Goal: Feedback & Contribution: Leave review/rating

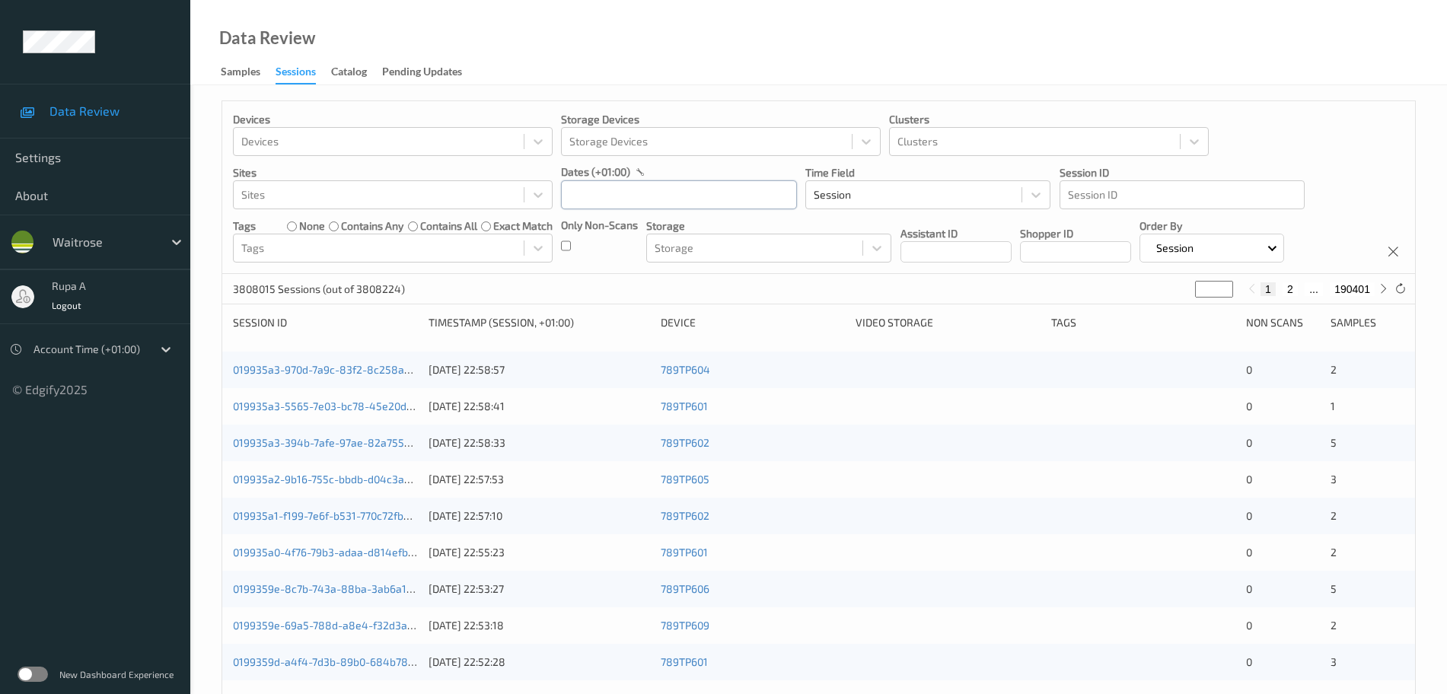
click at [628, 199] on input "text" at bounding box center [679, 194] width 236 height 29
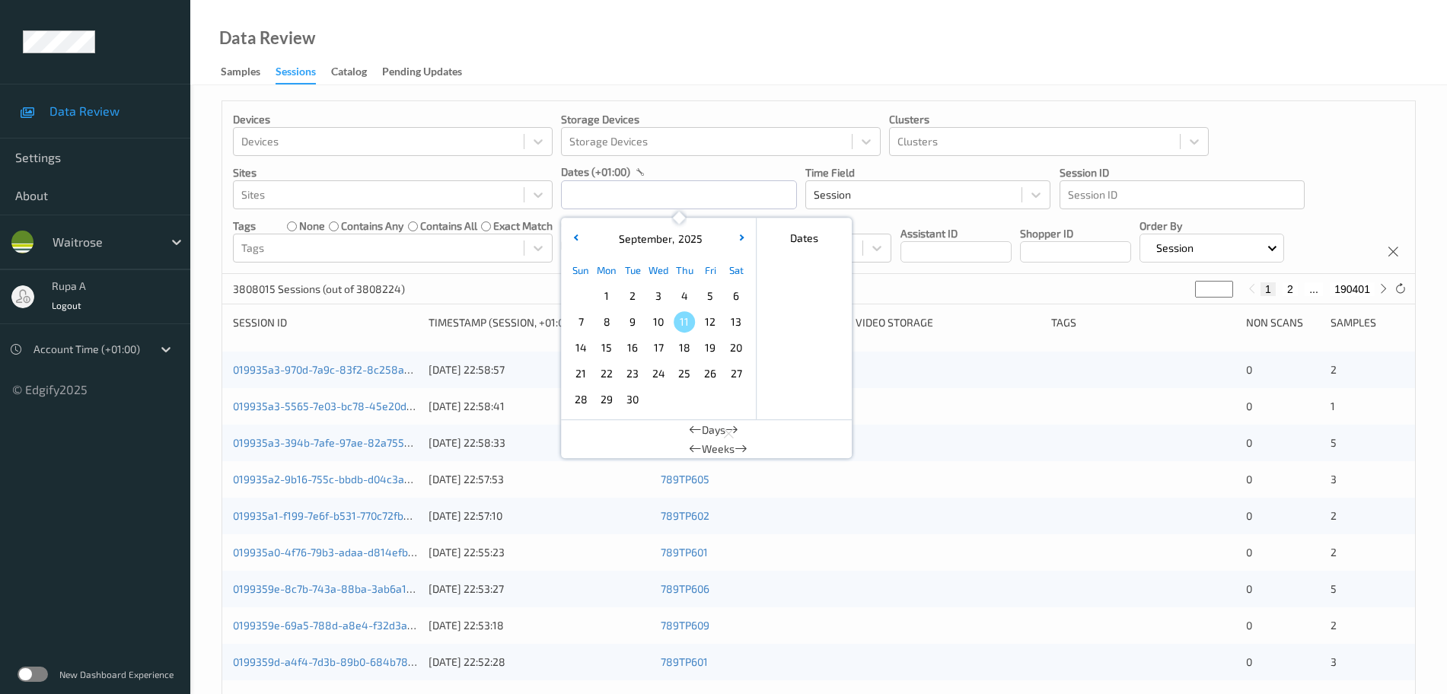
click at [653, 320] on span "10" at bounding box center [658, 321] width 21 height 21
click at [574, 243] on button "button" at bounding box center [575, 238] width 15 height 15
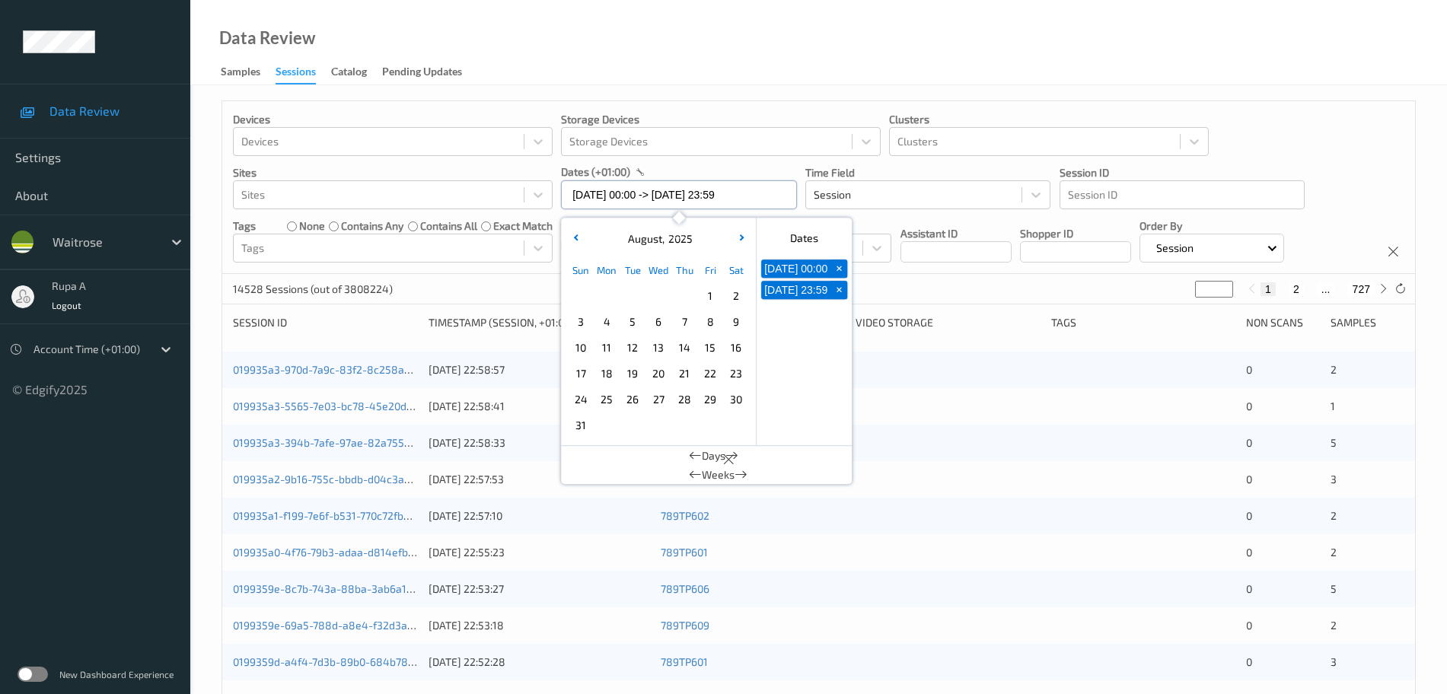
click at [765, 199] on input "10/09/2025 00:00 -> 10/09/2025 23:59" at bounding box center [679, 194] width 236 height 29
click at [735, 231] on div "August , 2025" at bounding box center [658, 238] width 189 height 15
click at [770, 197] on input "10/09/2025 00:00 -> 10/09/2025 23:59" at bounding box center [679, 194] width 236 height 29
click at [515, 172] on p "Sites" at bounding box center [393, 172] width 320 height 15
click at [732, 203] on input "10/09/2025 00:00 -> 10/09/2025 23:59" at bounding box center [679, 194] width 236 height 29
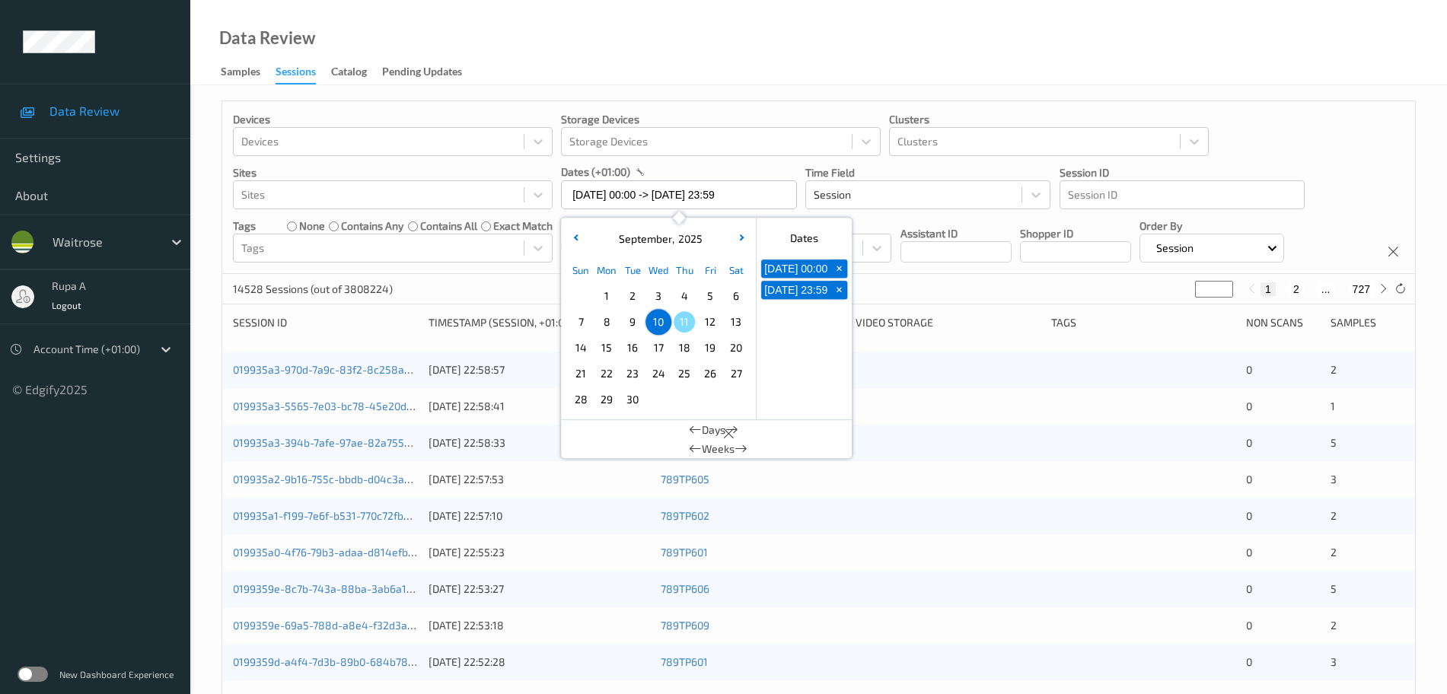
click at [636, 325] on span "9" at bounding box center [632, 321] width 21 height 21
click at [637, 325] on span "9" at bounding box center [632, 321] width 21 height 21
type input "09/09/2025 00:00 -> 09/09/2025 23:59"
click at [706, 174] on div "dates (+01:00)" at bounding box center [679, 171] width 236 height 15
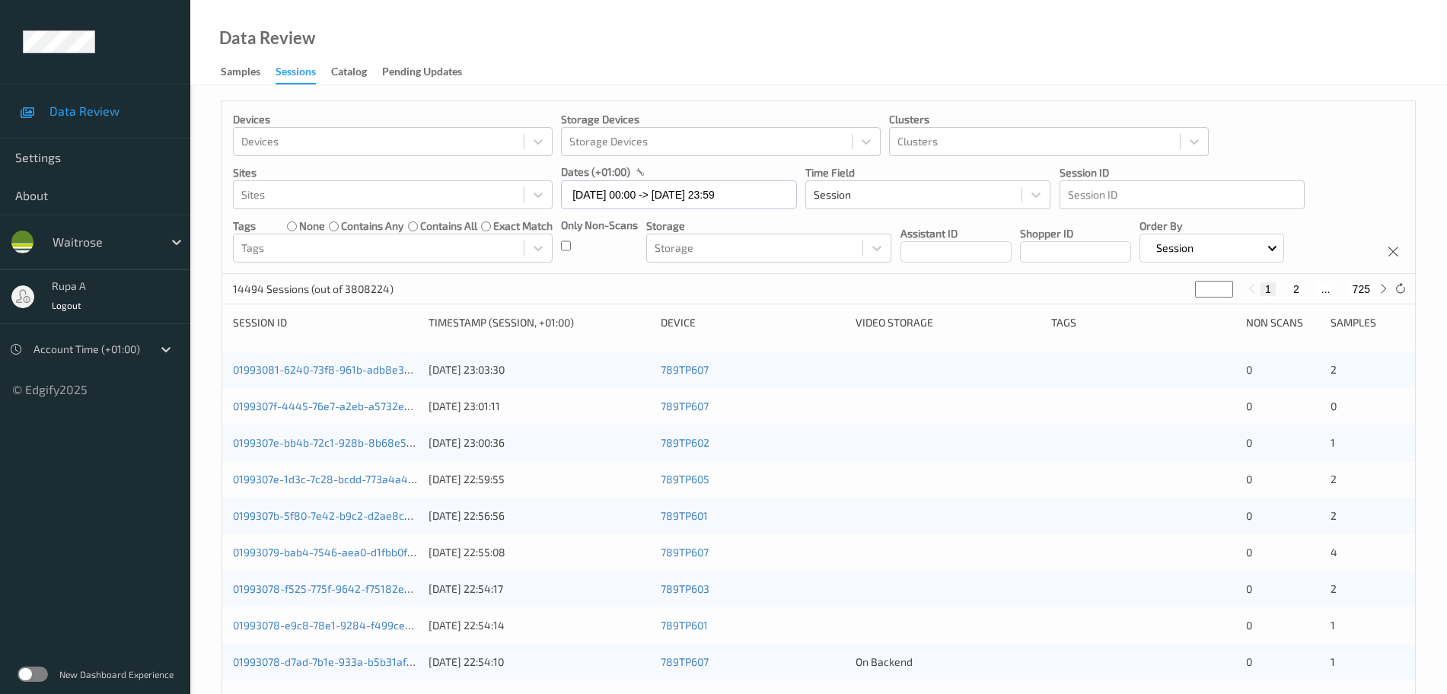
click at [1404, 298] on div "14494 Sessions (out of 3808224) * 1 2 ... 725" at bounding box center [818, 289] width 1193 height 30
click at [1386, 301] on div "14494 Sessions (out of 3808224) * 1 2 ... 725" at bounding box center [818, 289] width 1193 height 30
click at [1383, 294] on icon at bounding box center [1383, 288] width 11 height 11
type input "*"
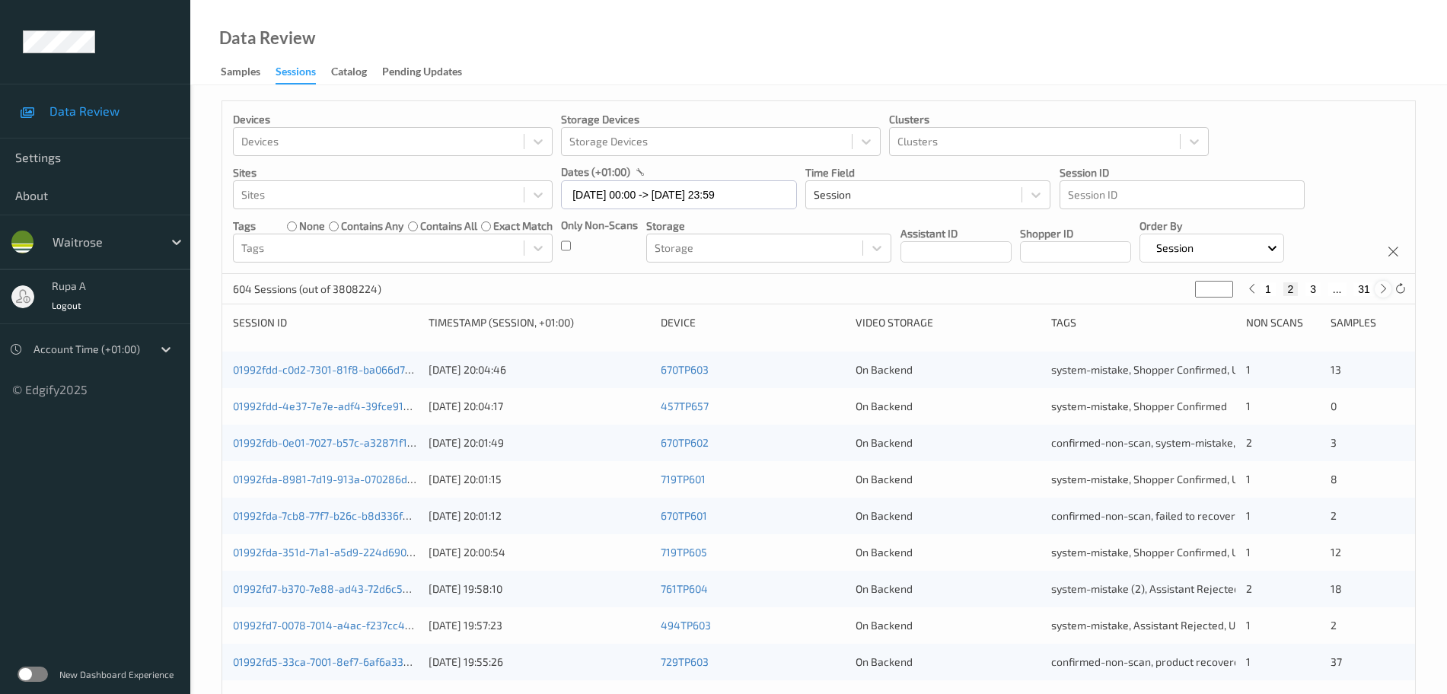
click at [1382, 287] on icon at bounding box center [1383, 288] width 11 height 11
type input "*"
click at [1382, 287] on icon at bounding box center [1383, 288] width 11 height 11
type input "*"
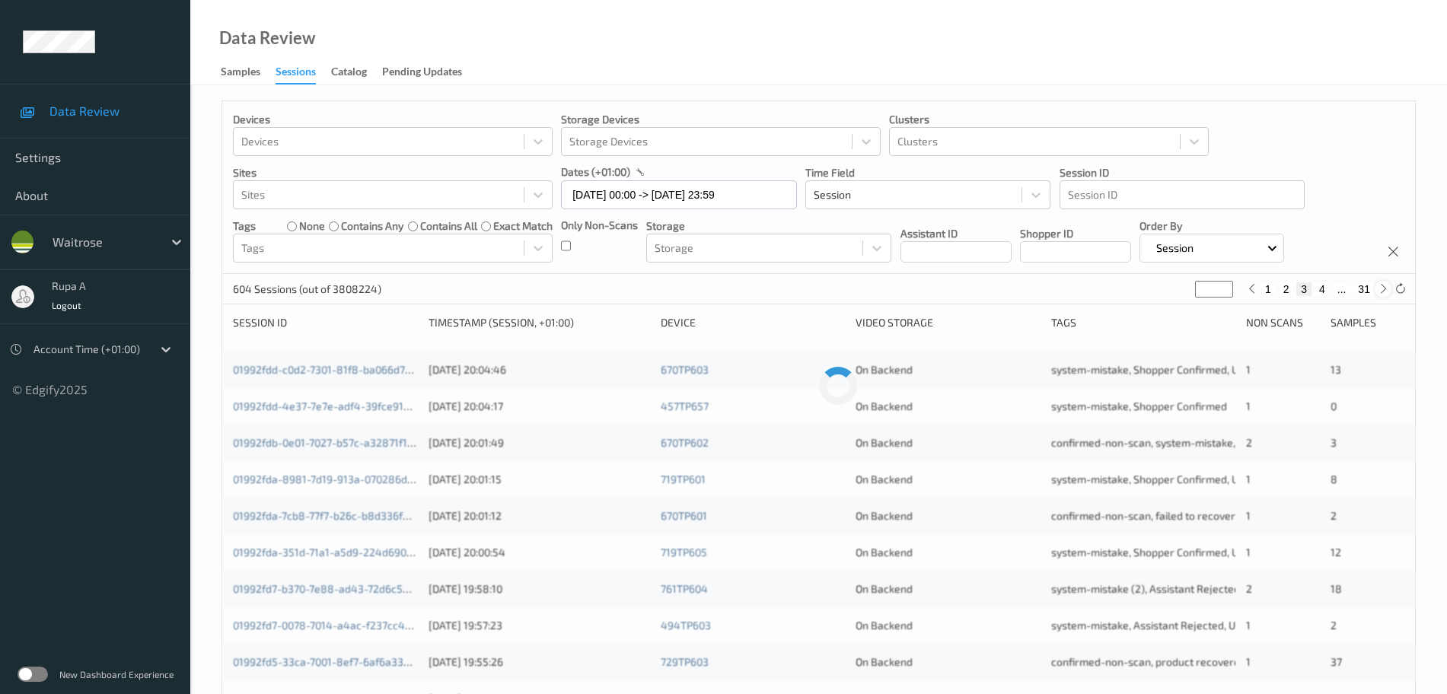
type input "*"
click at [1382, 287] on icon at bounding box center [1383, 288] width 11 height 11
type input "*"
click at [1383, 290] on icon at bounding box center [1383, 288] width 11 height 11
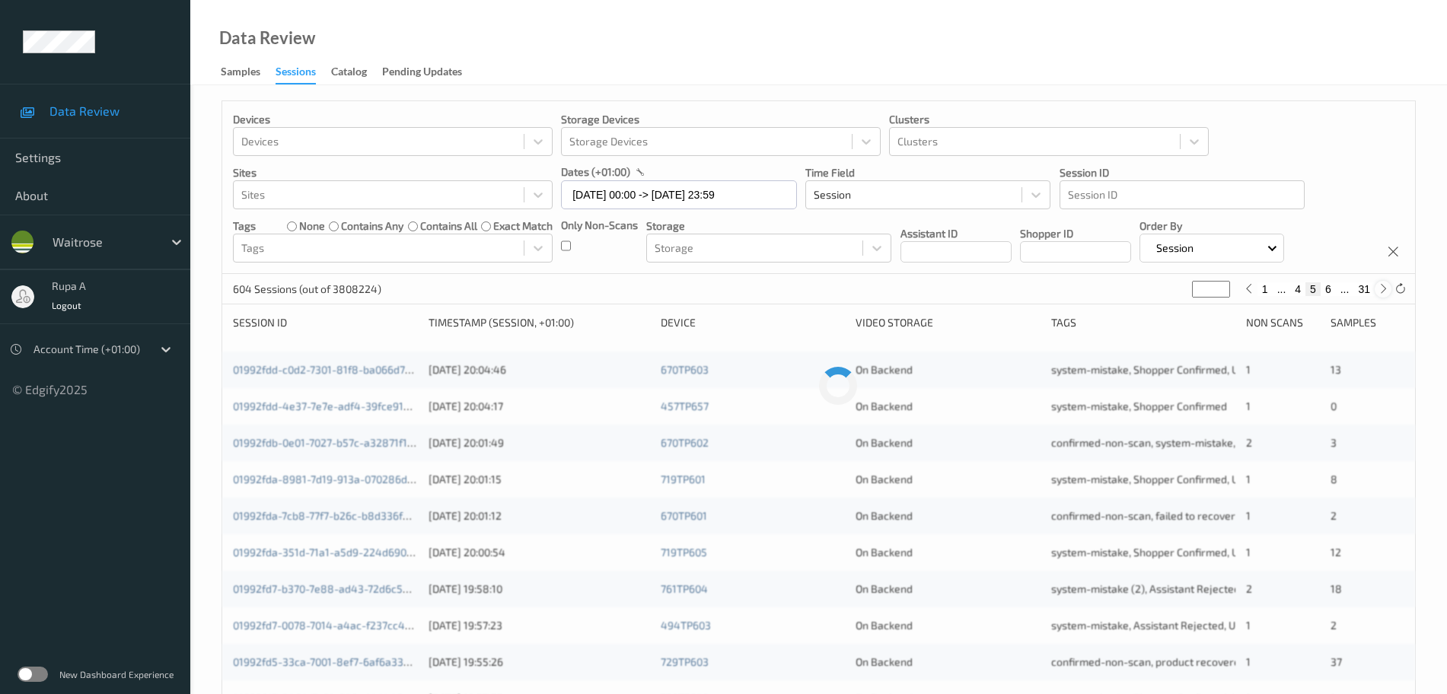
type input "*"
click at [1383, 290] on icon at bounding box center [1383, 288] width 11 height 11
type input "*"
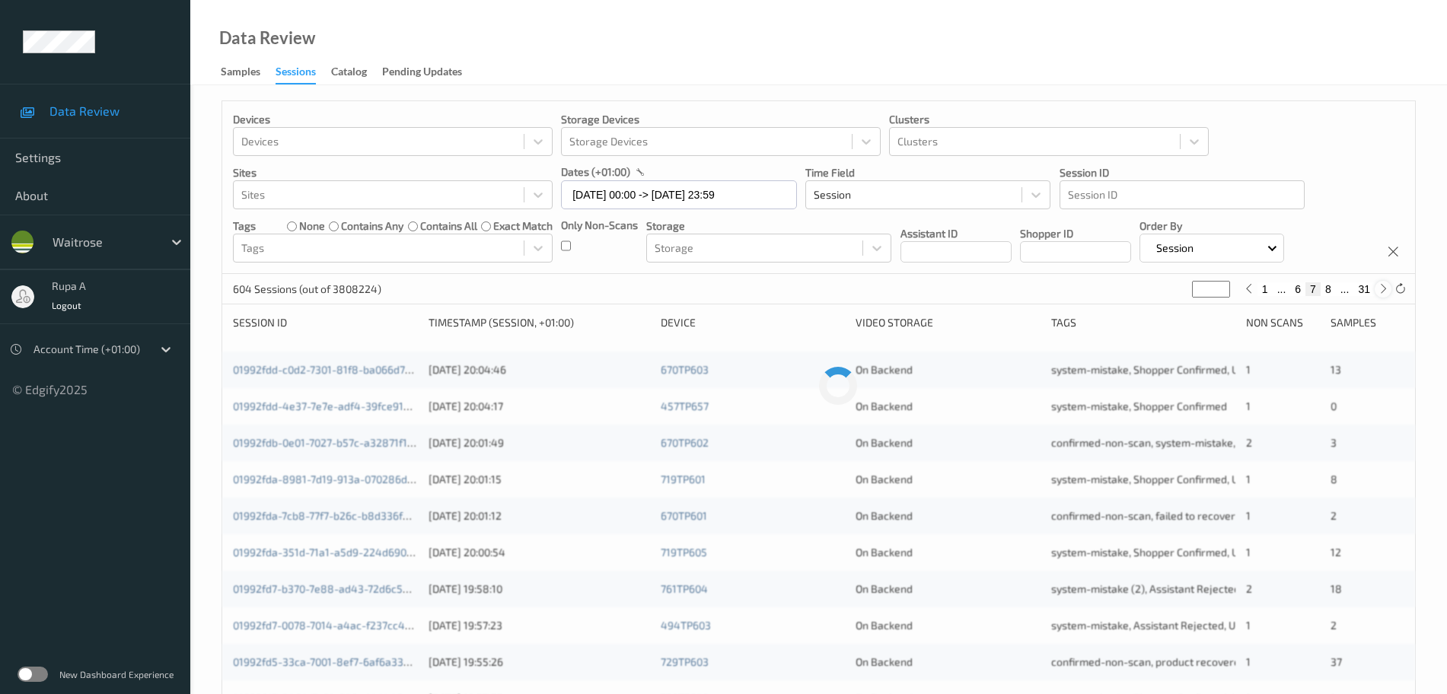
click at [1383, 292] on icon at bounding box center [1383, 288] width 11 height 11
type input "*"
click at [1383, 292] on icon at bounding box center [1383, 288] width 11 height 11
type input "*"
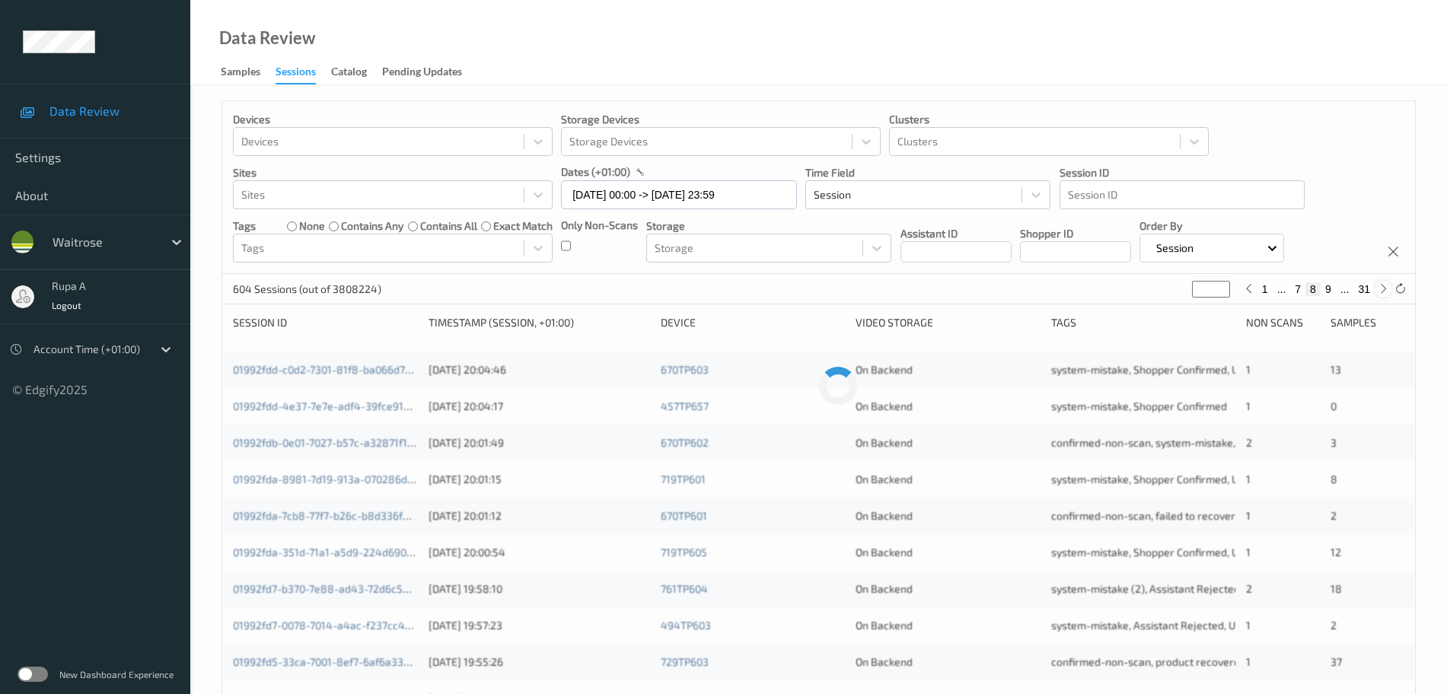
type input "*"
click at [1383, 292] on icon at bounding box center [1383, 288] width 11 height 11
type input "**"
click at [1383, 292] on icon at bounding box center [1383, 288] width 11 height 11
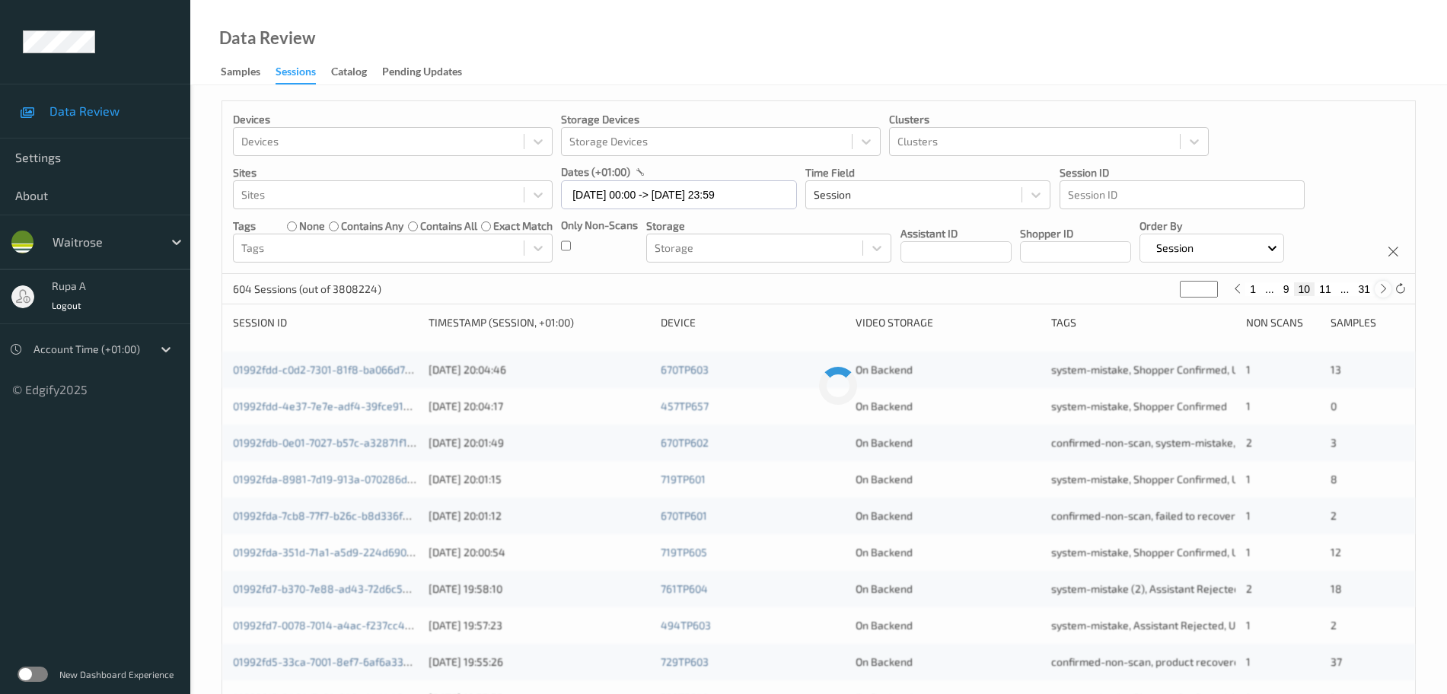
type input "**"
click at [1383, 292] on icon at bounding box center [1383, 288] width 11 height 11
type input "**"
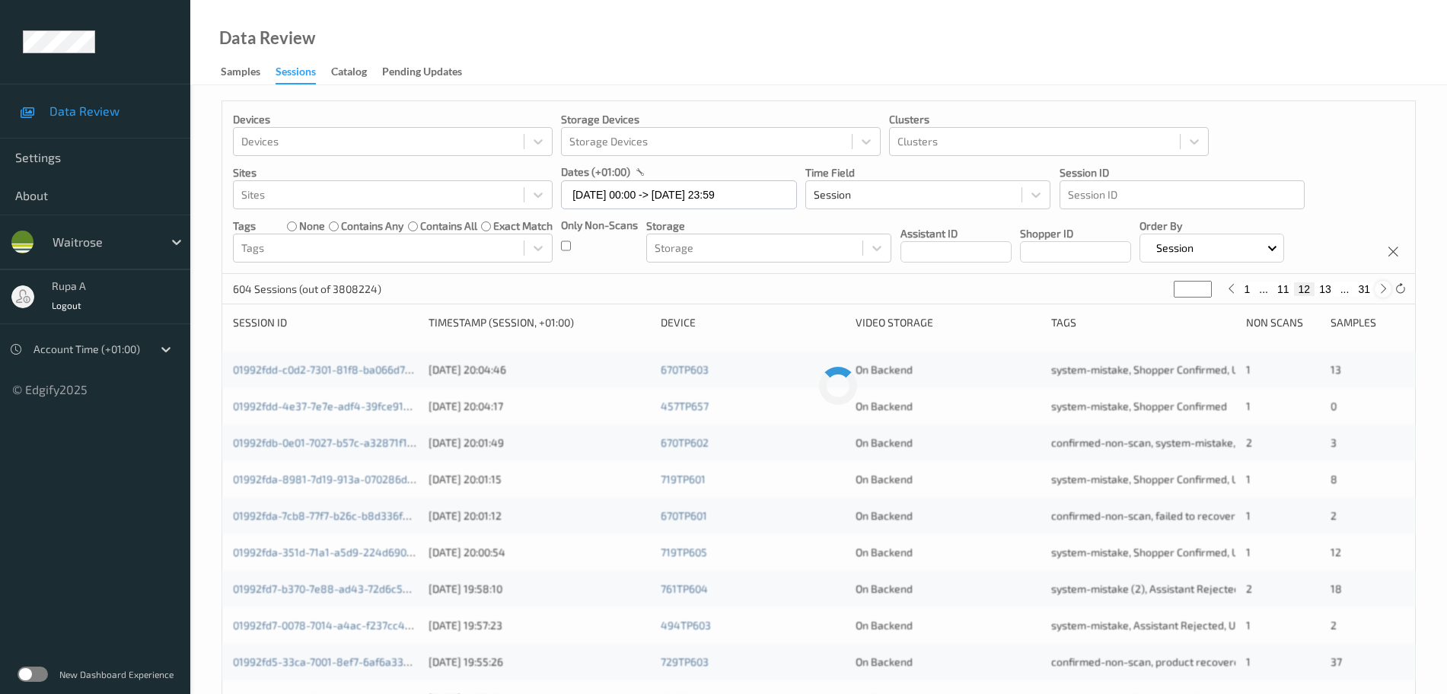
click at [1385, 292] on icon at bounding box center [1383, 288] width 11 height 11
type input "**"
click at [1385, 292] on icon at bounding box center [1383, 288] width 11 height 11
type input "**"
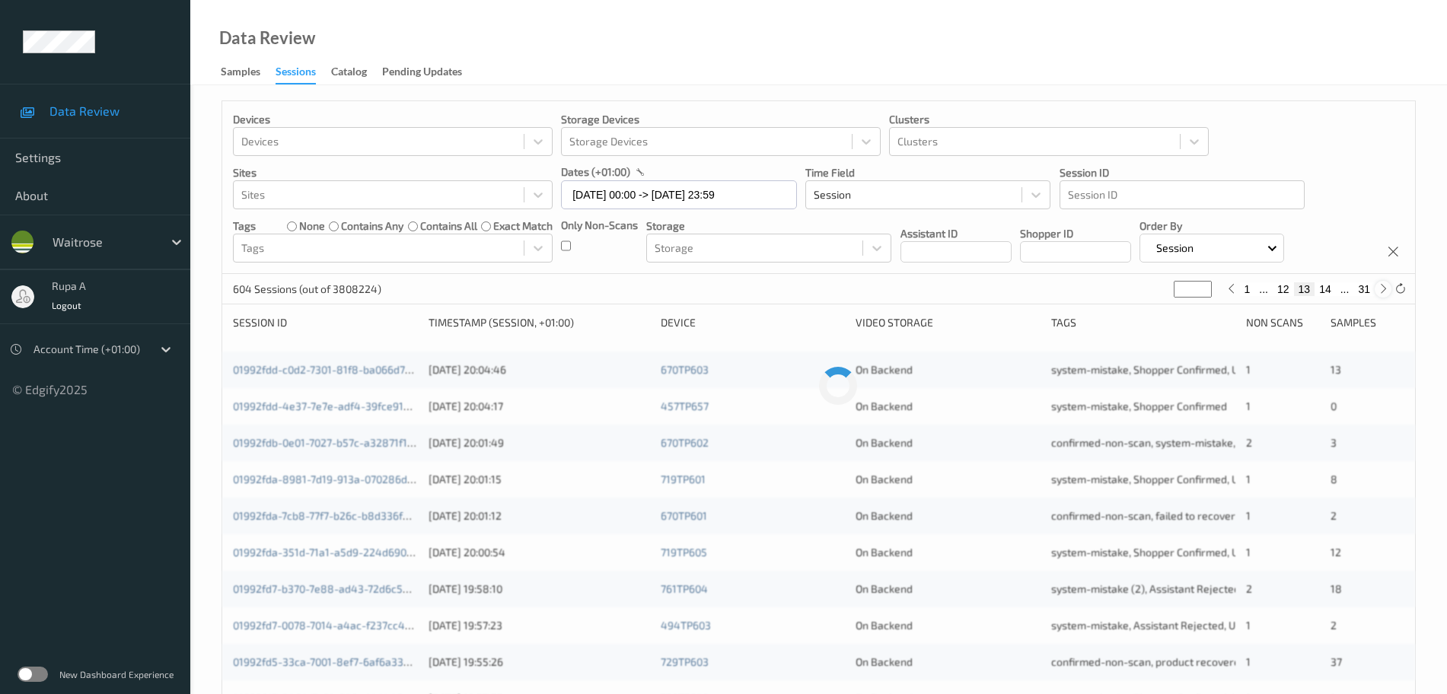
type input "**"
click at [1389, 291] on div at bounding box center [1383, 289] width 17 height 17
type input "**"
click at [1388, 291] on icon at bounding box center [1383, 288] width 11 height 11
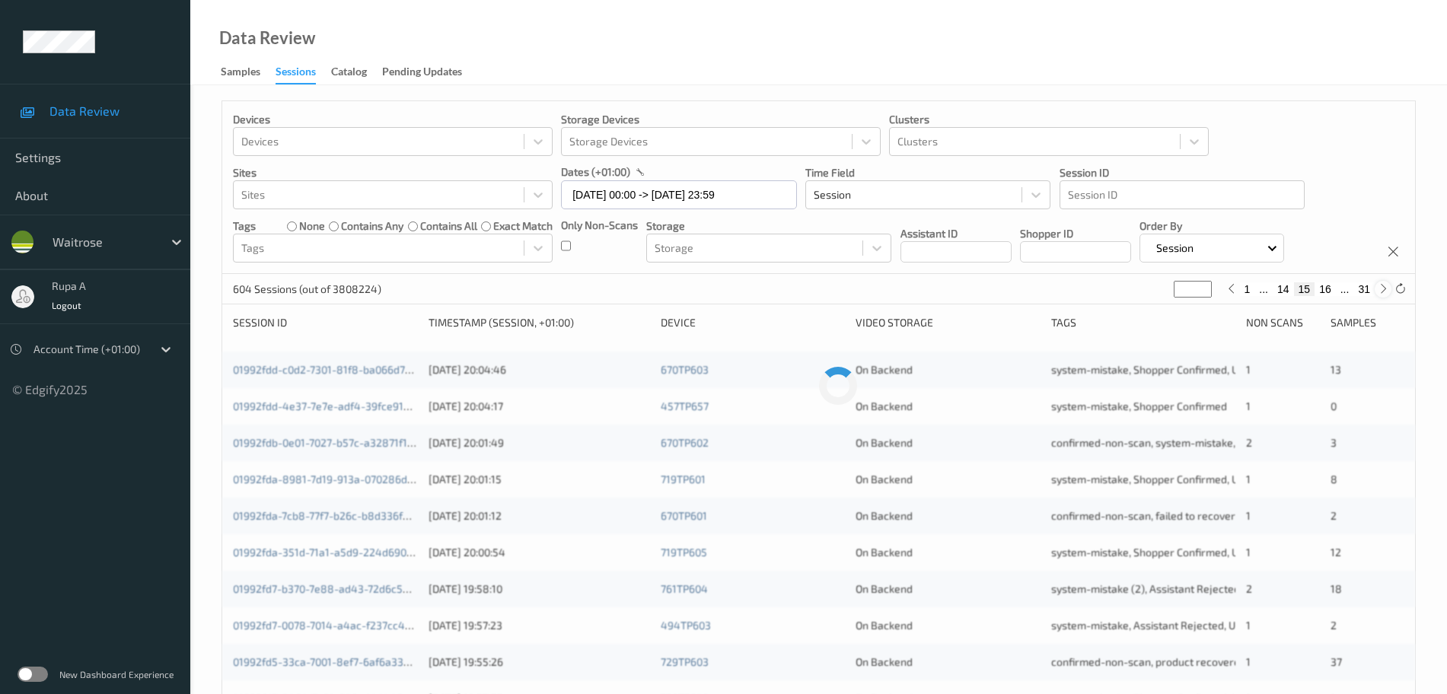
type input "**"
click at [1388, 291] on icon at bounding box center [1383, 288] width 11 height 11
type input "**"
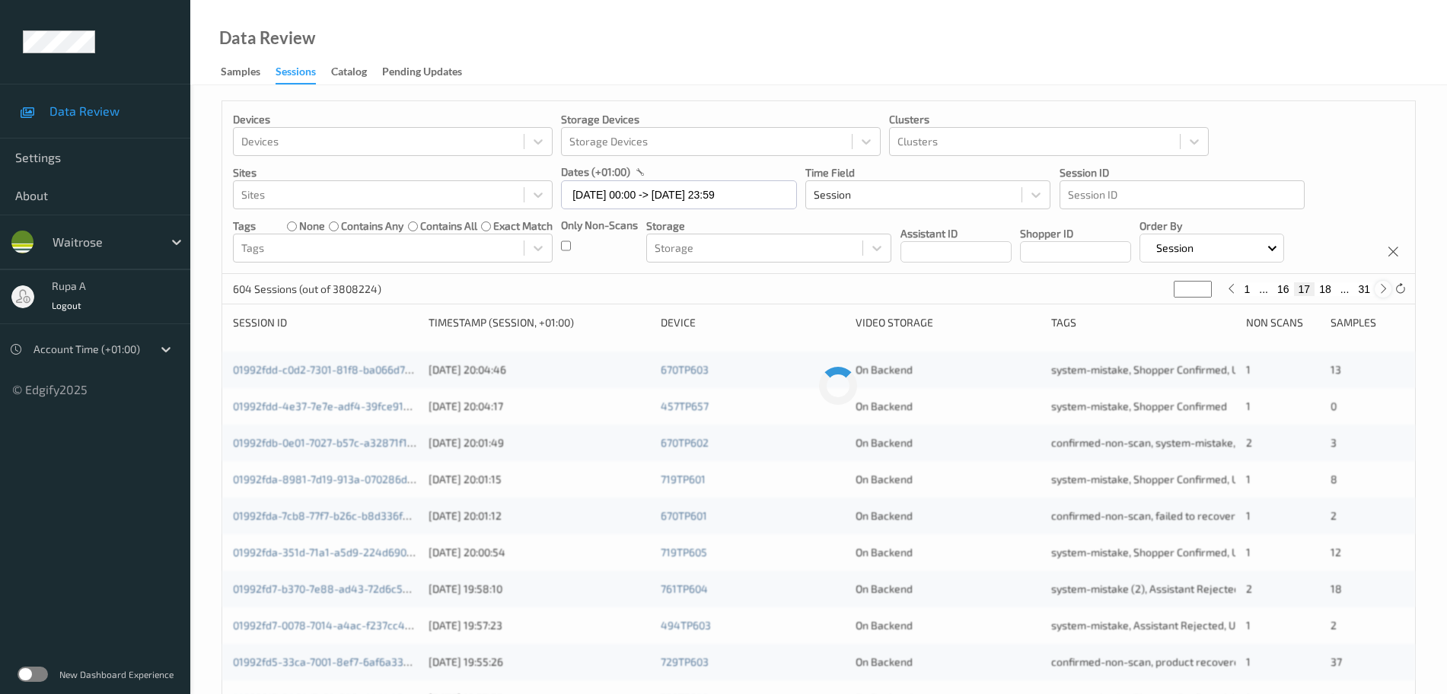
click at [1388, 291] on icon at bounding box center [1383, 288] width 11 height 11
type input "**"
click at [1387, 292] on icon at bounding box center [1383, 288] width 11 height 11
type input "**"
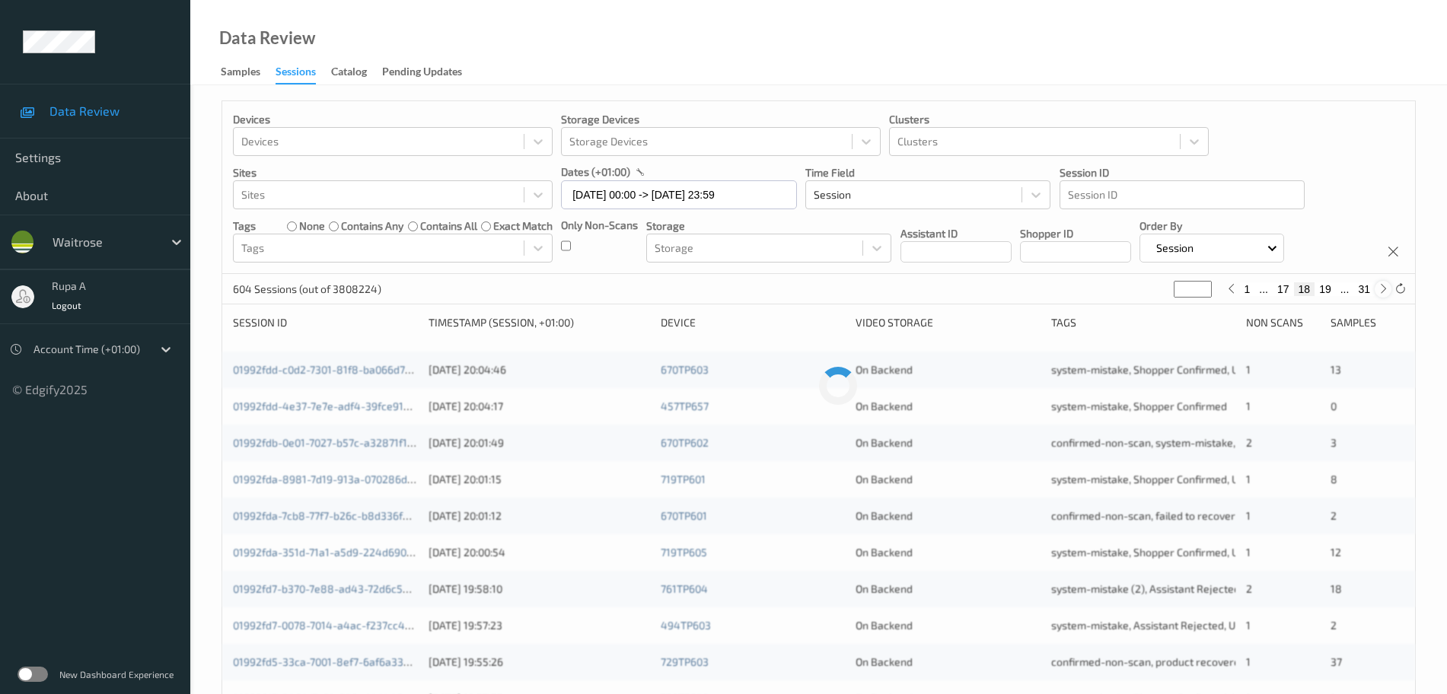
type input "**"
click at [1387, 292] on icon at bounding box center [1383, 288] width 11 height 11
type input "**"
click at [1387, 292] on icon at bounding box center [1383, 288] width 11 height 11
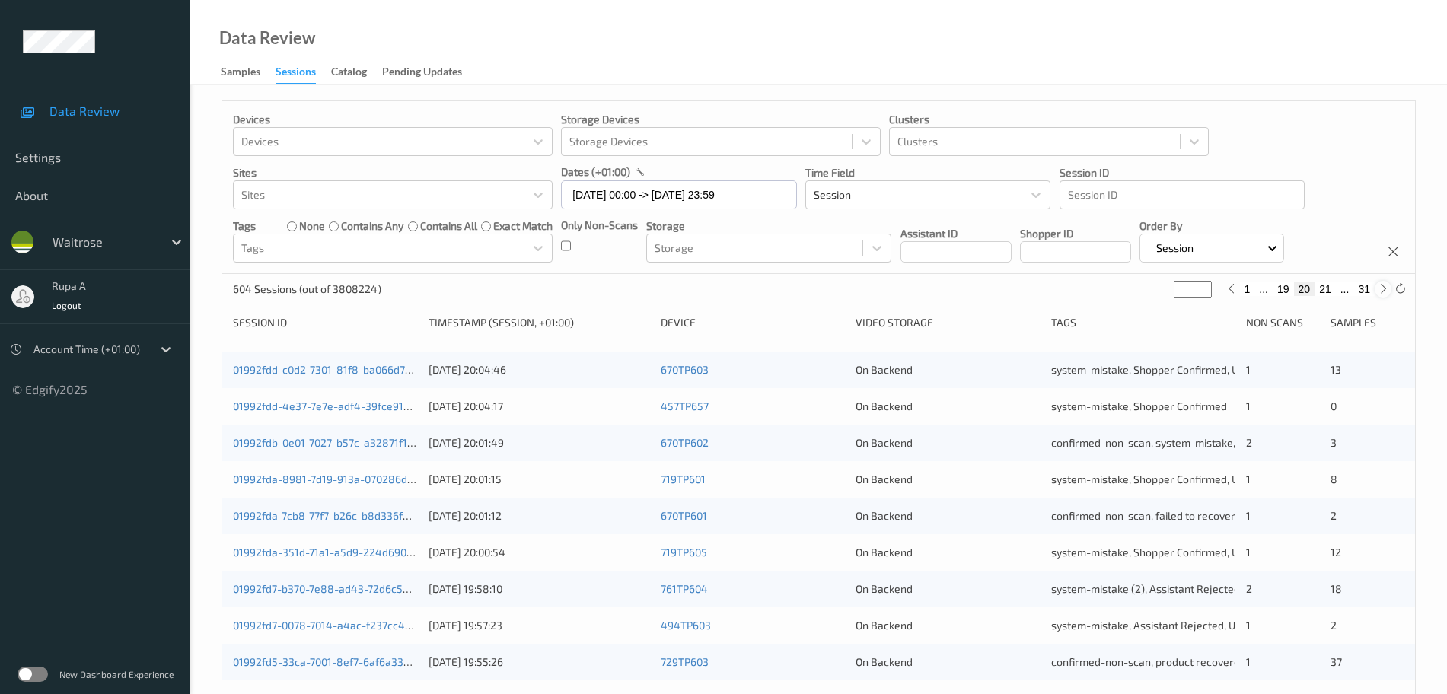
type input "**"
click at [1387, 292] on icon at bounding box center [1383, 288] width 11 height 11
type input "**"
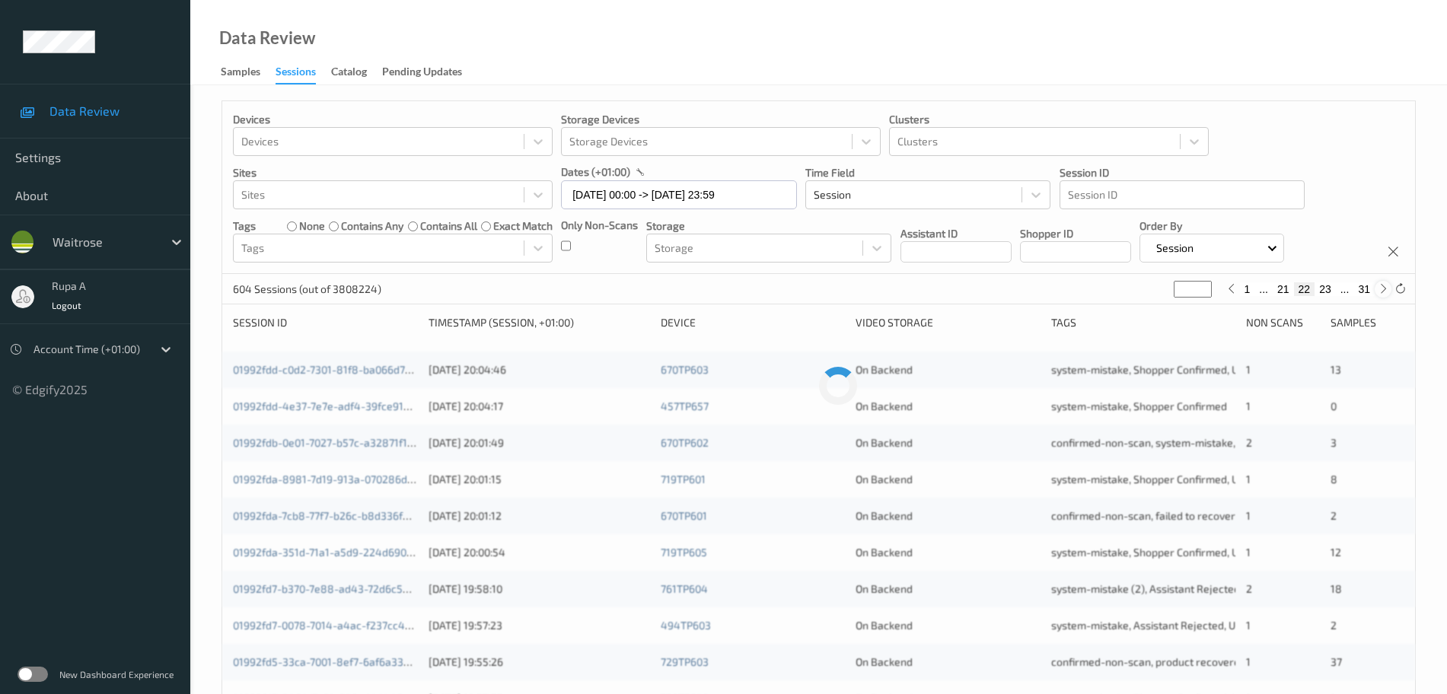
click at [1387, 292] on icon at bounding box center [1383, 288] width 11 height 11
type input "**"
click at [1387, 292] on icon at bounding box center [1383, 288] width 11 height 11
type input "**"
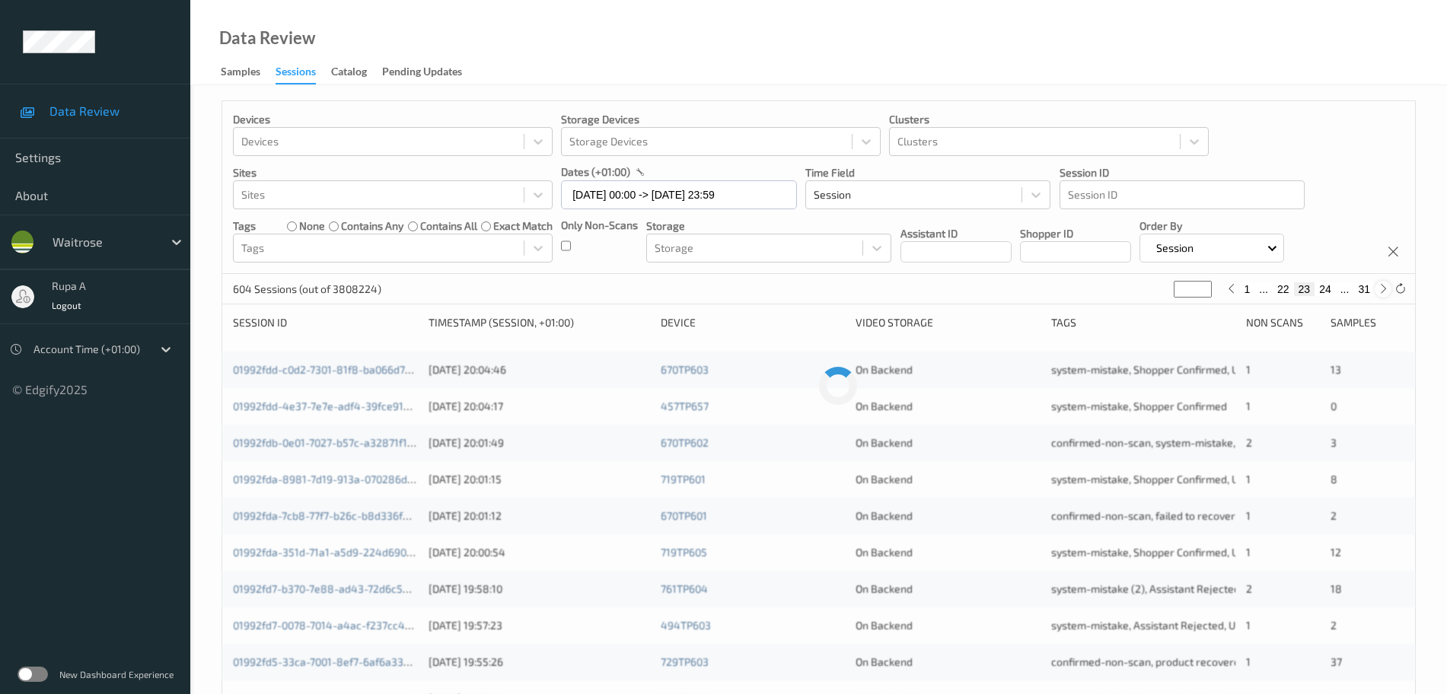
type input "**"
click at [1382, 293] on icon at bounding box center [1383, 288] width 11 height 11
type input "**"
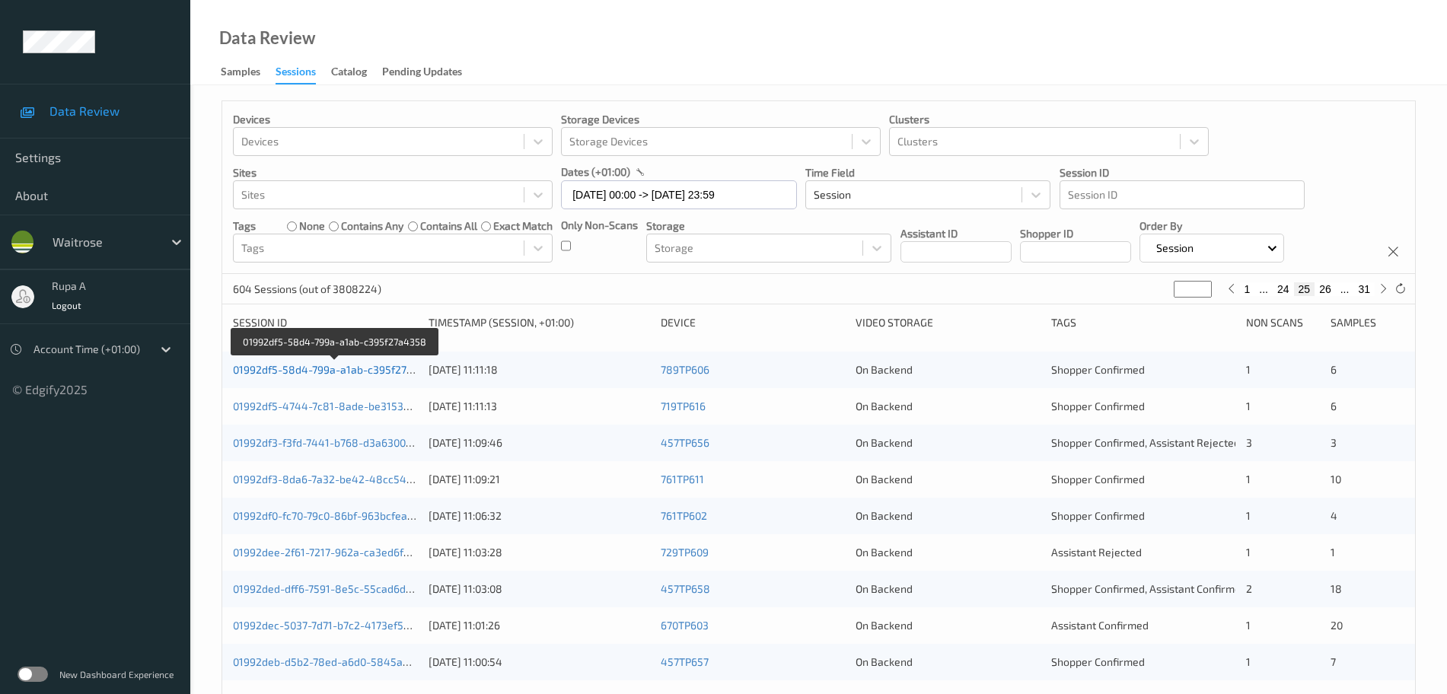
click at [347, 376] on link "01992df5-58d4-799a-a1ab-c395f27a4358" at bounding box center [336, 369] width 206 height 13
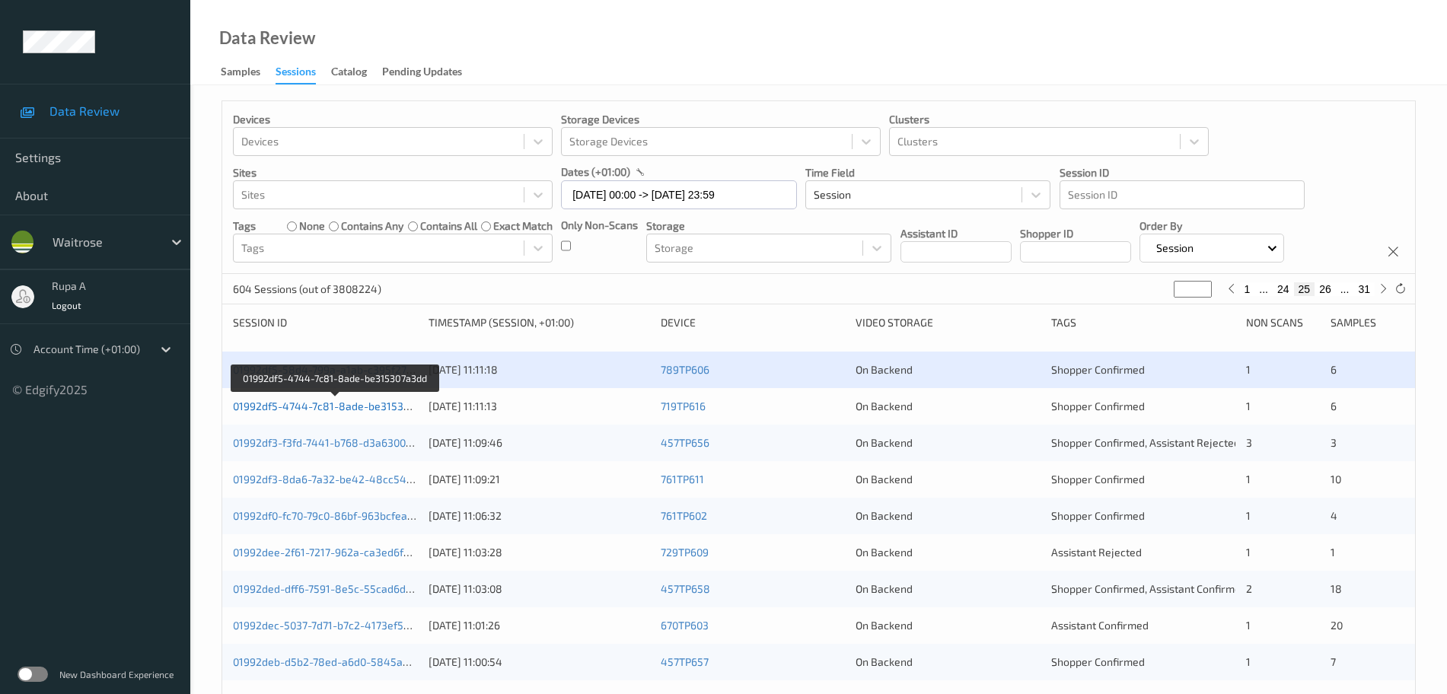
click at [359, 406] on link "01992df5-4744-7c81-8ade-be315307a3dd" at bounding box center [336, 406] width 206 height 13
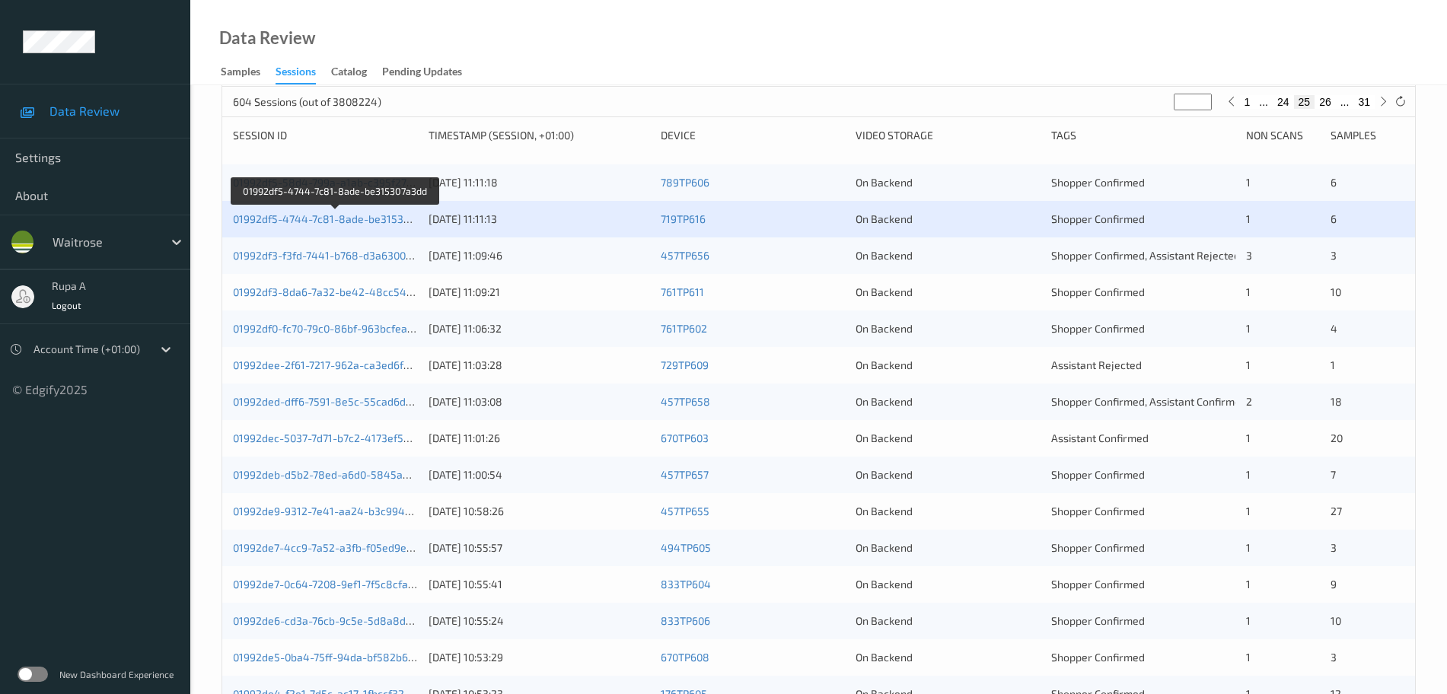
scroll to position [190, 0]
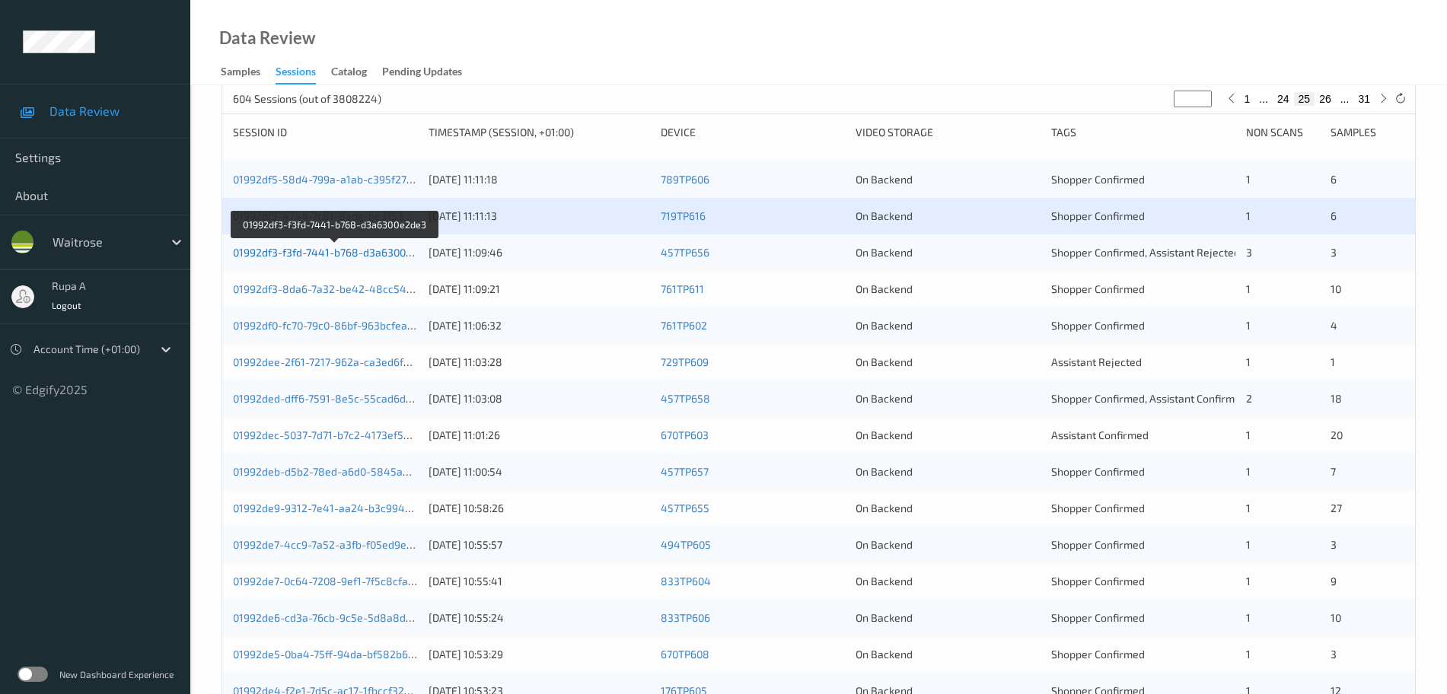
click at [386, 250] on link "01992df3-f3fd-7441-b768-d3a6300e2de3" at bounding box center [334, 252] width 203 height 13
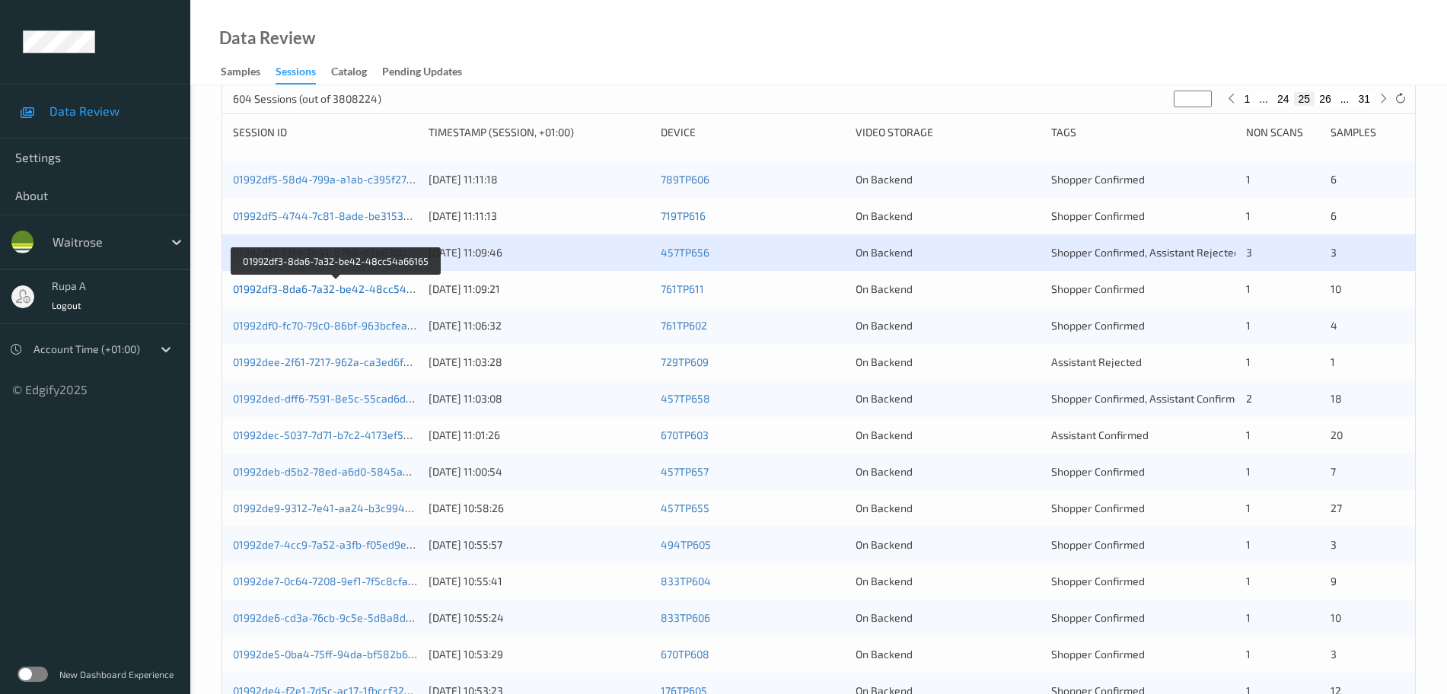
click at [365, 289] on link "01992df3-8da6-7a32-be42-48cc54a66165" at bounding box center [337, 288] width 209 height 13
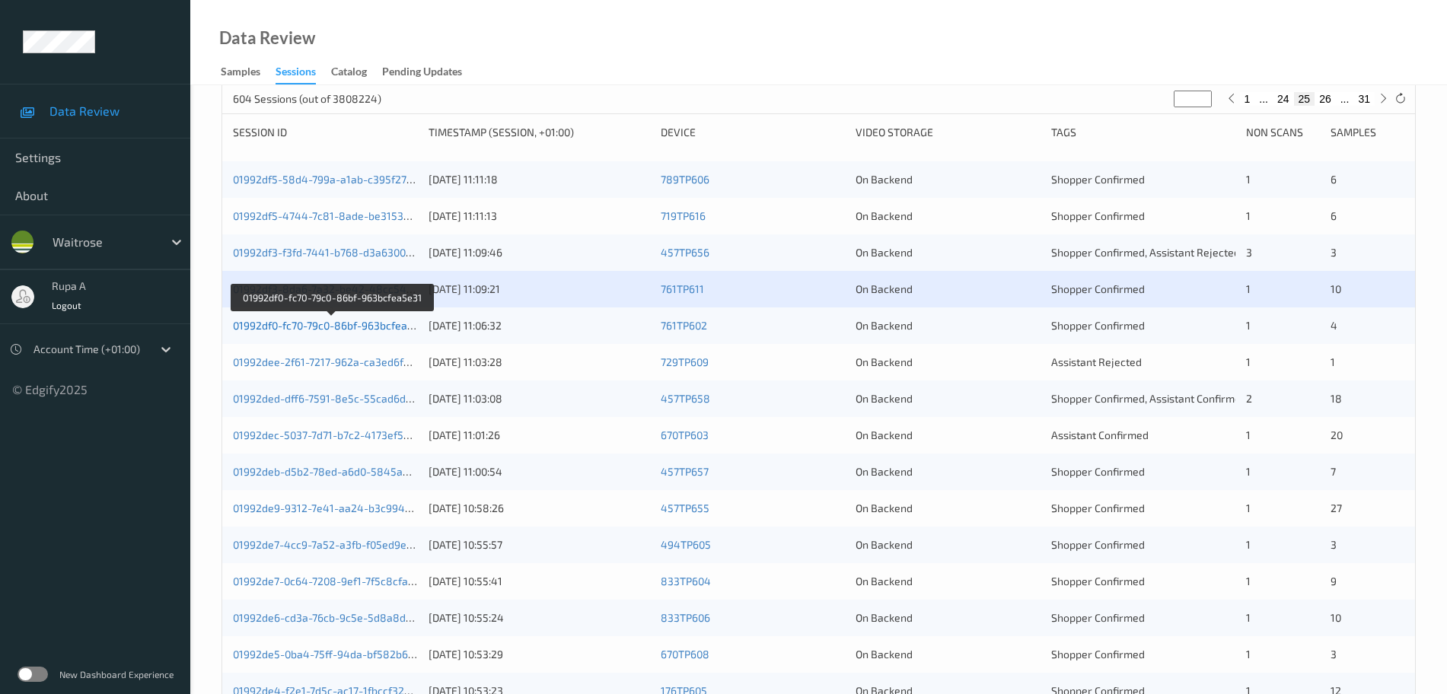
click at [379, 328] on link "01992df0-fc70-79c0-86bf-963bcfea5e31" at bounding box center [331, 325] width 197 height 13
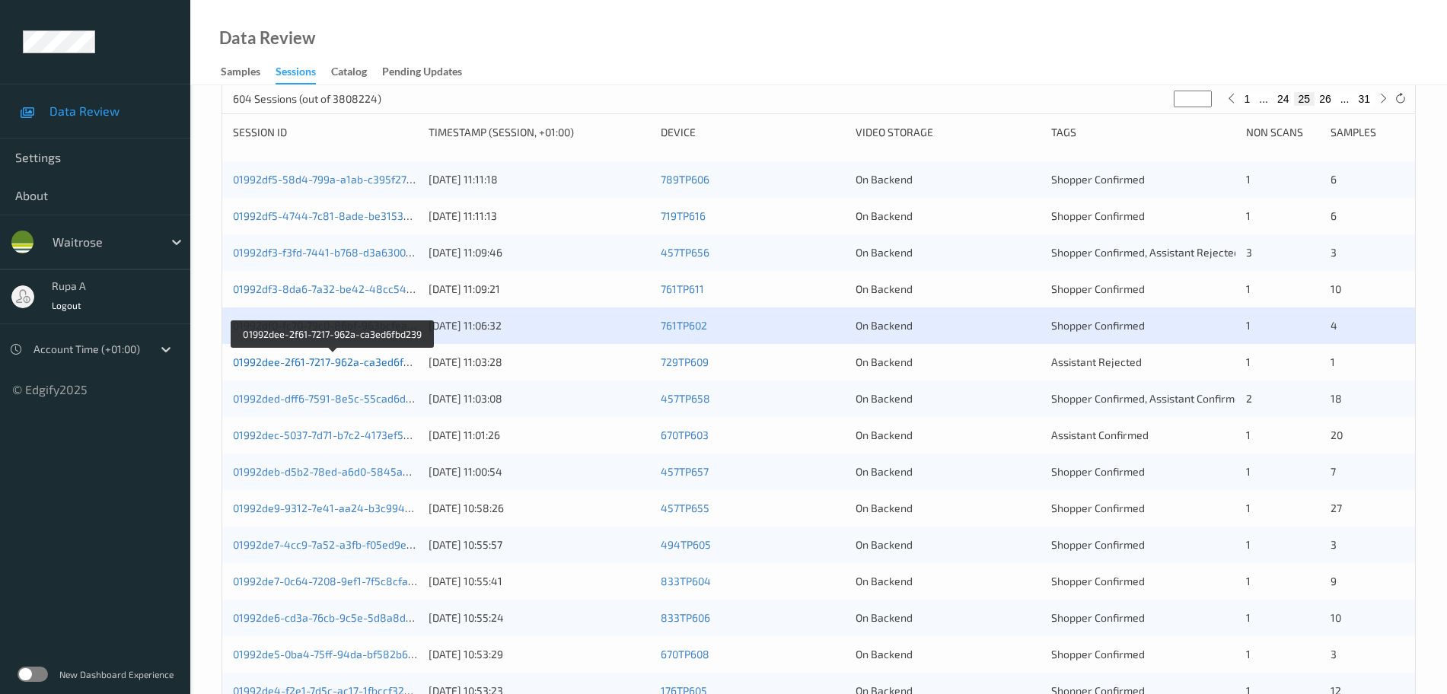
click at [379, 366] on link "01992dee-2f61-7217-962a-ca3ed6fbd239" at bounding box center [333, 361] width 201 height 13
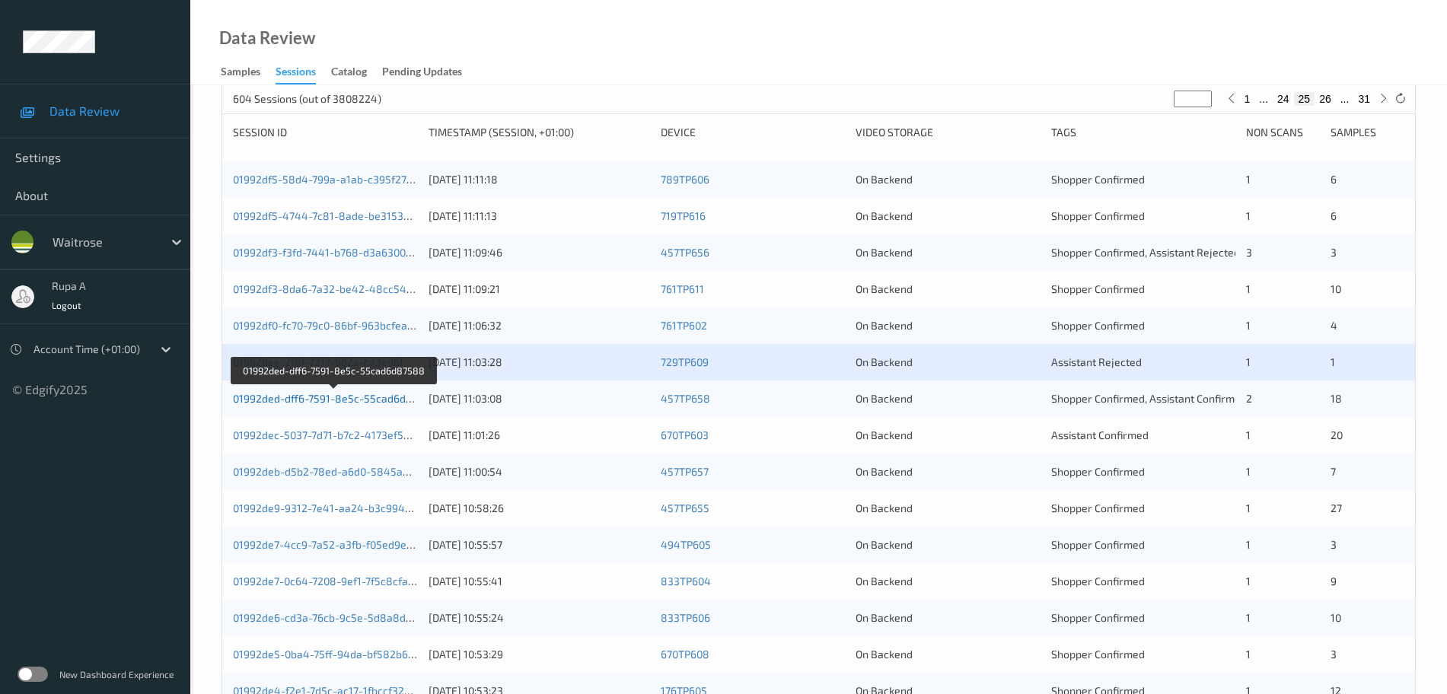
click at [375, 394] on link "01992ded-dff6-7591-8e5c-55cad6d87588" at bounding box center [335, 398] width 205 height 13
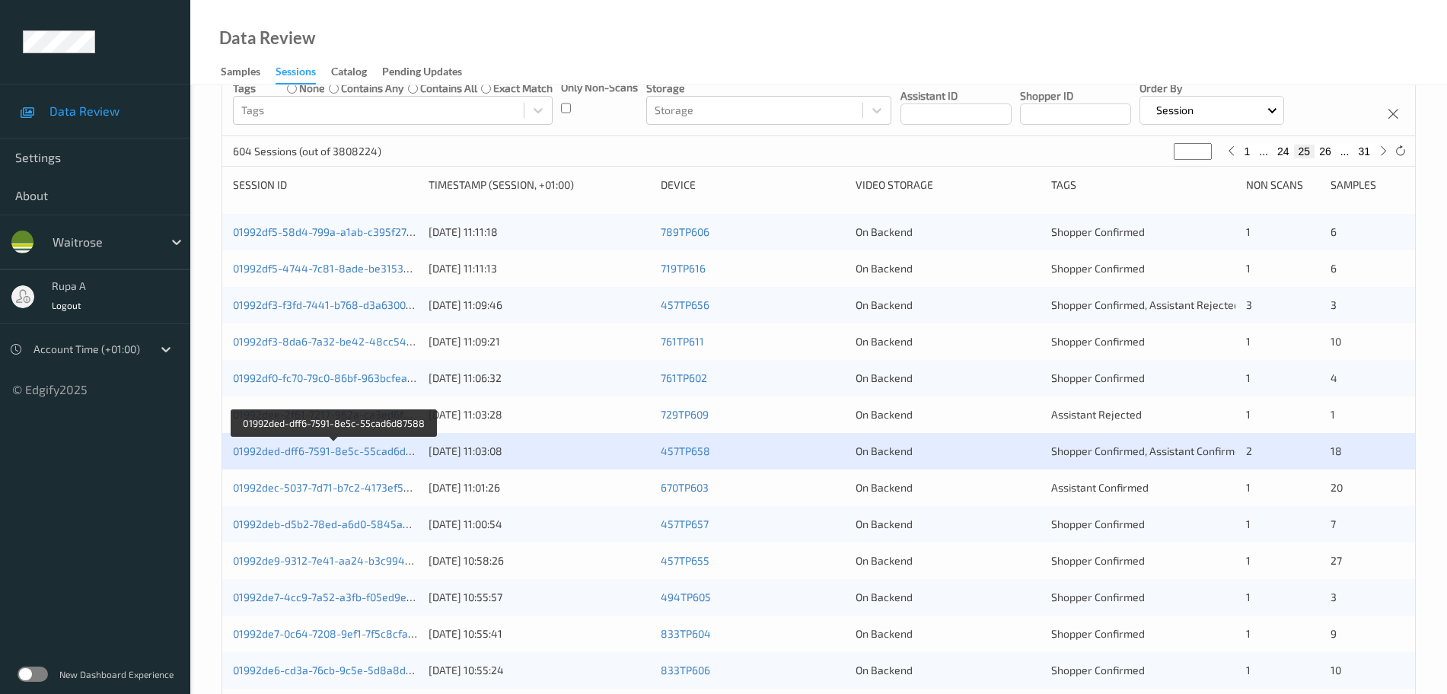
scroll to position [381, 0]
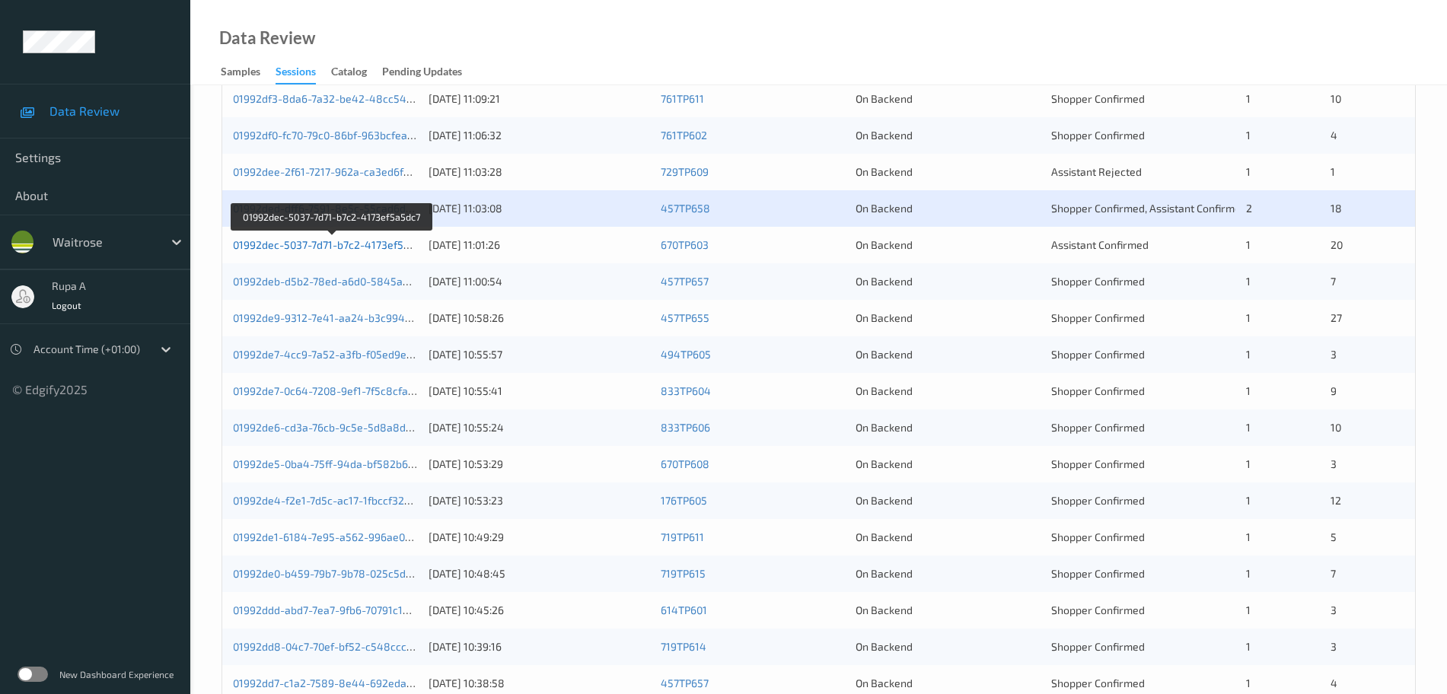
click at [353, 241] on link "01992dec-5037-7d71-b7c2-4173ef5a5dc7" at bounding box center [332, 244] width 199 height 13
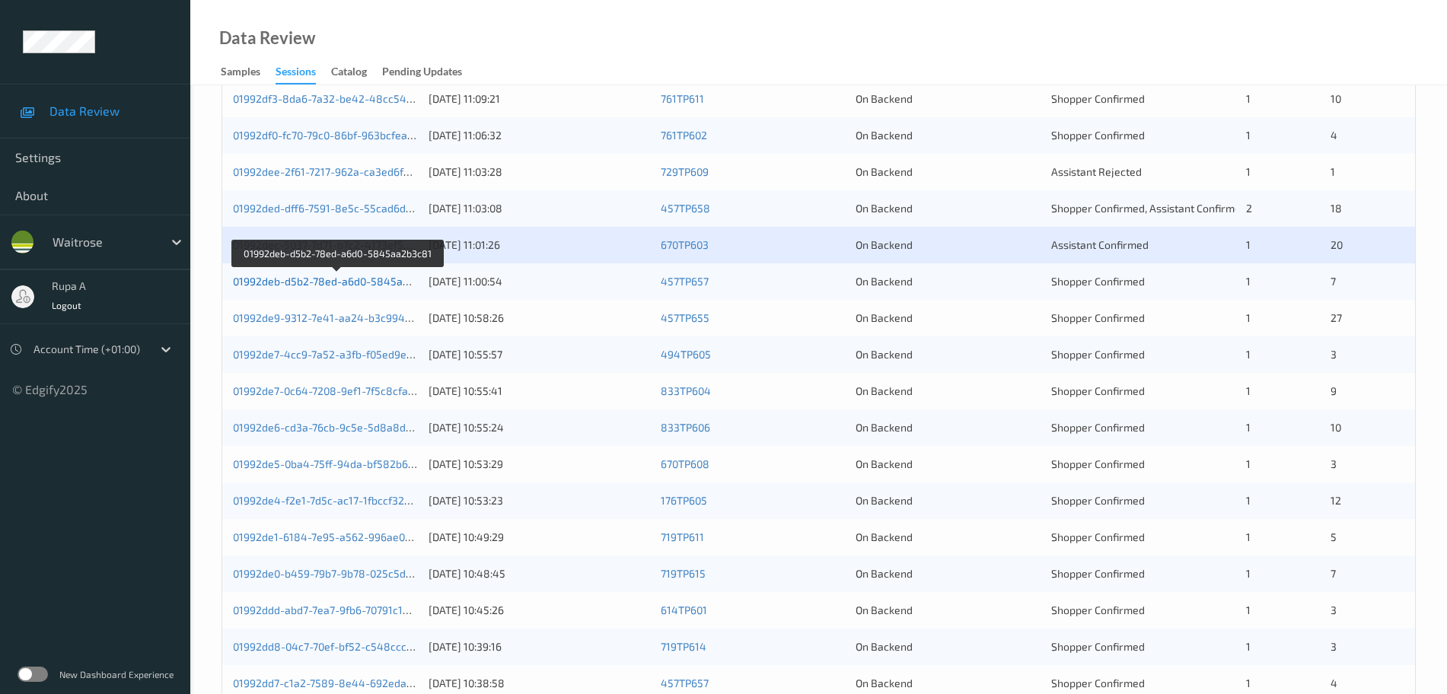
click at [400, 279] on link "01992deb-d5b2-78ed-a6d0-5845aa2b3c81" at bounding box center [338, 281] width 211 height 13
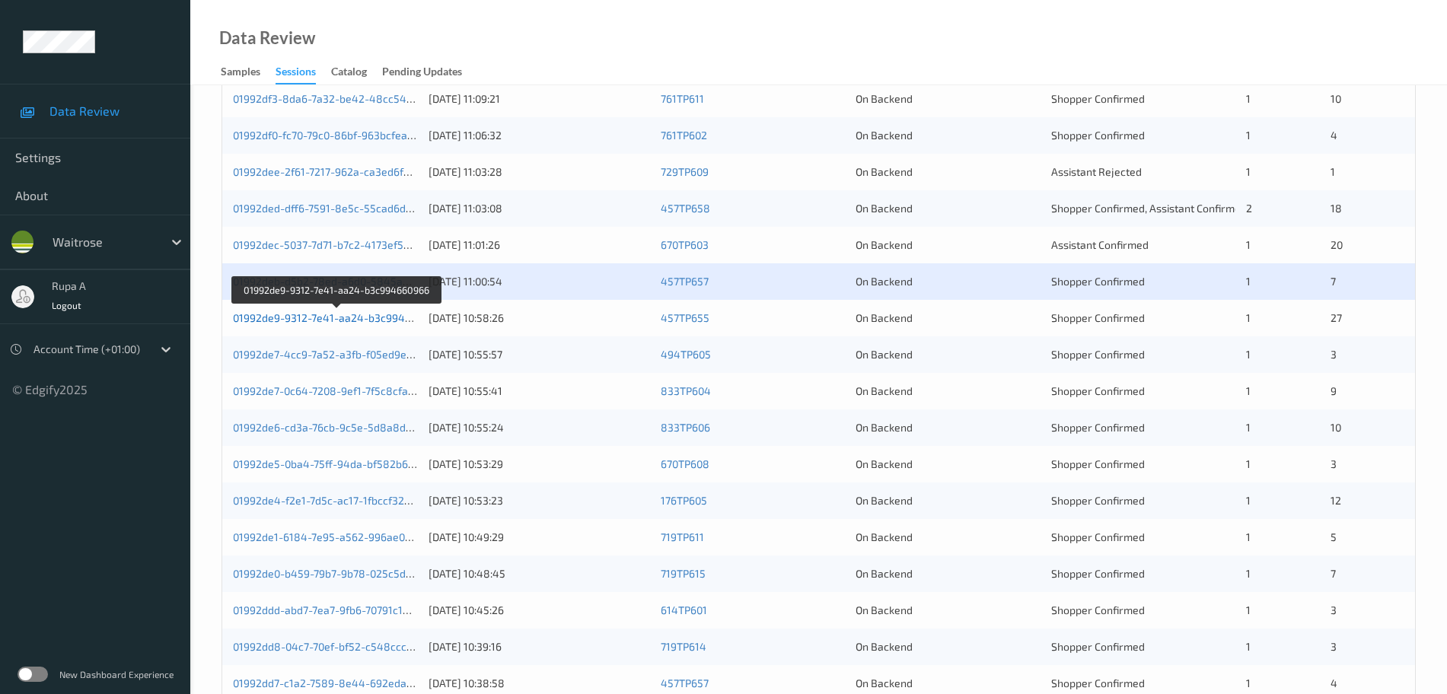
click at [385, 317] on link "01992de9-9312-7e41-aa24-b3c994660966" at bounding box center [337, 317] width 209 height 13
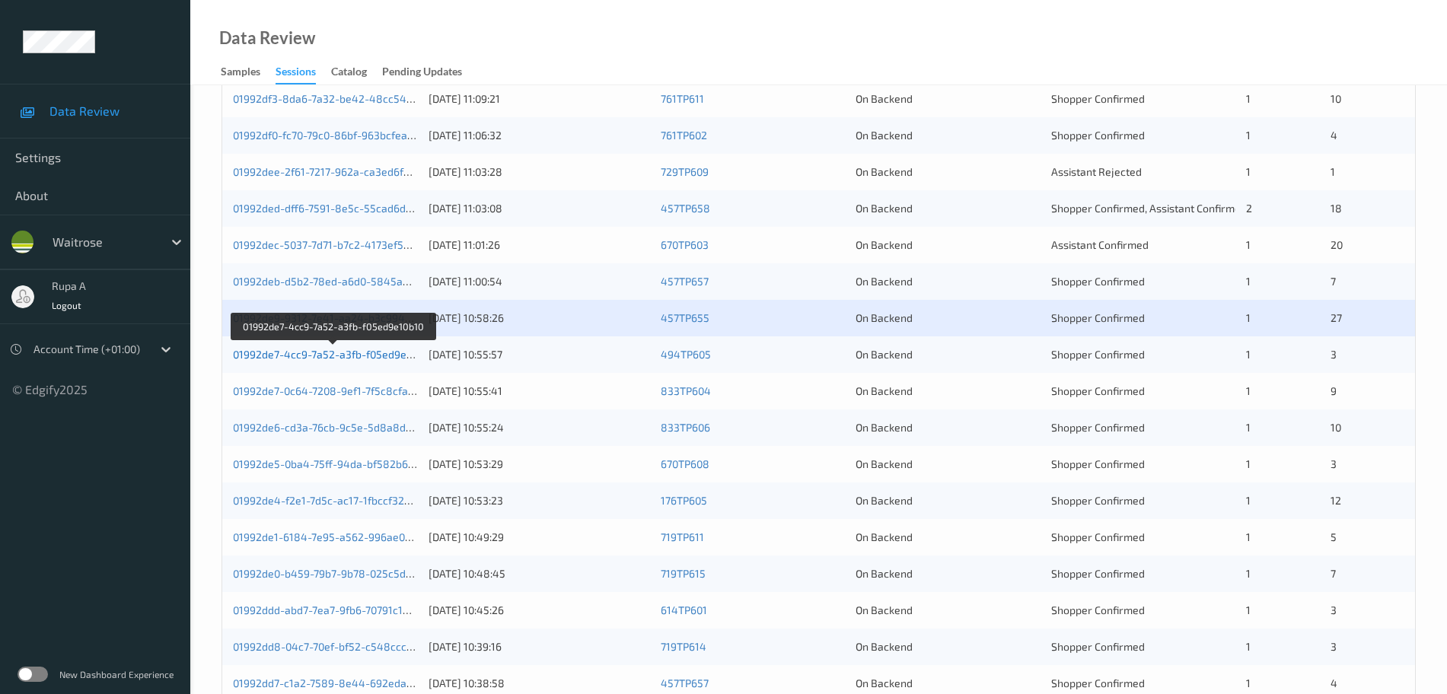
click at [375, 359] on link "01992de7-4cc9-7a52-a3fb-f05ed9e10b10" at bounding box center [333, 354] width 201 height 13
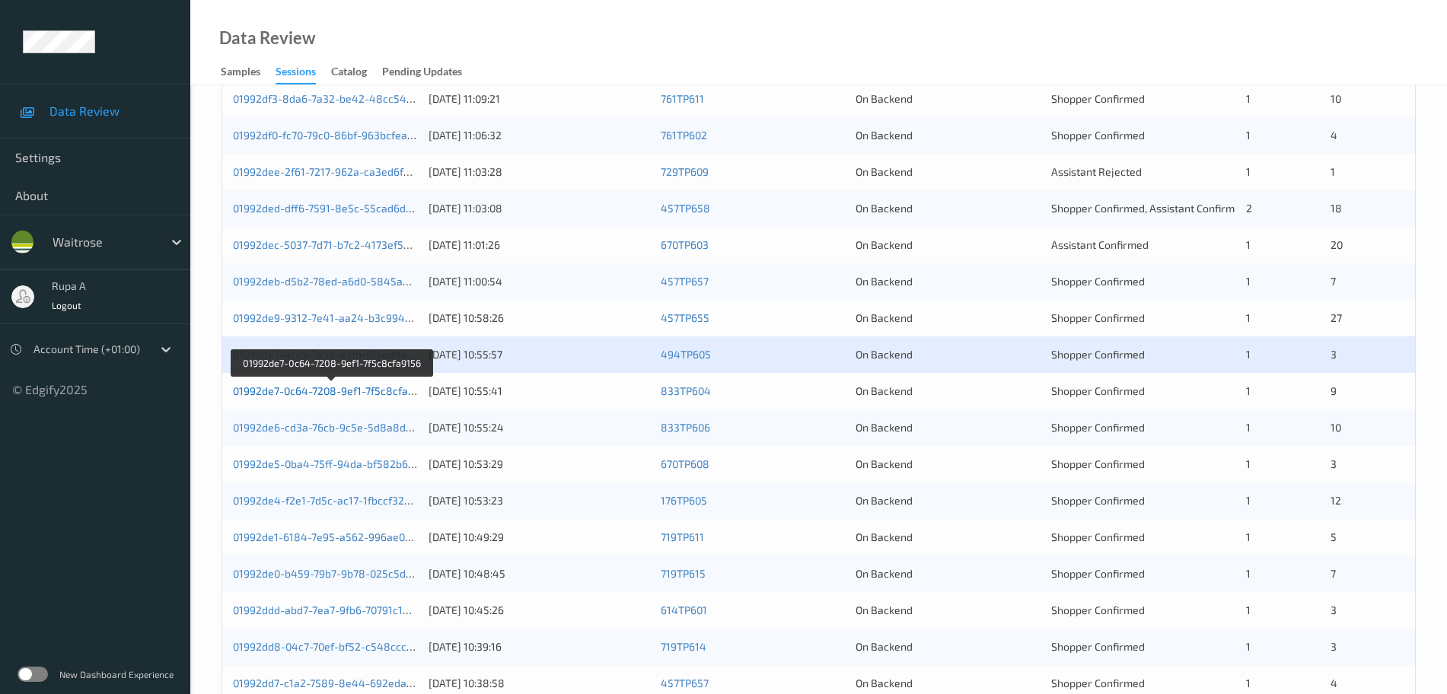
click at [393, 395] on link "01992de7-0c64-7208-9ef1-7f5c8cfa9156" at bounding box center [332, 390] width 198 height 13
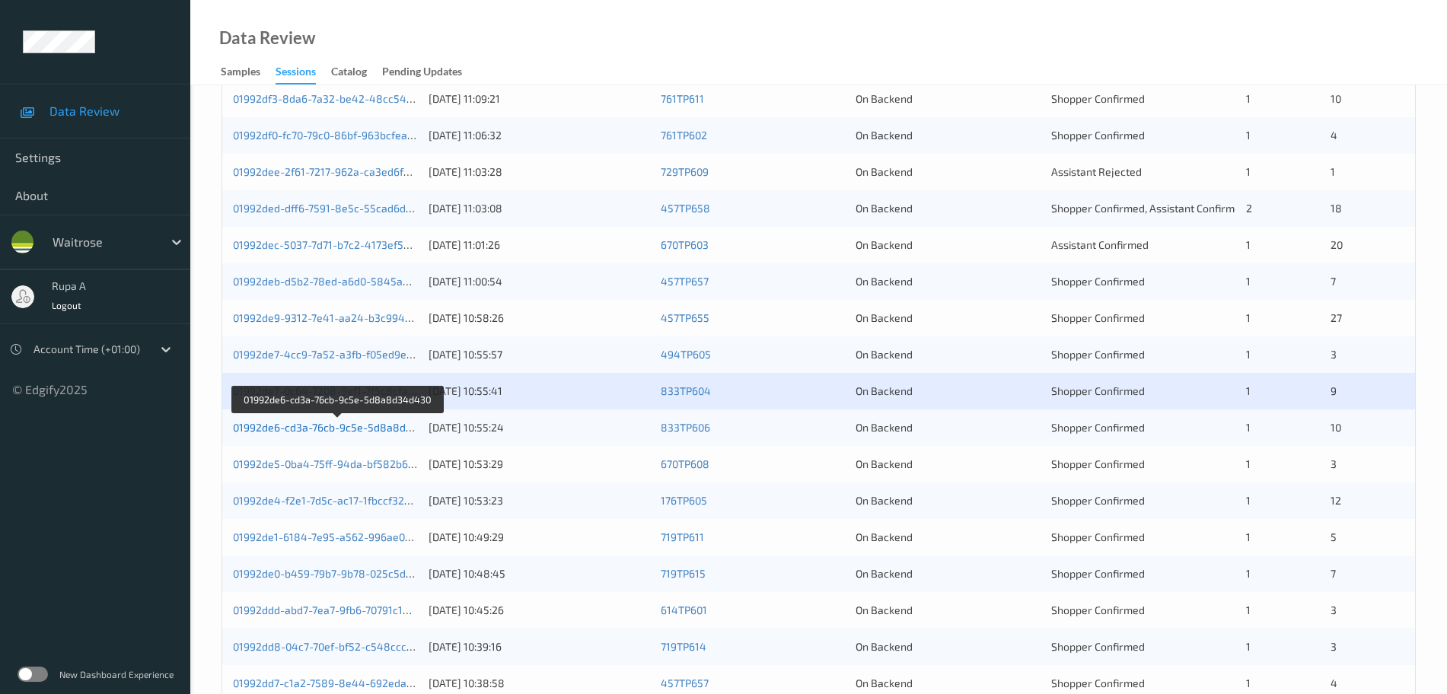
click at [371, 429] on link "01992de6-cd3a-76cb-9c5e-5d8a8d34d430" at bounding box center [338, 427] width 211 height 13
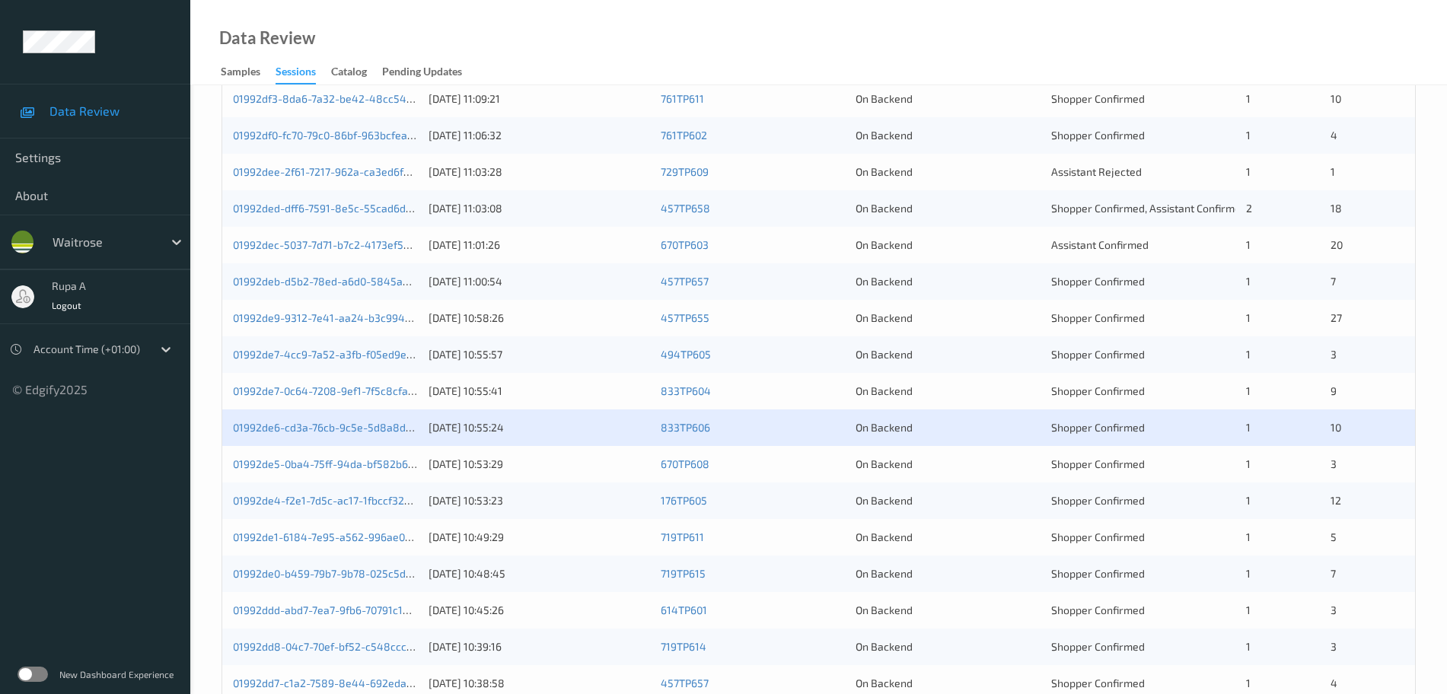
click at [380, 472] on div "01992de5-0ba4-75ff-94da-bf582b65b12c 09/09/2025 10:53:29 670TP608 On Backend Sh…" at bounding box center [818, 464] width 1193 height 37
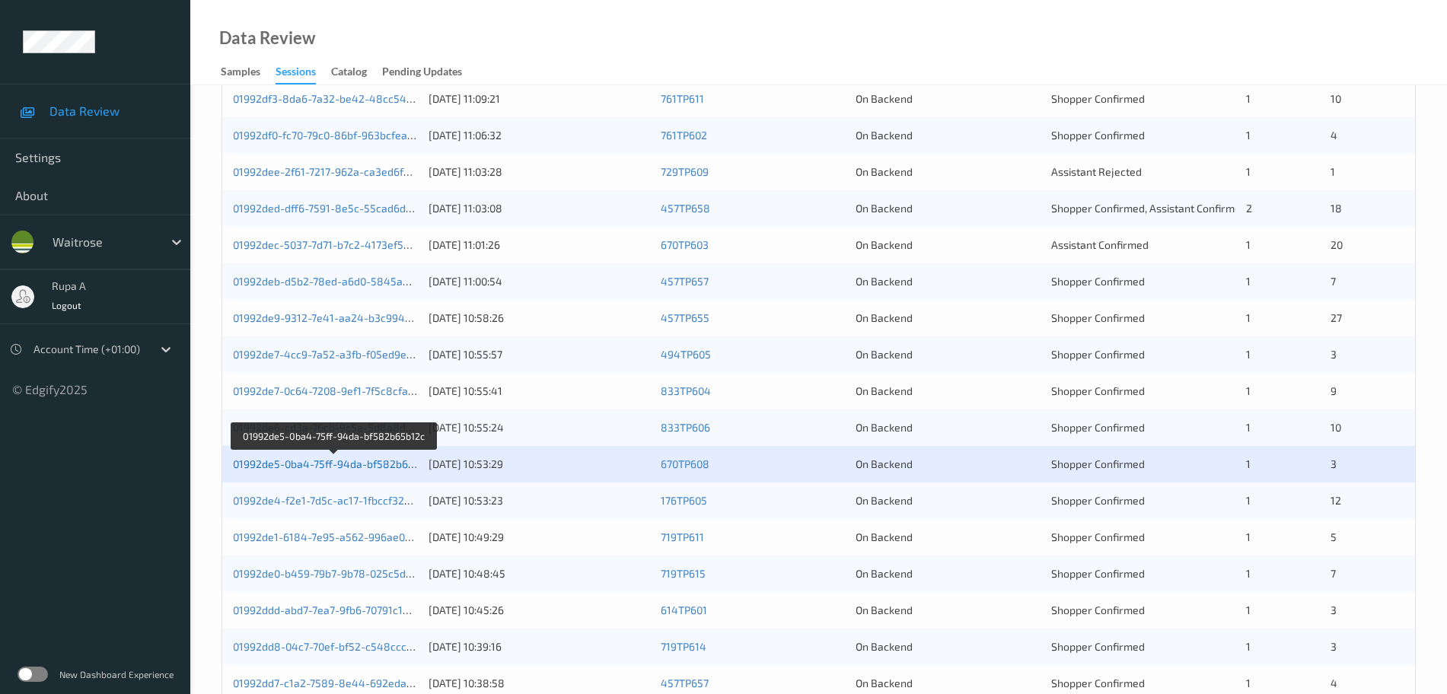
click at [395, 469] on link "01992de5-0ba4-75ff-94da-bf582b65b12c" at bounding box center [334, 463] width 203 height 13
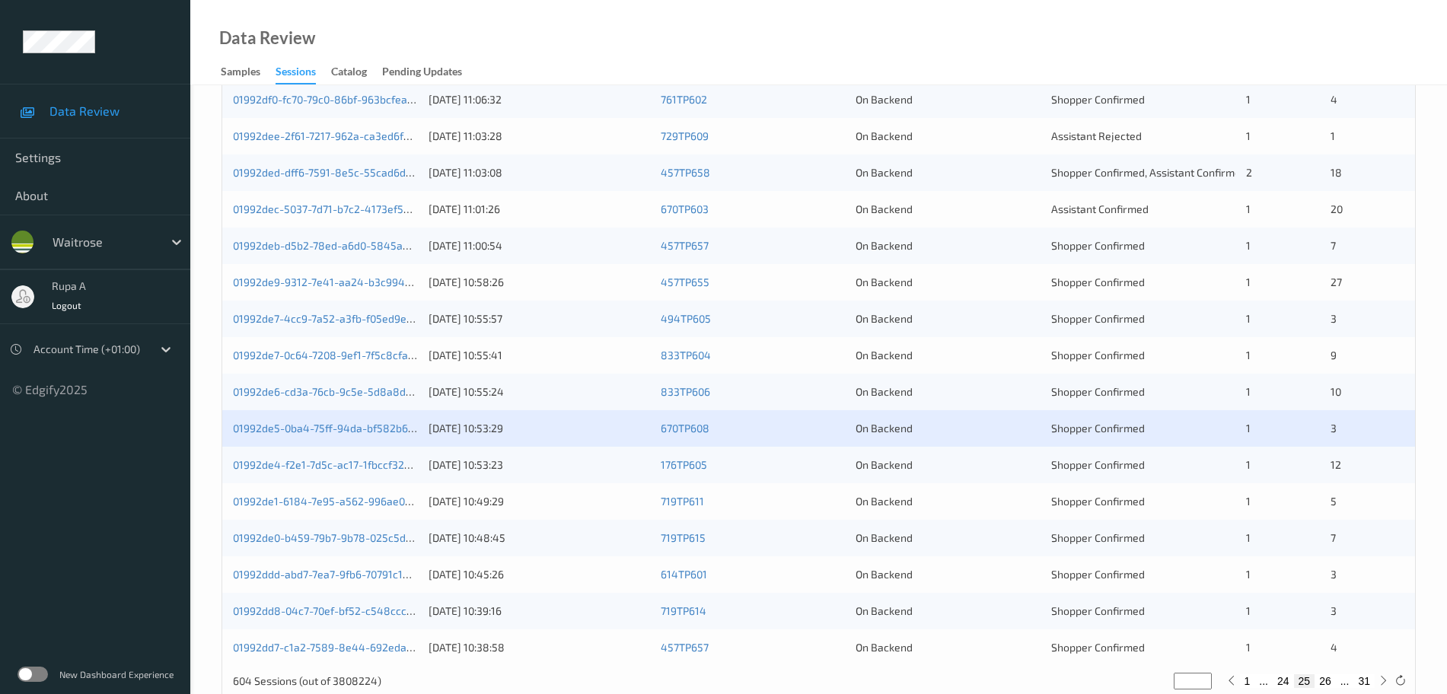
scroll to position [451, 0]
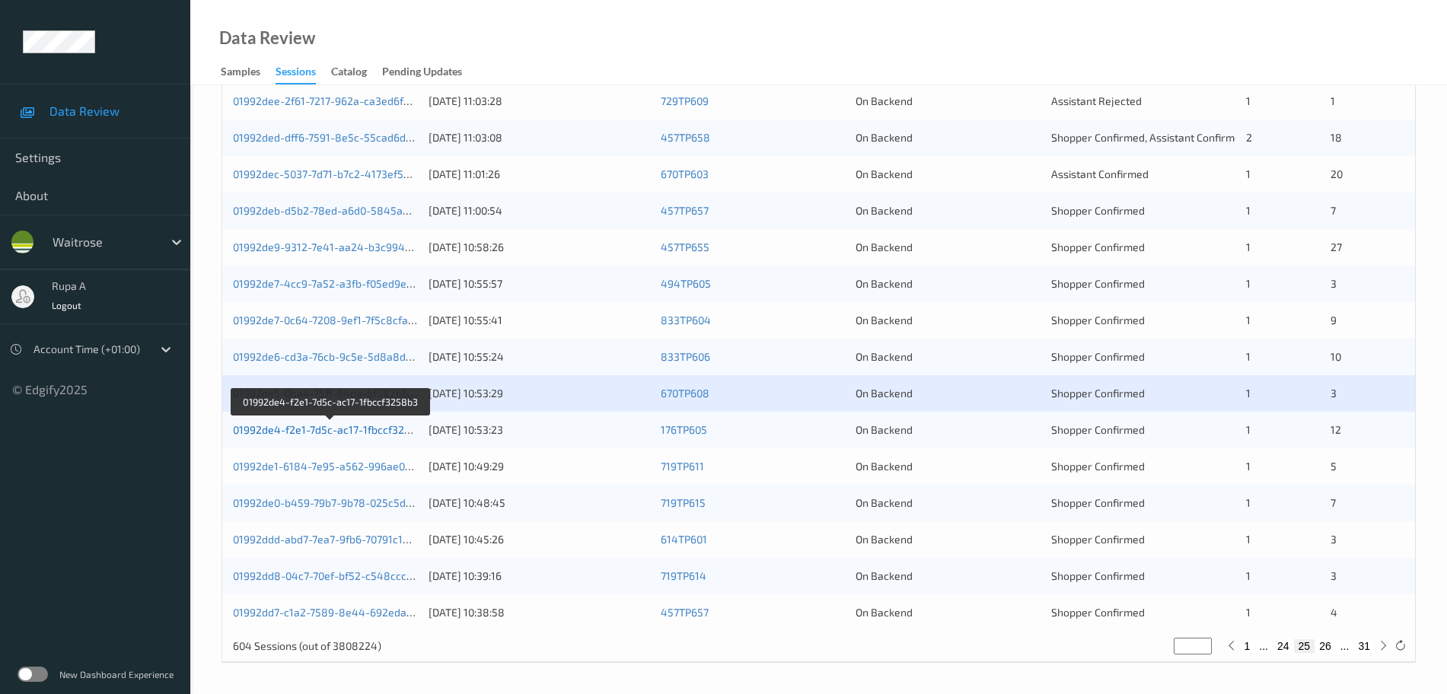
click at [392, 429] on link "01992de4-f2e1-7d5c-ac17-1fbccf3258b3" at bounding box center [331, 429] width 196 height 13
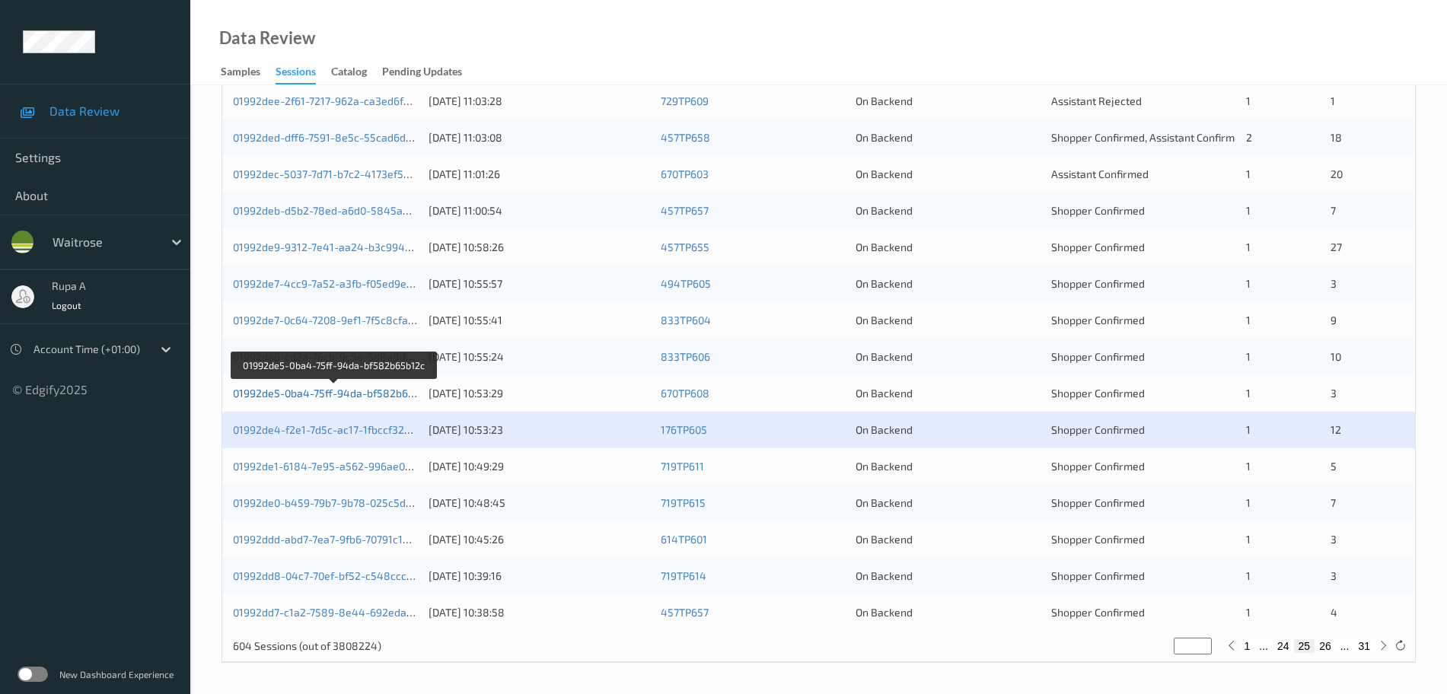
click at [375, 397] on link "01992de5-0ba4-75ff-94da-bf582b65b12c" at bounding box center [334, 393] width 203 height 13
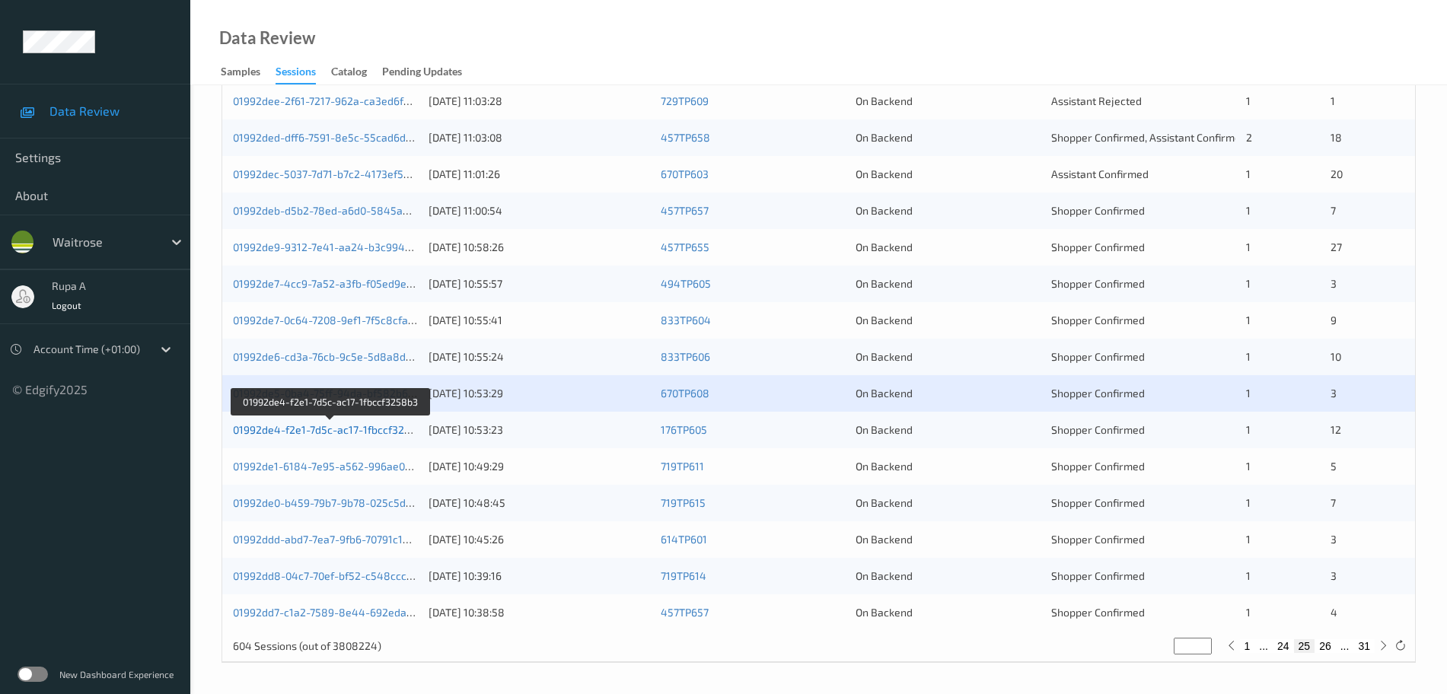
click at [389, 431] on link "01992de4-f2e1-7d5c-ac17-1fbccf3258b3" at bounding box center [331, 429] width 196 height 13
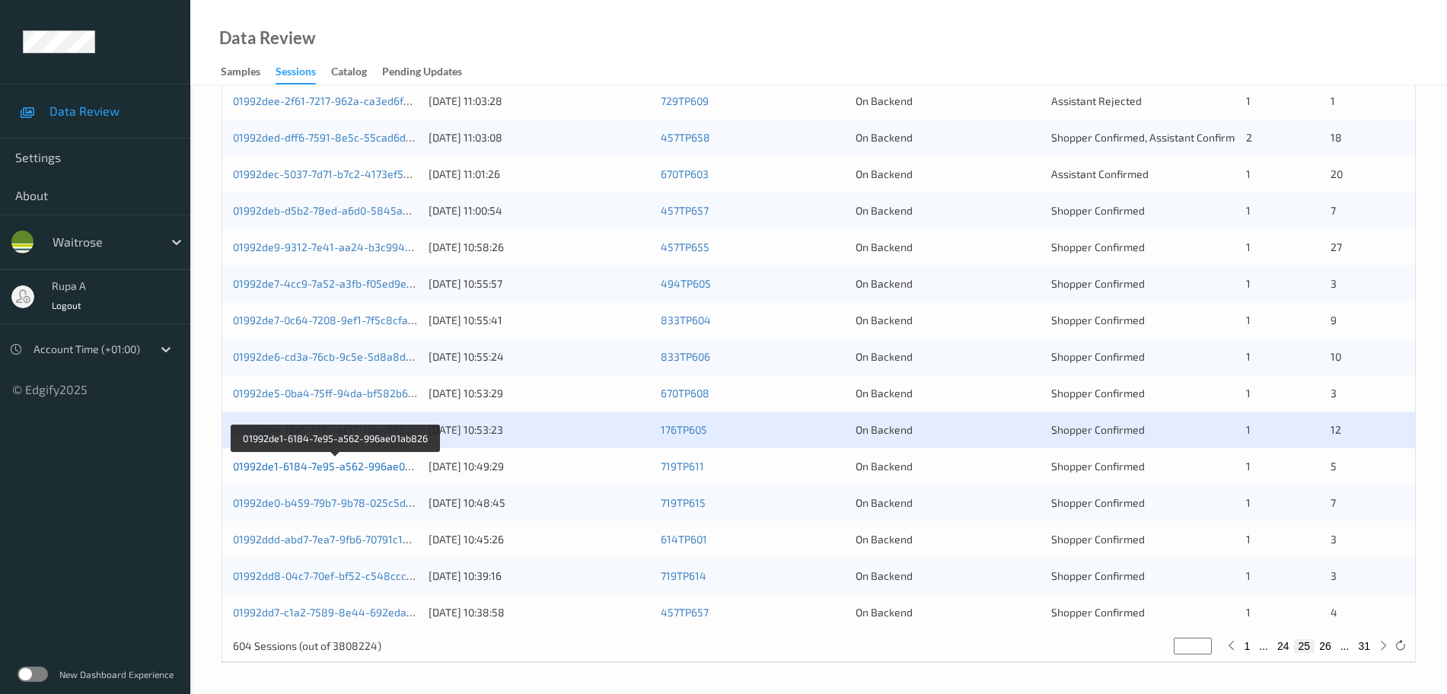
click at [393, 467] on link "01992de1-6184-7e95-a562-996ae01ab826" at bounding box center [337, 466] width 208 height 13
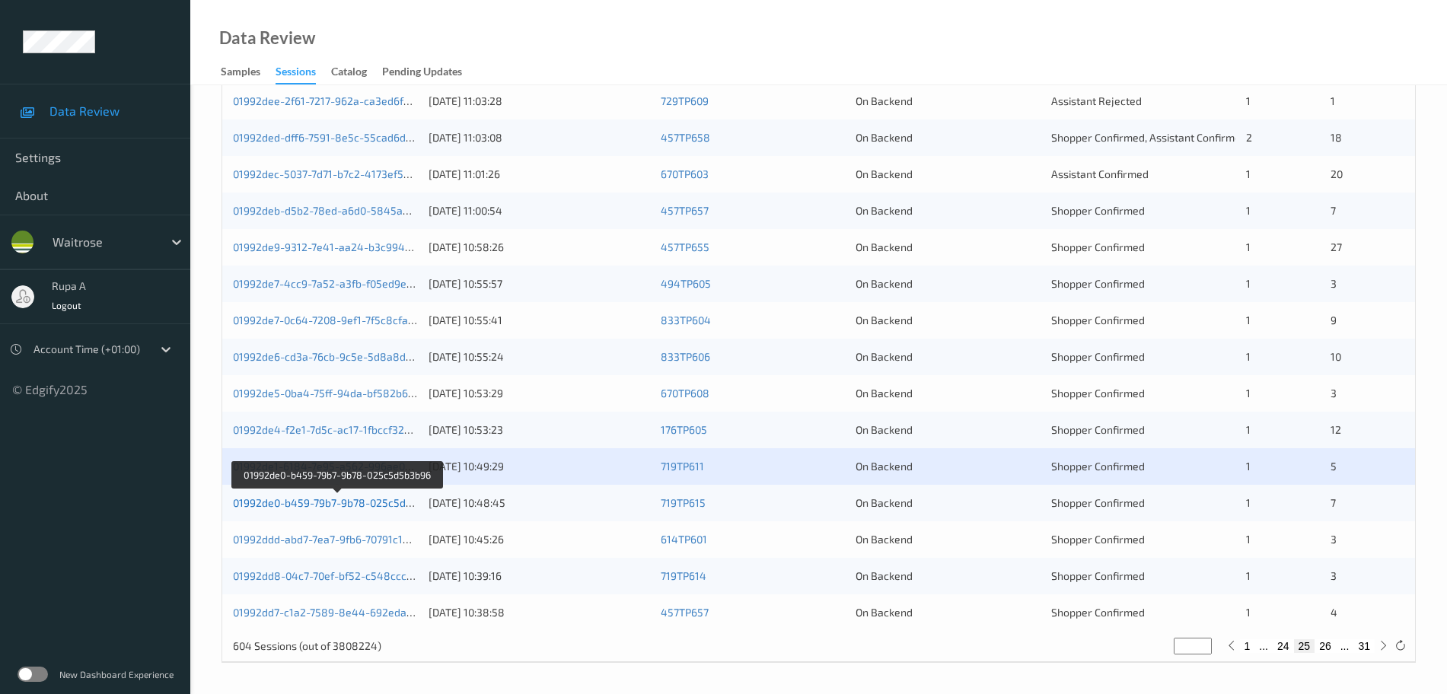
click at [399, 506] on link "01992de0-b459-79b7-9b78-025c5d5b3b96" at bounding box center [337, 502] width 209 height 13
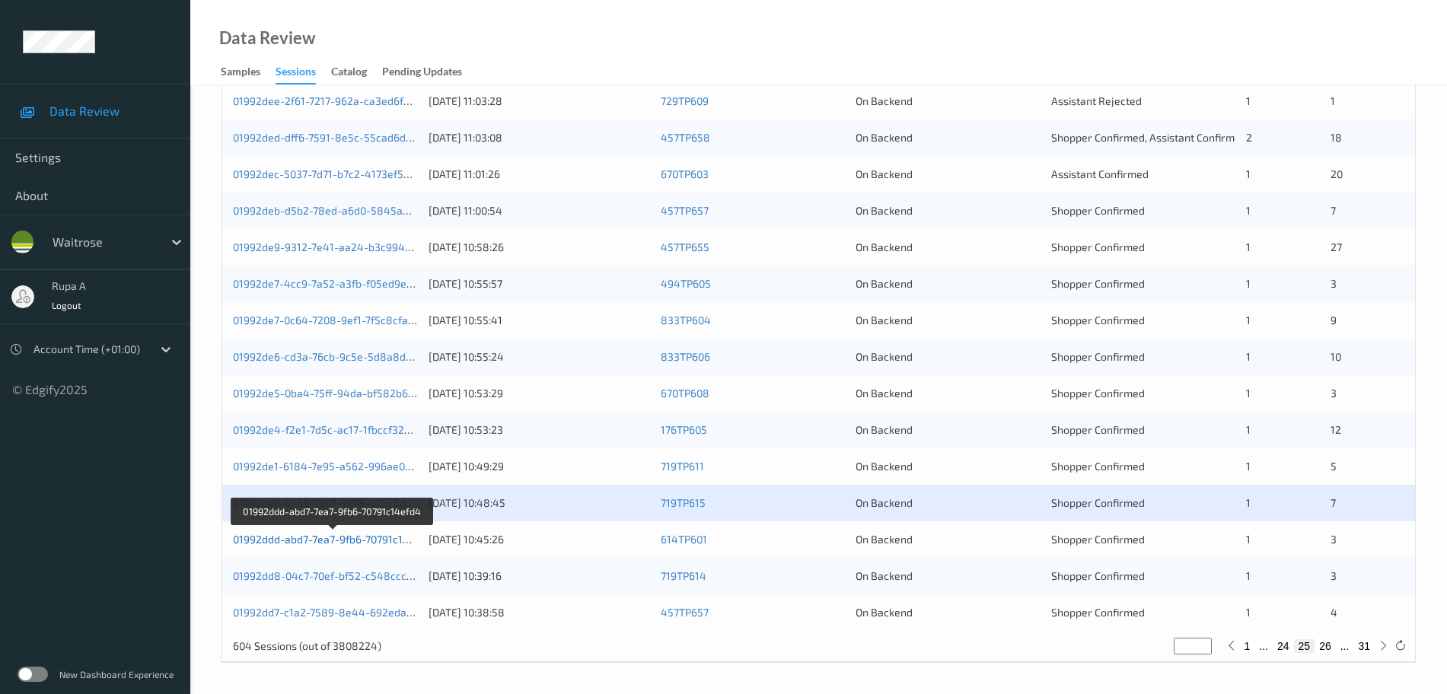
click at [393, 540] on link "01992ddd-abd7-7ea7-9fb6-70791c14efd4" at bounding box center [332, 539] width 199 height 13
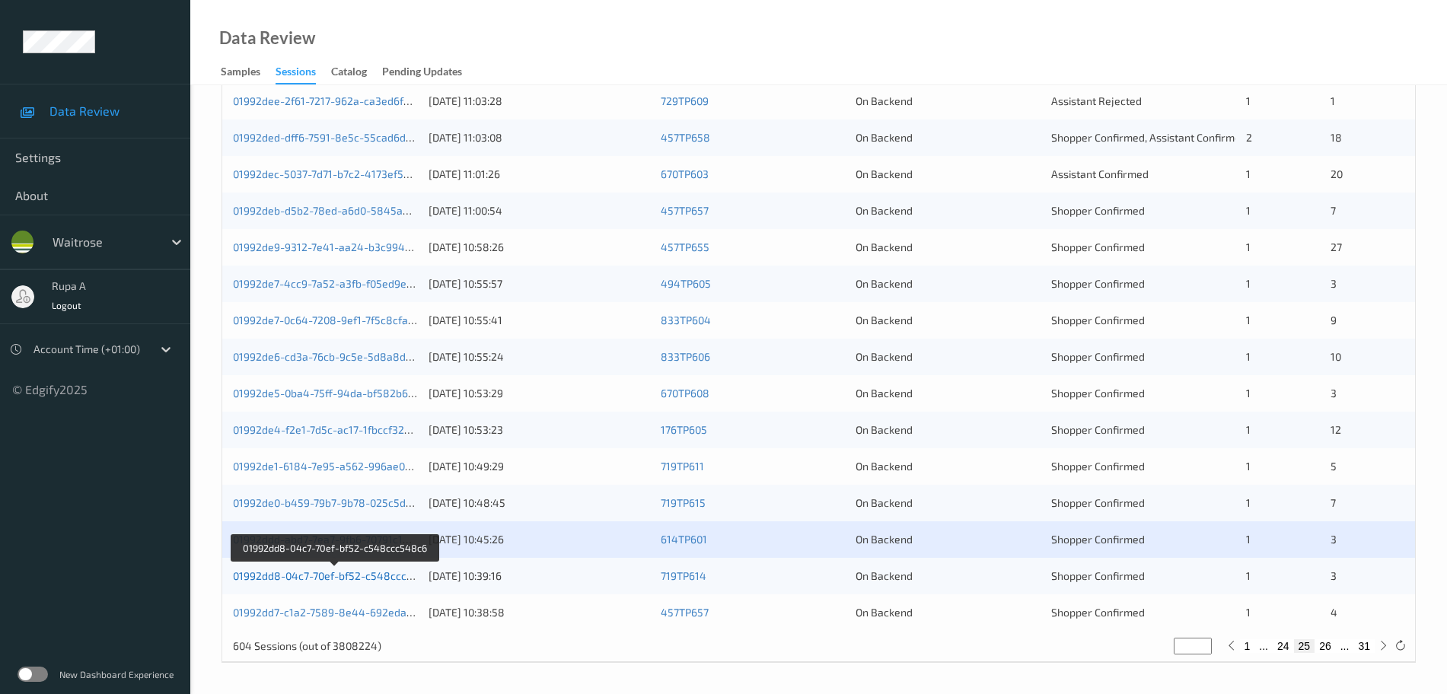
click at [383, 578] on link "01992dd8-04c7-70ef-bf52-c548ccc548c6" at bounding box center [335, 575] width 205 height 13
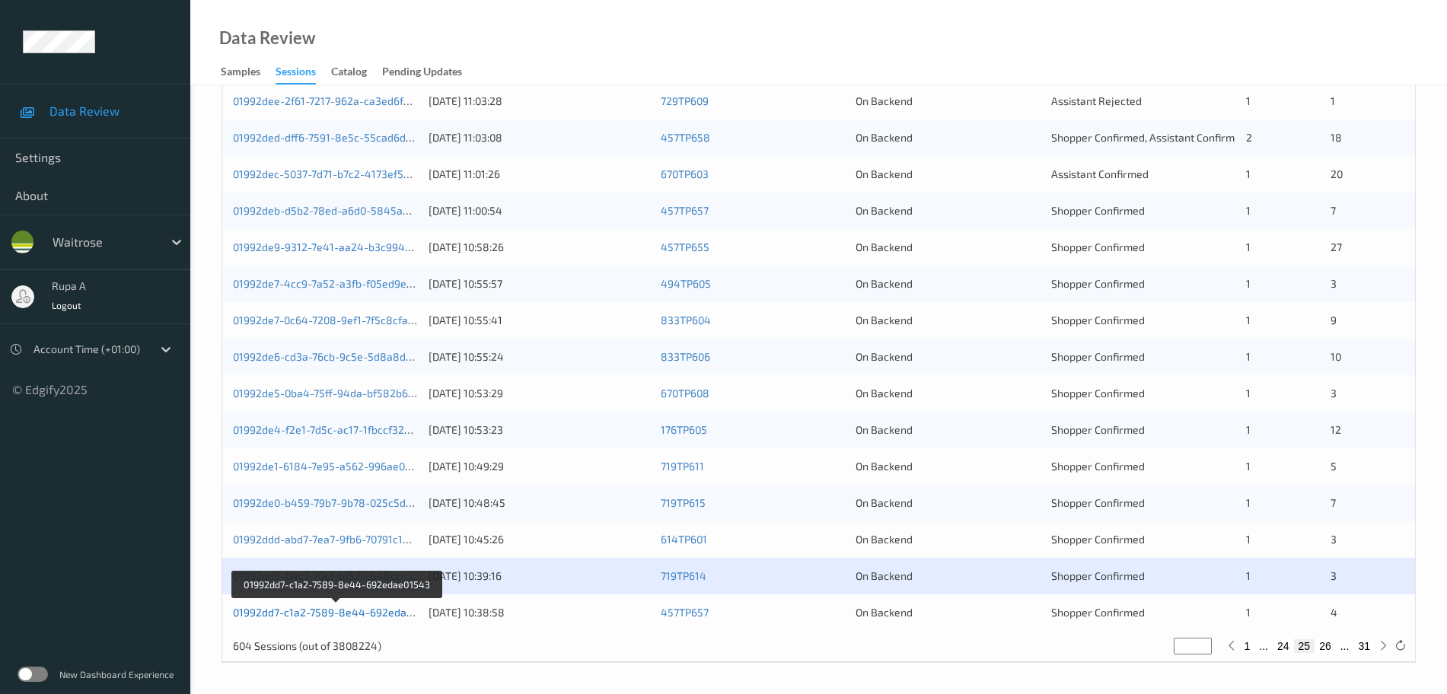
click at [403, 614] on link "01992dd7-c1a2-7589-8e44-692edae01543" at bounding box center [337, 612] width 209 height 13
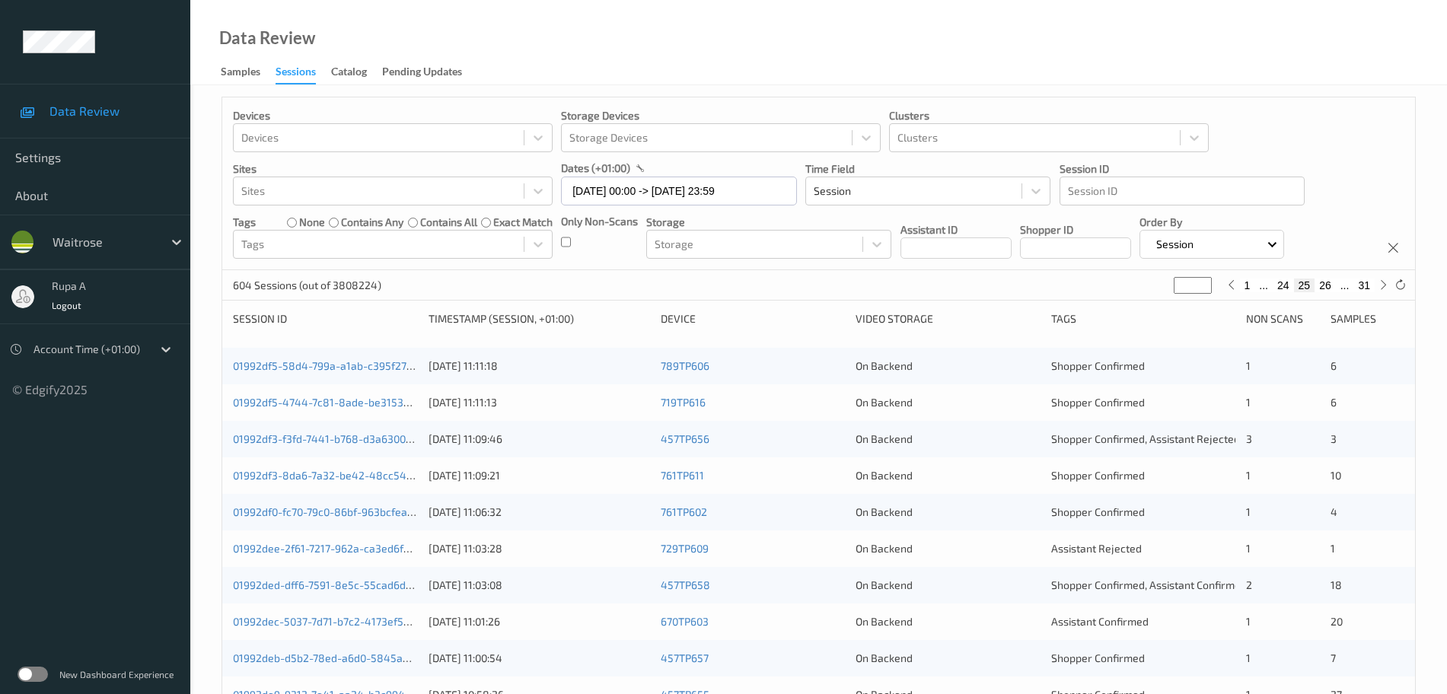
scroll to position [0, 0]
click at [684, 190] on input "09/09/2025 00:00 -> 09/09/2025 23:59" at bounding box center [679, 194] width 236 height 29
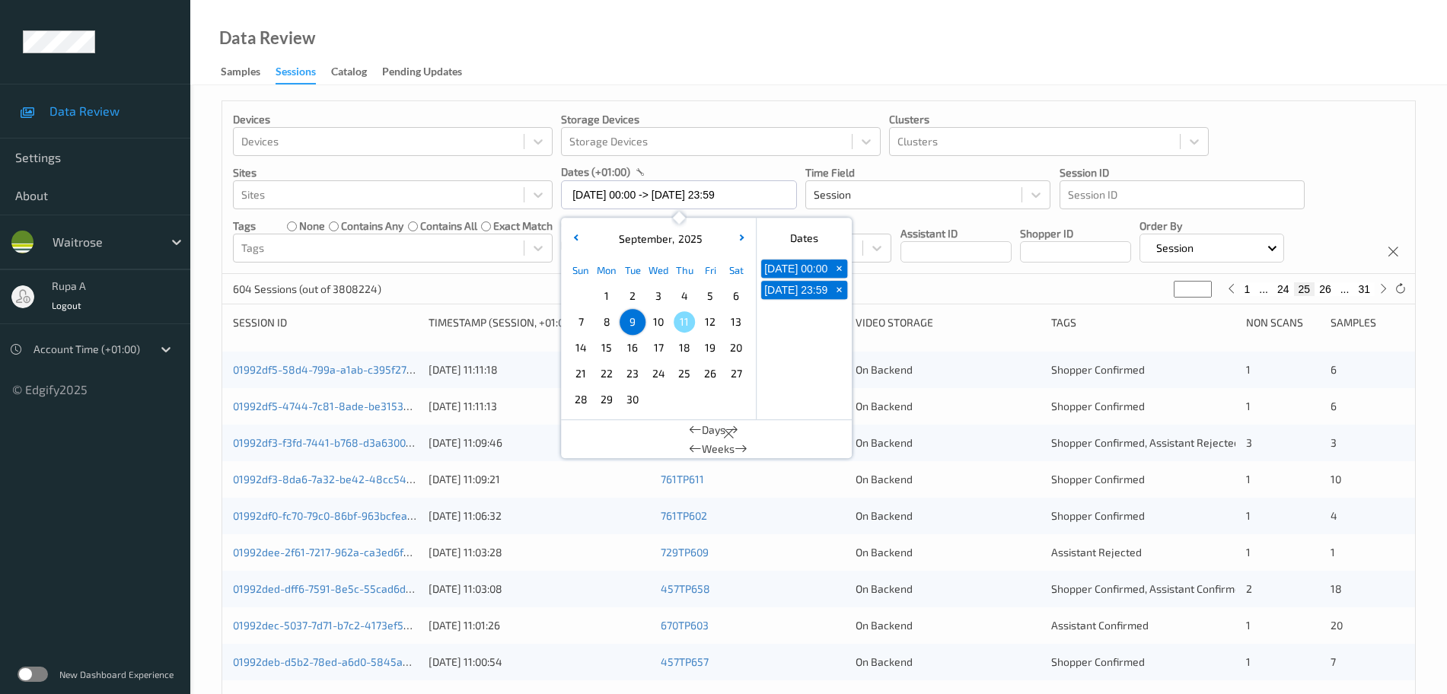
click at [658, 332] on span "10" at bounding box center [658, 321] width 21 height 21
type input "10/09/2025 00:00"
type input "*"
click at [658, 332] on span "10" at bounding box center [658, 321] width 21 height 21
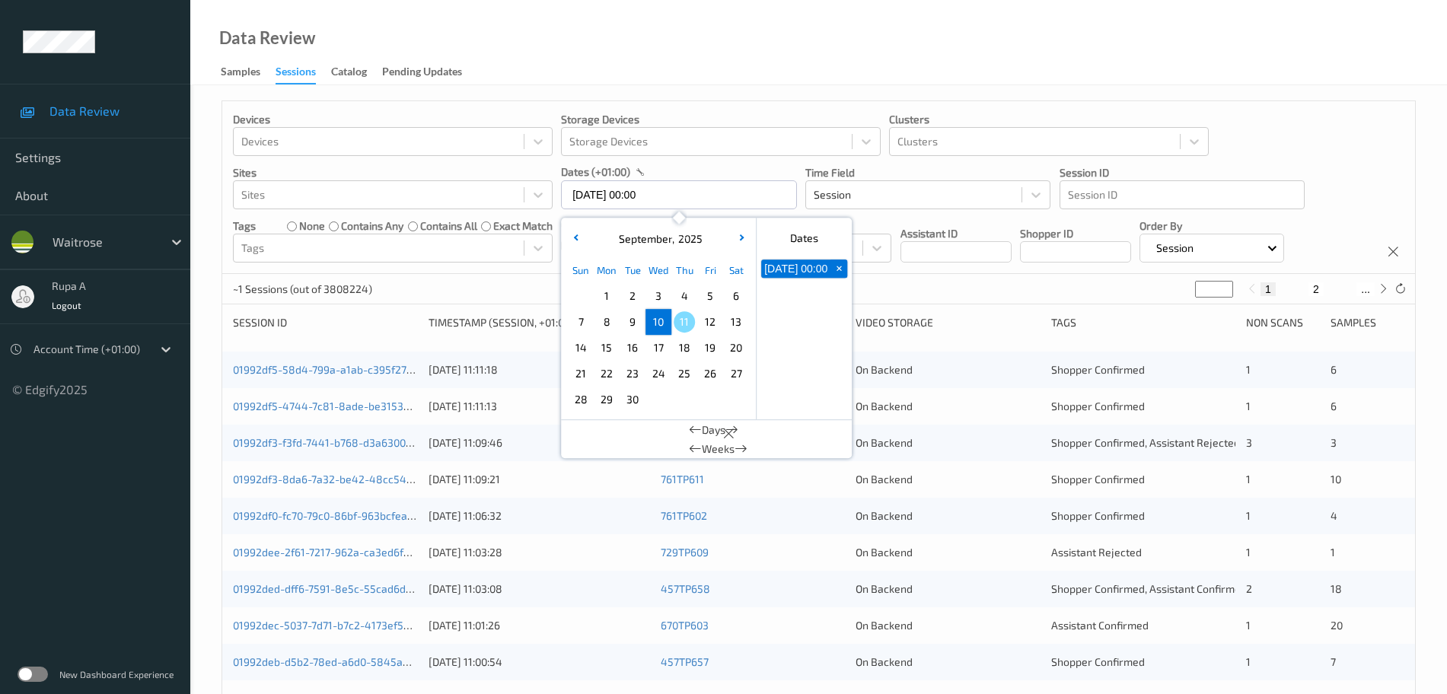
type input "10/09/2025 00:00 -> 10/09/2025 23:59"
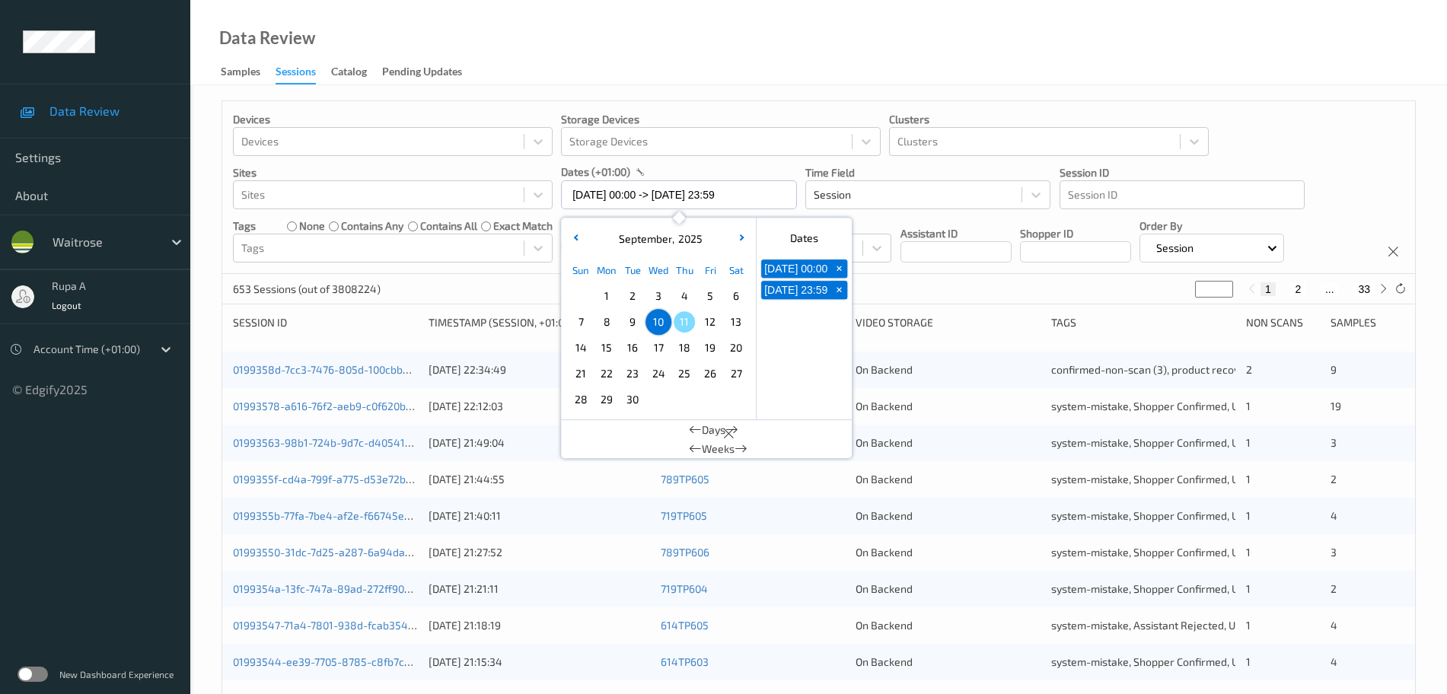
click at [1001, 309] on div "Devices Devices Storage Devices Storage Devices Clusters Clusters Sites Sites d…" at bounding box center [819, 607] width 1194 height 1014
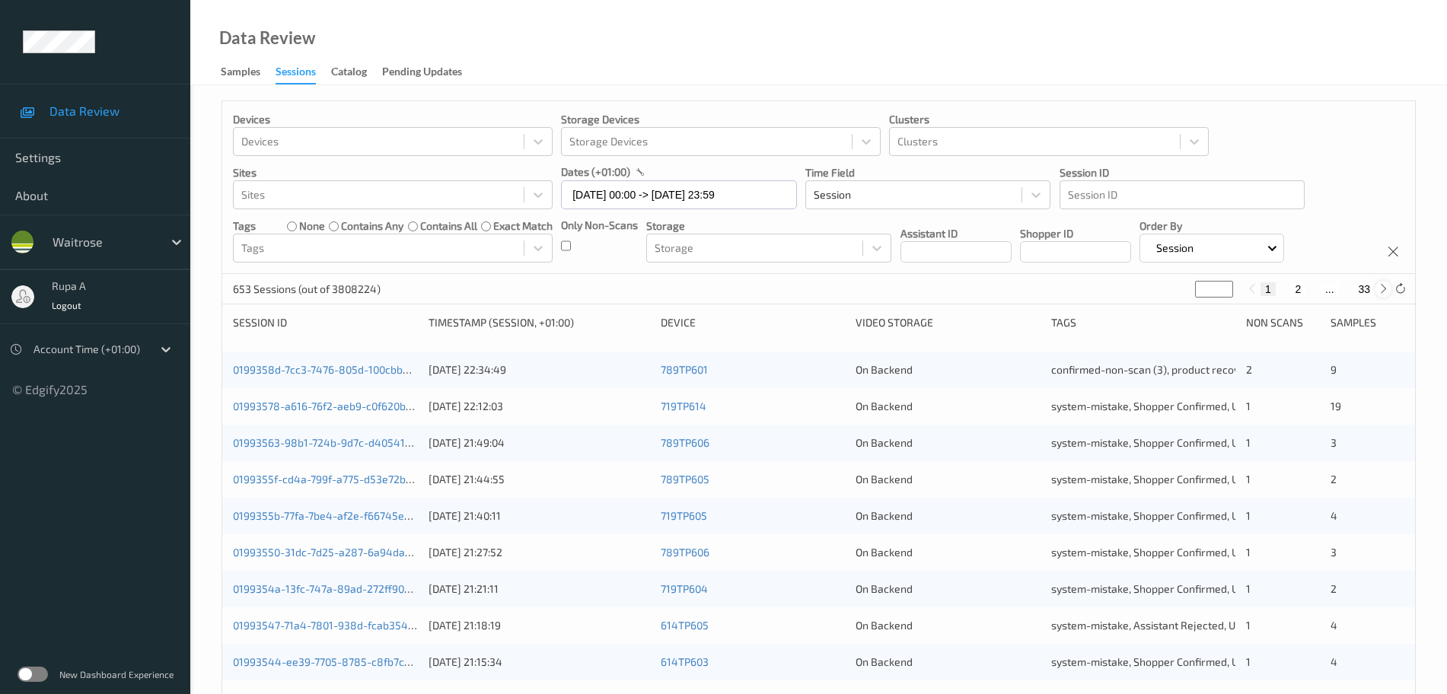
click at [1382, 297] on div at bounding box center [1383, 289] width 17 height 17
type input "*"
click at [1382, 297] on div at bounding box center [1383, 289] width 17 height 17
type input "*"
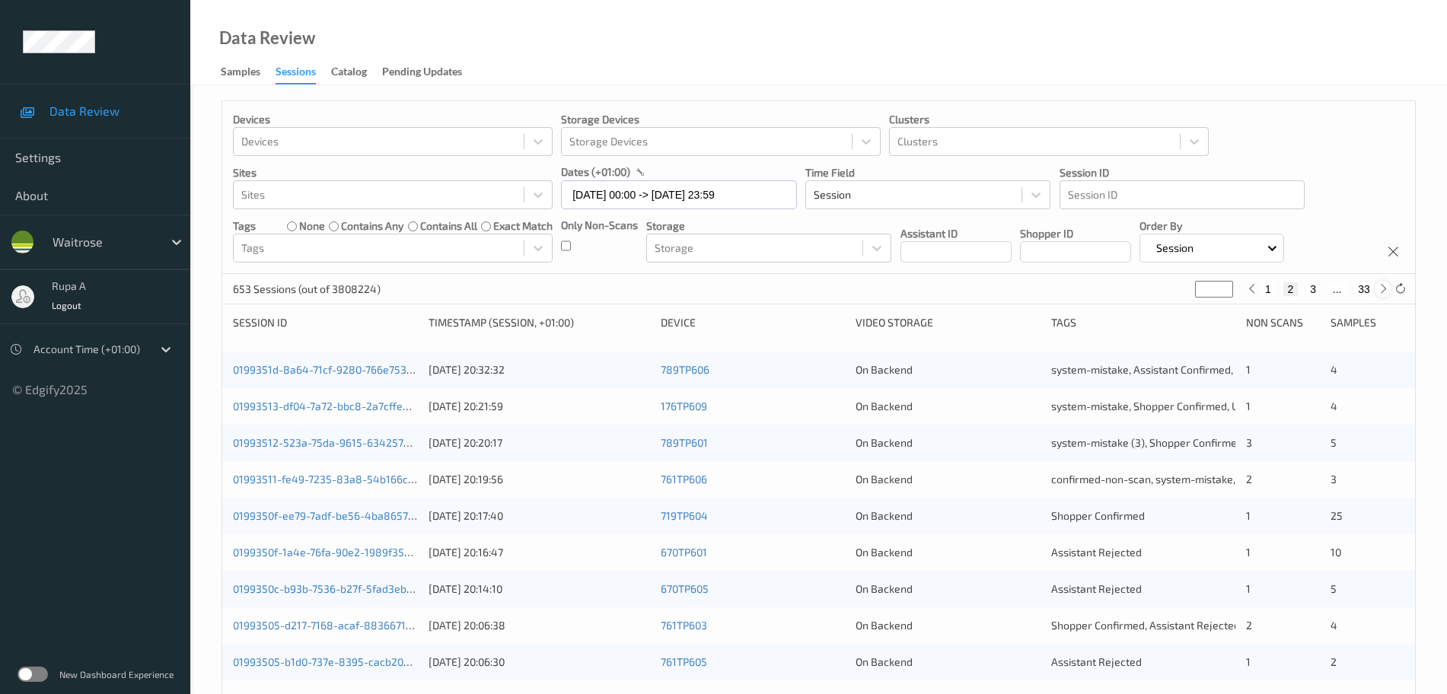
type input "*"
click at [1382, 295] on icon at bounding box center [1383, 288] width 11 height 11
type input "*"
click at [1382, 295] on icon at bounding box center [1383, 288] width 11 height 11
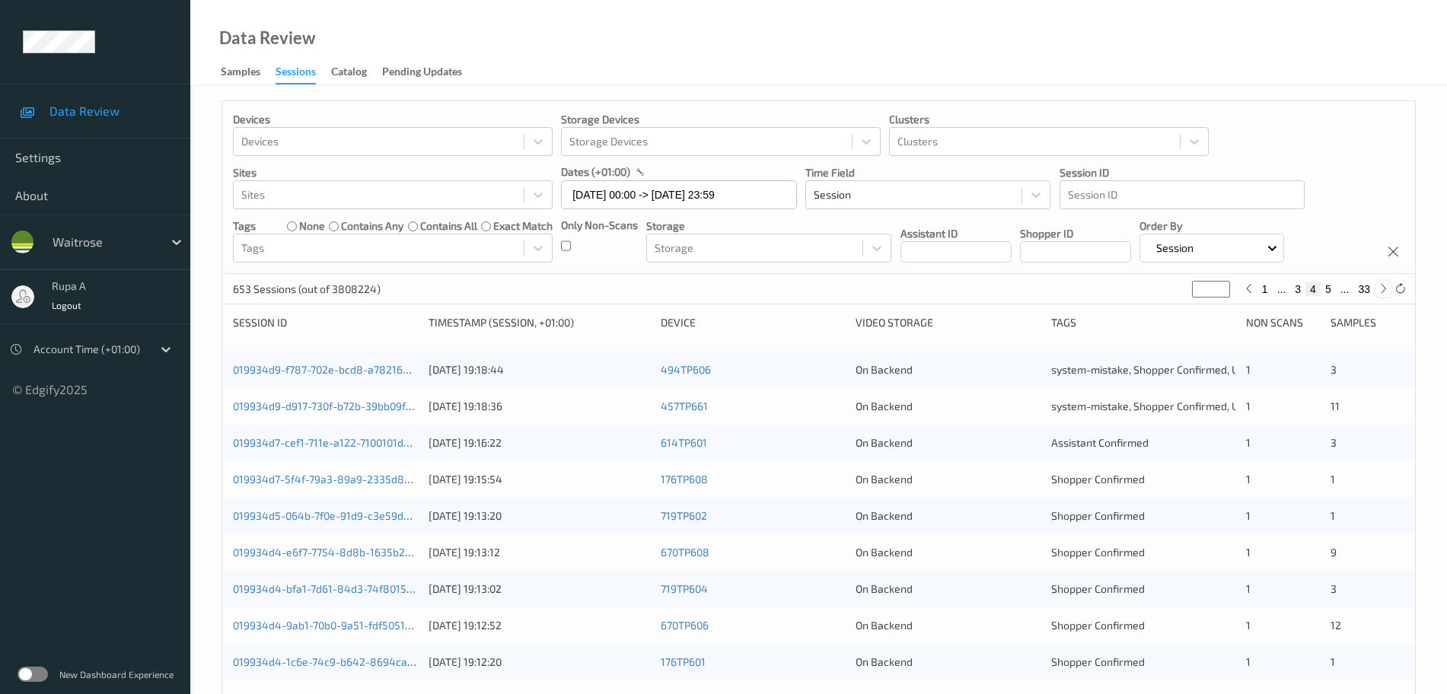
type input "*"
click at [1251, 292] on icon at bounding box center [1248, 288] width 11 height 11
type input "*"
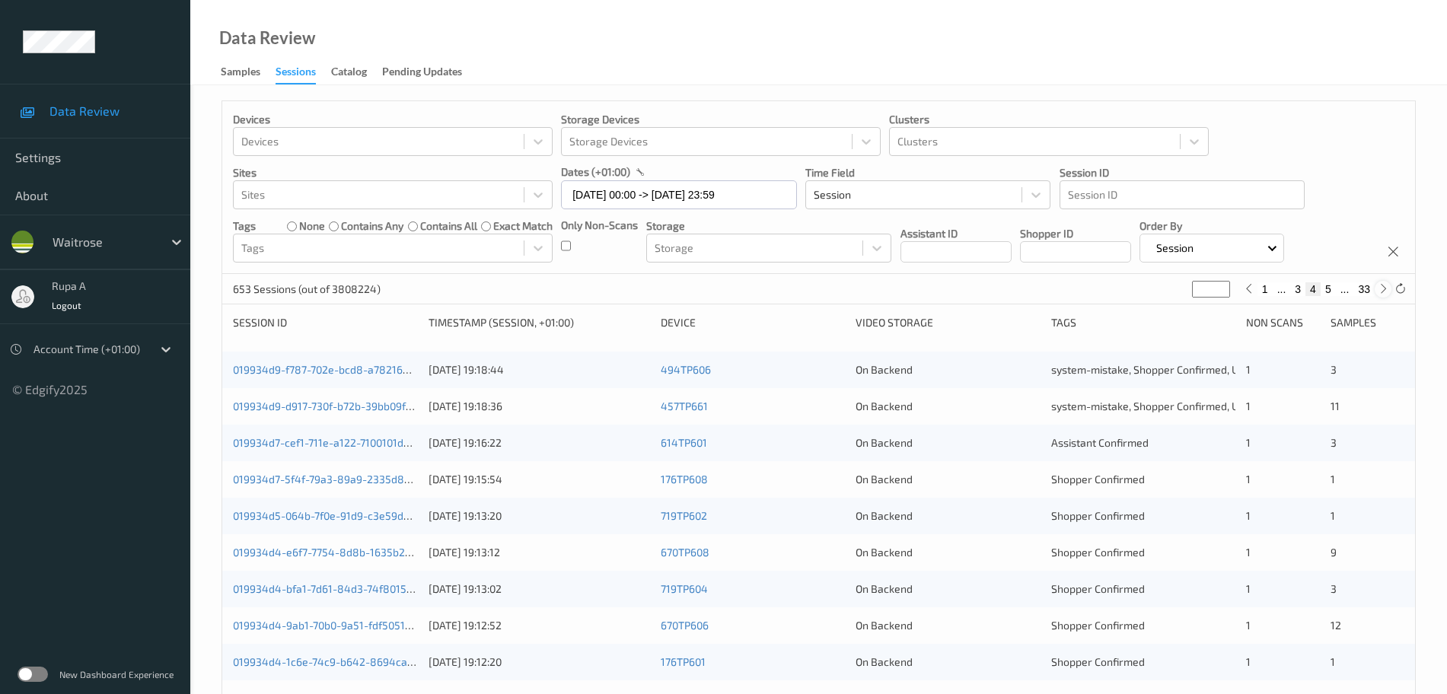
click at [1389, 292] on div at bounding box center [1383, 289] width 17 height 17
type input "*"
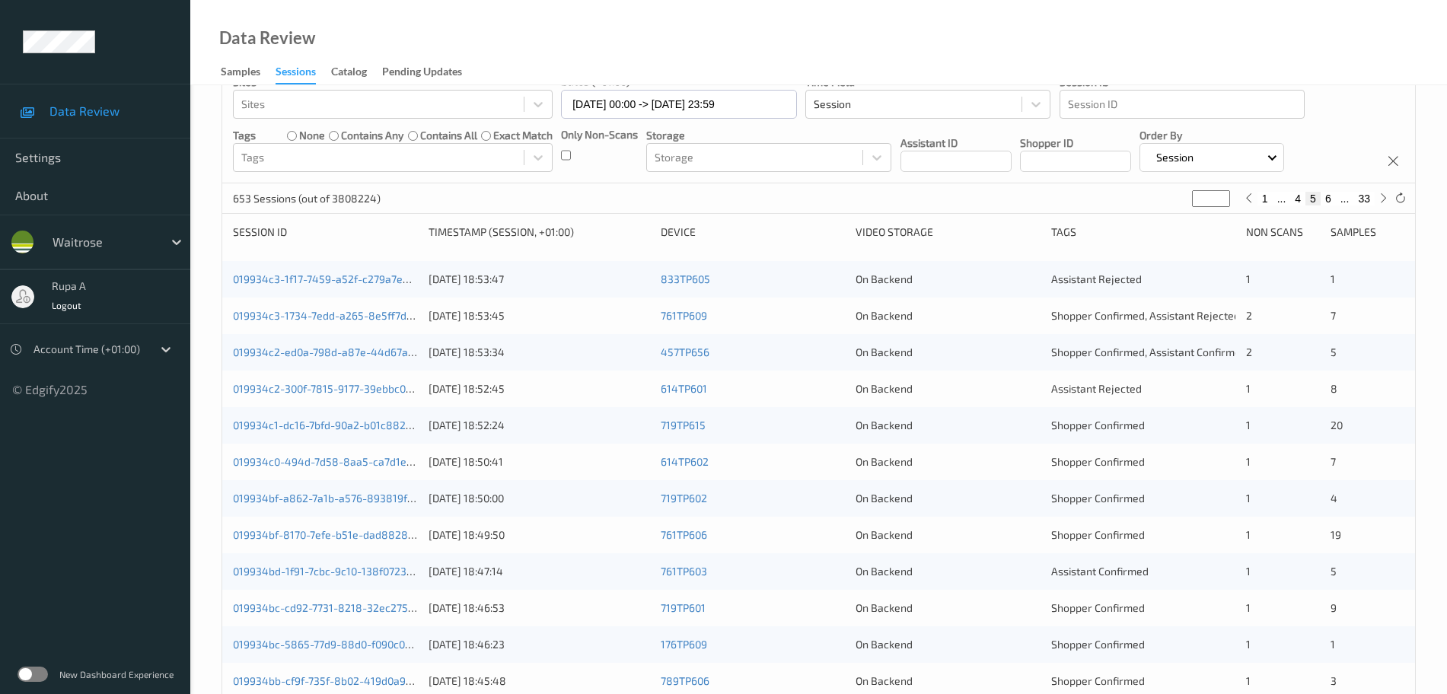
scroll to position [95, 0]
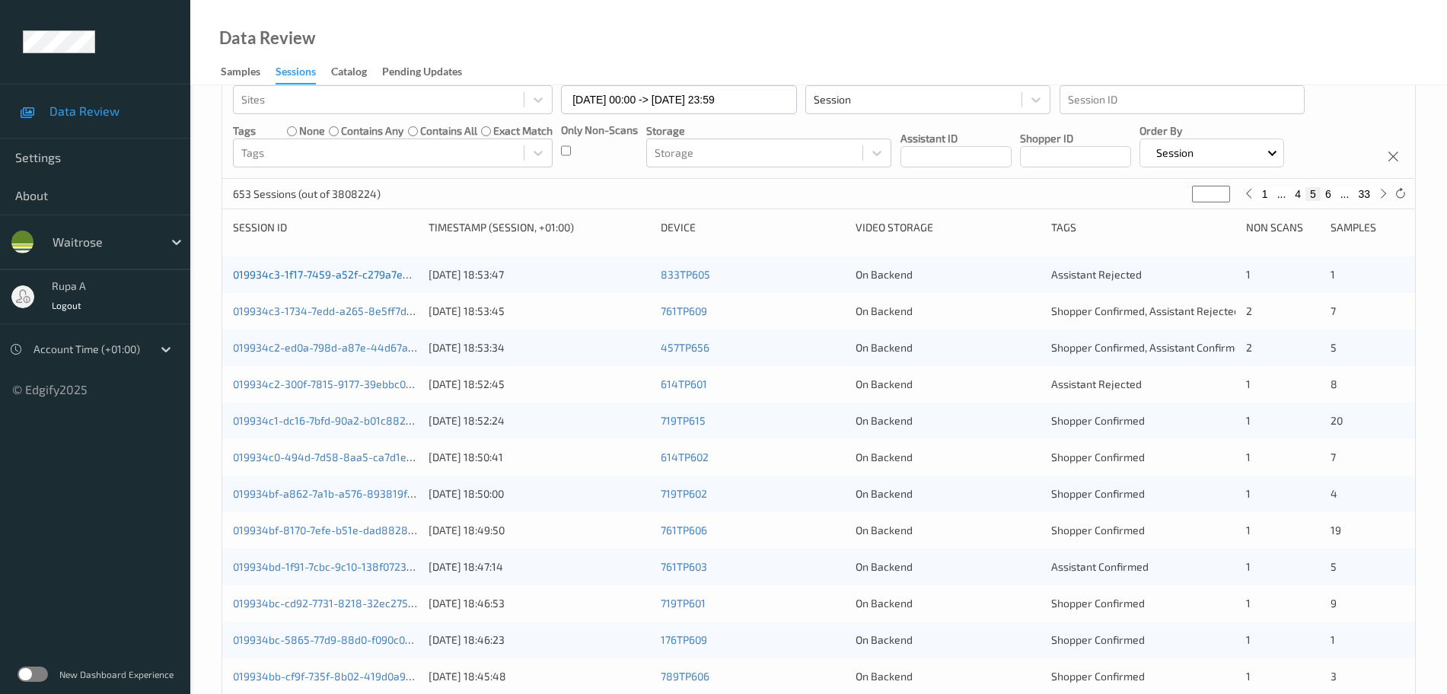
click at [312, 280] on link "019934c3-1f17-7459-a52f-c279a7eaa0c3" at bounding box center [332, 274] width 199 height 13
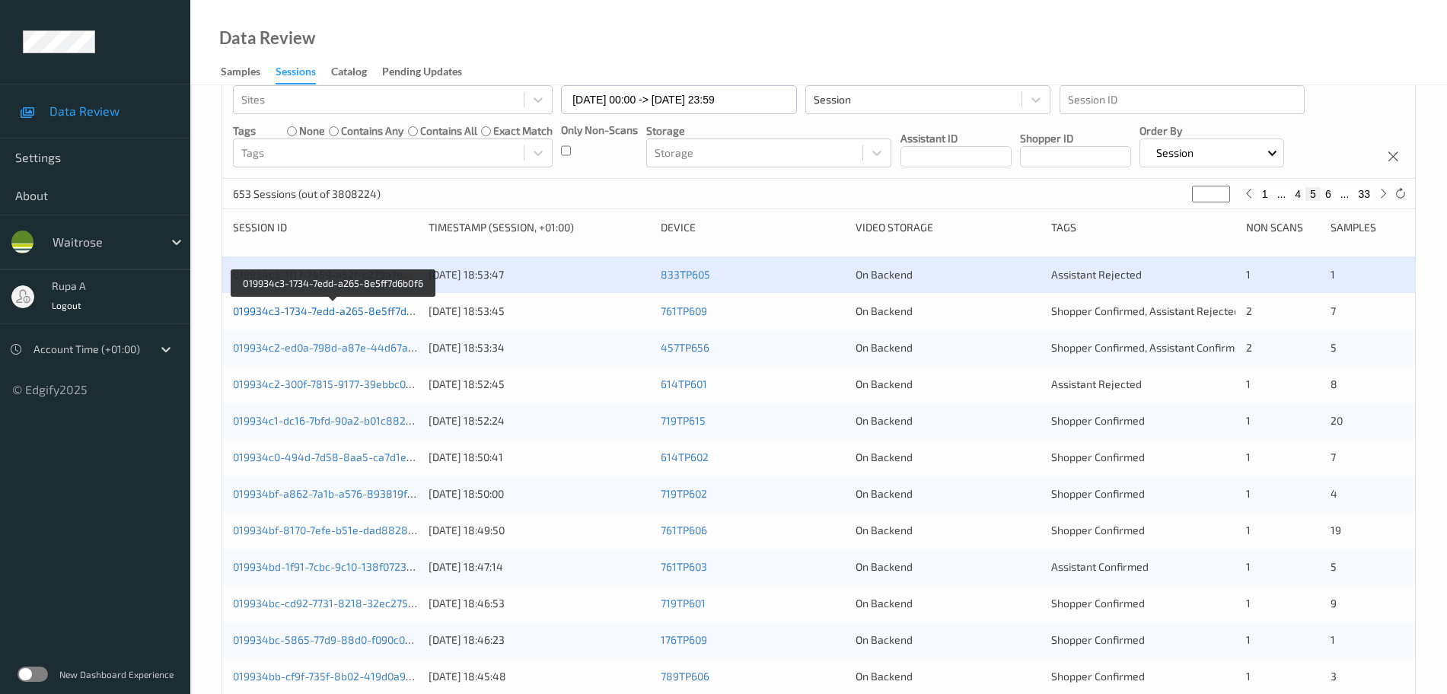
click at [398, 311] on link "019934c3-1734-7edd-a265-8e5ff7d6b0f6" at bounding box center [334, 310] width 202 height 13
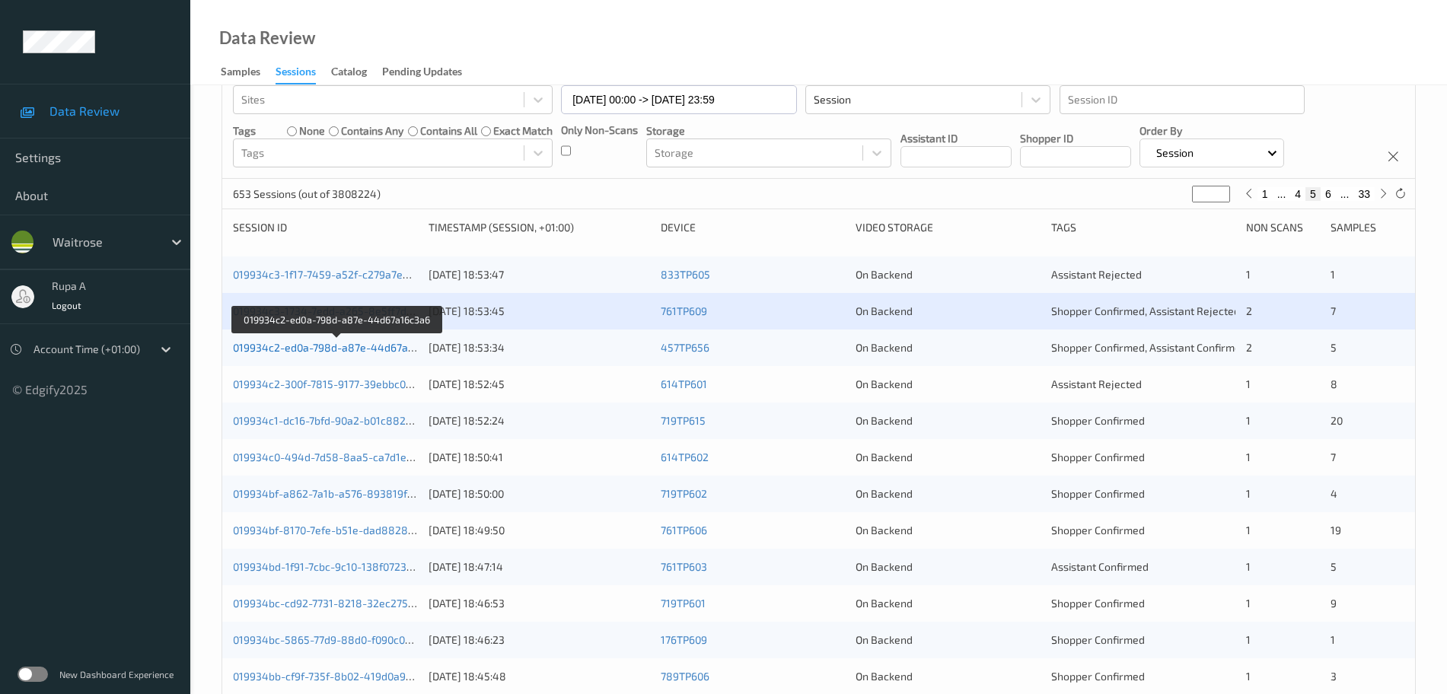
click at [386, 350] on link "019934c2-ed0a-798d-a87e-44d67a16c3a6" at bounding box center [337, 347] width 209 height 13
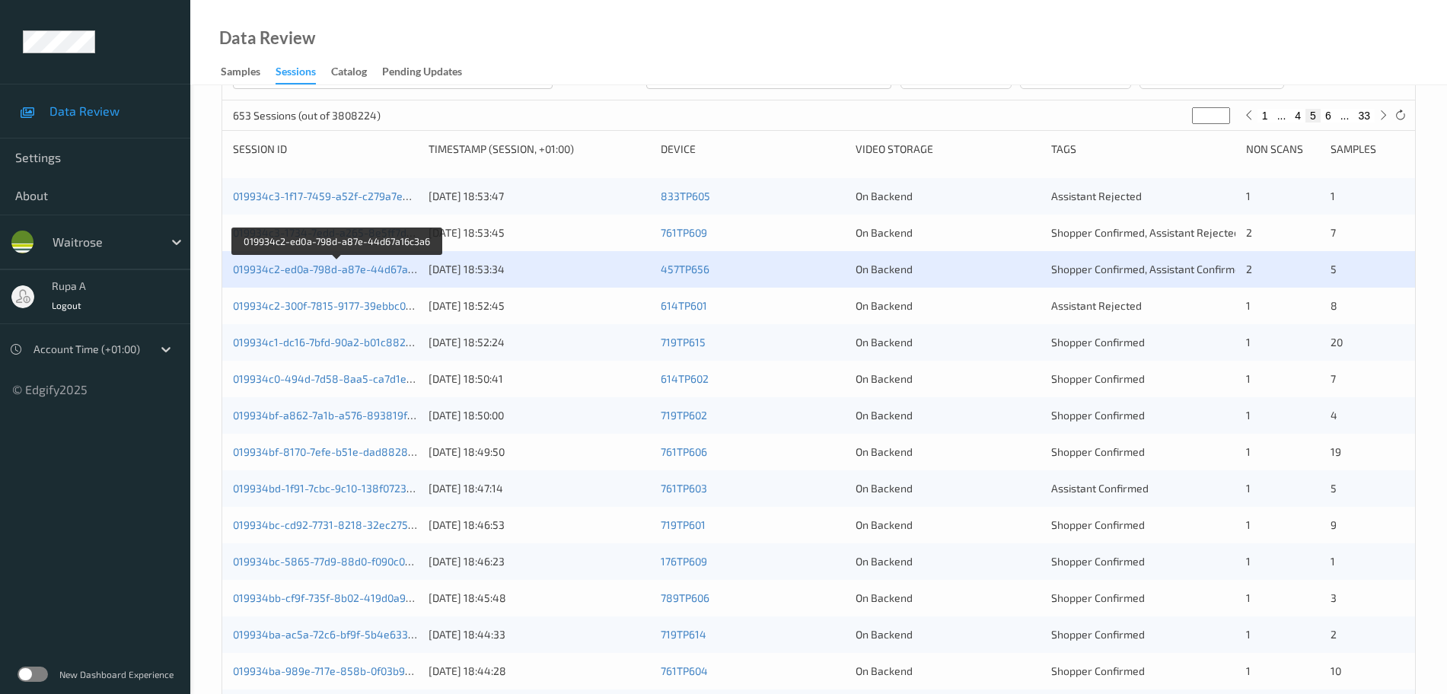
scroll to position [285, 0]
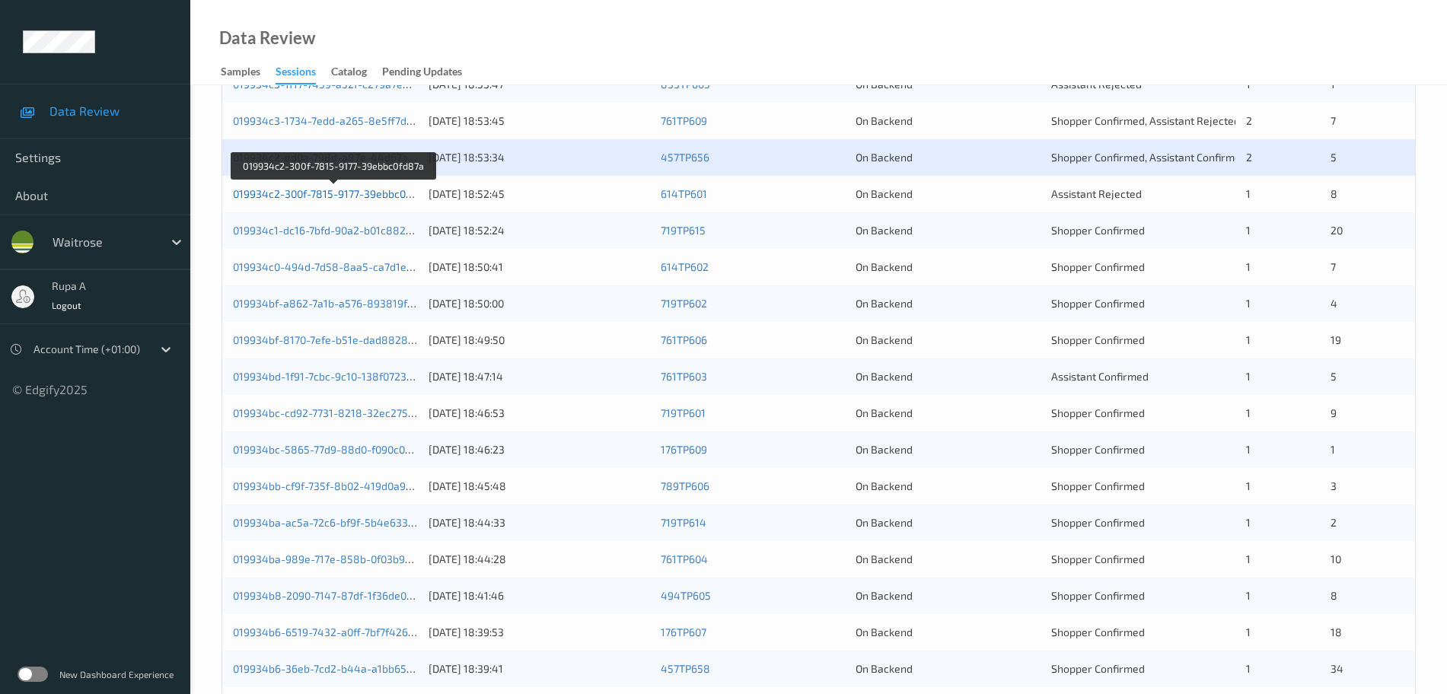
click at [392, 199] on link "019934c2-300f-7815-9177-39ebbc0fd87a" at bounding box center [333, 193] width 201 height 13
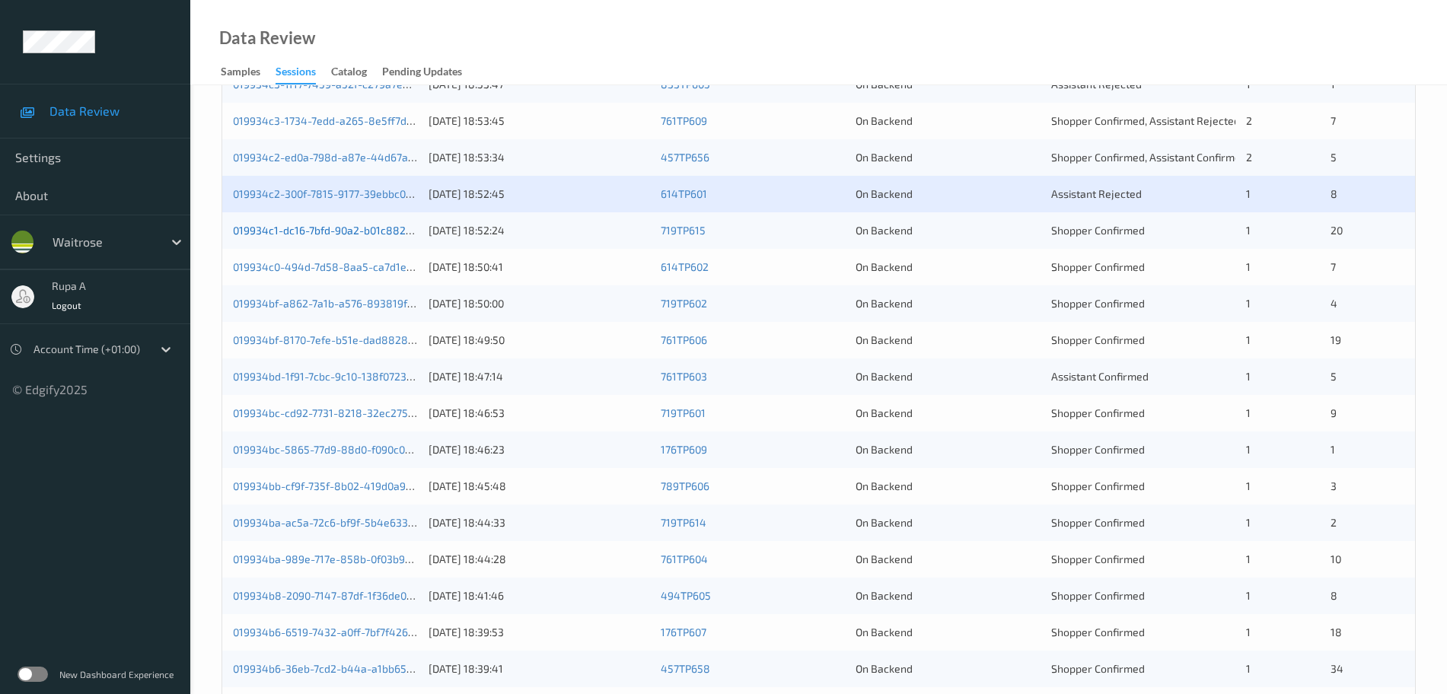
click at [335, 237] on link "019934c1-dc16-7bfd-90a2-b01c882cb3d0" at bounding box center [334, 230] width 202 height 13
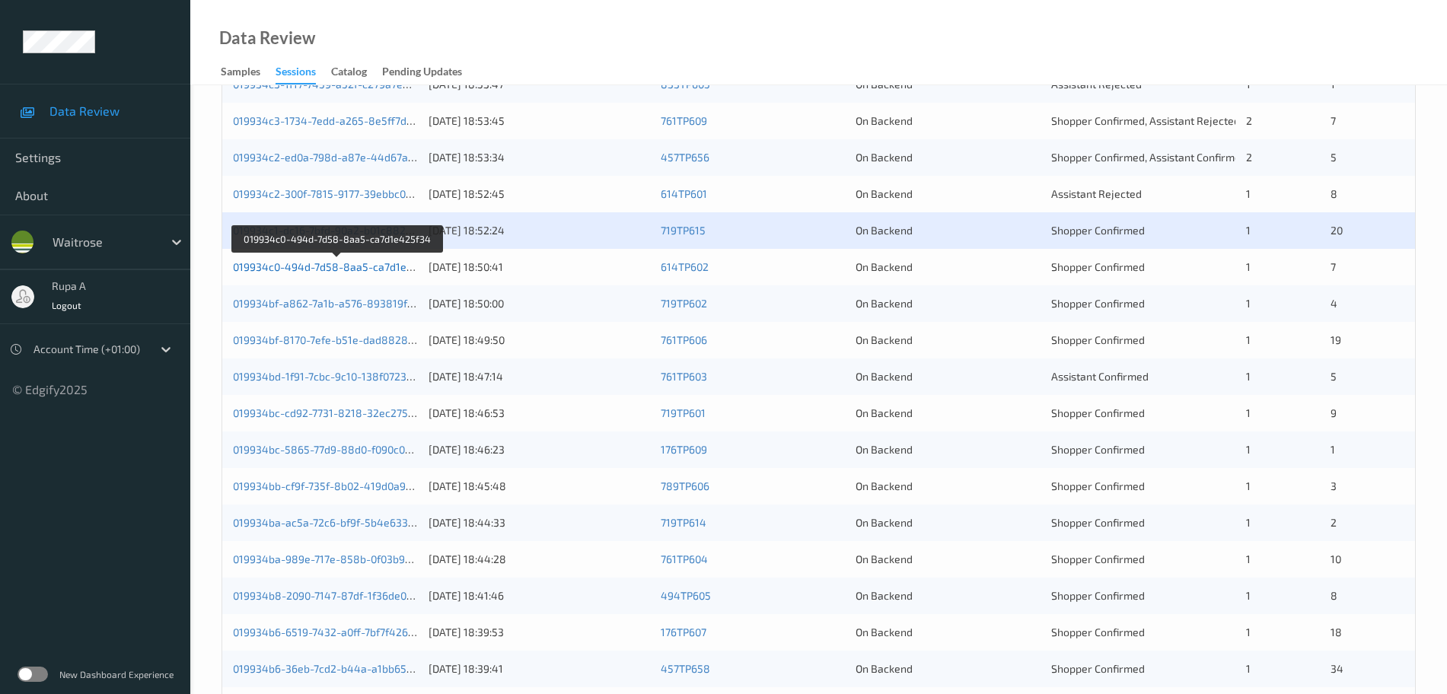
click at [387, 272] on link "019934c0-494d-7d58-8aa5-ca7d1e425f34" at bounding box center [337, 266] width 209 height 13
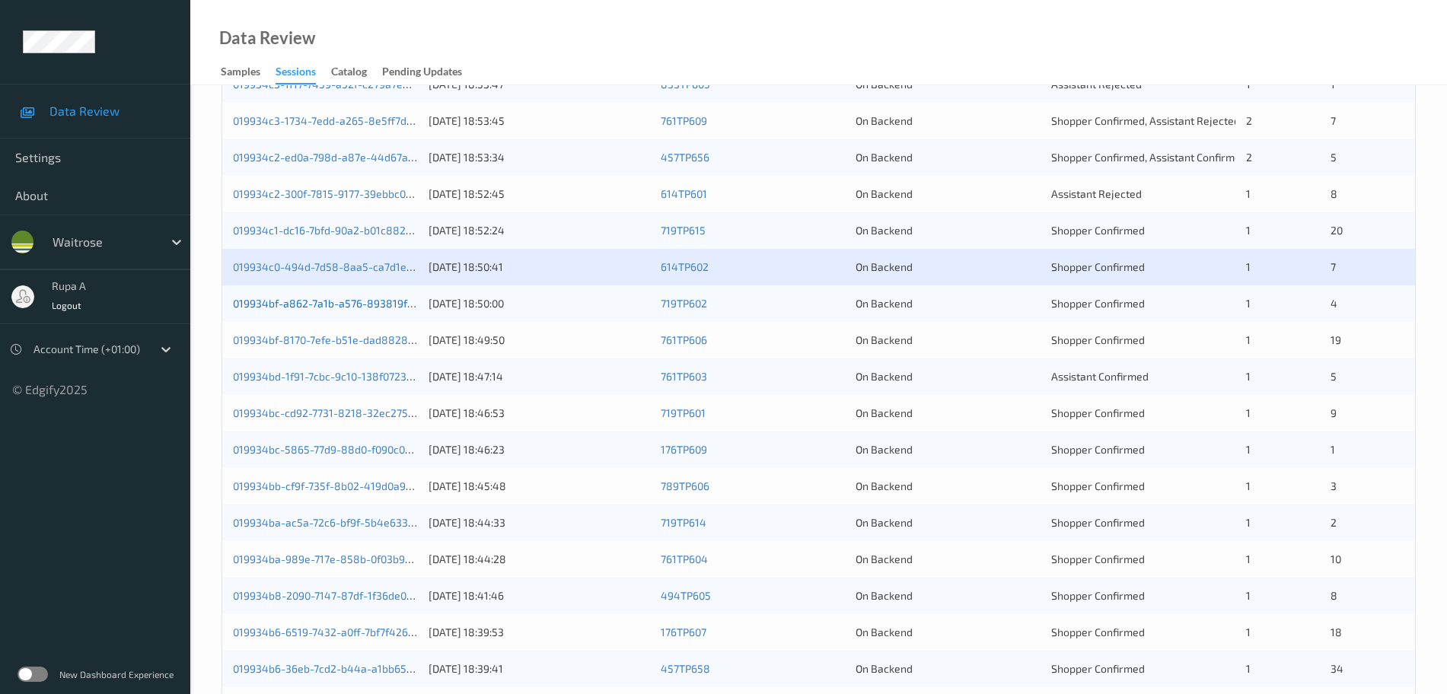
click at [371, 300] on link "019934bf-a862-7a1b-a576-893819f1beee" at bounding box center [334, 303] width 203 height 13
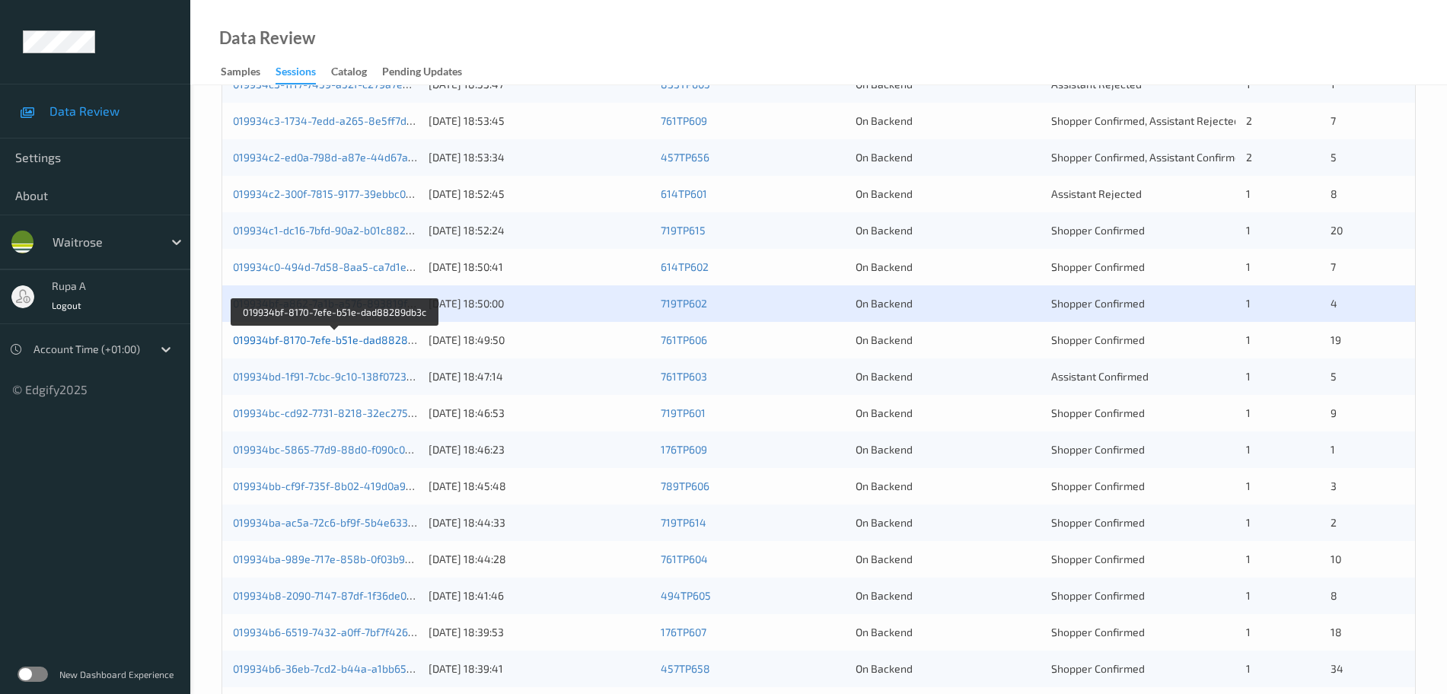
click at [378, 343] on link "019934bf-8170-7efe-b51e-dad88289db3c" at bounding box center [335, 339] width 205 height 13
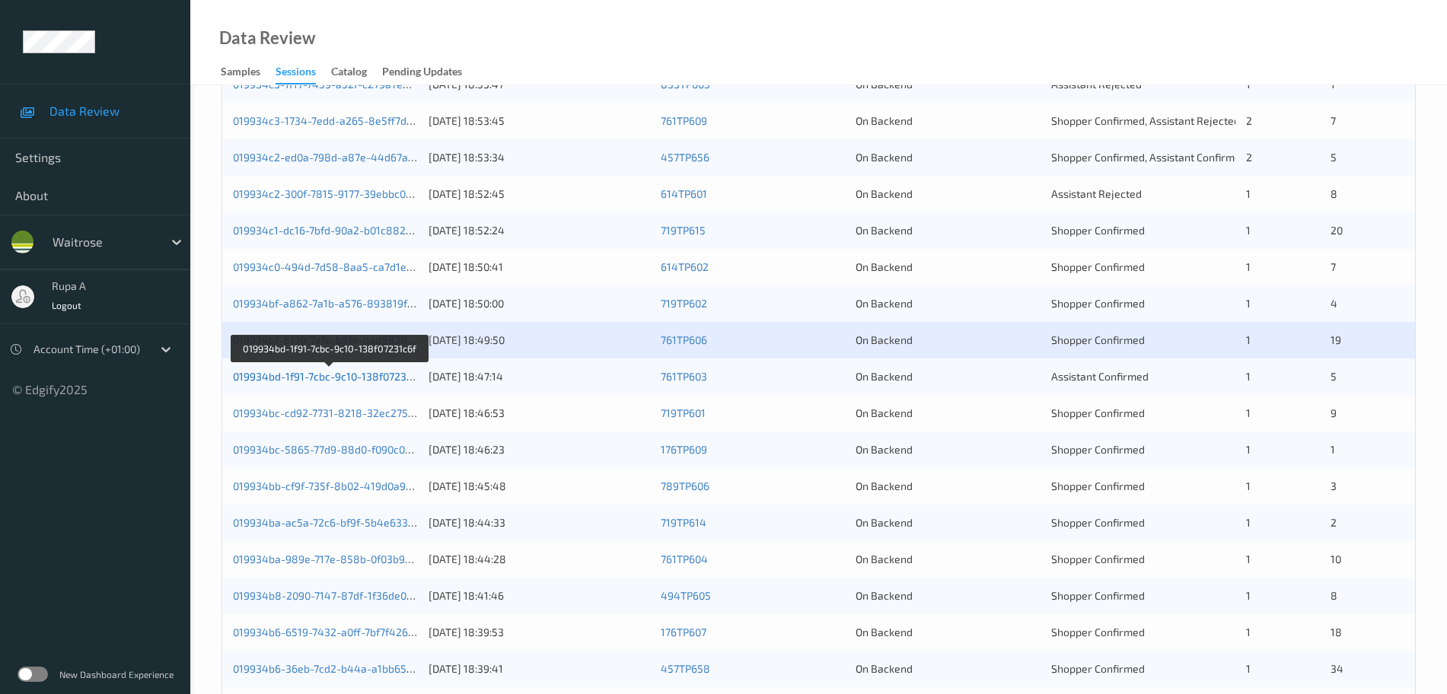
click at [403, 376] on link "019934bd-1f91-7cbc-9c10-138f07231c6f" at bounding box center [329, 376] width 193 height 13
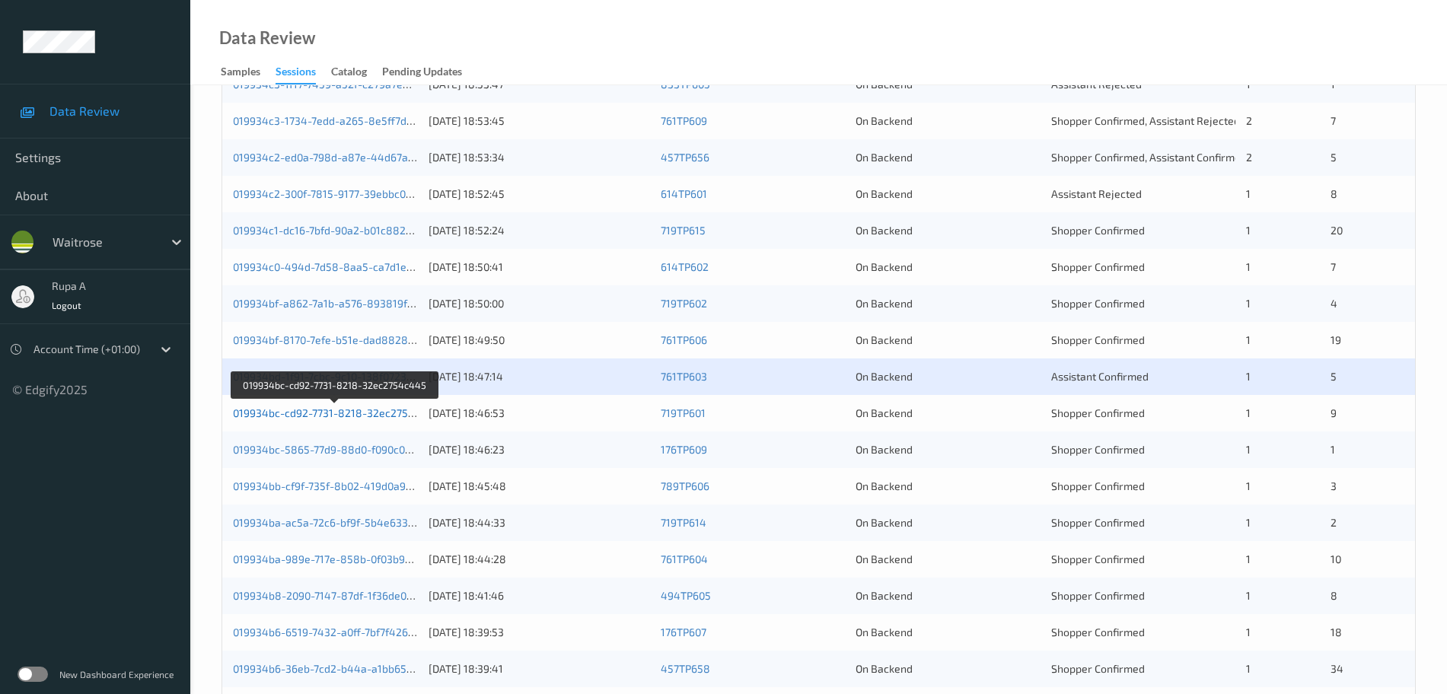
click at [402, 419] on link "019934bc-cd92-7731-8218-32ec2754c445" at bounding box center [336, 412] width 207 height 13
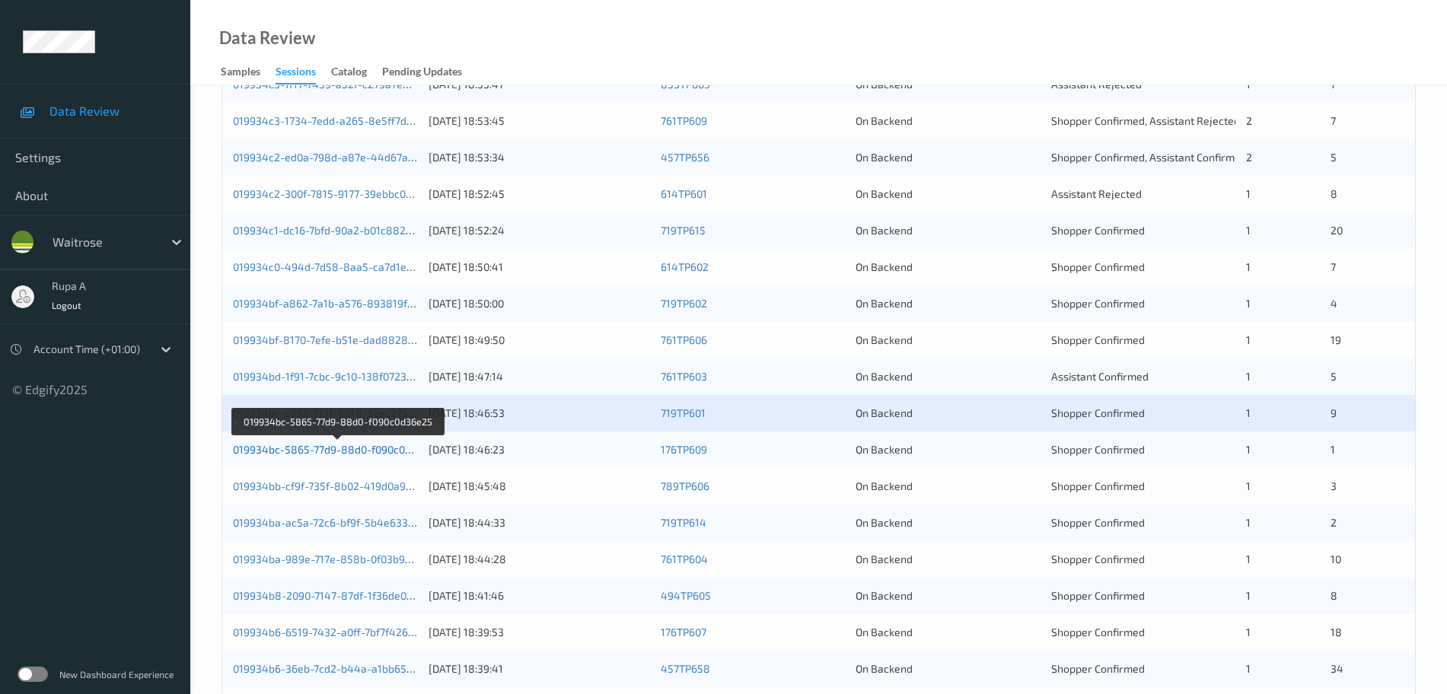
click at [381, 453] on link "019934bc-5865-77d9-88d0-f090c0d36e25" at bounding box center [337, 449] width 209 height 13
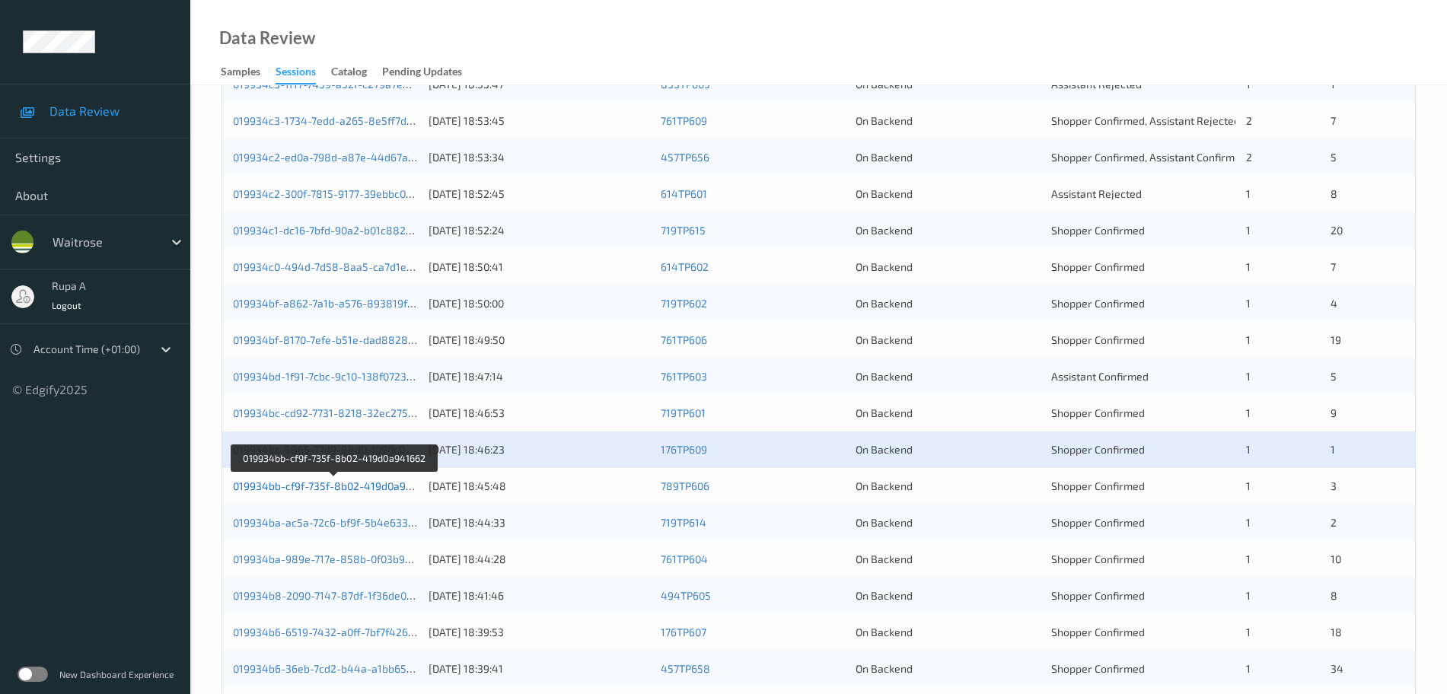
click at [373, 483] on link "019934bb-cf9f-735f-8b02-419d0a941662" at bounding box center [334, 486] width 202 height 13
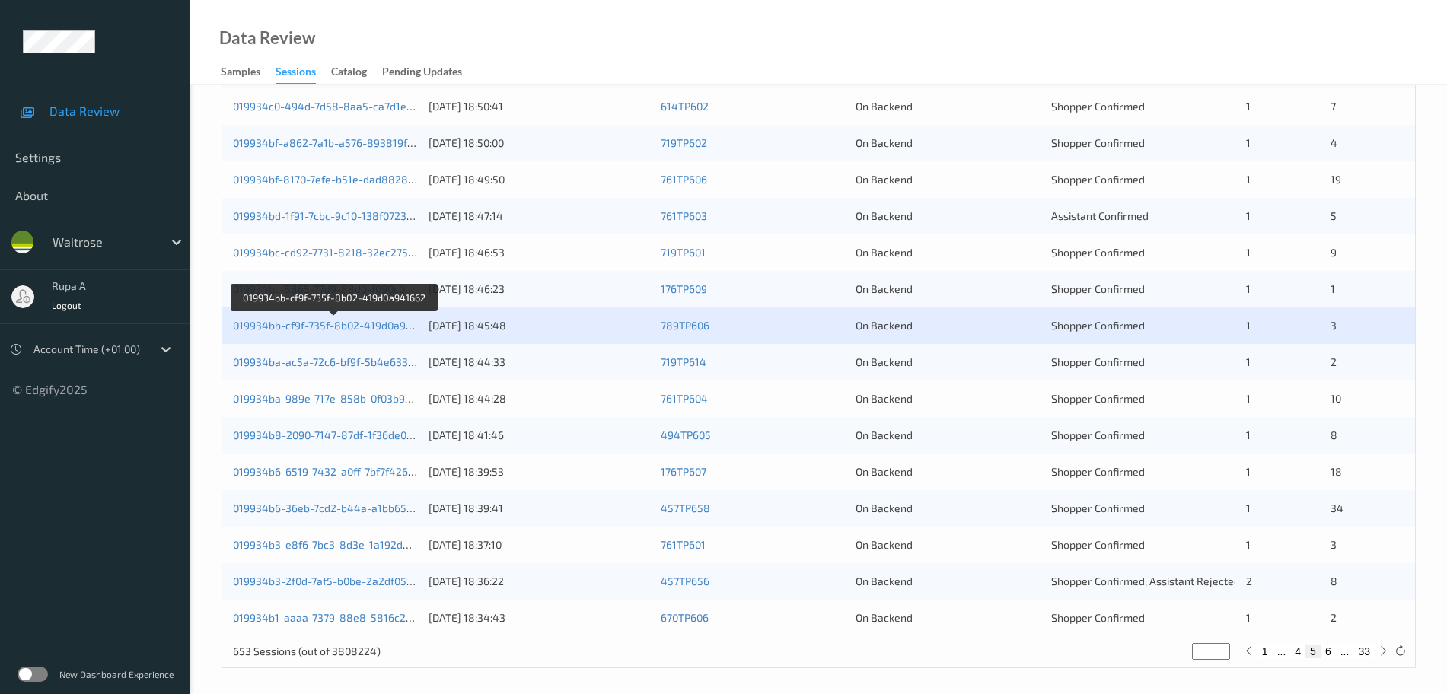
scroll to position [451, 0]
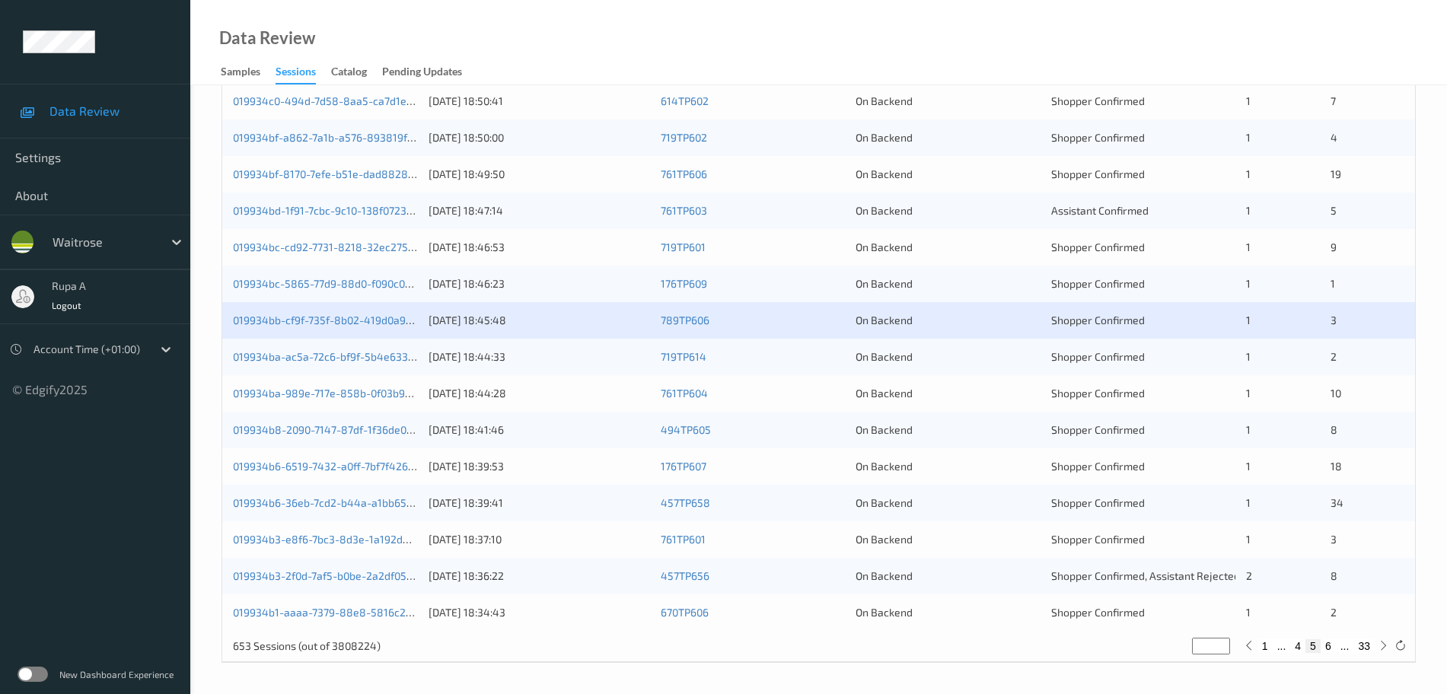
click at [508, 42] on div "Data Review Samples Sessions Catalog Pending Updates" at bounding box center [818, 42] width 1257 height 85
click at [359, 360] on link "019934ba-ac5a-72c6-bf9f-5b4e633e30cf" at bounding box center [334, 356] width 202 height 13
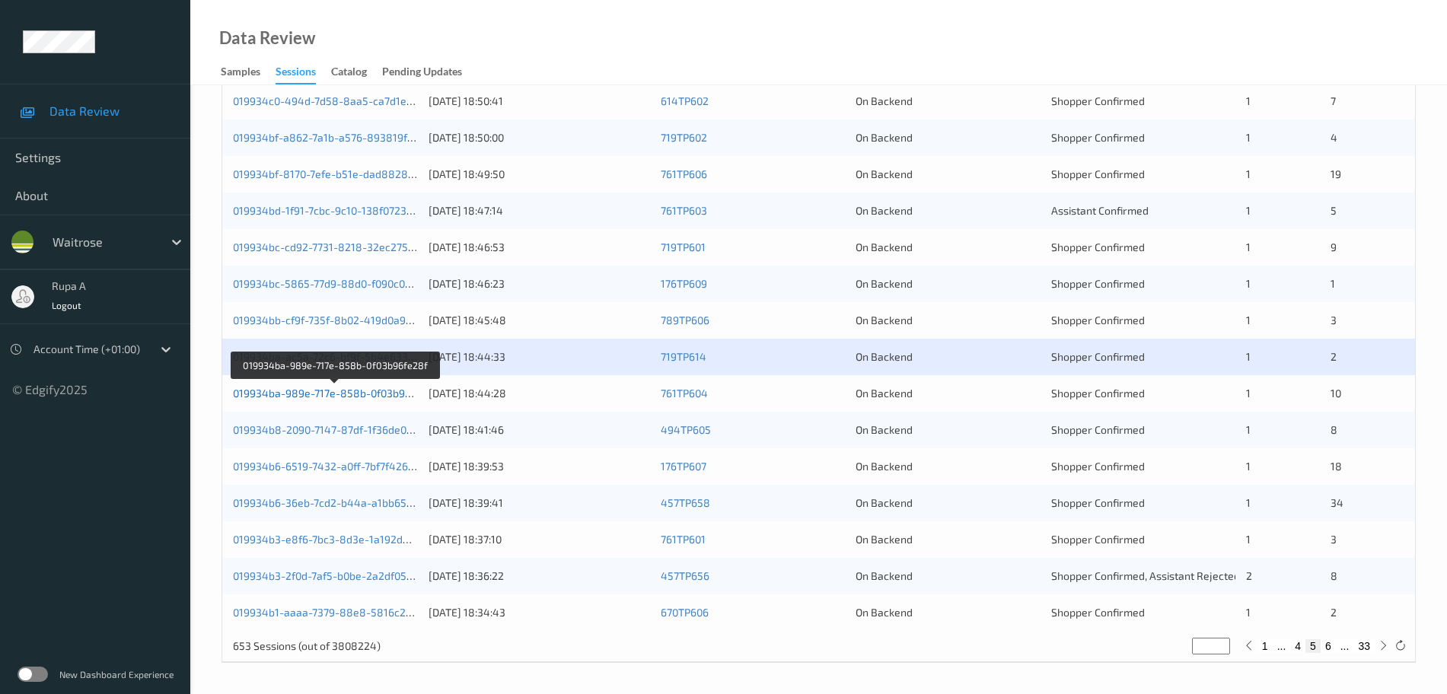
click at [409, 393] on link "019934ba-989e-717e-858b-0f03b96fe28f" at bounding box center [335, 393] width 205 height 13
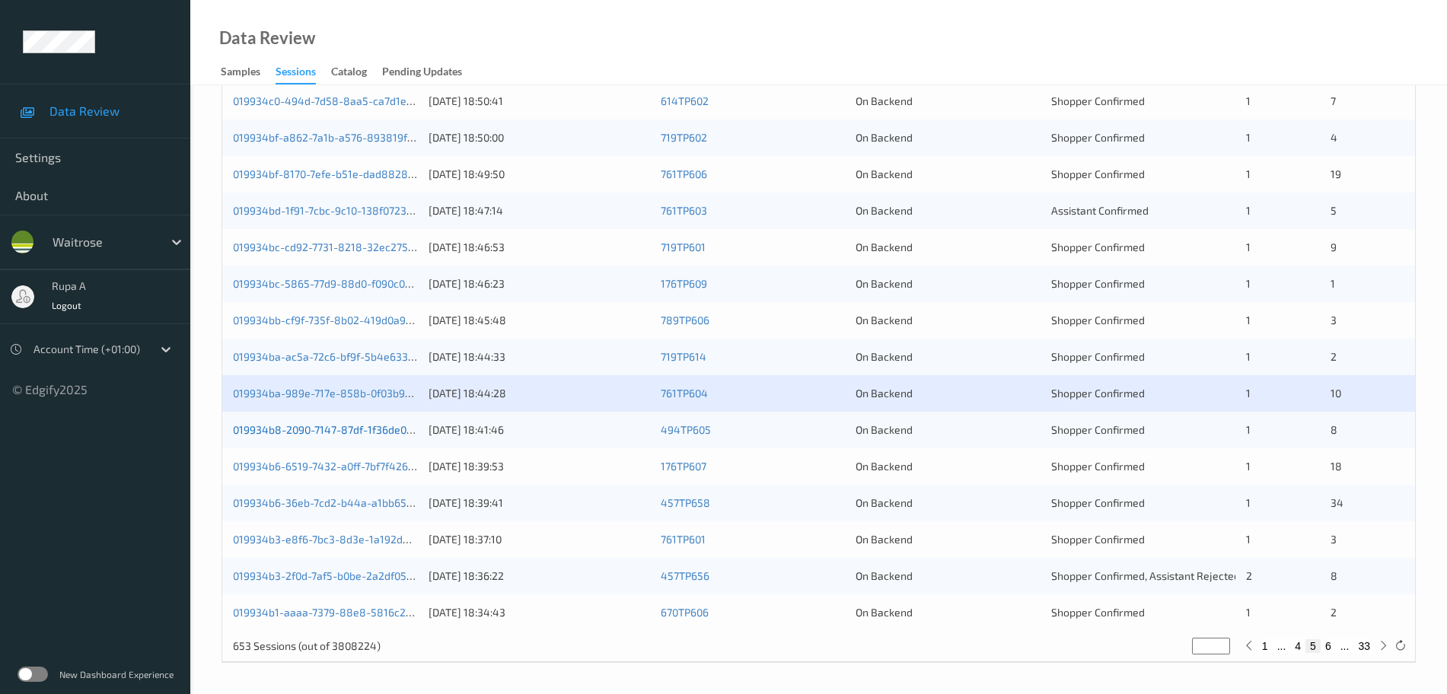
click at [384, 432] on link "019934b8-2090-7147-87df-1f36de084f45" at bounding box center [335, 429] width 204 height 13
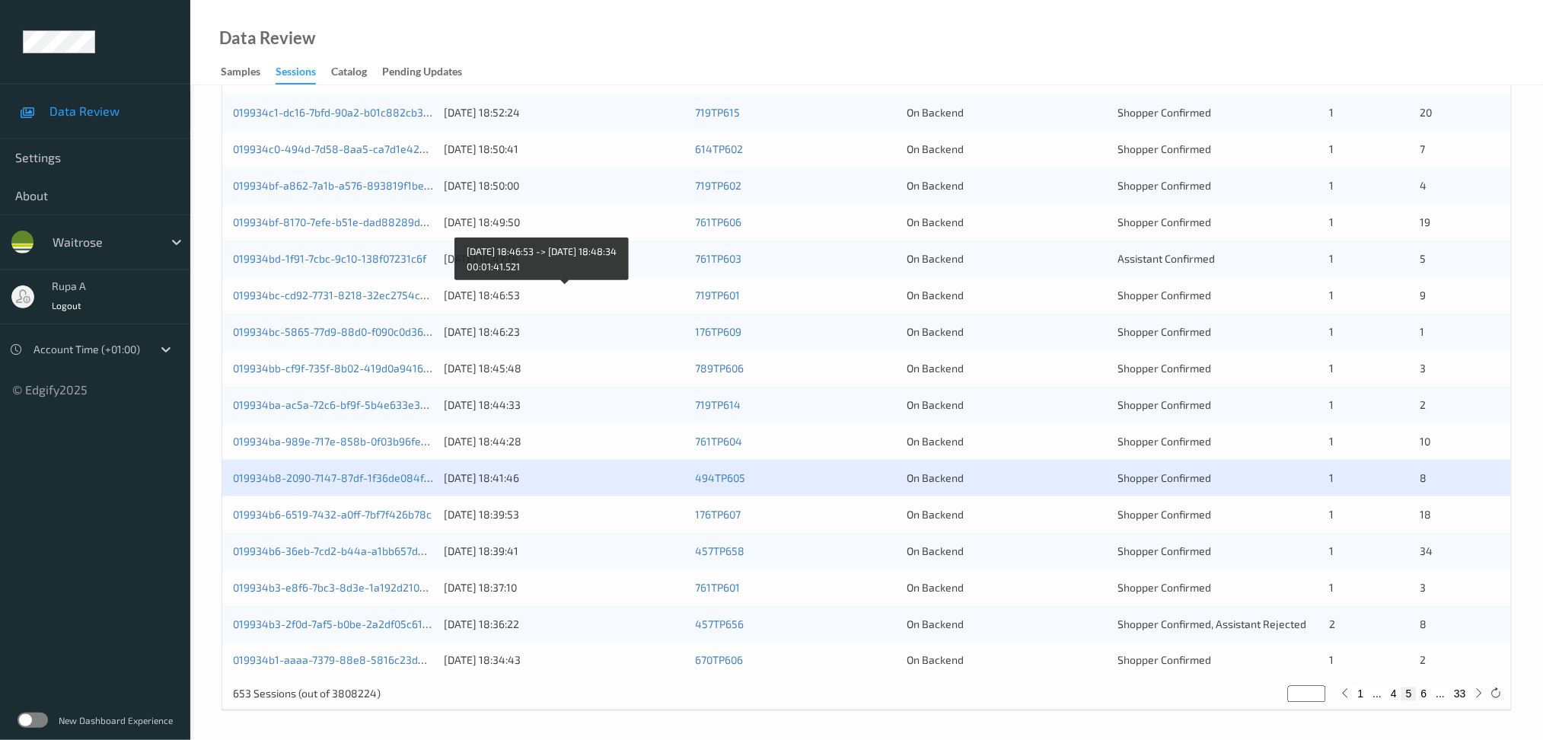
scroll to position [405, 0]
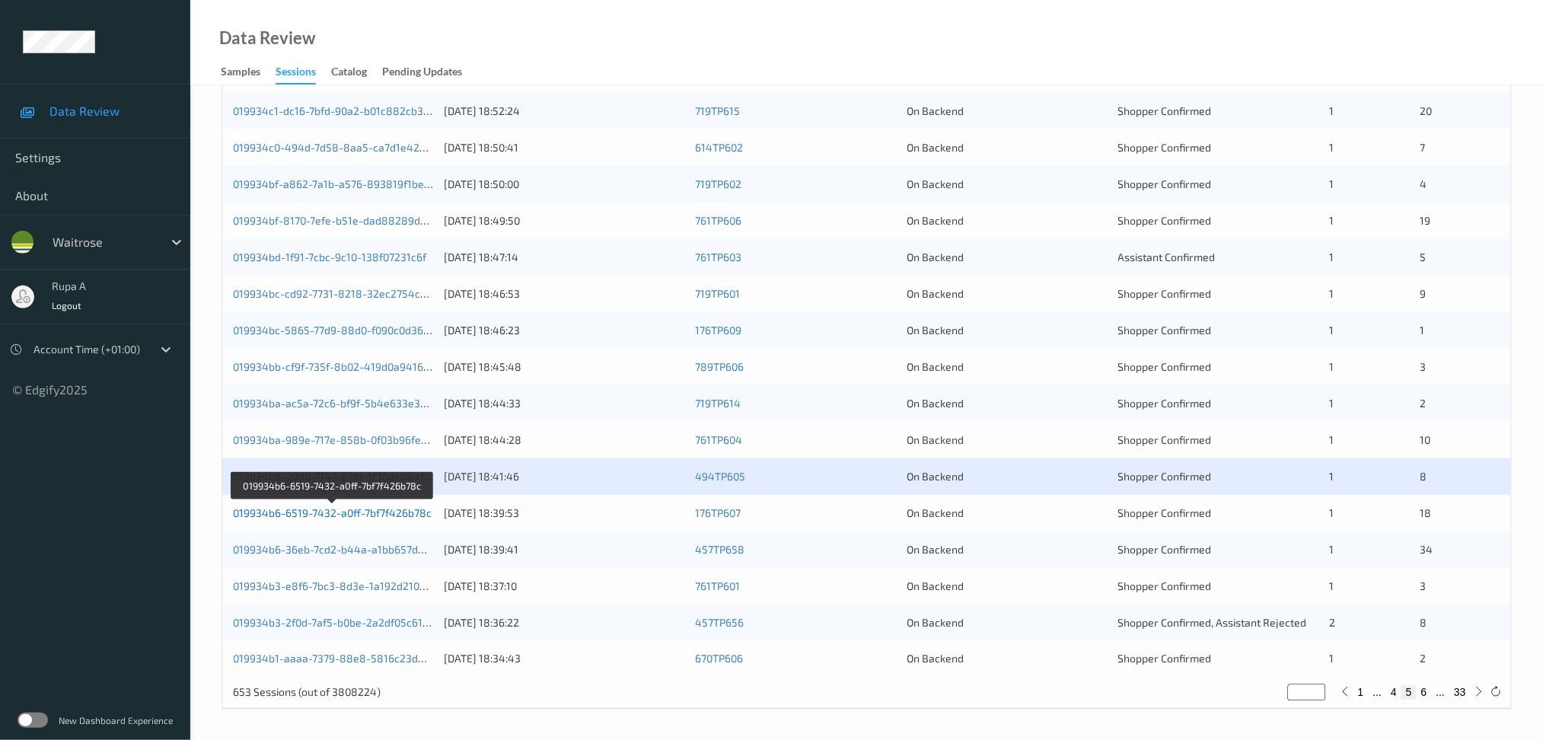
click at [396, 516] on link "019934b6-6519-7432-a0ff-7bf7f426b78c" at bounding box center [332, 512] width 199 height 13
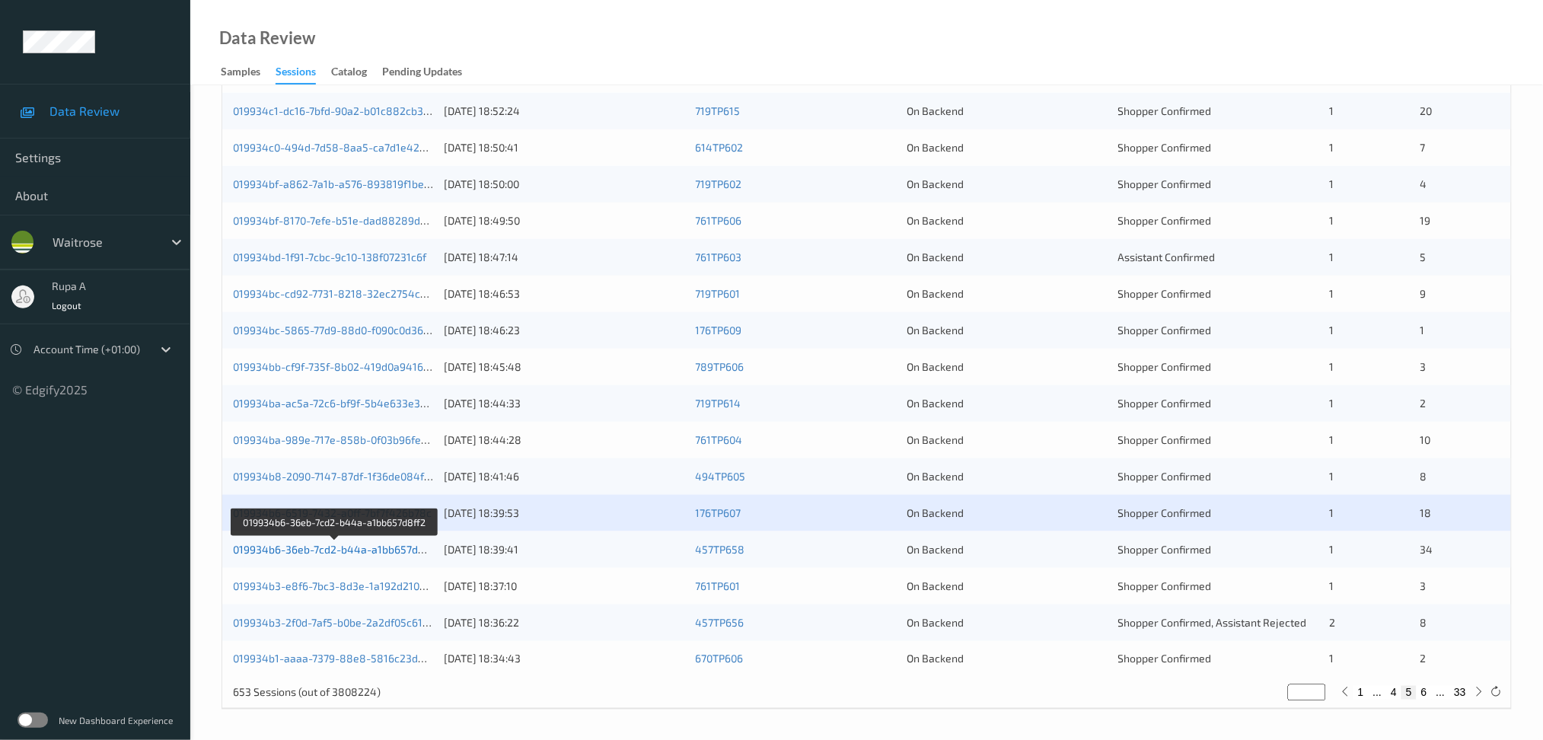
click at [407, 550] on link "019934b6-36eb-7cd2-b44a-a1bb657d8ff2" at bounding box center [336, 549] width 206 height 13
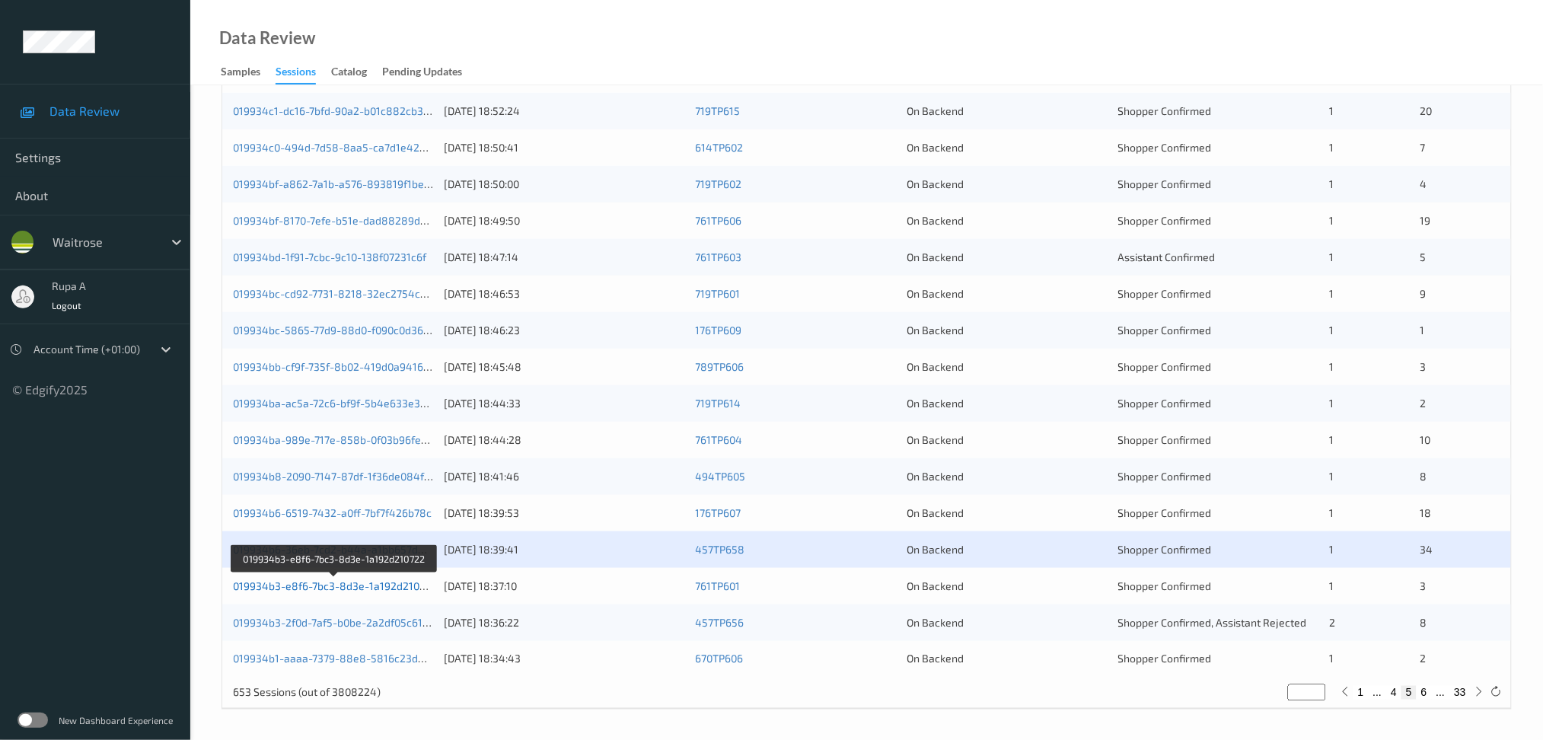
click at [368, 589] on link "019934b3-e8f6-7bc3-8d3e-1a192d210722" at bounding box center [335, 585] width 204 height 13
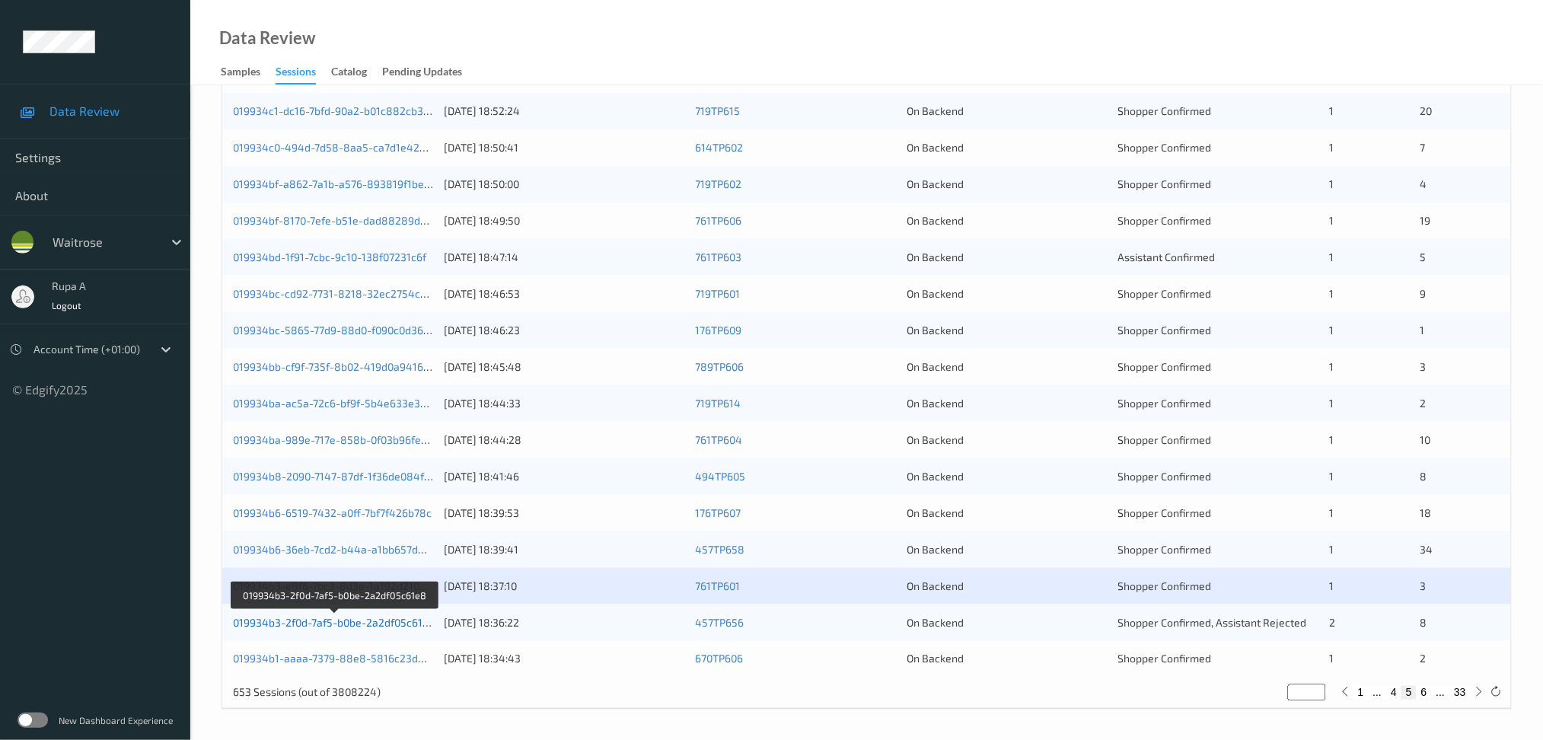
click at [331, 625] on link "019934b3-2f0d-7af5-b0be-2a2df05c61e8" at bounding box center [334, 622] width 202 height 13
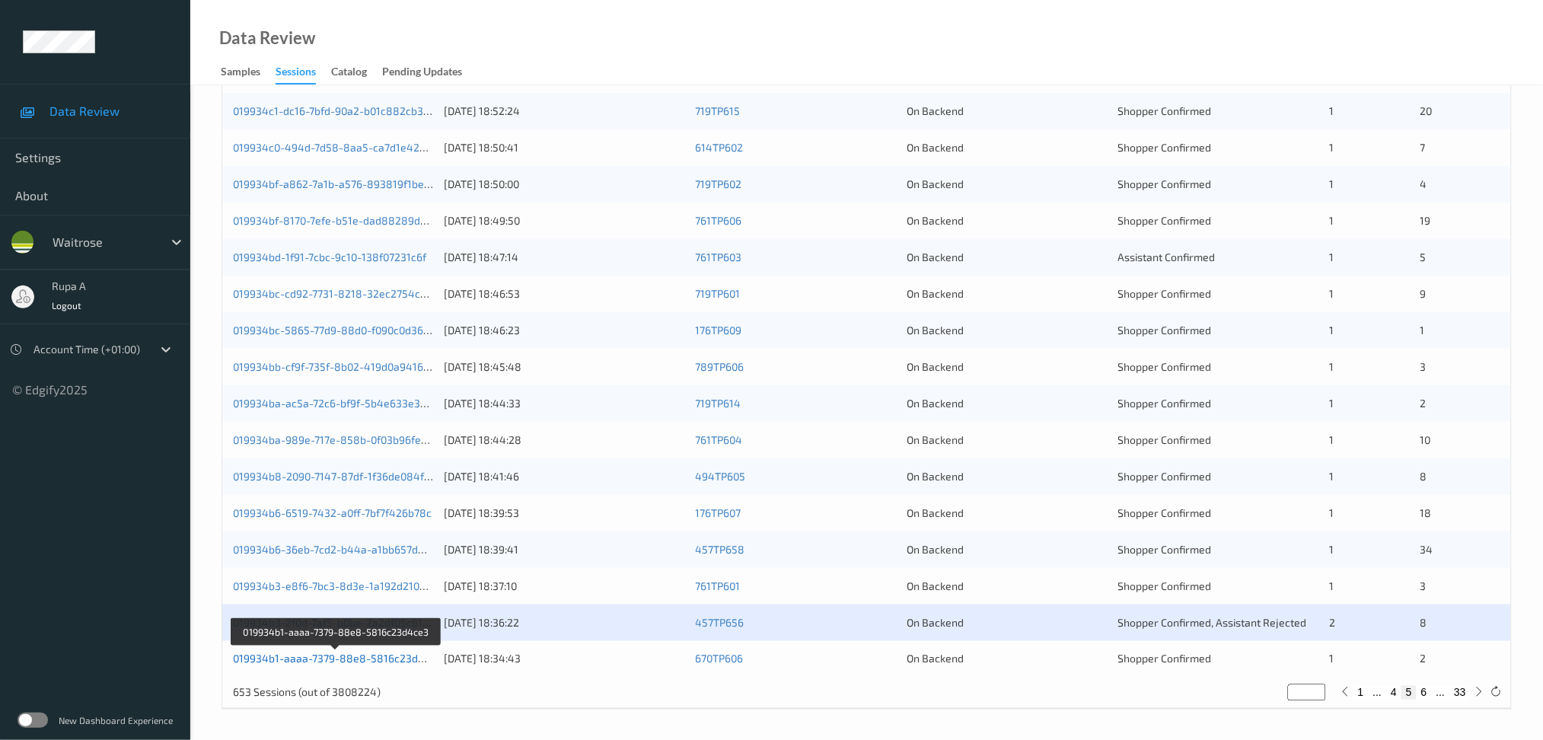
click at [430, 662] on link "019934b1-aaaa-7379-88e8-5816c23d4ce3" at bounding box center [337, 658] width 209 height 13
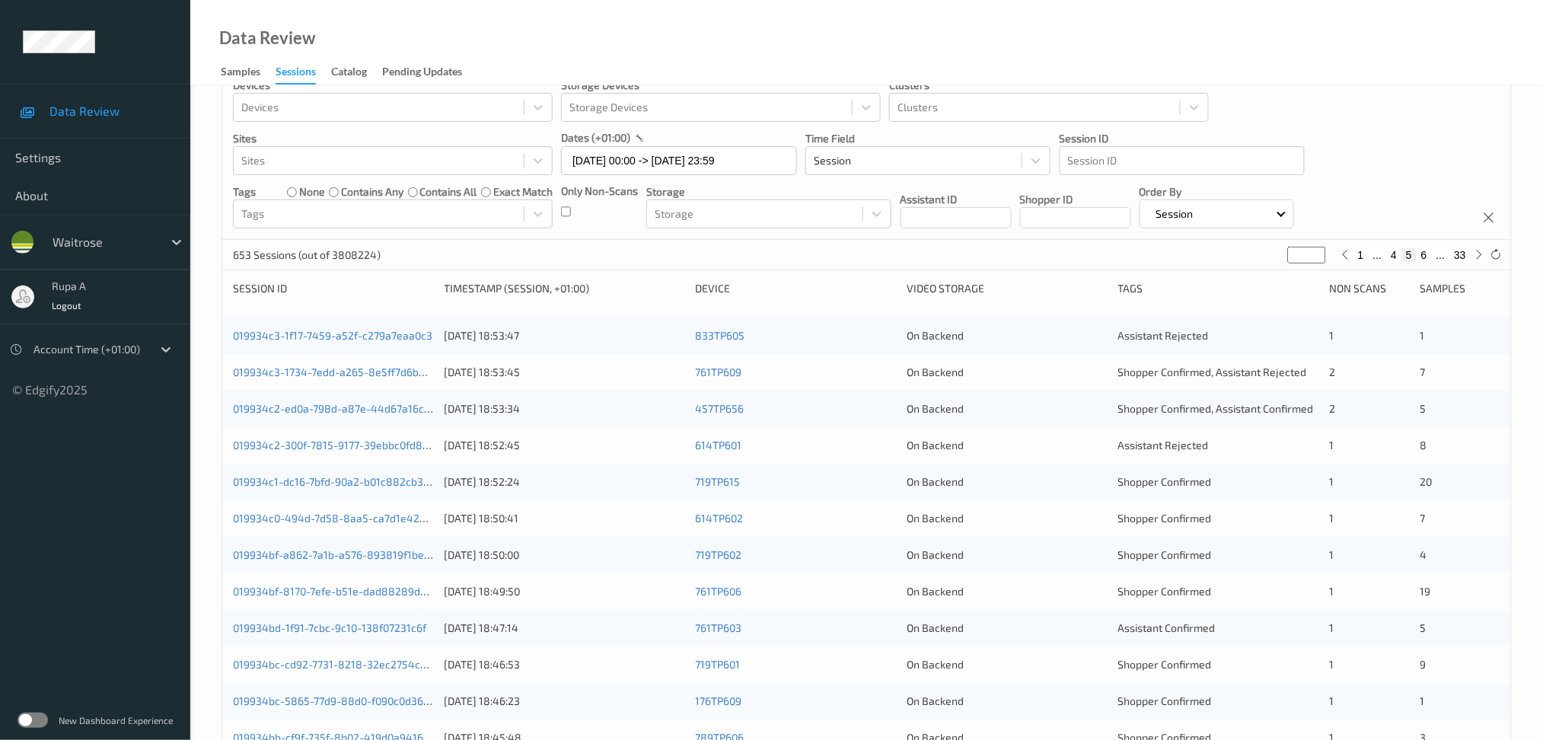
scroll to position [0, 0]
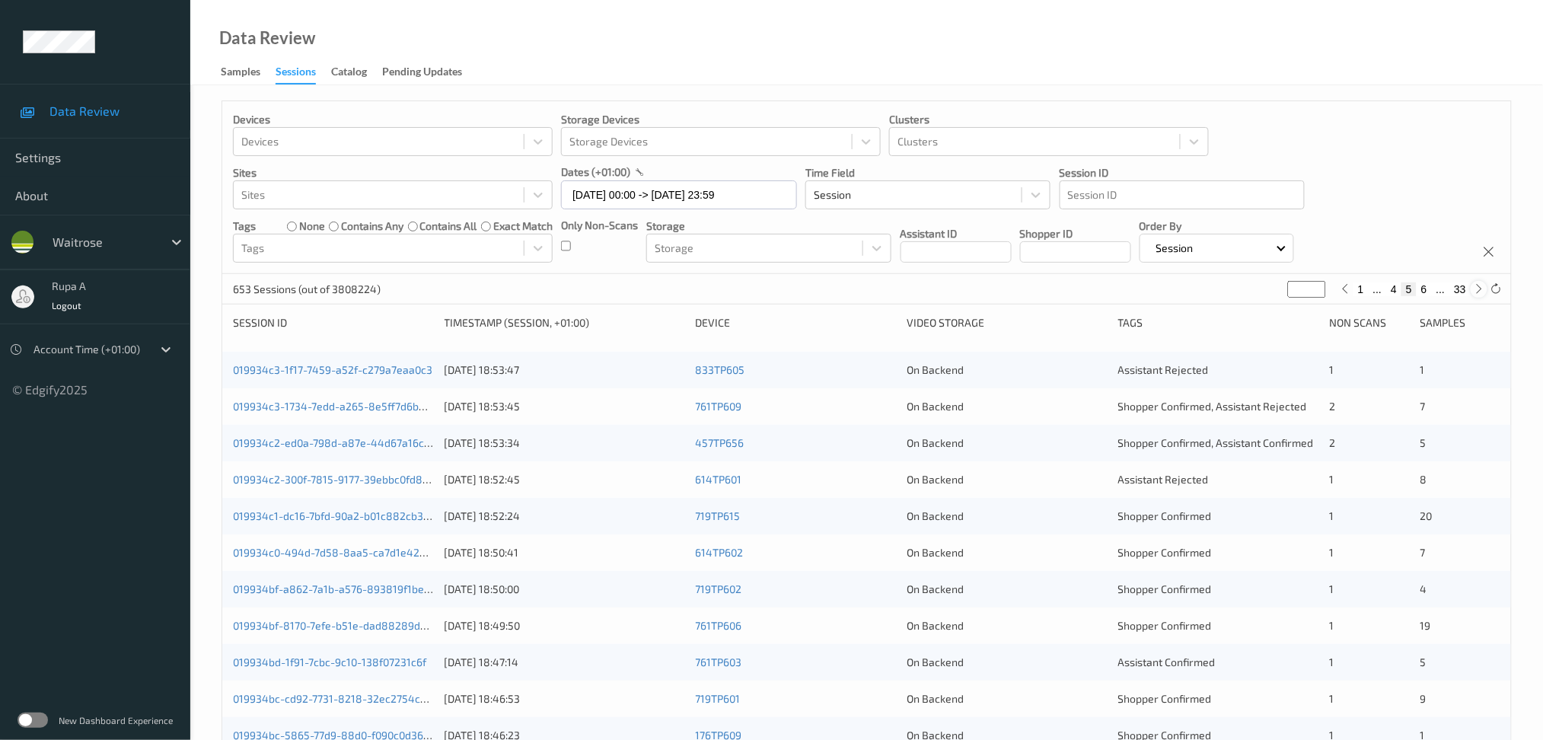
click at [1461, 291] on icon at bounding box center [1479, 288] width 11 height 11
type input "*"
click at [1461, 291] on icon at bounding box center [1479, 288] width 11 height 11
type input "*"
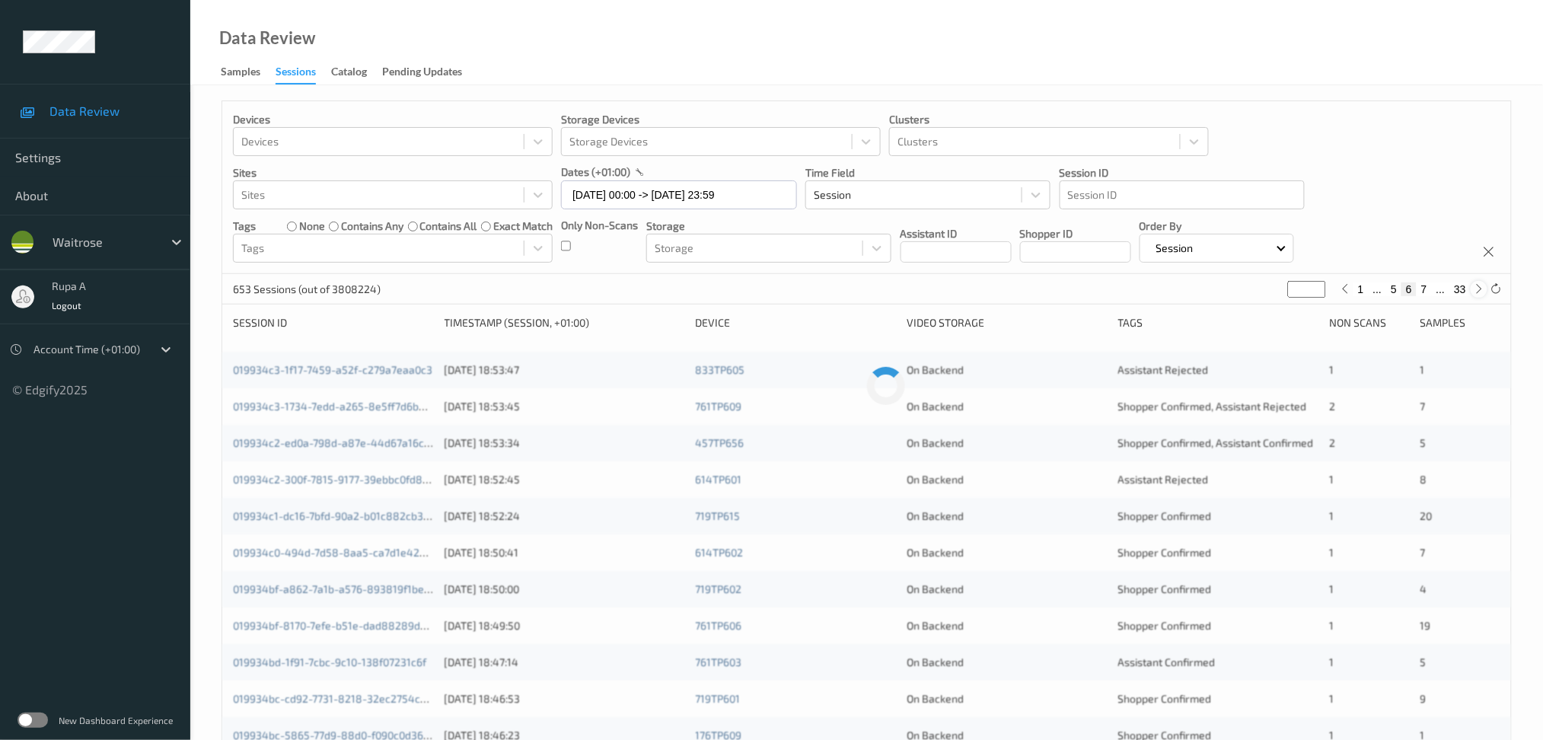
type input "*"
click at [1461, 291] on icon at bounding box center [1479, 288] width 11 height 11
type input "*"
click at [1461, 291] on icon at bounding box center [1479, 288] width 11 height 11
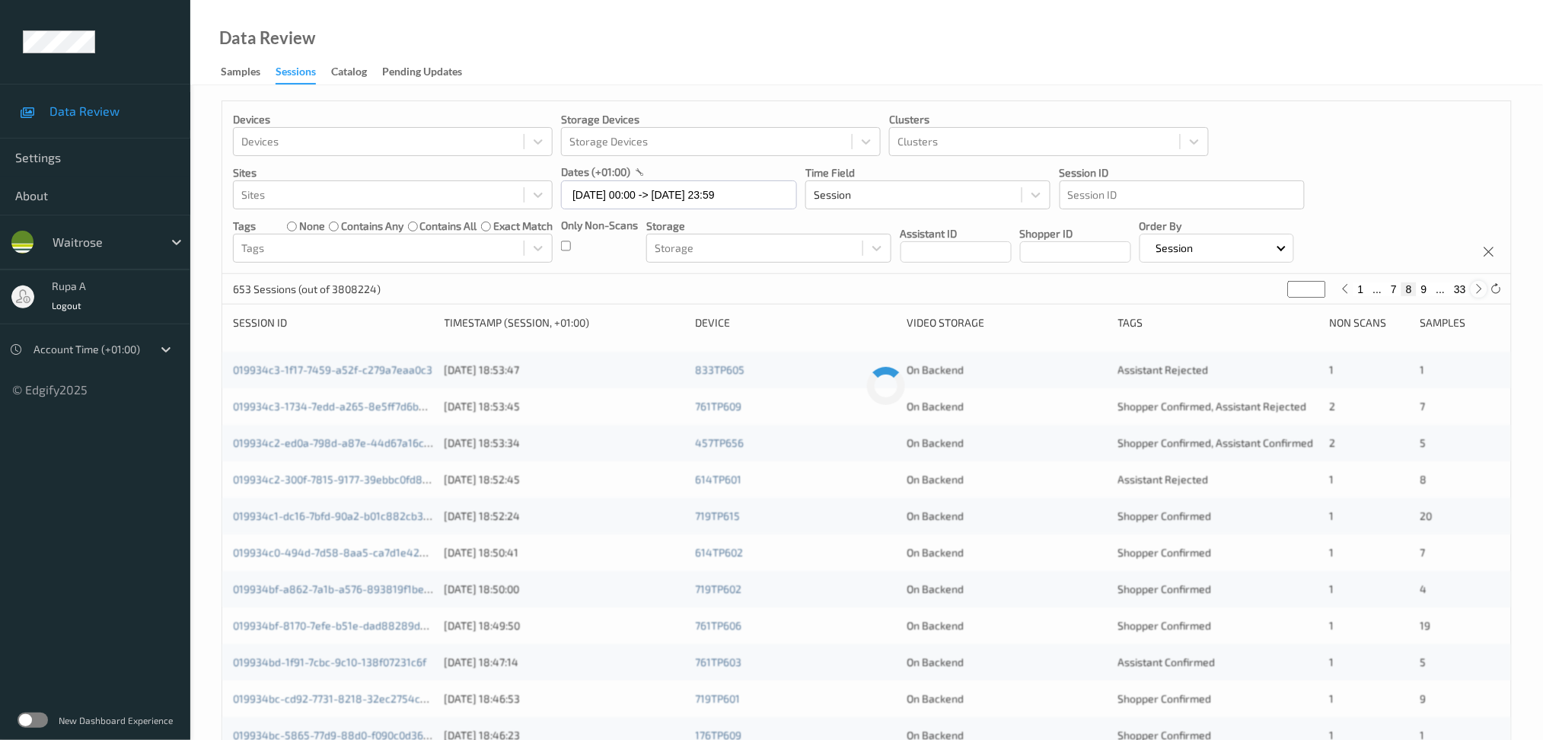
type input "*"
click at [1461, 291] on icon at bounding box center [1479, 288] width 11 height 11
type input "**"
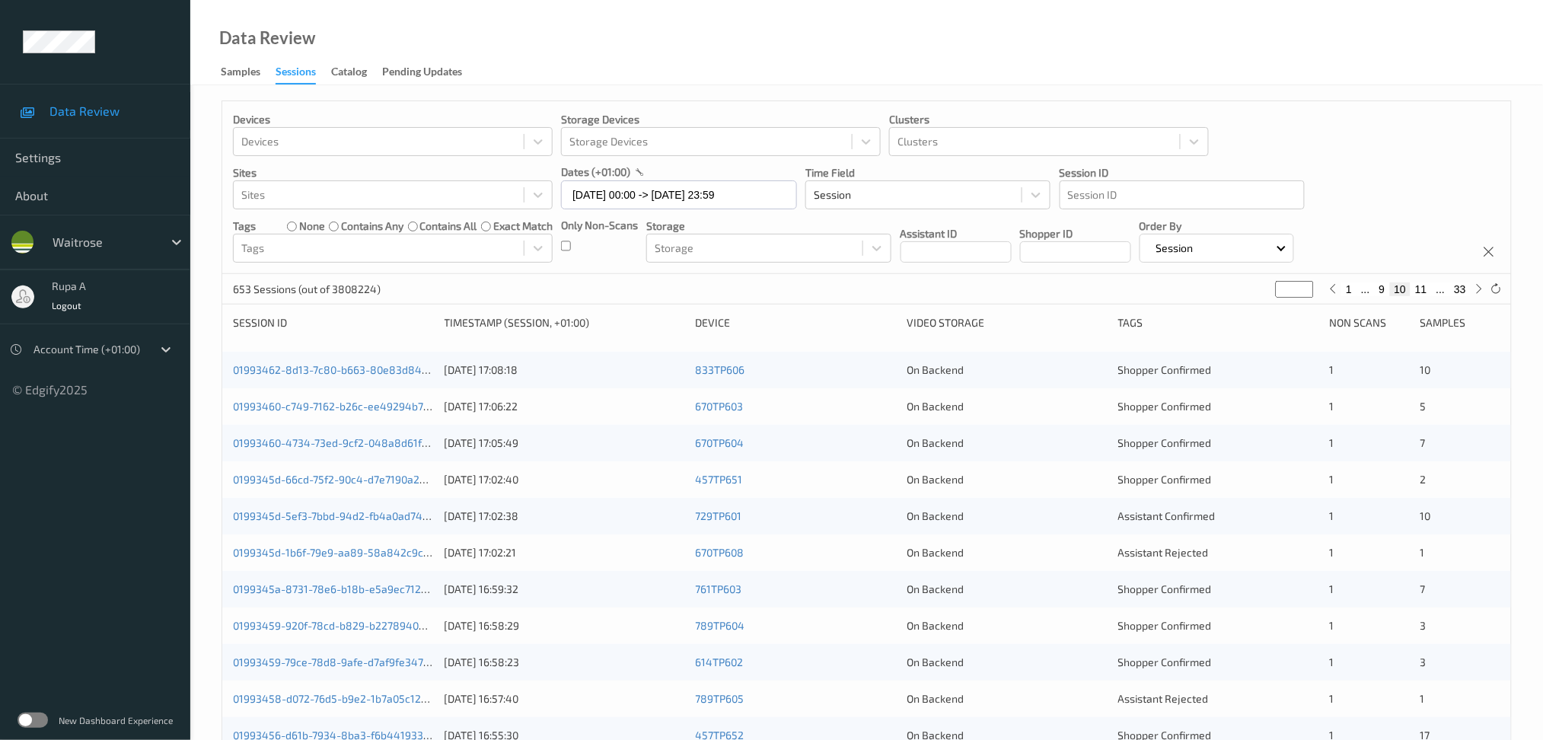
click at [378, 379] on div "01993462-8d13-7c80-b663-80e83d841399 10/09/2025 17:08:18 833TP606 On Backend Sh…" at bounding box center [866, 370] width 1289 height 37
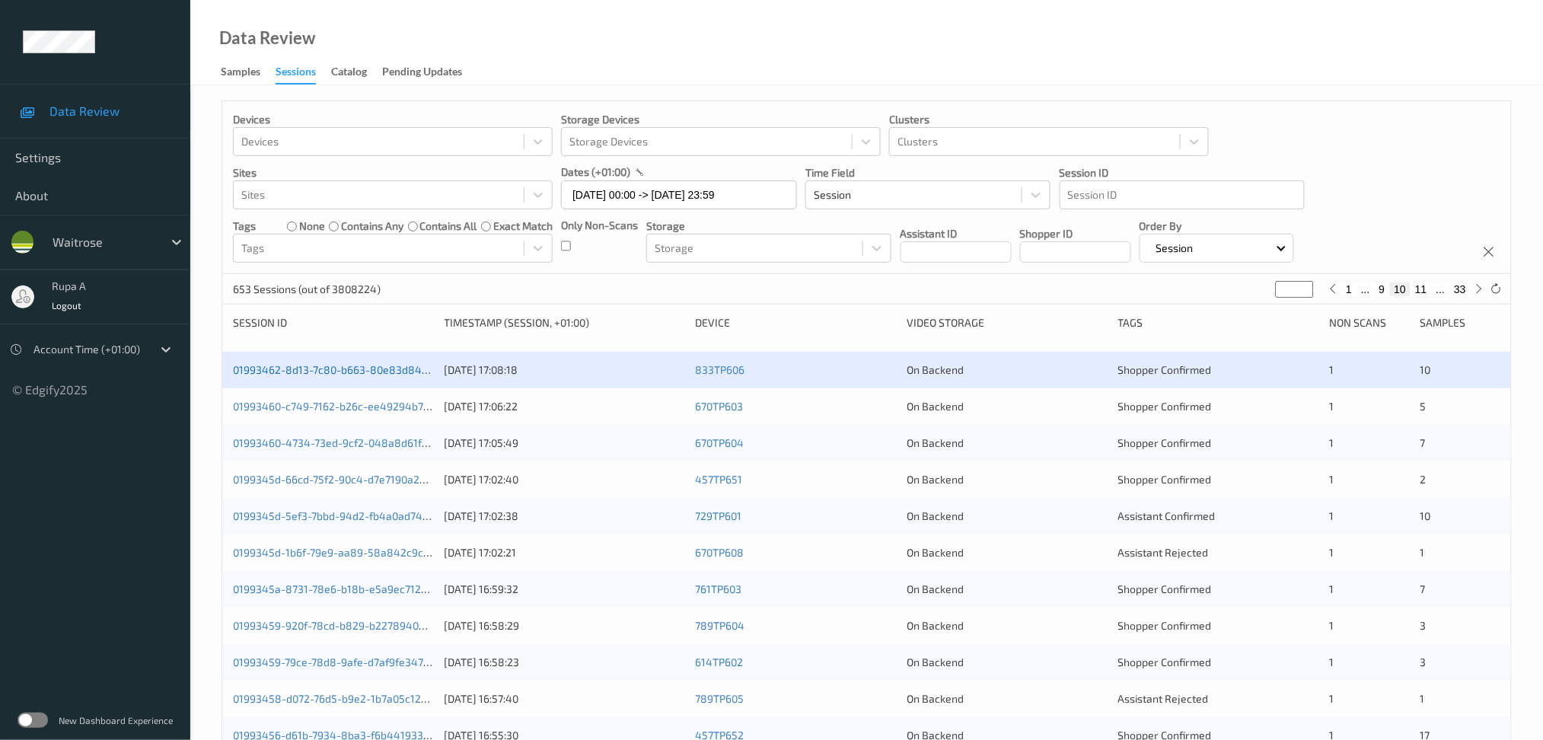
click at [387, 372] on link "01993462-8d13-7c80-b663-80e83d841399" at bounding box center [339, 369] width 212 height 13
click at [1330, 292] on icon at bounding box center [1333, 288] width 11 height 11
type input "*"
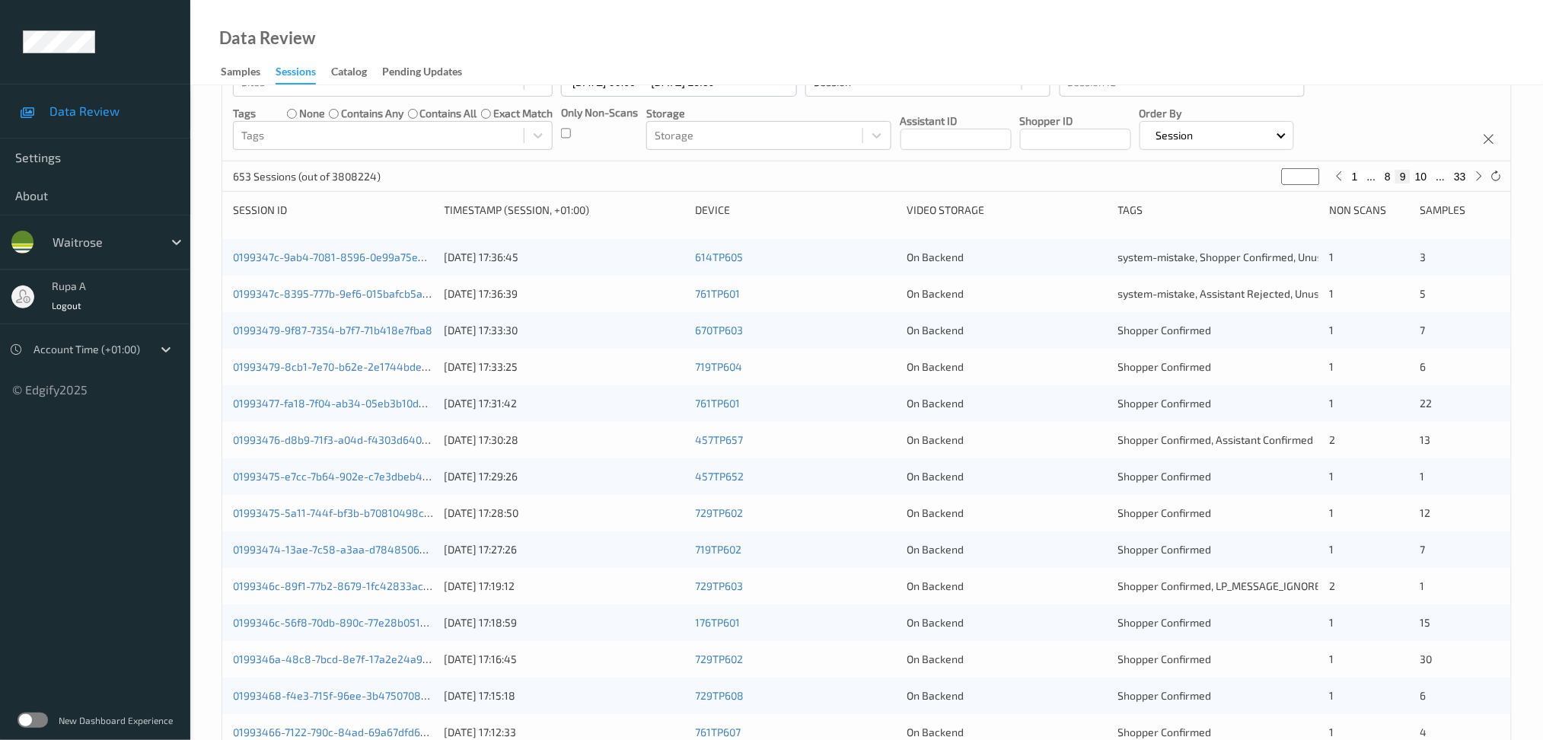
scroll to position [100, 0]
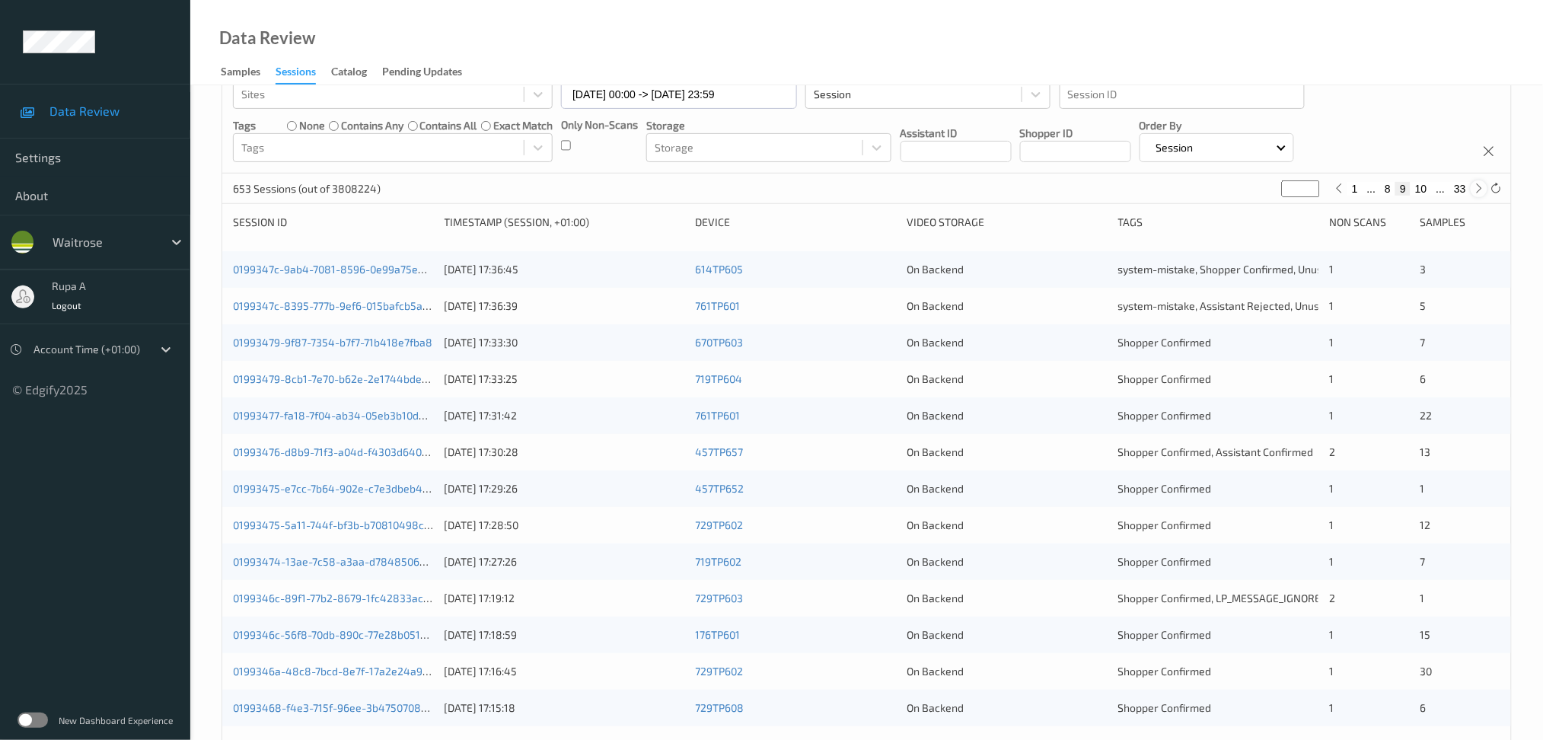
click at [1461, 188] on icon at bounding box center [1479, 188] width 11 height 11
type input "**"
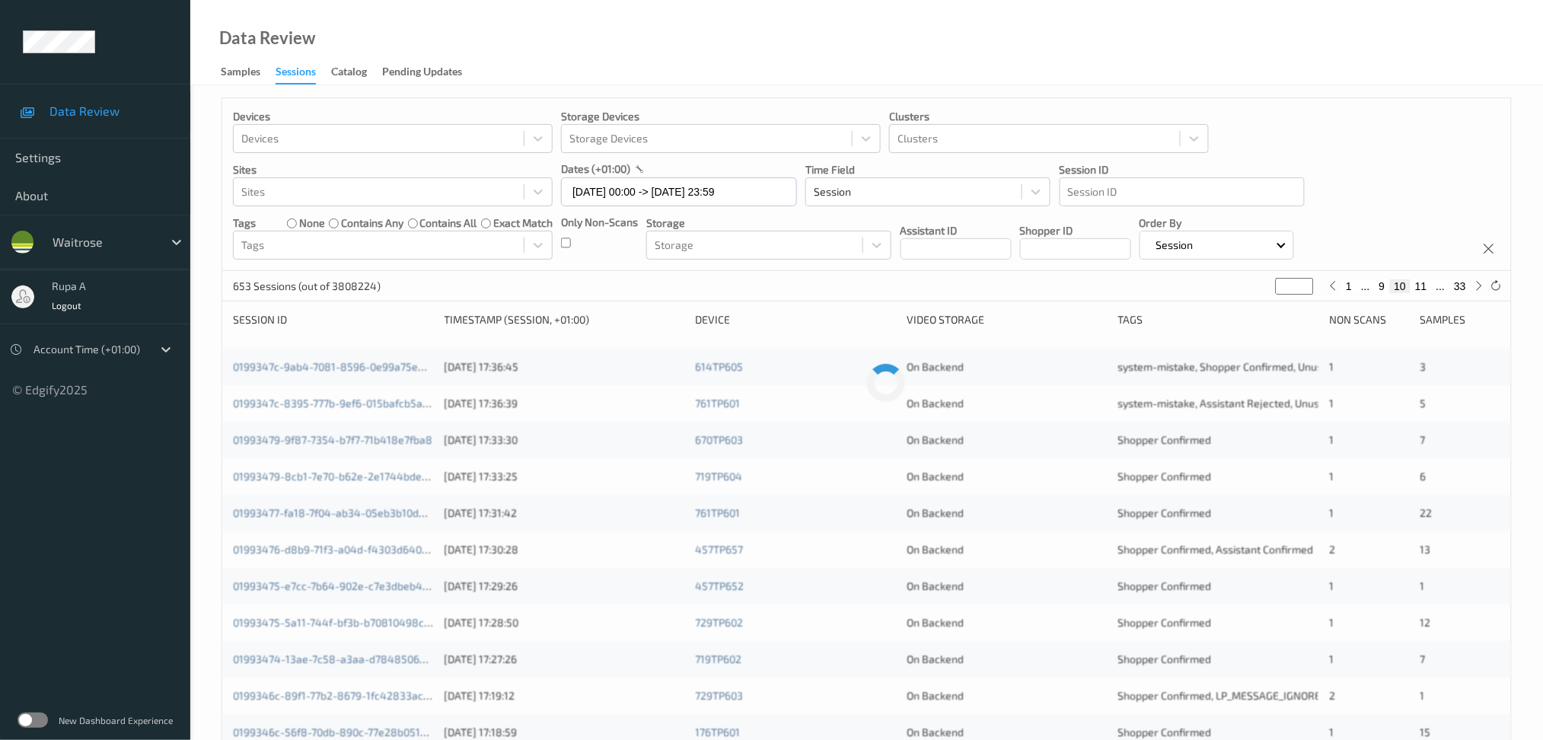
scroll to position [0, 0]
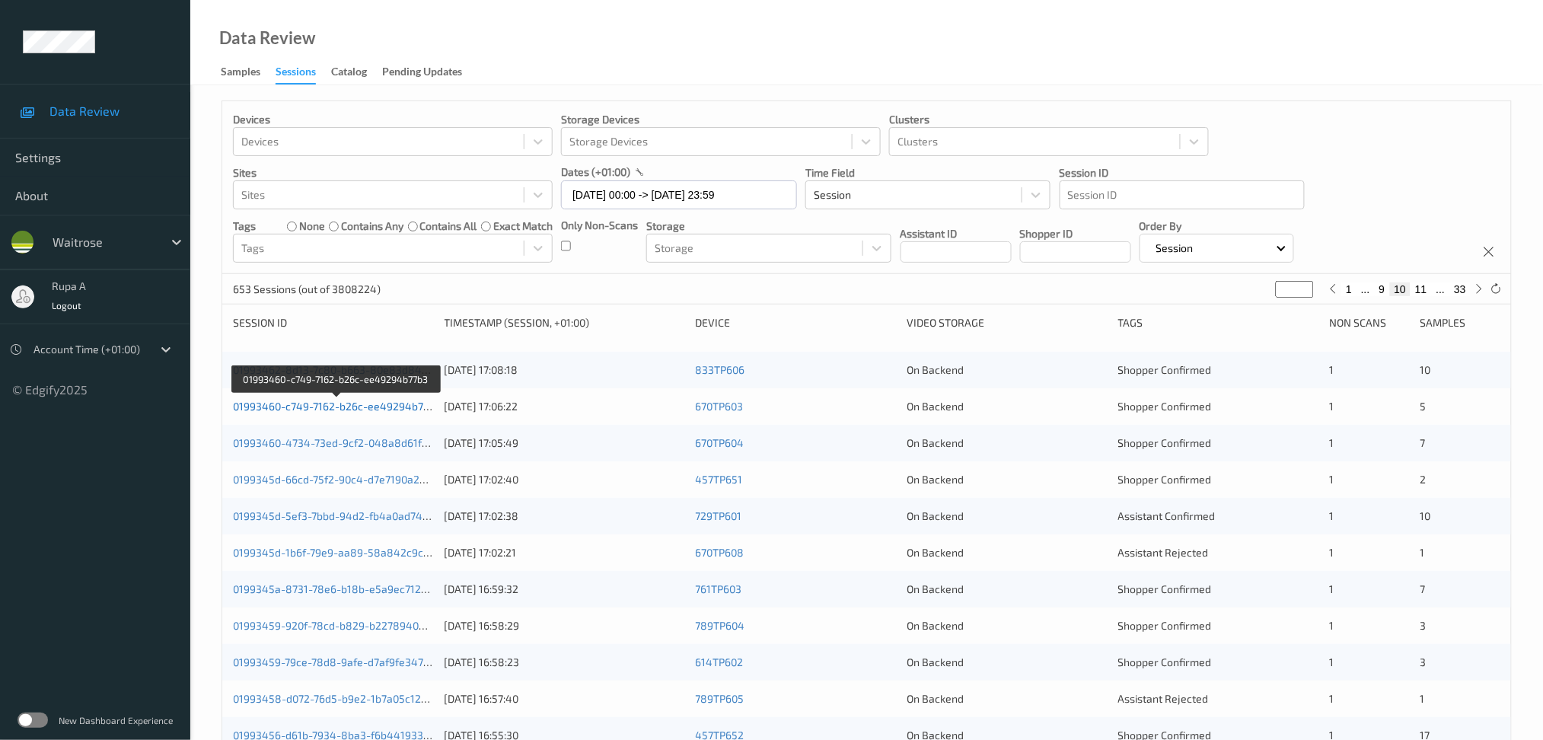
click at [339, 406] on link "01993460-c749-7162-b26c-ee49294b77b3" at bounding box center [337, 406] width 208 height 13
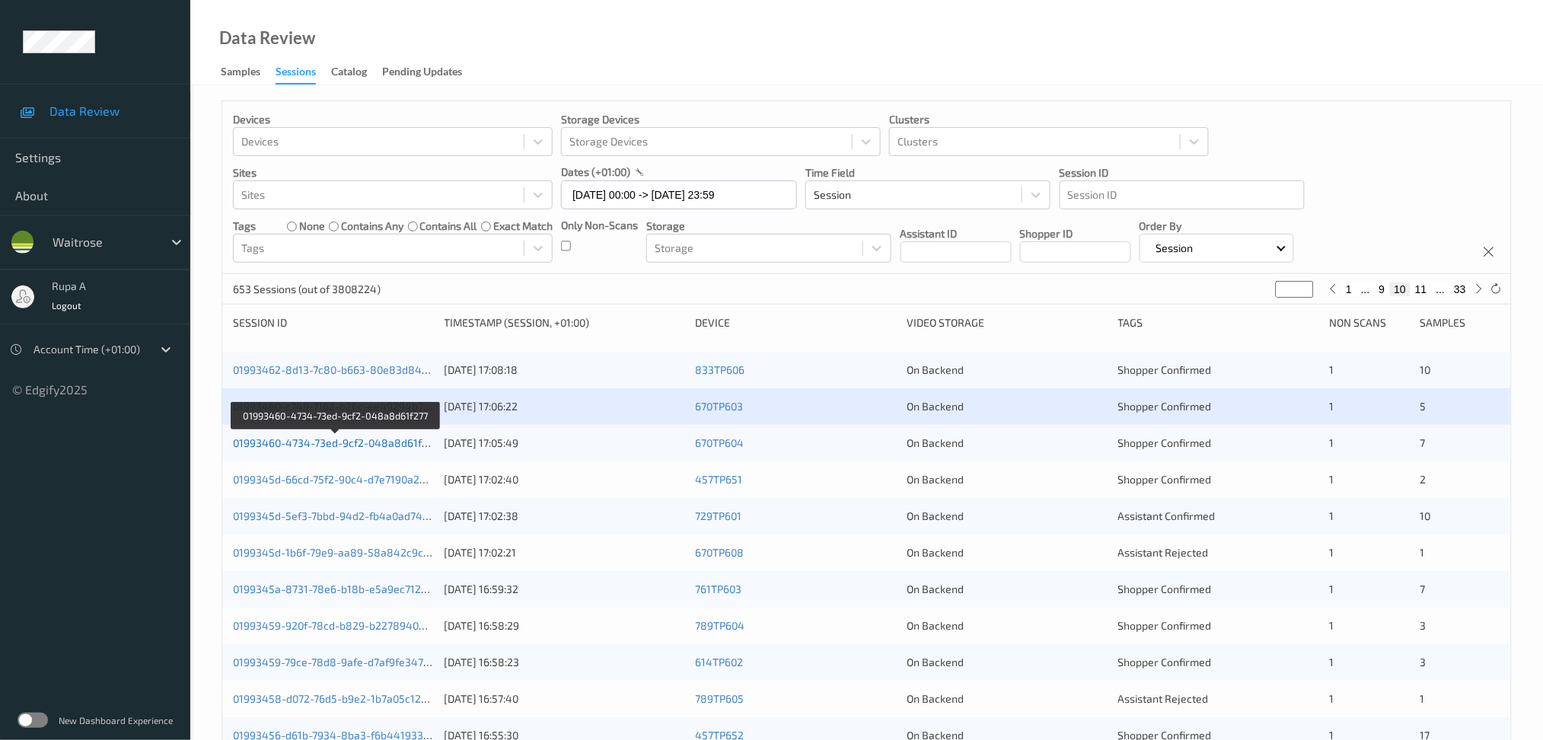
click at [373, 448] on link "01993460-4734-73ed-9cf2-048a8d61f277" at bounding box center [336, 442] width 206 height 13
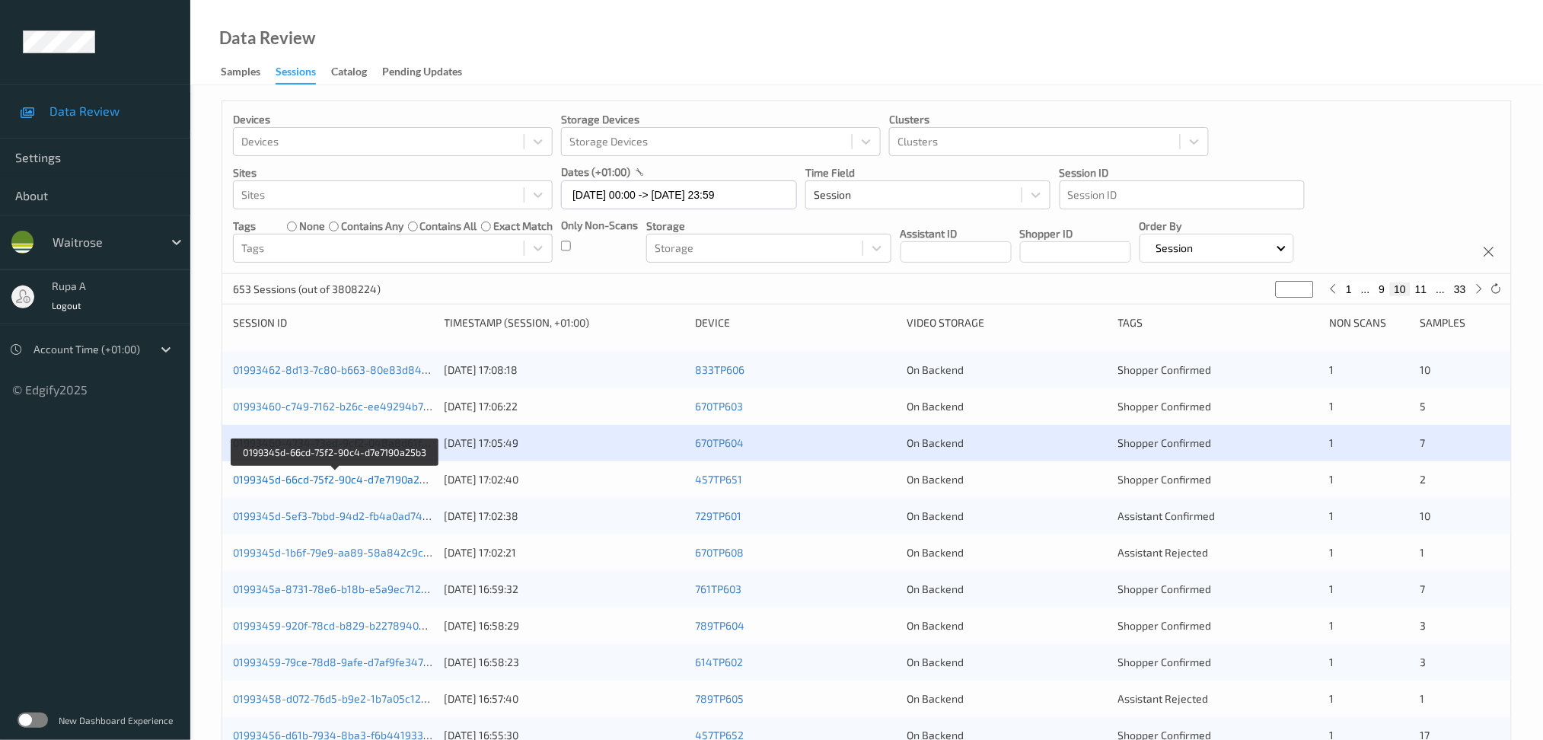
click at [393, 477] on link "0199345d-66cd-75f2-90c4-d7e7190a25b3" at bounding box center [335, 479] width 205 height 13
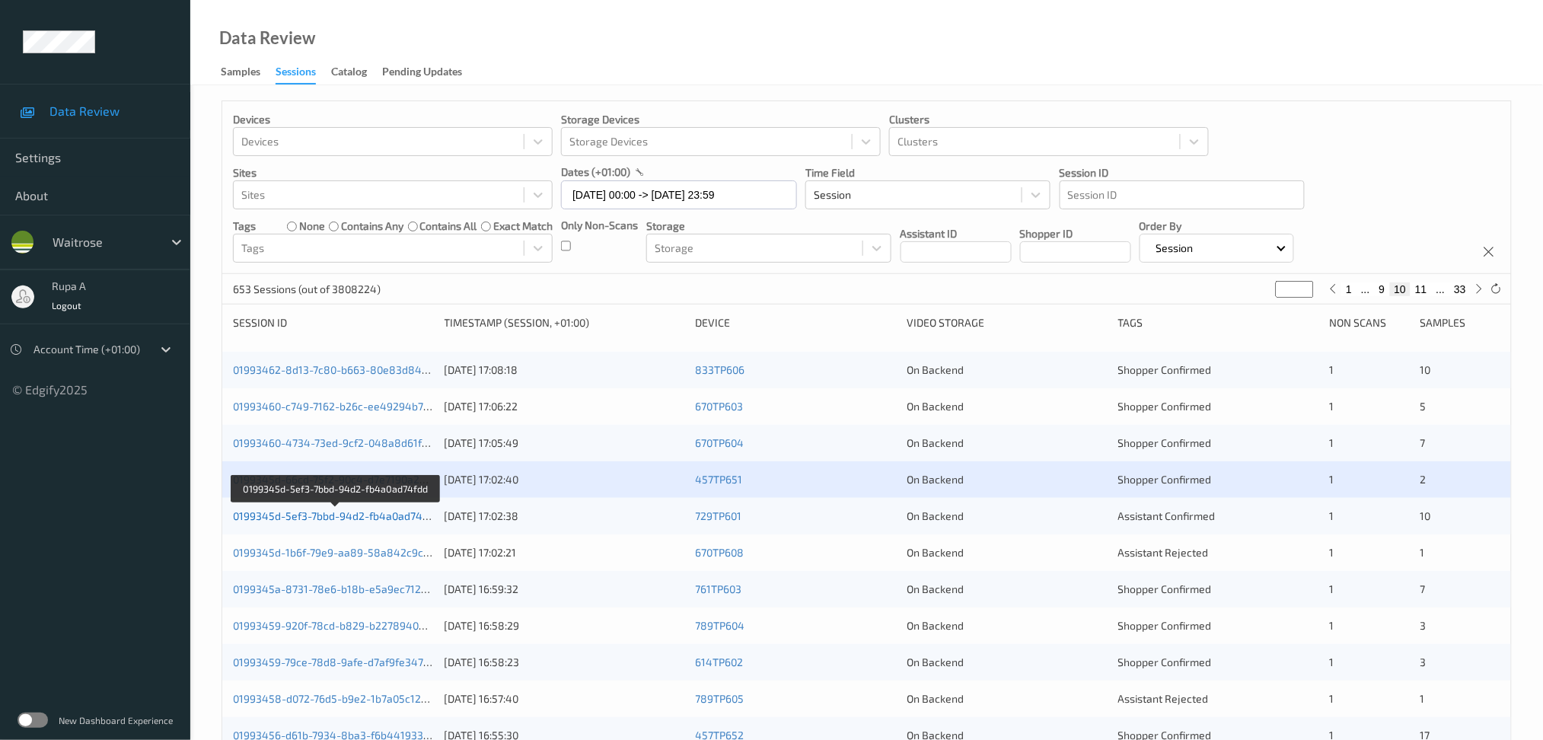
click at [397, 518] on link "0199345d-5ef3-7bbd-94d2-fb4a0ad74fdd" at bounding box center [336, 515] width 206 height 13
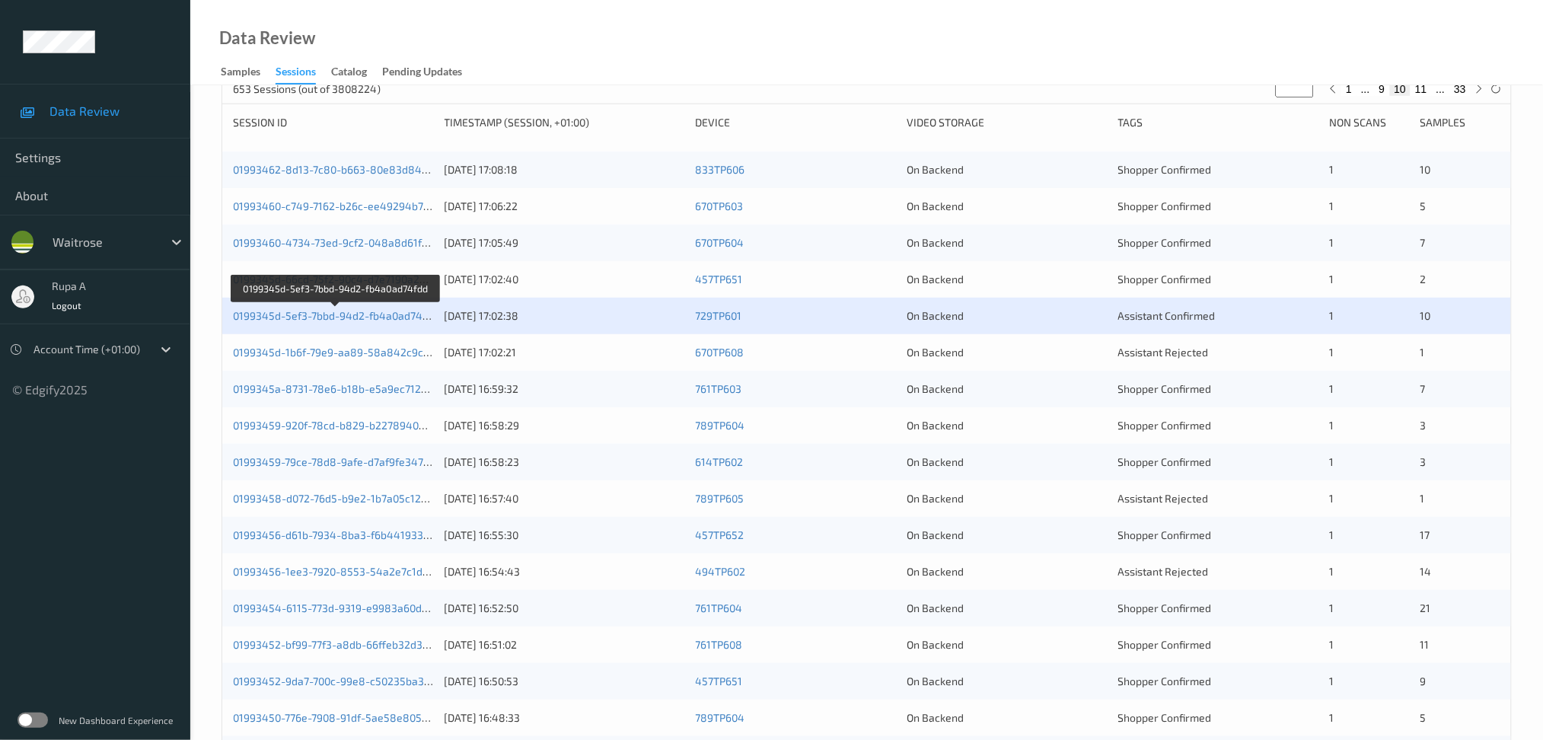
scroll to position [202, 0]
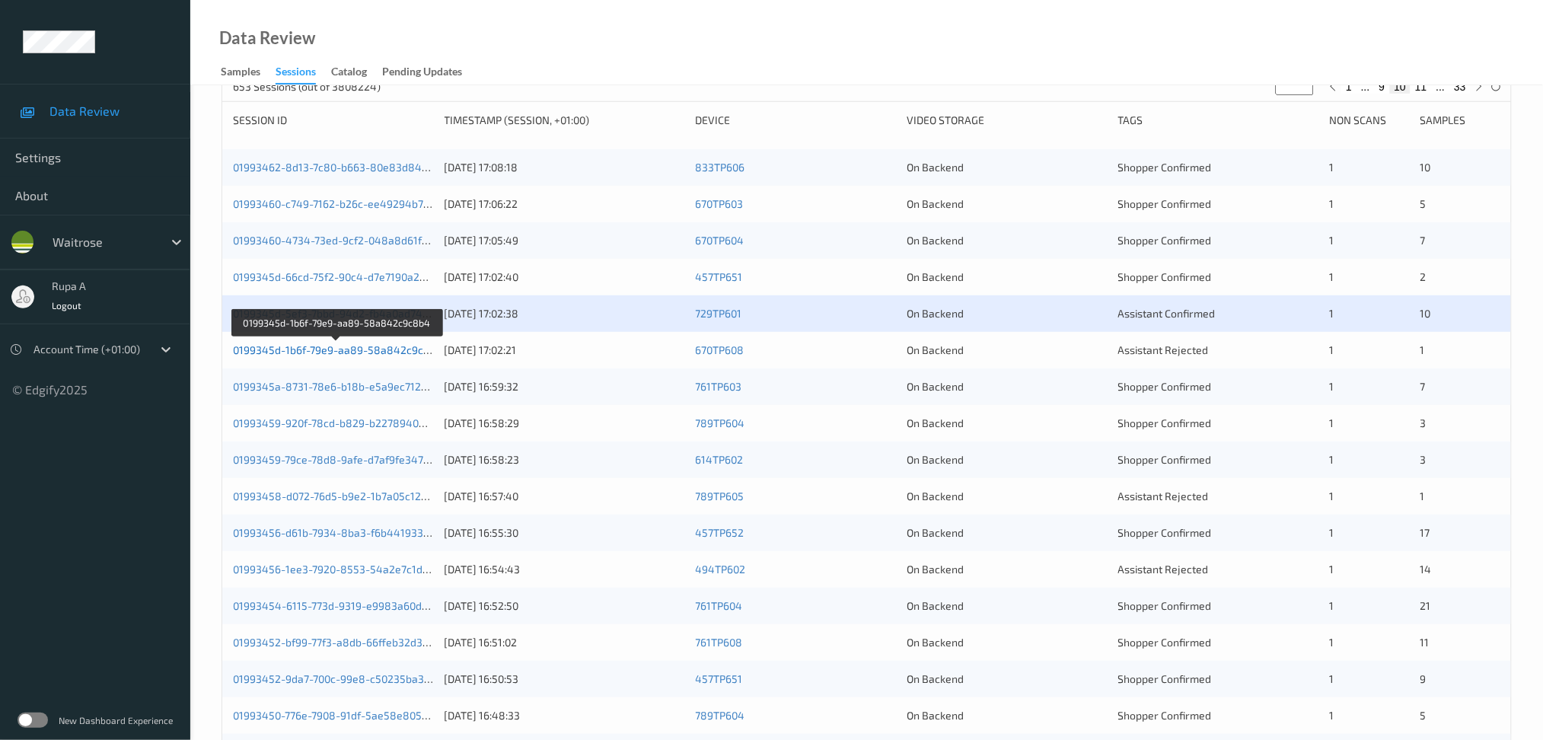
click at [382, 346] on link "0199345d-1b6f-79e9-aa89-58a842c9c8b4" at bounding box center [338, 349] width 210 height 13
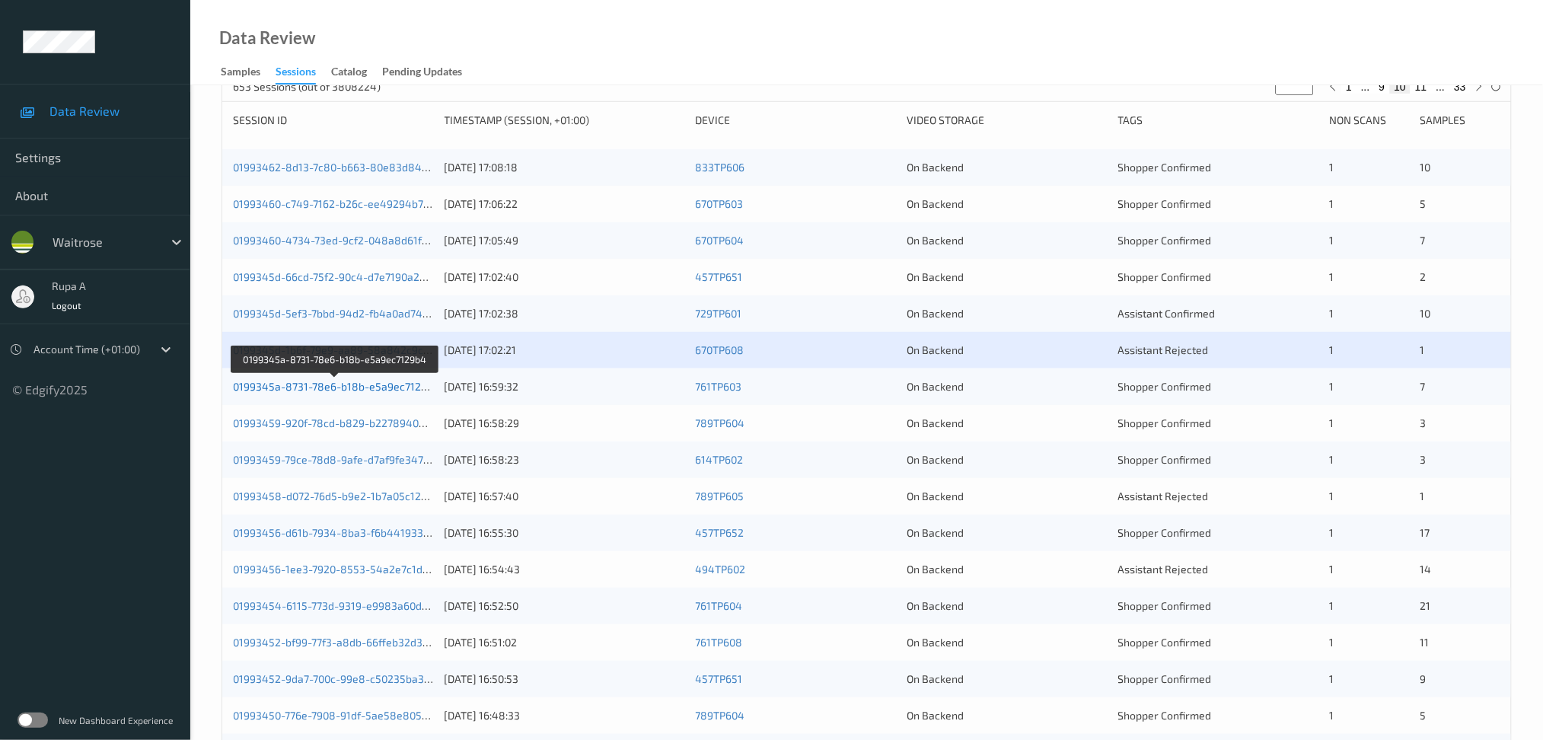
click at [374, 387] on link "0199345a-8731-78e6-b18b-e5a9ec7129b4" at bounding box center [336, 386] width 207 height 13
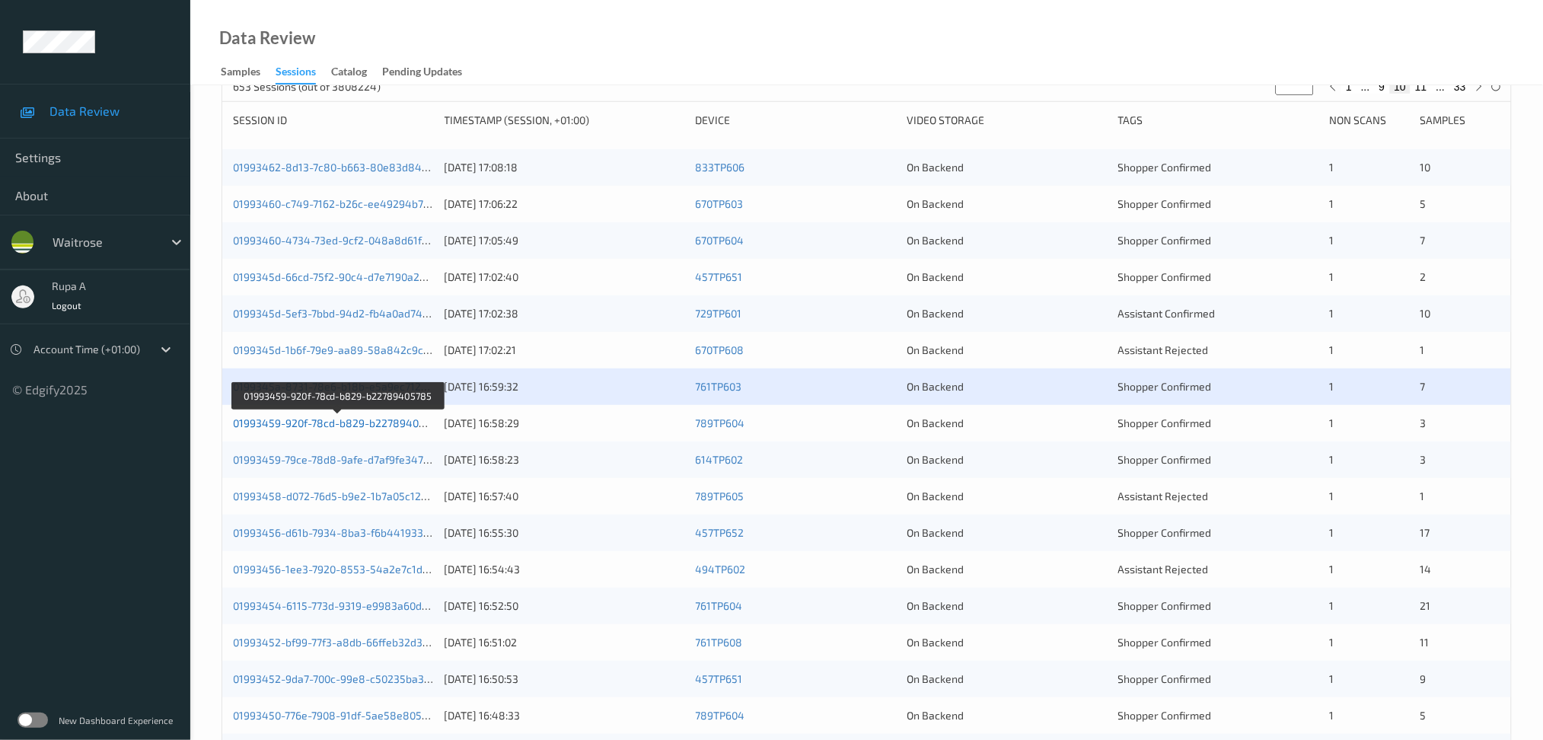
click at [409, 422] on link "01993459-920f-78cd-b829-b22789405785" at bounding box center [338, 422] width 210 height 13
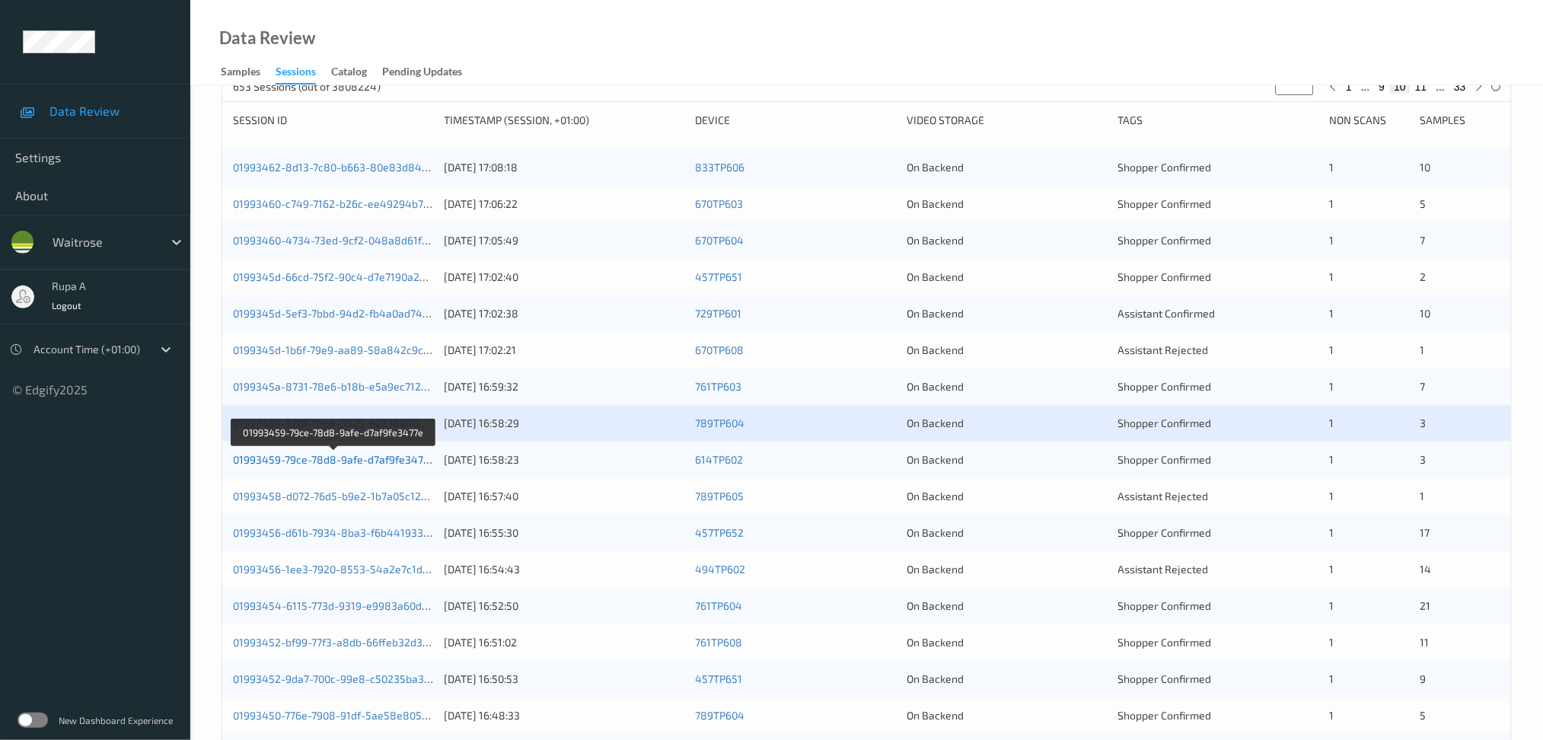
click at [394, 460] on link "01993459-79ce-78d8-9afe-d7af9fe3477e" at bounding box center [334, 459] width 202 height 13
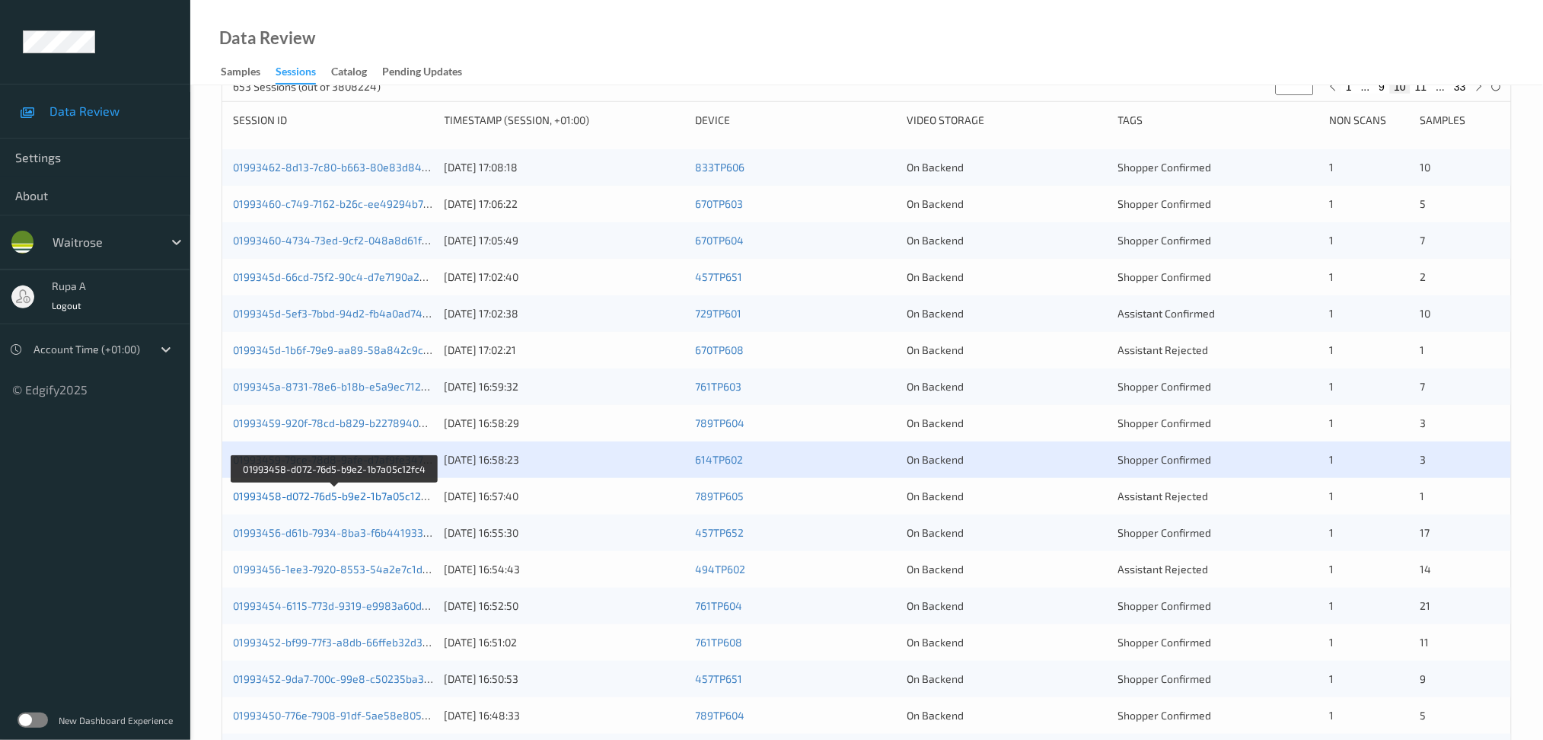
click at [405, 496] on link "01993458-d072-76d5-b9e2-1b7a05c12fc4" at bounding box center [335, 495] width 204 height 13
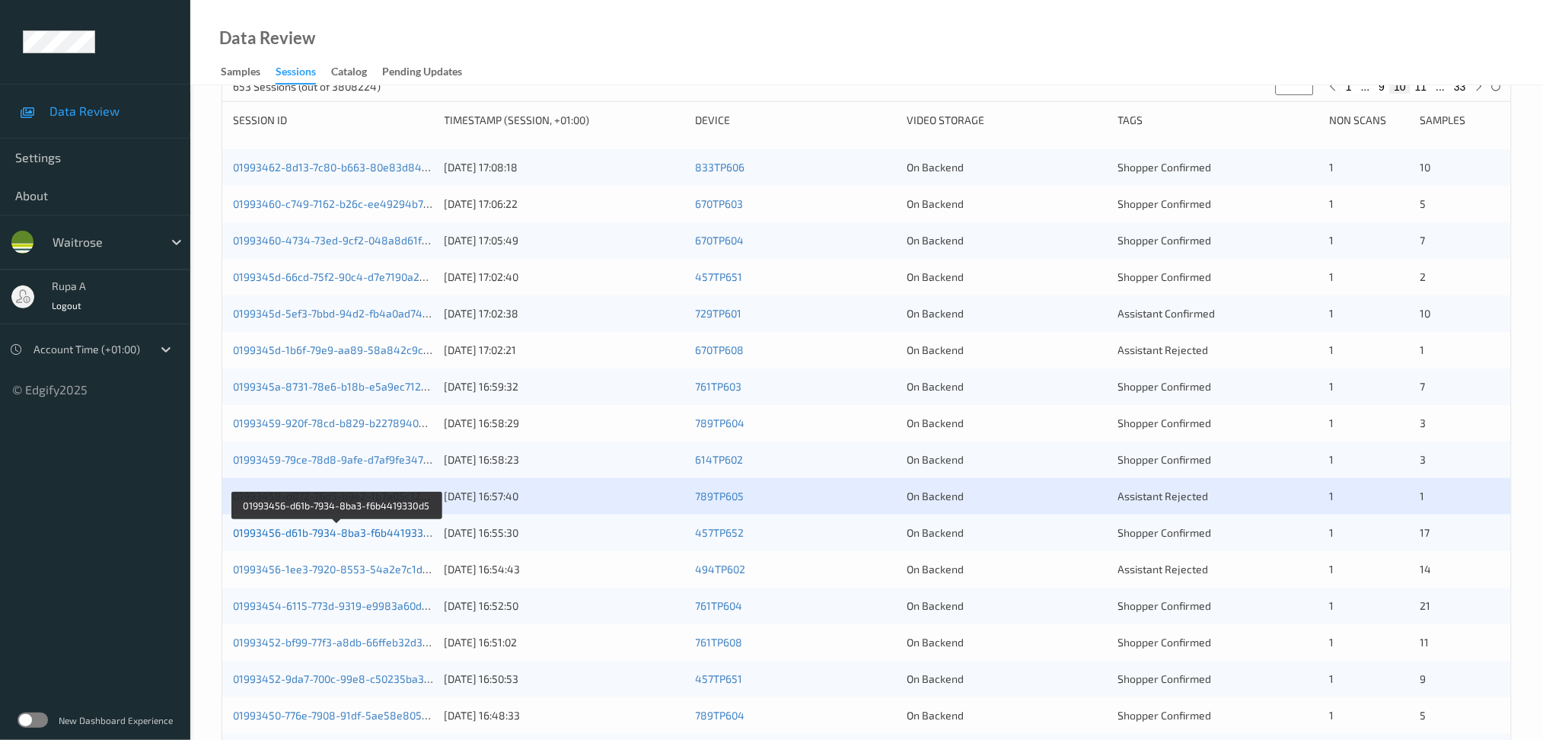
click at [376, 537] on link "01993456-d61b-7934-8ba3-f6b4419330d5" at bounding box center [337, 532] width 209 height 13
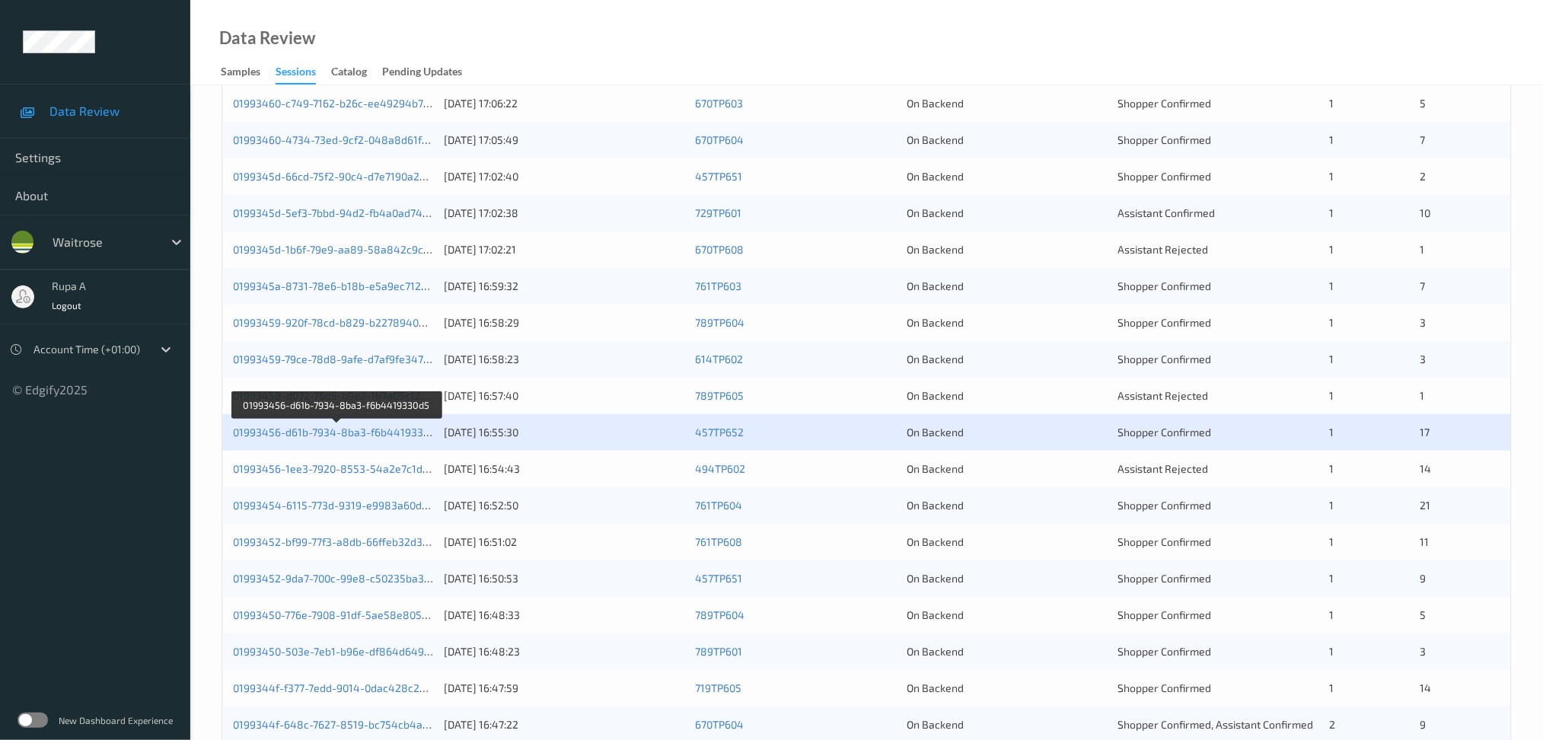
scroll to position [405, 0]
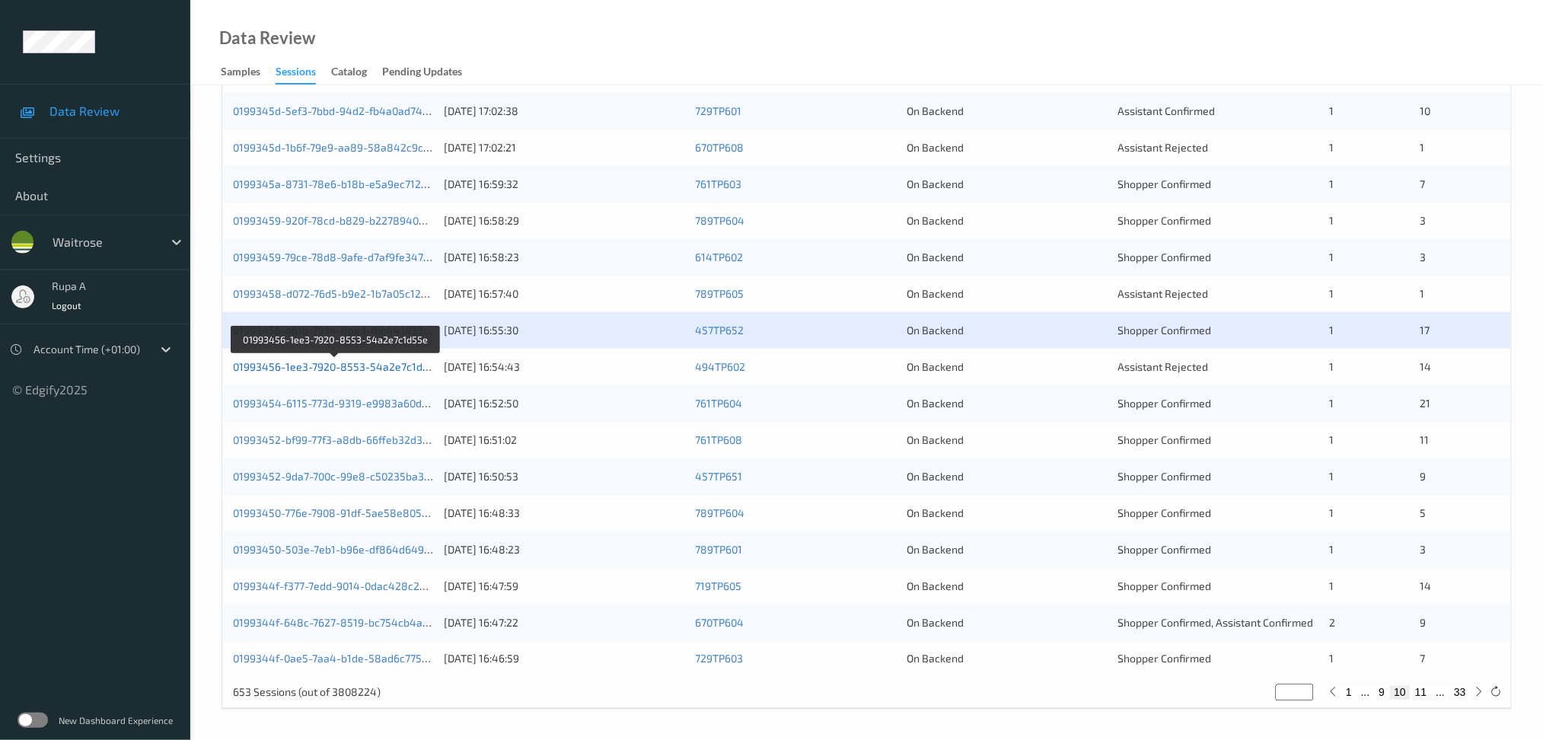
click at [395, 366] on link "01993456-1ee3-7920-8553-54a2e7c1d55e" at bounding box center [337, 366] width 208 height 13
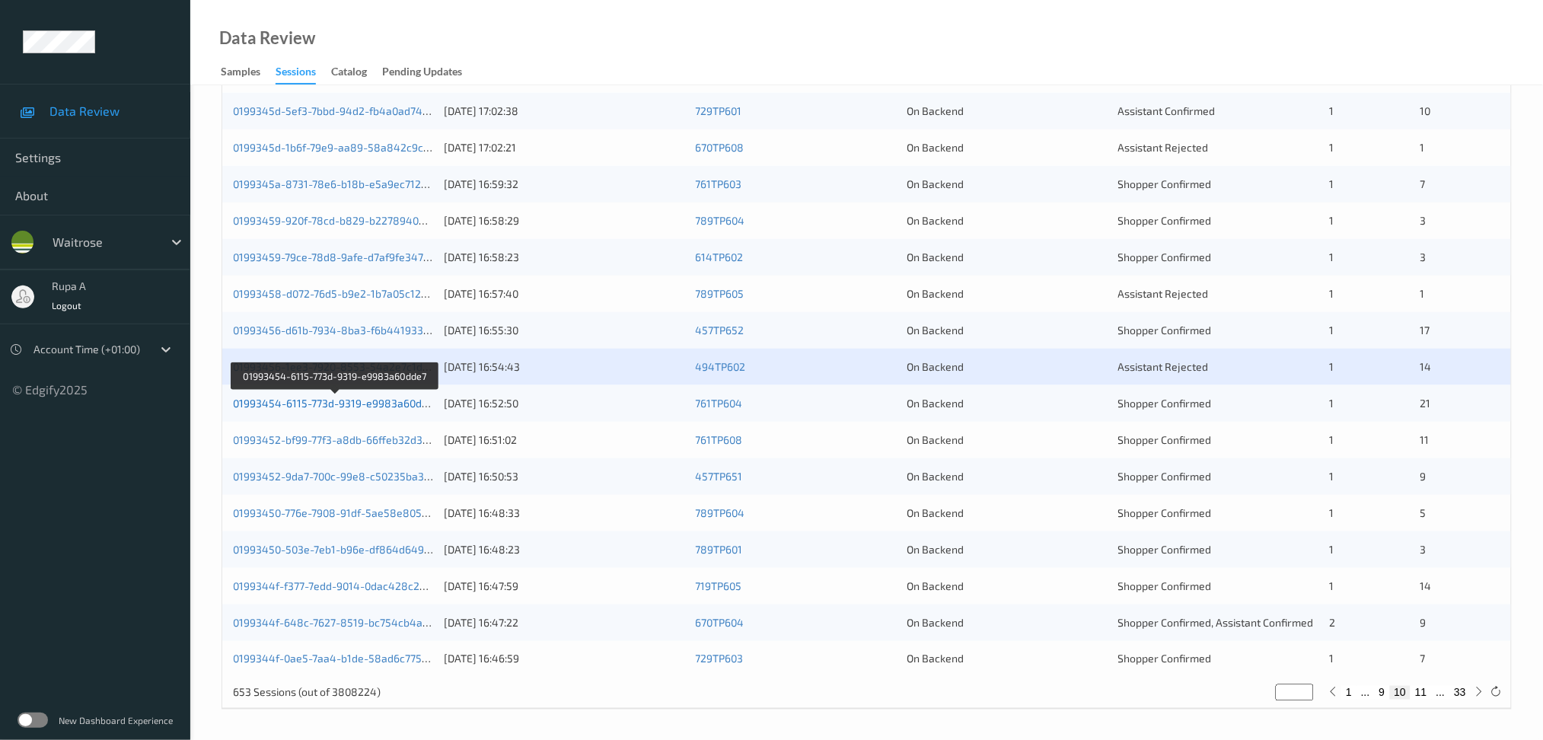
click at [387, 397] on link "01993454-6115-773d-9319-e9983a60dde7" at bounding box center [336, 403] width 206 height 13
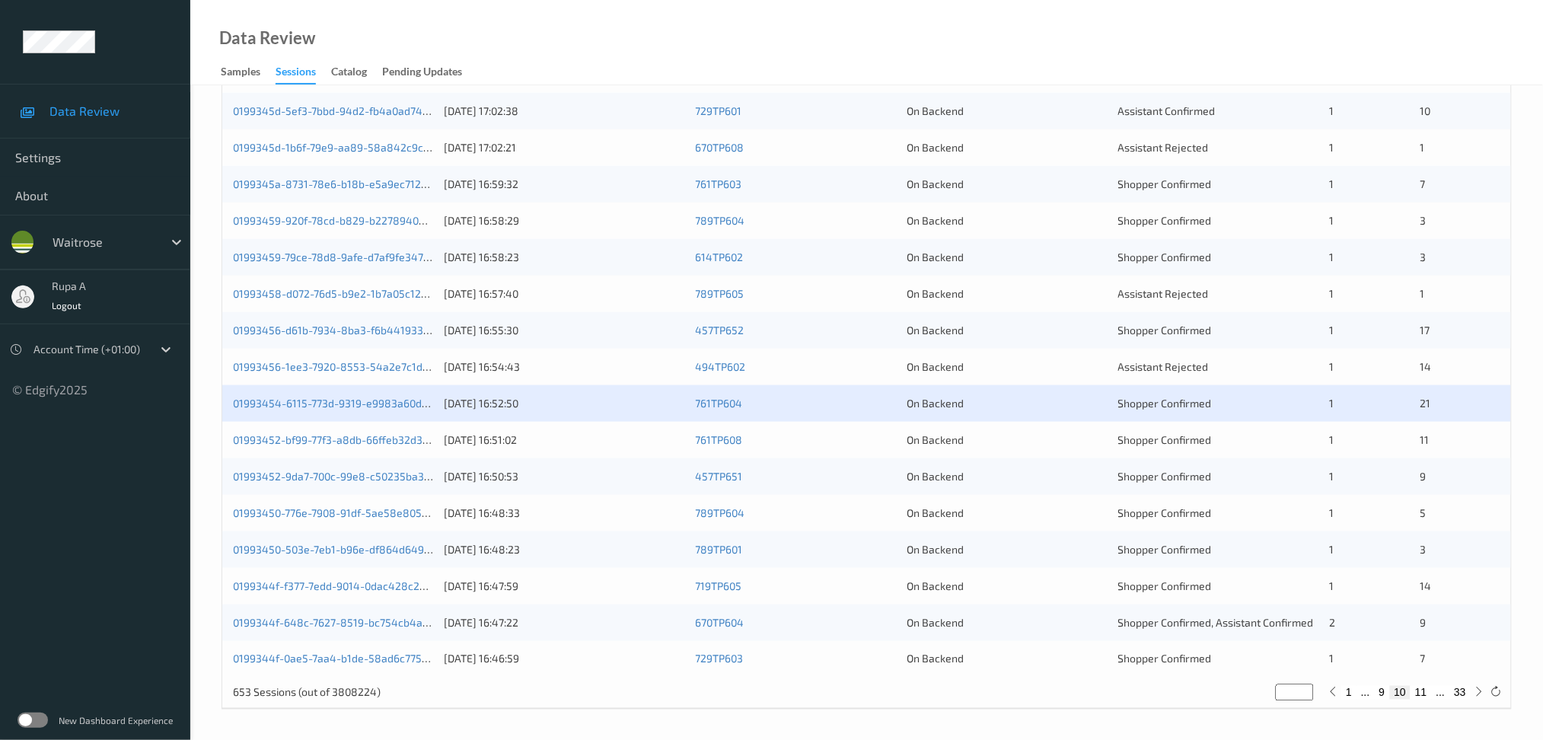
click at [374, 448] on div "01993452-bf99-77f3-a8db-66ffeb32d383 10/09/2025 16:51:02 761TP608 On Backend Sh…" at bounding box center [866, 440] width 1289 height 37
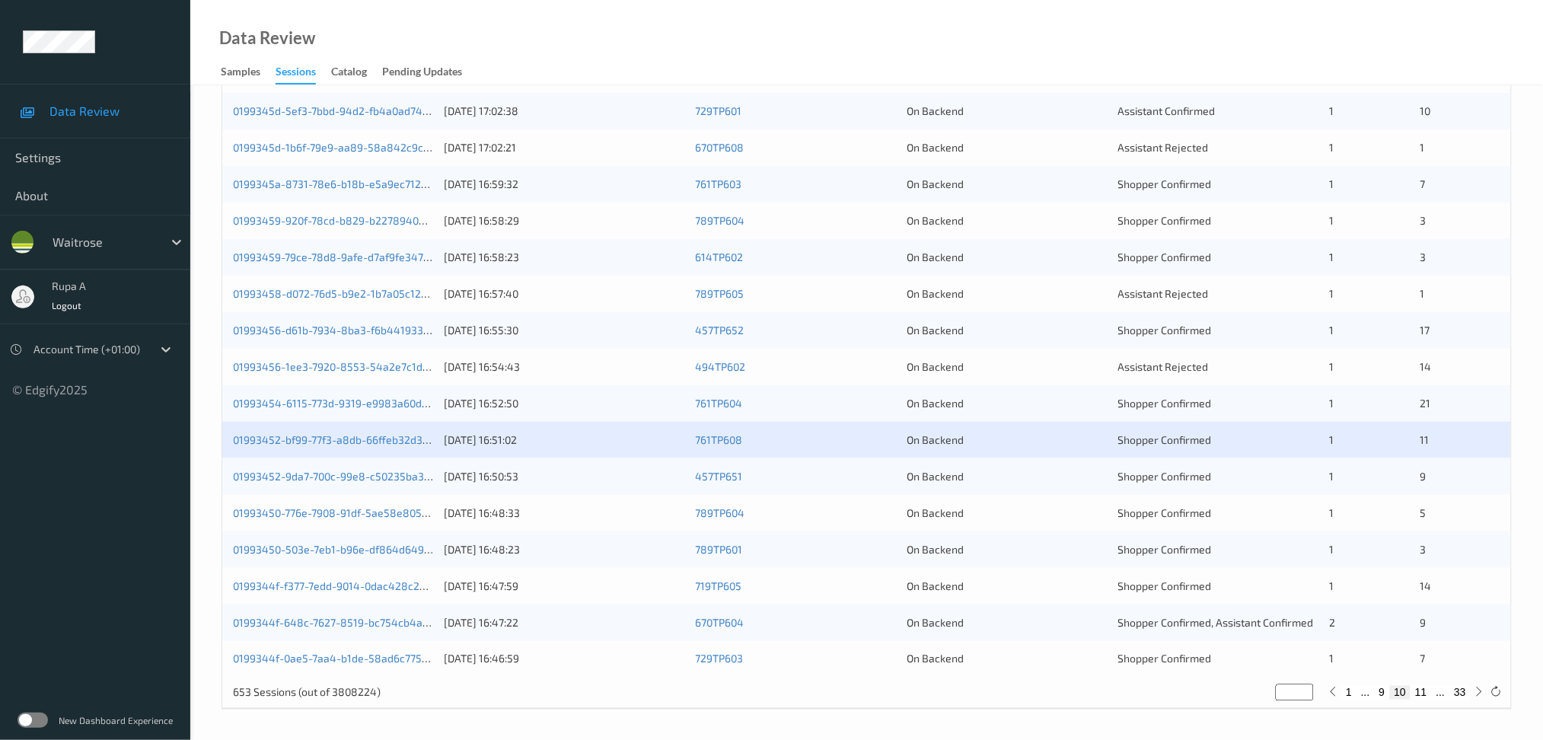
click at [374, 448] on div "01993452-bf99-77f3-a8db-66ffeb32d383 10/09/2025 16:51:02 761TP608 On Backend Sh…" at bounding box center [866, 440] width 1289 height 37
click at [391, 433] on link "01993452-bf99-77f3-a8db-66ffeb32d383" at bounding box center [334, 439] width 202 height 13
click at [367, 480] on link "01993452-9da7-700c-99e8-c50235ba3d52" at bounding box center [337, 476] width 209 height 13
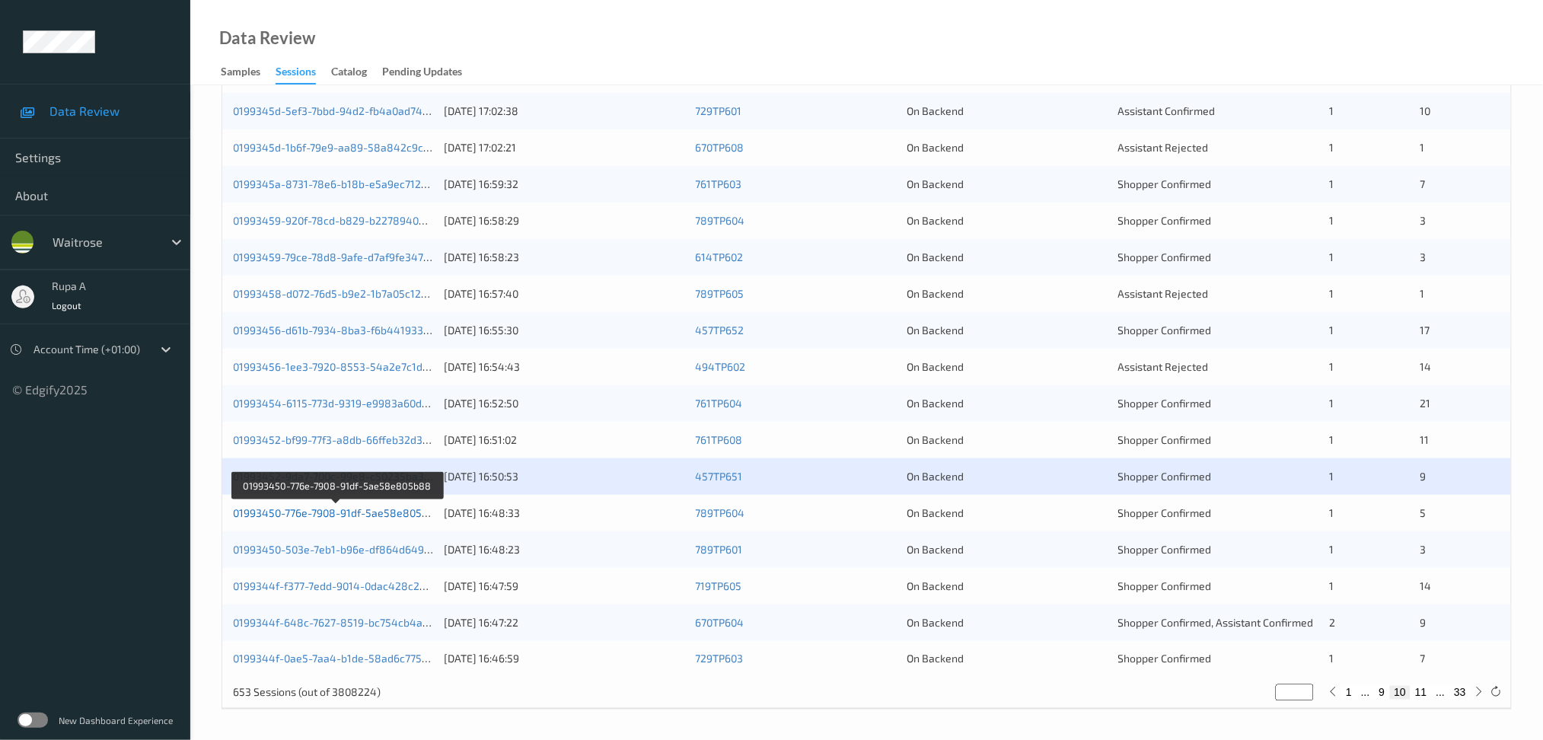
click at [376, 515] on link "01993450-776e-7908-91df-5ae58e805b88" at bounding box center [337, 512] width 209 height 13
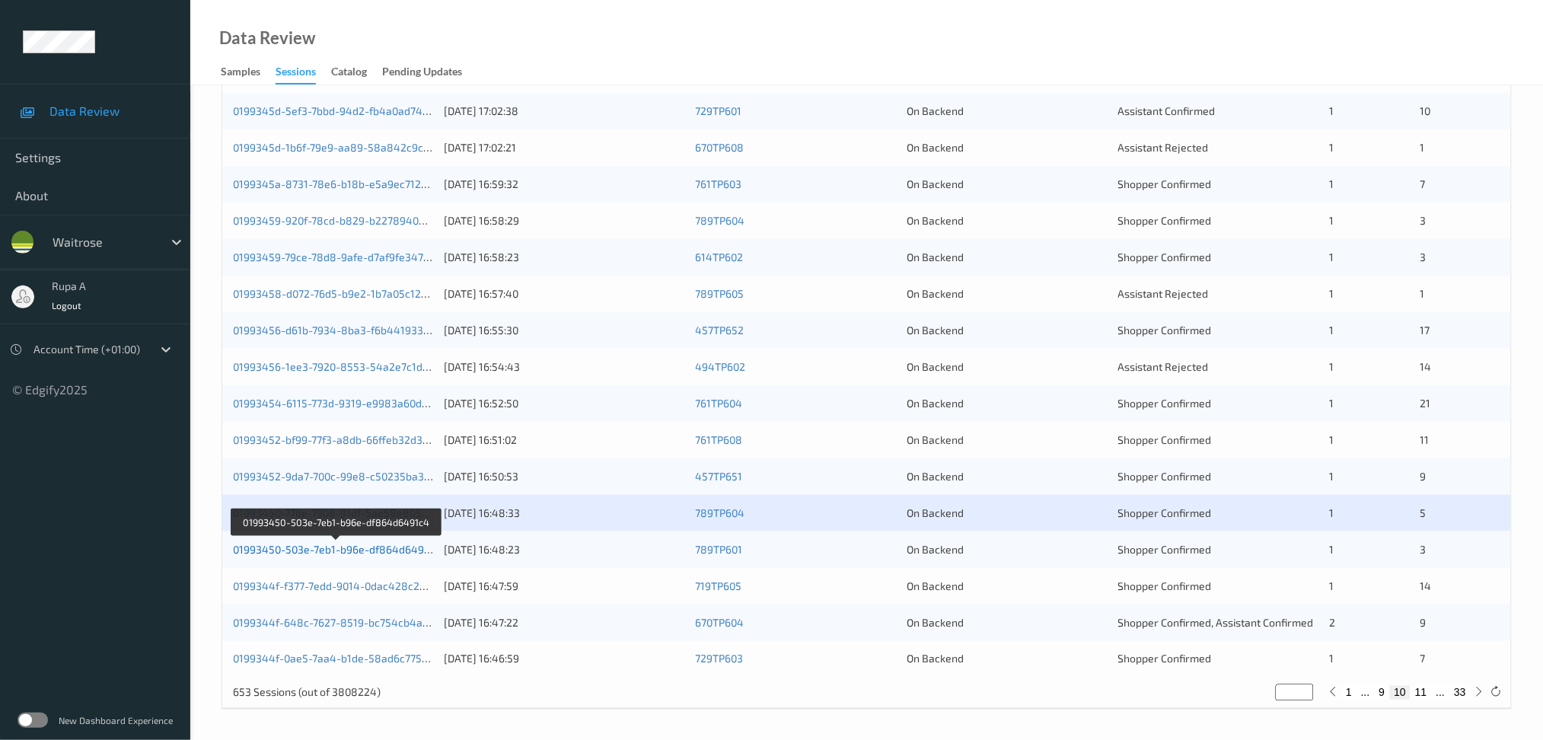
click at [404, 548] on link "01993450-503e-7eb1-b96e-df864d6491c4" at bounding box center [337, 549] width 208 height 13
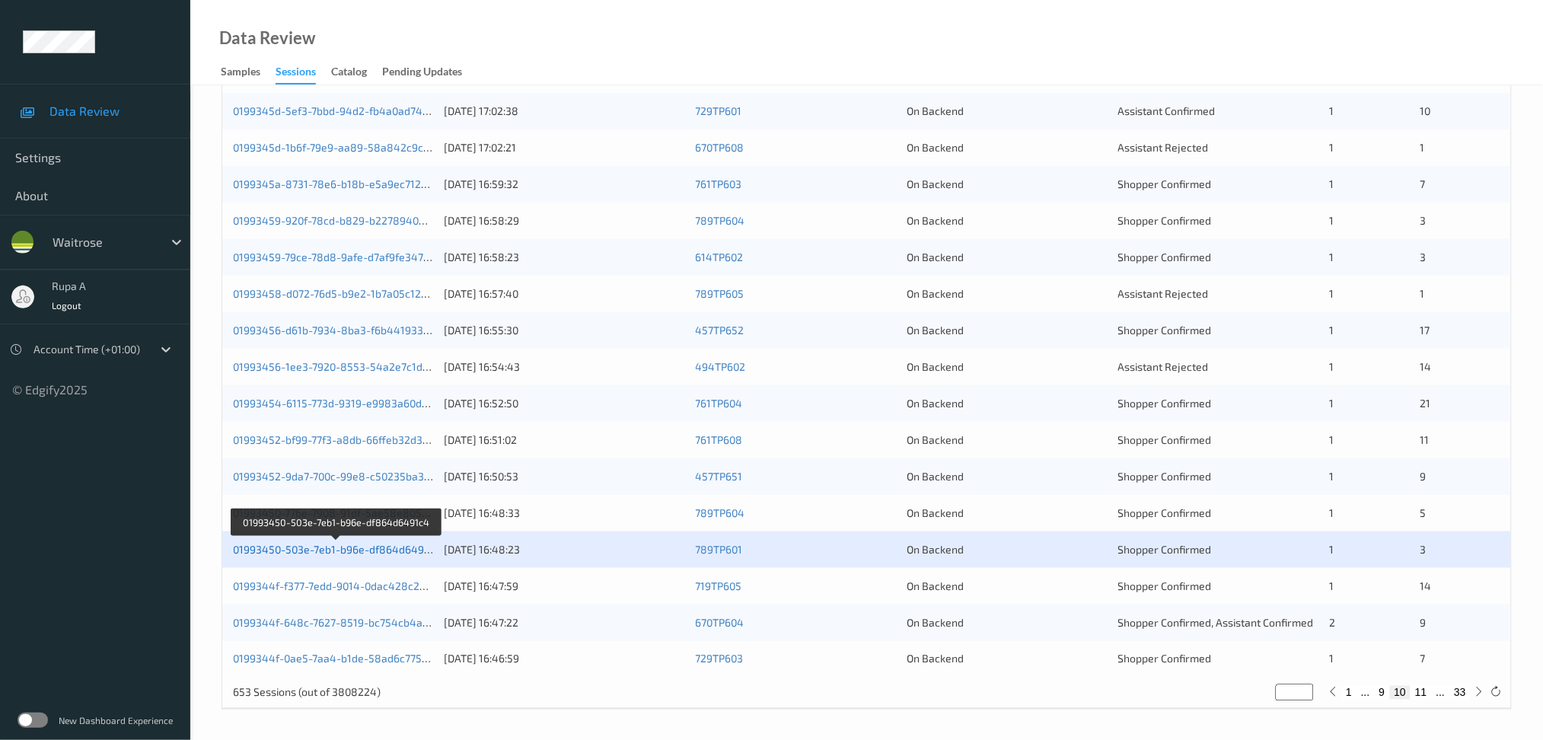
click at [381, 547] on link "01993450-503e-7eb1-b96e-df864d6491c4" at bounding box center [337, 549] width 208 height 13
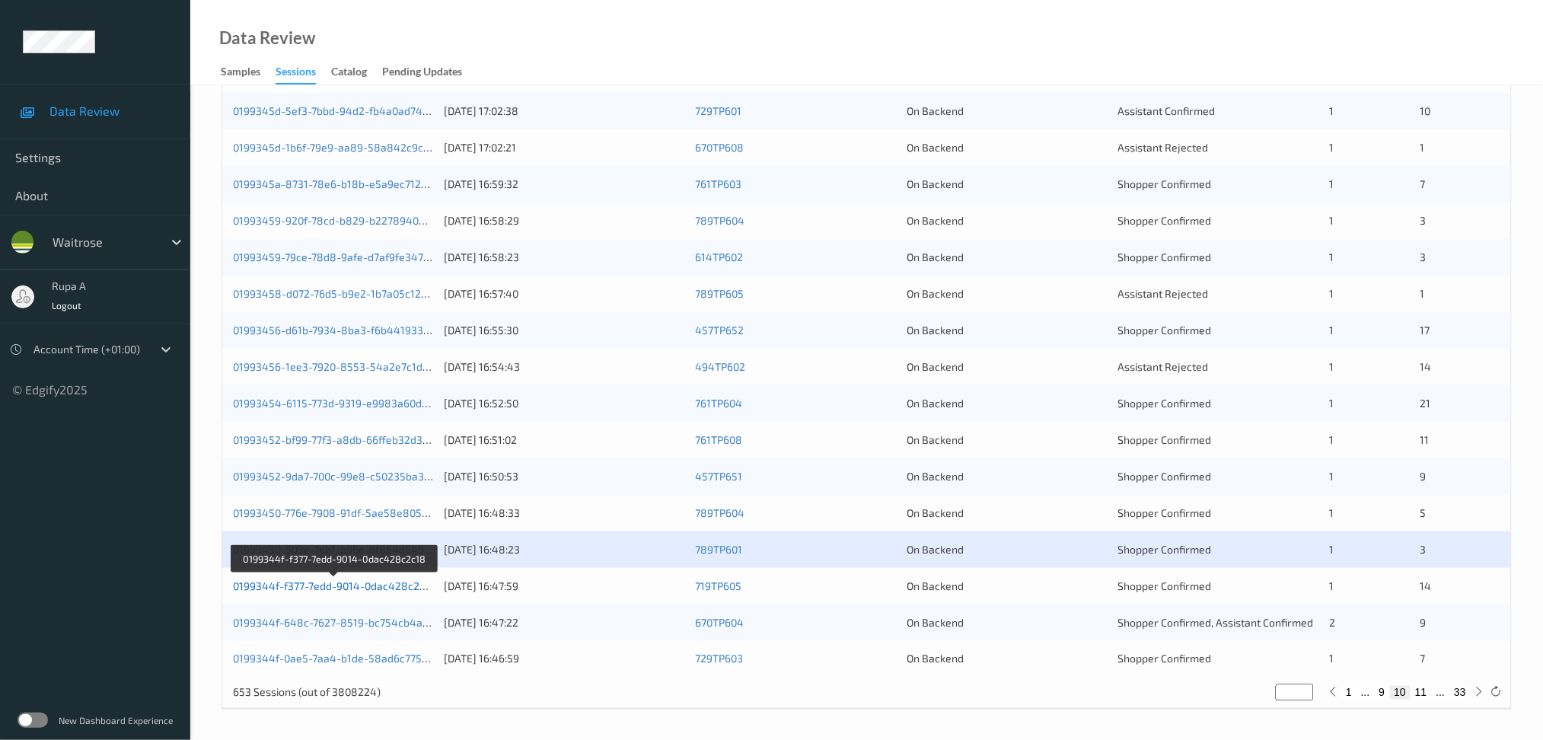
click at [387, 584] on link "0199344f-f377-7edd-9014-0dac428c2c18" at bounding box center [334, 585] width 203 height 13
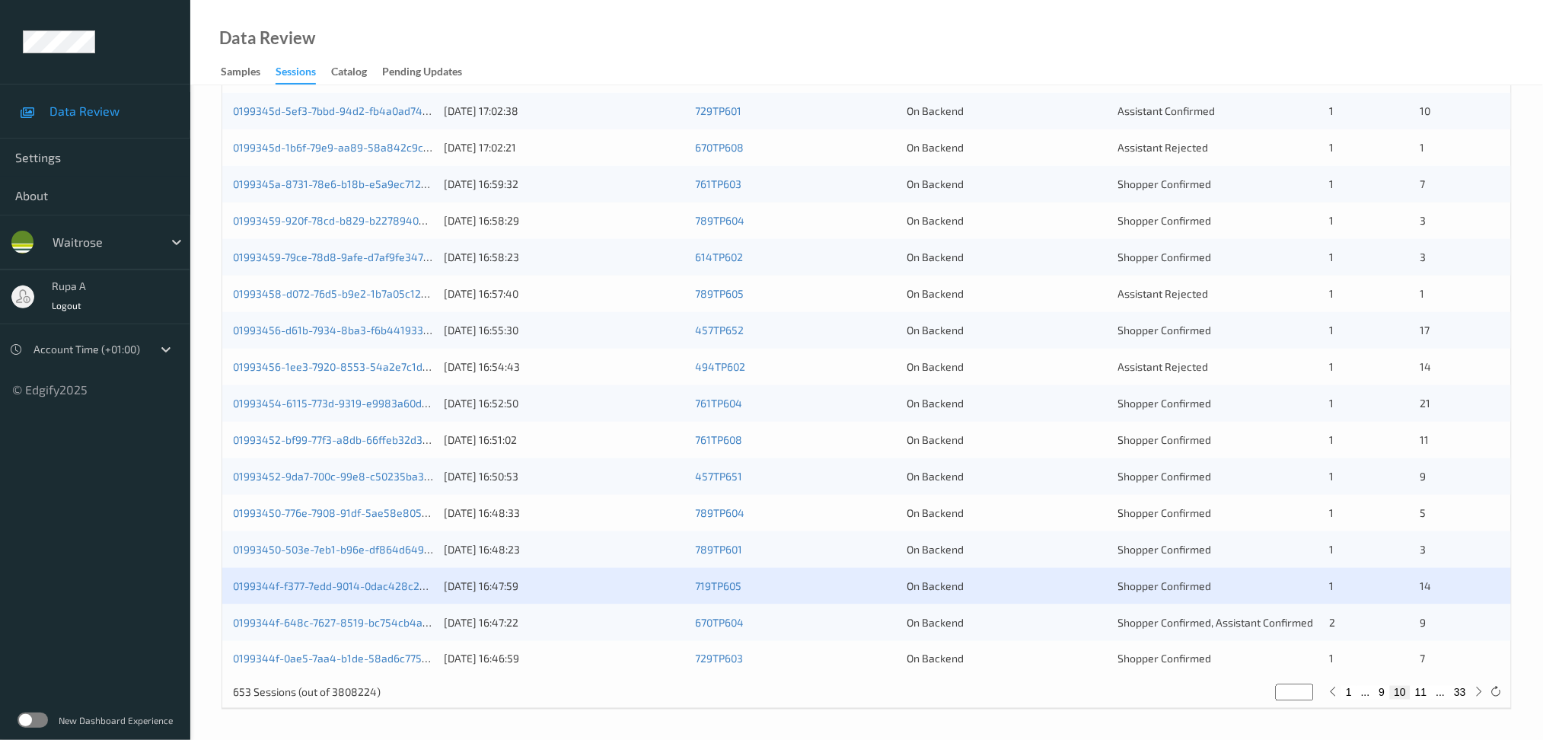
click at [409, 633] on div "0199344f-648c-7627-8519-bc754cb4a163 10/09/2025 16:47:22 670TP604 On Backend Sh…" at bounding box center [866, 622] width 1289 height 37
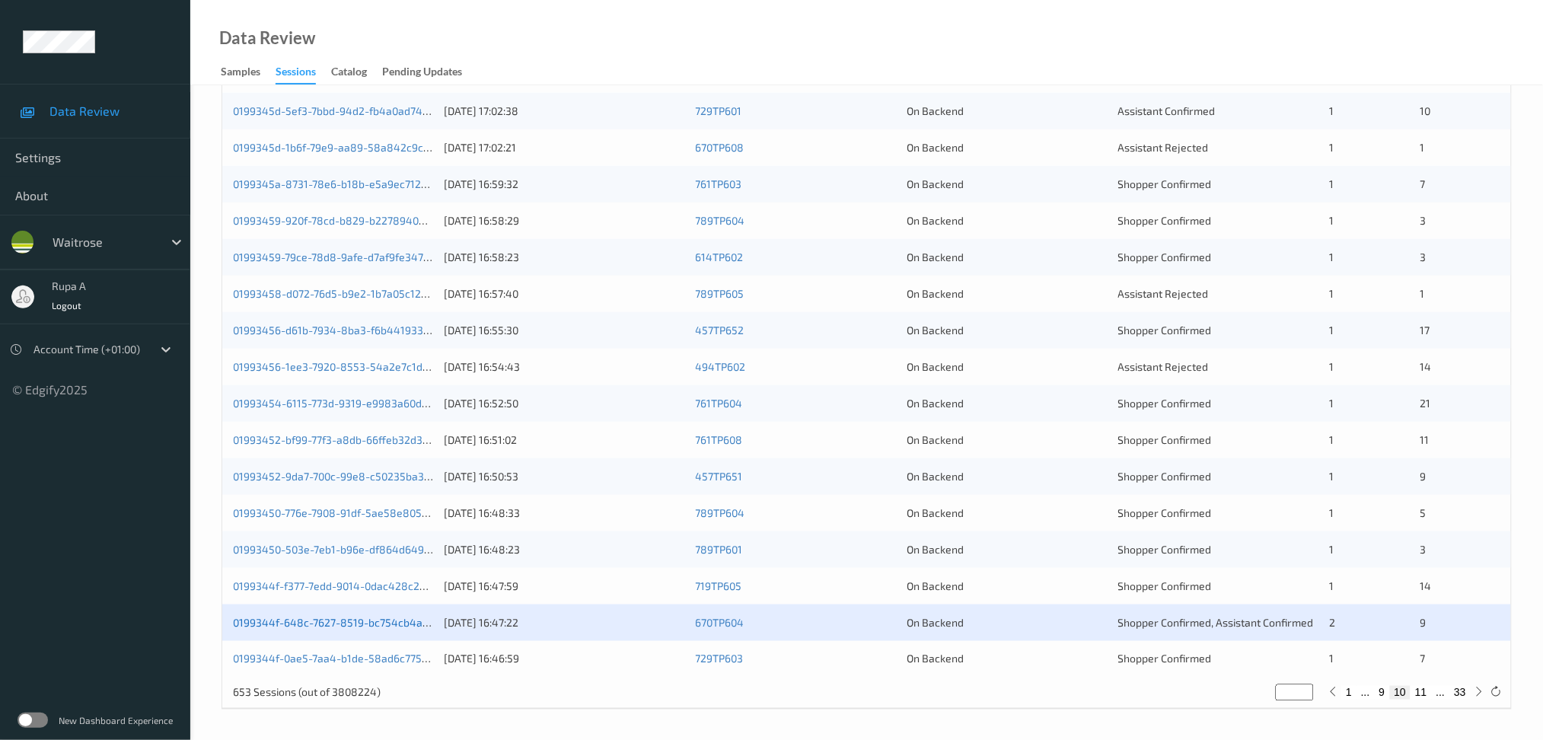
click at [409, 628] on link "0199344f-648c-7627-8519-bc754cb4a163" at bounding box center [336, 622] width 206 height 13
click at [397, 652] on link "0199344f-0ae5-7aa4-b1de-58ad6c775912" at bounding box center [336, 658] width 206 height 13
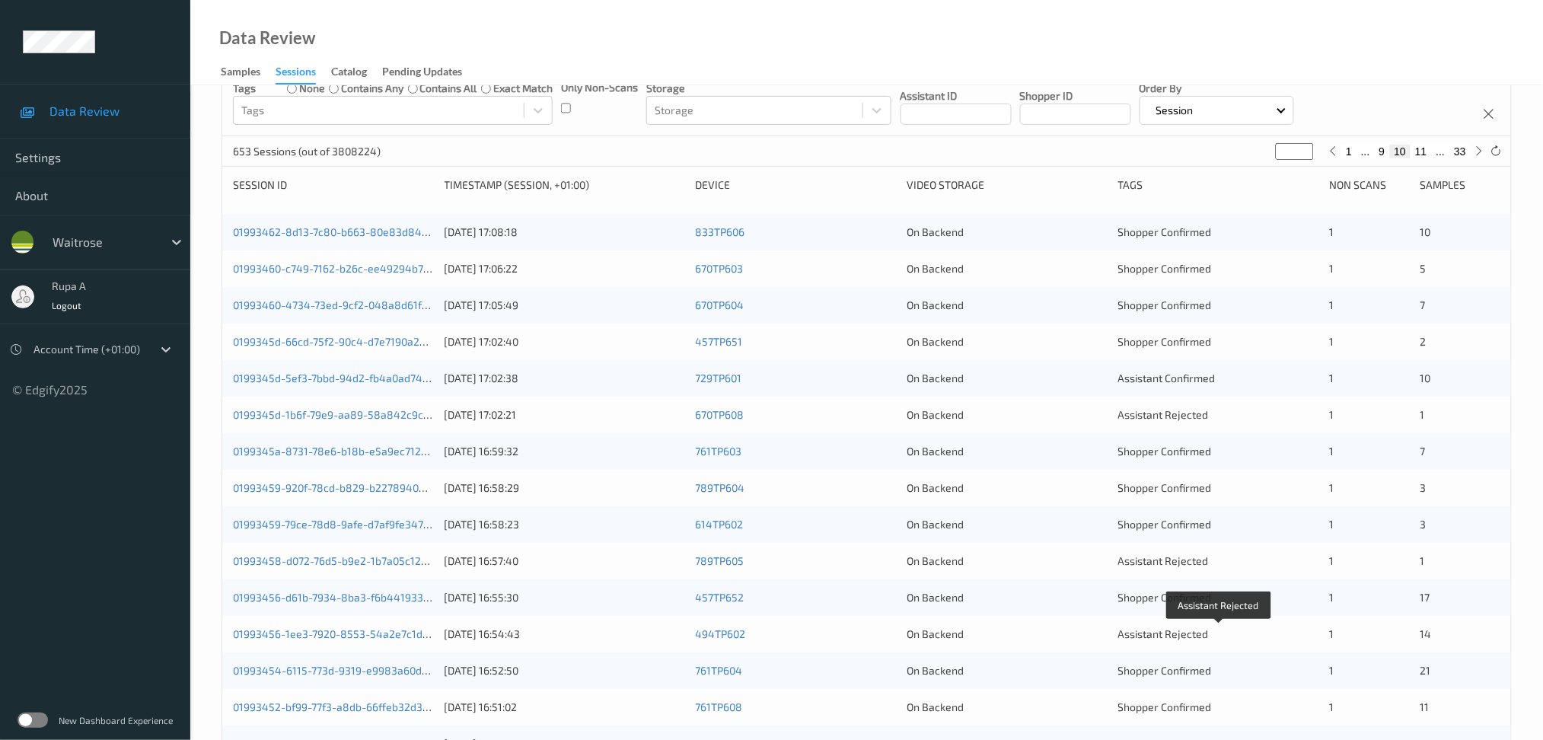
scroll to position [0, 0]
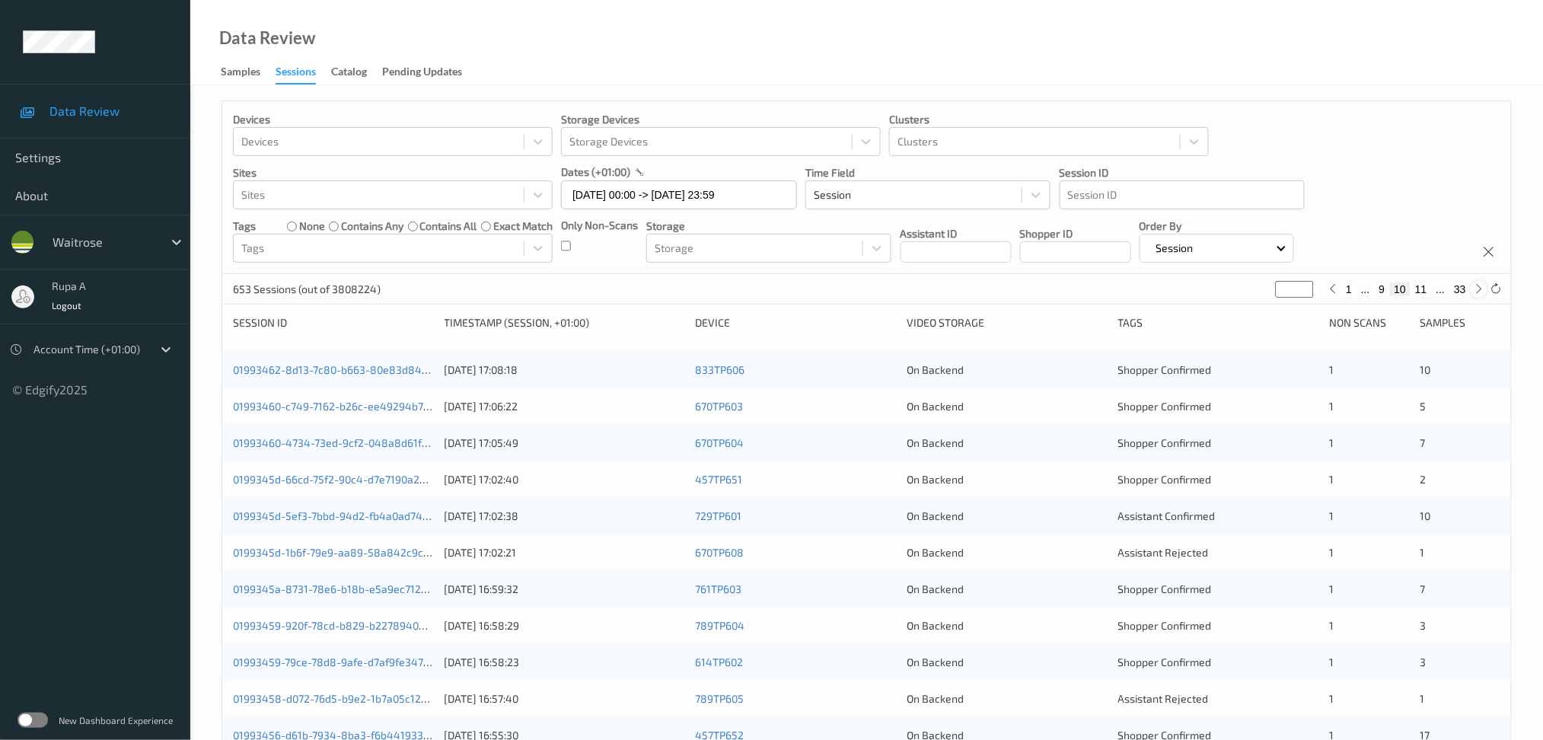
click at [1461, 291] on icon at bounding box center [1479, 288] width 11 height 11
type input "**"
click at [1461, 291] on icon at bounding box center [1479, 288] width 11 height 11
type input "**"
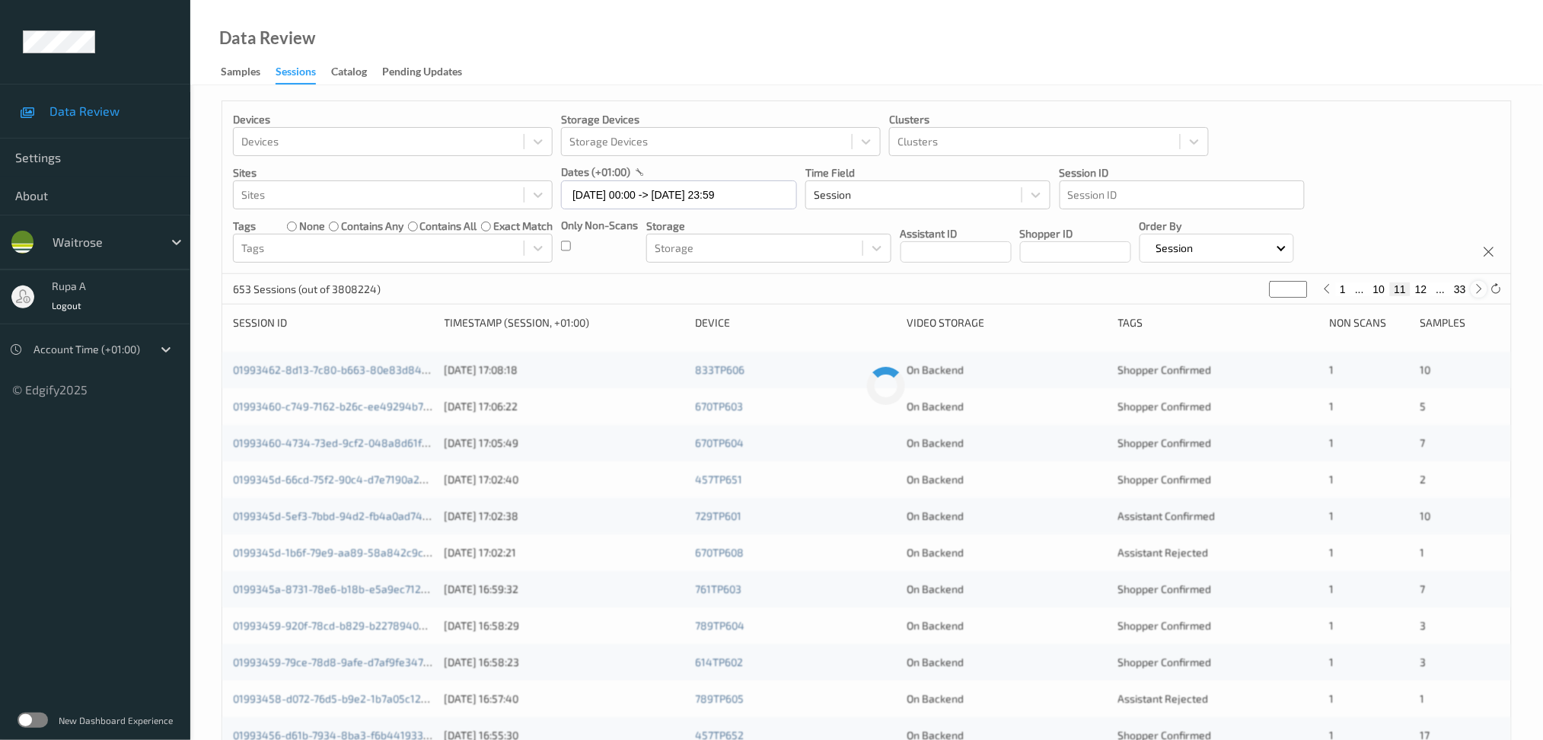
type input "**"
click at [1461, 291] on icon at bounding box center [1479, 288] width 11 height 11
type input "**"
click at [1461, 291] on icon at bounding box center [1479, 288] width 11 height 11
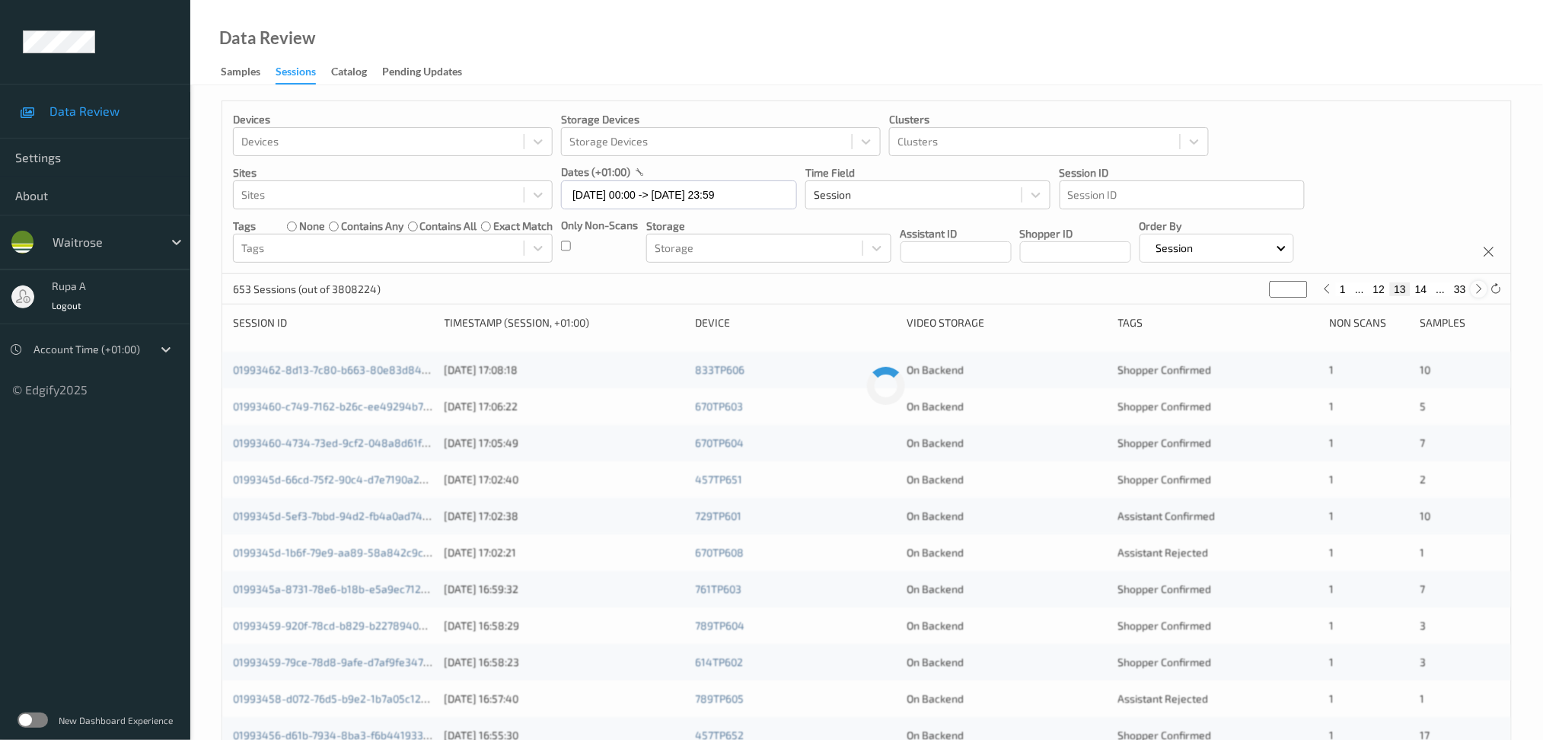
type input "**"
click at [1461, 291] on icon at bounding box center [1479, 288] width 11 height 11
type input "**"
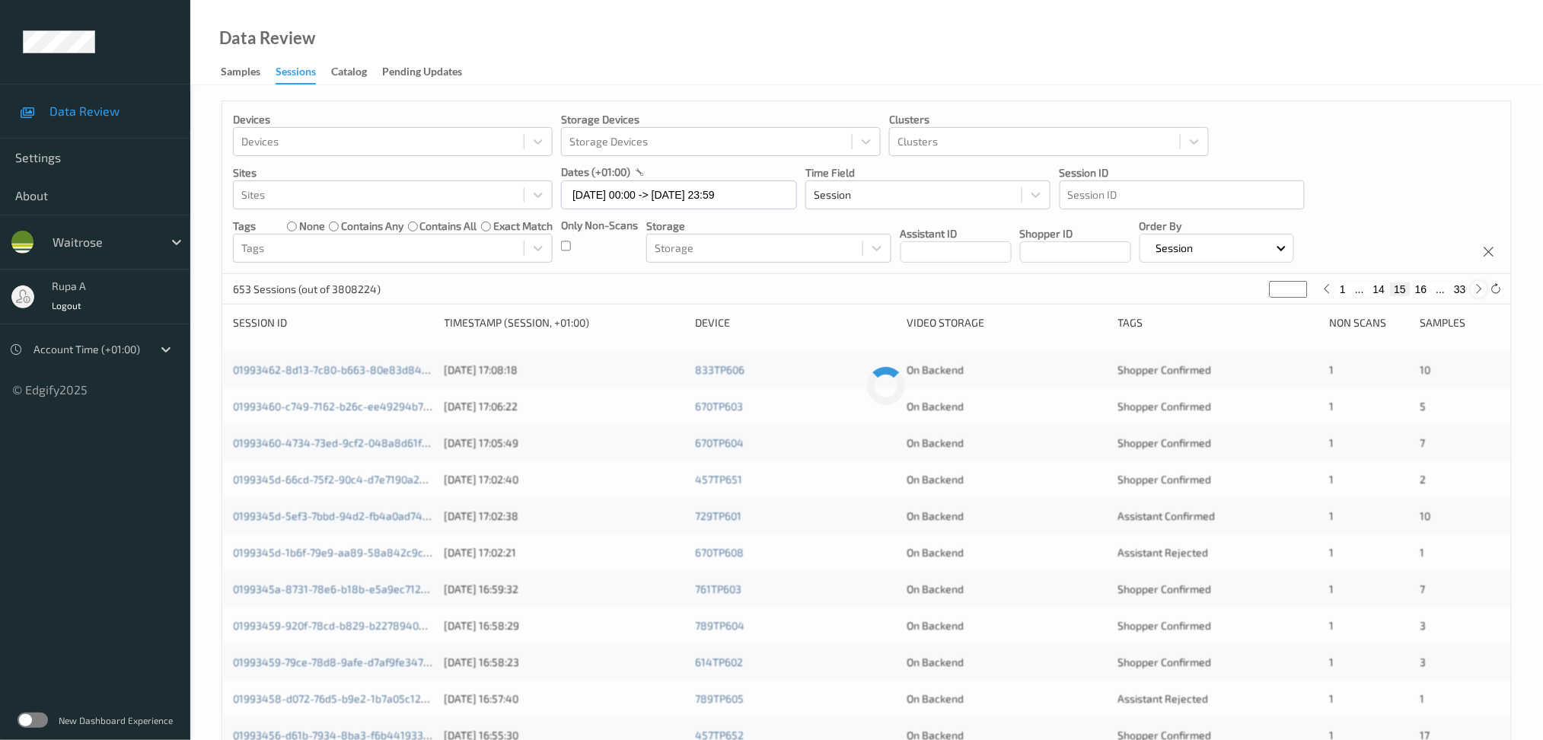
click at [1461, 291] on icon at bounding box center [1479, 288] width 11 height 11
type input "**"
click at [1461, 291] on icon at bounding box center [1479, 288] width 11 height 11
type input "**"
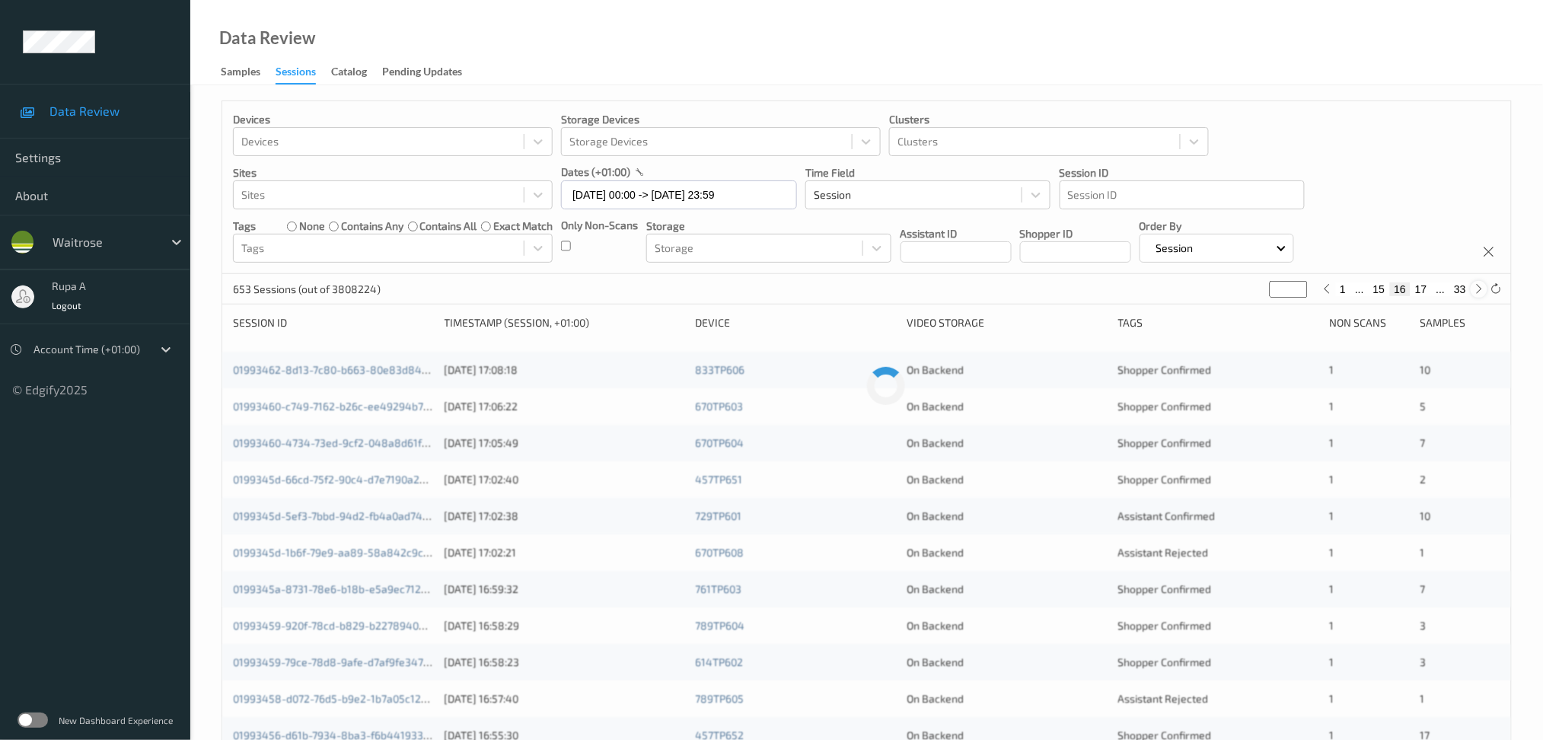
type input "**"
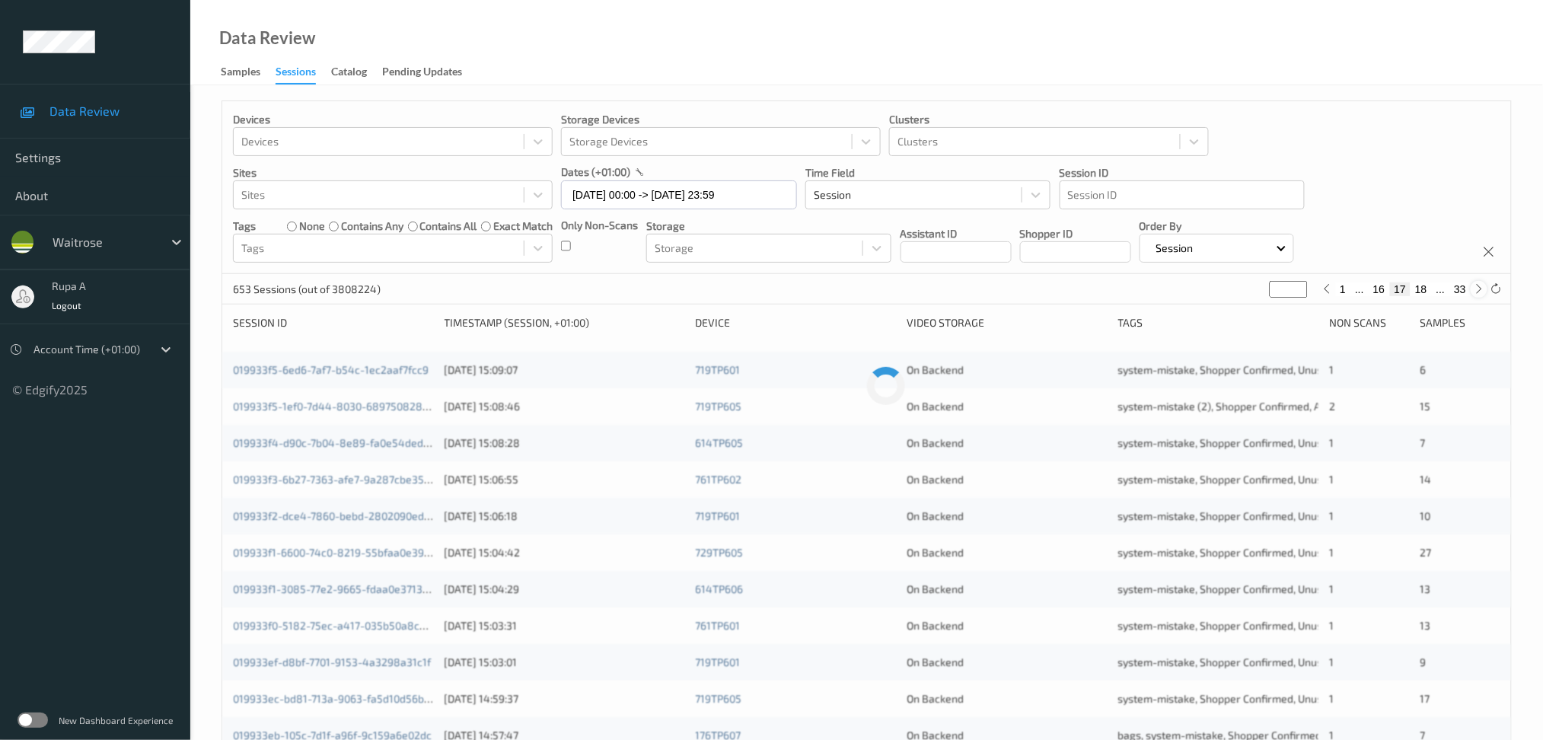
click at [1461, 291] on icon at bounding box center [1479, 288] width 11 height 11
type input "**"
click at [1461, 291] on icon at bounding box center [1479, 288] width 11 height 11
type input "**"
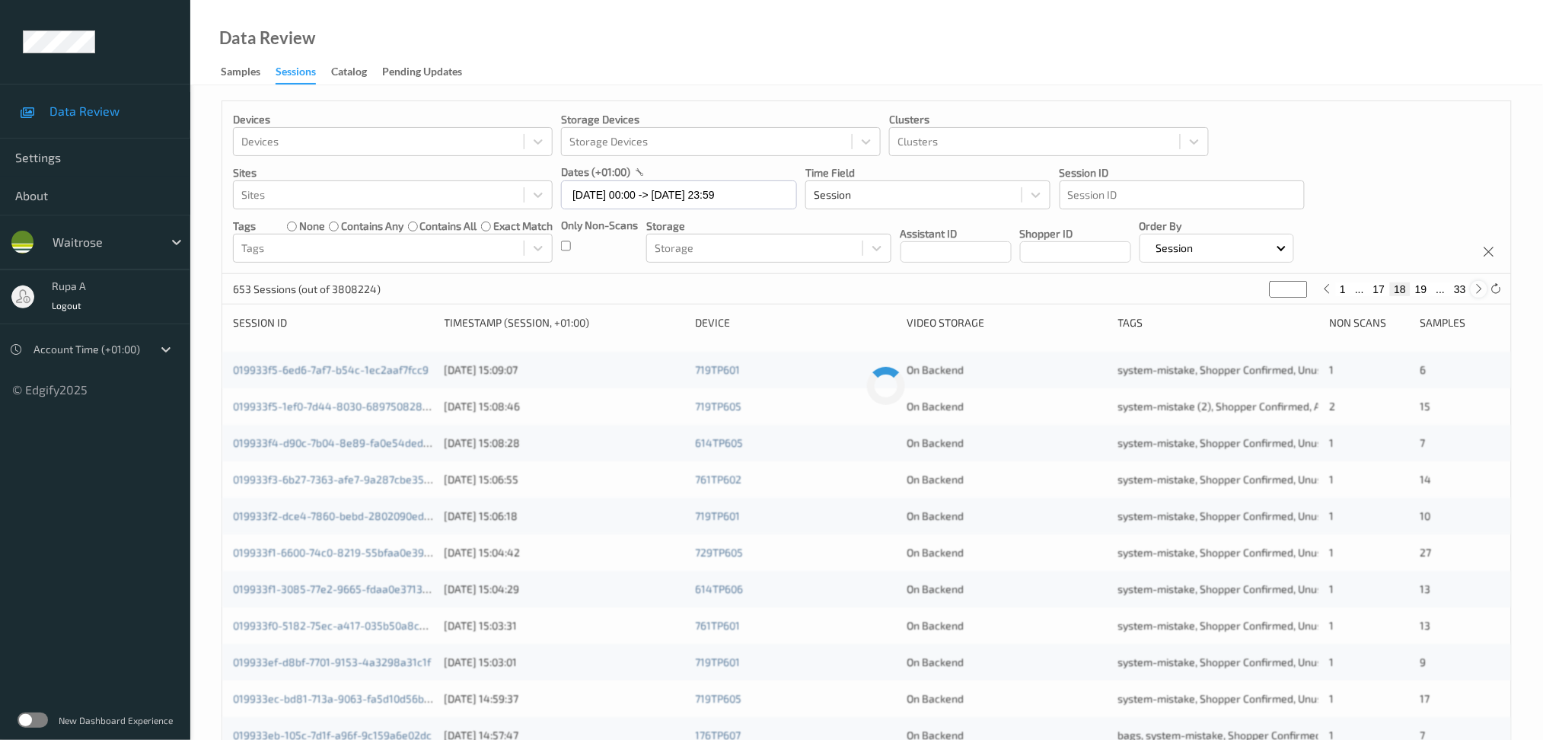
type input "**"
click at [1461, 291] on icon at bounding box center [1479, 288] width 11 height 11
type input "**"
click at [1461, 291] on icon at bounding box center [1479, 288] width 11 height 11
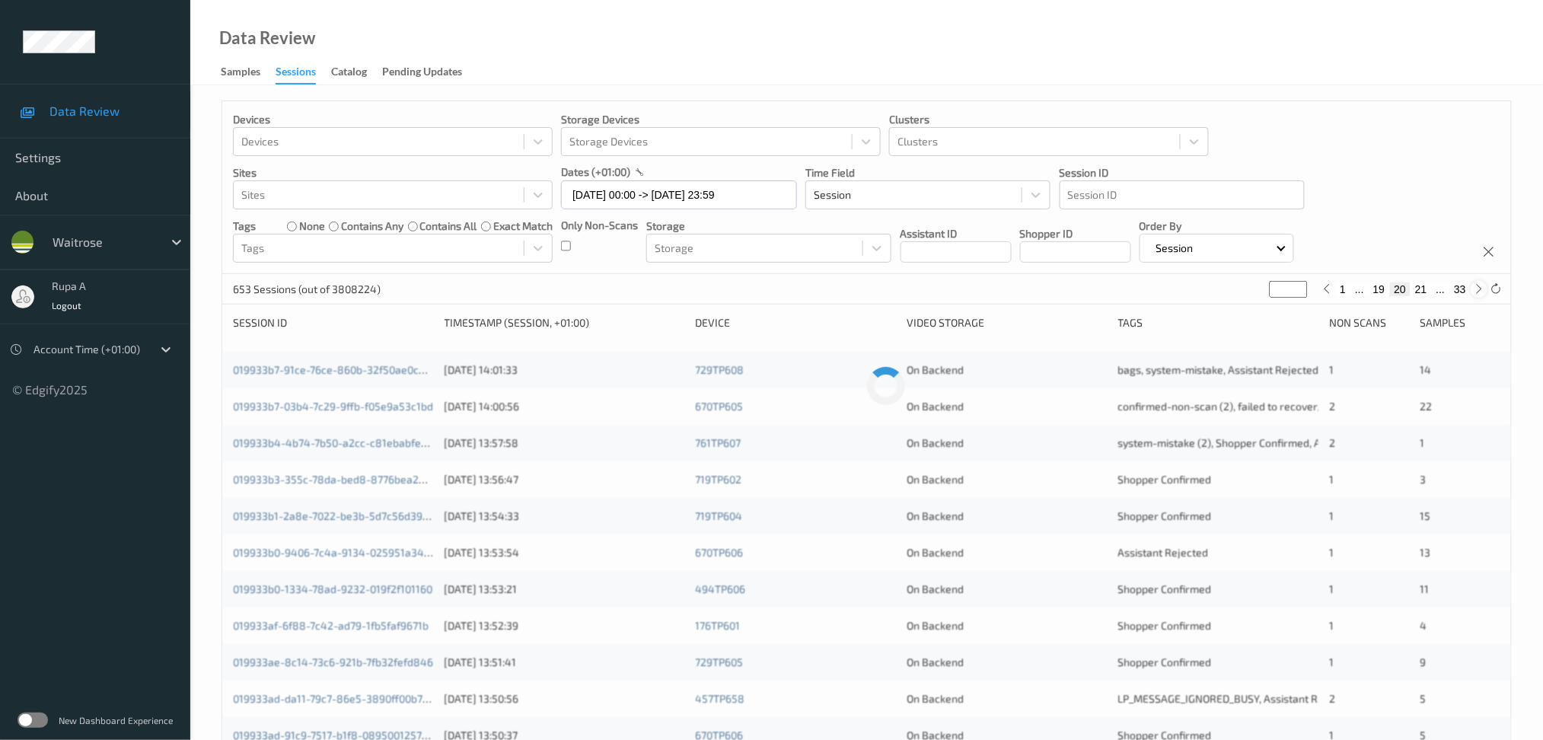
type input "**"
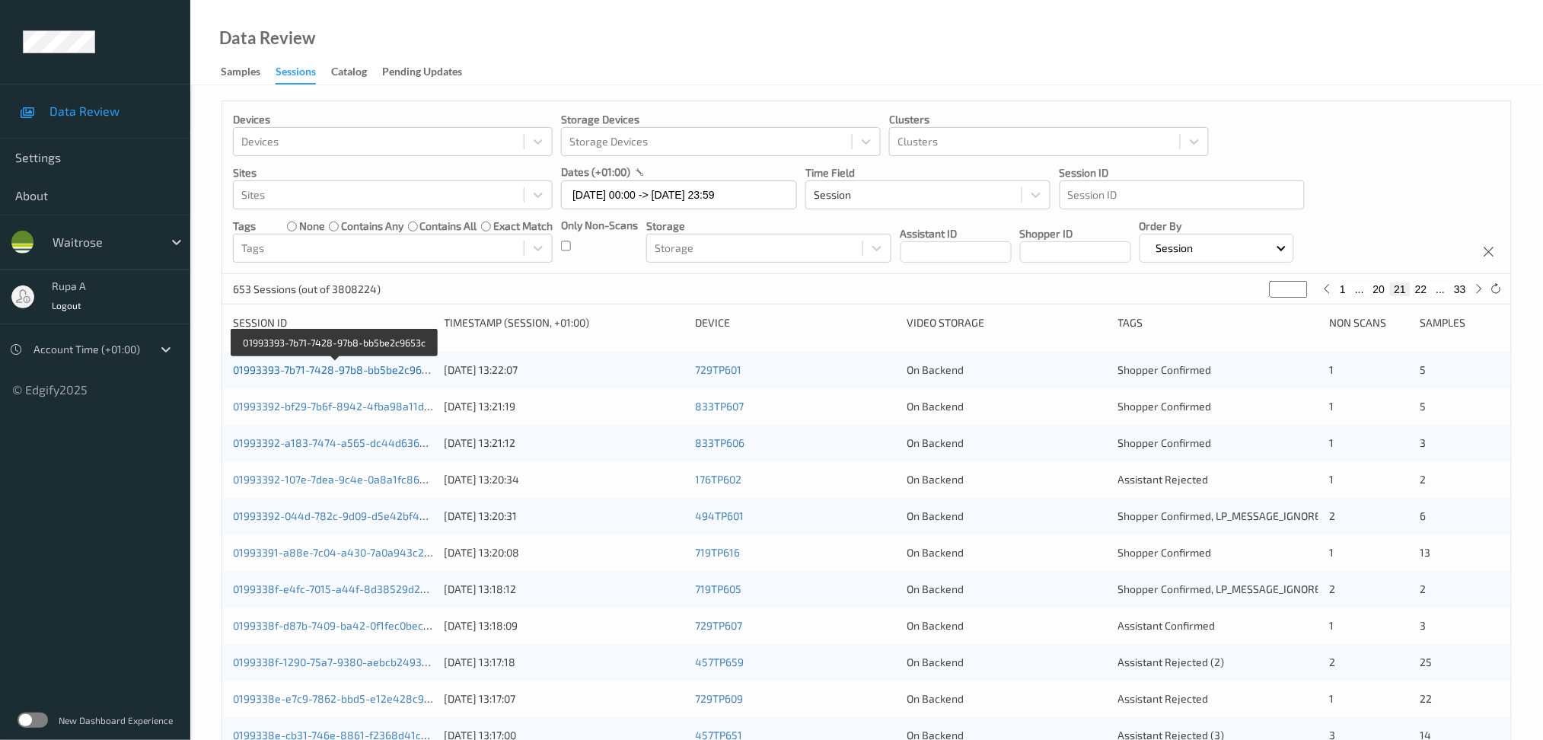
click at [407, 368] on link "01993393-7b71-7428-97b8-bb5be2c9653c" at bounding box center [336, 369] width 206 height 13
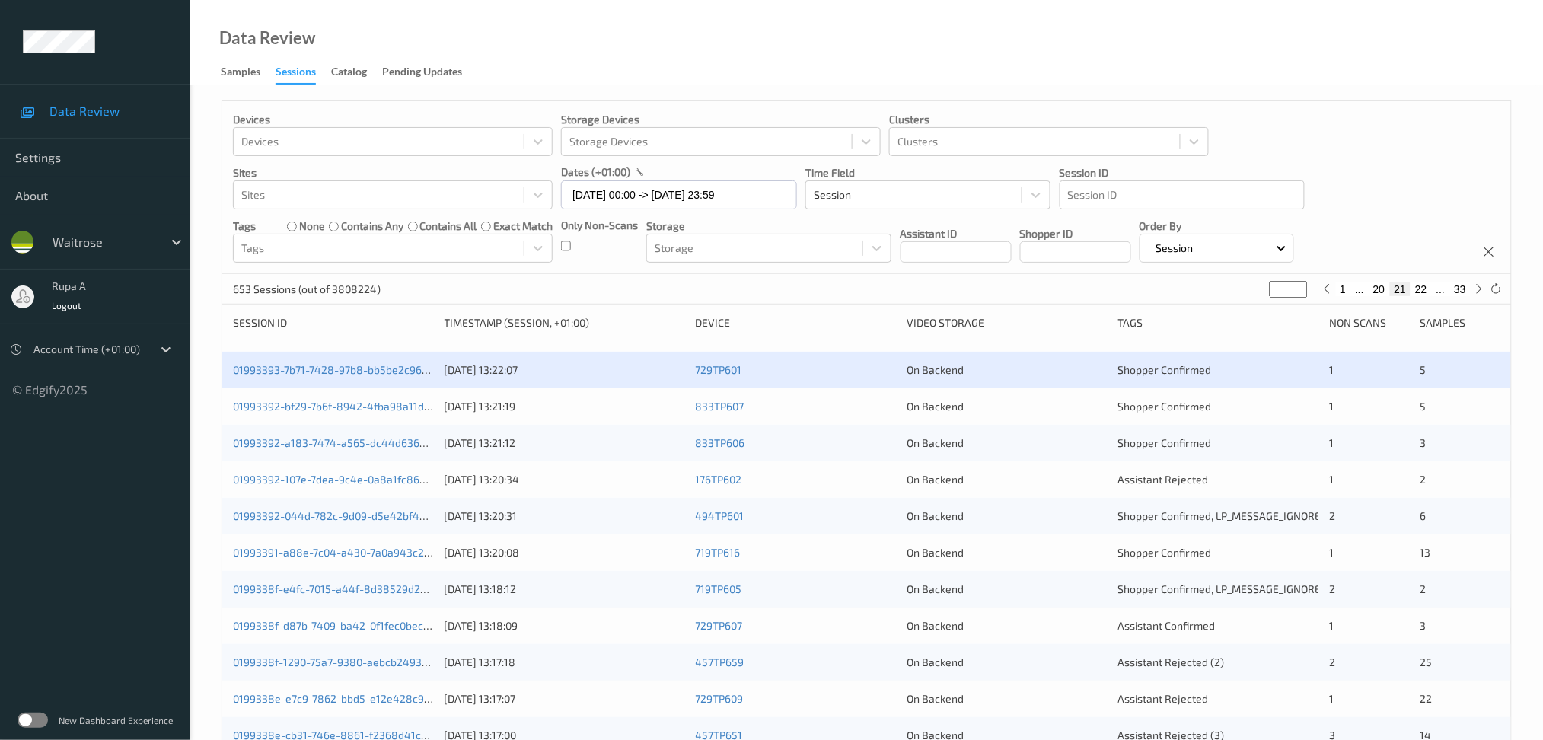
click at [434, 410] on div "01993392-bf29-7b6f-8942-4fba98a11dc9 10/09/2025 13:21:19 833TP607 On Backend Sh…" at bounding box center [866, 406] width 1289 height 37
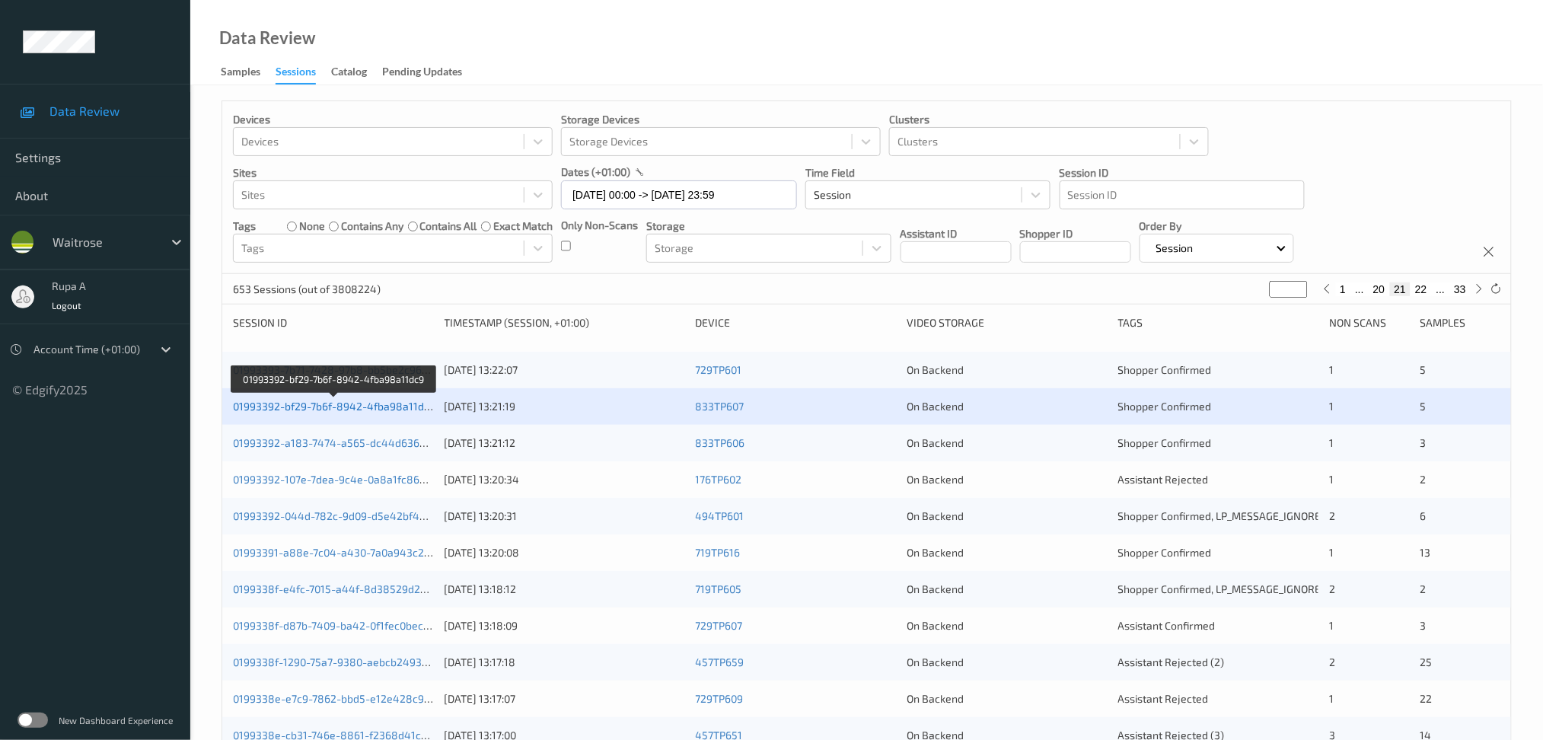
click at [391, 408] on link "01993392-bf29-7b6f-8942-4fba98a11dc9" at bounding box center [334, 406] width 202 height 13
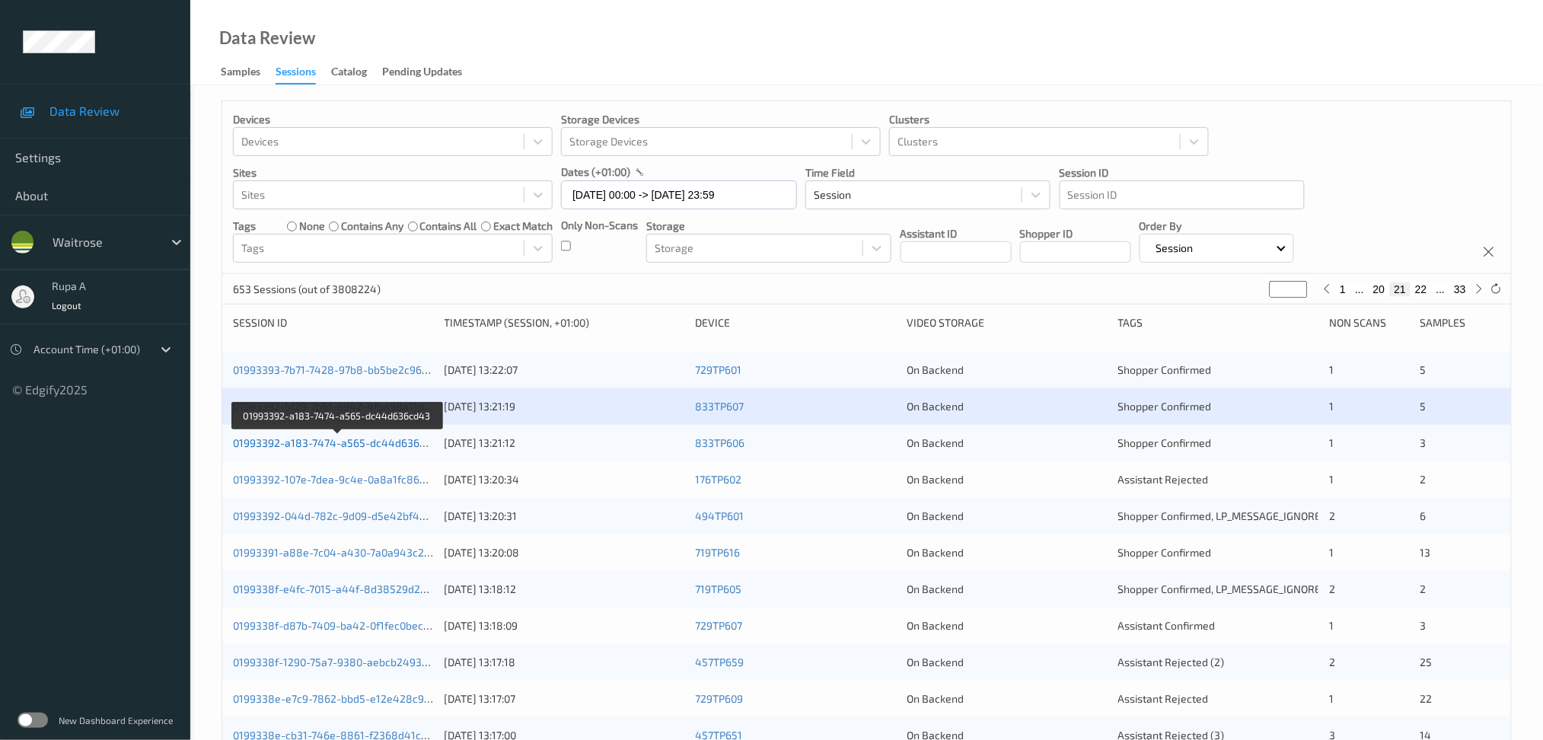
click at [405, 445] on link "01993392-a183-7474-a565-dc44d636cd43" at bounding box center [338, 442] width 211 height 13
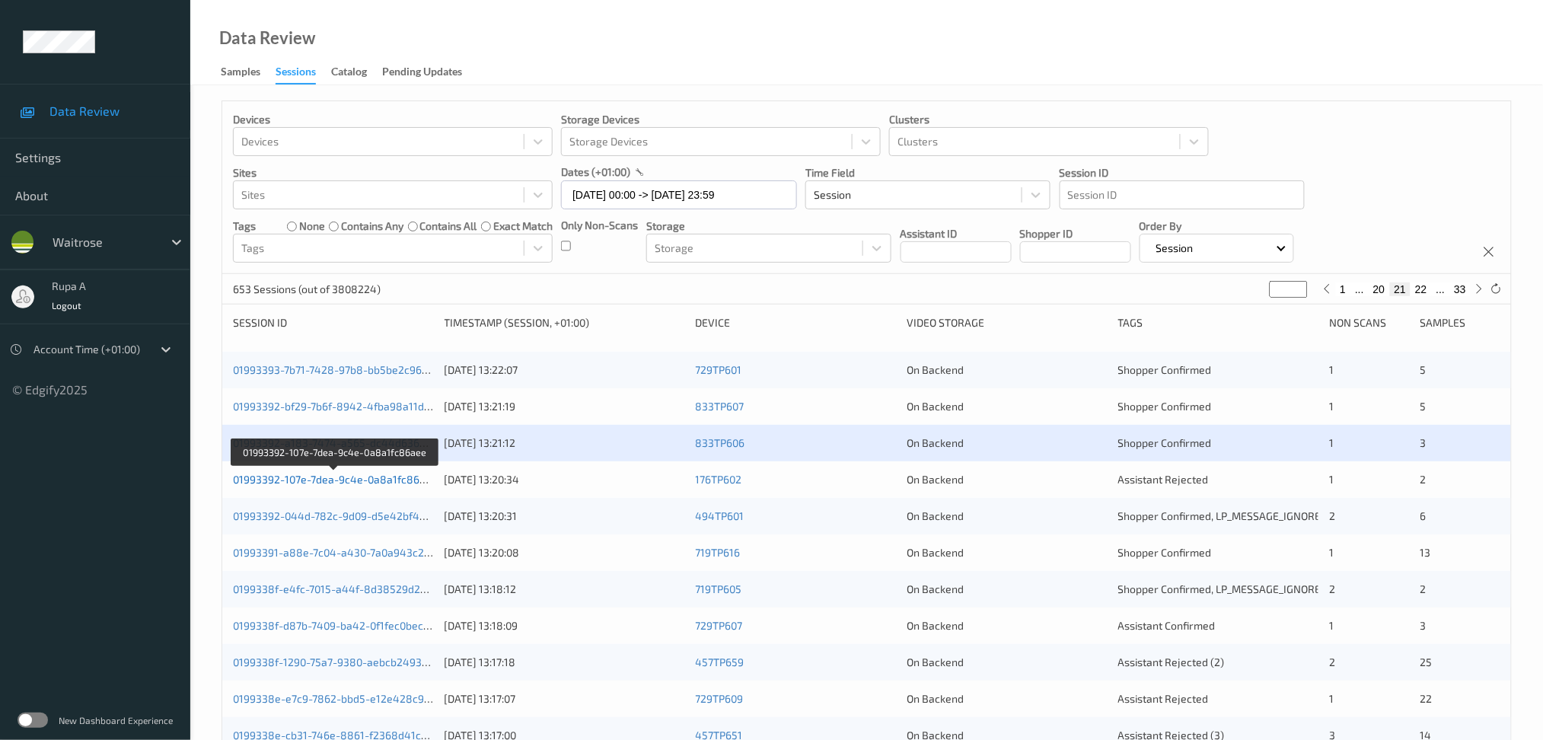
click at [381, 482] on link "01993392-107e-7dea-9c4e-0a8a1fc86aee" at bounding box center [335, 479] width 205 height 13
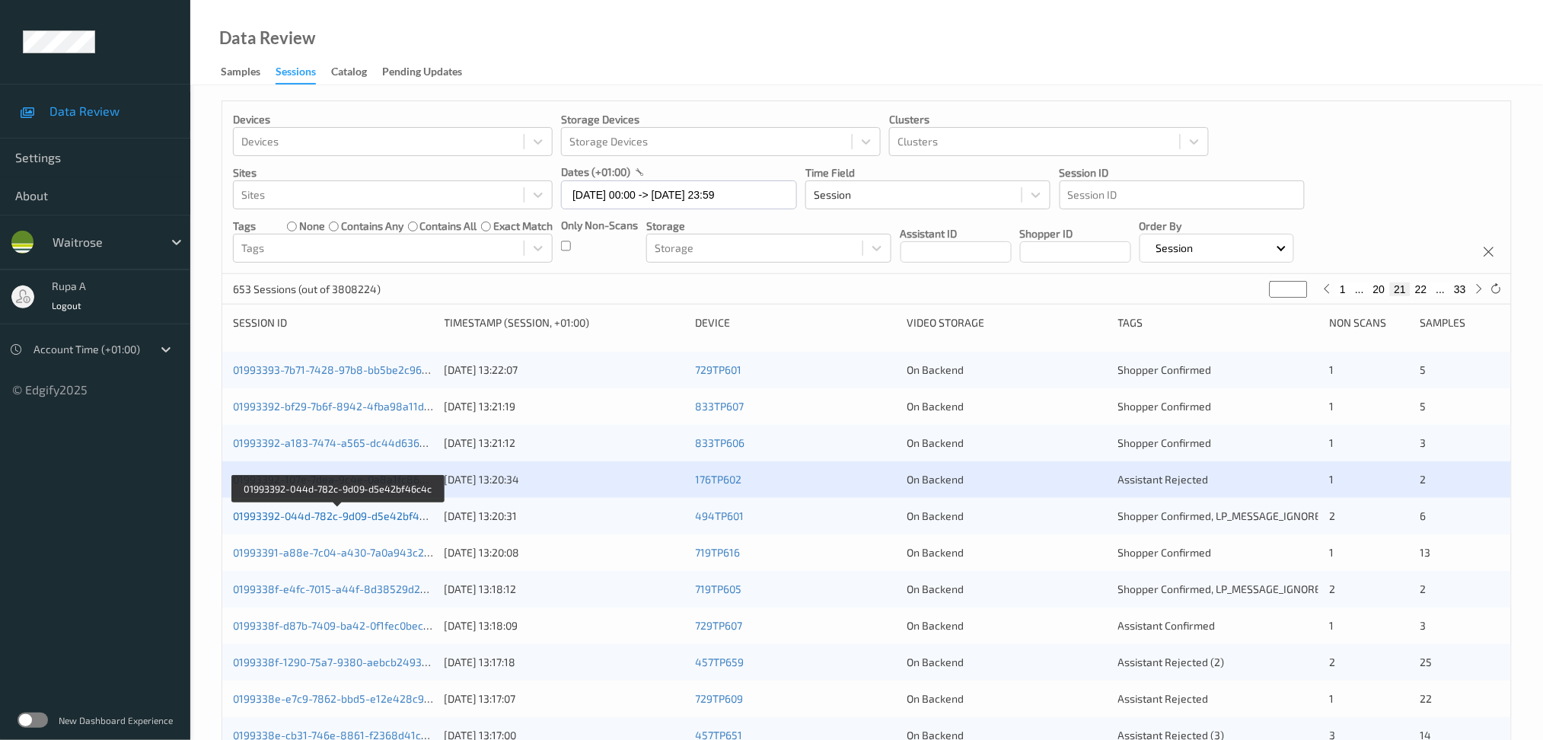
click at [395, 517] on link "01993392-044d-782c-9d09-d5e42bf46c4c" at bounding box center [338, 515] width 210 height 13
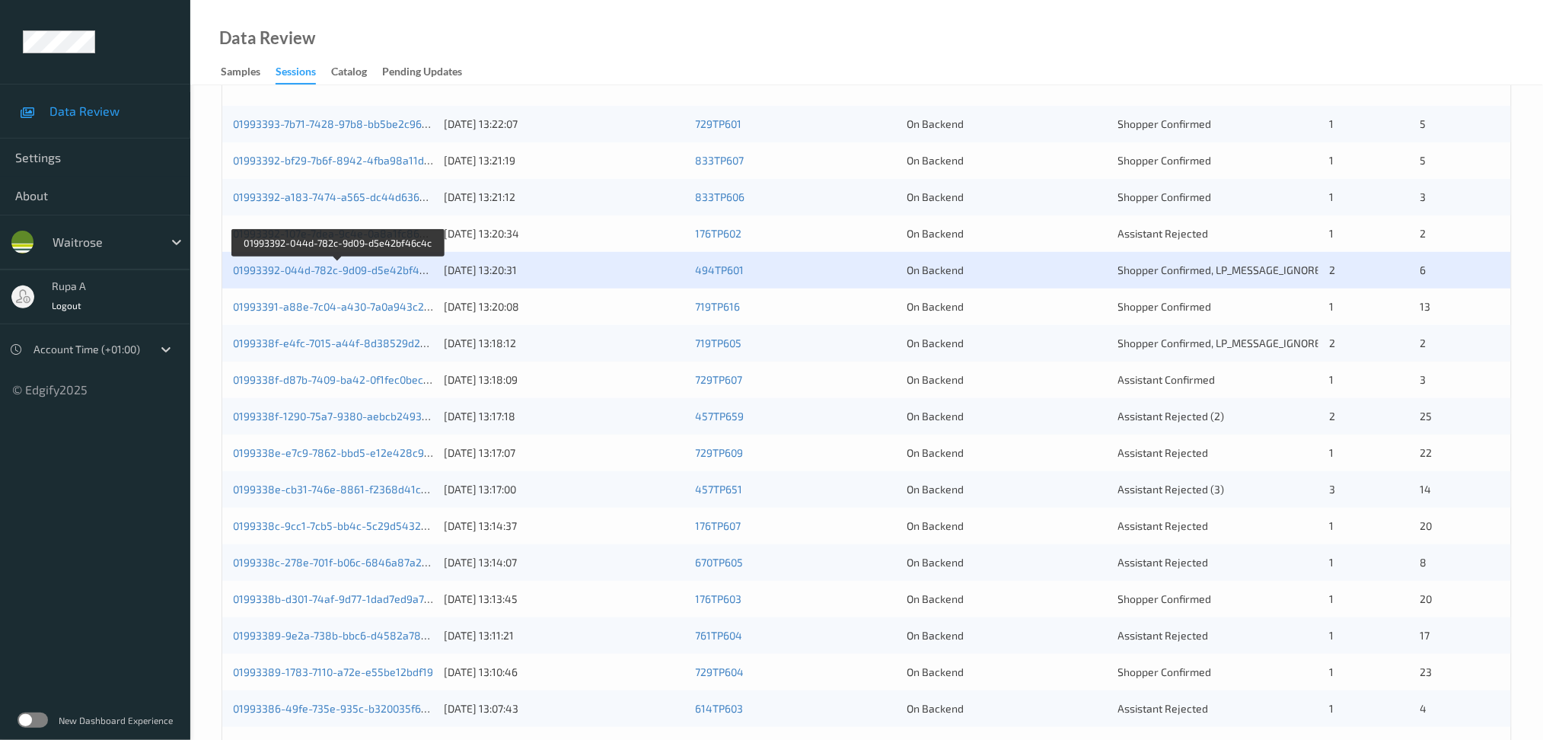
scroll to position [304, 0]
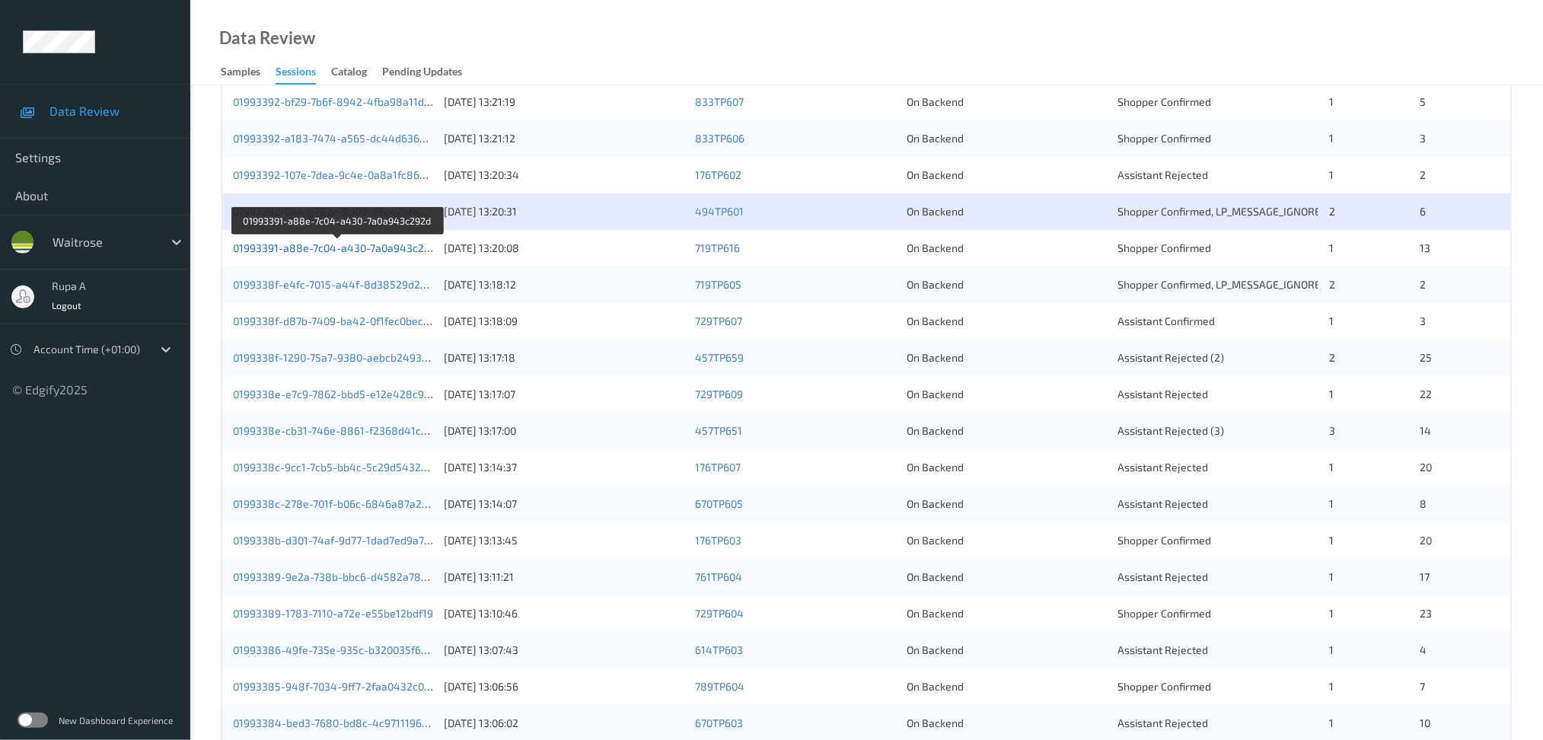
click at [405, 248] on link "01993391-a88e-7c04-a430-7a0a943c292d" at bounding box center [337, 247] width 209 height 13
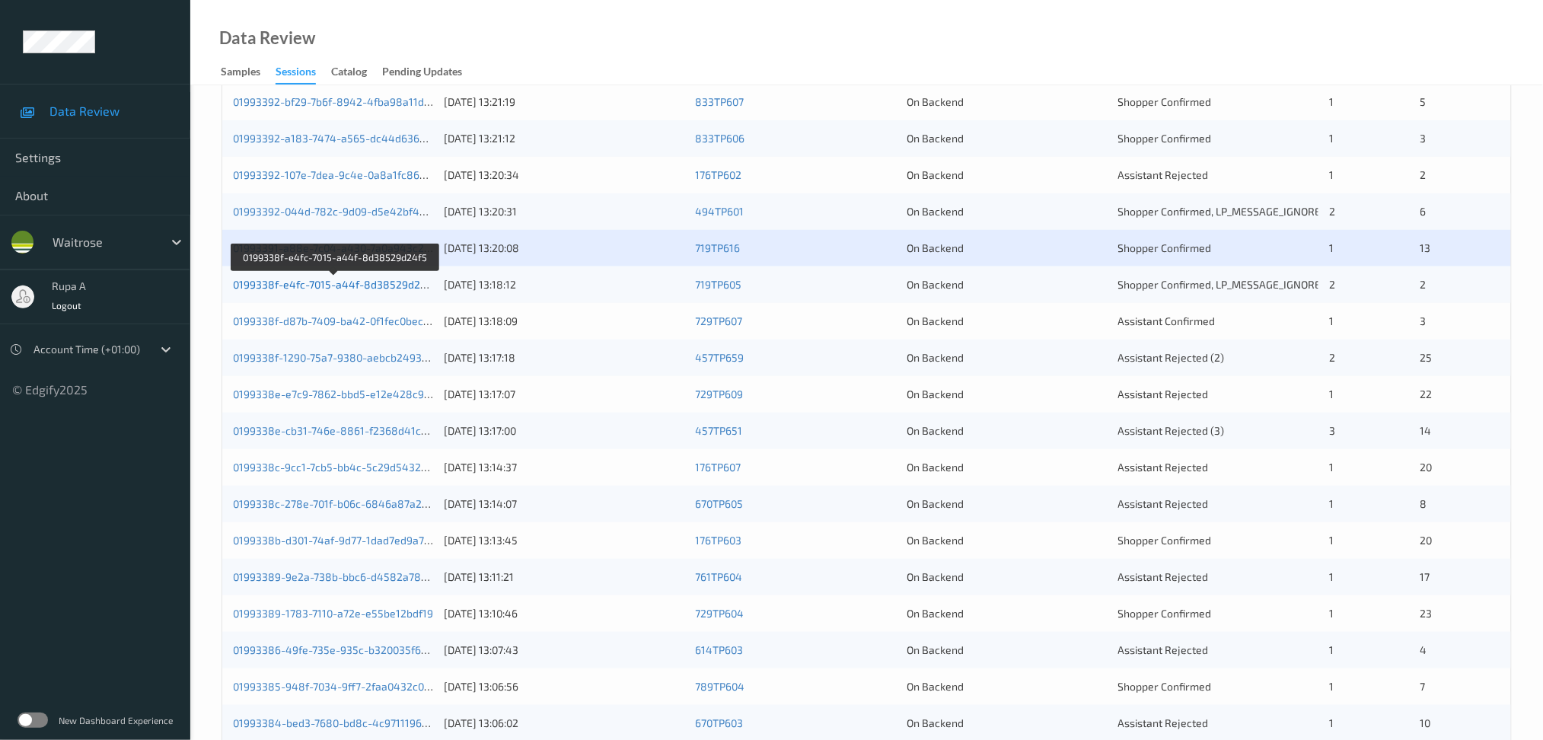
click at [395, 287] on link "0199338f-e4fc-7015-a44f-8d38529d24f5" at bounding box center [335, 284] width 204 height 13
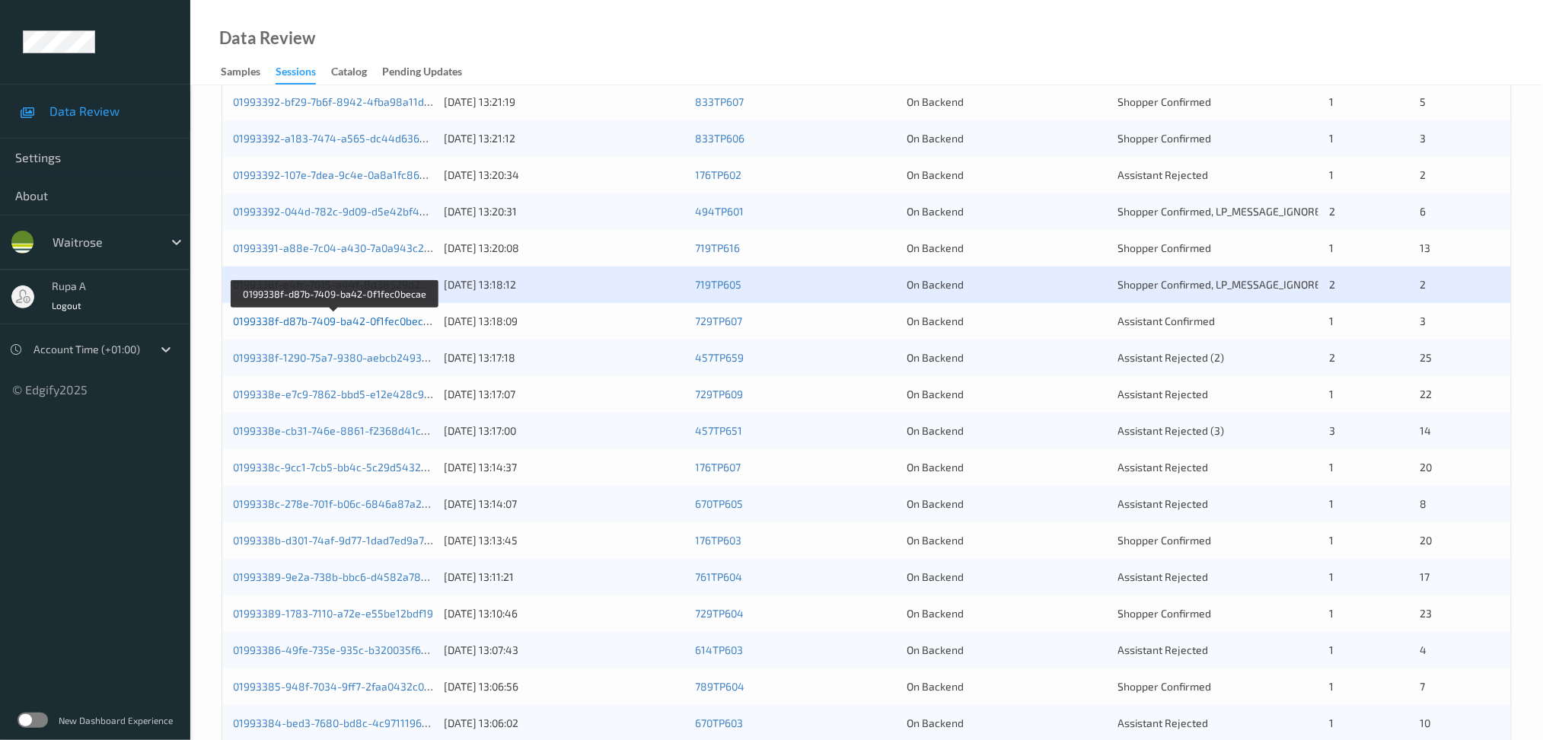
click at [410, 320] on link "0199338f-d87b-7409-ba42-0f1fec0becae" at bounding box center [334, 320] width 202 height 13
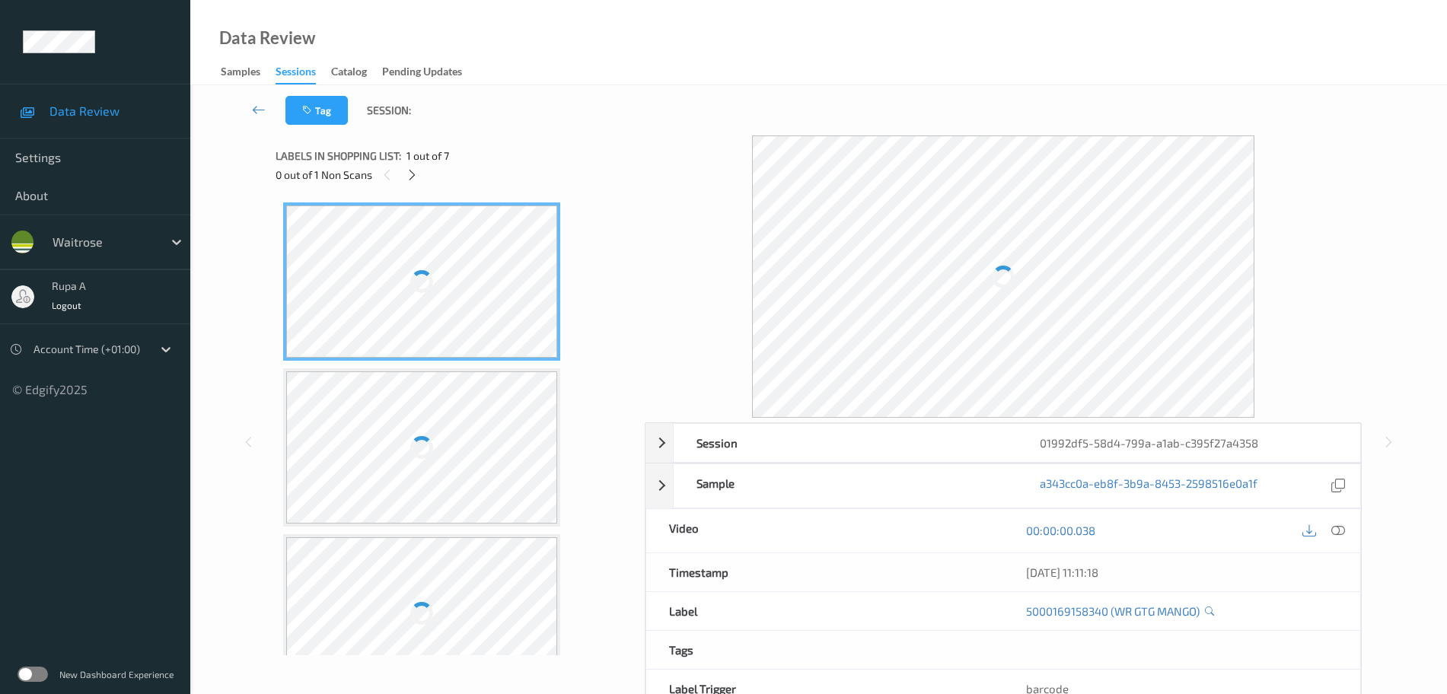
drag, startPoint x: 527, startPoint y: 126, endPoint x: 520, endPoint y: 142, distance: 17.4
click at [526, 126] on div "Tag Session:" at bounding box center [819, 110] width 1194 height 50
click at [407, 183] on div at bounding box center [412, 174] width 19 height 19
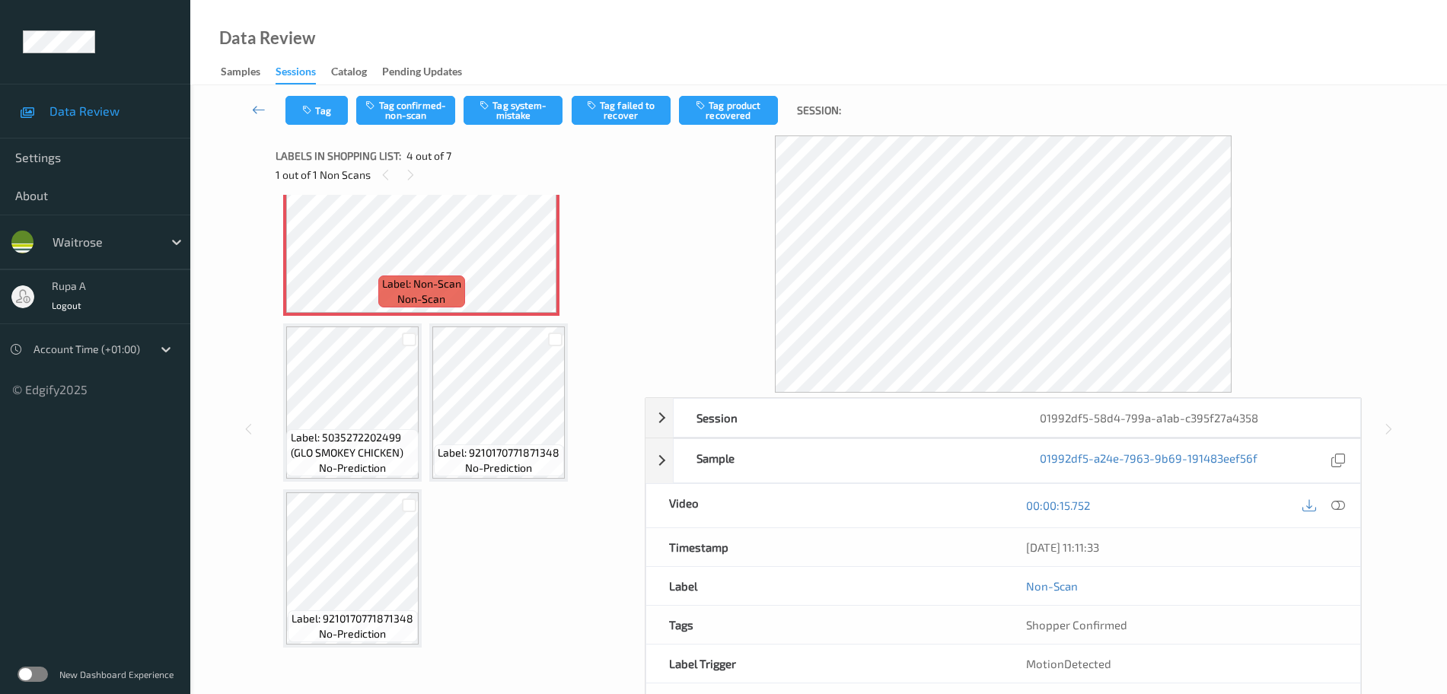
scroll to position [91, 0]
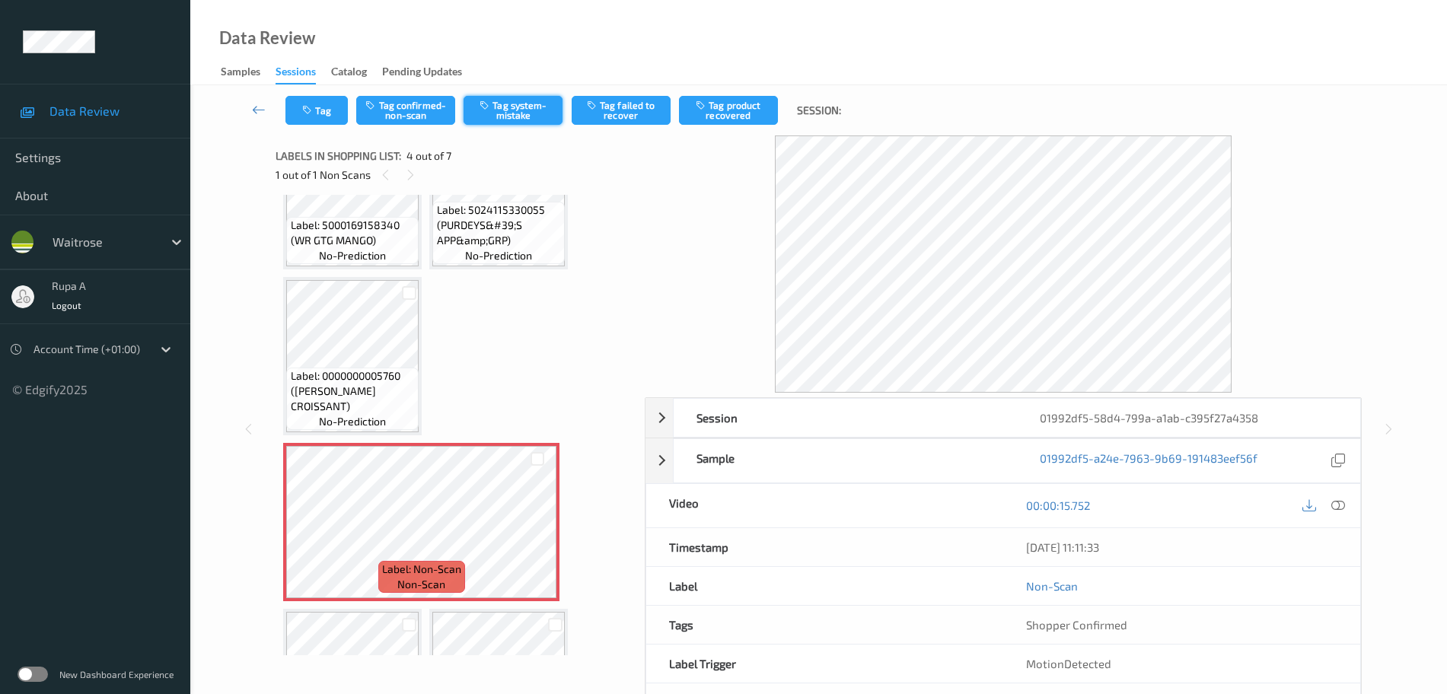
click at [532, 118] on button "Tag system-mistake" at bounding box center [513, 110] width 99 height 29
click at [1336, 505] on icon at bounding box center [1338, 506] width 14 height 14
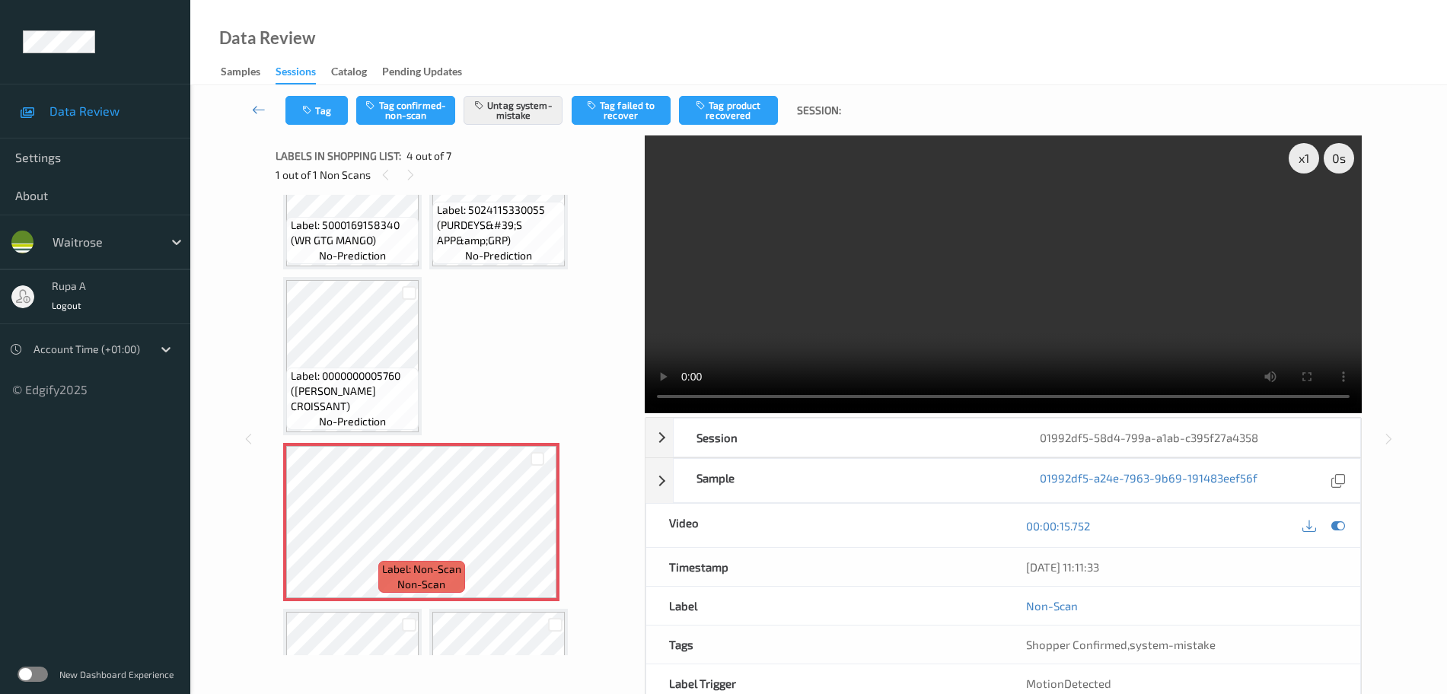
click at [1336, 537] on div "00:00:15.752" at bounding box center [1181, 525] width 357 height 43
click at [1343, 528] on icon at bounding box center [1338, 526] width 14 height 14
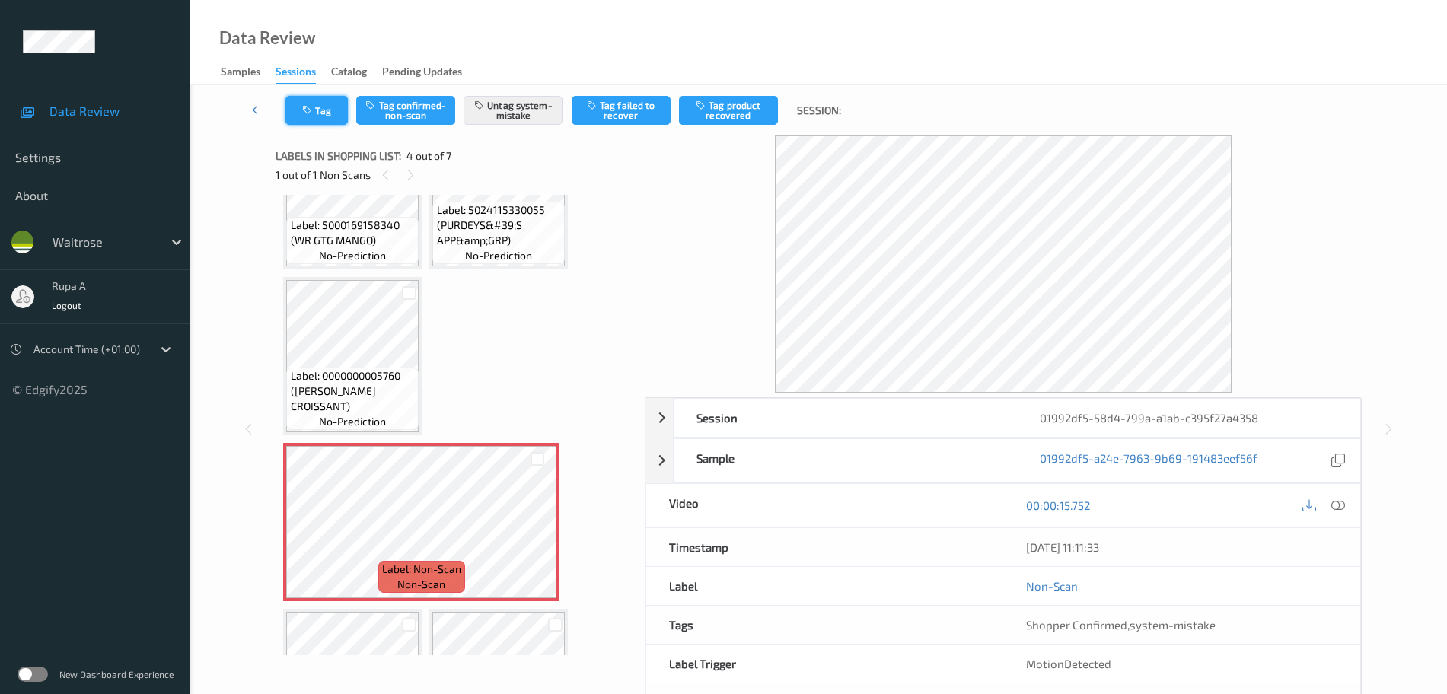
click at [327, 120] on button "Tag" at bounding box center [316, 110] width 62 height 29
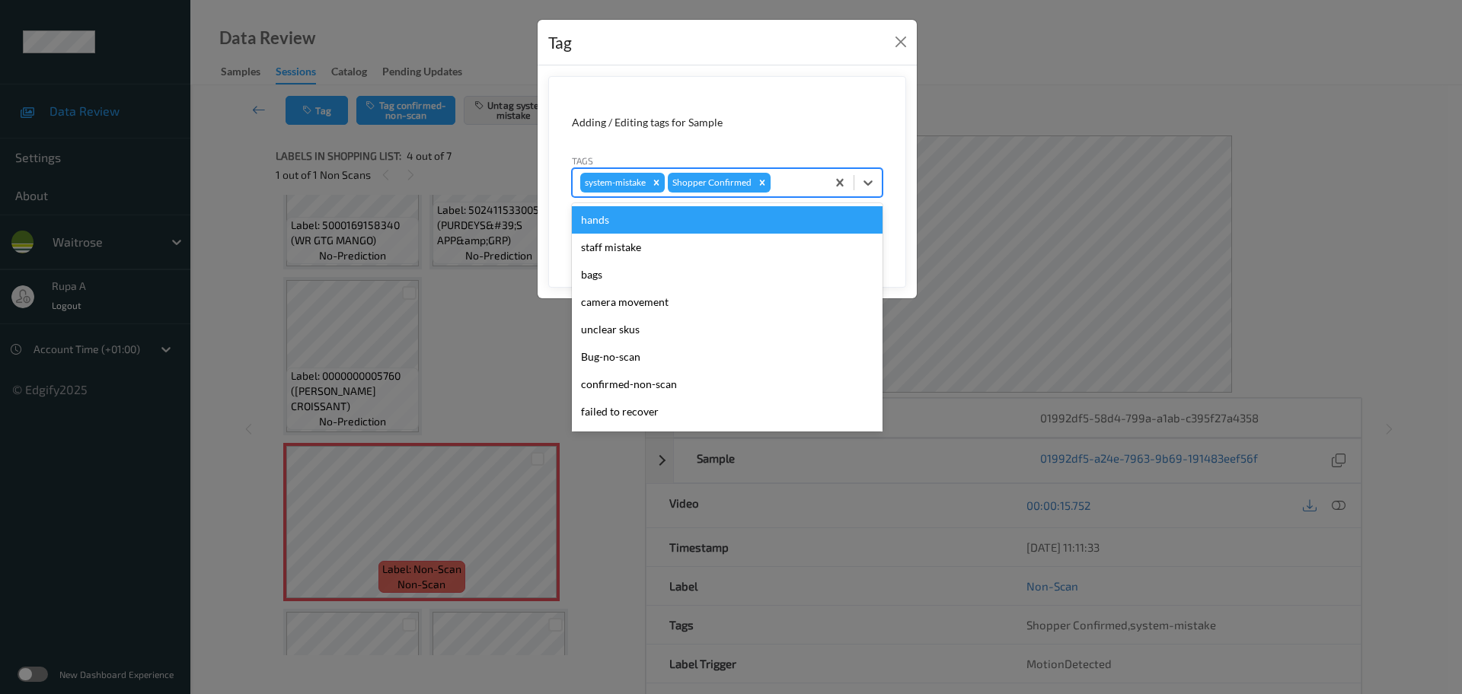
click at [800, 184] on div at bounding box center [795, 183] width 45 height 18
type input "un"
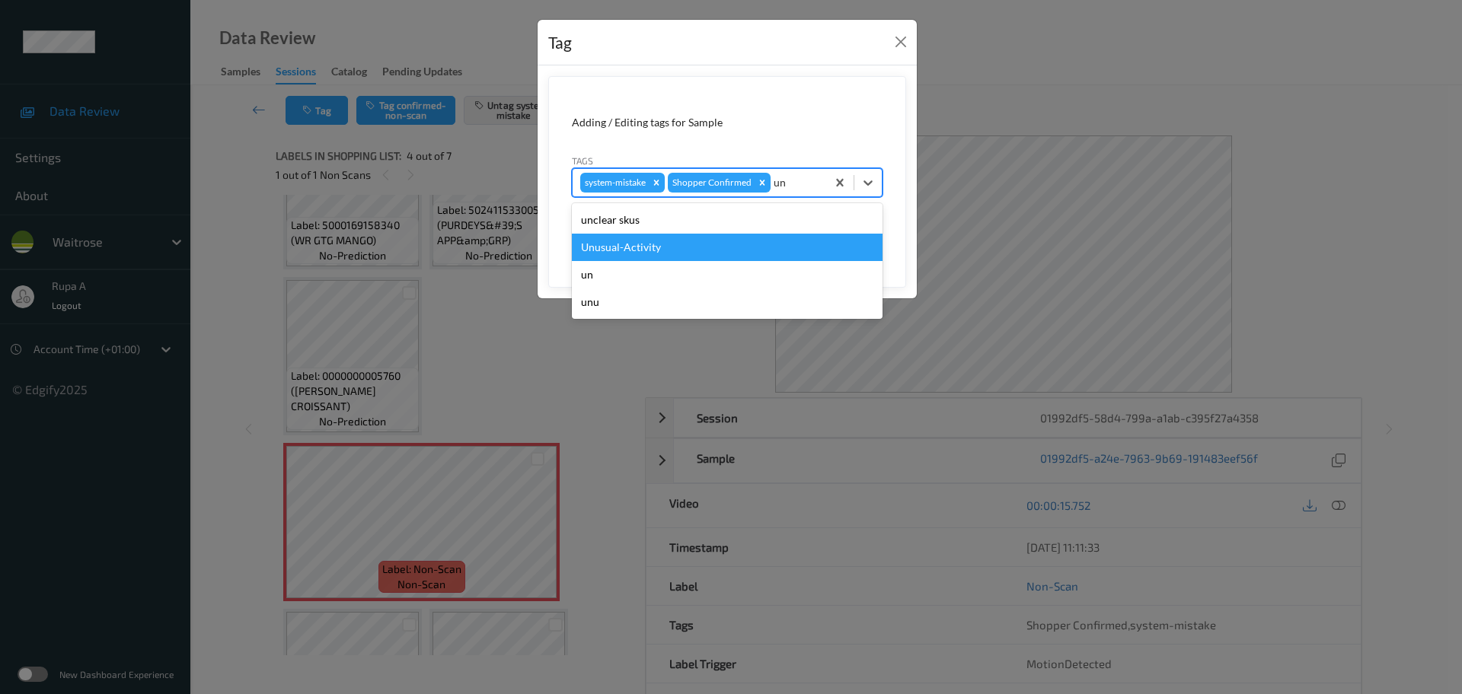
click at [706, 246] on div "Unusual-Activity" at bounding box center [727, 247] width 311 height 27
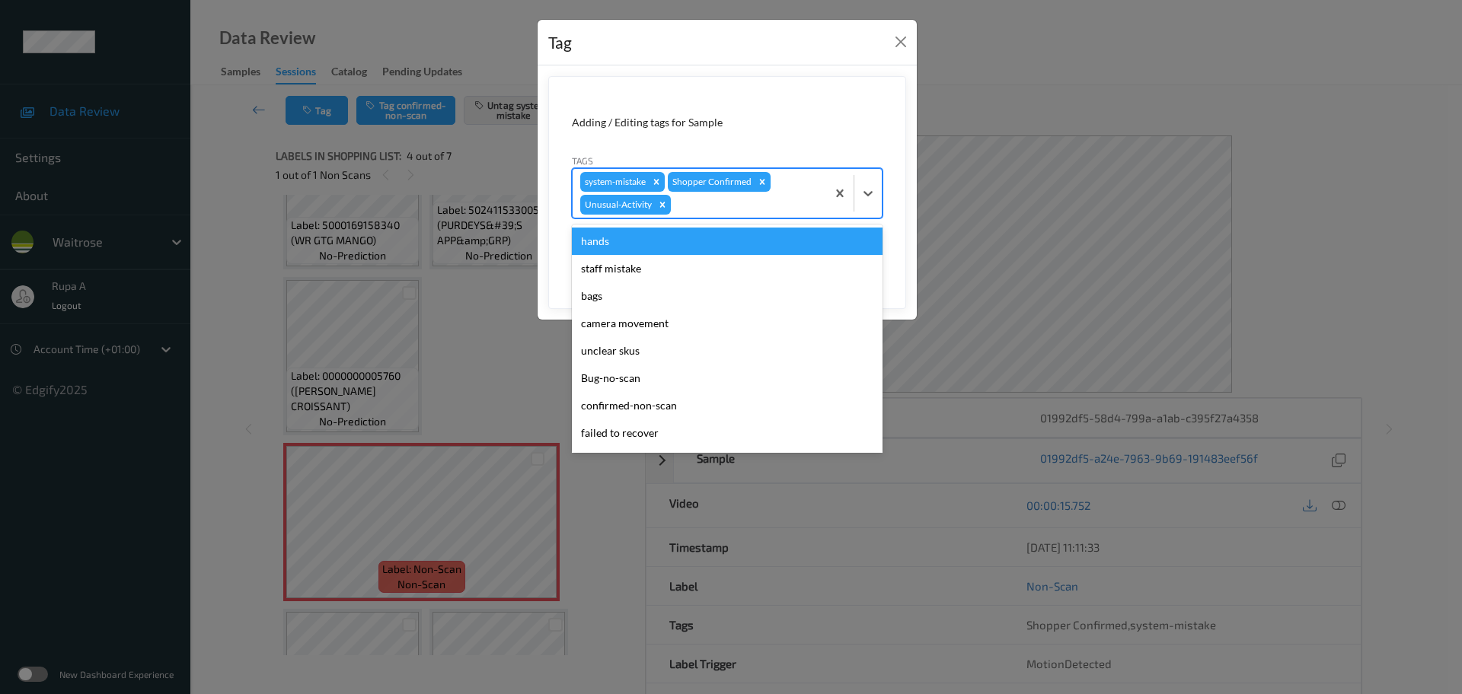
click at [730, 202] on div at bounding box center [746, 205] width 145 height 18
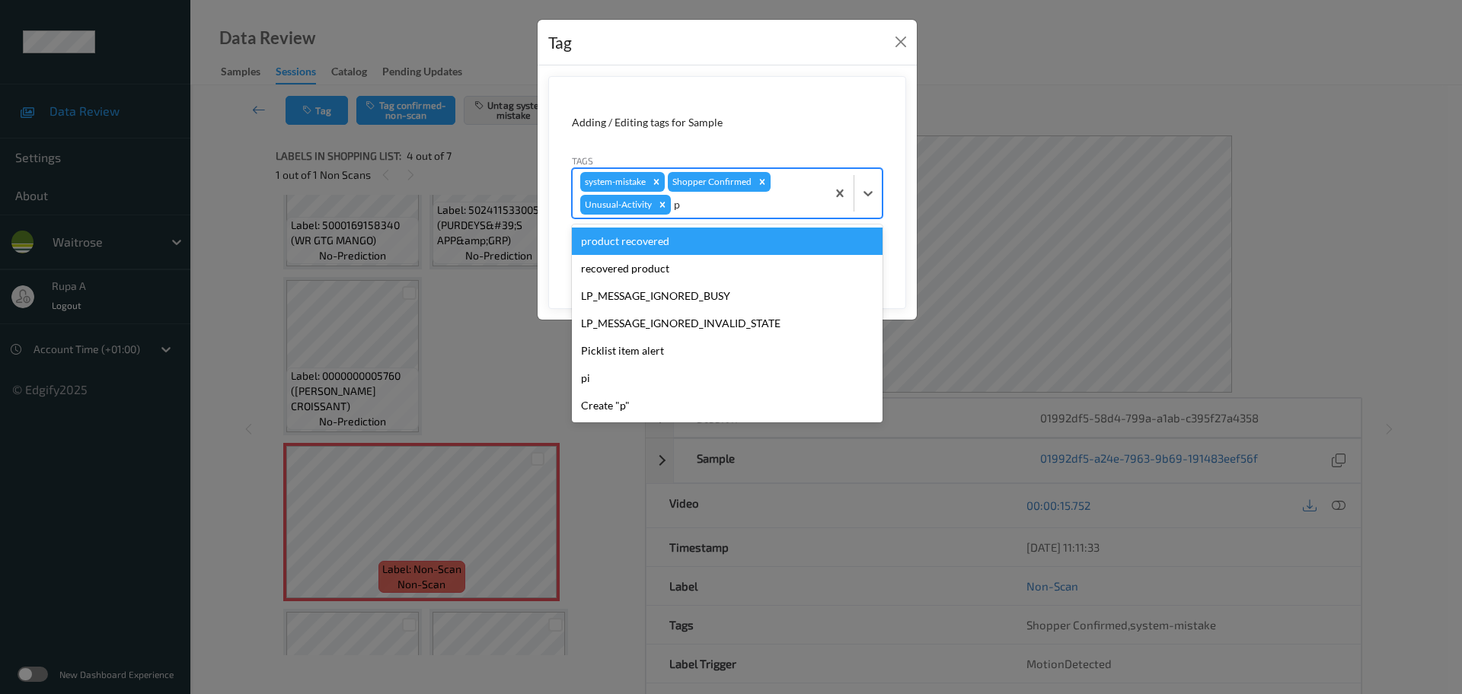
type input "pi"
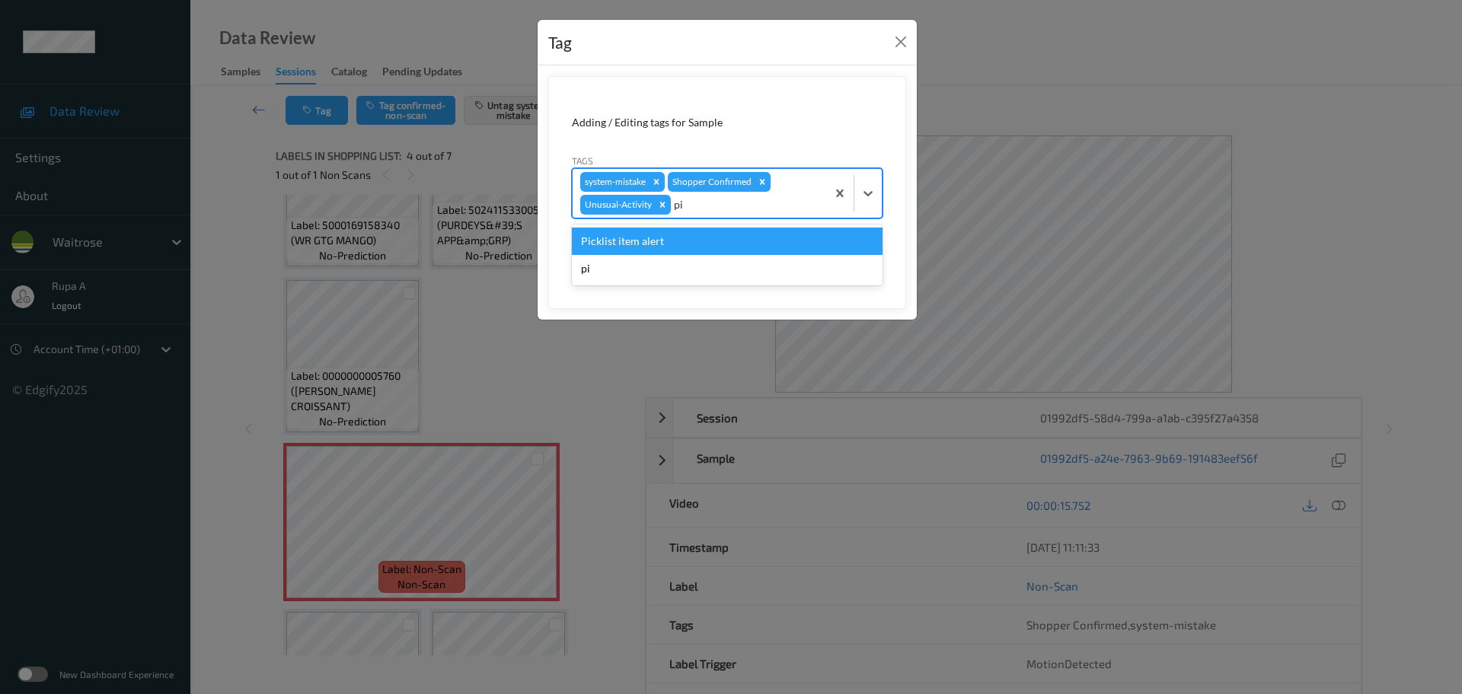
click at [648, 238] on div "Picklist item alert" at bounding box center [727, 241] width 311 height 27
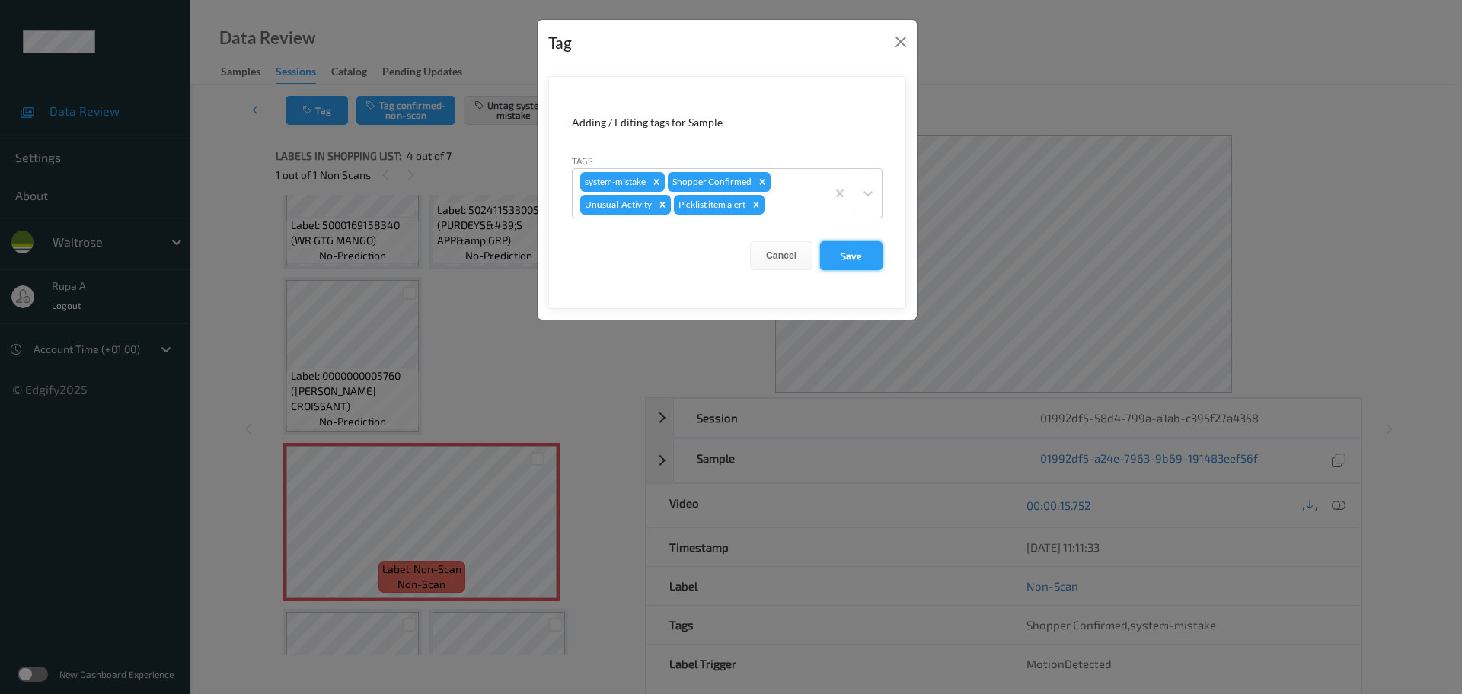
click at [866, 255] on button "Save" at bounding box center [851, 255] width 62 height 29
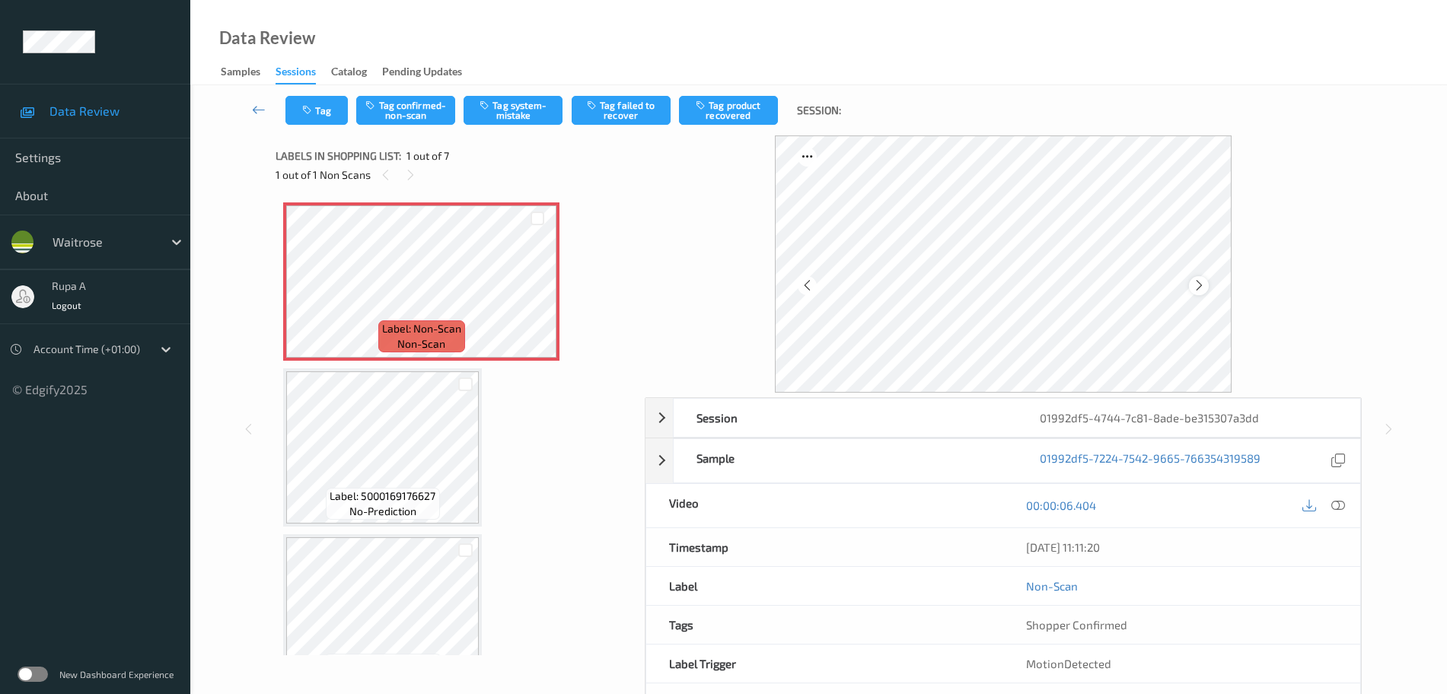
click at [1197, 279] on icon at bounding box center [1199, 286] width 13 height 14
click at [529, 111] on button "Tag system-mistake" at bounding box center [513, 110] width 99 height 29
click at [332, 129] on div "Tag Tag confirmed-non-scan Untag system-mistake Tag failed to recover Tag produ…" at bounding box center [819, 110] width 1194 height 50
click at [328, 121] on button "Tag" at bounding box center [316, 110] width 62 height 29
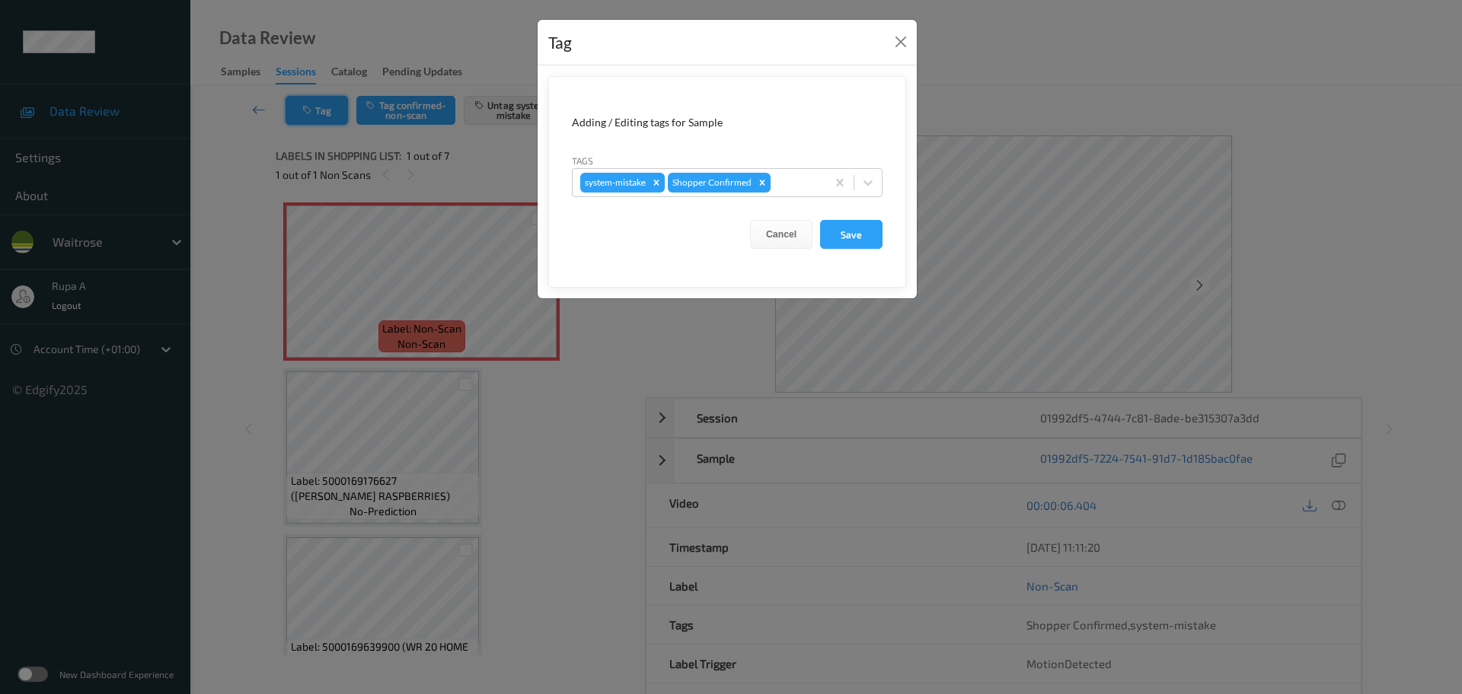
click at [314, 117] on div "Tag Adding / Editing tags for Sample Tags system-mistake Shopper Confirmed Canc…" at bounding box center [731, 347] width 1462 height 694
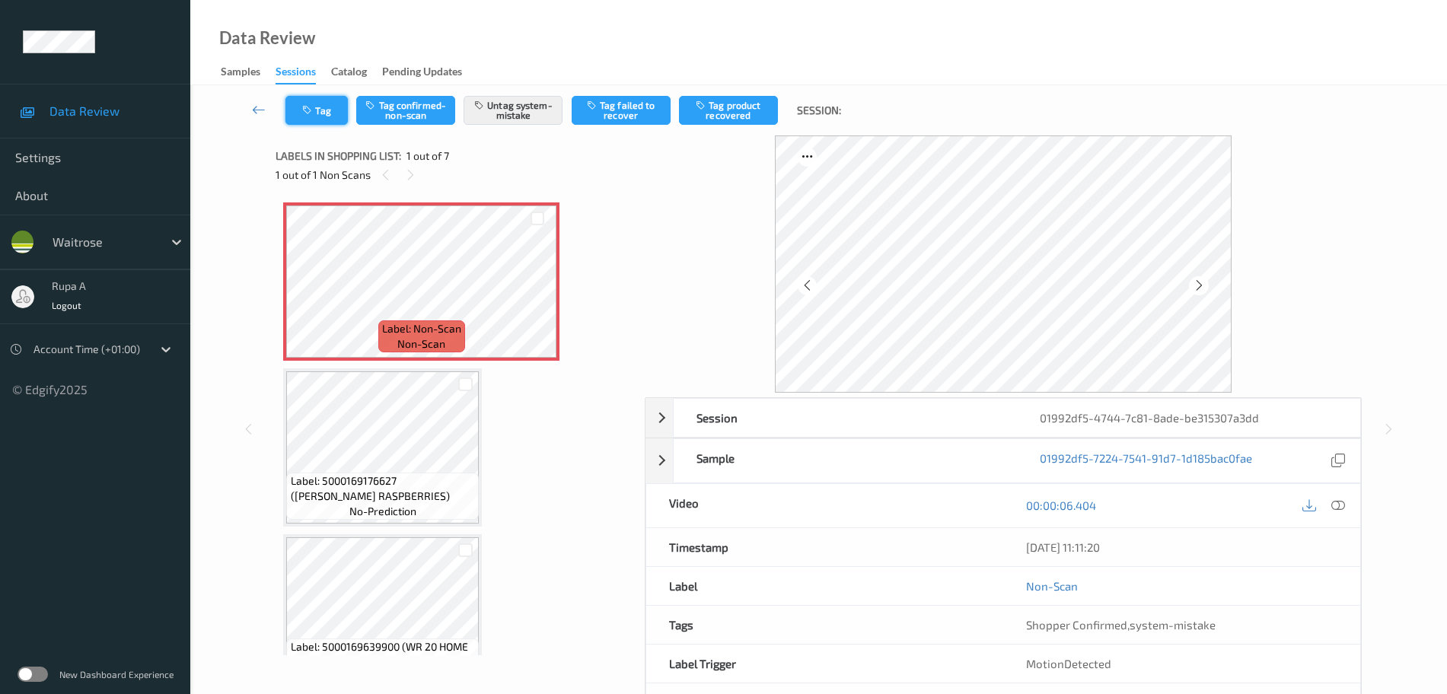
click at [318, 105] on button "Tag" at bounding box center [316, 110] width 62 height 29
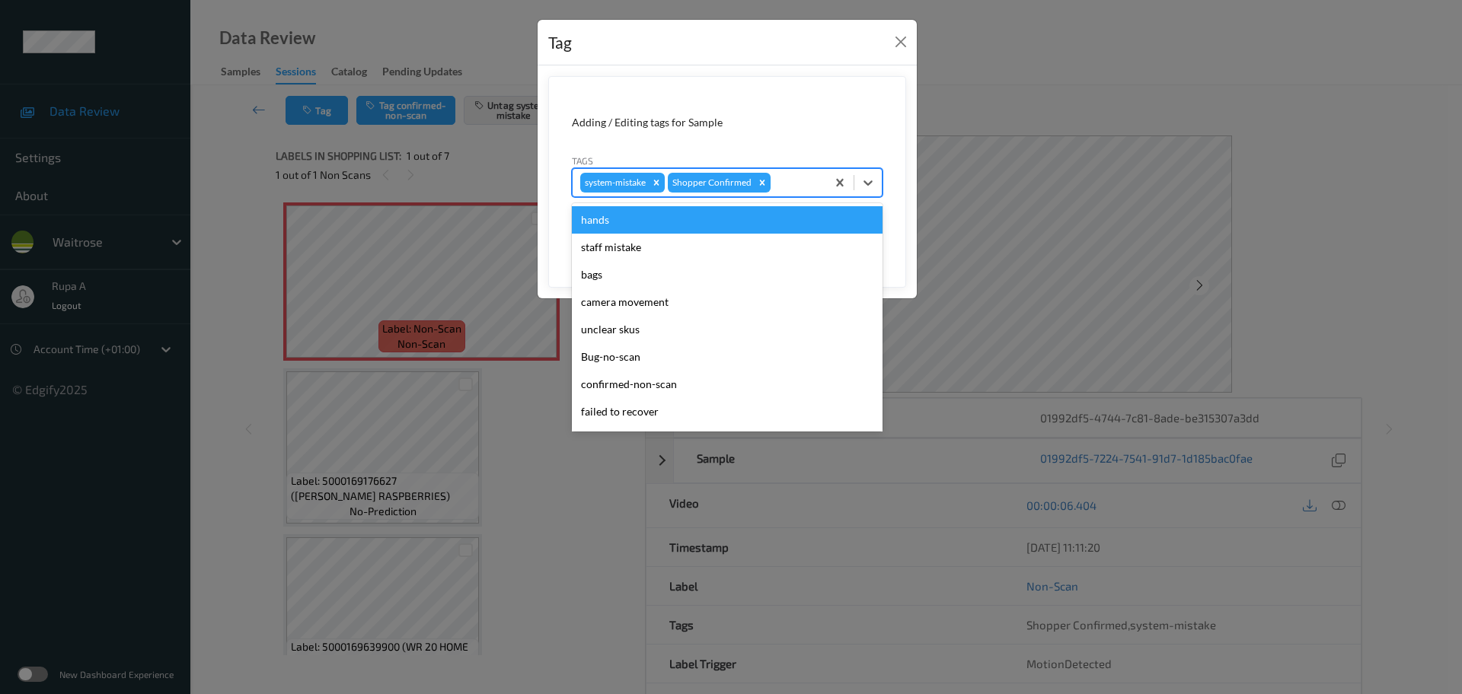
click at [785, 177] on div at bounding box center [795, 183] width 45 height 18
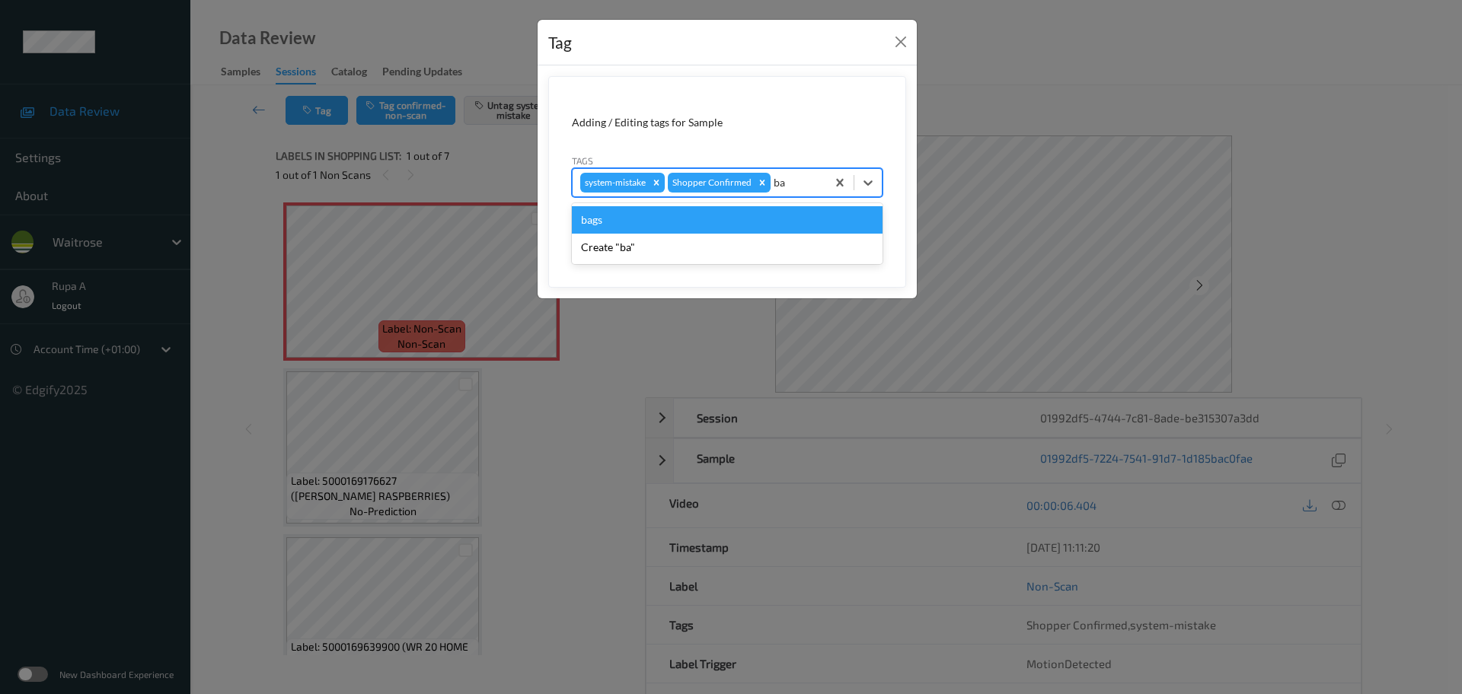
type input "bag"
click at [738, 222] on div "bags" at bounding box center [727, 219] width 311 height 27
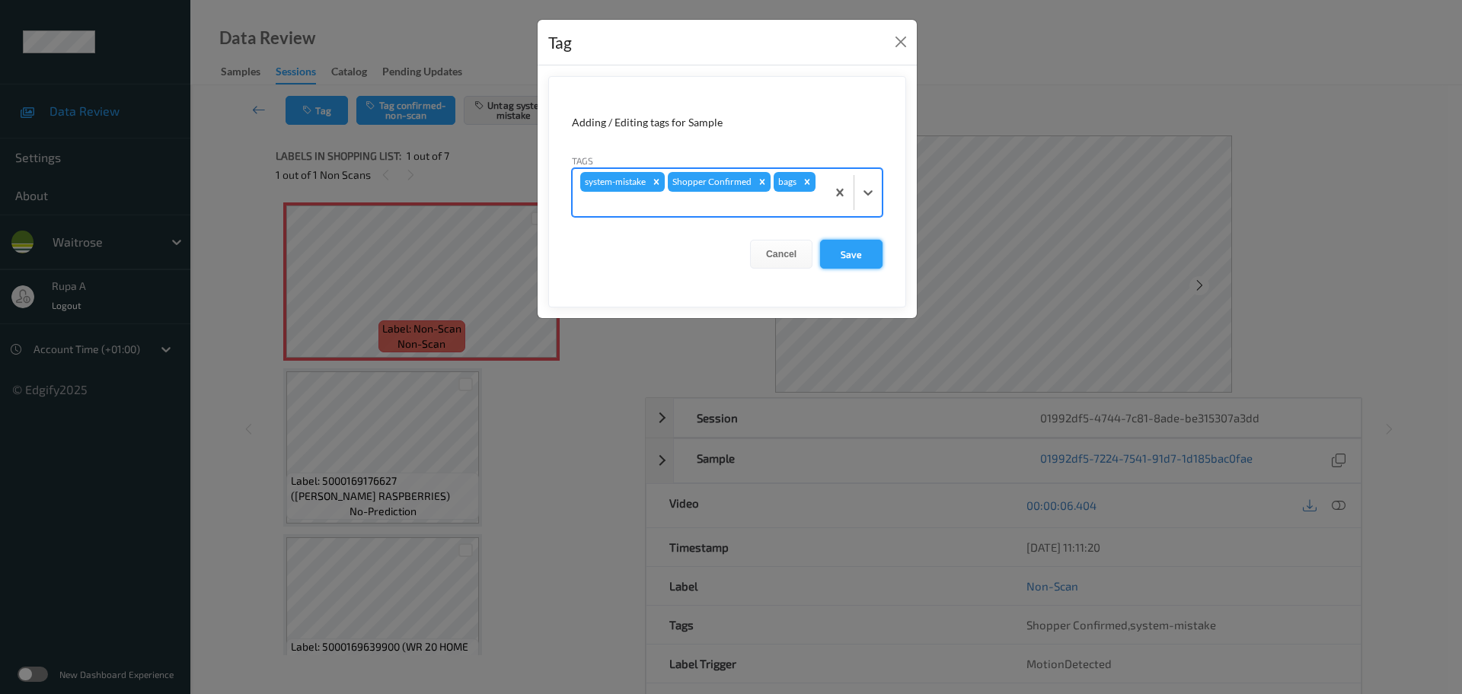
click at [862, 248] on button "Save" at bounding box center [851, 254] width 62 height 29
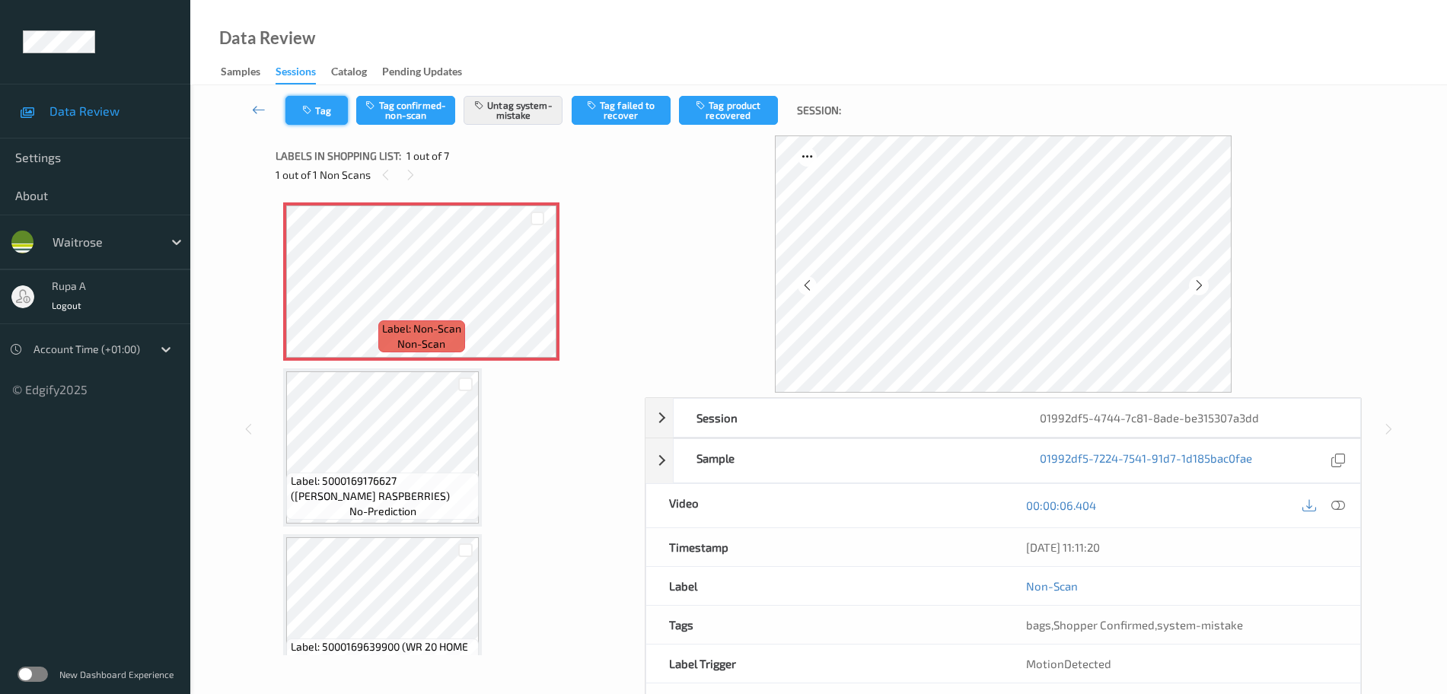
click at [336, 117] on button "Tag" at bounding box center [316, 110] width 62 height 29
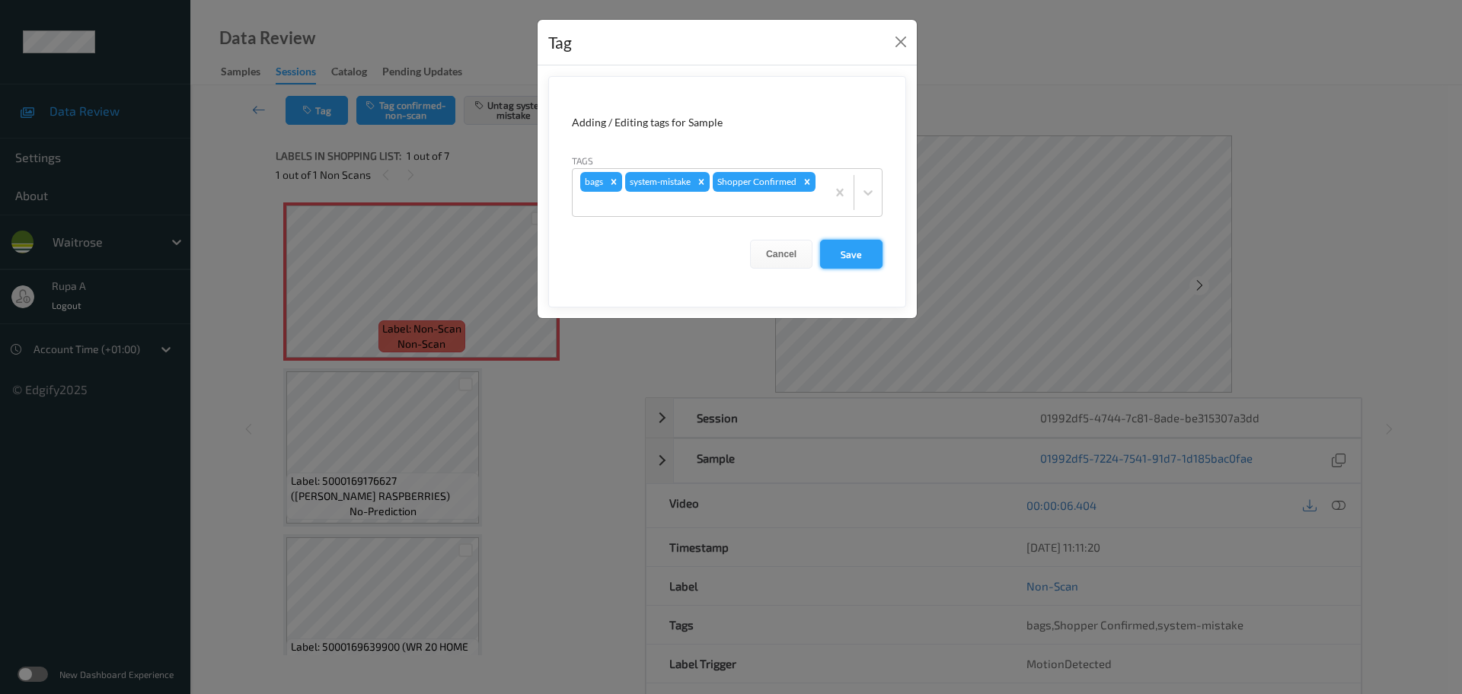
click at [830, 247] on button "Save" at bounding box center [851, 254] width 62 height 29
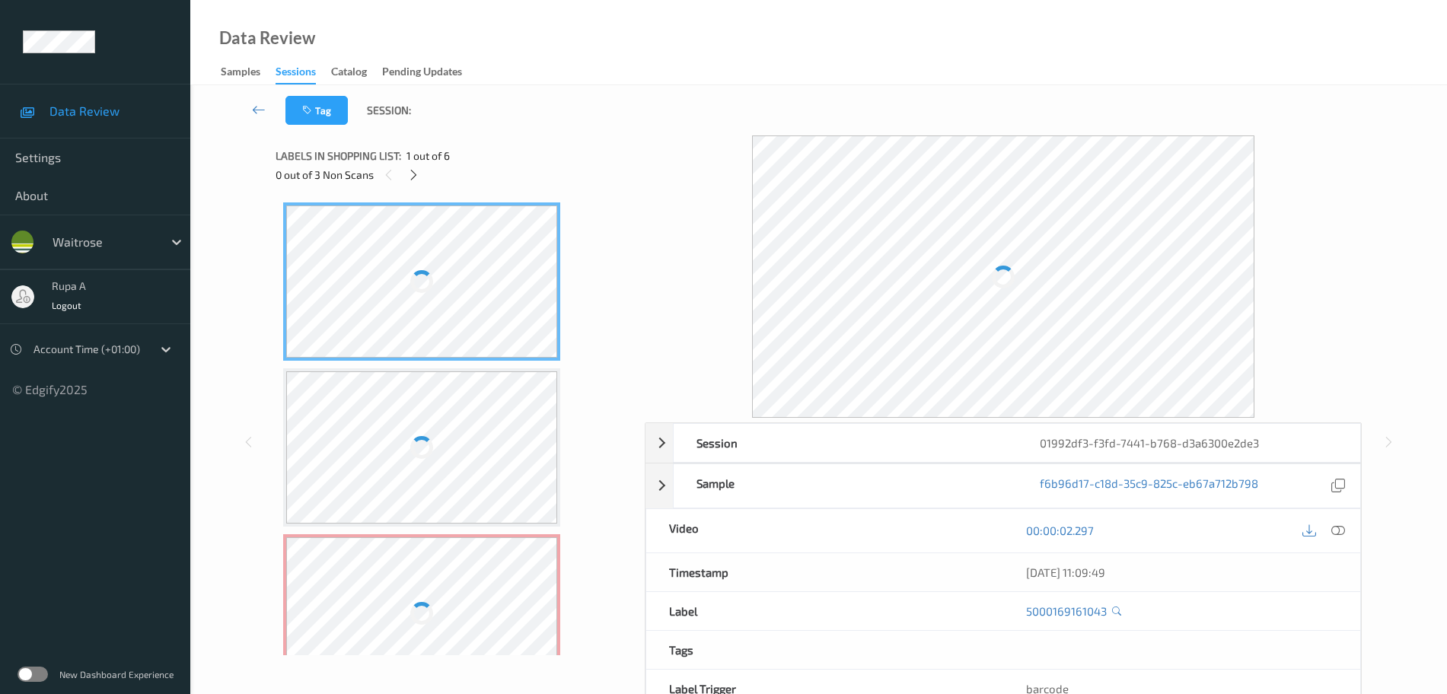
click at [486, 147] on div "Labels in shopping list: 1 out of 6" at bounding box center [455, 155] width 359 height 19
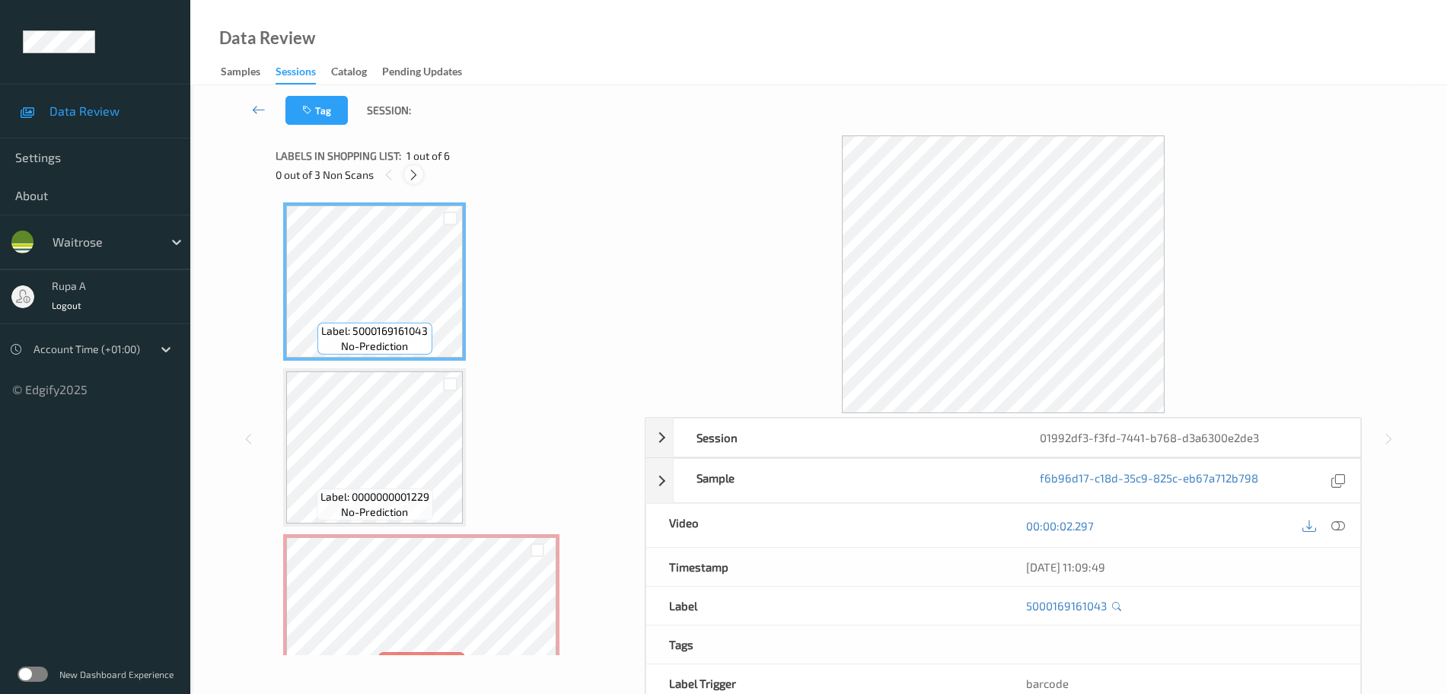
click at [419, 179] on icon at bounding box center [413, 175] width 13 height 14
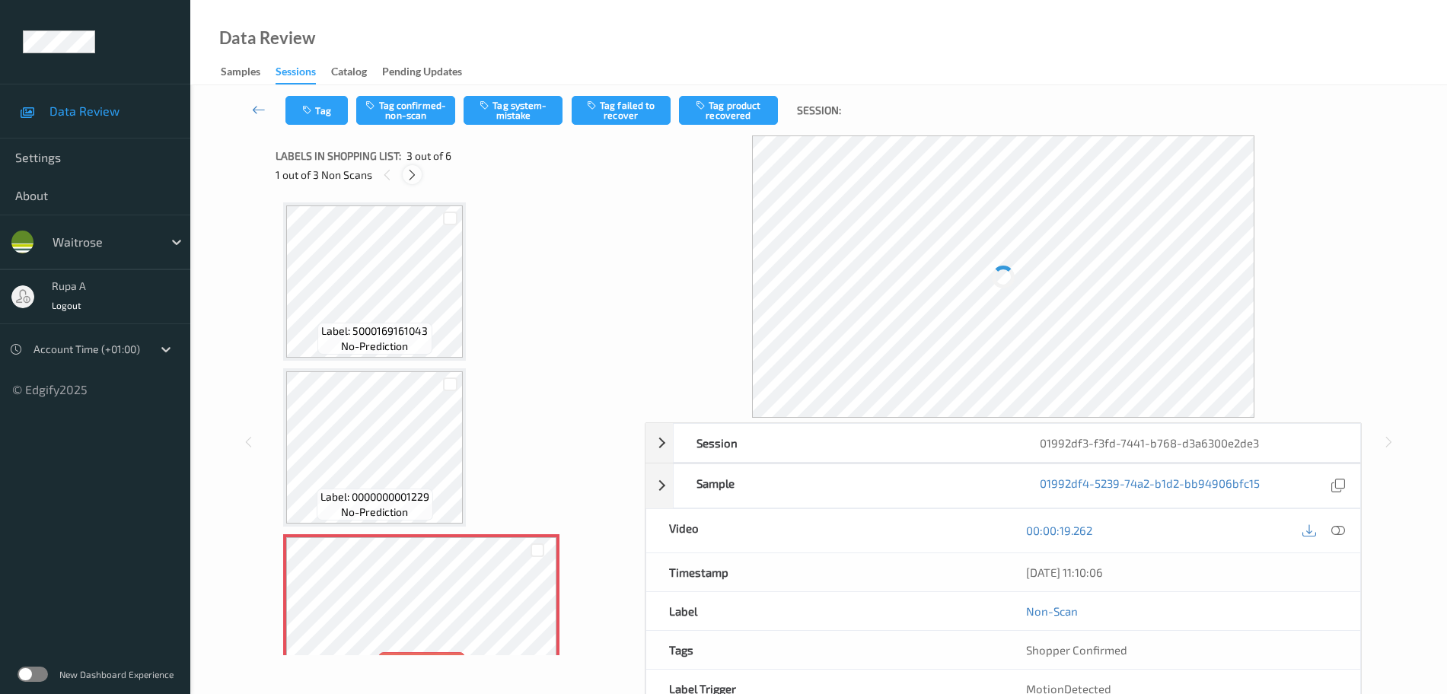
scroll to position [174, 0]
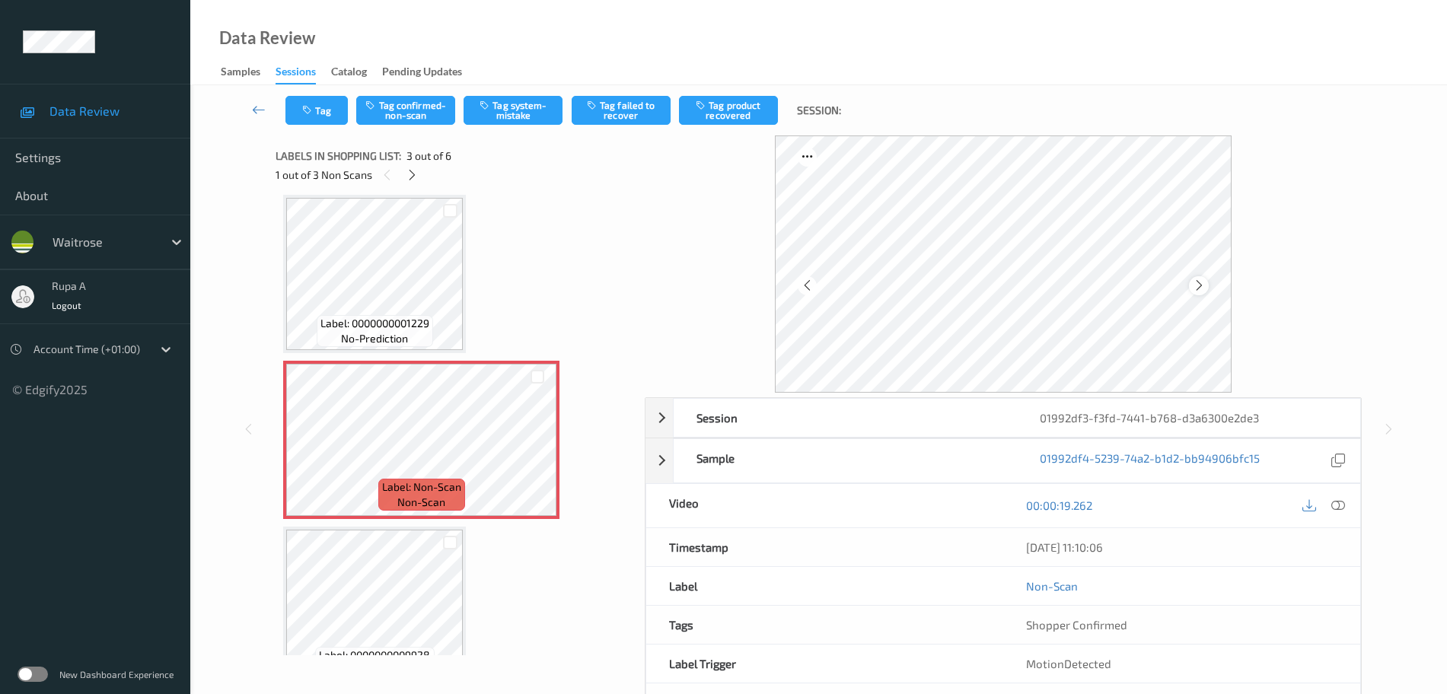
click at [1203, 285] on icon at bounding box center [1199, 286] width 13 height 14
click at [1344, 505] on icon at bounding box center [1338, 506] width 14 height 14
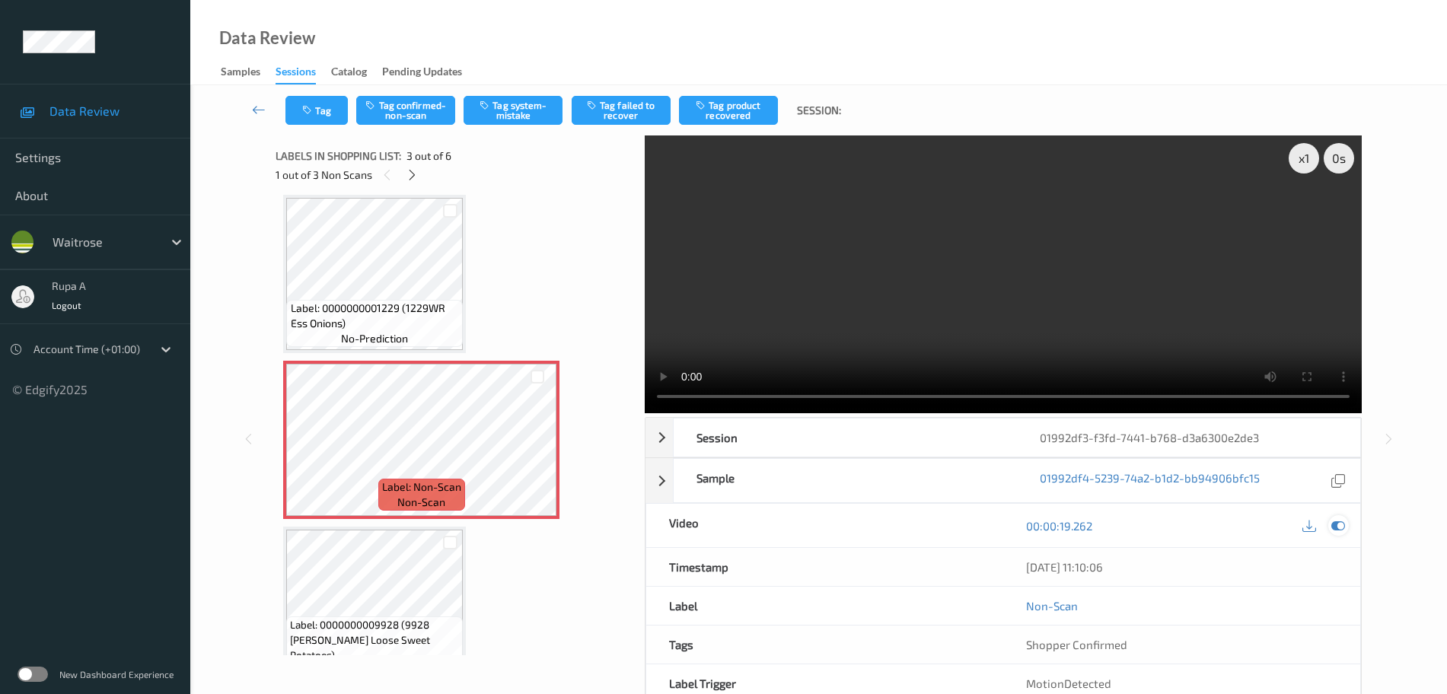
click at [1343, 528] on icon at bounding box center [1338, 526] width 14 height 14
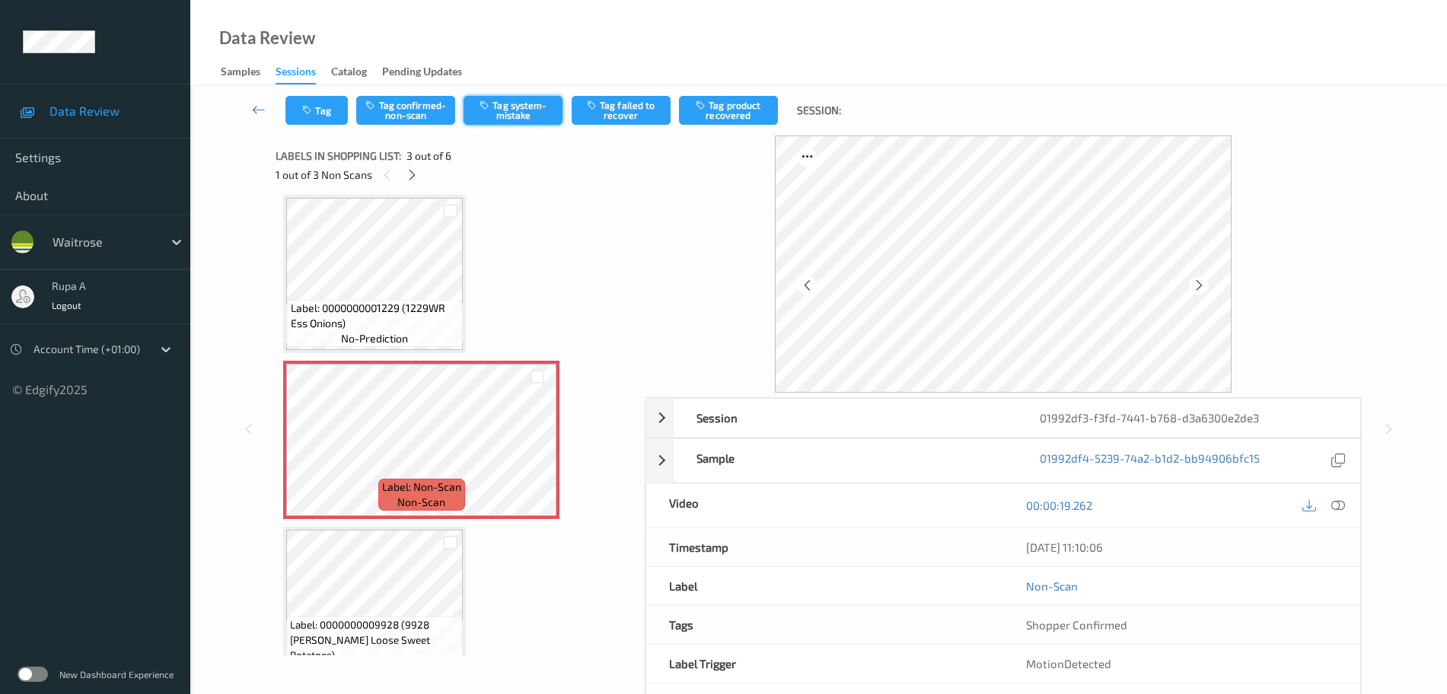
click at [492, 108] on icon "button" at bounding box center [486, 105] width 13 height 11
click at [320, 104] on button "Tag" at bounding box center [316, 110] width 62 height 29
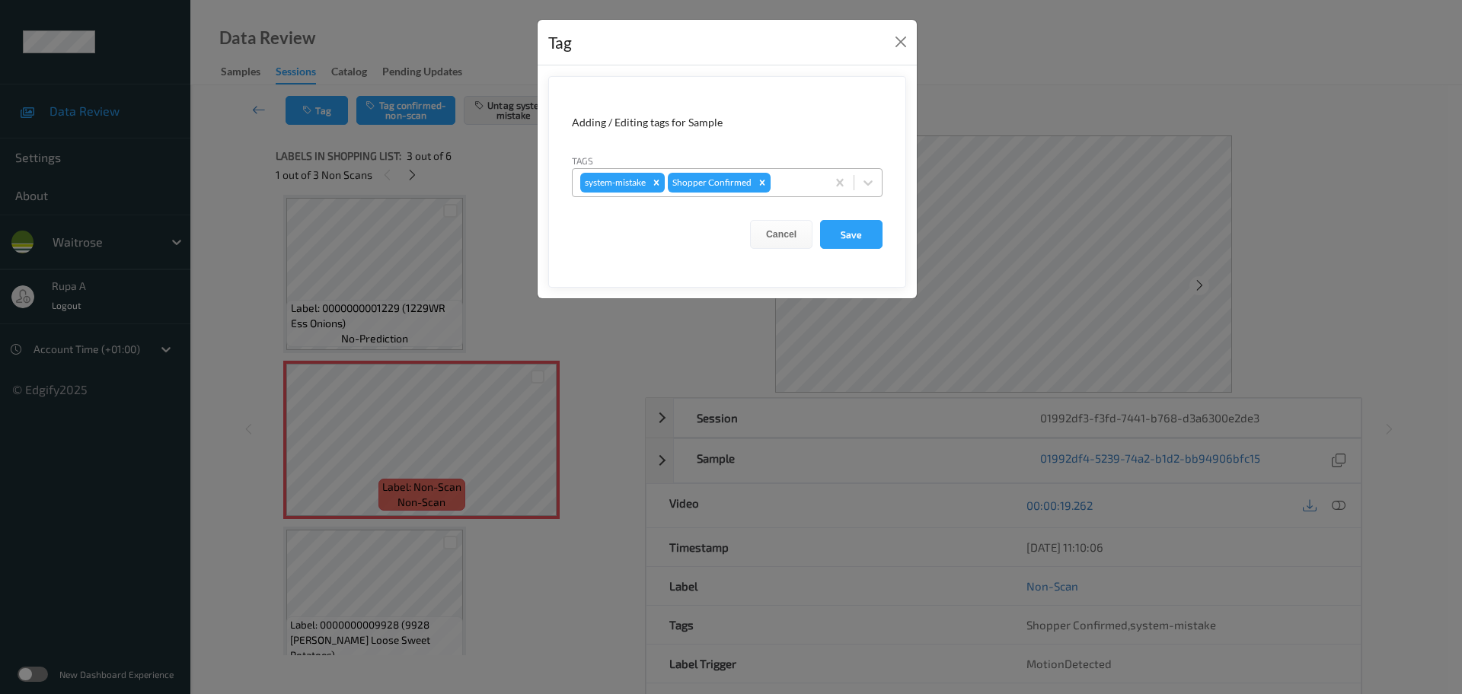
click at [789, 186] on div at bounding box center [795, 183] width 45 height 18
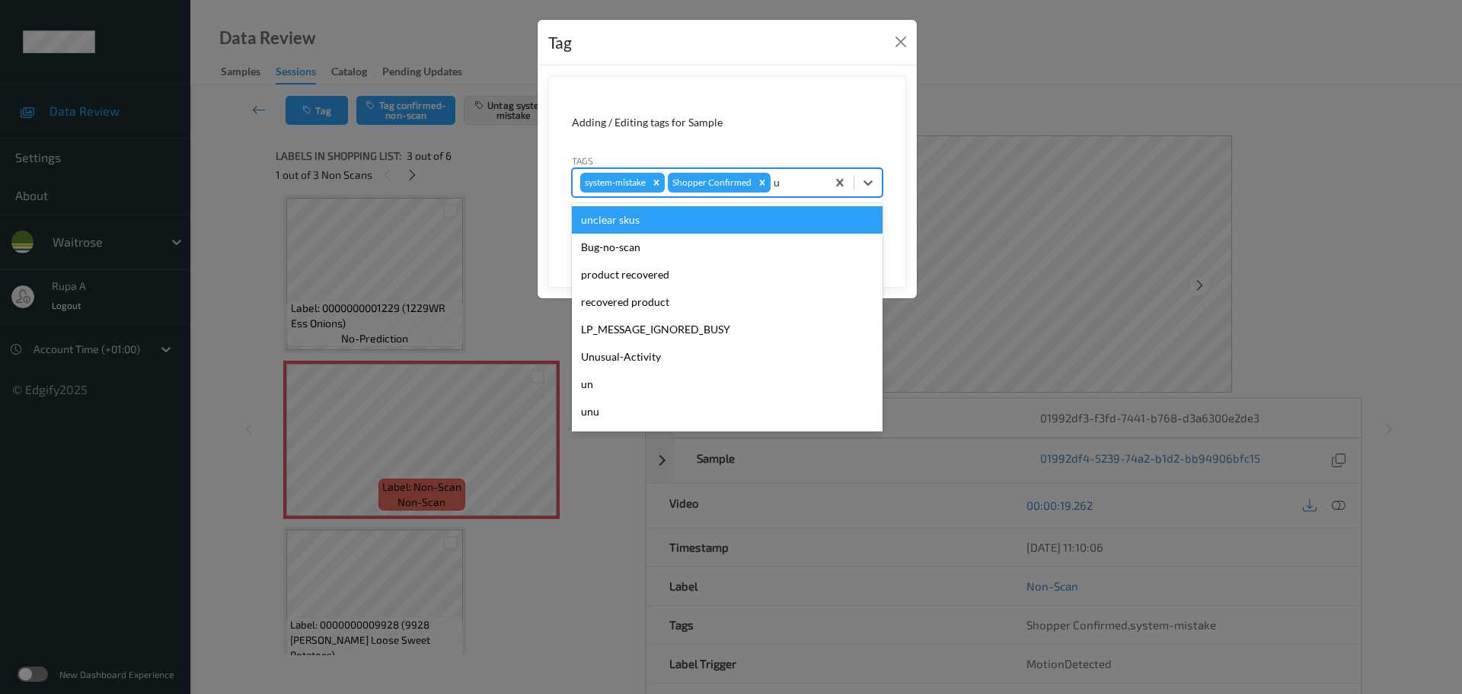
type input "un"
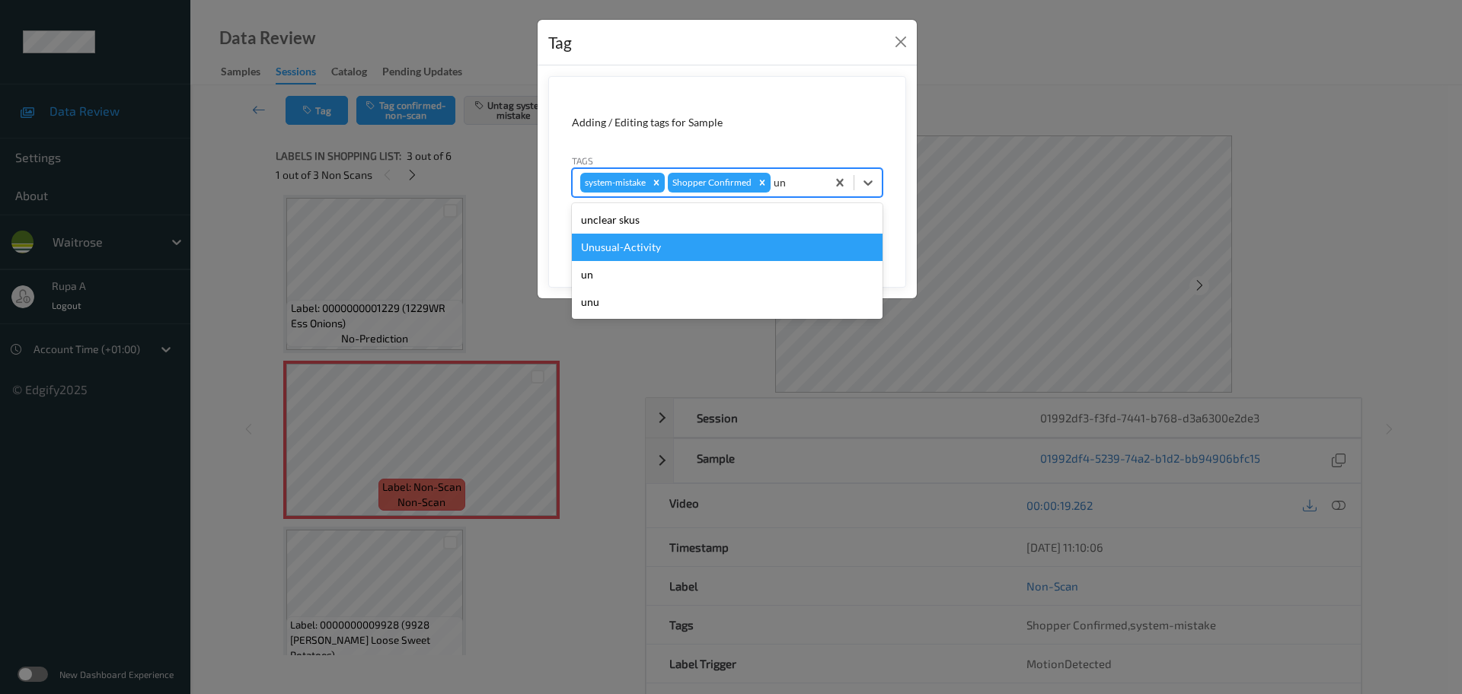
click at [655, 257] on div "Unusual-Activity" at bounding box center [727, 247] width 311 height 27
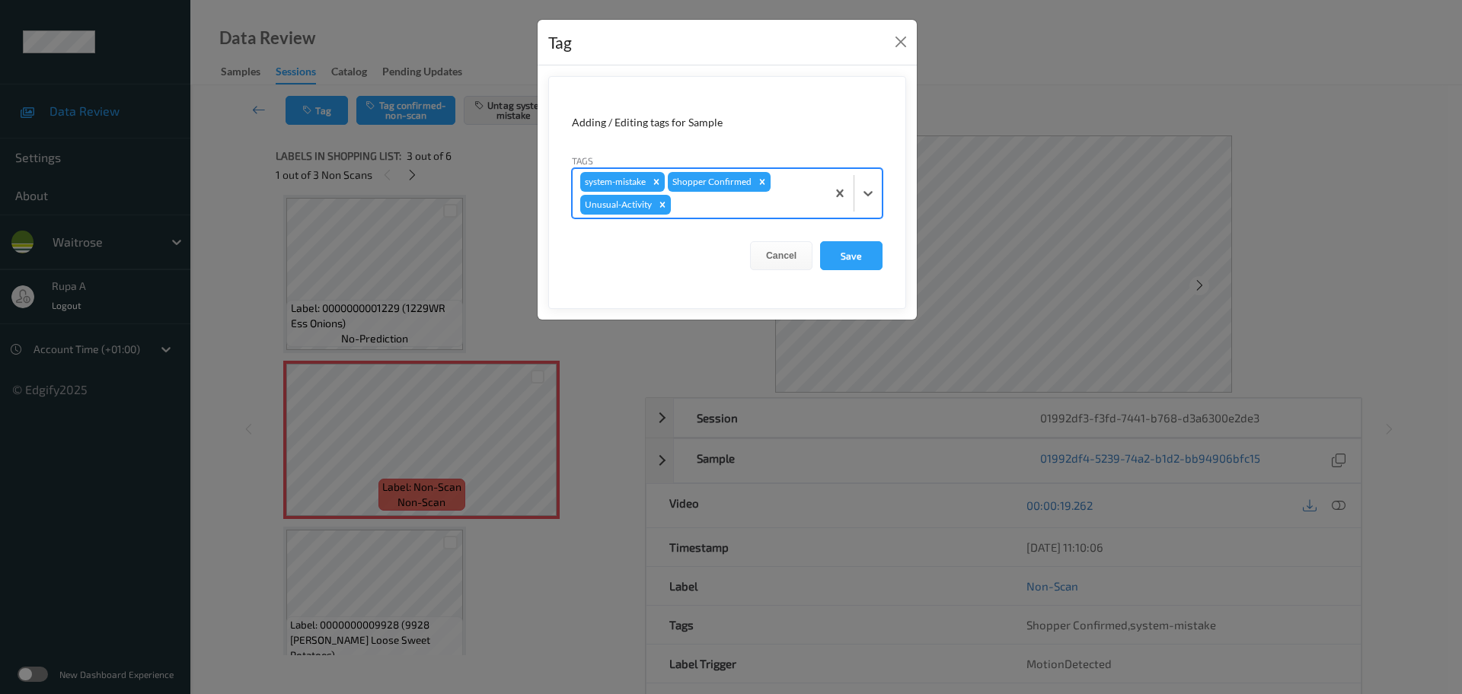
click at [697, 218] on form "Adding / Editing tags for Sample Tags option Unusual-Activity, selected. Select…" at bounding box center [727, 192] width 358 height 233
click at [702, 213] on div at bounding box center [746, 205] width 145 height 18
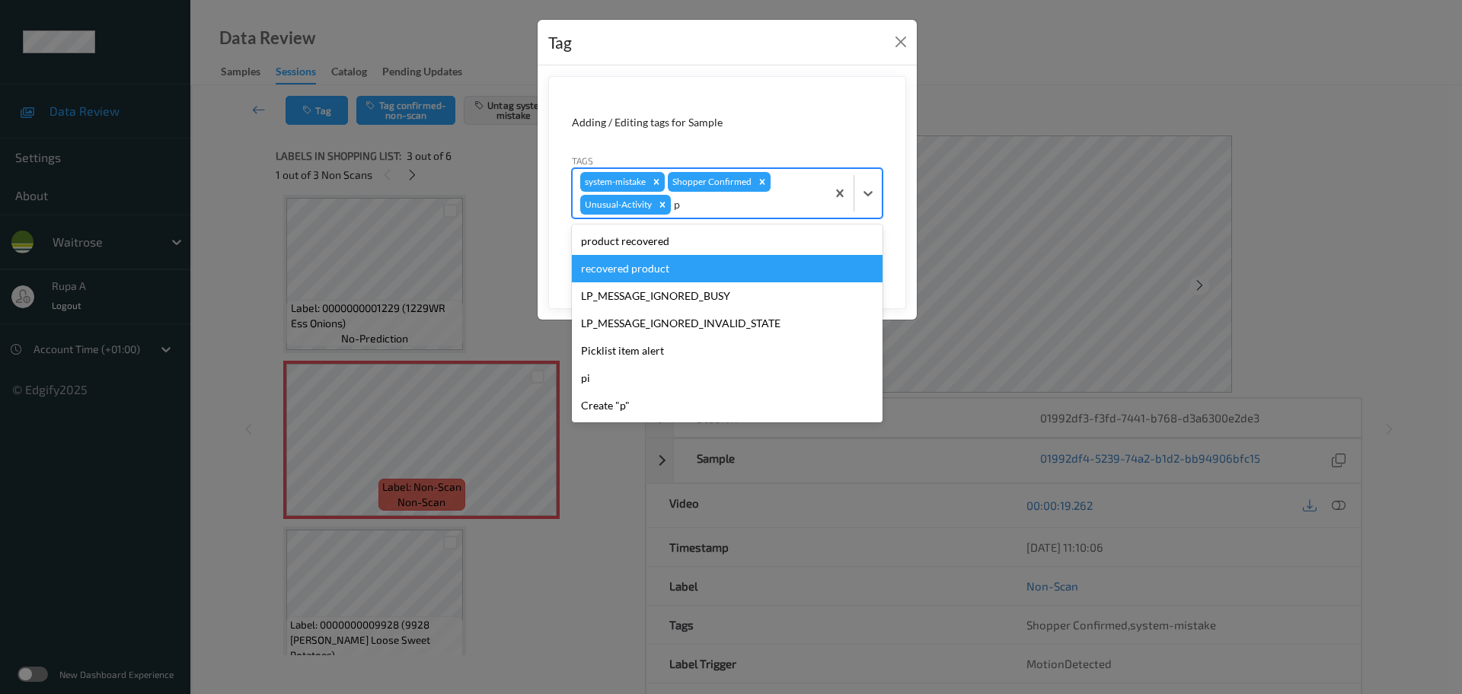
type input "pi"
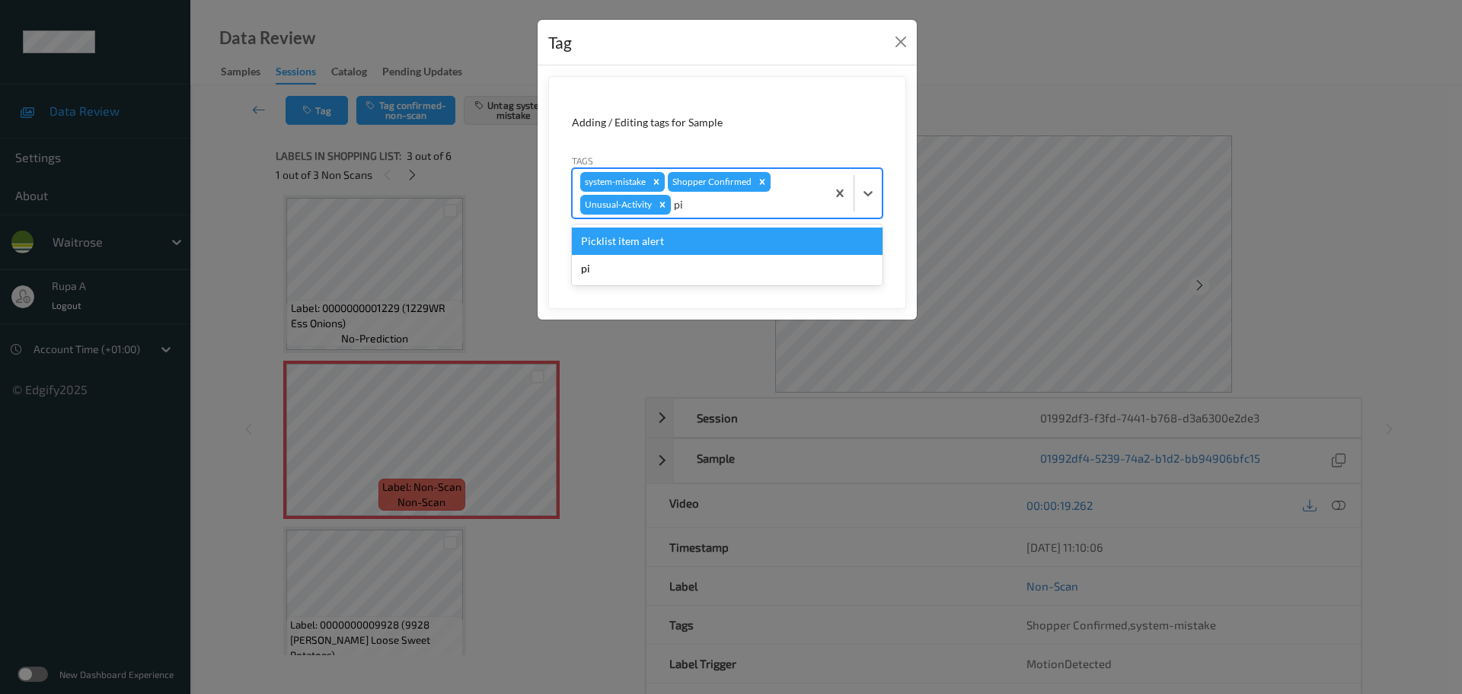
click at [677, 242] on div "Picklist item alert" at bounding box center [727, 241] width 311 height 27
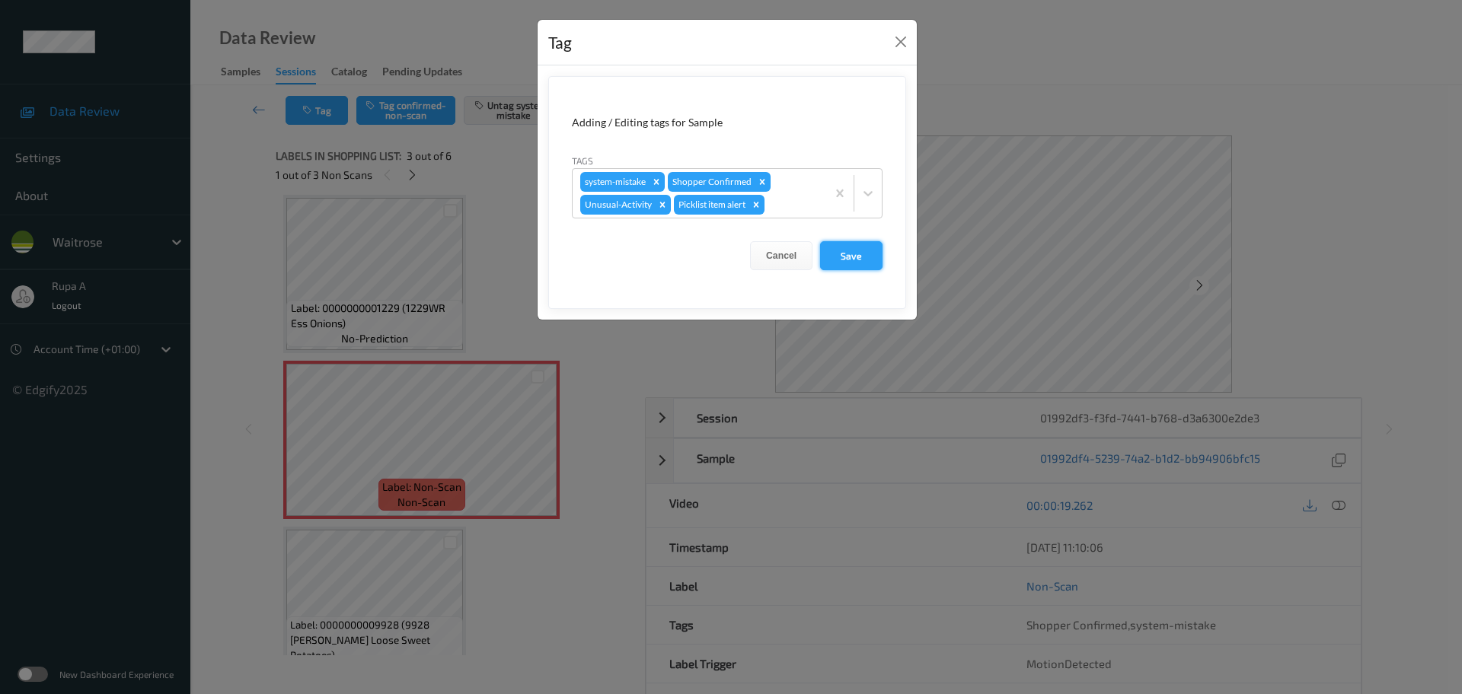
click at [862, 259] on button "Save" at bounding box center [851, 255] width 62 height 29
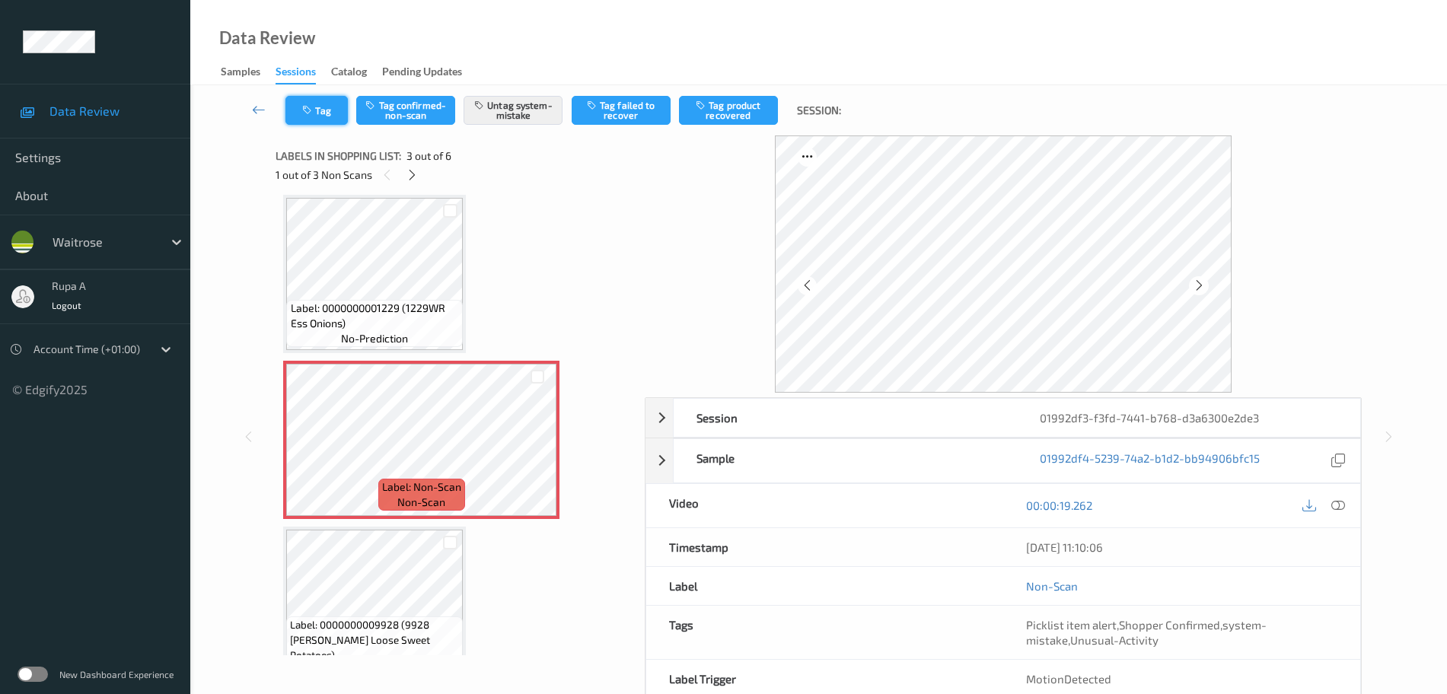
click at [335, 118] on button "Tag" at bounding box center [316, 110] width 62 height 29
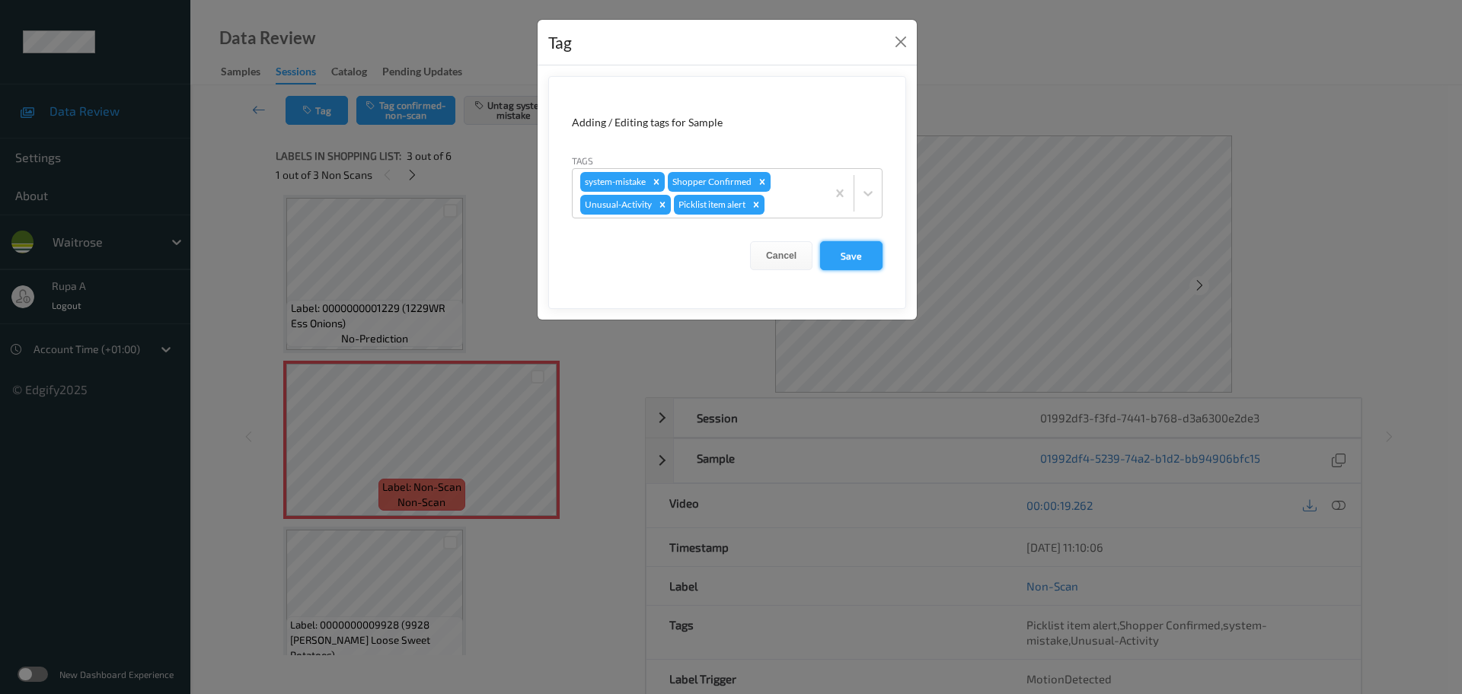
click at [861, 263] on button "Save" at bounding box center [851, 255] width 62 height 29
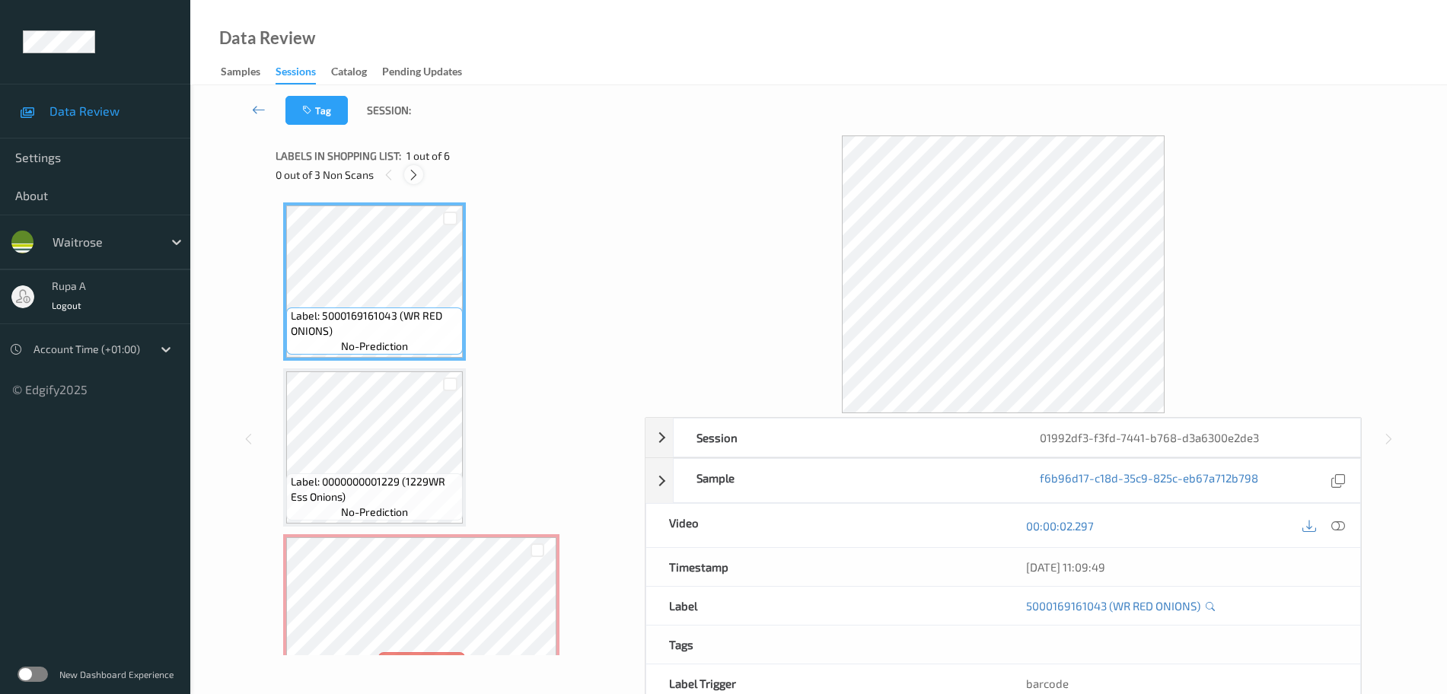
click at [413, 172] on icon at bounding box center [413, 175] width 13 height 14
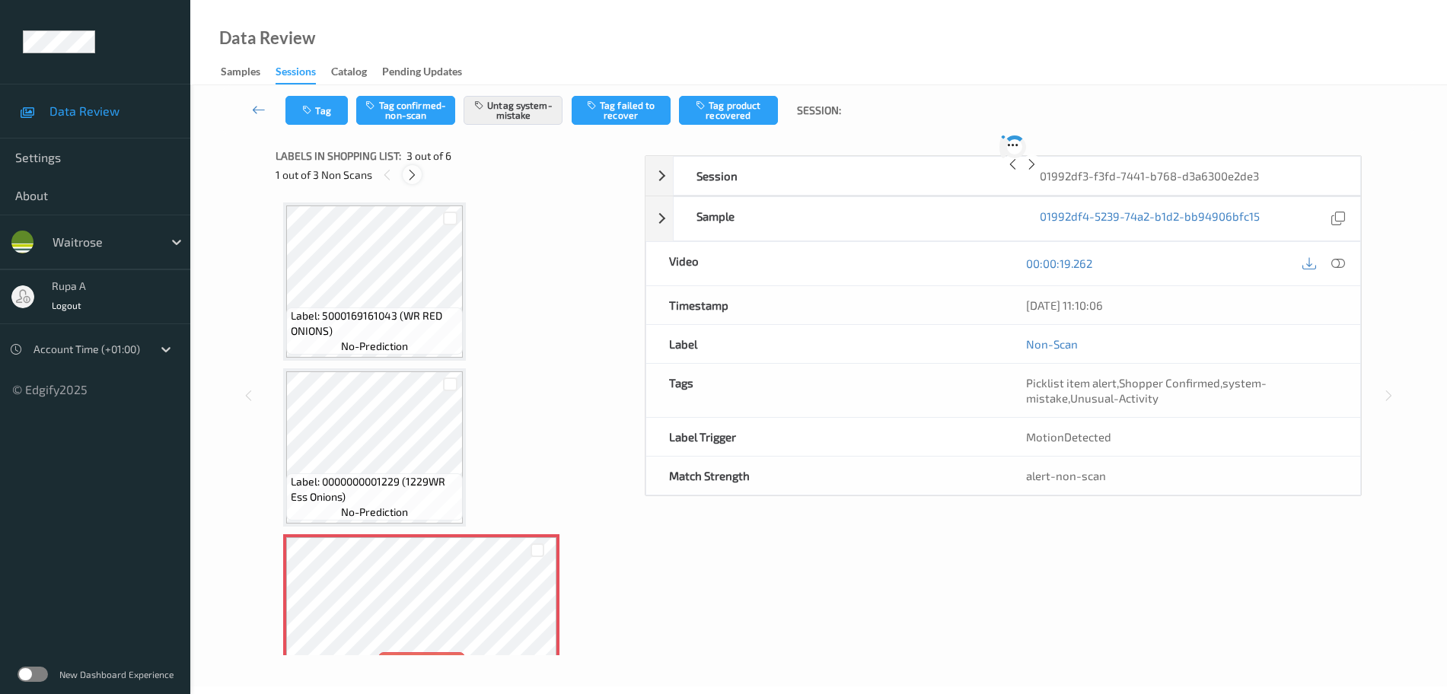
scroll to position [174, 0]
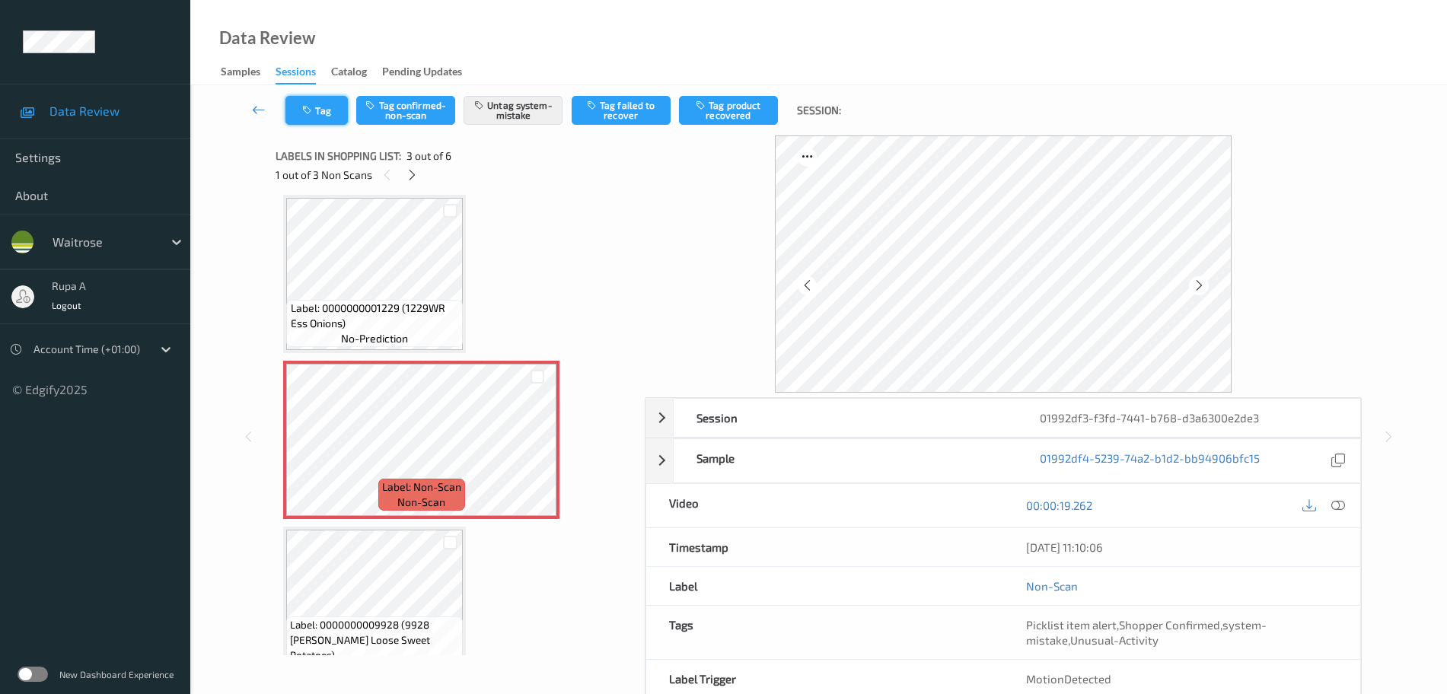
click at [306, 123] on button "Tag" at bounding box center [316, 110] width 62 height 29
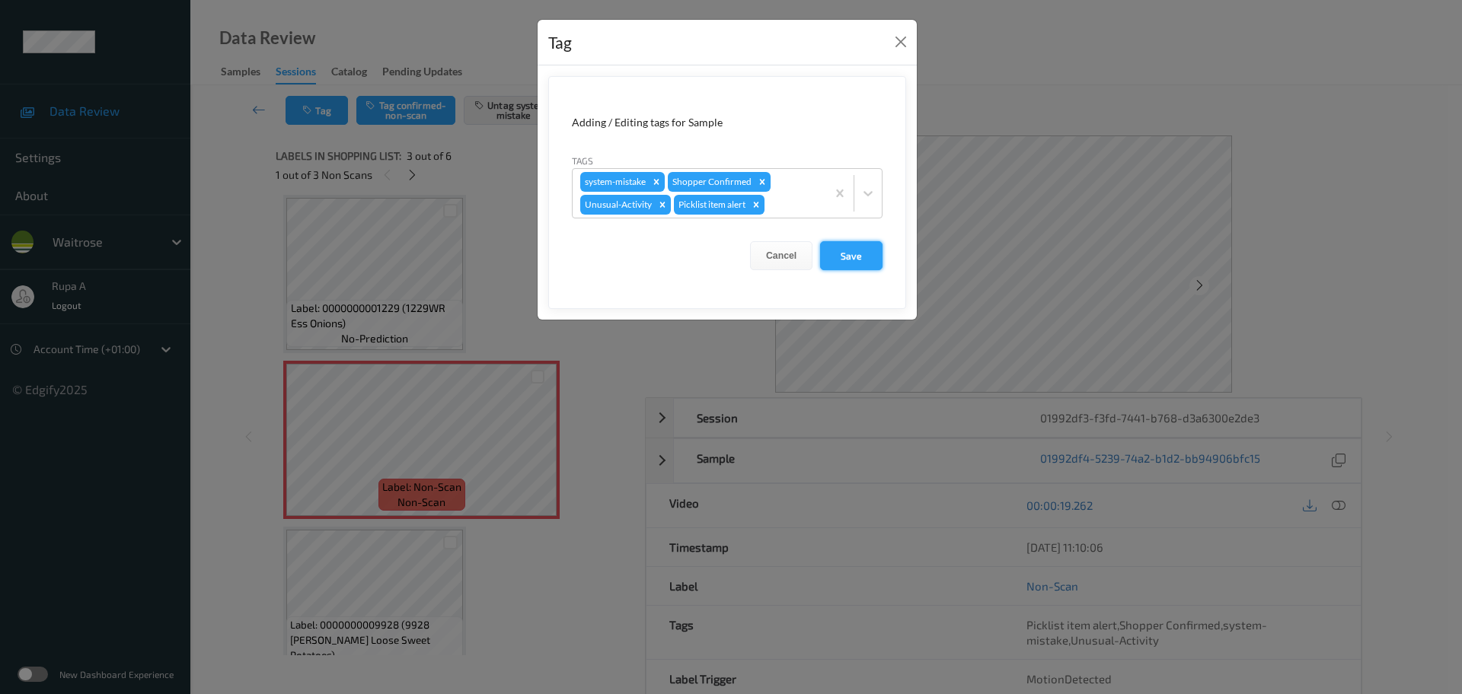
click at [853, 249] on button "Save" at bounding box center [851, 255] width 62 height 29
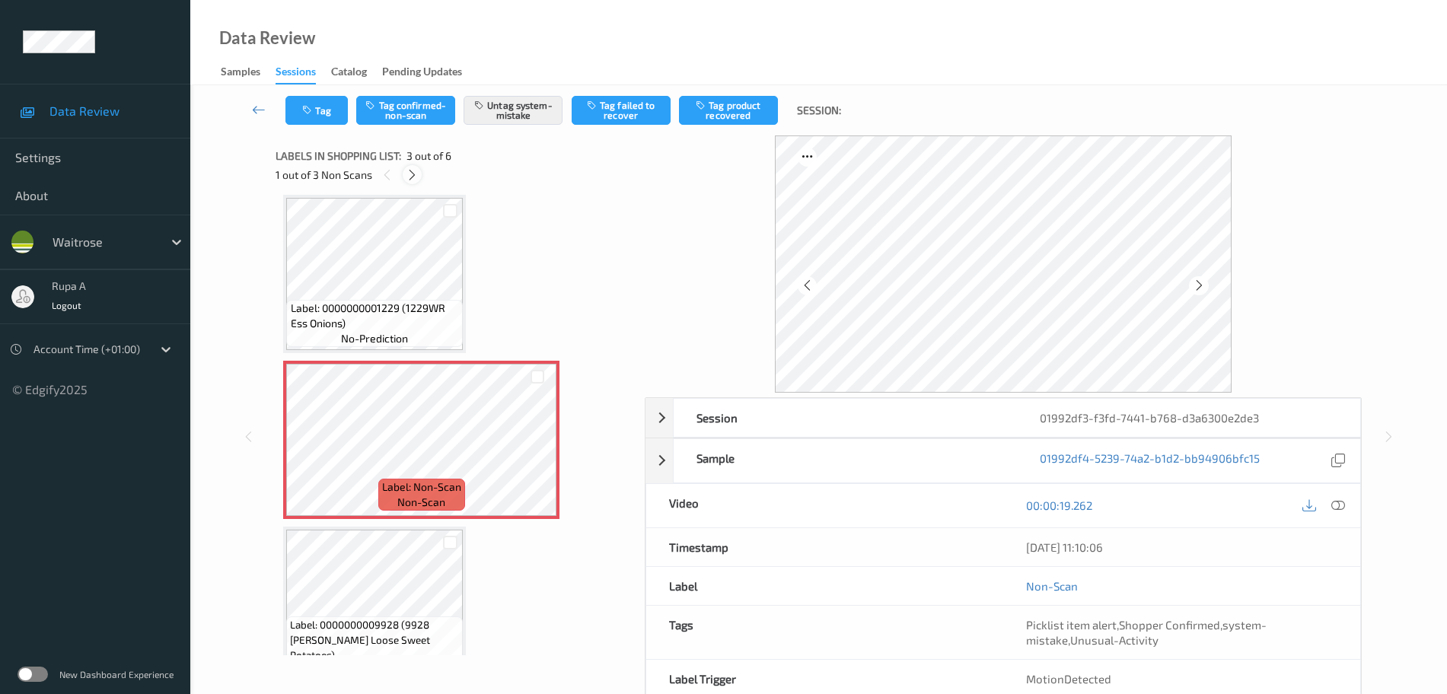
click at [412, 174] on icon at bounding box center [412, 175] width 13 height 14
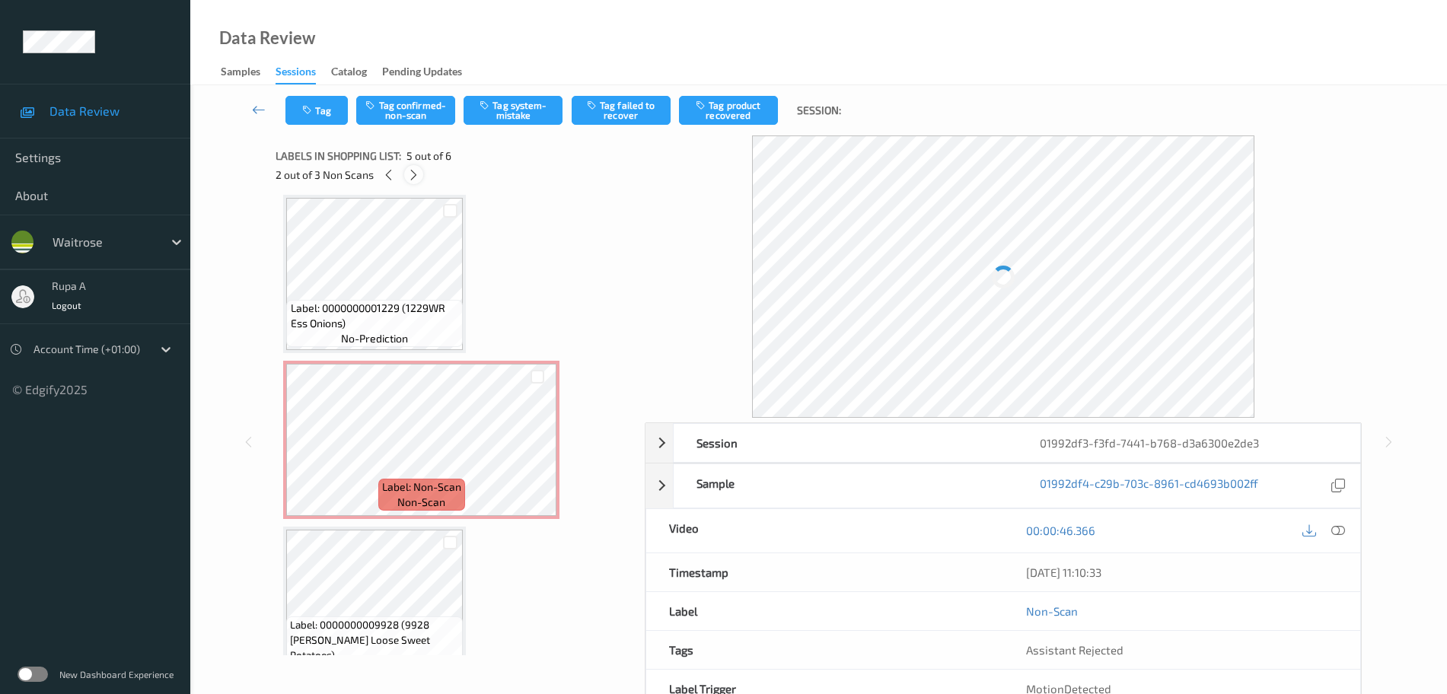
scroll to position [505, 0]
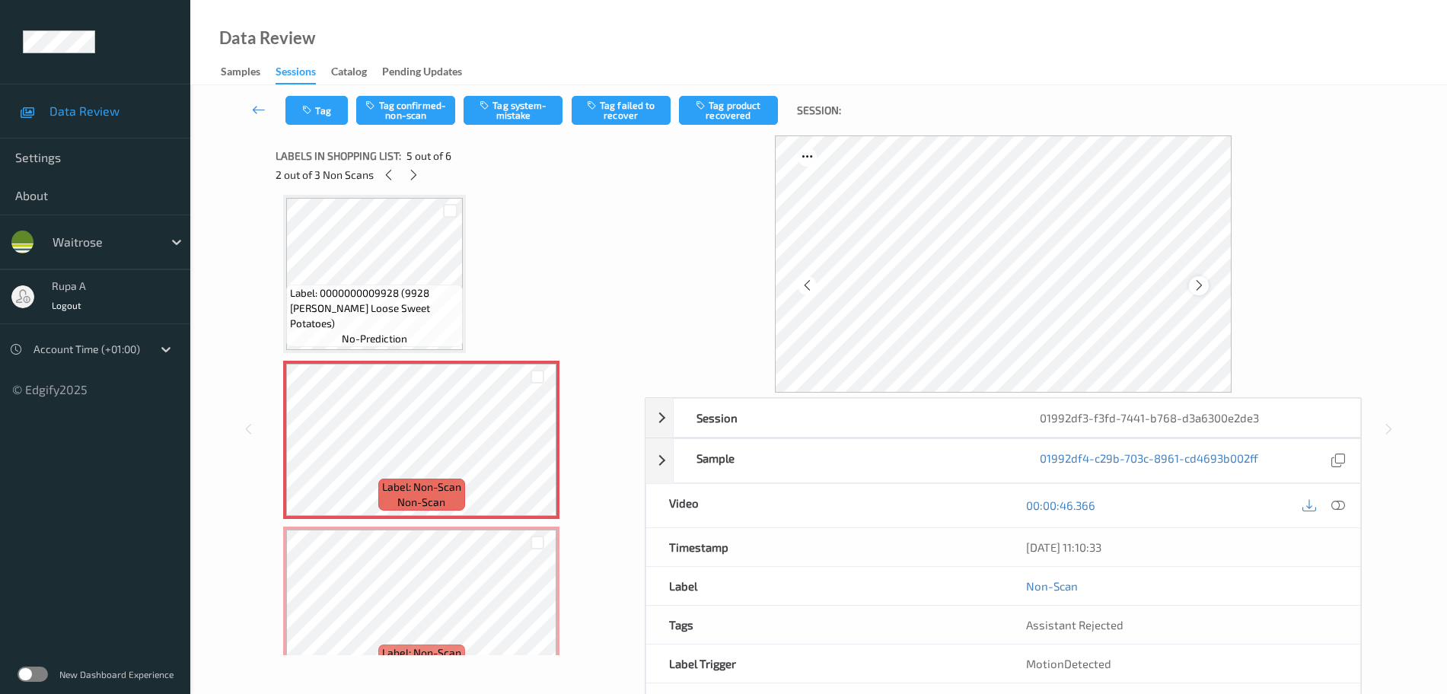
click at [1203, 284] on icon at bounding box center [1199, 286] width 13 height 14
click at [1203, 285] on icon at bounding box center [1199, 286] width 13 height 14
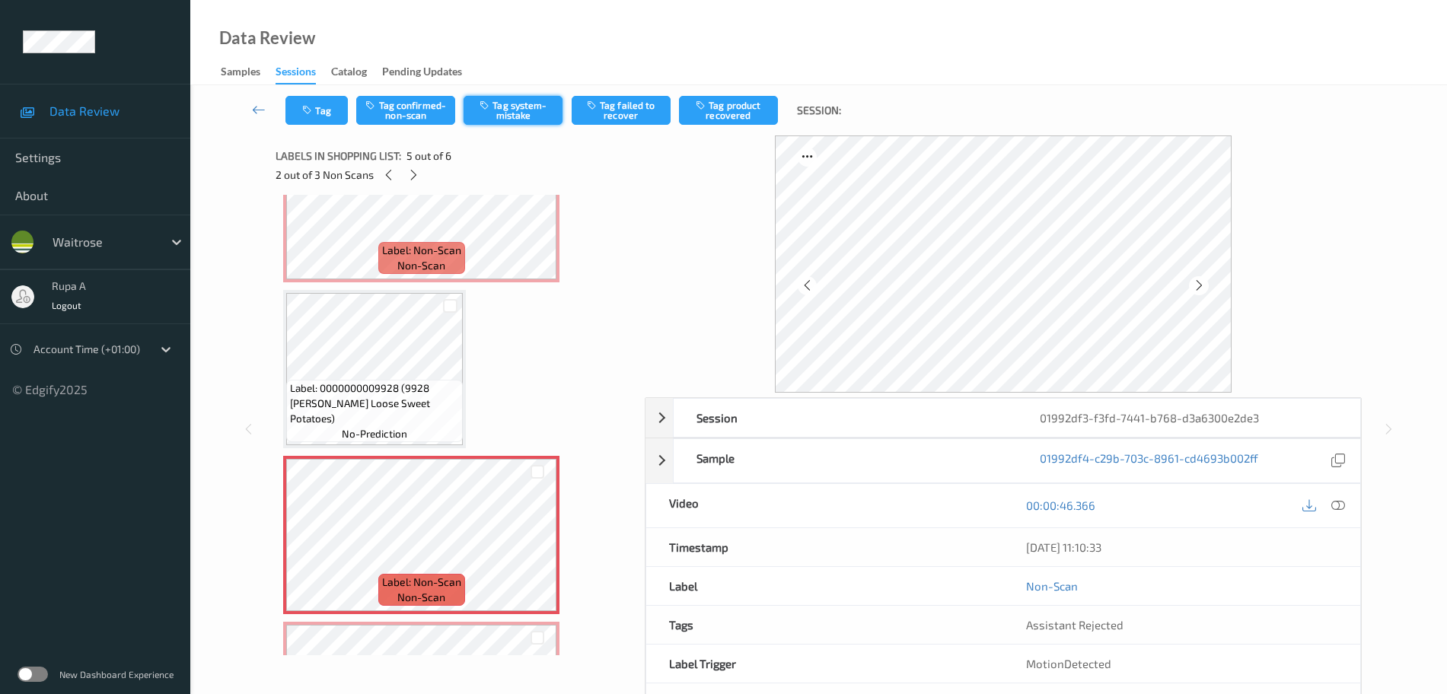
click at [508, 110] on button "Tag system-mistake" at bounding box center [513, 110] width 99 height 29
click at [326, 122] on button "Tag" at bounding box center [316, 110] width 62 height 29
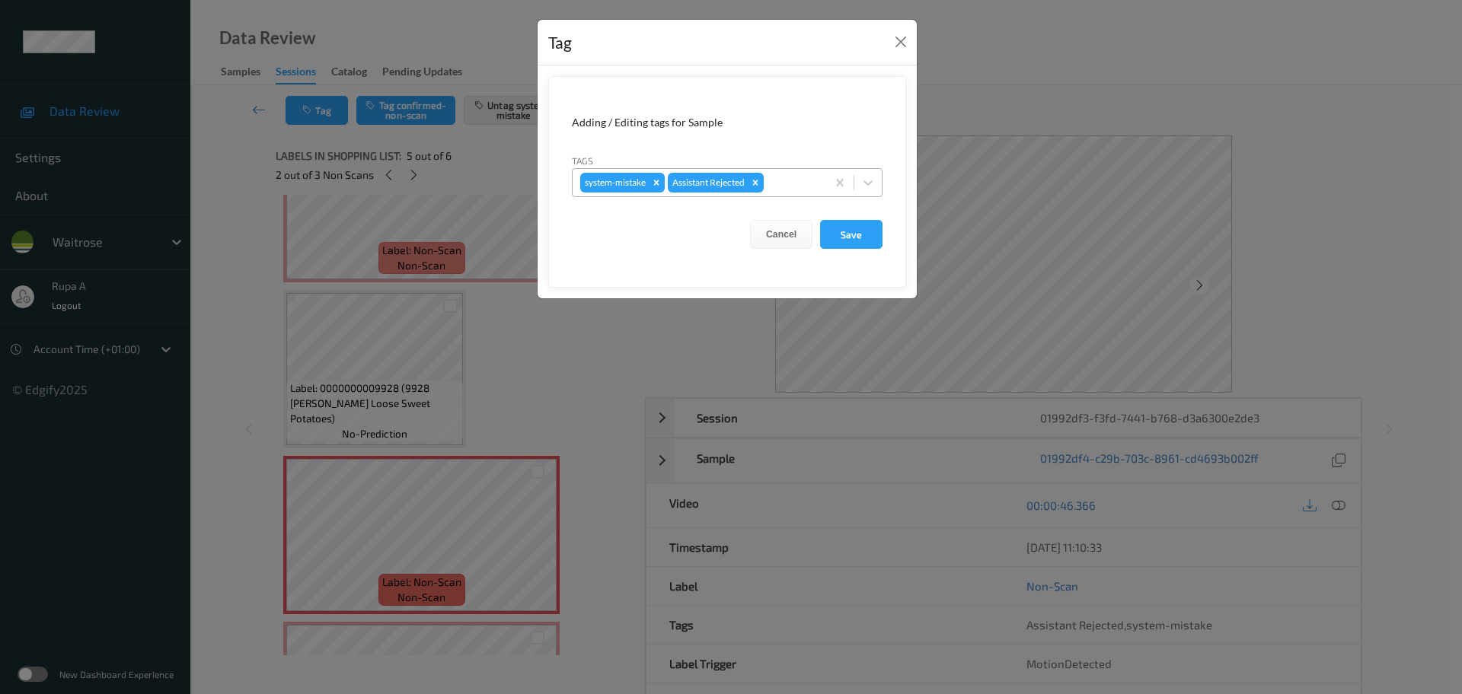
click at [789, 182] on div at bounding box center [793, 183] width 52 height 18
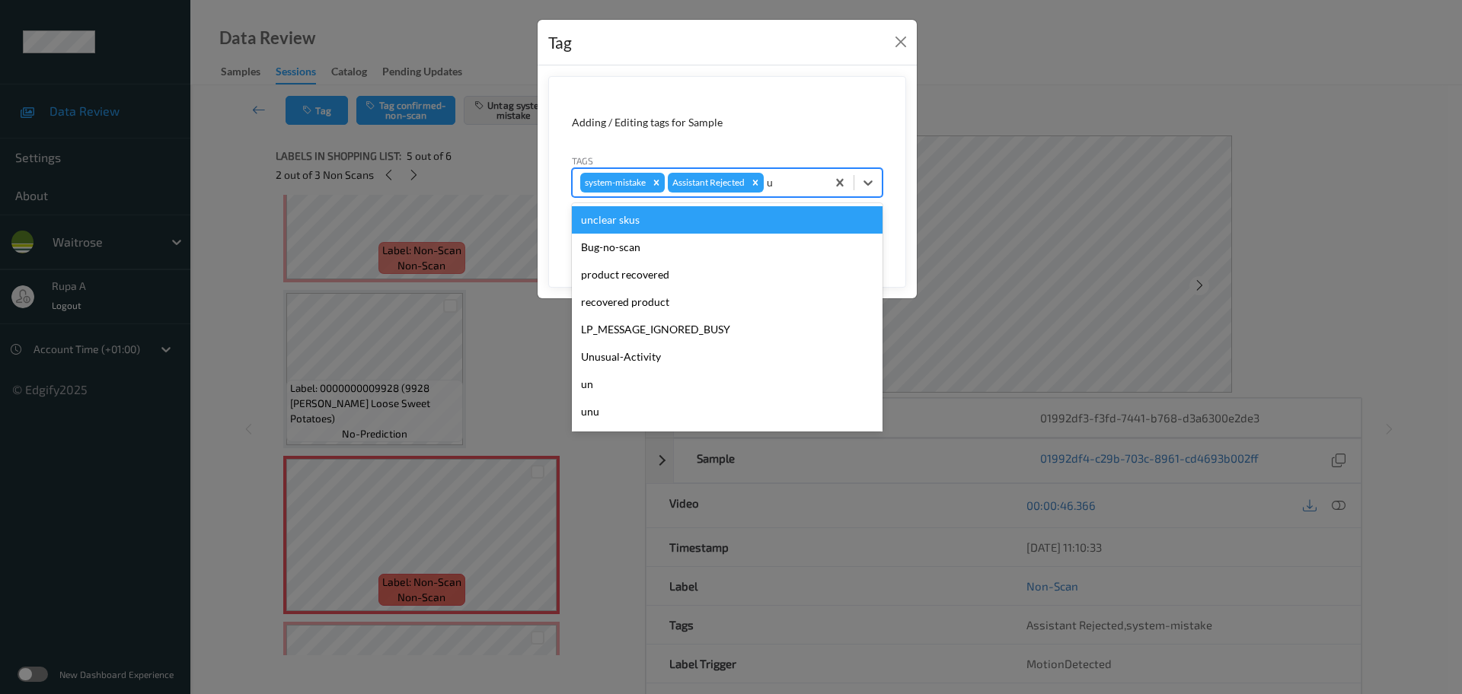
type input "un"
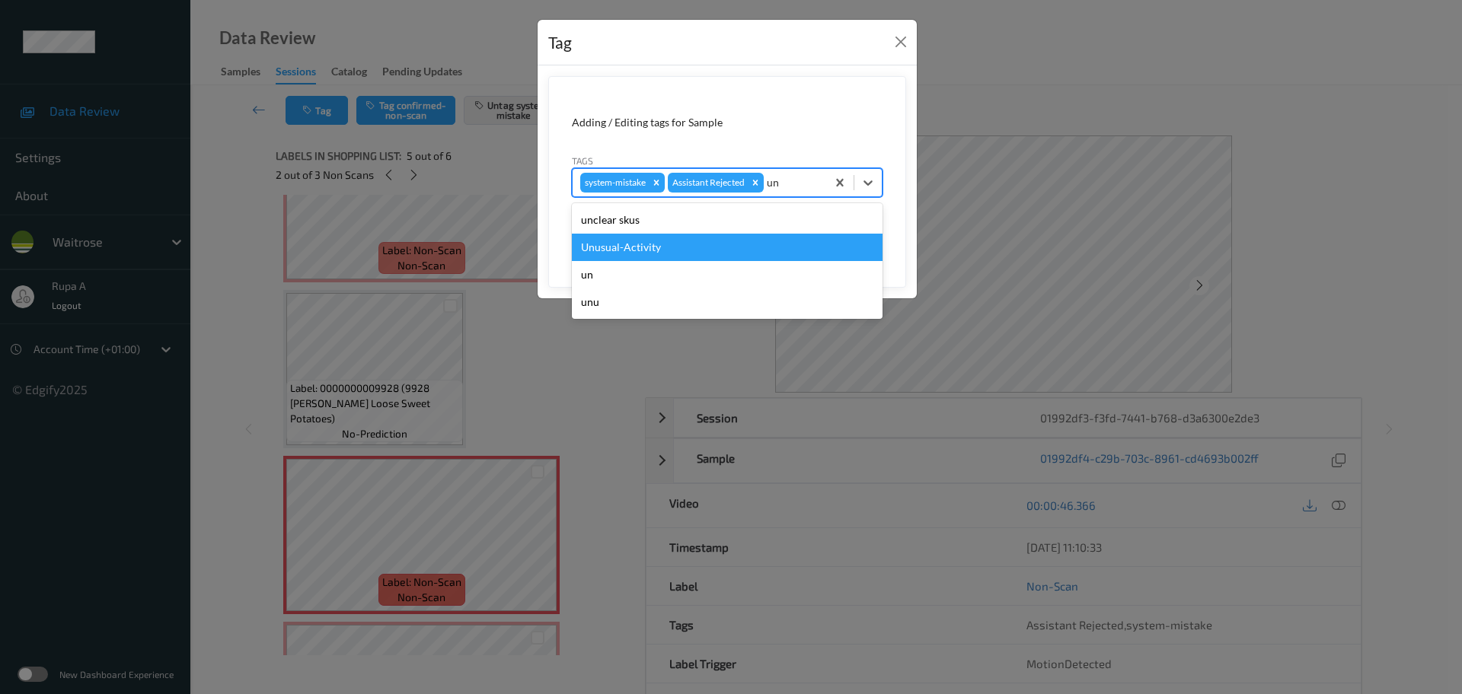
click at [670, 241] on div "Unusual-Activity" at bounding box center [727, 247] width 311 height 27
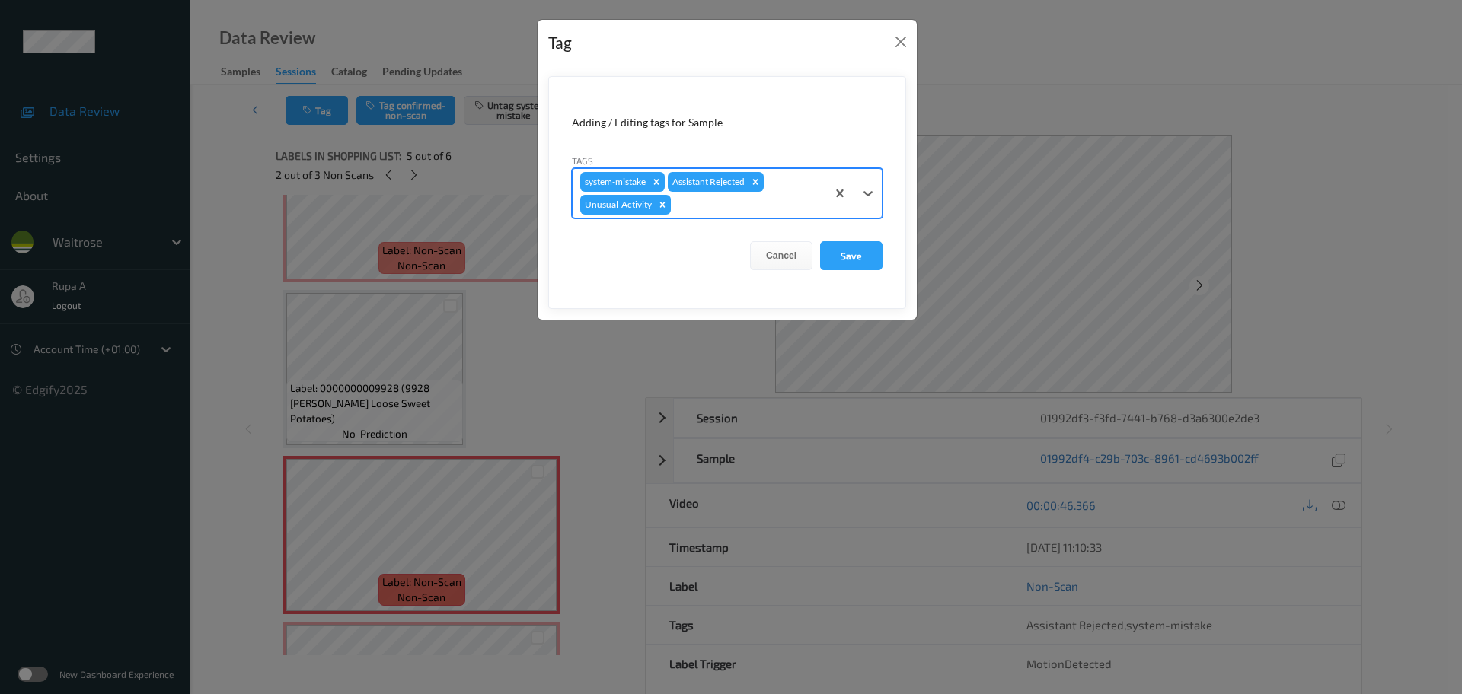
click at [687, 206] on div at bounding box center [746, 205] width 145 height 18
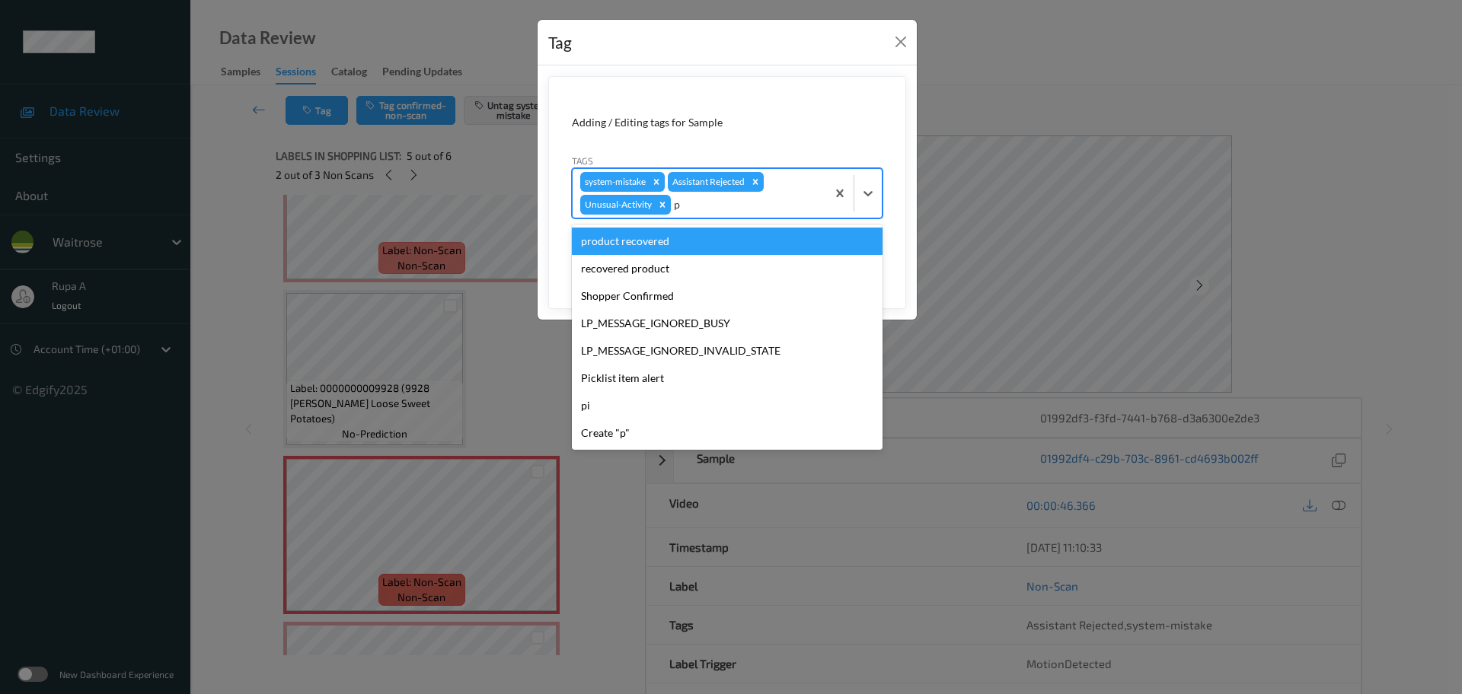
type input "pi"
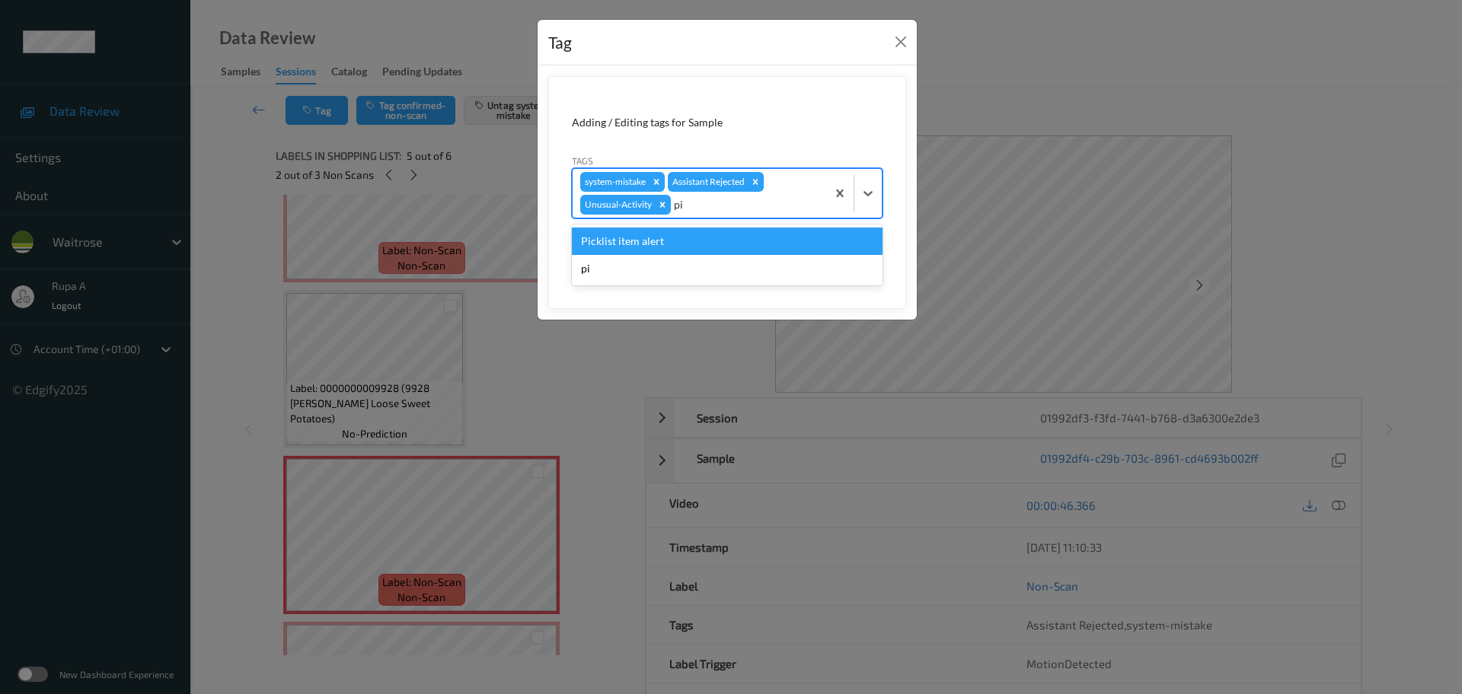
click at [665, 234] on div "Picklist item alert" at bounding box center [727, 241] width 311 height 27
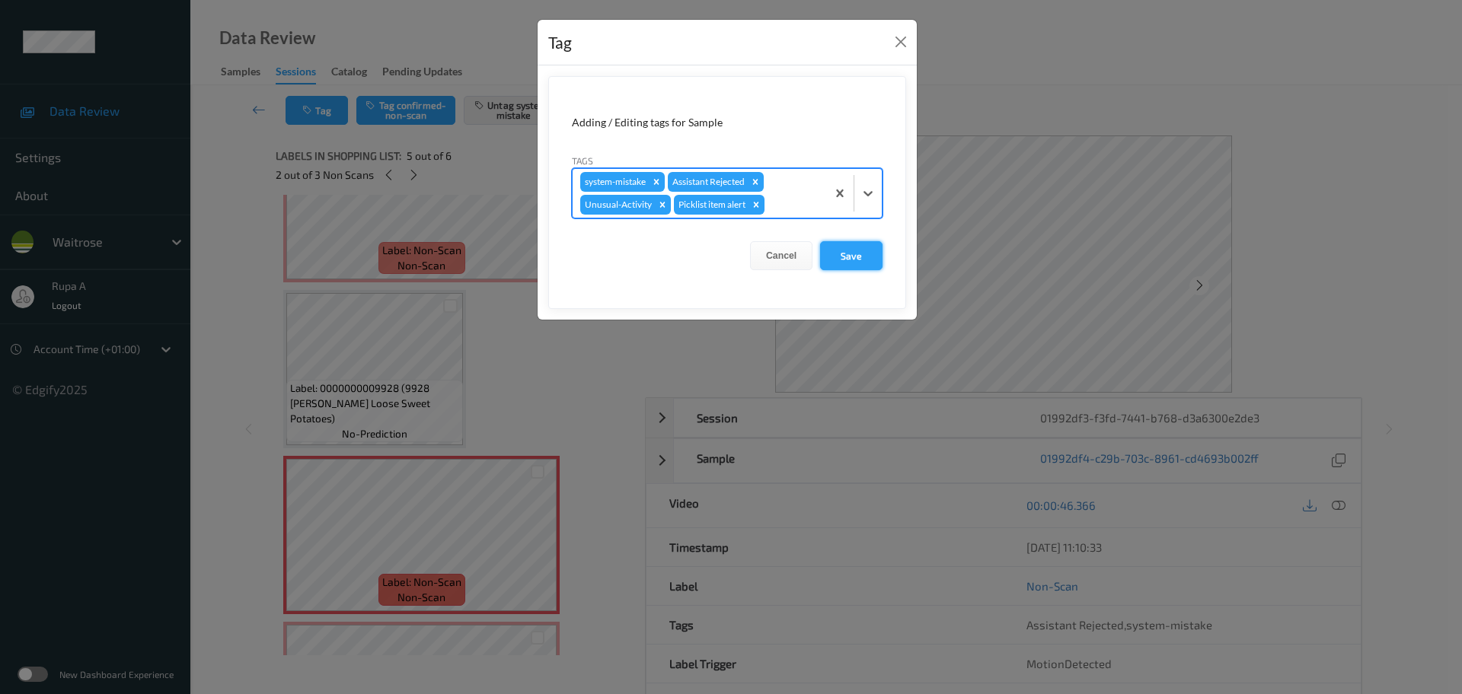
click at [841, 252] on button "Save" at bounding box center [851, 255] width 62 height 29
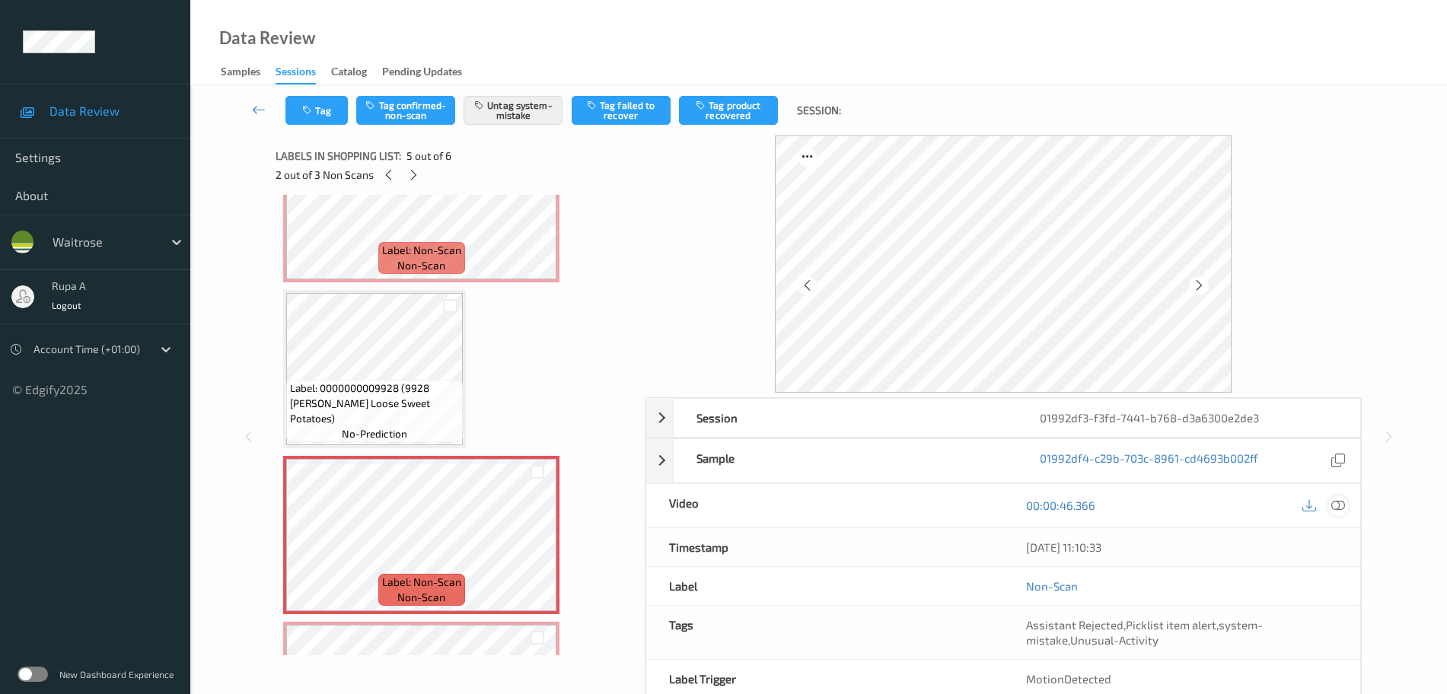
click at [1329, 502] on div at bounding box center [1338, 506] width 21 height 21
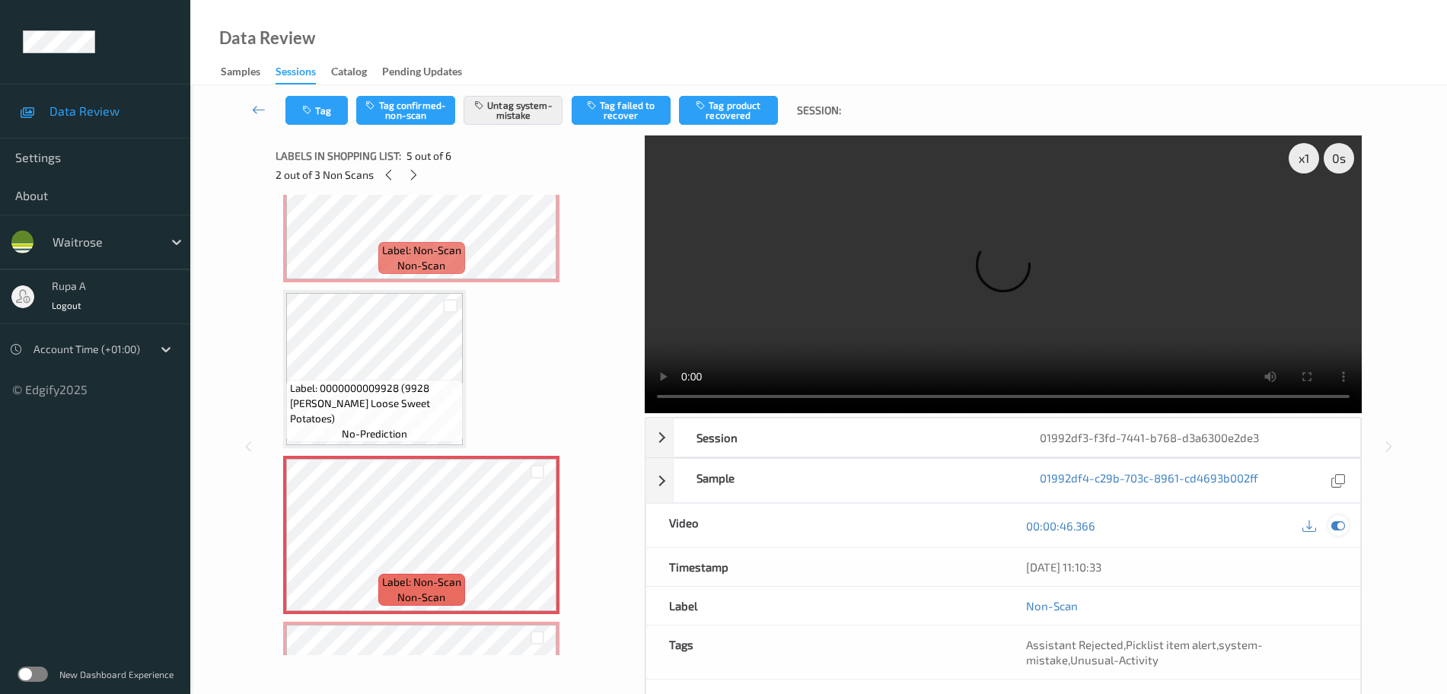
click at [1332, 525] on icon at bounding box center [1338, 526] width 14 height 14
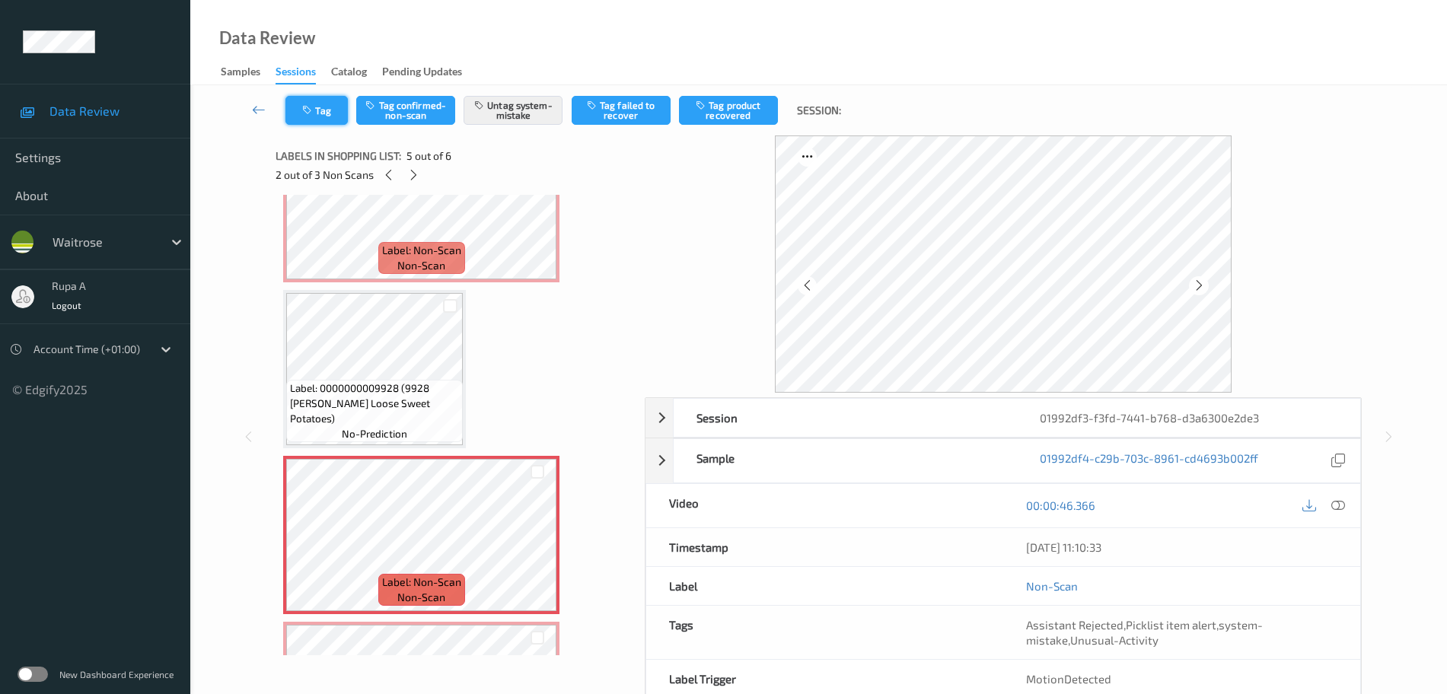
click at [320, 123] on button "Tag" at bounding box center [316, 110] width 62 height 29
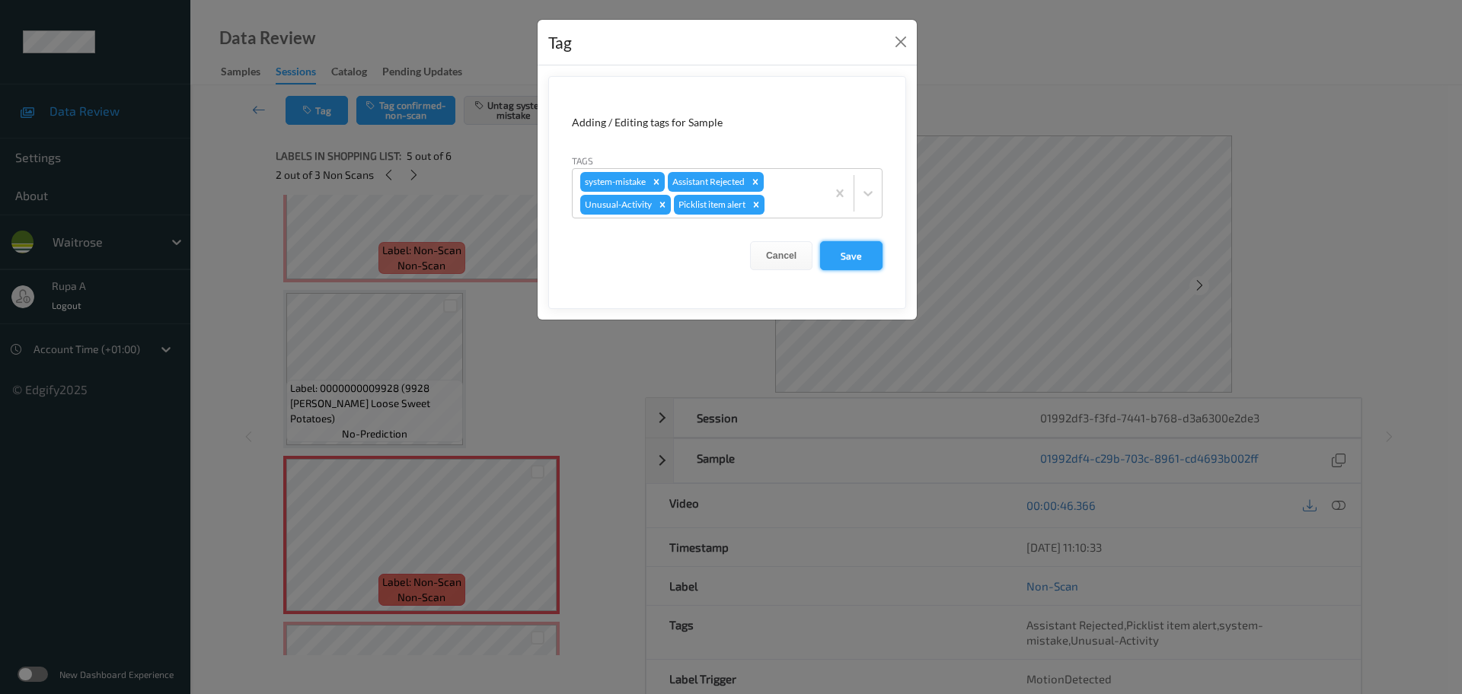
click at [864, 256] on button "Save" at bounding box center [851, 255] width 62 height 29
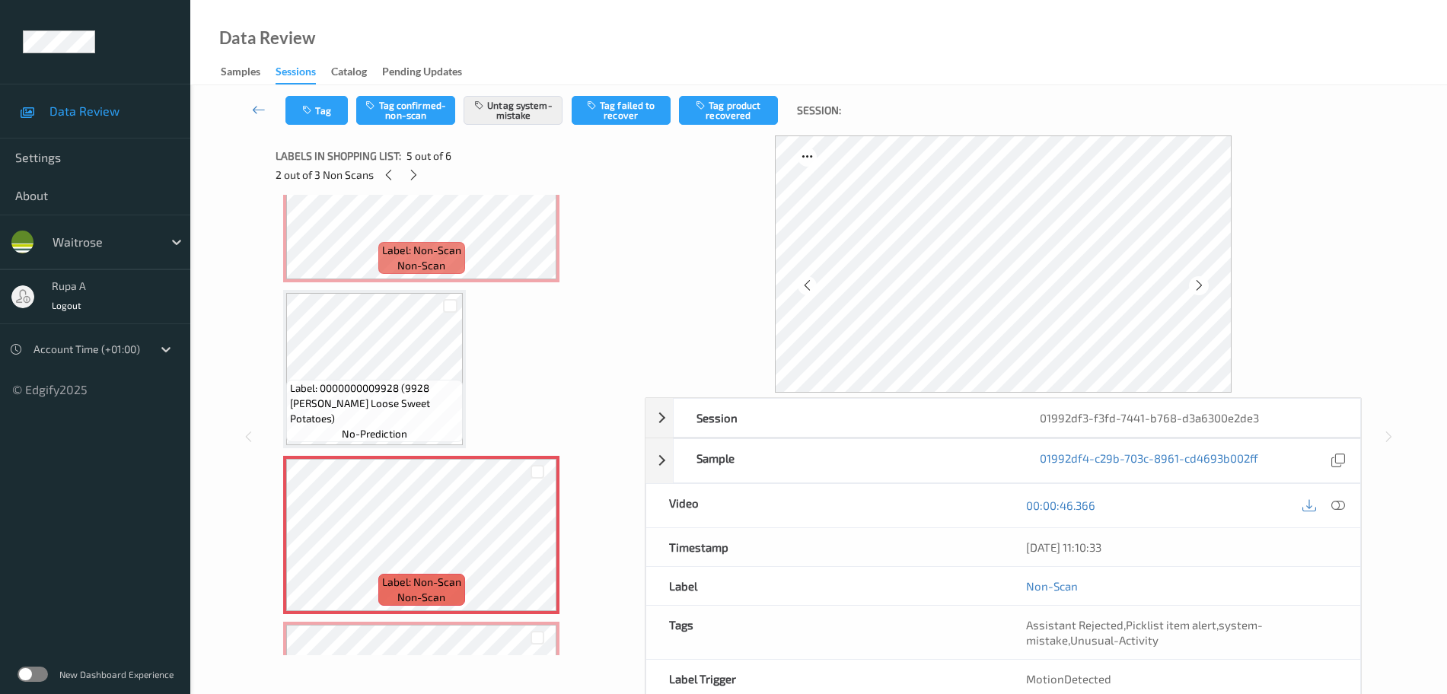
click at [420, 183] on div "2 out of 3 Non Scans" at bounding box center [455, 174] width 359 height 19
click at [417, 177] on icon at bounding box center [413, 175] width 13 height 14
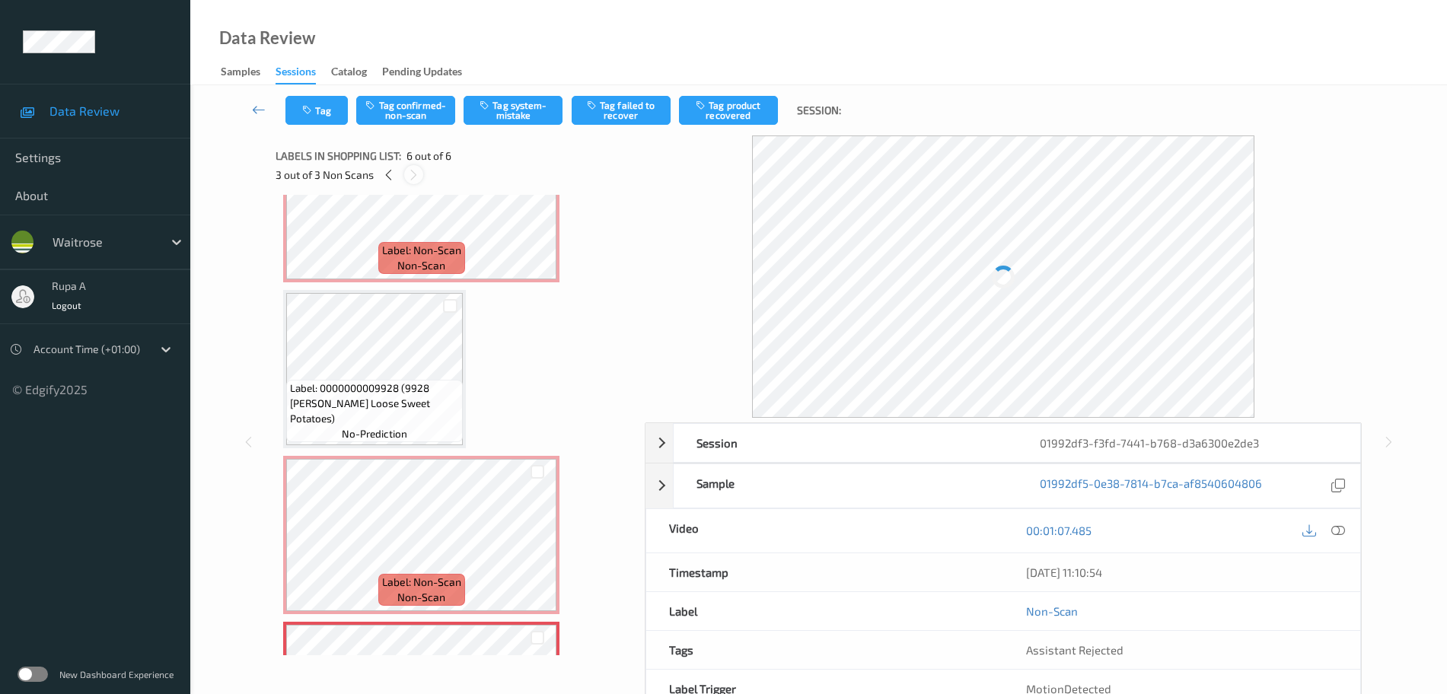
scroll to position [543, 0]
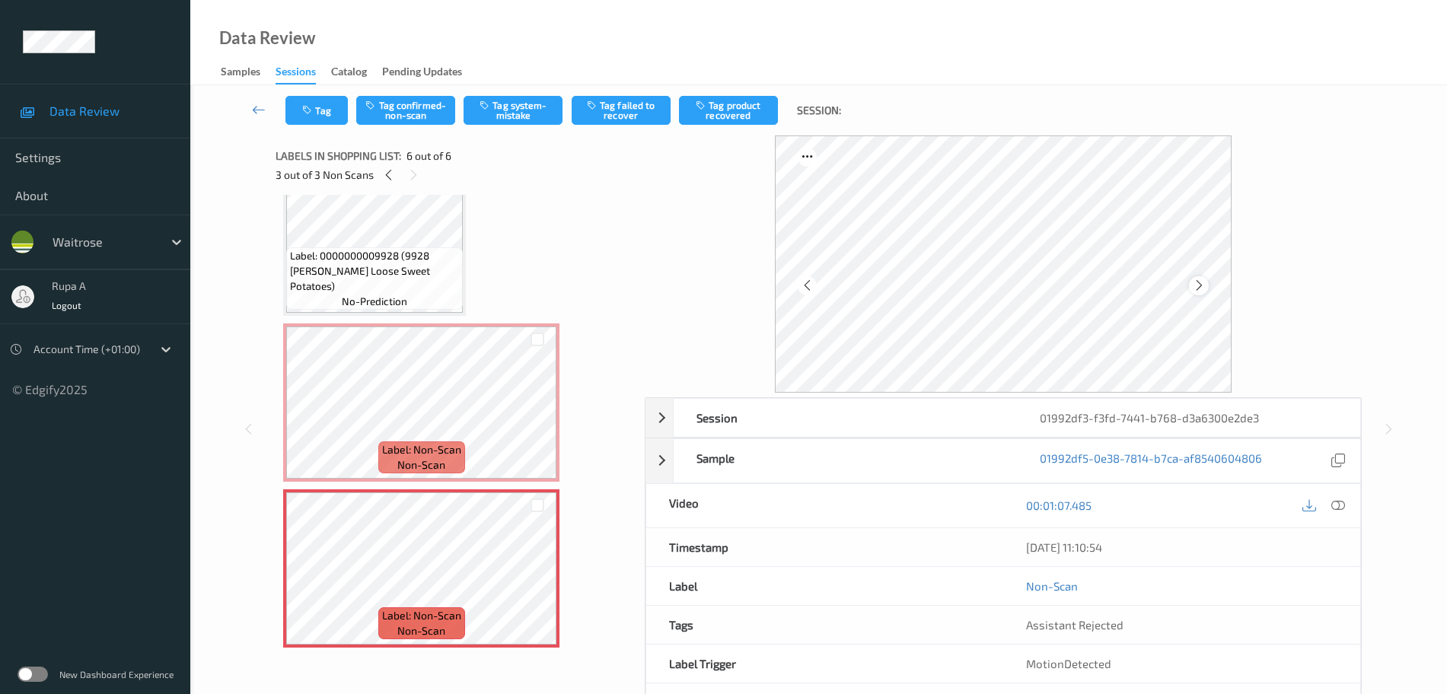
click at [1203, 283] on icon at bounding box center [1199, 286] width 13 height 14
click at [1205, 282] on icon at bounding box center [1199, 286] width 13 height 14
click at [533, 113] on button "Tag system-mistake" at bounding box center [513, 110] width 99 height 29
click at [342, 121] on button "Tag" at bounding box center [316, 110] width 62 height 29
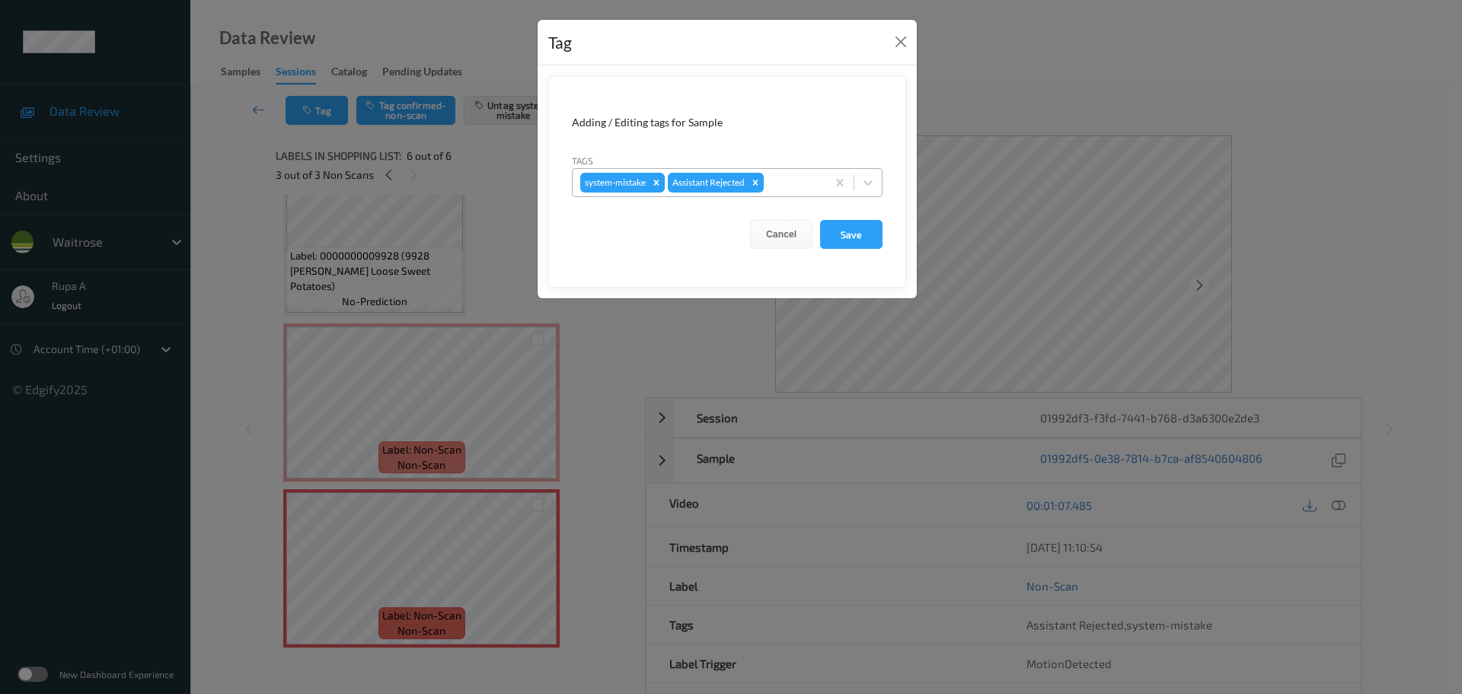
click at [805, 190] on div at bounding box center [793, 183] width 52 height 18
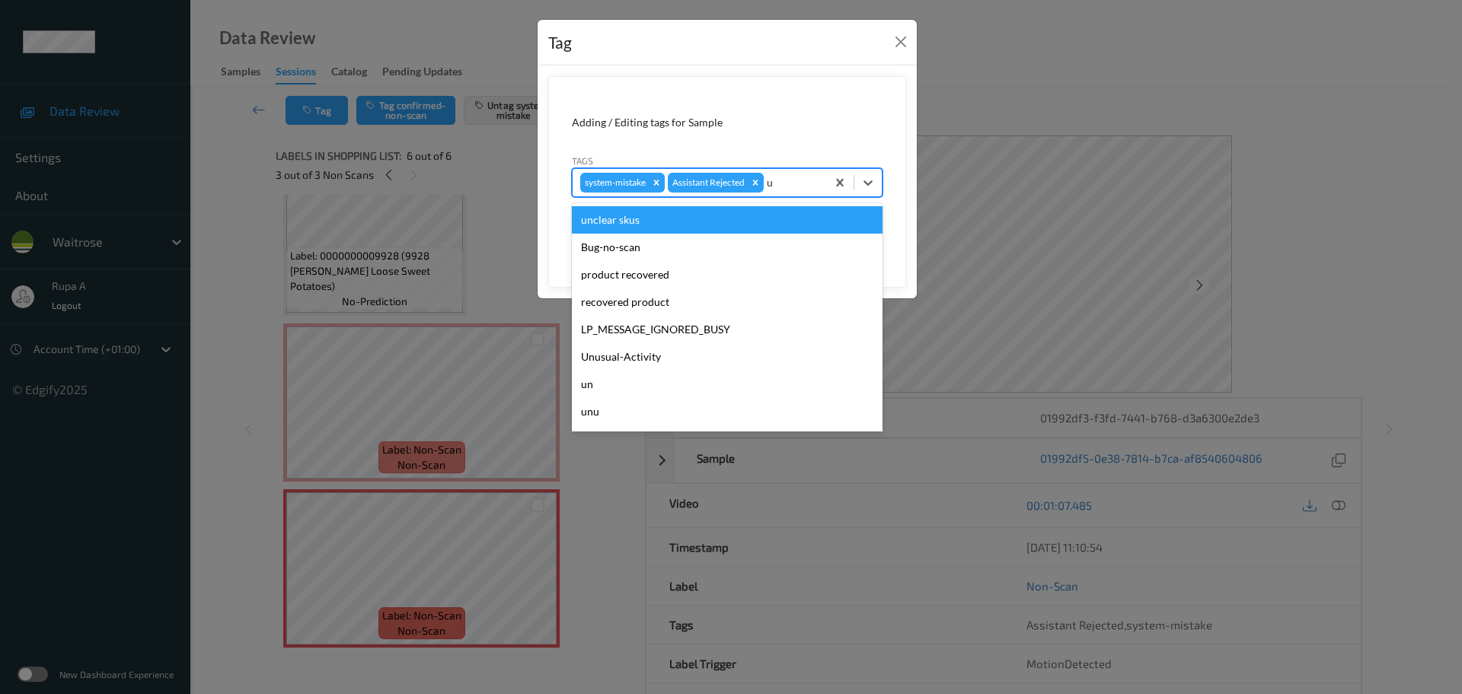
type input "un"
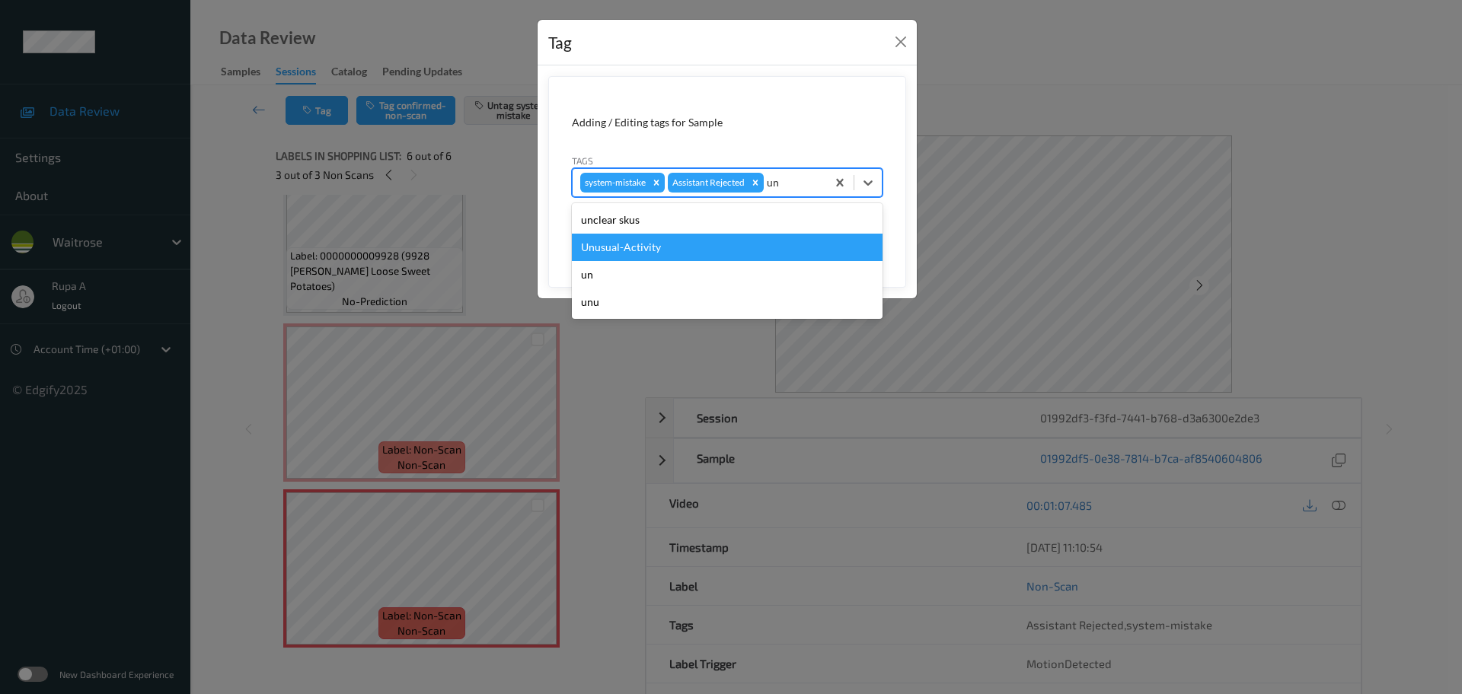
click at [696, 247] on div "Unusual-Activity" at bounding box center [727, 247] width 311 height 27
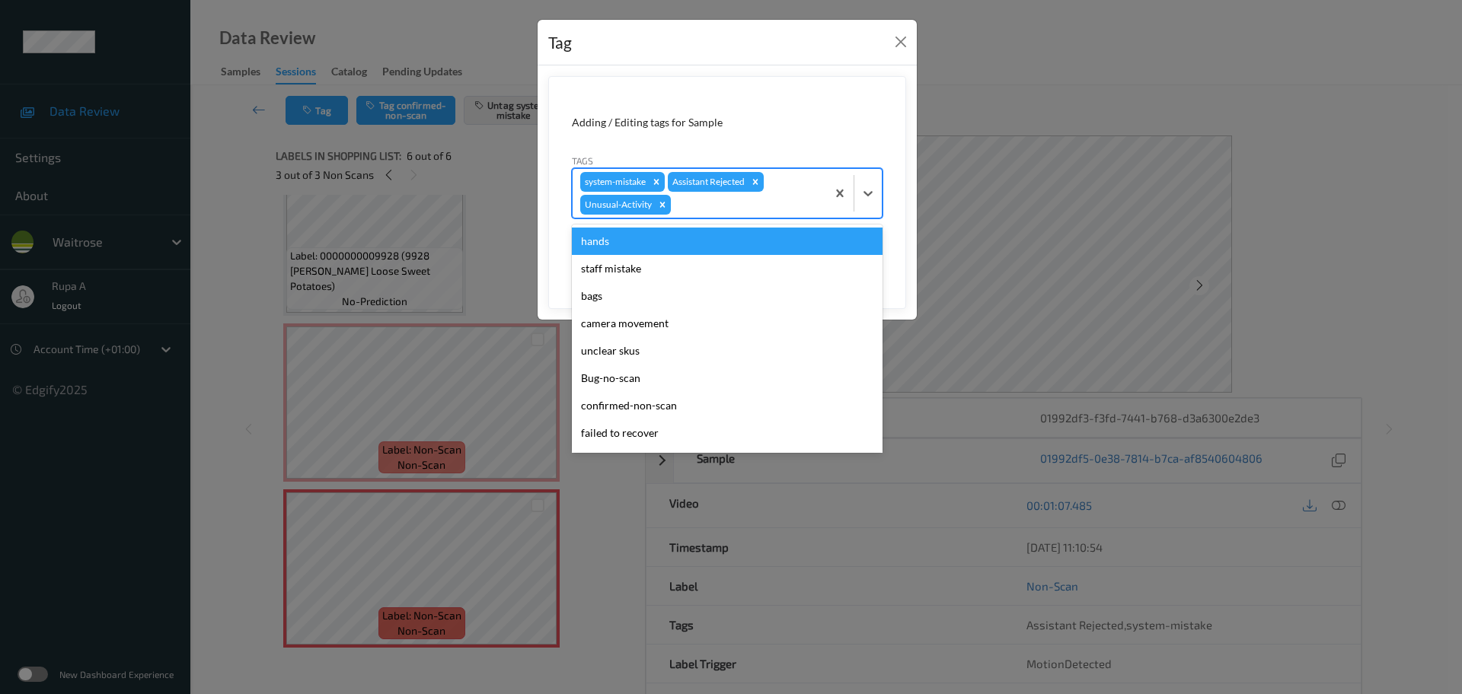
click at [704, 208] on div at bounding box center [746, 205] width 145 height 18
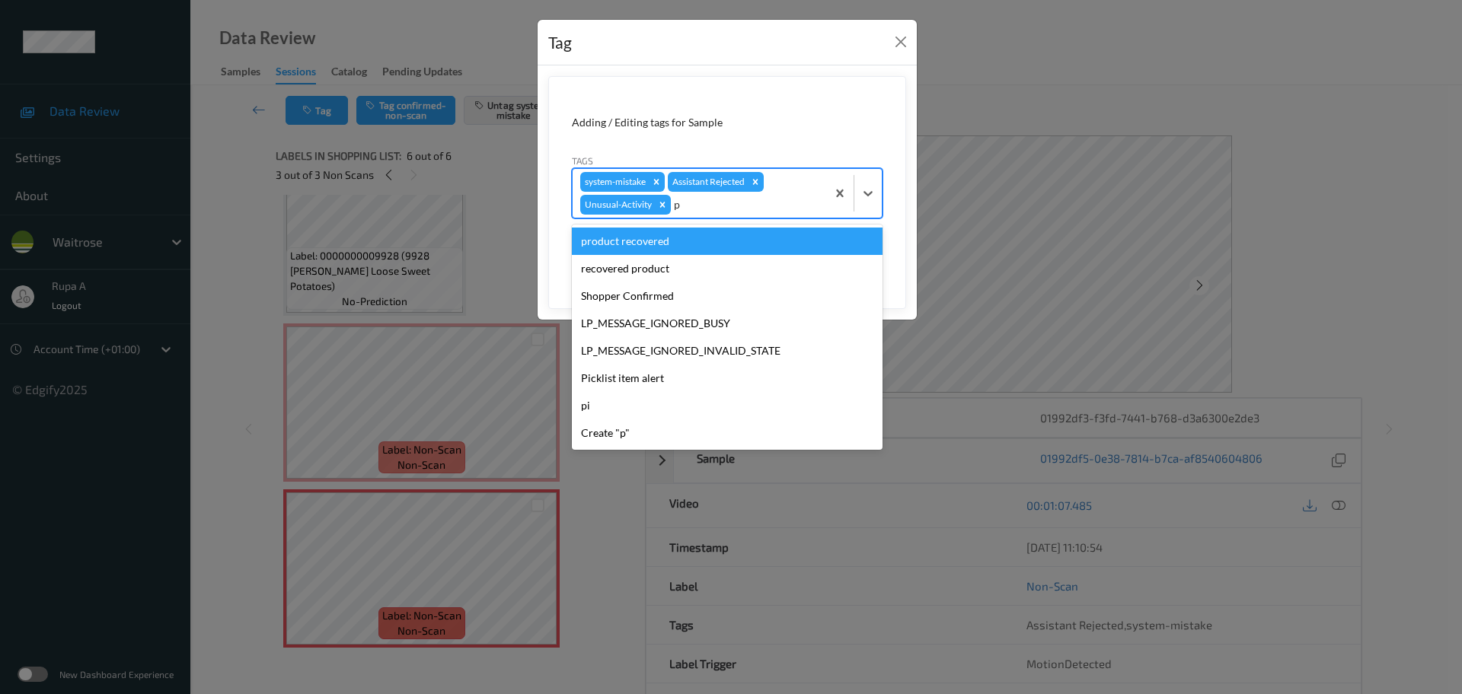
type input "pi"
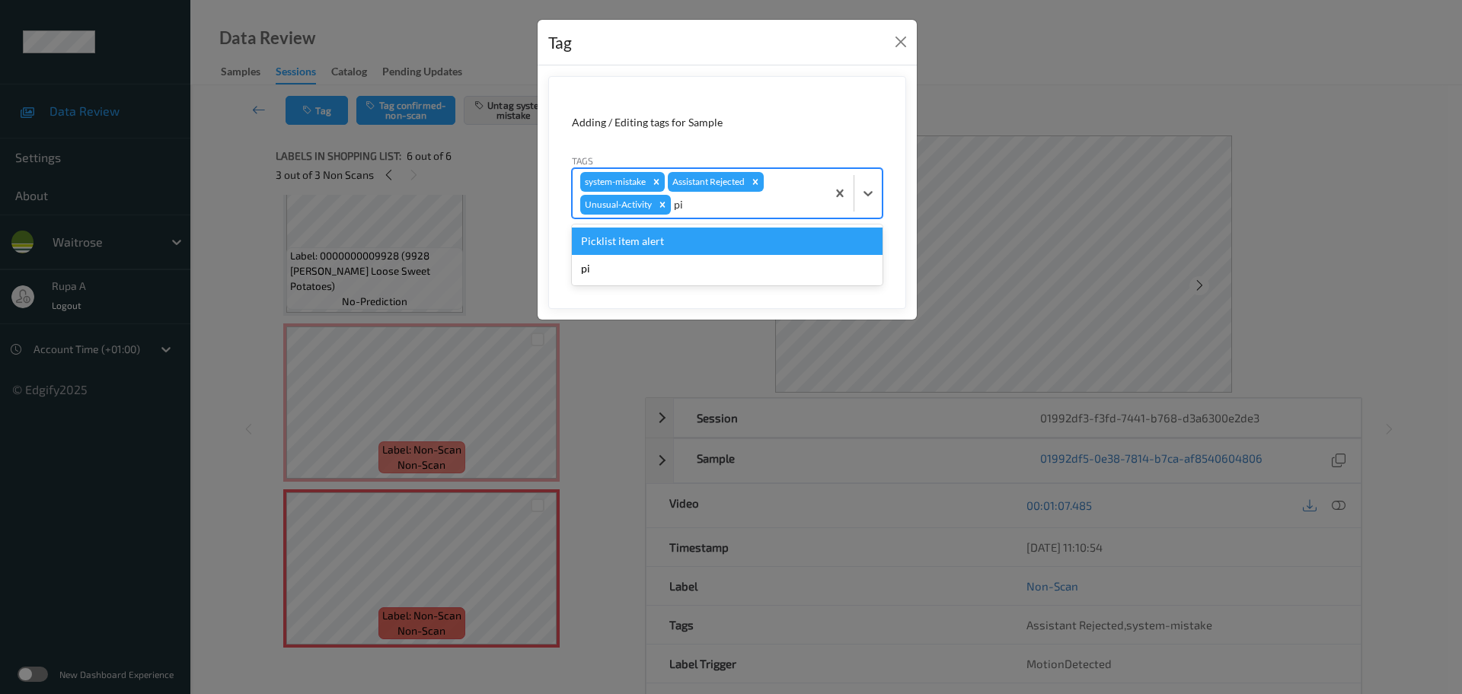
click at [681, 231] on div "Picklist item alert" at bounding box center [727, 241] width 311 height 27
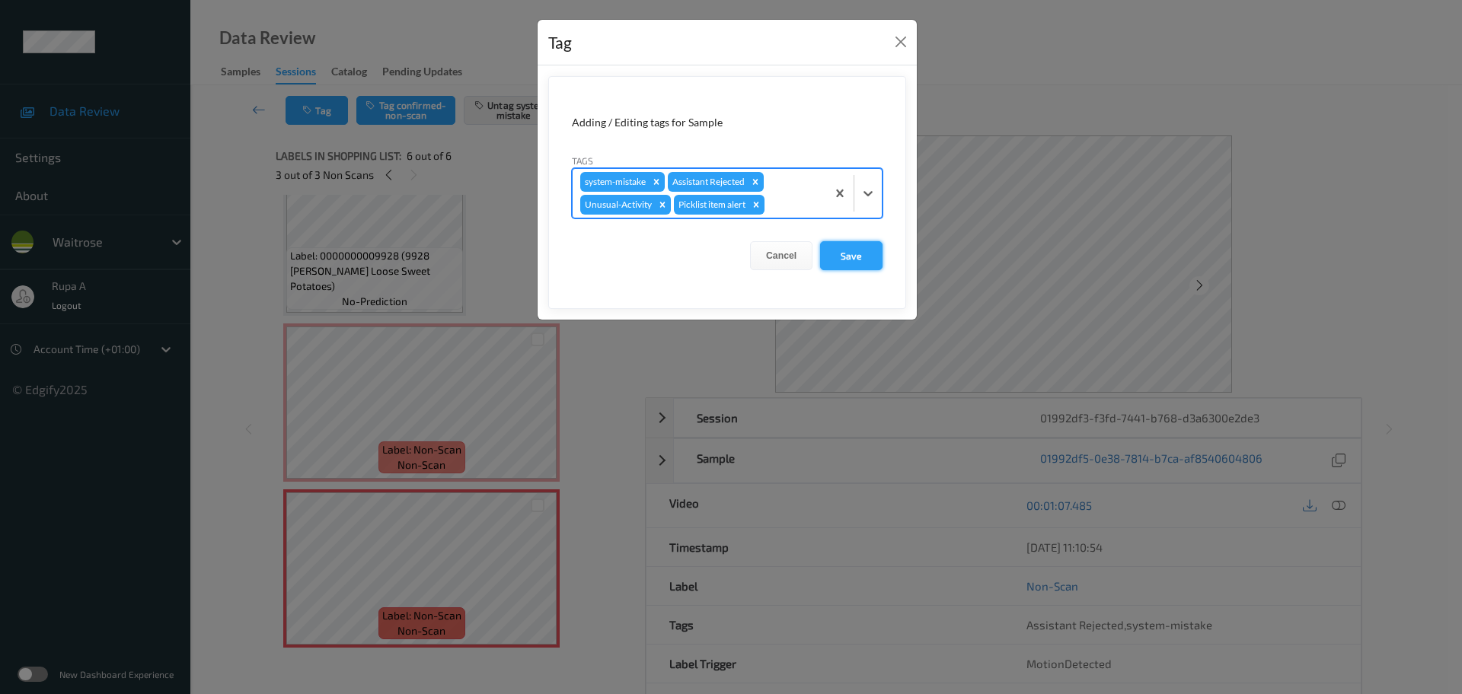
click at [869, 255] on button "Save" at bounding box center [851, 255] width 62 height 29
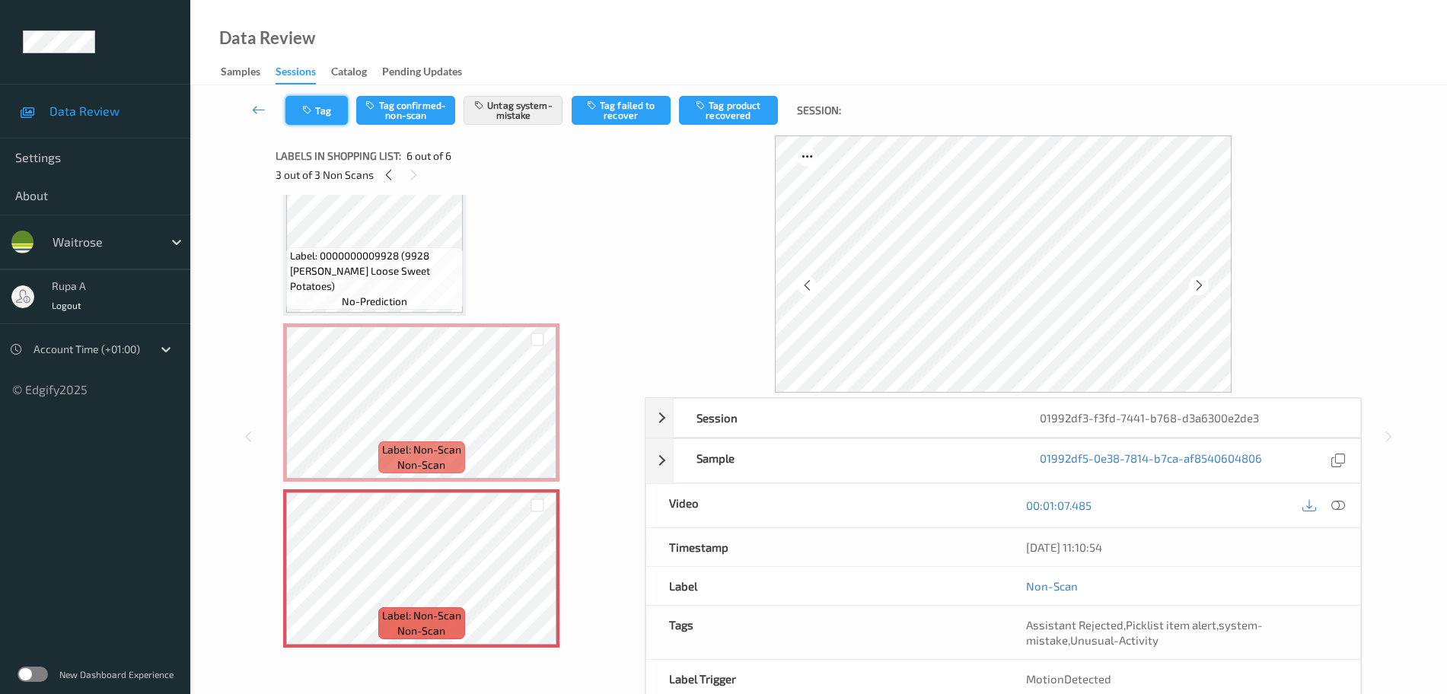
click at [304, 114] on icon "button" at bounding box center [308, 110] width 13 height 11
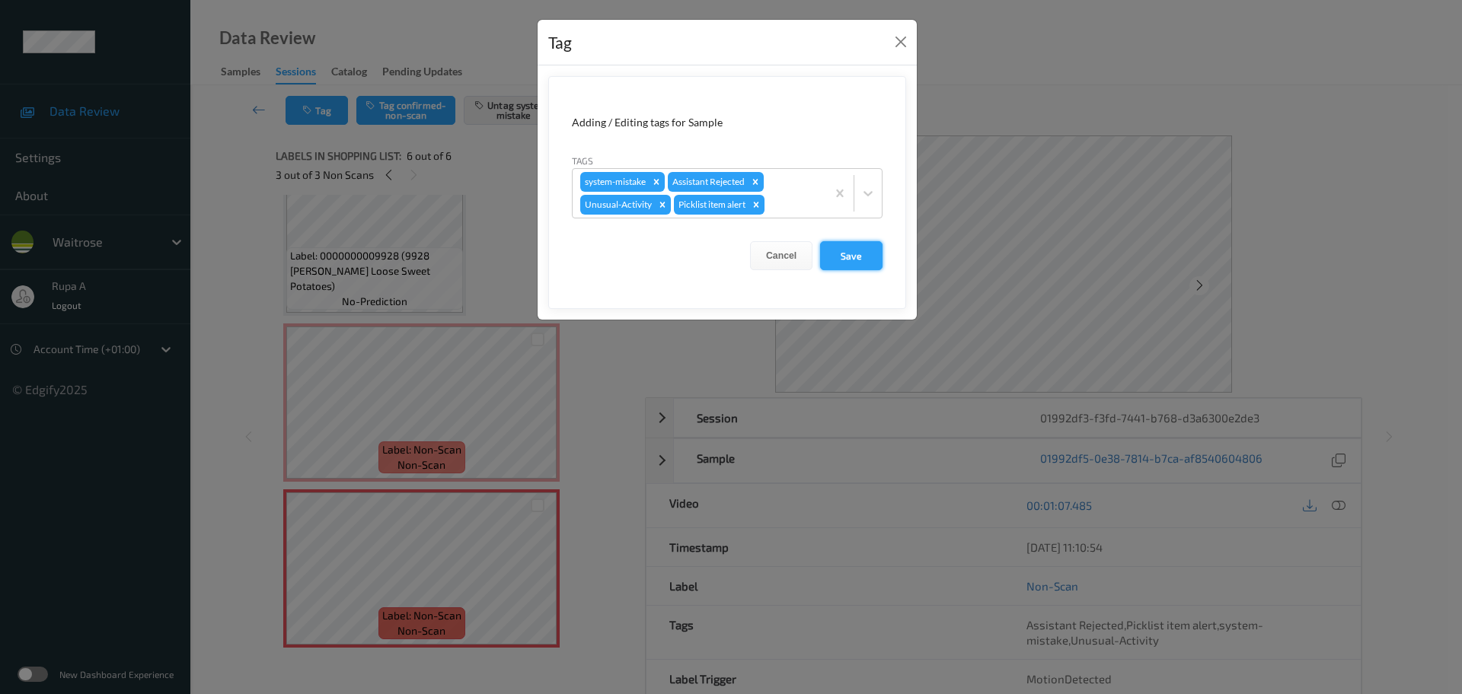
click at [859, 251] on button "Save" at bounding box center [851, 255] width 62 height 29
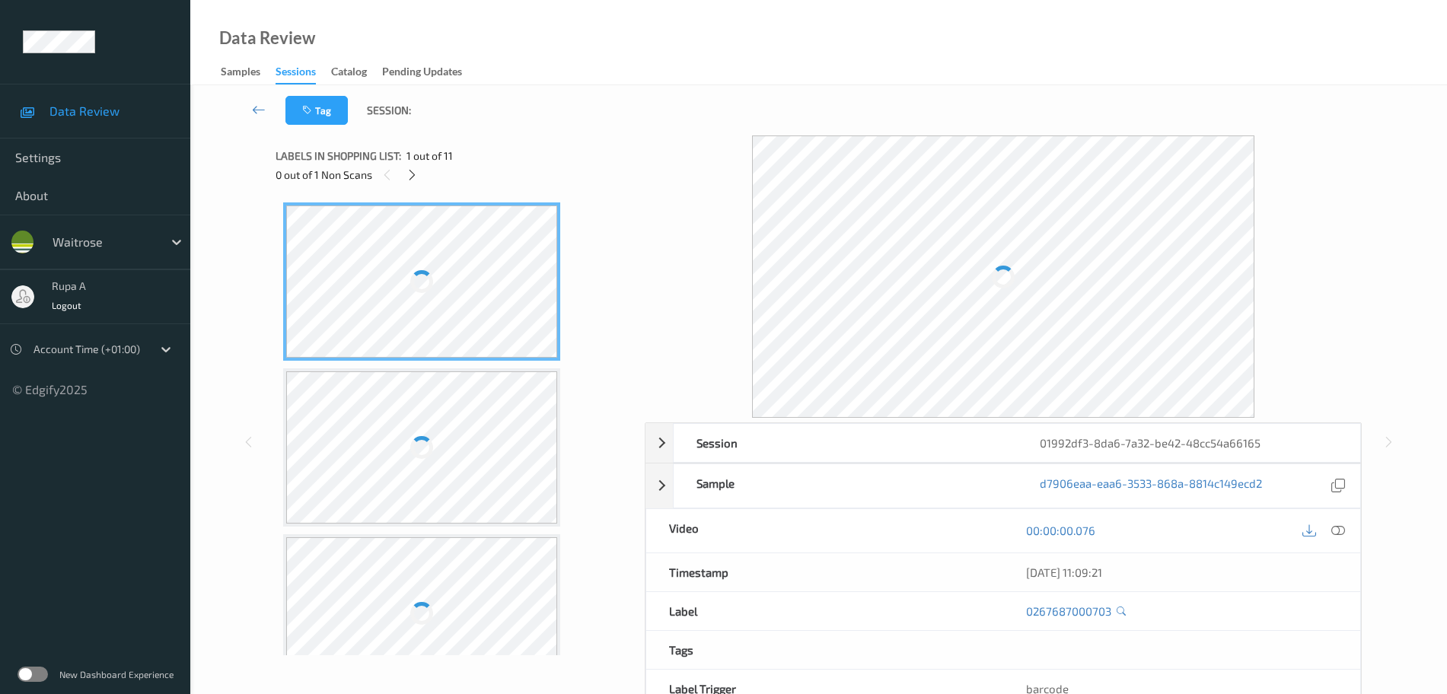
click at [508, 165] on div "0 out of 1 Non Scans" at bounding box center [455, 174] width 359 height 19
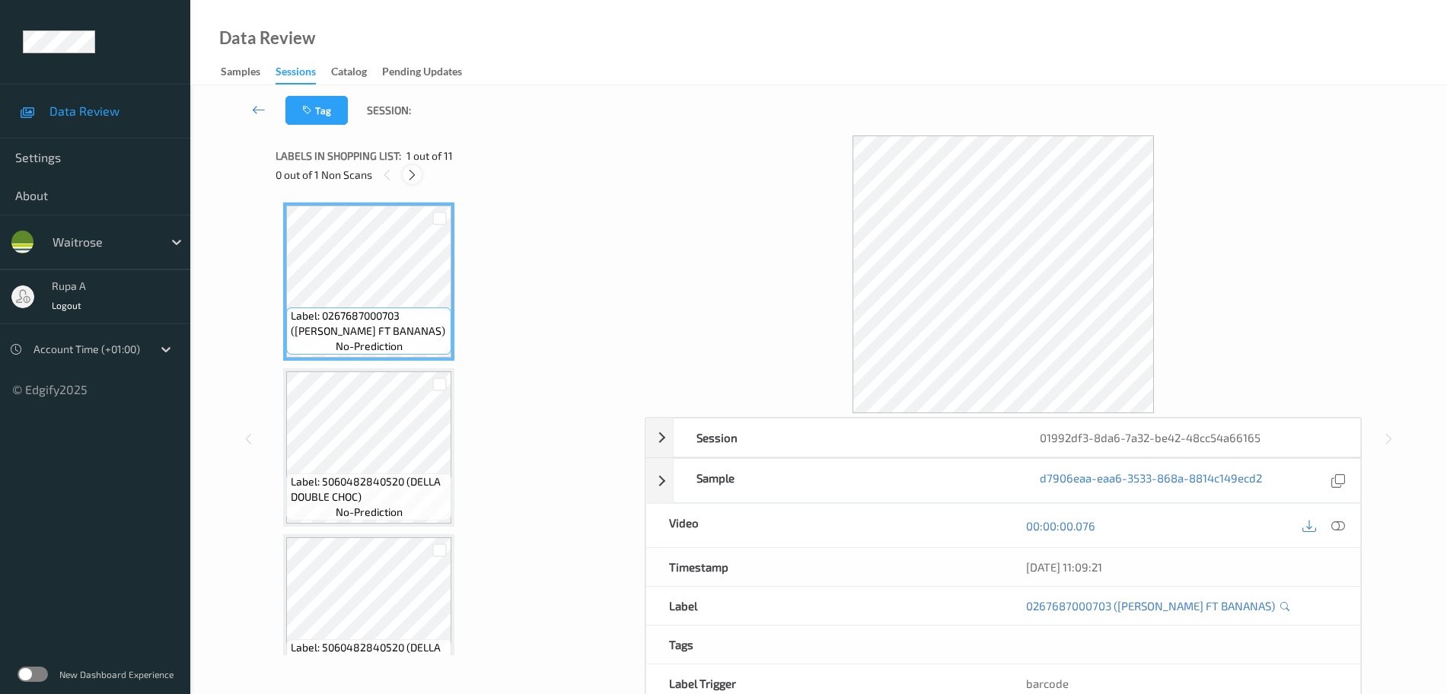
click at [419, 180] on div at bounding box center [412, 174] width 19 height 19
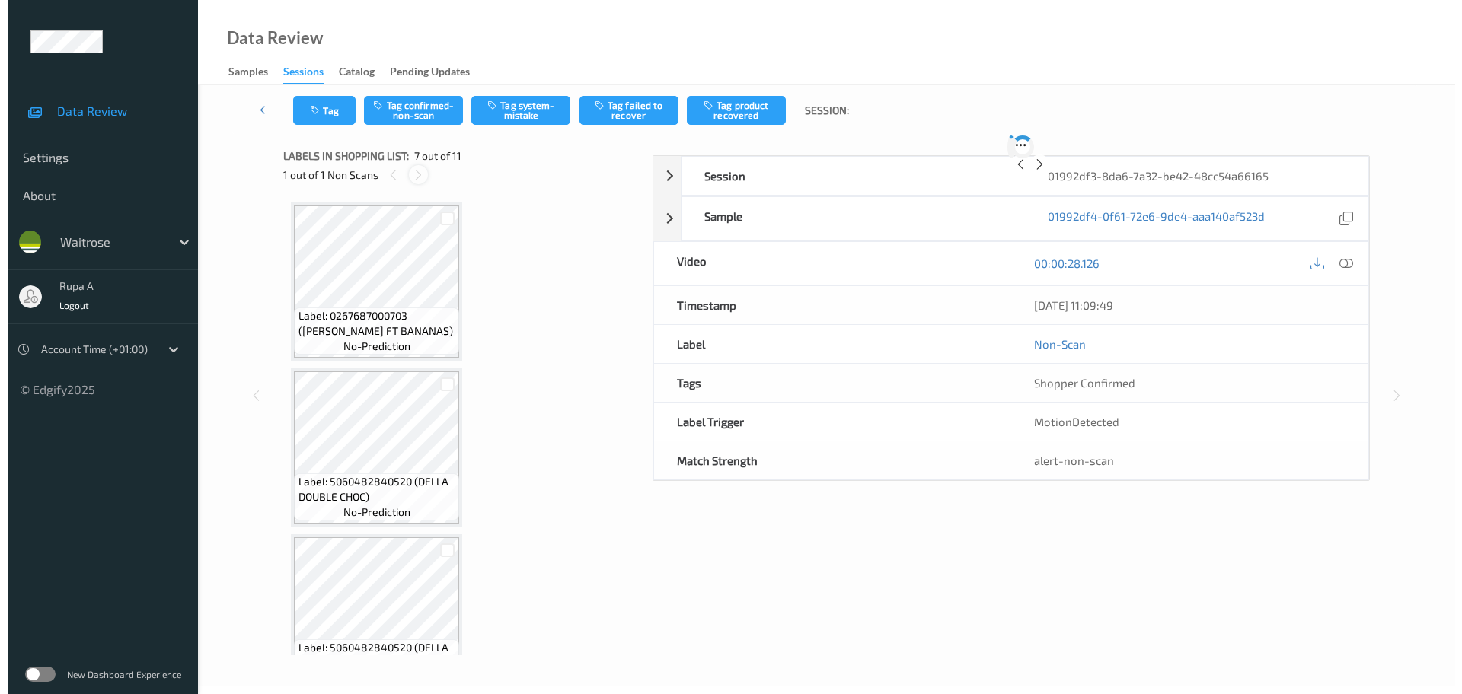
scroll to position [837, 0]
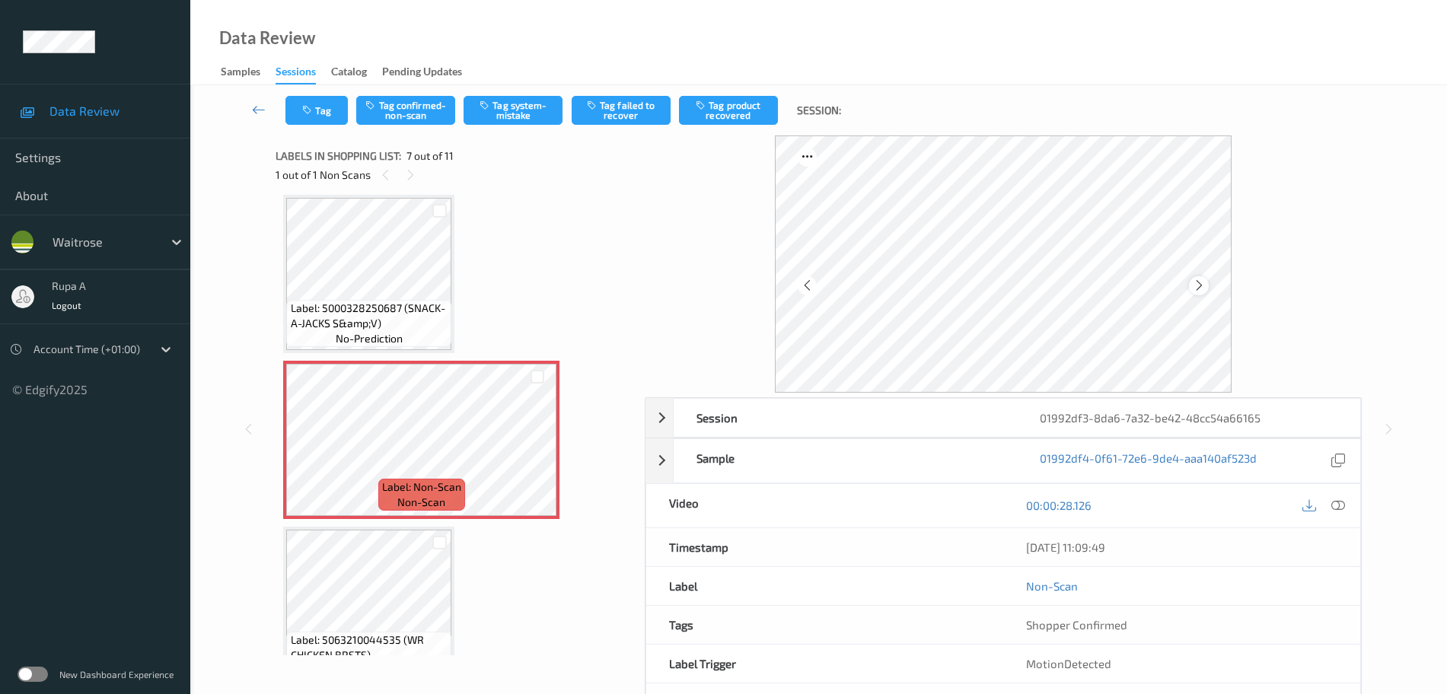
click at [1203, 295] on div at bounding box center [1198, 285] width 19 height 19
click at [512, 112] on button "Tag system-mistake" at bounding box center [513, 110] width 99 height 29
click at [312, 120] on button "Tag" at bounding box center [316, 110] width 62 height 29
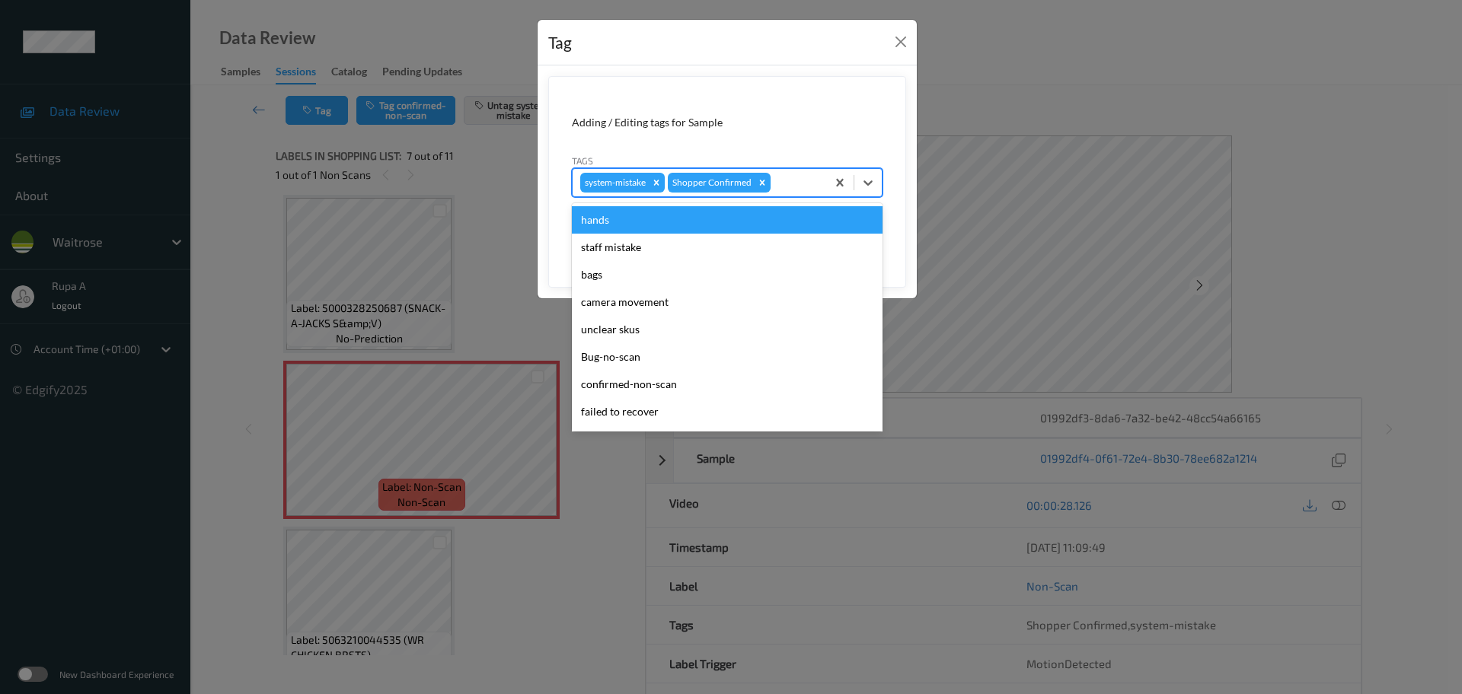
click at [800, 188] on div at bounding box center [795, 183] width 45 height 18
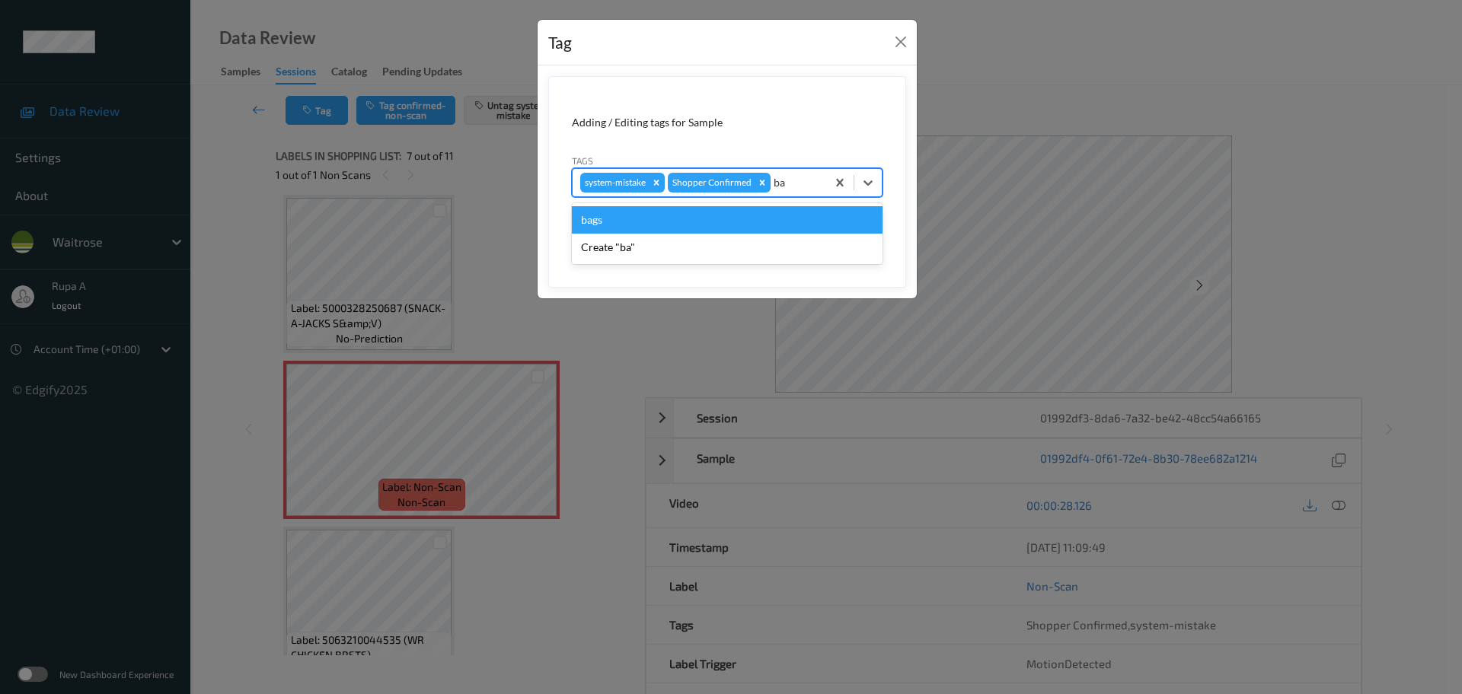
type input "bag"
click at [739, 230] on div "bags" at bounding box center [727, 219] width 311 height 27
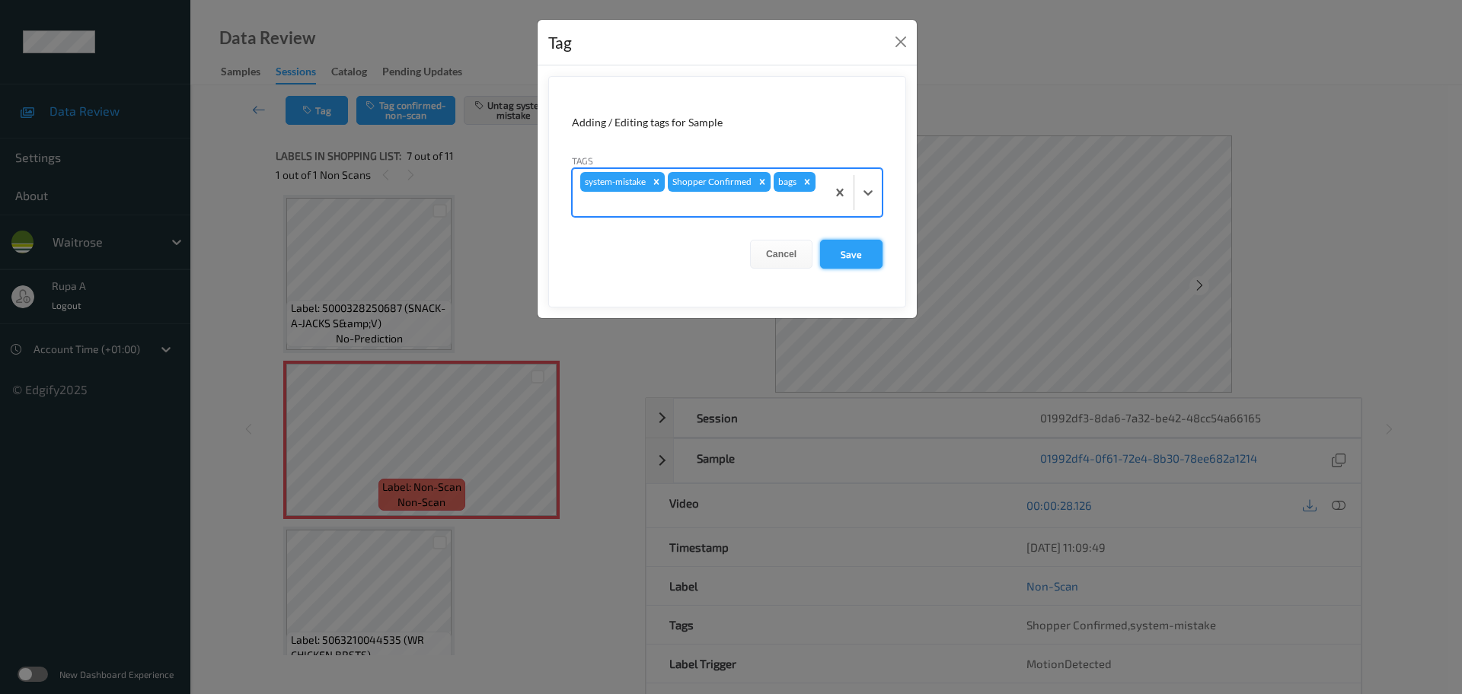
click at [856, 260] on button "Save" at bounding box center [851, 254] width 62 height 29
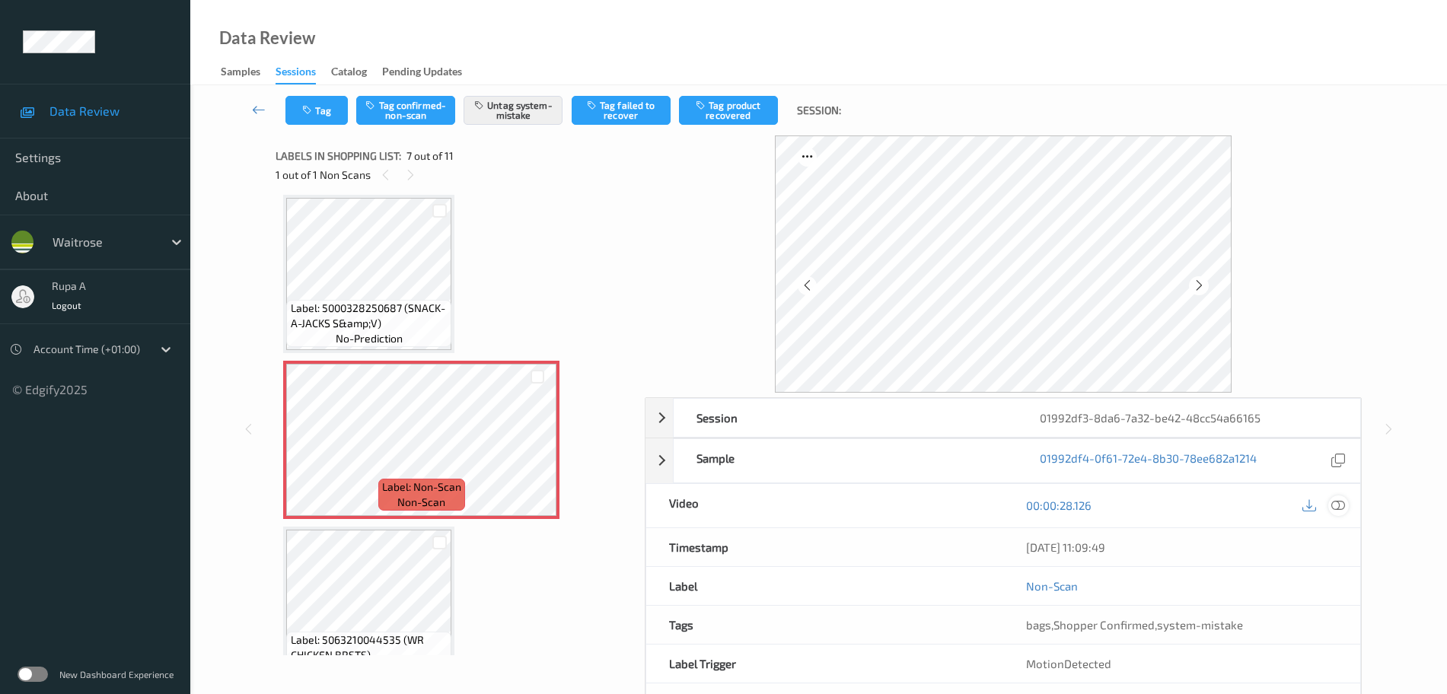
click at [1337, 505] on icon at bounding box center [1338, 506] width 14 height 14
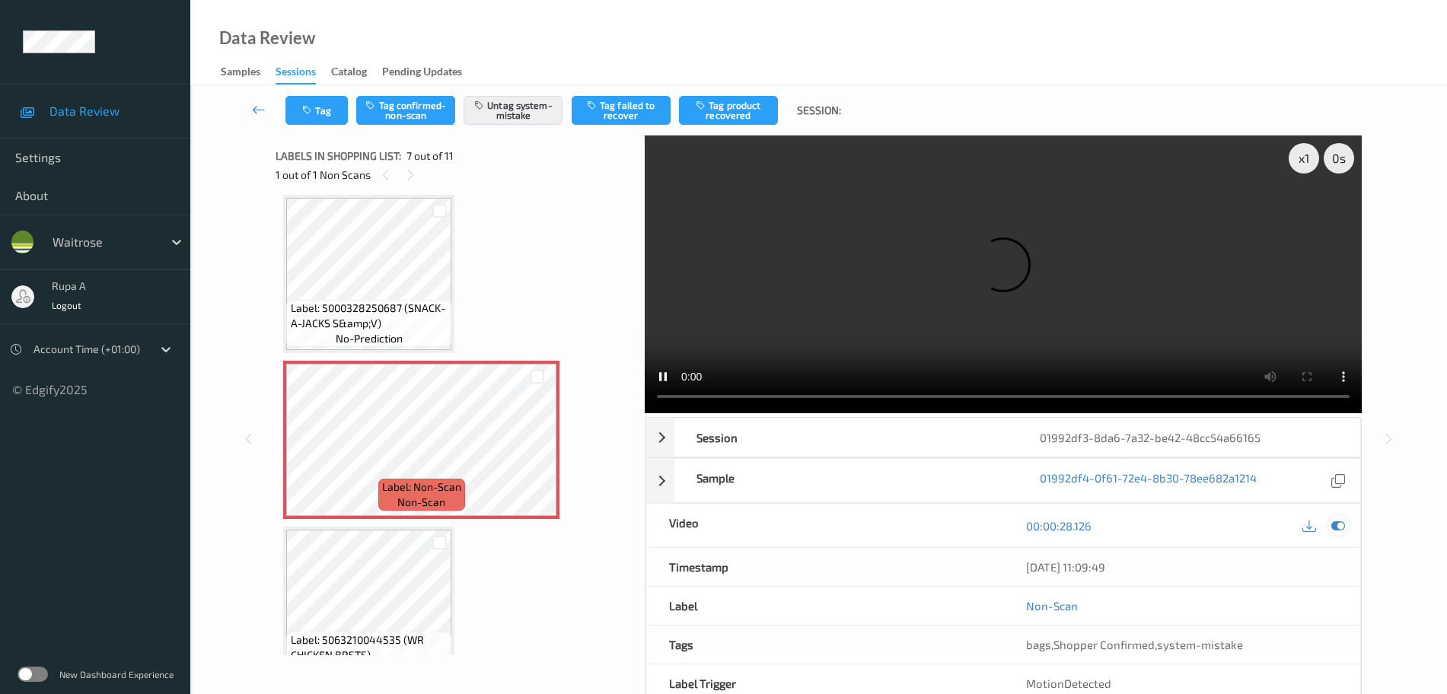
click at [1348, 528] on div at bounding box center [1338, 525] width 21 height 21
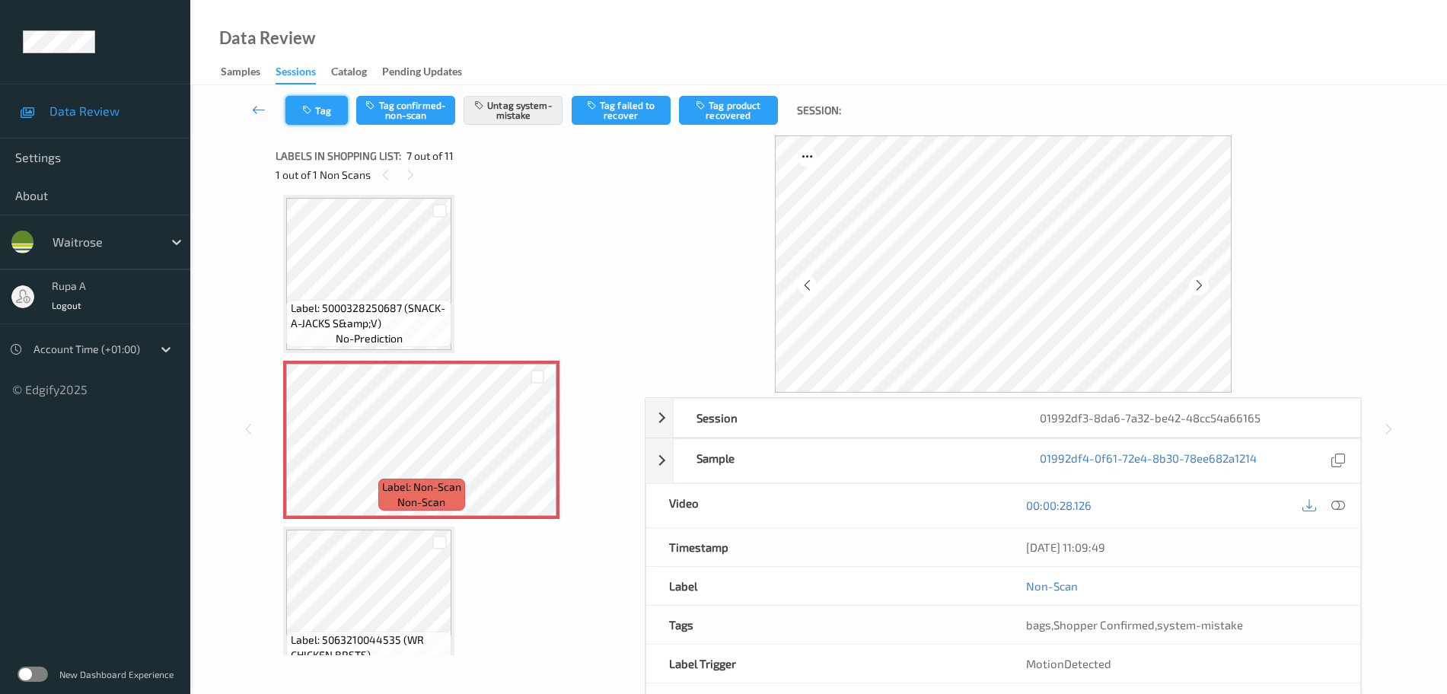
click at [336, 100] on button "Tag" at bounding box center [316, 110] width 62 height 29
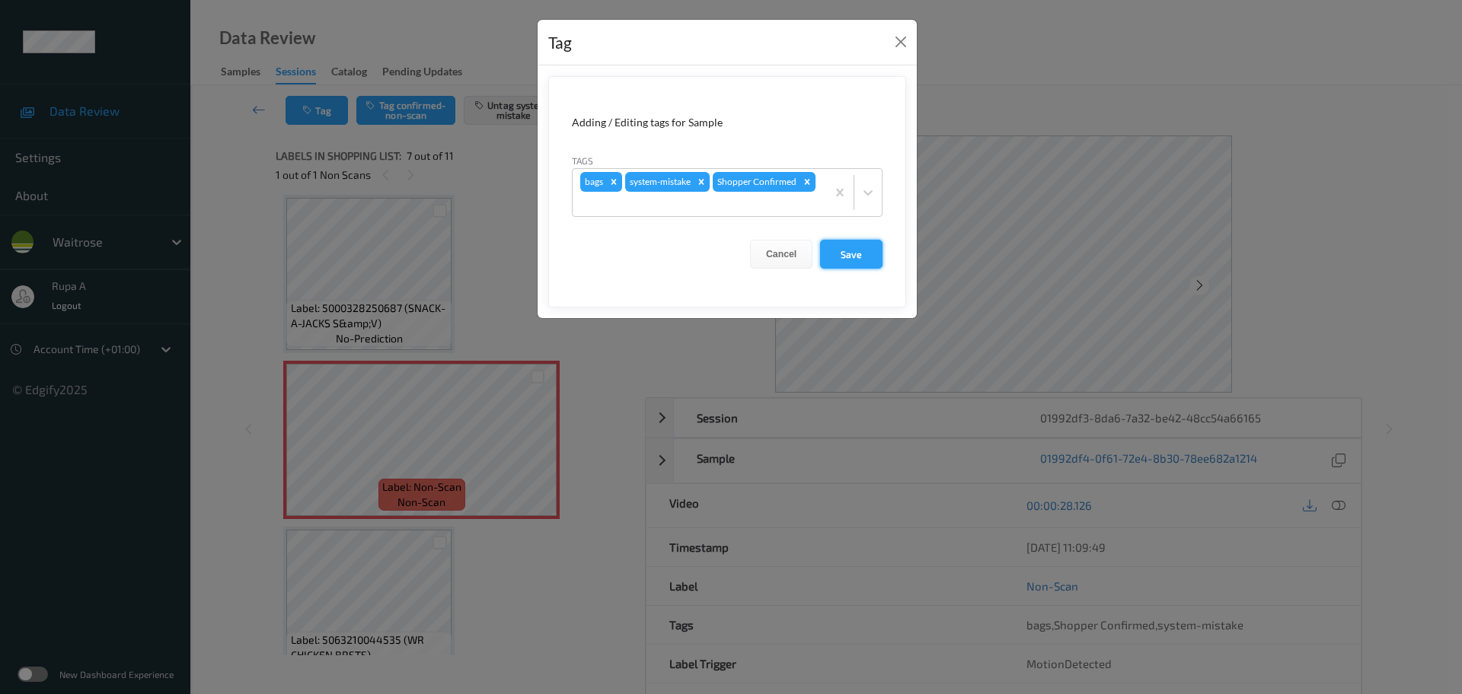
click at [830, 245] on button "Save" at bounding box center [851, 254] width 62 height 29
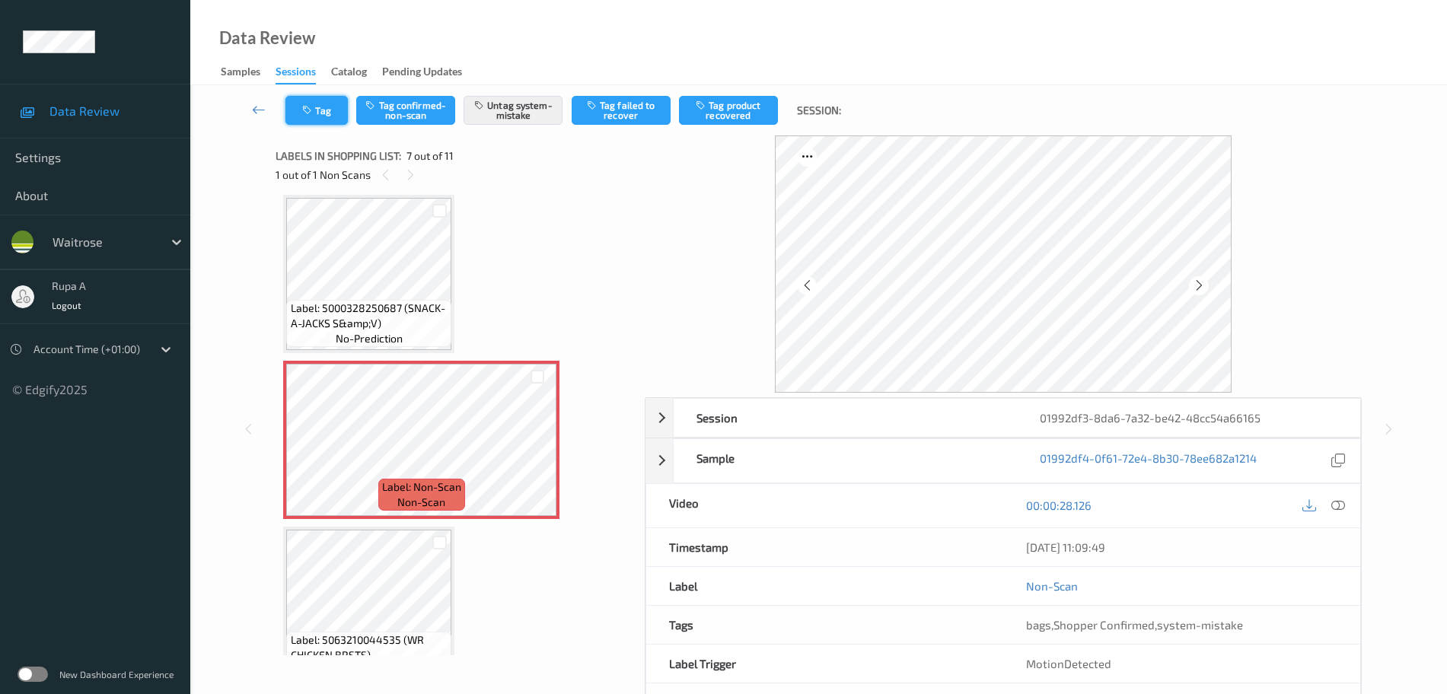
click at [301, 103] on button "Tag" at bounding box center [316, 110] width 62 height 29
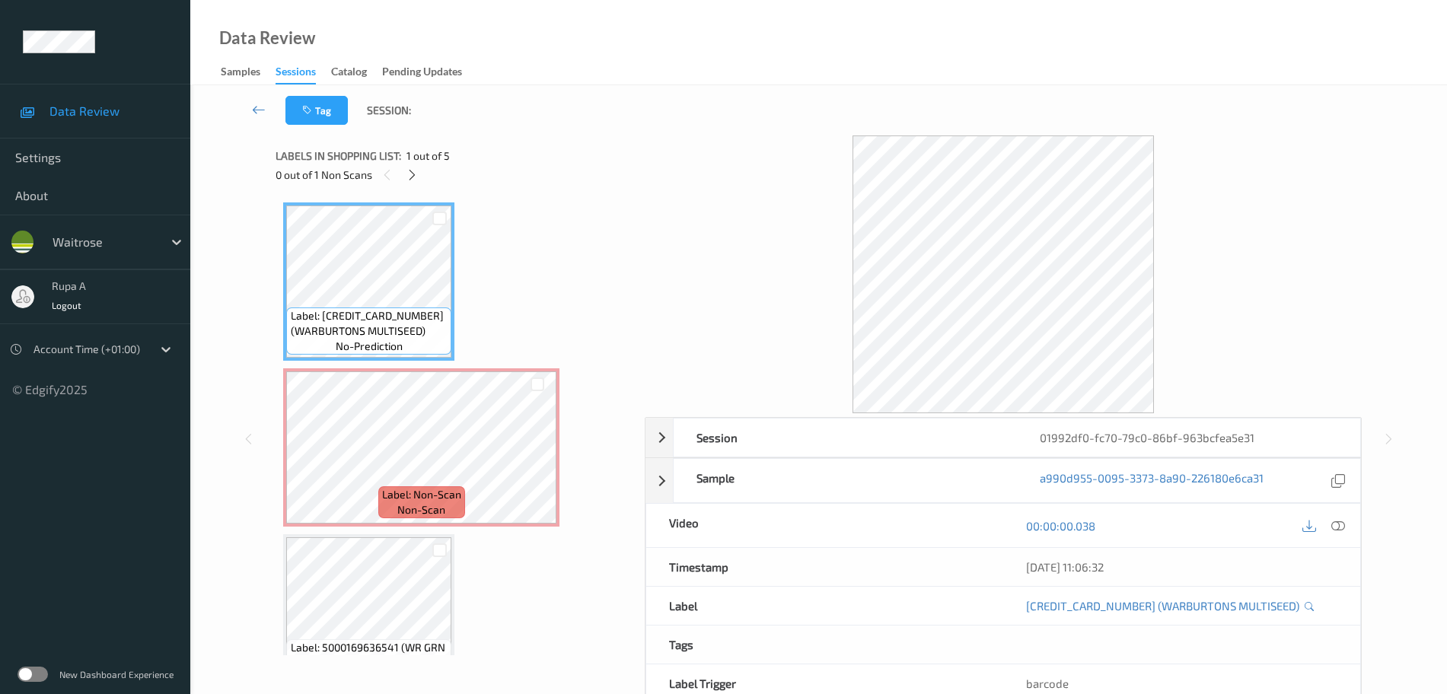
click at [537, 178] on div "0 out of 1 Non Scans" at bounding box center [455, 174] width 359 height 19
click at [406, 174] on icon at bounding box center [412, 175] width 13 height 14
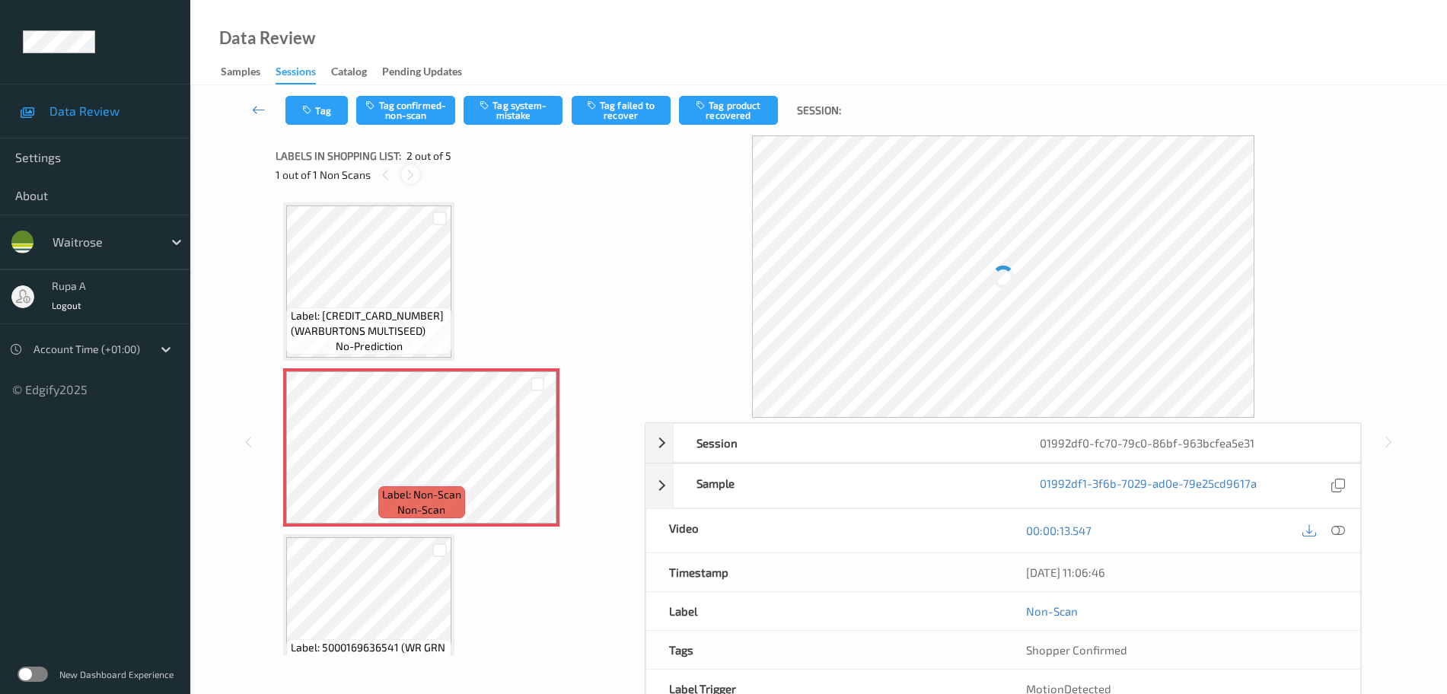
scroll to position [8, 0]
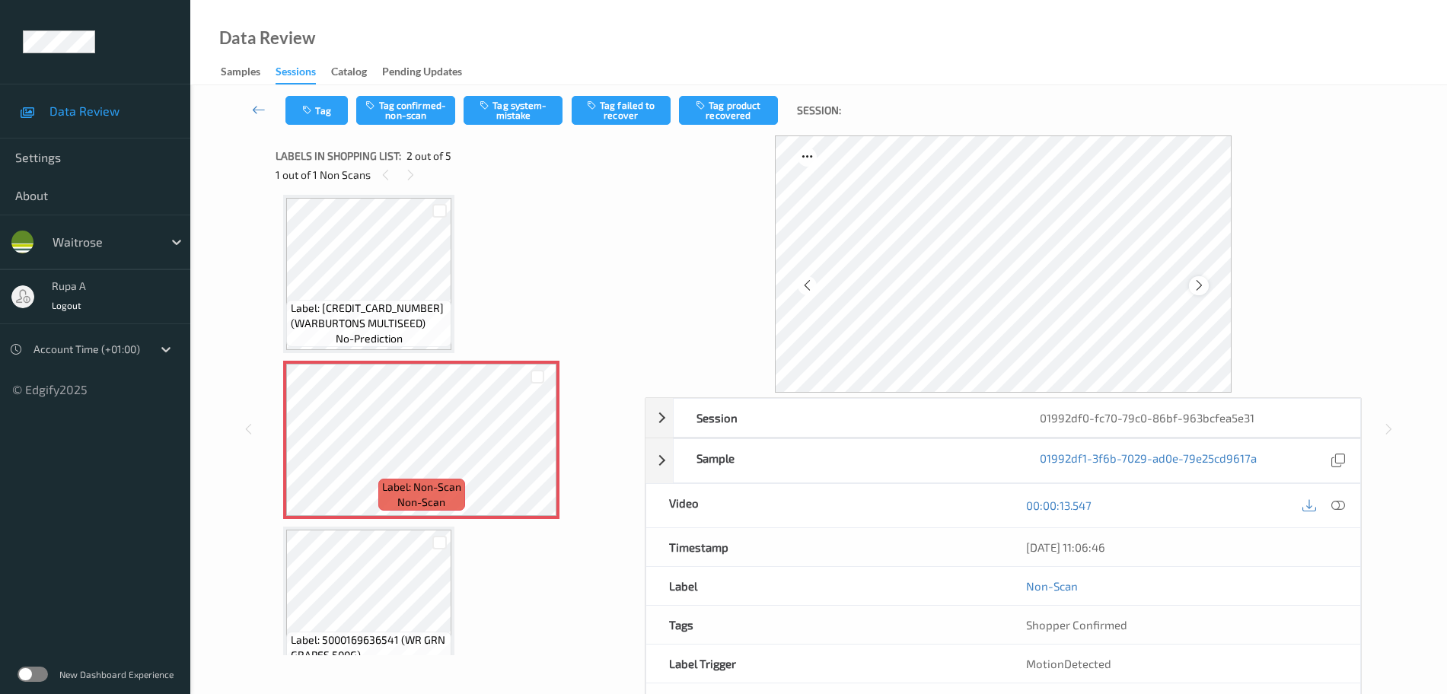
click at [1189, 288] on div at bounding box center [1198, 285] width 19 height 19
click at [1193, 286] on icon at bounding box center [1199, 286] width 13 height 14
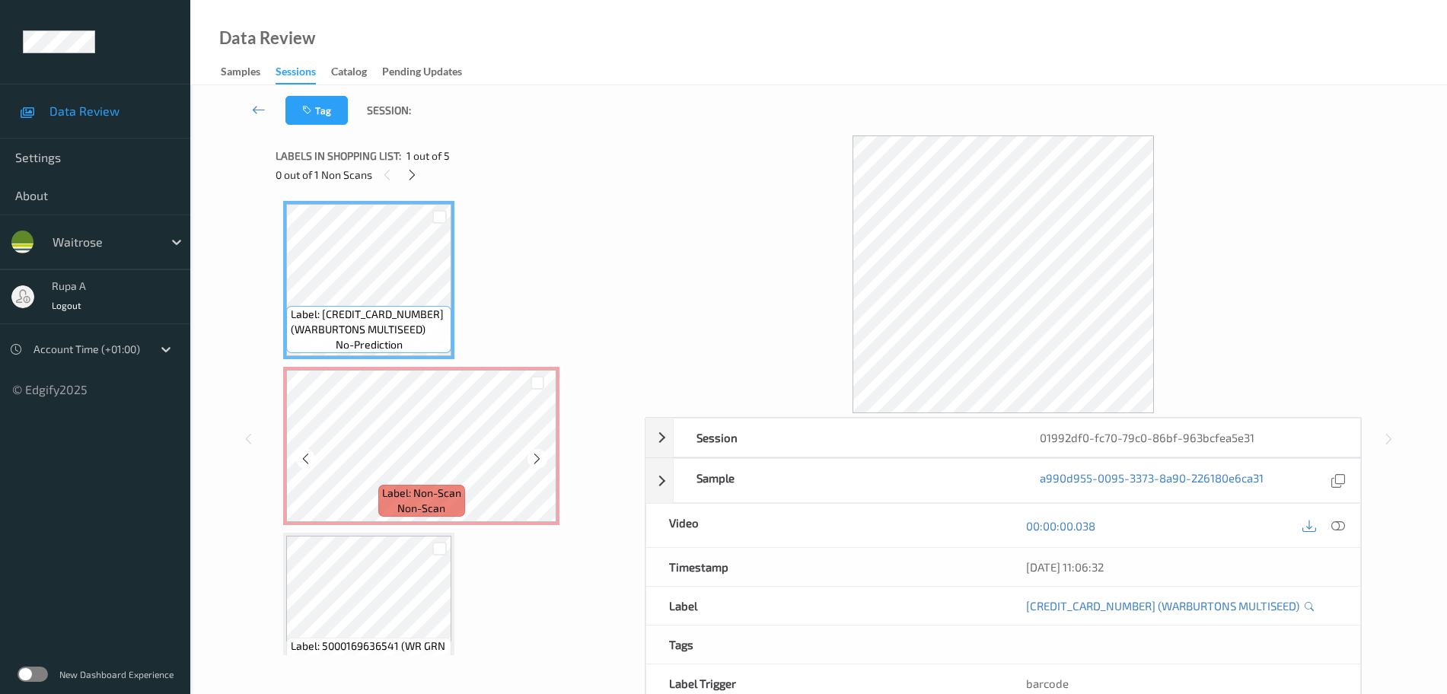
scroll to position [0, 0]
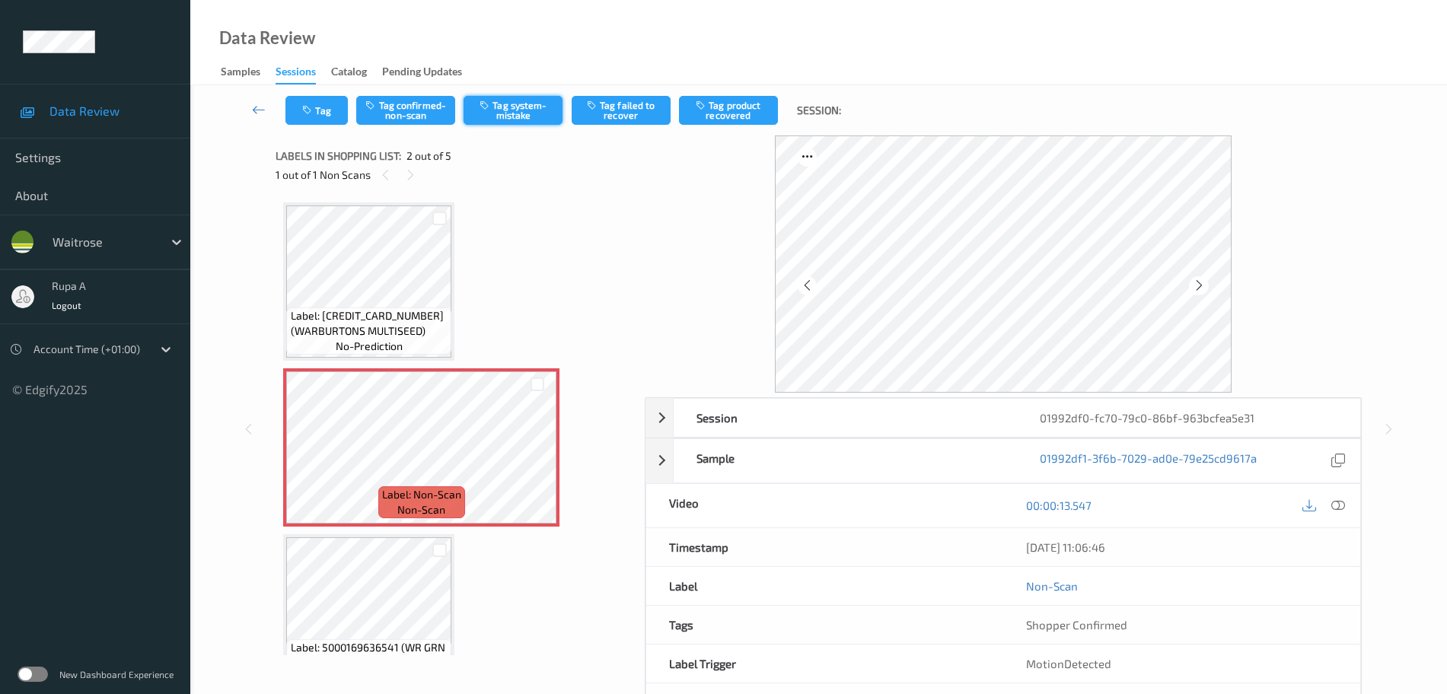
click at [518, 118] on button "Tag system-mistake" at bounding box center [513, 110] width 99 height 29
click at [314, 110] on icon "button" at bounding box center [308, 110] width 13 height 11
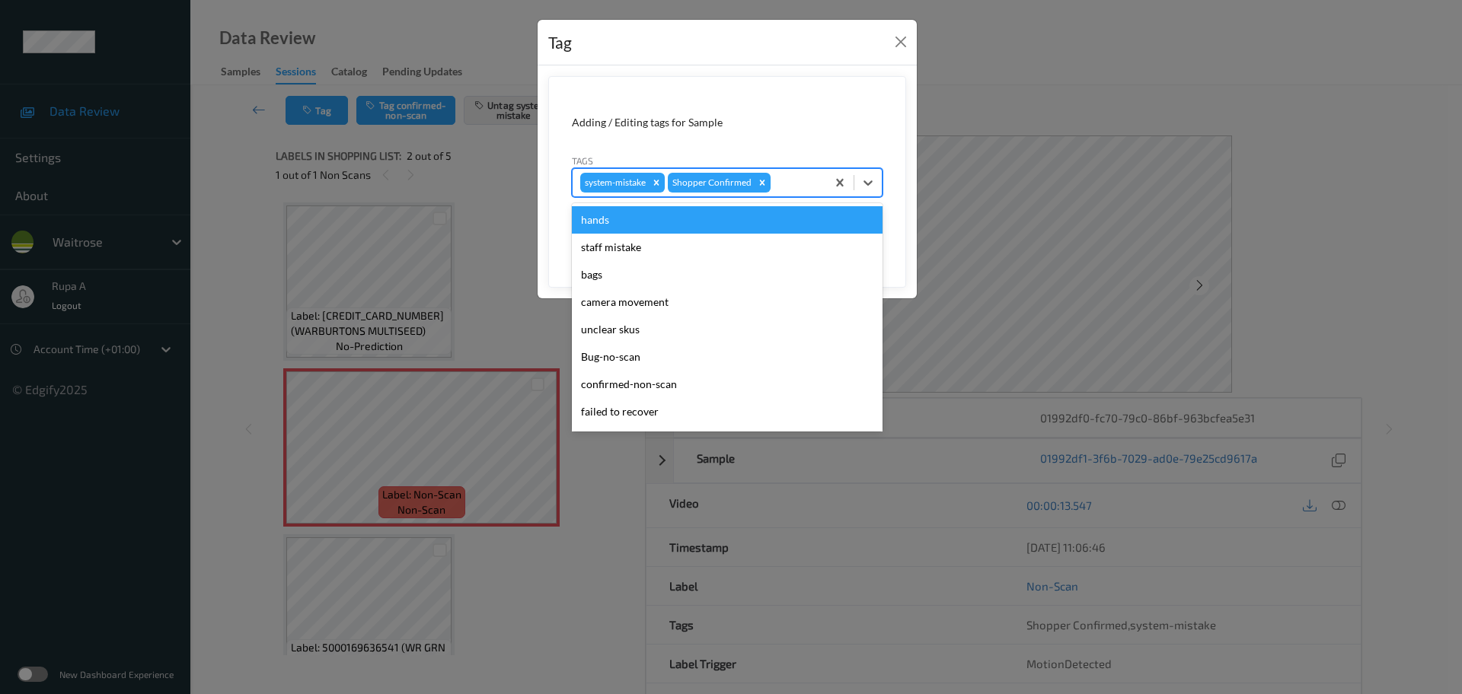
click at [811, 186] on div at bounding box center [795, 183] width 45 height 18
type input "un"
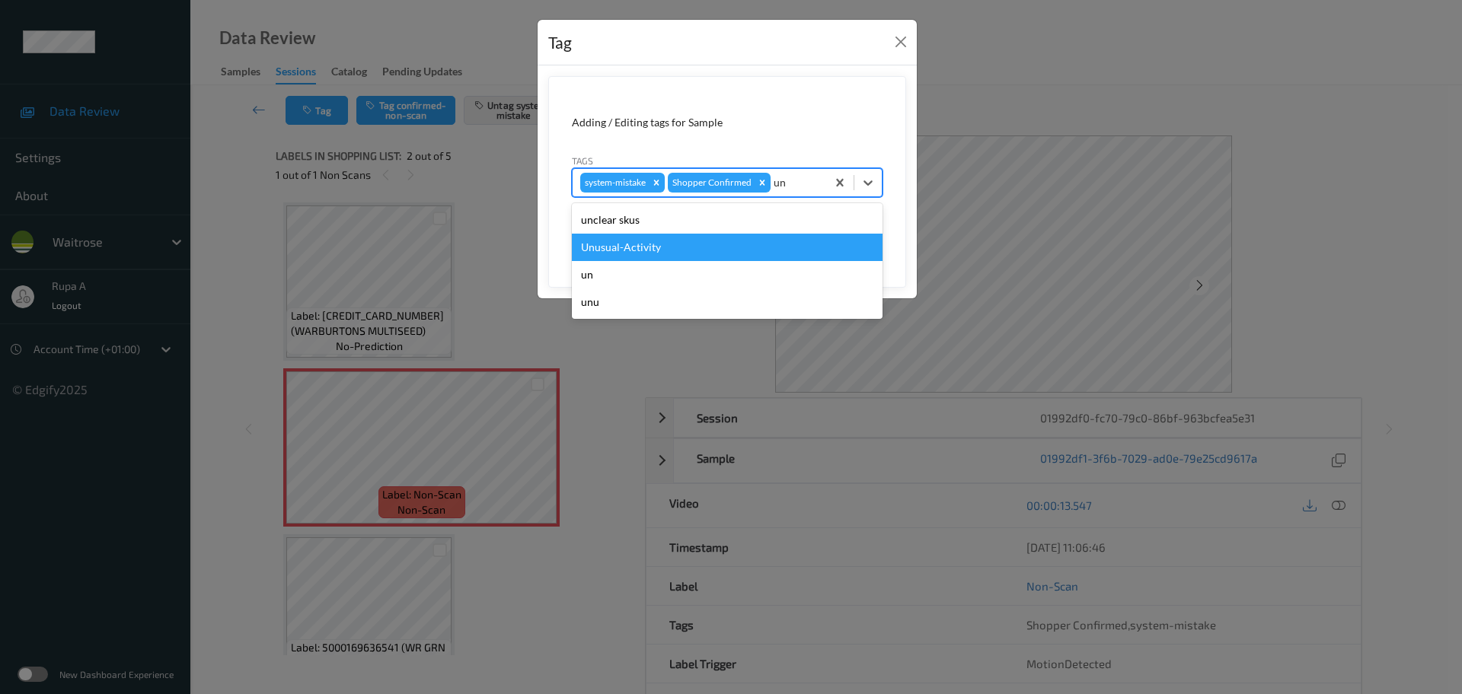
click at [713, 247] on div "Unusual-Activity" at bounding box center [727, 247] width 311 height 27
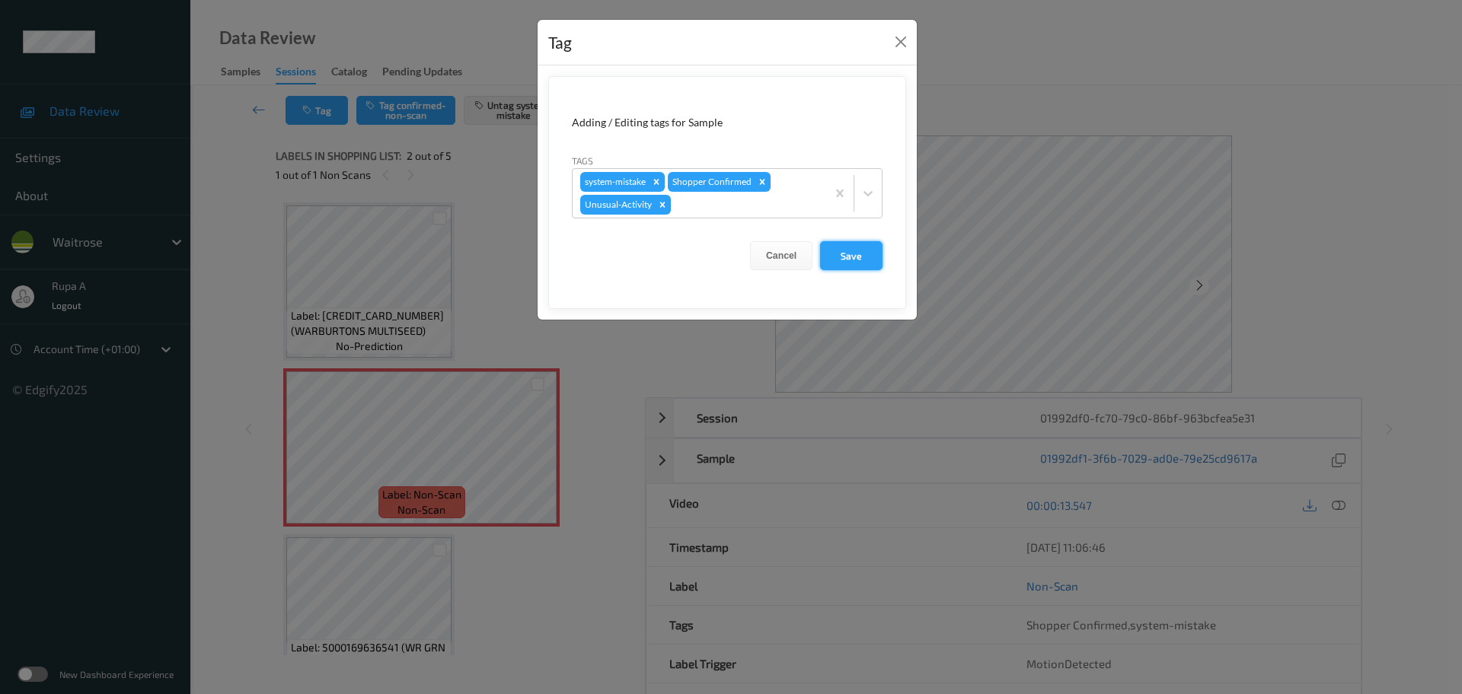
click at [843, 251] on button "Save" at bounding box center [851, 255] width 62 height 29
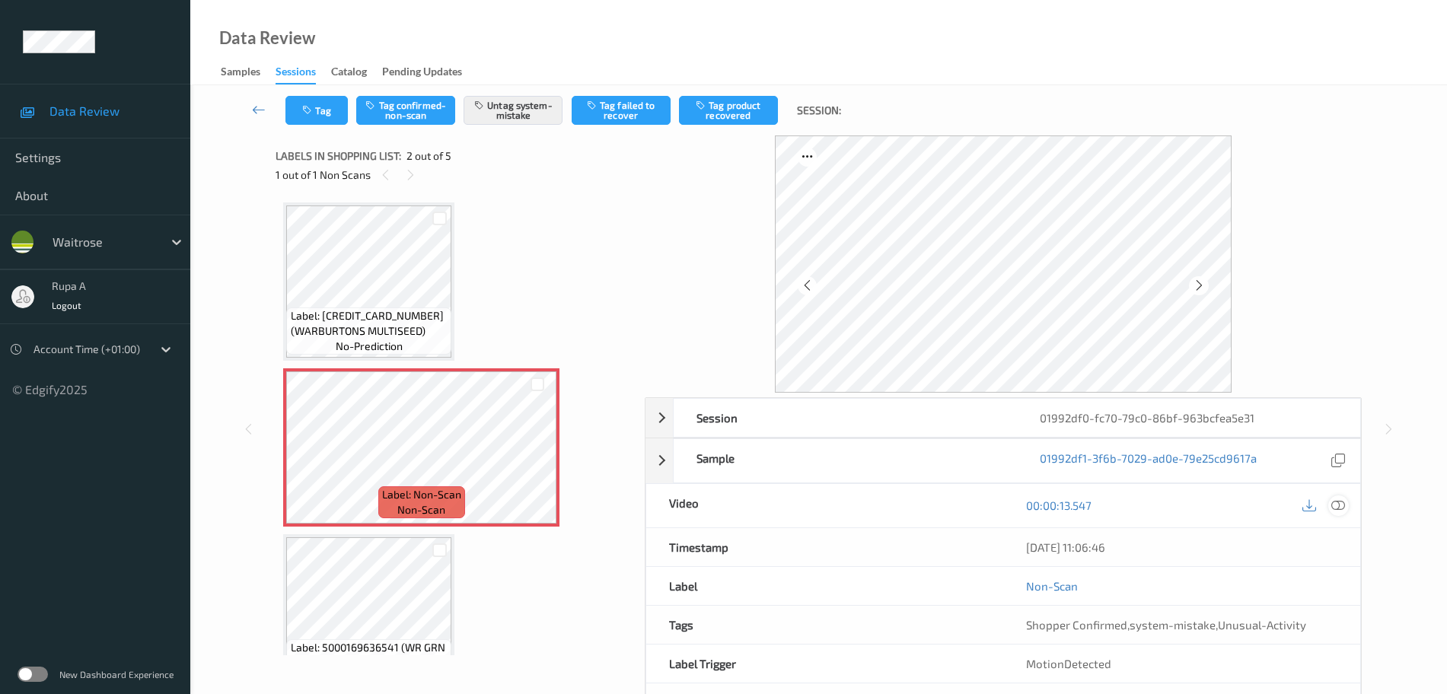
click at [1342, 503] on icon at bounding box center [1338, 506] width 14 height 14
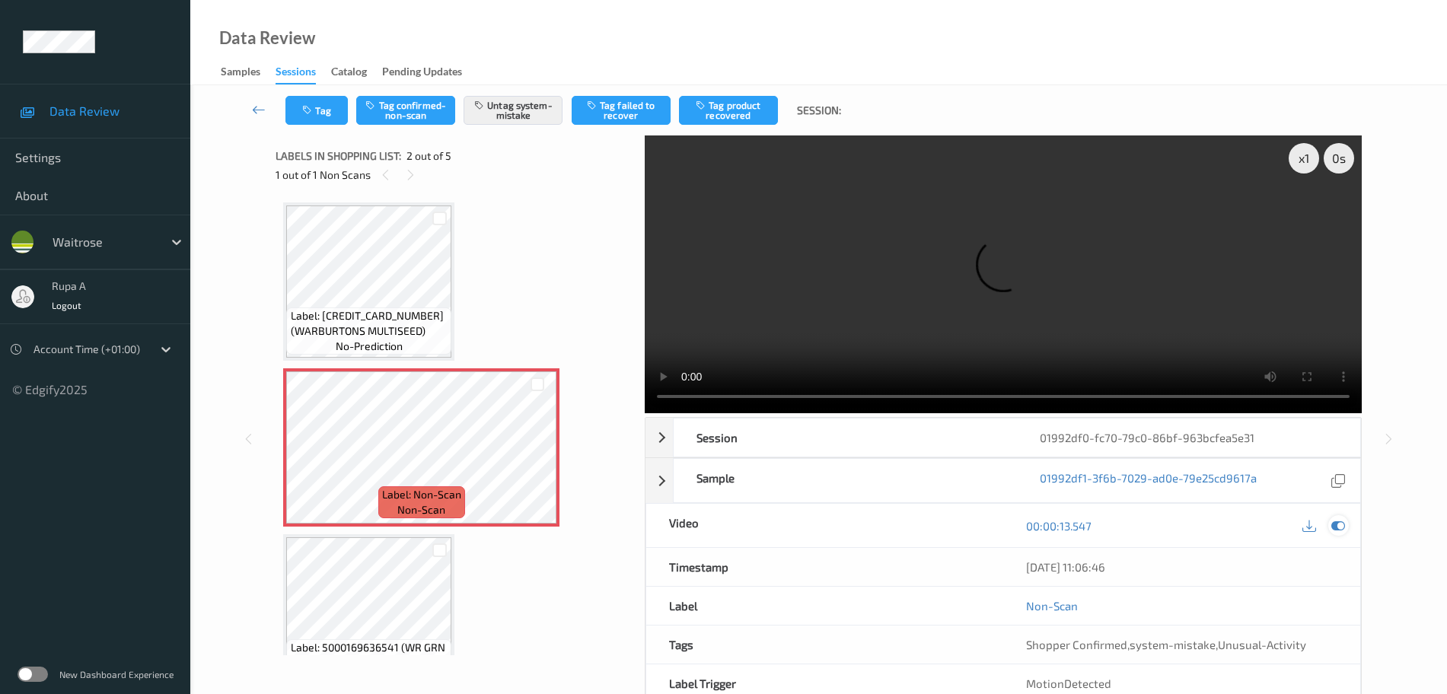
click at [1337, 516] on div at bounding box center [1338, 525] width 21 height 21
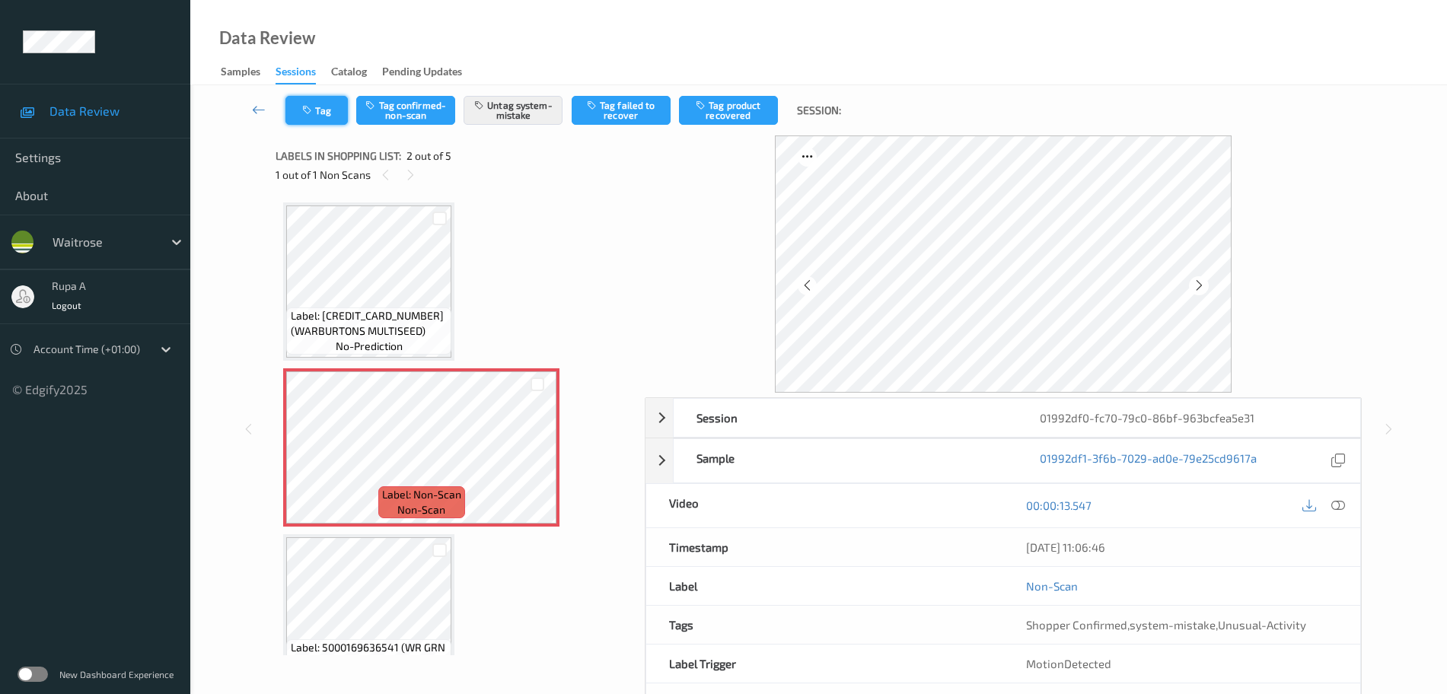
click at [303, 106] on icon "button" at bounding box center [308, 110] width 13 height 11
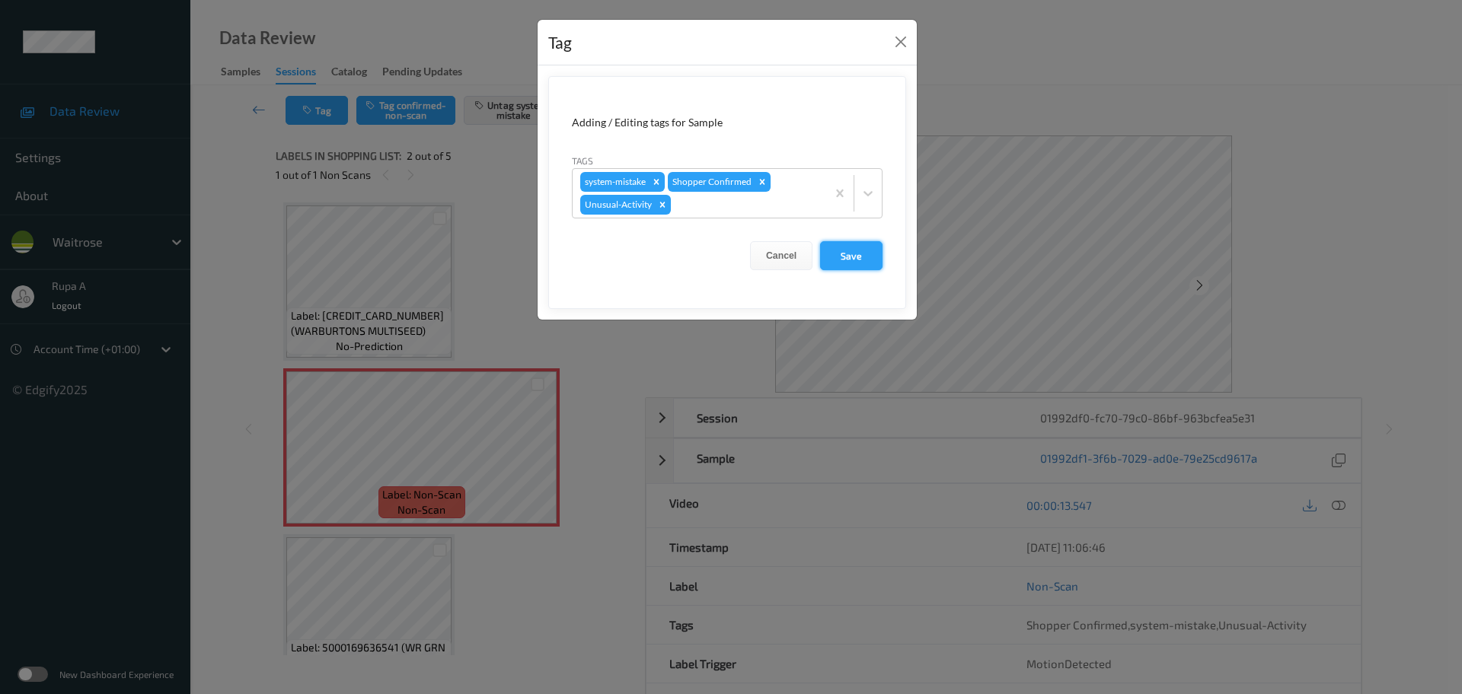
click at [853, 250] on button "Save" at bounding box center [851, 255] width 62 height 29
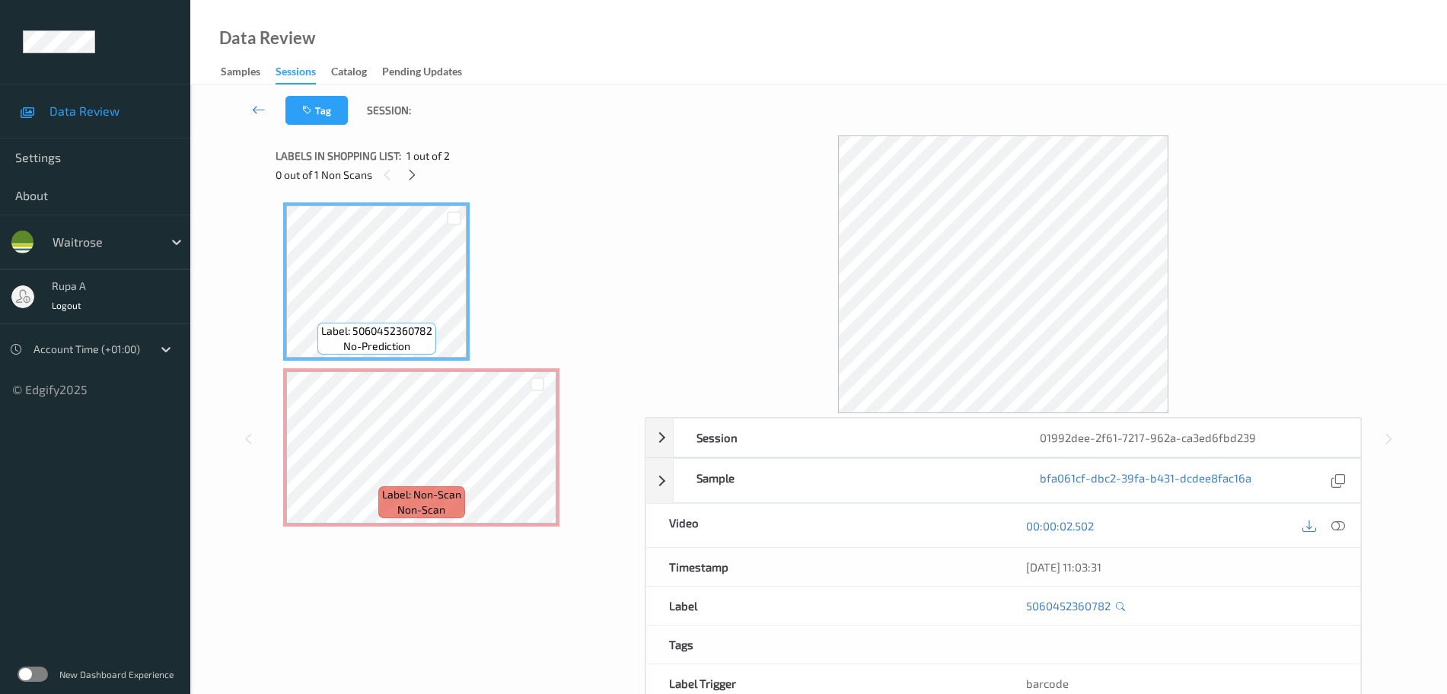
drag, startPoint x: 419, startPoint y: 177, endPoint x: 291, endPoint y: 8, distance: 212.4
click at [419, 177] on div at bounding box center [412, 174] width 19 height 19
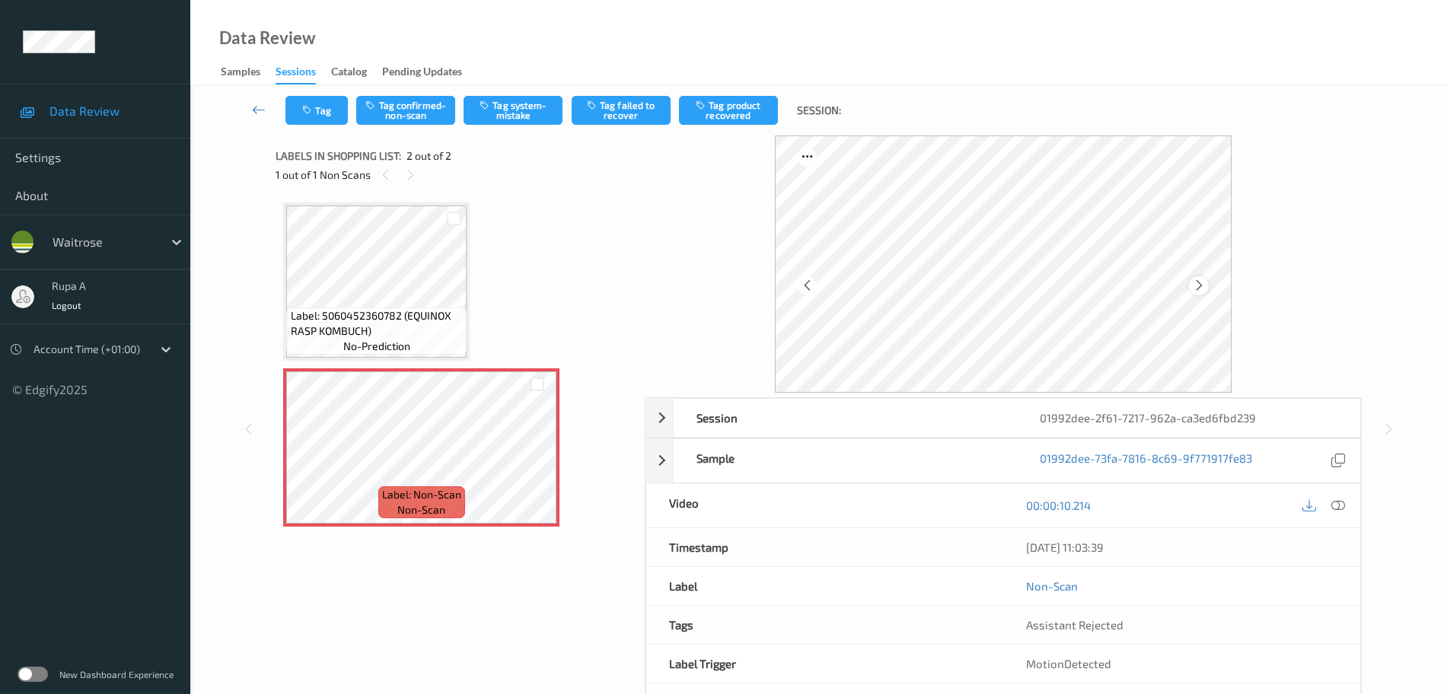
click at [1201, 288] on icon at bounding box center [1199, 286] width 13 height 14
click at [516, 123] on button "Tag system-mistake" at bounding box center [513, 110] width 99 height 29
click at [316, 113] on button "Tag" at bounding box center [316, 110] width 62 height 29
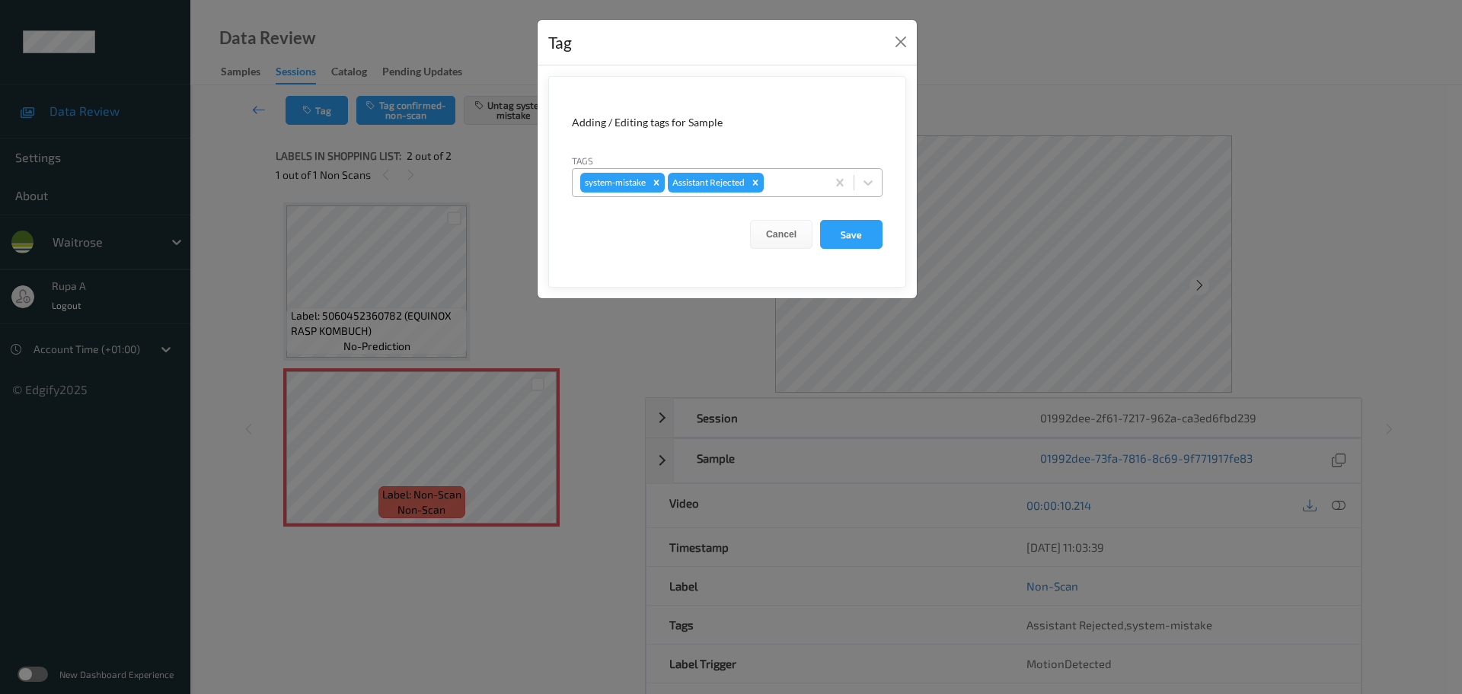
click at [786, 181] on div at bounding box center [793, 183] width 52 height 18
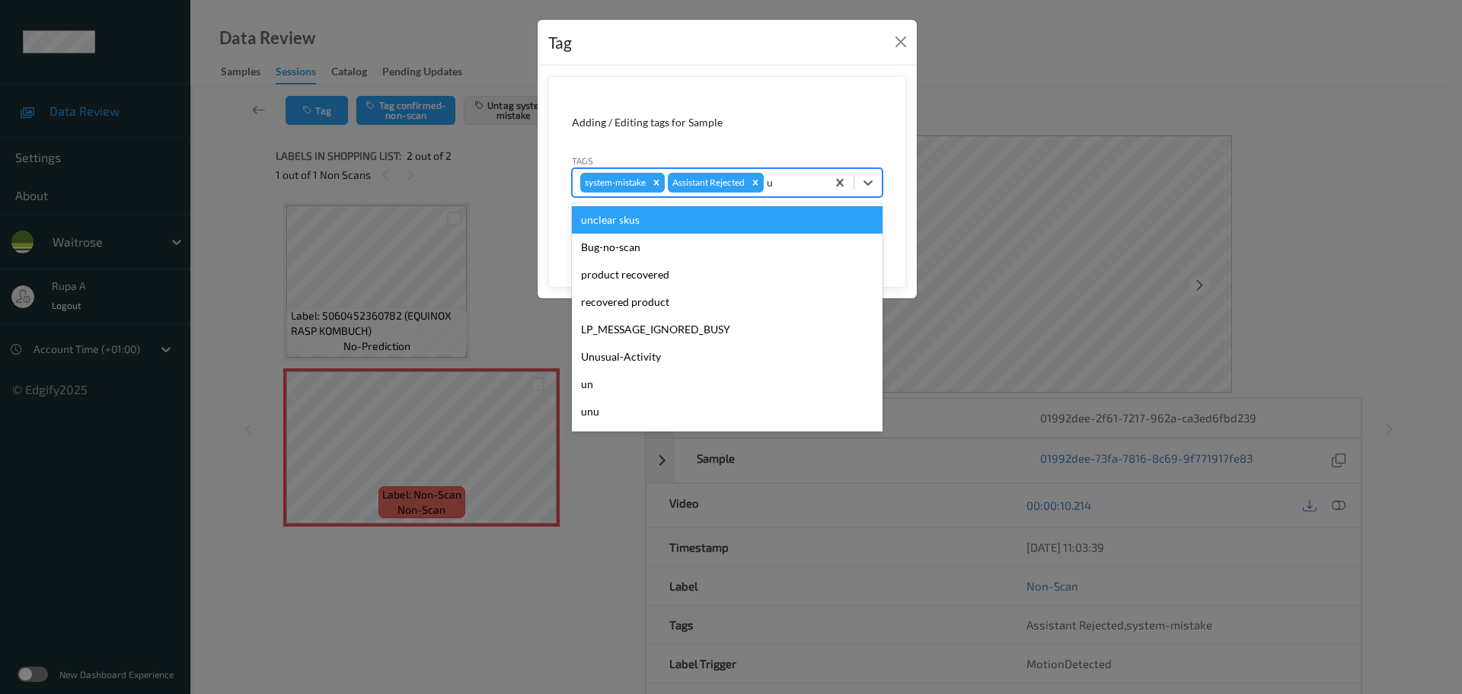
type input "un"
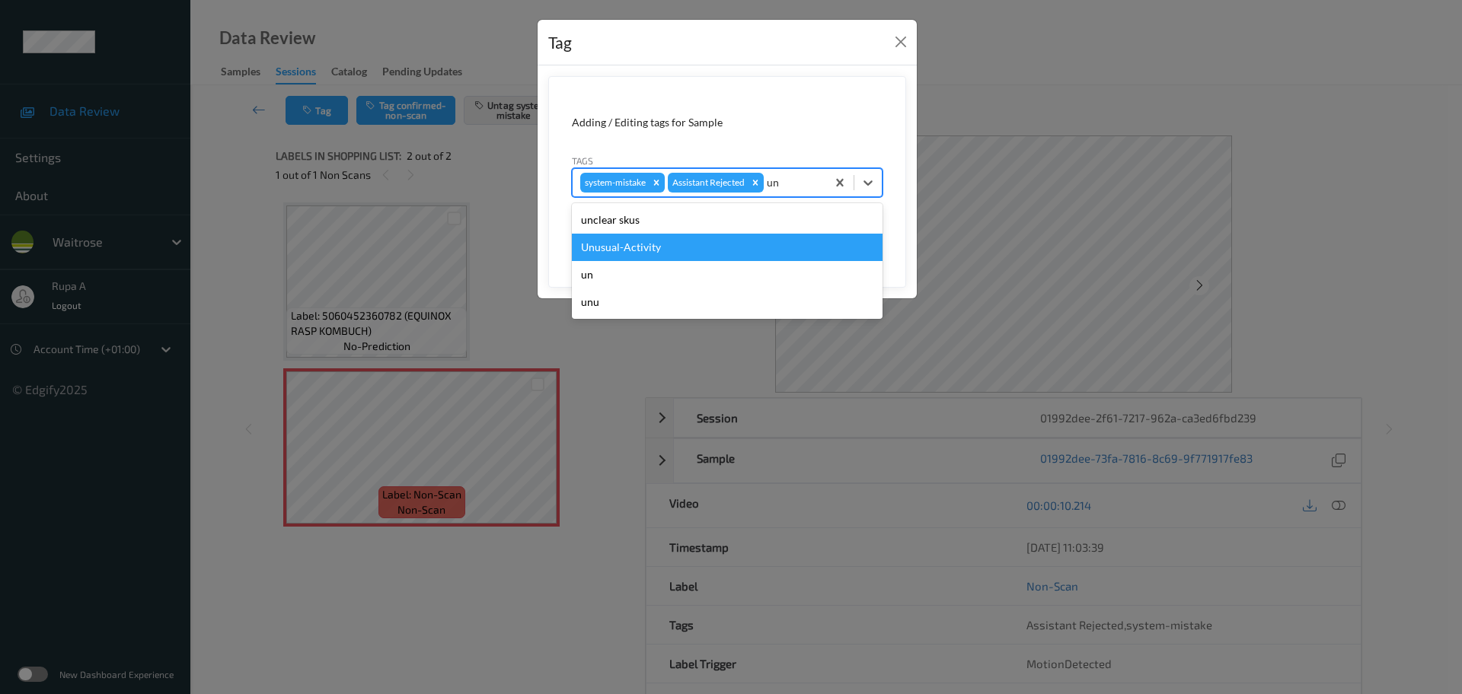
click at [671, 251] on div "Unusual-Activity" at bounding box center [727, 247] width 311 height 27
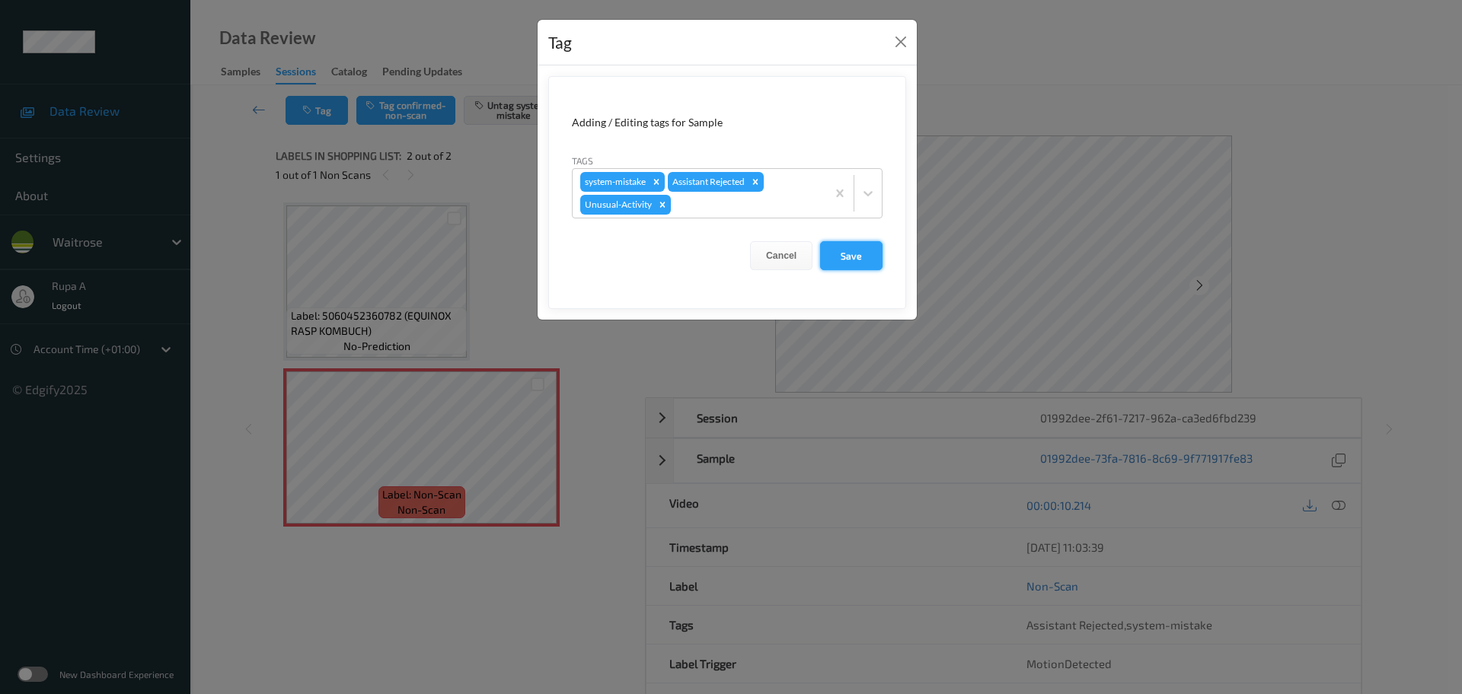
click at [840, 265] on button "Save" at bounding box center [851, 255] width 62 height 29
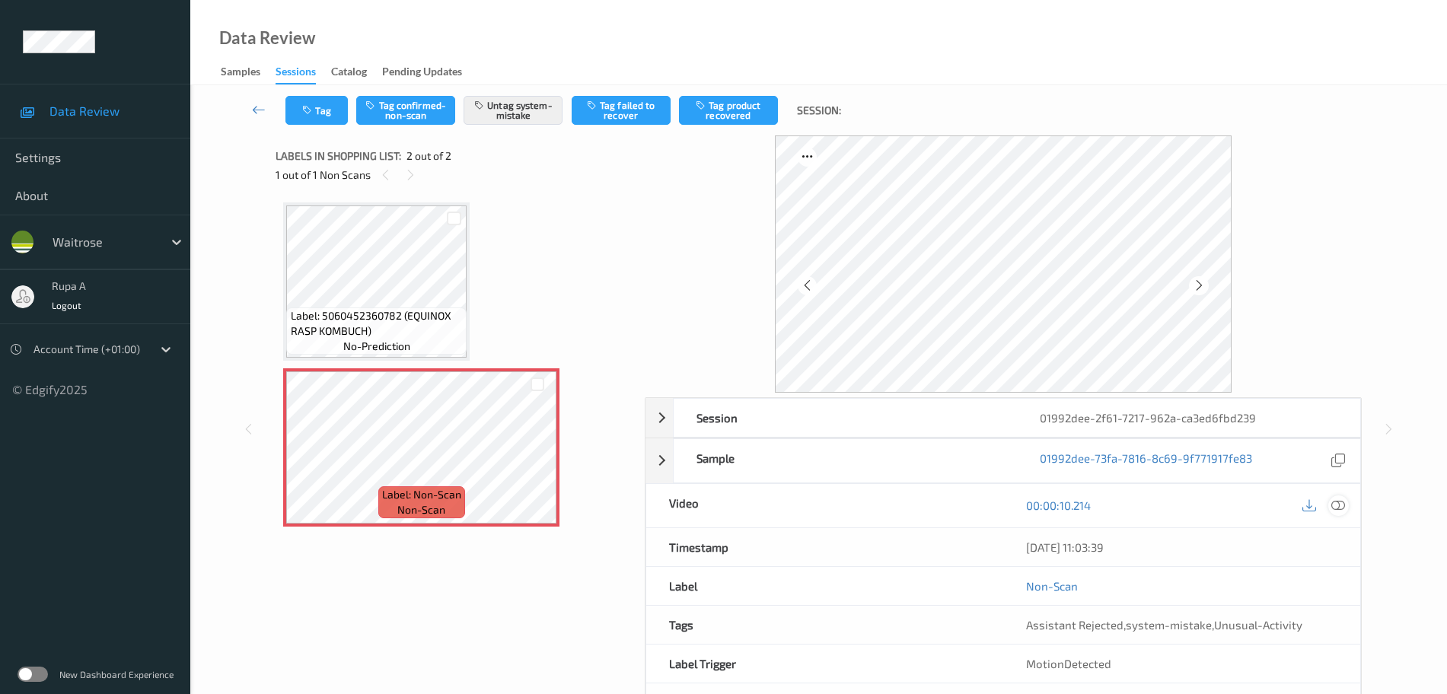
click at [1342, 506] on icon at bounding box center [1338, 506] width 14 height 14
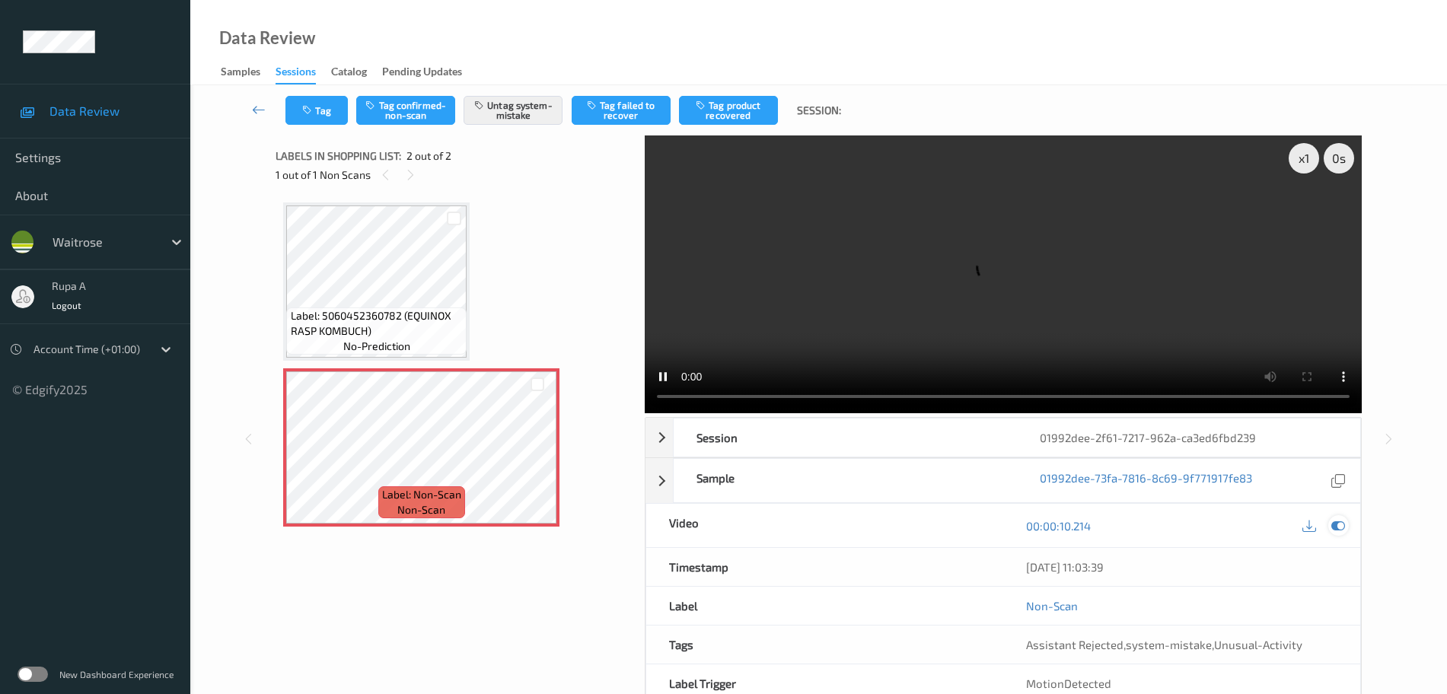
drag, startPoint x: 1337, startPoint y: 521, endPoint x: 1329, endPoint y: 502, distance: 20.8
click at [1338, 519] on icon at bounding box center [1338, 526] width 14 height 14
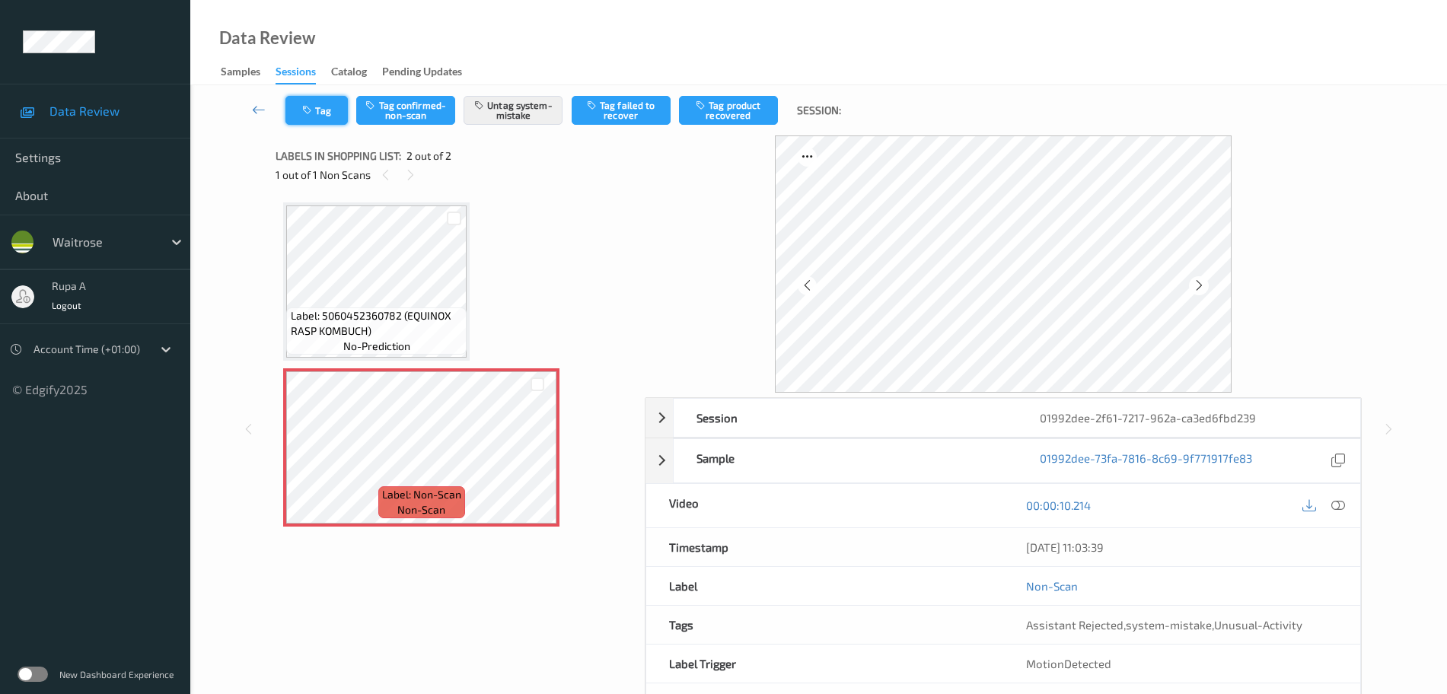
click at [314, 116] on button "Tag" at bounding box center [316, 110] width 62 height 29
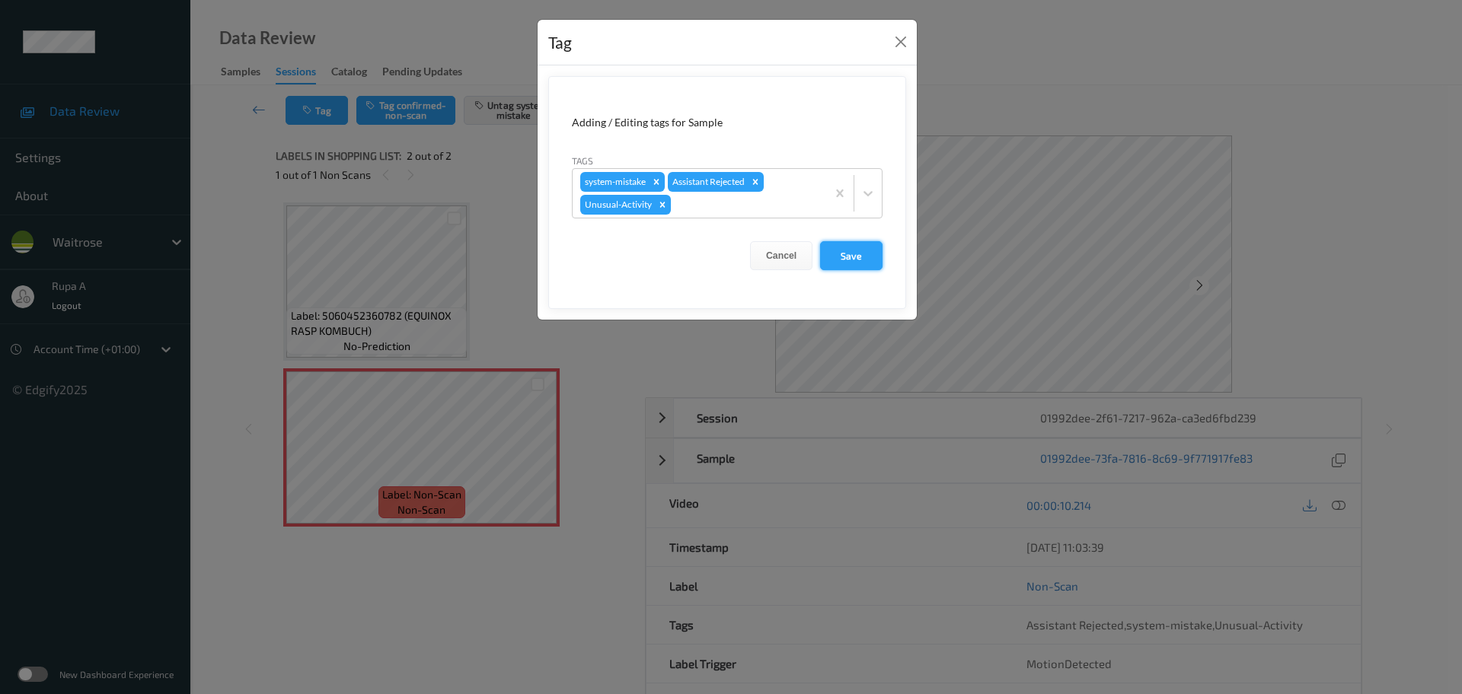
click at [872, 256] on button "Save" at bounding box center [851, 255] width 62 height 29
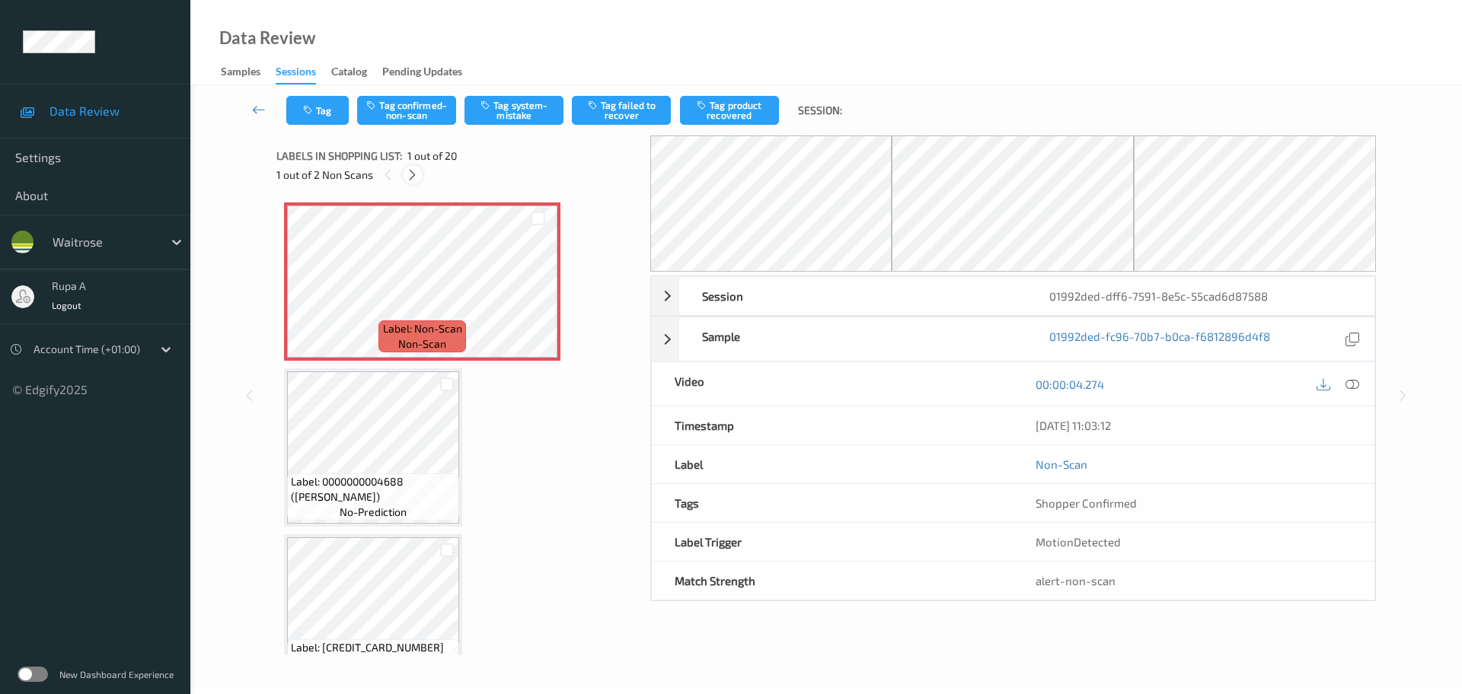
click at [406, 179] on icon at bounding box center [412, 175] width 13 height 14
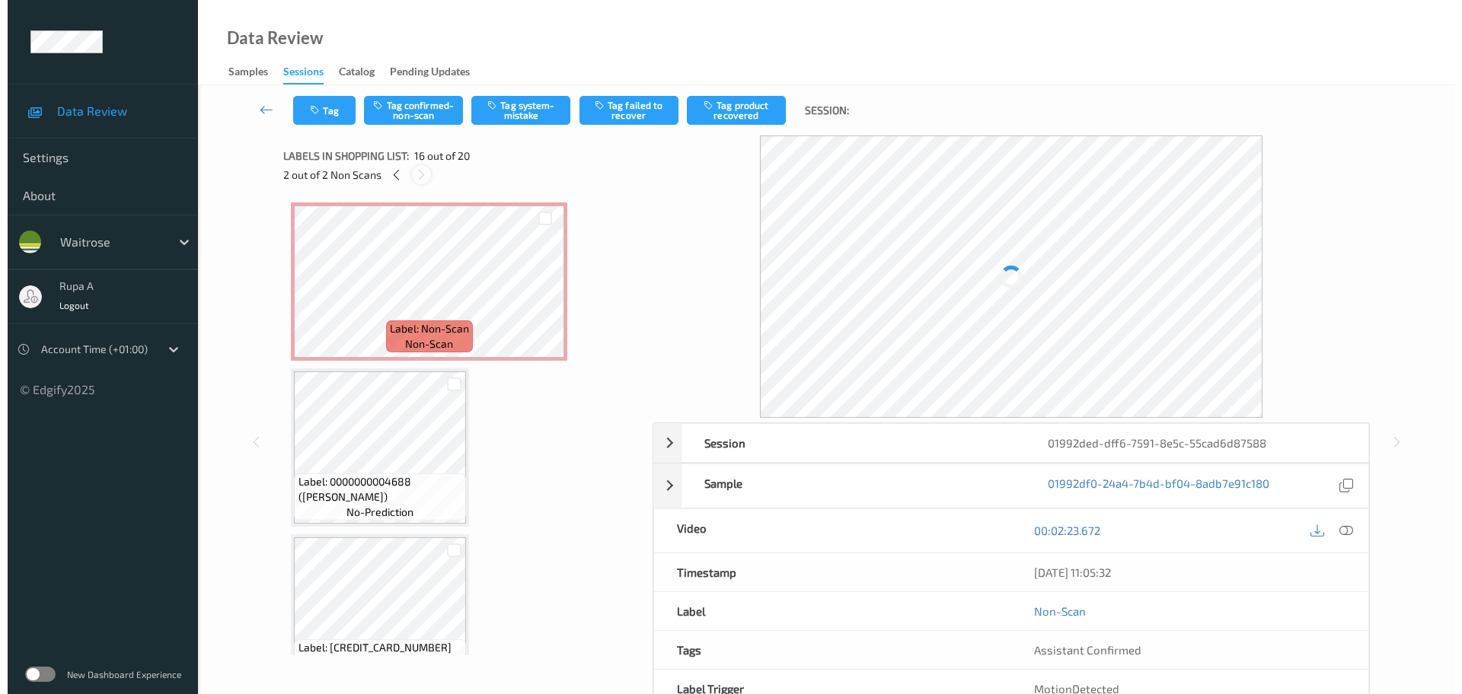
scroll to position [2331, 0]
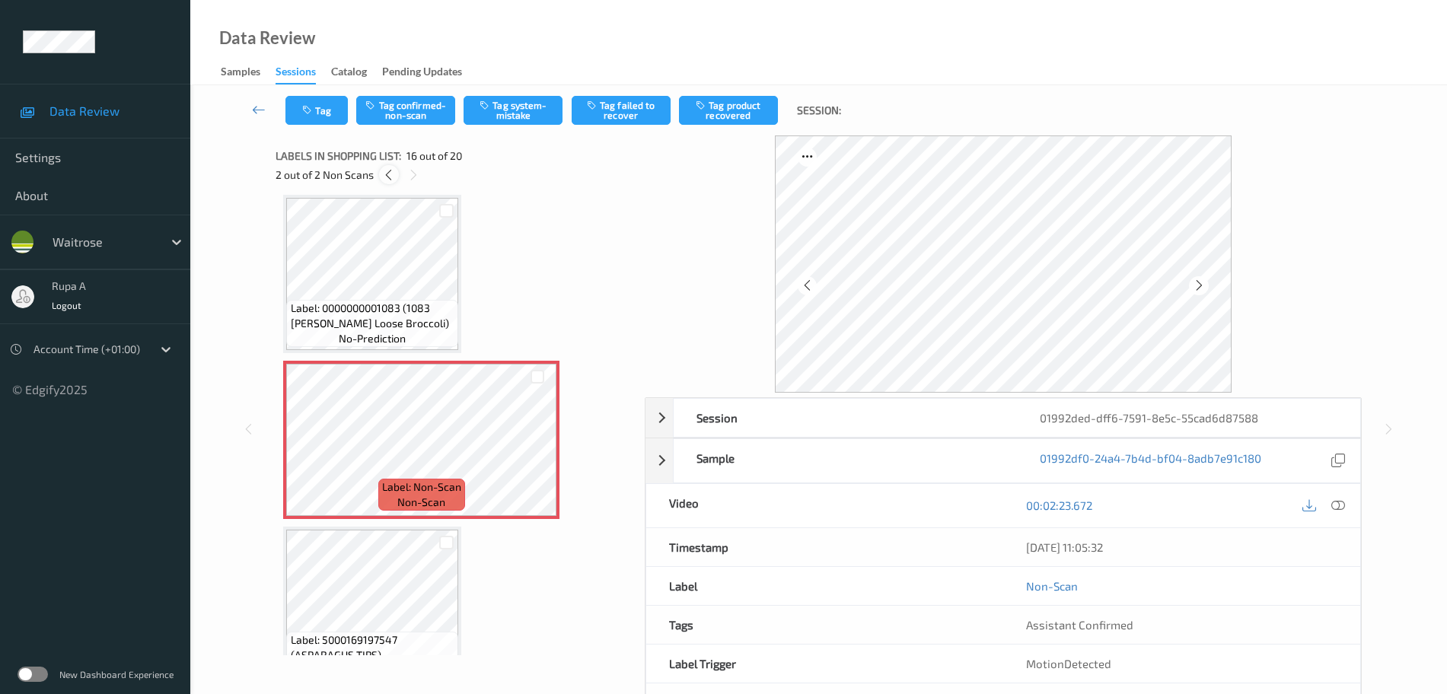
click at [383, 171] on icon at bounding box center [388, 175] width 13 height 14
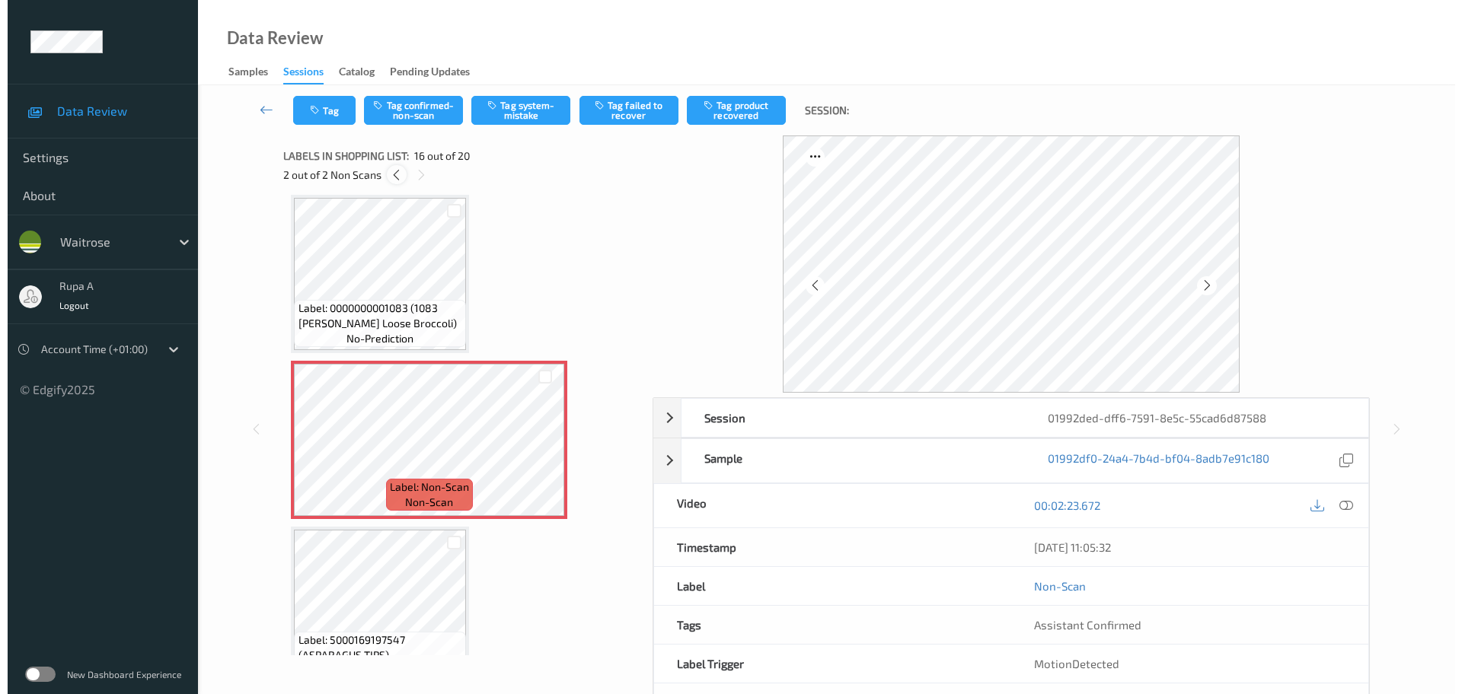
scroll to position [8, 0]
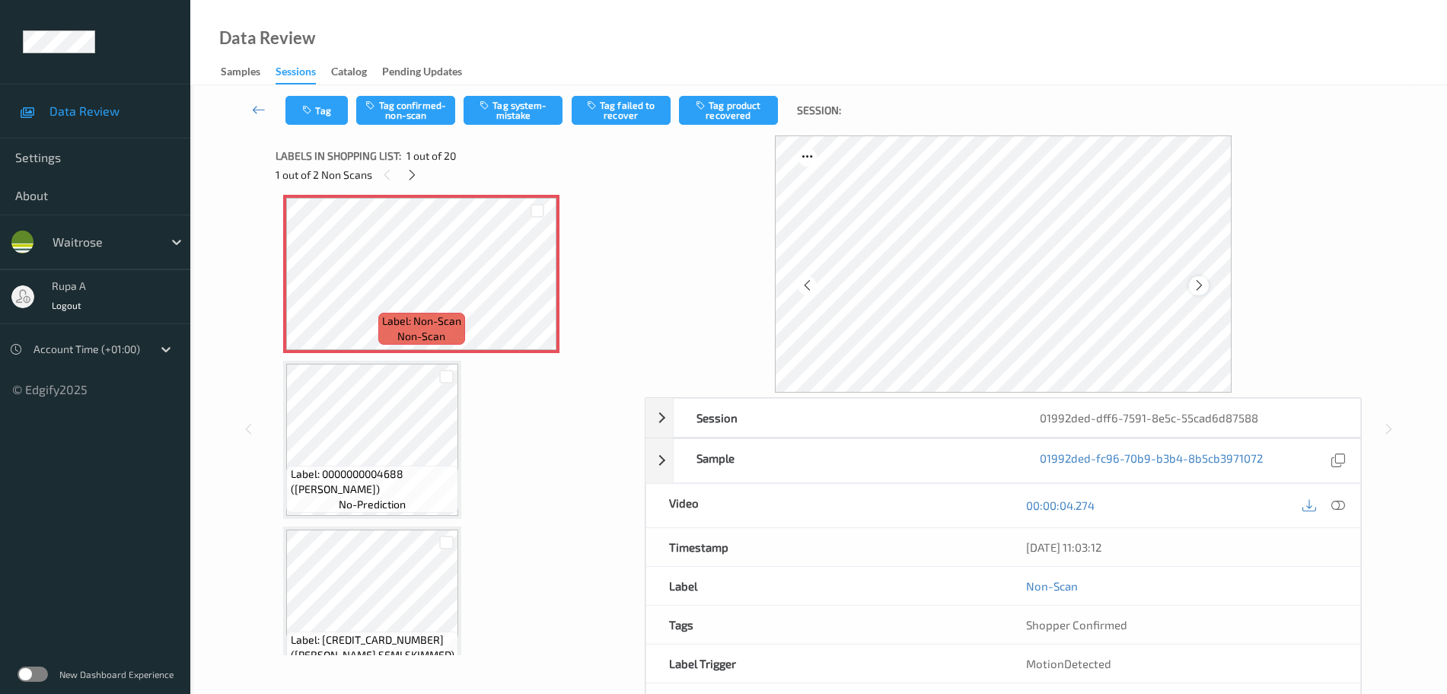
click at [1197, 285] on icon at bounding box center [1199, 286] width 13 height 14
click at [1344, 509] on icon at bounding box center [1338, 506] width 14 height 14
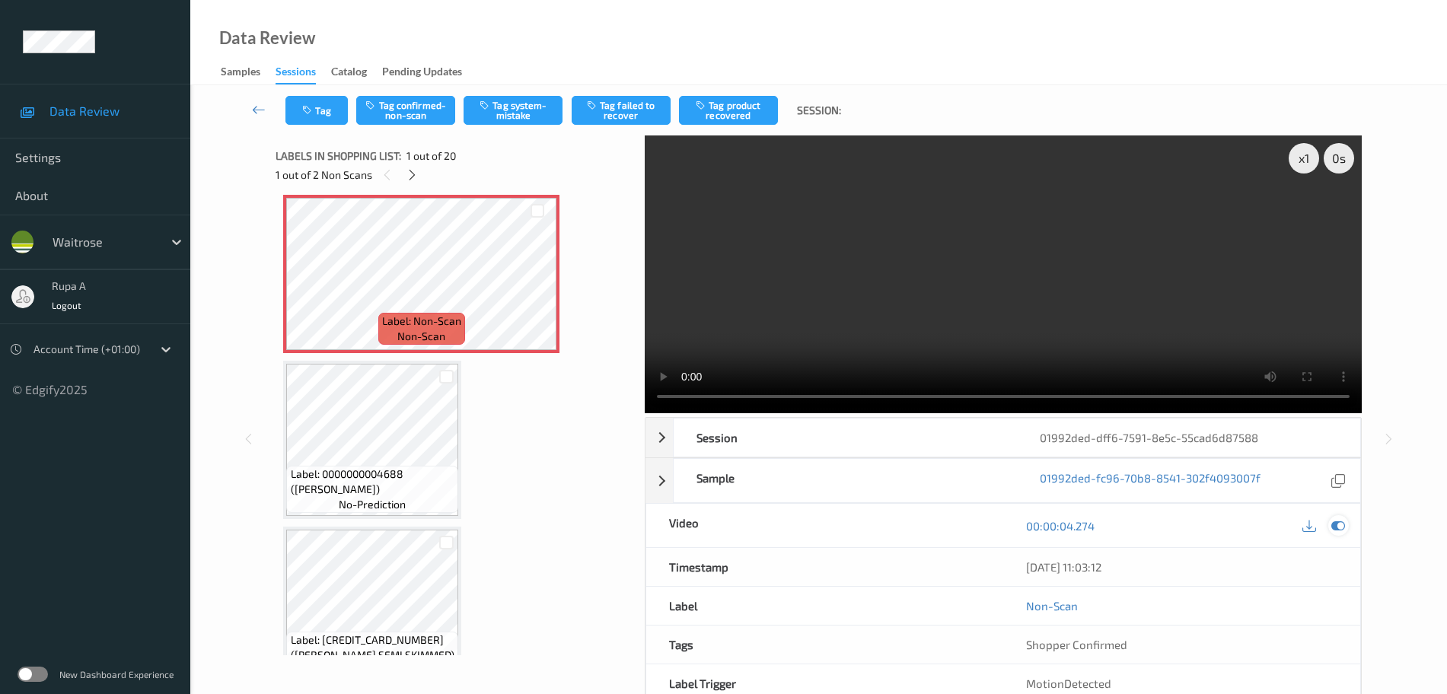
click at [1341, 532] on icon at bounding box center [1338, 526] width 14 height 14
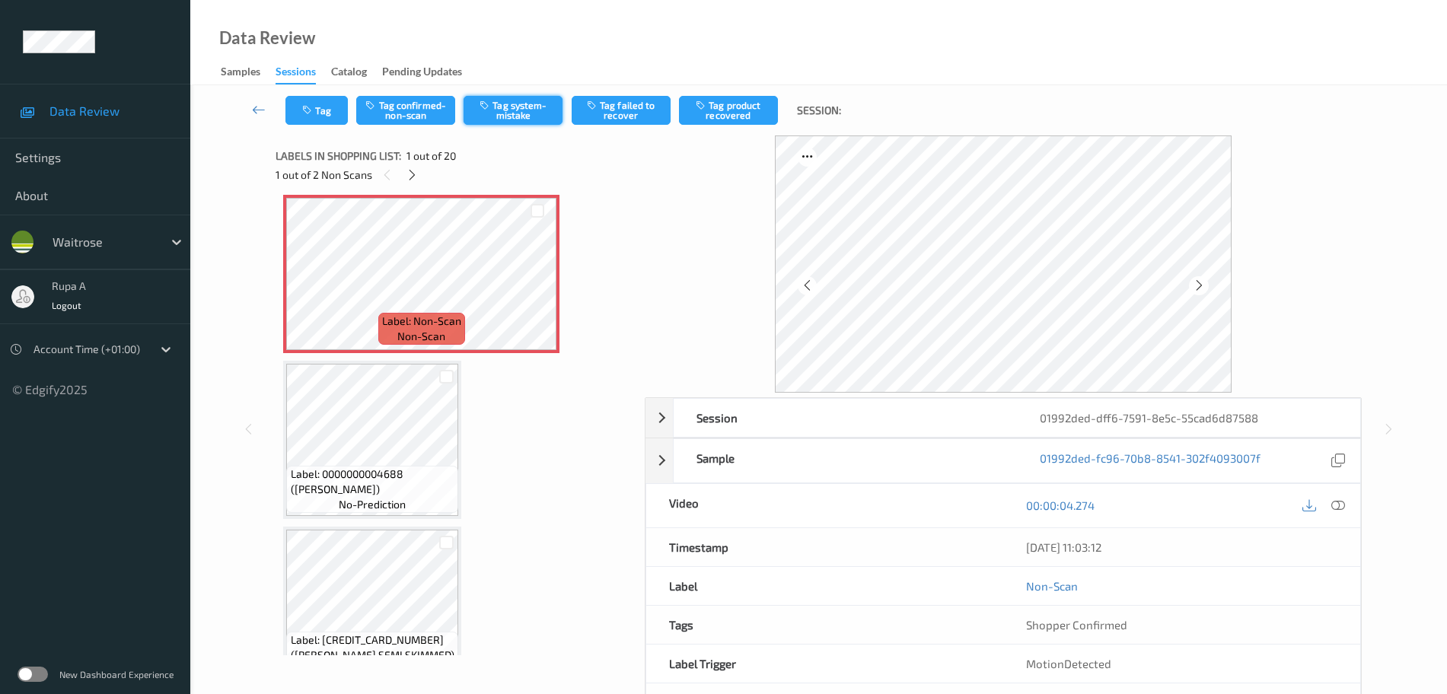
click at [536, 113] on button "Tag system-mistake" at bounding box center [513, 110] width 99 height 29
click at [312, 110] on icon "button" at bounding box center [308, 110] width 13 height 11
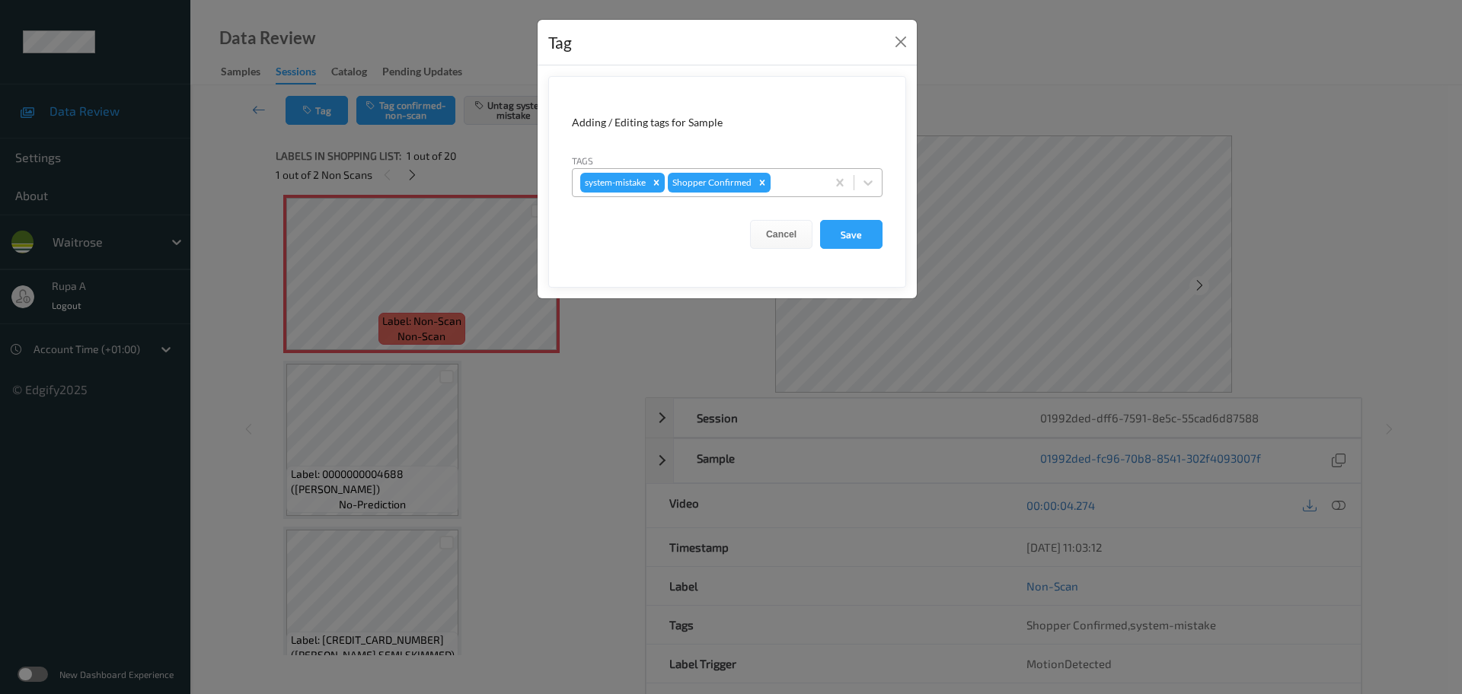
click at [808, 189] on div at bounding box center [795, 183] width 45 height 18
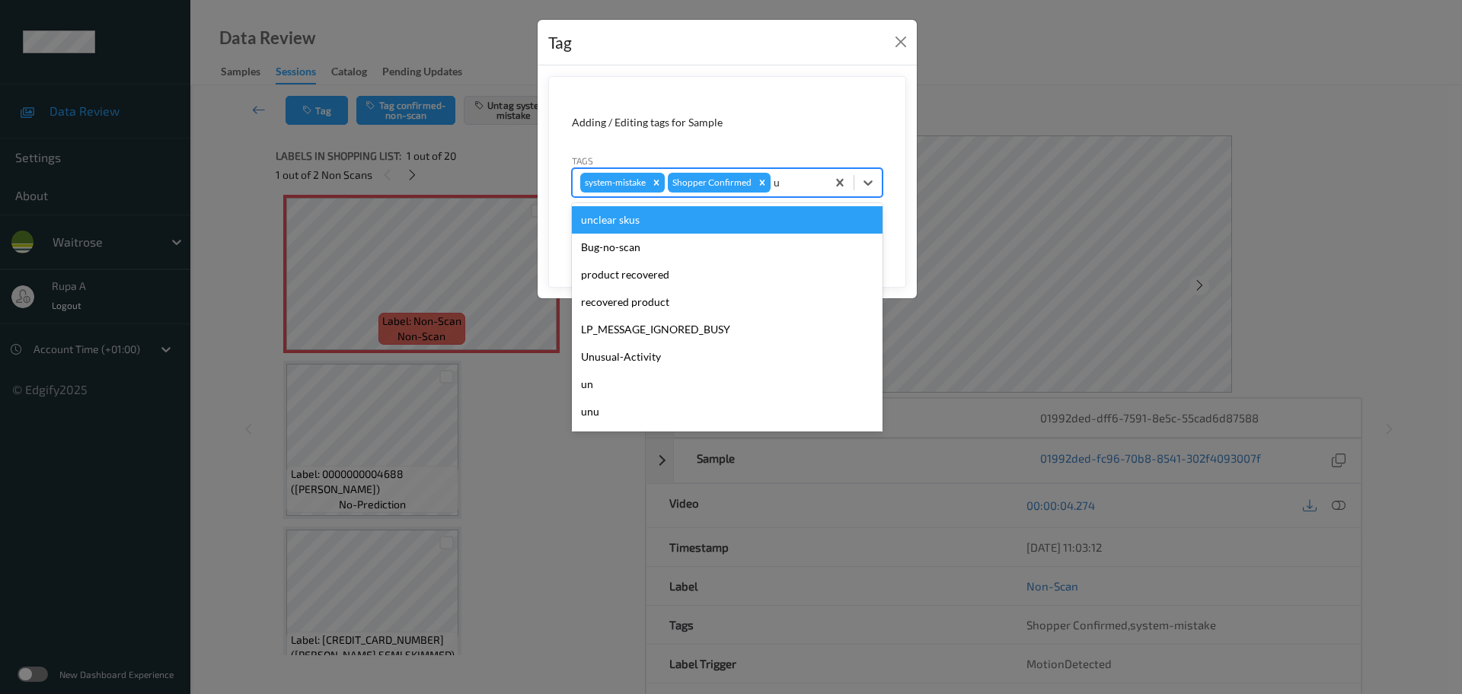
type input "un"
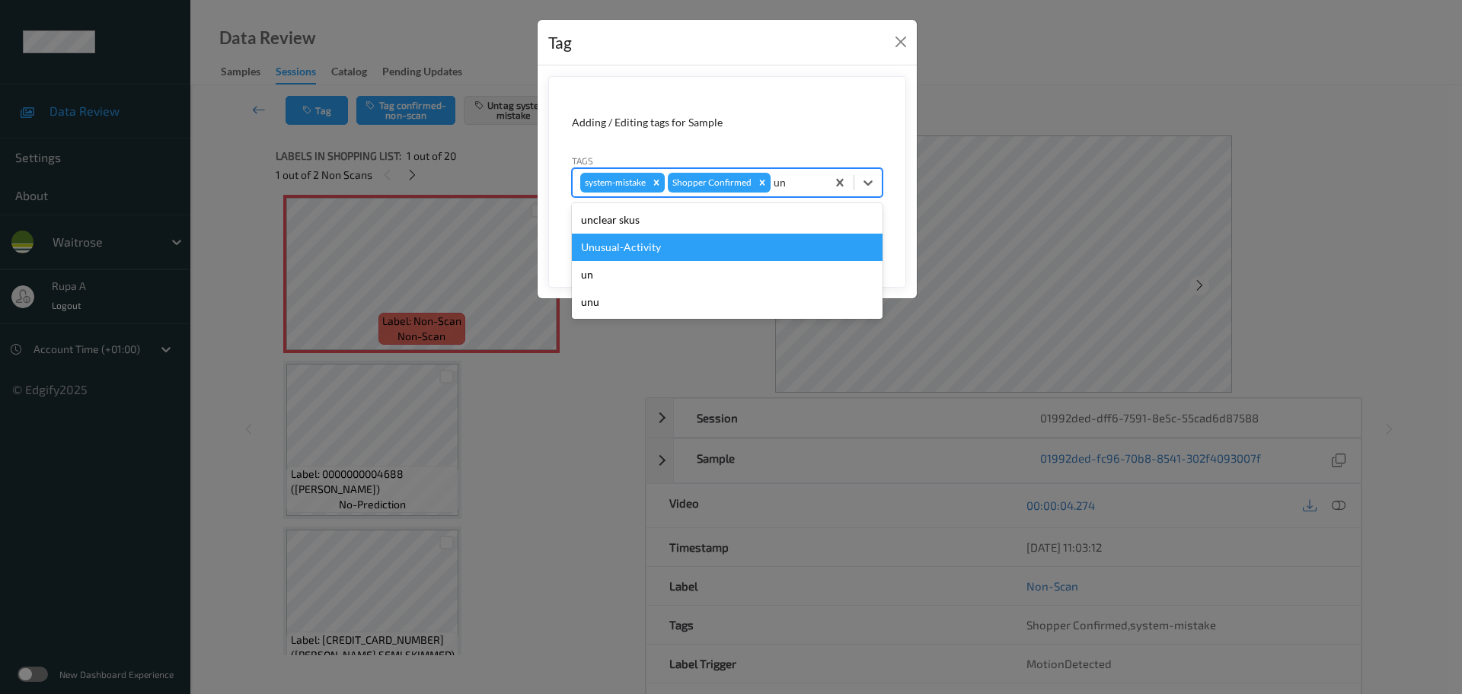
click at [732, 244] on div "Unusual-Activity" at bounding box center [727, 247] width 311 height 27
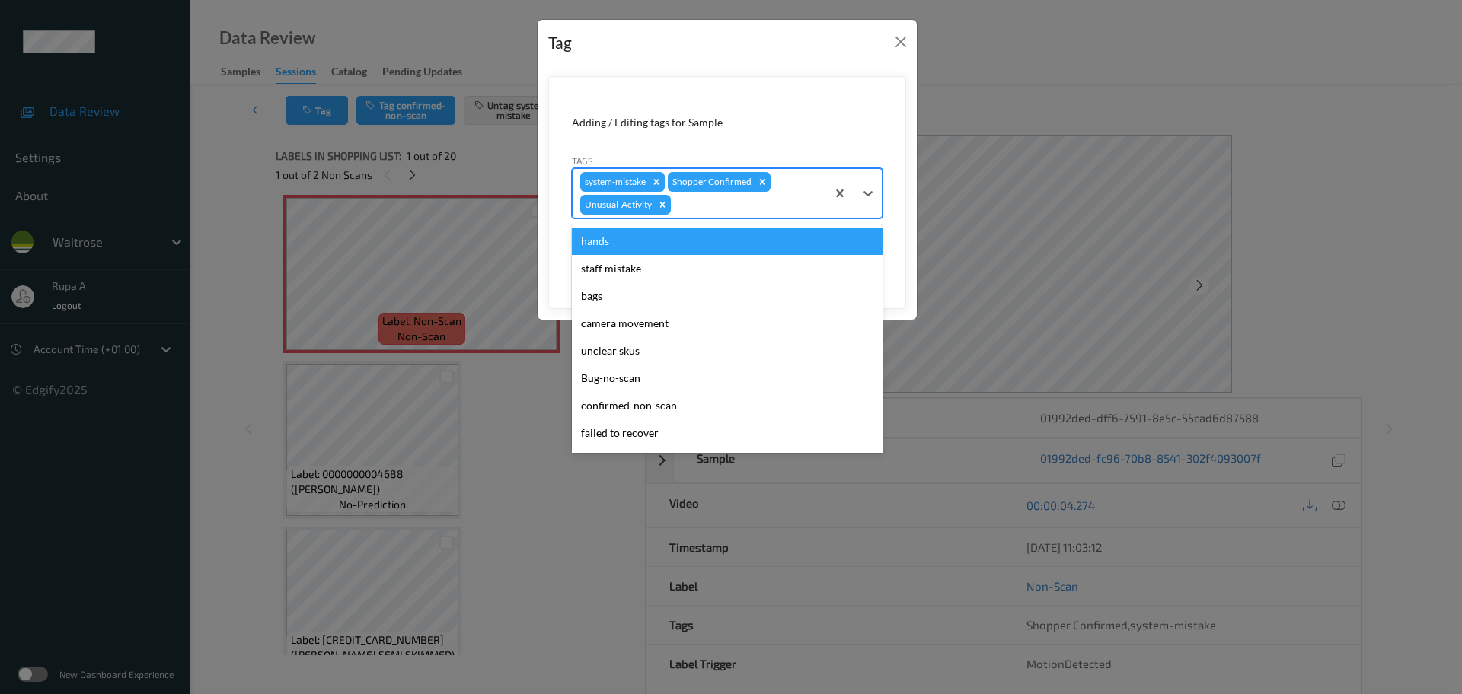
click at [774, 200] on div at bounding box center [746, 205] width 145 height 18
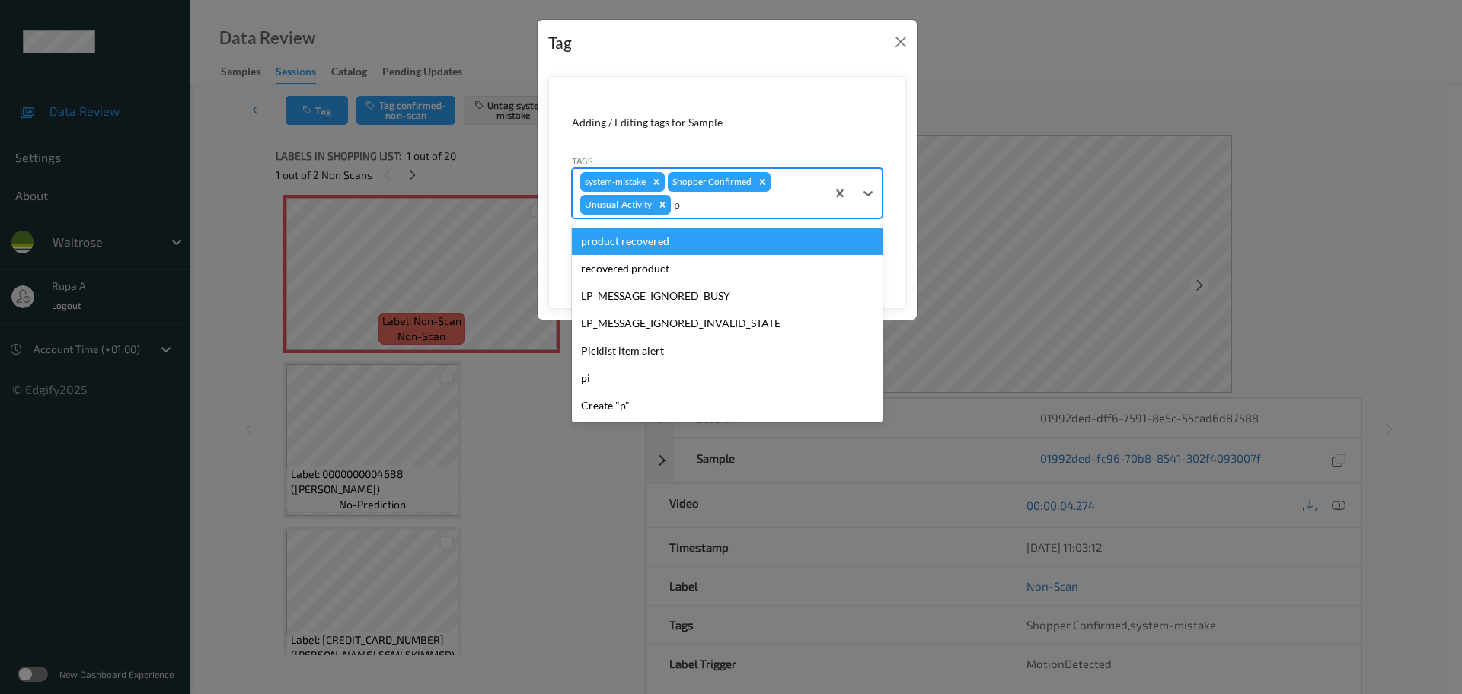
type input "pi"
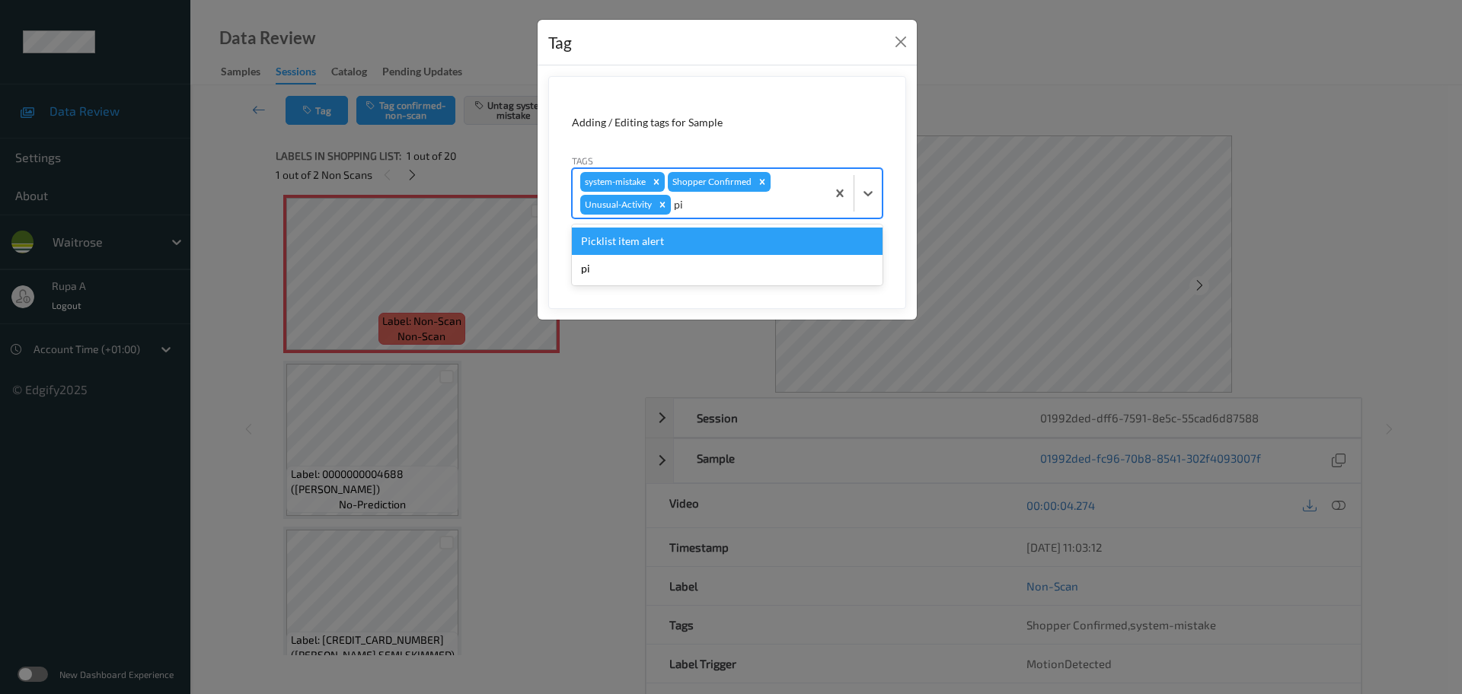
click at [700, 231] on div "Picklist item alert" at bounding box center [727, 241] width 311 height 27
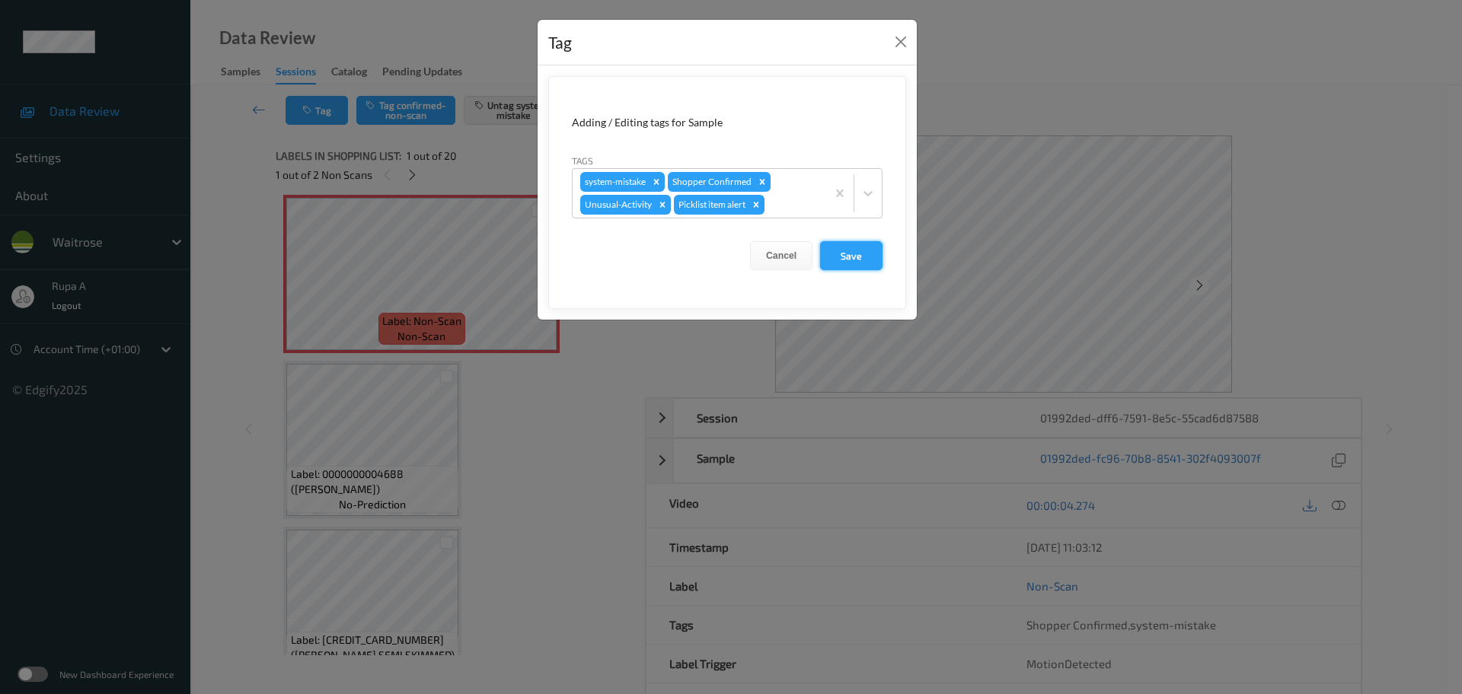
click at [843, 261] on button "Save" at bounding box center [851, 255] width 62 height 29
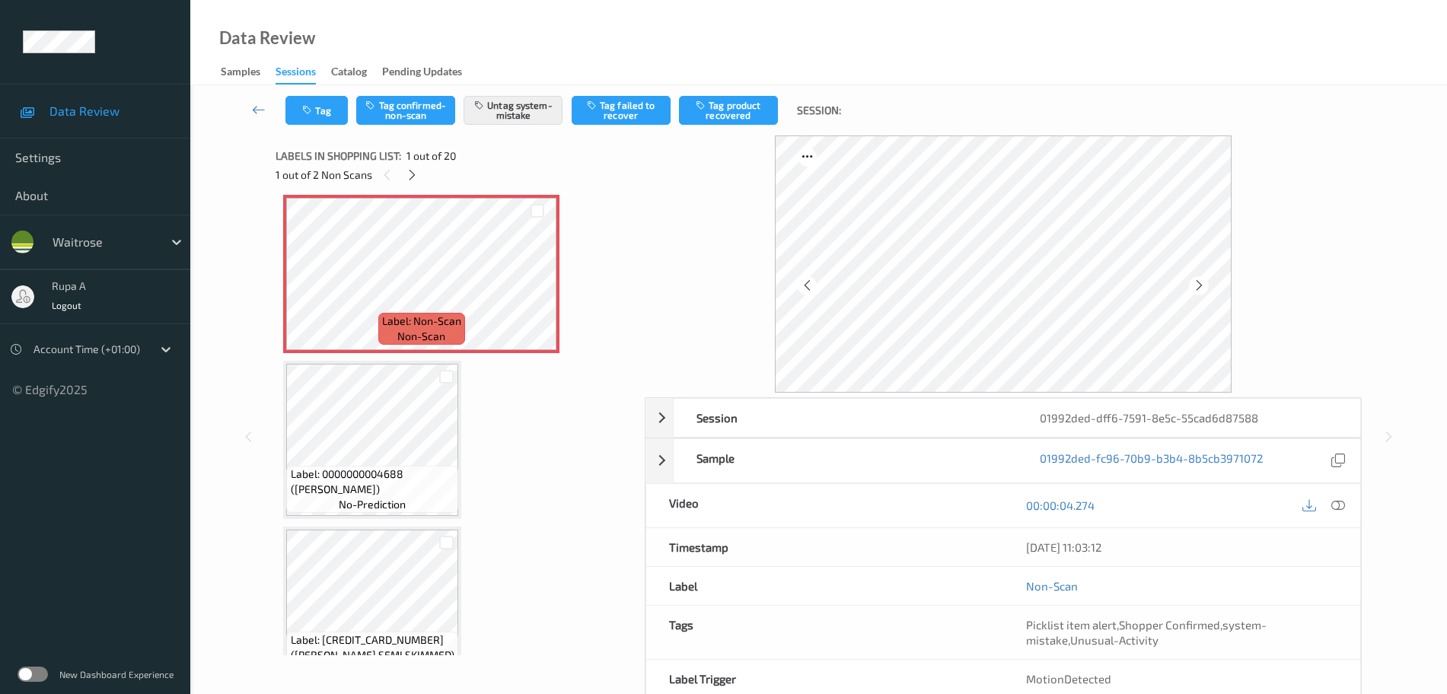
click at [373, 473] on span "Label: 0000000004688 (WR LEMON)" at bounding box center [373, 482] width 164 height 30
click at [1343, 505] on icon at bounding box center [1338, 506] width 14 height 14
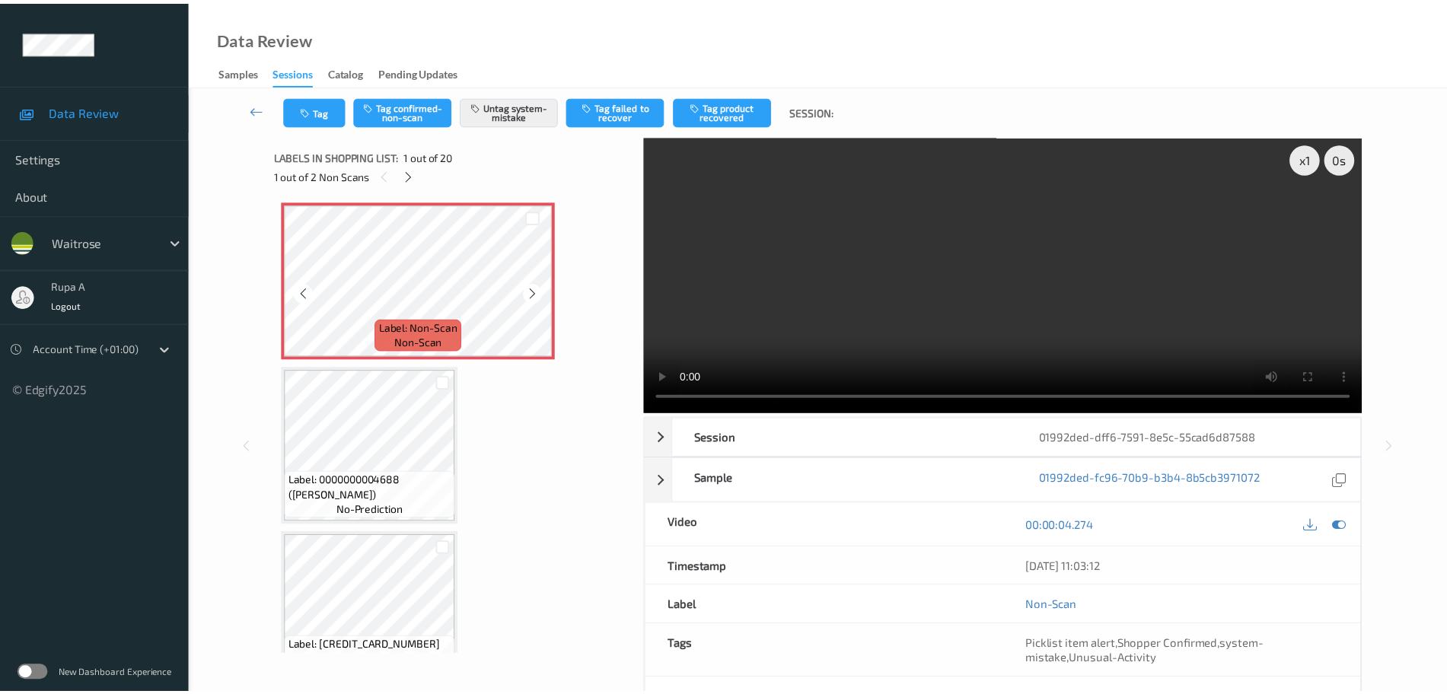
scroll to position [0, 0]
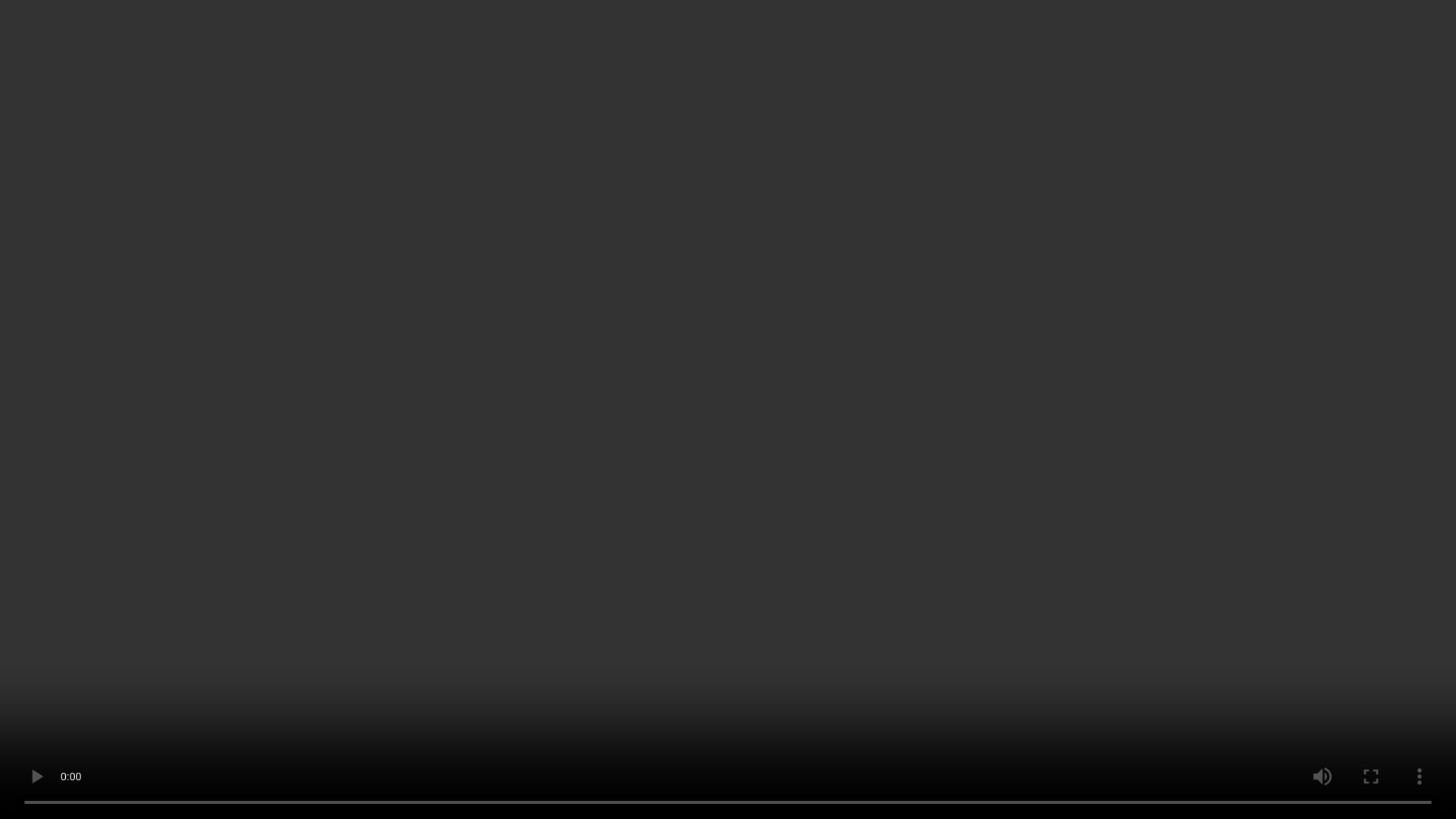
click at [1189, 364] on video at bounding box center [728, 410] width 1456 height 819
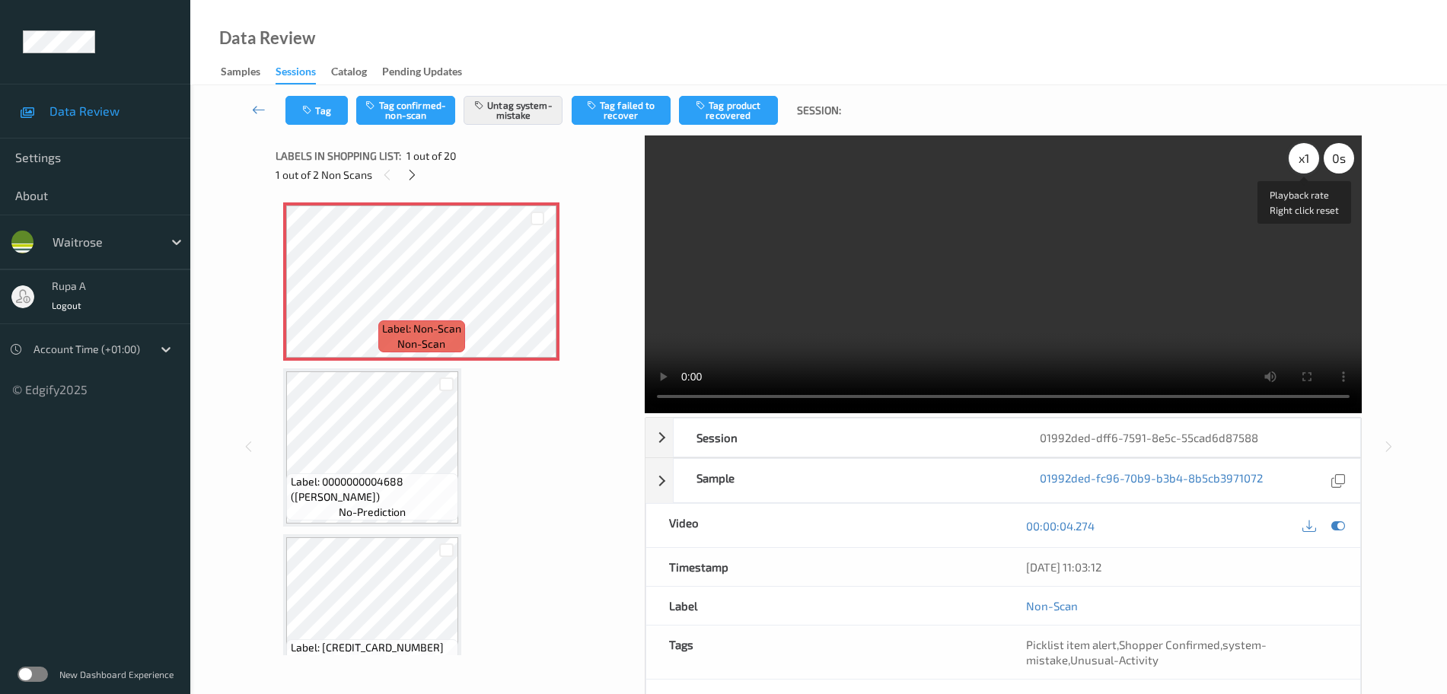
click at [1302, 162] on div "x 1" at bounding box center [1304, 158] width 30 height 30
click at [1297, 159] on div "x 2" at bounding box center [1304, 158] width 30 height 30
click at [1333, 525] on icon at bounding box center [1338, 526] width 14 height 14
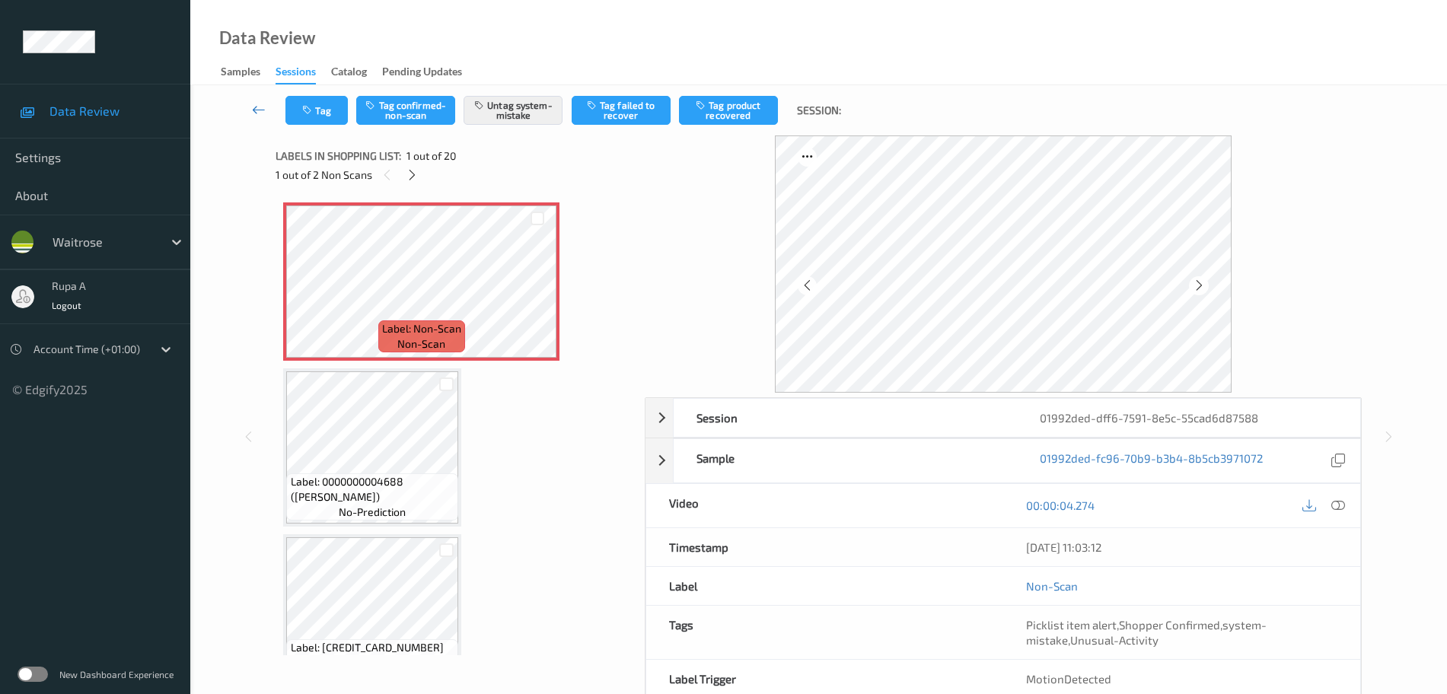
click at [285, 109] on link at bounding box center [258, 110] width 53 height 29
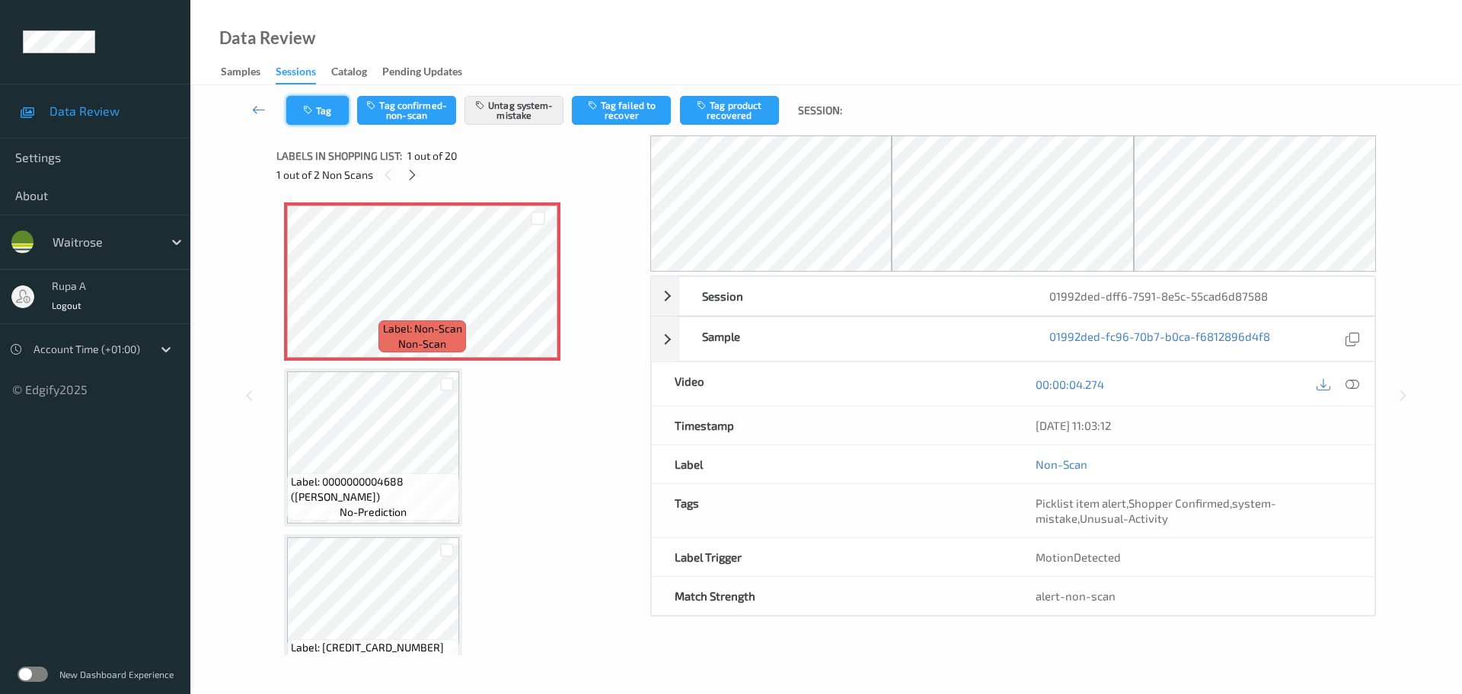
click at [326, 110] on button "Tag" at bounding box center [317, 110] width 62 height 29
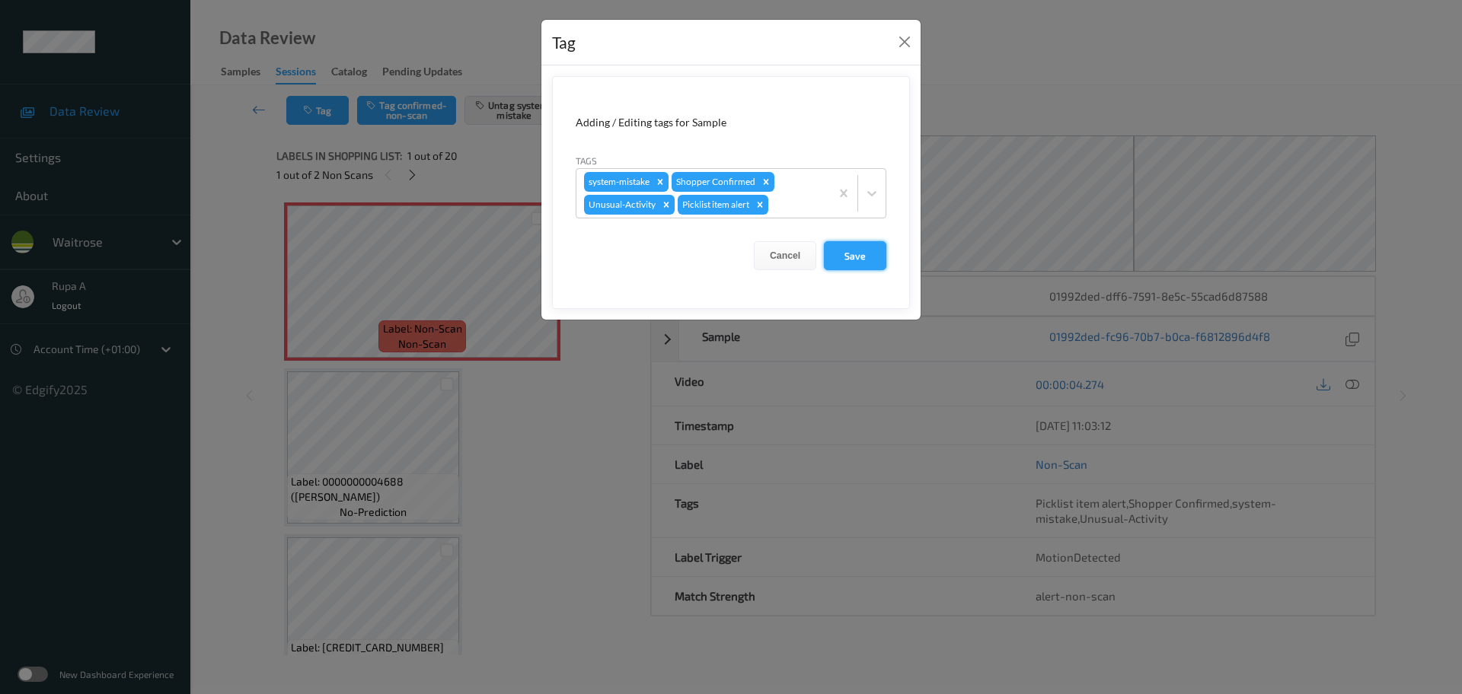
click at [875, 250] on button "Save" at bounding box center [855, 255] width 62 height 29
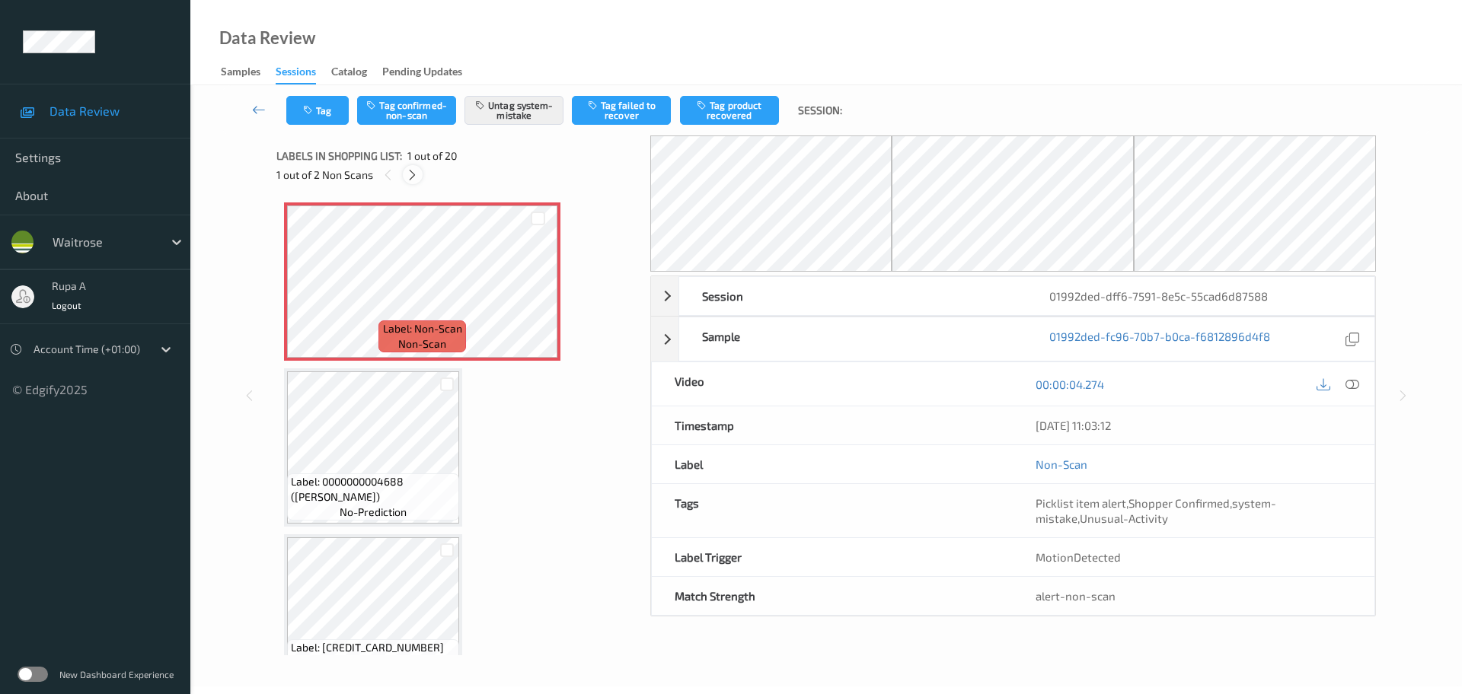
click at [410, 174] on icon at bounding box center [412, 175] width 13 height 14
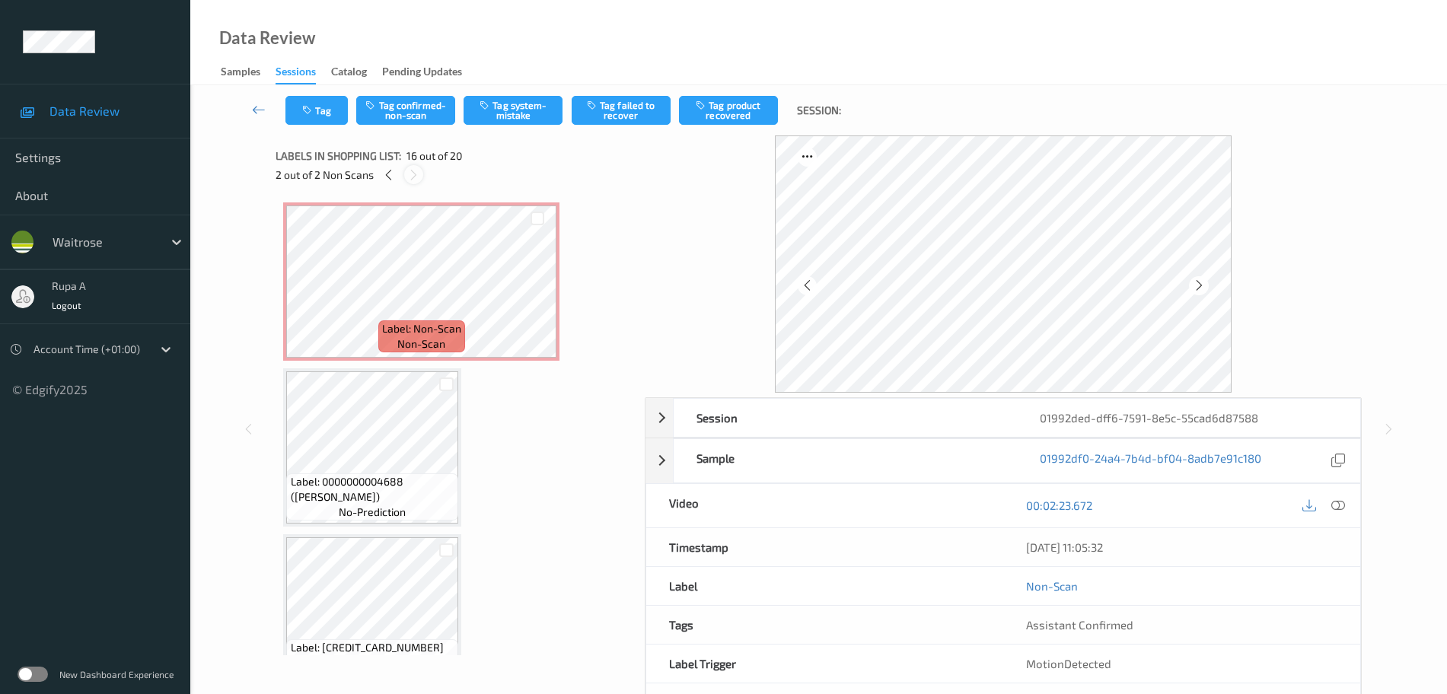
scroll to position [2331, 0]
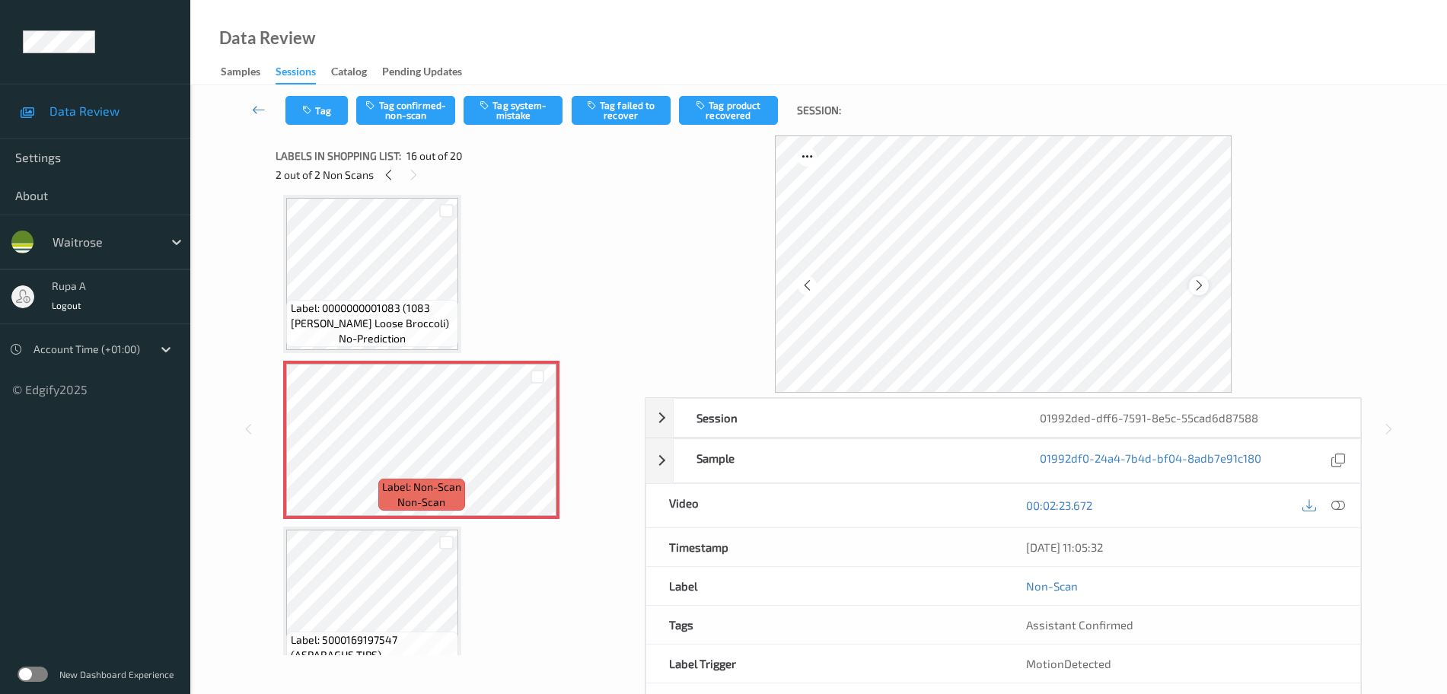
click at [1200, 285] on icon at bounding box center [1199, 286] width 13 height 14
click at [1343, 507] on icon at bounding box center [1338, 506] width 14 height 14
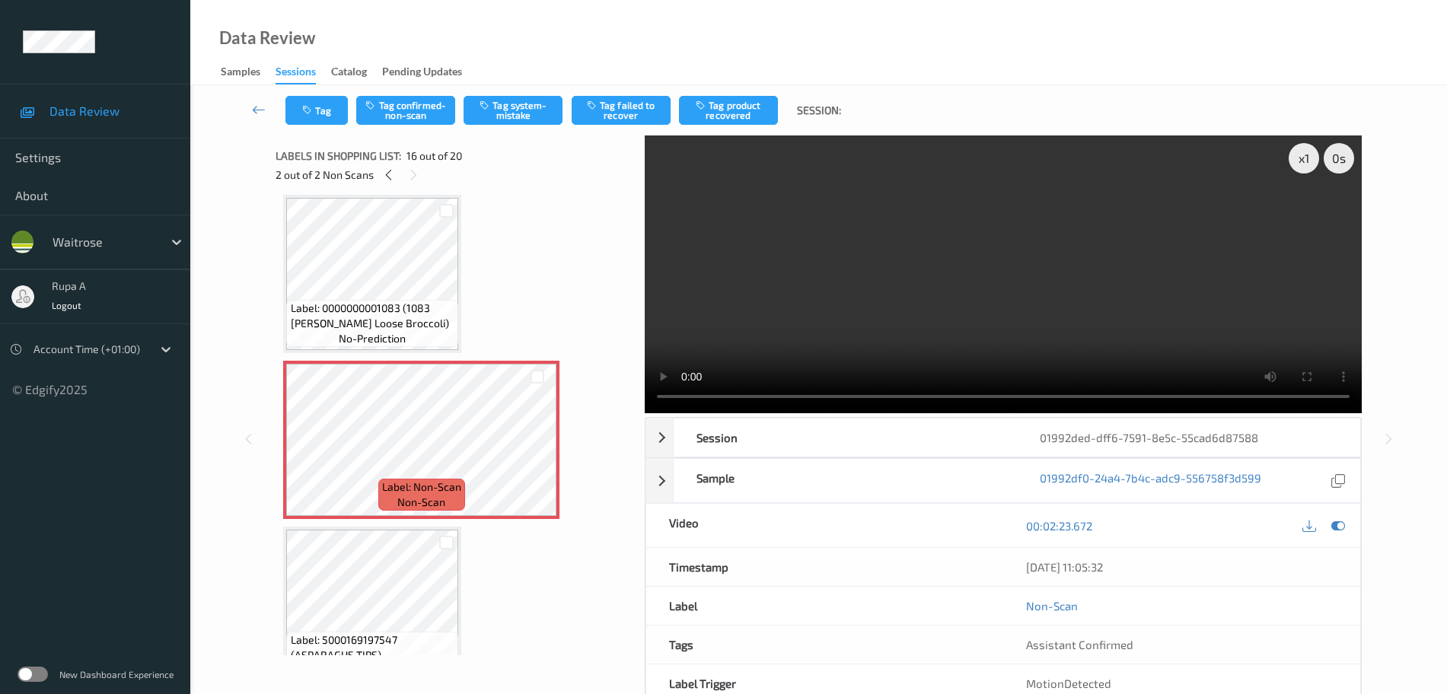
drag, startPoint x: 1343, startPoint y: 524, endPoint x: 1326, endPoint y: 515, distance: 19.1
click at [1343, 526] on icon at bounding box center [1338, 526] width 14 height 14
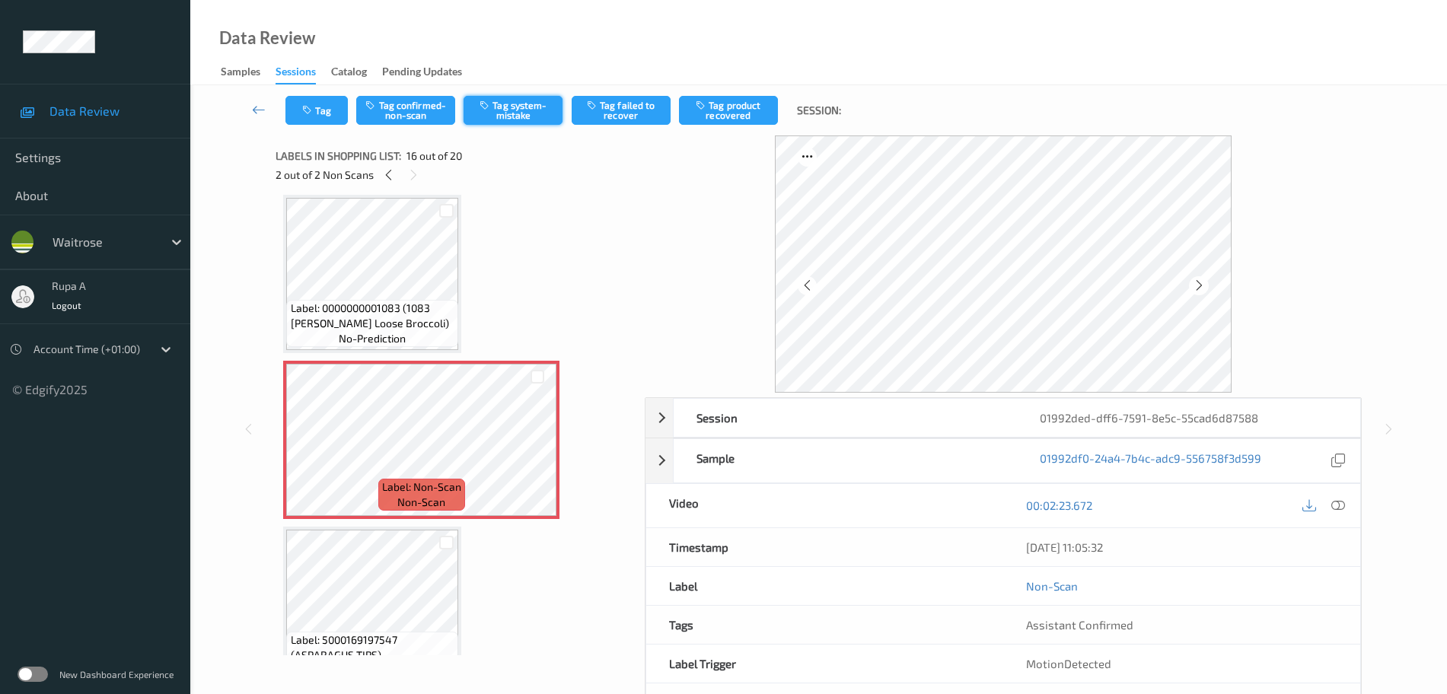
click at [519, 110] on button "Tag system-mistake" at bounding box center [513, 110] width 99 height 29
click at [534, 120] on button "Tag system-mistake" at bounding box center [513, 110] width 99 height 29
click at [326, 113] on button "Tag" at bounding box center [316, 110] width 62 height 29
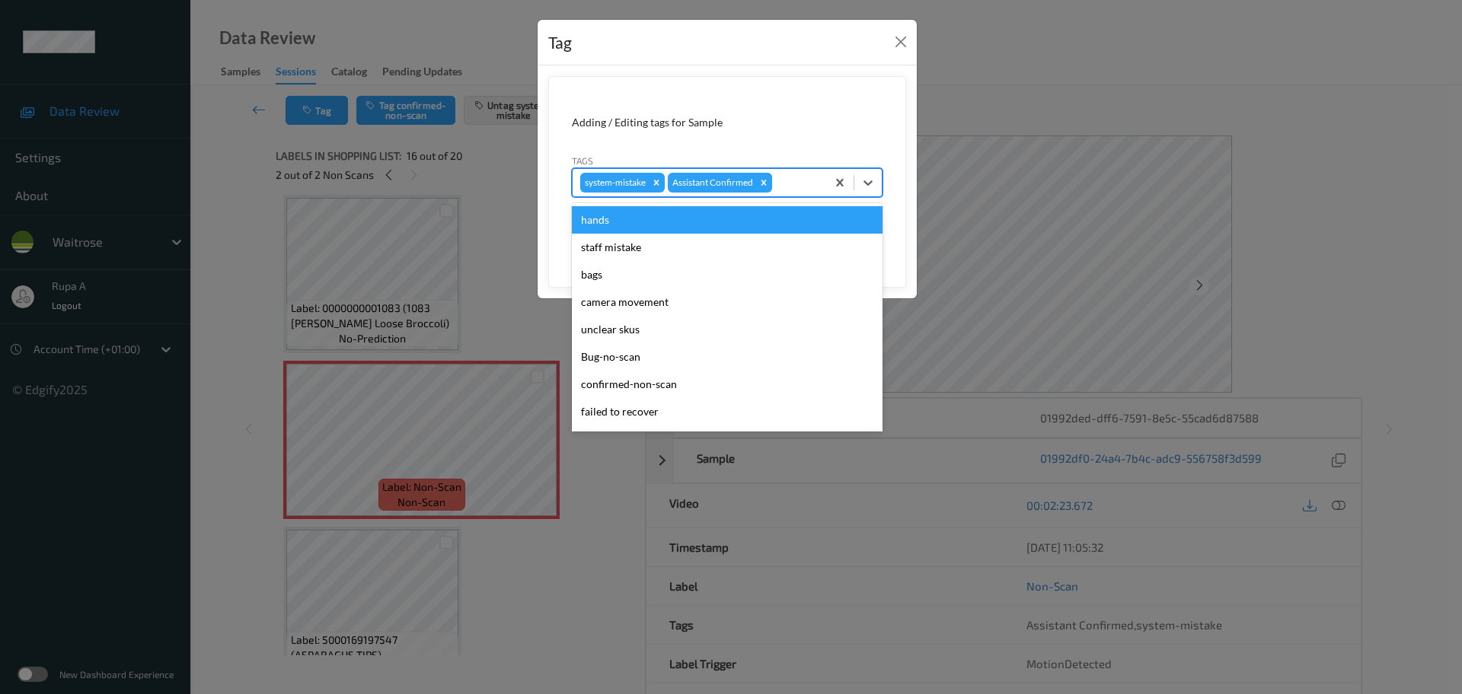
click at [802, 168] on div "system-mistake Assistant Confirmed" at bounding box center [727, 182] width 311 height 29
type input "un"
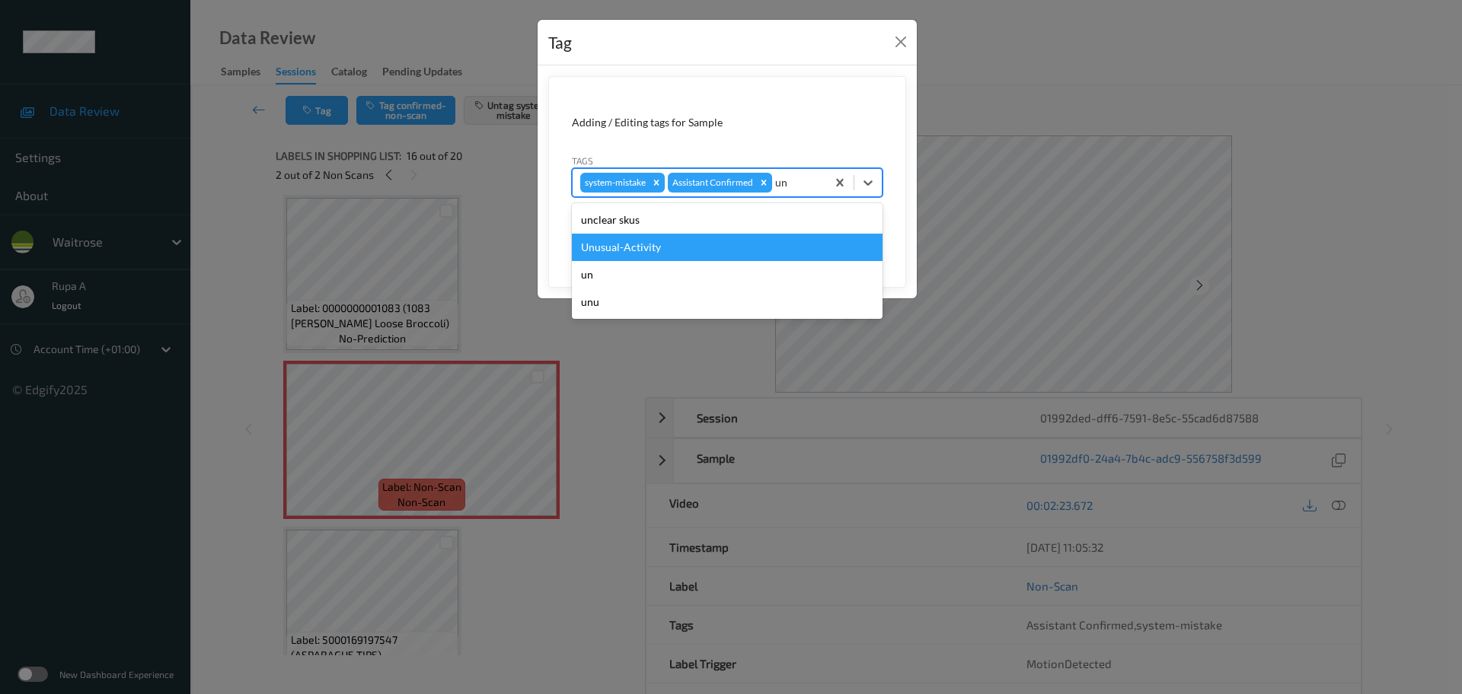
click at [677, 253] on div "Unusual-Activity" at bounding box center [727, 247] width 311 height 27
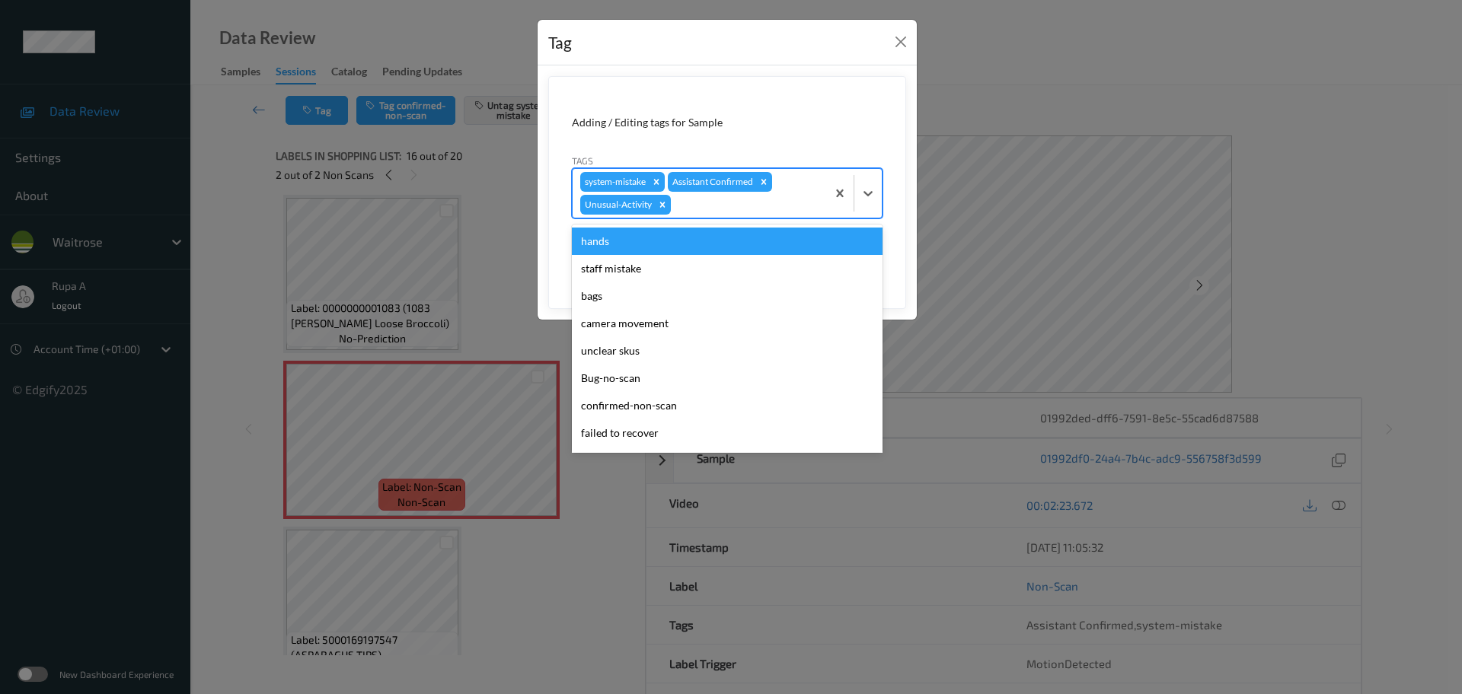
click at [713, 212] on div at bounding box center [746, 205] width 145 height 18
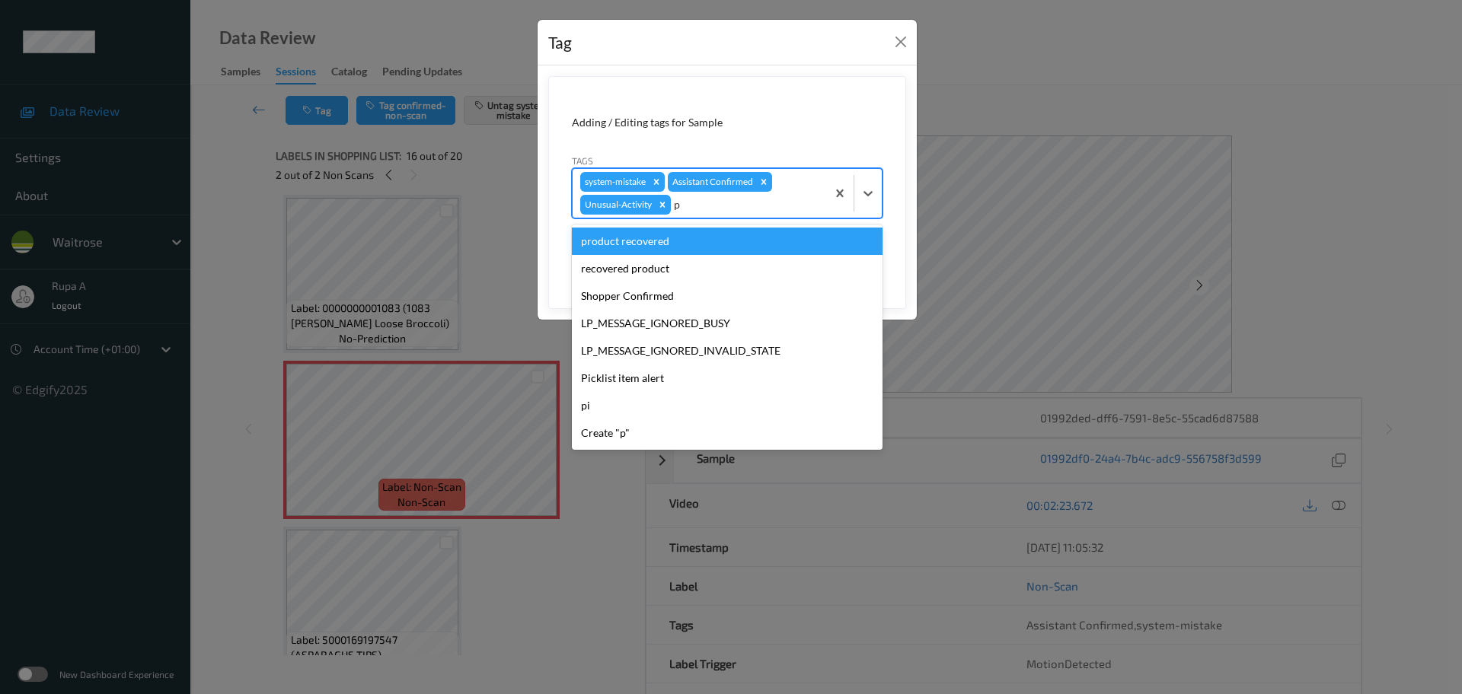
type input "pi"
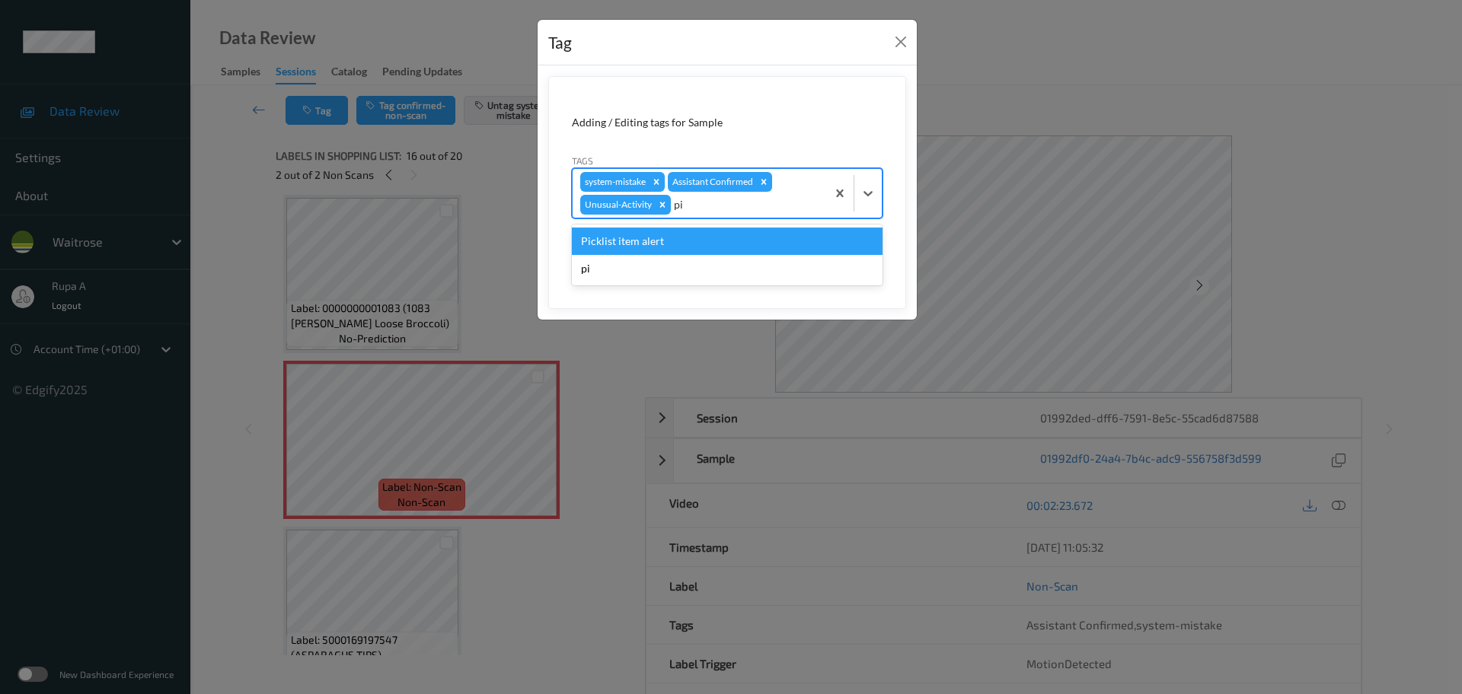
click at [678, 241] on div "Picklist item alert" at bounding box center [727, 241] width 311 height 27
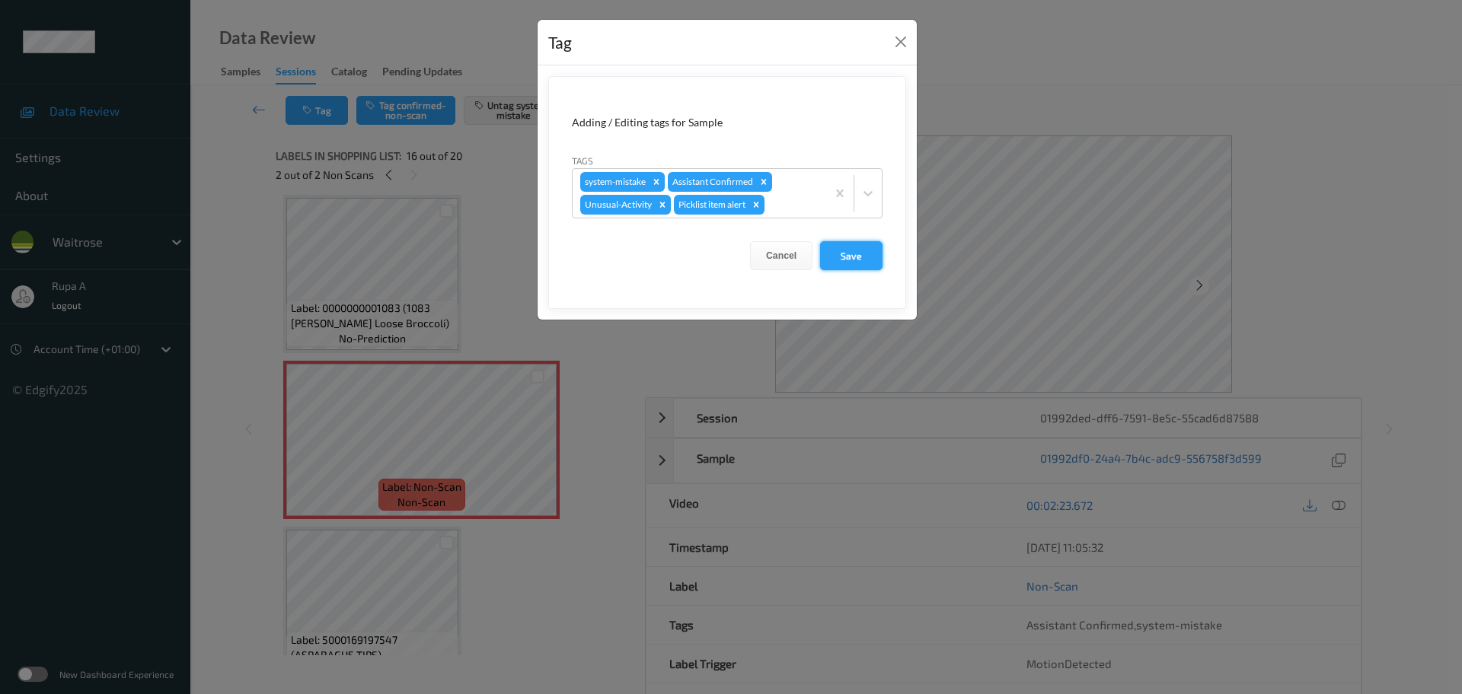
click at [863, 252] on button "Save" at bounding box center [851, 255] width 62 height 29
click at [862, 258] on button "Save" at bounding box center [851, 255] width 62 height 29
click at [845, 264] on button "Save" at bounding box center [851, 255] width 62 height 29
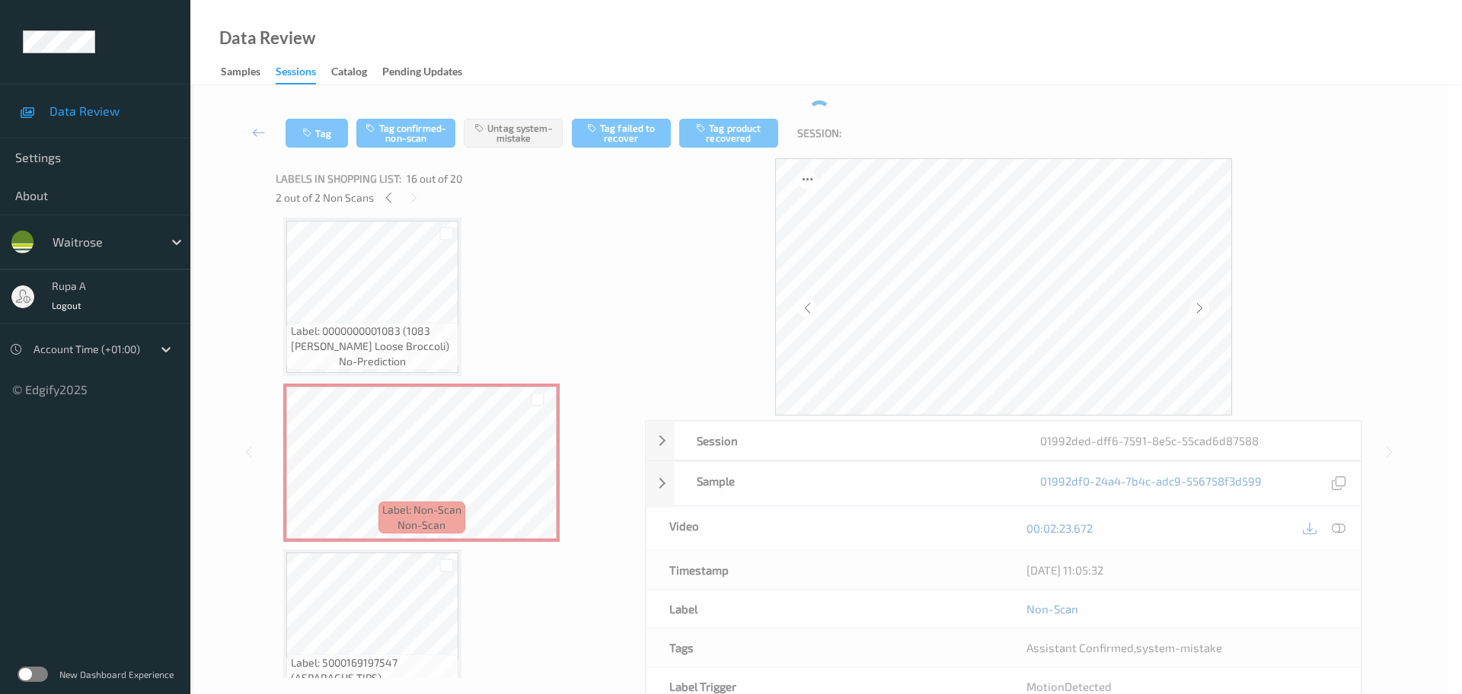
click at [845, 250] on form "Adding / Editing tags for Sample Tags system-mistake Assistant Confirmed Cancel…" at bounding box center [727, 144] width 358 height 212
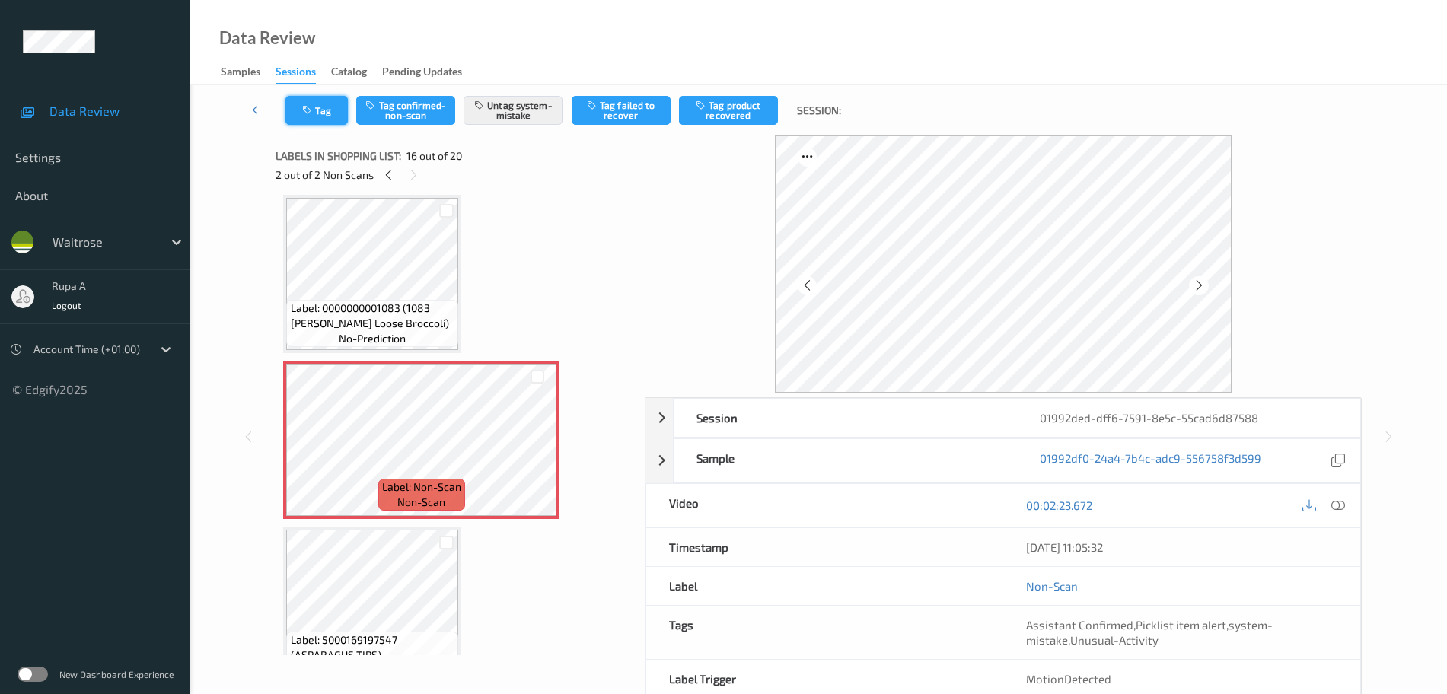
click at [330, 120] on button "Tag" at bounding box center [316, 110] width 62 height 29
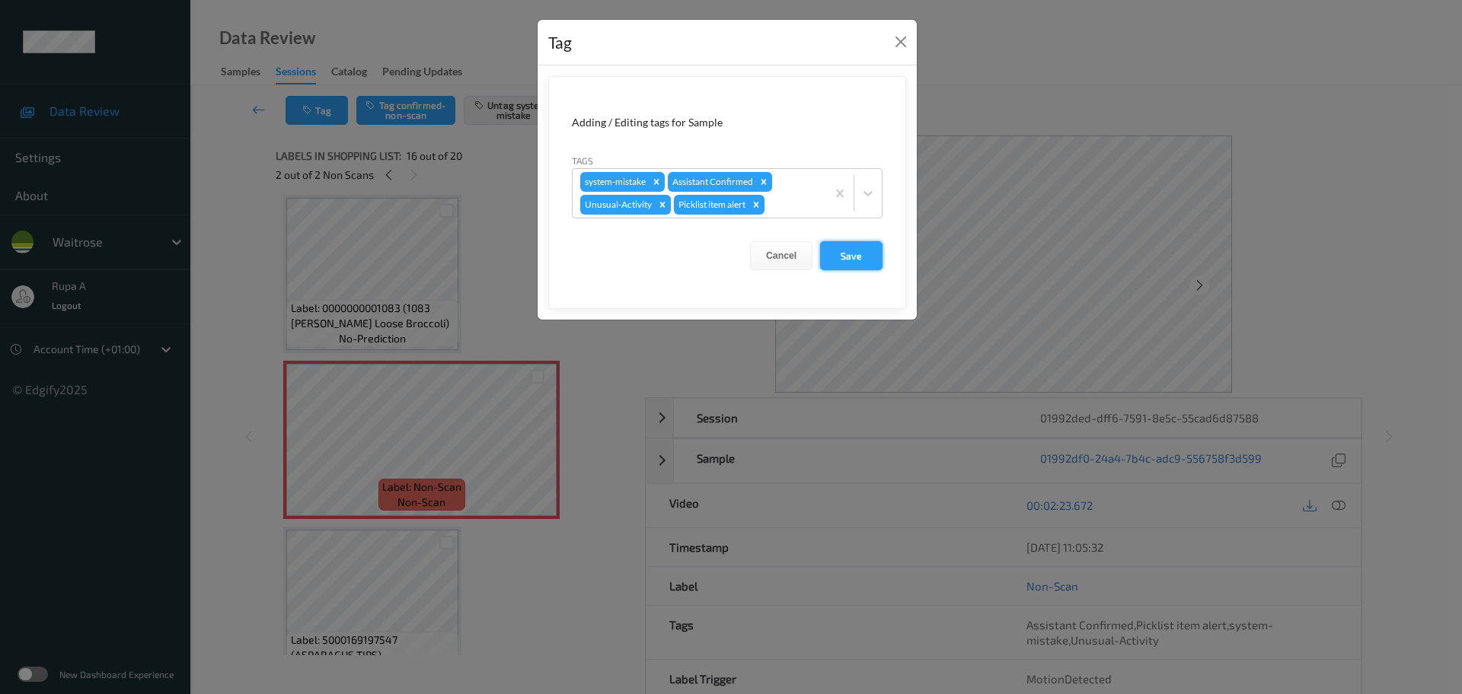
click at [854, 253] on button "Save" at bounding box center [851, 255] width 62 height 29
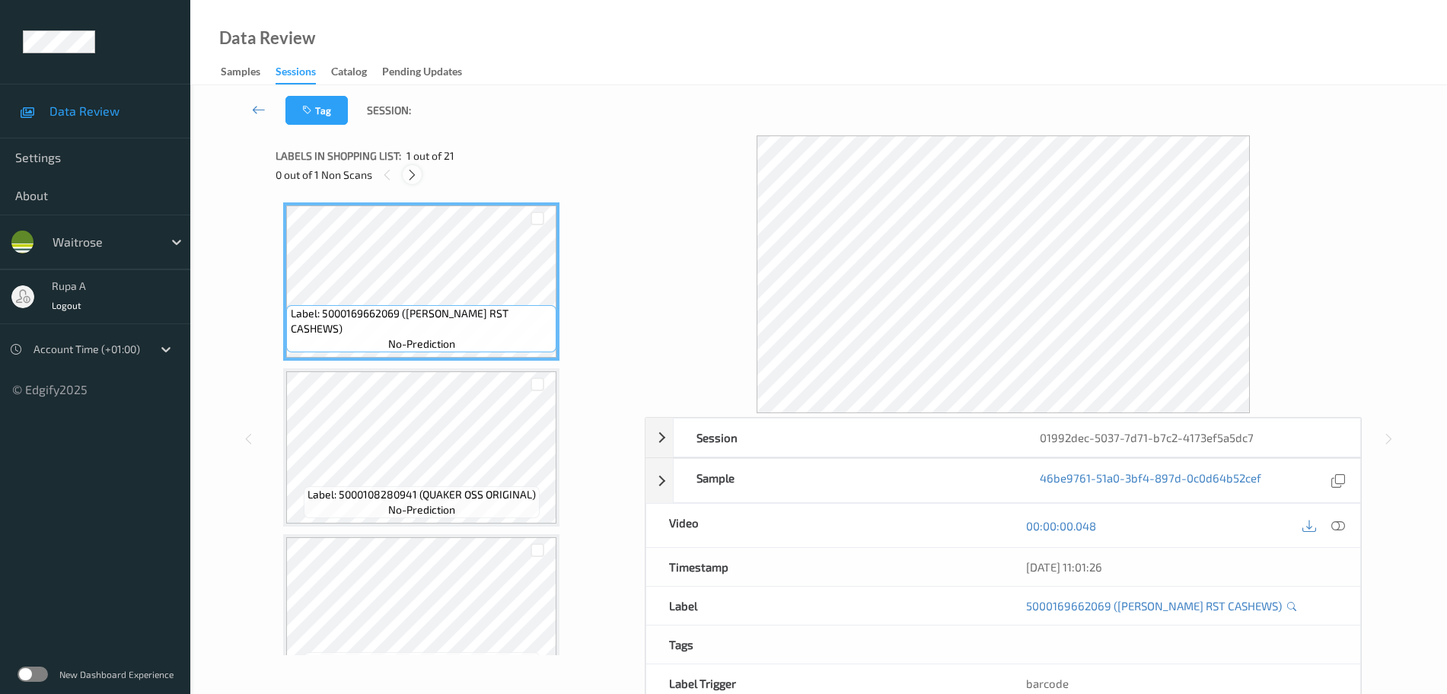
click at [420, 176] on div at bounding box center [412, 174] width 19 height 19
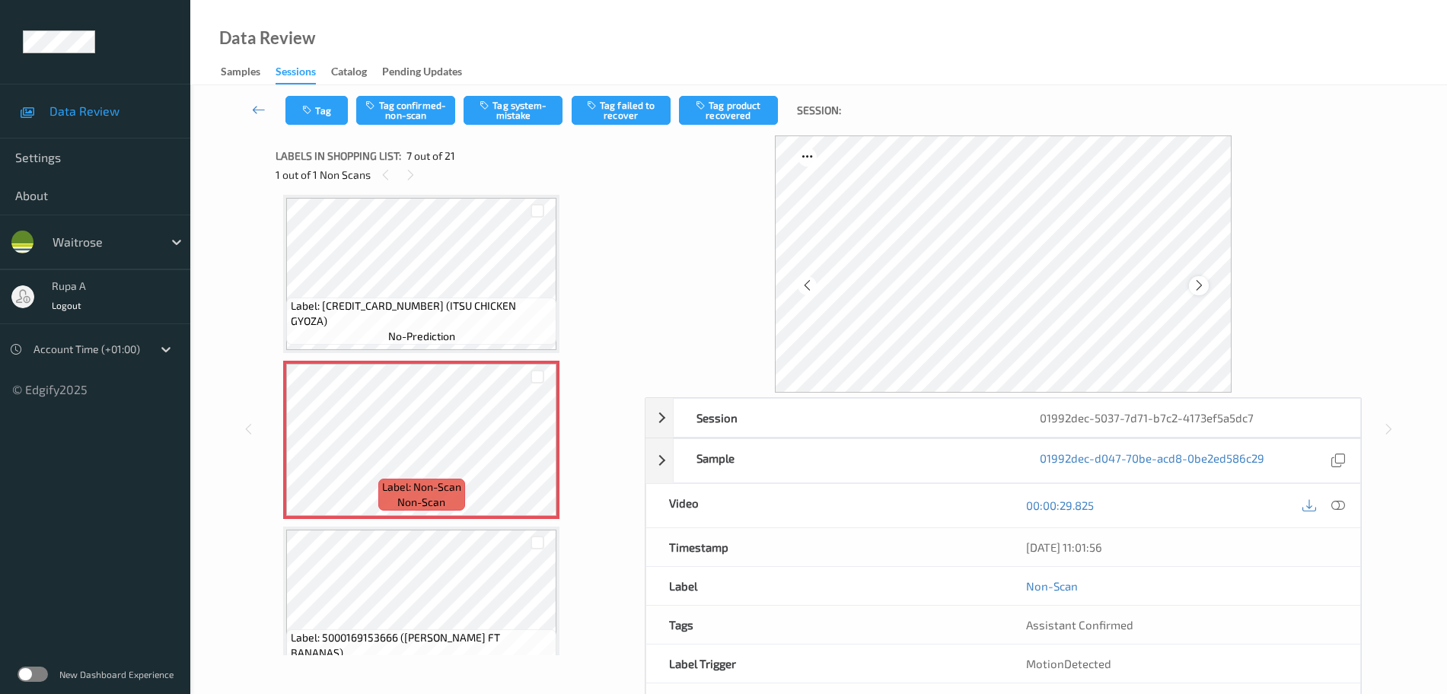
click at [1194, 286] on icon at bounding box center [1199, 286] width 13 height 14
click at [1194, 285] on icon at bounding box center [1199, 286] width 13 height 14
click at [1335, 500] on icon at bounding box center [1338, 506] width 14 height 14
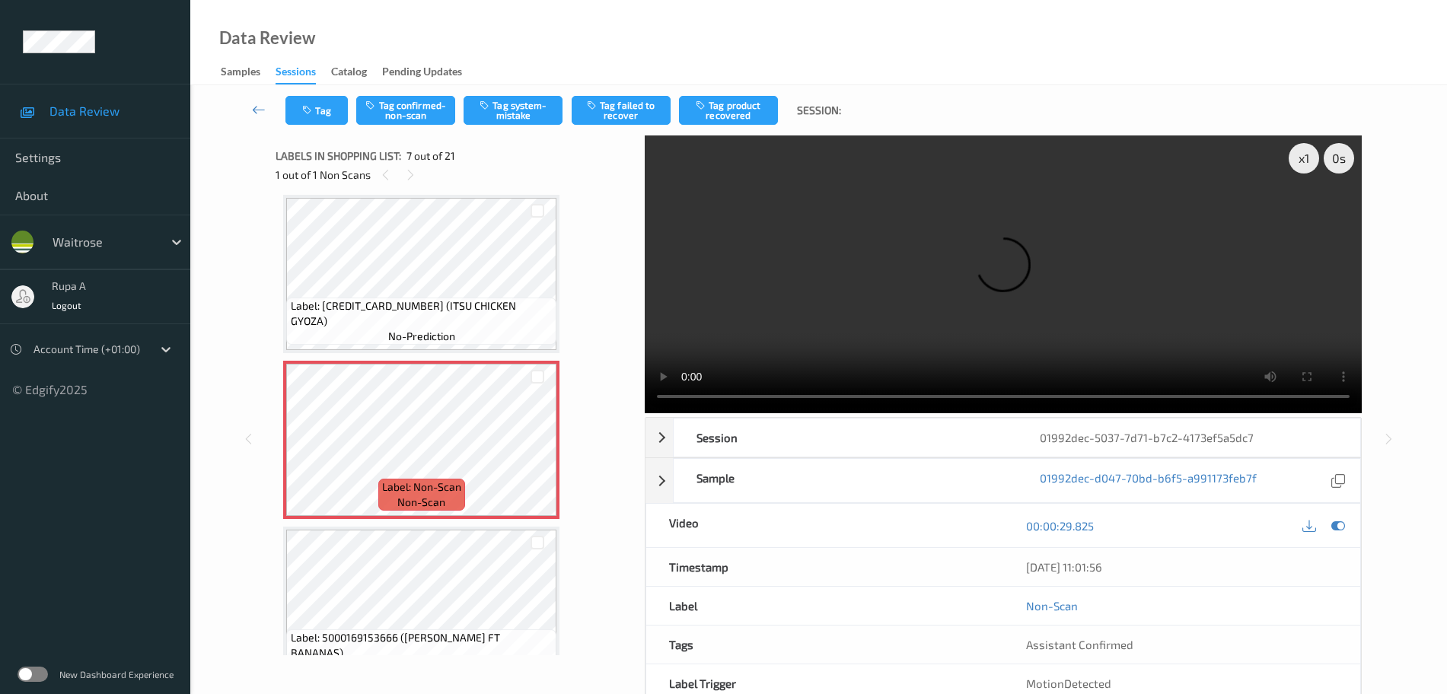
drag, startPoint x: 1341, startPoint y: 525, endPoint x: 1303, endPoint y: 537, distance: 39.7
click at [1341, 524] on icon at bounding box center [1338, 526] width 14 height 14
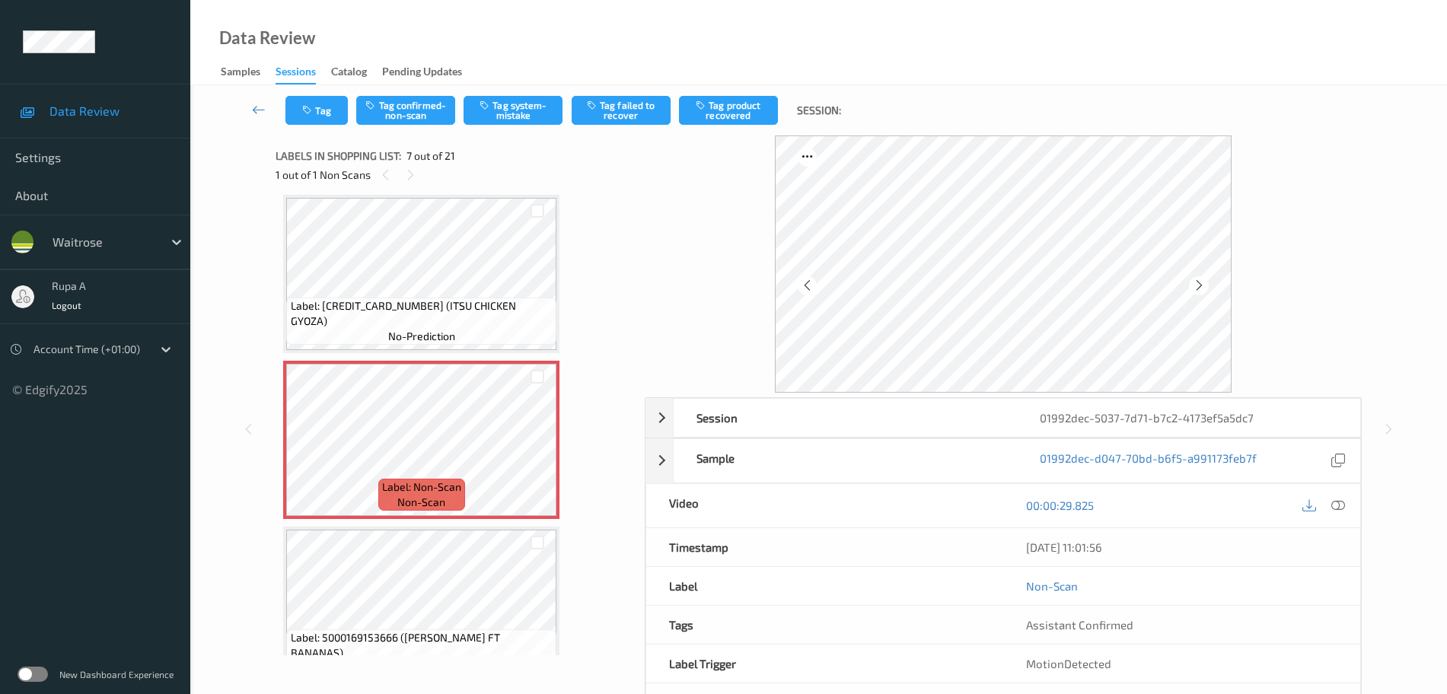
scroll to position [742, 0]
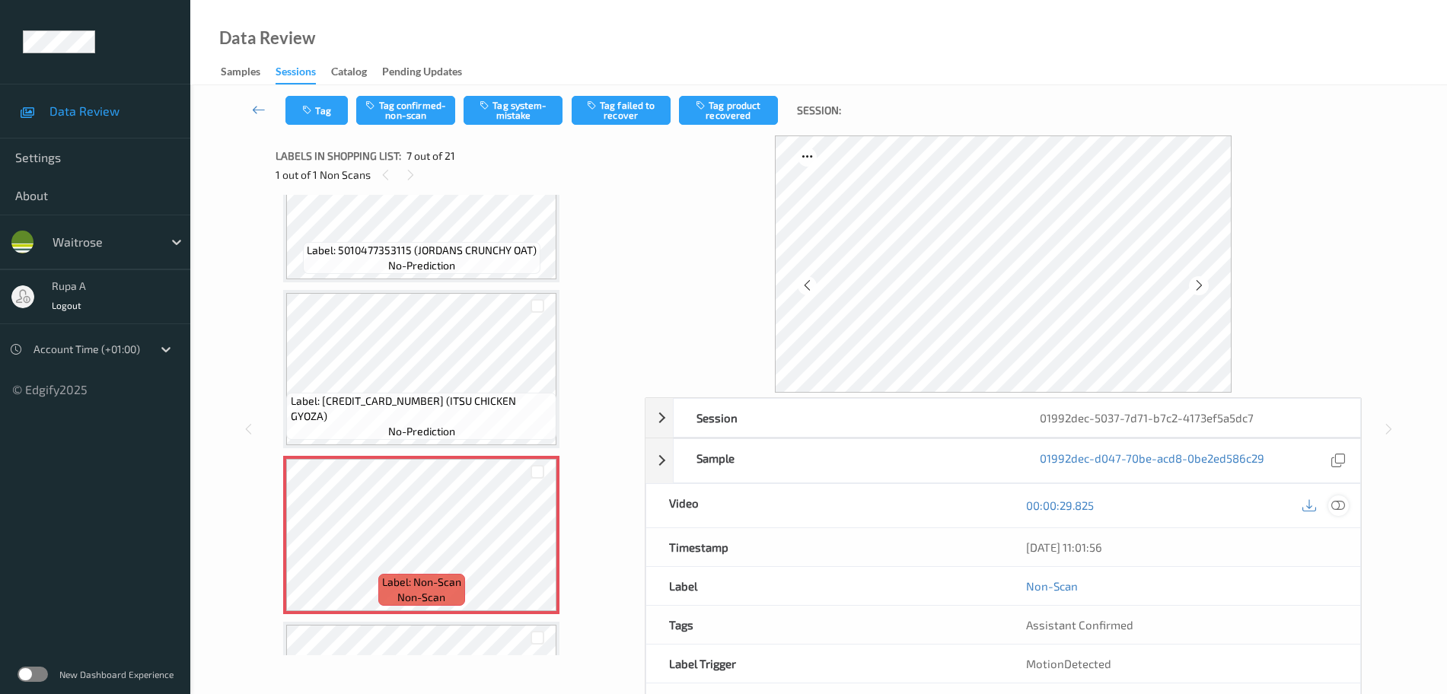
click at [1340, 505] on icon at bounding box center [1338, 506] width 14 height 14
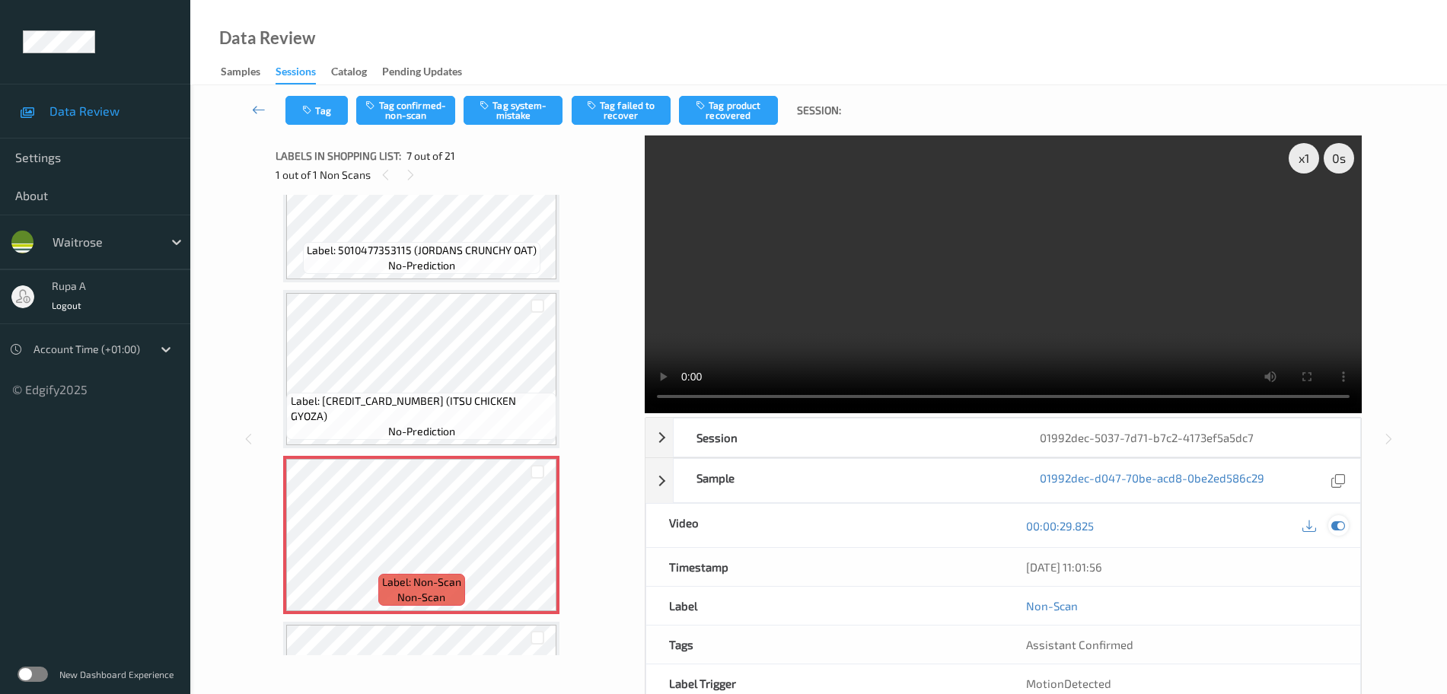
click at [1337, 524] on icon at bounding box center [1338, 526] width 14 height 14
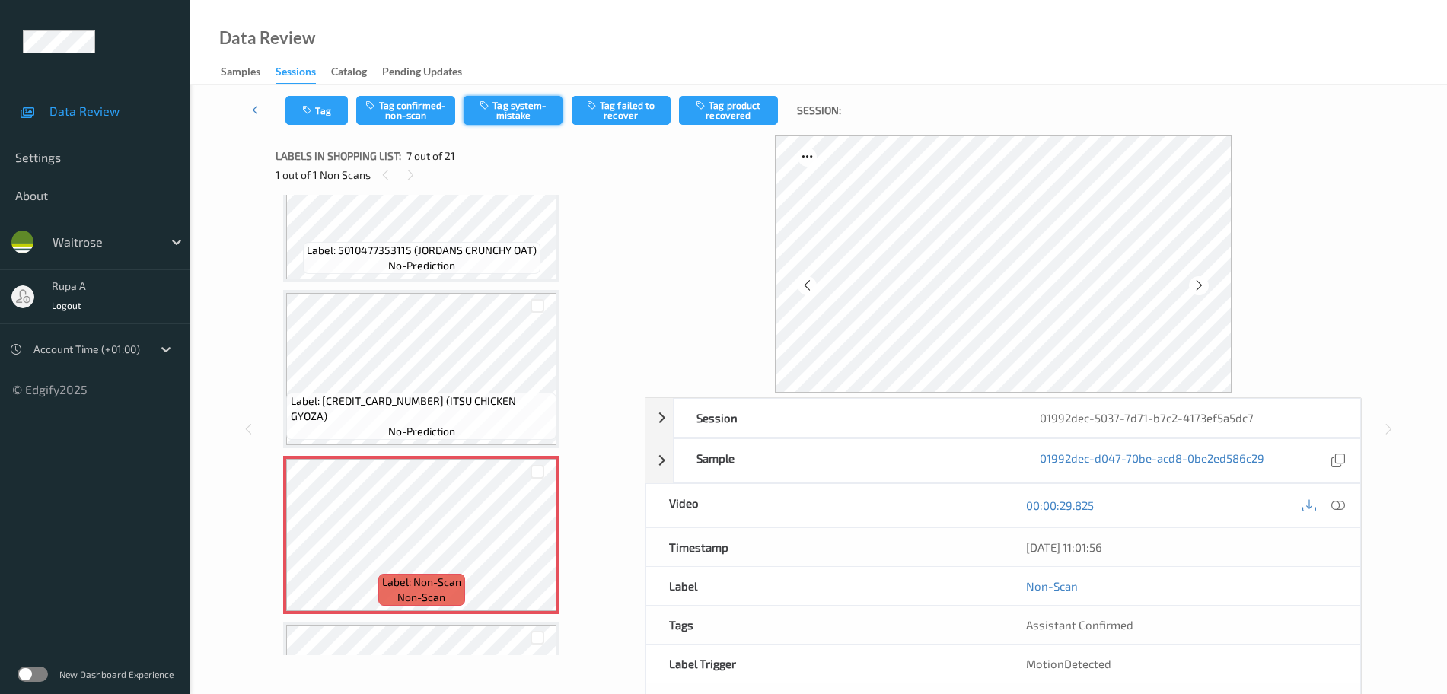
click at [518, 114] on button "Tag system-mistake" at bounding box center [513, 110] width 99 height 29
click at [314, 109] on icon "button" at bounding box center [308, 110] width 13 height 11
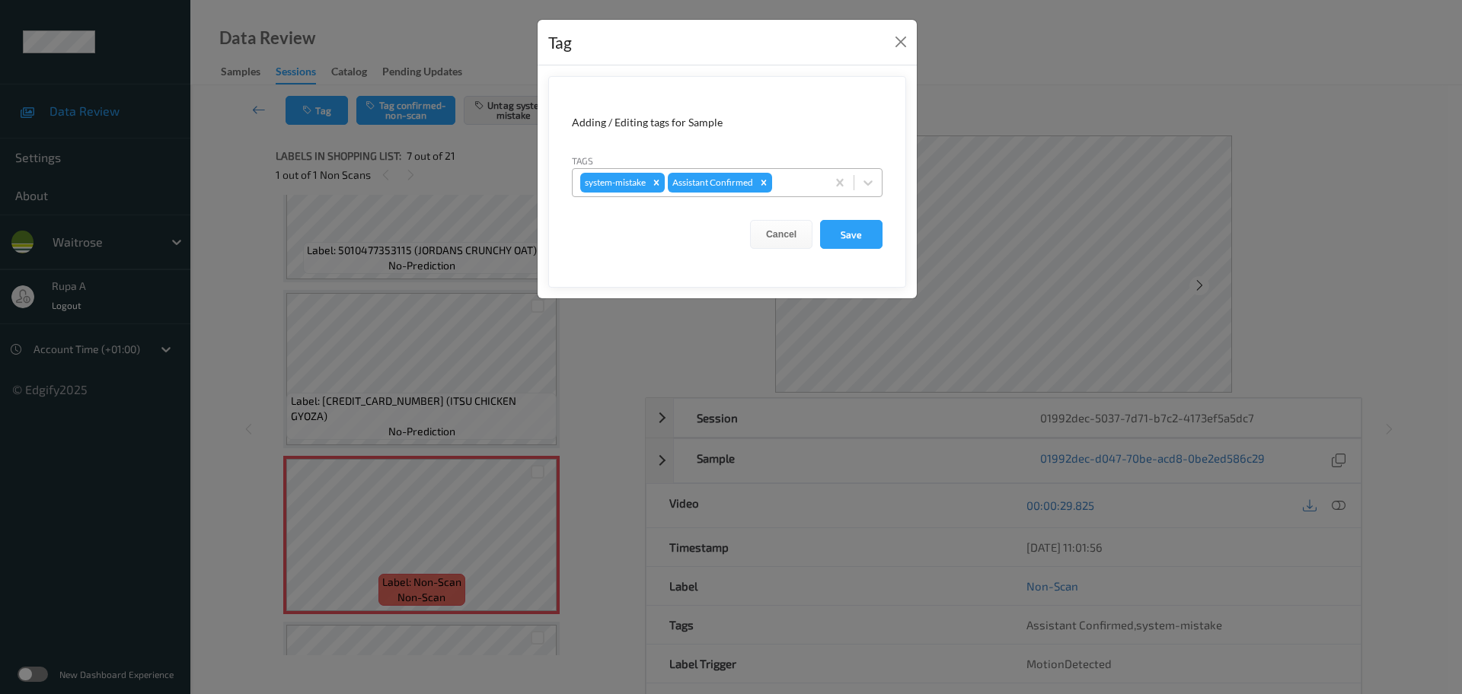
click at [794, 187] on div at bounding box center [796, 183] width 43 height 18
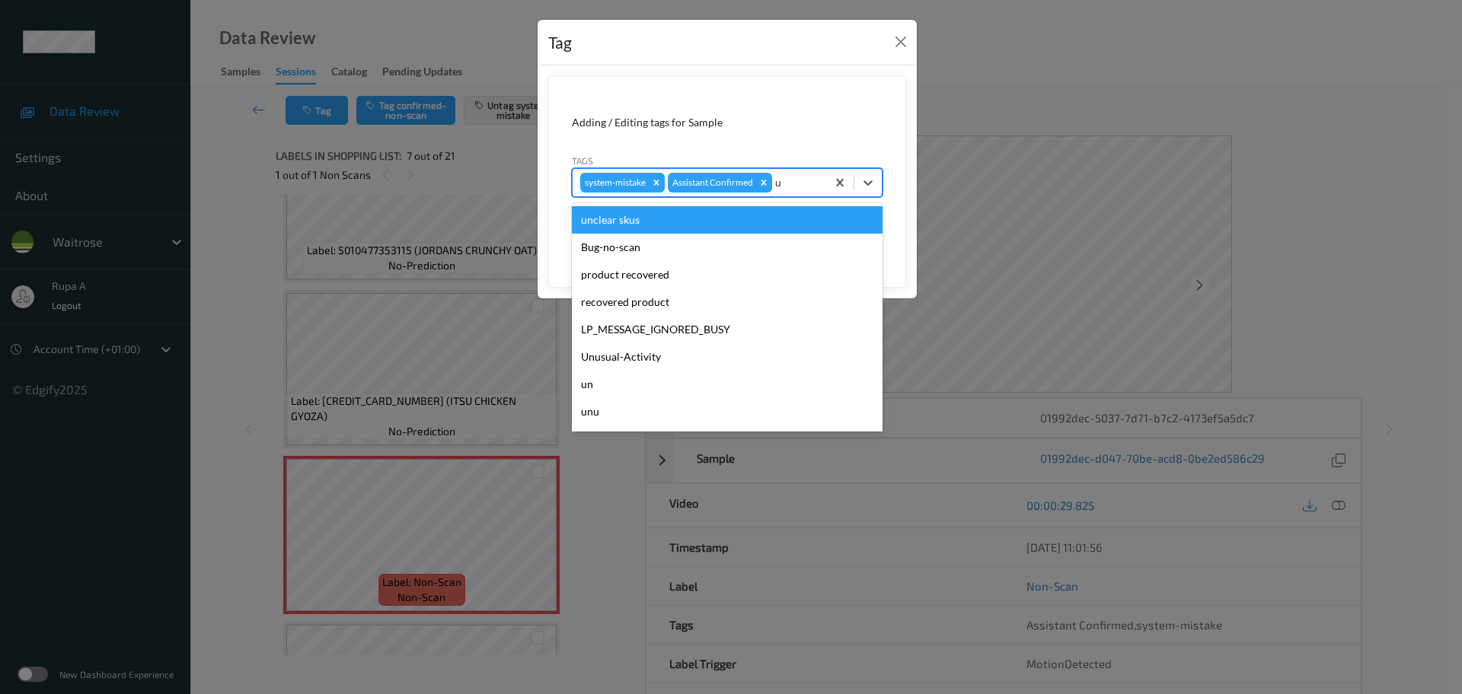
type input "un"
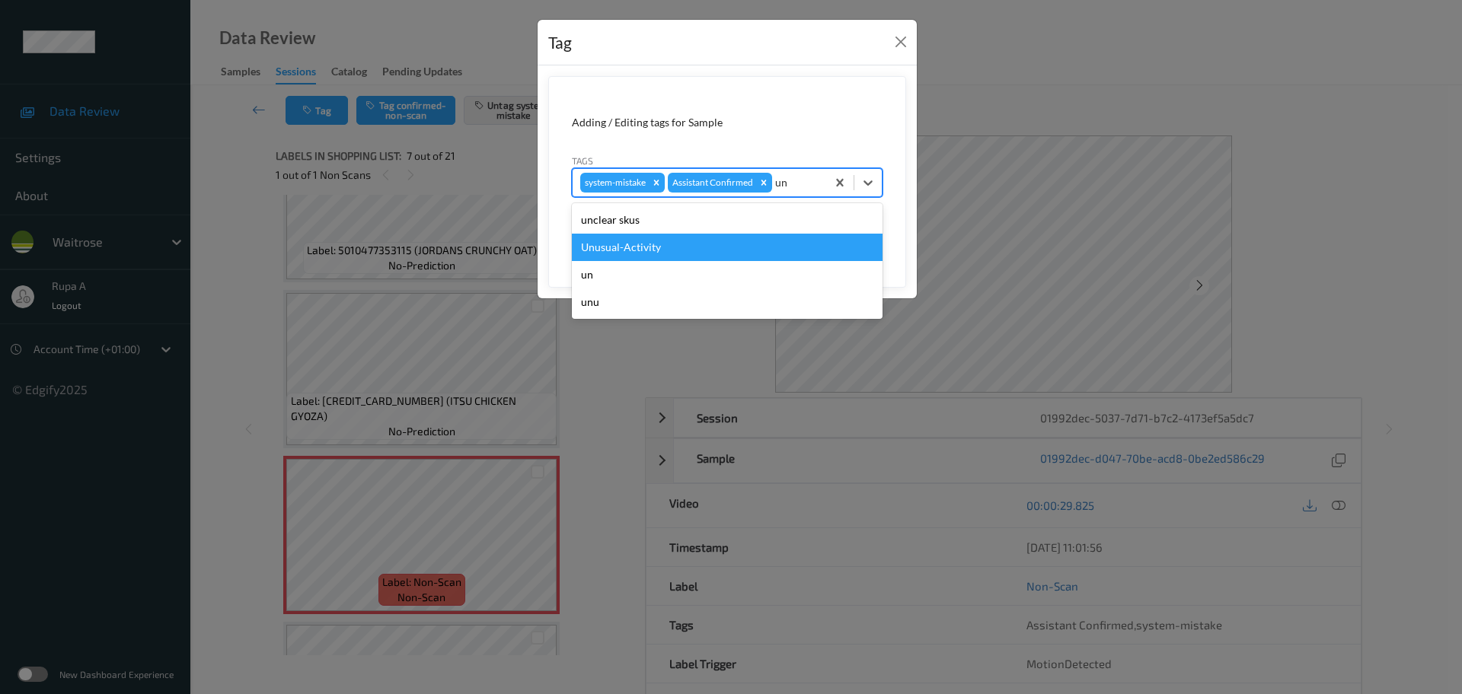
click at [736, 241] on div "Unusual-Activity" at bounding box center [727, 247] width 311 height 27
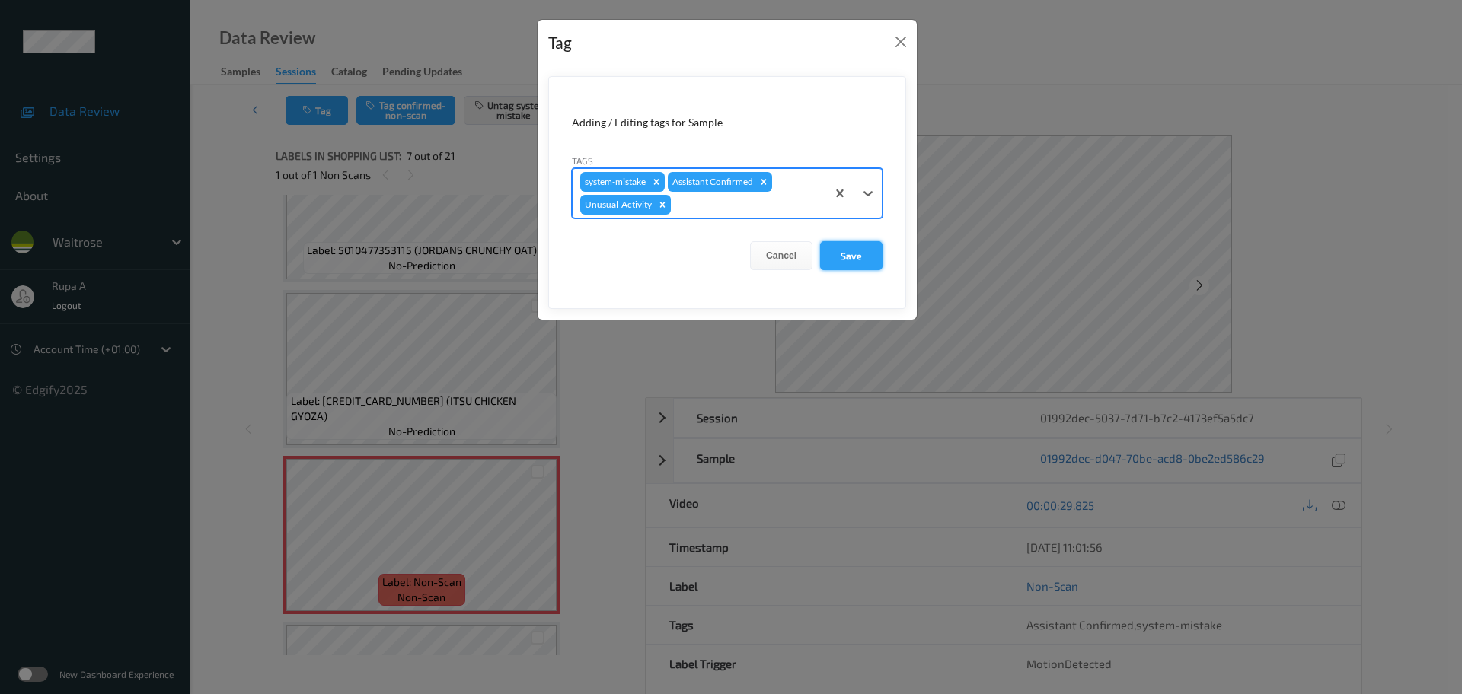
click at [858, 257] on button "Save" at bounding box center [851, 255] width 62 height 29
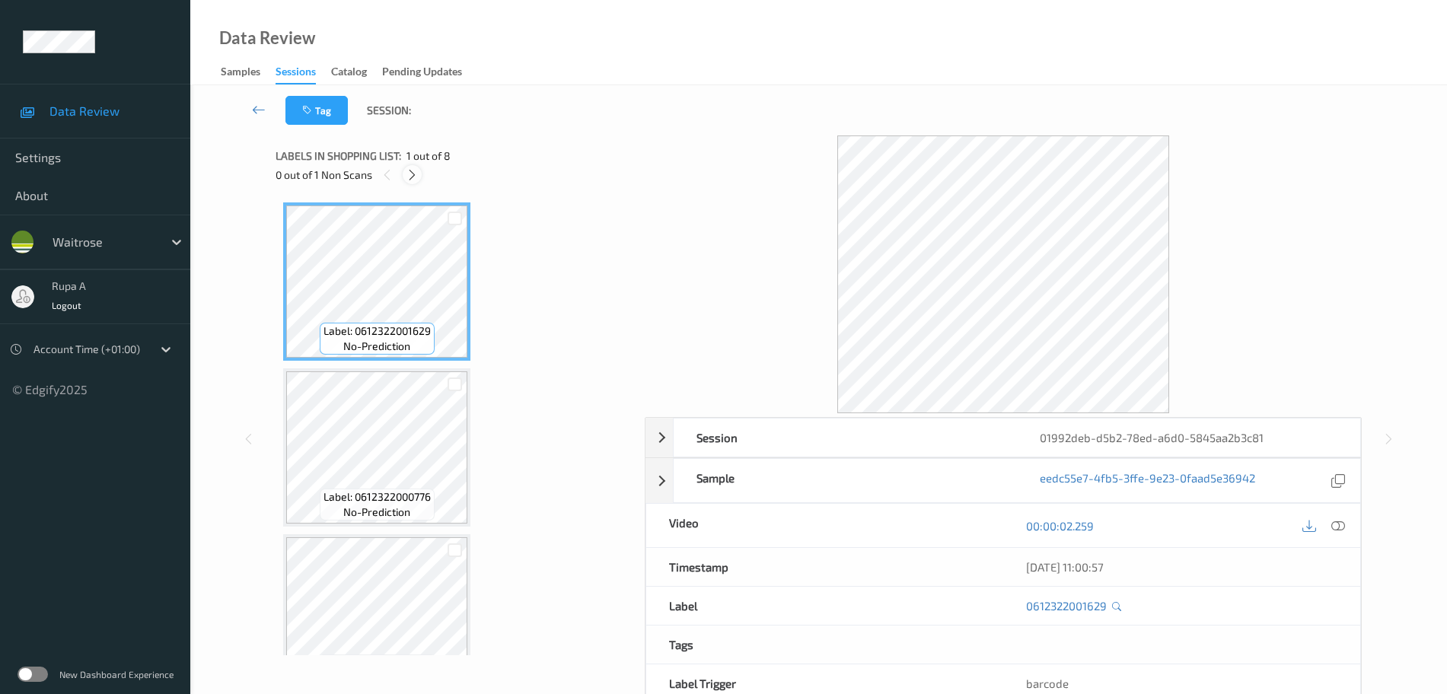
click at [417, 176] on icon at bounding box center [412, 175] width 13 height 14
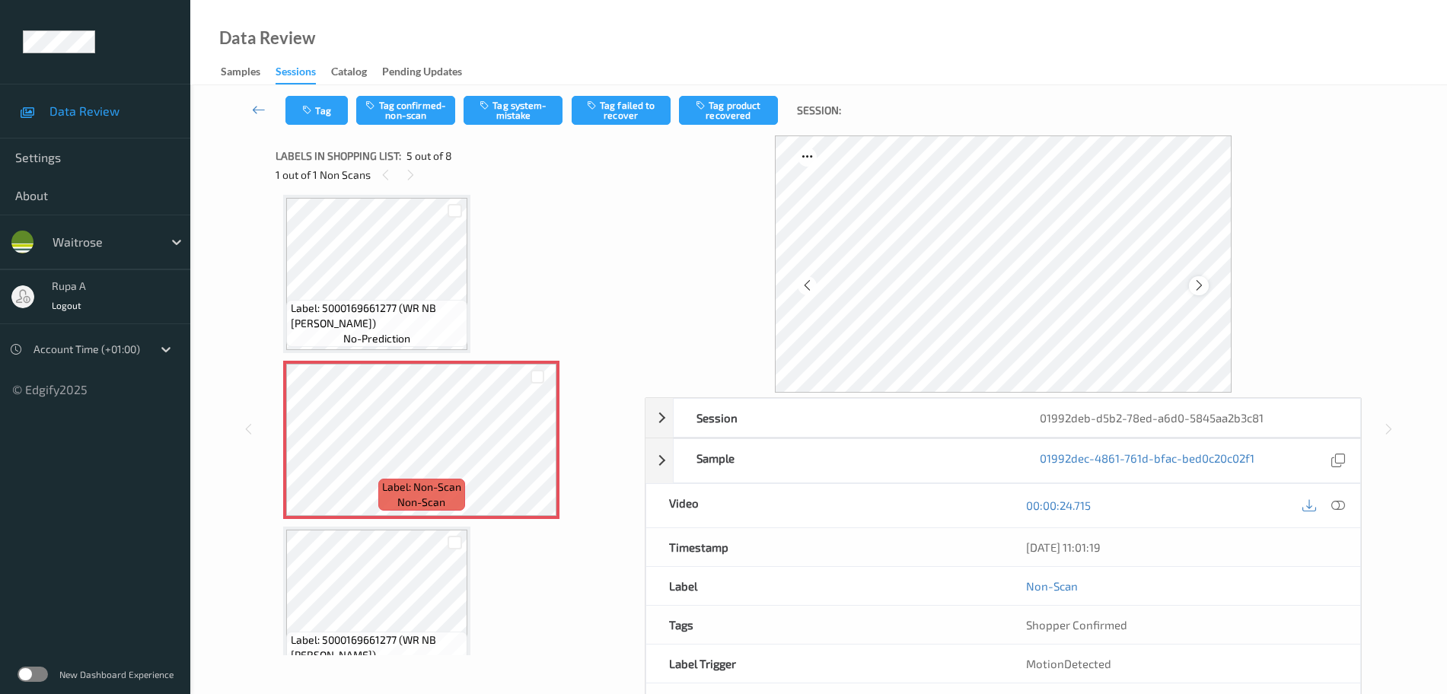
click at [1202, 283] on icon at bounding box center [1199, 286] width 13 height 14
click at [1337, 511] on icon at bounding box center [1338, 506] width 14 height 14
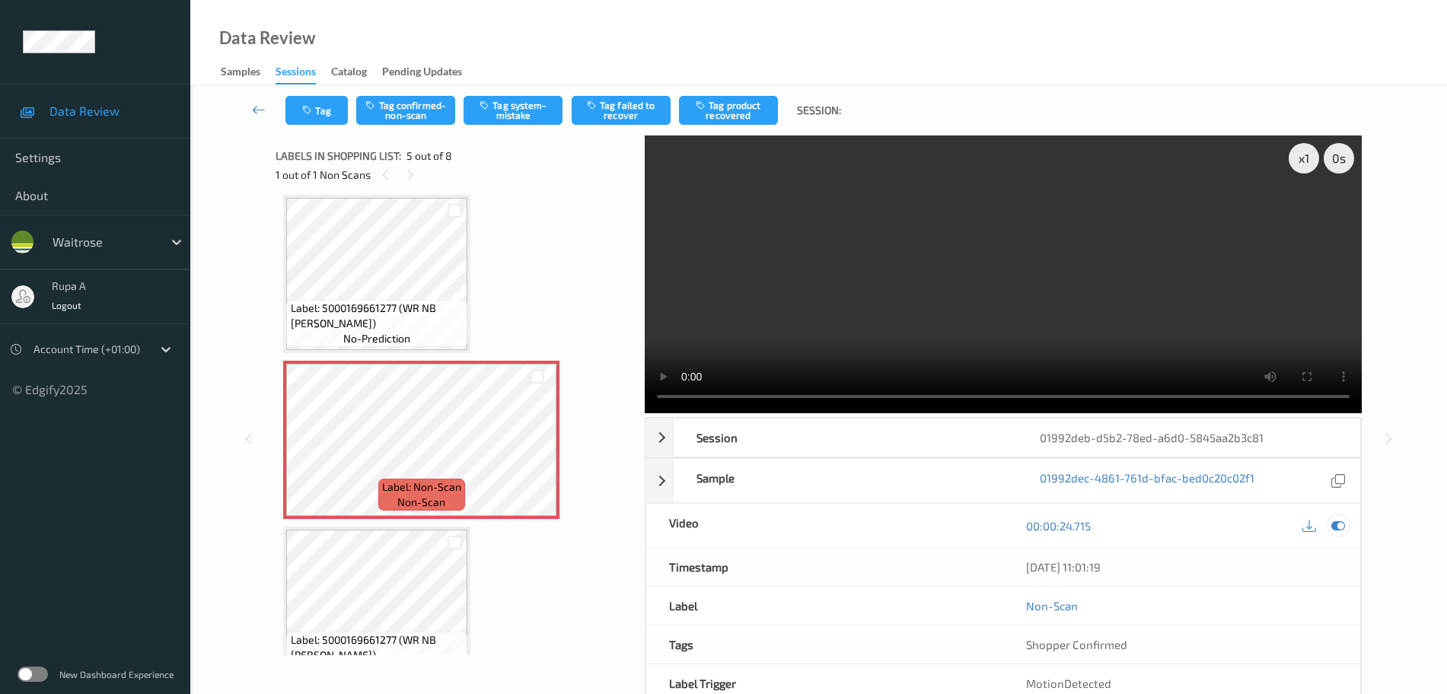
click at [1344, 527] on icon at bounding box center [1338, 526] width 14 height 14
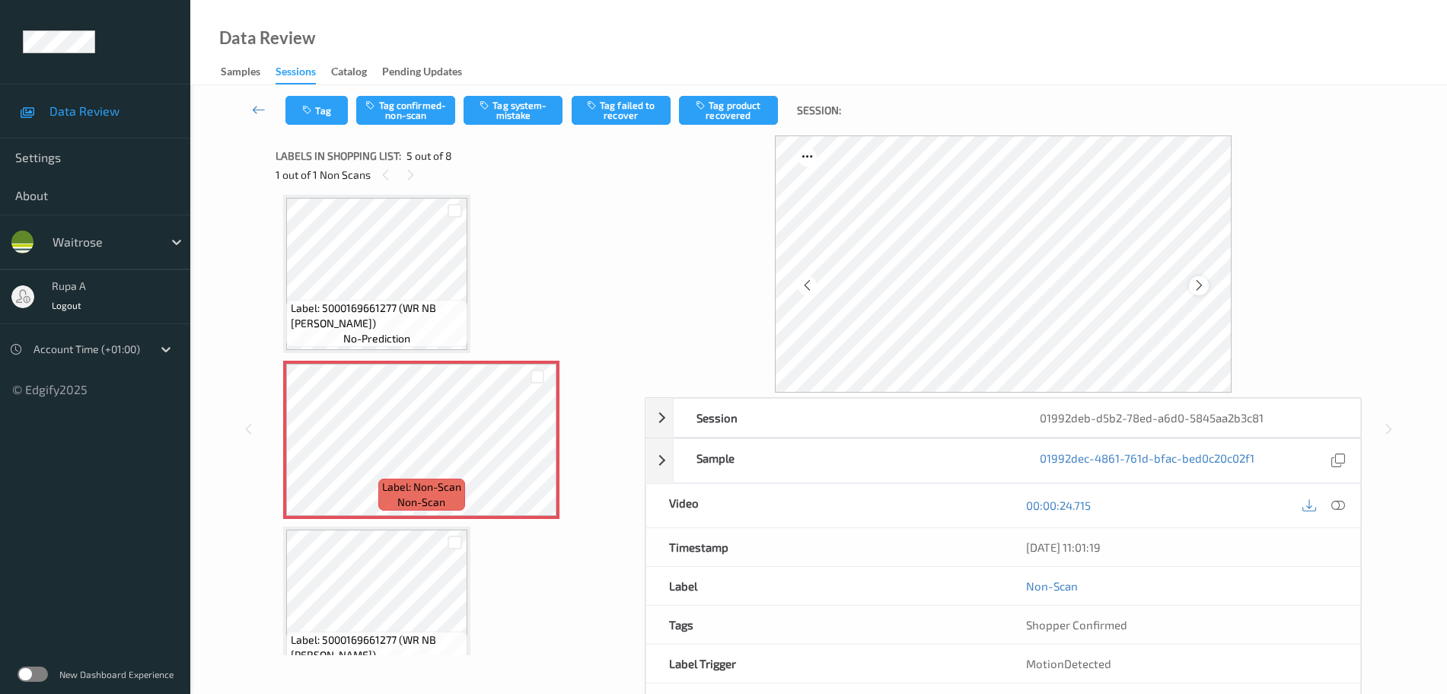
click at [1194, 285] on icon at bounding box center [1199, 286] width 13 height 14
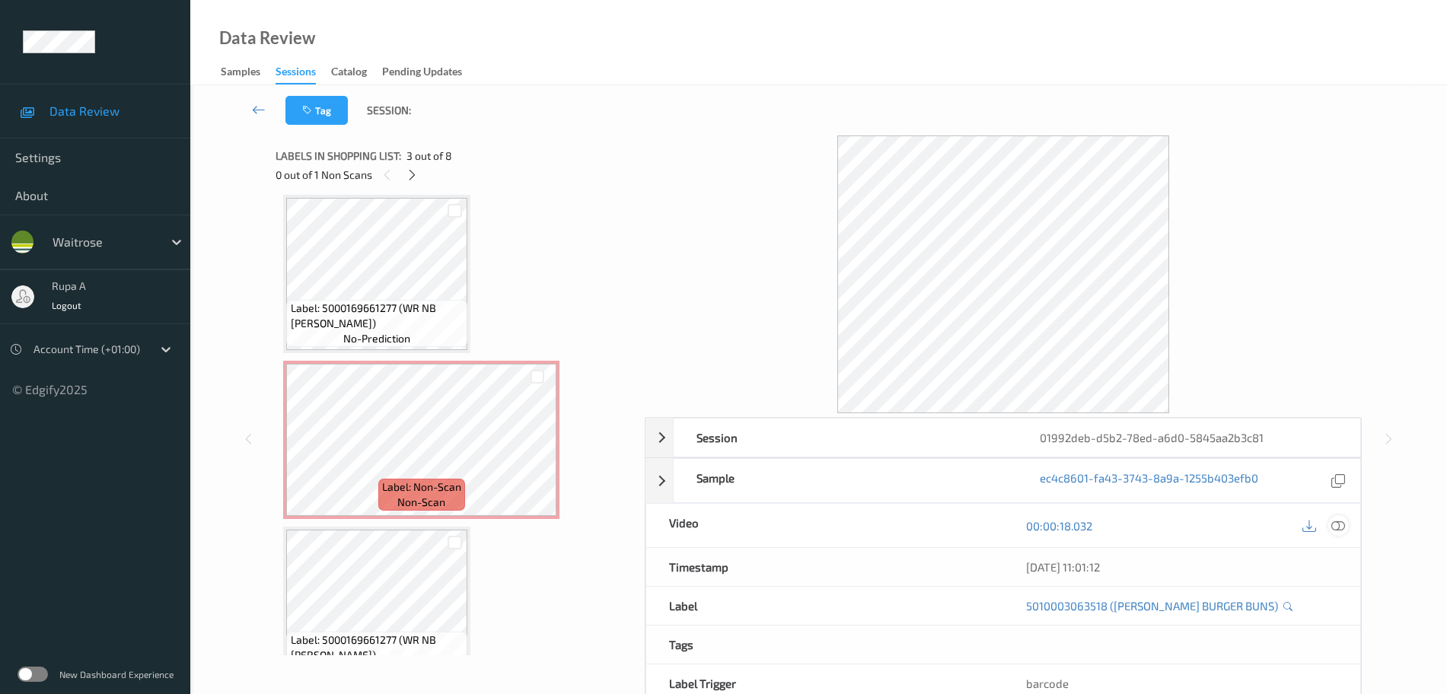
click at [1340, 530] on icon at bounding box center [1338, 526] width 14 height 14
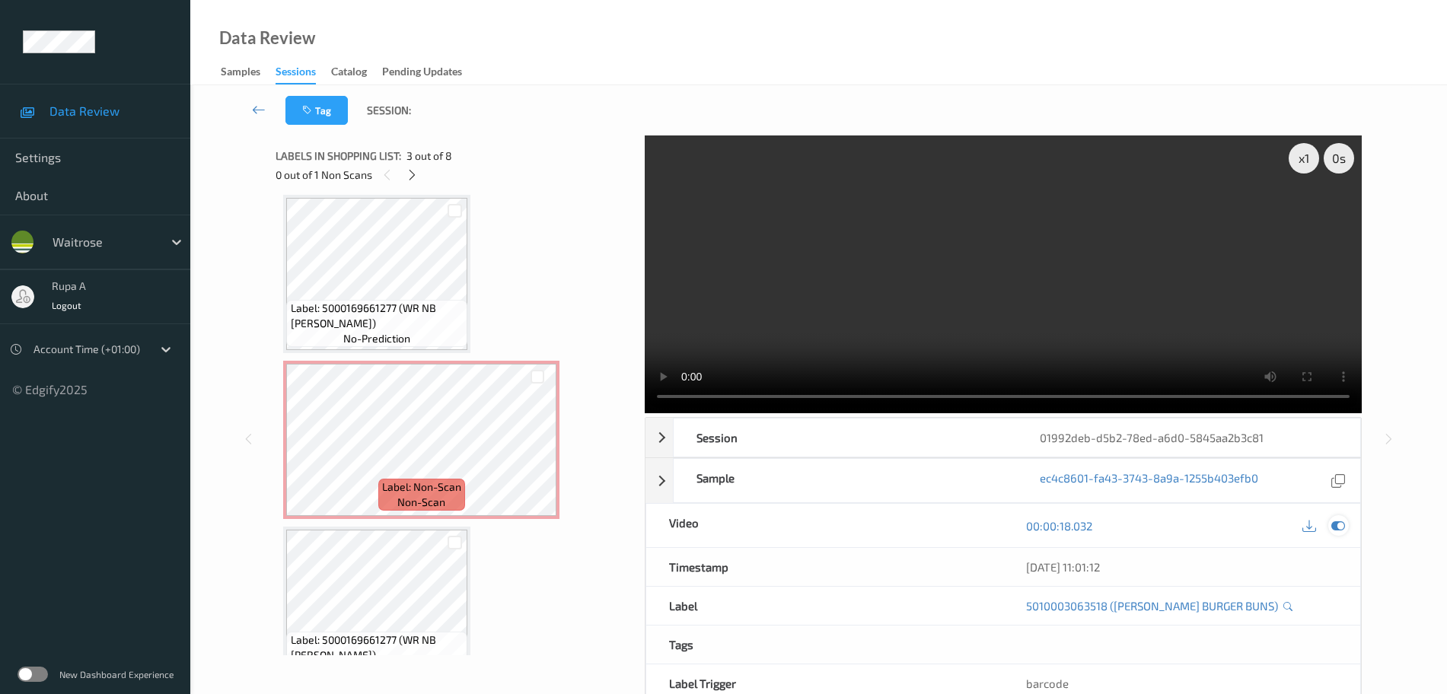
click at [1340, 521] on icon at bounding box center [1338, 526] width 14 height 14
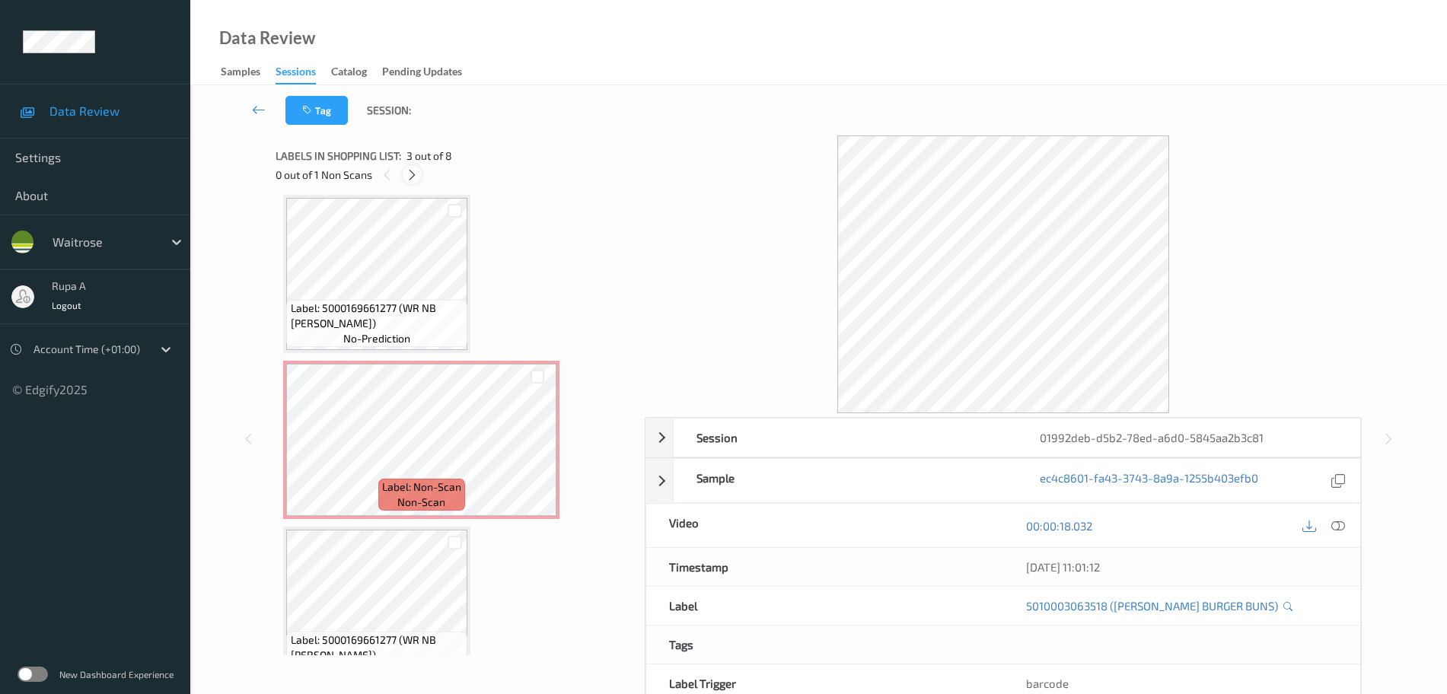
click at [412, 180] on icon at bounding box center [412, 175] width 13 height 14
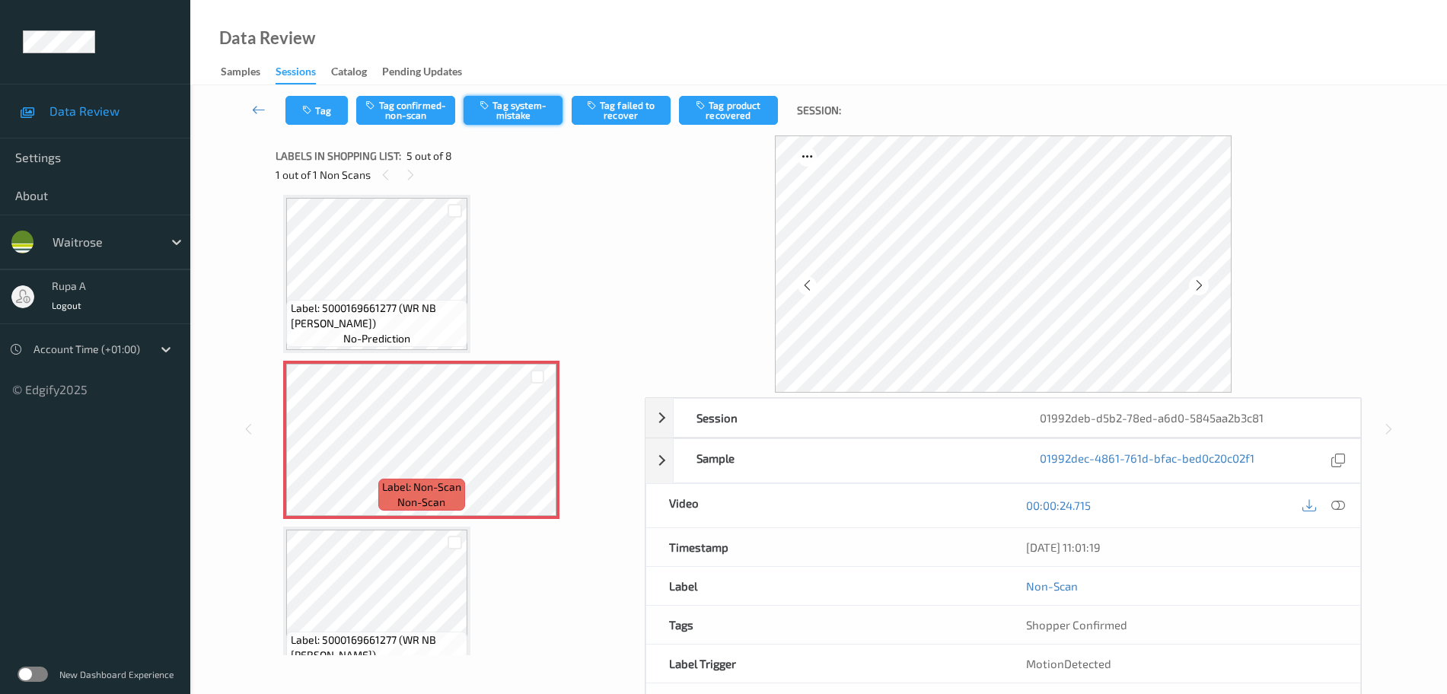
click at [516, 114] on button "Tag system-mistake" at bounding box center [513, 110] width 99 height 29
click at [322, 107] on button "Tag" at bounding box center [316, 110] width 62 height 29
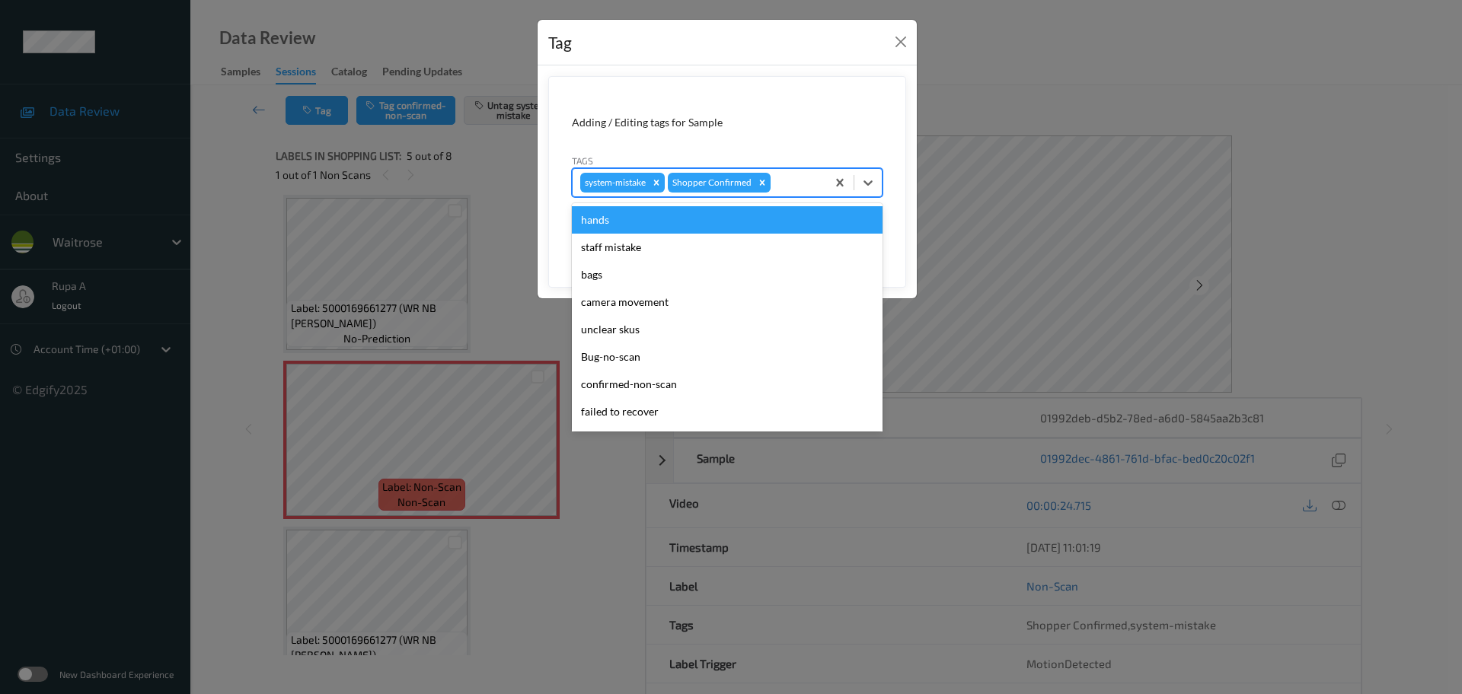
click at [790, 178] on div at bounding box center [795, 183] width 45 height 18
type input "un"
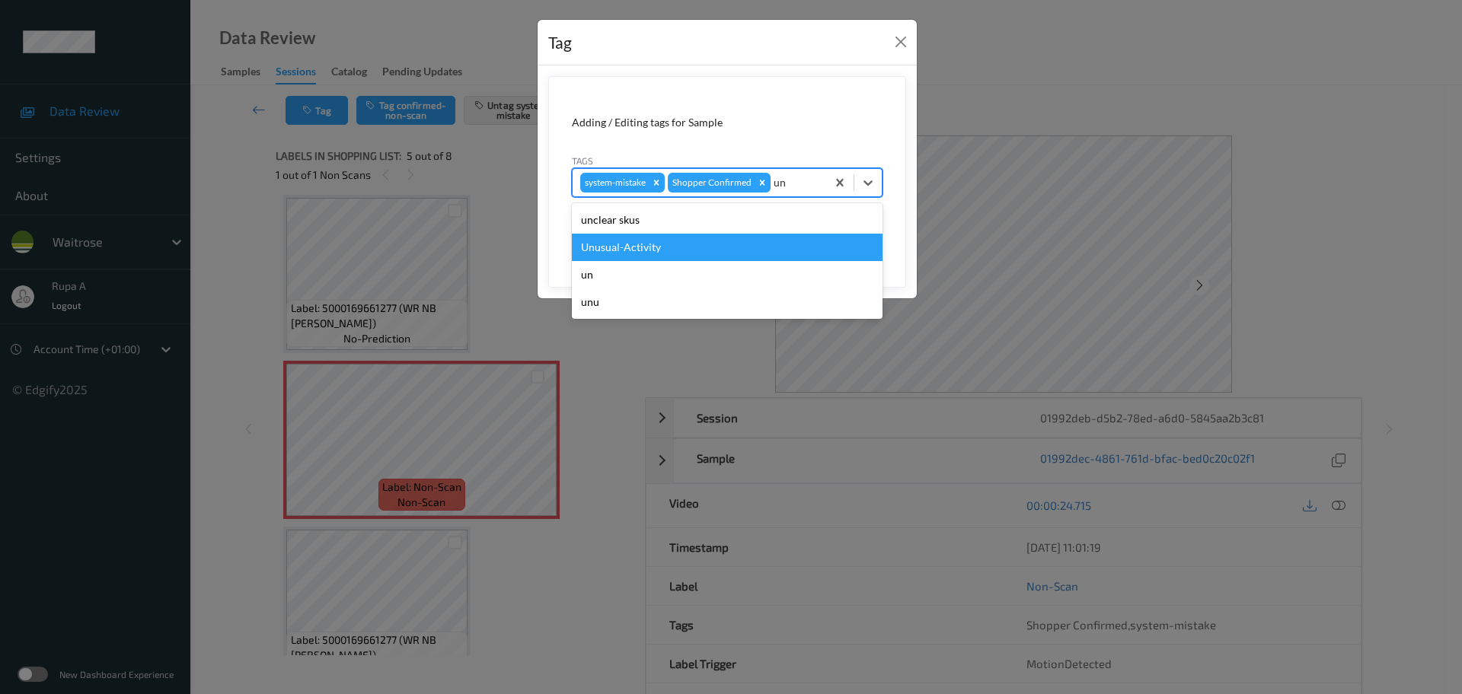
click at [687, 259] on div "Unusual-Activity" at bounding box center [727, 247] width 311 height 27
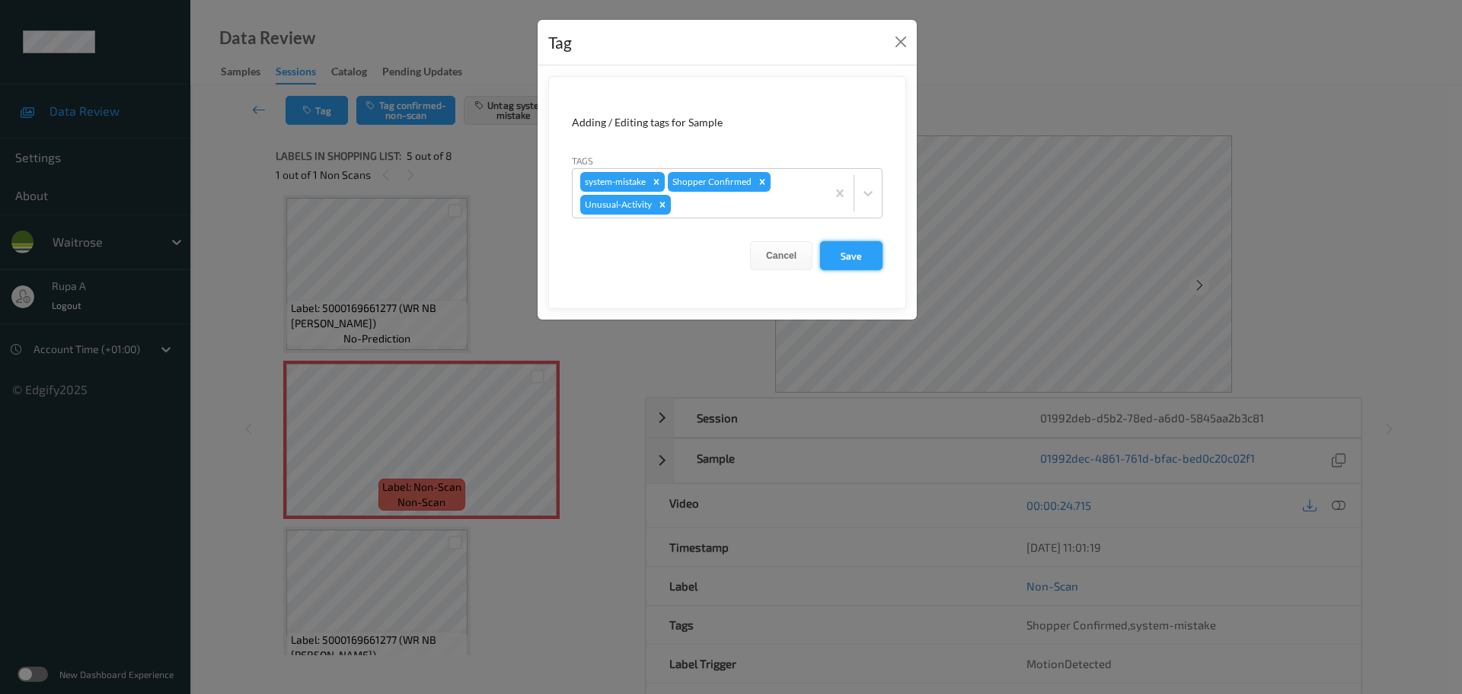
click at [844, 250] on button "Save" at bounding box center [851, 255] width 62 height 29
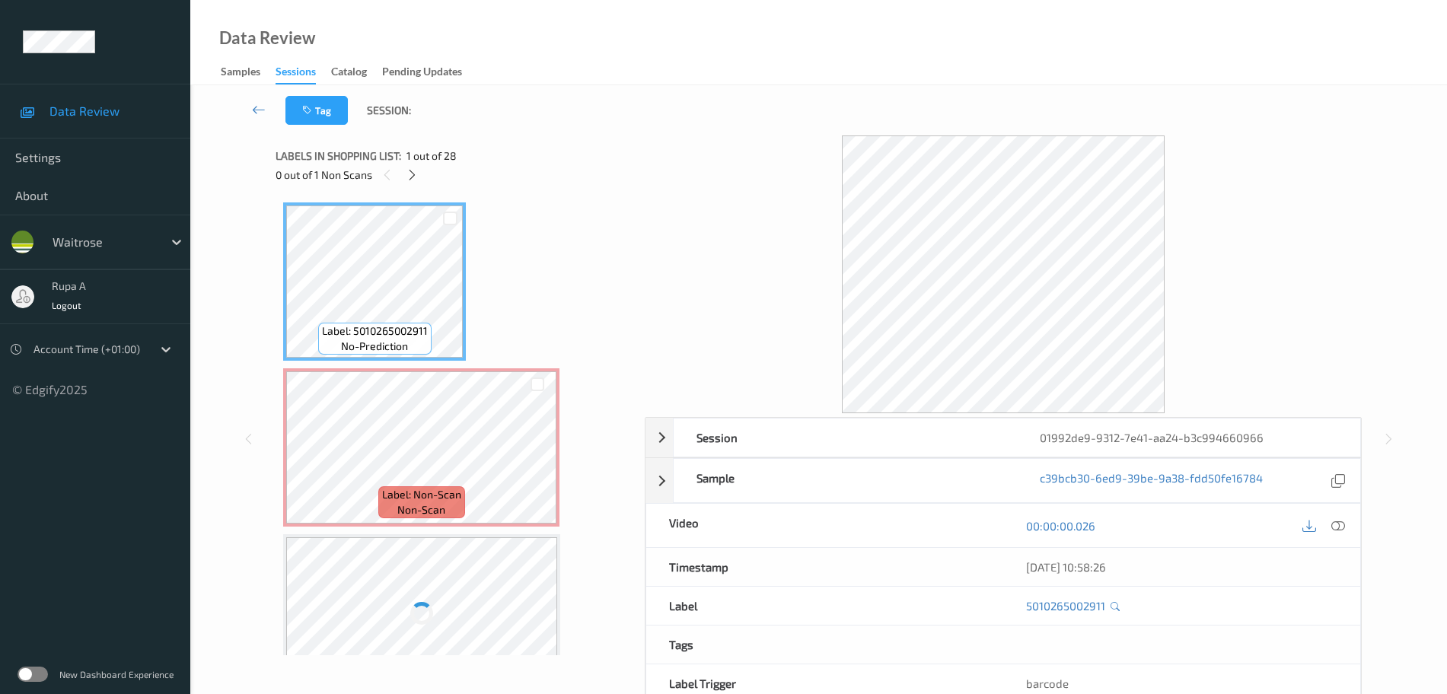
click at [455, 167] on div "0 out of 1 Non Scans" at bounding box center [455, 174] width 359 height 19
click at [403, 176] on div at bounding box center [412, 174] width 19 height 19
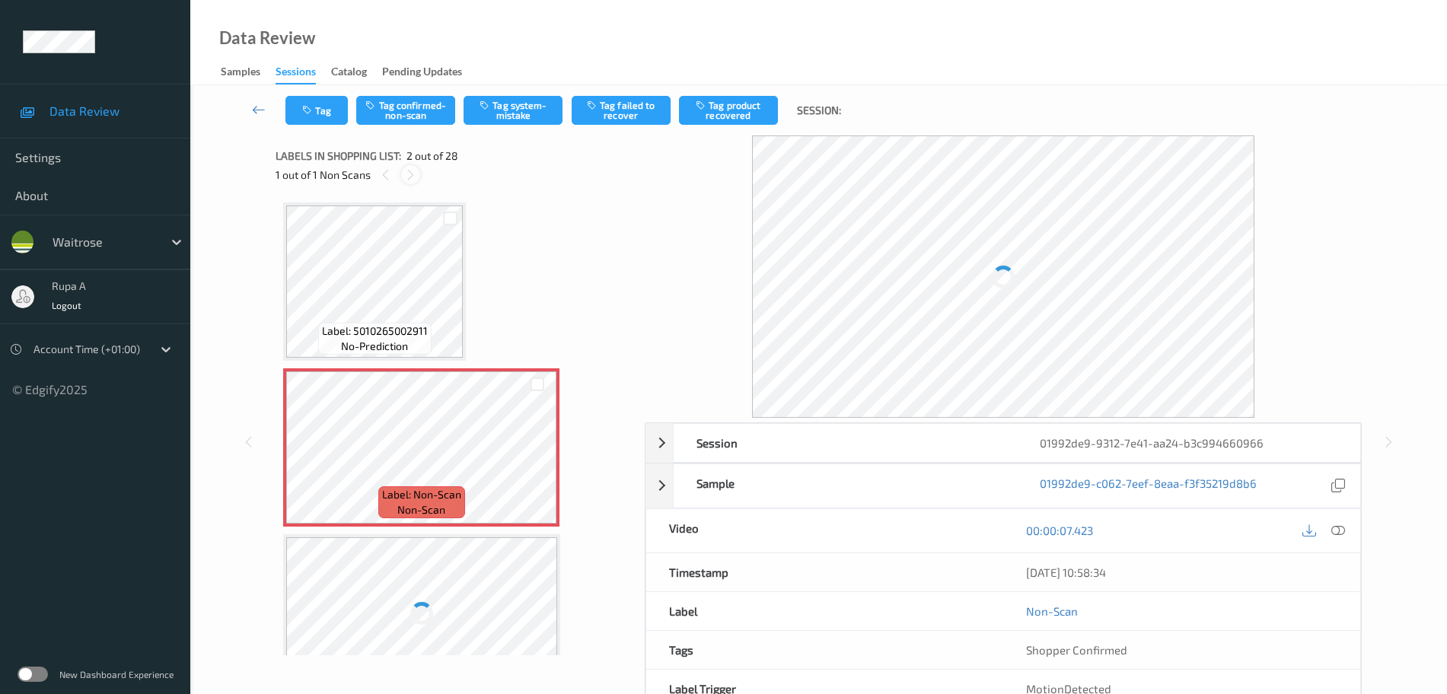
scroll to position [8, 0]
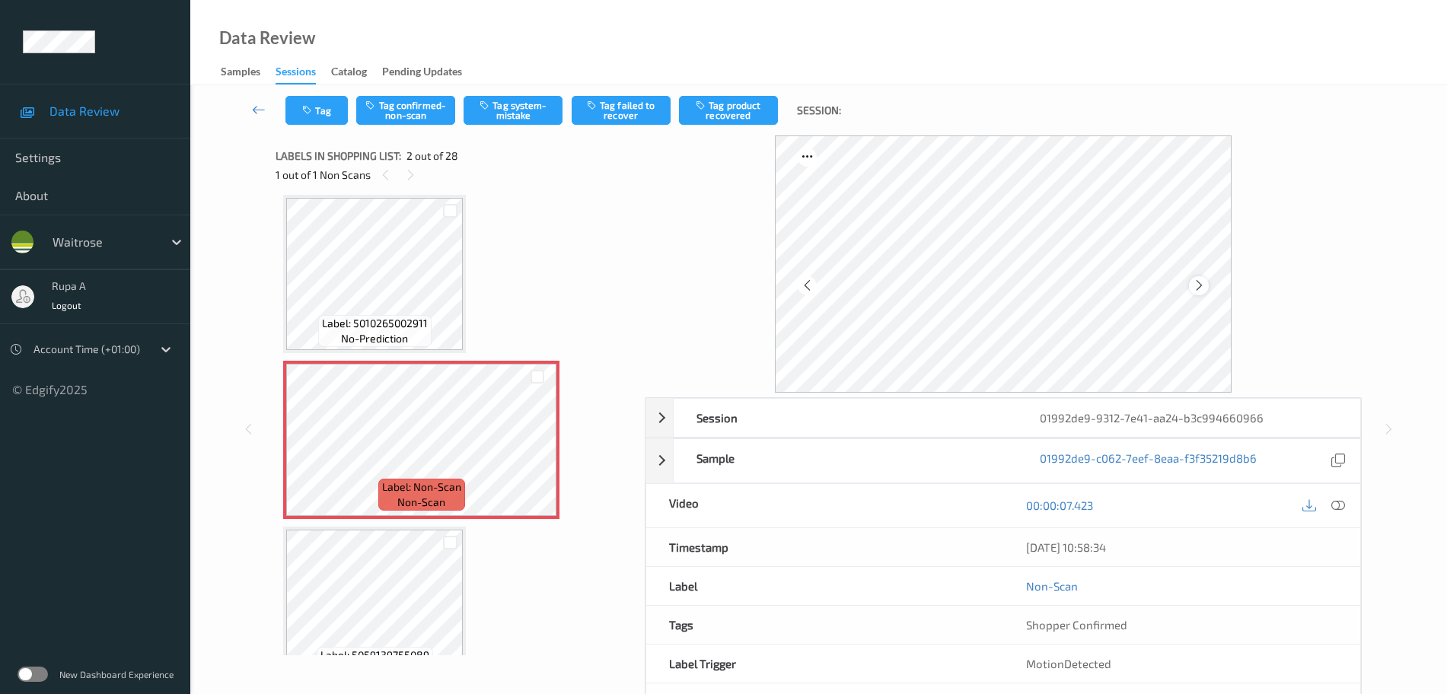
click at [1191, 287] on div at bounding box center [1198, 285] width 19 height 19
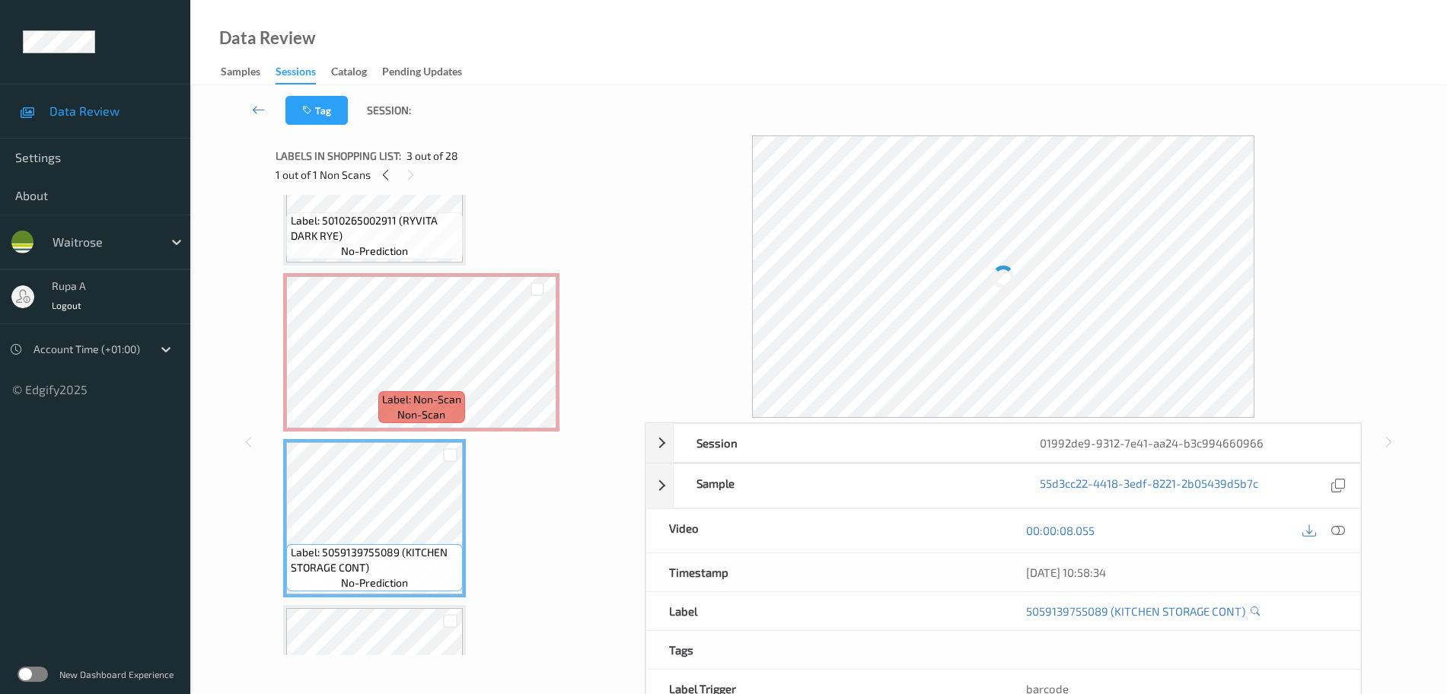
scroll to position [80, 0]
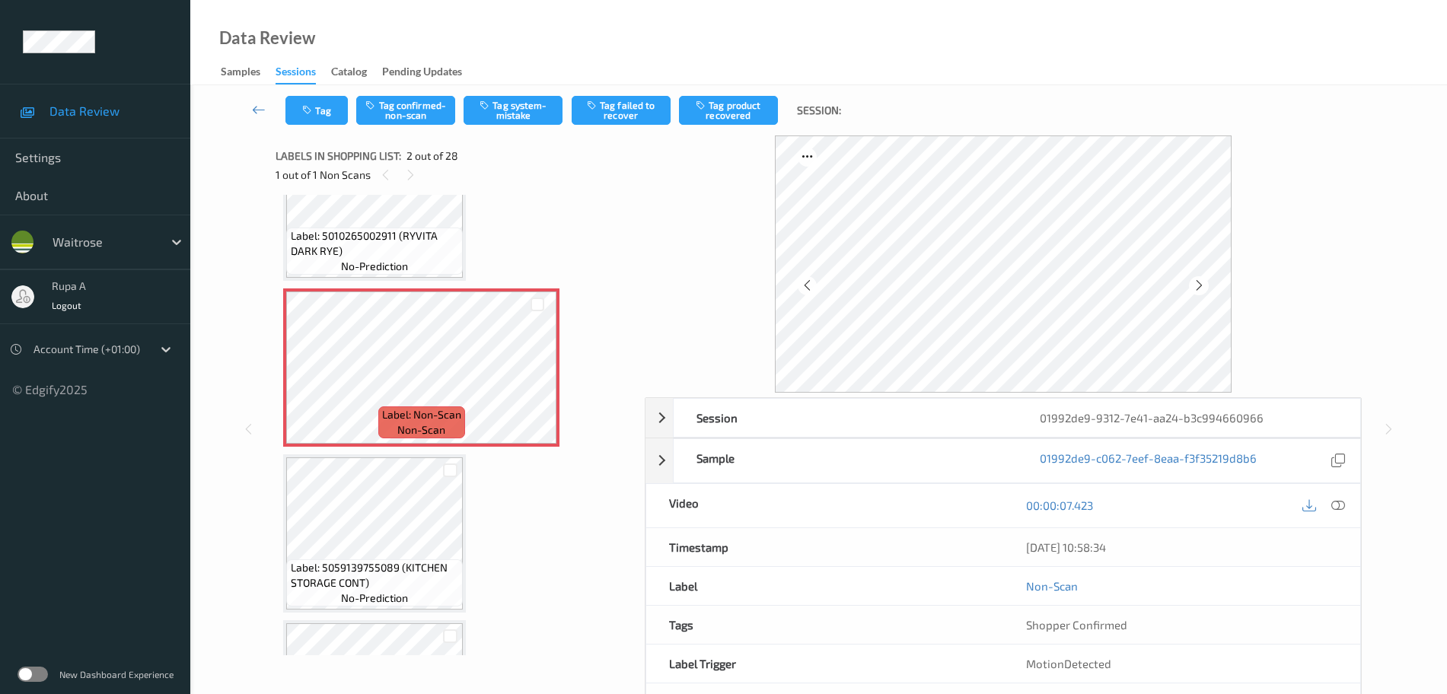
click at [1325, 496] on div at bounding box center [1323, 506] width 49 height 21
click at [1347, 505] on div at bounding box center [1338, 506] width 21 height 21
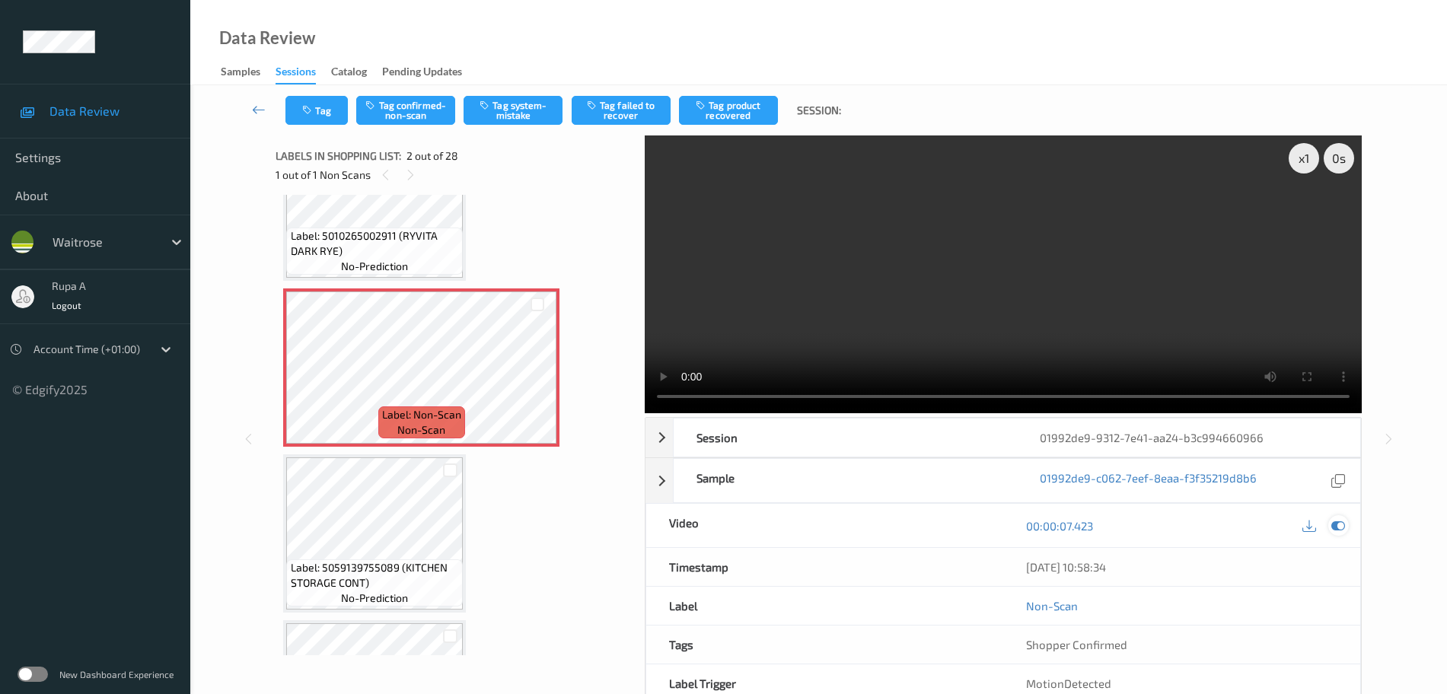
click at [1336, 524] on icon at bounding box center [1338, 526] width 14 height 14
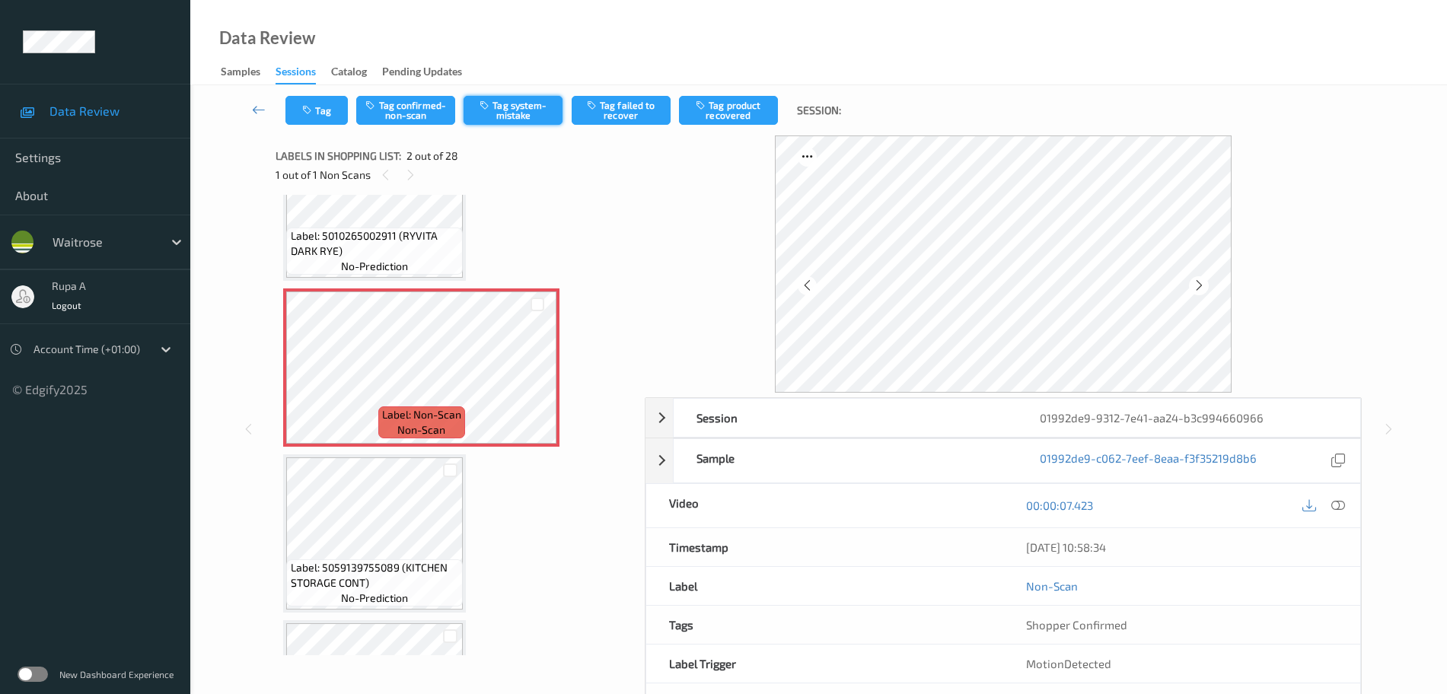
click at [542, 109] on button "Tag system-mistake" at bounding box center [513, 110] width 99 height 29
click at [304, 124] on button "Tag" at bounding box center [316, 110] width 62 height 29
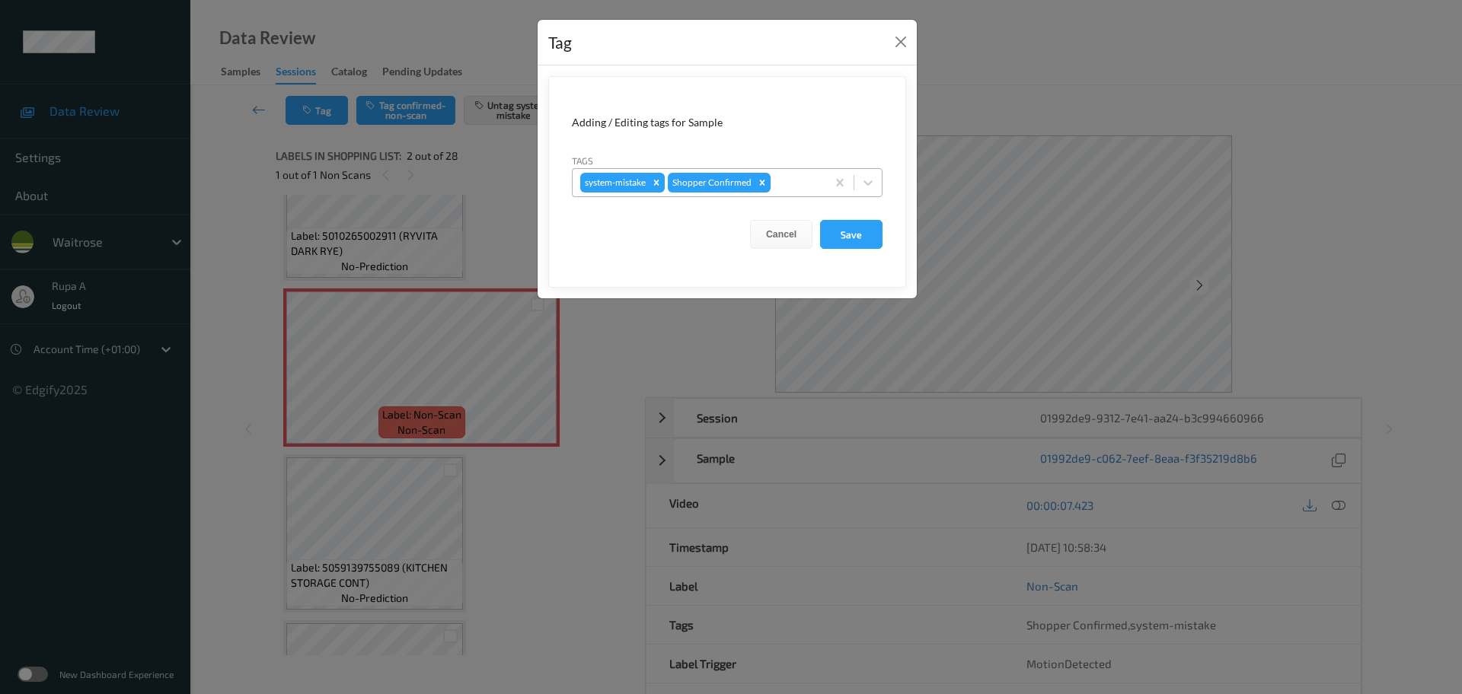
click at [796, 178] on div at bounding box center [795, 183] width 45 height 18
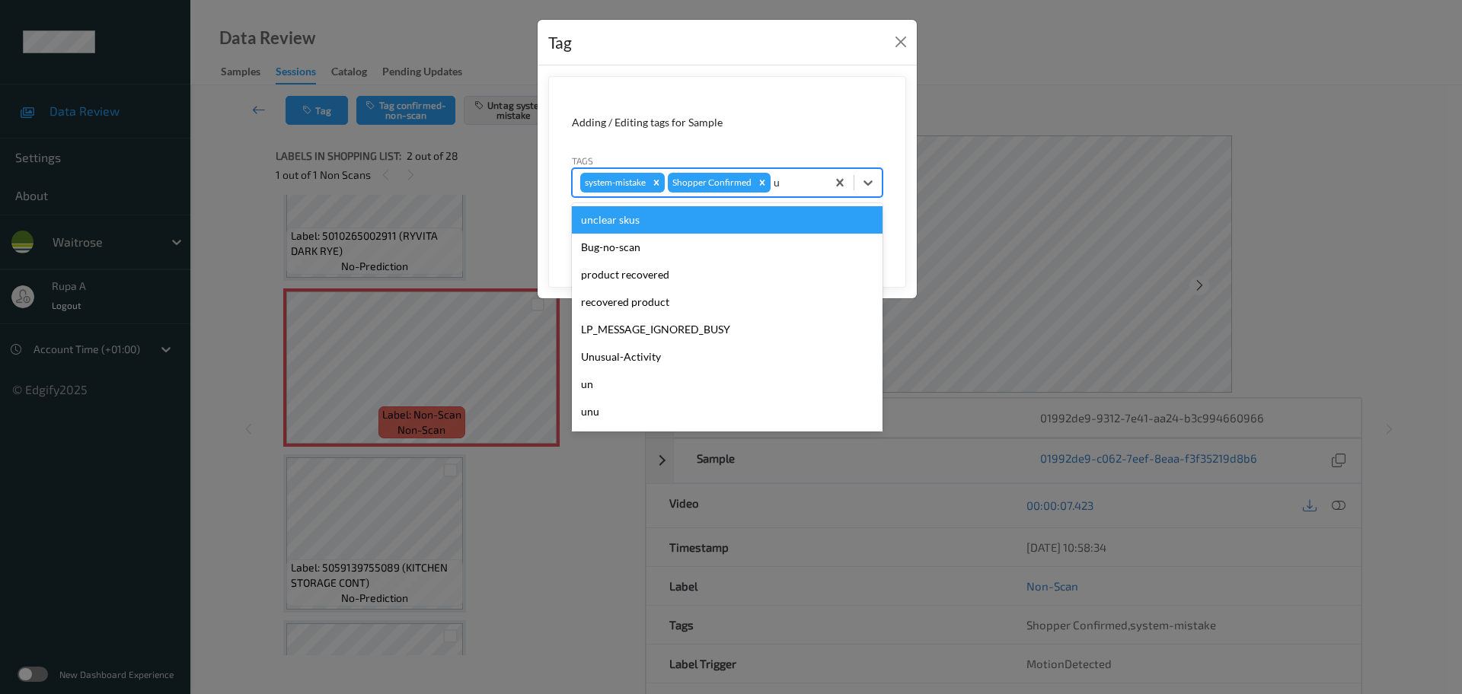
type input "un"
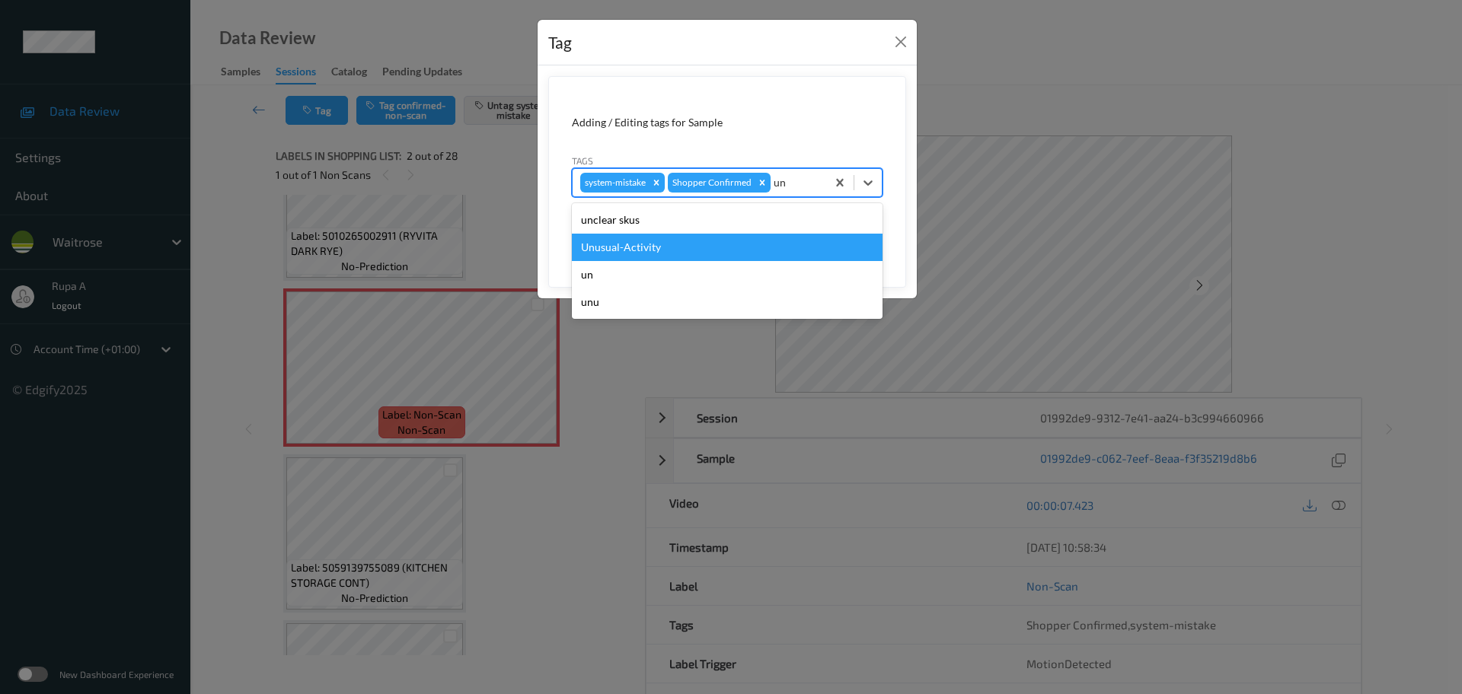
click at [648, 253] on div "Unusual-Activity" at bounding box center [727, 247] width 311 height 27
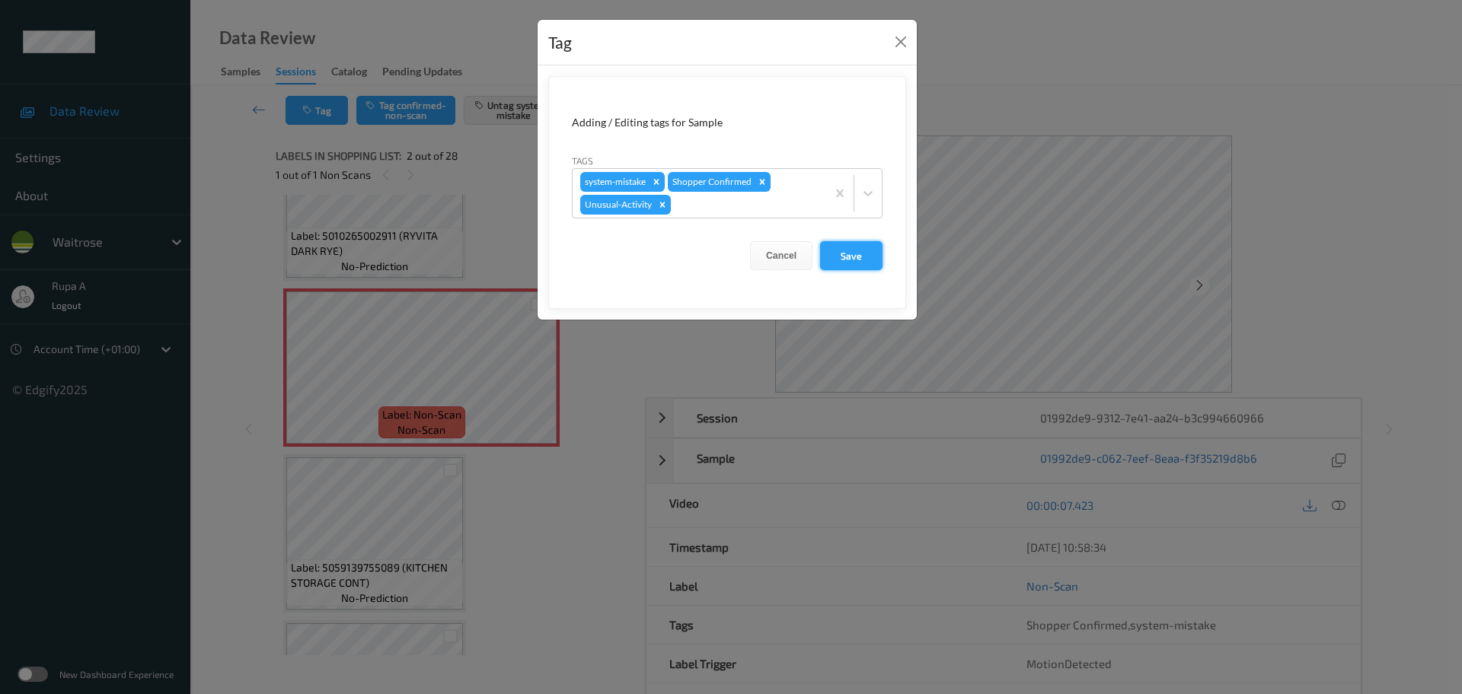
click at [850, 261] on button "Save" at bounding box center [851, 255] width 62 height 29
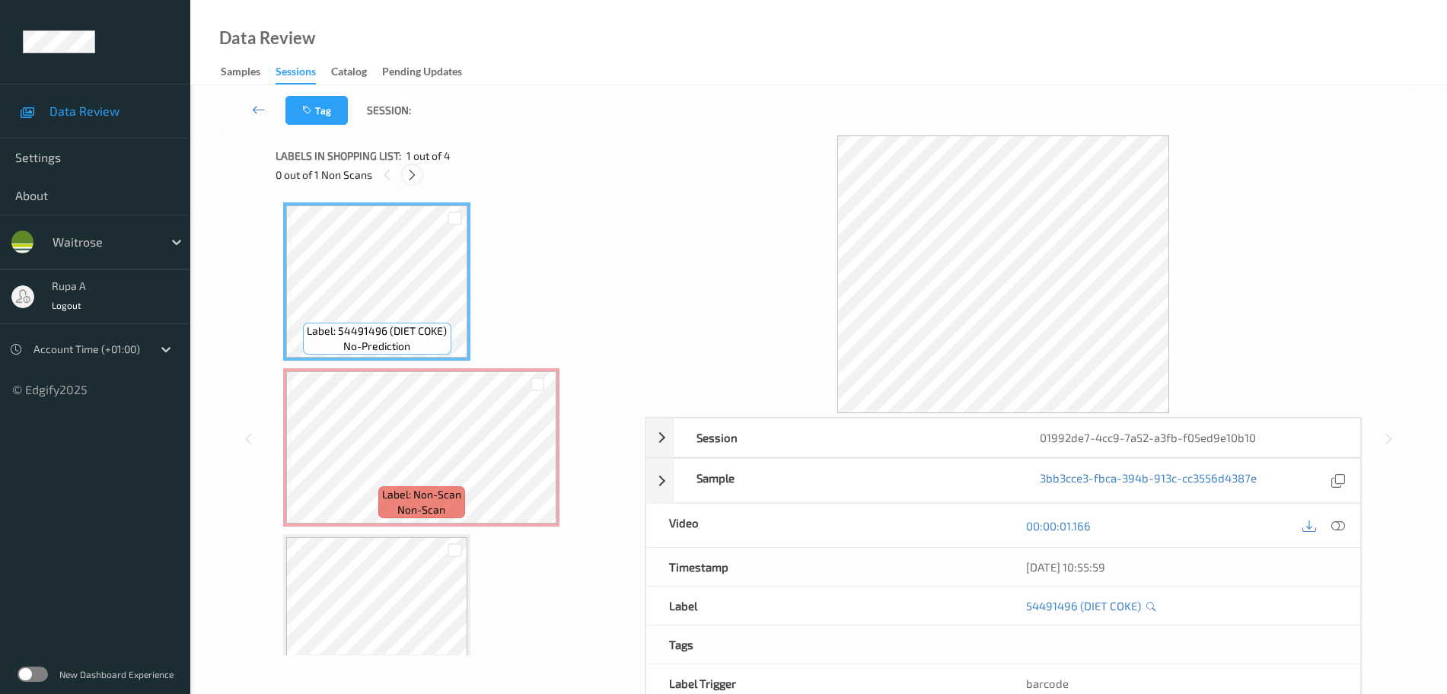
click at [411, 171] on icon at bounding box center [412, 175] width 13 height 14
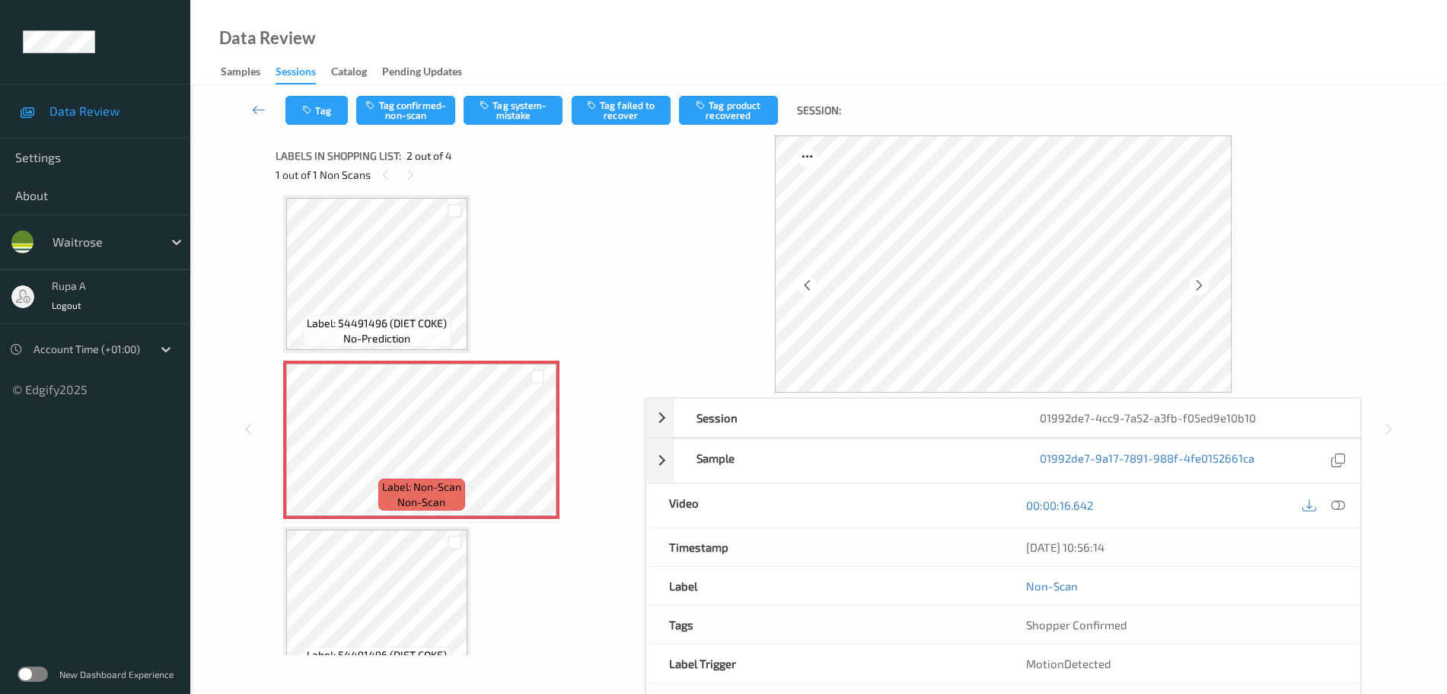
click at [1347, 514] on div at bounding box center [1323, 506] width 49 height 21
click at [1337, 506] on icon at bounding box center [1338, 506] width 14 height 14
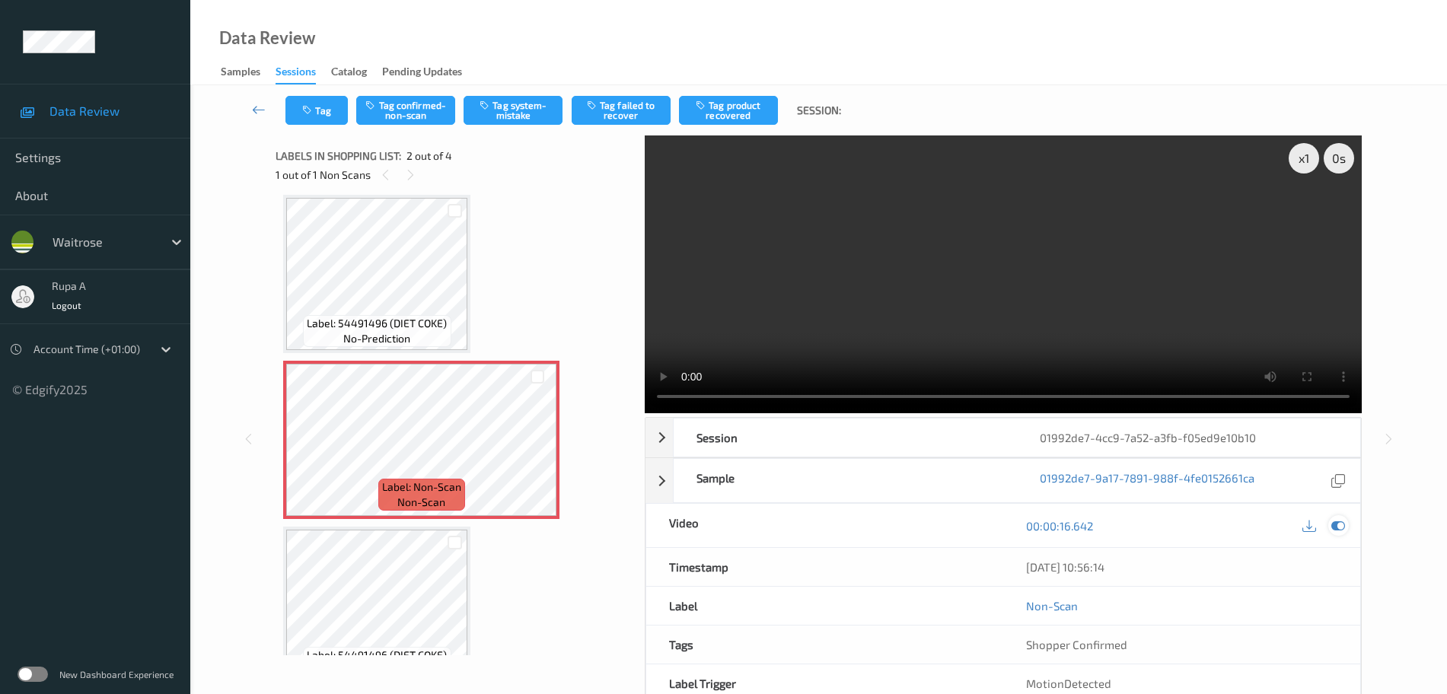
click at [1337, 528] on icon at bounding box center [1338, 526] width 14 height 14
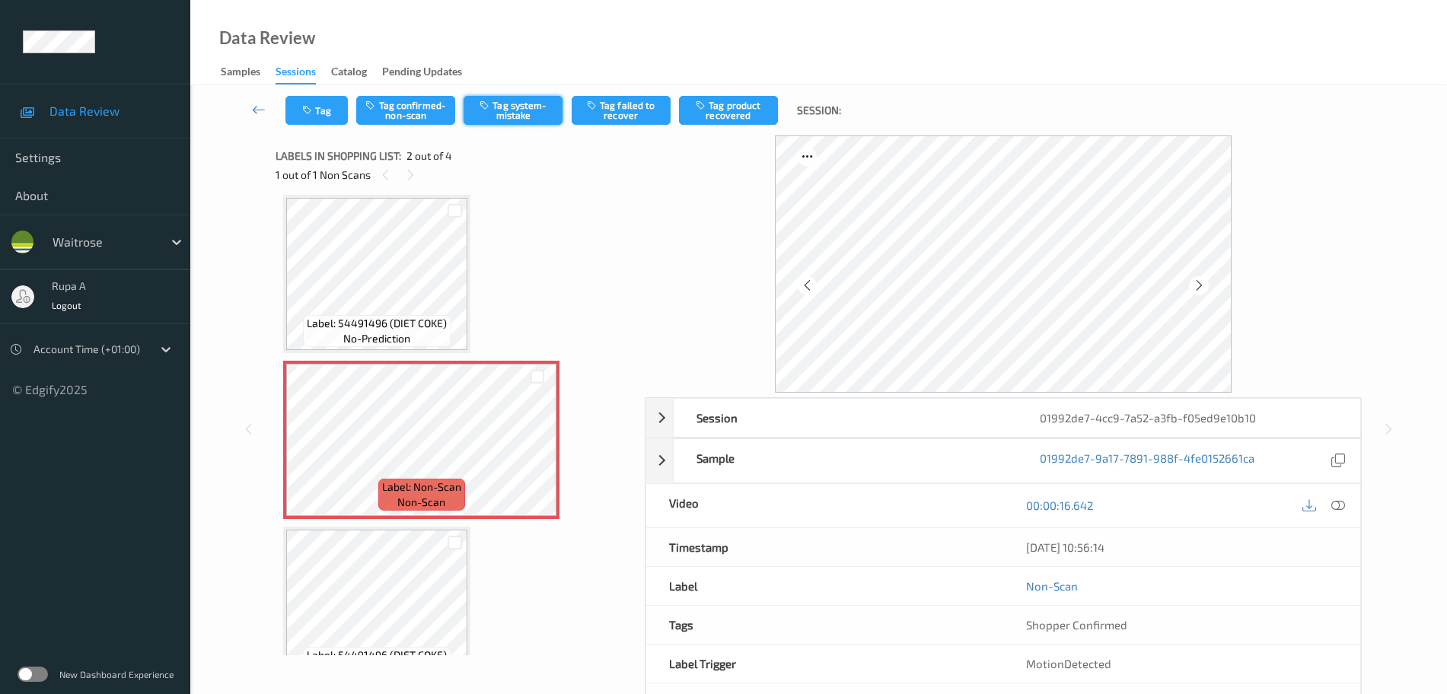
click at [517, 113] on button "Tag system-mistake" at bounding box center [513, 110] width 99 height 29
click at [318, 109] on button "Tag" at bounding box center [316, 110] width 62 height 29
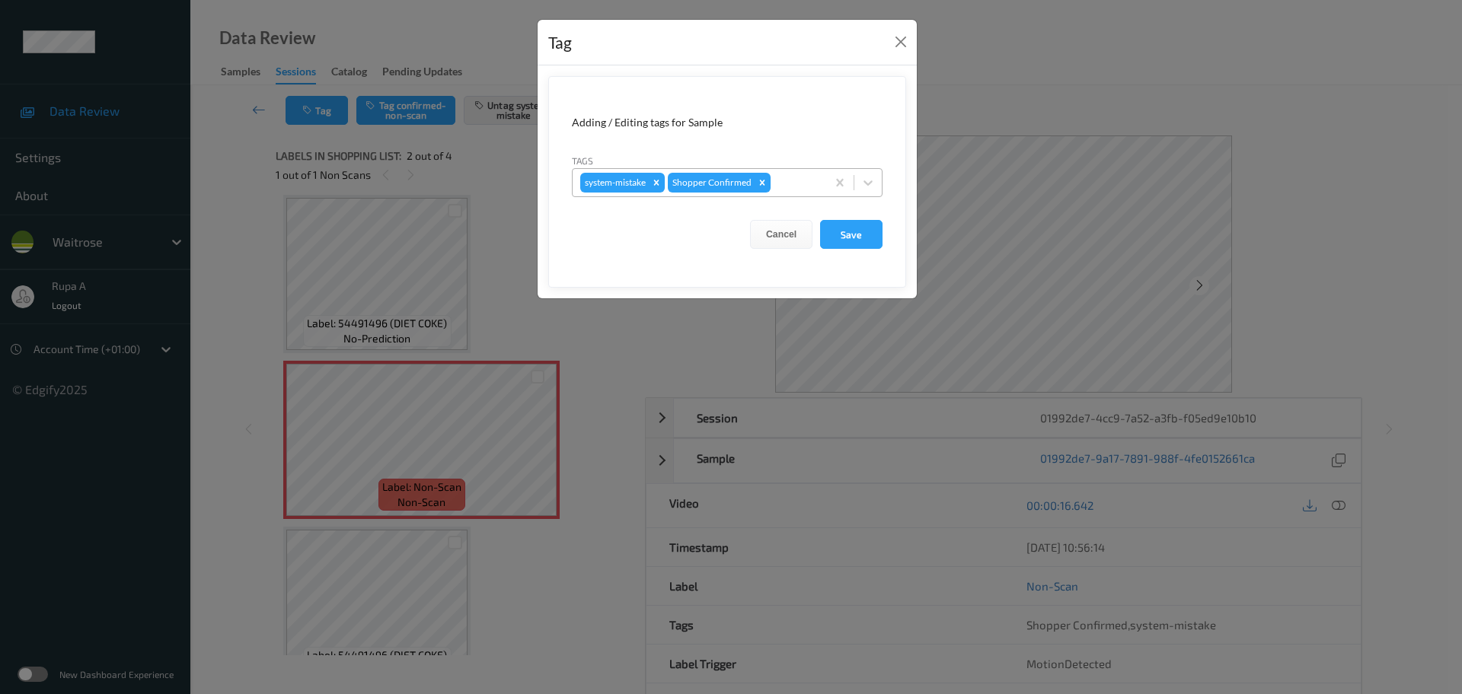
click at [797, 186] on div at bounding box center [795, 183] width 45 height 18
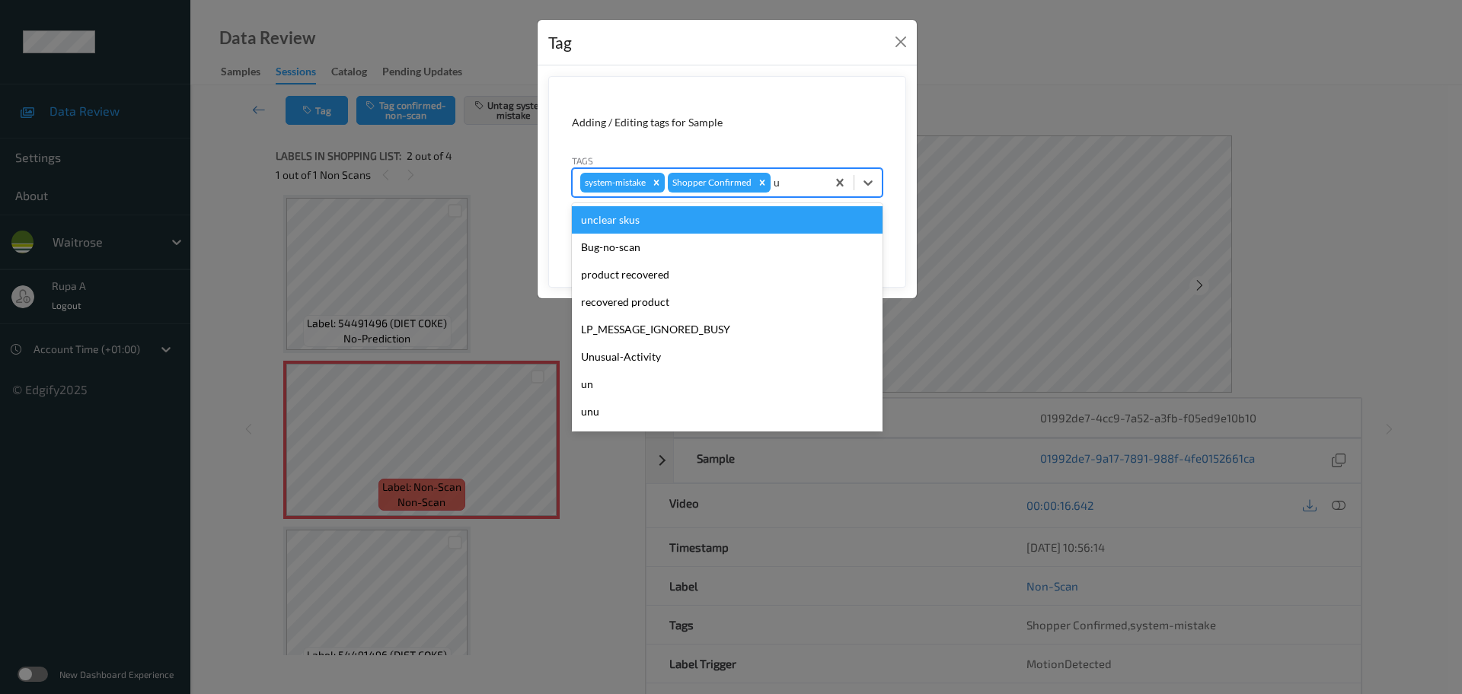
type input "un"
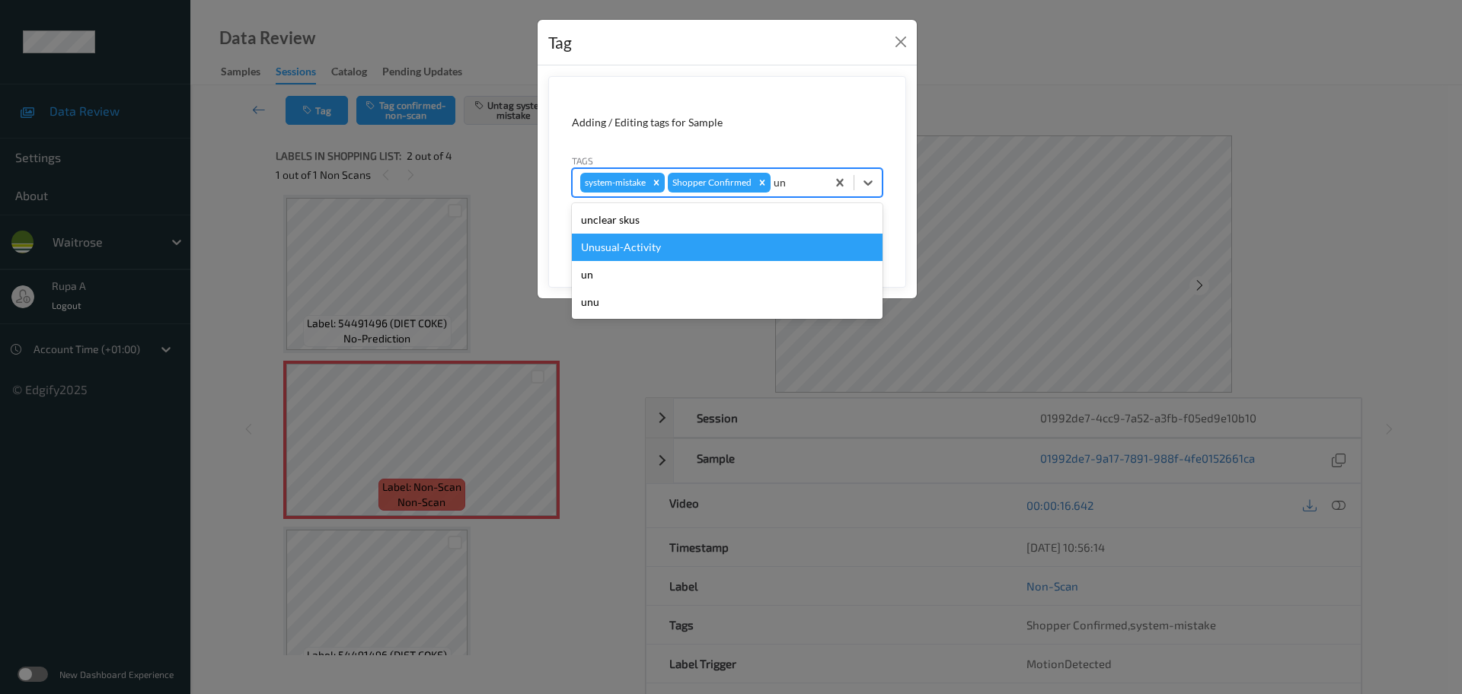
click at [700, 253] on div "Unusual-Activity" at bounding box center [727, 247] width 311 height 27
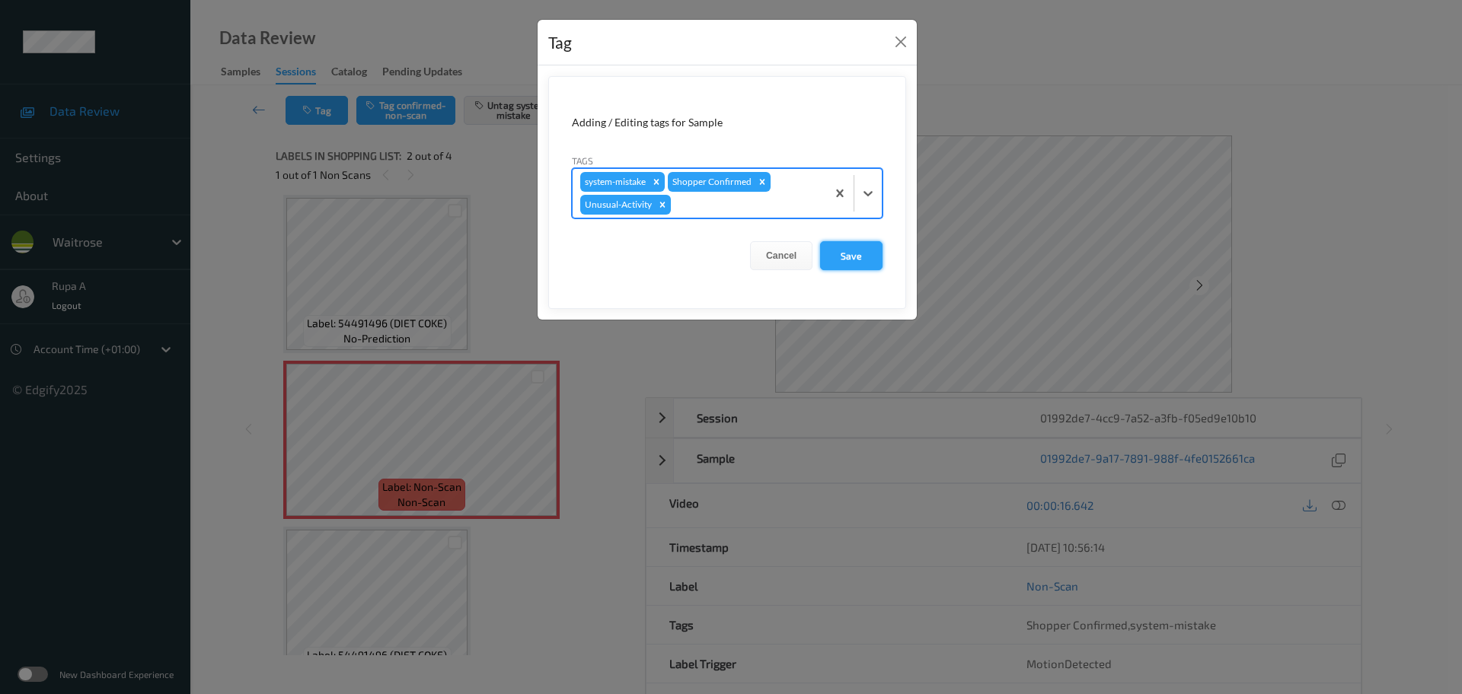
click at [867, 260] on button "Save" at bounding box center [851, 255] width 62 height 29
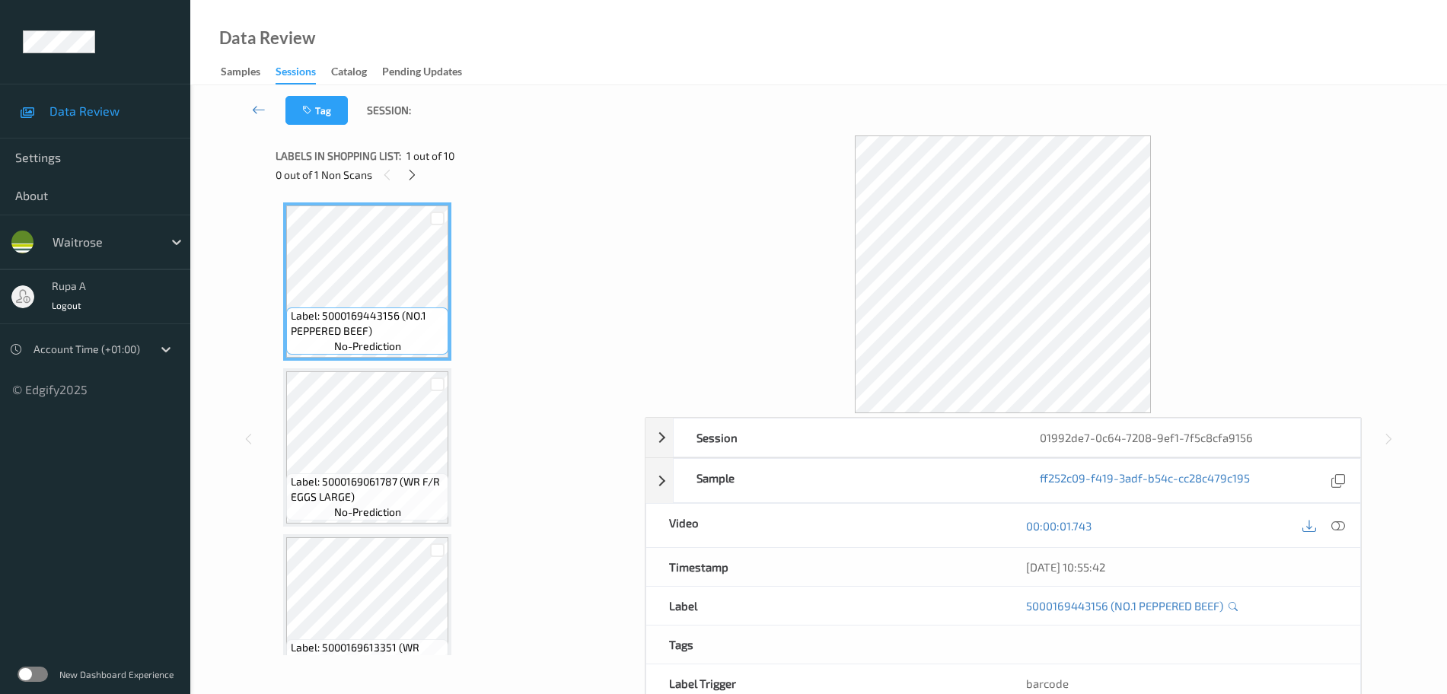
click at [518, 197] on div "Label: 5000169443156 (NO.1 PEPPERED BEEF) no-prediction Label: 5000169061787 (W…" at bounding box center [455, 425] width 359 height 461
click at [419, 171] on div at bounding box center [412, 174] width 19 height 19
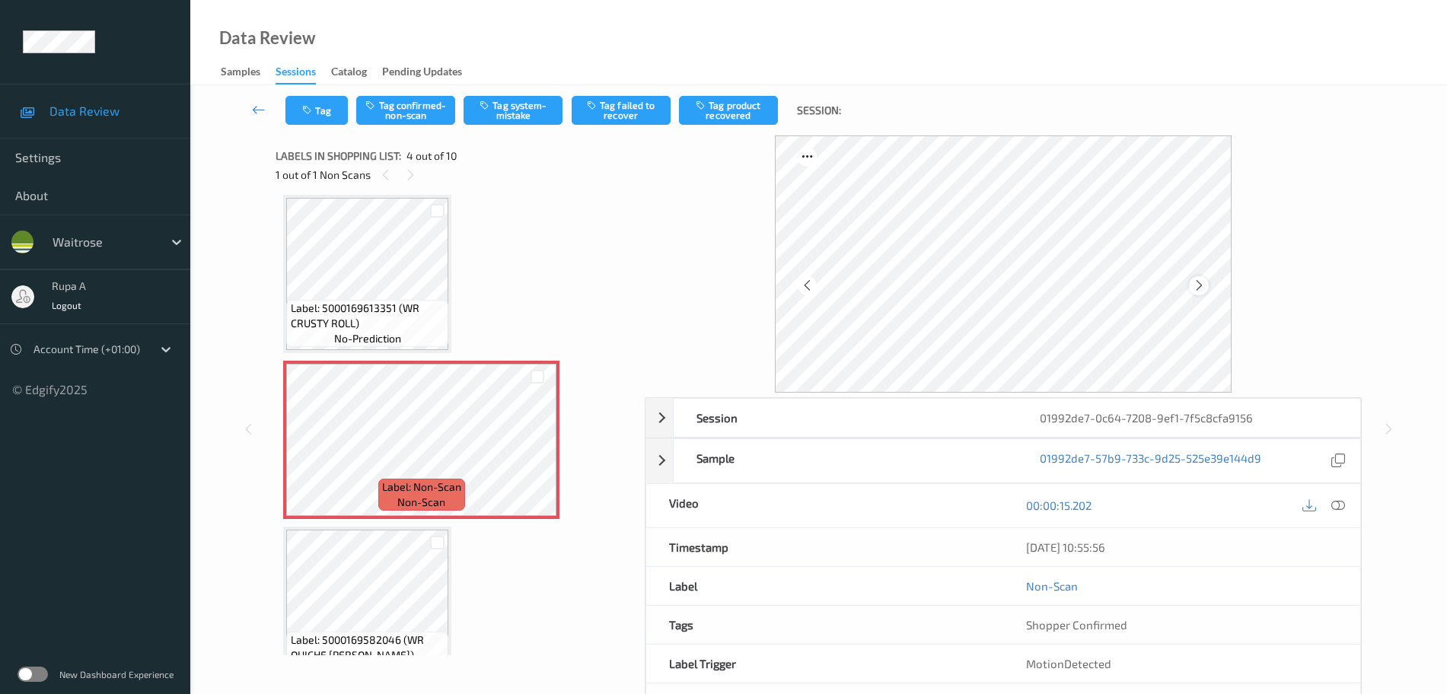
click at [1200, 294] on div at bounding box center [1198, 285] width 19 height 19
click at [1200, 288] on icon at bounding box center [1199, 286] width 13 height 14
click at [517, 107] on button "Tag system-mistake" at bounding box center [513, 110] width 99 height 29
click at [327, 113] on button "Tag" at bounding box center [316, 110] width 62 height 29
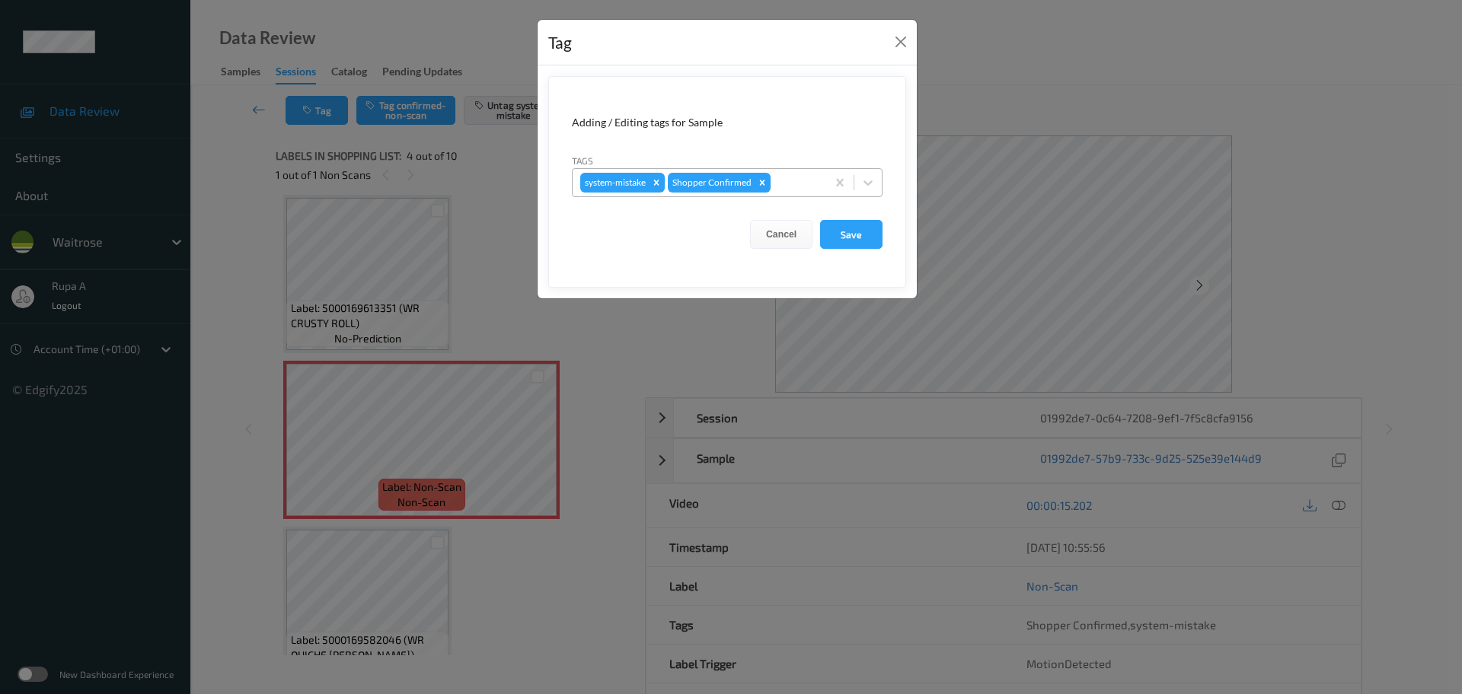
click at [802, 186] on div at bounding box center [795, 183] width 45 height 18
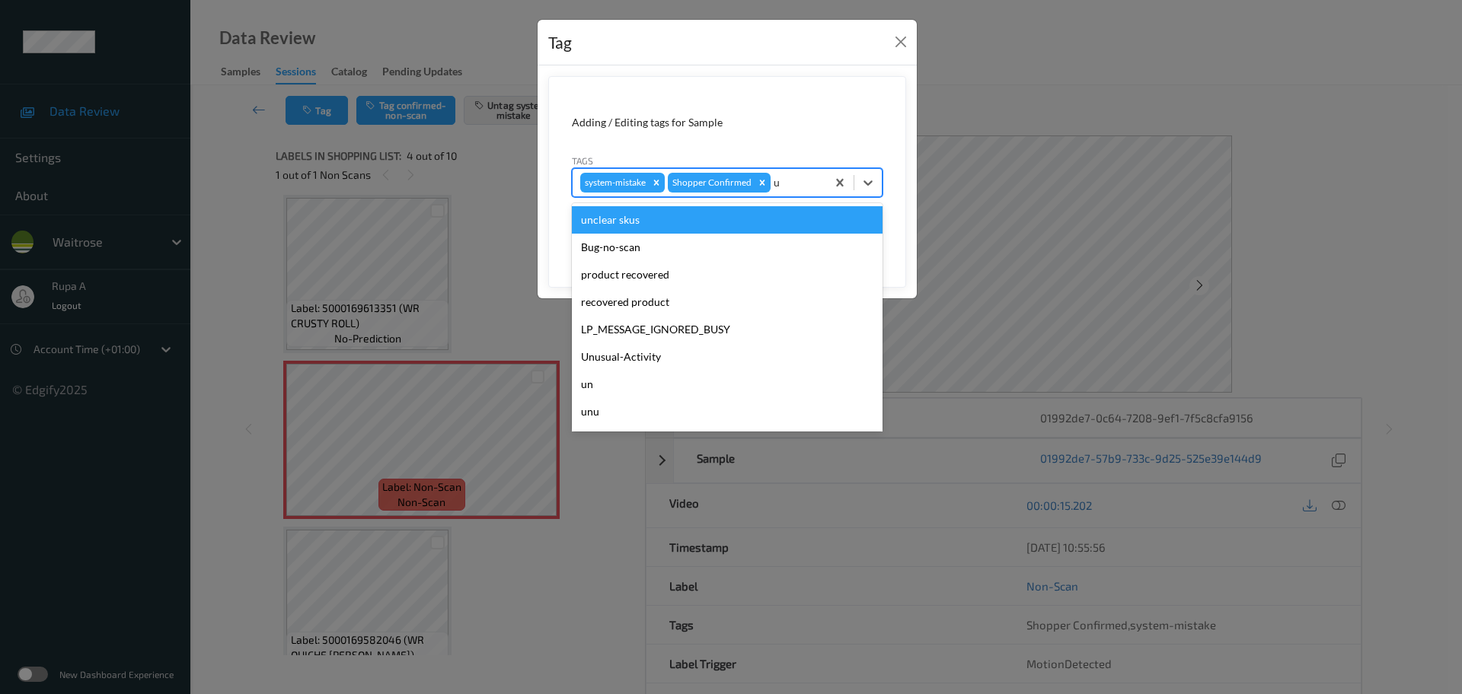
type input "un"
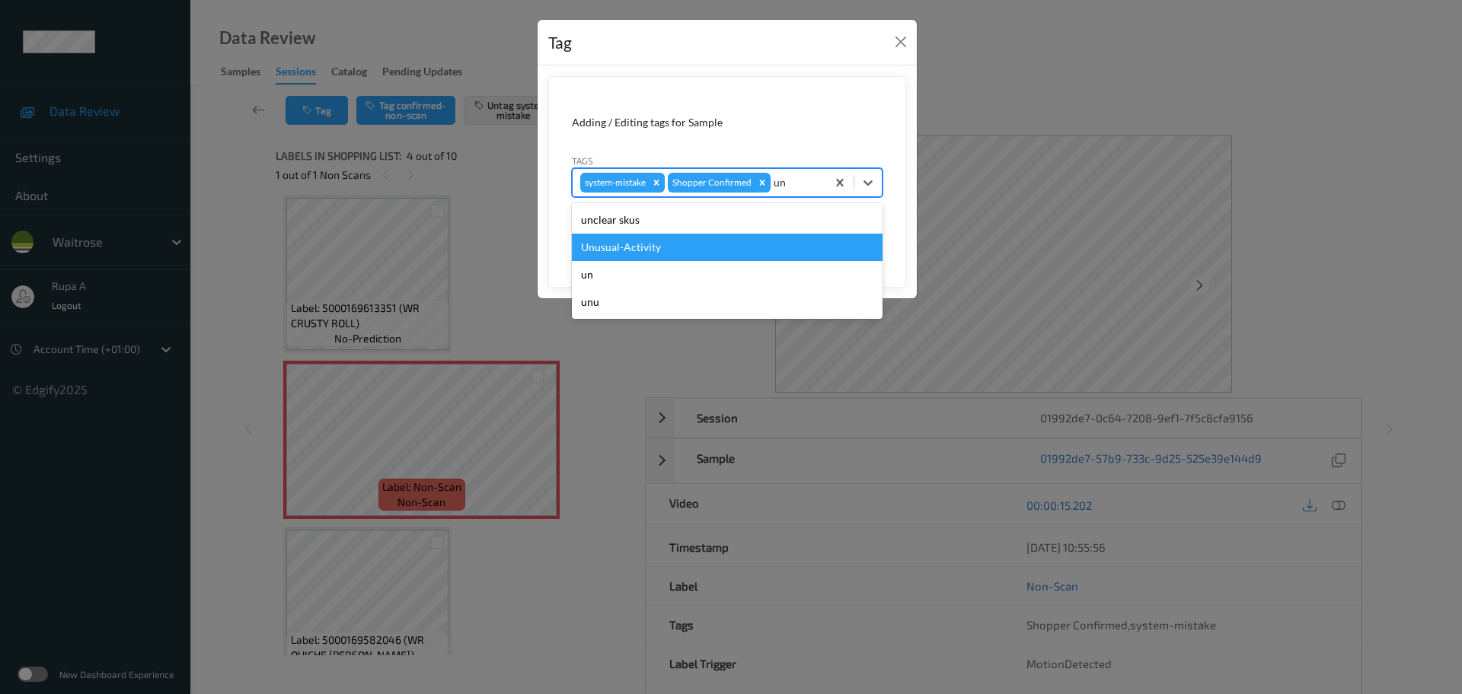
drag, startPoint x: 758, startPoint y: 237, endPoint x: 776, endPoint y: 237, distance: 17.5
click at [757, 237] on div "Unusual-Activity" at bounding box center [727, 247] width 311 height 27
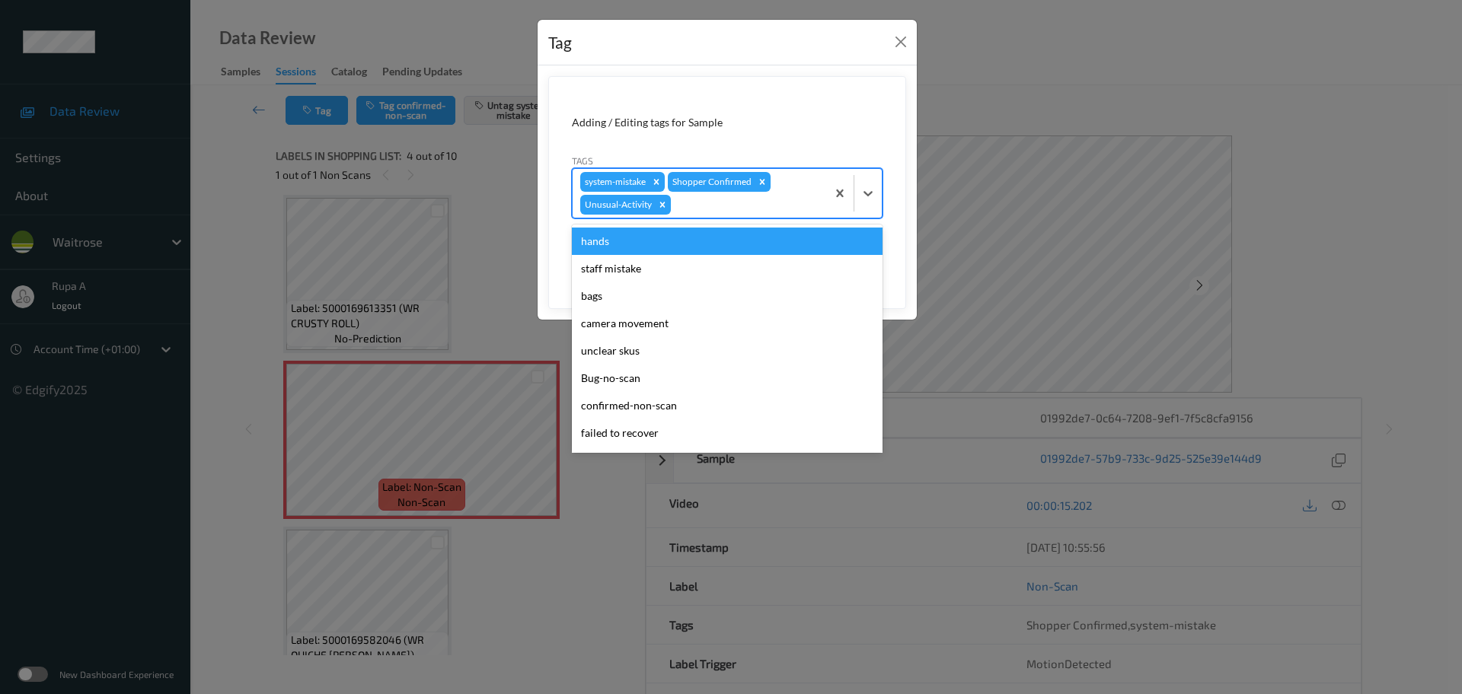
click at [796, 194] on div "system-mistake Shopper Confirmed Unusual-Activity" at bounding box center [698, 193] width 253 height 49
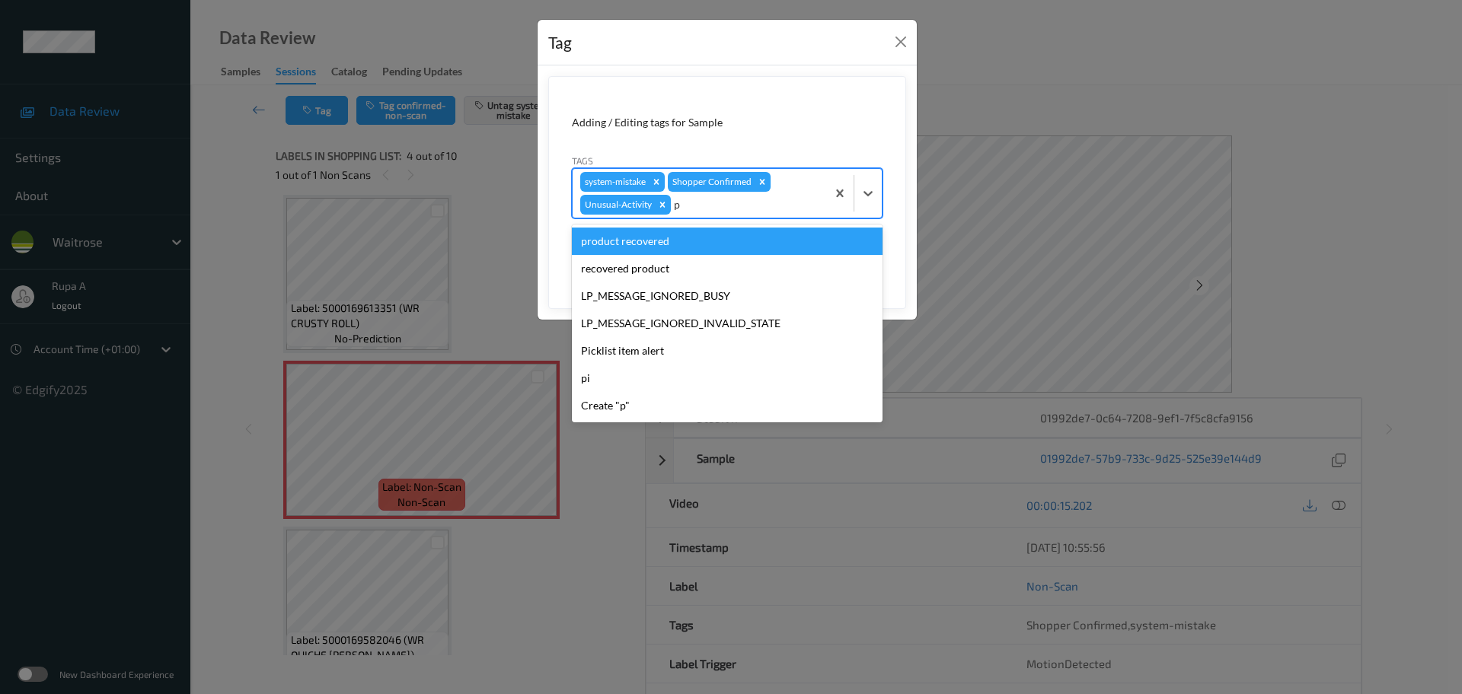
type input "pi"
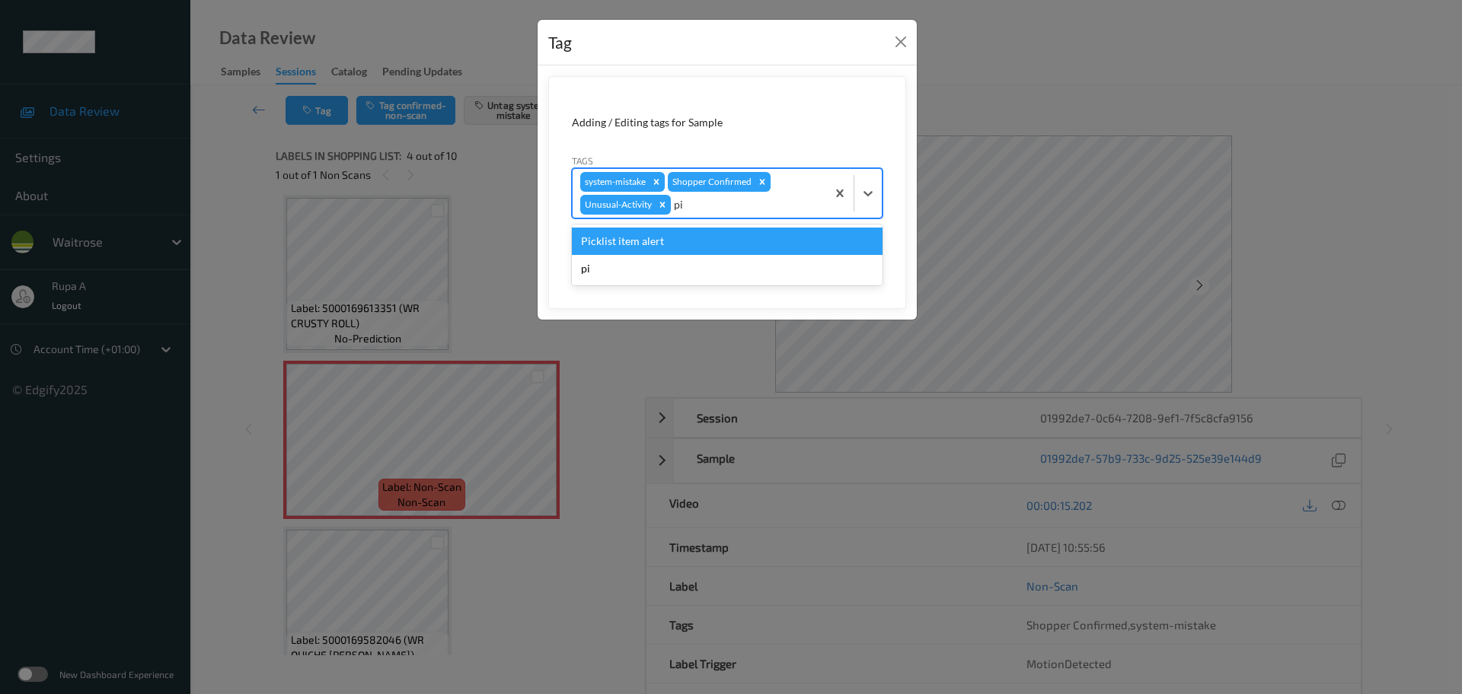
click at [736, 249] on div "Picklist item alert" at bounding box center [727, 241] width 311 height 27
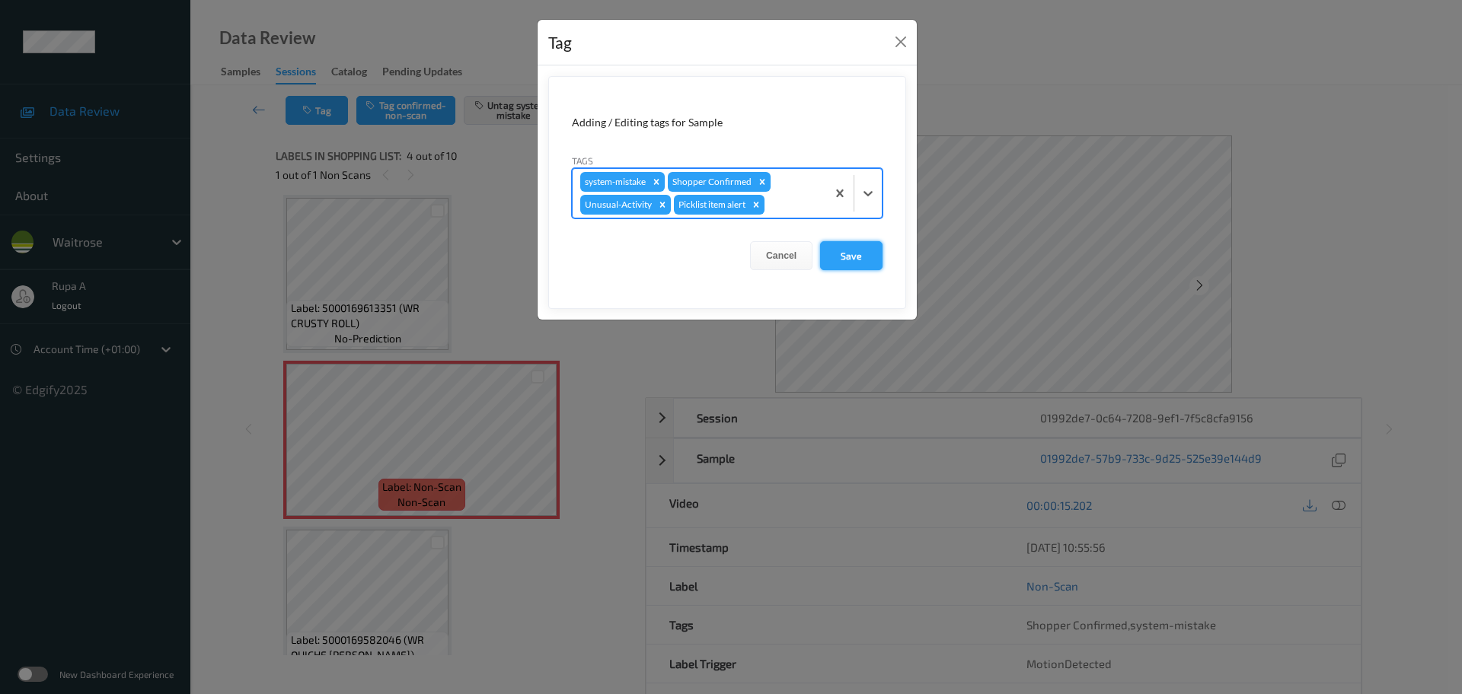
click at [856, 253] on button "Save" at bounding box center [851, 255] width 62 height 29
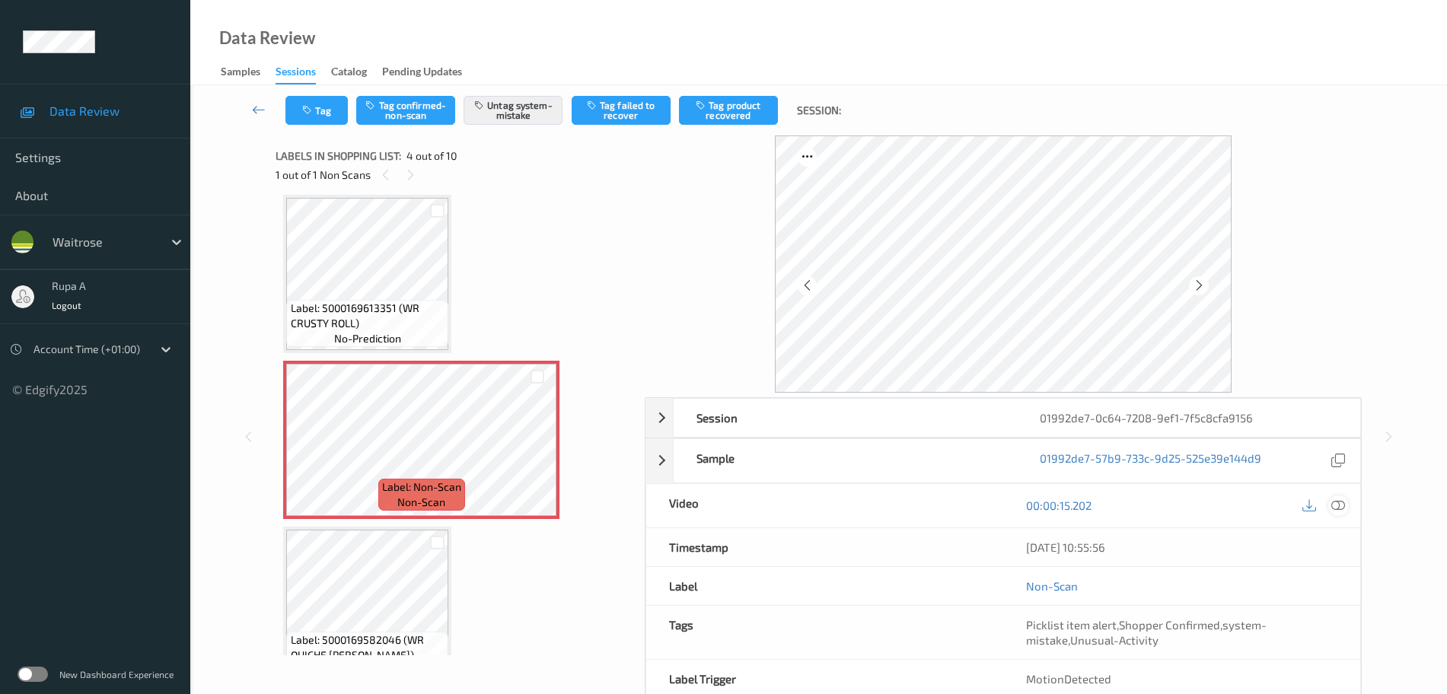
click at [1341, 506] on icon at bounding box center [1338, 506] width 14 height 14
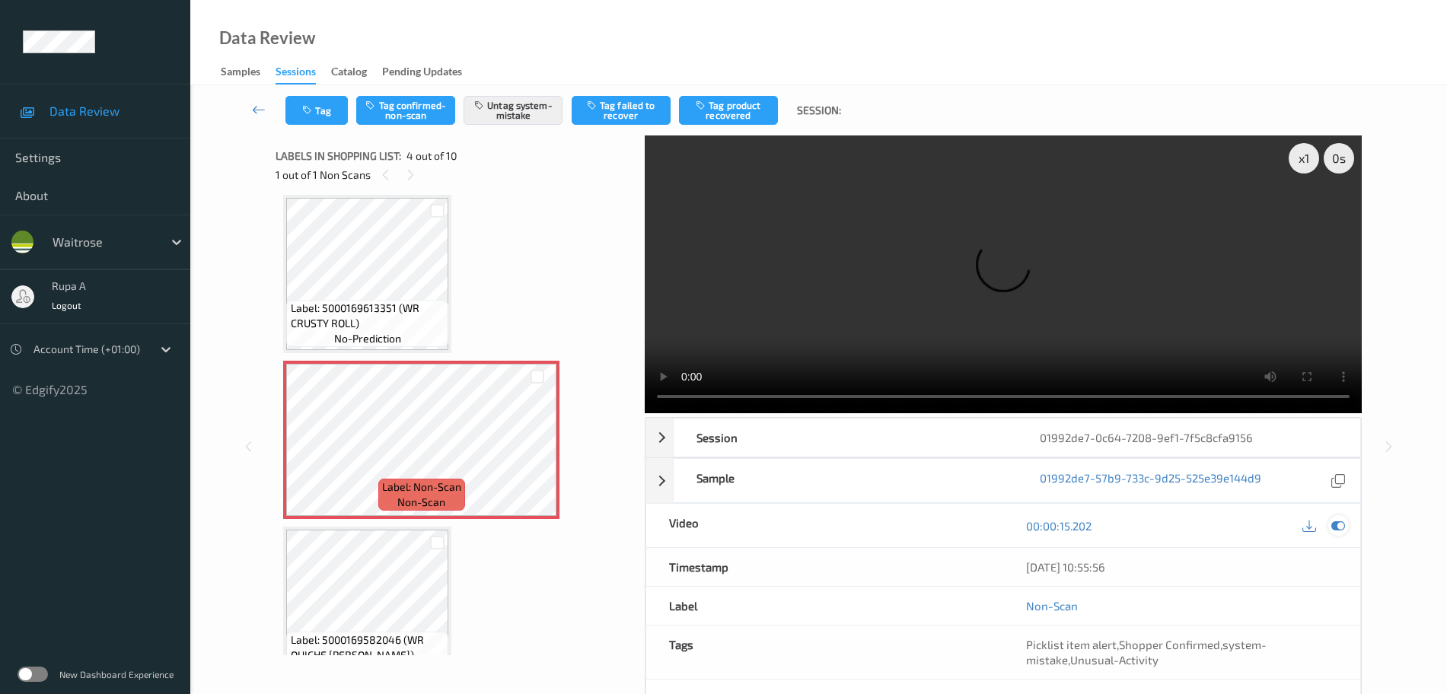
click at [1341, 530] on icon at bounding box center [1338, 526] width 14 height 14
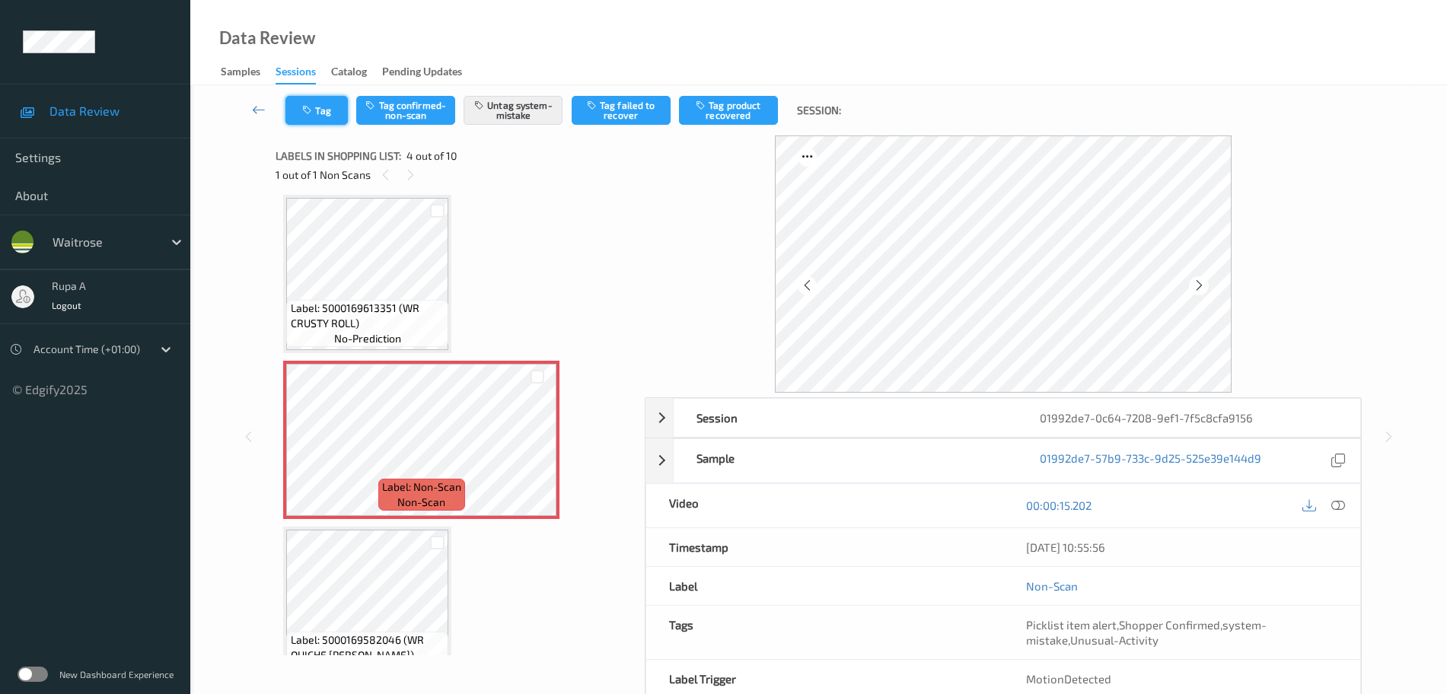
click at [321, 106] on button "Tag" at bounding box center [316, 110] width 62 height 29
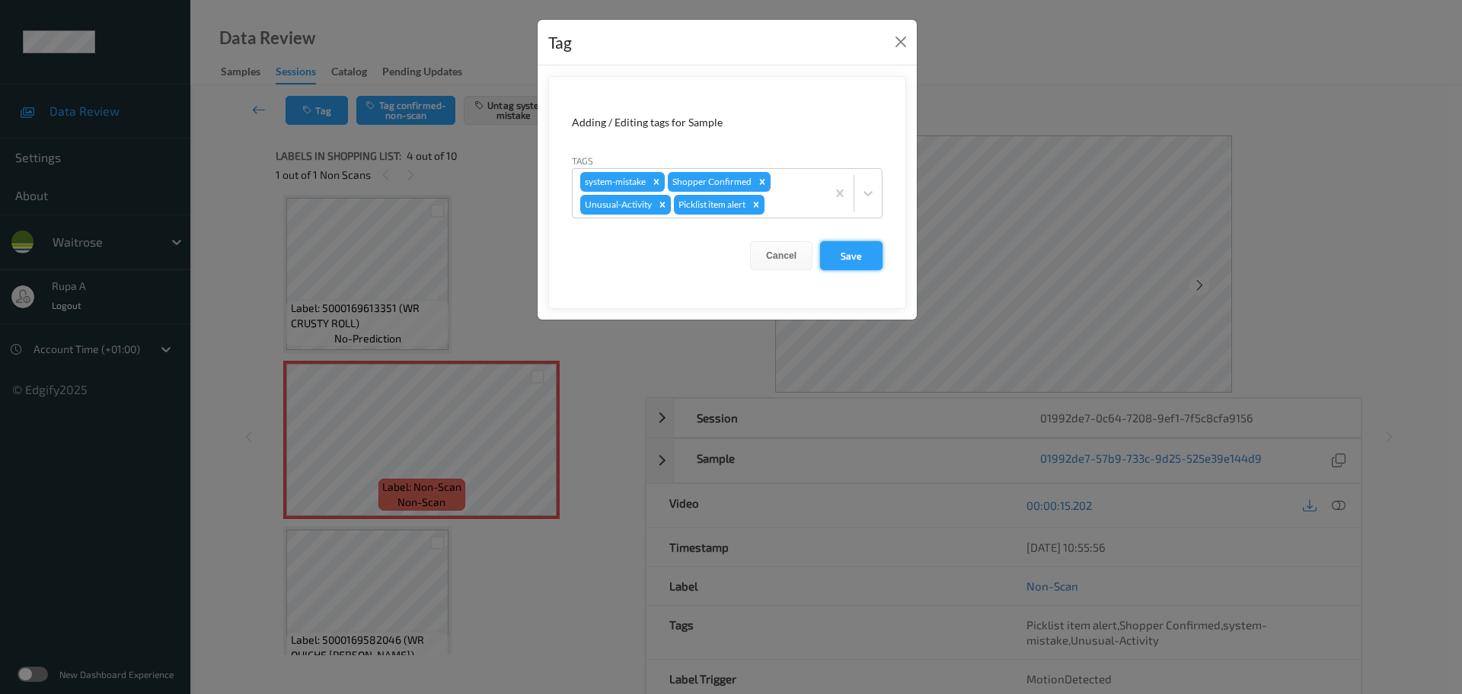
click at [857, 250] on button "Save" at bounding box center [851, 255] width 62 height 29
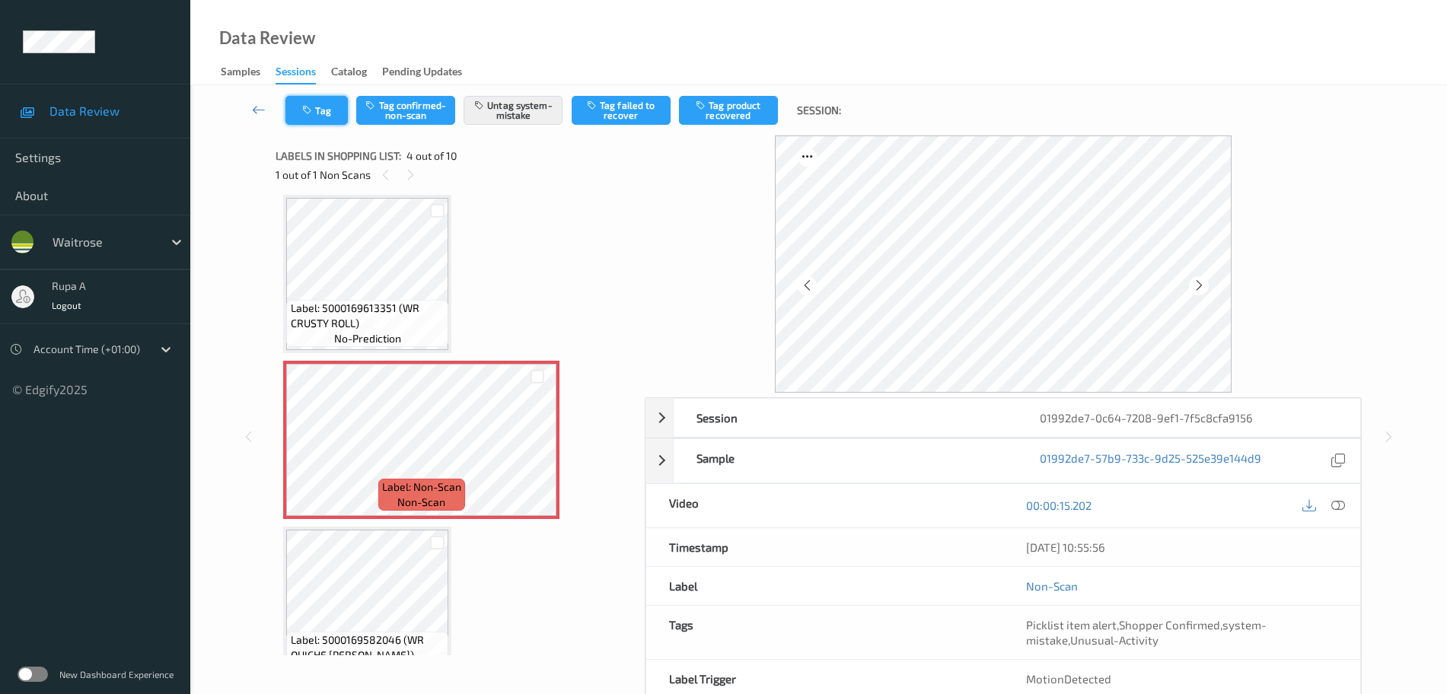
click at [339, 112] on button "Tag" at bounding box center [316, 110] width 62 height 29
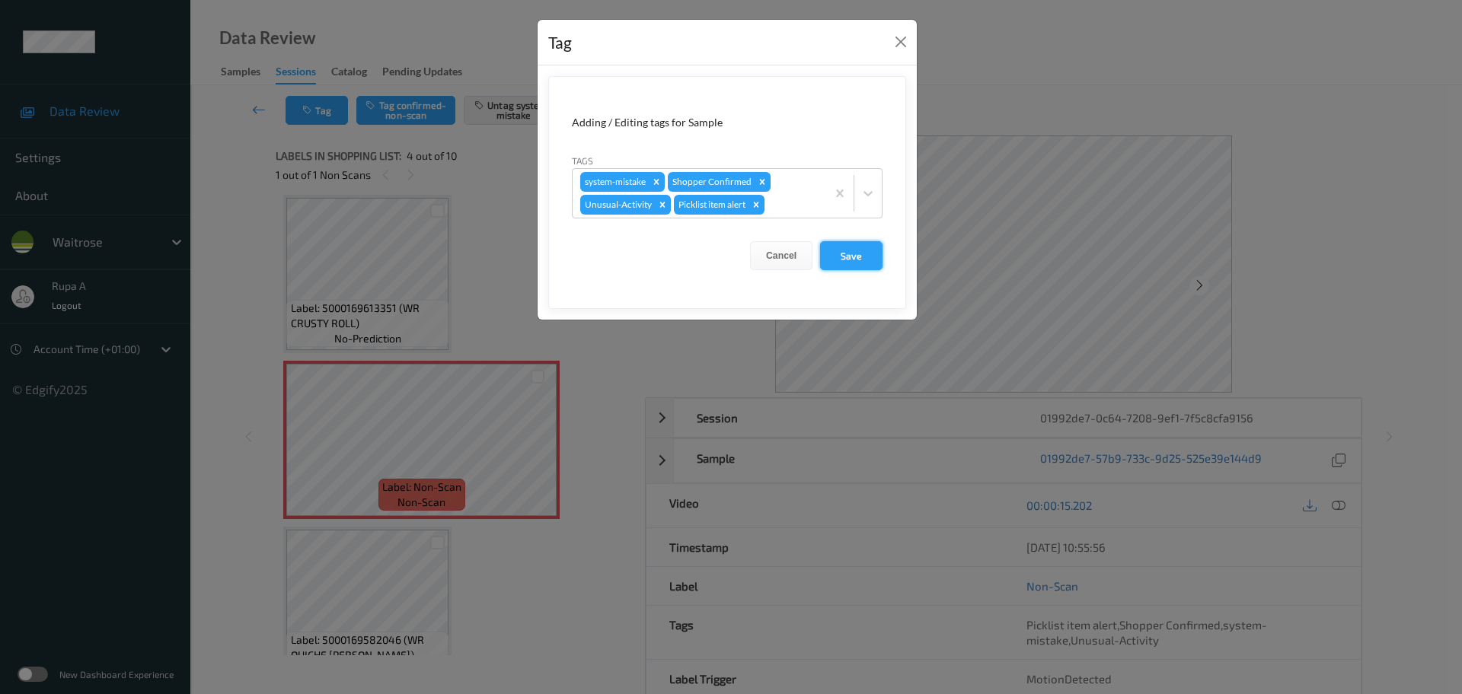
click at [848, 253] on button "Save" at bounding box center [851, 255] width 62 height 29
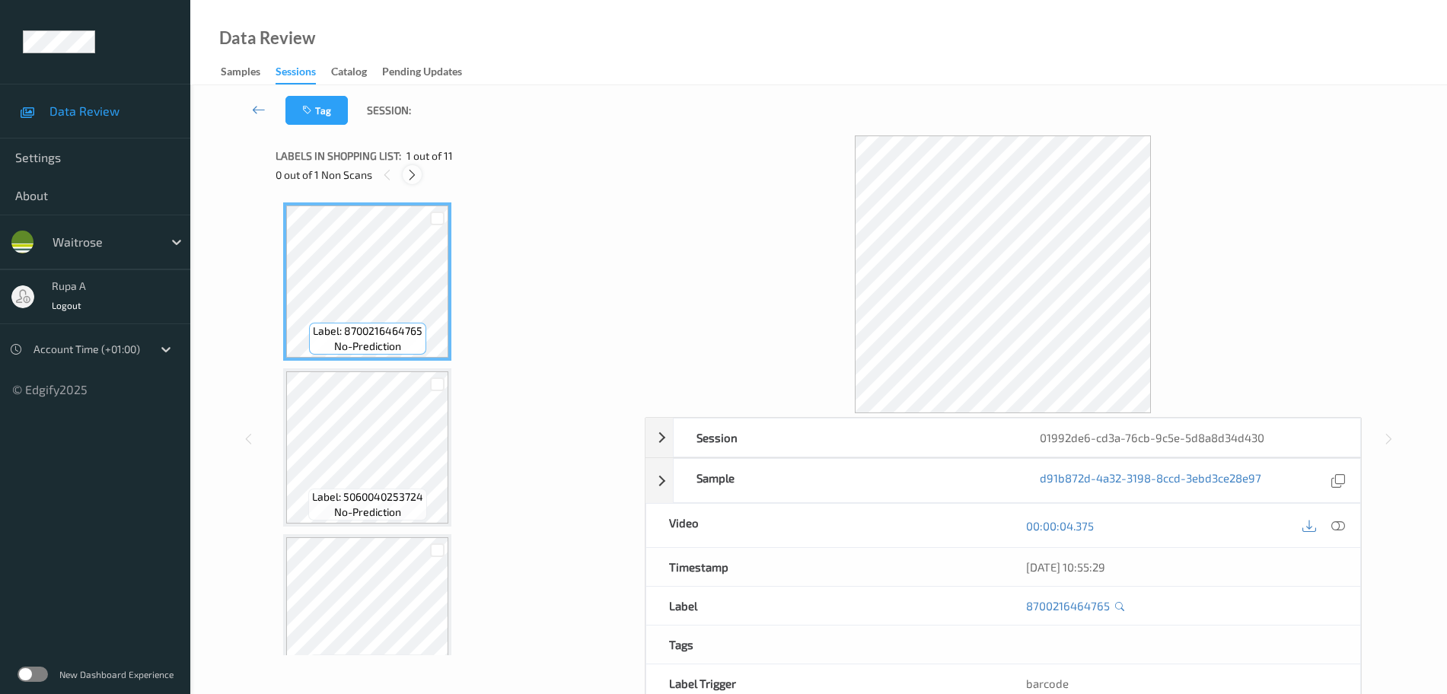
click at [409, 177] on icon at bounding box center [412, 175] width 13 height 14
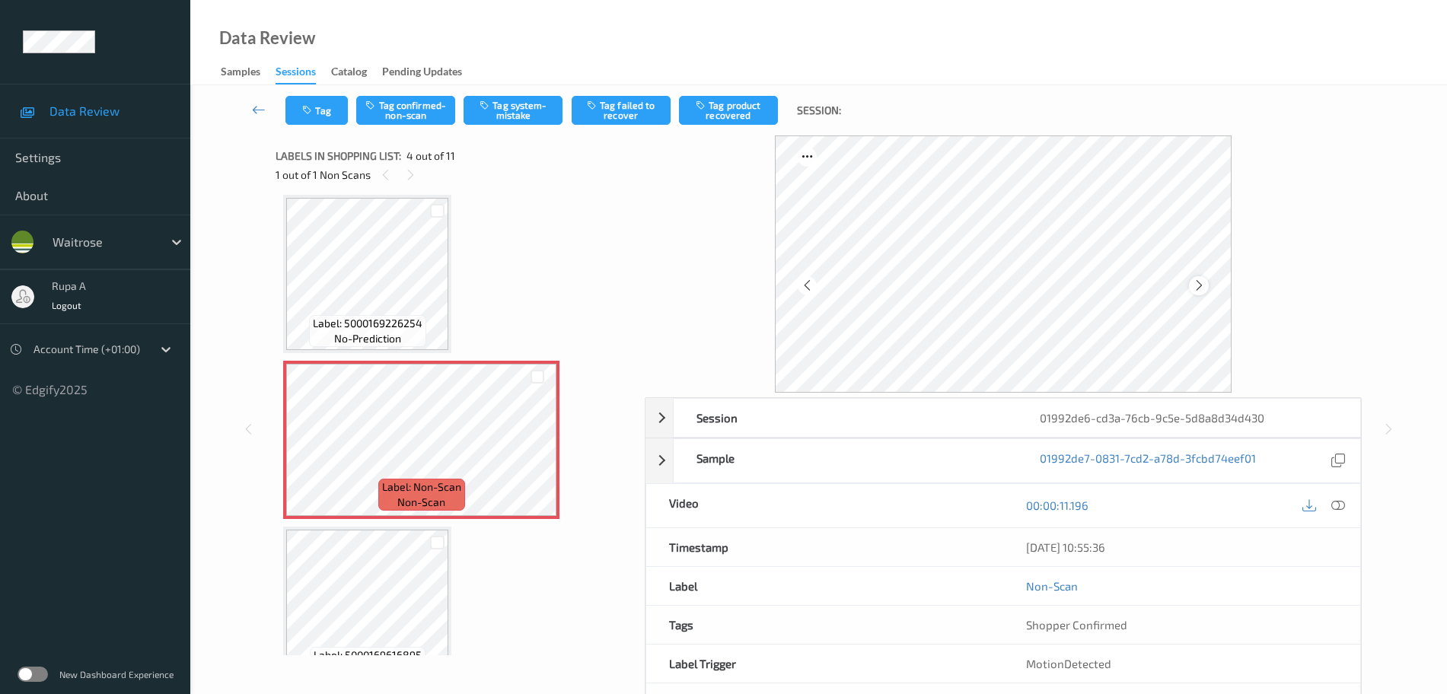
click at [1193, 288] on div at bounding box center [1198, 285] width 19 height 19
click at [1193, 288] on icon at bounding box center [1199, 286] width 13 height 14
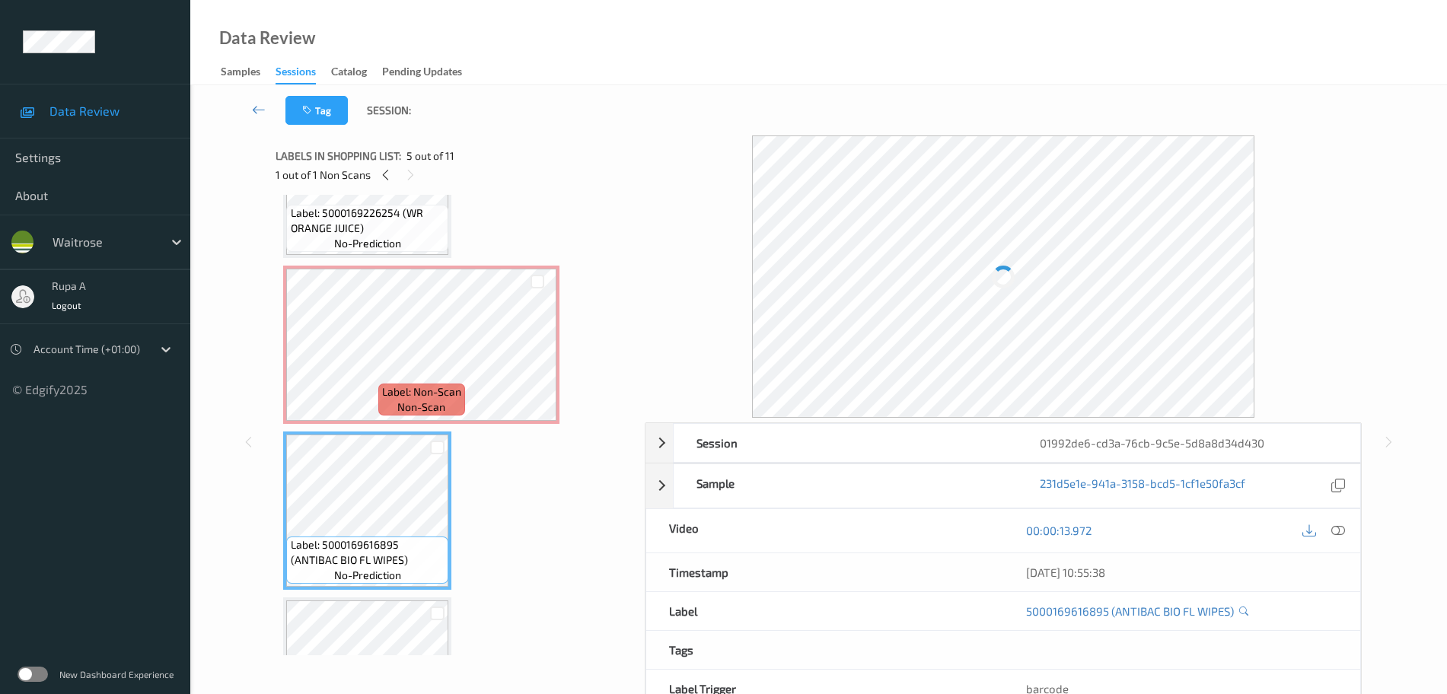
scroll to position [419, 0]
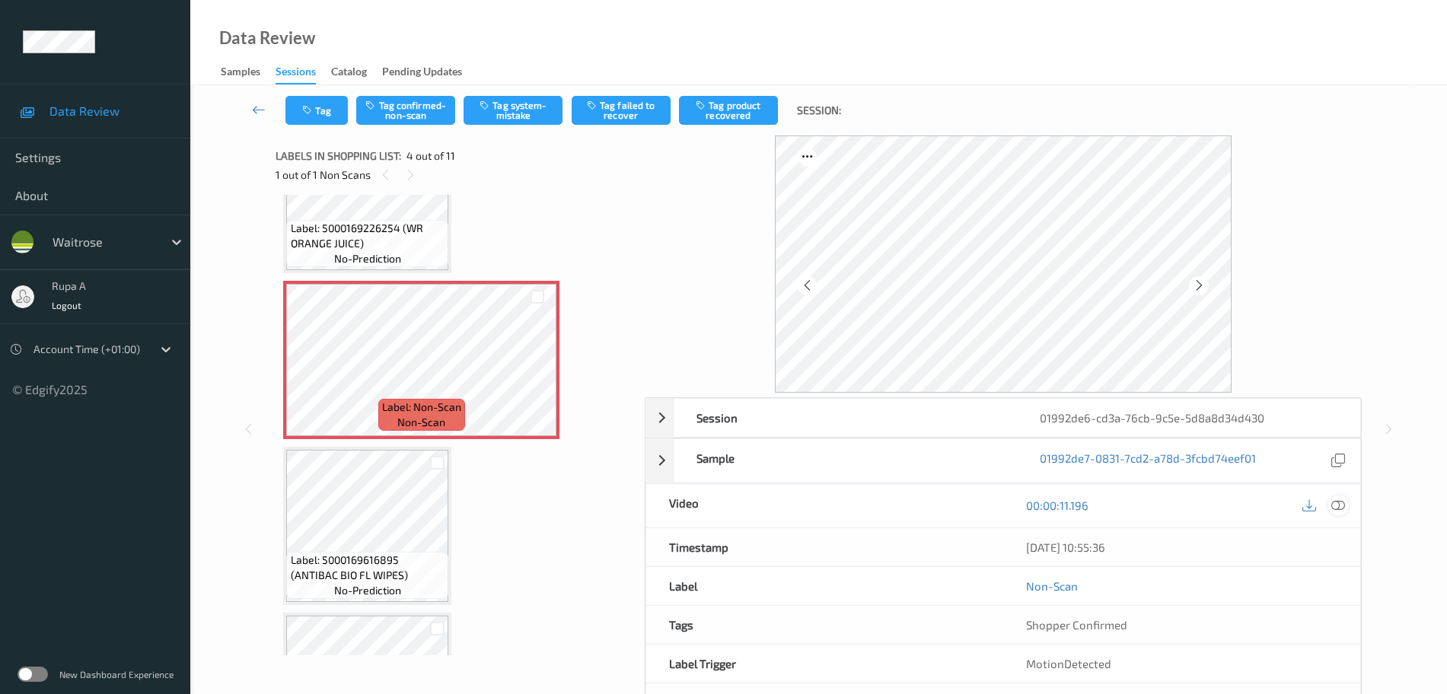
click at [1337, 505] on icon at bounding box center [1338, 506] width 14 height 14
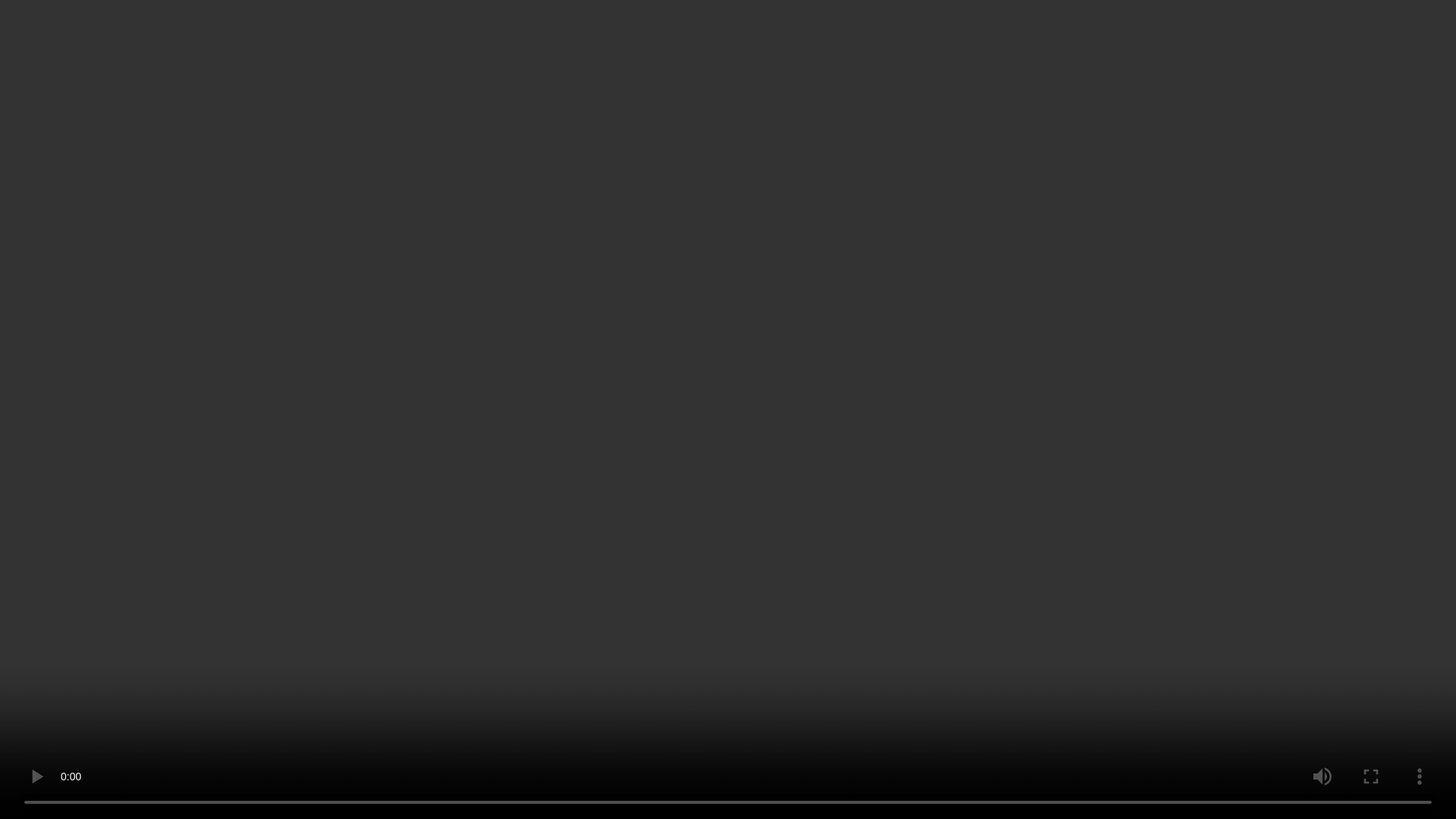
click at [669, 434] on video at bounding box center [728, 410] width 1456 height 819
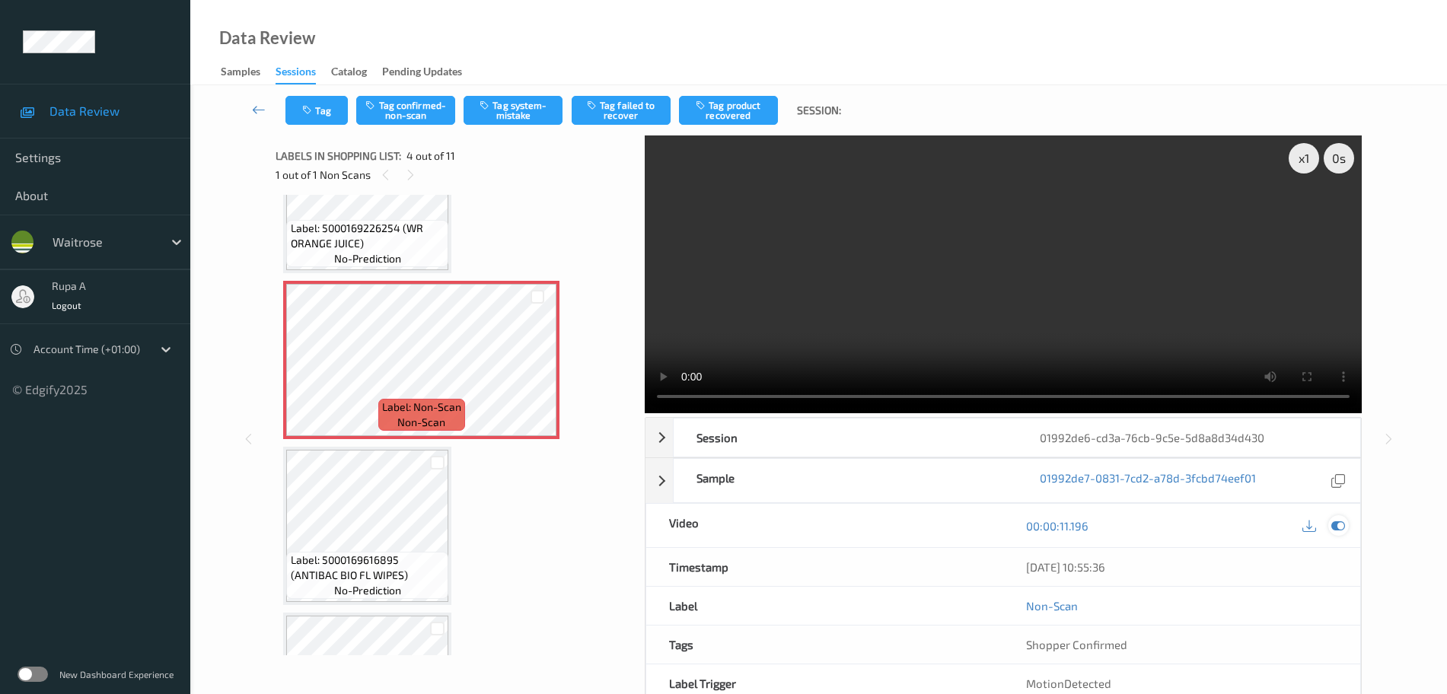
click at [1341, 523] on icon at bounding box center [1338, 526] width 14 height 14
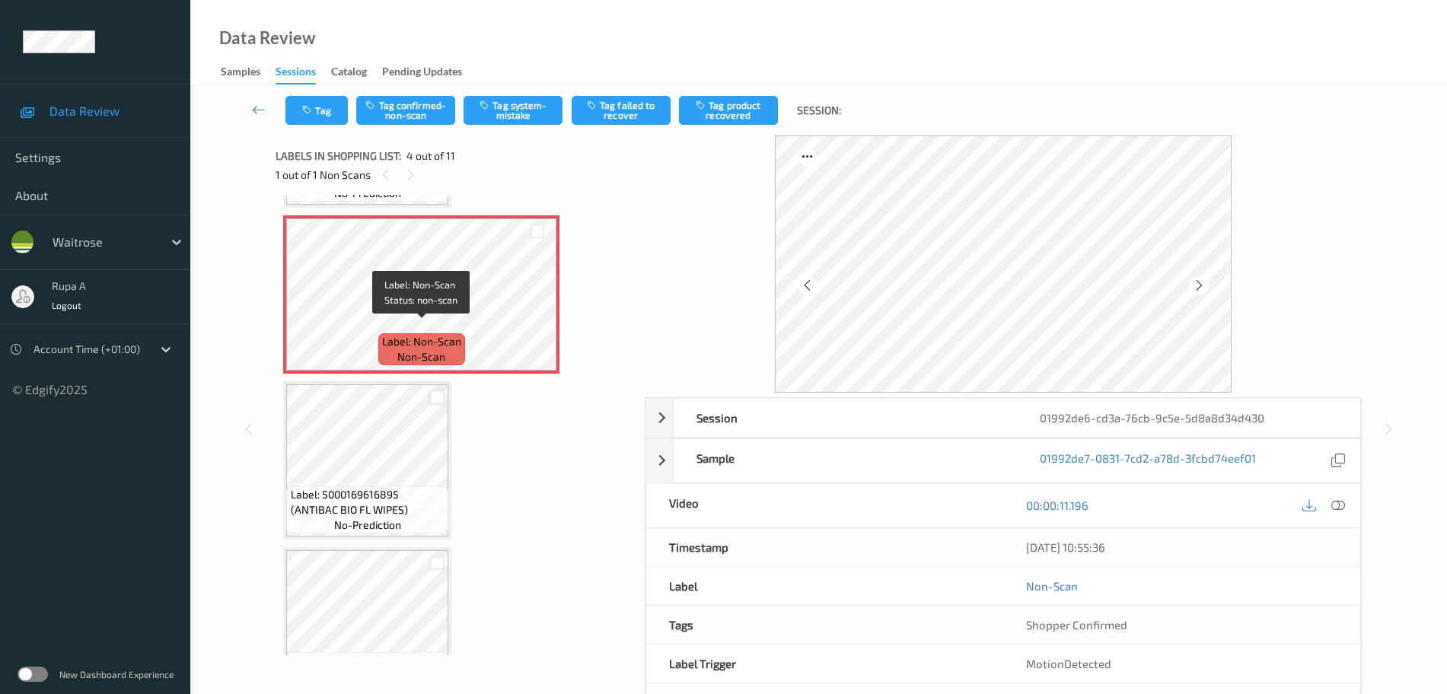
scroll to position [515, 0]
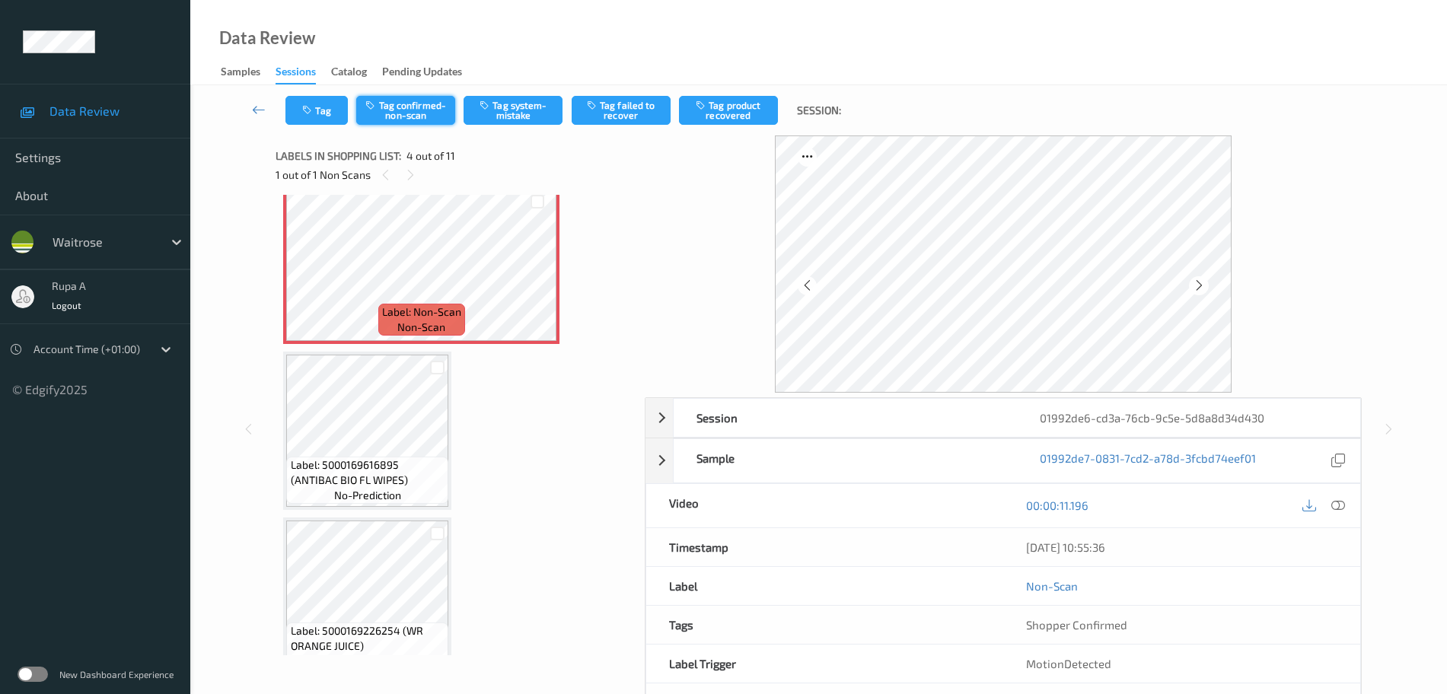
click at [413, 115] on button "Tag confirmed-non-scan" at bounding box center [405, 110] width 99 height 29
click at [754, 116] on button "Tag product recovered" at bounding box center [728, 110] width 99 height 29
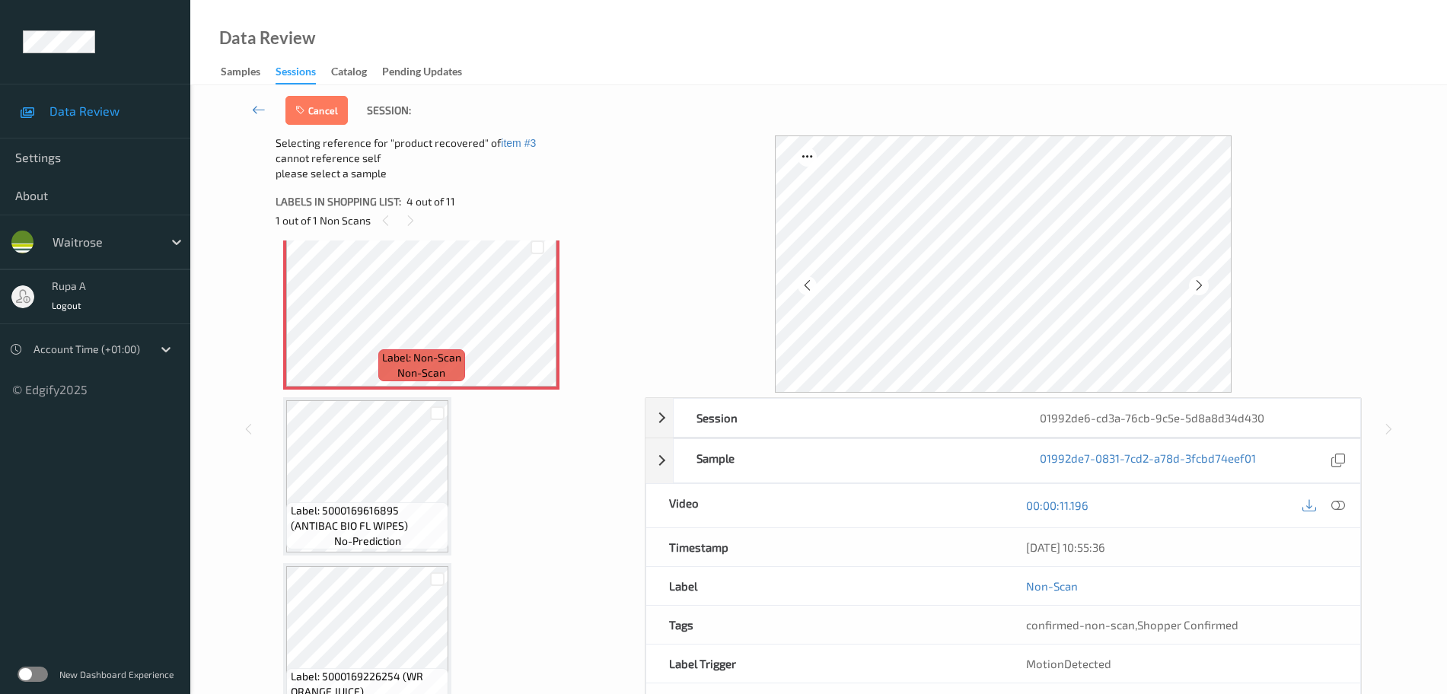
scroll to position [610, 0]
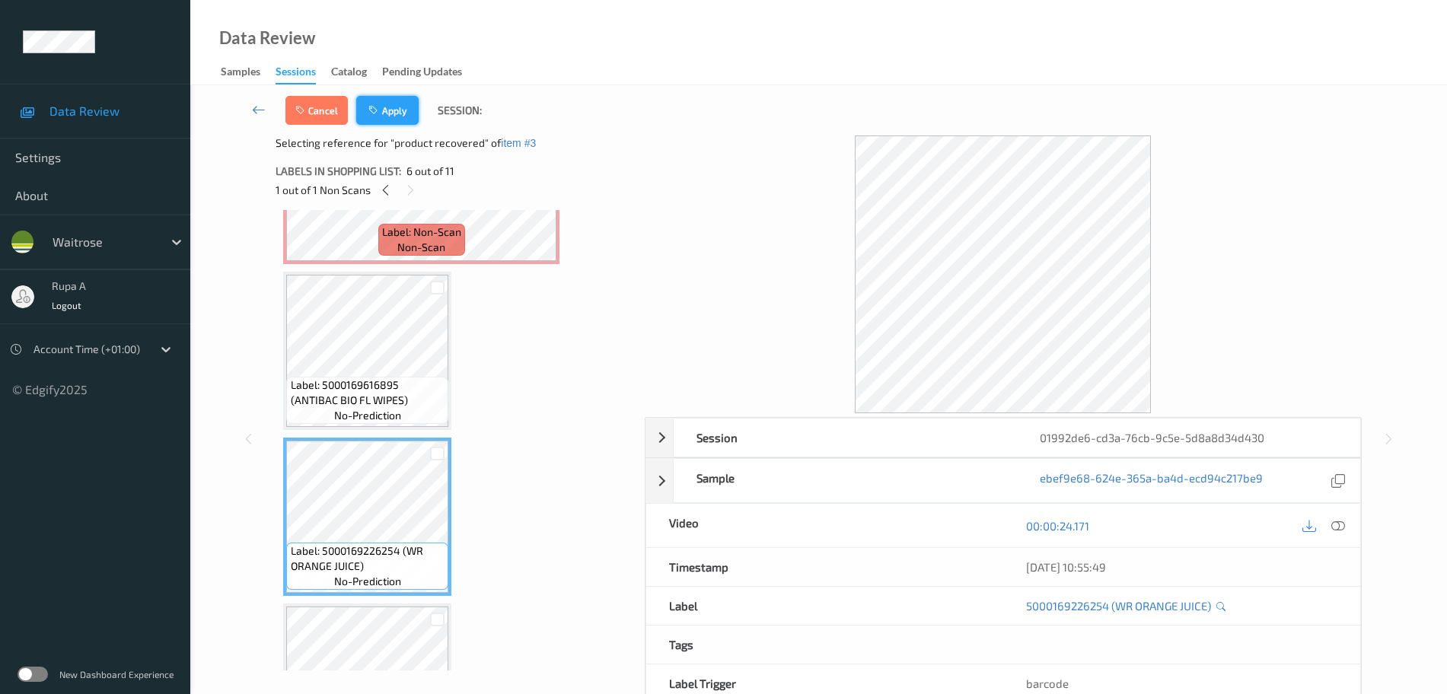
click at [397, 111] on button "Apply" at bounding box center [387, 110] width 62 height 29
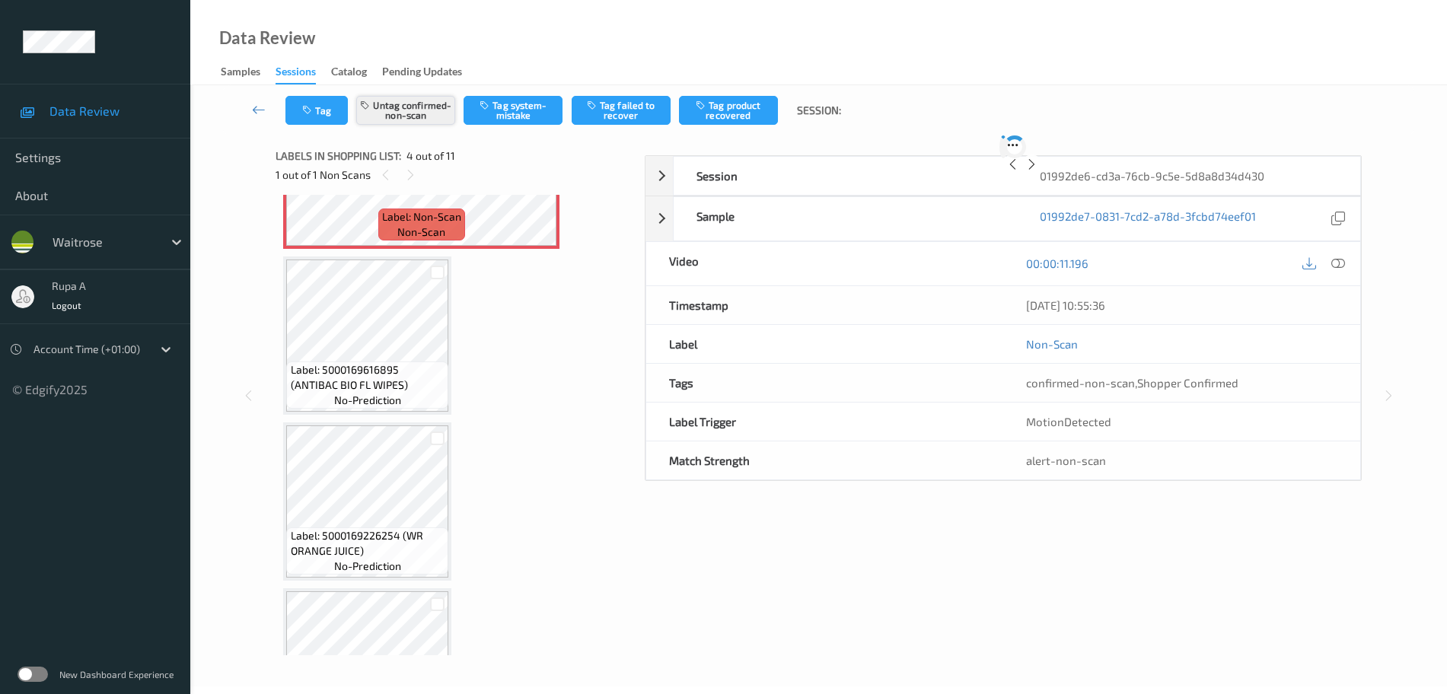
scroll to position [340, 0]
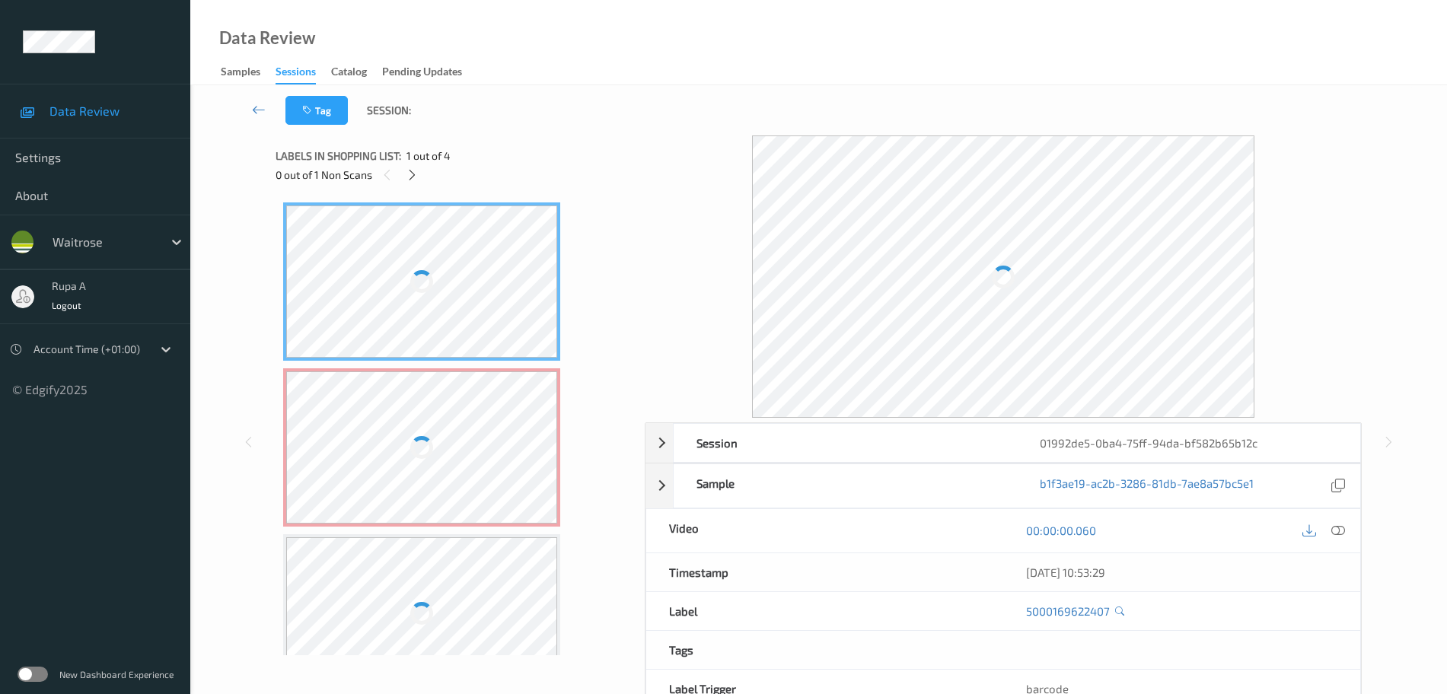
click at [483, 149] on div "Labels in shopping list: 1 out of 4" at bounding box center [455, 155] width 359 height 19
click at [401, 177] on div "0 out of 1 Non Scans" at bounding box center [455, 174] width 359 height 19
click at [406, 176] on icon at bounding box center [412, 175] width 13 height 14
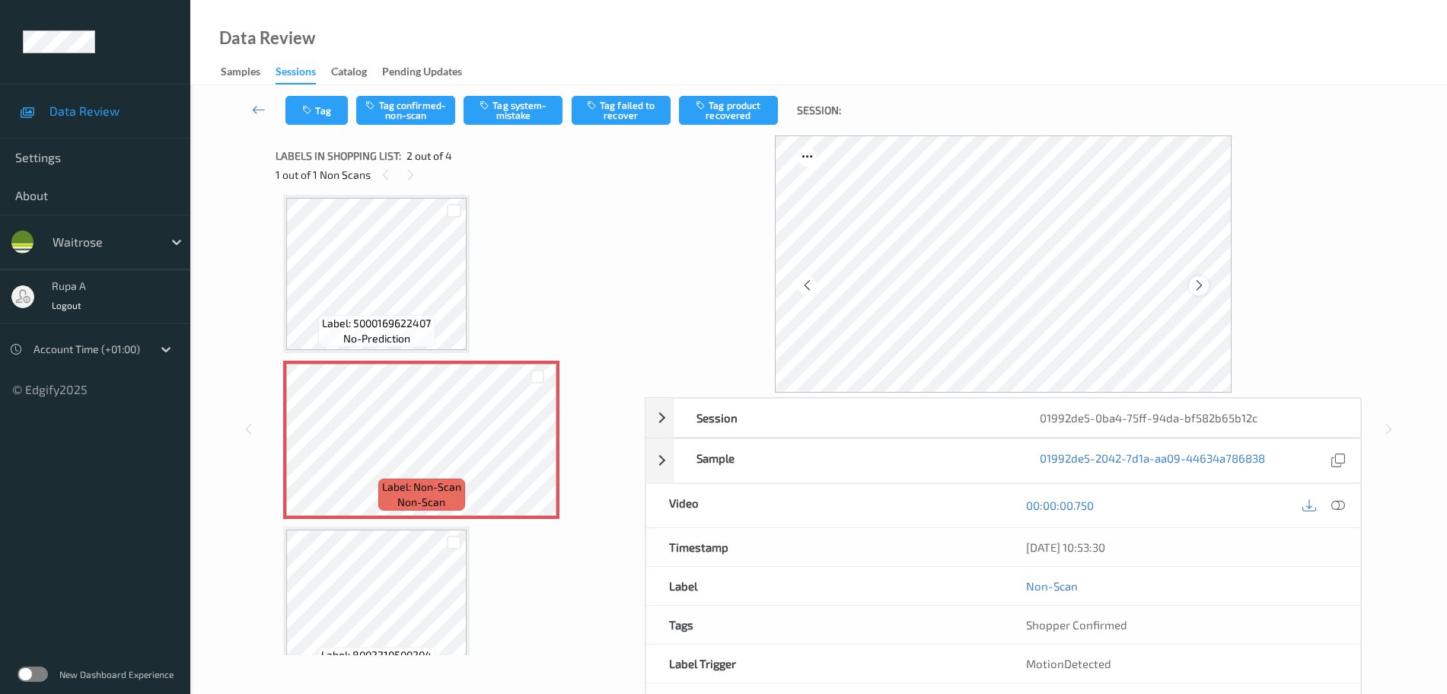
click at [1197, 282] on icon at bounding box center [1199, 286] width 13 height 14
click at [1198, 282] on icon at bounding box center [1199, 286] width 13 height 14
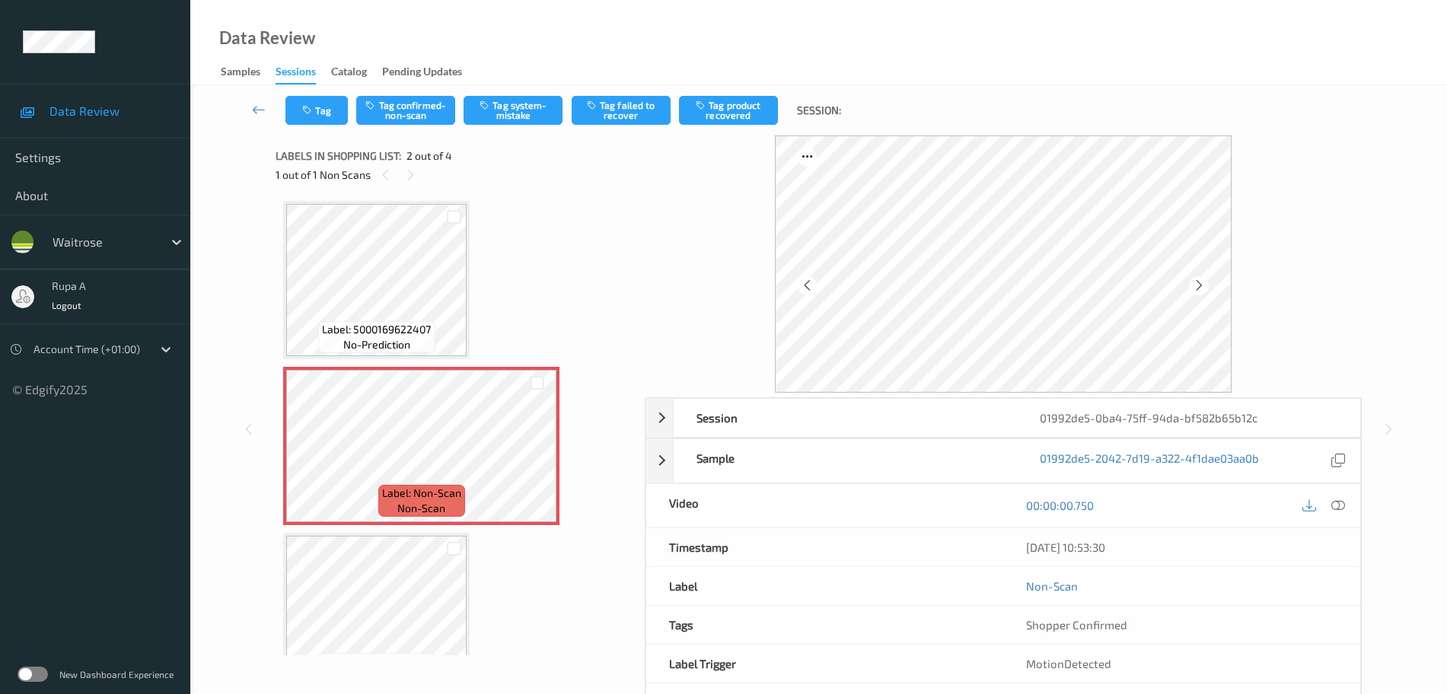
scroll to position [0, 0]
click at [408, 323] on div "Label: 5000169622407 no-prediction" at bounding box center [376, 339] width 116 height 32
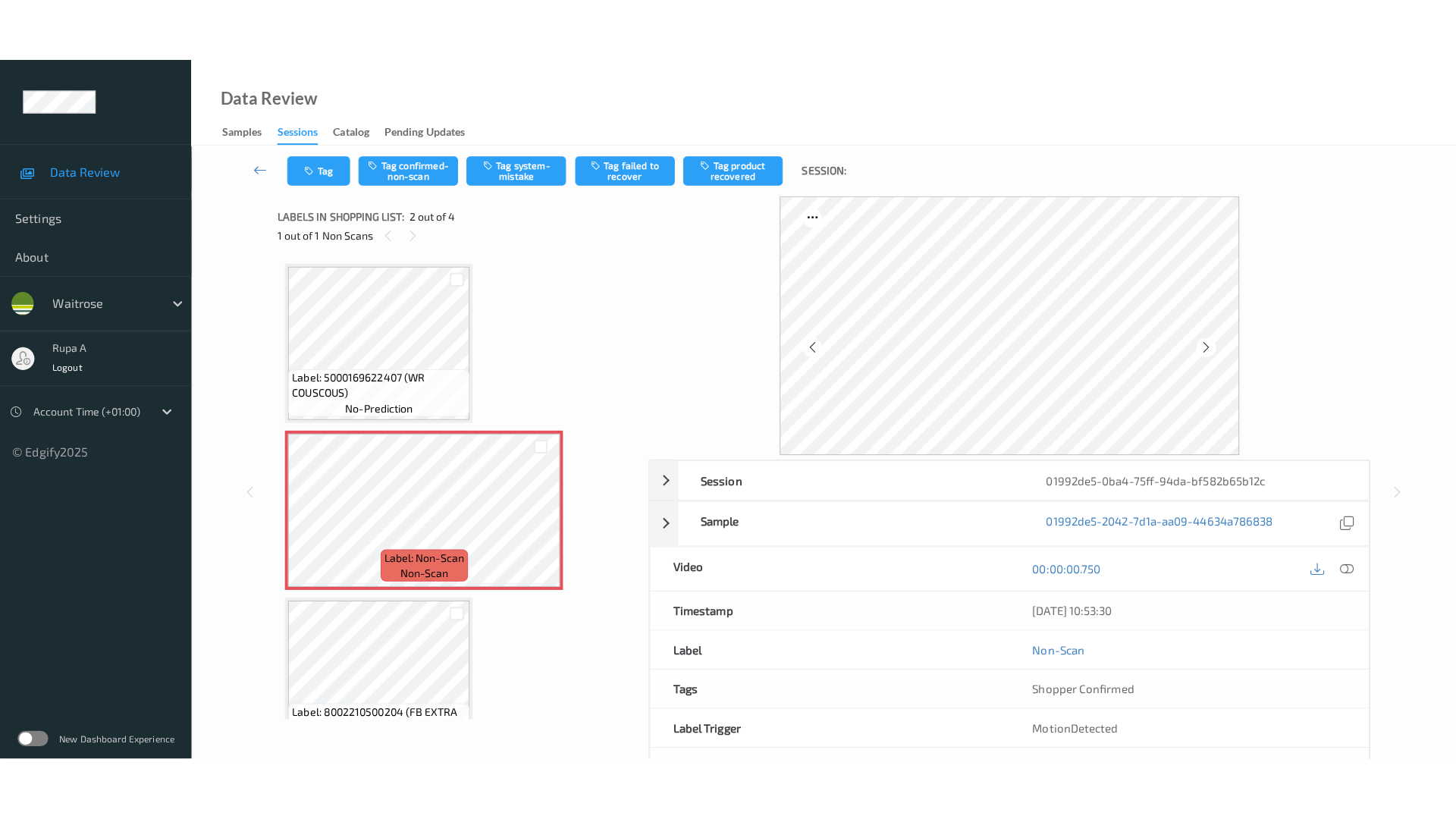
scroll to position [95, 0]
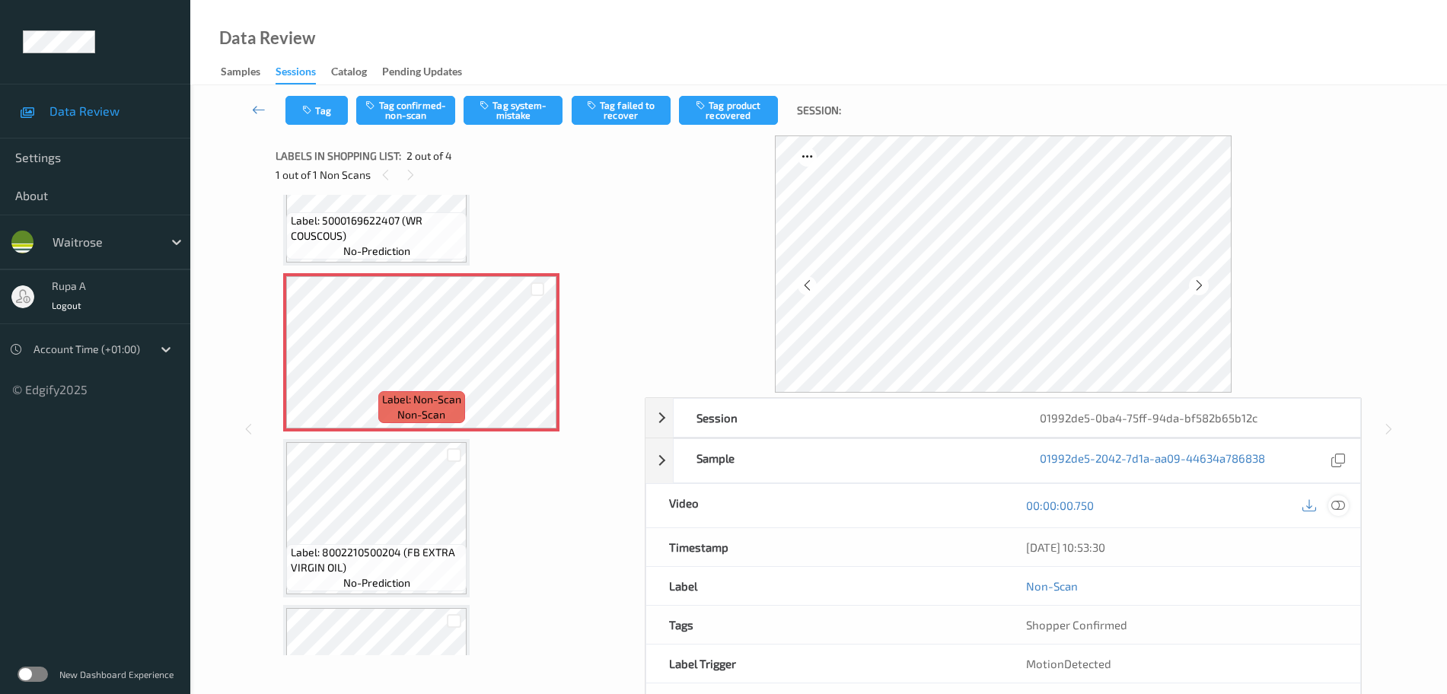
click at [1338, 511] on icon at bounding box center [1338, 506] width 14 height 14
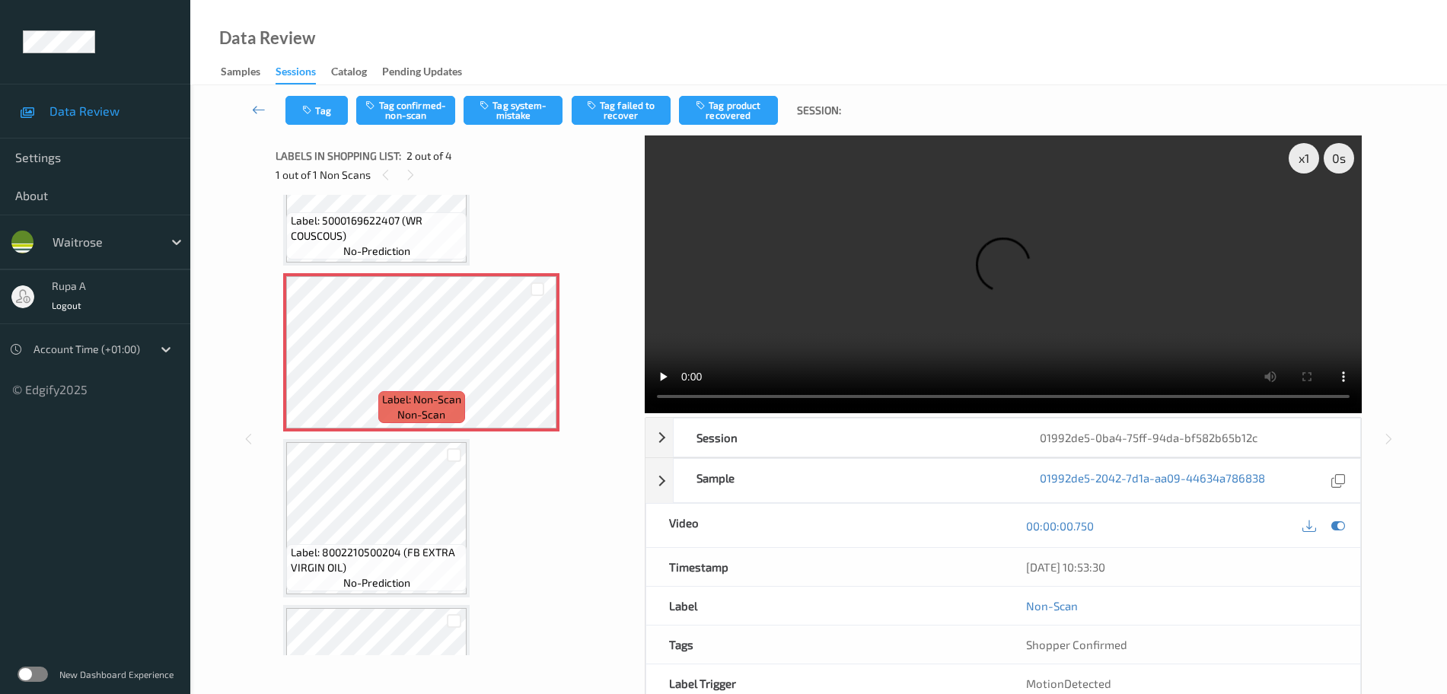
scroll to position [83, 0]
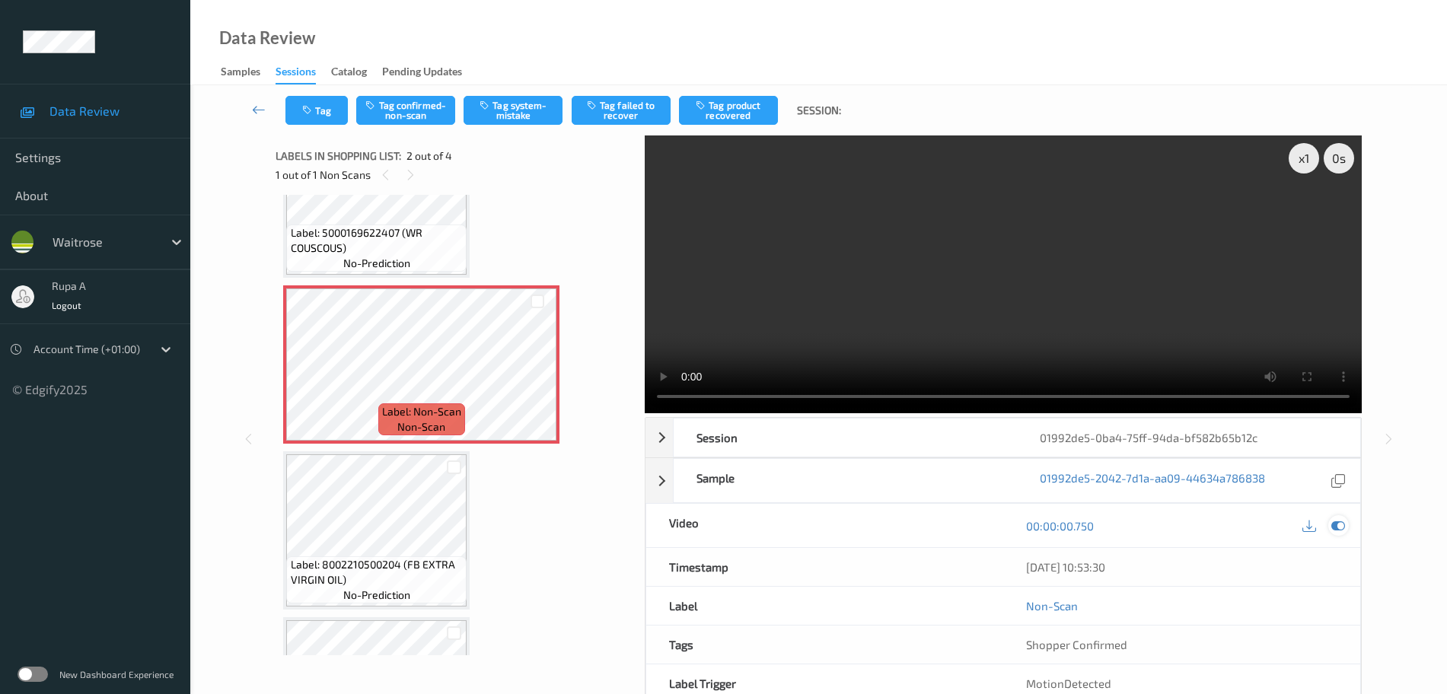
click at [1337, 528] on icon at bounding box center [1338, 526] width 14 height 14
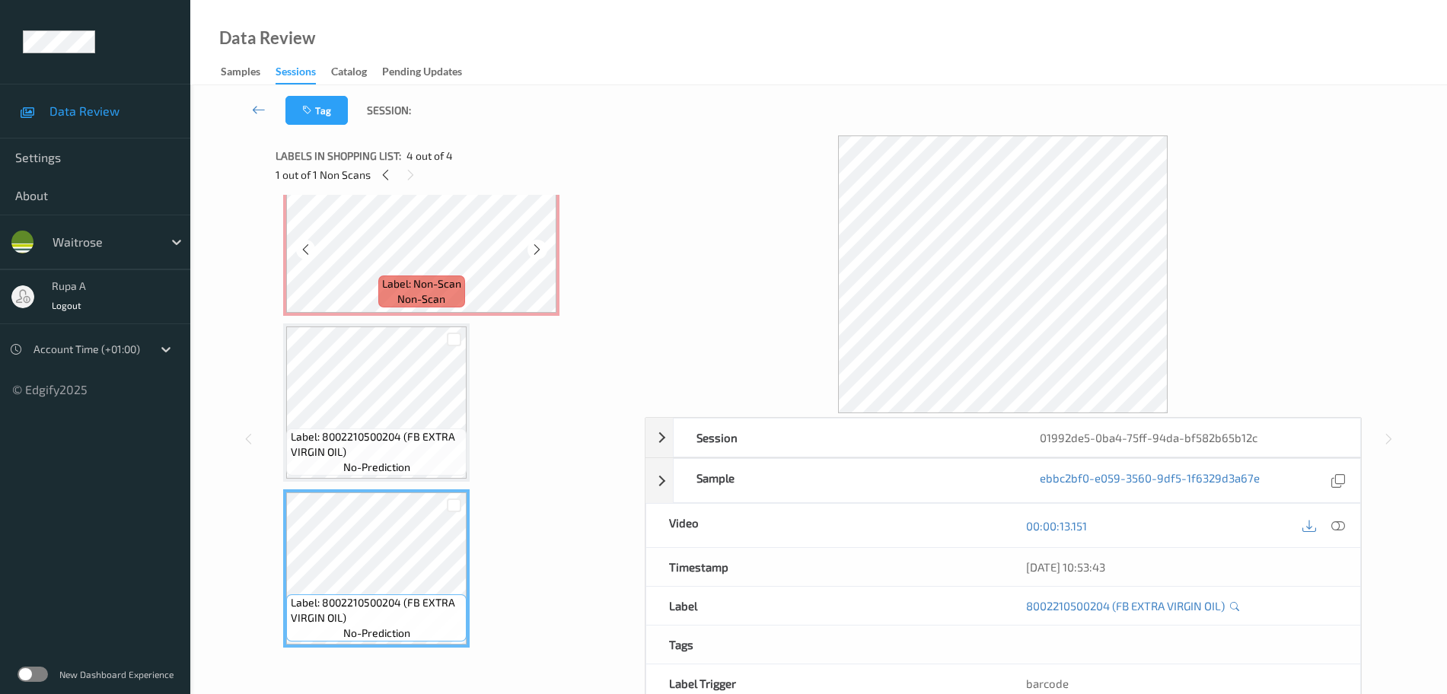
scroll to position [0, 0]
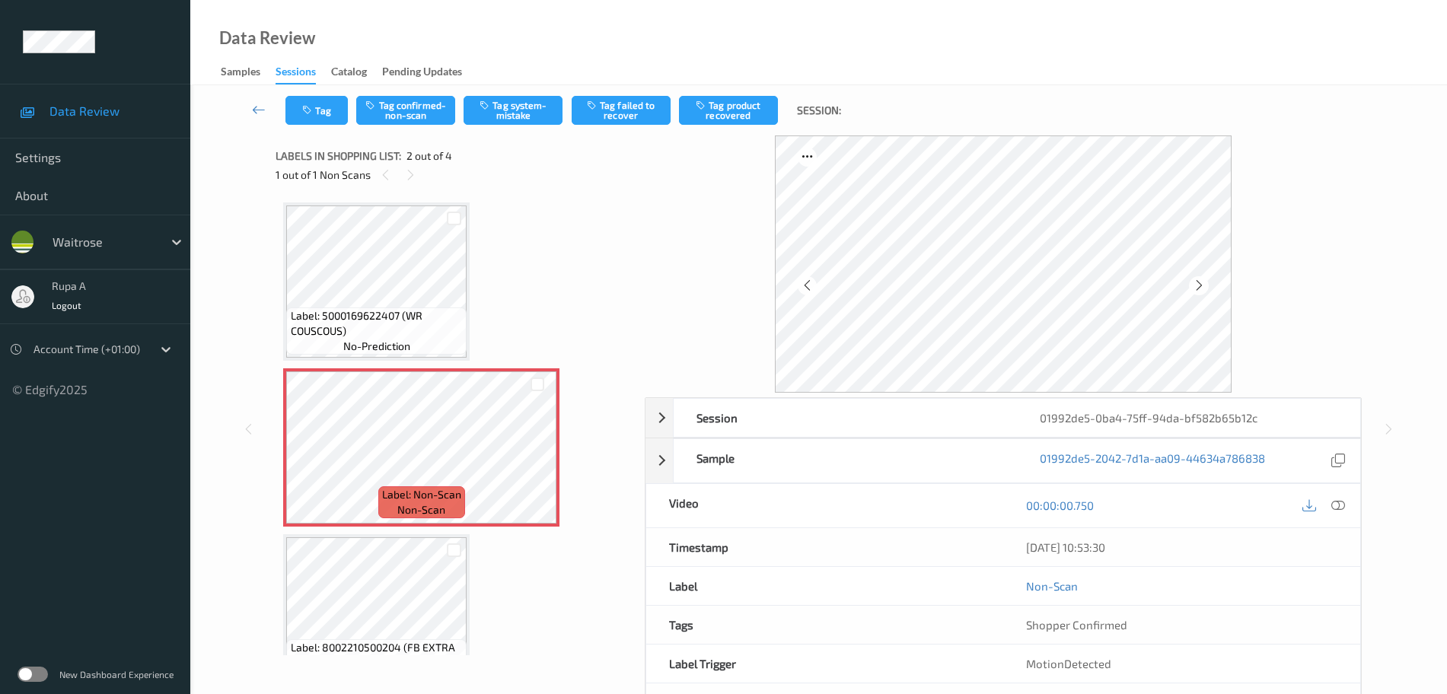
click at [524, 126] on div "Tag Tag confirmed-non-scan Tag system-mistake Tag failed to recover Tag product…" at bounding box center [819, 110] width 1194 height 50
click at [388, 112] on button "Tag confirmed-non-scan" at bounding box center [405, 110] width 99 height 29
click at [648, 123] on button "Tag failed to recover" at bounding box center [621, 110] width 99 height 29
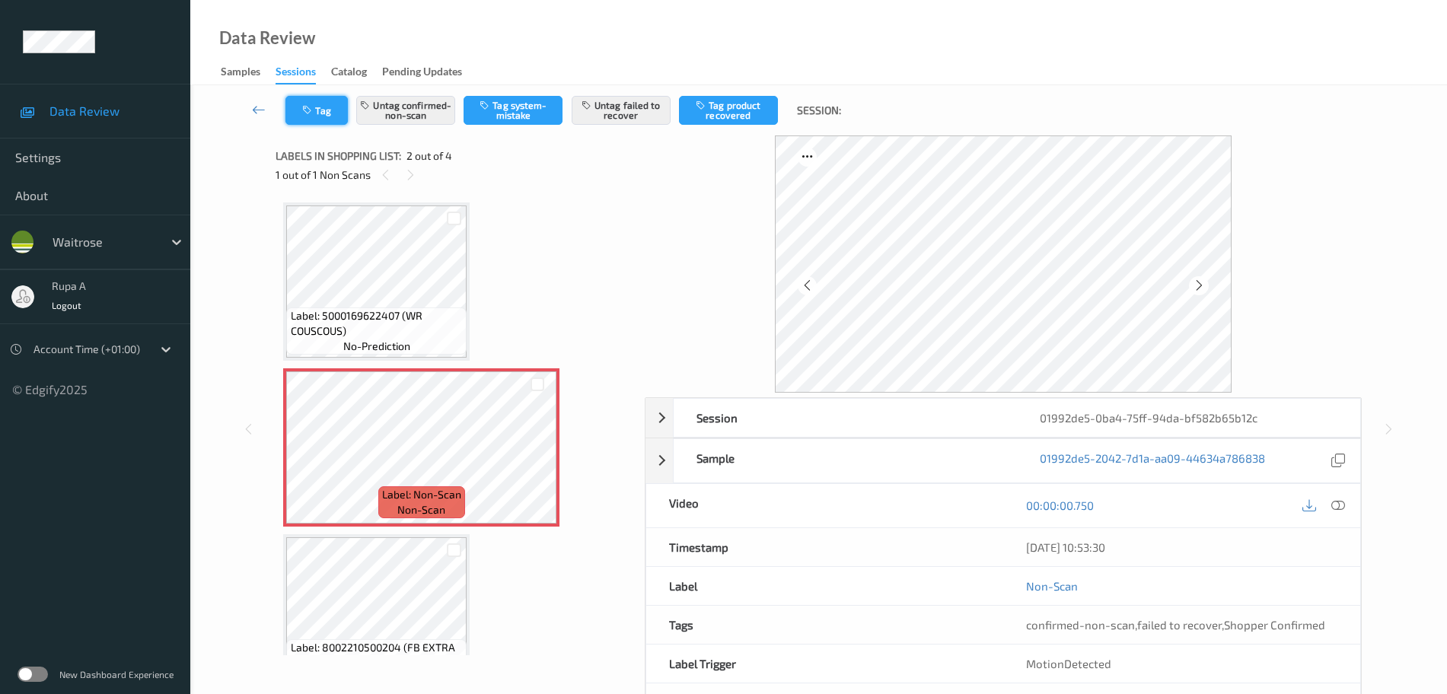
click at [321, 108] on button "Tag" at bounding box center [316, 110] width 62 height 29
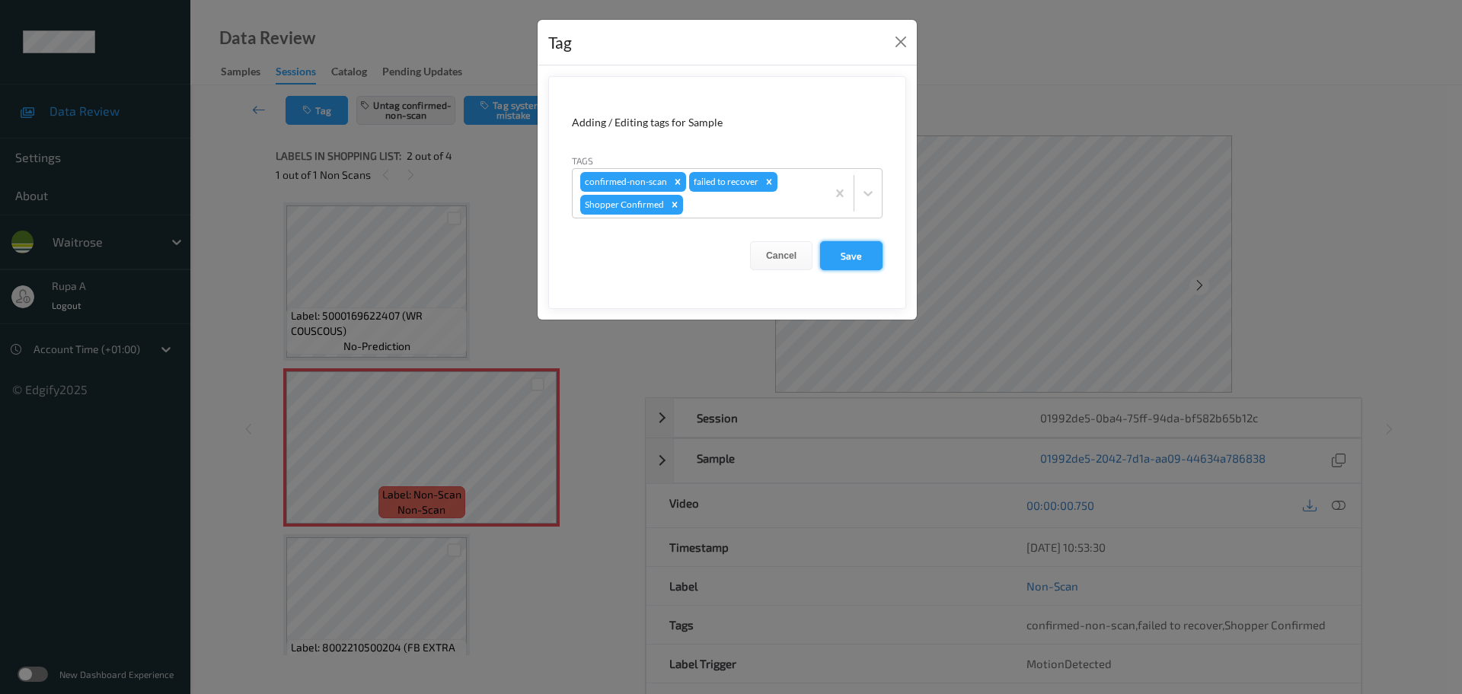
click at [871, 265] on button "Save" at bounding box center [851, 255] width 62 height 29
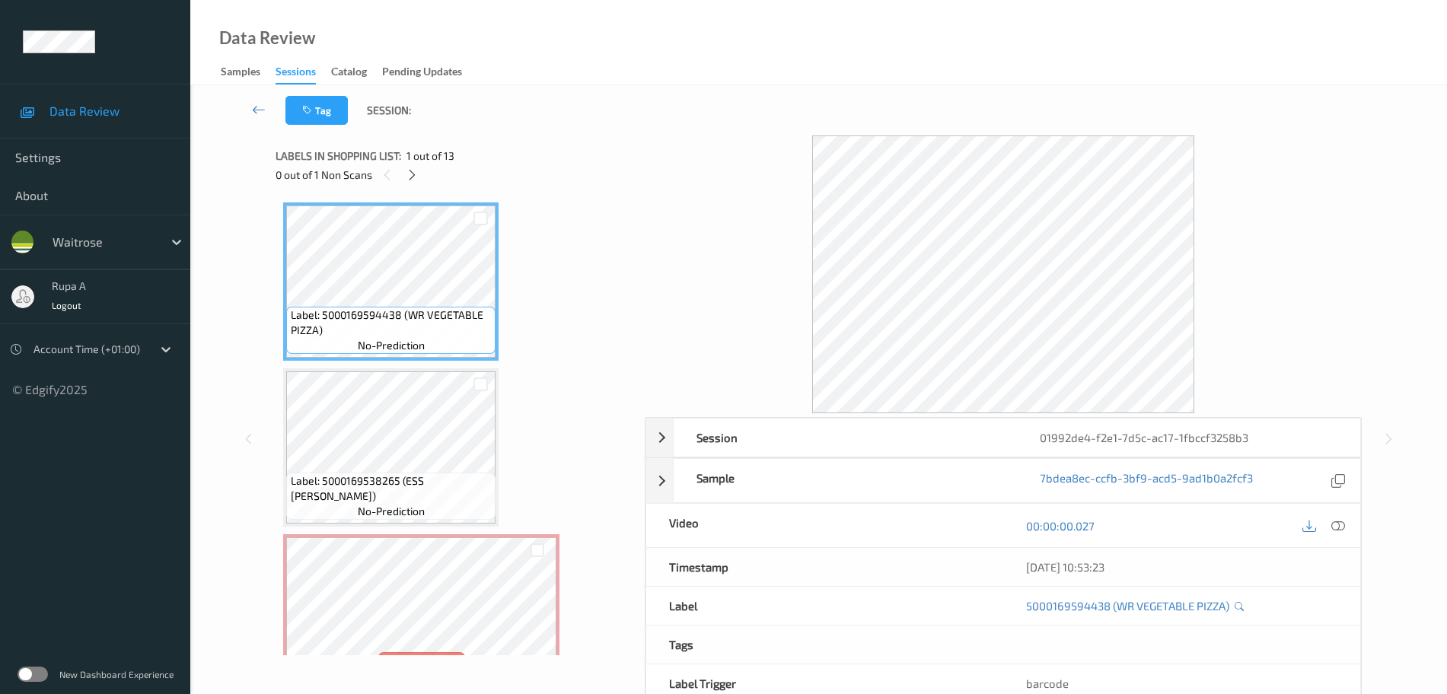
click at [611, 171] on div "0 out of 1 Non Scans" at bounding box center [455, 174] width 359 height 19
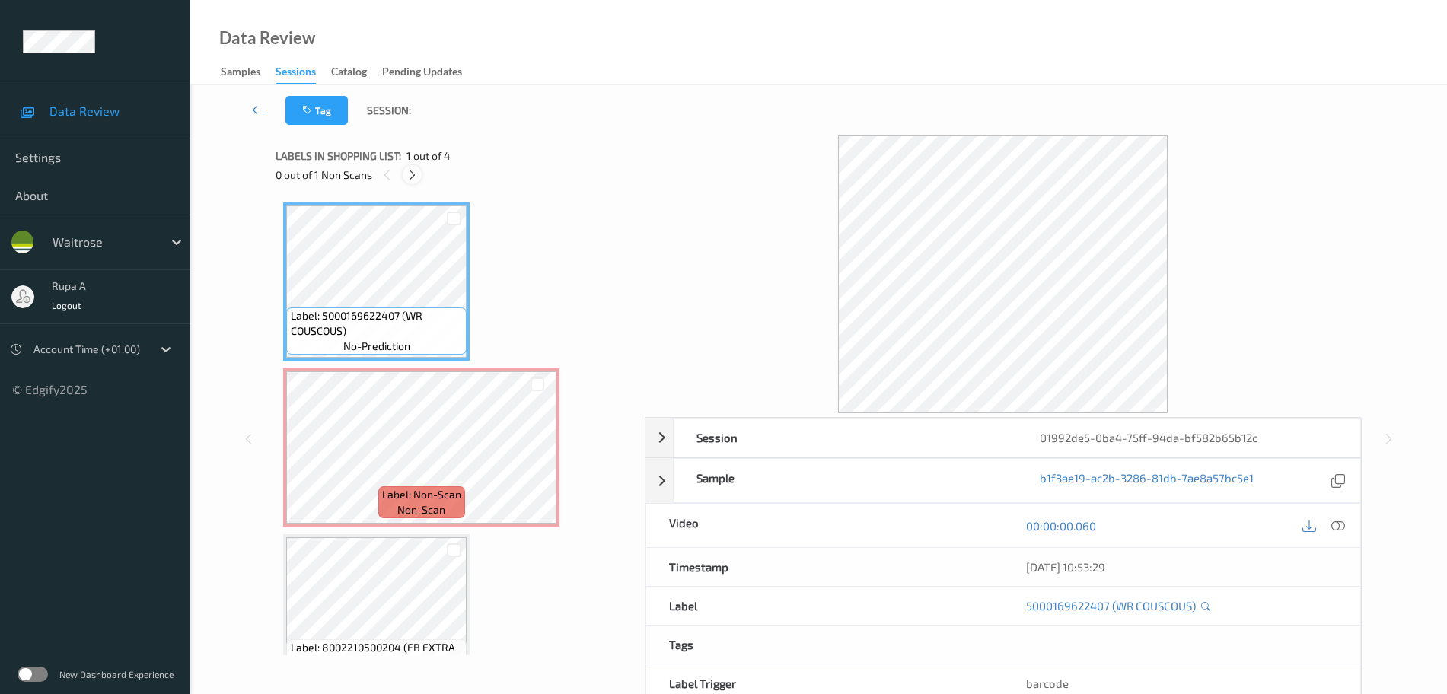
click at [410, 174] on icon at bounding box center [412, 175] width 13 height 14
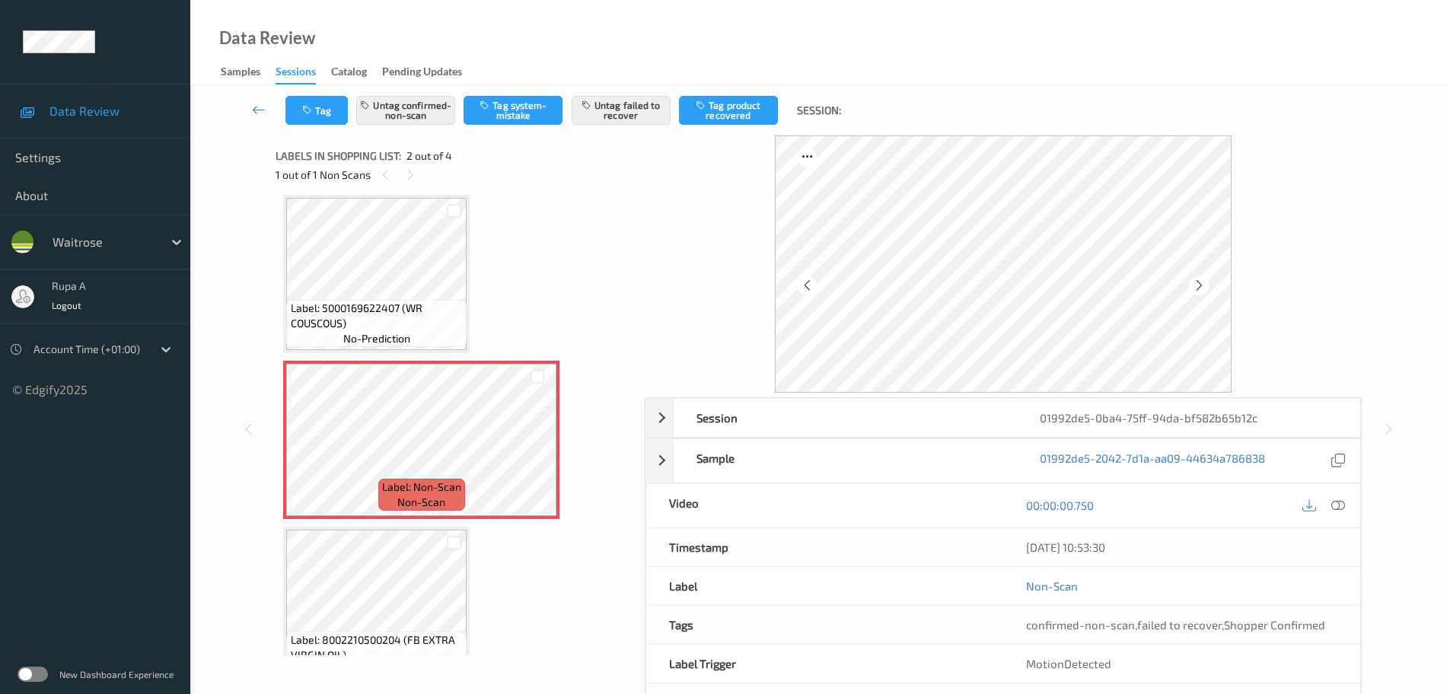
click at [521, 212] on div "Label: 5000169622407 (WR COUSCOUS) no-prediction Label: Non-Scan non-scan Label…" at bounding box center [454, 523] width 343 height 656
click at [295, 107] on button "Tag" at bounding box center [316, 110] width 62 height 29
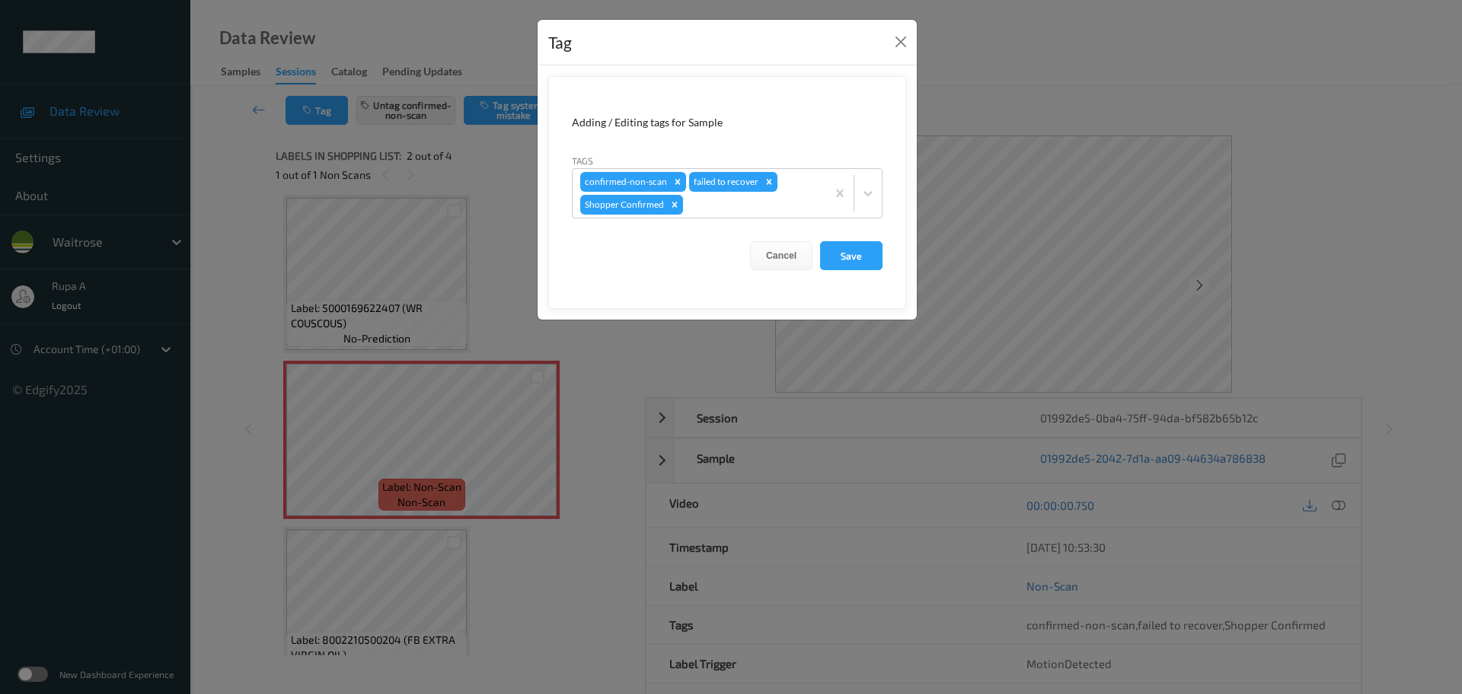
drag, startPoint x: 850, startPoint y: 255, endPoint x: 668, endPoint y: 14, distance: 301.7
click at [852, 256] on button "Save" at bounding box center [851, 255] width 62 height 29
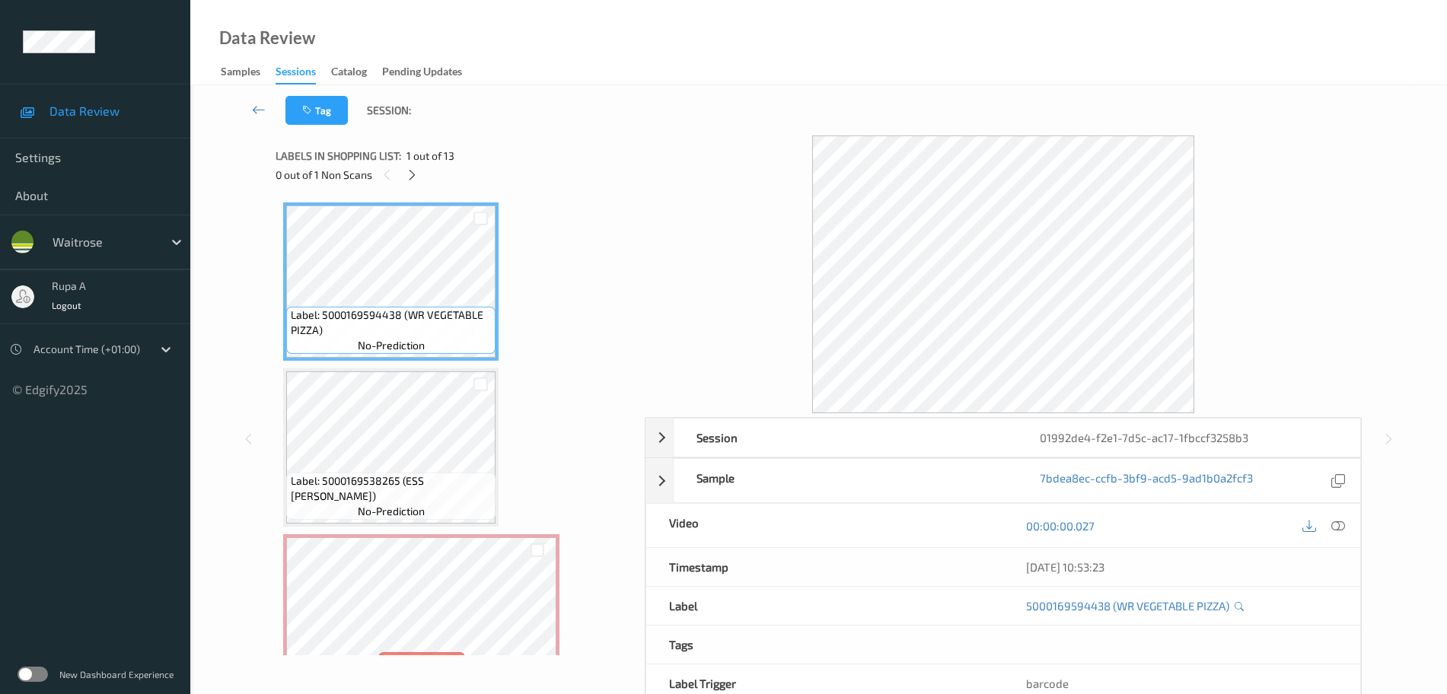
click at [498, 179] on div "0 out of 1 Non Scans" at bounding box center [455, 174] width 359 height 19
click at [406, 174] on icon at bounding box center [412, 175] width 13 height 14
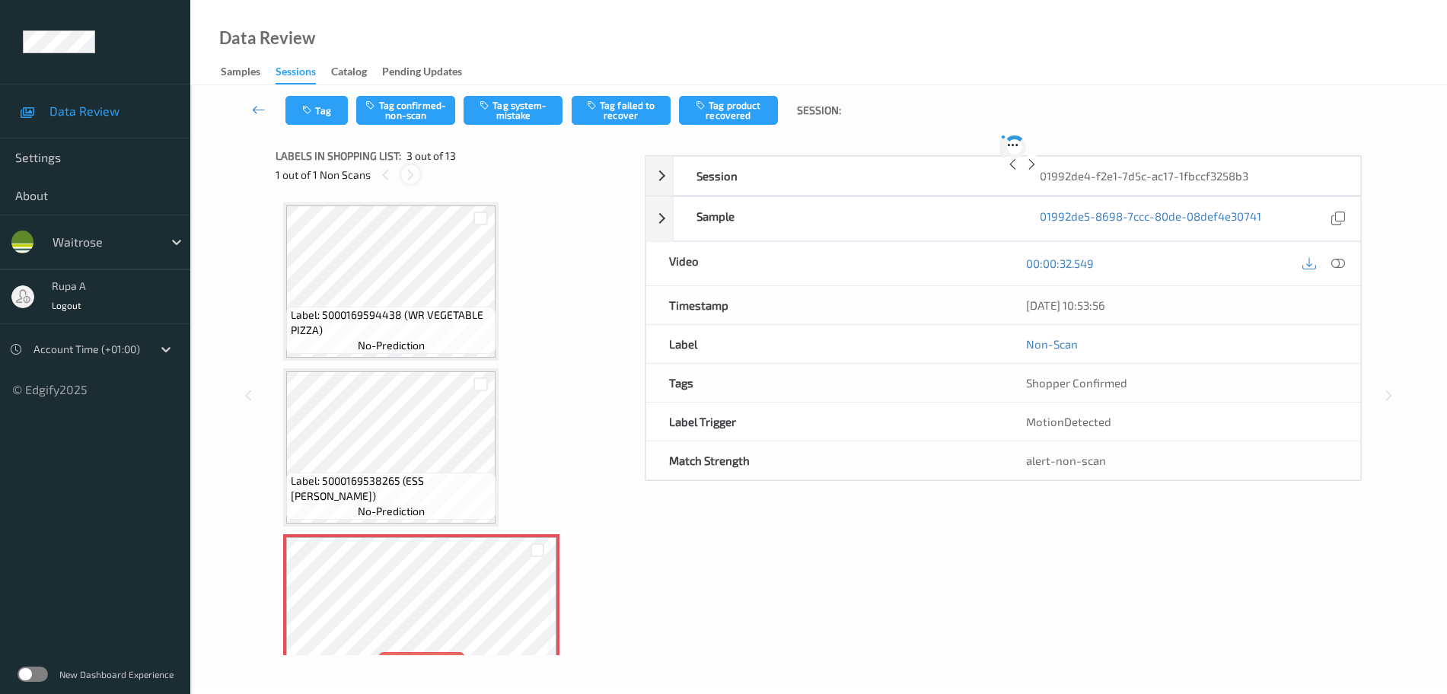
scroll to position [174, 0]
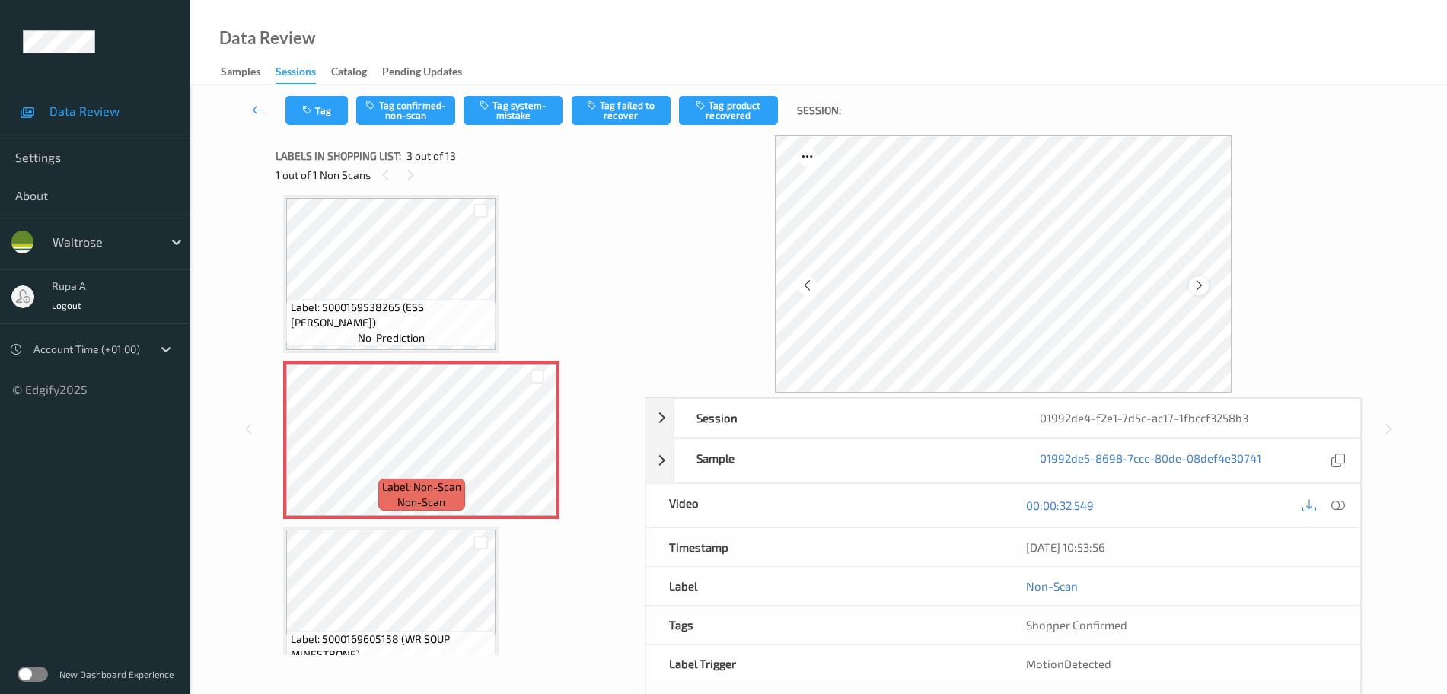
click at [1194, 279] on icon at bounding box center [1199, 286] width 13 height 14
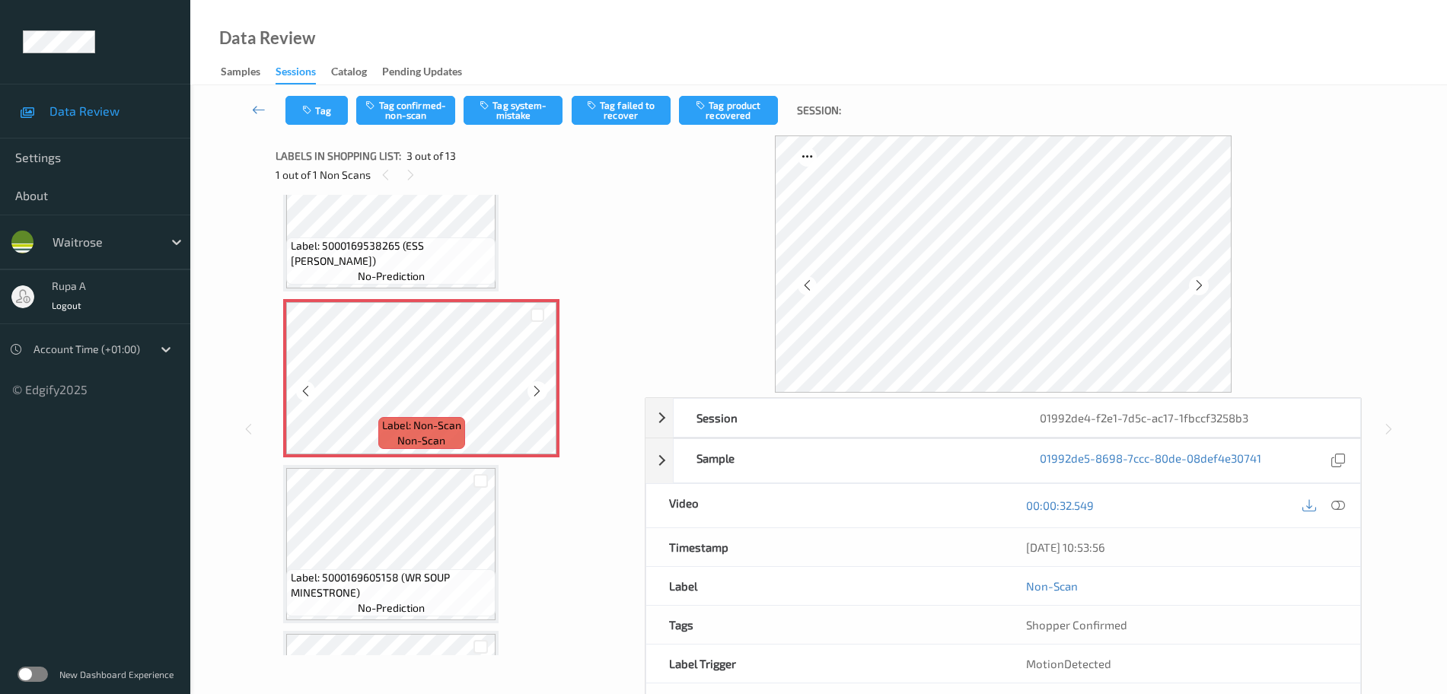
scroll to position [364, 0]
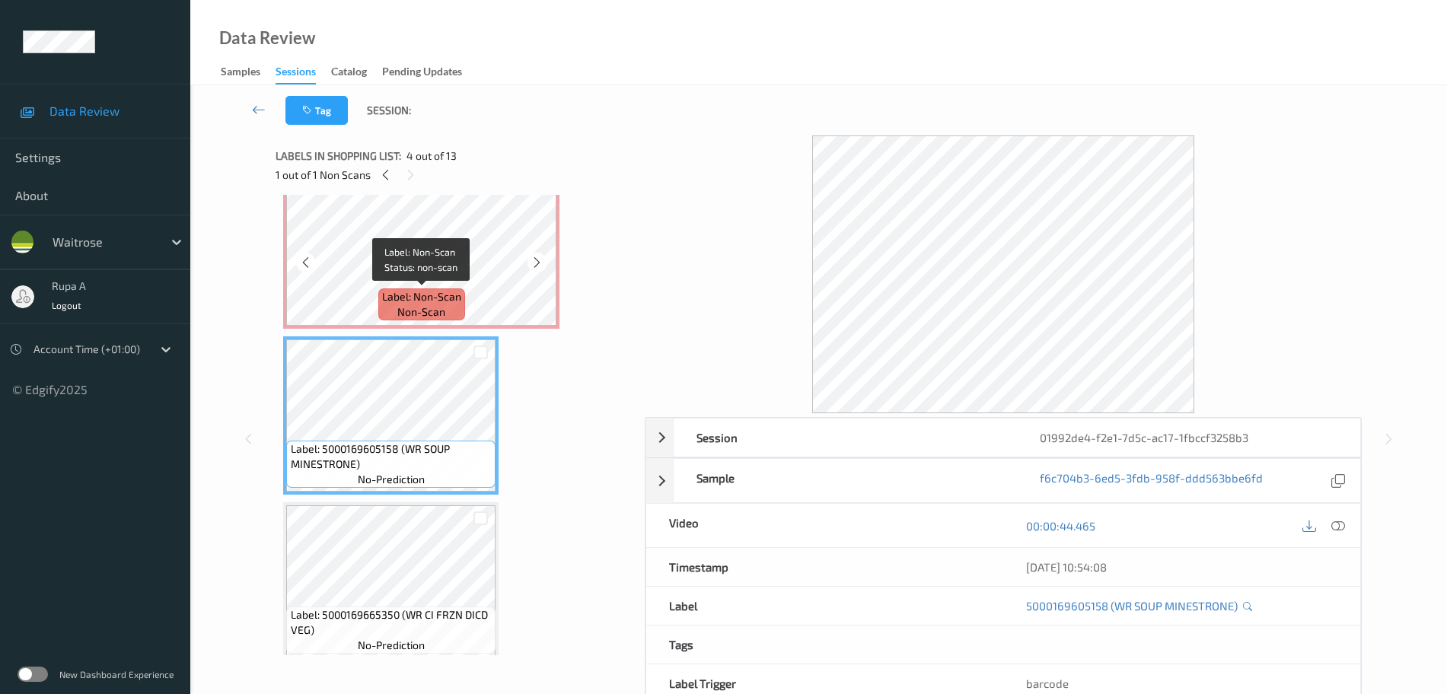
click at [427, 289] on span "Label: Non-Scan" at bounding box center [421, 296] width 79 height 15
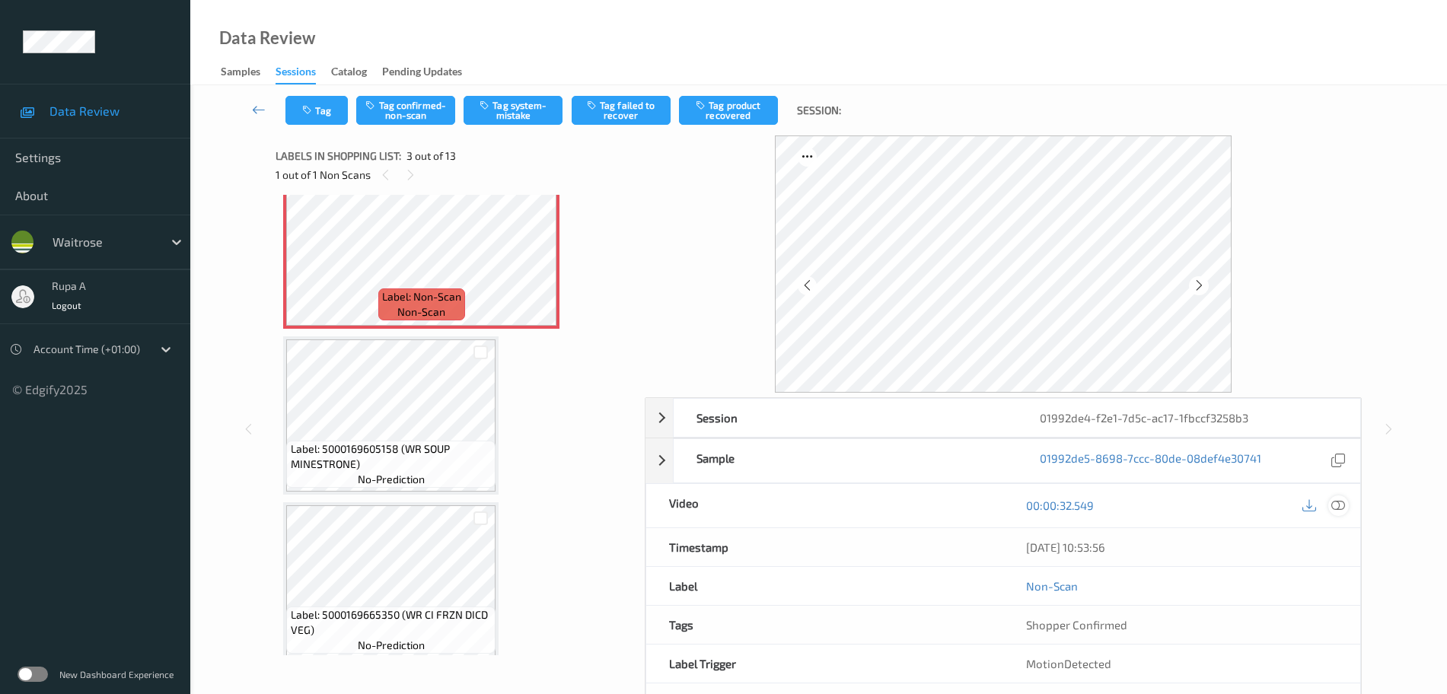
click at [1336, 508] on icon at bounding box center [1338, 506] width 14 height 14
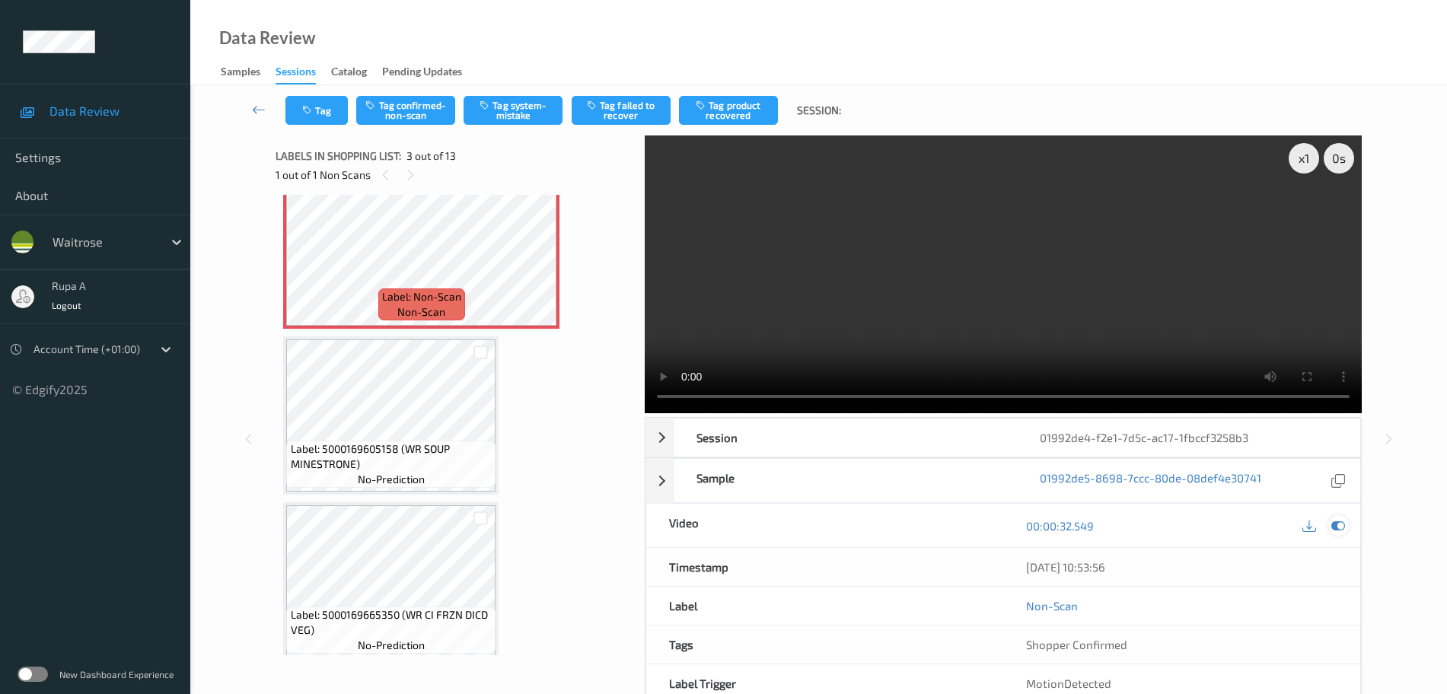
click at [1334, 528] on icon at bounding box center [1338, 526] width 14 height 14
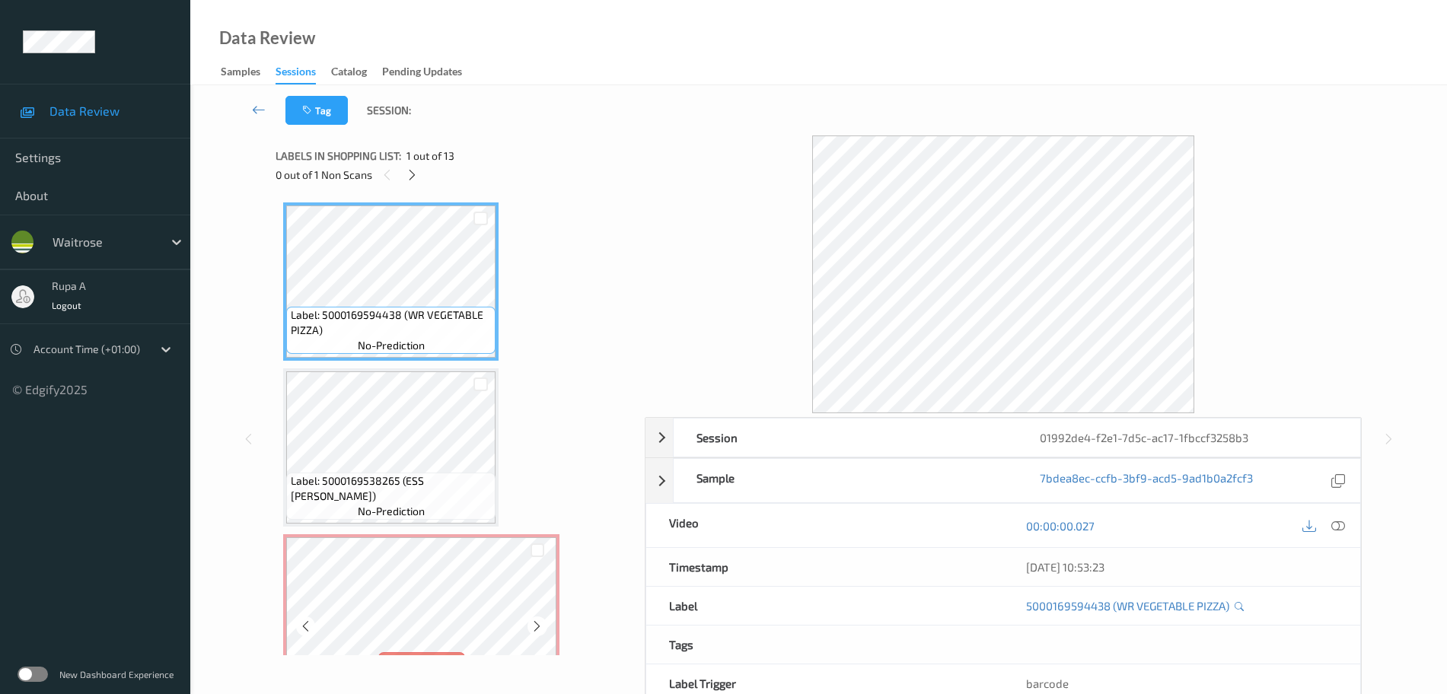
scroll to position [285, 0]
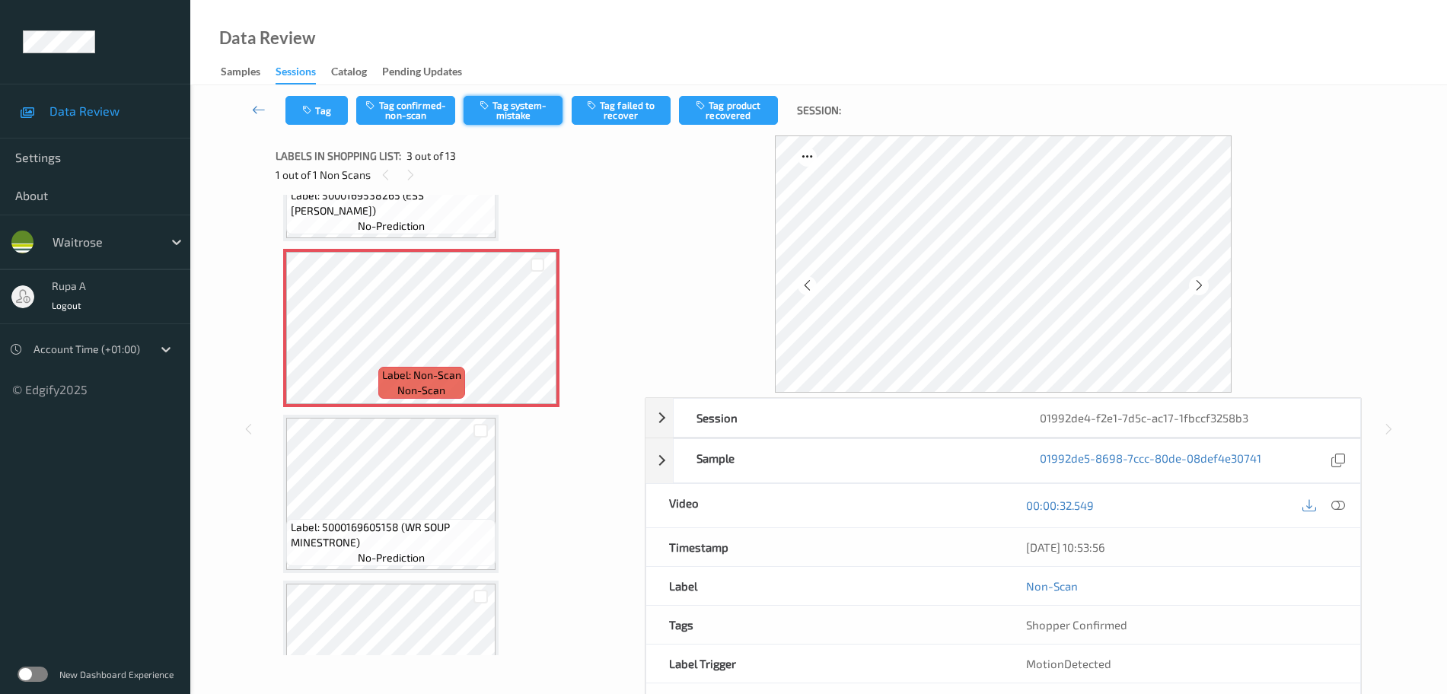
click at [521, 108] on button "Tag system-mistake" at bounding box center [513, 110] width 99 height 29
click at [314, 114] on icon "button" at bounding box center [308, 110] width 13 height 11
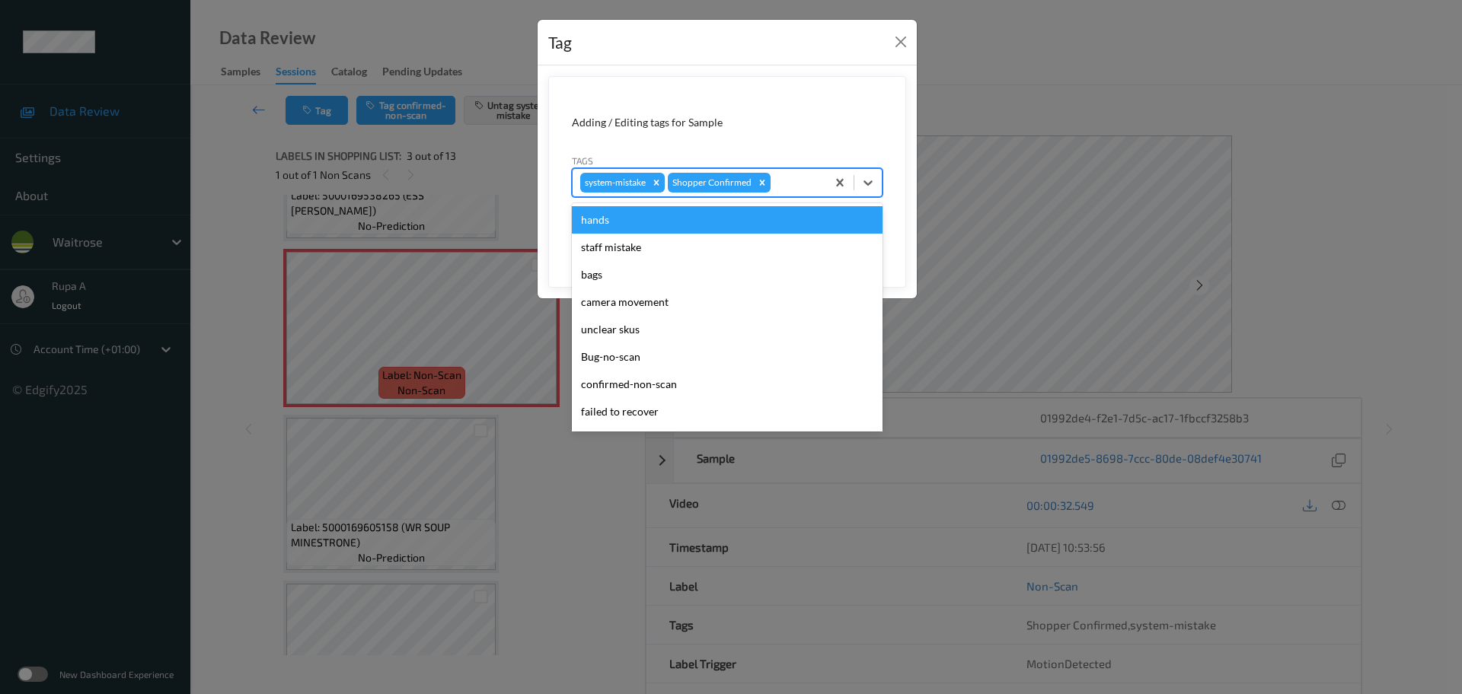
click at [806, 180] on div at bounding box center [795, 183] width 45 height 18
type input "un"
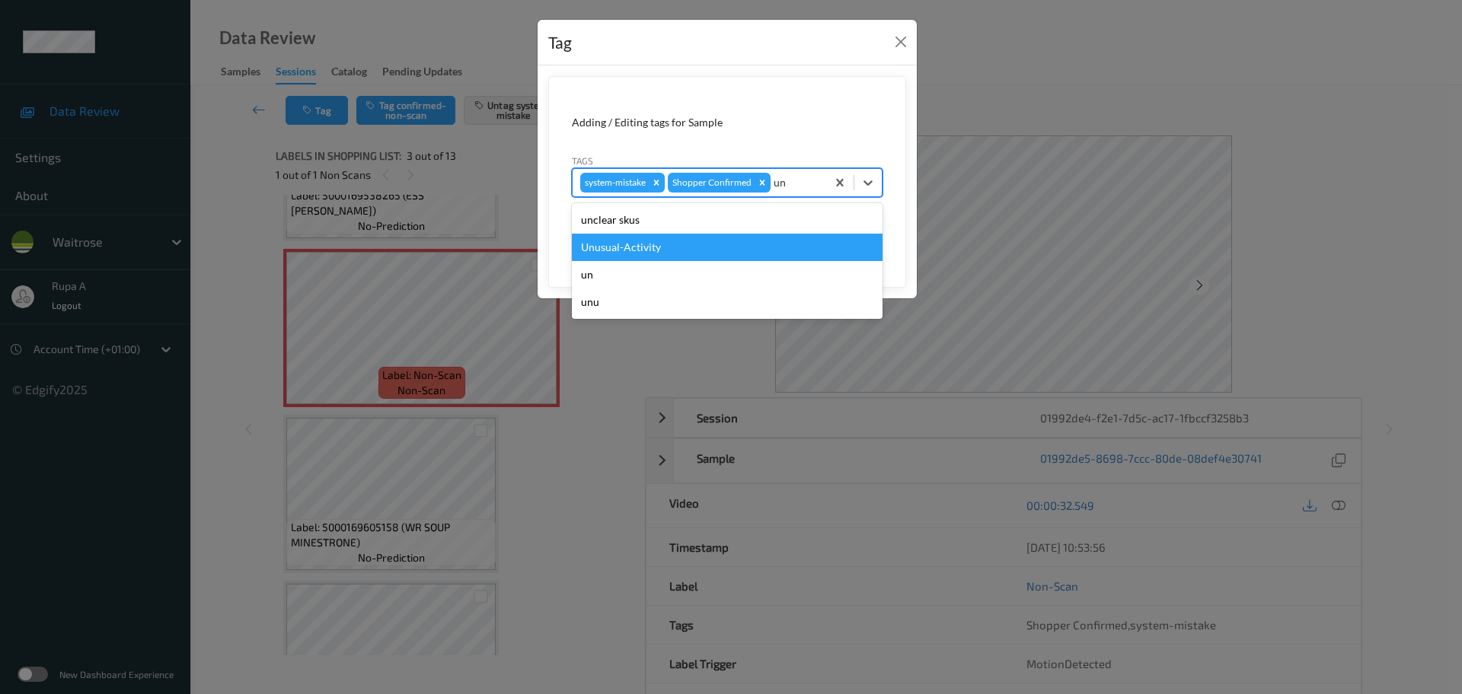
click at [685, 244] on div "Unusual-Activity" at bounding box center [727, 247] width 311 height 27
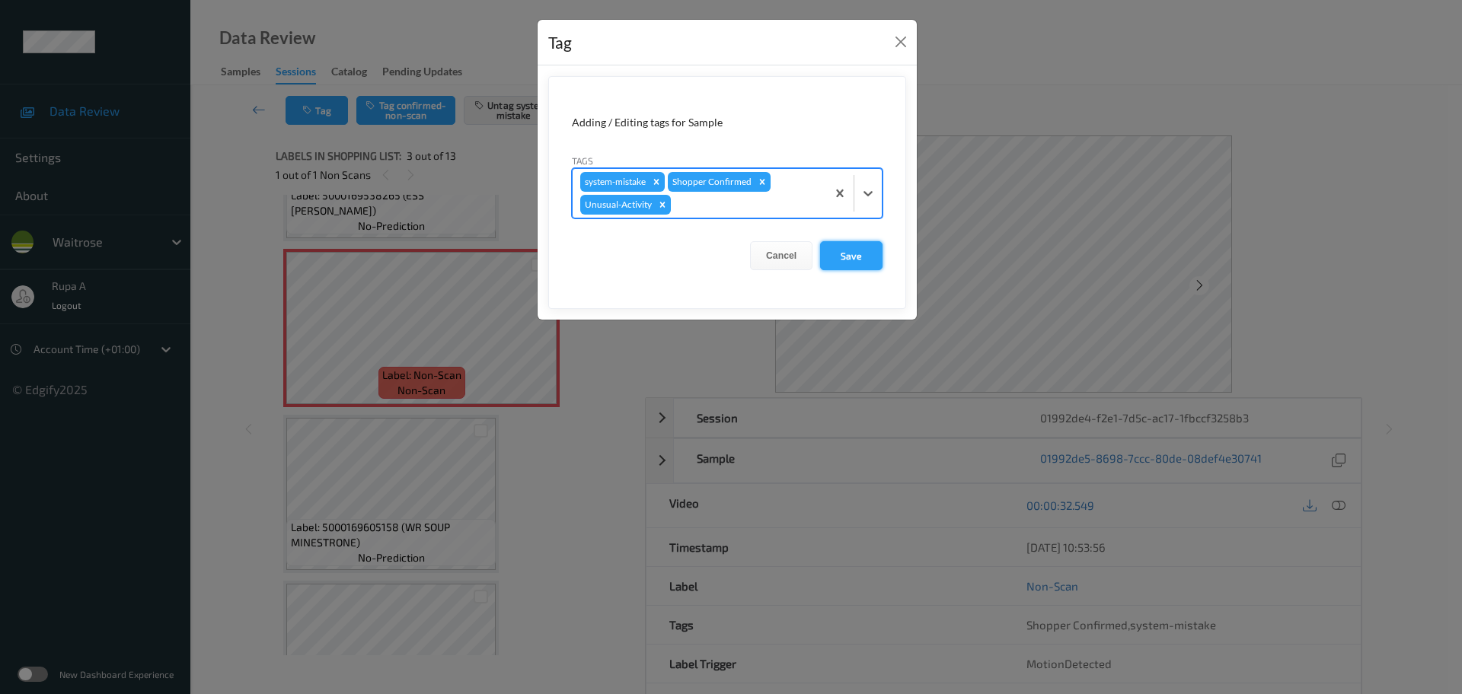
click at [874, 253] on button "Save" at bounding box center [851, 255] width 62 height 29
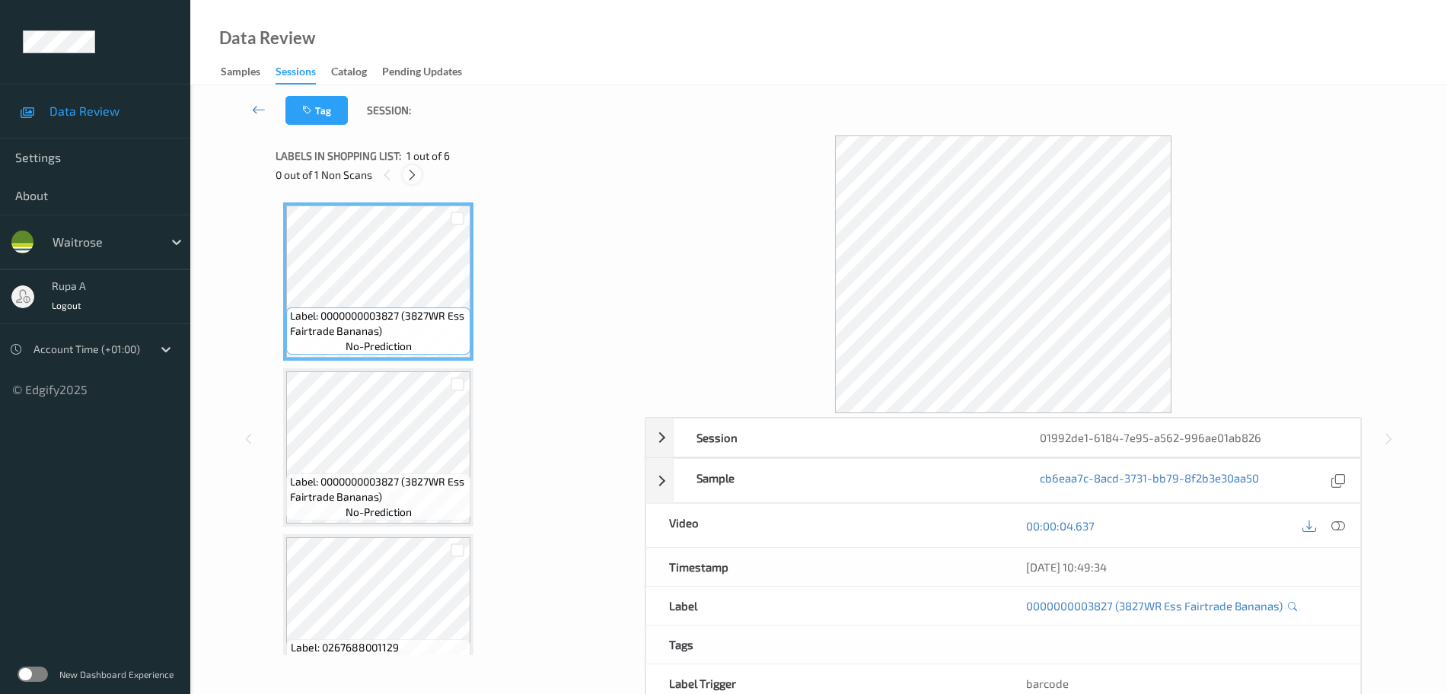
click at [411, 178] on icon at bounding box center [412, 175] width 13 height 14
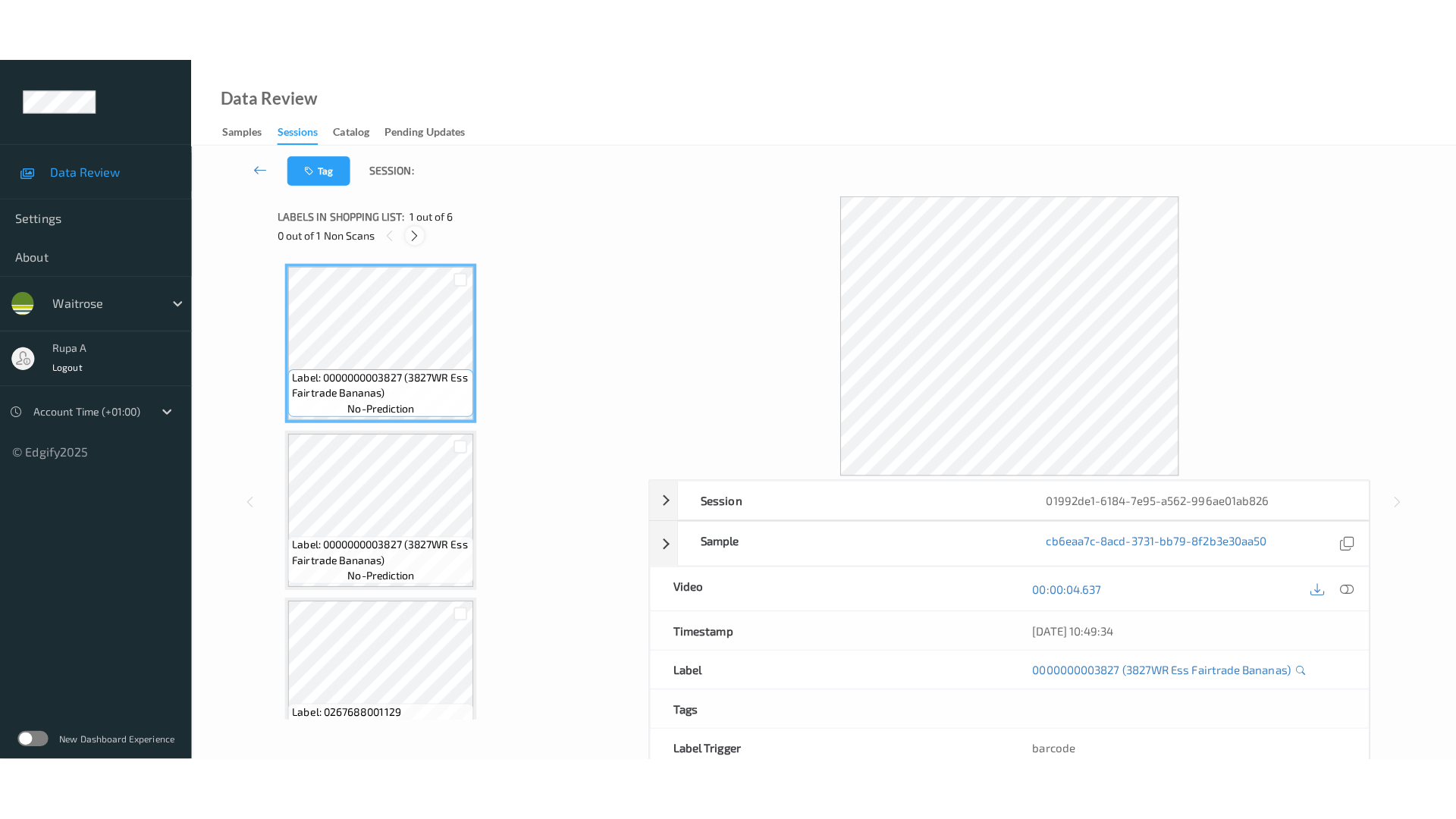
scroll to position [541, 0]
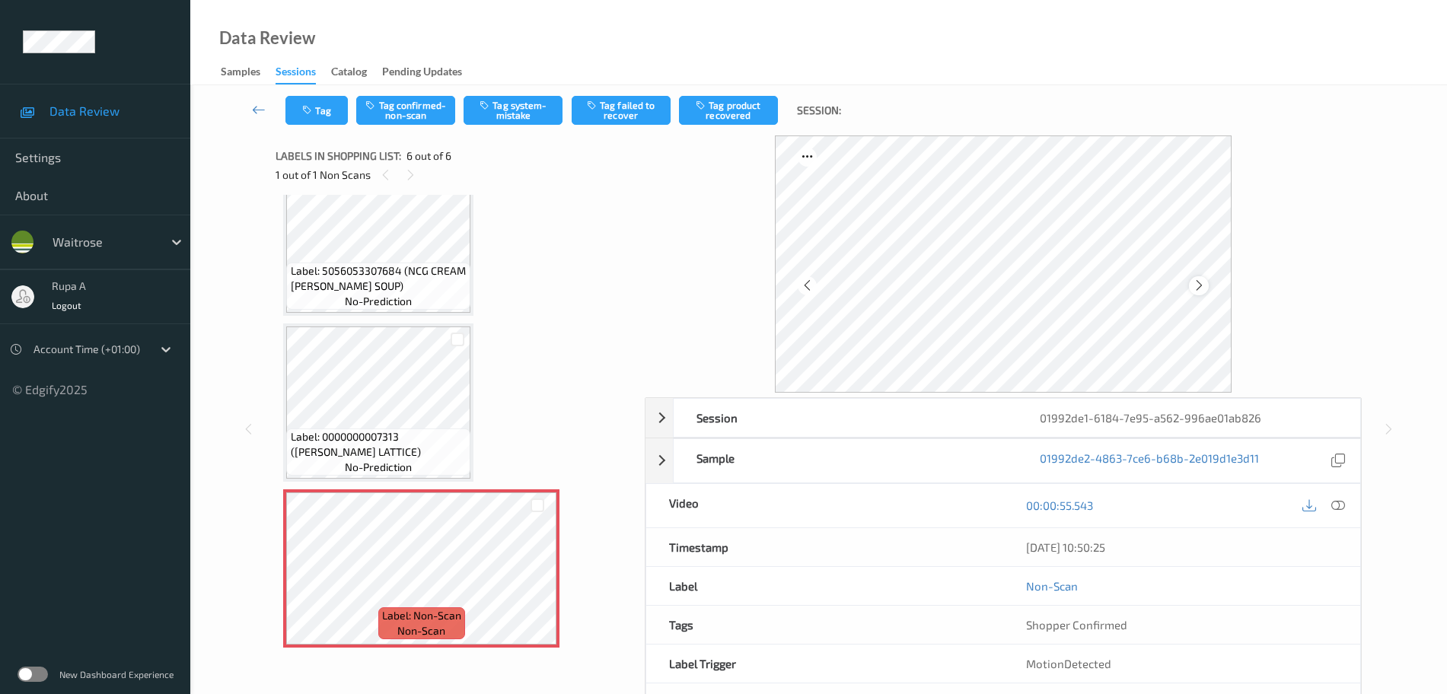
click at [1207, 284] on div at bounding box center [1198, 285] width 19 height 19
click at [502, 110] on button "Tag system-mistake" at bounding box center [513, 110] width 99 height 29
click at [287, 104] on button "Tag" at bounding box center [316, 110] width 62 height 29
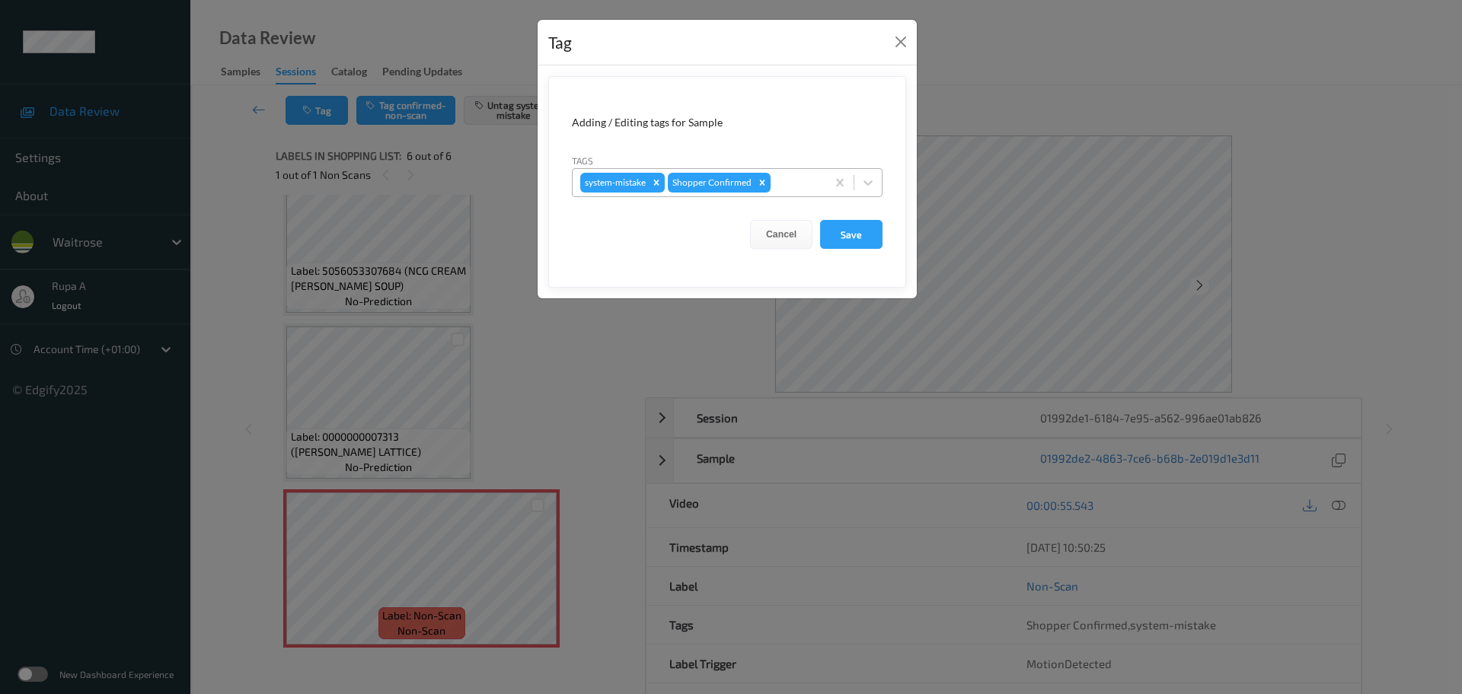
click at [810, 180] on div at bounding box center [795, 183] width 45 height 18
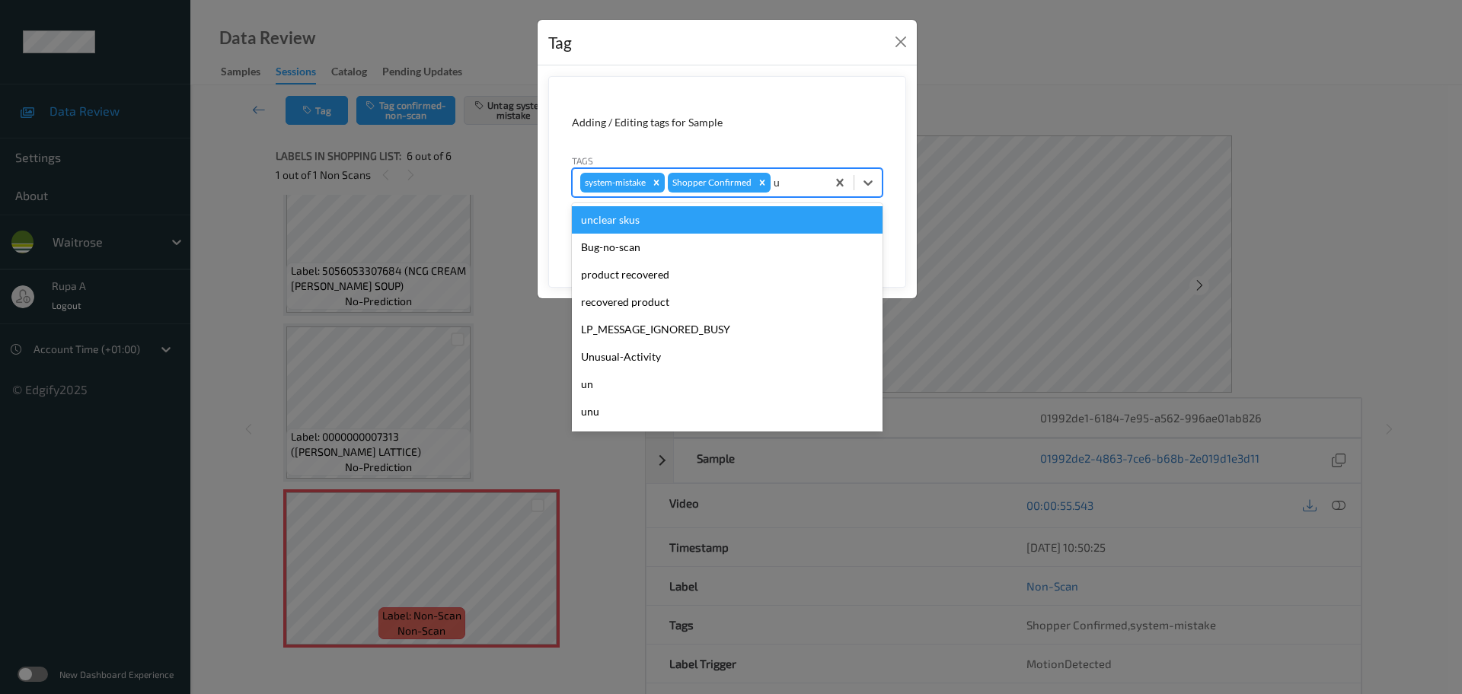
type input "un"
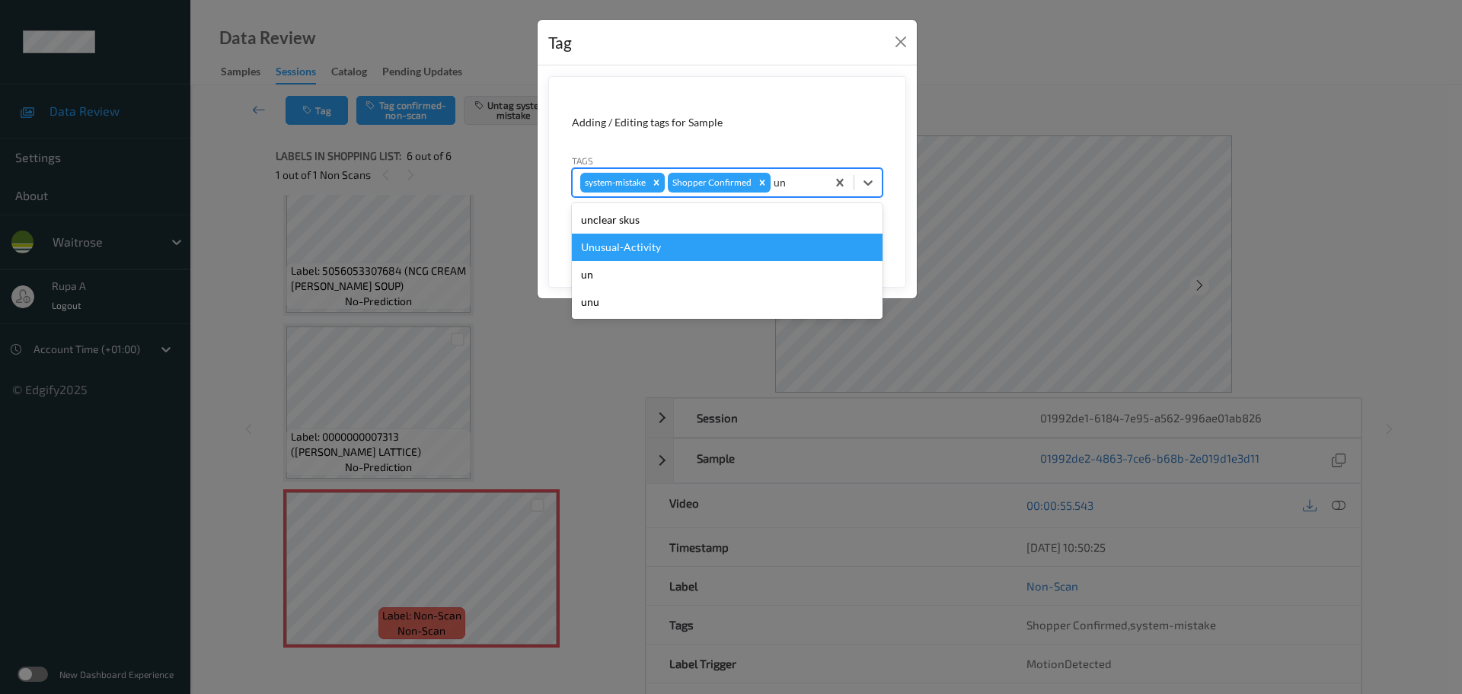
click at [724, 241] on div "Unusual-Activity" at bounding box center [727, 247] width 311 height 27
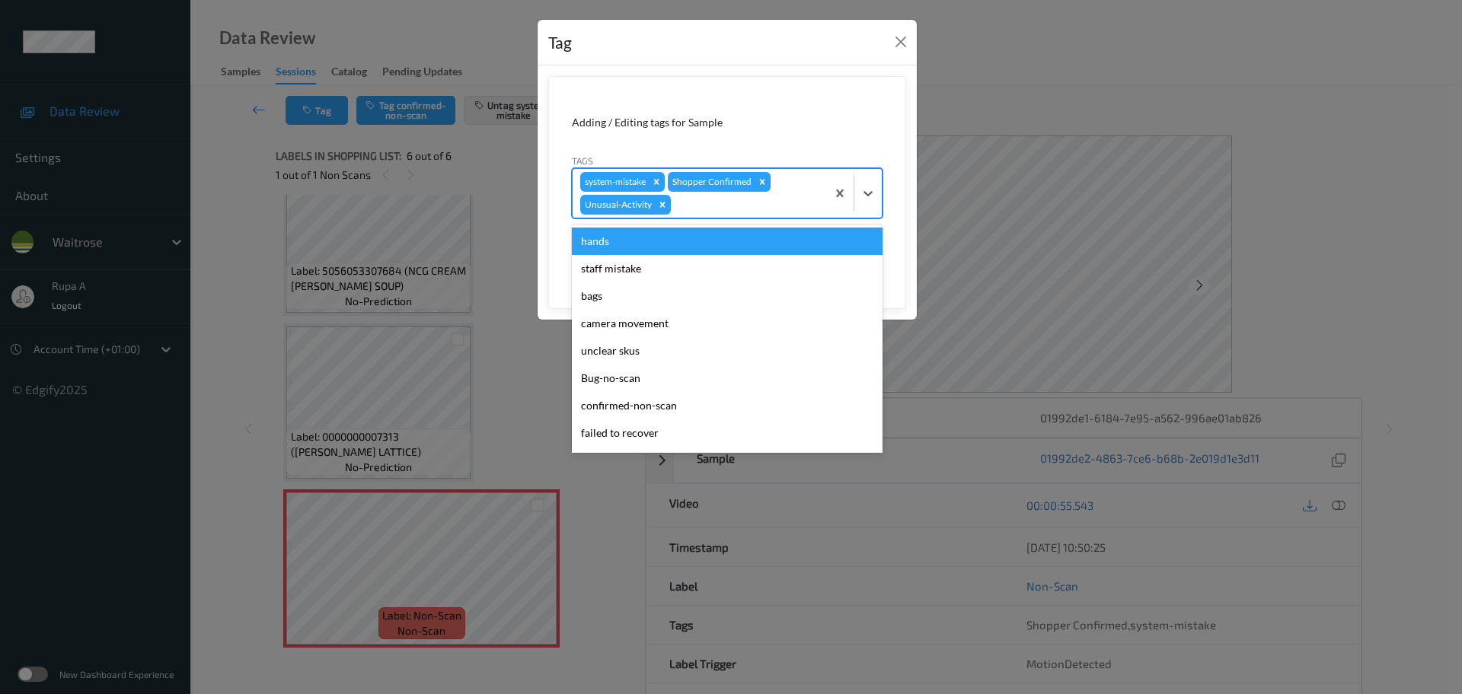
click at [729, 203] on div at bounding box center [746, 205] width 145 height 18
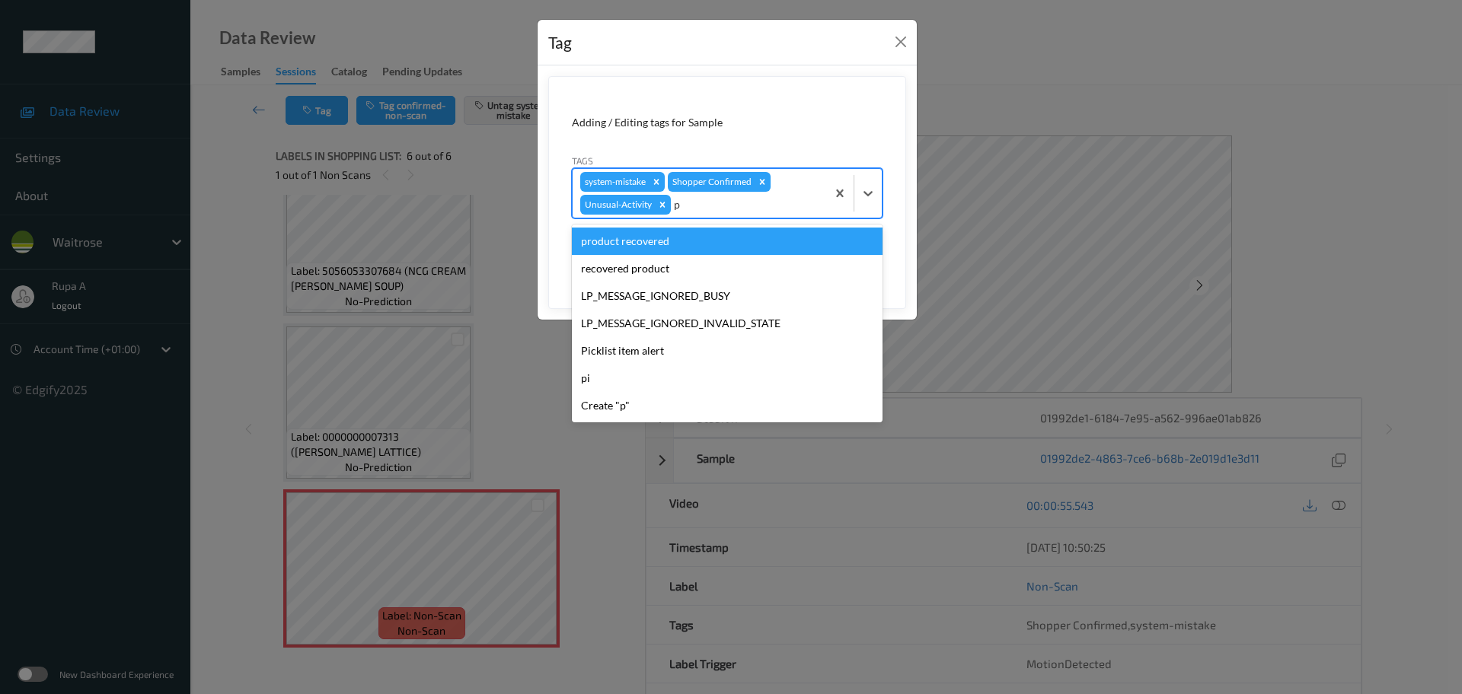
type input "pi"
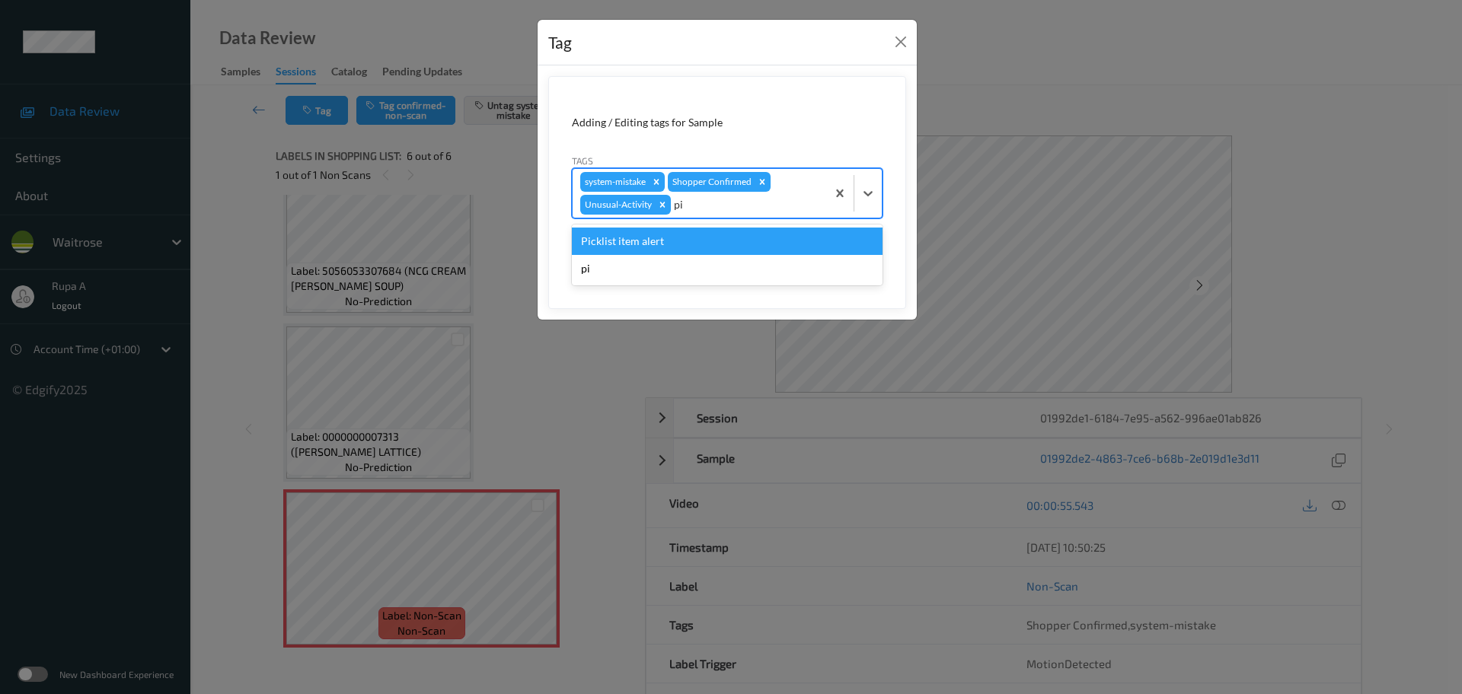
click at [695, 234] on div "Picklist item alert" at bounding box center [727, 241] width 311 height 27
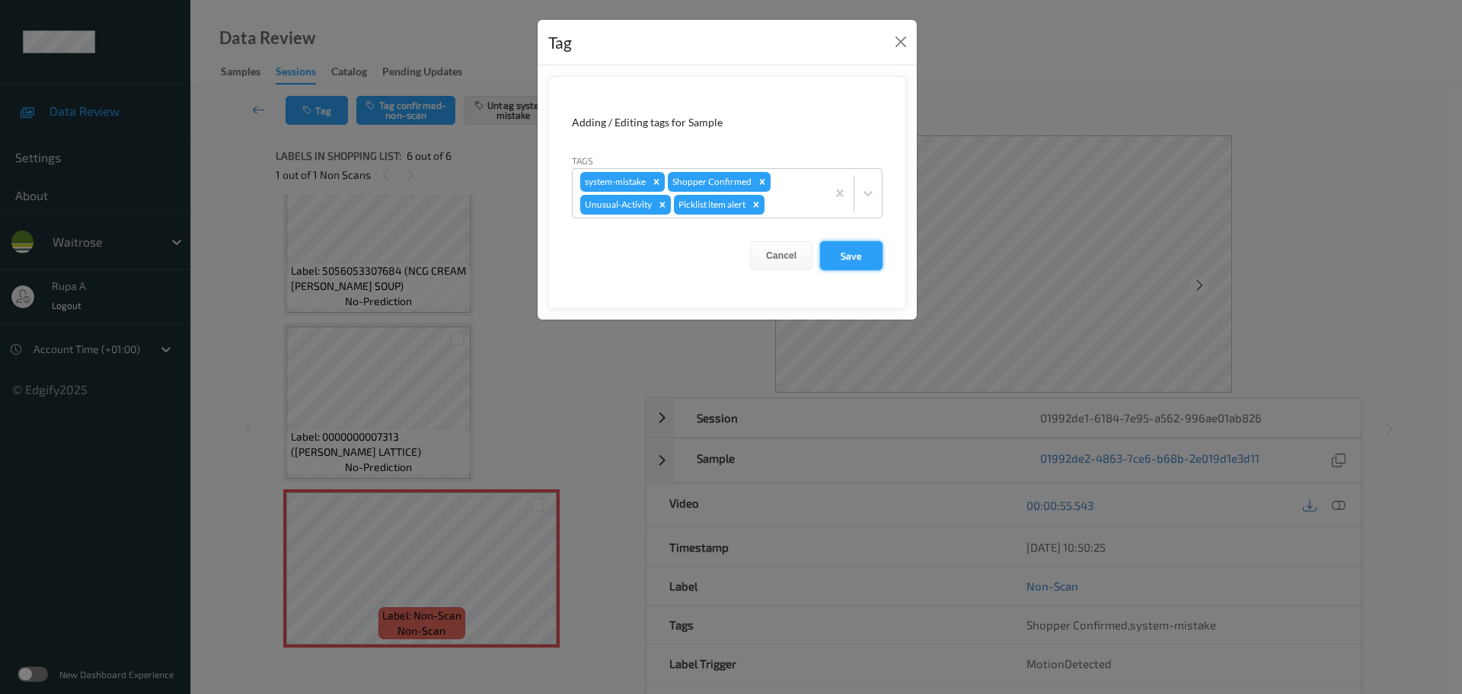
click at [870, 267] on button "Save" at bounding box center [851, 255] width 62 height 29
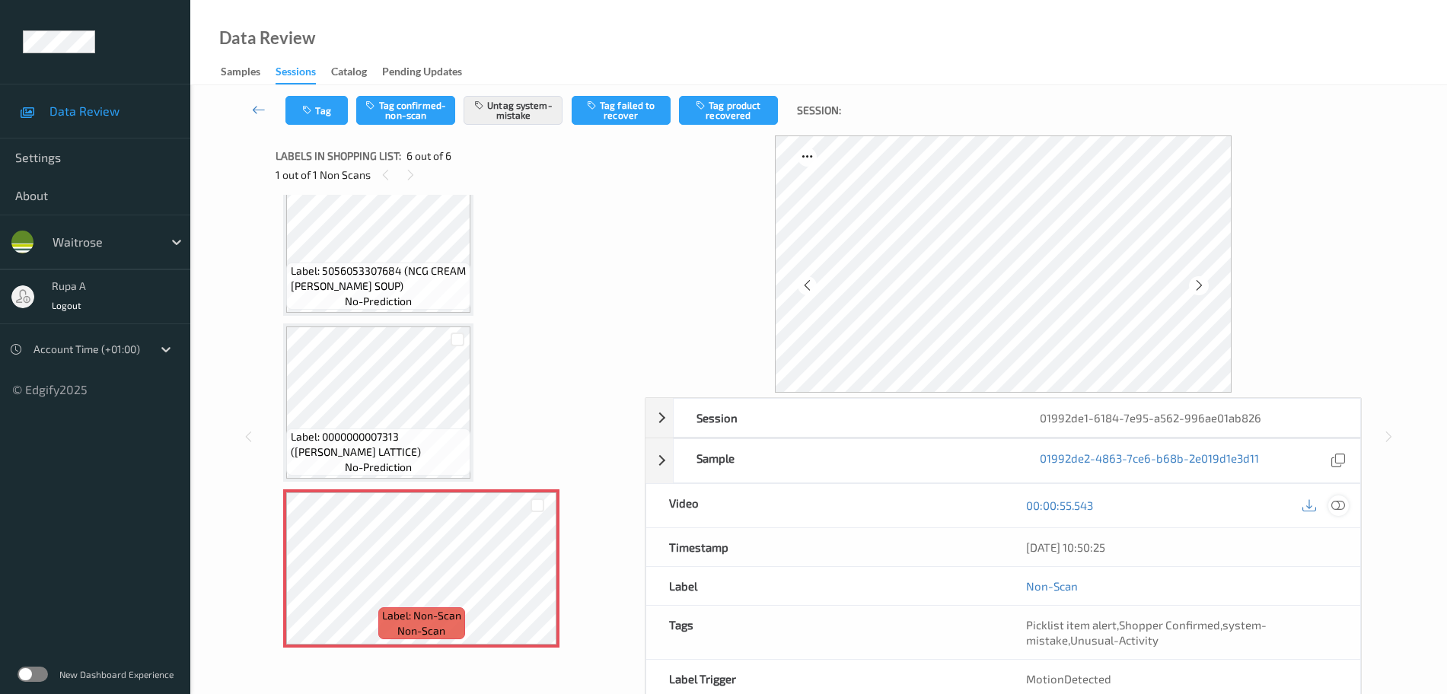
click at [1338, 514] on div at bounding box center [1338, 506] width 21 height 21
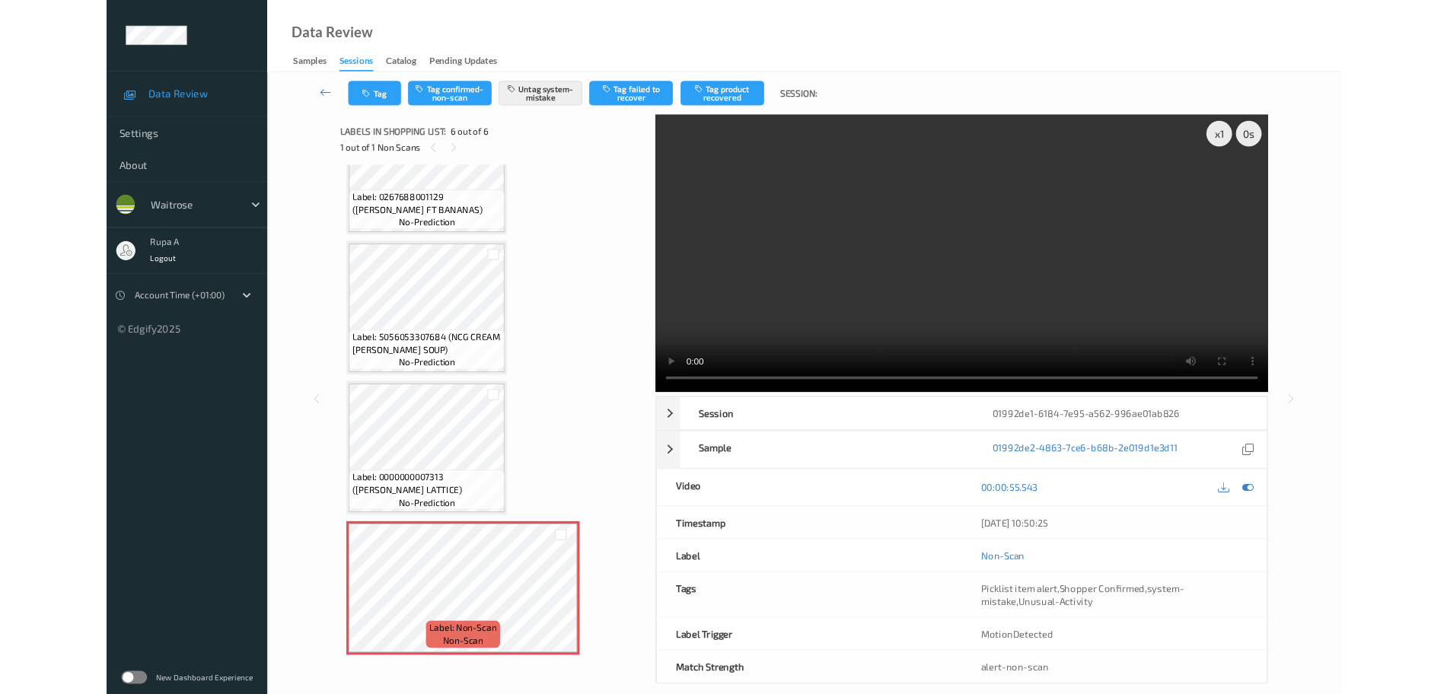
scroll to position [415, 0]
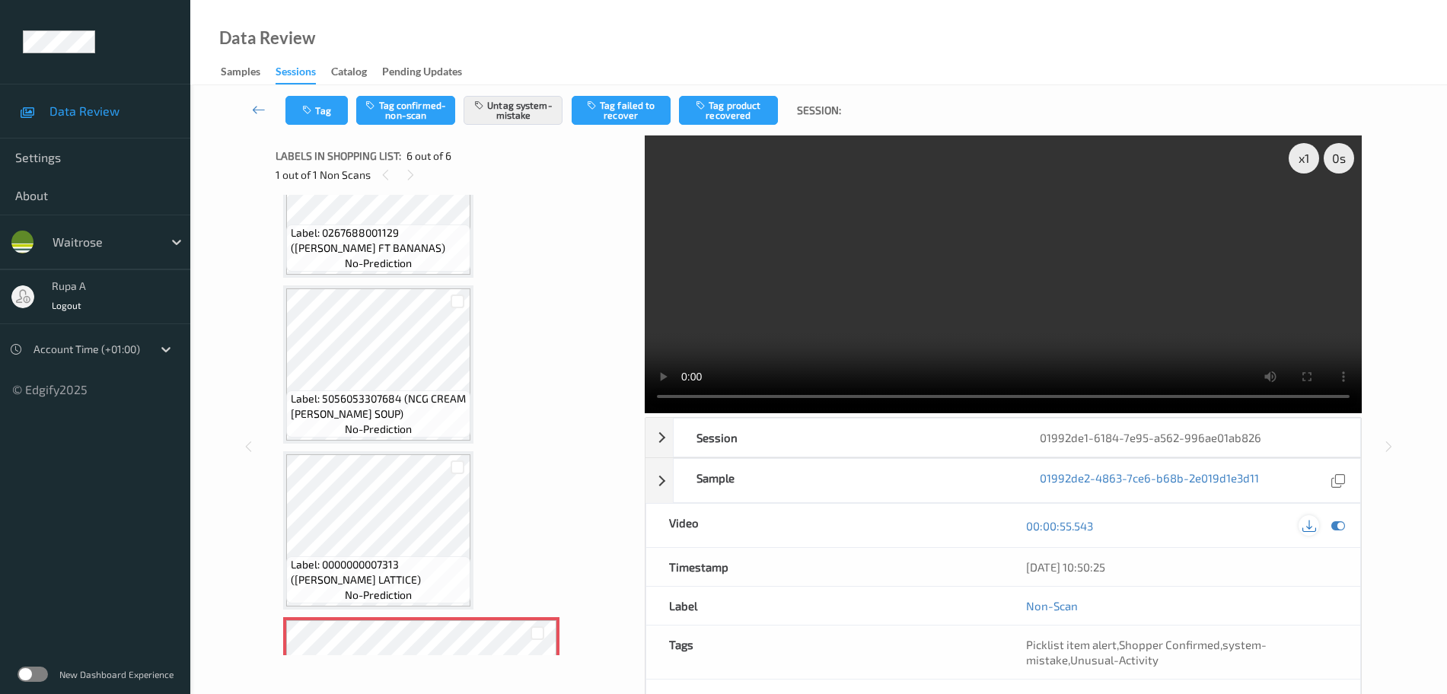
drag, startPoint x: 1340, startPoint y: 524, endPoint x: 1304, endPoint y: 499, distance: 43.3
click at [1340, 524] on icon at bounding box center [1338, 526] width 14 height 14
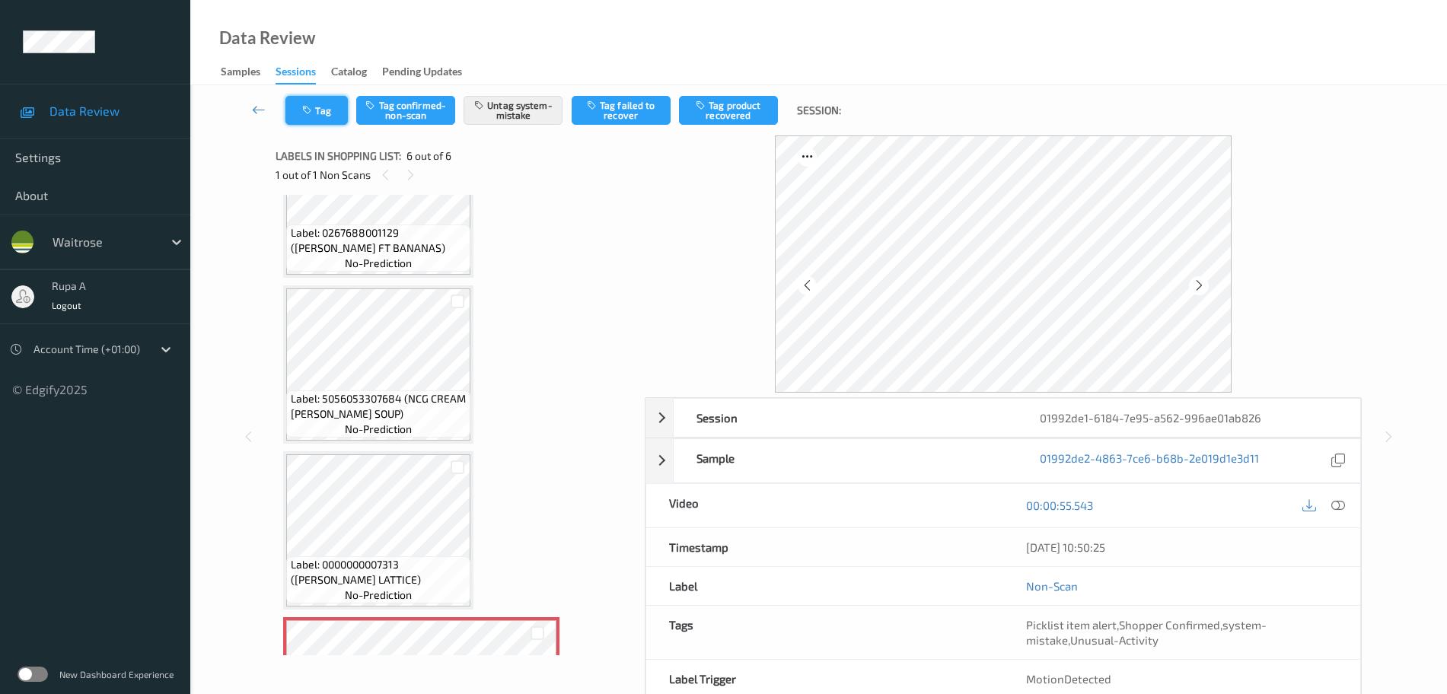
click at [321, 107] on button "Tag" at bounding box center [316, 110] width 62 height 29
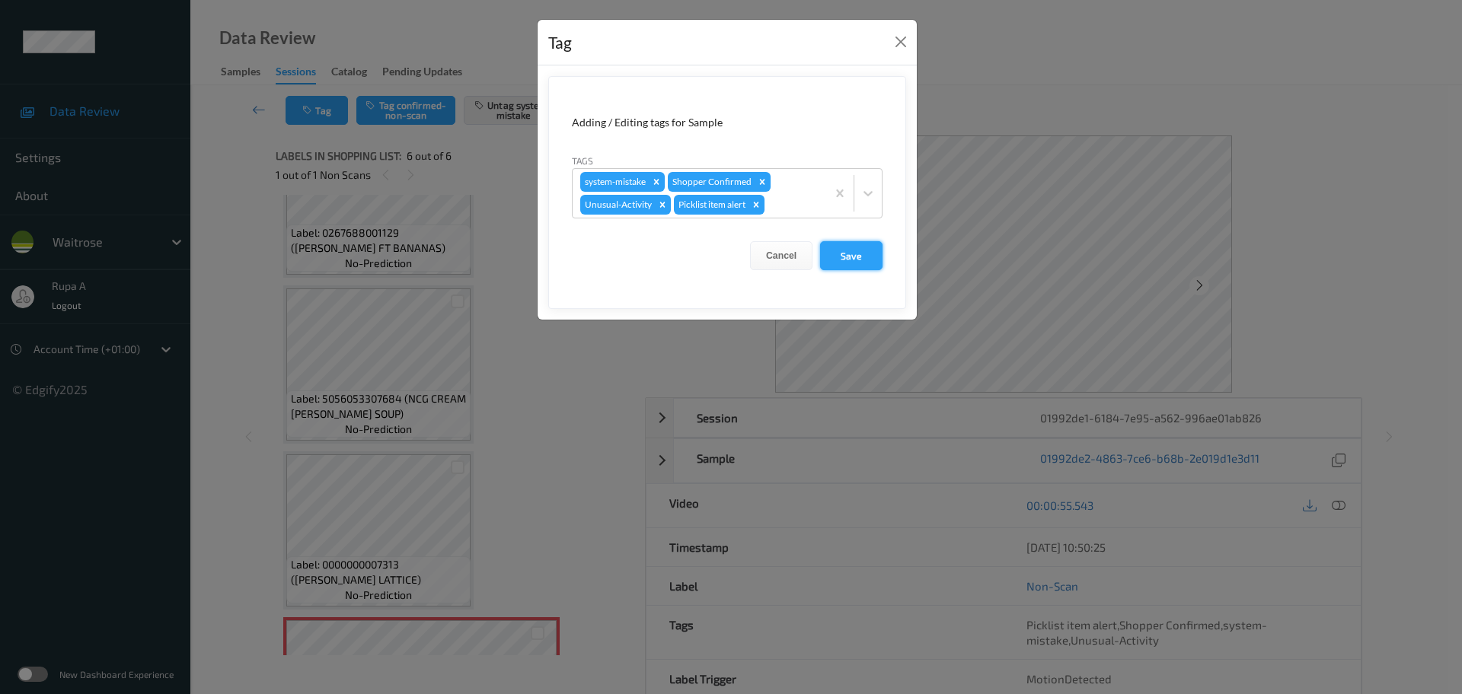
click at [875, 255] on button "Save" at bounding box center [851, 255] width 62 height 29
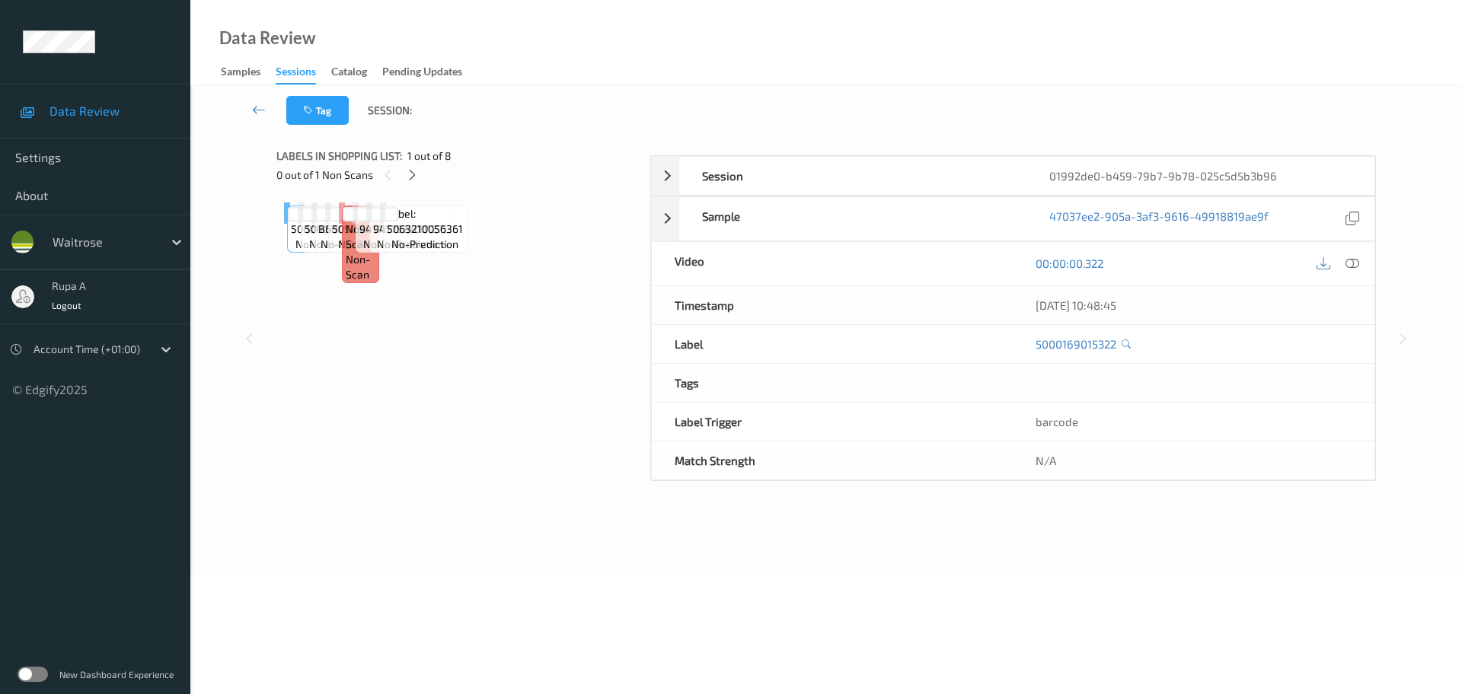
click at [501, 224] on div "Label: 5000169015322 no-prediction Label: 5000169310335 no-prediction Label: B6…" at bounding box center [458, 212] width 348 height 21
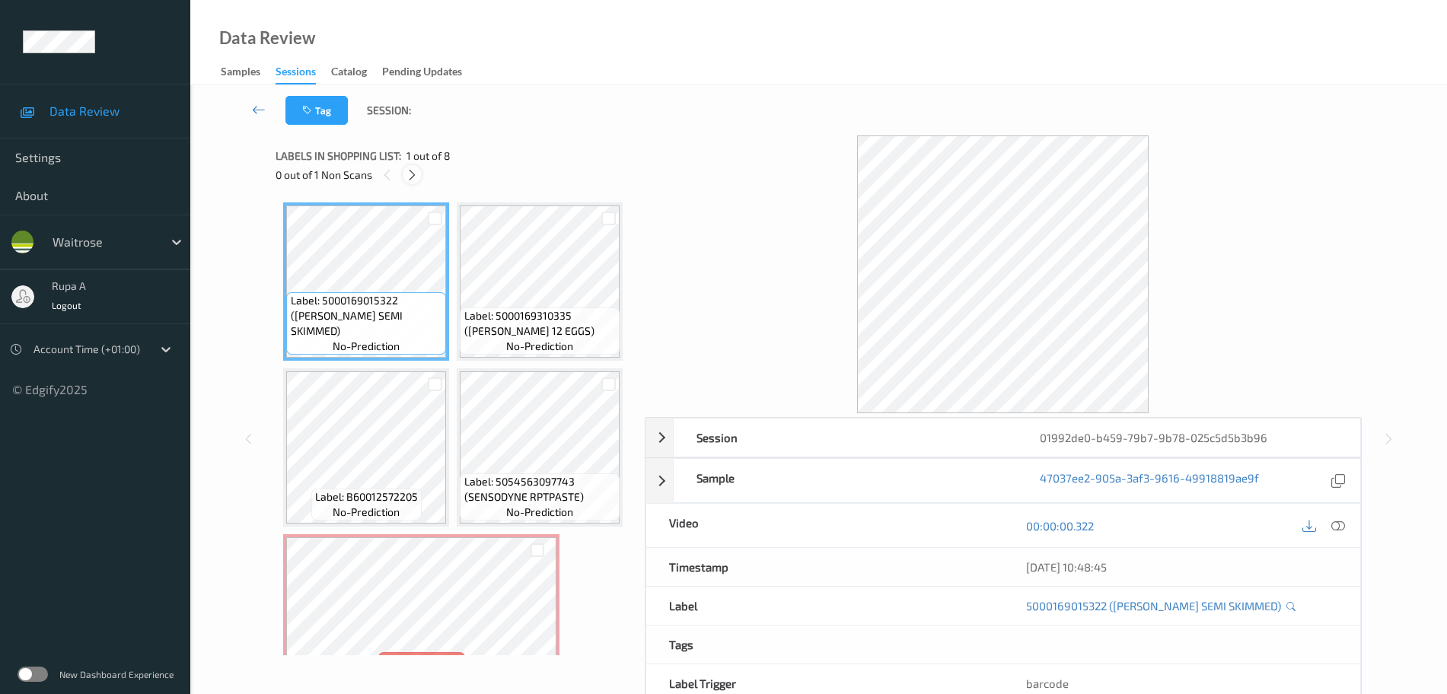
click at [419, 180] on div at bounding box center [412, 174] width 19 height 19
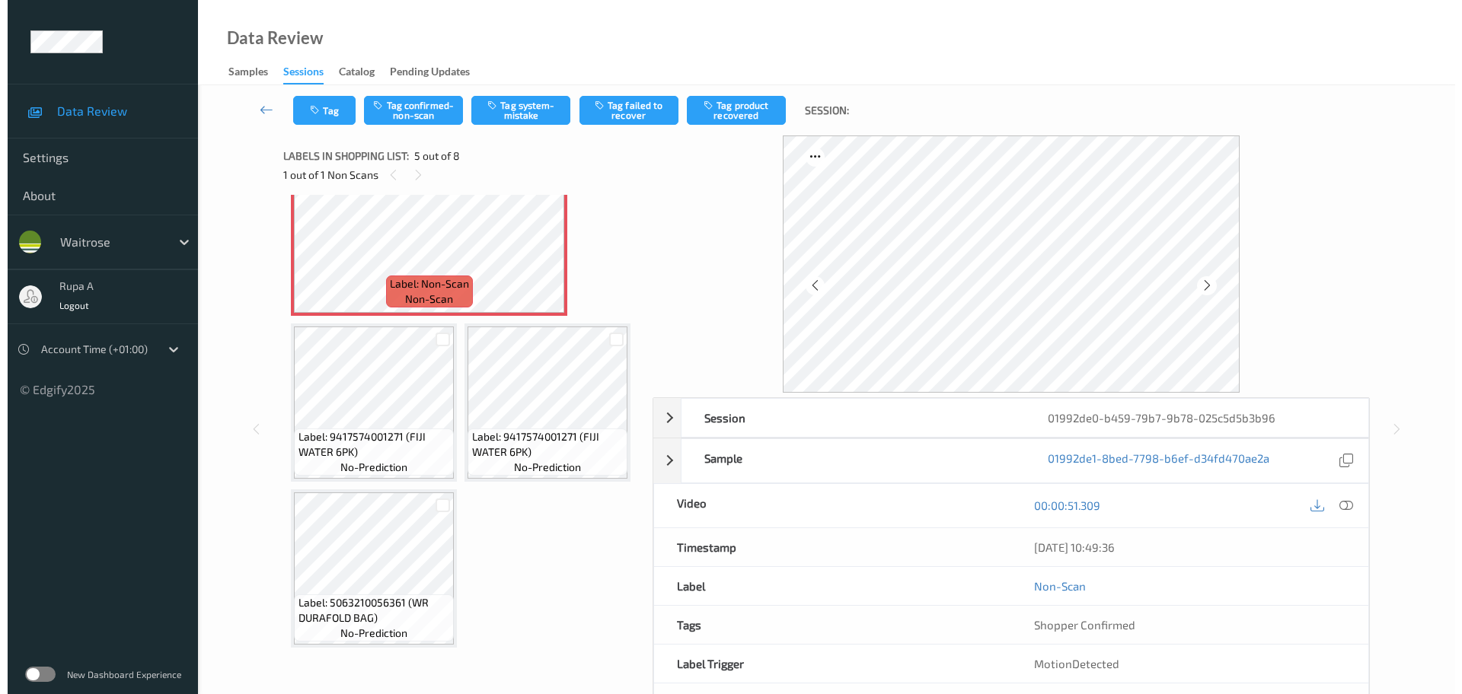
scroll to position [505, 0]
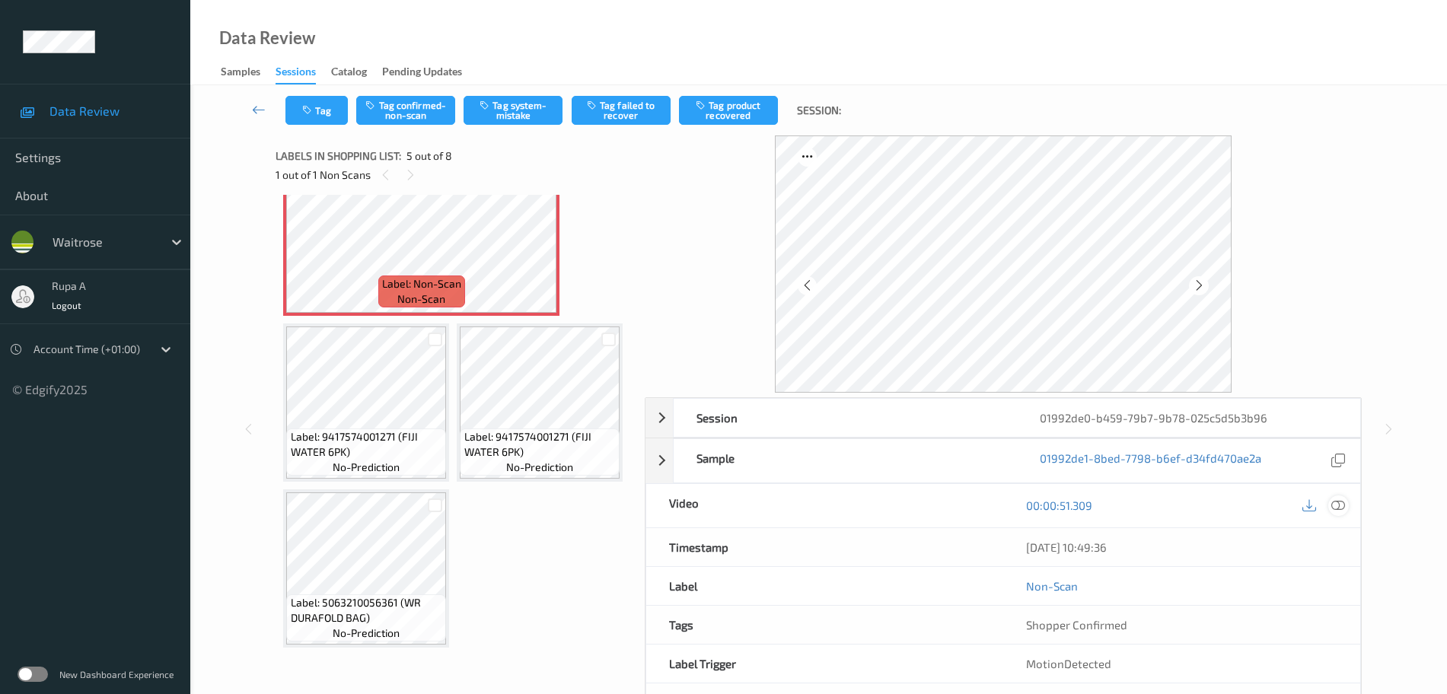
click at [1329, 512] on div at bounding box center [1338, 506] width 21 height 21
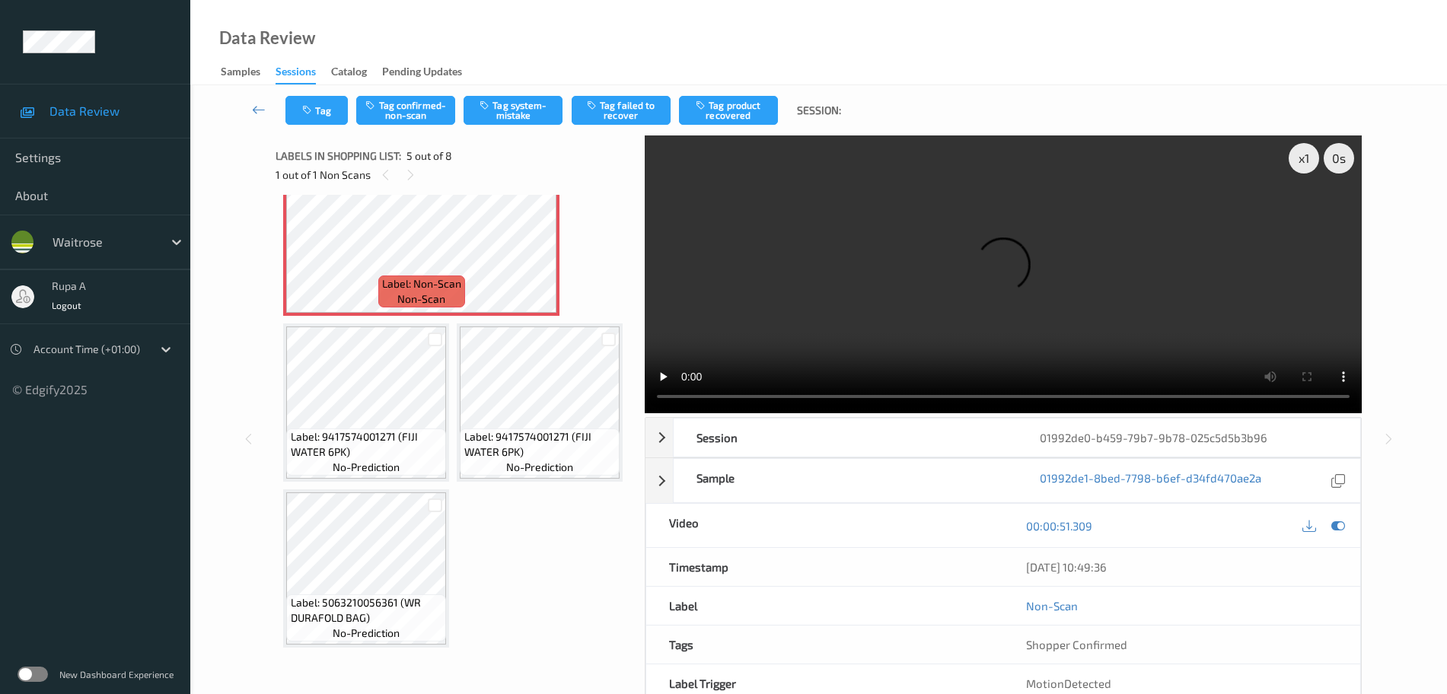
scroll to position [249, 0]
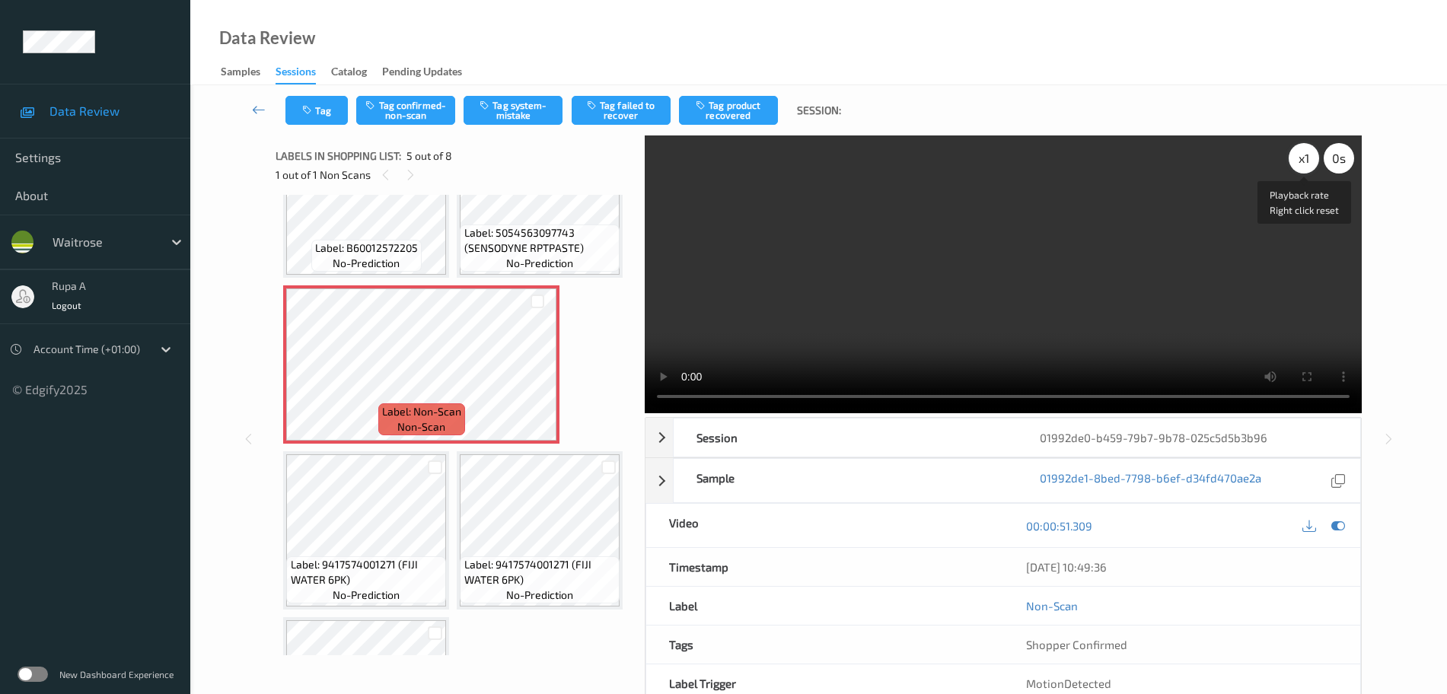
click at [1305, 152] on div "x 1" at bounding box center [1304, 158] width 30 height 30
click at [1305, 153] on div "x 2" at bounding box center [1304, 158] width 30 height 30
click at [1340, 531] on icon at bounding box center [1338, 526] width 14 height 14
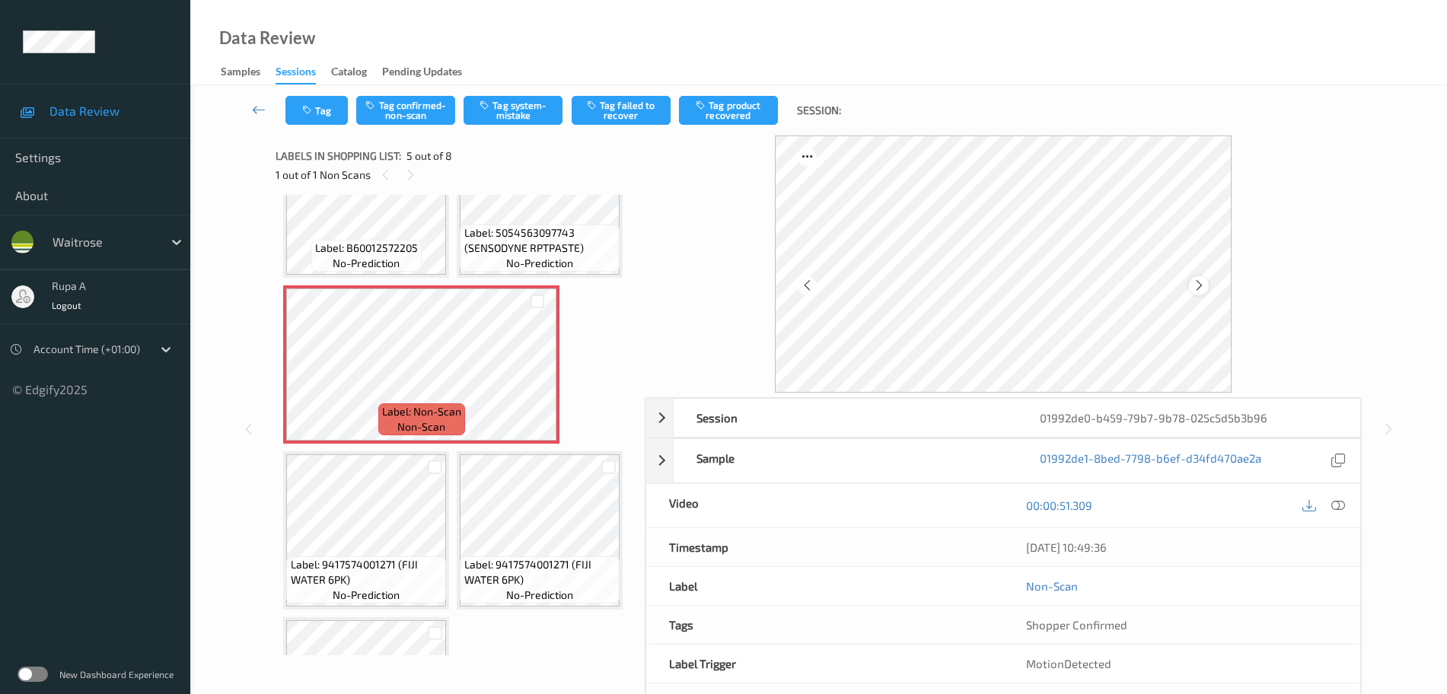
click at [1208, 282] on div at bounding box center [1198, 285] width 19 height 19
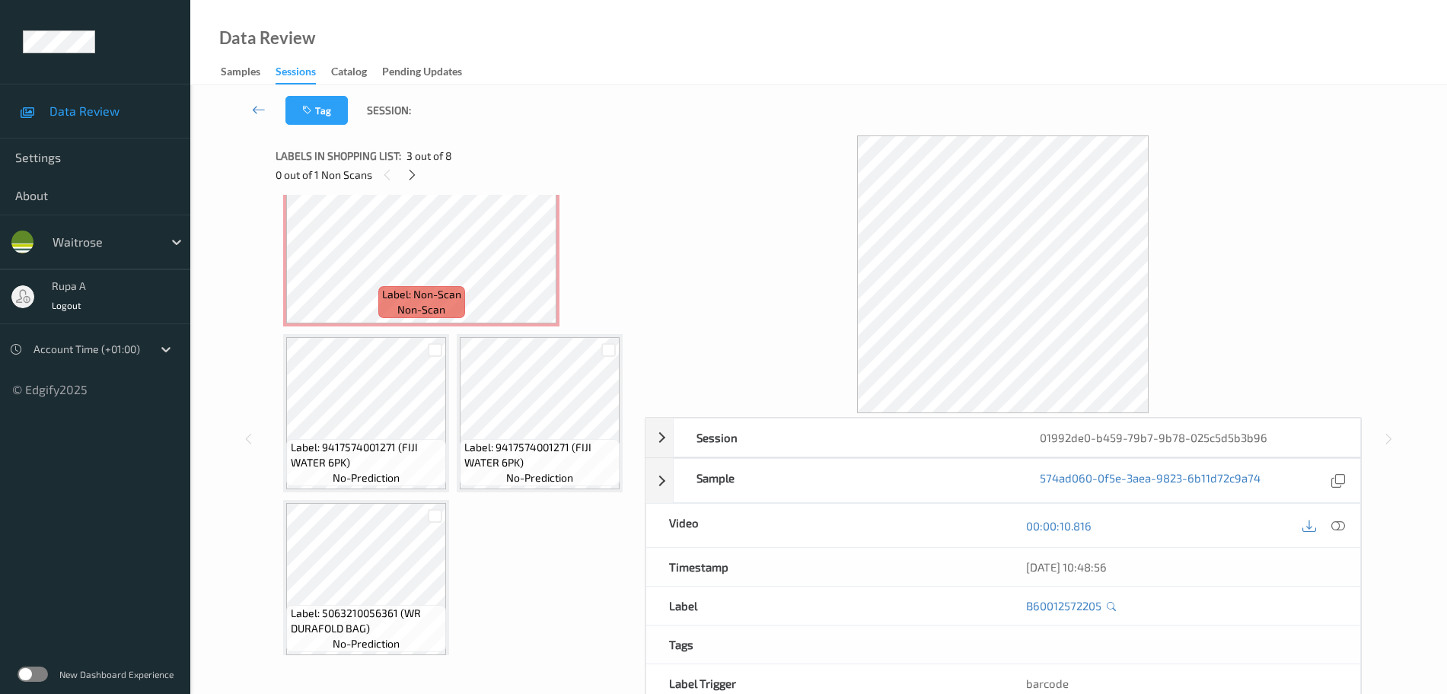
scroll to position [571, 0]
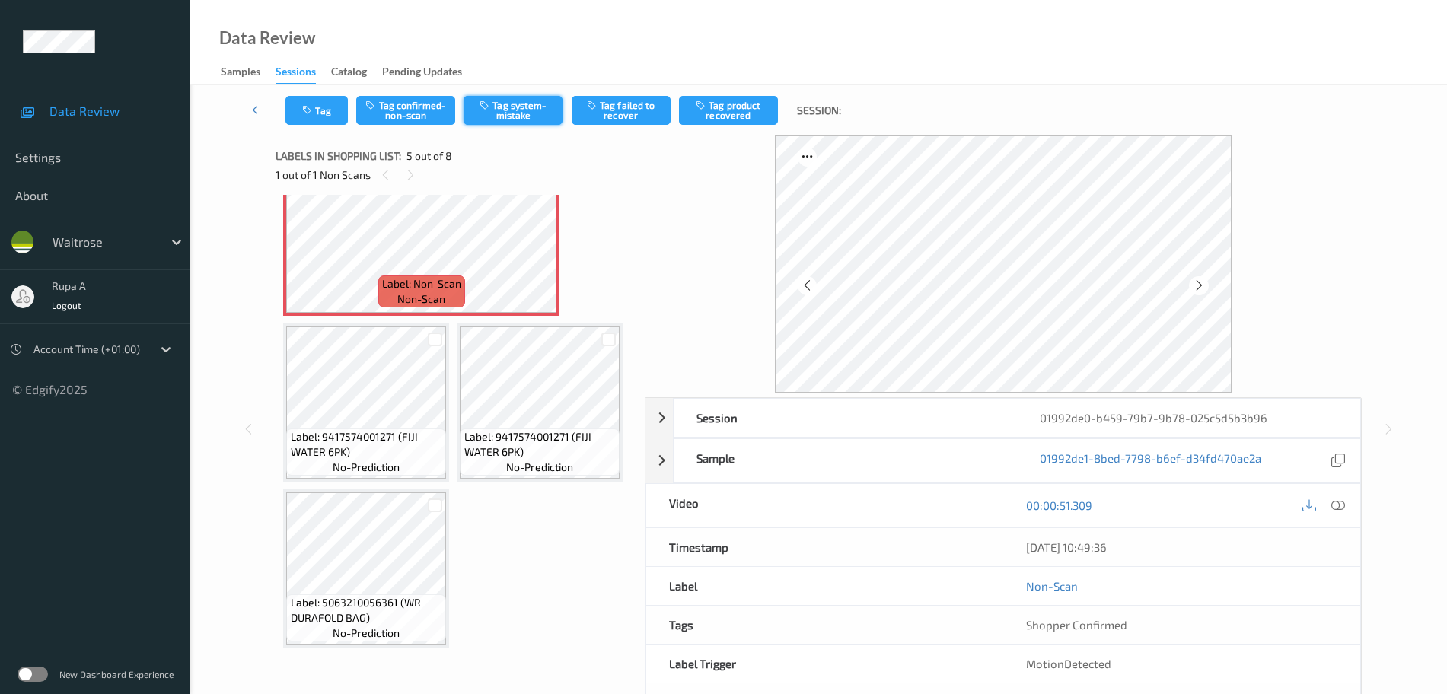
click at [534, 119] on button "Tag system-mistake" at bounding box center [513, 110] width 99 height 29
click at [319, 113] on button "Tag" at bounding box center [316, 110] width 62 height 29
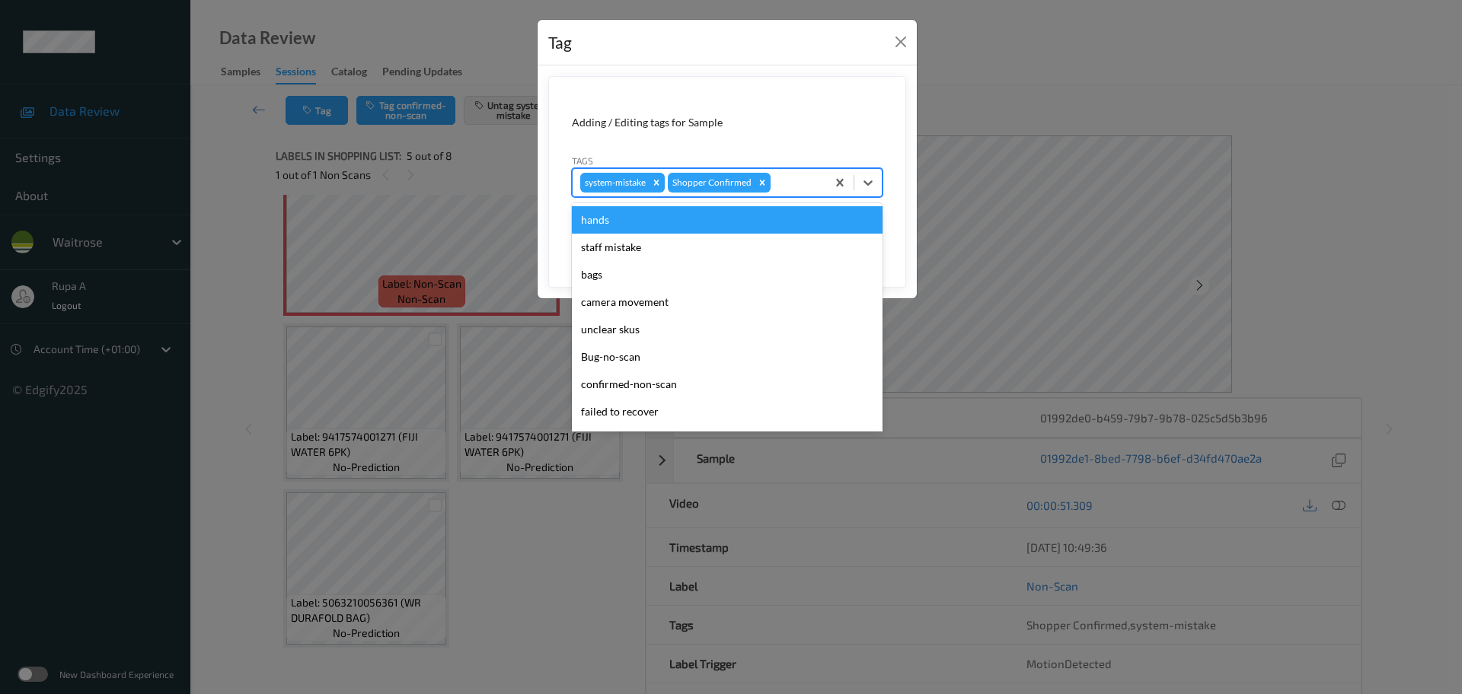
click at [787, 190] on div at bounding box center [795, 183] width 45 height 18
type input "un"
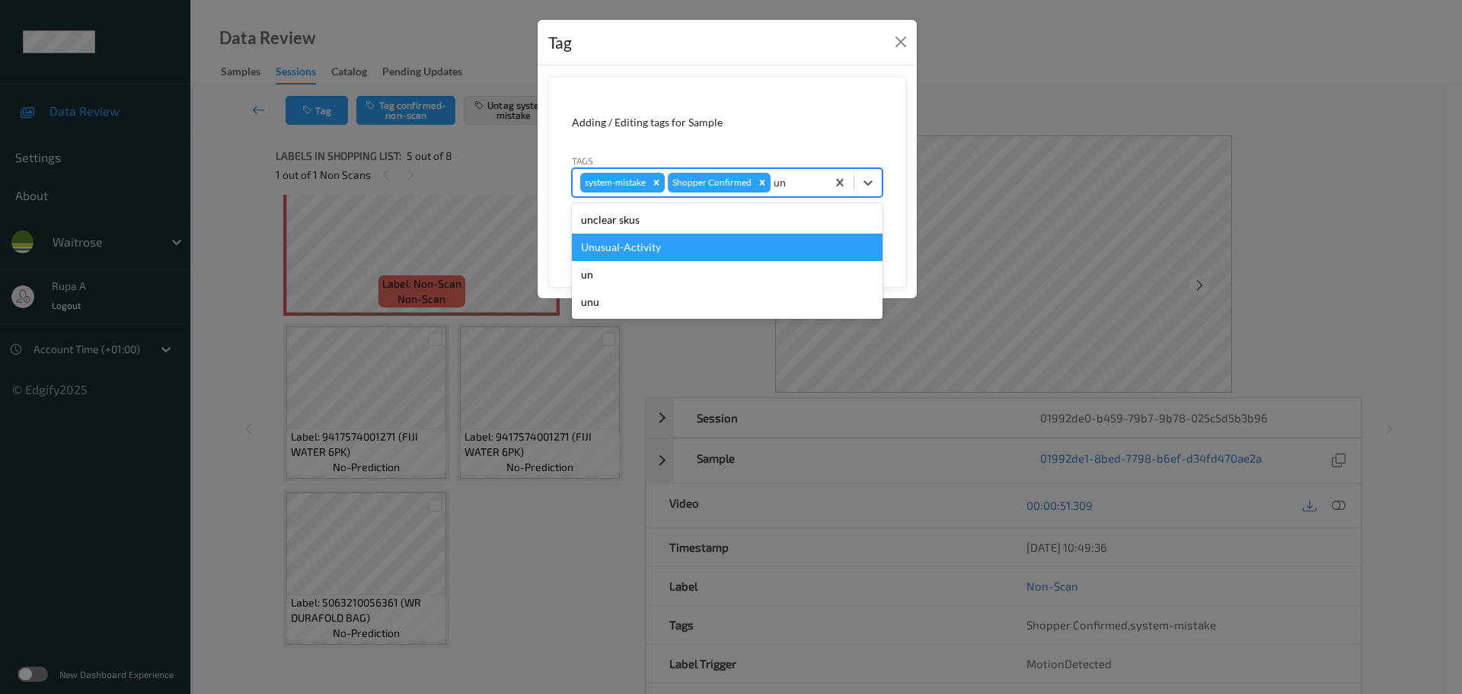
click at [669, 243] on div "Unusual-Activity" at bounding box center [727, 247] width 311 height 27
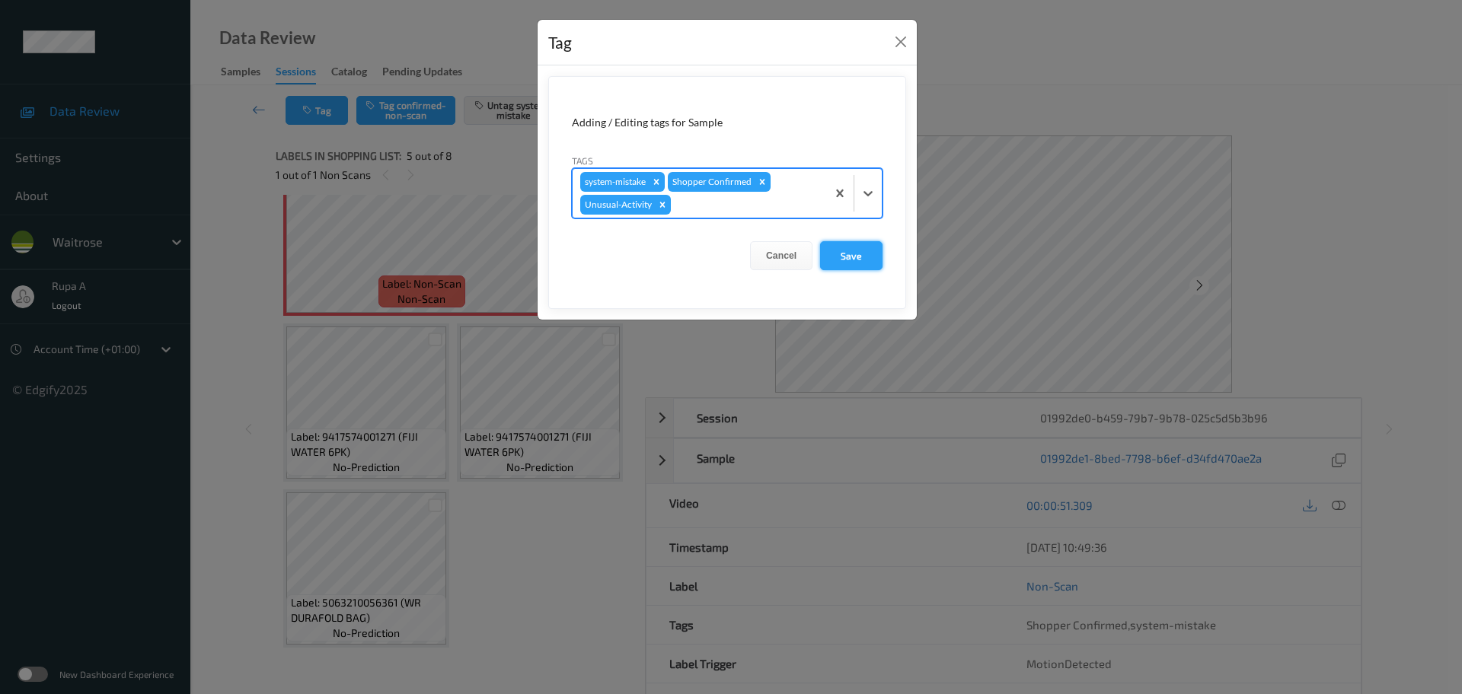
click at [854, 260] on button "Save" at bounding box center [851, 255] width 62 height 29
click at [852, 263] on button "Save" at bounding box center [851, 255] width 62 height 29
click at [854, 260] on form "Adding / Editing tags for Sample Tags system-mistake Shopper Confirmed Unusual-…" at bounding box center [727, 192] width 358 height 233
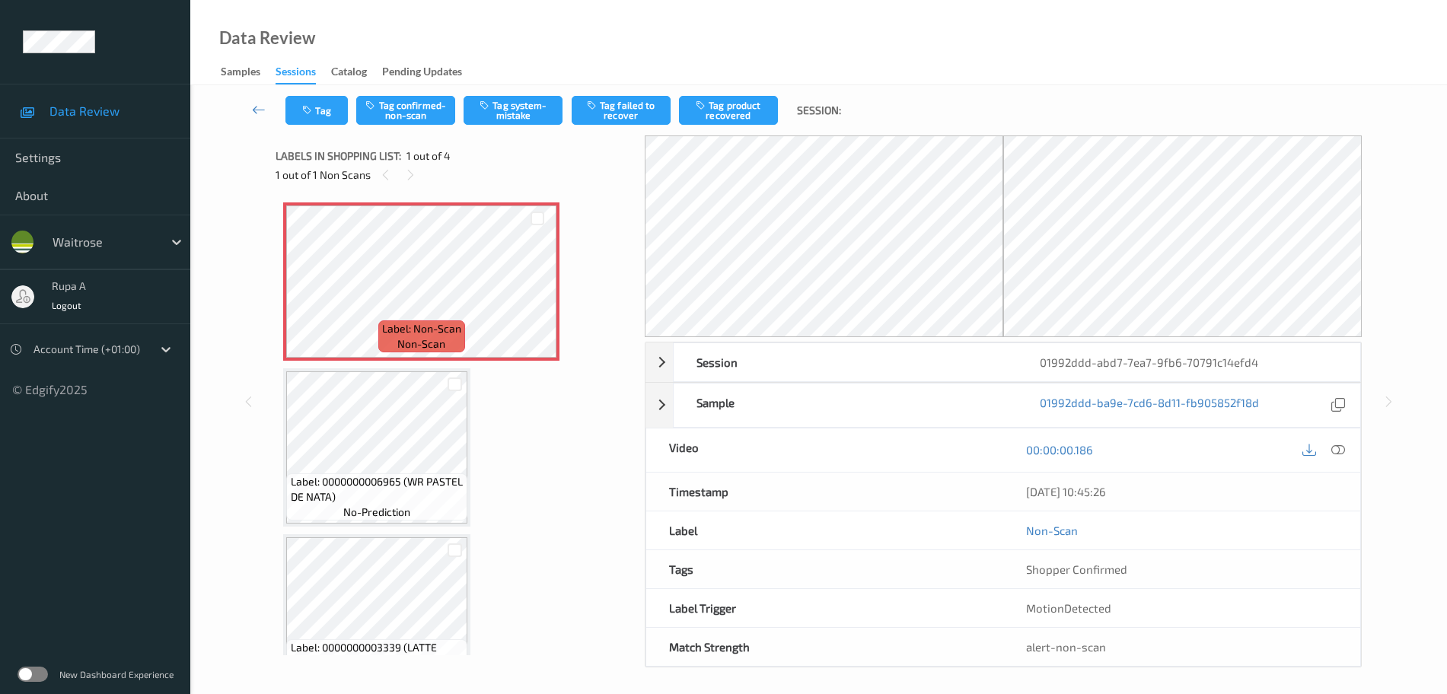
click at [566, 336] on div "Label: Non-Scan non-scan Label: Non-Scan non-scan Label: 0000000006965 (WR PAST…" at bounding box center [454, 530] width 343 height 656
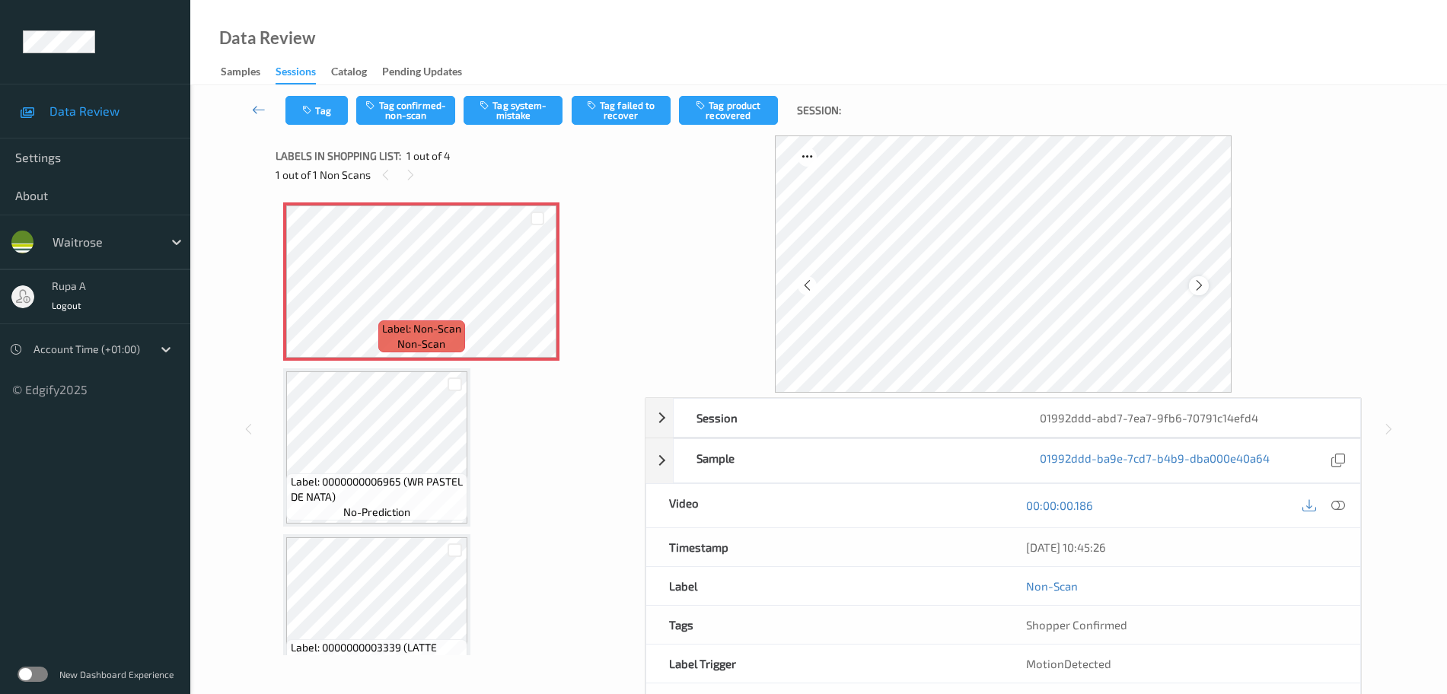
click at [1197, 285] on icon at bounding box center [1199, 286] width 13 height 14
click at [1340, 496] on div at bounding box center [1338, 506] width 21 height 21
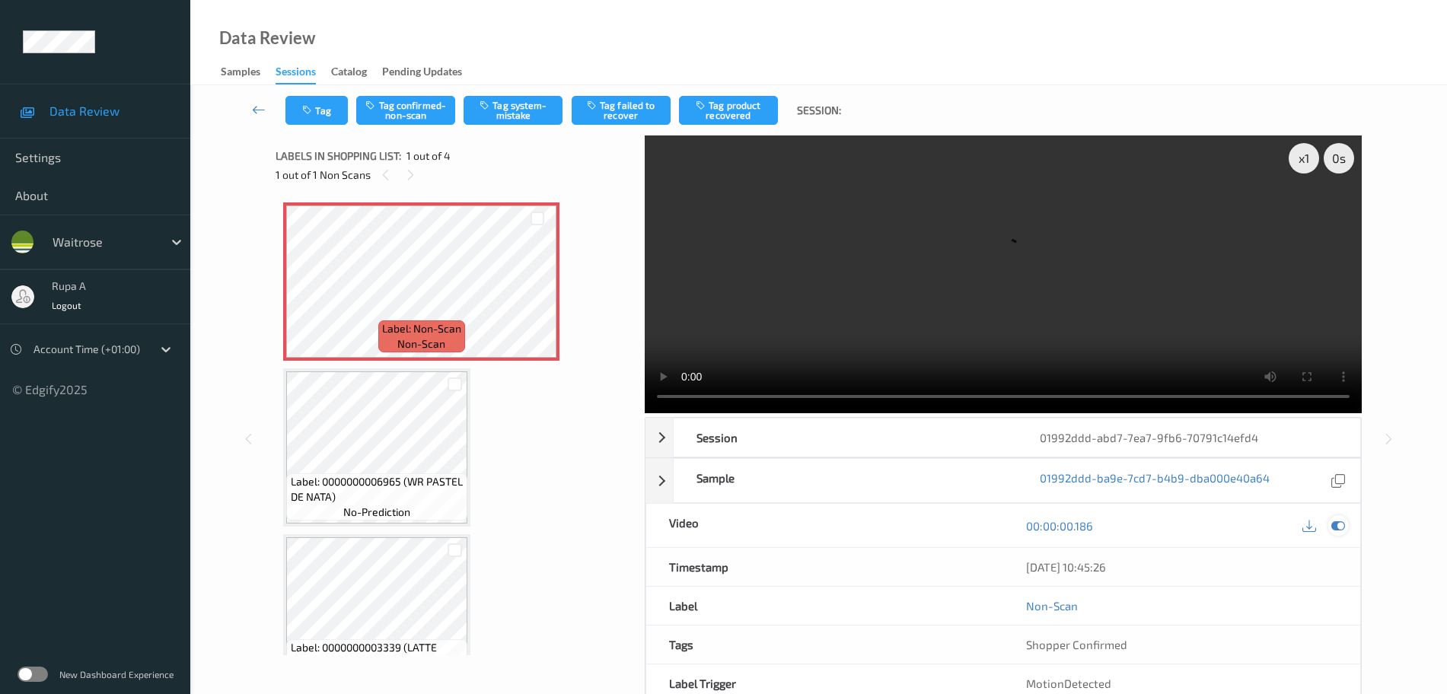
click at [1334, 528] on icon at bounding box center [1338, 526] width 14 height 14
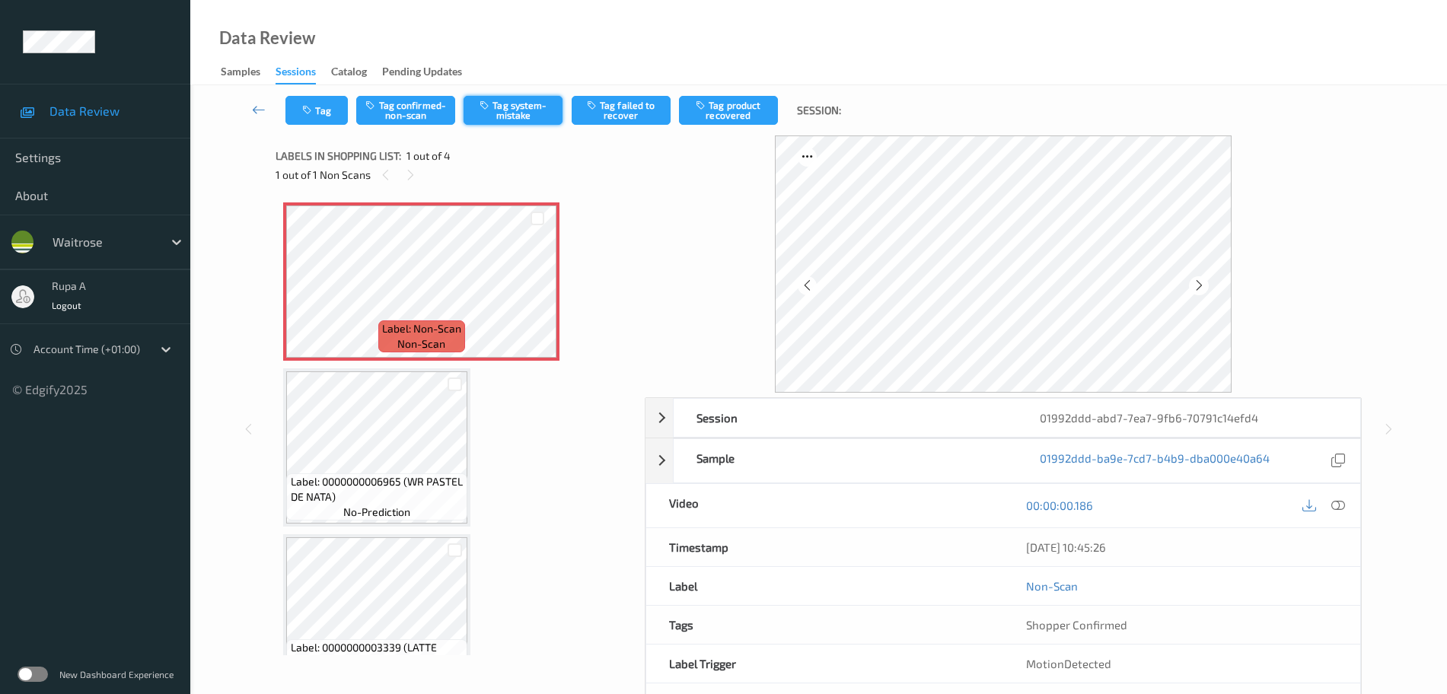
click at [505, 110] on button "Tag system-mistake" at bounding box center [513, 110] width 99 height 29
click at [505, 117] on button "Untag system-mistake" at bounding box center [513, 110] width 99 height 29
click at [1337, 508] on icon at bounding box center [1338, 506] width 14 height 14
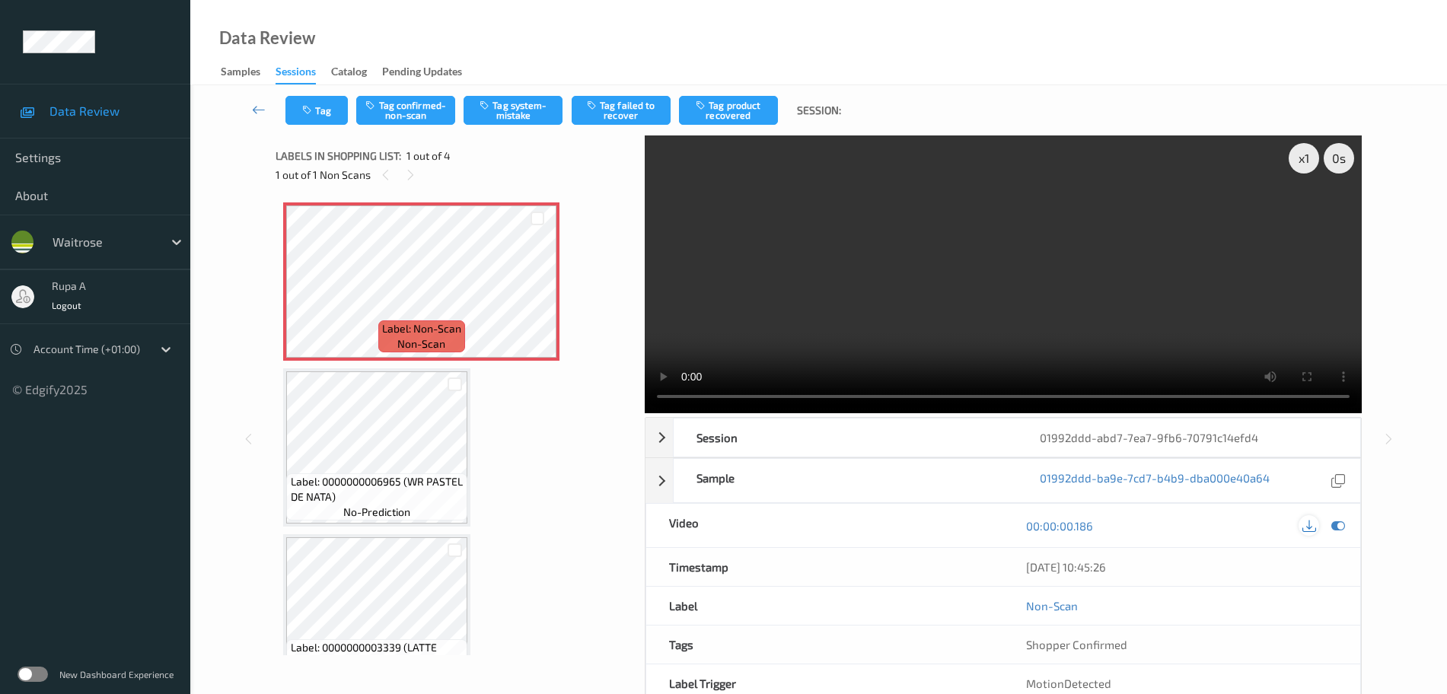
drag, startPoint x: 1340, startPoint y: 523, endPoint x: 1302, endPoint y: 511, distance: 40.0
click at [1340, 523] on icon at bounding box center [1338, 526] width 14 height 14
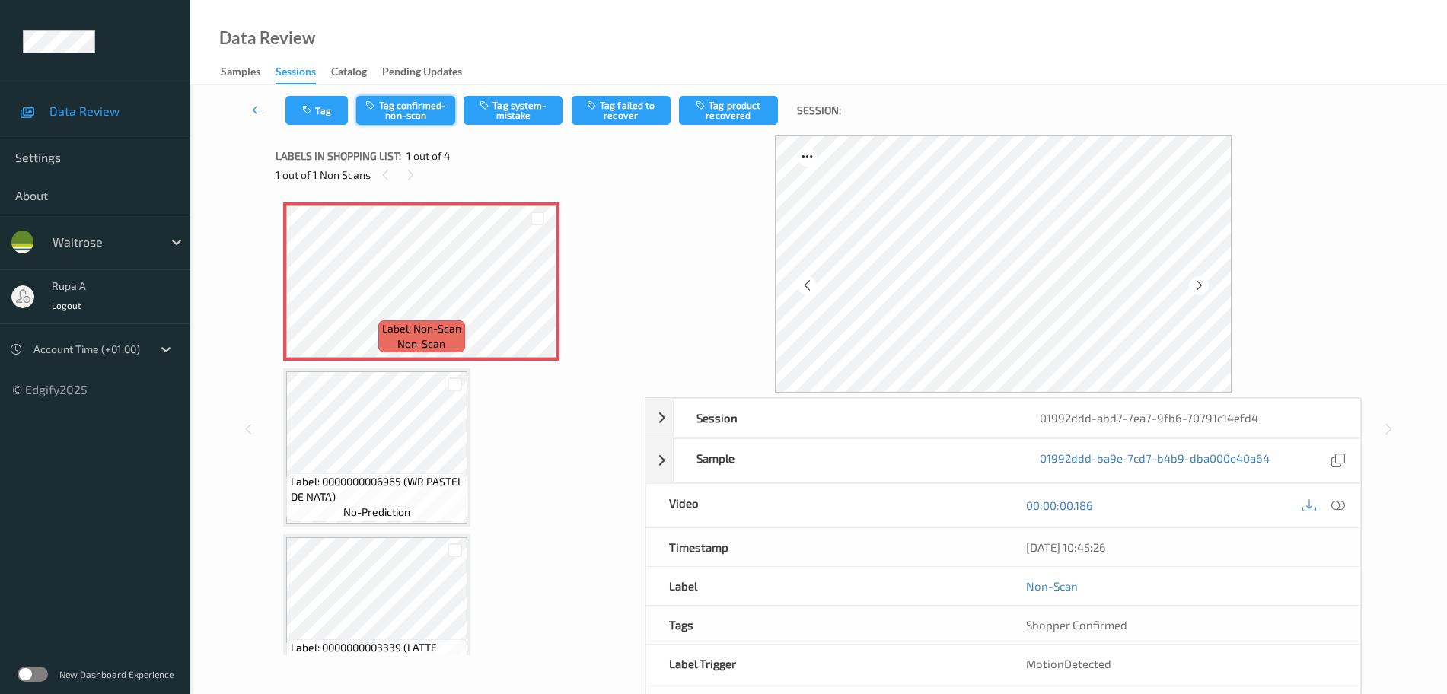
click at [422, 101] on button "Tag confirmed-non-scan" at bounding box center [405, 110] width 99 height 29
click at [304, 114] on icon "button" at bounding box center [308, 110] width 13 height 11
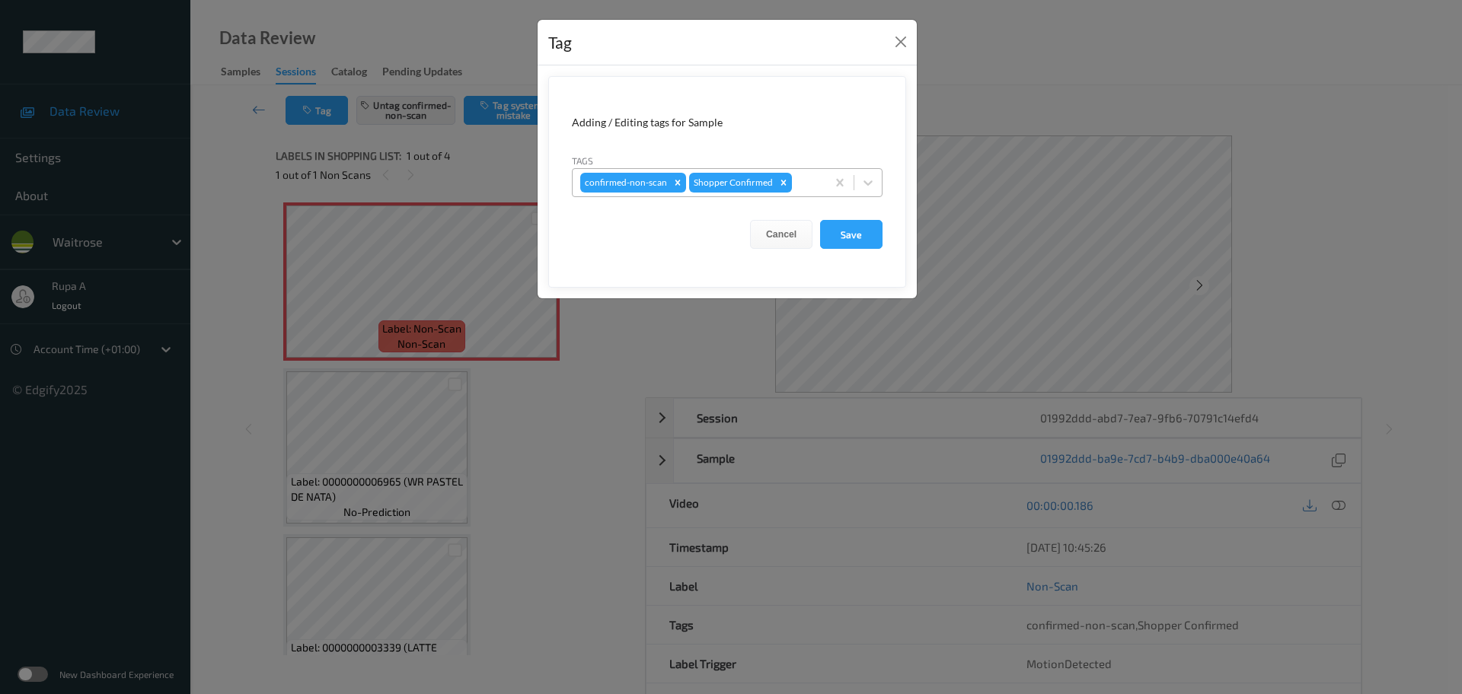
click at [811, 179] on div at bounding box center [807, 183] width 24 height 18
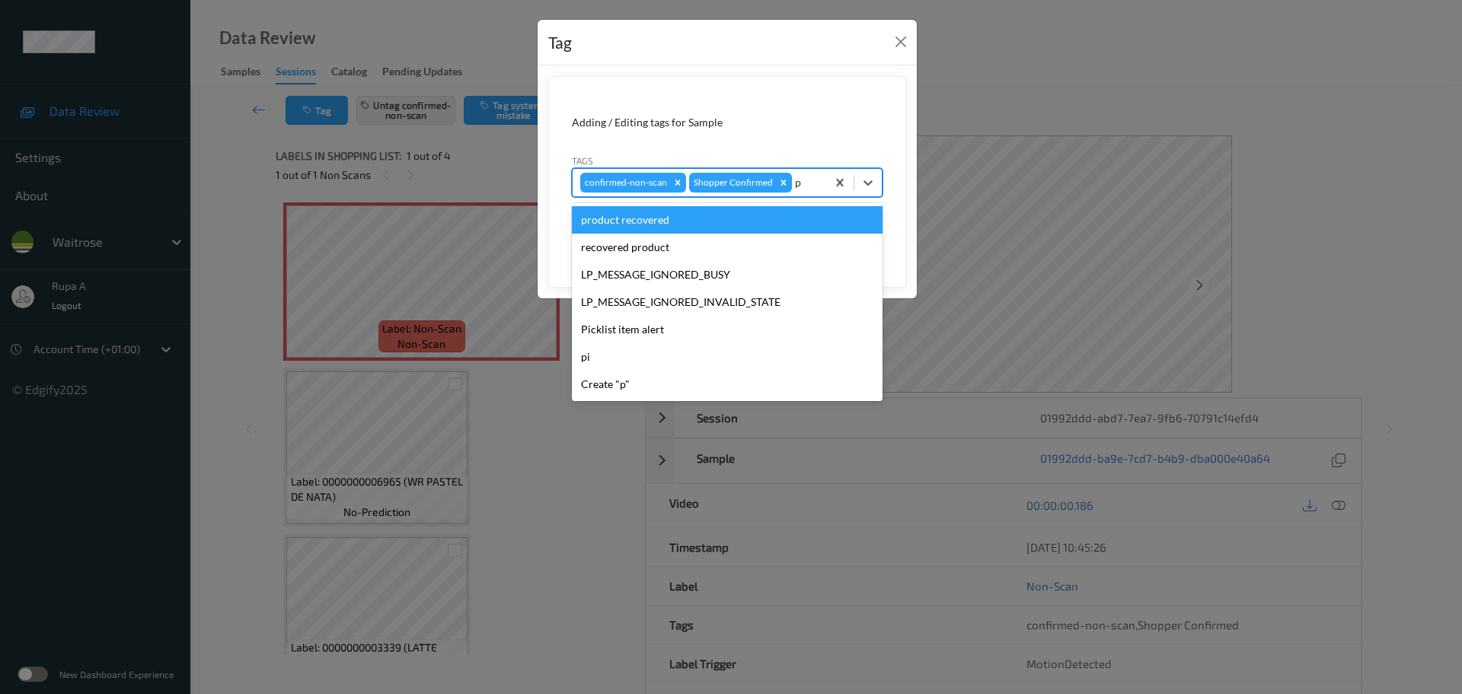
type input "pi"
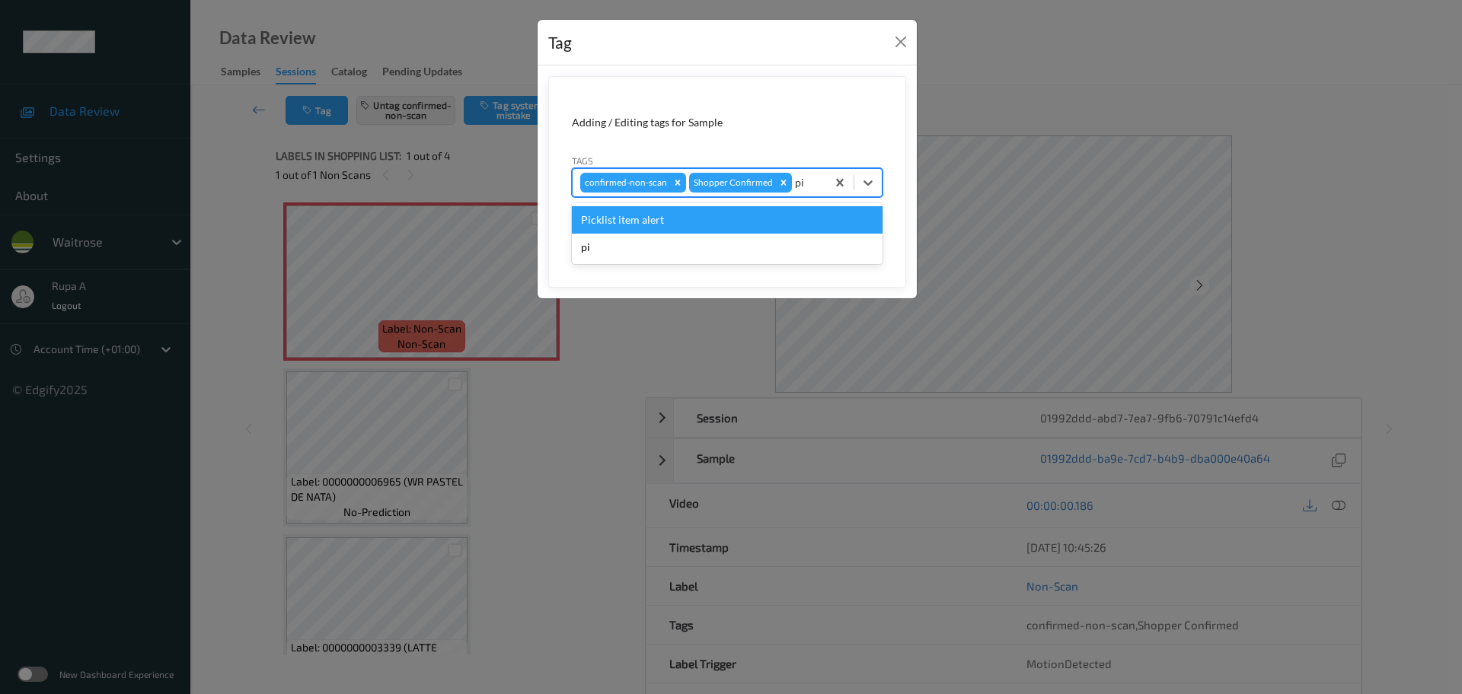
click at [712, 222] on div "Picklist item alert" at bounding box center [727, 219] width 311 height 27
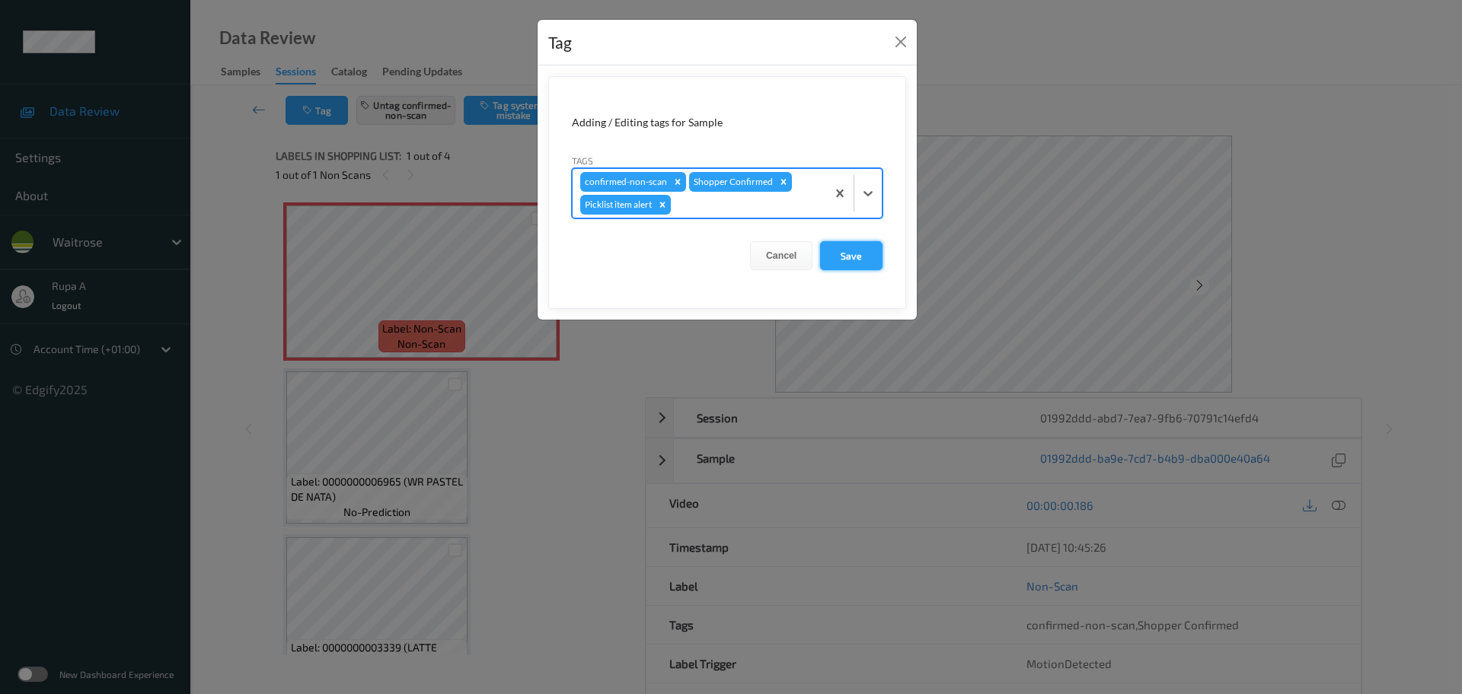
click at [846, 253] on button "Save" at bounding box center [851, 255] width 62 height 29
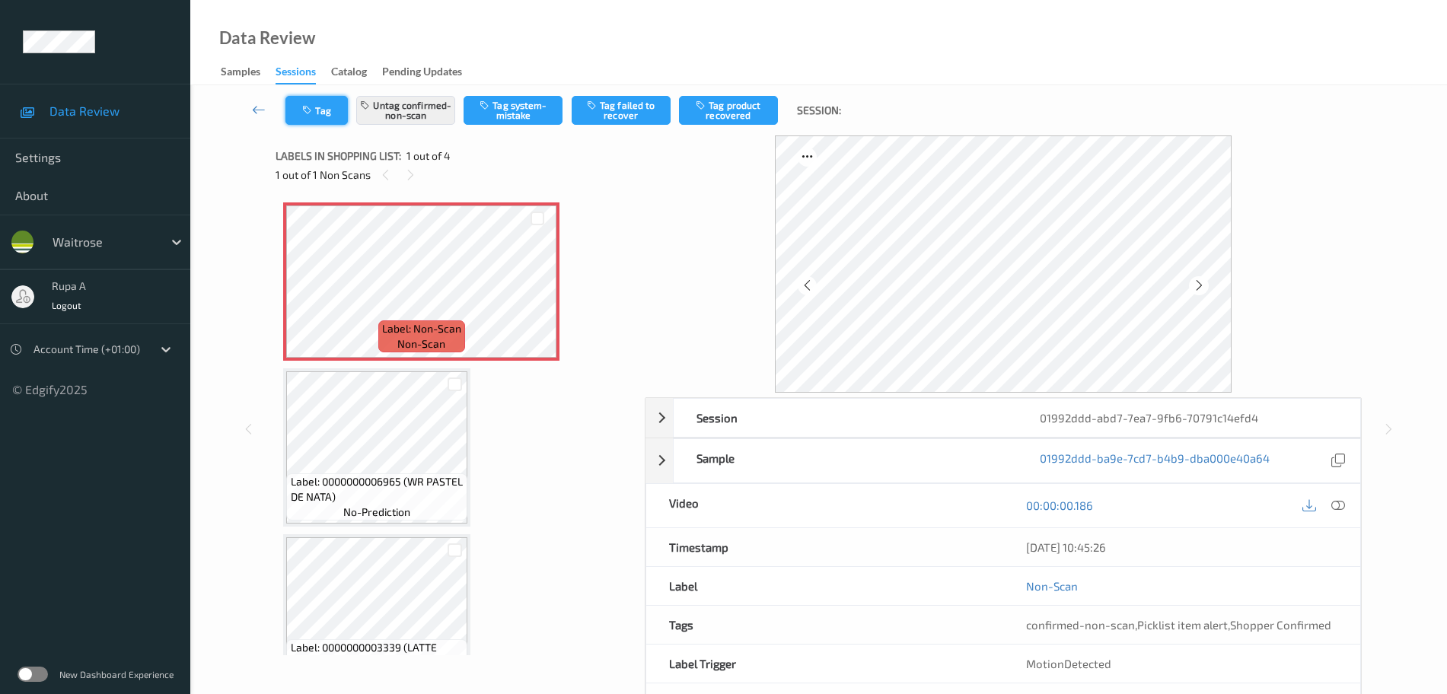
click at [324, 100] on button "Tag" at bounding box center [316, 110] width 62 height 29
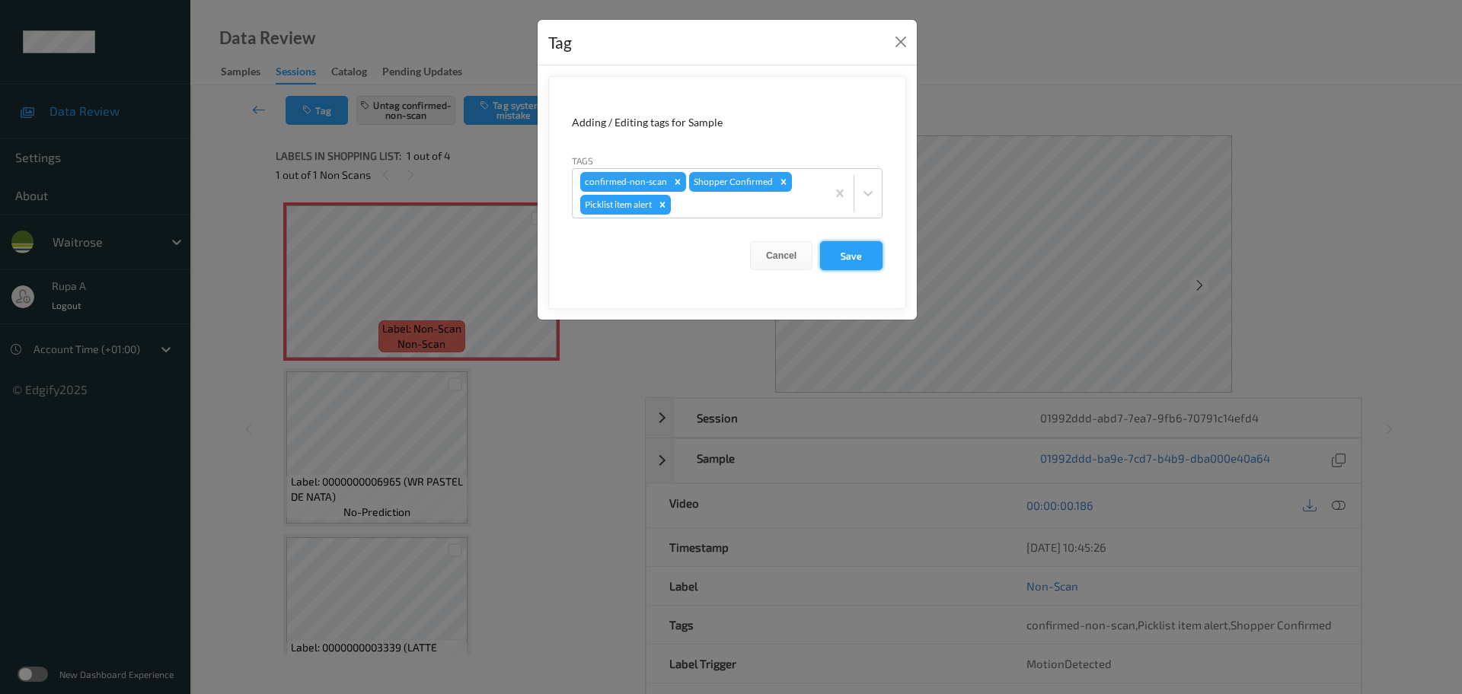
click at [879, 263] on button "Save" at bounding box center [851, 255] width 62 height 29
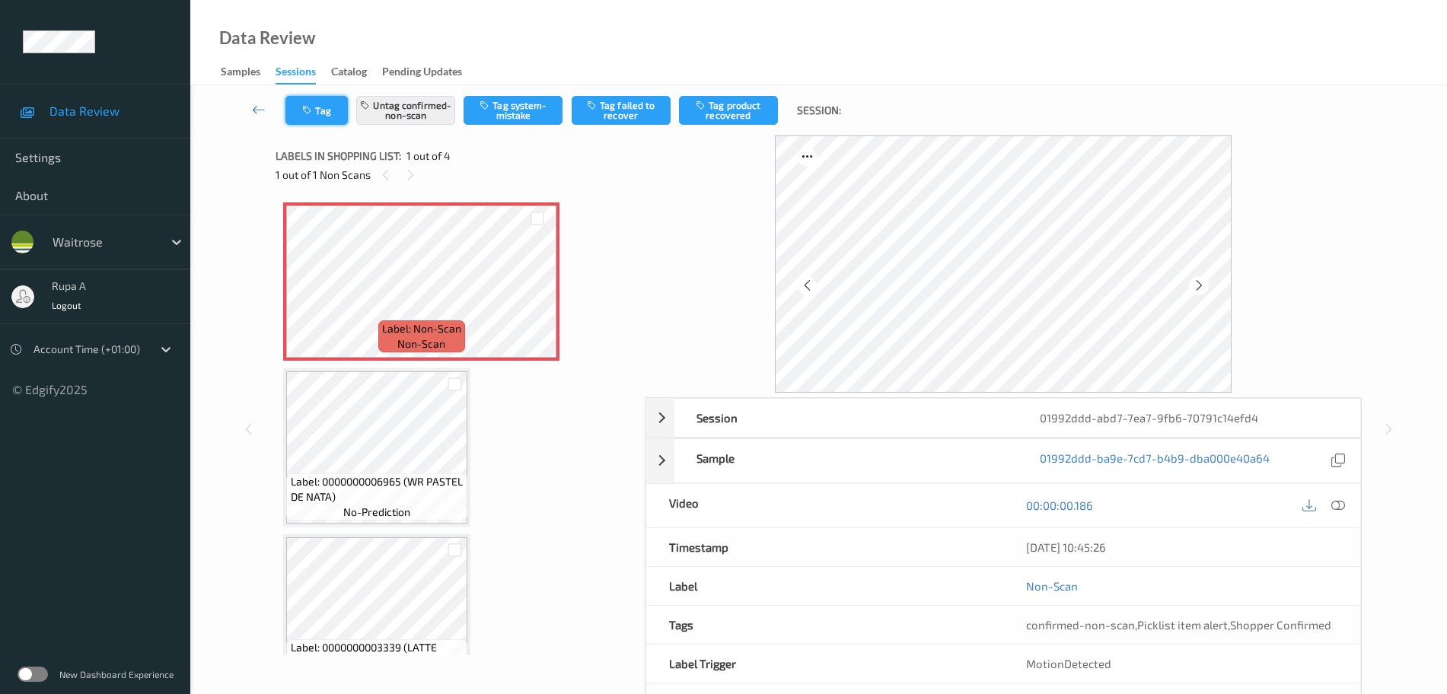
click at [333, 110] on button "Tag" at bounding box center [316, 110] width 62 height 29
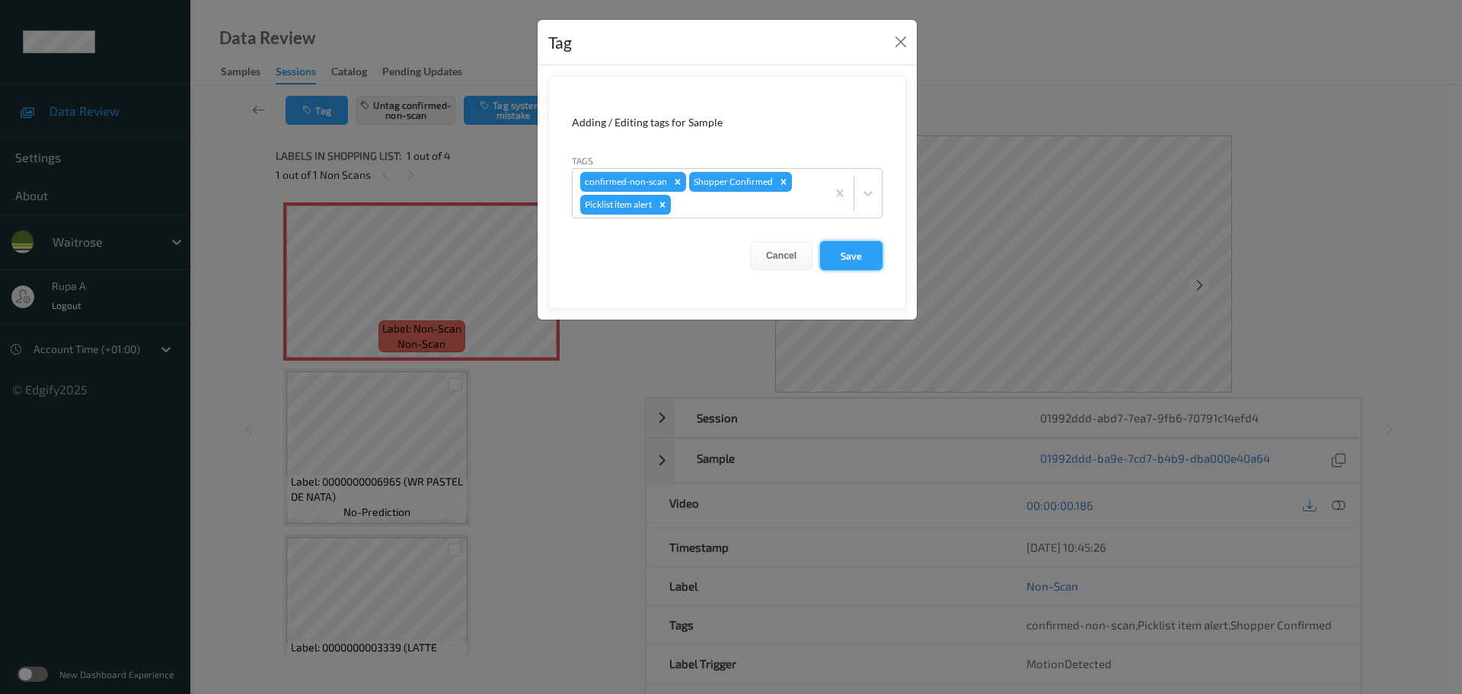
click at [840, 253] on button "Save" at bounding box center [851, 255] width 62 height 29
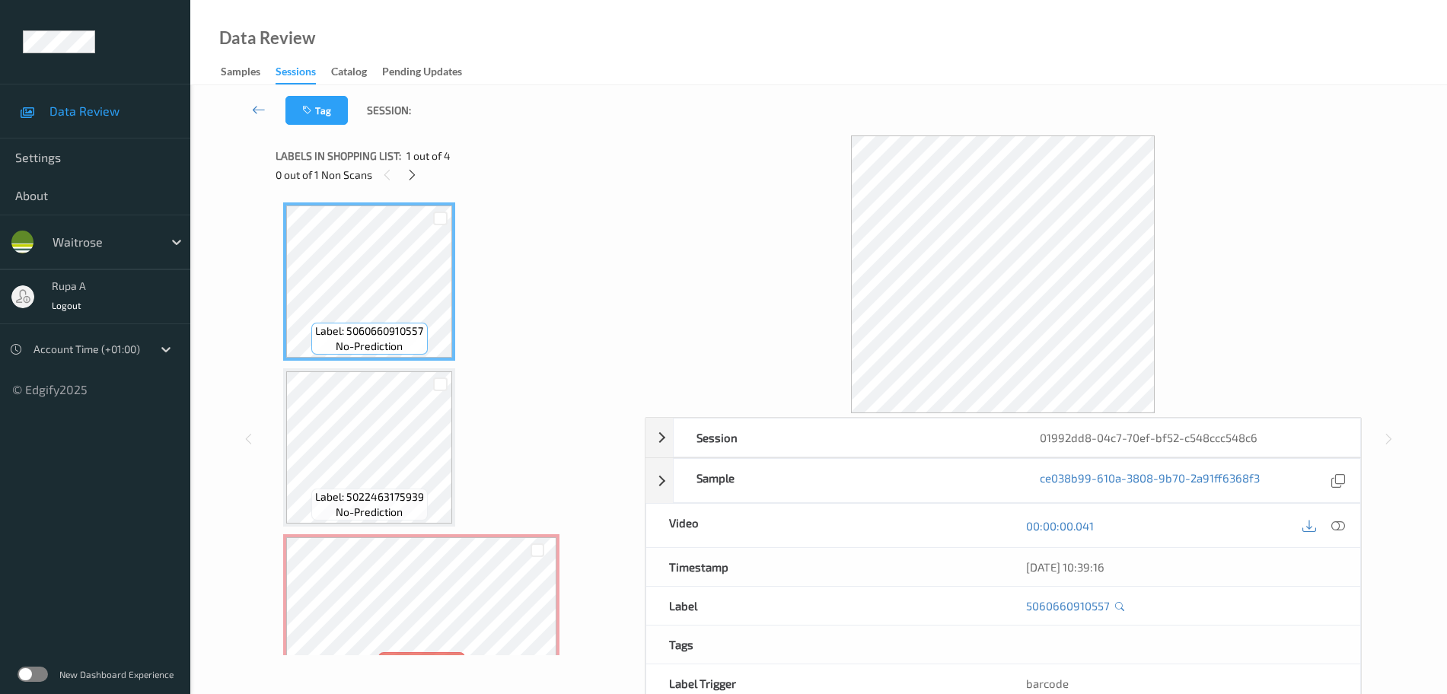
click at [428, 155] on span "1 out of 4" at bounding box center [428, 155] width 44 height 15
click at [393, 196] on div "Label: 5060660910557 no-prediction Label: 5022463175939 no-prediction Label: No…" at bounding box center [455, 425] width 359 height 461
click at [408, 176] on icon at bounding box center [412, 175] width 13 height 14
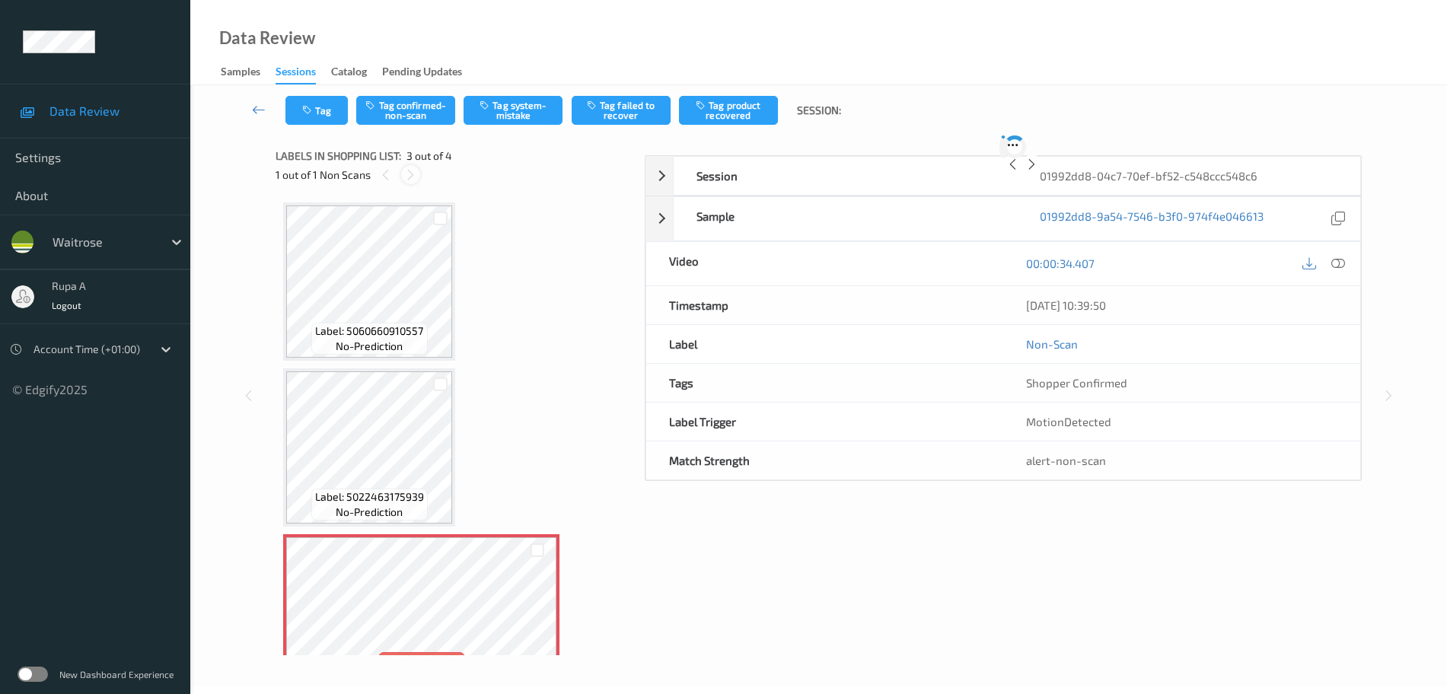
scroll to position [174, 0]
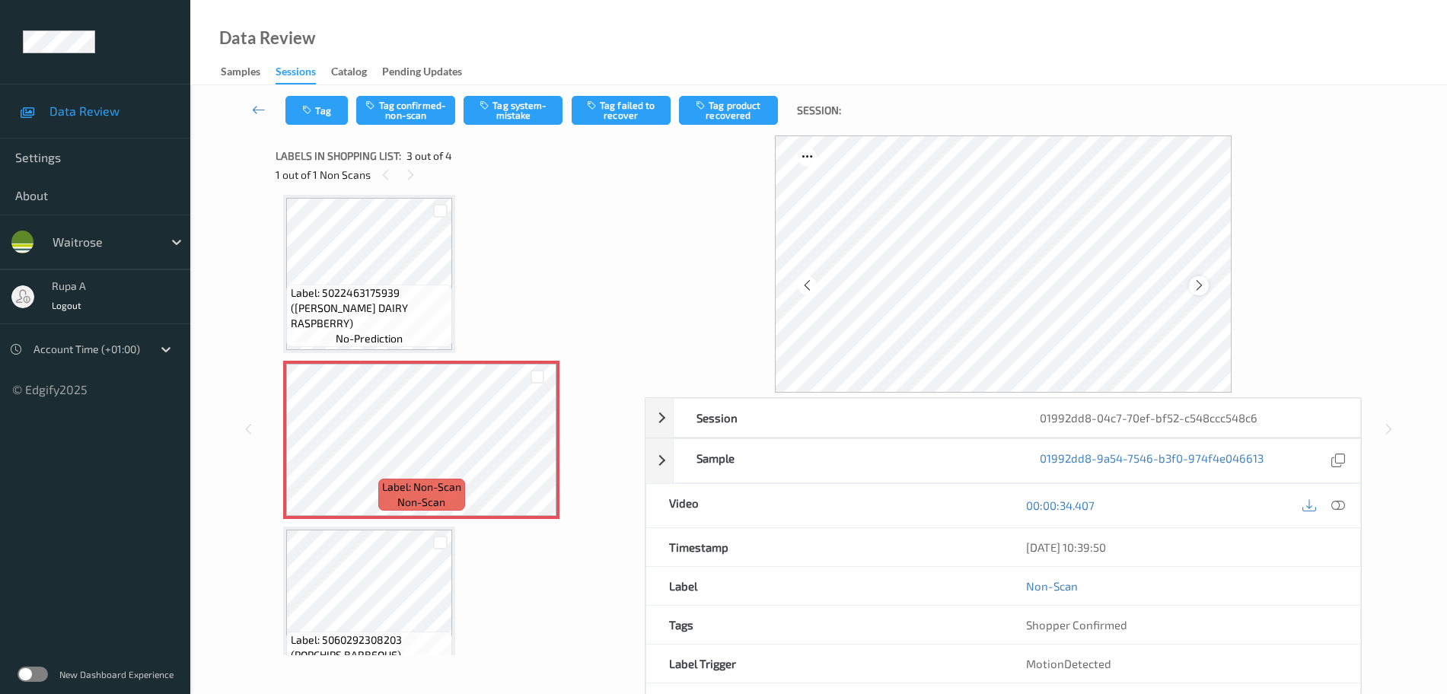
click at [1204, 288] on icon at bounding box center [1199, 286] width 13 height 14
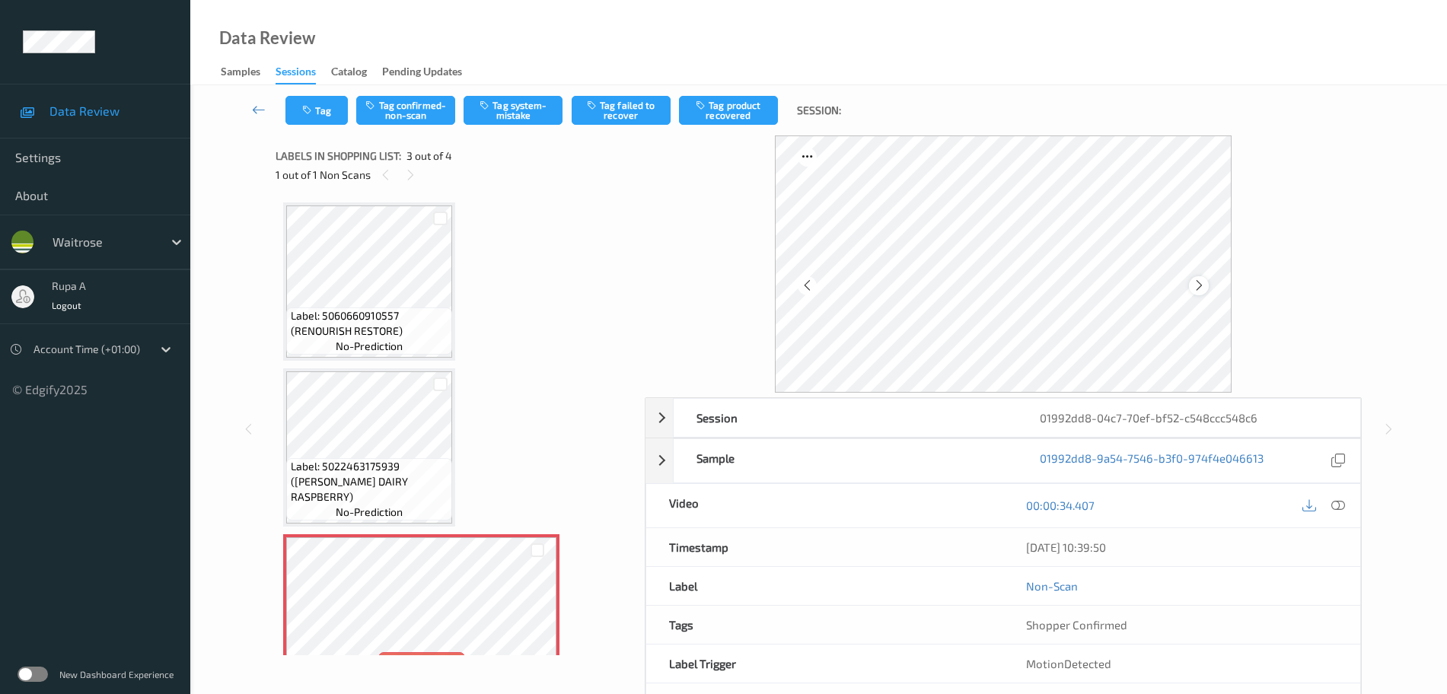
click at [1196, 279] on icon at bounding box center [1199, 286] width 13 height 14
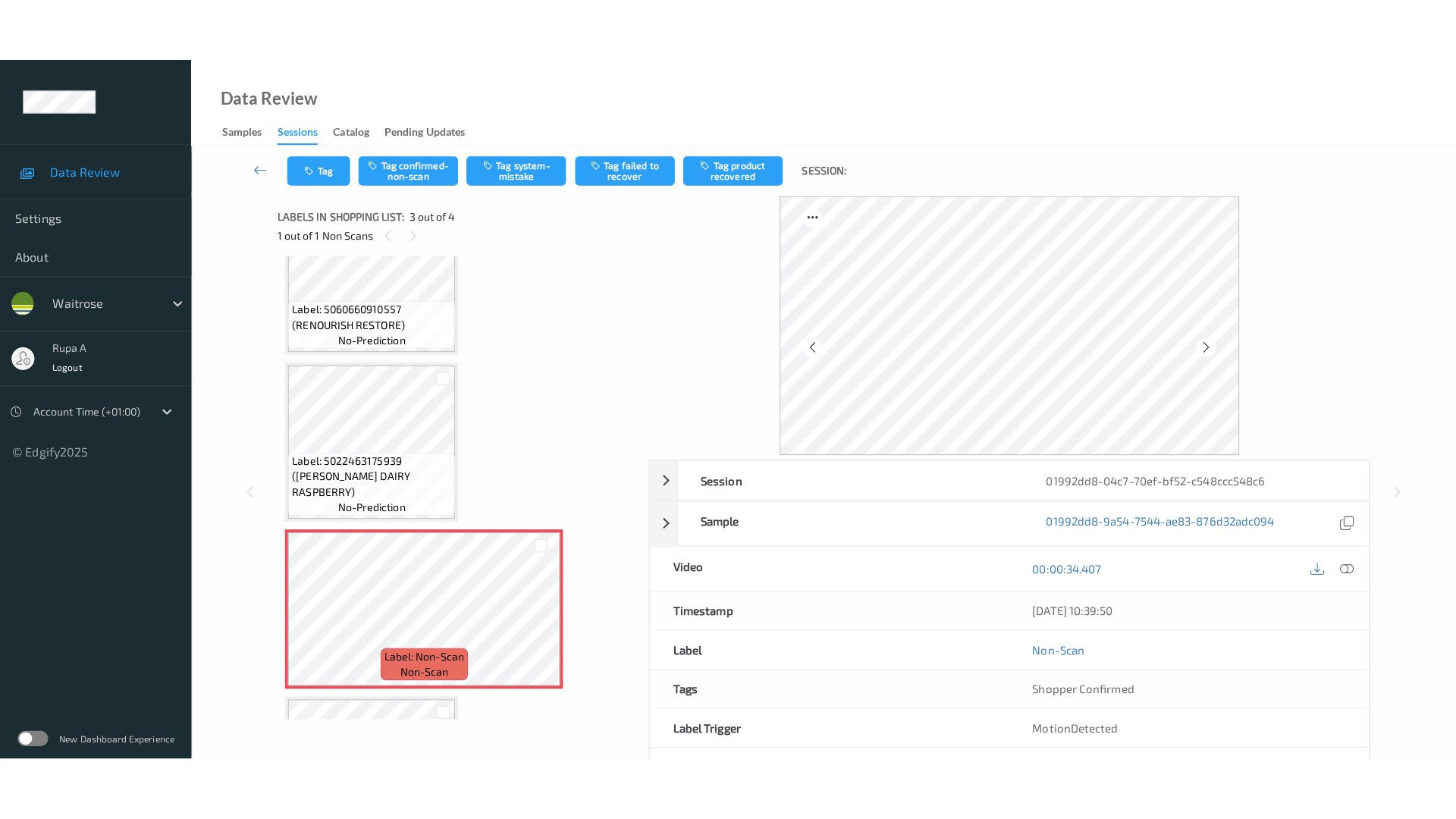
scroll to position [189, 0]
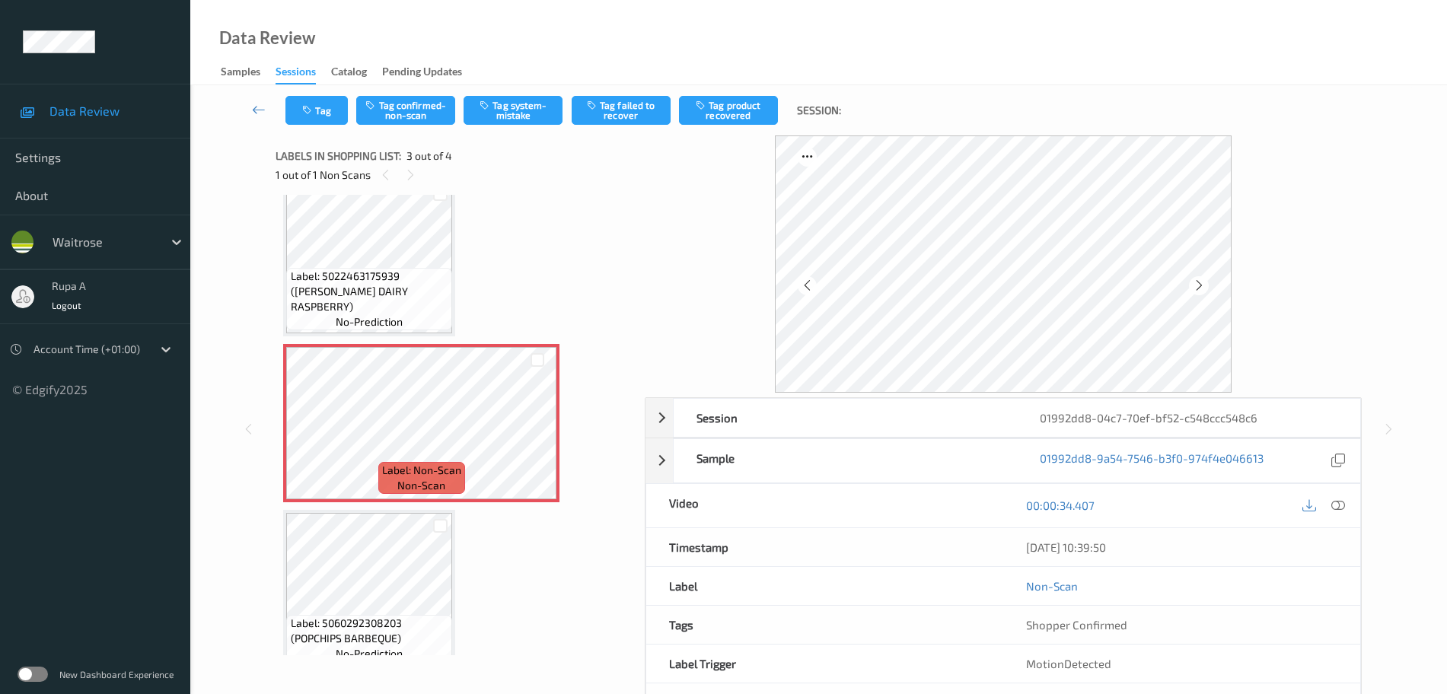
click at [1337, 510] on icon at bounding box center [1338, 506] width 14 height 14
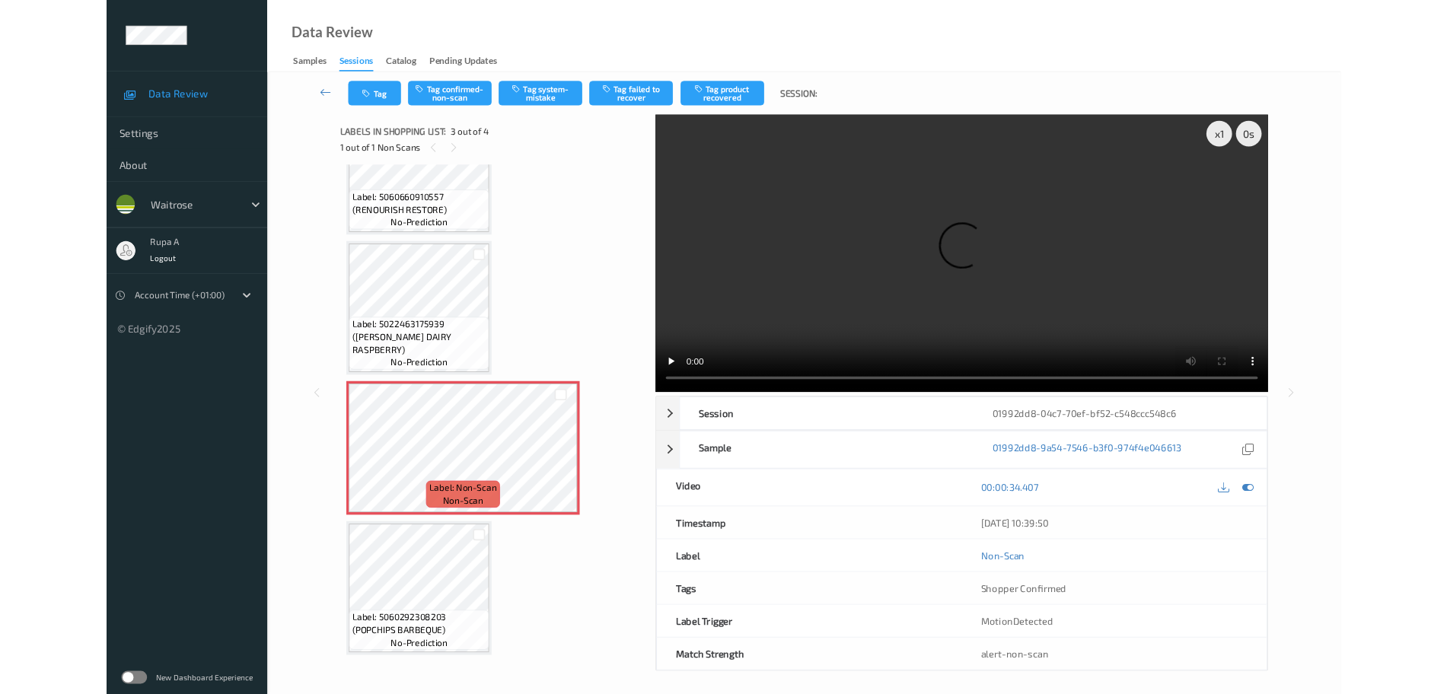
scroll to position [83, 0]
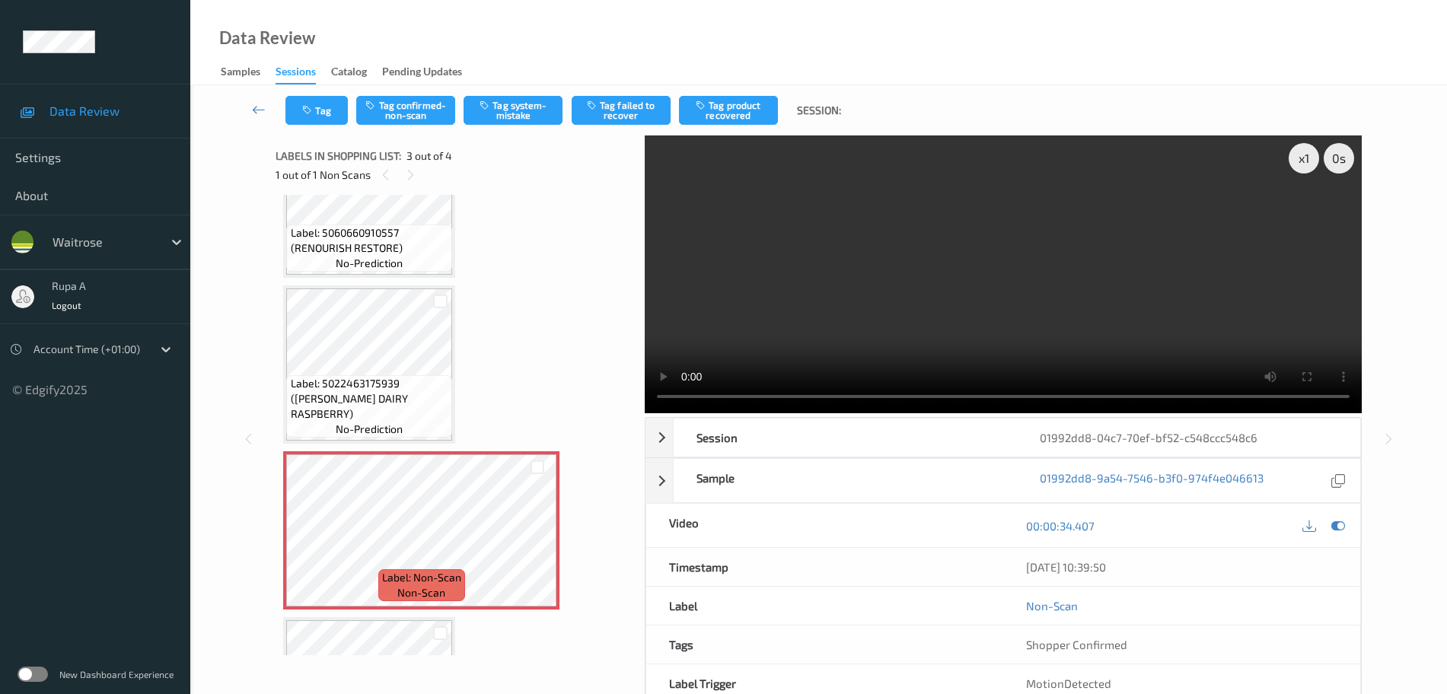
drag, startPoint x: 1344, startPoint y: 524, endPoint x: 1179, endPoint y: 486, distance: 169.5
click at [1344, 524] on icon at bounding box center [1338, 526] width 14 height 14
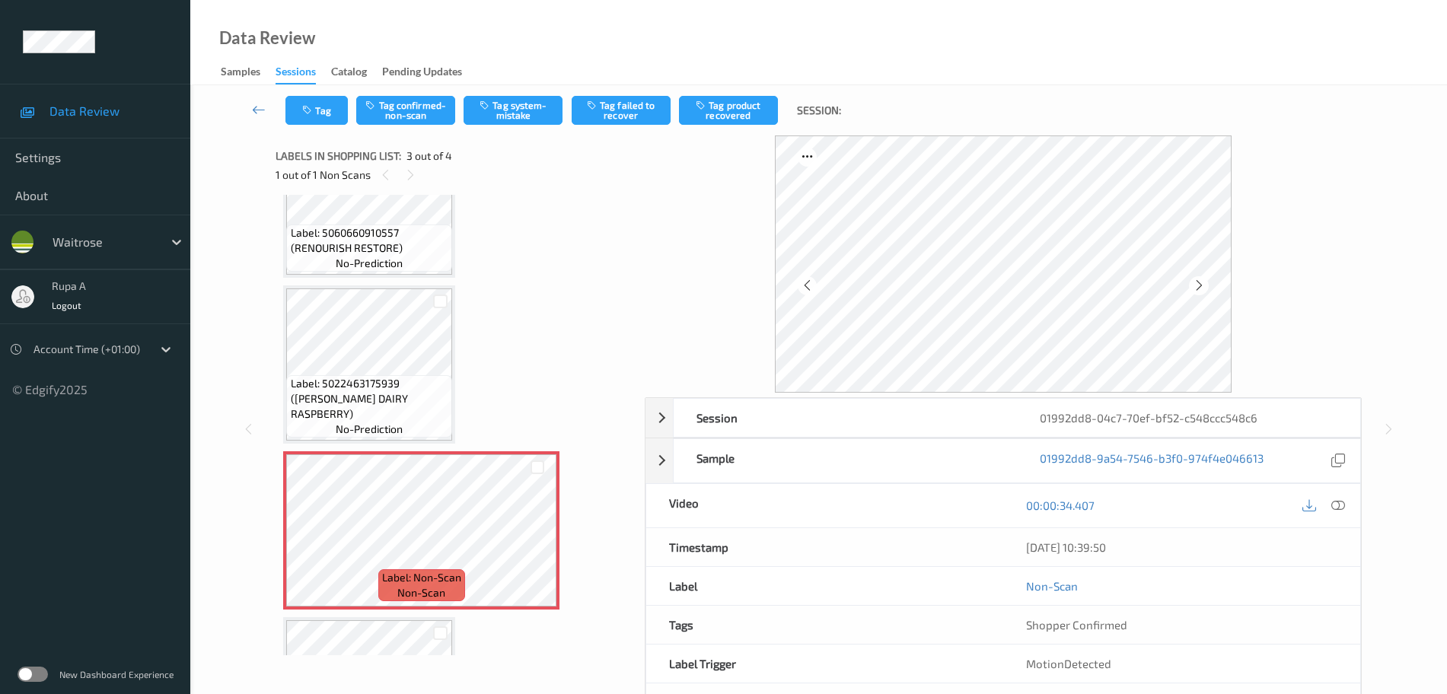
scroll to position [0, 0]
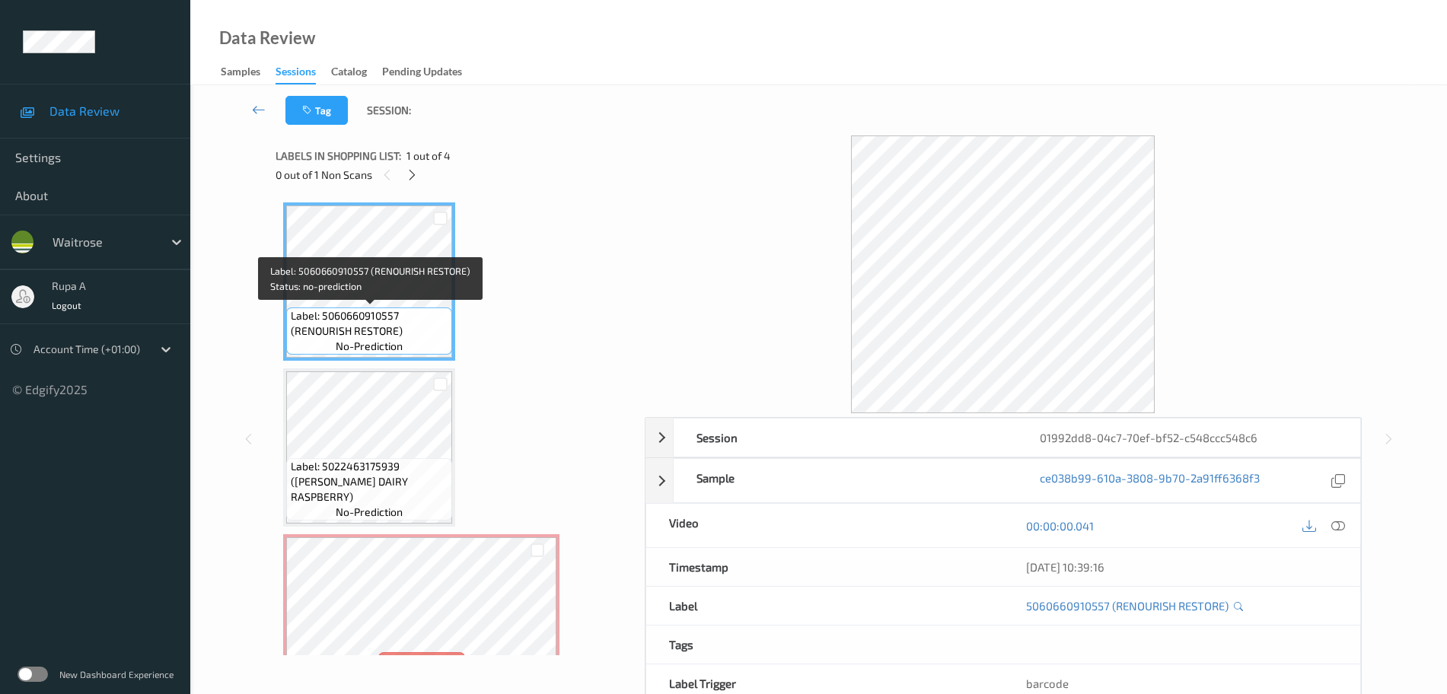
click at [346, 328] on span "Label: 5060660910557 (RENOURISH RESTORE)" at bounding box center [370, 323] width 158 height 30
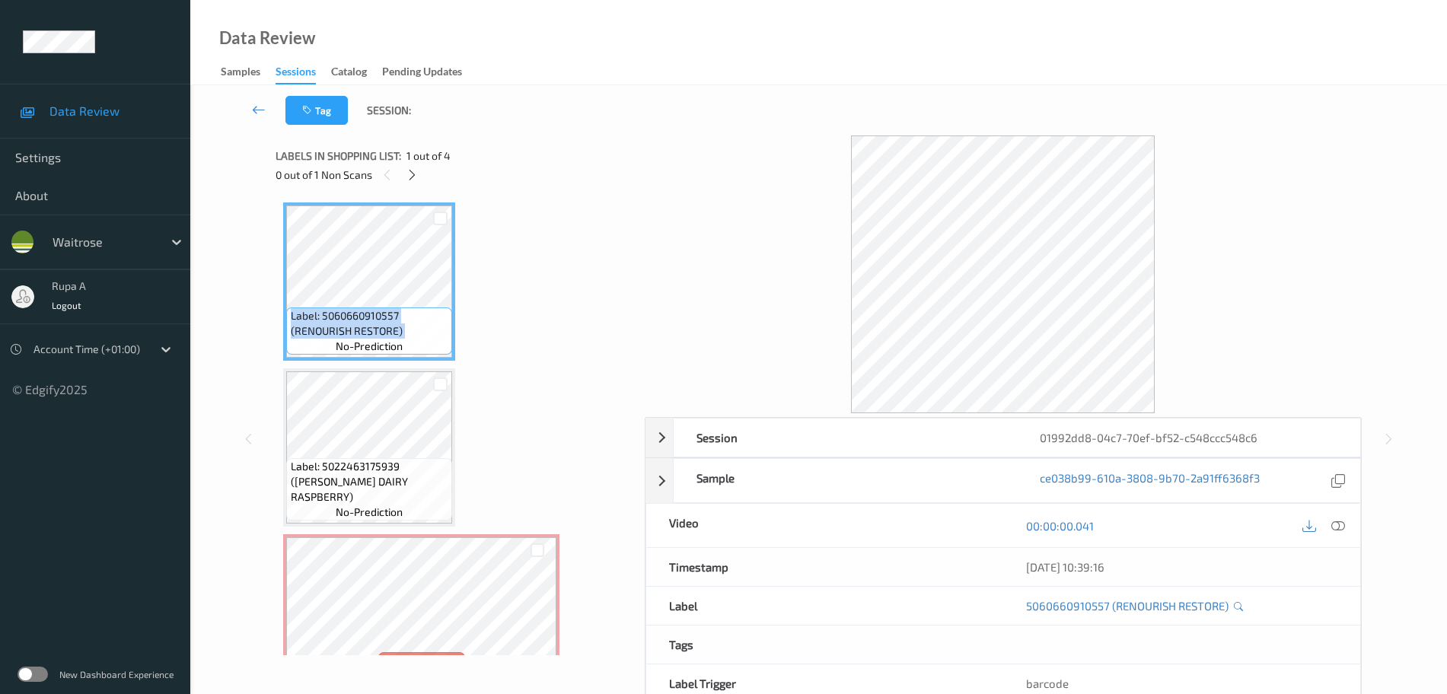
copy span "Label: 5060660910557 (RENOURISH RESTORE)"
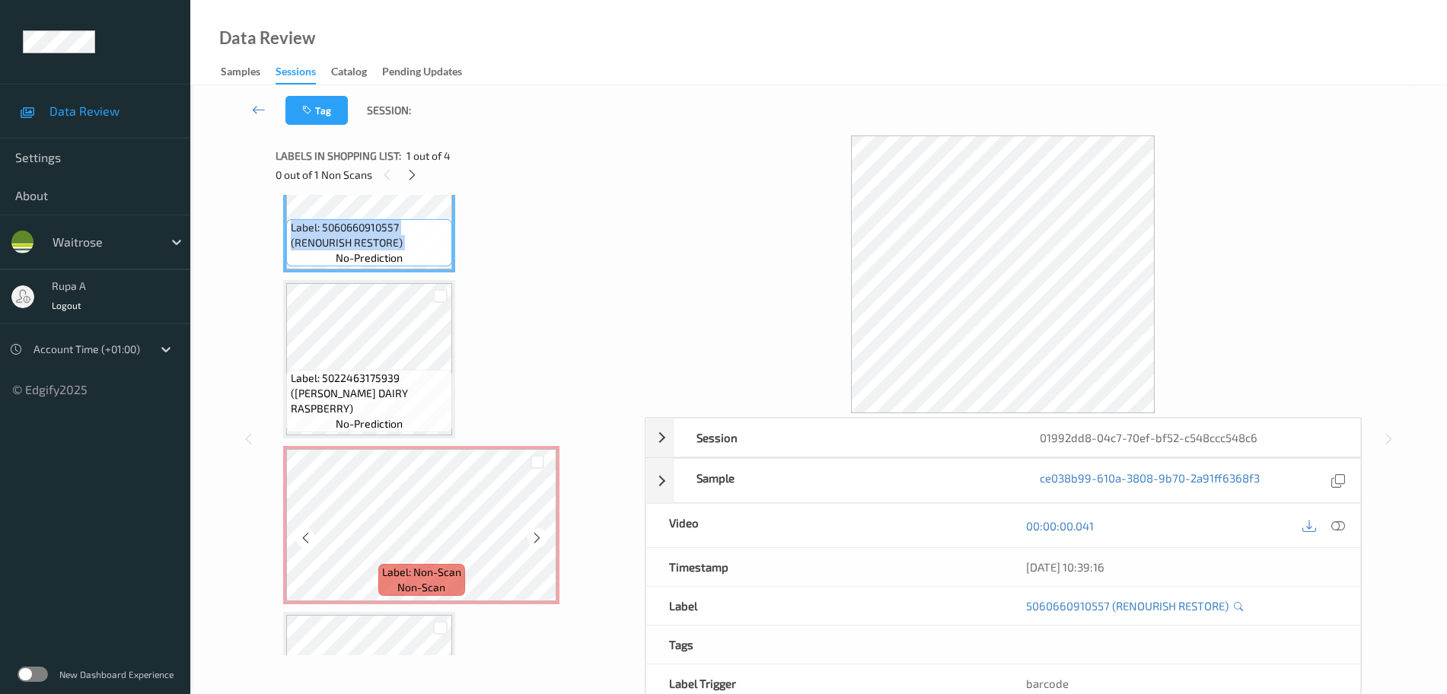
scroll to position [190, 0]
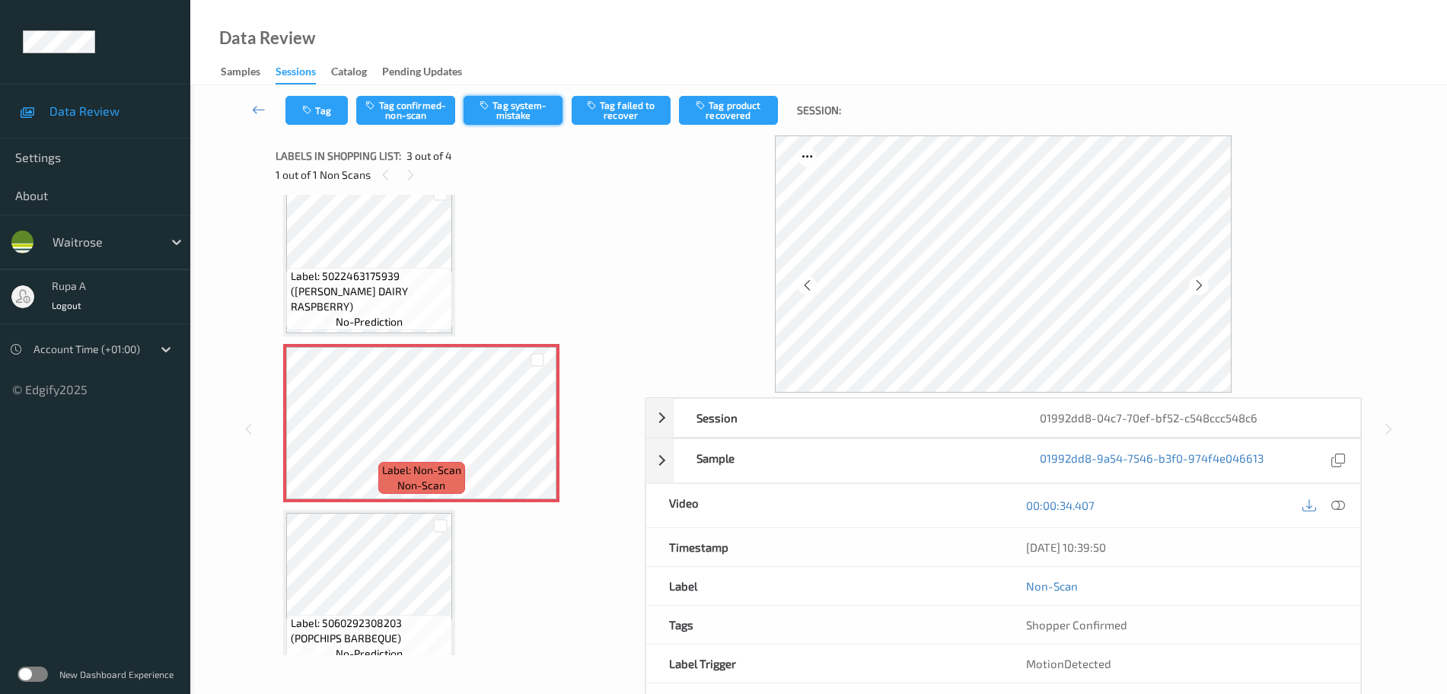
click at [522, 114] on button "Tag system-mistake" at bounding box center [513, 110] width 99 height 29
click at [311, 114] on icon "button" at bounding box center [308, 110] width 13 height 11
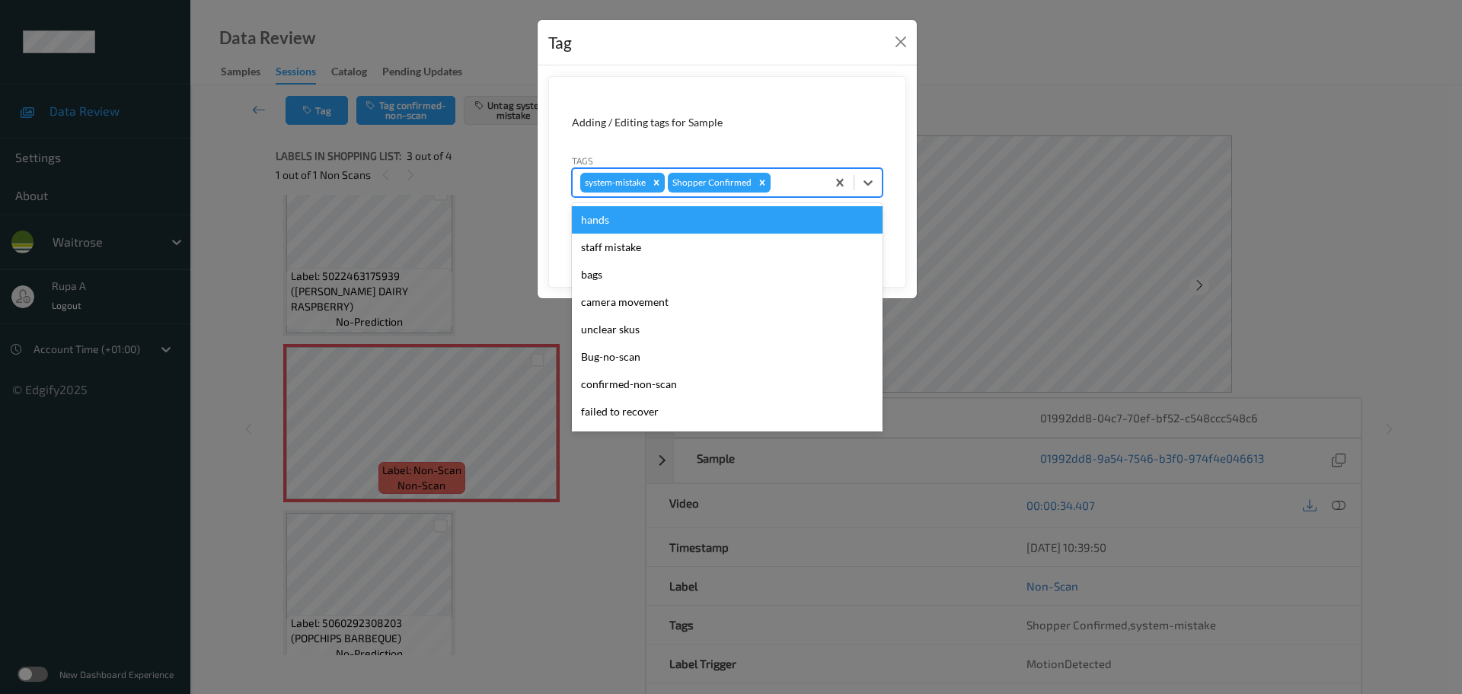
click at [801, 183] on div at bounding box center [795, 183] width 45 height 18
type input "un"
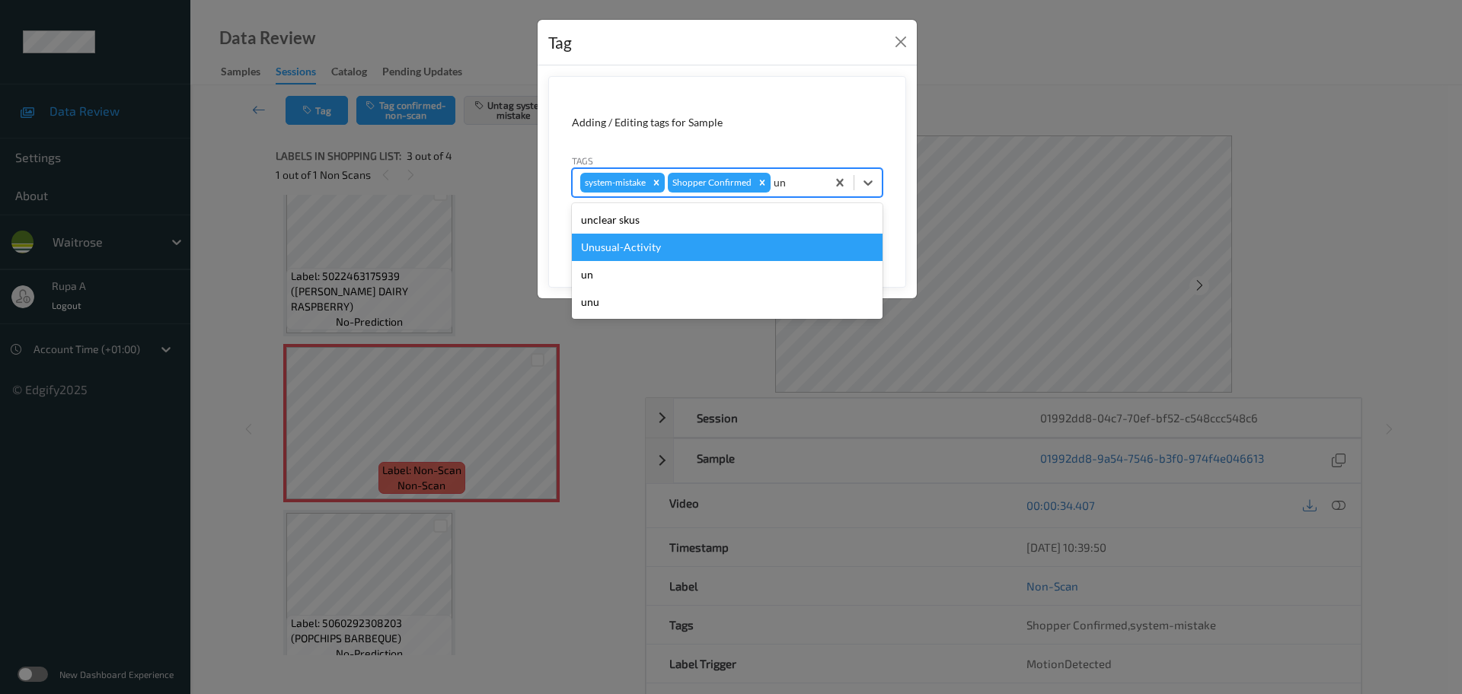
click at [707, 236] on div "Unusual-Activity" at bounding box center [727, 247] width 311 height 27
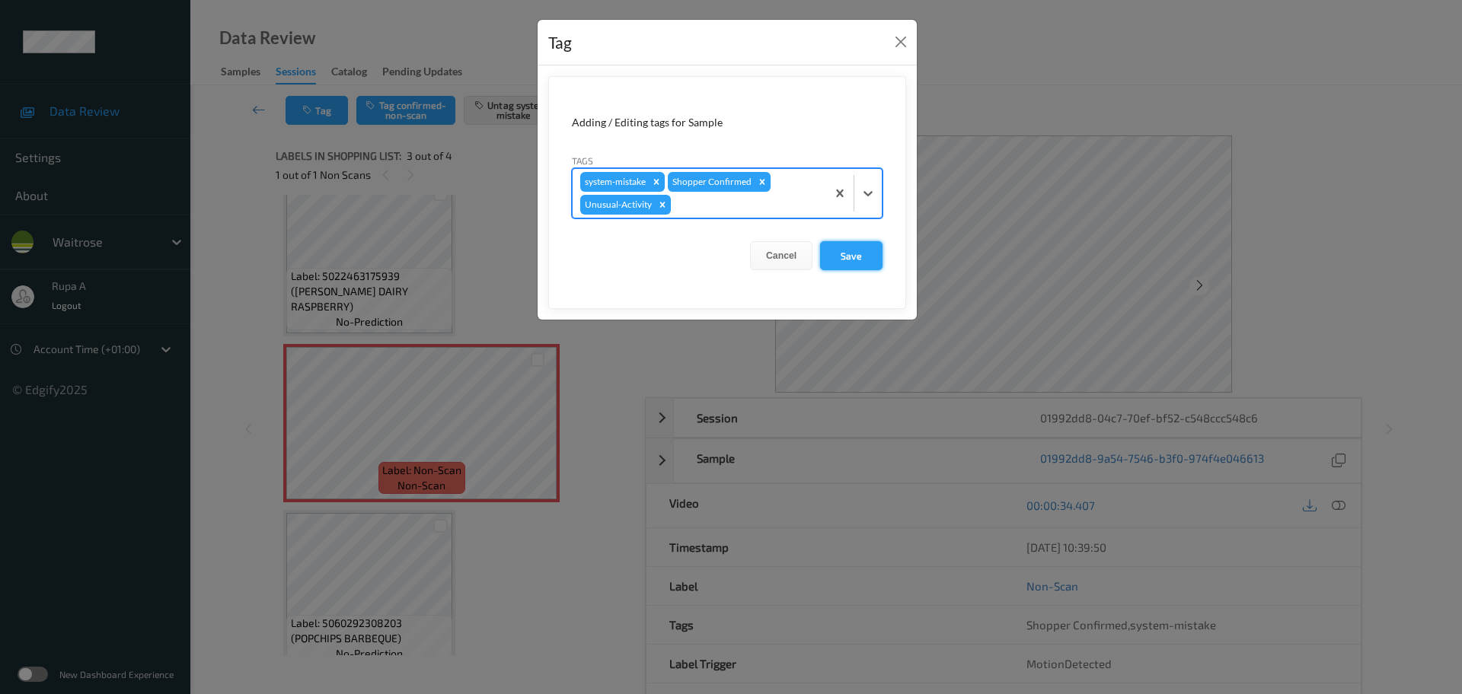
click at [863, 263] on button "Save" at bounding box center [851, 255] width 62 height 29
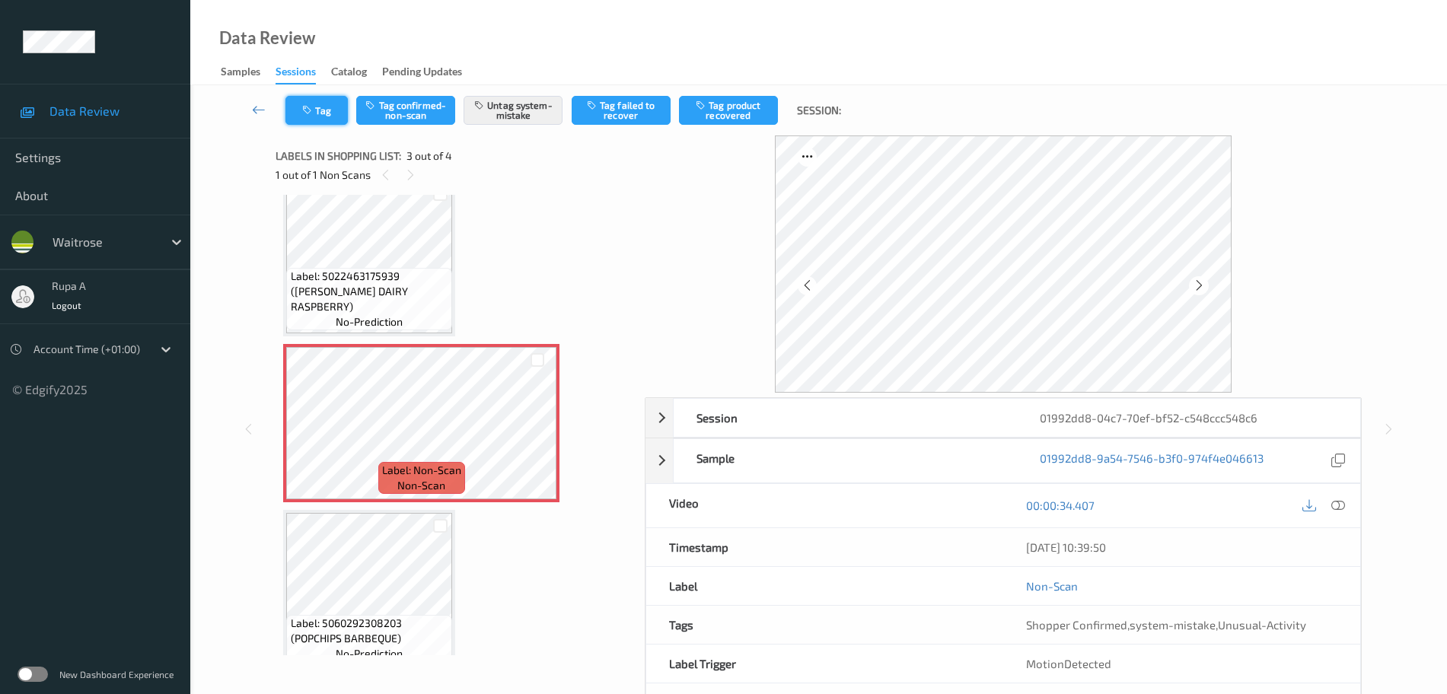
click at [332, 120] on button "Tag" at bounding box center [316, 110] width 62 height 29
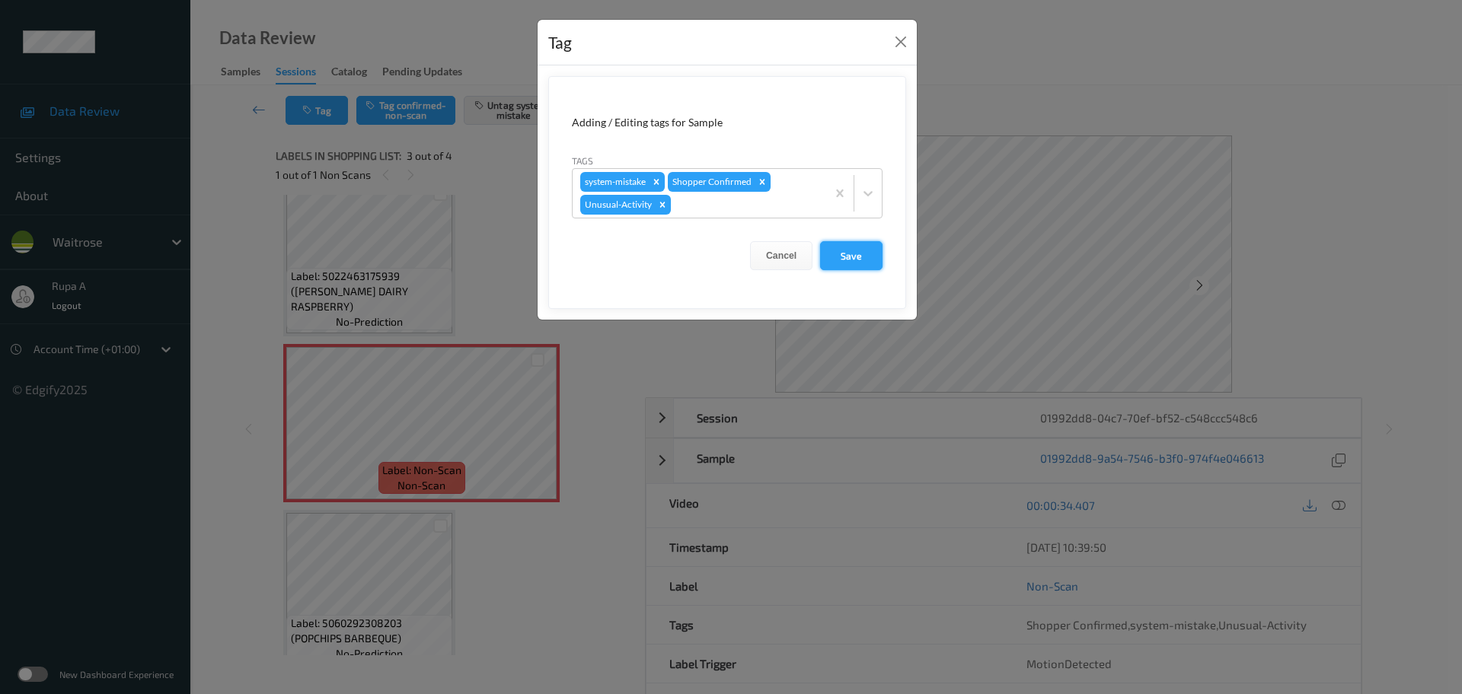
click at [843, 261] on button "Save" at bounding box center [851, 255] width 62 height 29
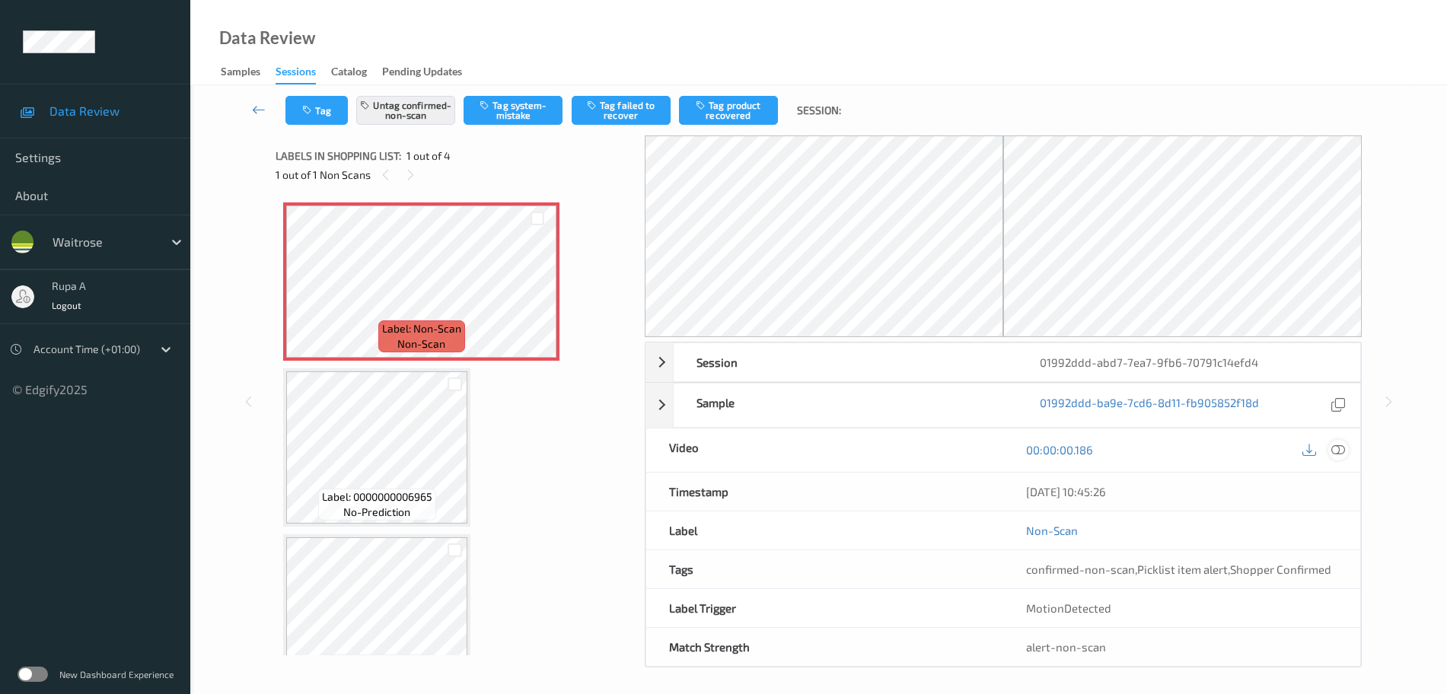
click at [1338, 449] on icon at bounding box center [1338, 450] width 14 height 14
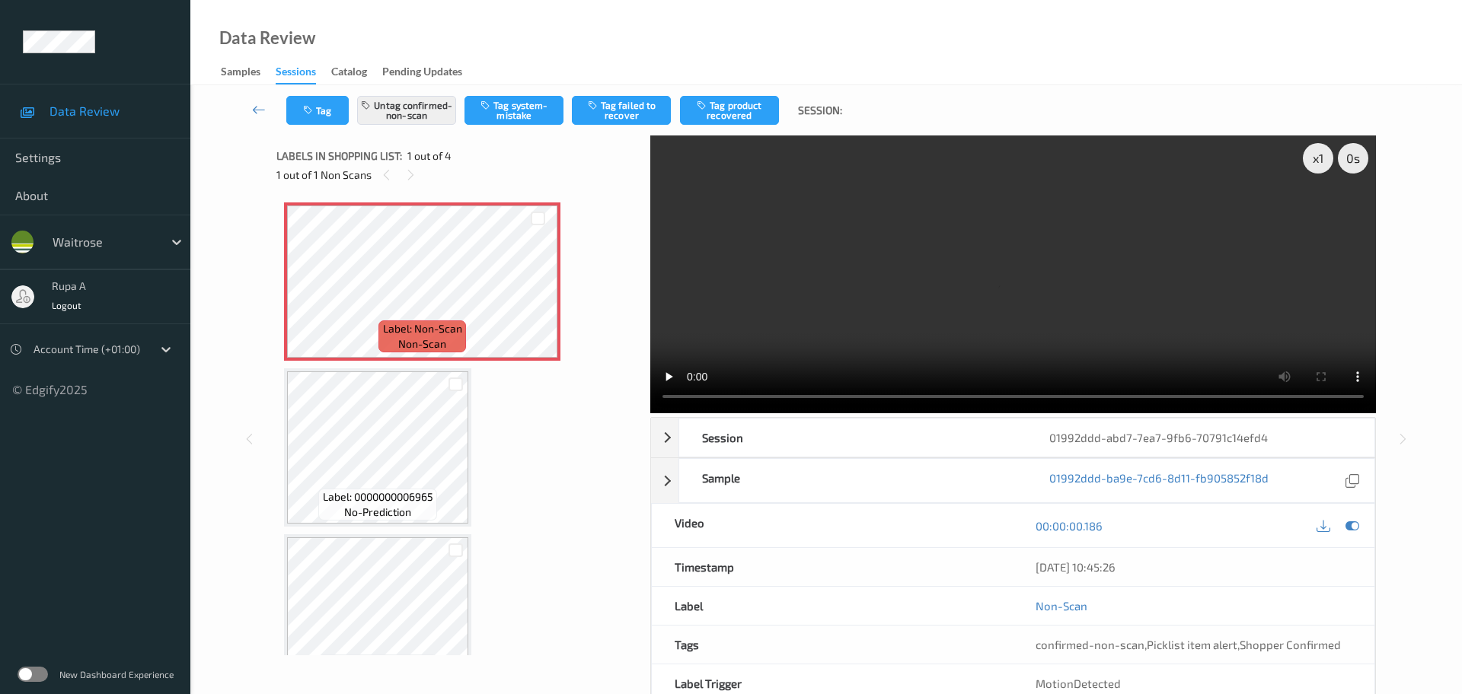
click at [664, 212] on video at bounding box center [1012, 274] width 725 height 278
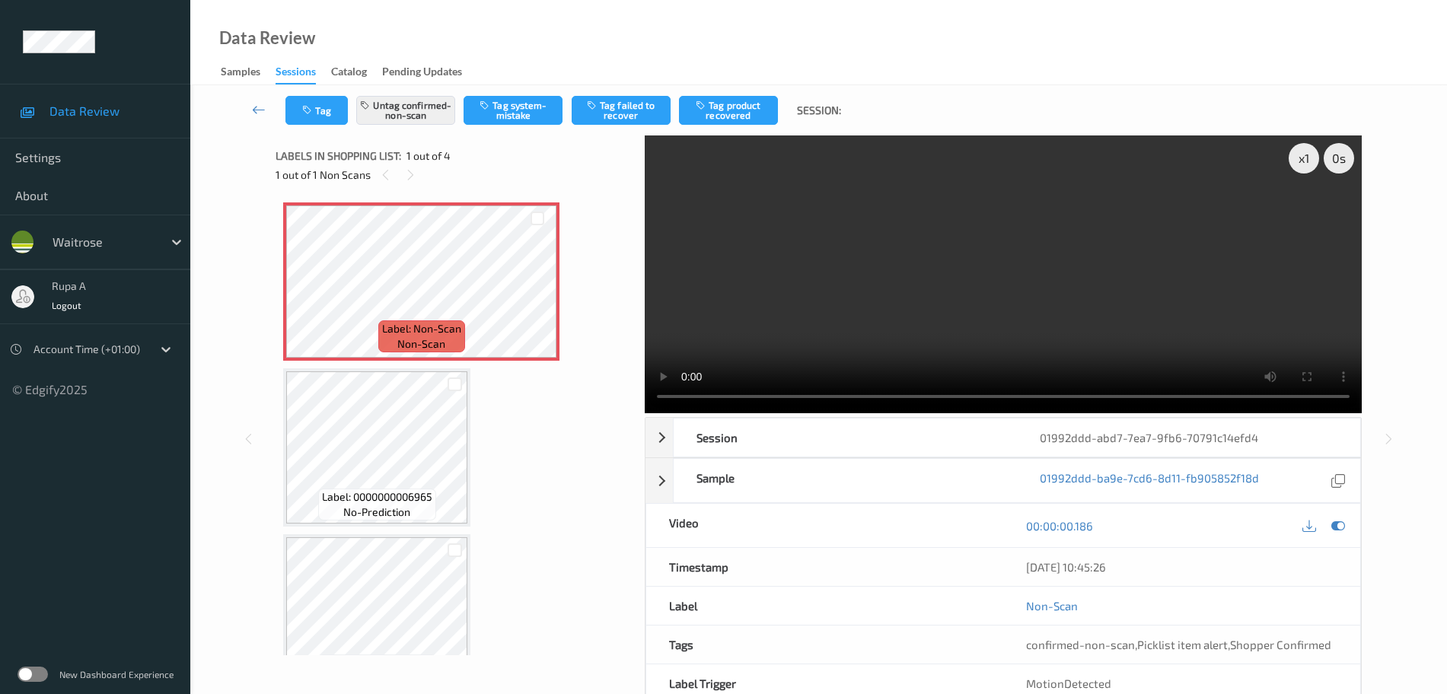
drag, startPoint x: 1335, startPoint y: 523, endPoint x: 1305, endPoint y: 502, distance: 36.7
click at [1337, 523] on icon at bounding box center [1338, 526] width 14 height 14
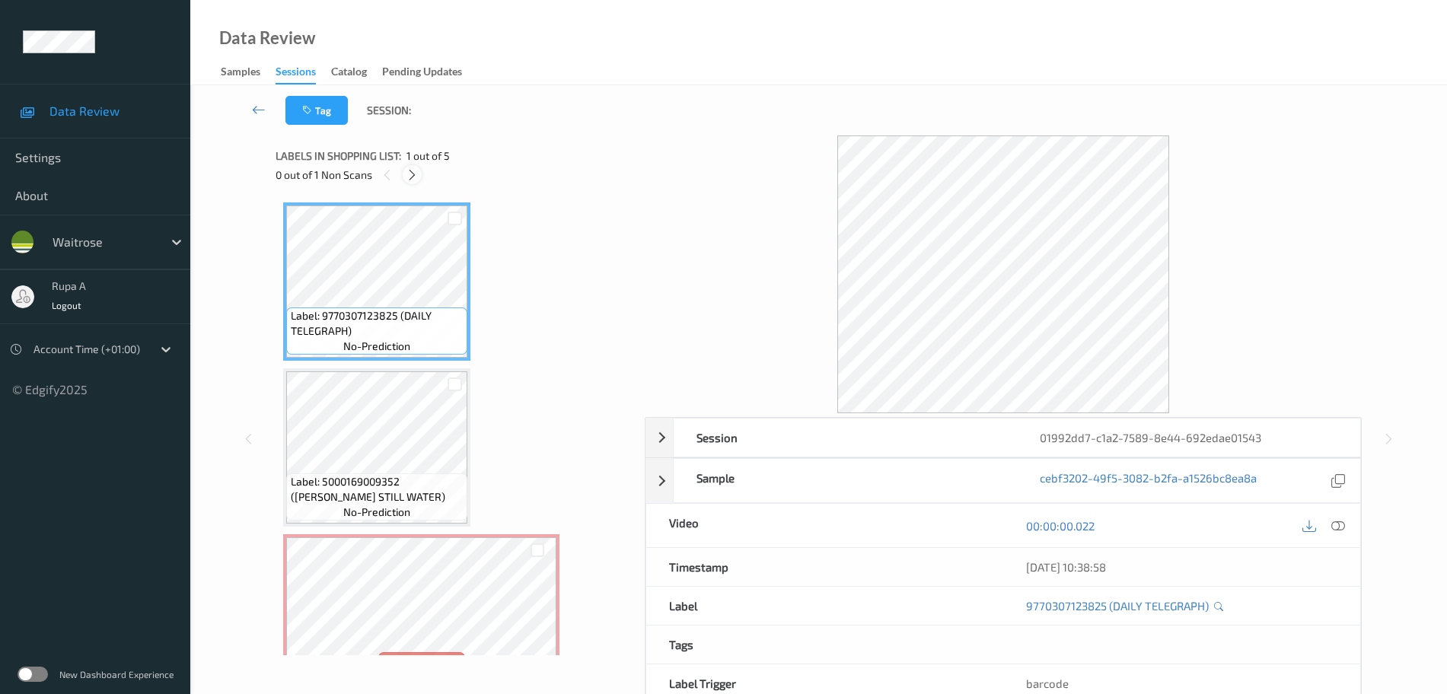
click at [406, 170] on icon at bounding box center [412, 175] width 13 height 14
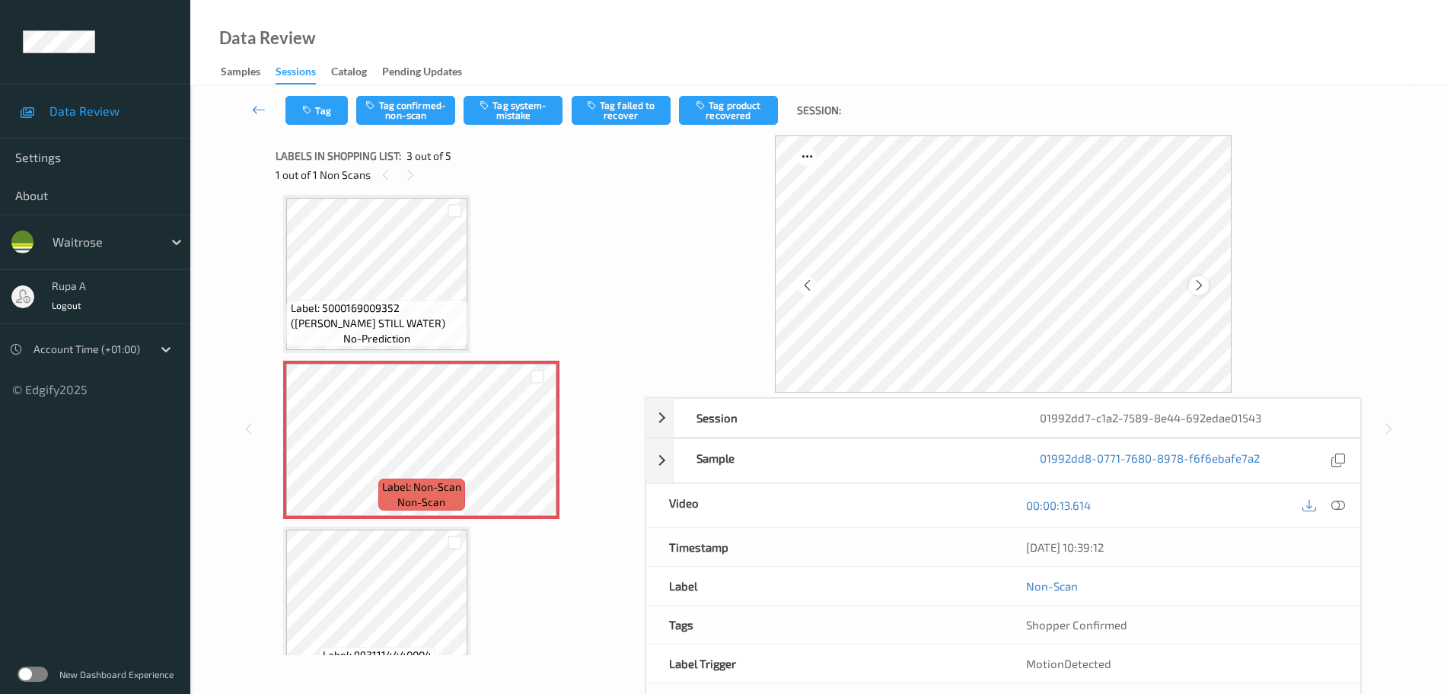
click at [1203, 291] on icon at bounding box center [1199, 286] width 13 height 14
click at [506, 115] on button "Tag system-mistake" at bounding box center [513, 110] width 99 height 29
click at [293, 118] on button "Tag" at bounding box center [316, 110] width 62 height 29
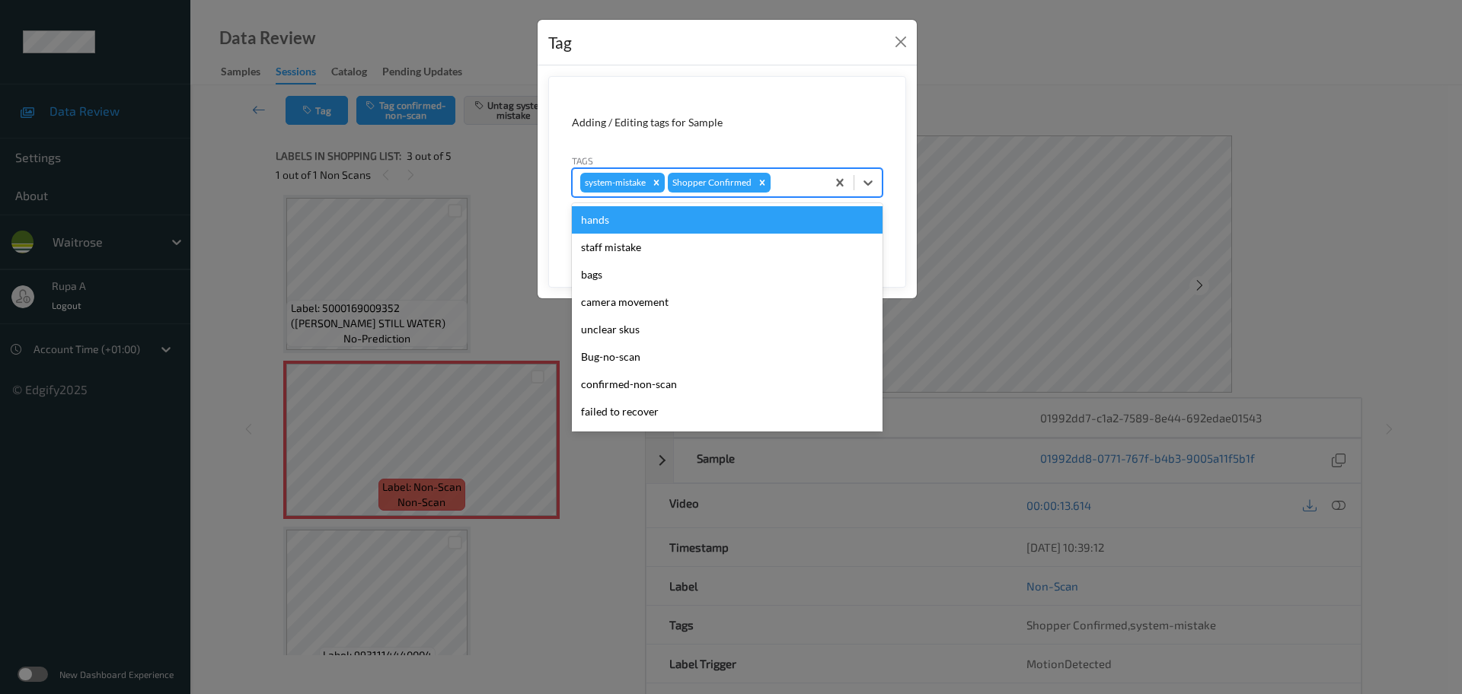
click at [789, 185] on div at bounding box center [795, 183] width 45 height 18
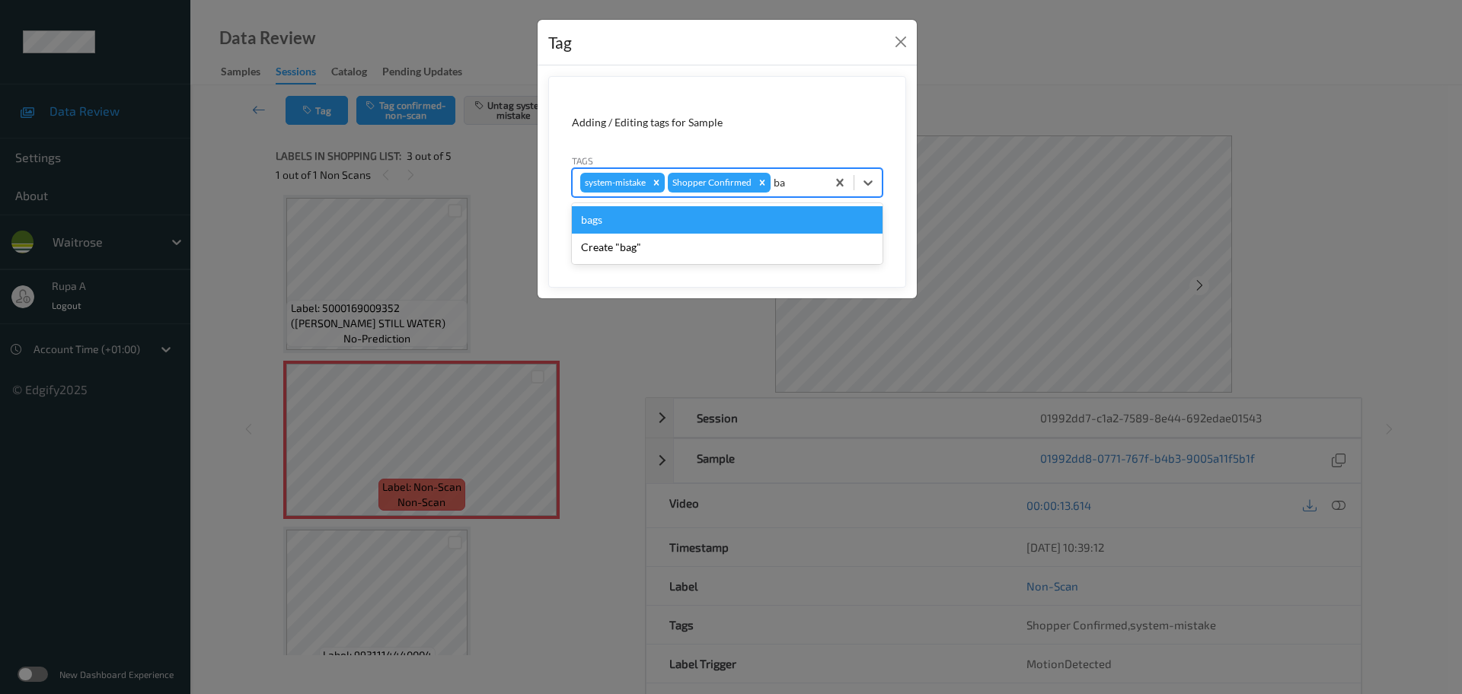
type input "bag"
click at [630, 222] on div "bags" at bounding box center [727, 219] width 311 height 27
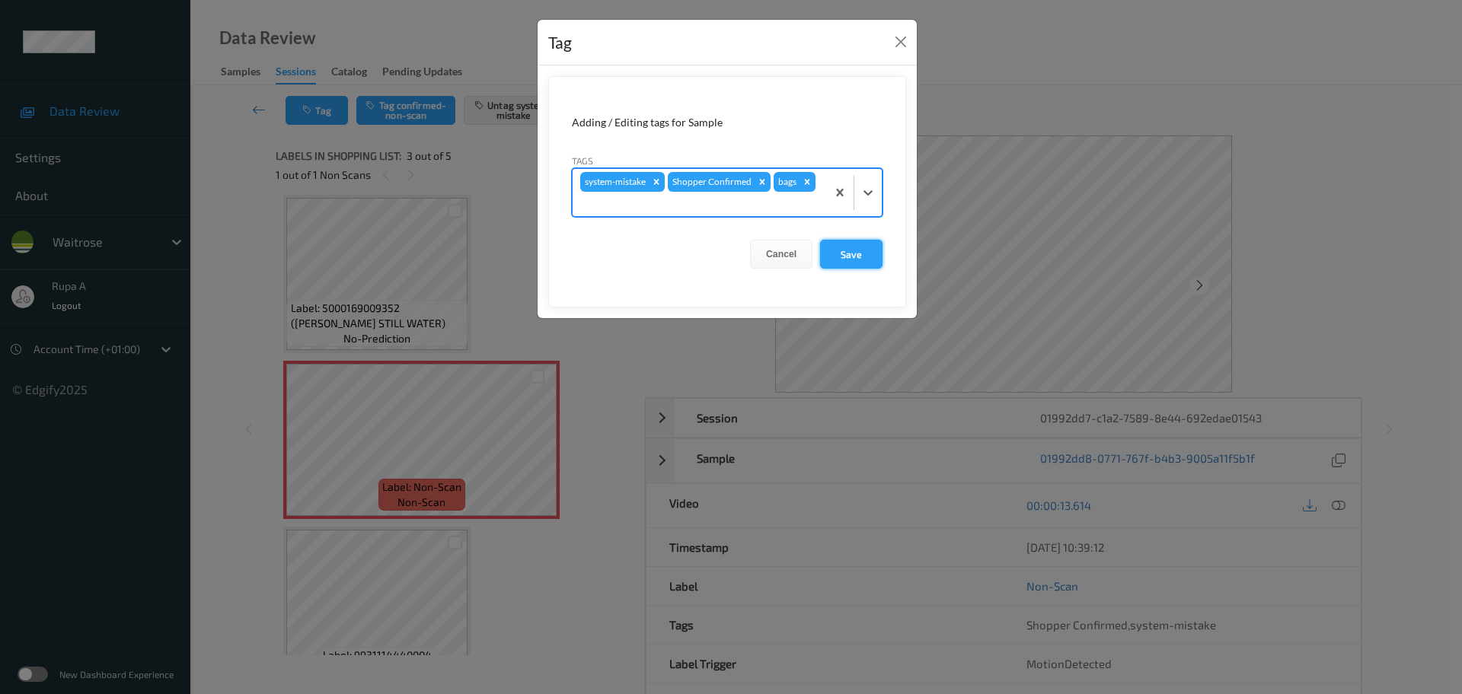
click at [865, 250] on button "Save" at bounding box center [851, 254] width 62 height 29
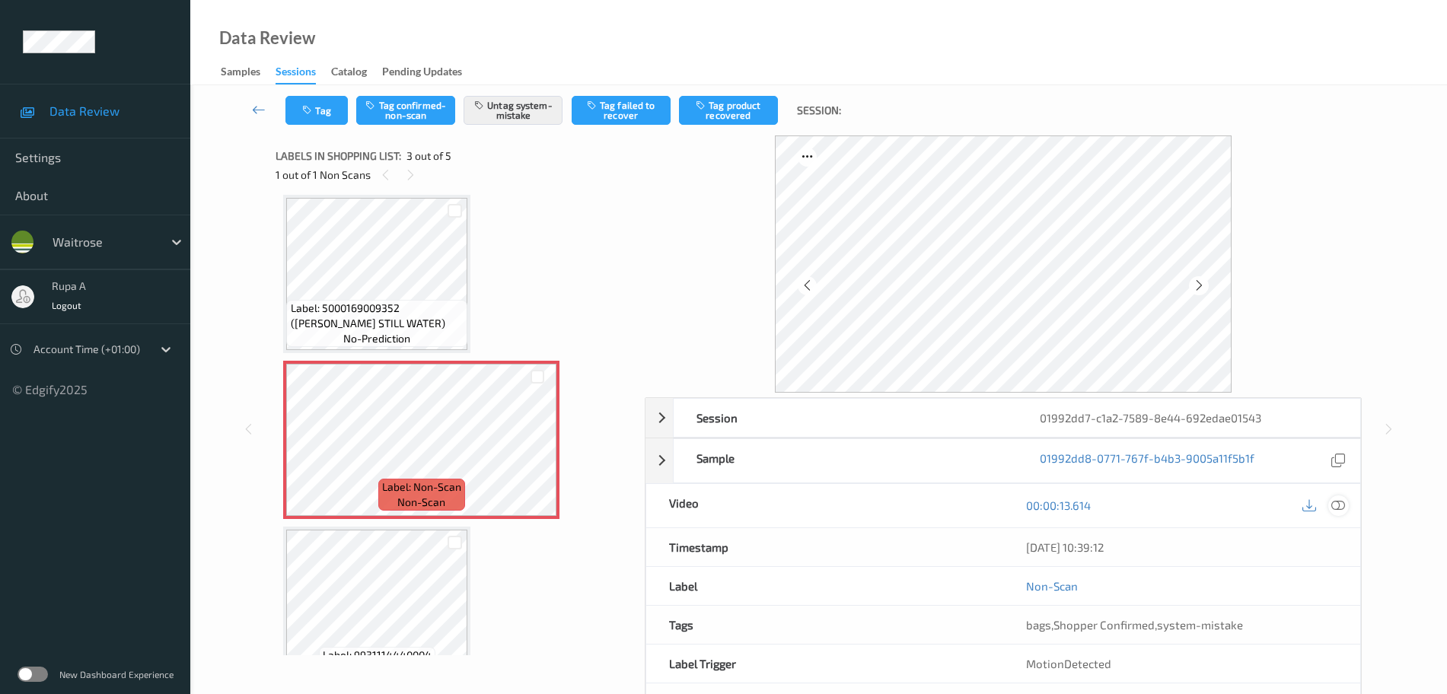
click at [1343, 508] on icon at bounding box center [1338, 506] width 14 height 14
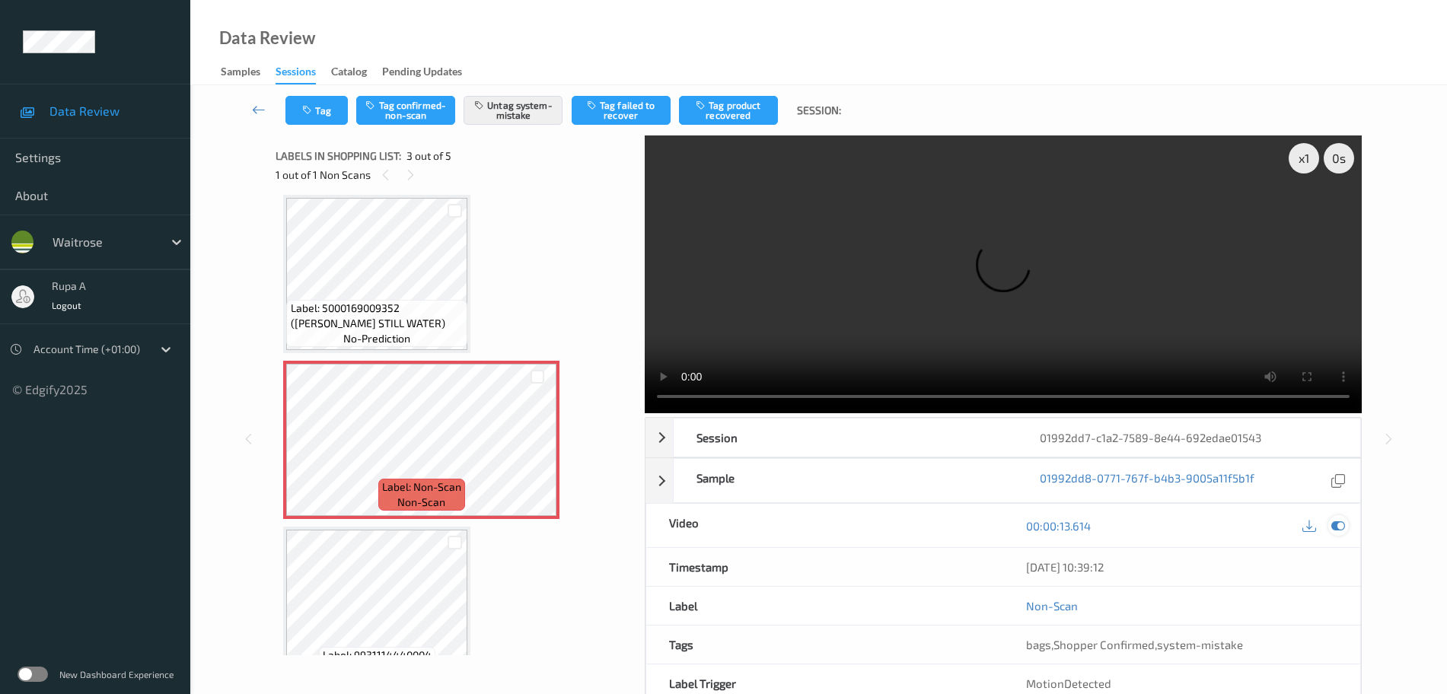
click at [1337, 525] on icon at bounding box center [1338, 526] width 14 height 14
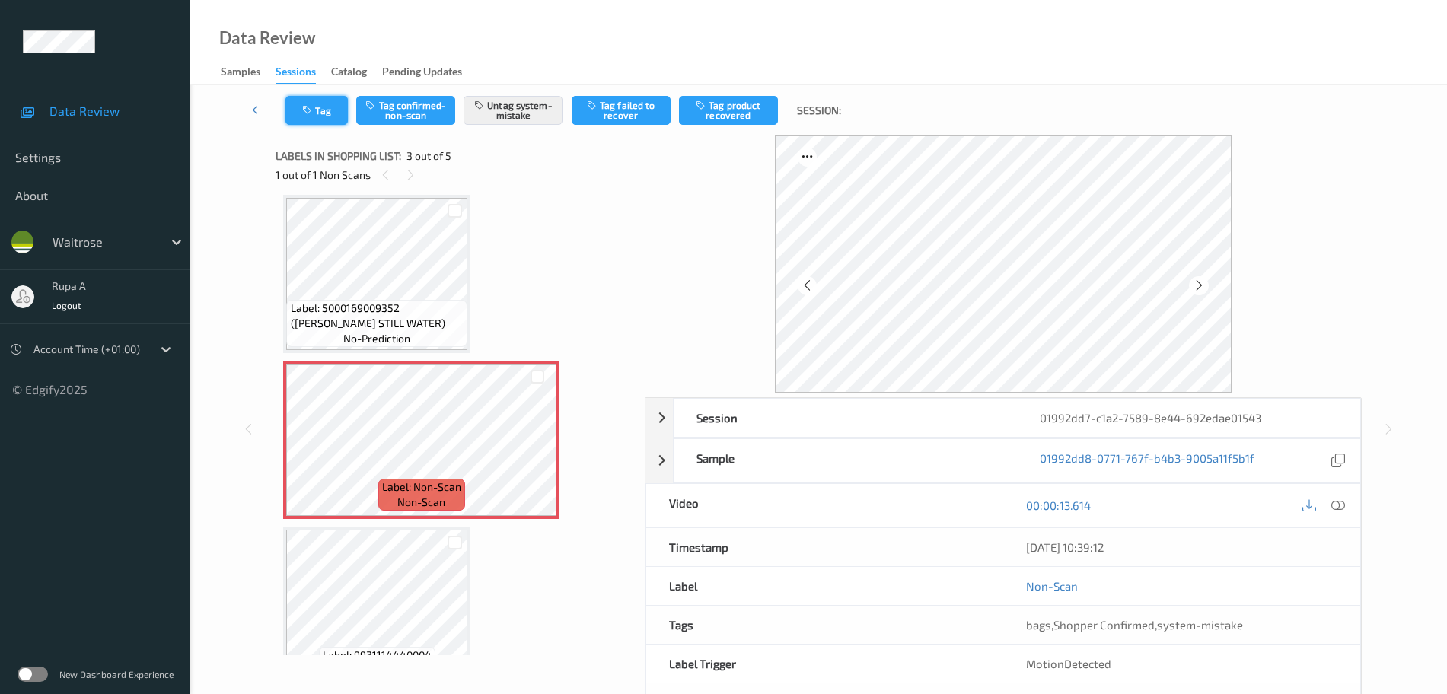
click at [332, 113] on button "Tag" at bounding box center [316, 110] width 62 height 29
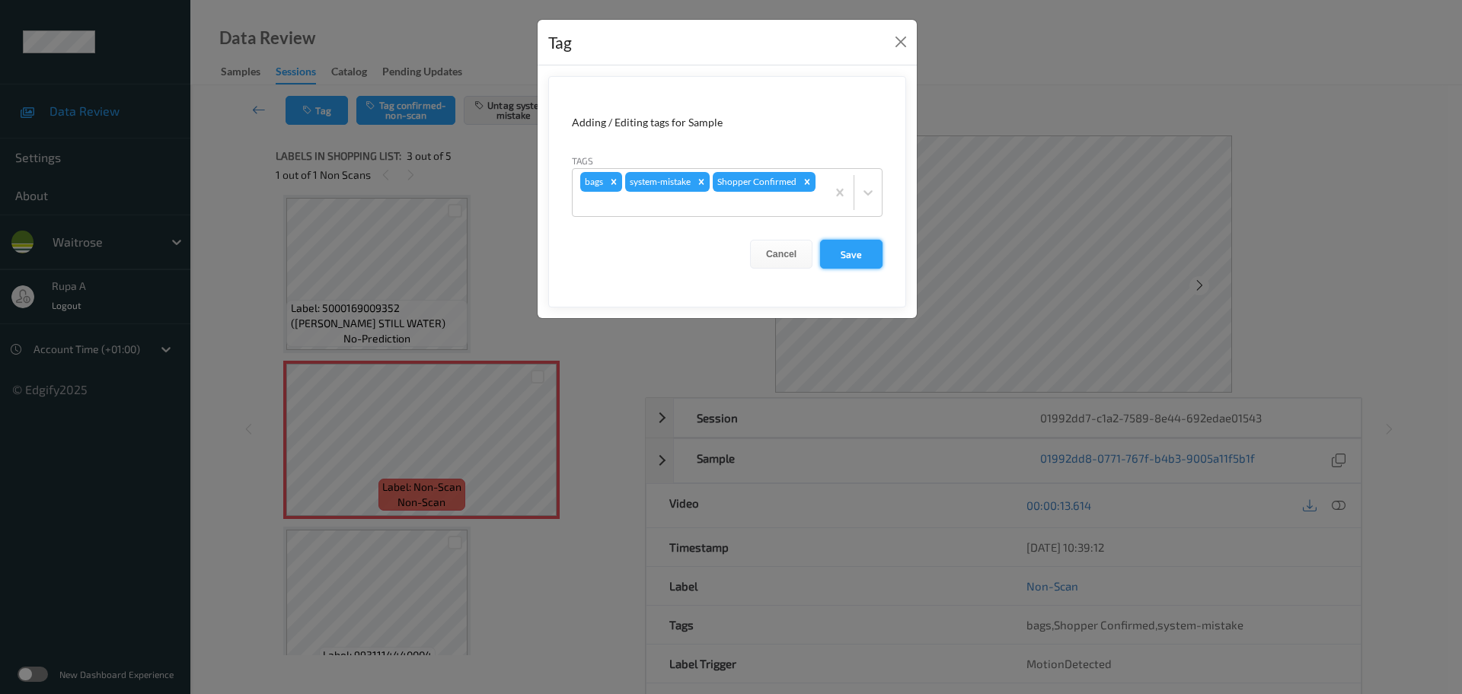
click at [868, 252] on button "Save" at bounding box center [851, 254] width 62 height 29
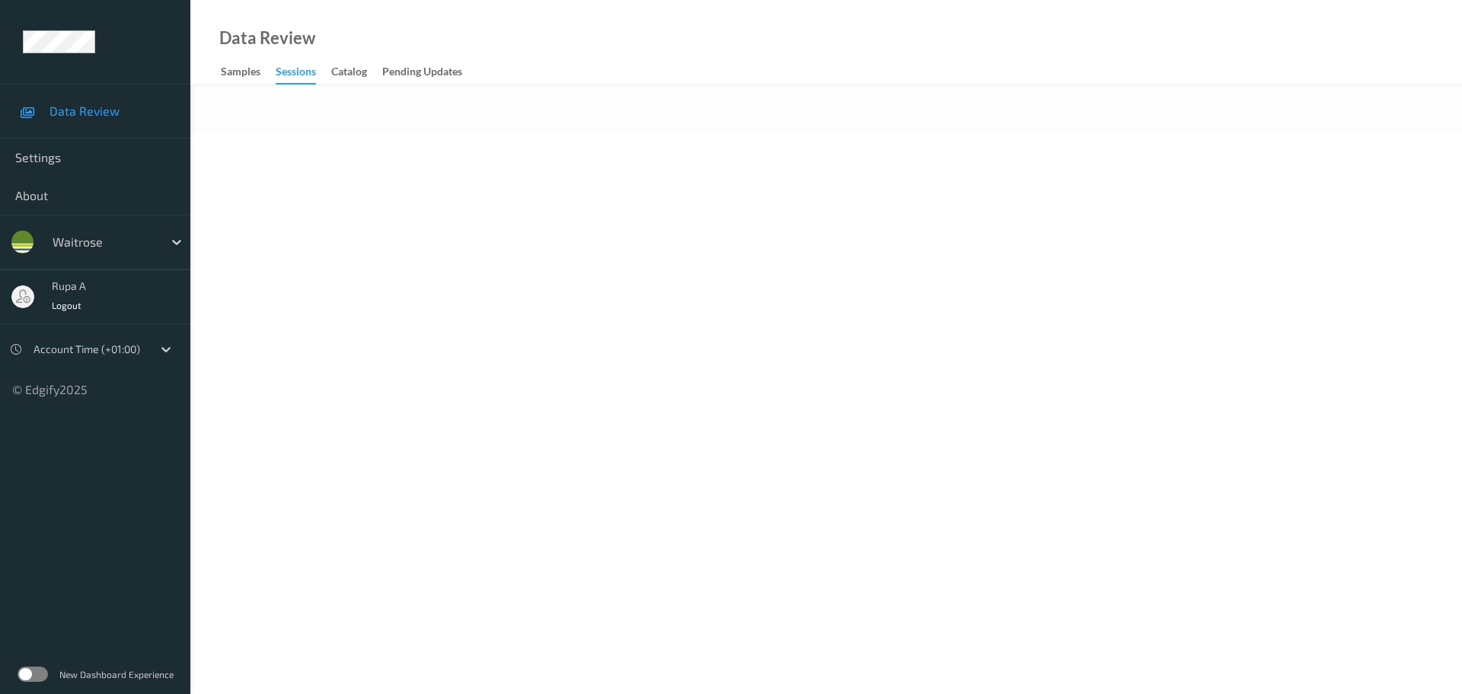
click at [572, 228] on body "Data Review Settings About waitrose rupa a Logout Account Time (+01:00) © Edgif…" at bounding box center [731, 347] width 1462 height 694
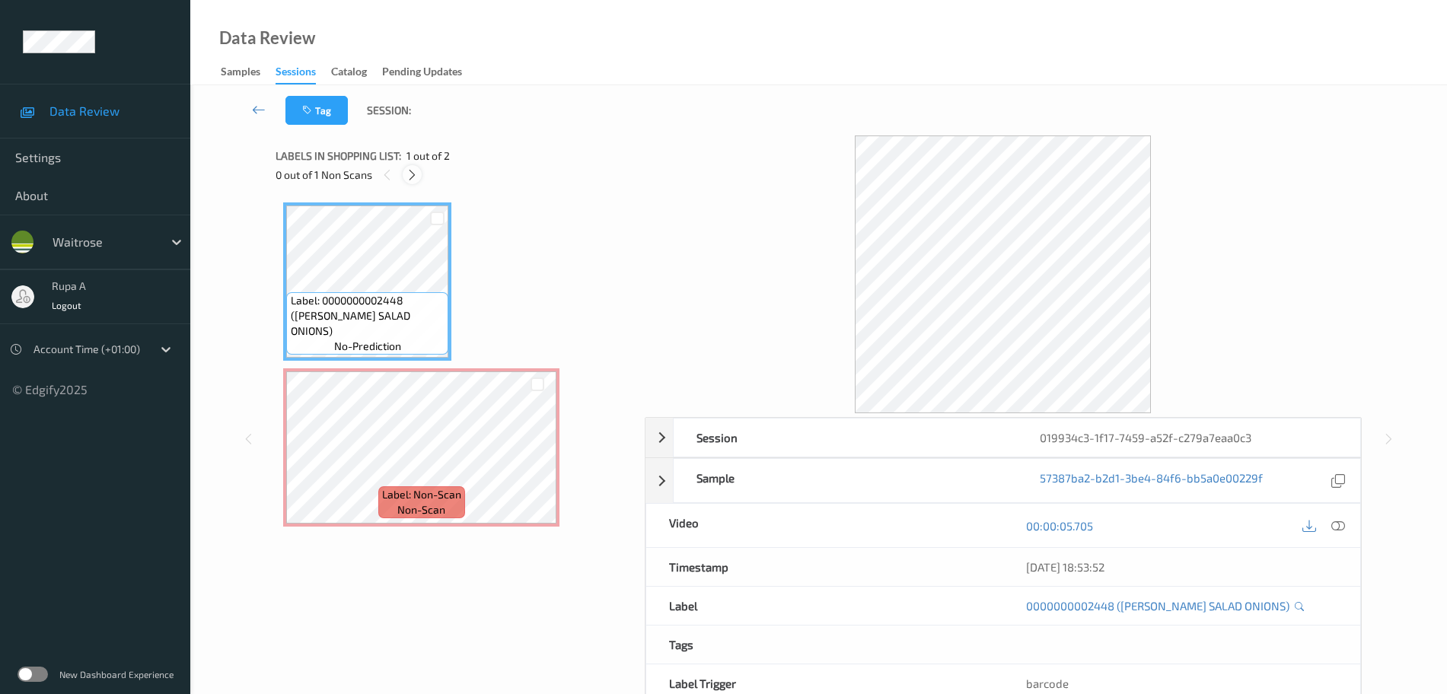
click at [416, 176] on icon at bounding box center [412, 175] width 13 height 14
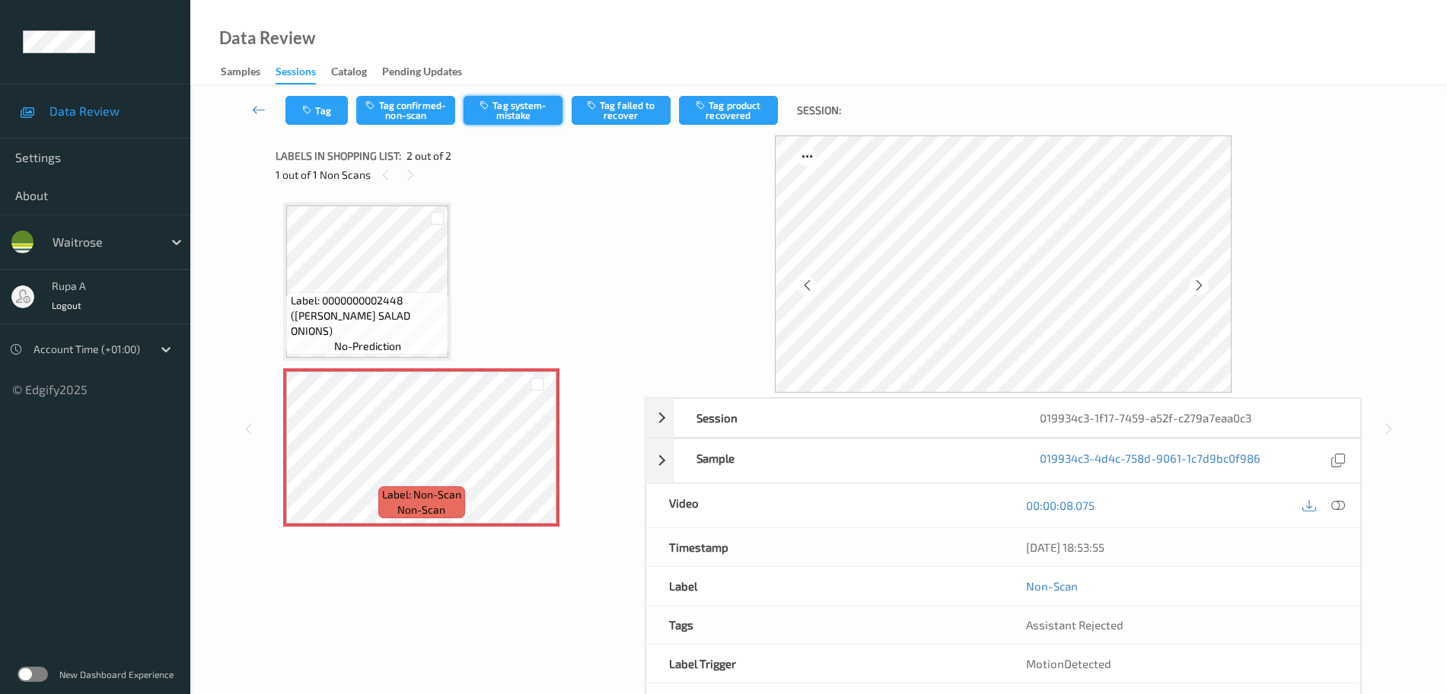
click at [530, 104] on button "Tag system-mistake" at bounding box center [513, 110] width 99 height 29
click at [1339, 507] on icon at bounding box center [1338, 506] width 14 height 14
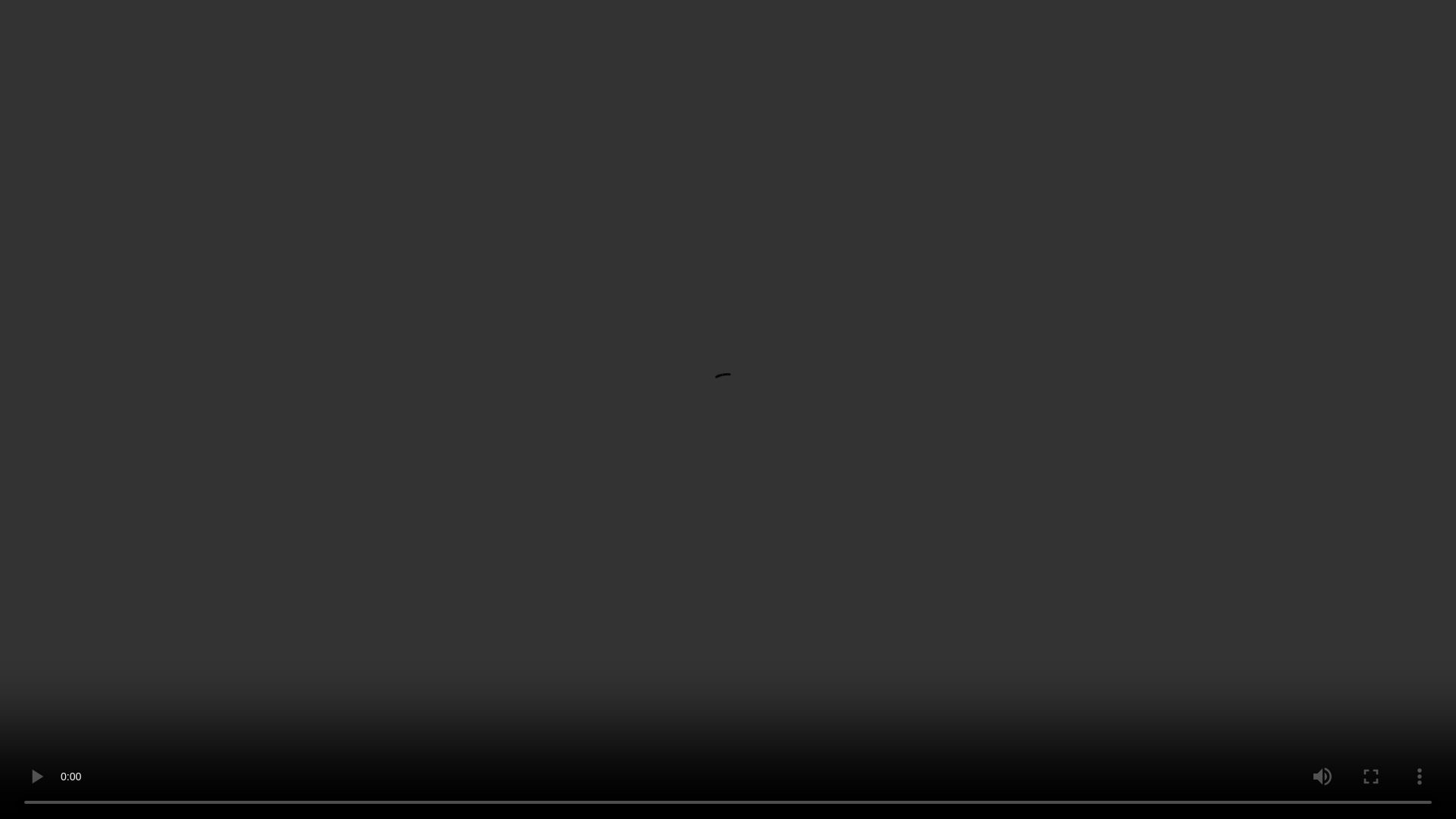
click at [1300, 463] on video at bounding box center [728, 410] width 1456 height 819
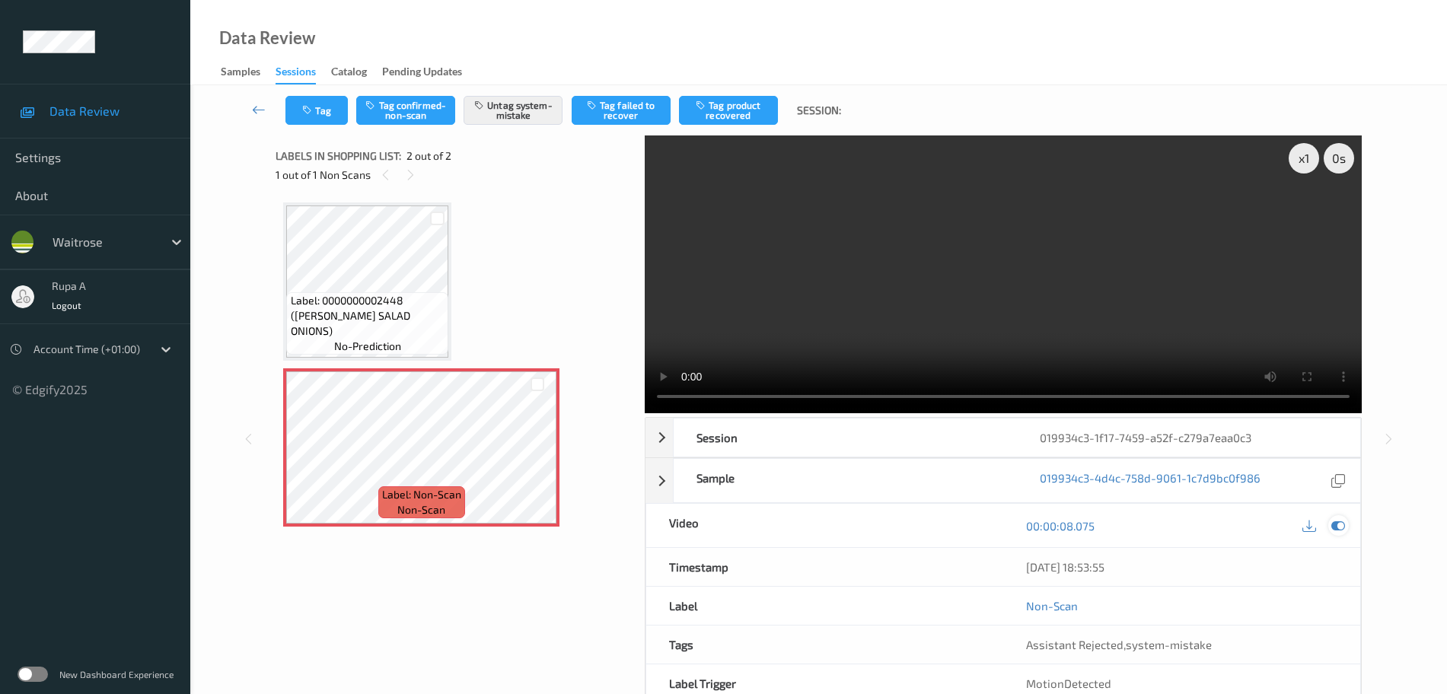
click at [1344, 524] on icon at bounding box center [1338, 526] width 14 height 14
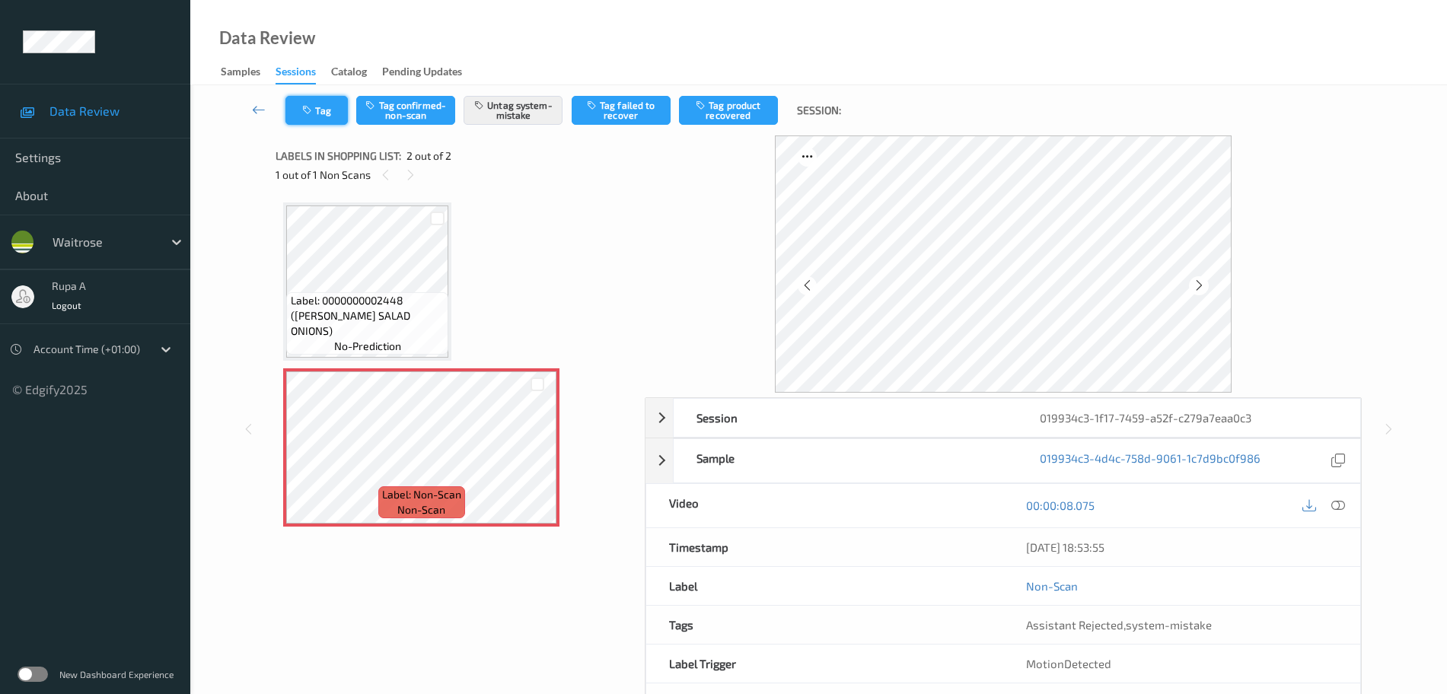
click at [304, 117] on button "Tag" at bounding box center [316, 110] width 62 height 29
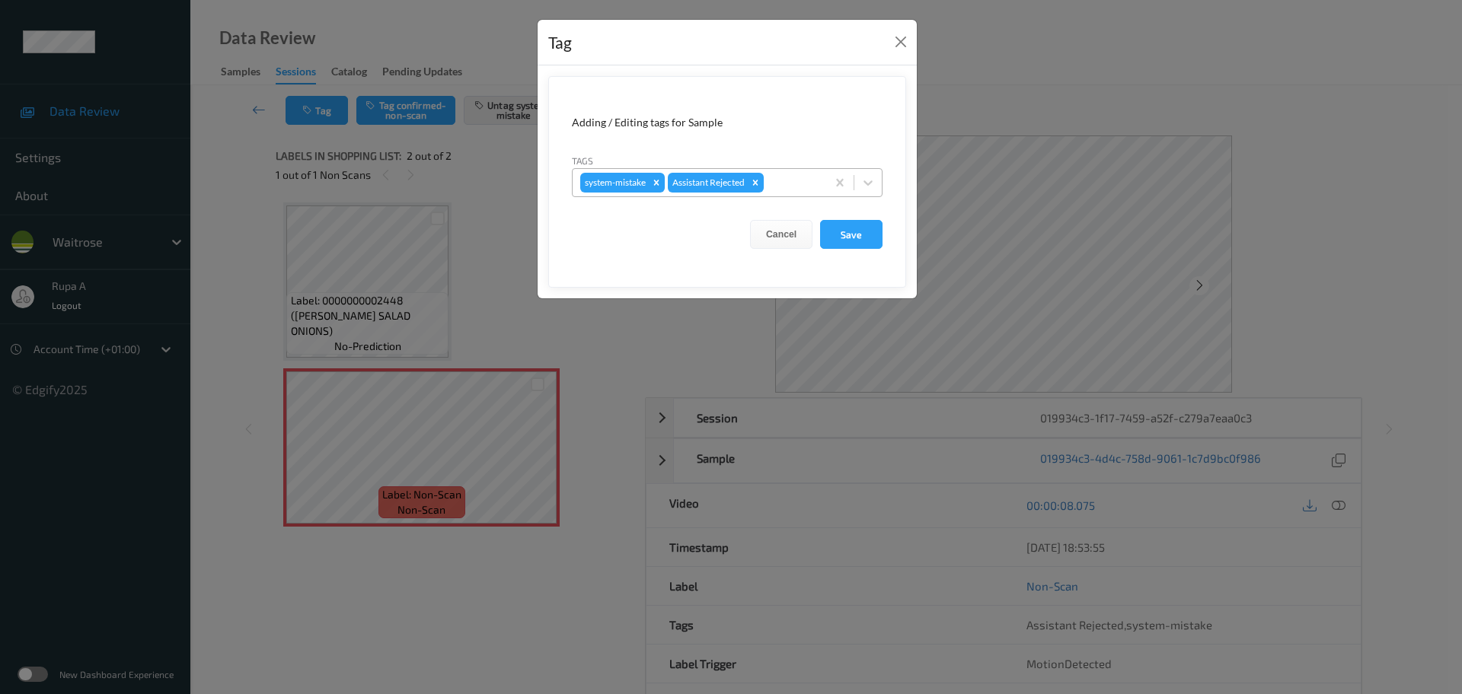
click at [789, 180] on div at bounding box center [793, 183] width 52 height 18
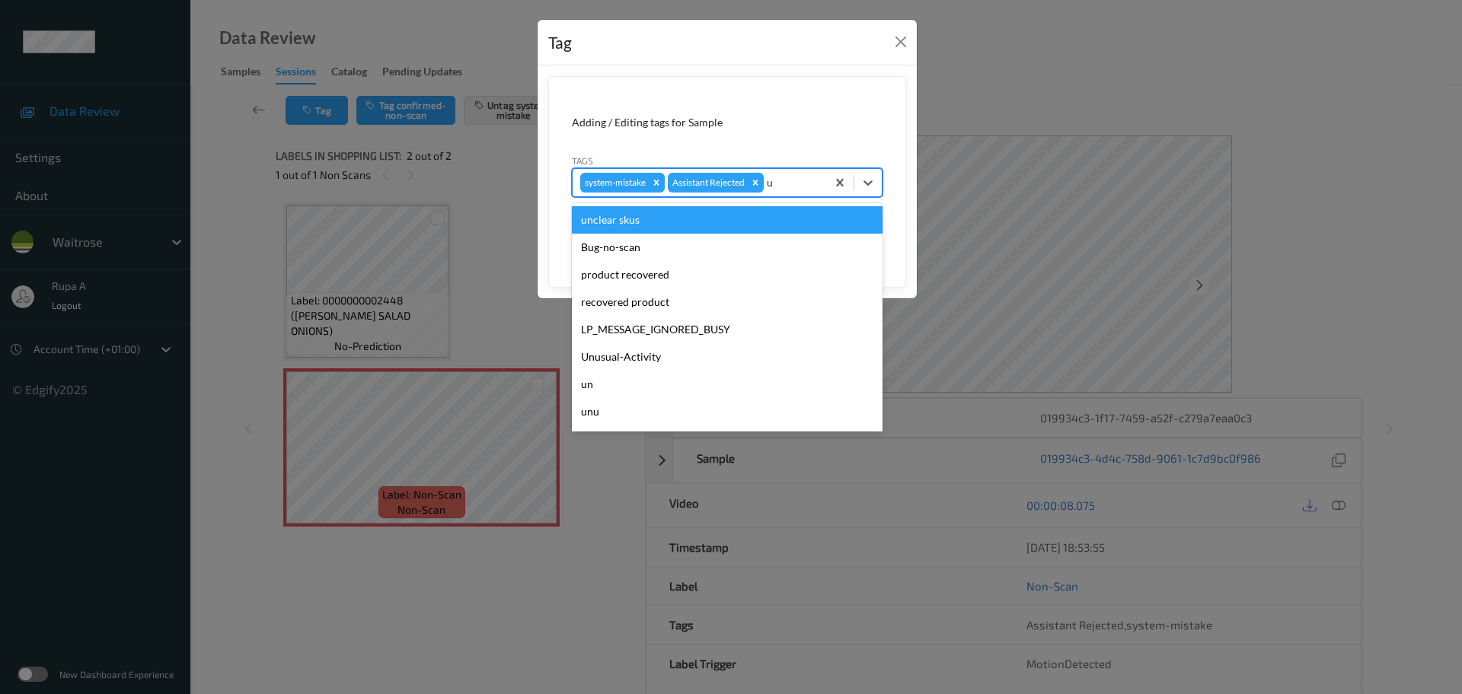
type input "un"
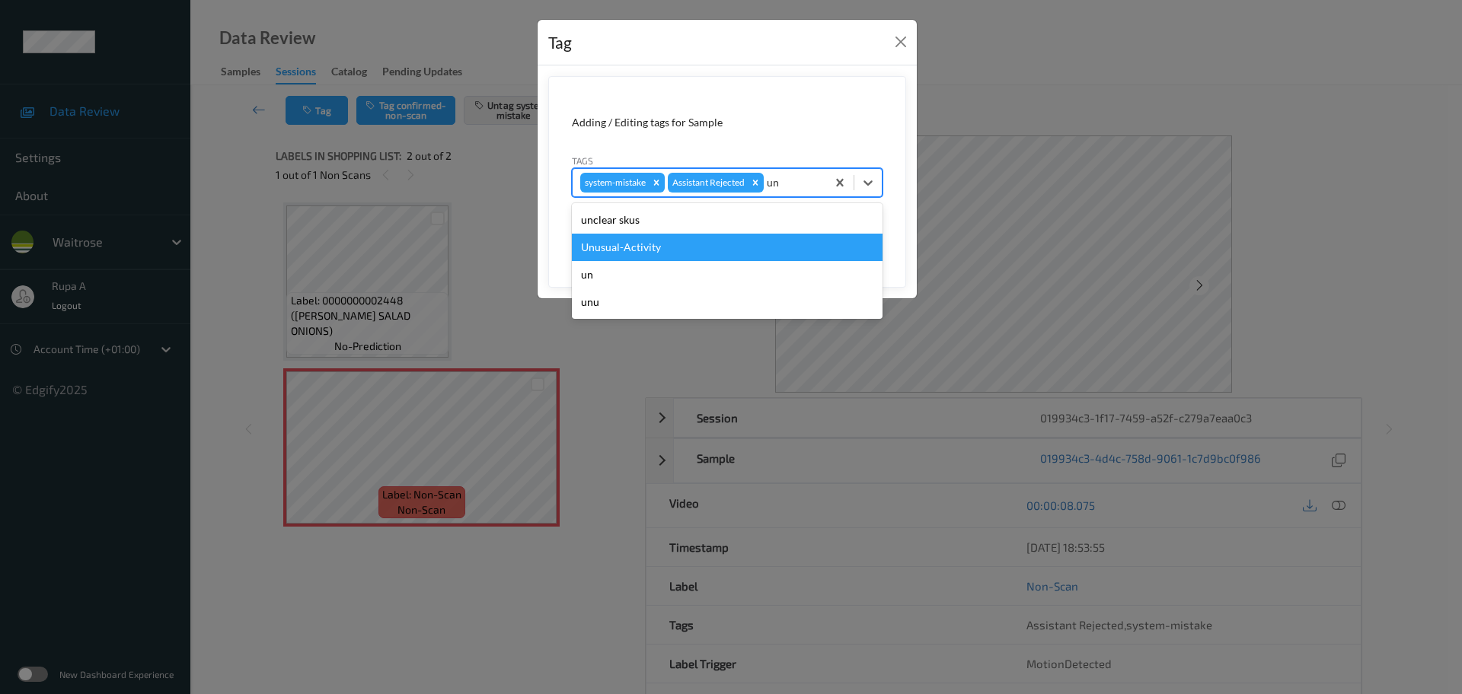
click at [711, 248] on div "Unusual-Activity" at bounding box center [727, 247] width 311 height 27
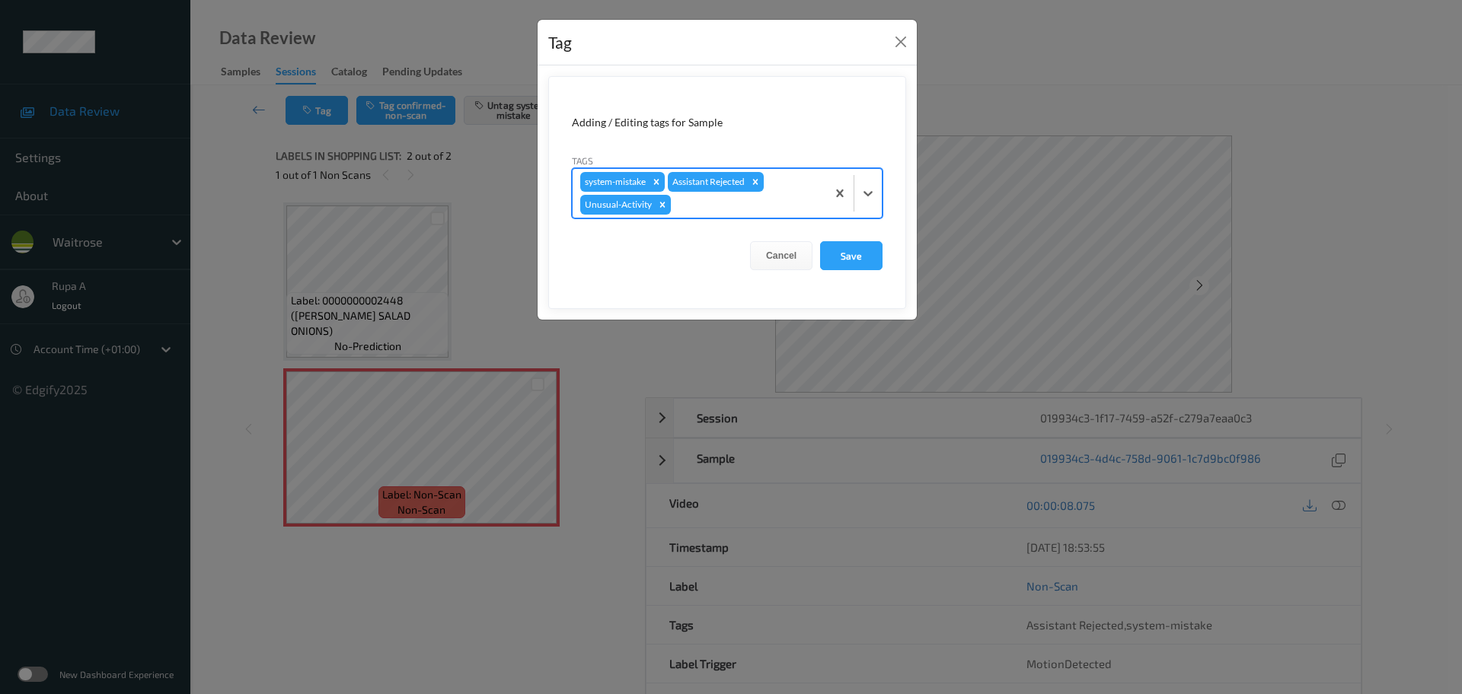
click at [742, 209] on div at bounding box center [746, 205] width 145 height 18
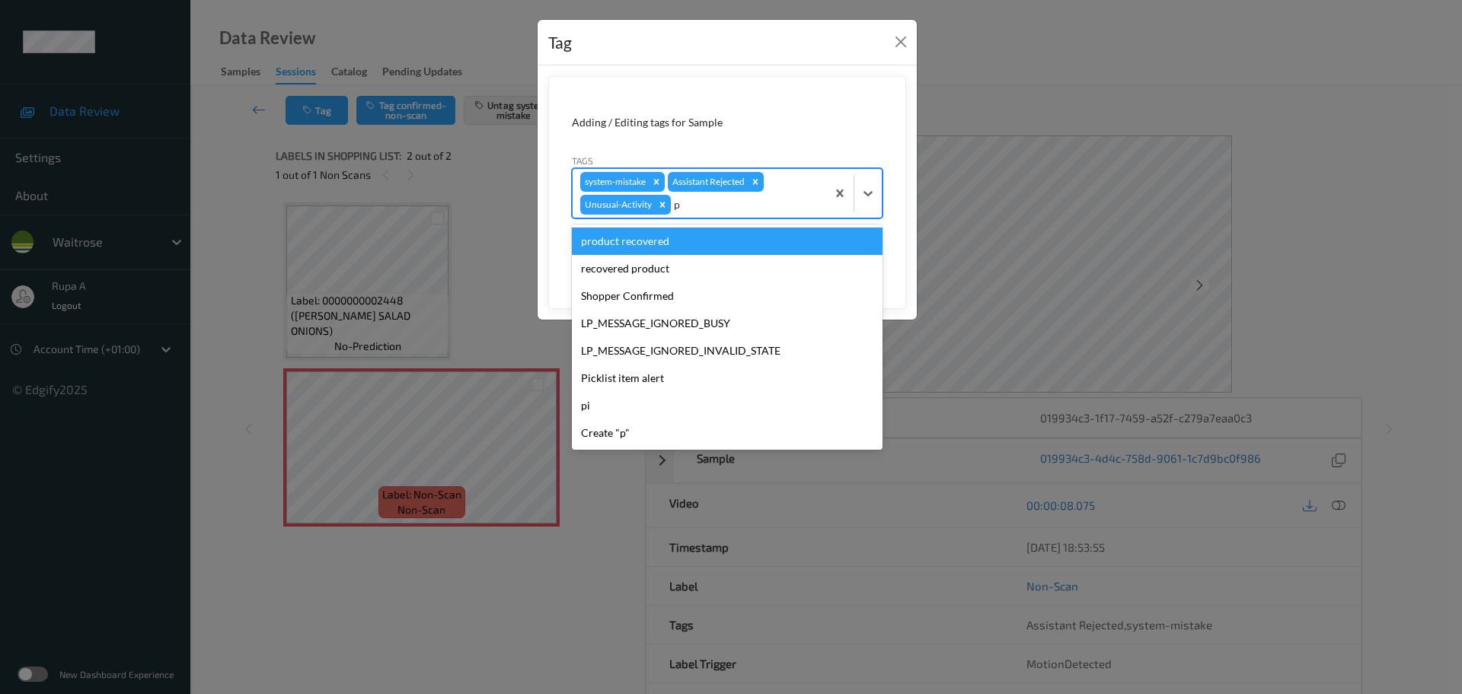
type input "pi"
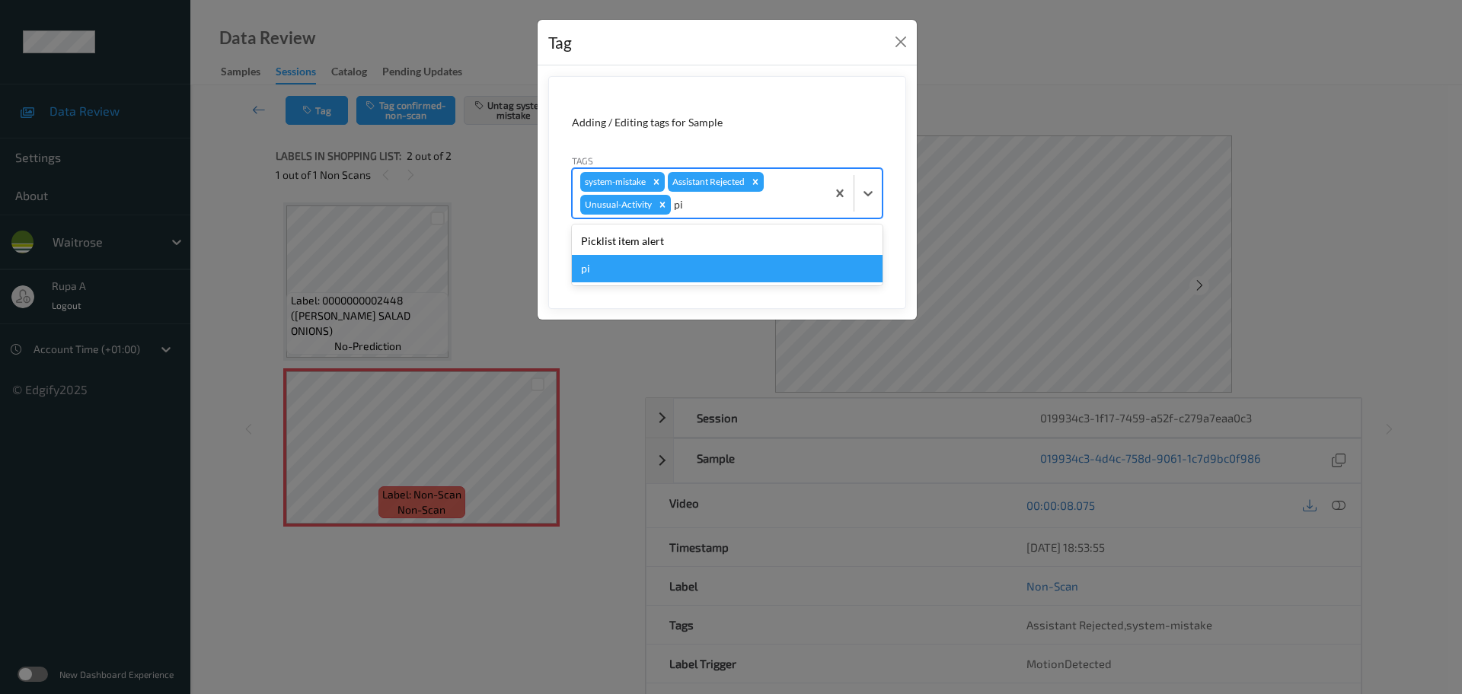
click at [716, 257] on div "pi" at bounding box center [727, 268] width 311 height 27
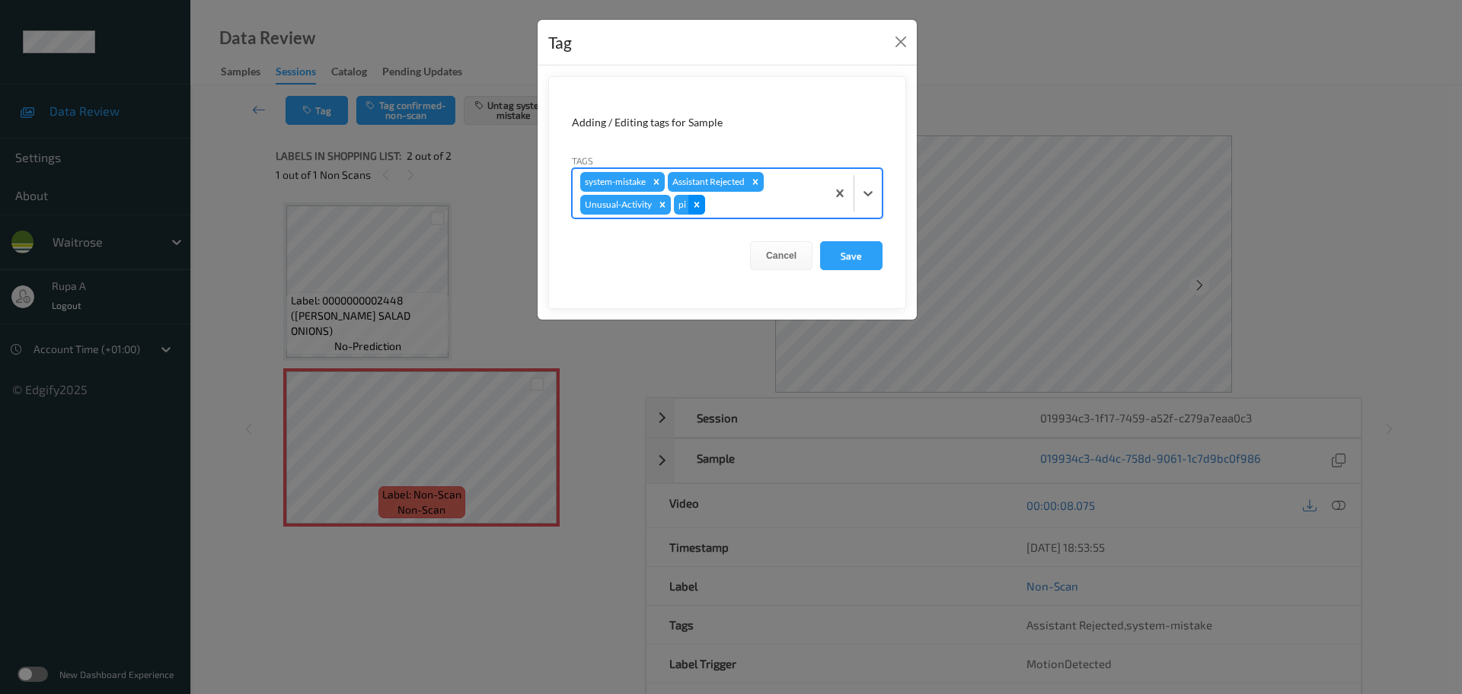
click at [696, 202] on icon "Remove pi" at bounding box center [696, 204] width 11 height 11
click at [698, 206] on div at bounding box center [746, 205] width 145 height 18
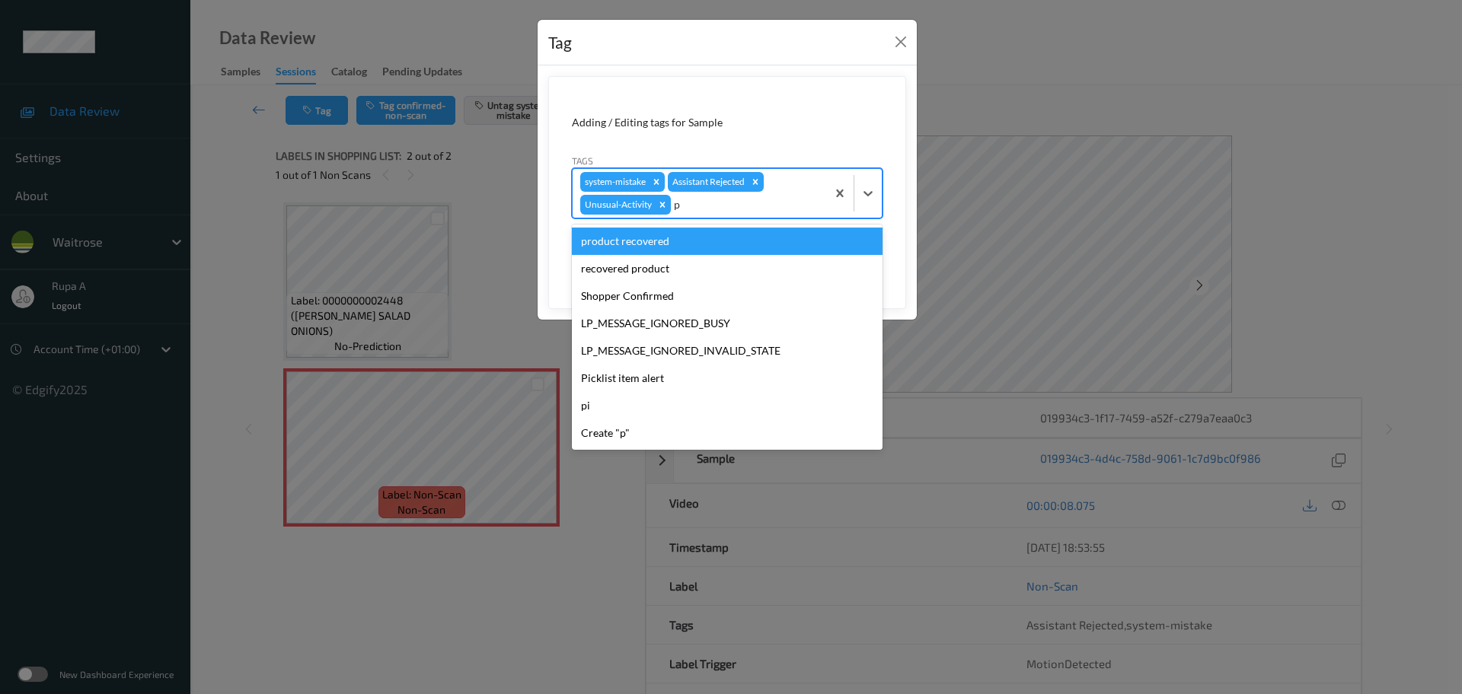
type input "pi"
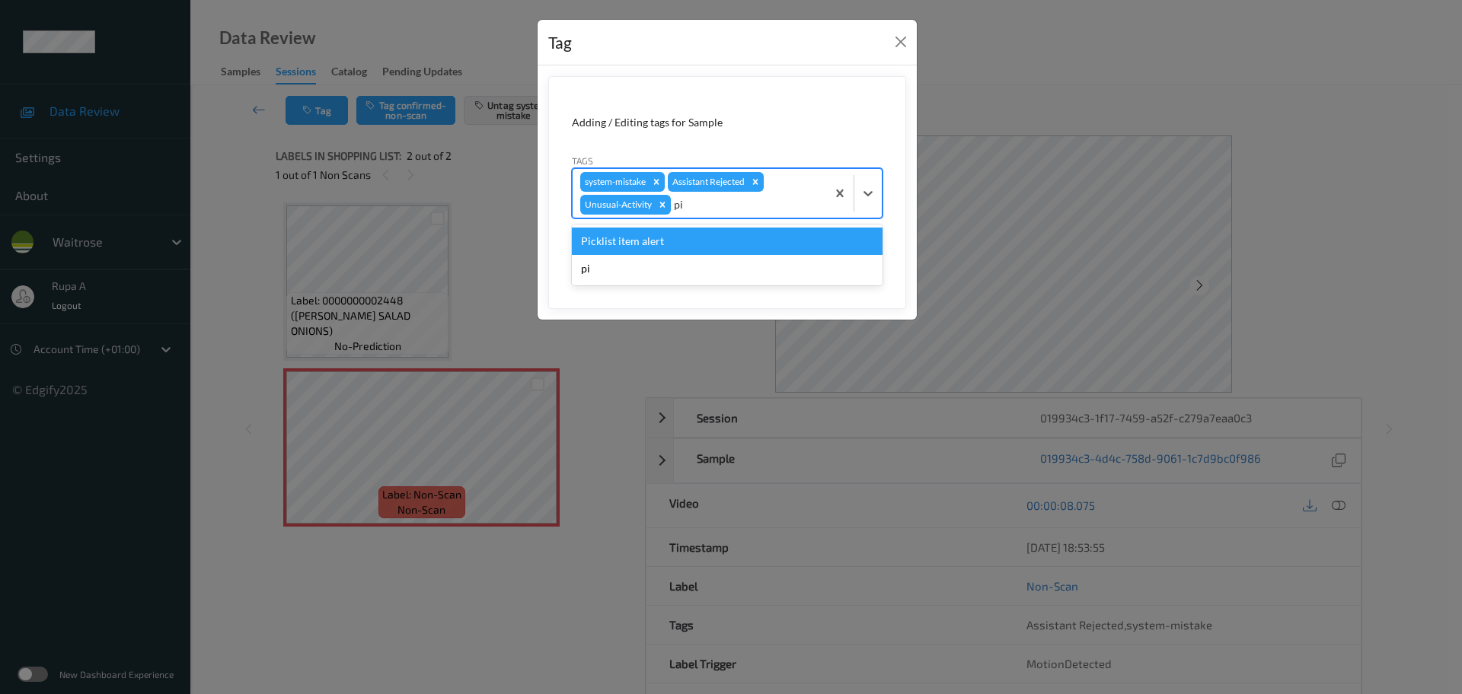
click at [676, 234] on div "Picklist item alert" at bounding box center [727, 241] width 311 height 27
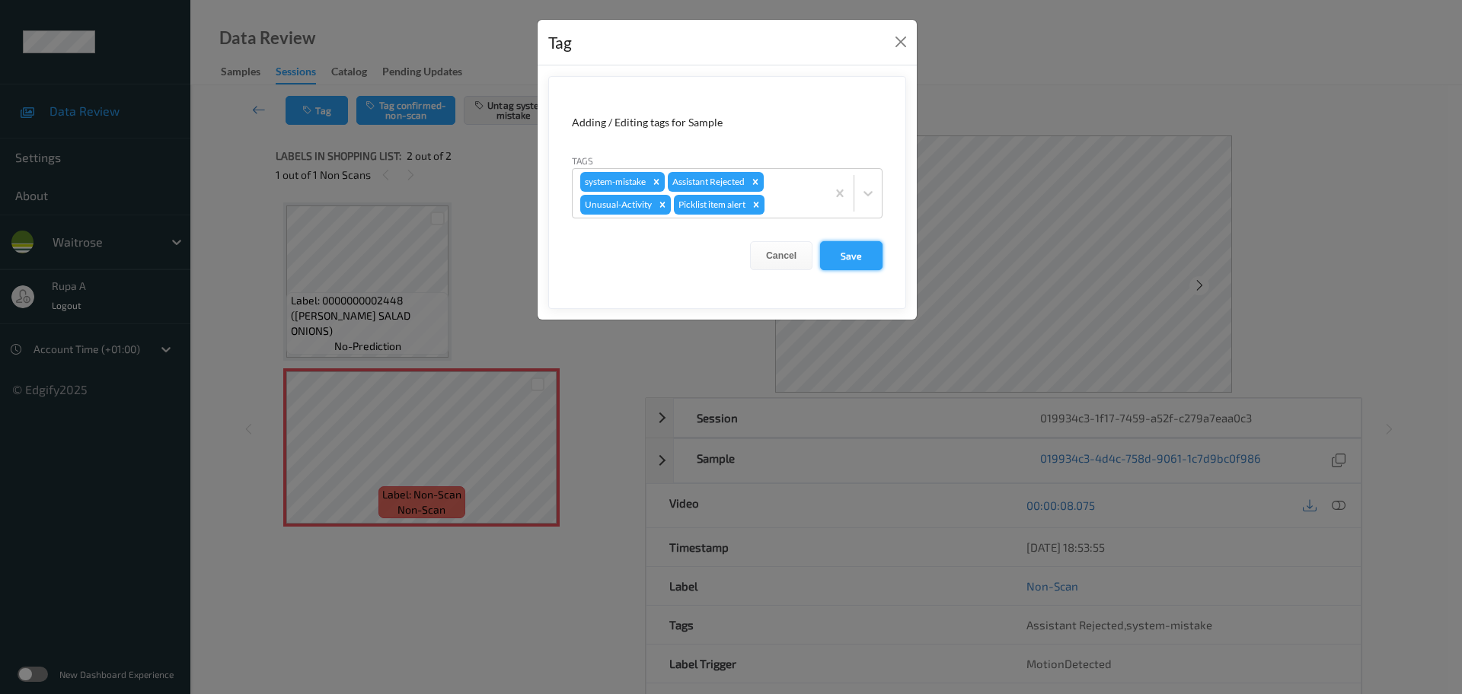
click at [866, 251] on button "Save" at bounding box center [851, 255] width 62 height 29
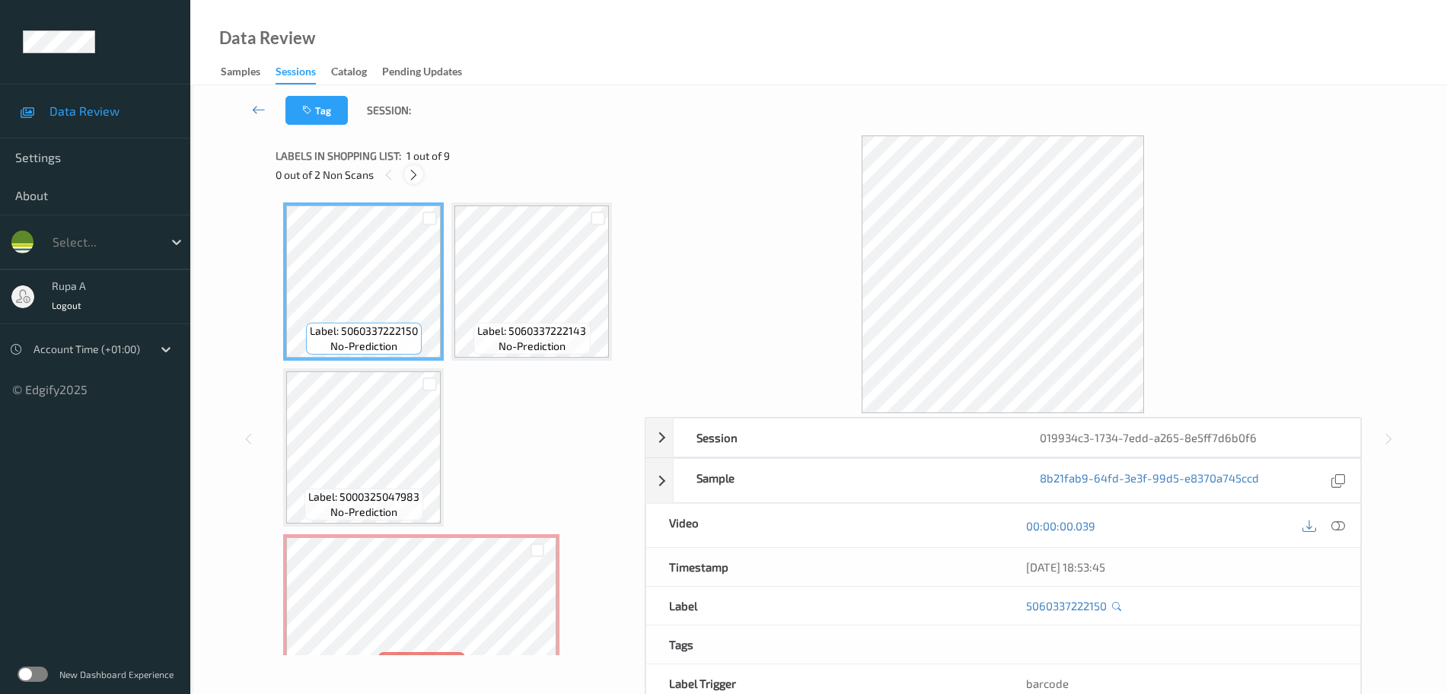
click at [413, 174] on icon at bounding box center [413, 175] width 13 height 14
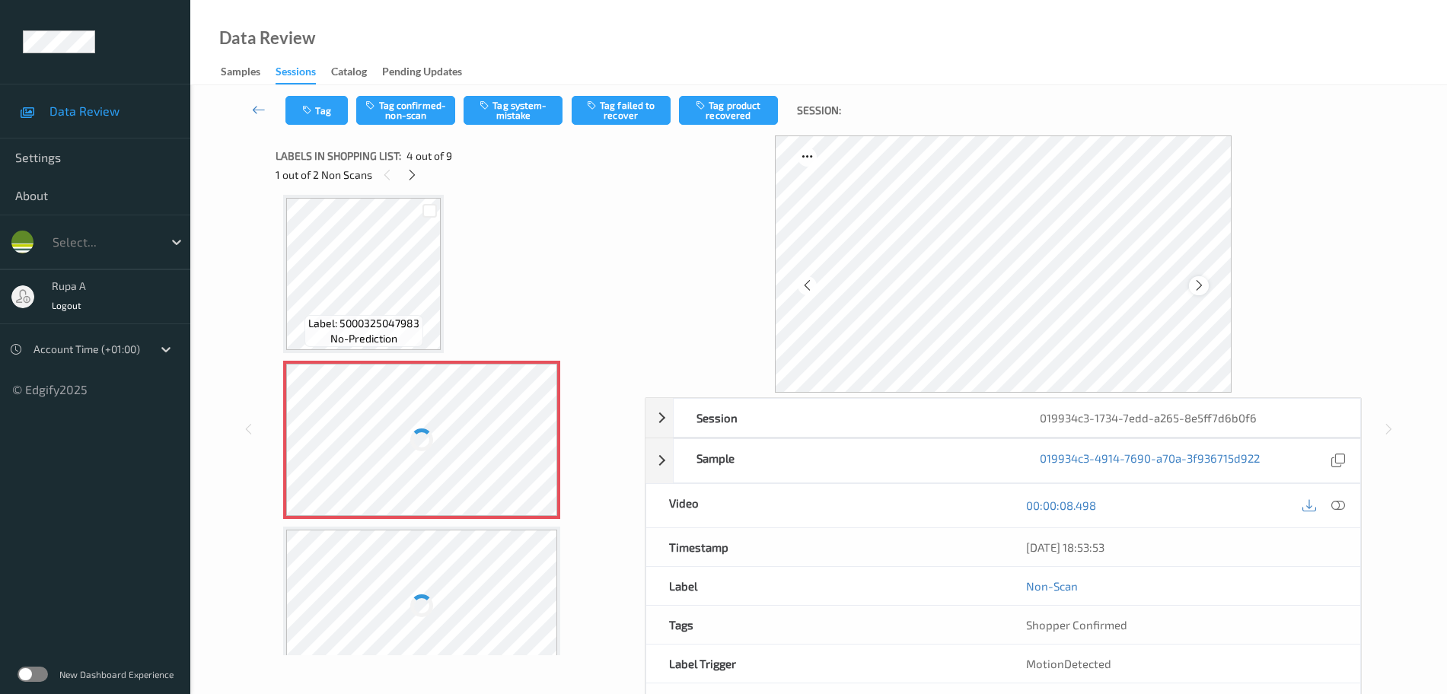
click at [1201, 289] on icon at bounding box center [1199, 286] width 13 height 14
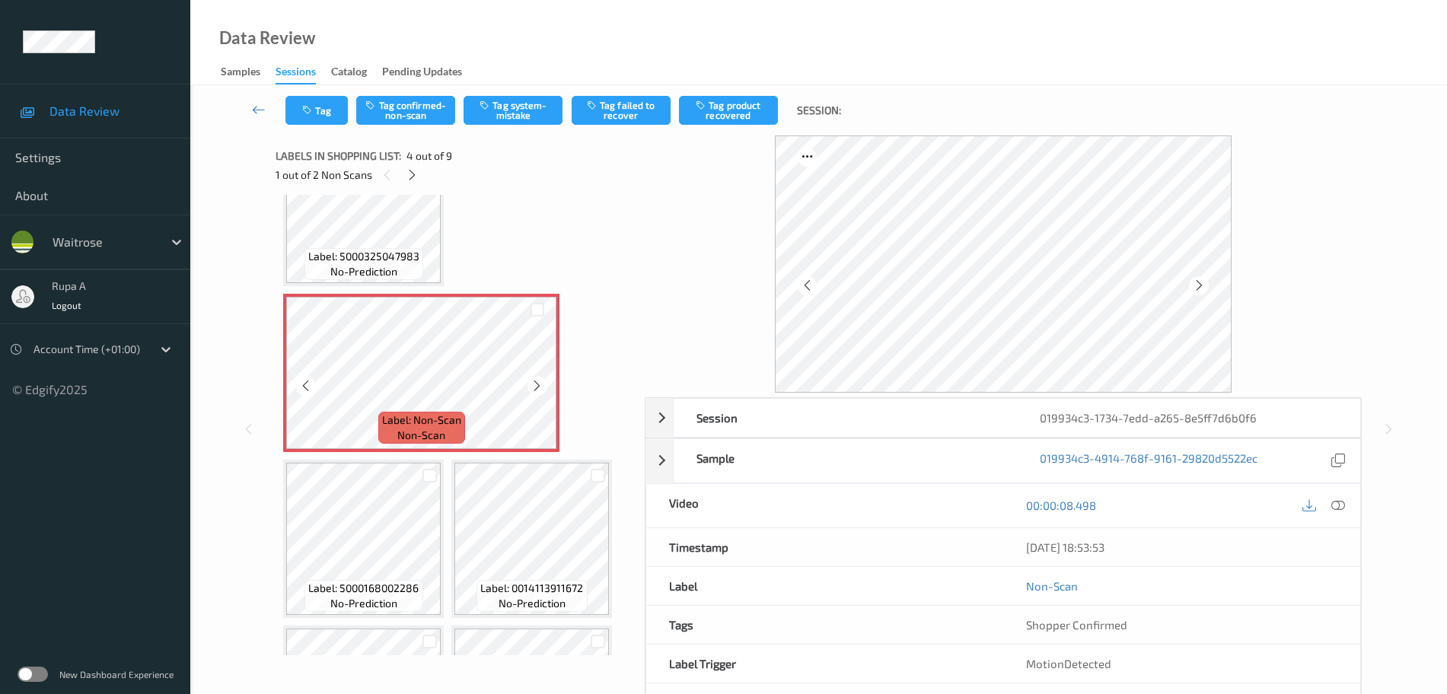
scroll to position [269, 0]
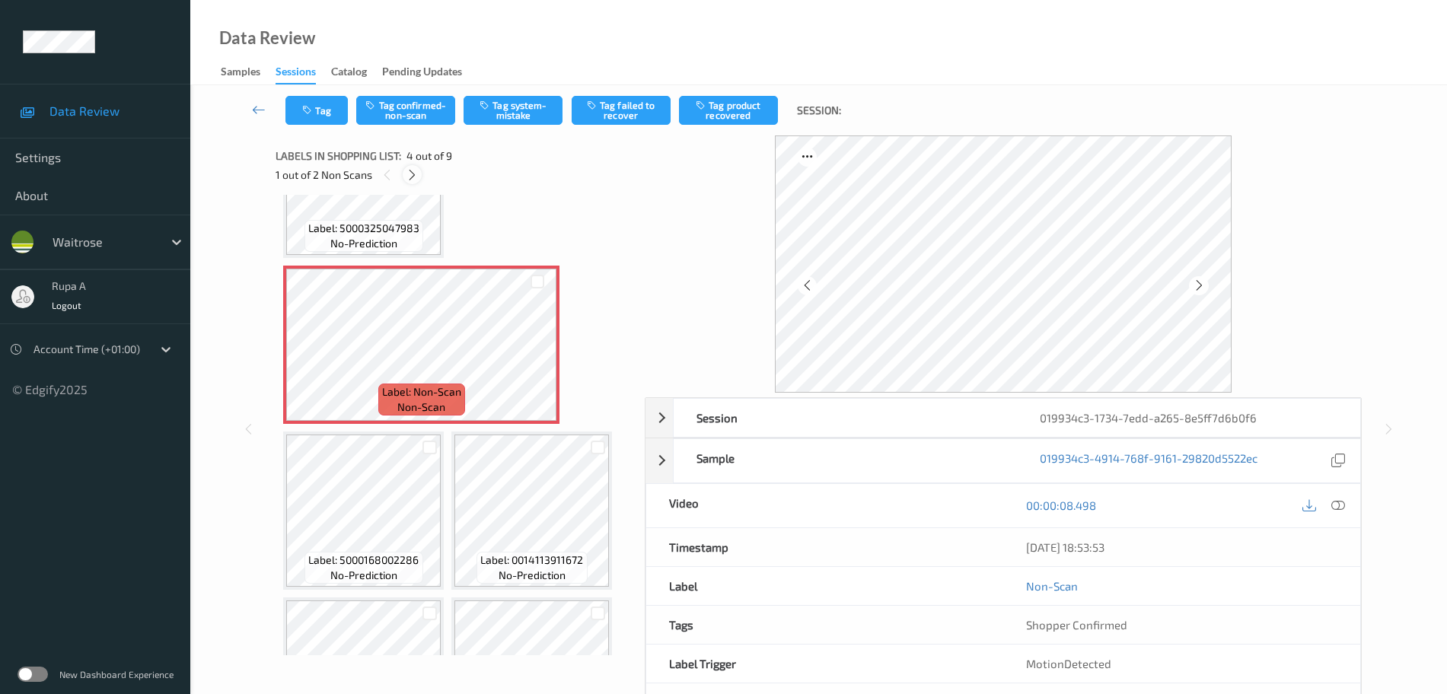
click at [418, 173] on icon at bounding box center [412, 175] width 13 height 14
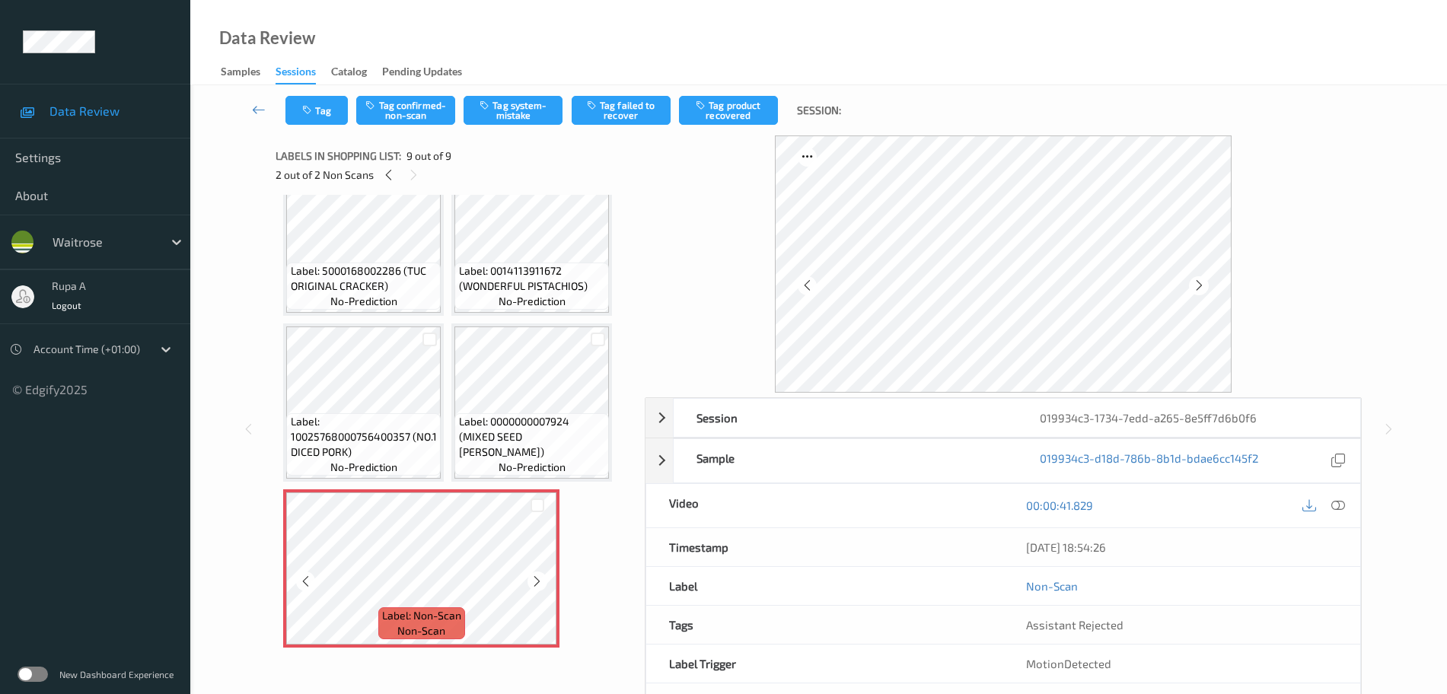
scroll to position [528, 0]
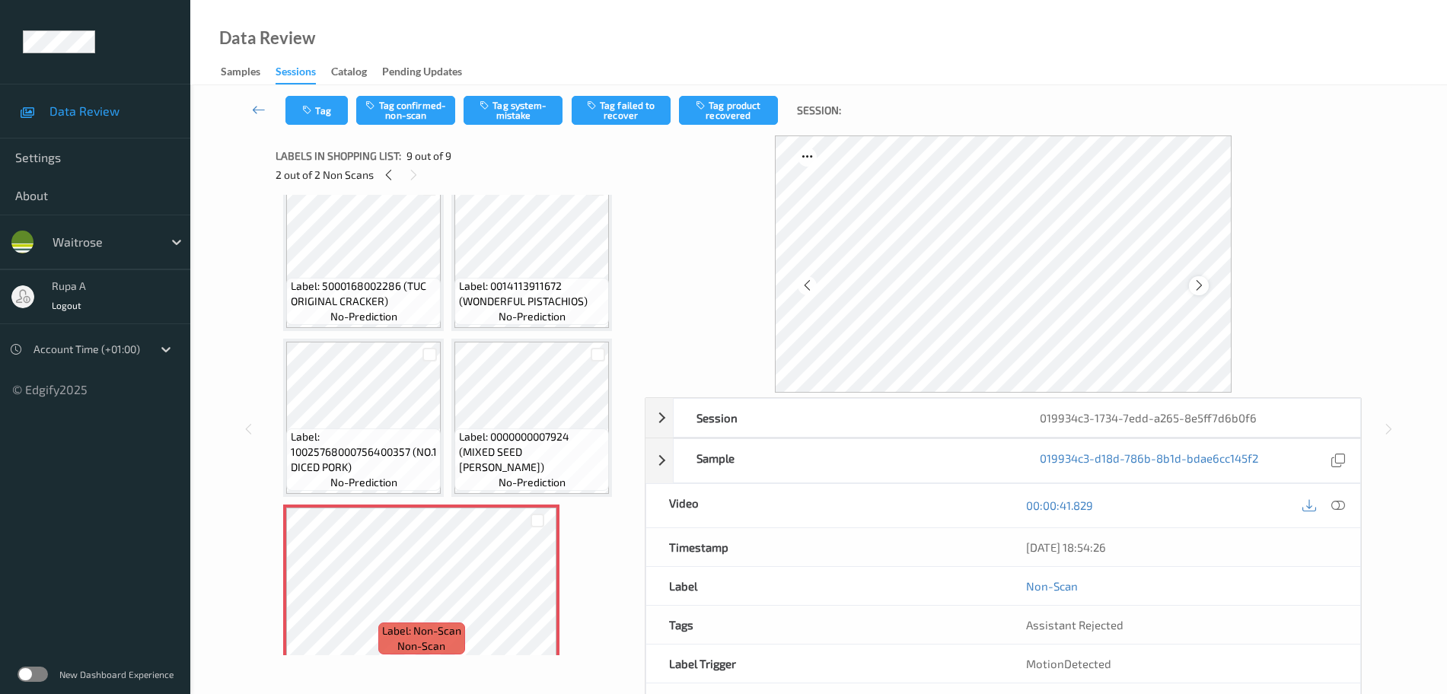
click at [1203, 289] on icon at bounding box center [1199, 286] width 13 height 14
click at [1202, 289] on icon at bounding box center [1199, 286] width 13 height 14
click at [394, 176] on icon at bounding box center [388, 175] width 13 height 14
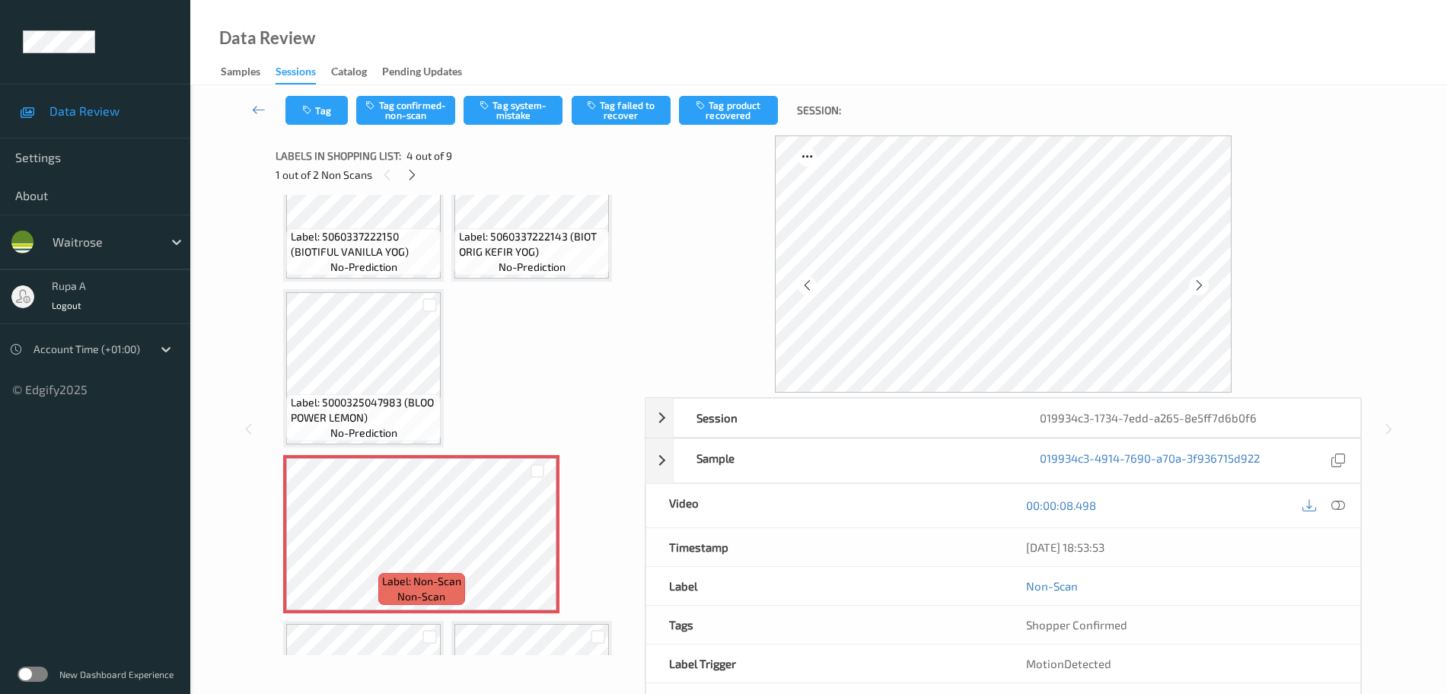
scroll to position [78, 0]
click at [1337, 508] on icon at bounding box center [1338, 506] width 14 height 14
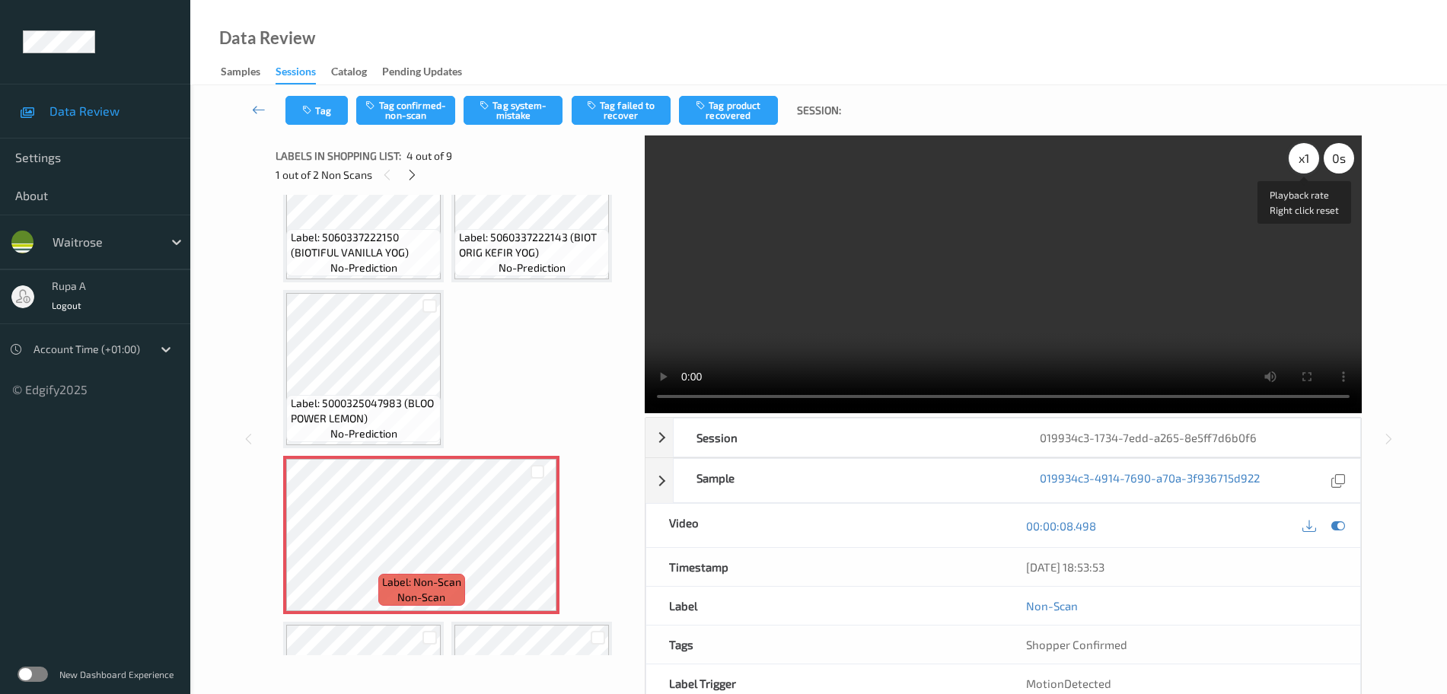
click at [1305, 158] on div "x 1" at bounding box center [1304, 158] width 30 height 30
click at [1305, 158] on div "x 2" at bounding box center [1304, 158] width 30 height 30
drag, startPoint x: 1333, startPoint y: 521, endPoint x: 1321, endPoint y: 516, distance: 13.0
click at [1333, 521] on icon at bounding box center [1338, 526] width 14 height 14
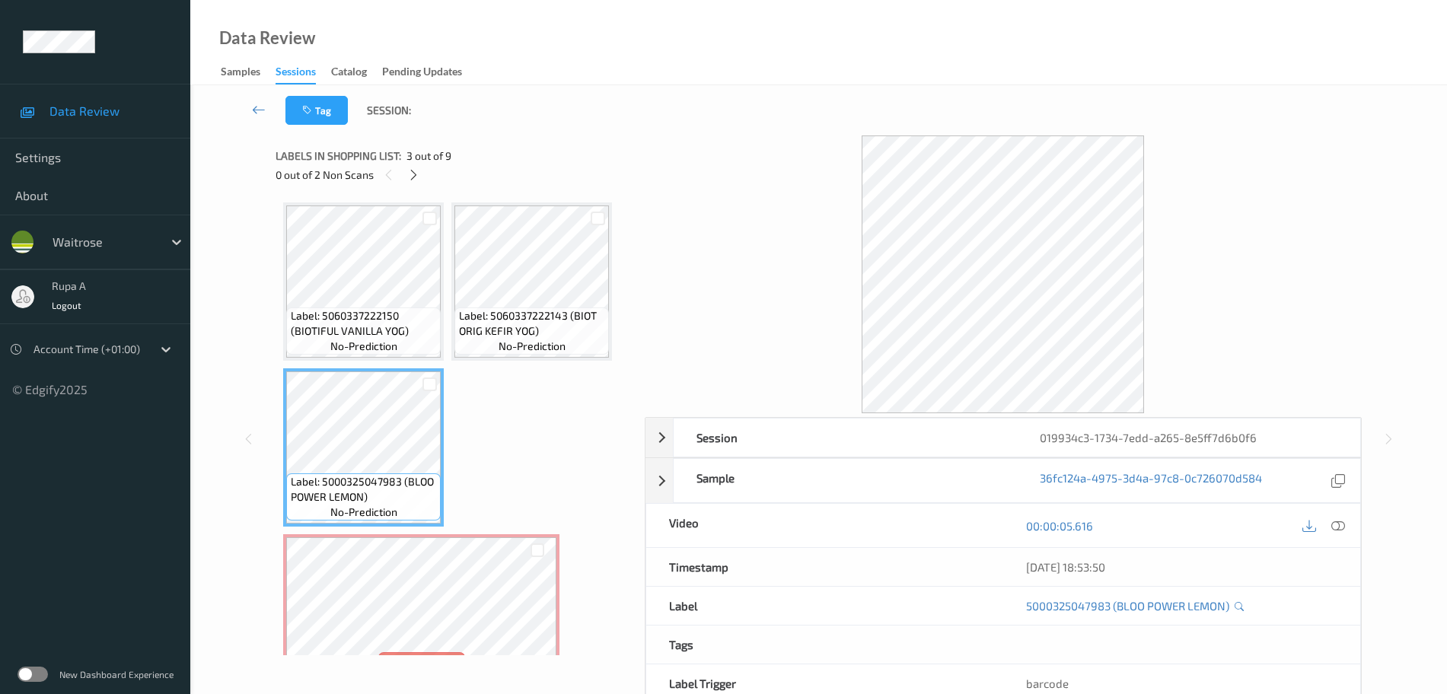
scroll to position [95, 0]
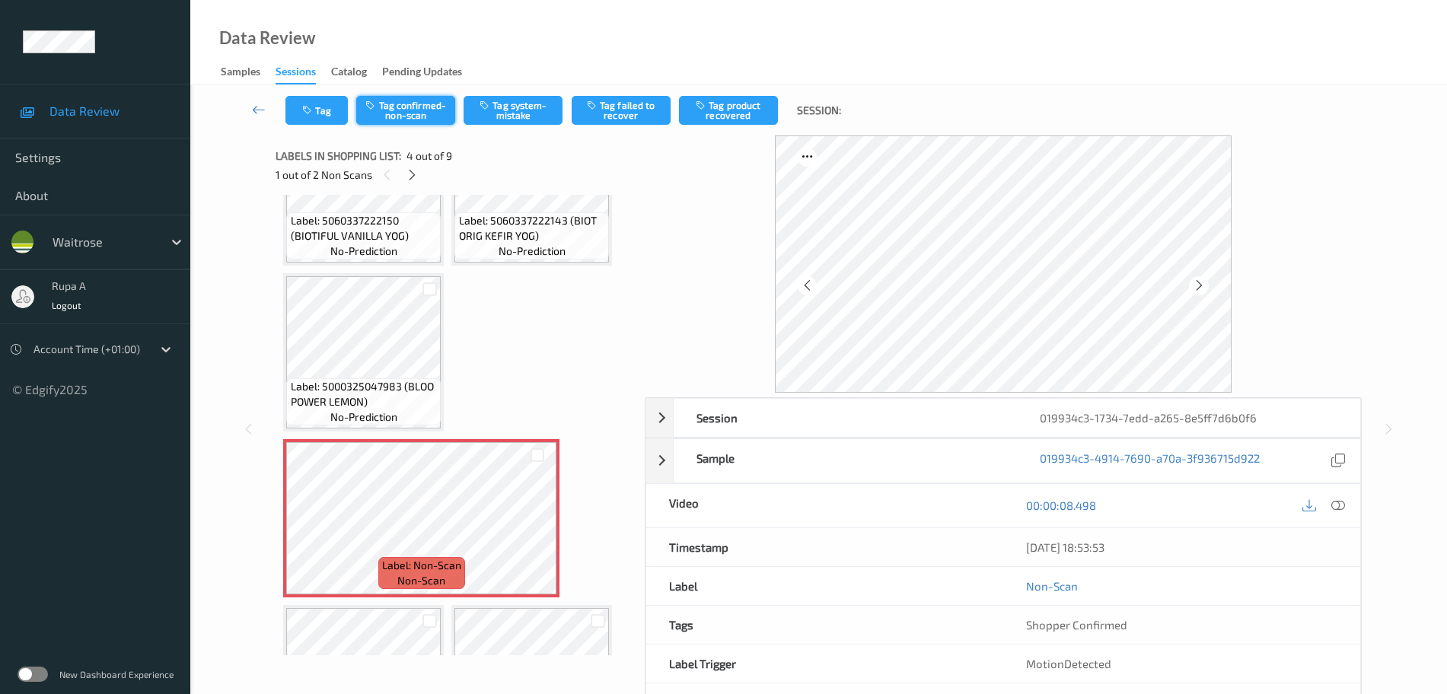
click at [415, 110] on button "Tag confirmed-non-scan" at bounding box center [405, 110] width 99 height 29
click at [617, 110] on button "Tag failed to recover" at bounding box center [621, 110] width 99 height 29
click at [408, 179] on icon at bounding box center [412, 175] width 13 height 14
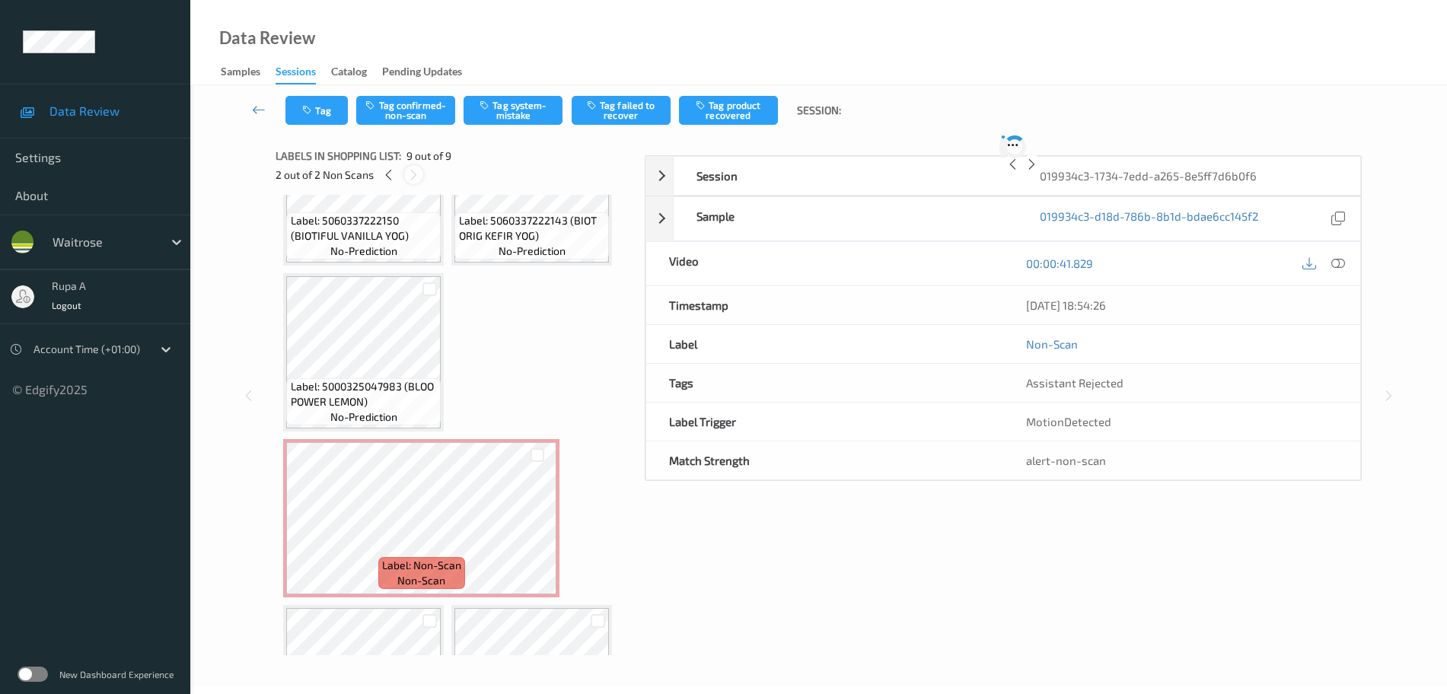
scroll to position [543, 0]
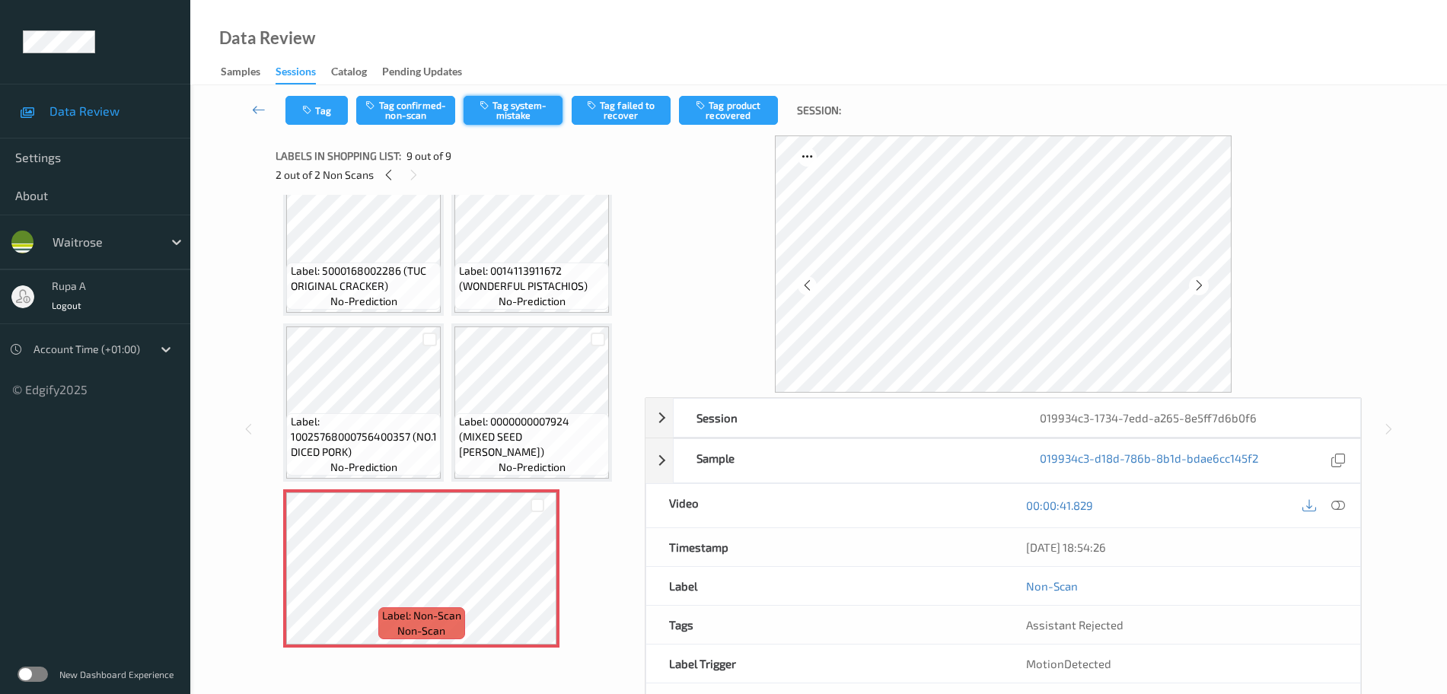
click at [517, 113] on button "Tag system-mistake" at bounding box center [513, 110] width 99 height 29
click at [335, 113] on button "Tag" at bounding box center [316, 110] width 62 height 29
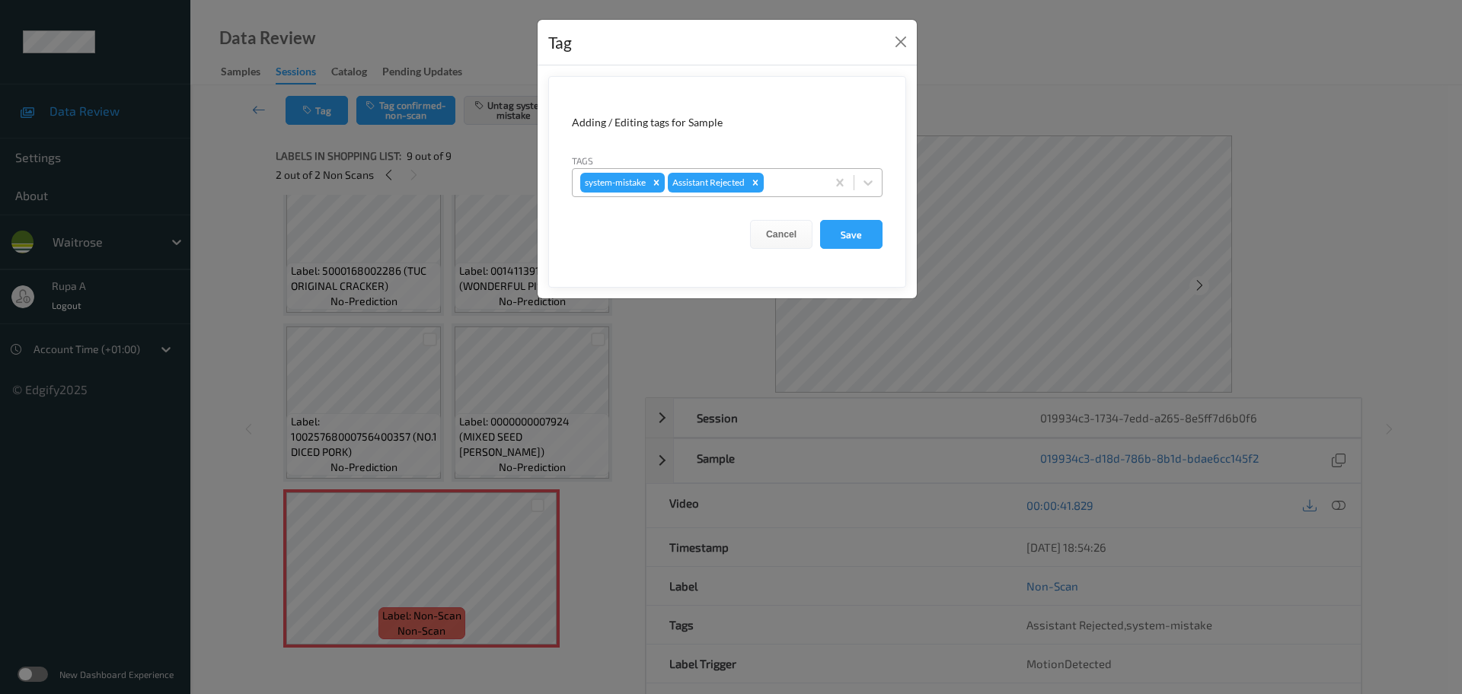
click at [778, 186] on div at bounding box center [793, 183] width 52 height 18
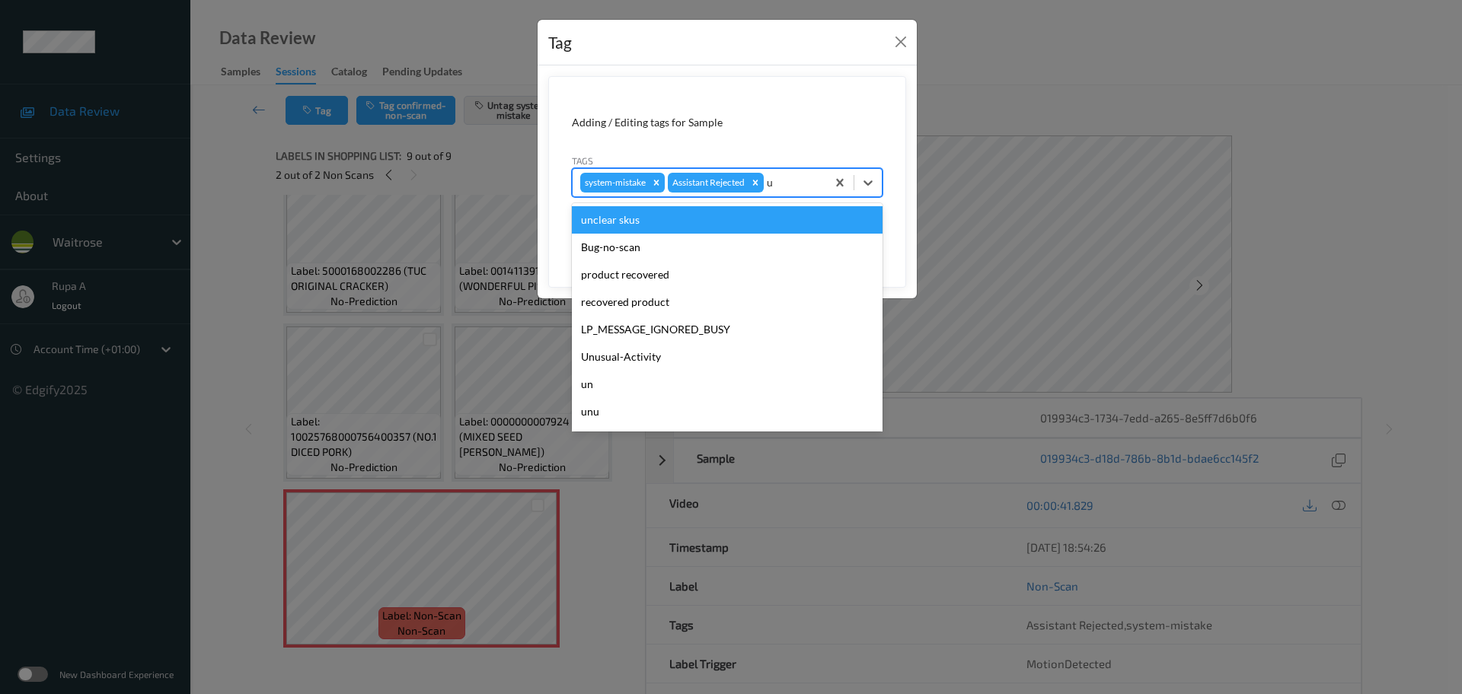
type input "un"
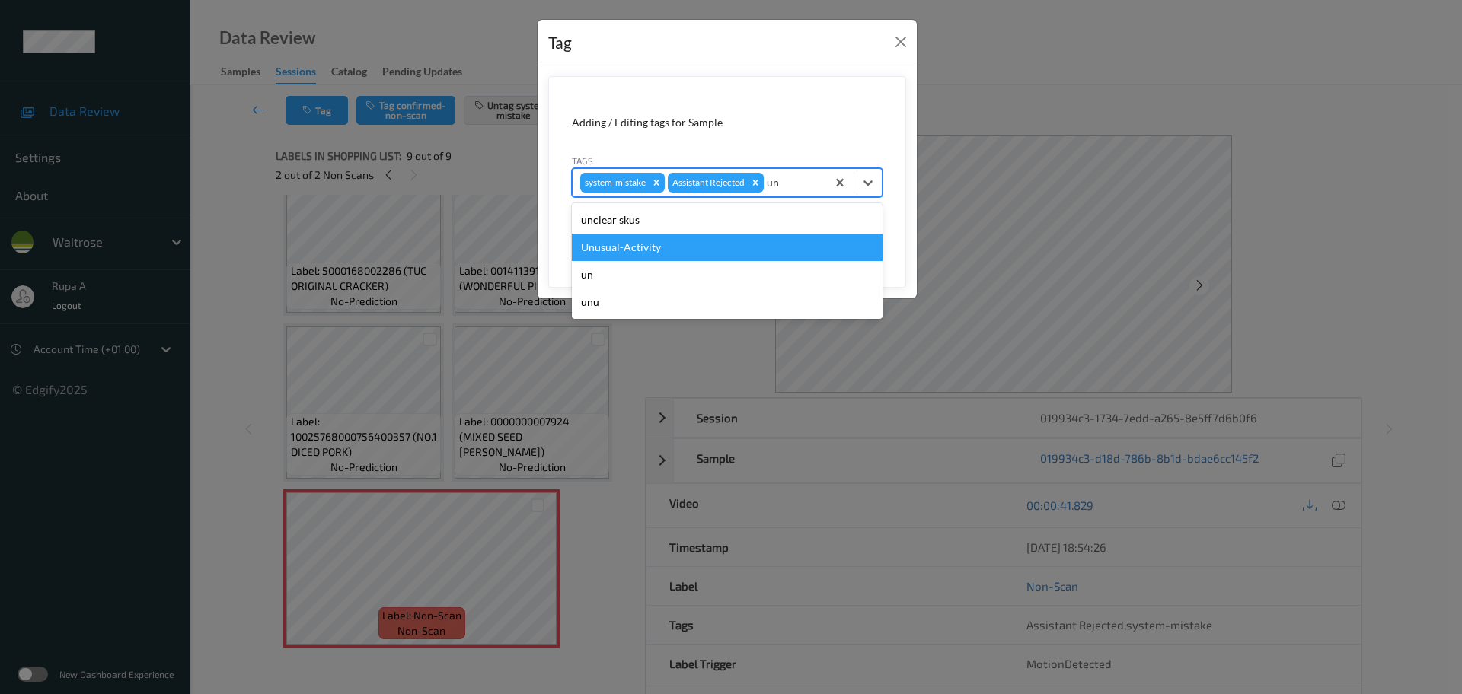
click at [712, 235] on div "Unusual-Activity" at bounding box center [727, 247] width 311 height 27
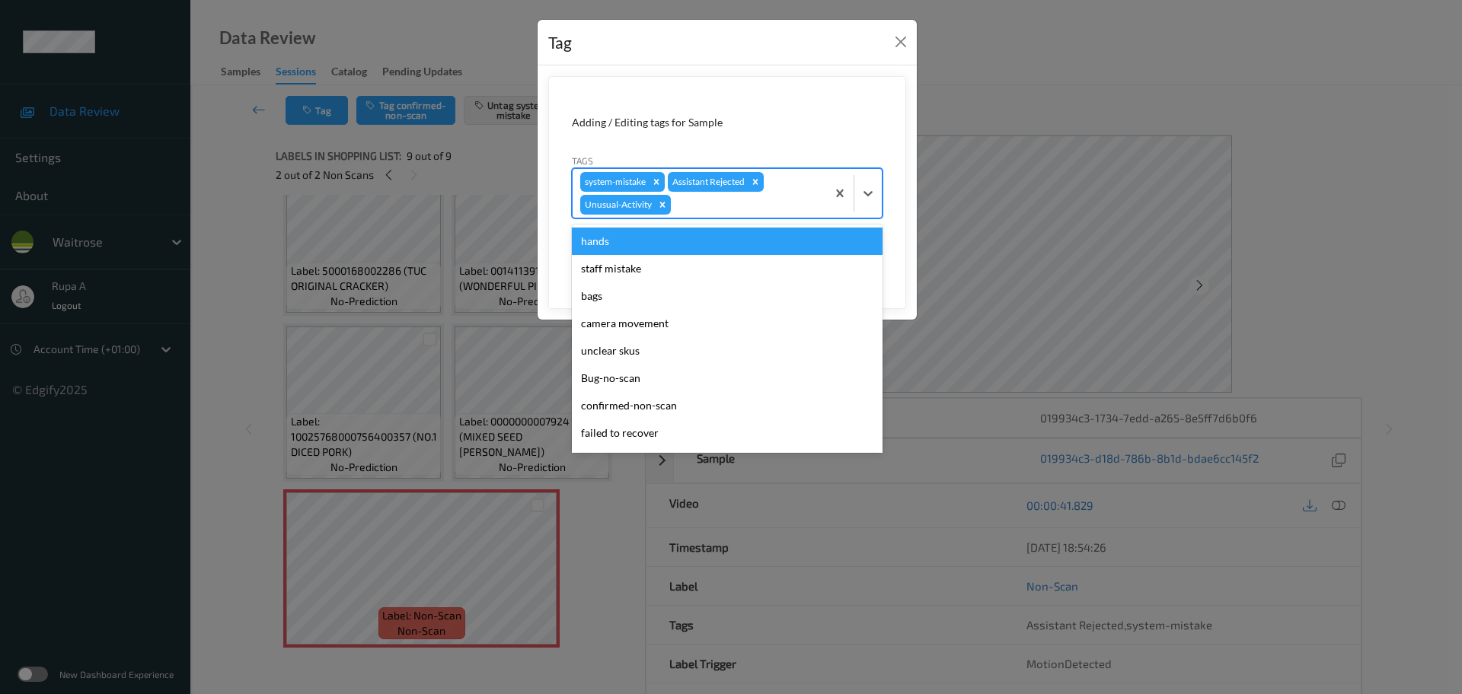
click at [730, 209] on div at bounding box center [746, 205] width 145 height 18
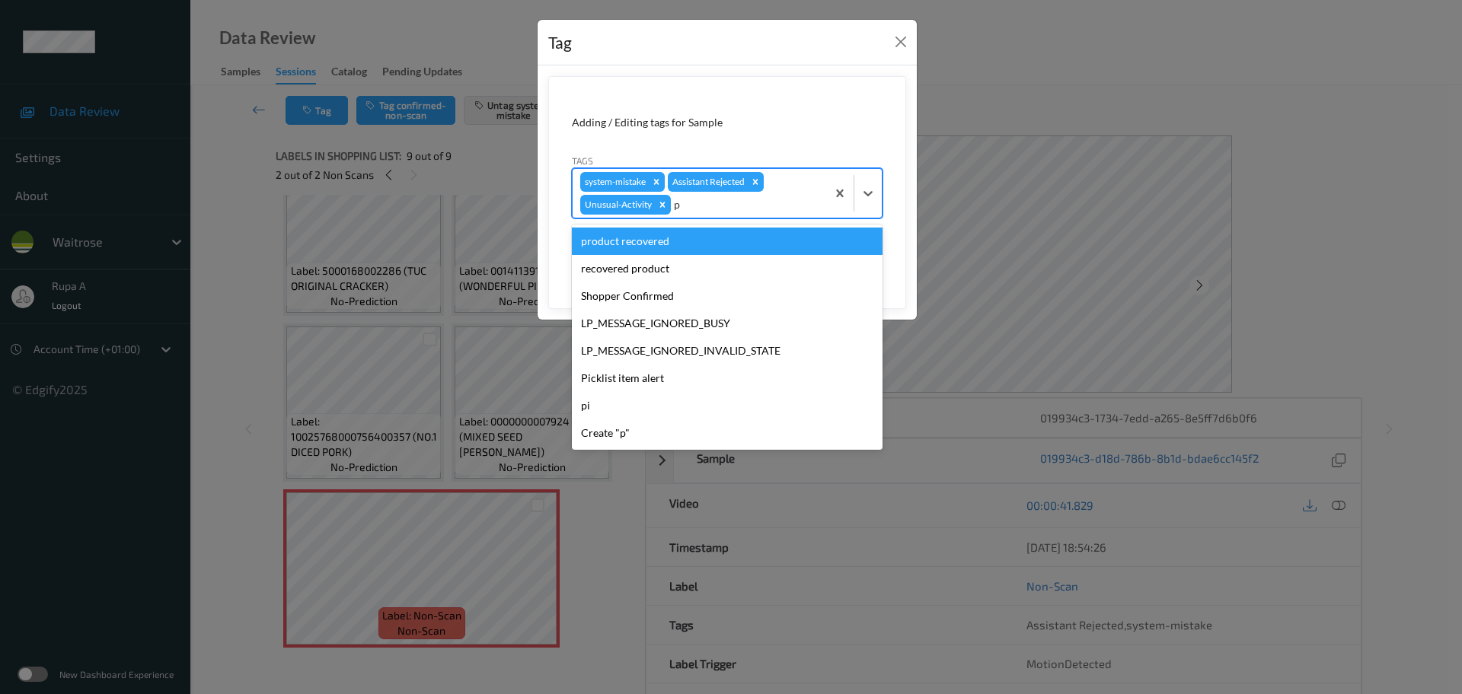
type input "pi"
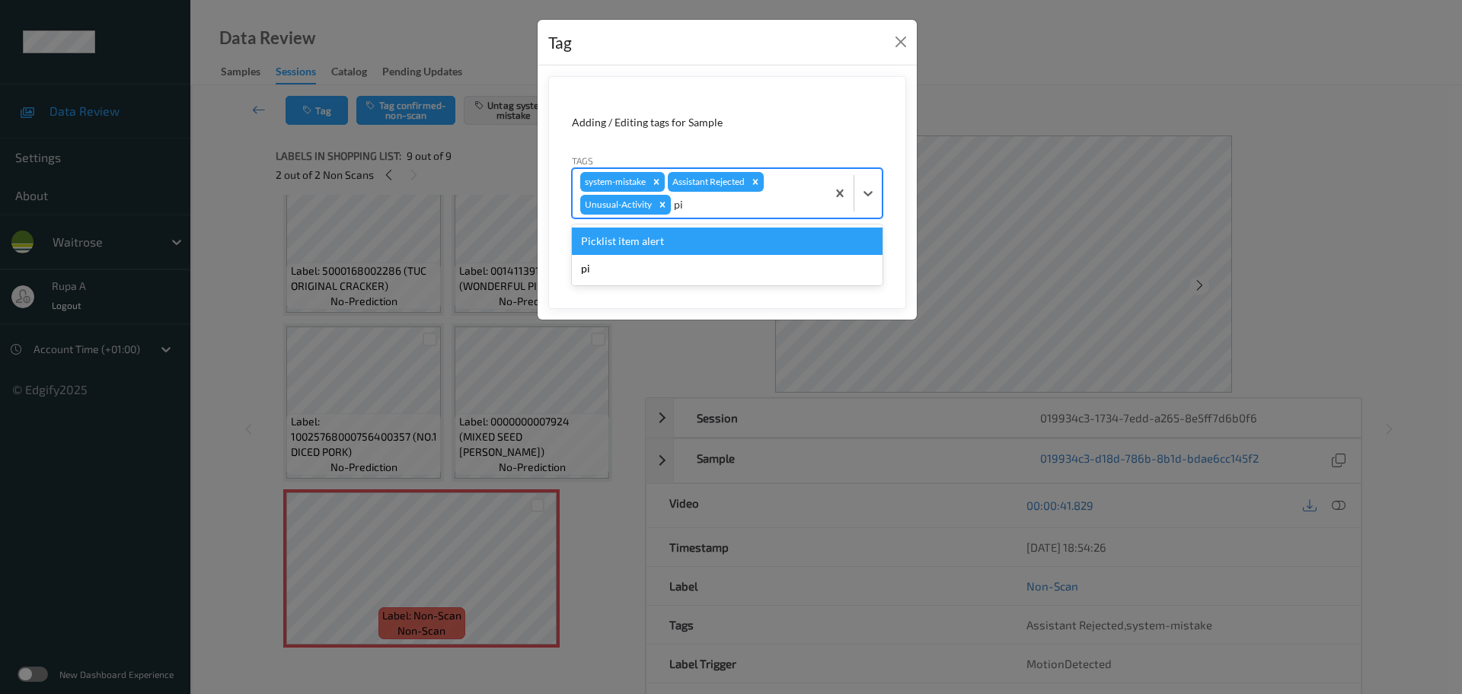
click at [666, 225] on div "Picklist item alert pi" at bounding box center [727, 255] width 311 height 61
click at [668, 234] on div "Picklist item alert" at bounding box center [727, 241] width 311 height 27
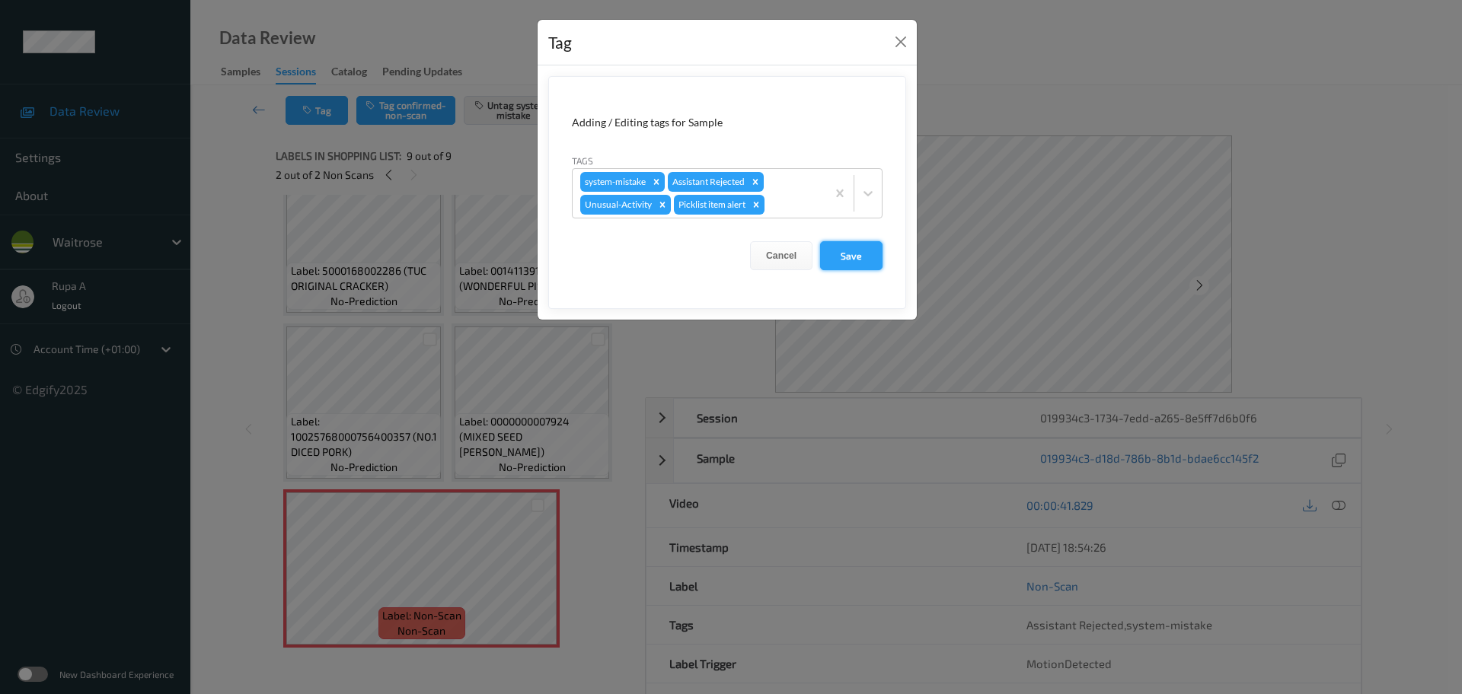
click at [867, 258] on button "Save" at bounding box center [851, 255] width 62 height 29
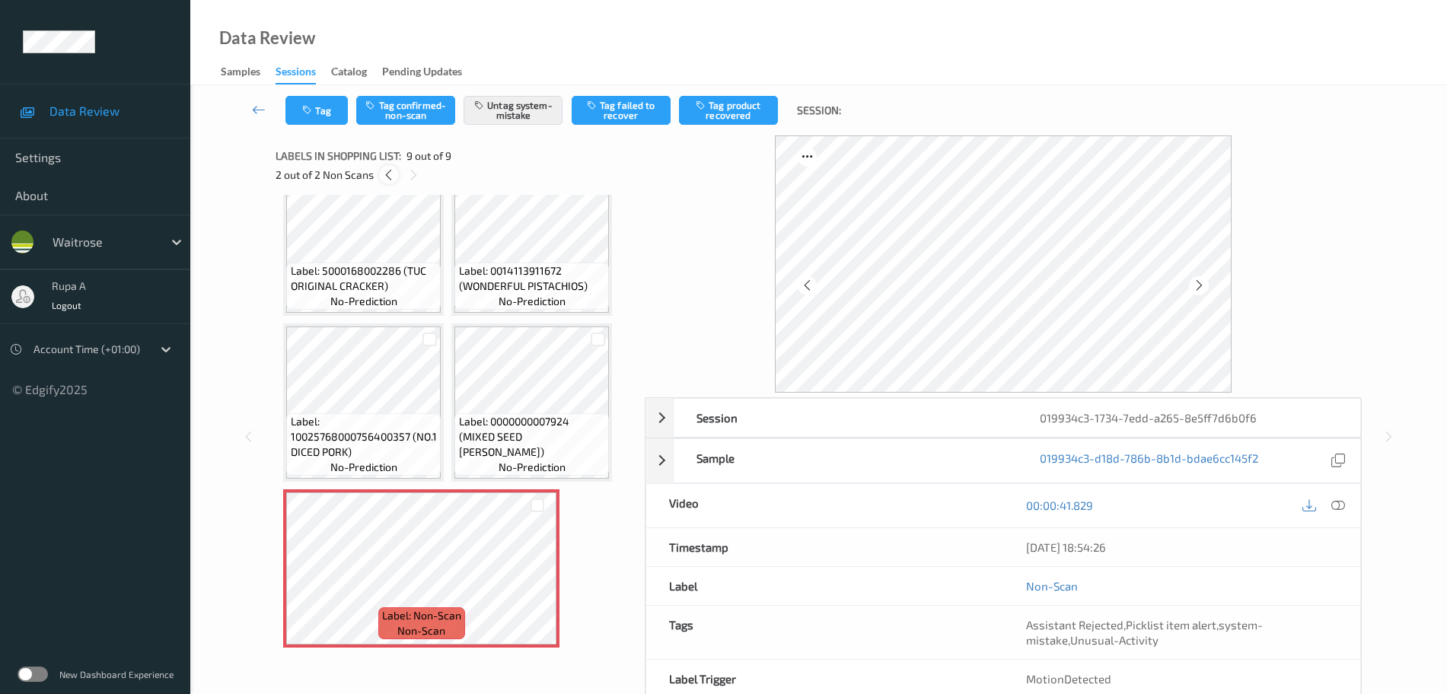
click at [388, 177] on icon at bounding box center [388, 175] width 13 height 14
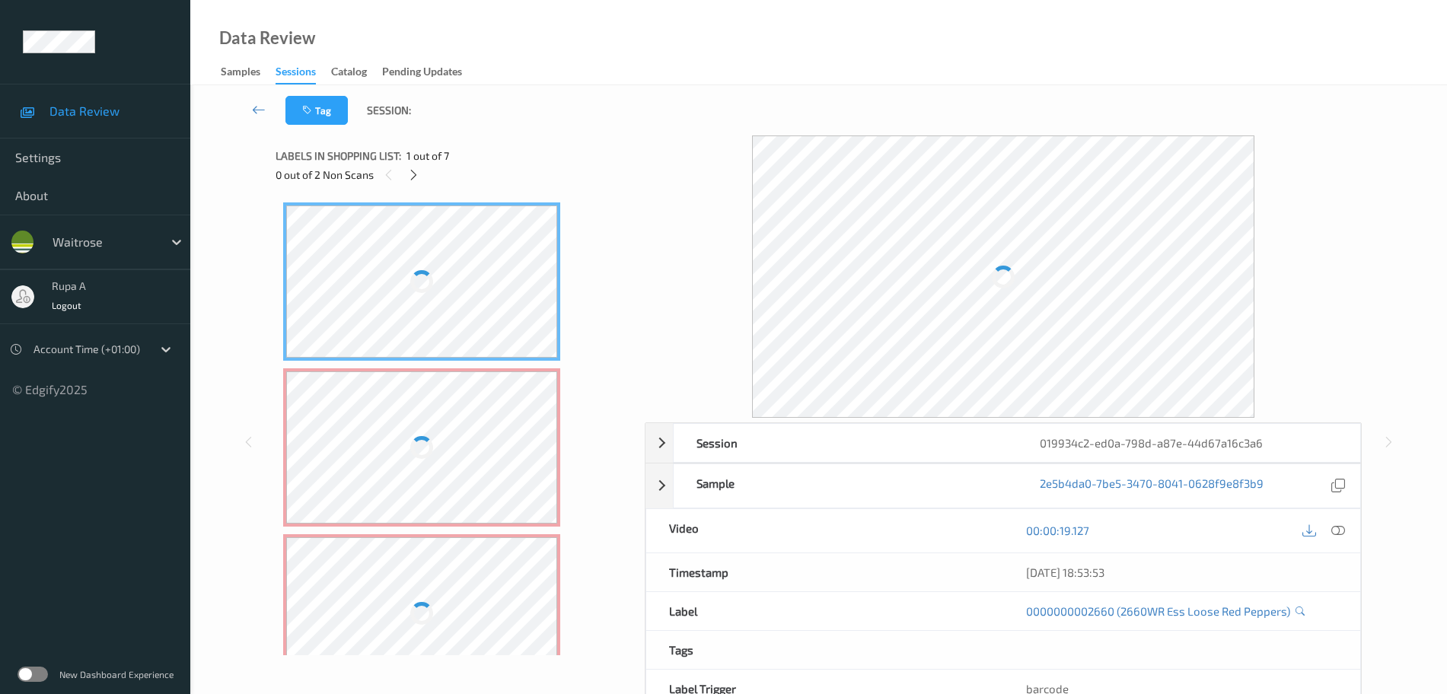
click at [624, 268] on div "Label: 0000000002660 no-prediction Label: Non-Scan non-scan Label: Non-Scan non…" at bounding box center [455, 425] width 359 height 461
click at [515, 149] on div "Labels in shopping list: 1 out of 7" at bounding box center [455, 155] width 359 height 19
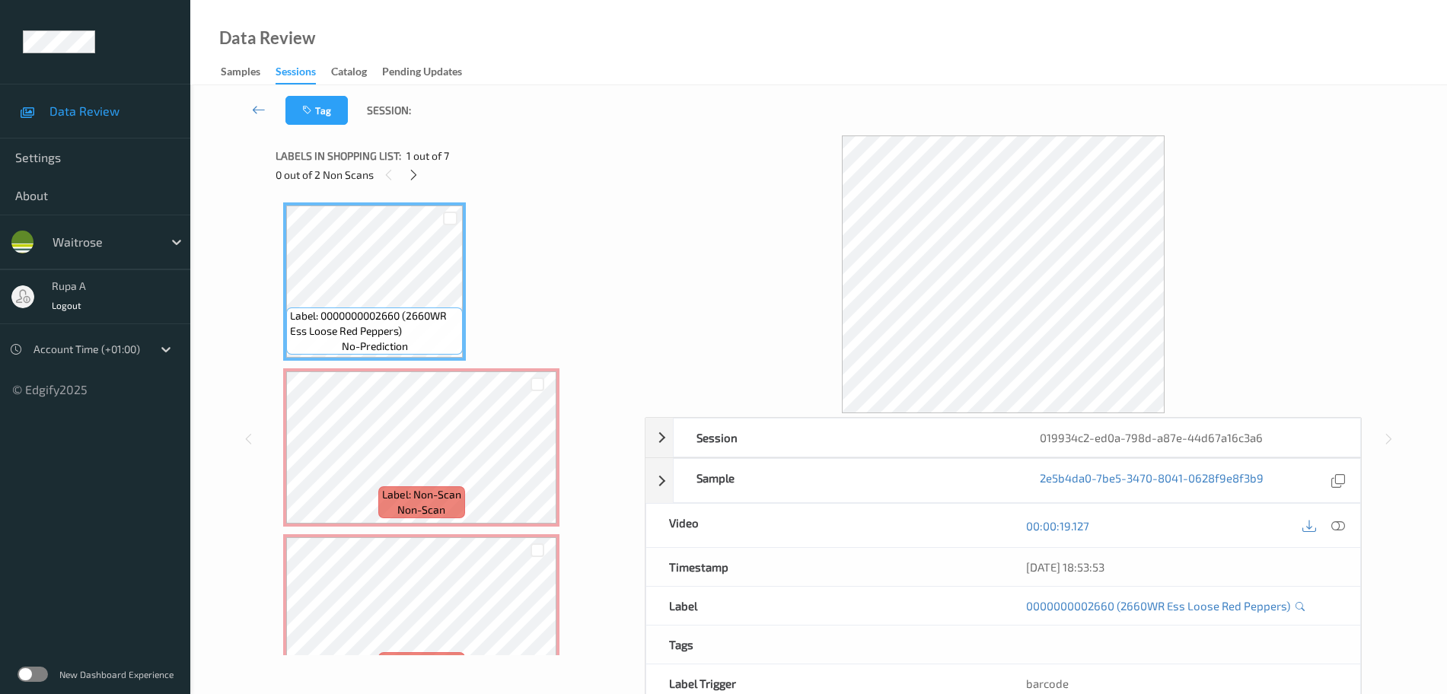
click at [421, 181] on div "0 out of 2 Non Scans" at bounding box center [455, 174] width 359 height 19
click at [416, 180] on icon at bounding box center [413, 175] width 13 height 14
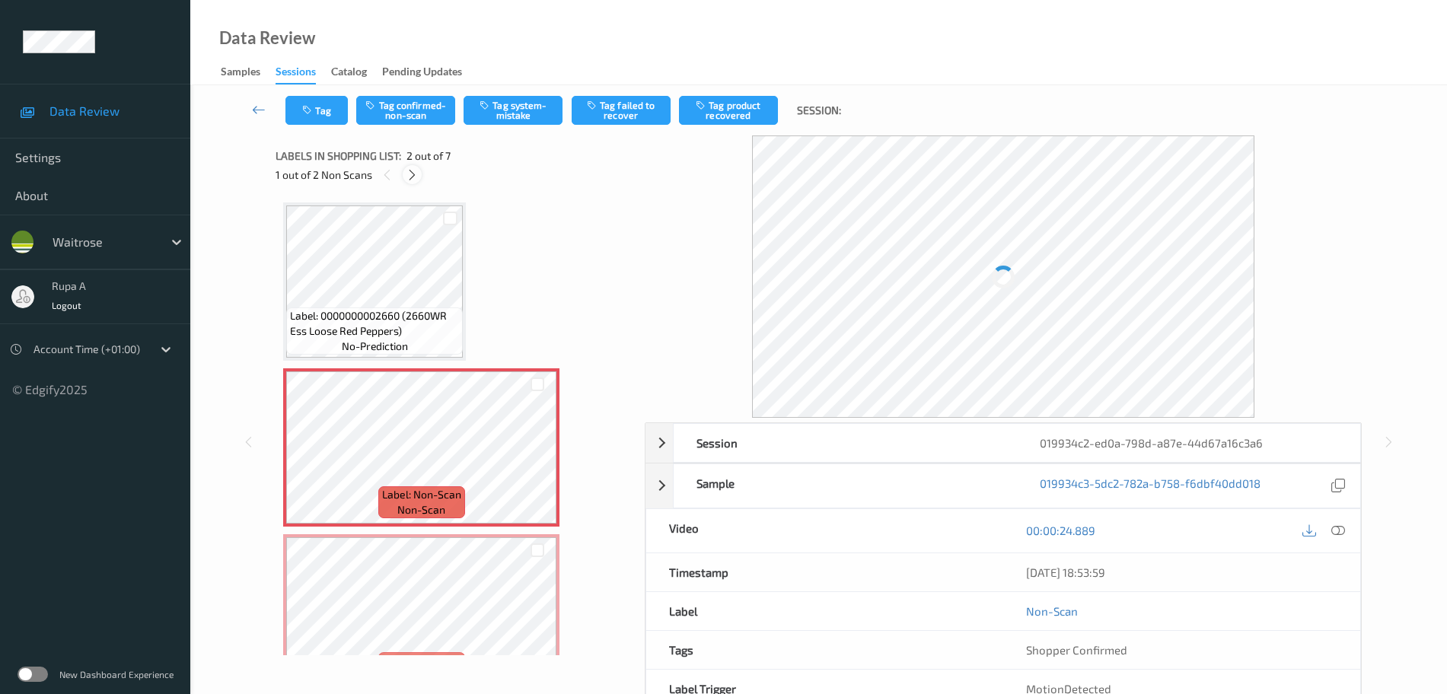
scroll to position [8, 0]
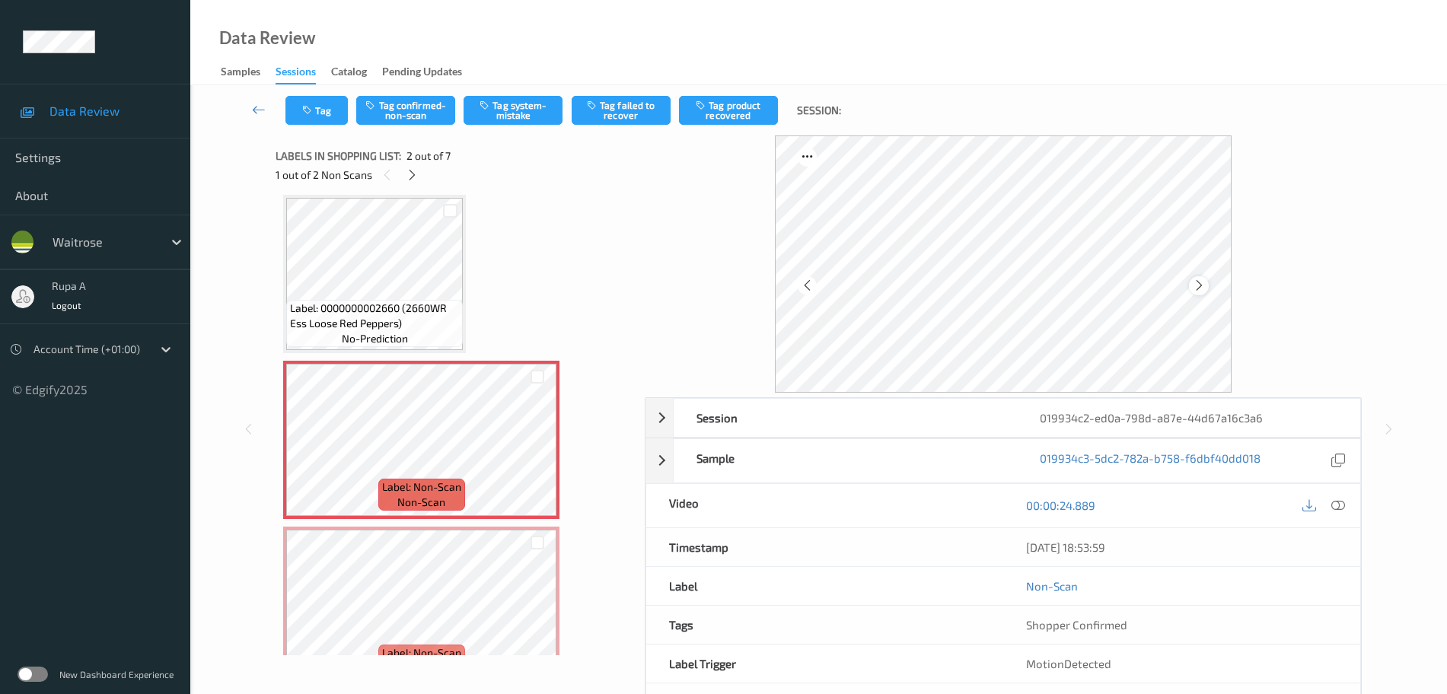
click at [1204, 288] on icon at bounding box center [1199, 286] width 13 height 14
click at [1344, 509] on icon at bounding box center [1338, 506] width 14 height 14
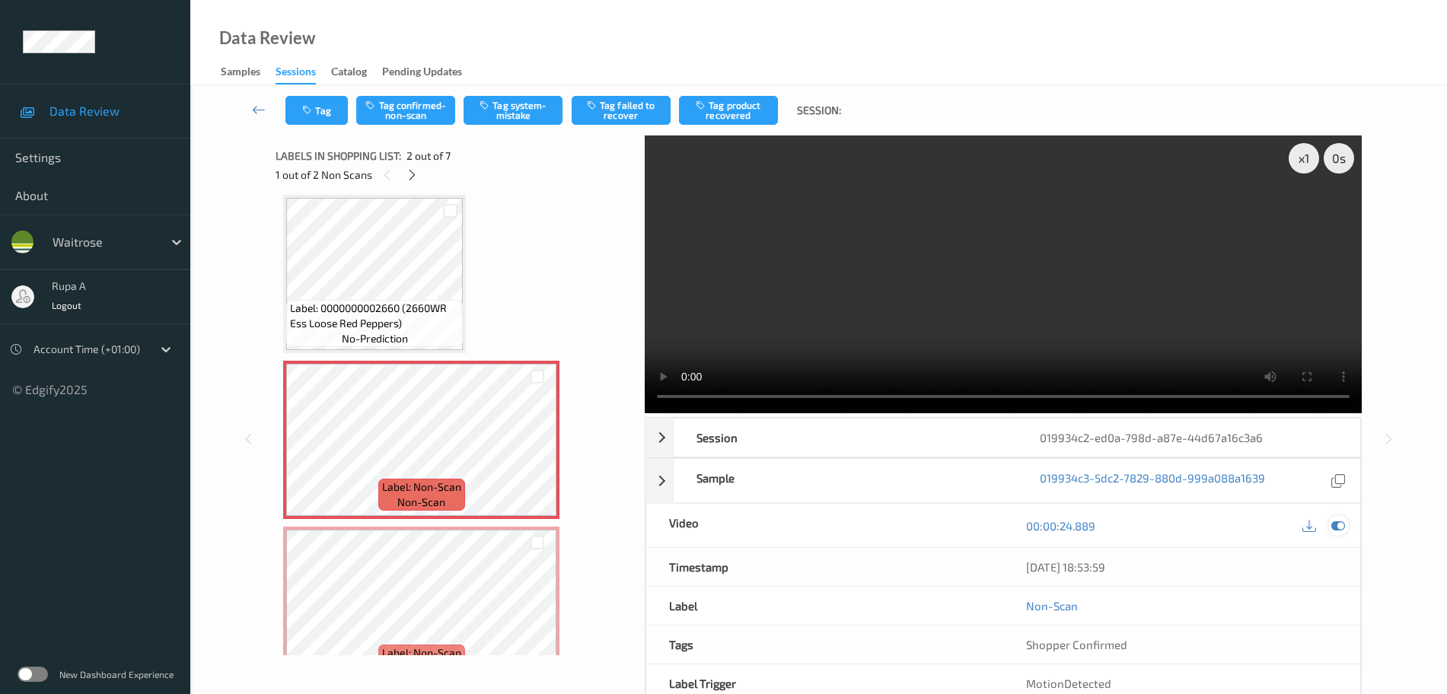
click at [1342, 522] on icon at bounding box center [1338, 526] width 14 height 14
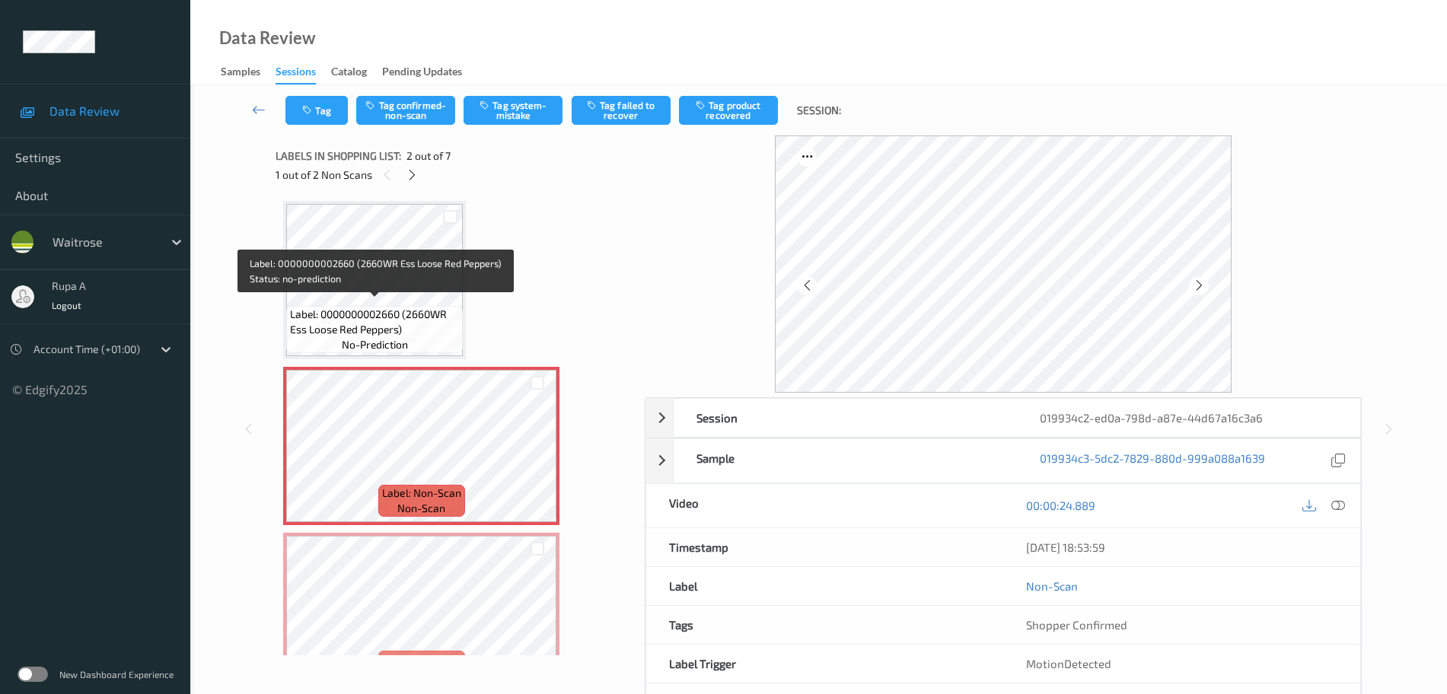
scroll to position [0, 0]
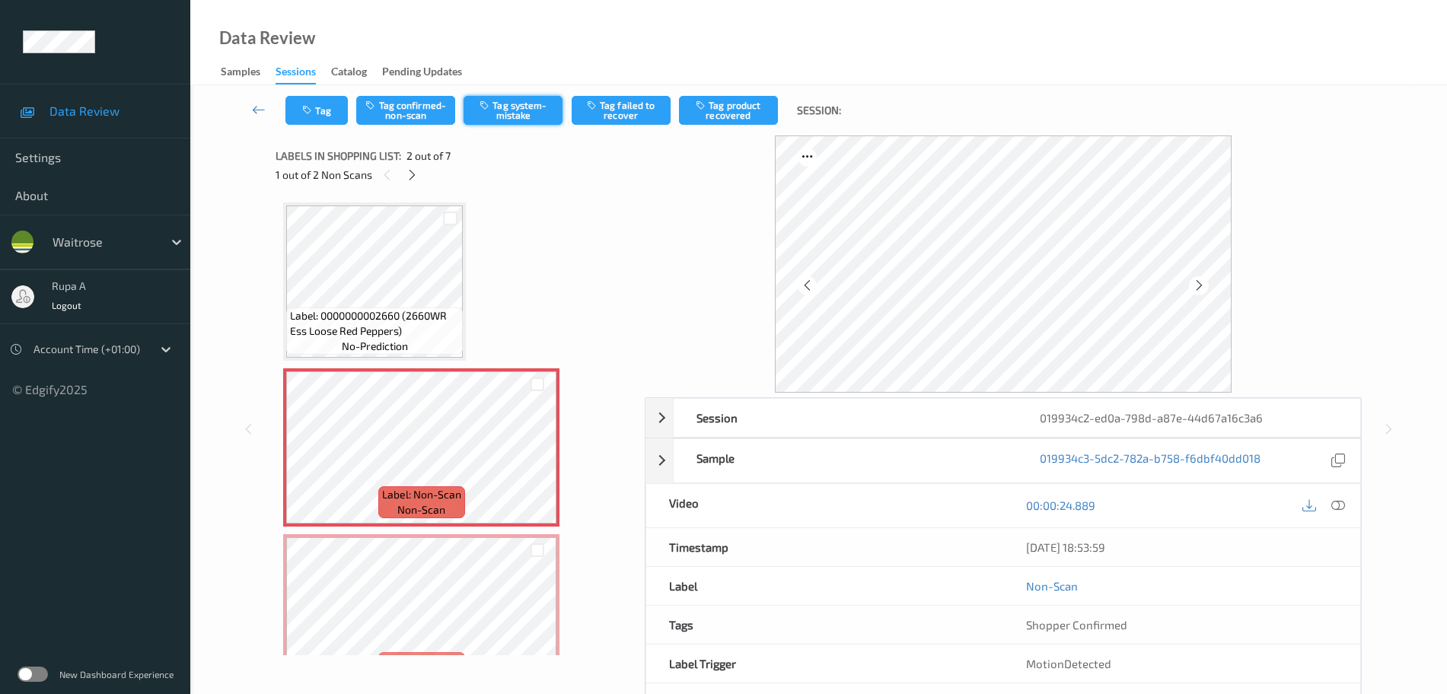
click at [508, 116] on button "Tag system-mistake" at bounding box center [513, 110] width 99 height 29
click at [315, 108] on icon "button" at bounding box center [308, 110] width 13 height 11
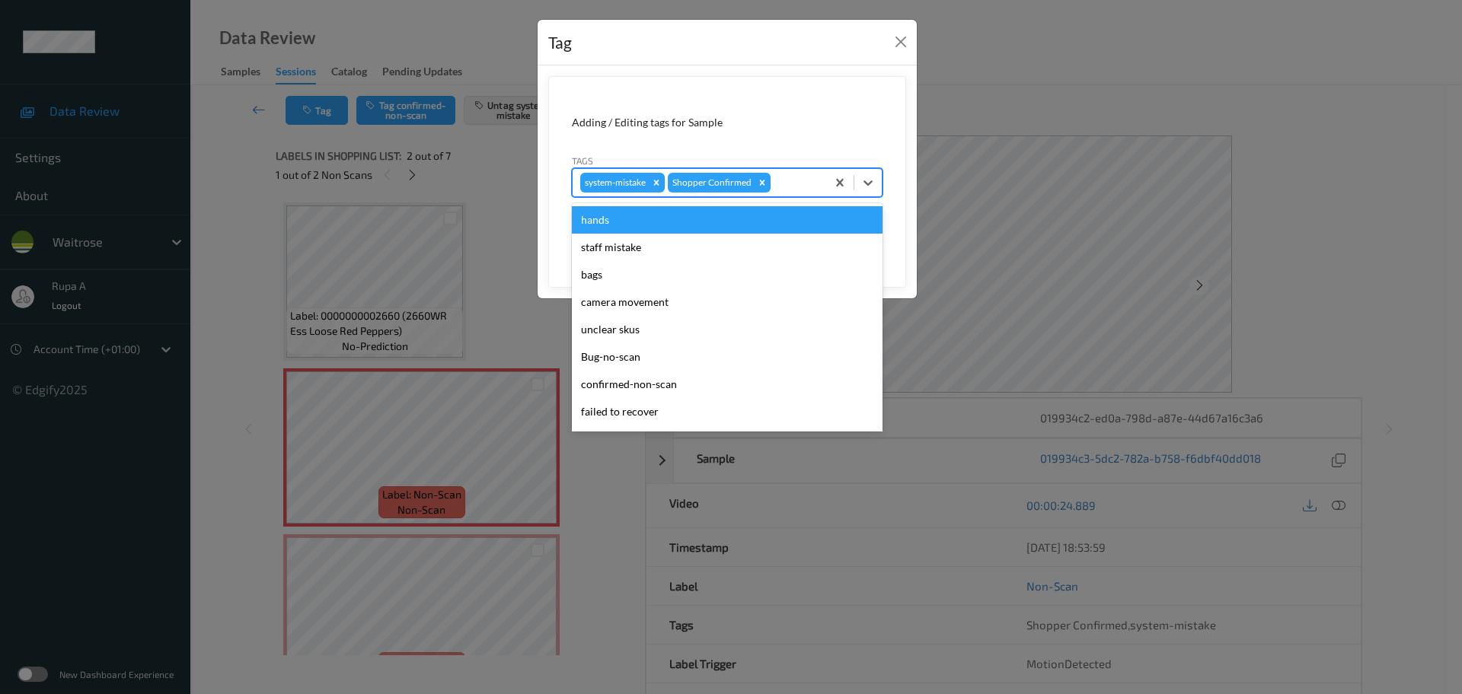
click at [803, 188] on div at bounding box center [795, 183] width 45 height 18
type input "un"
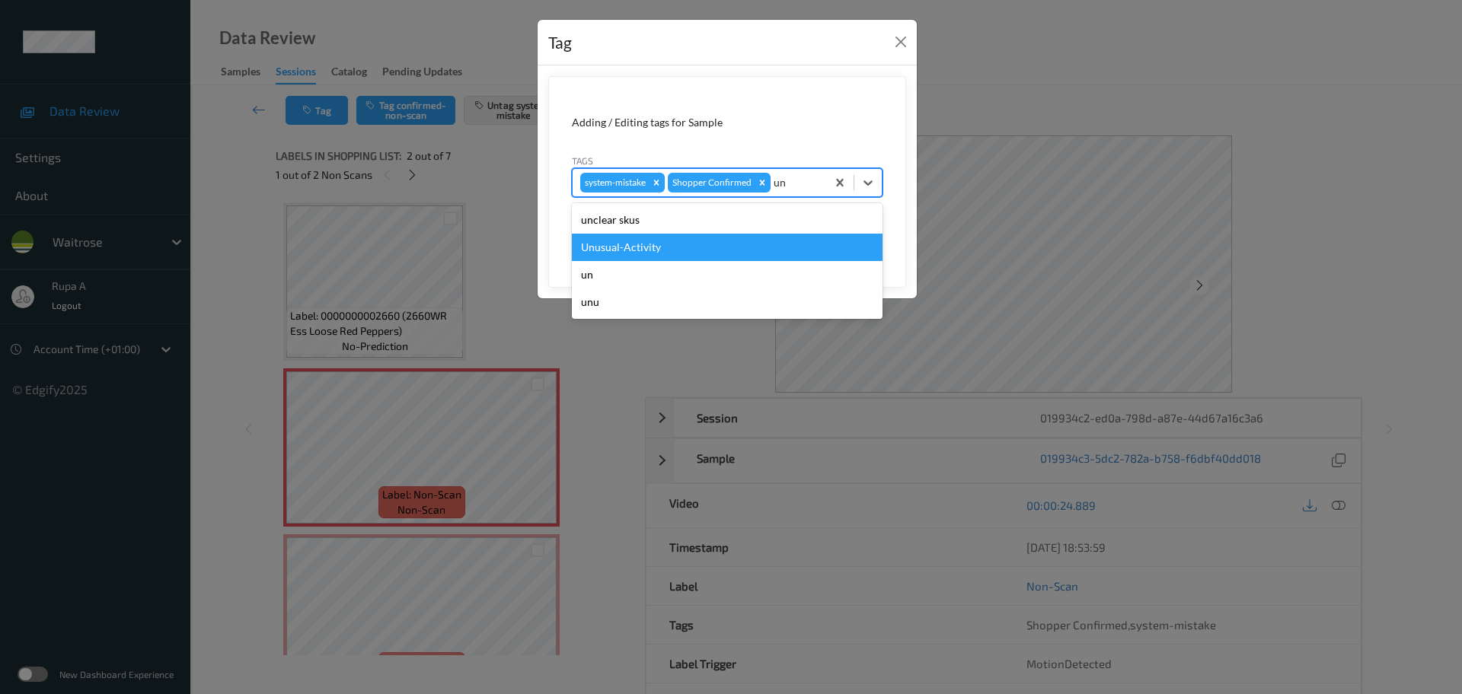
click at [659, 244] on div "Unusual-Activity" at bounding box center [727, 247] width 311 height 27
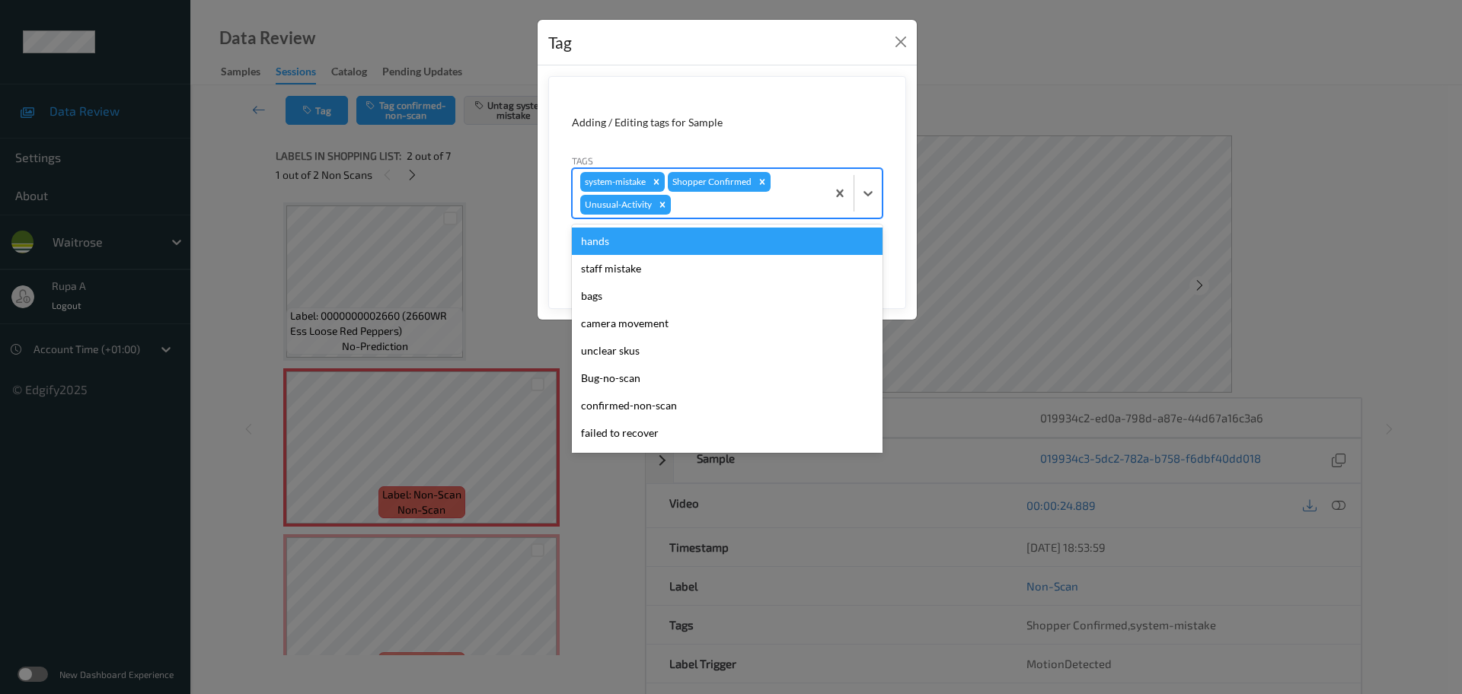
click at [701, 210] on div at bounding box center [746, 205] width 145 height 18
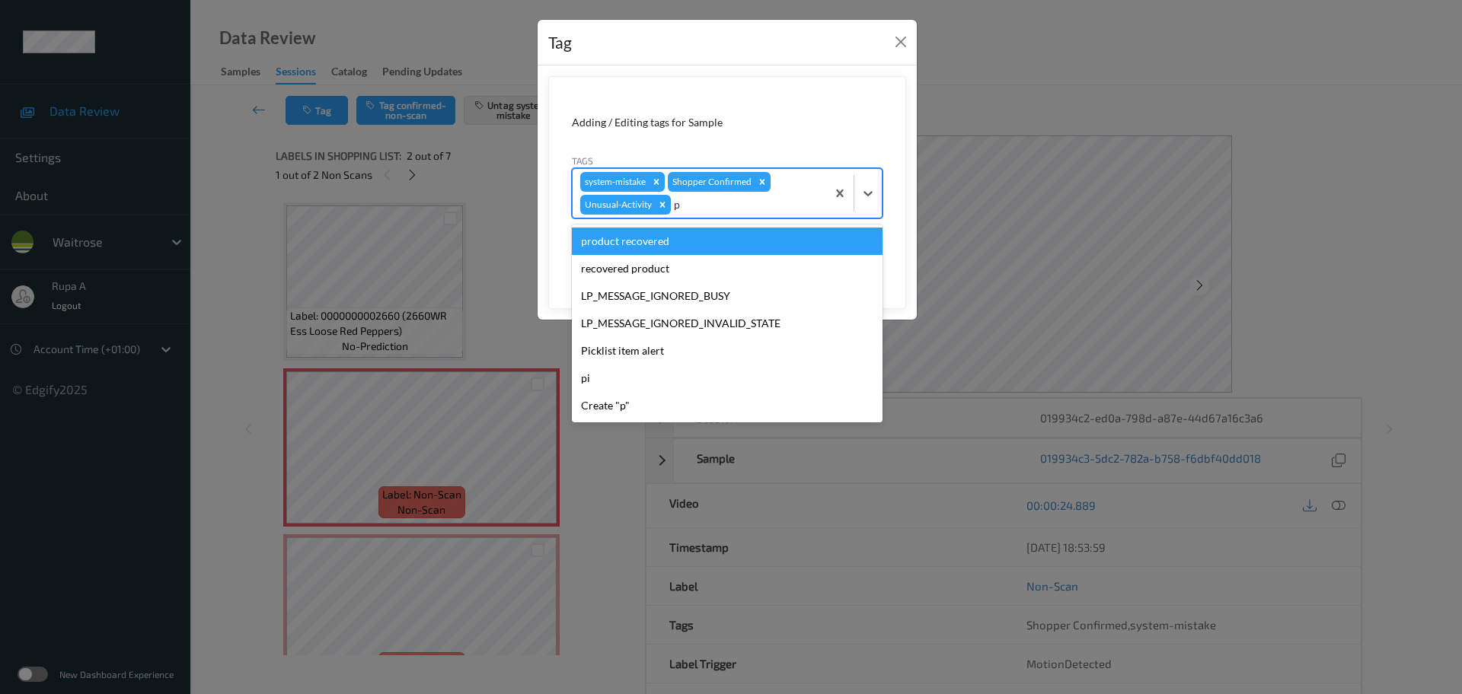
type input "pi"
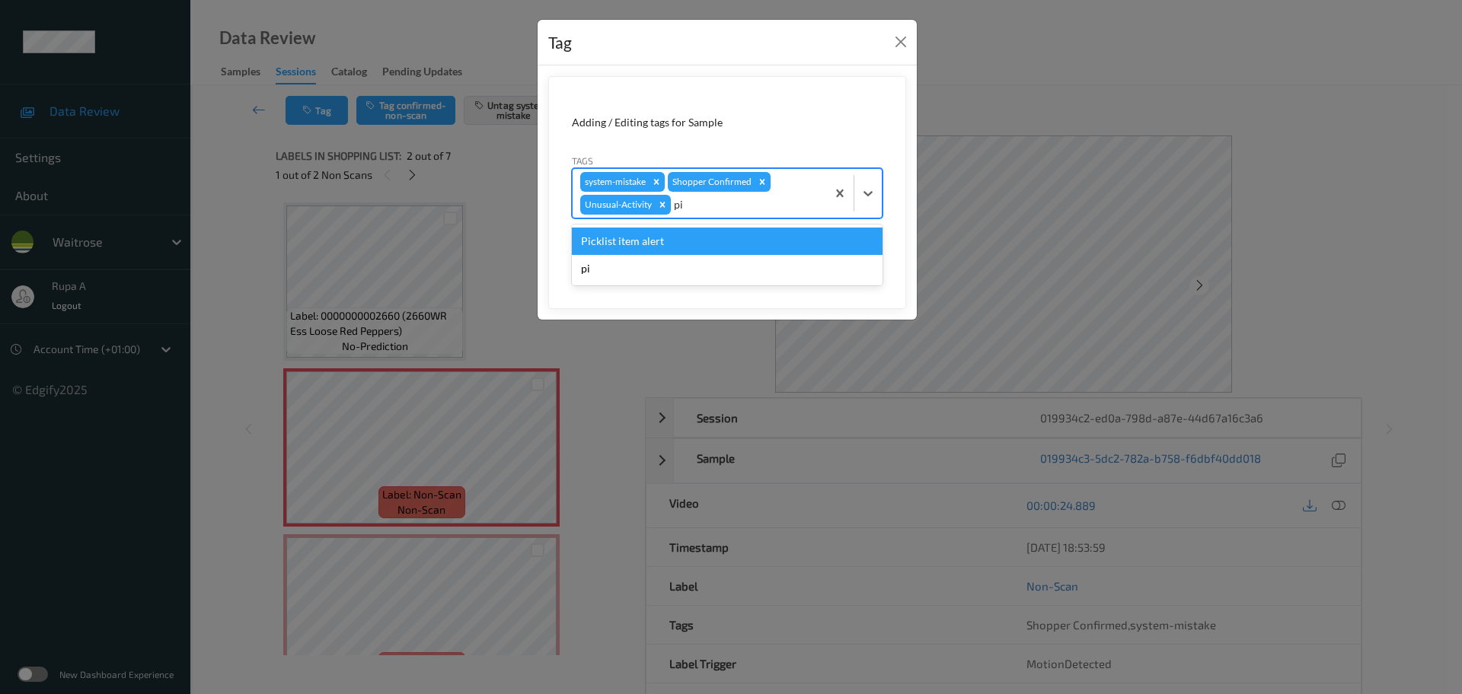
click at [677, 228] on div "Picklist item alert" at bounding box center [727, 241] width 311 height 27
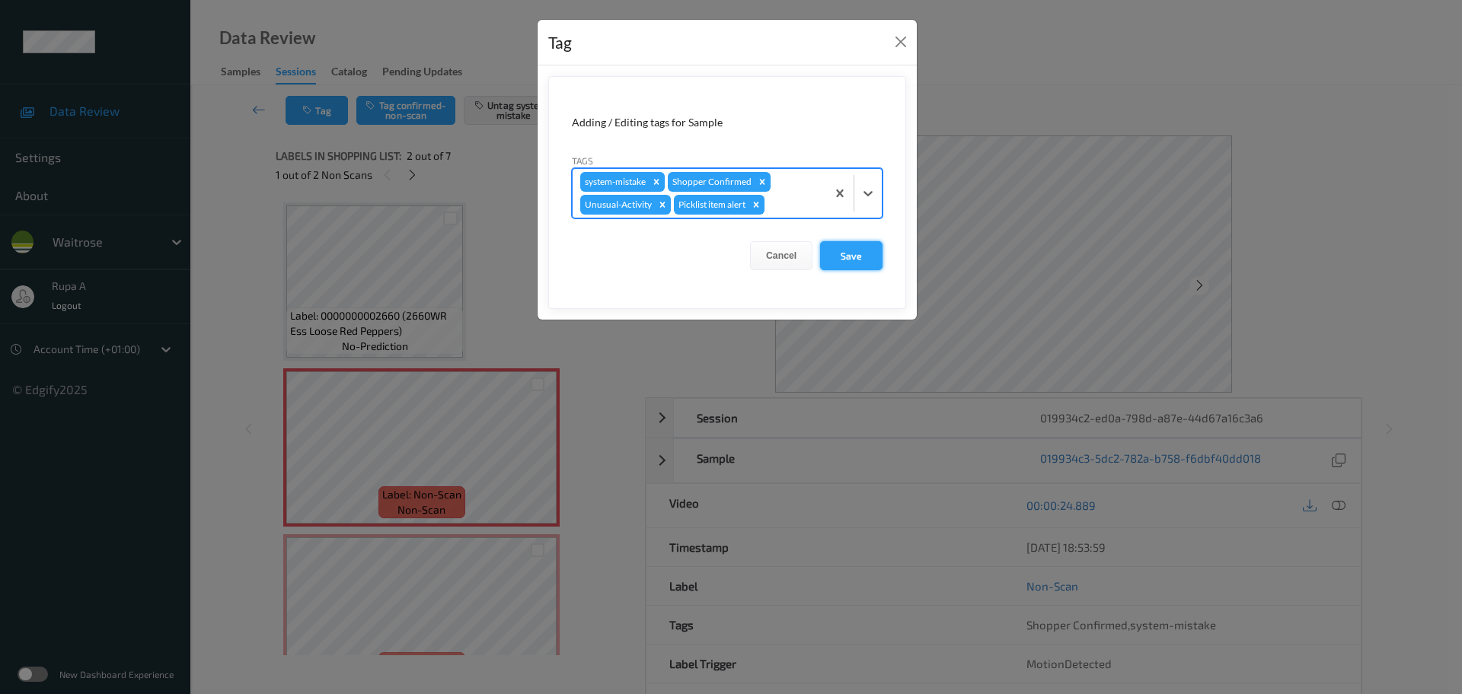
click at [869, 258] on button "Save" at bounding box center [851, 255] width 62 height 29
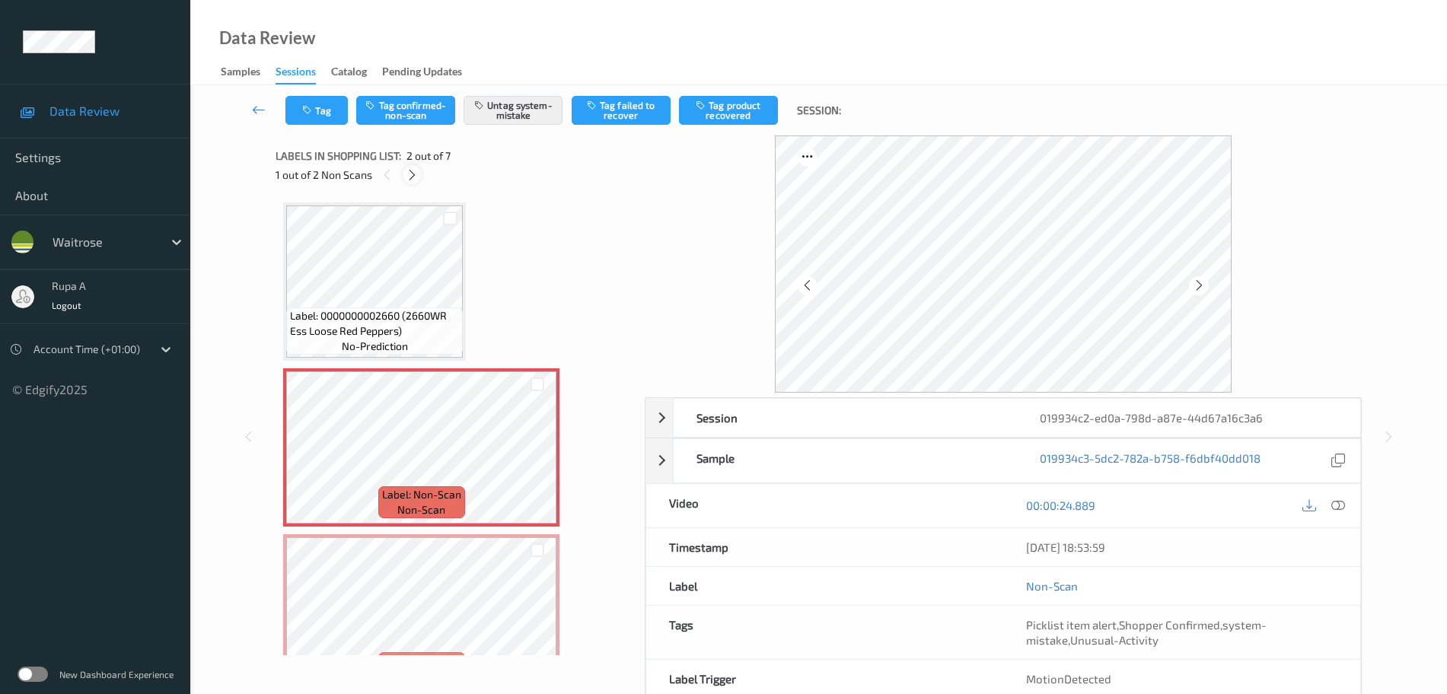
click at [412, 178] on icon at bounding box center [412, 175] width 13 height 14
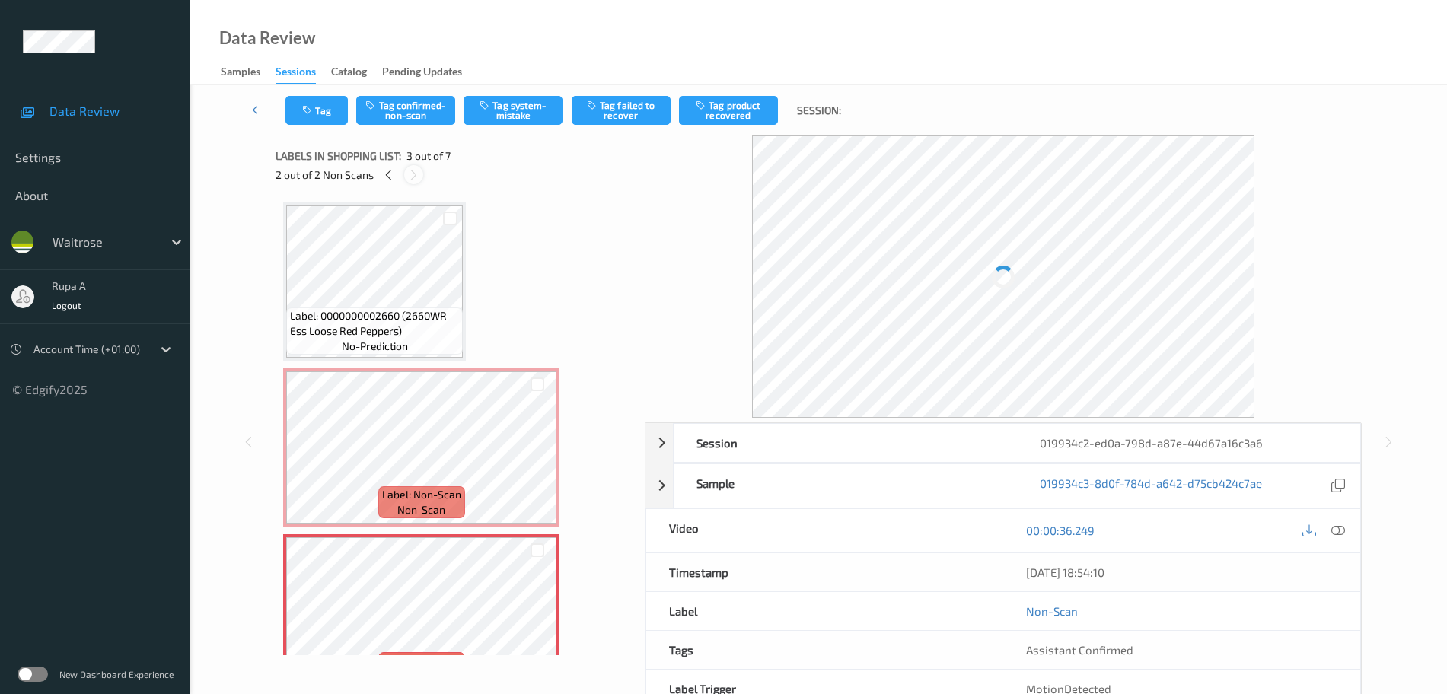
scroll to position [174, 0]
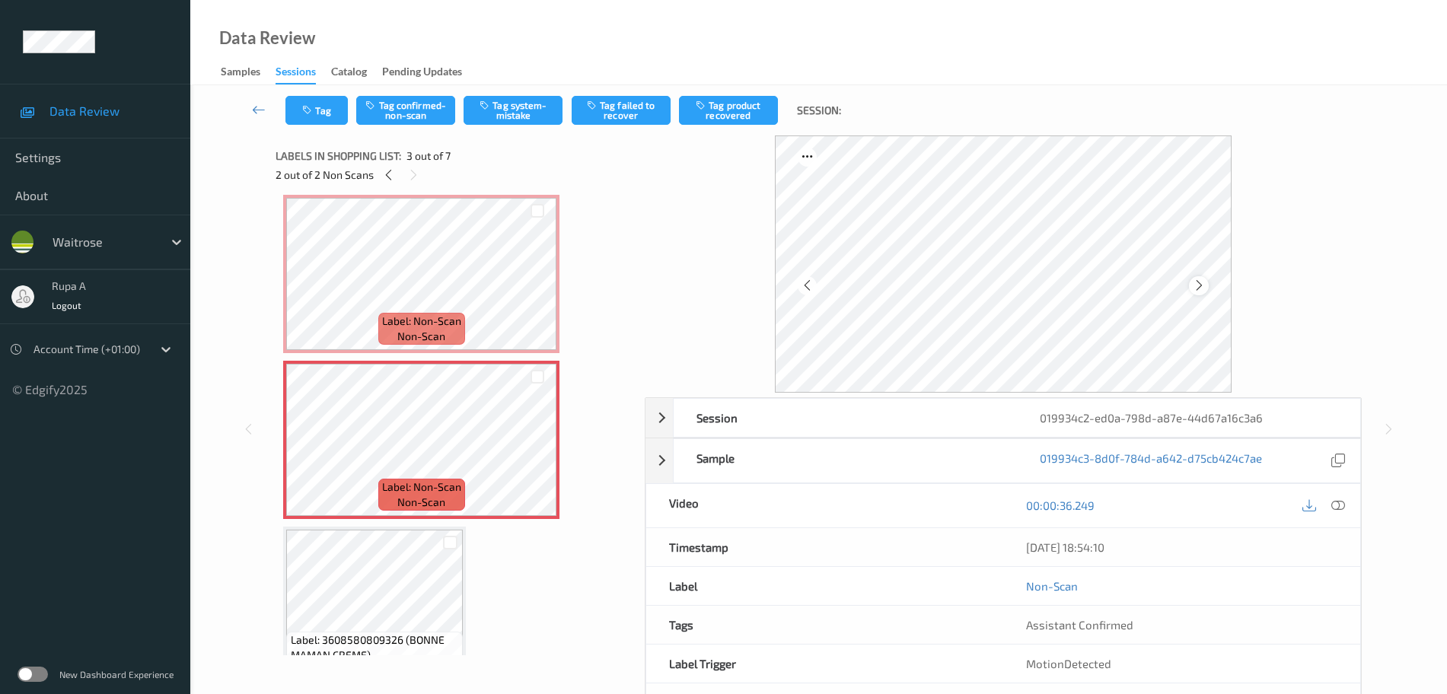
click at [1196, 290] on icon at bounding box center [1199, 286] width 13 height 14
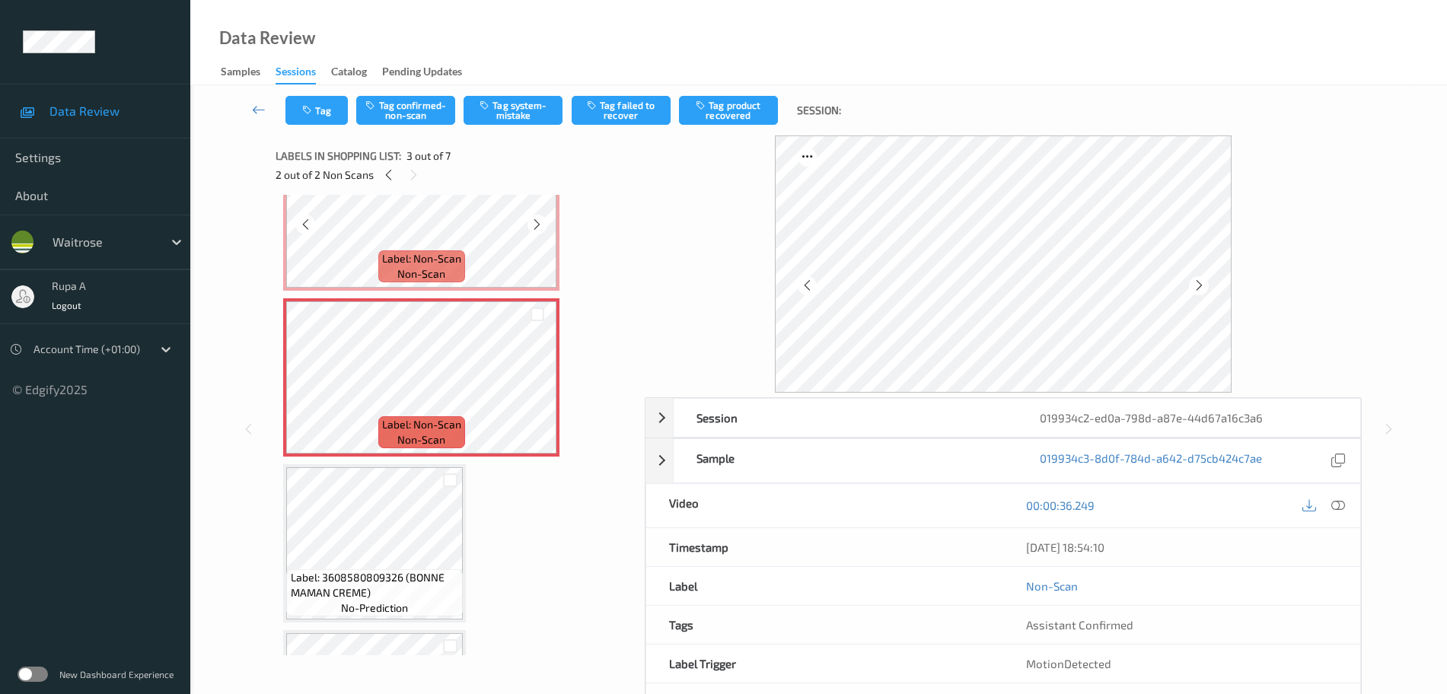
scroll to position [269, 0]
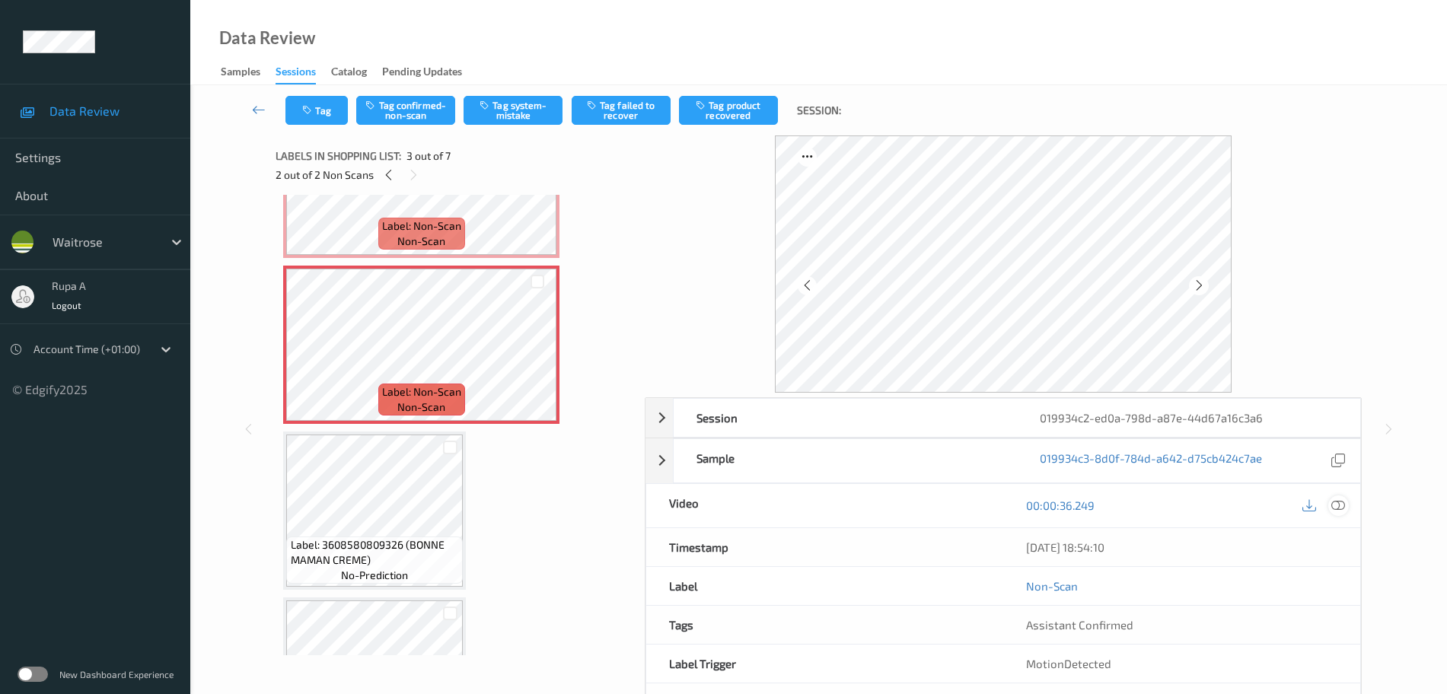
click at [1334, 502] on icon at bounding box center [1338, 506] width 14 height 14
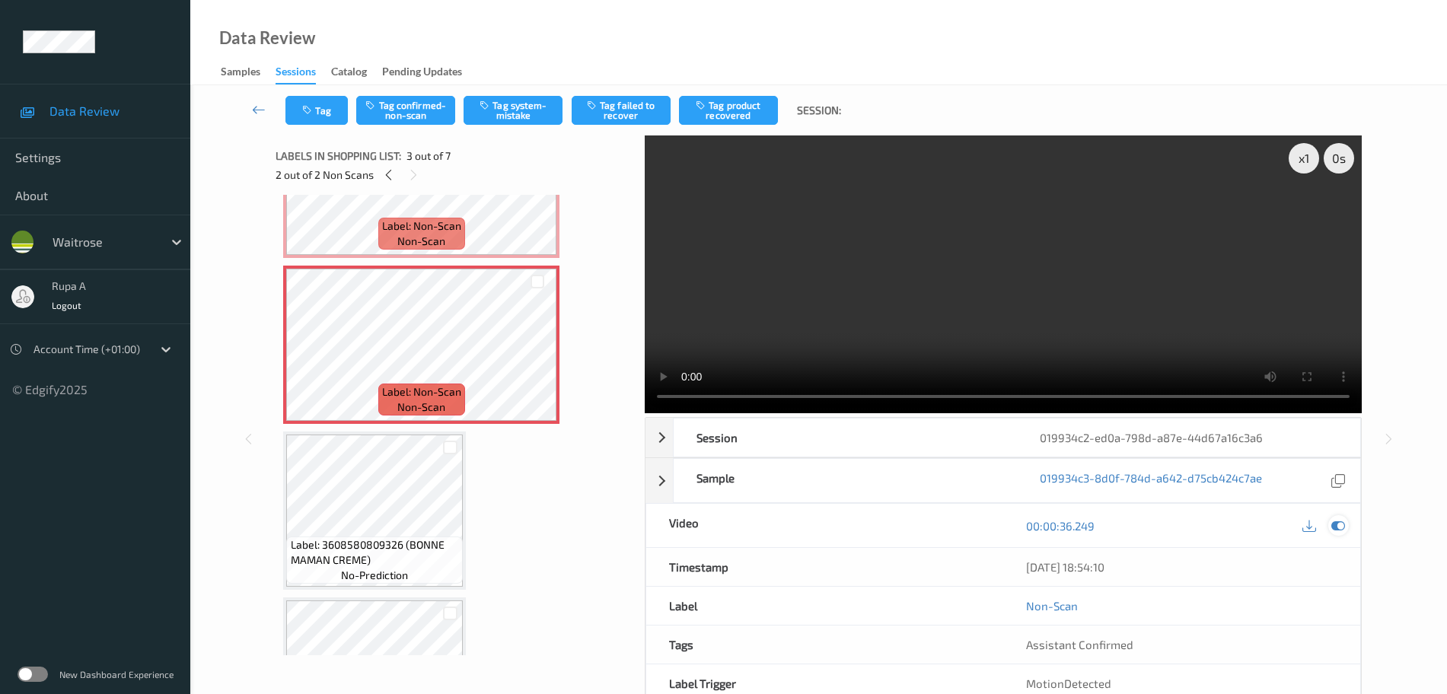
click at [1342, 526] on icon at bounding box center [1338, 526] width 14 height 14
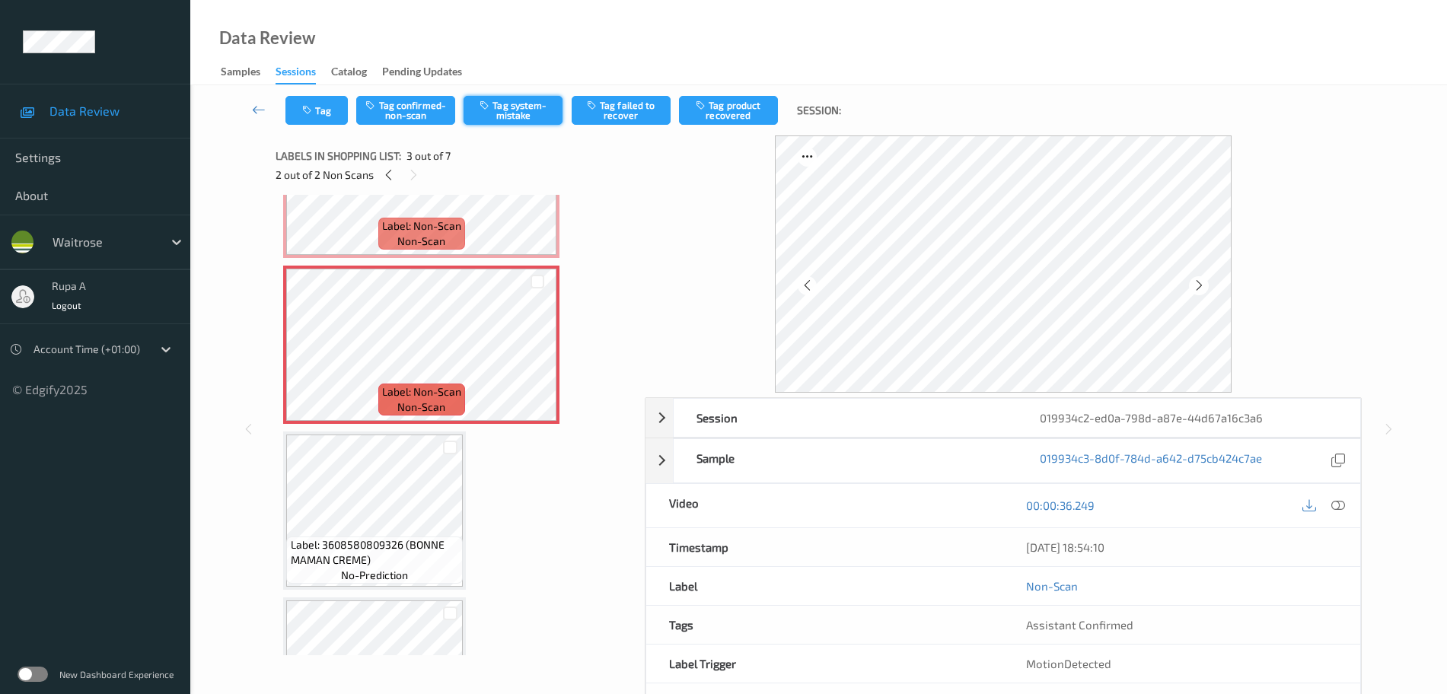
click at [499, 113] on button "Tag system-mistake" at bounding box center [513, 110] width 99 height 29
click at [323, 116] on button "Tag" at bounding box center [316, 110] width 62 height 29
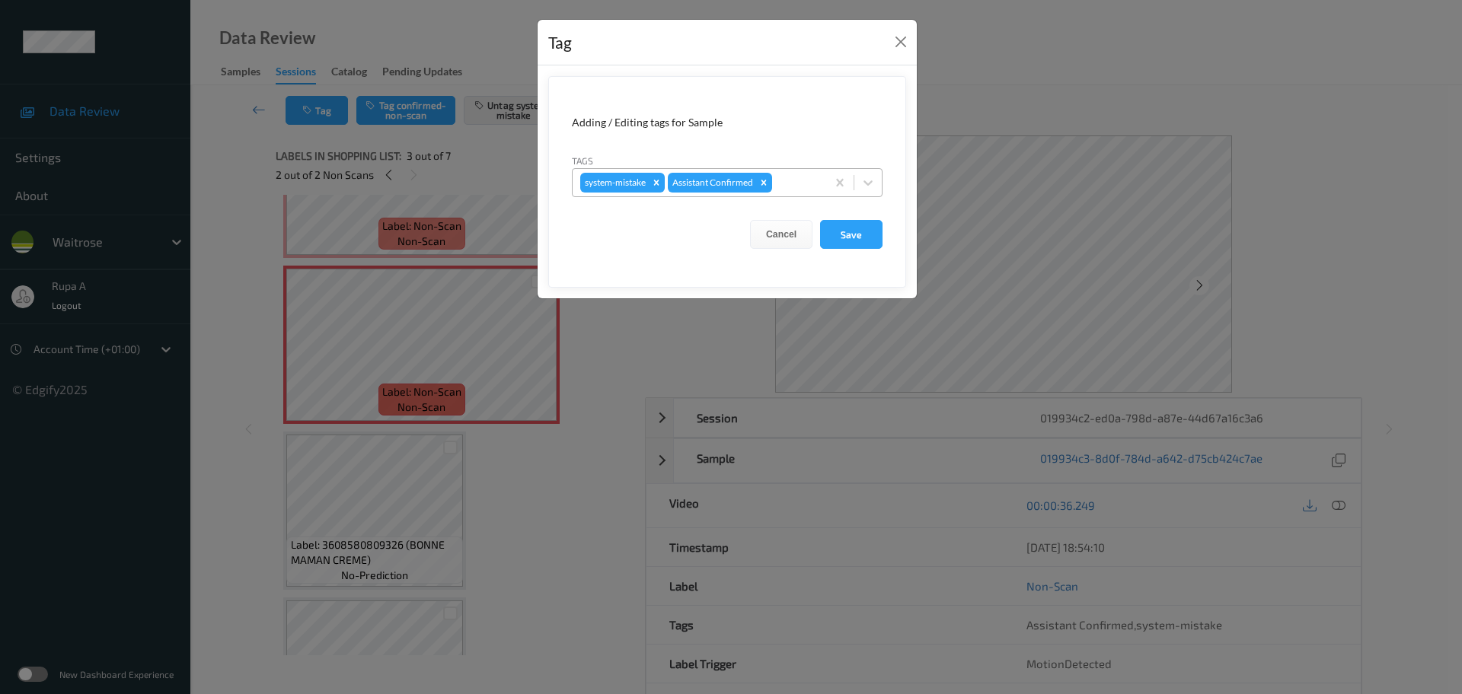
click at [791, 172] on div "system-mistake Assistant Confirmed" at bounding box center [698, 183] width 253 height 26
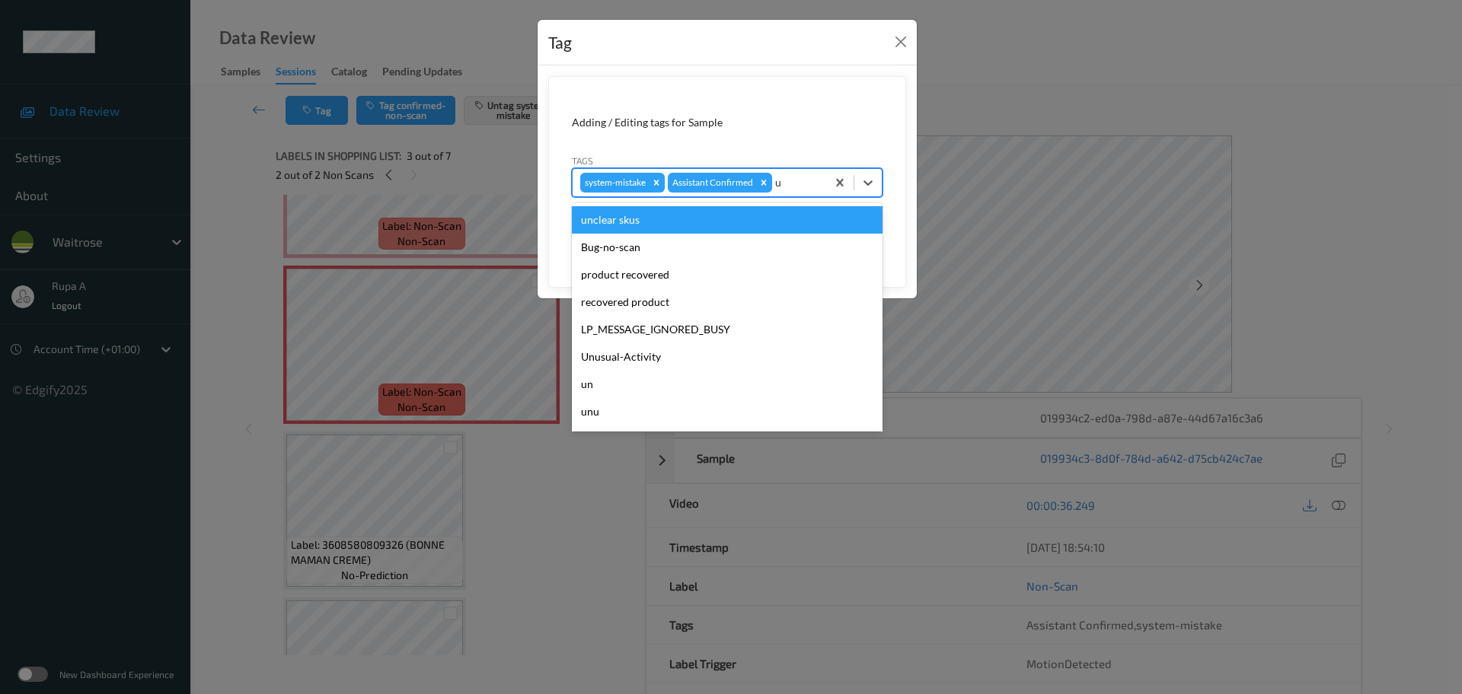
type input "un"
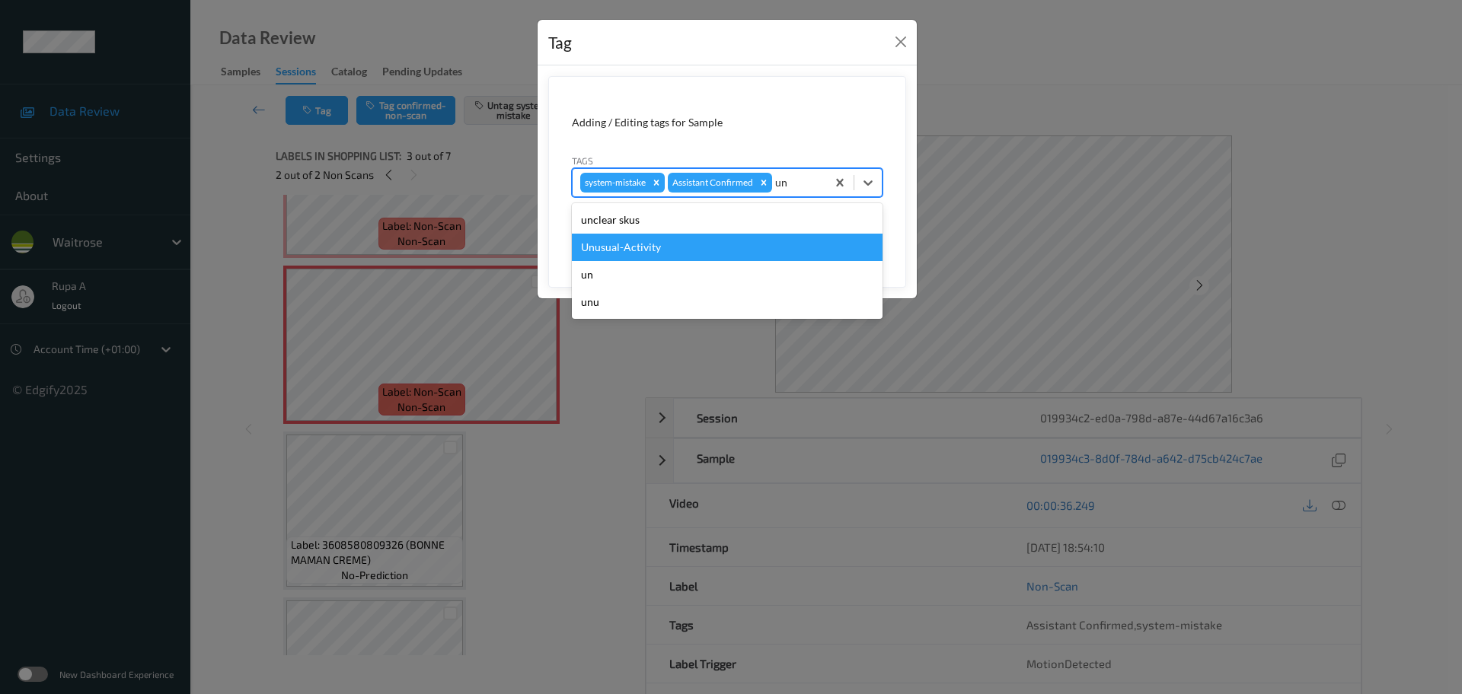
click at [713, 241] on div "Unusual-Activity" at bounding box center [727, 247] width 311 height 27
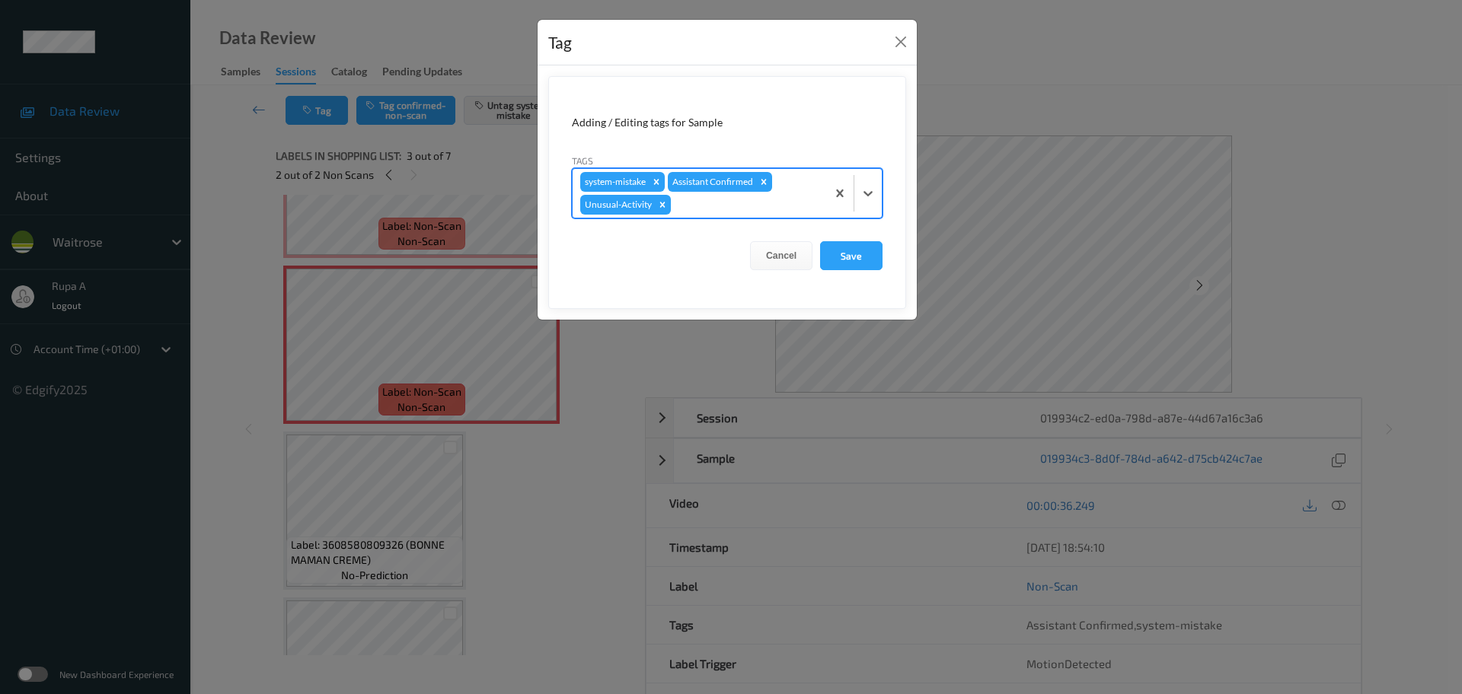
click at [738, 209] on div at bounding box center [746, 205] width 145 height 18
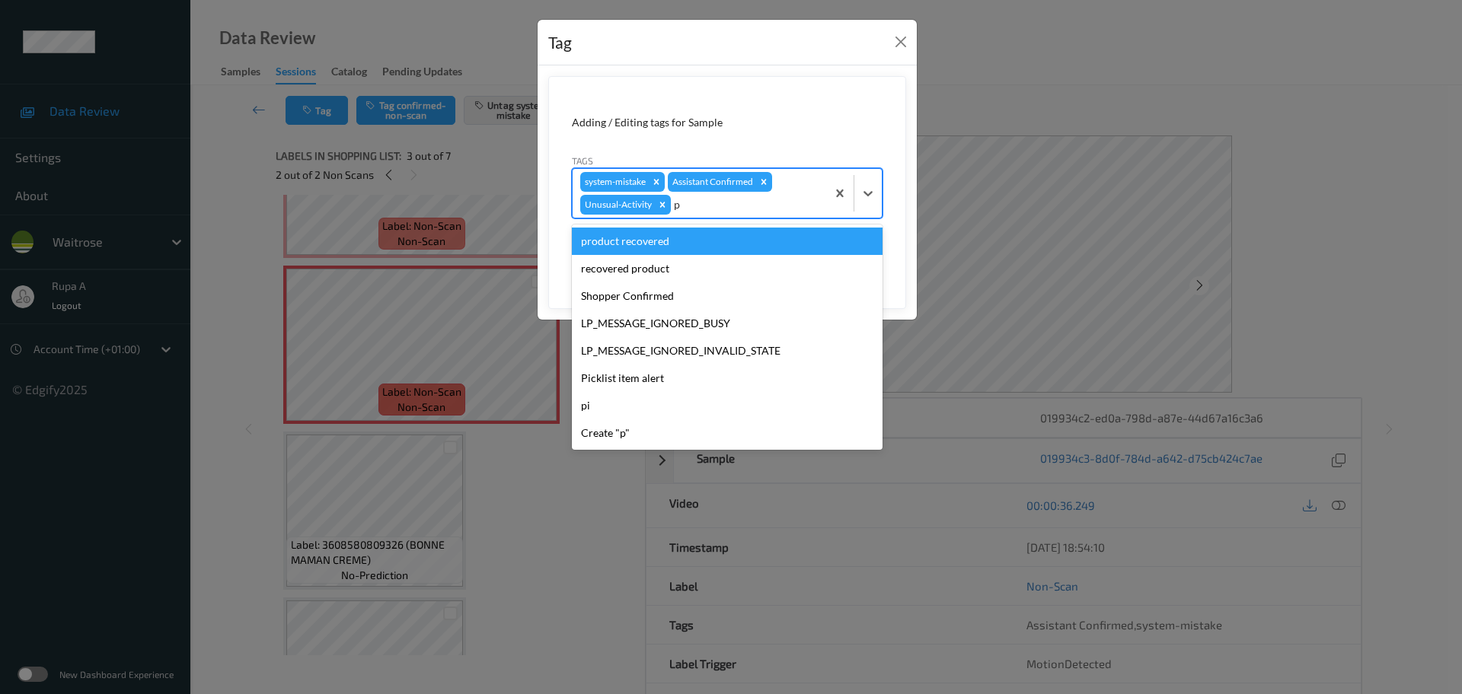
type input "pi"
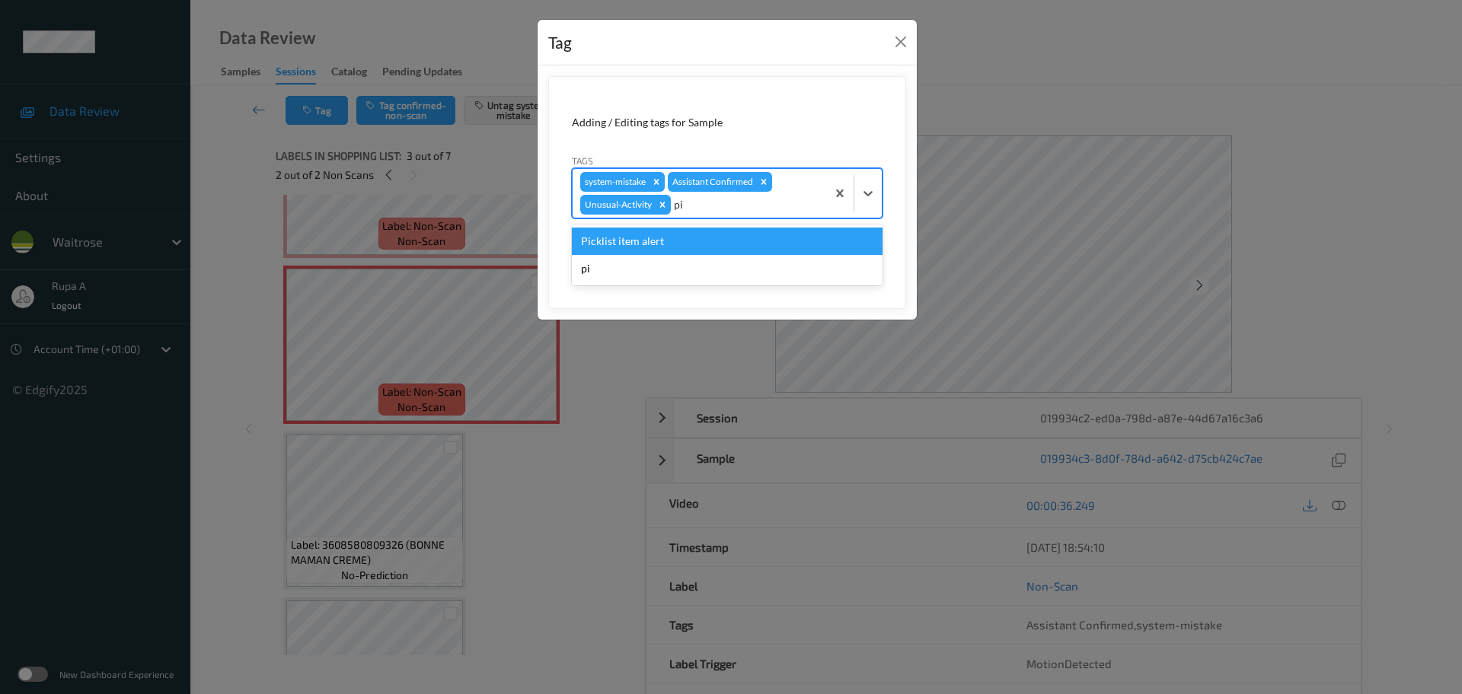
click at [719, 235] on div "Picklist item alert" at bounding box center [727, 241] width 311 height 27
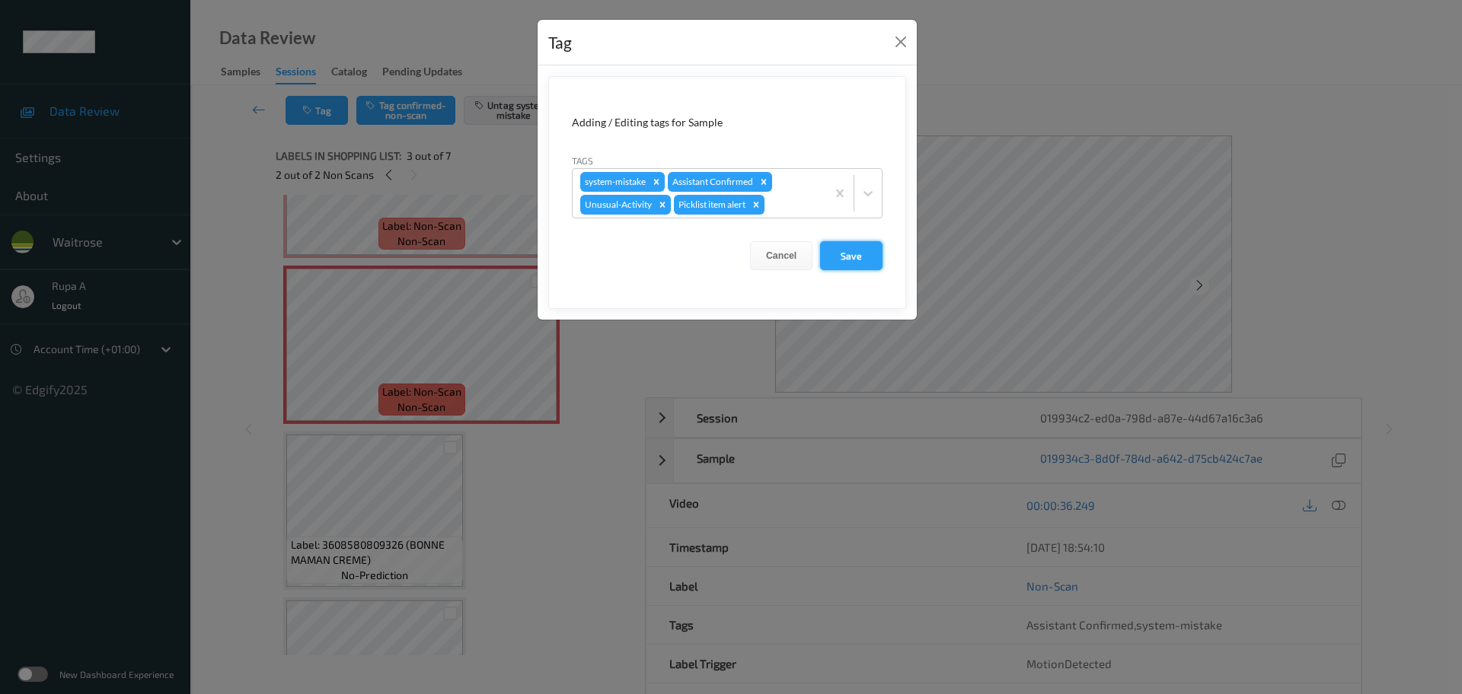
click at [863, 253] on button "Save" at bounding box center [851, 255] width 62 height 29
click at [863, 263] on button "Save" at bounding box center [851, 255] width 62 height 29
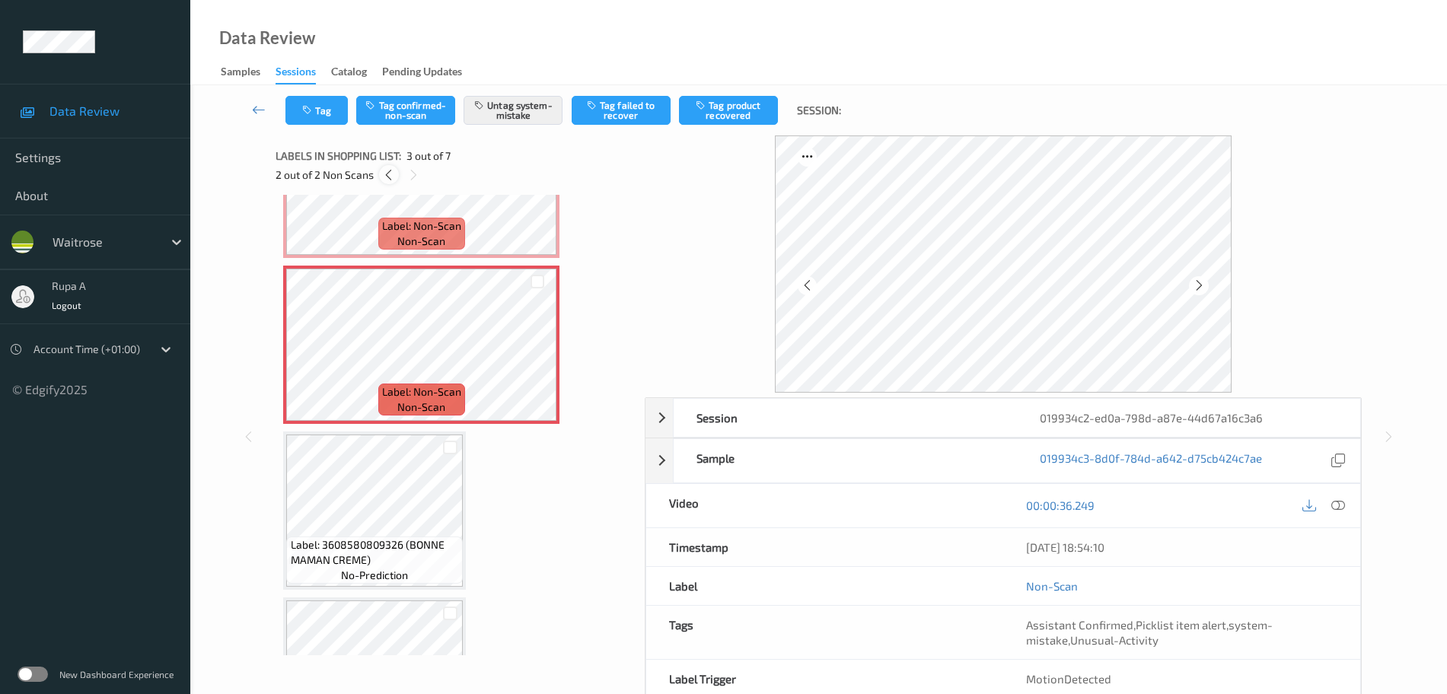
click at [392, 174] on icon at bounding box center [388, 175] width 13 height 14
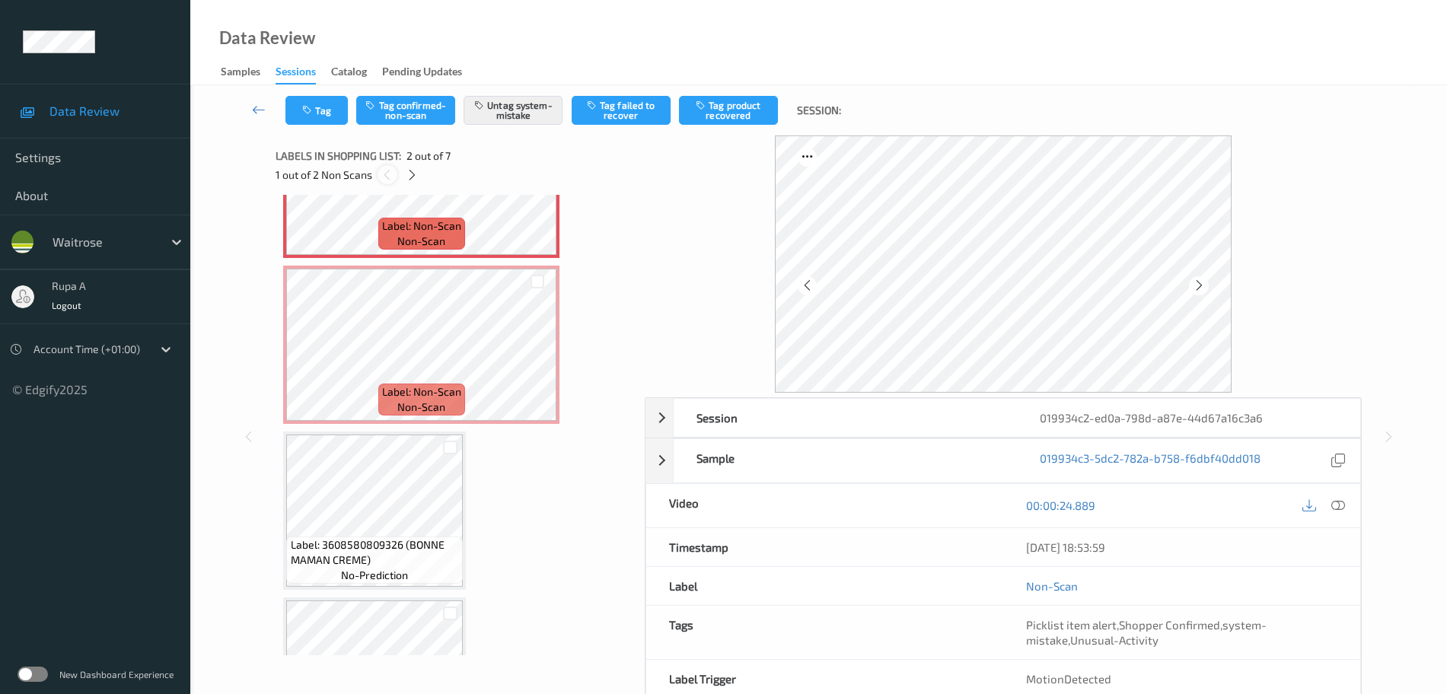
scroll to position [8, 0]
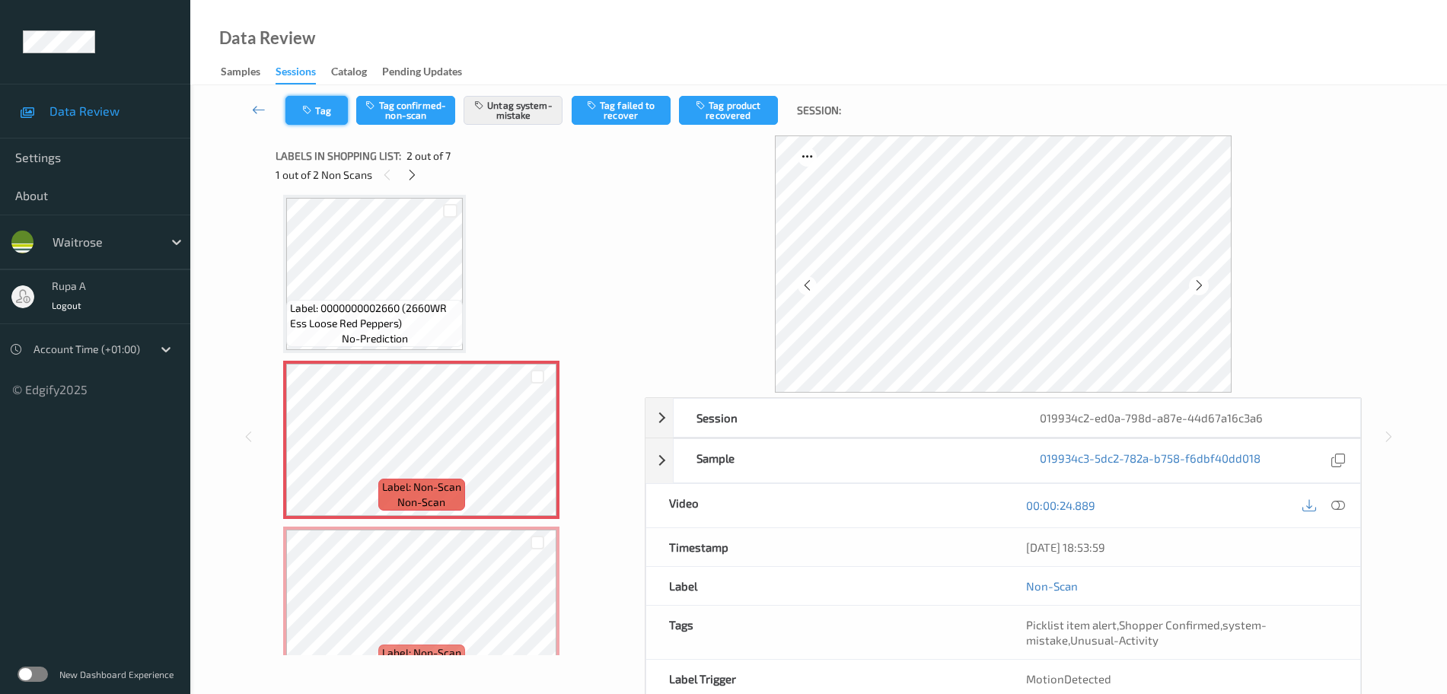
click at [328, 116] on button "Tag" at bounding box center [316, 110] width 62 height 29
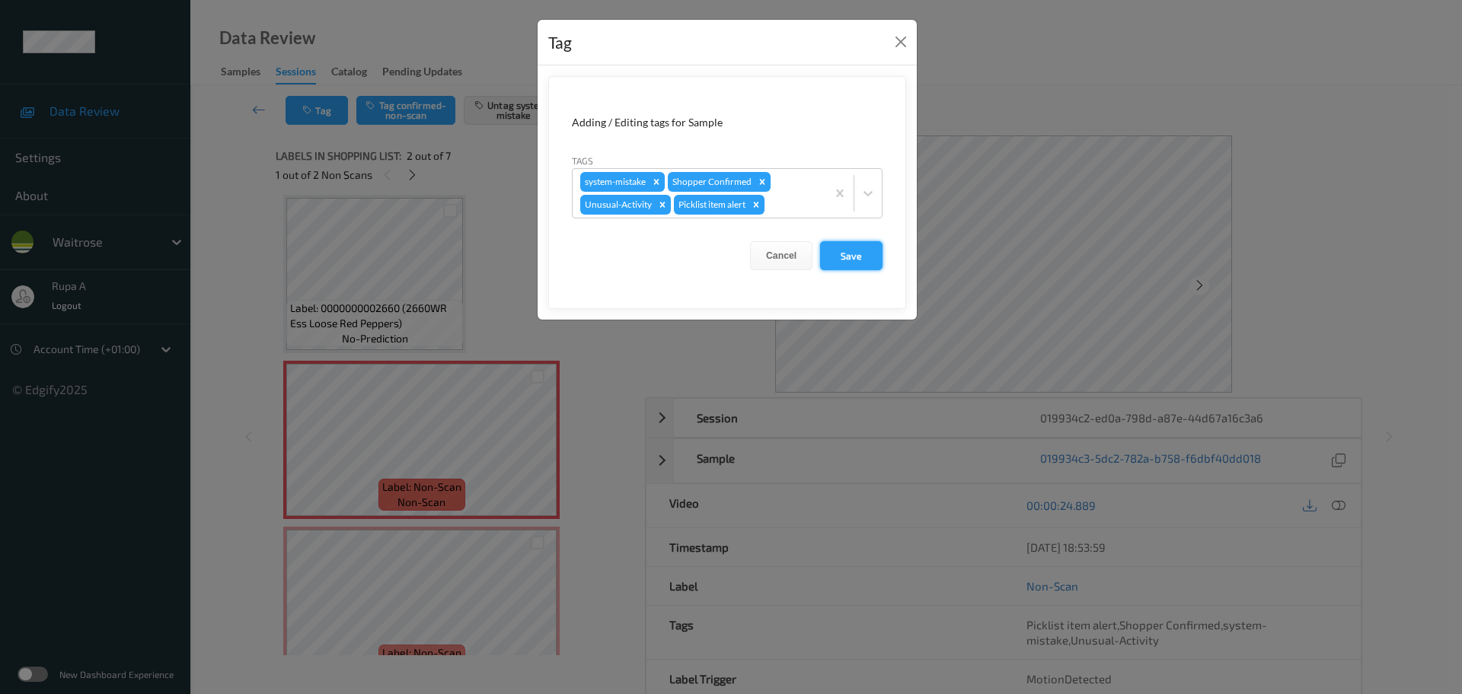
click at [861, 262] on button "Save" at bounding box center [851, 255] width 62 height 29
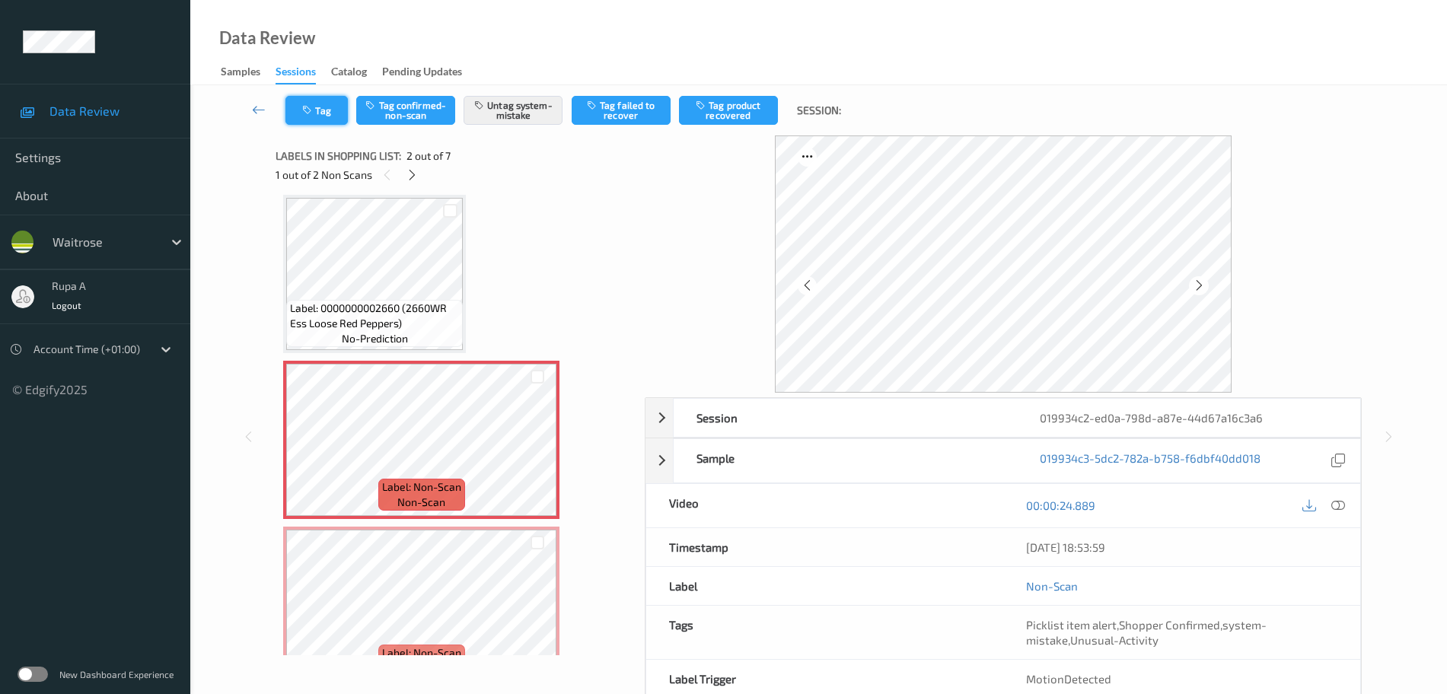
click at [331, 101] on button "Tag" at bounding box center [316, 110] width 62 height 29
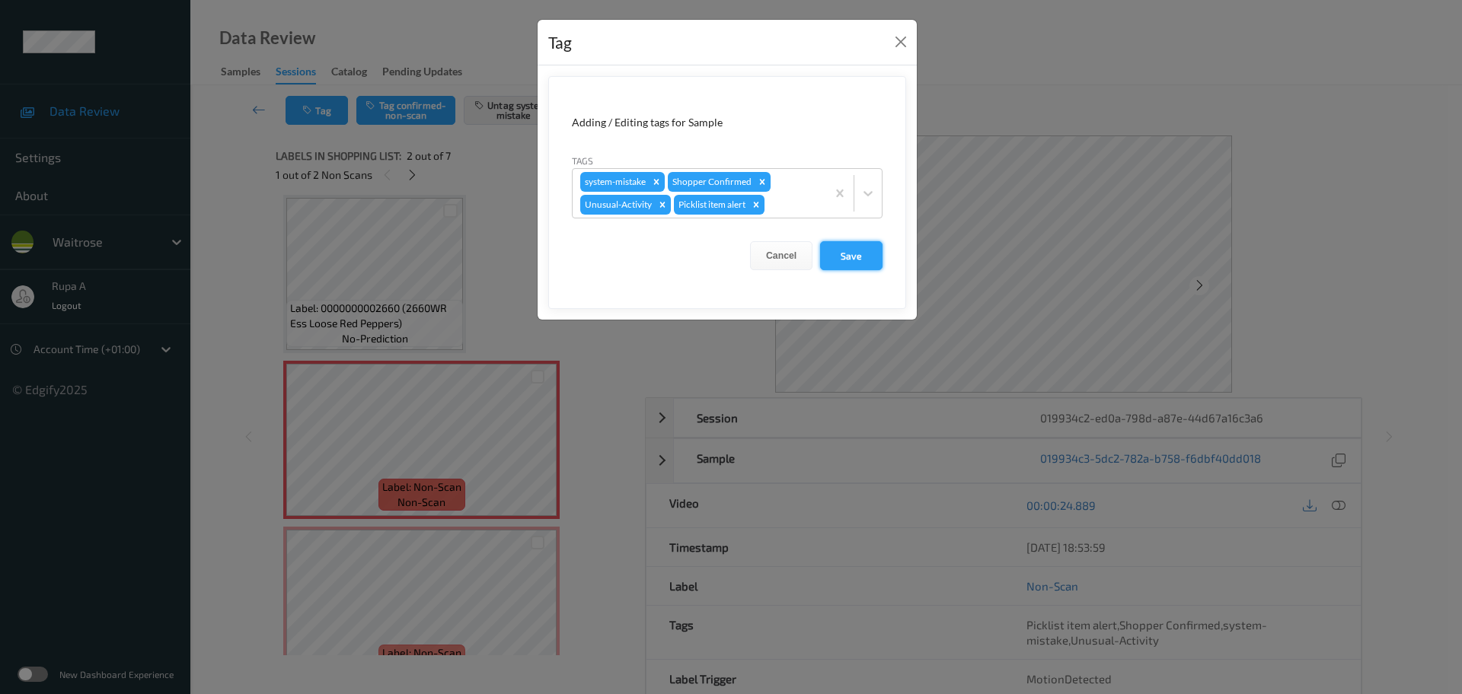
click at [859, 247] on button "Save" at bounding box center [851, 255] width 62 height 29
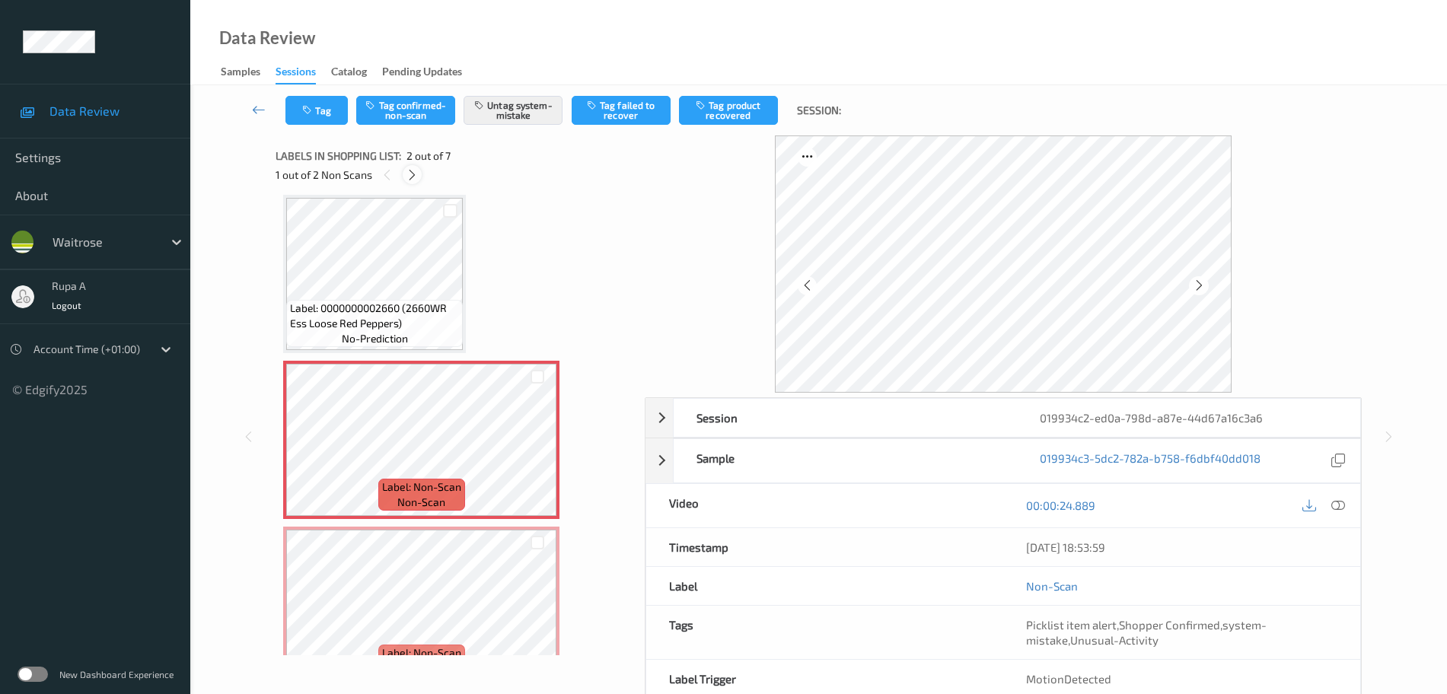
click at [410, 180] on icon at bounding box center [412, 175] width 13 height 14
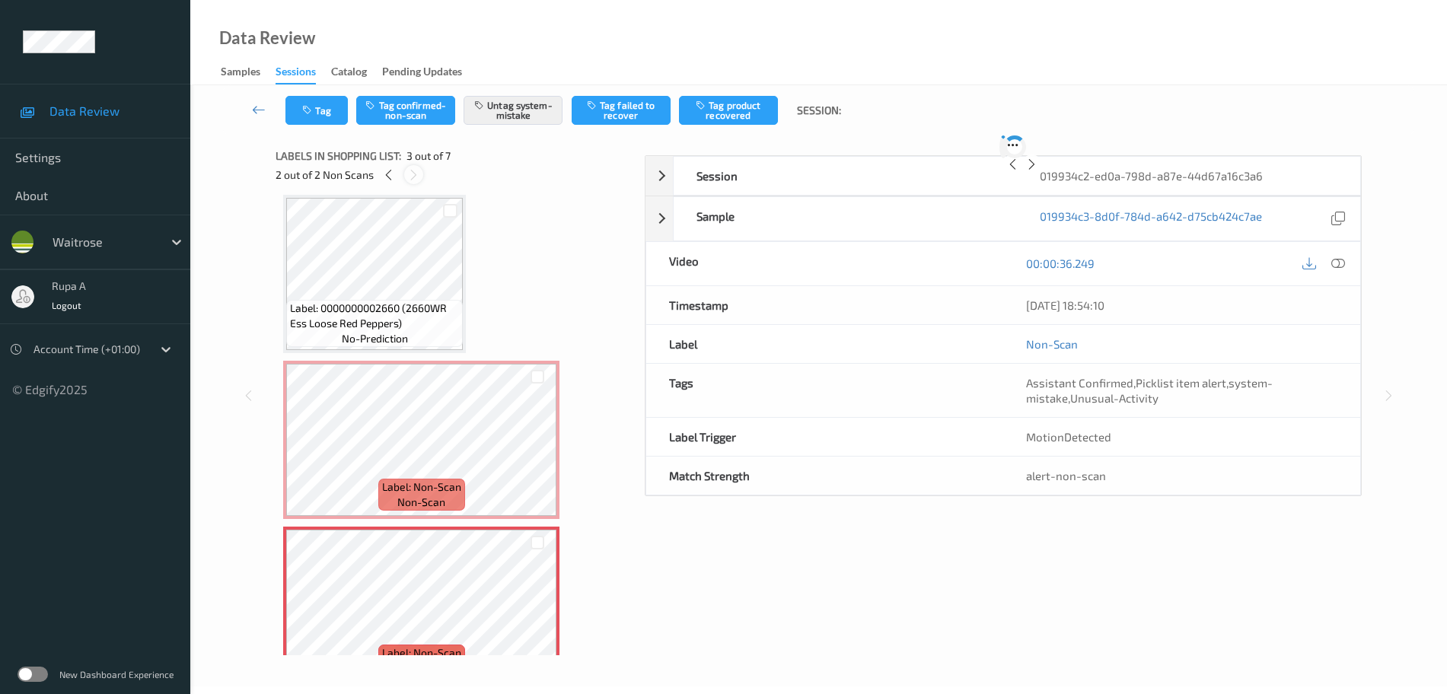
scroll to position [174, 0]
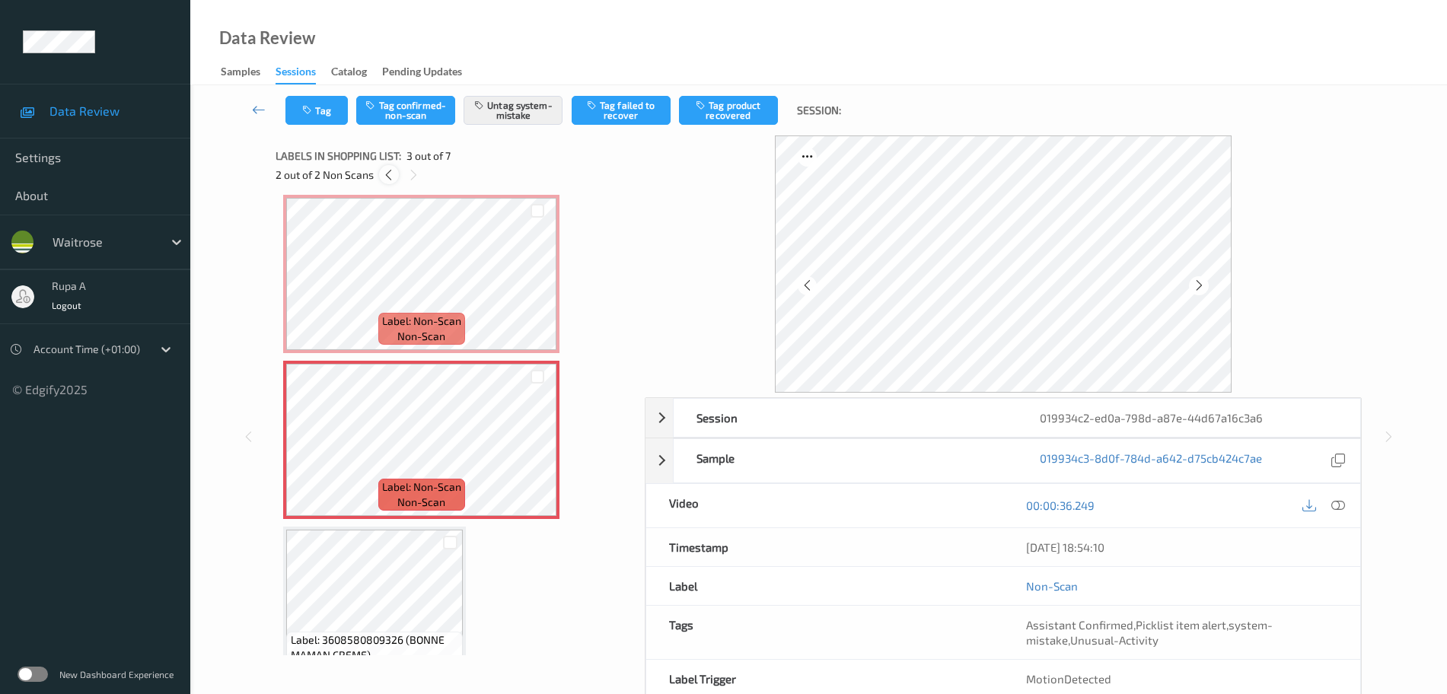
click at [390, 182] on div at bounding box center [388, 174] width 19 height 19
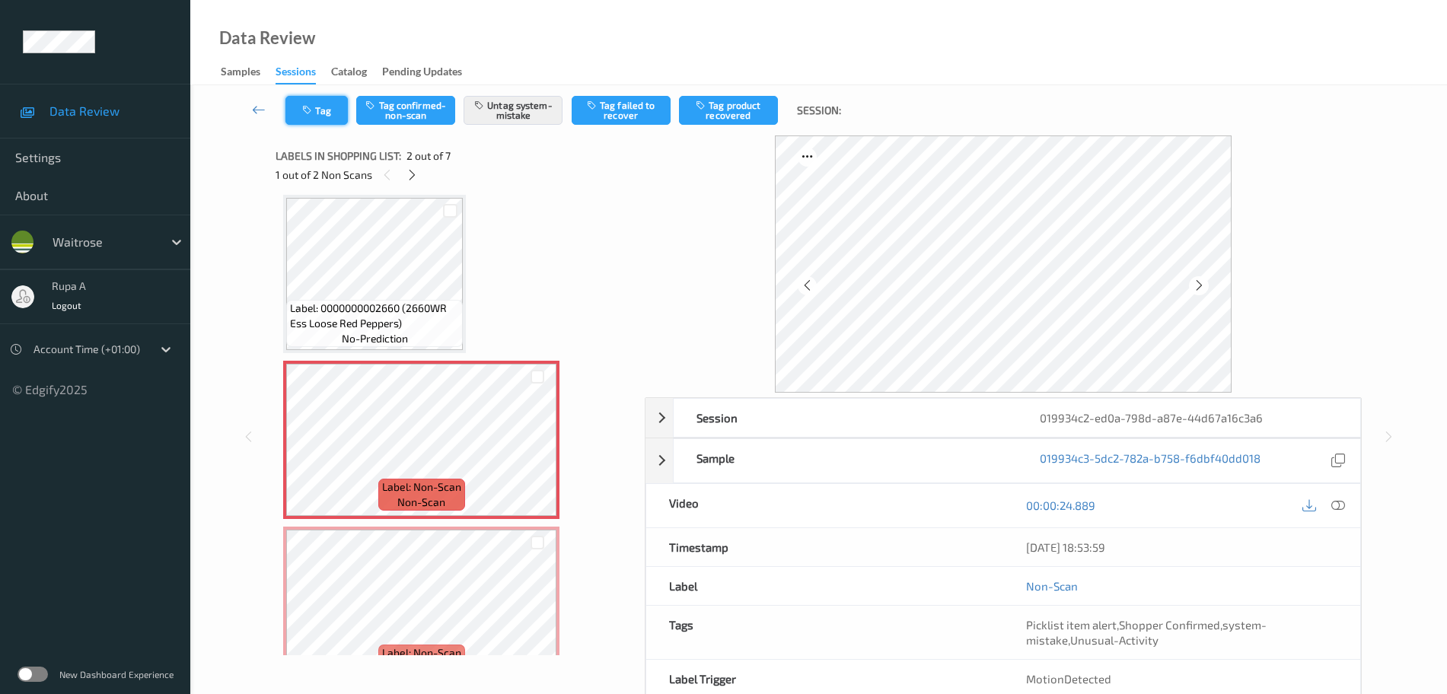
click at [323, 119] on button "Tag" at bounding box center [316, 110] width 62 height 29
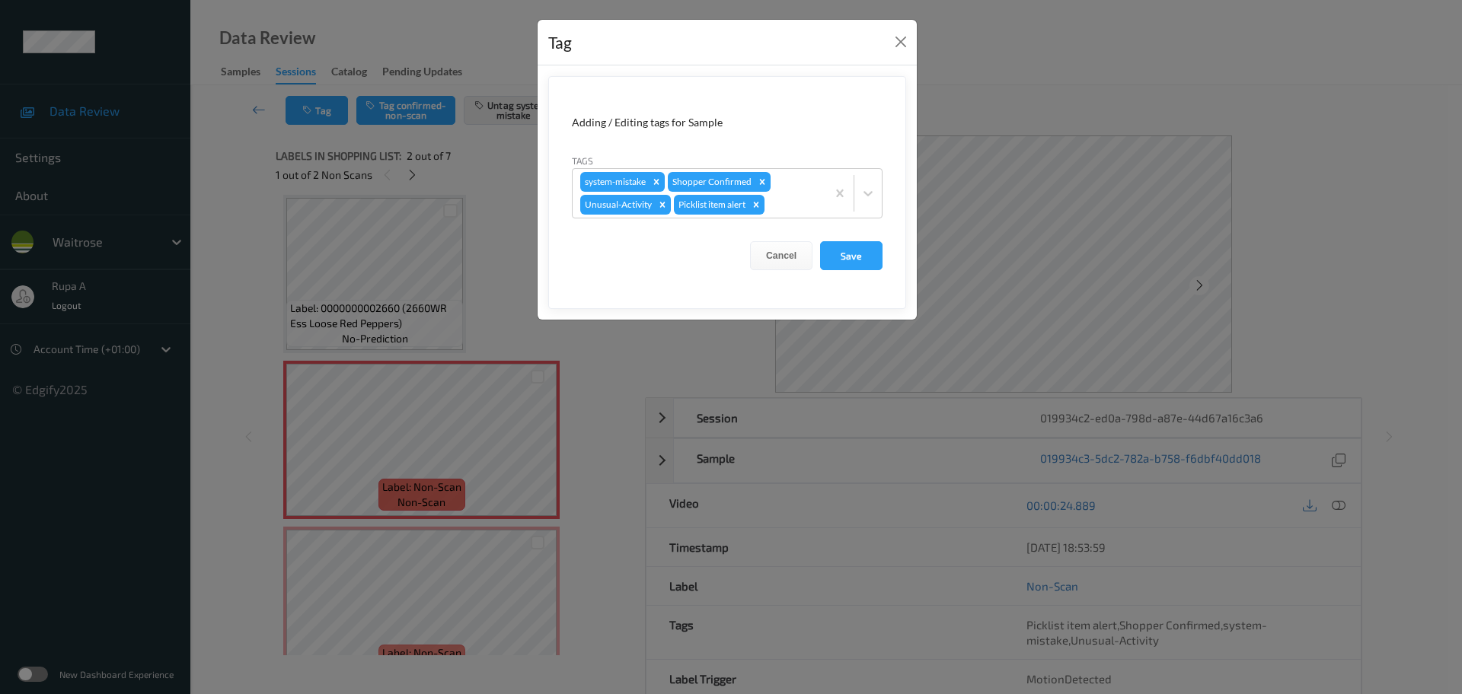
click at [496, 301] on div "Tag Adding / Editing tags for Sample Tags system-mistake Shopper Confirmed Unus…" at bounding box center [731, 347] width 1462 height 694
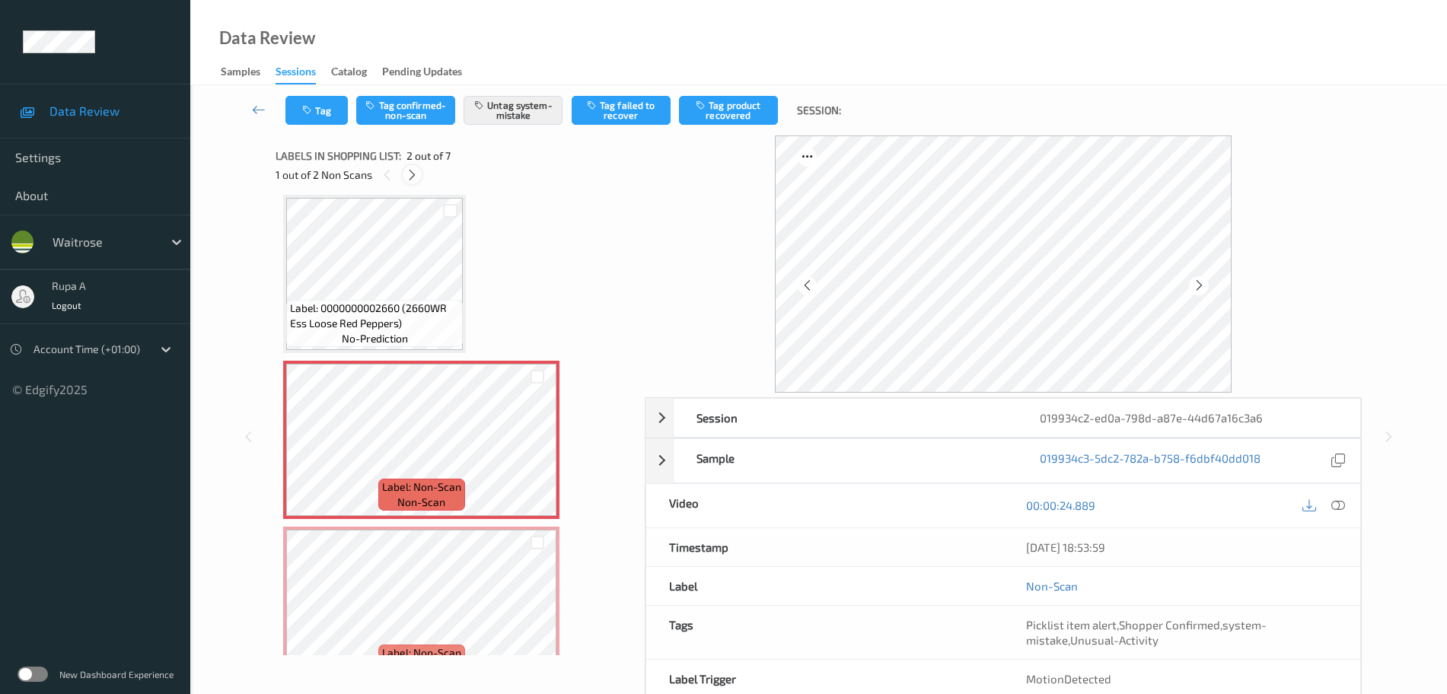
click at [410, 180] on icon at bounding box center [412, 175] width 13 height 14
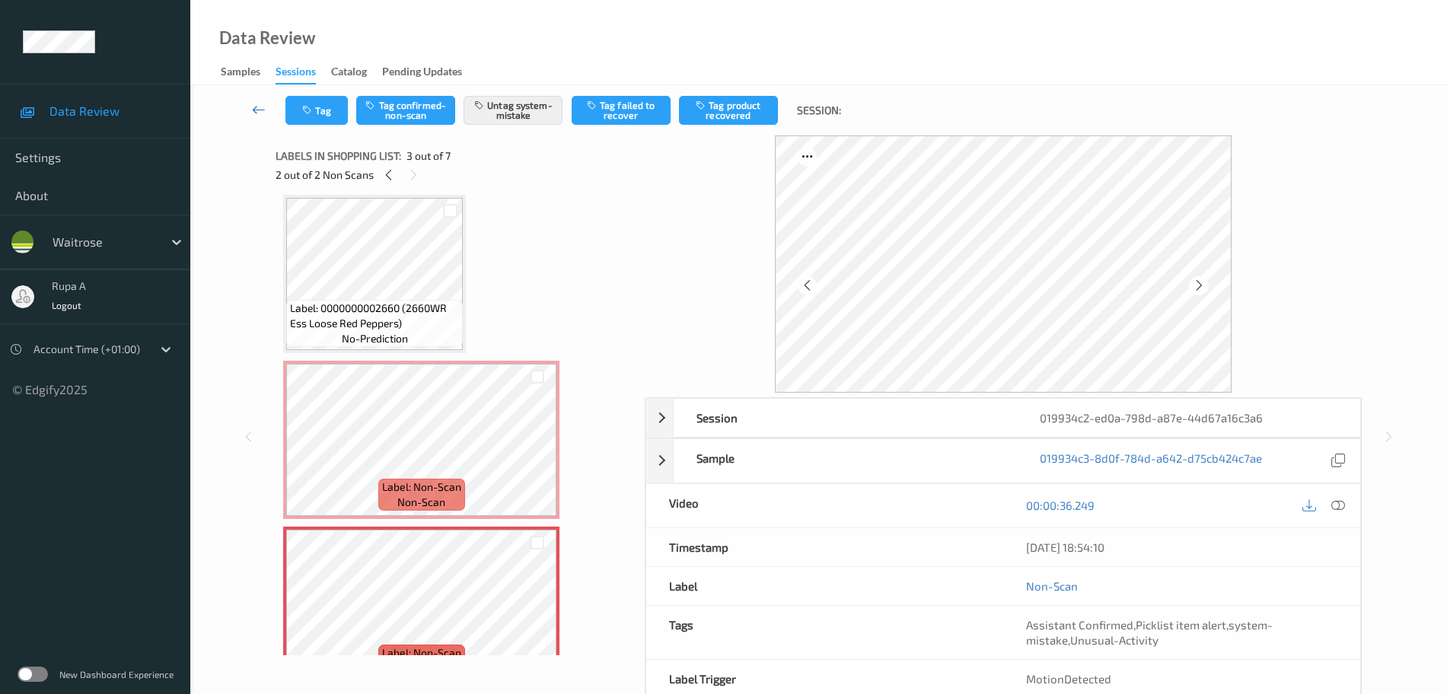
scroll to position [174, 0]
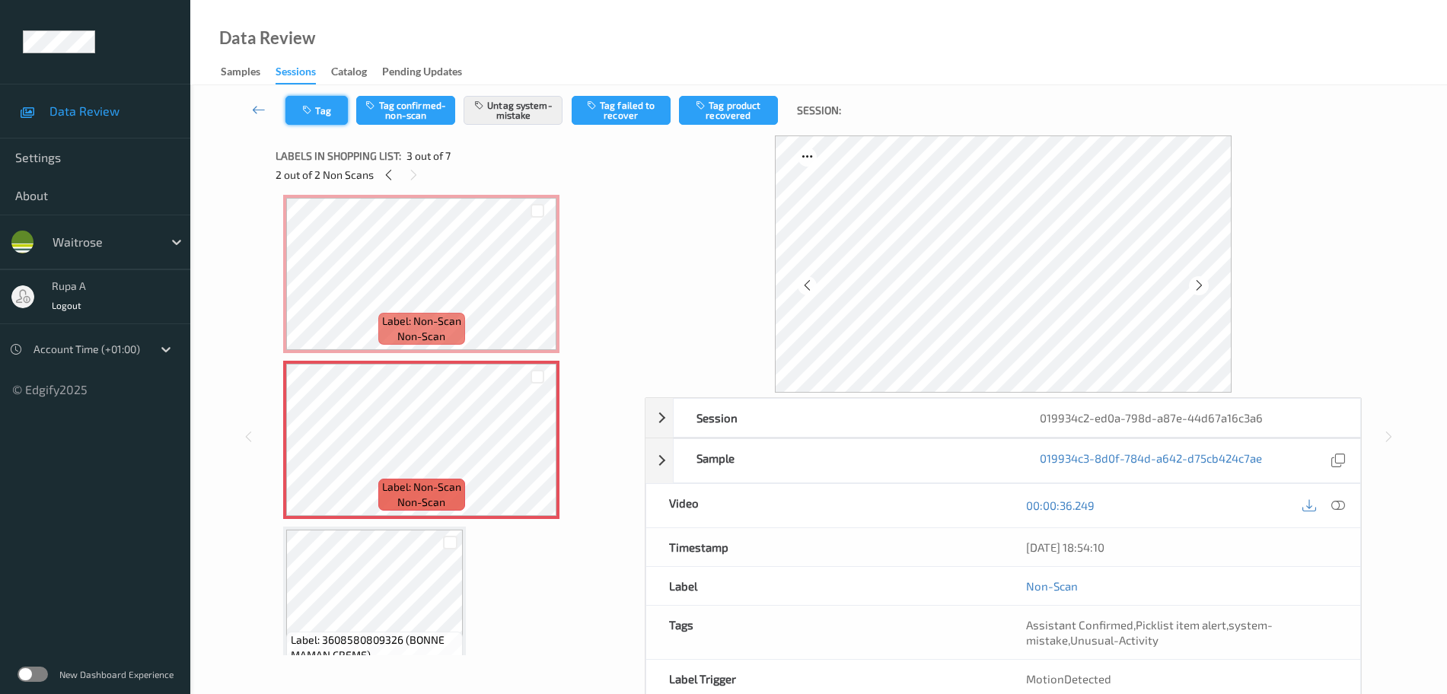
click at [311, 116] on button "Tag" at bounding box center [316, 110] width 62 height 29
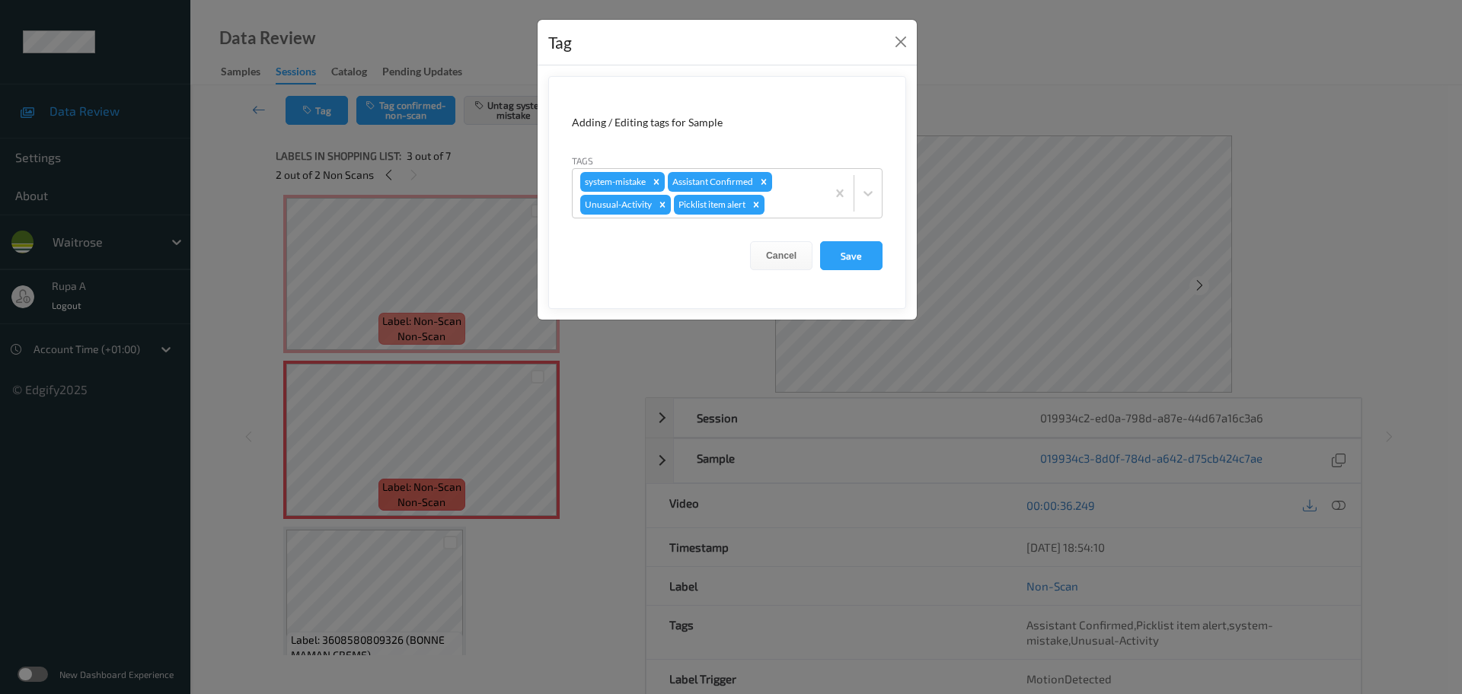
click at [461, 159] on div "Tag Adding / Editing tags for Sample Tags system-mistake Assistant Confirmed Un…" at bounding box center [731, 347] width 1462 height 694
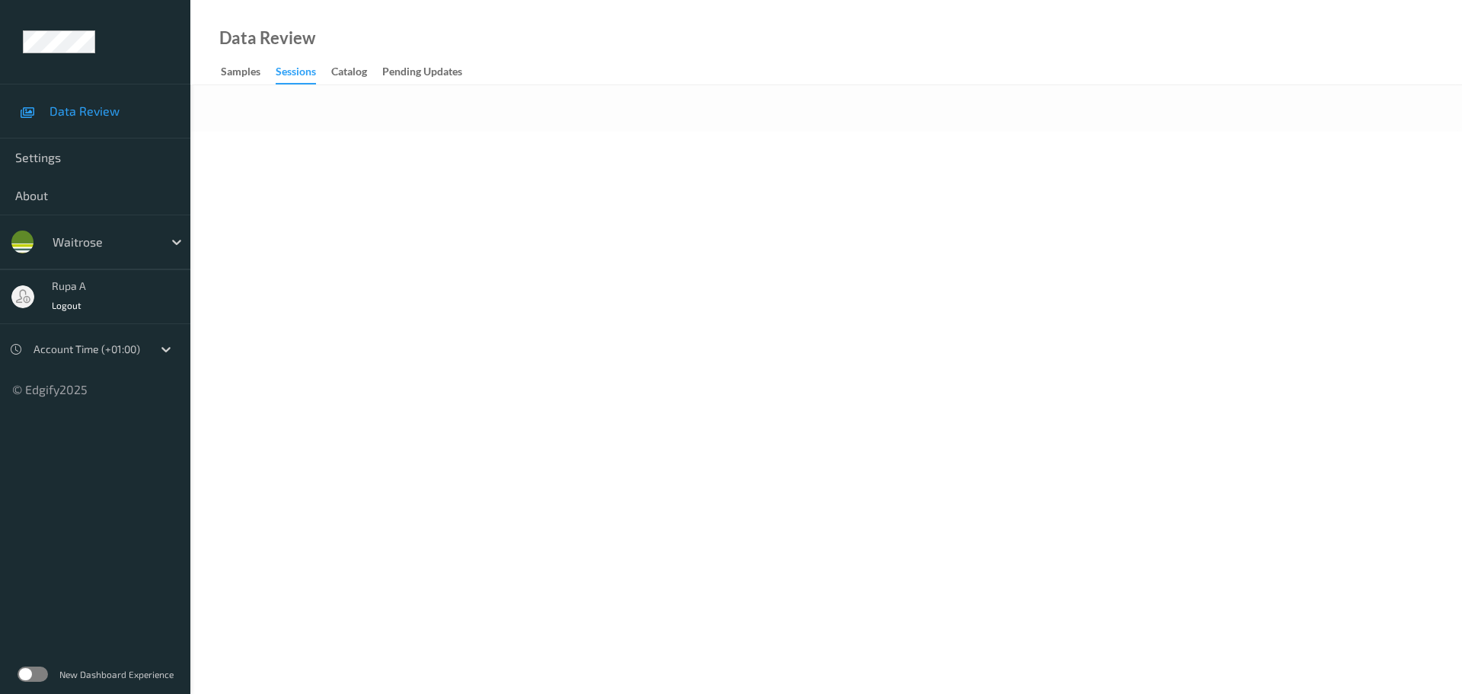
click at [569, 275] on body "Data Review Settings About waitrose rupa a Logout Account Time (+01:00) © Edgif…" at bounding box center [731, 347] width 1462 height 694
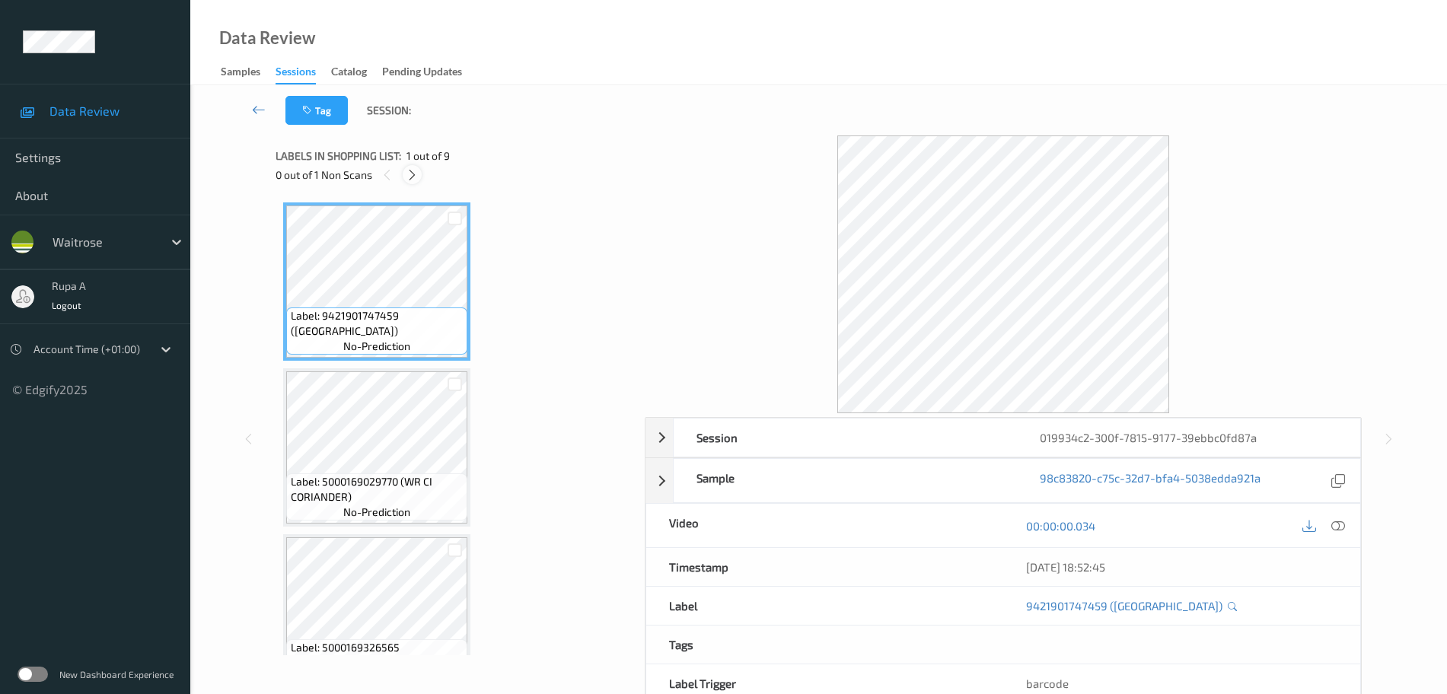
click at [416, 171] on icon at bounding box center [412, 175] width 13 height 14
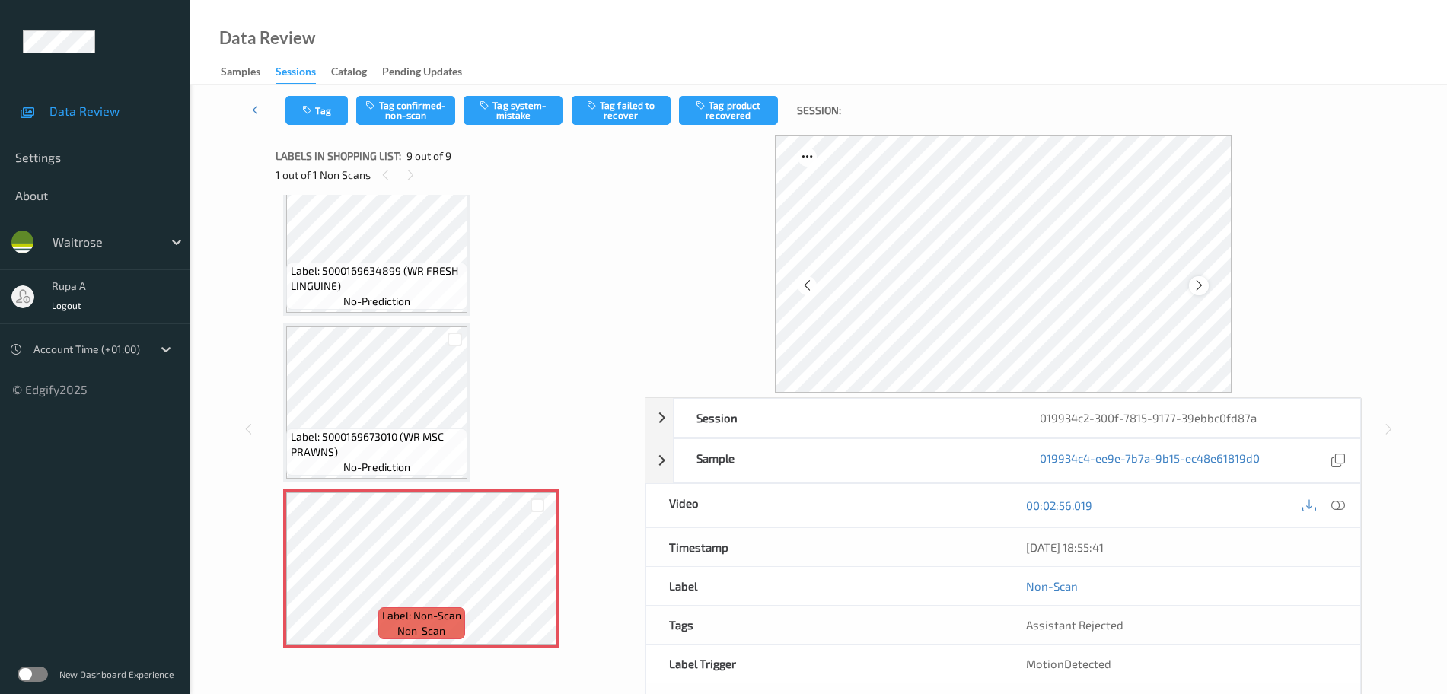
click at [1205, 282] on icon at bounding box center [1199, 286] width 13 height 14
click at [1344, 501] on icon at bounding box center [1338, 506] width 14 height 14
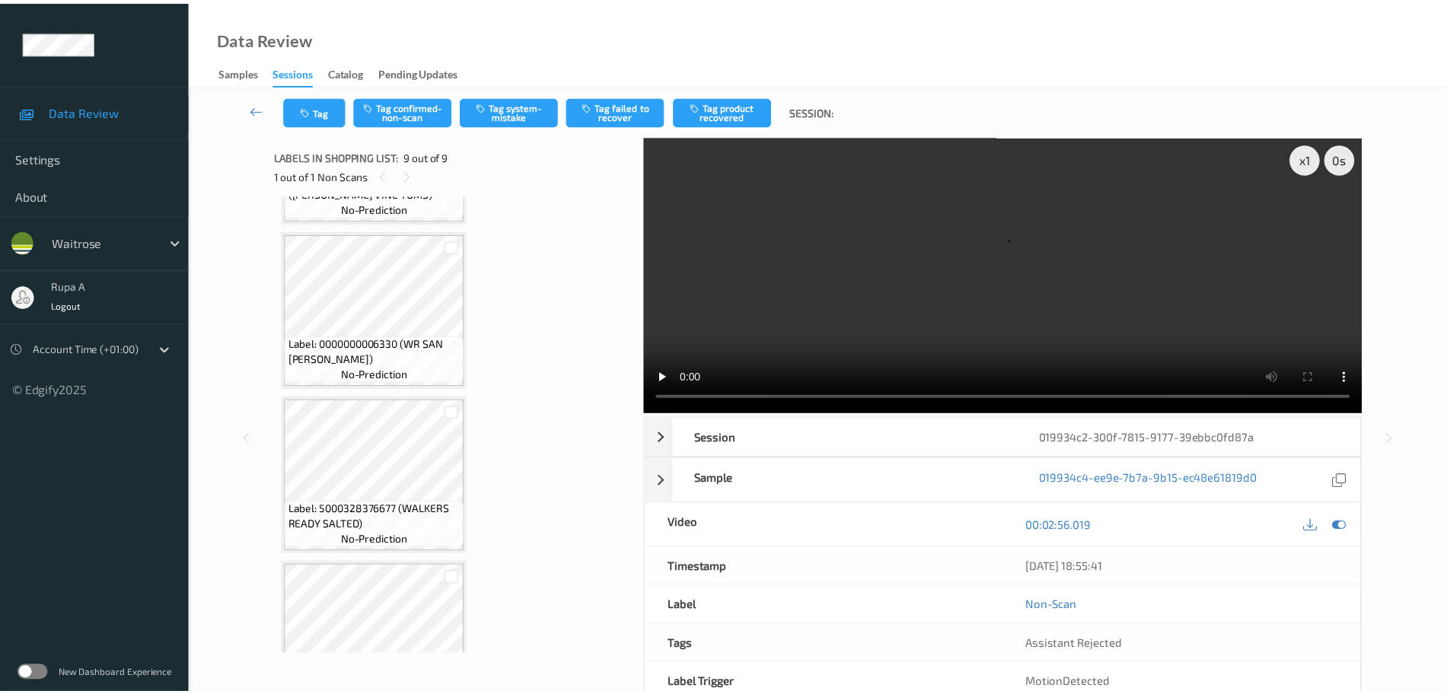
scroll to position [0, 0]
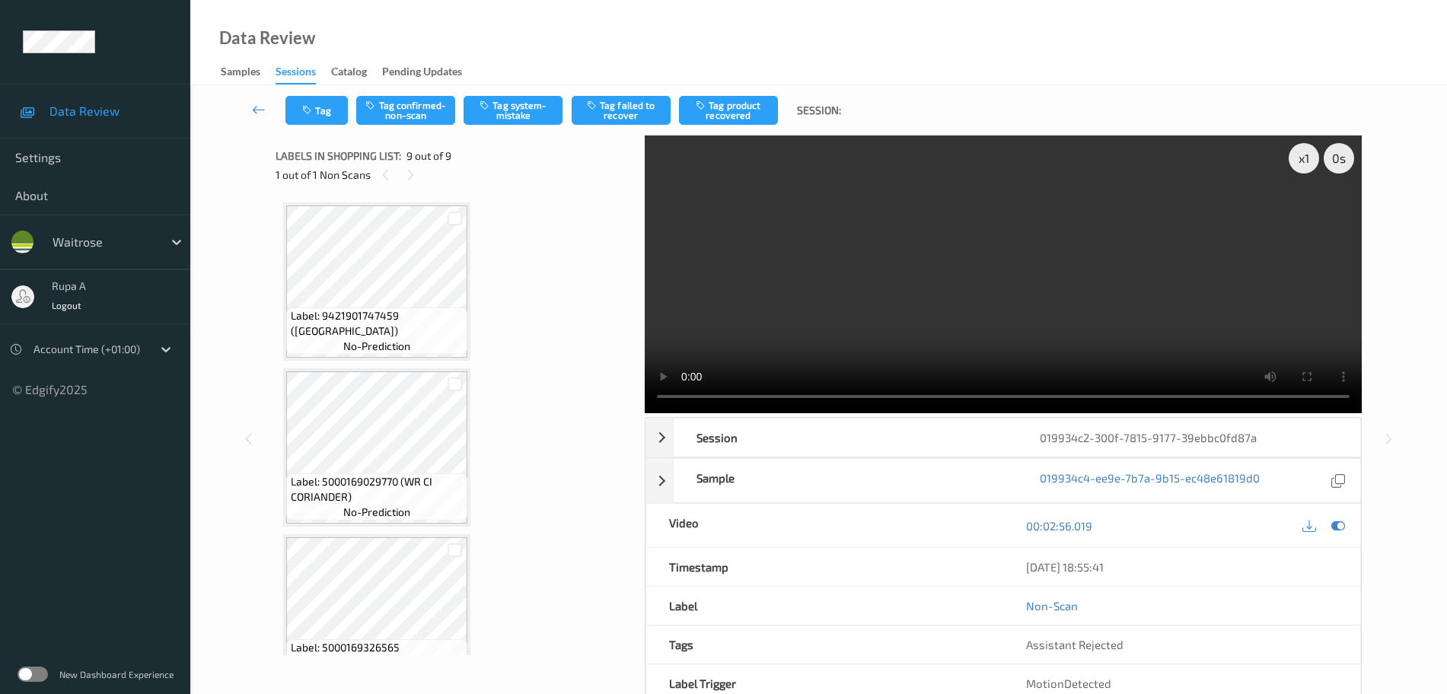
drag, startPoint x: 1340, startPoint y: 523, endPoint x: 1294, endPoint y: 515, distance: 46.4
click at [1340, 524] on icon at bounding box center [1338, 526] width 14 height 14
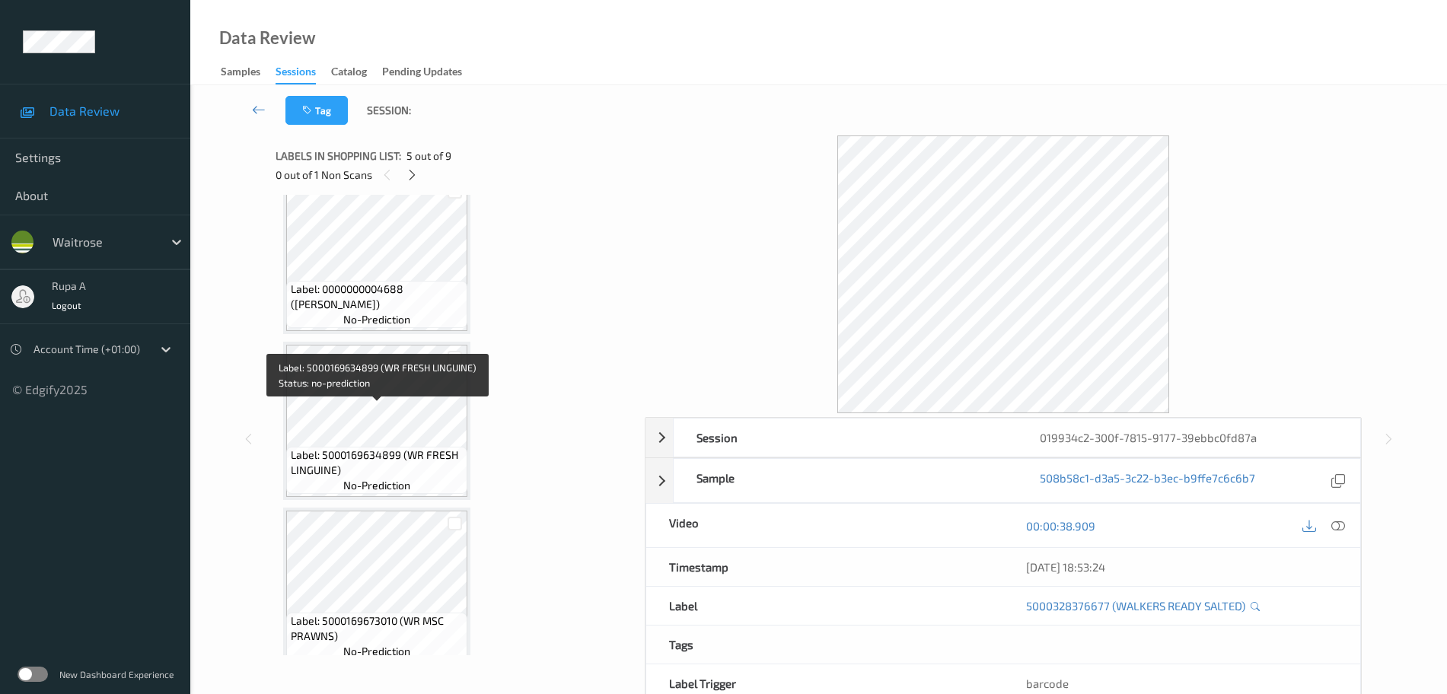
scroll to position [1041, 0]
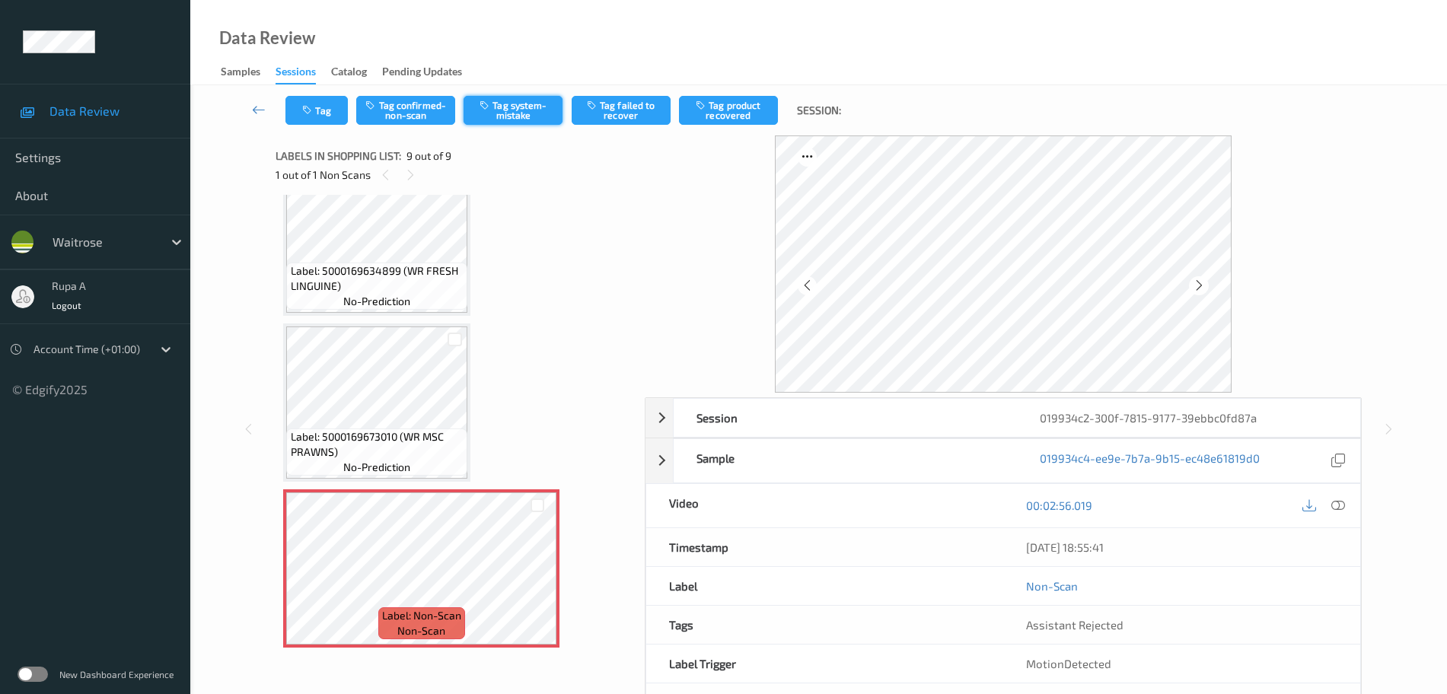
click at [499, 110] on button "Tag system-mistake" at bounding box center [513, 110] width 99 height 29
click at [336, 118] on button "Tag" at bounding box center [316, 110] width 62 height 29
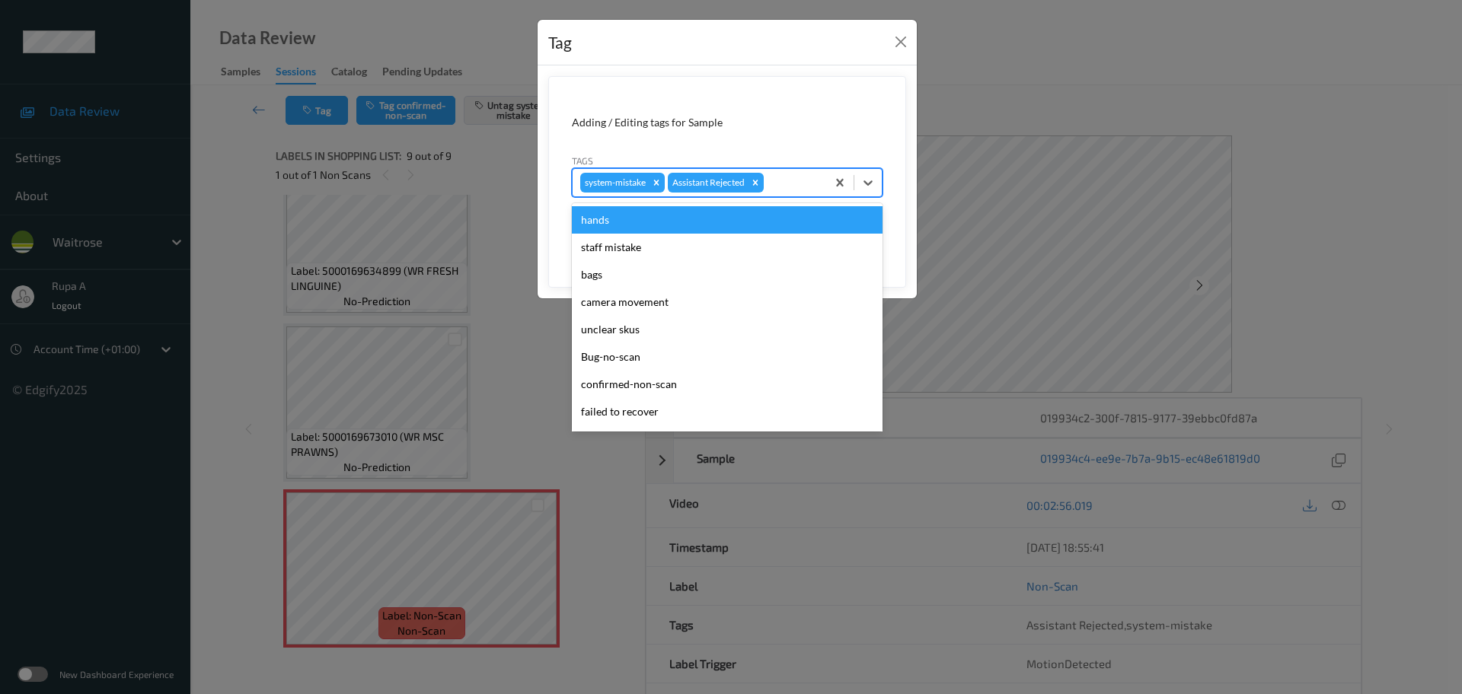
click at [795, 185] on div at bounding box center [793, 183] width 52 height 18
type input "un"
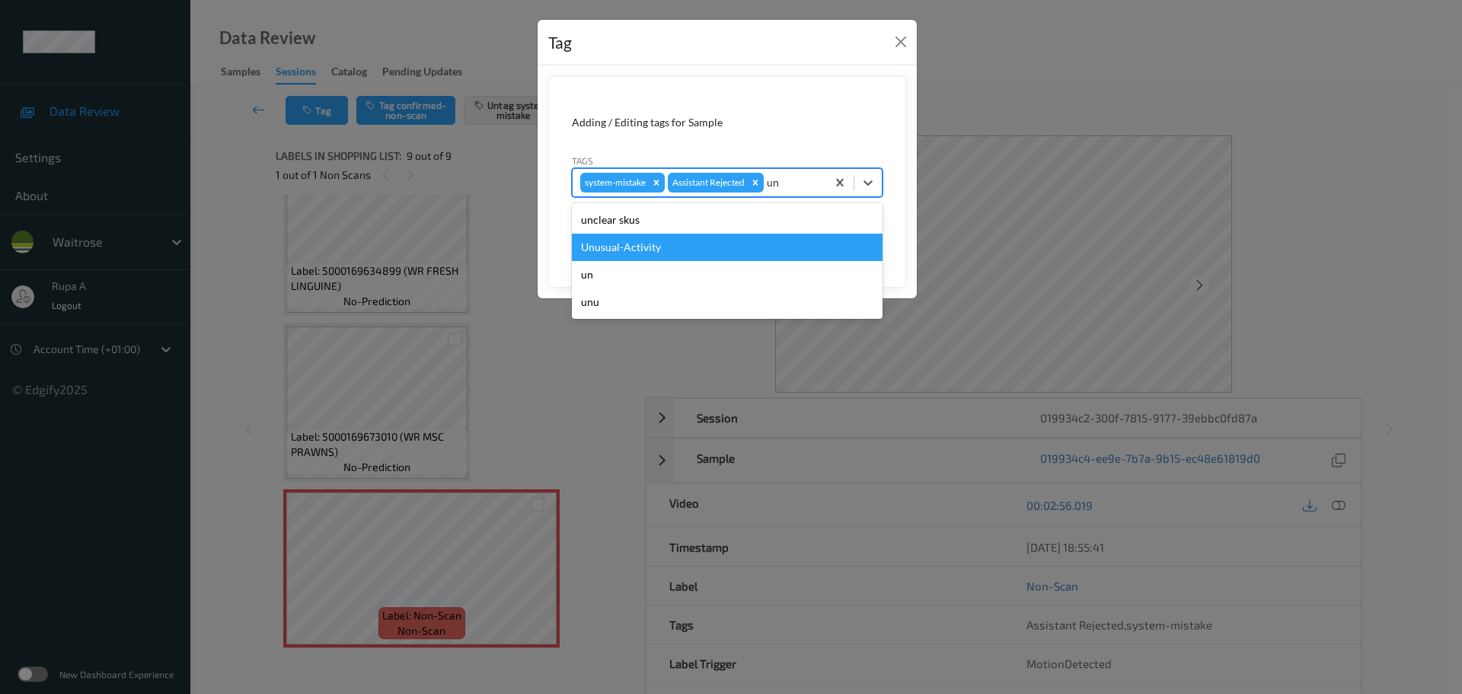
click at [741, 248] on div "Unusual-Activity" at bounding box center [727, 247] width 311 height 27
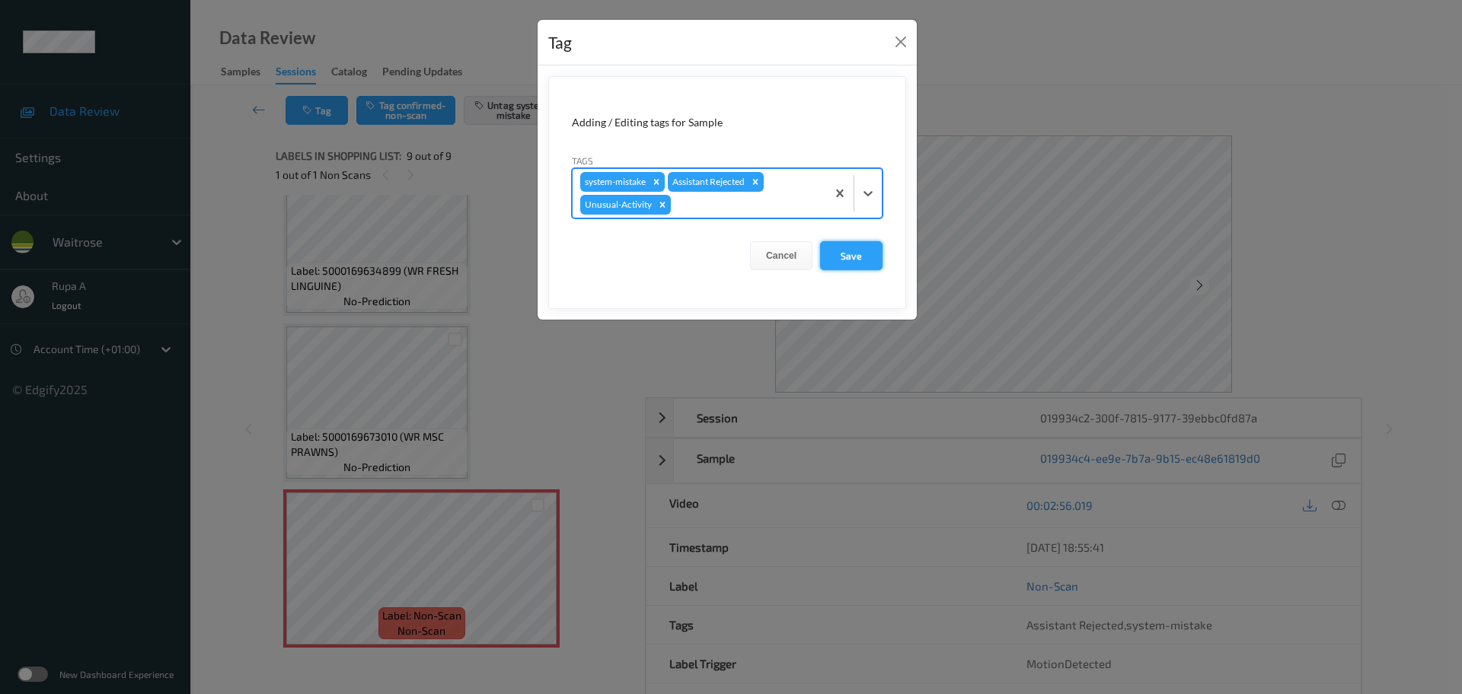
click at [840, 260] on button "Save" at bounding box center [851, 255] width 62 height 29
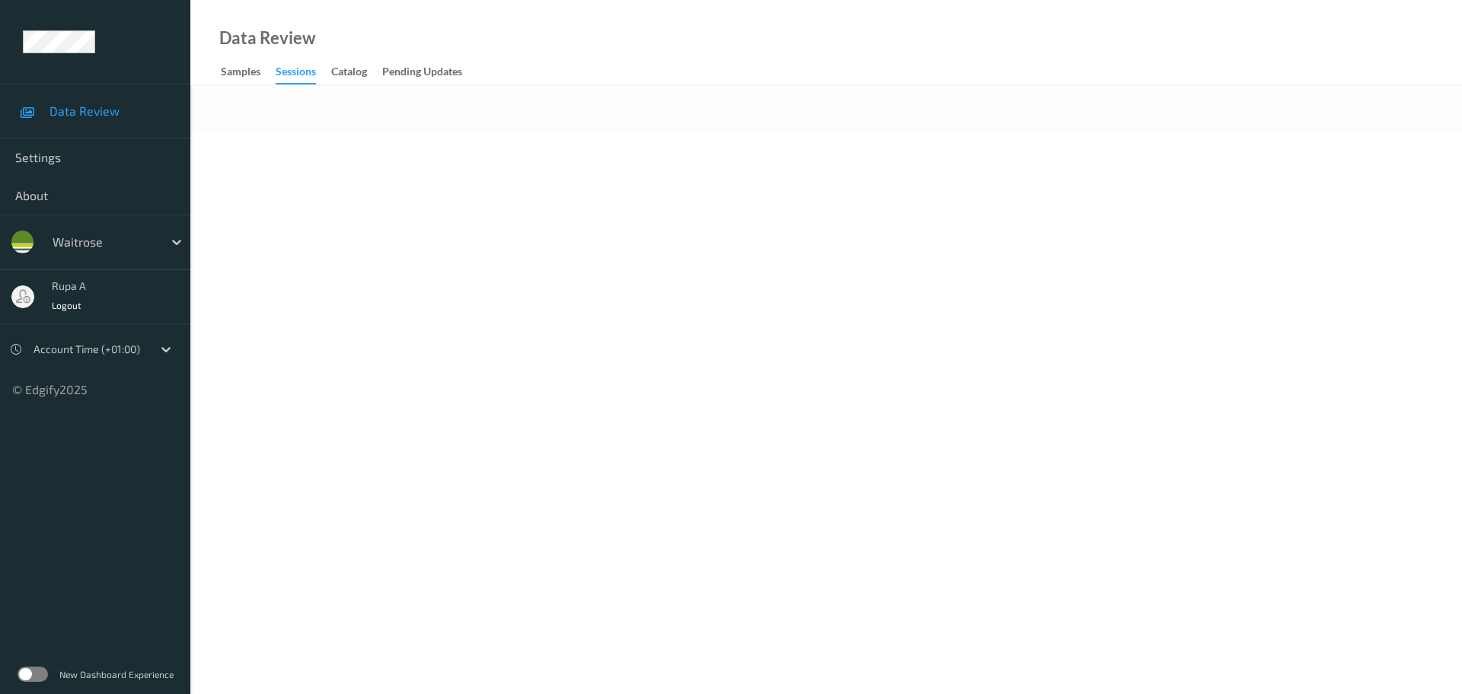
click at [553, 283] on body "Data Review Settings About waitrose rupa a Logout Account Time (+01:00) © Edgif…" at bounding box center [731, 347] width 1462 height 694
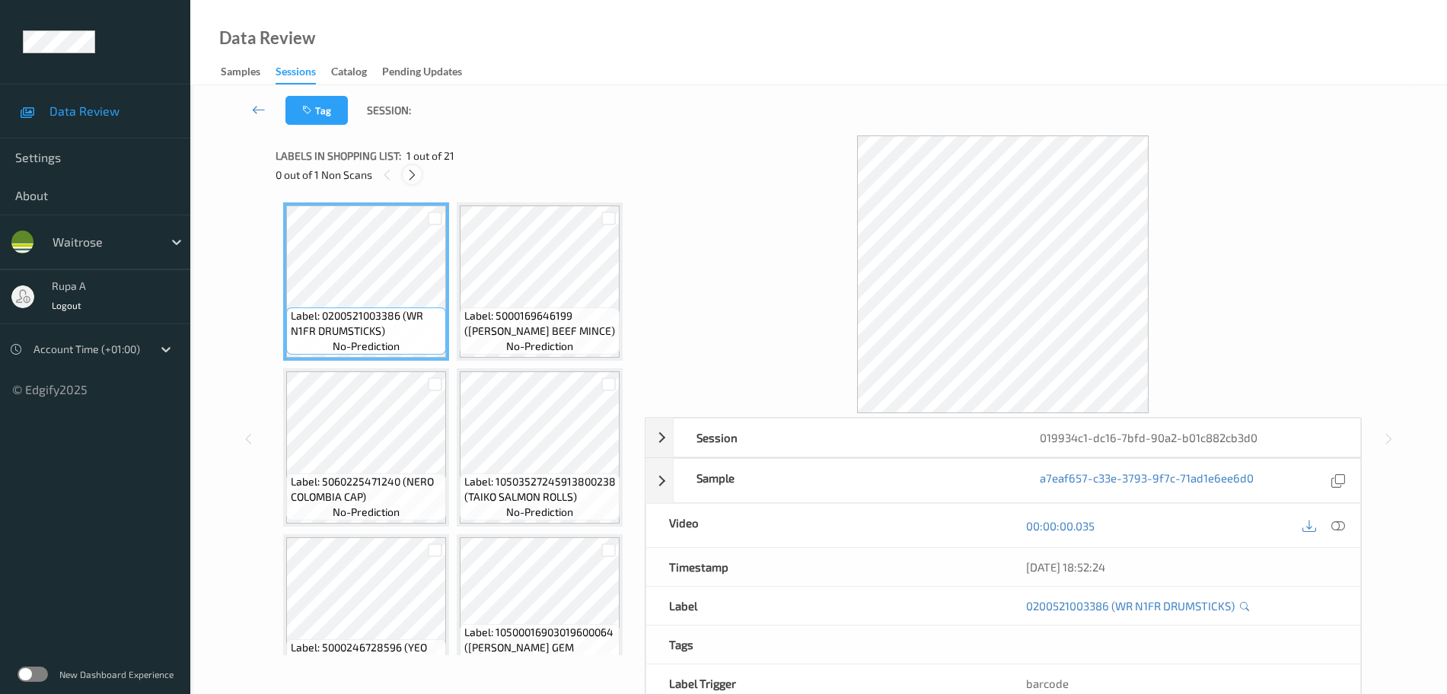
click at [415, 179] on icon at bounding box center [412, 175] width 13 height 14
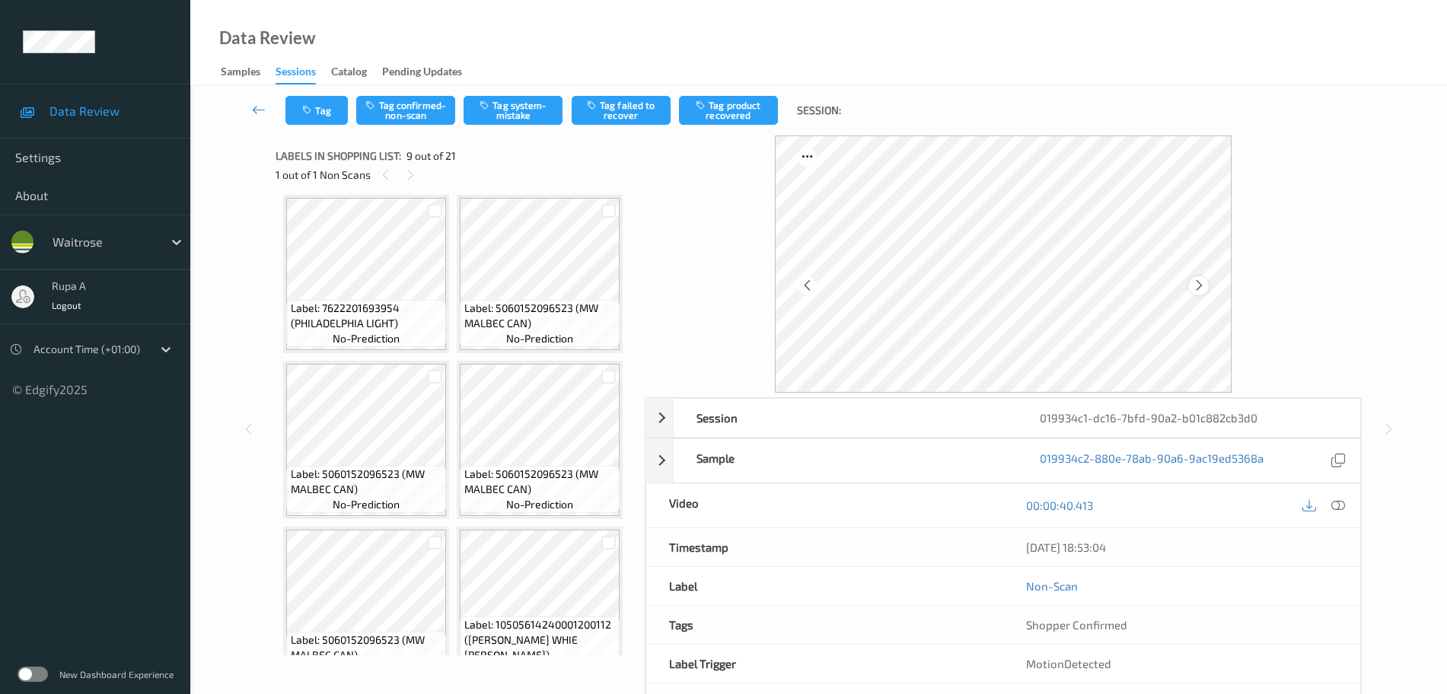
click at [1193, 284] on icon at bounding box center [1199, 286] width 13 height 14
click at [1337, 508] on icon at bounding box center [1338, 506] width 14 height 14
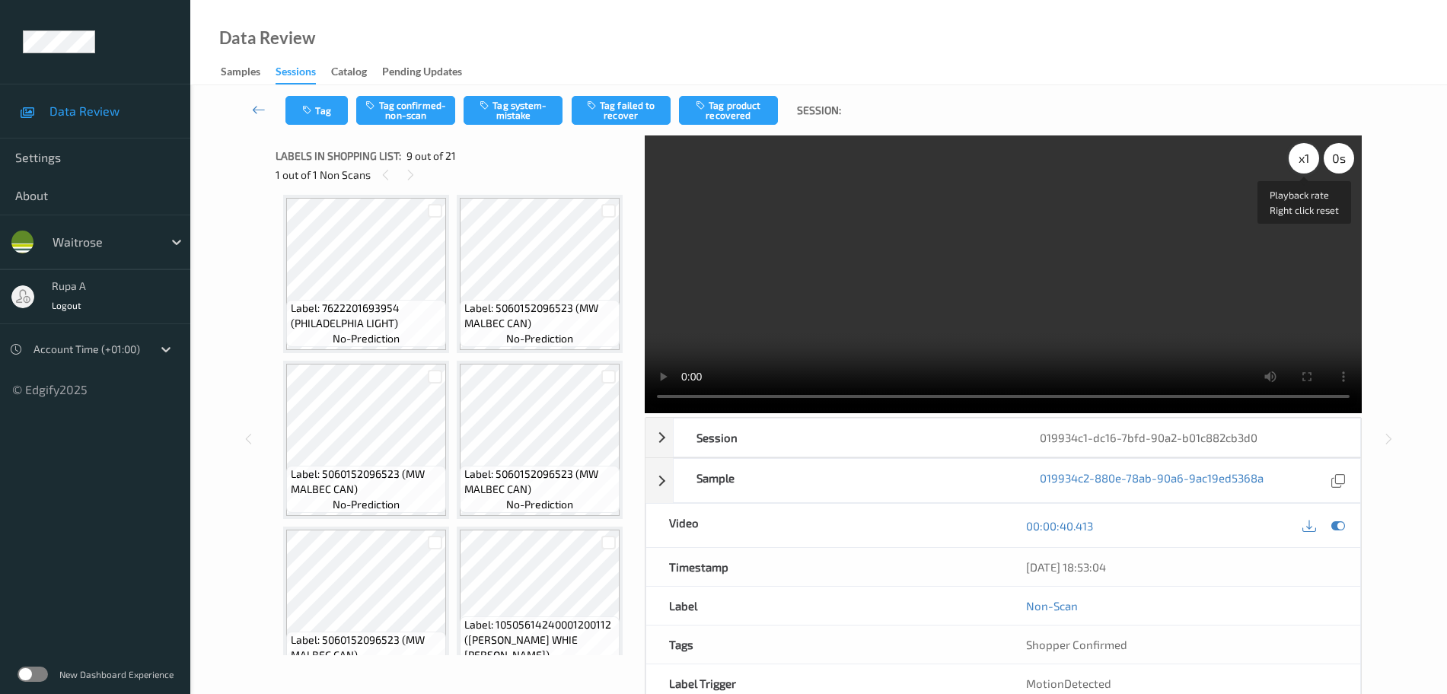
click at [1311, 164] on div "x 1" at bounding box center [1304, 158] width 30 height 30
click at [1311, 164] on div "x 2" at bounding box center [1304, 158] width 30 height 30
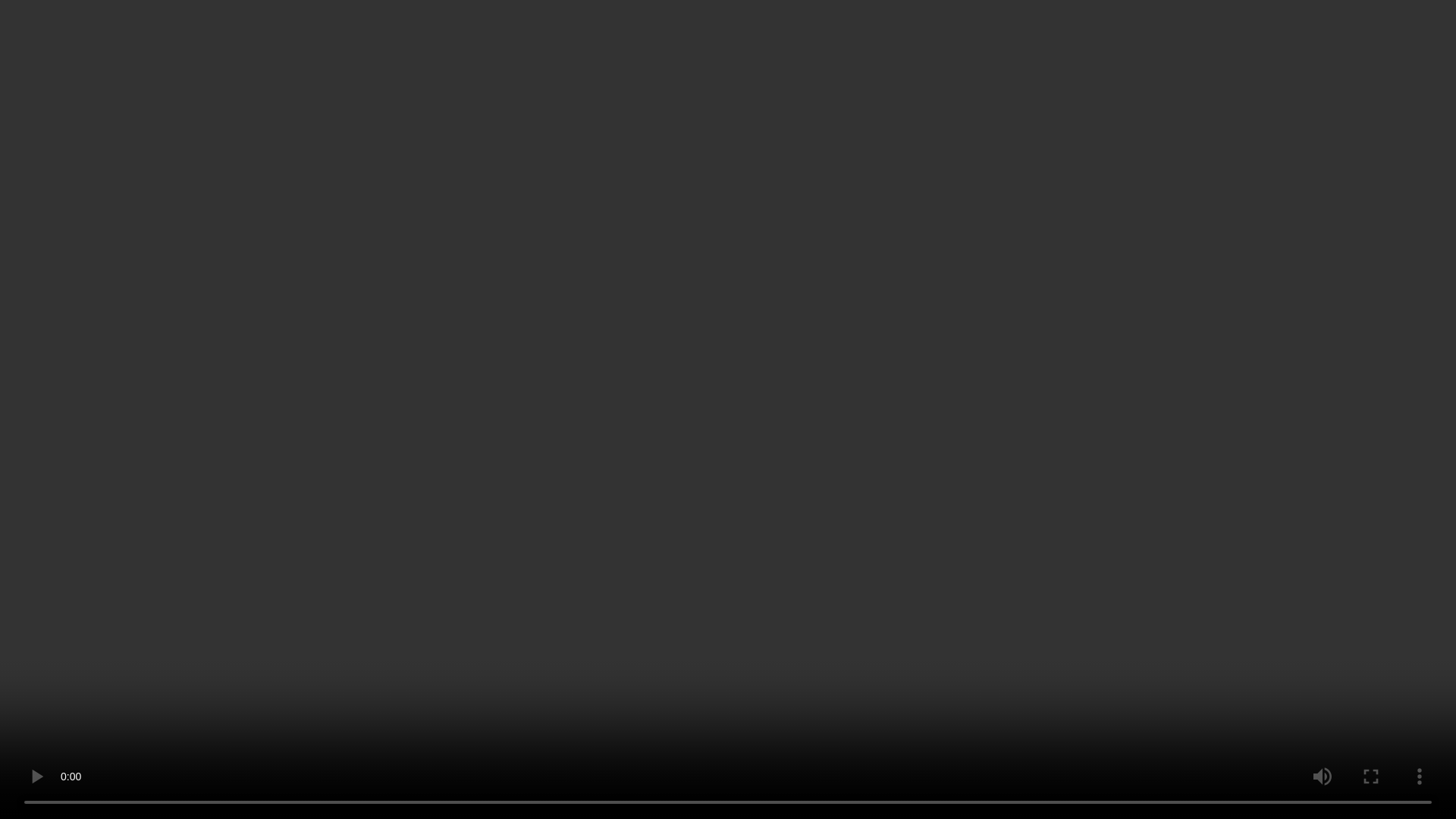
click at [1328, 559] on video at bounding box center [728, 410] width 1456 height 819
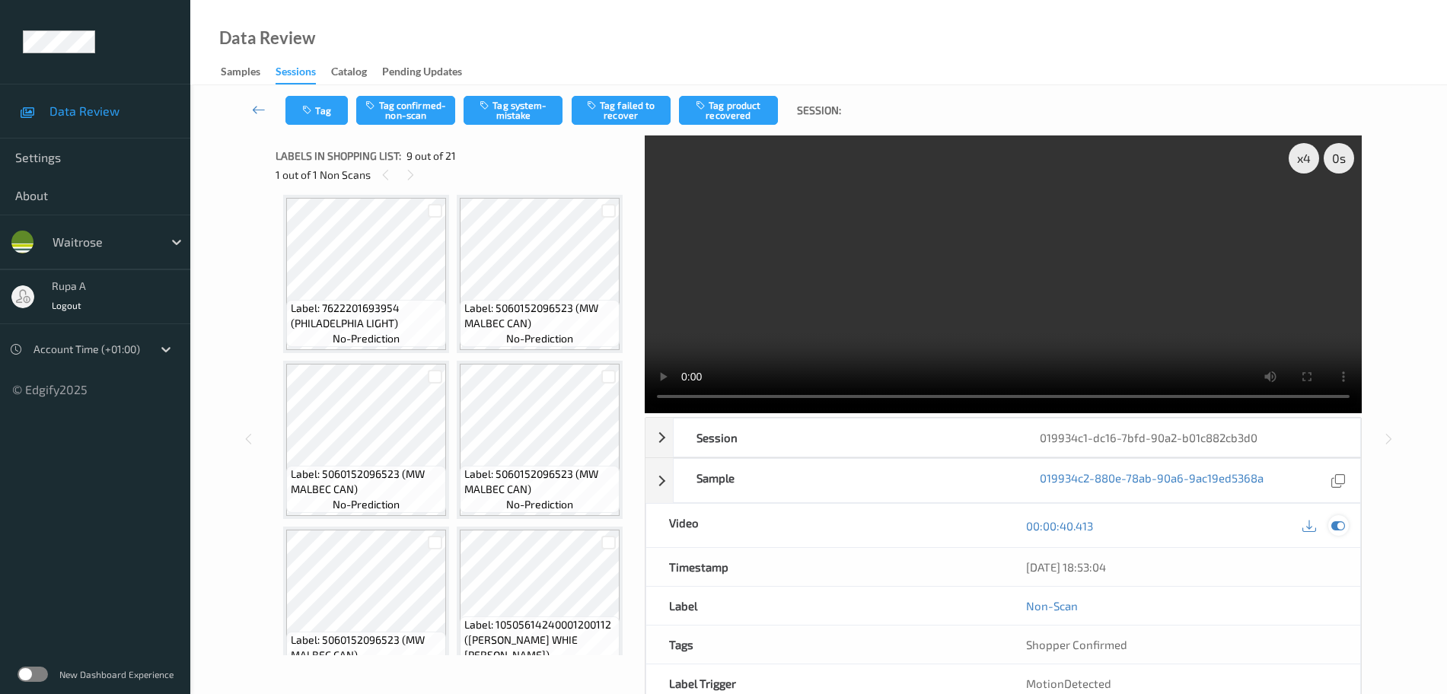
click at [1341, 523] on icon at bounding box center [1338, 526] width 14 height 14
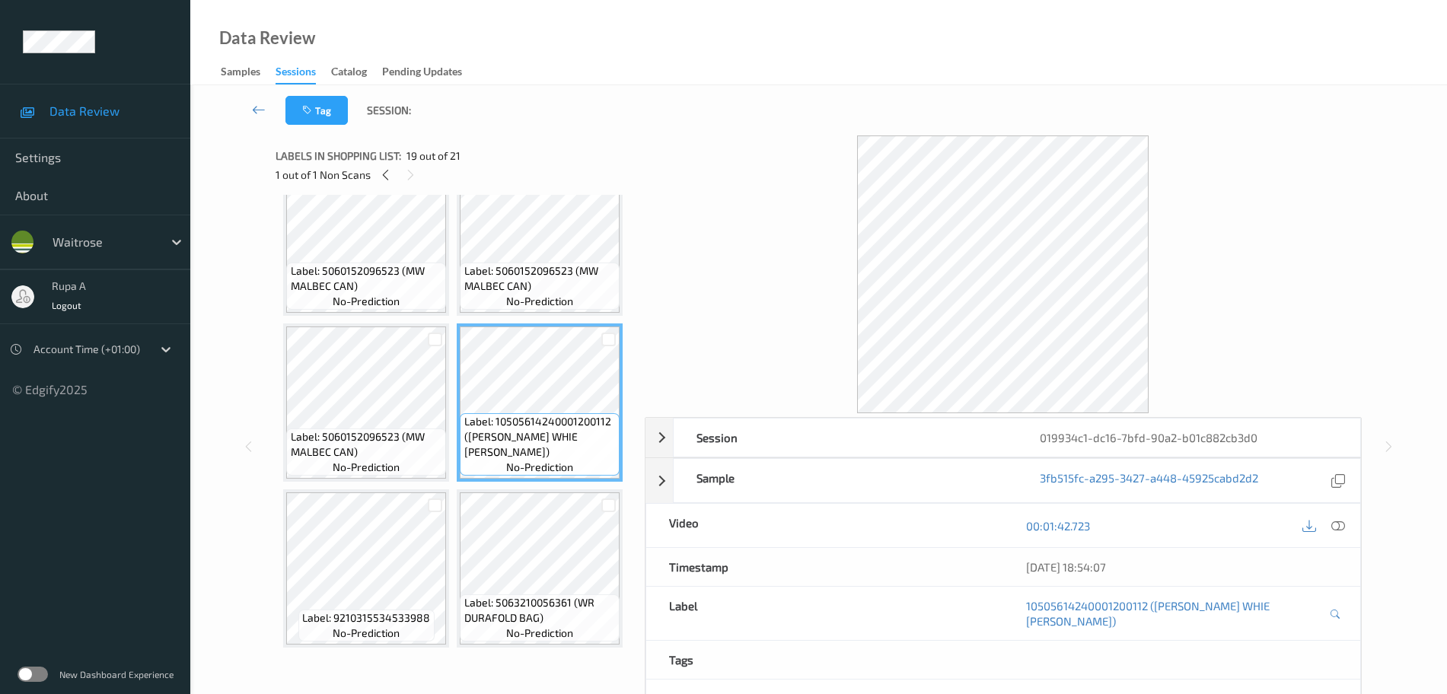
scroll to position [1700, 0]
click at [395, 176] on div "1 out of 1 Non Scans" at bounding box center [455, 174] width 359 height 19
click at [389, 176] on icon at bounding box center [385, 175] width 13 height 14
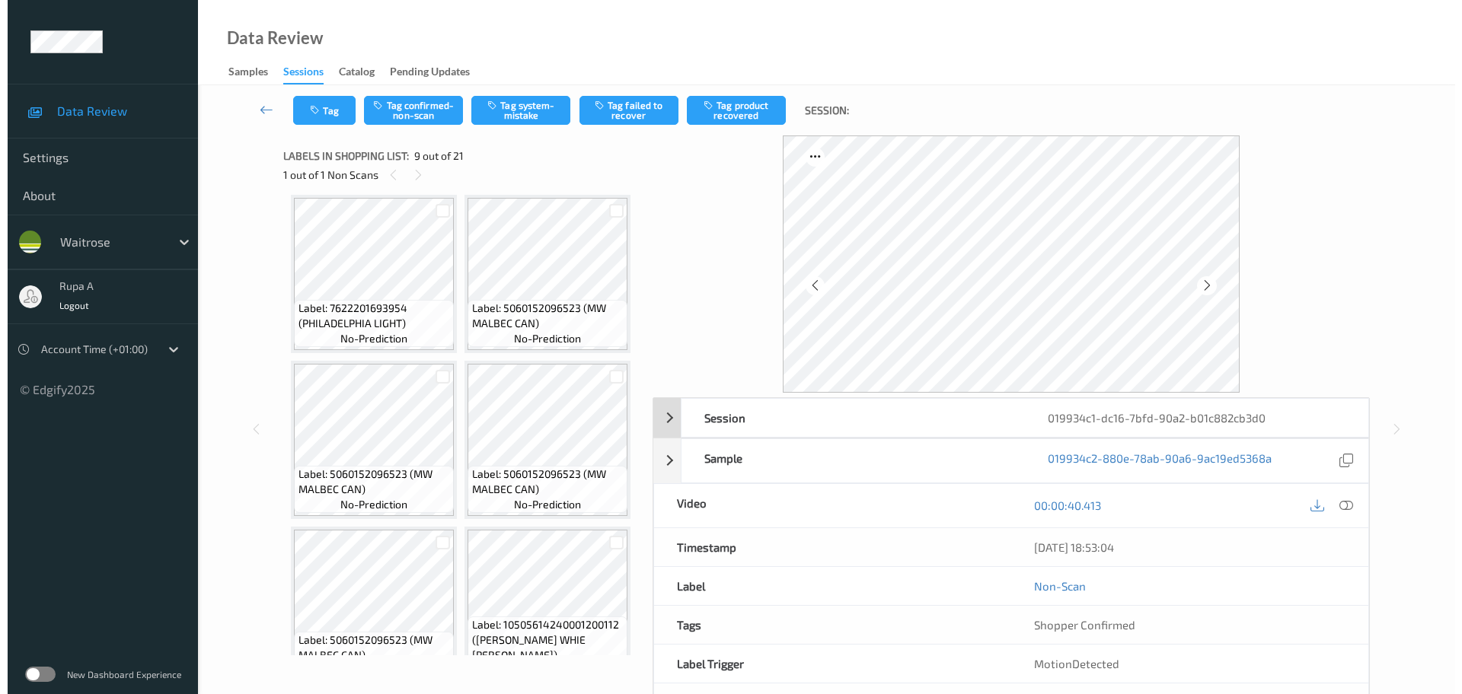
scroll to position [979, 0]
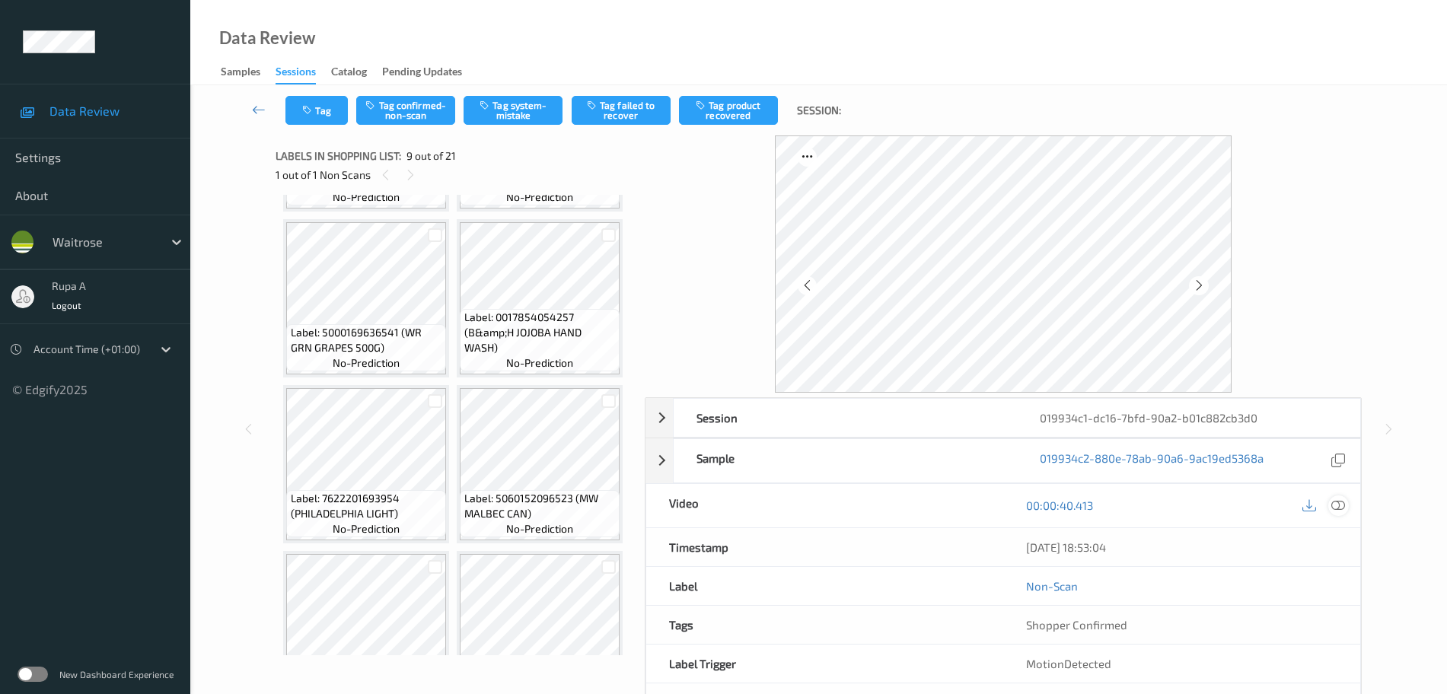
click at [1343, 499] on icon at bounding box center [1338, 506] width 14 height 14
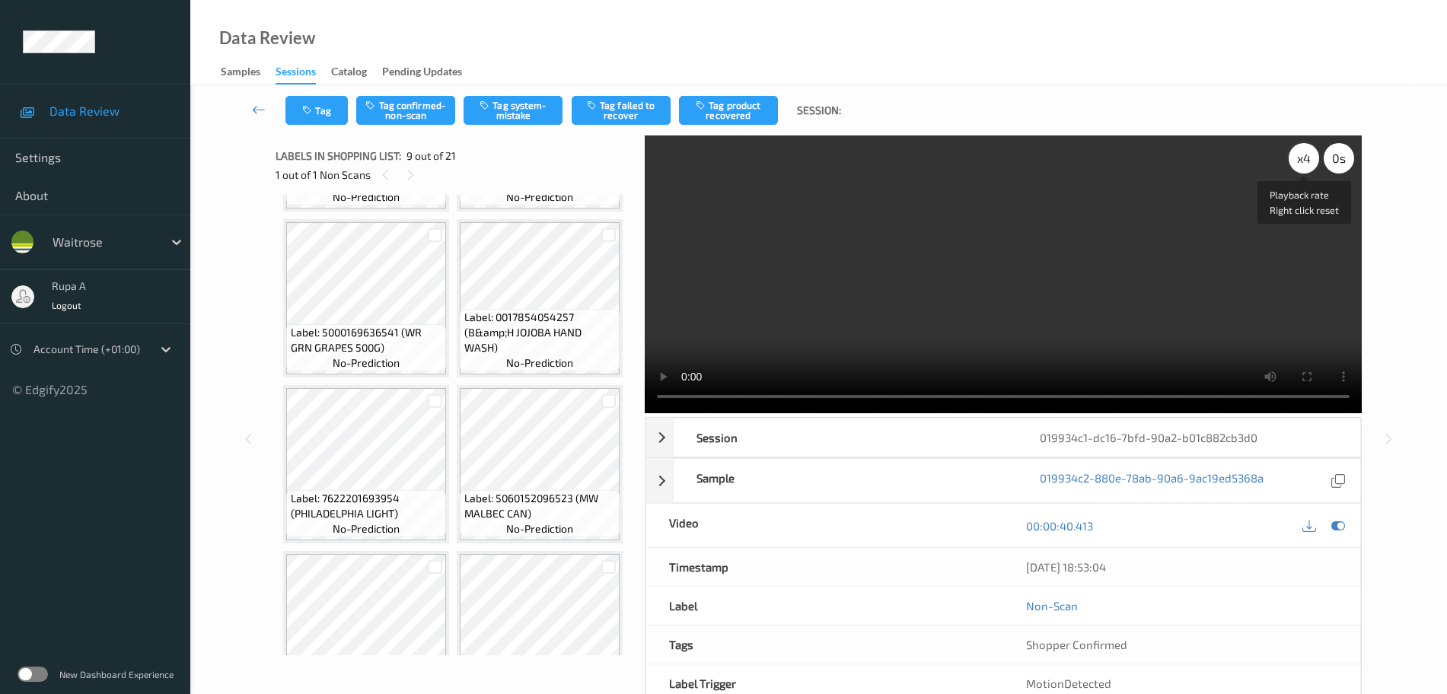
click at [1305, 165] on div "x 4" at bounding box center [1304, 158] width 30 height 30
click at [1340, 527] on icon at bounding box center [1338, 526] width 14 height 14
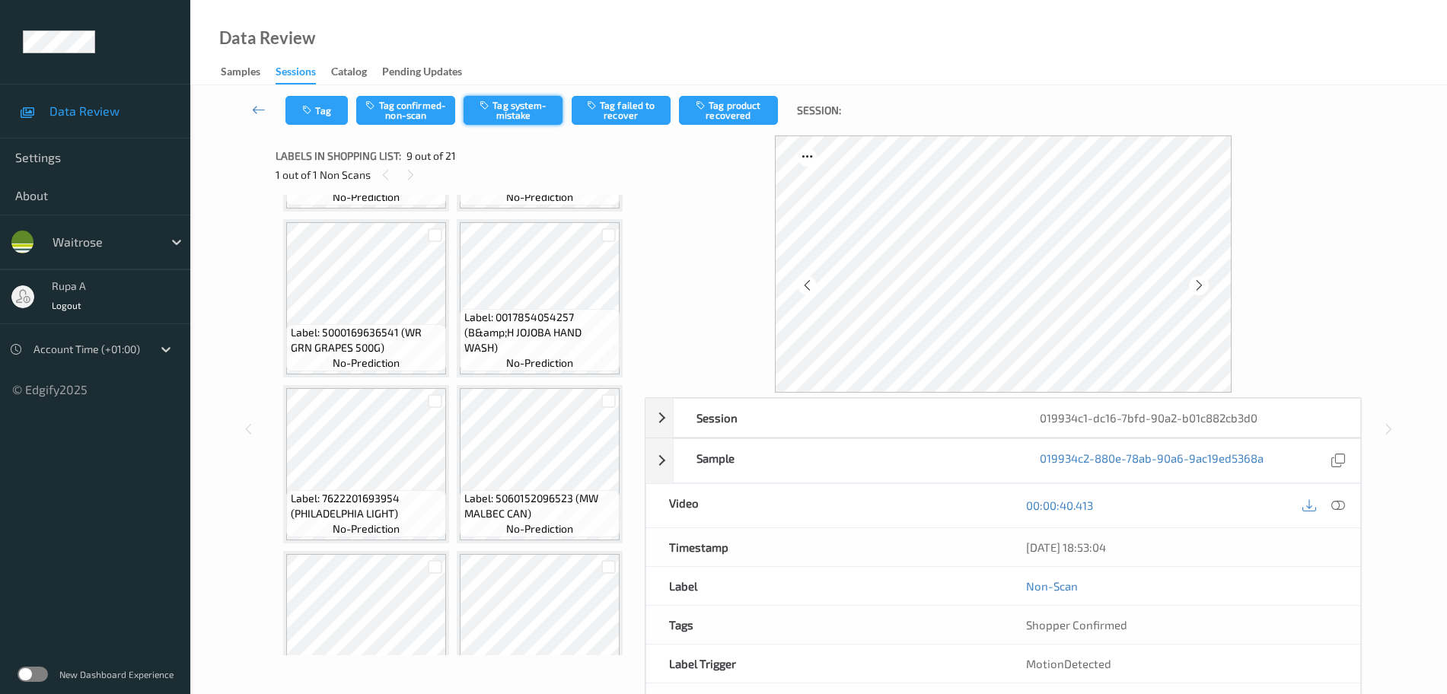
click at [510, 110] on button "Tag system-mistake" at bounding box center [513, 110] width 99 height 29
click at [324, 118] on button "Tag" at bounding box center [316, 110] width 62 height 29
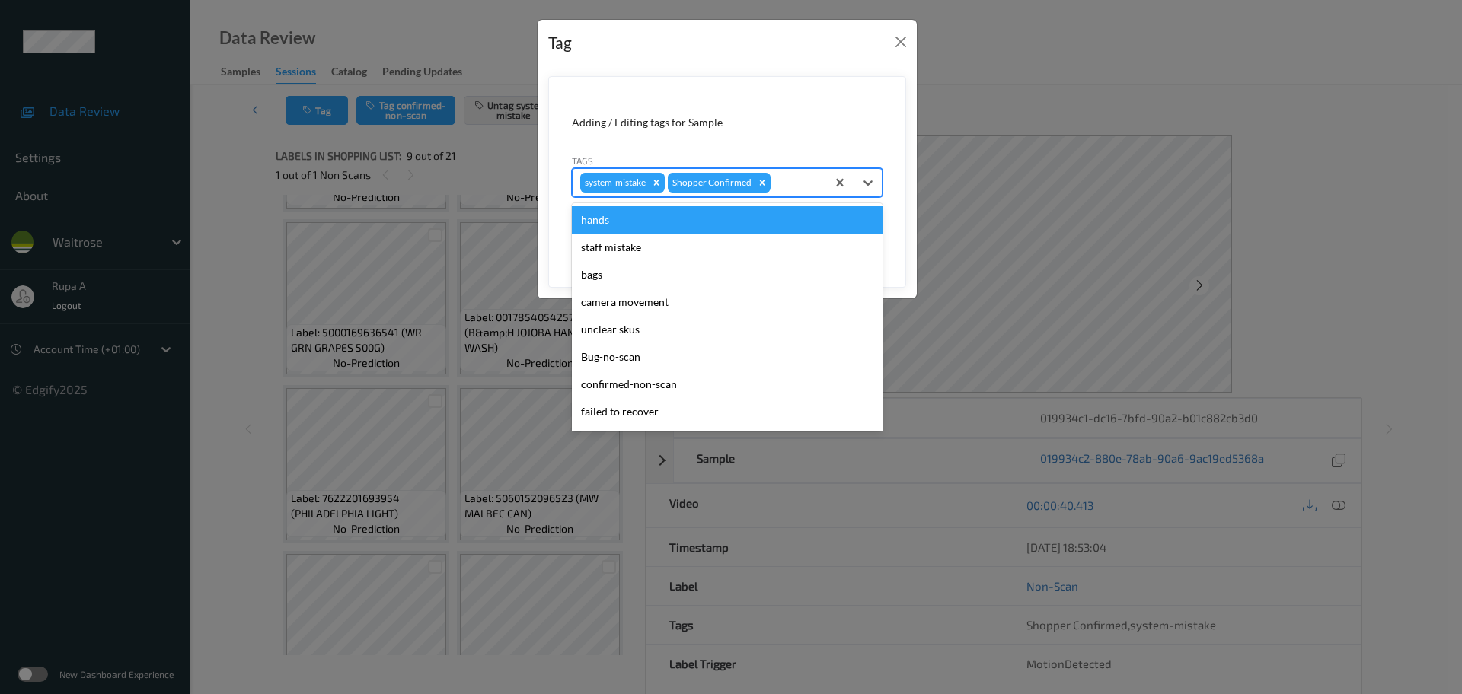
click at [806, 192] on div "system-mistake Shopper Confirmed" at bounding box center [698, 183] width 253 height 26
type input "un"
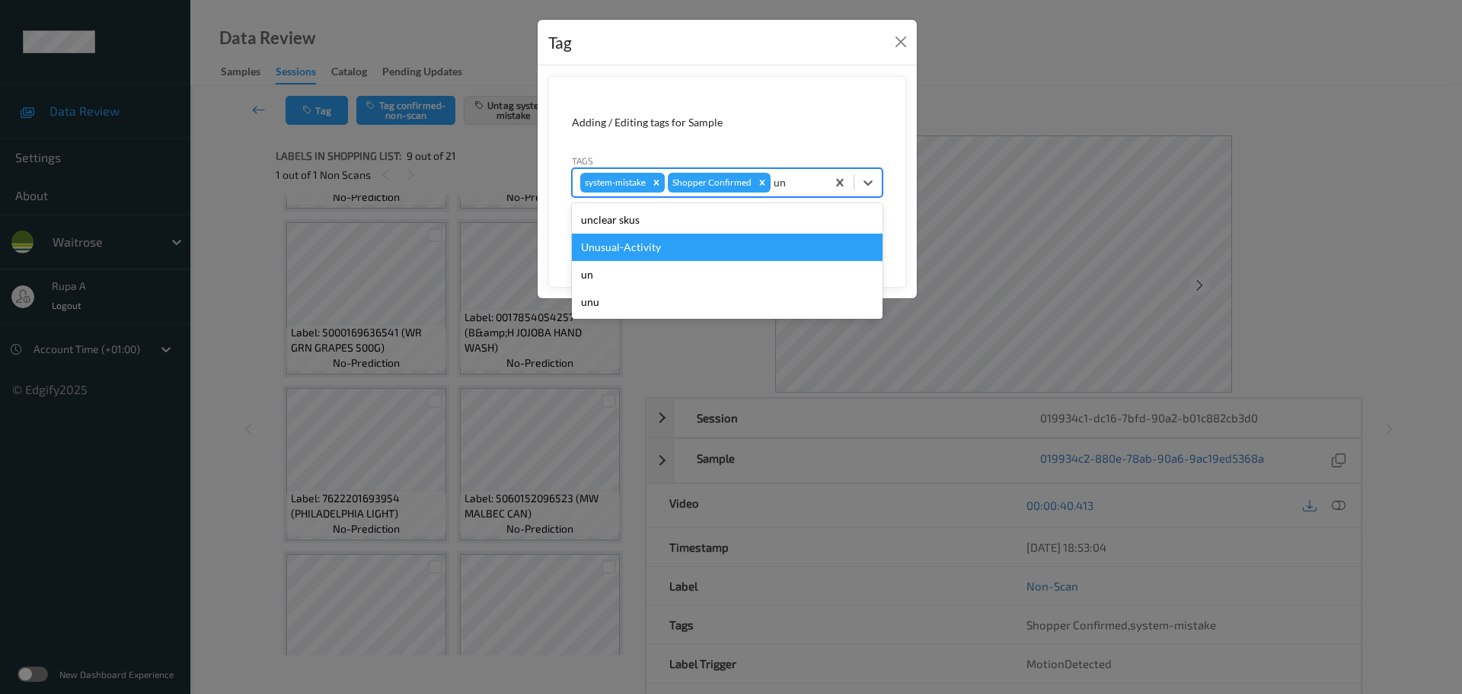
click at [742, 238] on div "Unusual-Activity" at bounding box center [727, 247] width 311 height 27
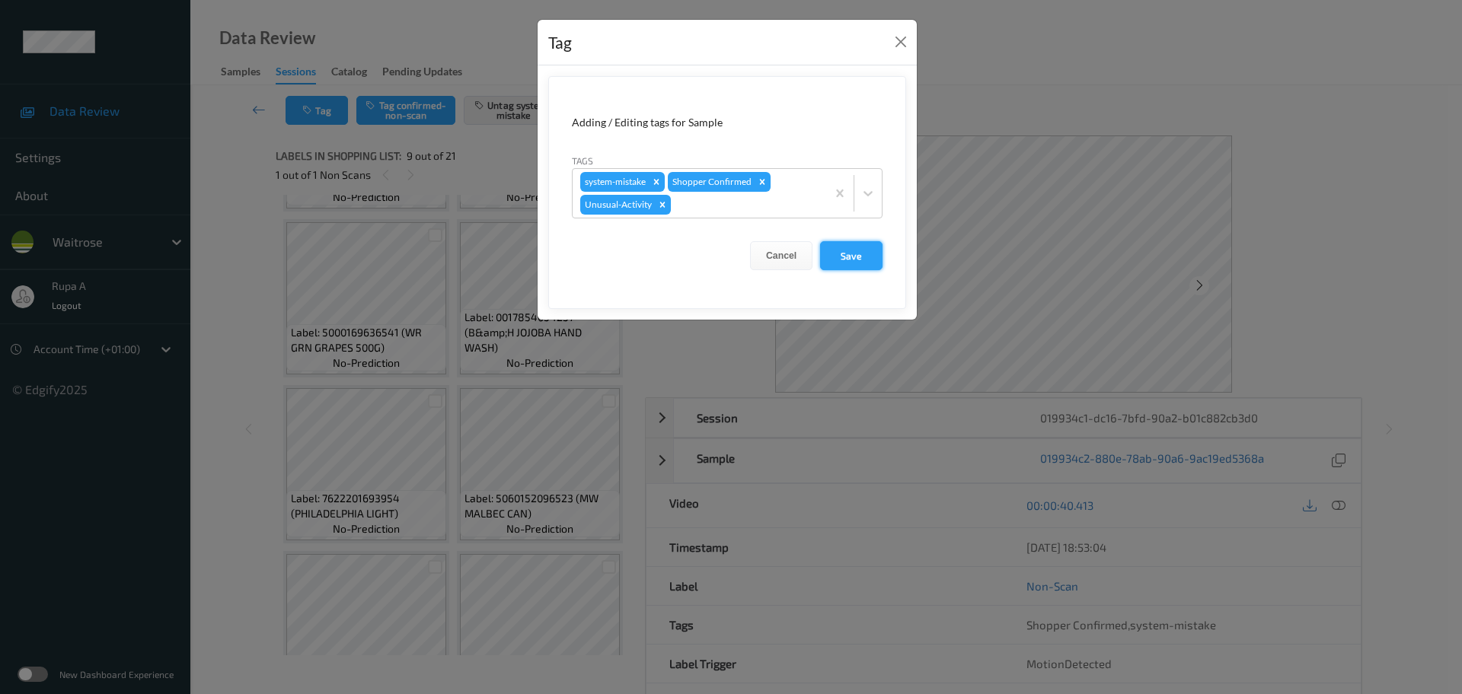
click at [840, 251] on button "Save" at bounding box center [851, 255] width 62 height 29
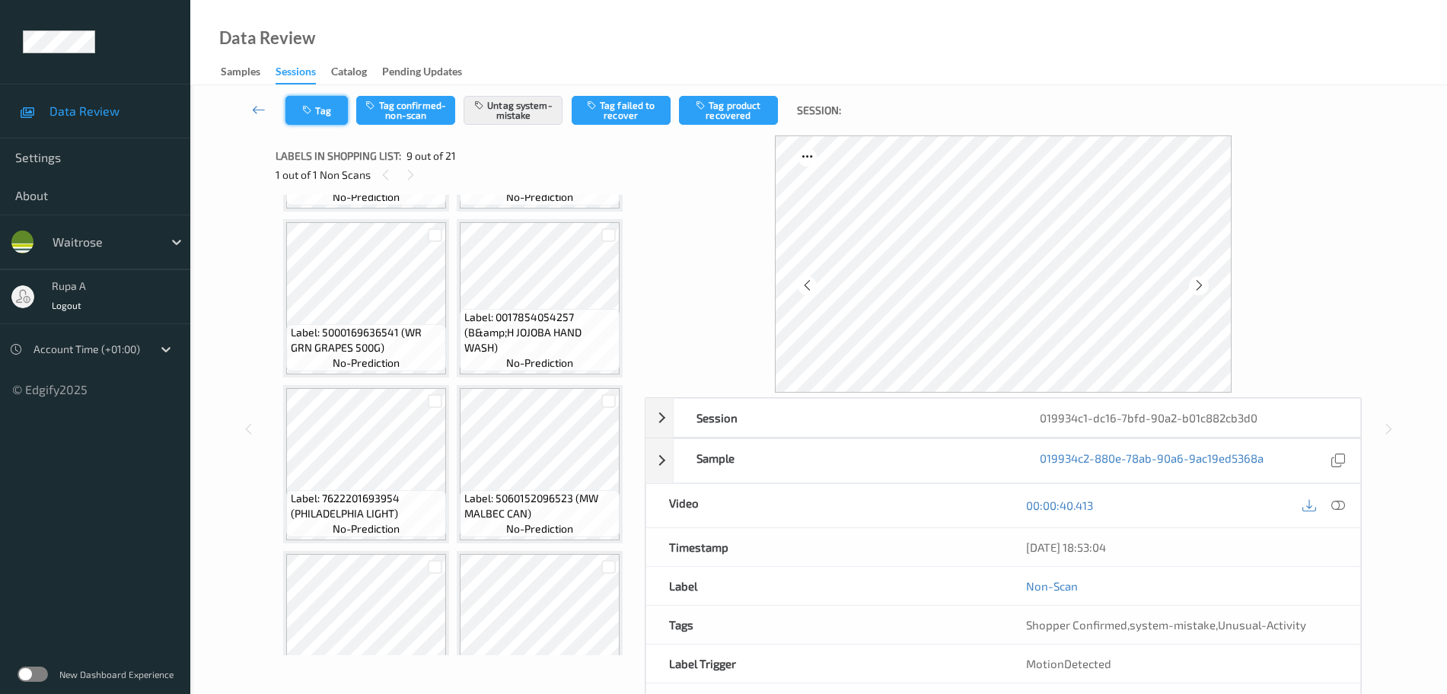
click at [316, 110] on button "Tag" at bounding box center [316, 110] width 62 height 29
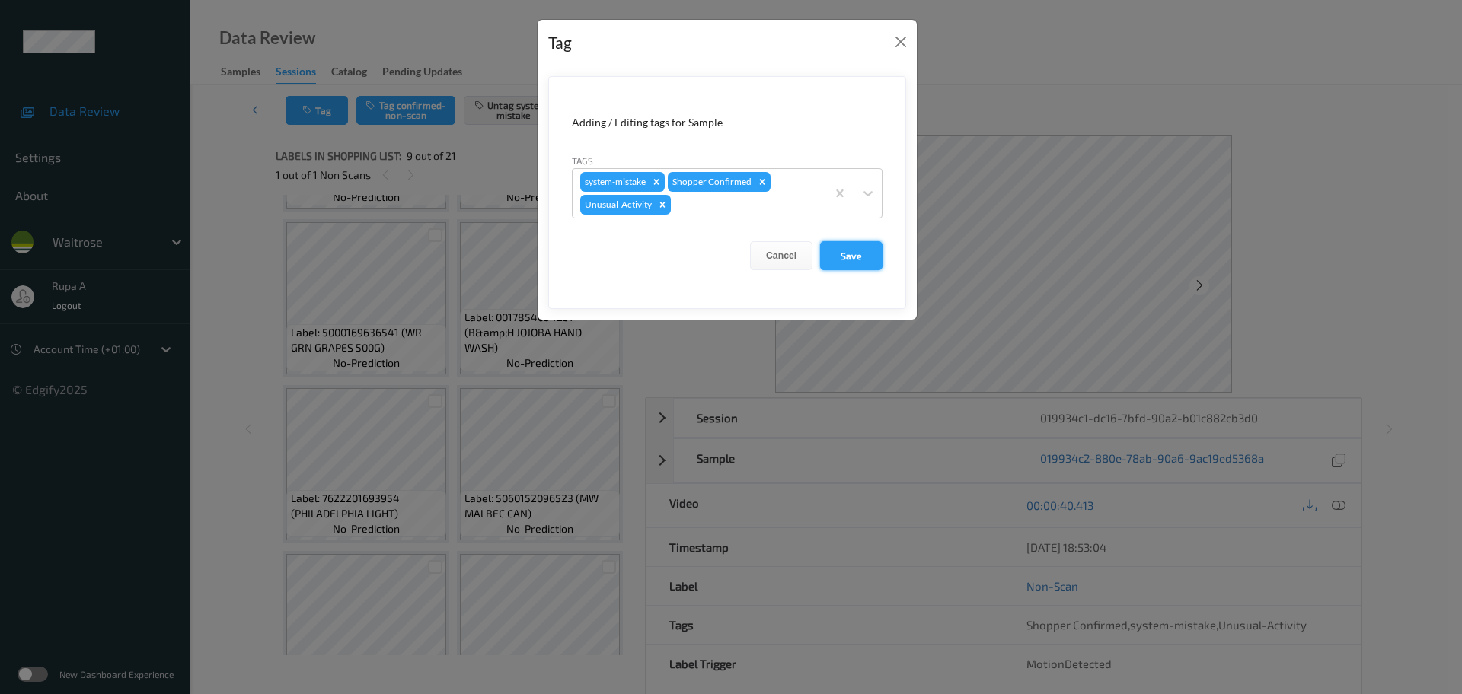
click at [843, 253] on button "Save" at bounding box center [851, 255] width 62 height 29
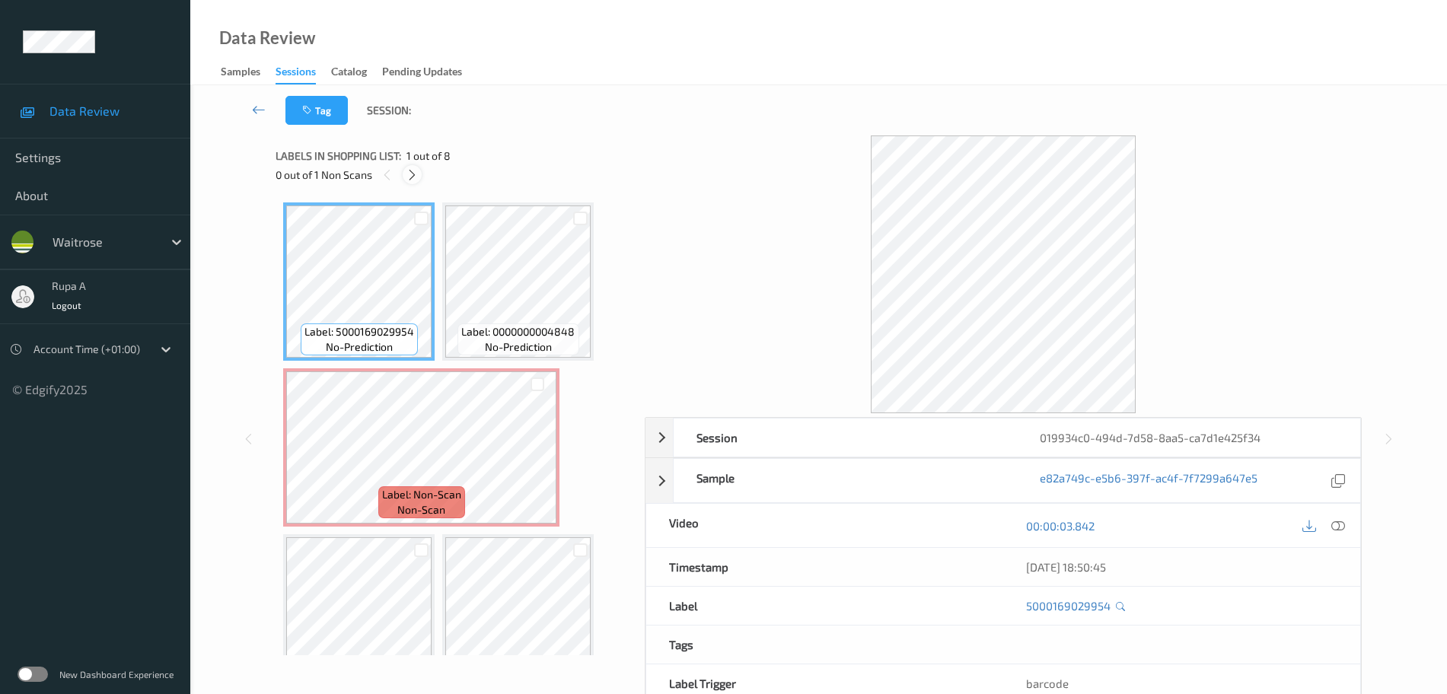
click at [416, 177] on icon at bounding box center [412, 175] width 13 height 14
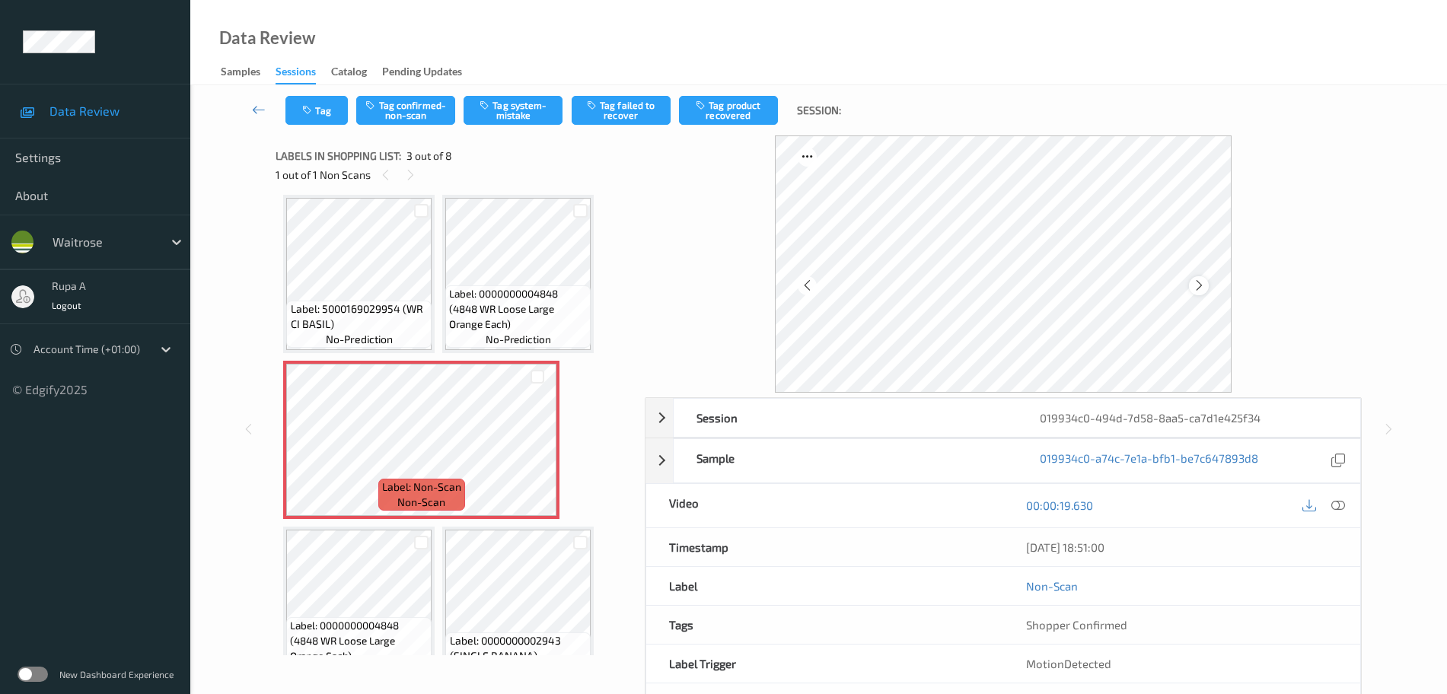
click at [1206, 287] on div at bounding box center [1198, 285] width 19 height 19
click at [1207, 288] on div at bounding box center [1198, 285] width 19 height 19
click at [1339, 502] on icon at bounding box center [1338, 506] width 14 height 14
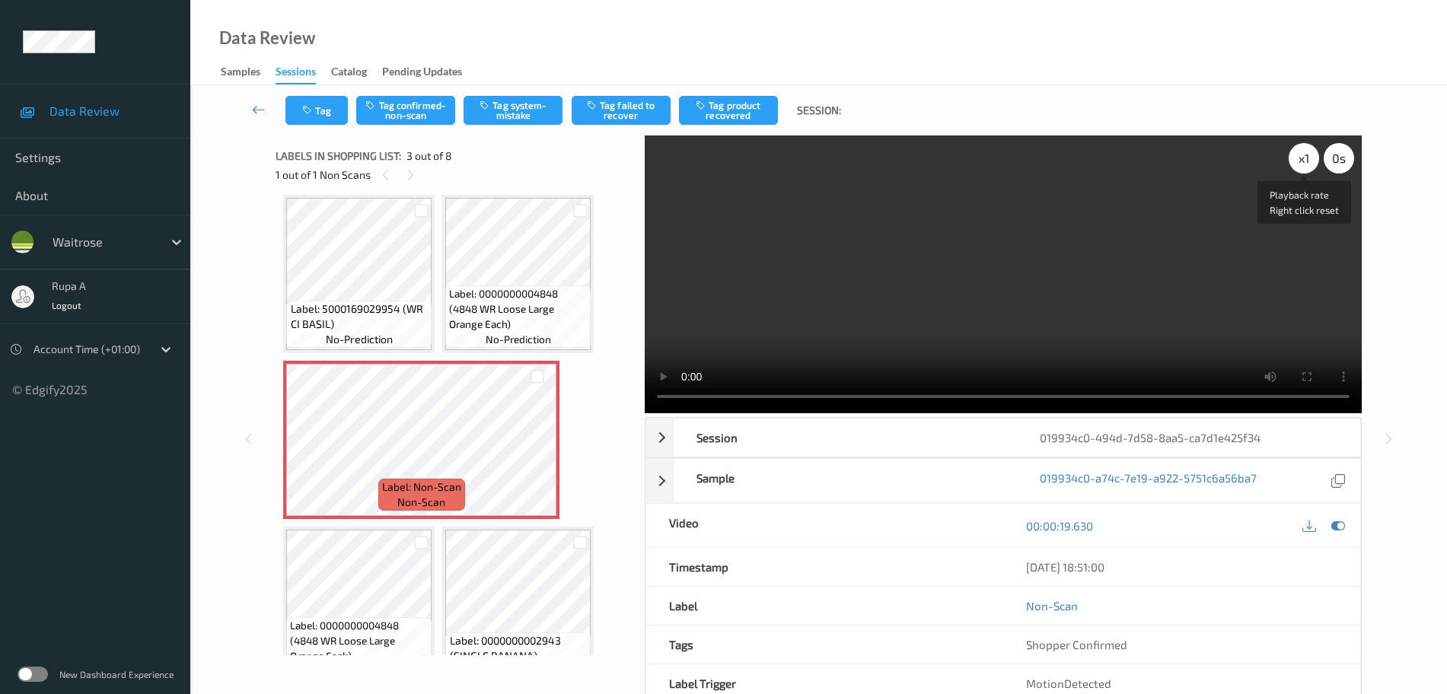
click at [1309, 154] on div "x 1" at bounding box center [1304, 158] width 30 height 30
click at [1309, 155] on div "x 2" at bounding box center [1304, 158] width 30 height 30
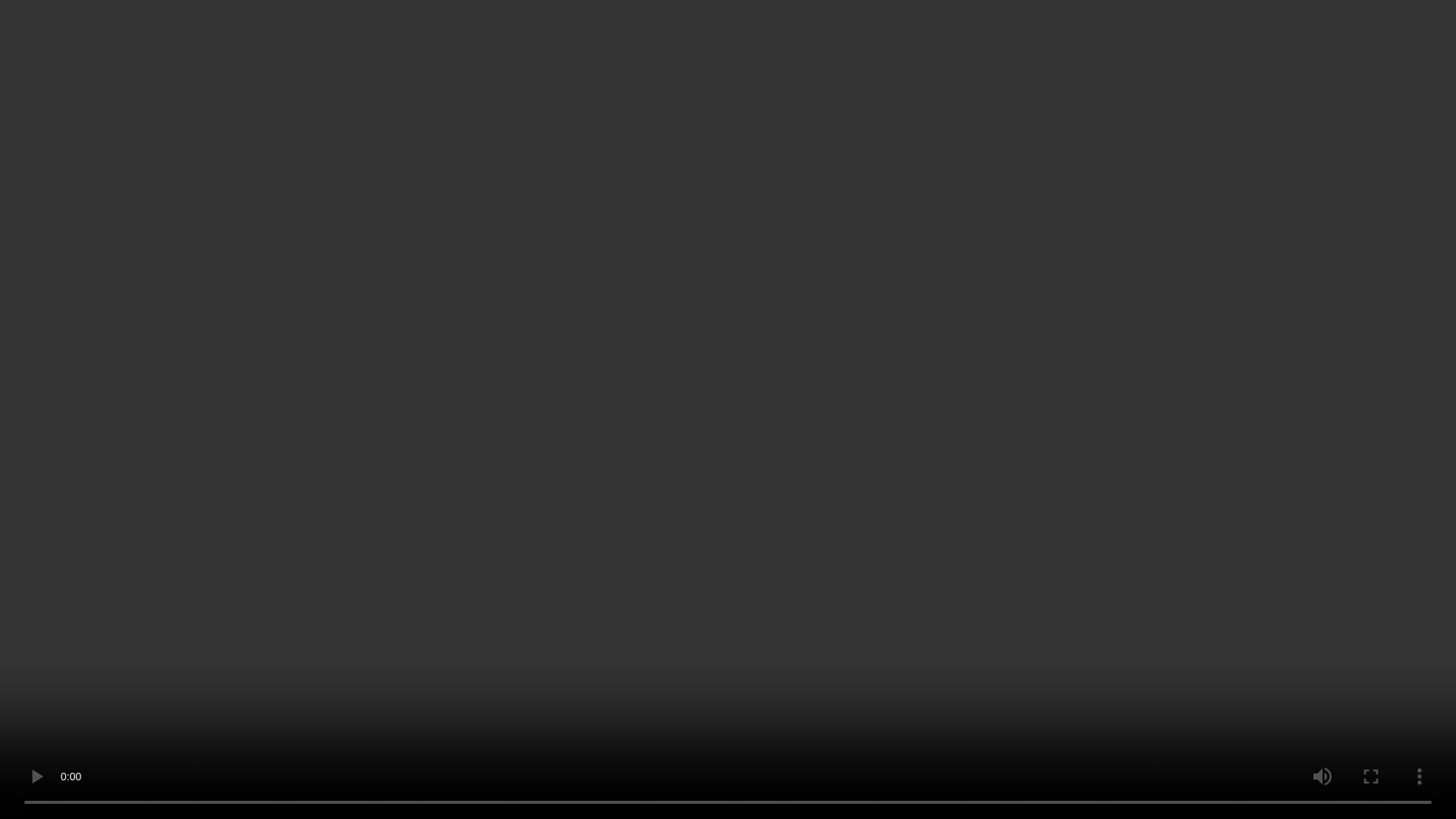
click at [765, 368] on video at bounding box center [728, 410] width 1456 height 819
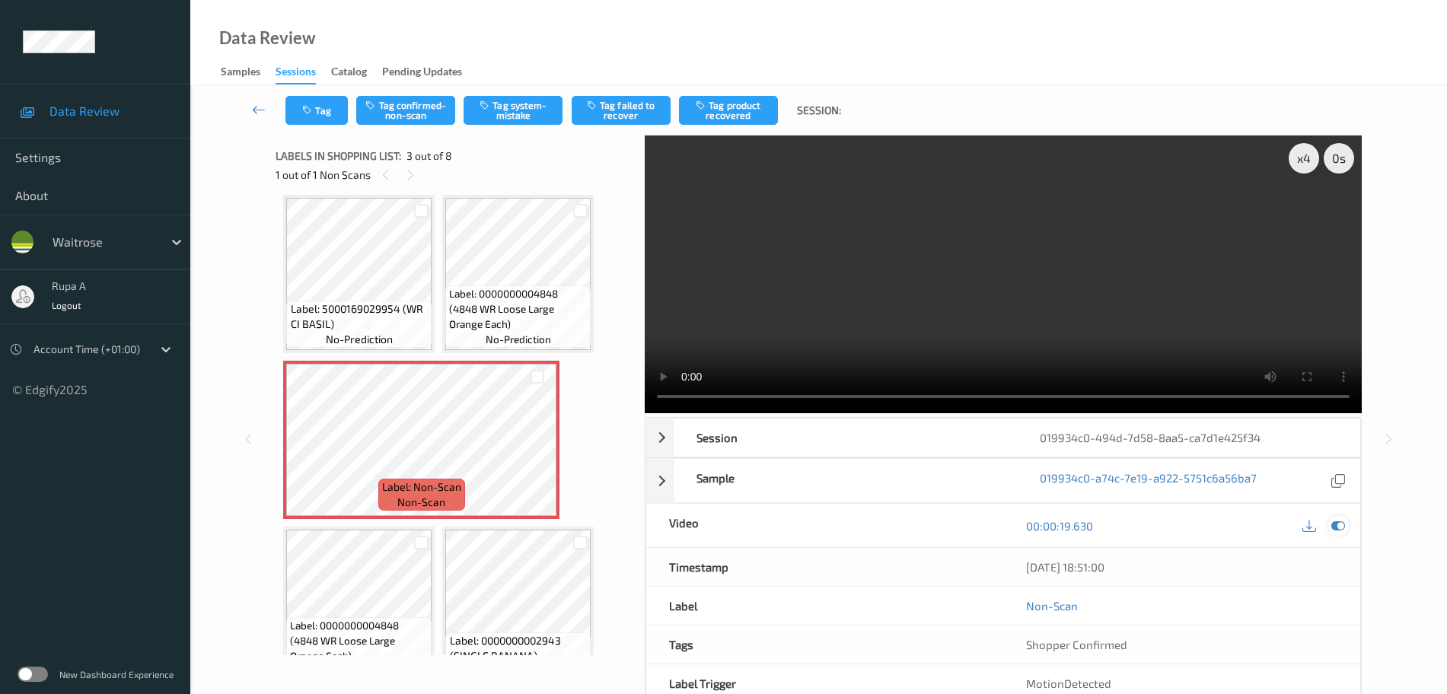
click at [1340, 528] on icon at bounding box center [1338, 526] width 14 height 14
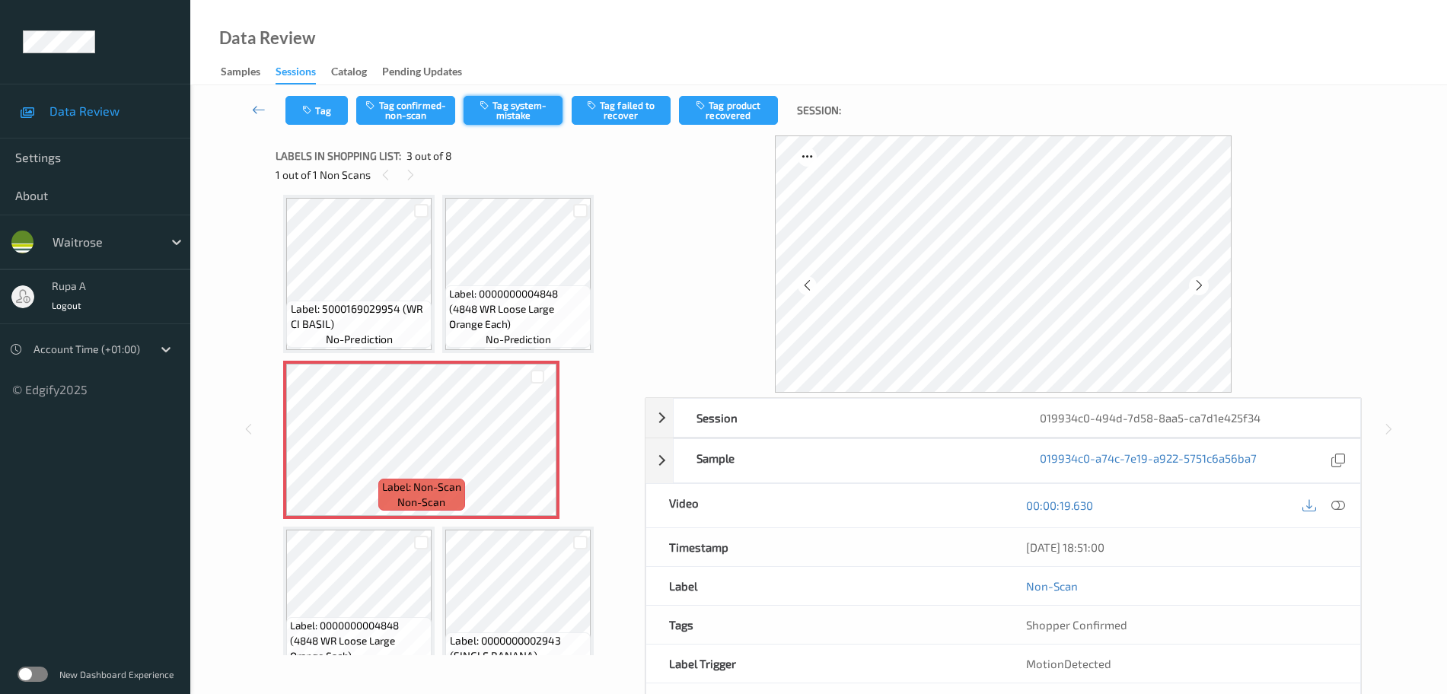
click at [515, 104] on button "Tag system-mistake" at bounding box center [513, 110] width 99 height 29
click at [307, 122] on button "Tag" at bounding box center [316, 110] width 62 height 29
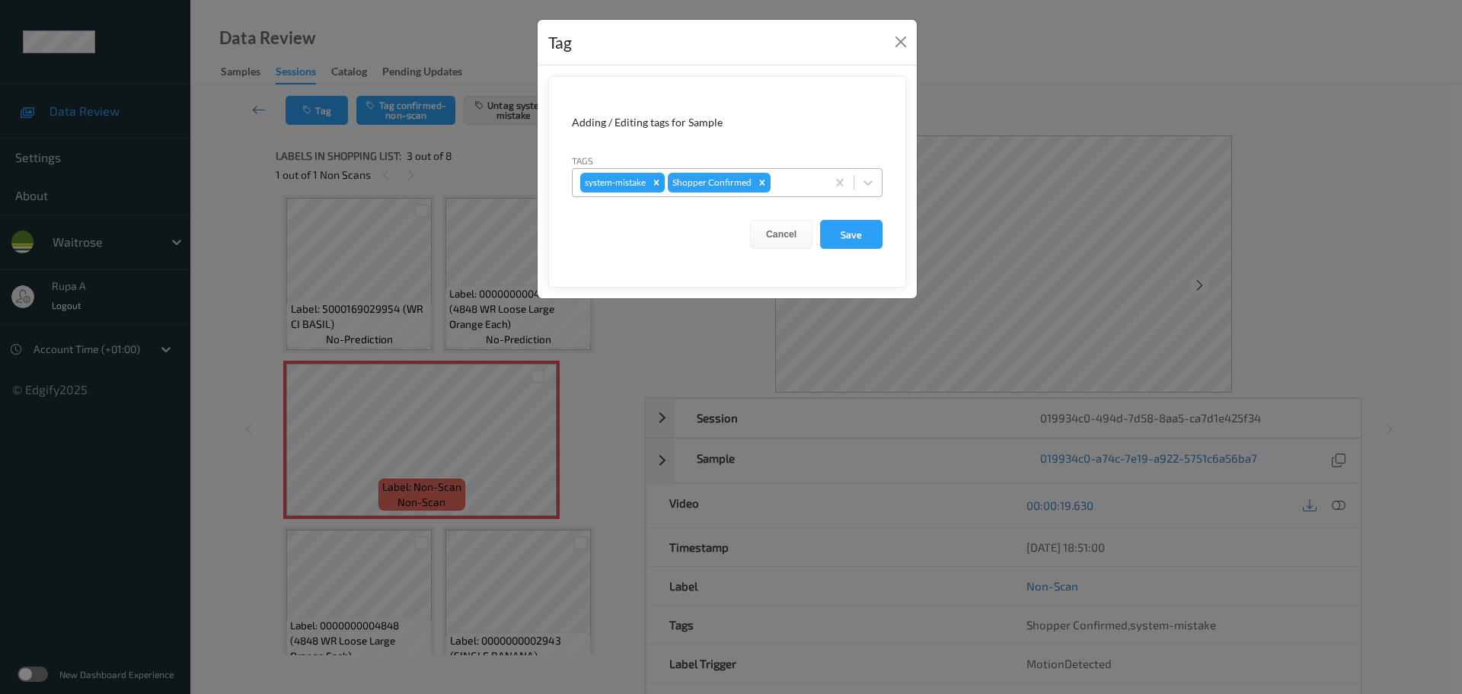
click at [782, 183] on div at bounding box center [795, 183] width 45 height 18
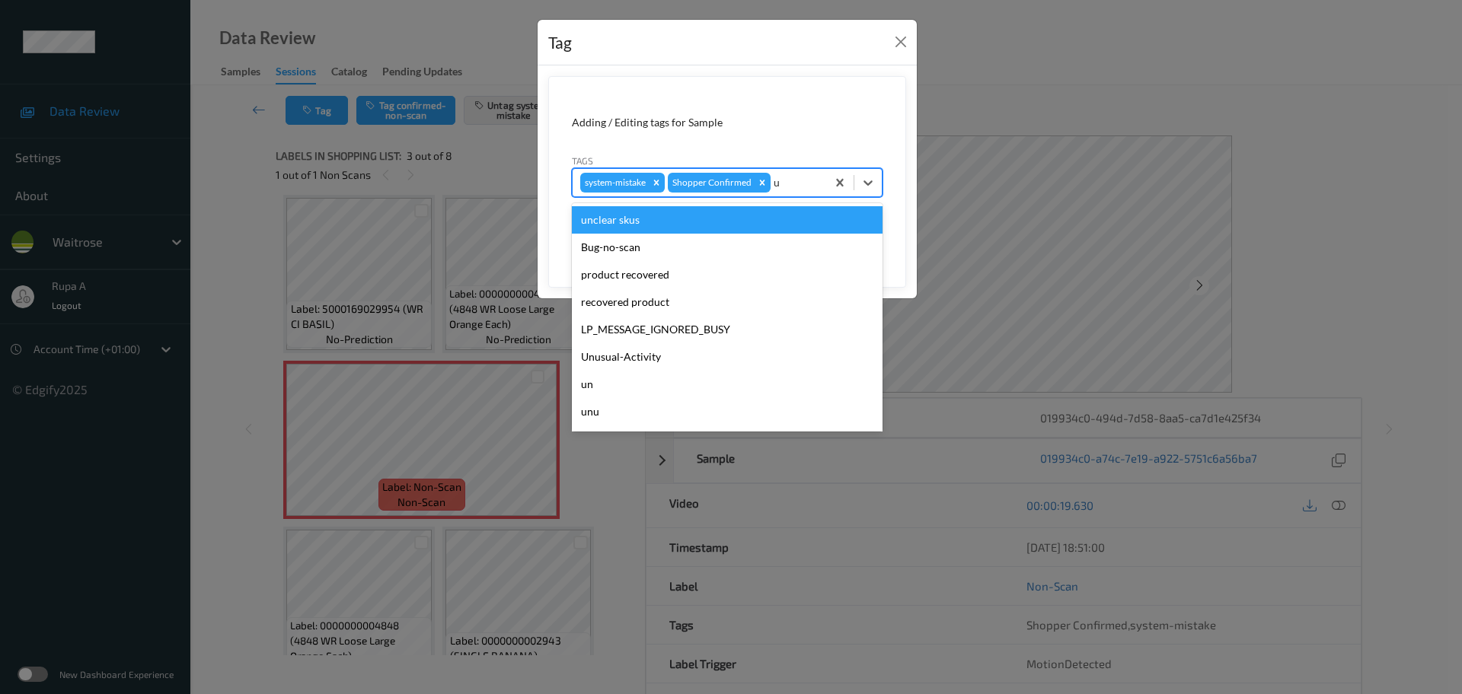
type input "un"
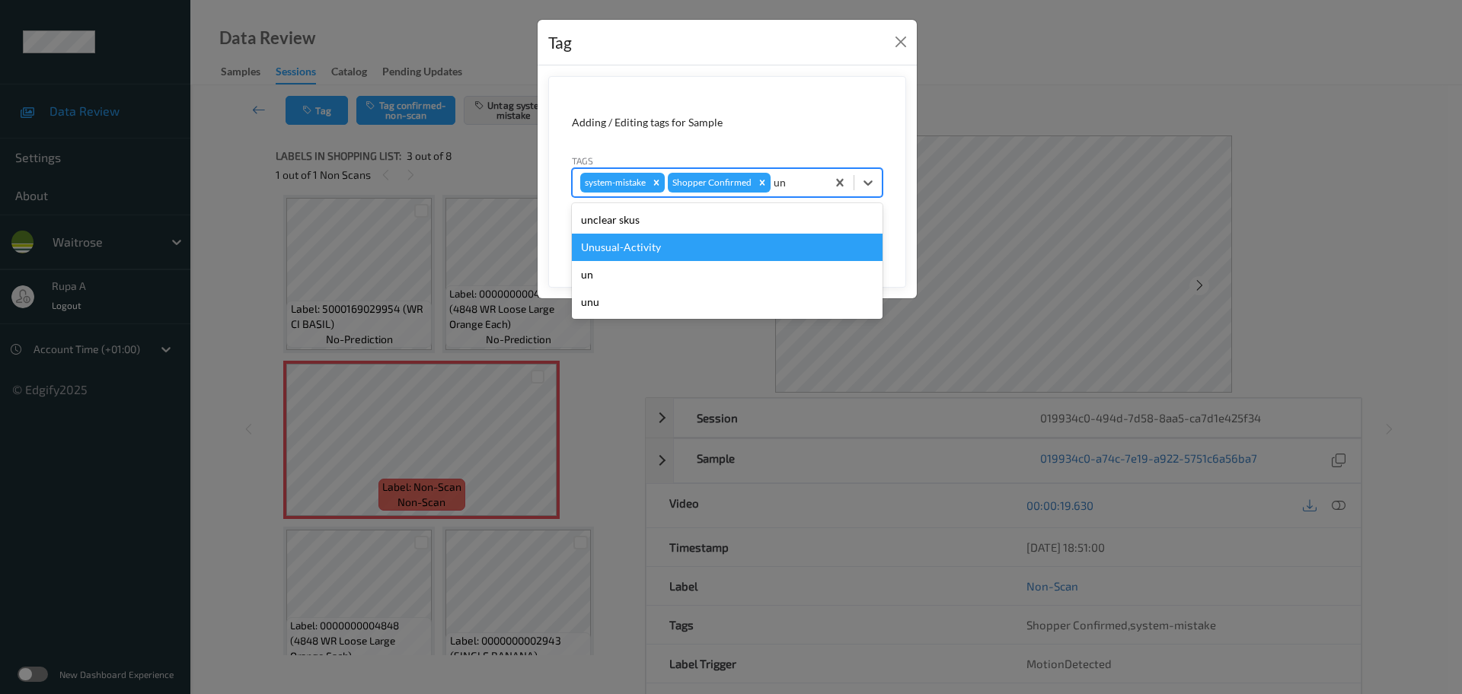
click at [712, 239] on div "Unusual-Activity" at bounding box center [727, 247] width 311 height 27
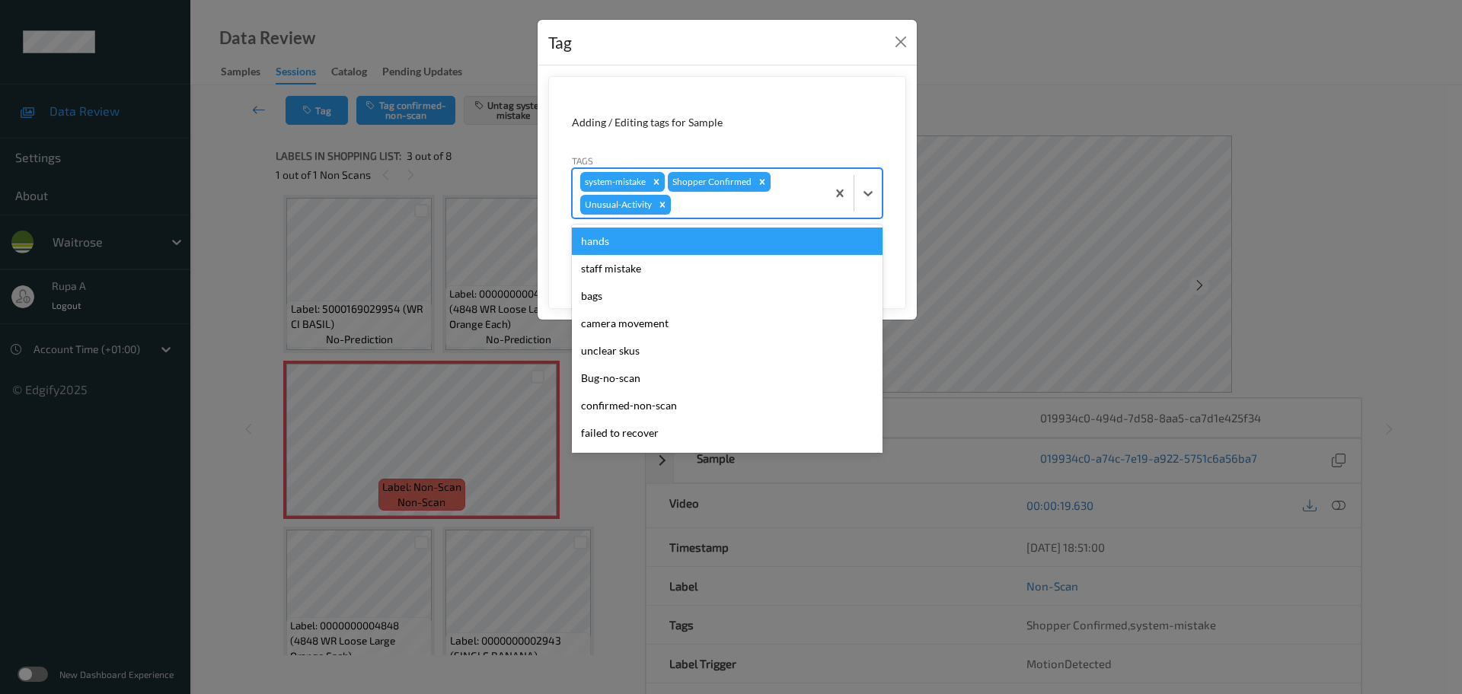
click at [750, 214] on div "system-mistake Shopper Confirmed Unusual-Activity" at bounding box center [698, 193] width 253 height 49
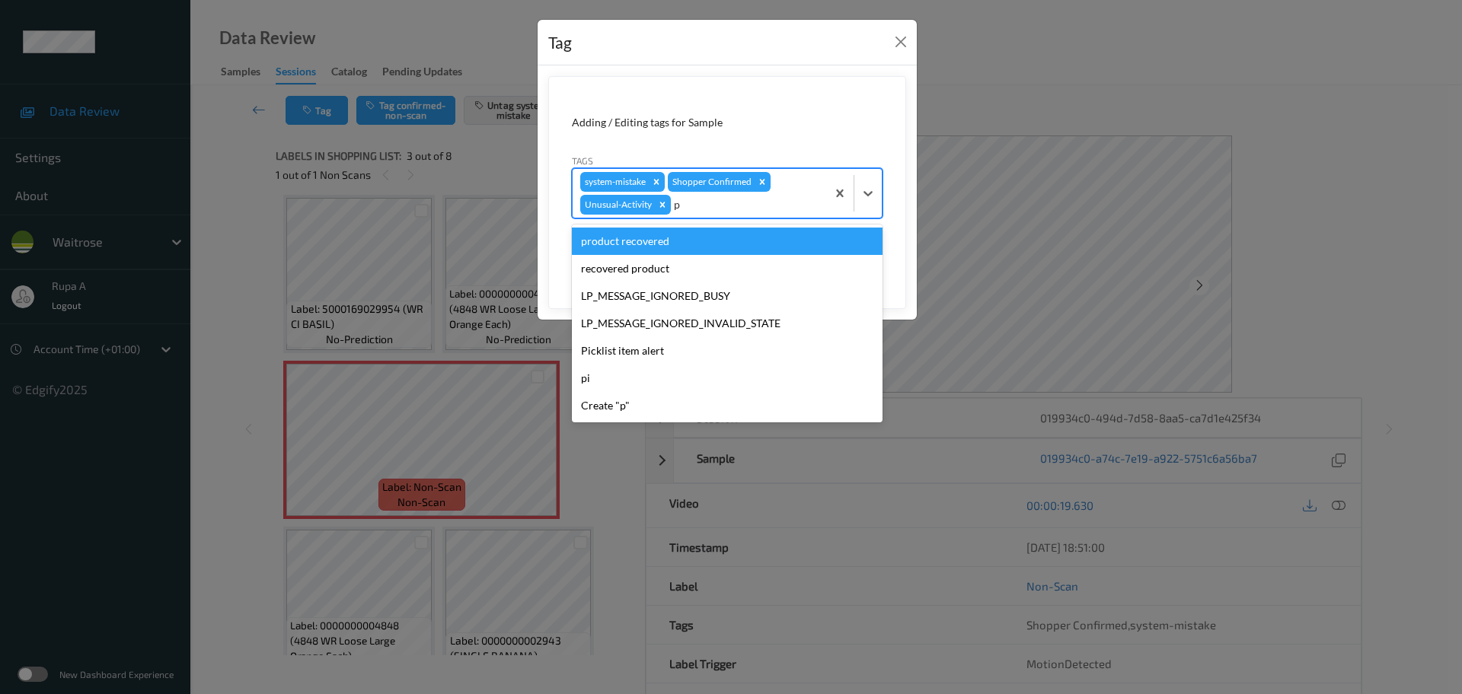
type input "pi"
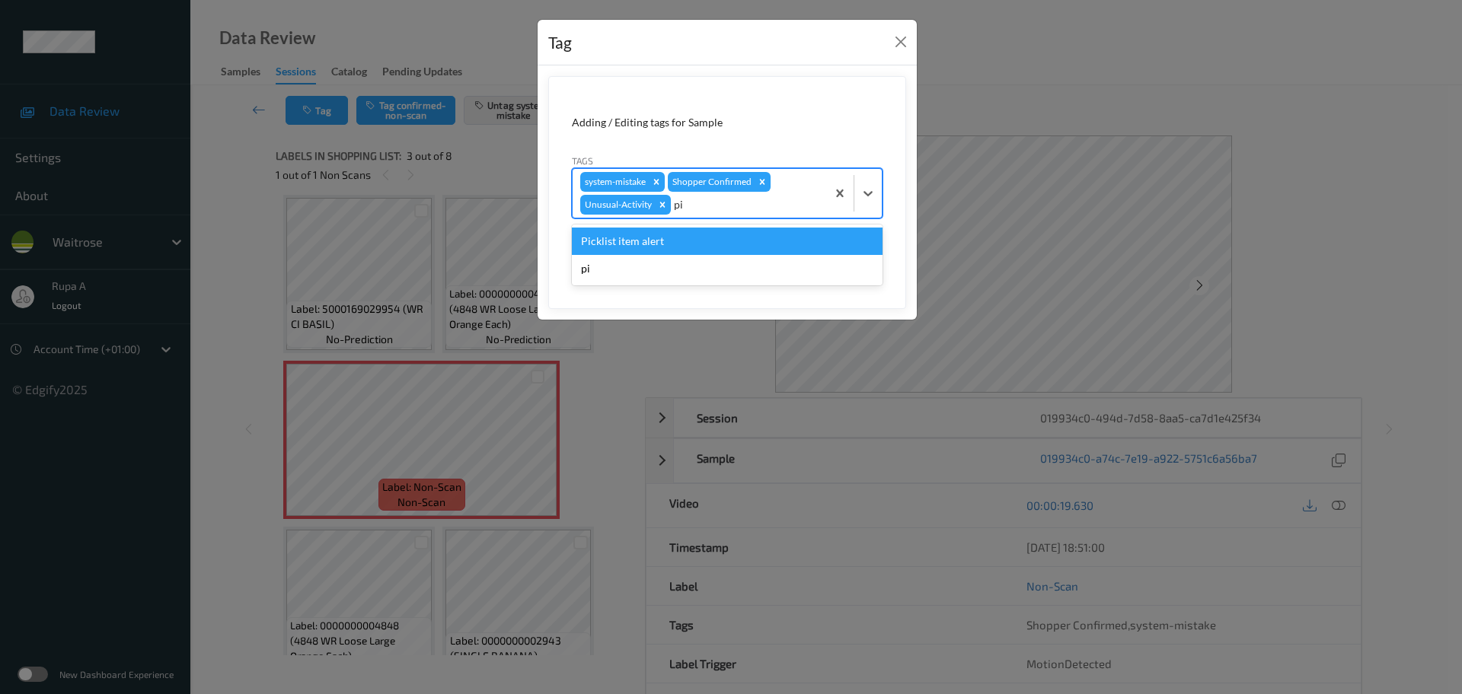
click at [719, 225] on div "Picklist item alert pi" at bounding box center [727, 255] width 311 height 61
click at [716, 236] on div "Picklist item alert" at bounding box center [727, 241] width 311 height 27
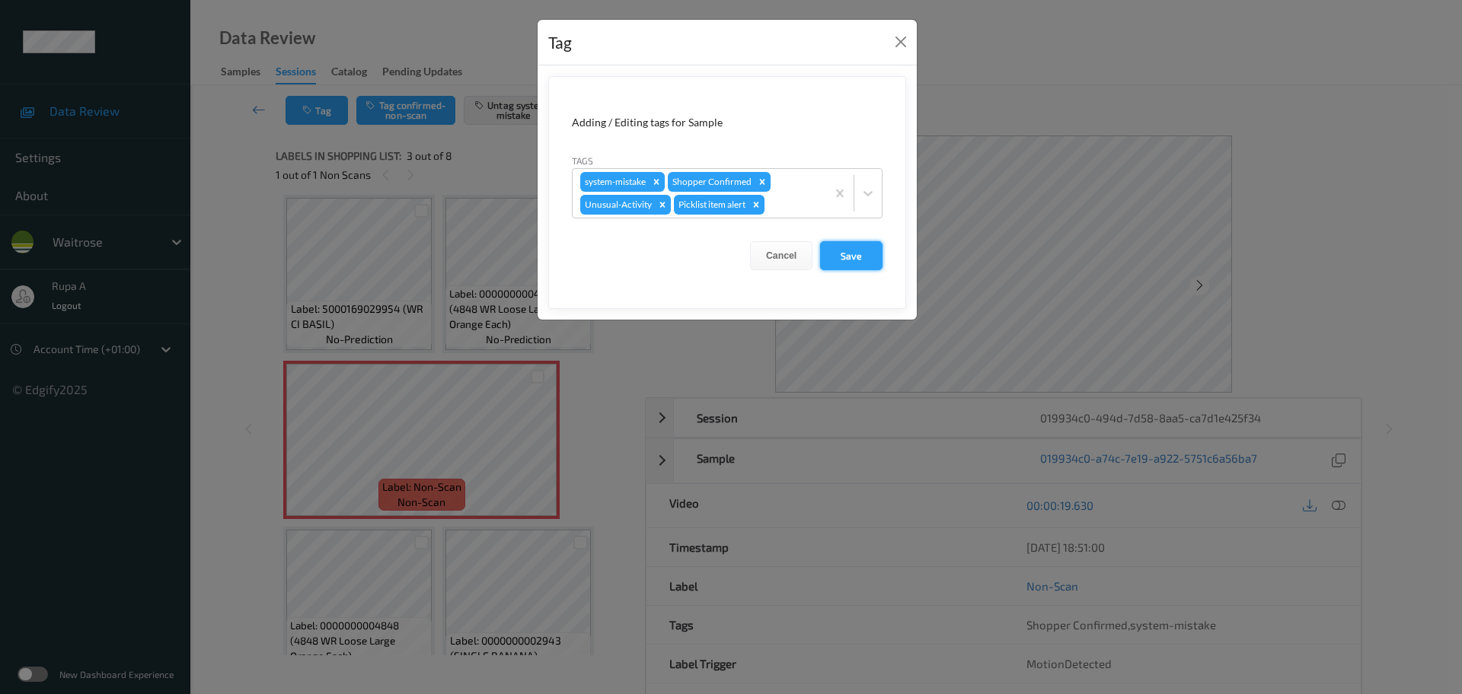
click at [835, 248] on button "Save" at bounding box center [851, 255] width 62 height 29
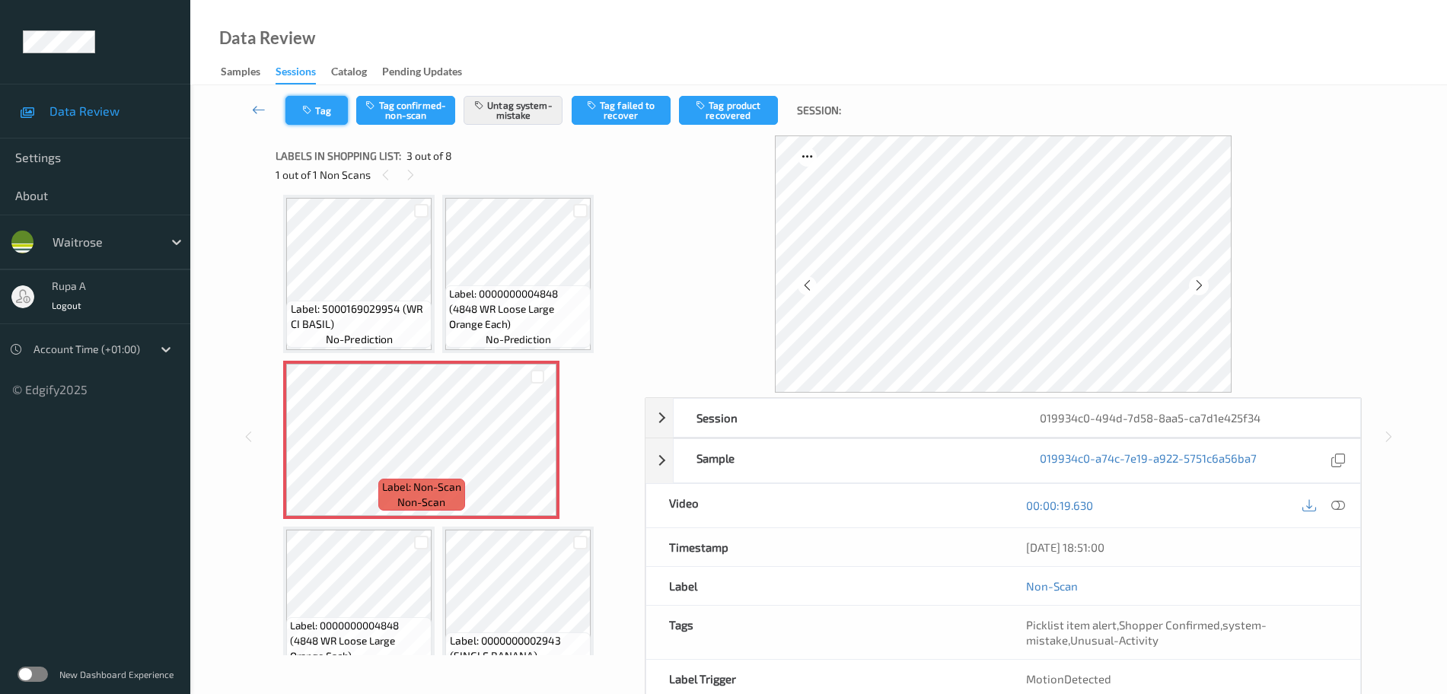
click at [293, 108] on button "Tag" at bounding box center [316, 110] width 62 height 29
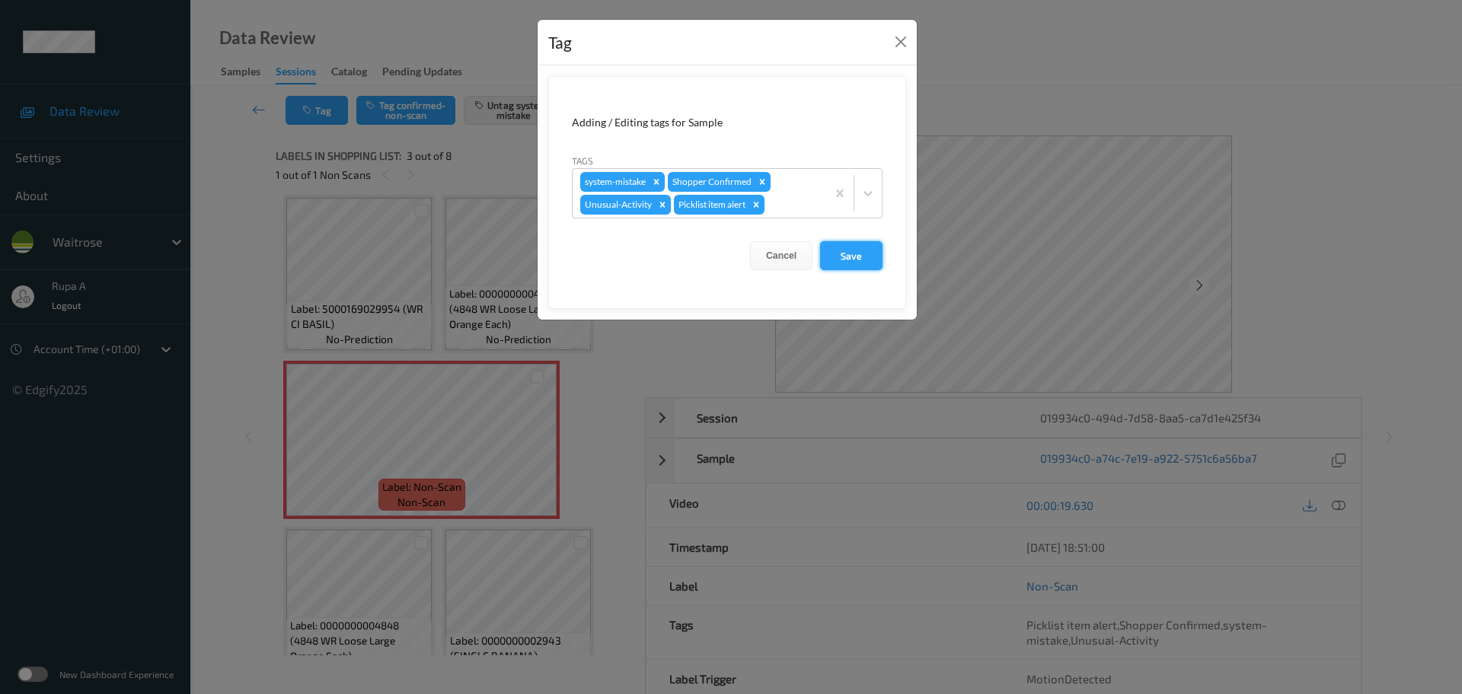
click at [843, 255] on button "Save" at bounding box center [851, 255] width 62 height 29
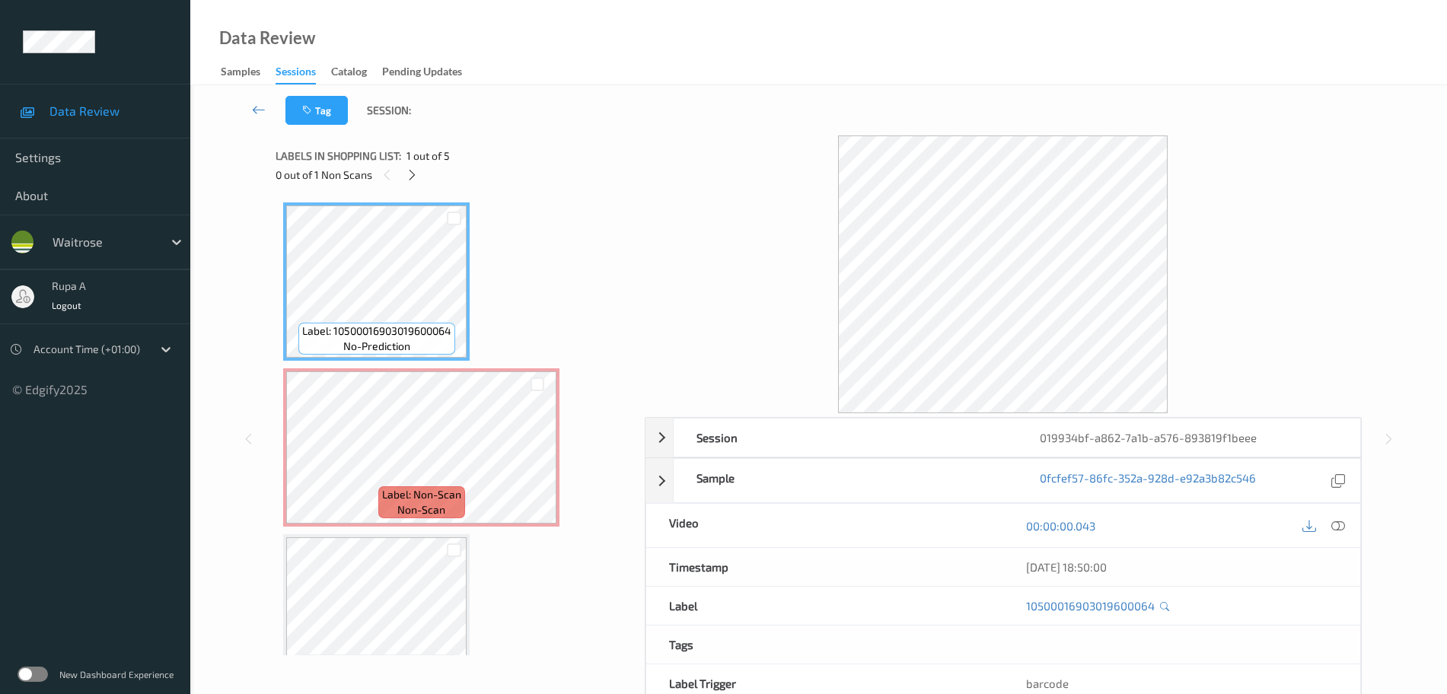
click at [462, 206] on div at bounding box center [454, 218] width 26 height 25
click at [409, 175] on icon at bounding box center [412, 175] width 13 height 14
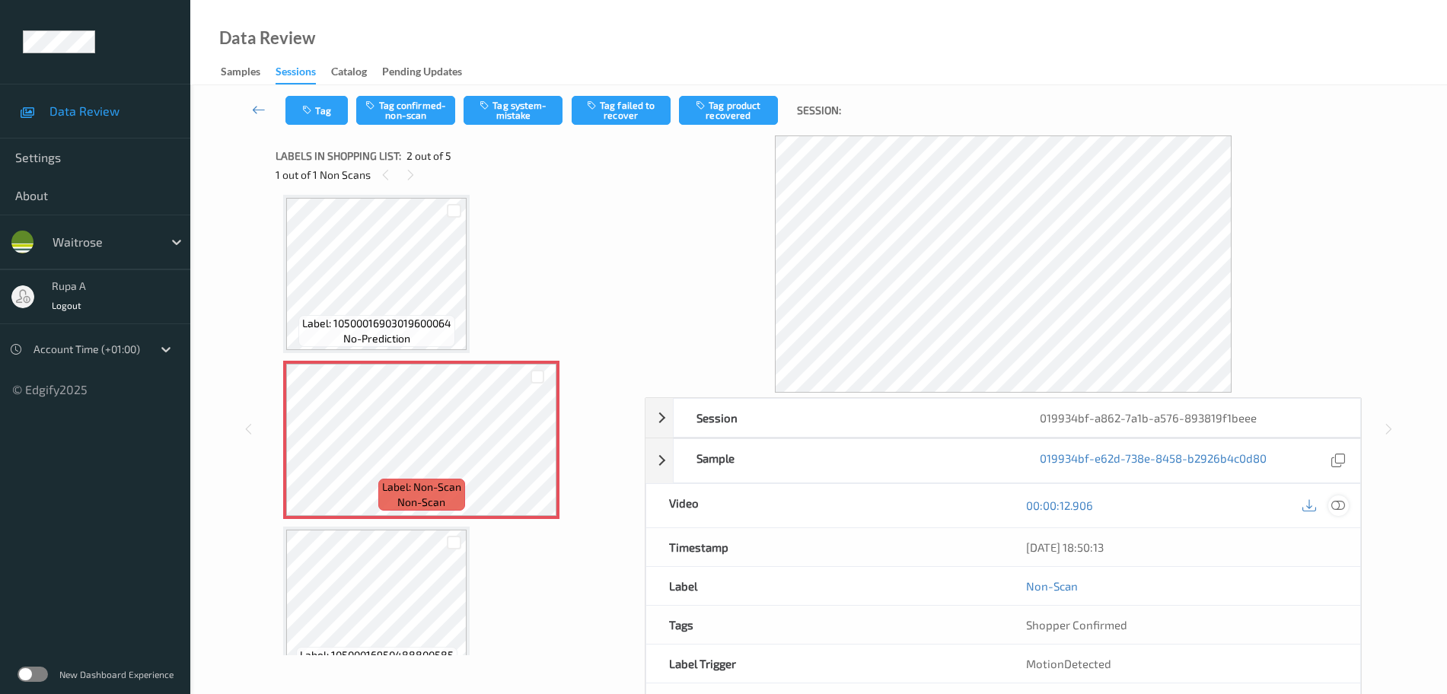
click at [1343, 509] on icon at bounding box center [1338, 506] width 14 height 14
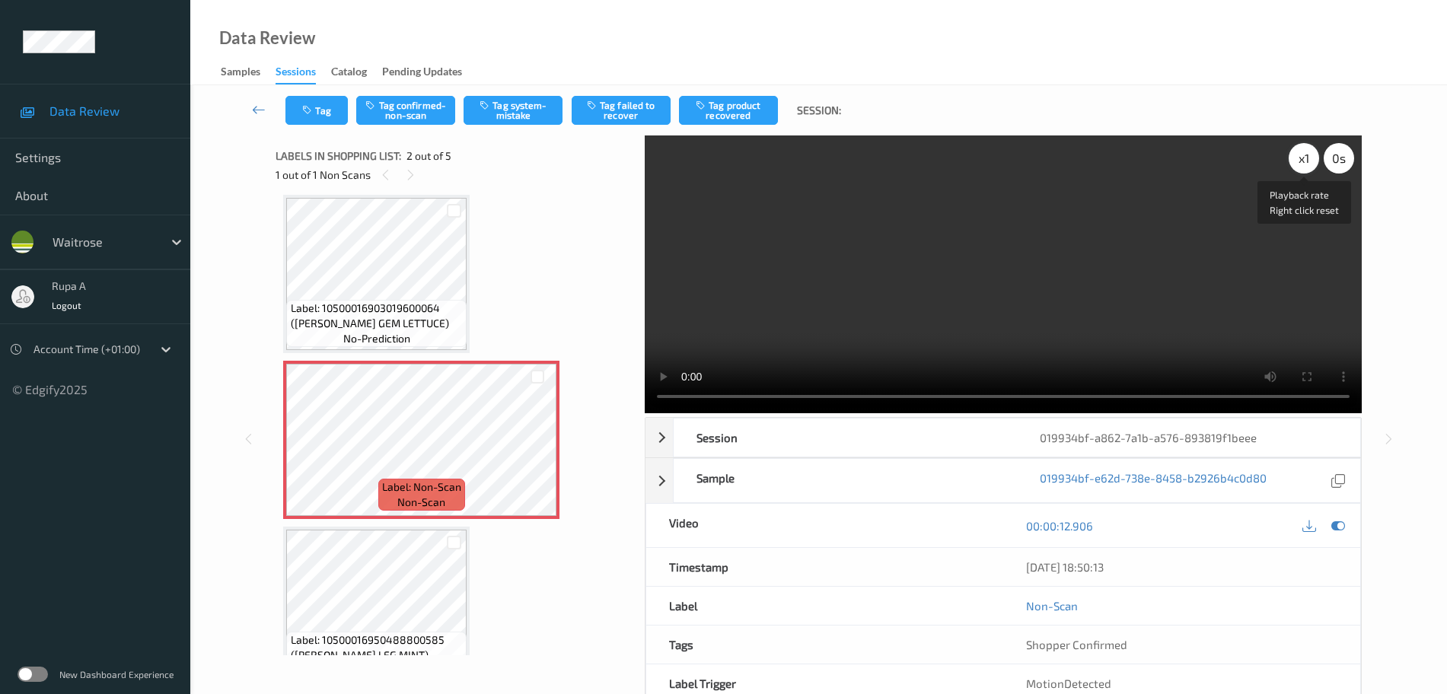
click at [1299, 157] on div "x 1" at bounding box center [1304, 158] width 30 height 30
click at [1305, 162] on div "x 2" at bounding box center [1304, 158] width 30 height 30
click at [1334, 518] on div at bounding box center [1338, 525] width 21 height 21
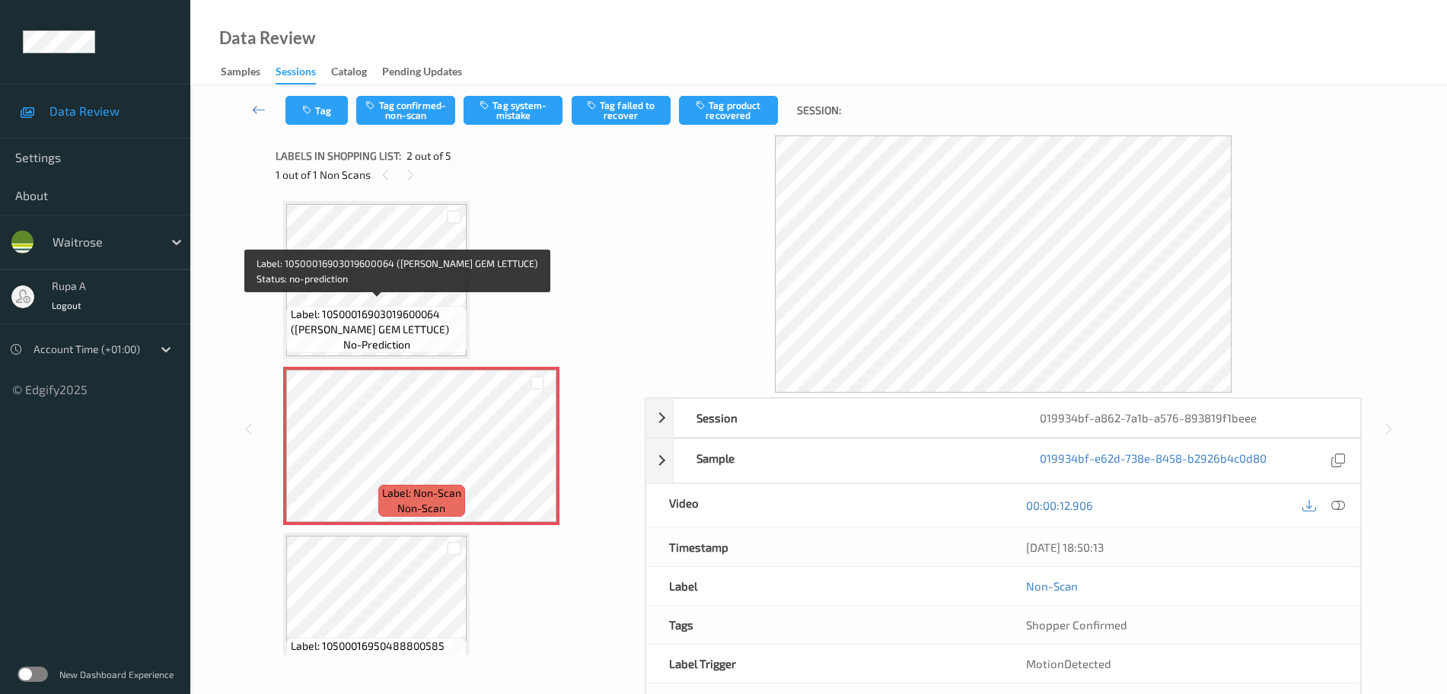
scroll to position [0, 0]
click at [406, 313] on span "Label: 10500016903019600064 ([PERSON_NAME] GEM LETTUCE)" at bounding box center [377, 323] width 173 height 30
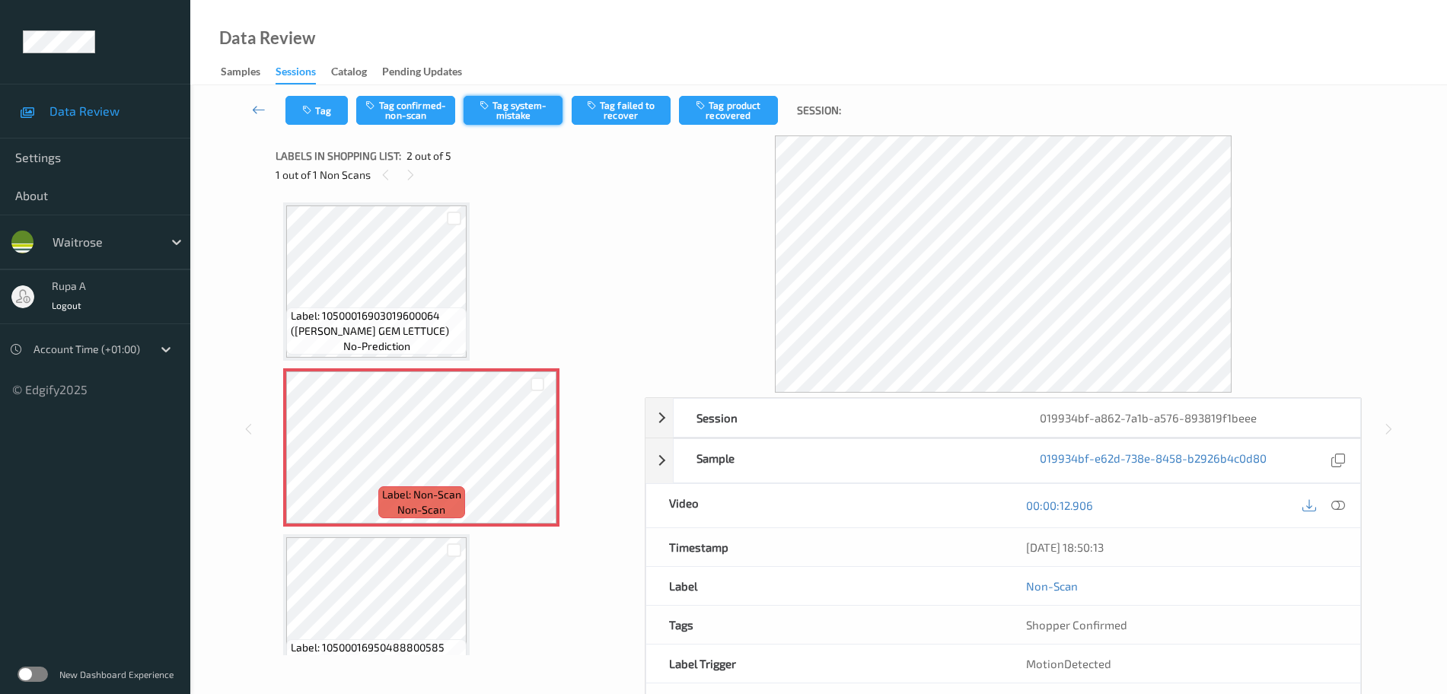
click at [528, 110] on button "Tag system-mistake" at bounding box center [513, 110] width 99 height 29
click at [324, 101] on button "Tag" at bounding box center [316, 110] width 62 height 29
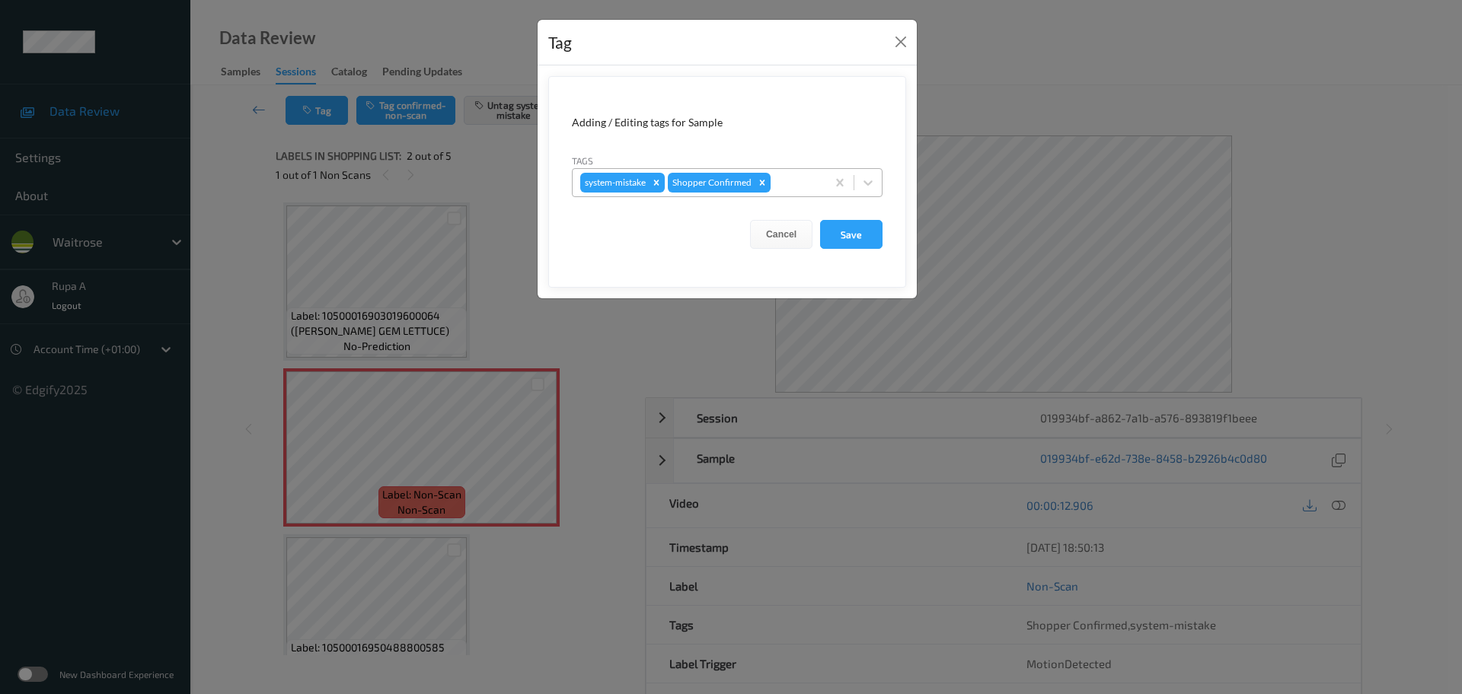
click at [802, 187] on div at bounding box center [795, 183] width 45 height 18
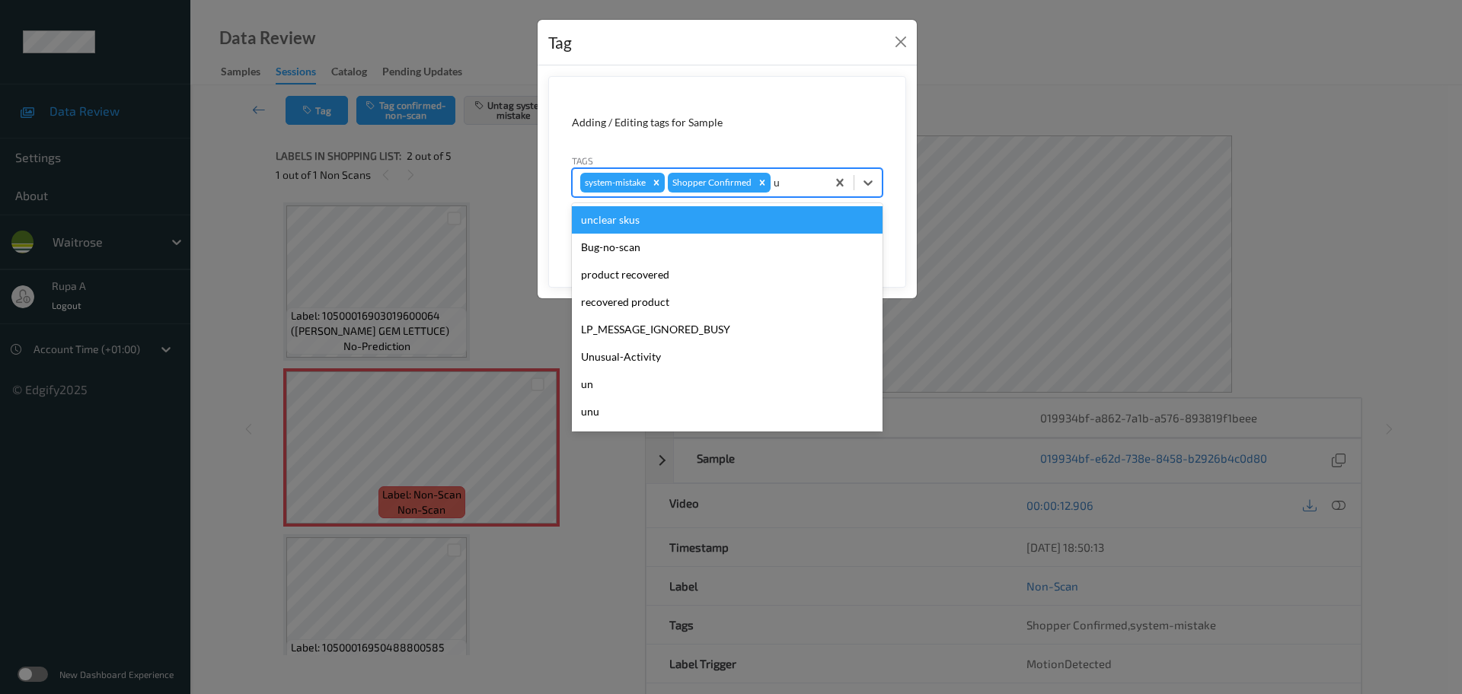
type input "un"
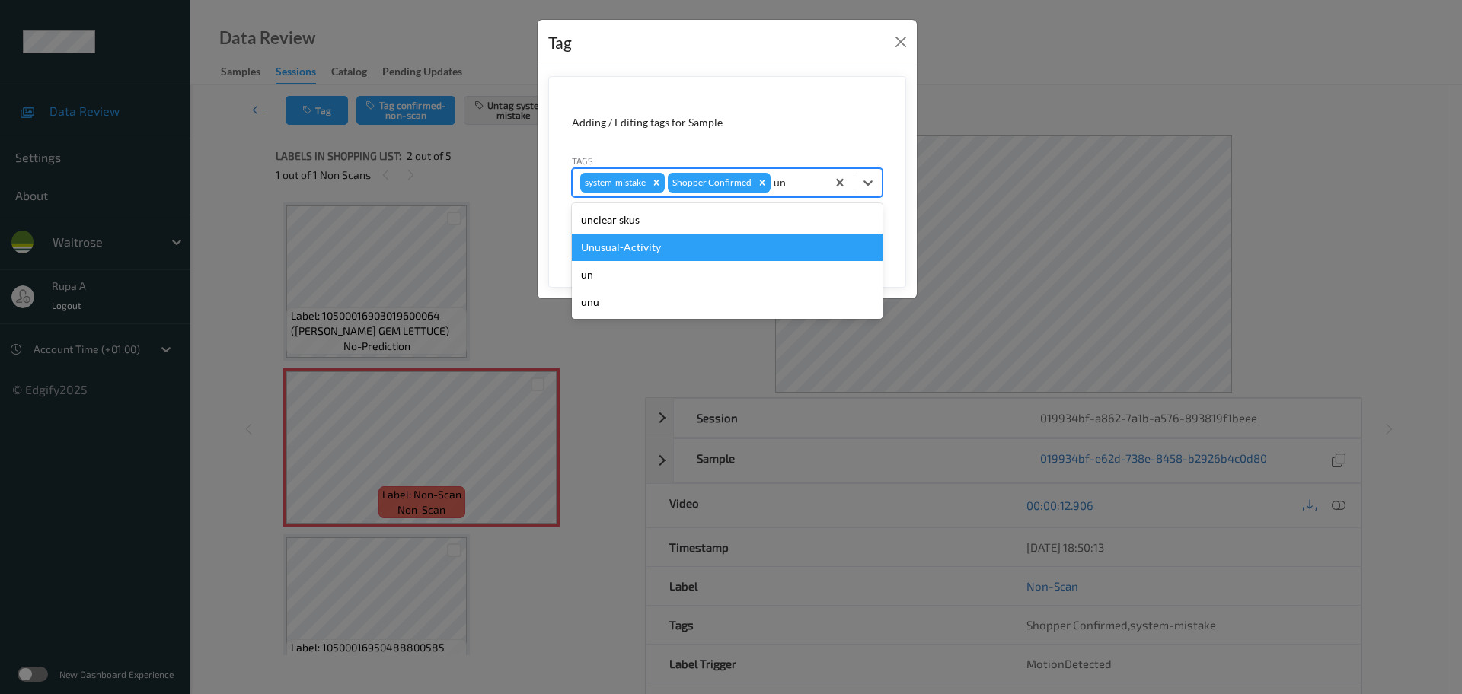
click at [716, 241] on div "Unusual-Activity" at bounding box center [727, 247] width 311 height 27
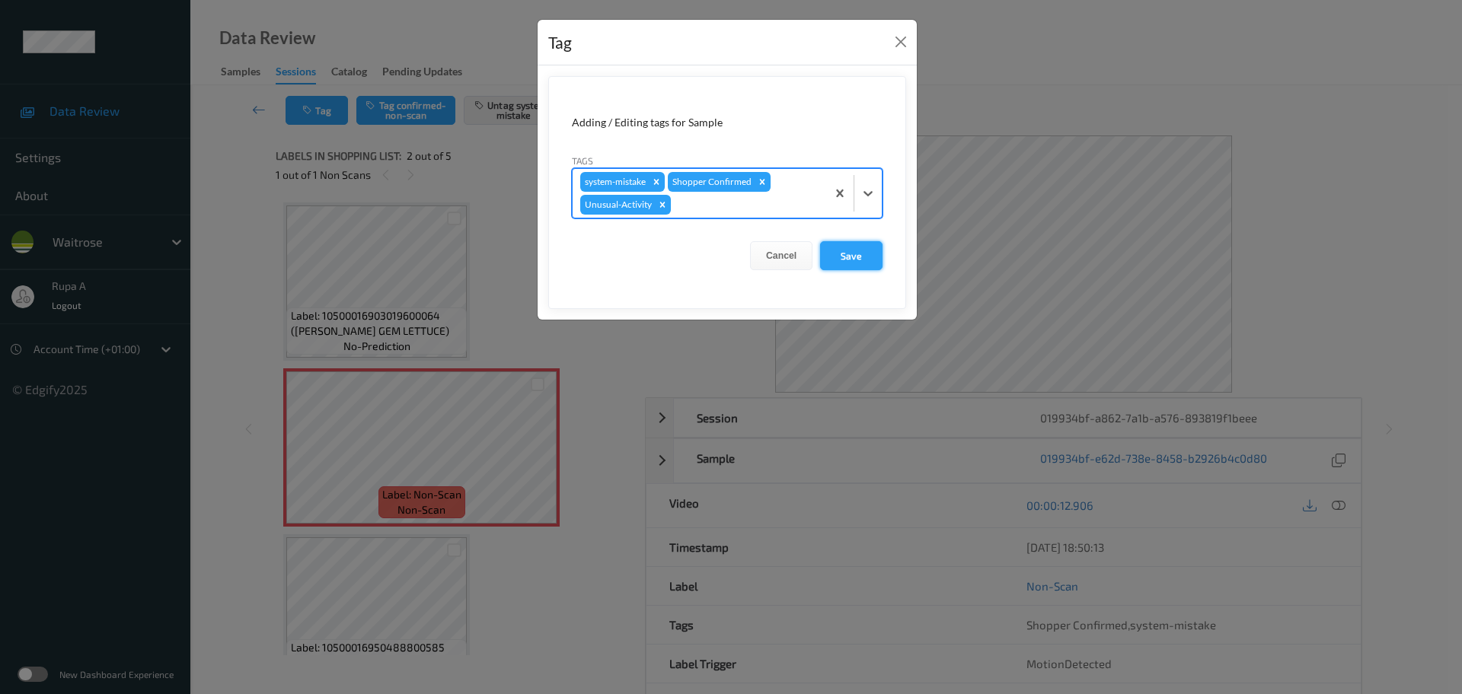
drag, startPoint x: 830, startPoint y: 250, endPoint x: 842, endPoint y: 251, distance: 11.4
click at [831, 250] on button "Save" at bounding box center [851, 255] width 62 height 29
click at [843, 252] on button "Save" at bounding box center [851, 255] width 62 height 29
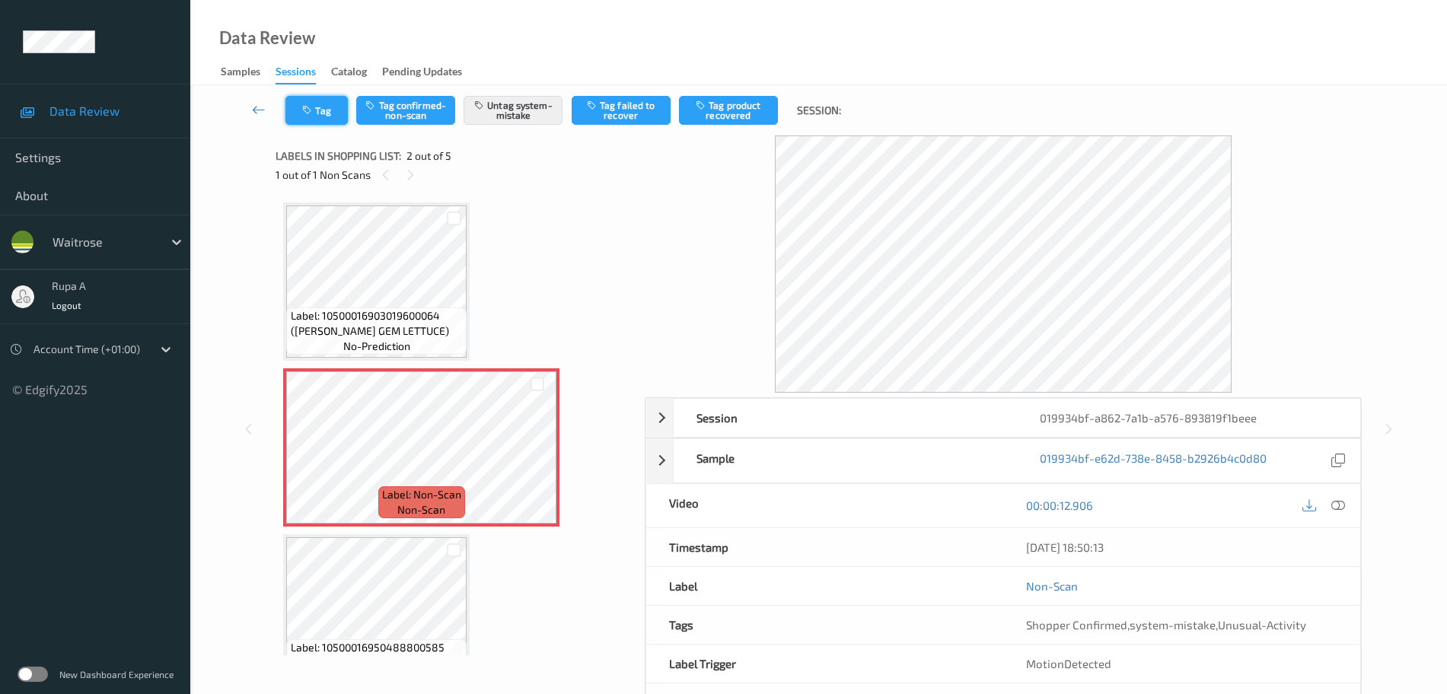
click at [316, 122] on button "Tag" at bounding box center [316, 110] width 62 height 29
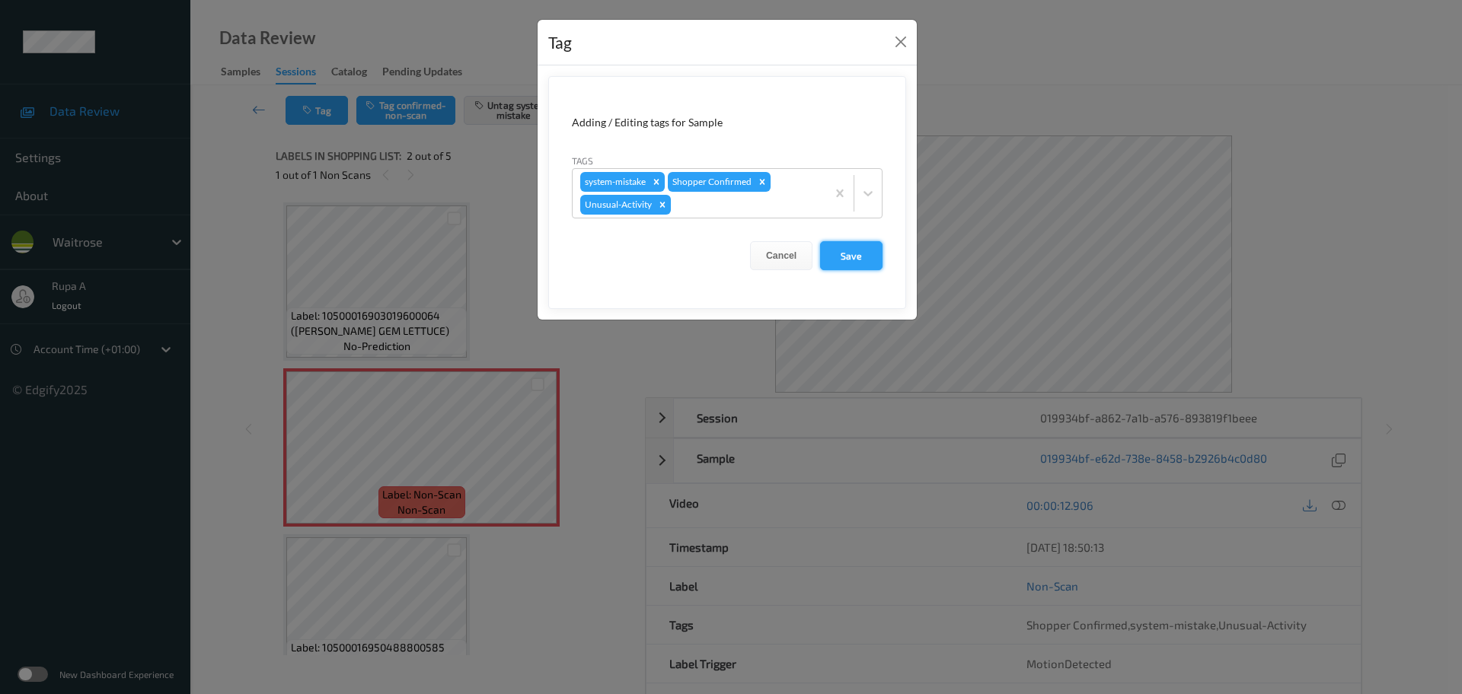
click at [840, 259] on button "Save" at bounding box center [851, 255] width 62 height 29
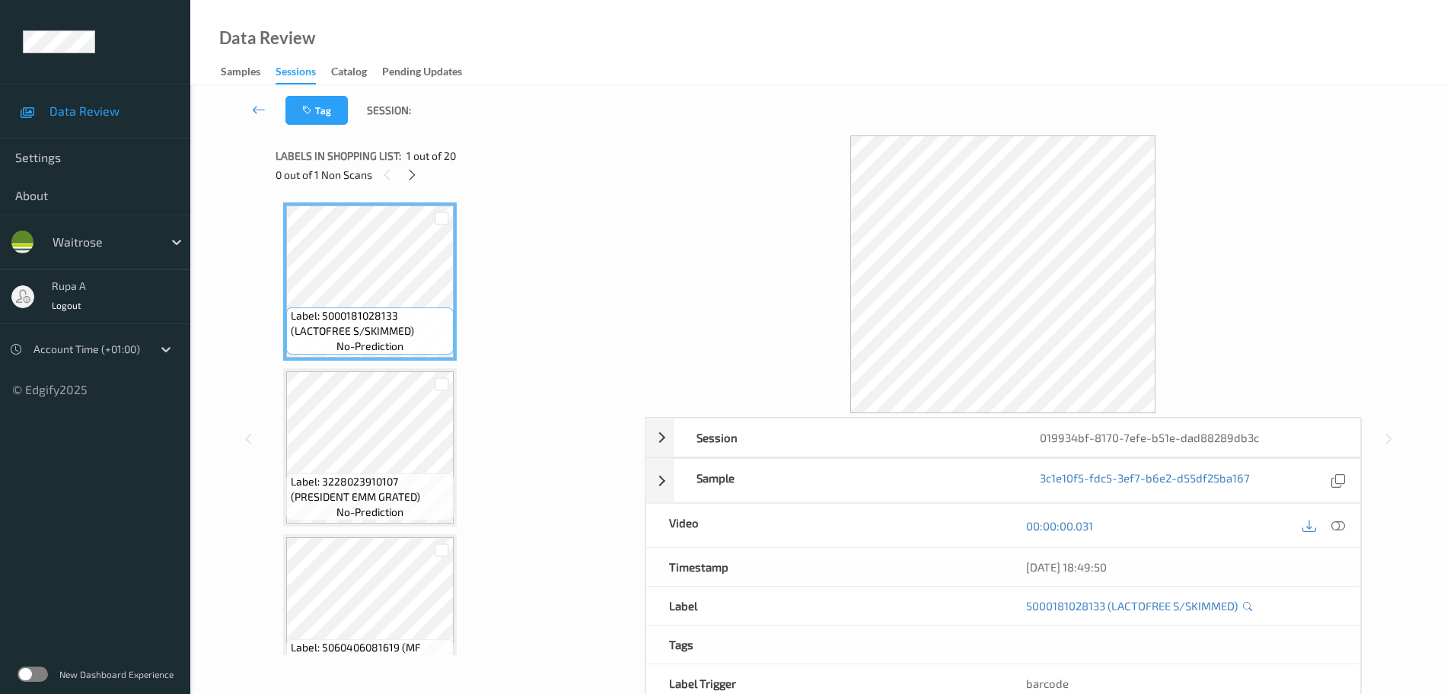
click at [403, 186] on div "Labels in shopping list: 1 out of 20 0 out of 1 Non Scans" at bounding box center [455, 164] width 359 height 59
click at [406, 178] on icon at bounding box center [412, 175] width 13 height 14
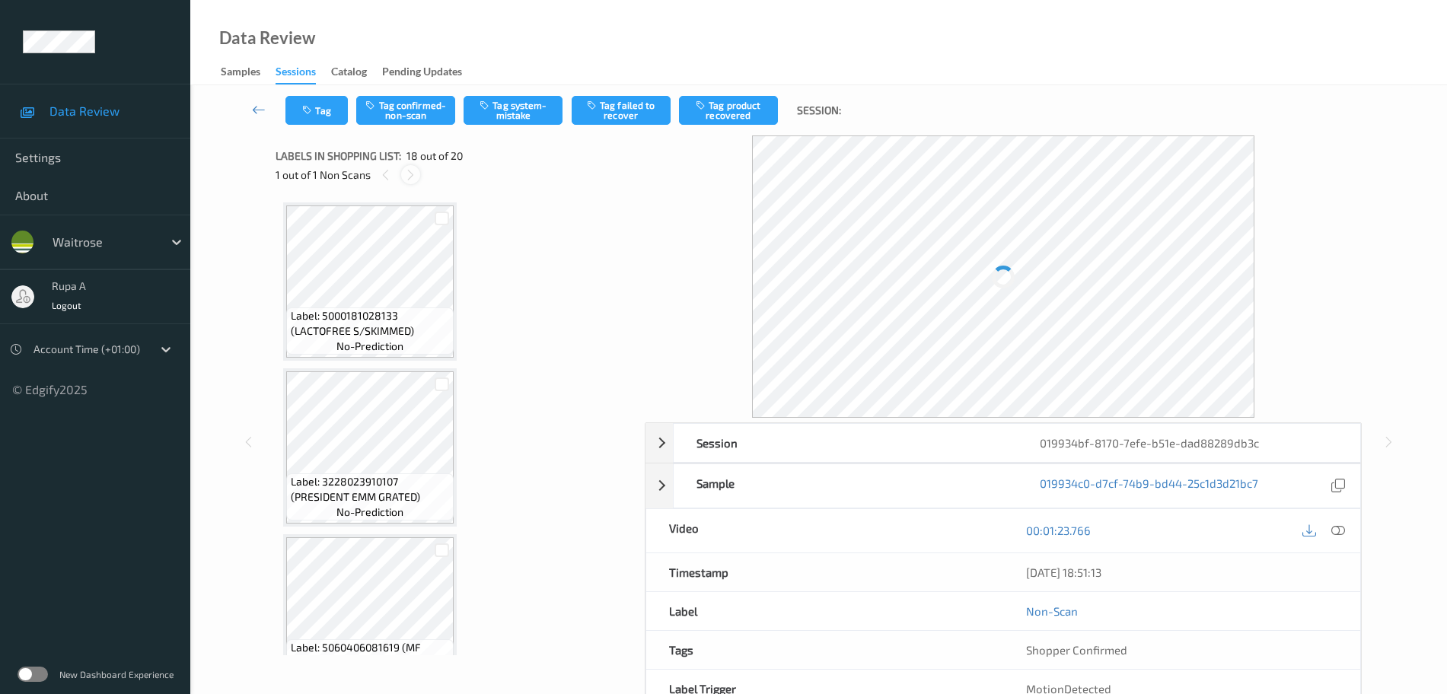
scroll to position [2663, 0]
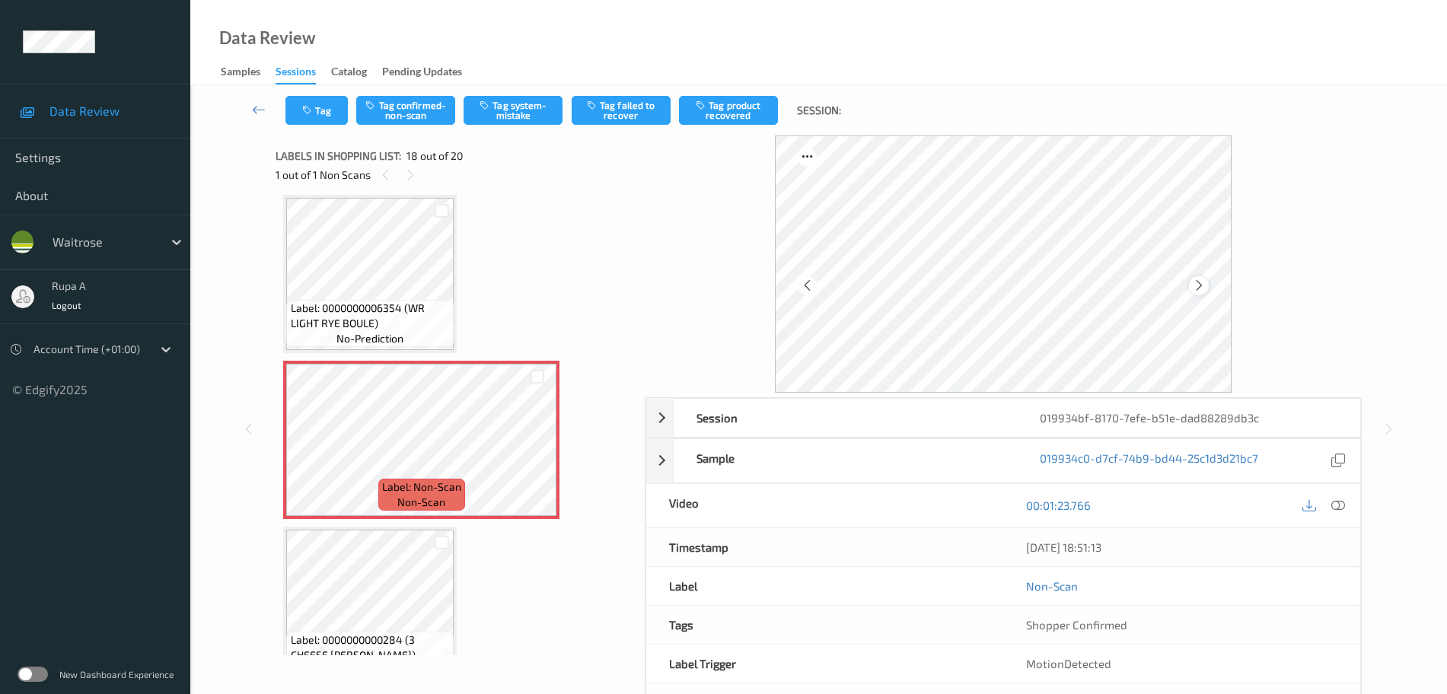
click at [1208, 288] on div at bounding box center [1198, 285] width 19 height 19
click at [502, 112] on button "Tag system-mistake" at bounding box center [513, 110] width 99 height 29
click at [297, 116] on button "Tag" at bounding box center [316, 110] width 62 height 29
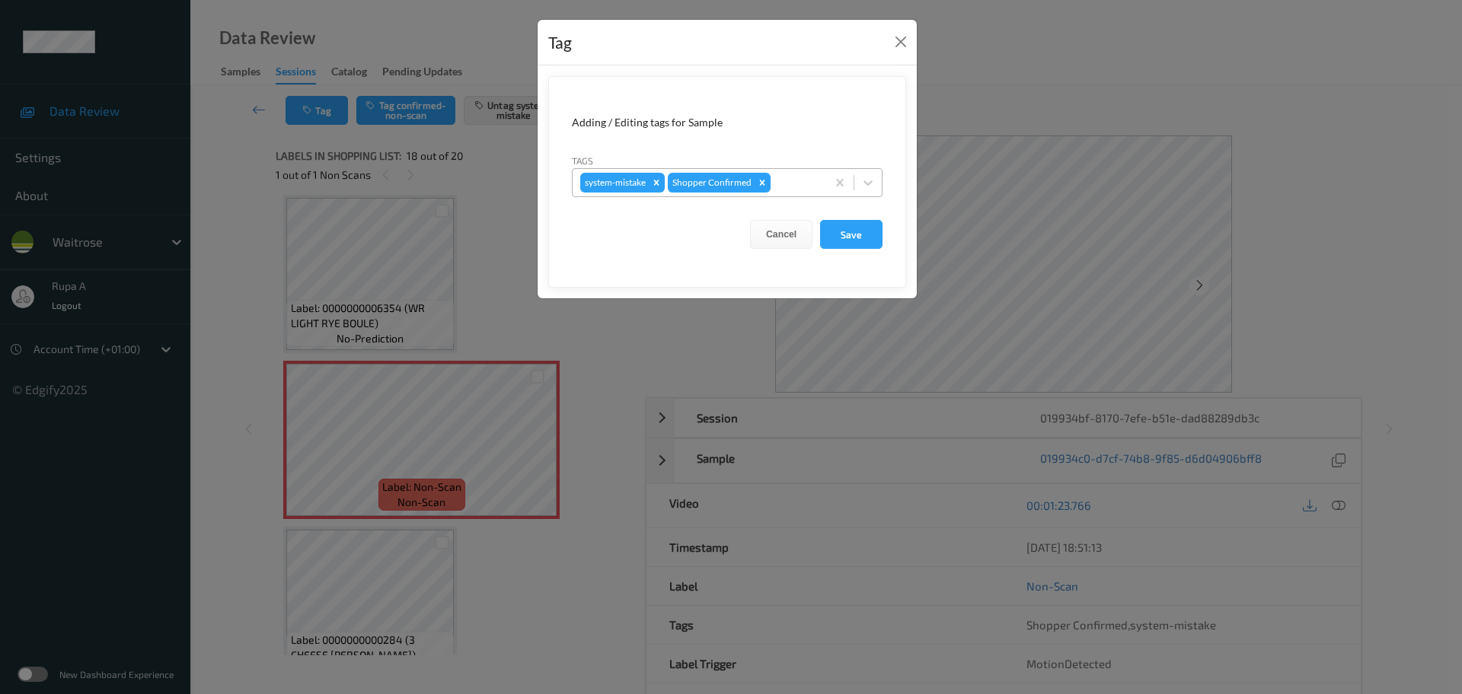
click at [810, 191] on div at bounding box center [795, 183] width 45 height 18
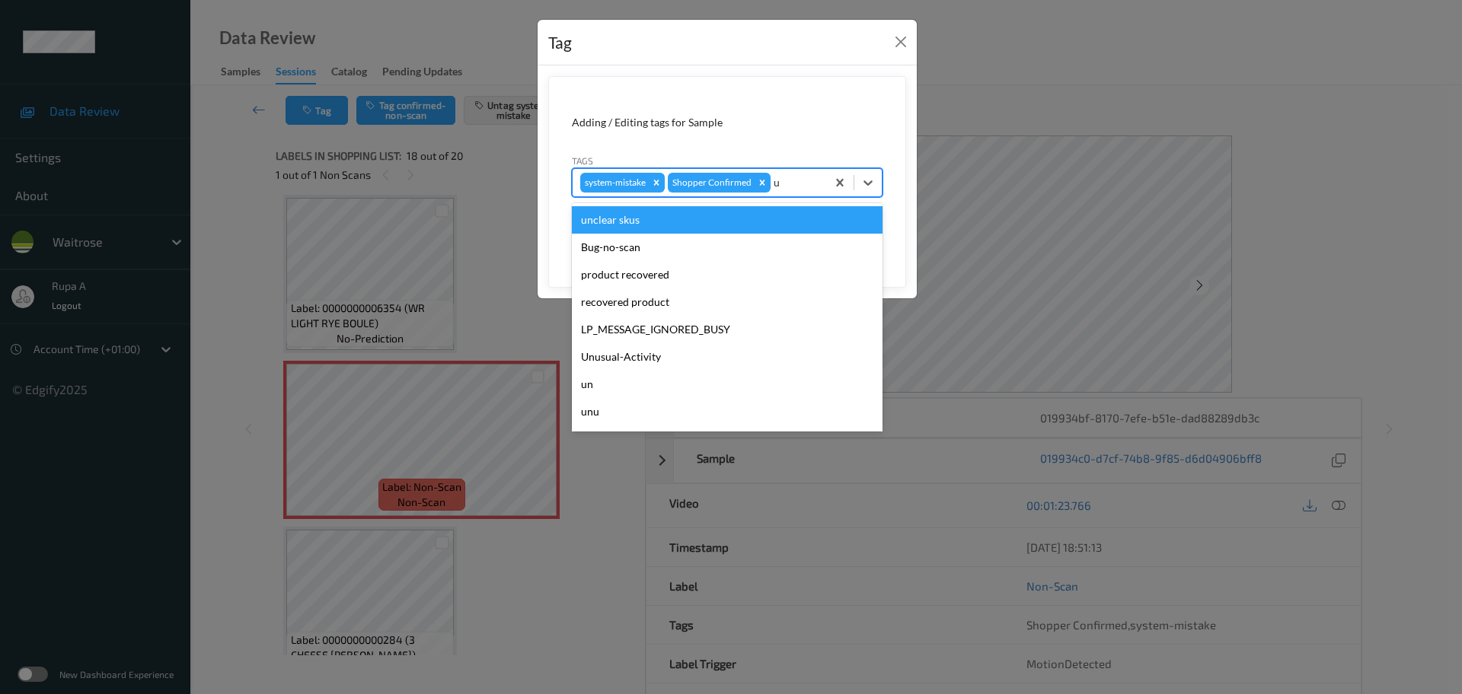
type input "un"
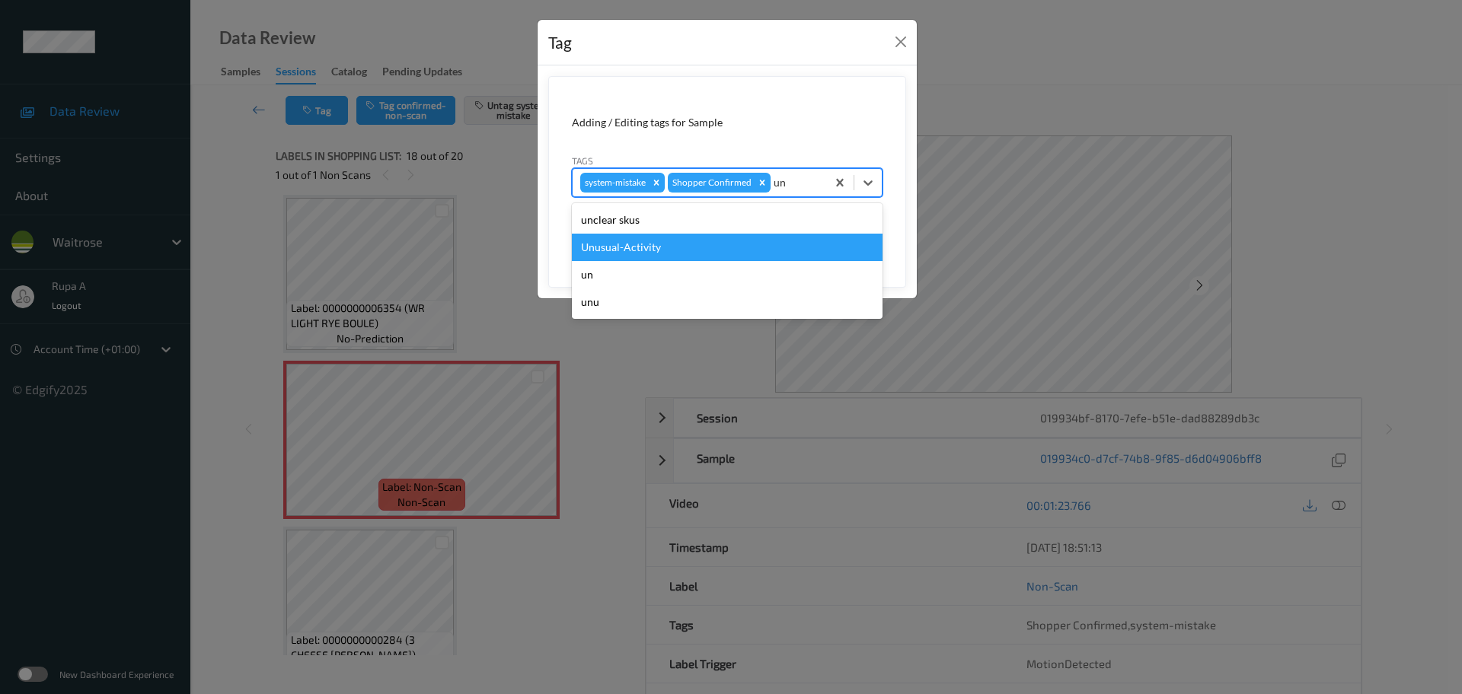
click at [754, 242] on div "Unusual-Activity" at bounding box center [727, 247] width 311 height 27
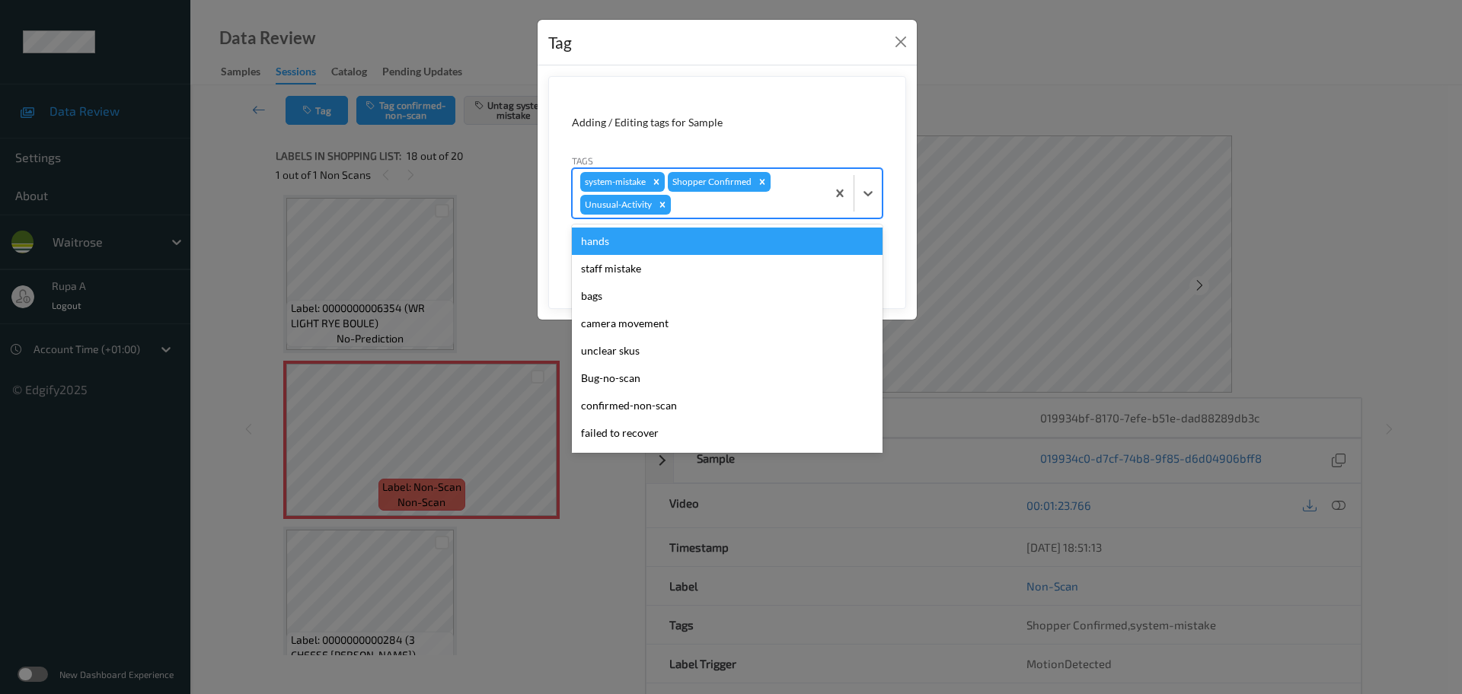
click at [770, 210] on div at bounding box center [746, 205] width 145 height 18
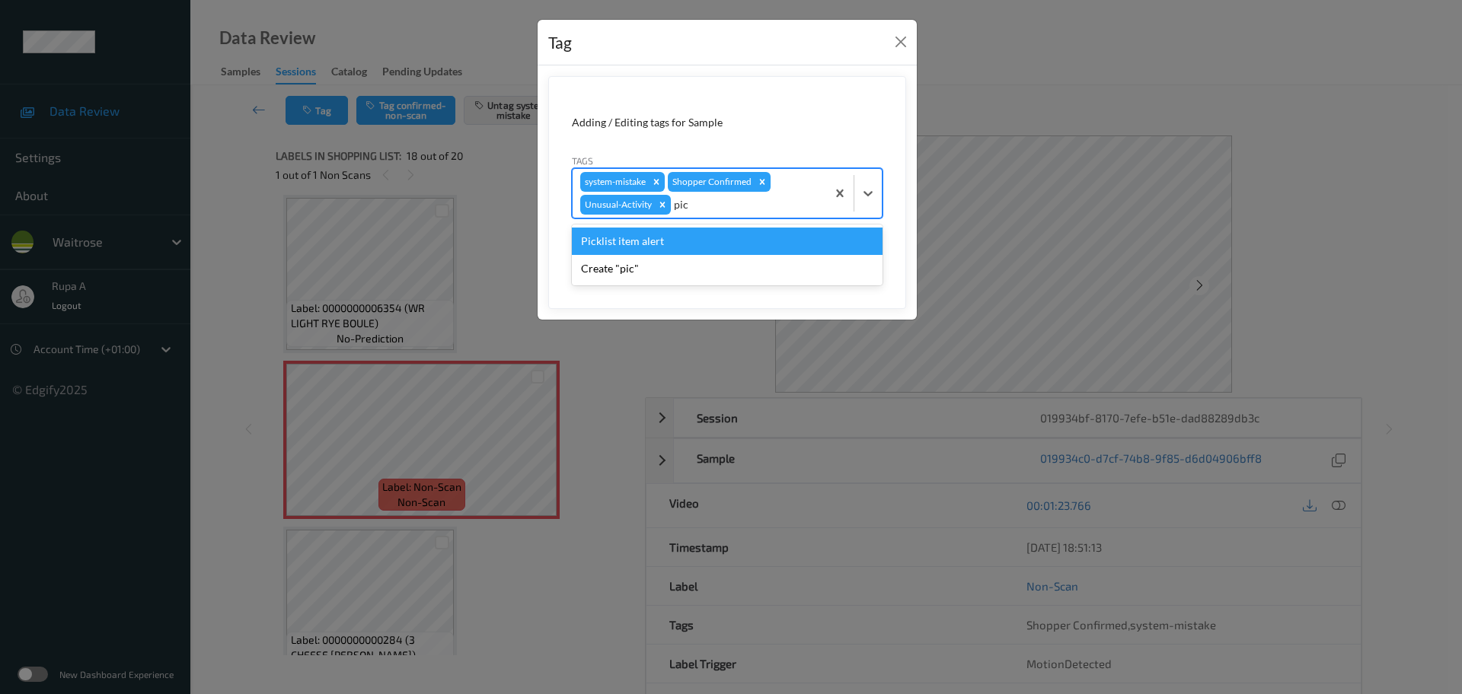
type input "picc"
click at [754, 240] on div "Create "picc"" at bounding box center [727, 241] width 311 height 27
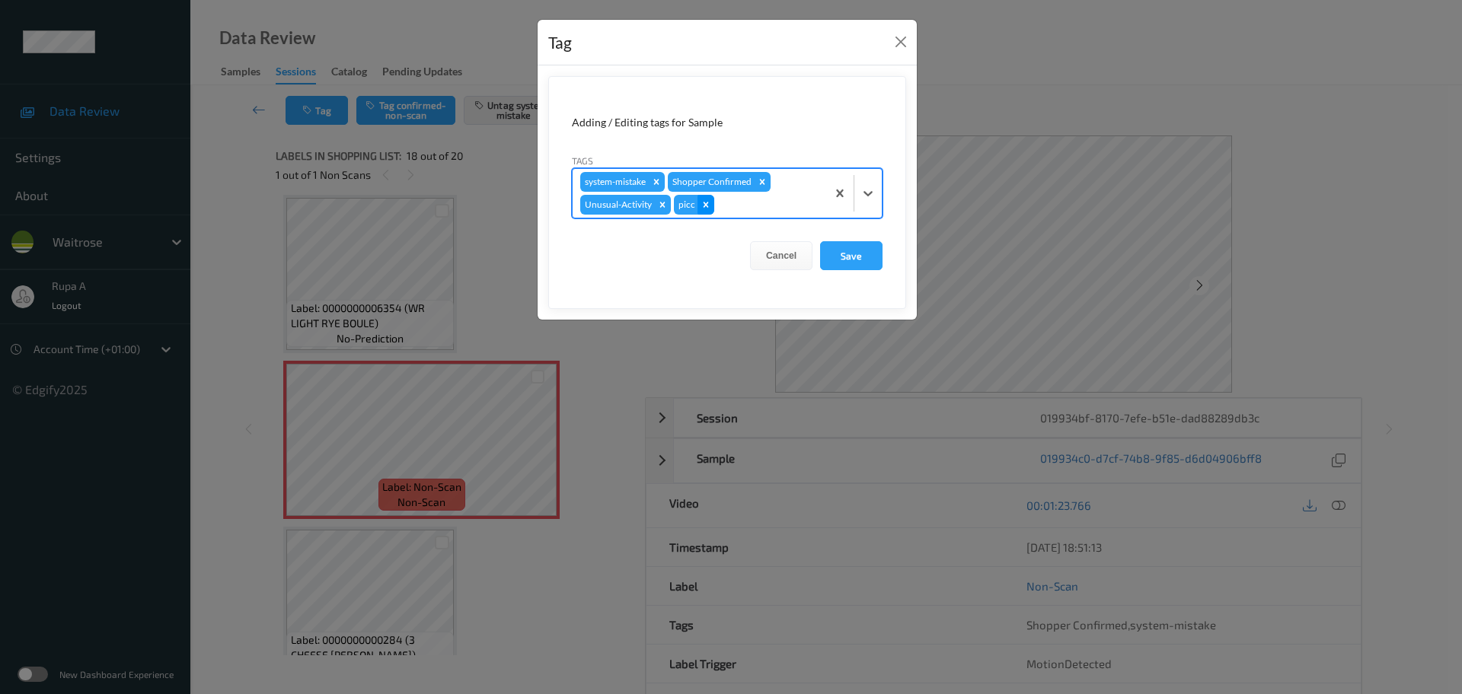
click at [704, 203] on icon "Remove picc" at bounding box center [705, 204] width 11 height 11
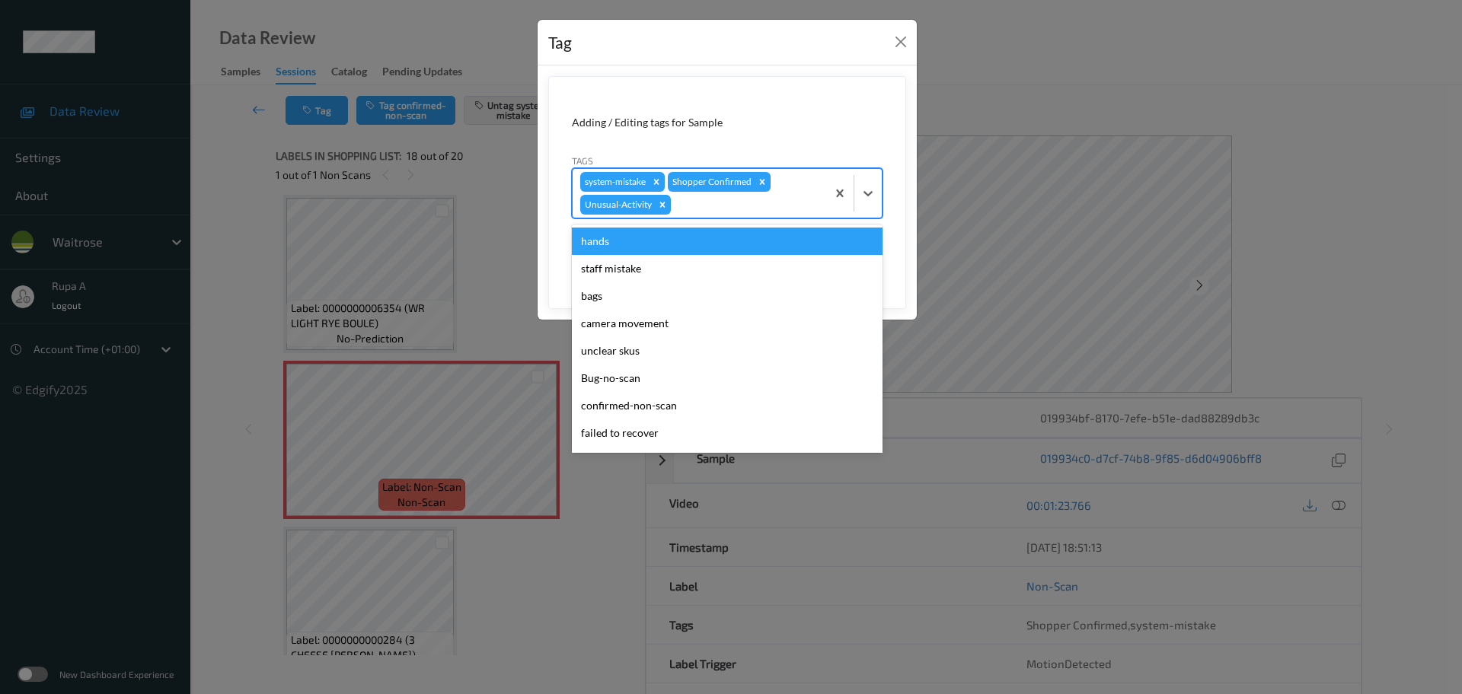
click at [704, 203] on div at bounding box center [746, 205] width 145 height 18
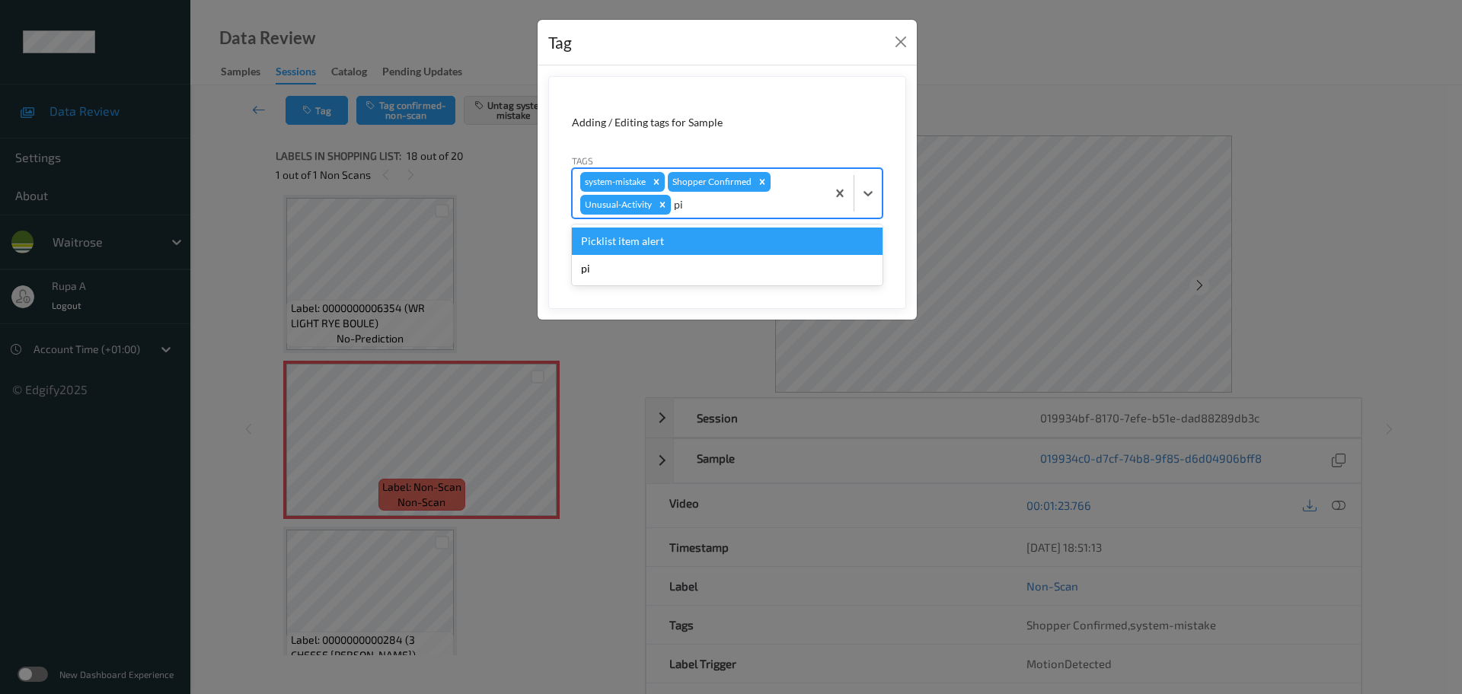
type input "pic"
click at [697, 242] on div "Picklist item alert" at bounding box center [727, 241] width 311 height 27
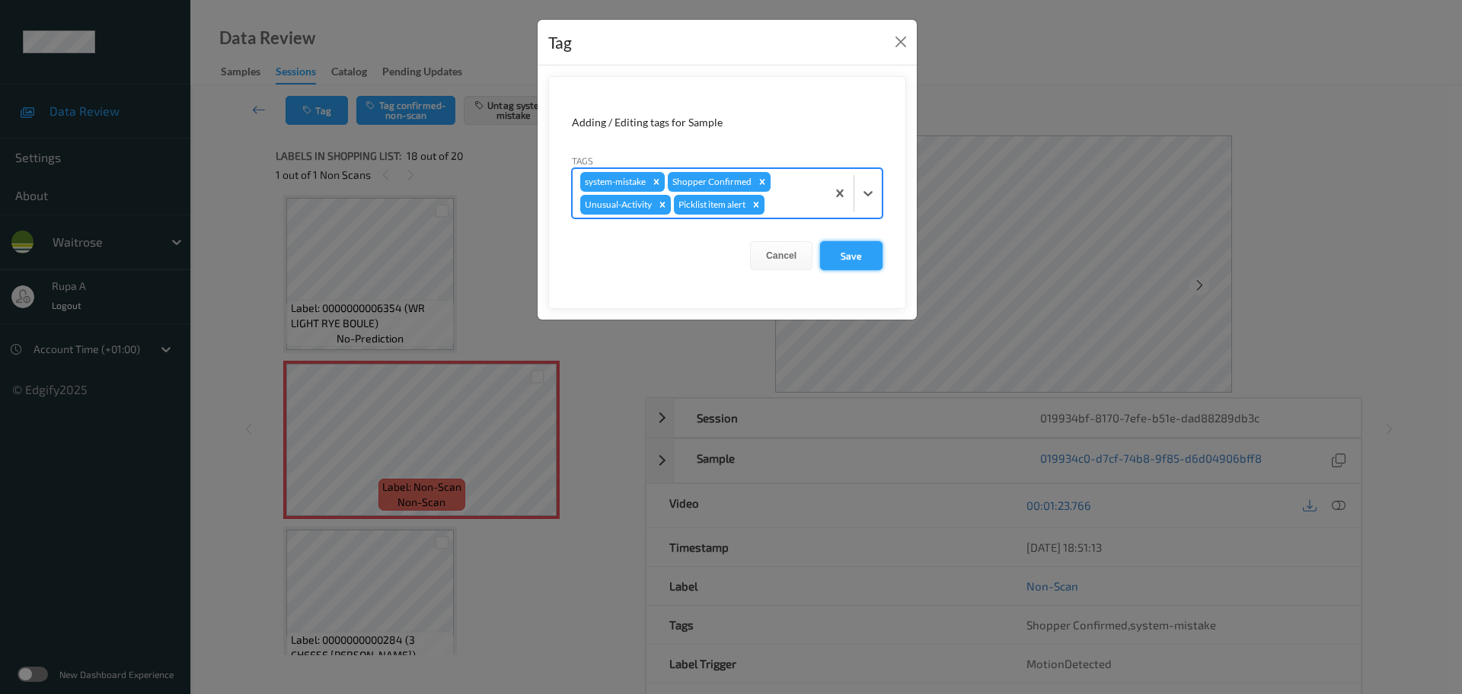
click at [864, 258] on button "Save" at bounding box center [851, 255] width 62 height 29
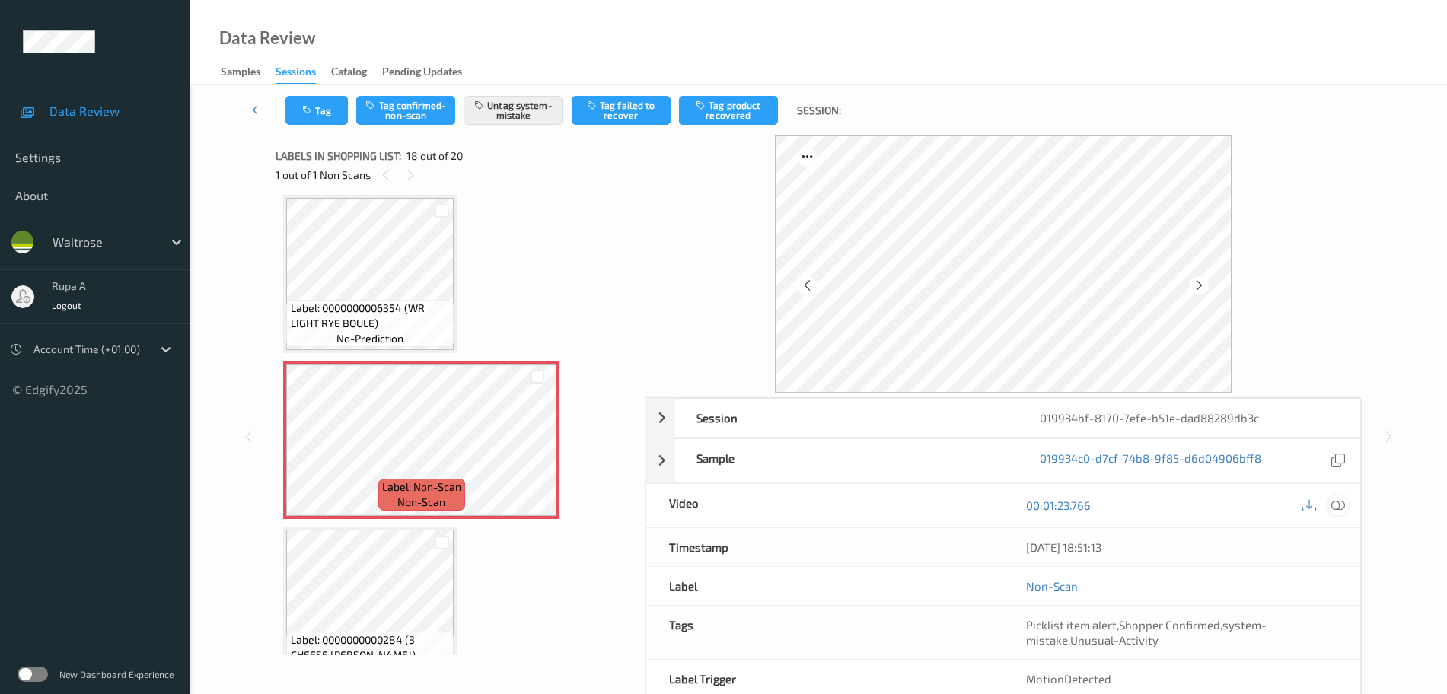
click at [1338, 502] on icon at bounding box center [1338, 506] width 14 height 14
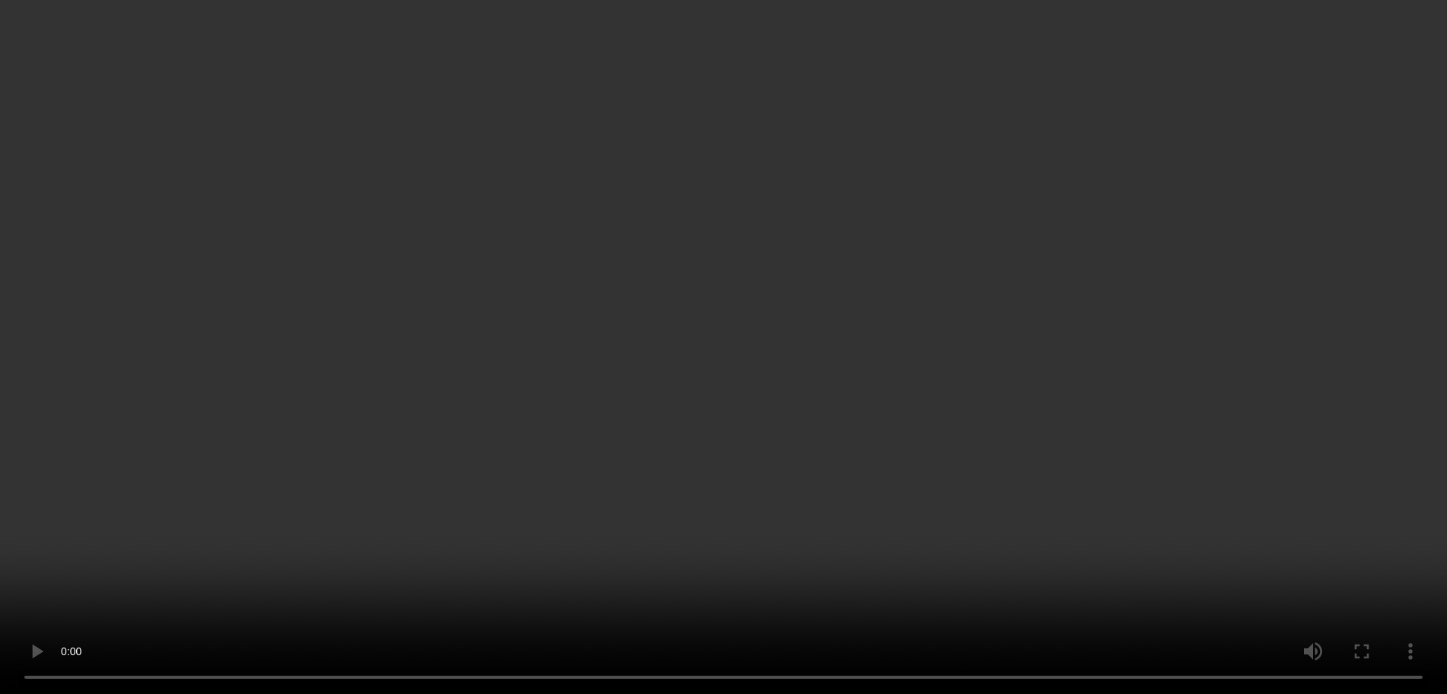
click at [1341, 255] on icon at bounding box center [1338, 248] width 14 height 14
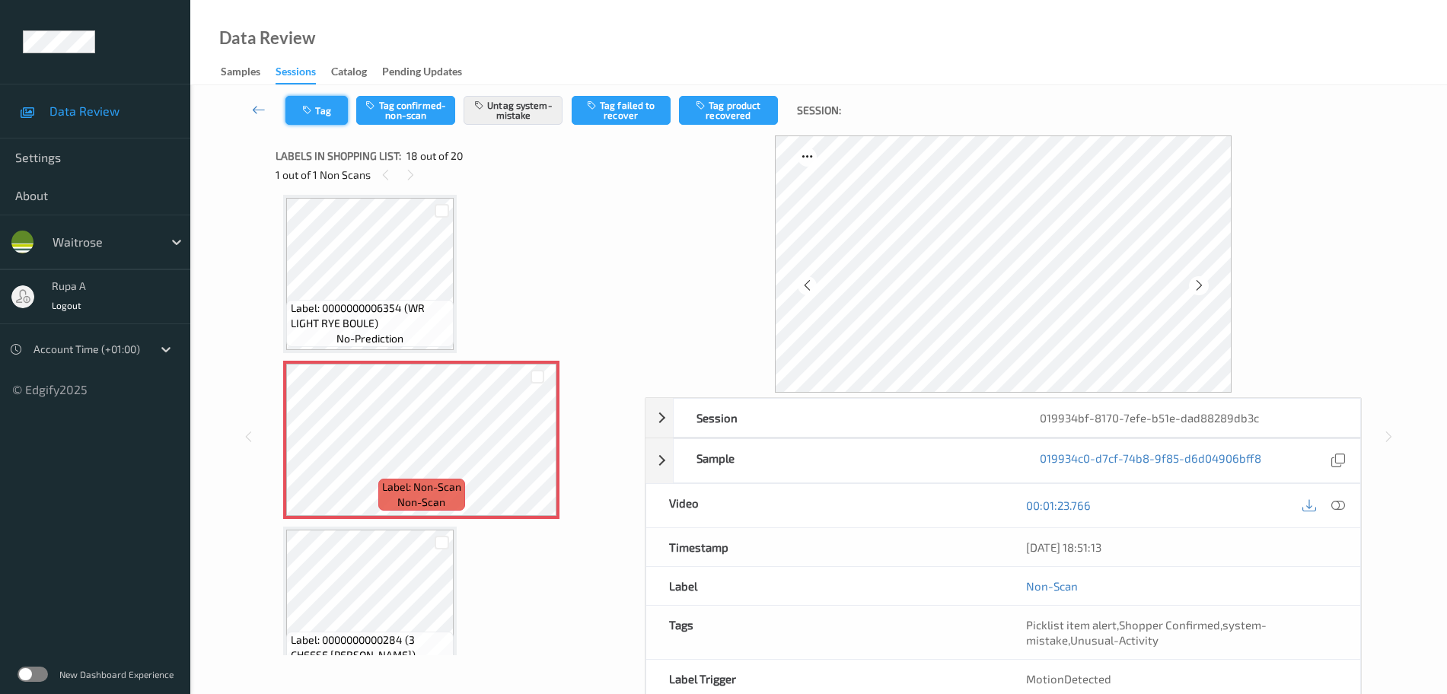
click at [320, 117] on button "Tag" at bounding box center [316, 110] width 62 height 29
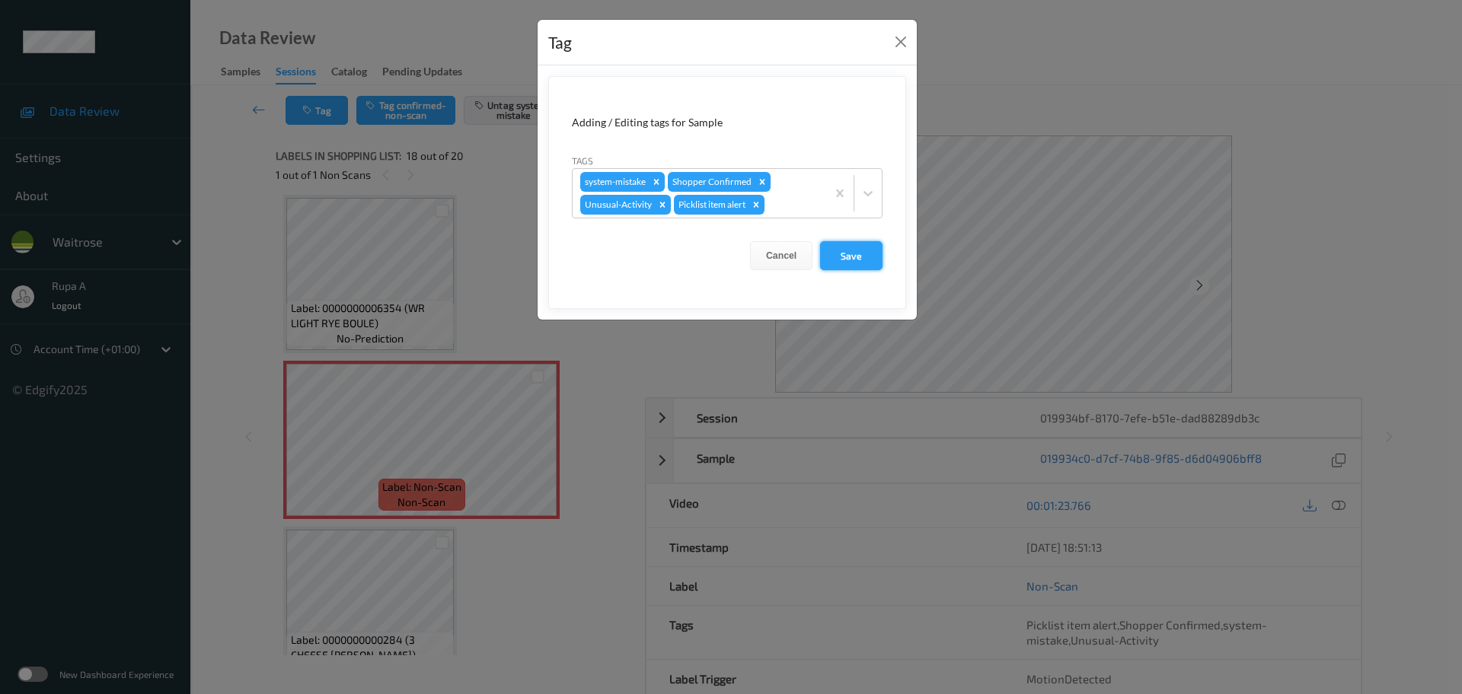
click at [872, 257] on button "Save" at bounding box center [851, 255] width 62 height 29
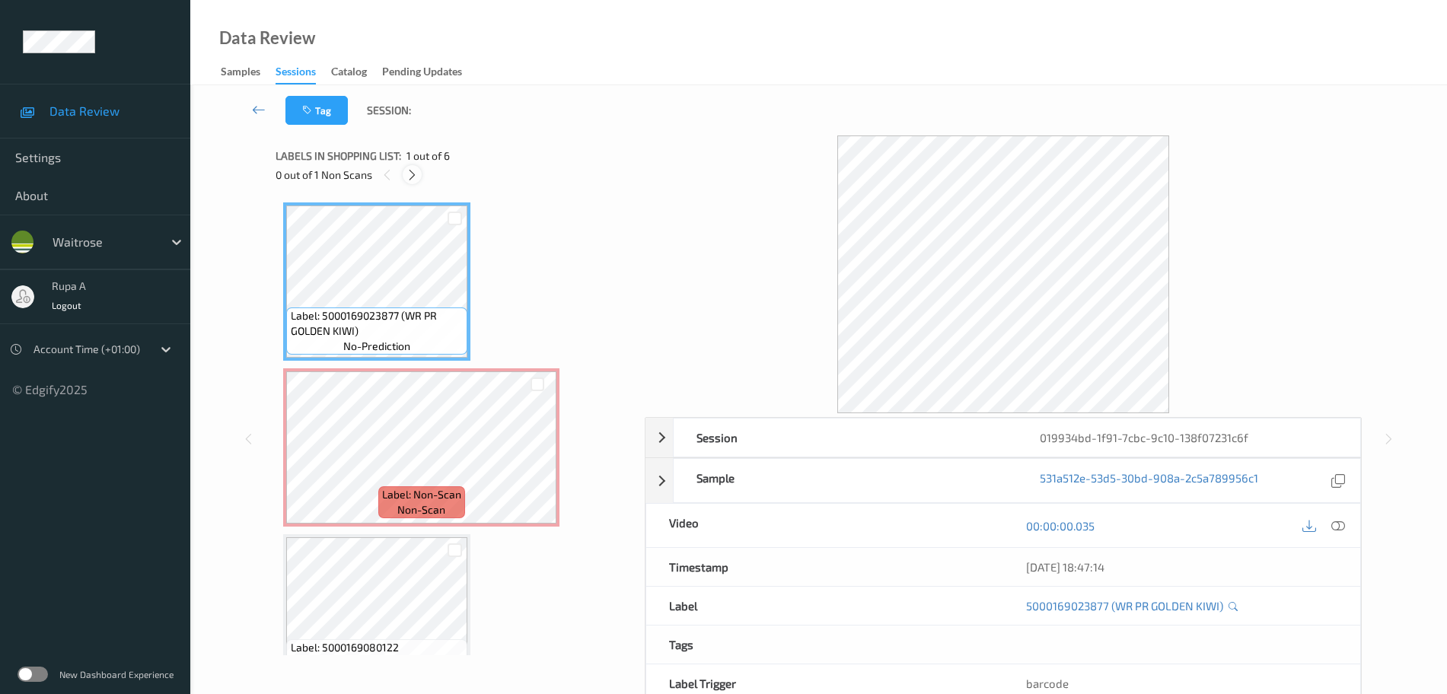
click at [410, 177] on icon at bounding box center [412, 175] width 13 height 14
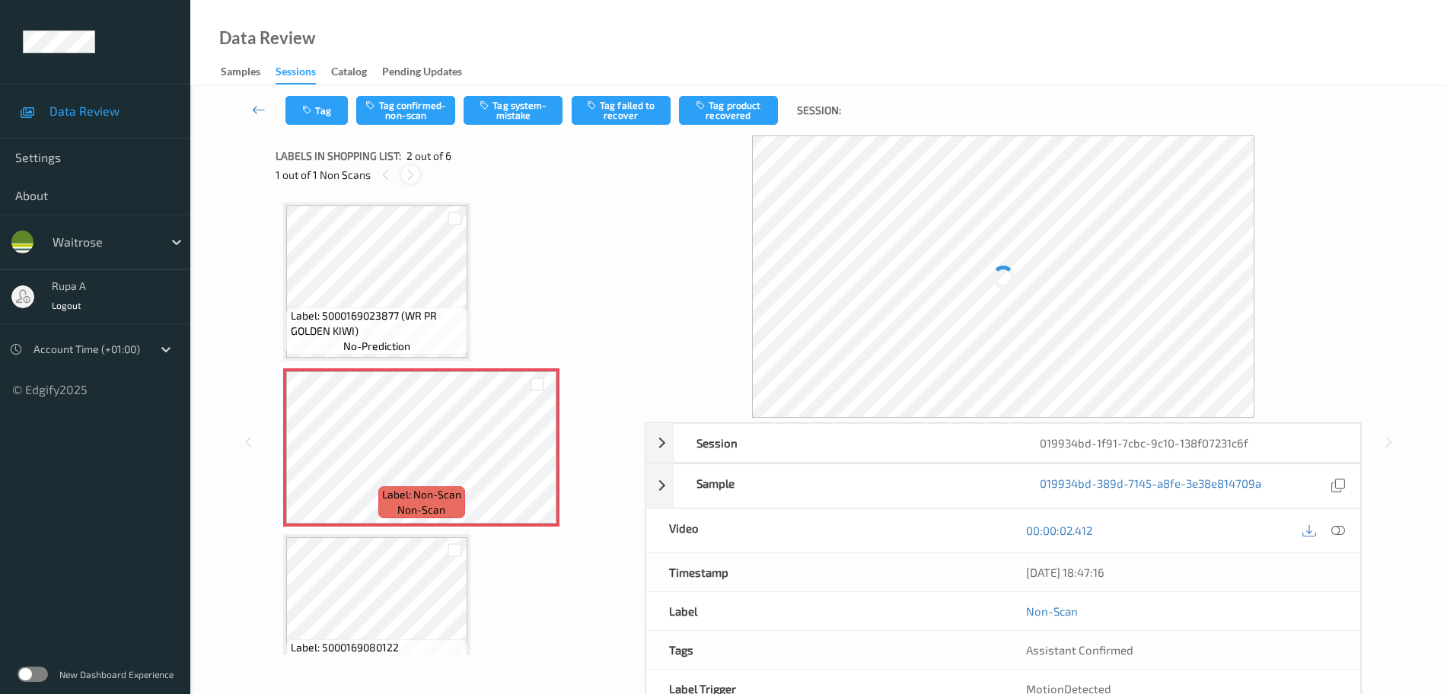
scroll to position [8, 0]
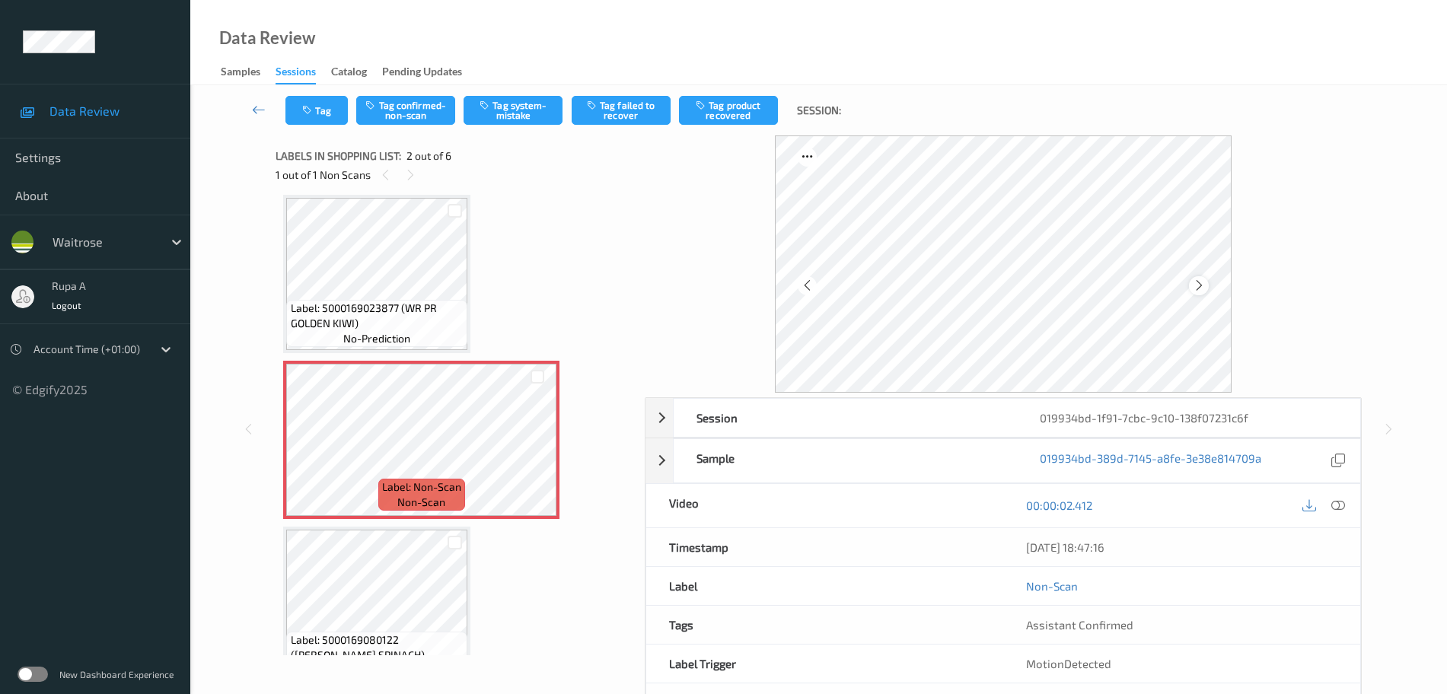
click at [1194, 285] on icon at bounding box center [1199, 286] width 13 height 14
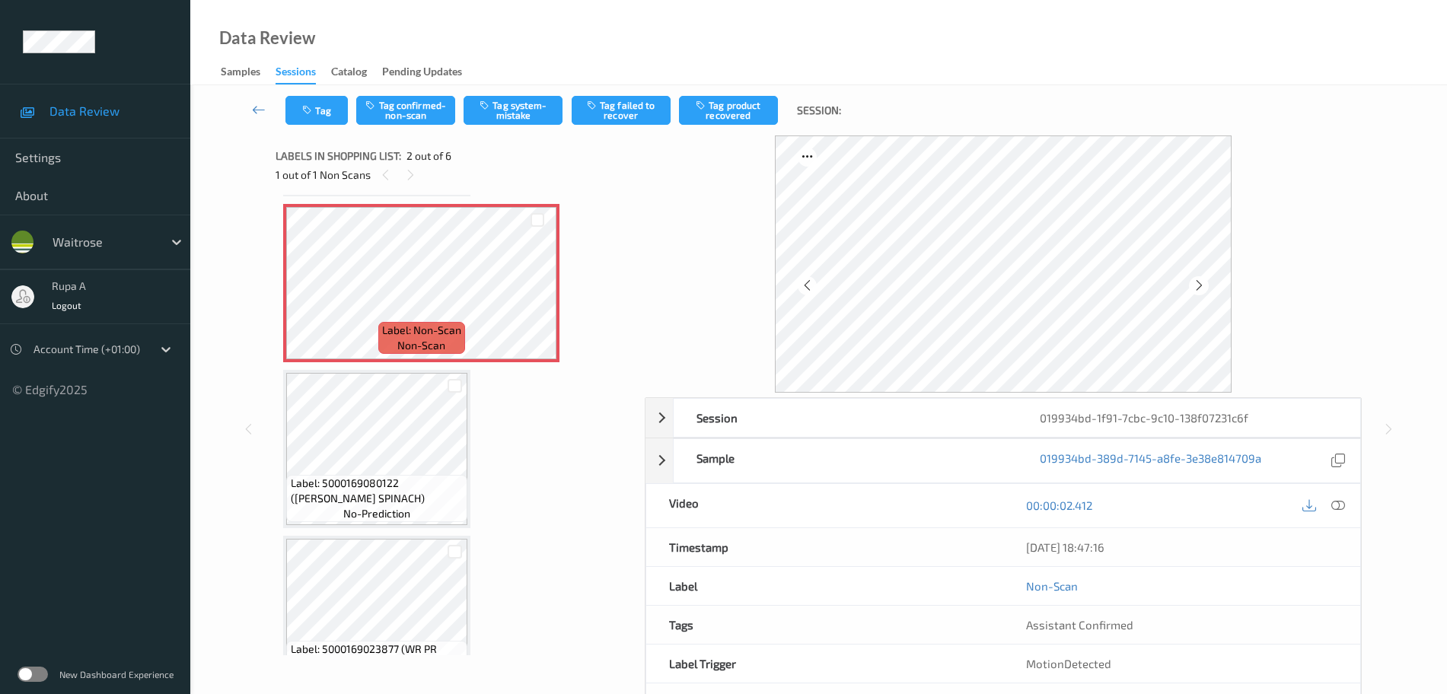
scroll to position [190, 0]
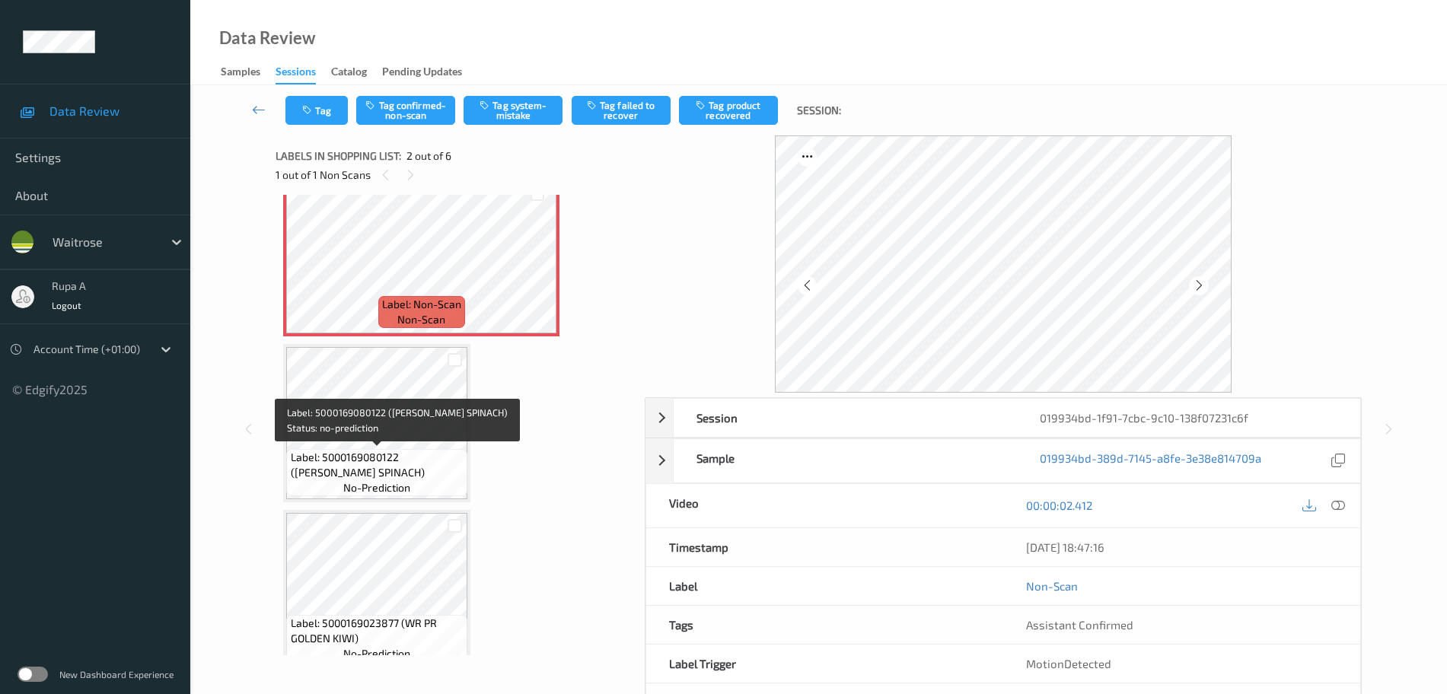
click at [394, 456] on span "Label: 5000169080122 ([PERSON_NAME] SPINACH)" at bounding box center [378, 465] width 174 height 30
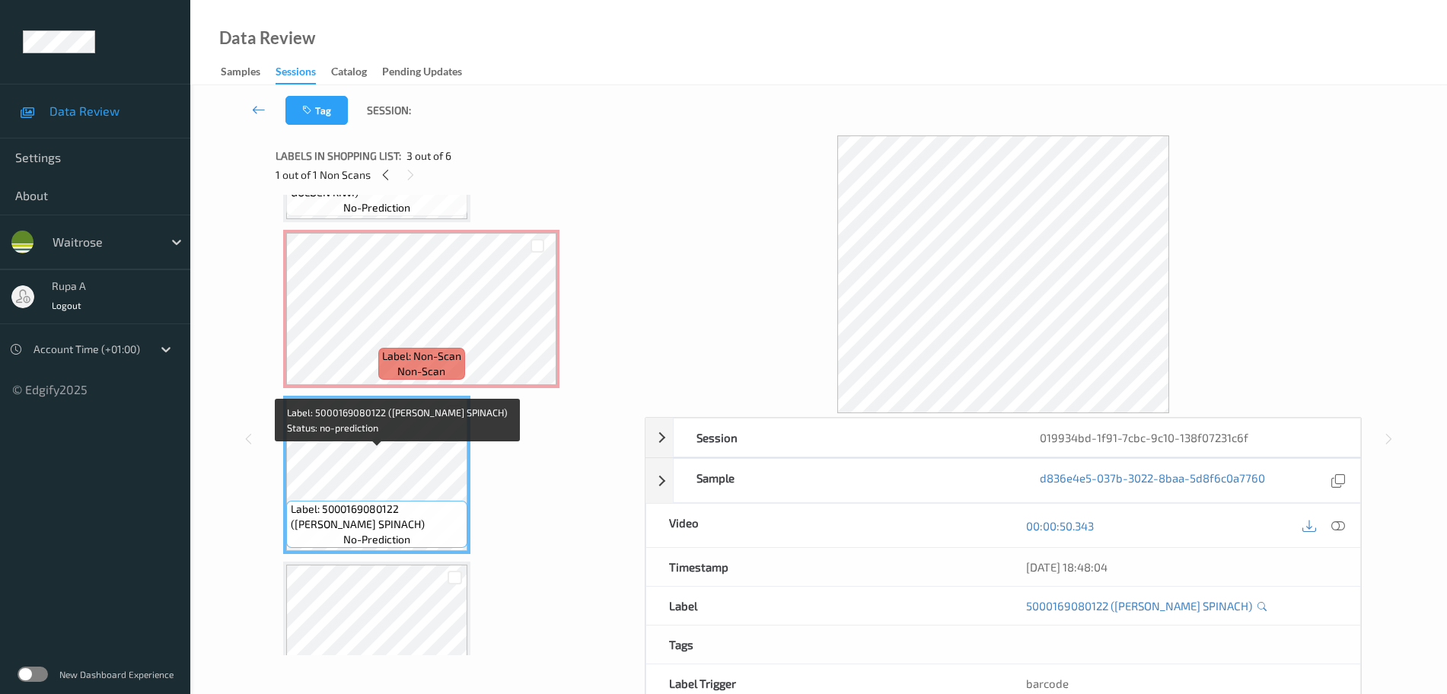
scroll to position [95, 0]
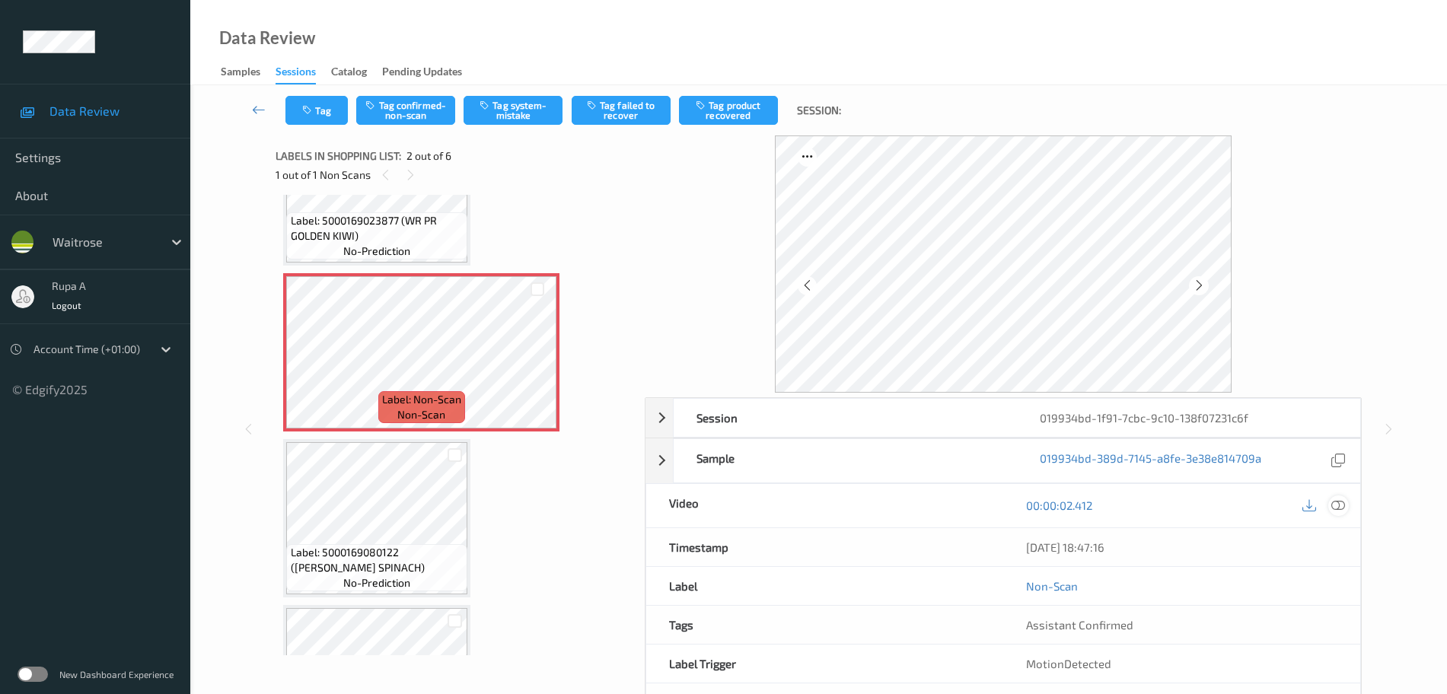
click at [1340, 508] on icon at bounding box center [1338, 506] width 14 height 14
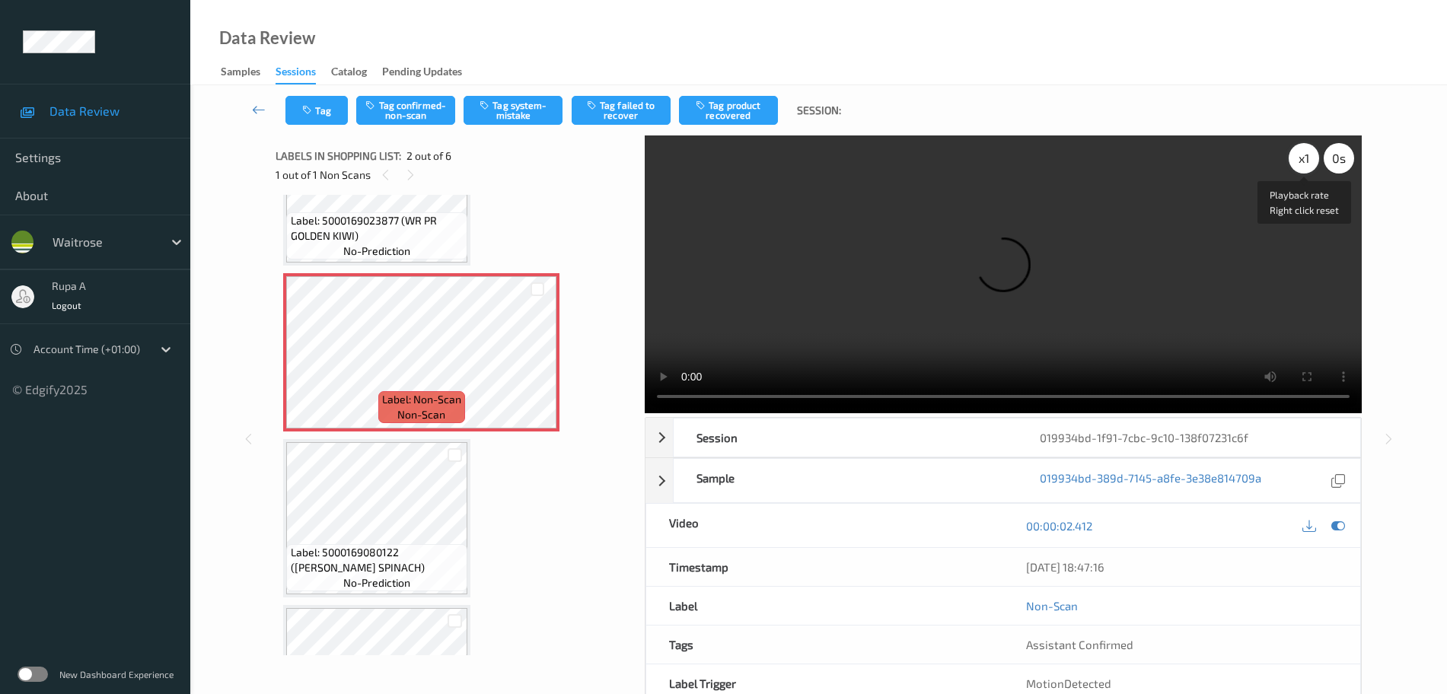
click at [1305, 157] on div "x 1" at bounding box center [1304, 158] width 30 height 30
click at [1305, 157] on div "x 2" at bounding box center [1304, 158] width 30 height 30
click at [1338, 524] on icon at bounding box center [1338, 526] width 14 height 14
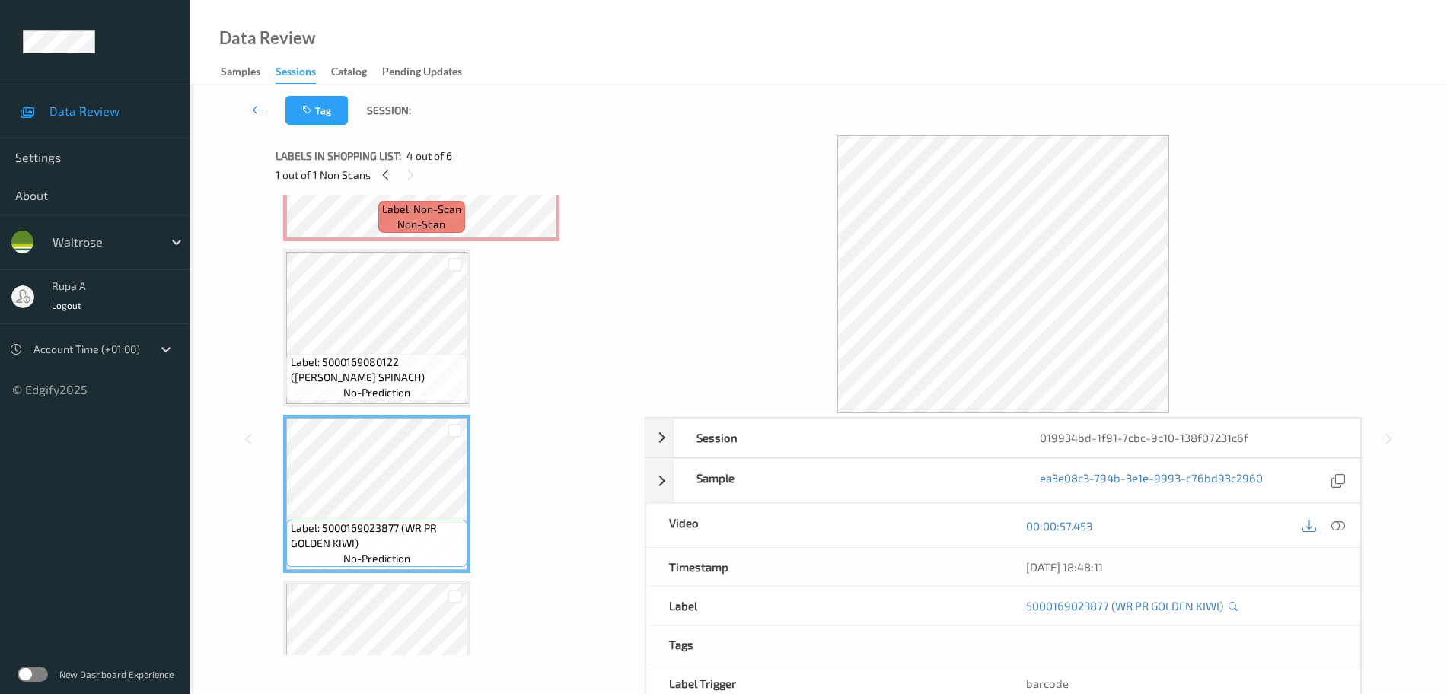
scroll to position [0, 0]
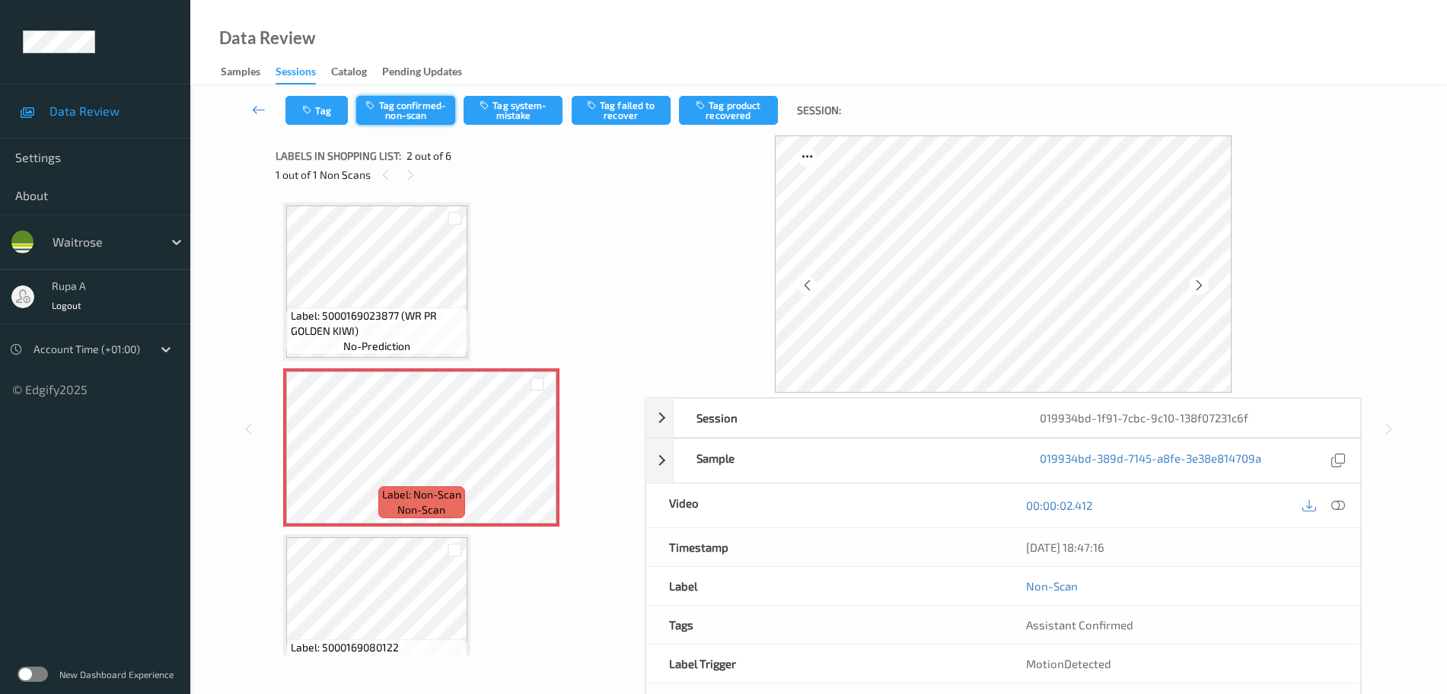
click at [411, 116] on button "Tag confirmed-non-scan" at bounding box center [405, 110] width 99 height 29
click at [718, 109] on button "Tag product recovered" at bounding box center [728, 110] width 99 height 29
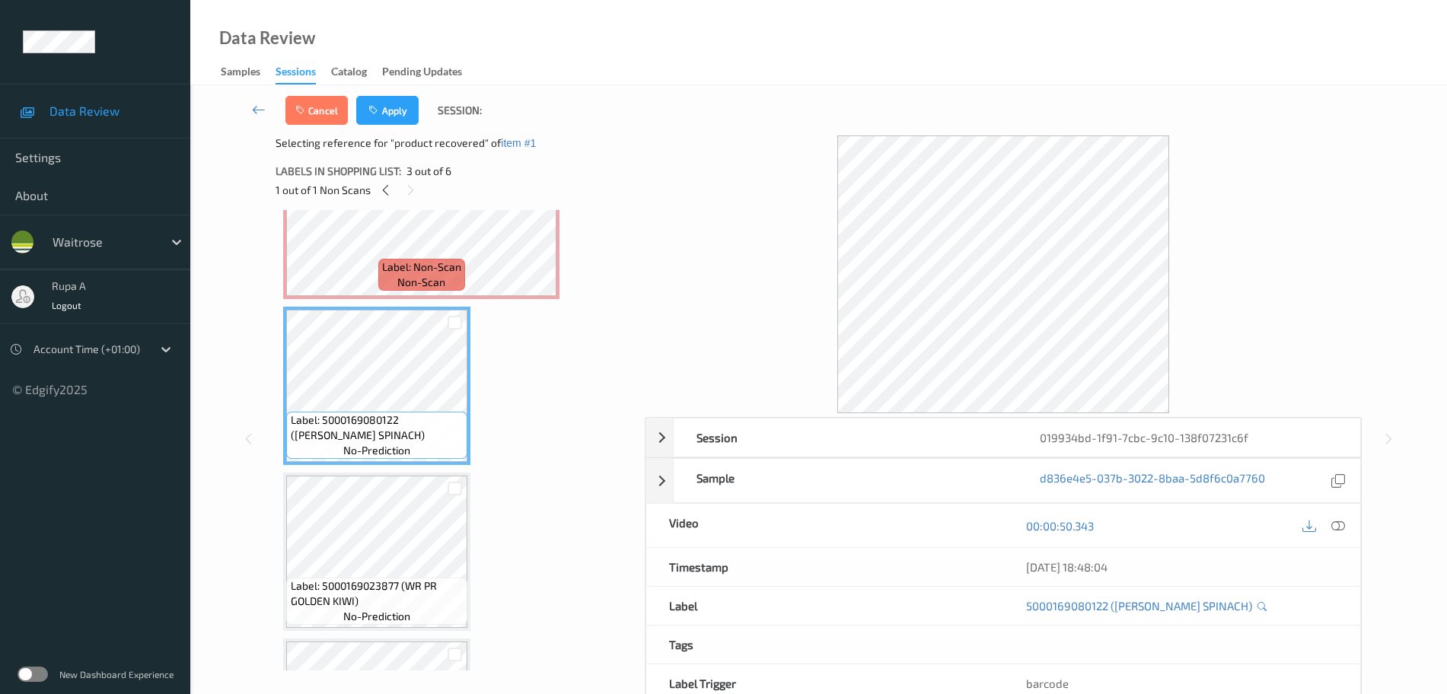
scroll to position [381, 0]
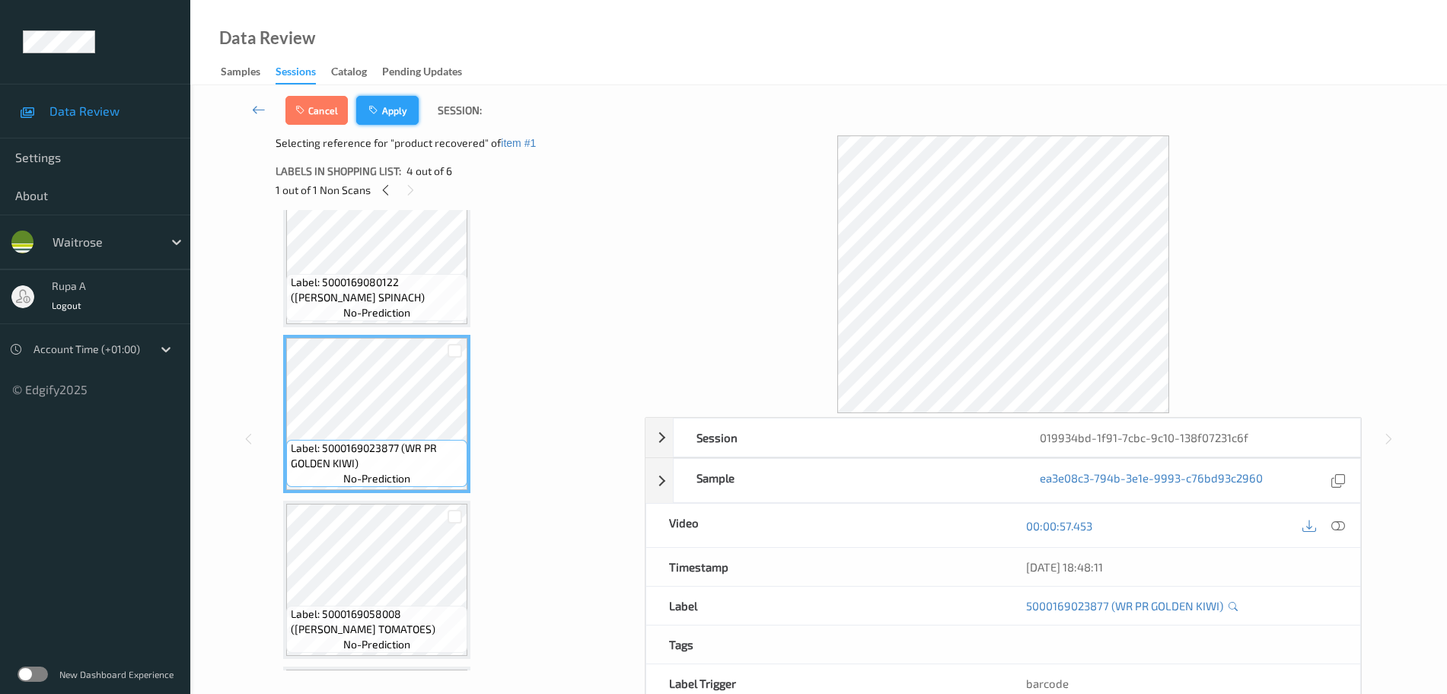
click at [396, 123] on button "Apply" at bounding box center [387, 110] width 62 height 29
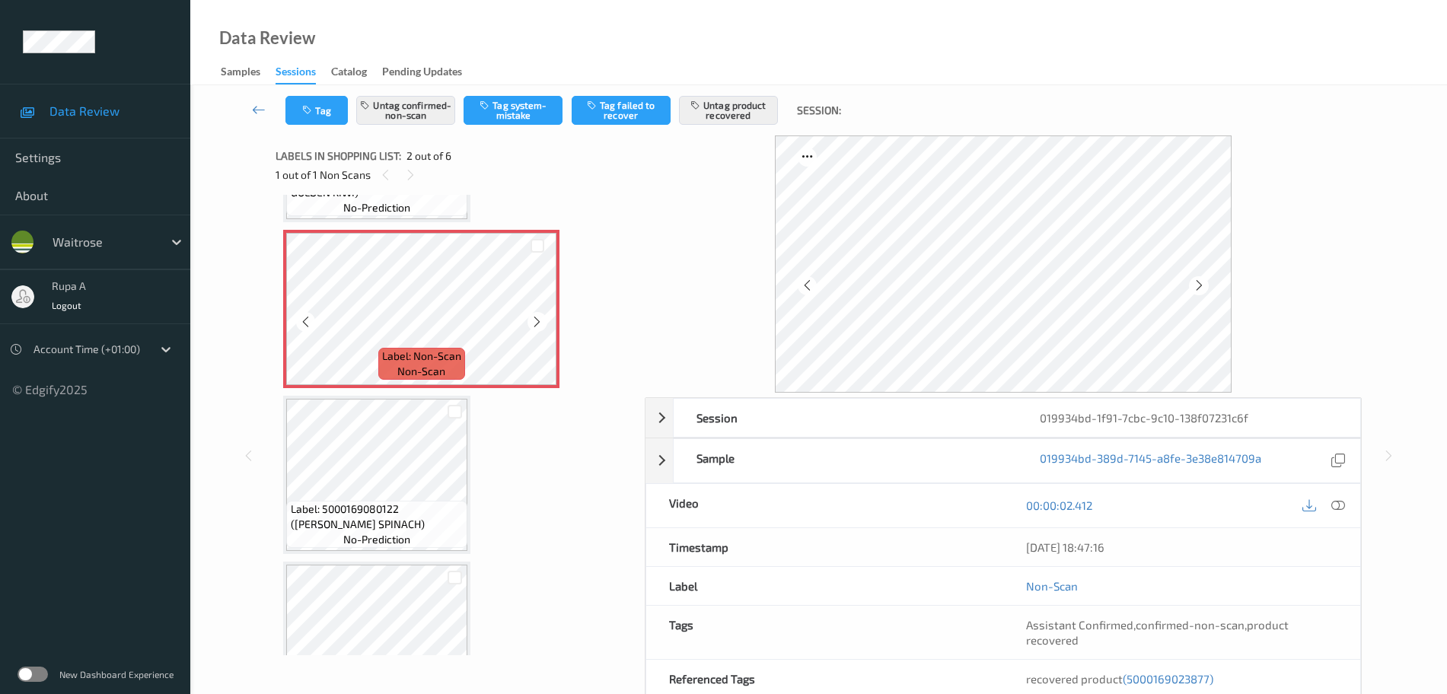
scroll to position [190, 0]
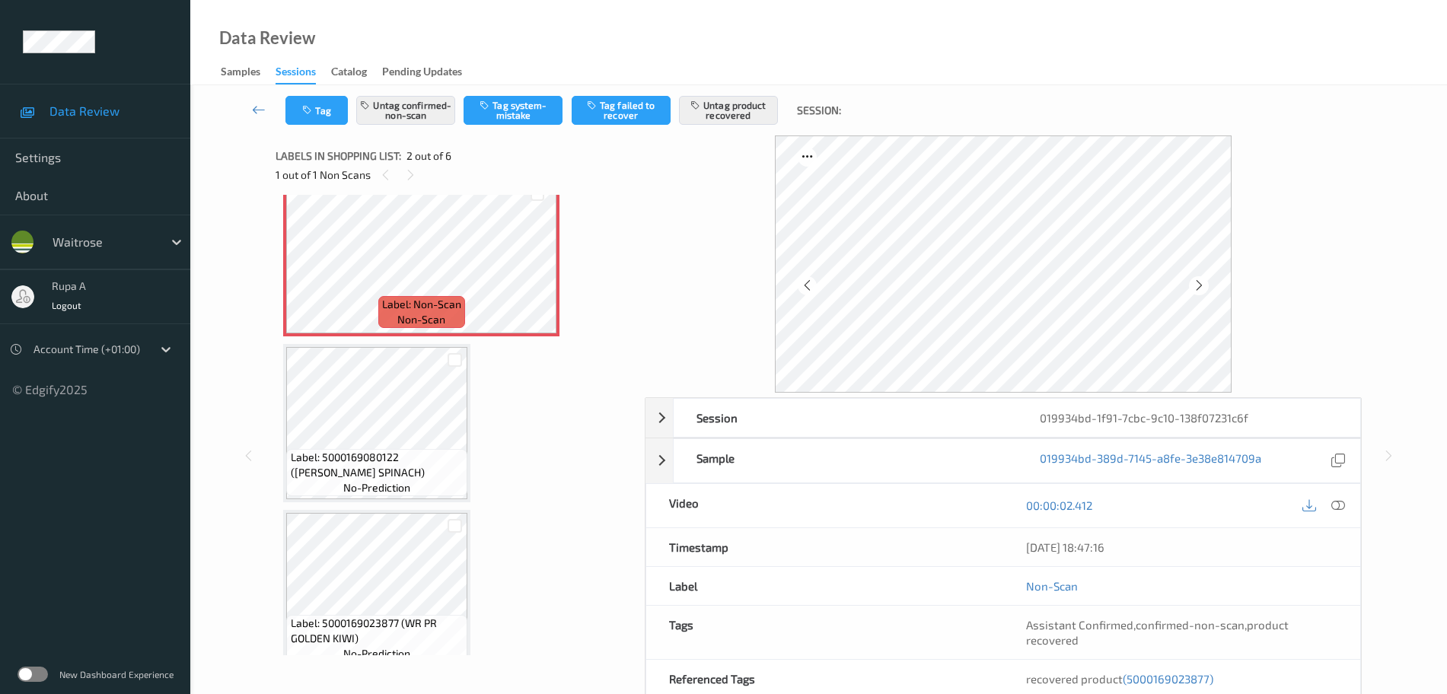
click at [392, 457] on span "Label: 5000169080122 ([PERSON_NAME] SPINACH)" at bounding box center [378, 465] width 174 height 30
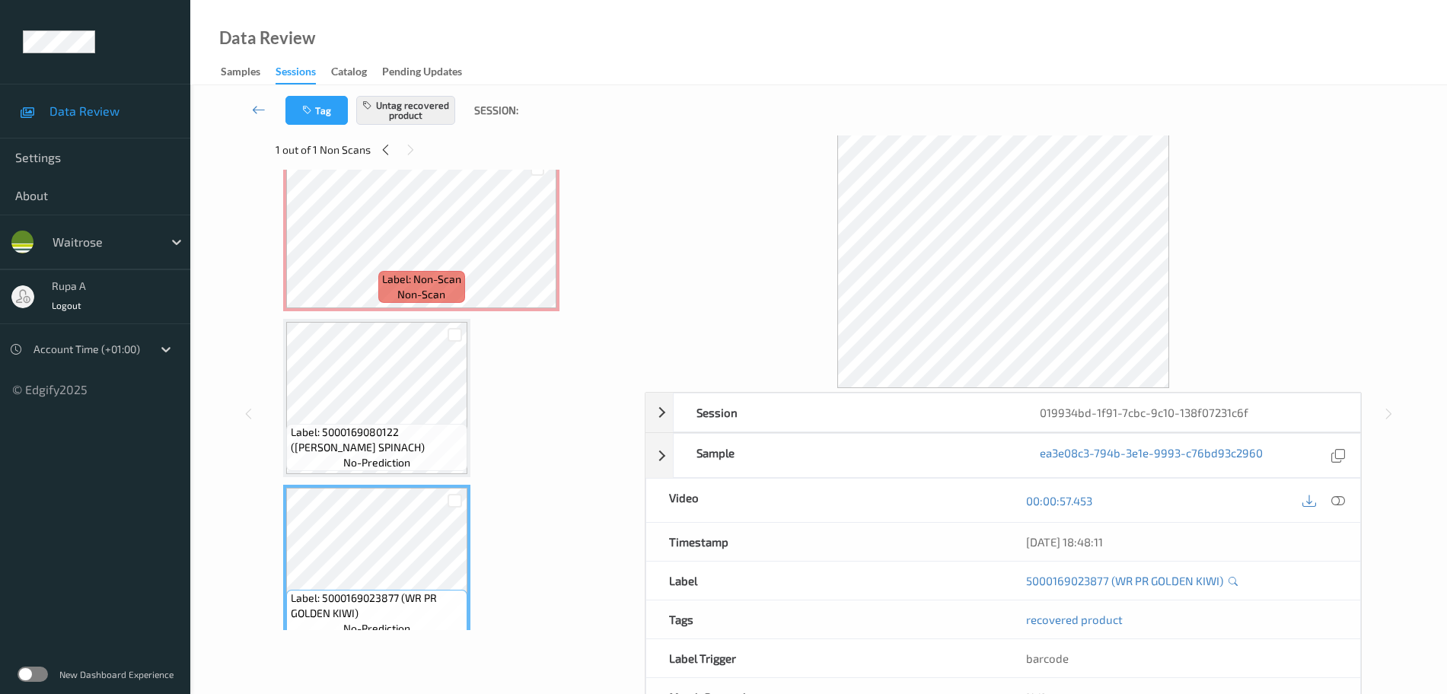
scroll to position [0, 0]
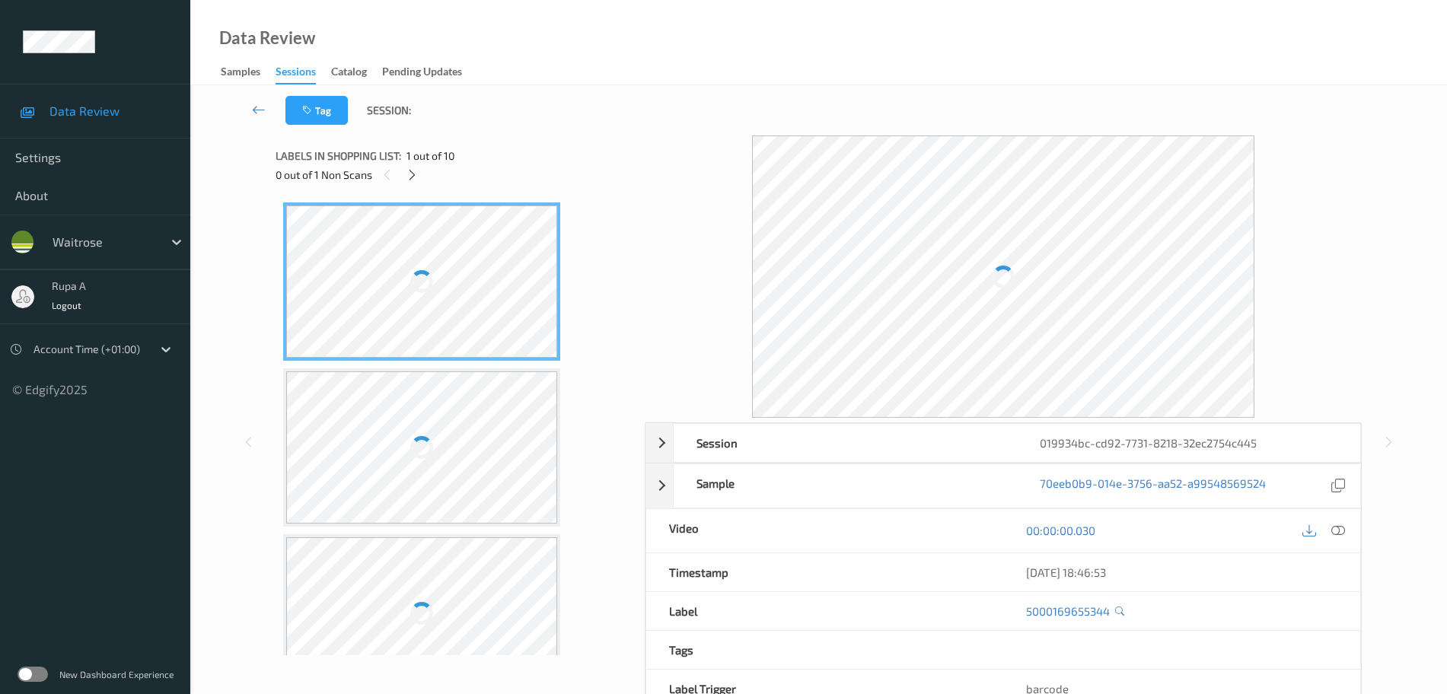
click at [524, 142] on div "Labels in shopping list: 1 out of 10 0 out of 1 Non Scans" at bounding box center [455, 164] width 359 height 59
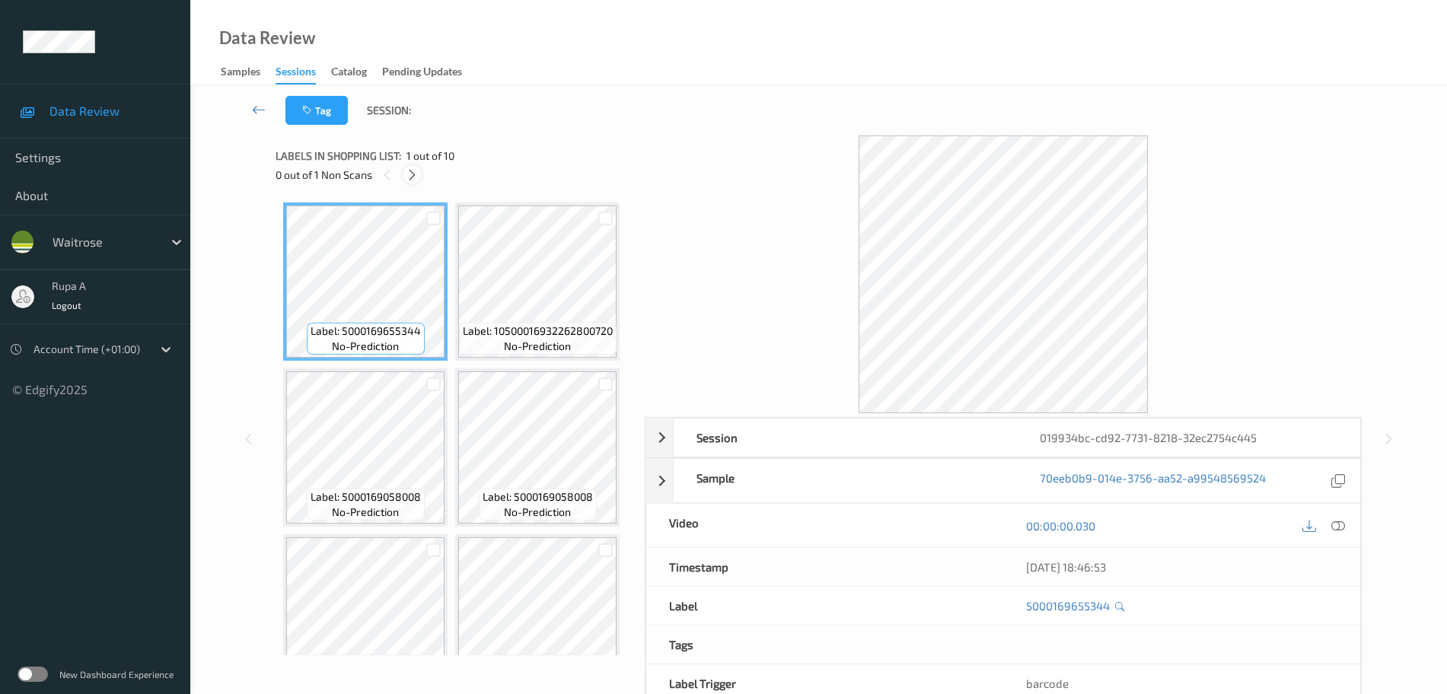
click at [413, 171] on icon at bounding box center [412, 175] width 13 height 14
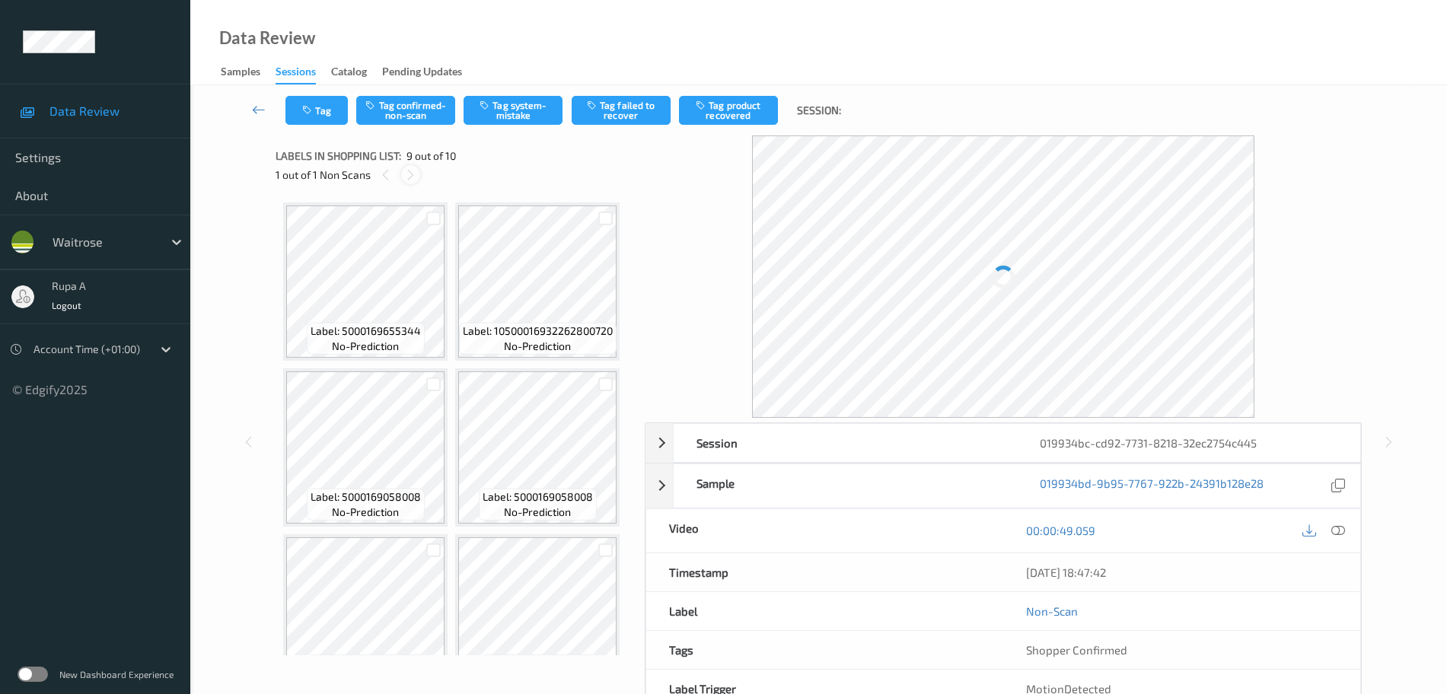
scroll to position [1169, 0]
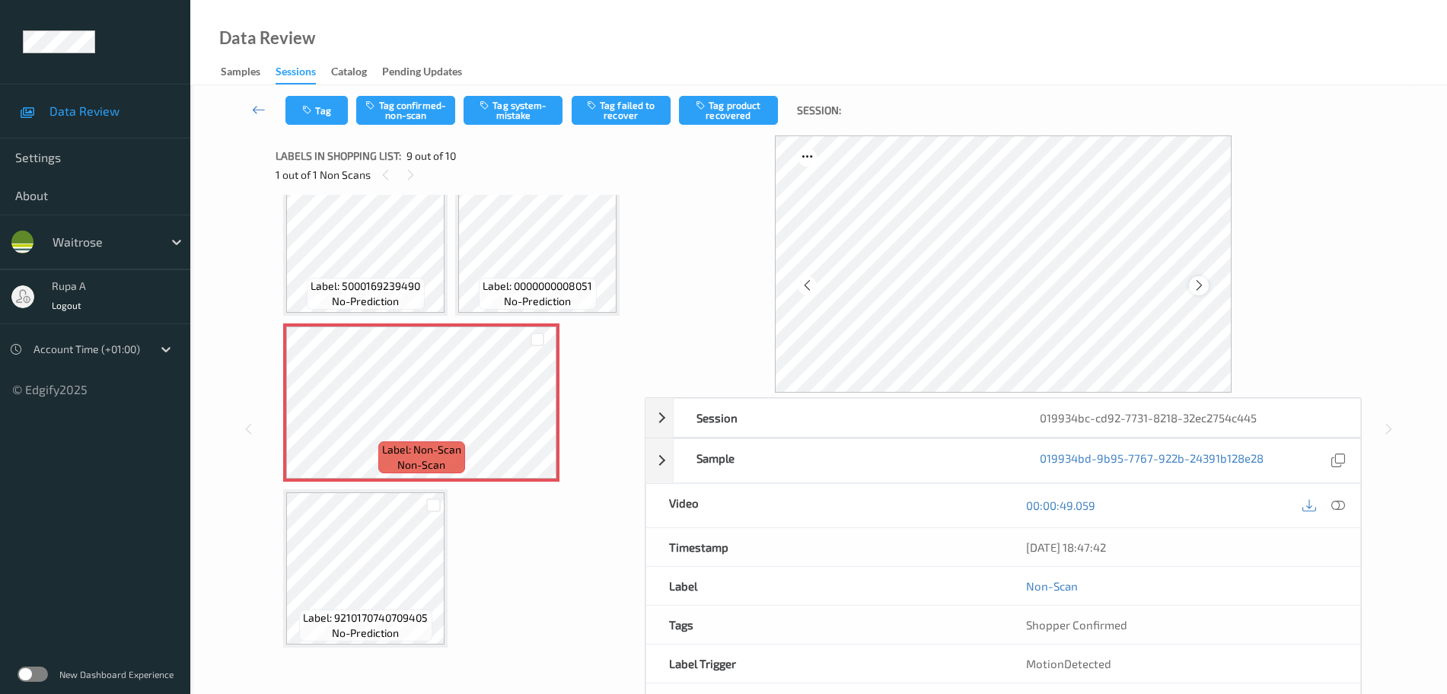
click at [1202, 288] on icon at bounding box center [1199, 286] width 13 height 14
click at [537, 110] on button "Tag system-mistake" at bounding box center [513, 110] width 99 height 29
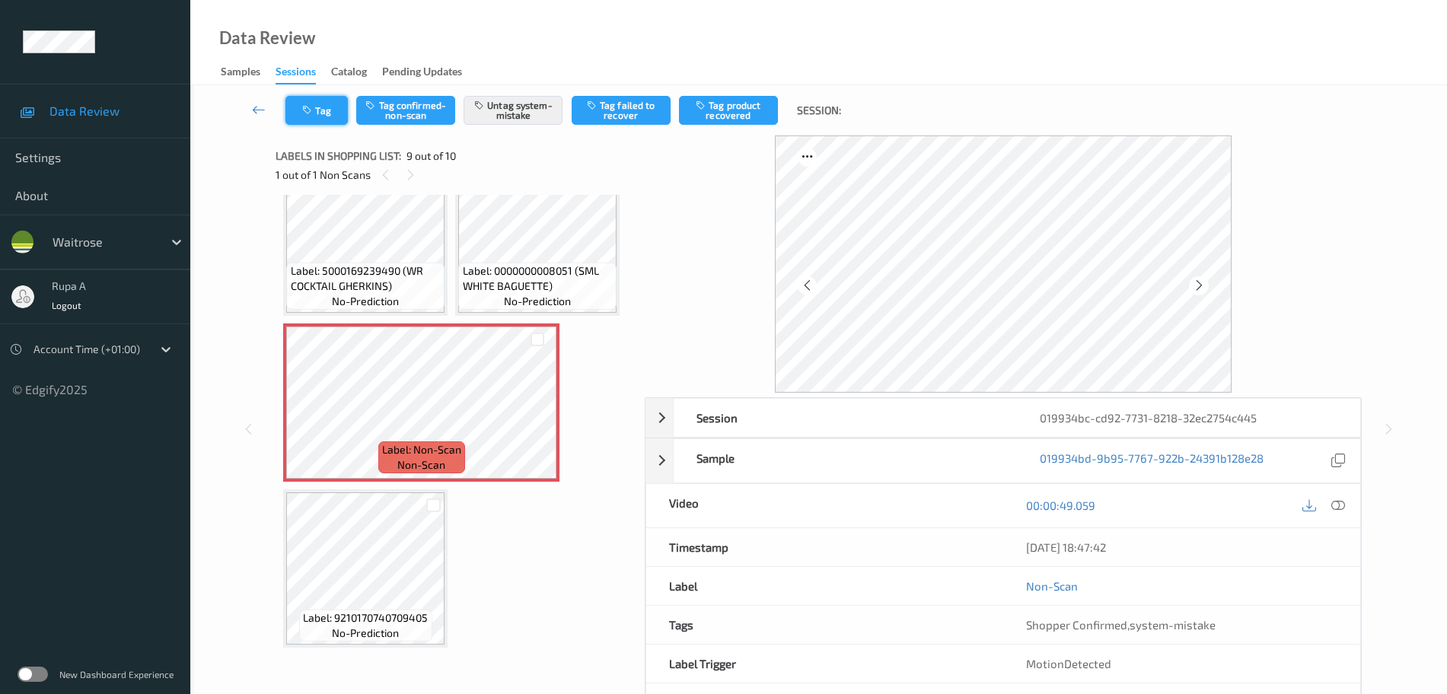
click at [333, 114] on button "Tag" at bounding box center [316, 110] width 62 height 29
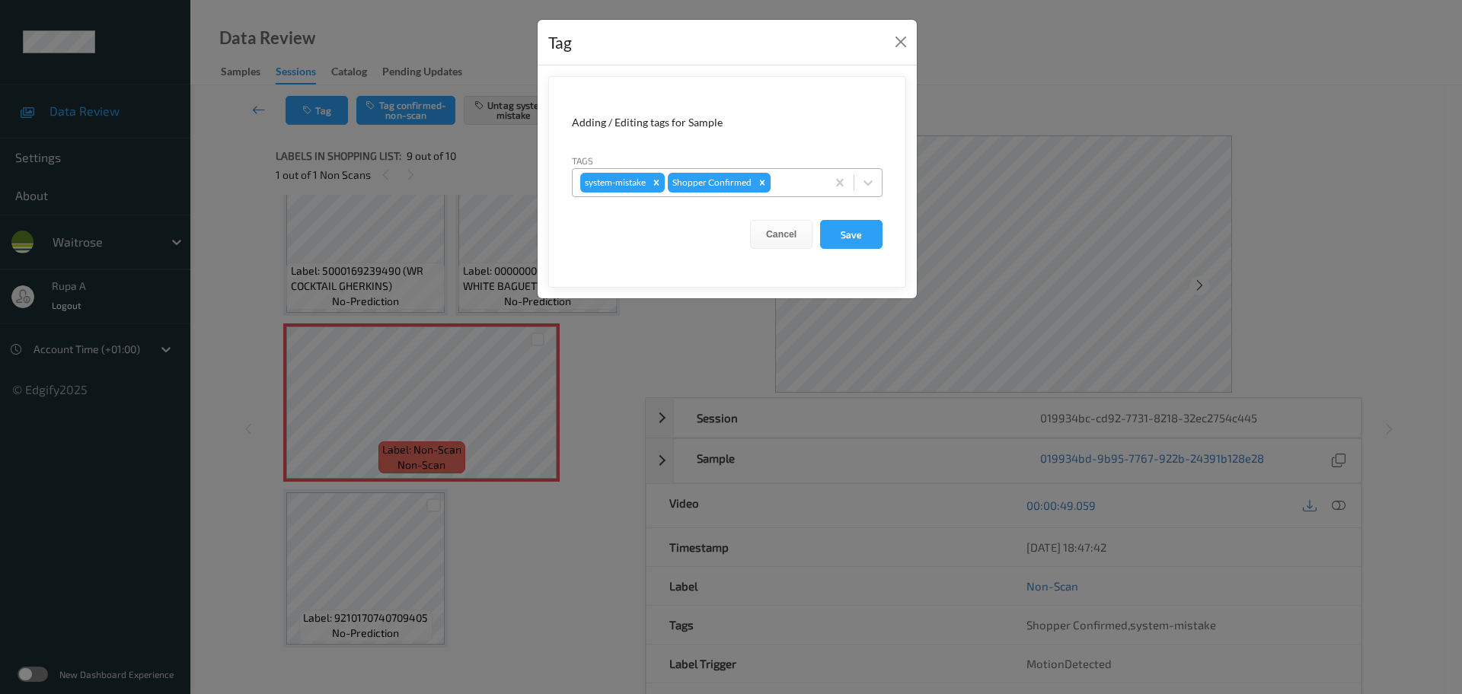
click at [814, 186] on div at bounding box center [795, 183] width 45 height 18
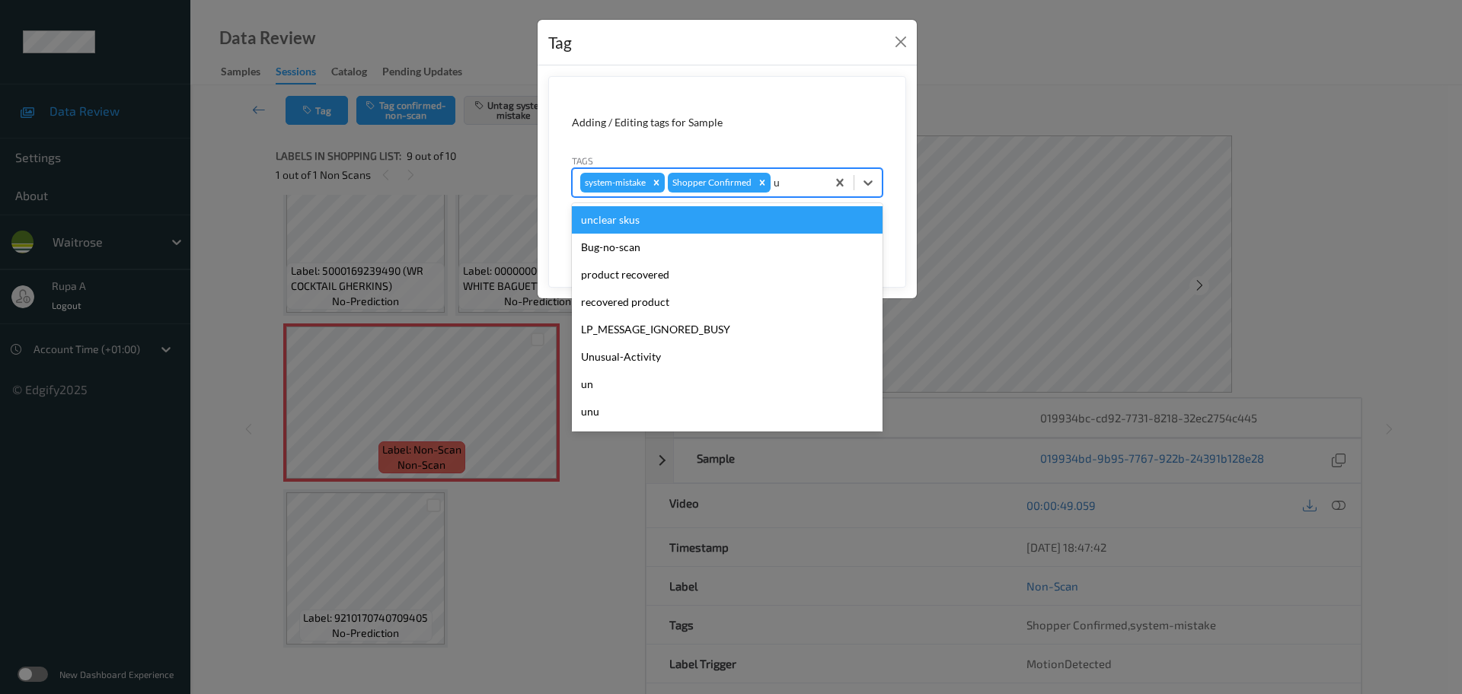
type input "un"
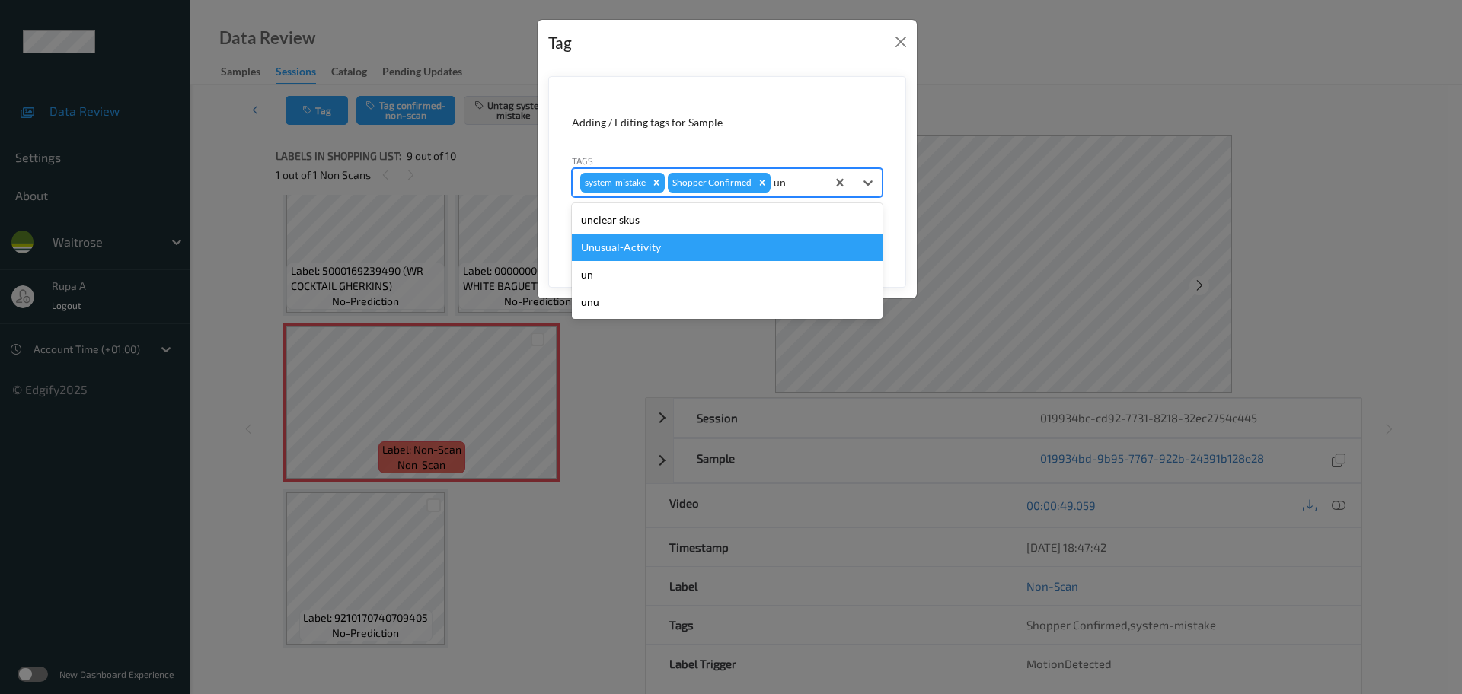
click at [693, 250] on div "Unusual-Activity" at bounding box center [727, 247] width 311 height 27
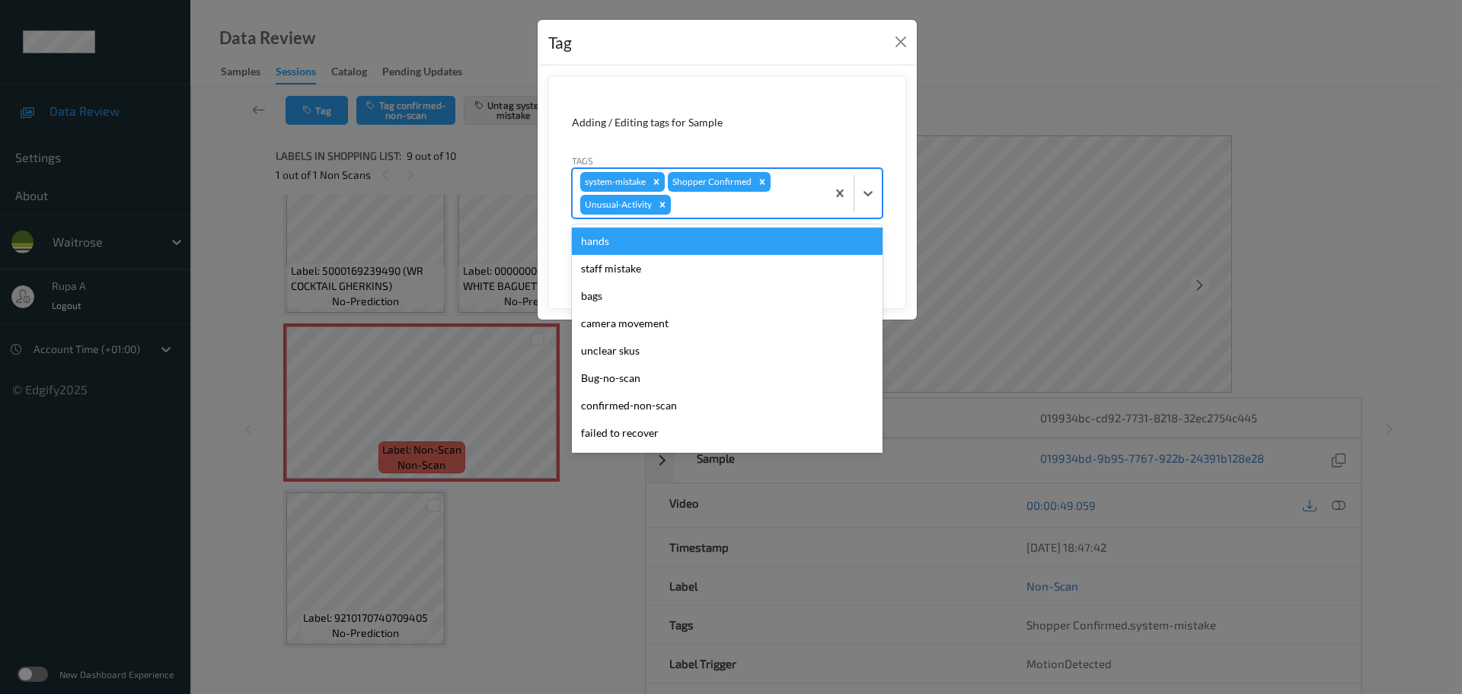
click at [755, 197] on div at bounding box center [746, 205] width 145 height 18
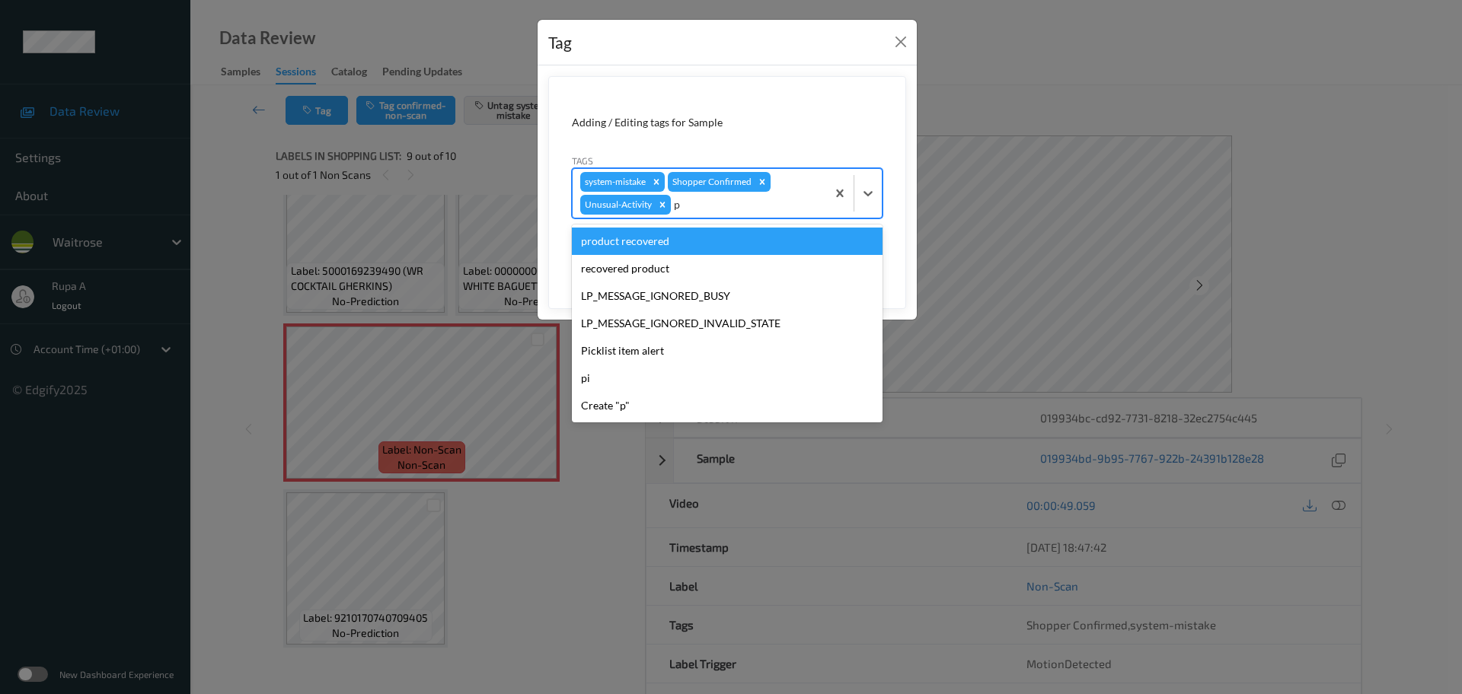
type input "pi"
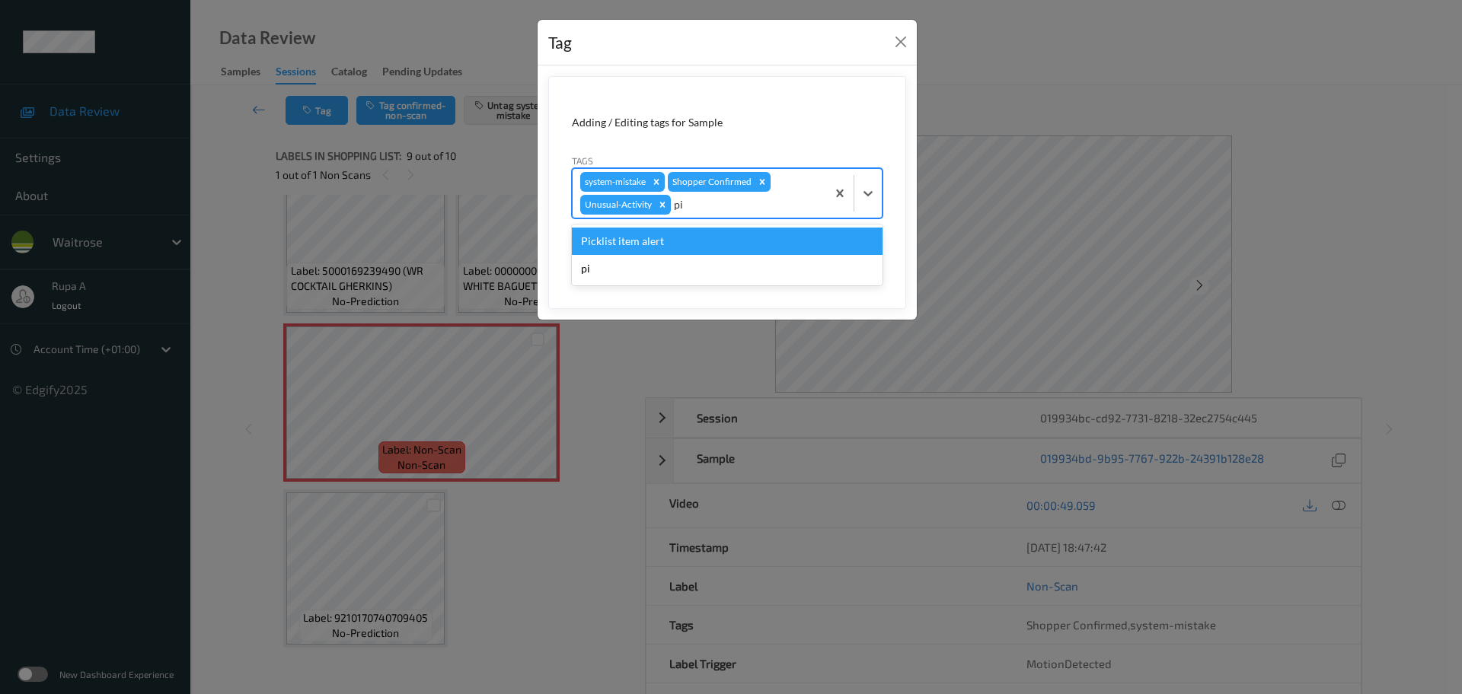
click at [723, 255] on div "pi" at bounding box center [727, 268] width 311 height 27
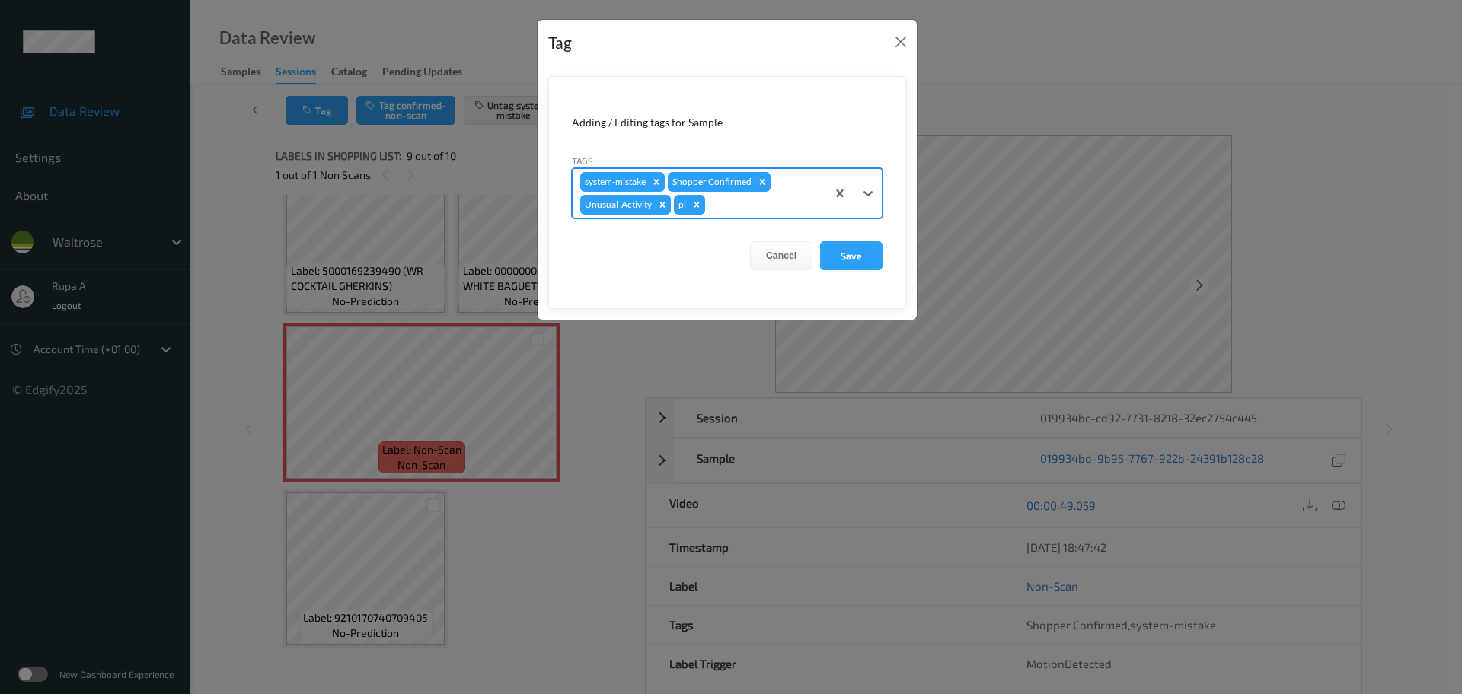
click at [705, 209] on div "system-mistake Shopper Confirmed Unusual-Activity pi" at bounding box center [698, 193] width 253 height 49
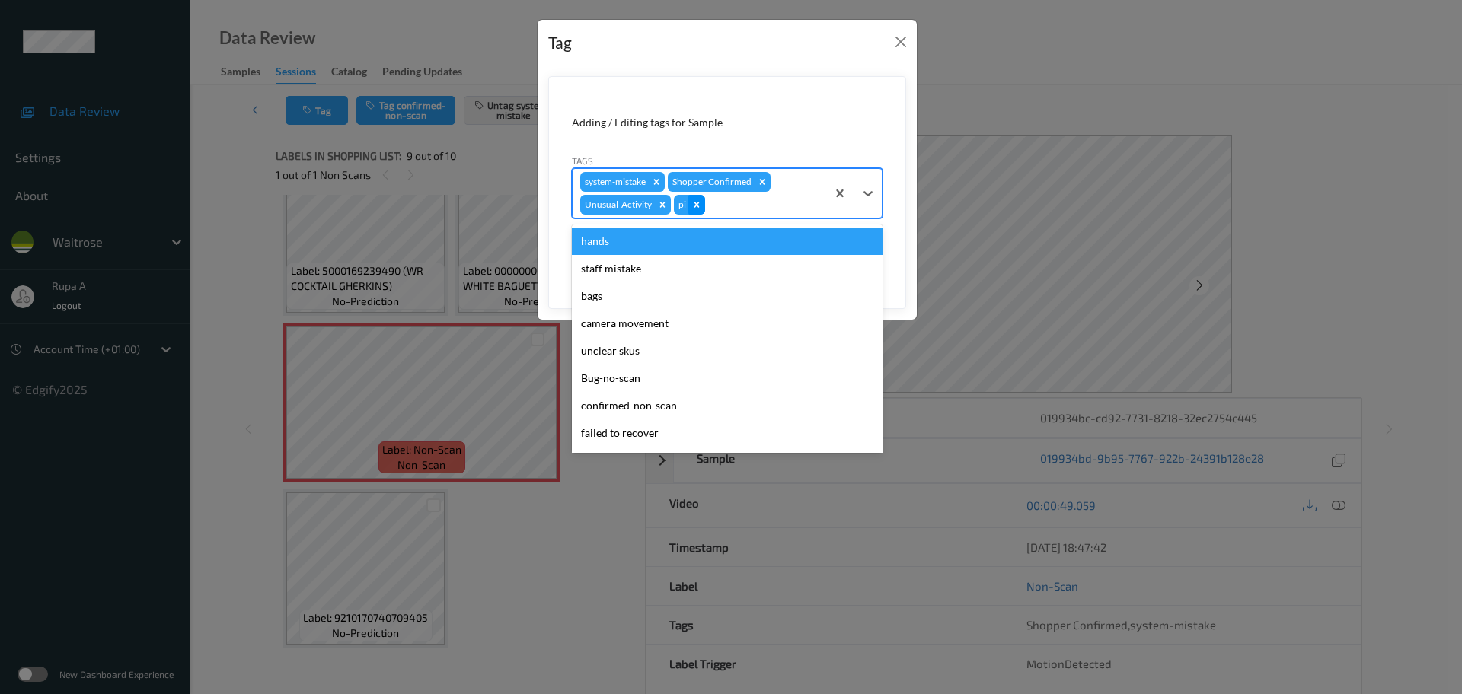
click at [700, 209] on icon "Remove pi" at bounding box center [696, 204] width 11 height 11
click at [745, 209] on div at bounding box center [746, 205] width 145 height 18
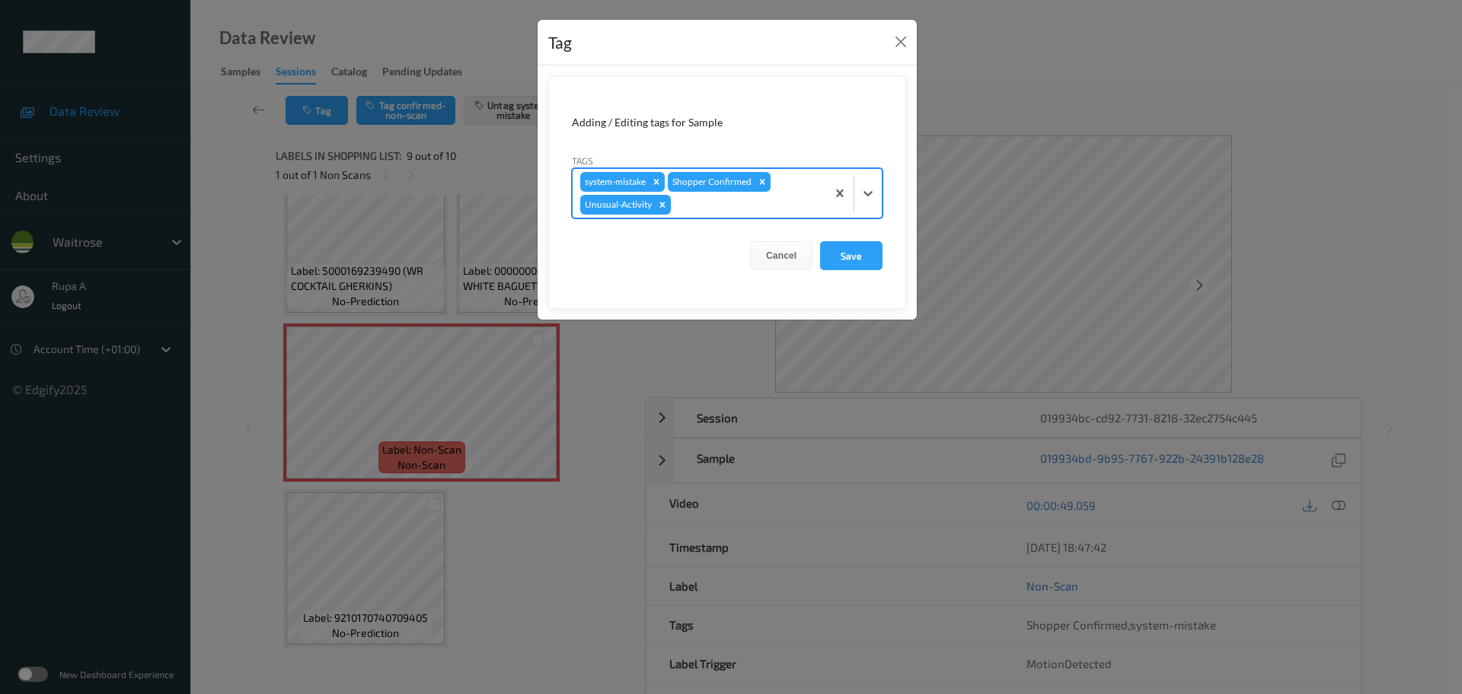
click at [745, 210] on div at bounding box center [746, 205] width 145 height 18
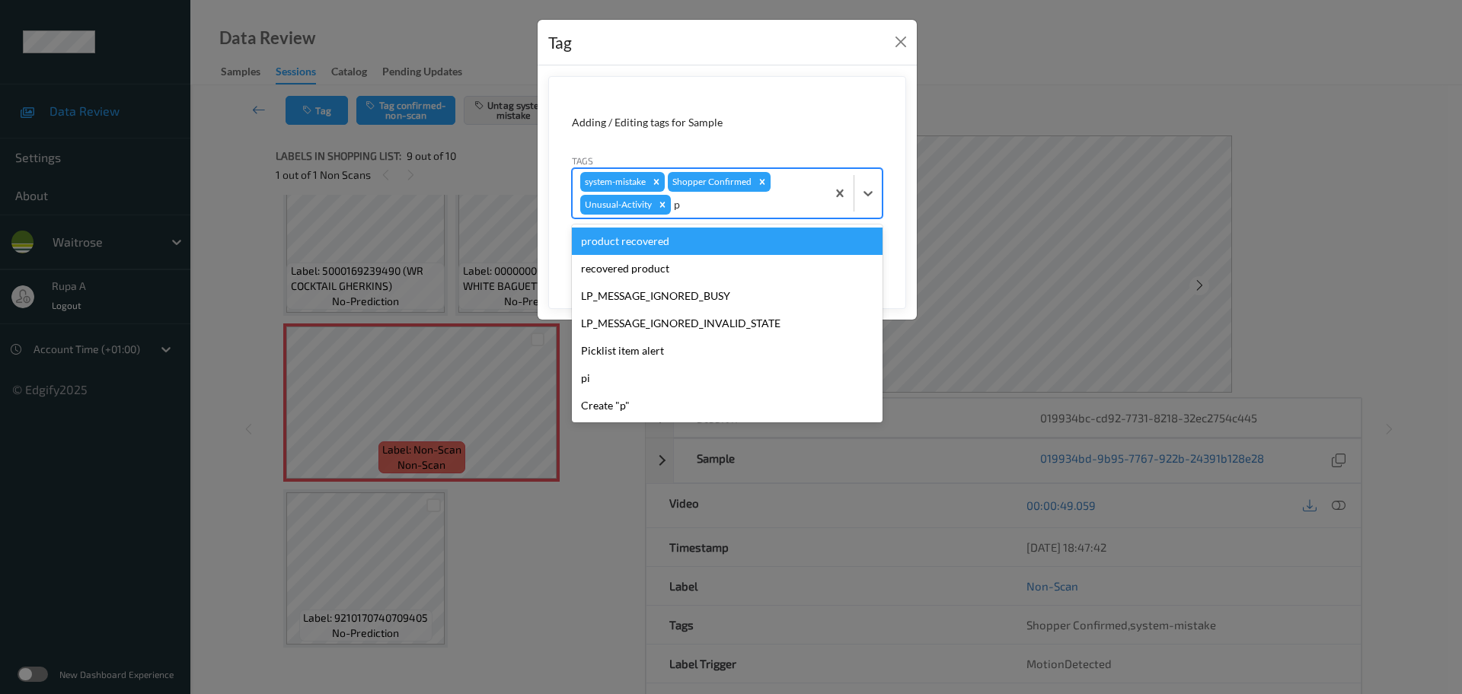
type input "pi"
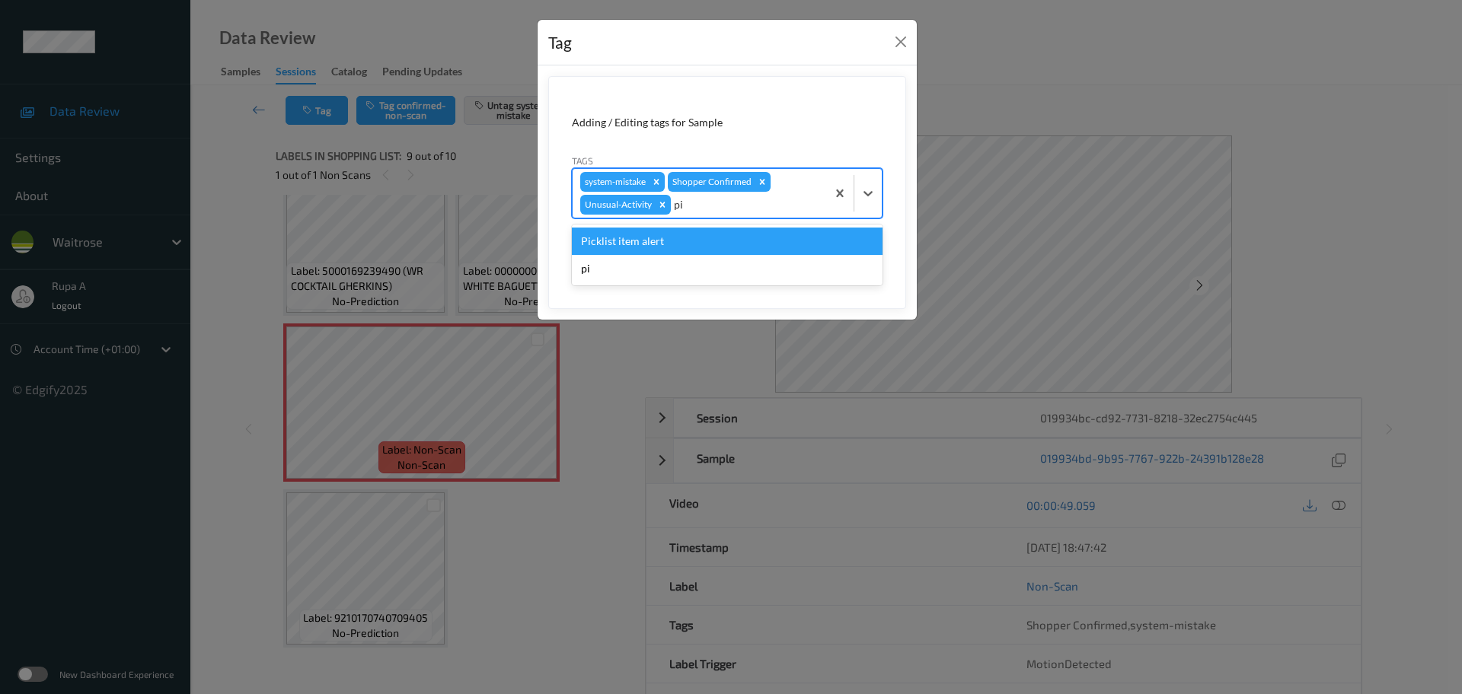
click at [687, 237] on div "Picklist item alert" at bounding box center [727, 241] width 311 height 27
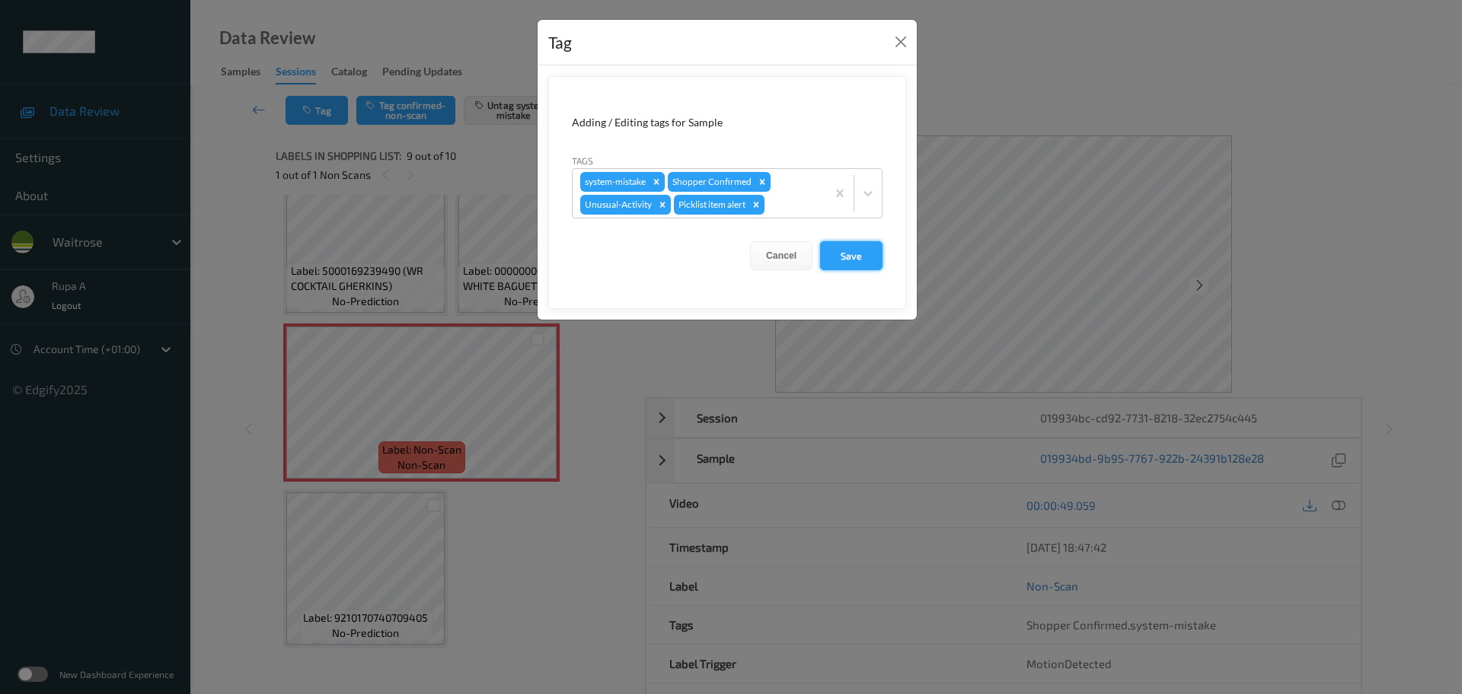
click at [856, 266] on button "Save" at bounding box center [851, 255] width 62 height 29
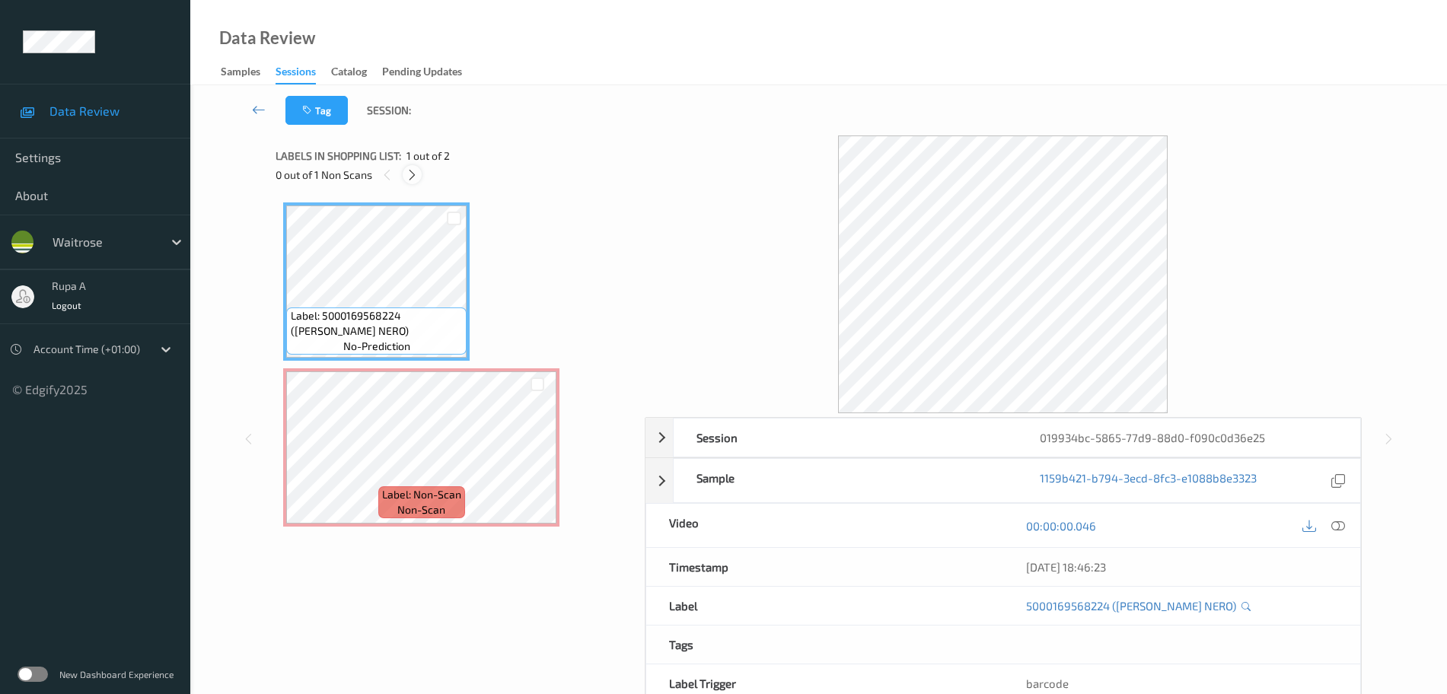
click at [411, 168] on icon at bounding box center [412, 175] width 13 height 14
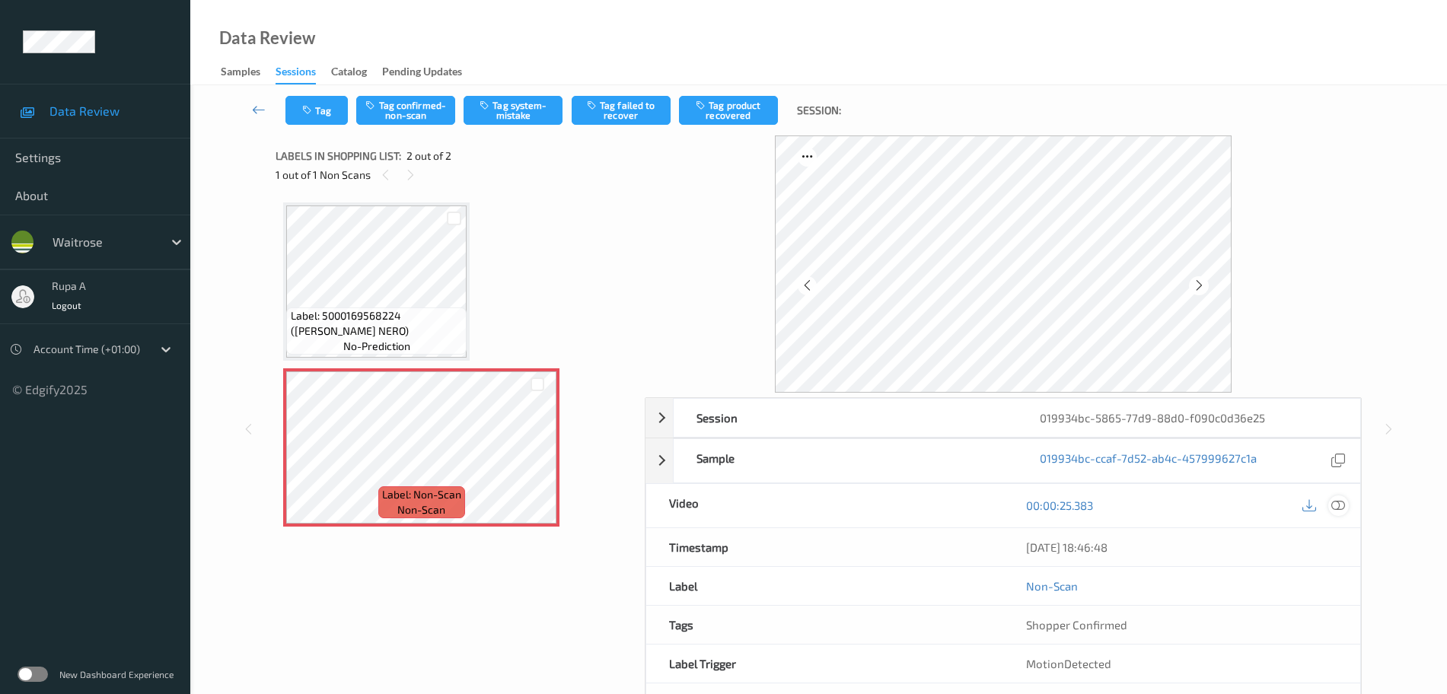
click at [1339, 508] on icon at bounding box center [1338, 506] width 14 height 14
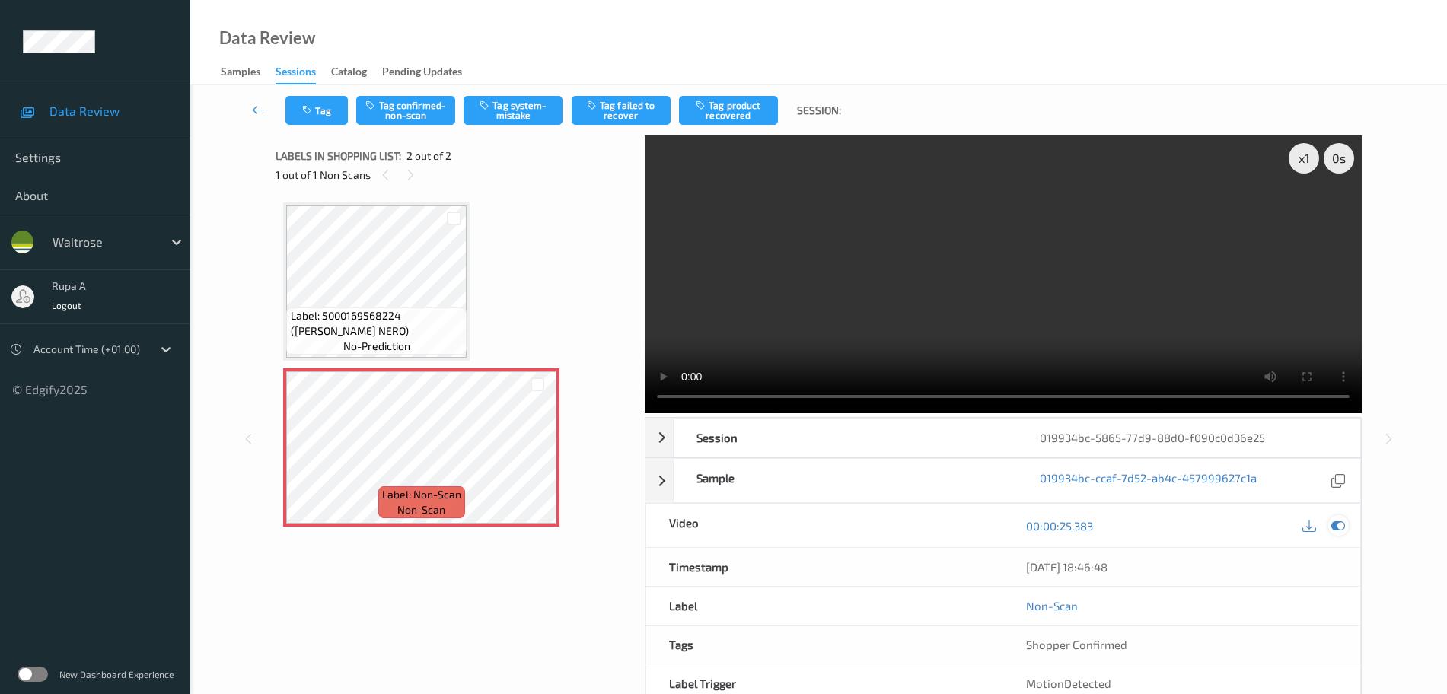
click at [1337, 521] on icon at bounding box center [1338, 526] width 14 height 14
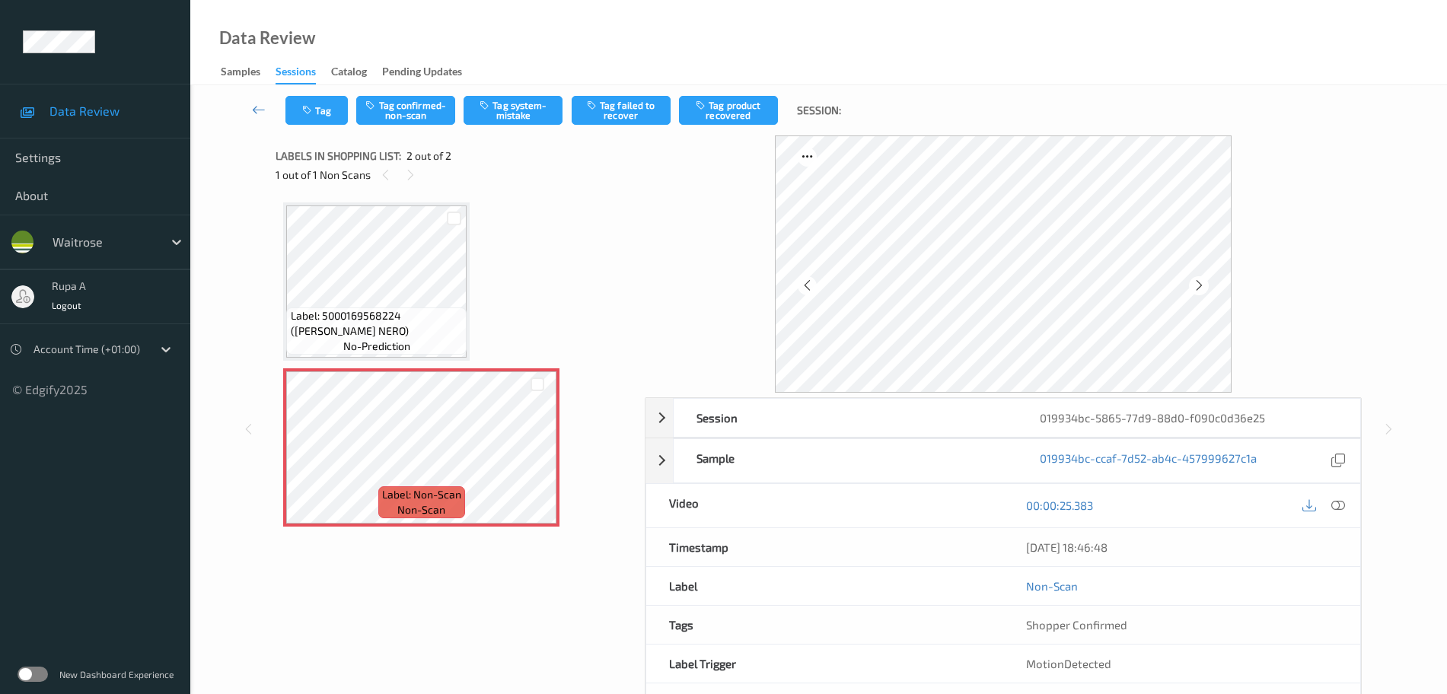
click at [1347, 512] on div at bounding box center [1323, 506] width 49 height 21
click at [1340, 508] on icon at bounding box center [1338, 506] width 14 height 14
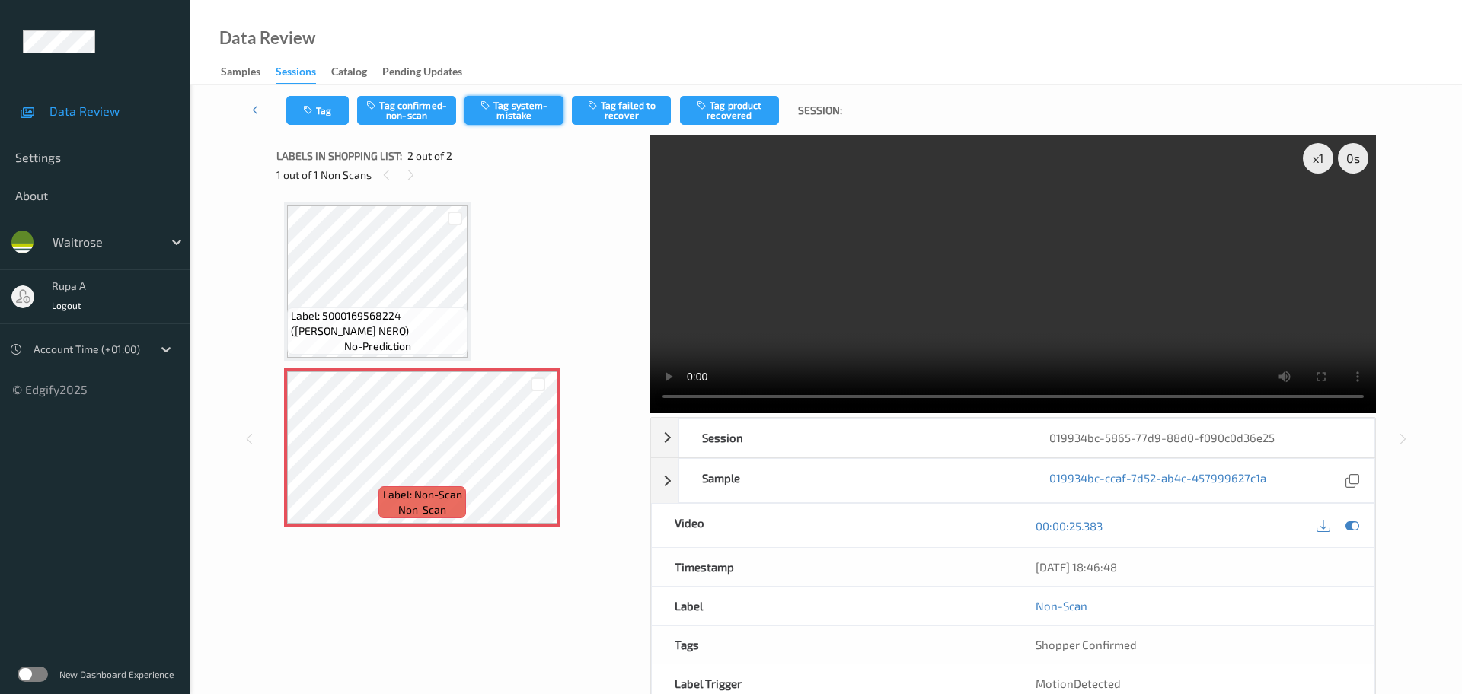
click at [541, 116] on button "Tag system-mistake" at bounding box center [513, 110] width 99 height 29
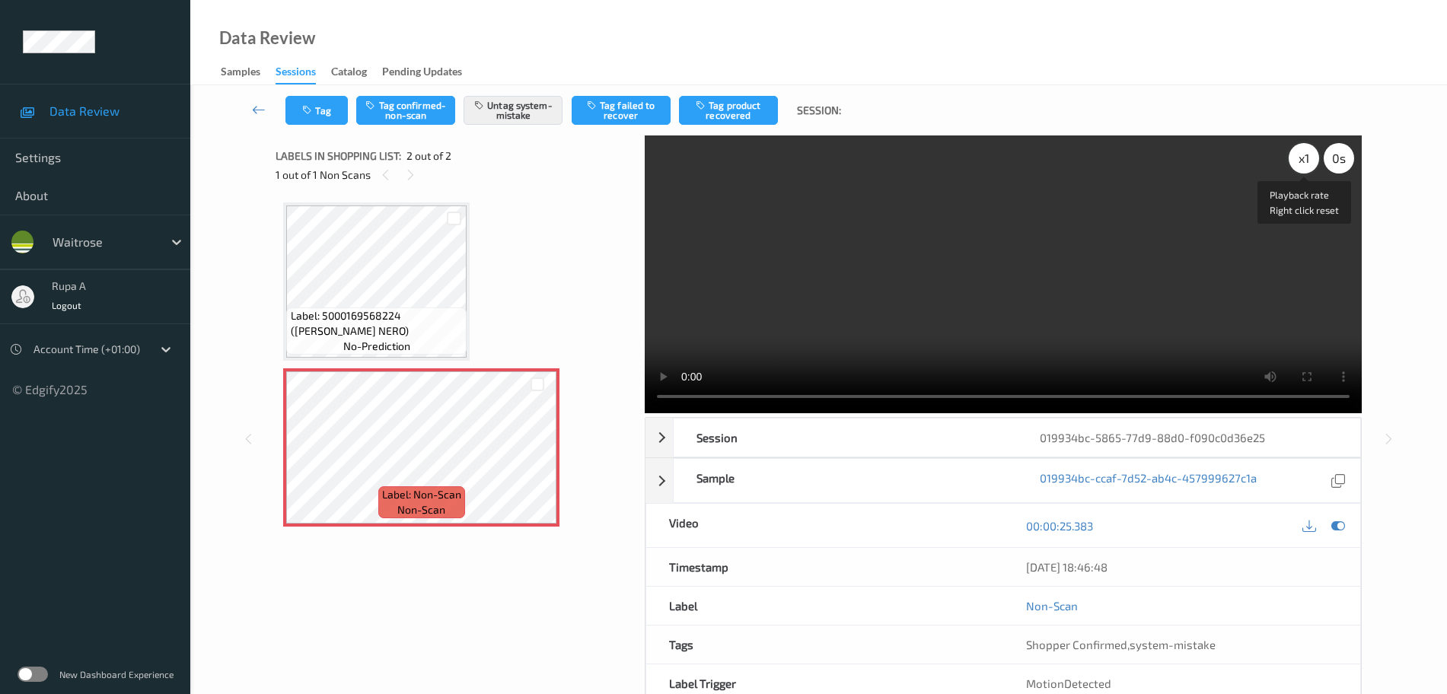
click at [1297, 161] on div "x 1" at bounding box center [1304, 158] width 30 height 30
click at [1297, 161] on div "x 2" at bounding box center [1304, 158] width 30 height 30
click at [1303, 158] on div "x 4" at bounding box center [1304, 158] width 30 height 30
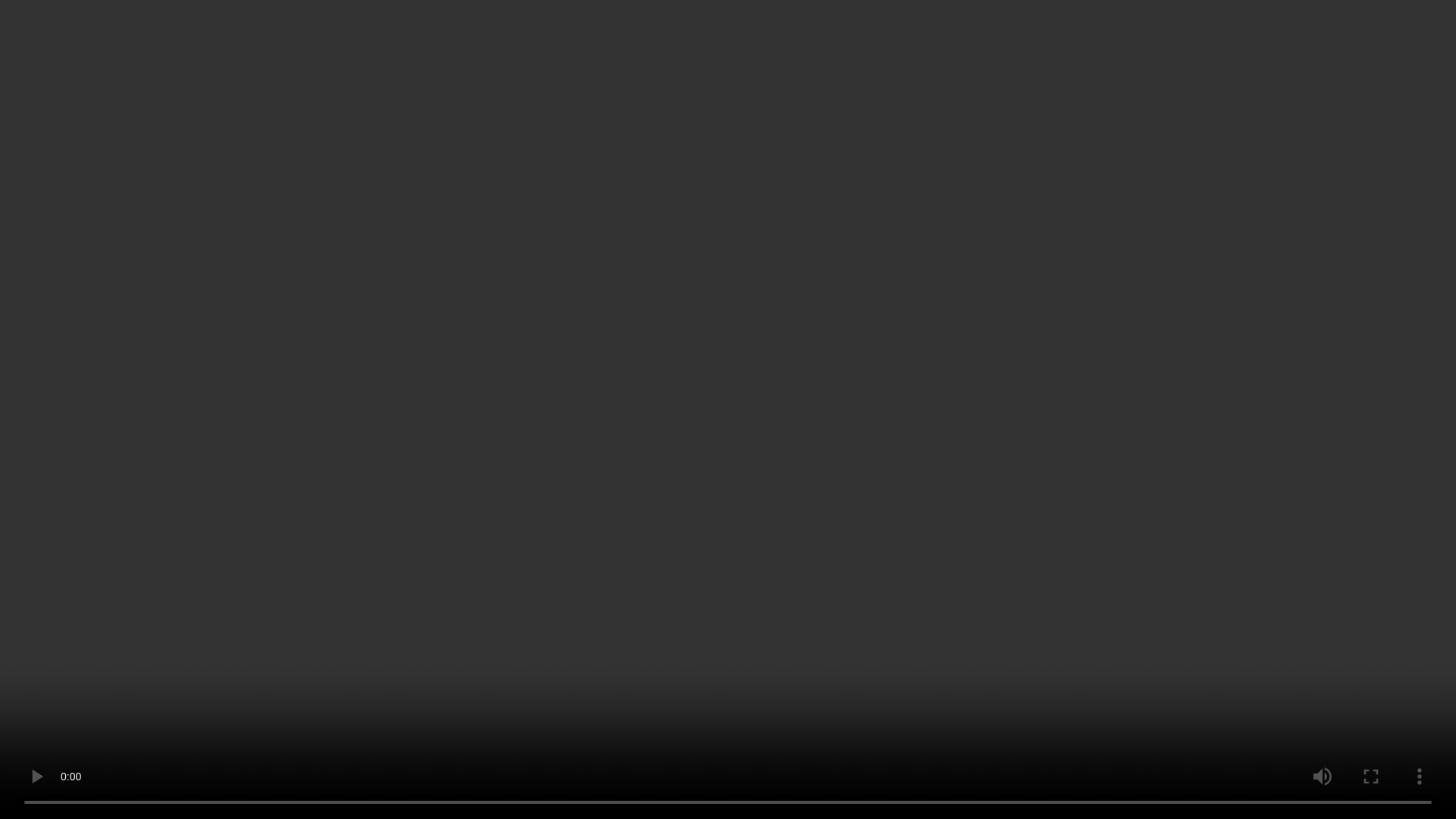
click at [1243, 474] on video at bounding box center [728, 410] width 1456 height 819
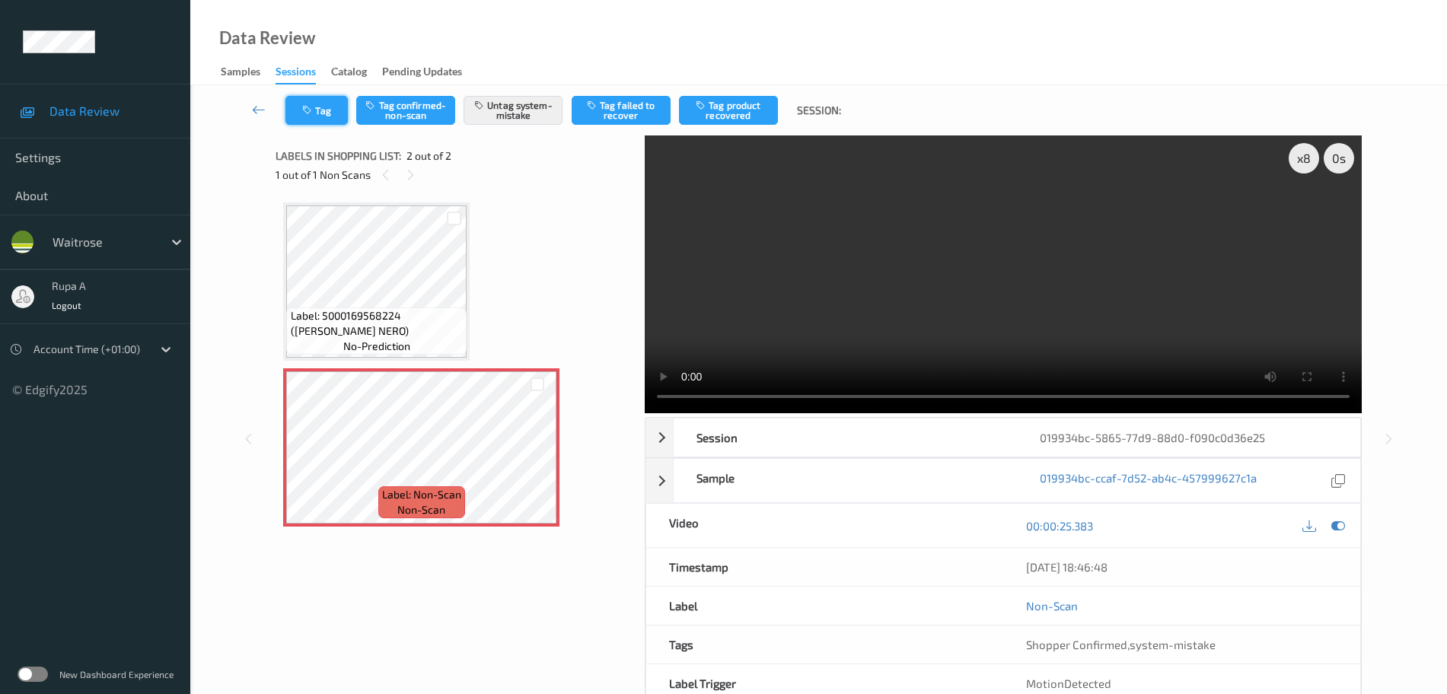
click at [298, 110] on button "Tag" at bounding box center [316, 110] width 62 height 29
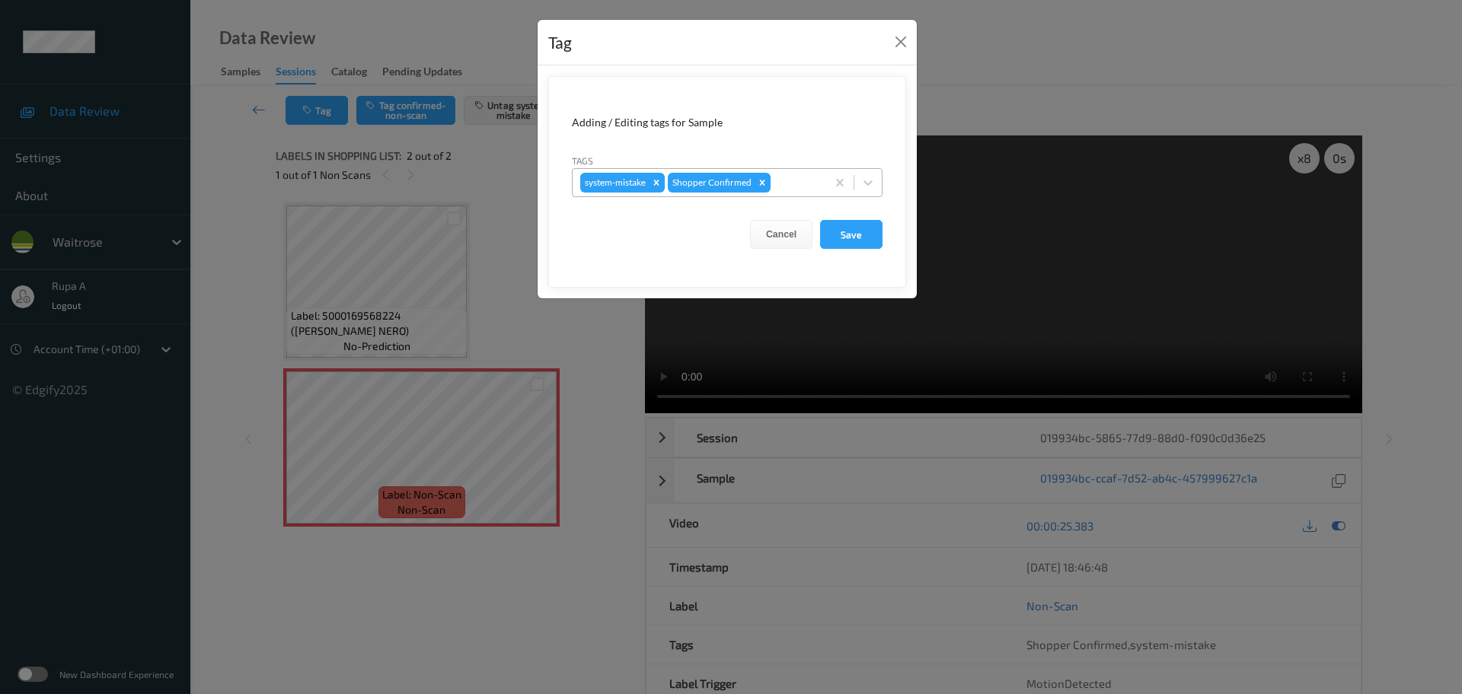
click at [805, 179] on div at bounding box center [795, 183] width 45 height 18
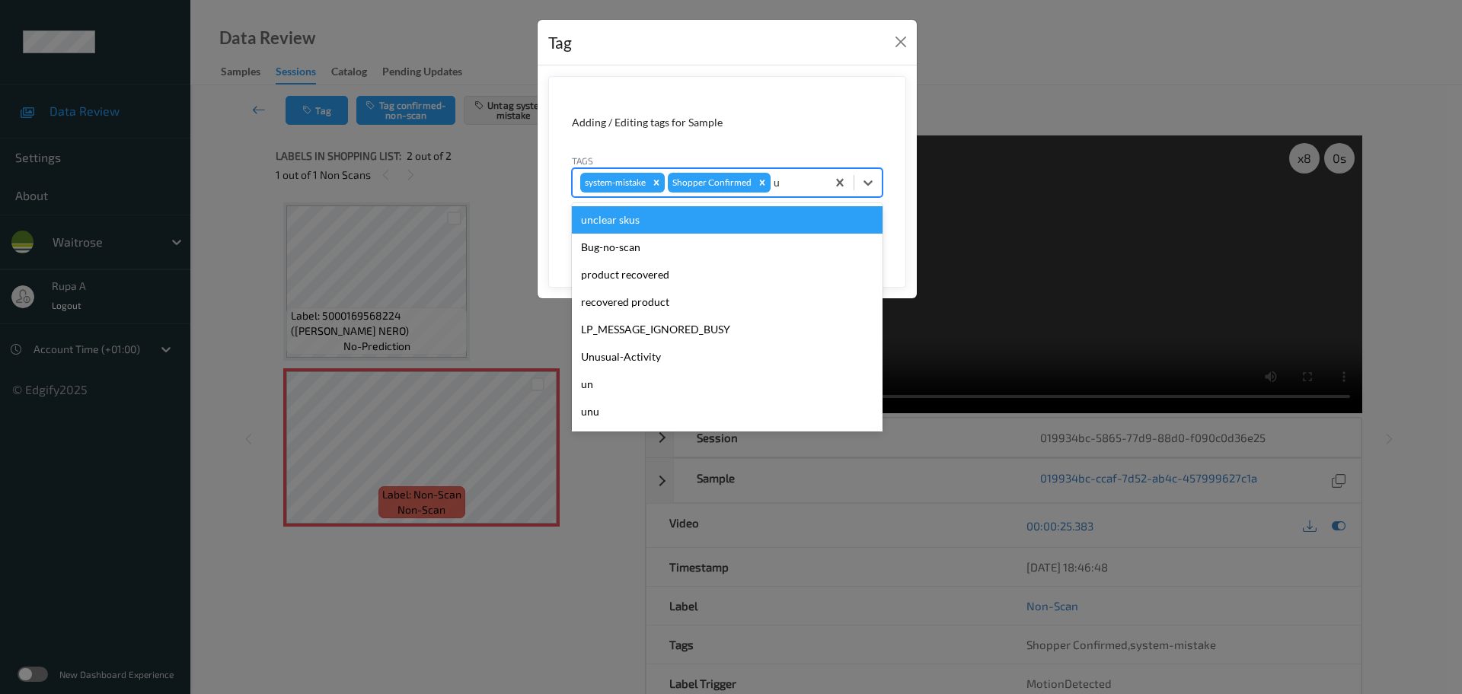
type input "un"
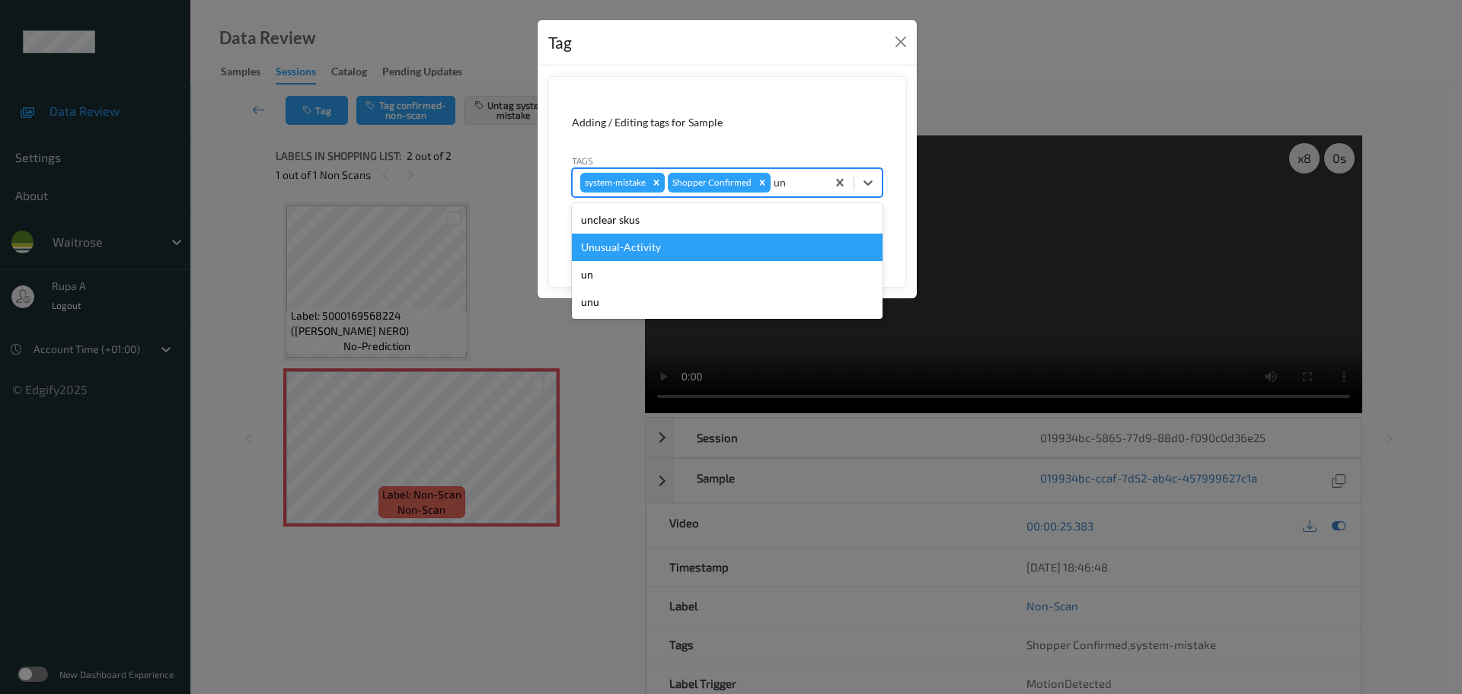
click at [722, 246] on div "Unusual-Activity" at bounding box center [727, 247] width 311 height 27
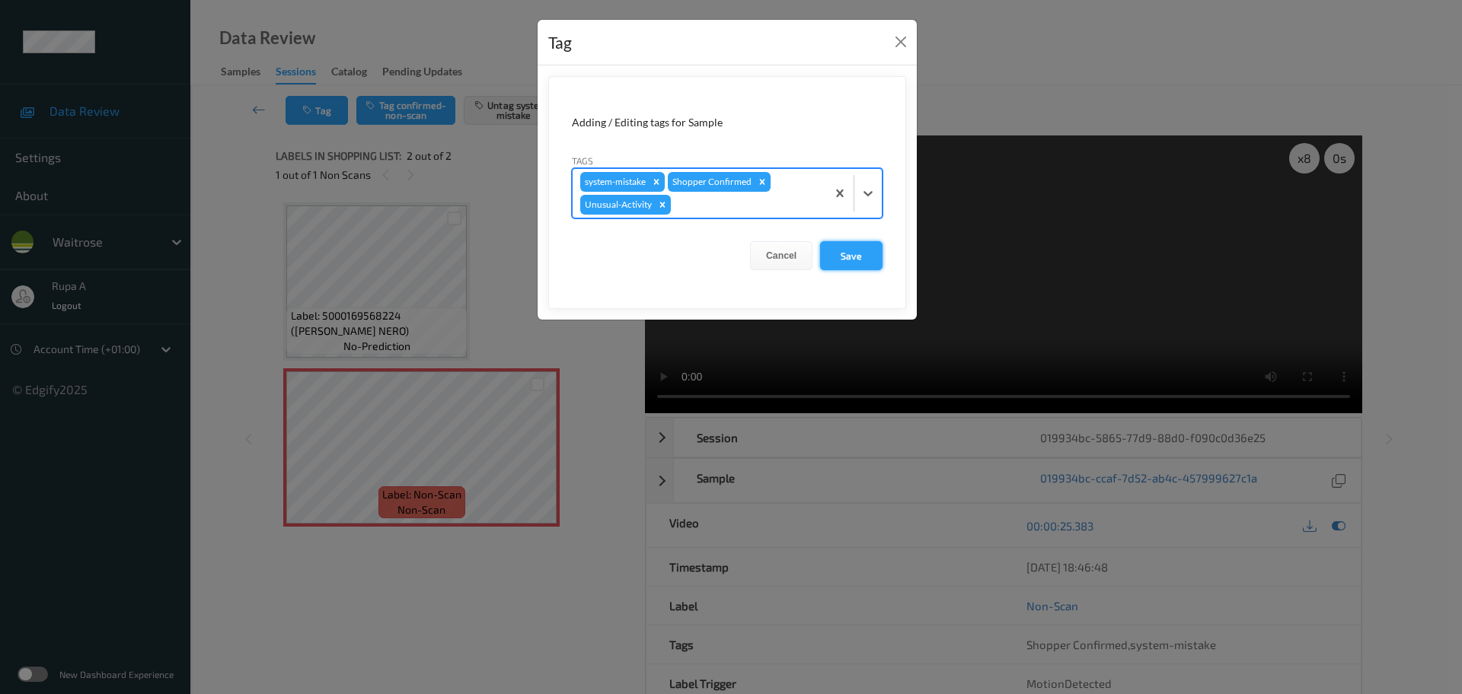
click at [866, 252] on button "Save" at bounding box center [851, 255] width 62 height 29
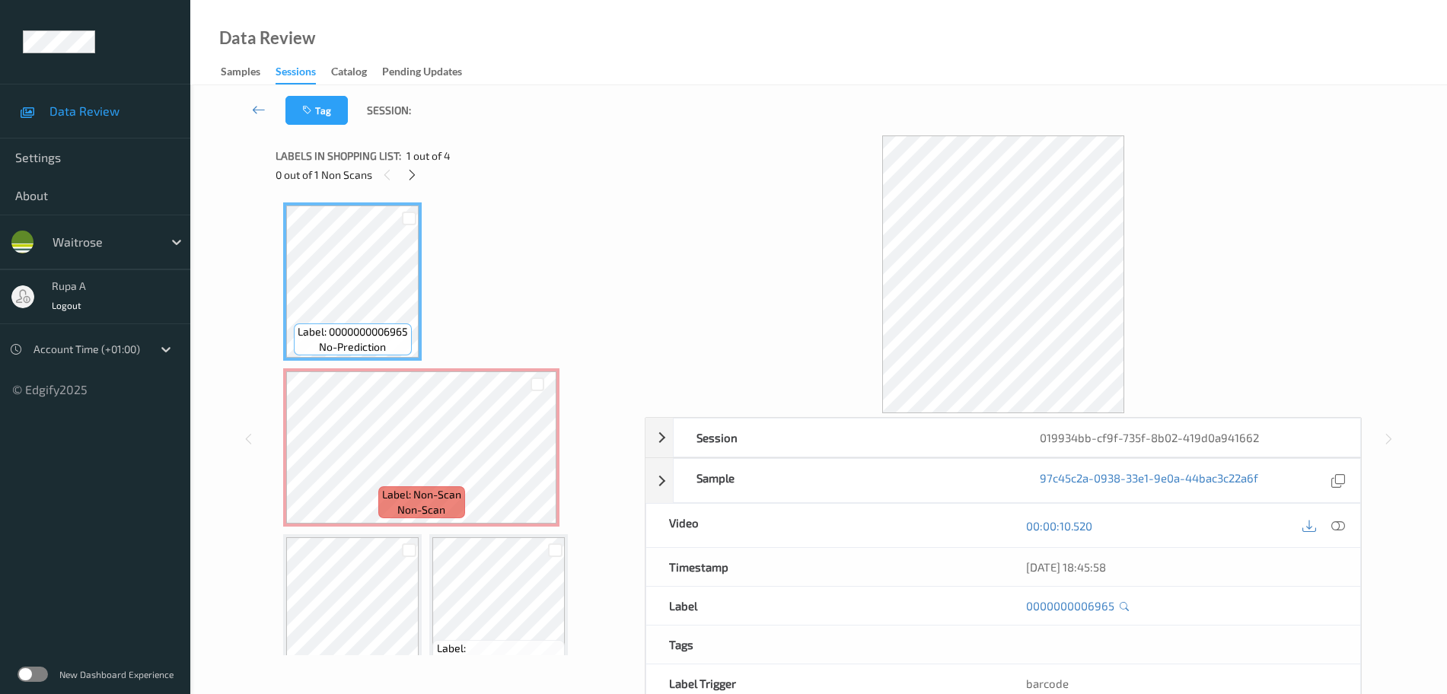
click at [536, 288] on div "Label: 0000000006965 no-prediction Label: Non-Scan non-scan Label: Non-Scan non…" at bounding box center [454, 447] width 343 height 490
click at [411, 173] on icon at bounding box center [412, 175] width 13 height 14
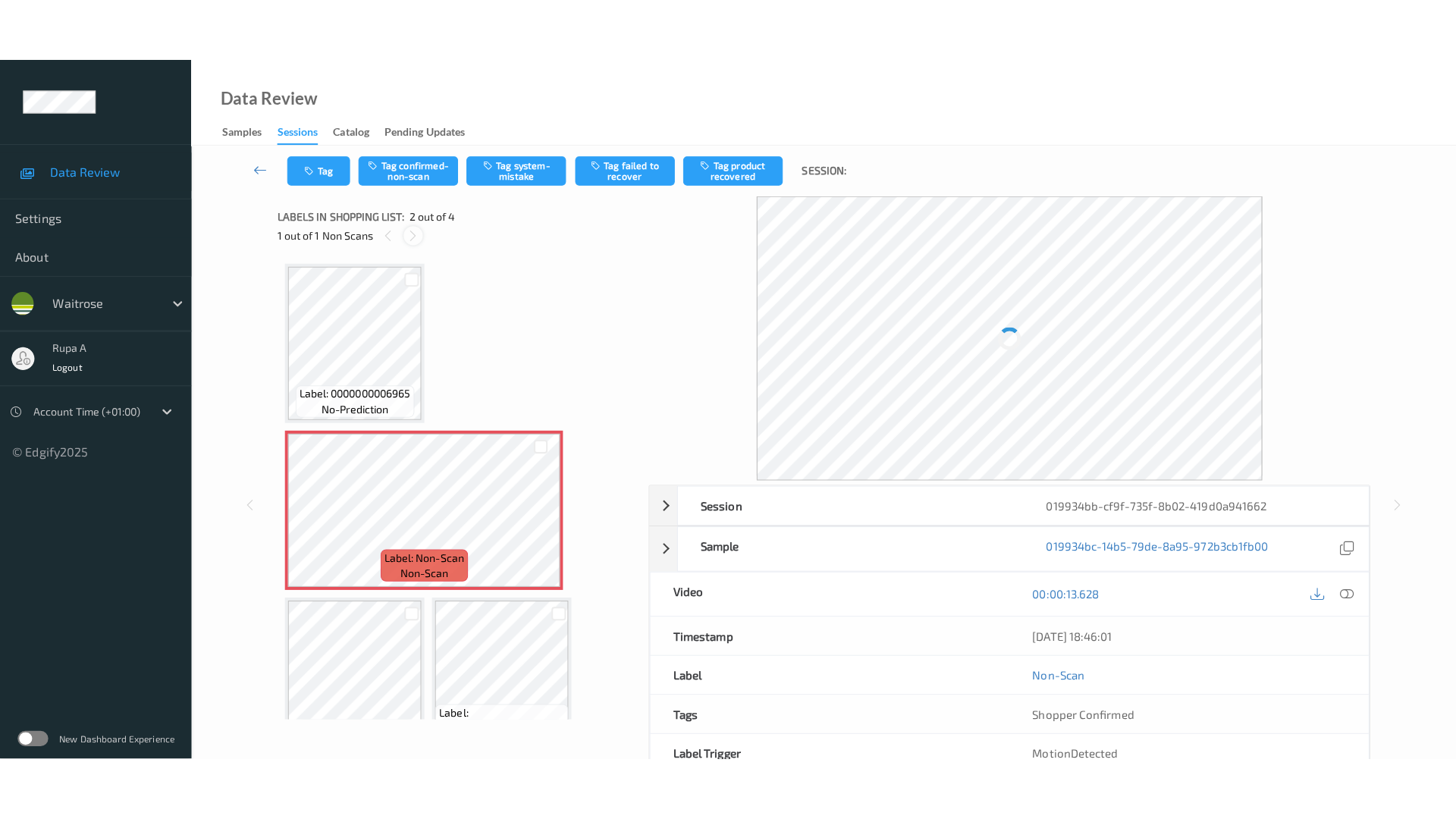
scroll to position [8, 0]
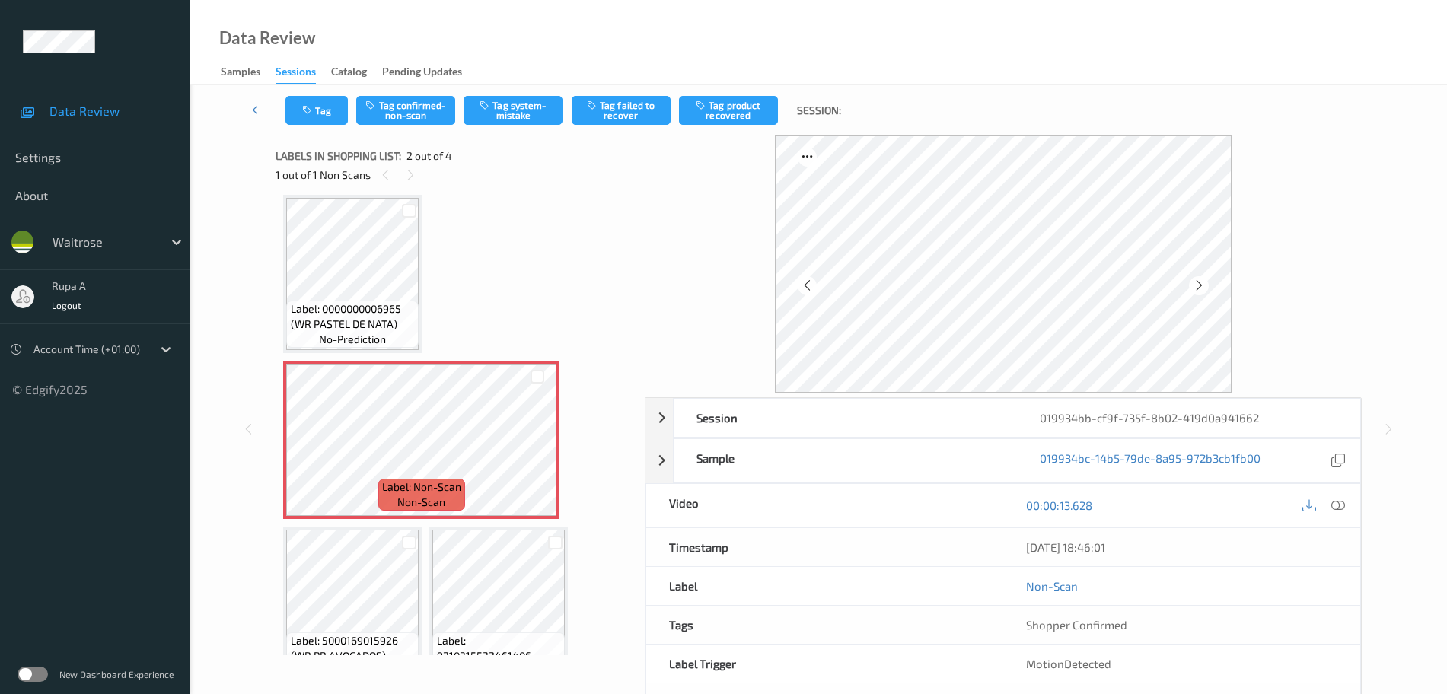
click at [463, 276] on div "Label: 0000000006965 (WR PASTEL DE NATA) no-prediction Label: Non-Scan non-scan…" at bounding box center [454, 440] width 343 height 490
click at [1203, 287] on icon at bounding box center [1199, 286] width 13 height 14
click at [1200, 285] on icon at bounding box center [1199, 286] width 13 height 14
click at [528, 113] on button "Tag system-mistake" at bounding box center [513, 110] width 99 height 29
click at [335, 113] on button "Tag" at bounding box center [316, 110] width 62 height 29
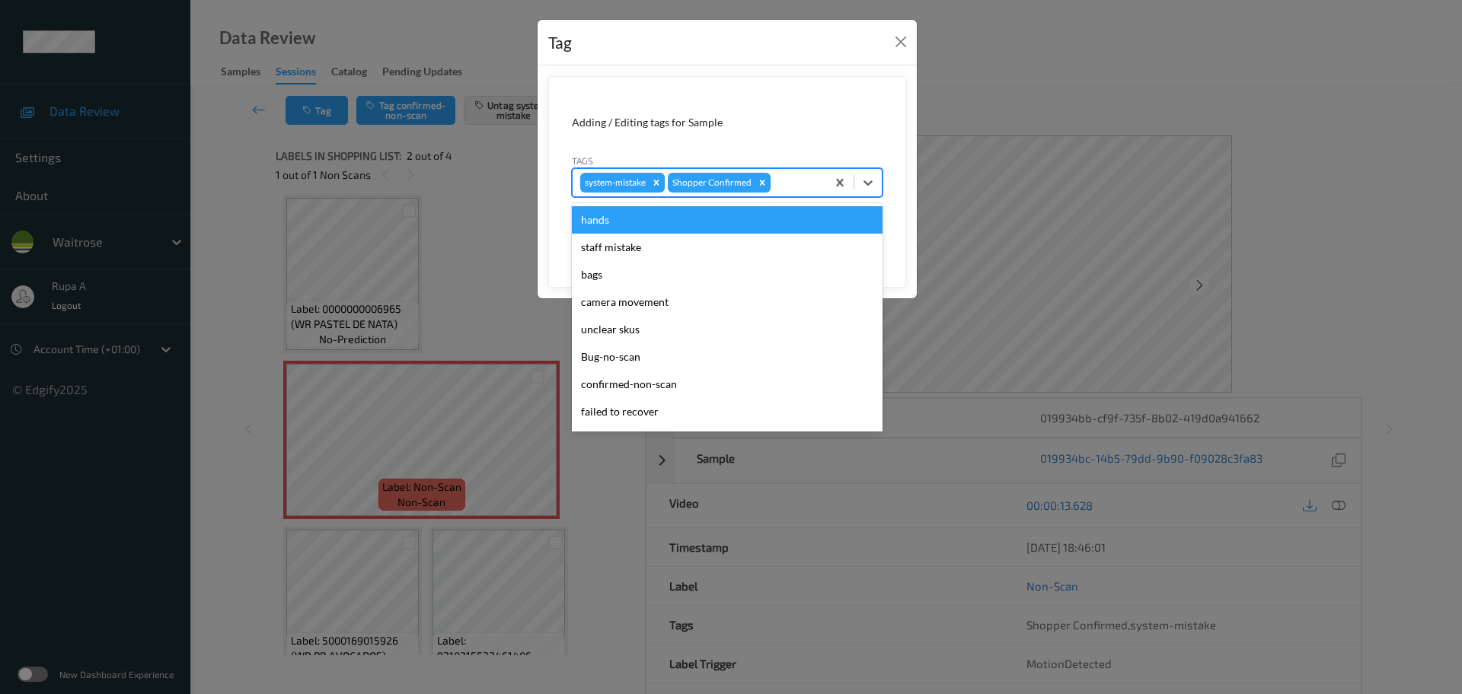
click at [799, 189] on div at bounding box center [795, 183] width 45 height 18
type input "un"
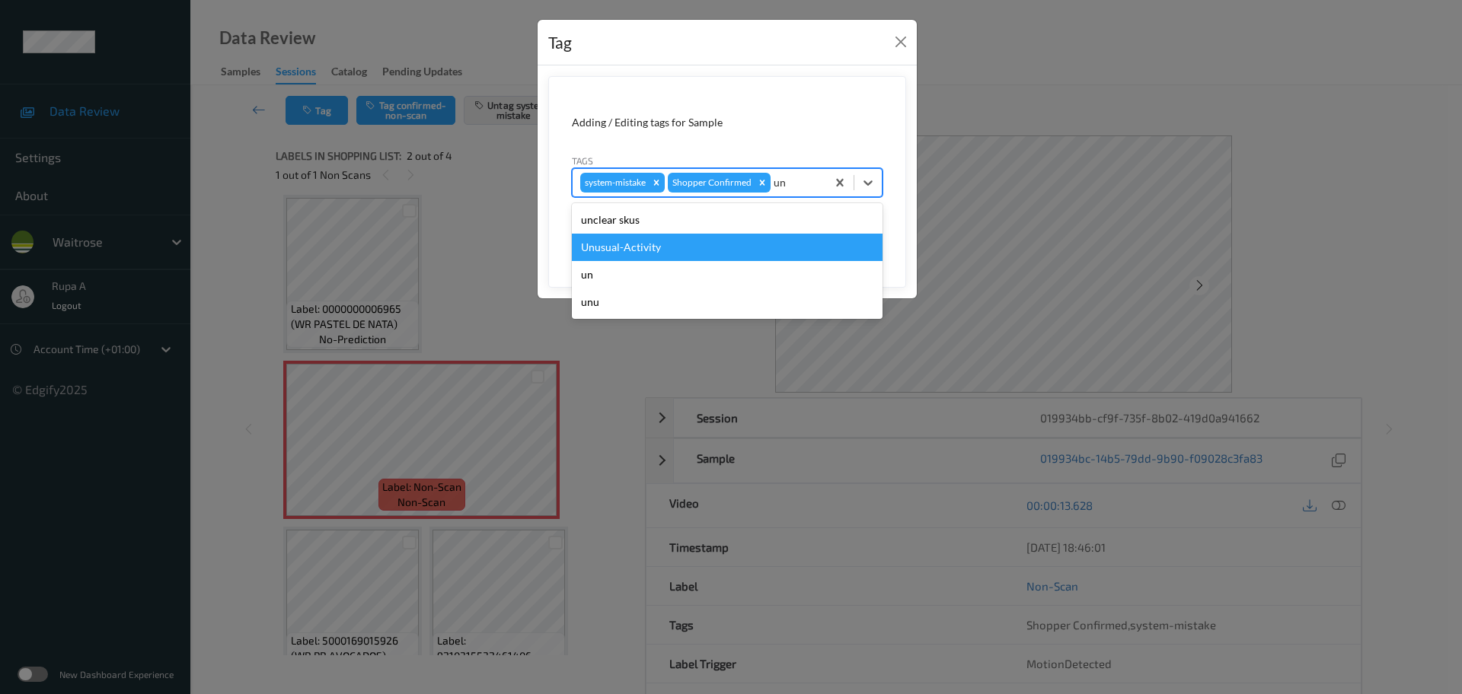
click at [716, 236] on div "Unusual-Activity" at bounding box center [727, 247] width 311 height 27
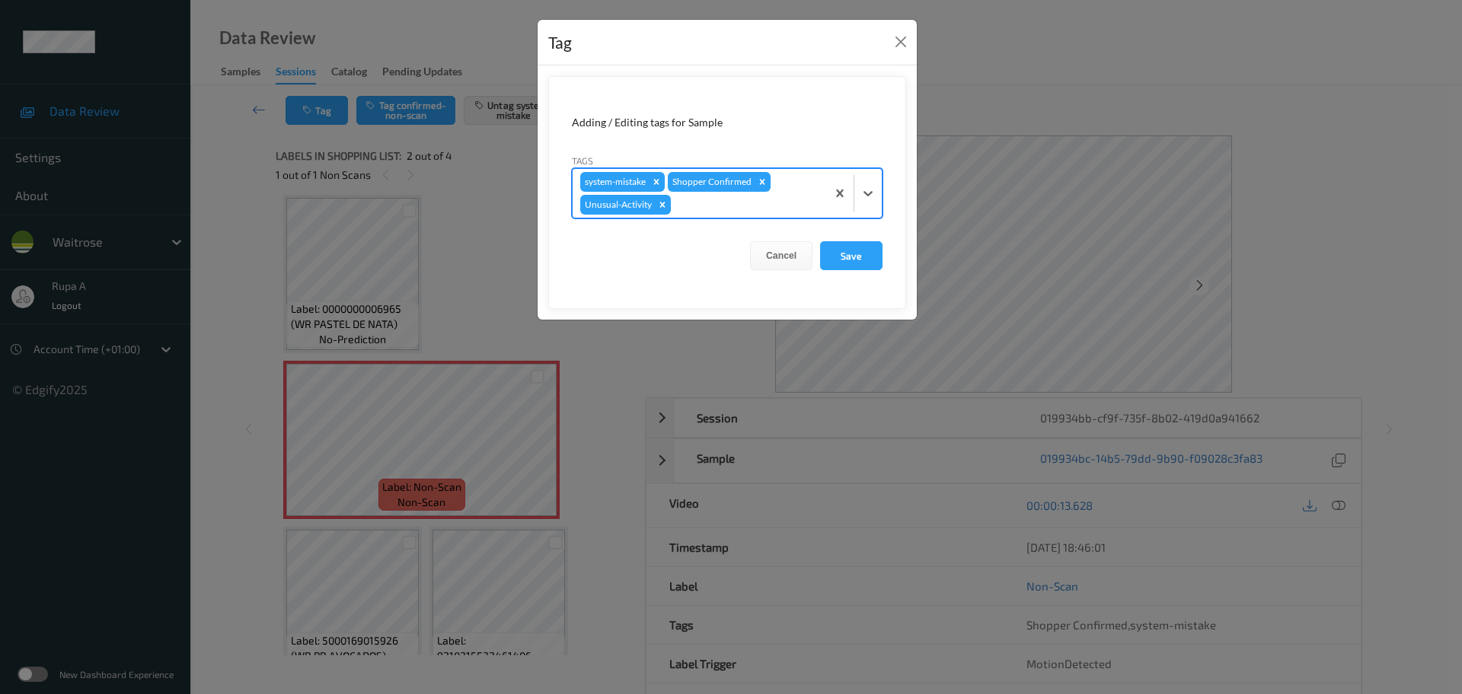
click at [729, 200] on div at bounding box center [746, 205] width 145 height 18
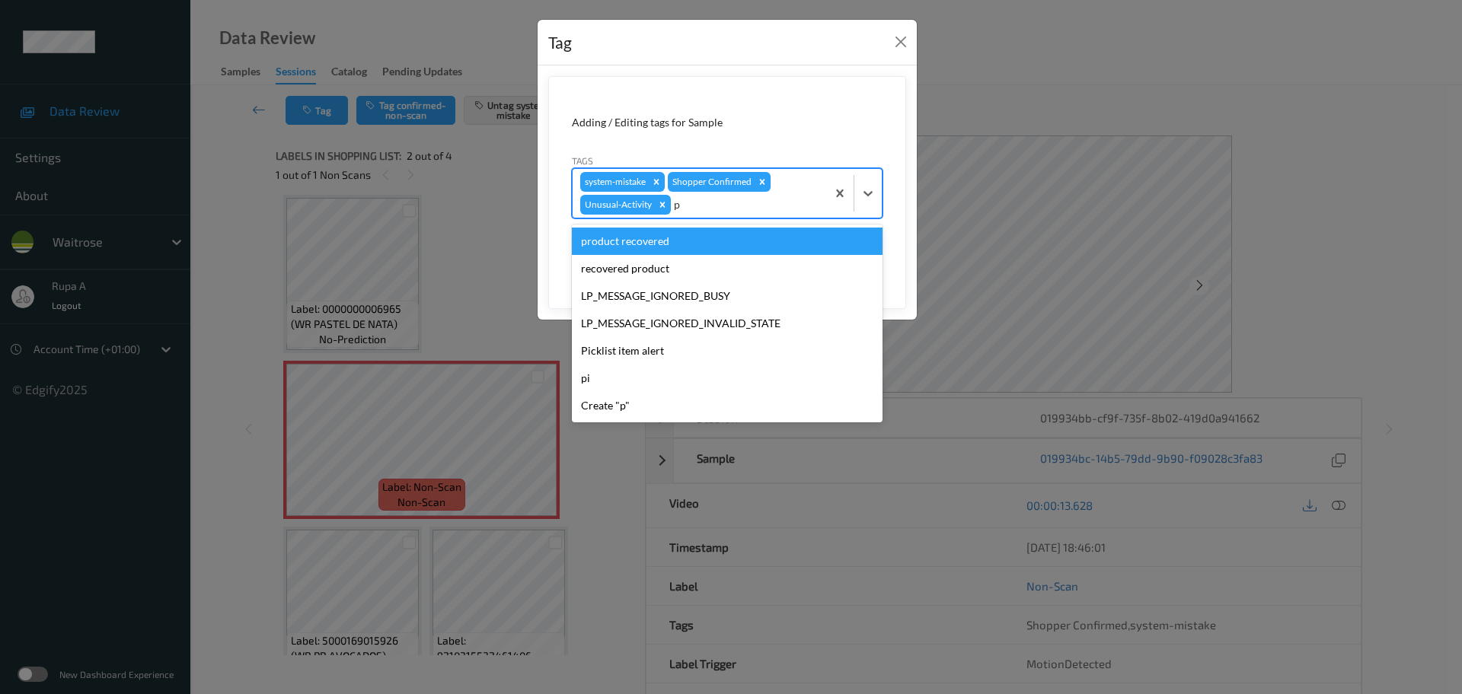
type input "pi"
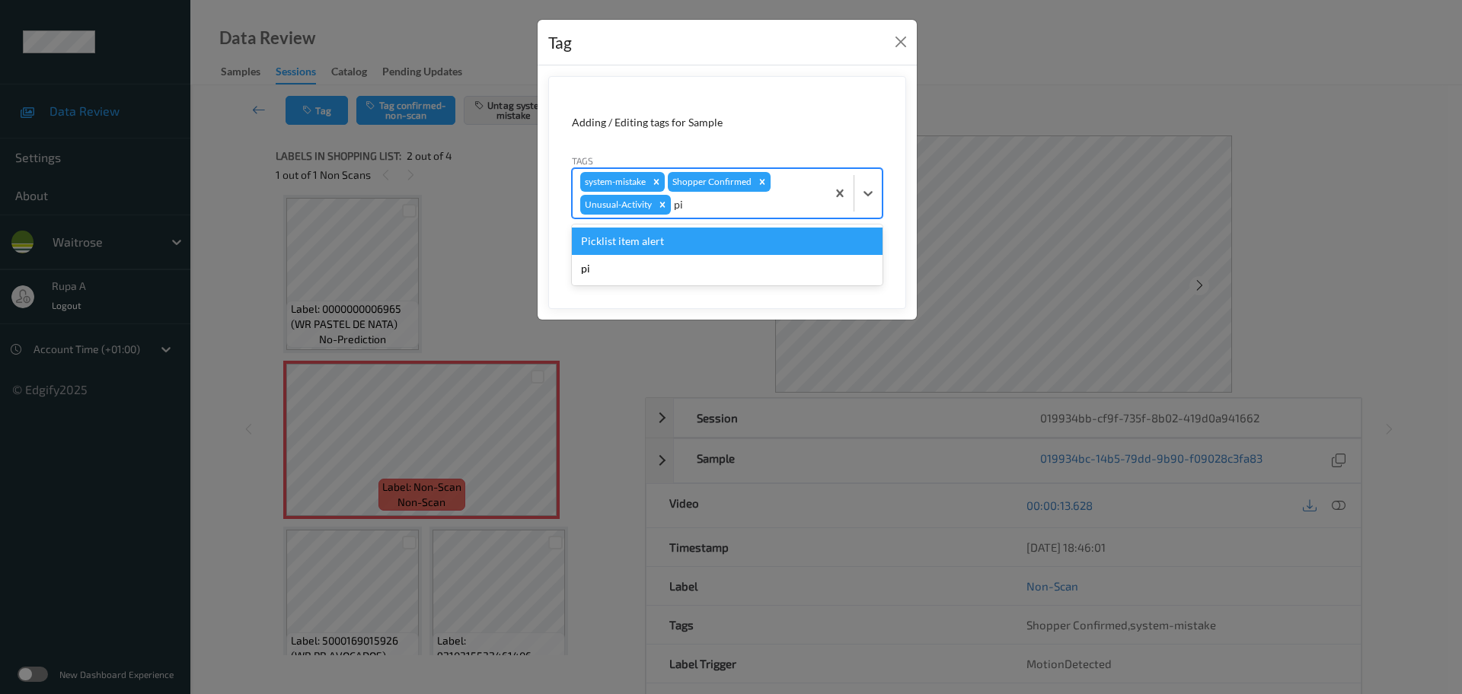
click at [704, 235] on div "Picklist item alert" at bounding box center [727, 241] width 311 height 27
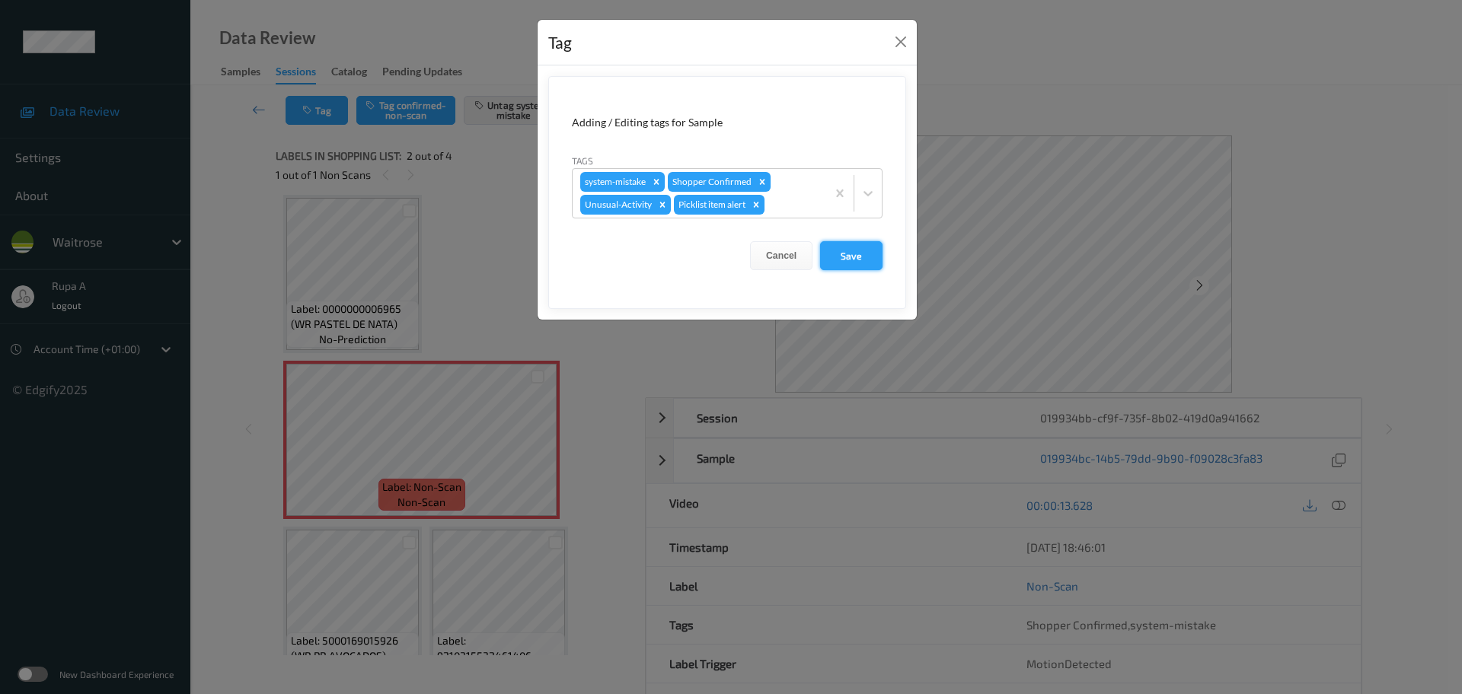
click at [850, 244] on button "Save" at bounding box center [851, 255] width 62 height 29
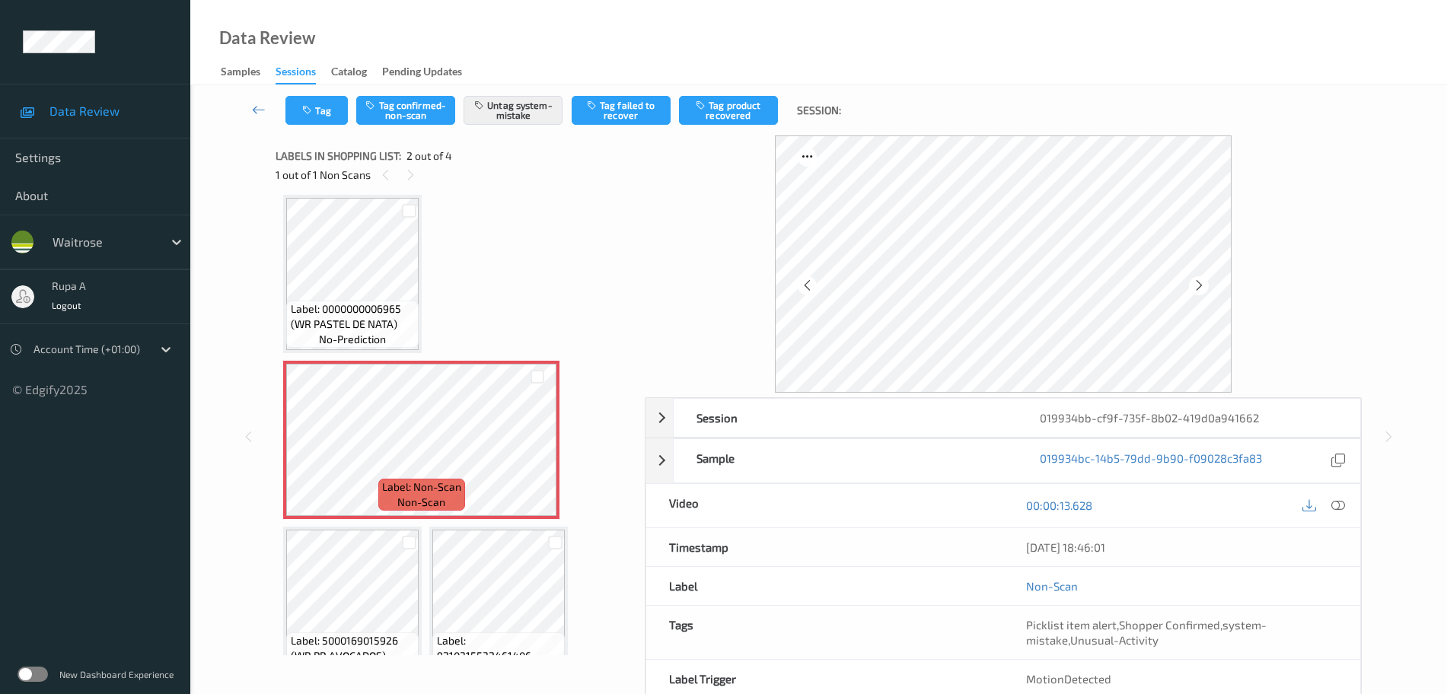
click at [1335, 510] on icon at bounding box center [1338, 506] width 14 height 14
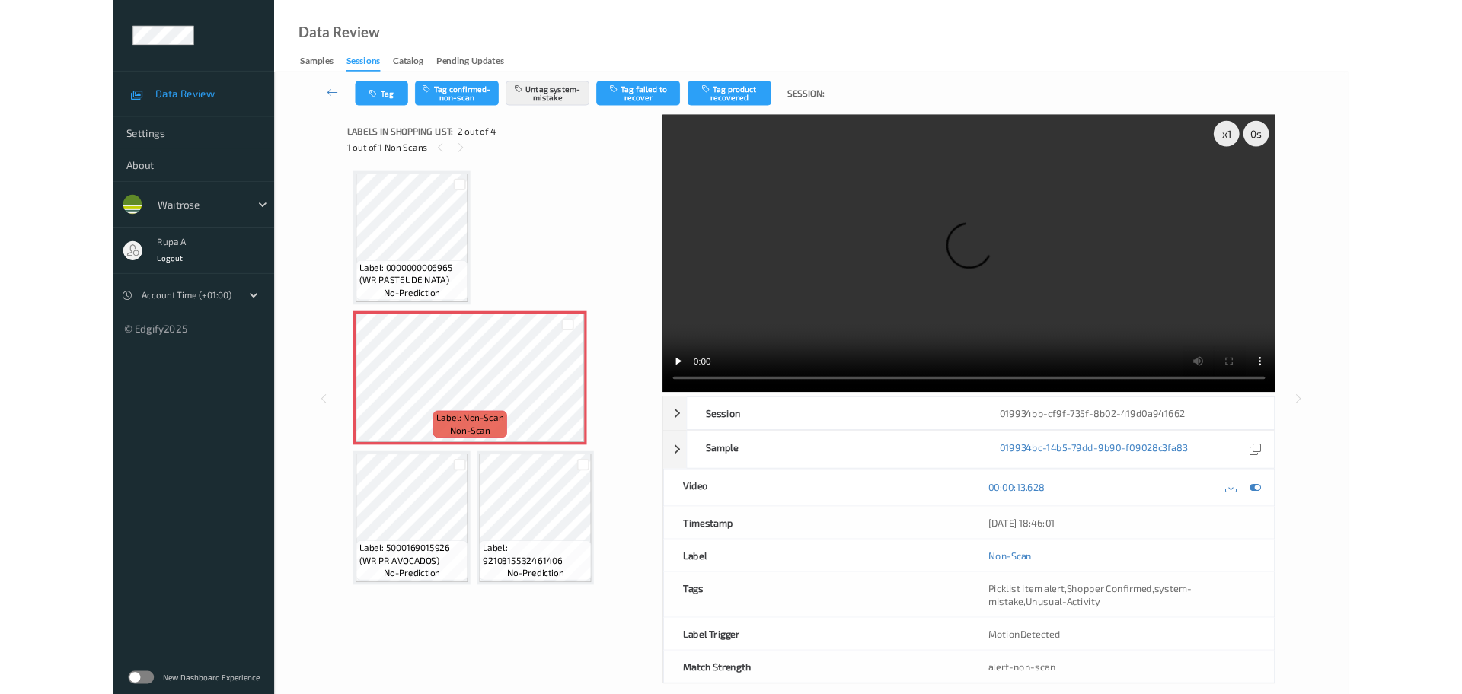
scroll to position [0, 0]
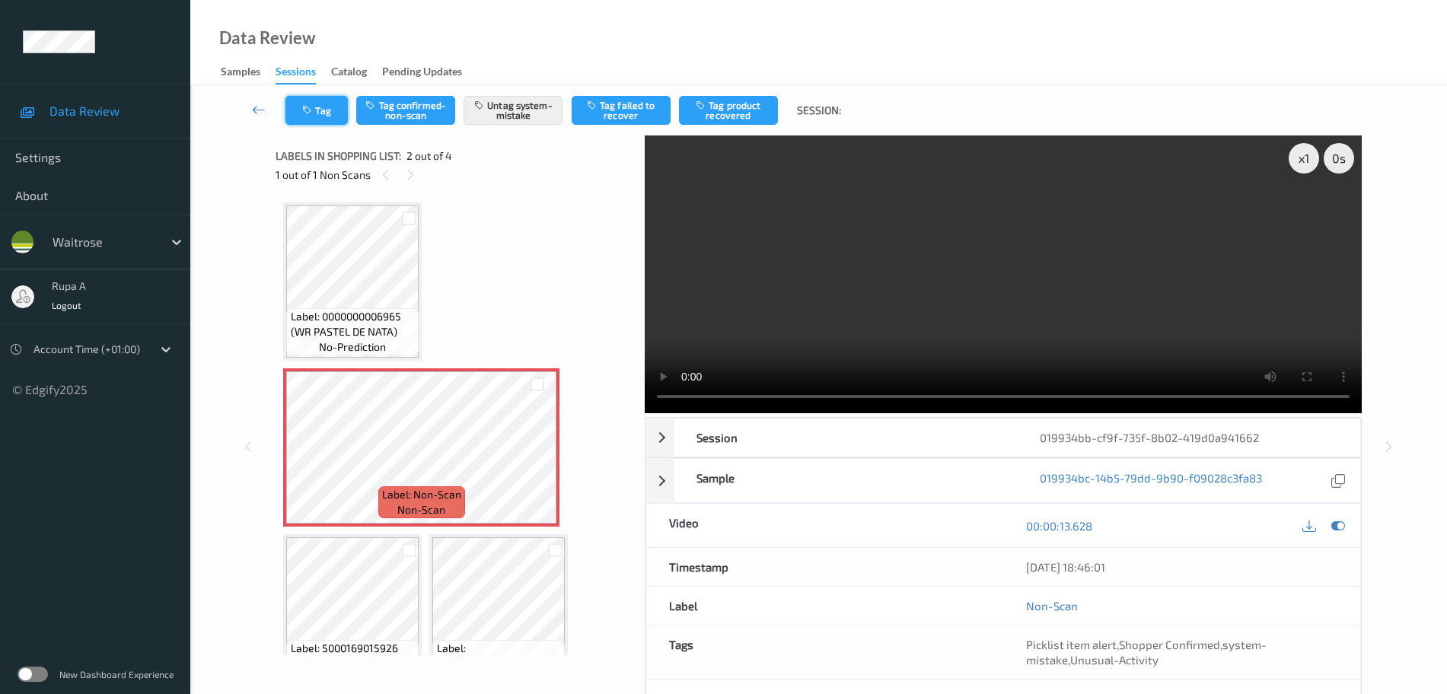
click at [324, 101] on button "Tag" at bounding box center [316, 110] width 62 height 29
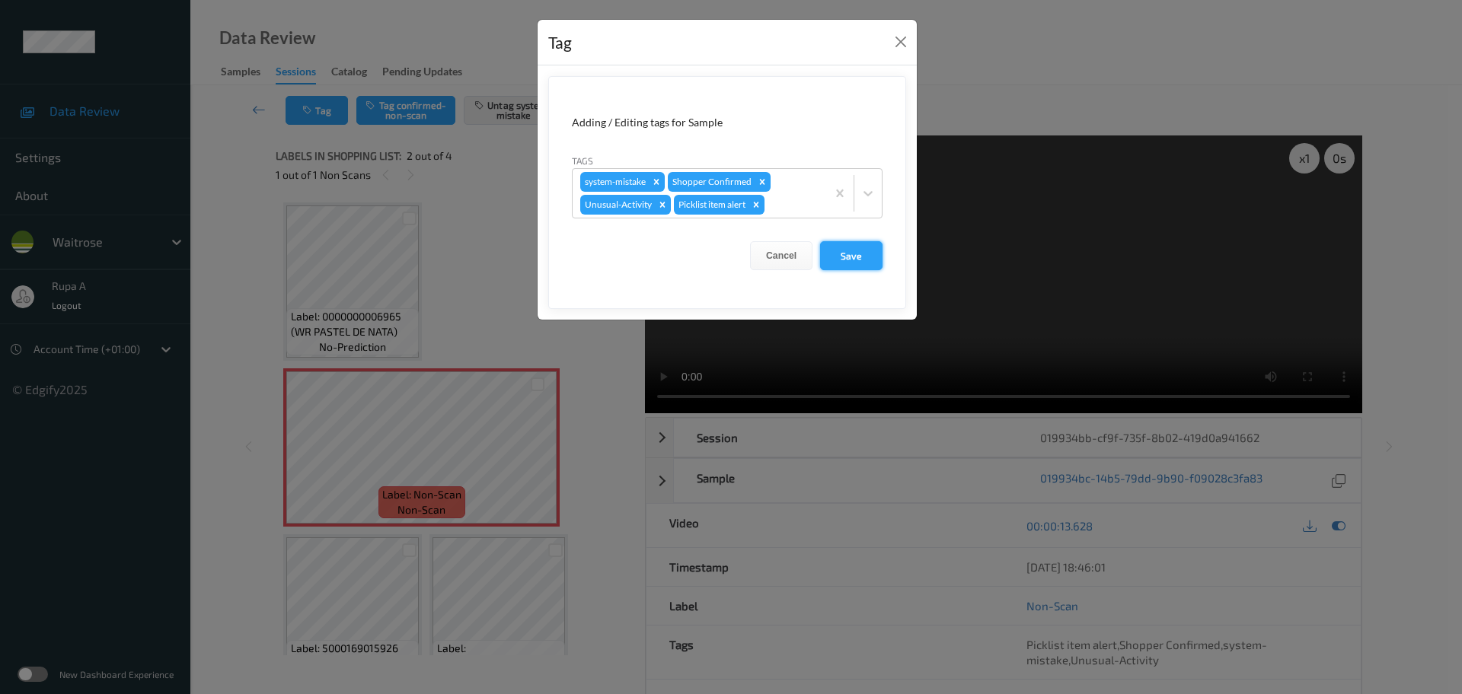
click at [875, 262] on button "Save" at bounding box center [851, 255] width 62 height 29
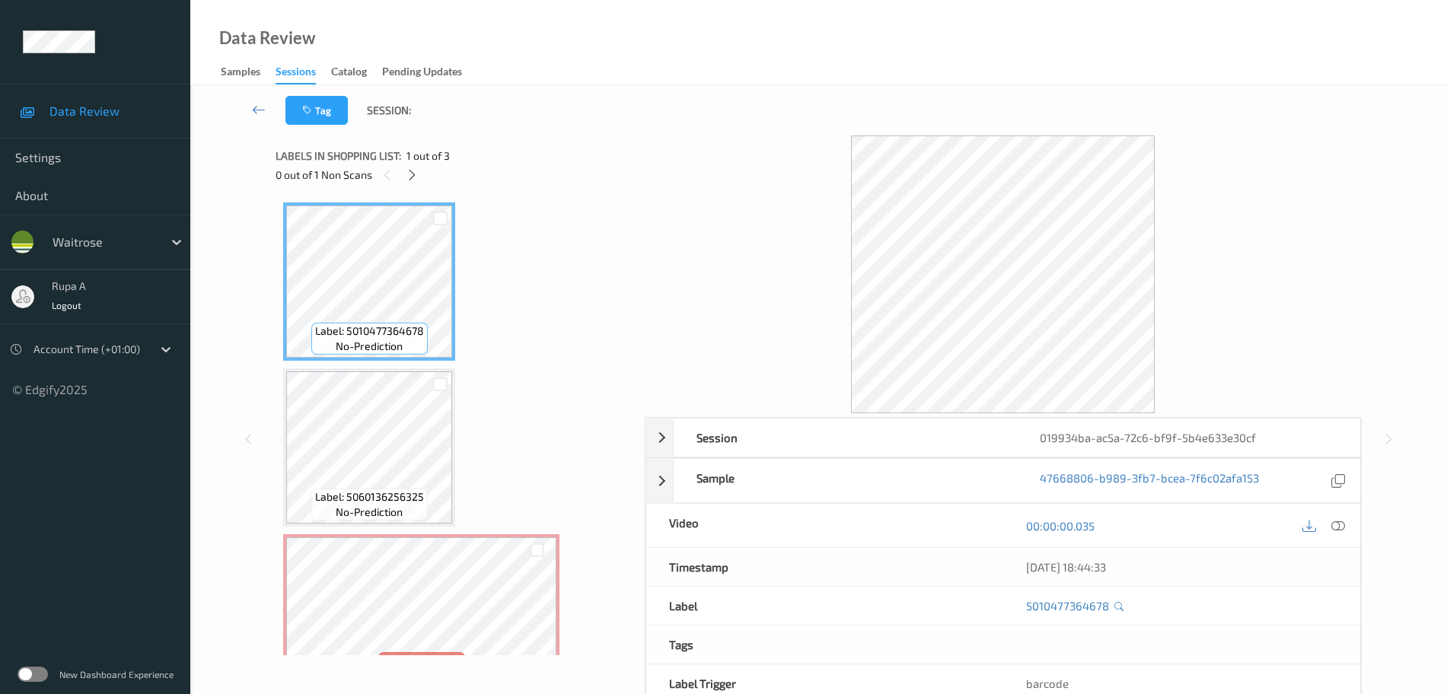
click at [601, 245] on div "Label: 5010477364678 no-prediction Label: 5060136256325 no-prediction Label: No…" at bounding box center [454, 447] width 343 height 490
click at [412, 171] on icon at bounding box center [412, 175] width 13 height 14
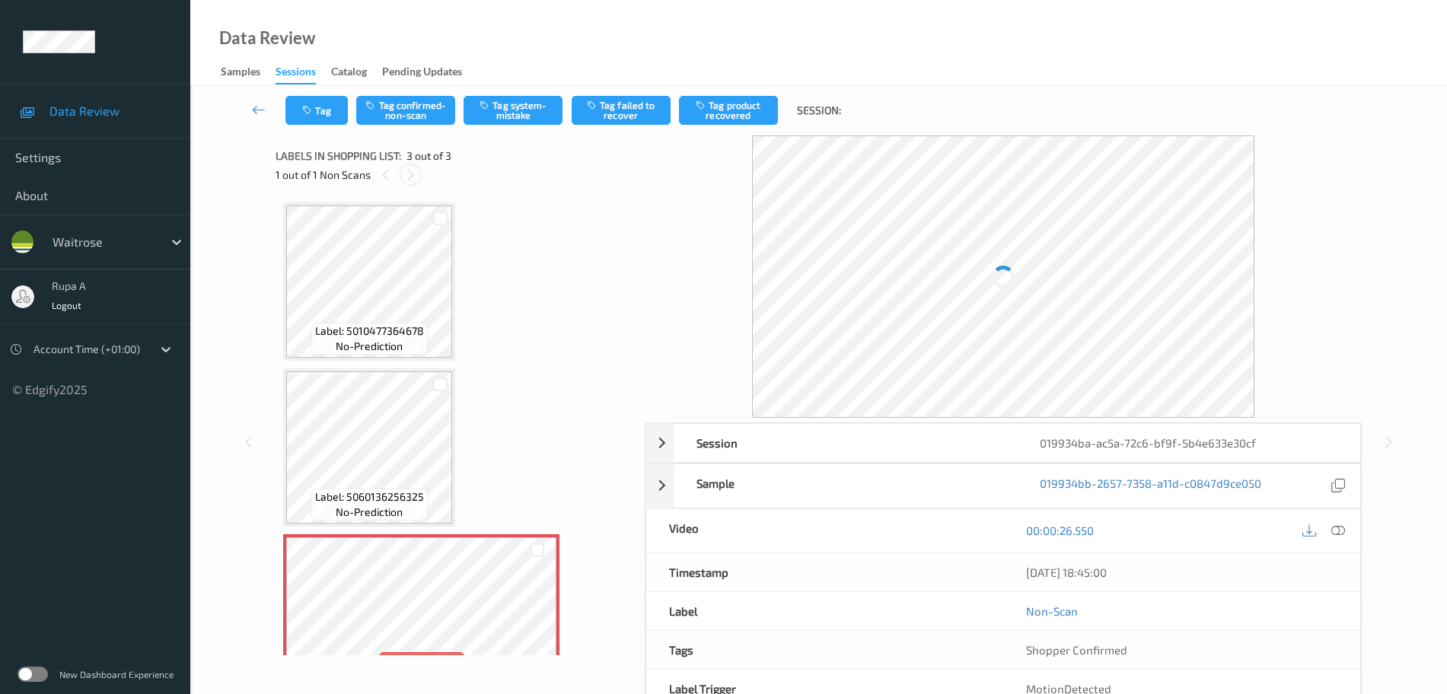
scroll to position [45, 0]
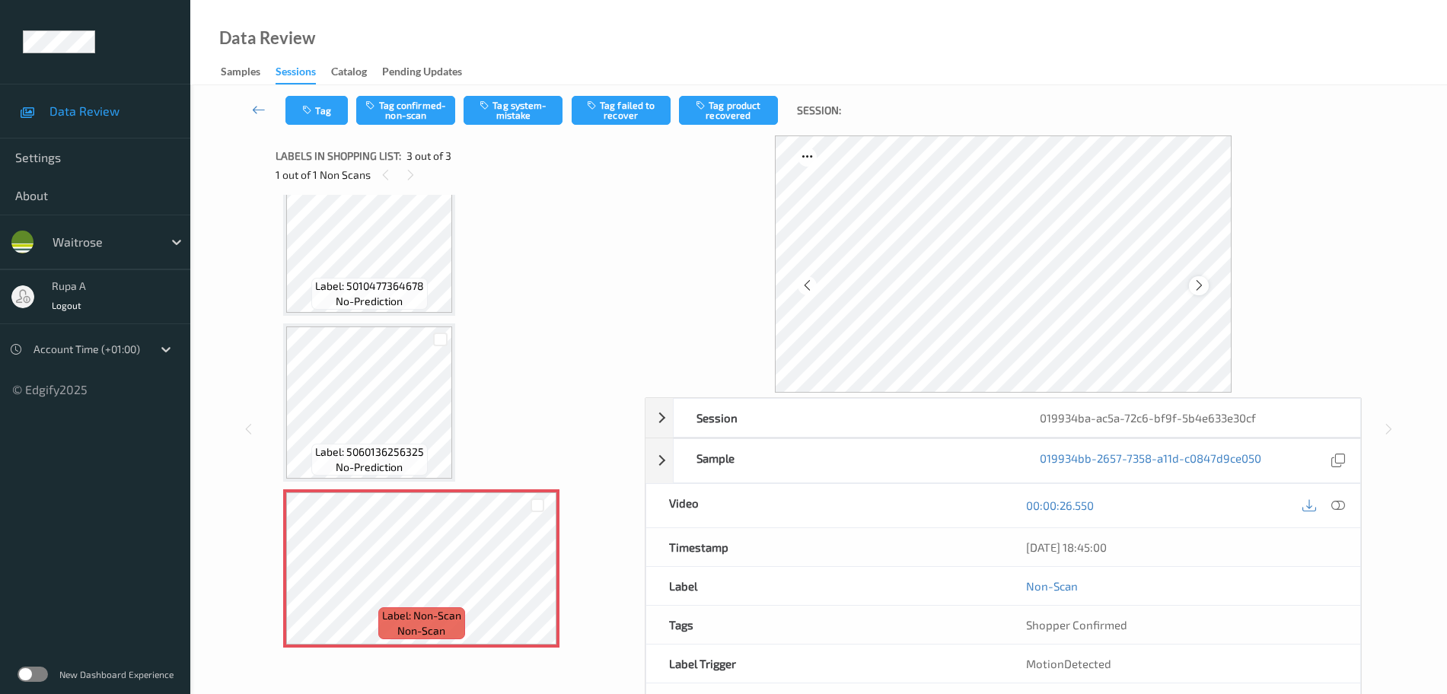
click at [1191, 288] on div at bounding box center [1198, 285] width 19 height 19
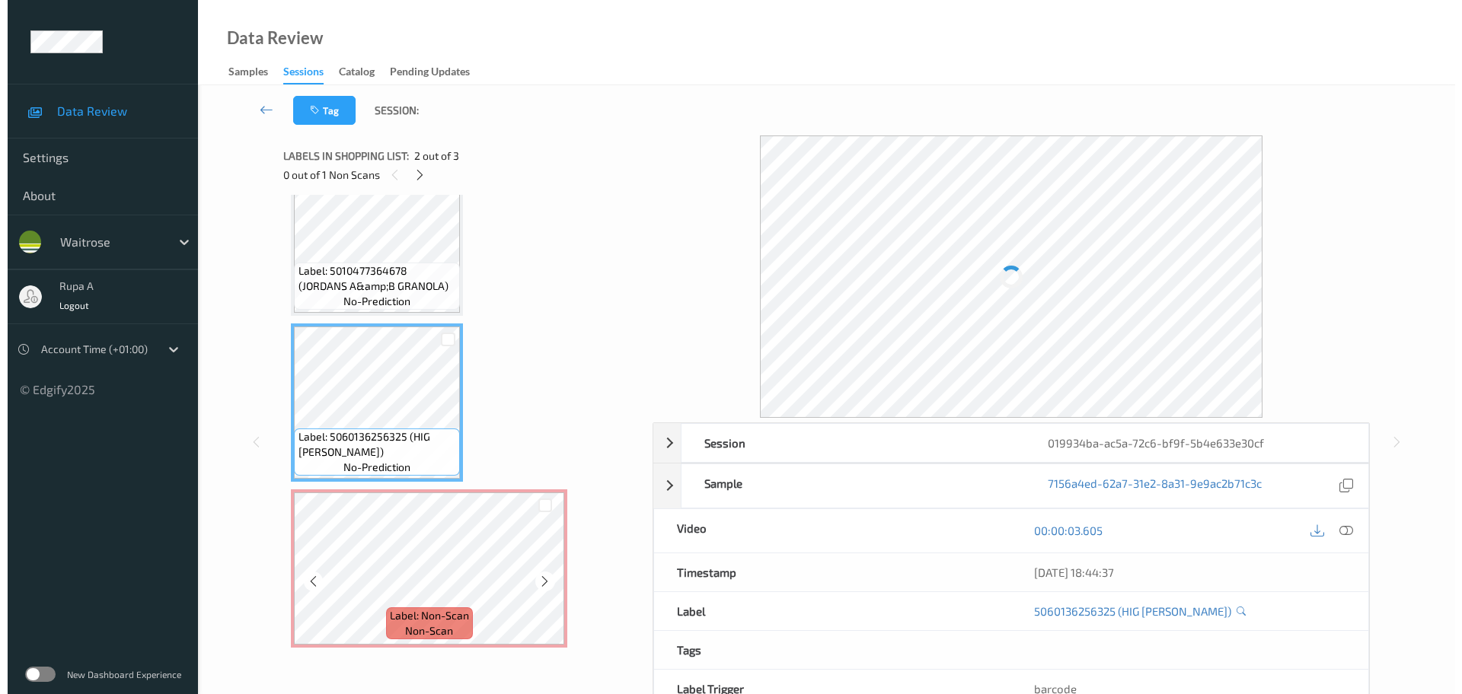
scroll to position [30, 0]
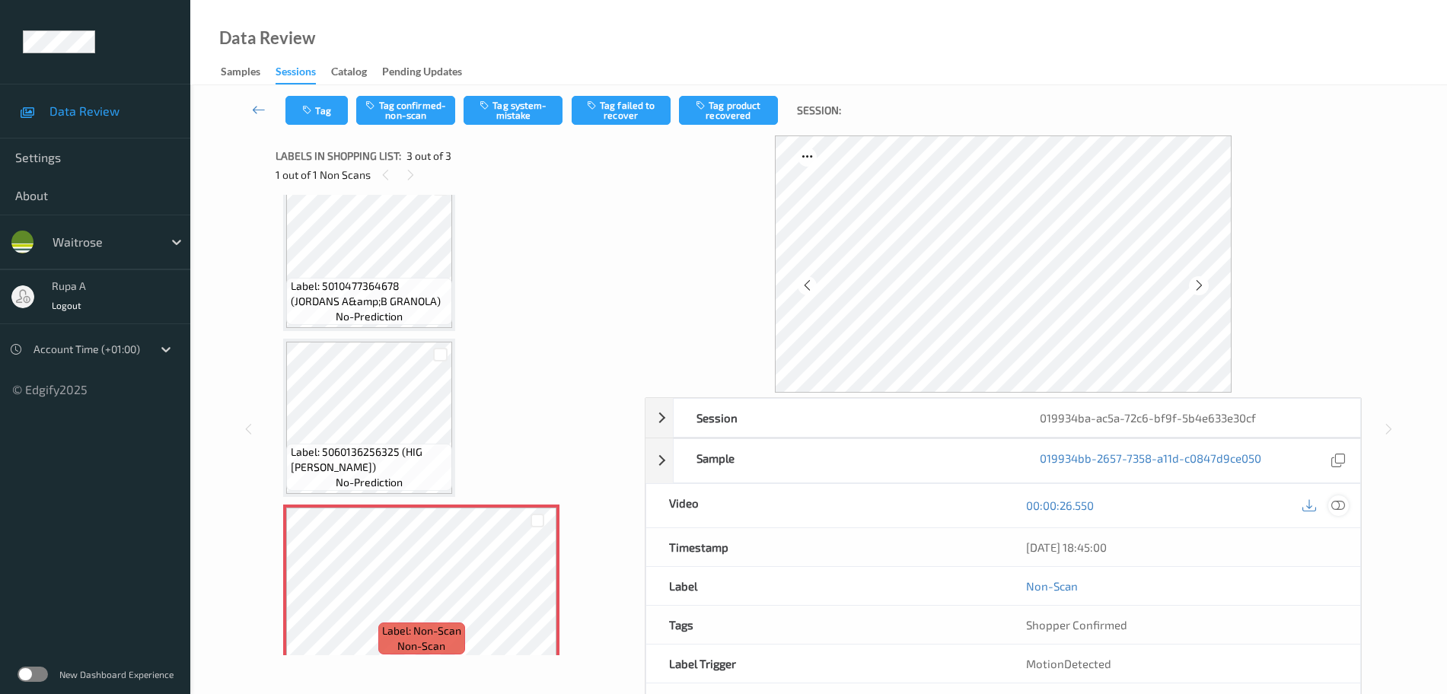
click at [1337, 507] on icon at bounding box center [1338, 506] width 14 height 14
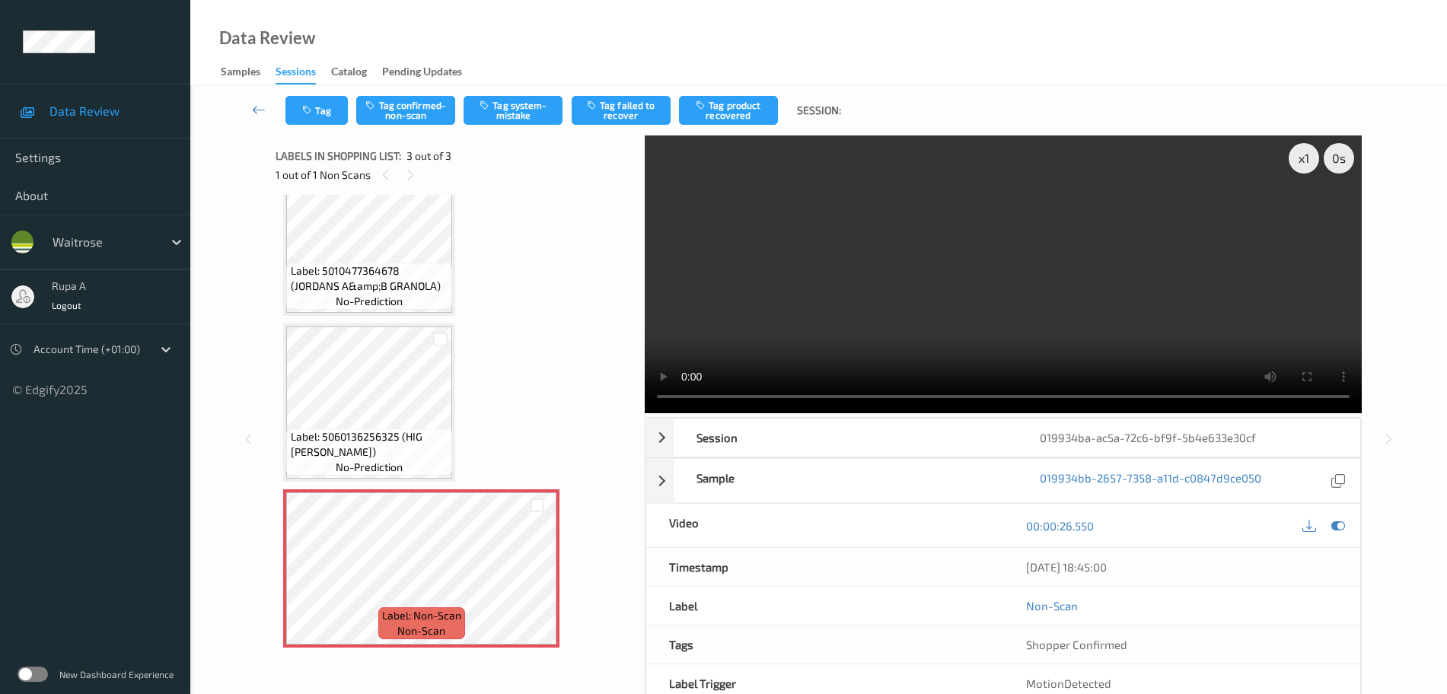
scroll to position [0, 0]
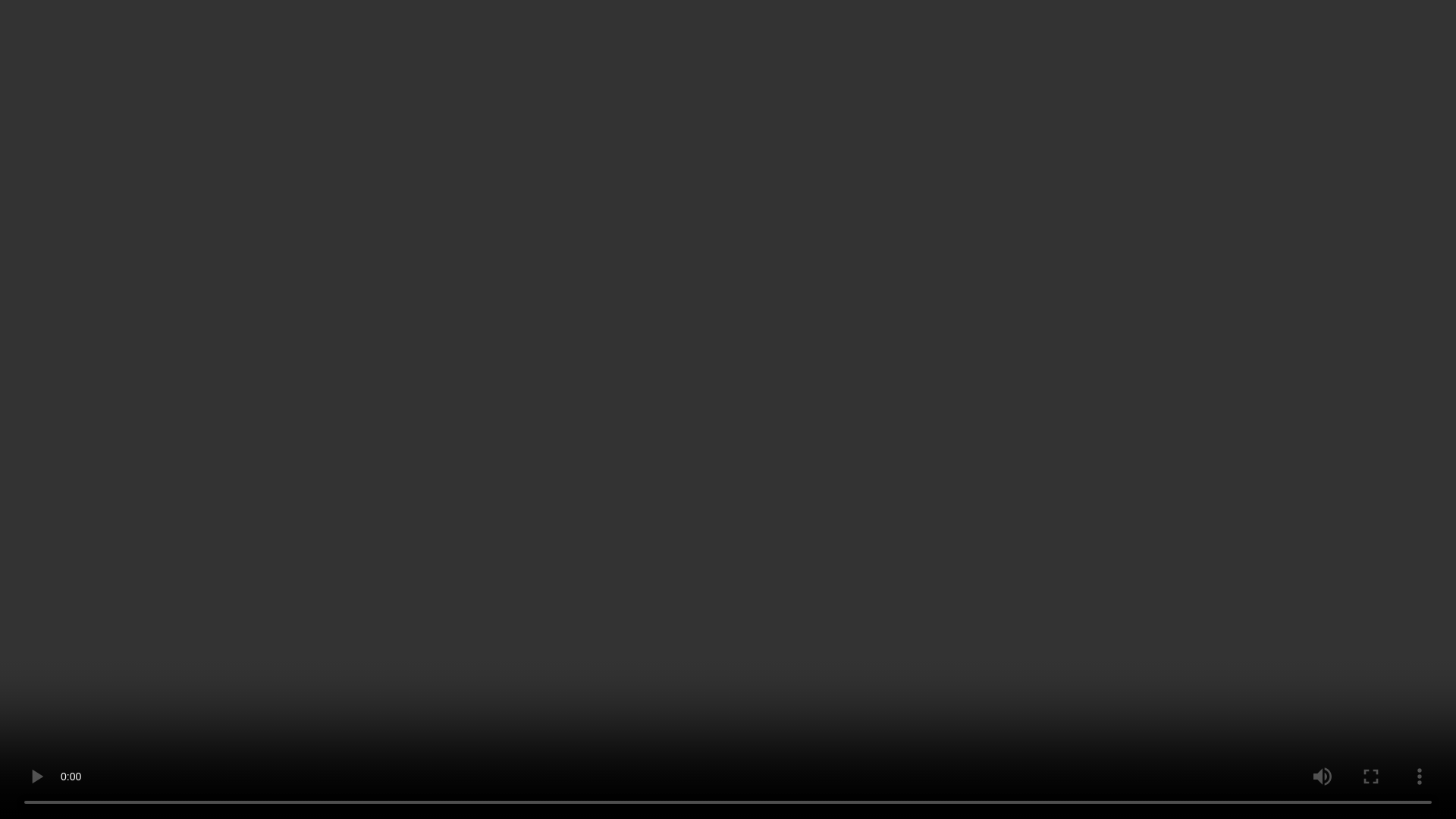
click at [1157, 485] on video at bounding box center [728, 410] width 1456 height 819
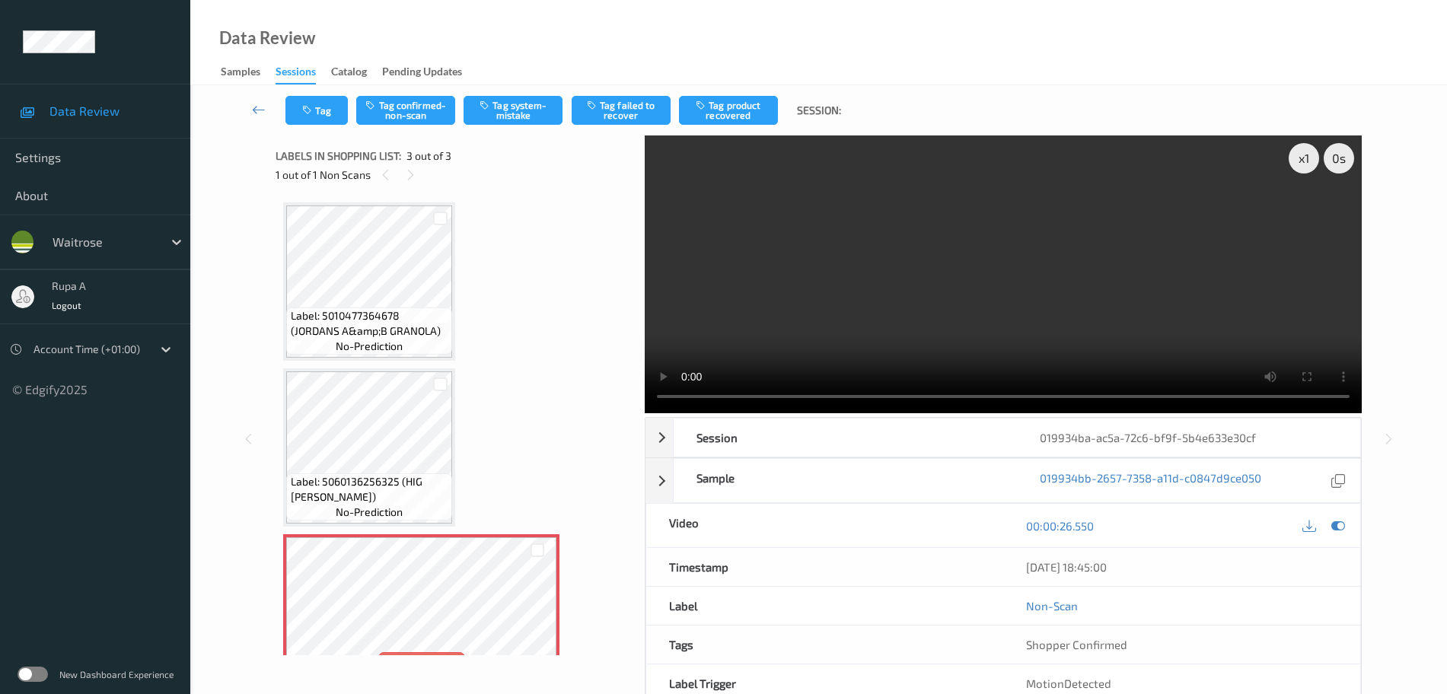
click at [1350, 523] on div "00:00:26.550" at bounding box center [1181, 525] width 357 height 43
click at [1340, 526] on icon at bounding box center [1338, 526] width 14 height 14
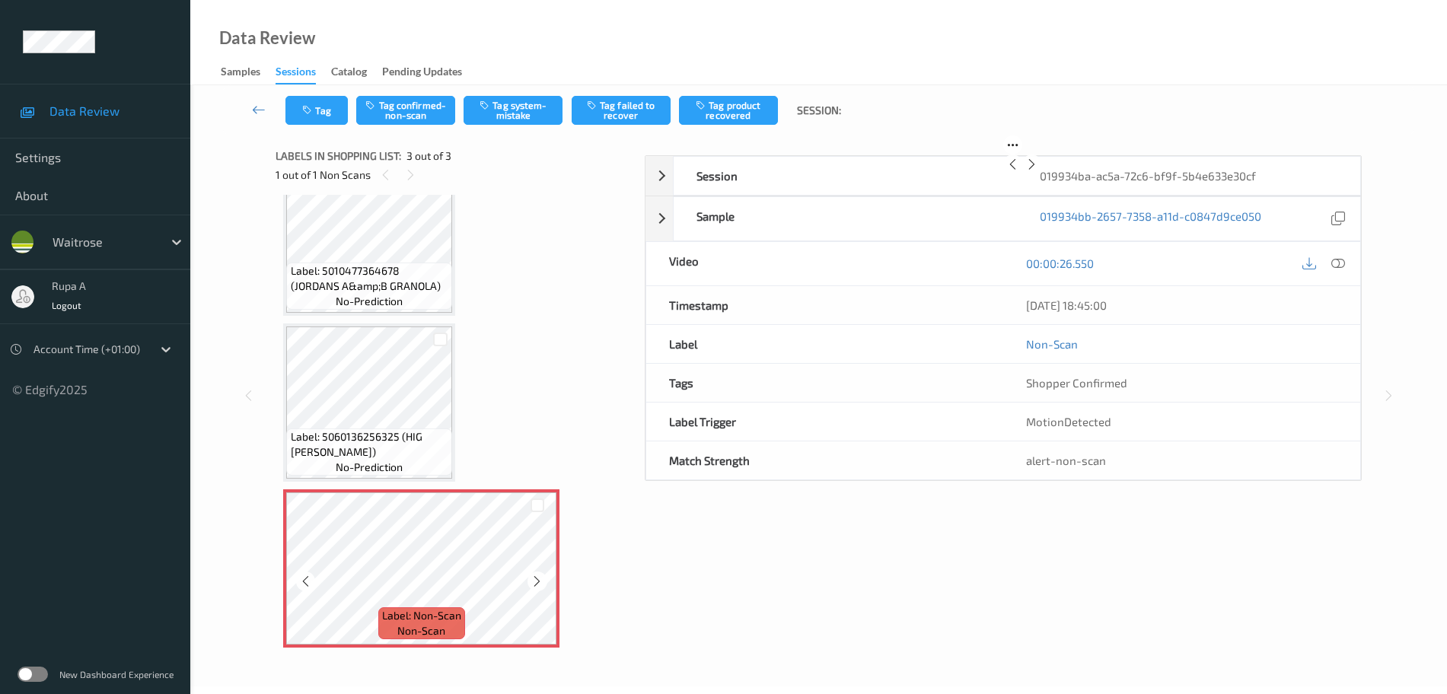
scroll to position [60, 0]
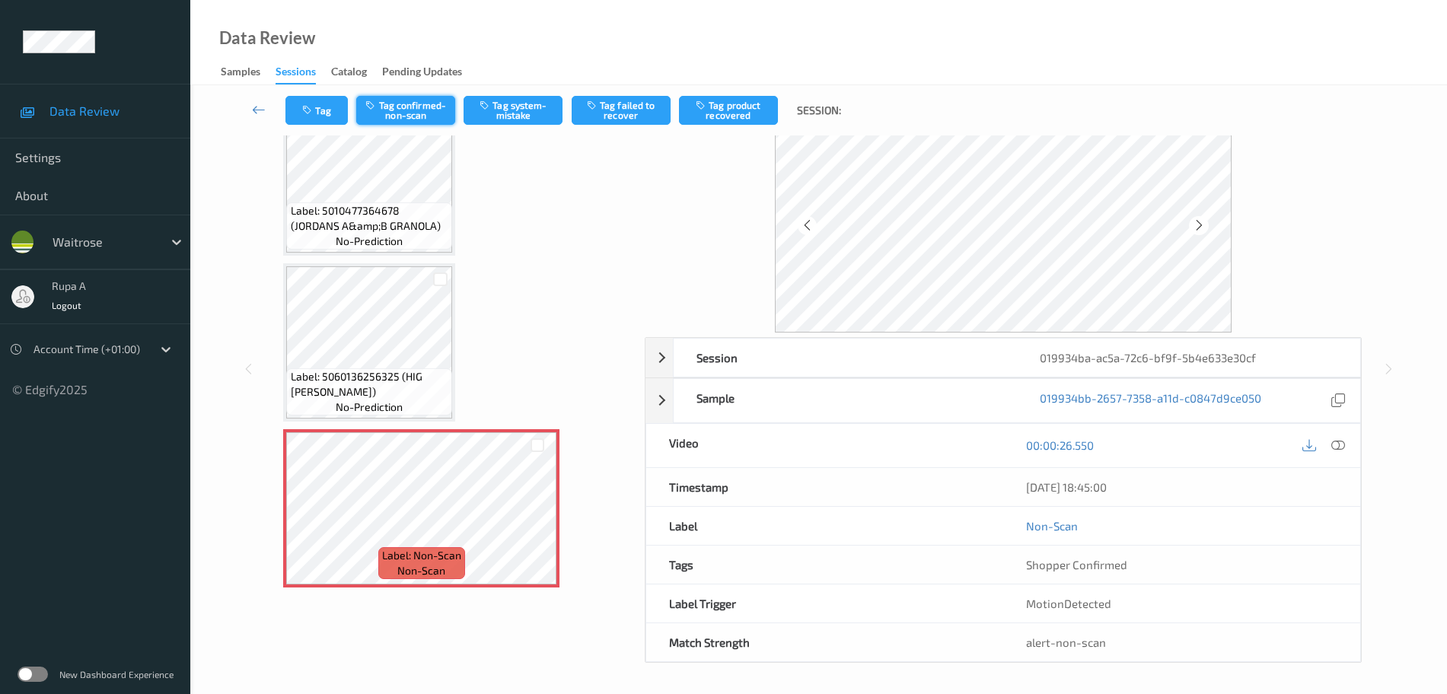
click at [415, 103] on button "Tag confirmed-non-scan" at bounding box center [405, 110] width 99 height 29
click at [320, 101] on button "Tag" at bounding box center [316, 110] width 62 height 29
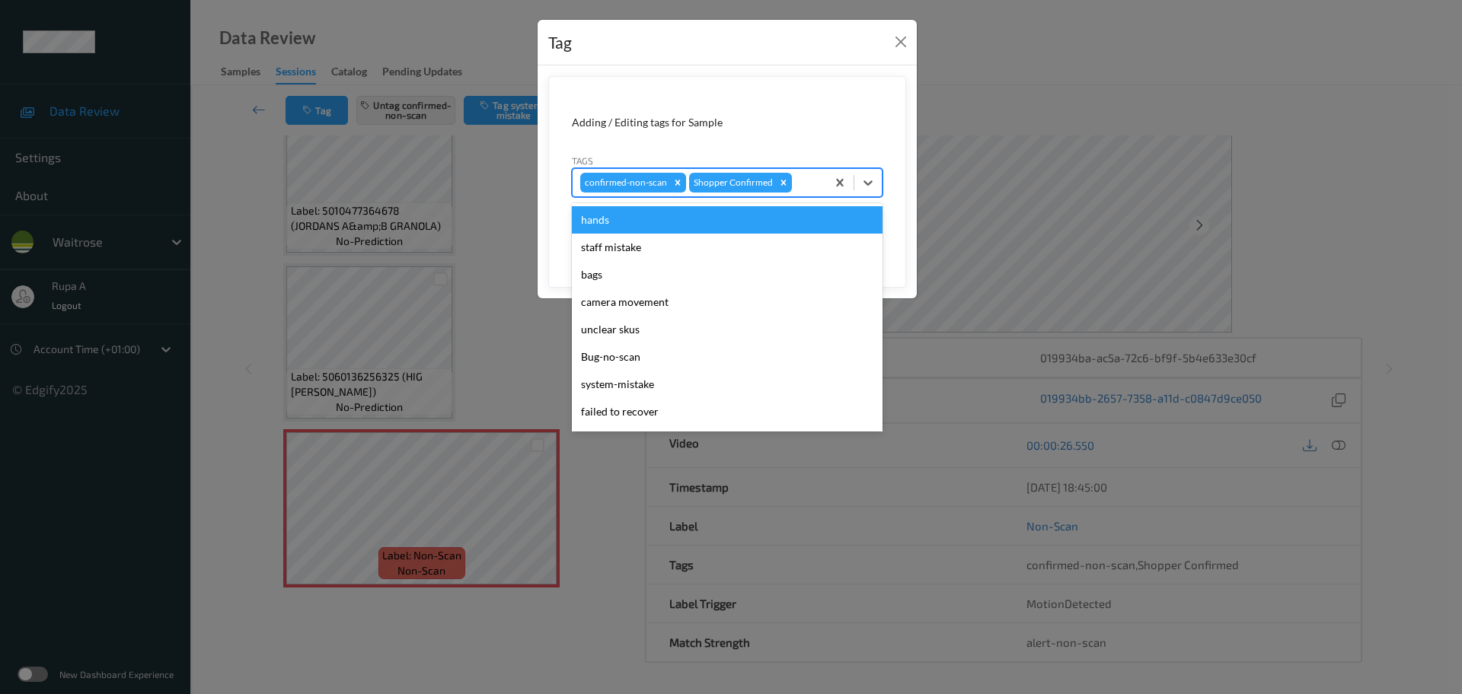
click at [798, 188] on div at bounding box center [807, 183] width 24 height 18
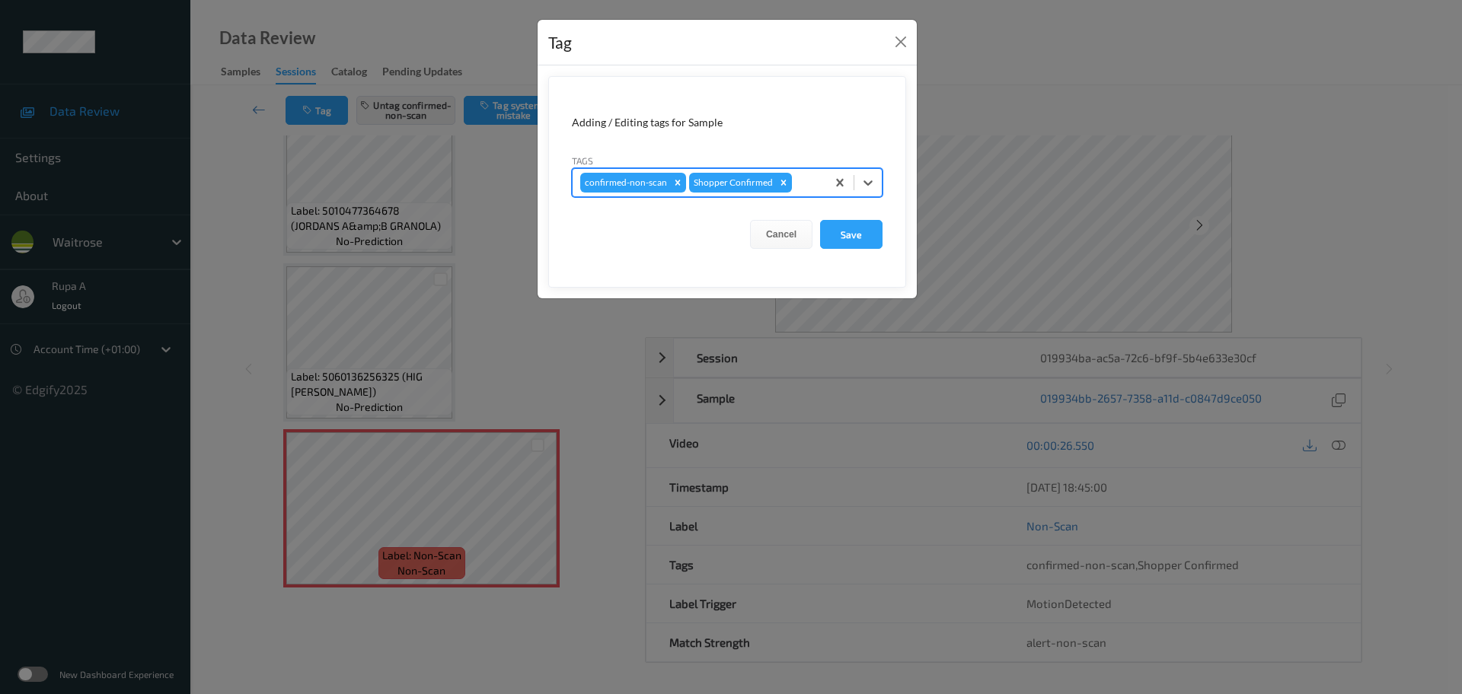
type input "u"
click at [773, 102] on form "Adding / Editing tags for Sample Tags confirmed-non-scan Shopper Confirmed Canc…" at bounding box center [727, 182] width 358 height 212
click at [909, 43] on button "Close" at bounding box center [900, 41] width 21 height 21
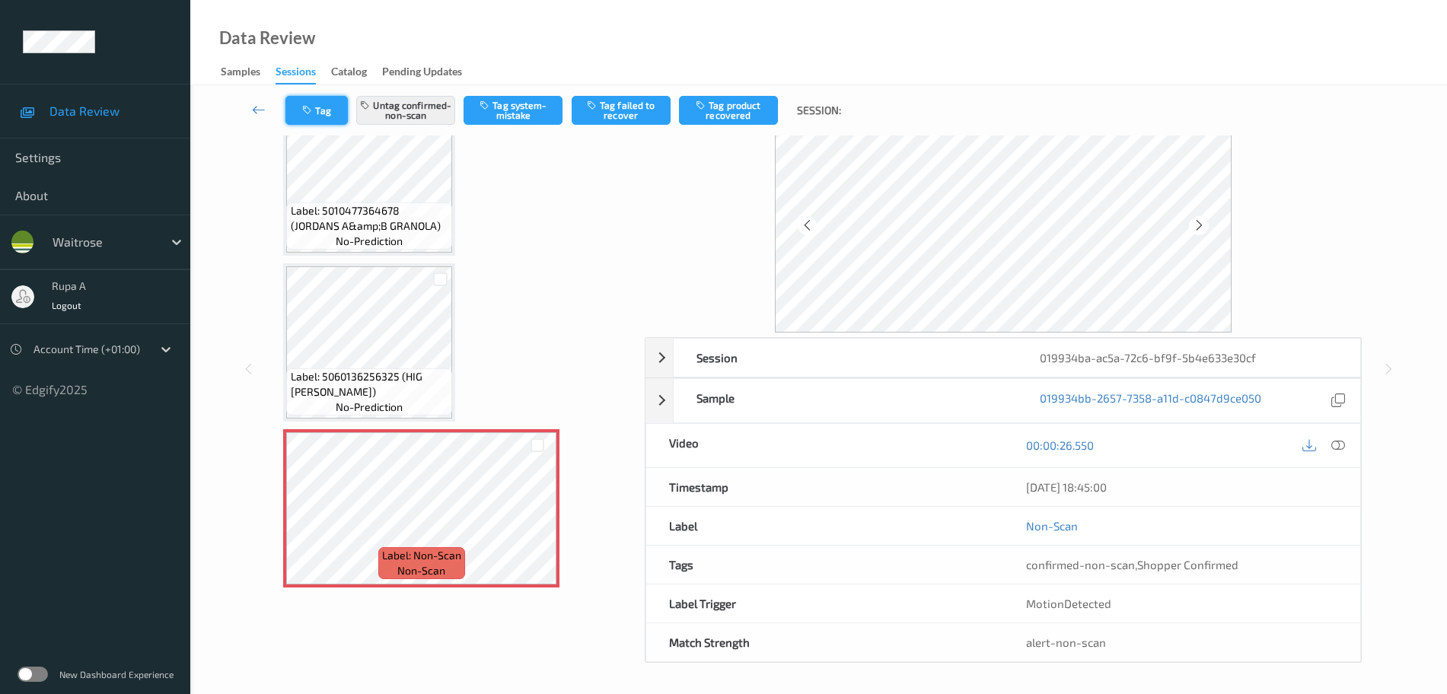
click at [318, 120] on button "Tag" at bounding box center [316, 110] width 62 height 29
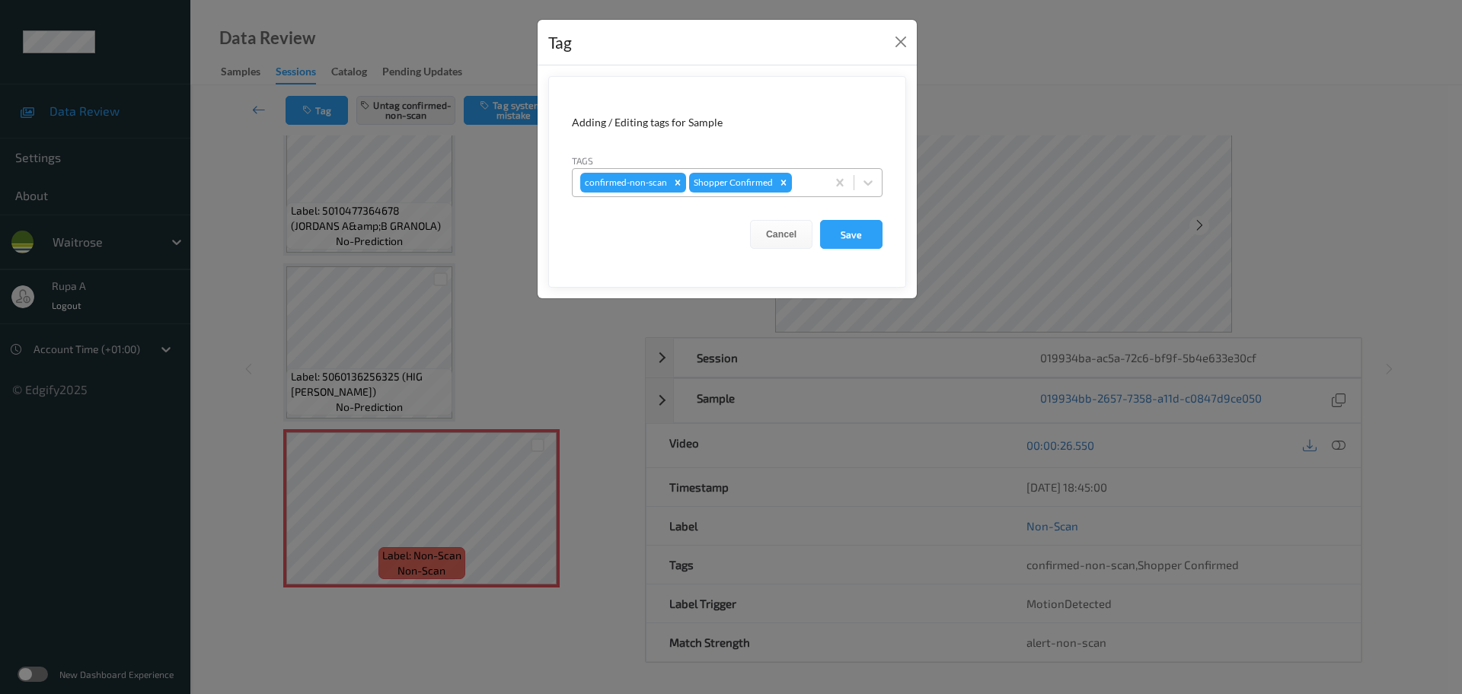
click at [811, 190] on div at bounding box center [807, 183] width 24 height 18
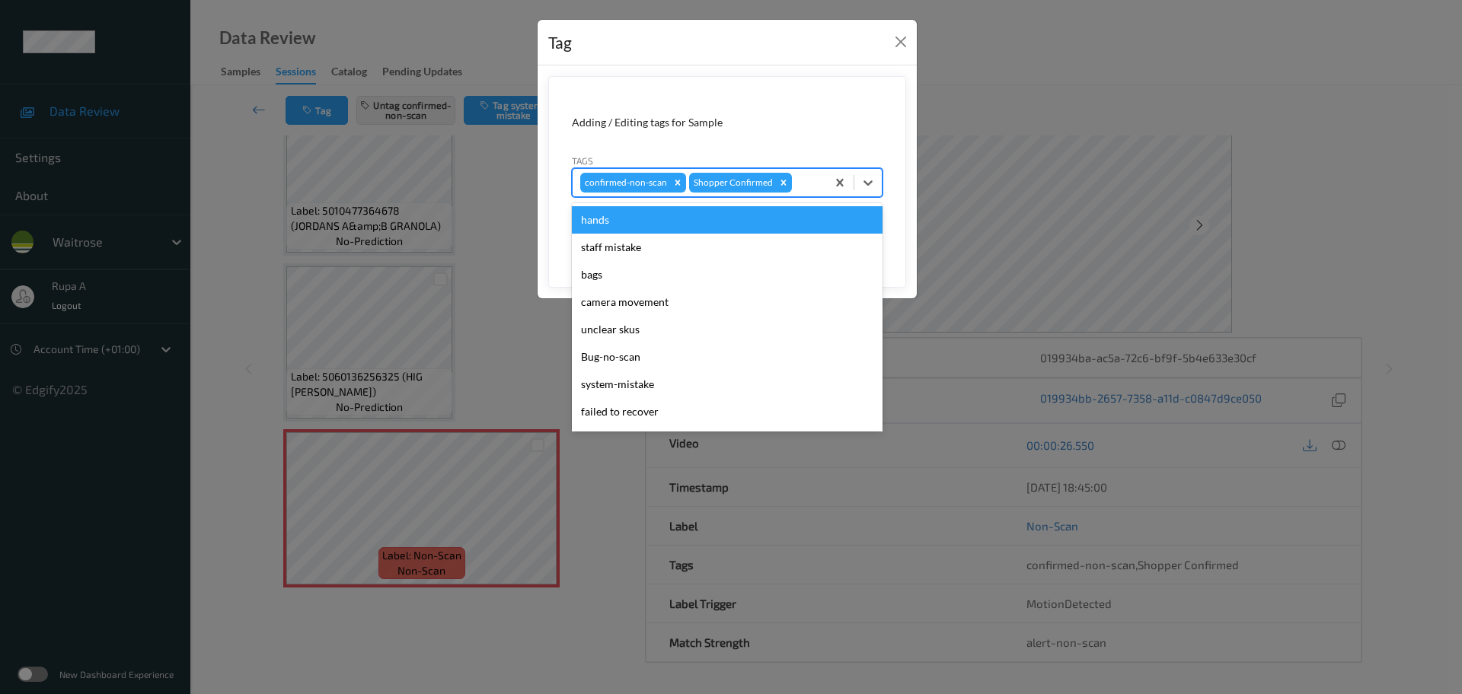
click at [795, 89] on form "Adding / Editing tags for Sample Tags option hands focused, 1 of 21. 21 results…" at bounding box center [727, 182] width 358 height 212
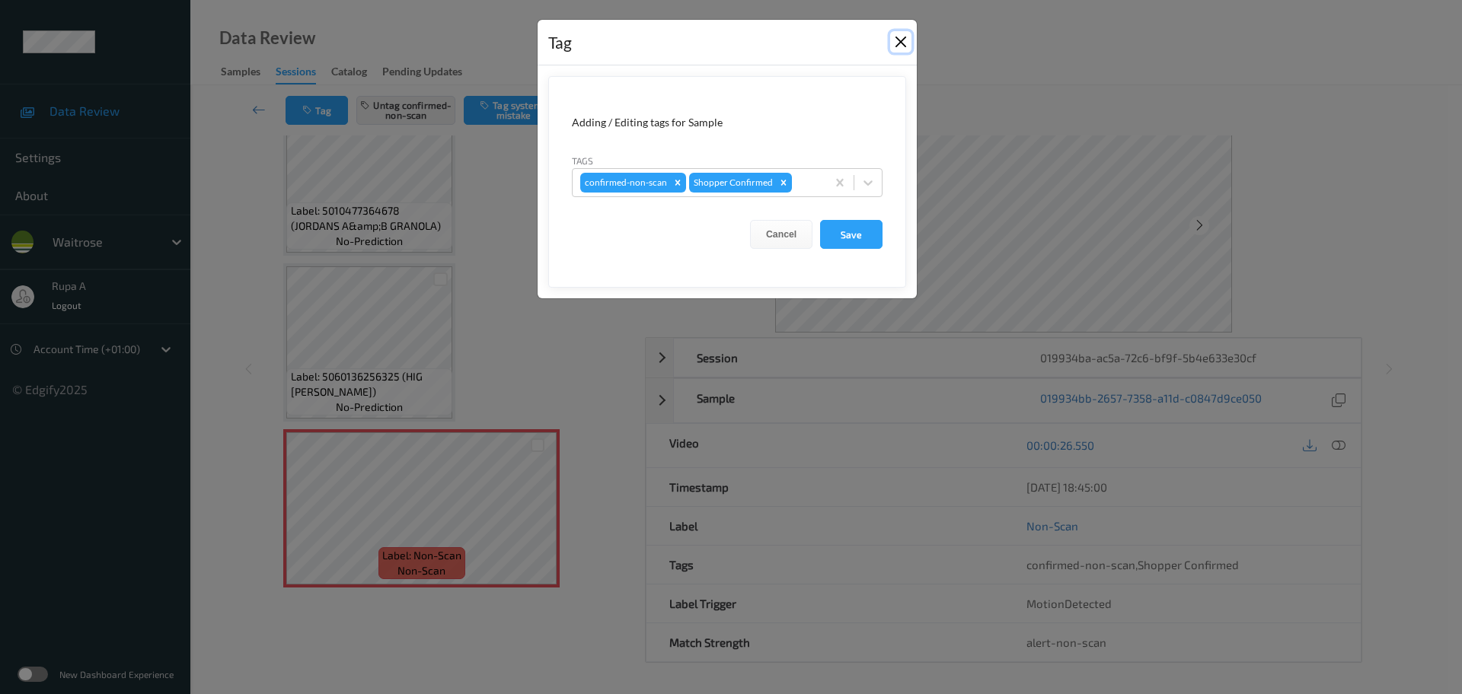
click at [897, 37] on button "Close" at bounding box center [900, 41] width 21 height 21
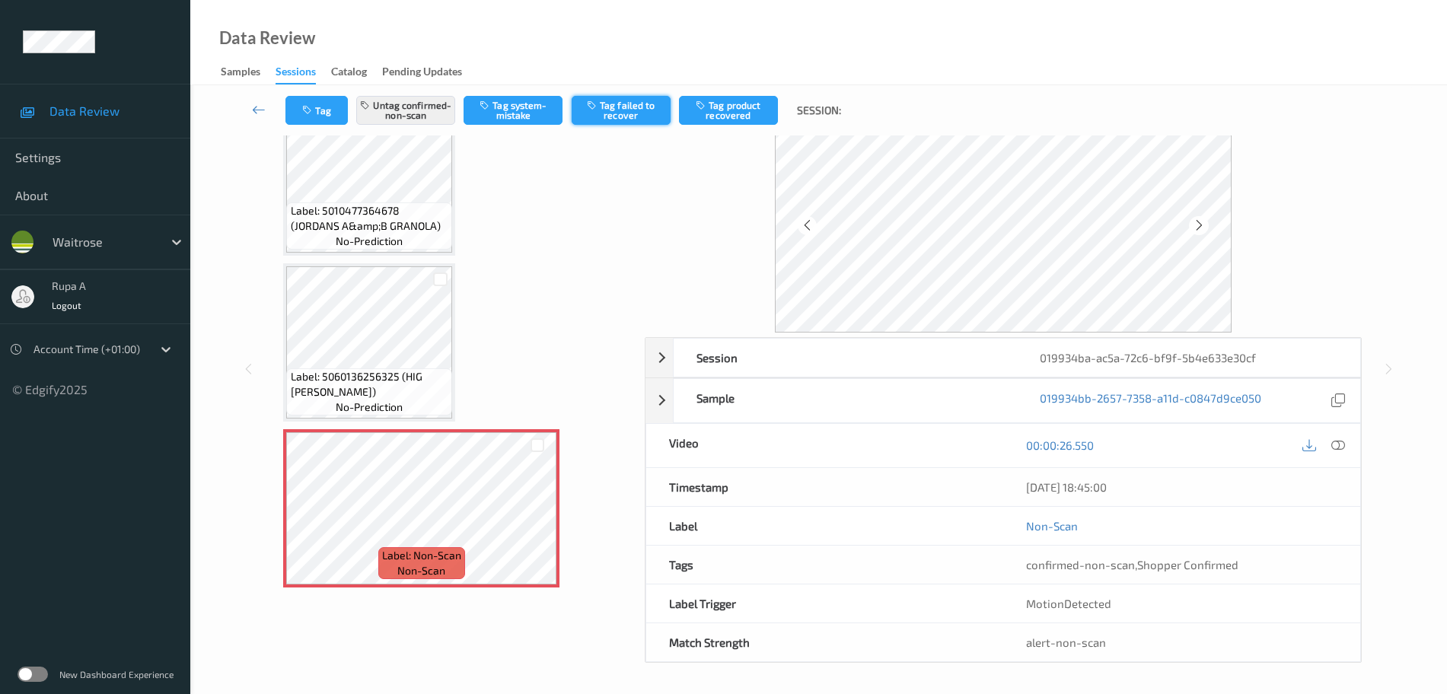
click at [632, 114] on button "Tag failed to recover" at bounding box center [621, 110] width 99 height 29
click at [1198, 231] on icon at bounding box center [1199, 225] width 13 height 14
click at [314, 116] on button "Tag" at bounding box center [316, 110] width 62 height 29
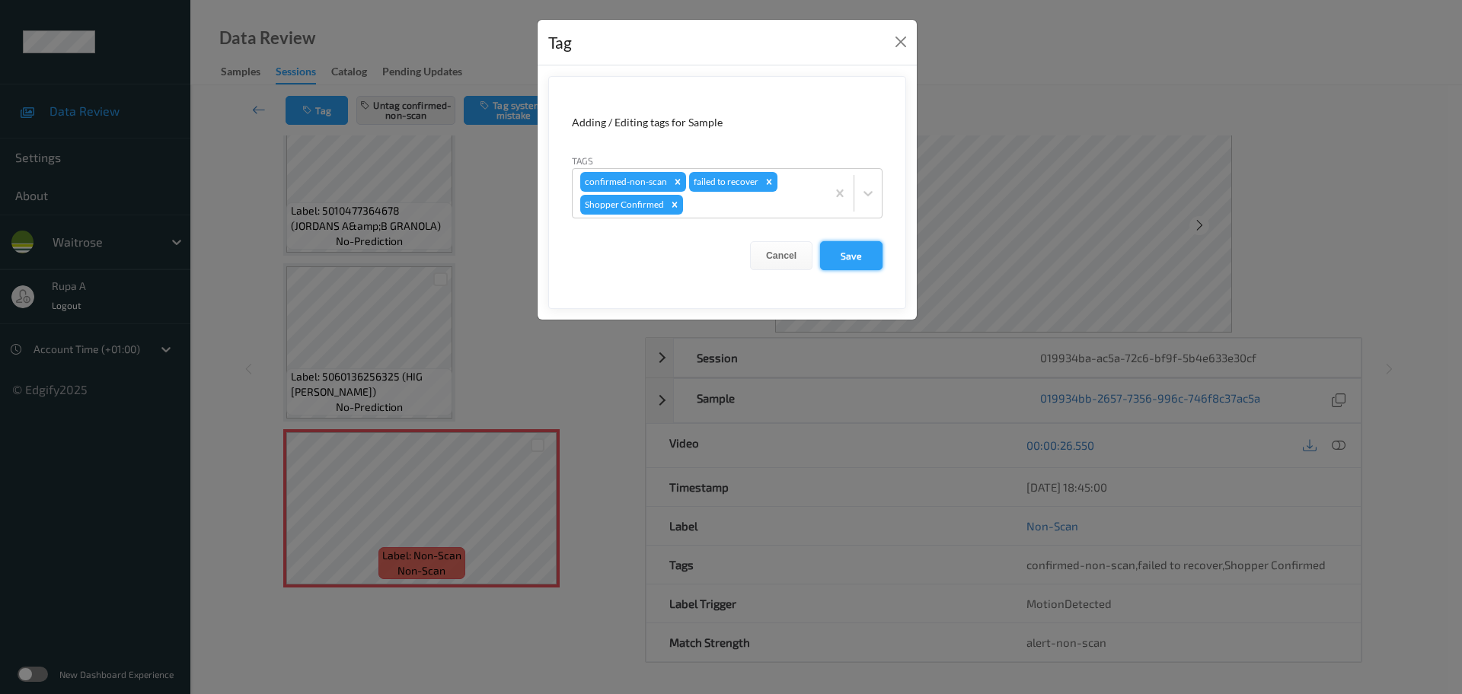
click at [856, 259] on button "Save" at bounding box center [851, 255] width 62 height 29
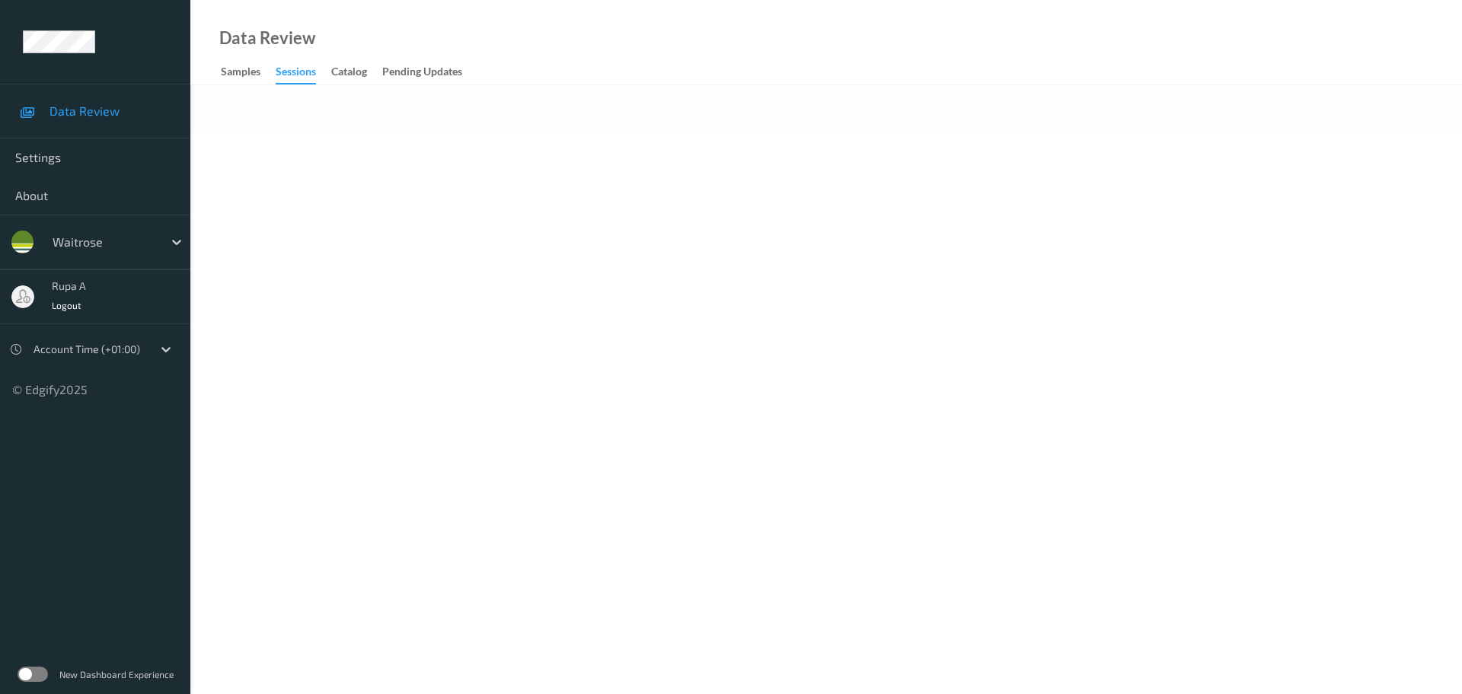
click at [360, 1] on div "Data Review Samples Sessions Catalog Pending Updates" at bounding box center [825, 42] width 1271 height 85
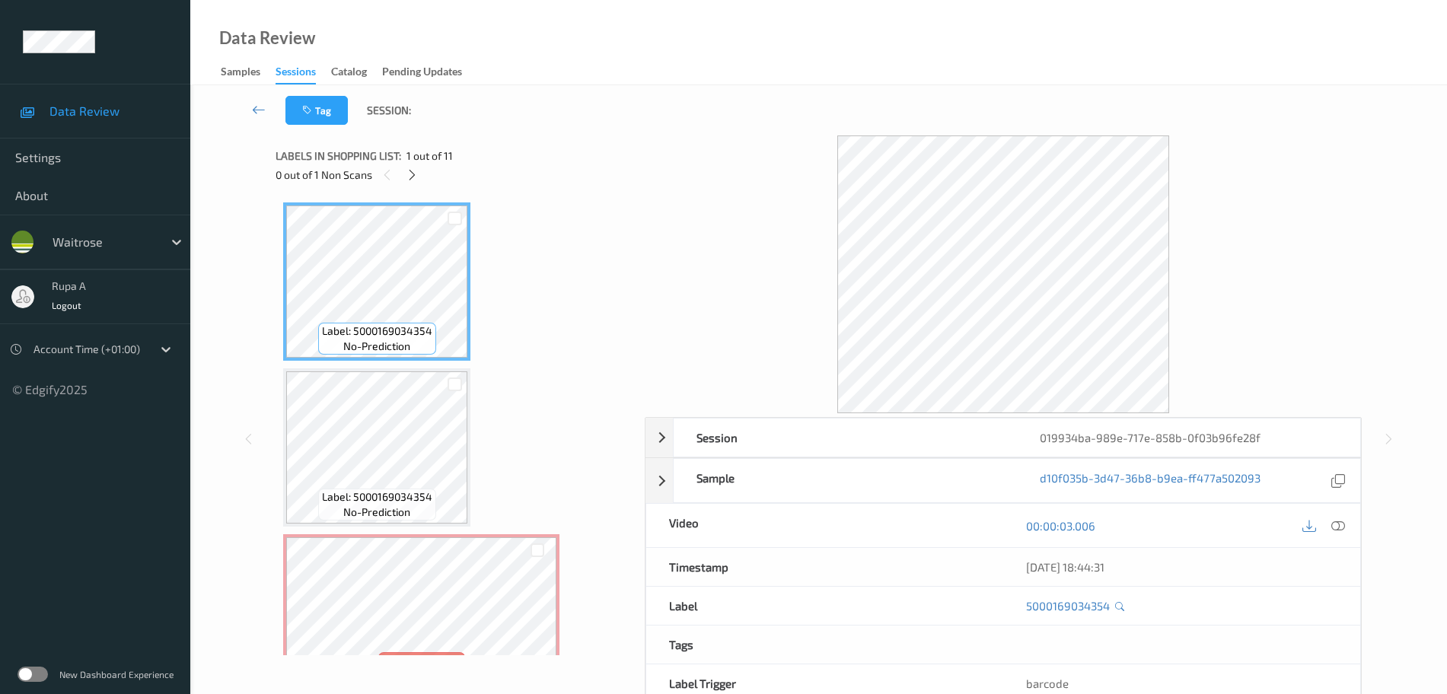
click at [418, 177] on div at bounding box center [412, 174] width 19 height 19
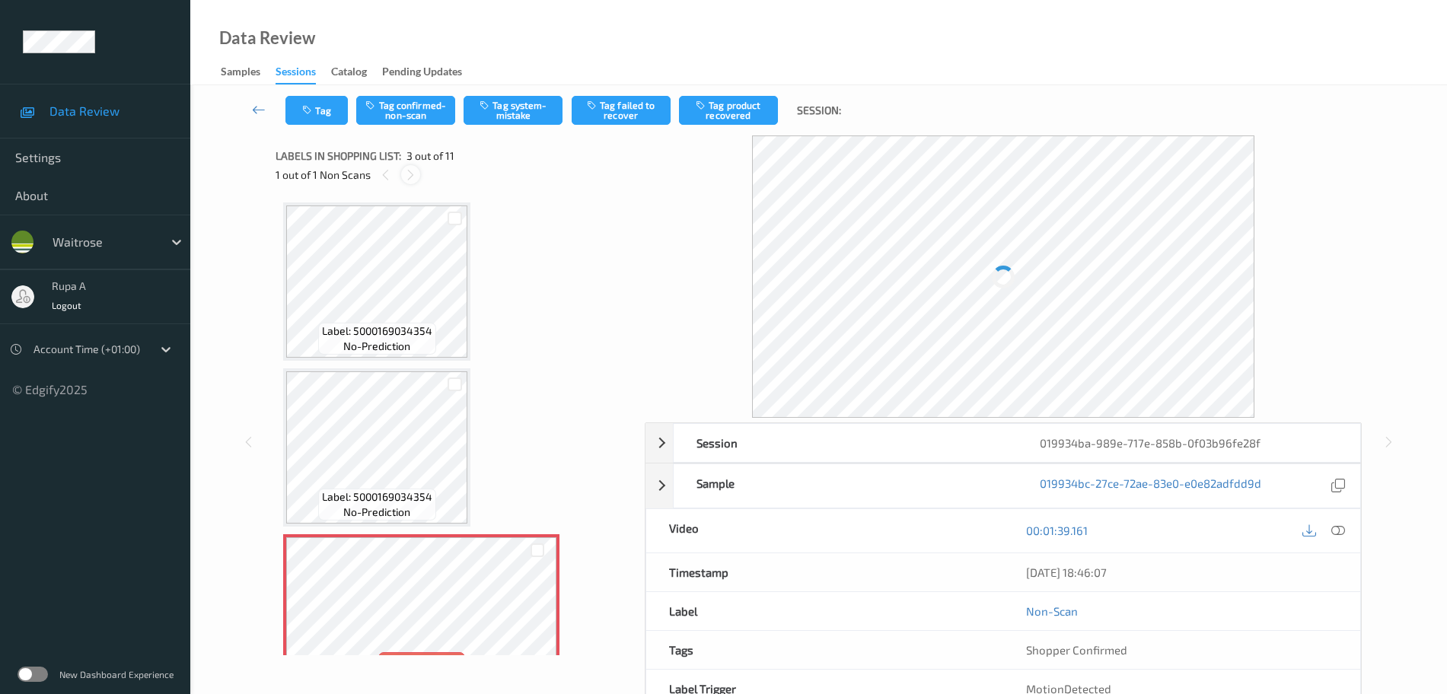
scroll to position [174, 0]
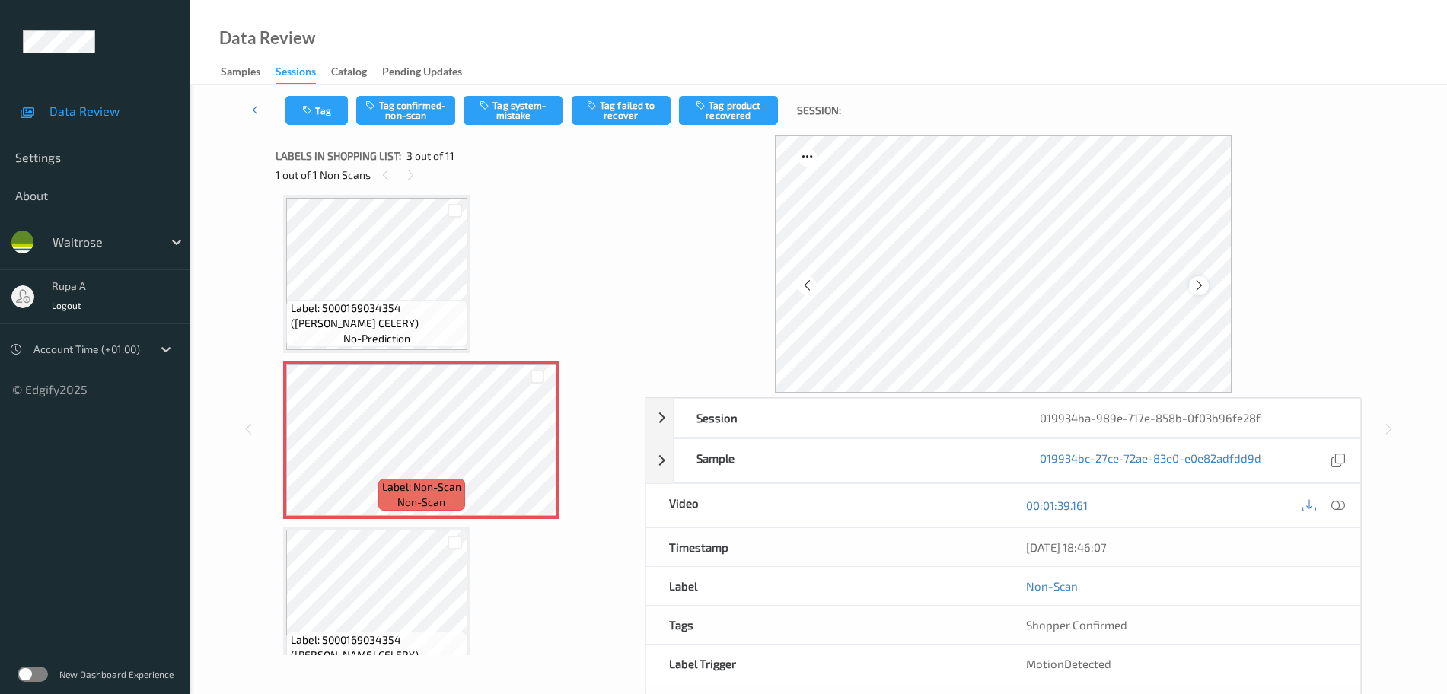
click at [1200, 286] on icon at bounding box center [1199, 286] width 13 height 14
click at [1199, 288] on icon at bounding box center [1199, 286] width 13 height 14
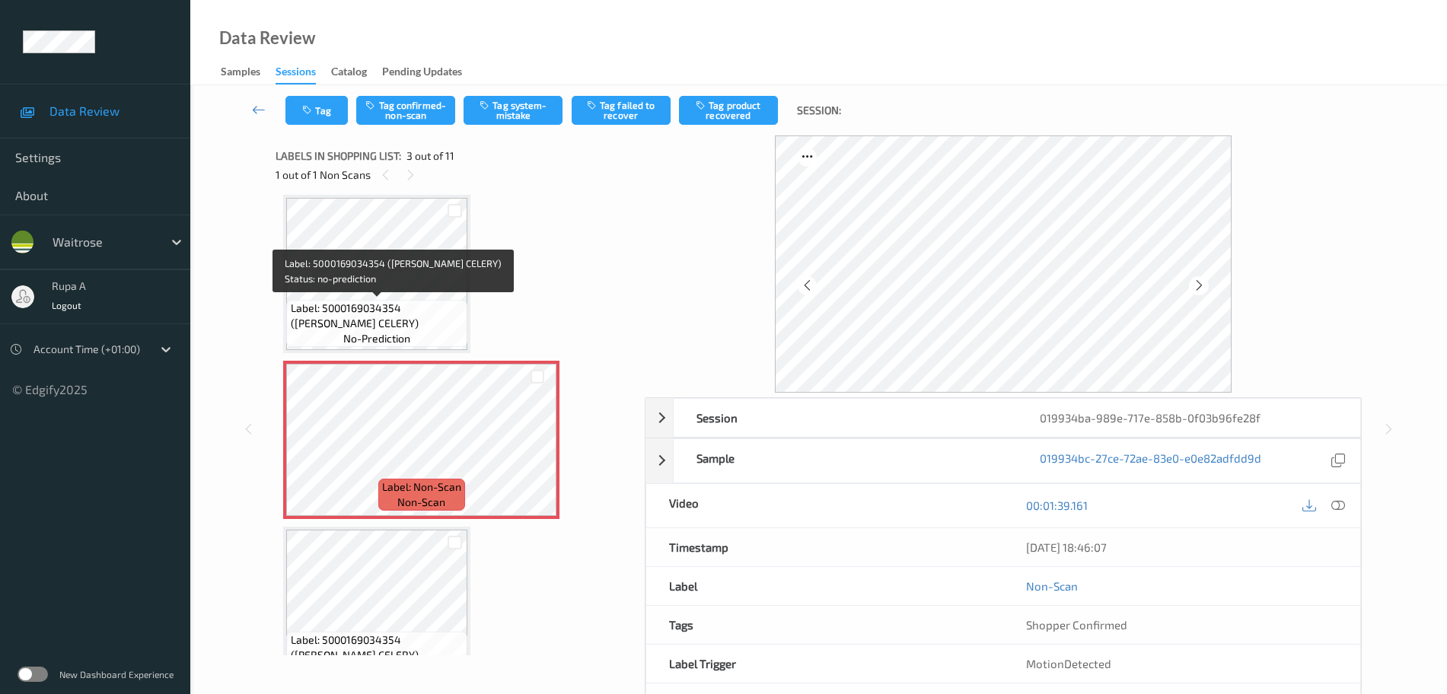
click at [376, 310] on span "Label: 5000169034354 ([PERSON_NAME] CELERY)" at bounding box center [378, 316] width 174 height 30
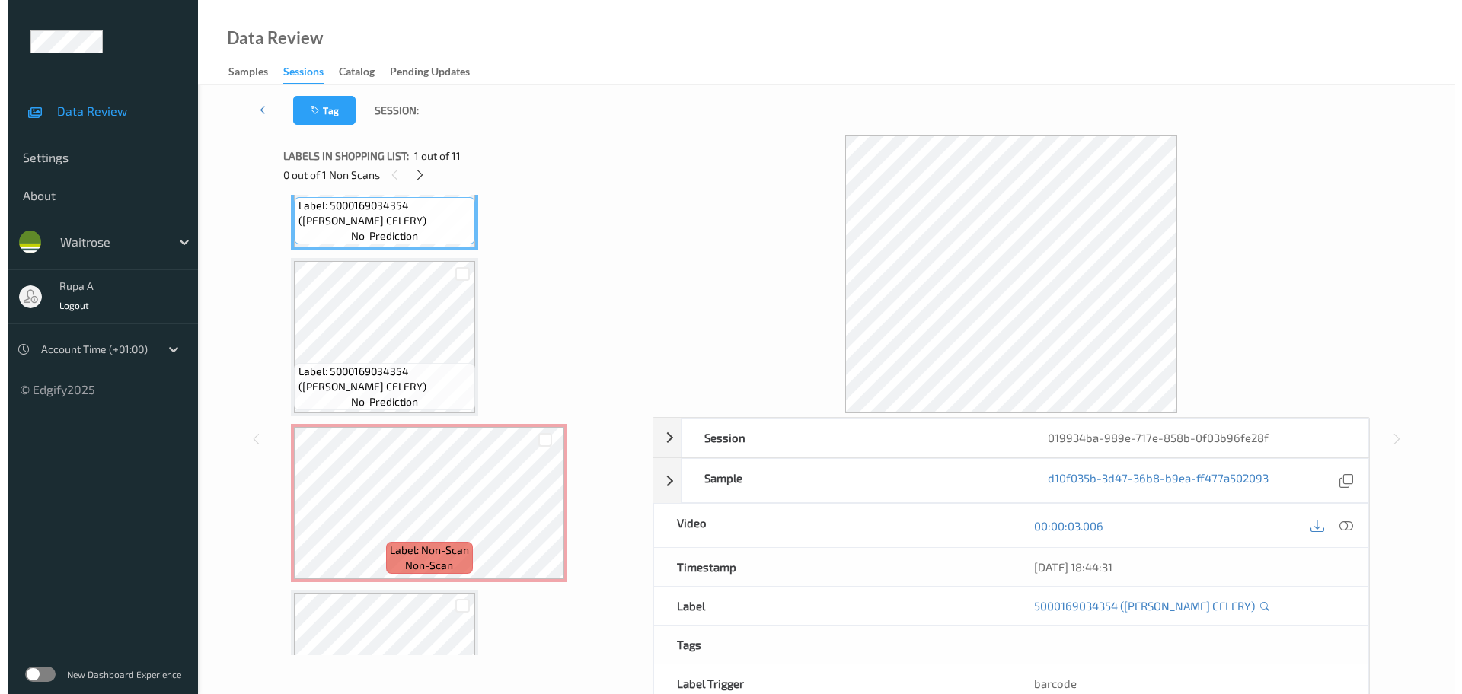
scroll to position [190, 0]
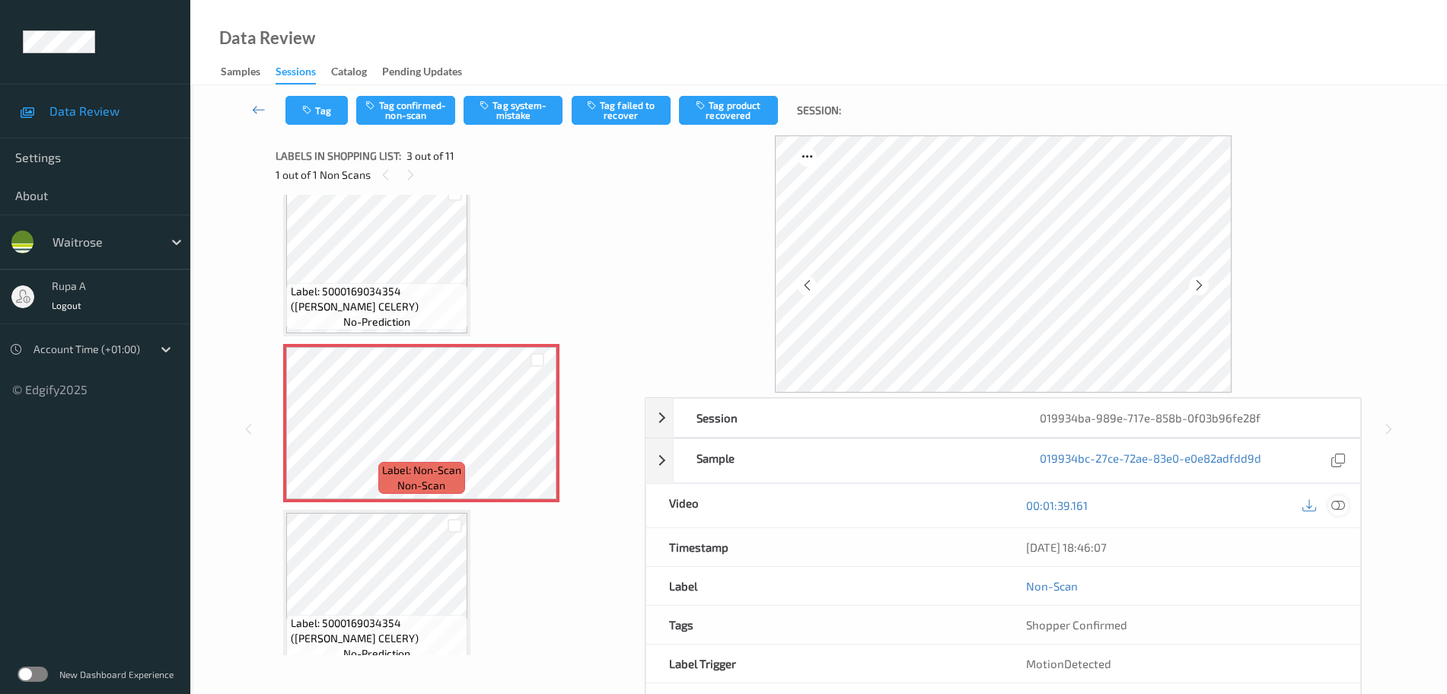
click at [1344, 503] on icon at bounding box center [1338, 506] width 14 height 14
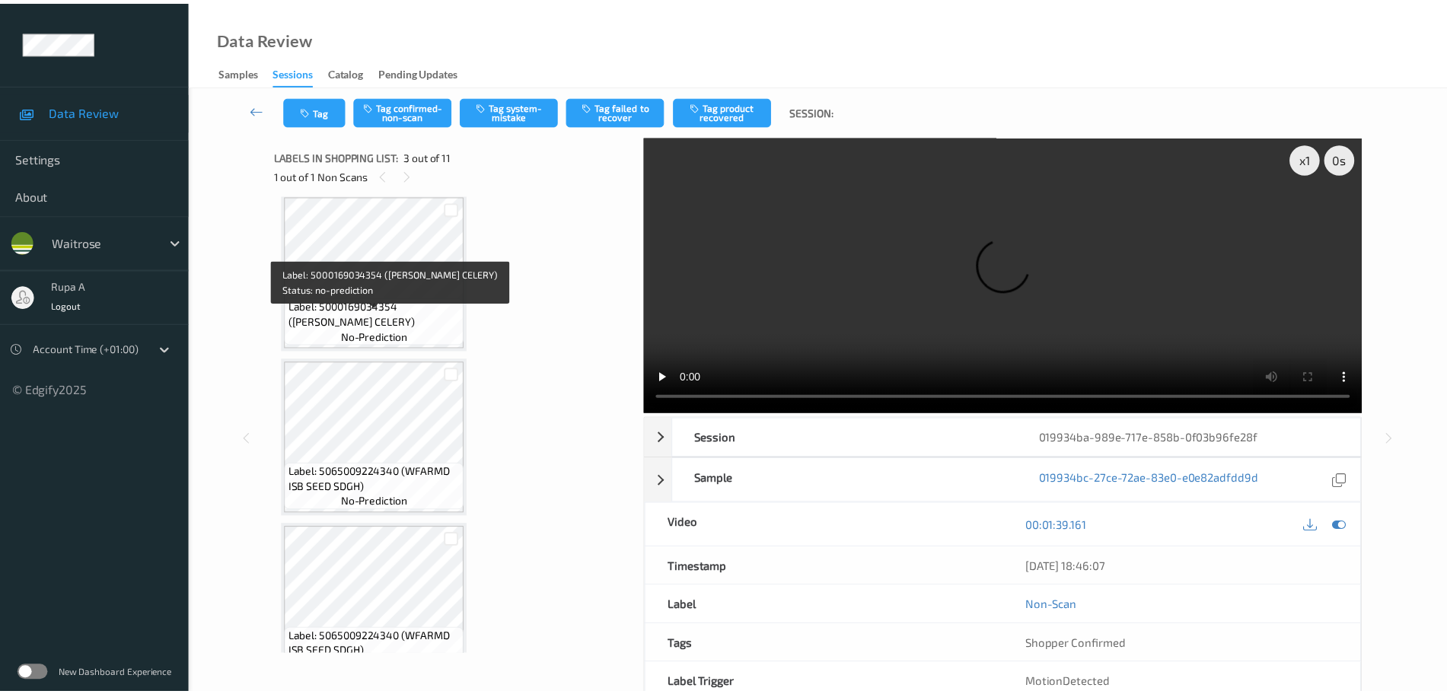
scroll to position [856, 0]
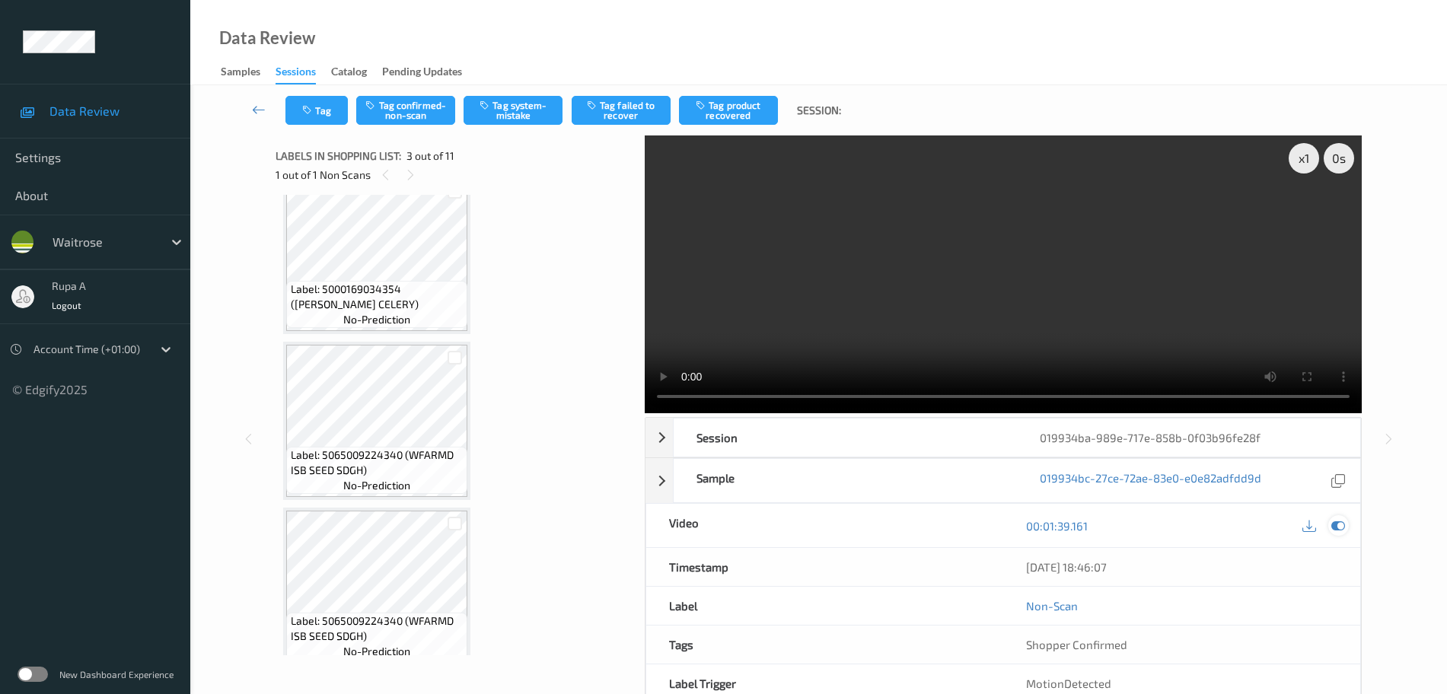
click at [1333, 524] on icon at bounding box center [1338, 526] width 14 height 14
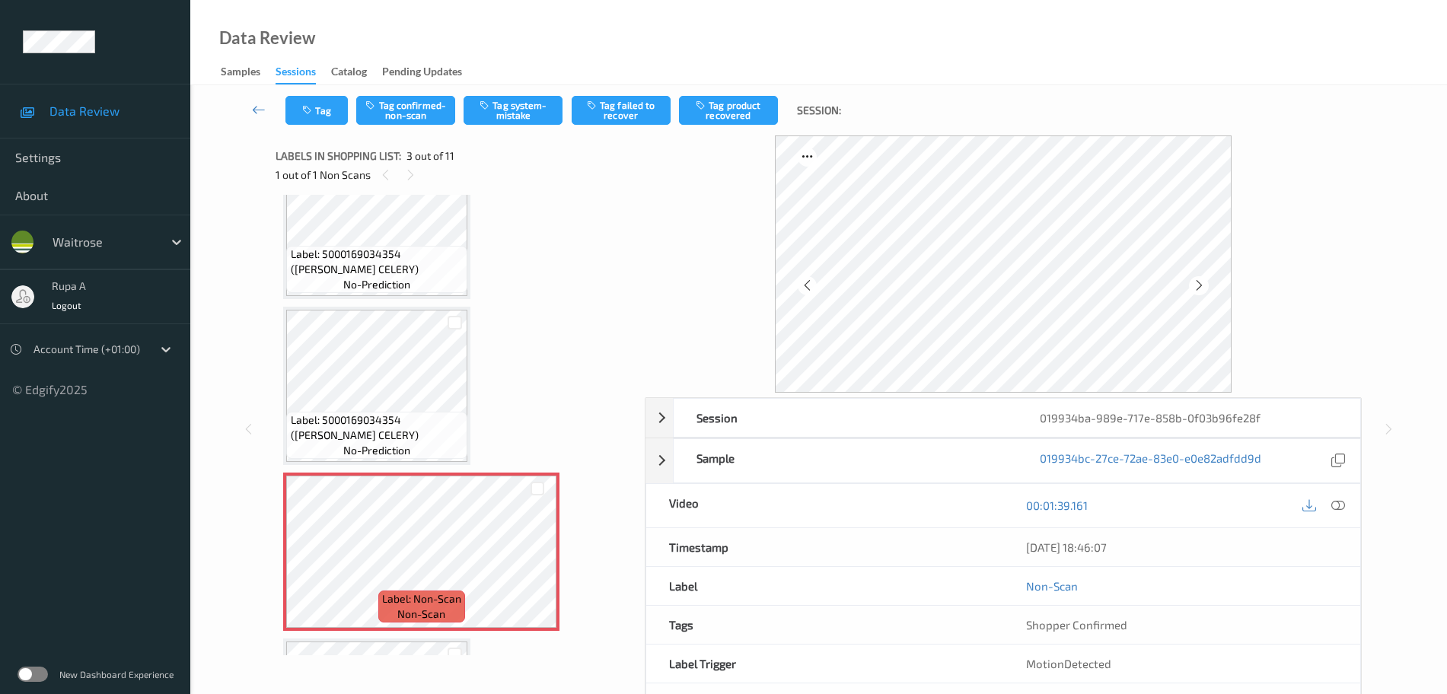
scroll to position [40, 0]
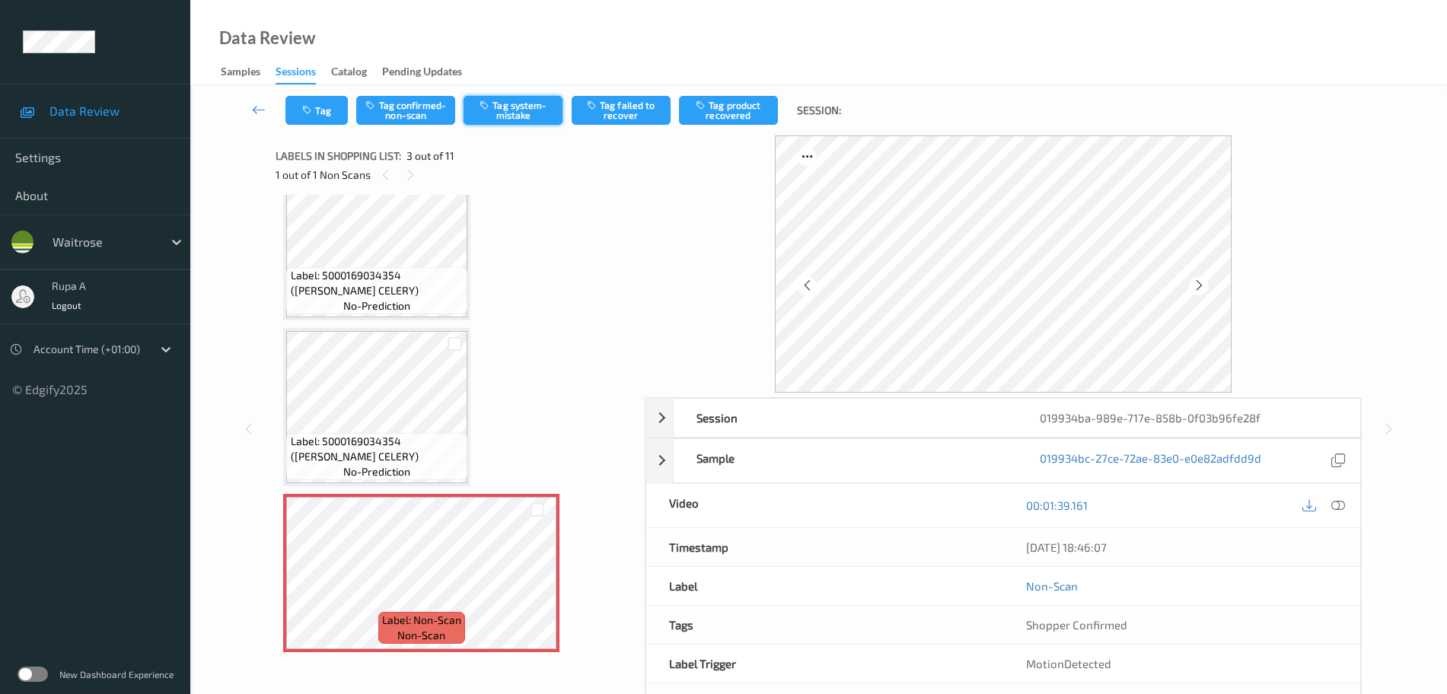
click at [511, 107] on button "Tag system-mistake" at bounding box center [513, 110] width 99 height 29
click at [311, 115] on icon "button" at bounding box center [308, 110] width 13 height 11
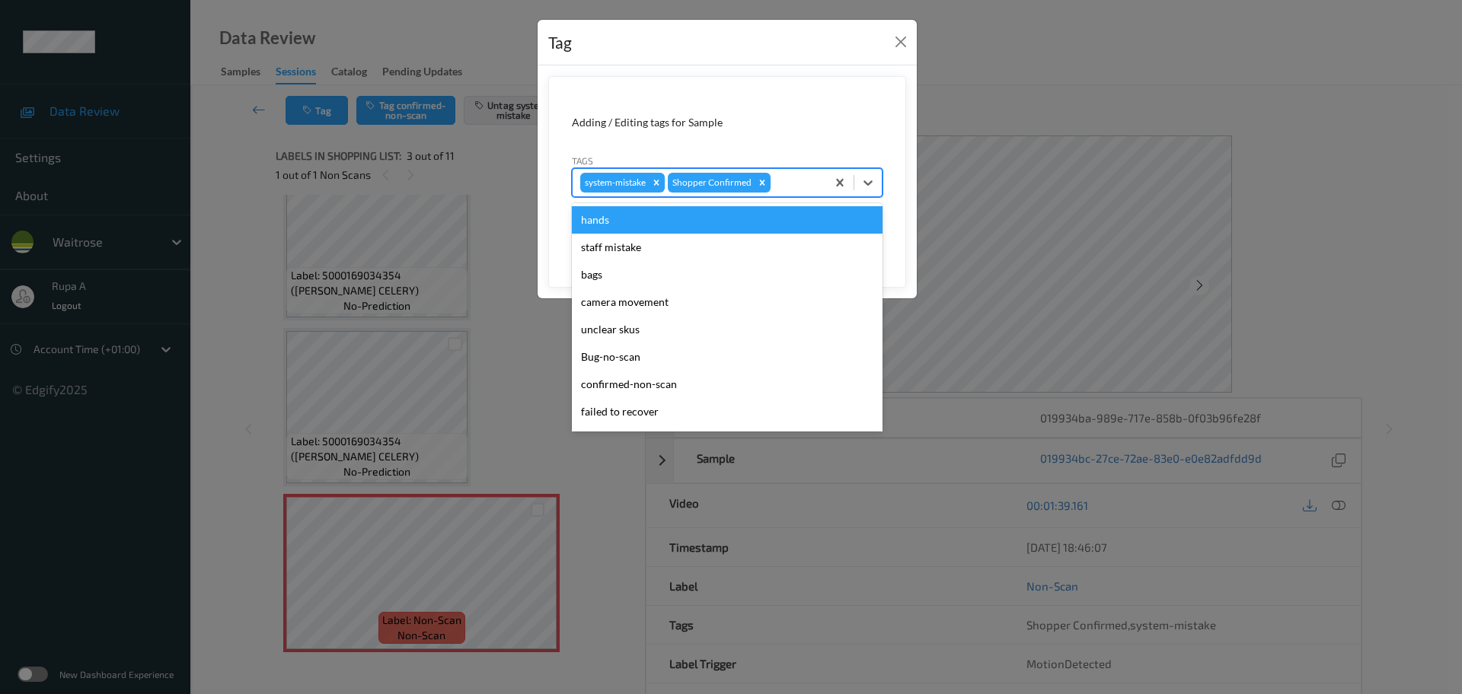
click at [790, 185] on div at bounding box center [795, 183] width 45 height 18
type input "un"
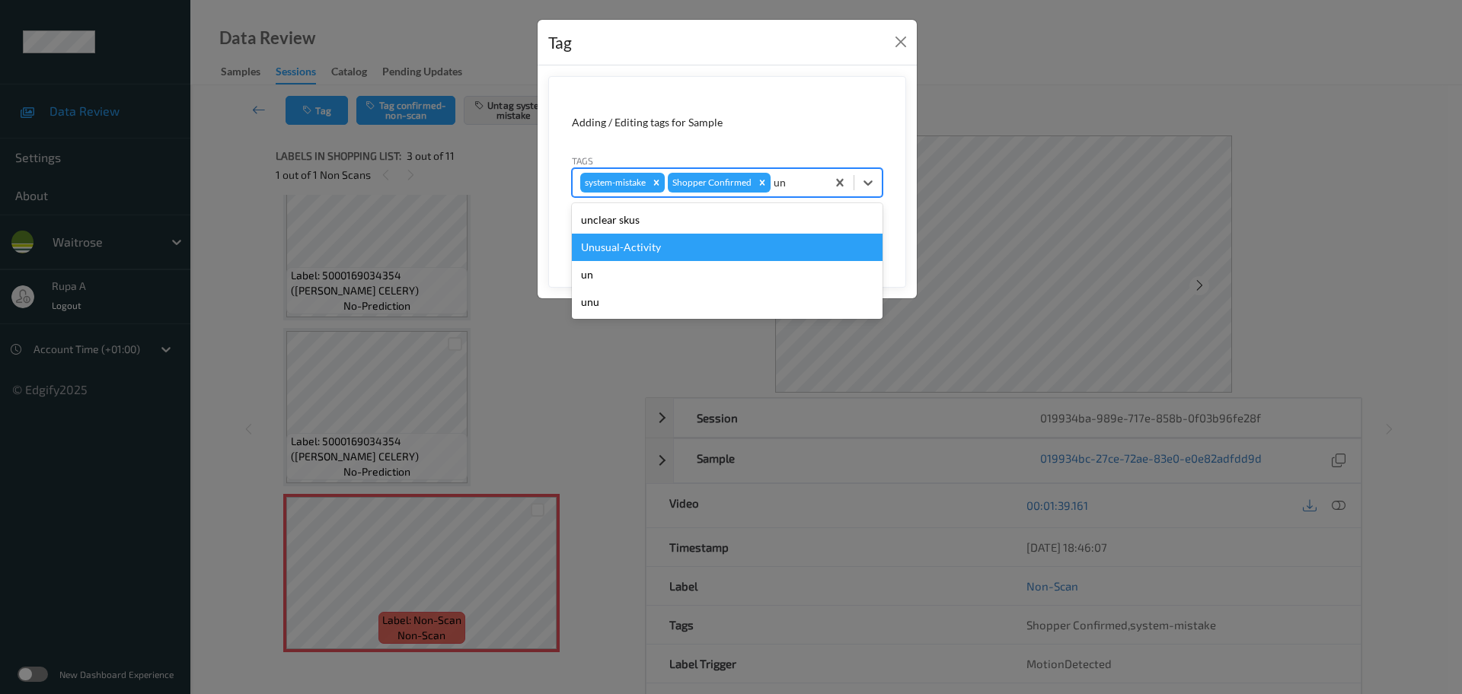
click at [687, 238] on div "Unusual-Activity" at bounding box center [727, 247] width 311 height 27
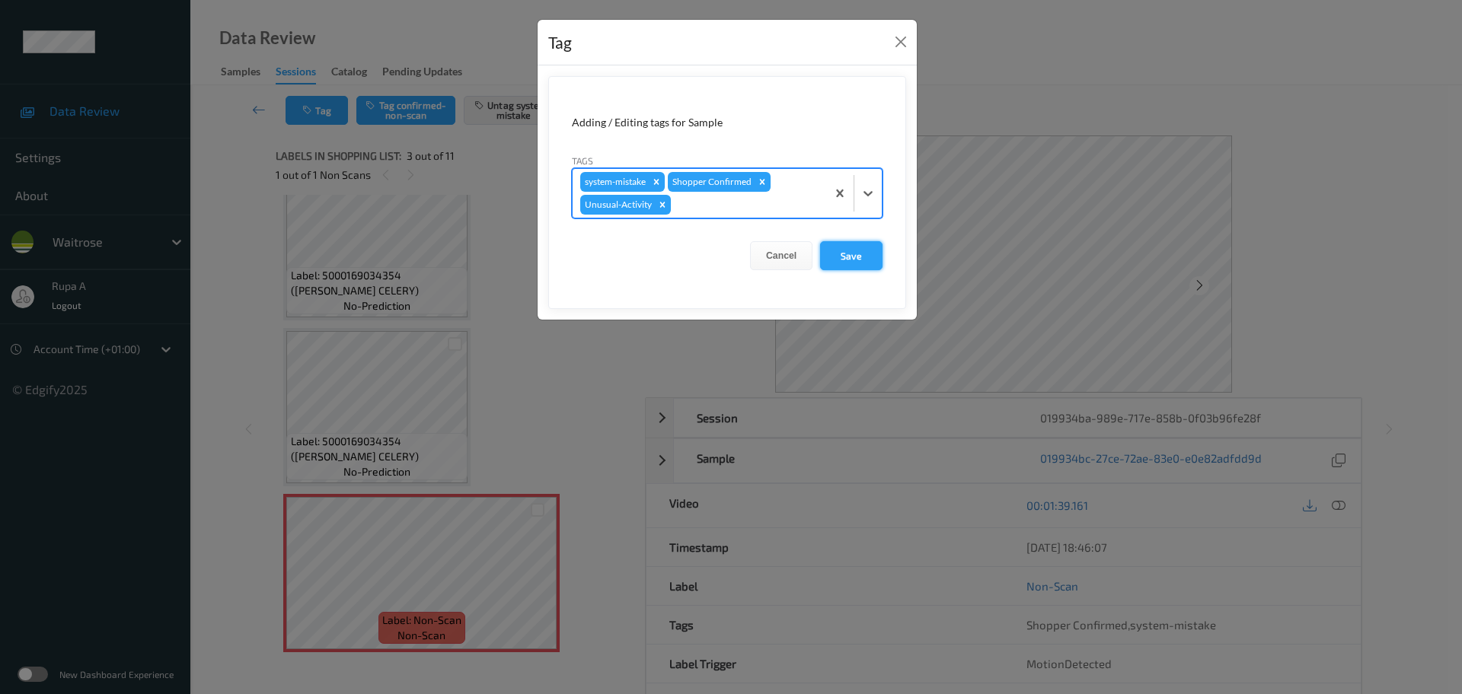
click at [870, 266] on button "Save" at bounding box center [851, 255] width 62 height 29
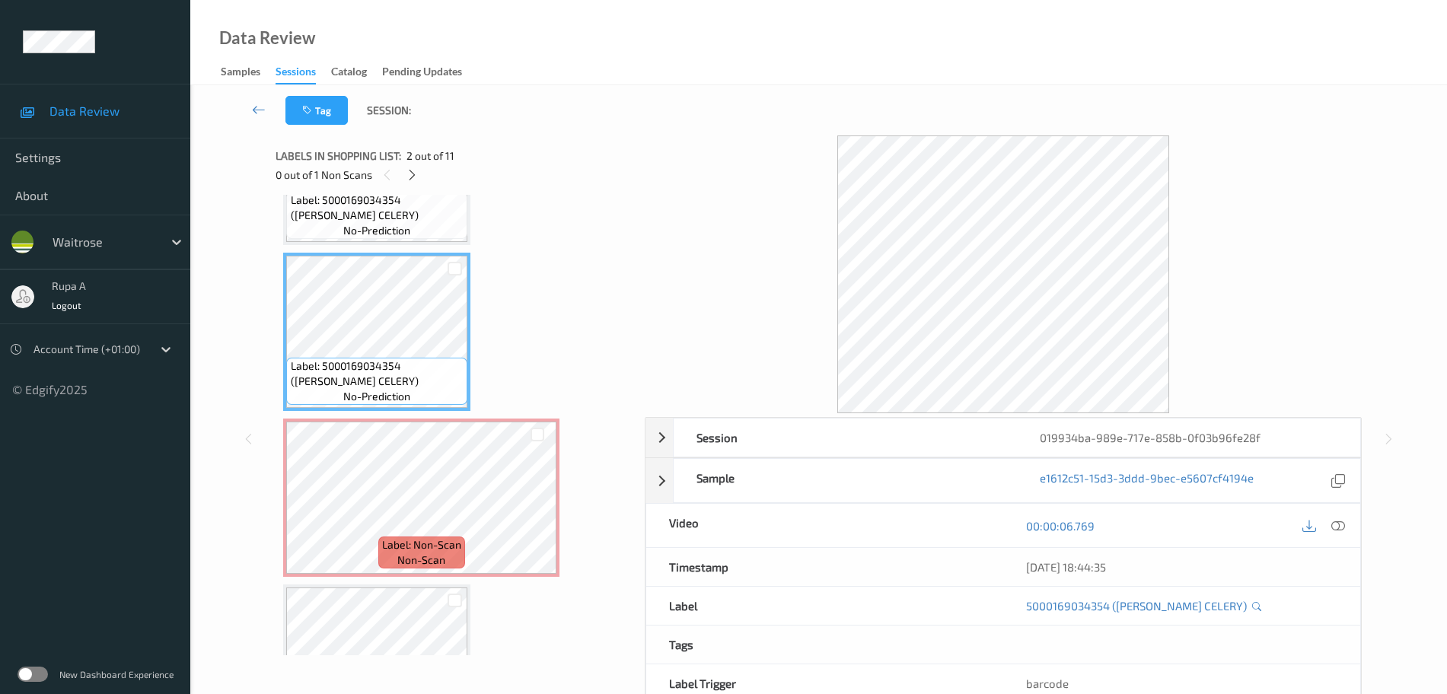
scroll to position [285, 0]
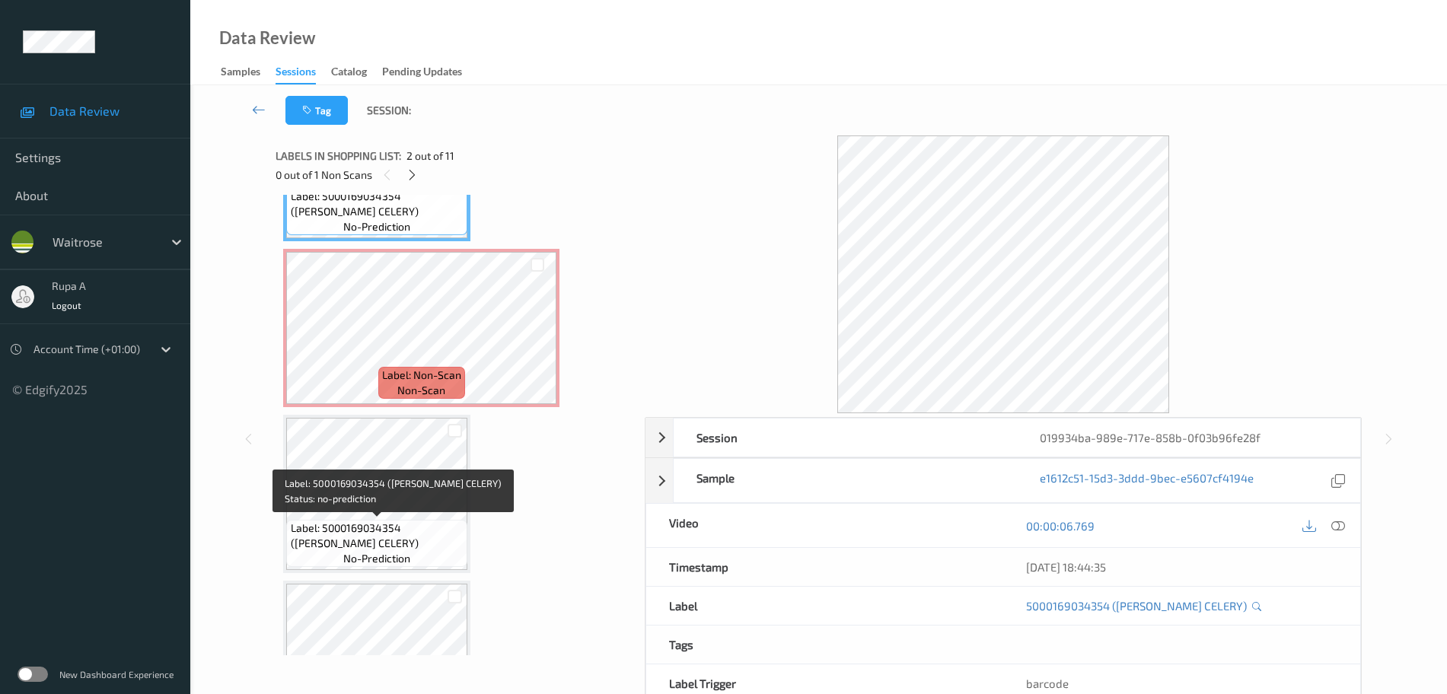
click at [376, 531] on span "Label: 5000169034354 (WR DORG CELERY)" at bounding box center [378, 536] width 174 height 30
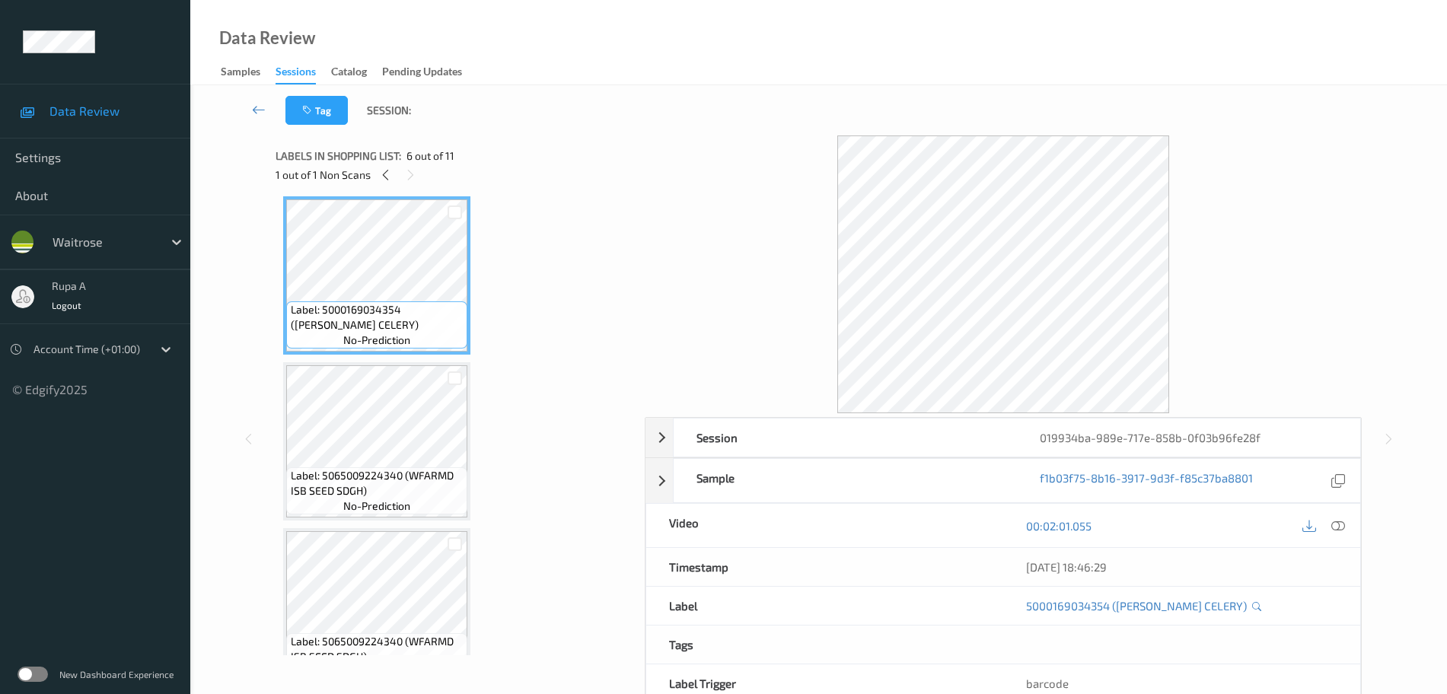
scroll to position [856, 0]
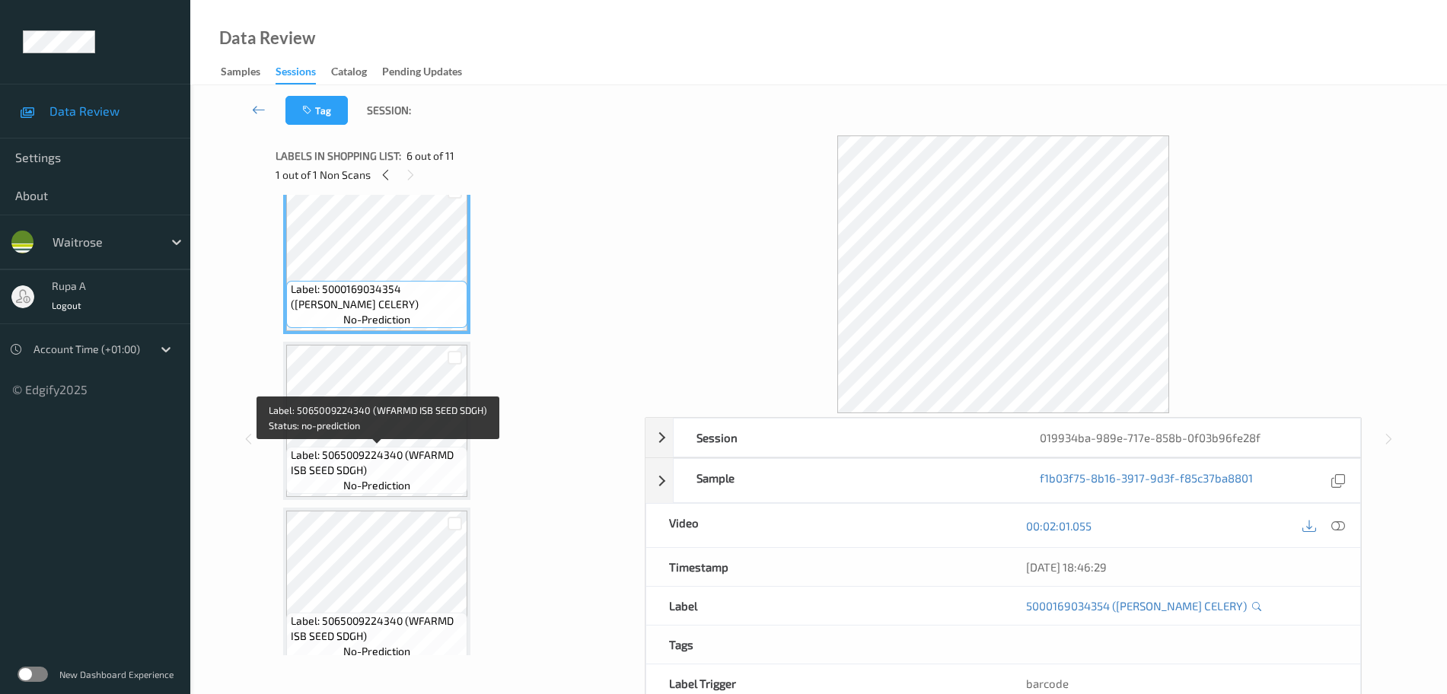
click at [340, 453] on span "Label: 5065009224340 (WFARMD ISB SEED SDGH)" at bounding box center [378, 463] width 174 height 30
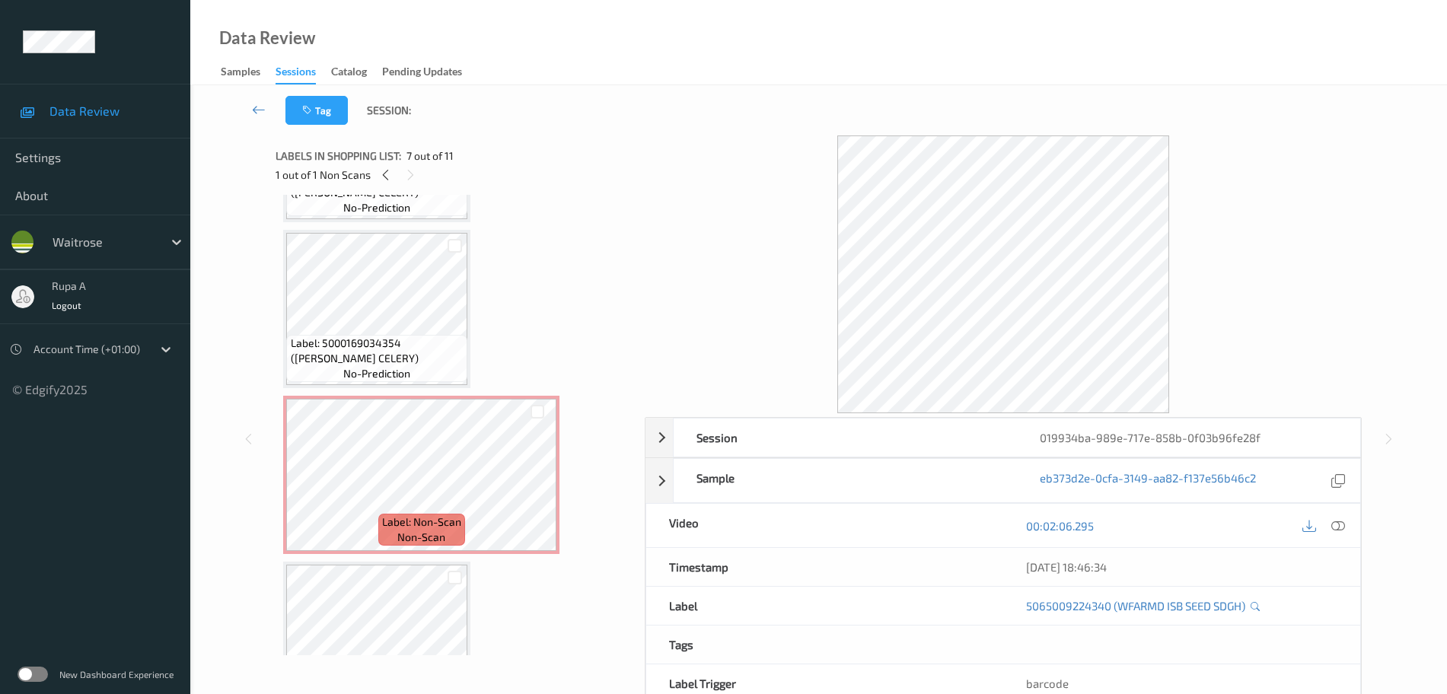
scroll to position [95, 0]
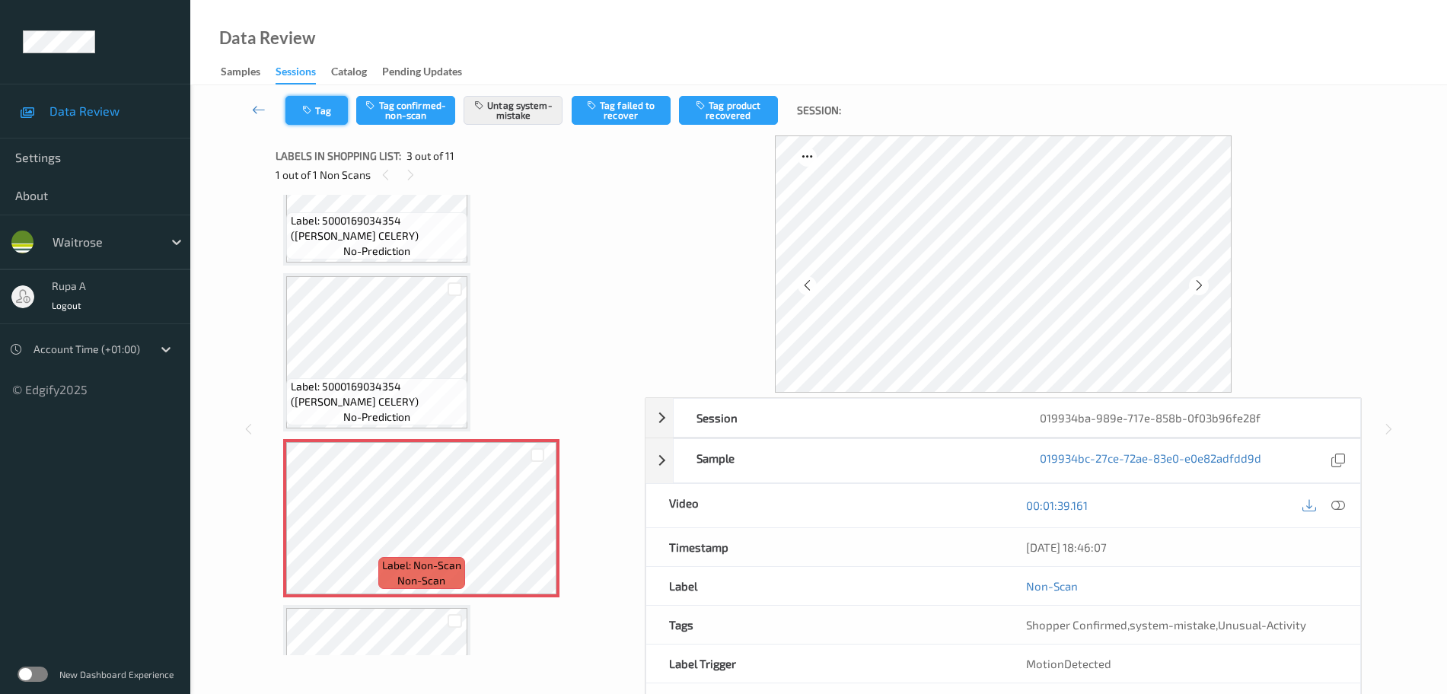
click at [318, 112] on button "Tag" at bounding box center [316, 110] width 62 height 29
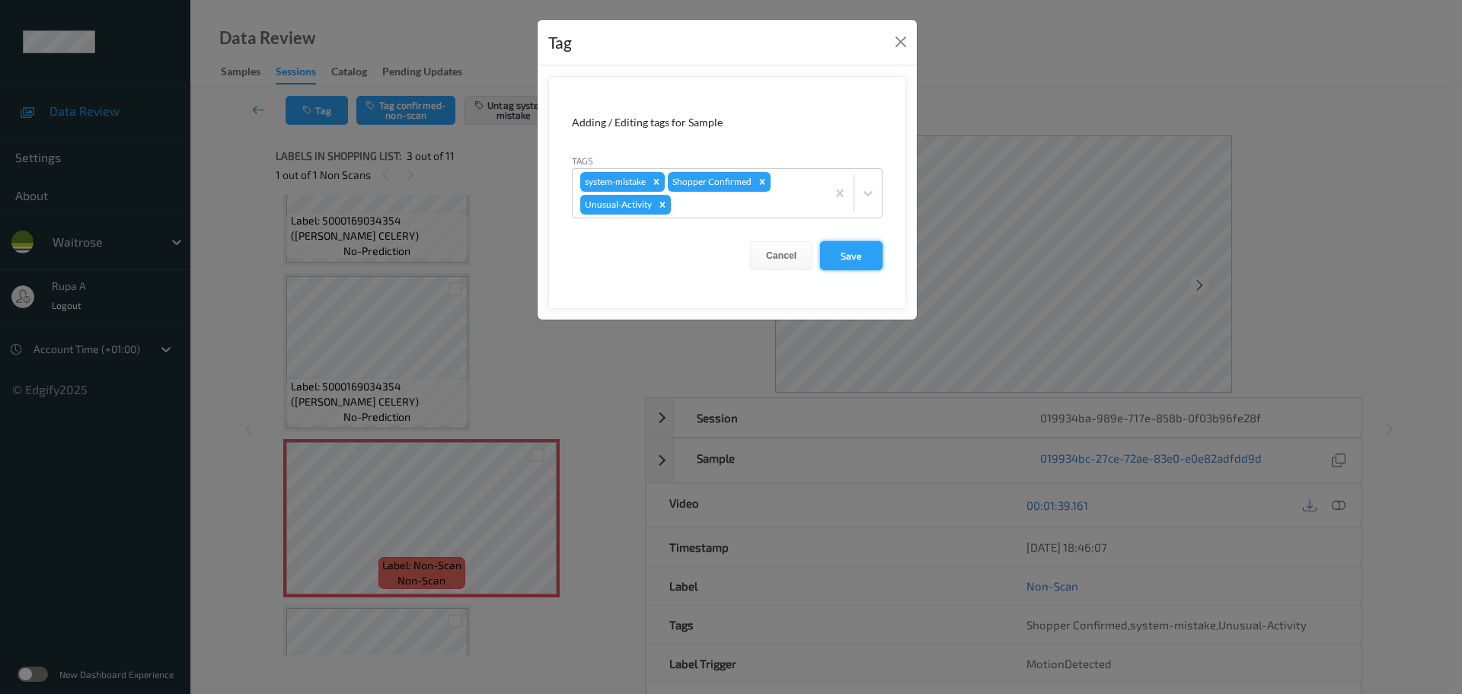
click at [845, 268] on button "Save" at bounding box center [851, 255] width 62 height 29
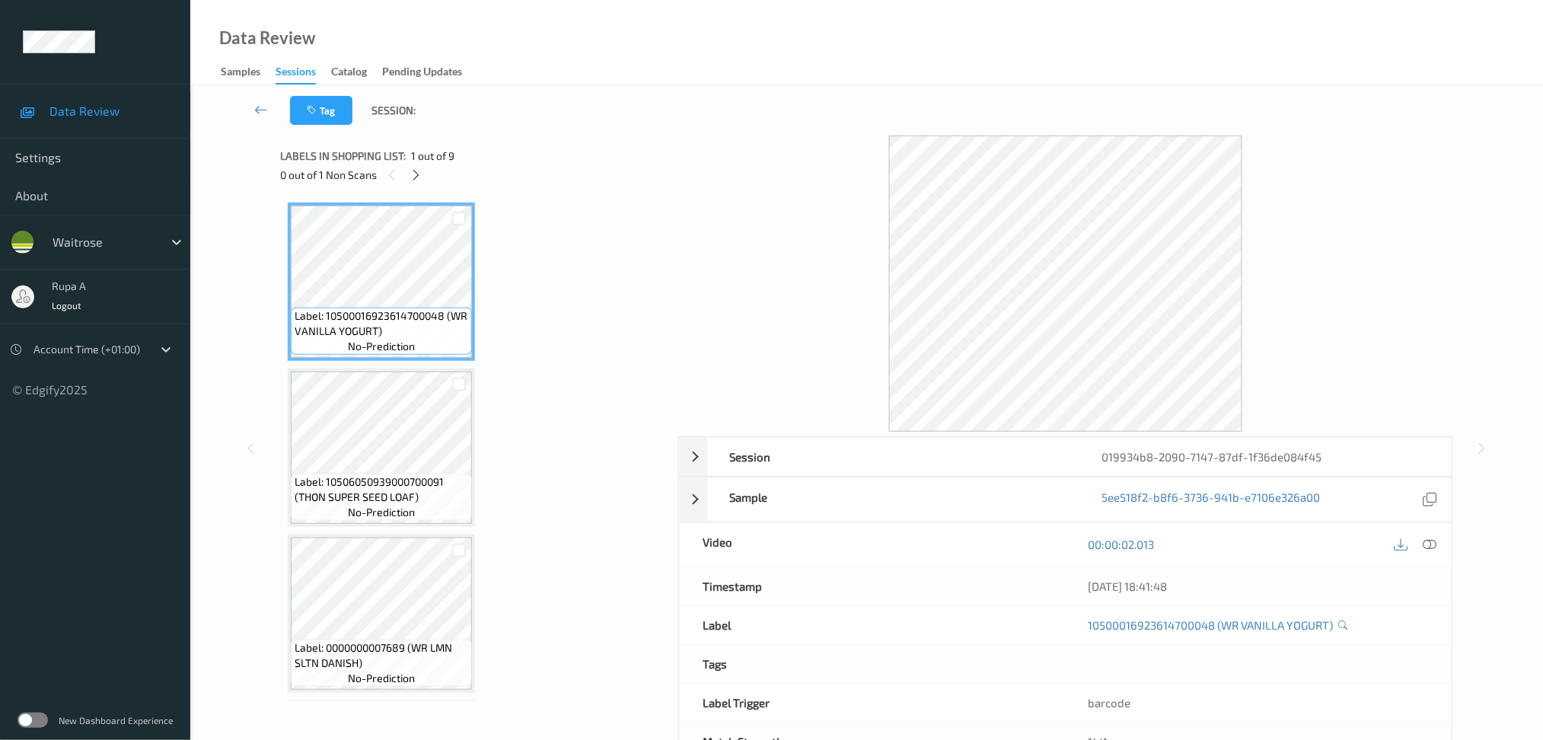
click at [406, 173] on div at bounding box center [415, 174] width 19 height 19
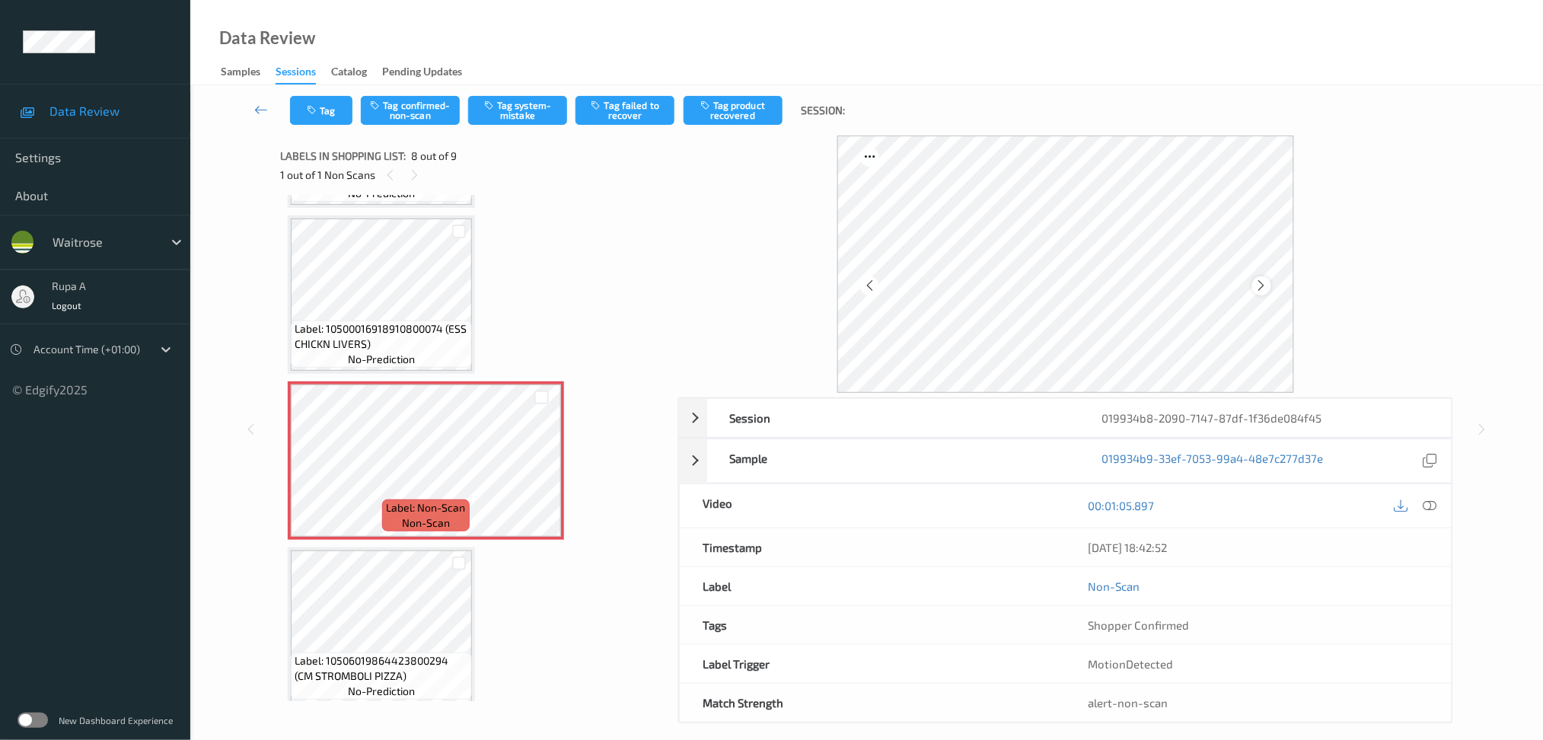
click at [1256, 287] on icon at bounding box center [1261, 286] width 13 height 14
click at [1267, 286] on icon at bounding box center [1261, 286] width 13 height 14
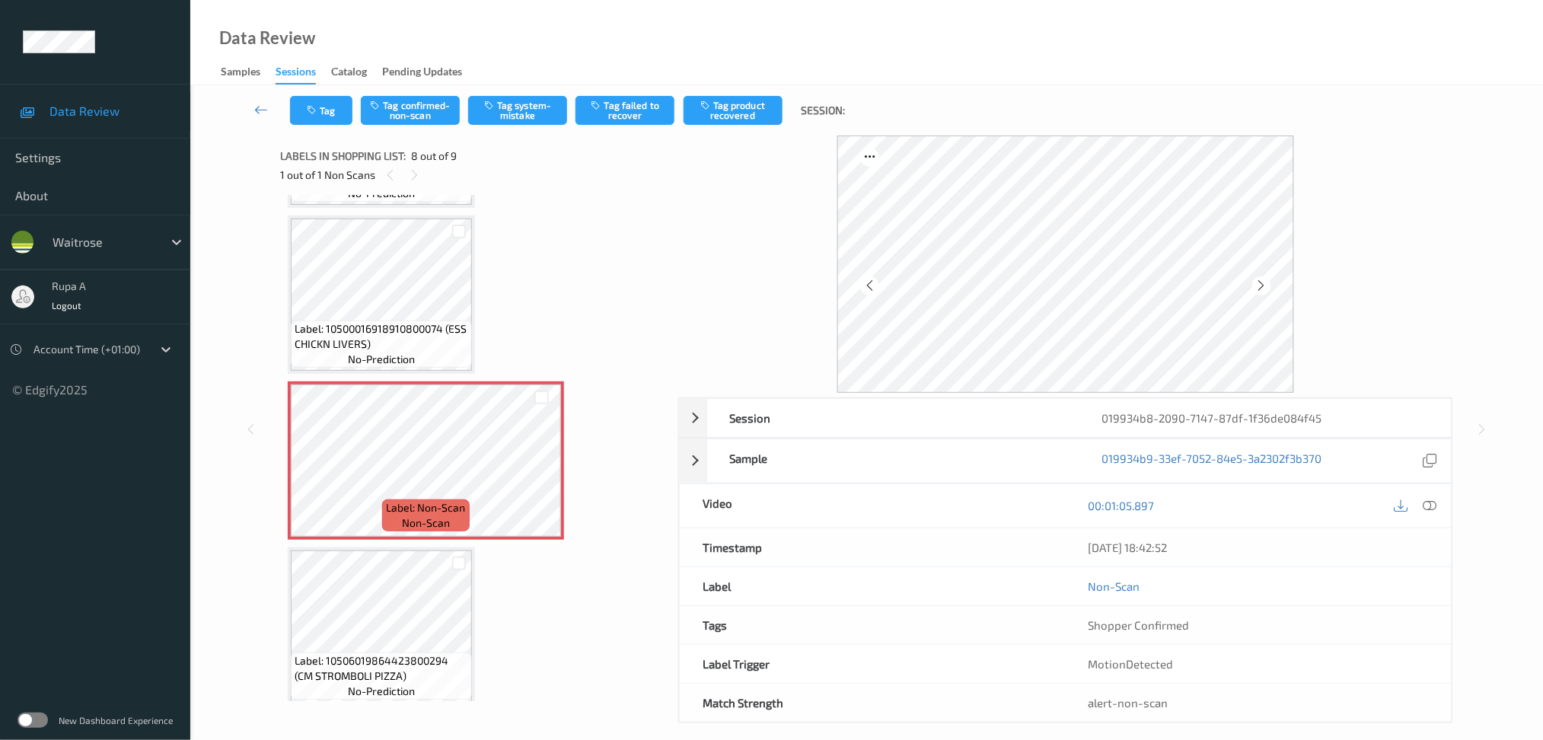
click at [1267, 286] on icon at bounding box center [1261, 286] width 13 height 14
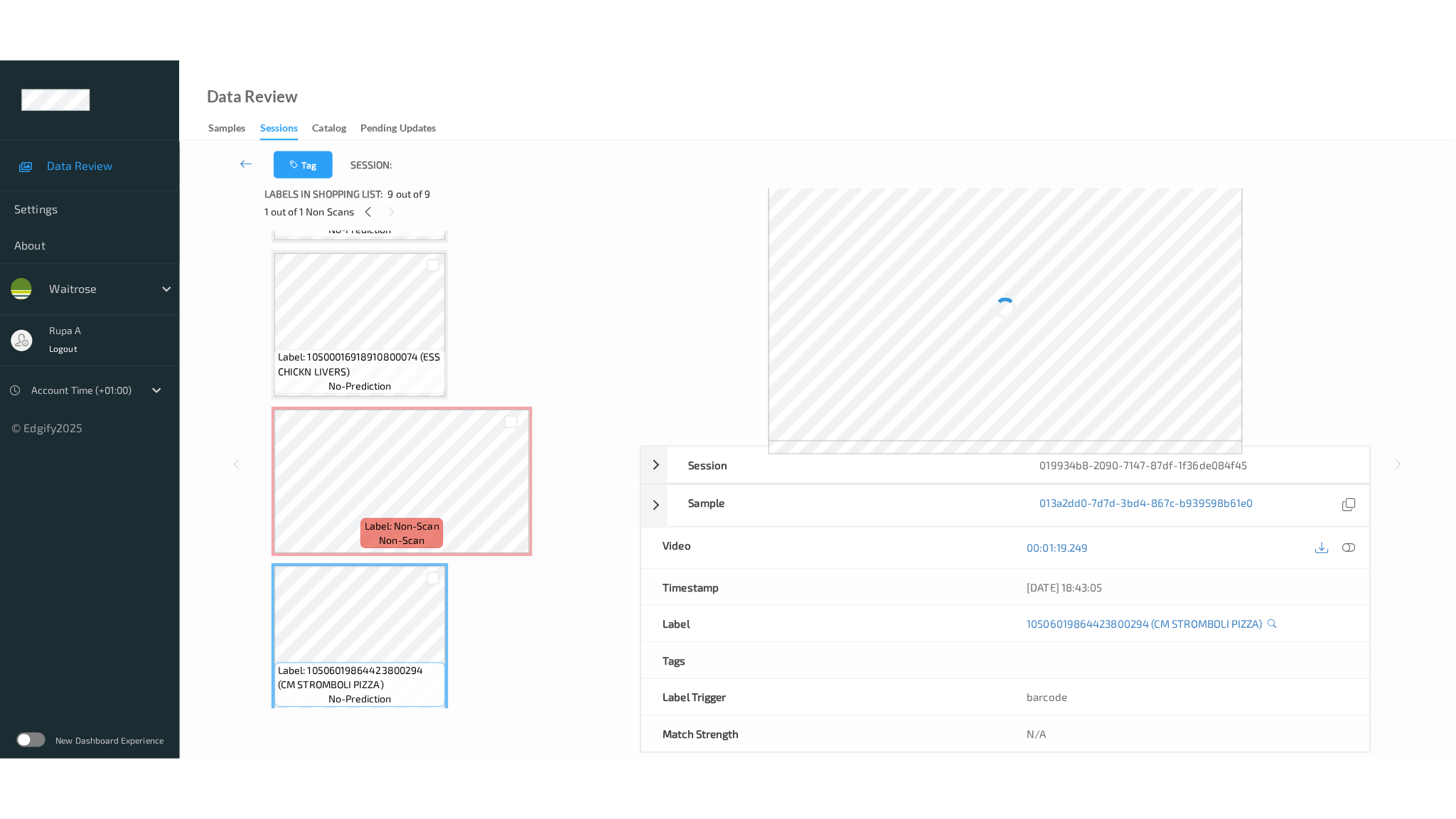
scroll to position [0, 0]
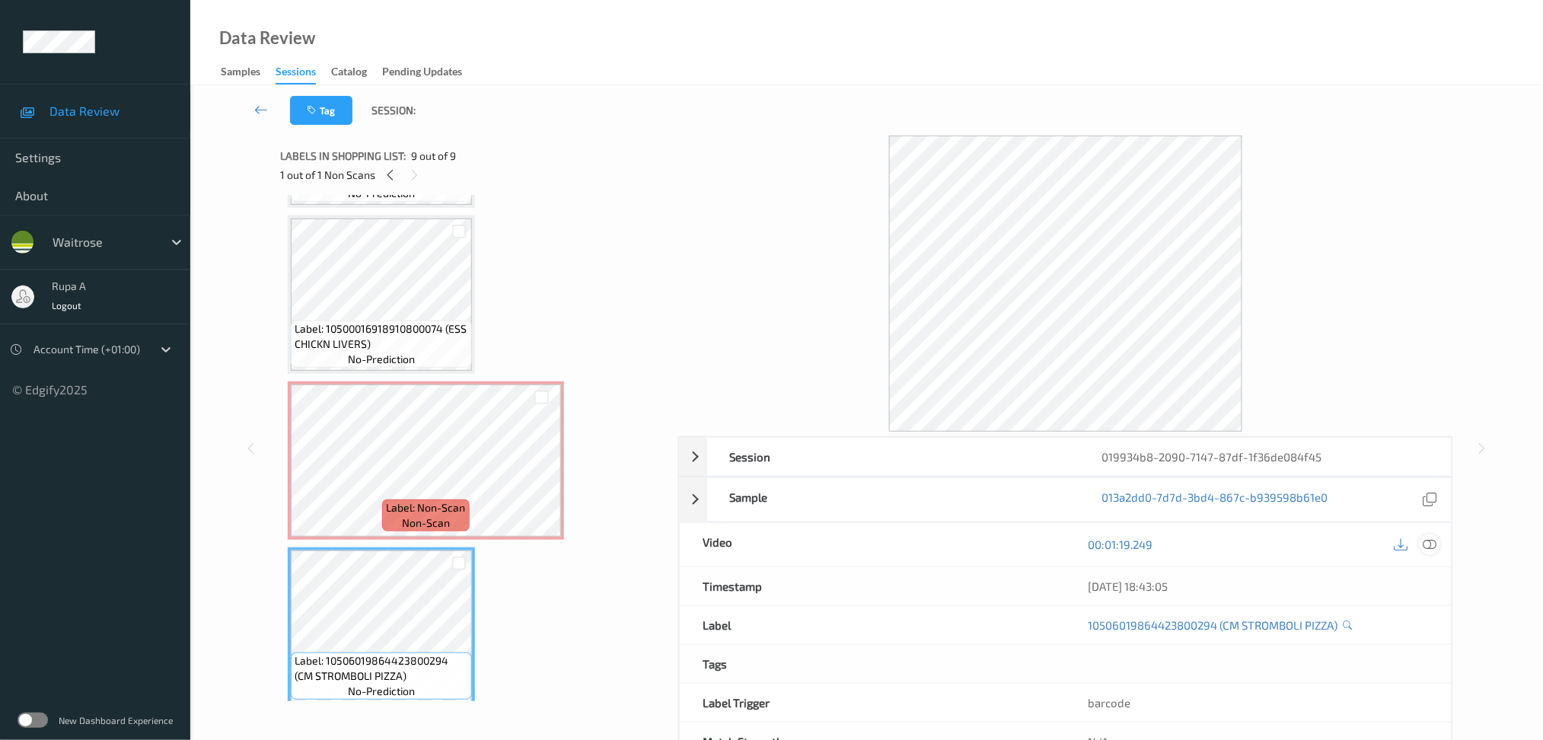
click at [1431, 552] on div at bounding box center [1430, 544] width 21 height 21
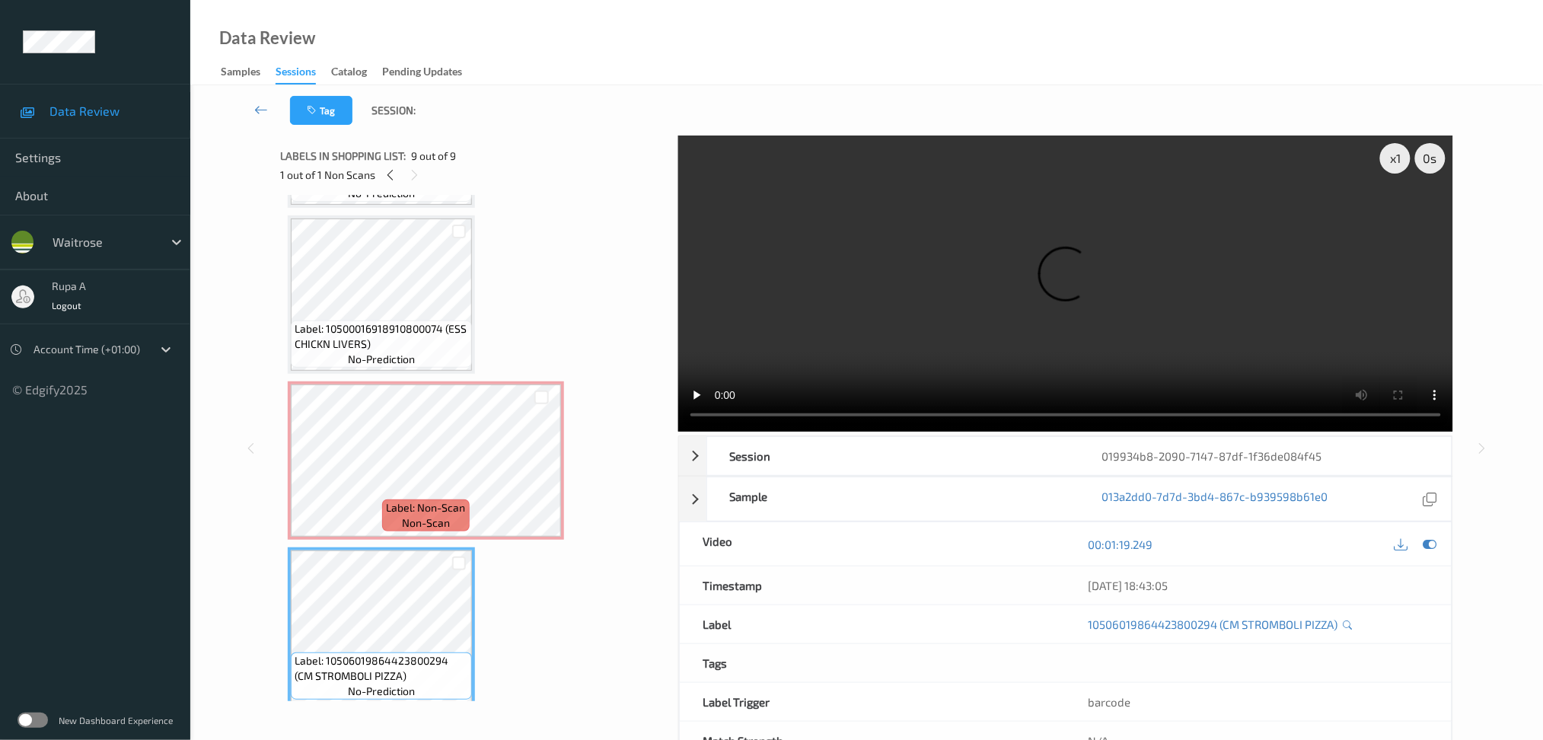
scroll to position [846, 0]
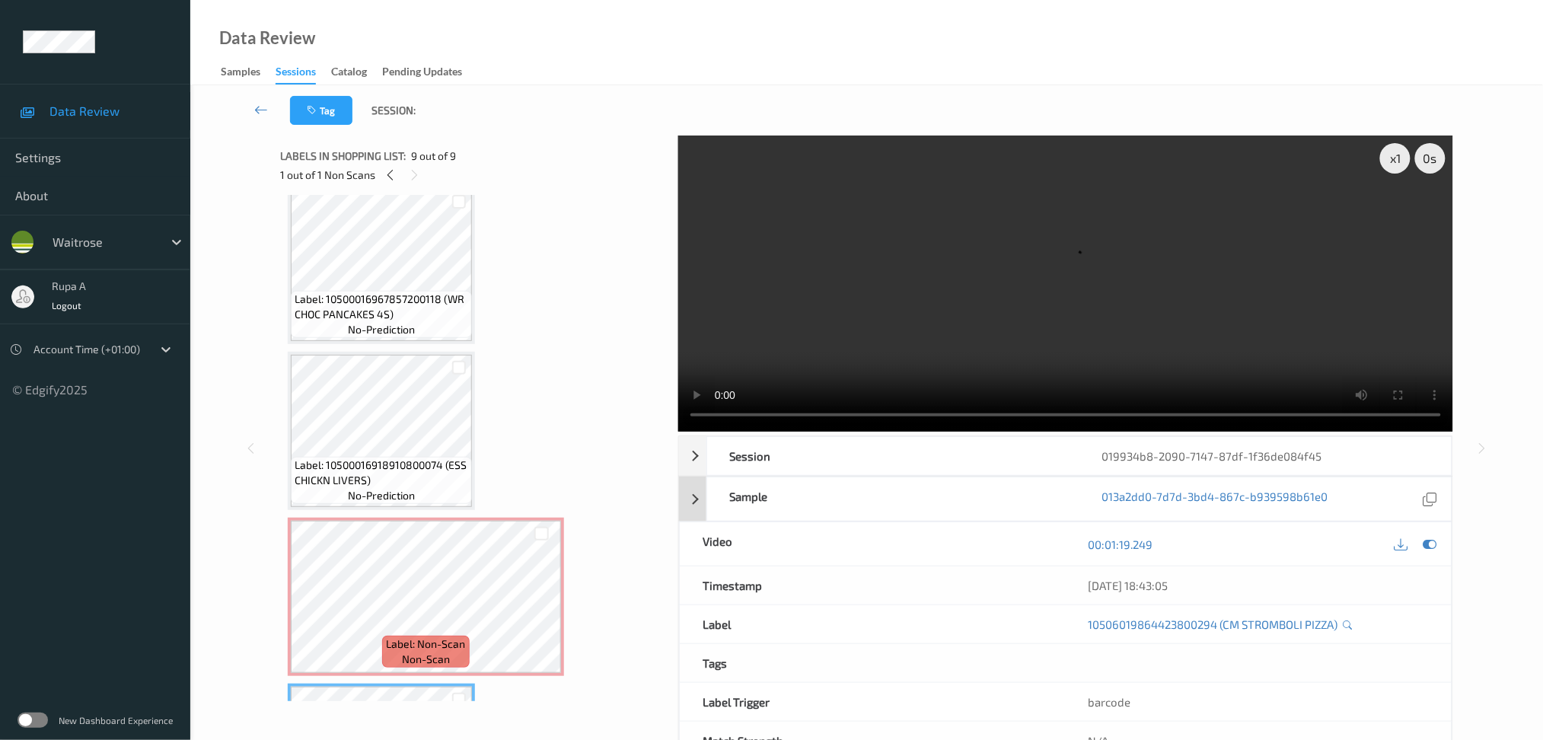
drag, startPoint x: 1433, startPoint y: 547, endPoint x: 1381, endPoint y: 521, distance: 58.9
click at [1433, 547] on icon at bounding box center [1430, 544] width 14 height 14
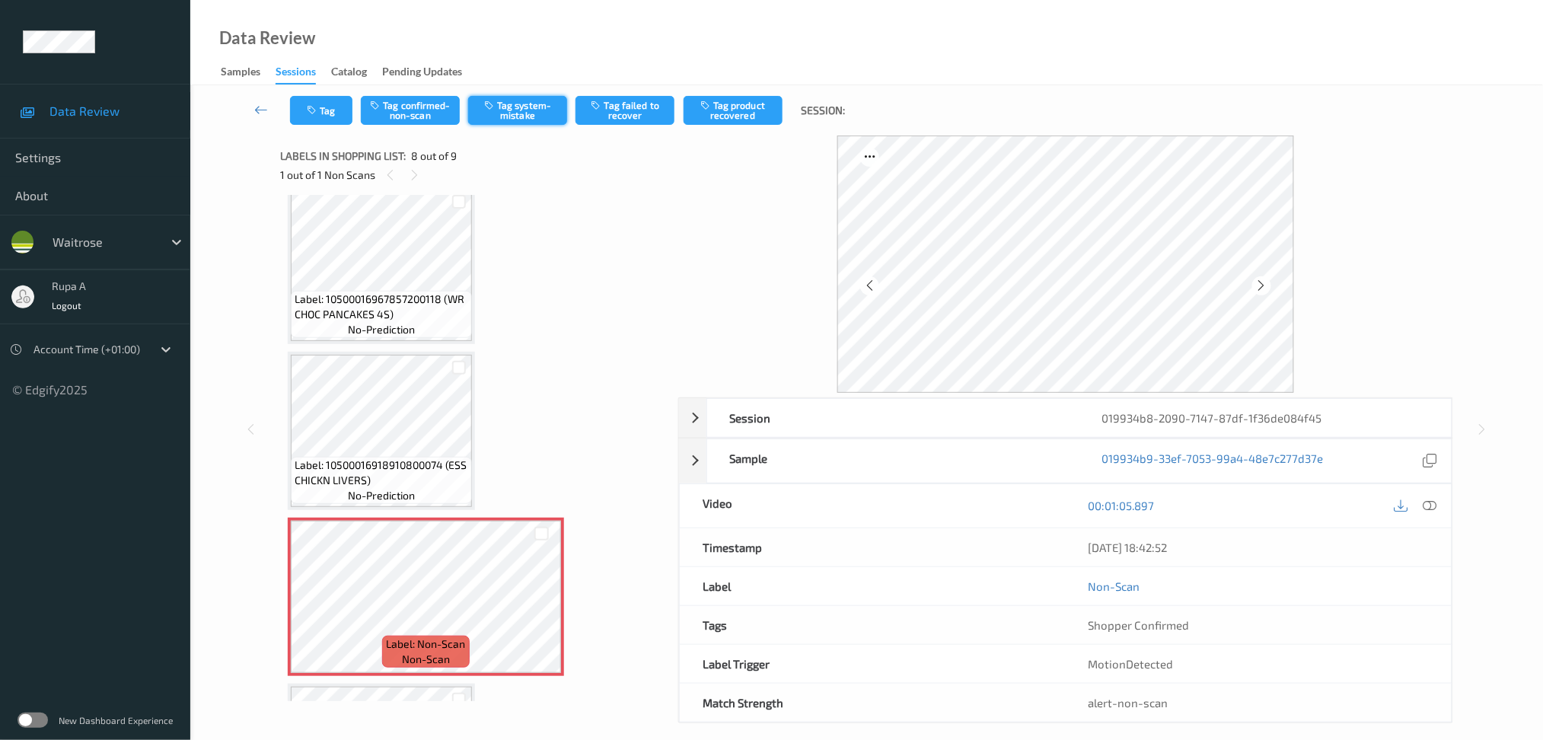
click at [512, 113] on button "Tag system-mistake" at bounding box center [517, 110] width 99 height 29
click at [311, 111] on icon "button" at bounding box center [313, 110] width 13 height 11
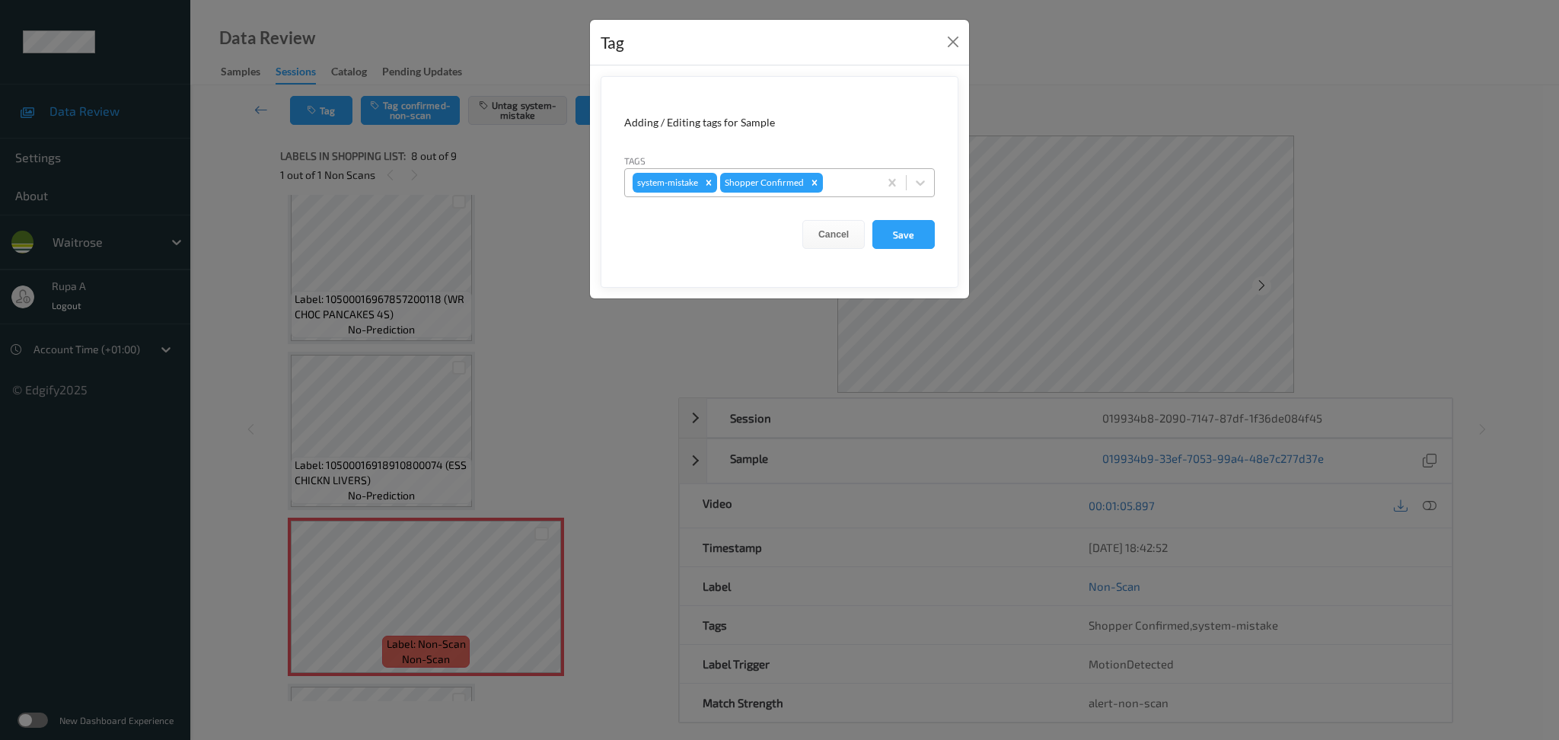
click at [834, 183] on div at bounding box center [848, 183] width 45 height 18
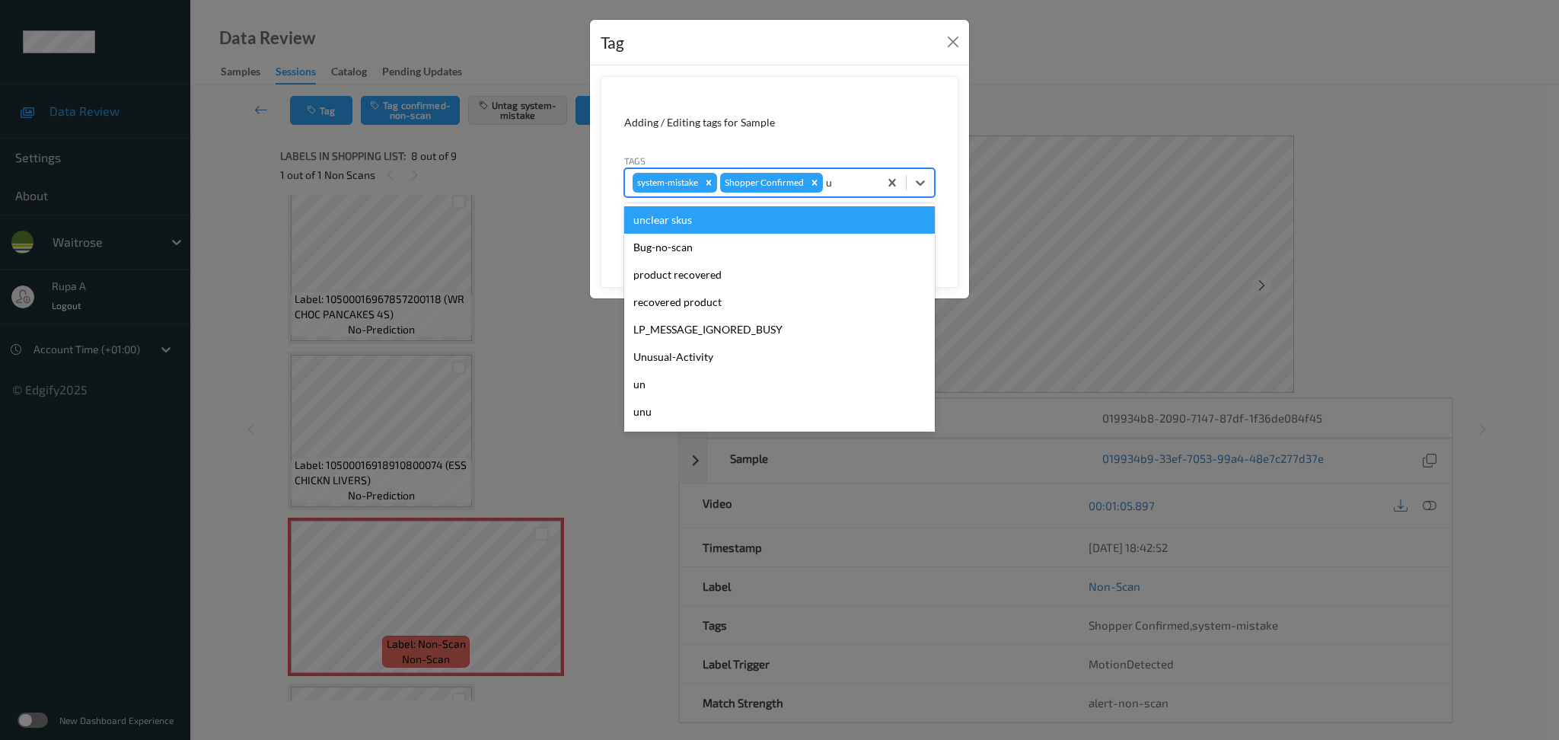
type input "un"
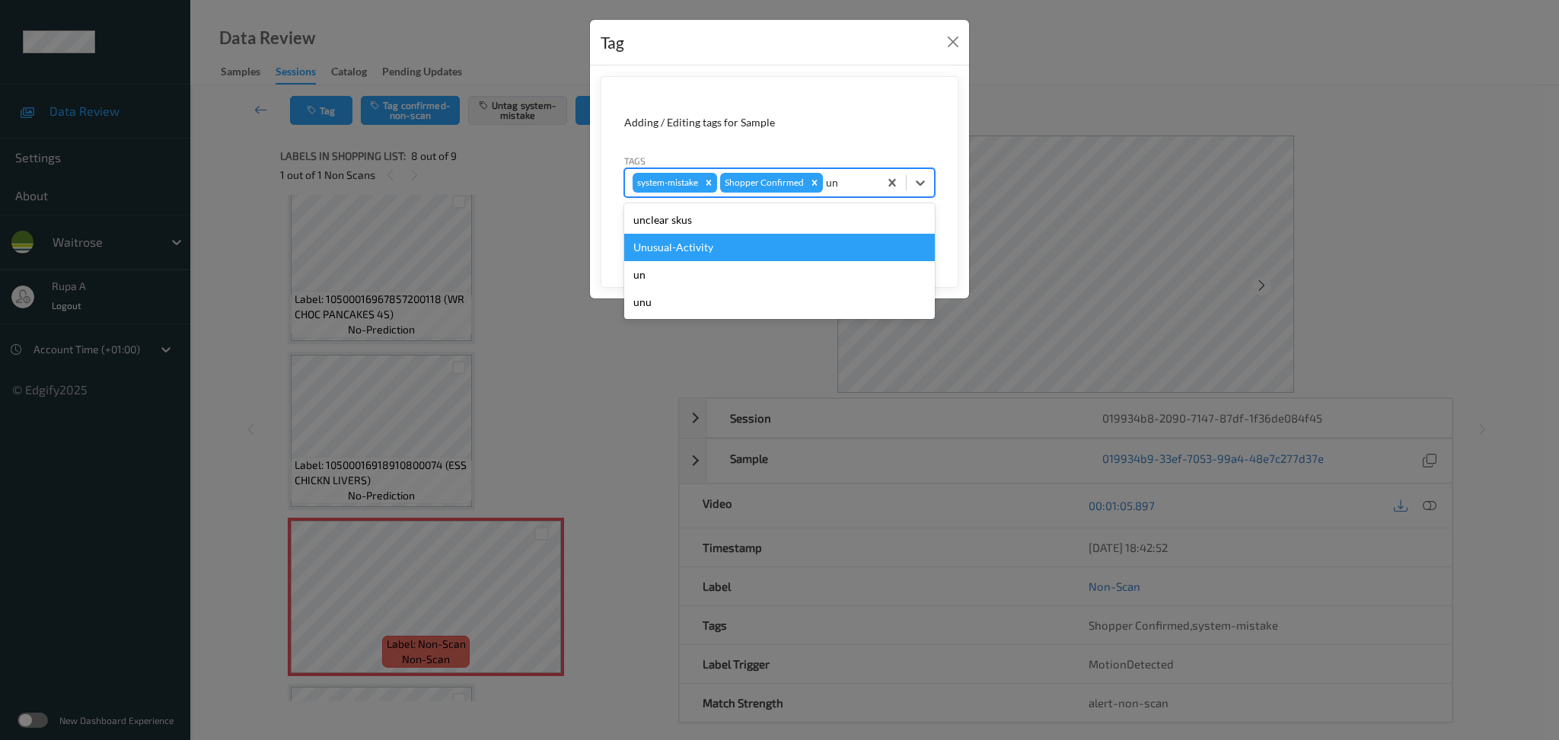
click at [751, 250] on div "Unusual-Activity" at bounding box center [779, 247] width 311 height 27
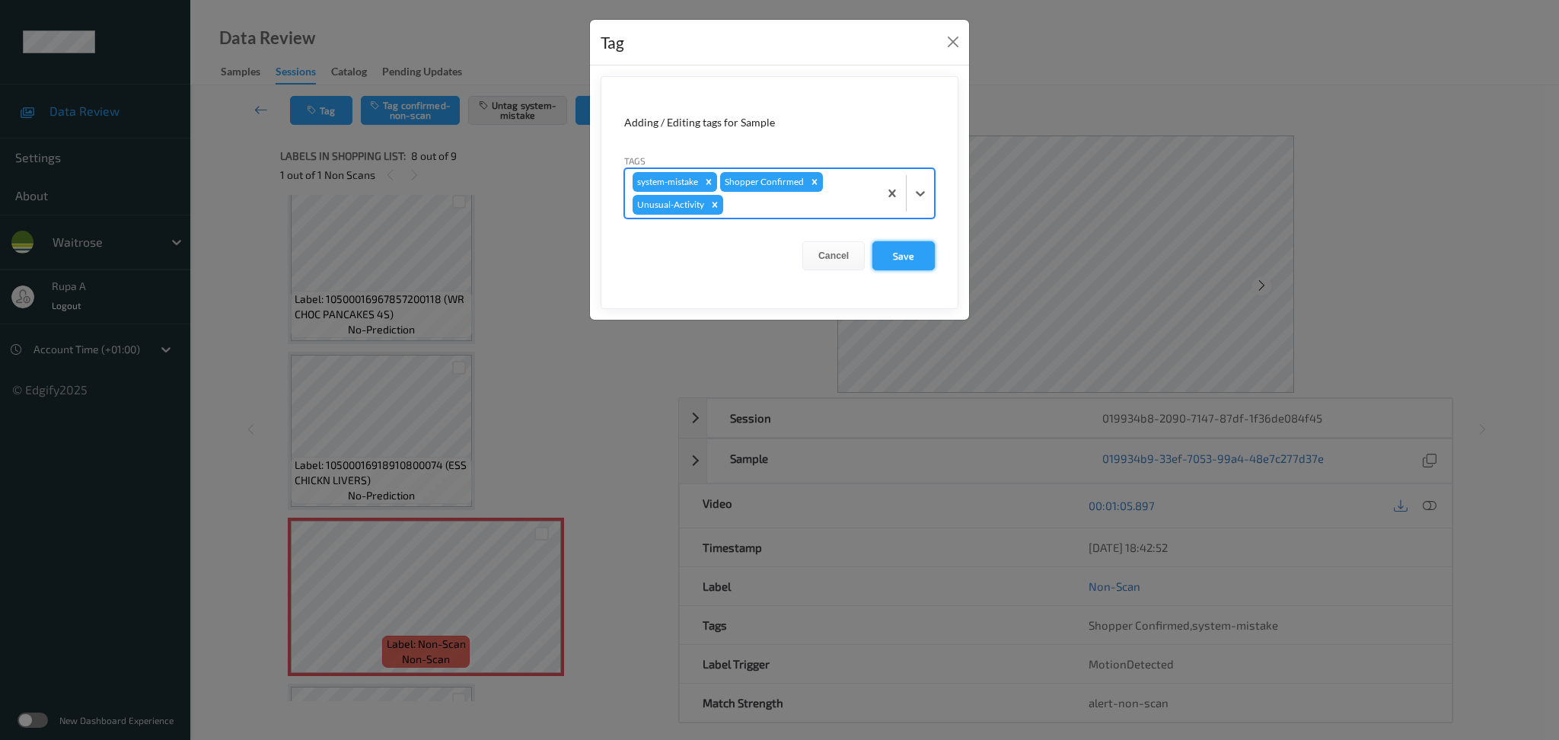
click at [904, 257] on button "Save" at bounding box center [903, 255] width 62 height 29
click at [903, 266] on button "Save" at bounding box center [903, 255] width 62 height 29
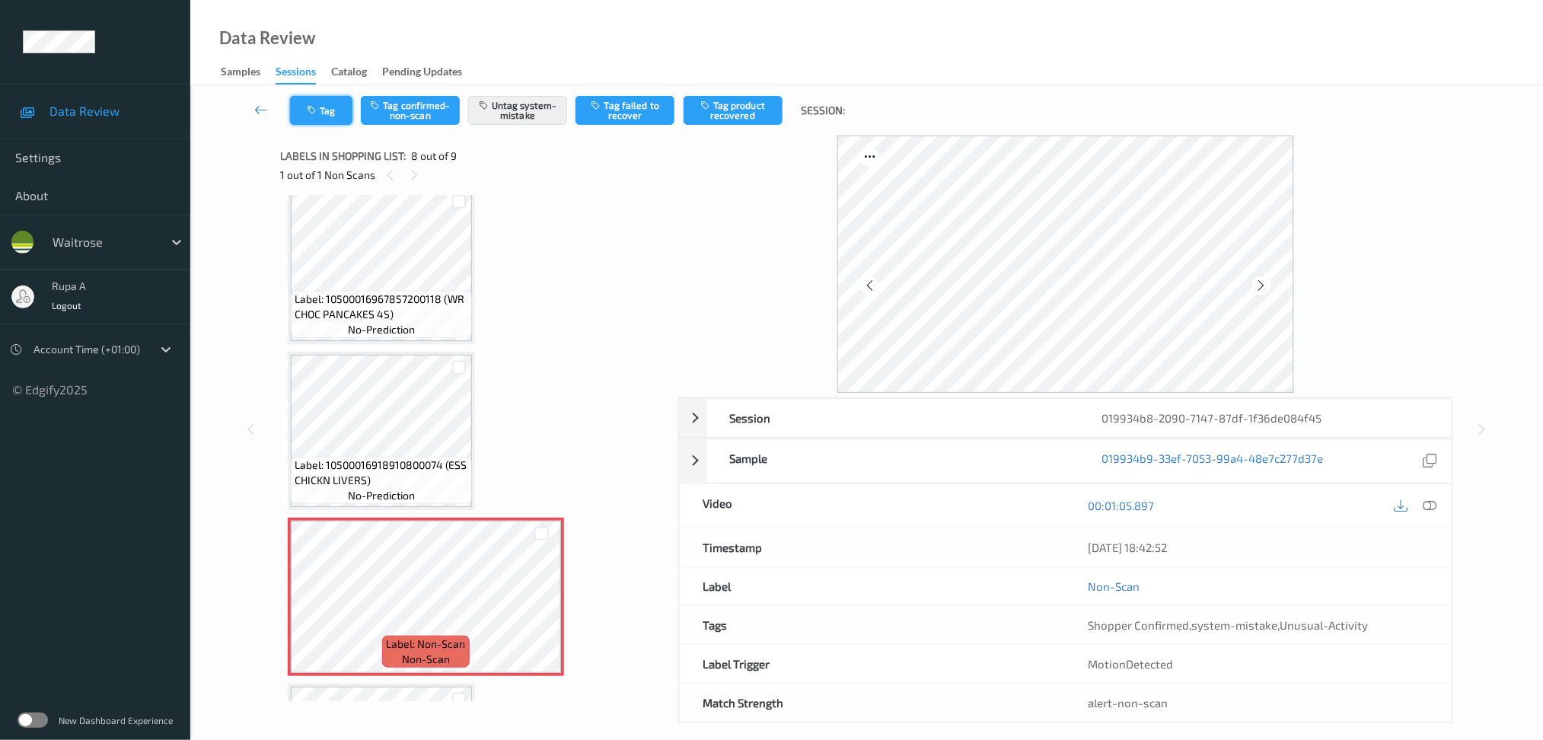
click at [326, 114] on button "Tag" at bounding box center [321, 110] width 62 height 29
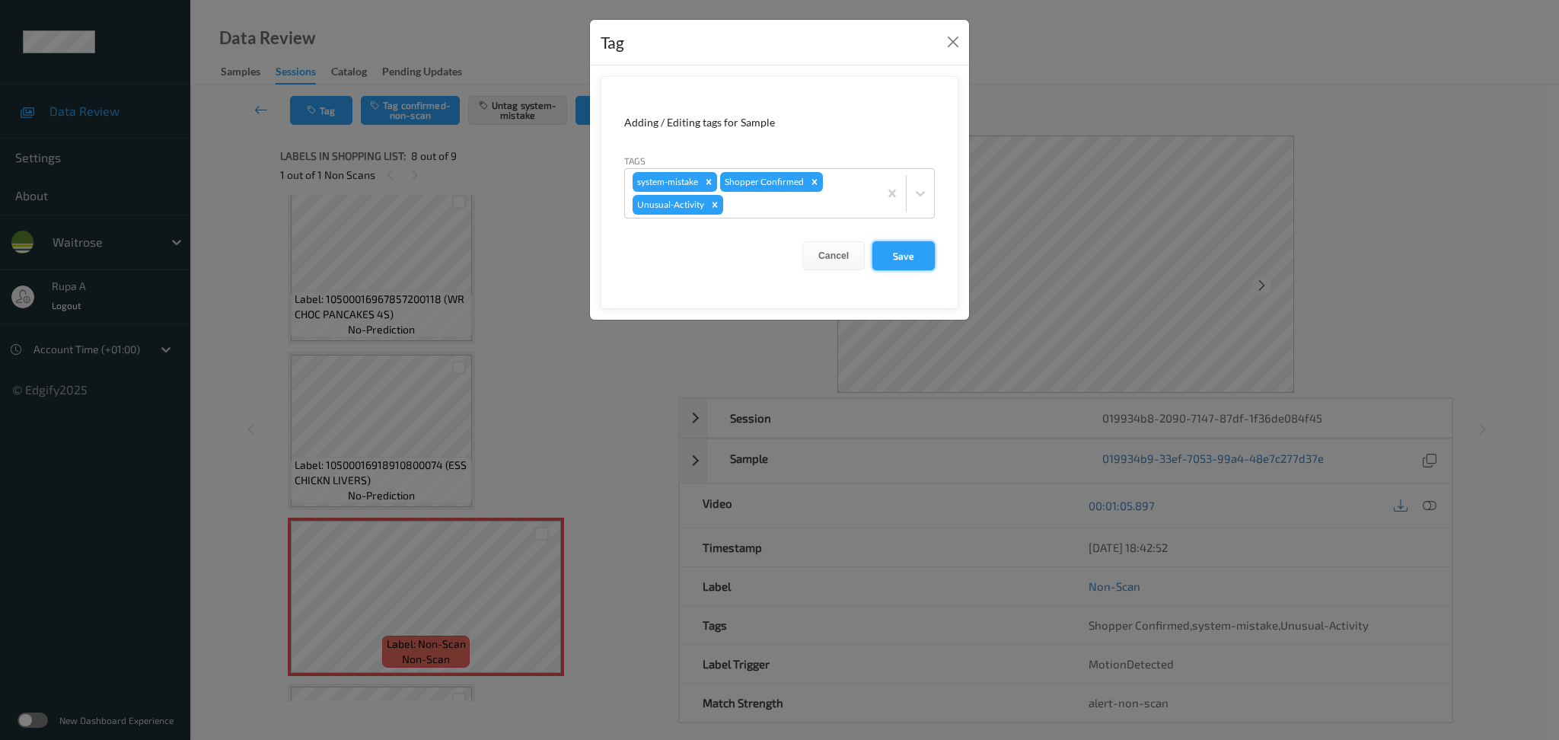
click at [910, 254] on button "Save" at bounding box center [903, 255] width 62 height 29
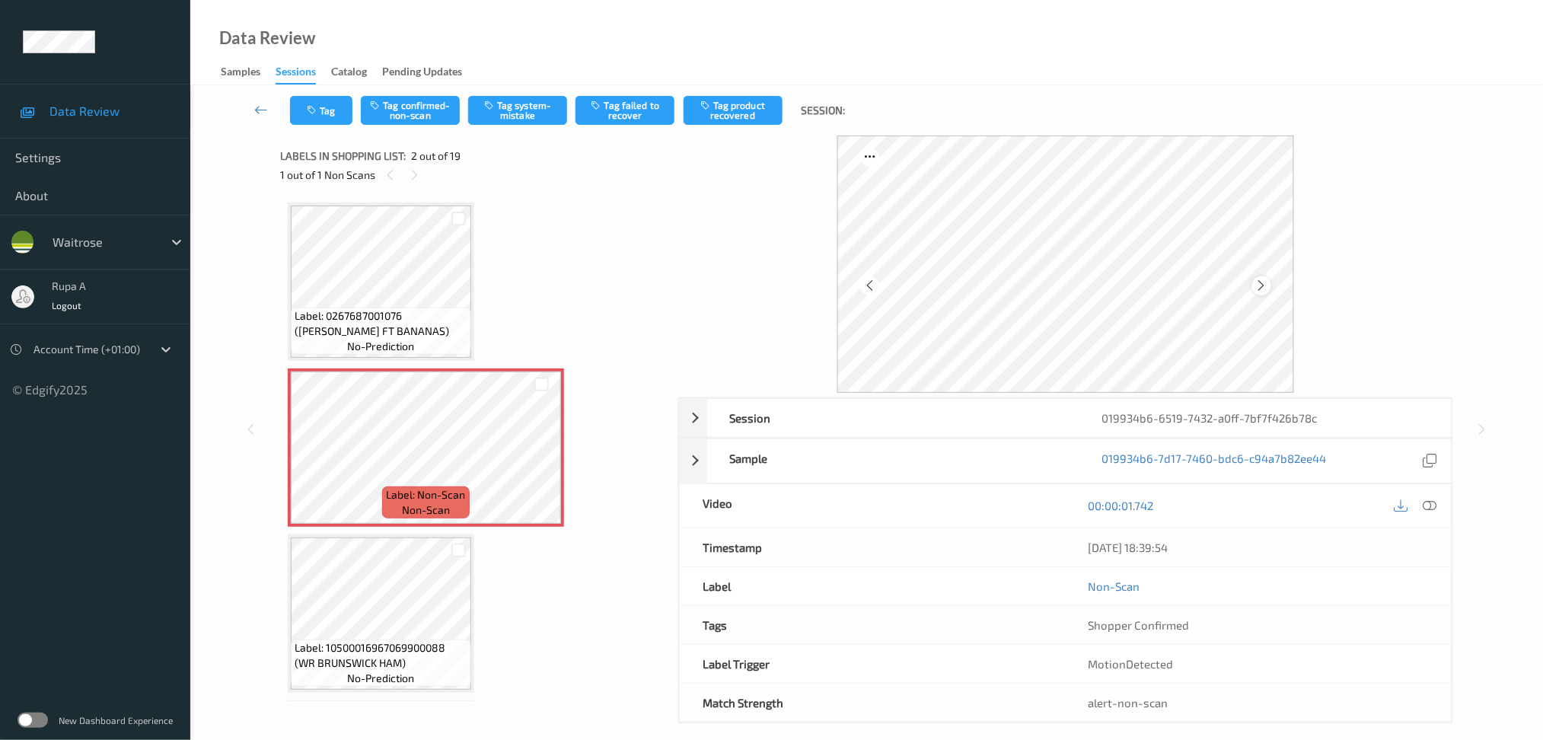
click at [1270, 287] on div at bounding box center [1261, 285] width 19 height 19
click at [1265, 287] on icon at bounding box center [1261, 286] width 13 height 14
click at [1436, 509] on icon at bounding box center [1430, 506] width 14 height 14
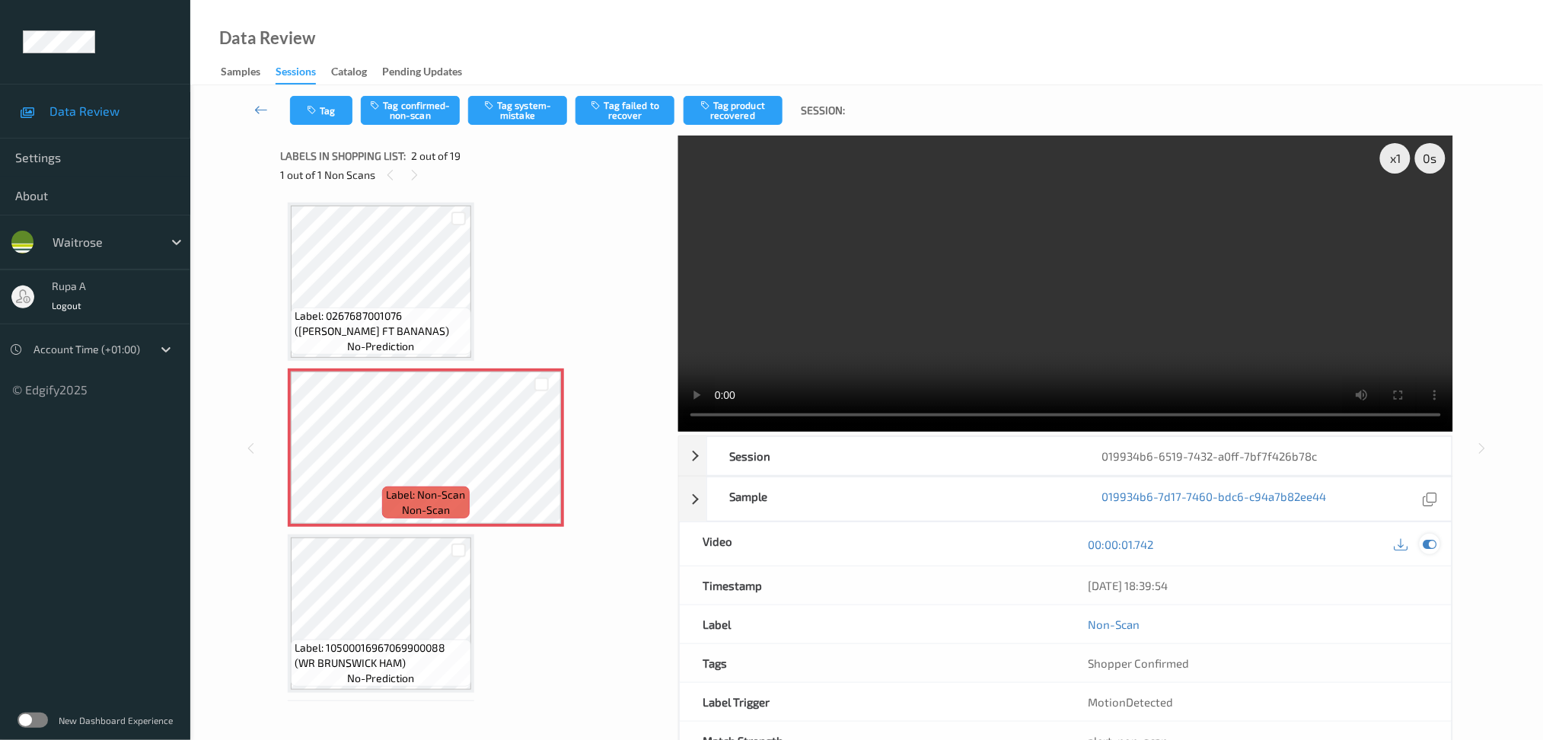
click at [1431, 538] on icon at bounding box center [1430, 544] width 14 height 14
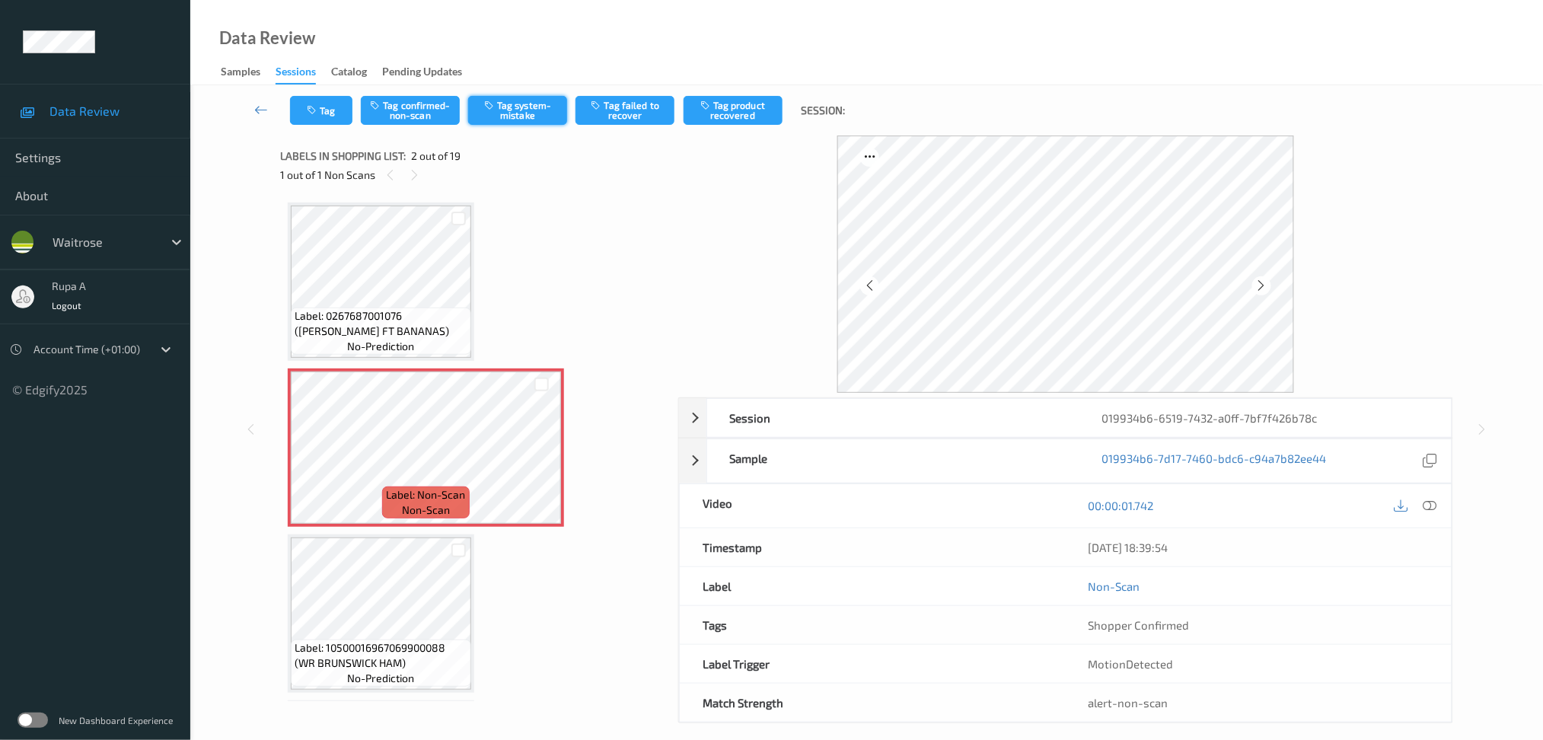
click at [518, 113] on button "Tag system-mistake" at bounding box center [517, 110] width 99 height 29
click at [330, 108] on button "Tag" at bounding box center [321, 110] width 62 height 29
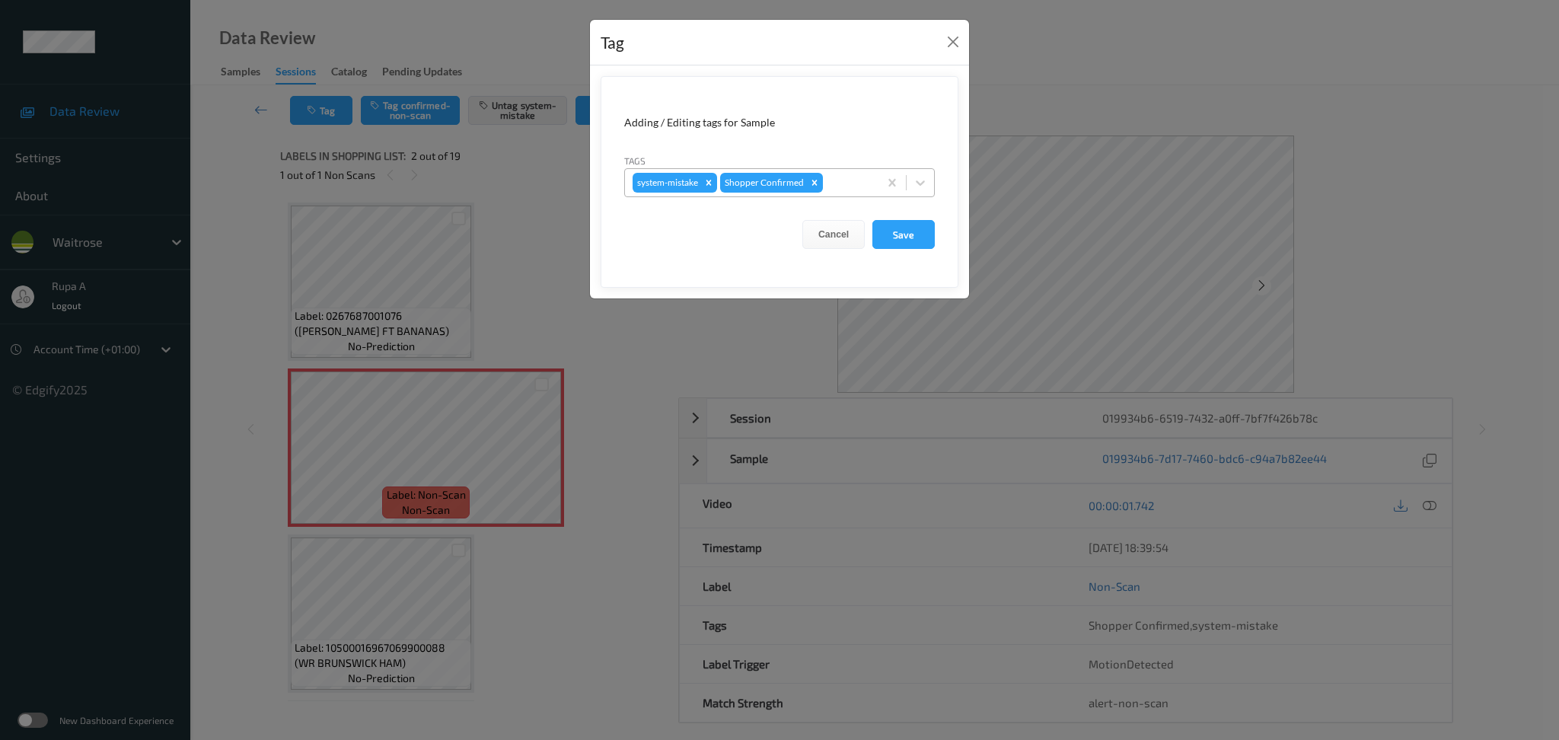
click at [839, 185] on div at bounding box center [848, 183] width 45 height 18
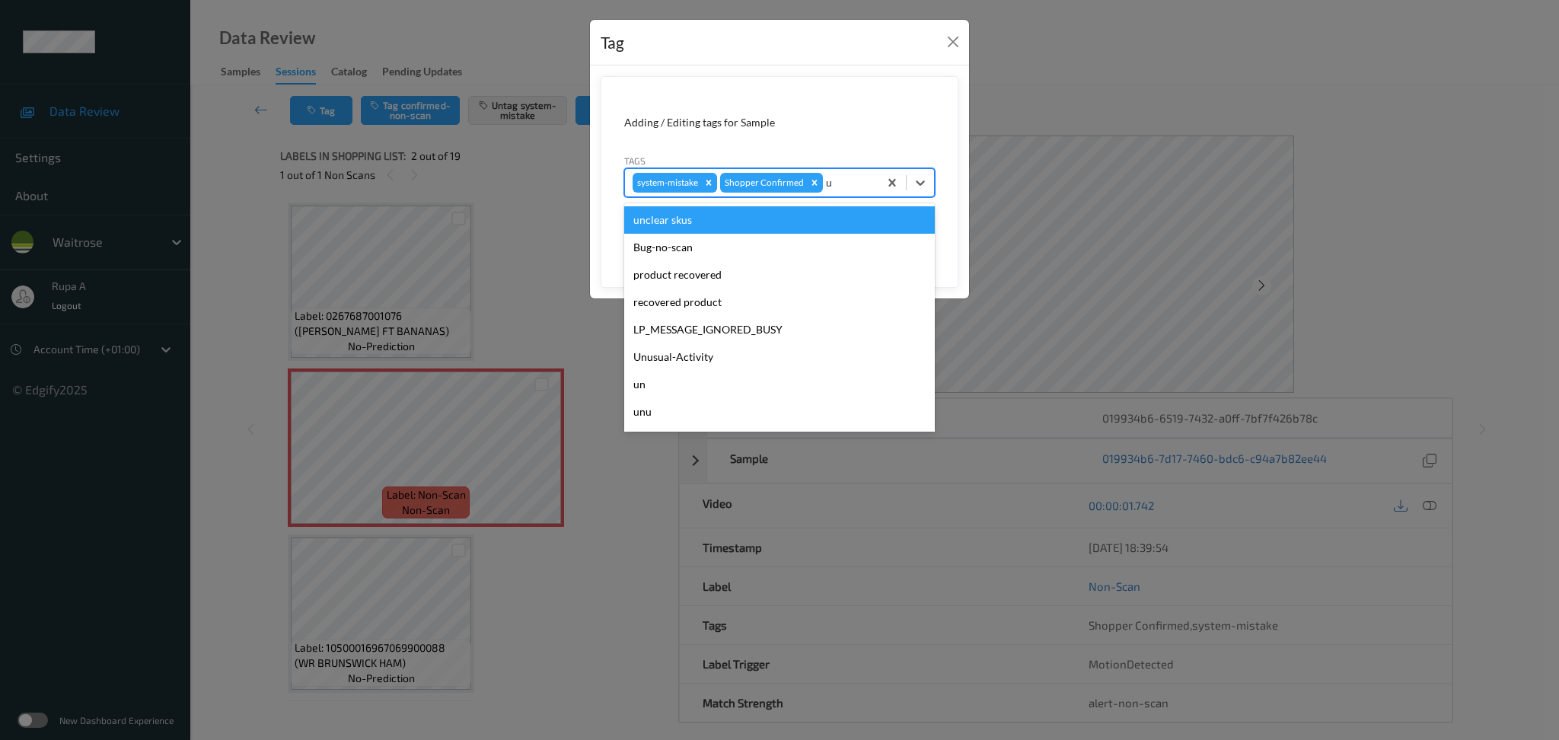
type input "un"
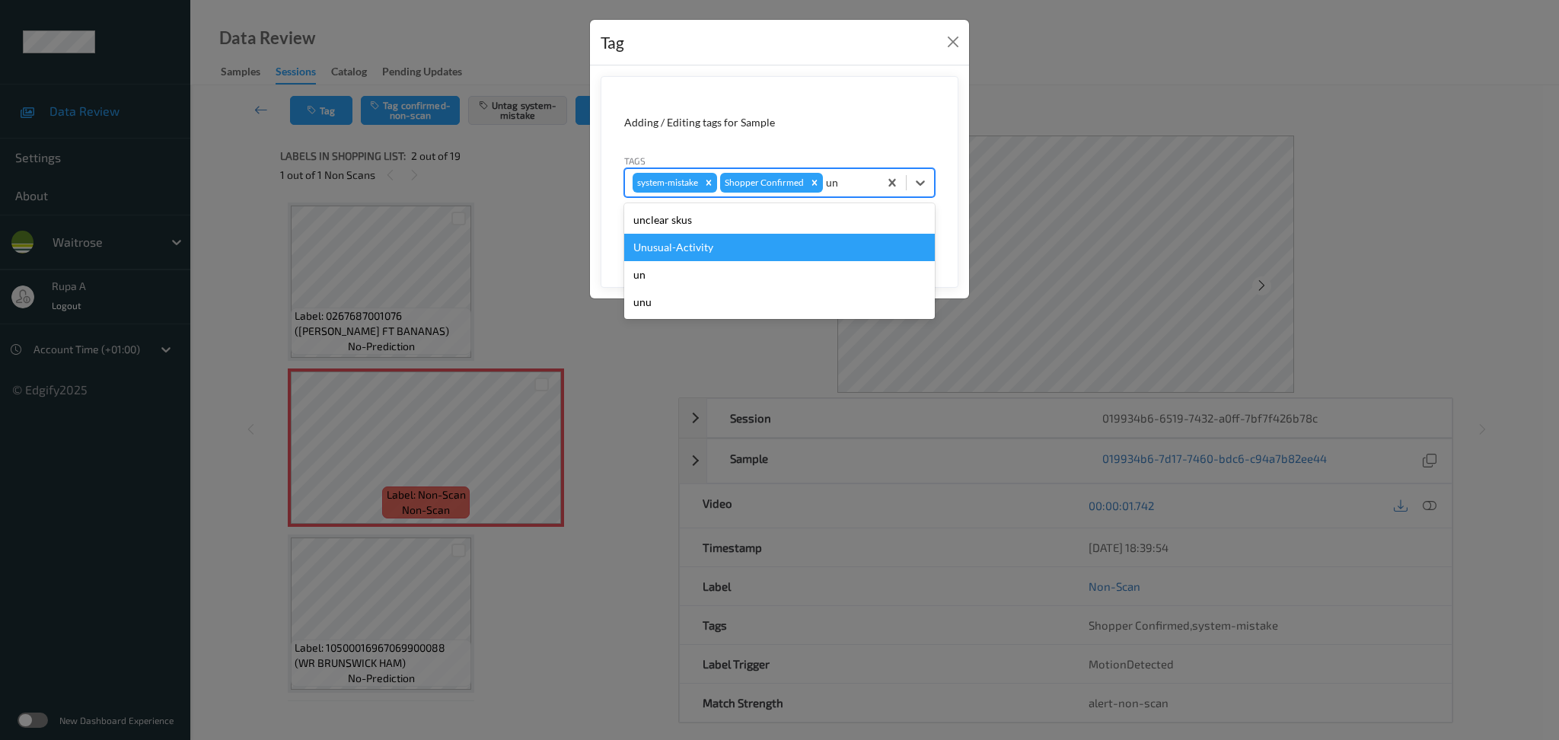
click at [790, 241] on div "Unusual-Activity" at bounding box center [779, 247] width 311 height 27
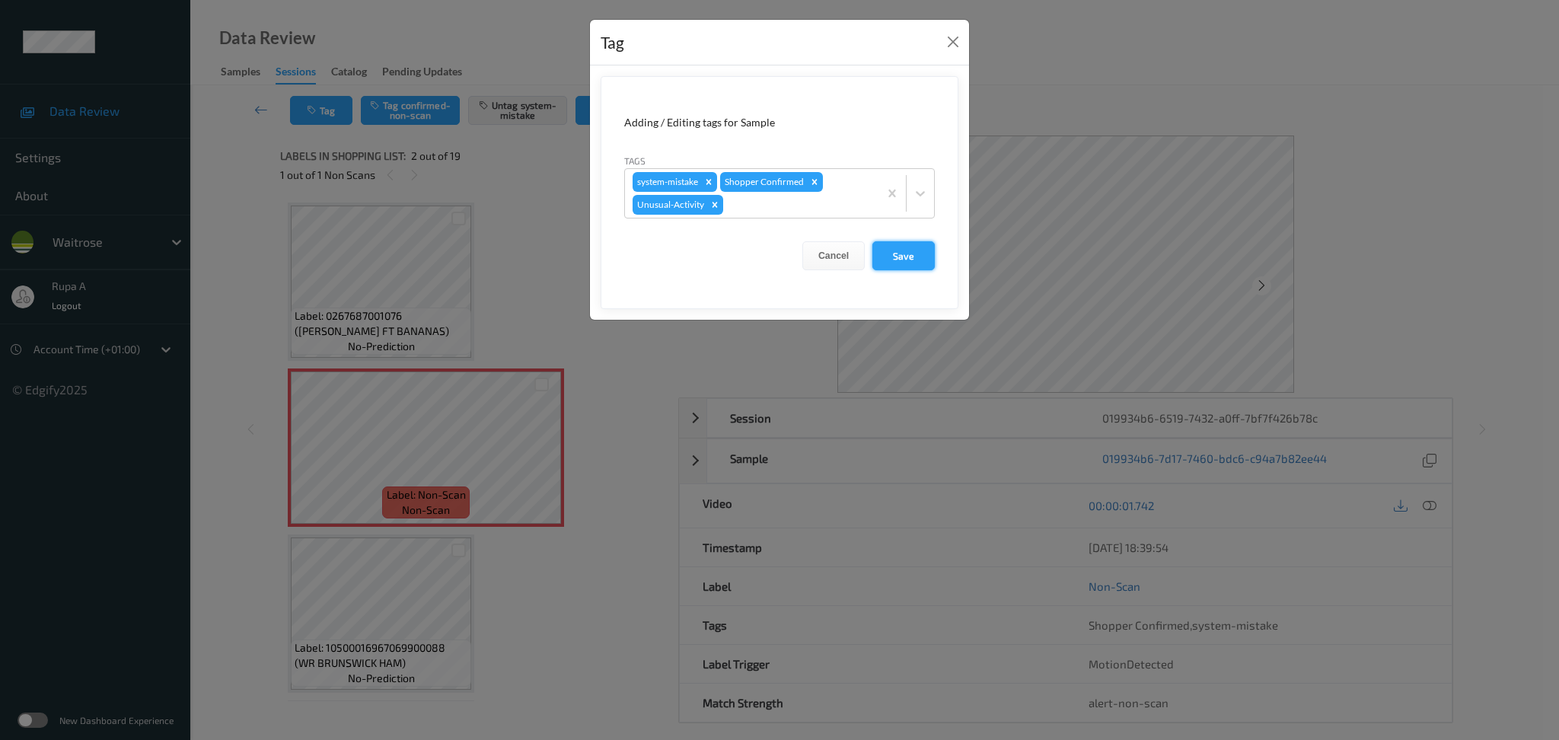
click at [926, 257] on button "Save" at bounding box center [903, 255] width 62 height 29
click at [899, 246] on button "Save" at bounding box center [903, 255] width 62 height 29
click at [897, 247] on button "Save" at bounding box center [903, 255] width 62 height 29
click at [895, 248] on button "Save" at bounding box center [903, 255] width 62 height 29
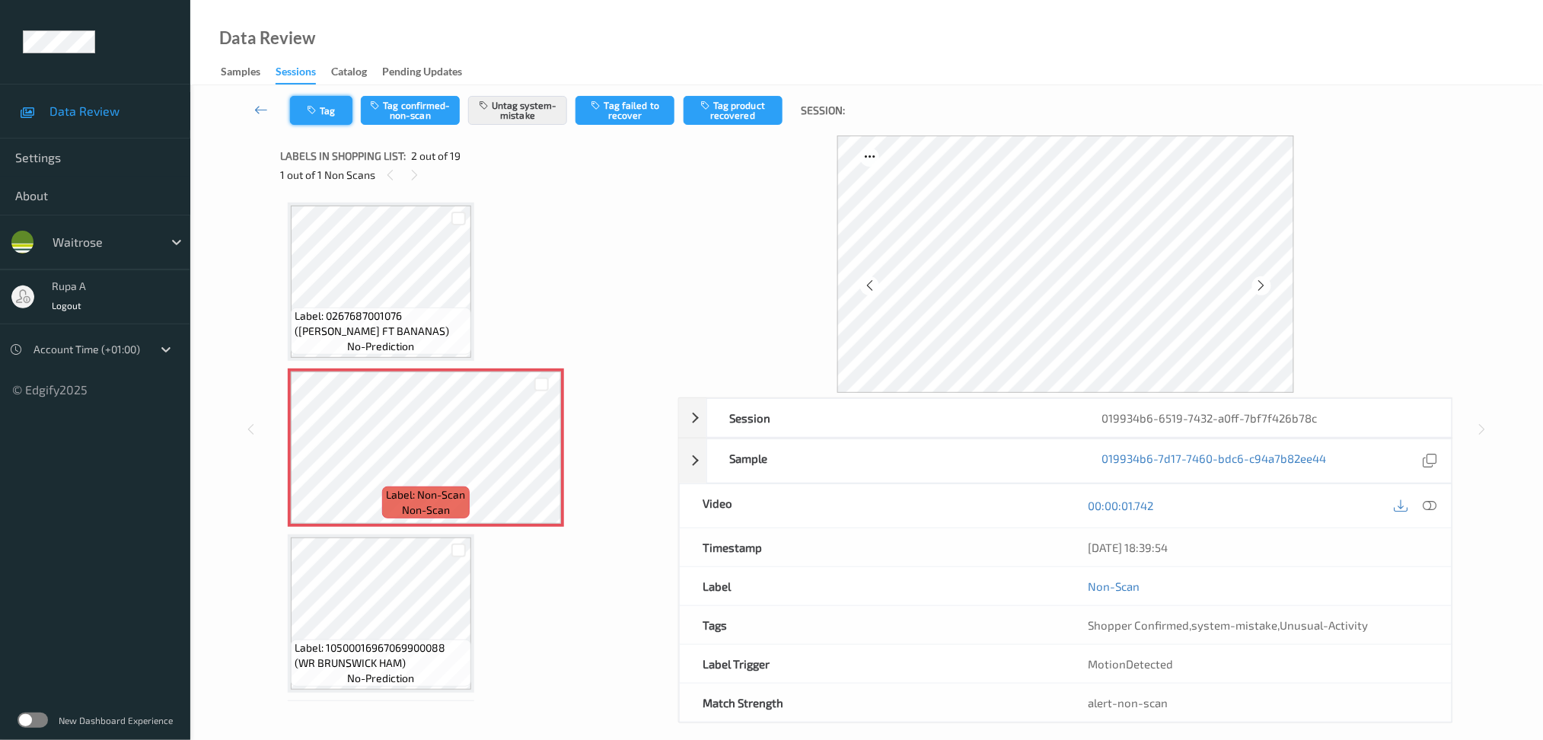
click at [320, 119] on button "Tag" at bounding box center [321, 110] width 62 height 29
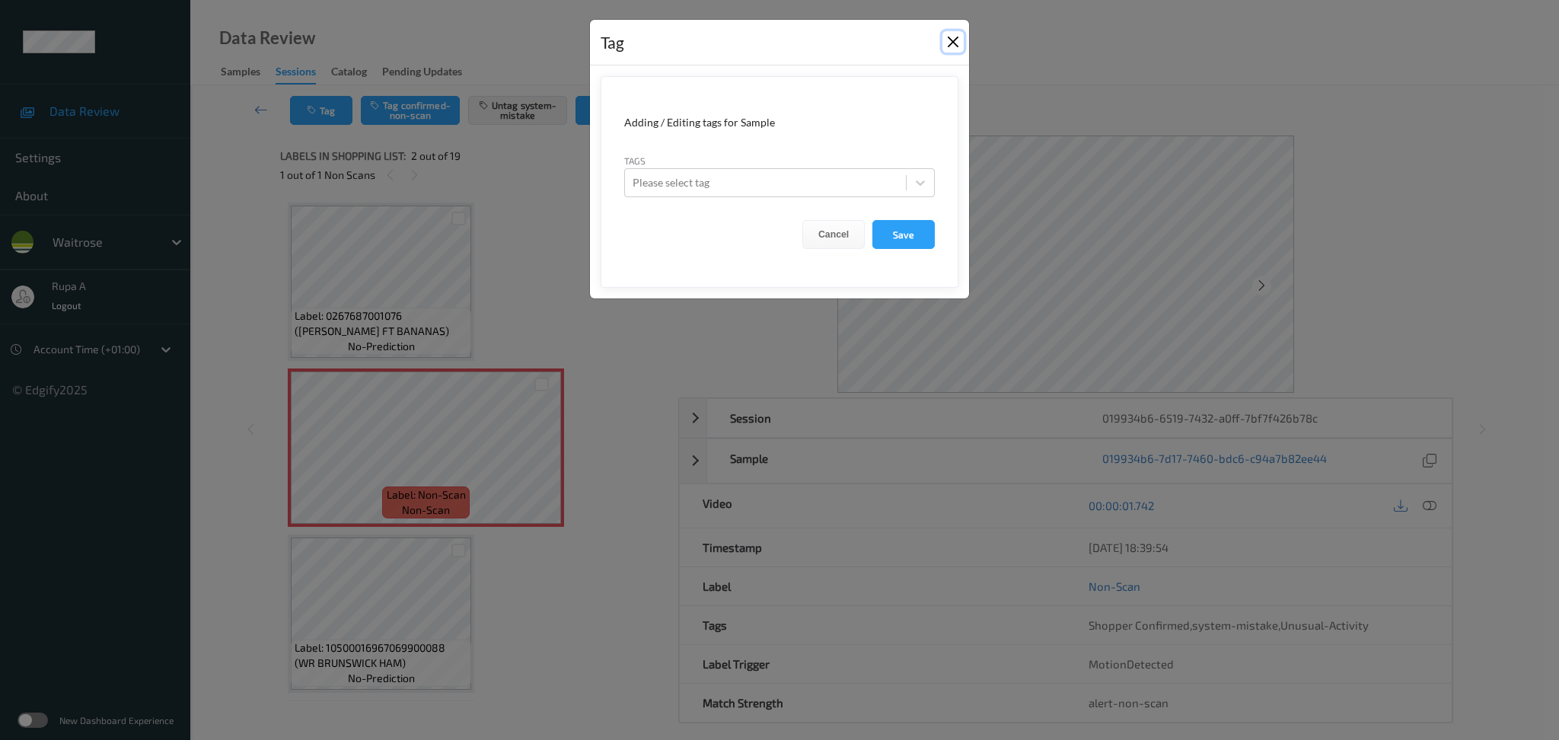
click at [951, 42] on button "Close" at bounding box center [952, 41] width 21 height 21
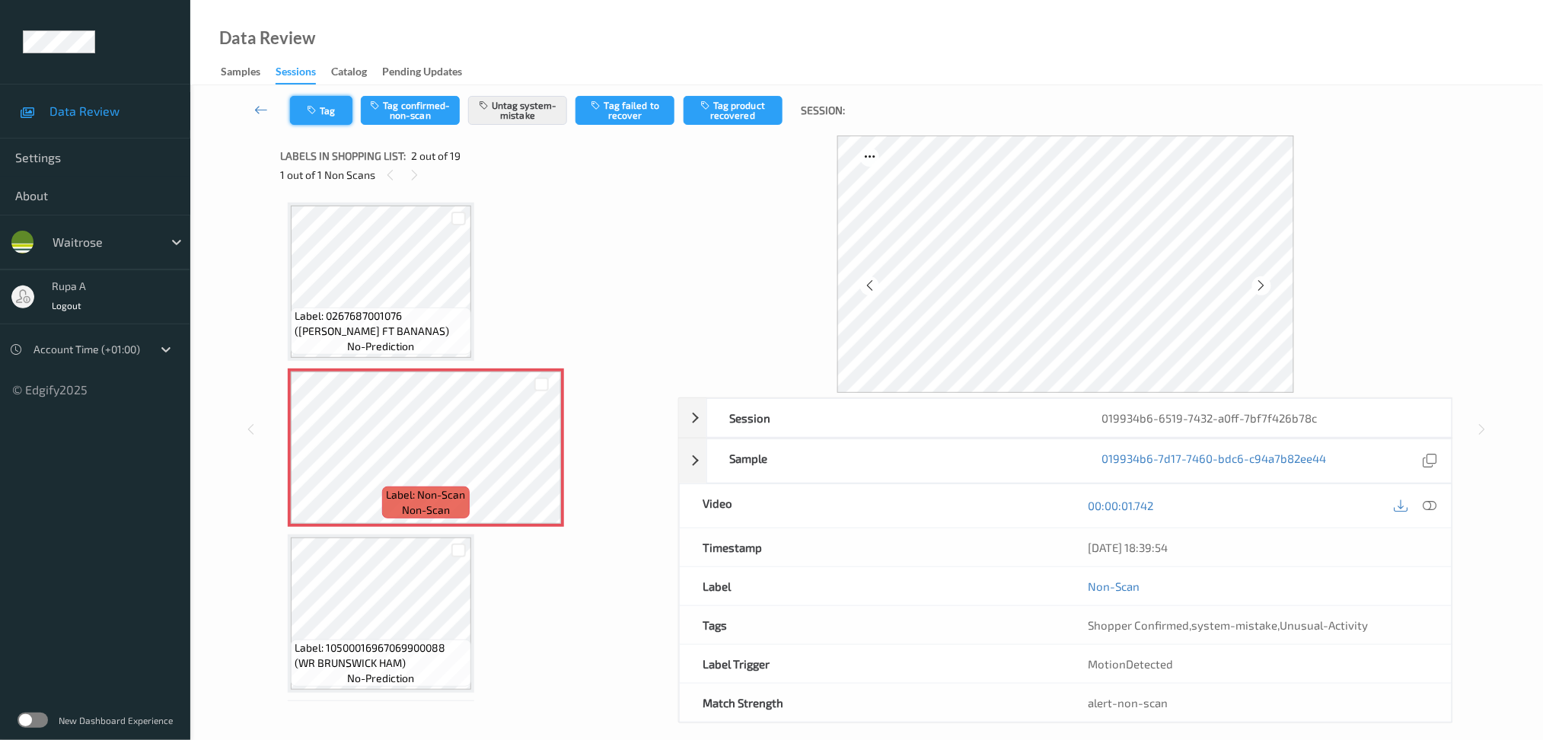
click at [317, 109] on icon "button" at bounding box center [313, 110] width 13 height 11
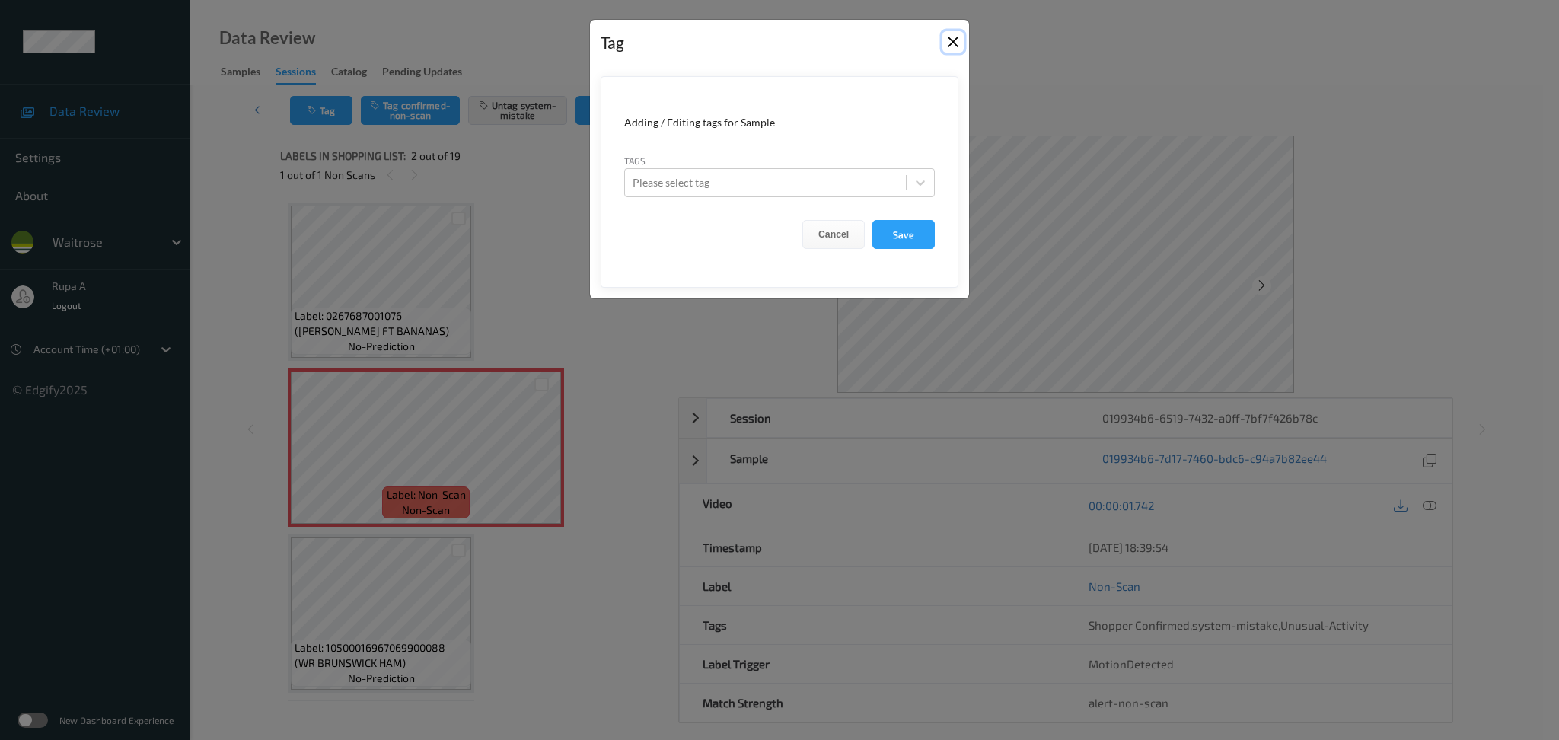
click at [948, 43] on button "Close" at bounding box center [952, 41] width 21 height 21
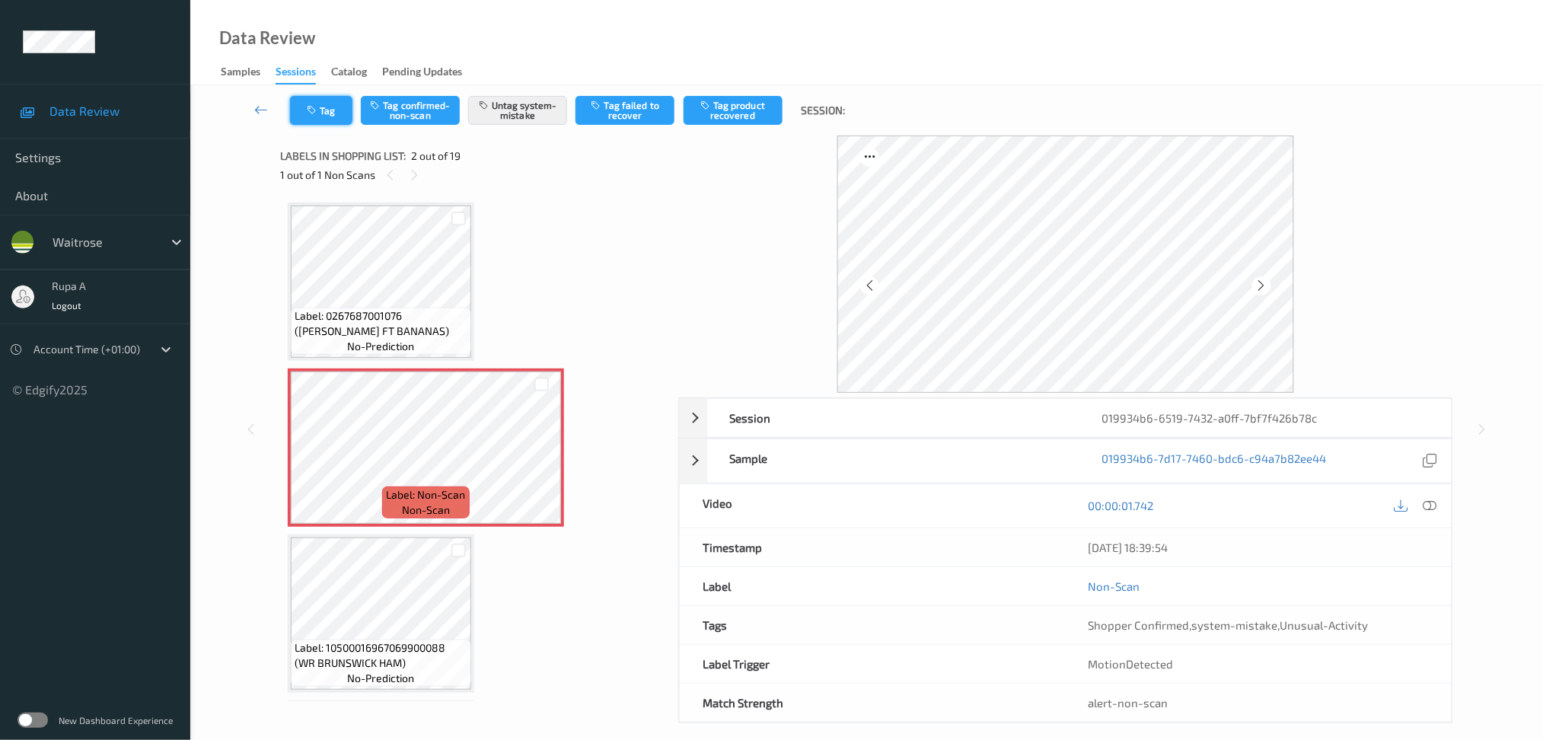
click at [325, 123] on button "Tag" at bounding box center [321, 110] width 62 height 29
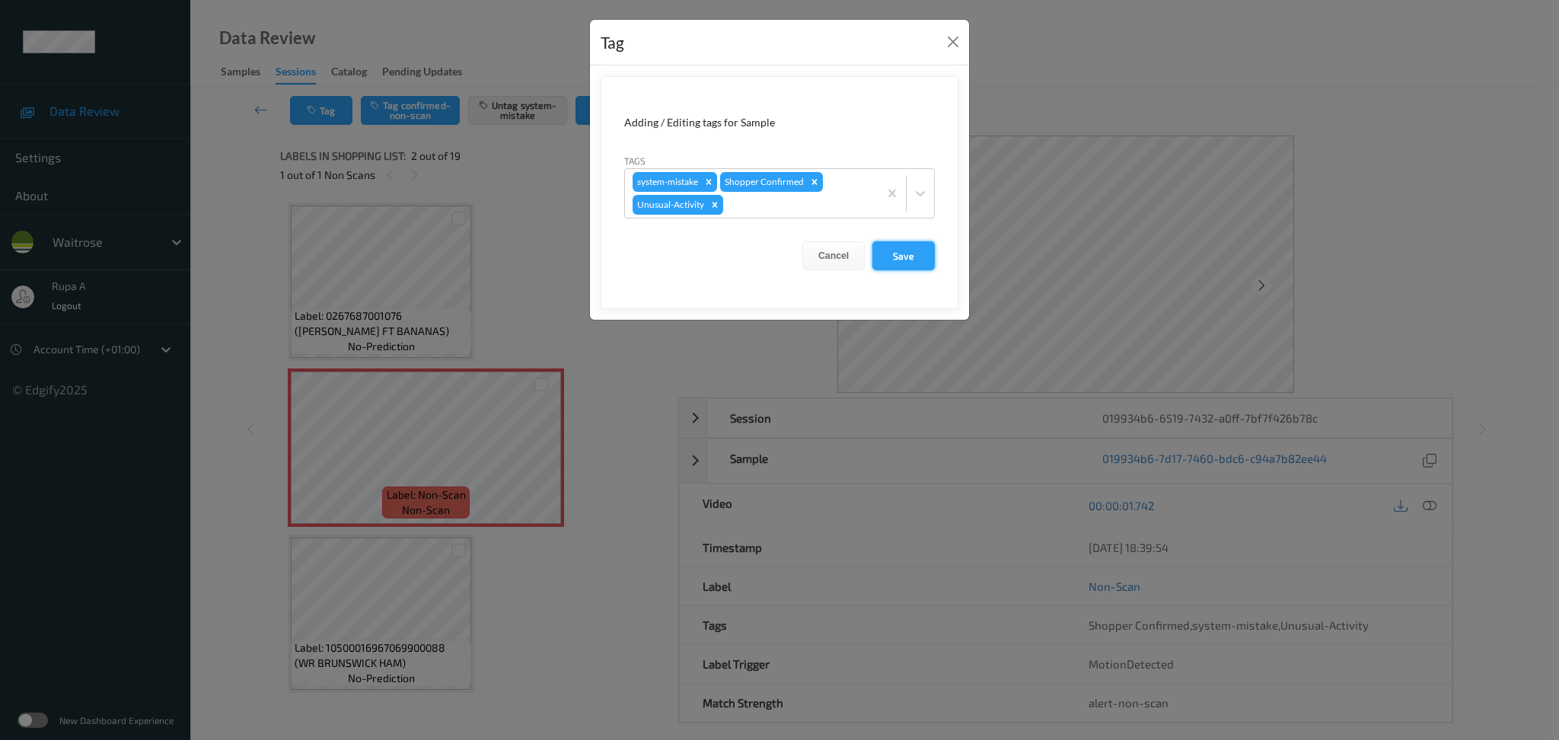
click at [933, 255] on button "Save" at bounding box center [903, 255] width 62 height 29
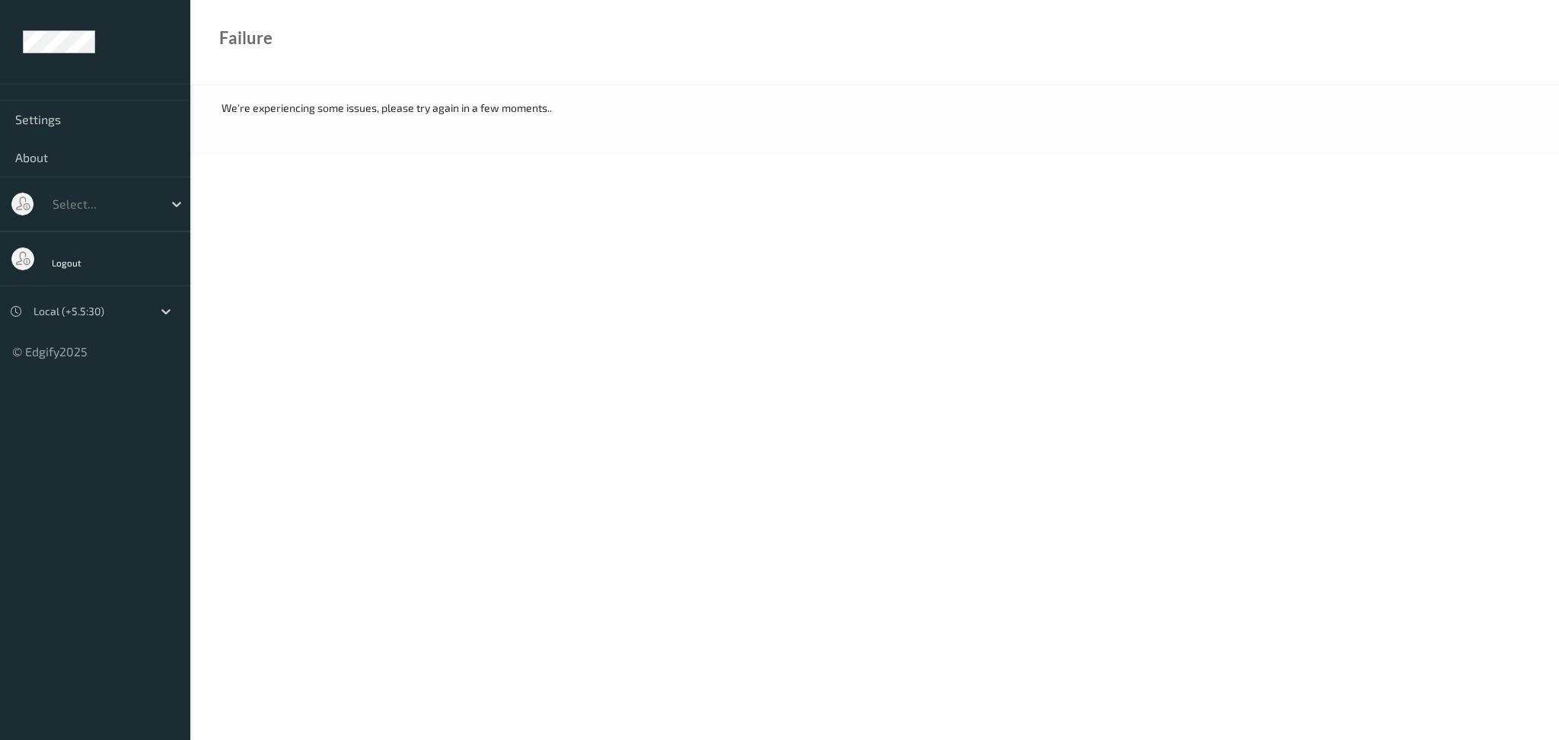
click at [581, 270] on body "Settings About Select... Logout Local (+5.5:30) © Edgify 2025 New Dashboard Exp…" at bounding box center [779, 370] width 1559 height 740
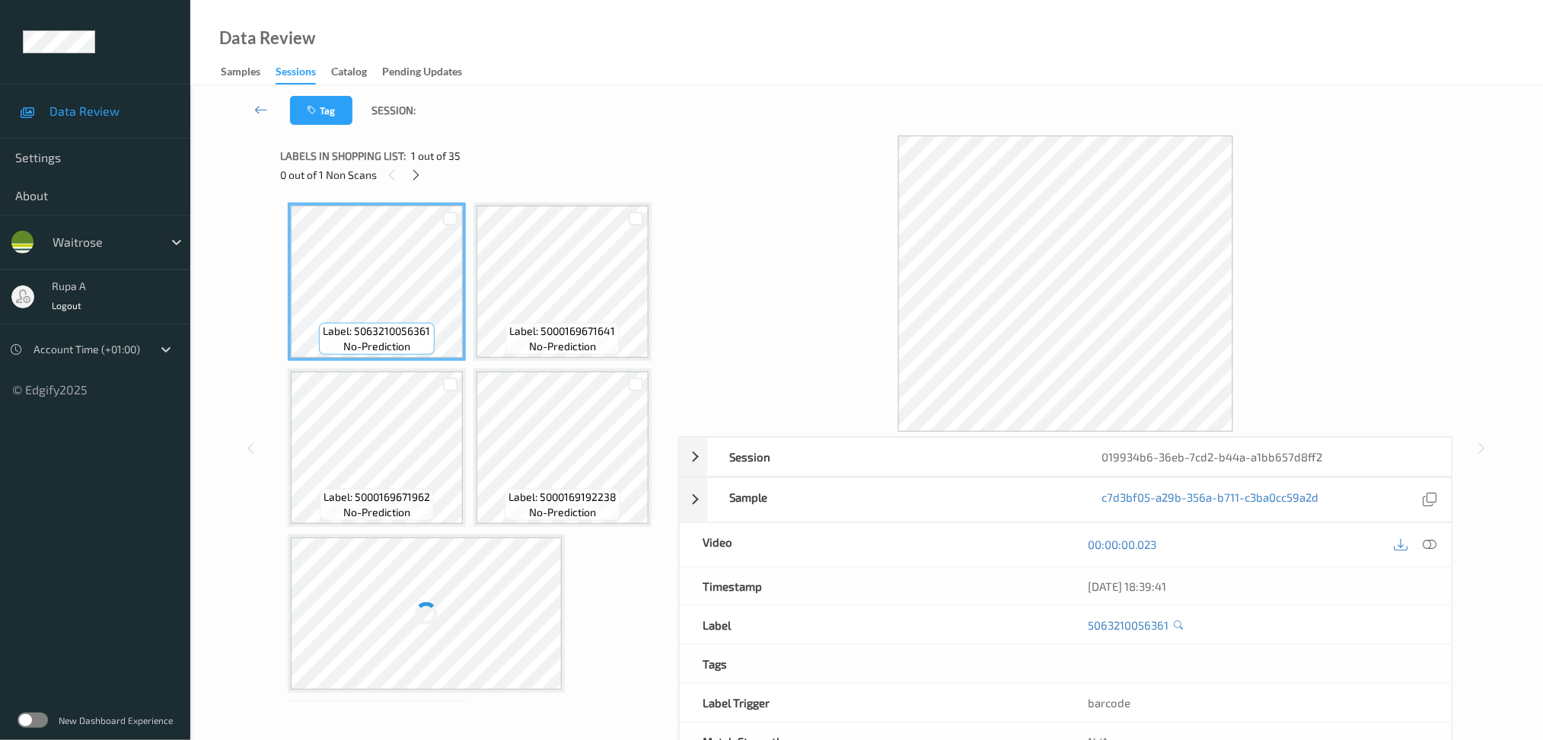
click at [359, 612] on div at bounding box center [426, 613] width 271 height 152
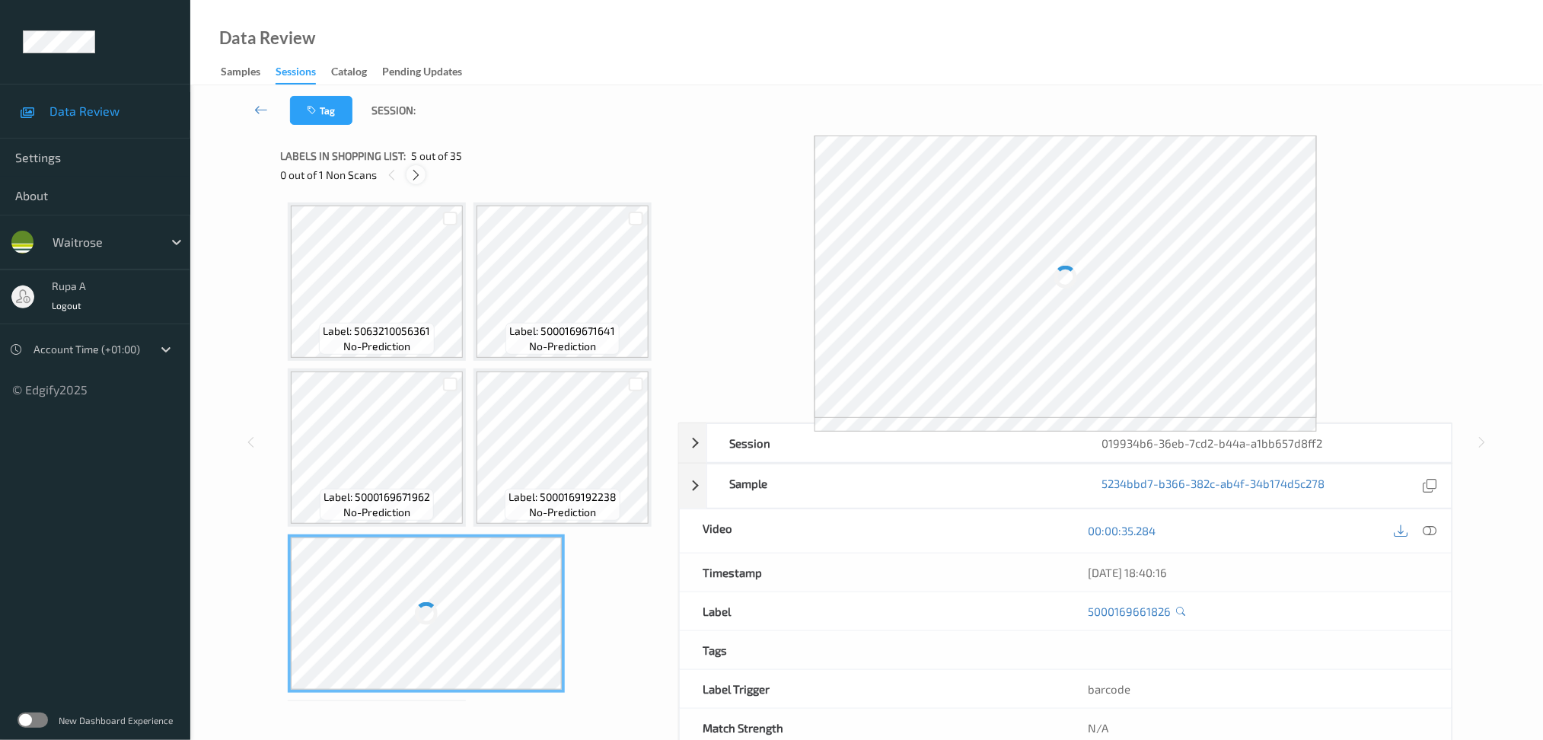
click at [416, 177] on icon at bounding box center [416, 175] width 13 height 14
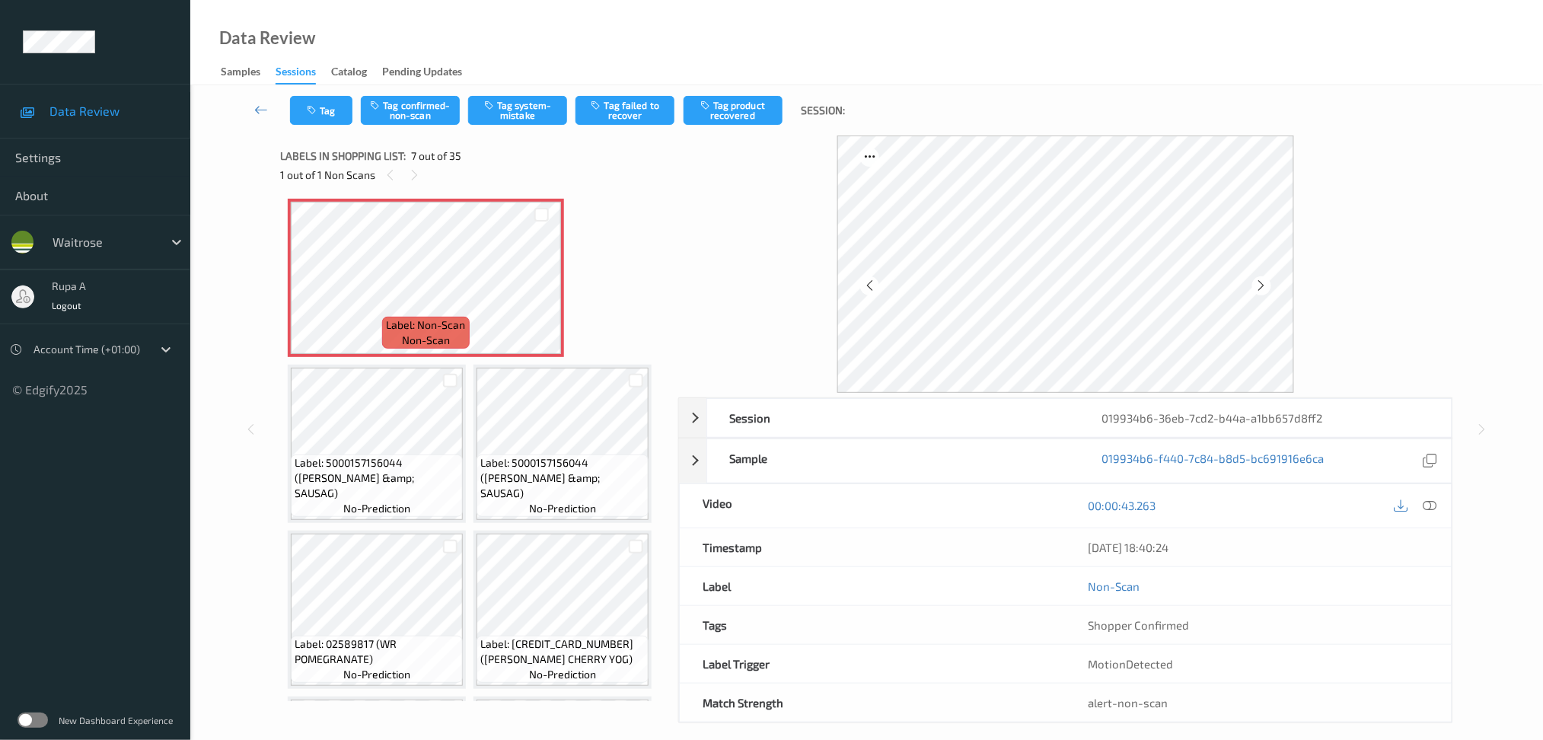
scroll to position [336, 0]
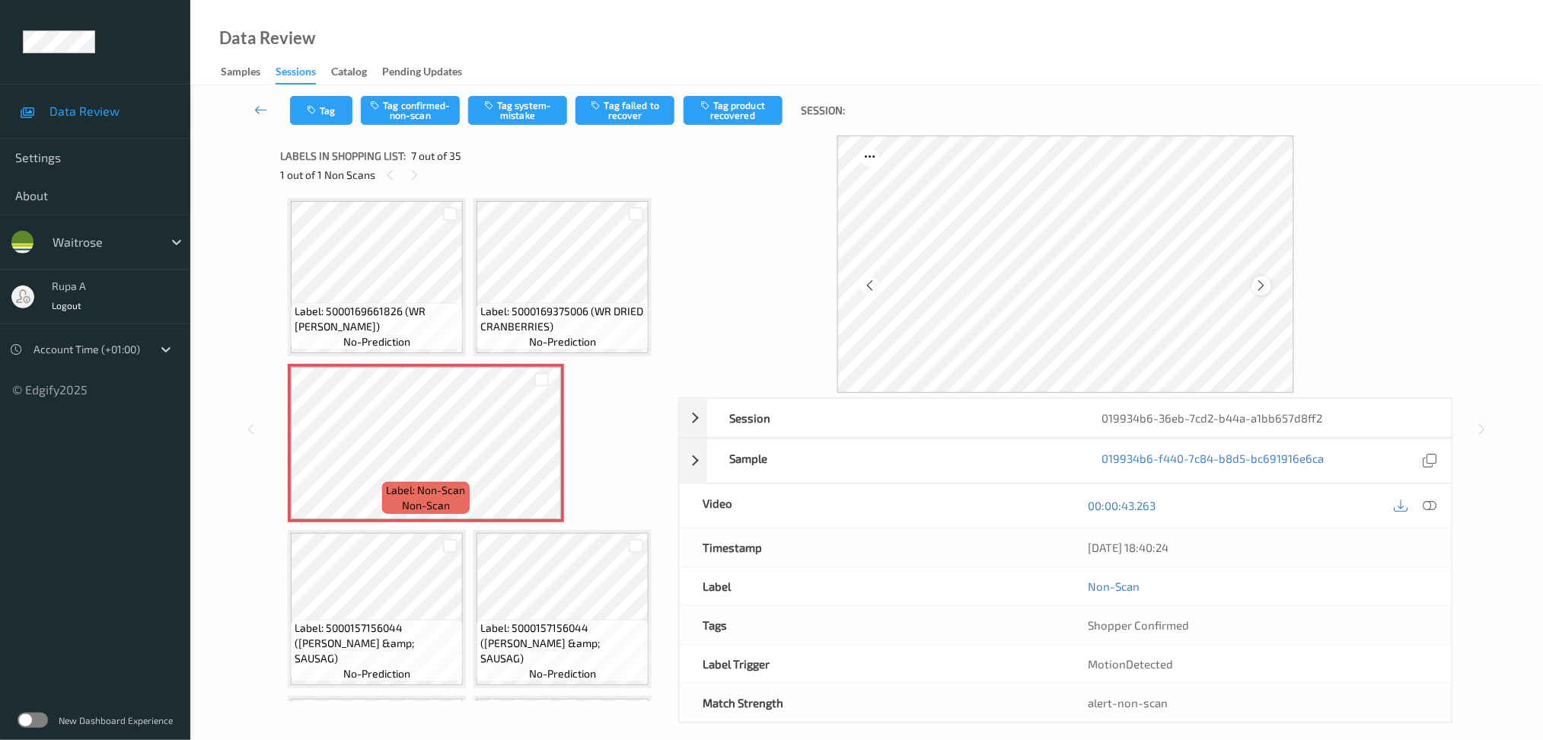
click at [1267, 284] on div at bounding box center [1261, 285] width 19 height 19
click at [1267, 284] on icon at bounding box center [1261, 286] width 13 height 14
click at [1433, 505] on icon at bounding box center [1430, 506] width 14 height 14
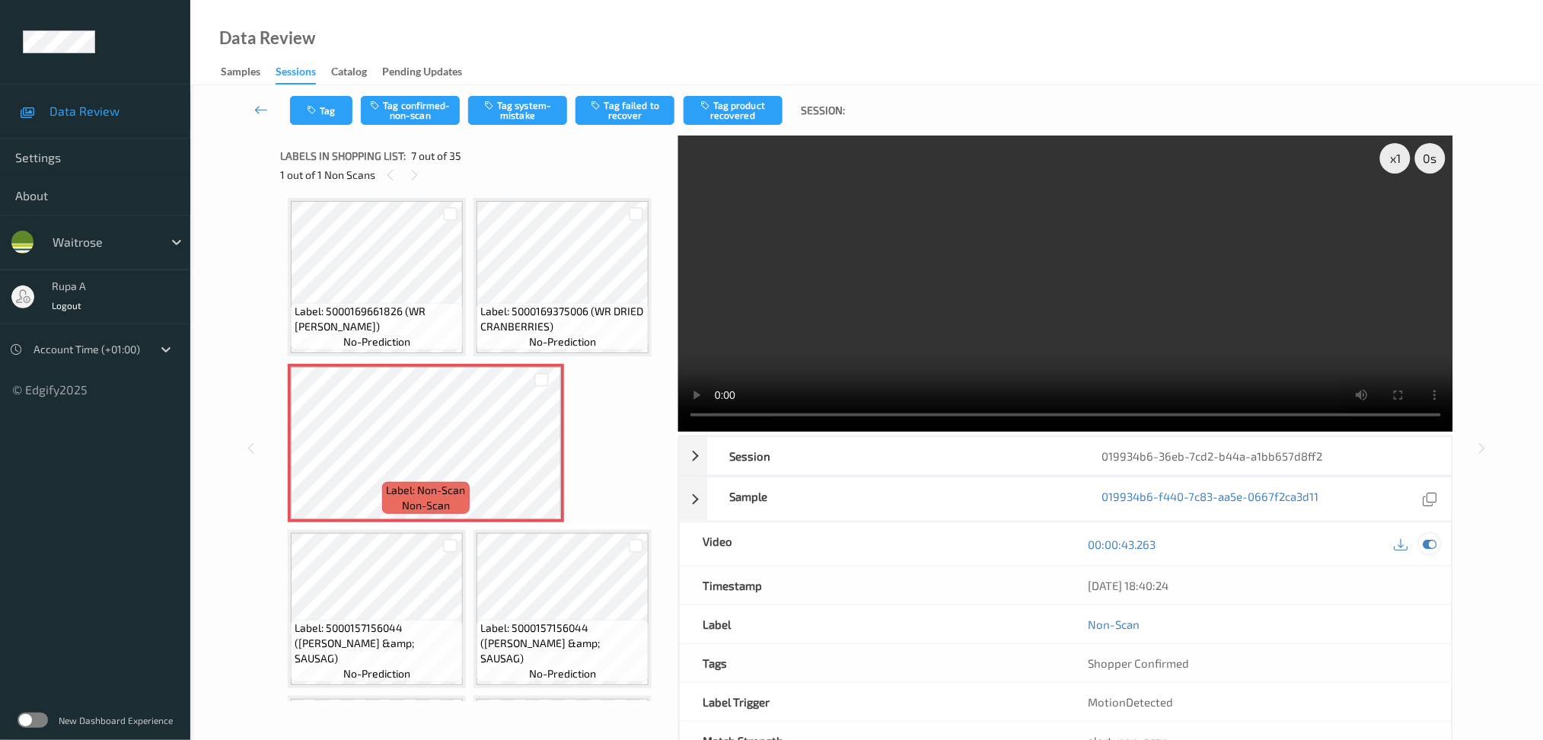
click at [1433, 545] on icon at bounding box center [1430, 544] width 14 height 14
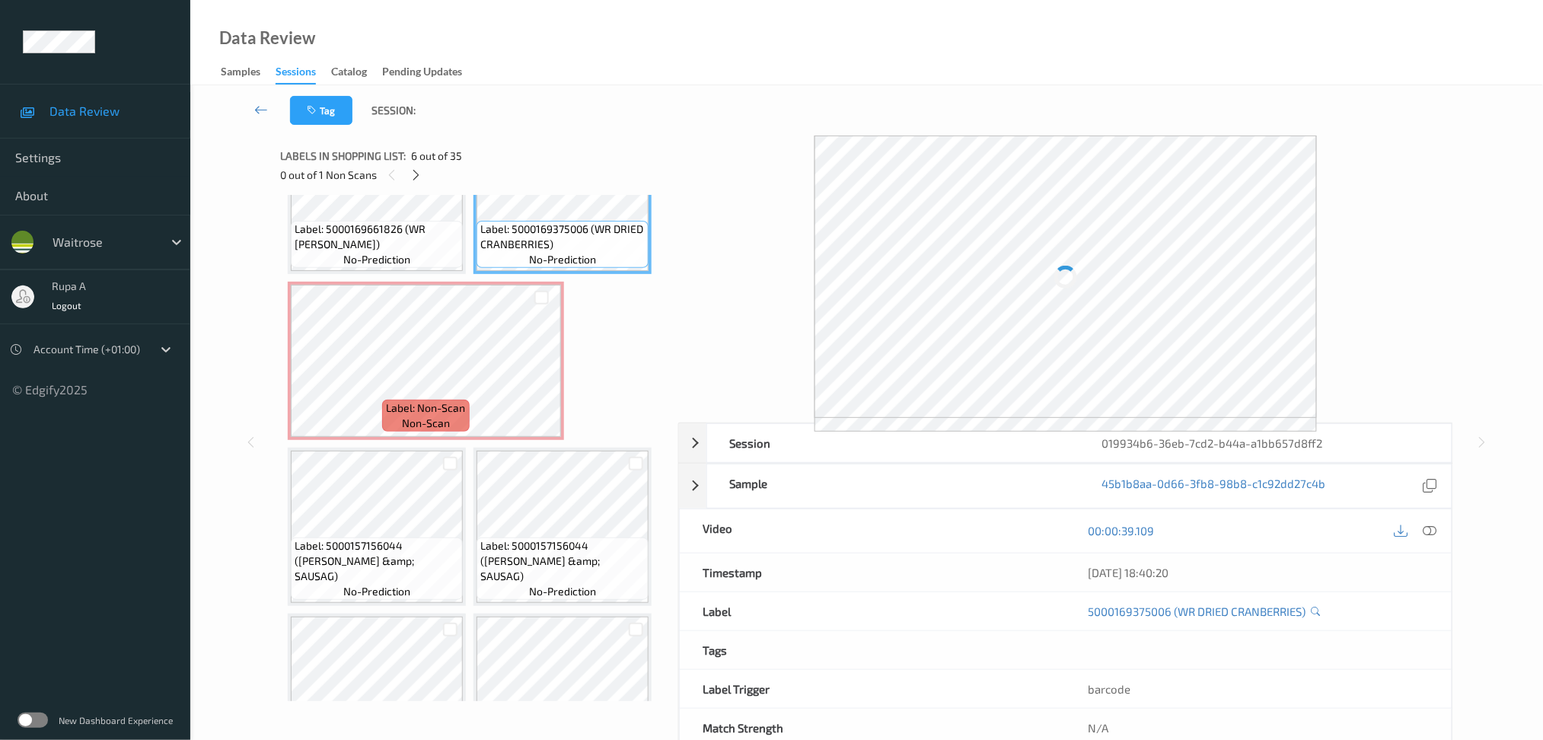
scroll to position [438, 0]
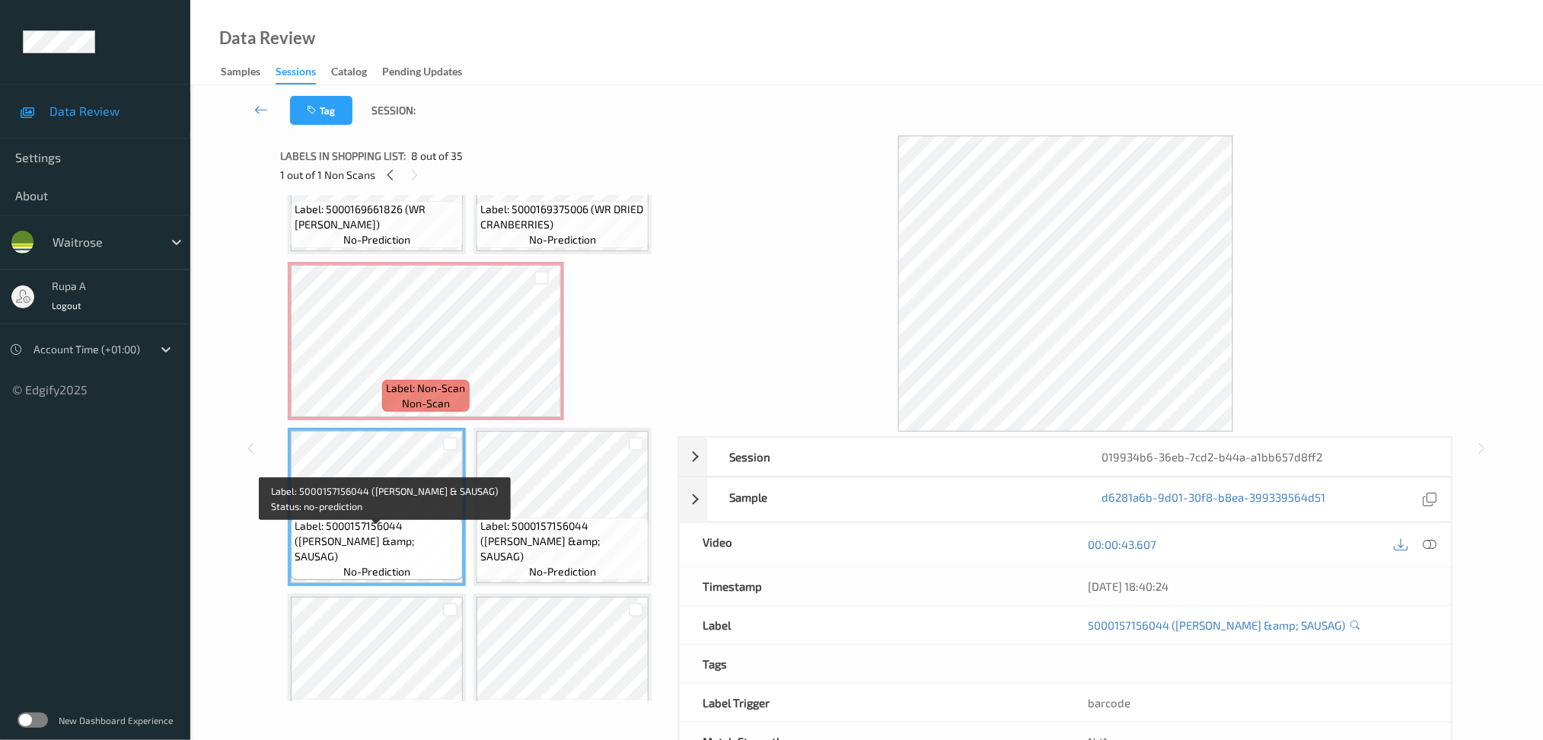
click at [391, 535] on span "Label: 5000157156044 (HEINZ BEANS &amp; SAUSAG)" at bounding box center [377, 541] width 164 height 46
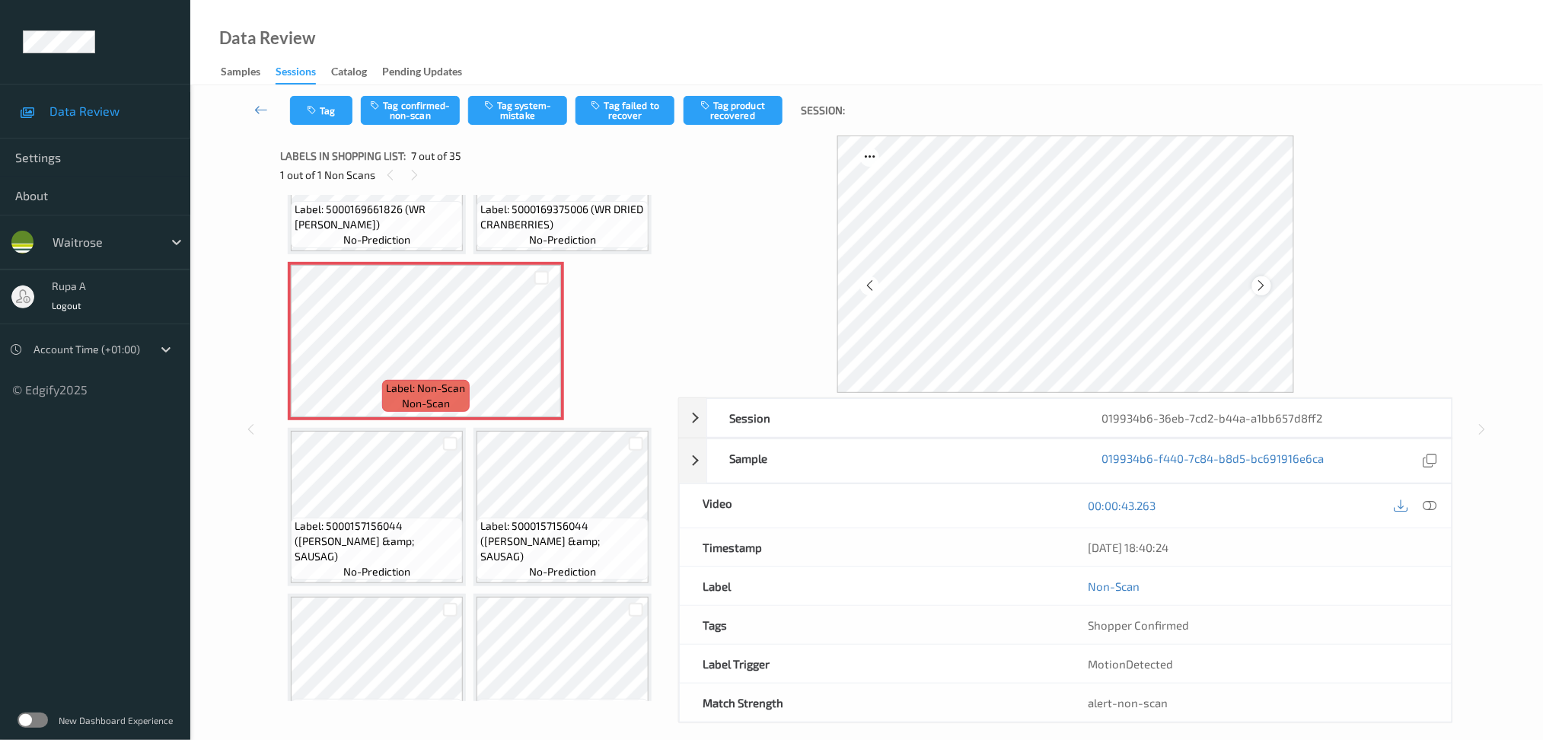
click at [1259, 289] on icon at bounding box center [1261, 286] width 13 height 14
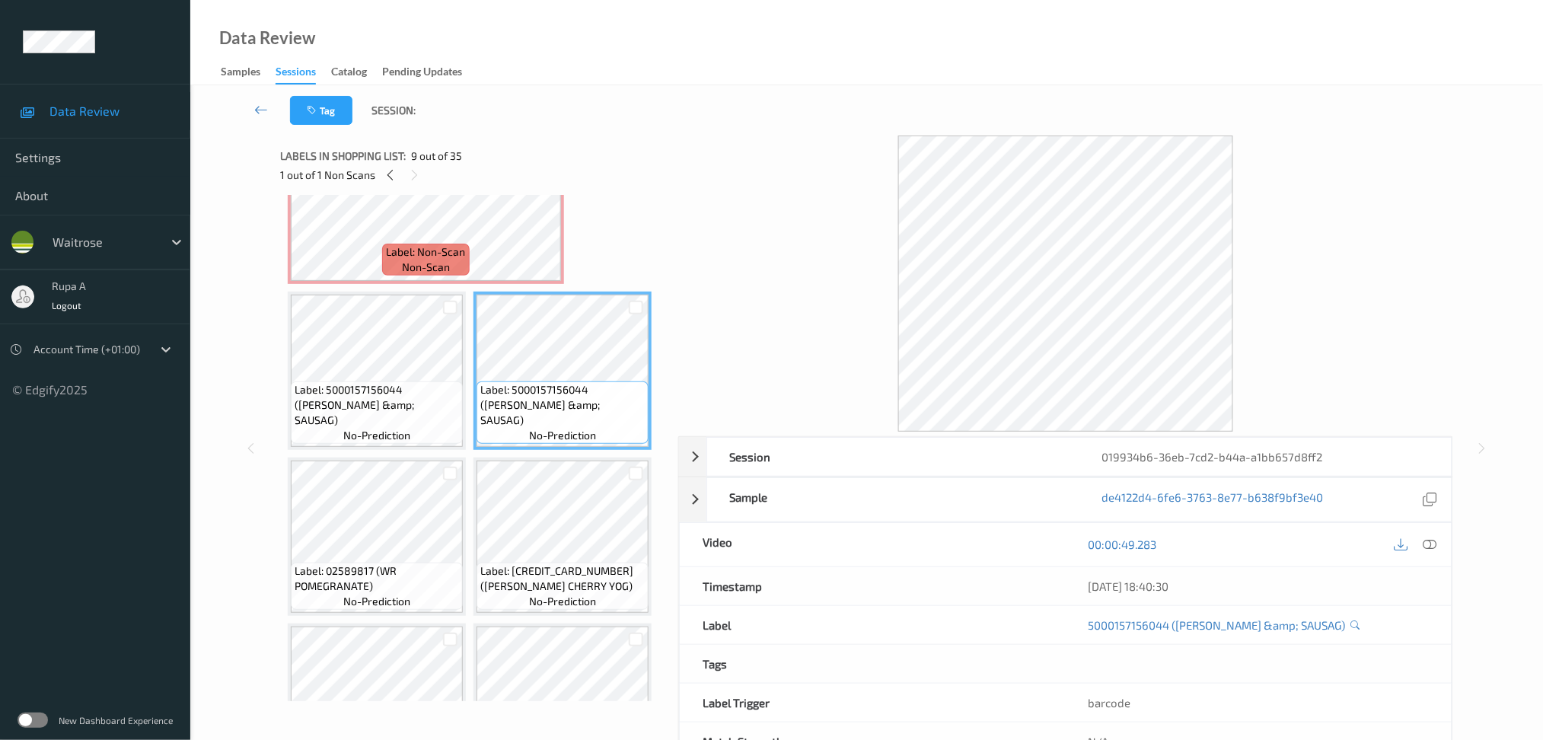
scroll to position [540, 0]
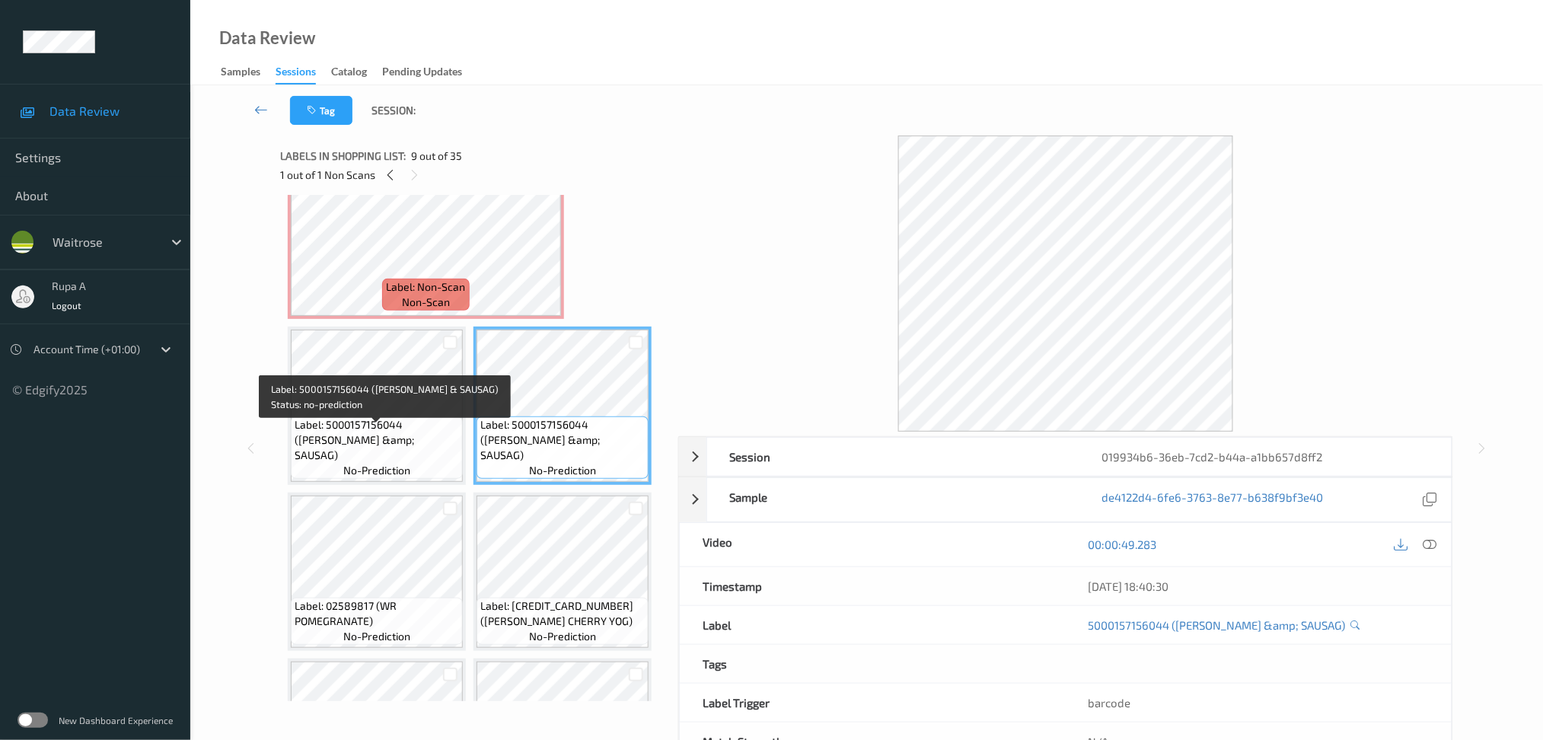
click at [370, 428] on span "Label: 5000157156044 (HEINZ BEANS &amp; SAUSAG)" at bounding box center [377, 440] width 164 height 46
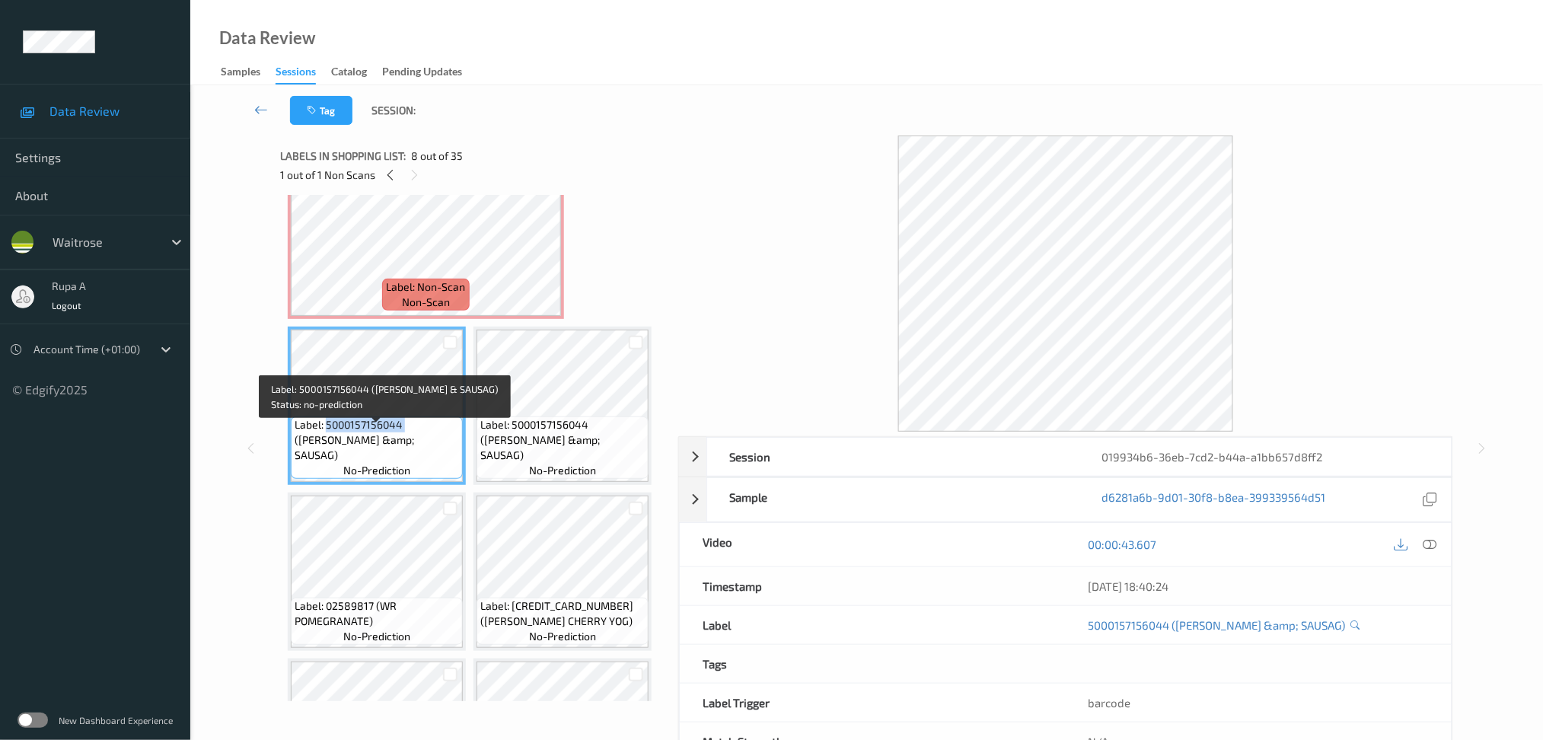
click at [370, 428] on span "Label: 5000157156044 (HEINZ BEANS &amp; SAUSAG)" at bounding box center [377, 440] width 164 height 46
copy span "Label: 5000157156044 (HEINZ BEANS &amp; SAUSAG)"
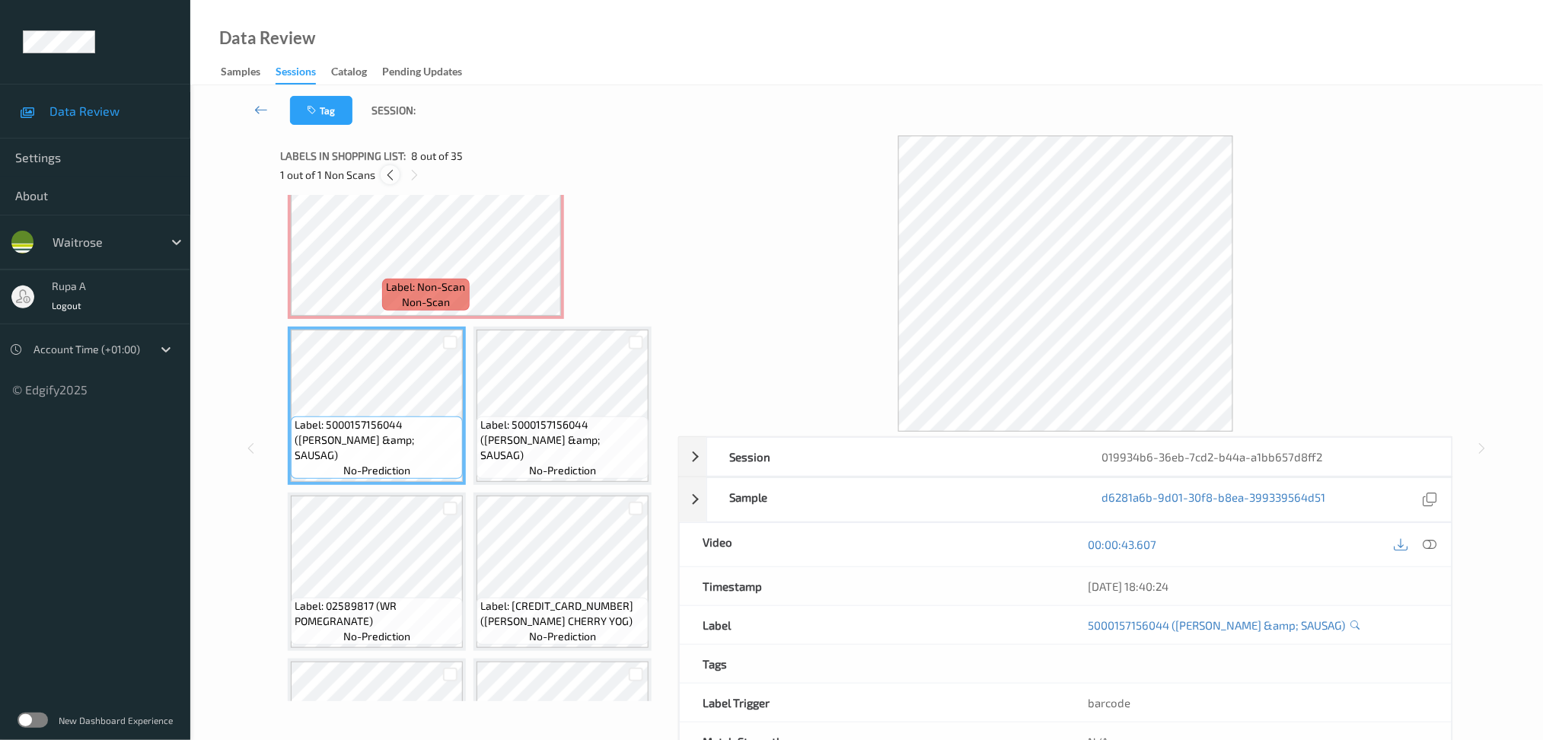
click at [384, 177] on icon at bounding box center [390, 175] width 13 height 14
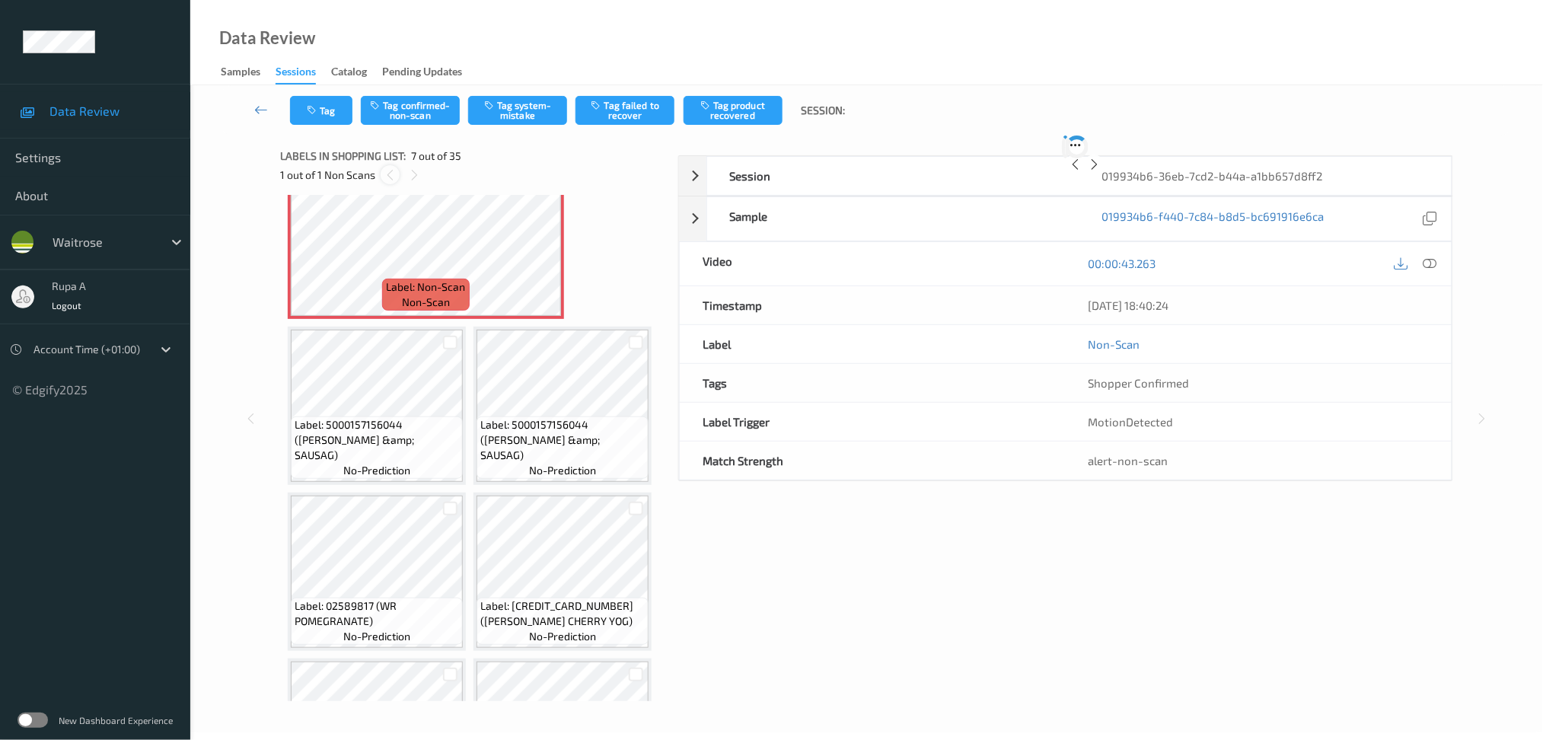
scroll to position [336, 0]
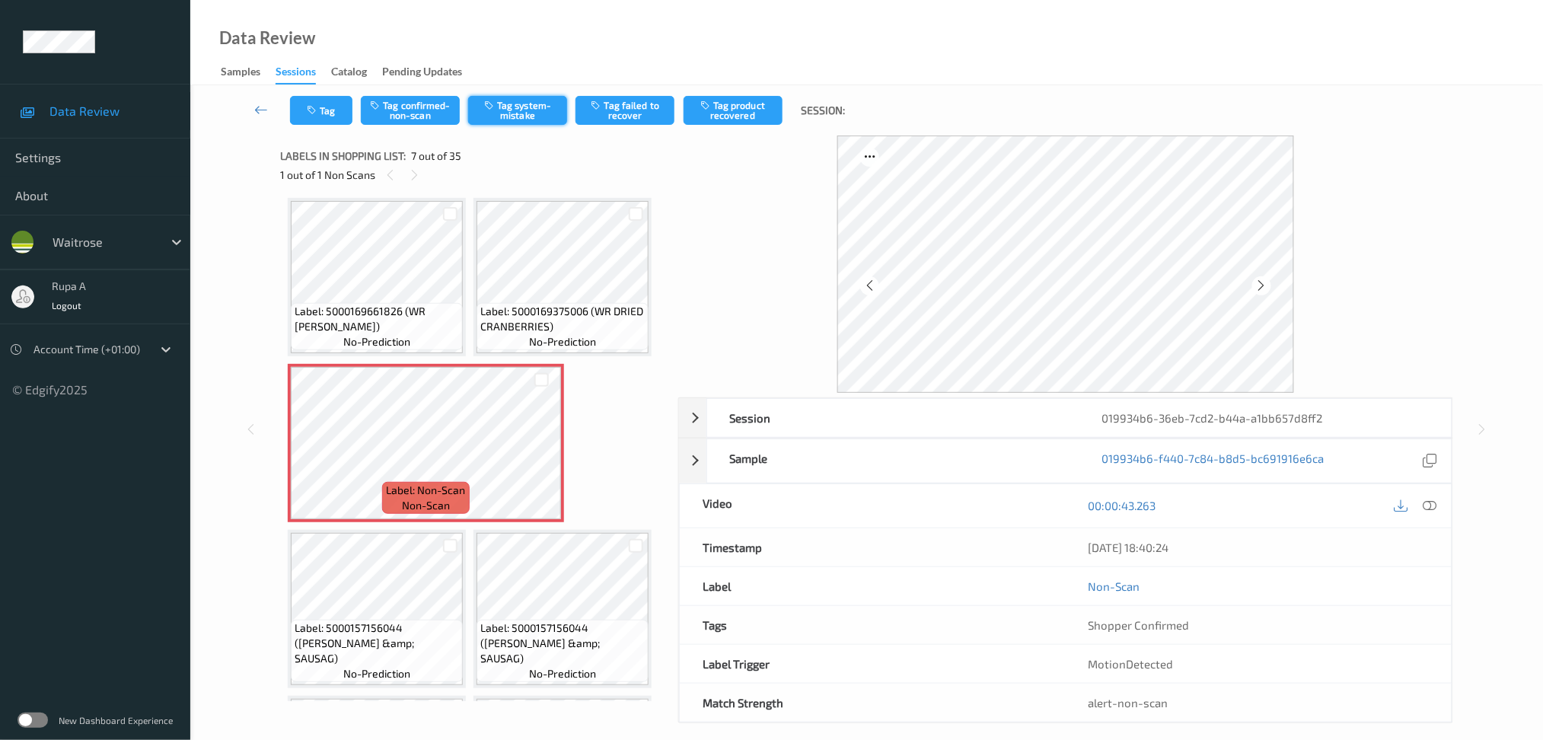
click at [495, 98] on button "Tag system-mistake" at bounding box center [517, 110] width 99 height 29
click at [320, 123] on button "Tag" at bounding box center [321, 110] width 62 height 29
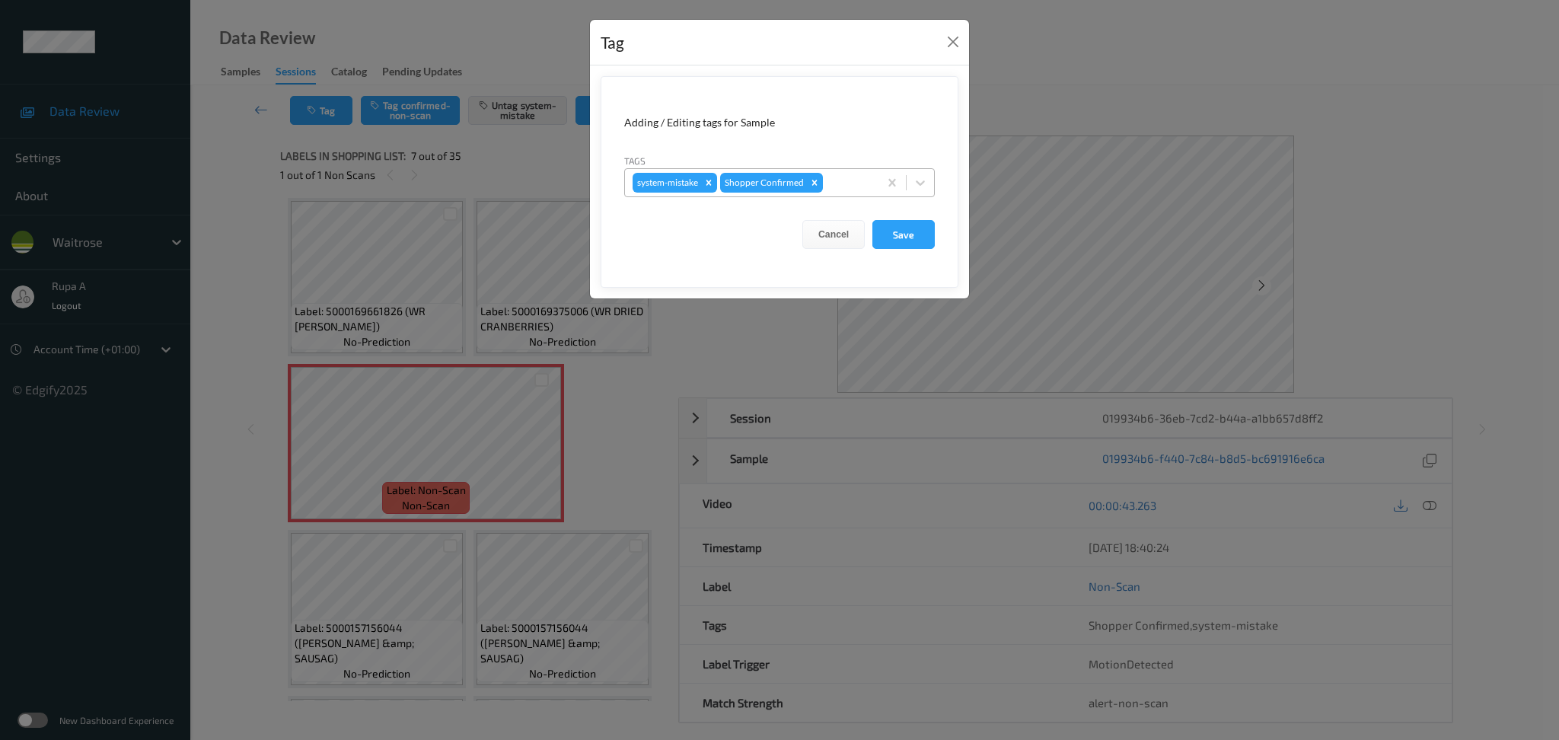
click at [857, 177] on div at bounding box center [848, 183] width 45 height 18
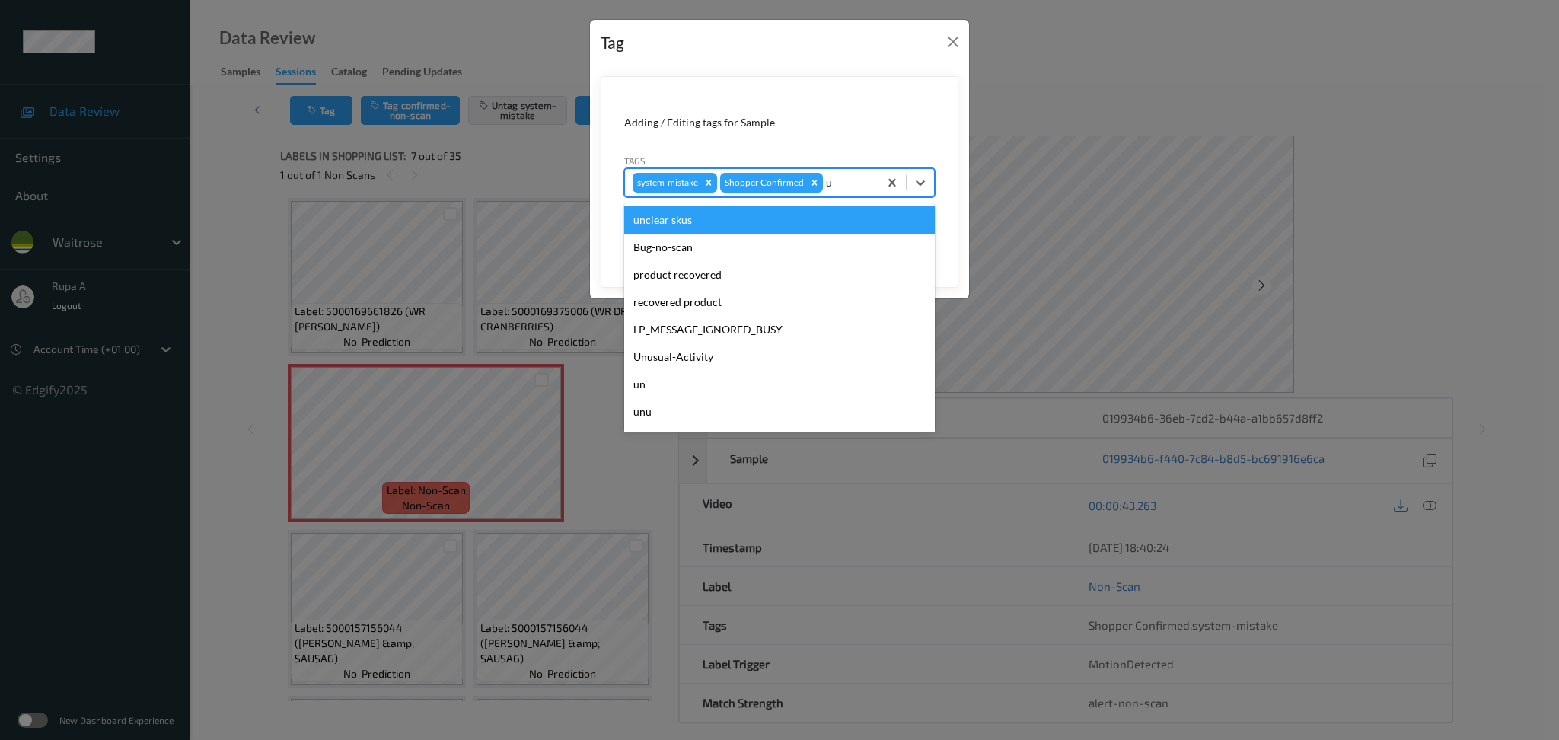
type input "un"
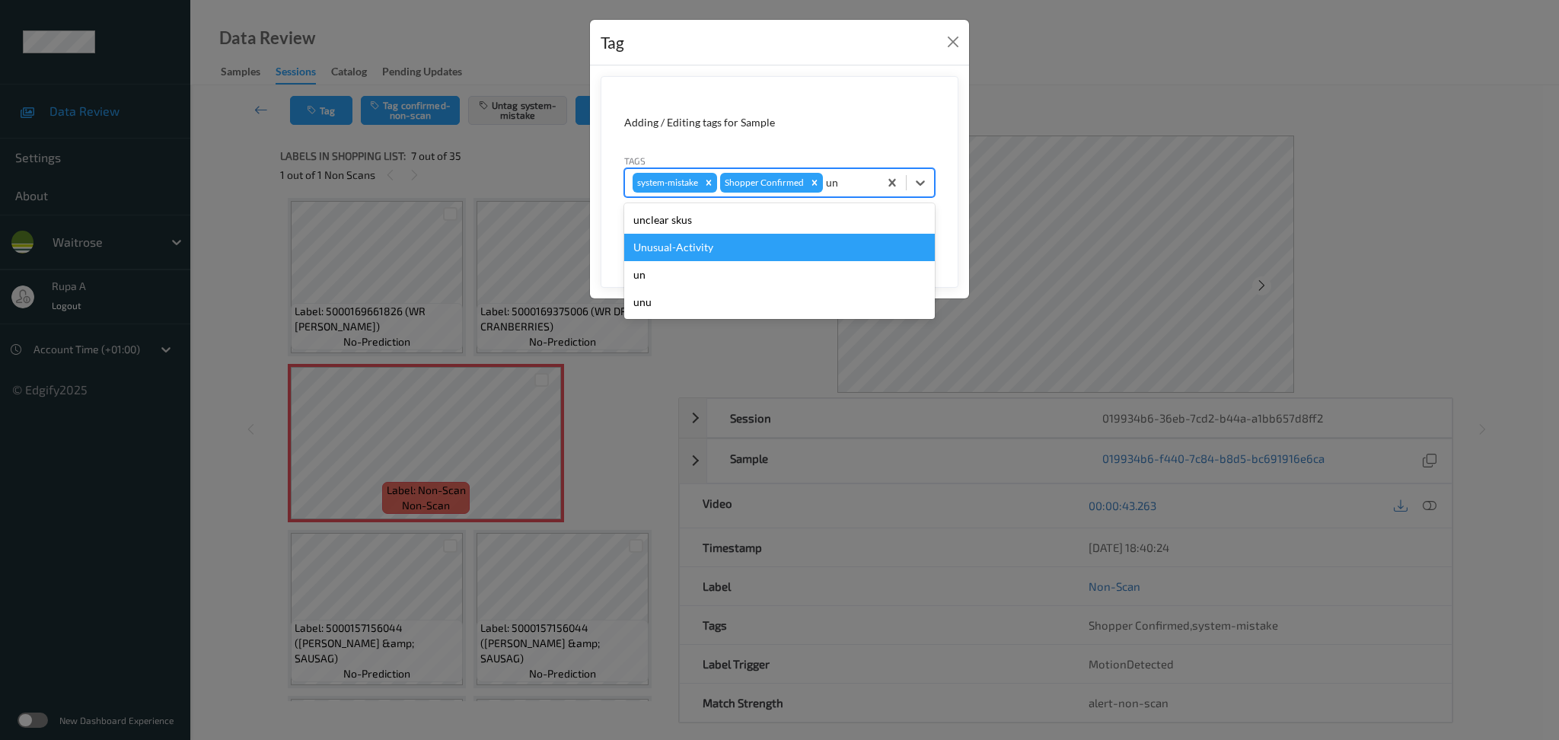
click at [720, 253] on div "Unusual-Activity" at bounding box center [779, 247] width 311 height 27
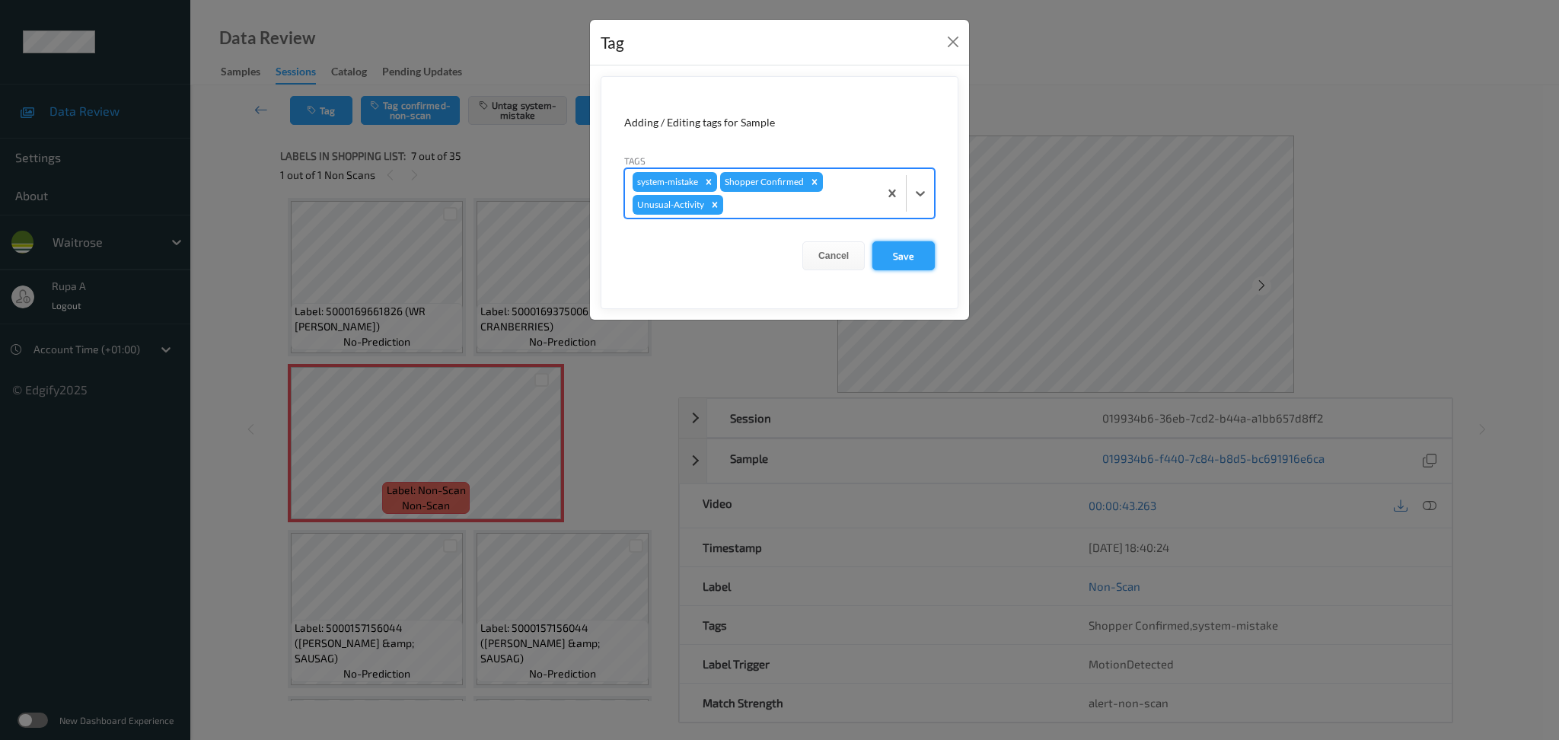
click at [906, 261] on button "Save" at bounding box center [903, 255] width 62 height 29
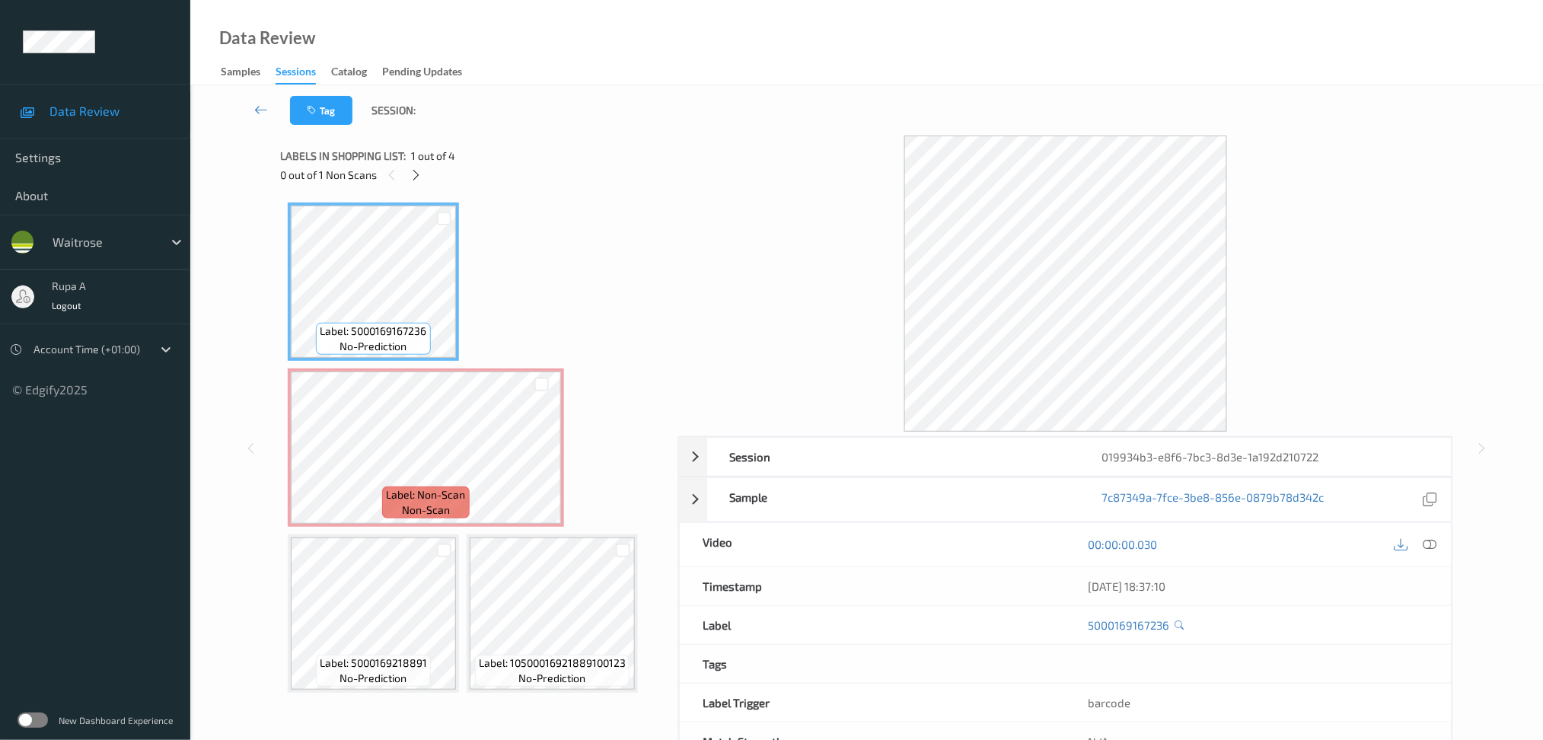
click at [539, 241] on div "Label: 5000169167236 no-prediction Label: Non-Scan non-scan Label: Non-Scan non…" at bounding box center [474, 447] width 372 height 490
click at [420, 180] on icon at bounding box center [416, 175] width 13 height 14
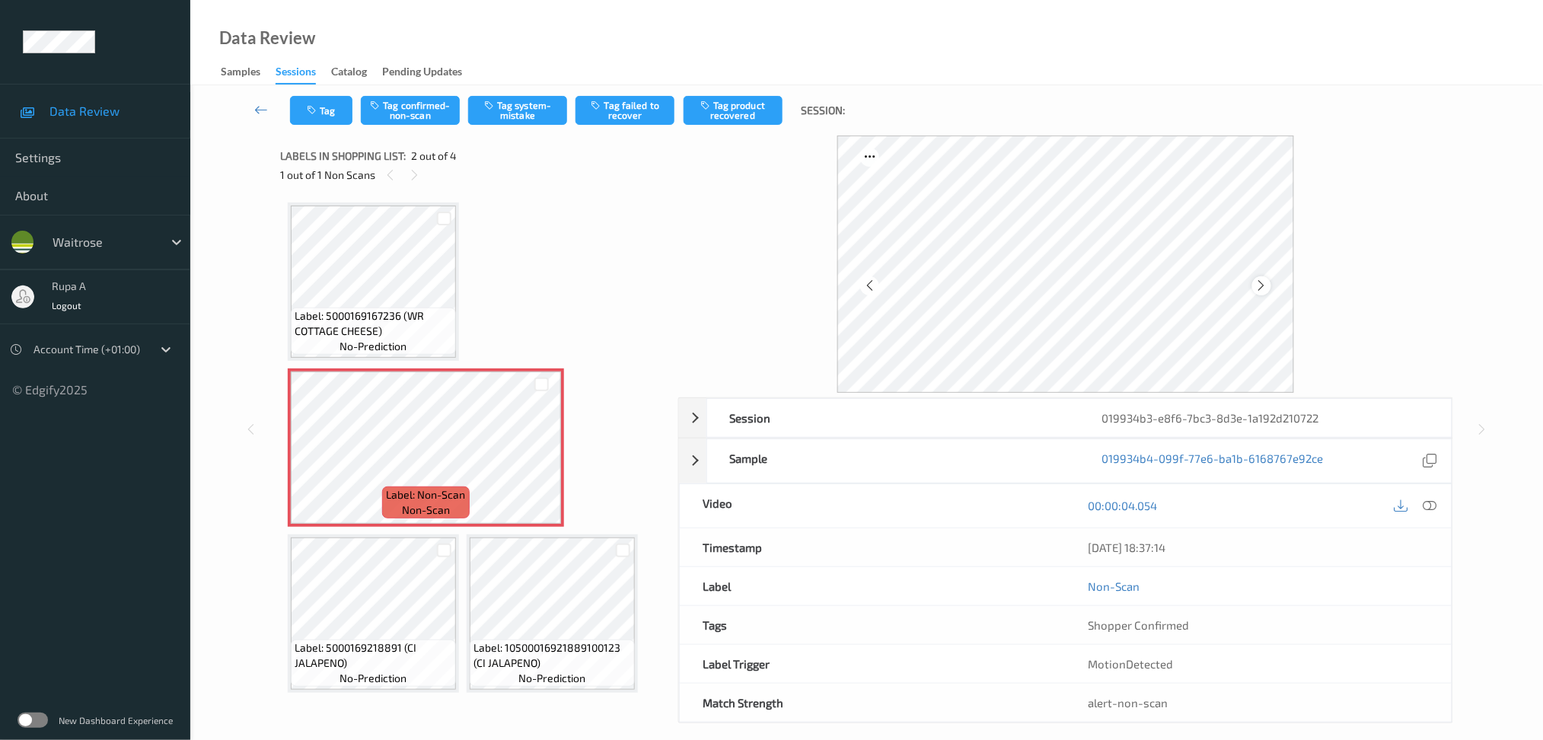
click at [1264, 286] on icon at bounding box center [1261, 286] width 13 height 14
click at [534, 125] on div "Tag Tag confirmed-non-scan Tag system-mistake Tag failed to recover Tag product…" at bounding box center [867, 110] width 1290 height 50
click at [531, 122] on button "Tag system-mistake" at bounding box center [517, 110] width 99 height 29
click at [1262, 281] on icon at bounding box center [1261, 286] width 13 height 14
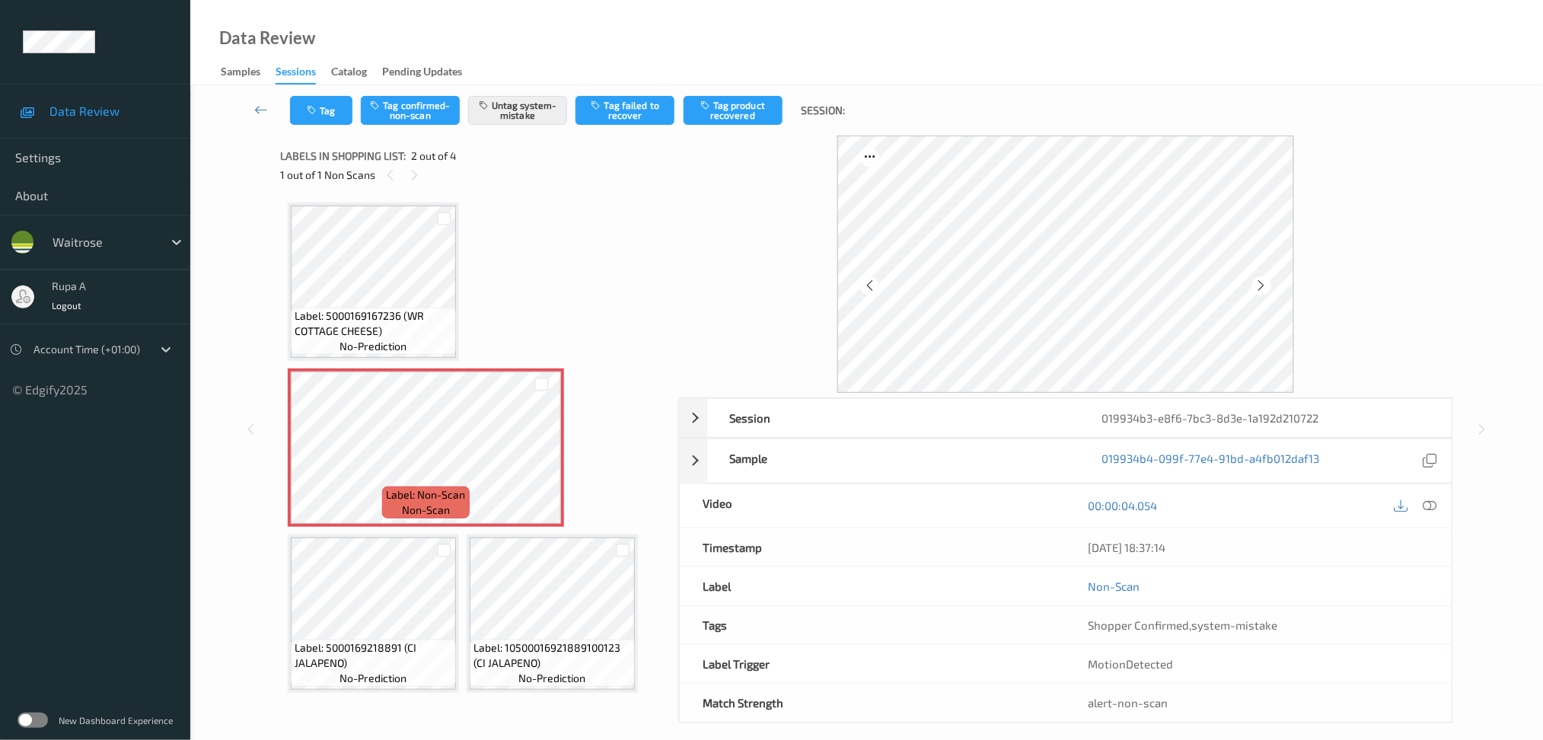
click at [1262, 281] on icon at bounding box center [1261, 286] width 13 height 14
click at [1265, 288] on div at bounding box center [1261, 285] width 19 height 19
click at [1265, 288] on icon at bounding box center [1261, 286] width 13 height 14
click at [323, 111] on button "Tag" at bounding box center [321, 110] width 62 height 29
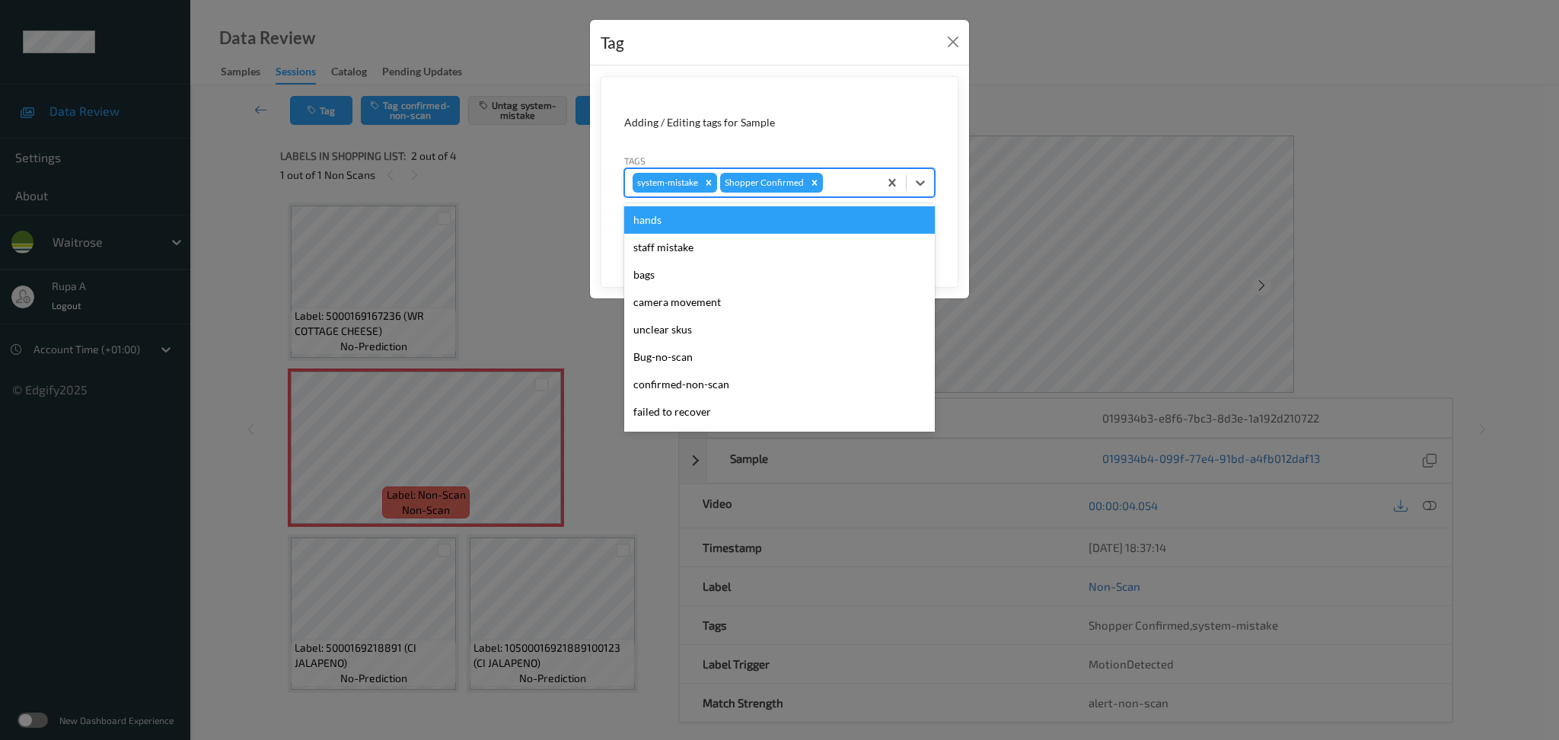
click at [869, 183] on div at bounding box center [848, 183] width 45 height 18
type input "un"
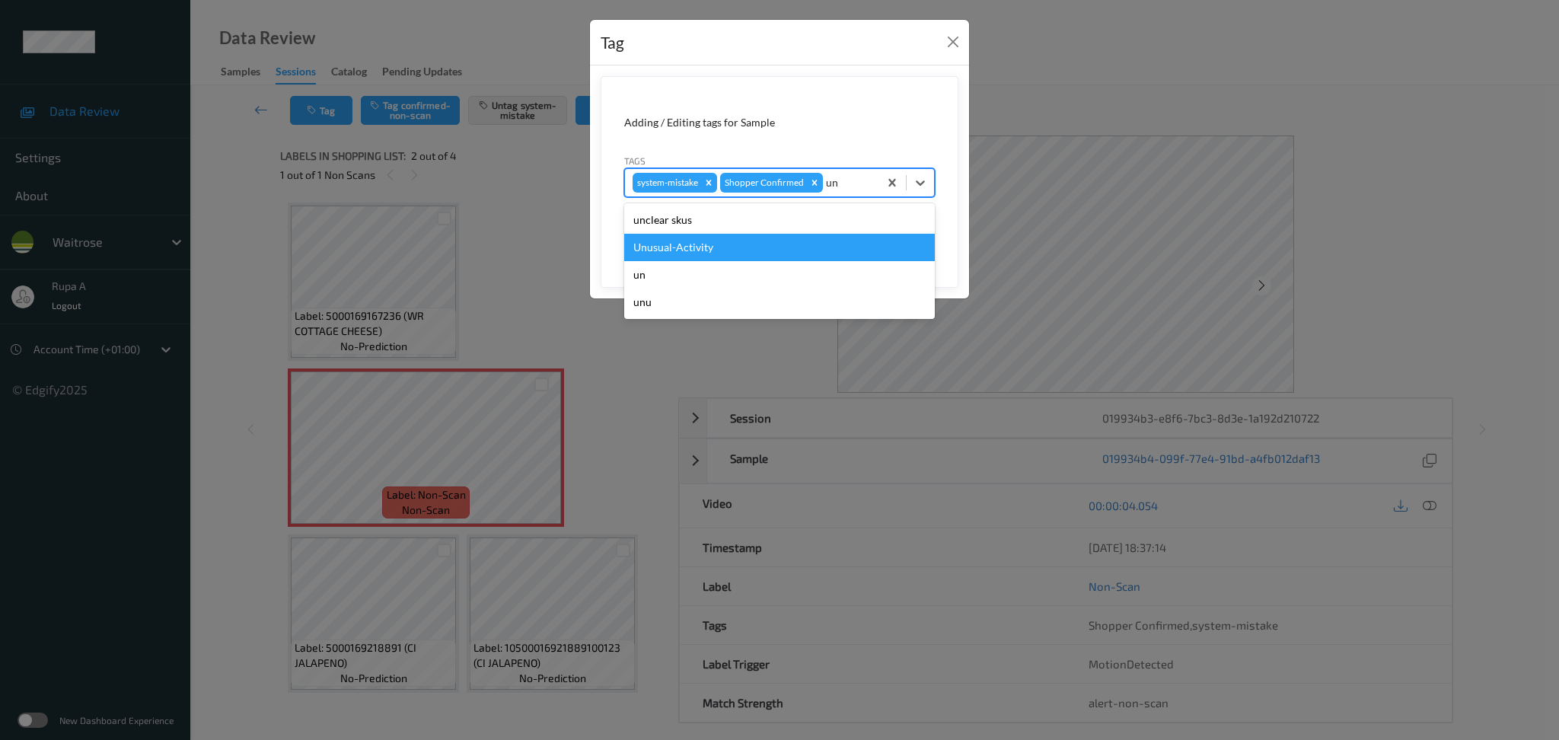
click at [735, 253] on div "Unusual-Activity" at bounding box center [779, 247] width 311 height 27
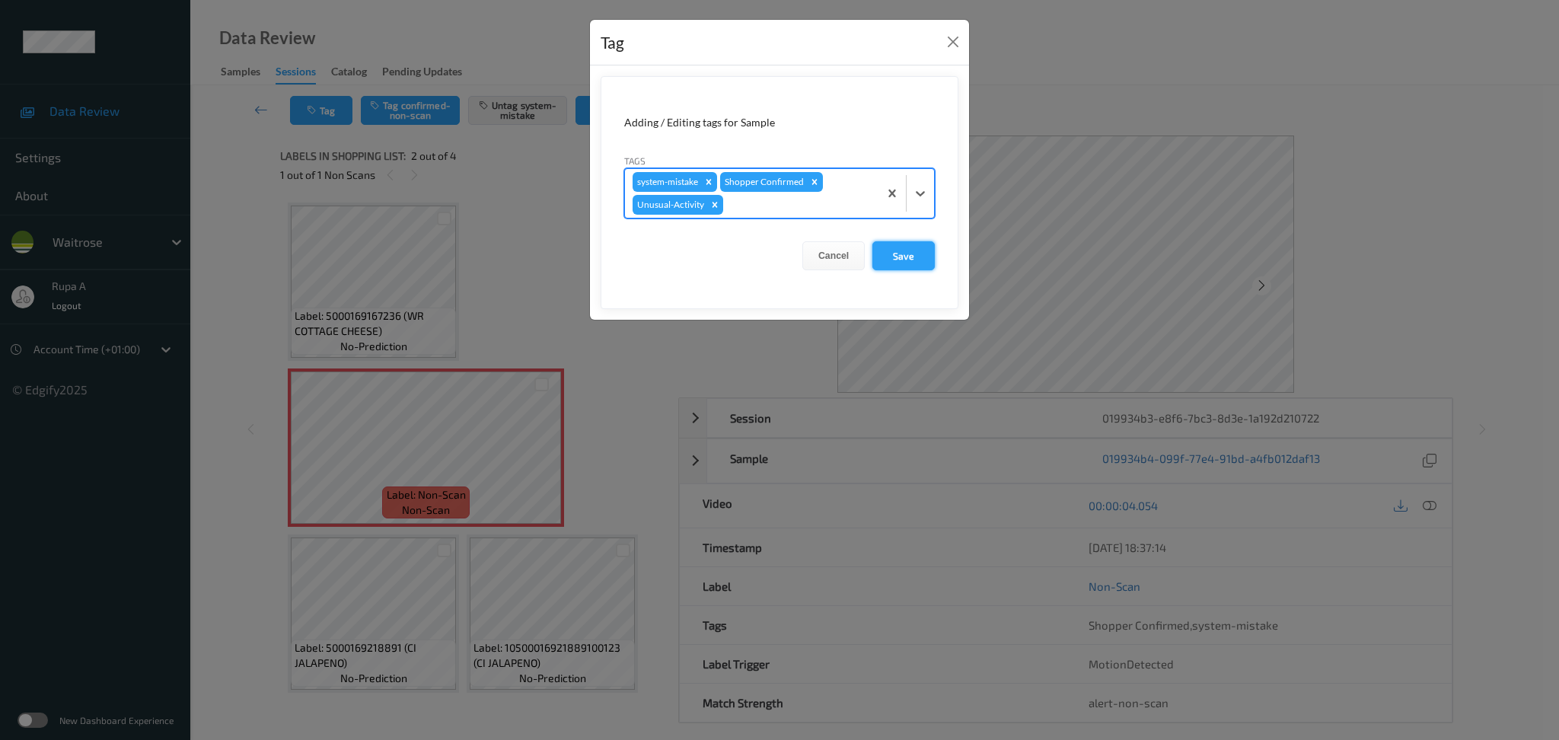
click at [899, 249] on button "Save" at bounding box center [903, 255] width 62 height 29
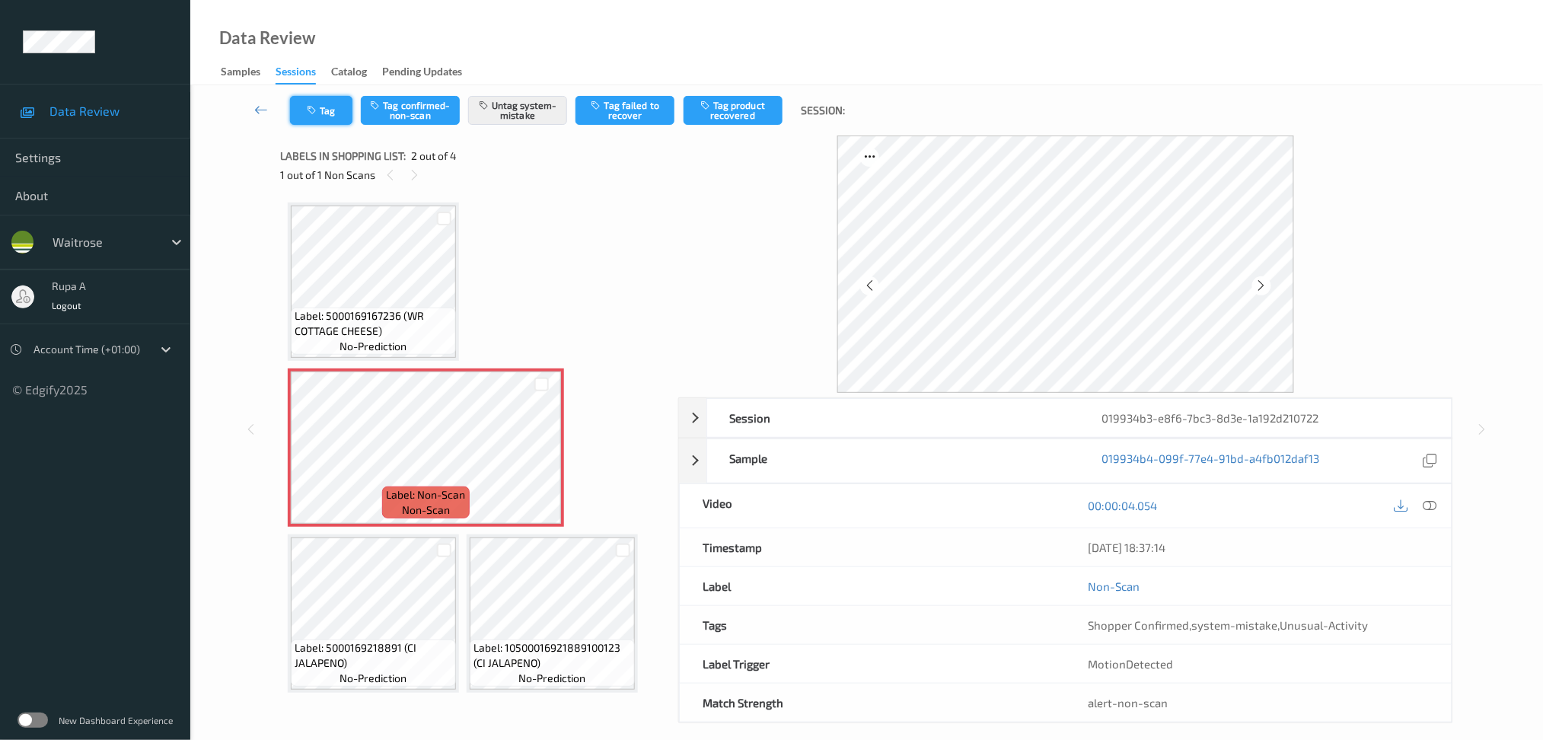
click at [333, 110] on button "Tag" at bounding box center [321, 110] width 62 height 29
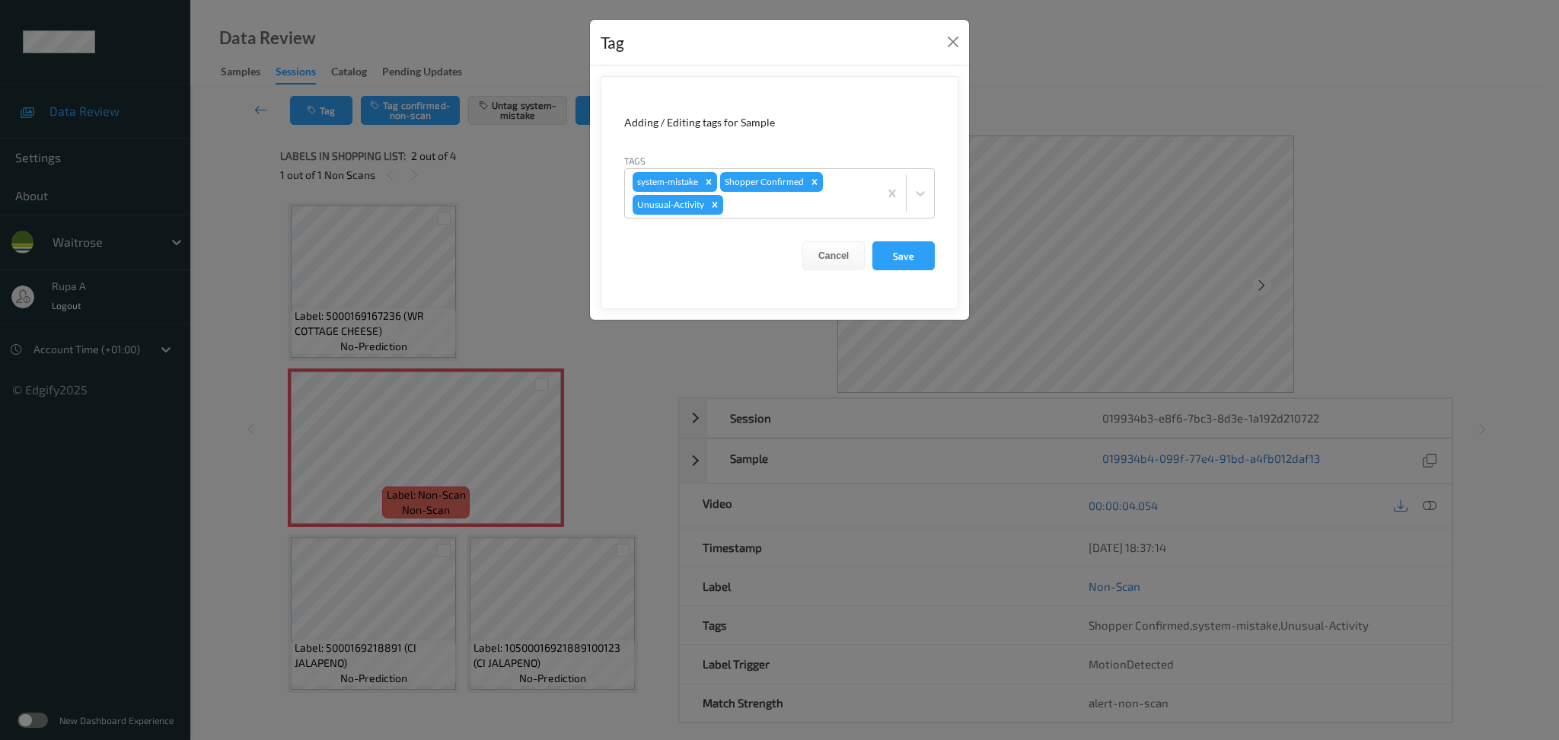
drag, startPoint x: 895, startPoint y: 257, endPoint x: 613, endPoint y: 11, distance: 373.9
click at [897, 257] on button "Save" at bounding box center [903, 255] width 62 height 29
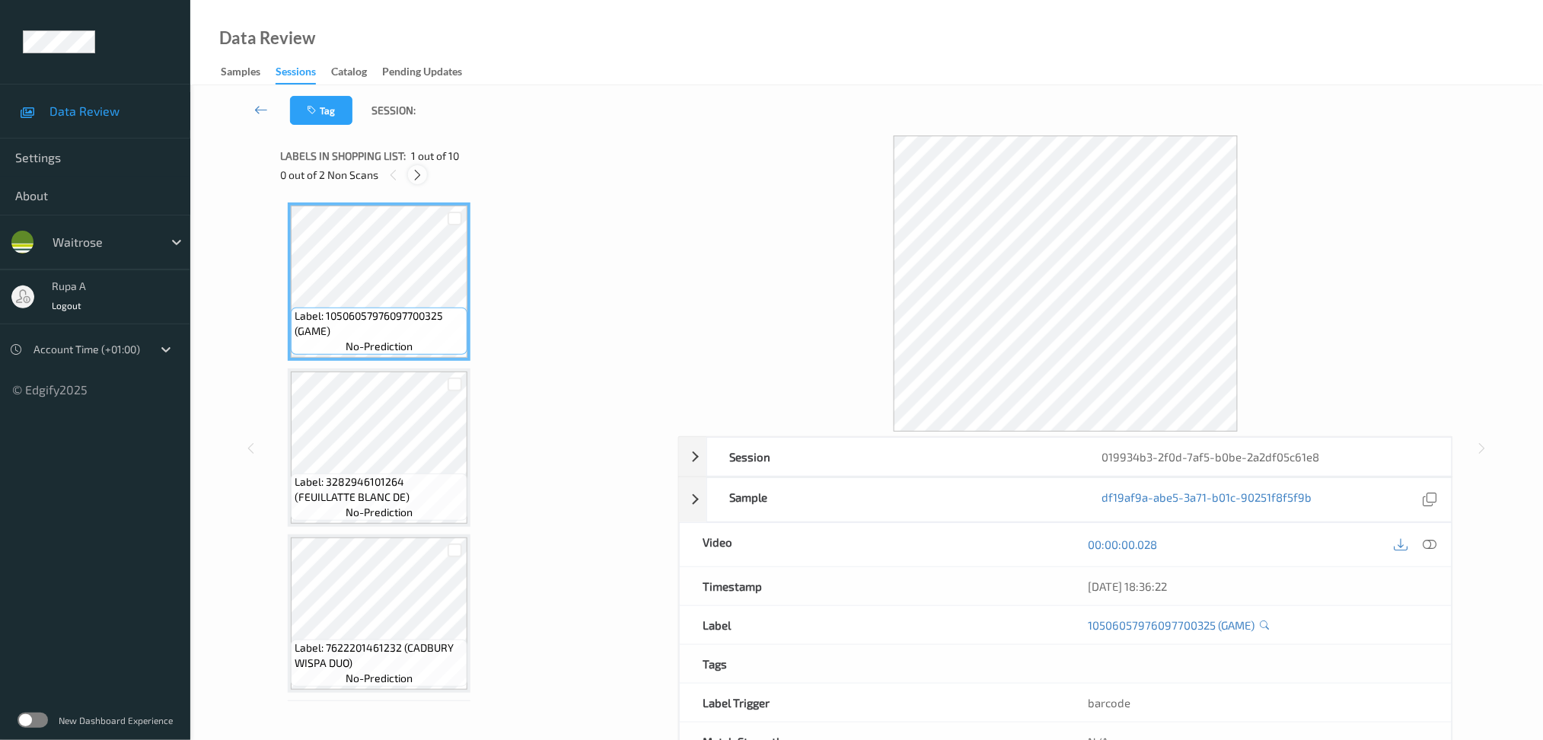
click at [414, 171] on icon at bounding box center [417, 175] width 13 height 14
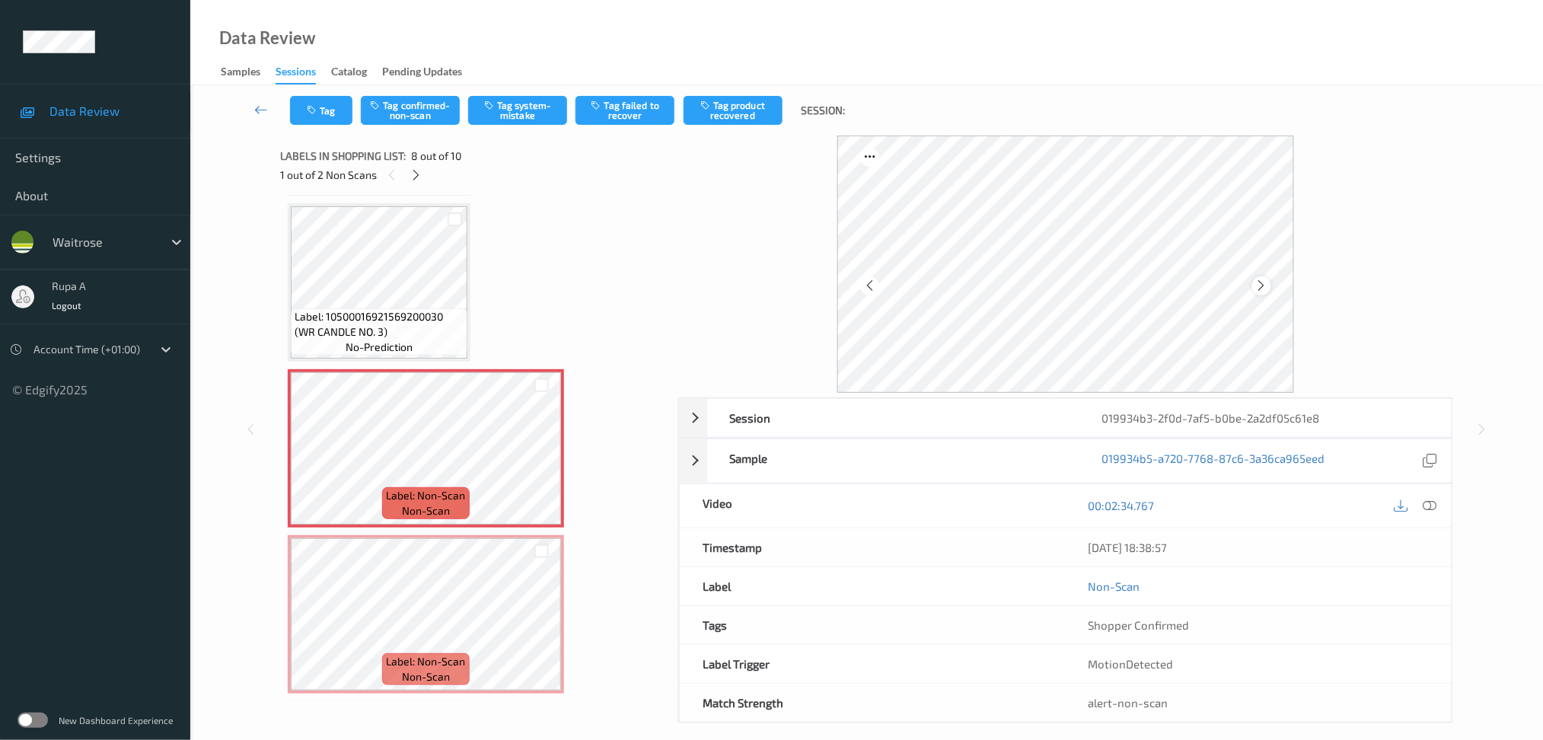
click at [1263, 279] on icon at bounding box center [1261, 286] width 13 height 14
click at [420, 182] on div at bounding box center [415, 174] width 19 height 19
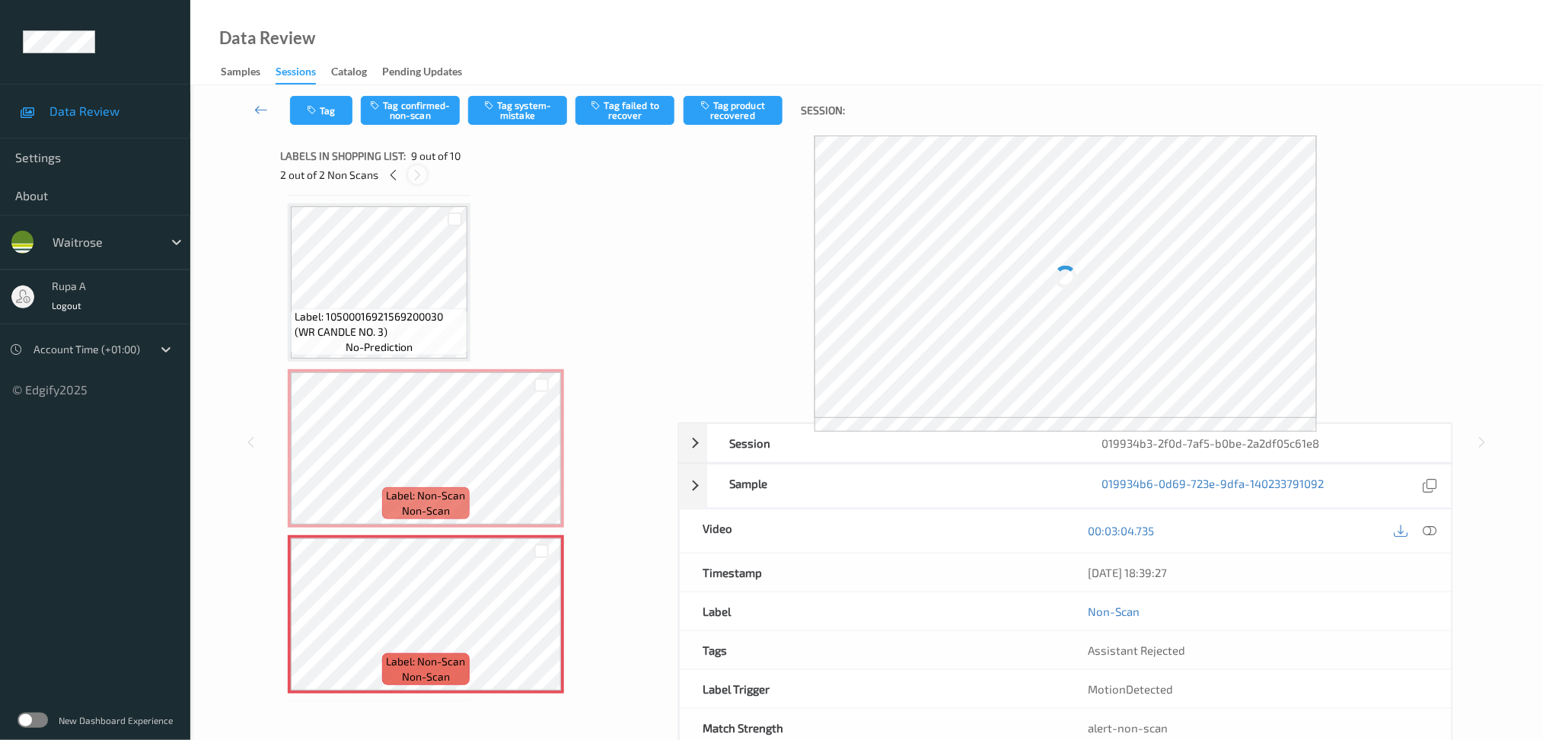
scroll to position [1148, 0]
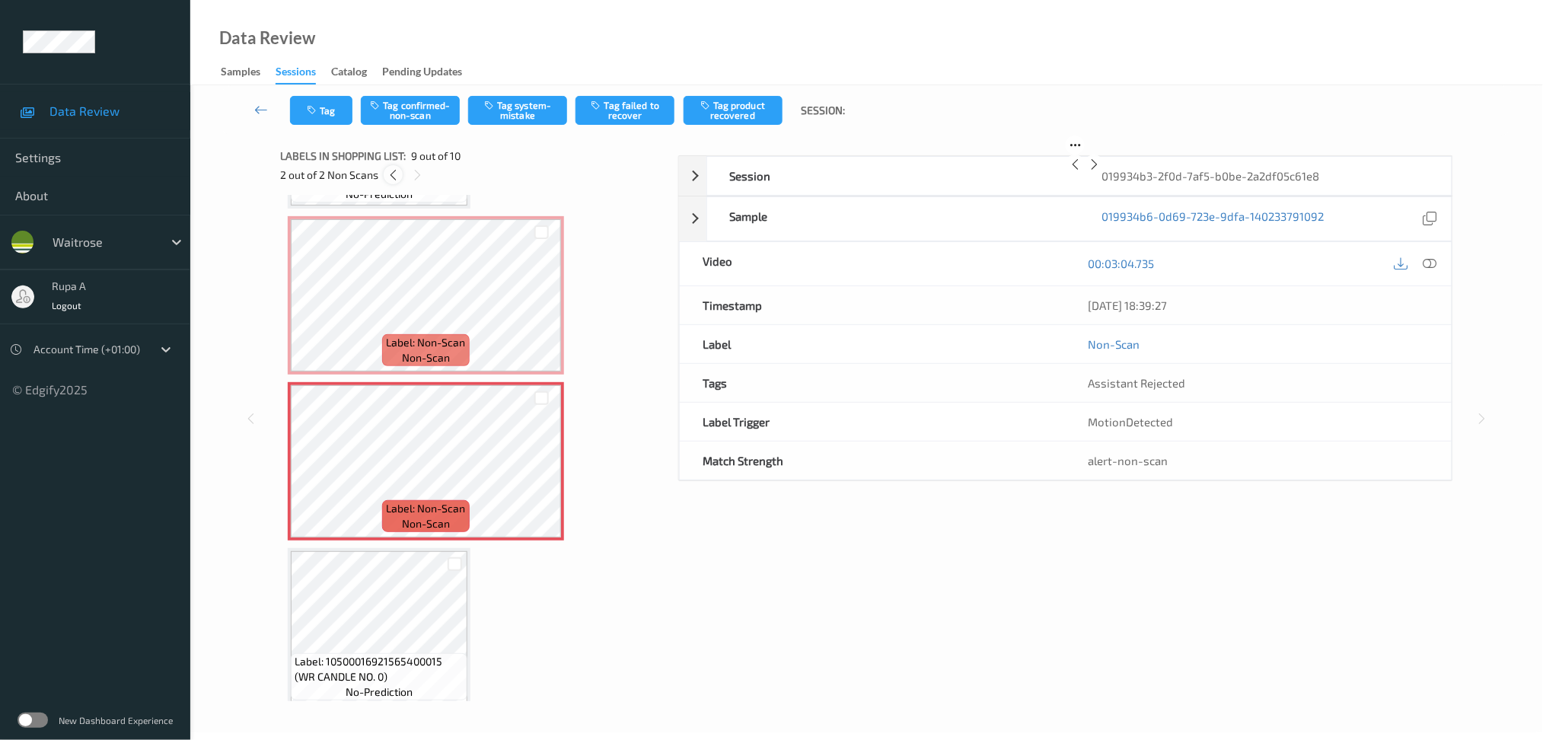
click at [396, 177] on icon at bounding box center [393, 175] width 13 height 14
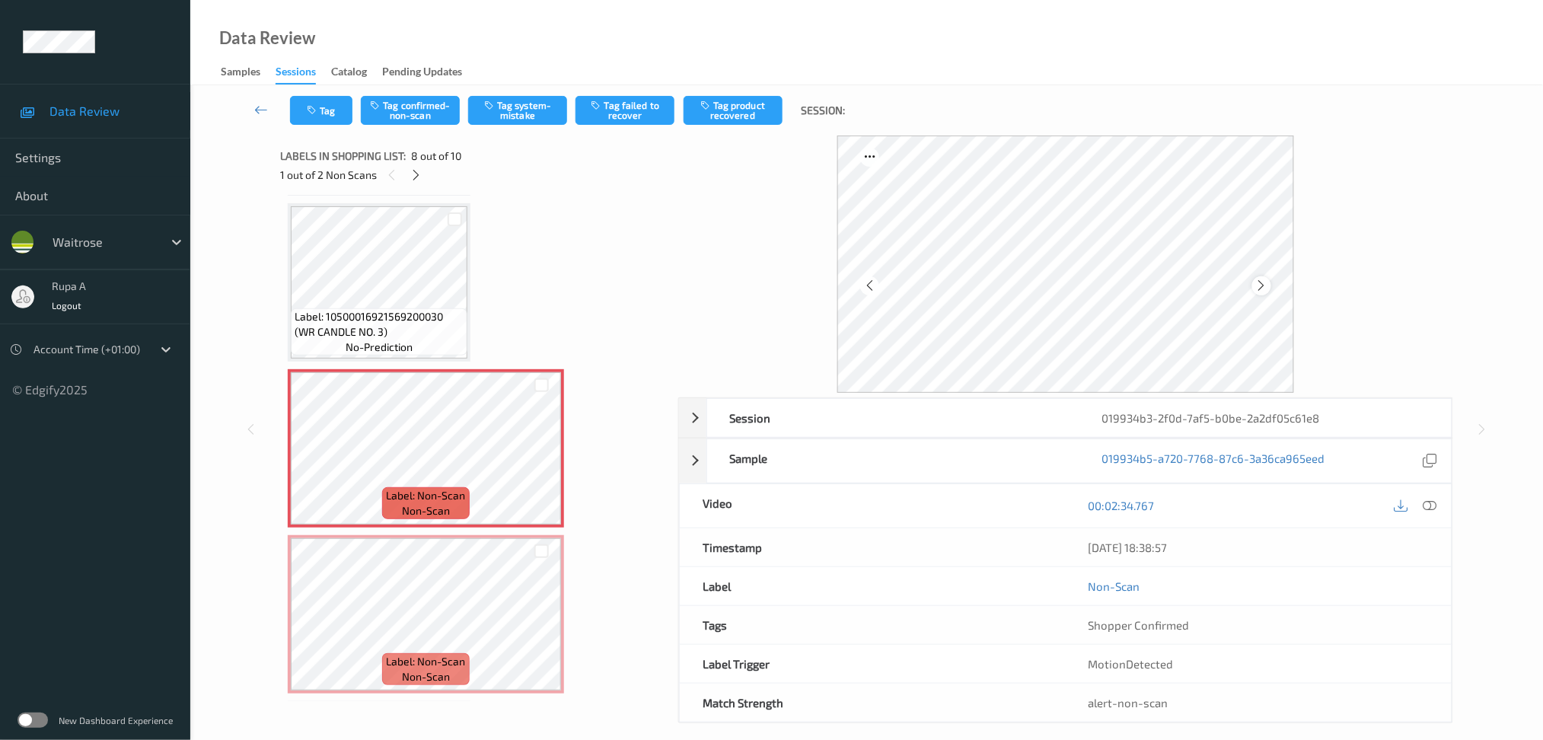
click at [1261, 284] on icon at bounding box center [1261, 286] width 13 height 14
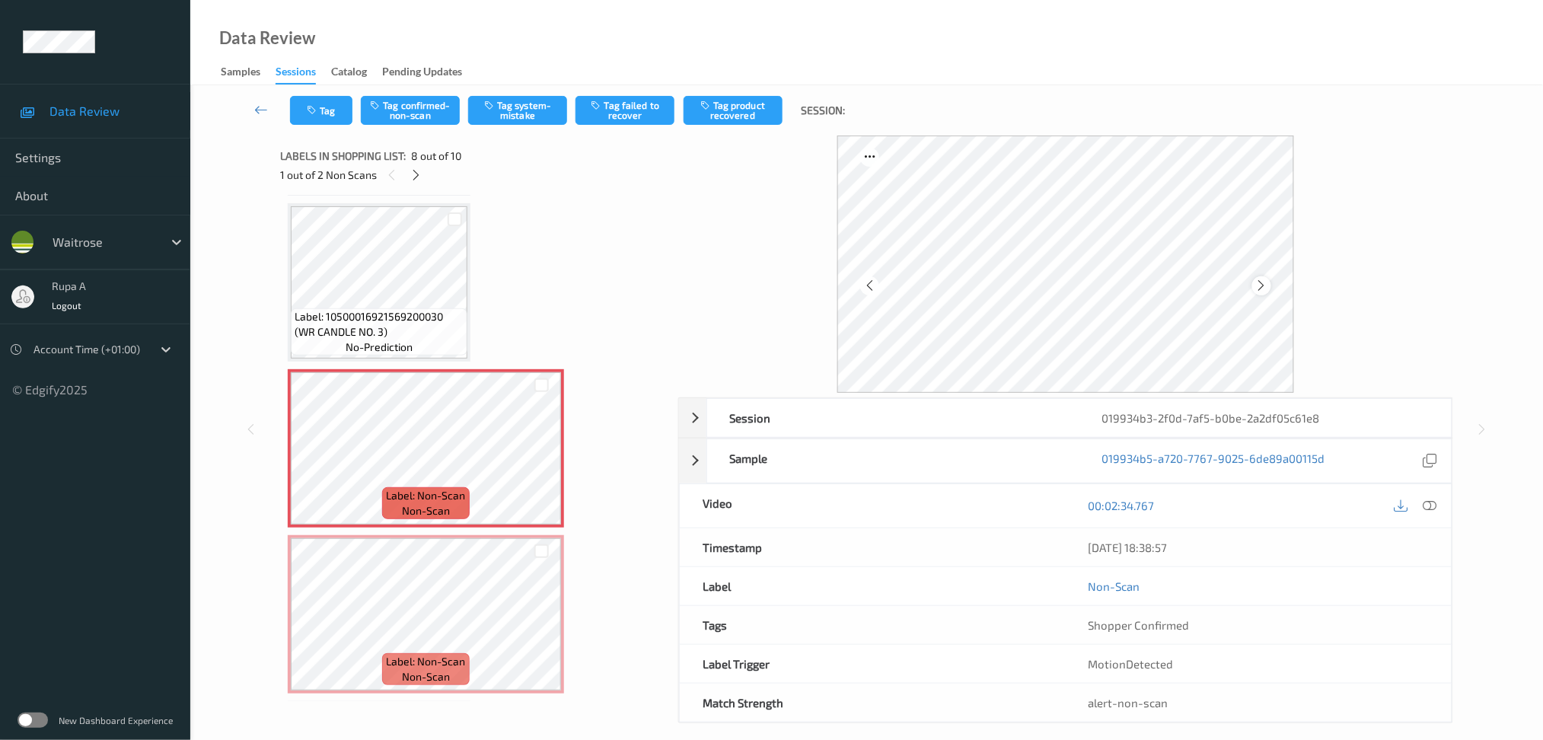
click at [1264, 282] on icon at bounding box center [1261, 286] width 13 height 14
click at [1265, 289] on icon at bounding box center [1261, 286] width 13 height 14
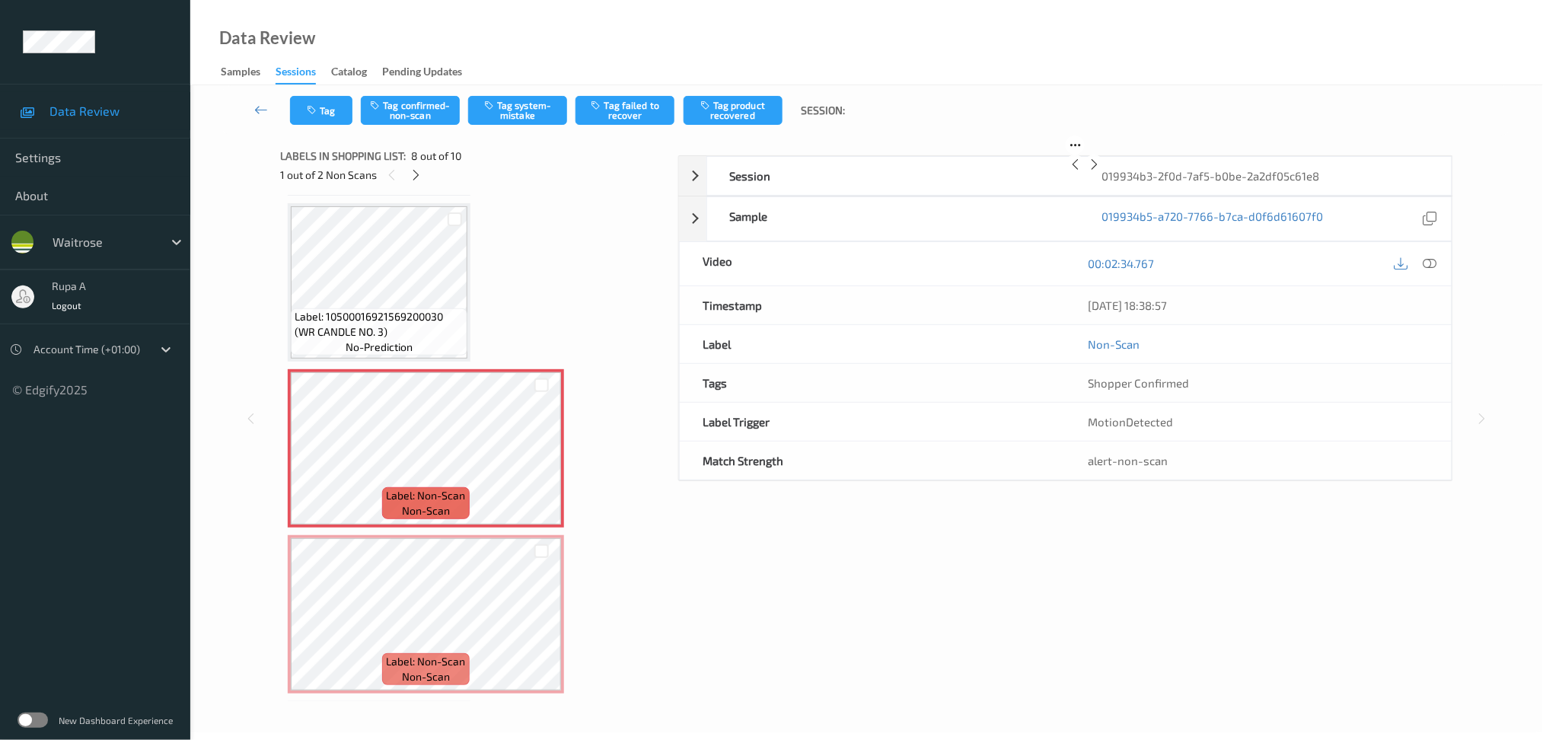
click at [1101, 171] on icon at bounding box center [1094, 165] width 13 height 14
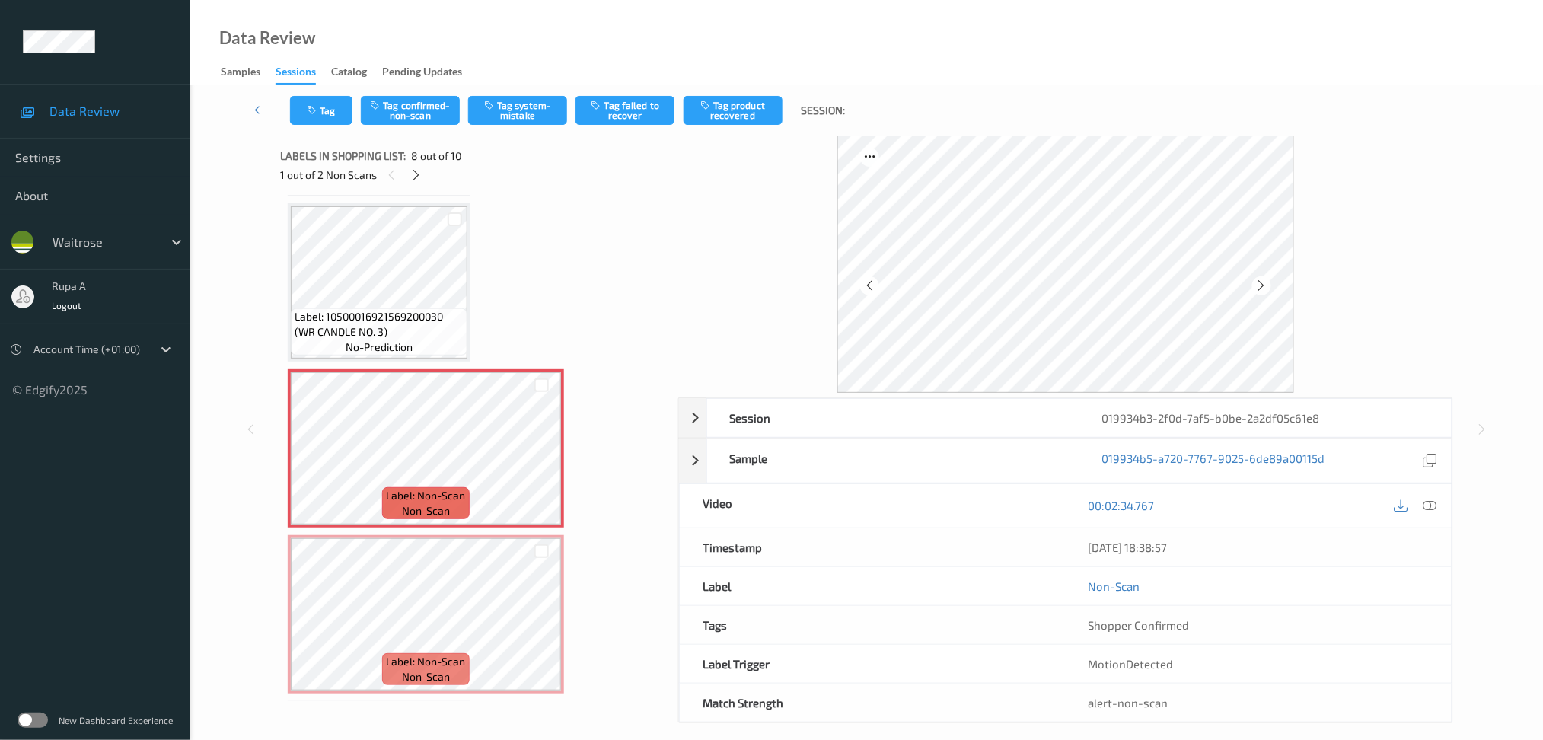
click at [1265, 289] on icon at bounding box center [1261, 286] width 13 height 14
click at [1435, 507] on icon at bounding box center [1430, 506] width 14 height 14
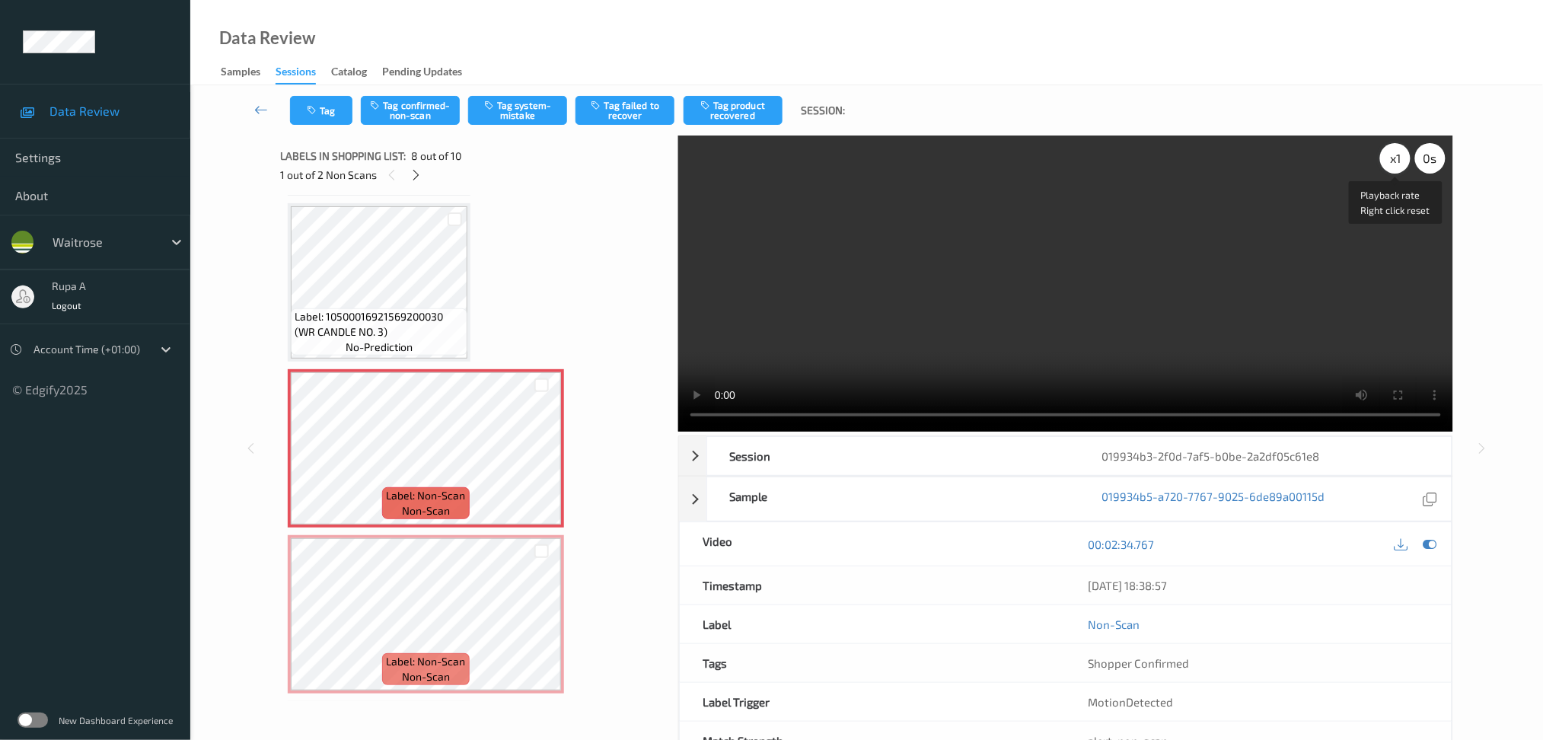
click at [1398, 156] on div "x 1" at bounding box center [1395, 158] width 30 height 30
click at [1391, 162] on div "x 2" at bounding box center [1395, 158] width 30 height 30
click at [1433, 544] on icon at bounding box center [1430, 544] width 14 height 14
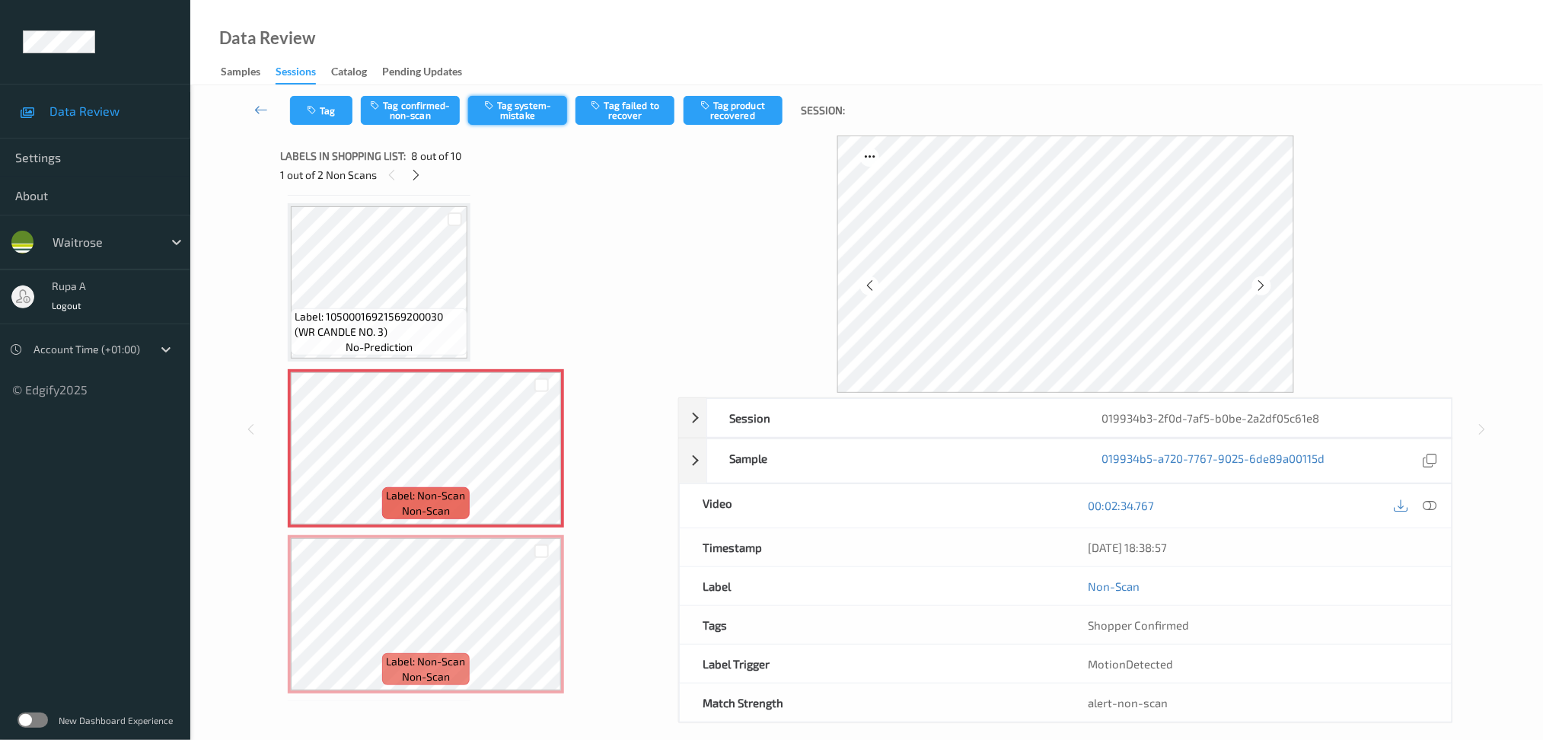
click at [543, 121] on button "Tag system-mistake" at bounding box center [517, 110] width 99 height 29
click at [544, 111] on button "Tag system-mistake" at bounding box center [517, 110] width 99 height 29
click at [313, 113] on icon "button" at bounding box center [313, 110] width 13 height 11
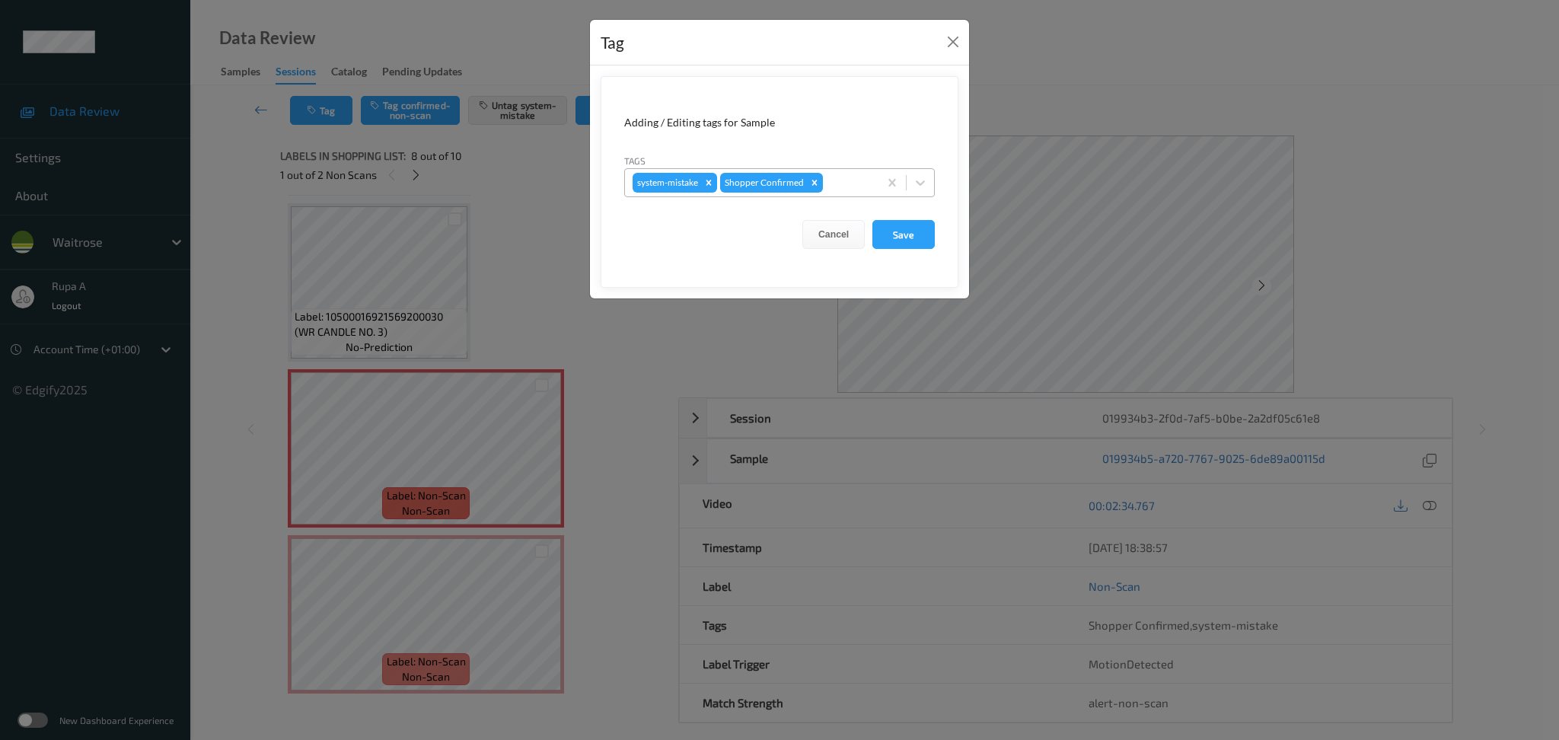
click at [845, 194] on div "system-mistake Shopper Confirmed" at bounding box center [751, 183] width 253 height 26
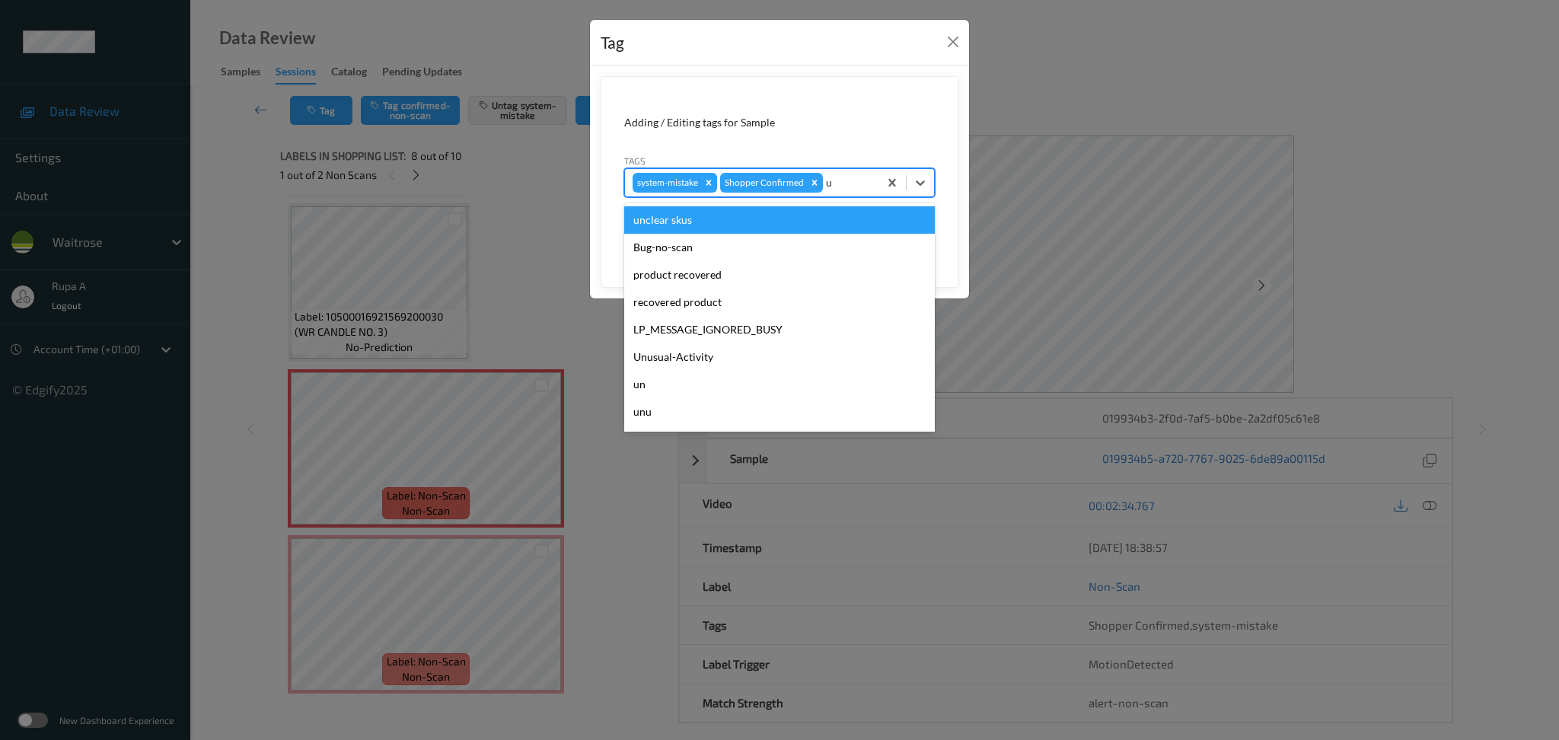
type input "un"
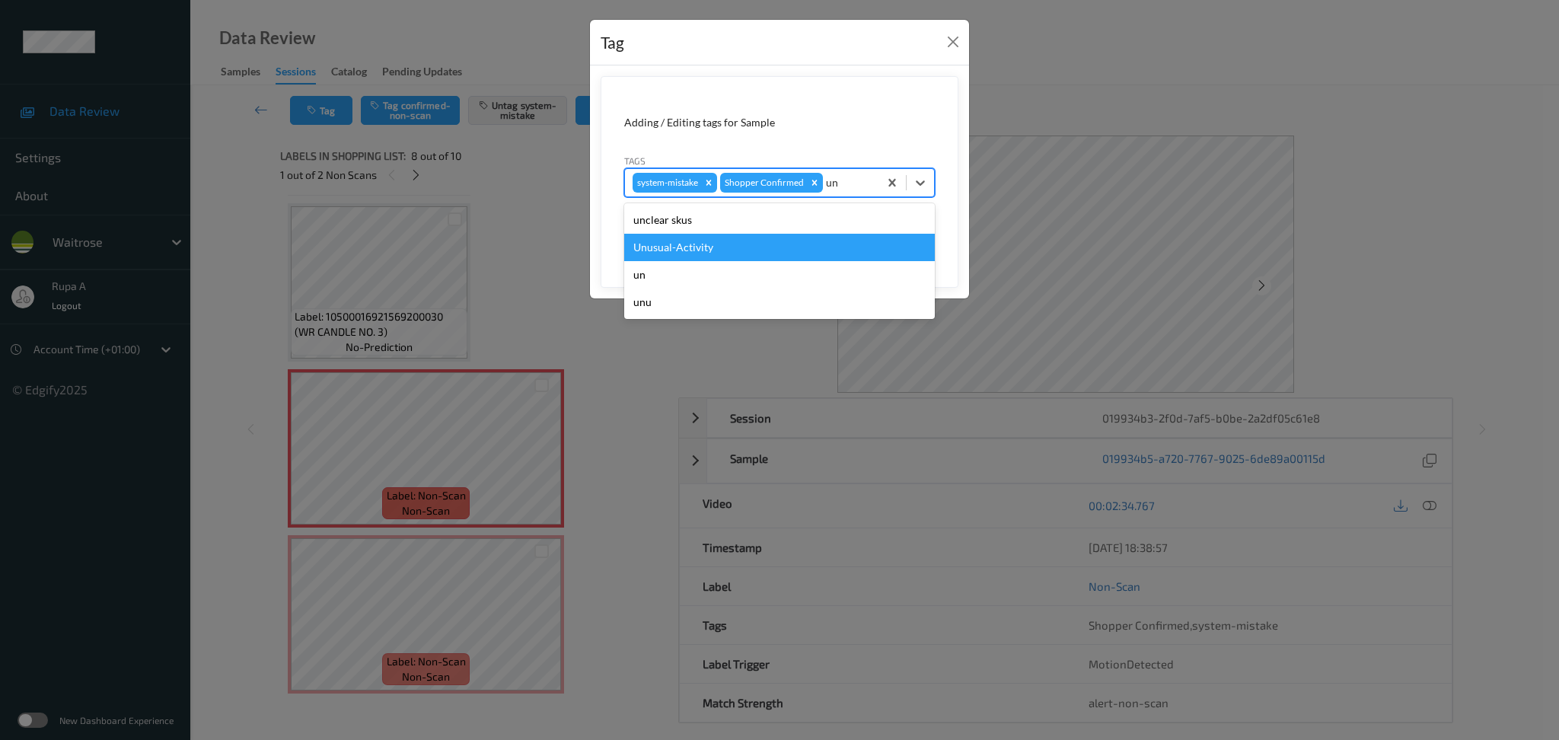
click at [808, 241] on div "Unusual-Activity" at bounding box center [779, 247] width 311 height 27
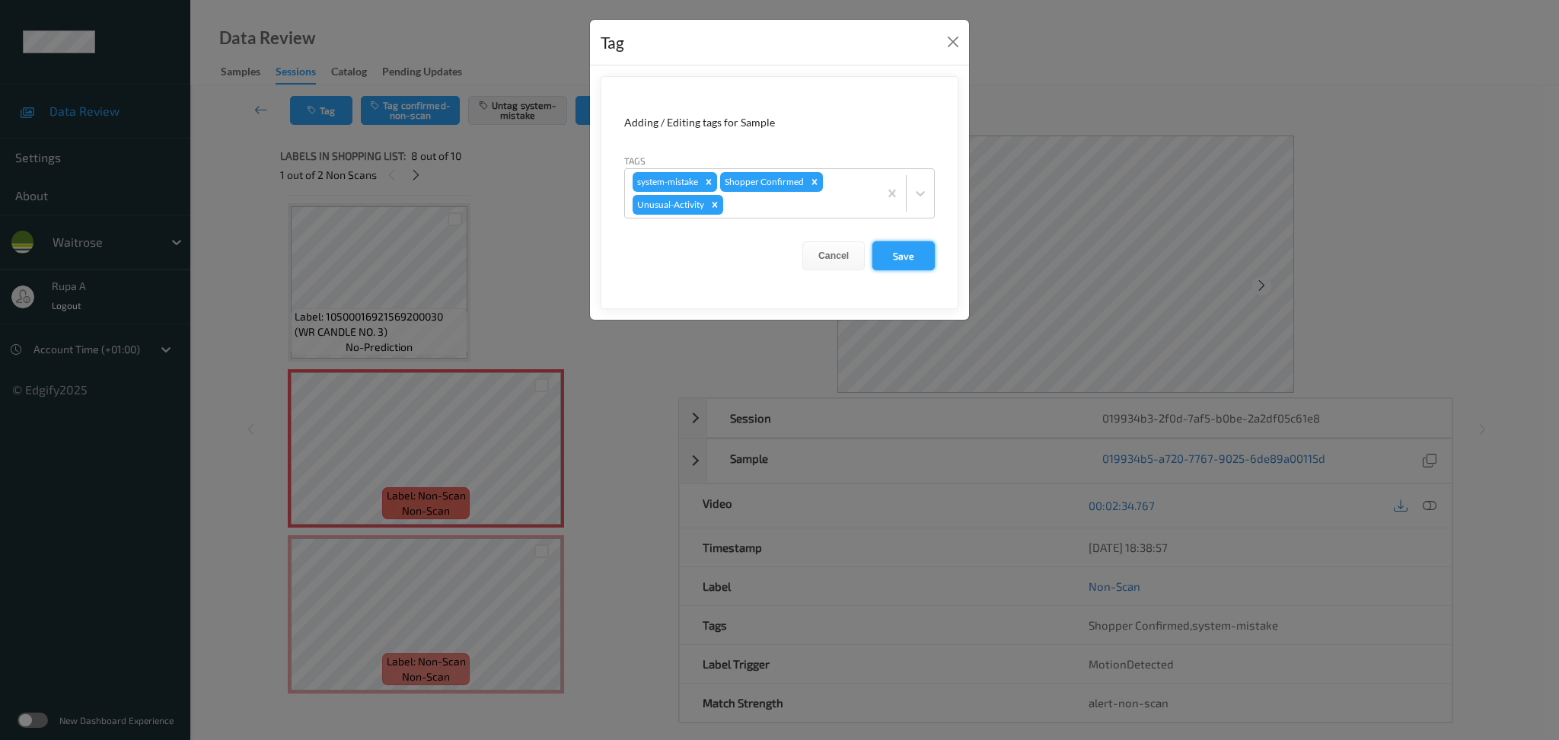
click at [910, 260] on button "Save" at bounding box center [903, 255] width 62 height 29
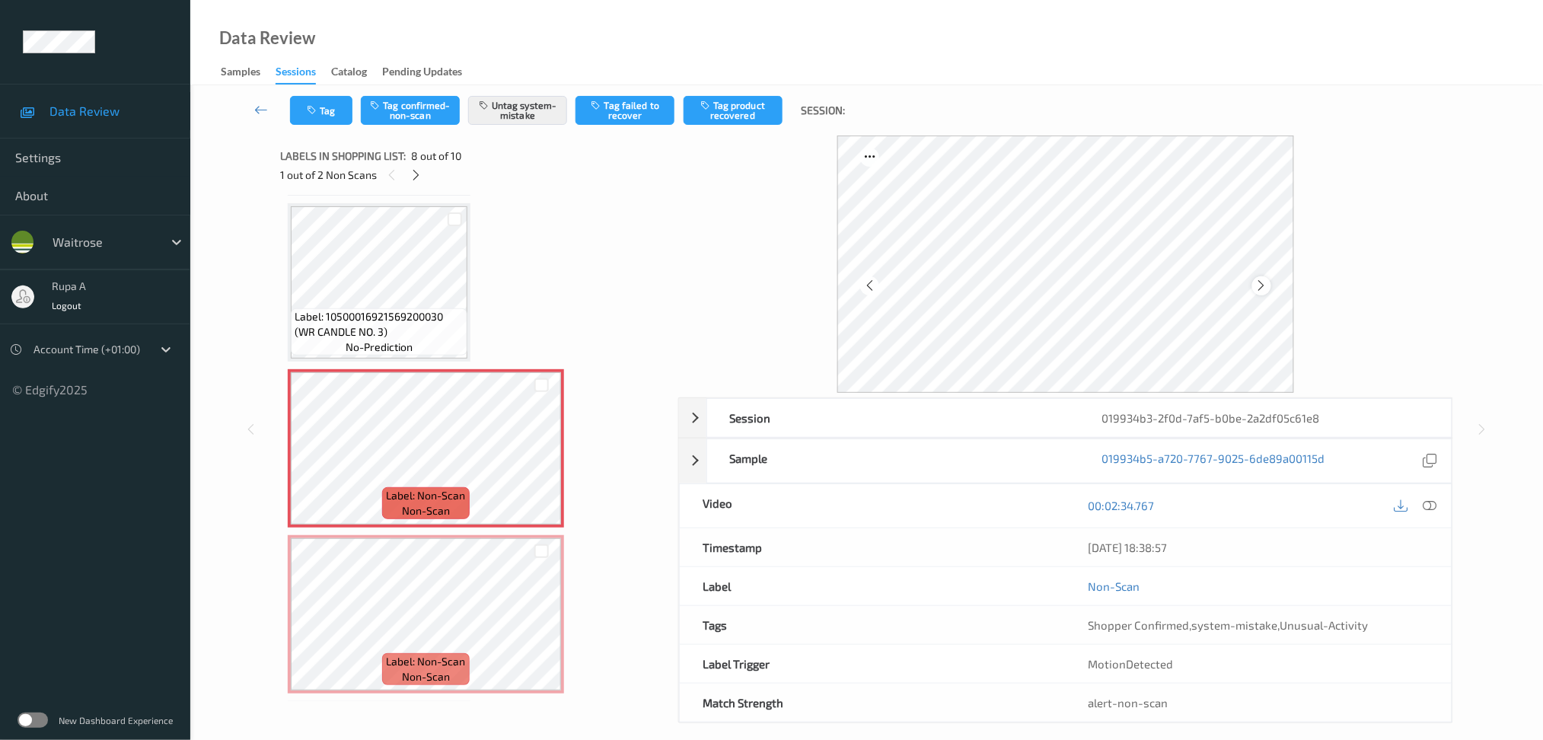
click at [1260, 292] on icon at bounding box center [1261, 286] width 13 height 14
click at [310, 124] on button "Tag" at bounding box center [321, 110] width 62 height 29
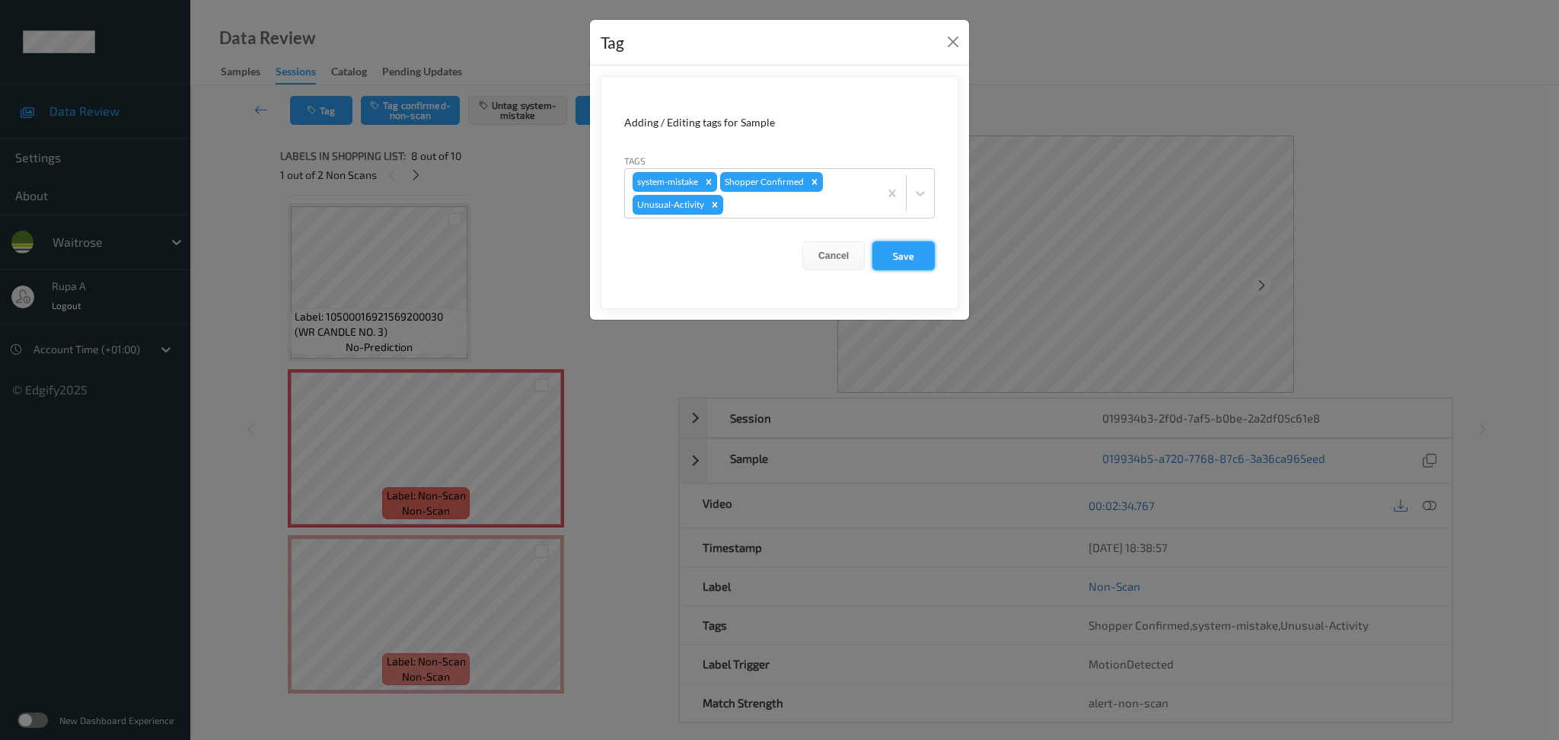
click at [907, 253] on button "Save" at bounding box center [903, 255] width 62 height 29
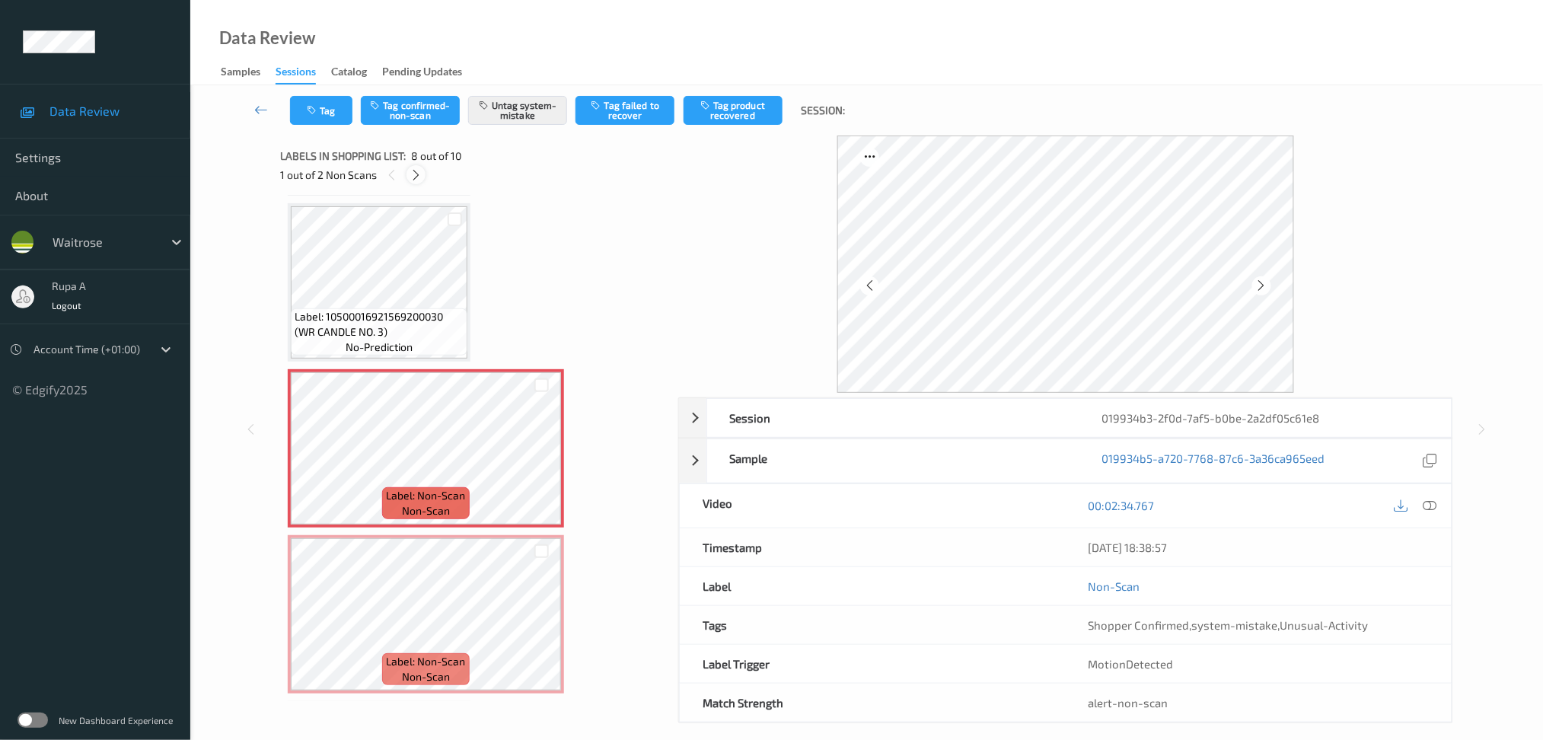
click at [418, 170] on icon at bounding box center [416, 175] width 13 height 14
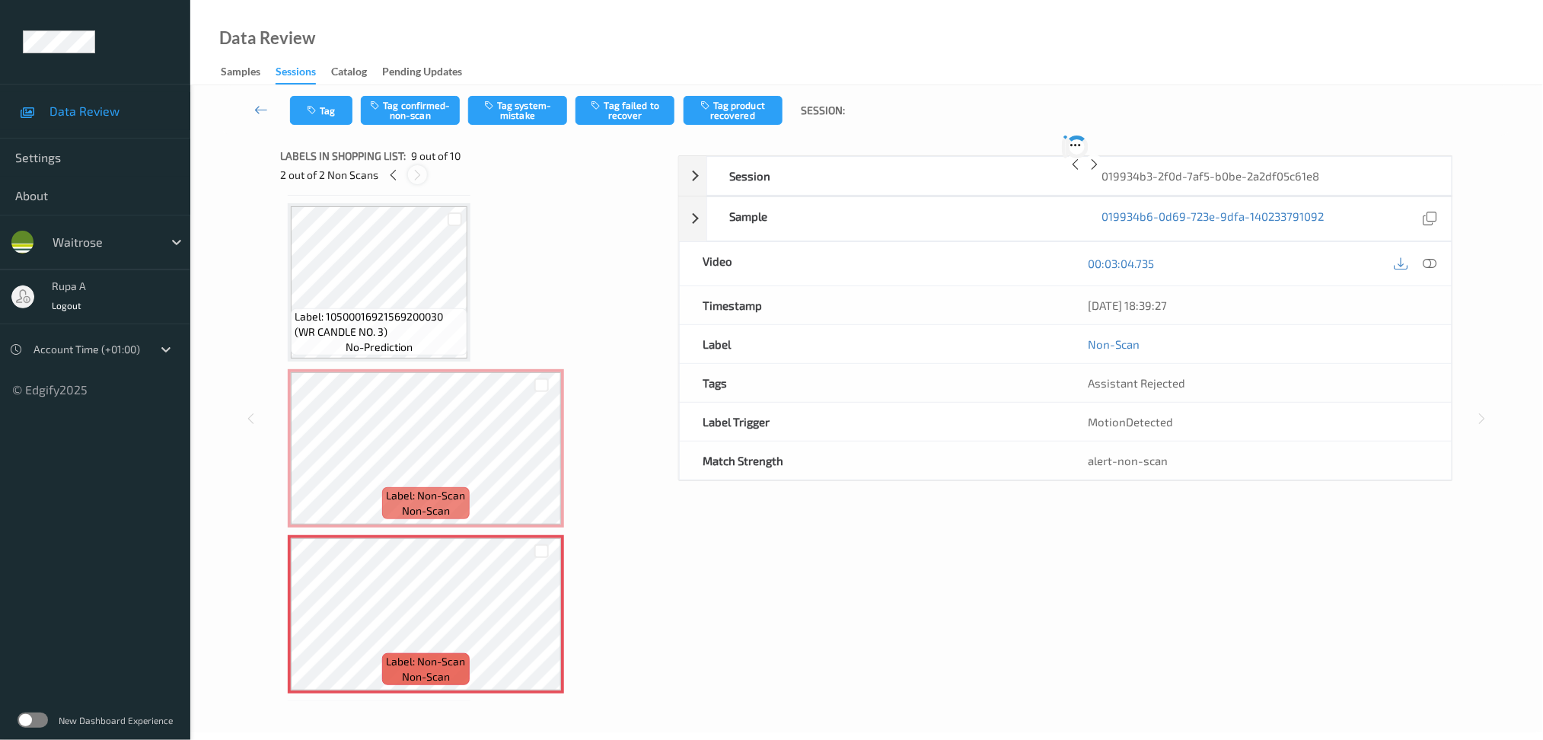
scroll to position [1148, 0]
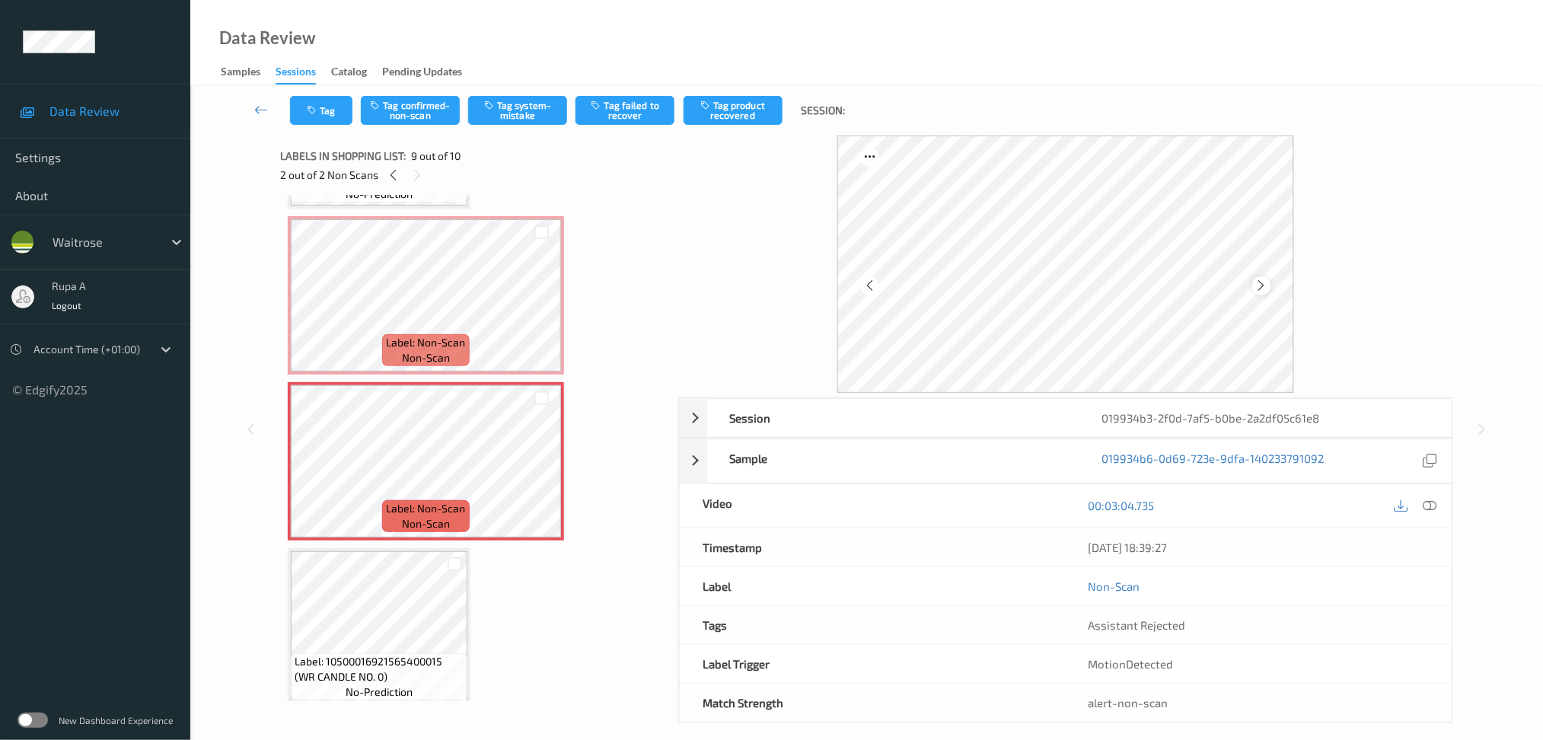
click at [1264, 286] on icon at bounding box center [1261, 286] width 13 height 14
click at [1264, 285] on icon at bounding box center [1261, 286] width 13 height 14
click at [528, 123] on button "Tag system-mistake" at bounding box center [517, 110] width 99 height 29
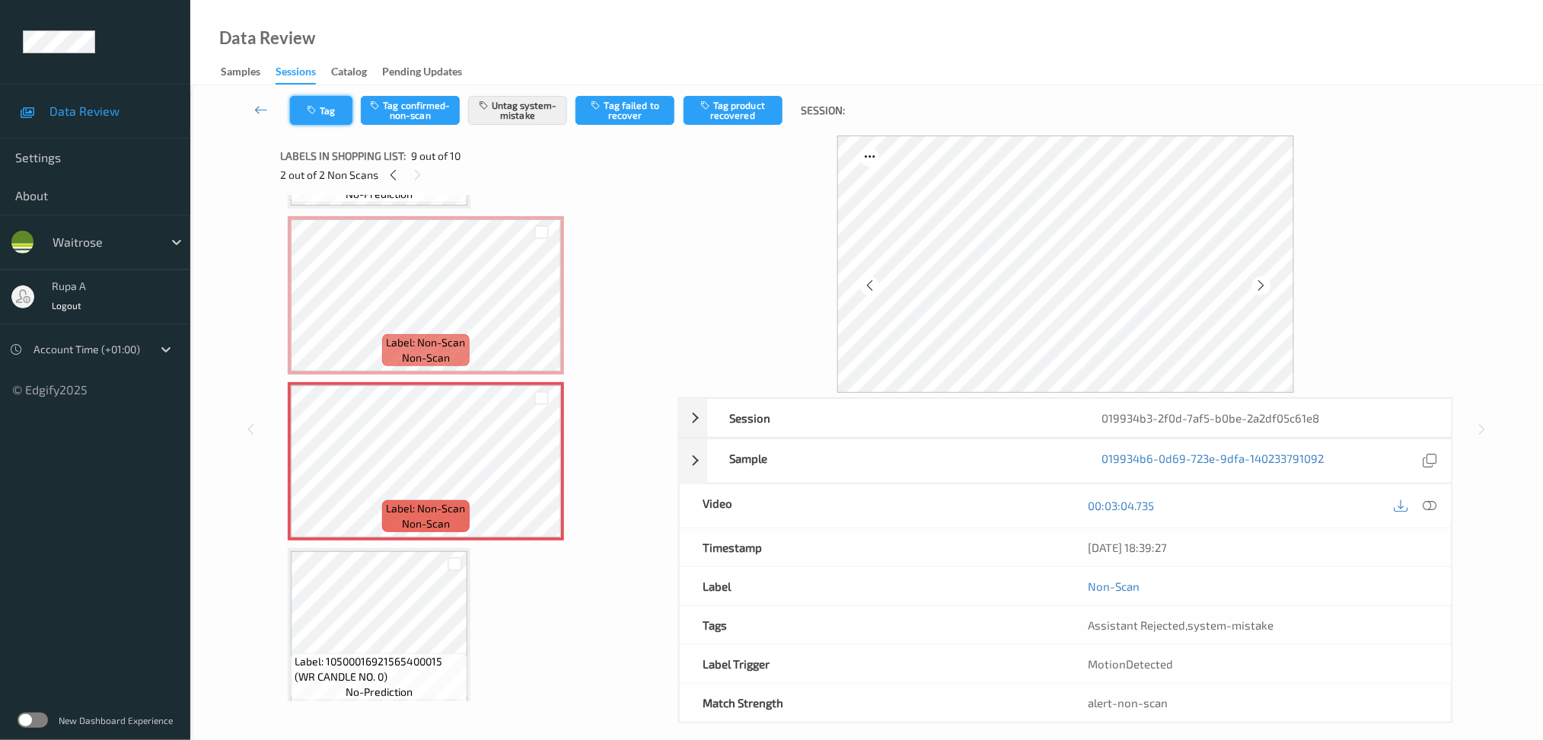
click at [337, 122] on button "Tag" at bounding box center [321, 110] width 62 height 29
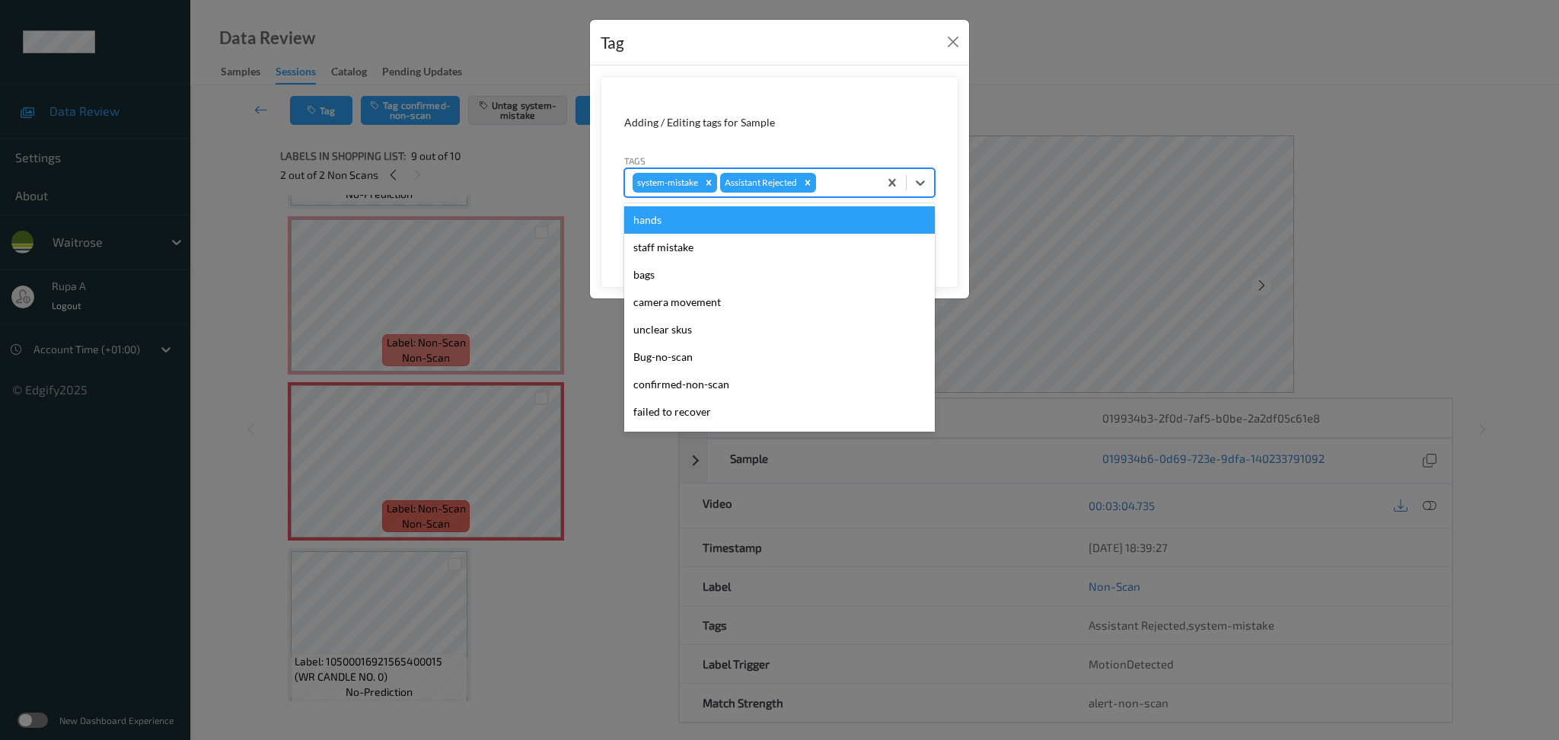
click at [831, 193] on div "system-mistake Assistant Rejected" at bounding box center [751, 183] width 253 height 26
type input "un"
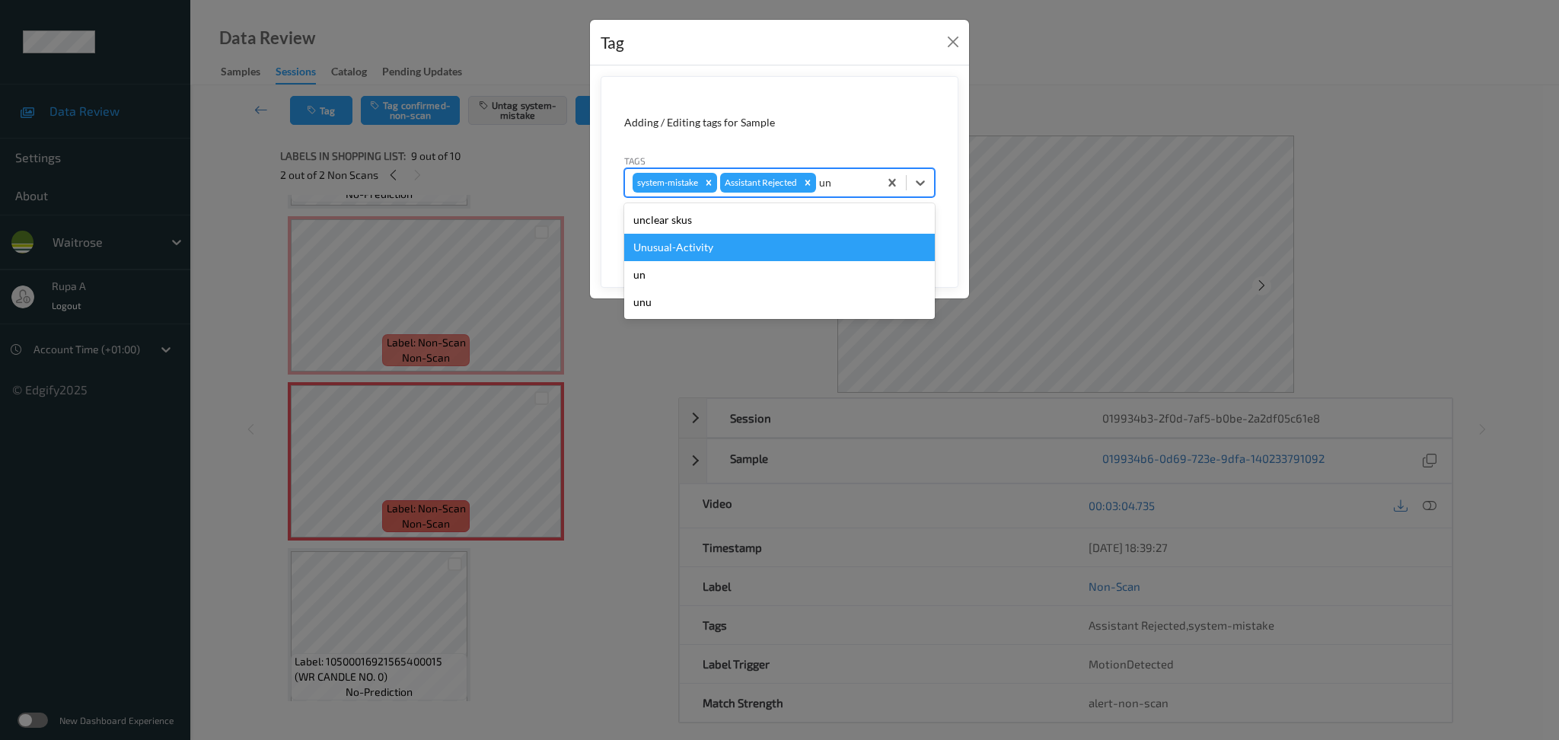
click at [794, 241] on div "Unusual-Activity" at bounding box center [779, 247] width 311 height 27
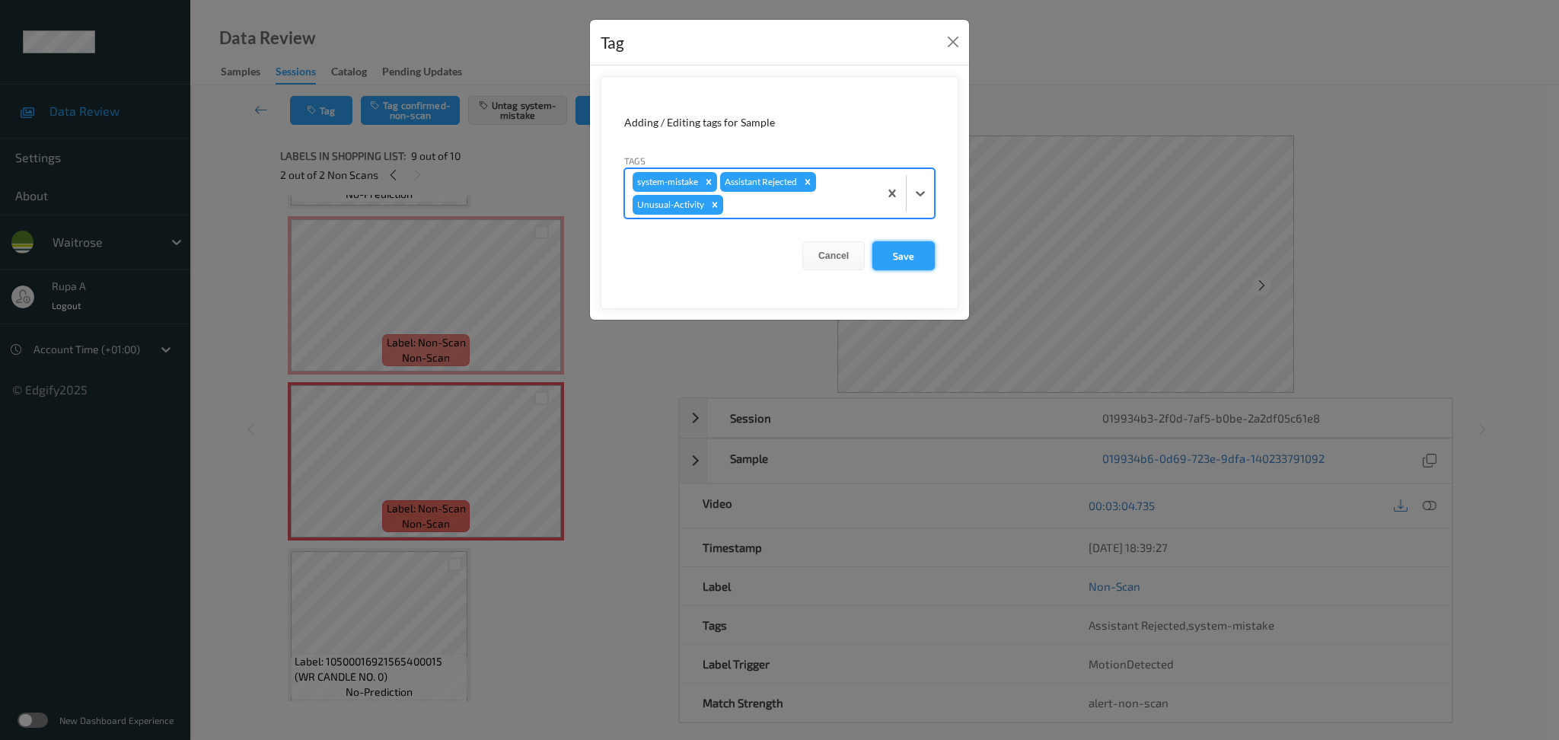
click at [926, 263] on button "Save" at bounding box center [903, 255] width 62 height 29
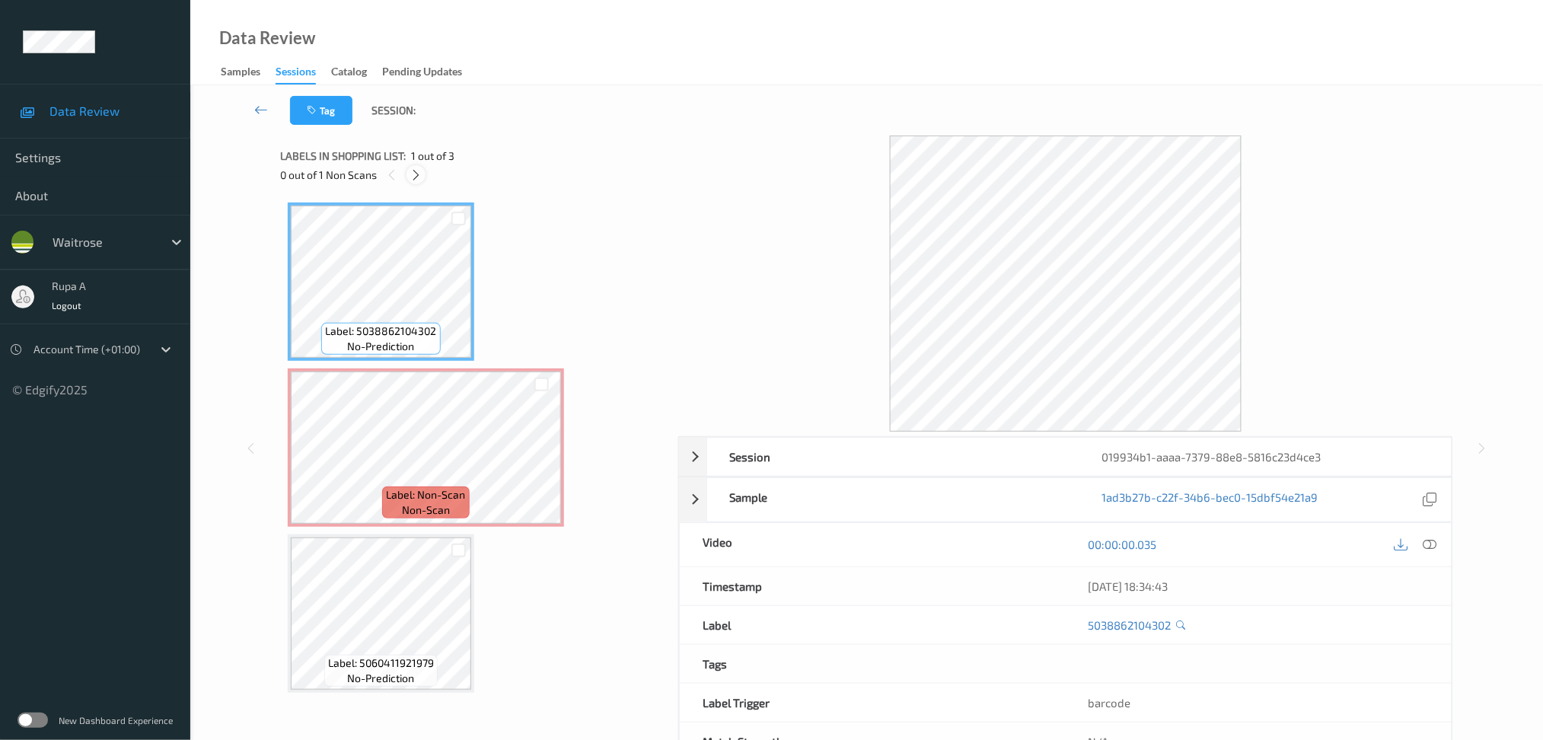
click at [423, 174] on div at bounding box center [415, 174] width 19 height 19
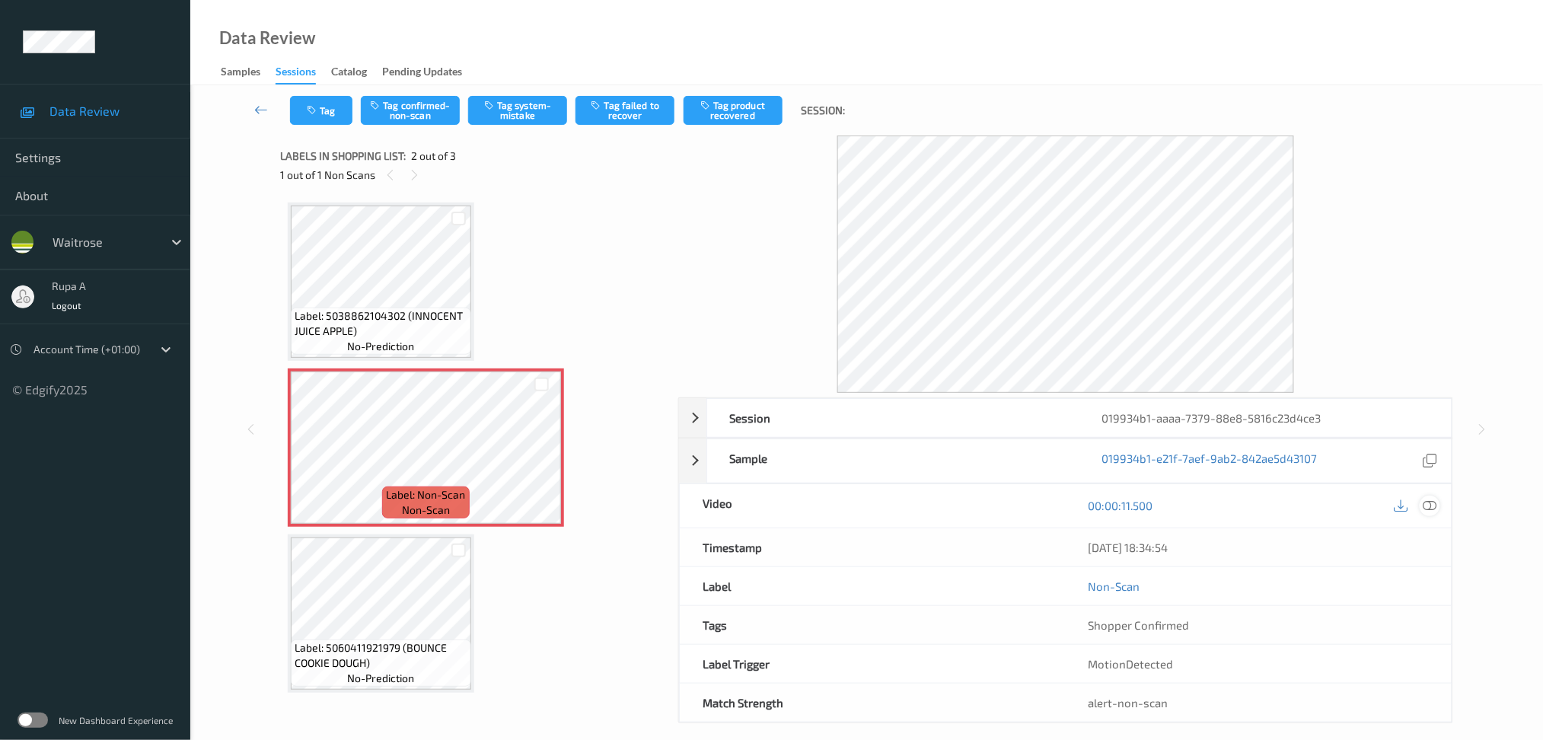
click at [1431, 507] on icon at bounding box center [1430, 506] width 14 height 14
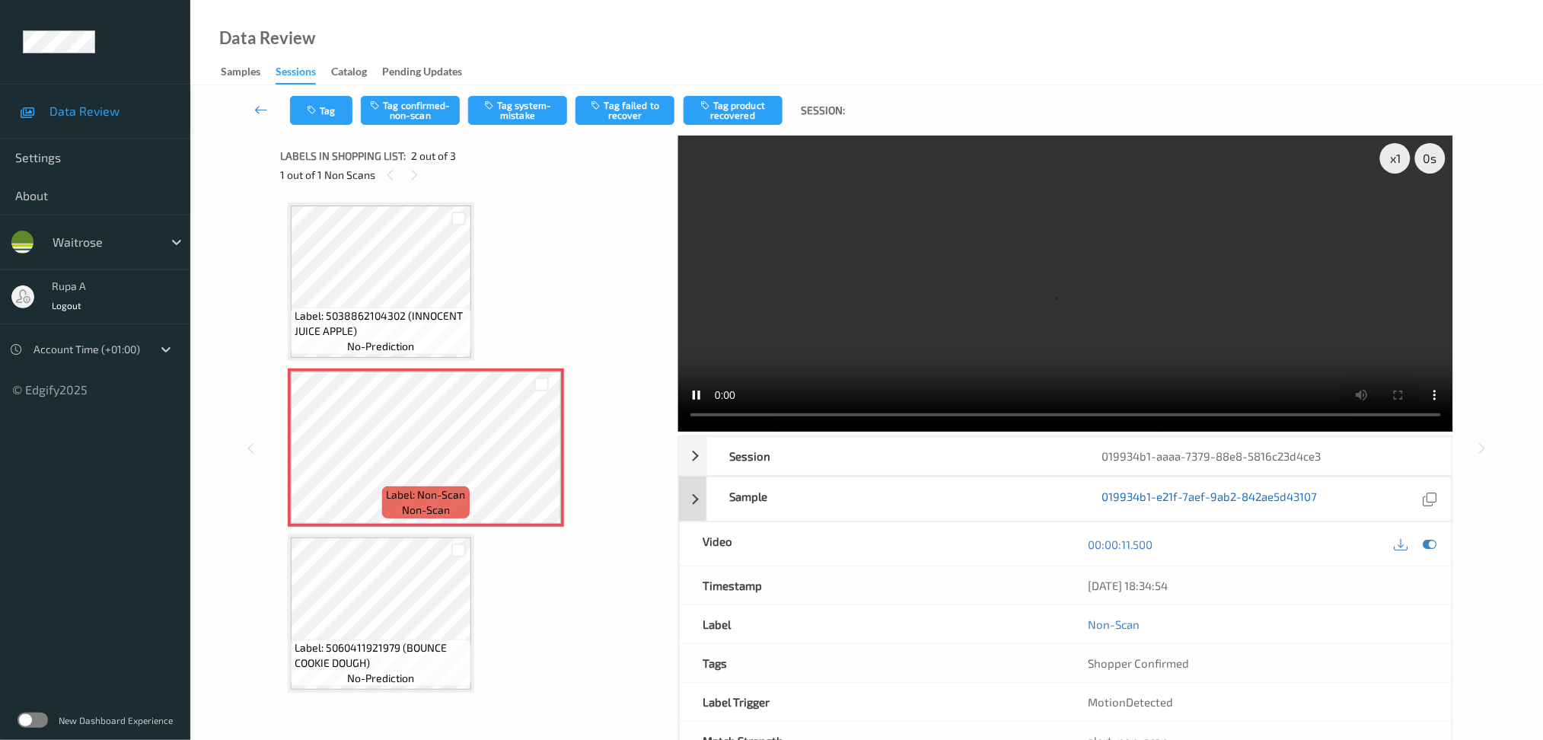
drag, startPoint x: 1433, startPoint y: 547, endPoint x: 1264, endPoint y: 454, distance: 193.2
click at [1433, 547] on icon at bounding box center [1430, 544] width 14 height 14
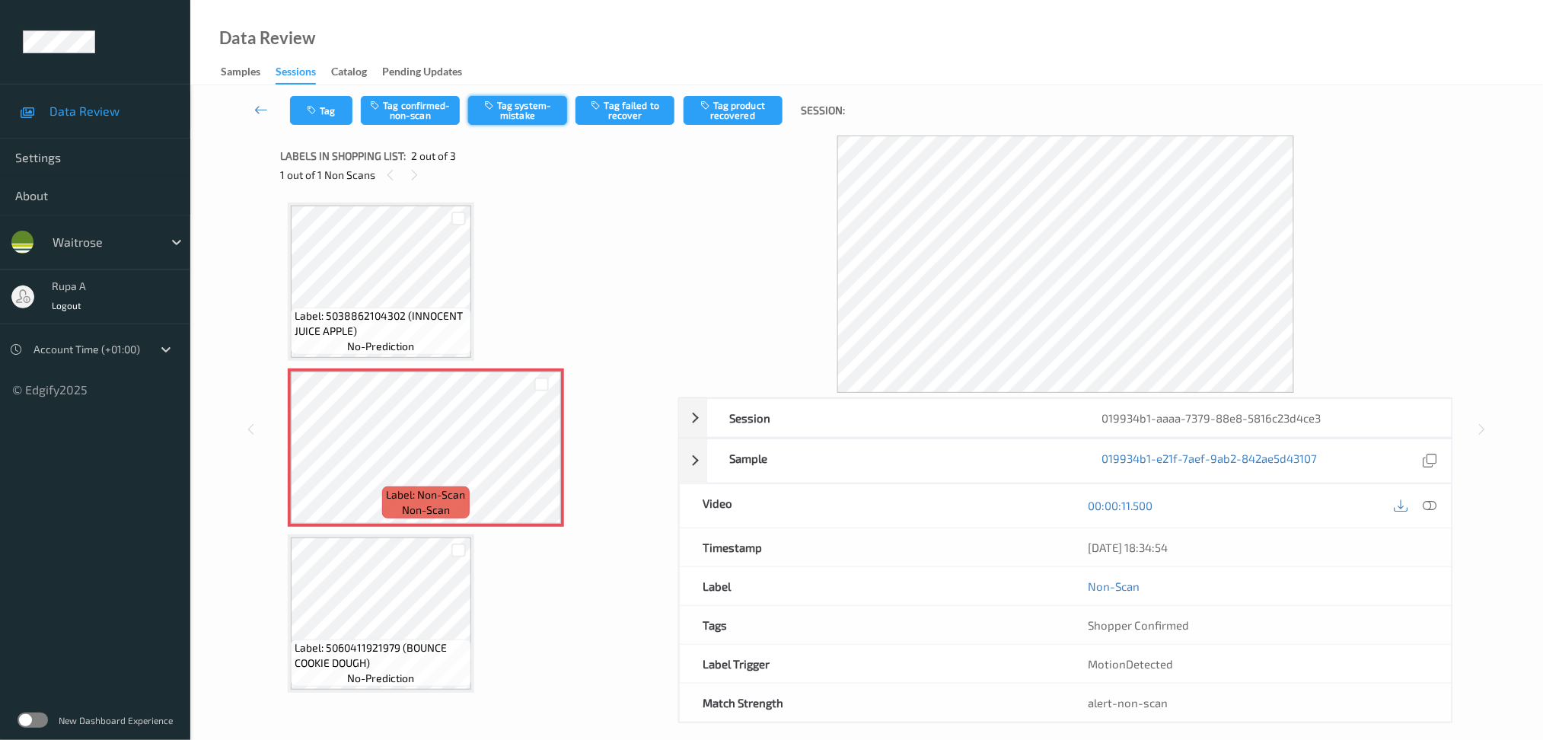
click at [528, 113] on button "Tag system-mistake" at bounding box center [517, 110] width 99 height 29
click at [303, 103] on button "Tag" at bounding box center [321, 110] width 62 height 29
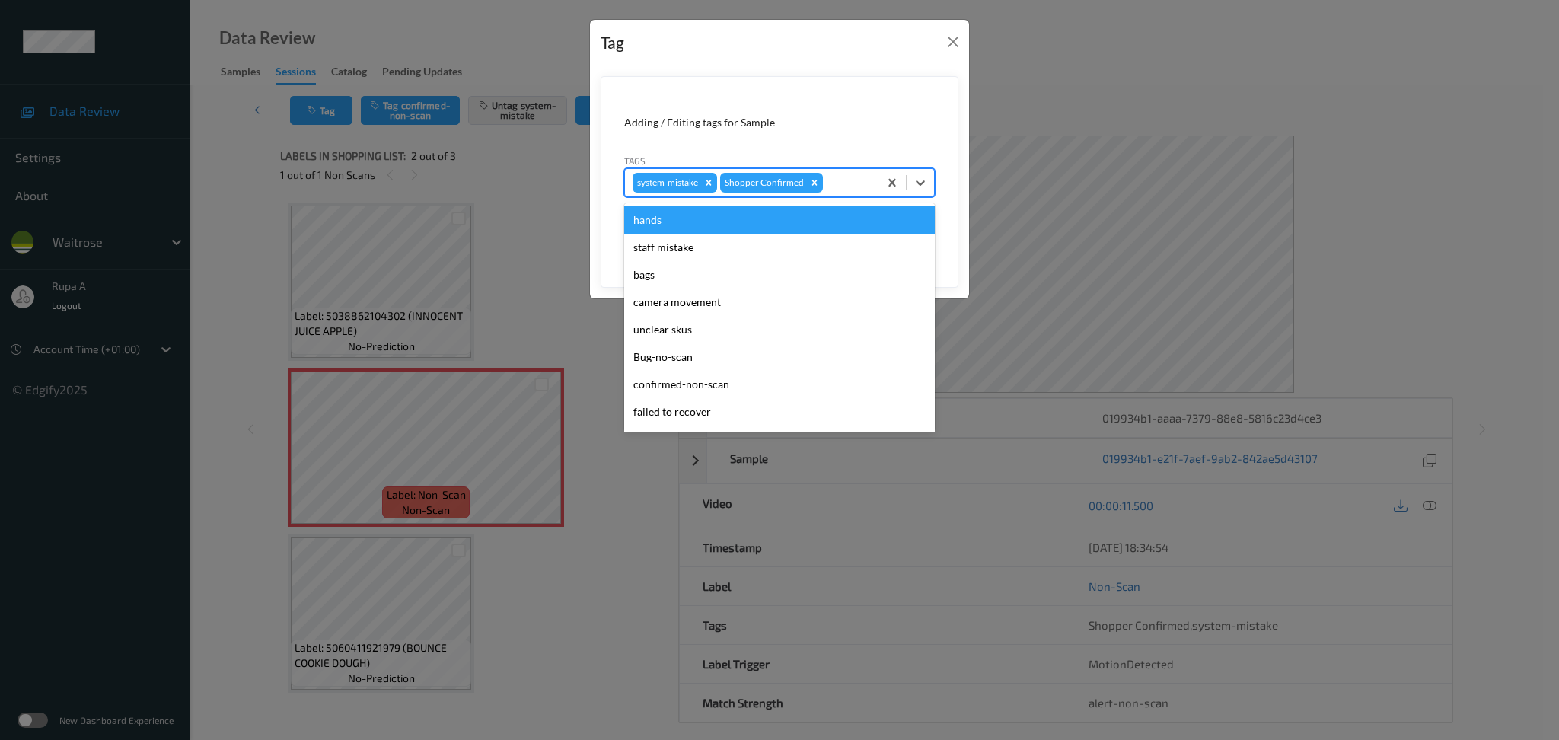
click at [838, 180] on div at bounding box center [848, 183] width 45 height 18
type input "un"
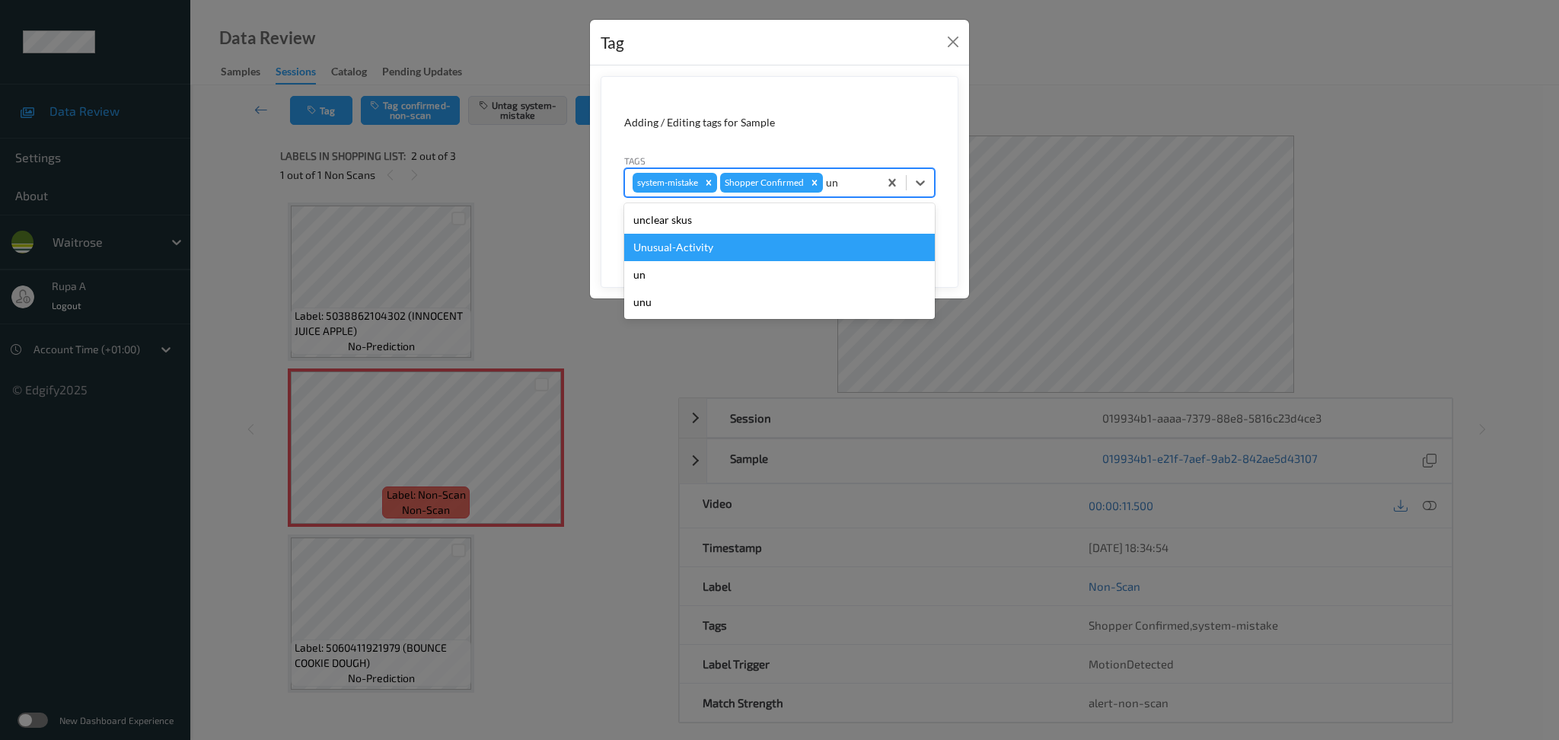
click at [770, 247] on div "Unusual-Activity" at bounding box center [779, 247] width 311 height 27
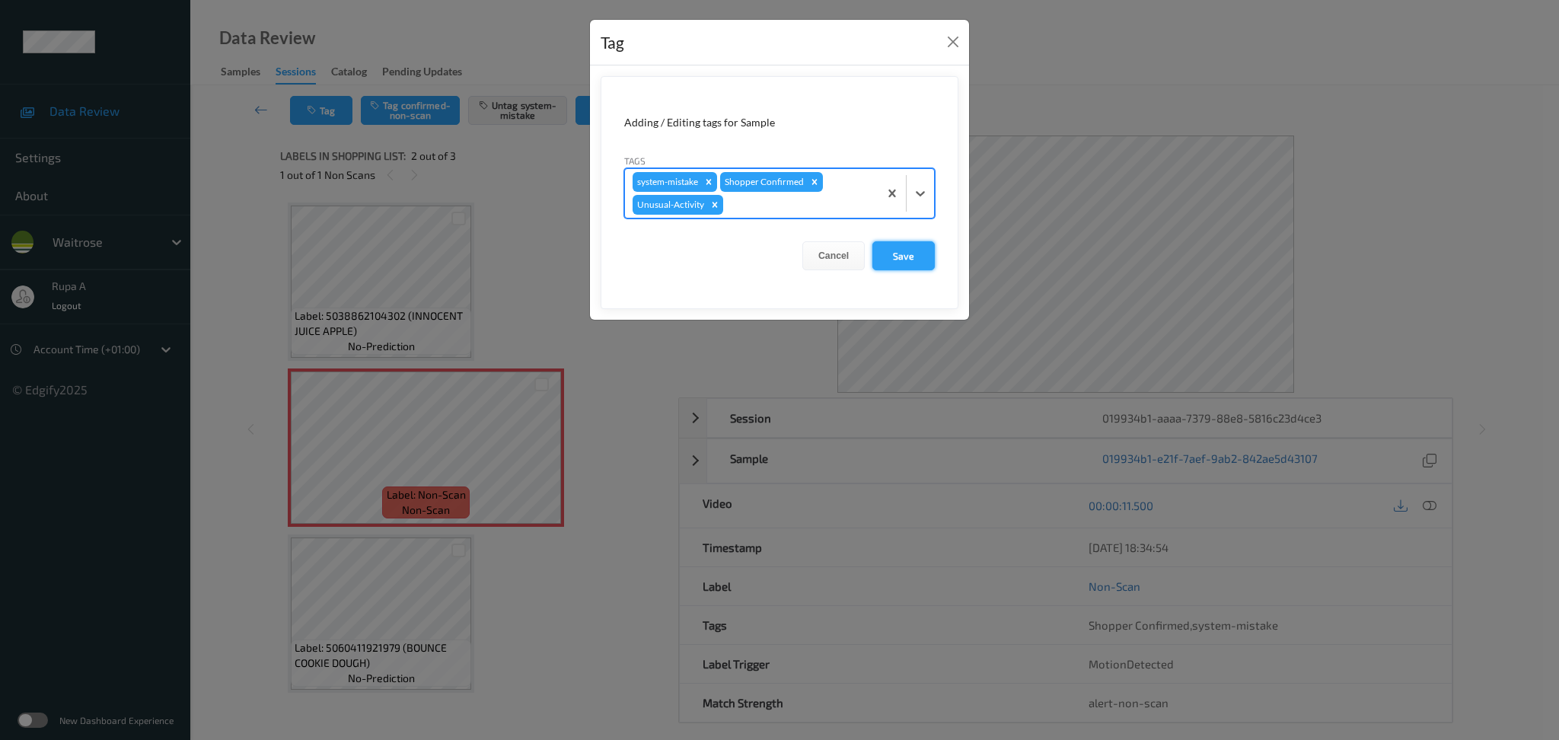
click at [904, 260] on button "Save" at bounding box center [903, 255] width 62 height 29
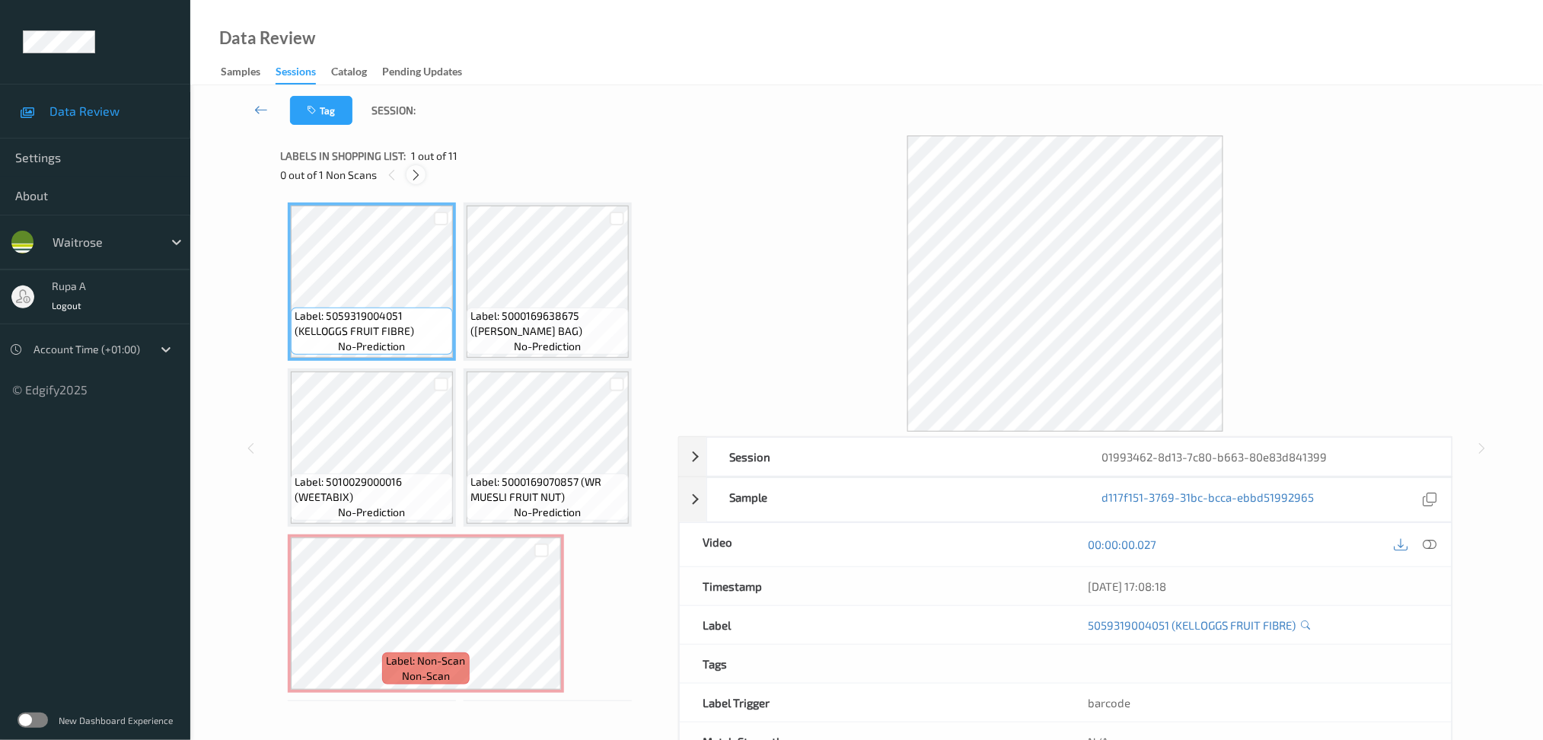
click at [411, 176] on icon at bounding box center [416, 175] width 13 height 14
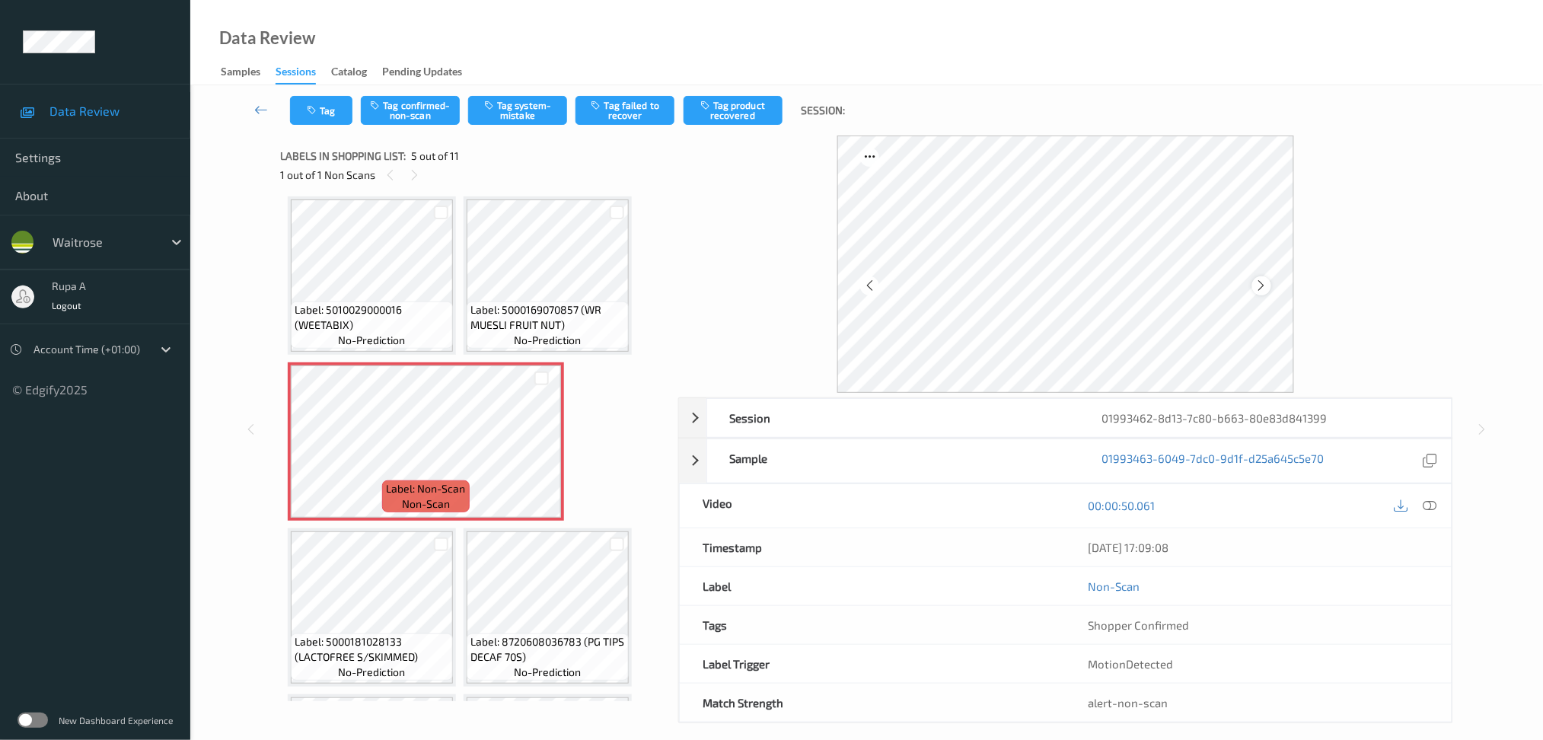
click at [1260, 276] on div at bounding box center [1261, 285] width 19 height 19
click at [1261, 276] on div at bounding box center [1261, 285] width 19 height 19
click at [1258, 295] on div at bounding box center [1261, 285] width 19 height 19
click at [1264, 285] on icon at bounding box center [1261, 286] width 13 height 14
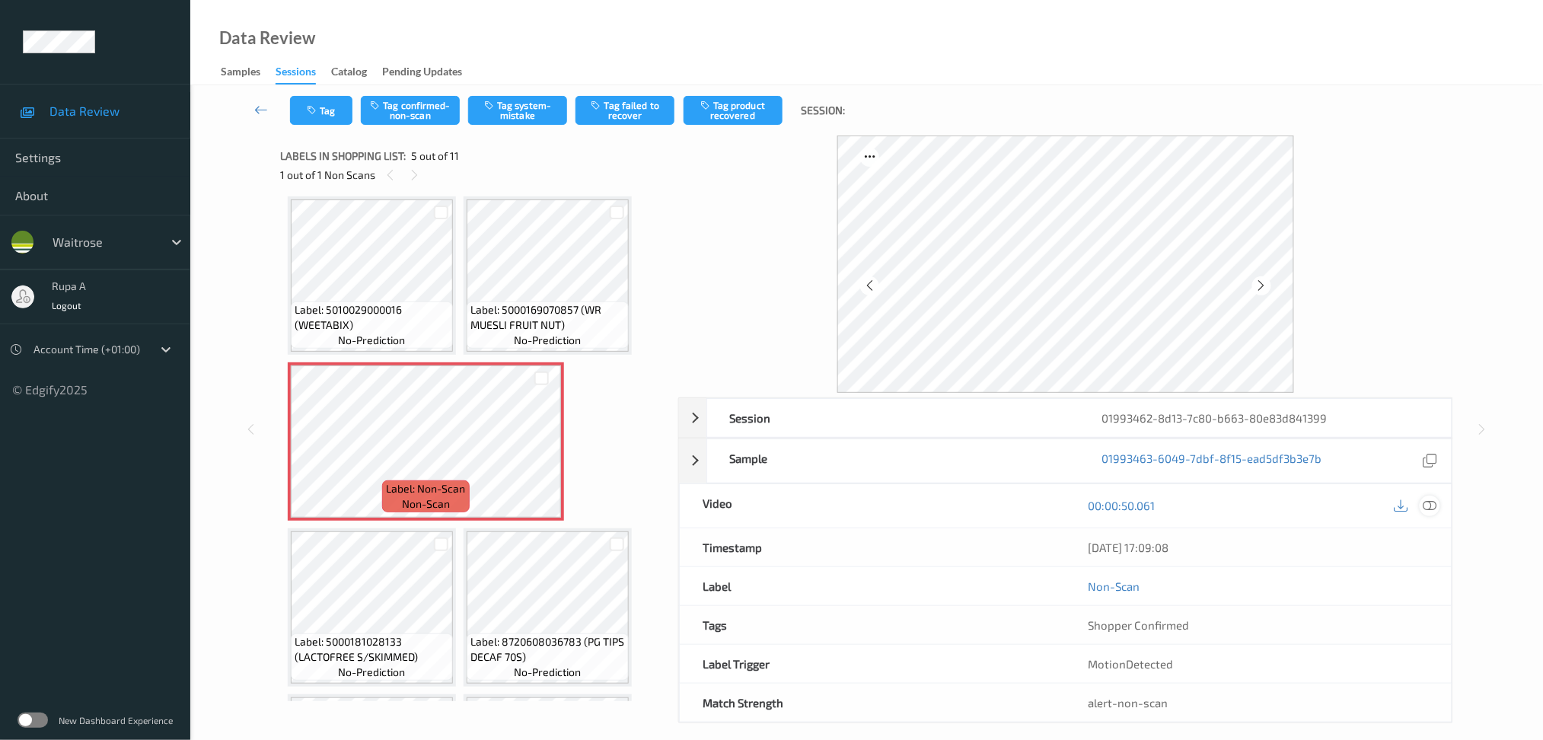
click at [1434, 499] on icon at bounding box center [1430, 506] width 14 height 14
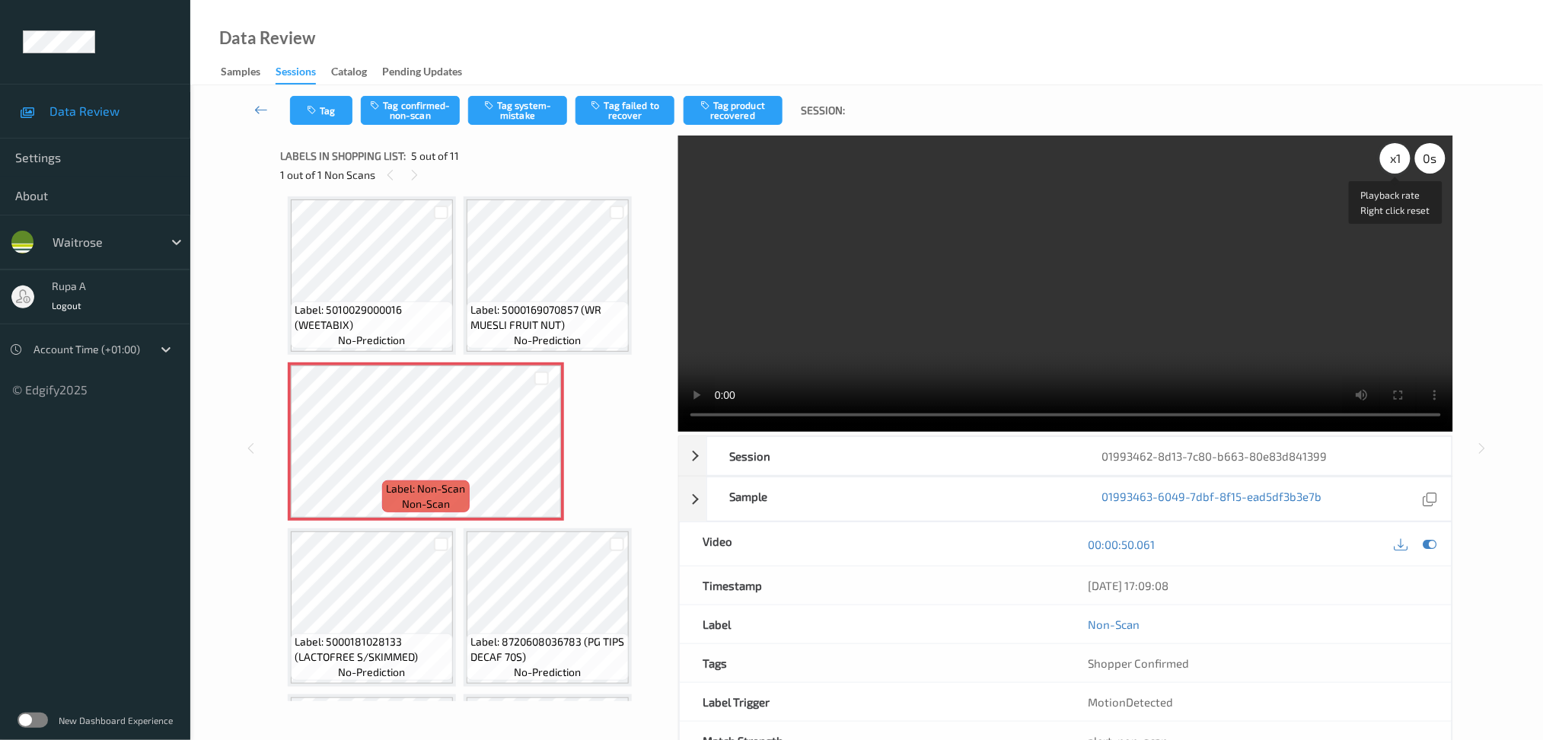
click at [1398, 162] on div "x 1" at bounding box center [1395, 158] width 30 height 30
click at [1396, 158] on div "x 2" at bounding box center [1395, 158] width 30 height 30
click at [1396, 158] on div "x 8" at bounding box center [1395, 158] width 30 height 30
click at [1392, 155] on div "x 1" at bounding box center [1395, 158] width 30 height 30
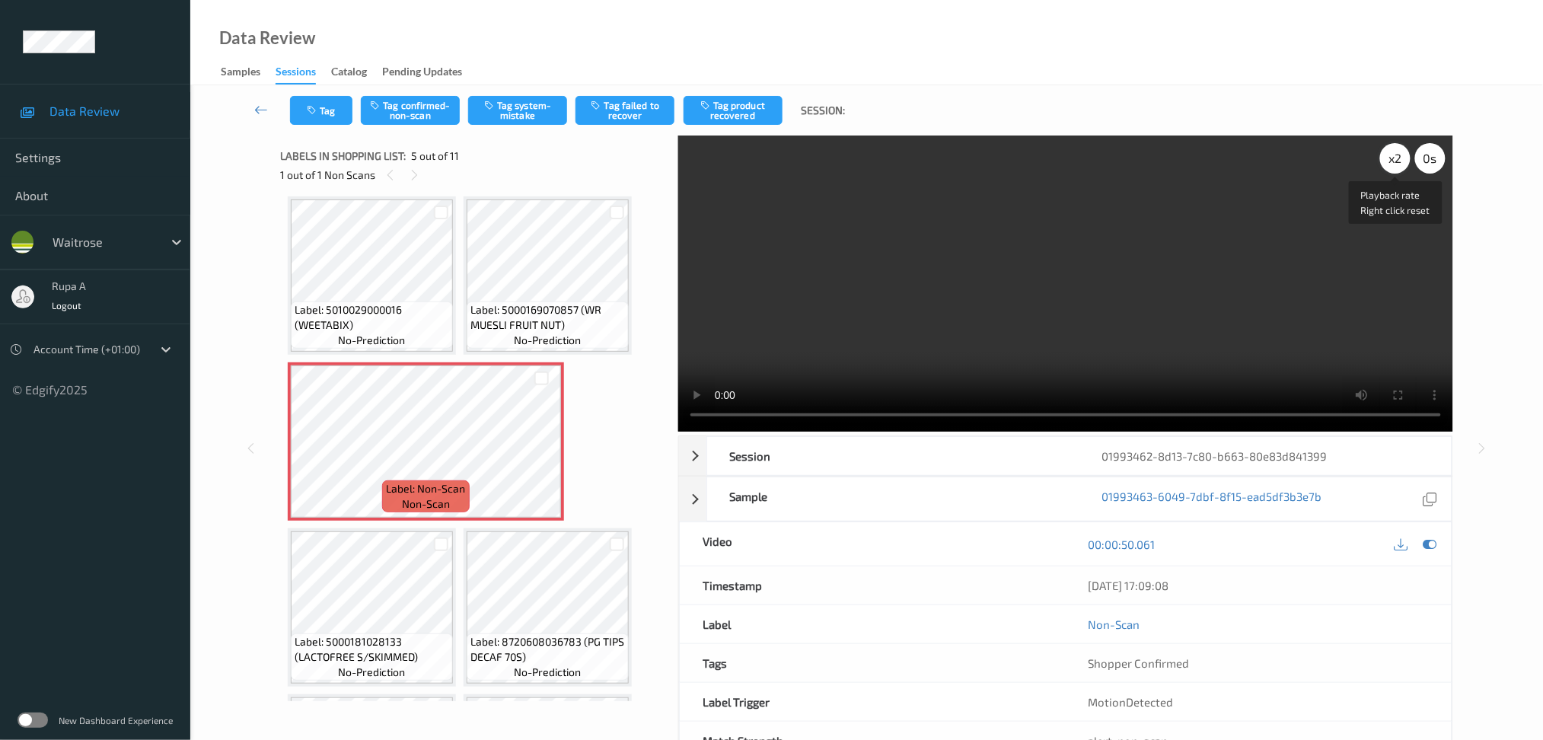
click at [1392, 155] on div "x 2" at bounding box center [1395, 158] width 30 height 30
click at [1392, 155] on div "x 4" at bounding box center [1395, 158] width 30 height 30
click at [1395, 158] on div "x 8" at bounding box center [1395, 158] width 30 height 30
click at [1391, 161] on div "x 1" at bounding box center [1395, 158] width 30 height 30
click at [1391, 161] on div "x 2" at bounding box center [1395, 158] width 30 height 30
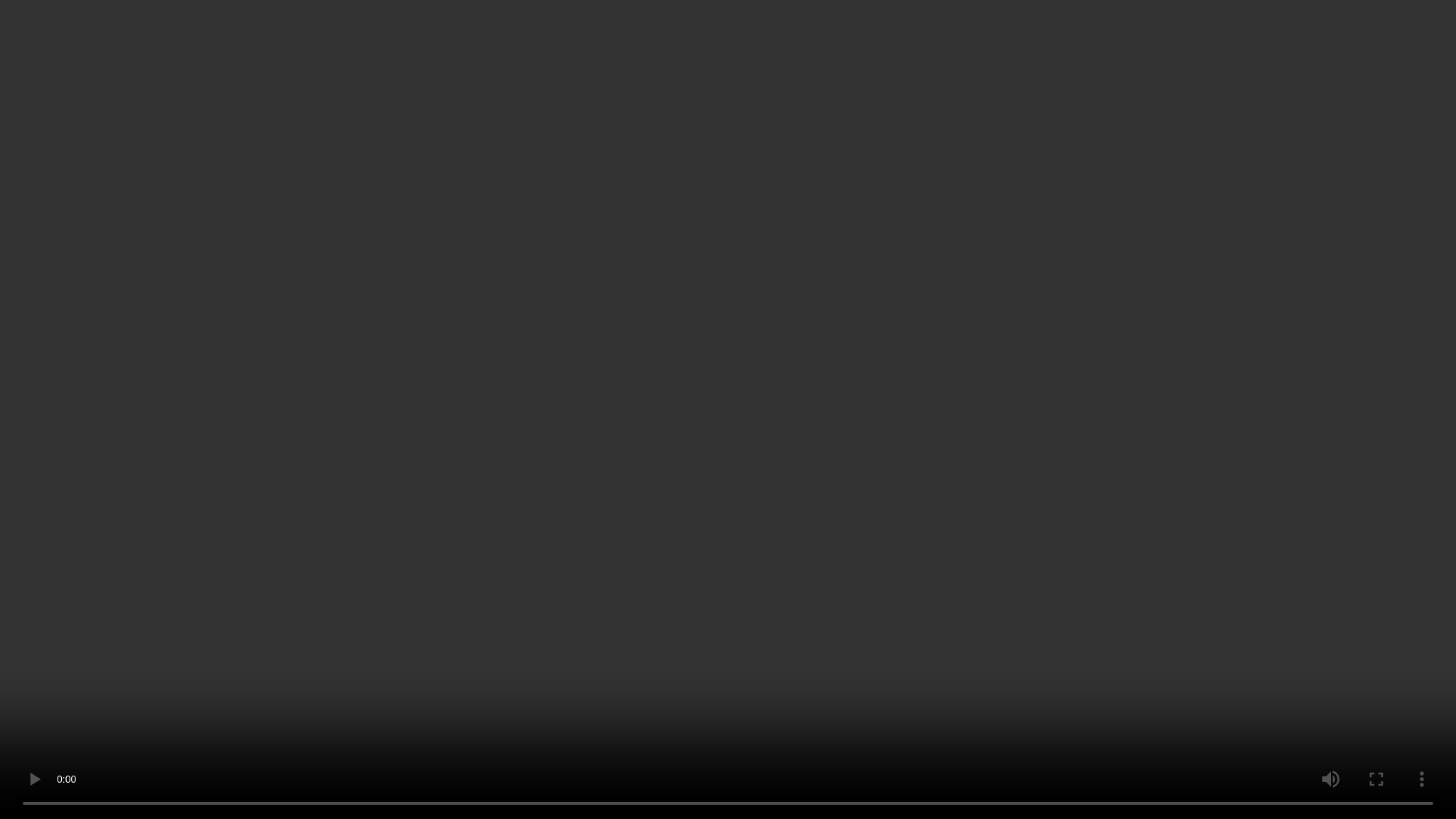
click at [1321, 359] on video at bounding box center [728, 409] width 1456 height 819
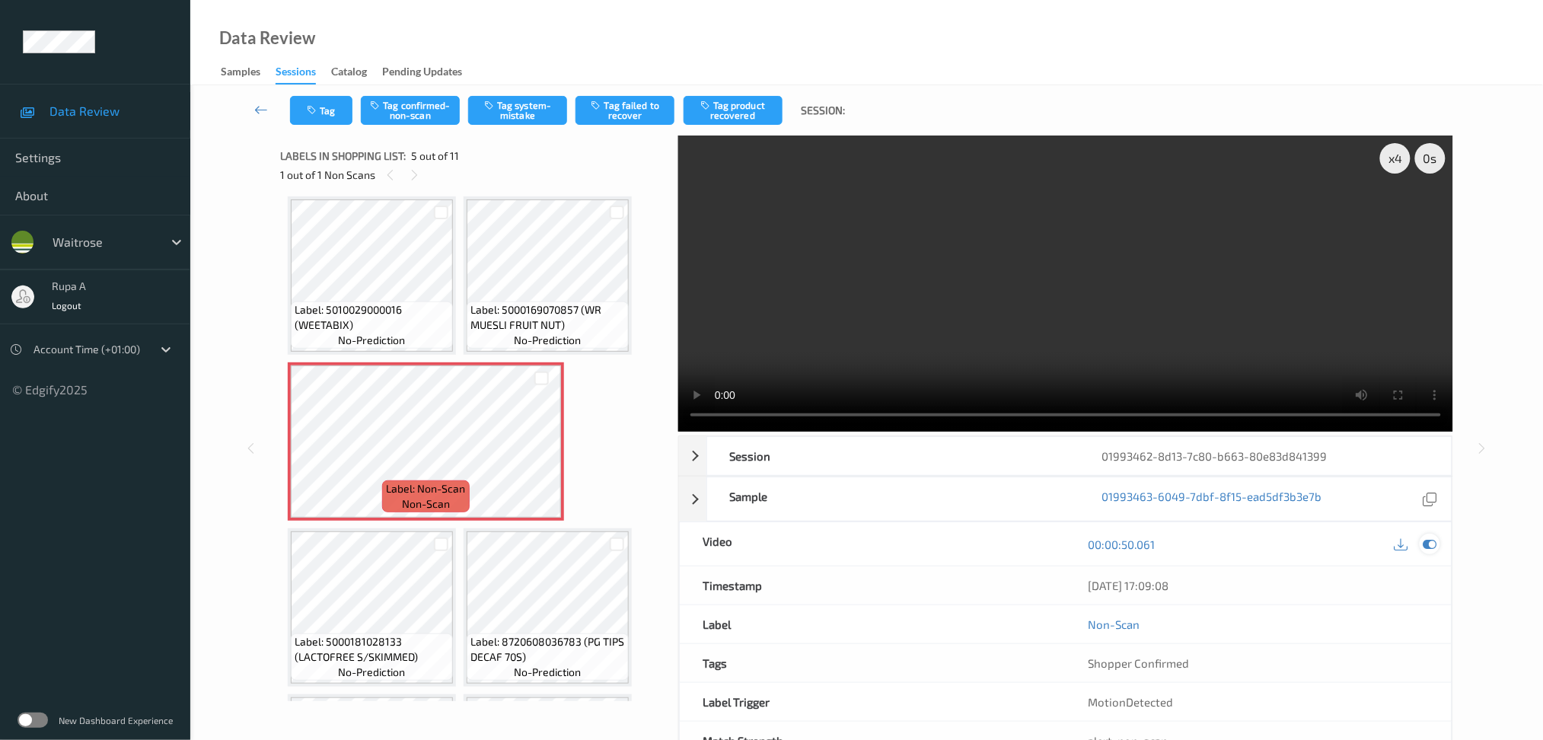
click at [1436, 547] on icon at bounding box center [1430, 544] width 14 height 14
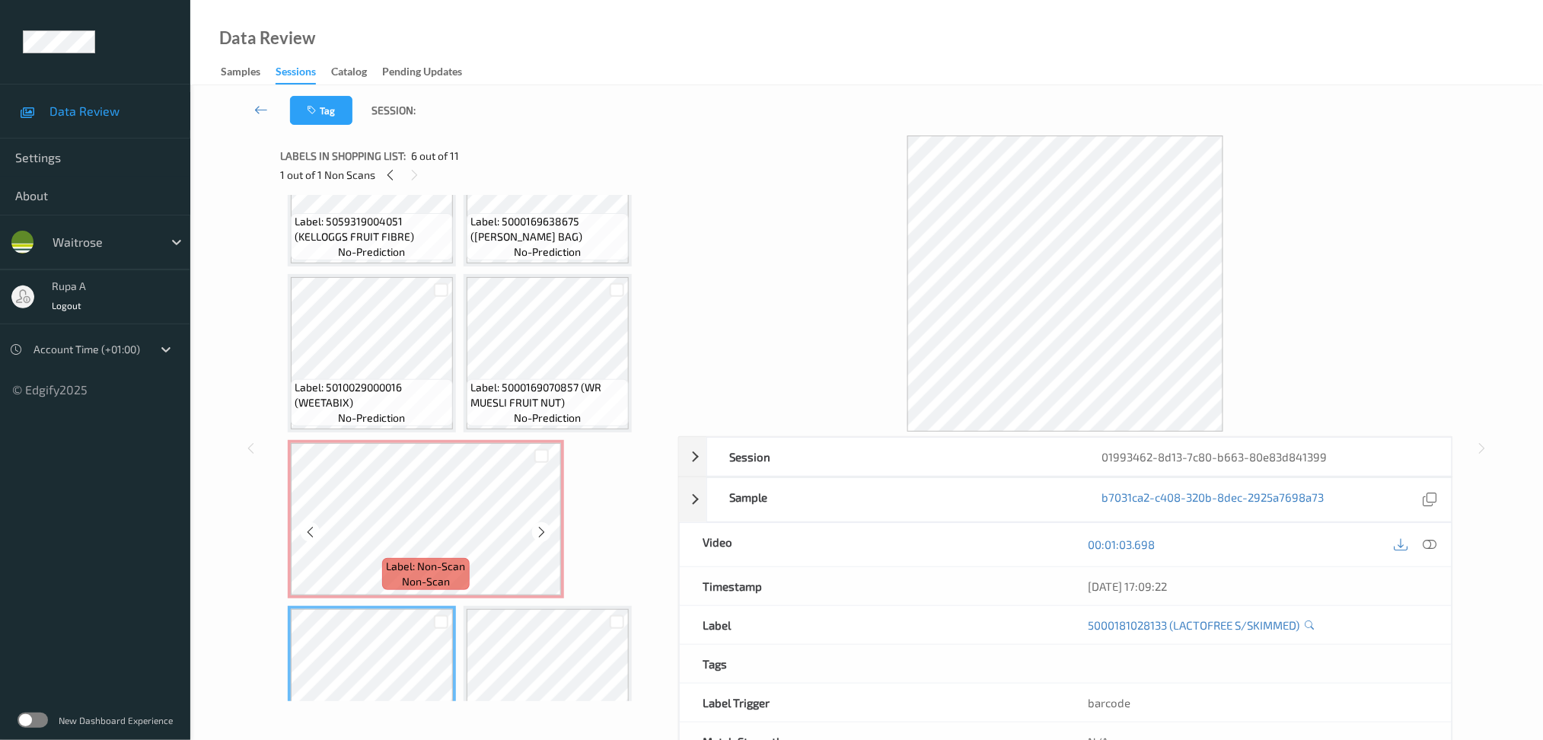
scroll to position [82, 0]
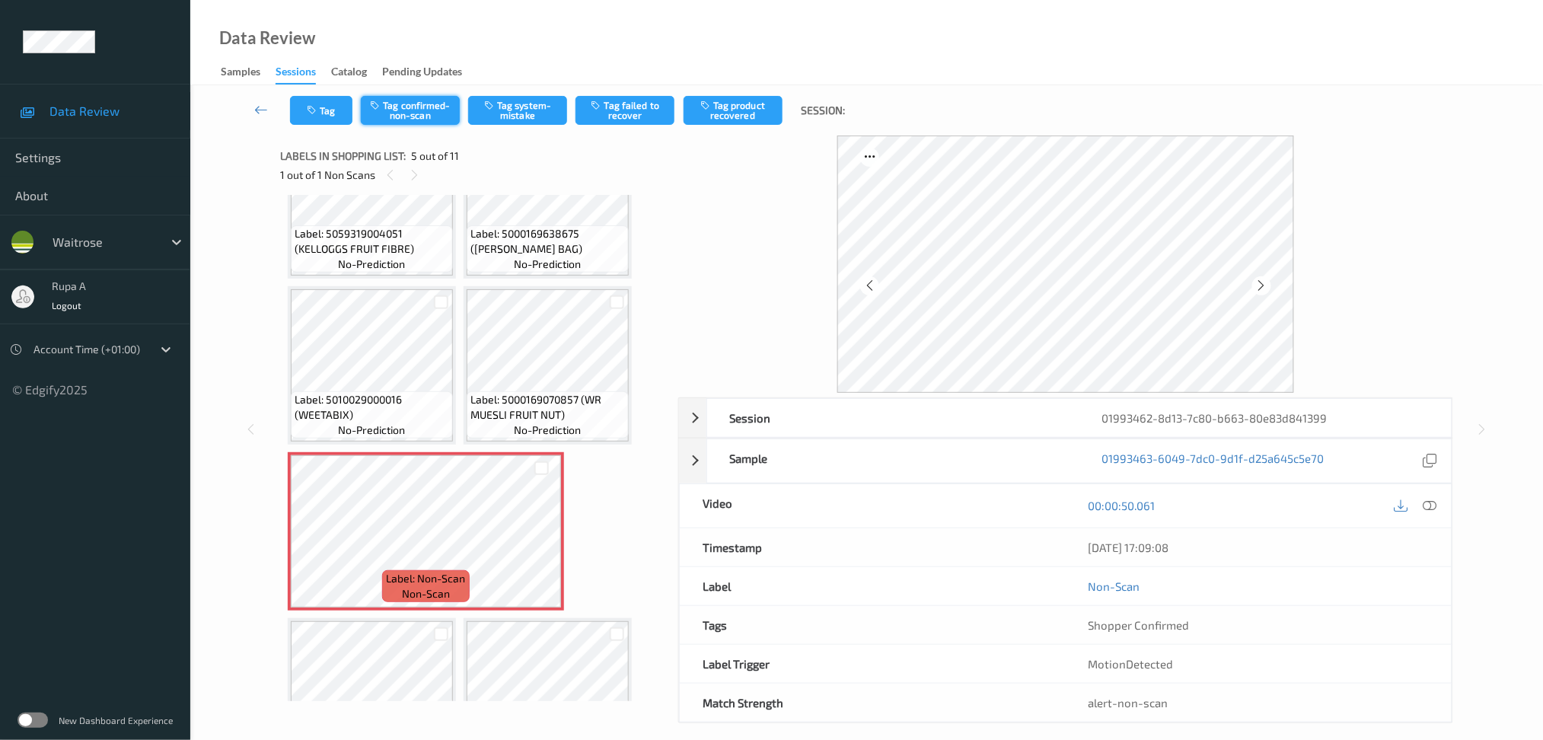
click at [417, 107] on button "Tag confirmed-non-scan" at bounding box center [410, 110] width 99 height 29
click at [639, 120] on button "Tag failed to recover" at bounding box center [624, 110] width 99 height 29
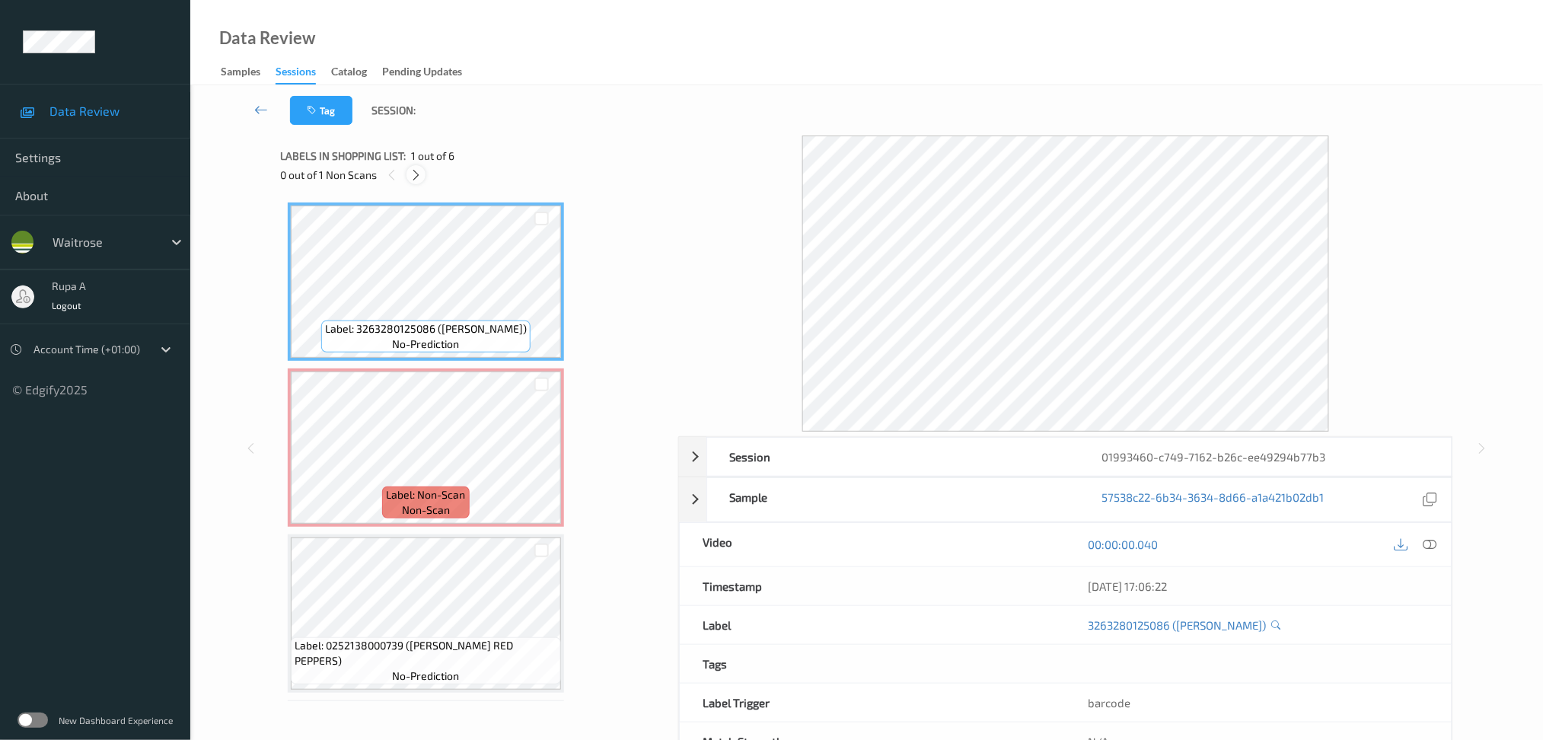
click at [419, 177] on icon at bounding box center [416, 175] width 13 height 14
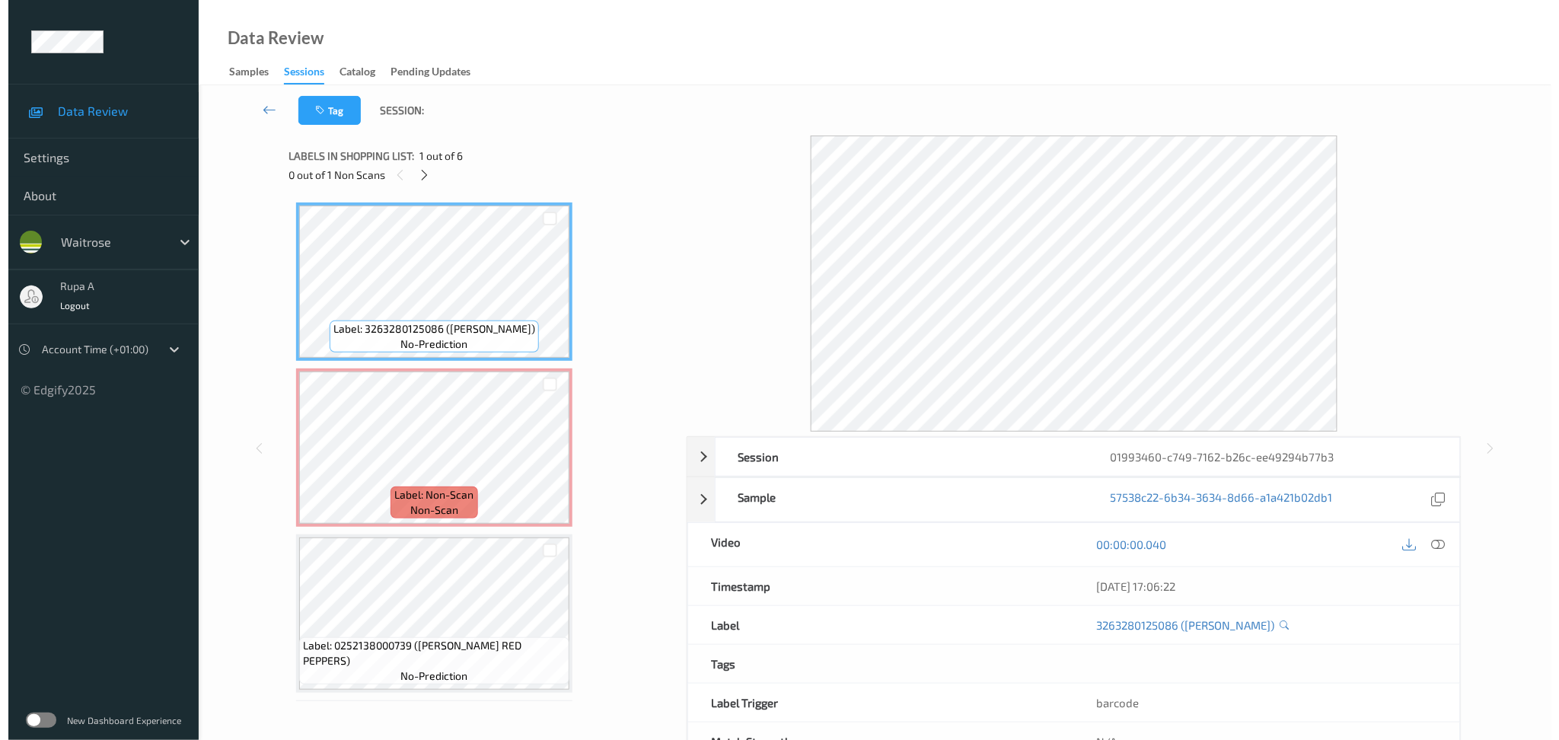
scroll to position [7, 0]
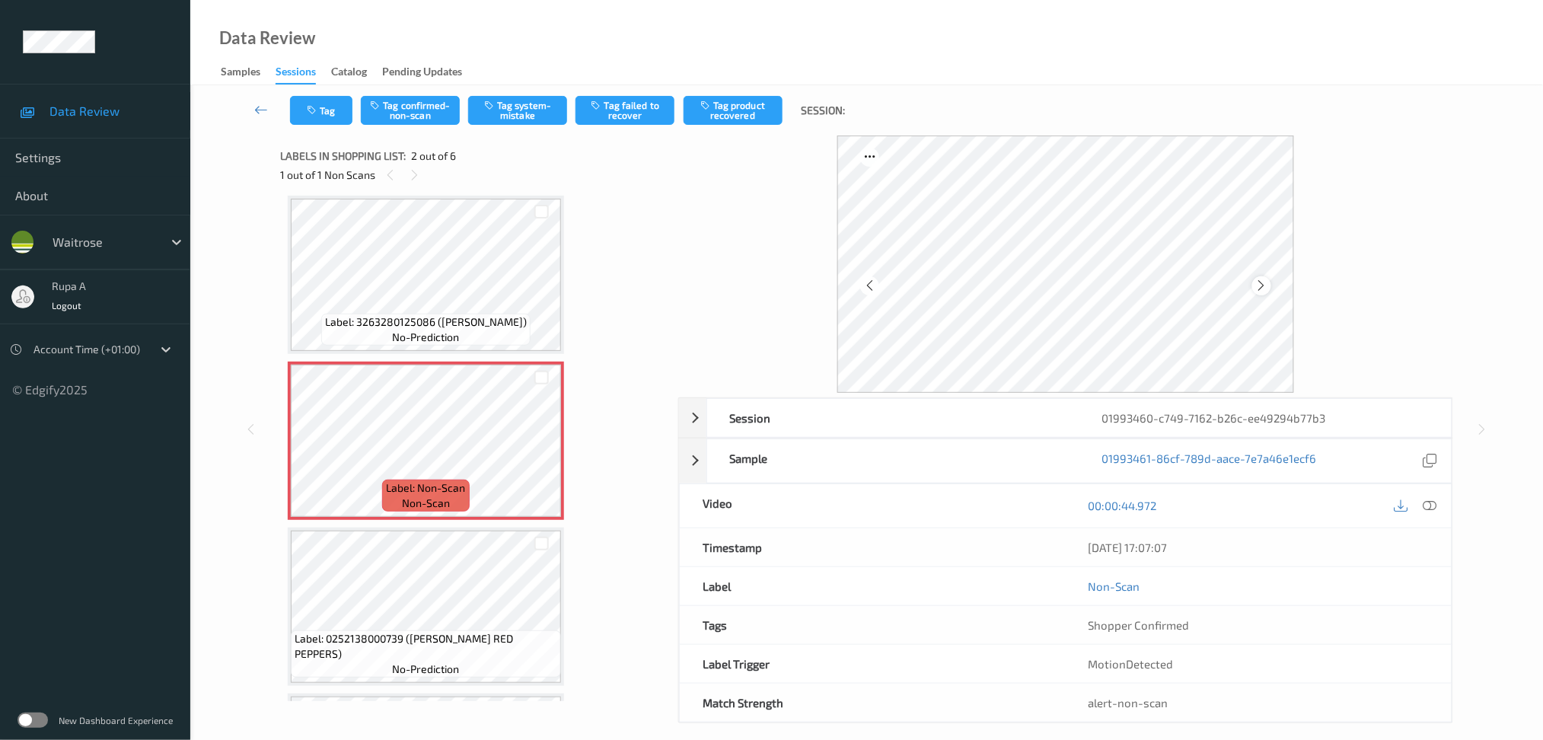
click at [1260, 287] on icon at bounding box center [1261, 286] width 13 height 14
click at [434, 113] on button "Tag confirmed-non-scan" at bounding box center [410, 110] width 99 height 29
click at [420, 104] on button "Untag confirmed-non-scan" at bounding box center [410, 110] width 99 height 29
click at [1433, 507] on icon at bounding box center [1430, 506] width 14 height 14
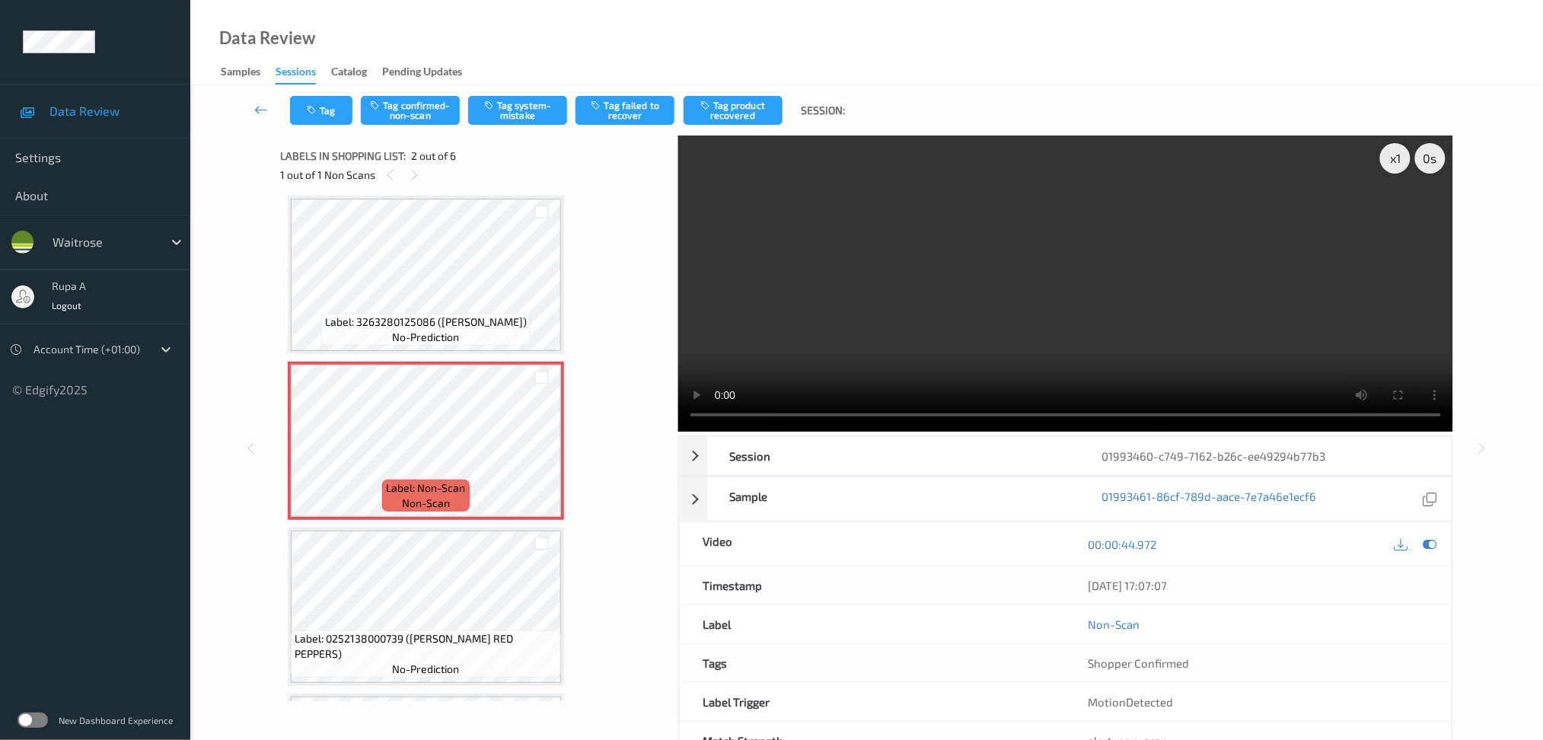
click at [1422, 536] on div at bounding box center [1415, 544] width 49 height 21
click at [1431, 545] on icon at bounding box center [1430, 544] width 14 height 14
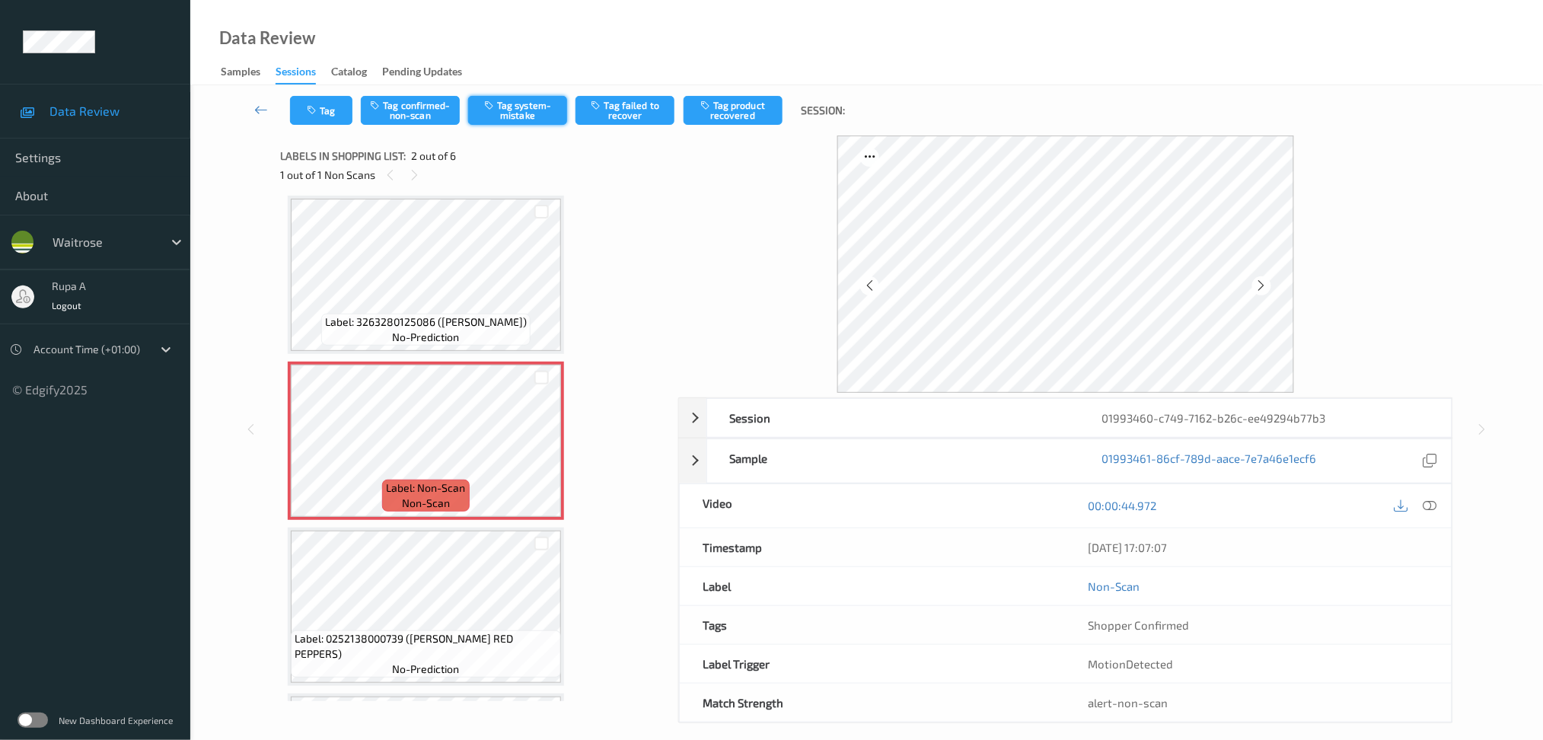
click at [517, 112] on button "Tag system-mistake" at bounding box center [517, 110] width 99 height 29
click at [318, 100] on button "Tag" at bounding box center [321, 110] width 62 height 29
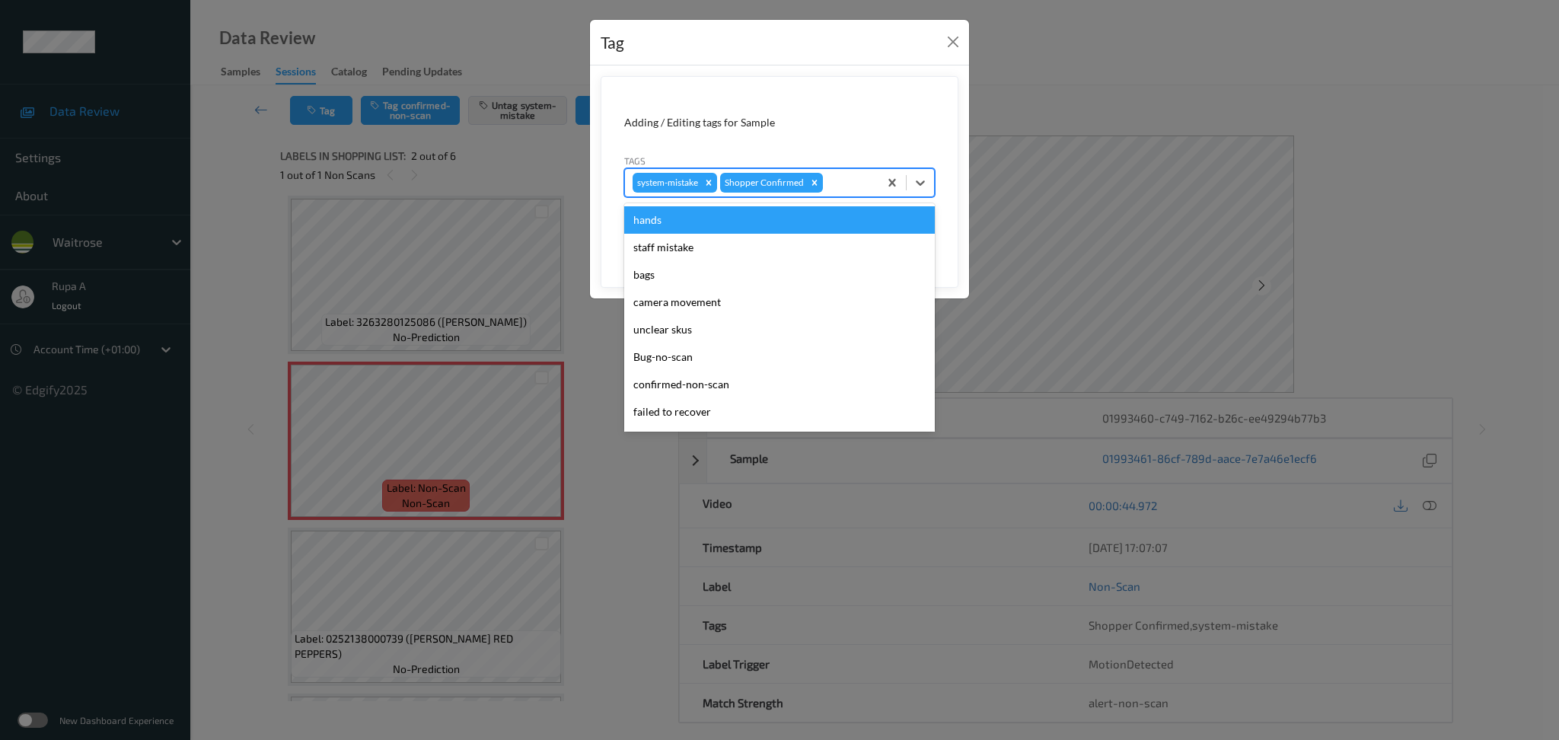
click at [869, 180] on div at bounding box center [848, 183] width 45 height 18
type input "un"
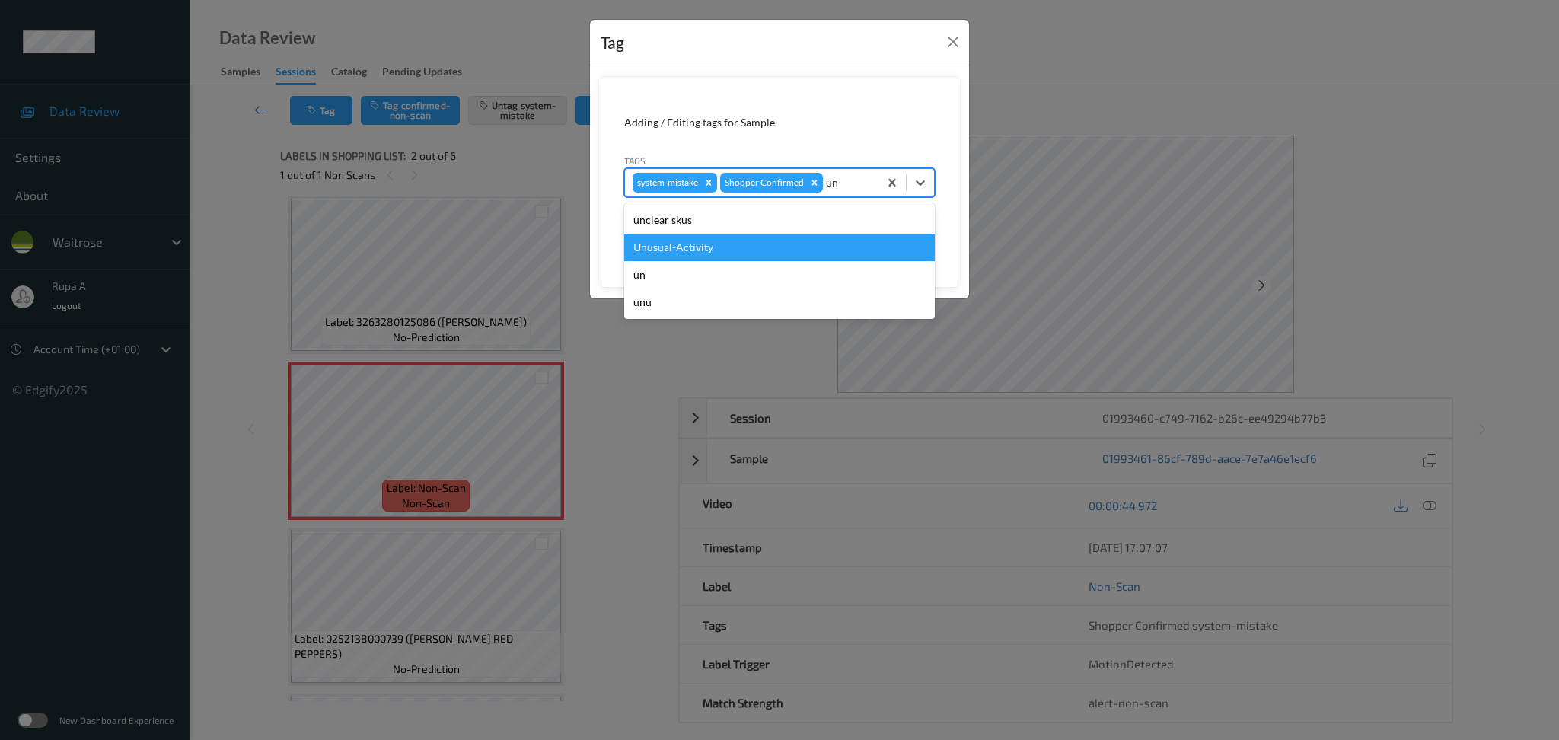
click at [740, 248] on div "Unusual-Activity" at bounding box center [779, 247] width 311 height 27
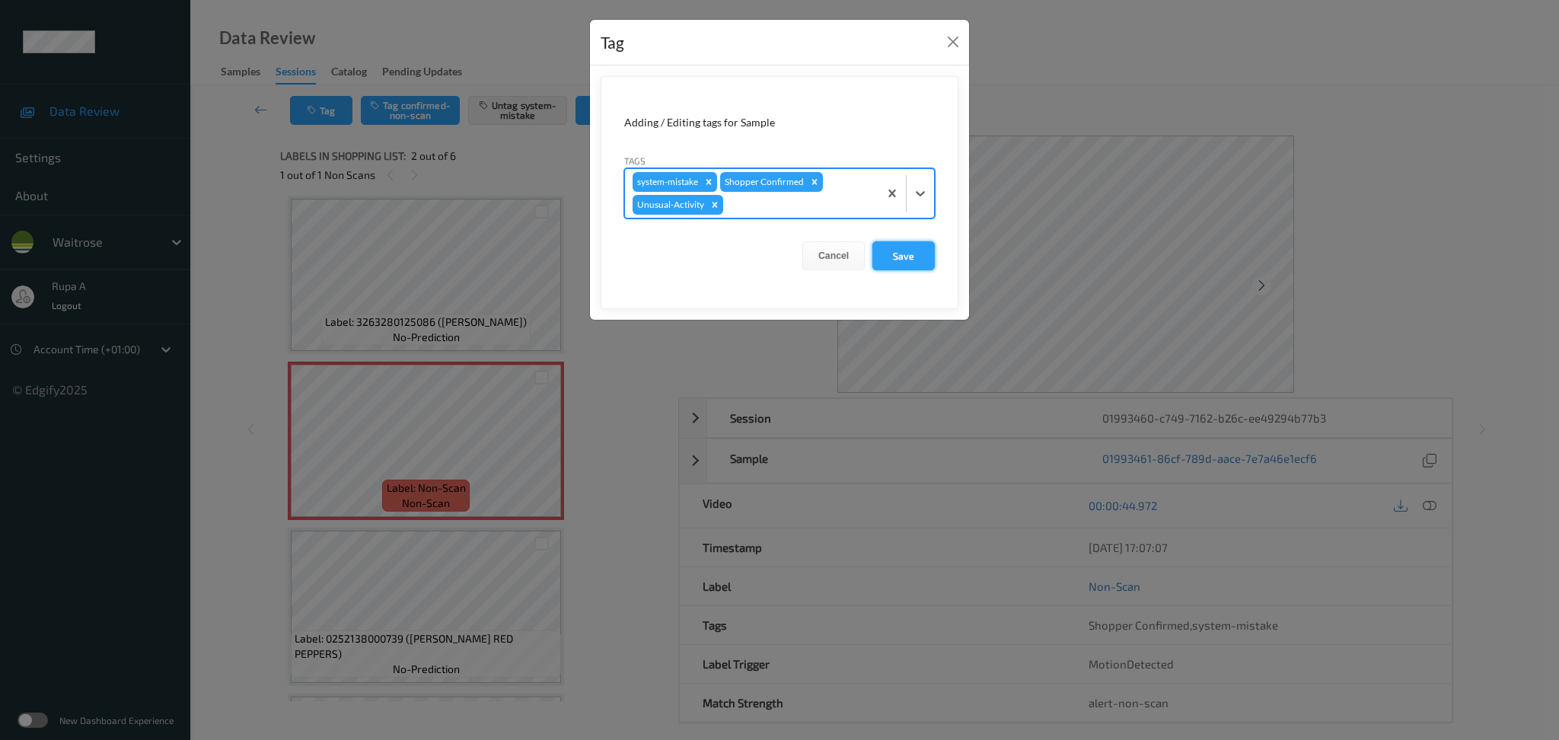
click at [886, 255] on button "Save" at bounding box center [903, 255] width 62 height 29
click at [916, 255] on button "Save" at bounding box center [903, 255] width 62 height 29
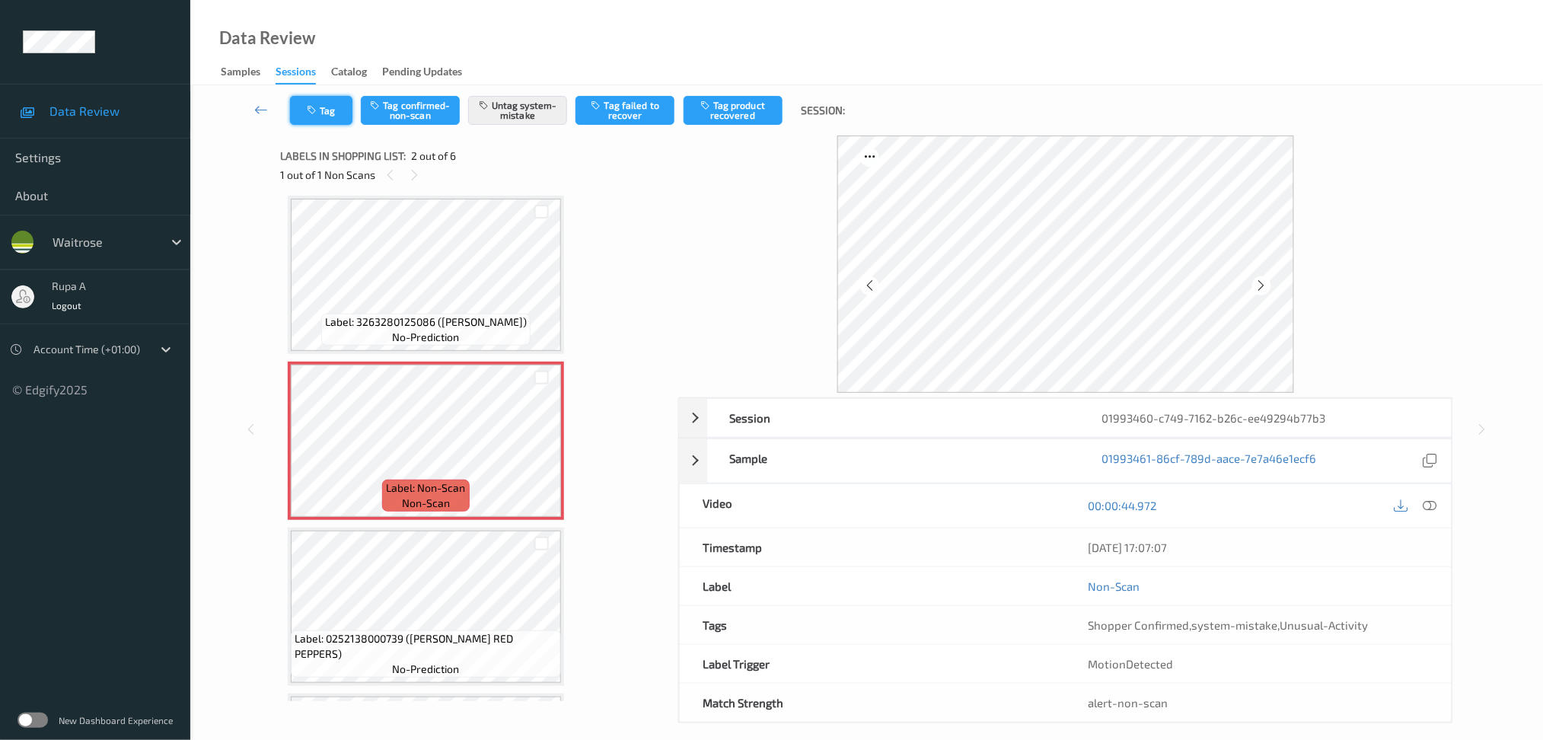
click at [343, 119] on button "Tag" at bounding box center [321, 110] width 62 height 29
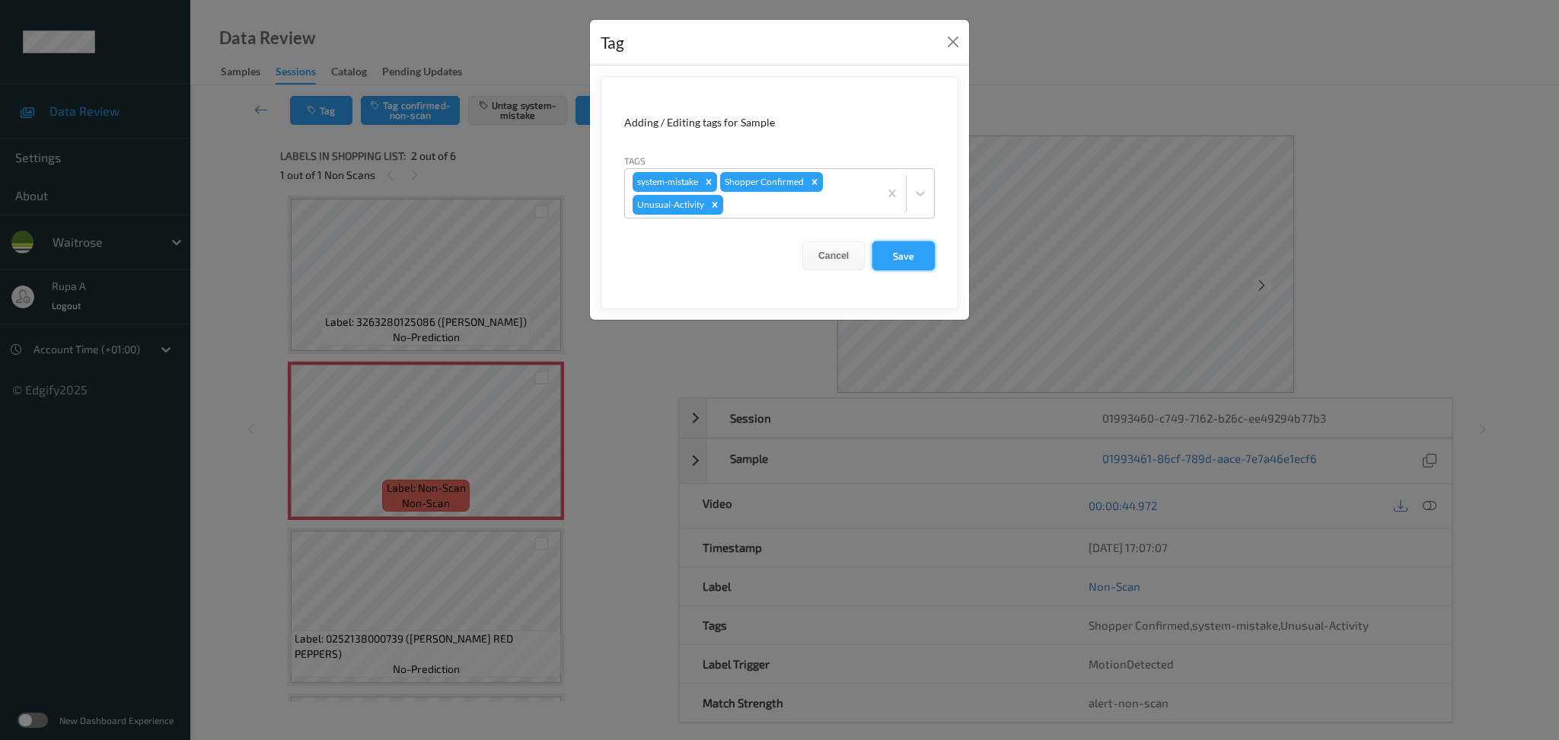
click at [907, 268] on button "Save" at bounding box center [903, 255] width 62 height 29
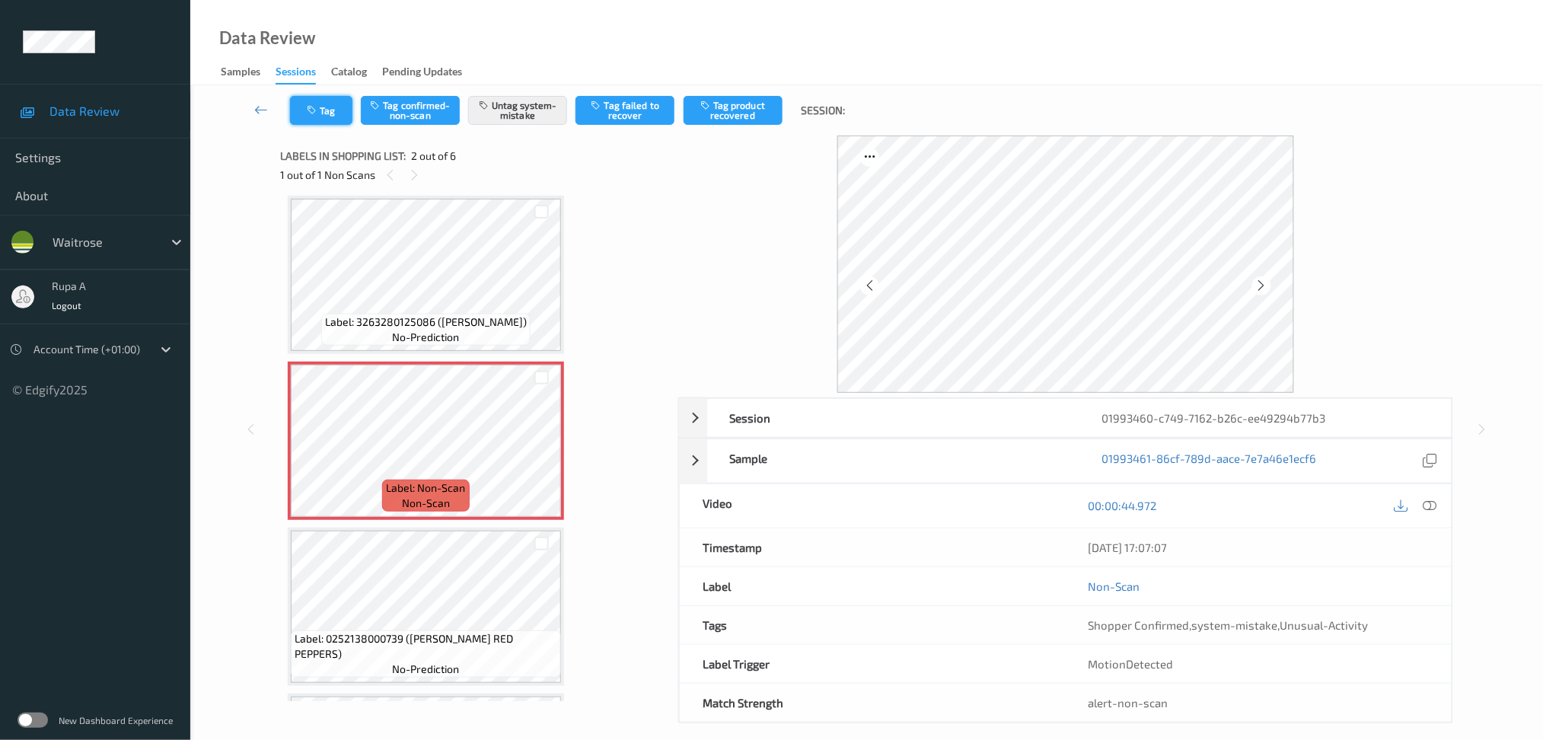
click at [330, 110] on button "Tag" at bounding box center [321, 110] width 62 height 29
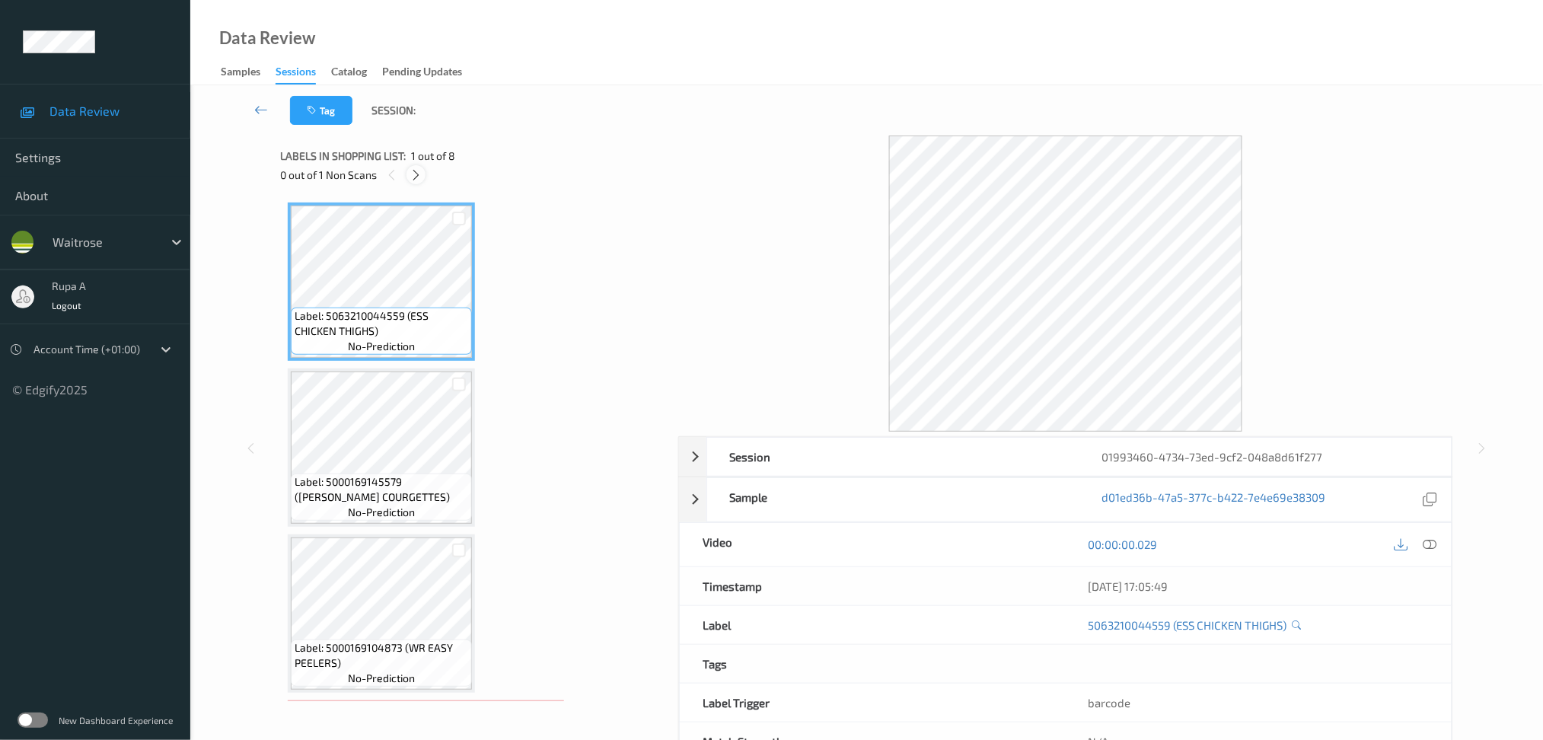
click at [406, 177] on div at bounding box center [415, 174] width 19 height 19
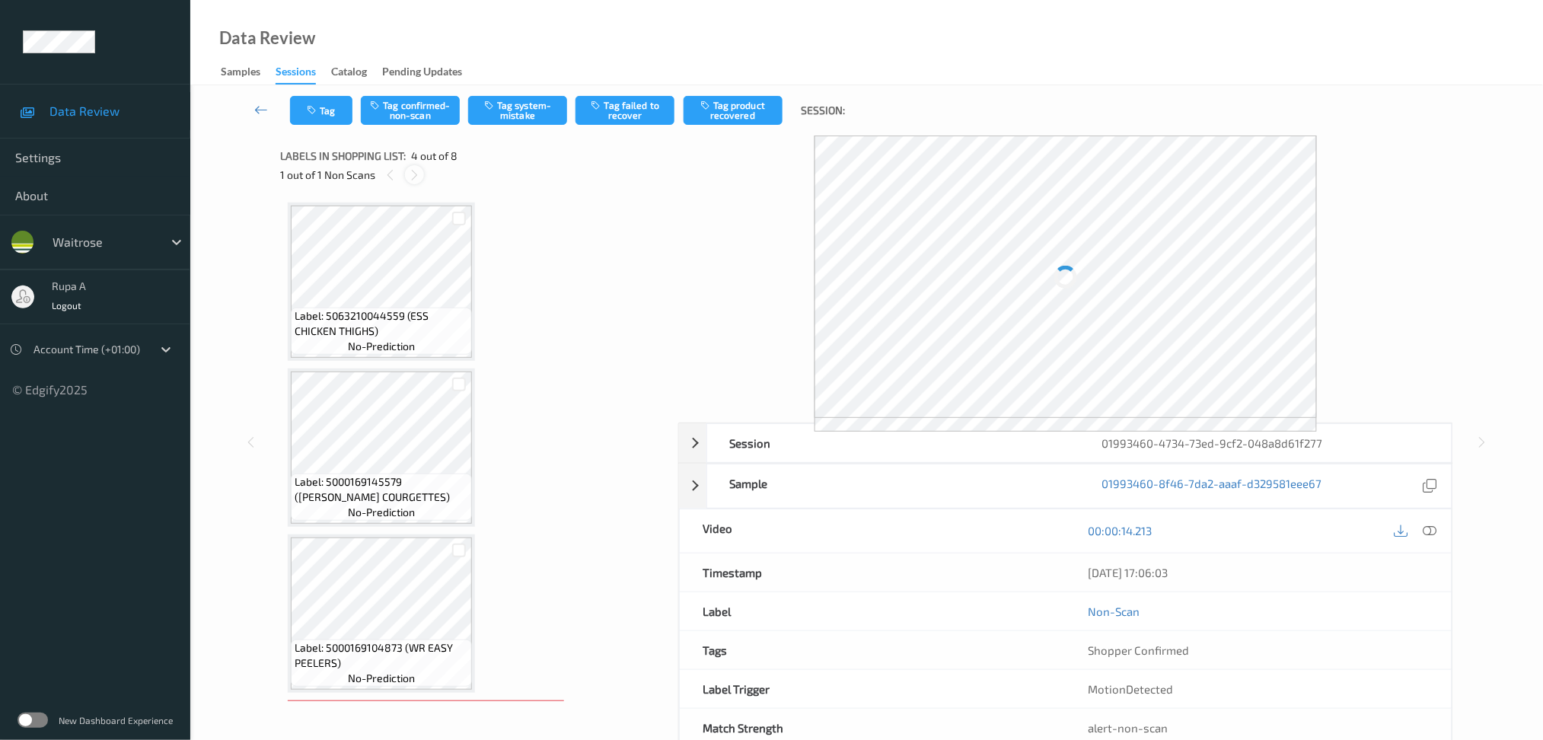
scroll to position [336, 0]
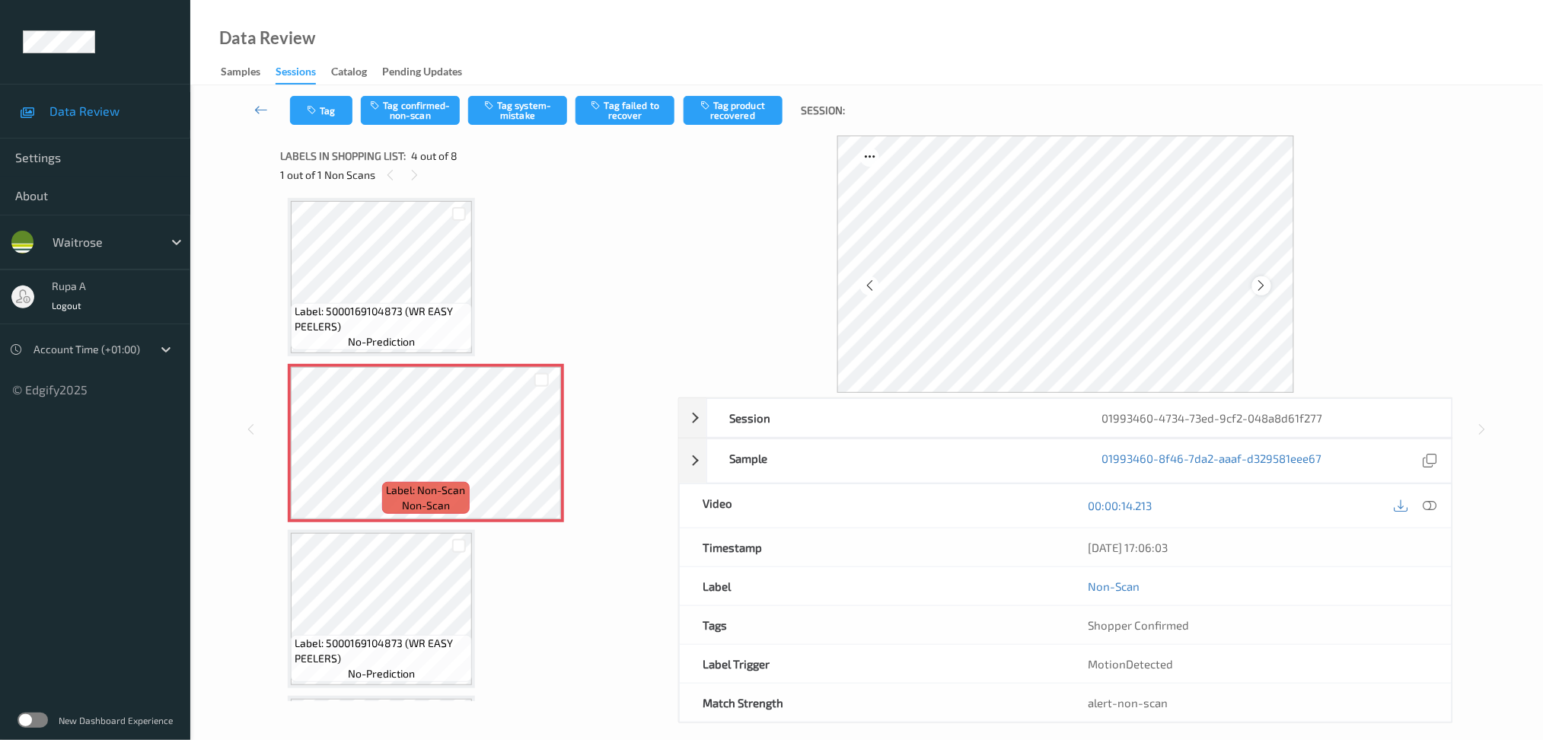
click at [1253, 279] on div at bounding box center [1261, 285] width 19 height 19
click at [1433, 505] on icon at bounding box center [1430, 506] width 14 height 14
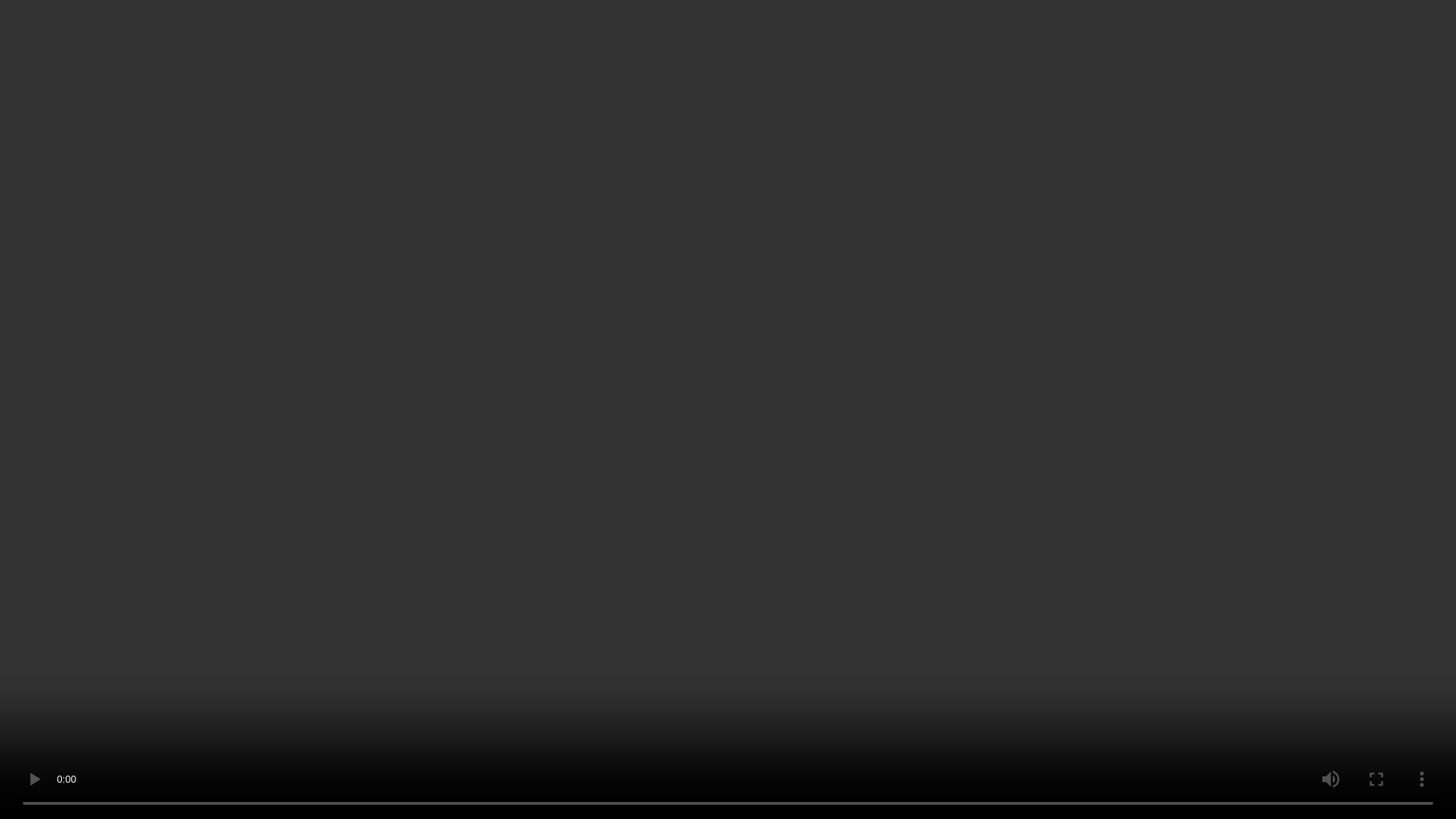
click at [1336, 388] on video at bounding box center [728, 409] width 1456 height 819
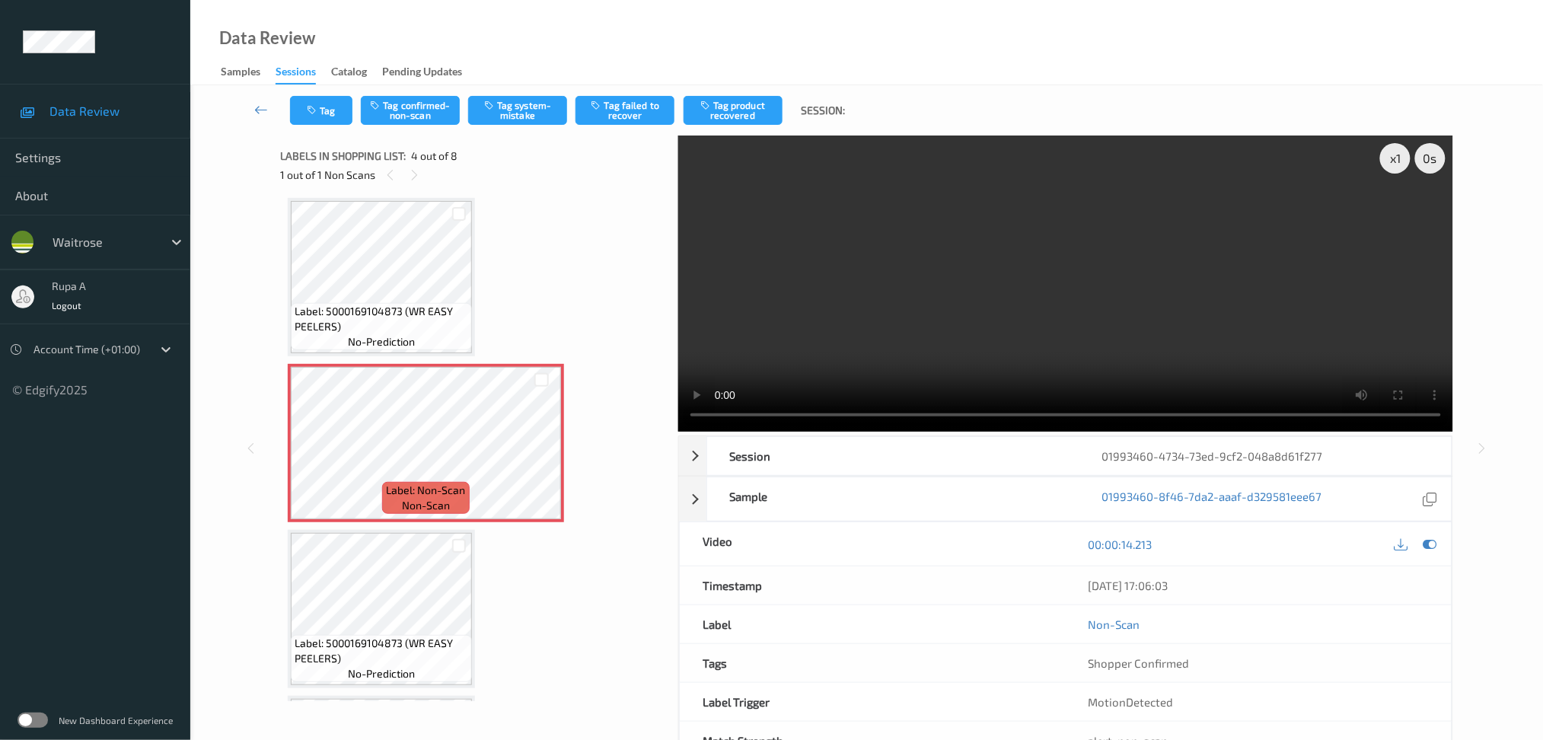
click at [1429, 549] on icon at bounding box center [1430, 544] width 14 height 14
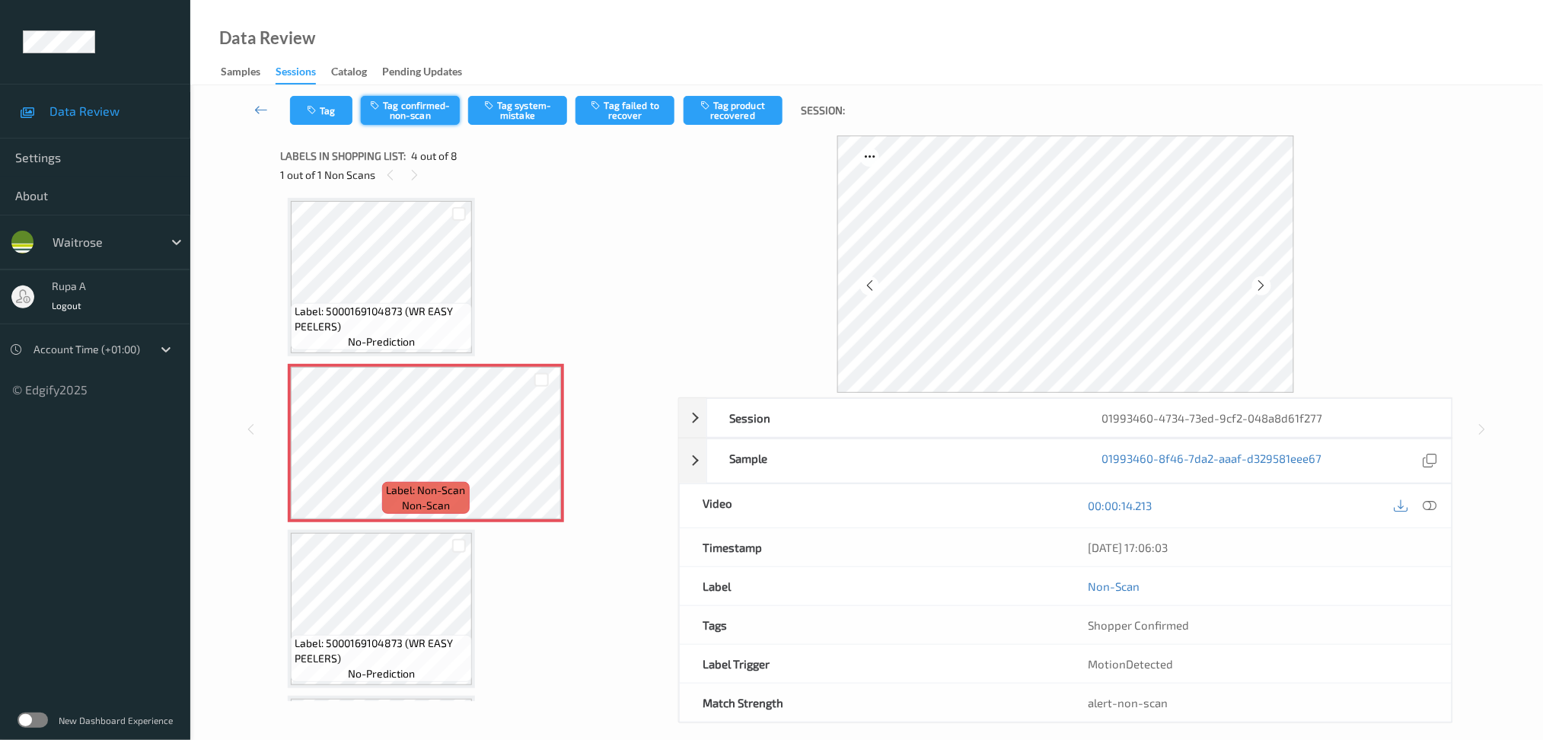
click at [421, 113] on button "Tag confirmed-non-scan" at bounding box center [410, 110] width 99 height 29
click at [734, 109] on button "Tag product recovered" at bounding box center [733, 110] width 99 height 29
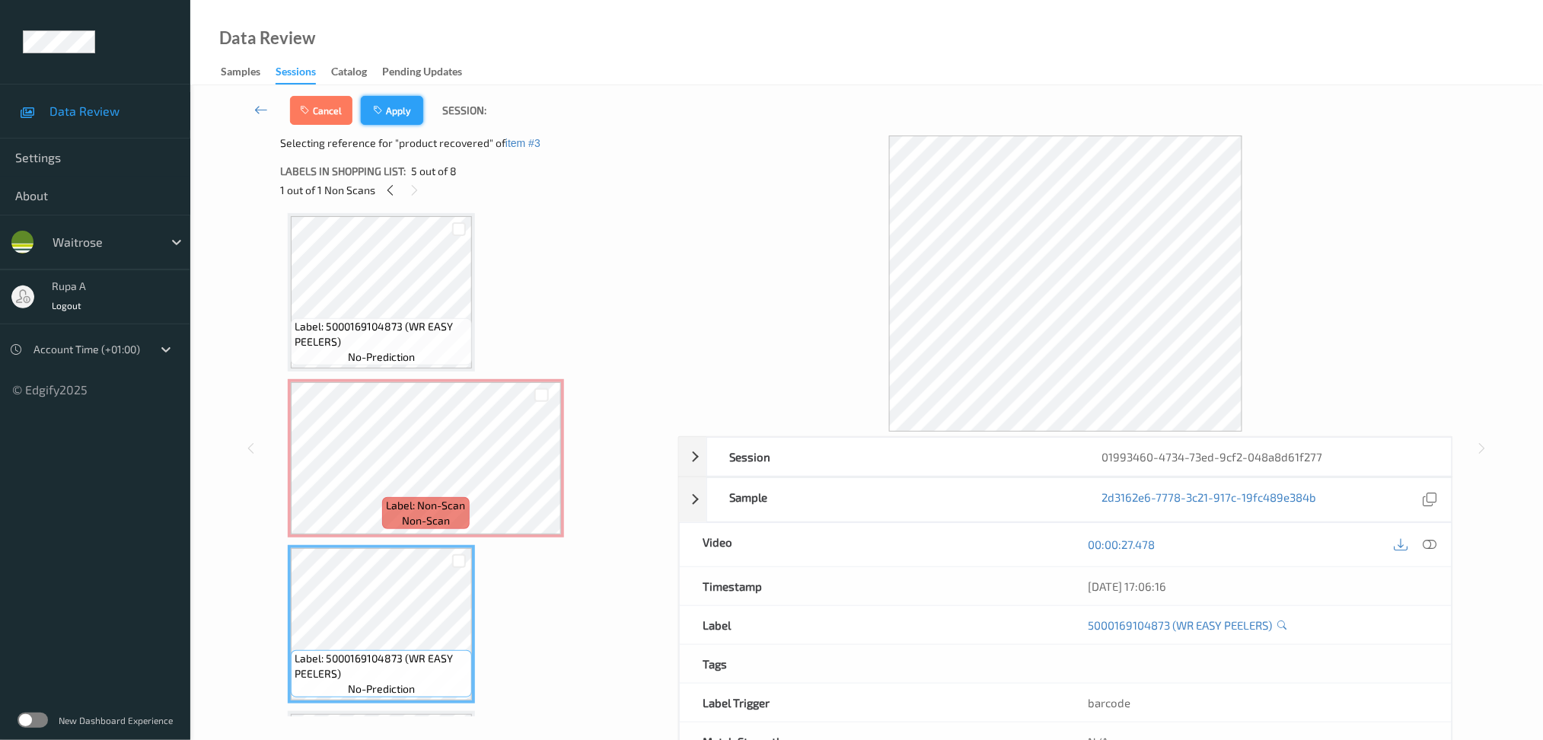
click at [400, 108] on button "Apply" at bounding box center [392, 110] width 62 height 29
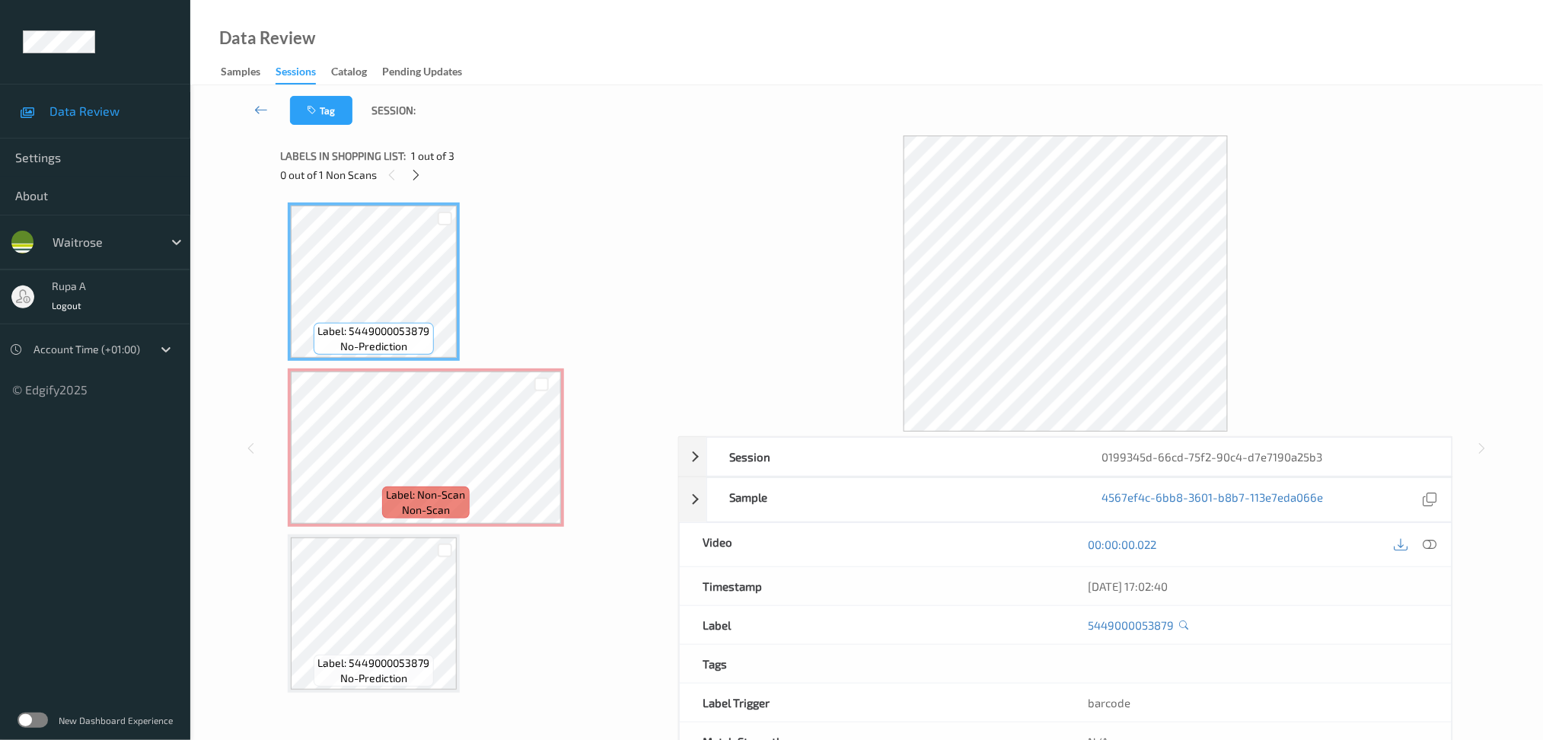
click at [544, 214] on div "Label: 5449000053879 no-prediction Label: Non-Scan non-scan Label: 544900005387…" at bounding box center [474, 447] width 372 height 490
click at [413, 176] on icon at bounding box center [416, 175] width 13 height 14
click at [448, 487] on span "Label: Non-Scan" at bounding box center [426, 494] width 79 height 15
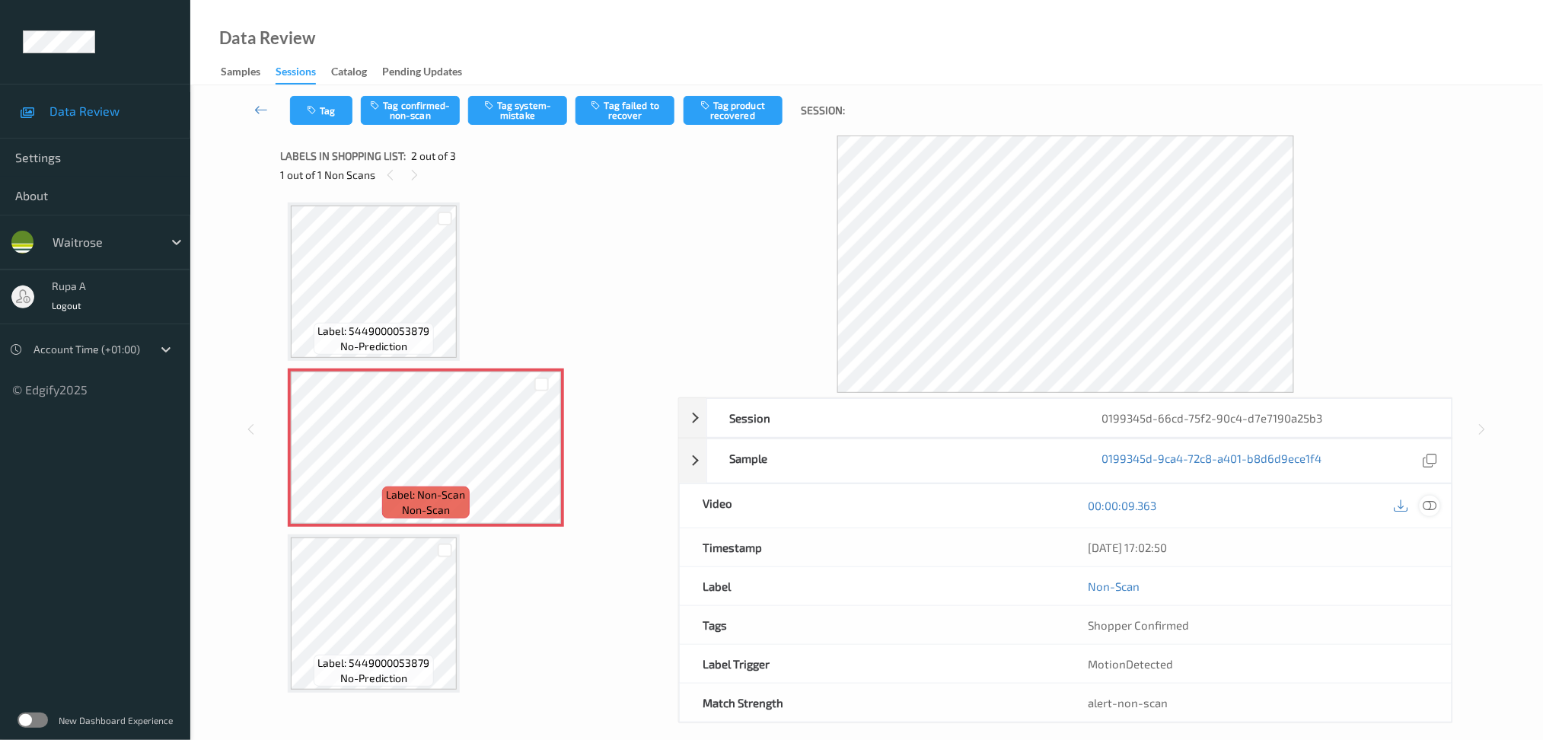
click at [1433, 510] on icon at bounding box center [1430, 506] width 14 height 14
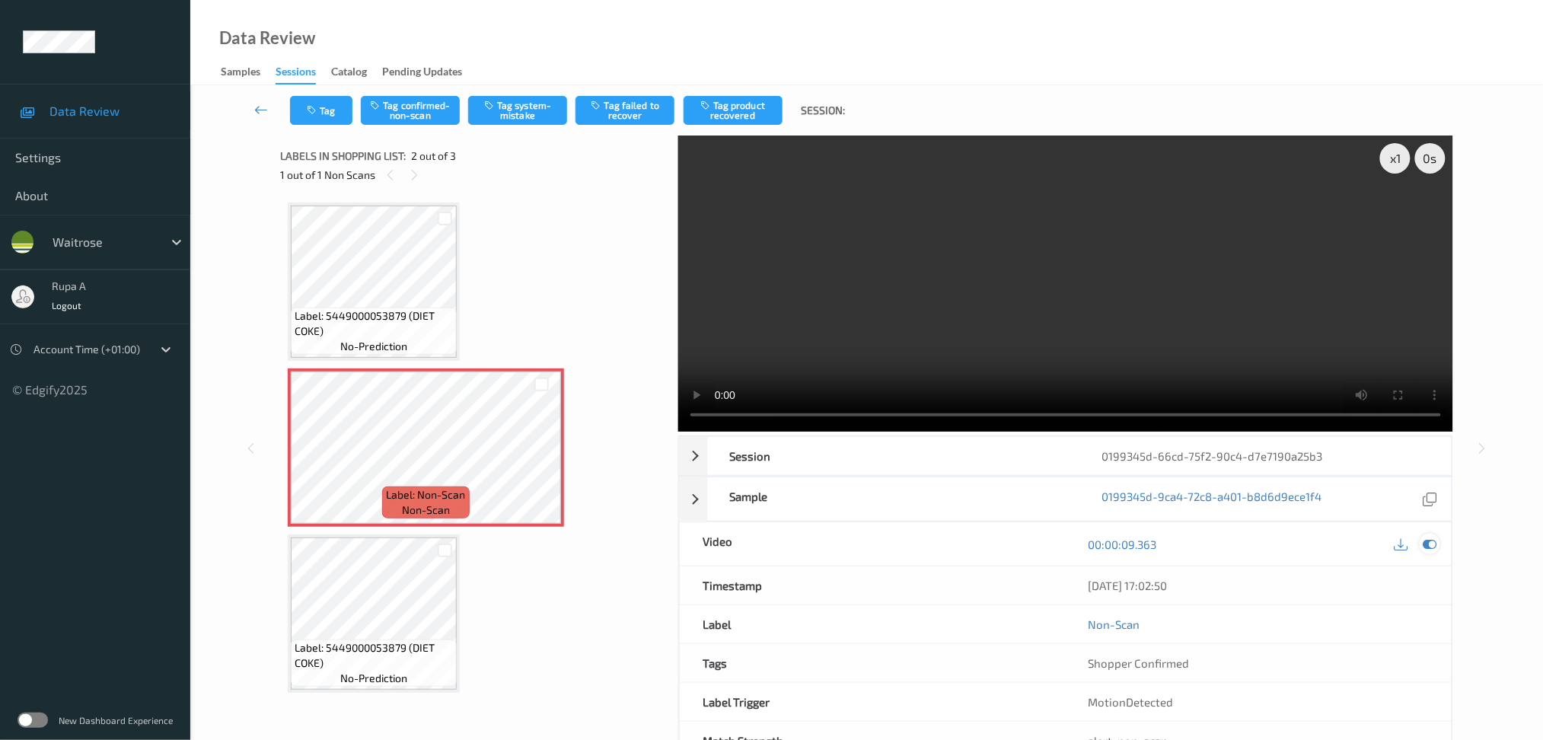
click at [1430, 542] on icon at bounding box center [1430, 544] width 14 height 14
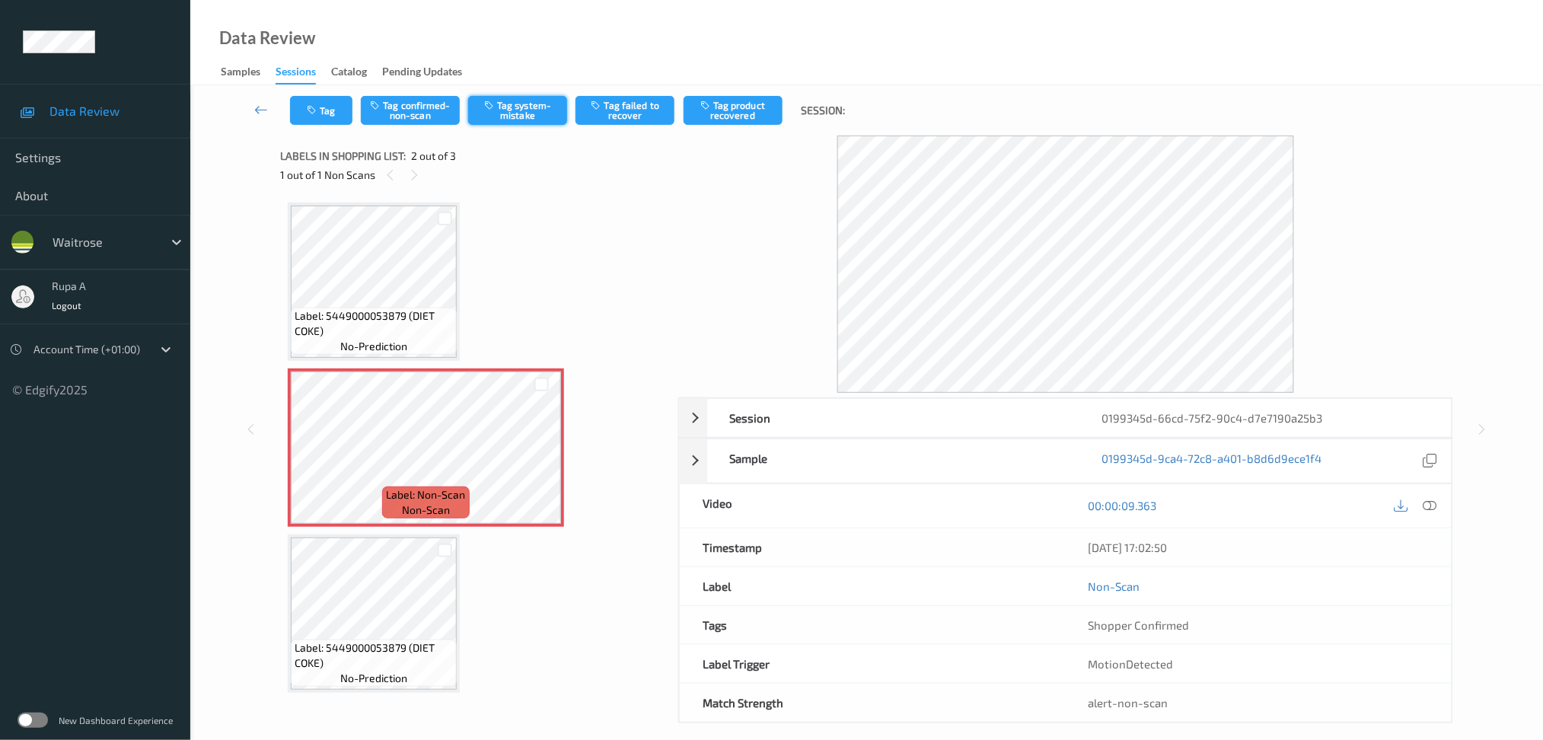
click at [534, 110] on button "Tag system-mistake" at bounding box center [517, 110] width 99 height 29
click at [332, 107] on button "Tag" at bounding box center [321, 110] width 62 height 29
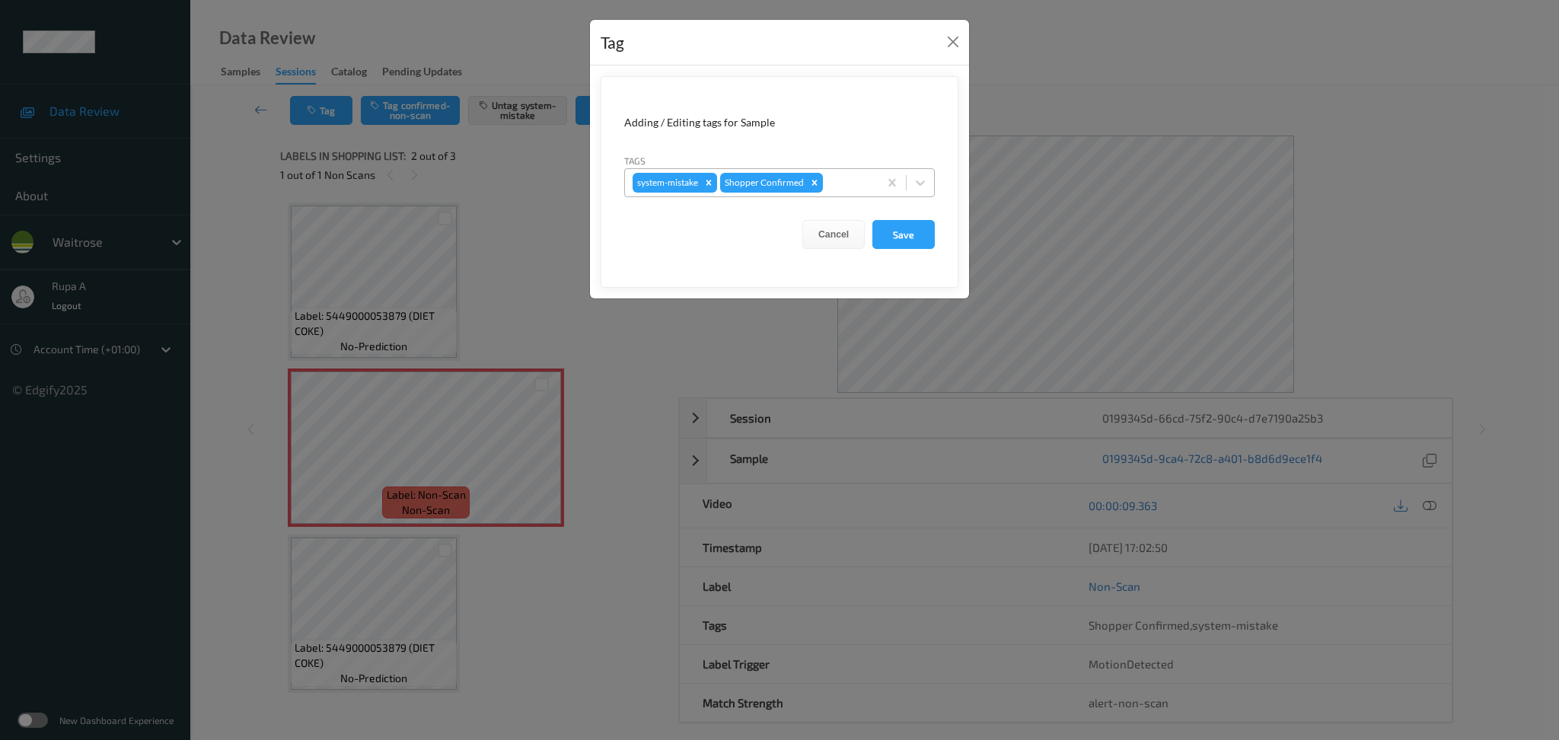
click at [851, 187] on div at bounding box center [848, 183] width 45 height 18
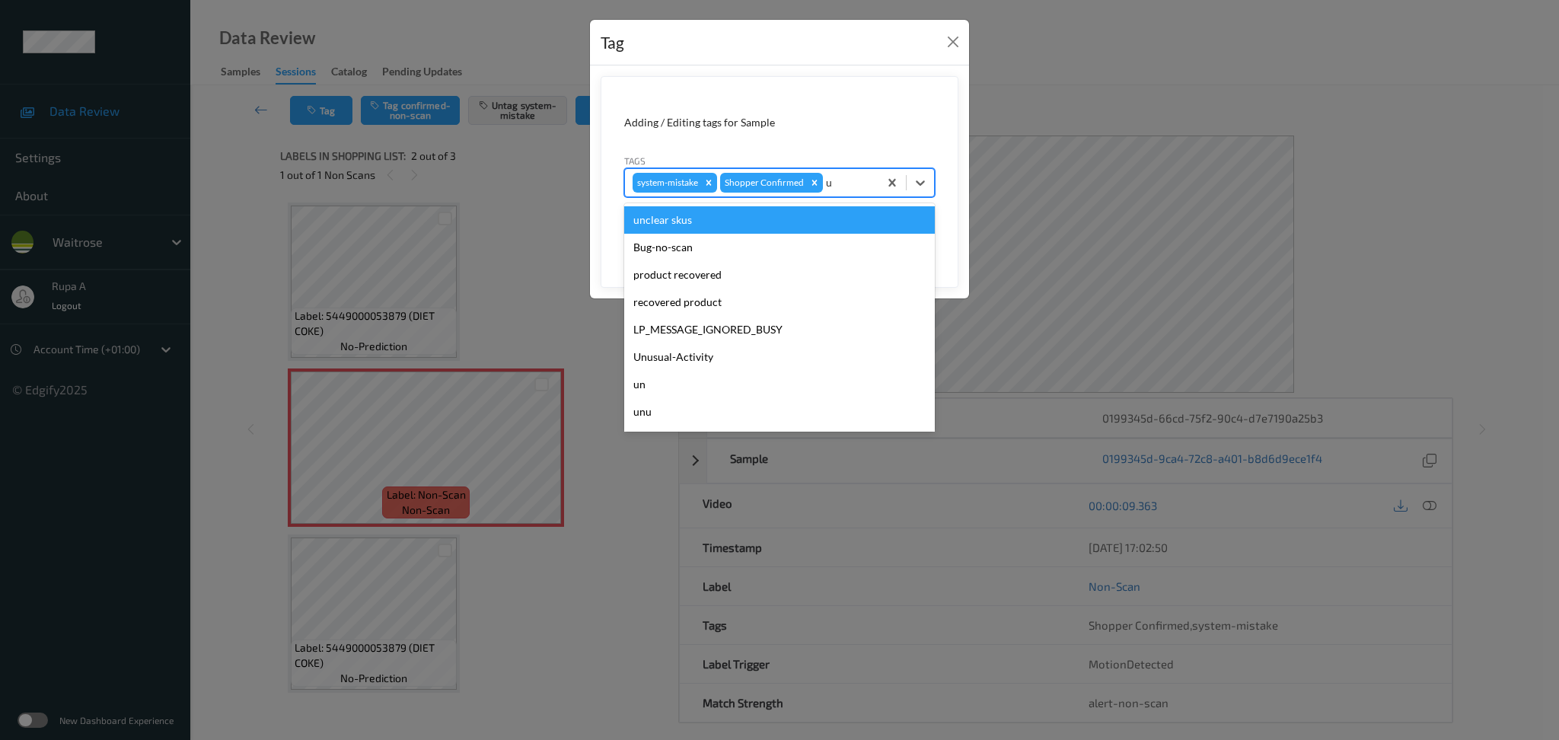
type input "un"
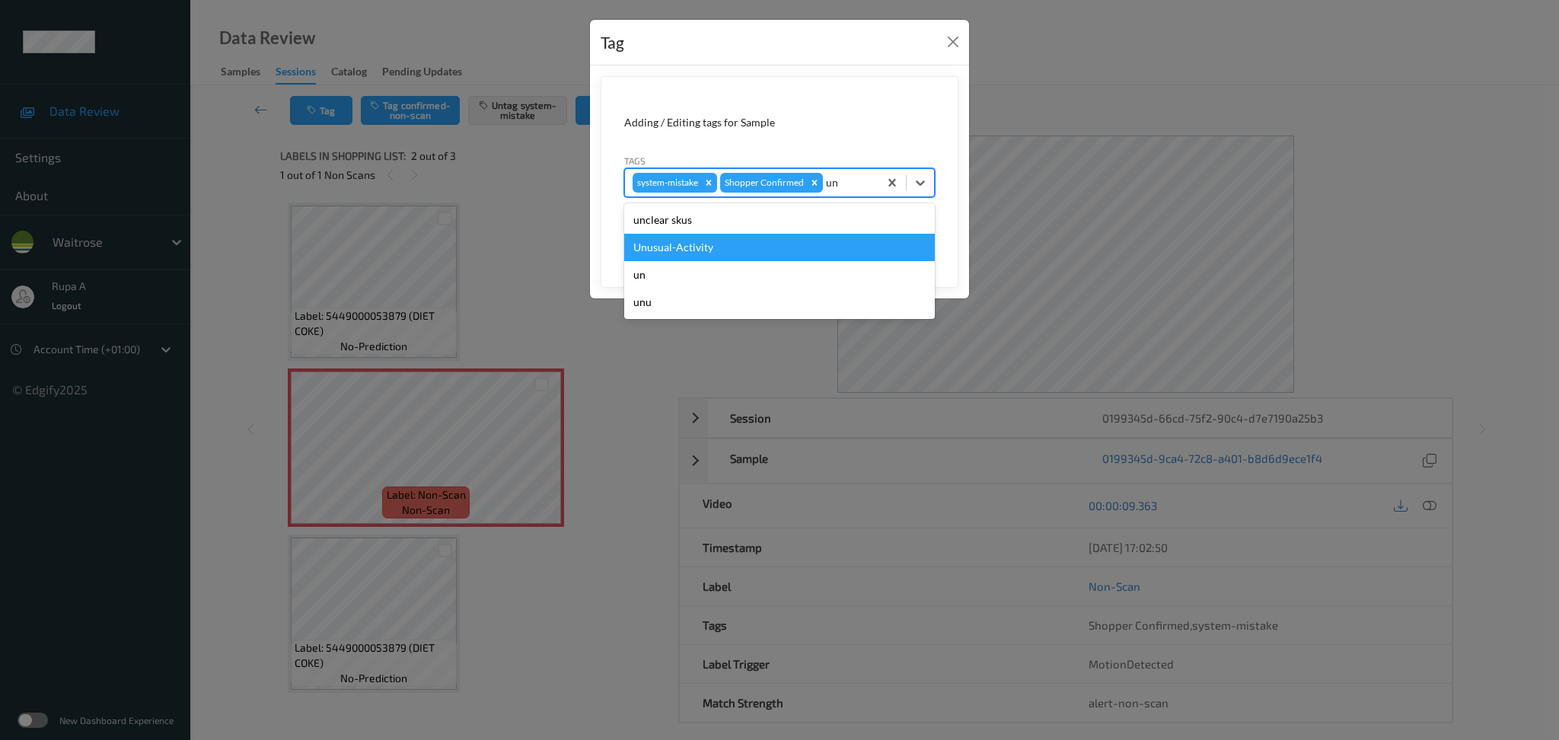
click at [787, 244] on div "Unusual-Activity" at bounding box center [779, 247] width 311 height 27
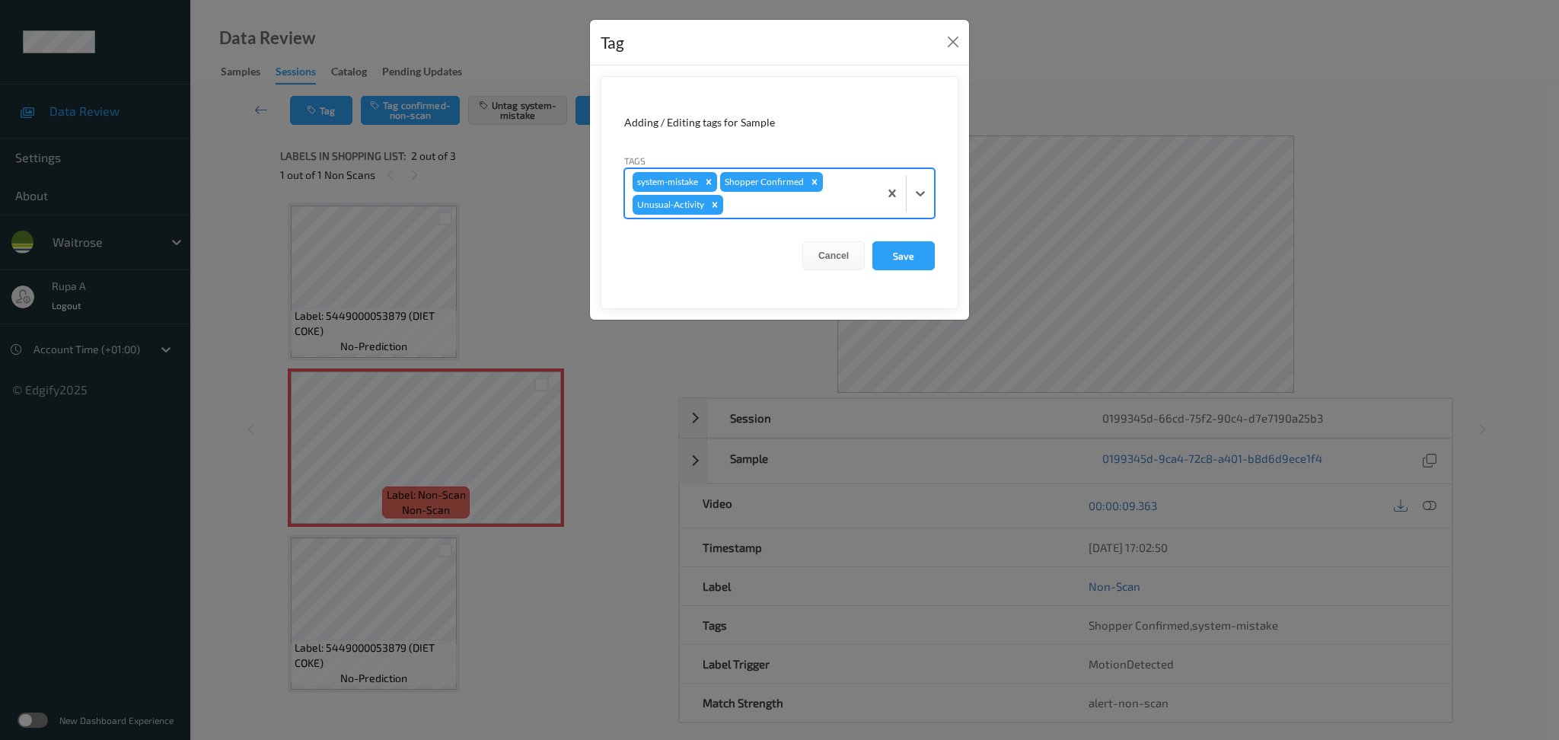
click at [919, 273] on form "Adding / Editing tags for Sample Tags option Unusual-Activity, selected. Select…" at bounding box center [780, 192] width 358 height 233
click at [915, 260] on button "Save" at bounding box center [903, 255] width 62 height 29
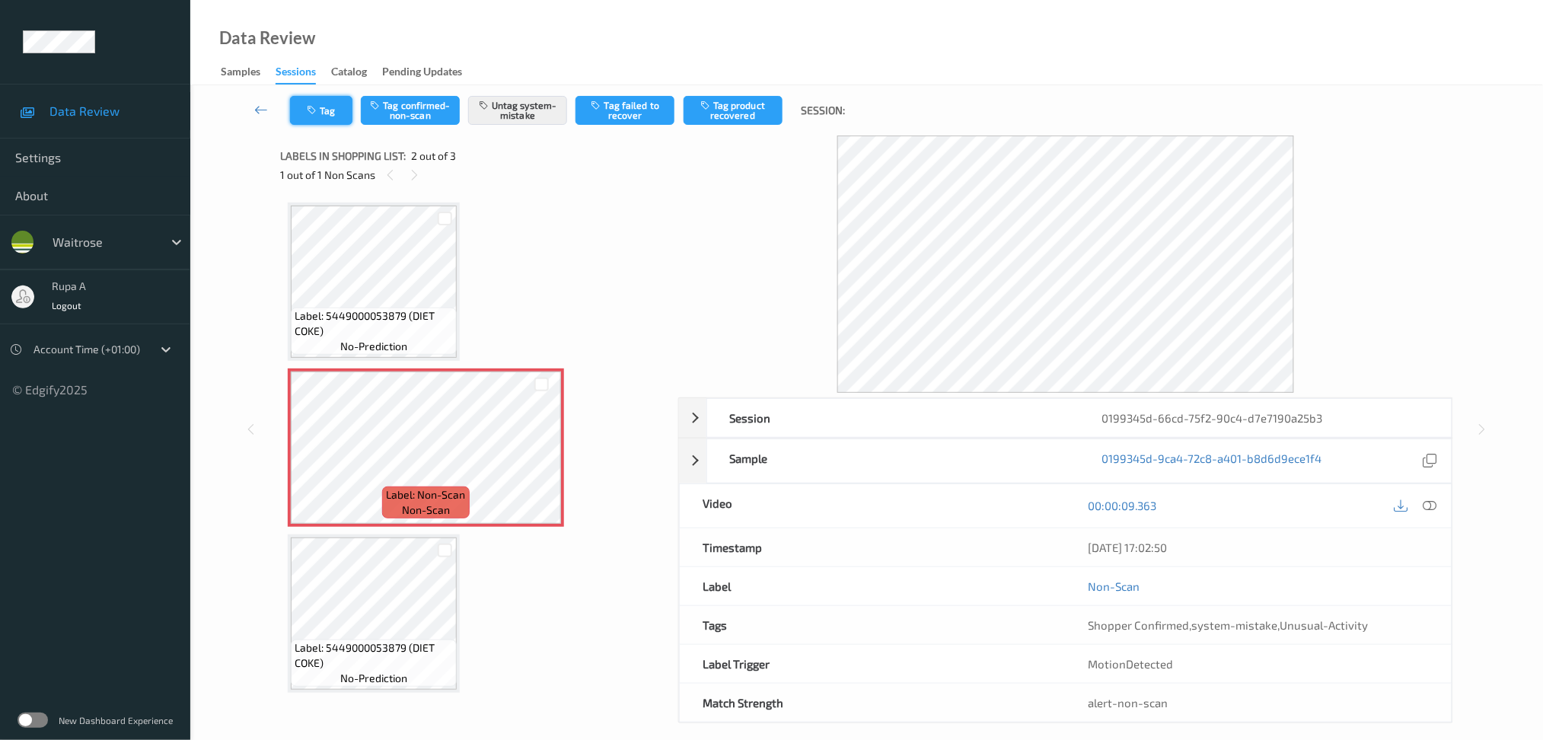
click at [322, 100] on button "Tag" at bounding box center [321, 110] width 62 height 29
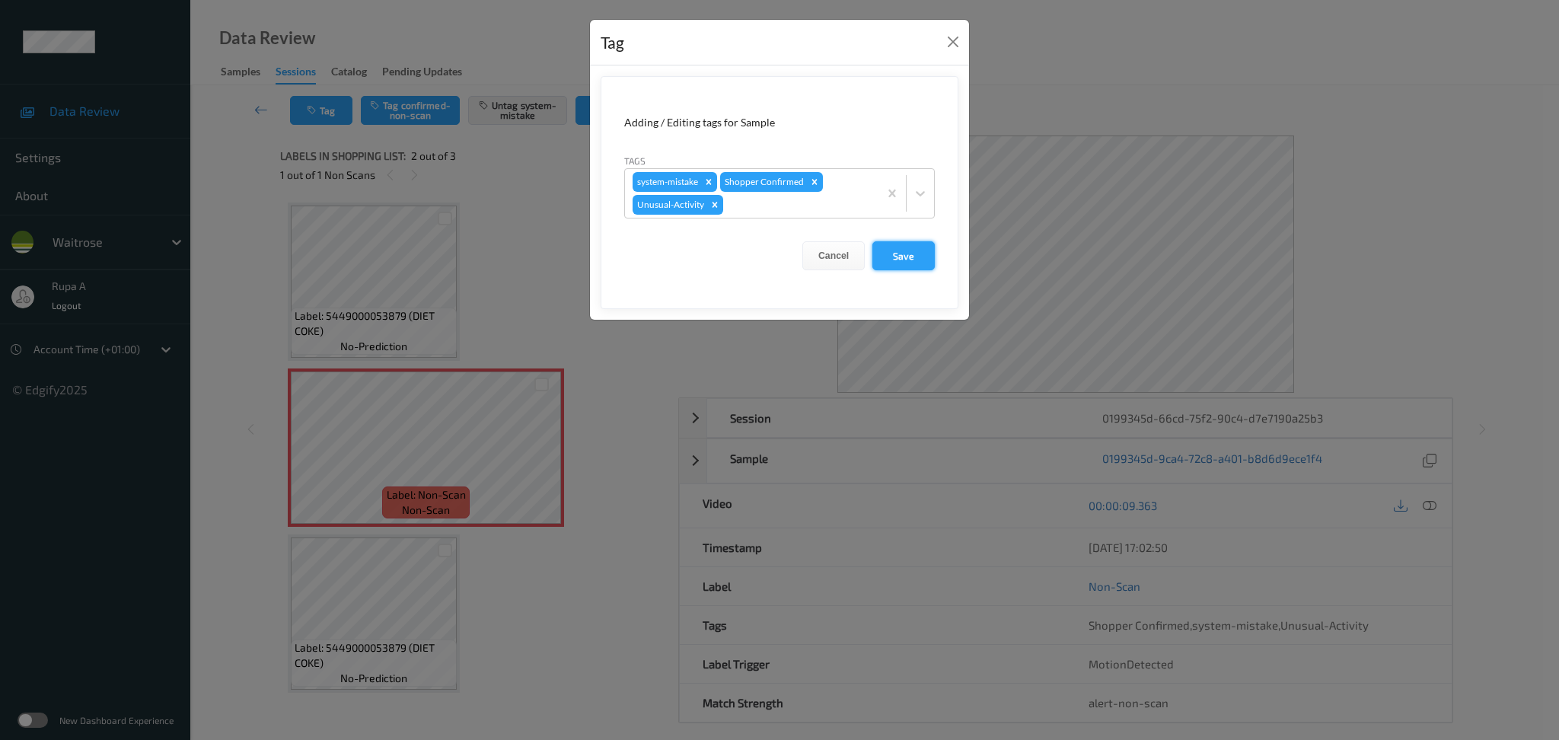
click at [901, 260] on button "Save" at bounding box center [903, 255] width 62 height 29
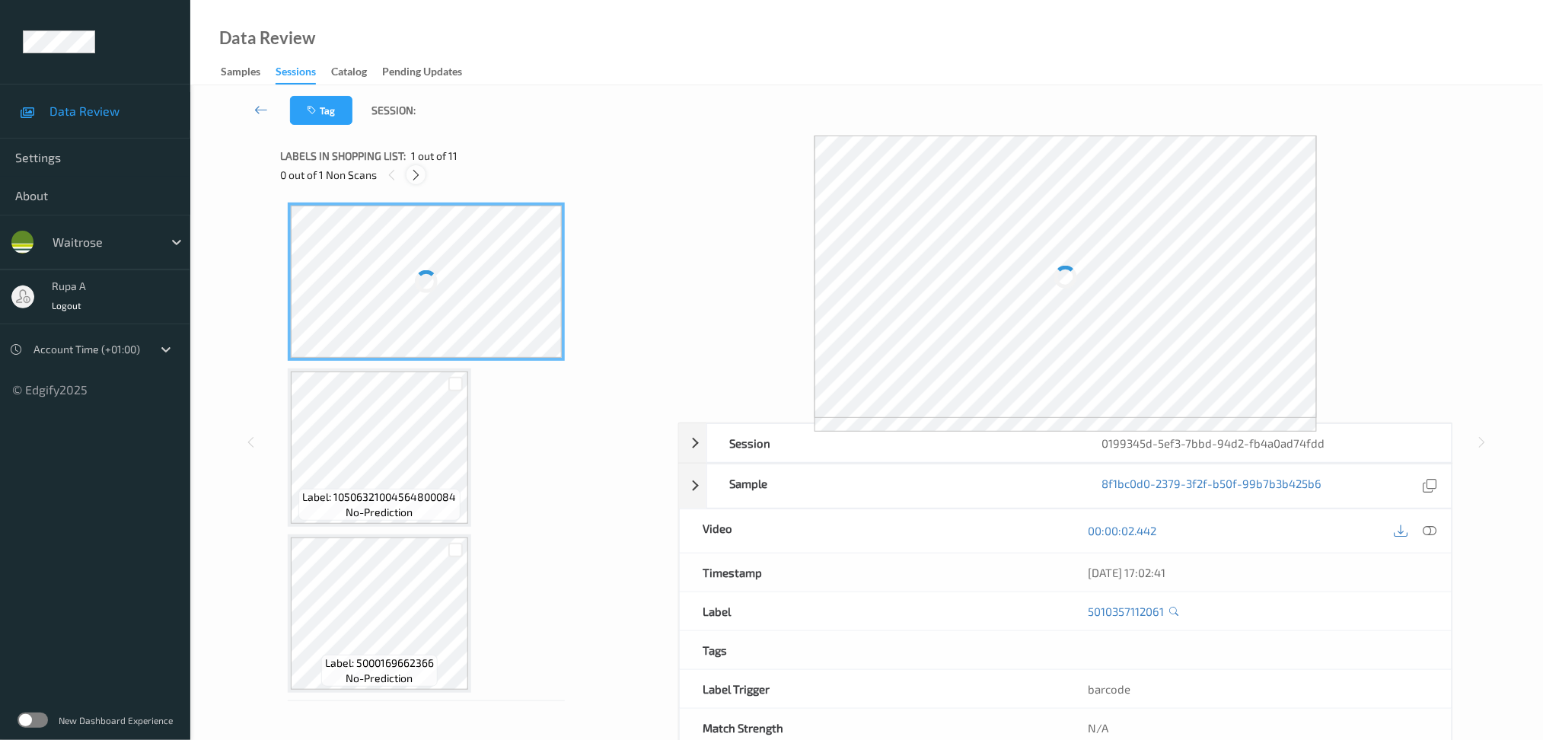
click at [417, 175] on icon at bounding box center [416, 175] width 13 height 14
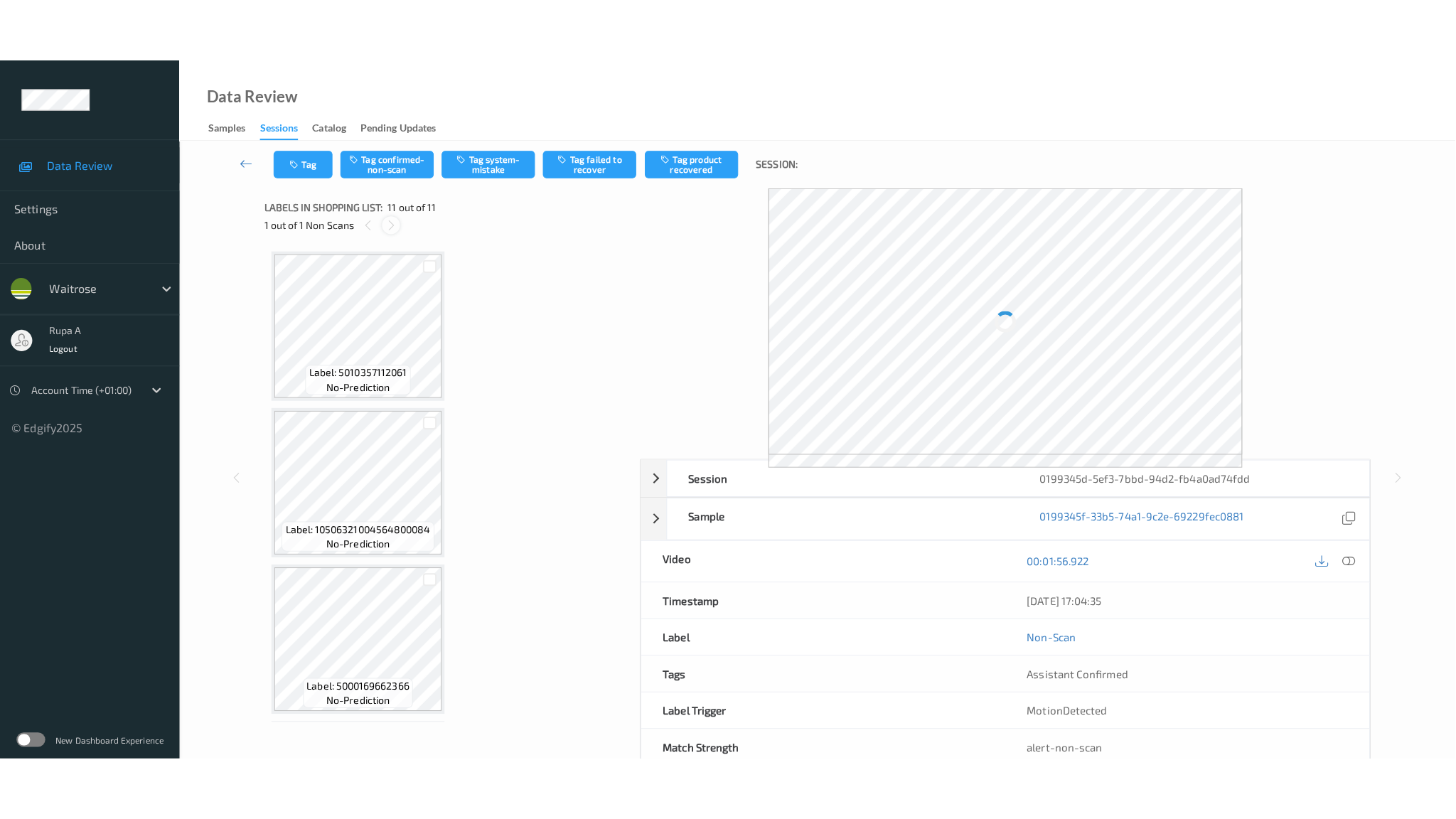
scroll to position [1225, 0]
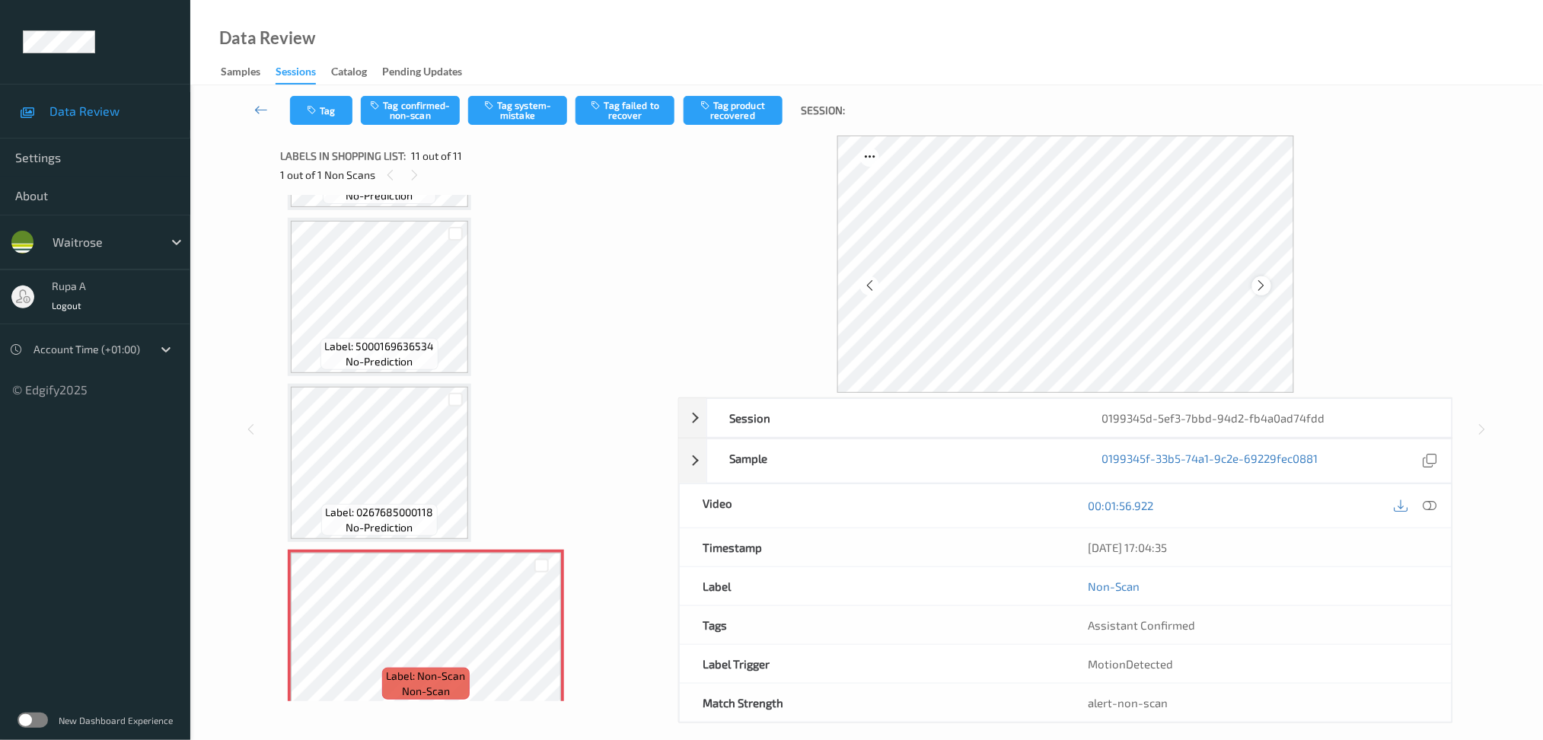
click at [1261, 281] on icon at bounding box center [1261, 286] width 13 height 14
click at [1430, 505] on icon at bounding box center [1430, 506] width 14 height 14
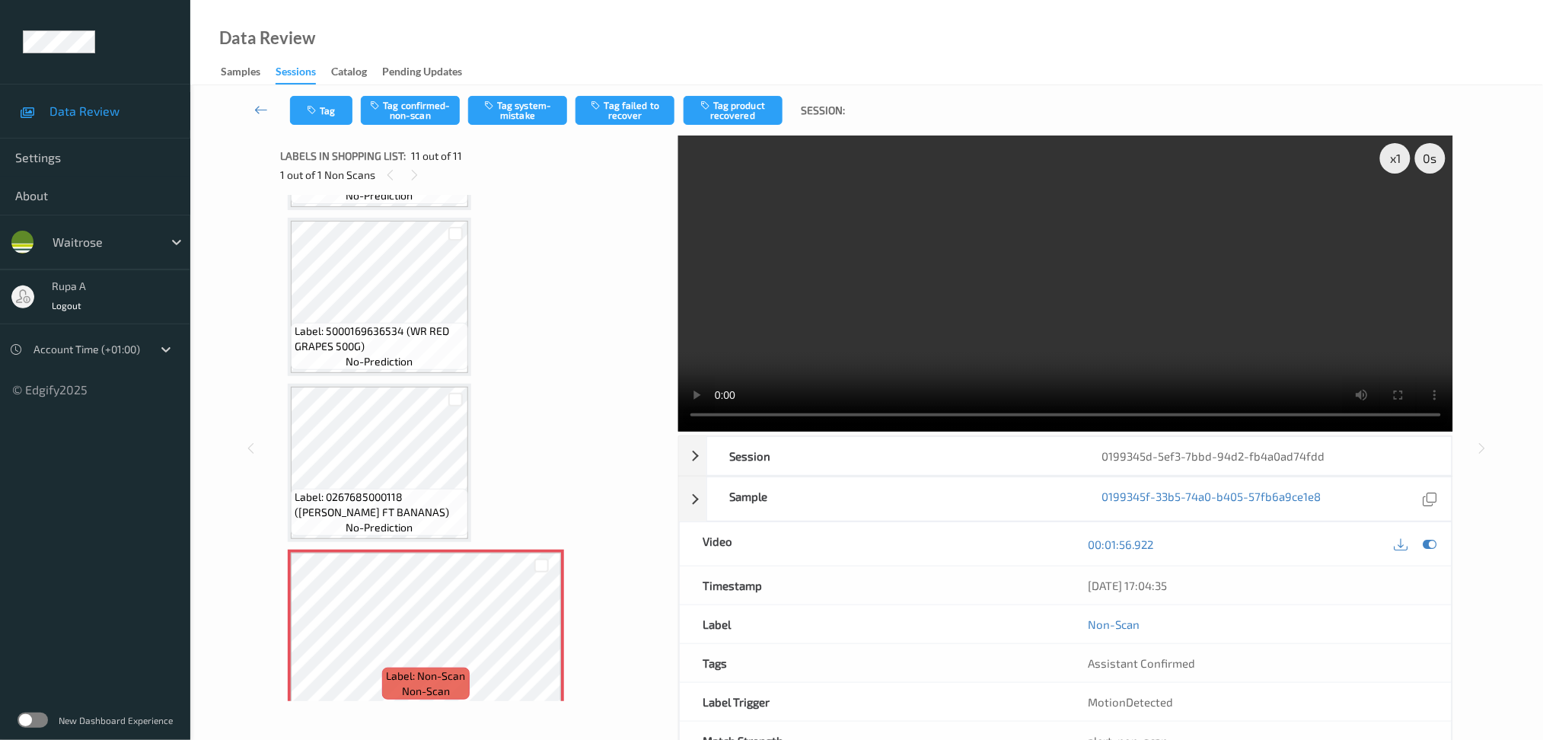
scroll to position [1176, 0]
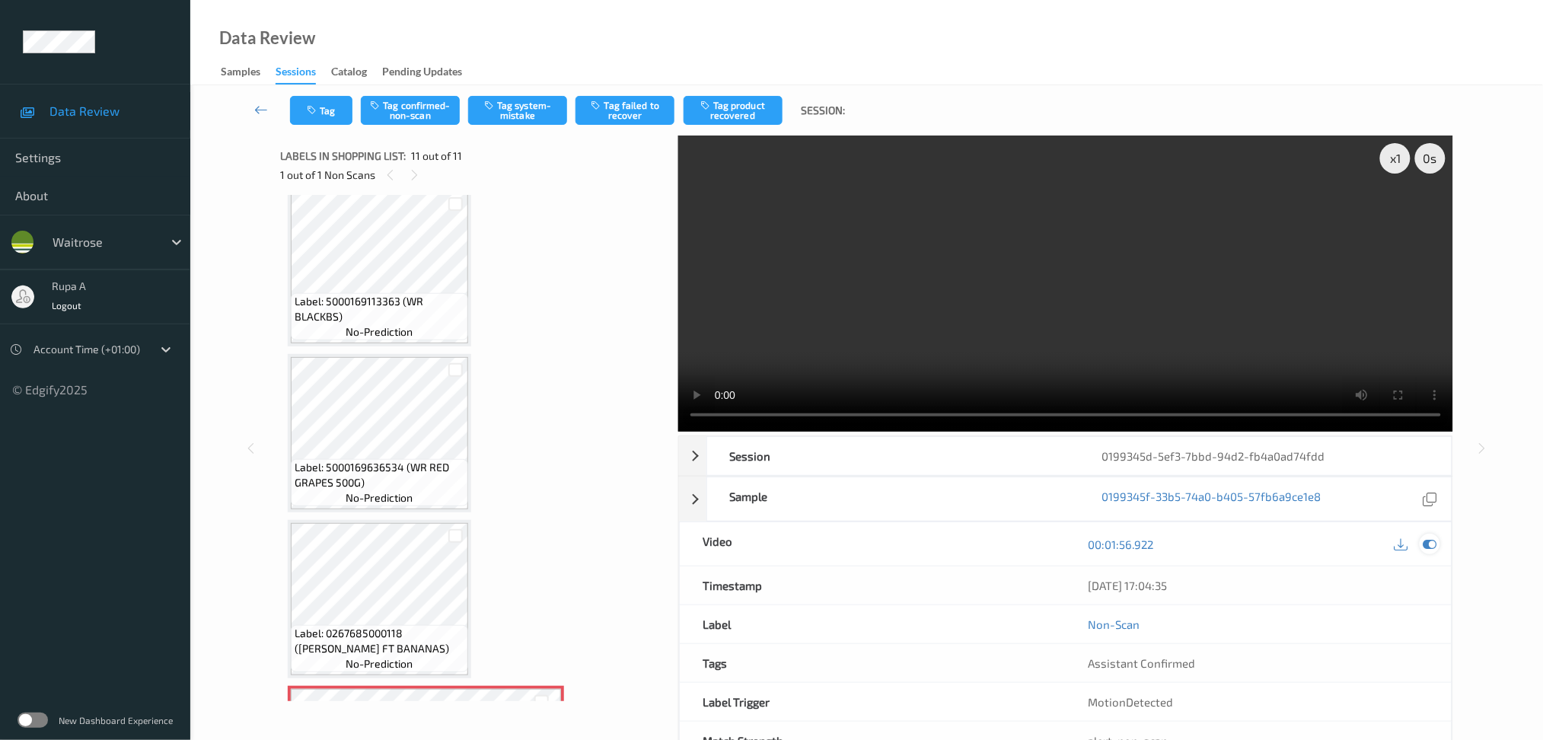
click at [1432, 547] on icon at bounding box center [1430, 544] width 14 height 14
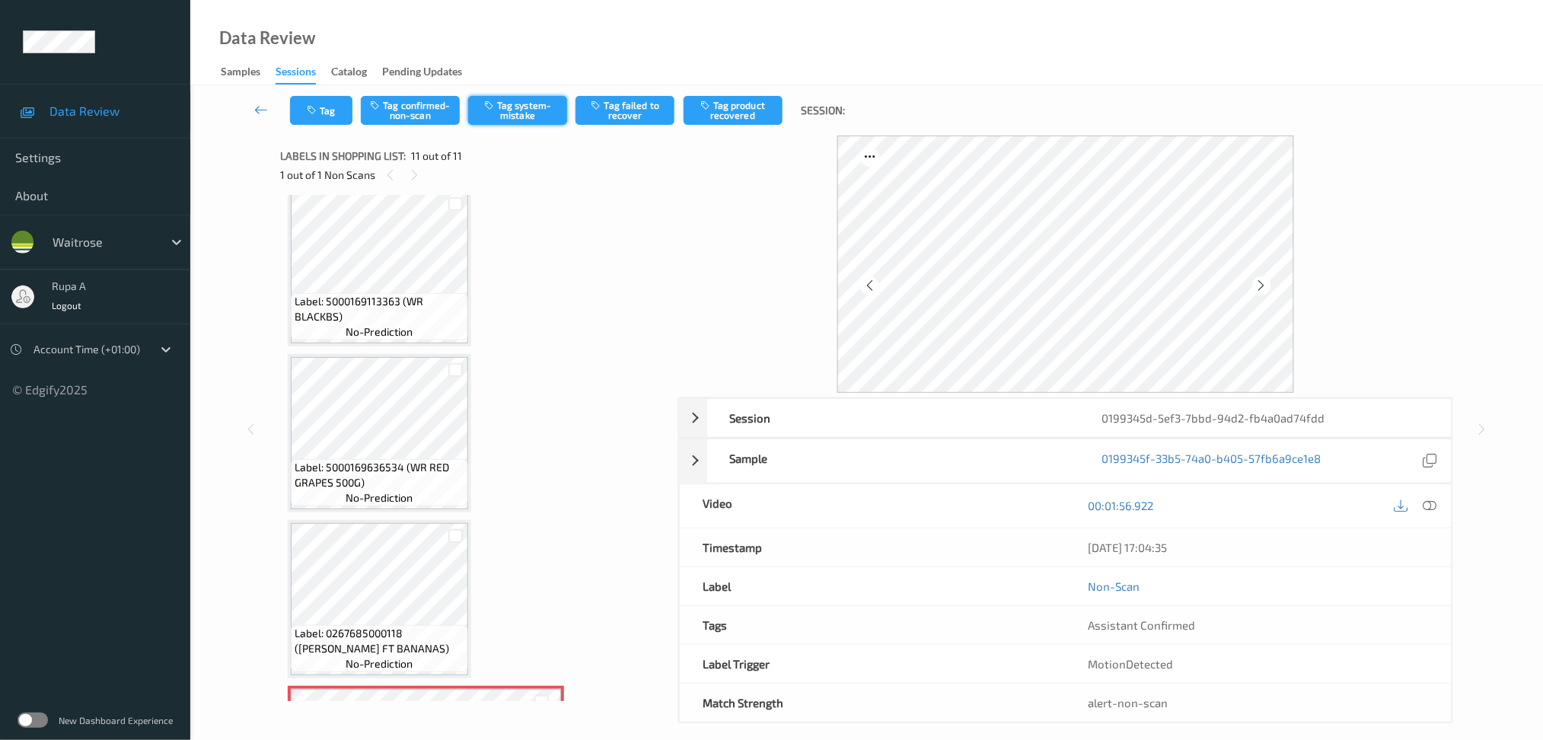
click at [526, 120] on button "Tag system-mistake" at bounding box center [517, 110] width 99 height 29
click at [342, 116] on button "Tag" at bounding box center [321, 110] width 62 height 29
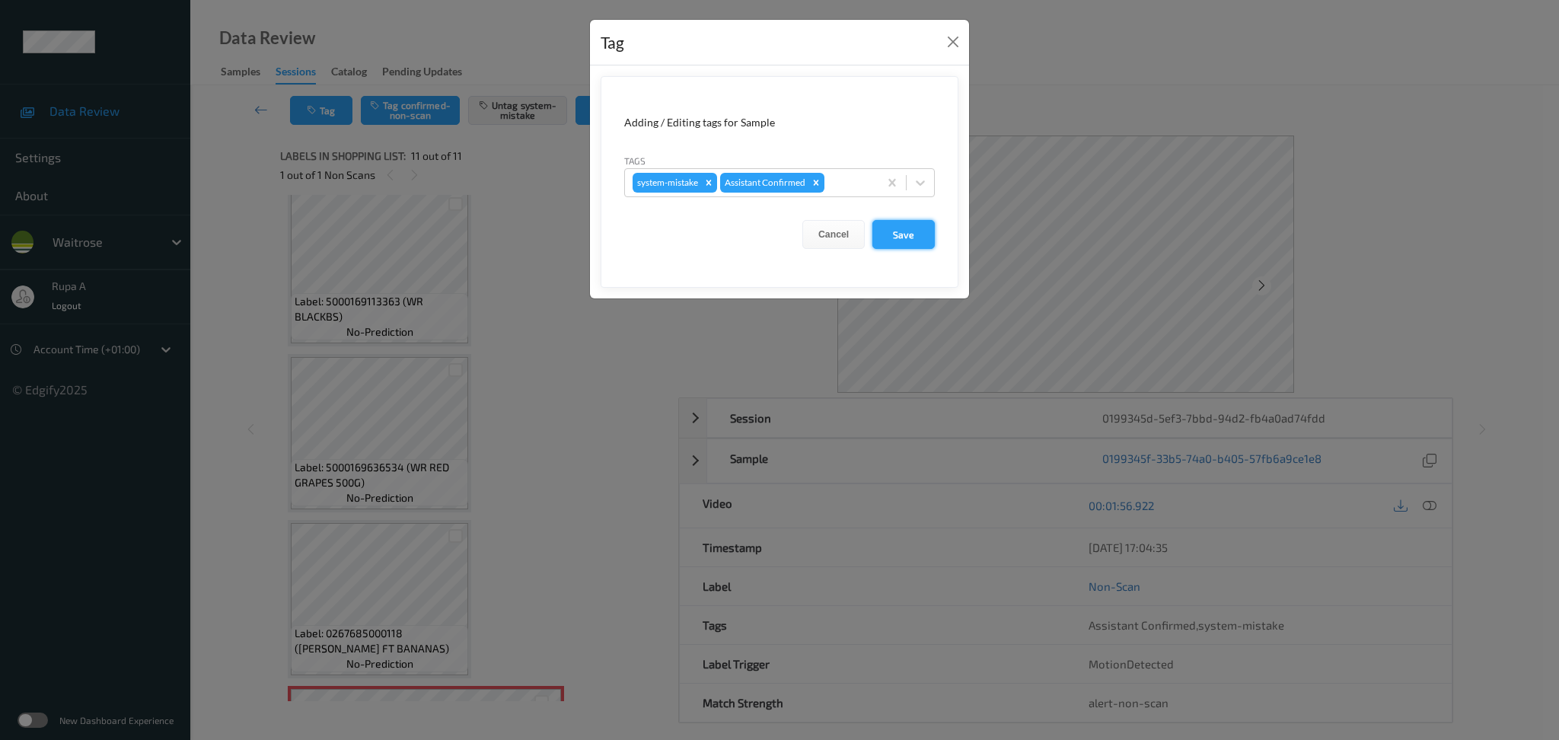
click at [917, 242] on button "Save" at bounding box center [903, 234] width 62 height 29
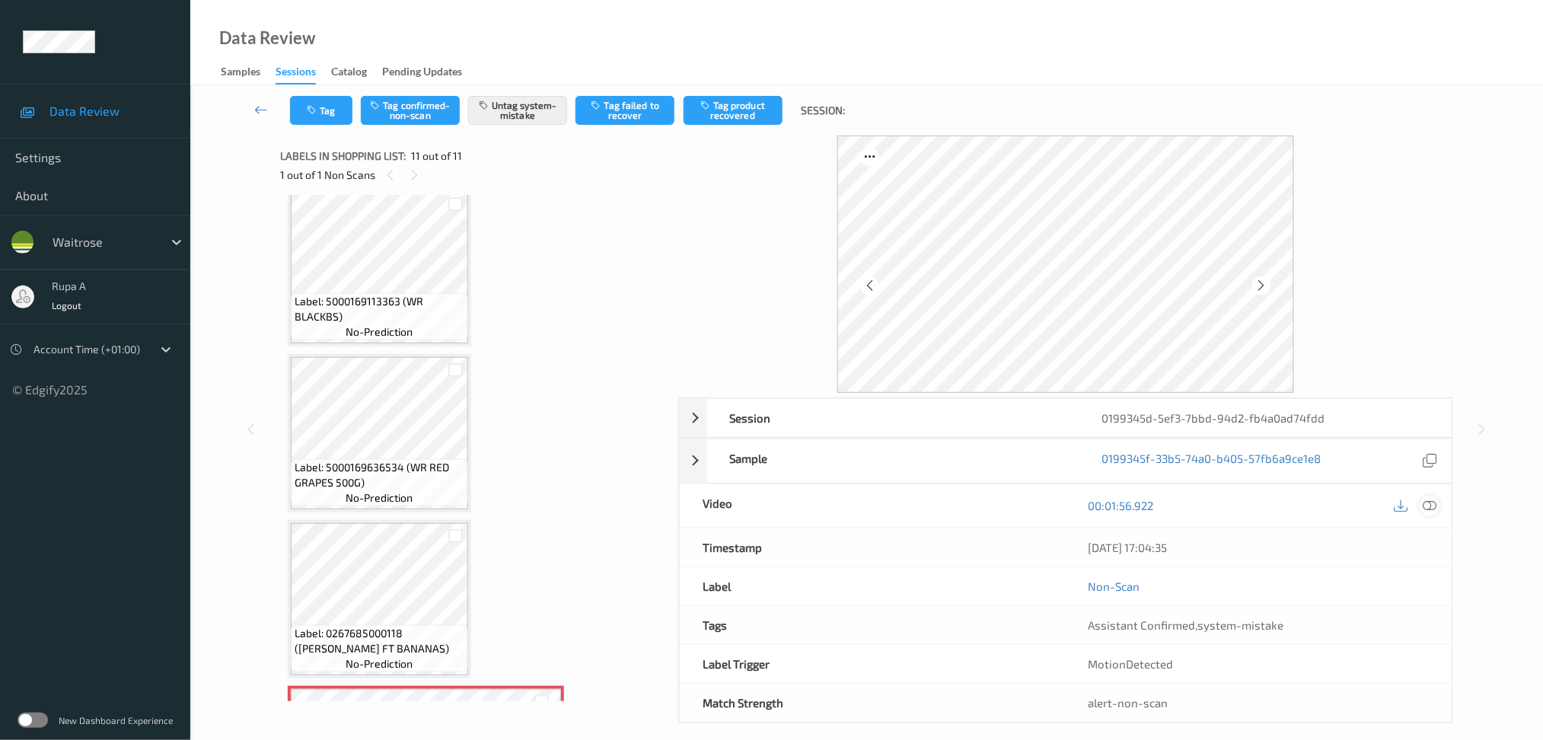
click at [1434, 509] on icon at bounding box center [1430, 506] width 14 height 14
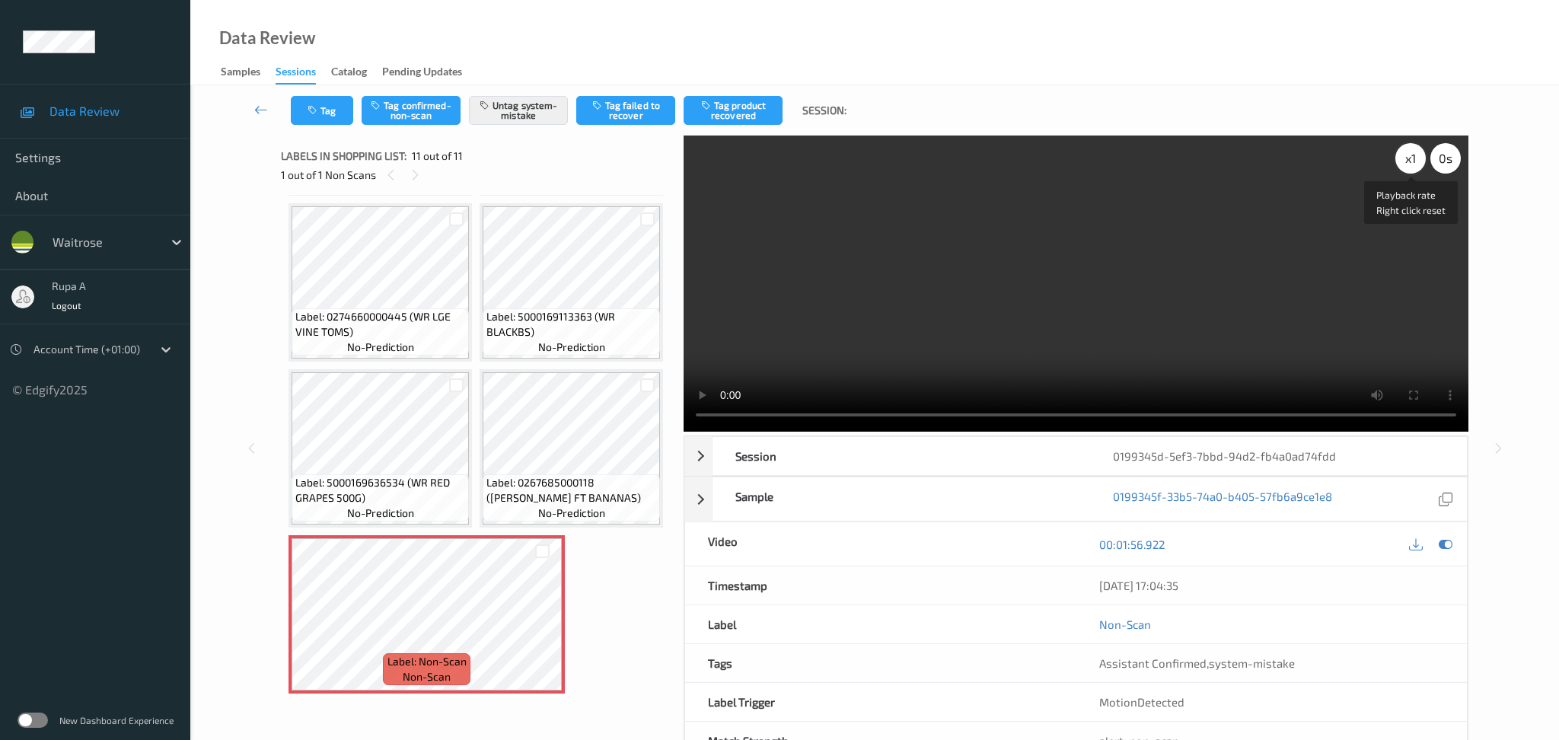
click at [1415, 162] on div "x 1" at bounding box center [1410, 158] width 30 height 30
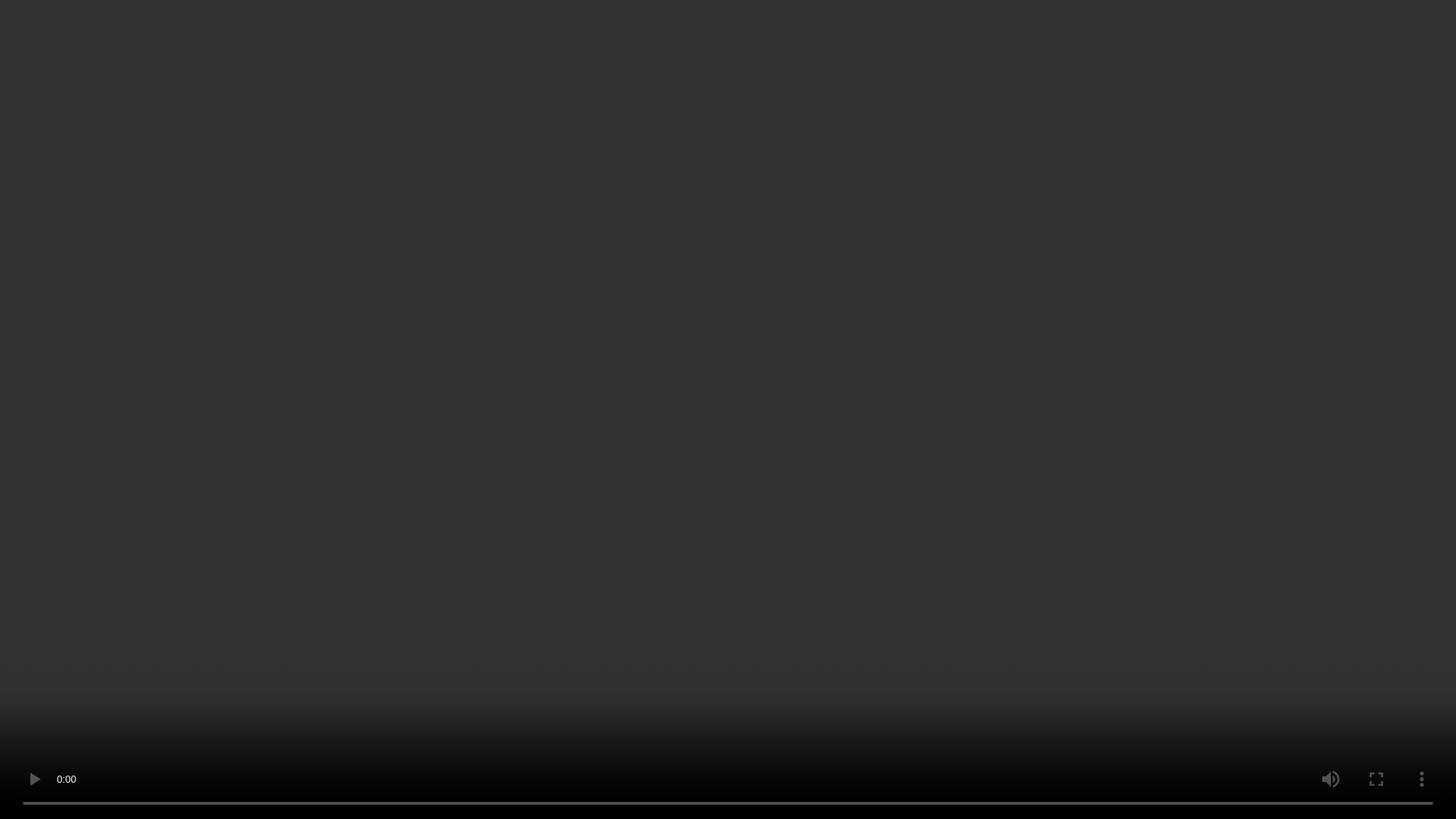
click at [1279, 657] on video at bounding box center [728, 409] width 1456 height 819
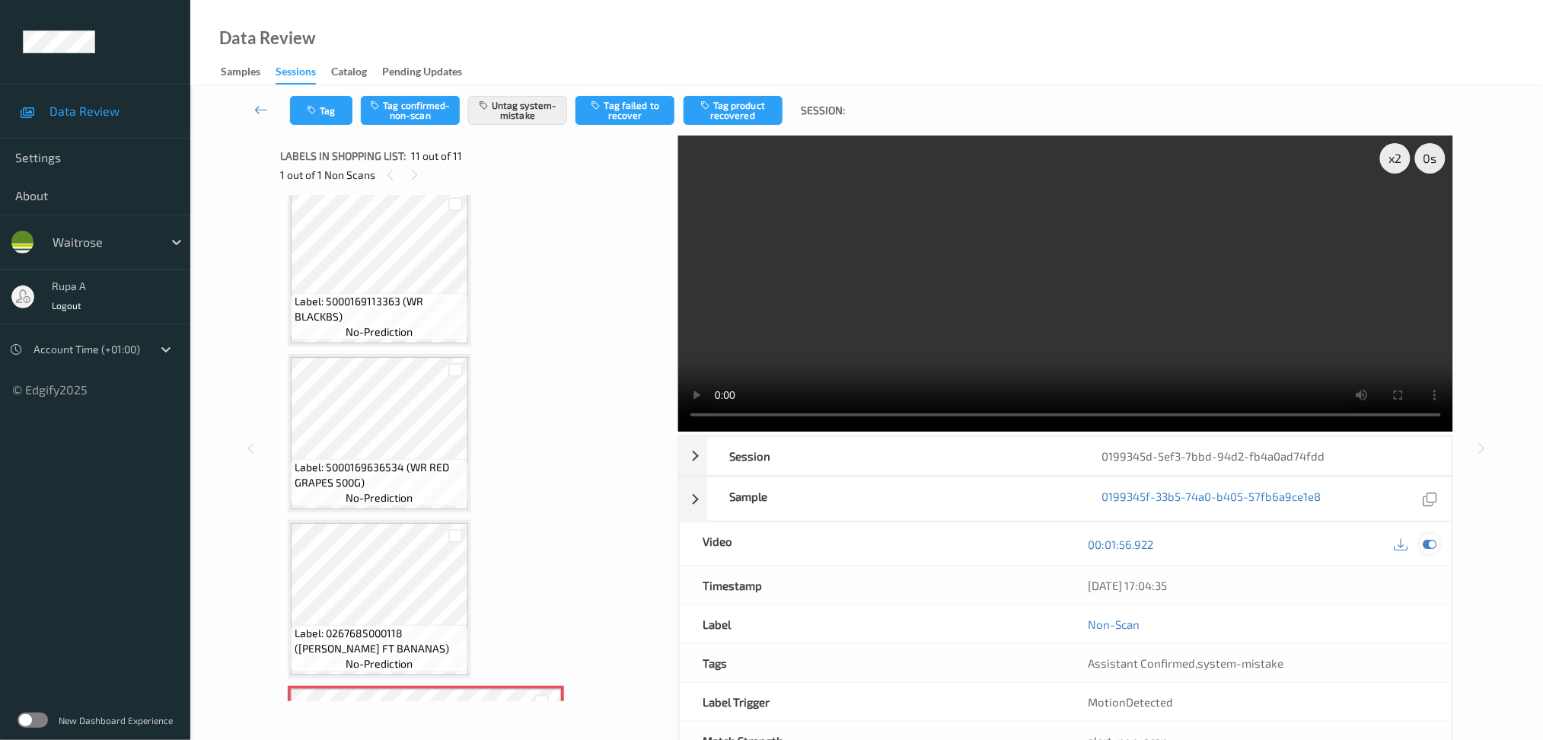
click at [1433, 544] on icon at bounding box center [1430, 544] width 14 height 14
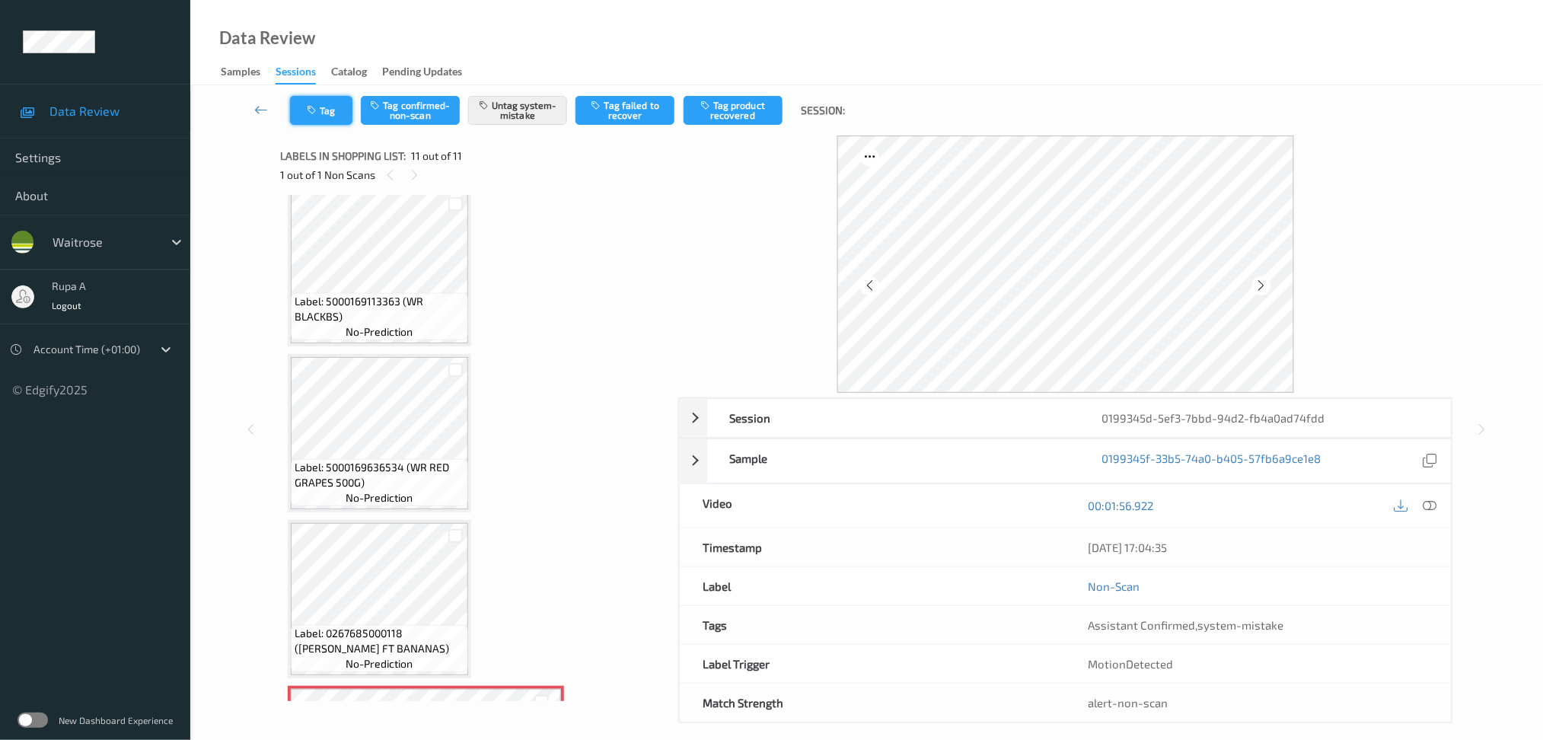
click at [317, 110] on icon "button" at bounding box center [313, 110] width 13 height 11
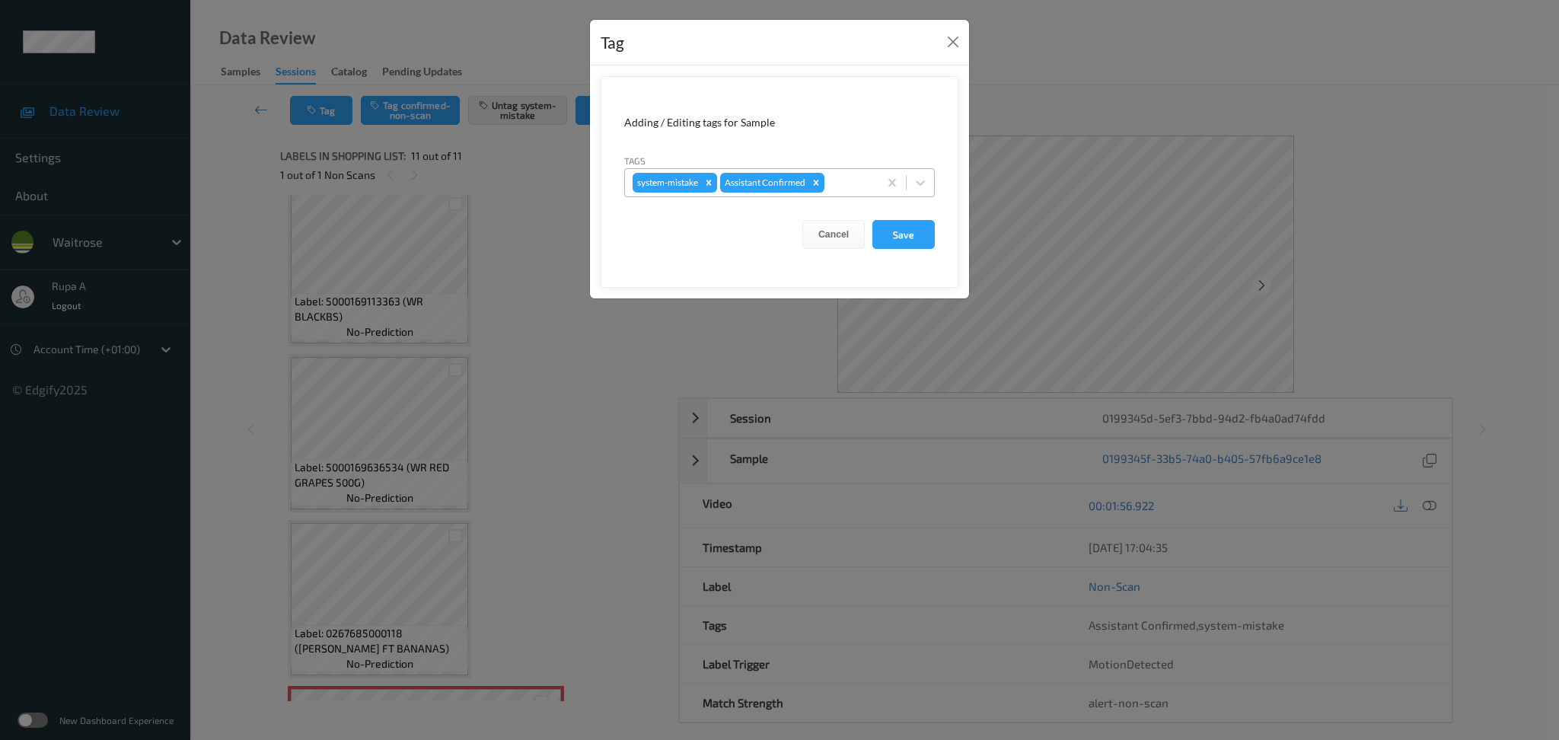
click at [859, 186] on div at bounding box center [848, 183] width 43 height 18
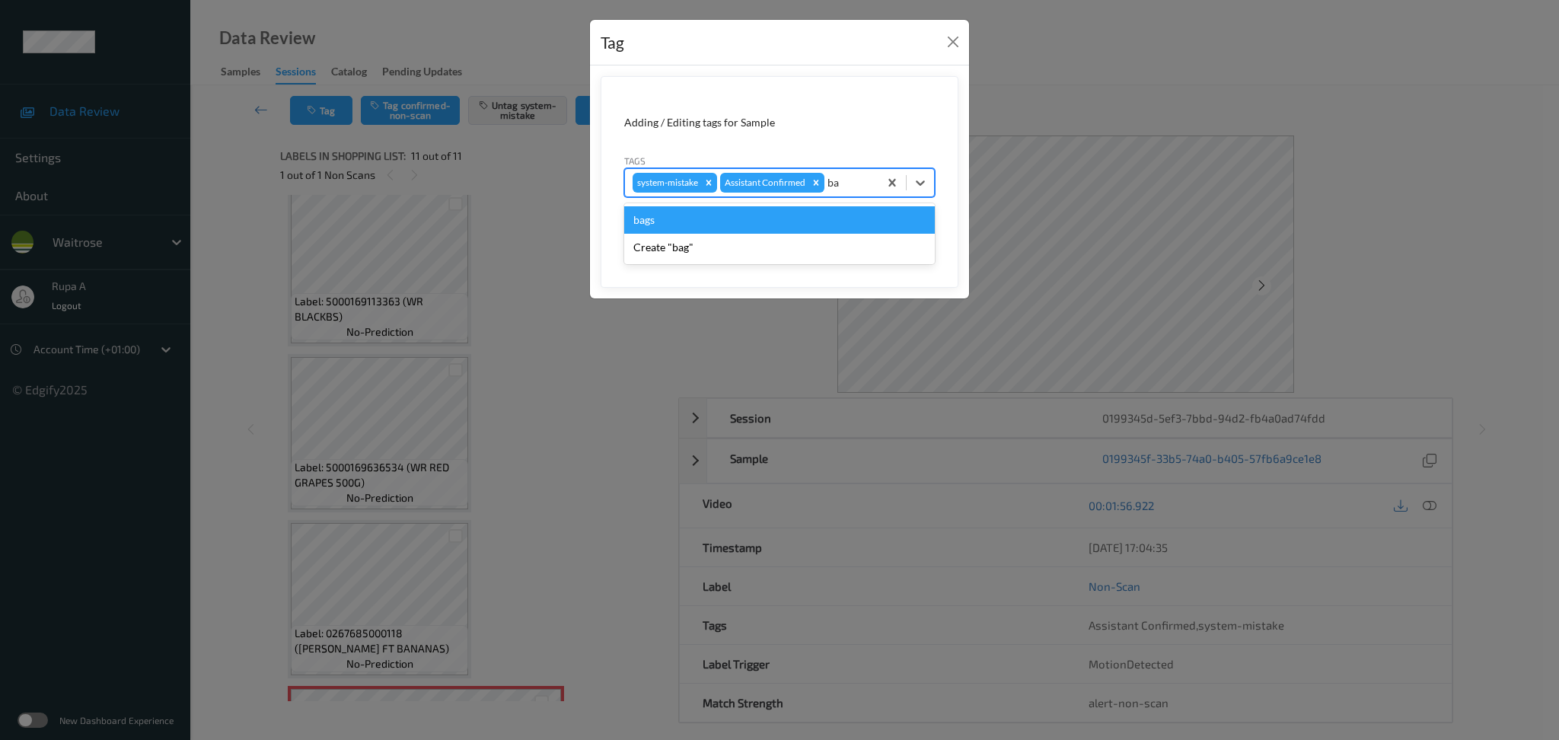
type input "bag"
click at [699, 221] on div "bags" at bounding box center [779, 219] width 311 height 27
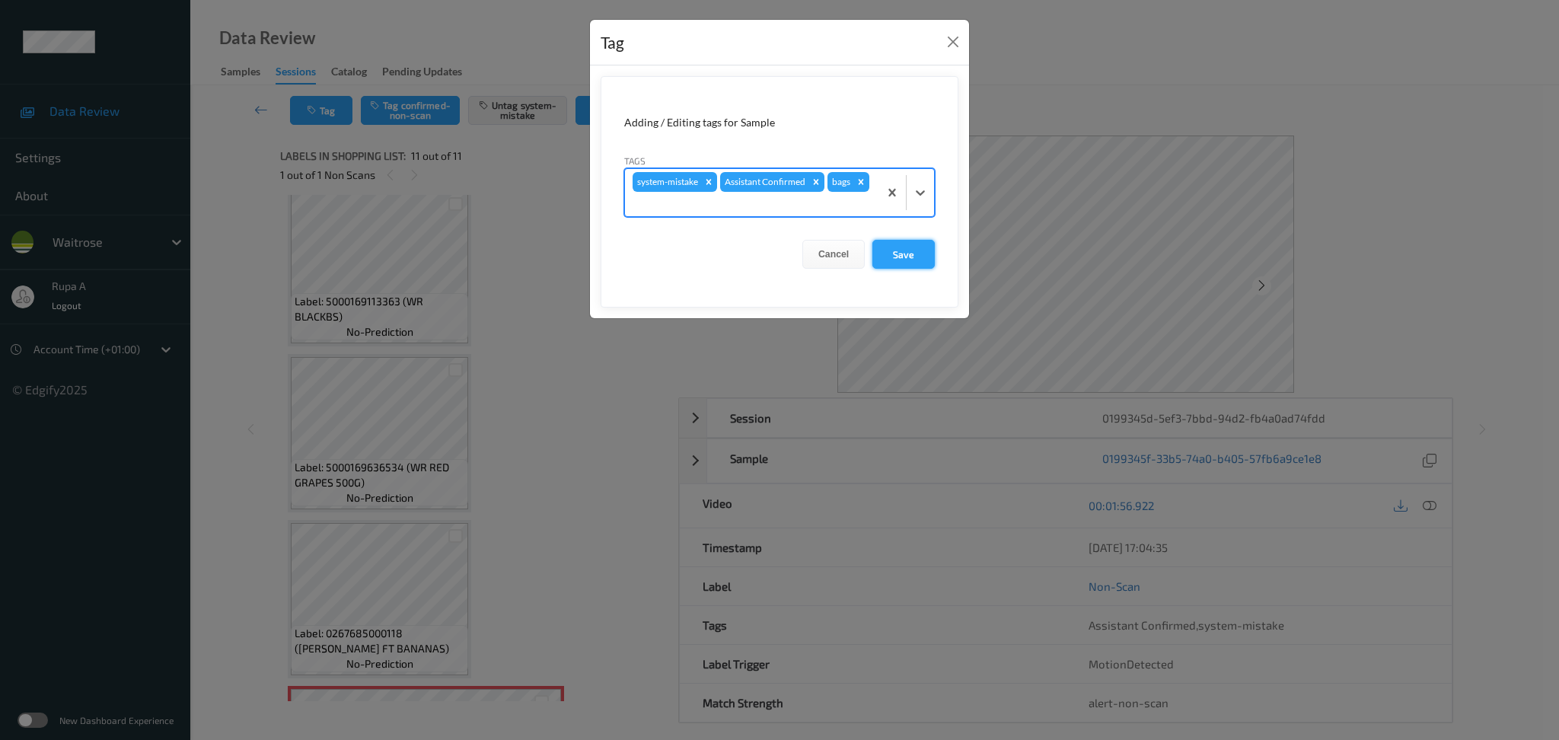
click at [919, 253] on button "Save" at bounding box center [903, 254] width 62 height 29
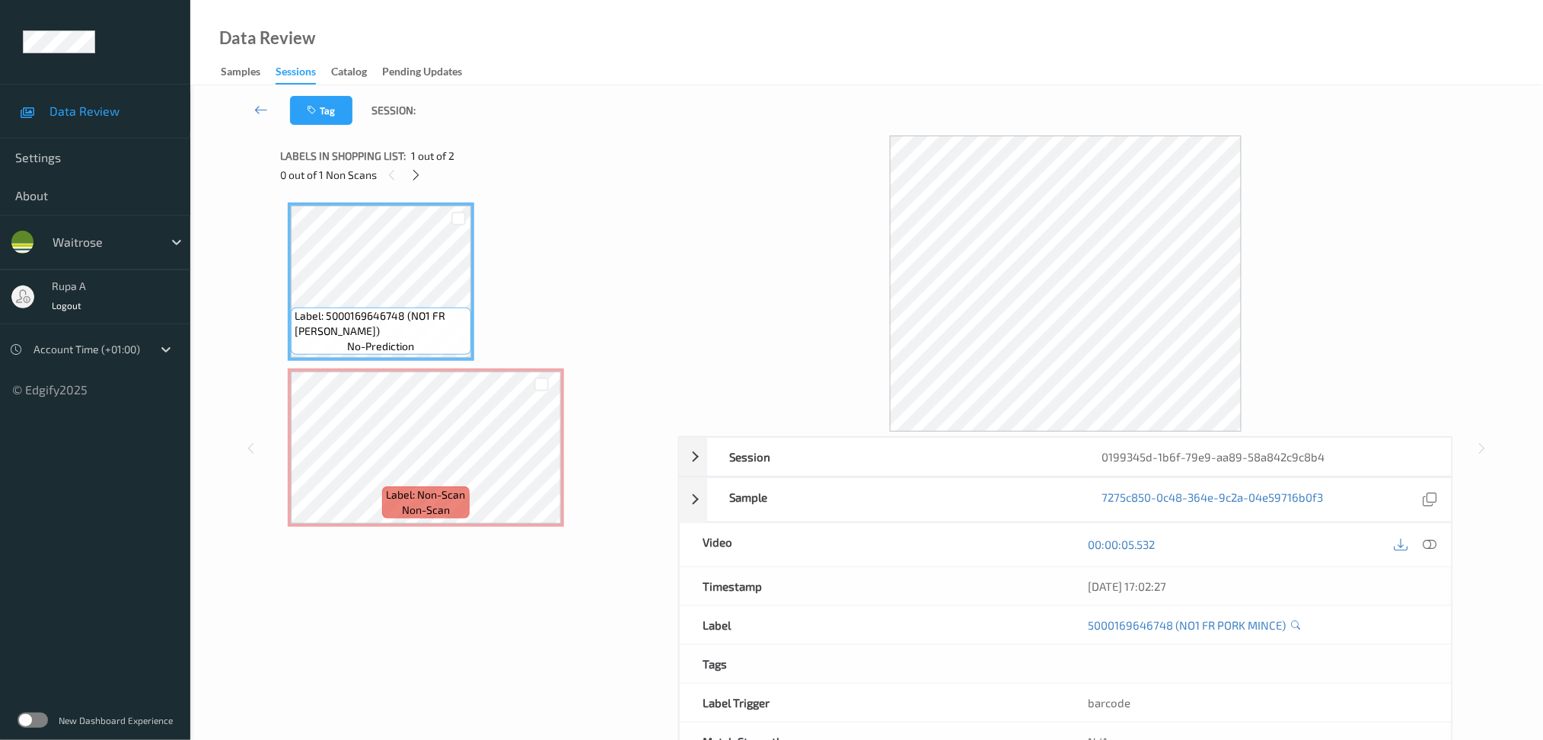
click at [525, 231] on div "Label: 5000169646748 (NO1 FR PORK MINCE) no-prediction Label: Non-Scan non-scan…" at bounding box center [474, 364] width 372 height 324
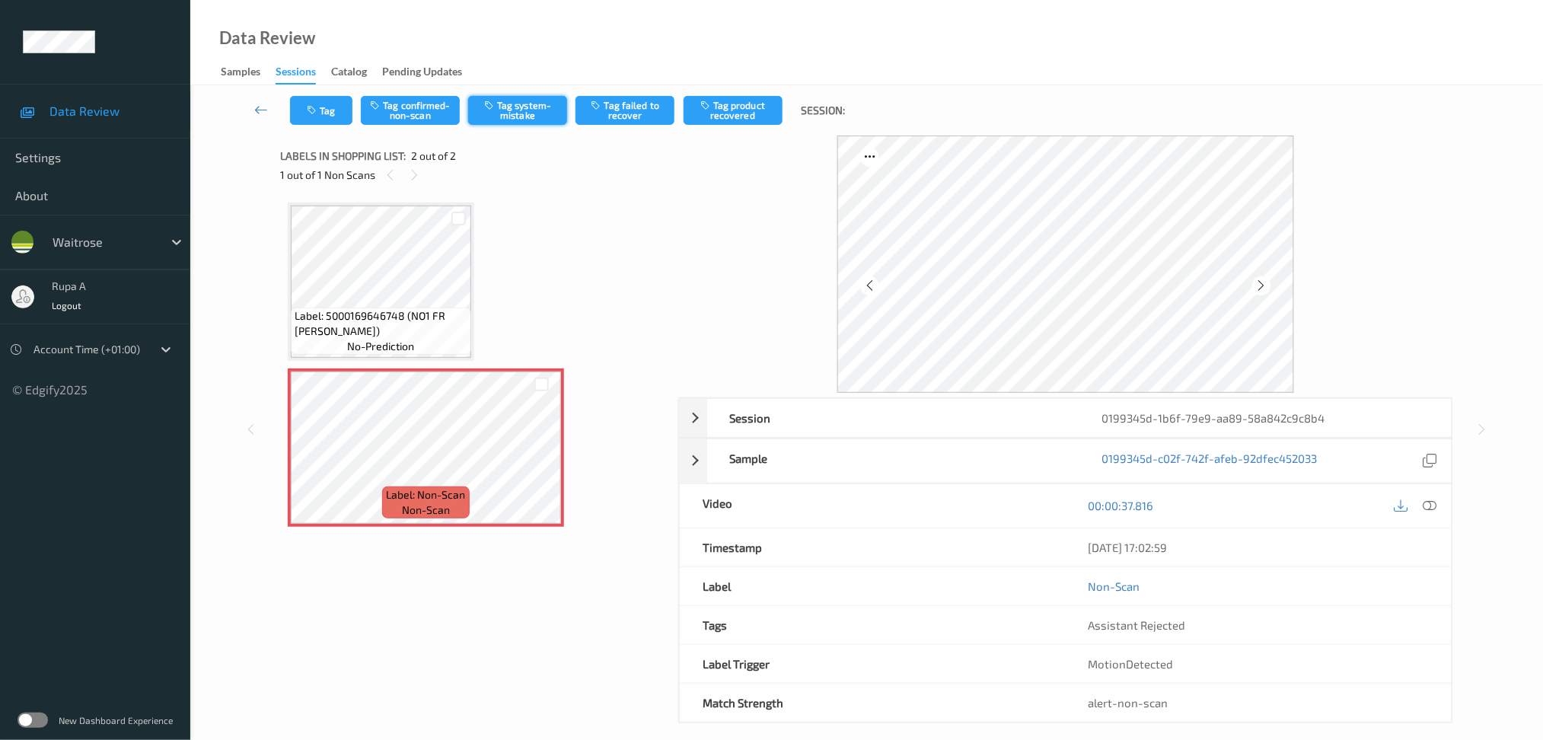
click at [518, 111] on button "Tag system-mistake" at bounding box center [517, 110] width 99 height 29
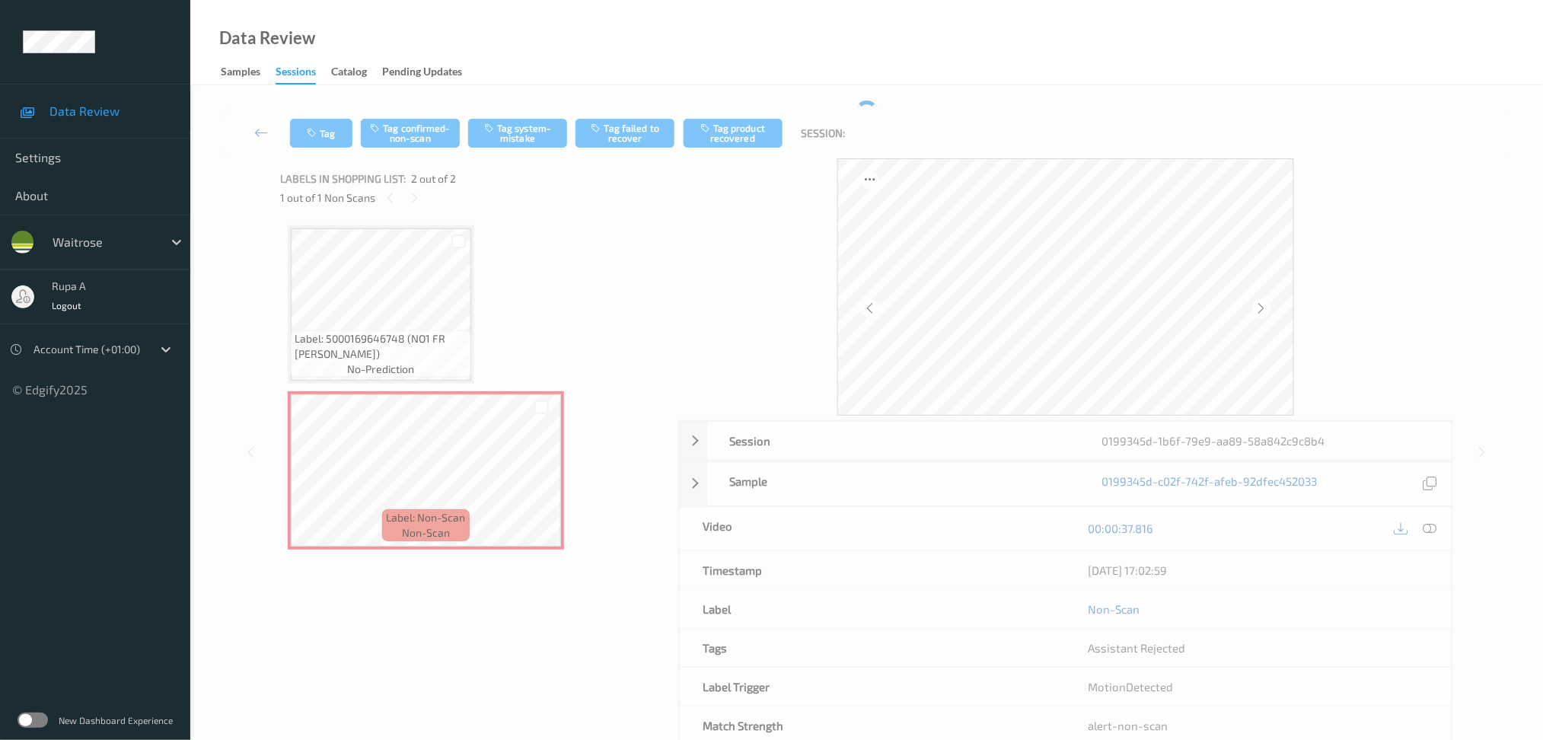
click at [519, 115] on div "Tag Tag confirmed-non-scan Tag system-mistake Tag failed to recover Tag product…" at bounding box center [867, 133] width 1290 height 50
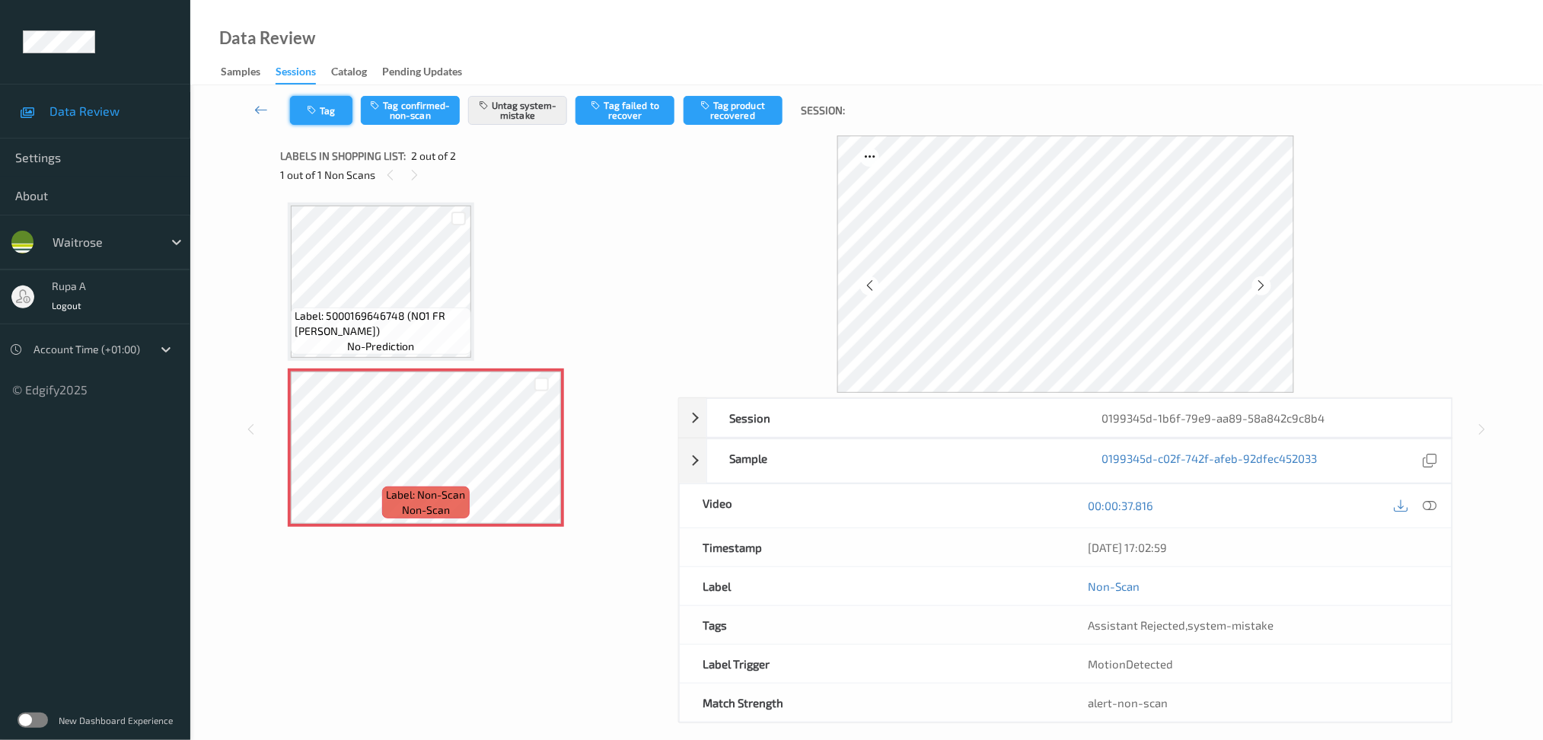
click at [335, 116] on button "Tag" at bounding box center [321, 110] width 62 height 29
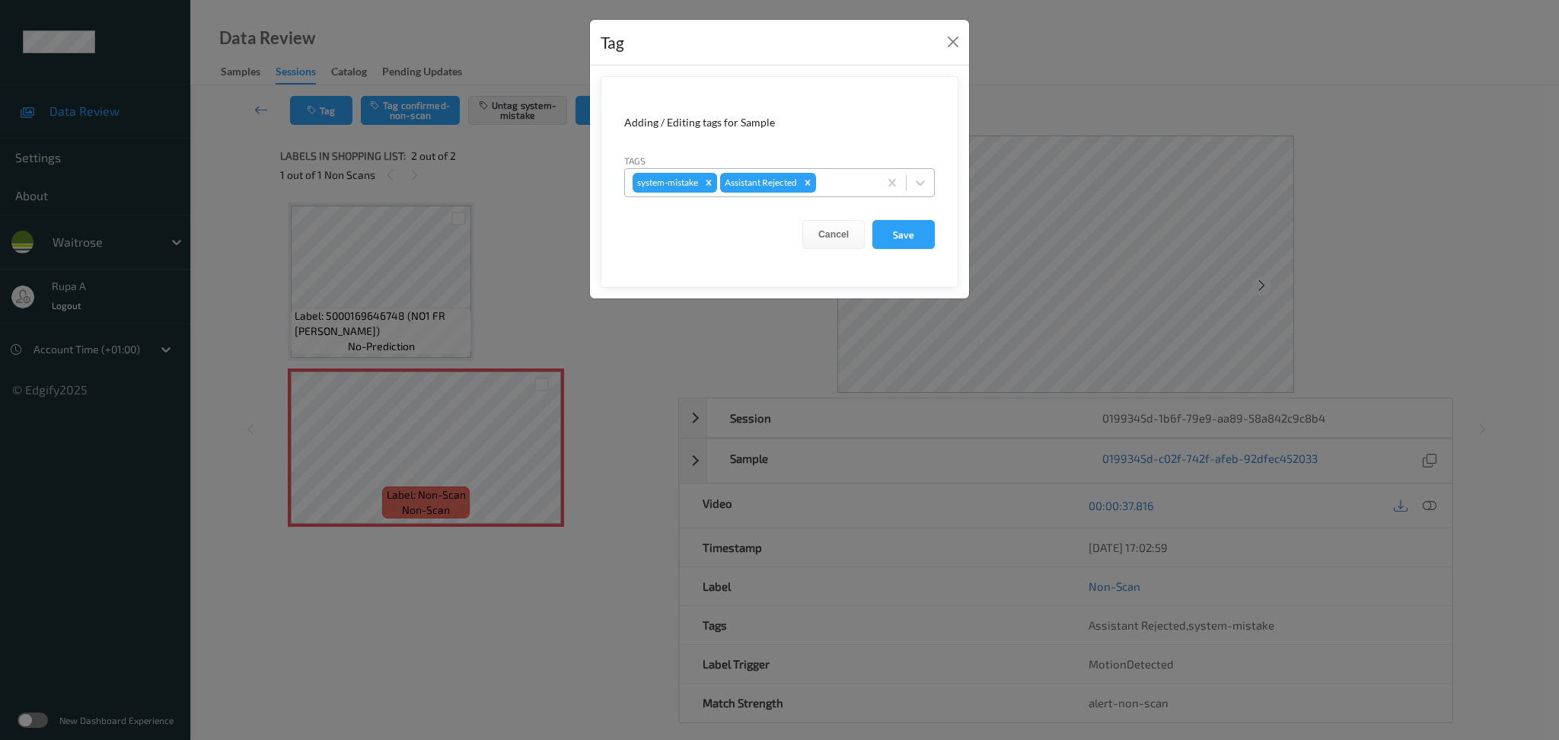
click at [875, 184] on div "system-mistake Assistant Rejected" at bounding box center [751, 183] width 253 height 26
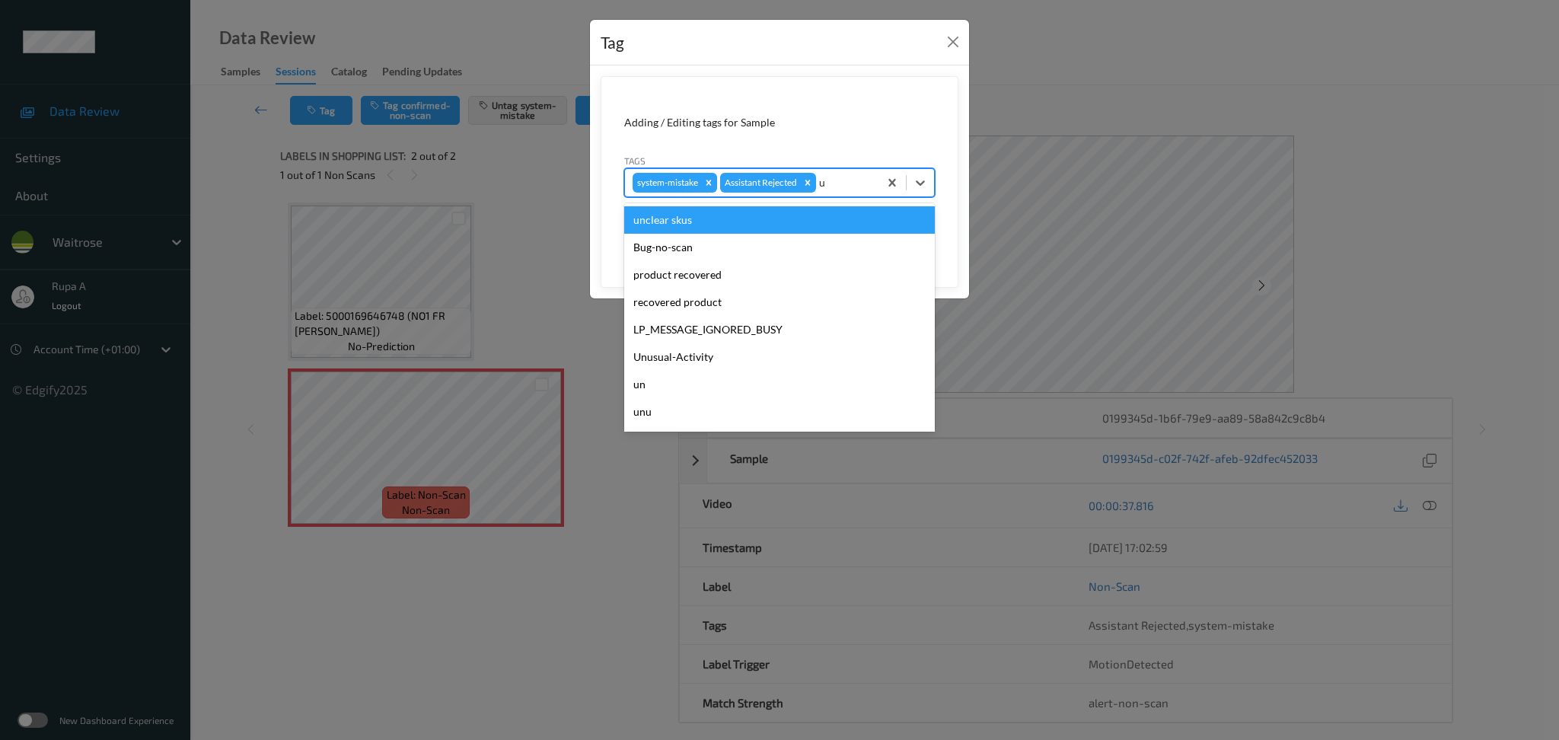
type input "un"
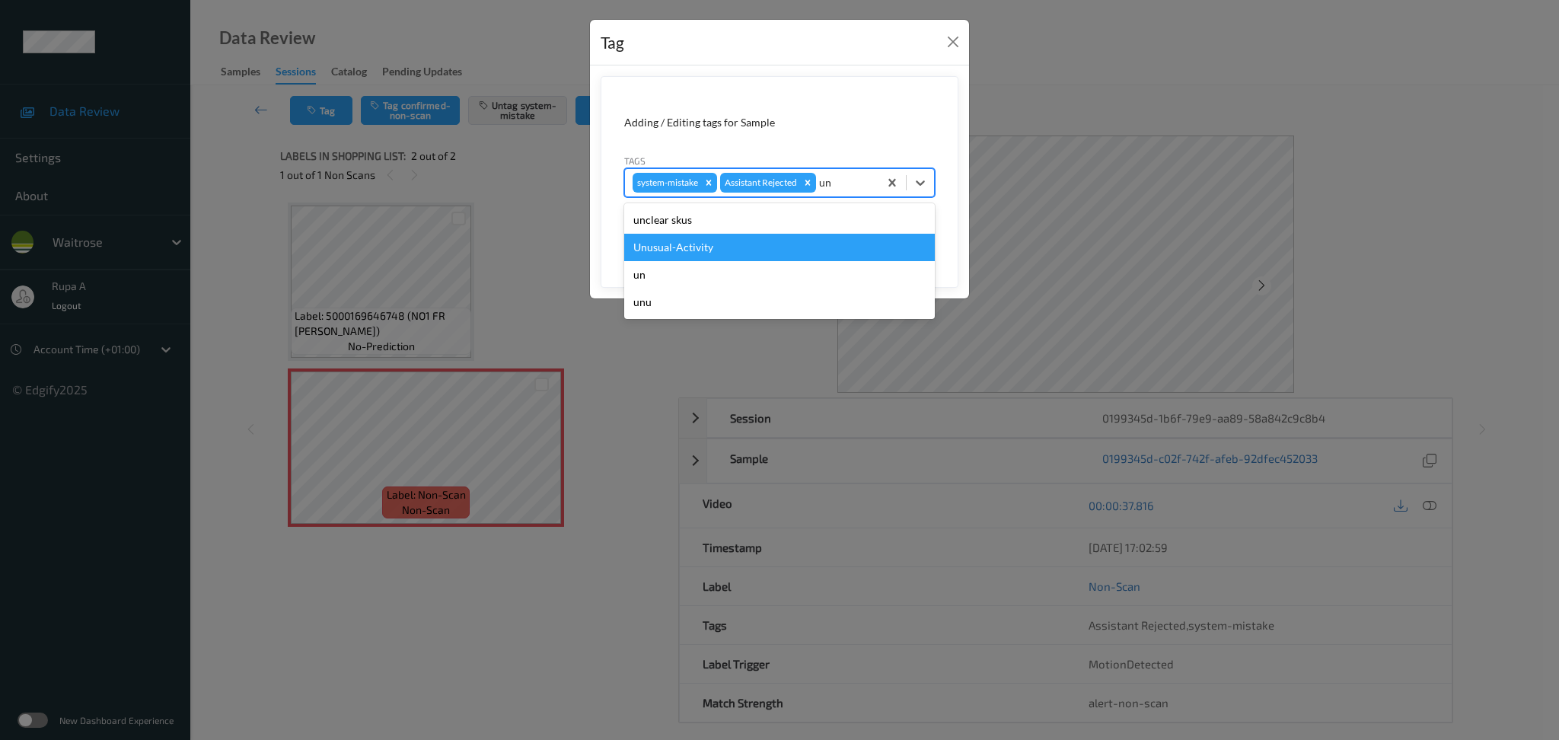
click at [770, 241] on div "Unusual-Activity" at bounding box center [779, 247] width 311 height 27
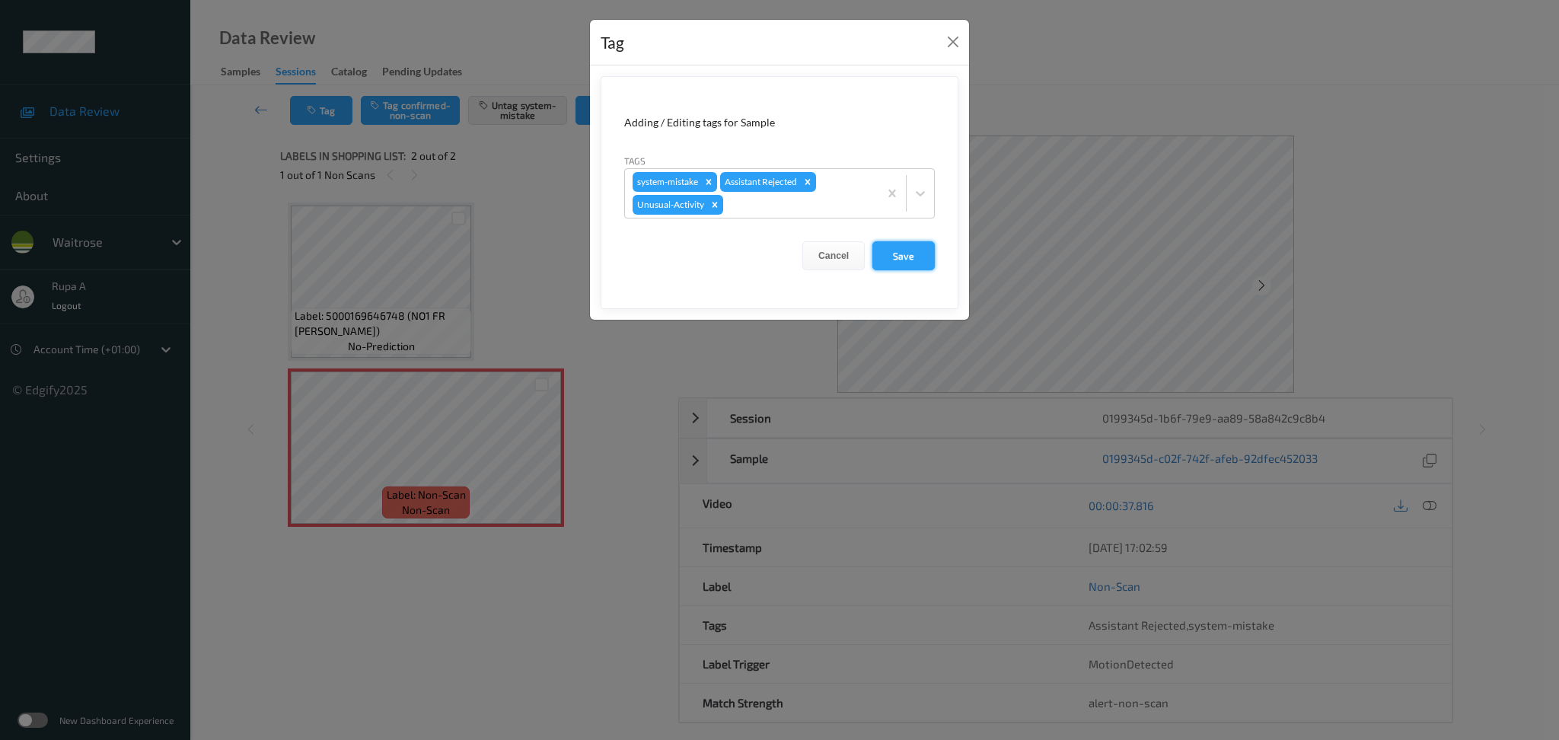
click at [905, 257] on button "Save" at bounding box center [903, 255] width 62 height 29
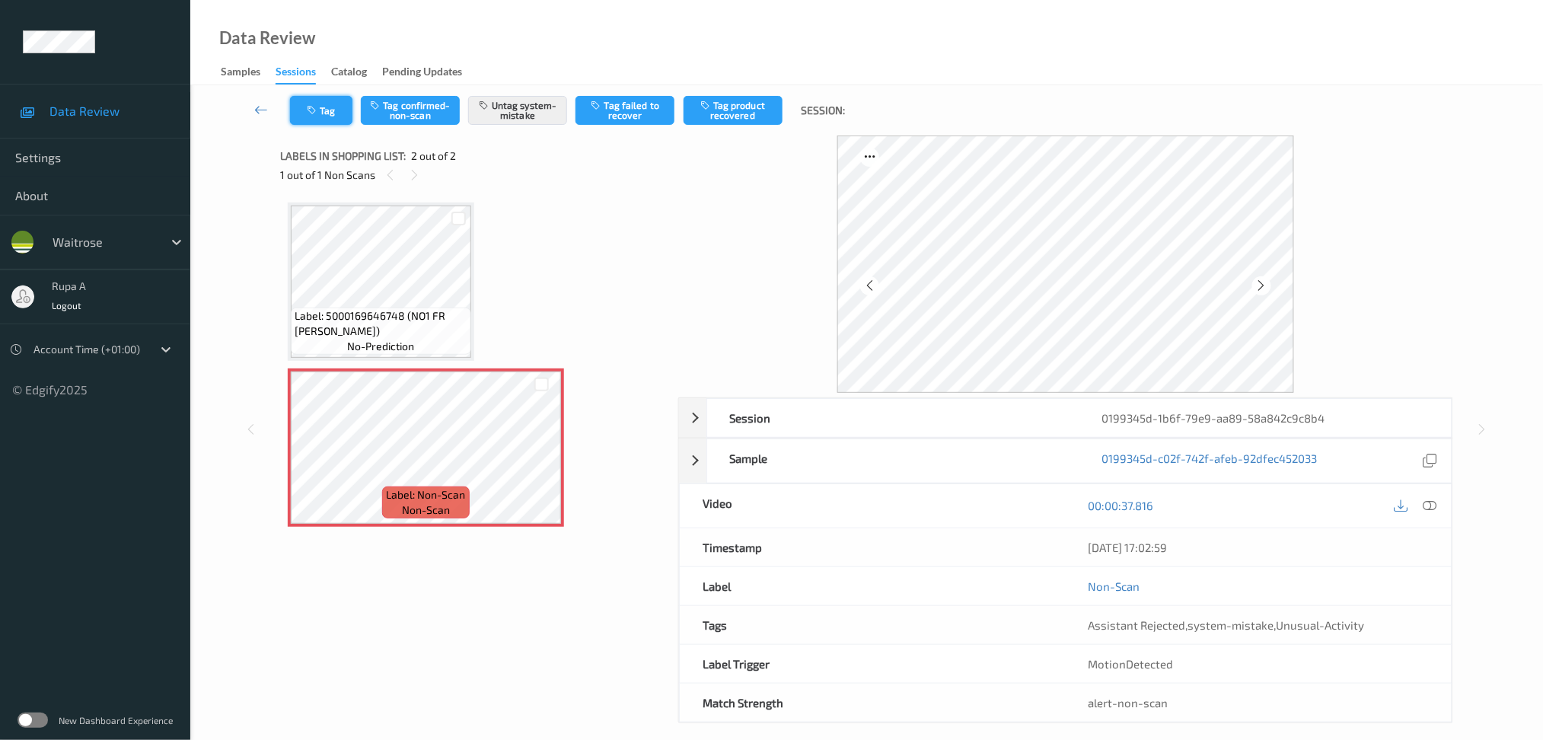
click at [308, 98] on button "Tag" at bounding box center [321, 110] width 62 height 29
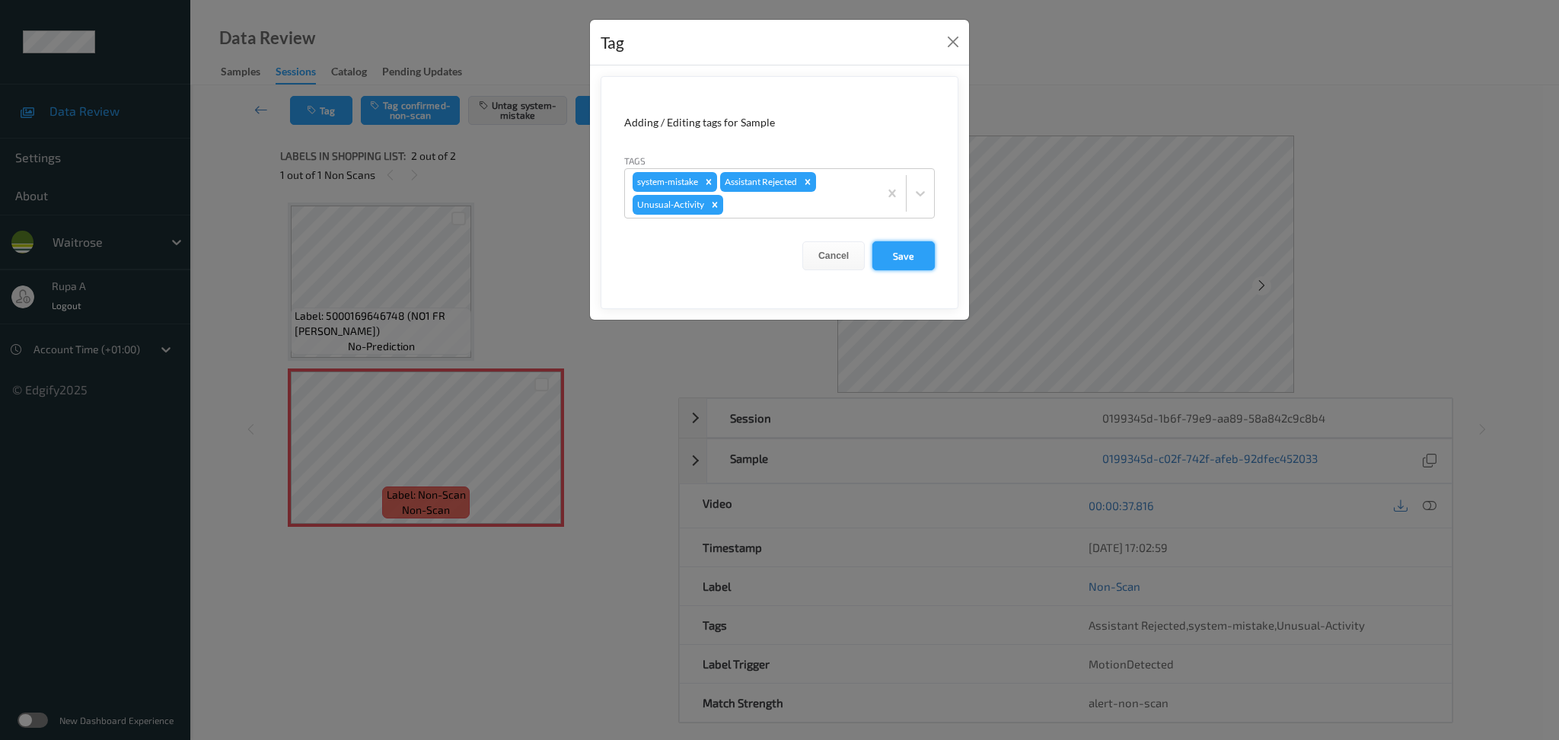
click at [918, 260] on button "Save" at bounding box center [903, 255] width 62 height 29
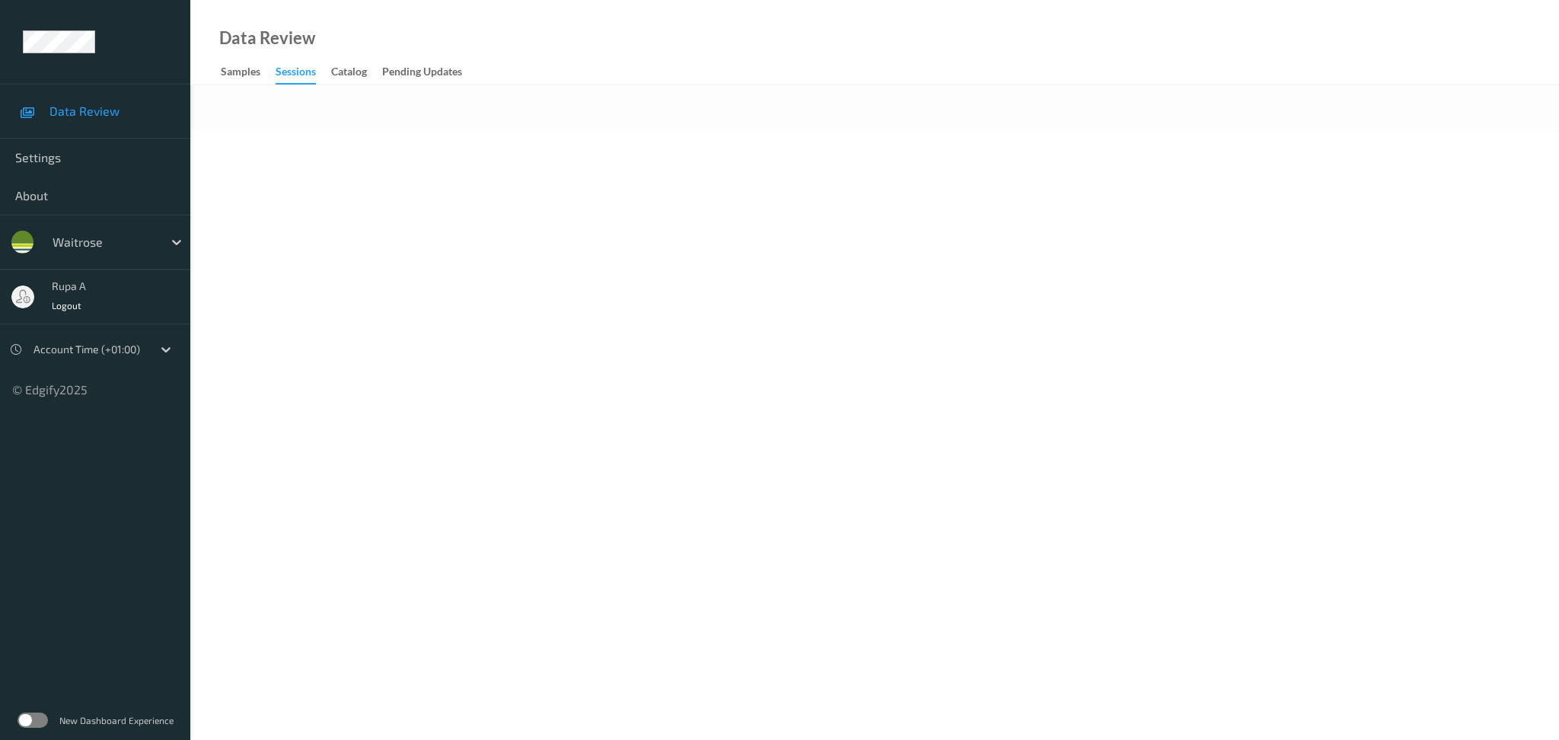
click at [574, 348] on body "Data Review Settings About waitrose rupa a Logout Account Time (+01:00) © Edgif…" at bounding box center [779, 370] width 1559 height 740
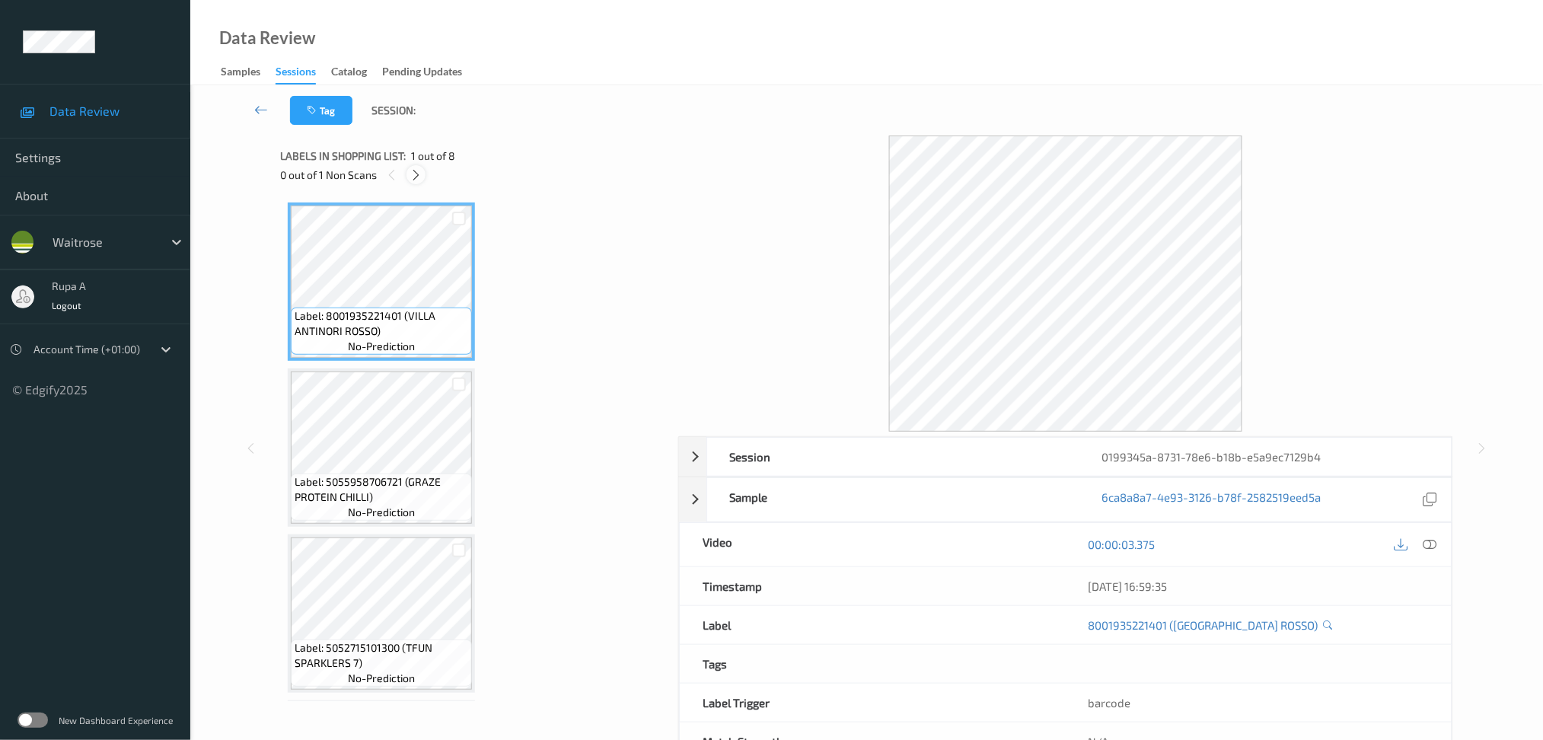
click at [416, 183] on div at bounding box center [415, 174] width 19 height 19
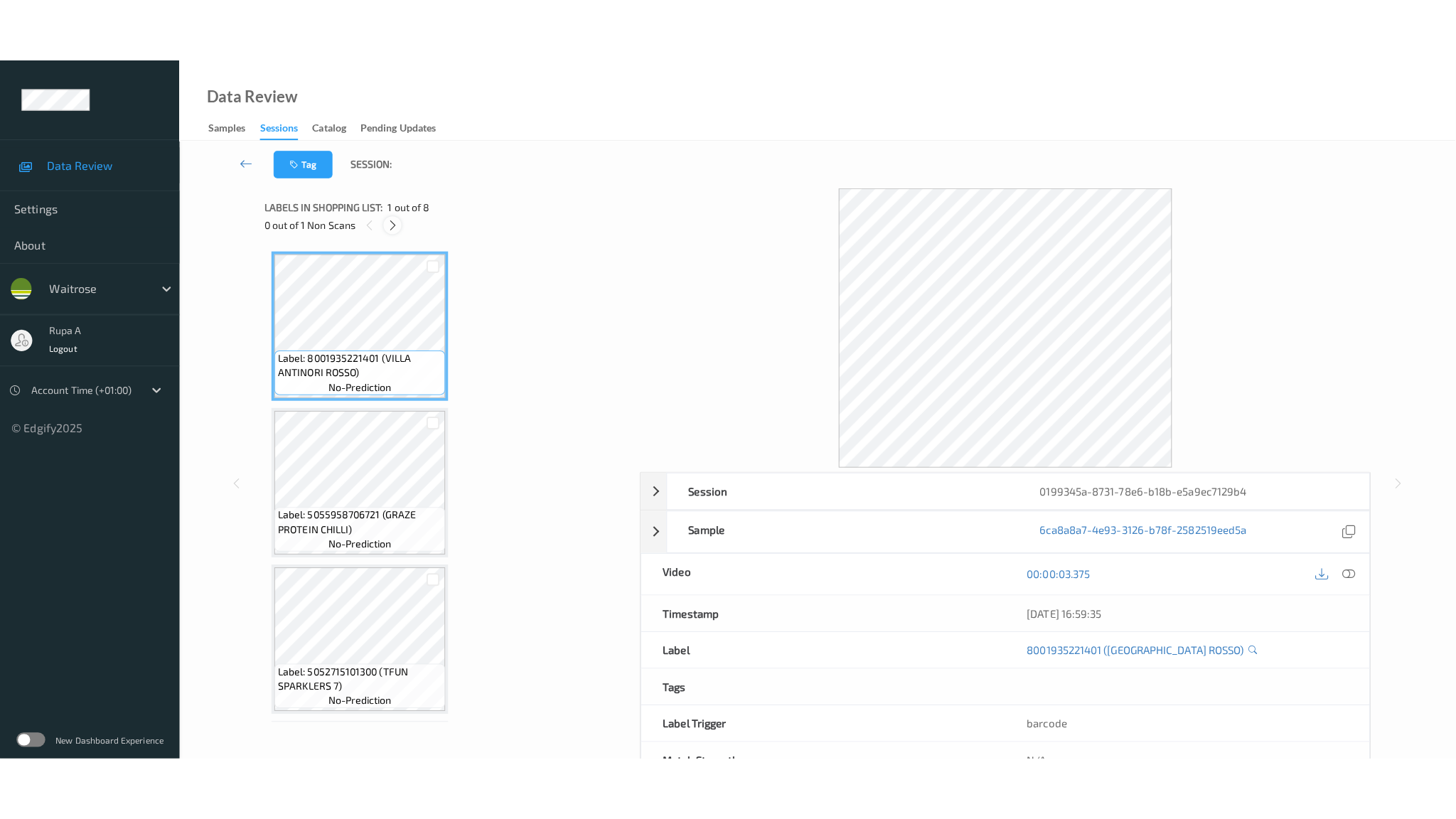
scroll to position [764, 0]
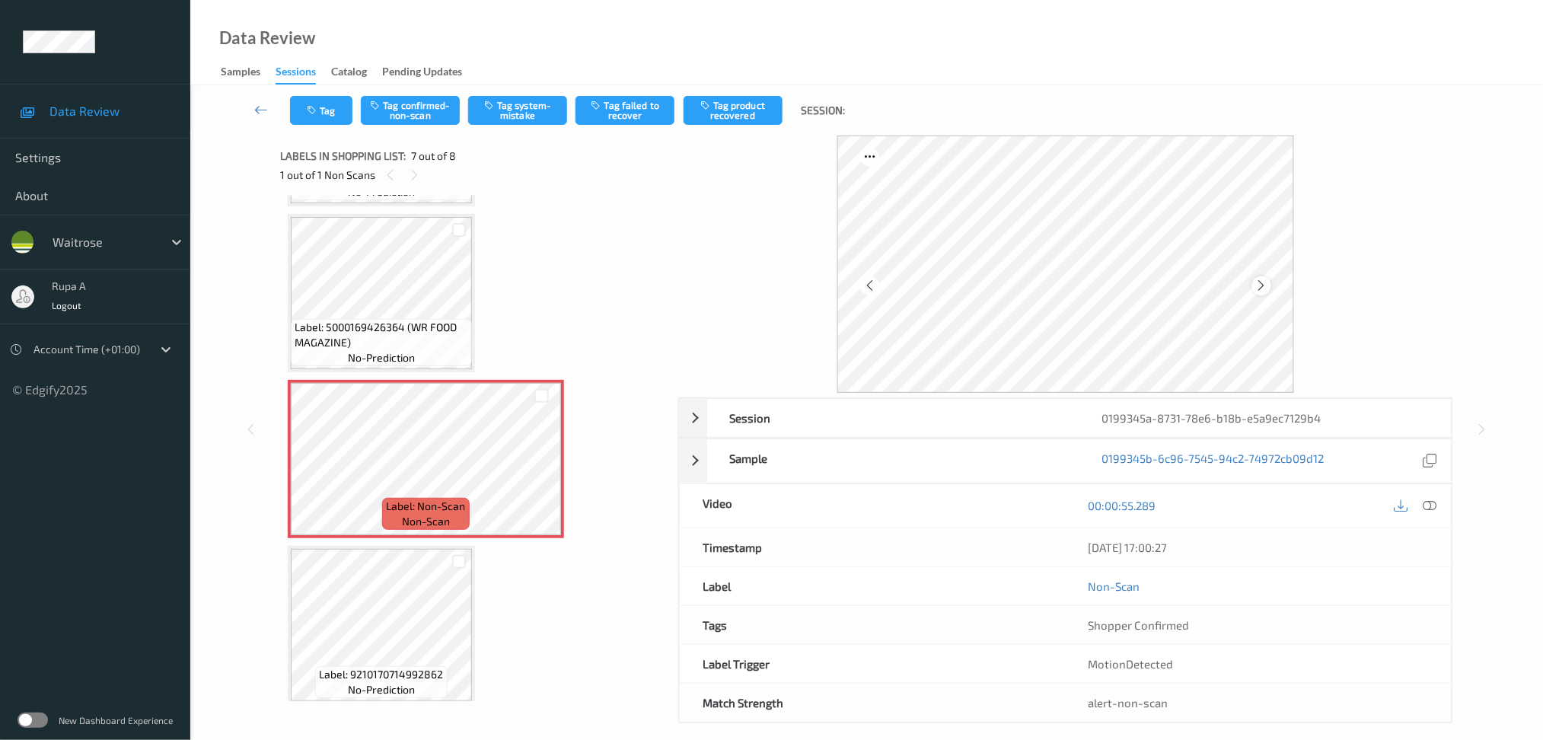
click at [1267, 293] on div at bounding box center [1261, 285] width 19 height 19
click at [1439, 507] on div at bounding box center [1415, 506] width 49 height 21
click at [1432, 505] on icon at bounding box center [1430, 506] width 14 height 14
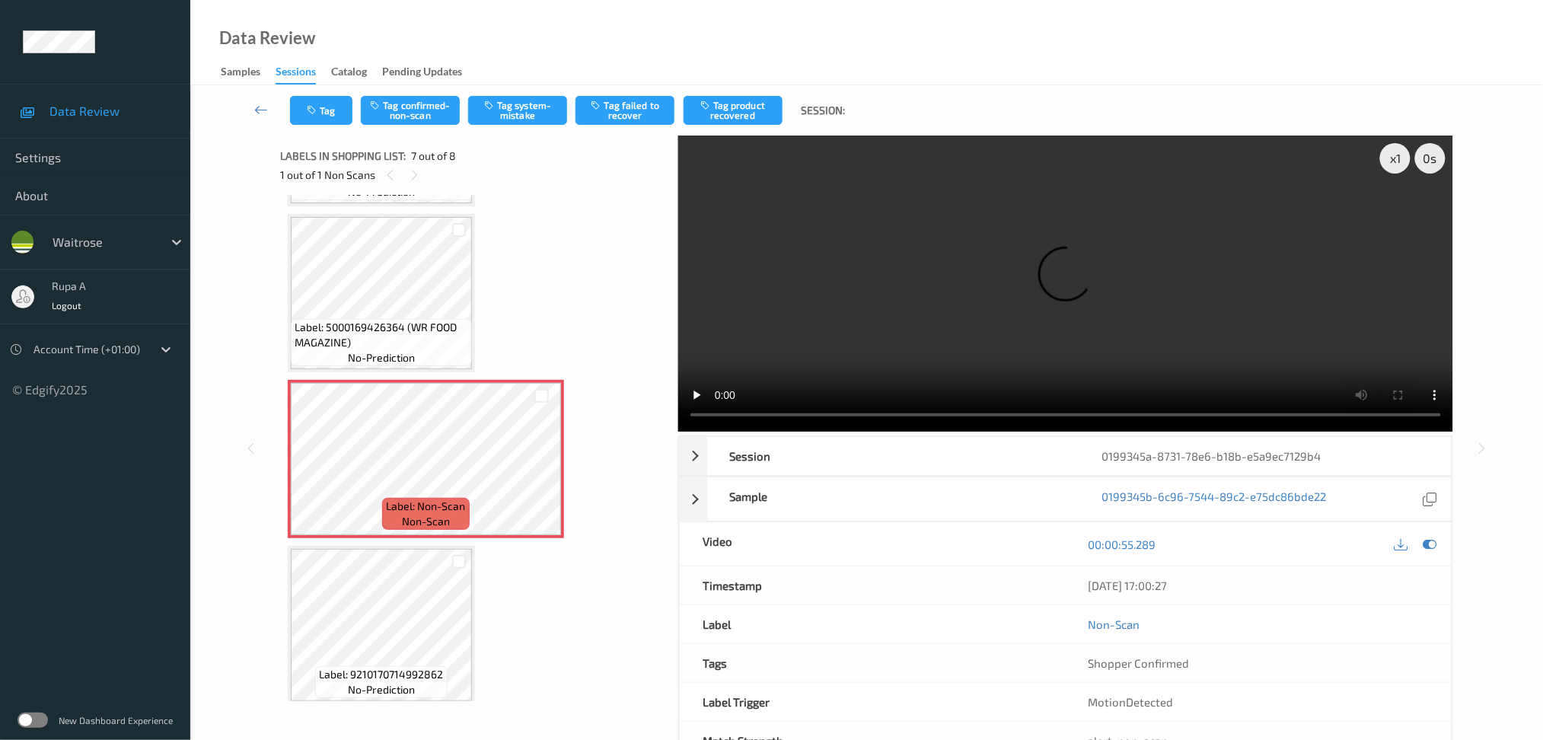
scroll to position [682, 0]
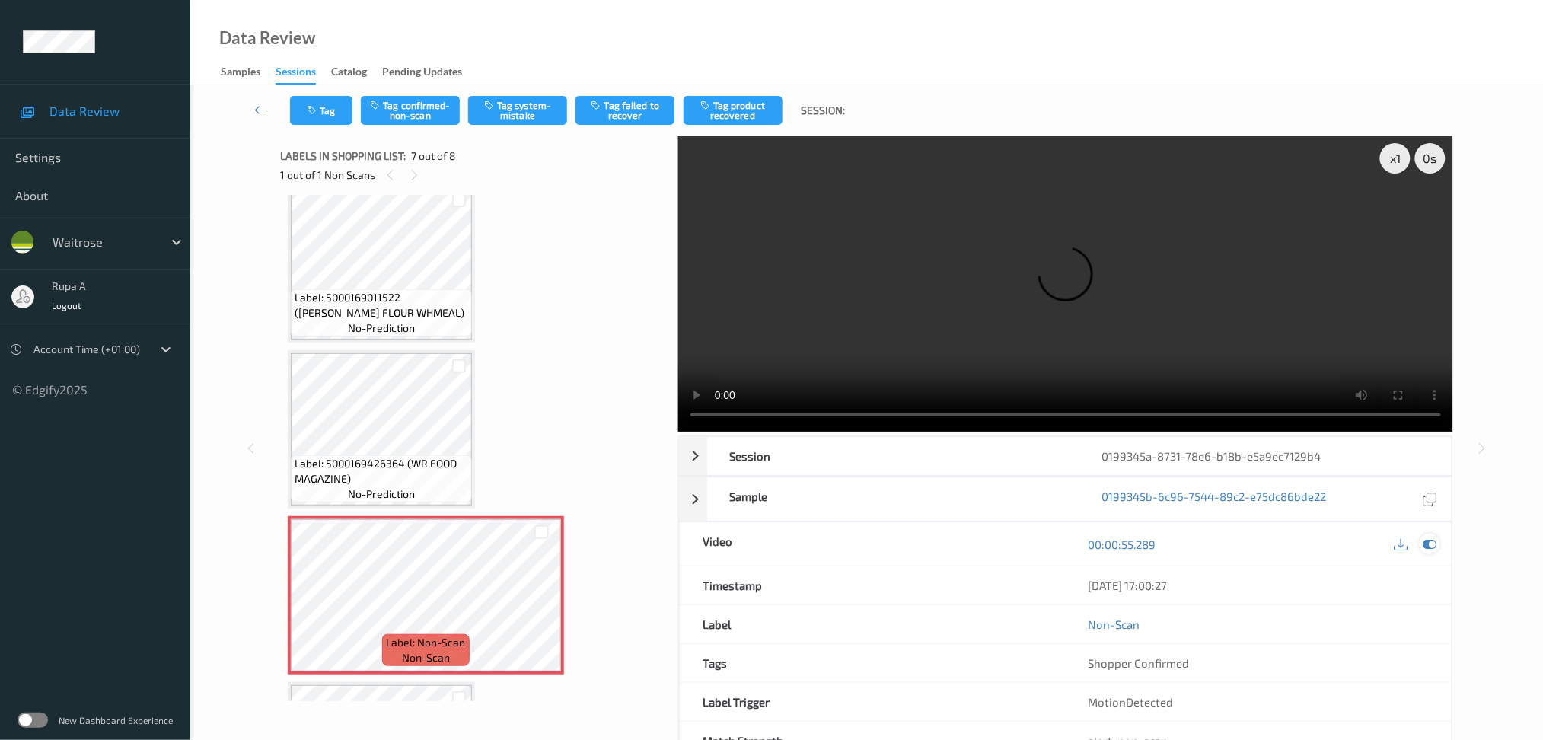
click at [1427, 545] on icon at bounding box center [1430, 544] width 14 height 14
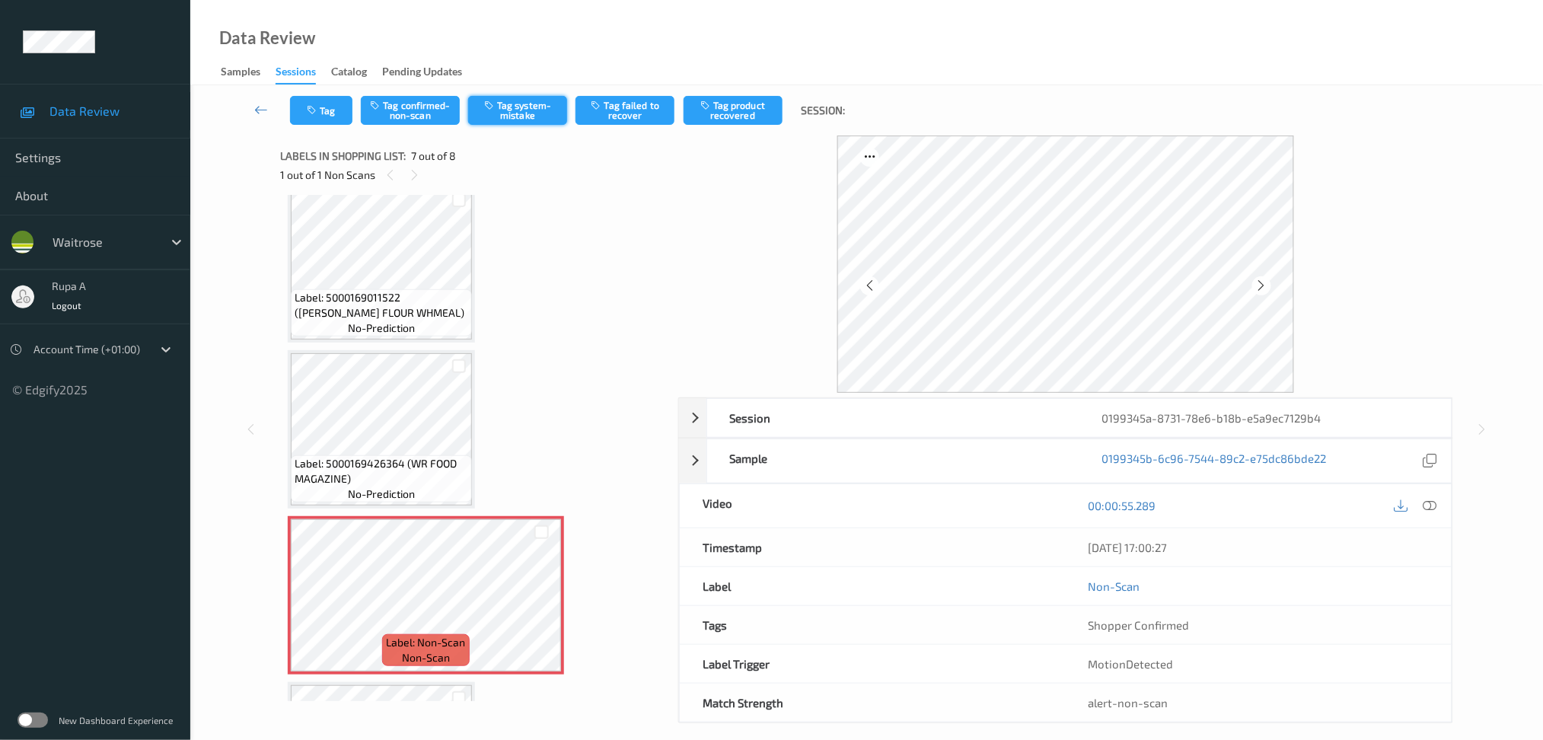
click at [502, 115] on button "Tag system-mistake" at bounding box center [517, 110] width 99 height 29
click at [304, 97] on button "Tag" at bounding box center [321, 110] width 62 height 29
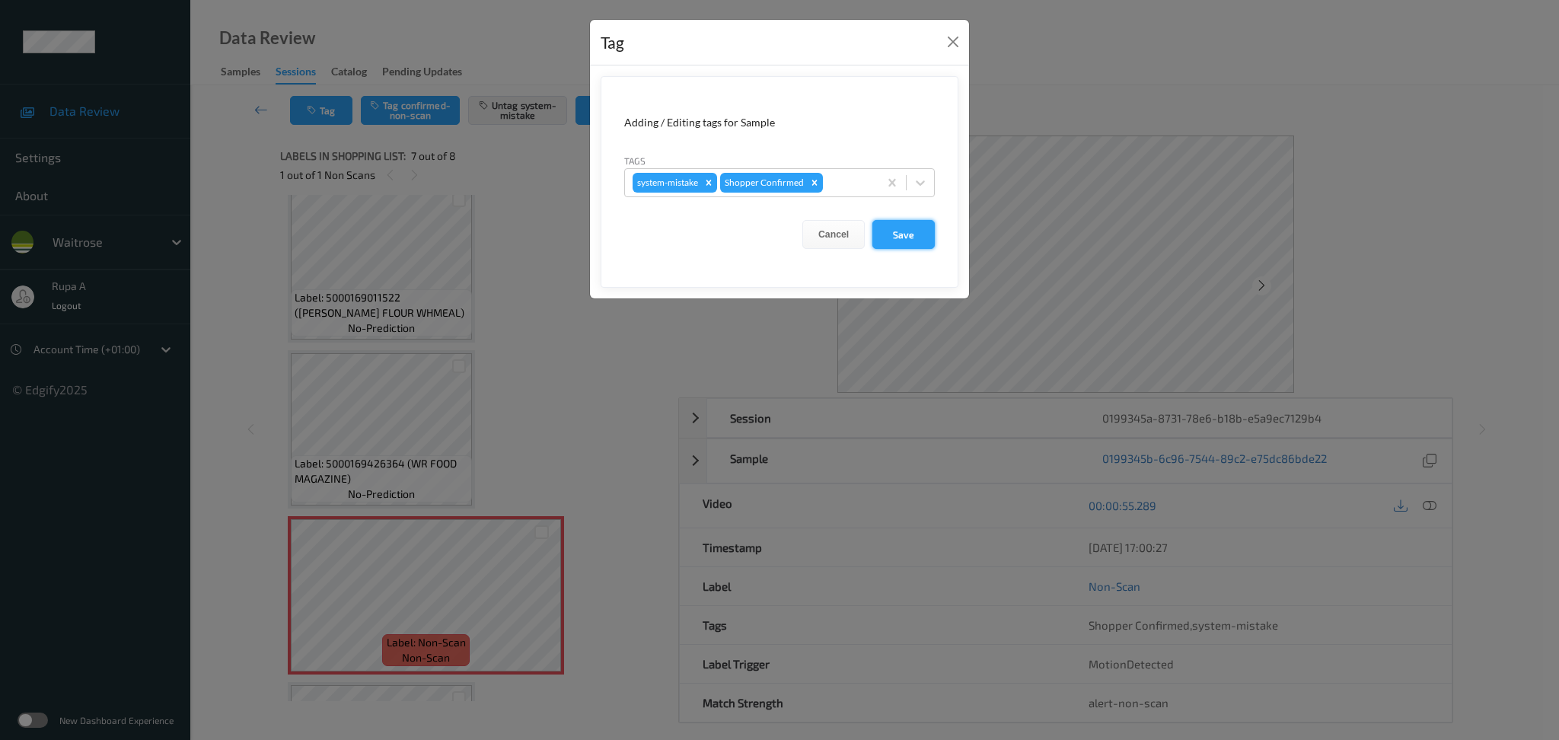
click at [888, 231] on button "Save" at bounding box center [903, 234] width 62 height 29
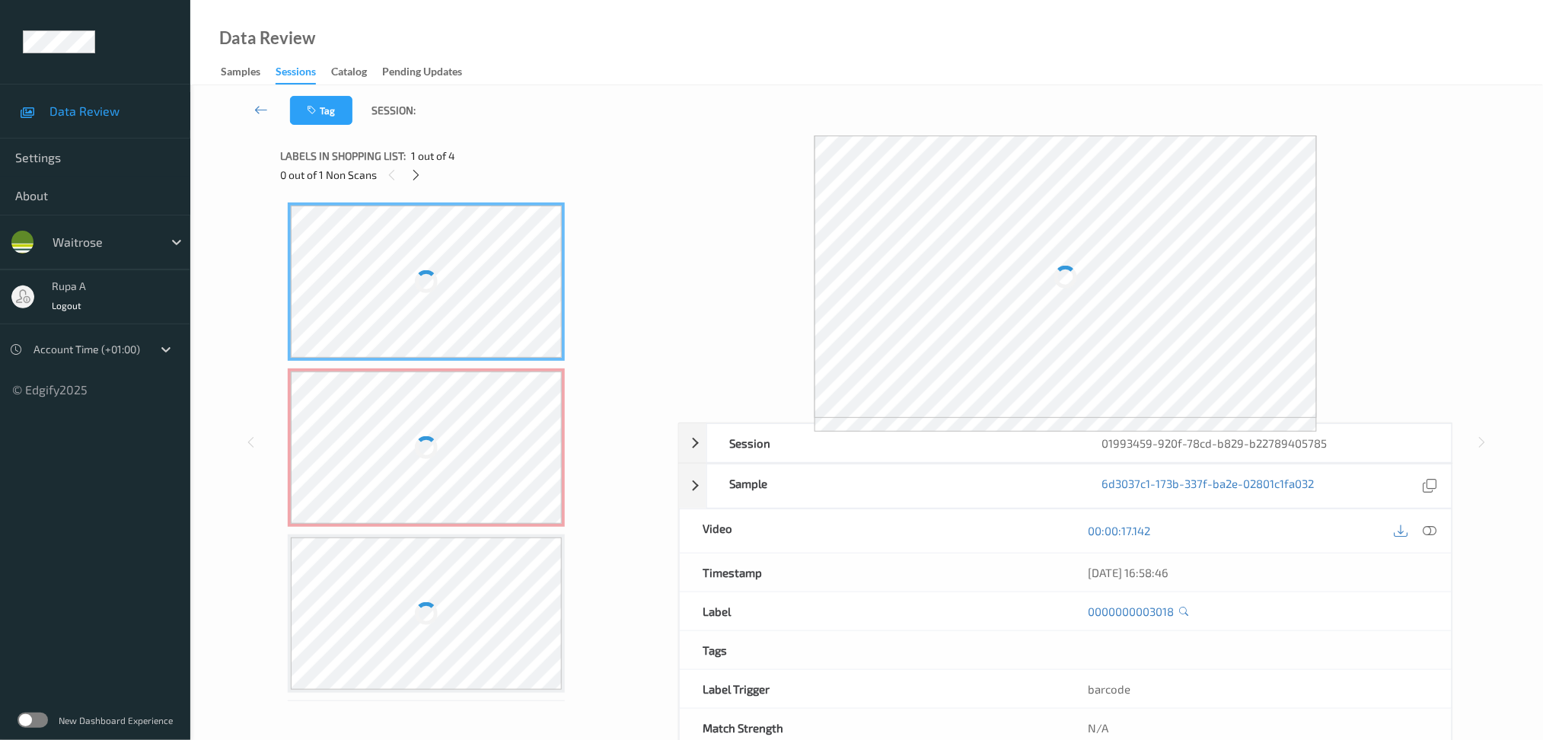
click at [497, 187] on div "Labels in shopping list: 1 out of 4 0 out of 1 Non Scans" at bounding box center [473, 164] width 387 height 59
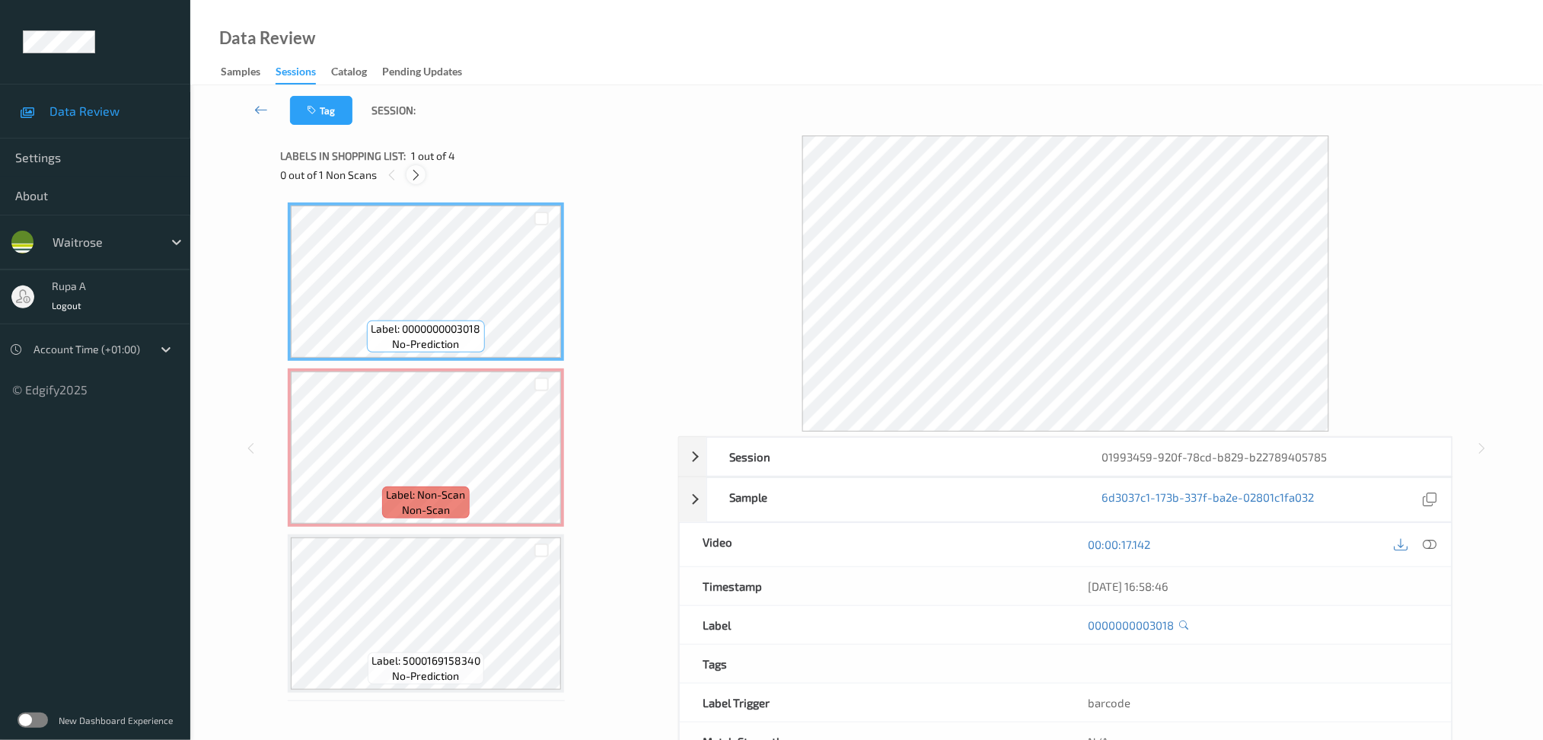
click at [411, 178] on icon at bounding box center [416, 175] width 13 height 14
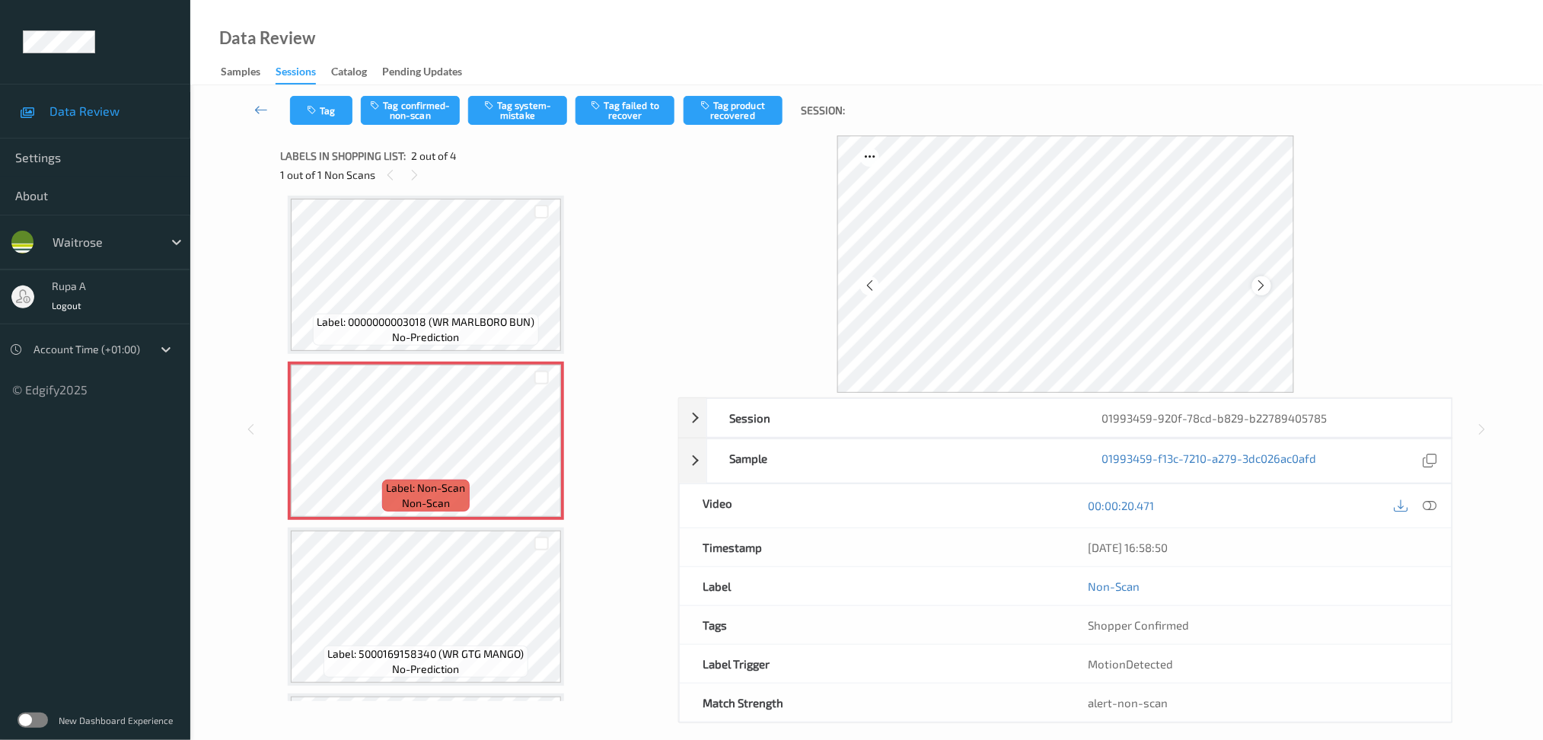
click at [1263, 291] on icon at bounding box center [1261, 286] width 13 height 14
click at [1438, 506] on div at bounding box center [1430, 506] width 21 height 21
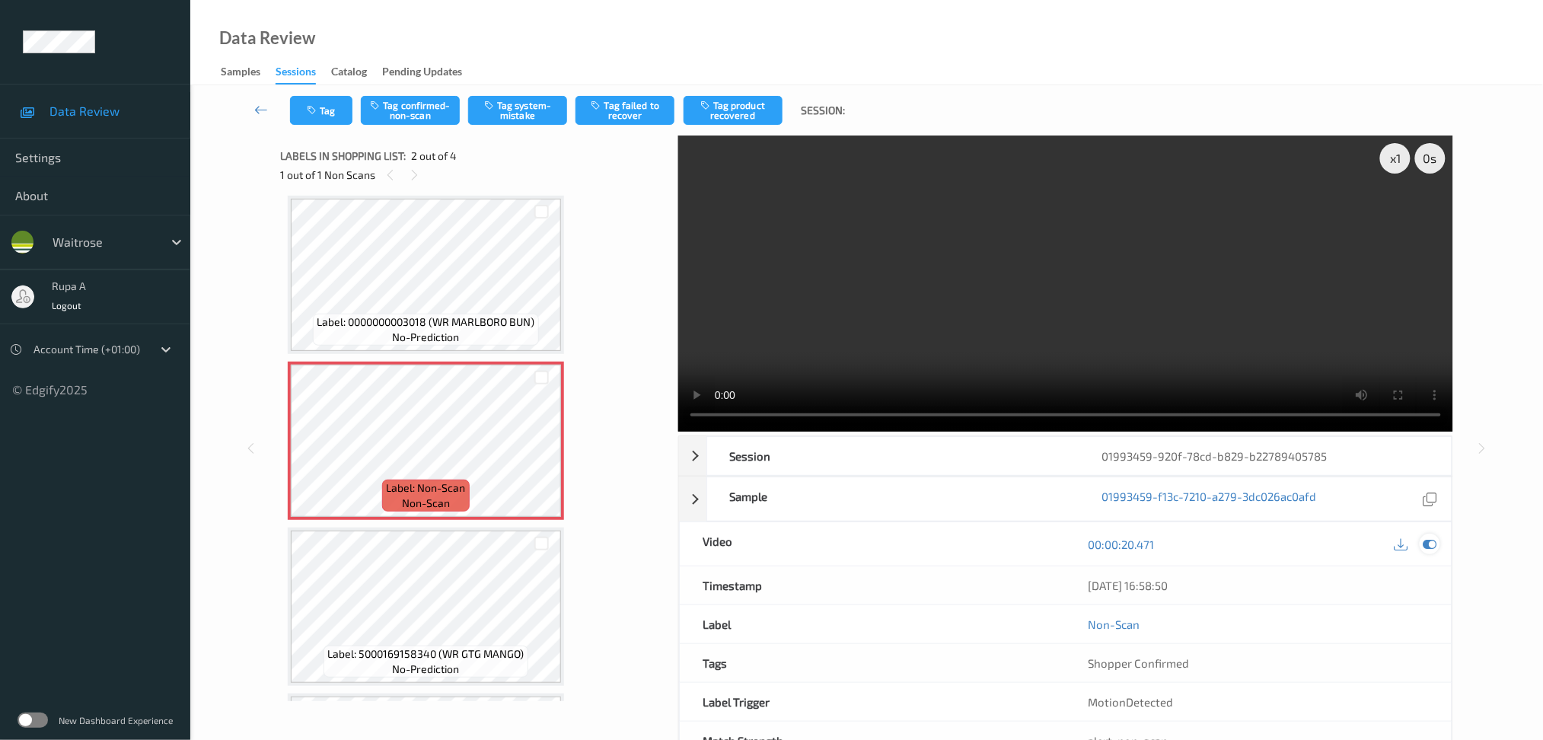
click at [1433, 543] on icon at bounding box center [1430, 544] width 14 height 14
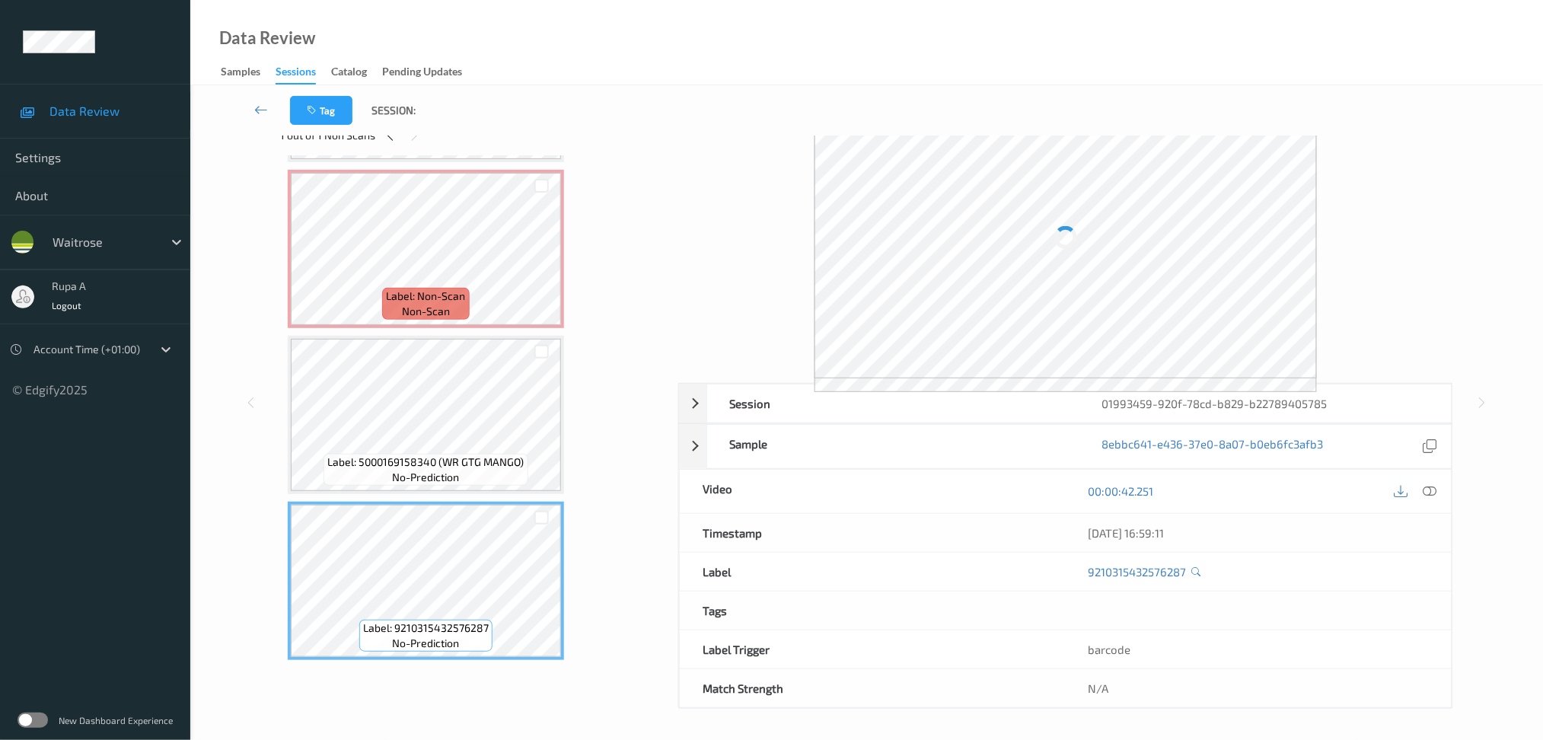
scroll to position [0, 0]
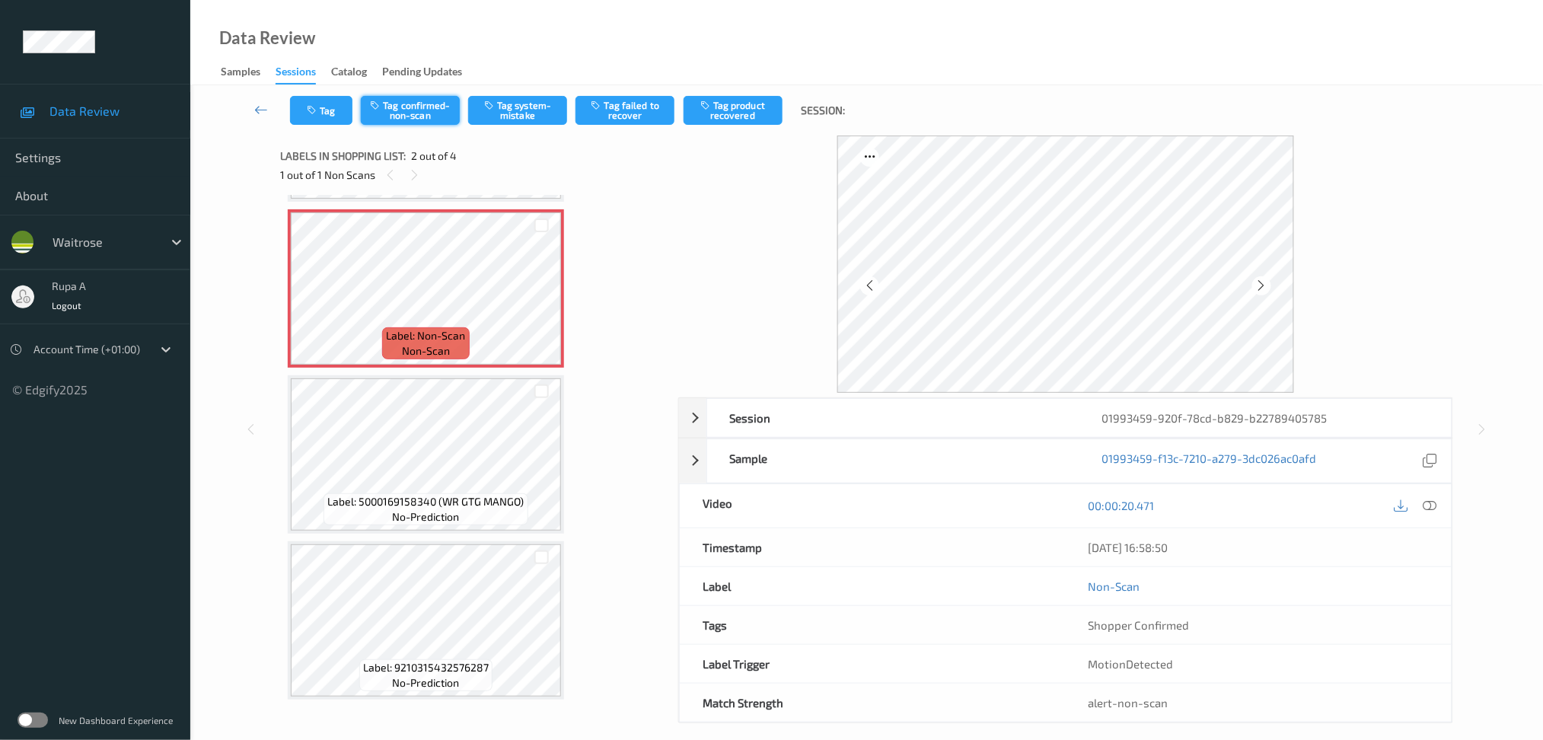
click at [422, 113] on button "Tag confirmed-non-scan" at bounding box center [410, 110] width 99 height 29
click at [723, 119] on button "Tag product recovered" at bounding box center [733, 110] width 99 height 29
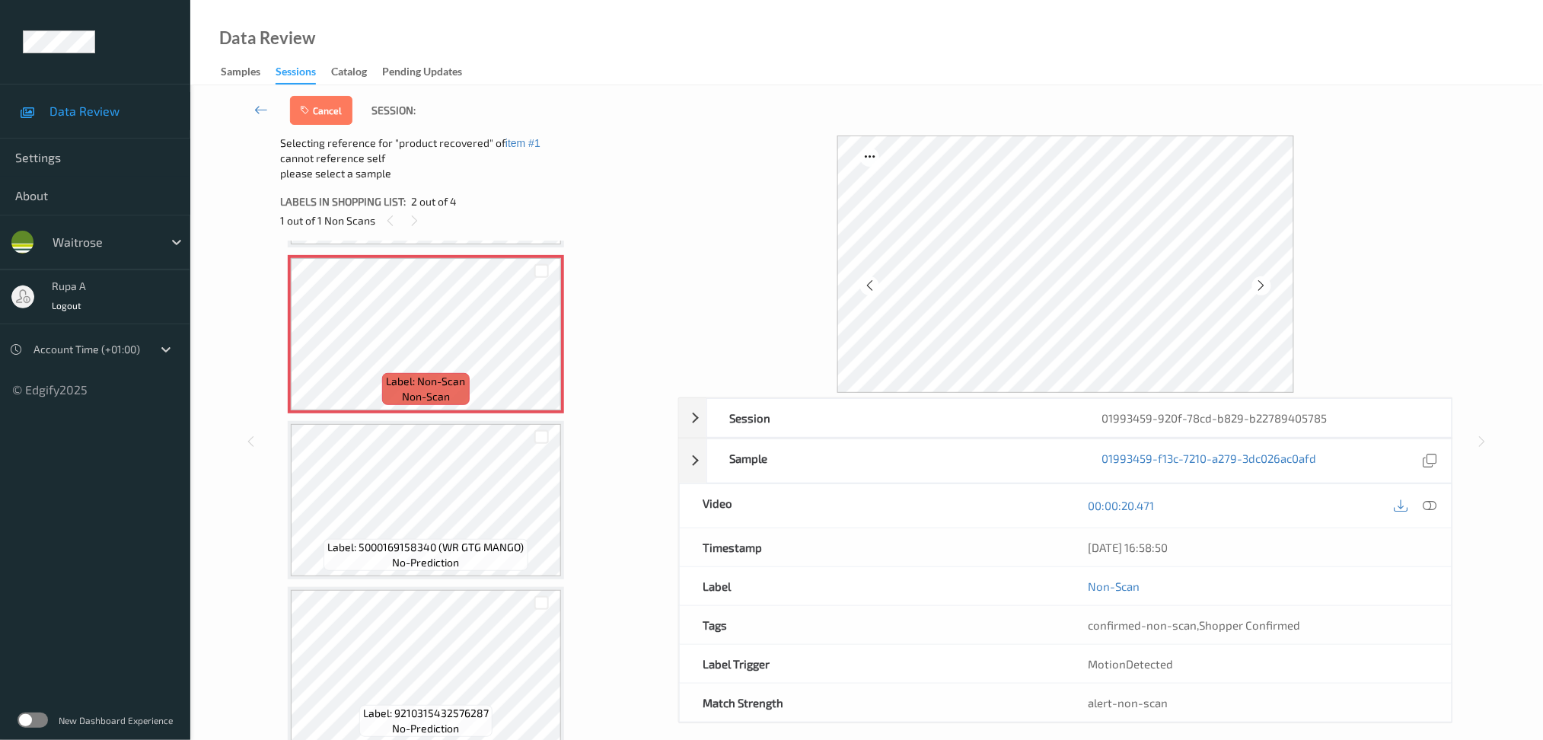
scroll to position [38, 0]
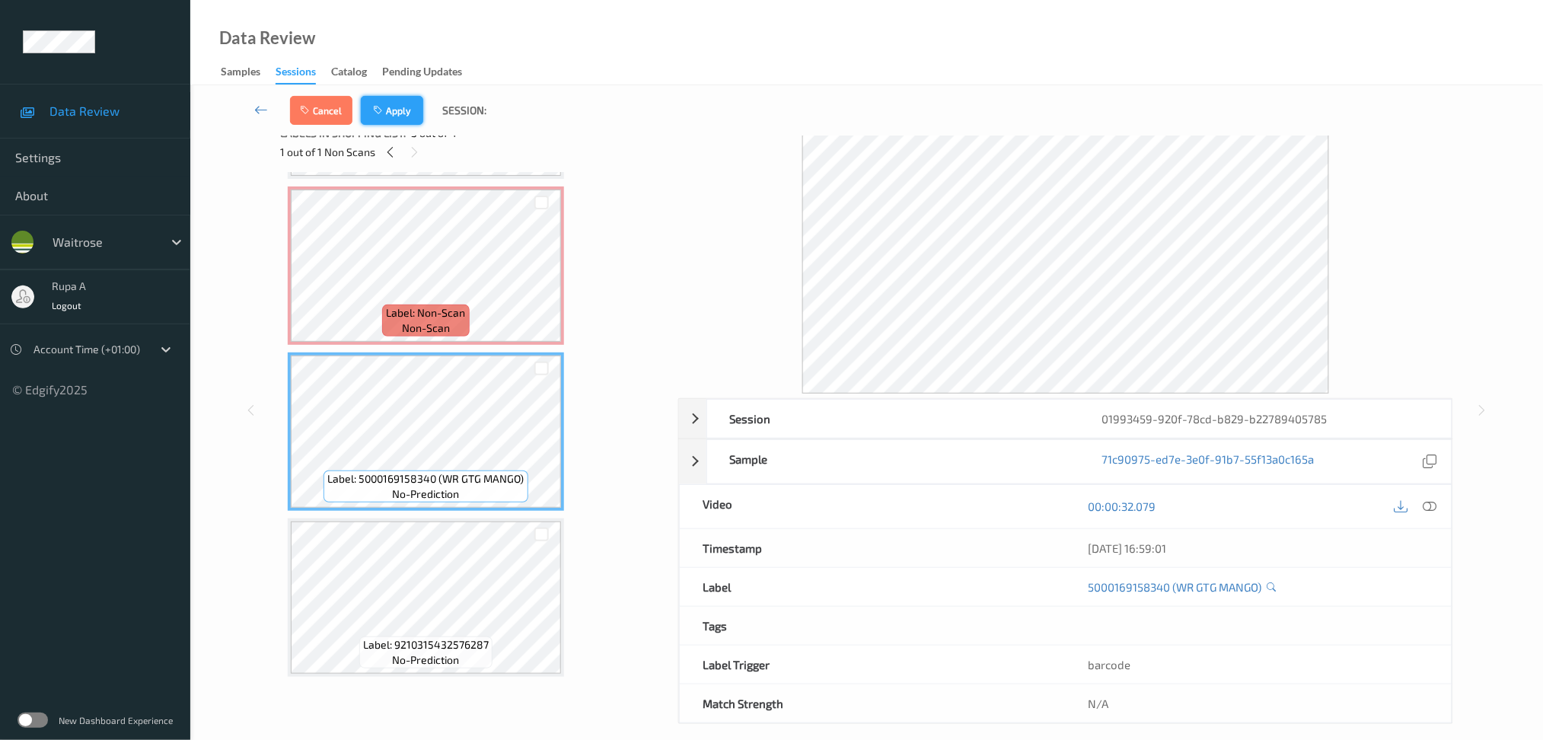
click at [415, 102] on button "Apply" at bounding box center [392, 110] width 62 height 29
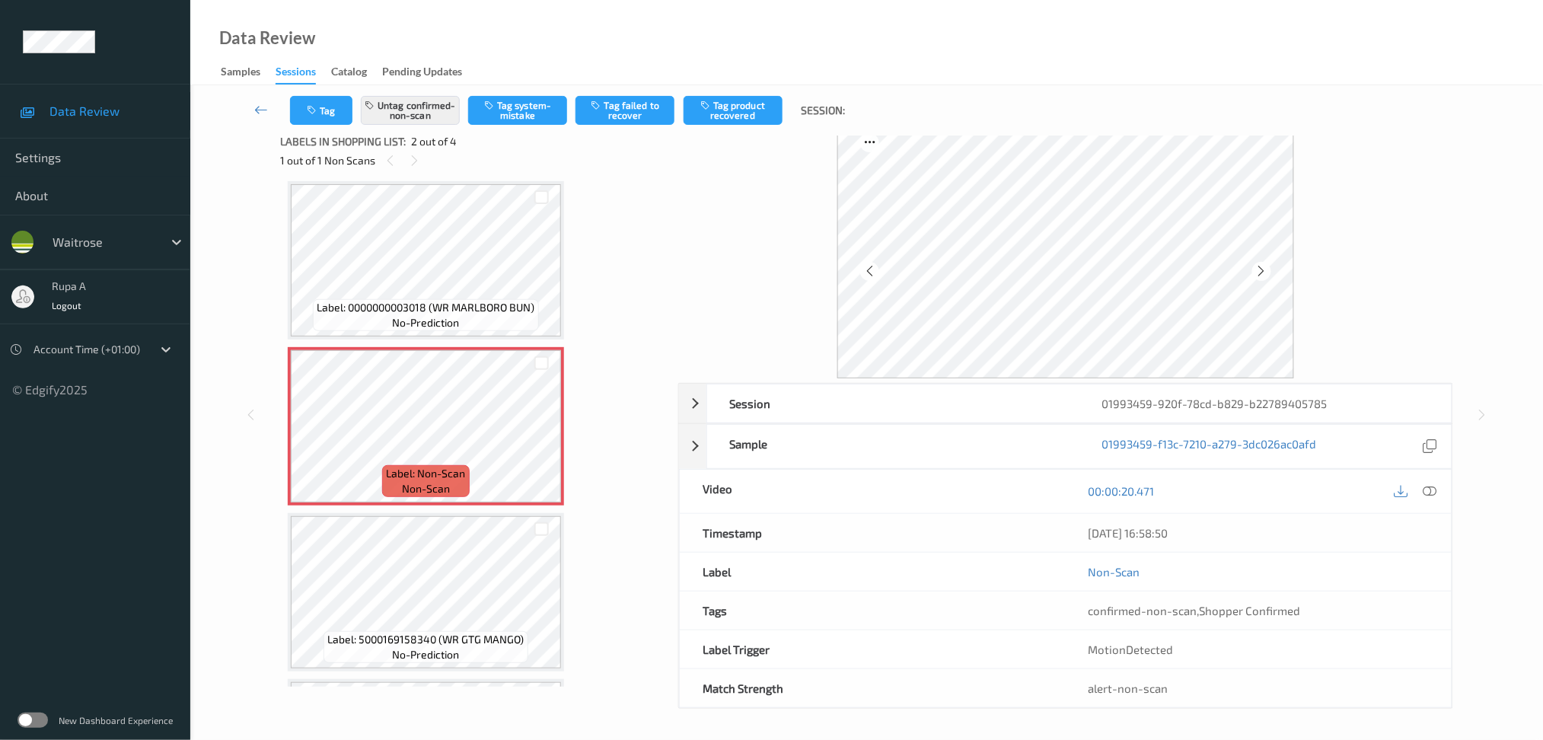
scroll to position [14, 0]
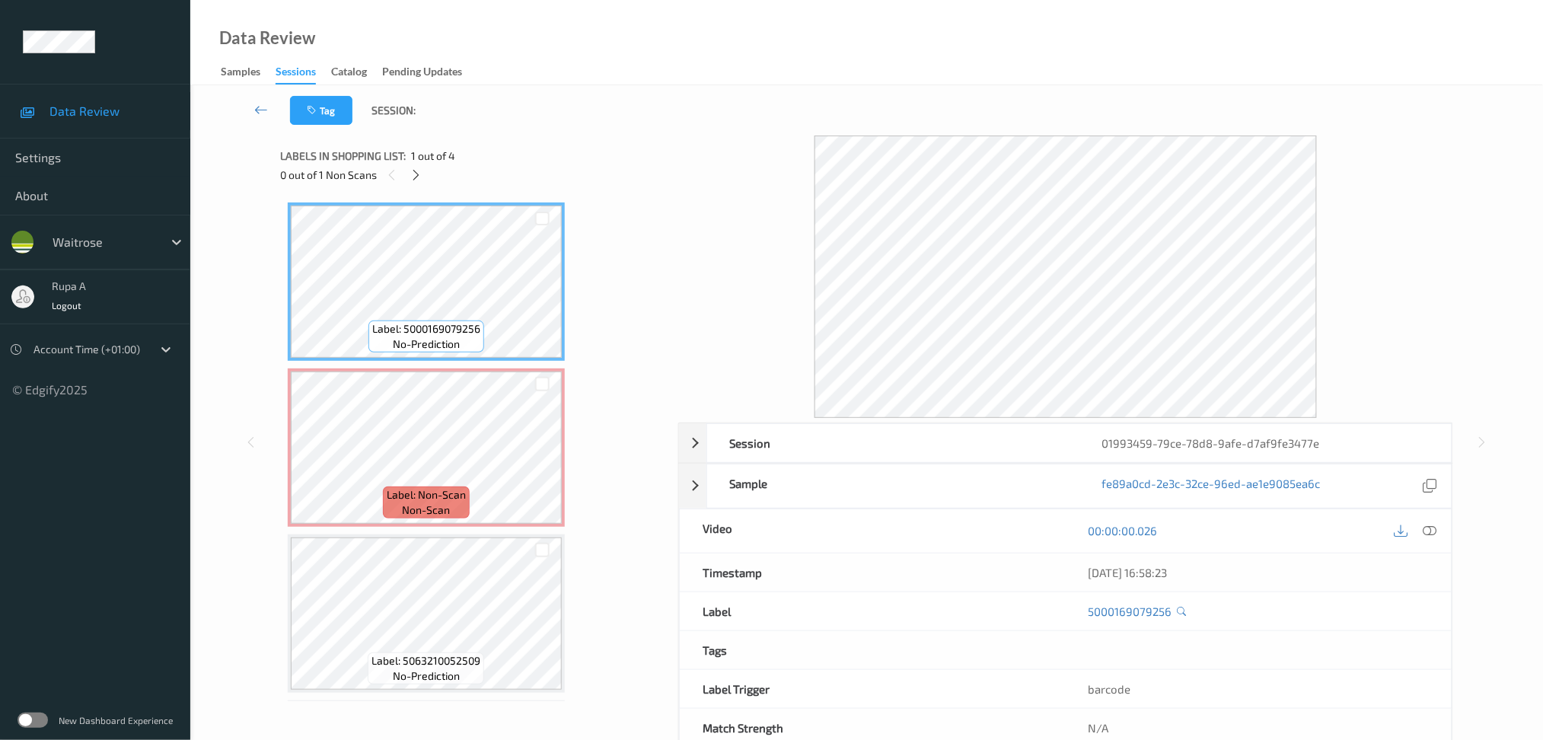
click at [403, 165] on div "0 out of 1 Non Scans" at bounding box center [473, 174] width 387 height 19
click at [413, 176] on icon at bounding box center [416, 175] width 13 height 14
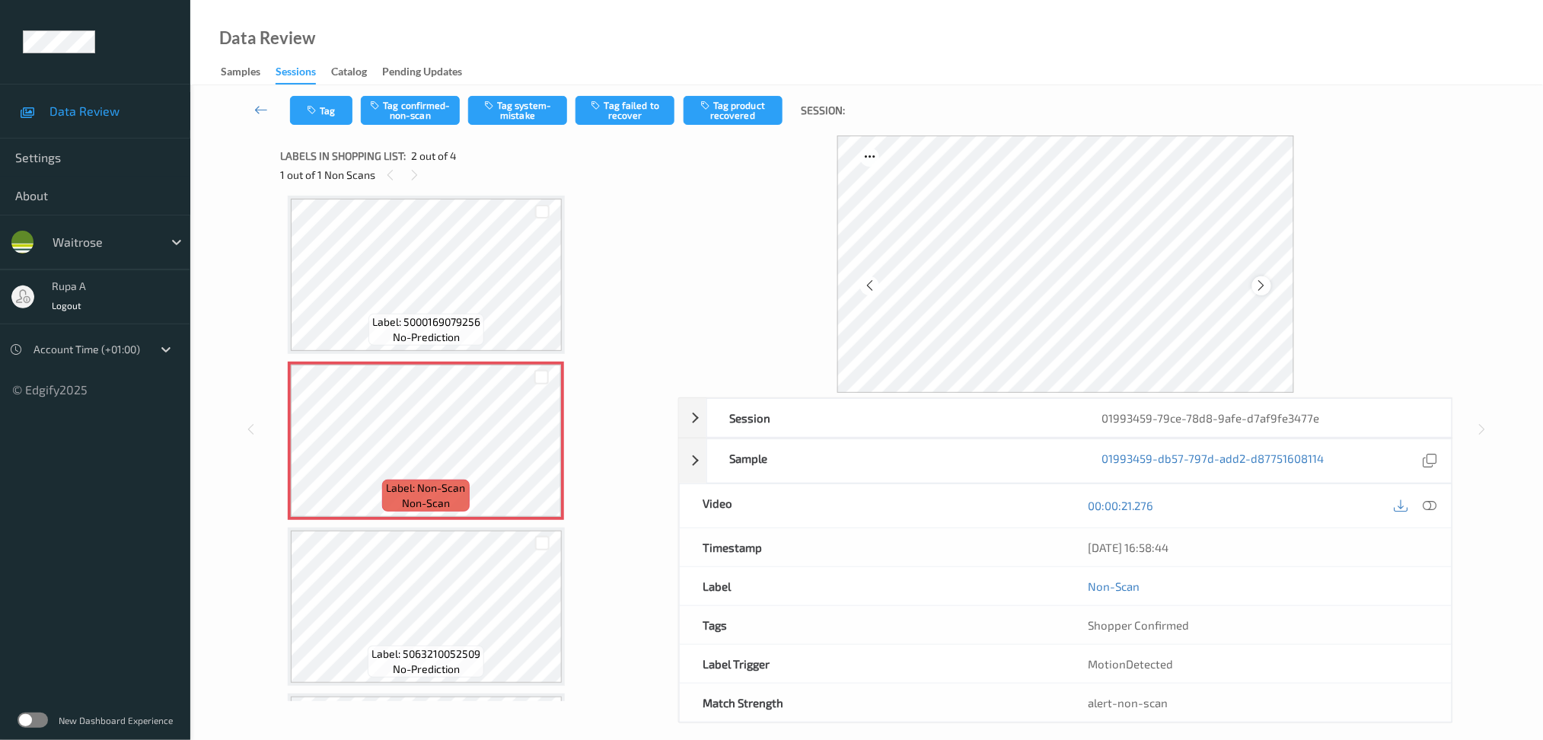
click at [1262, 281] on icon at bounding box center [1261, 286] width 13 height 14
click at [1439, 508] on div at bounding box center [1430, 506] width 21 height 21
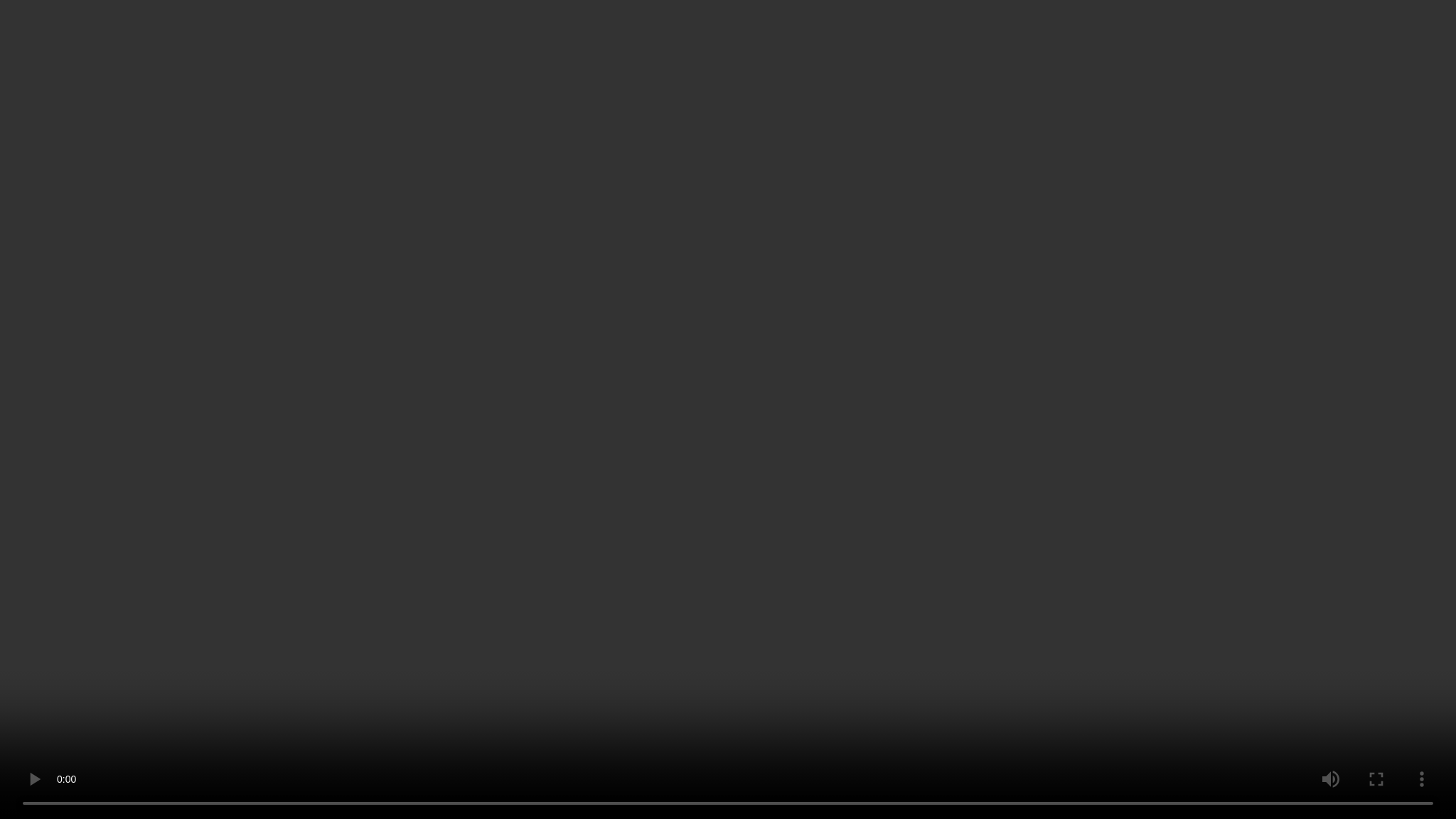
click at [1200, 525] on video at bounding box center [728, 409] width 1456 height 819
click at [850, 403] on video at bounding box center [728, 409] width 1456 height 819
click at [799, 606] on video at bounding box center [728, 409] width 1456 height 819
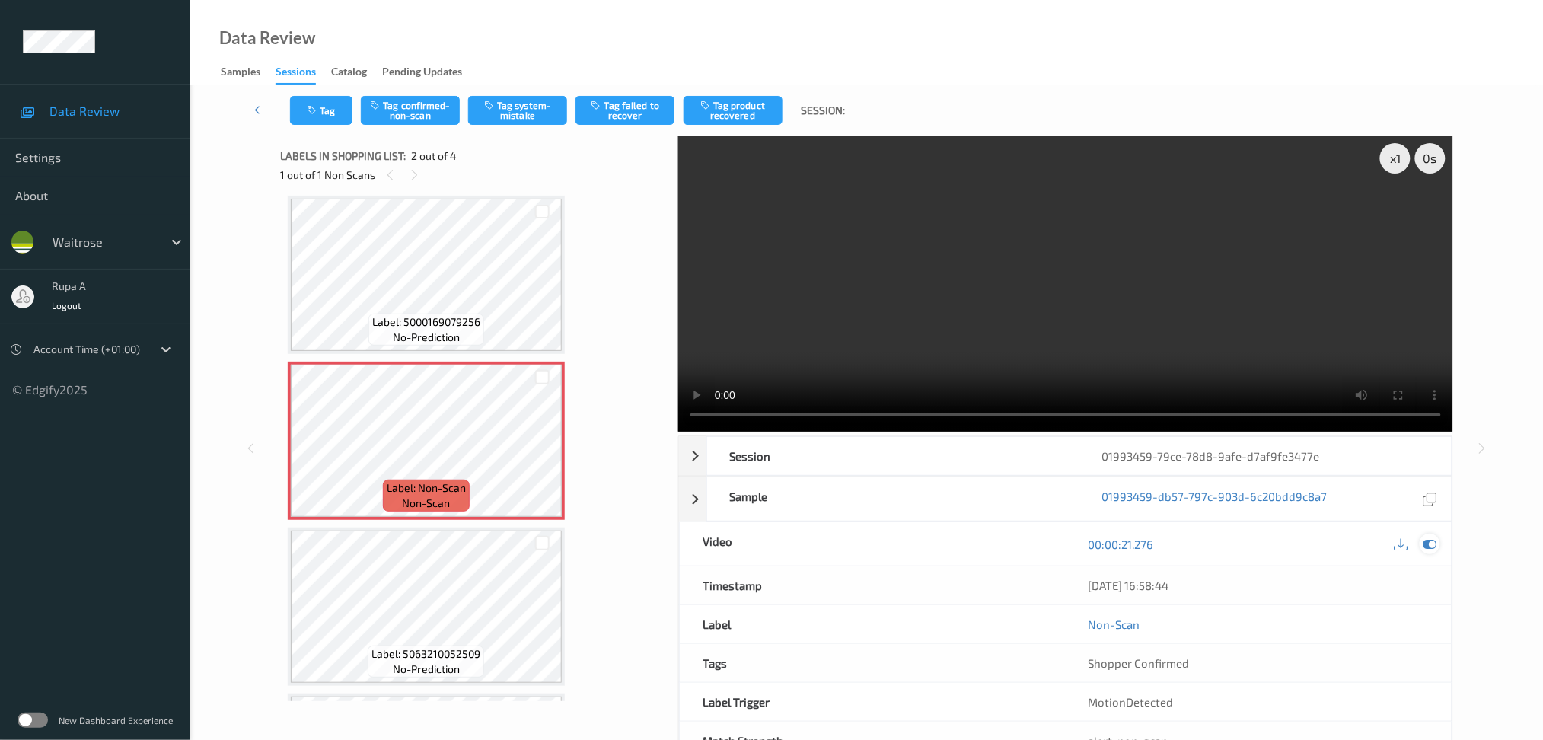
click at [1433, 540] on icon at bounding box center [1430, 544] width 14 height 14
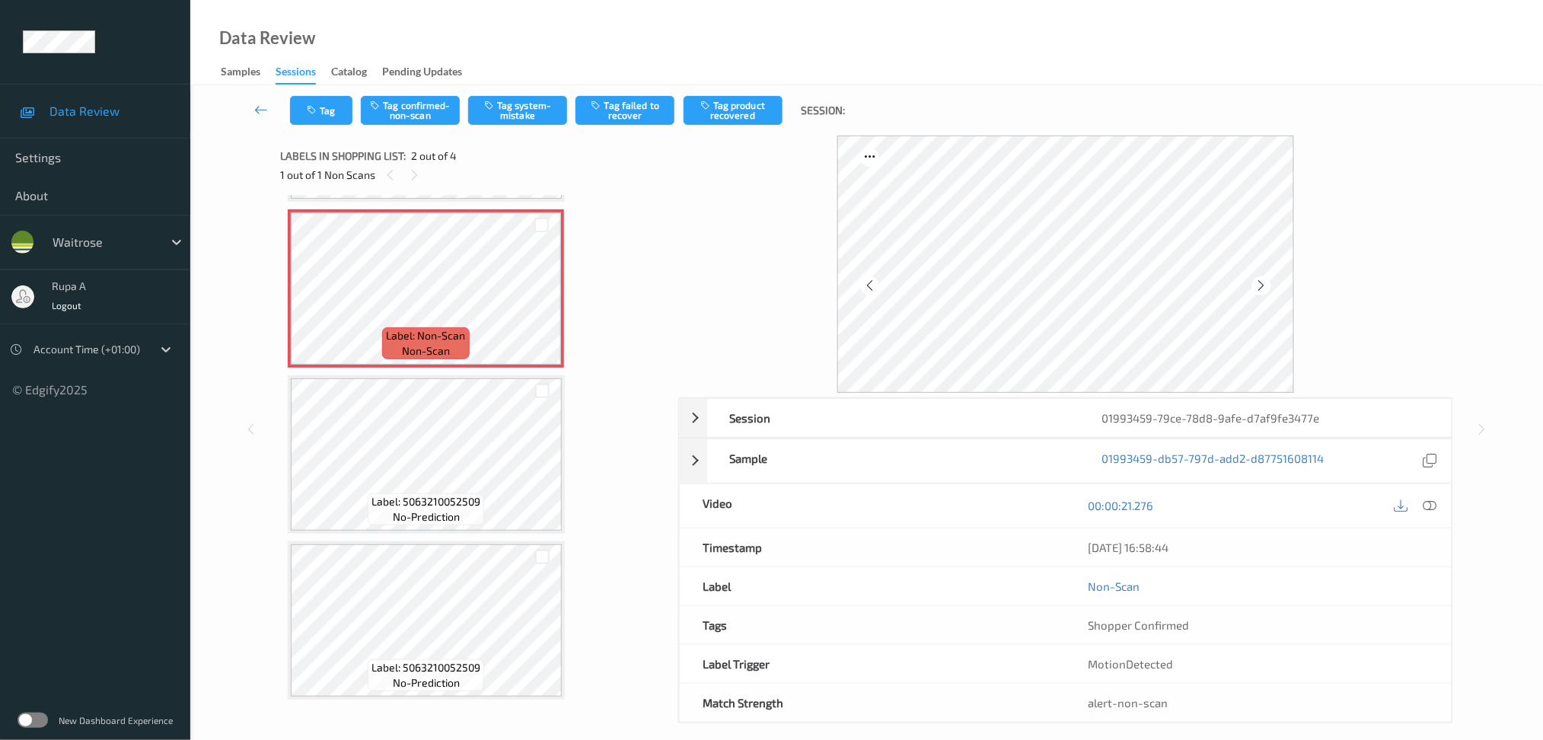
scroll to position [0, 0]
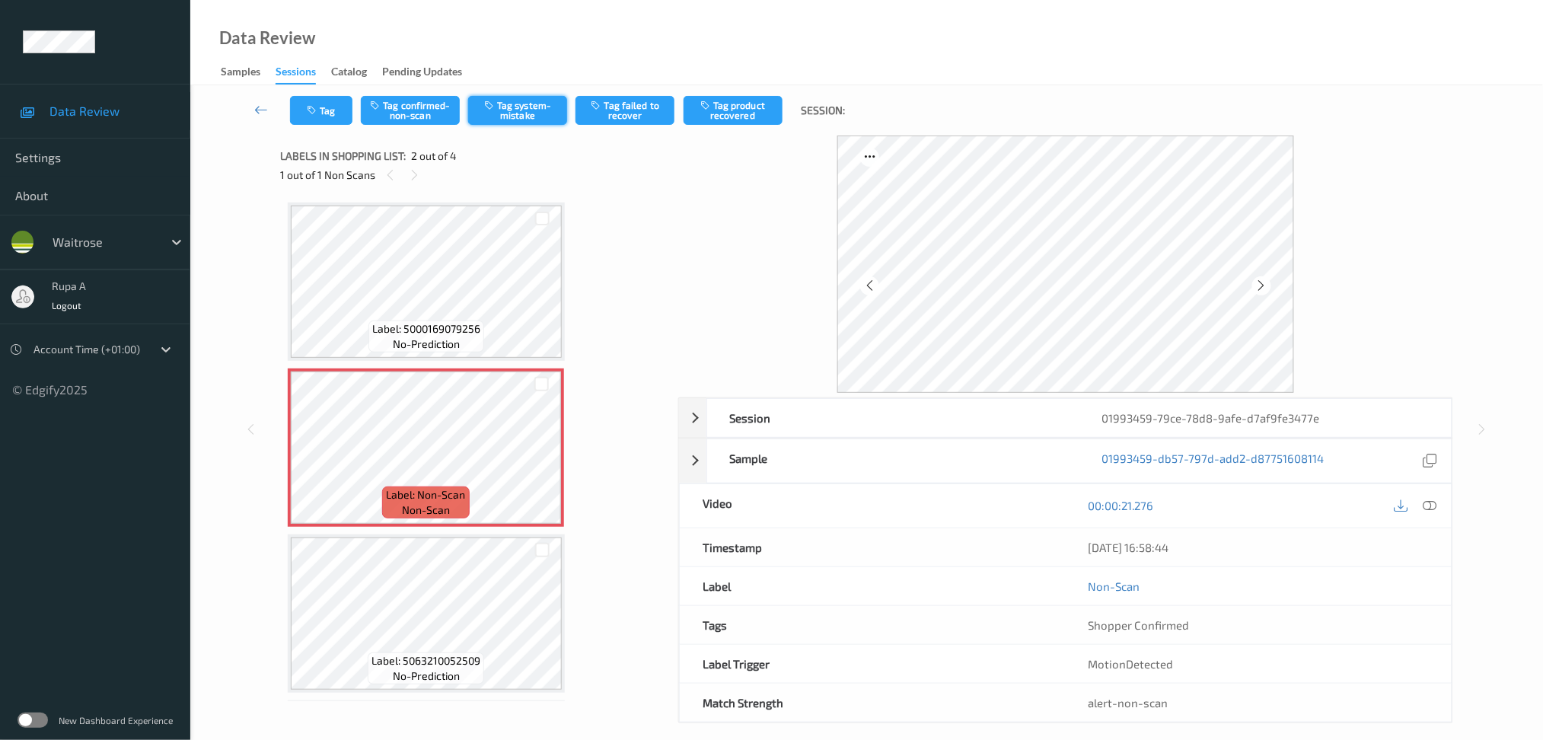
click at [500, 107] on button "Tag system-mistake" at bounding box center [517, 110] width 99 height 29
click at [308, 113] on icon "button" at bounding box center [313, 110] width 13 height 11
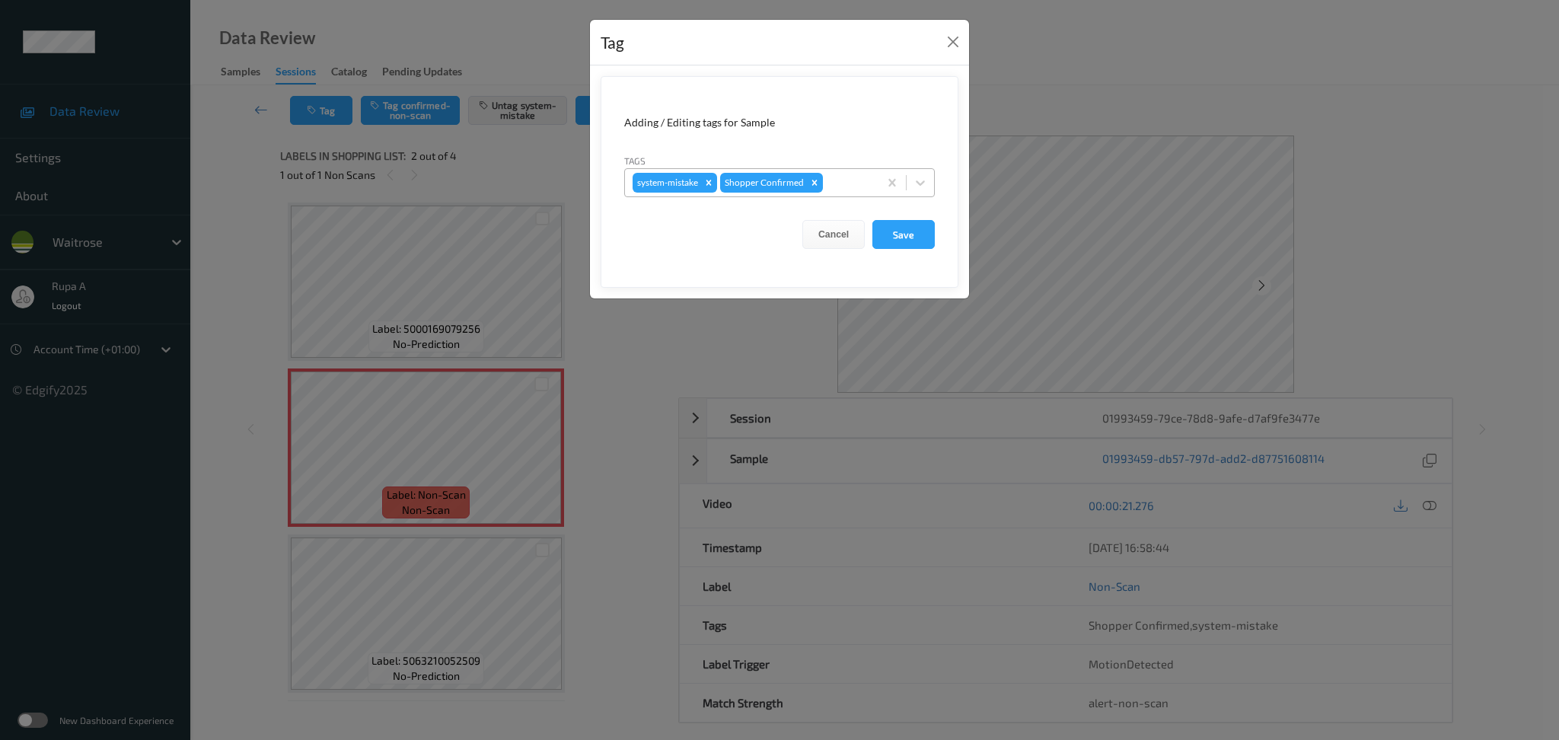
click at [842, 183] on div at bounding box center [848, 183] width 45 height 18
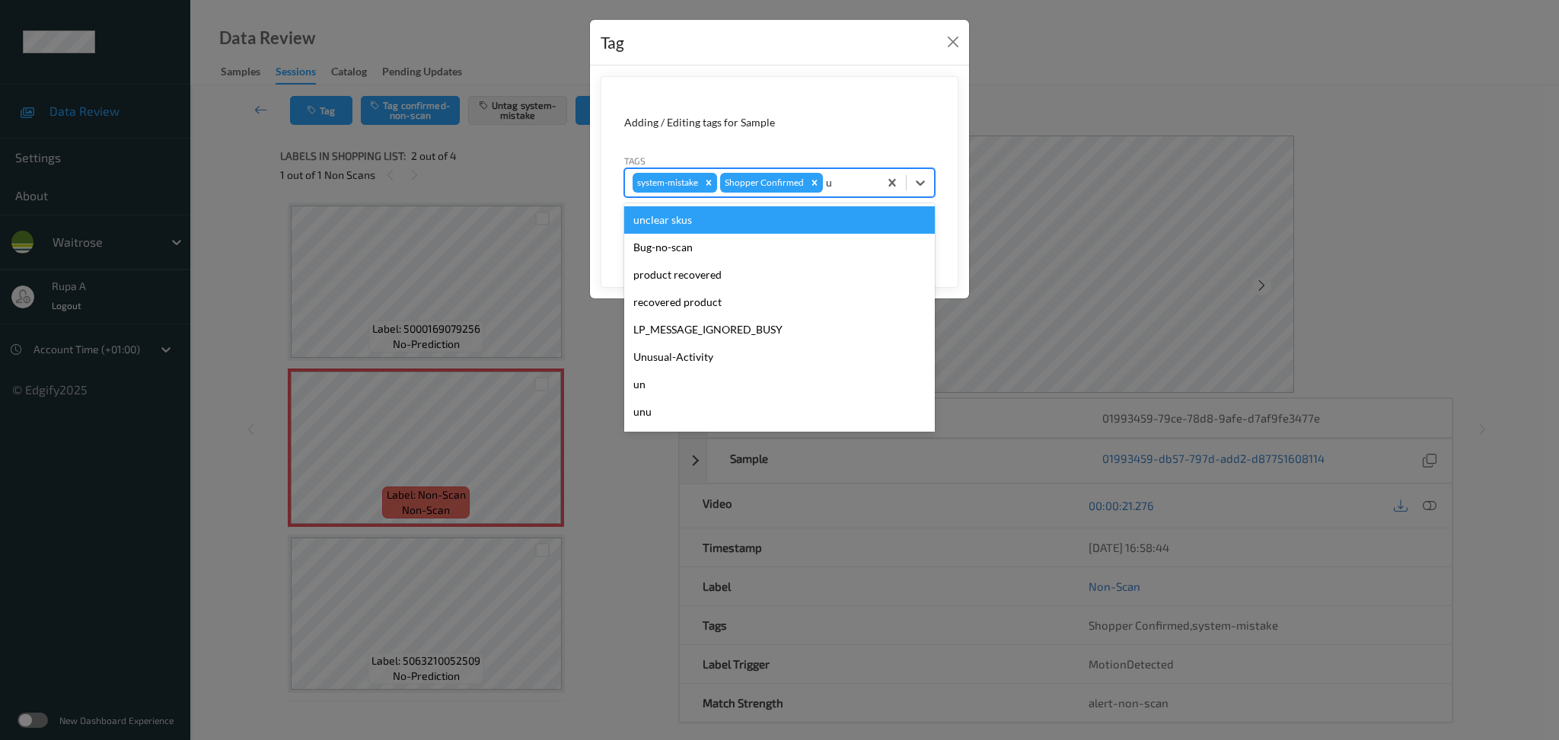
type input "un"
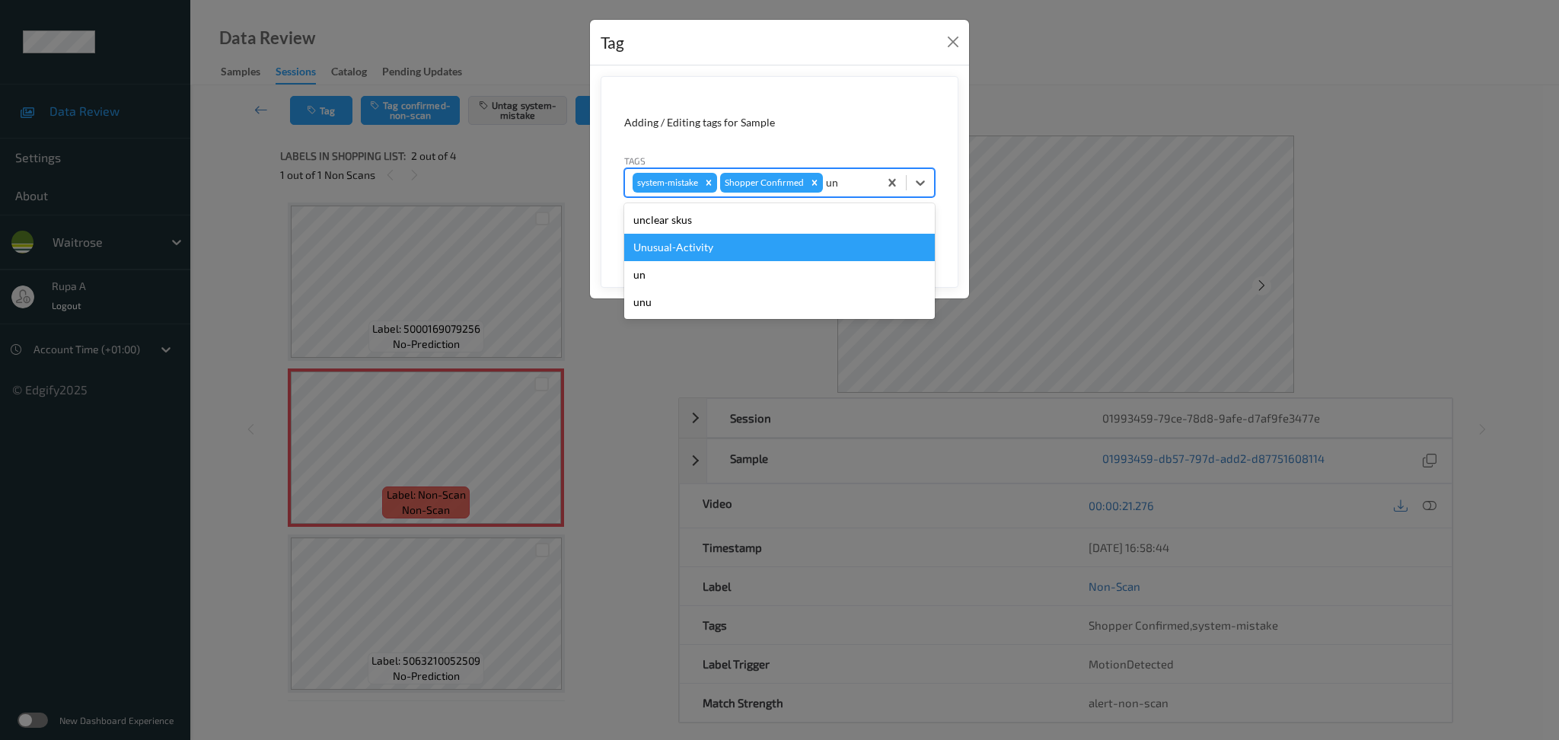
click at [724, 244] on div "Unusual-Activity" at bounding box center [779, 247] width 311 height 27
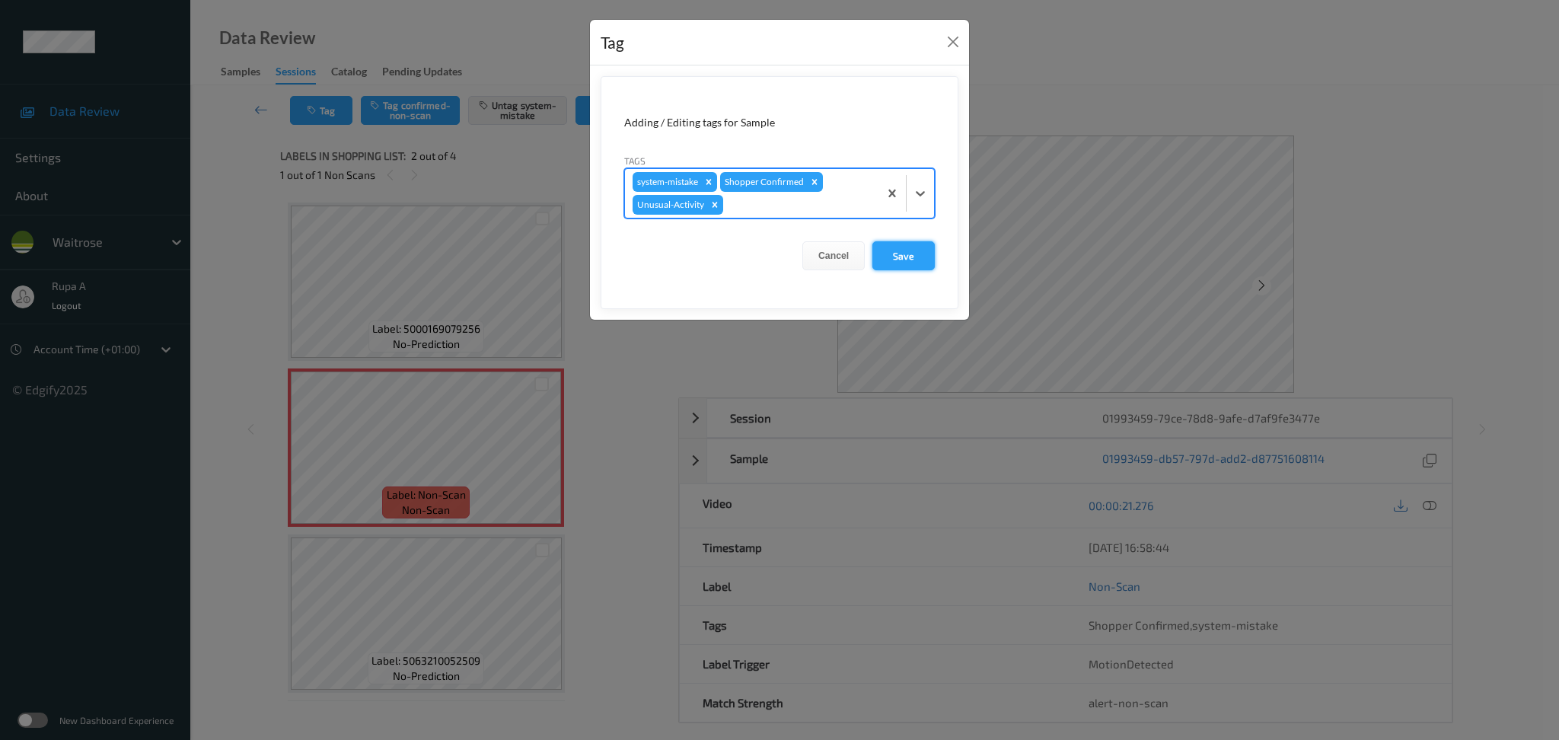
click at [914, 257] on button "Save" at bounding box center [903, 255] width 62 height 29
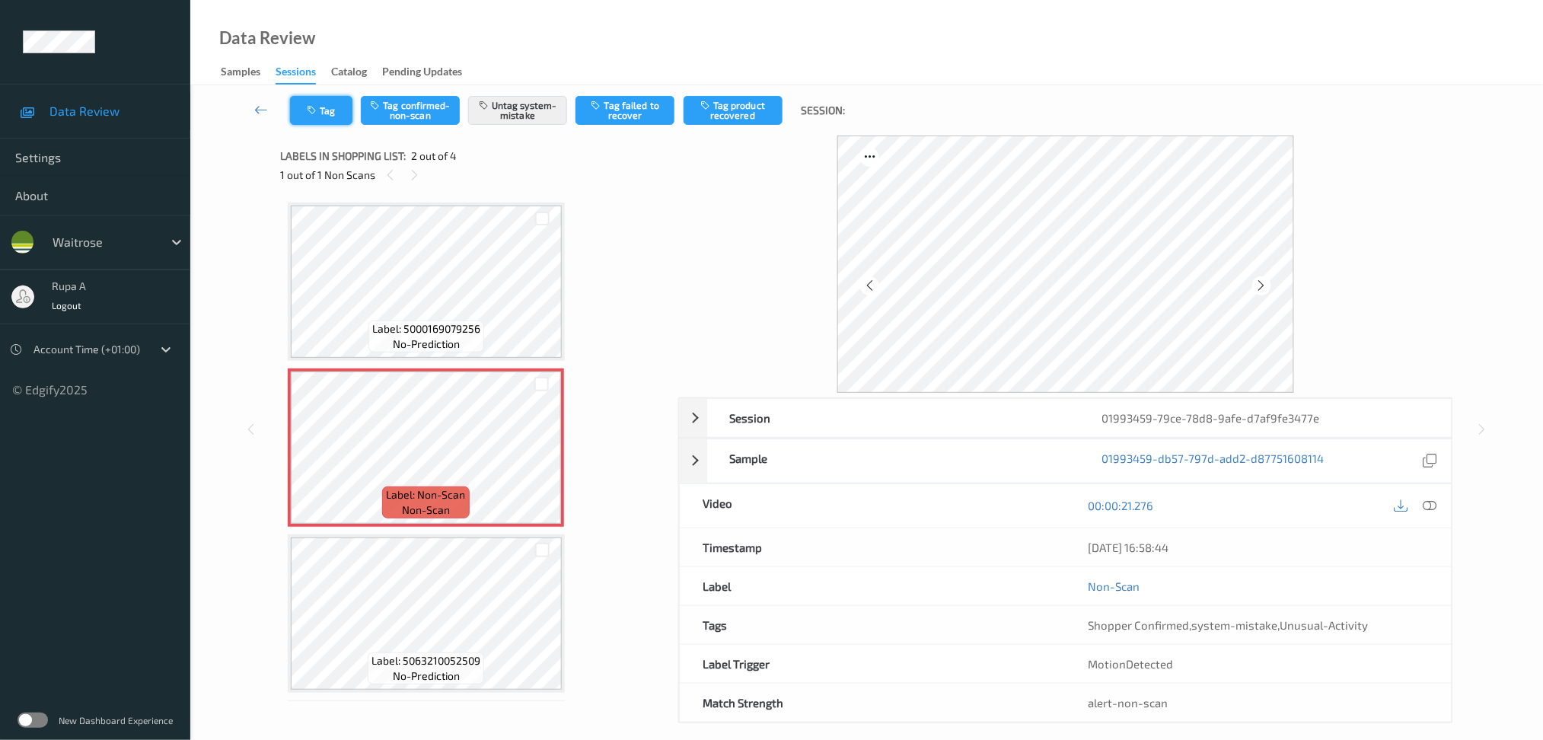
click at [319, 121] on button "Tag" at bounding box center [321, 110] width 62 height 29
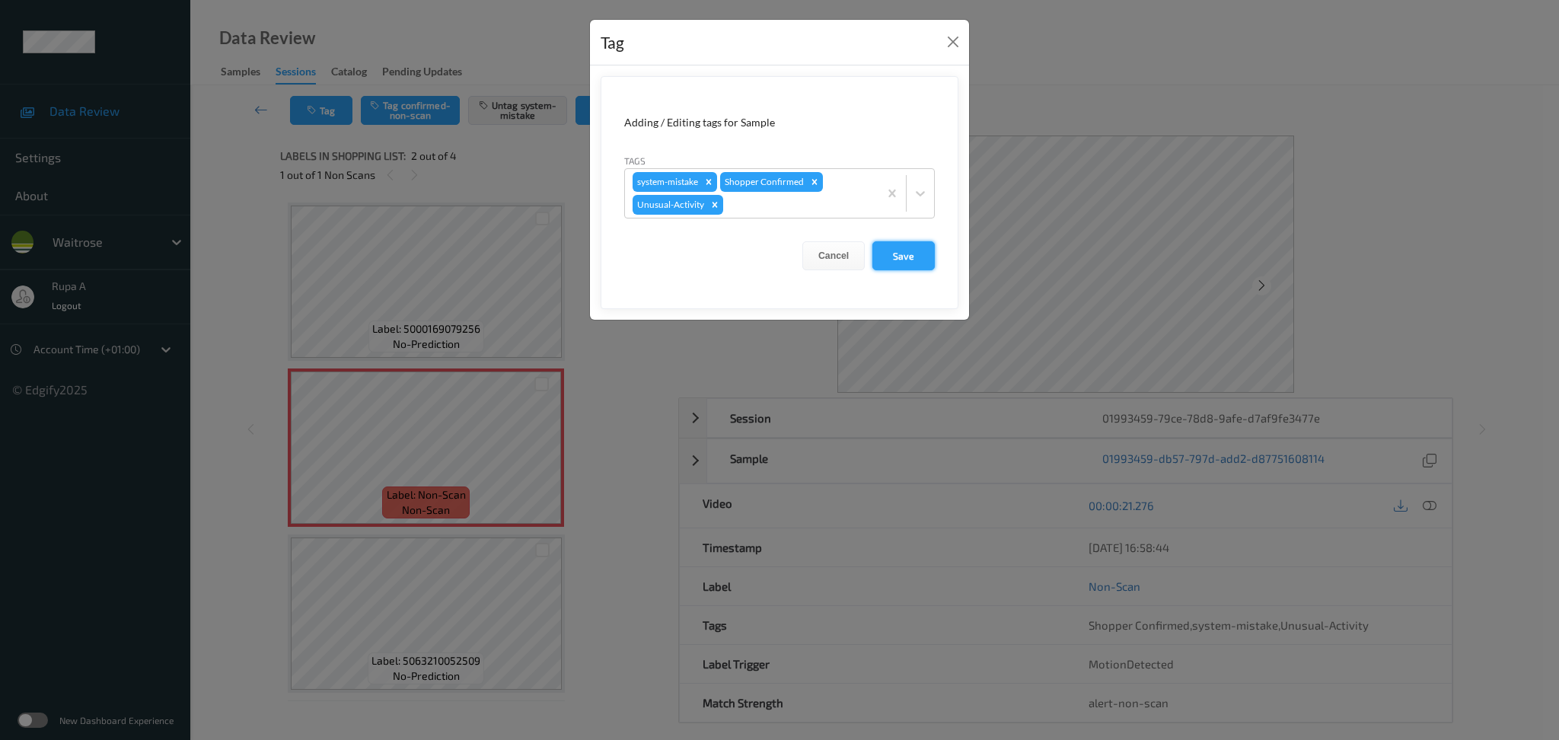
click at [909, 266] on button "Save" at bounding box center [903, 255] width 62 height 29
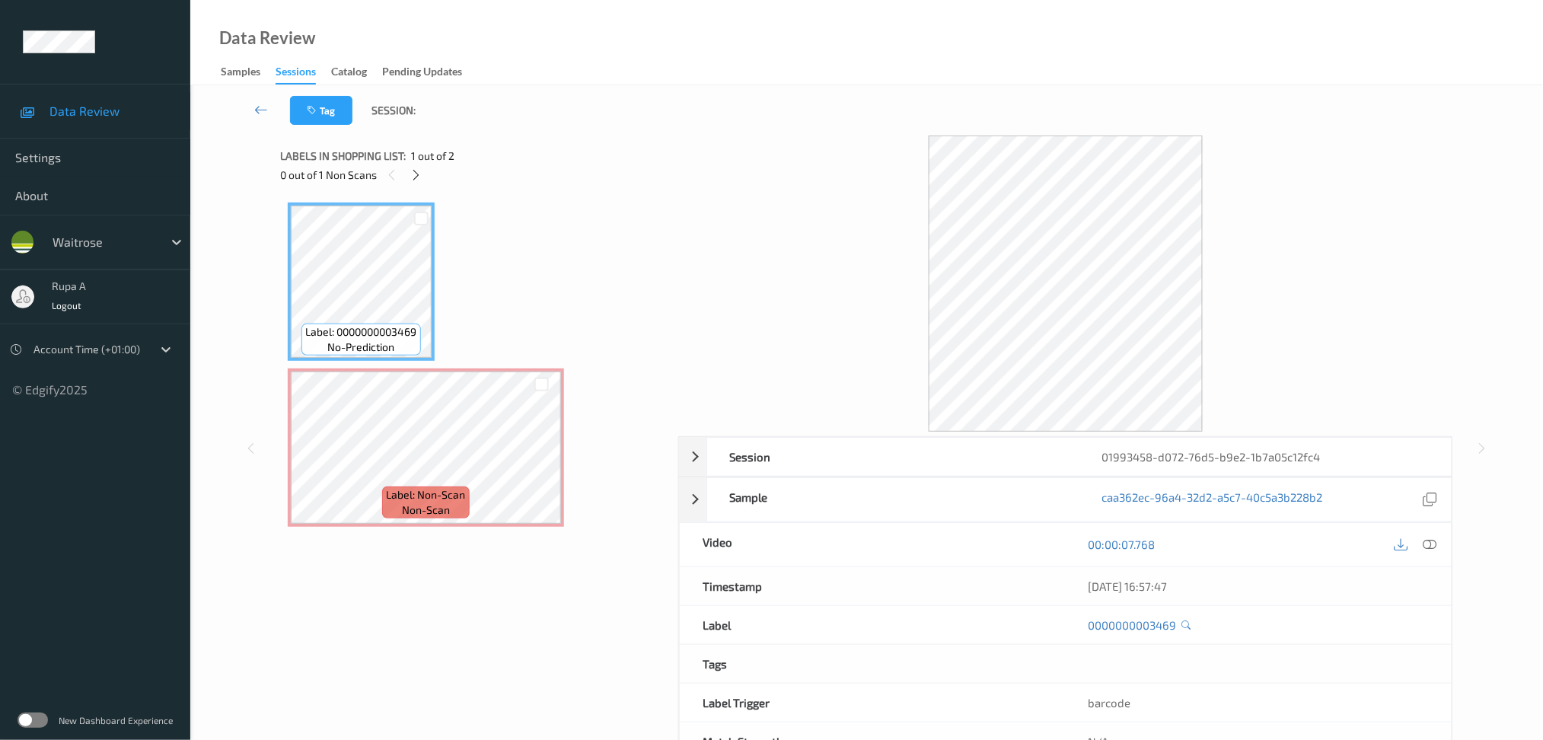
click at [454, 312] on div "Label: 0000000003469 no-prediction Label: Non-Scan non-scan Label: Non-Scan non…" at bounding box center [474, 364] width 372 height 324
click at [419, 184] on div "Labels in shopping list: 1 out of 2 0 out of 1 Non Scans" at bounding box center [473, 164] width 387 height 59
click at [419, 175] on icon at bounding box center [416, 175] width 13 height 14
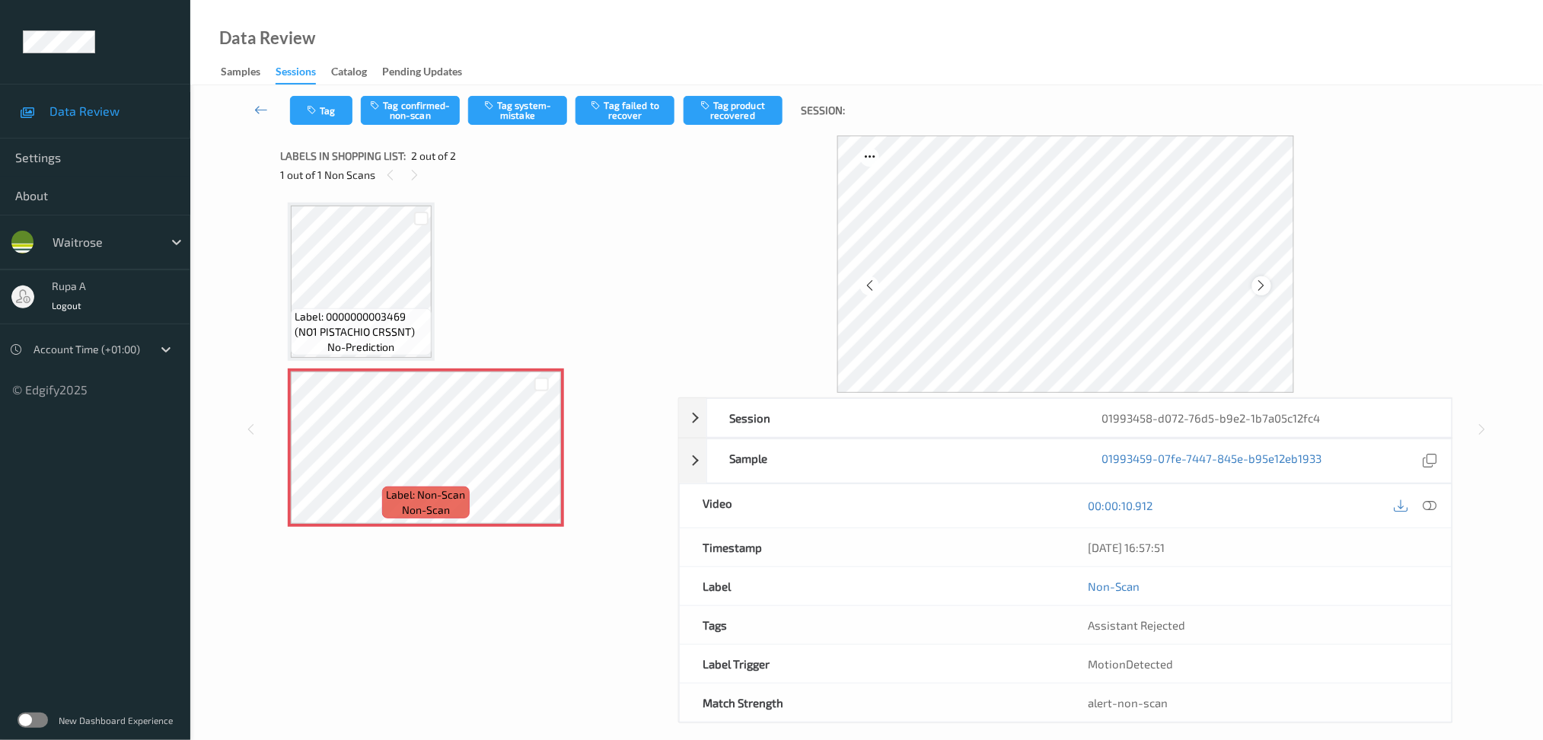
click at [1258, 282] on icon at bounding box center [1261, 286] width 13 height 14
click at [518, 111] on button "Tag system-mistake" at bounding box center [517, 110] width 99 height 29
click at [318, 116] on button "Tag" at bounding box center [321, 110] width 62 height 29
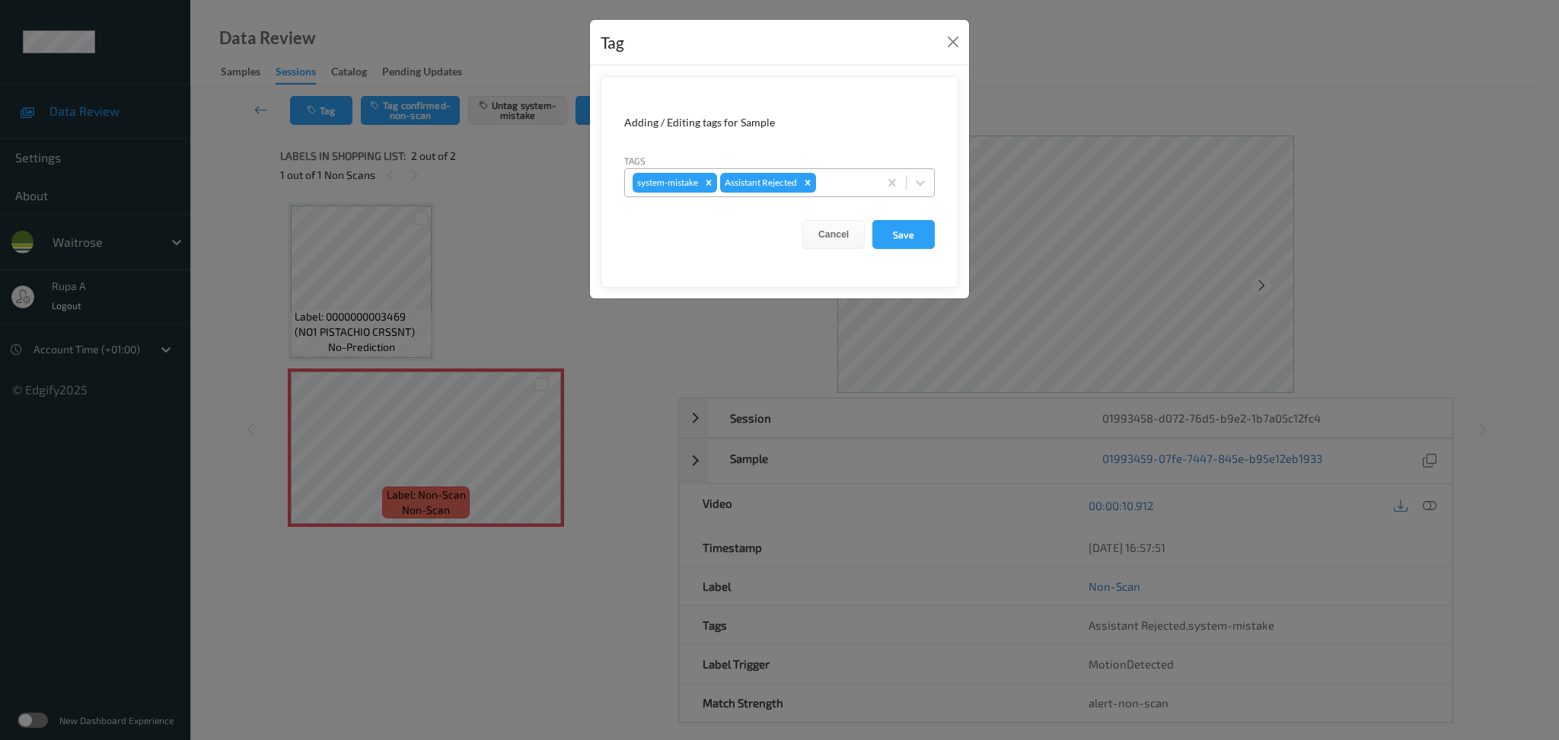
click at [854, 196] on div "system-mistake Assistant Rejected" at bounding box center [779, 182] width 311 height 29
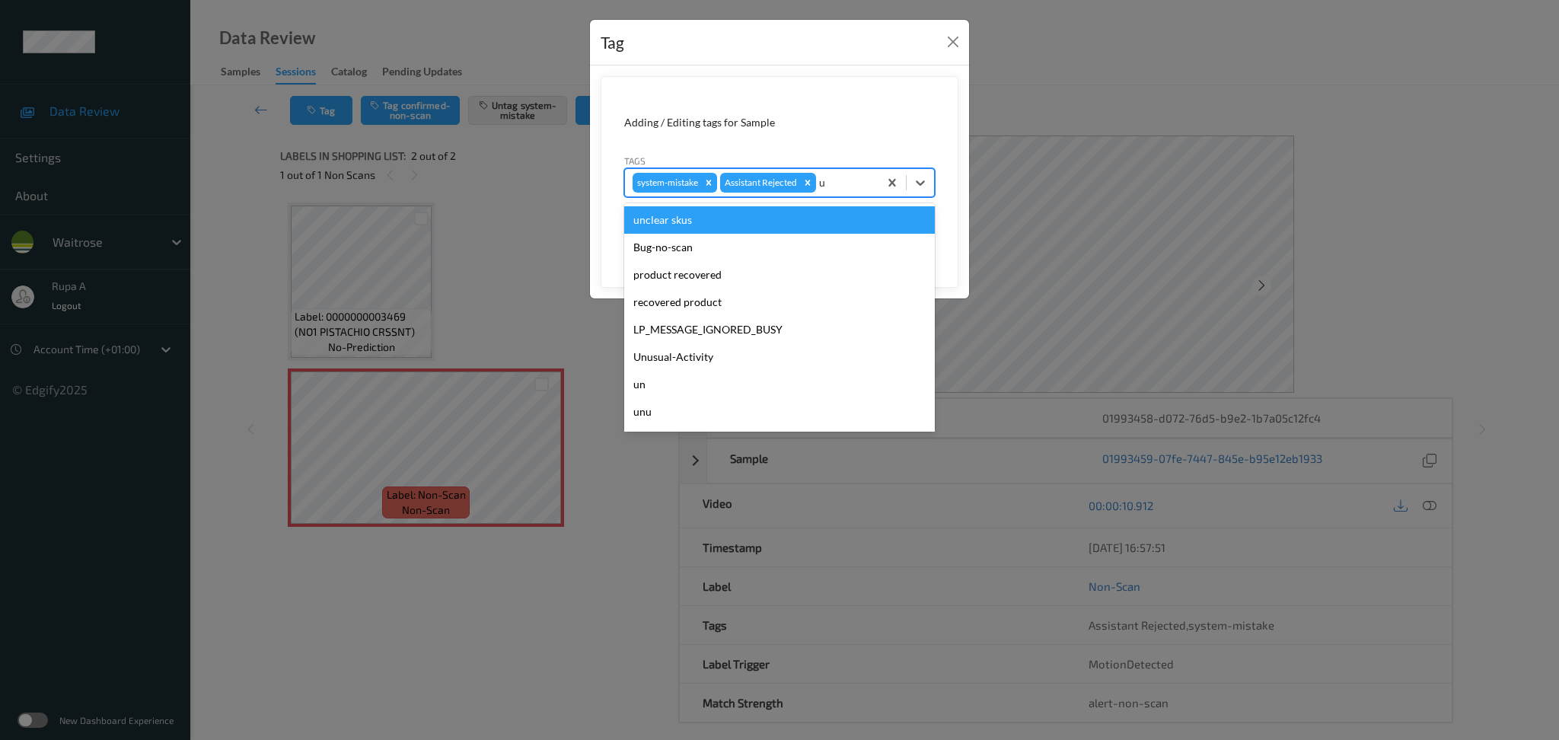
type input "un"
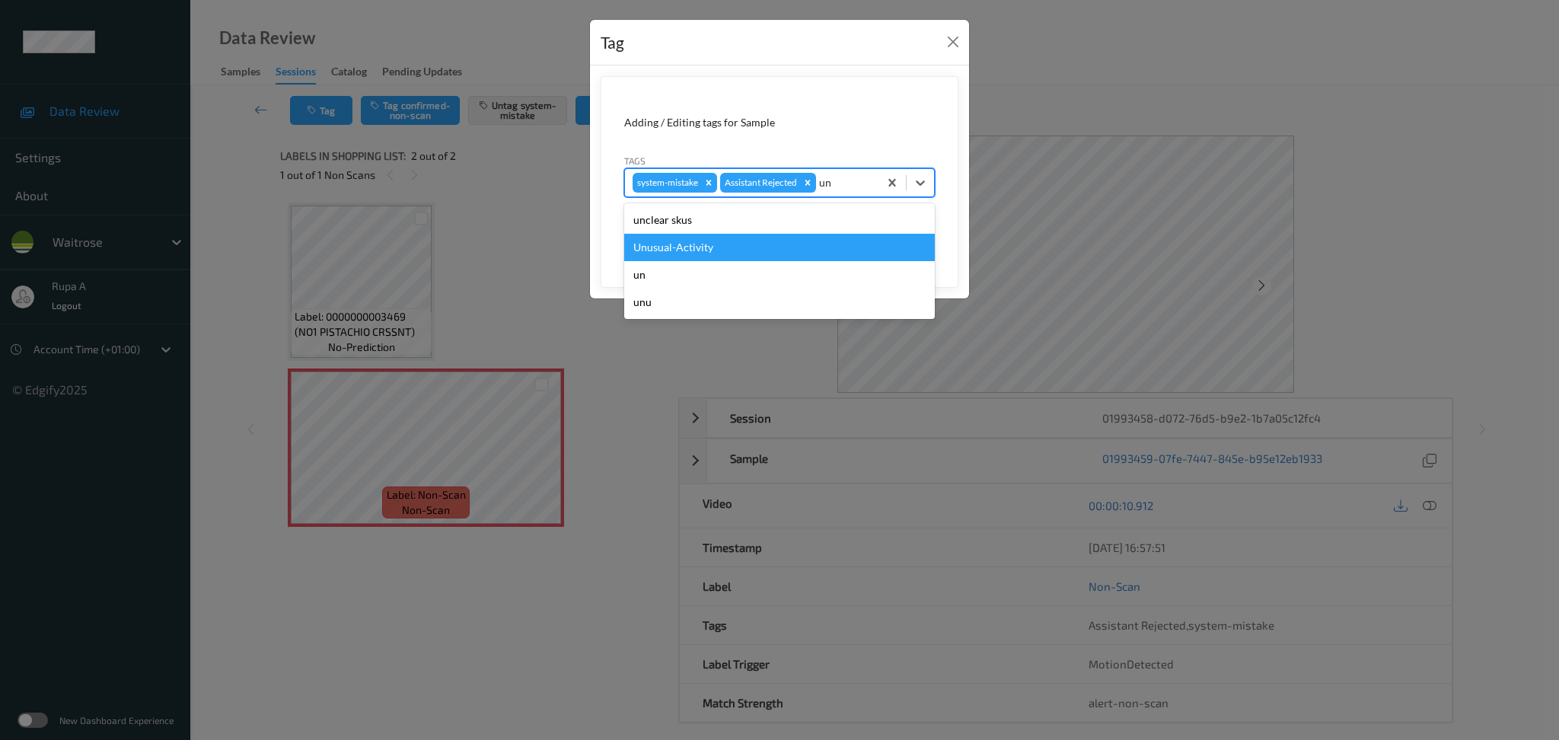
click at [752, 241] on div "Unusual-Activity" at bounding box center [779, 247] width 311 height 27
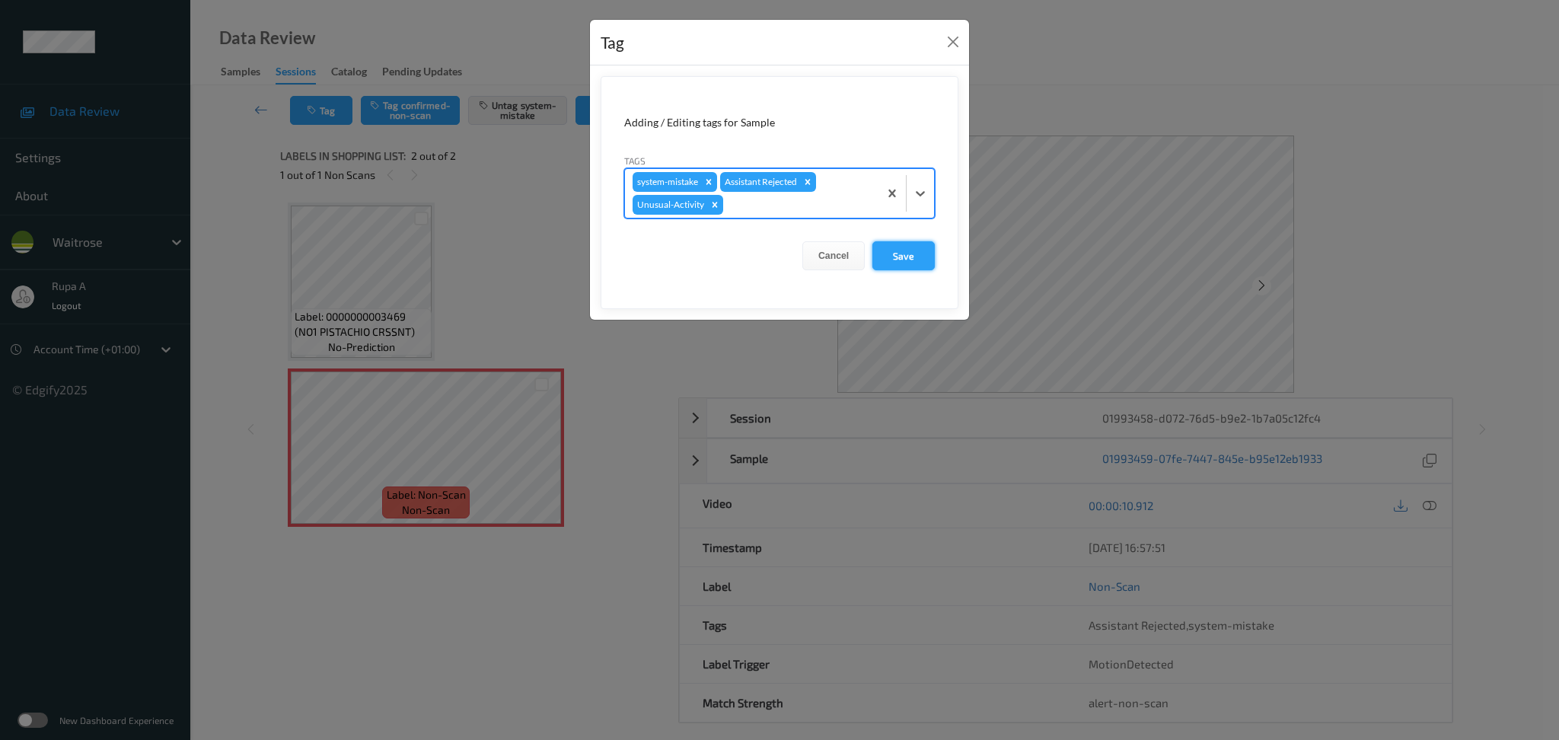
click at [924, 253] on button "Save" at bounding box center [903, 255] width 62 height 29
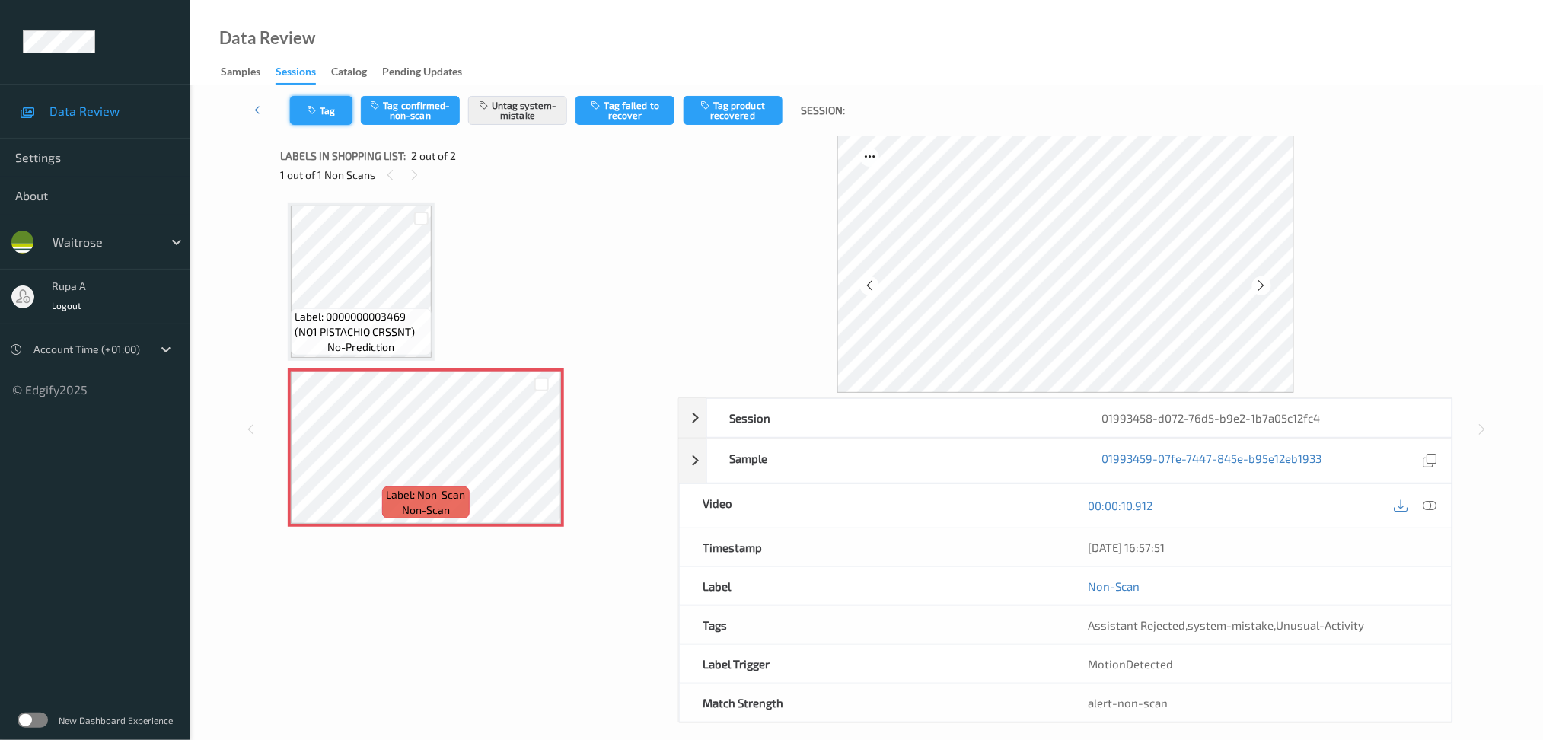
click at [330, 104] on button "Tag" at bounding box center [321, 110] width 62 height 29
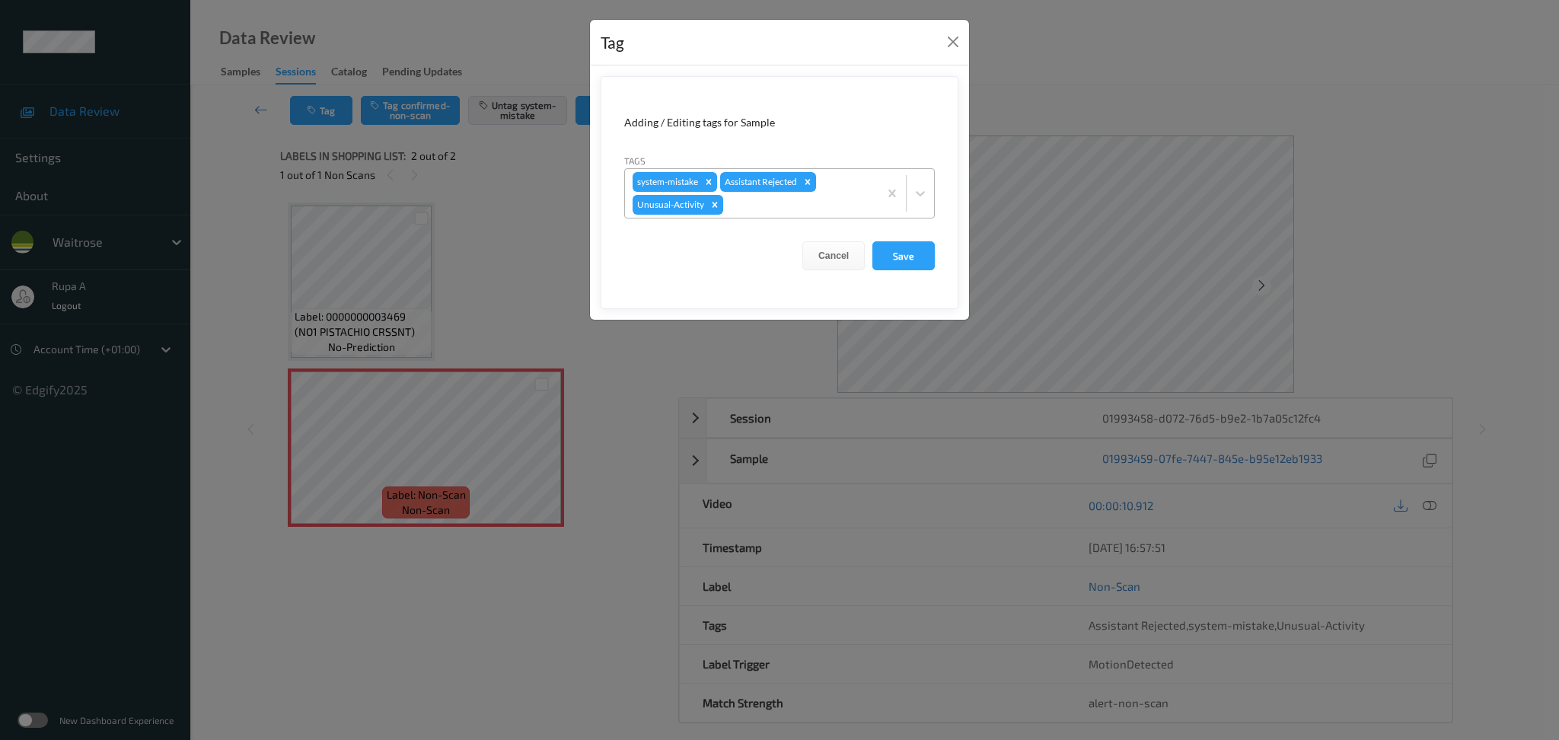
click at [786, 209] on div at bounding box center [798, 205] width 145 height 18
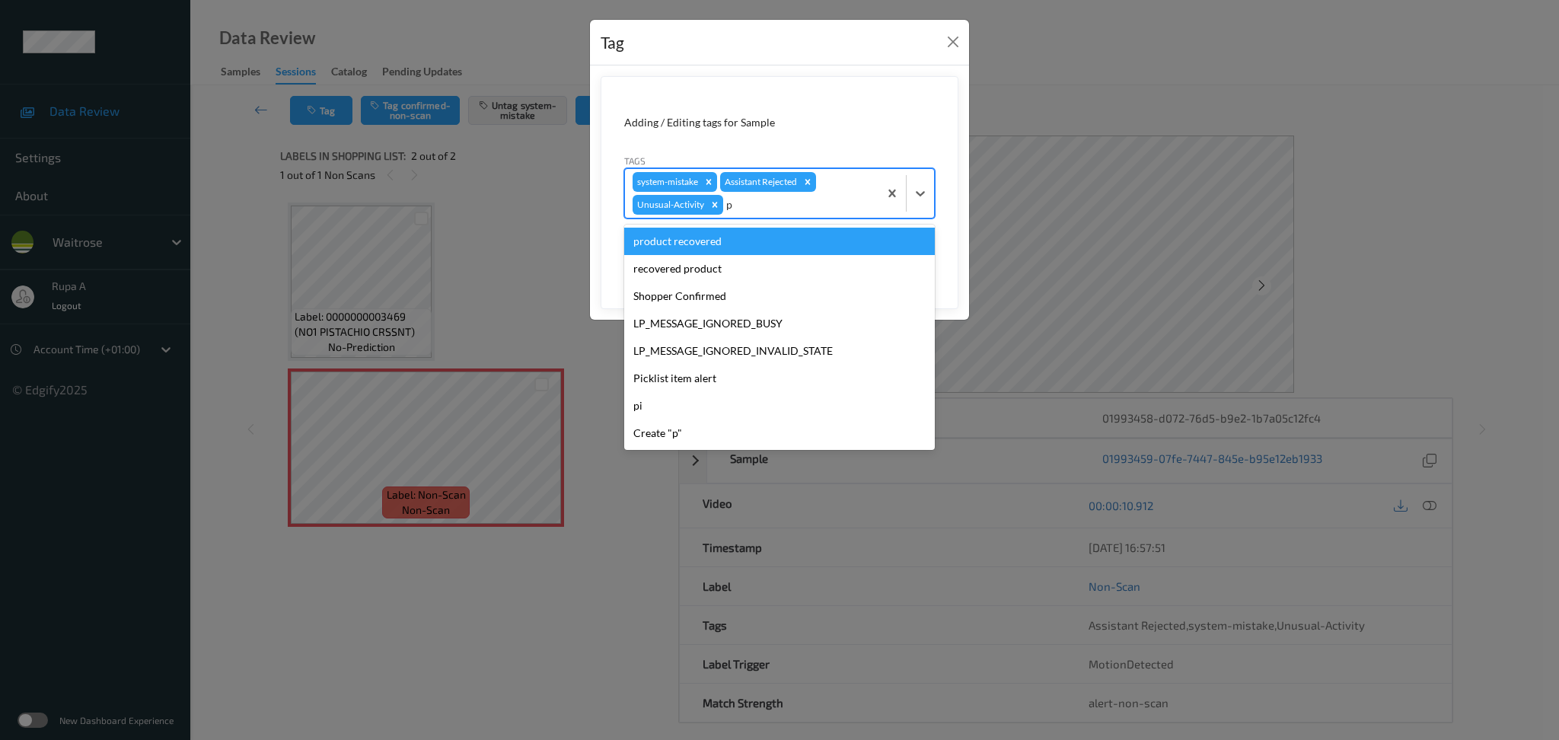
type input "pi"
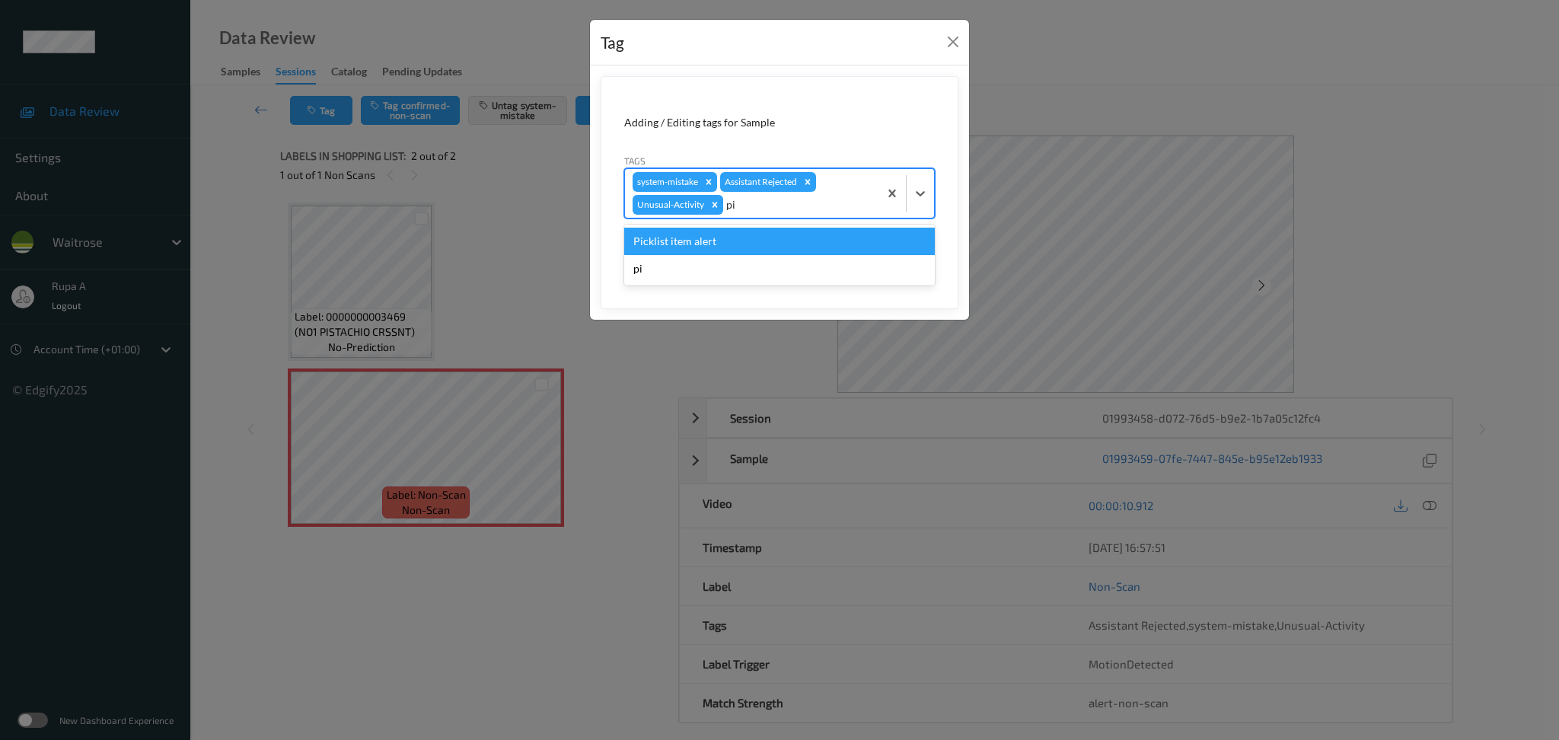
click at [751, 230] on div "Picklist item alert" at bounding box center [779, 241] width 311 height 27
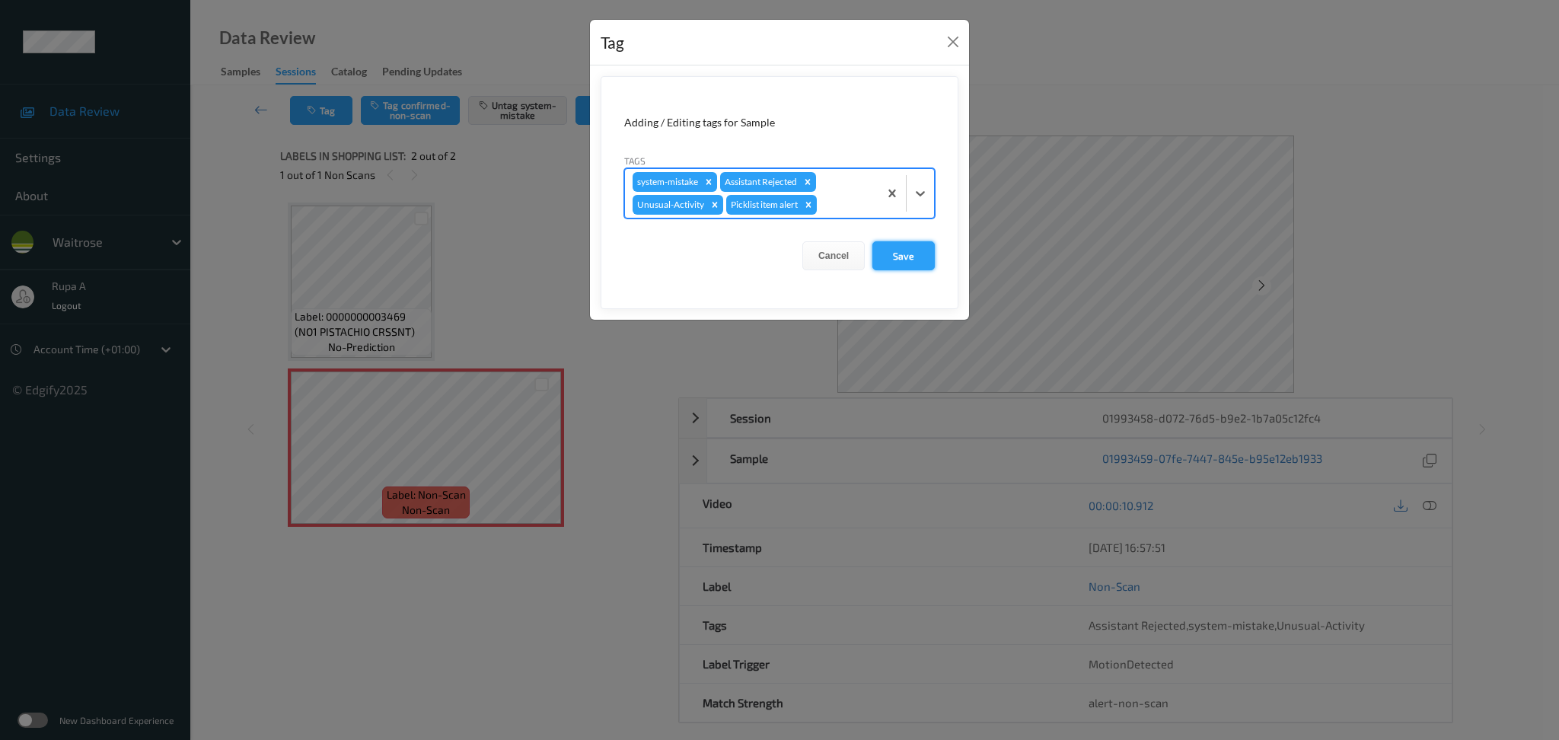
click at [907, 258] on button "Save" at bounding box center [903, 255] width 62 height 29
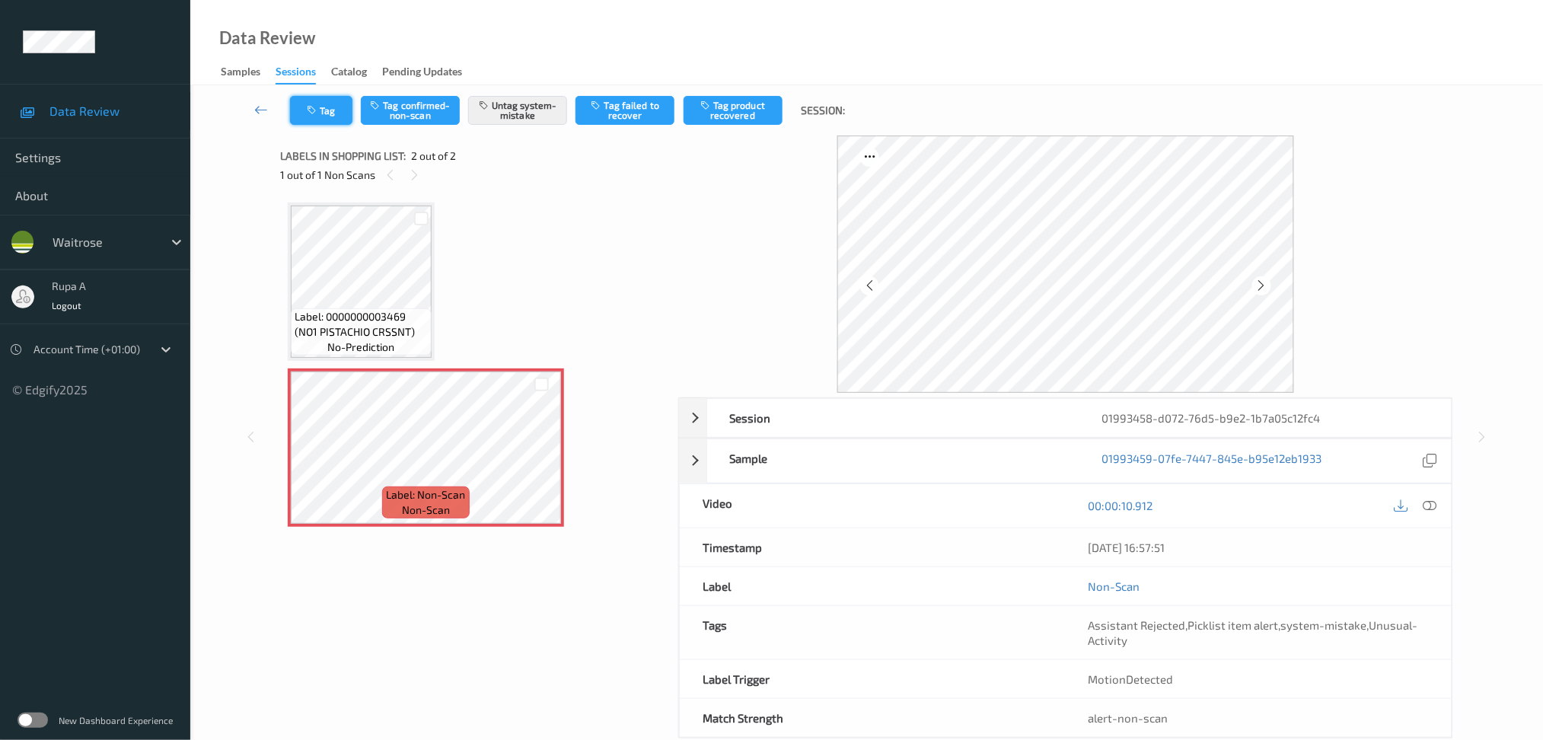
click at [324, 99] on button "Tag" at bounding box center [321, 110] width 62 height 29
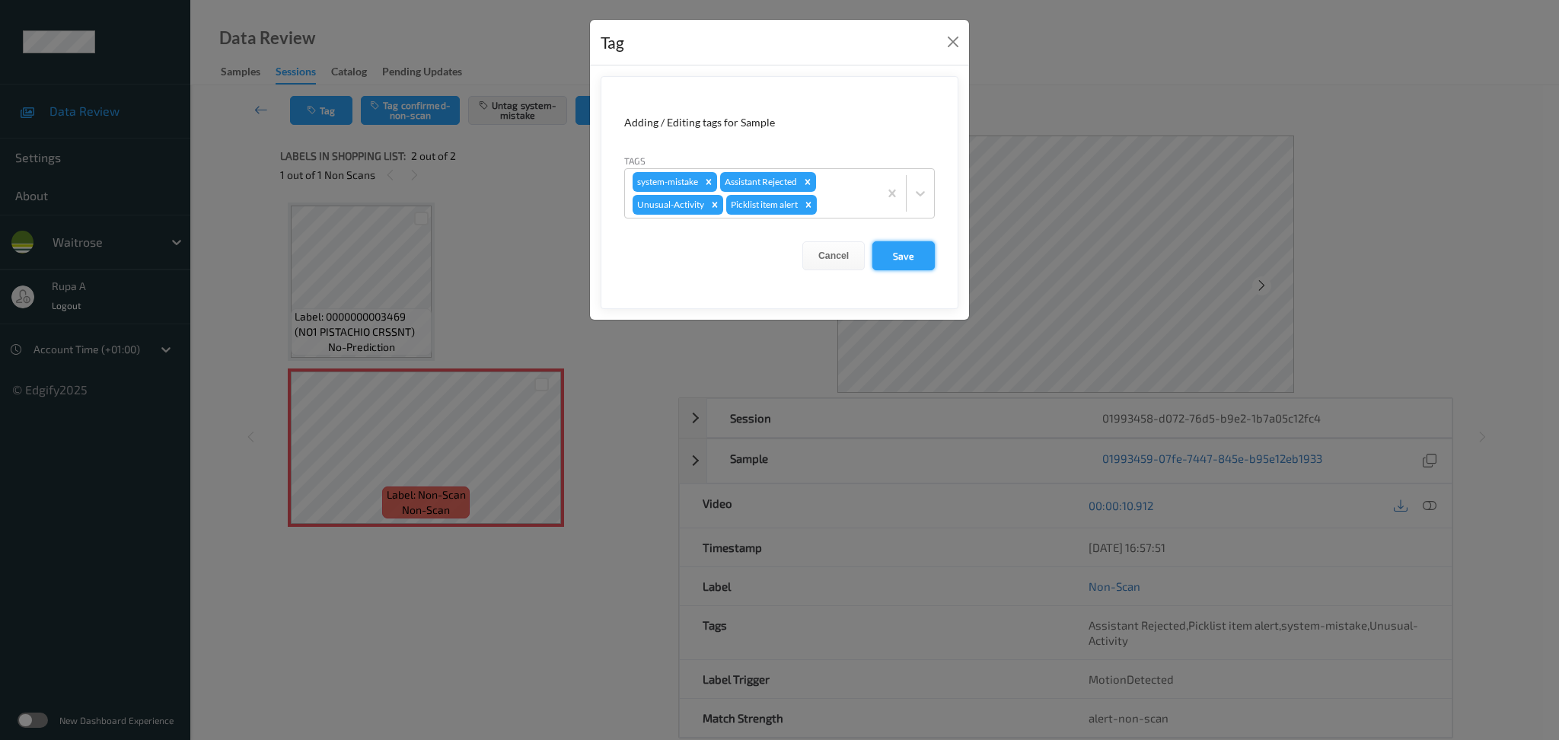
click at [878, 241] on button "Save" at bounding box center [903, 255] width 62 height 29
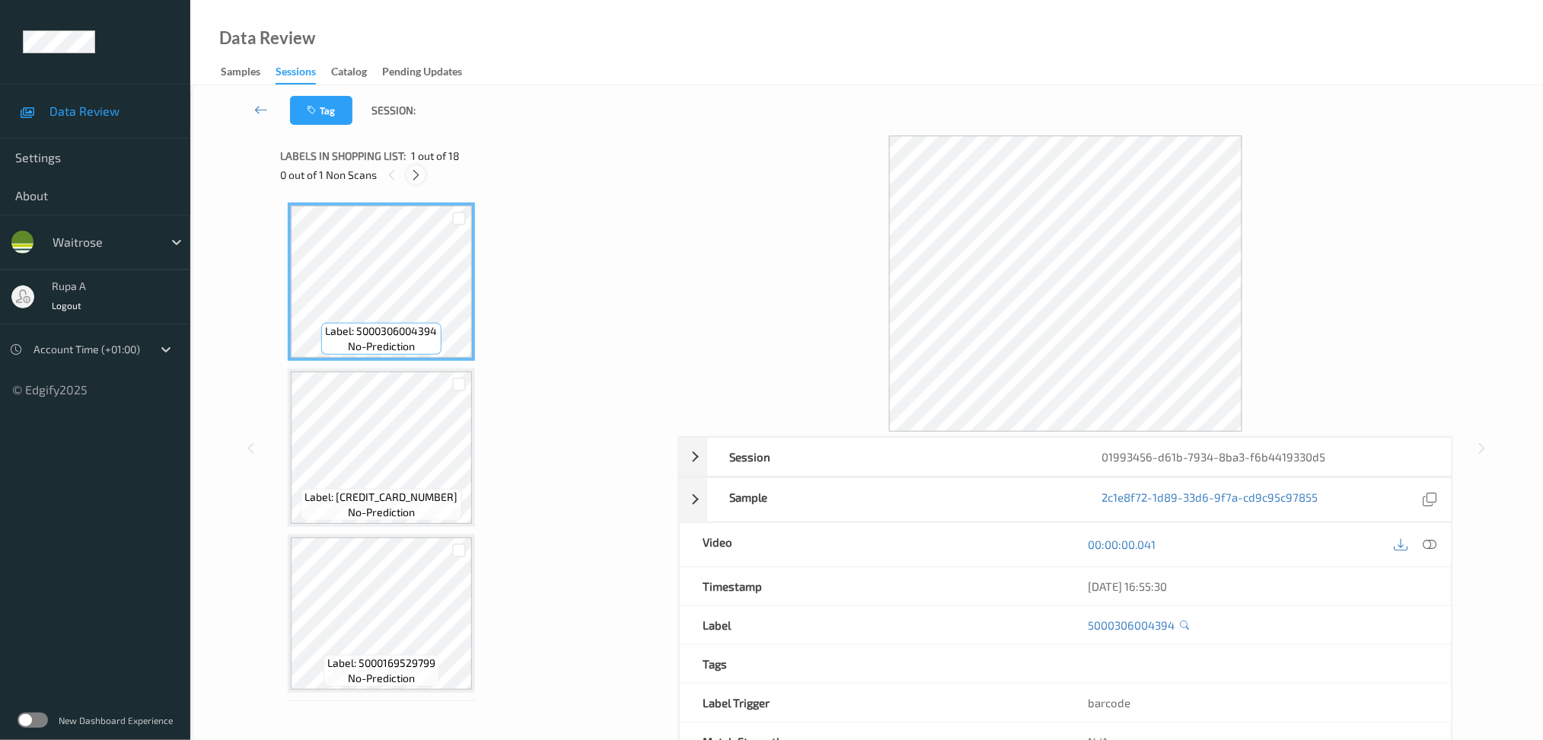
click at [419, 178] on icon at bounding box center [416, 175] width 13 height 14
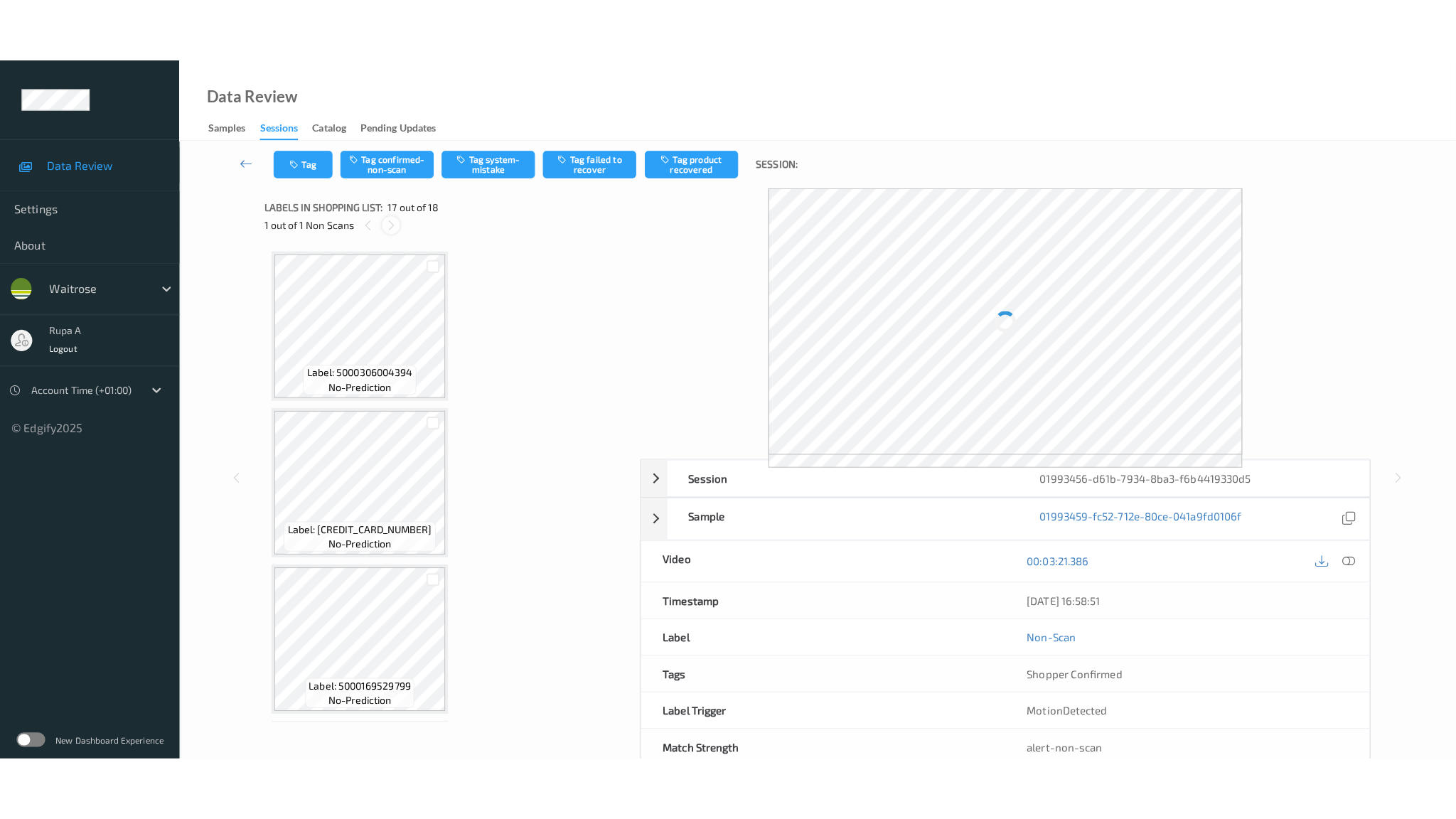
scroll to position [2303, 0]
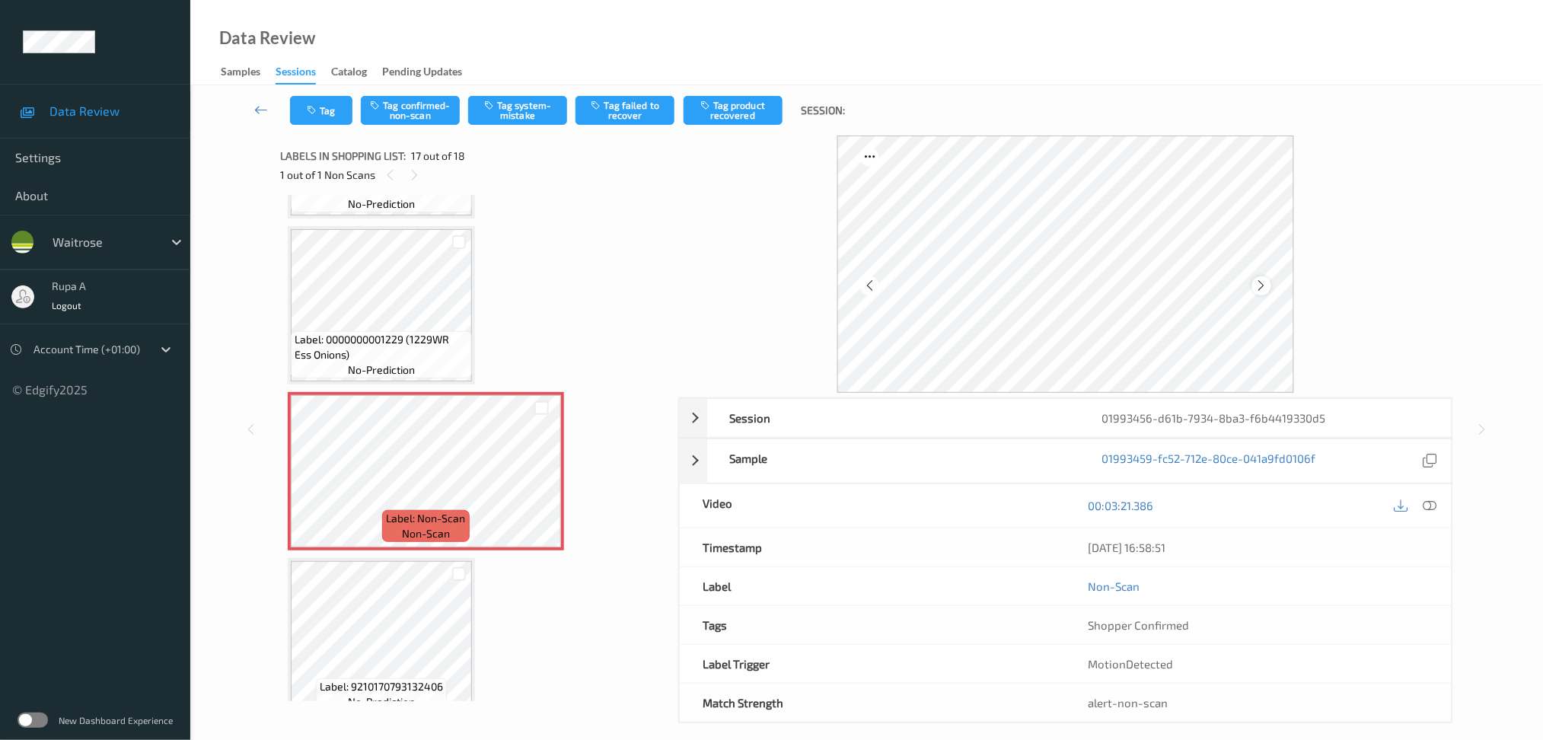
click at [1265, 290] on icon at bounding box center [1261, 286] width 13 height 14
click at [1429, 502] on icon at bounding box center [1430, 506] width 14 height 14
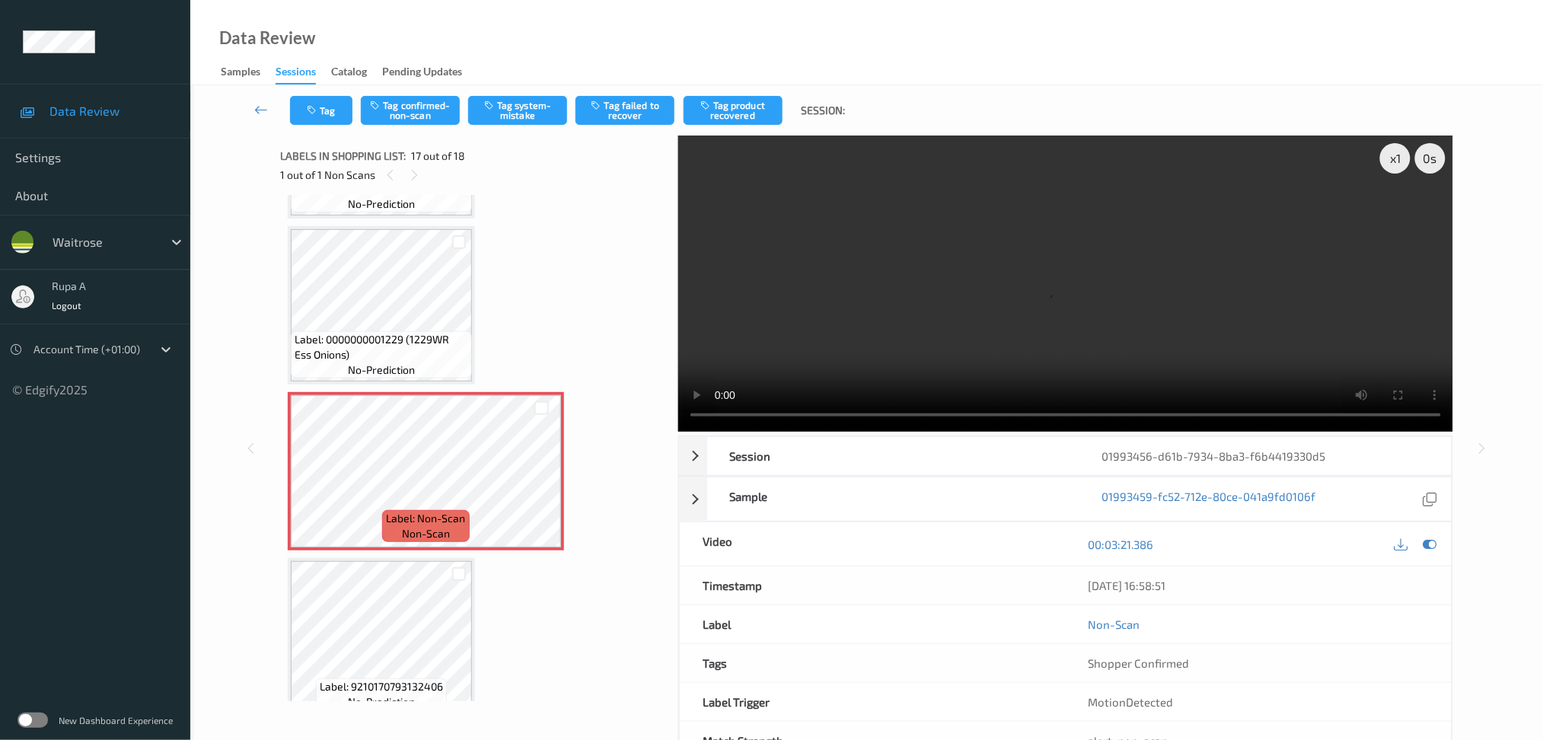
scroll to position [2329, 0]
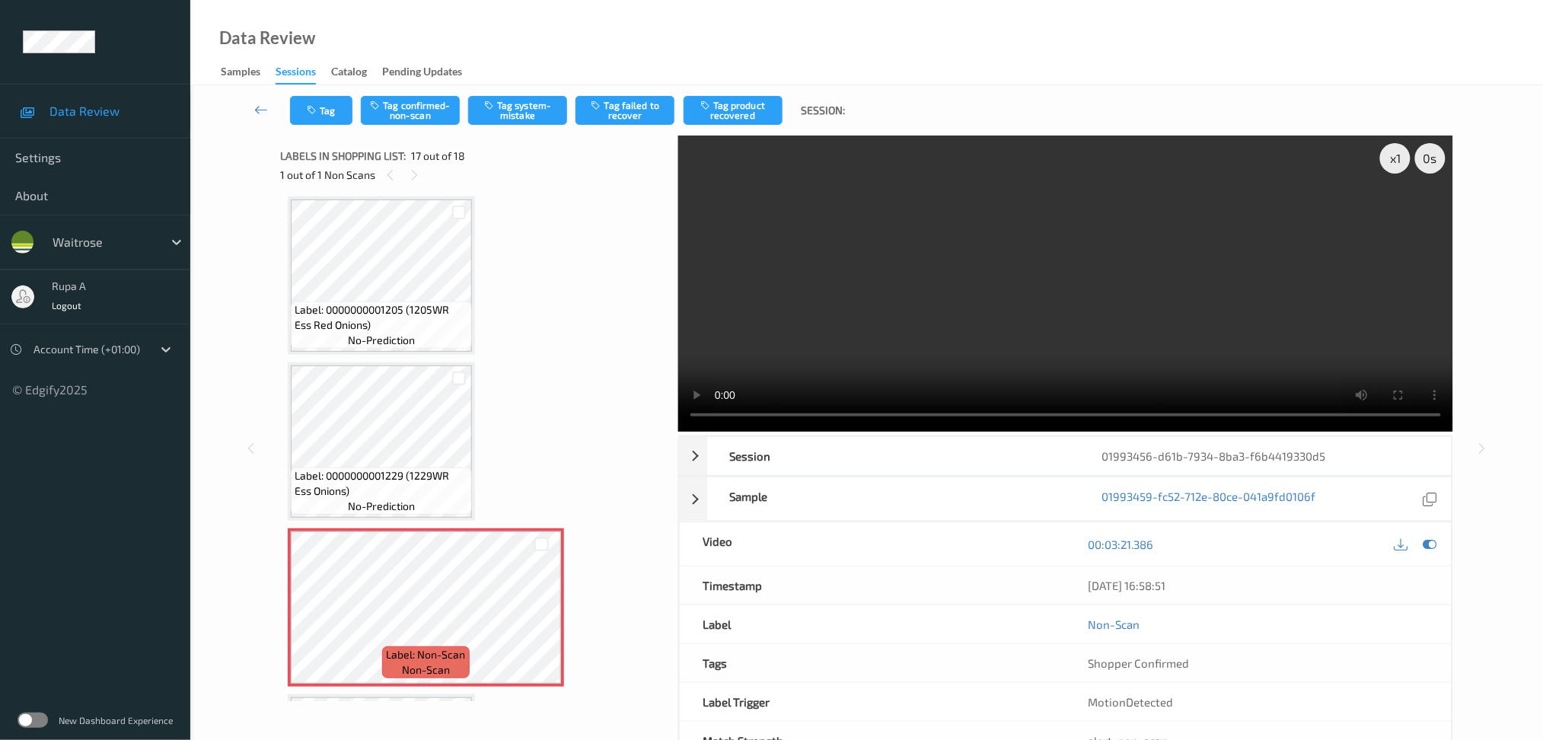
drag, startPoint x: 1423, startPoint y: 540, endPoint x: 1286, endPoint y: 484, distance: 147.4
click at [1423, 540] on icon at bounding box center [1430, 544] width 14 height 14
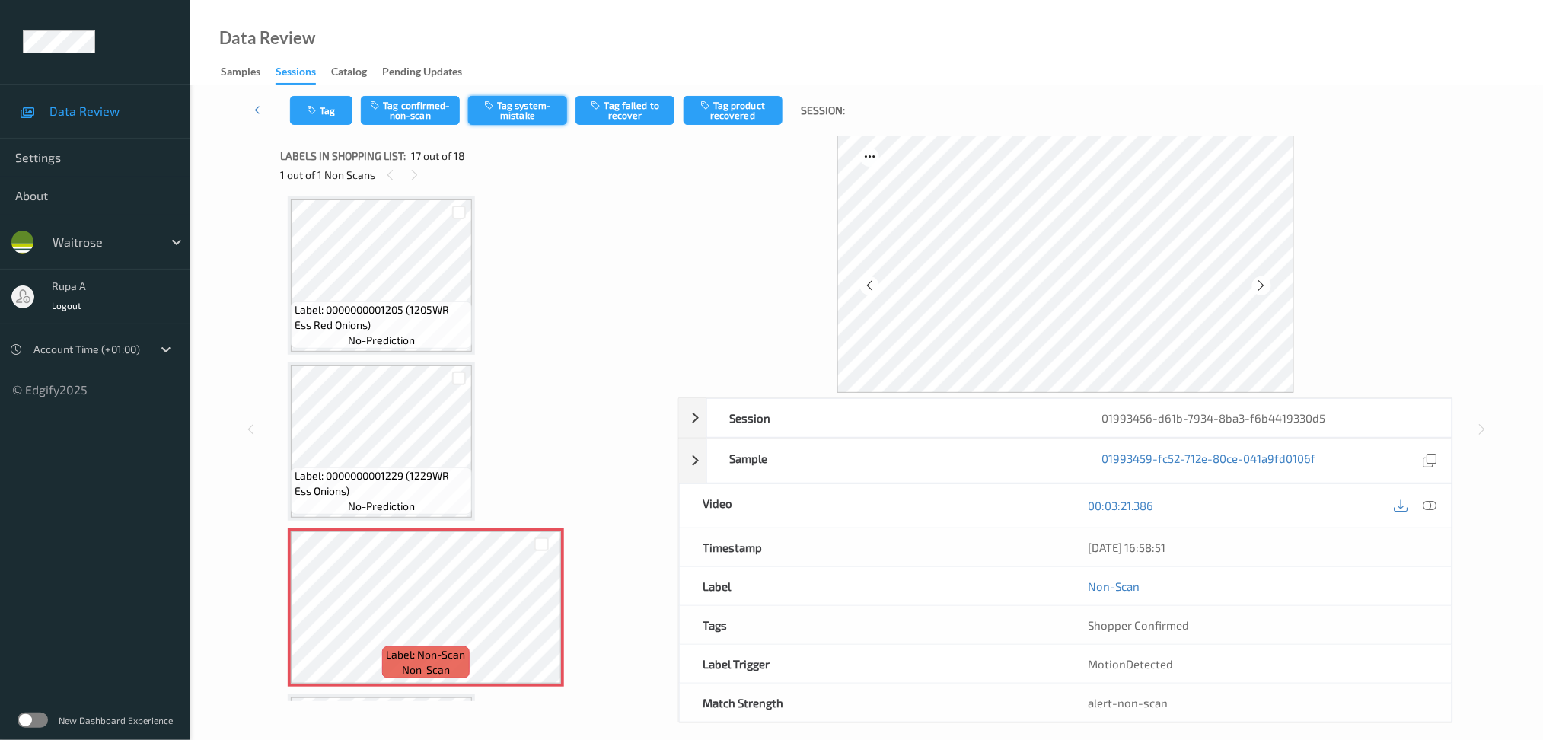
click at [505, 108] on button "Tag system-mistake" at bounding box center [517, 110] width 99 height 29
click at [324, 110] on button "Tag" at bounding box center [321, 110] width 62 height 29
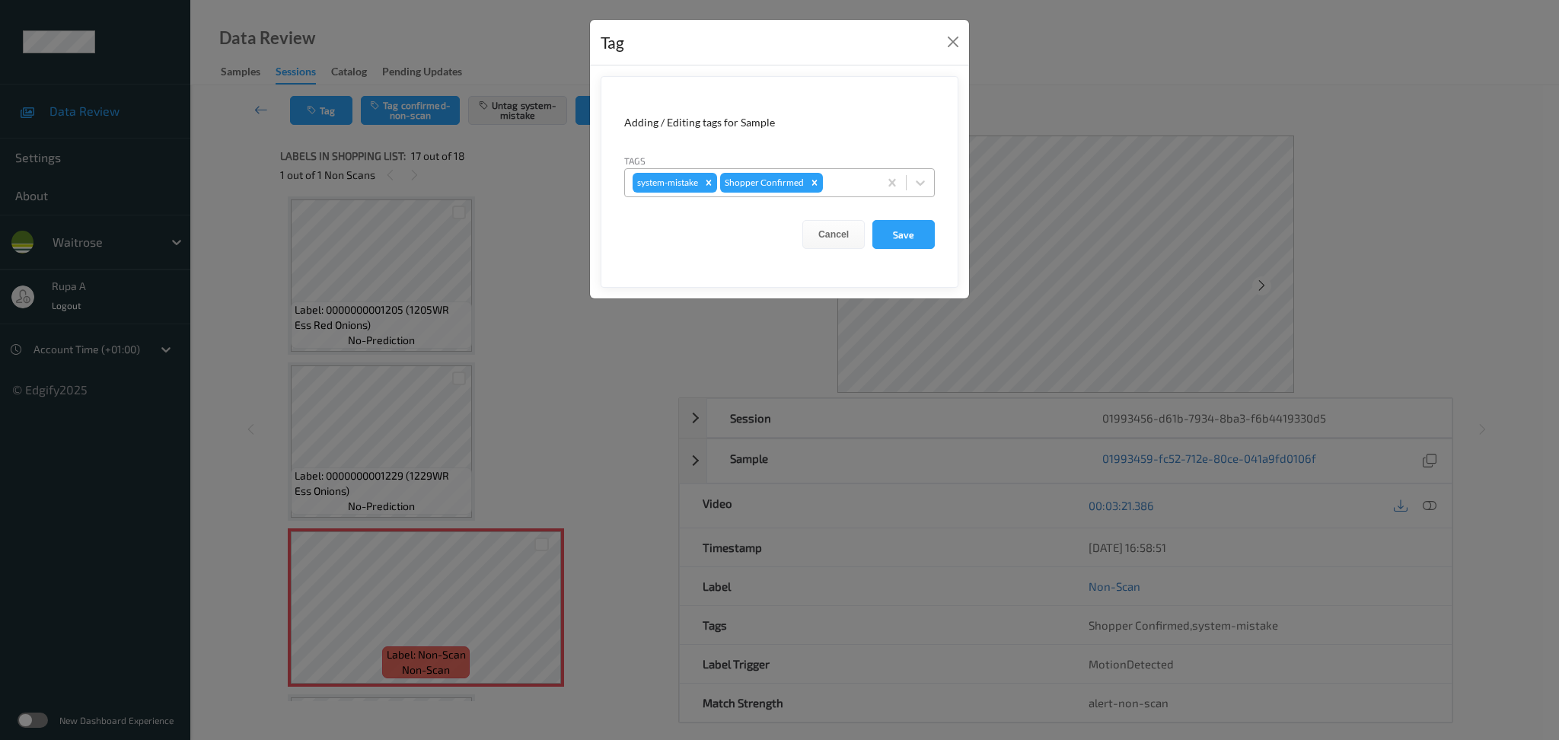
click at [871, 188] on div "system-mistake Shopper Confirmed" at bounding box center [751, 183] width 253 height 26
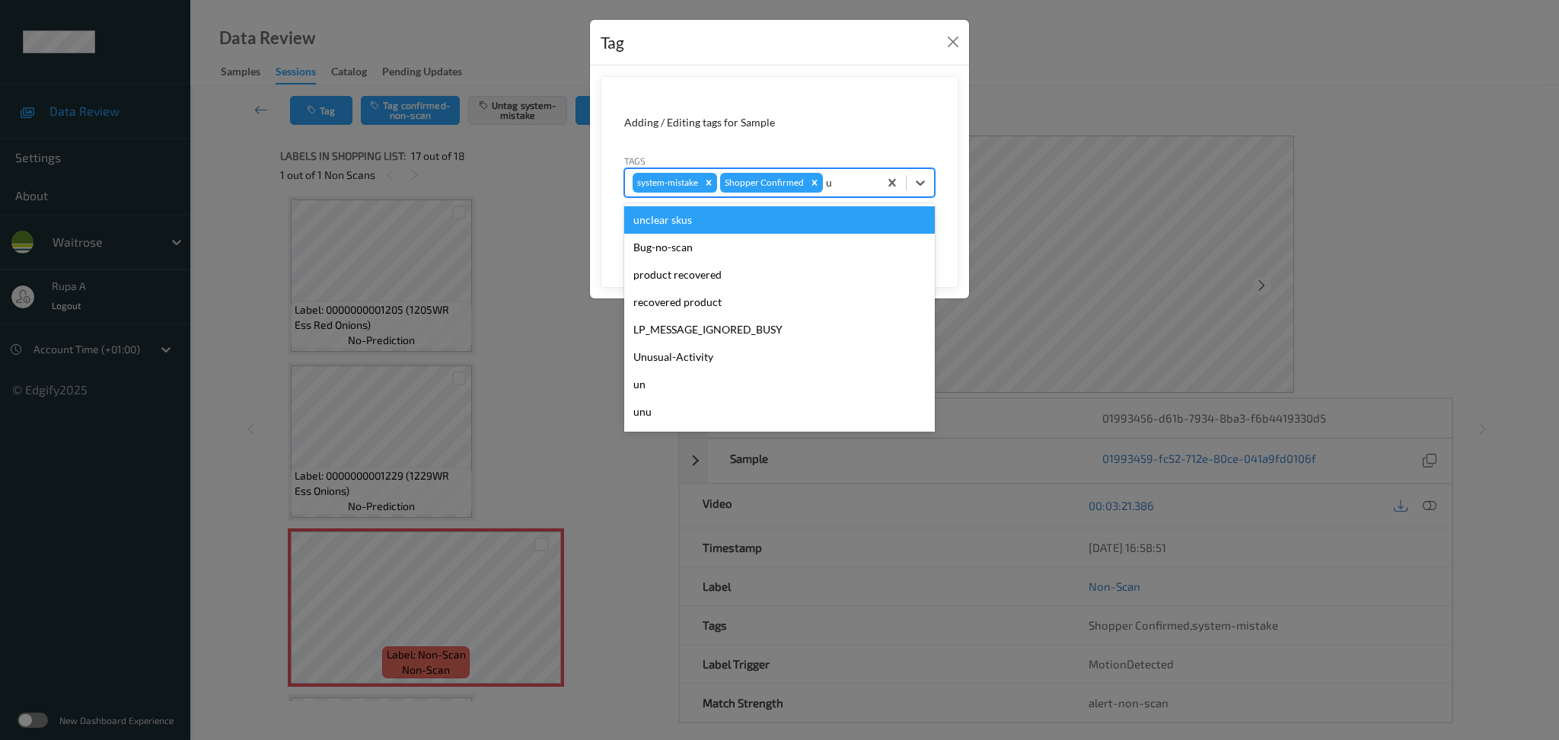
type input "un"
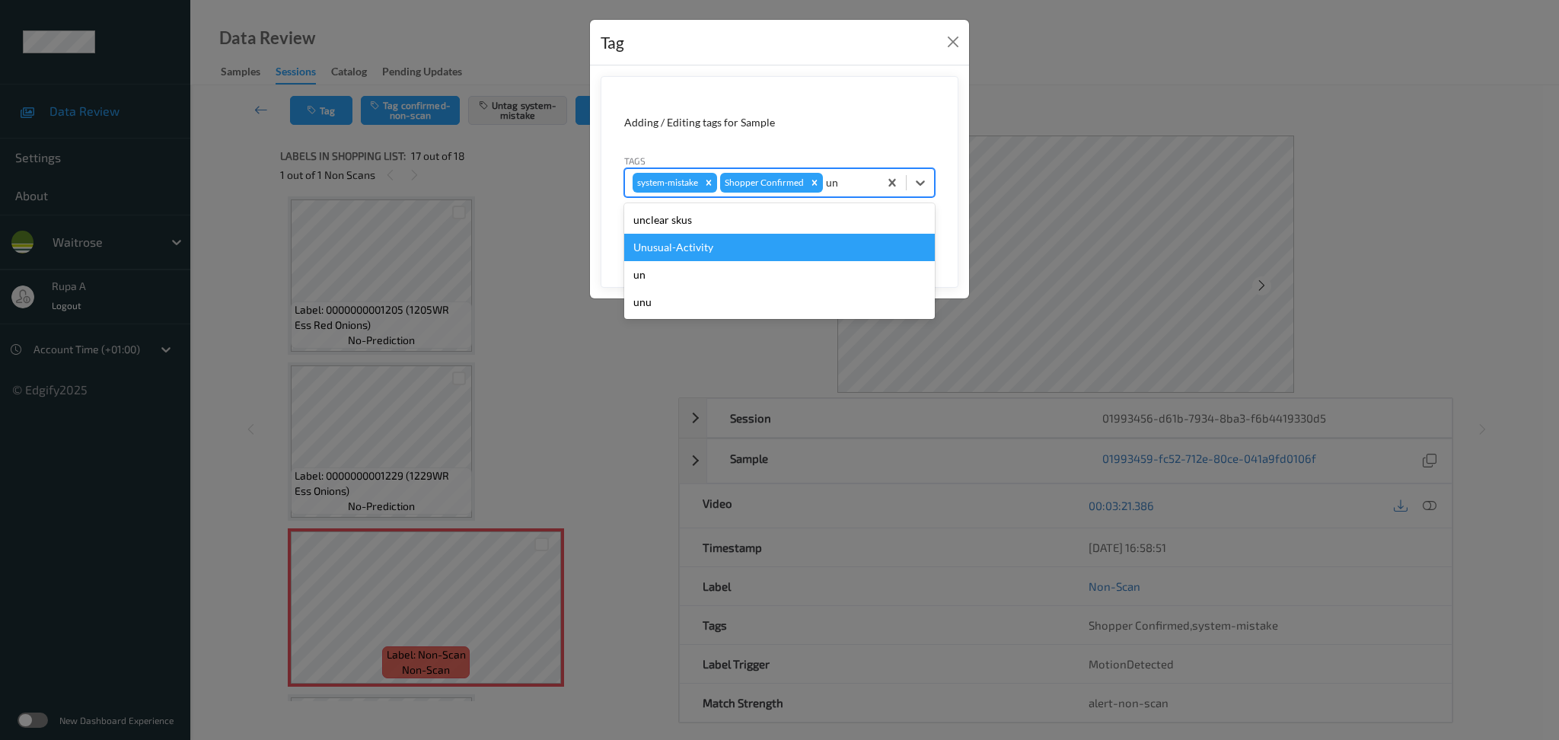
click at [789, 244] on div "Unusual-Activity" at bounding box center [779, 247] width 311 height 27
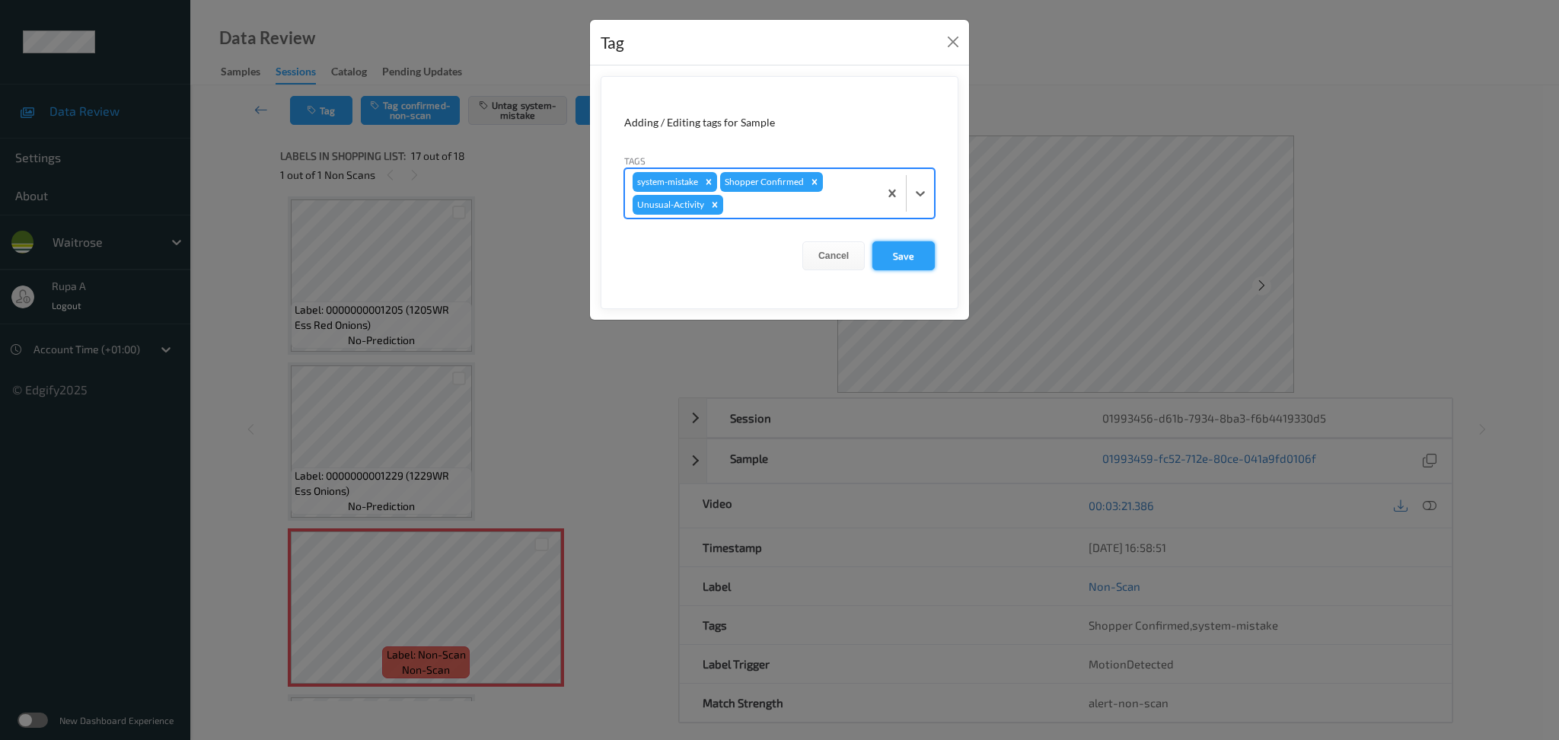
click at [893, 258] on button "Save" at bounding box center [903, 255] width 62 height 29
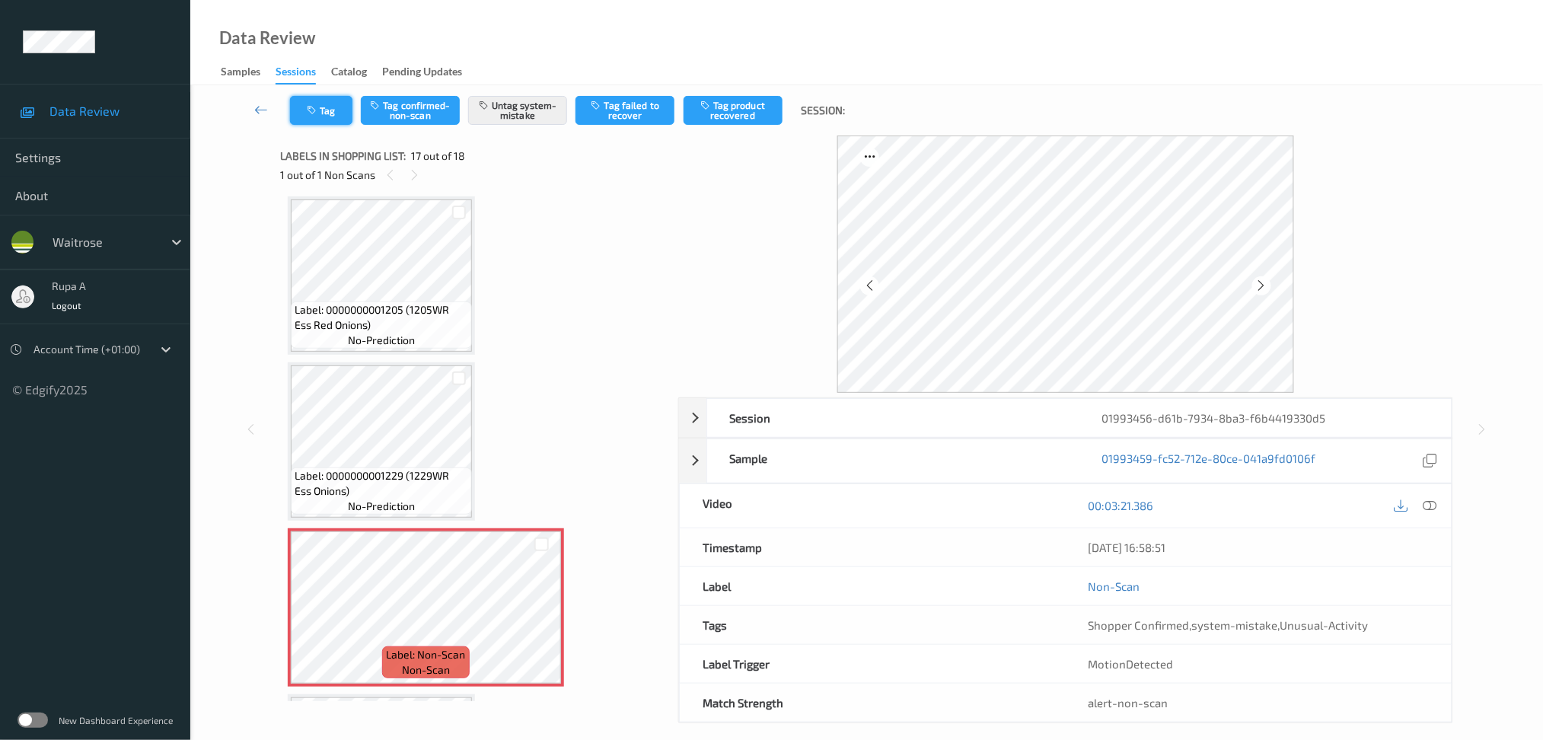
click at [321, 108] on button "Tag" at bounding box center [321, 110] width 62 height 29
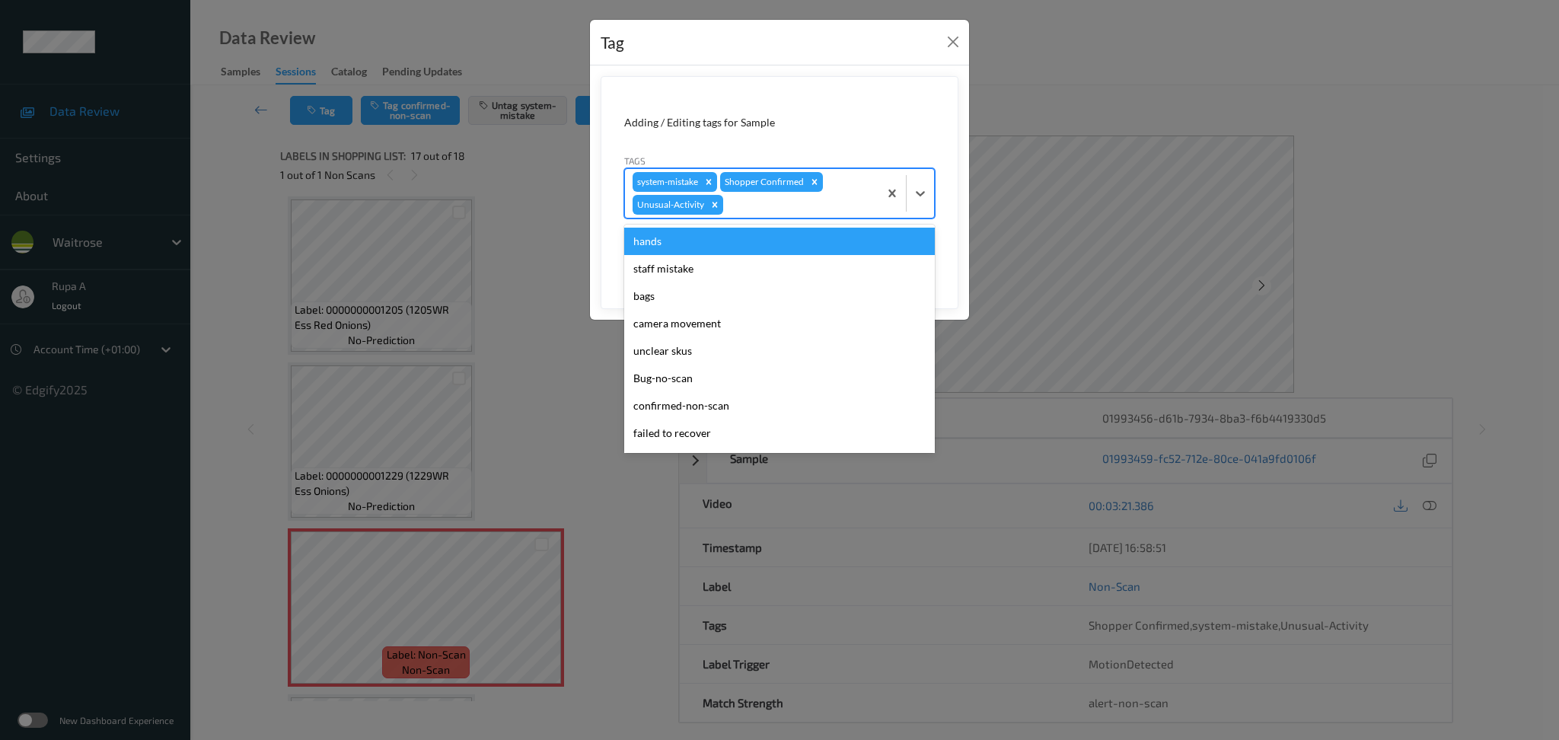
click at [805, 209] on div at bounding box center [798, 205] width 145 height 18
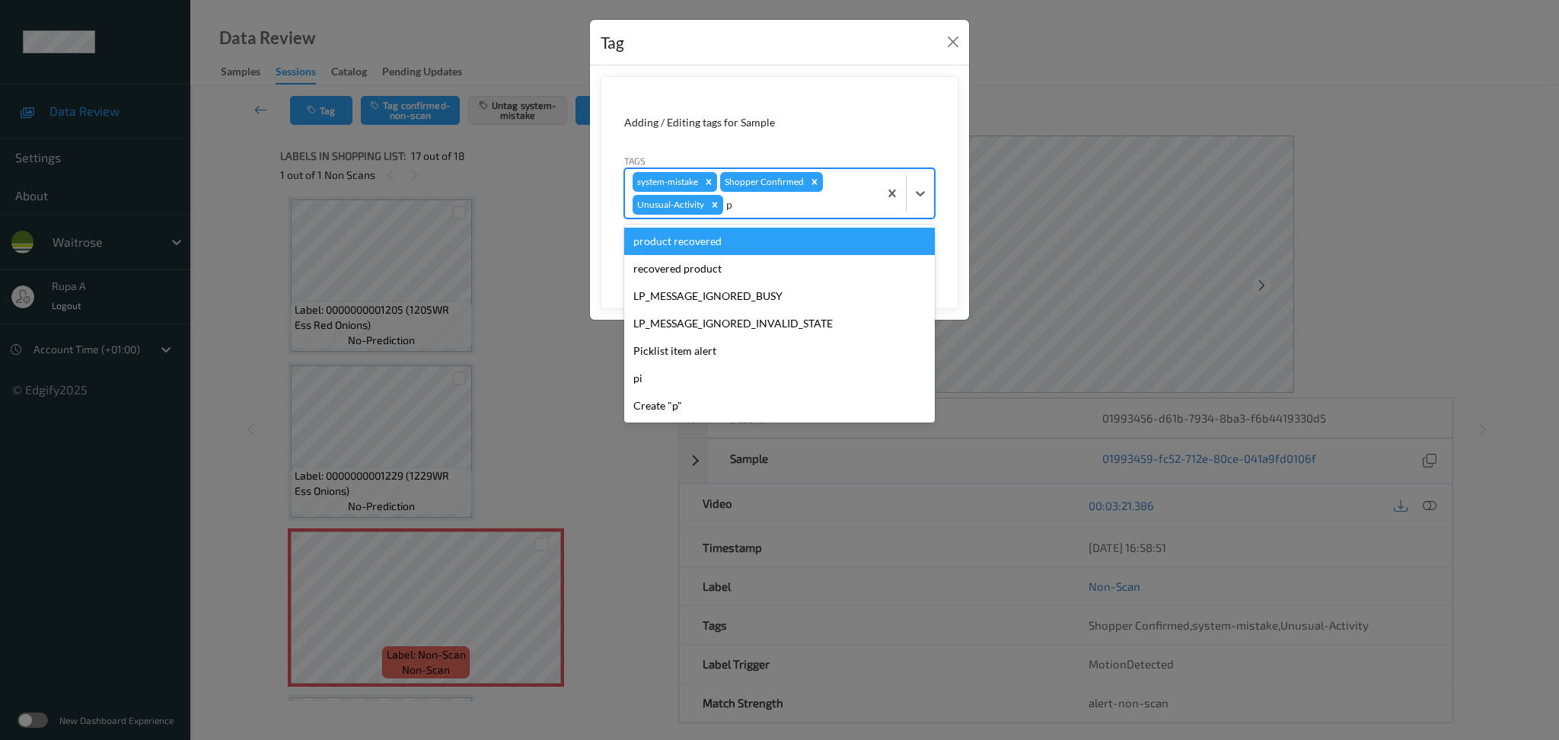
type input "pi"
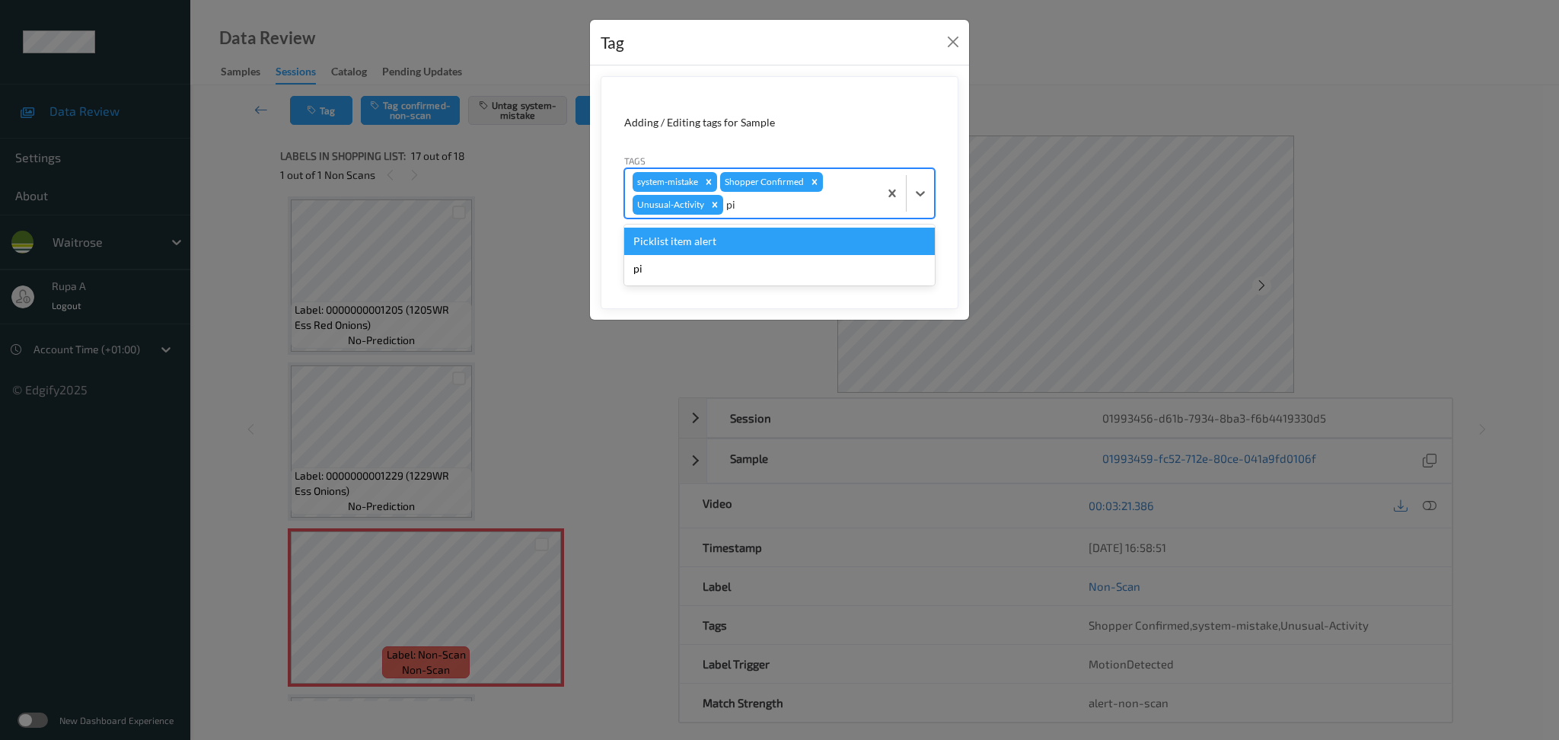
click at [755, 243] on div "Picklist item alert" at bounding box center [779, 241] width 311 height 27
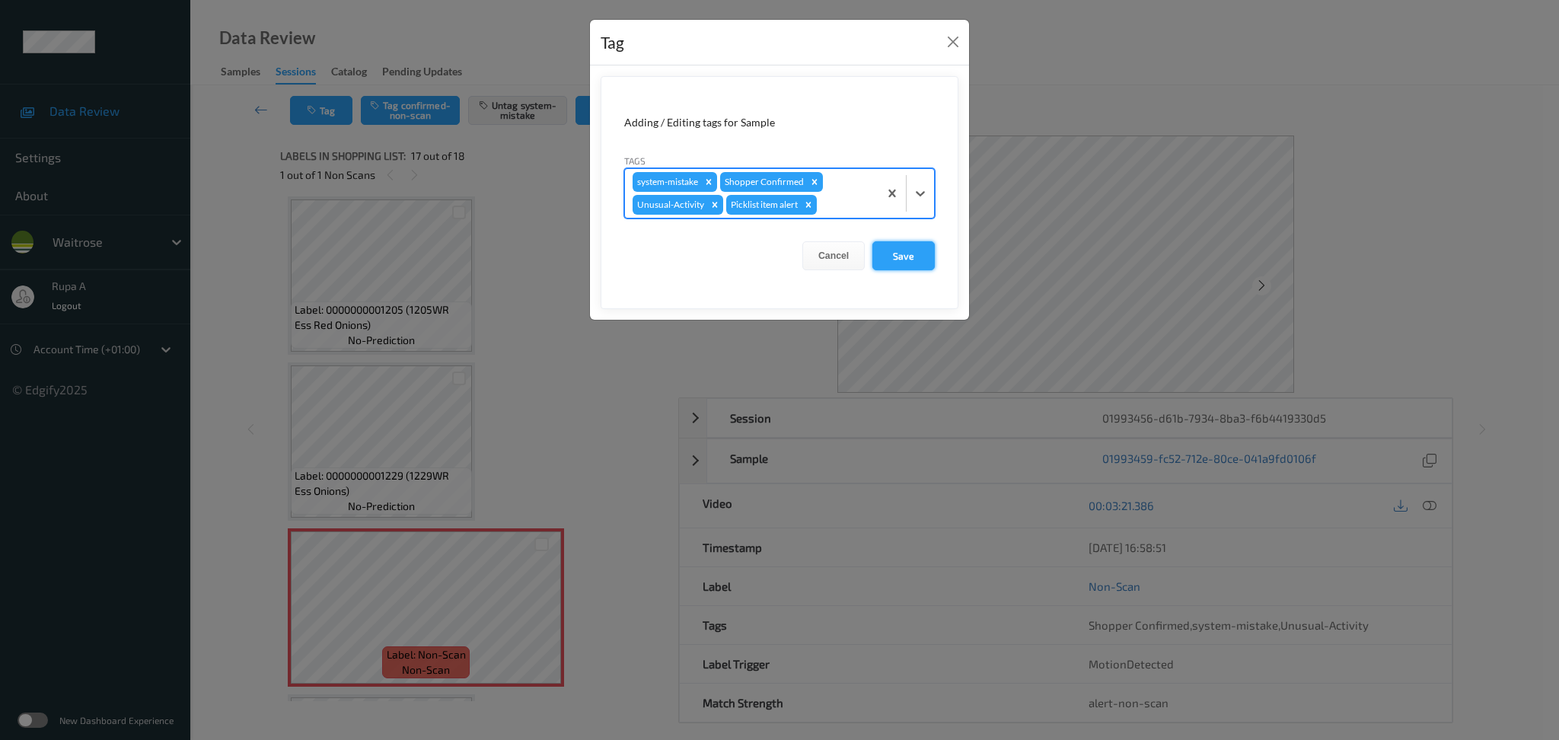
click at [894, 254] on button "Save" at bounding box center [903, 255] width 62 height 29
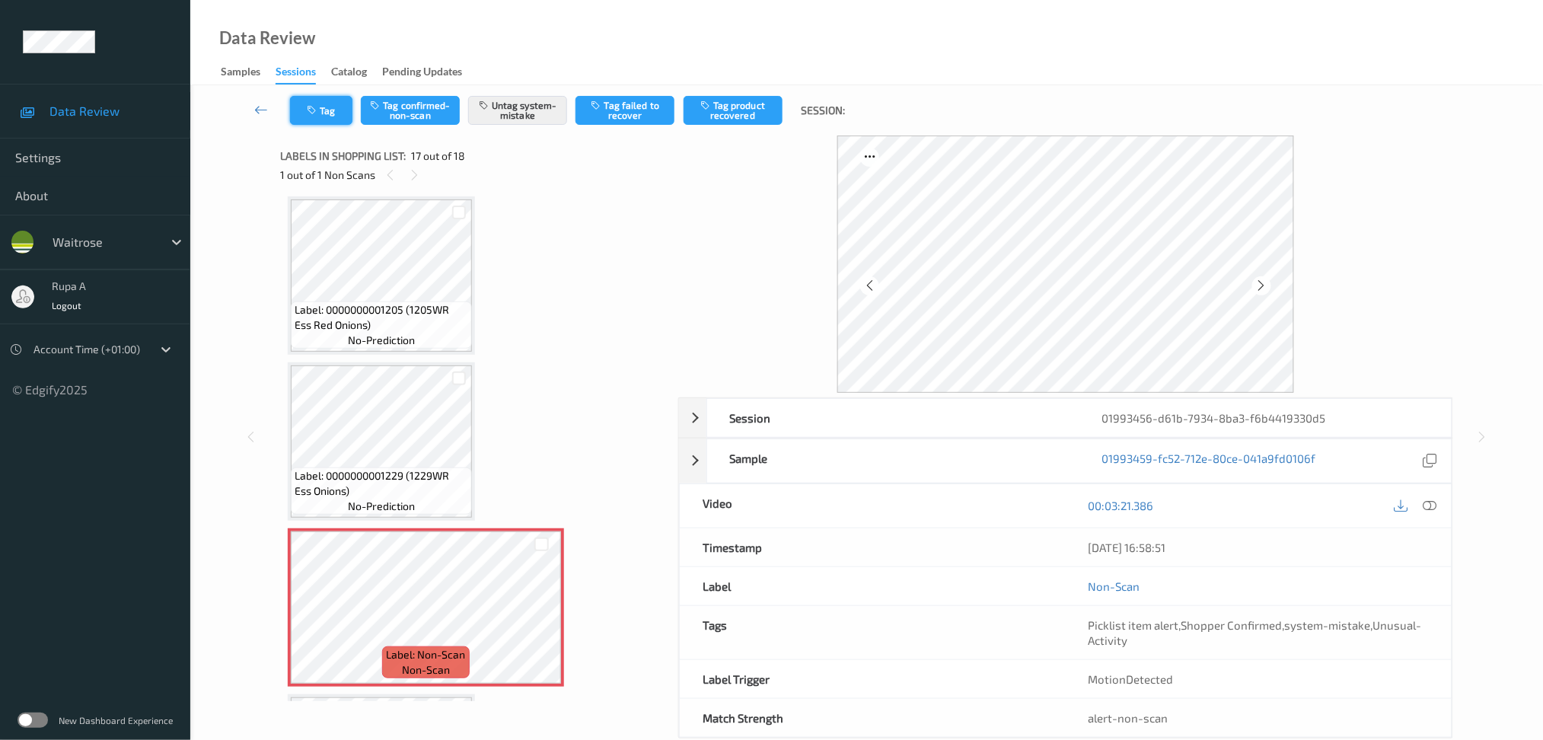
click at [338, 110] on button "Tag" at bounding box center [321, 110] width 62 height 29
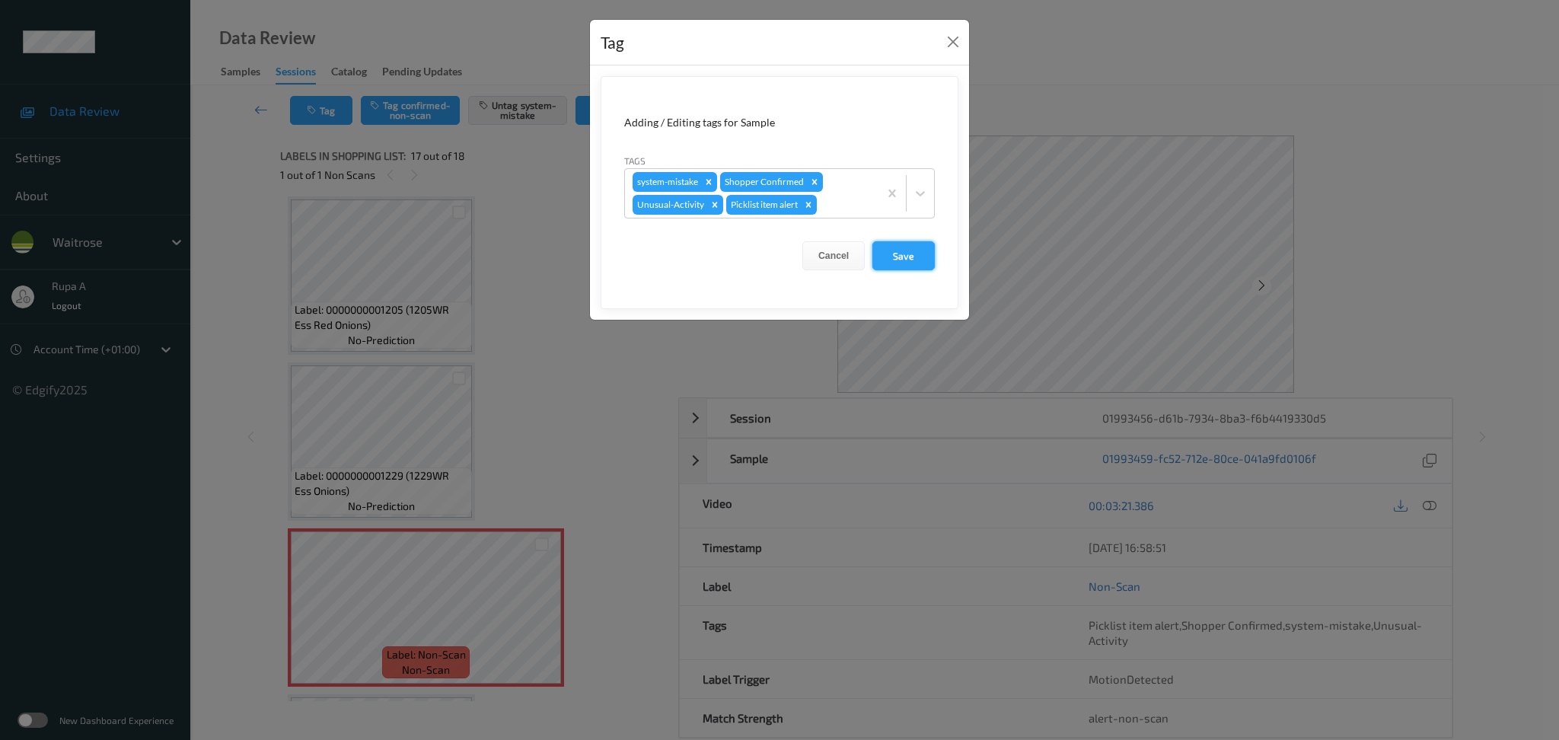
click at [920, 259] on button "Save" at bounding box center [903, 255] width 62 height 29
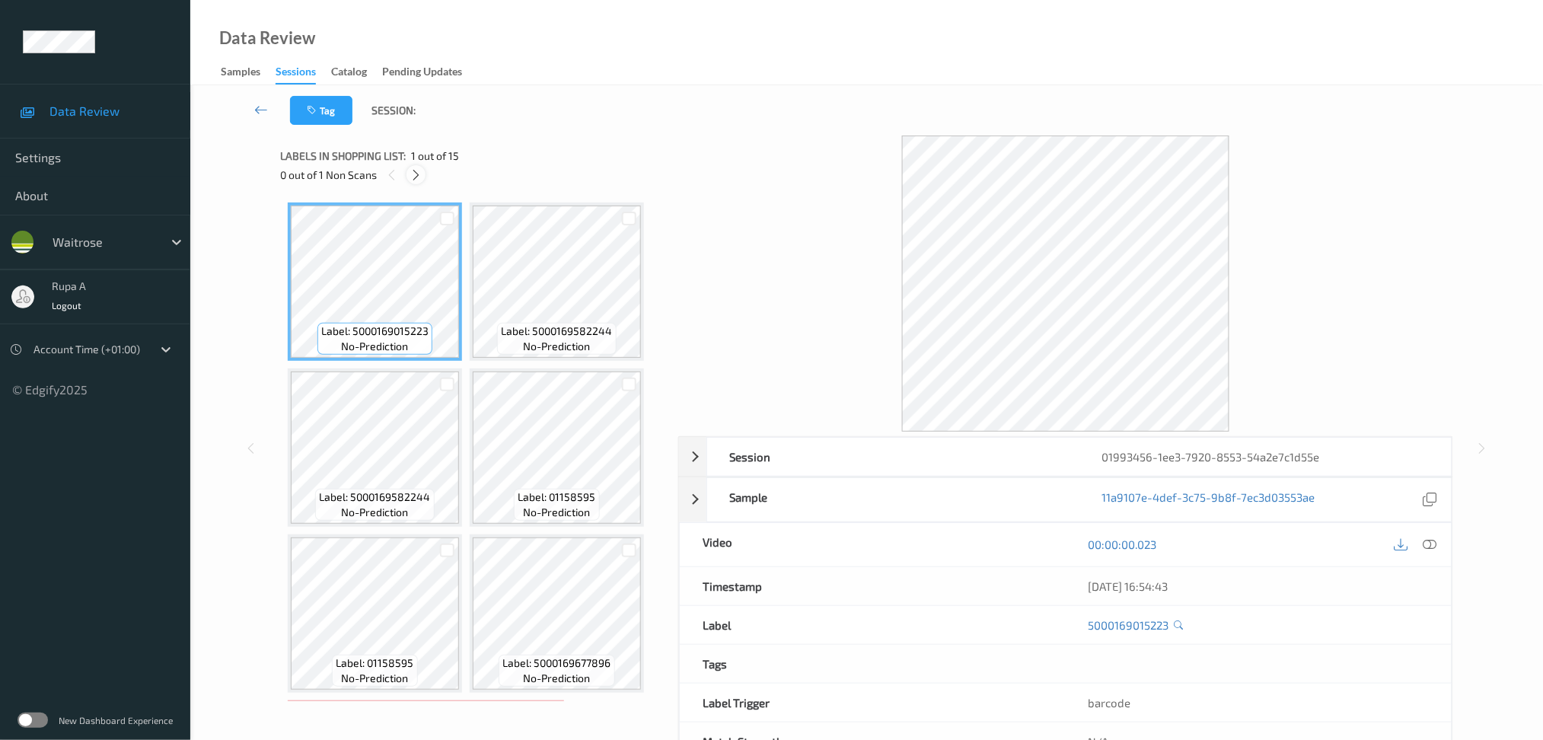
click at [417, 182] on div at bounding box center [415, 174] width 19 height 19
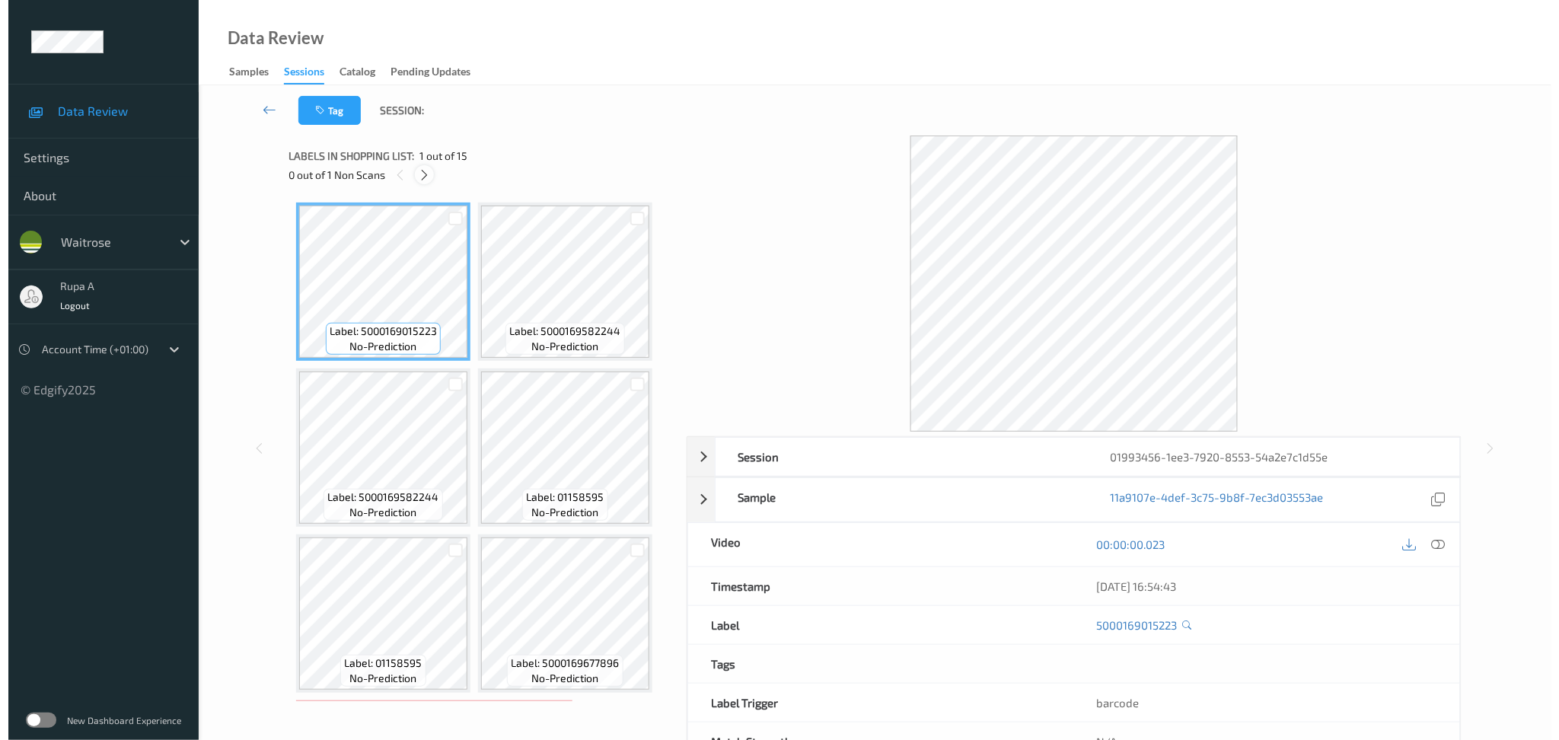
scroll to position [336, 0]
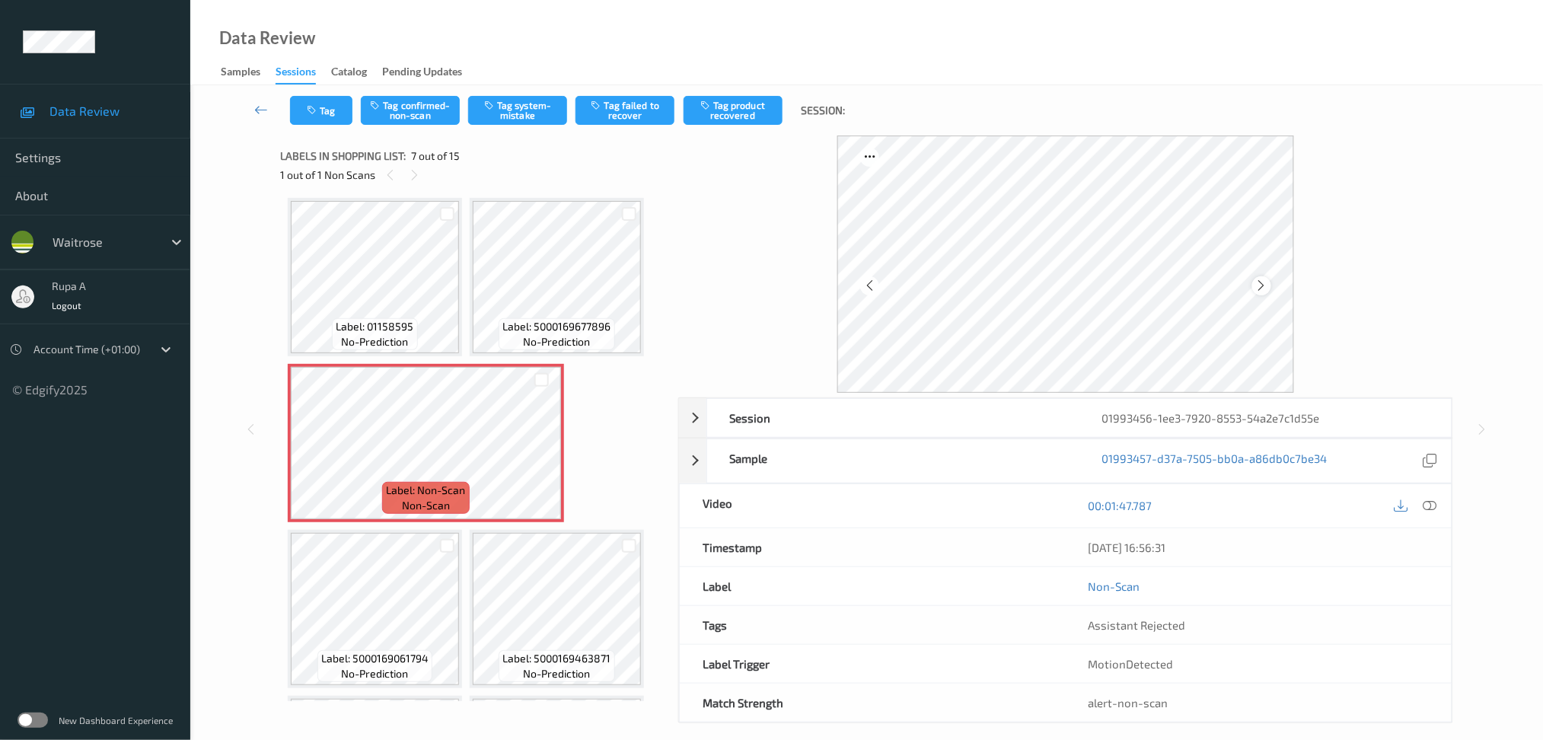
click at [1263, 276] on div at bounding box center [1261, 285] width 19 height 19
click at [1261, 285] on icon at bounding box center [1261, 286] width 13 height 14
click at [1423, 512] on icon at bounding box center [1430, 506] width 14 height 14
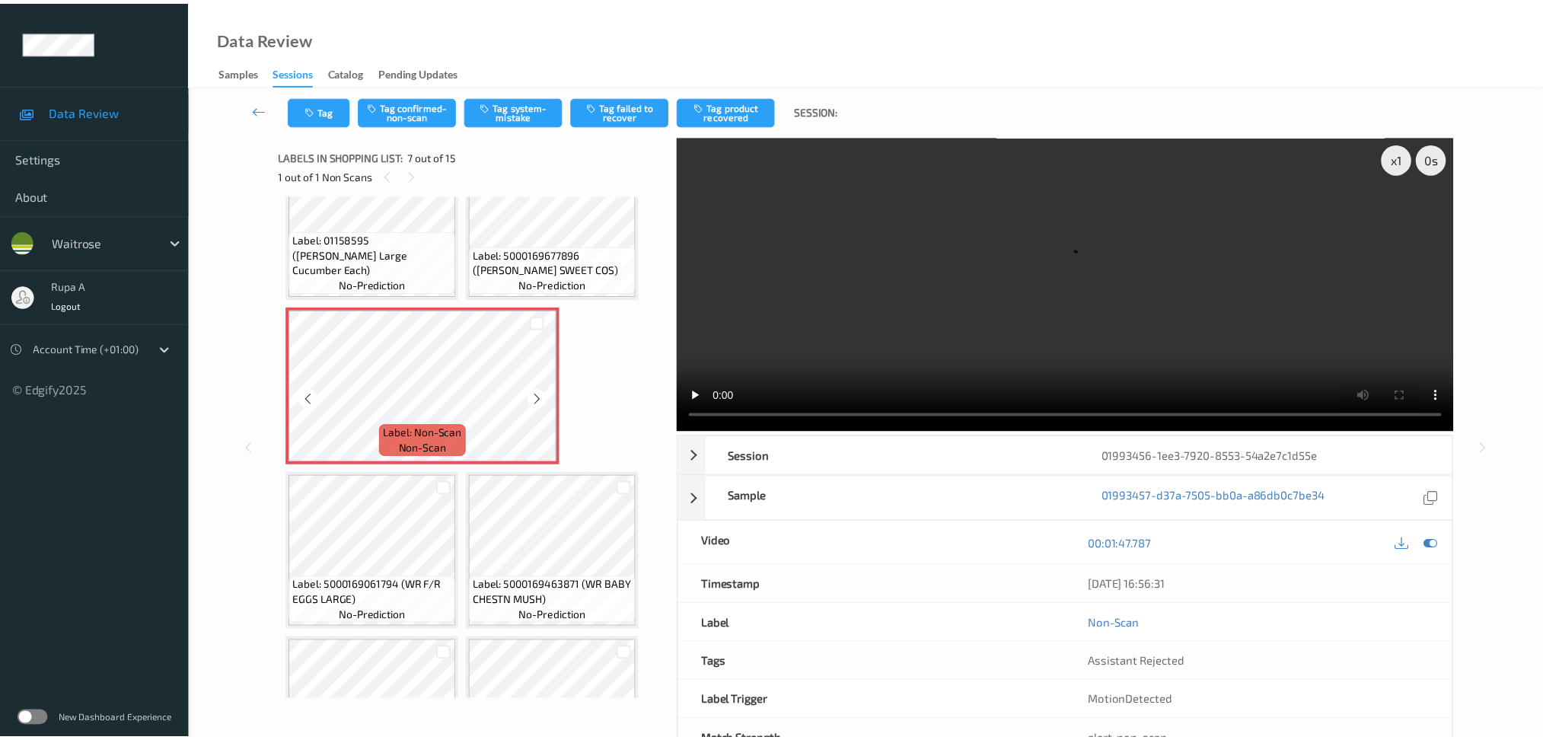
scroll to position [438, 0]
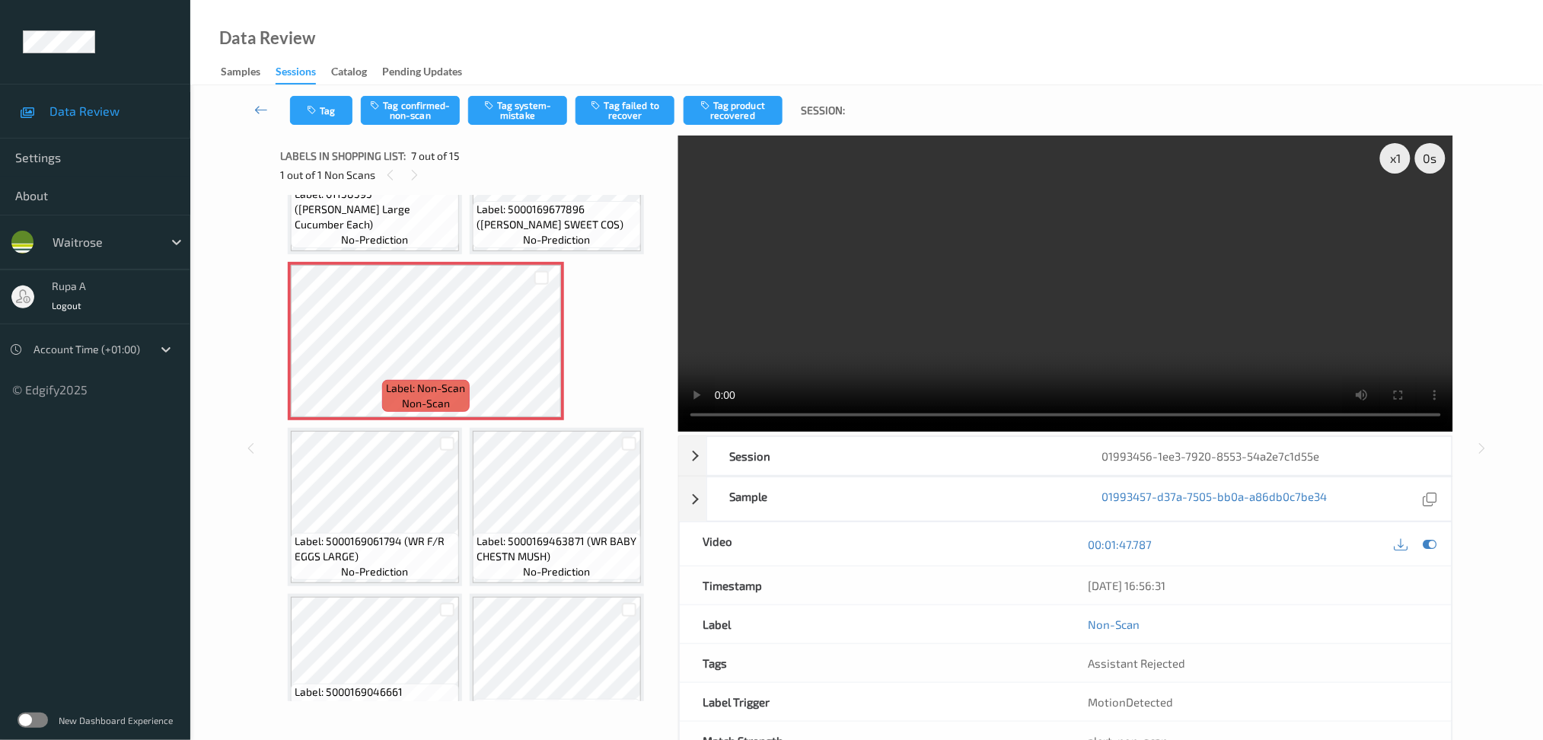
click at [1374, 234] on video at bounding box center [1065, 283] width 775 height 296
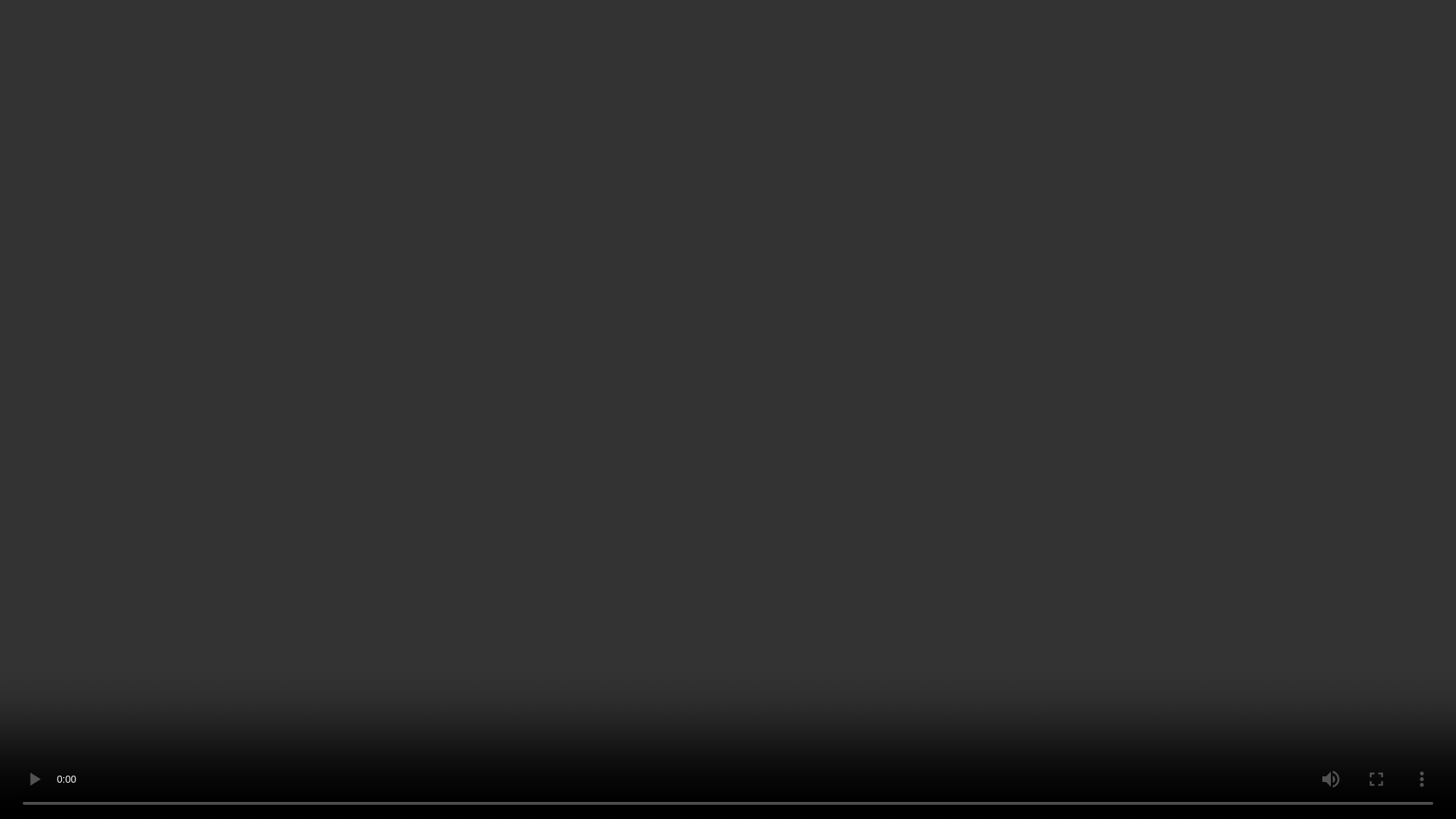
click at [1291, 374] on video at bounding box center [728, 409] width 1456 height 819
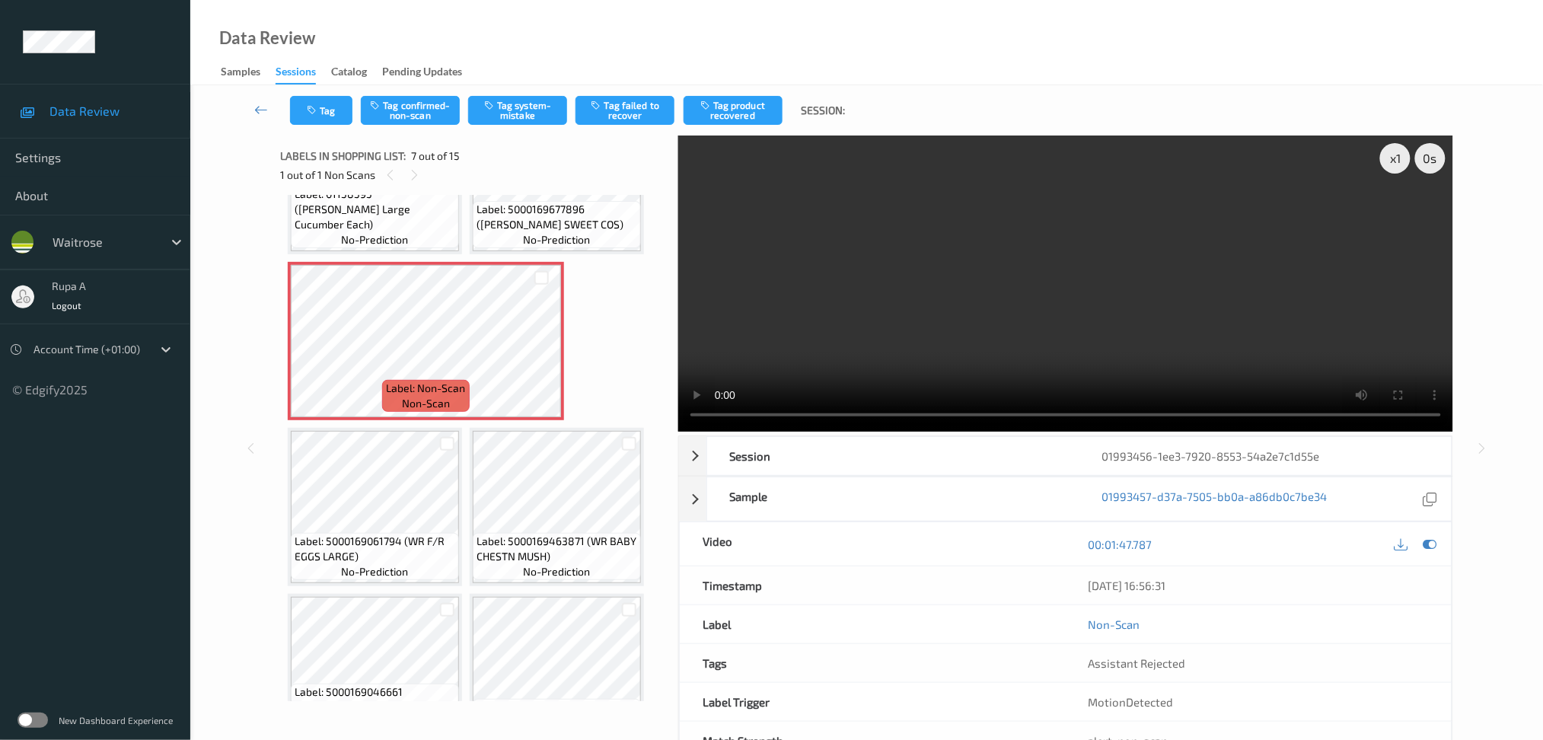
click at [1427, 549] on icon at bounding box center [1430, 544] width 14 height 14
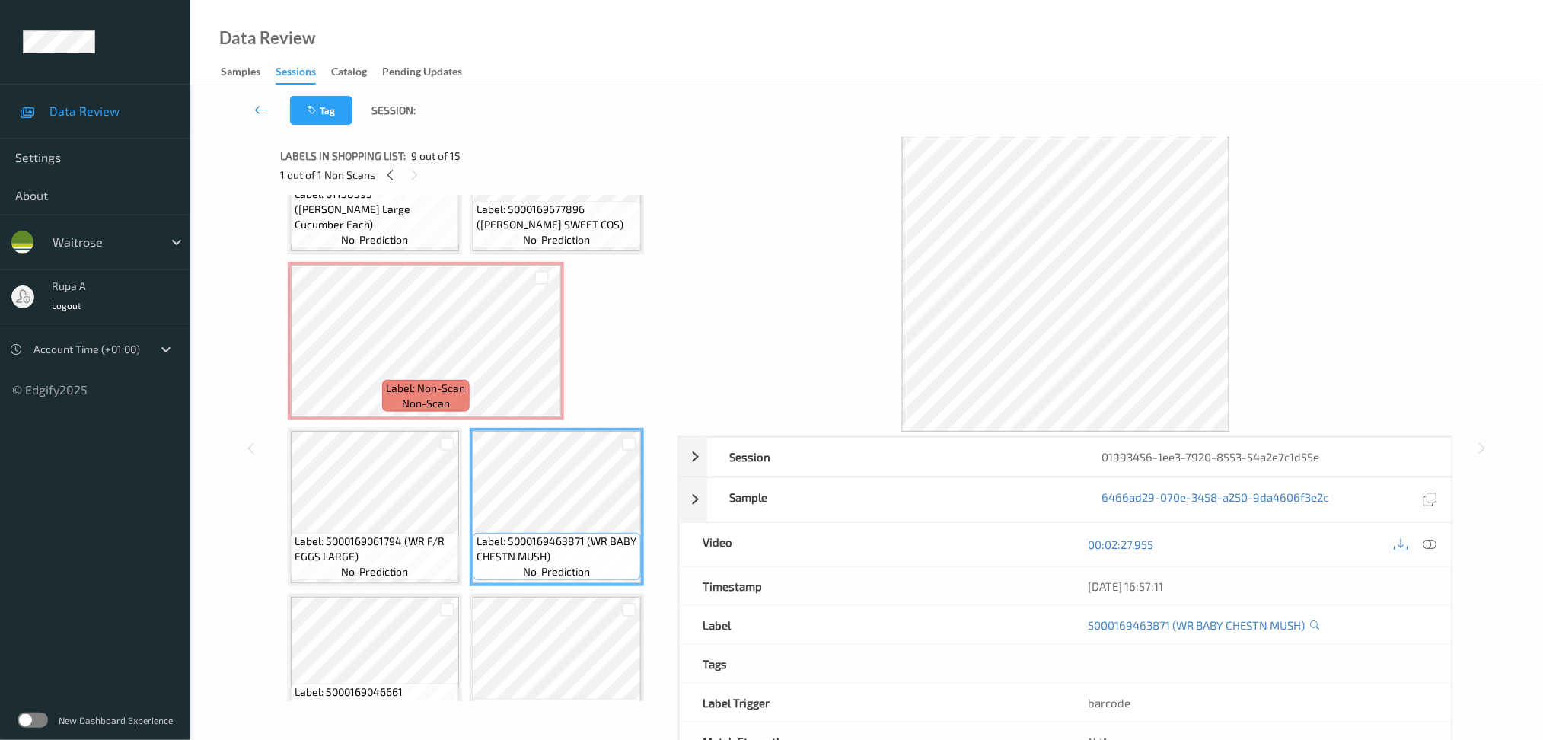
scroll to position [540, 0]
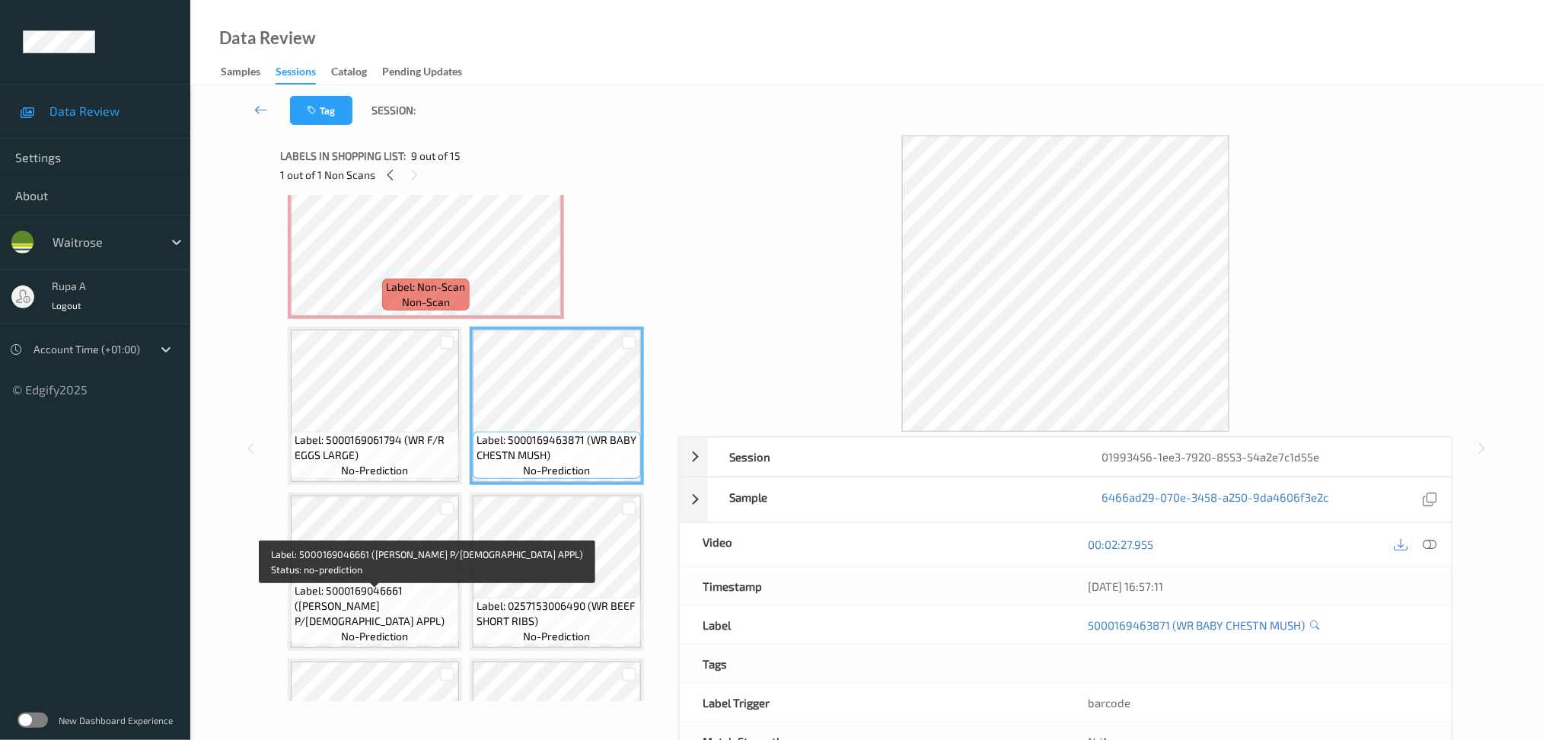
click at [338, 615] on span "Label: 5000169046661 ([PERSON_NAME] P/[DEMOGRAPHIC_DATA] APPL)" at bounding box center [375, 606] width 161 height 46
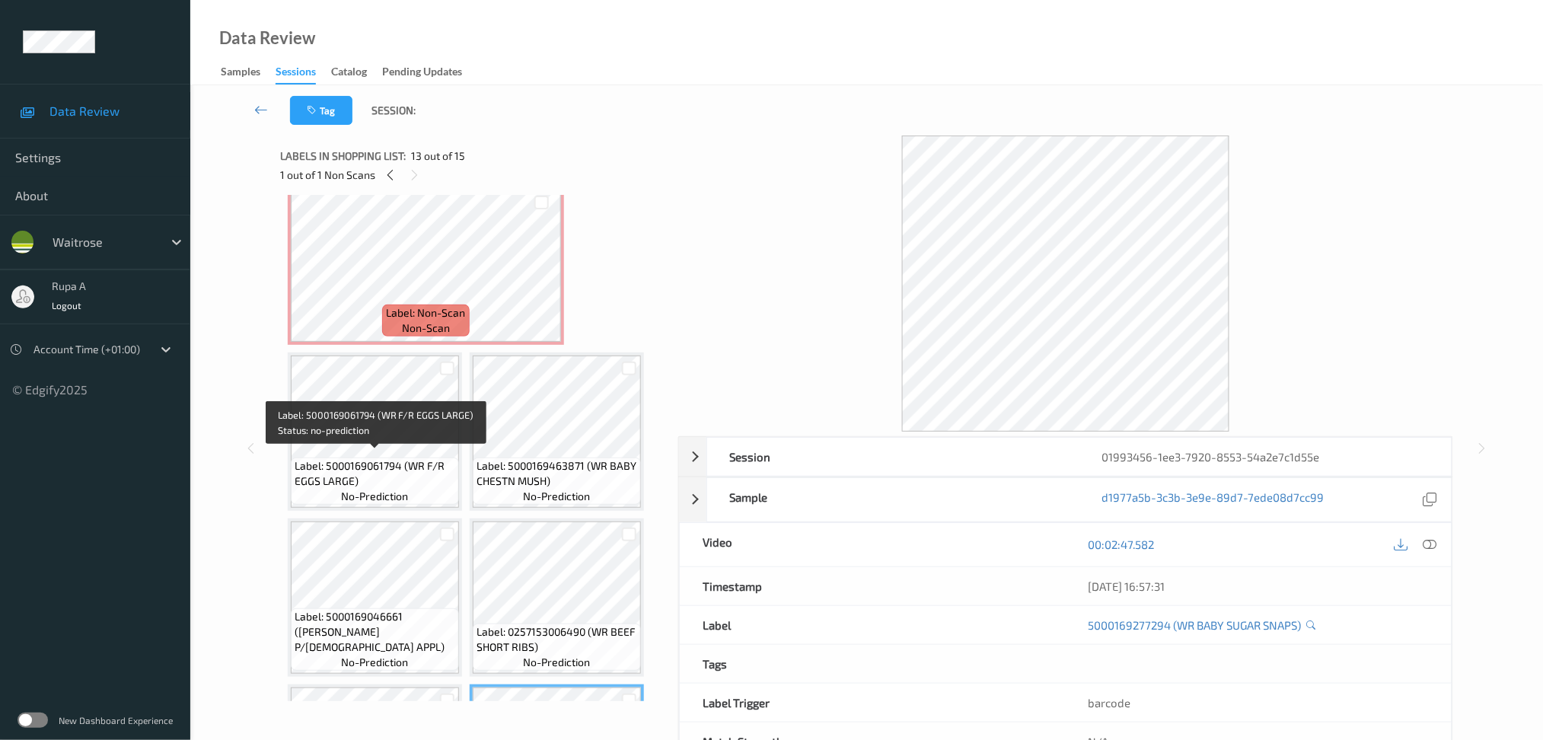
scroll to position [311, 0]
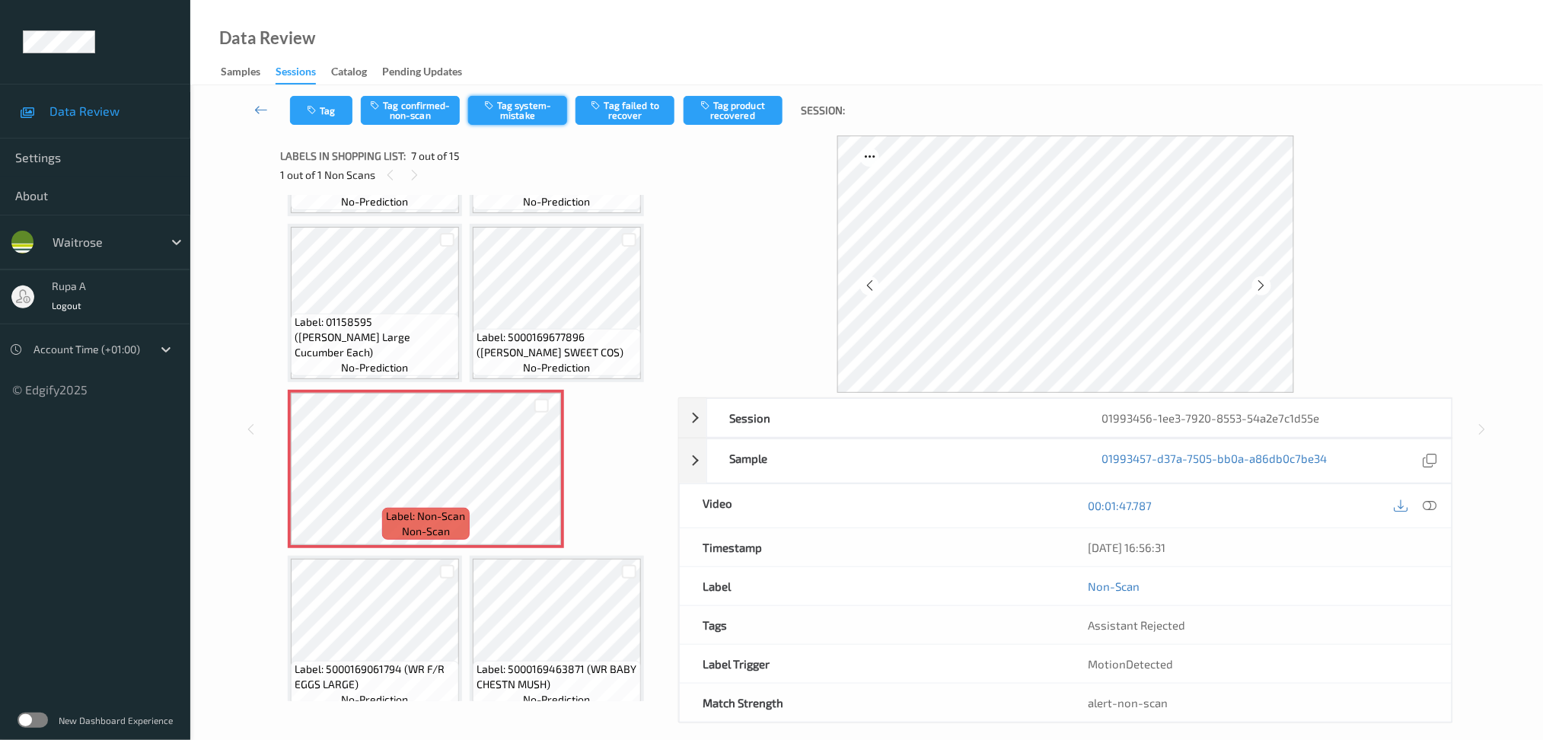
click at [534, 117] on button "Tag system-mistake" at bounding box center [517, 110] width 99 height 29
click at [294, 117] on button "Tag" at bounding box center [321, 110] width 62 height 29
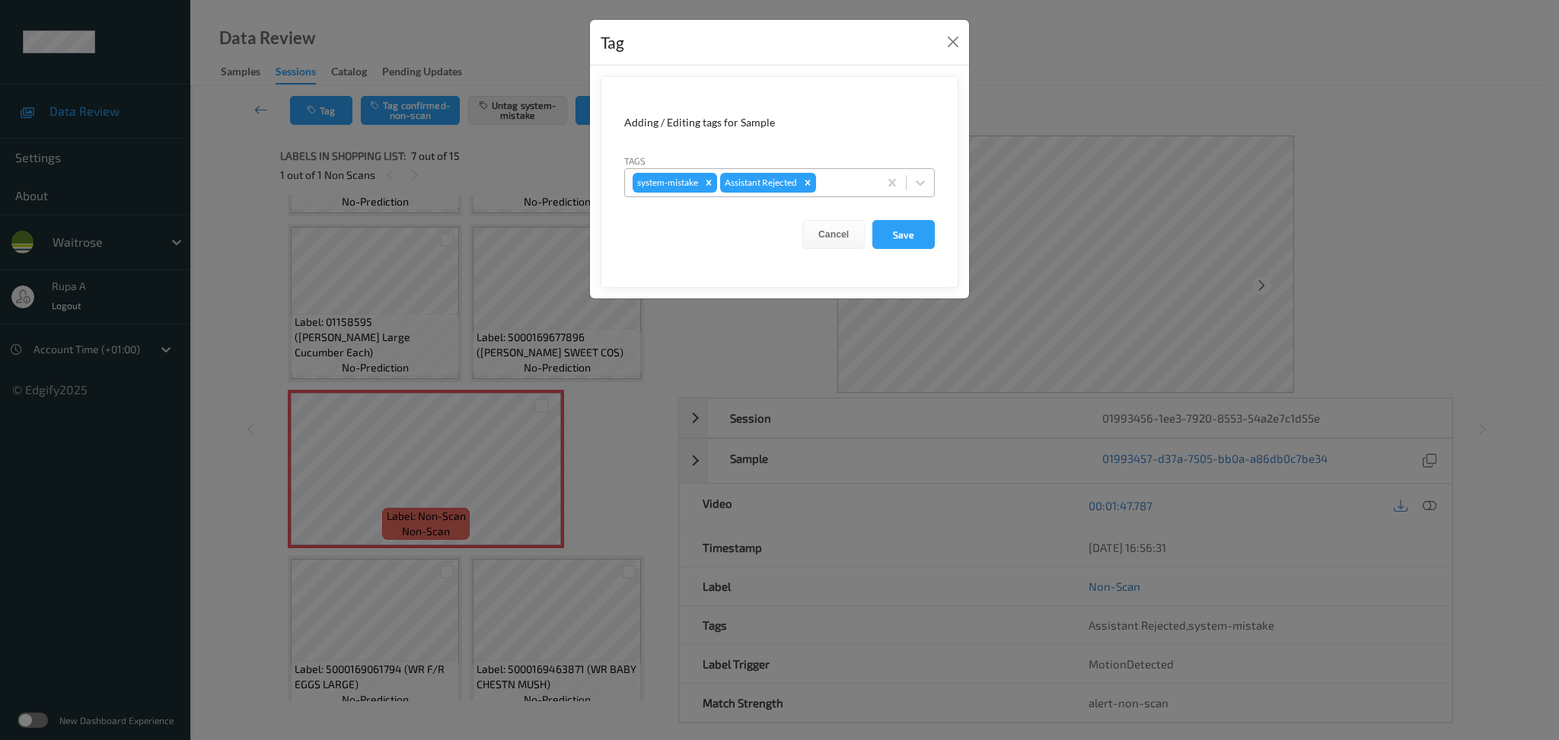
click at [841, 186] on div at bounding box center [845, 183] width 52 height 18
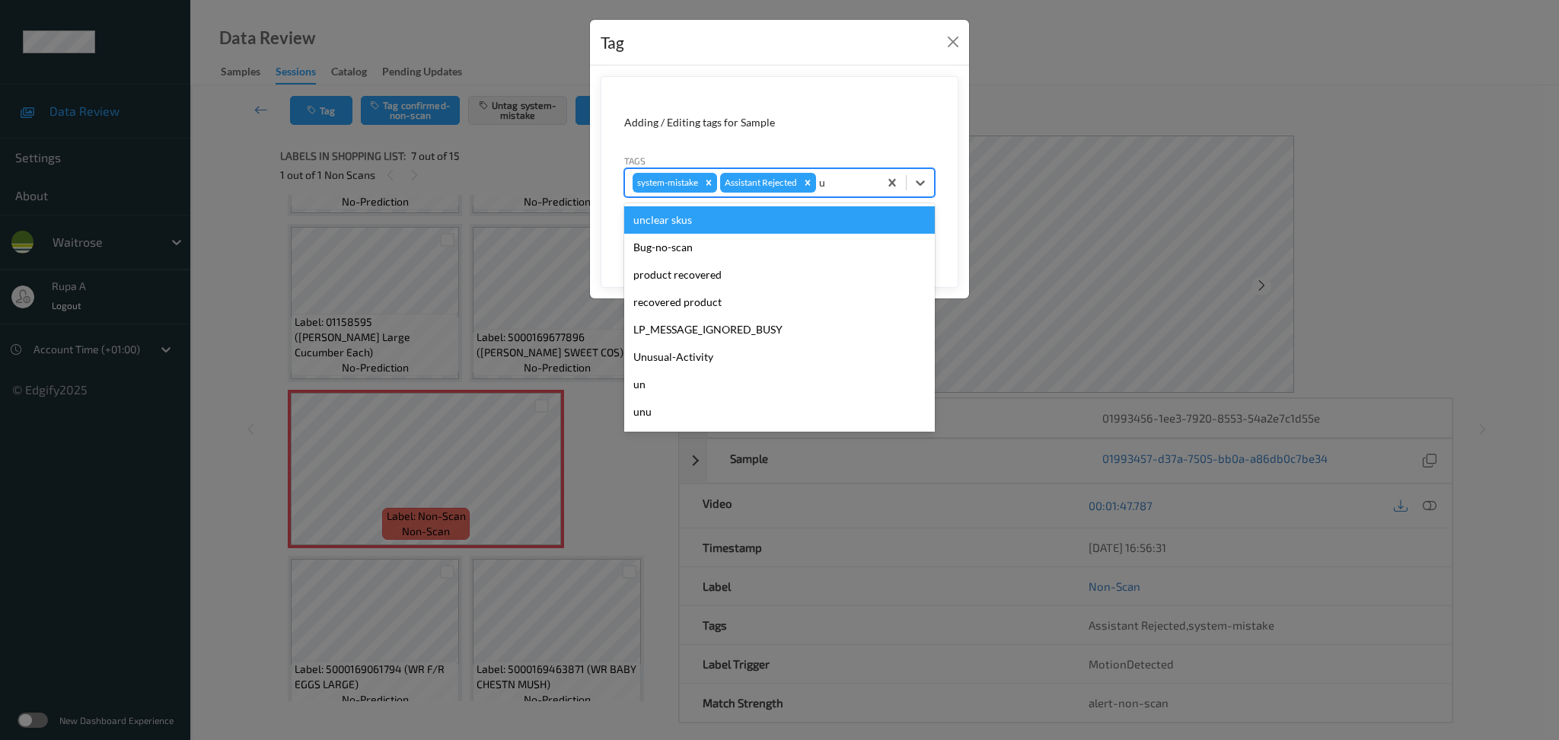
type input "un"
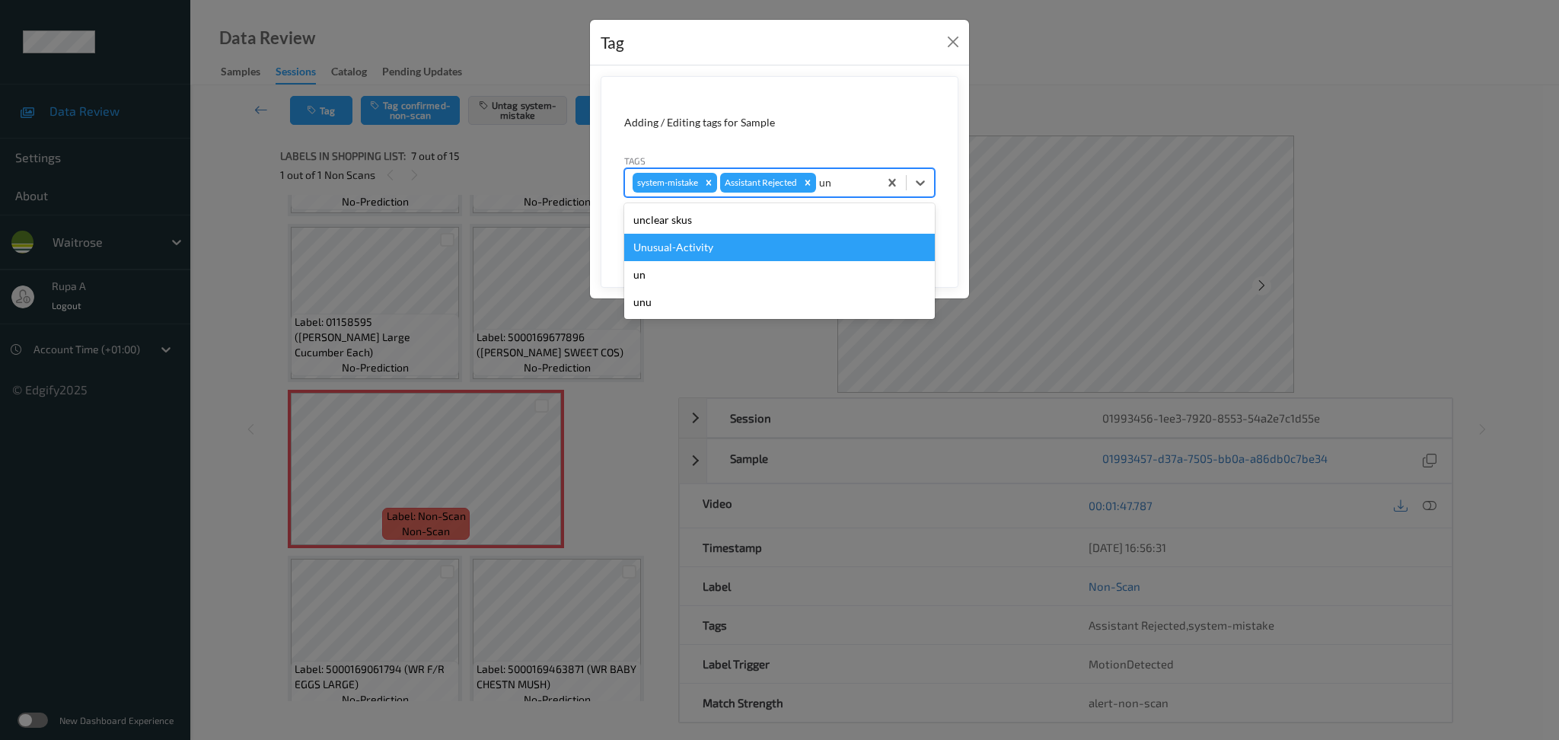
click at [703, 239] on div "Unusual-Activity" at bounding box center [779, 247] width 311 height 27
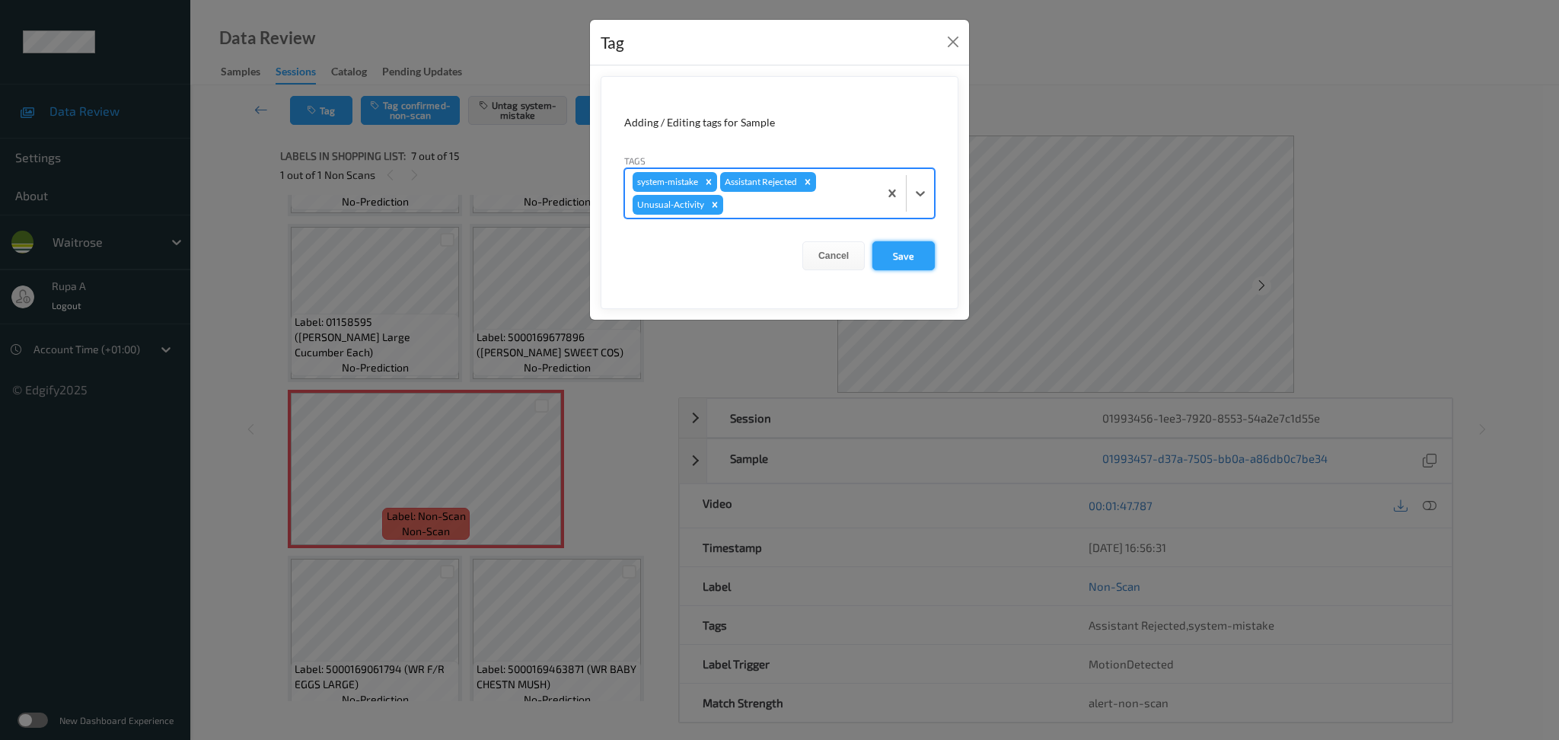
click at [913, 250] on button "Save" at bounding box center [903, 255] width 62 height 29
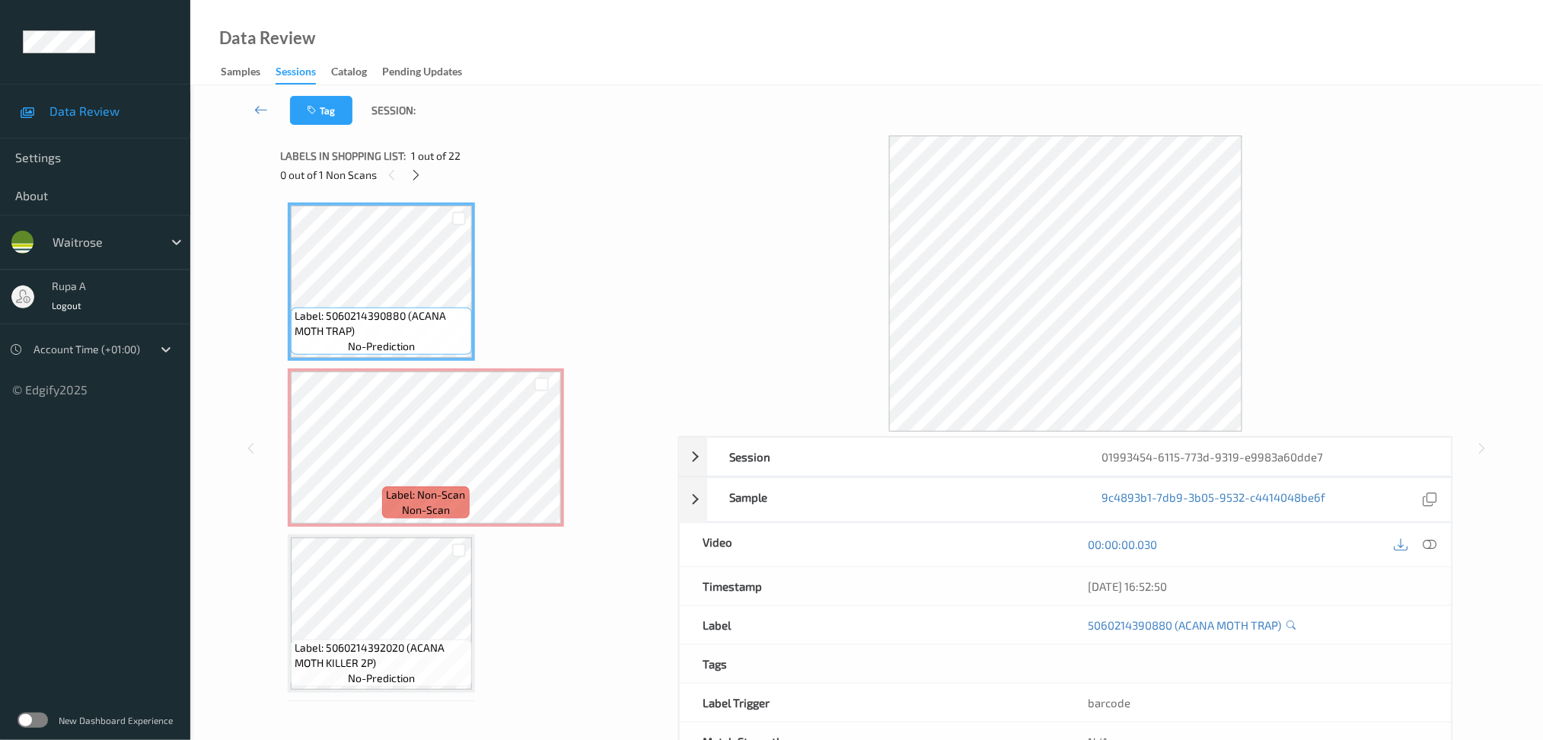
click at [610, 190] on div "Labels in shopping list: 1 out of 22 0 out of 1 Non Scans" at bounding box center [473, 164] width 387 height 59
click at [418, 168] on icon at bounding box center [416, 175] width 13 height 14
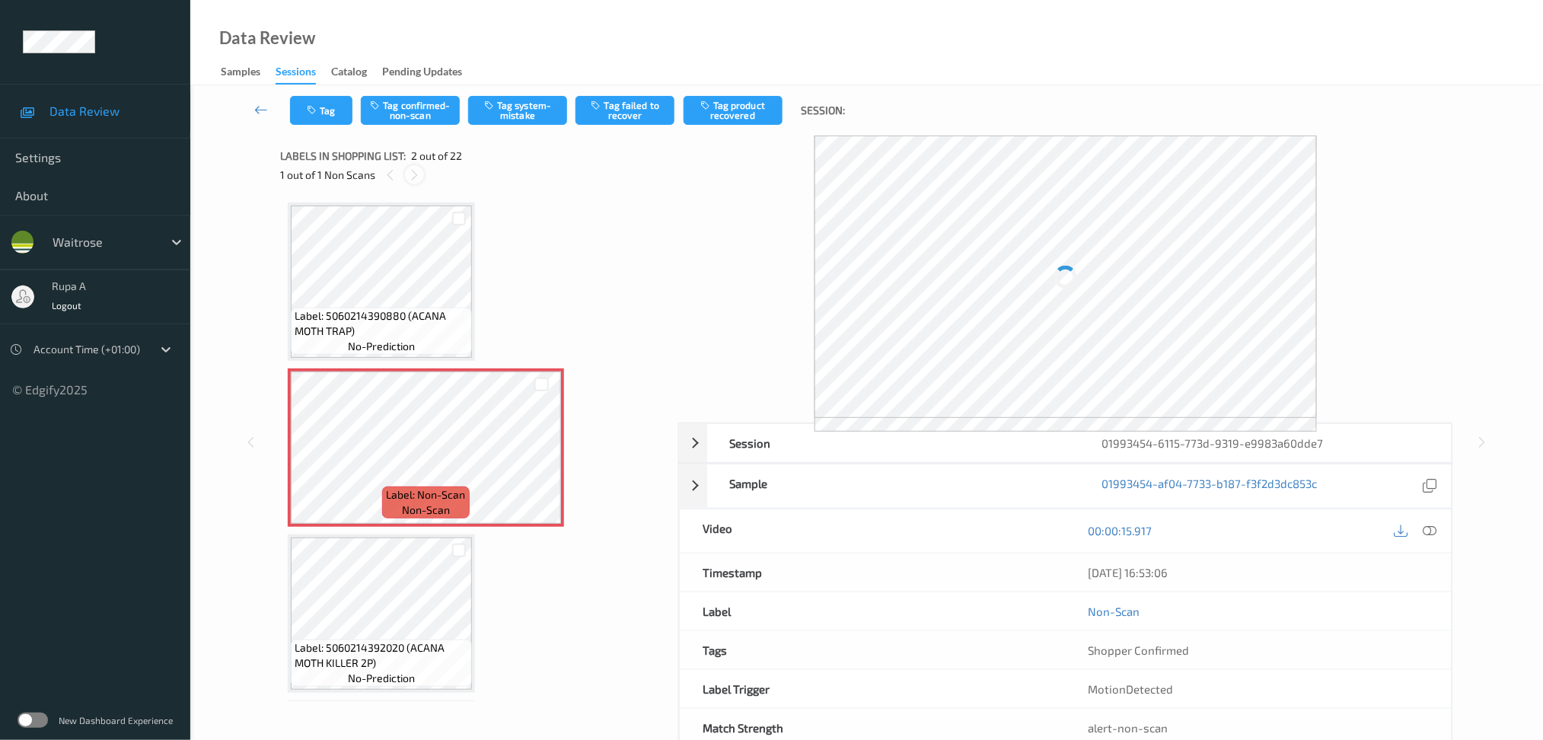
scroll to position [7, 0]
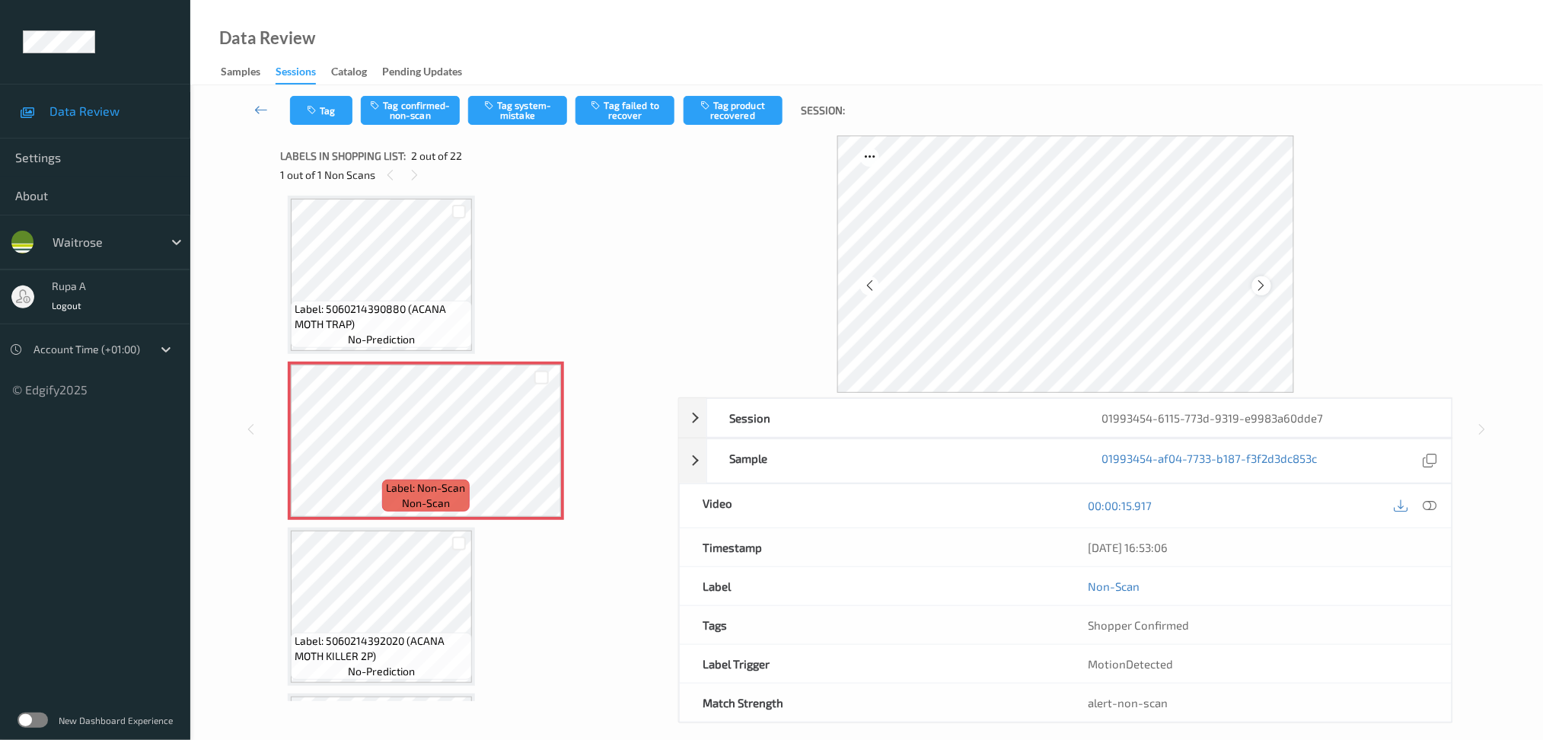
click at [1260, 294] on div at bounding box center [1261, 285] width 19 height 19
click at [1260, 292] on icon at bounding box center [1261, 286] width 13 height 14
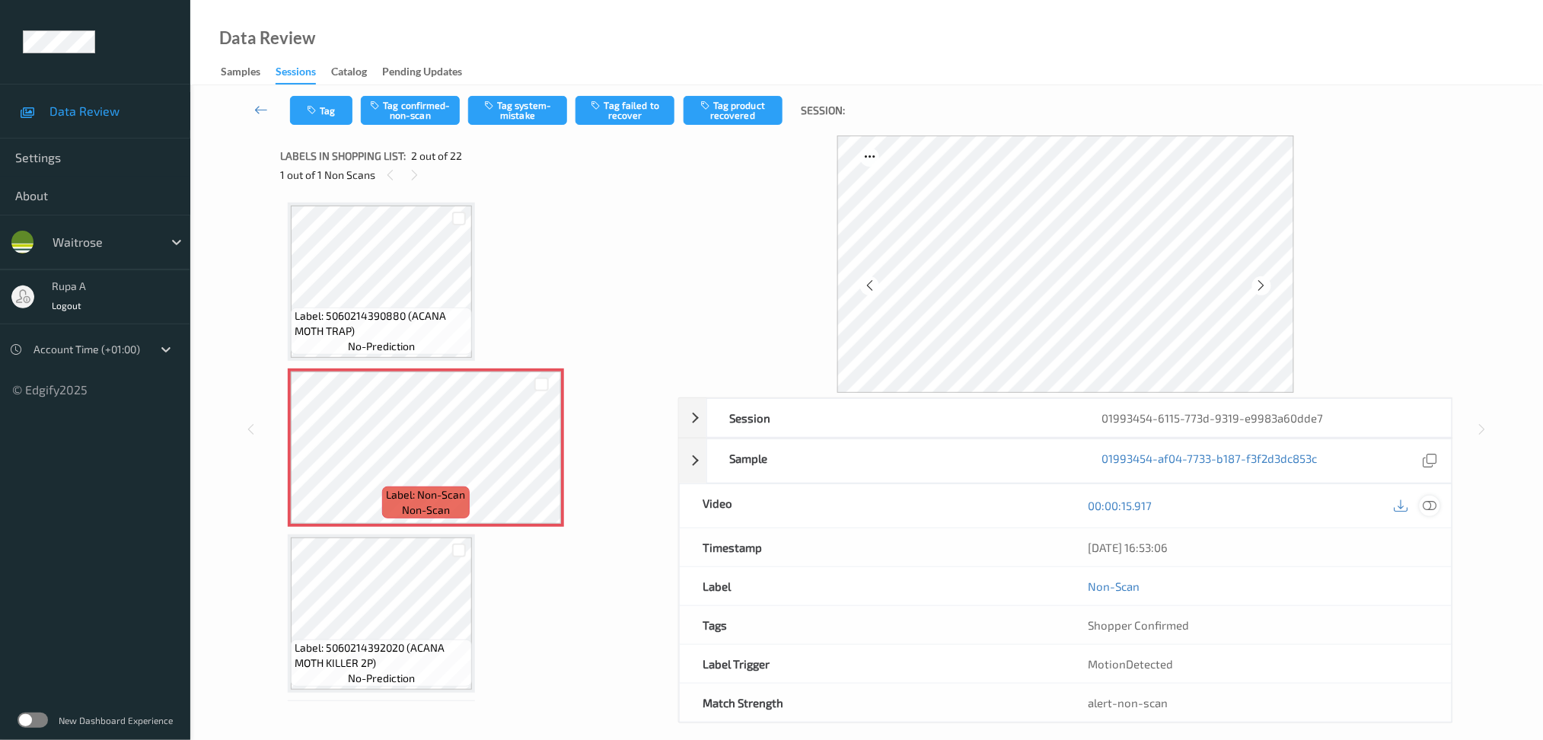
click at [1430, 514] on div at bounding box center [1430, 506] width 21 height 21
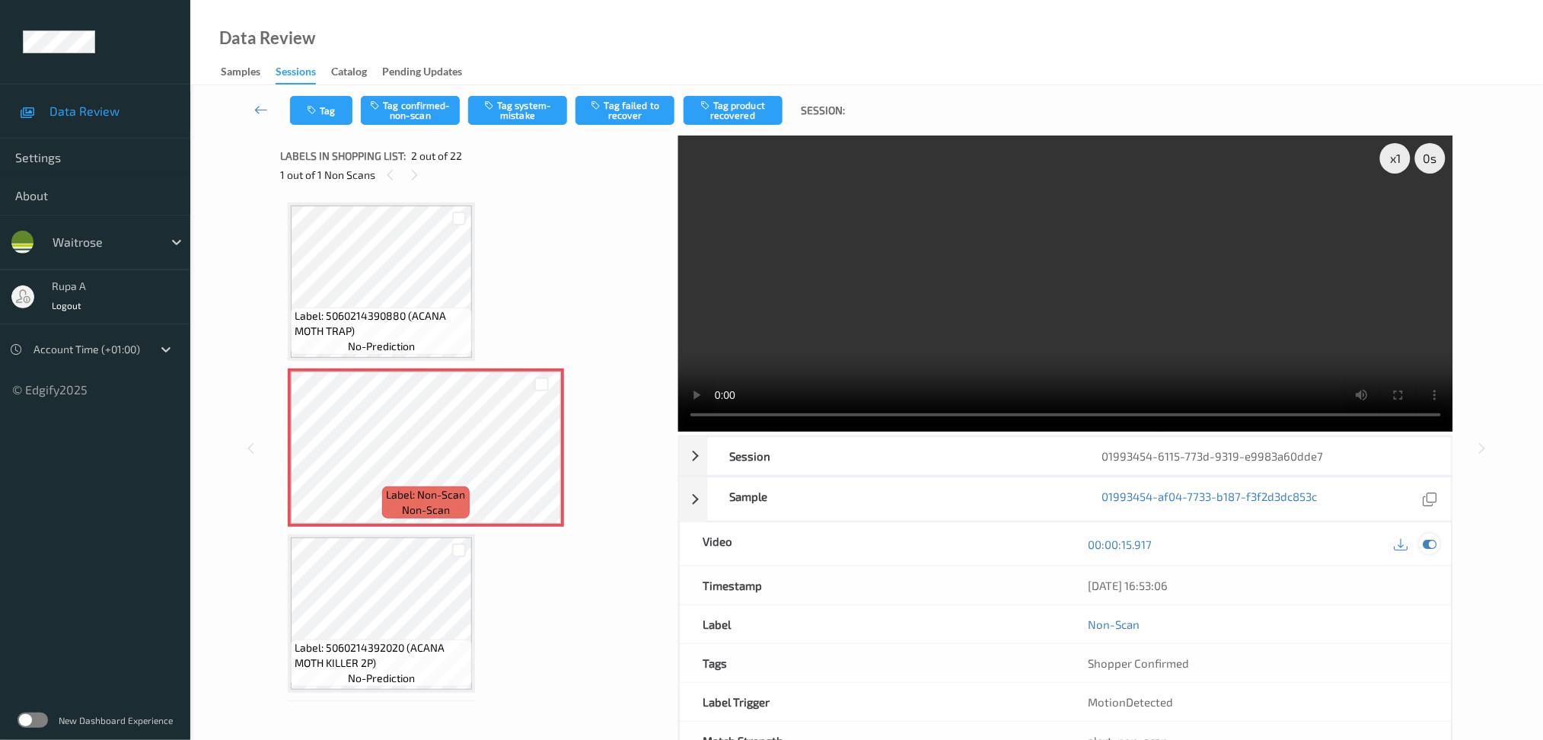
click at [1430, 552] on div at bounding box center [1430, 544] width 21 height 21
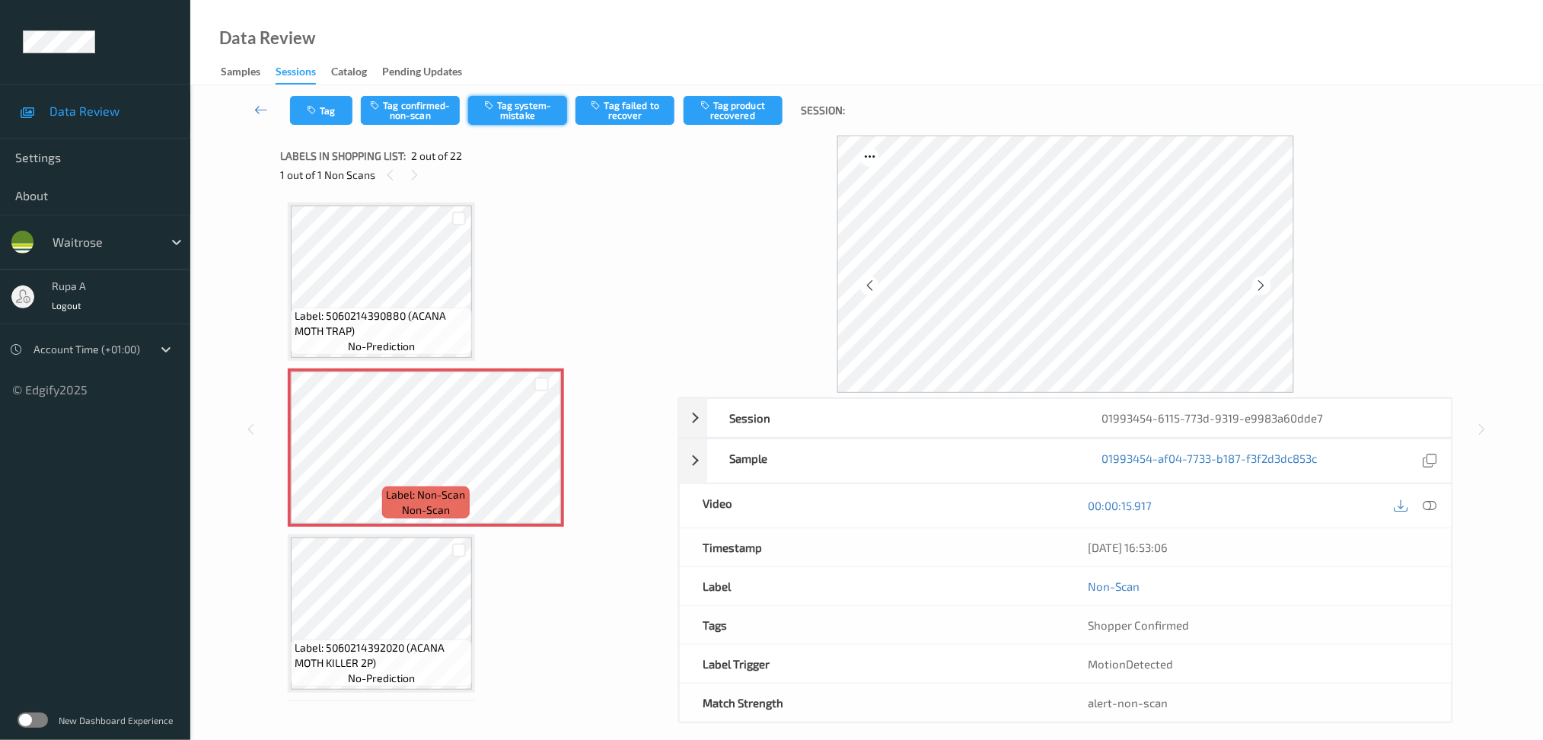
click at [496, 120] on button "Tag system-mistake" at bounding box center [517, 110] width 99 height 29
click at [311, 120] on button "Tag" at bounding box center [321, 110] width 62 height 29
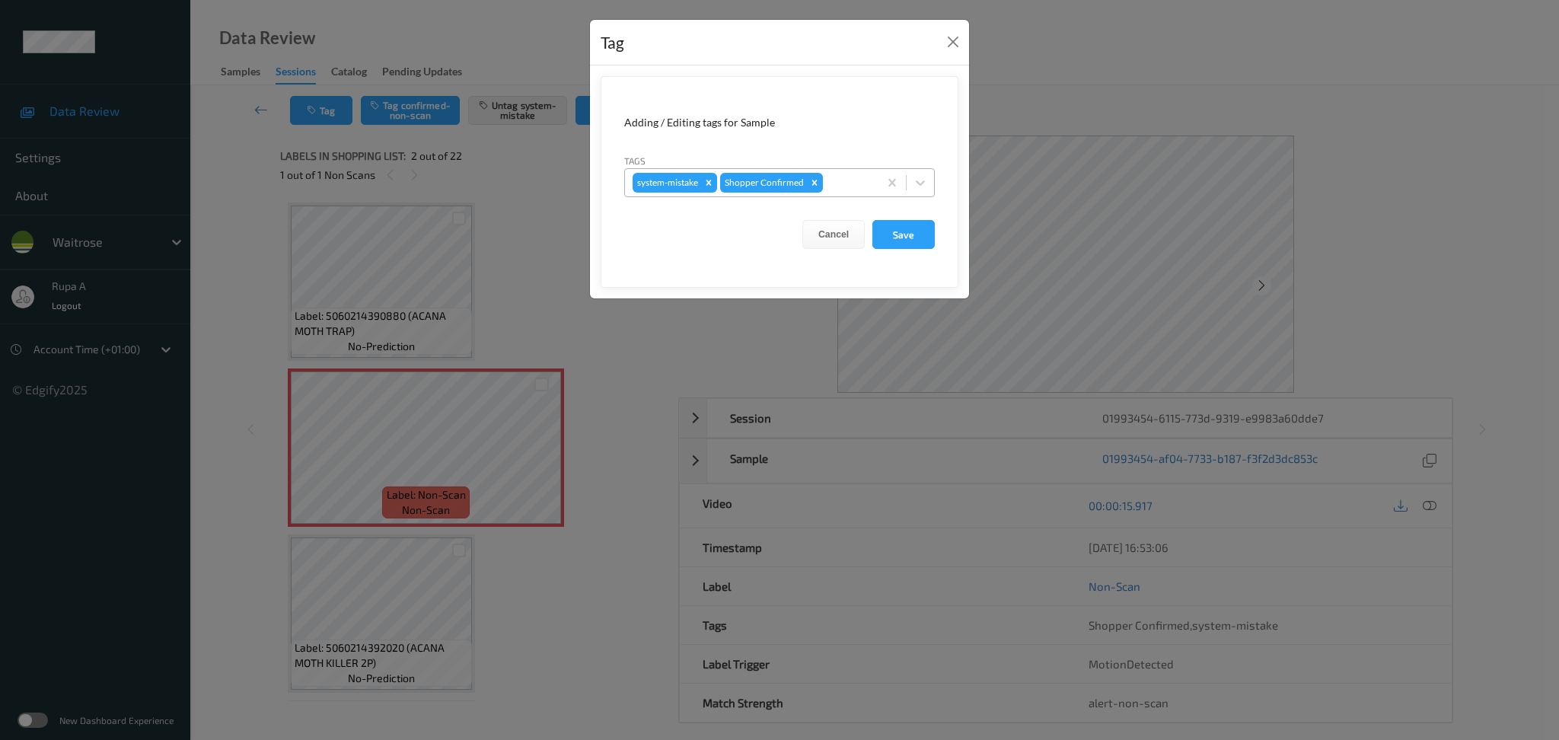
click at [837, 188] on div at bounding box center [848, 183] width 45 height 18
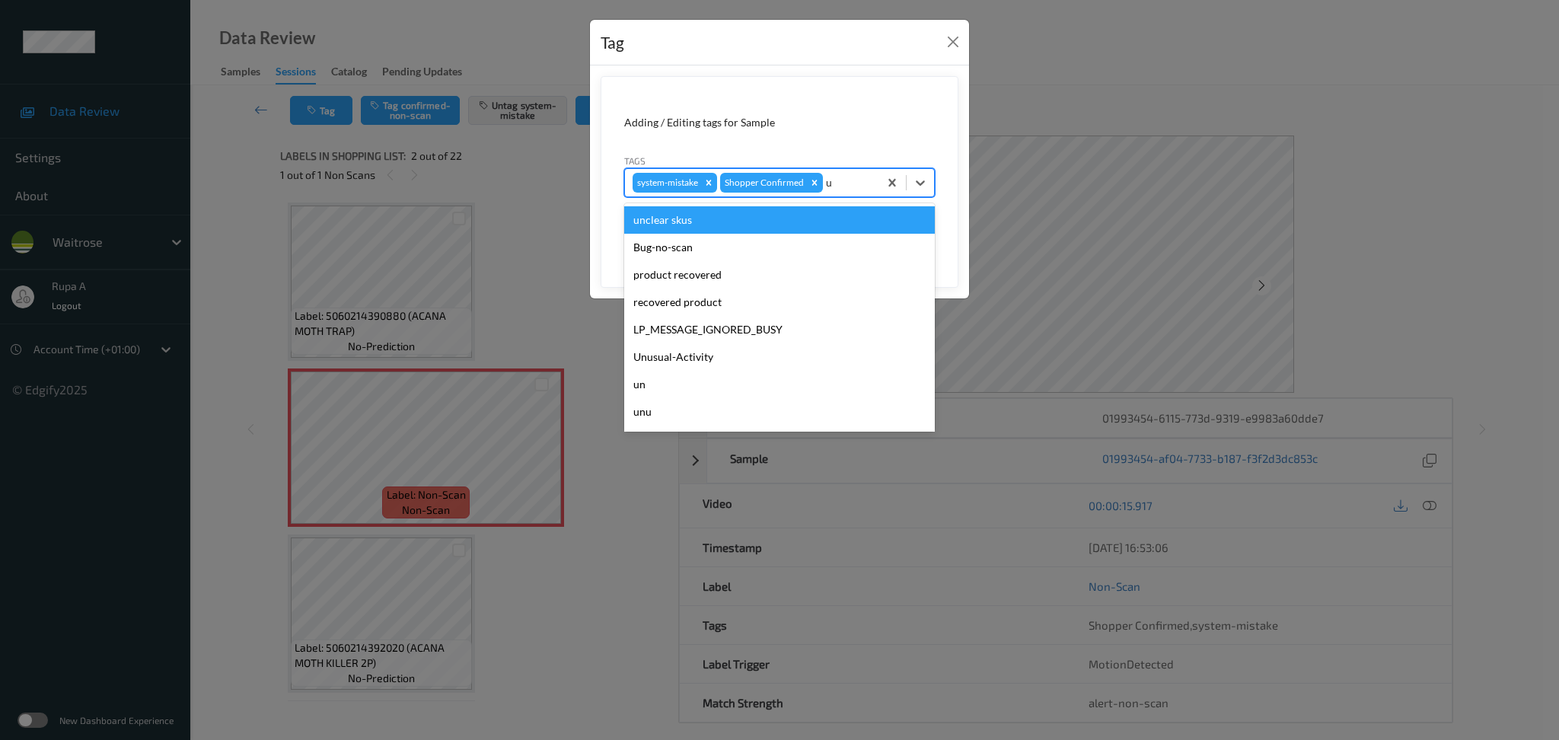
type input "un"
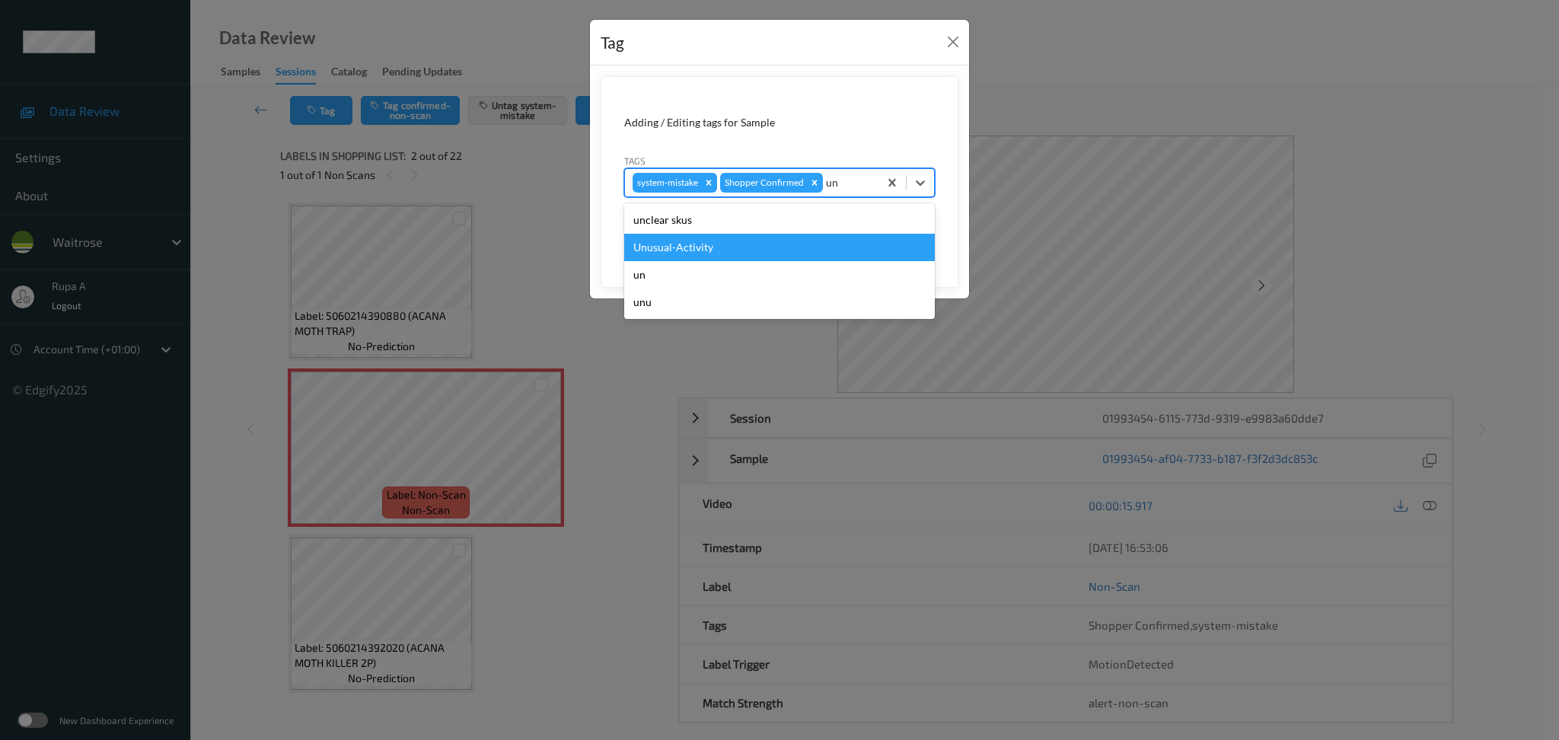
click at [720, 243] on div "Unusual-Activity" at bounding box center [779, 247] width 311 height 27
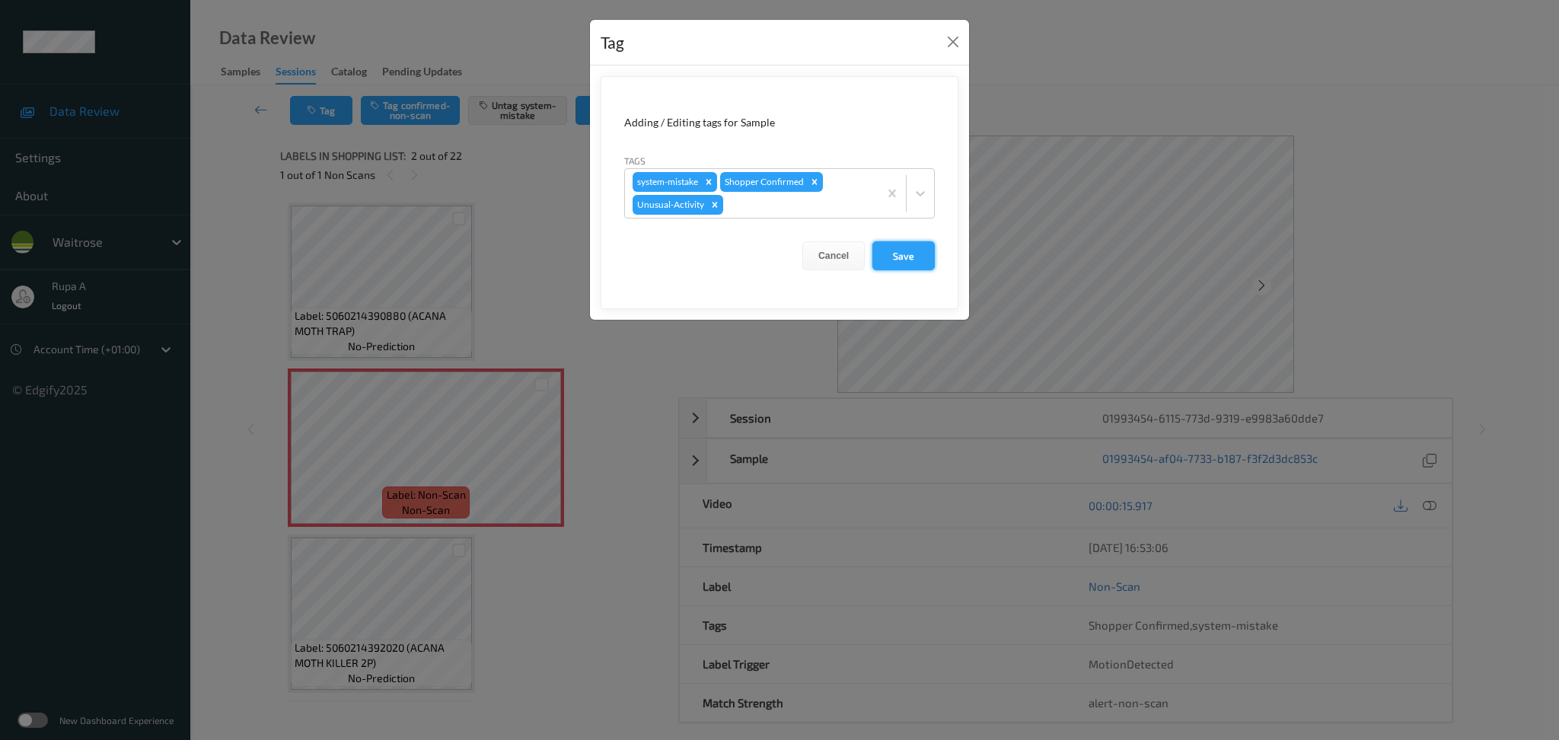
click at [896, 258] on button "Save" at bounding box center [903, 255] width 62 height 29
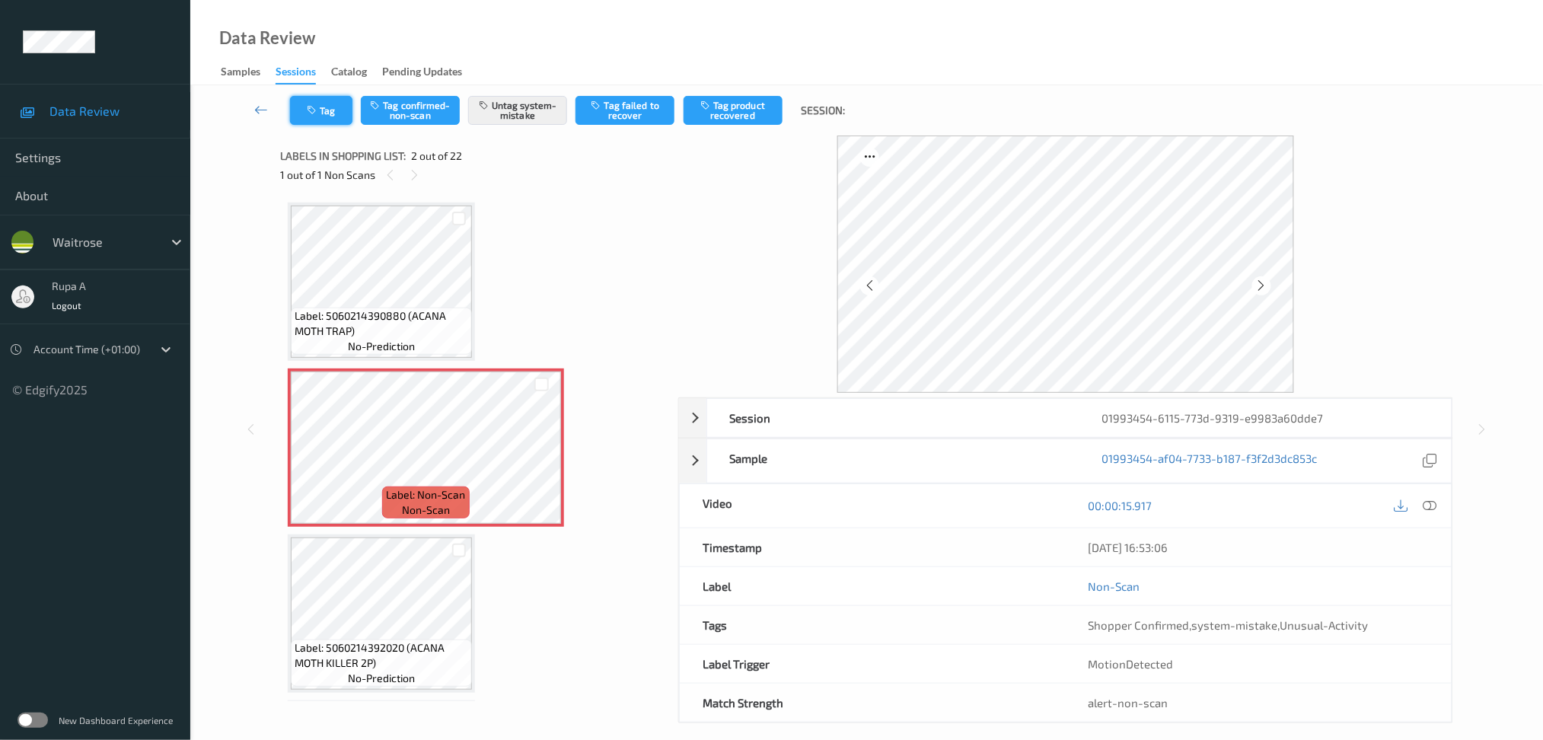
click at [314, 116] on button "Tag" at bounding box center [321, 110] width 62 height 29
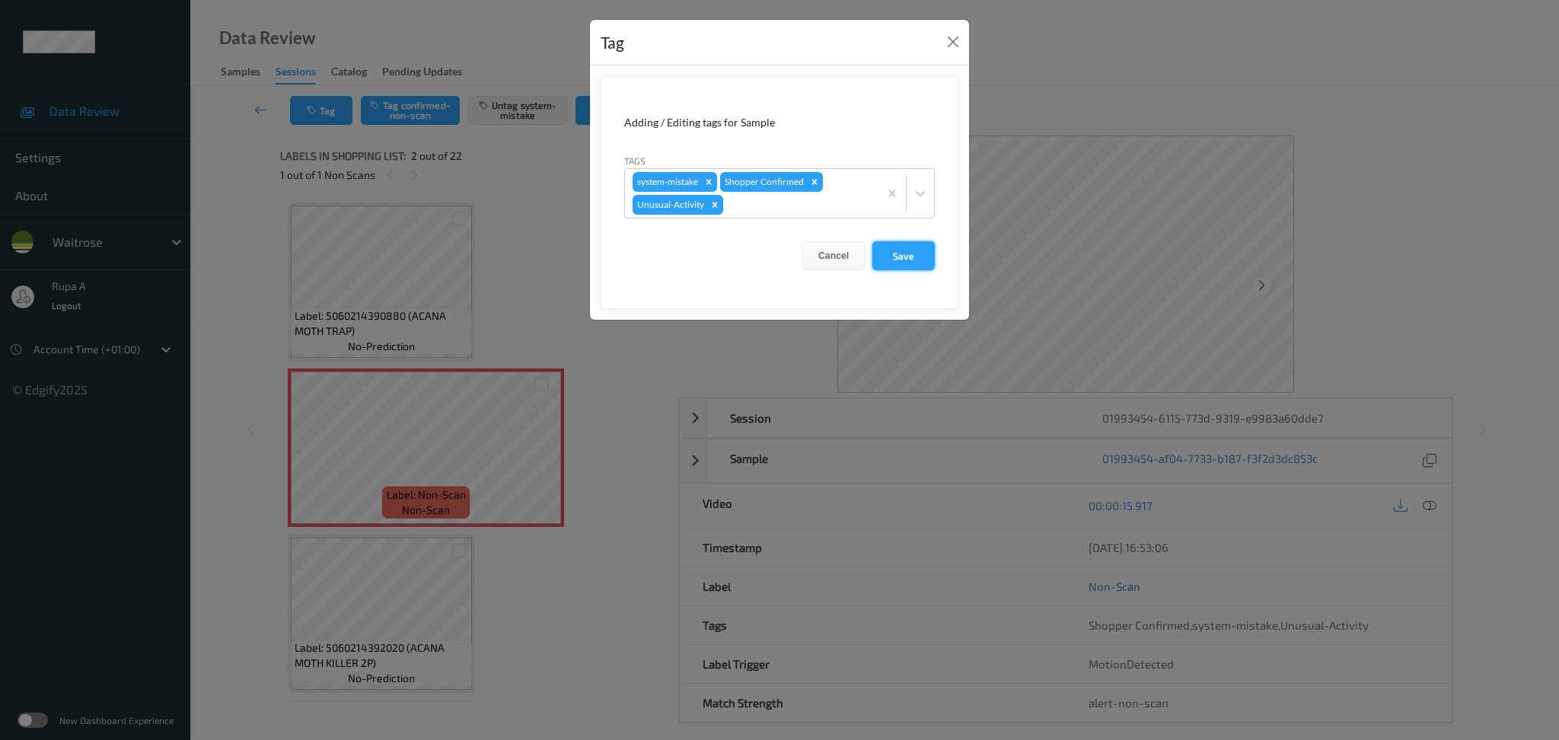
click at [914, 255] on button "Save" at bounding box center [903, 255] width 62 height 29
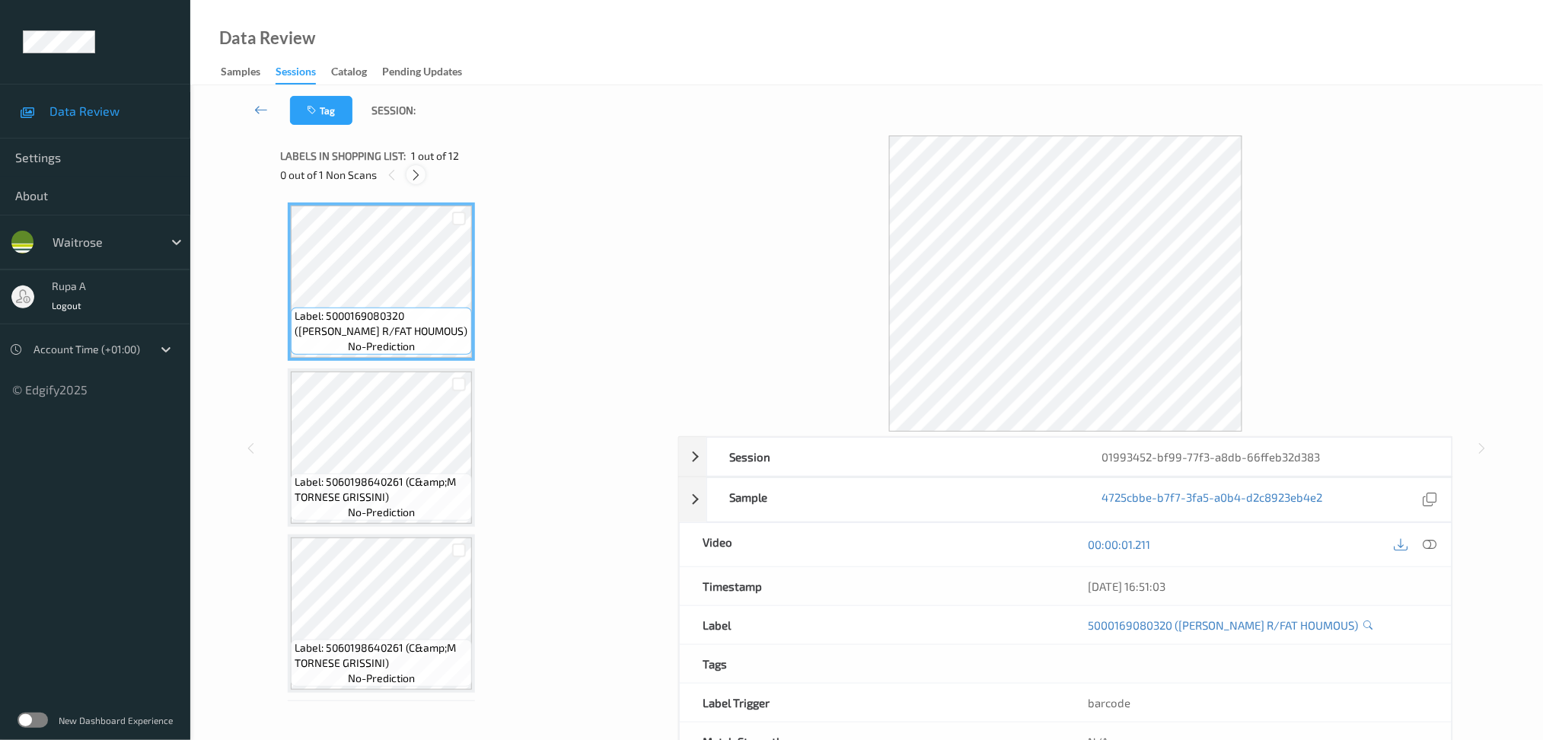
click at [420, 176] on icon at bounding box center [416, 175] width 13 height 14
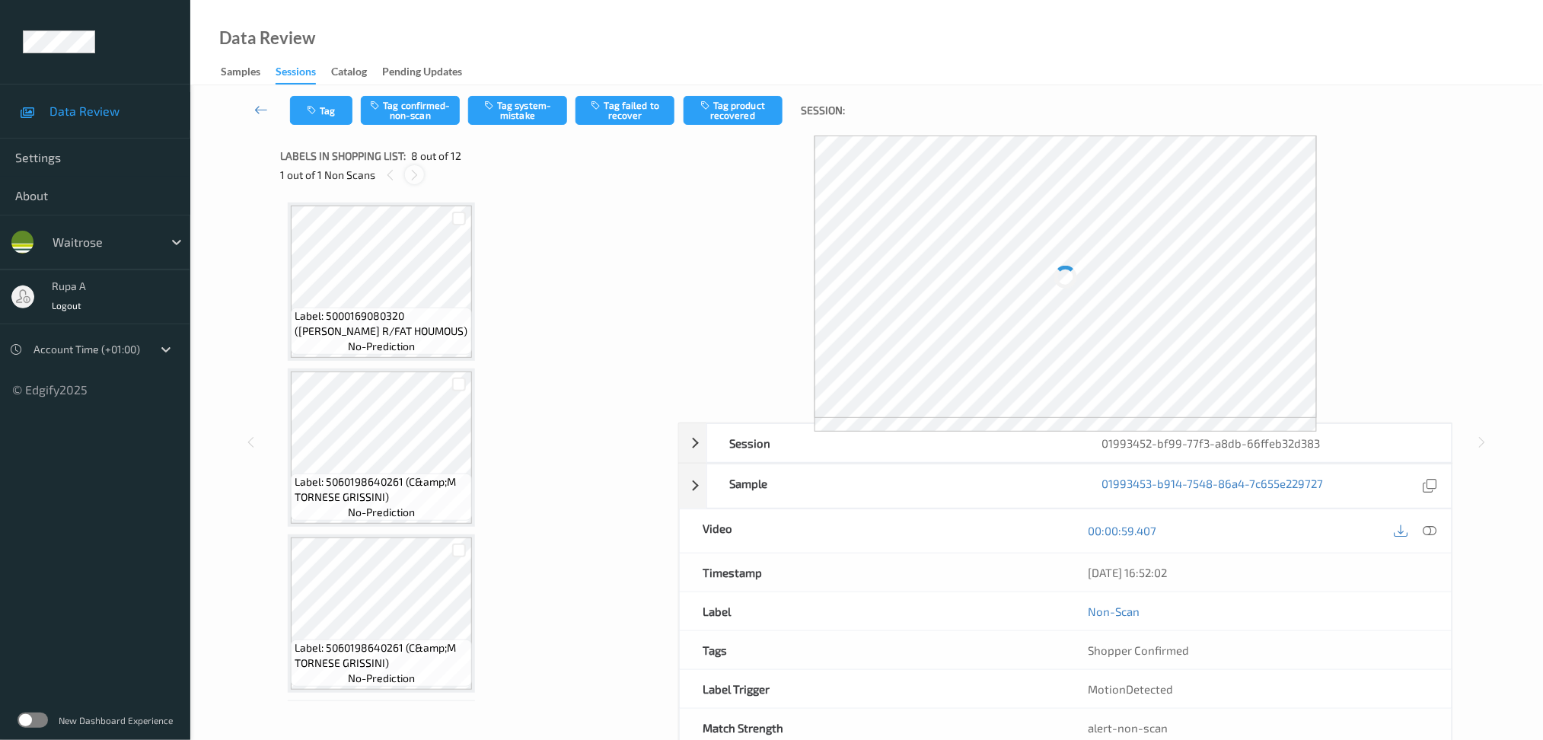
scroll to position [995, 0]
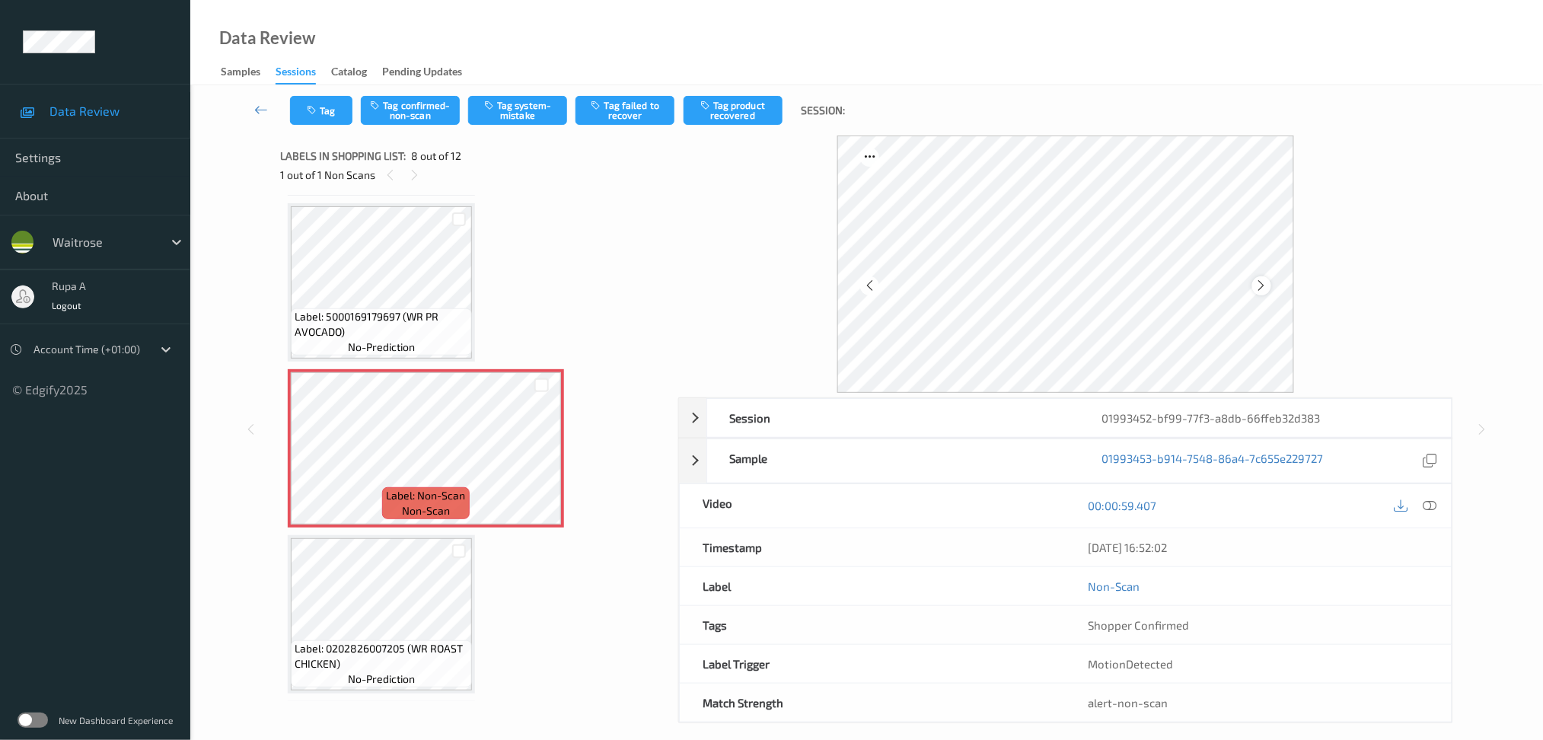
click at [1255, 285] on icon at bounding box center [1261, 286] width 13 height 14
click at [1260, 285] on icon at bounding box center [1261, 286] width 13 height 14
click at [1261, 286] on icon at bounding box center [1261, 286] width 13 height 14
click at [1421, 505] on div at bounding box center [1430, 506] width 21 height 21
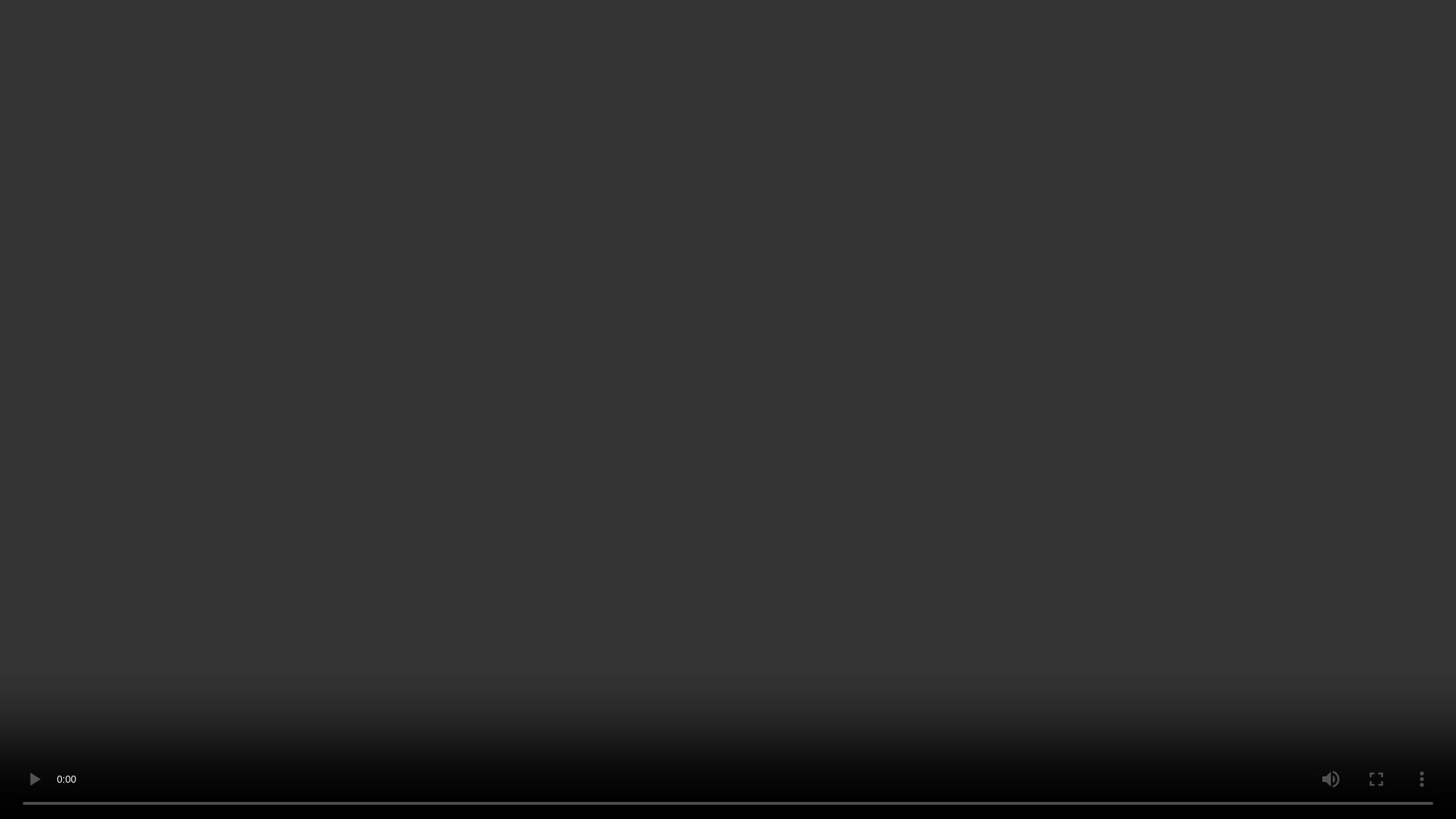
click at [984, 318] on video at bounding box center [728, 409] width 1456 height 819
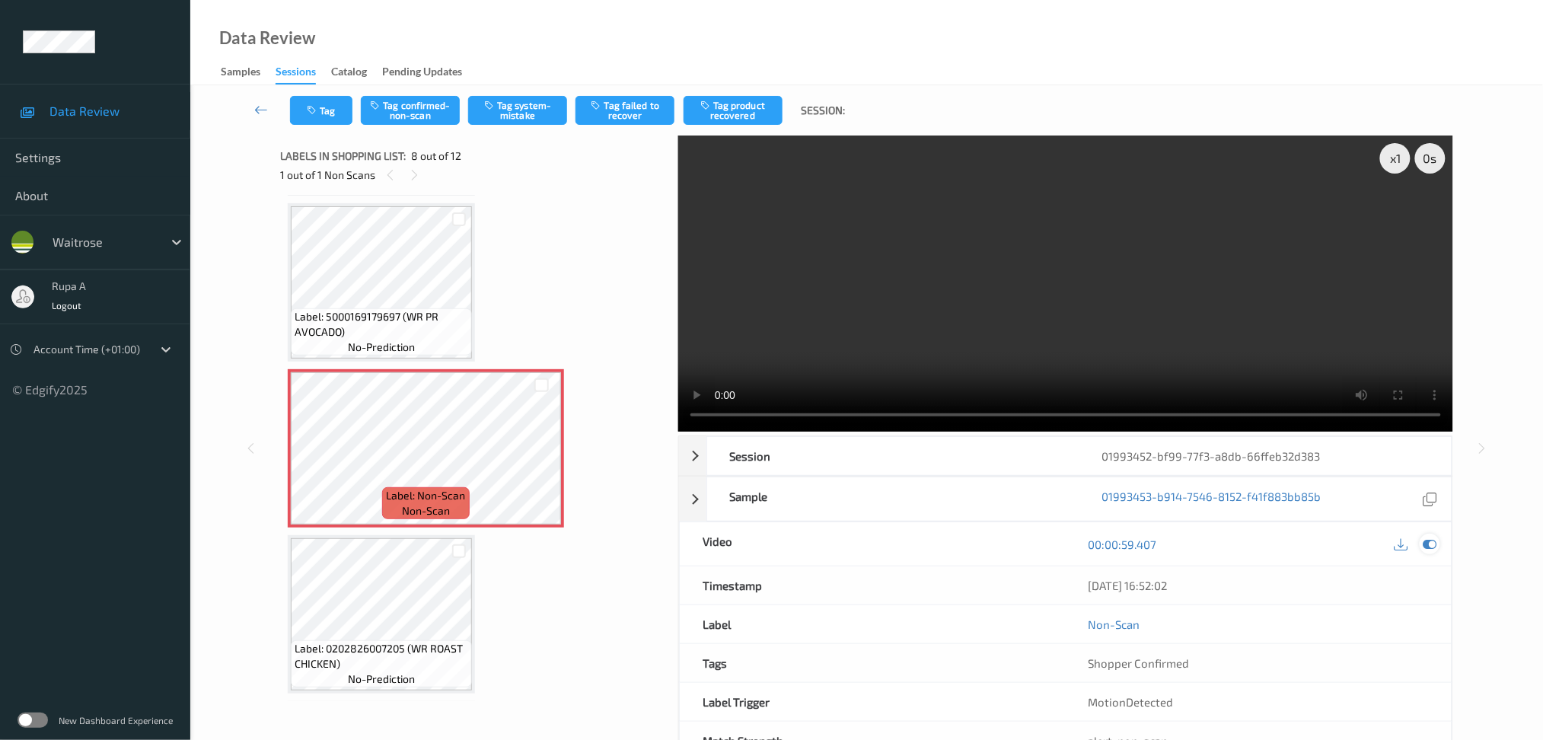
click at [1428, 535] on div at bounding box center [1430, 544] width 21 height 21
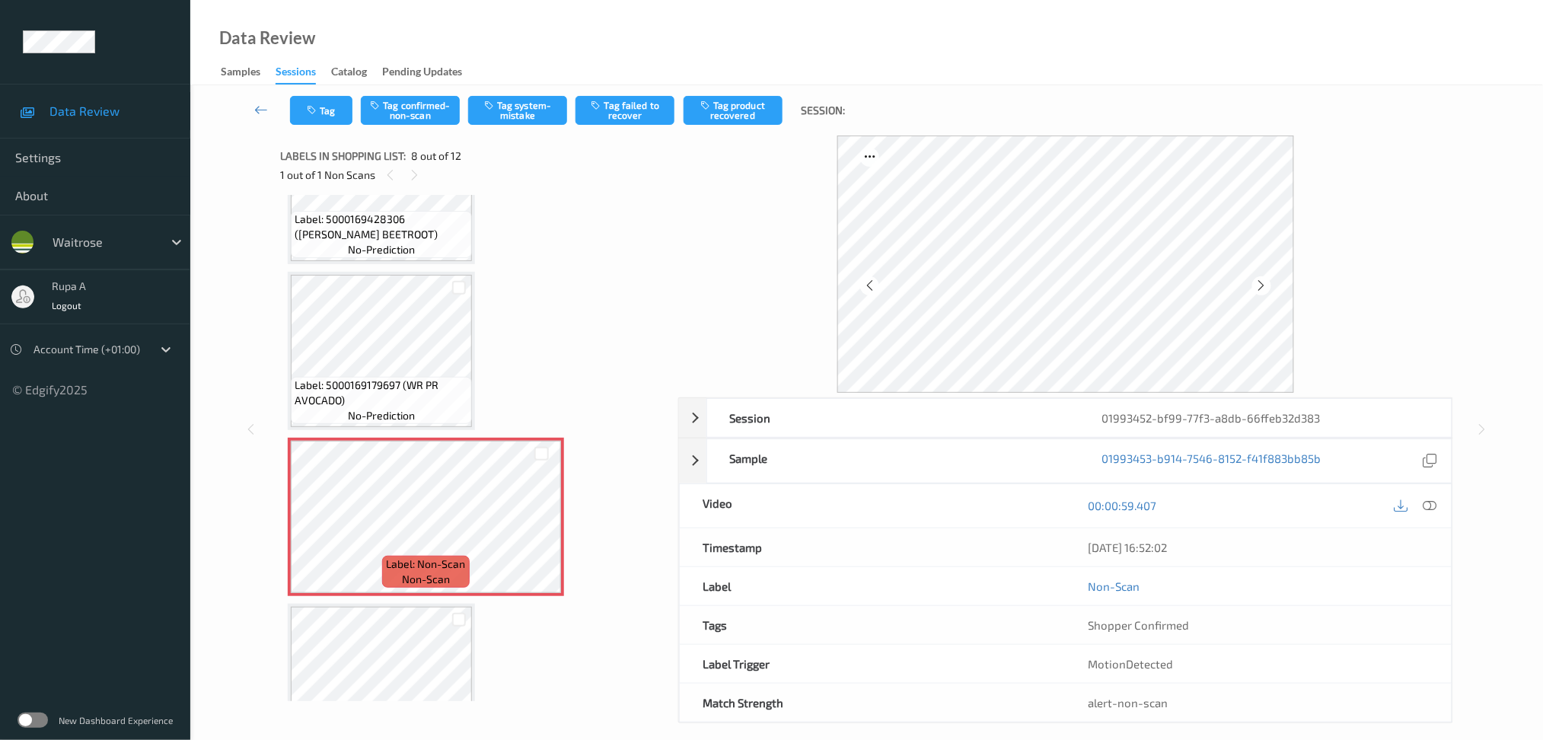
scroll to position [894, 0]
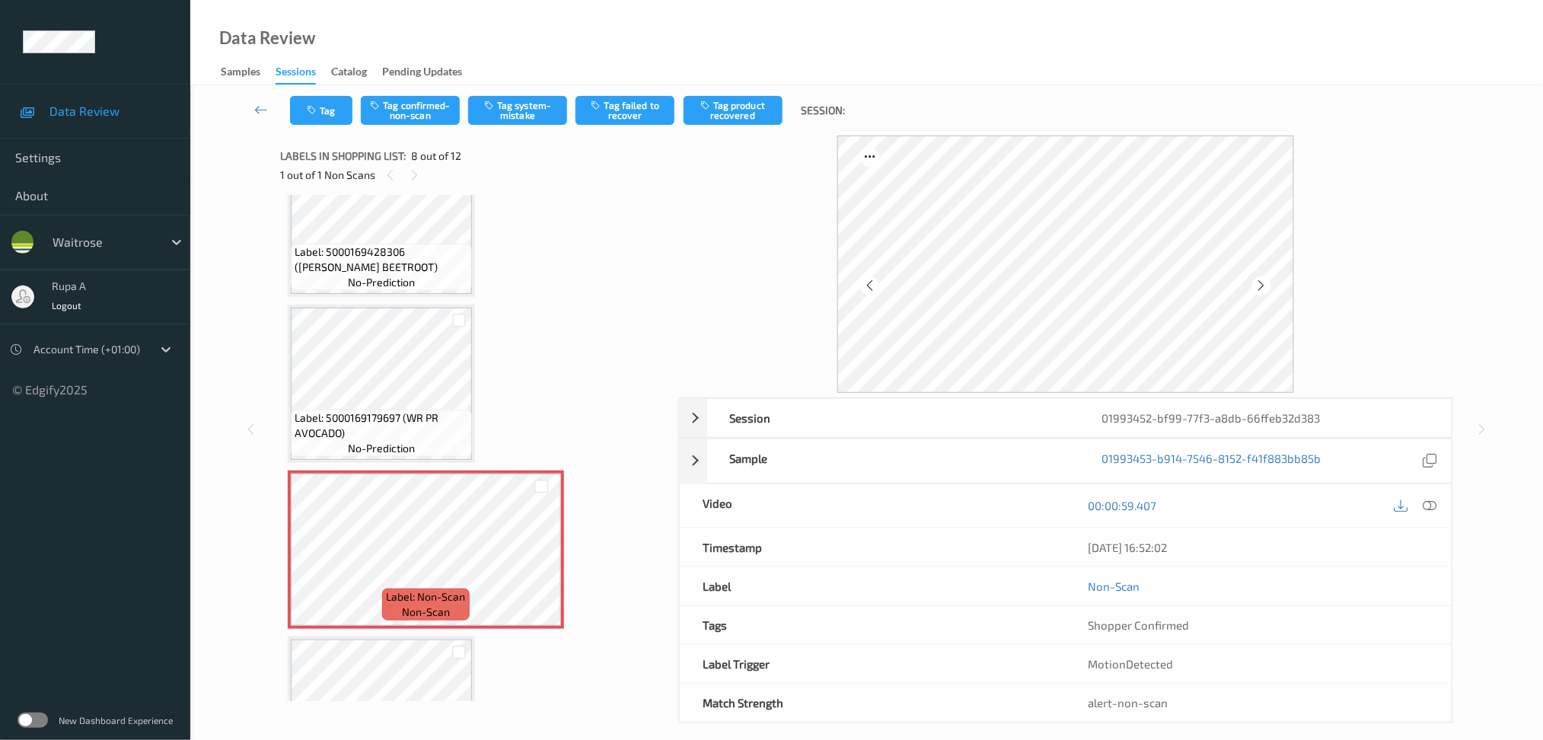
click at [383, 282] on div "Label: 5000169428306 (WR DORG BEETROOT) no-prediction" at bounding box center [381, 267] width 181 height 47
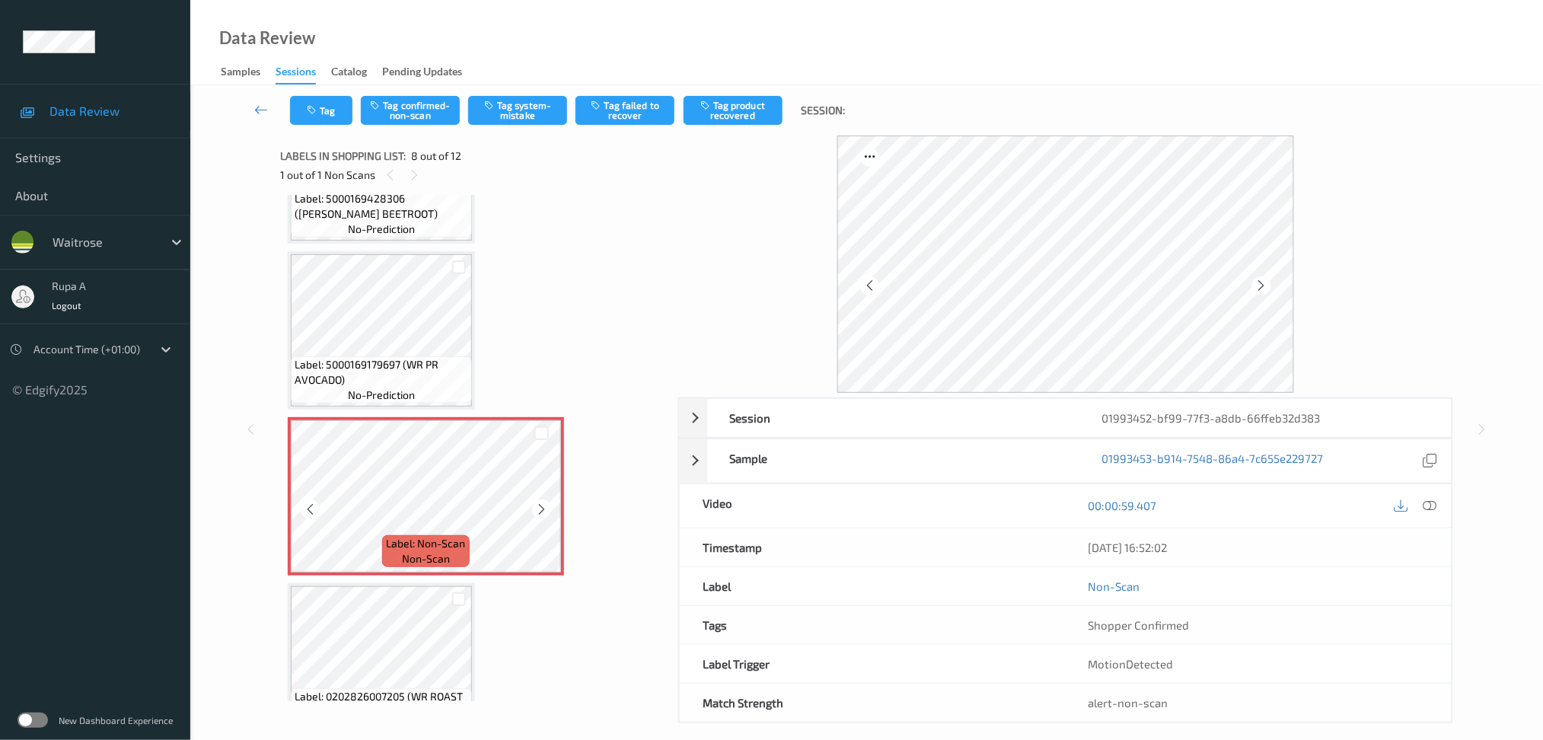
scroll to position [995, 0]
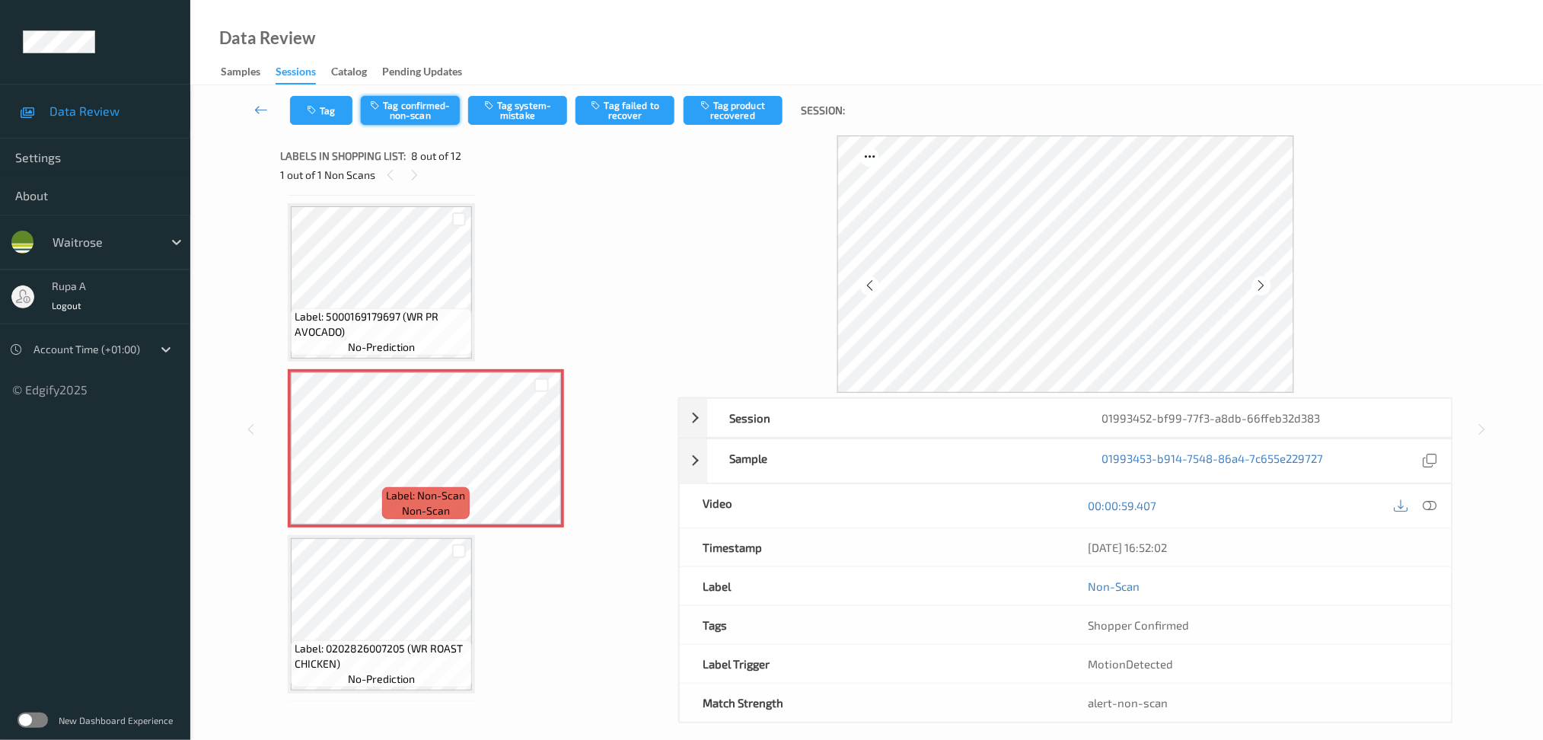
click at [416, 112] on button "Tag confirmed-non-scan" at bounding box center [410, 110] width 99 height 29
click at [406, 117] on button "Tag confirmed-non-scan" at bounding box center [410, 110] width 99 height 29
click at [660, 120] on button "Tag failed to recover" at bounding box center [624, 110] width 99 height 29
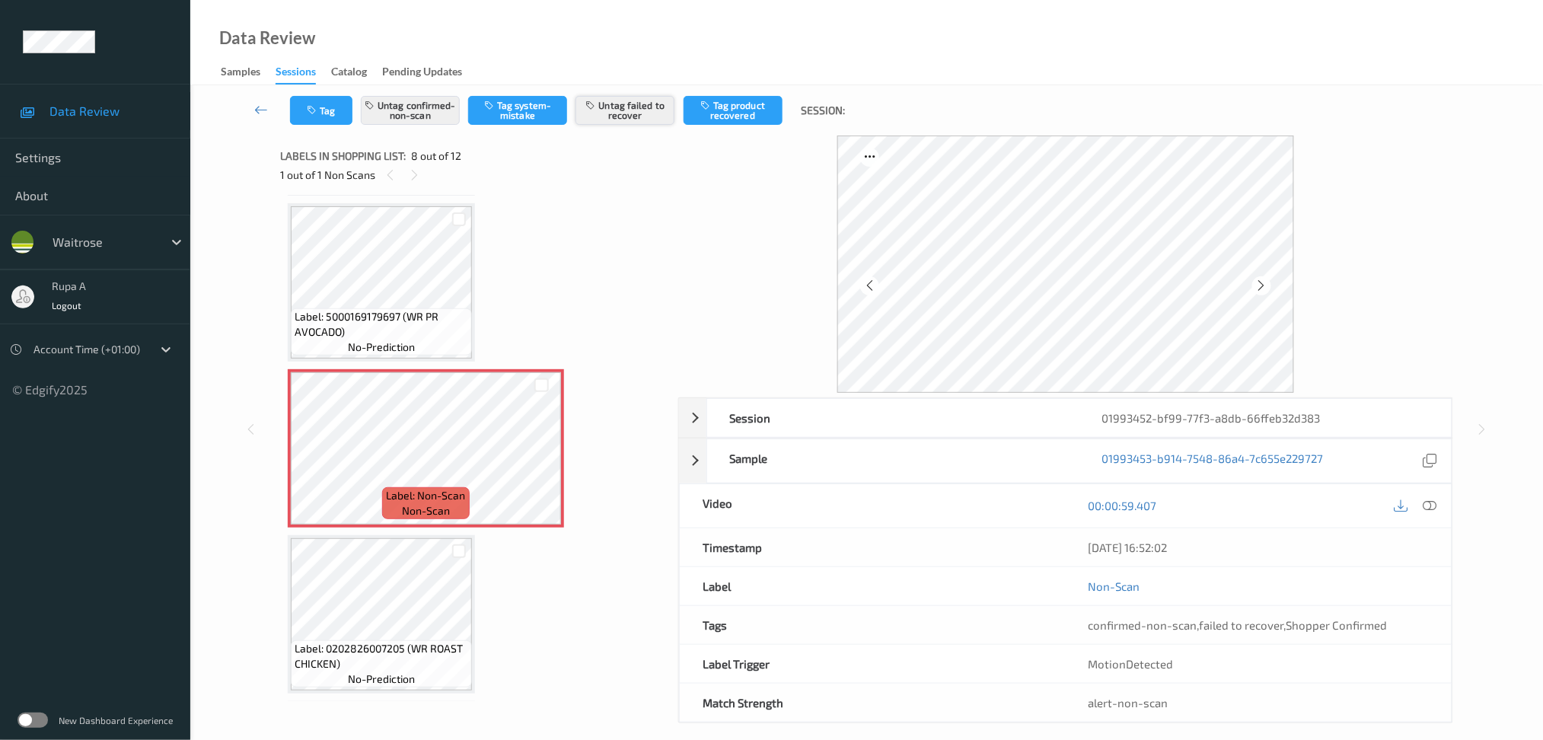
click at [639, 108] on button "Untag failed to recover" at bounding box center [624, 110] width 99 height 29
click at [735, 120] on button "Tag product recovered" at bounding box center [733, 110] width 99 height 29
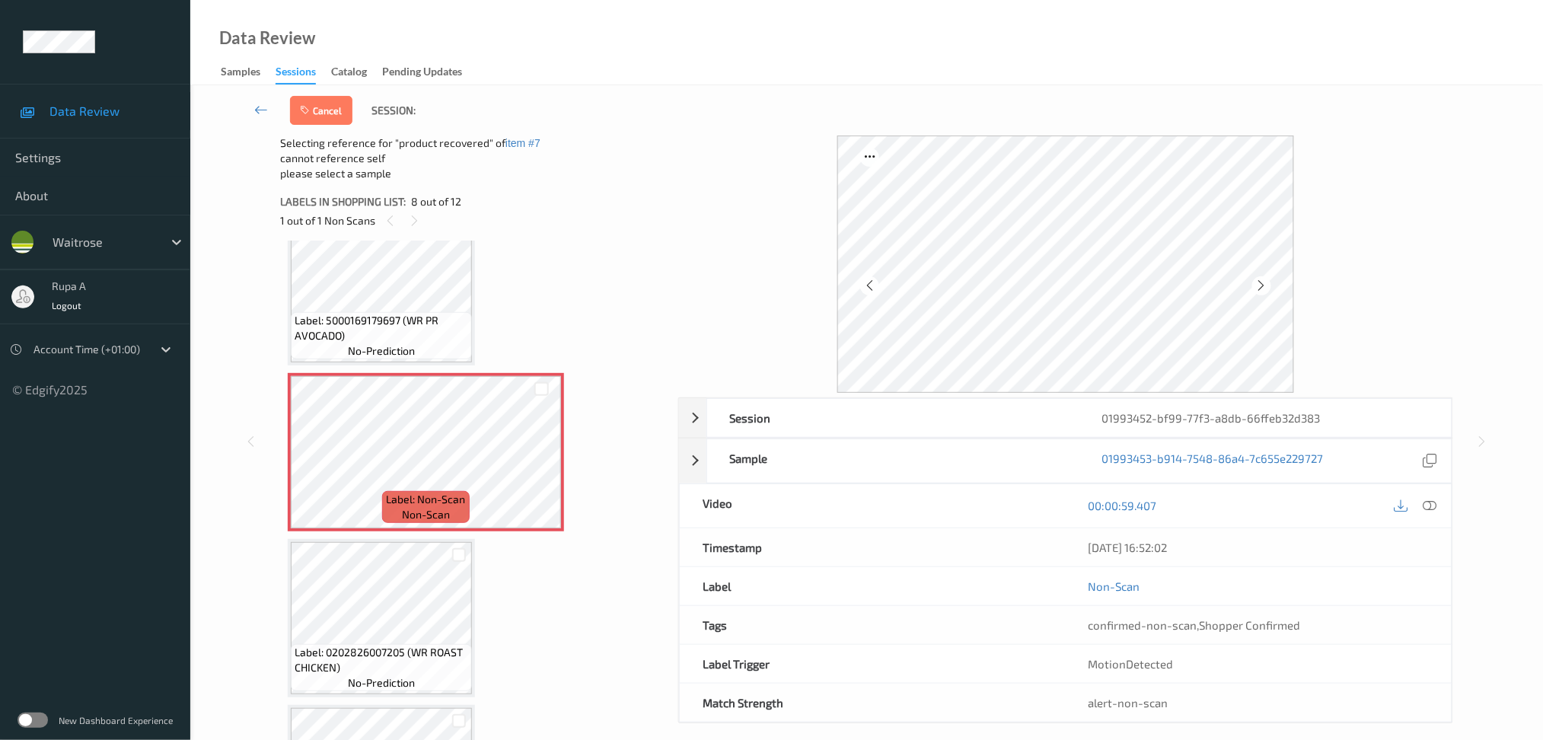
scroll to position [1097, 0]
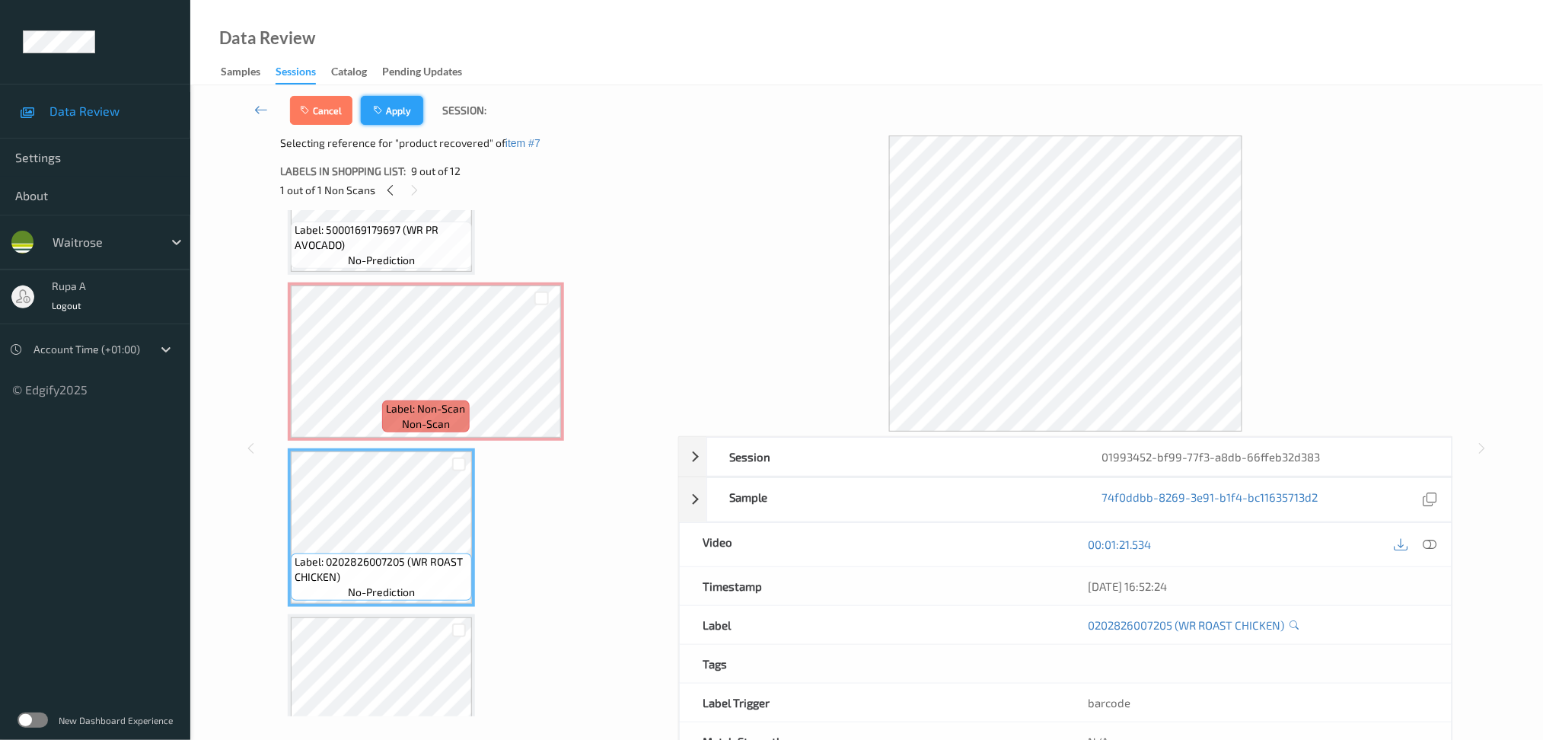
click at [397, 113] on button "Apply" at bounding box center [392, 110] width 62 height 29
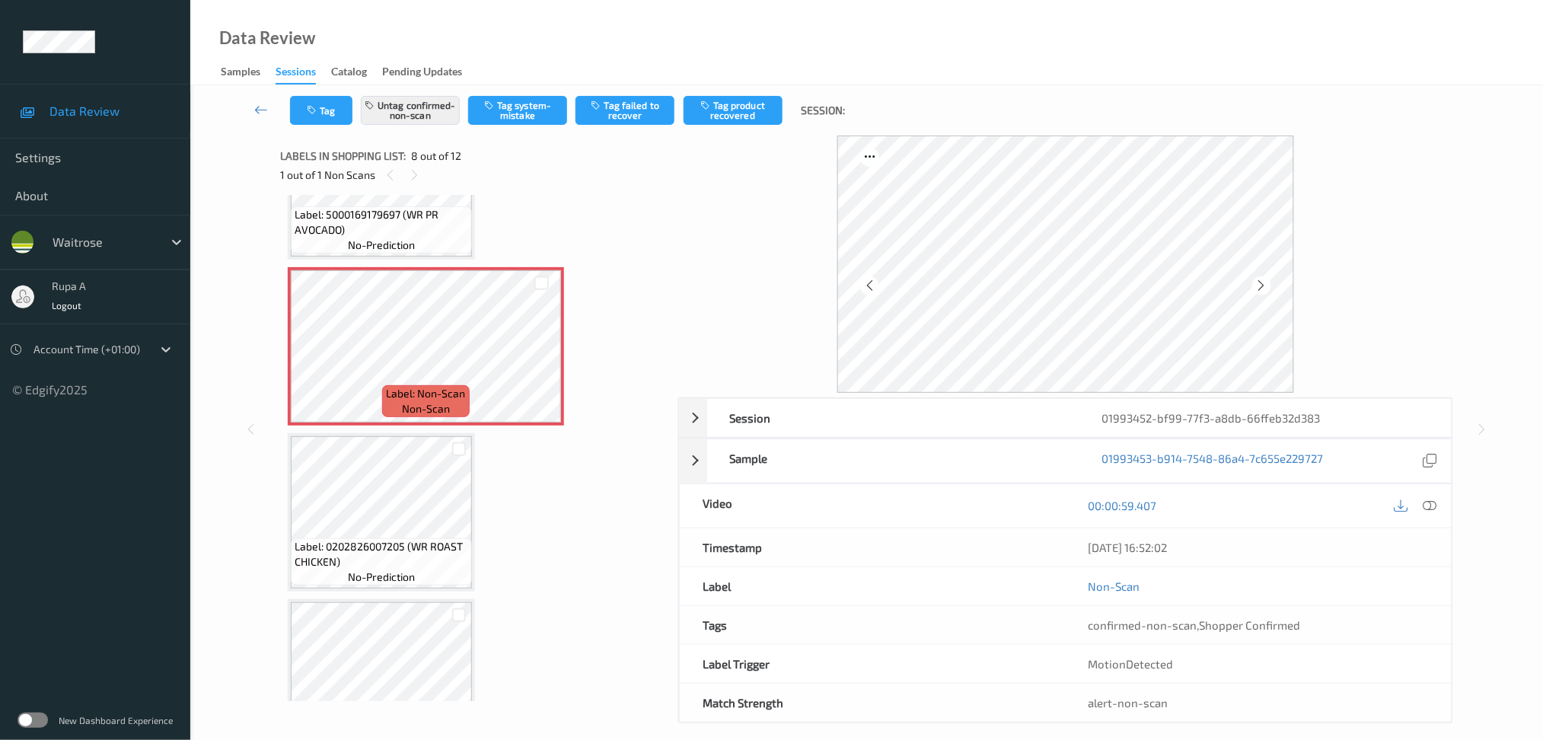
scroll to position [995, 0]
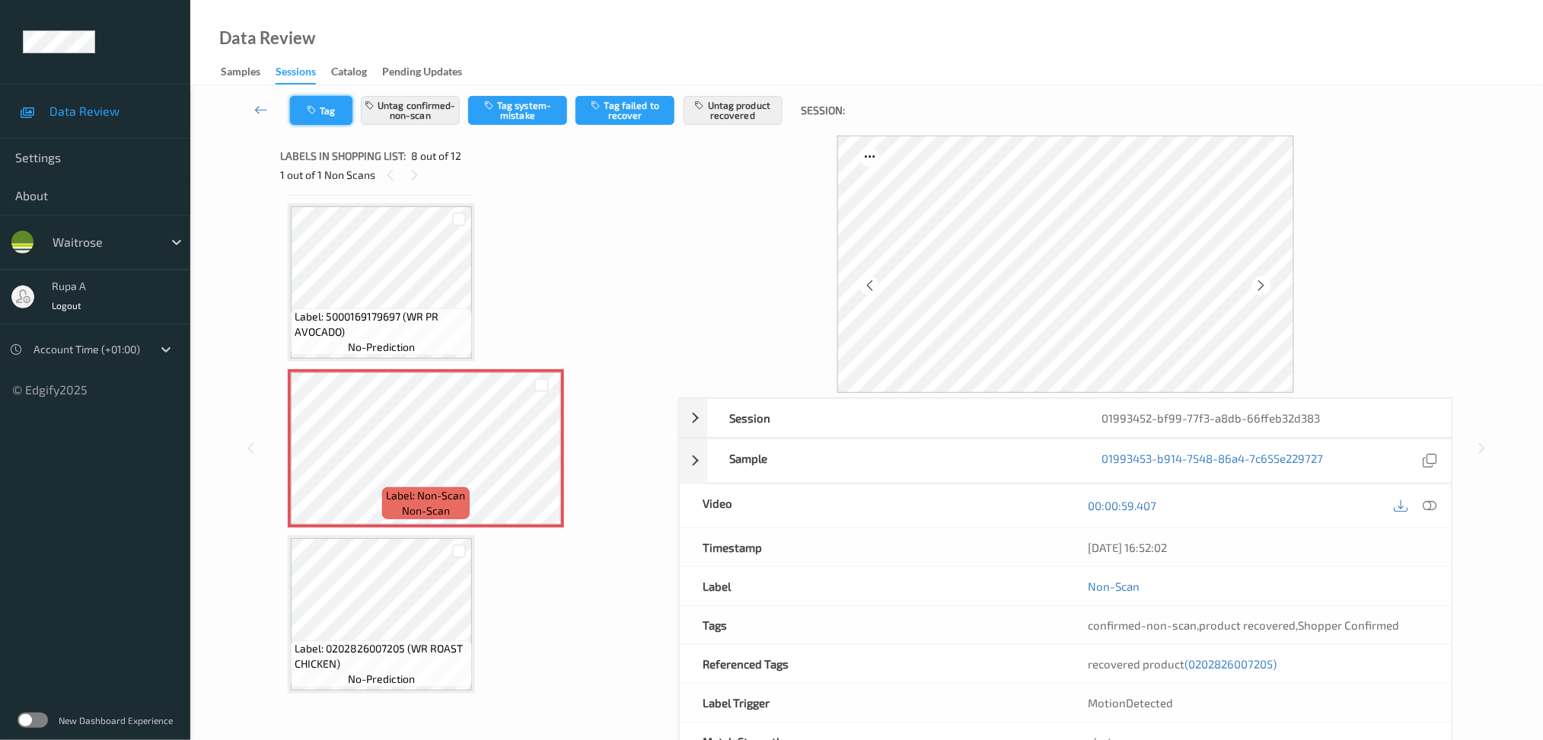
click at [335, 104] on button "Tag" at bounding box center [321, 110] width 62 height 29
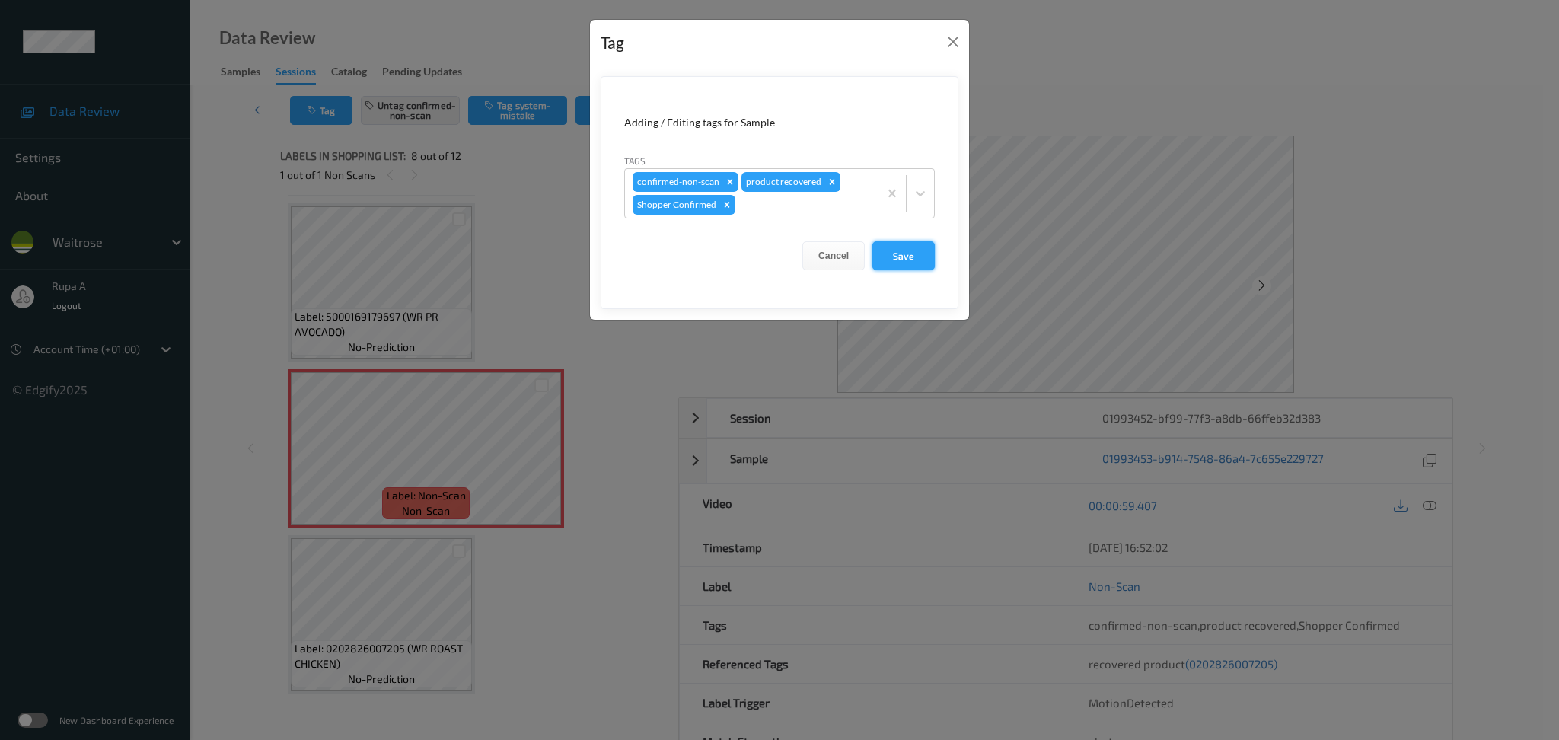
click at [900, 260] on button "Save" at bounding box center [903, 255] width 62 height 29
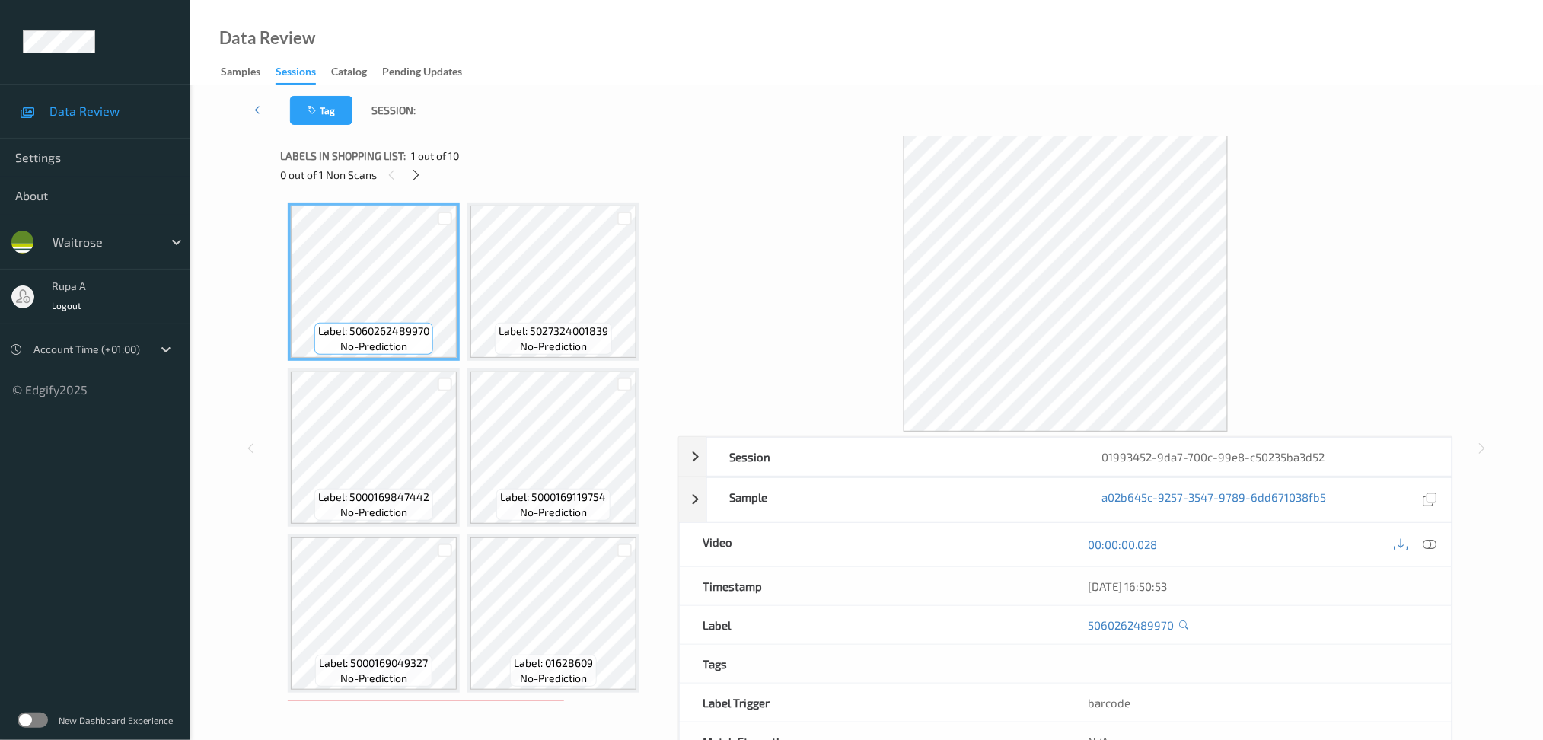
click at [799, 369] on div at bounding box center [1065, 283] width 775 height 296
click at [413, 176] on icon at bounding box center [416, 175] width 13 height 14
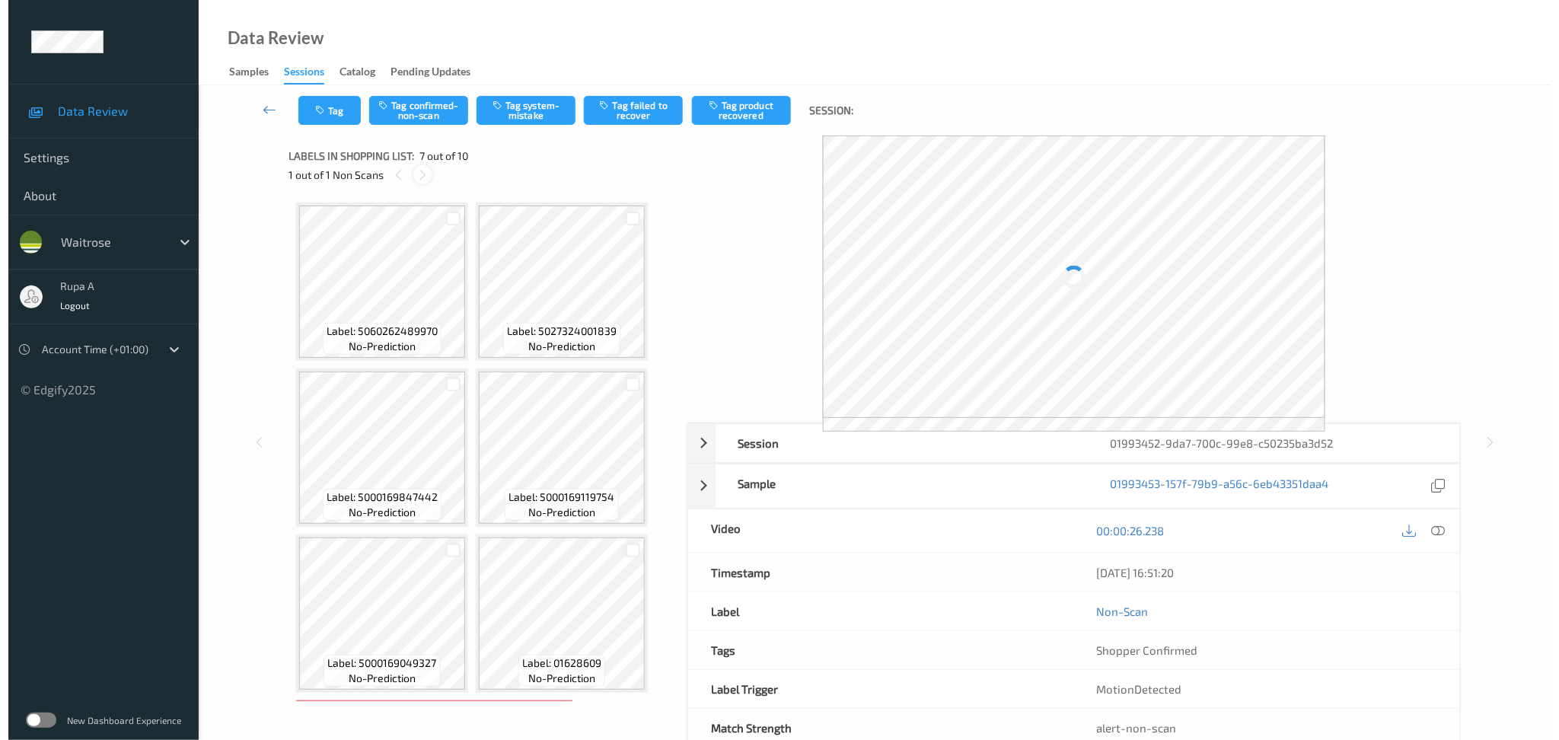
scroll to position [336, 0]
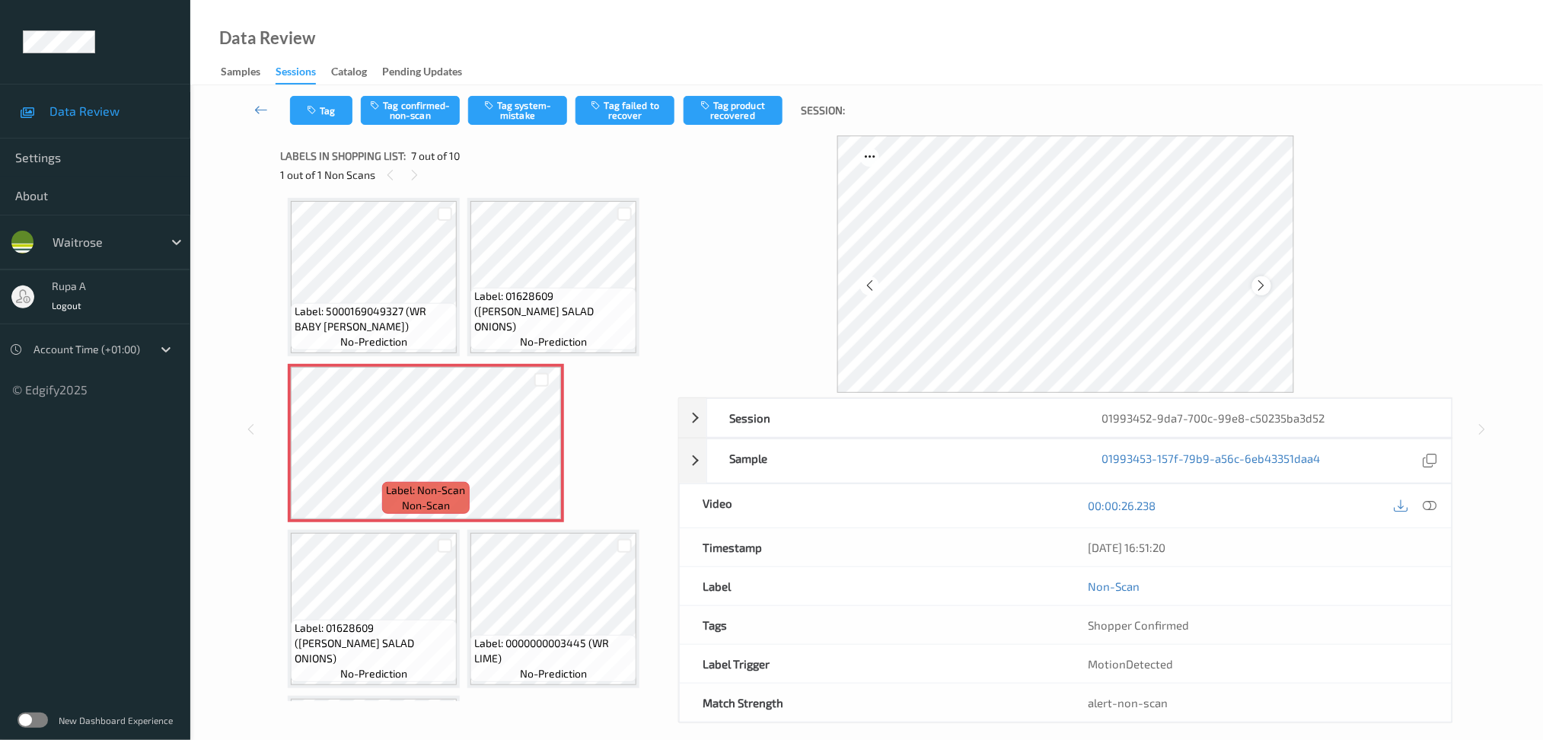
click at [1262, 281] on icon at bounding box center [1261, 286] width 13 height 14
click at [1427, 506] on icon at bounding box center [1430, 506] width 14 height 14
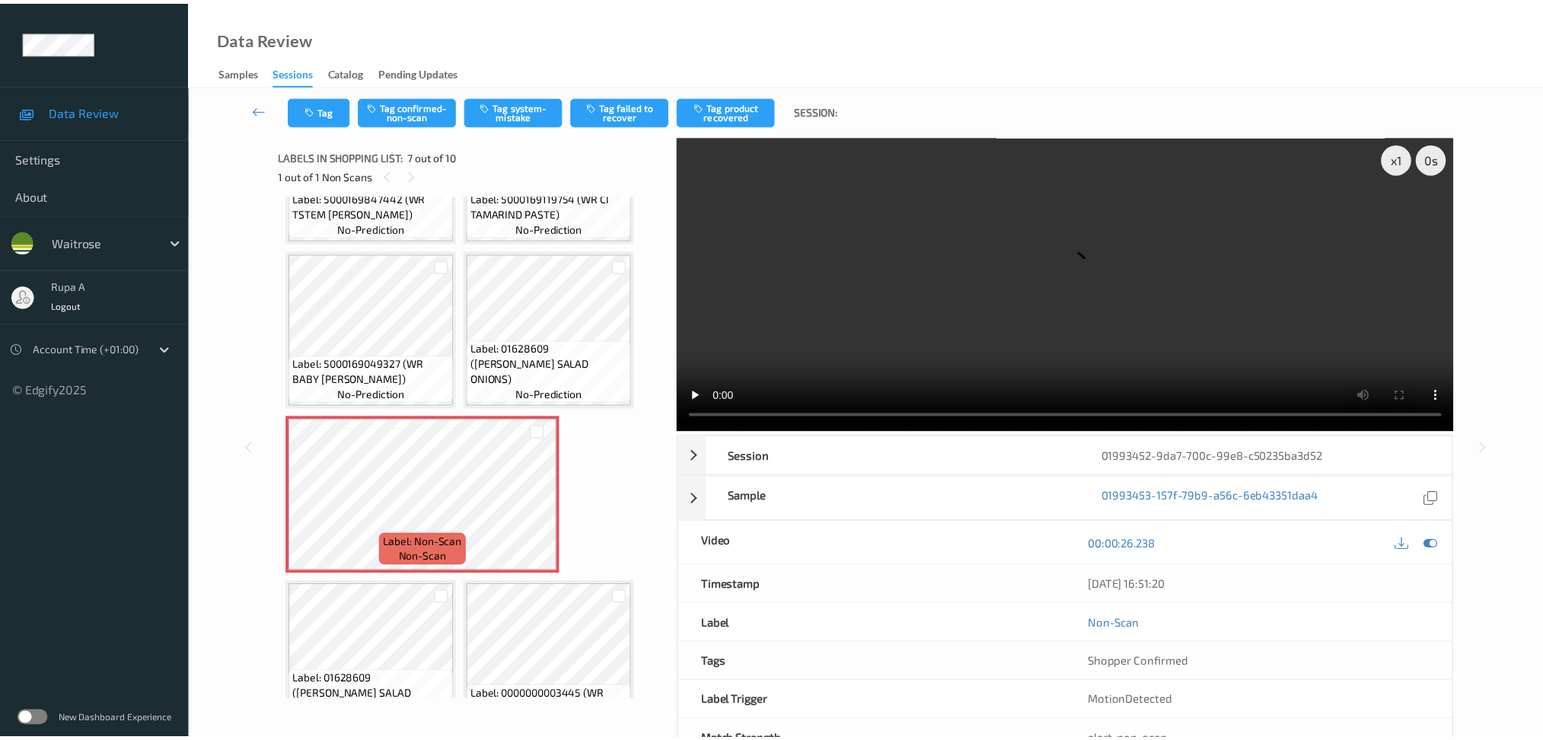
scroll to position [235, 0]
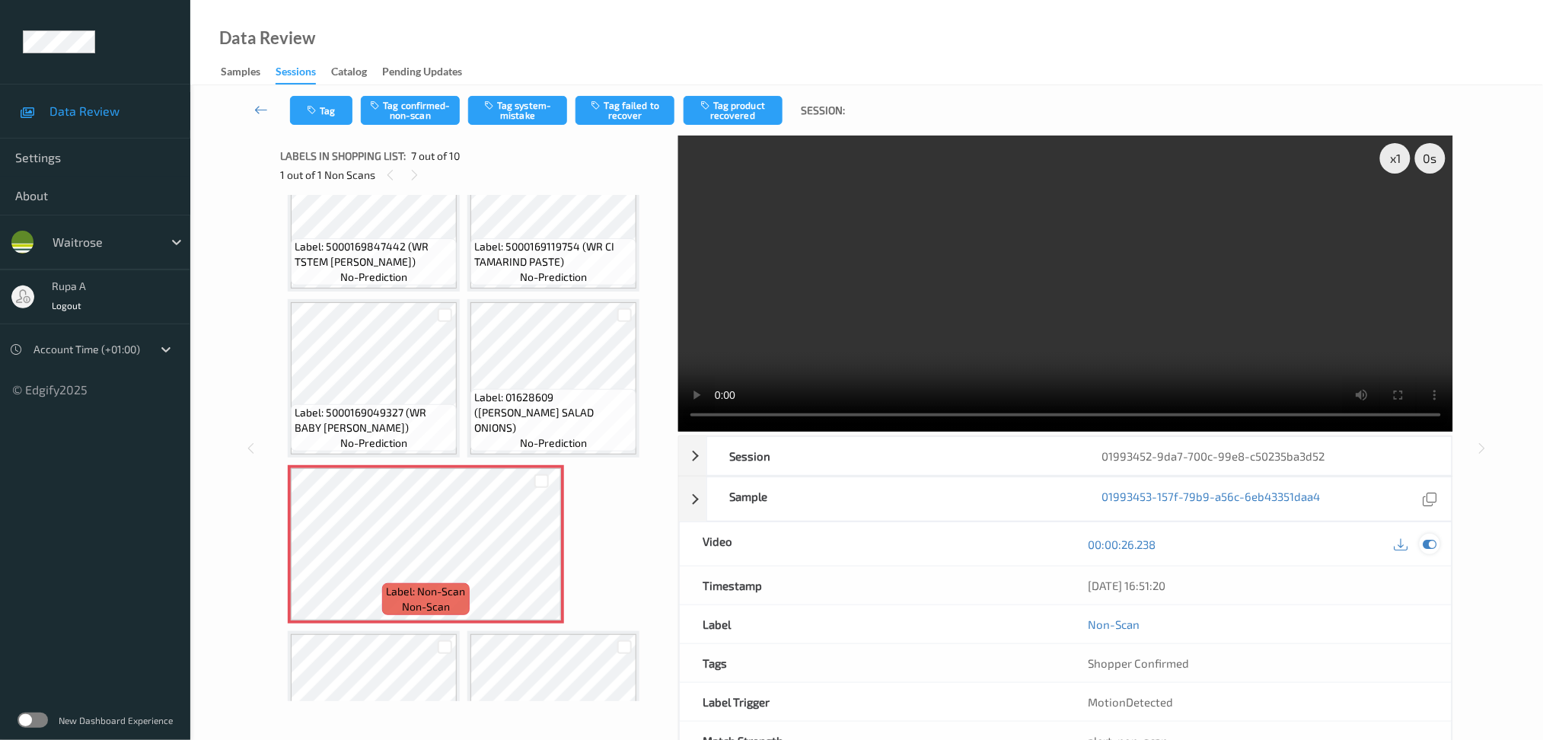
click at [1431, 547] on icon at bounding box center [1430, 544] width 14 height 14
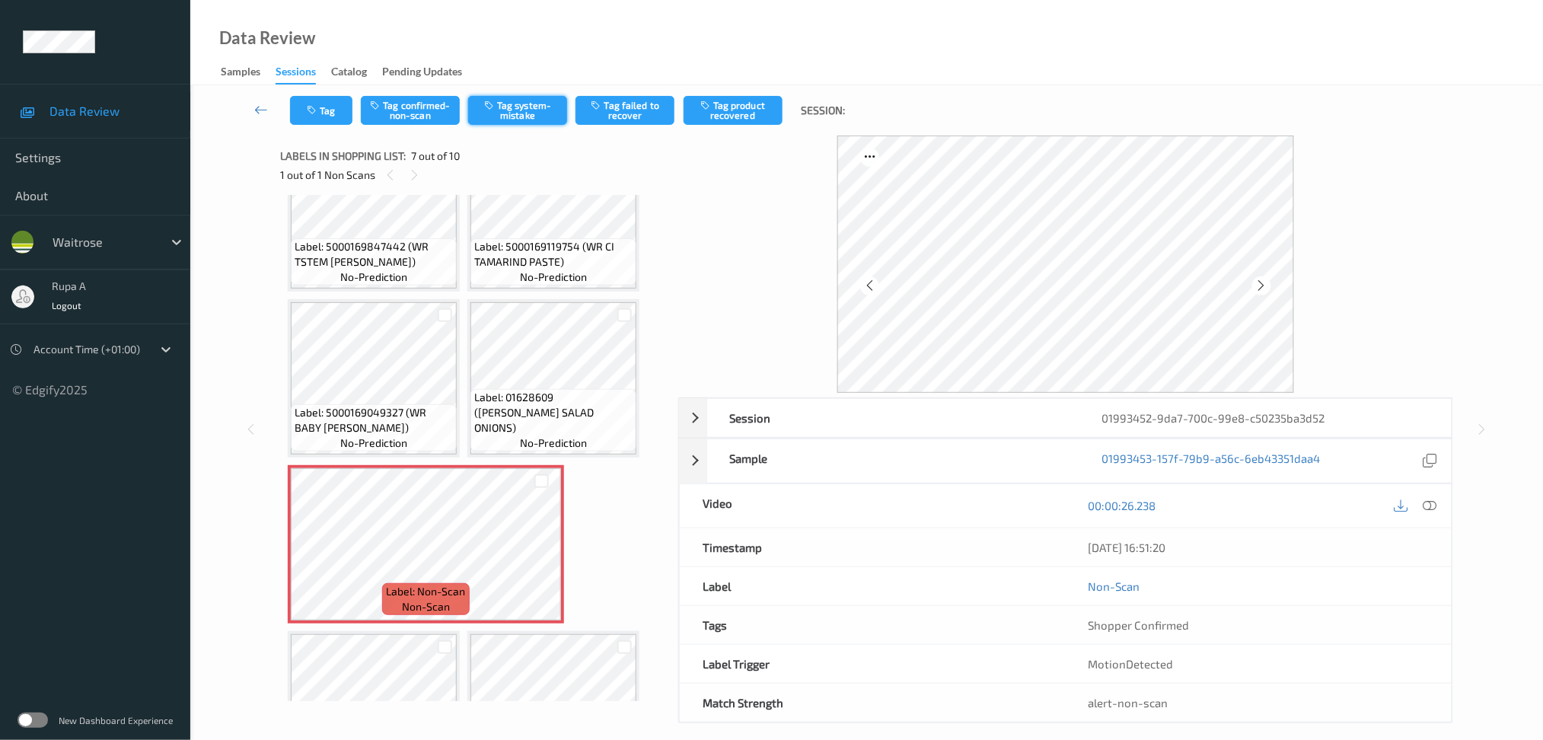
click at [515, 120] on button "Tag system-mistake" at bounding box center [517, 110] width 99 height 29
click at [300, 108] on button "Tag" at bounding box center [321, 110] width 62 height 29
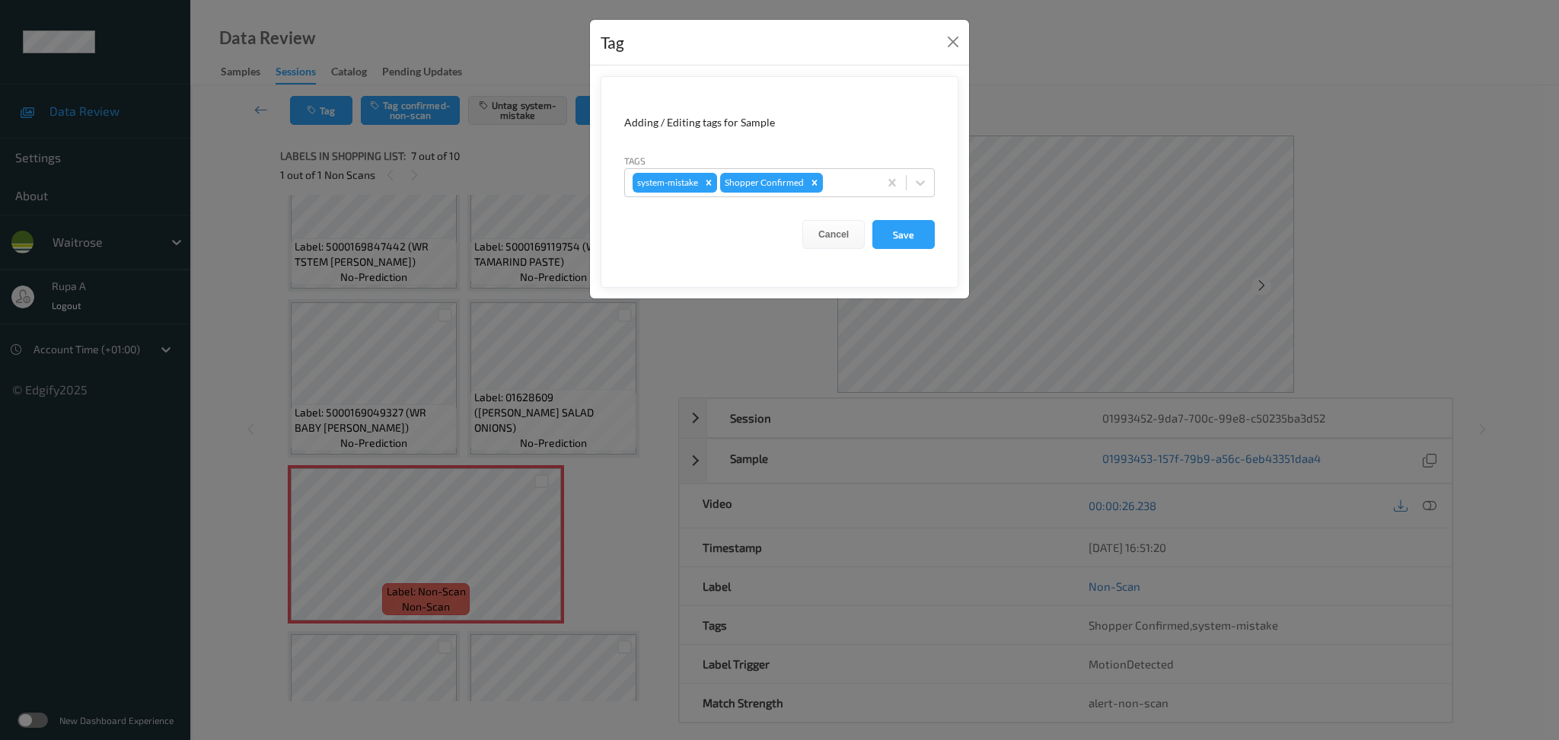
click at [845, 197] on form "Adding / Editing tags for Sample Tags system-mistake Shopper Confirmed Cancel S…" at bounding box center [780, 182] width 358 height 212
click at [854, 190] on div at bounding box center [848, 183] width 45 height 18
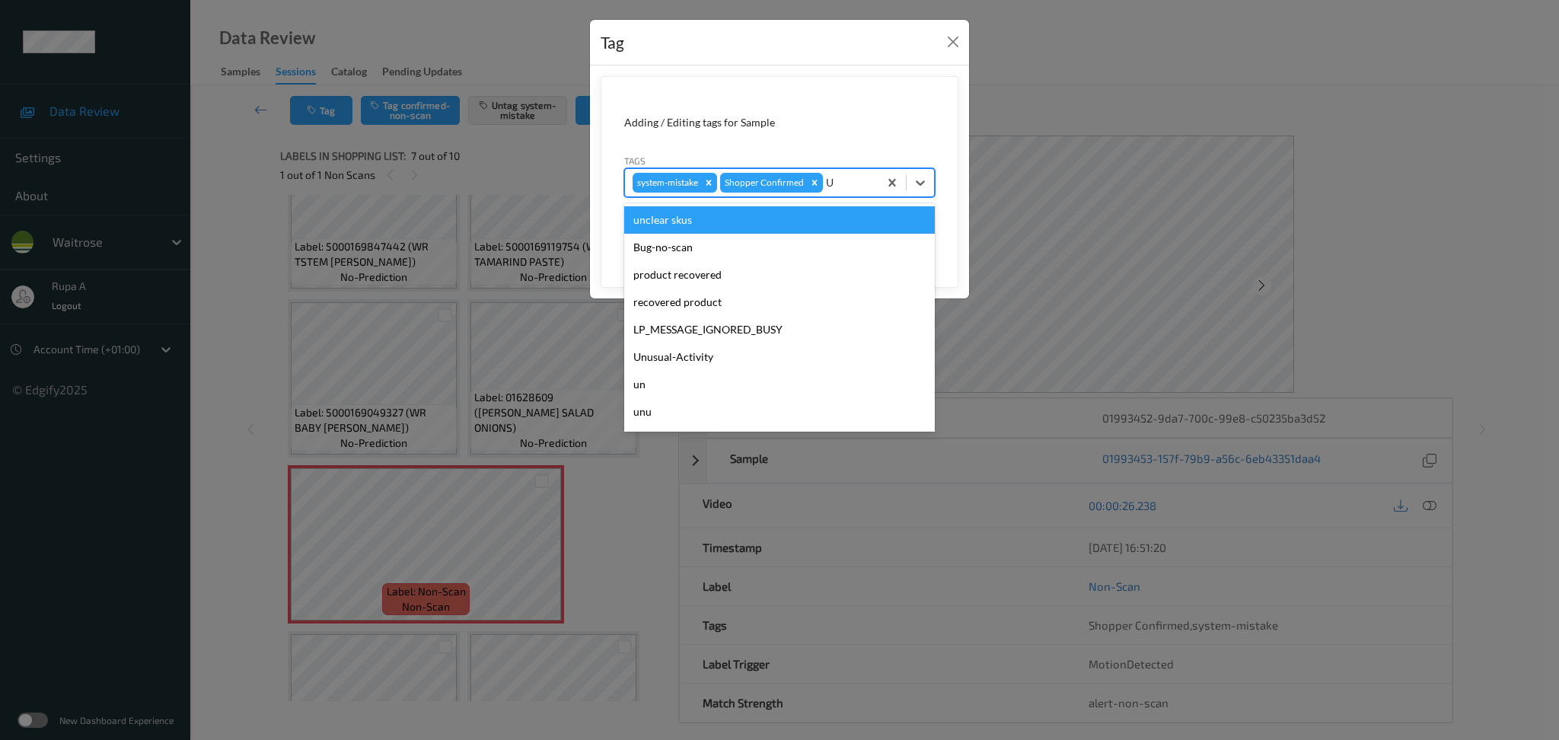
type input "UN"
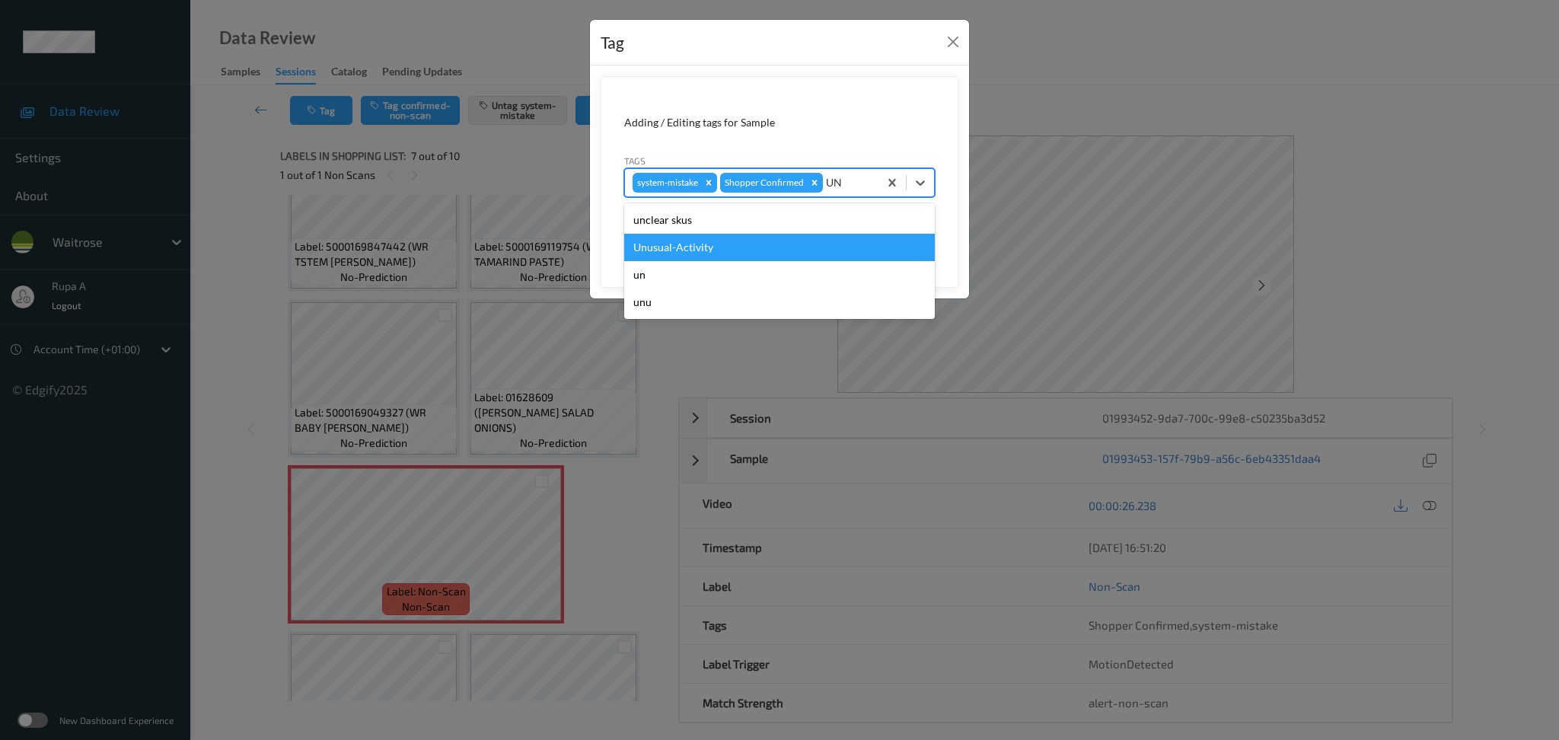
click at [769, 239] on div "Unusual-Activity" at bounding box center [779, 247] width 311 height 27
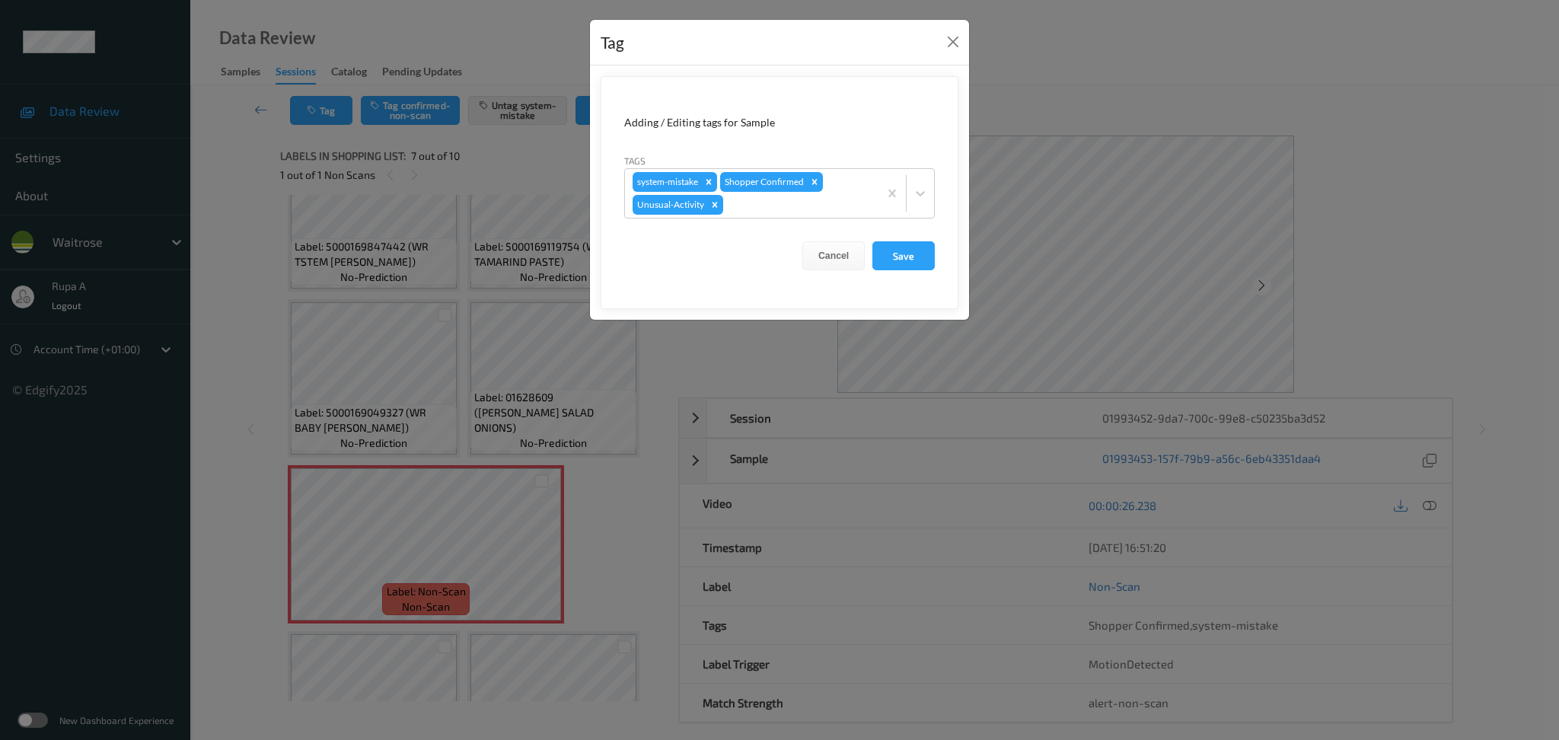
click at [809, 222] on form "Adding / Editing tags for Sample Tags system-mistake Shopper Confirmed Unusual-…" at bounding box center [780, 192] width 358 height 233
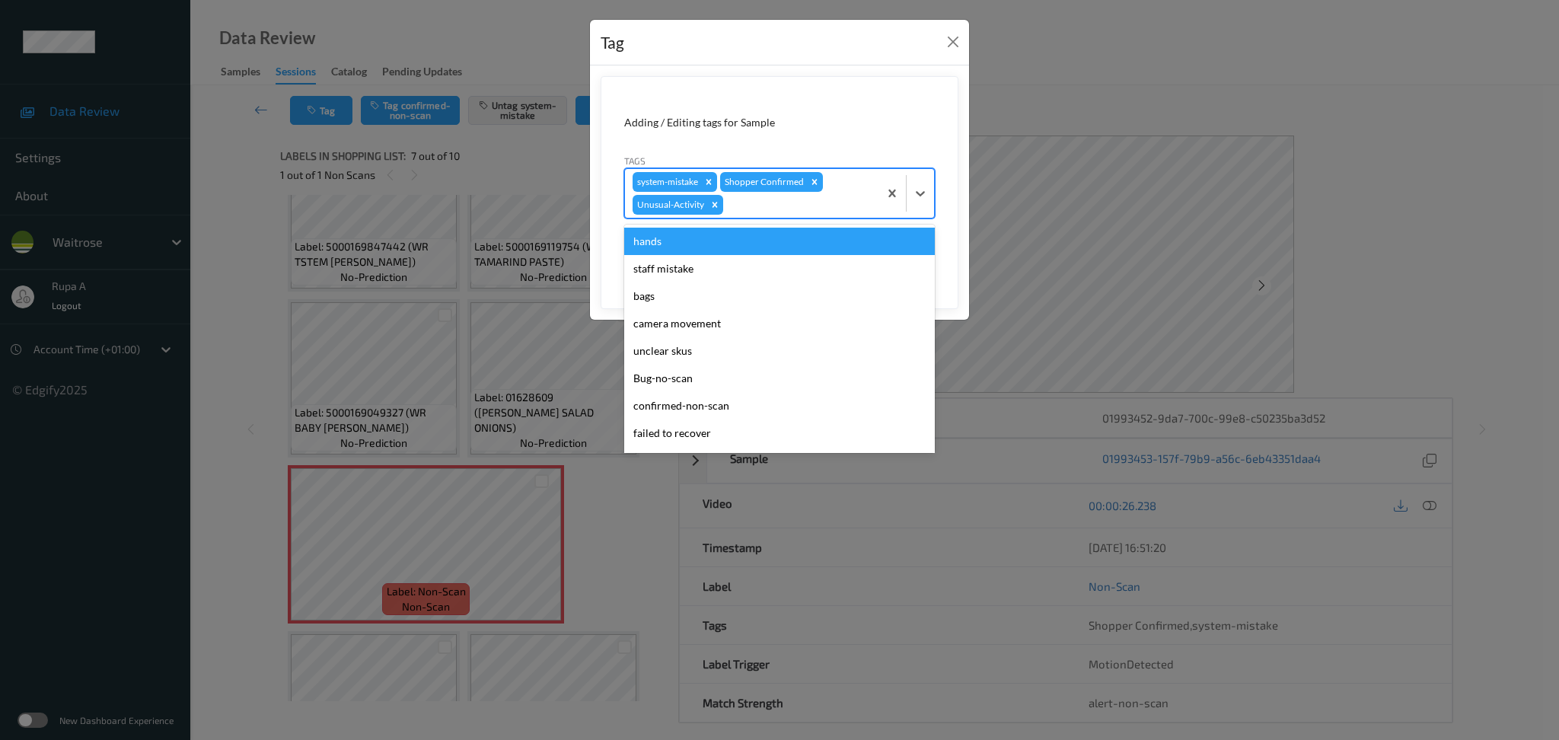
click at [813, 213] on div at bounding box center [798, 205] width 145 height 18
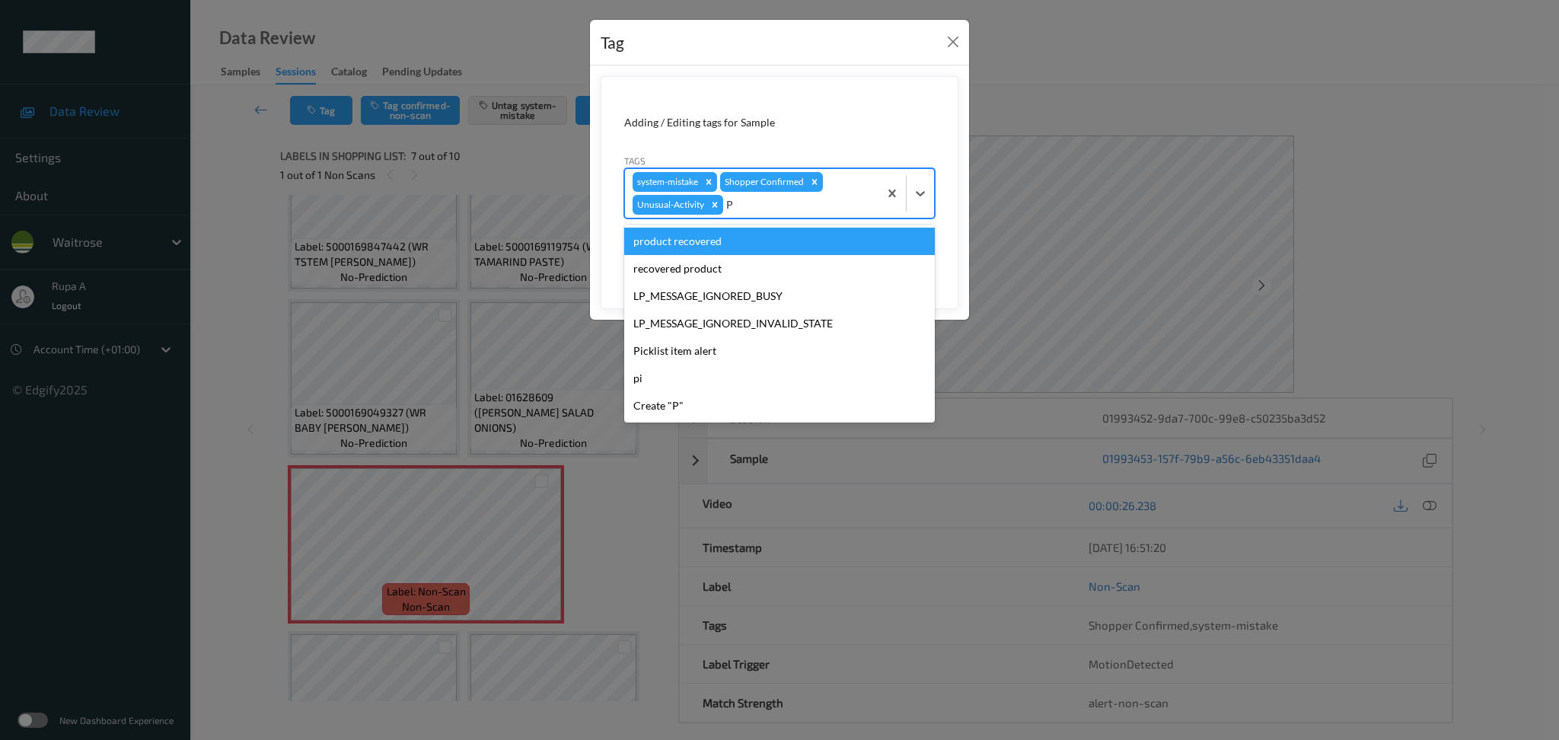
type input "PI"
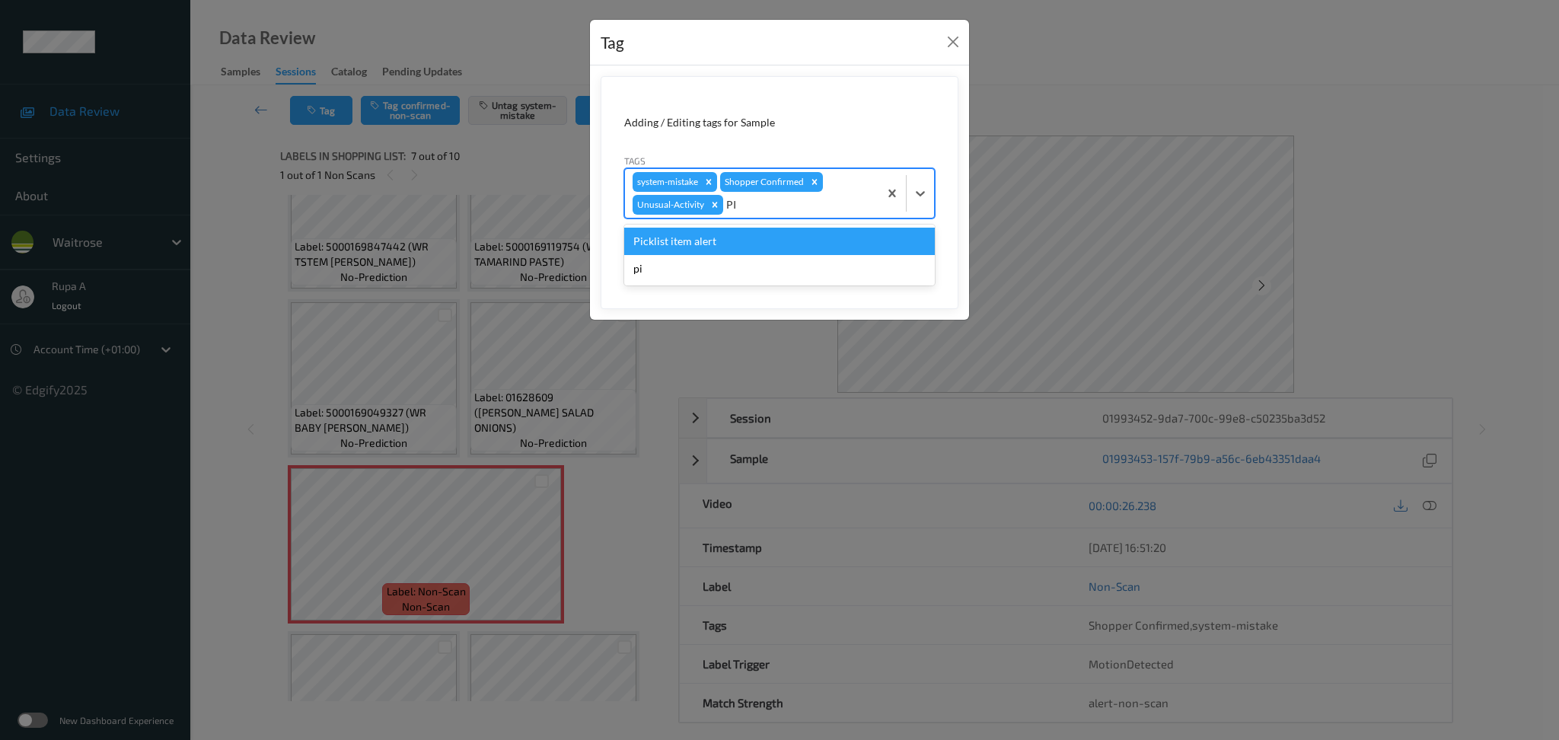
click at [771, 238] on div "Picklist item alert" at bounding box center [779, 241] width 311 height 27
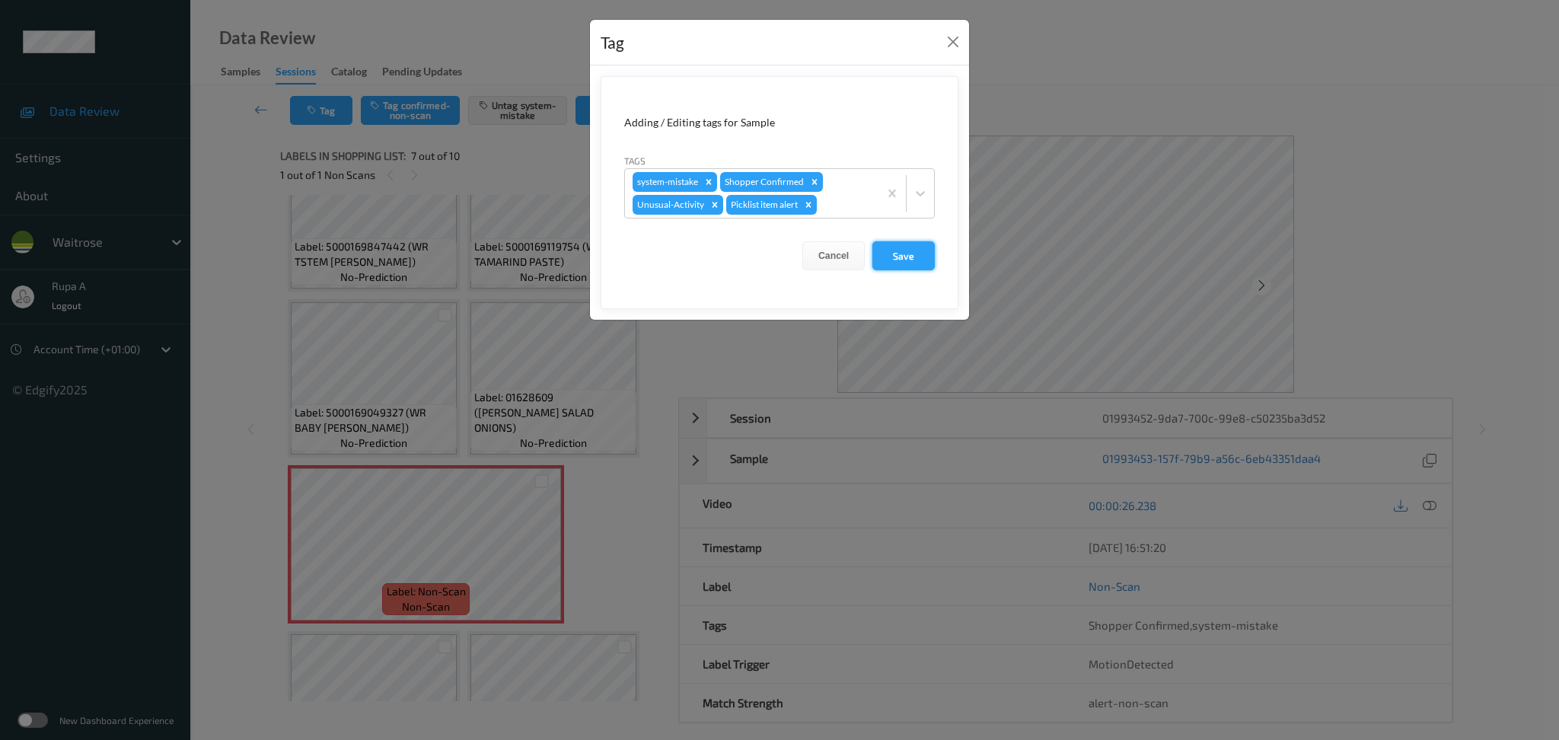
click at [906, 260] on button "Save" at bounding box center [903, 255] width 62 height 29
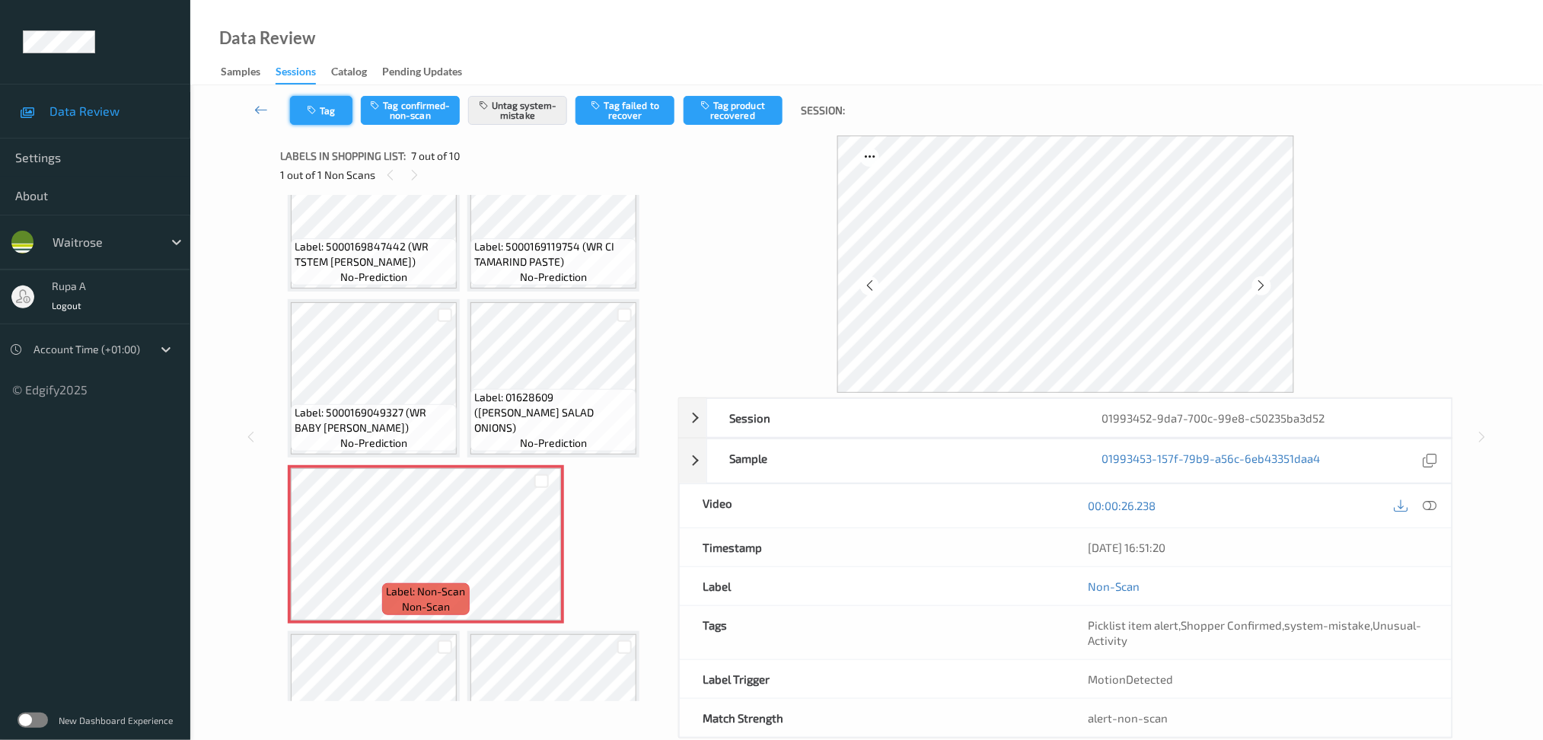
click at [314, 113] on icon "button" at bounding box center [313, 110] width 13 height 11
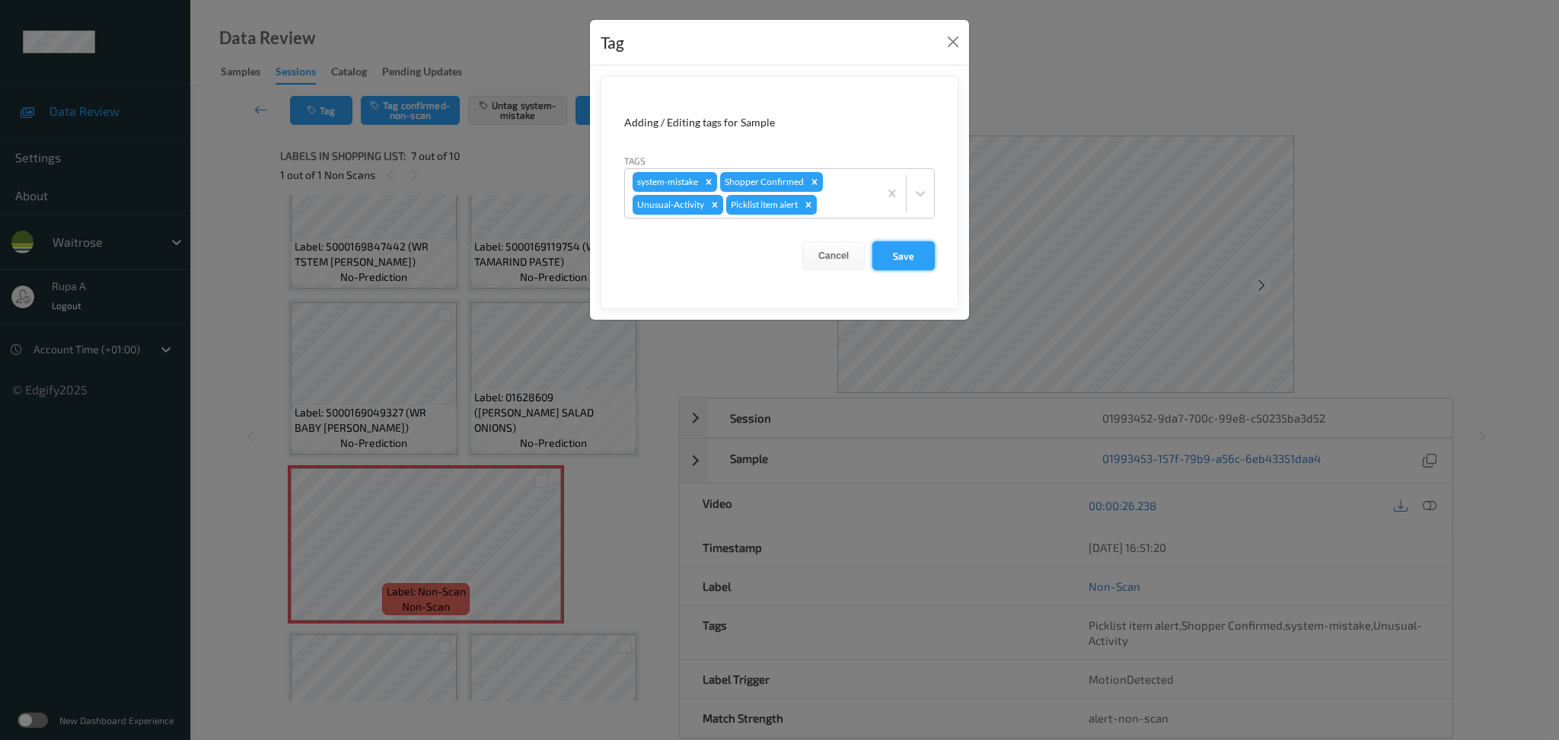
click at [896, 246] on button "Save" at bounding box center [903, 255] width 62 height 29
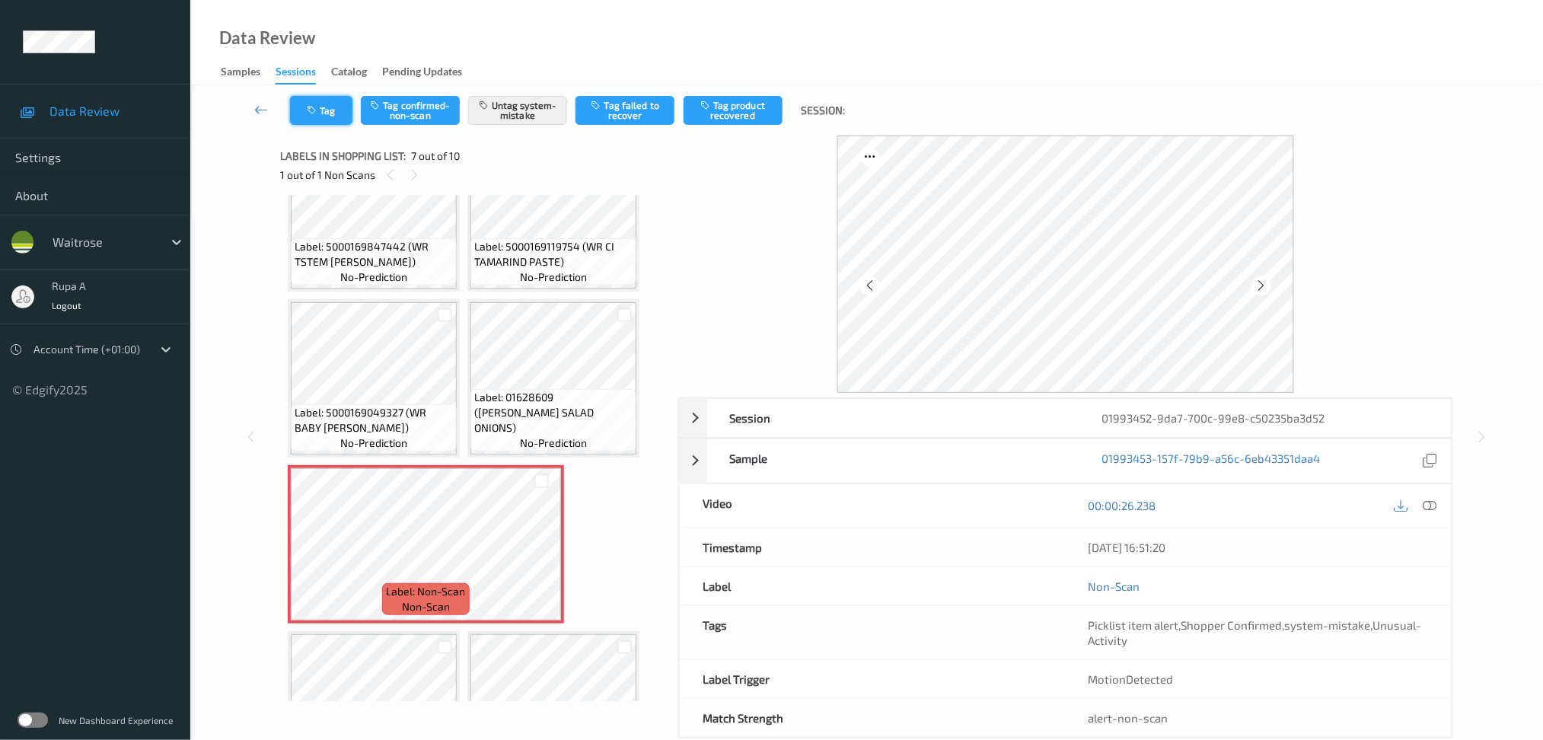
click at [320, 104] on button "Tag" at bounding box center [321, 110] width 62 height 29
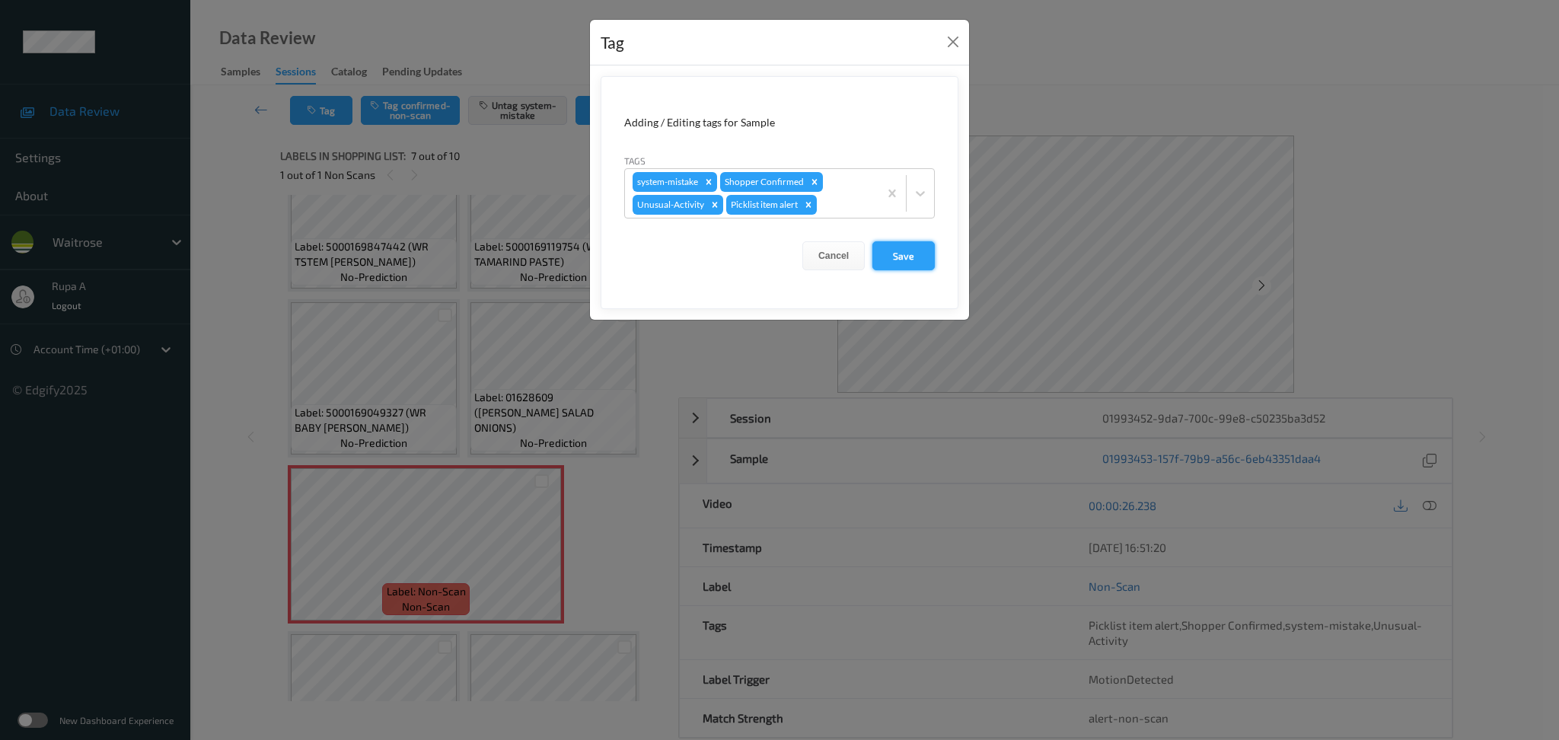
click at [904, 249] on button "Save" at bounding box center [903, 255] width 62 height 29
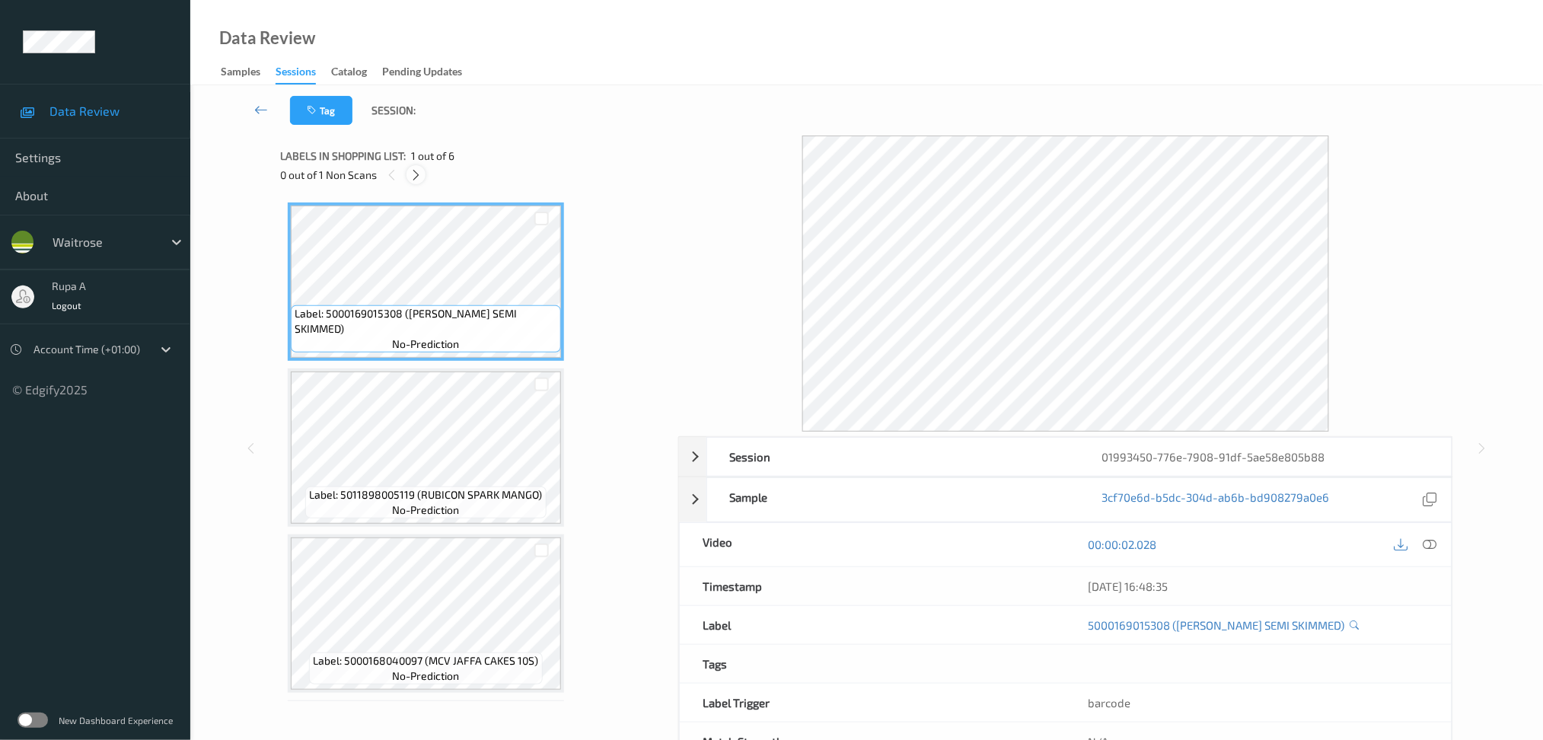
click at [419, 180] on icon at bounding box center [416, 175] width 13 height 14
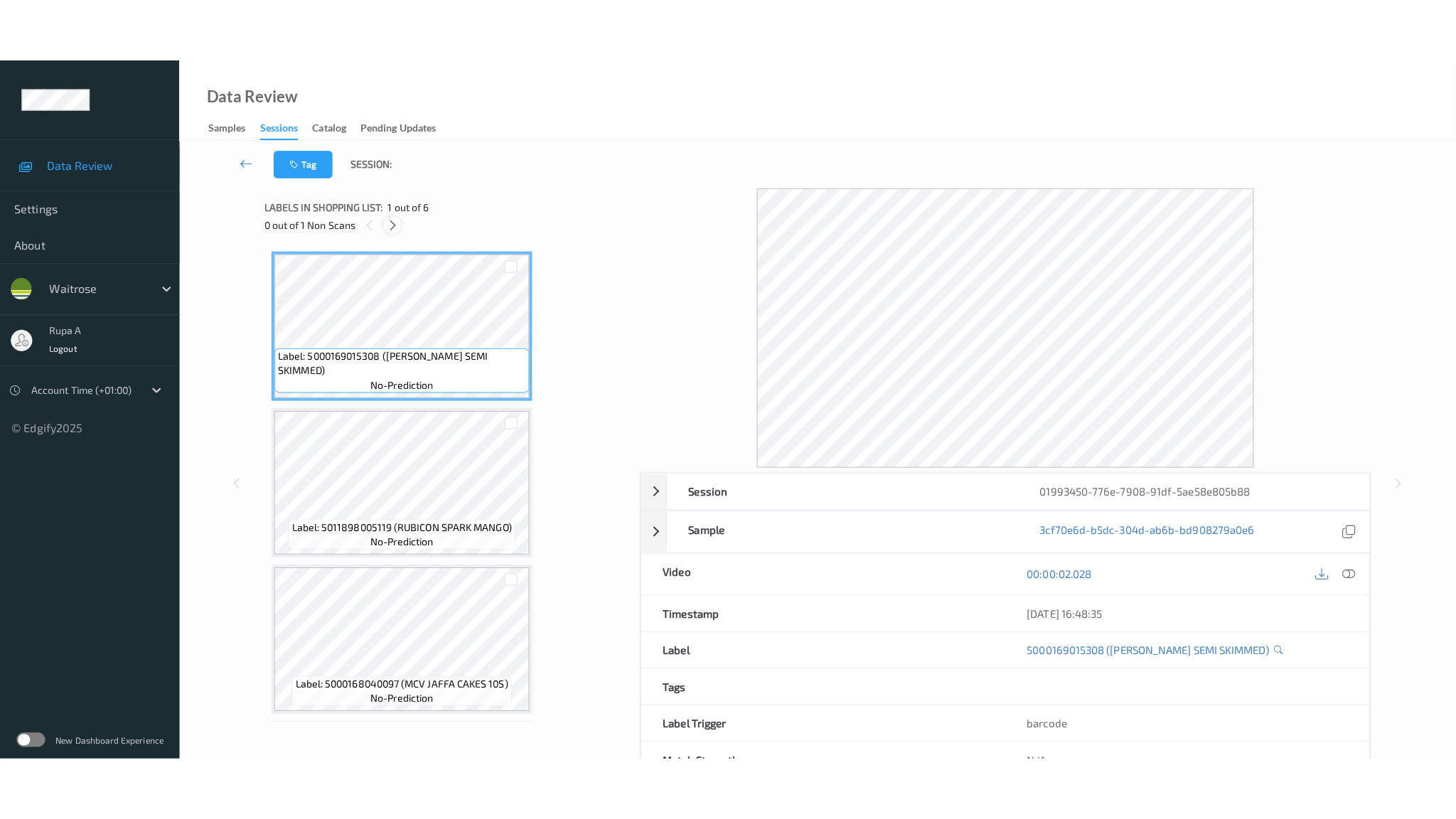
scroll to position [457, 0]
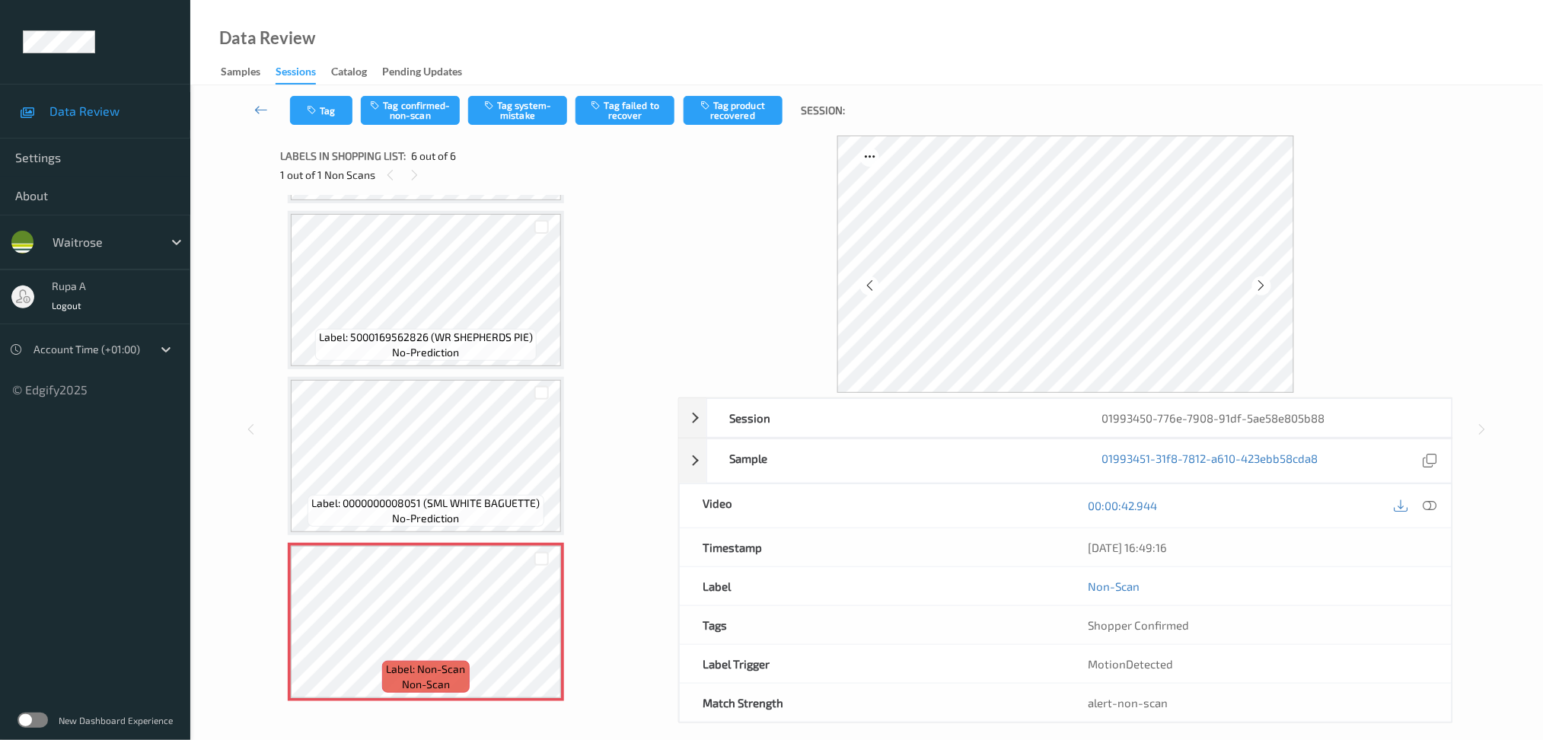
click at [1257, 294] on div at bounding box center [1065, 263] width 457 height 257
click at [1267, 283] on icon at bounding box center [1261, 286] width 13 height 14
click at [1264, 284] on icon at bounding box center [1261, 286] width 13 height 14
click at [1259, 289] on icon at bounding box center [1261, 286] width 13 height 14
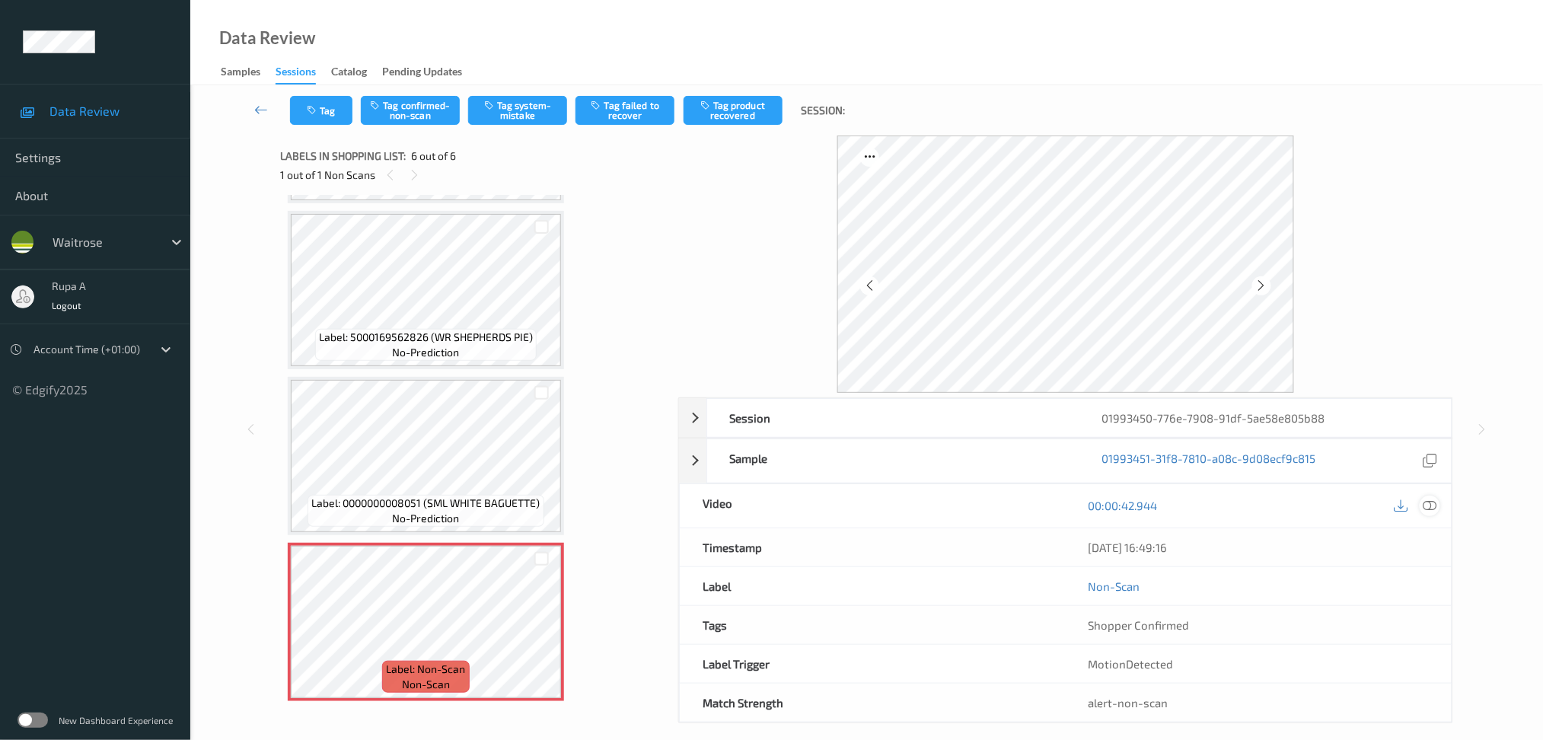
click at [1439, 508] on div at bounding box center [1430, 506] width 21 height 21
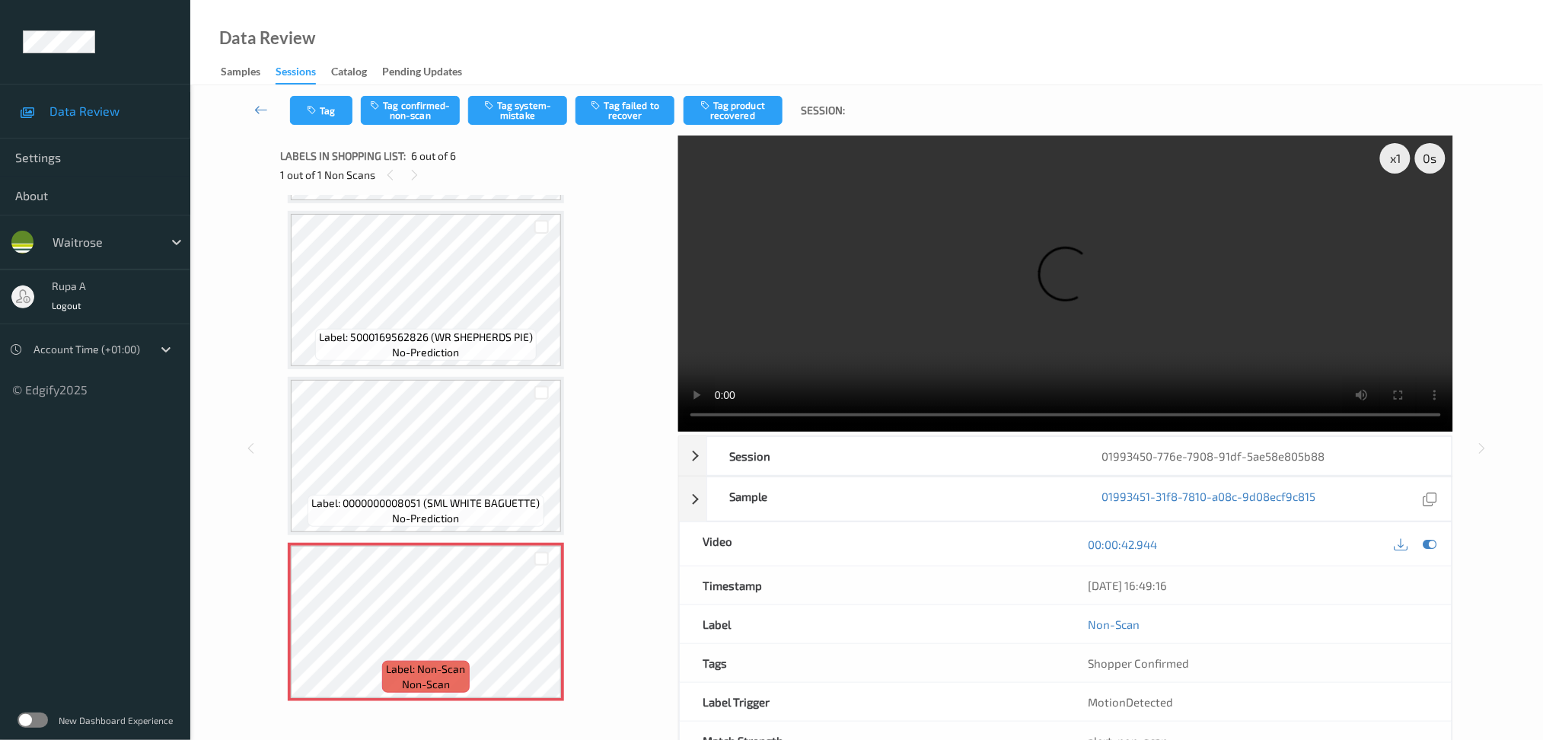
scroll to position [353, 0]
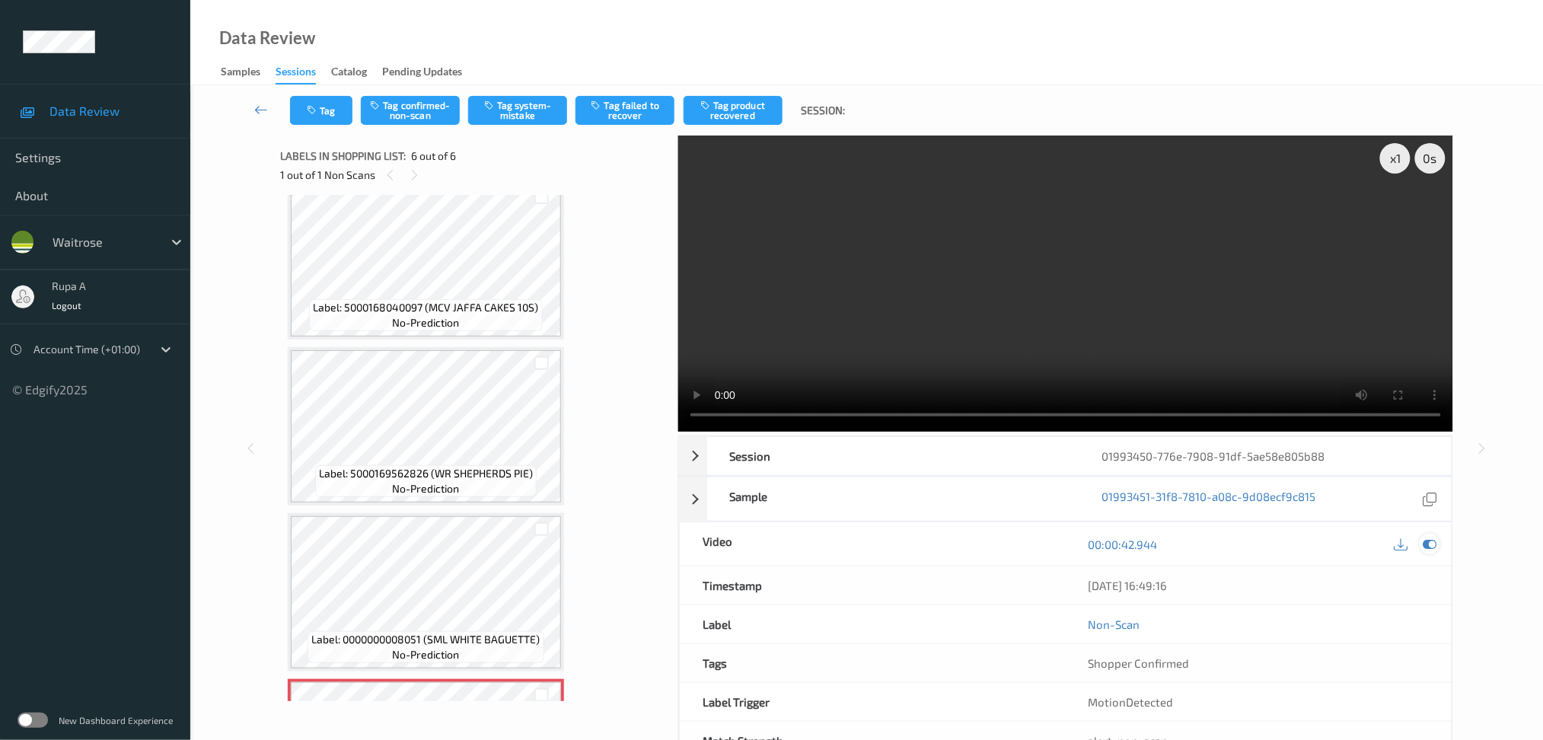
click at [1427, 541] on icon at bounding box center [1430, 544] width 14 height 14
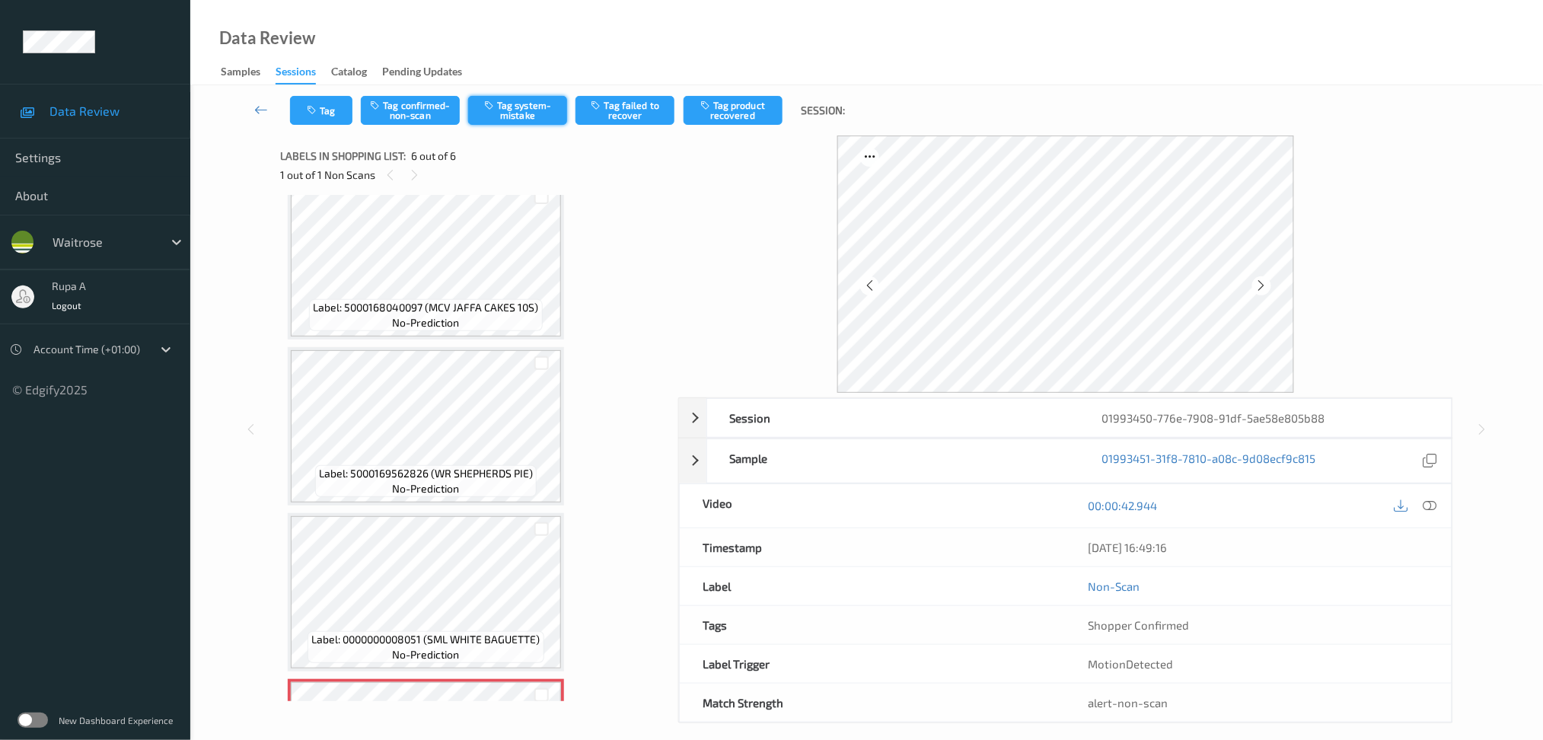
click at [502, 110] on button "Tag system-mistake" at bounding box center [517, 110] width 99 height 29
click at [323, 127] on div "Tag Tag confirmed-non-scan Untag system-mistake Tag failed to recover Tag produ…" at bounding box center [867, 110] width 1290 height 50
click at [323, 120] on button "Tag" at bounding box center [321, 110] width 62 height 29
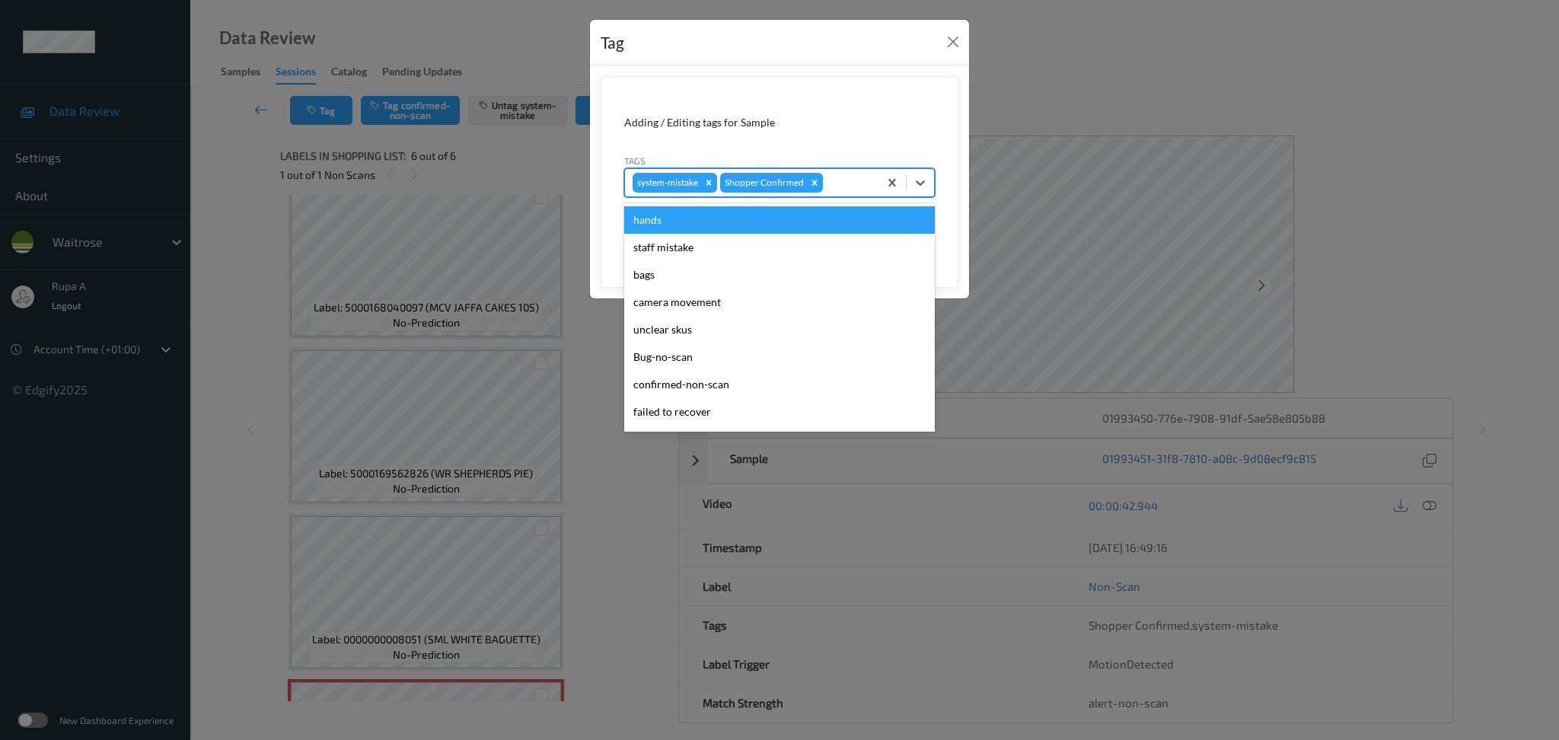
click at [862, 188] on div at bounding box center [848, 183] width 45 height 18
type input "UN"
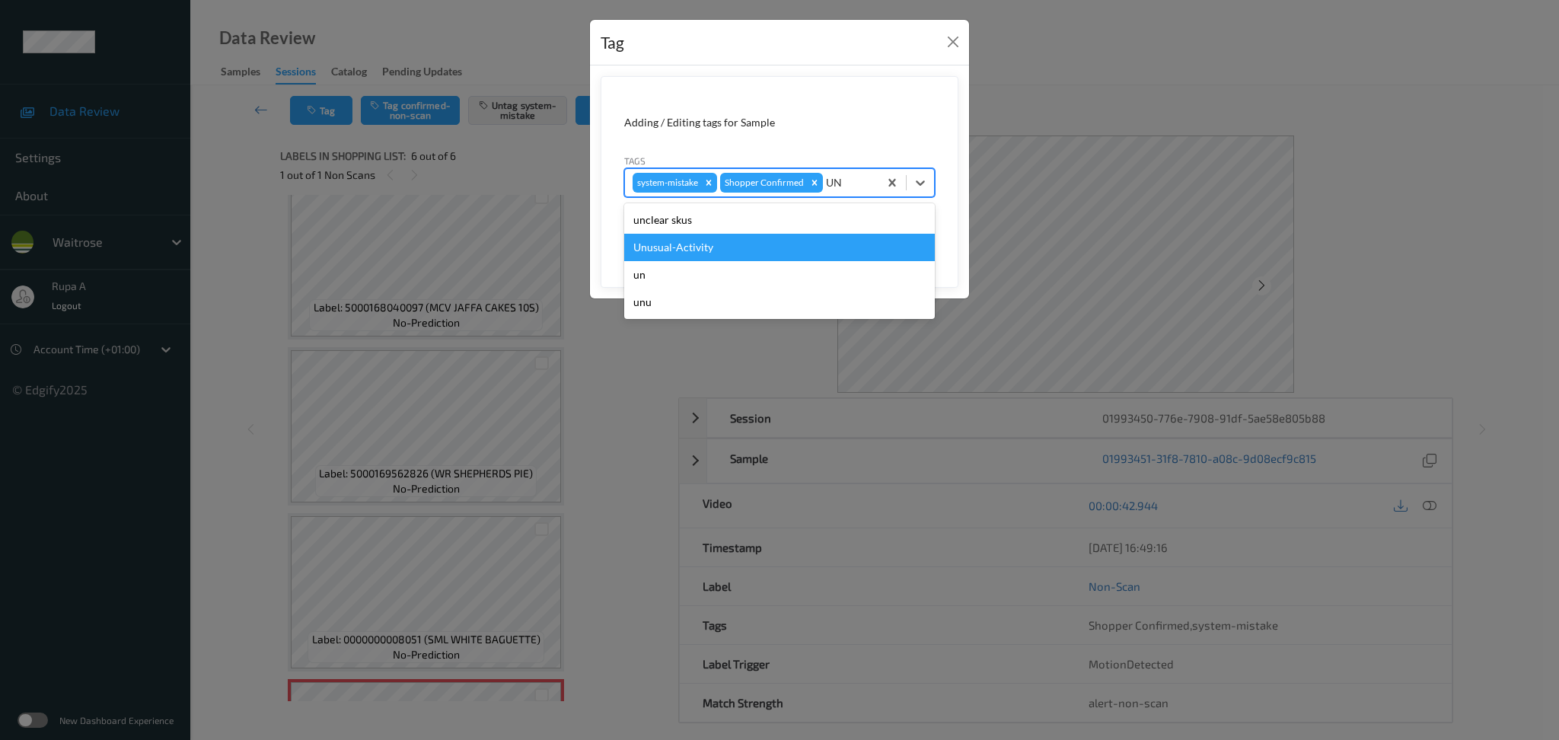
click at [750, 237] on div "Unusual-Activity" at bounding box center [779, 247] width 311 height 27
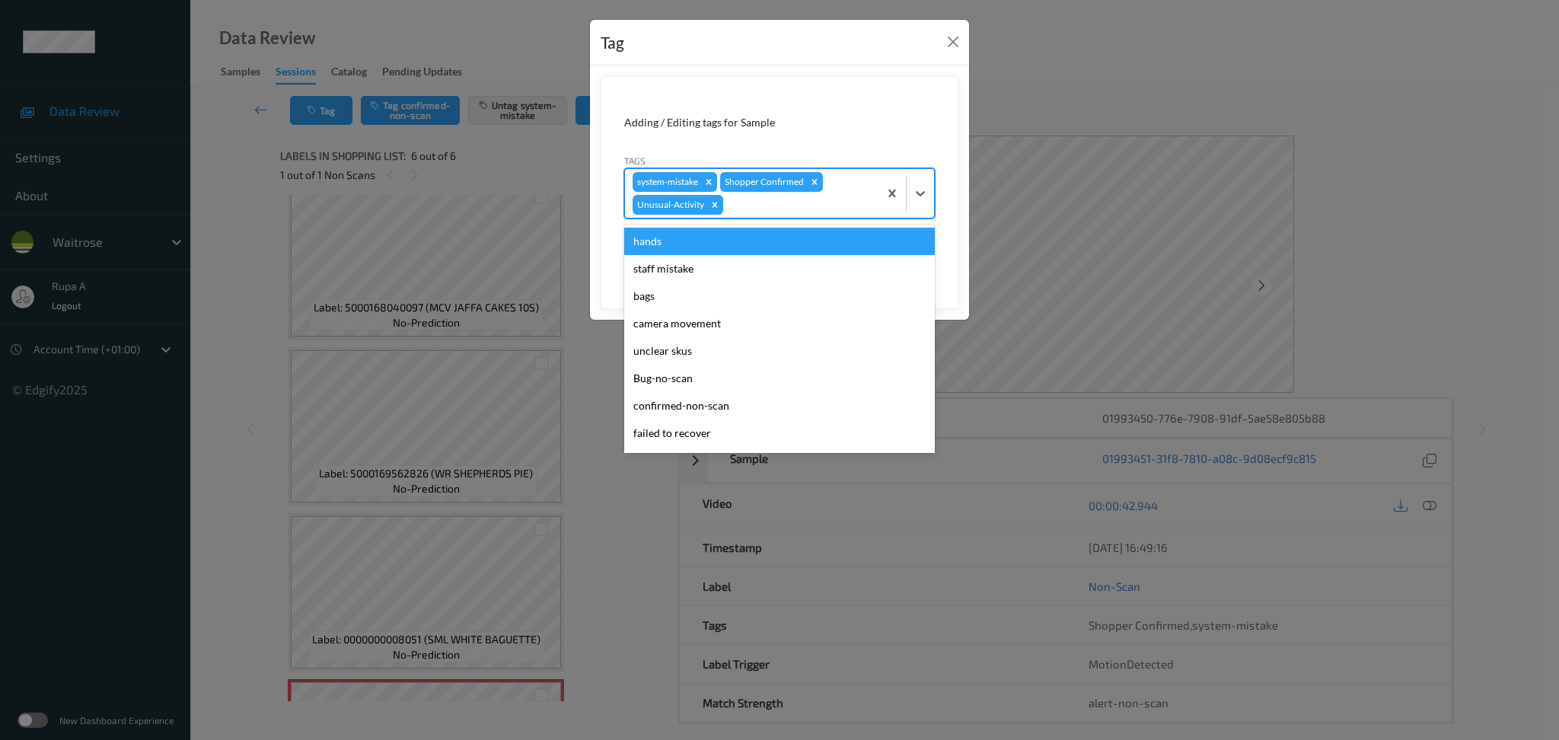
click at [805, 210] on div at bounding box center [798, 205] width 145 height 18
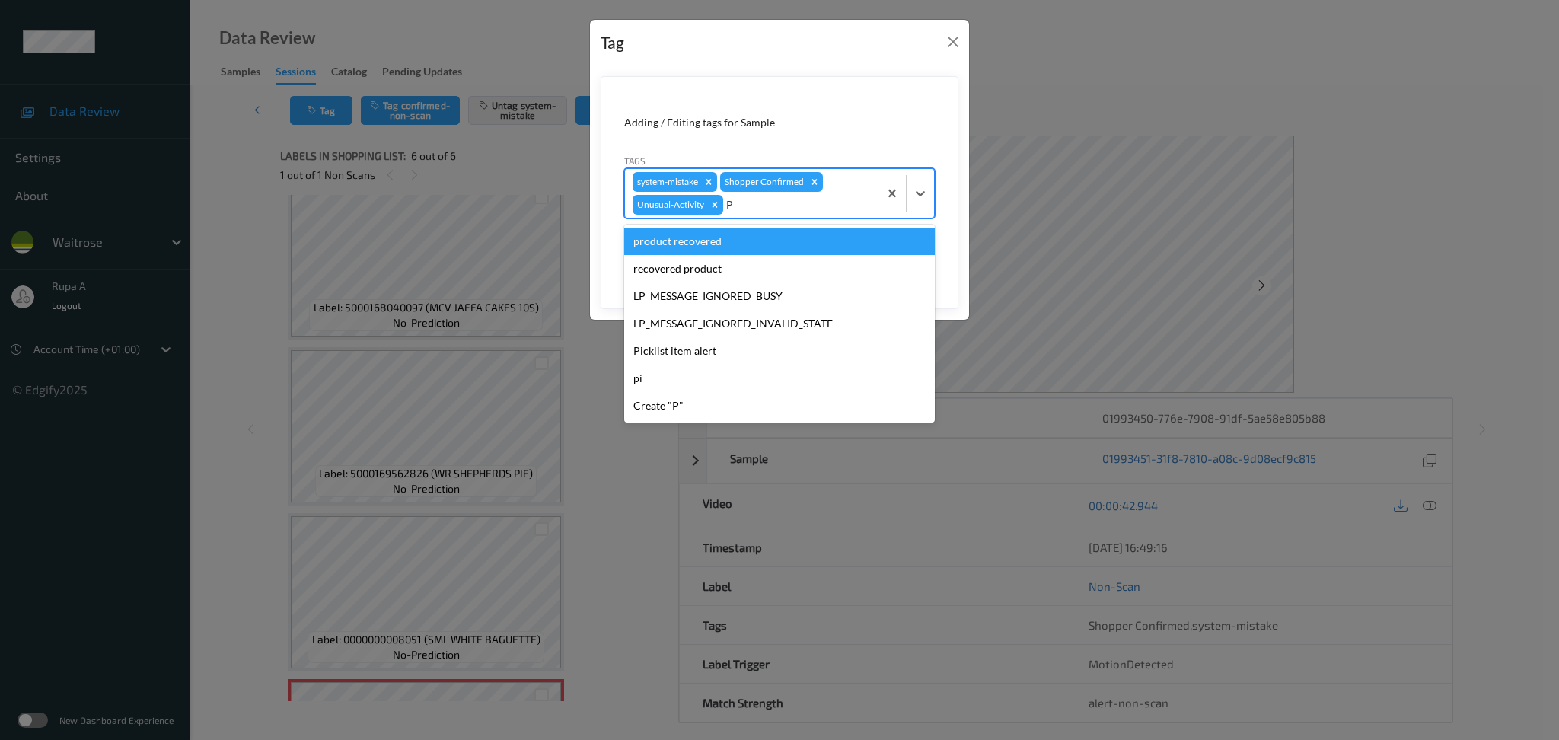
type input "PI"
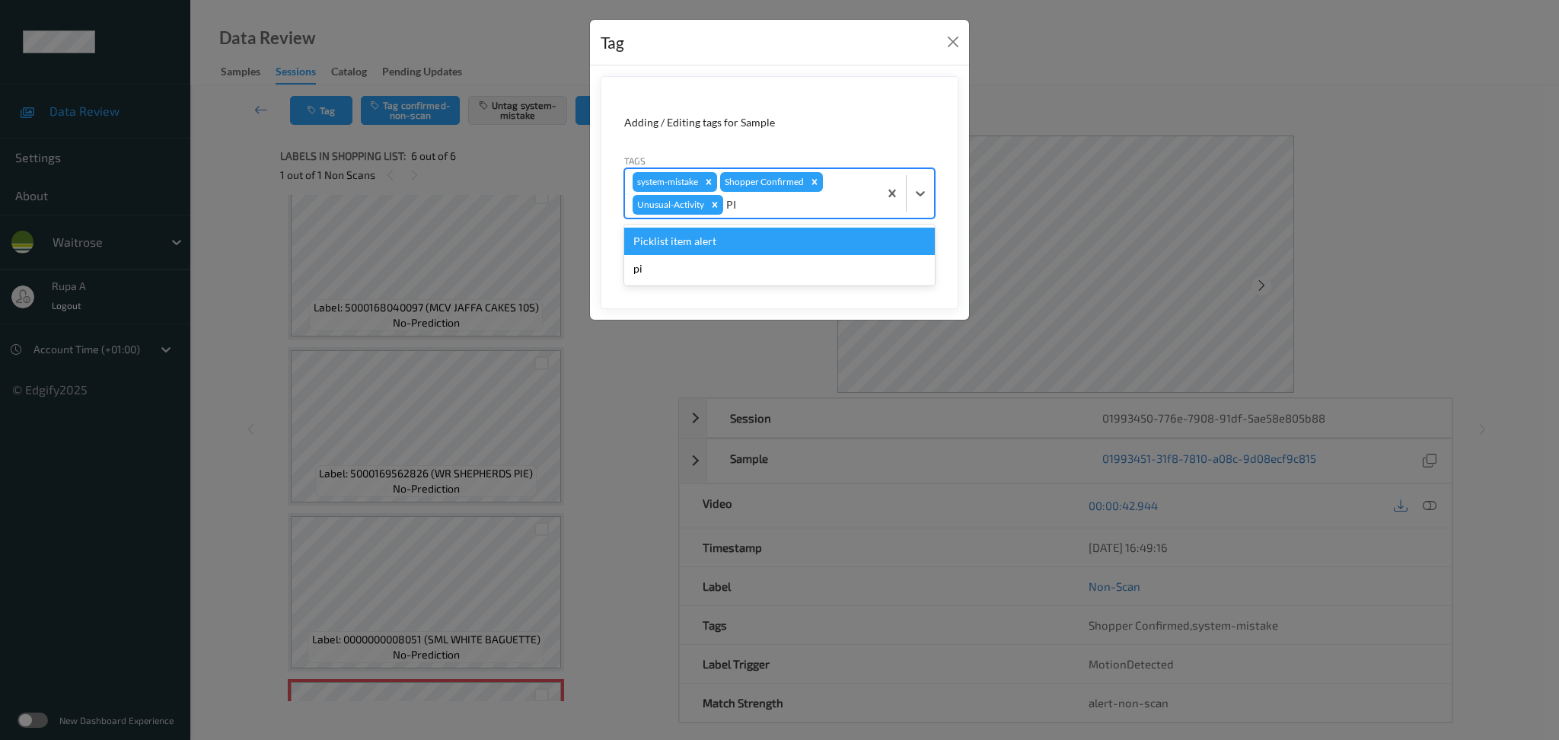
click at [776, 229] on div "Picklist item alert" at bounding box center [779, 241] width 311 height 27
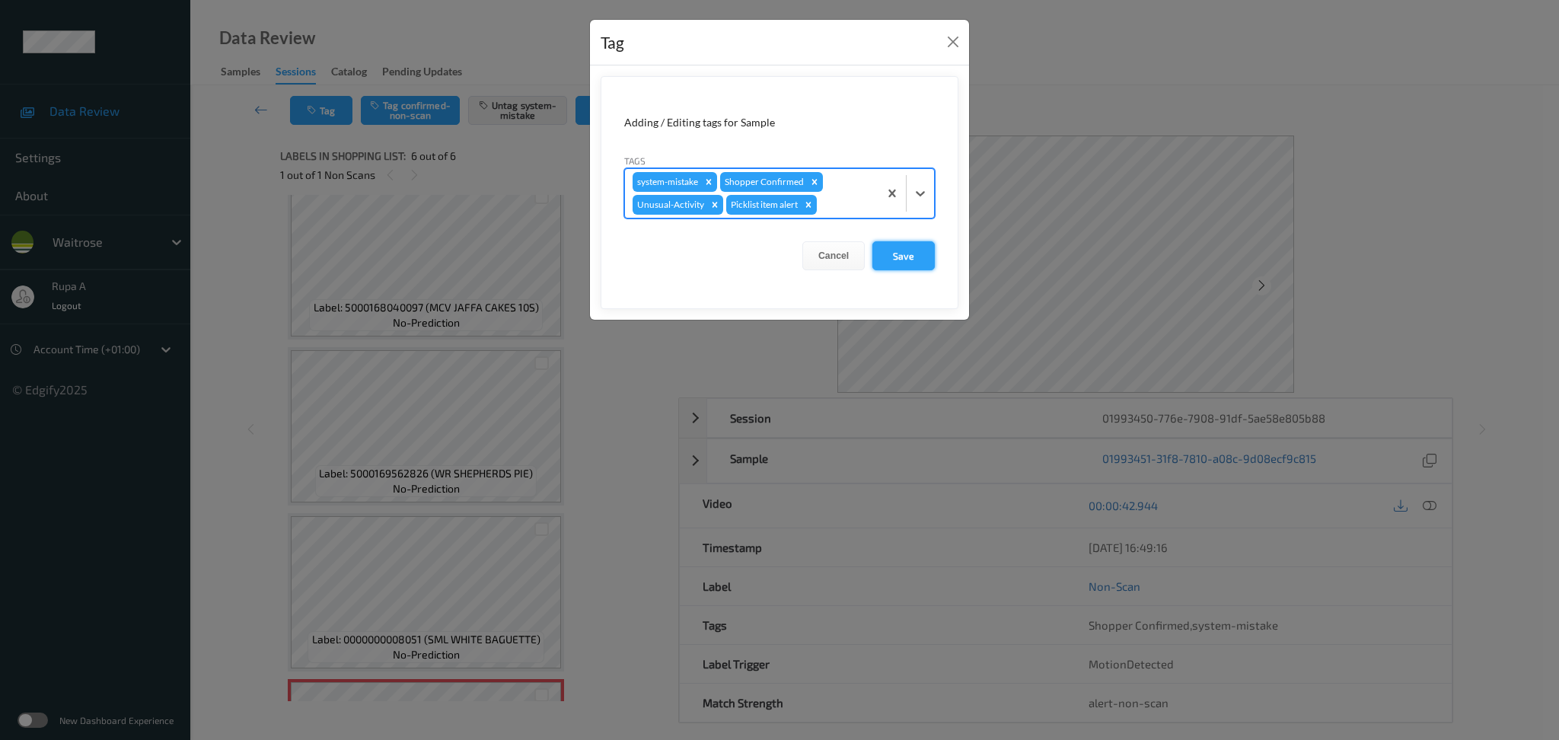
click at [920, 258] on button "Save" at bounding box center [903, 255] width 62 height 29
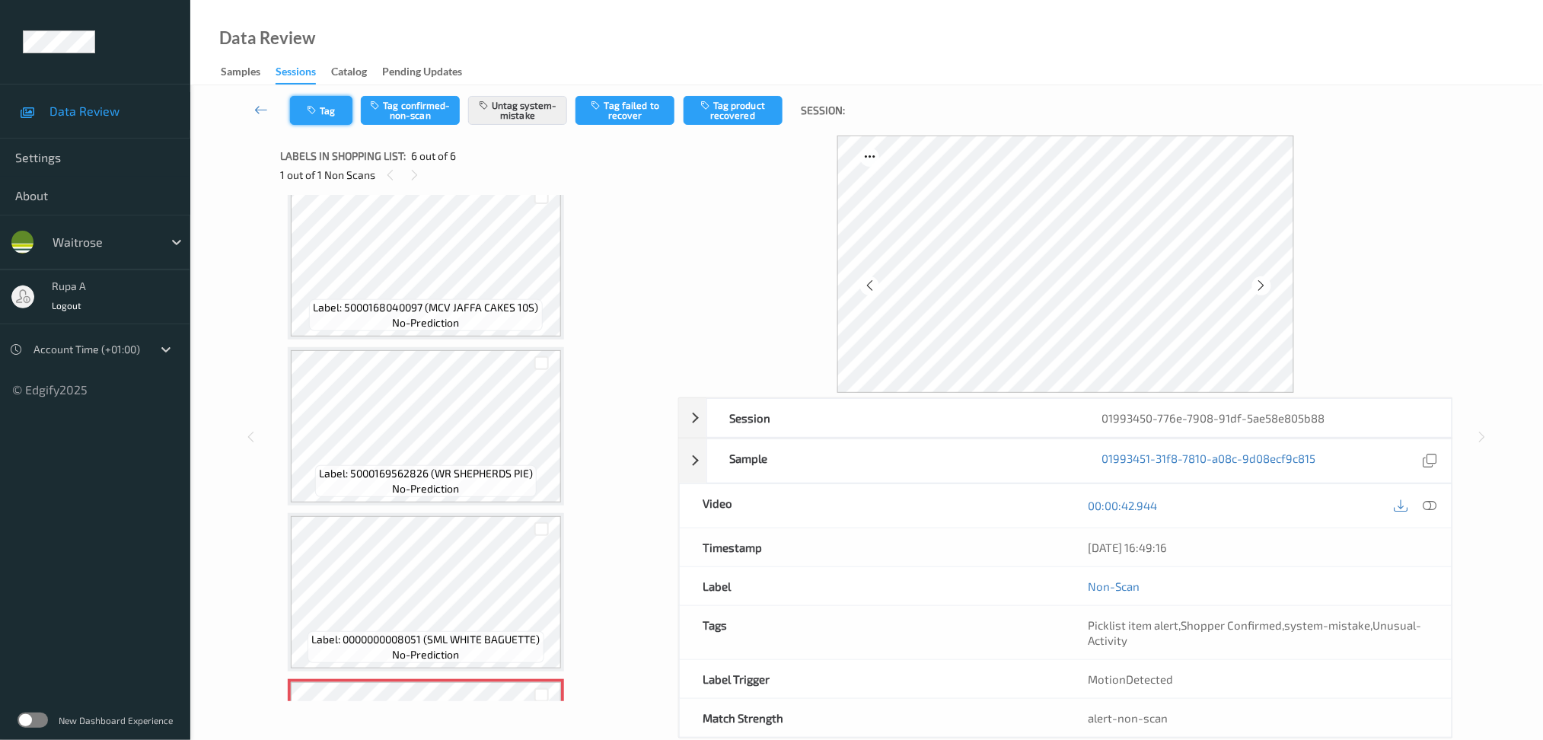
click at [331, 119] on button "Tag" at bounding box center [321, 110] width 62 height 29
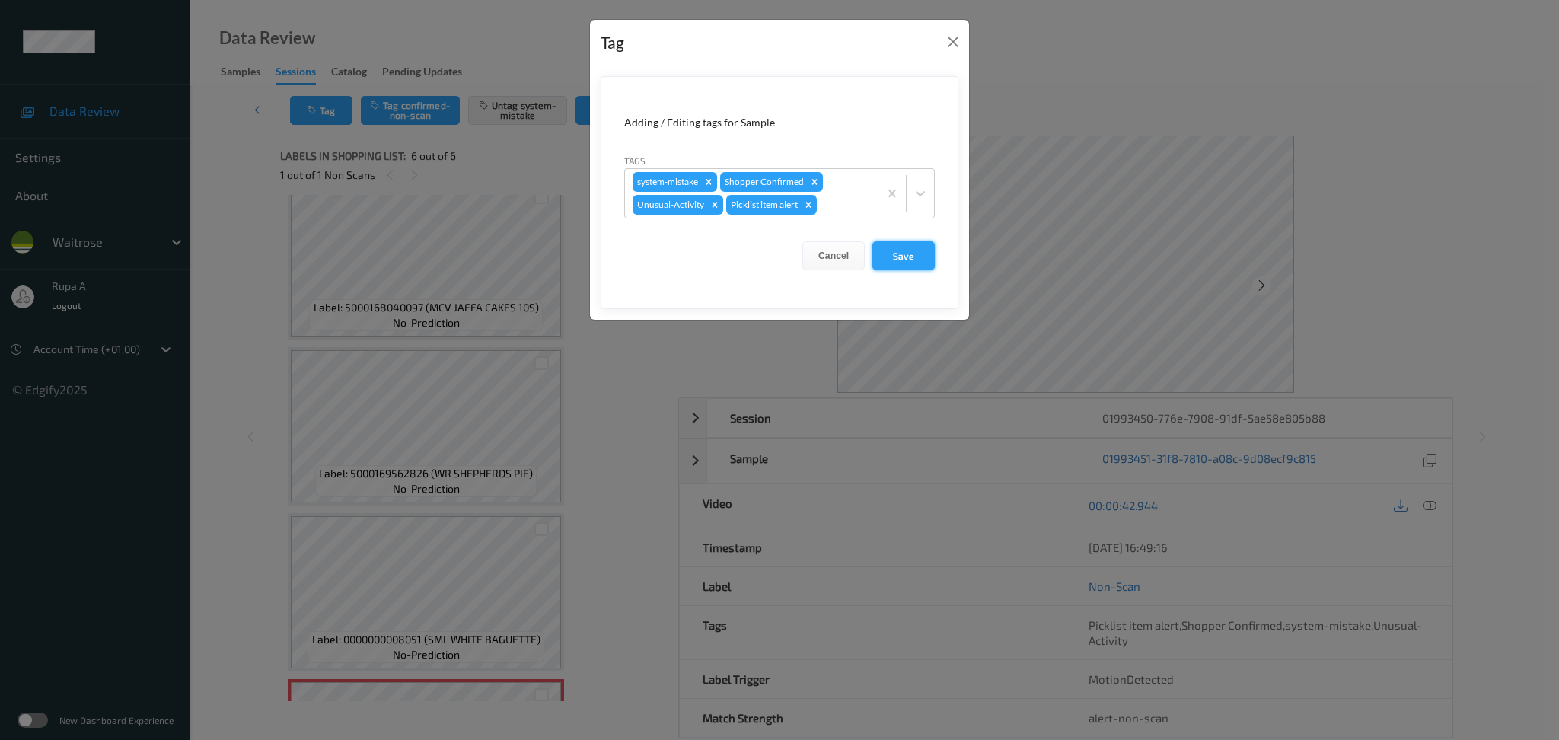
click at [910, 247] on button "Save" at bounding box center [903, 255] width 62 height 29
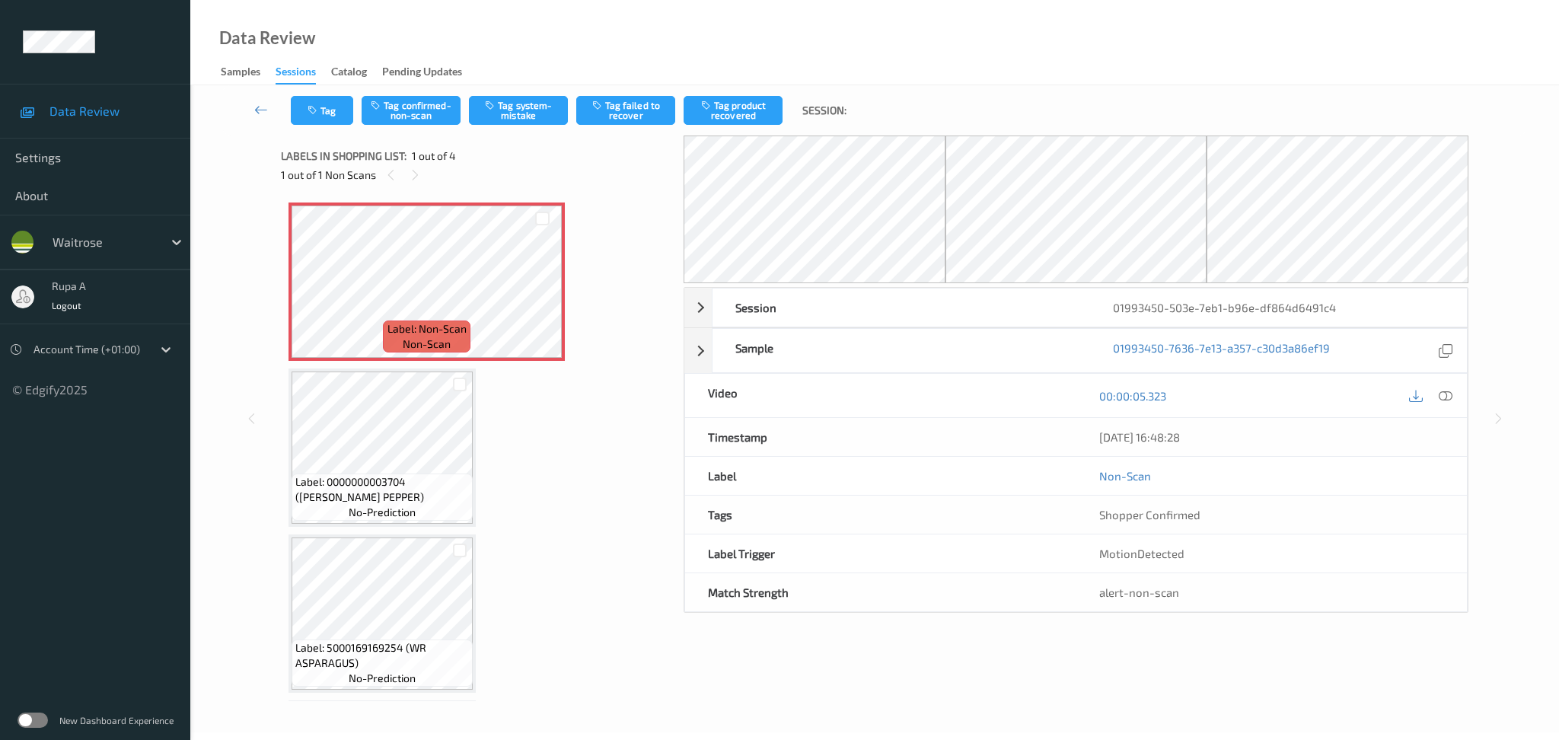
click at [493, 186] on div "Labels in shopping list: 1 out of 4 1 out of 1 Non Scans" at bounding box center [477, 164] width 392 height 59
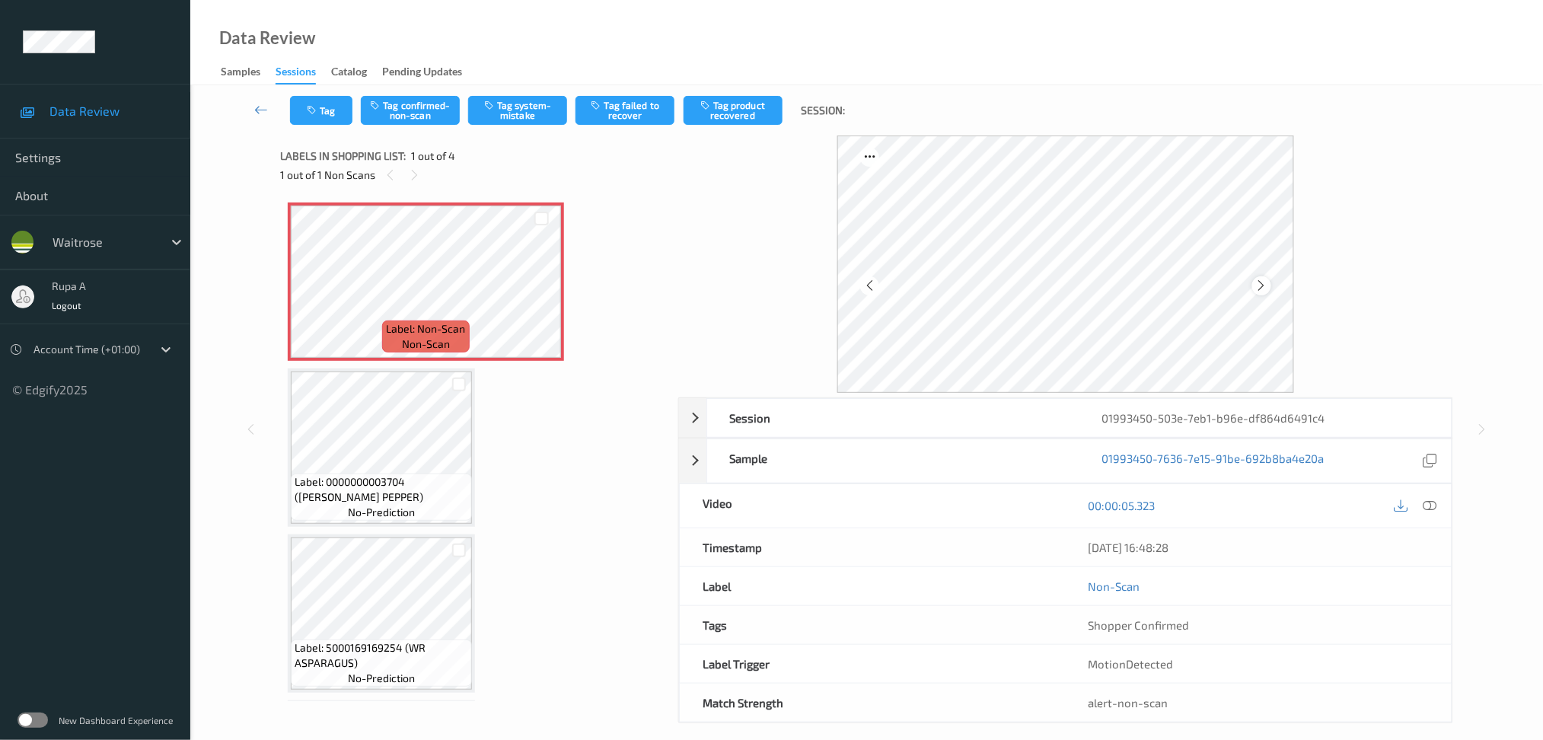
click at [1267, 290] on icon at bounding box center [1261, 286] width 13 height 14
click at [510, 116] on button "Tag system-mistake" at bounding box center [517, 110] width 99 height 29
click at [1432, 508] on icon at bounding box center [1430, 506] width 14 height 14
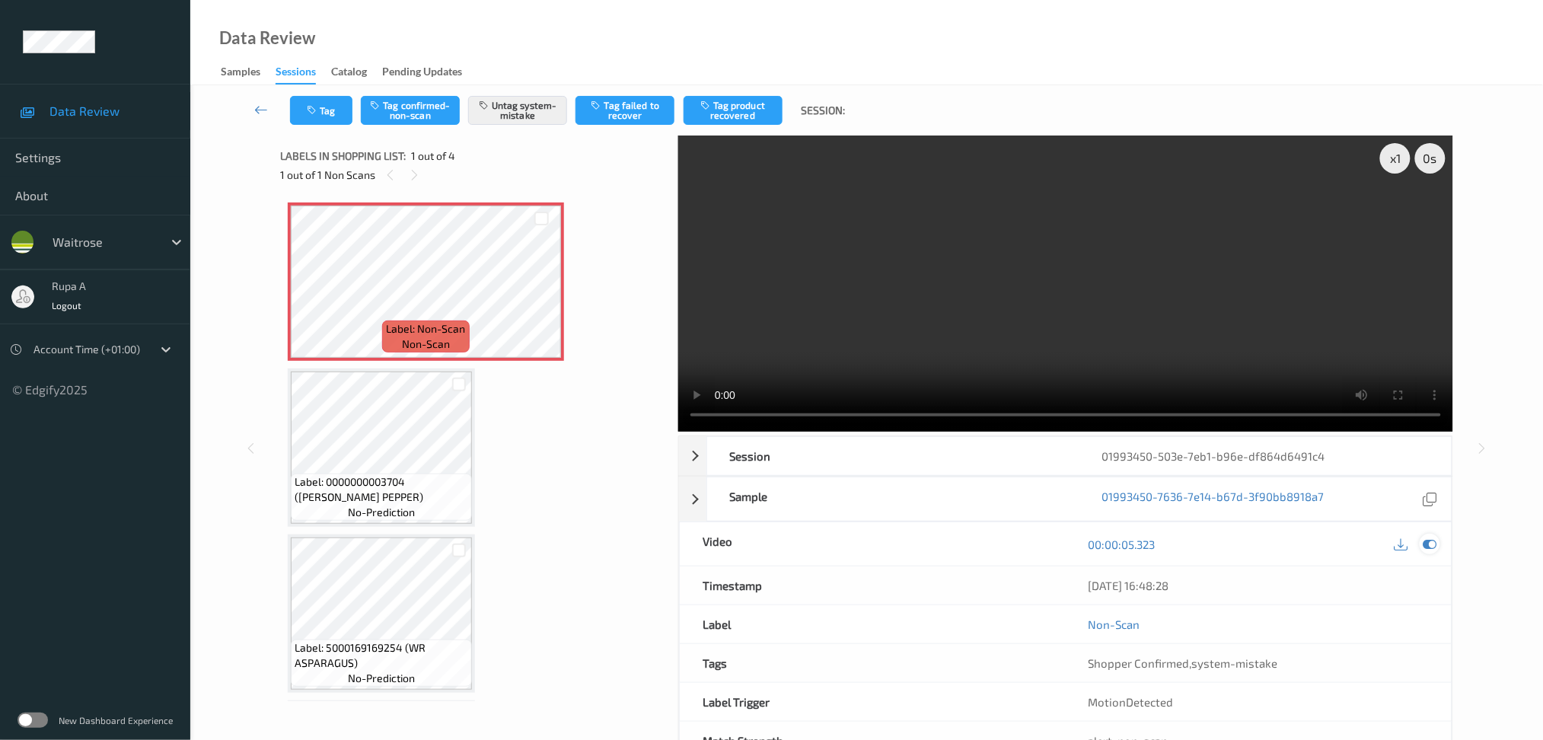
click at [1427, 543] on icon at bounding box center [1430, 544] width 14 height 14
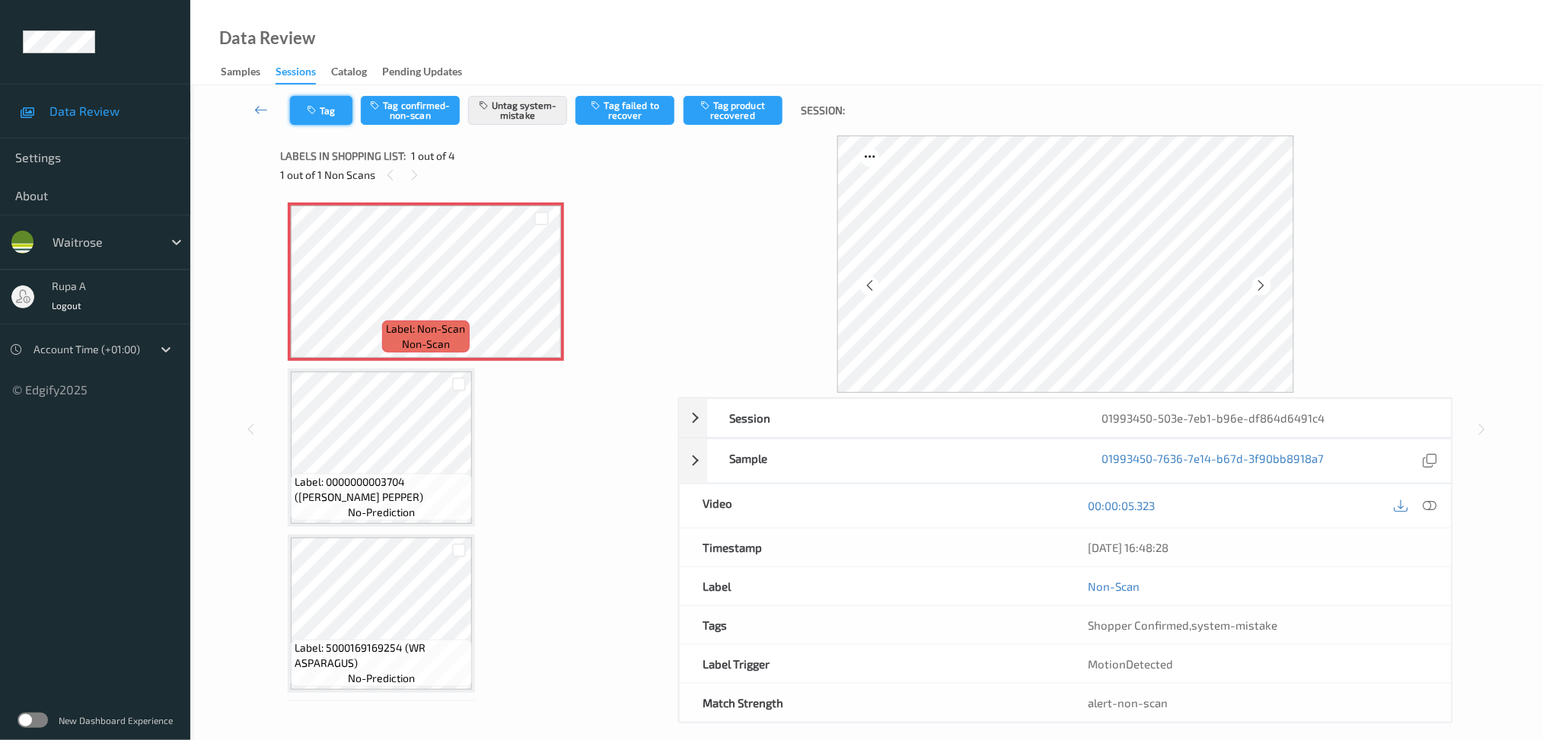
click at [310, 114] on icon "button" at bounding box center [313, 110] width 13 height 11
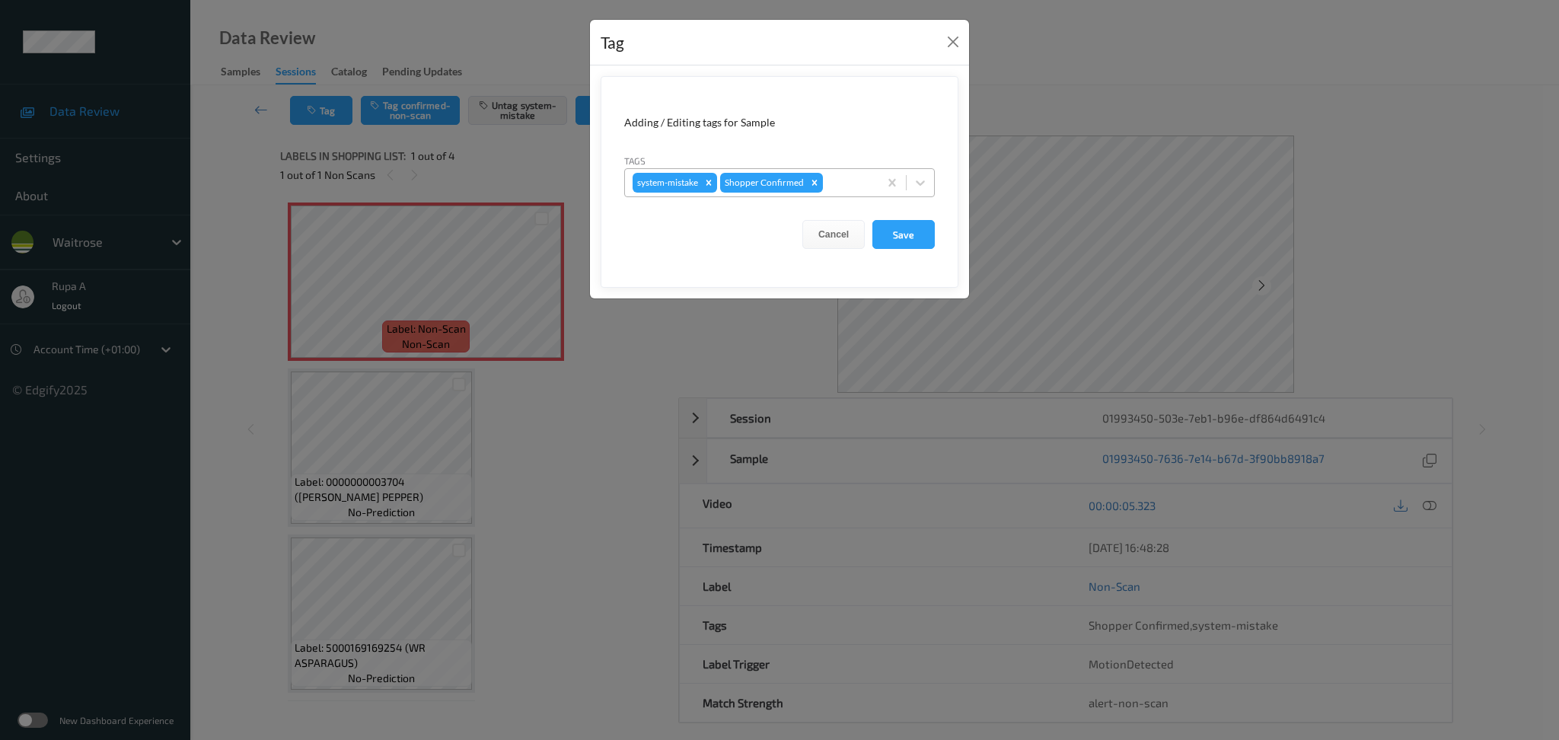
click at [847, 182] on div at bounding box center [848, 183] width 45 height 18
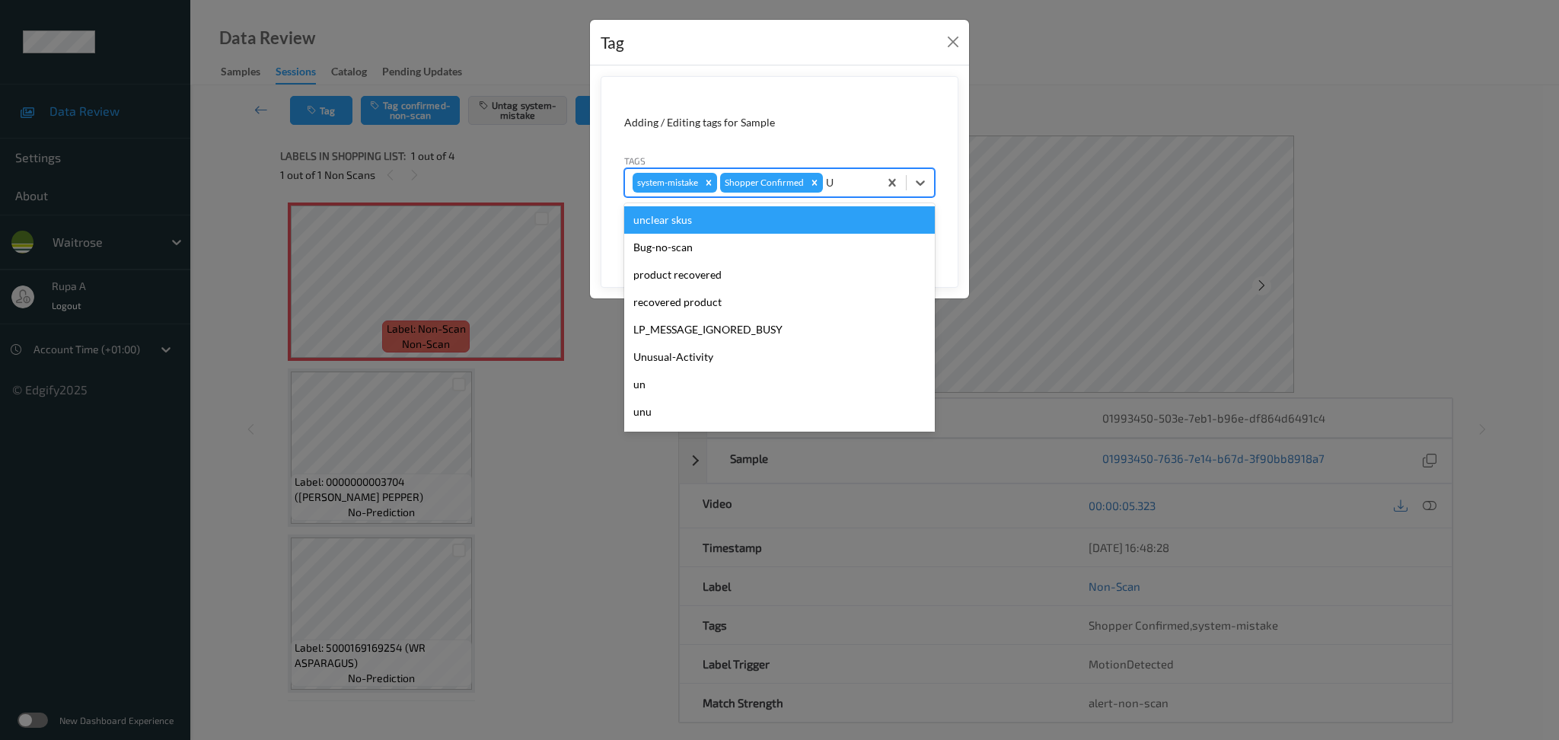
type input "UN"
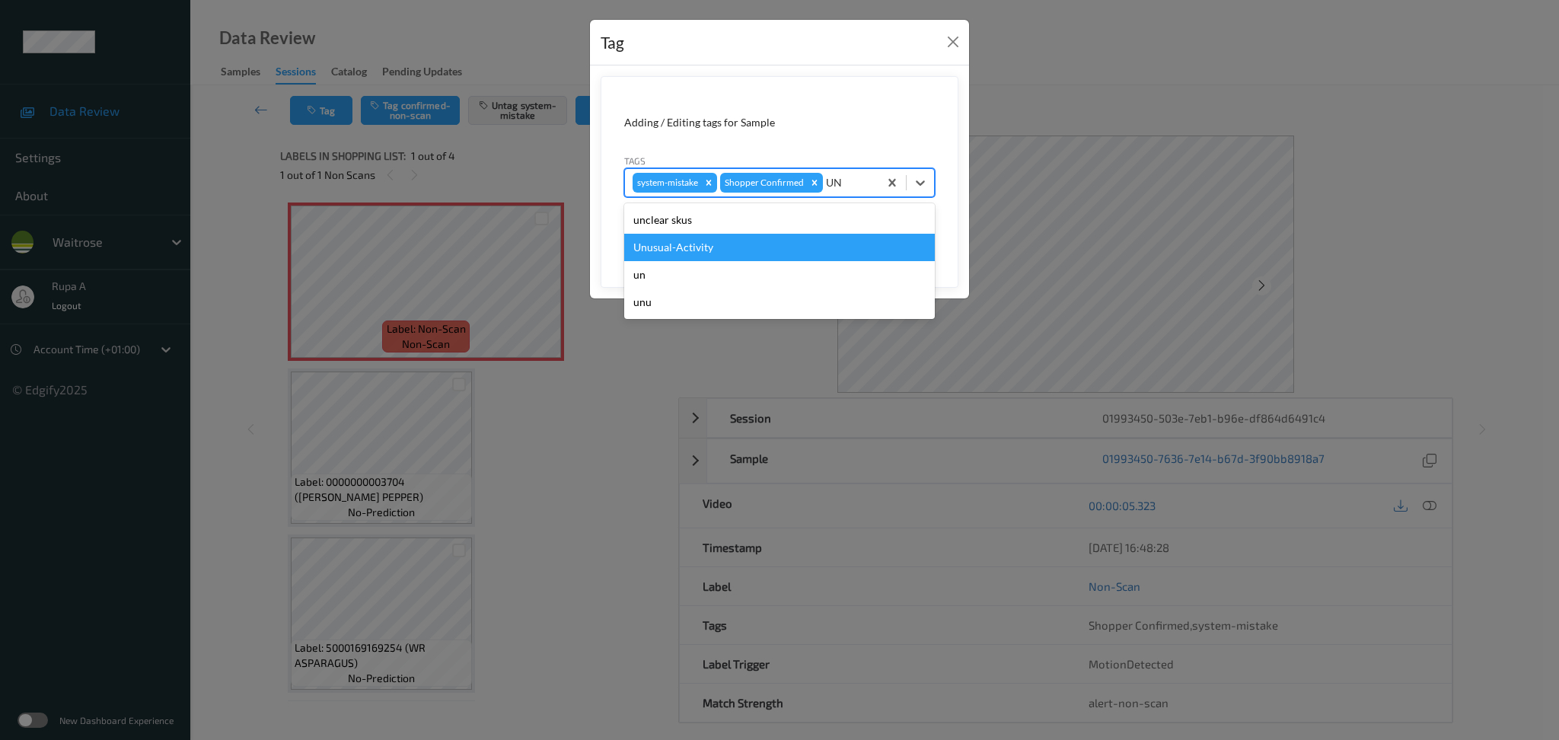
click at [777, 243] on div "Unusual-Activity" at bounding box center [779, 247] width 311 height 27
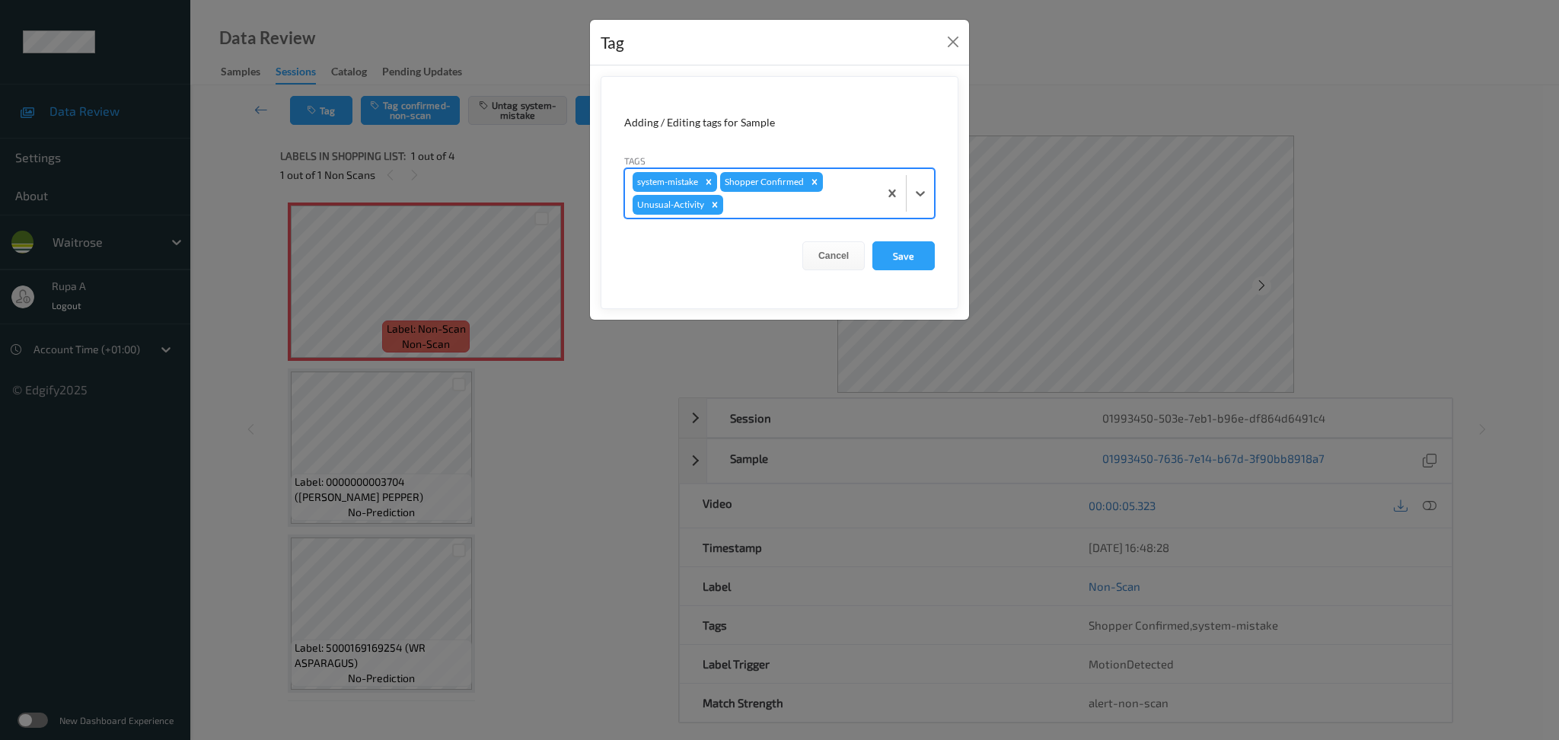
click at [808, 208] on div at bounding box center [798, 205] width 145 height 18
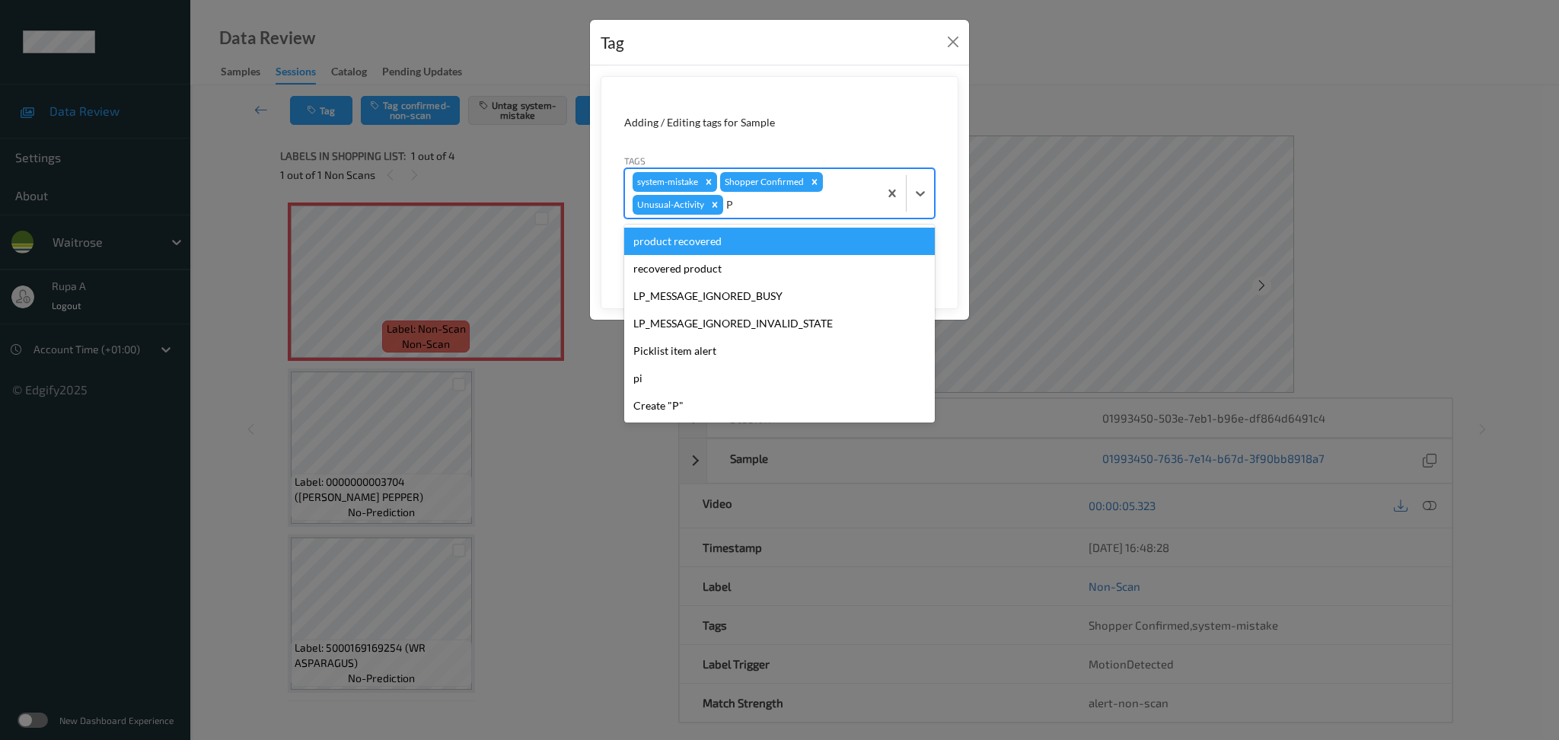
type input "PI"
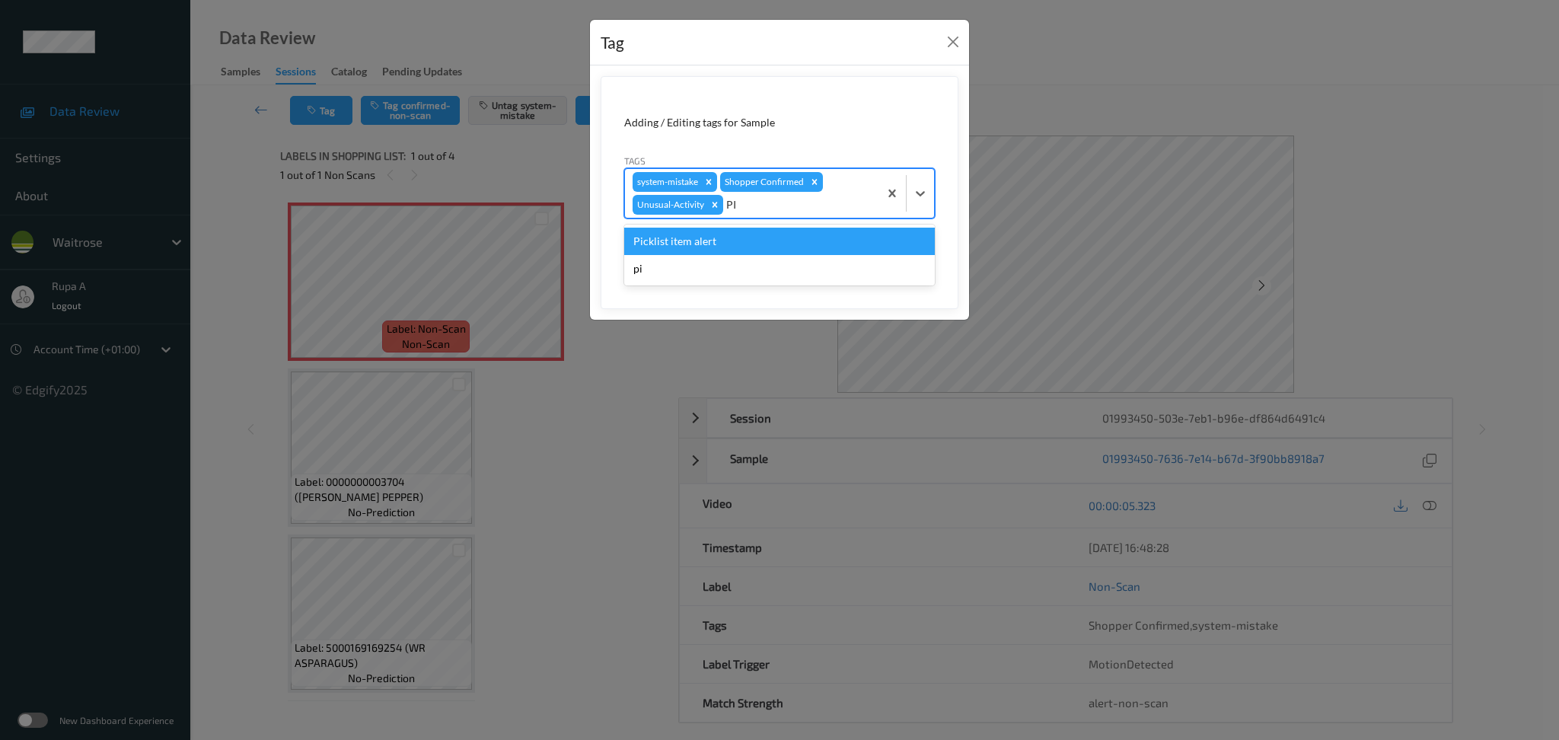
click at [769, 237] on div "Picklist item alert" at bounding box center [779, 241] width 311 height 27
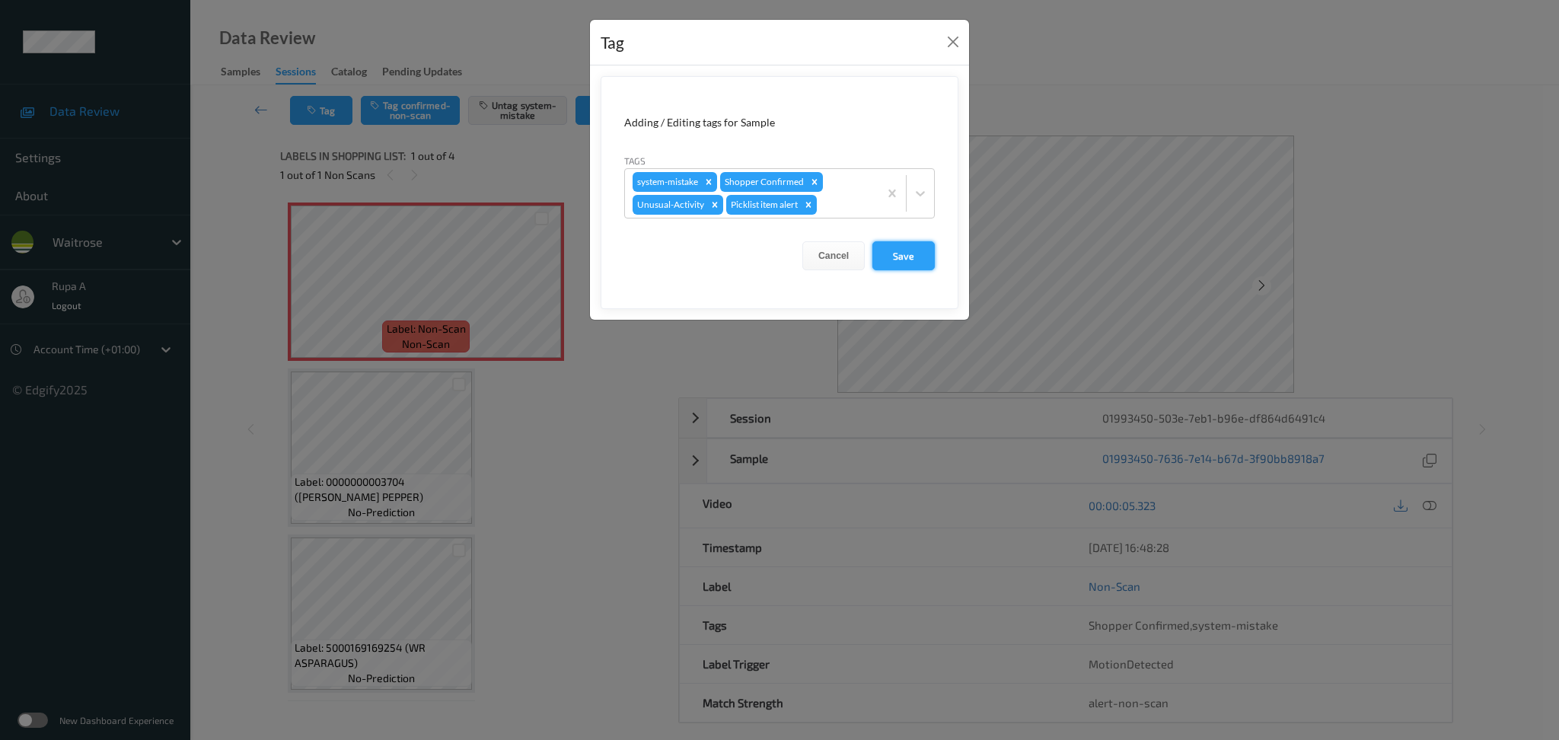
click at [892, 248] on button "Save" at bounding box center [903, 255] width 62 height 29
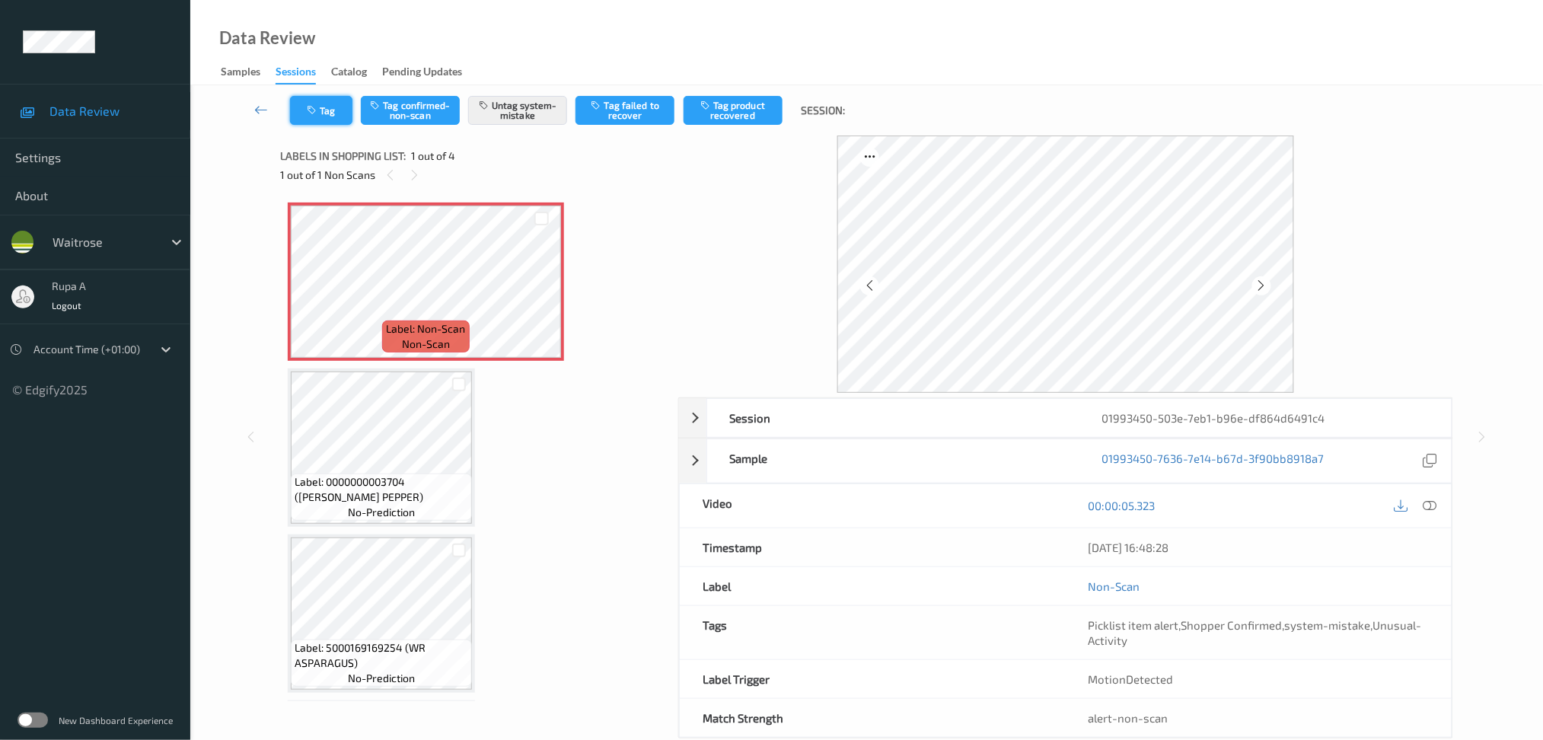
click at [320, 113] on button "Tag" at bounding box center [321, 110] width 62 height 29
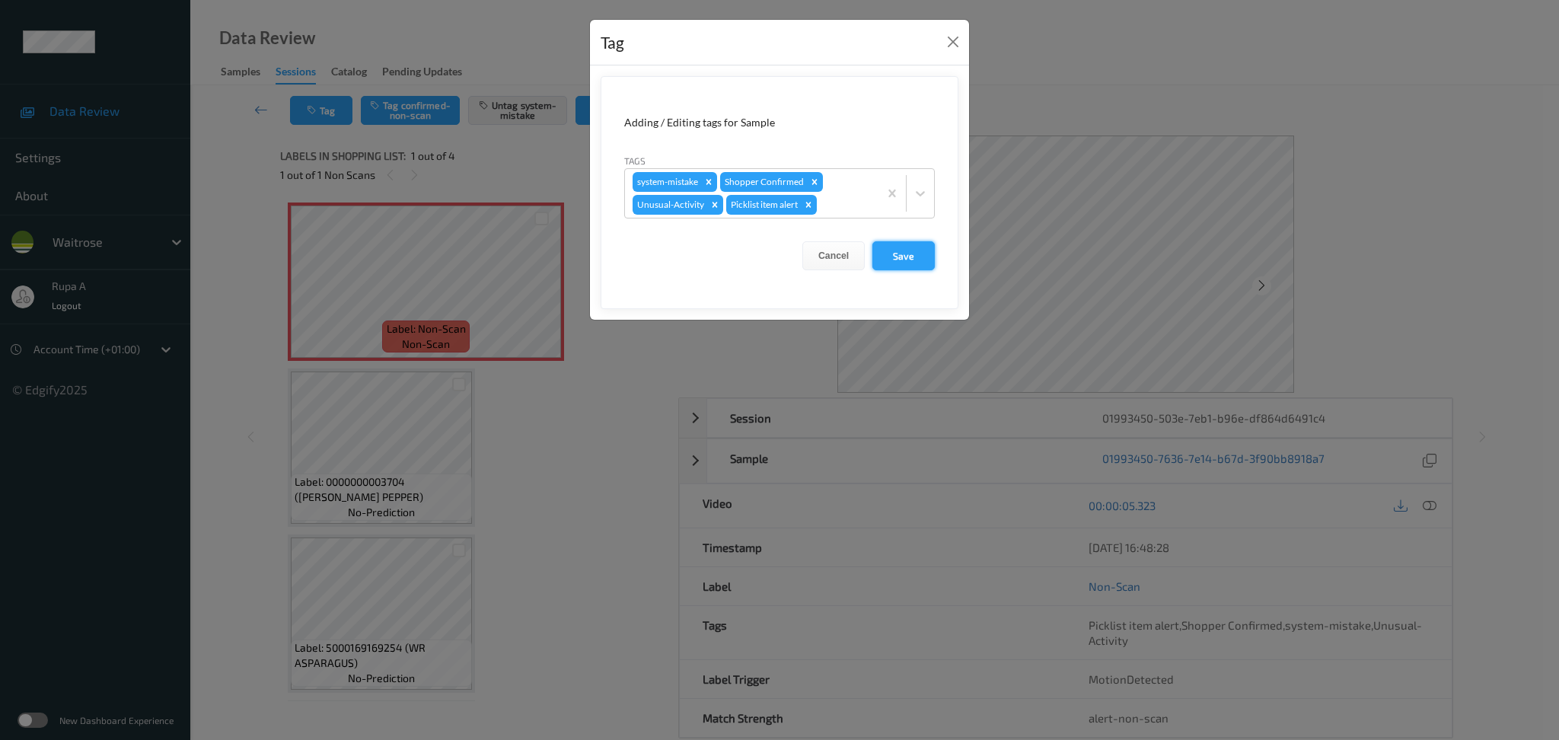
click at [907, 253] on button "Save" at bounding box center [903, 255] width 62 height 29
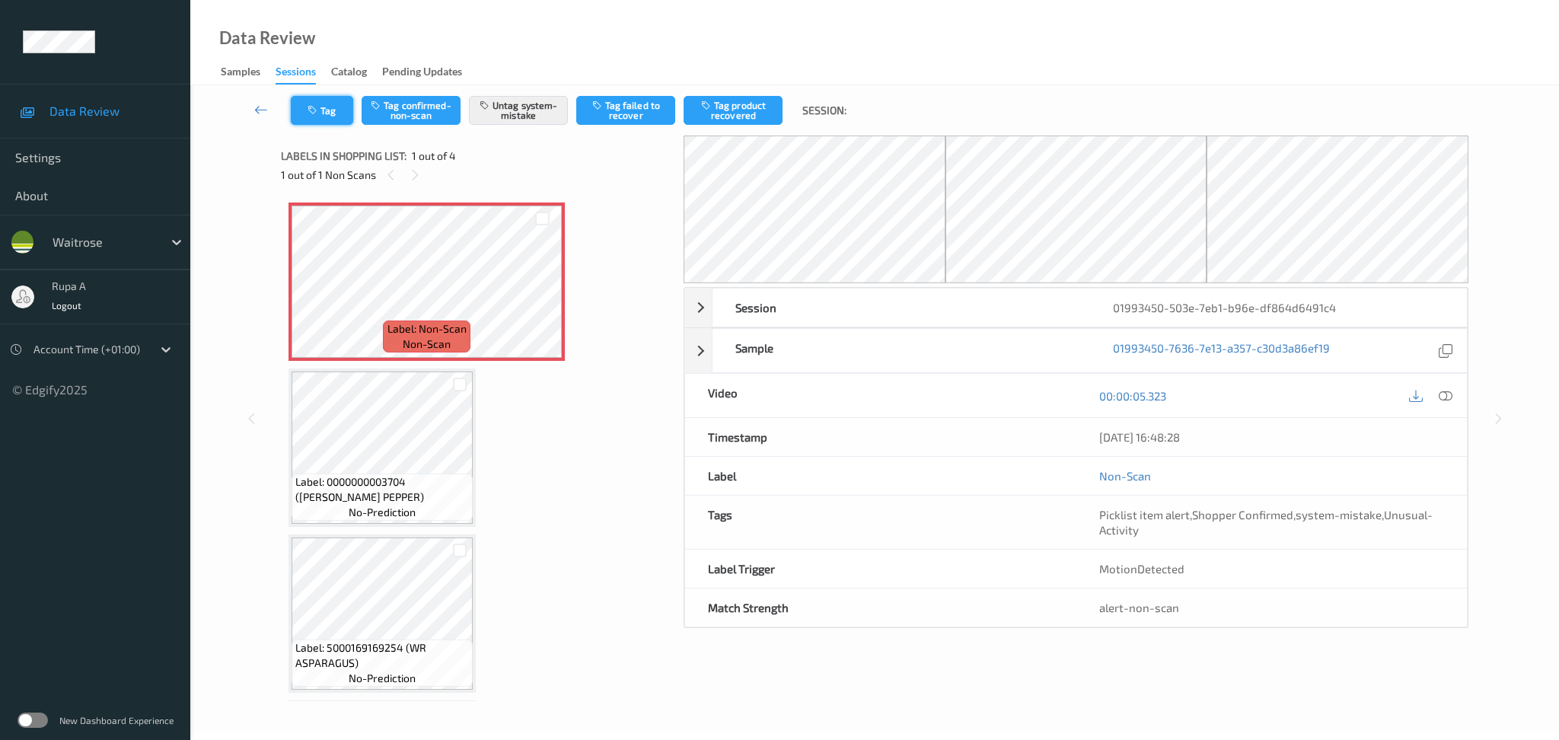
click at [326, 123] on button "Tag" at bounding box center [322, 110] width 62 height 29
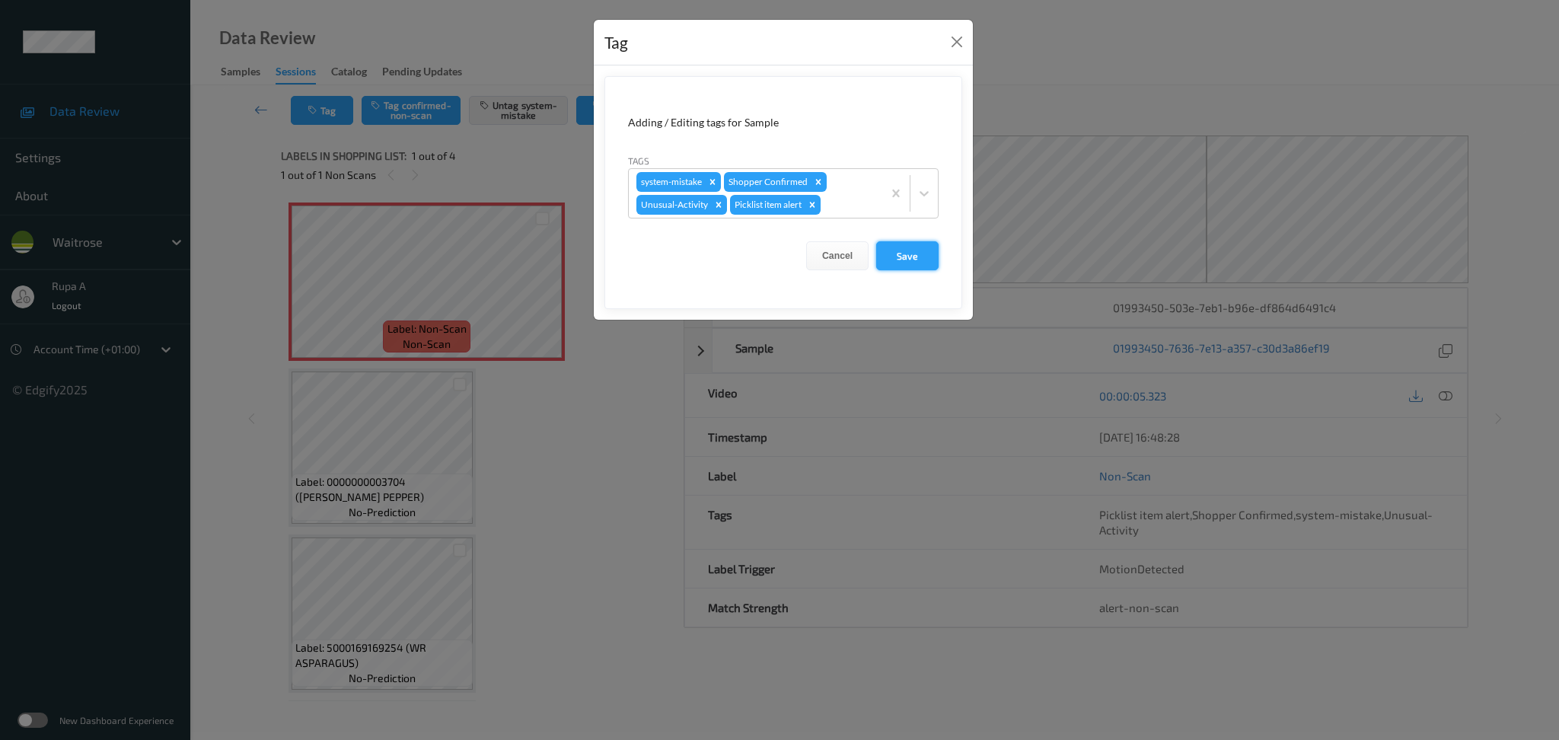
click at [906, 250] on button "Save" at bounding box center [907, 255] width 62 height 29
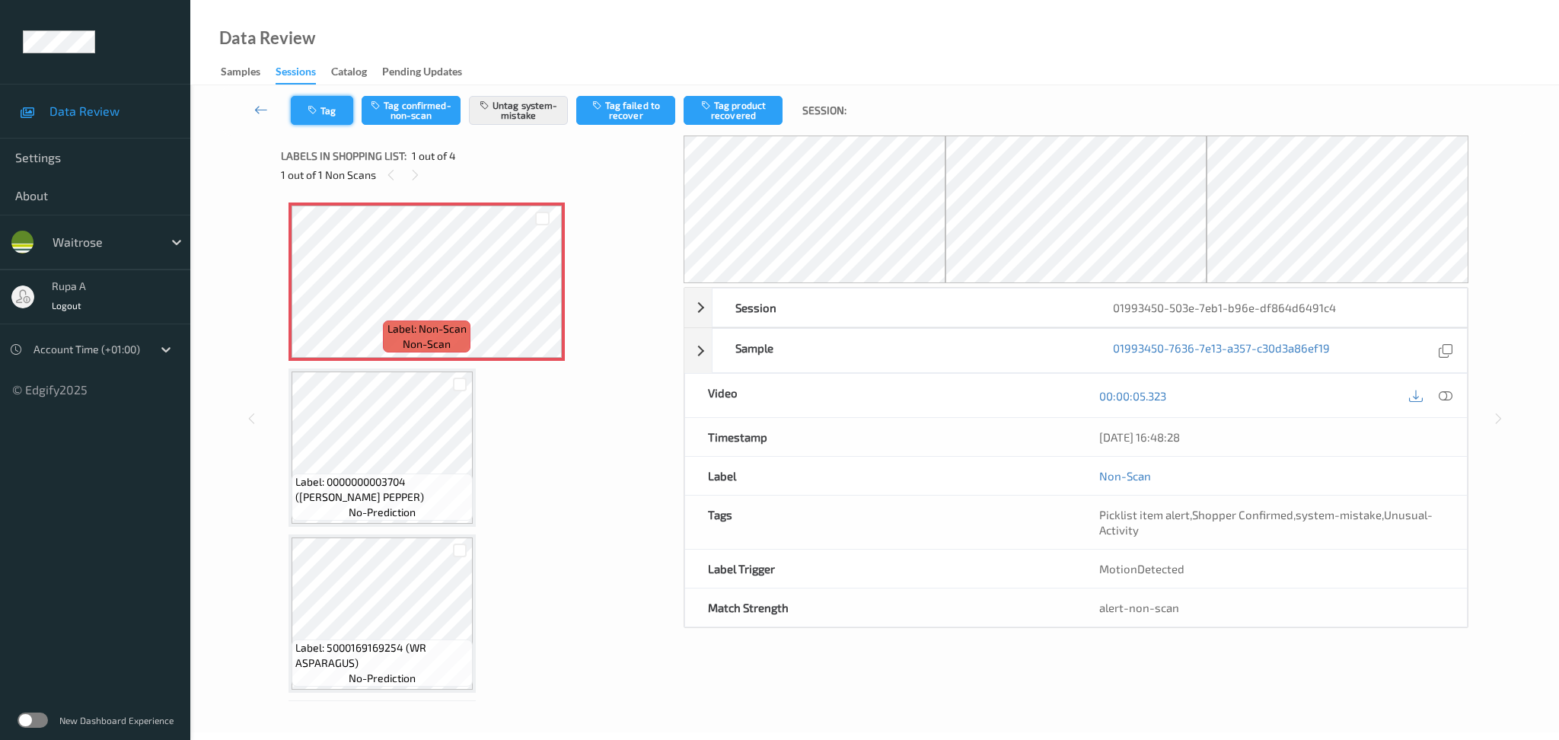
click at [333, 116] on button "Tag" at bounding box center [322, 110] width 62 height 29
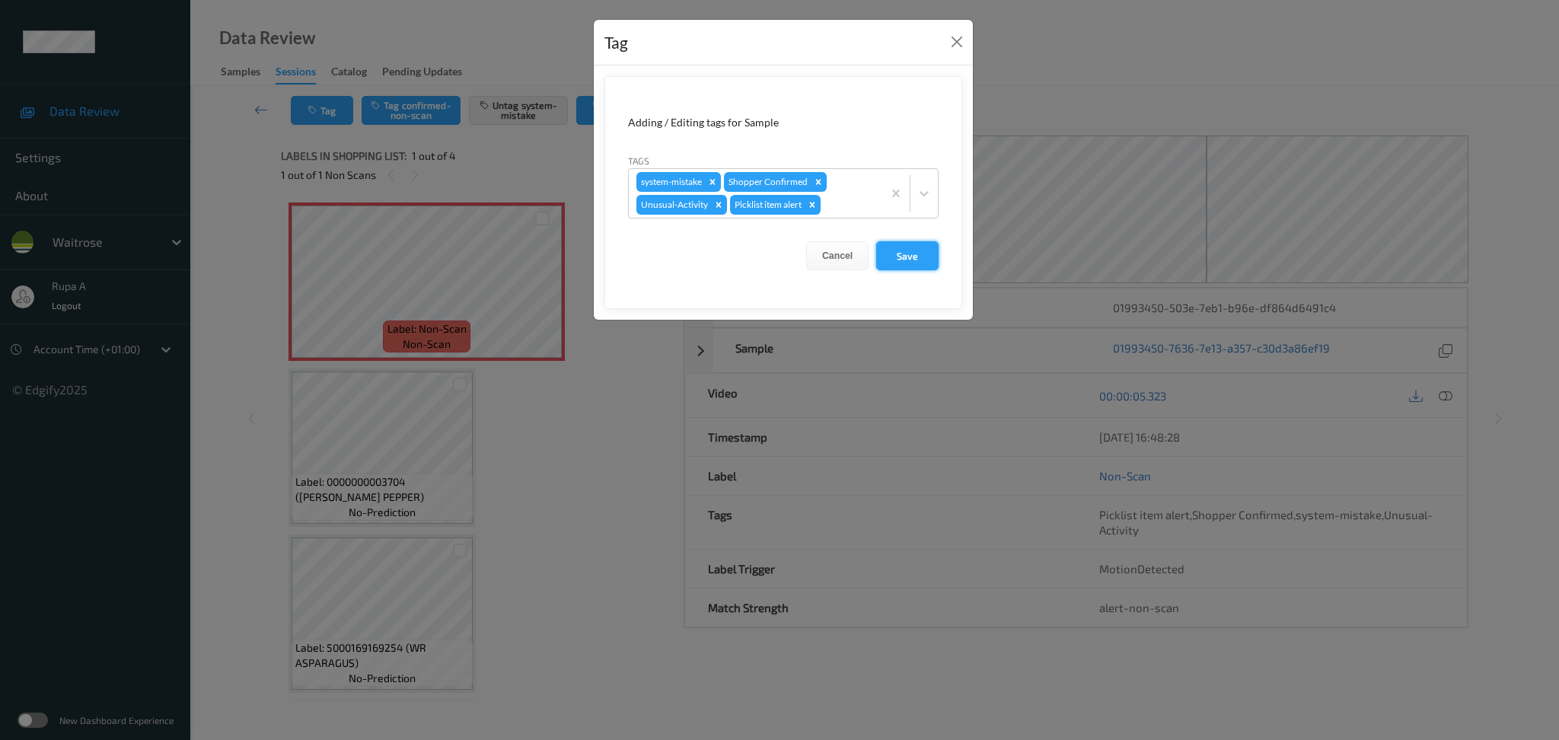
click at [916, 253] on button "Save" at bounding box center [907, 255] width 62 height 29
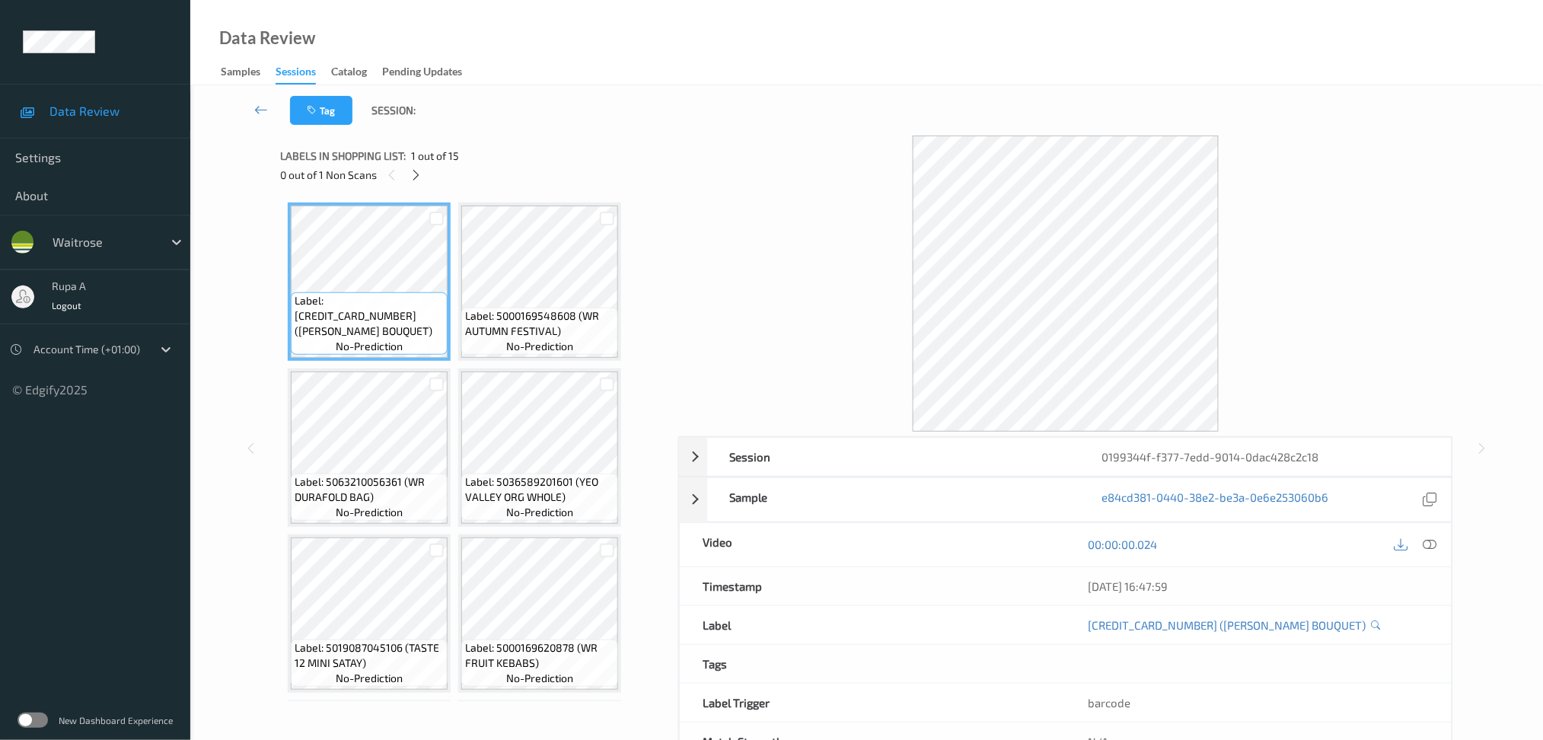
click at [563, 120] on div "Tag Session:" at bounding box center [867, 110] width 1290 height 50
click at [418, 177] on icon at bounding box center [416, 175] width 13 height 14
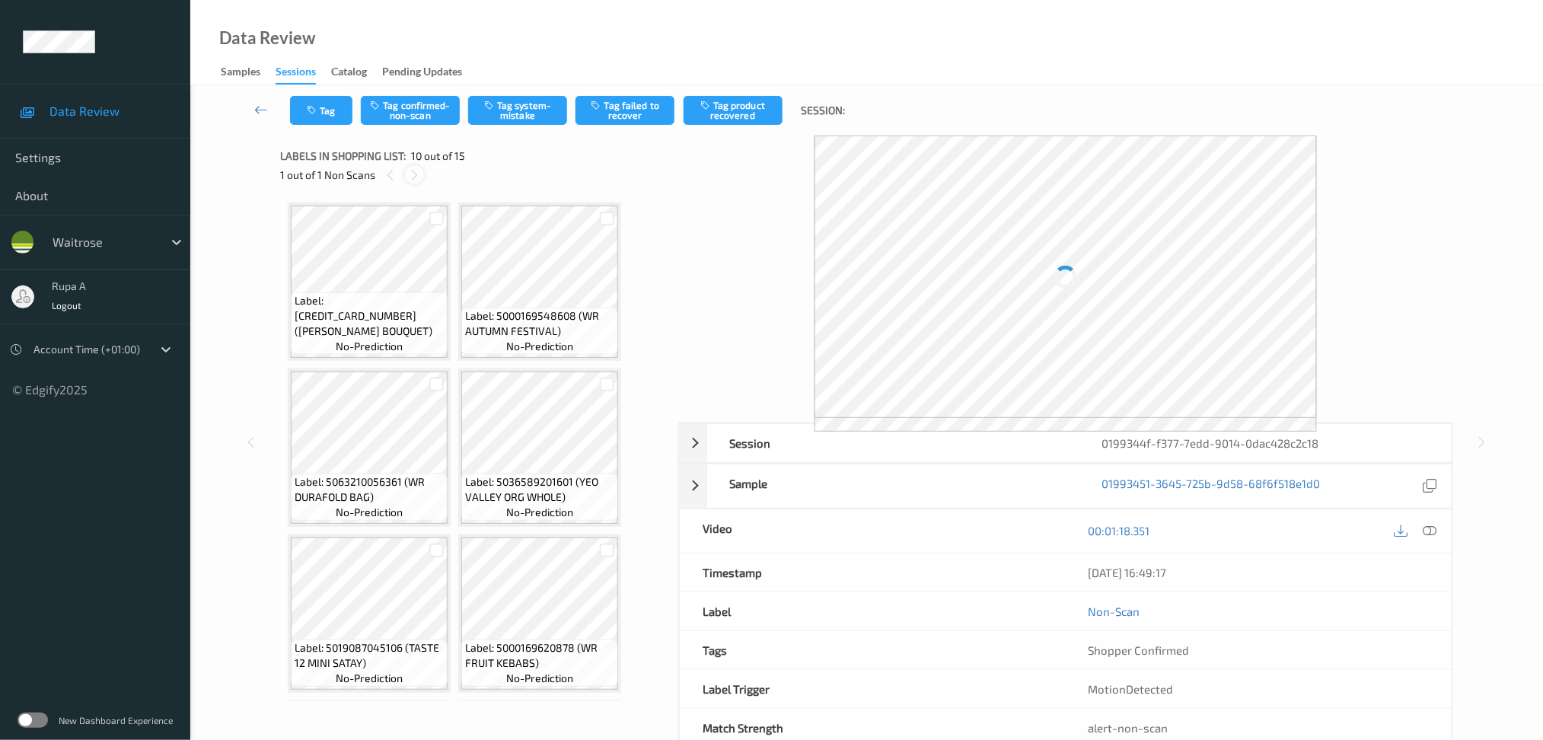
scroll to position [666, 0]
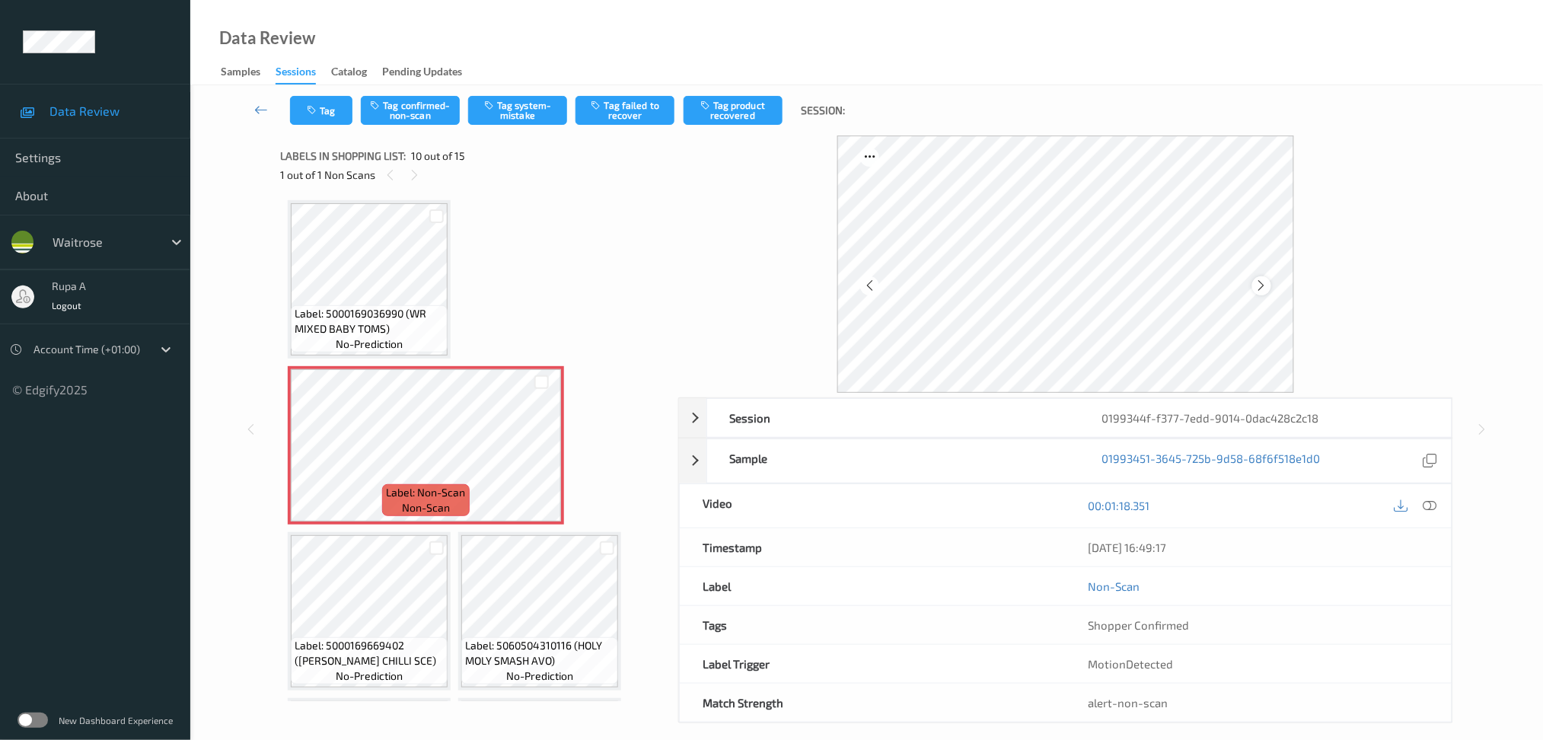
click at [1258, 291] on icon at bounding box center [1261, 286] width 13 height 14
click at [1431, 506] on icon at bounding box center [1430, 506] width 14 height 14
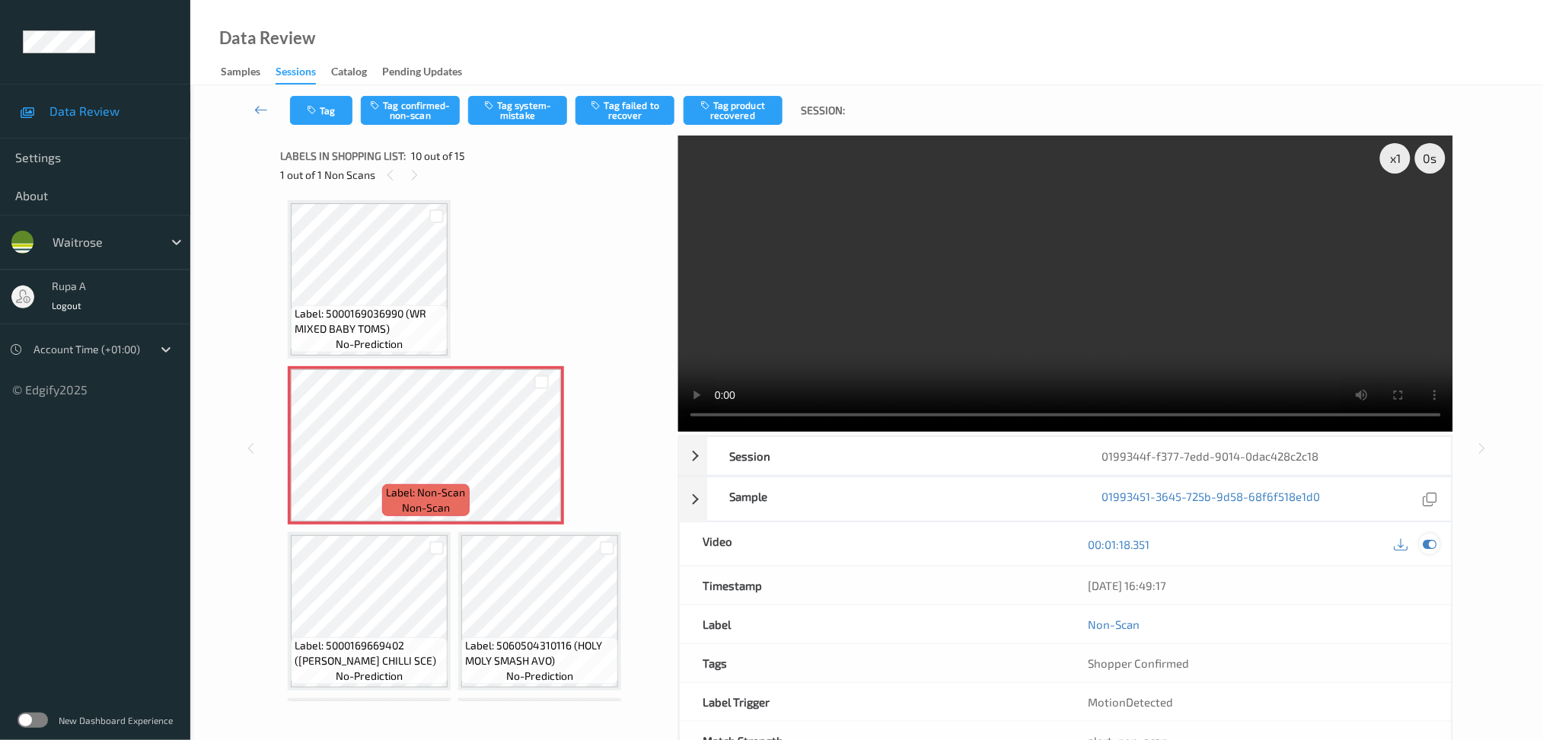
click at [1429, 535] on div at bounding box center [1430, 544] width 21 height 21
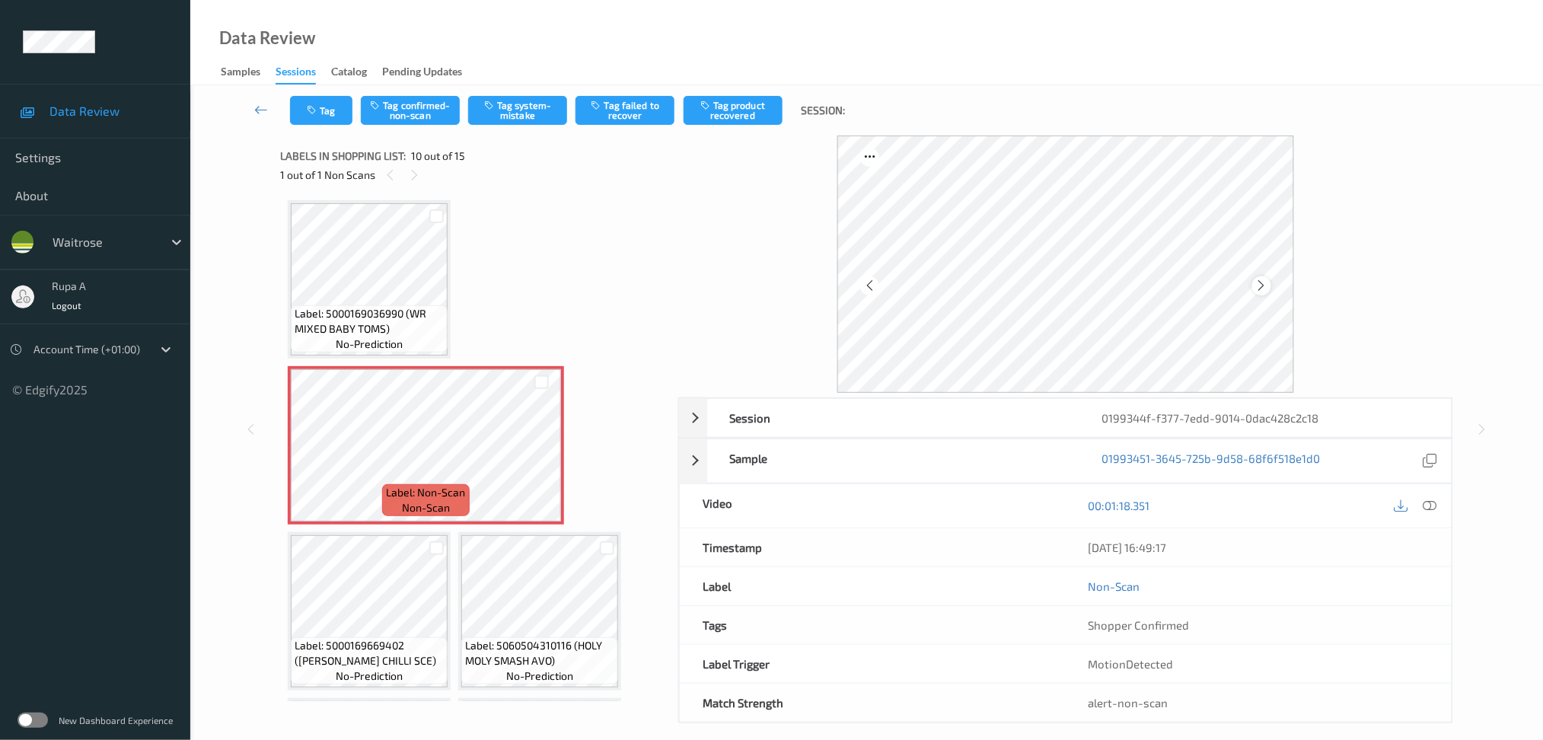
click at [1260, 276] on div at bounding box center [1261, 285] width 19 height 19
click at [1265, 282] on icon at bounding box center [1261, 286] width 13 height 14
click at [1426, 501] on icon at bounding box center [1430, 506] width 14 height 14
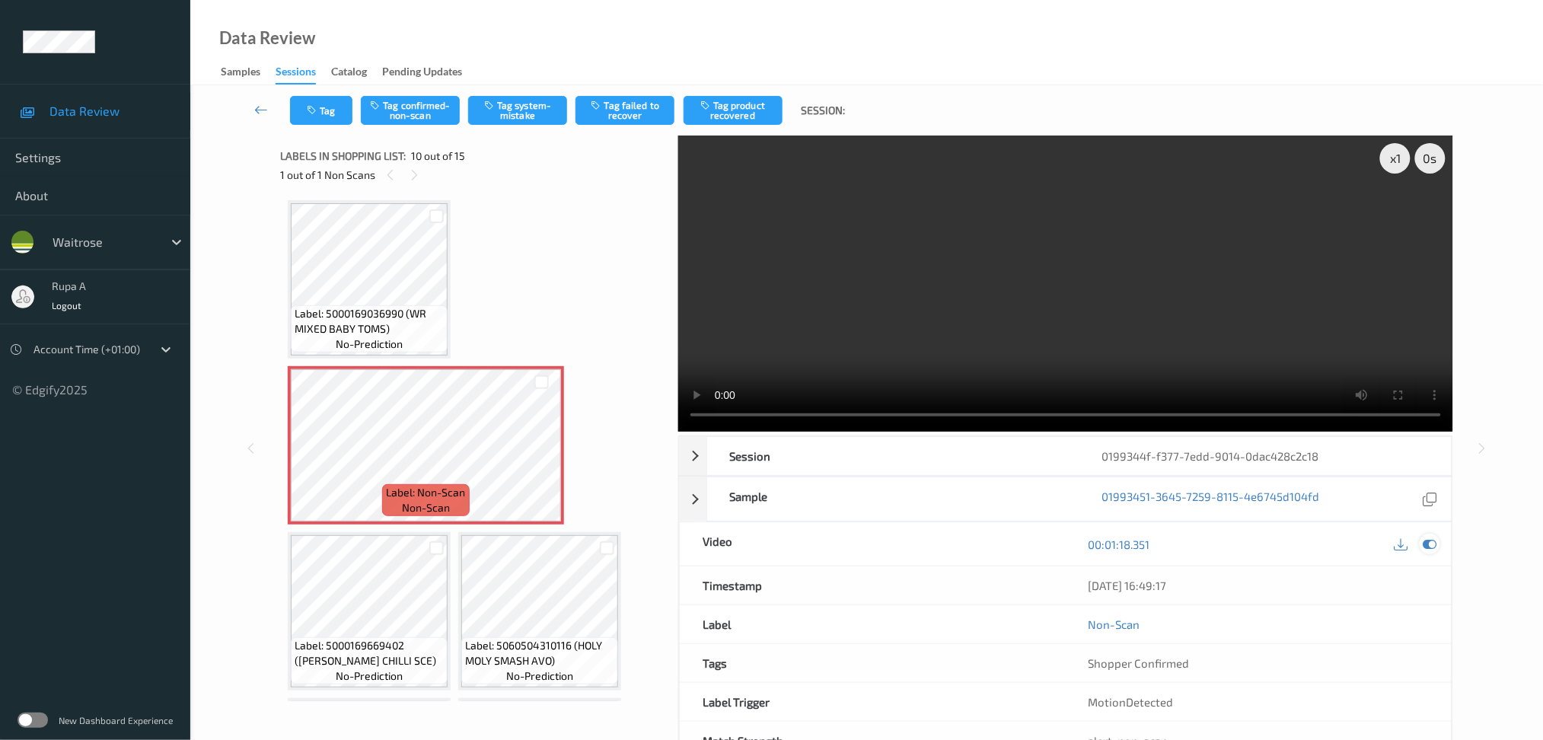
click at [1431, 542] on icon at bounding box center [1430, 544] width 14 height 14
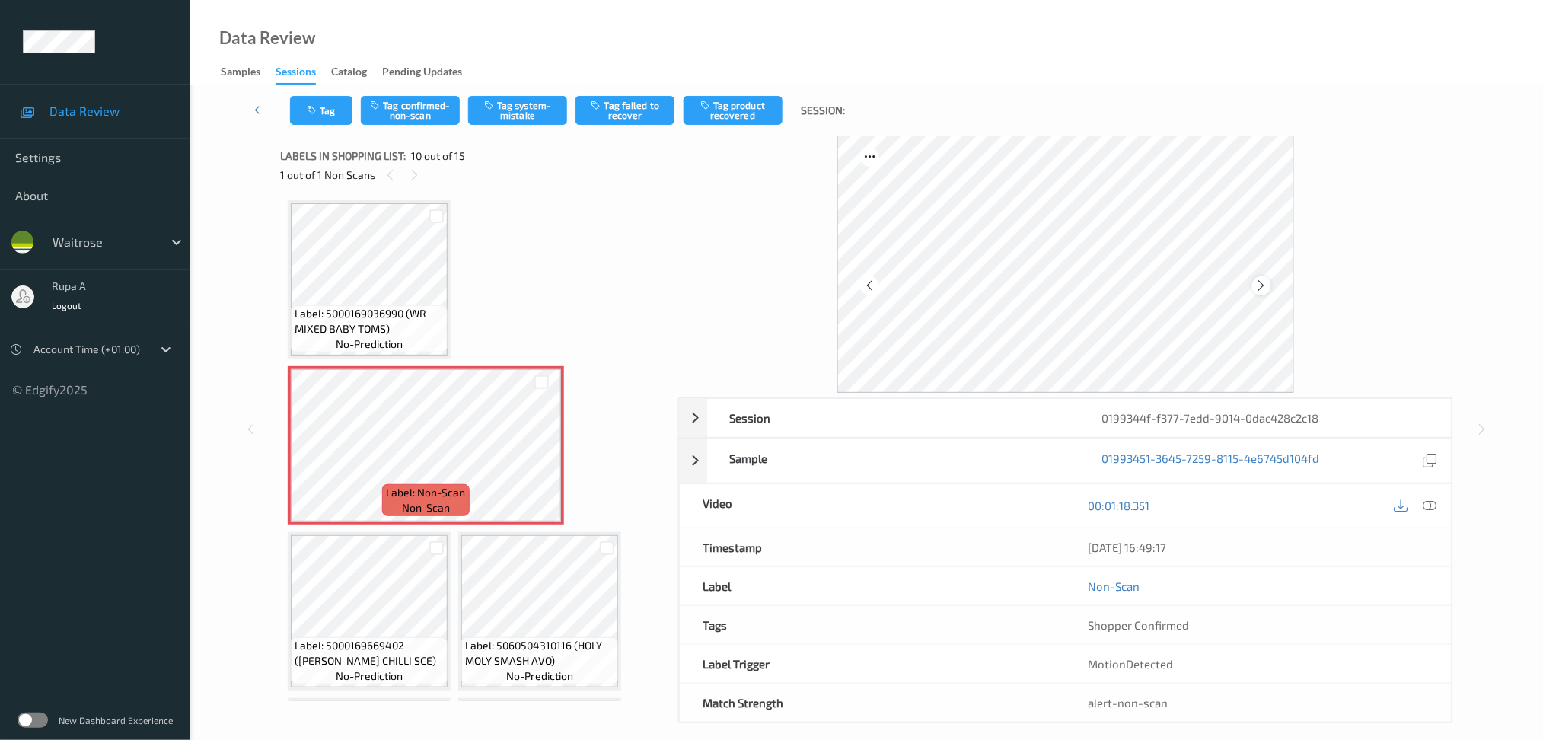
click at [1267, 287] on icon at bounding box center [1261, 286] width 13 height 14
click at [1265, 284] on icon at bounding box center [1261, 286] width 13 height 14
click at [1438, 501] on div at bounding box center [1430, 506] width 21 height 21
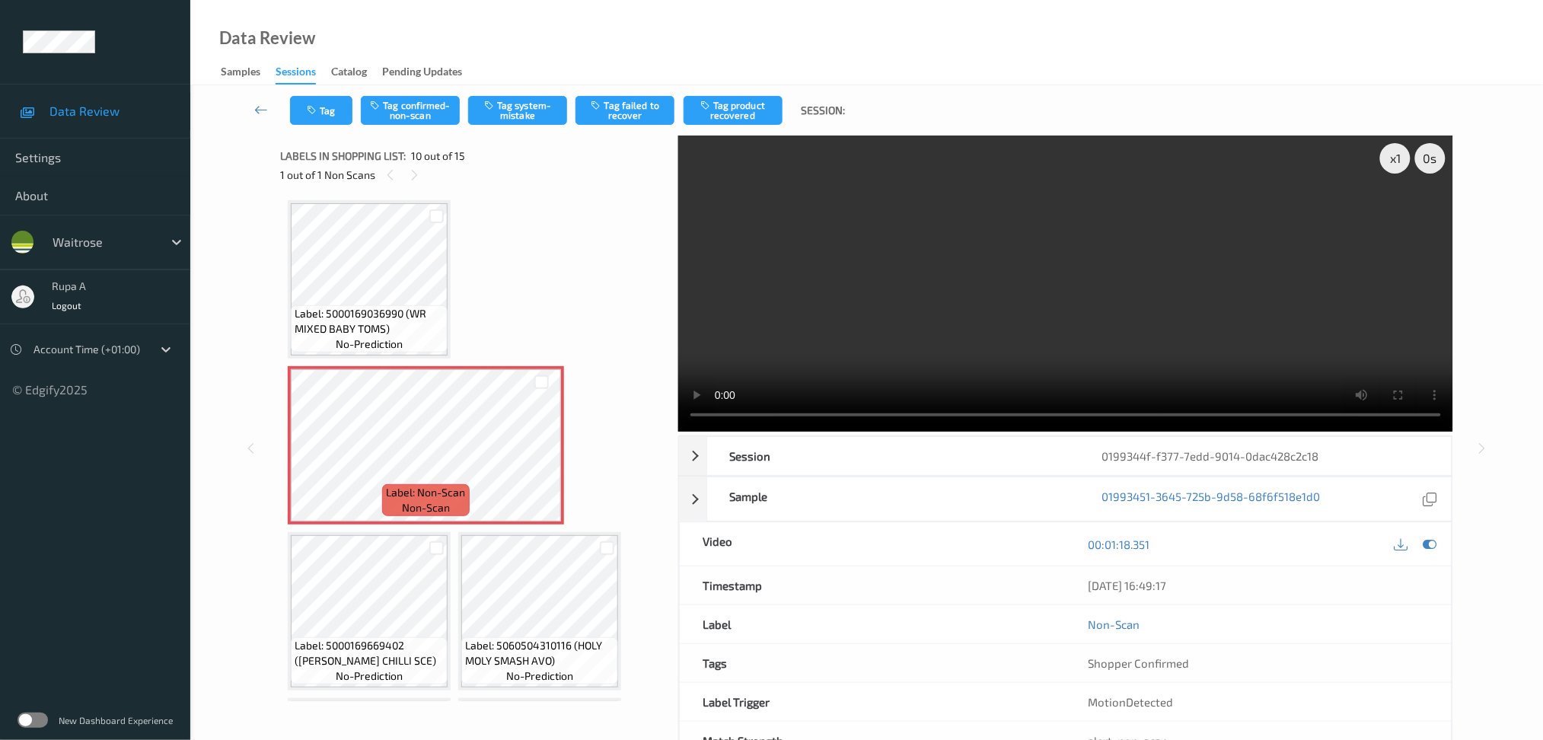
click at [1426, 549] on icon at bounding box center [1430, 544] width 14 height 14
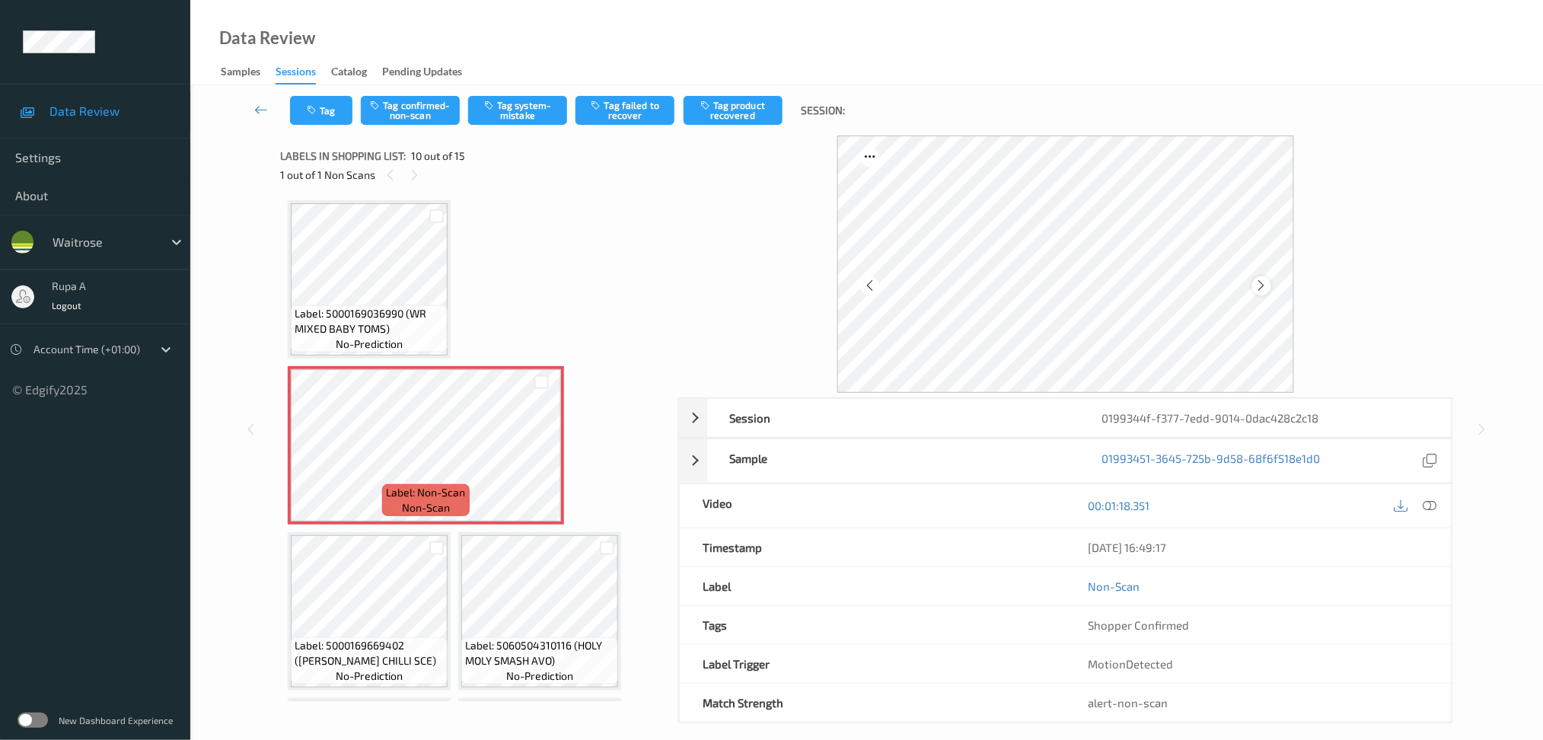
click at [1258, 282] on icon at bounding box center [1261, 286] width 13 height 14
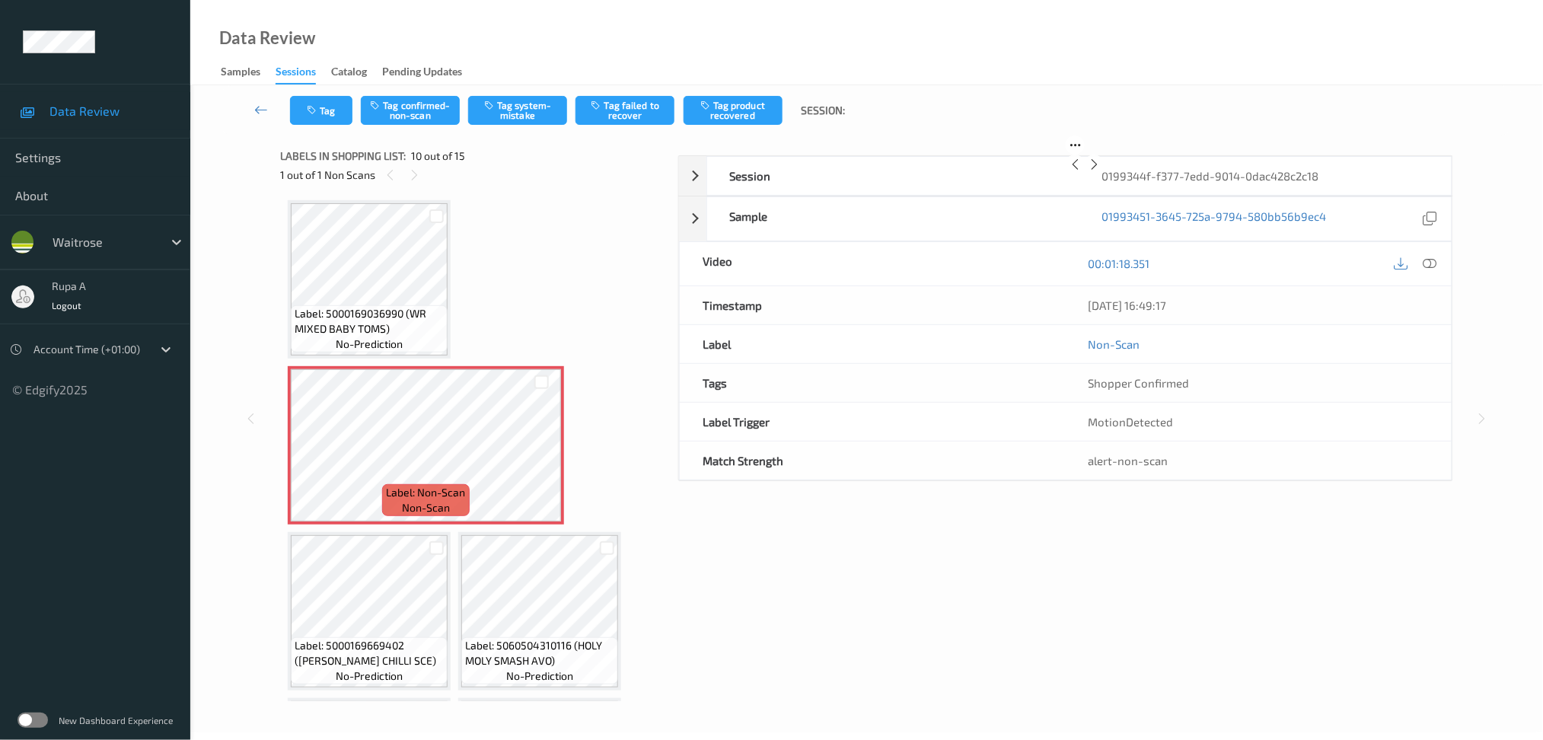
click at [1101, 171] on icon at bounding box center [1094, 165] width 13 height 14
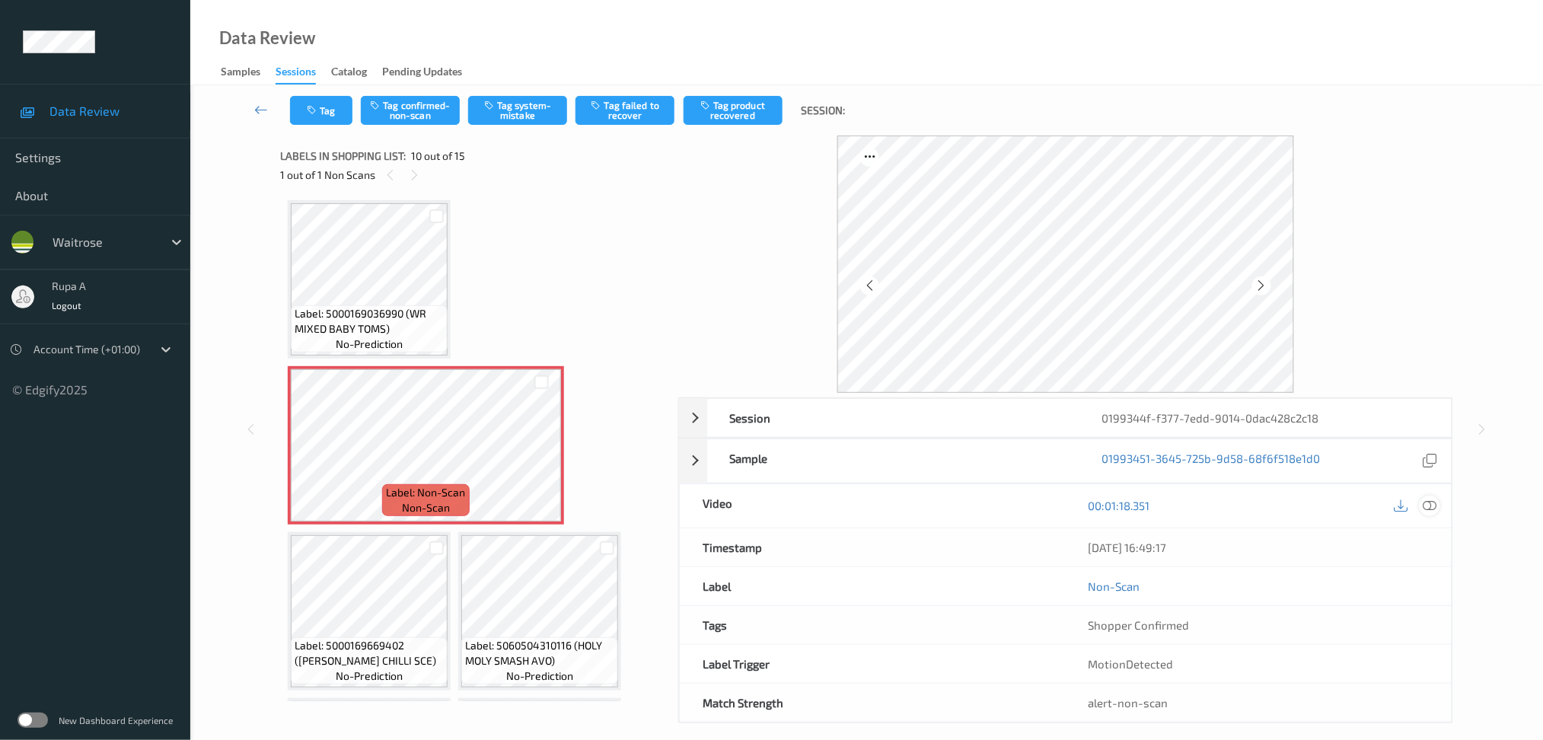
click at [1433, 505] on icon at bounding box center [1430, 506] width 14 height 14
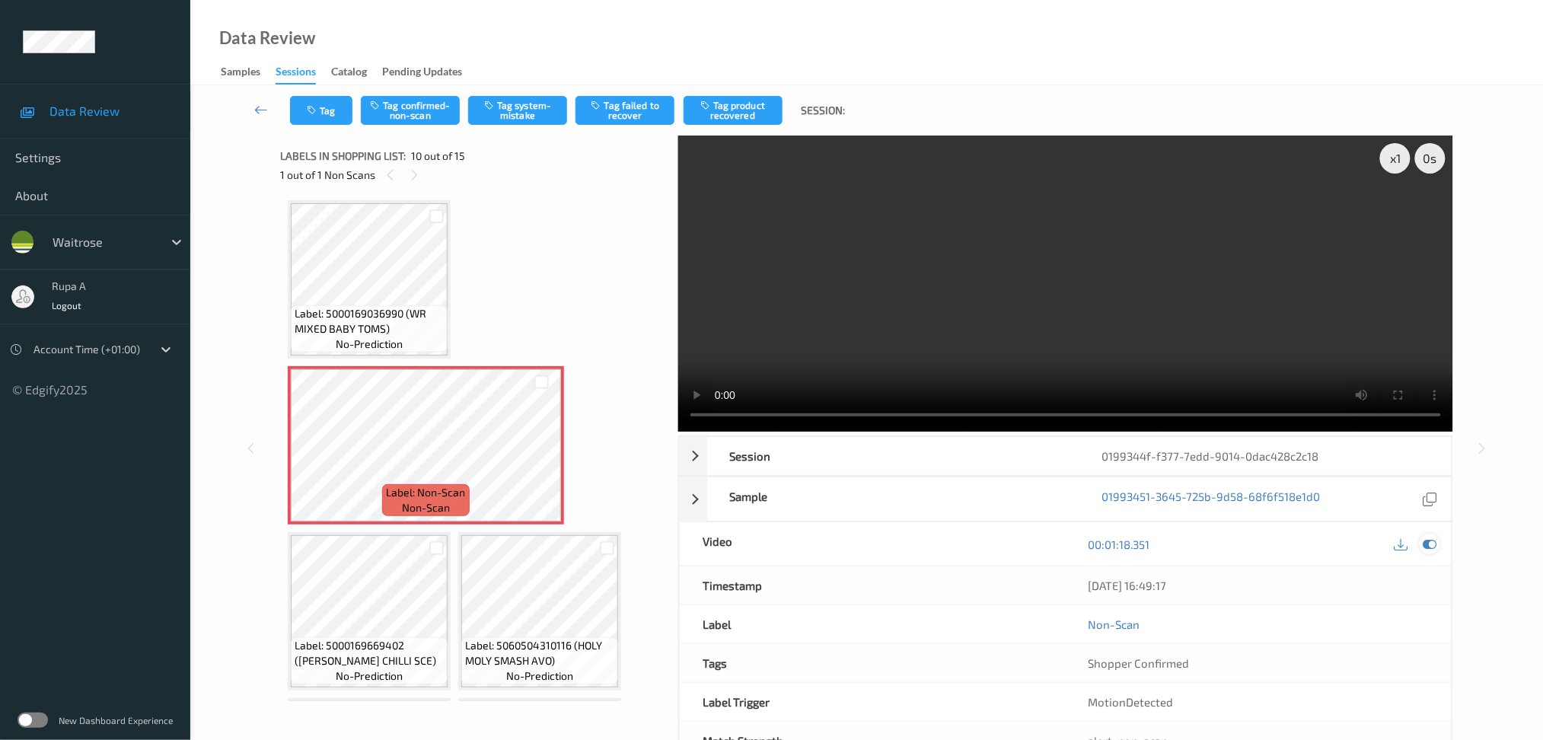
click at [1432, 547] on icon at bounding box center [1430, 544] width 14 height 14
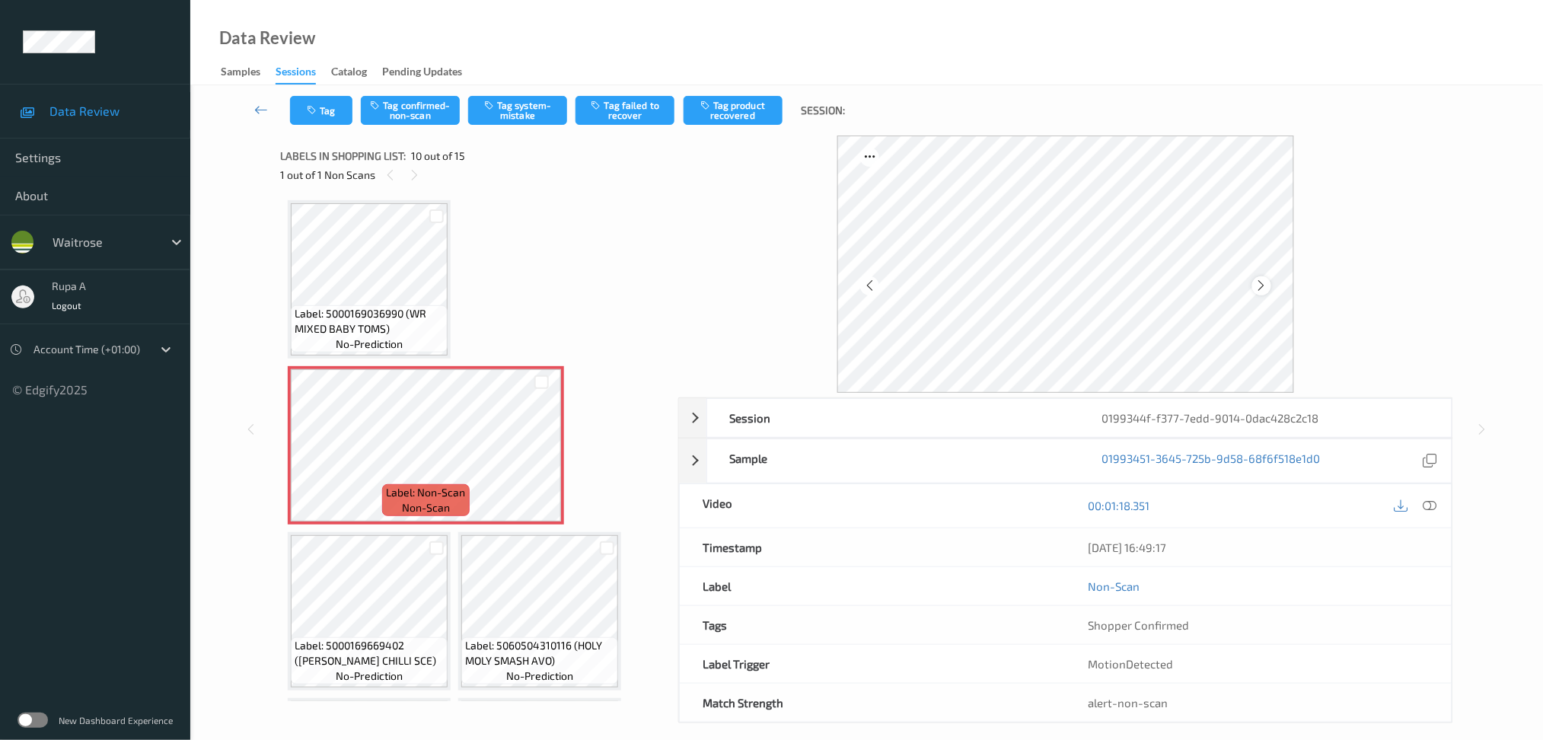
click at [1261, 279] on icon at bounding box center [1261, 286] width 13 height 14
click at [1255, 283] on icon at bounding box center [1261, 286] width 13 height 14
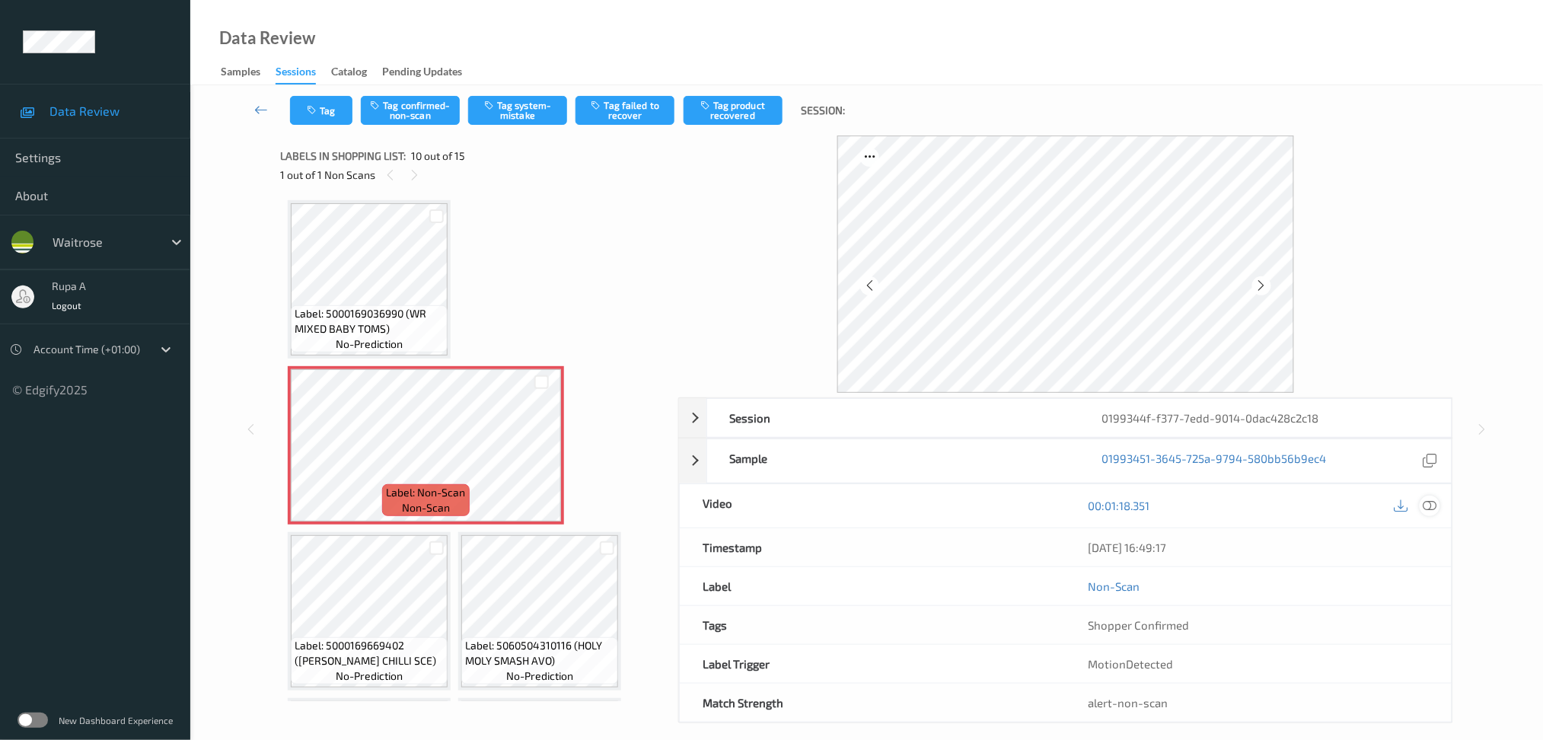
click at [1432, 512] on icon at bounding box center [1430, 506] width 14 height 14
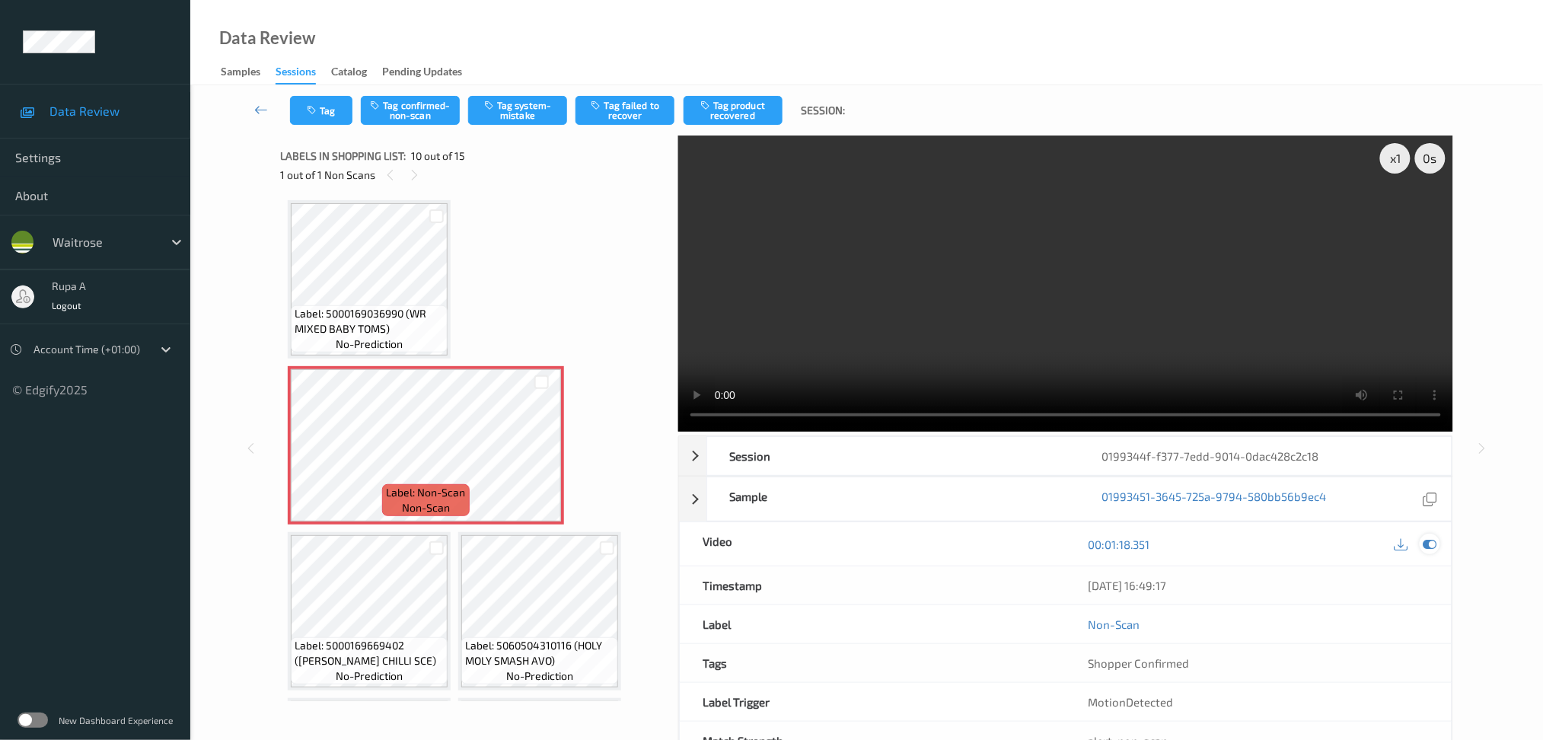
click at [1426, 542] on icon at bounding box center [1430, 544] width 14 height 14
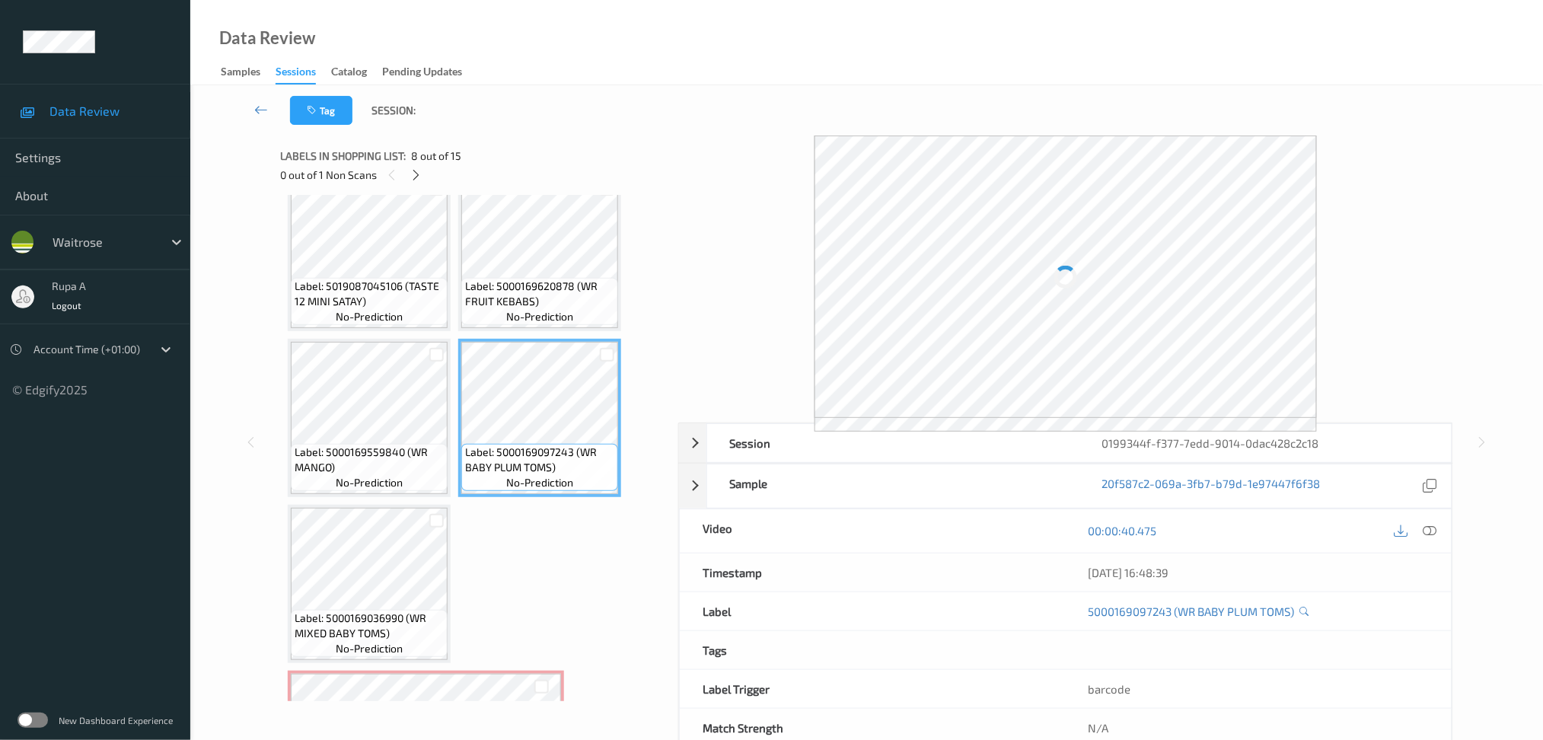
scroll to position [565, 0]
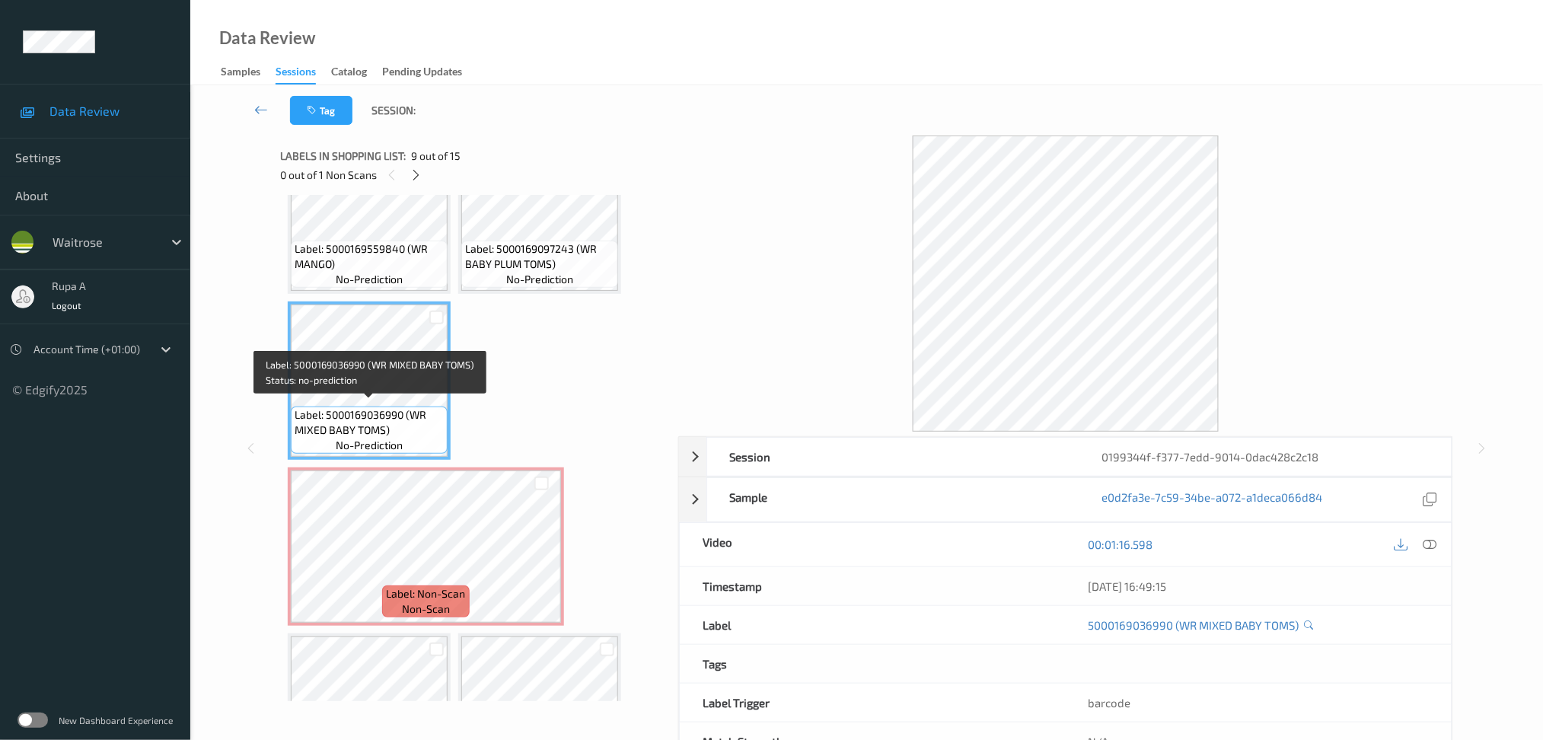
click at [359, 438] on span "no-prediction" at bounding box center [369, 445] width 67 height 15
click at [352, 416] on span "Label: 5000169036990 (WR MIXED BABY TOMS)" at bounding box center [369, 422] width 149 height 30
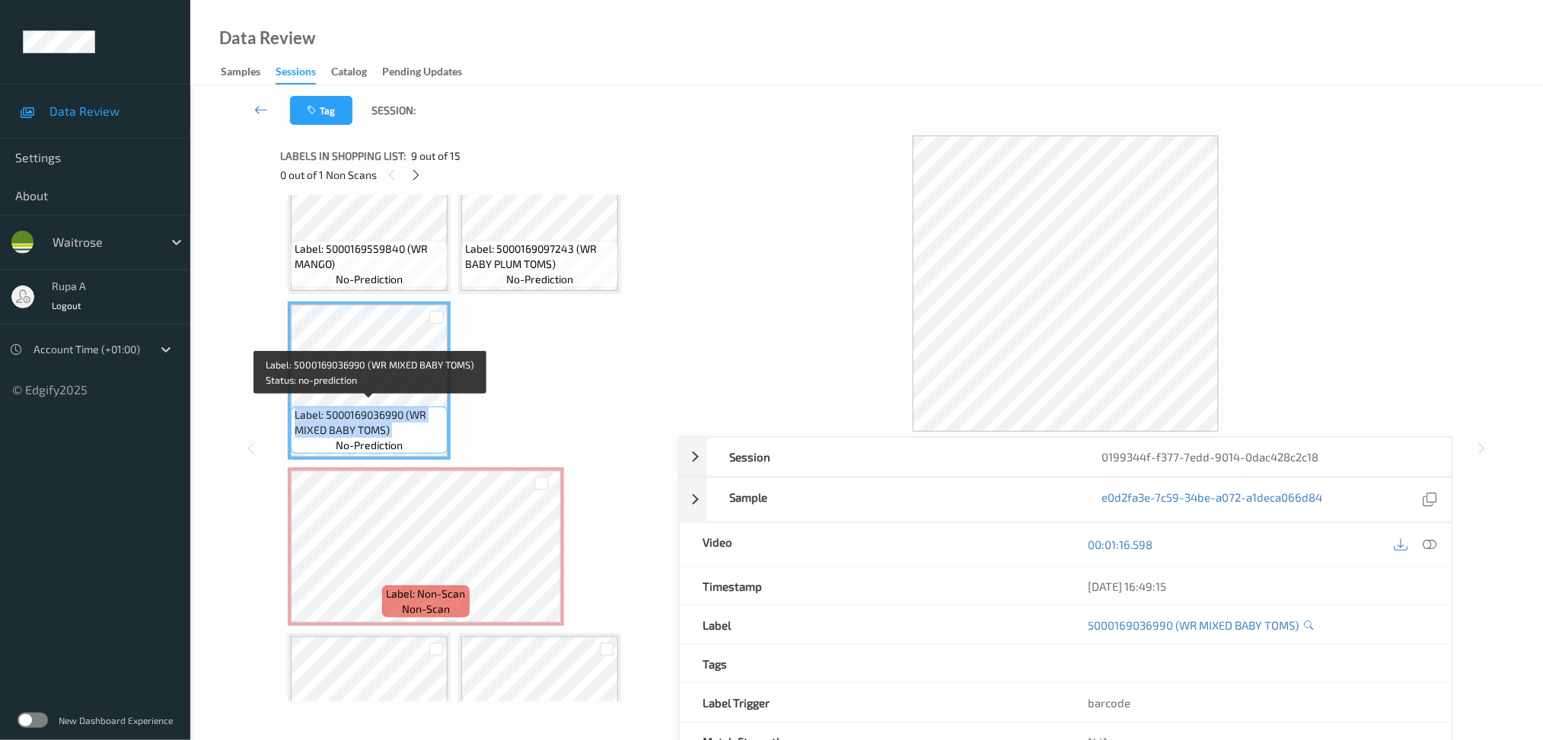
click at [352, 416] on span "Label: 5000169036990 (WR MIXED BABY TOMS)" at bounding box center [369, 422] width 149 height 30
copy span "Label: 5000169036990 (WR MIXED BABY TOMS)"
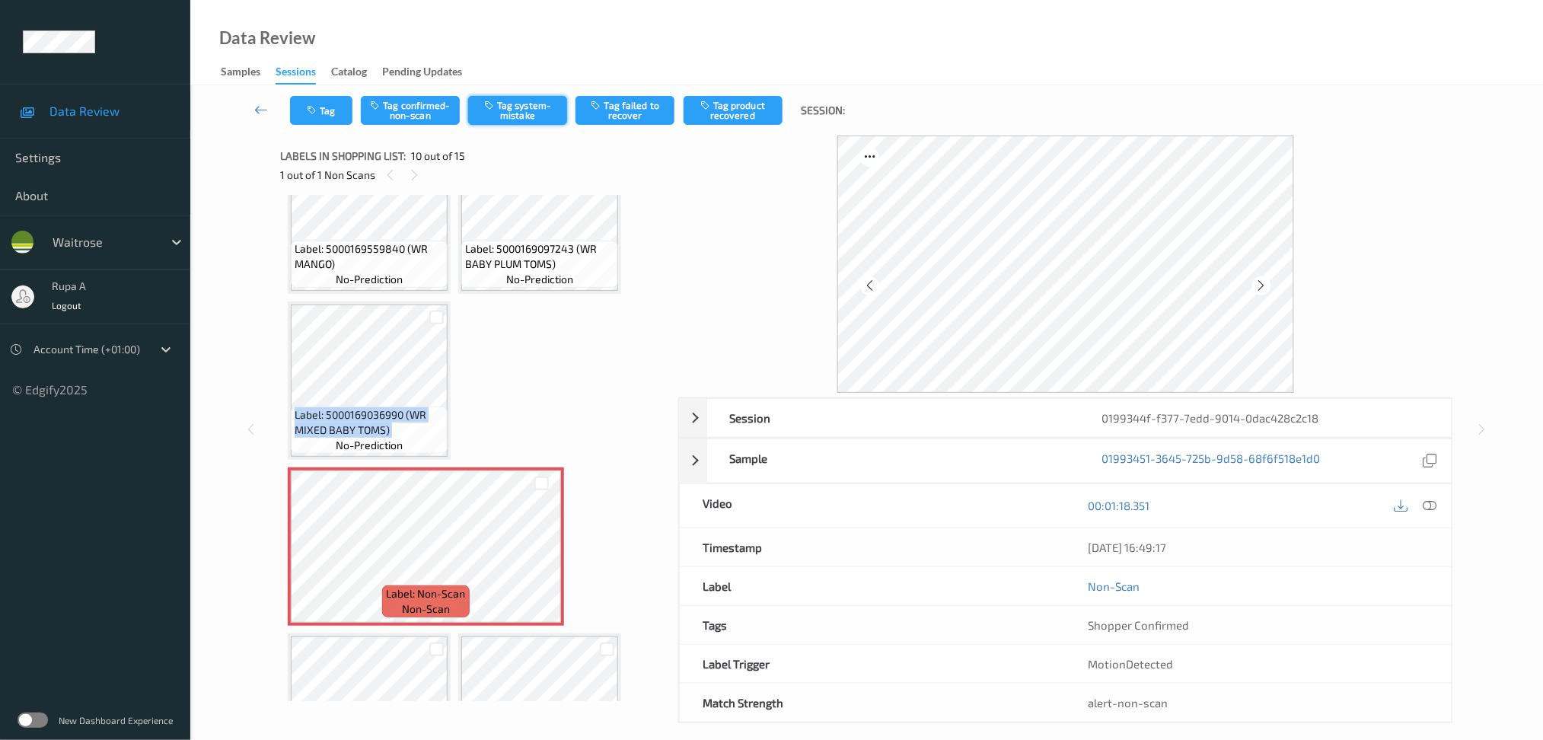
click at [526, 110] on button "Tag system-mistake" at bounding box center [517, 110] width 99 height 29
click at [344, 110] on button "Tag" at bounding box center [321, 110] width 62 height 29
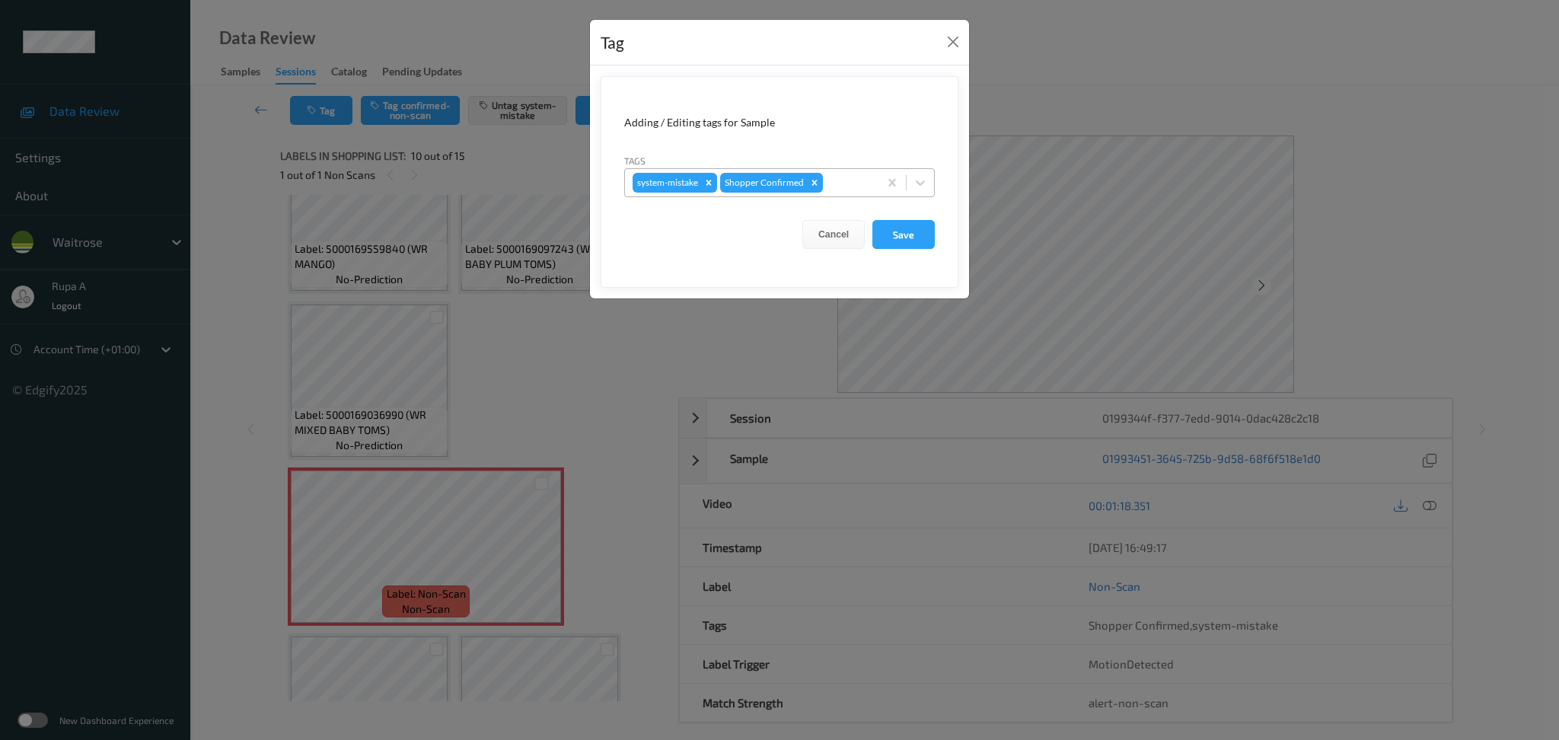
click at [837, 186] on div at bounding box center [848, 183] width 45 height 18
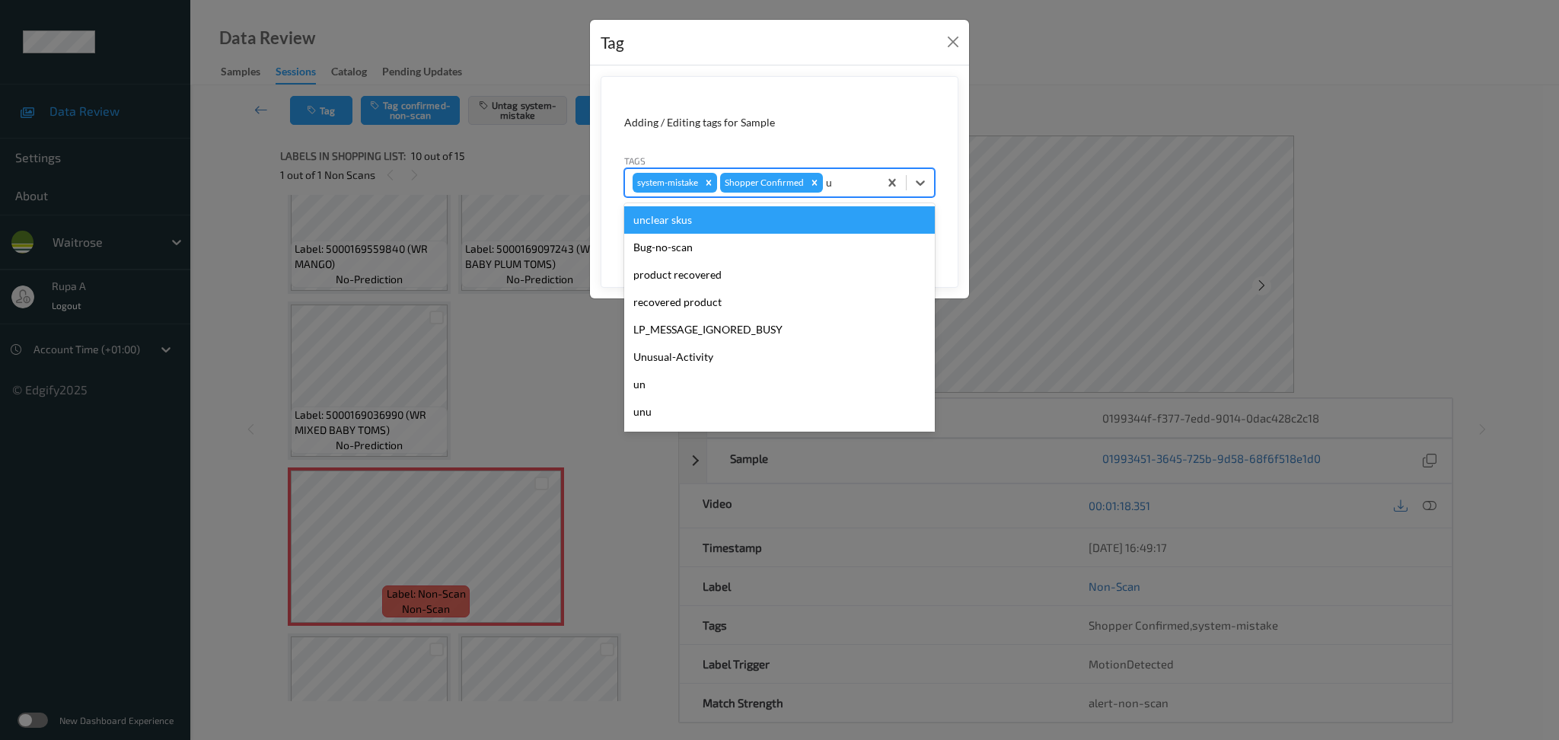
type input "un"
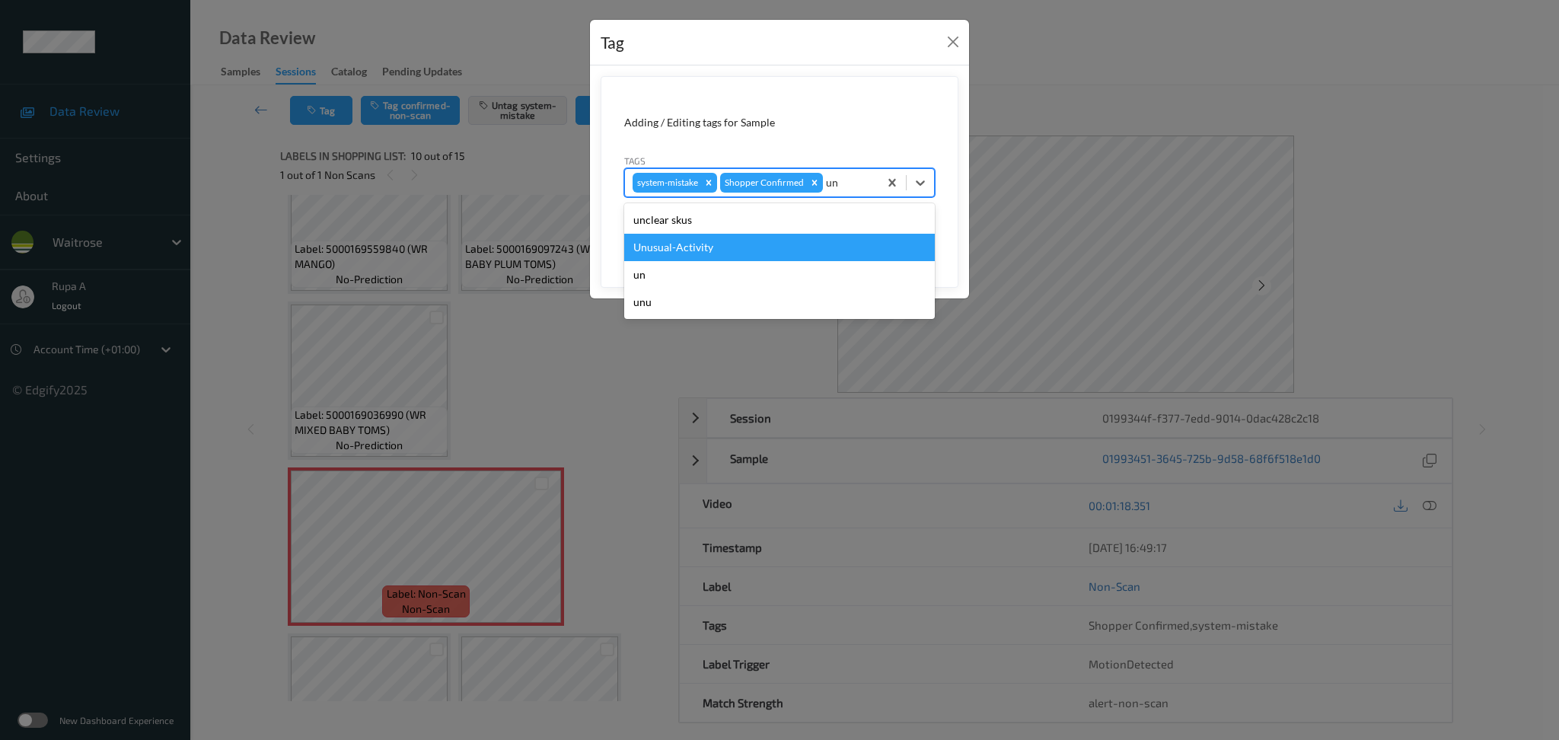
click at [778, 242] on div "Unusual-Activity" at bounding box center [779, 247] width 311 height 27
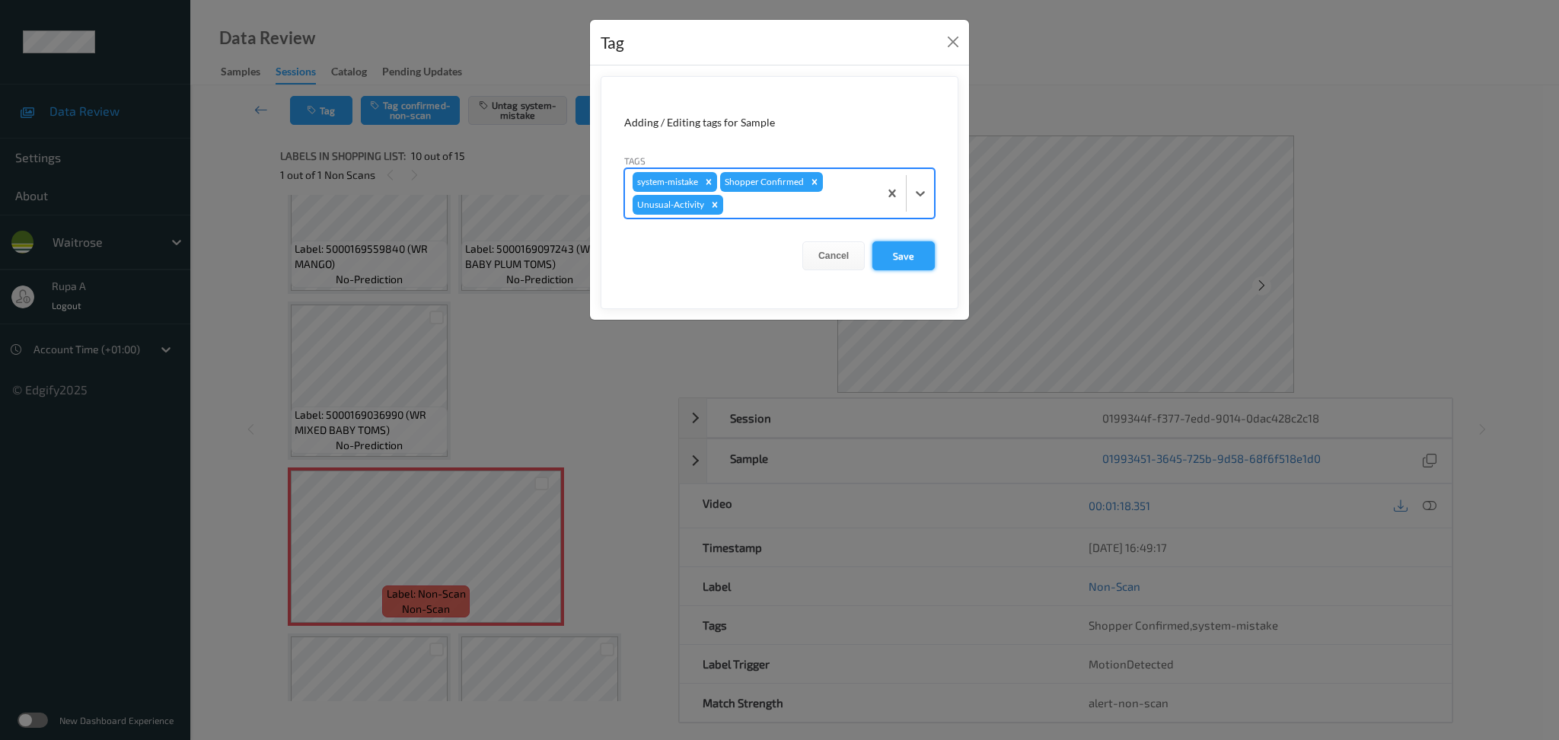
click at [913, 263] on button "Save" at bounding box center [903, 255] width 62 height 29
click at [910, 263] on button "Save" at bounding box center [903, 255] width 62 height 29
click at [907, 249] on button "Save" at bounding box center [903, 255] width 62 height 29
click at [905, 250] on button "Save" at bounding box center [903, 255] width 62 height 29
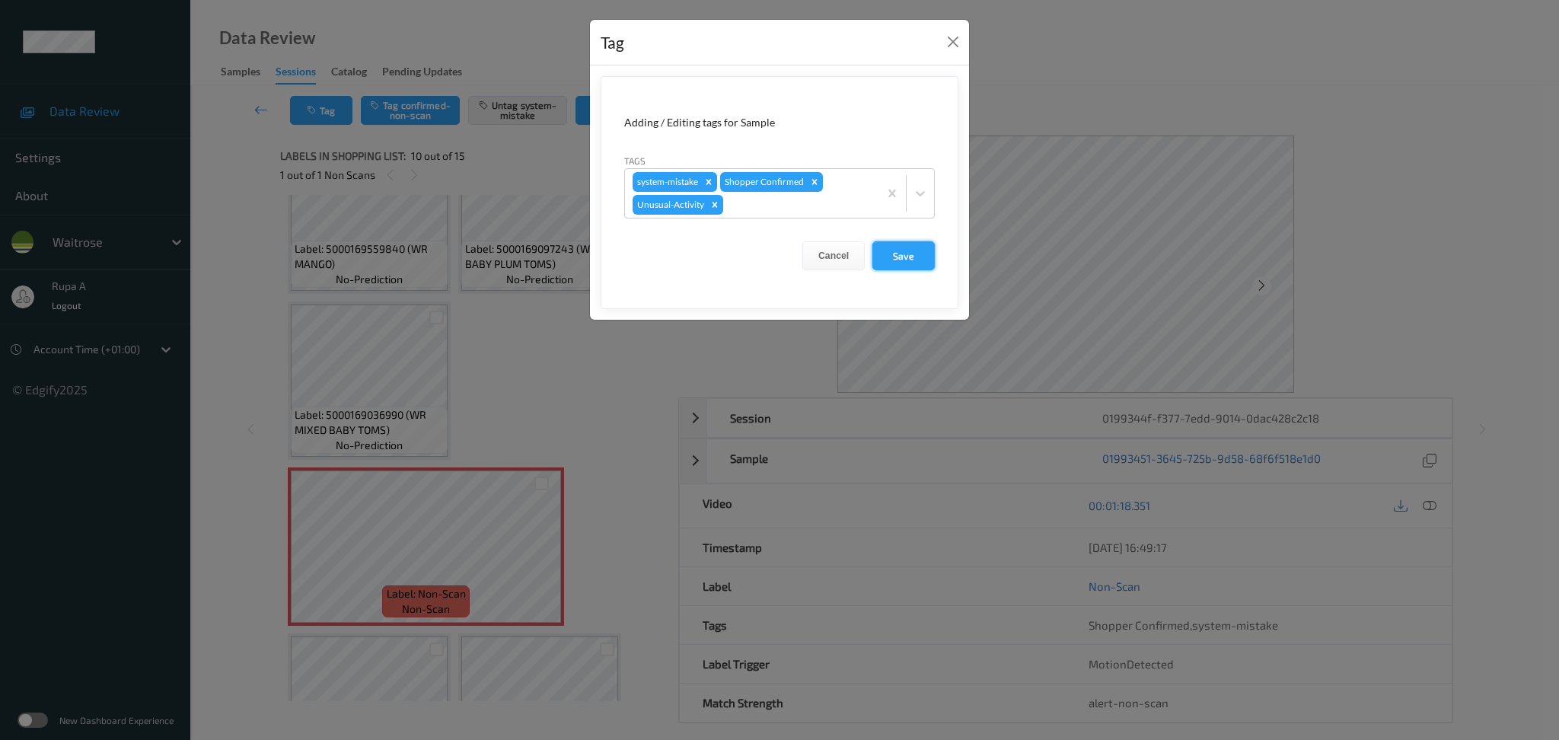
click at [902, 257] on button "Save" at bounding box center [903, 255] width 62 height 29
click at [903, 254] on form "Adding / Editing tags for Sample Tags system-mistake Shopper Confirmed Unusual-…" at bounding box center [780, 192] width 358 height 233
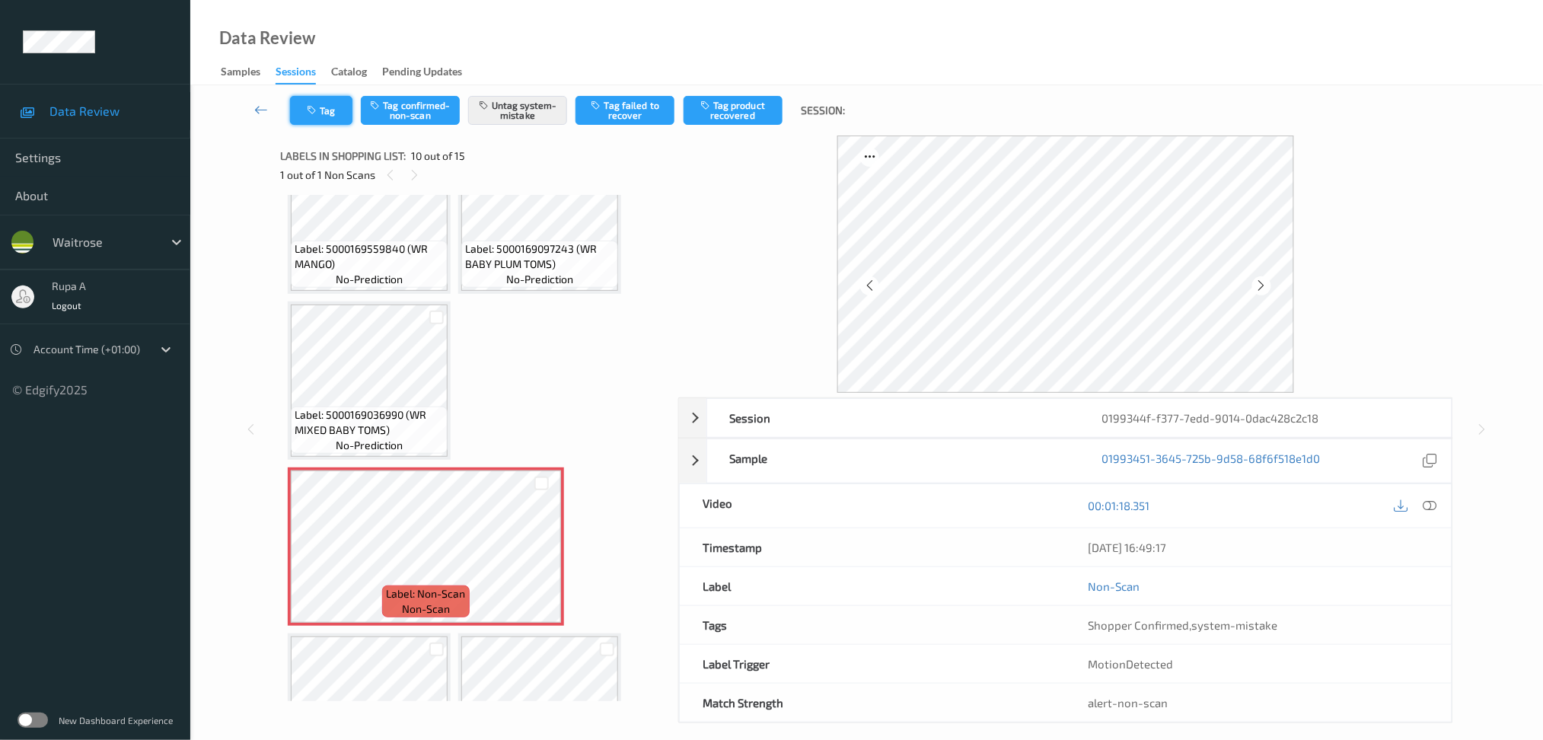
click at [343, 110] on button "Tag" at bounding box center [321, 110] width 62 height 29
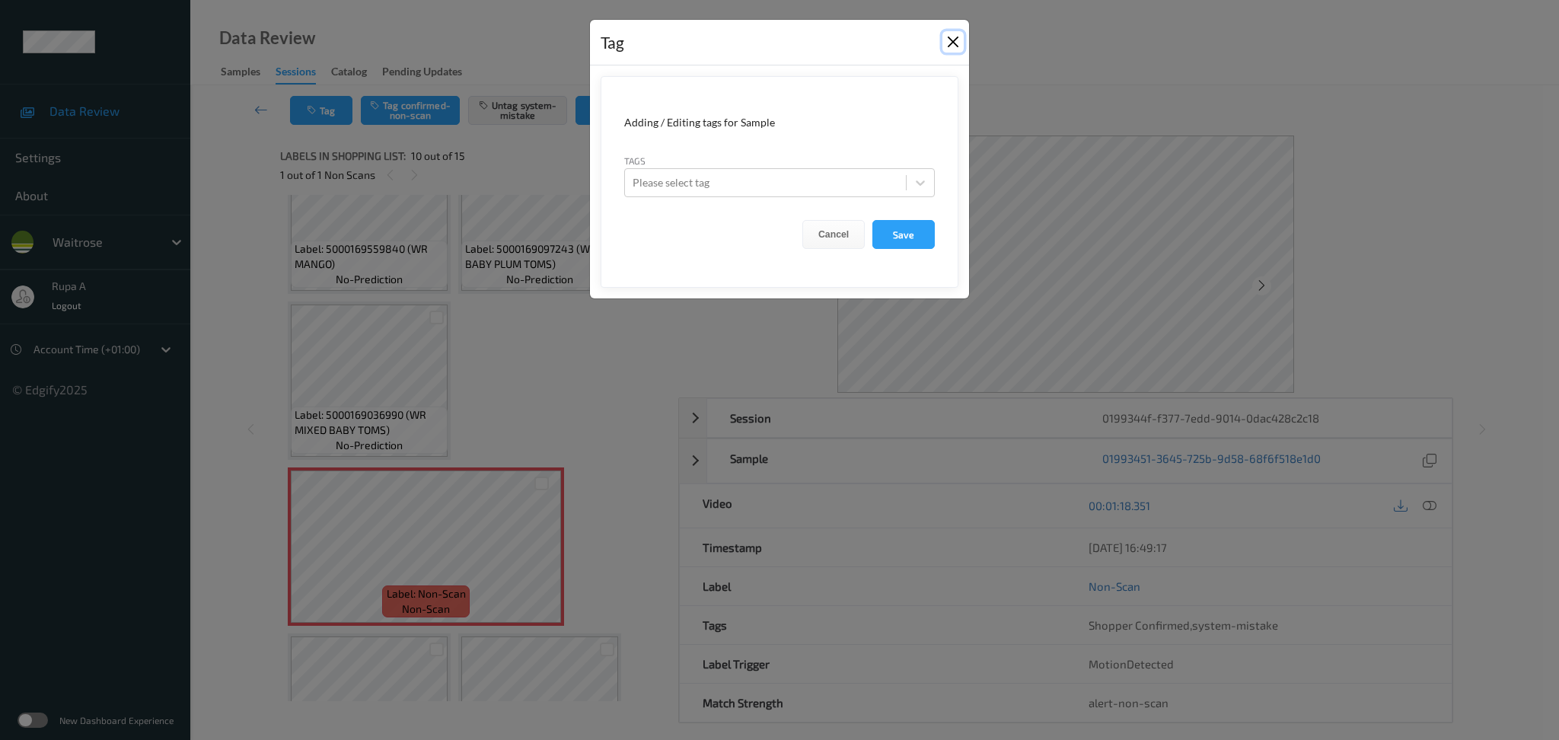
click at [953, 37] on button "Close" at bounding box center [952, 41] width 21 height 21
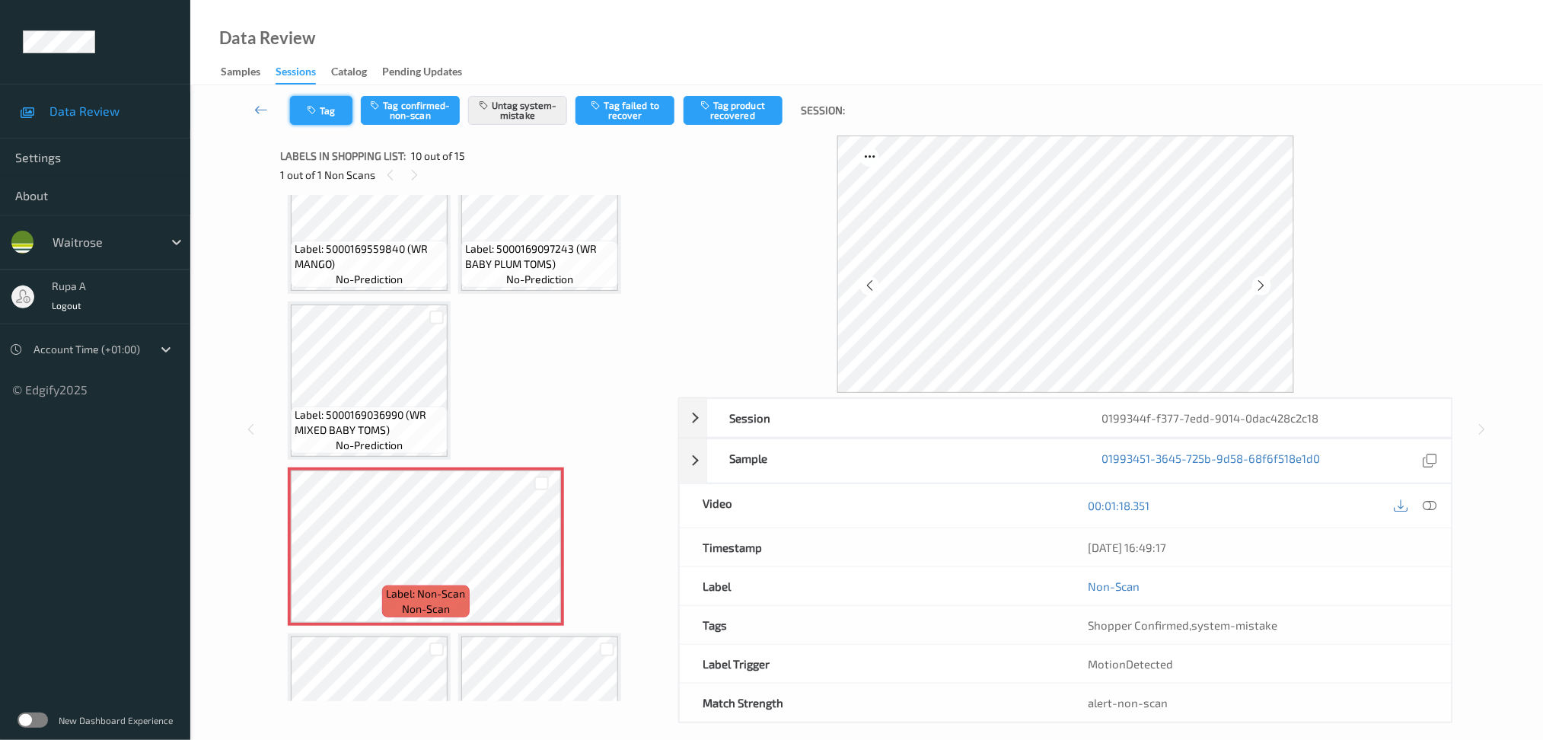
click at [348, 111] on button "Tag" at bounding box center [321, 110] width 62 height 29
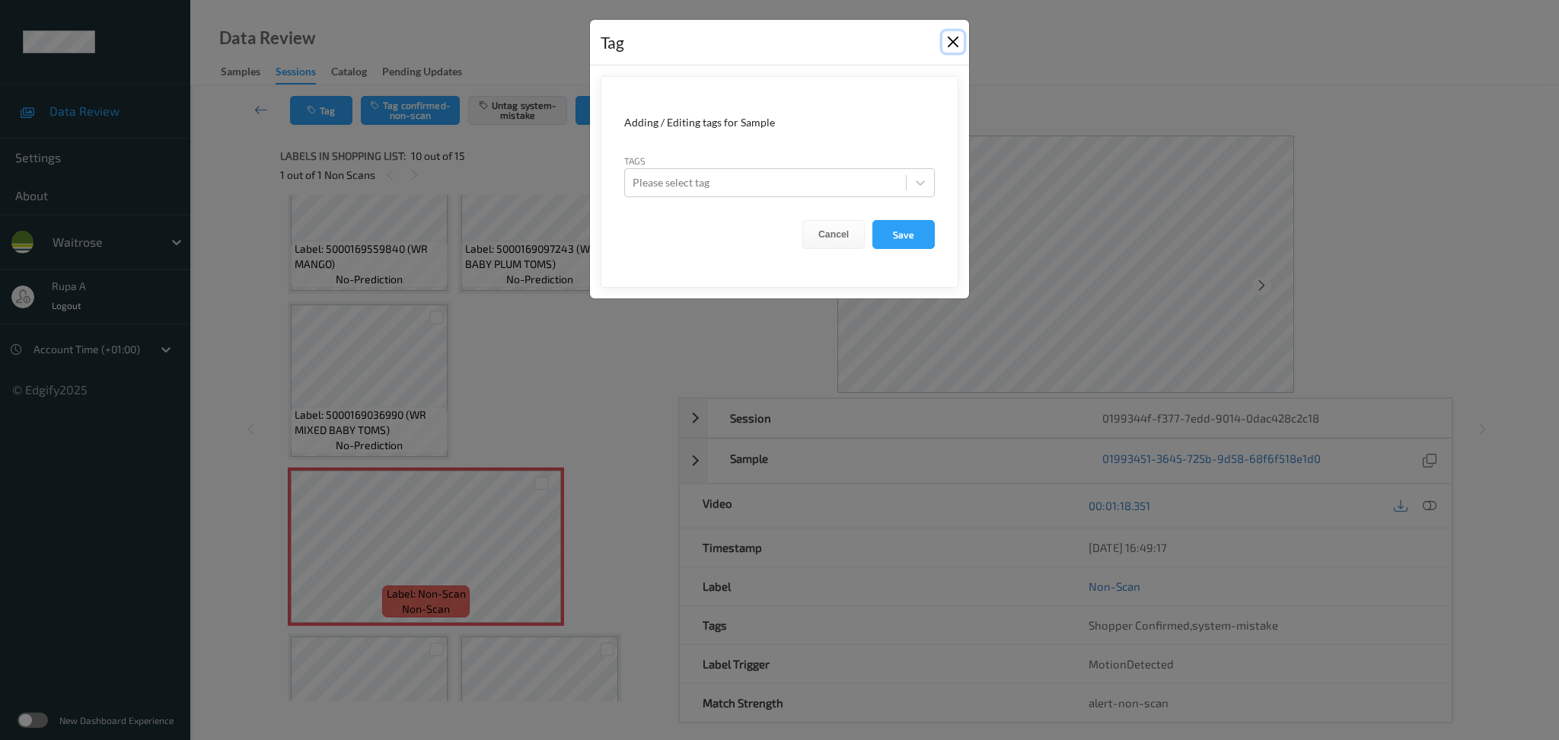
click at [952, 36] on button "Close" at bounding box center [952, 41] width 21 height 21
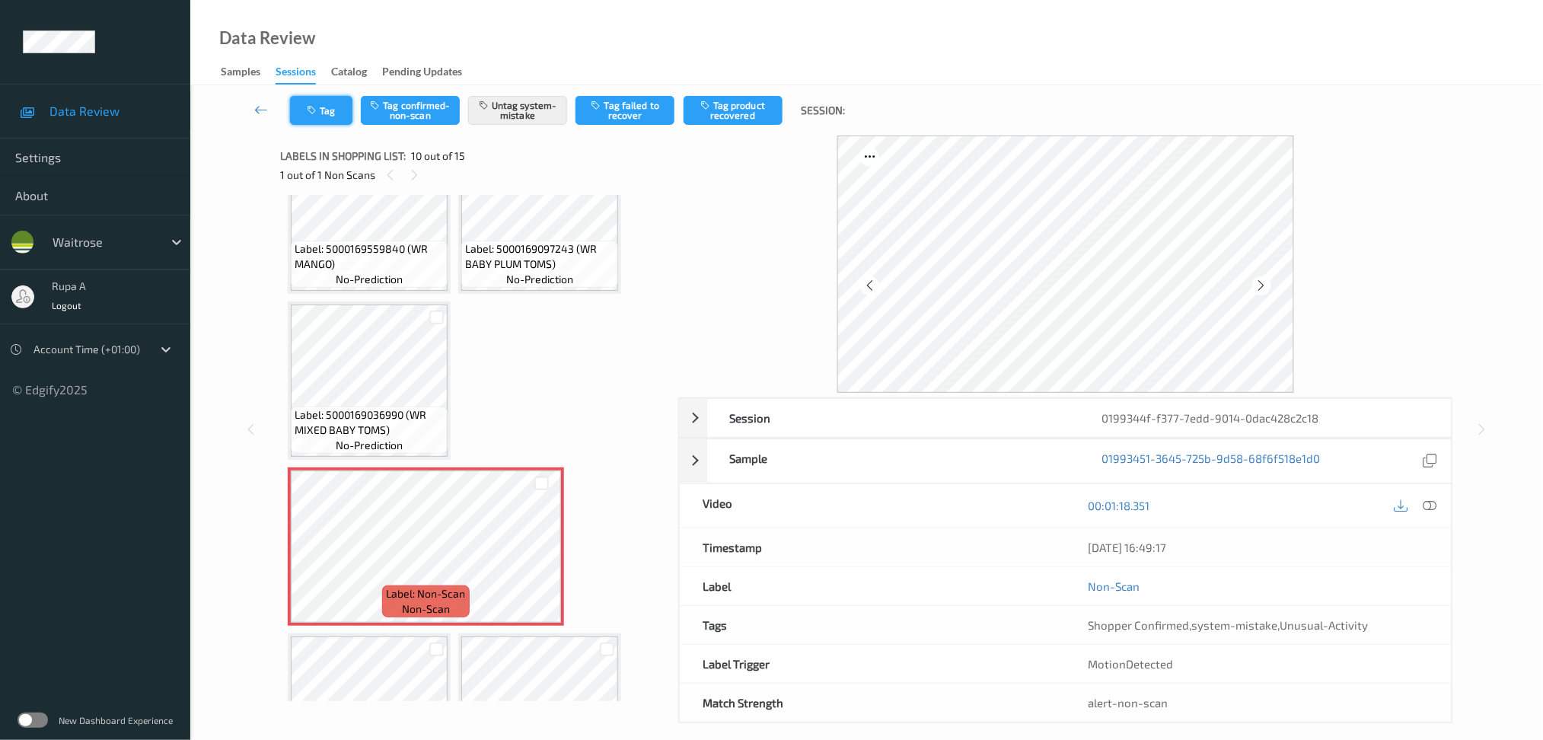
click at [306, 110] on button "Tag" at bounding box center [321, 110] width 62 height 29
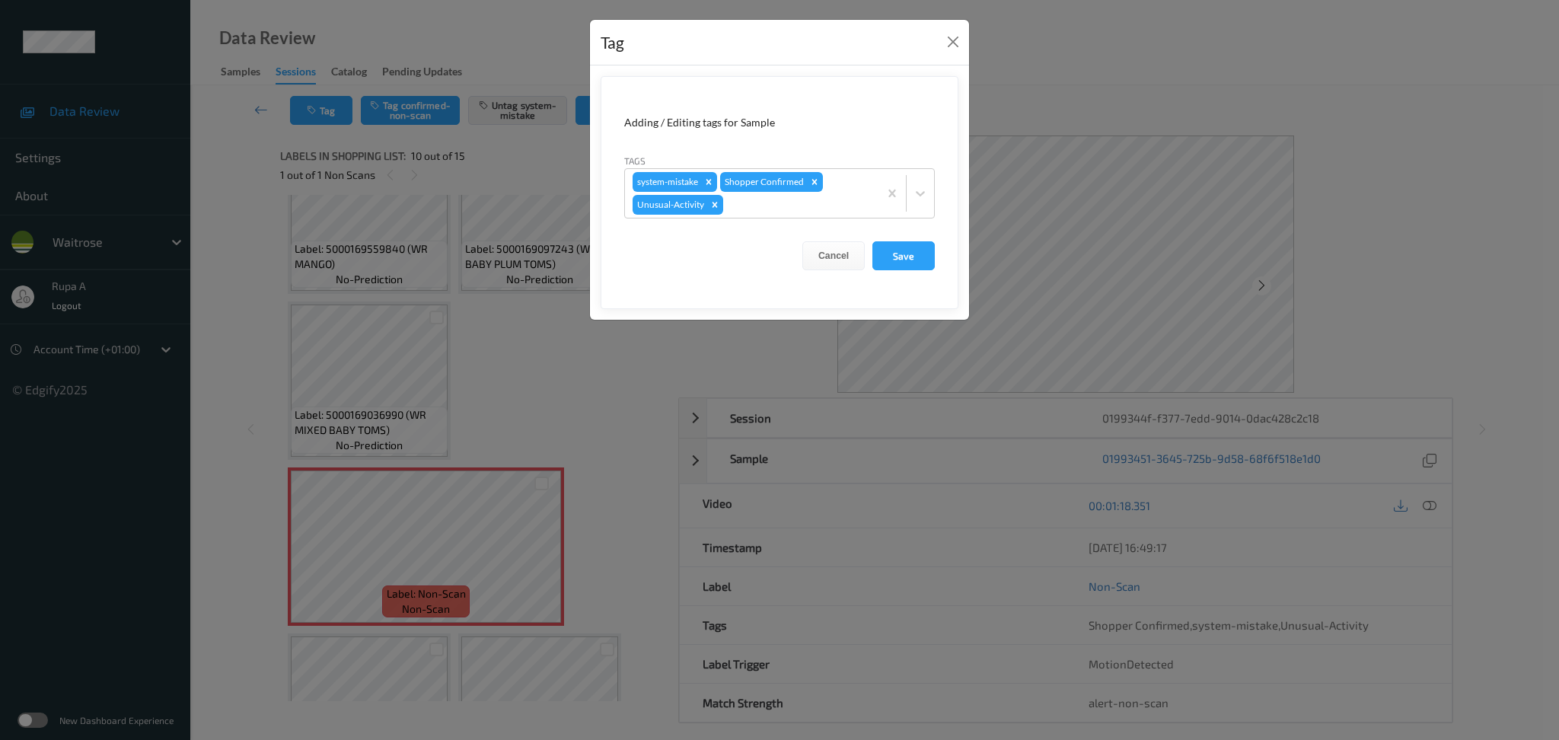
click at [910, 261] on button "Save" at bounding box center [903, 255] width 62 height 29
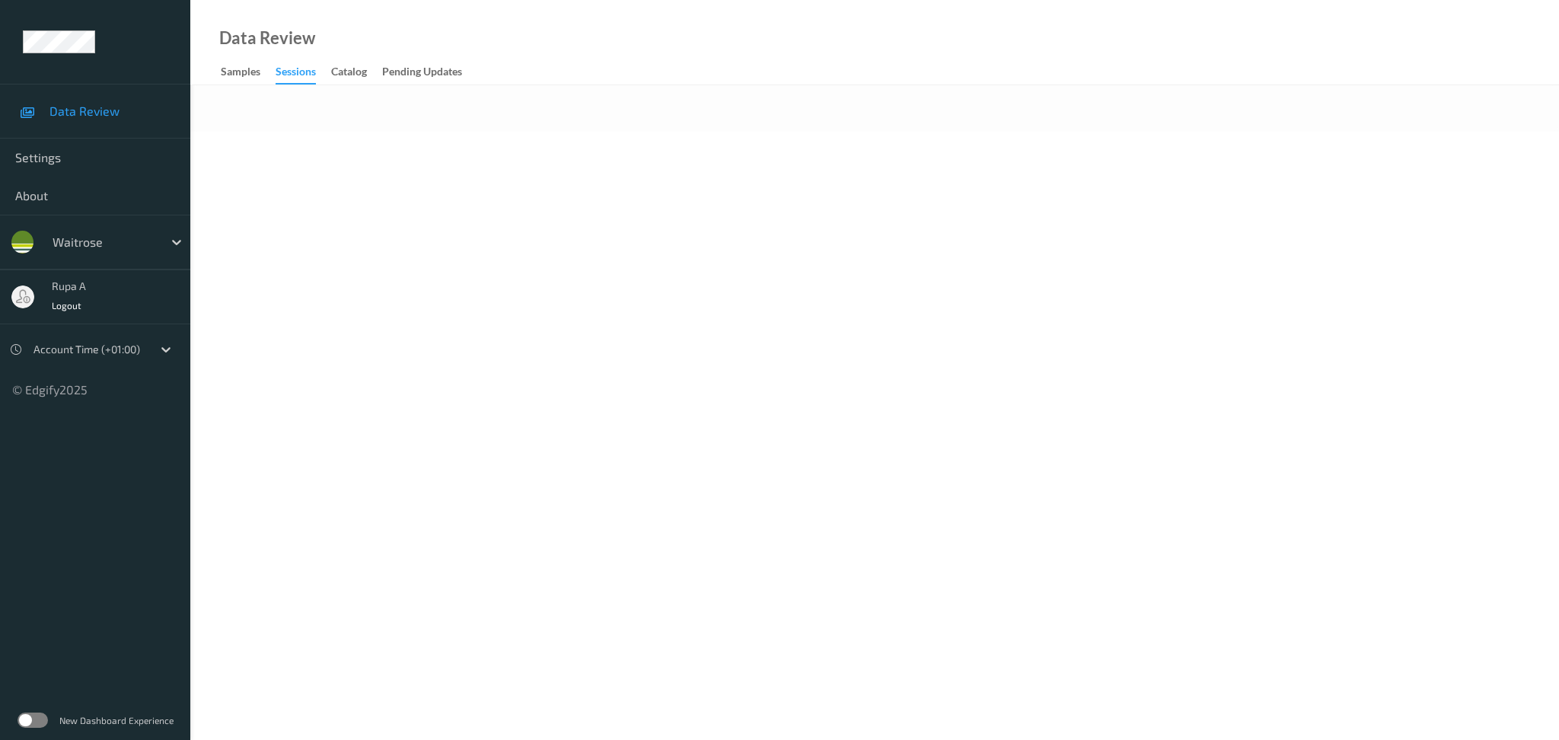
click at [460, 298] on body "Data Review Settings About waitrose rupa a Logout Account Time (+01:00) © Edgif…" at bounding box center [779, 370] width 1559 height 740
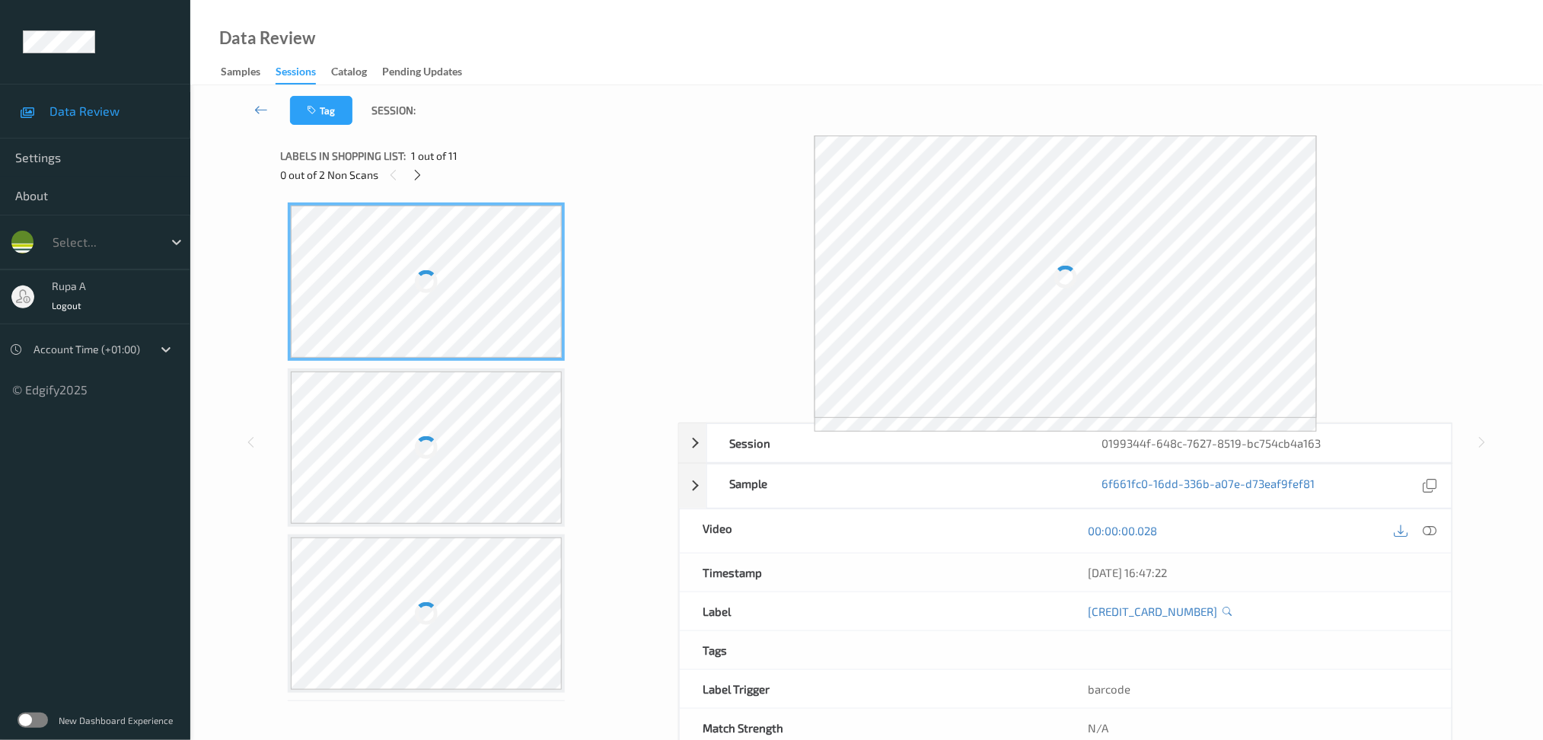
click at [493, 161] on div "Labels in shopping list: 1 out of 11" at bounding box center [473, 155] width 387 height 19
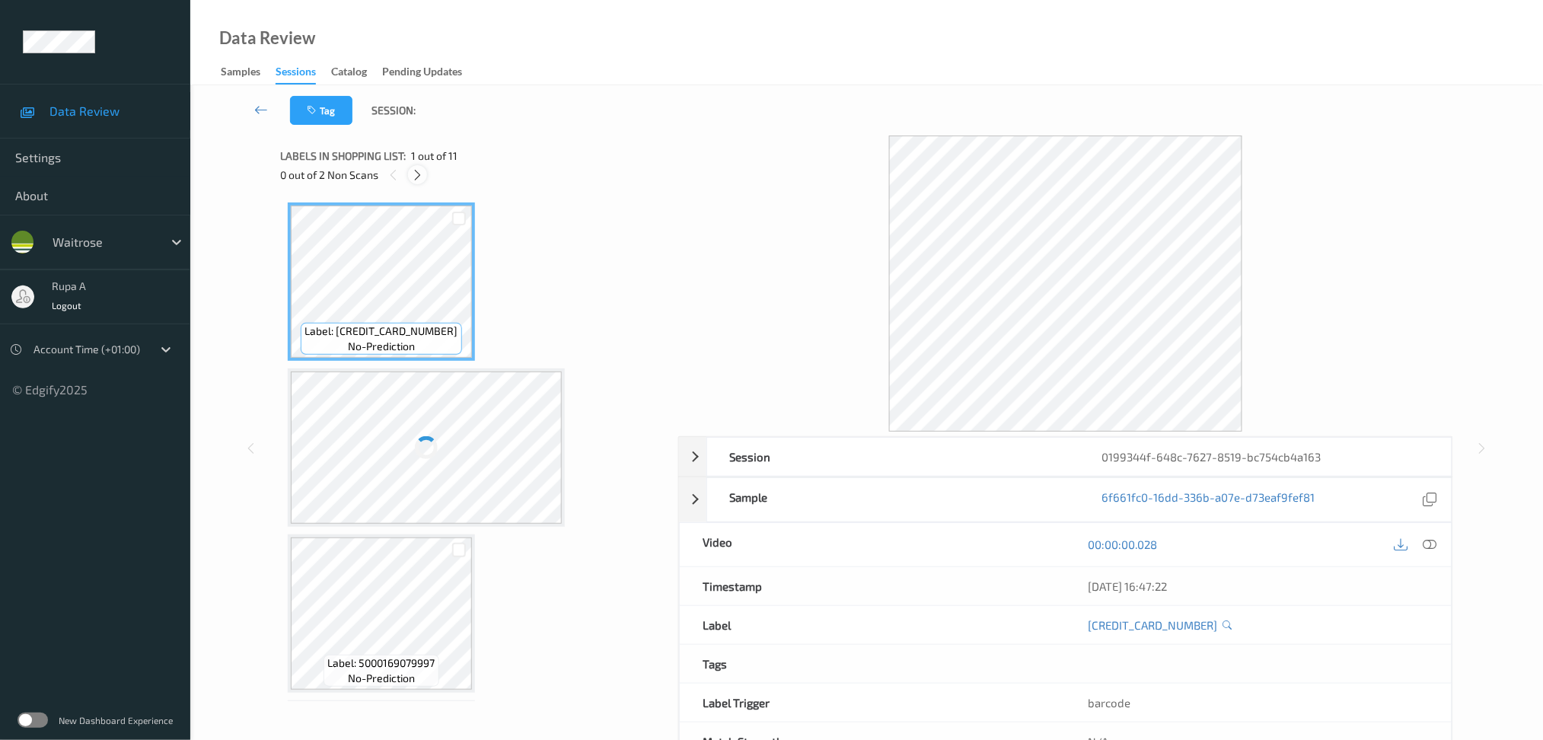
click at [416, 173] on icon at bounding box center [417, 175] width 13 height 14
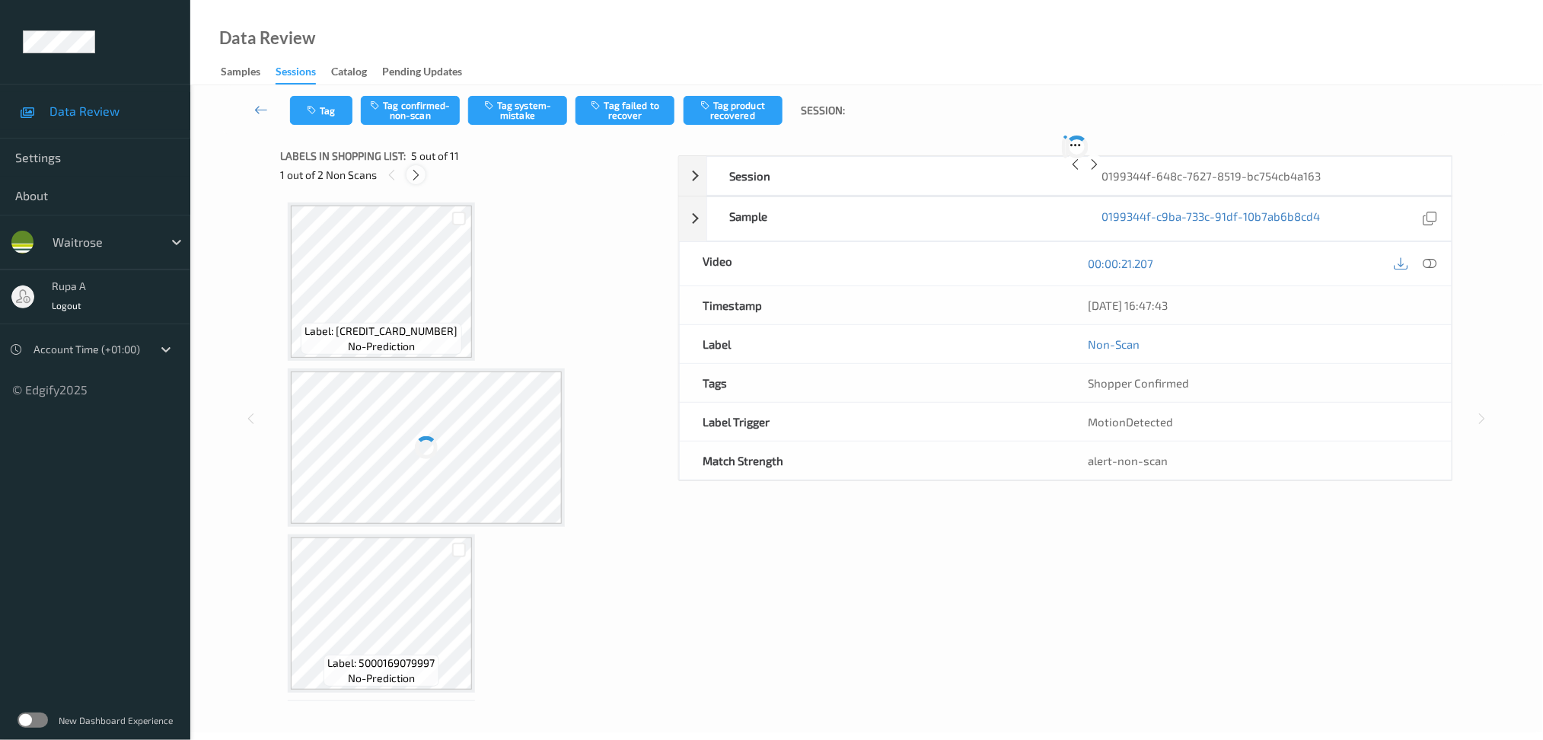
scroll to position [502, 0]
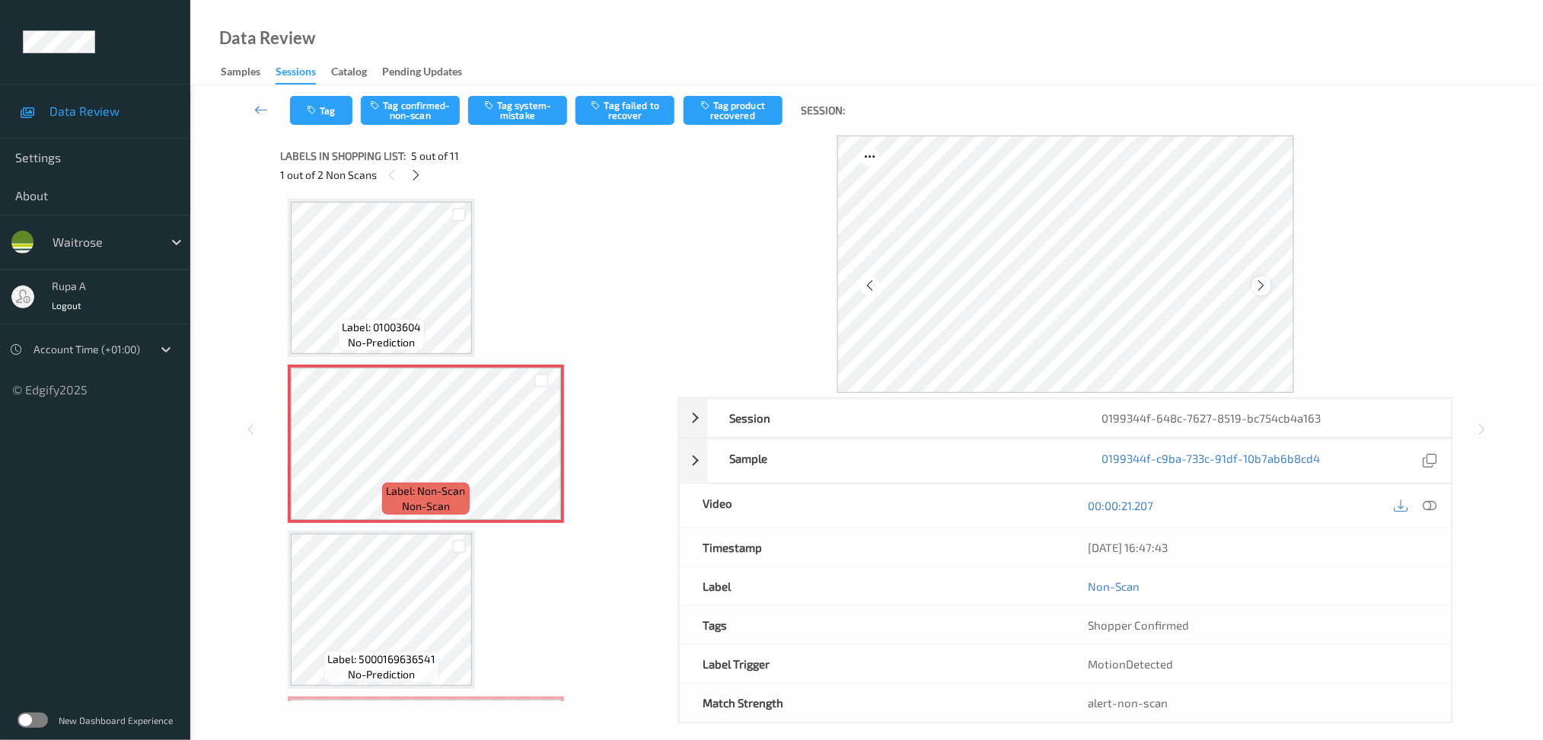
click at [1258, 285] on icon at bounding box center [1261, 286] width 13 height 14
click at [505, 113] on button "Tag system-mistake" at bounding box center [517, 110] width 99 height 29
click at [333, 122] on button "Tag" at bounding box center [321, 110] width 62 height 29
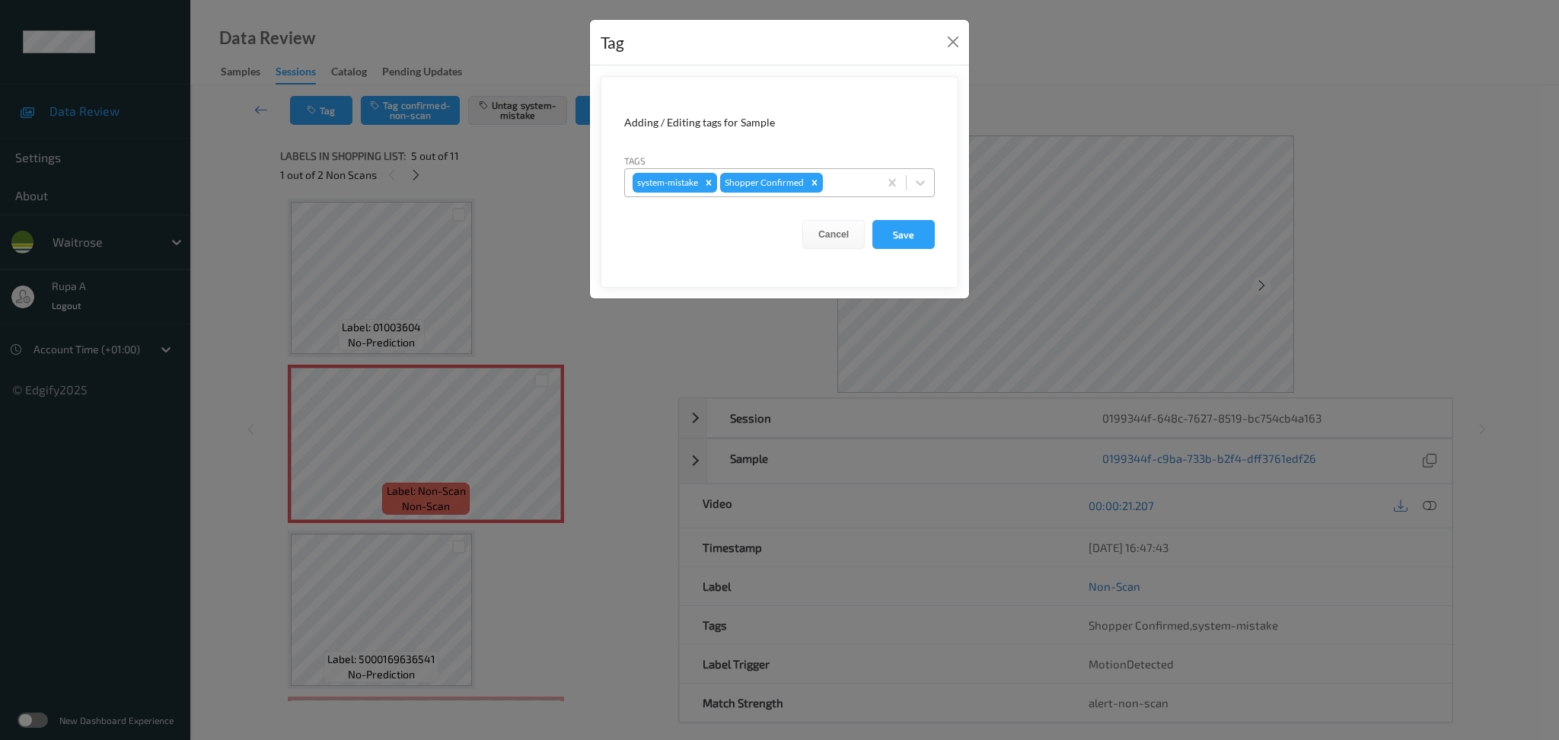
click at [873, 182] on div "system-mistake Shopper Confirmed" at bounding box center [751, 183] width 253 height 26
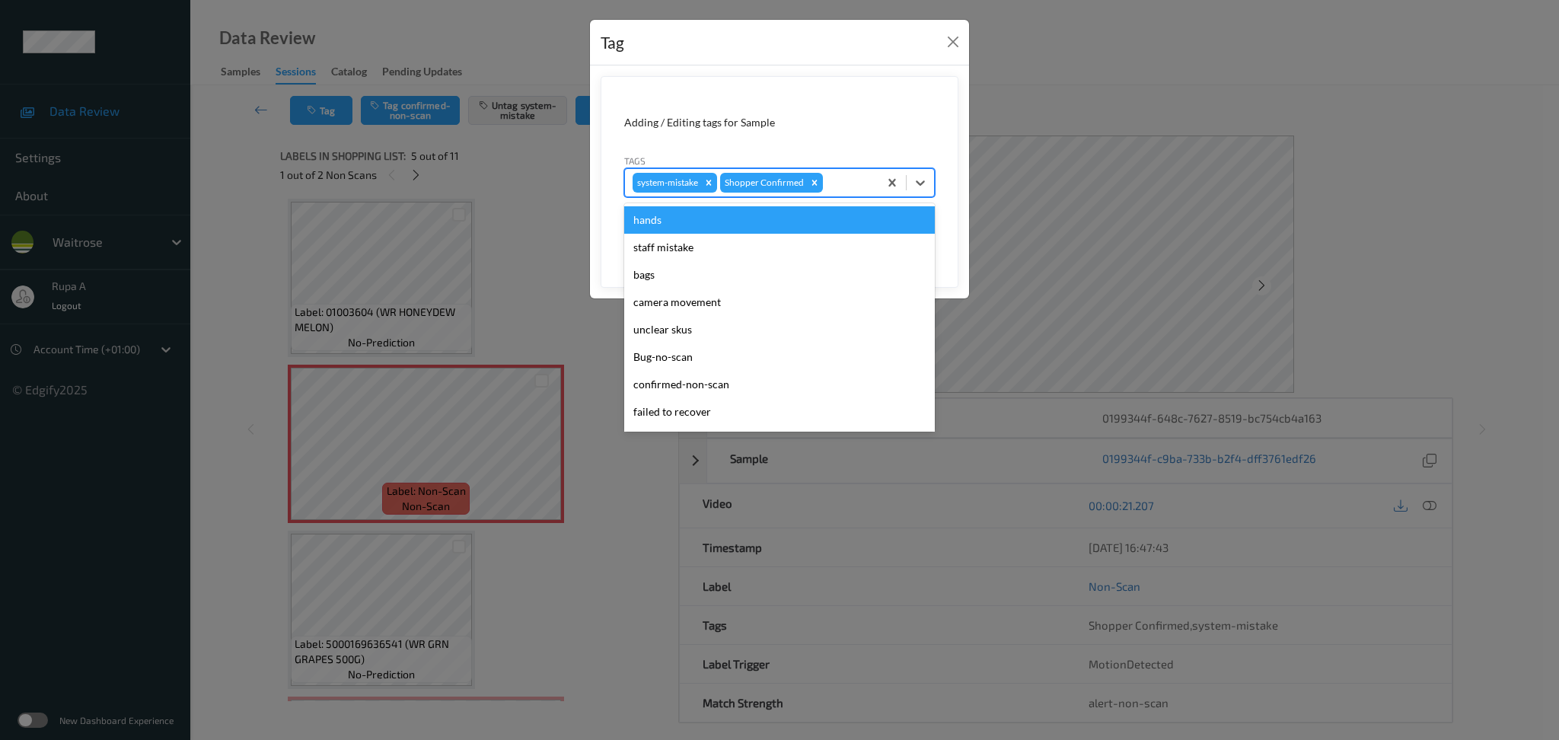
click at [862, 183] on div at bounding box center [848, 183] width 45 height 18
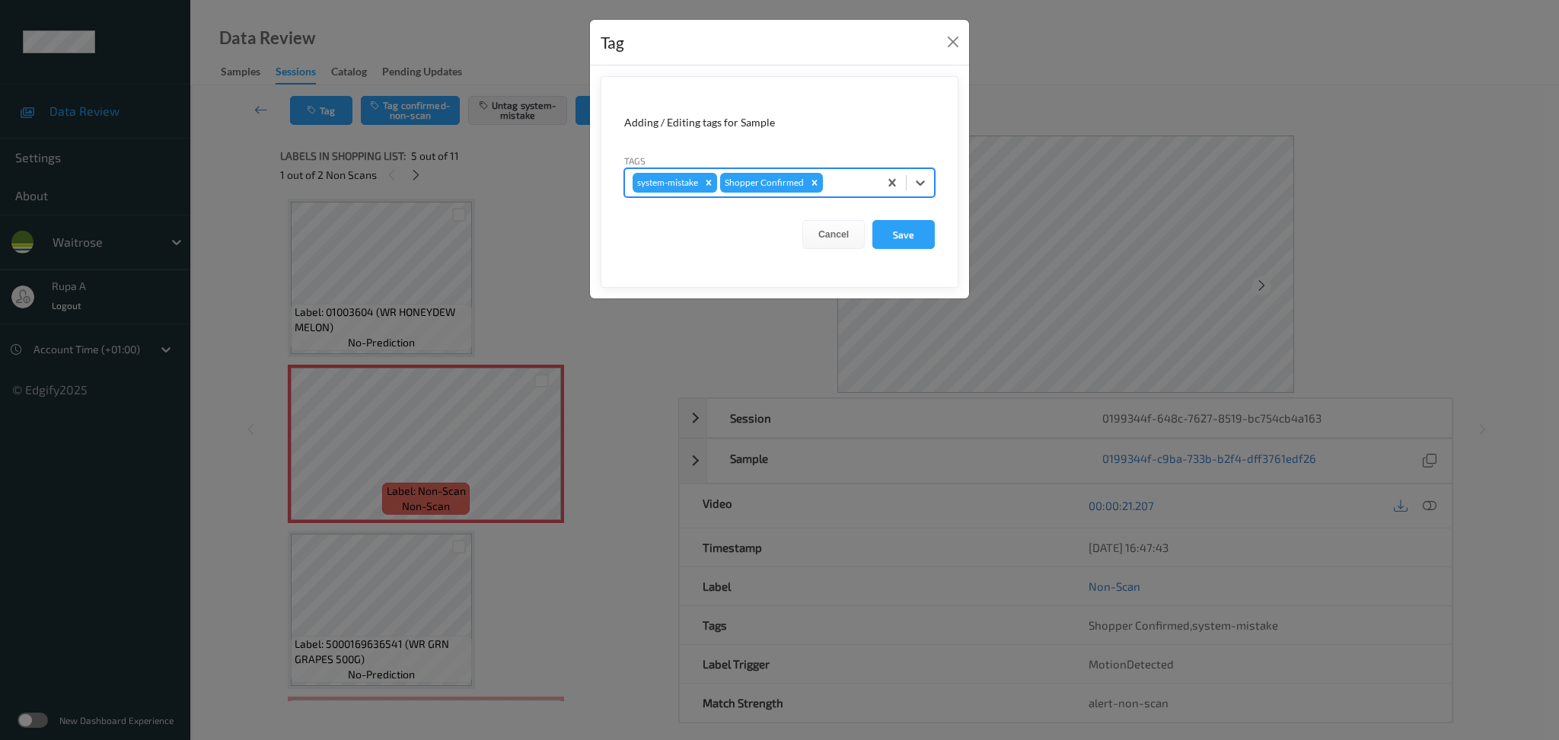
click at [862, 183] on div at bounding box center [848, 183] width 45 height 18
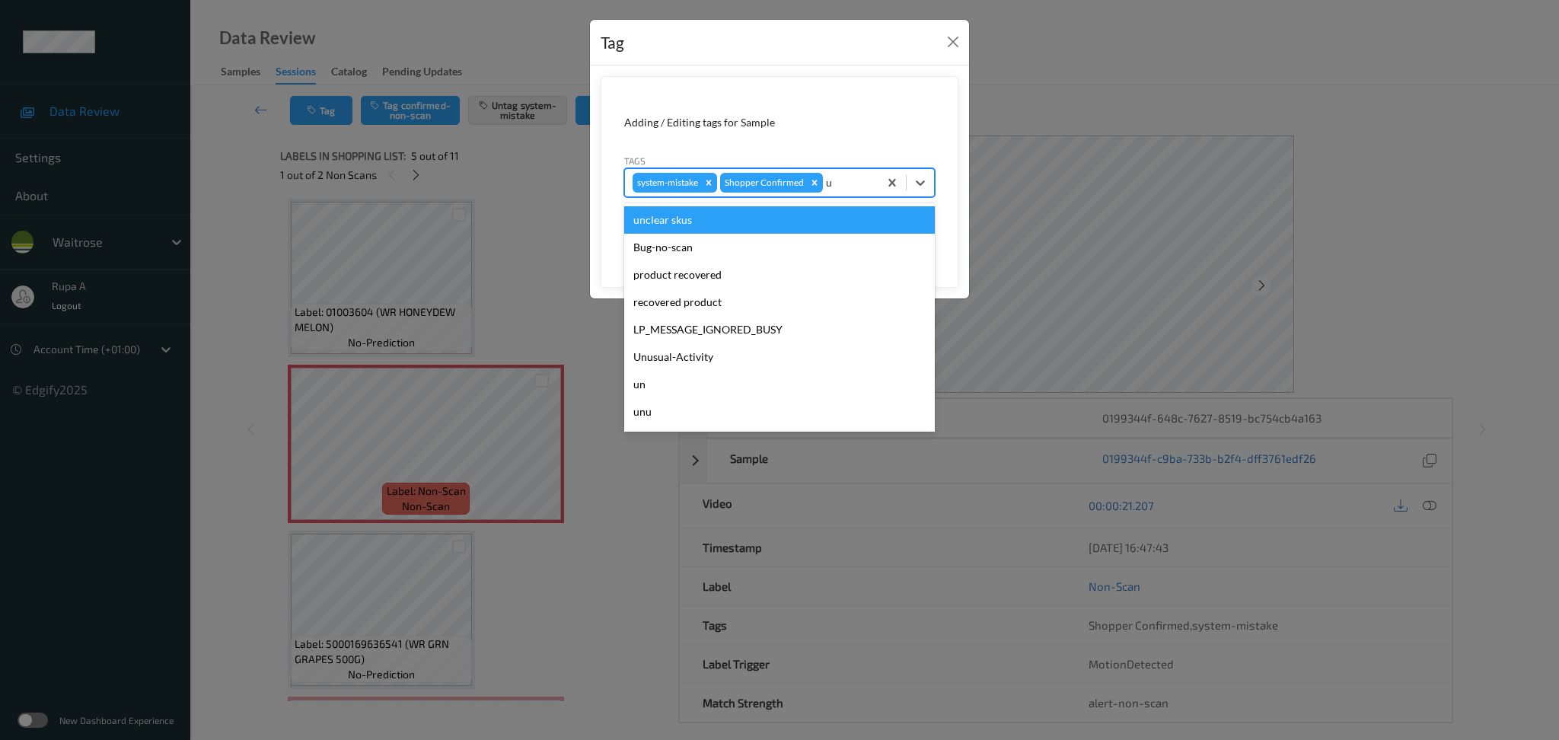
type input "un"
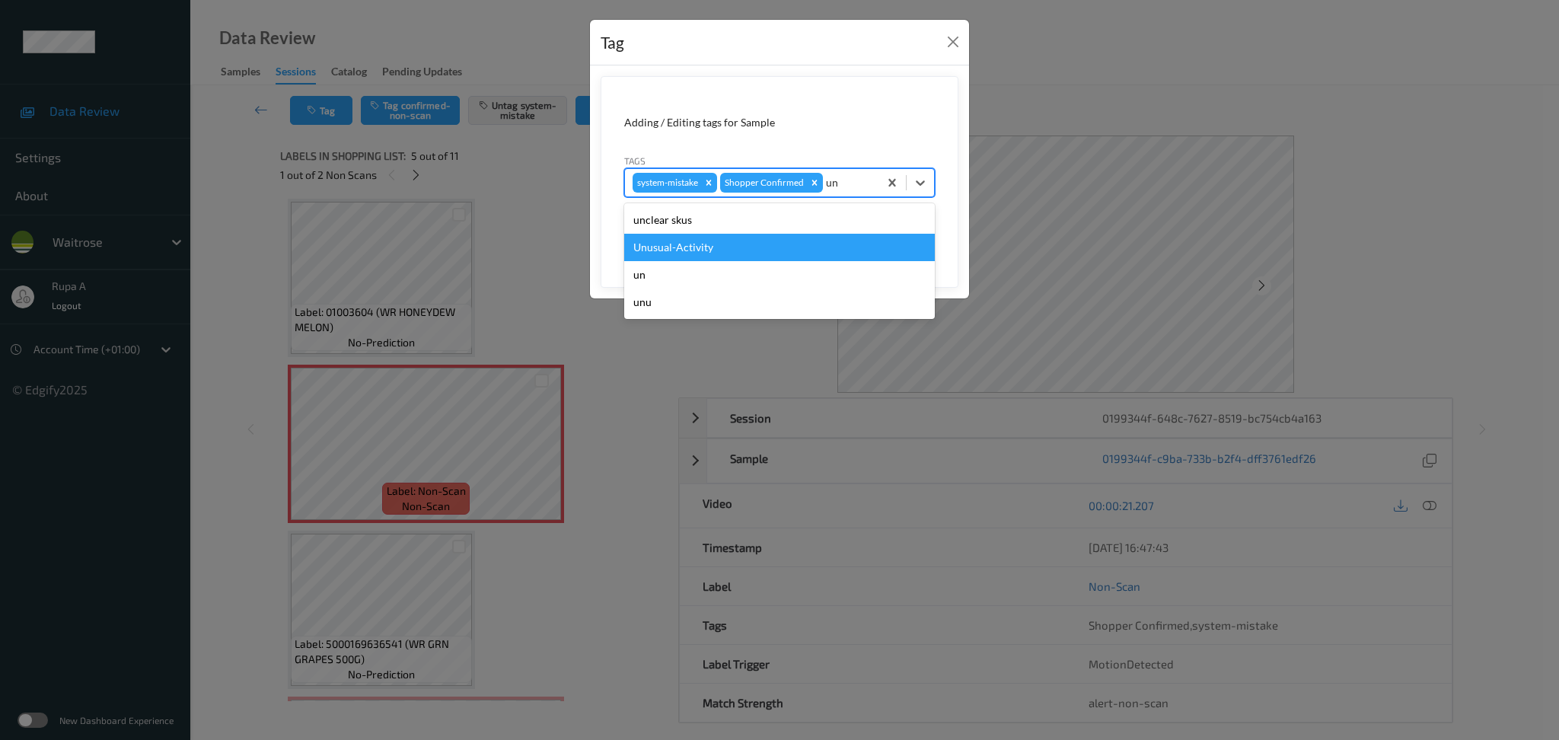
click at [700, 236] on div "Unusual-Activity" at bounding box center [779, 247] width 311 height 27
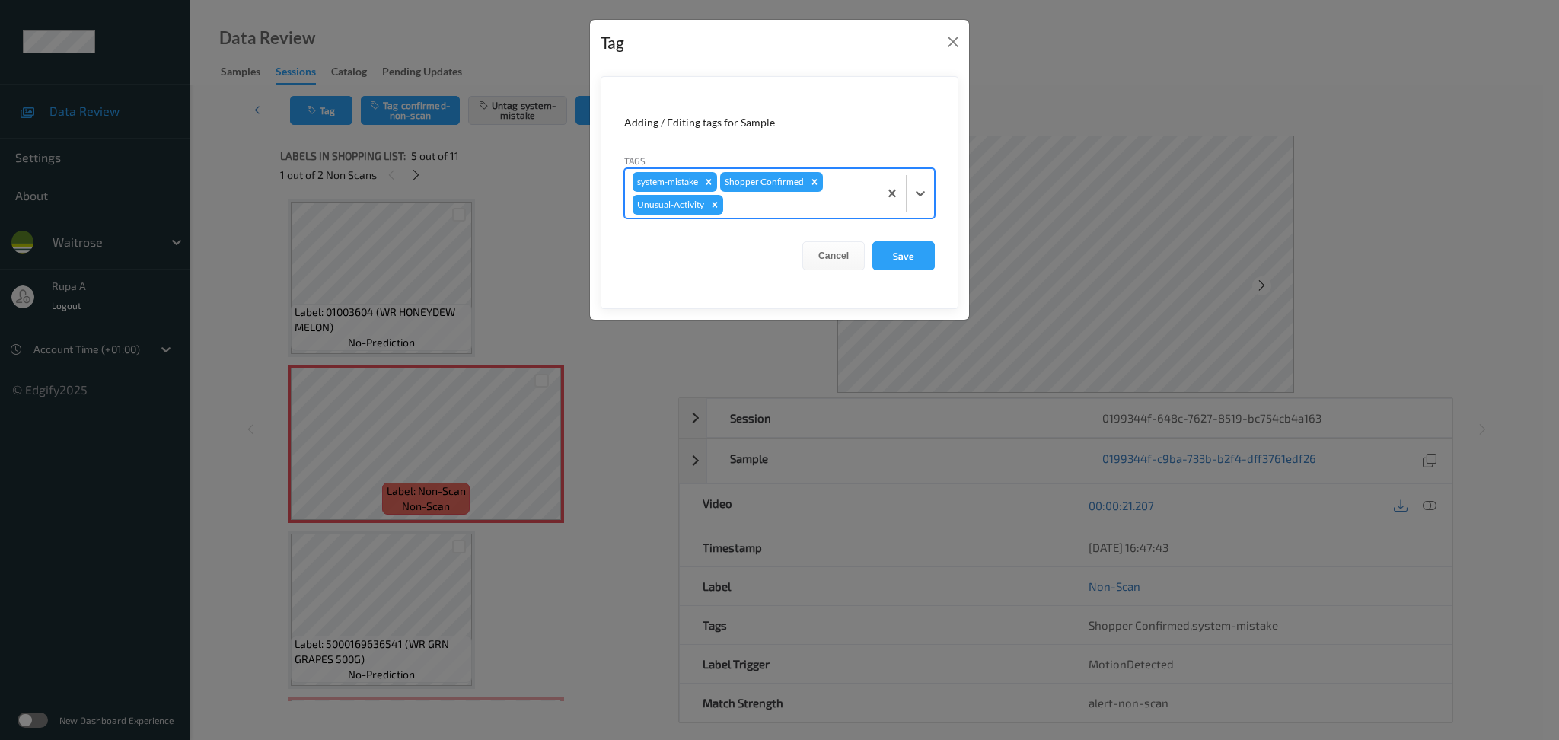
click at [811, 206] on div at bounding box center [798, 205] width 145 height 18
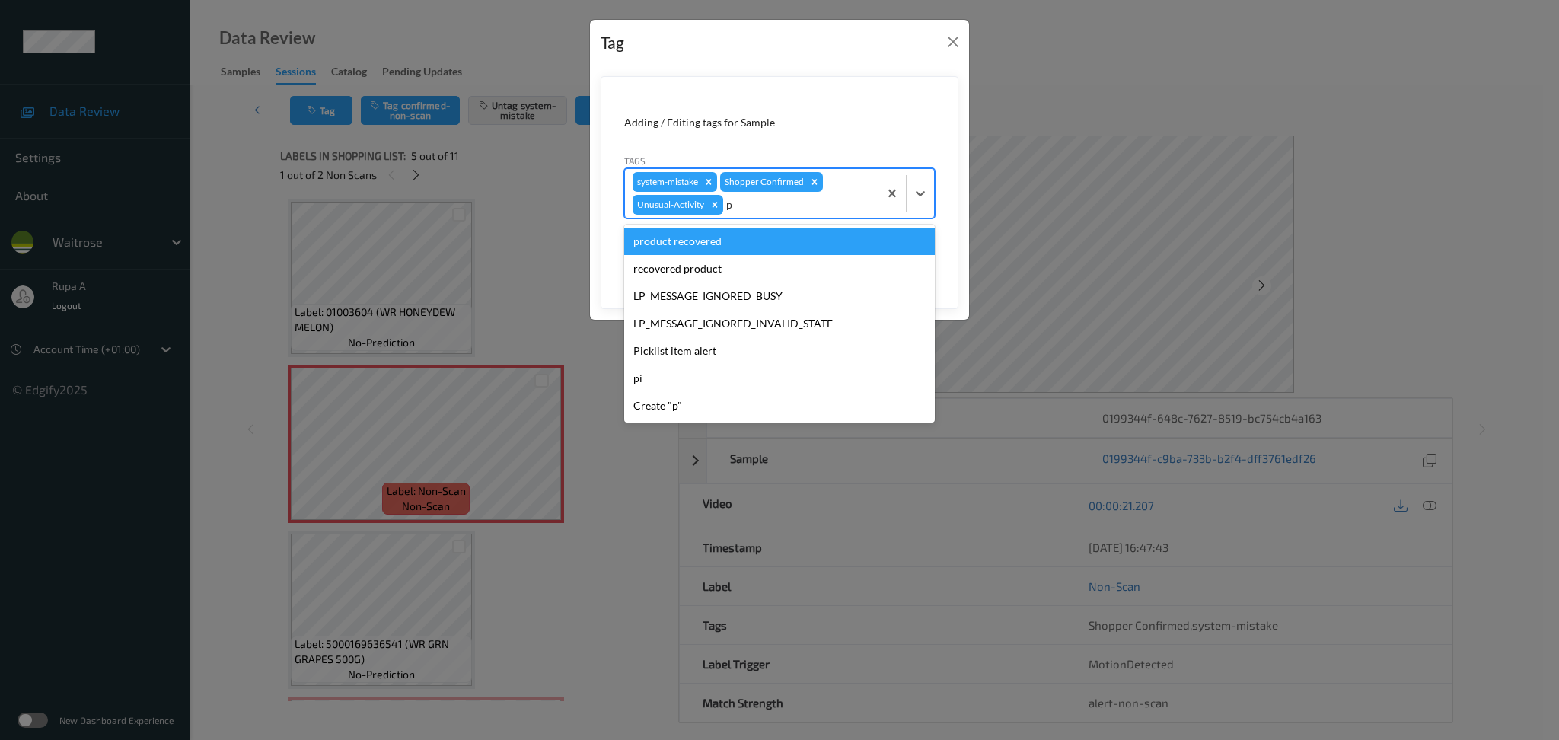
type input "pi"
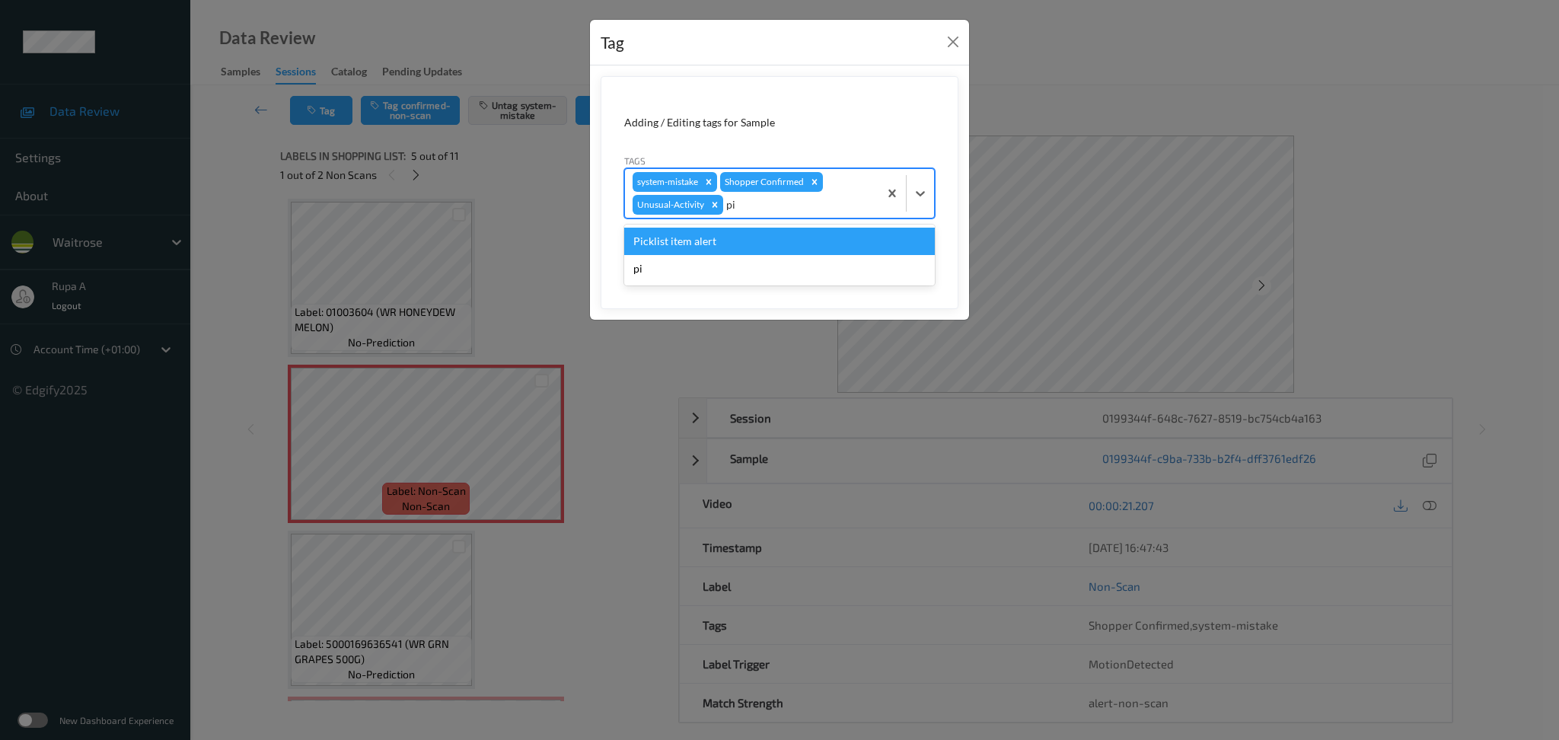
click at [787, 246] on div "Picklist item alert" at bounding box center [779, 241] width 311 height 27
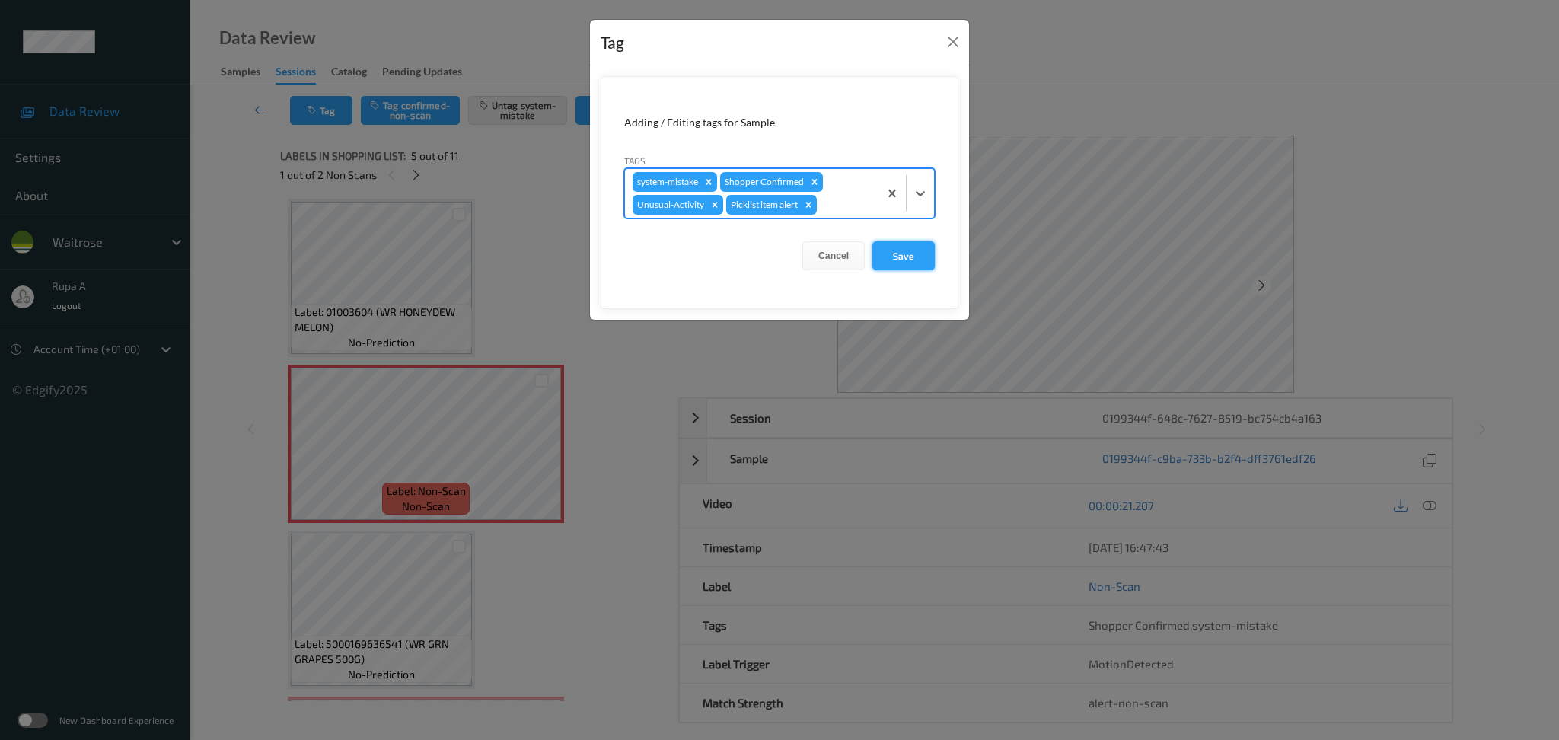
click at [932, 260] on button "Save" at bounding box center [903, 255] width 62 height 29
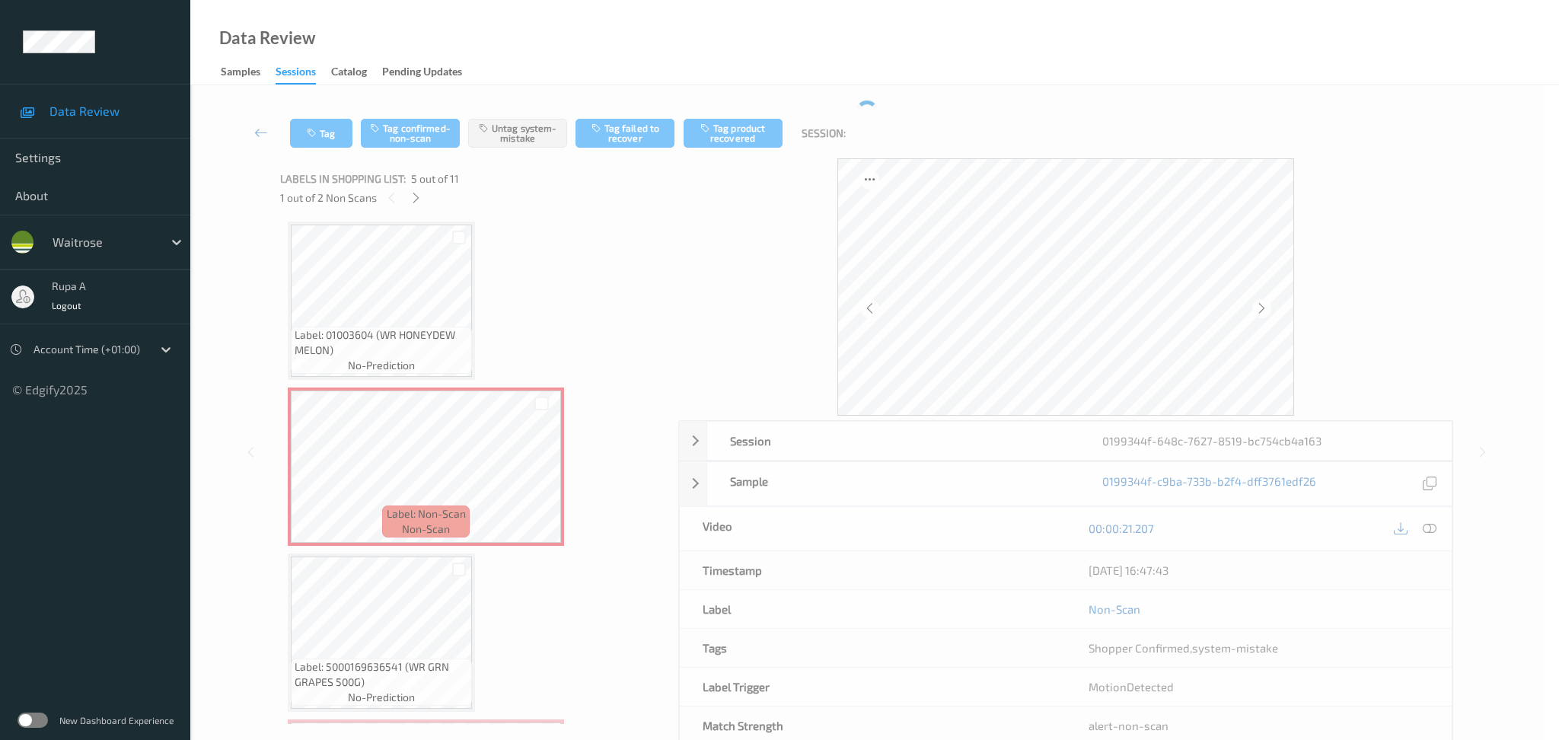
click at [910, 250] on form "Adding / Editing tags for Sample Tags system-mistake Shopper Confirmed Cancel S…" at bounding box center [780, 144] width 358 height 212
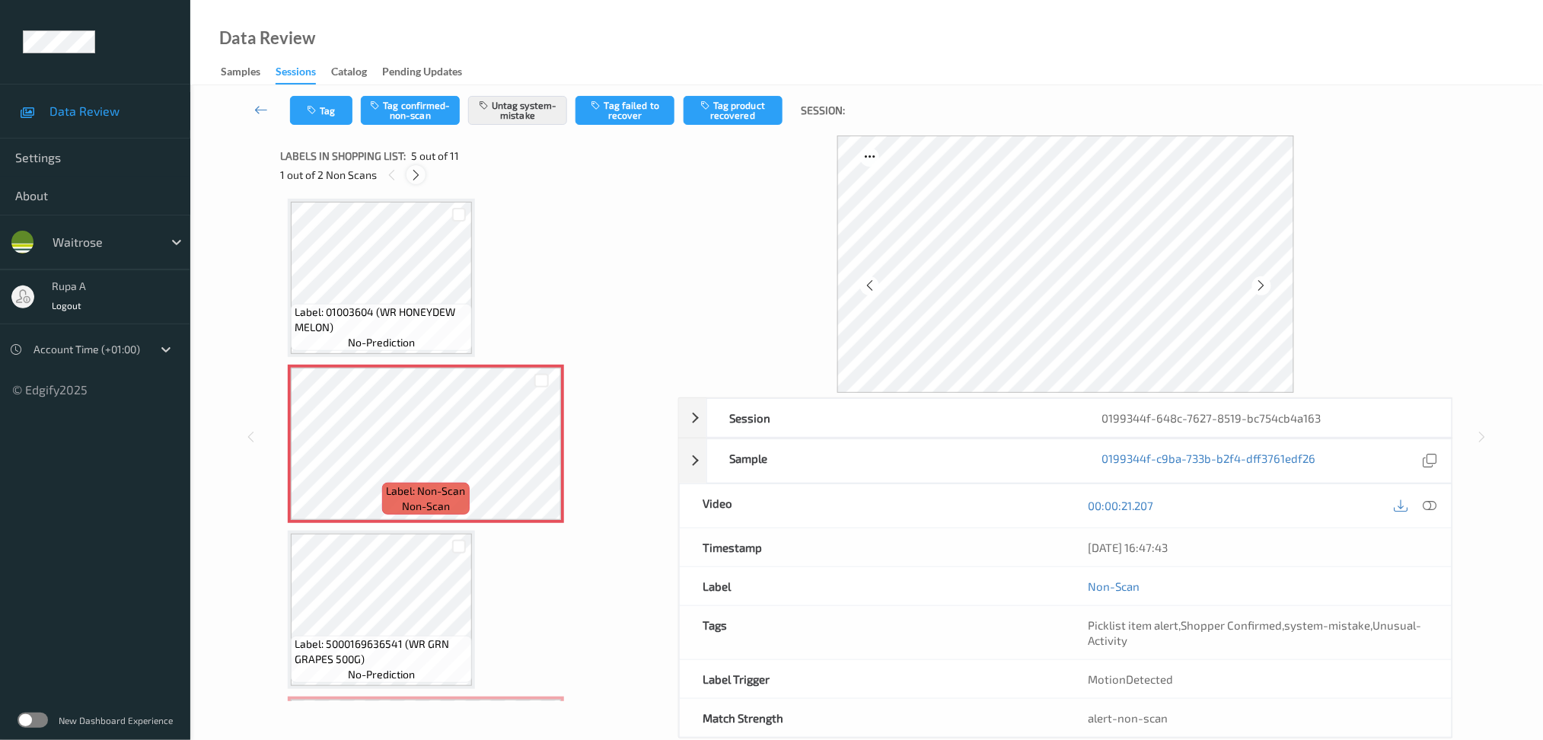
click at [416, 174] on icon at bounding box center [416, 175] width 13 height 14
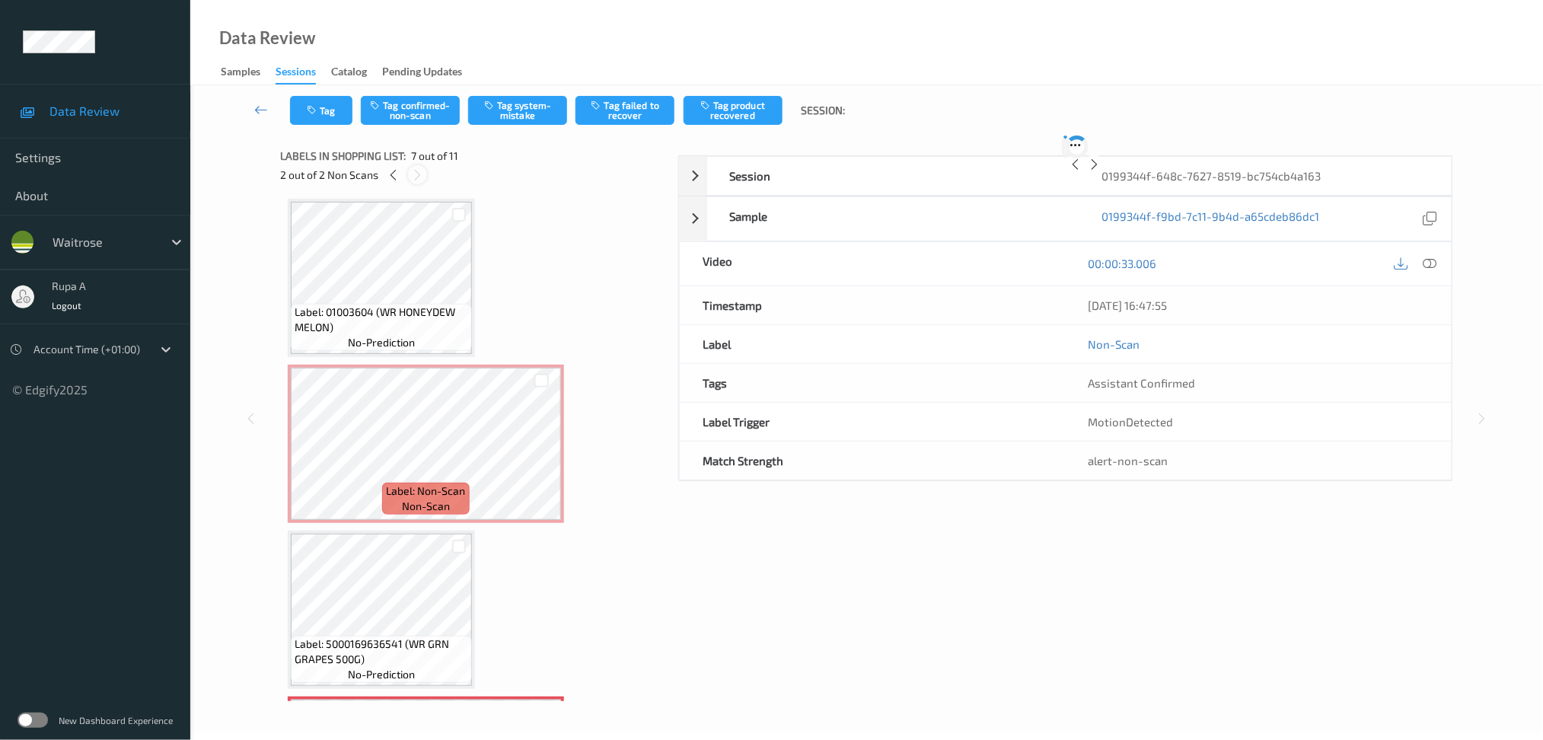
scroll to position [831, 0]
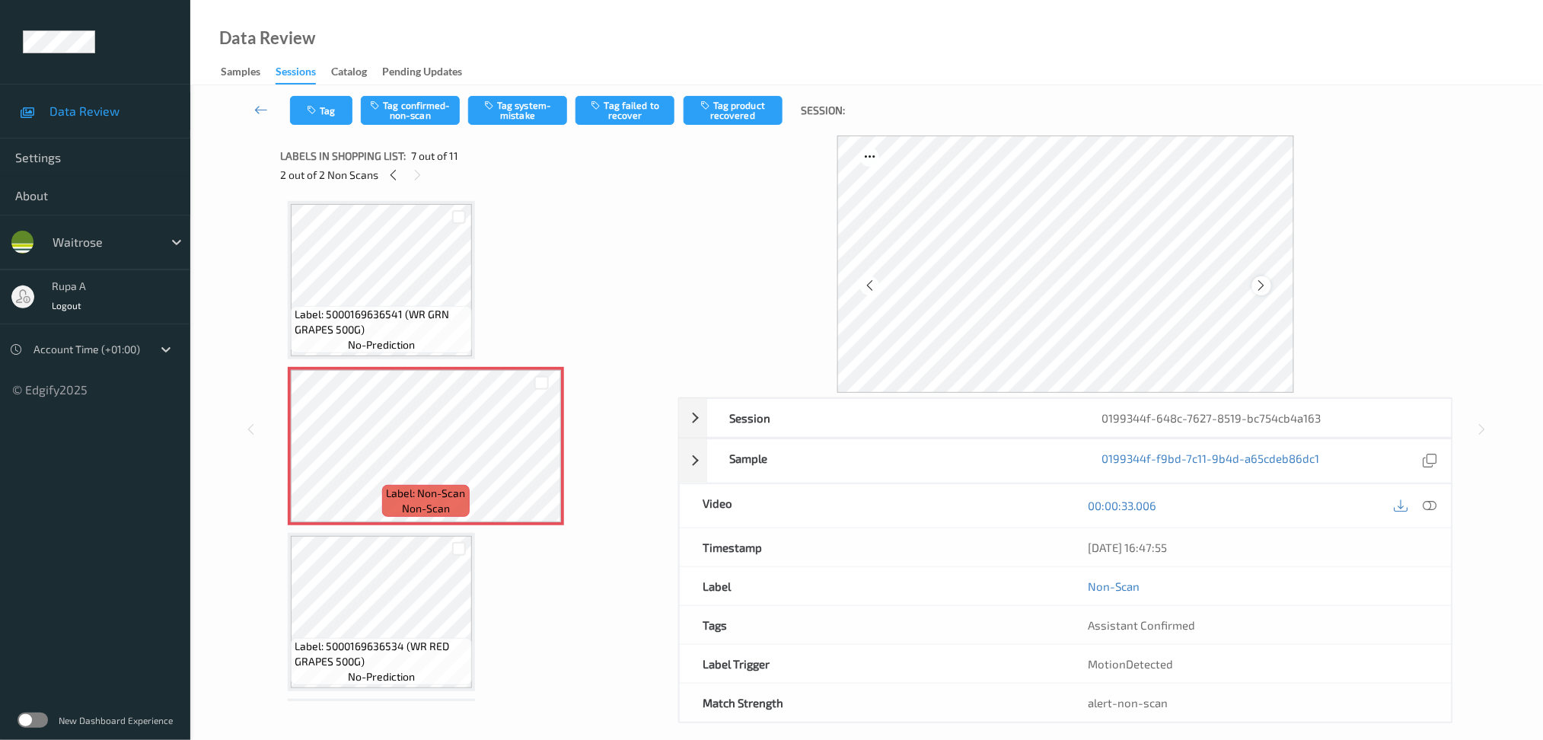
click at [1260, 284] on icon at bounding box center [1261, 286] width 13 height 14
click at [503, 111] on button "Tag system-mistake" at bounding box center [517, 110] width 99 height 29
click at [318, 120] on button "Tag" at bounding box center [321, 110] width 62 height 29
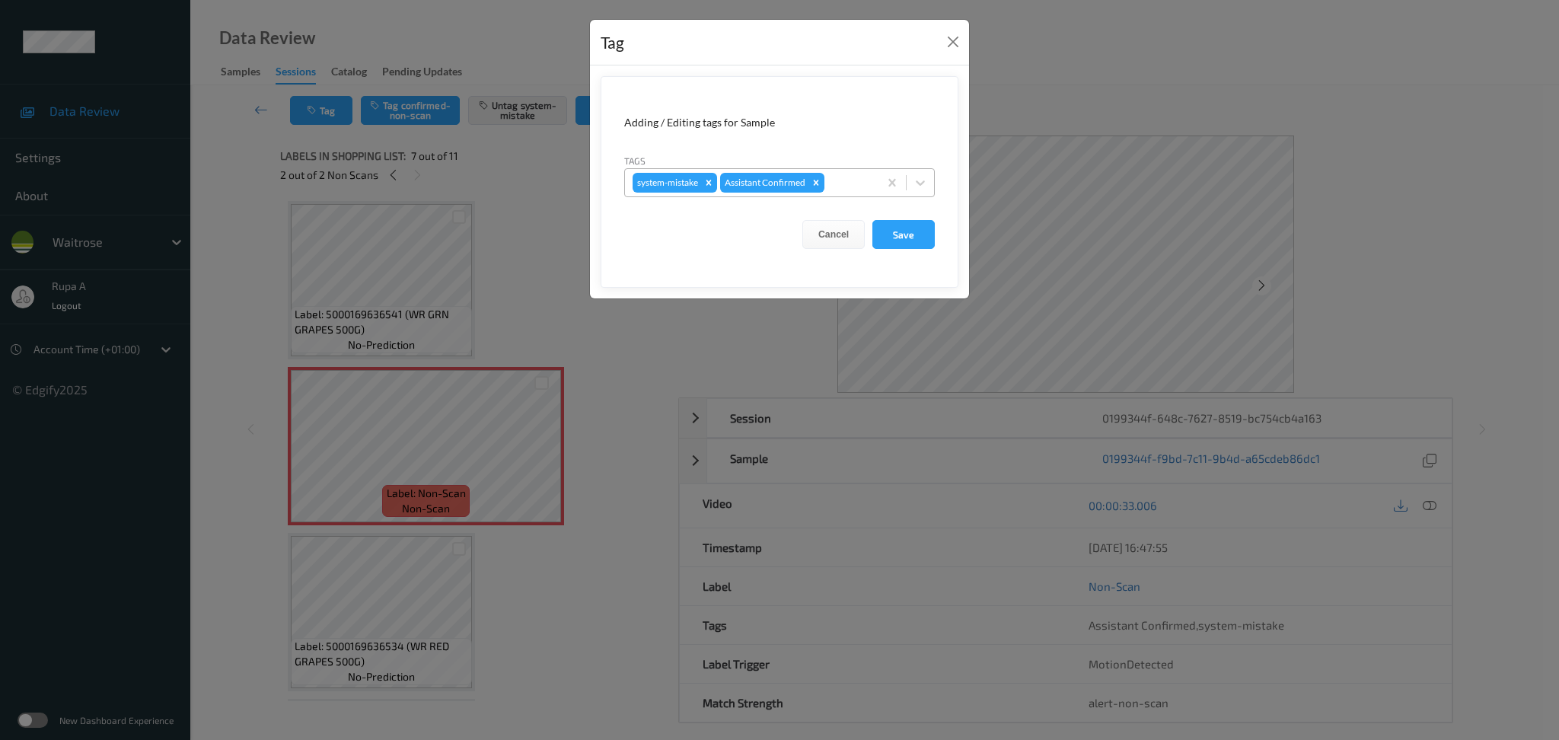
click at [848, 189] on div at bounding box center [848, 183] width 43 height 18
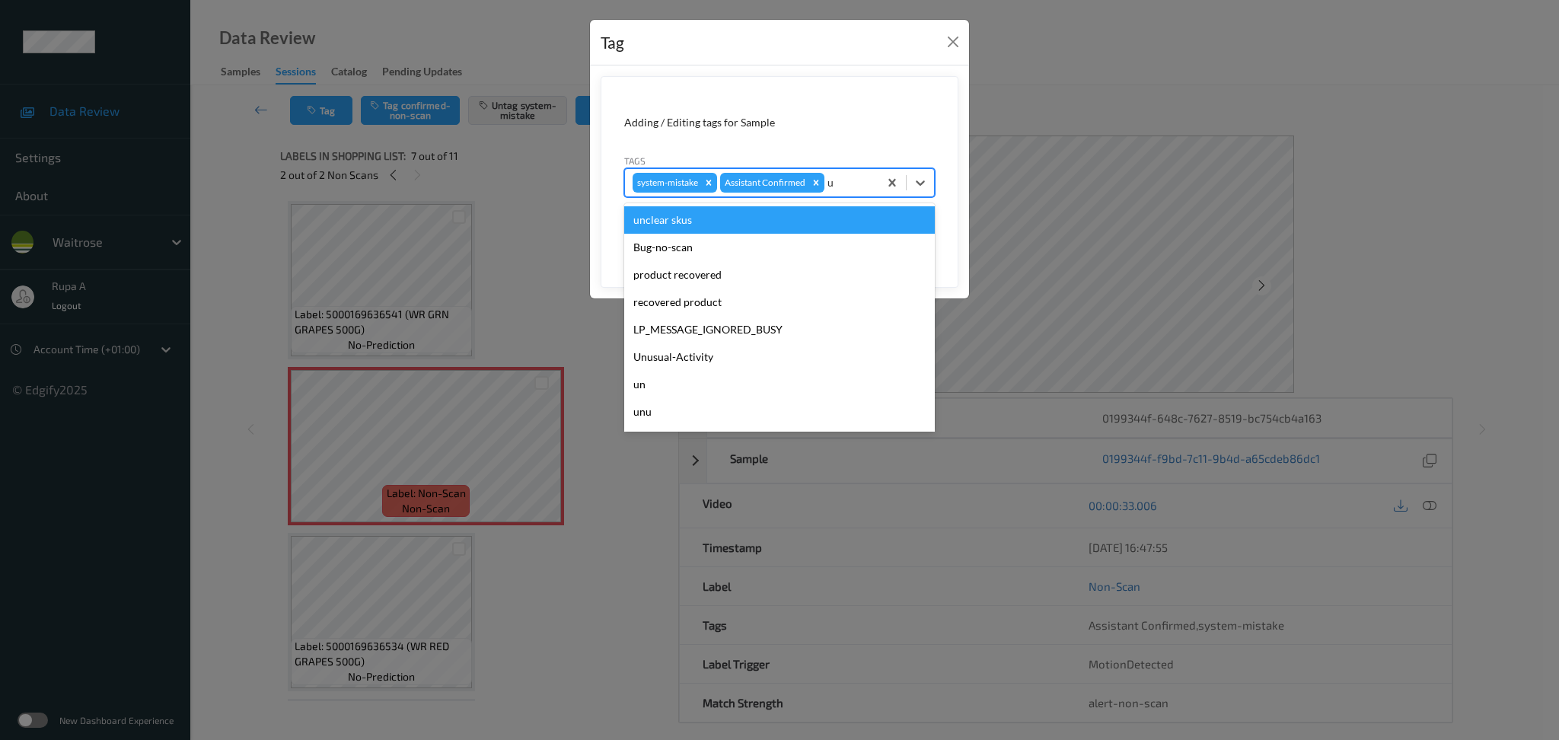
type input "un"
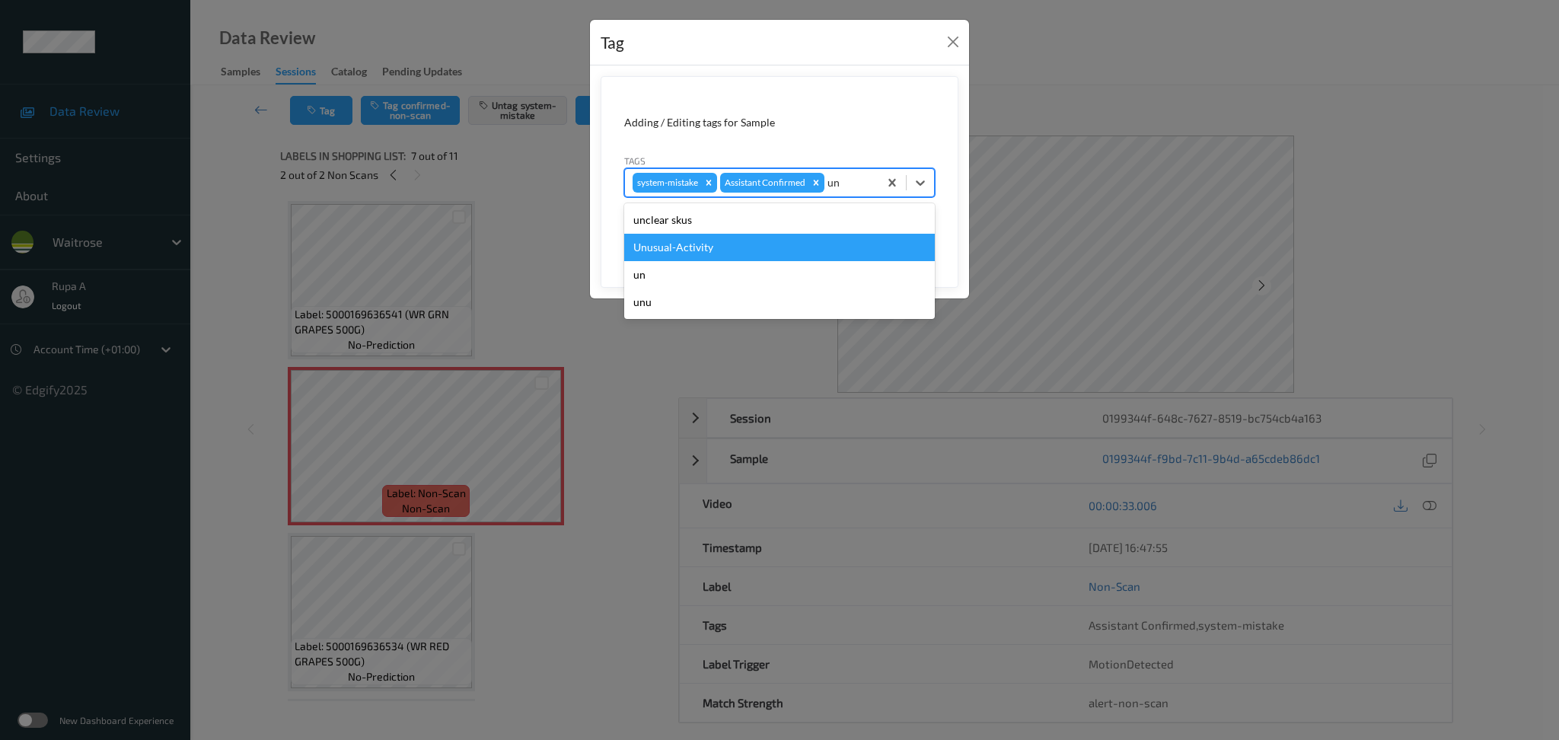
drag, startPoint x: 799, startPoint y: 251, endPoint x: 981, endPoint y: 276, distance: 183.6
click at [799, 250] on div "Unusual-Activity" at bounding box center [779, 247] width 311 height 27
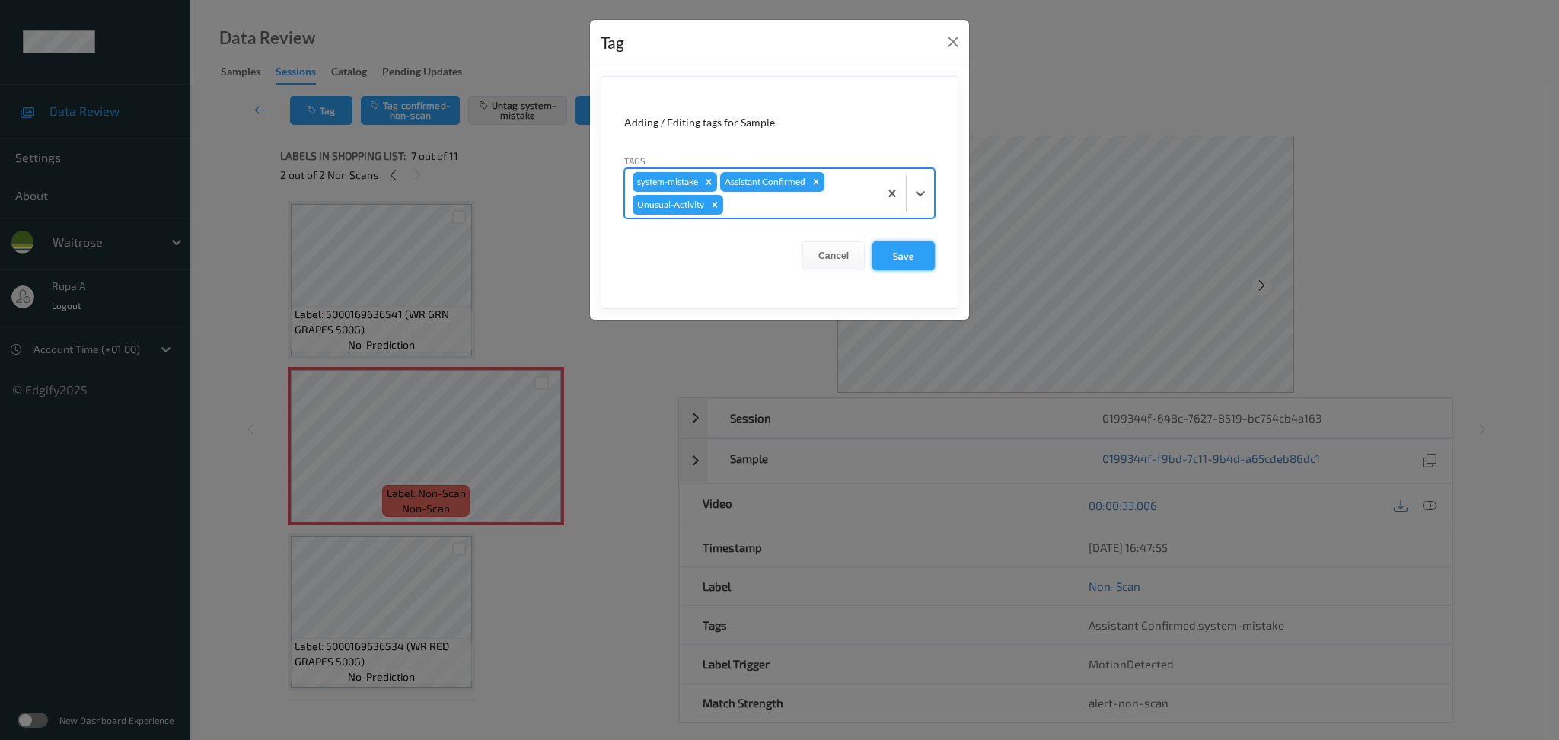
click at [900, 256] on button "Save" at bounding box center [903, 255] width 62 height 29
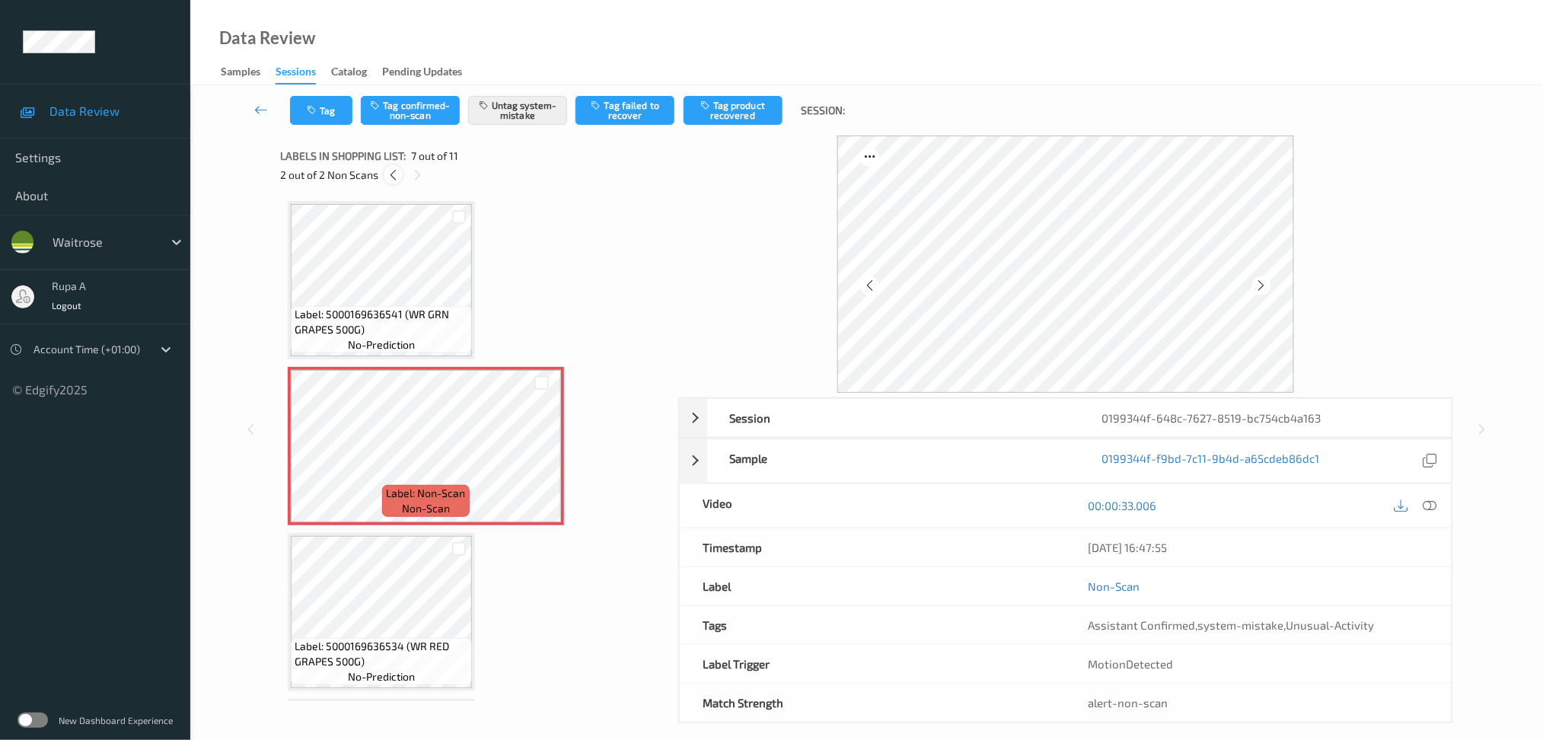
click at [394, 174] on icon at bounding box center [393, 175] width 13 height 14
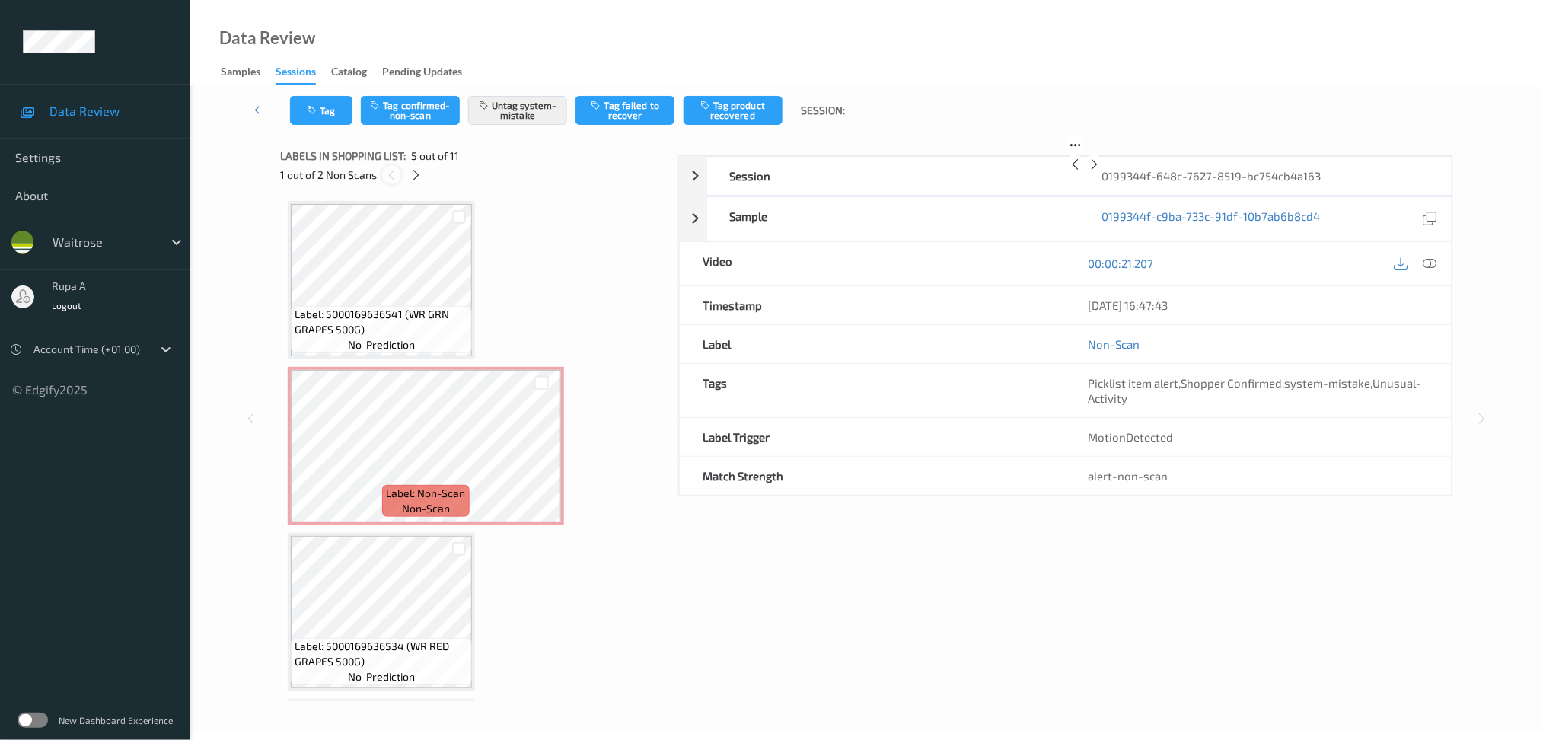
scroll to position [502, 0]
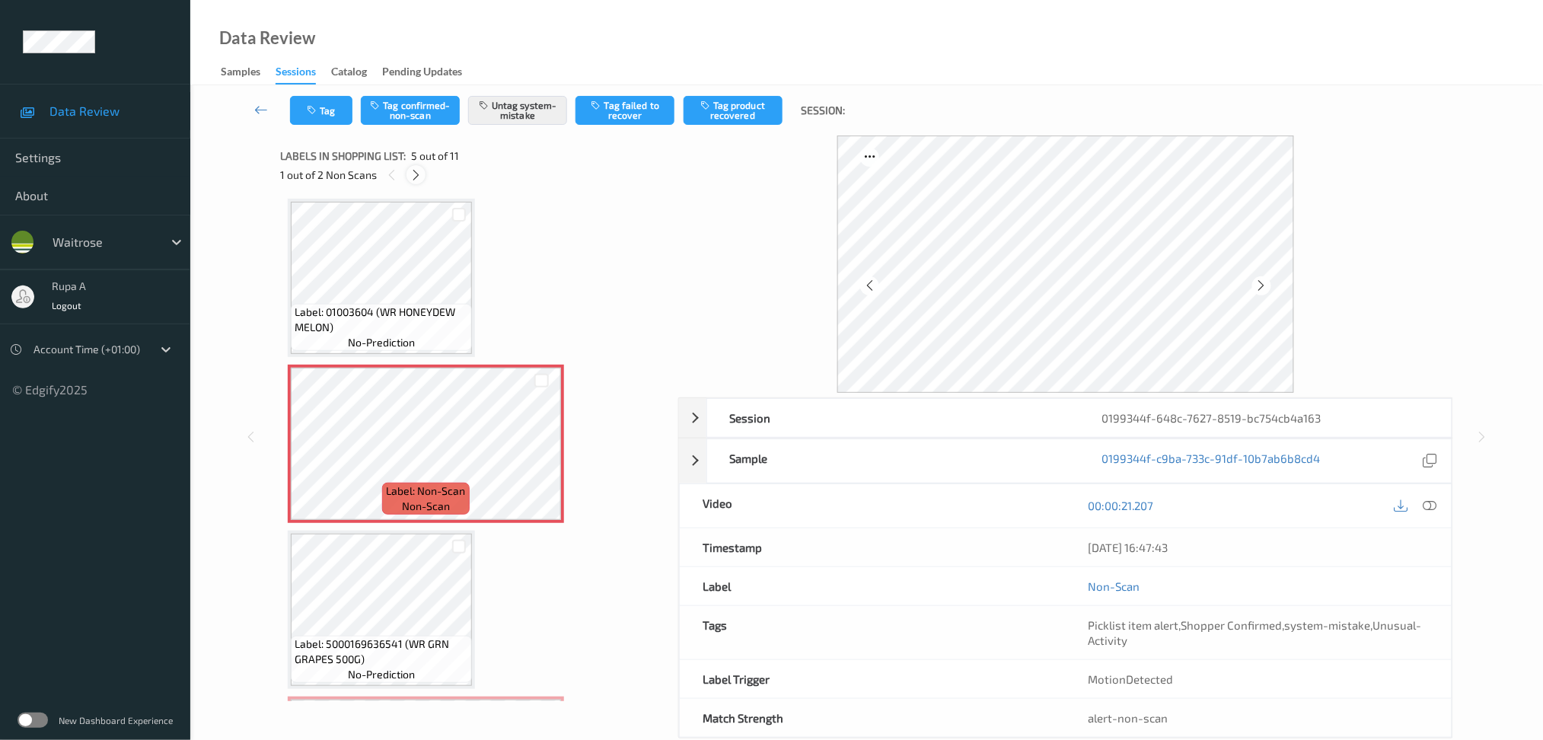
click at [414, 177] on icon at bounding box center [416, 175] width 13 height 14
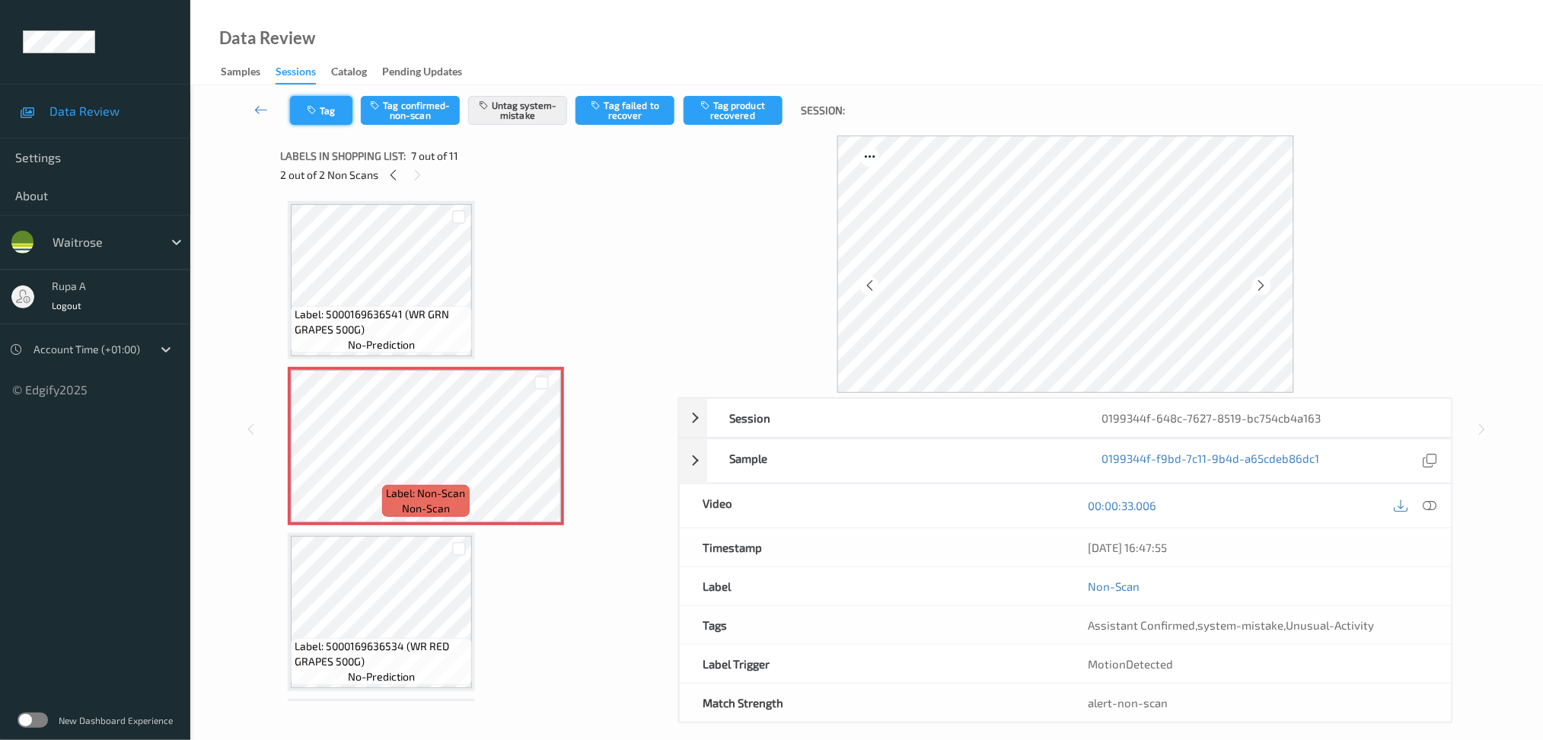
click at [339, 116] on button "Tag" at bounding box center [321, 110] width 62 height 29
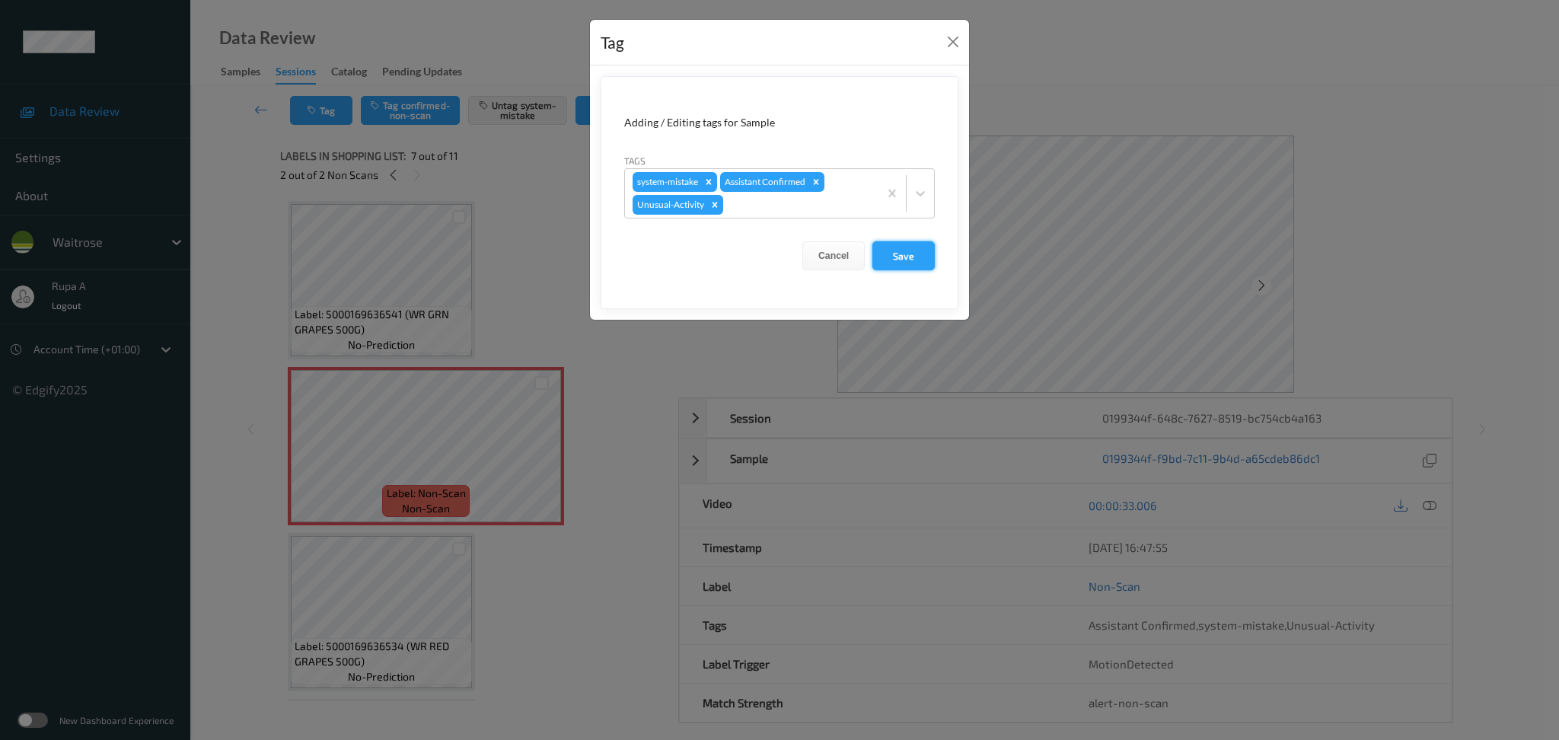
click at [920, 257] on button "Save" at bounding box center [903, 255] width 62 height 29
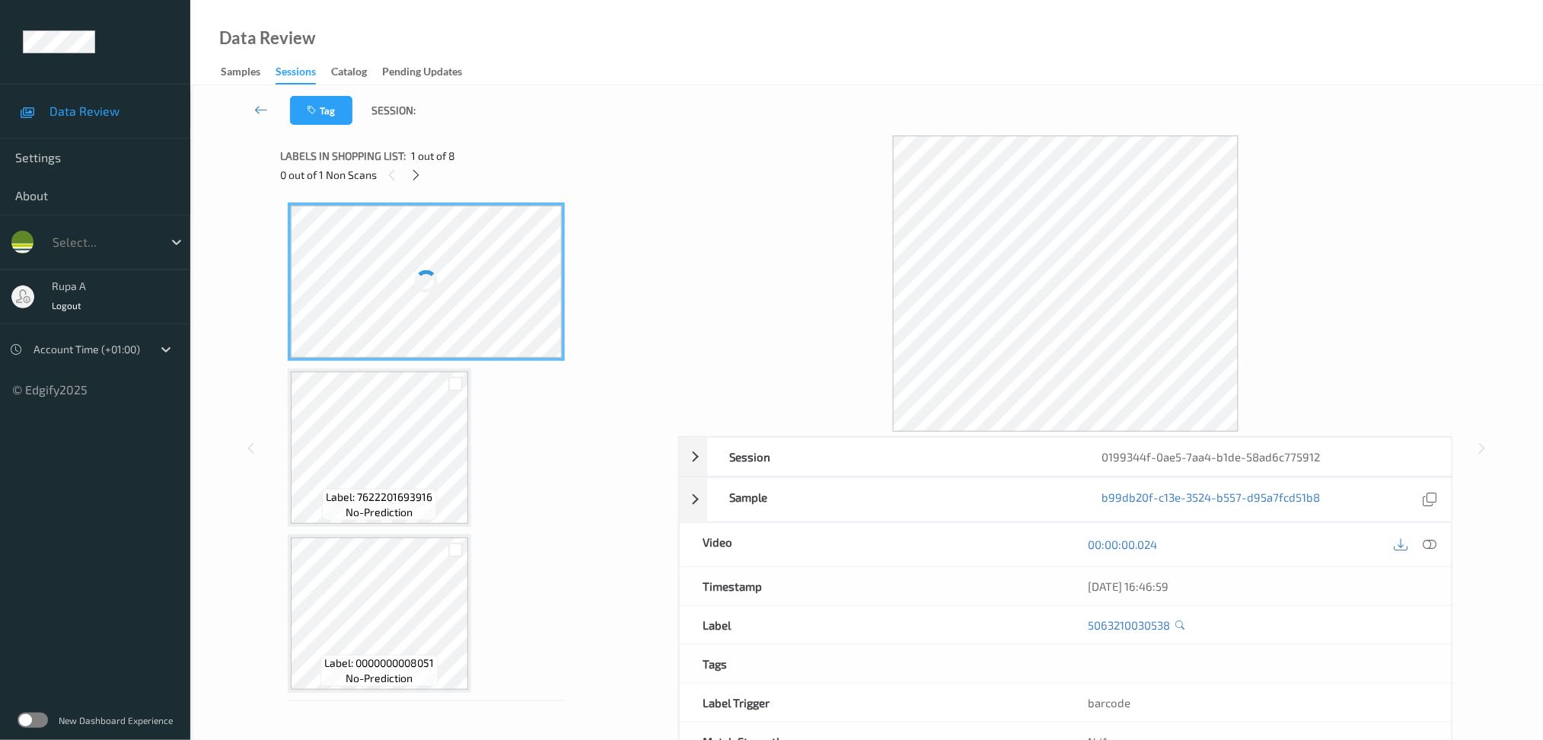
click at [533, 131] on div "Tag Session:" at bounding box center [867, 110] width 1290 height 50
click at [425, 174] on div at bounding box center [415, 174] width 19 height 19
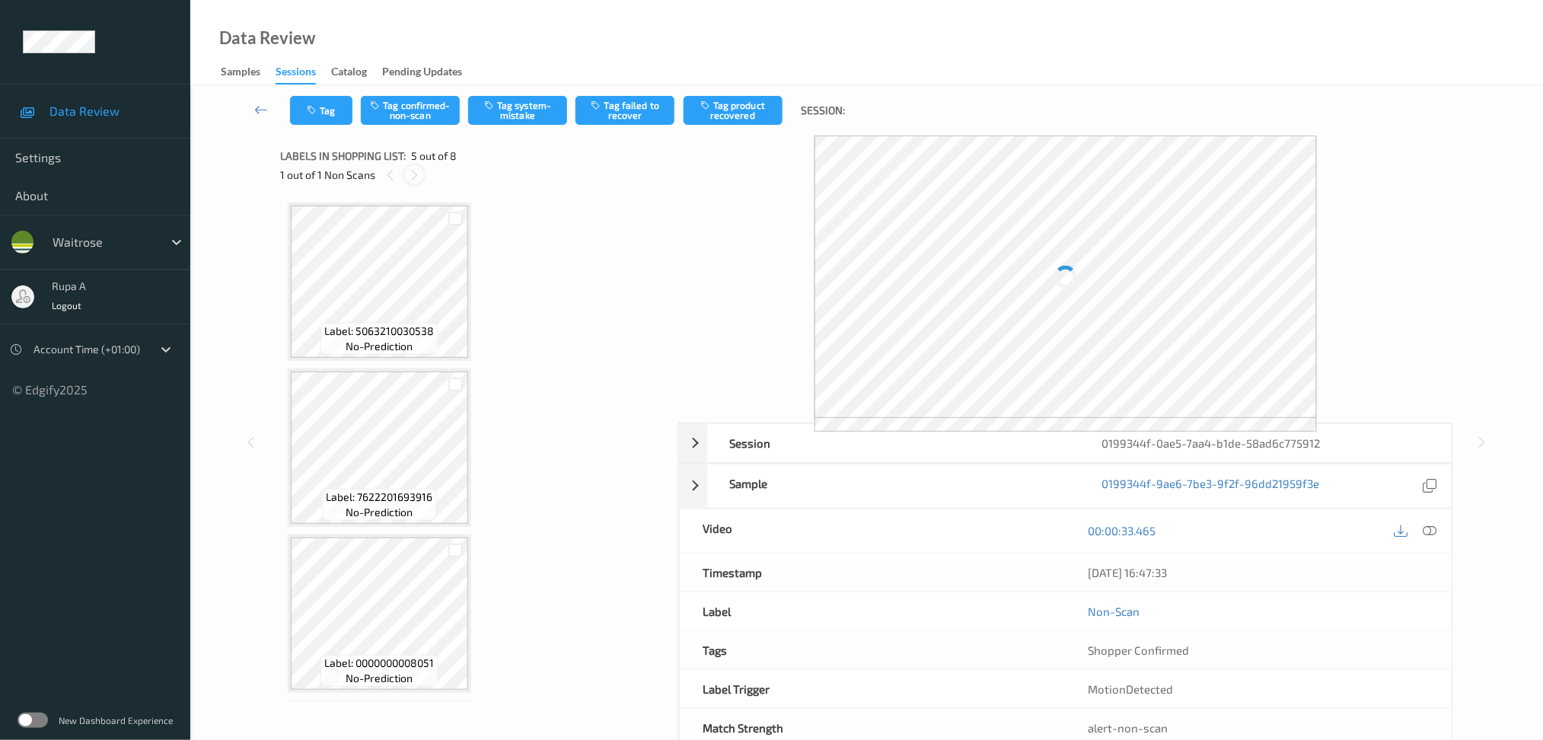
scroll to position [502, 0]
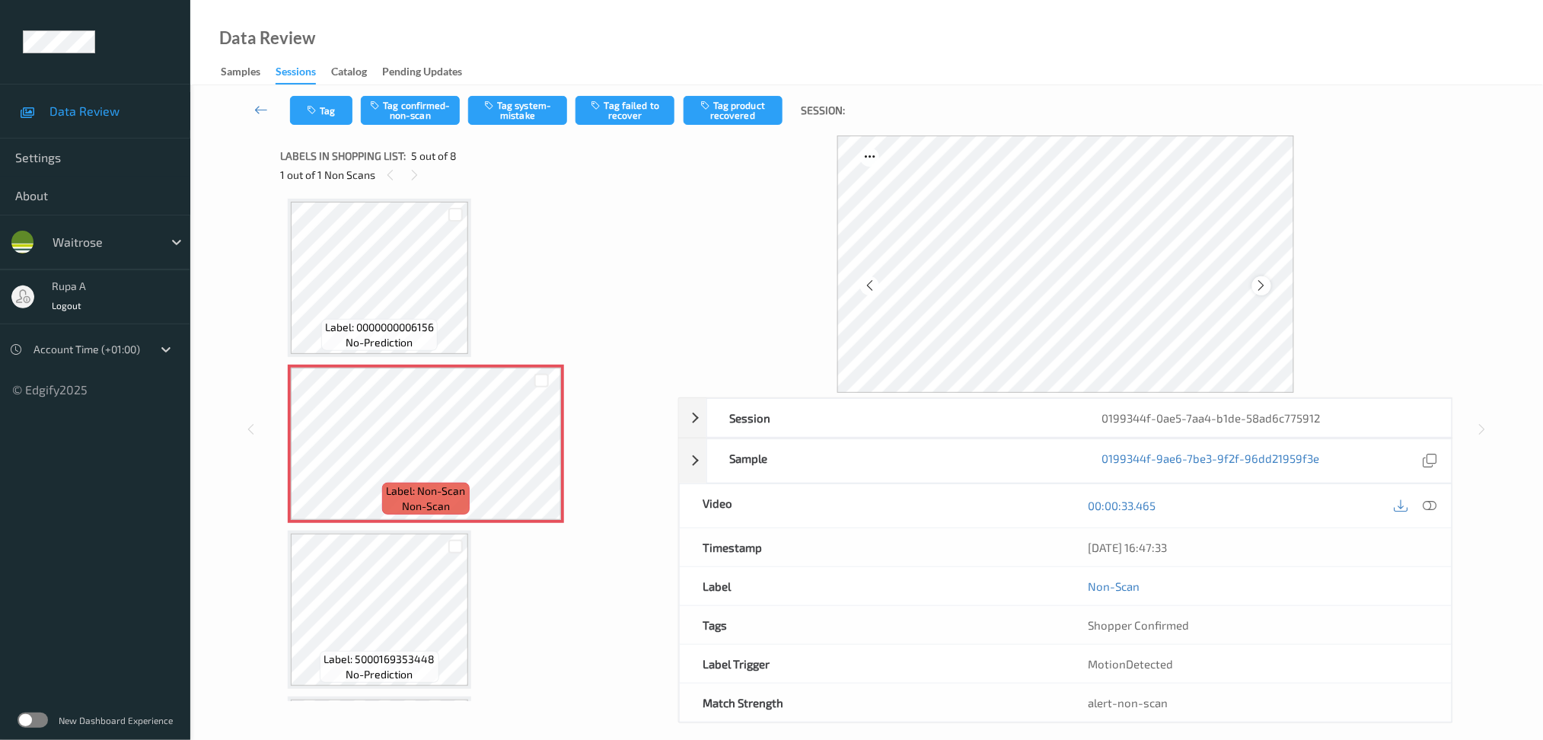
click at [1259, 281] on icon at bounding box center [1261, 286] width 13 height 14
click at [514, 109] on button "Tag system-mistake" at bounding box center [517, 110] width 99 height 29
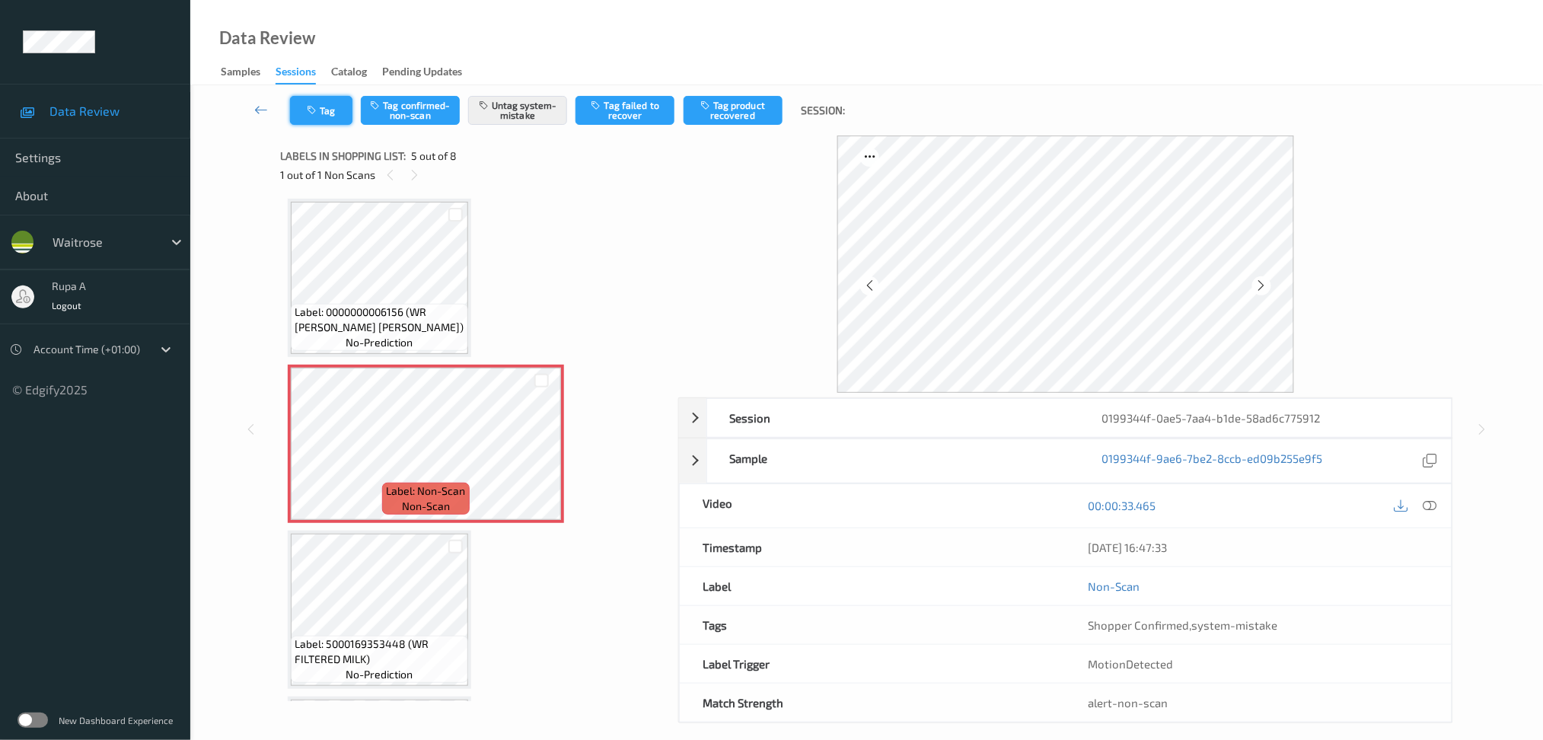
click at [332, 110] on button "Tag" at bounding box center [321, 110] width 62 height 29
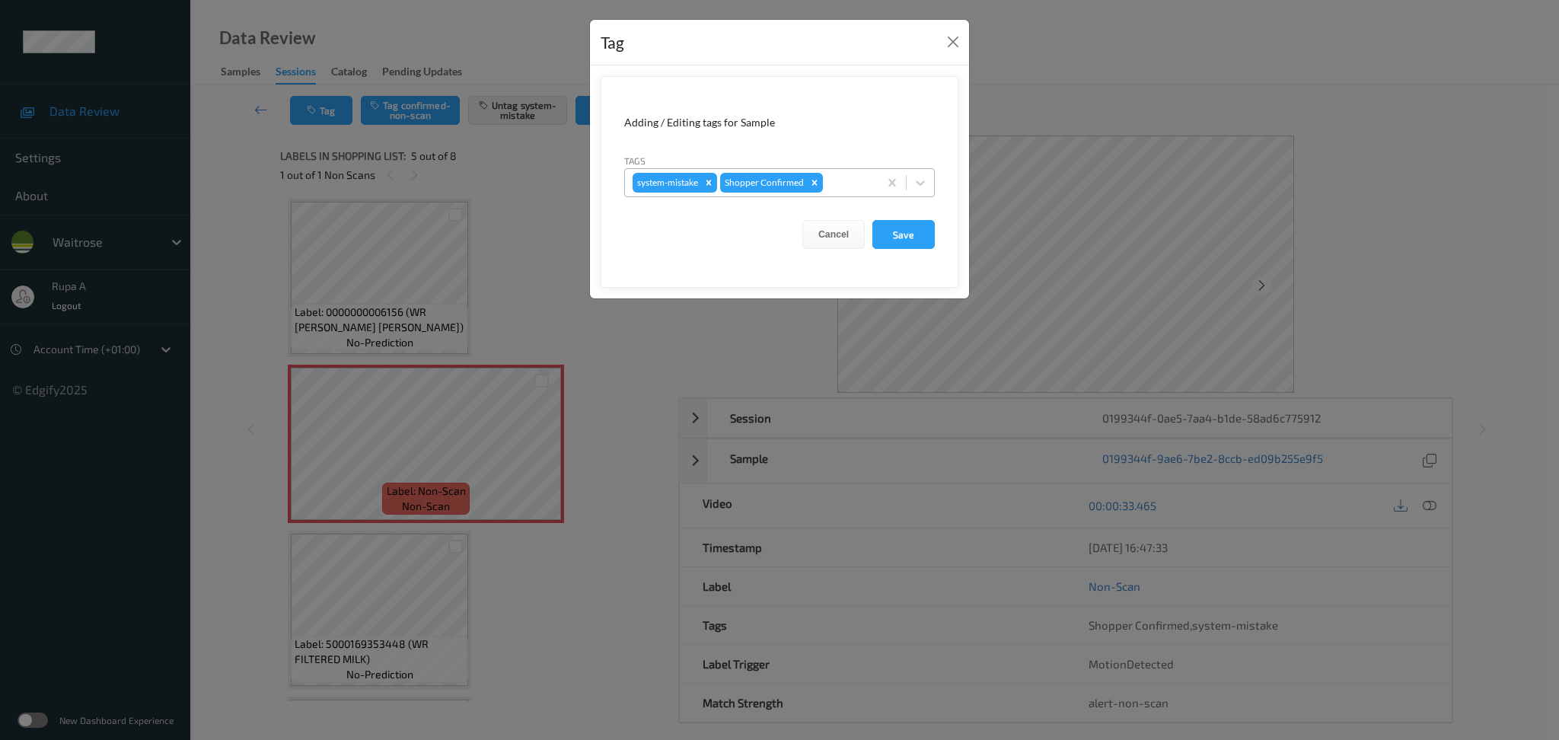
click at [845, 174] on div at bounding box center [848, 183] width 45 height 18
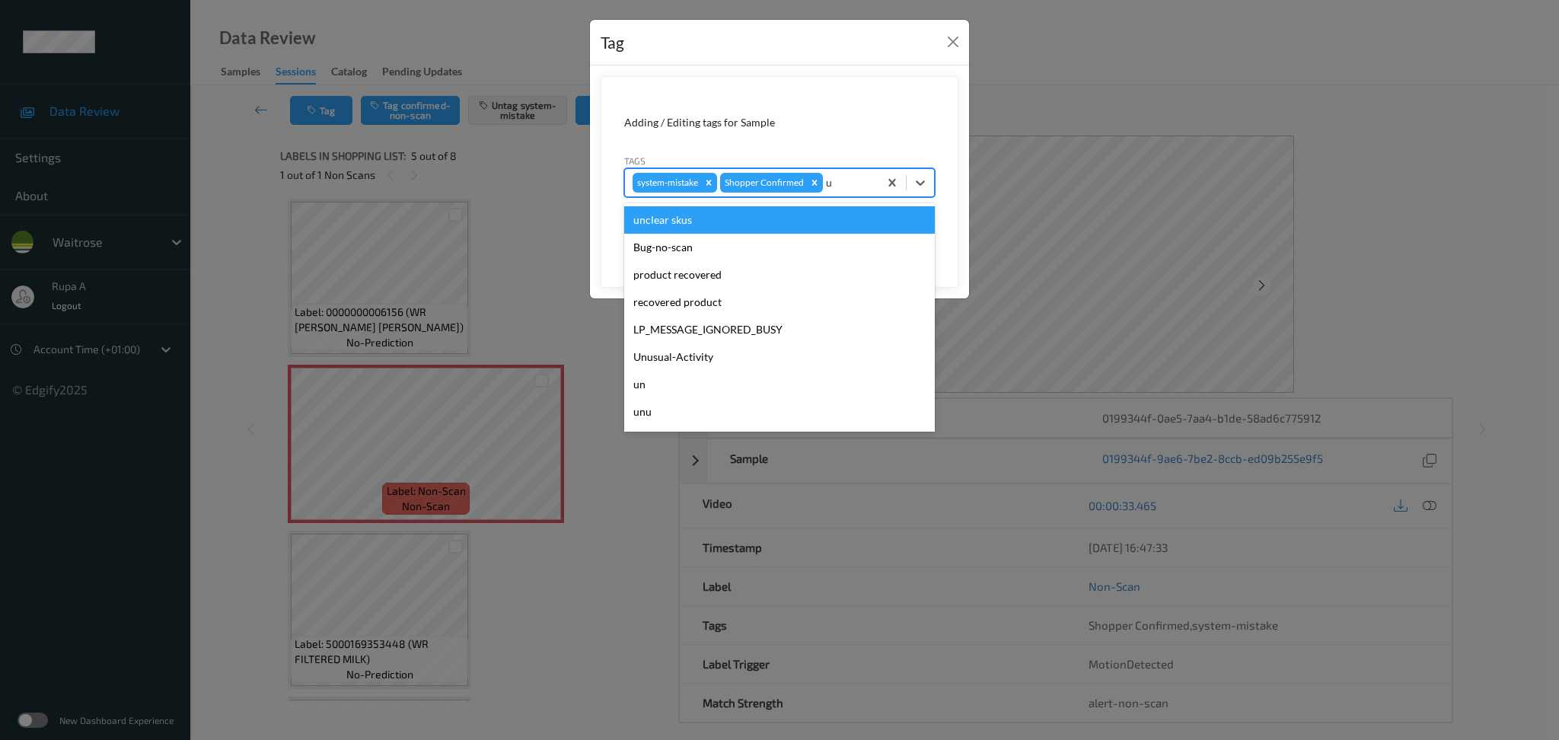
type input "un"
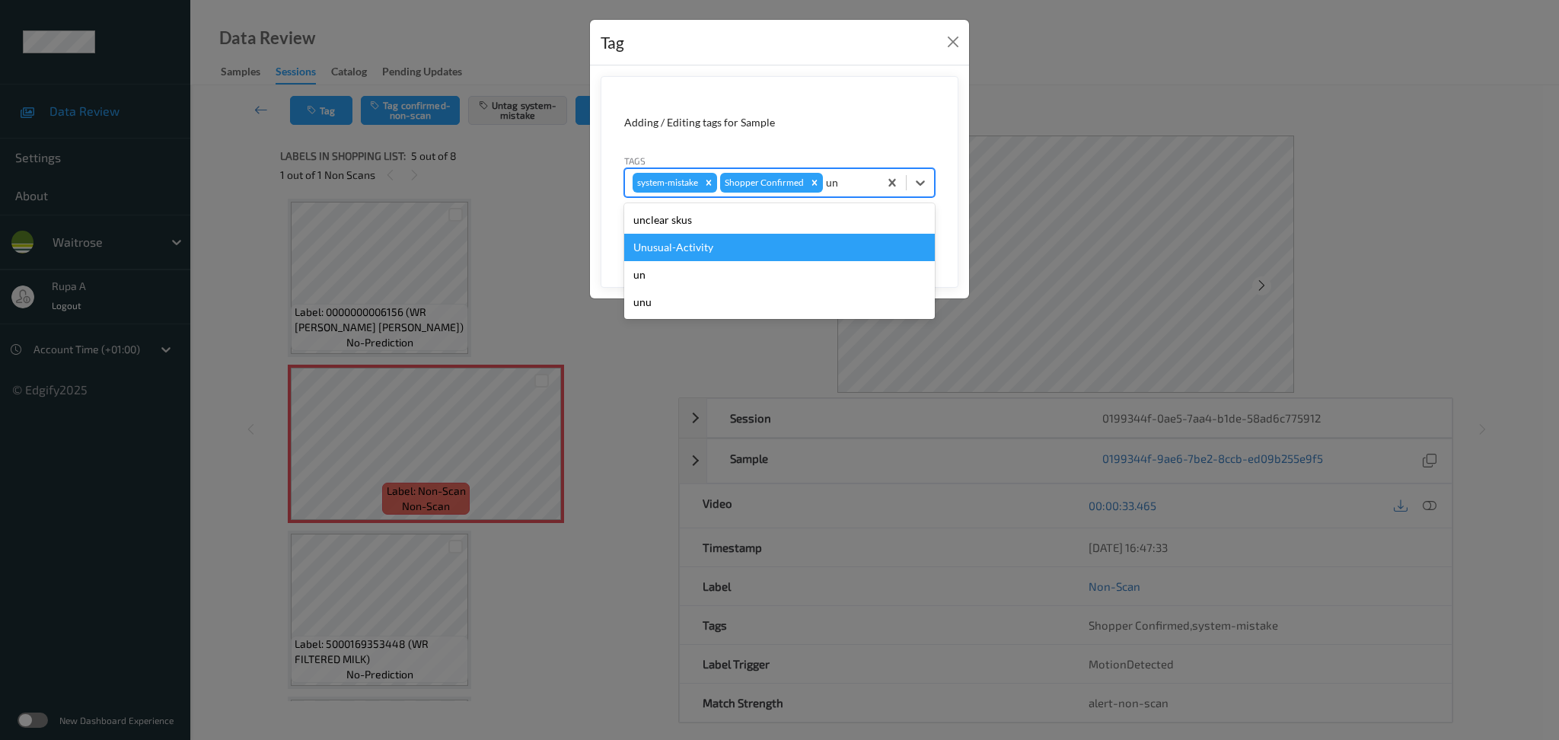
click at [767, 250] on div "Unusual-Activity" at bounding box center [779, 247] width 311 height 27
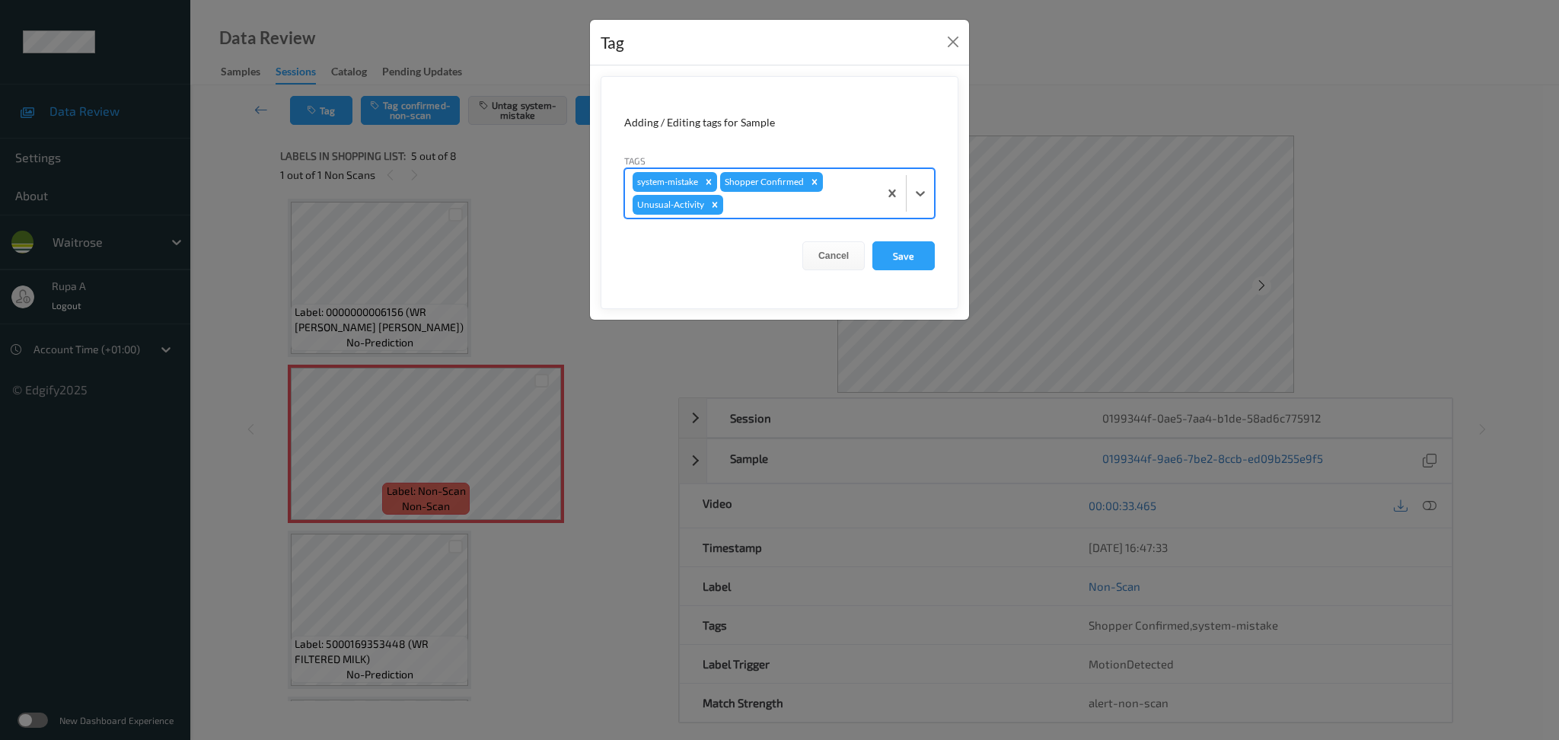
click at [770, 210] on div at bounding box center [798, 205] width 145 height 18
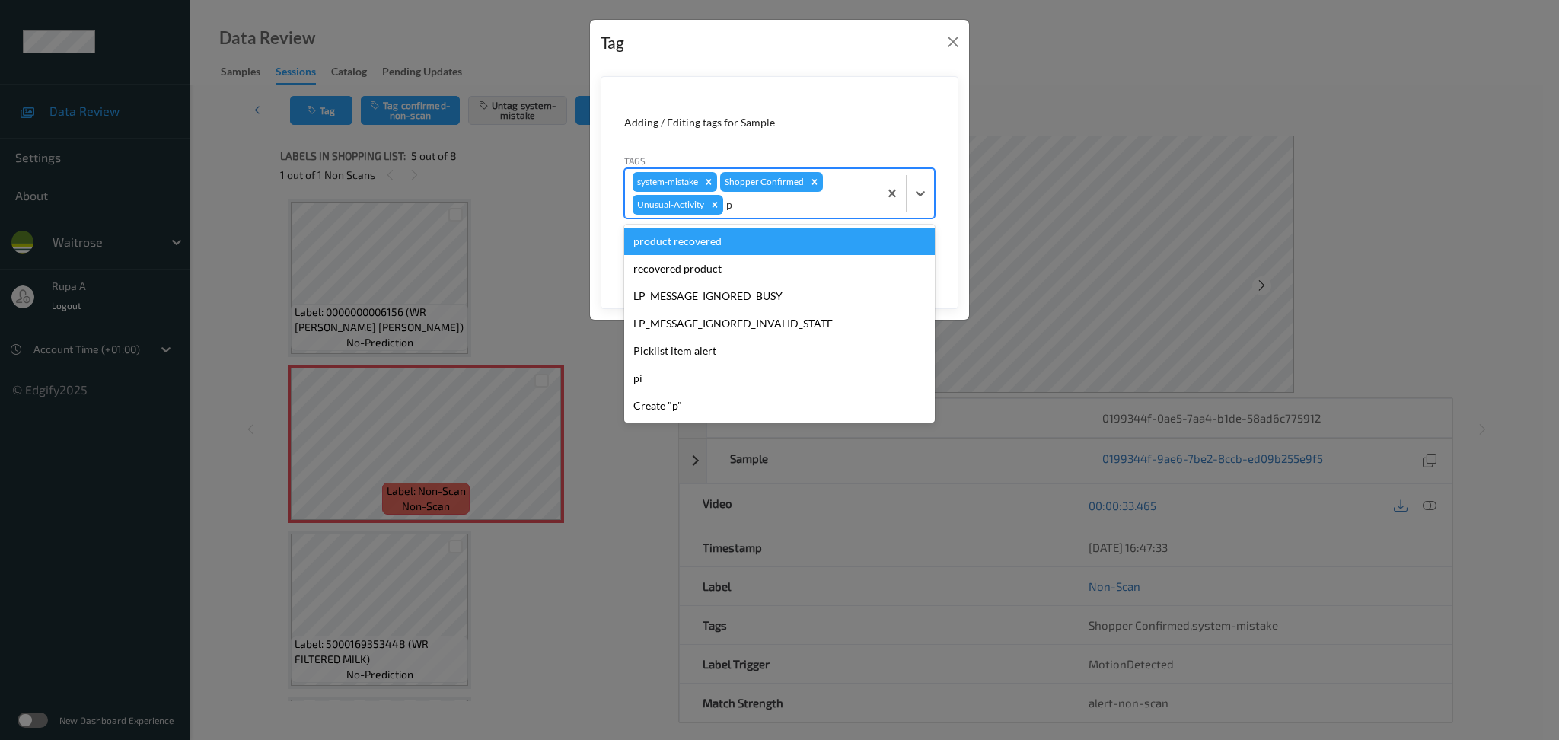
type input "pi"
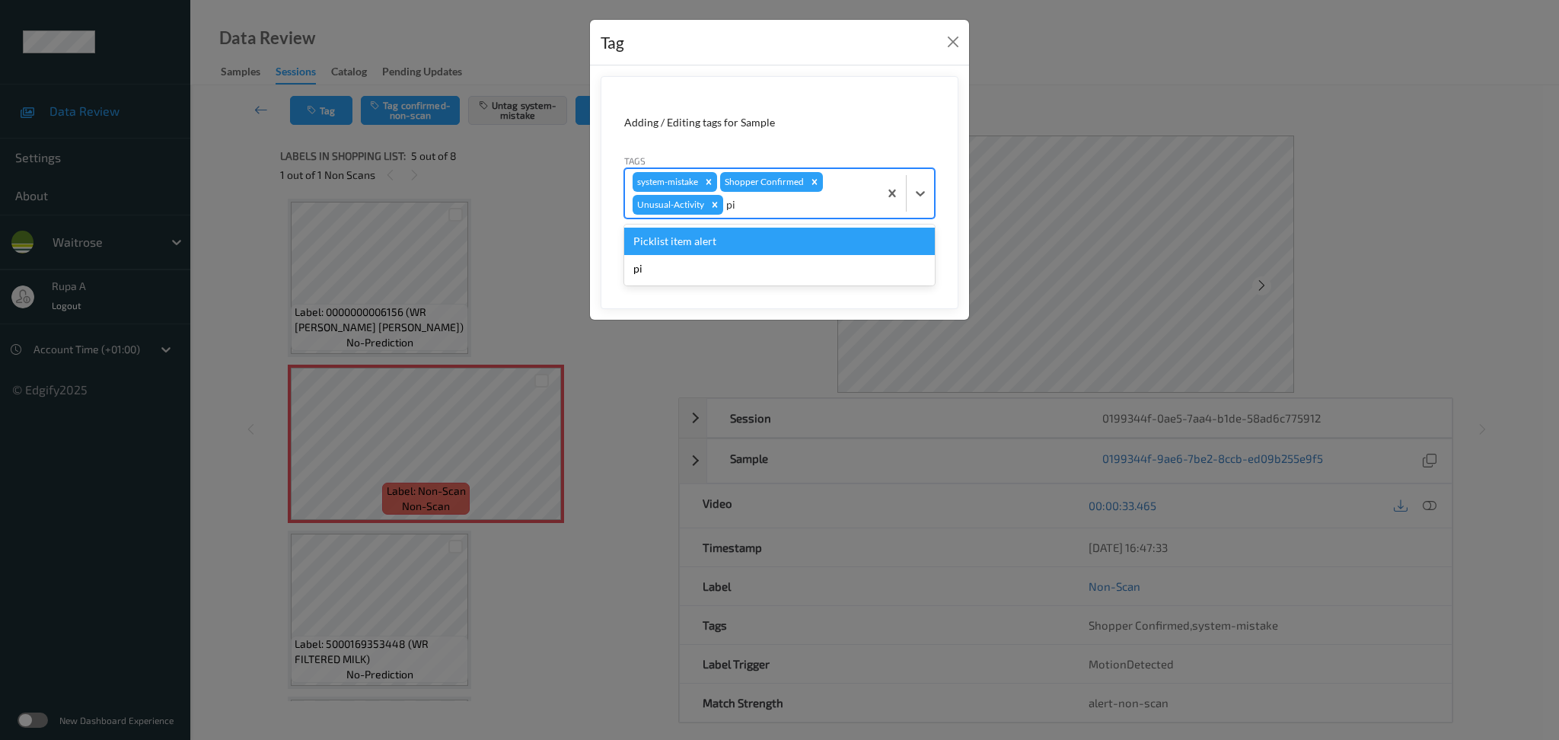
click at [753, 247] on div "Picklist item alert" at bounding box center [779, 241] width 311 height 27
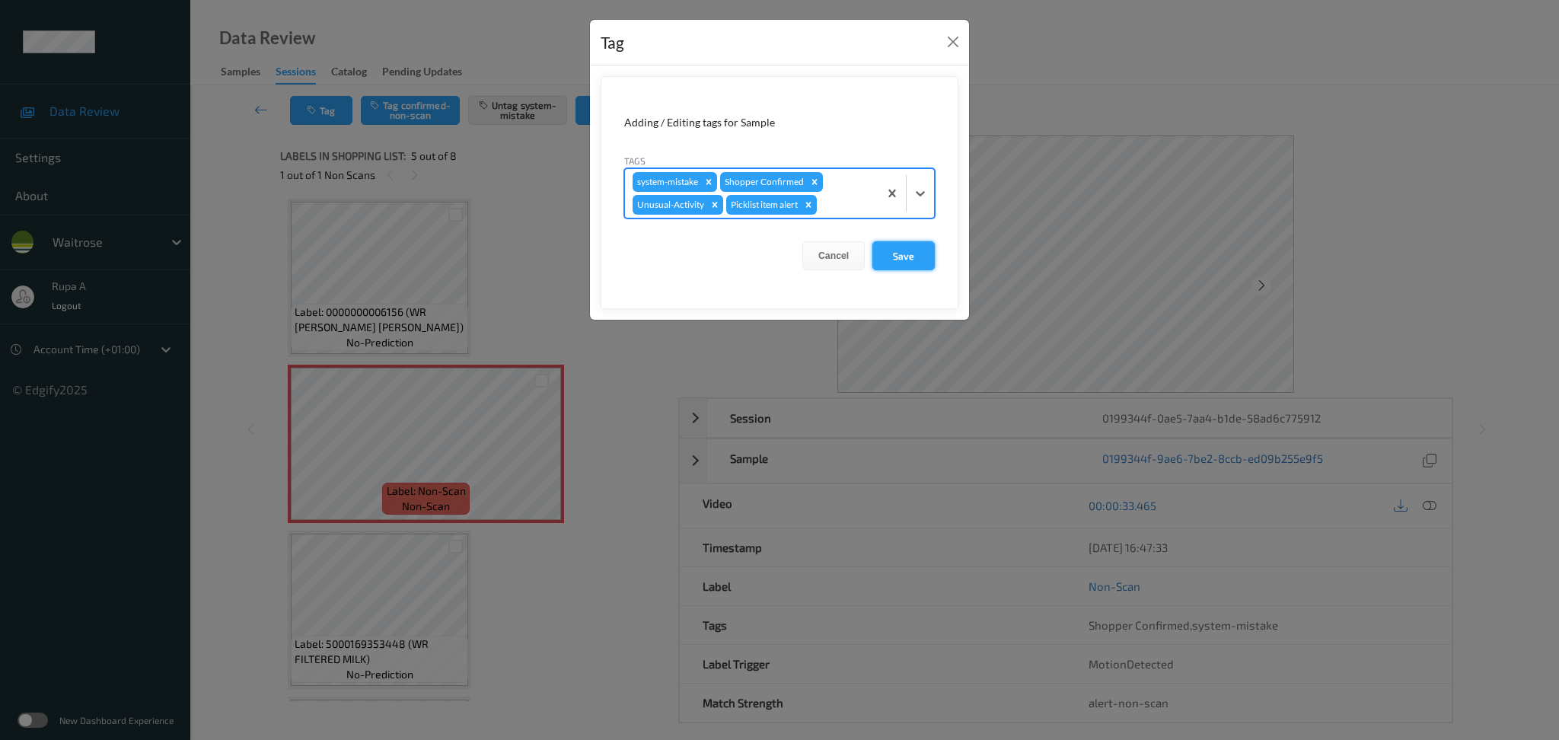
click at [900, 261] on button "Save" at bounding box center [903, 255] width 62 height 29
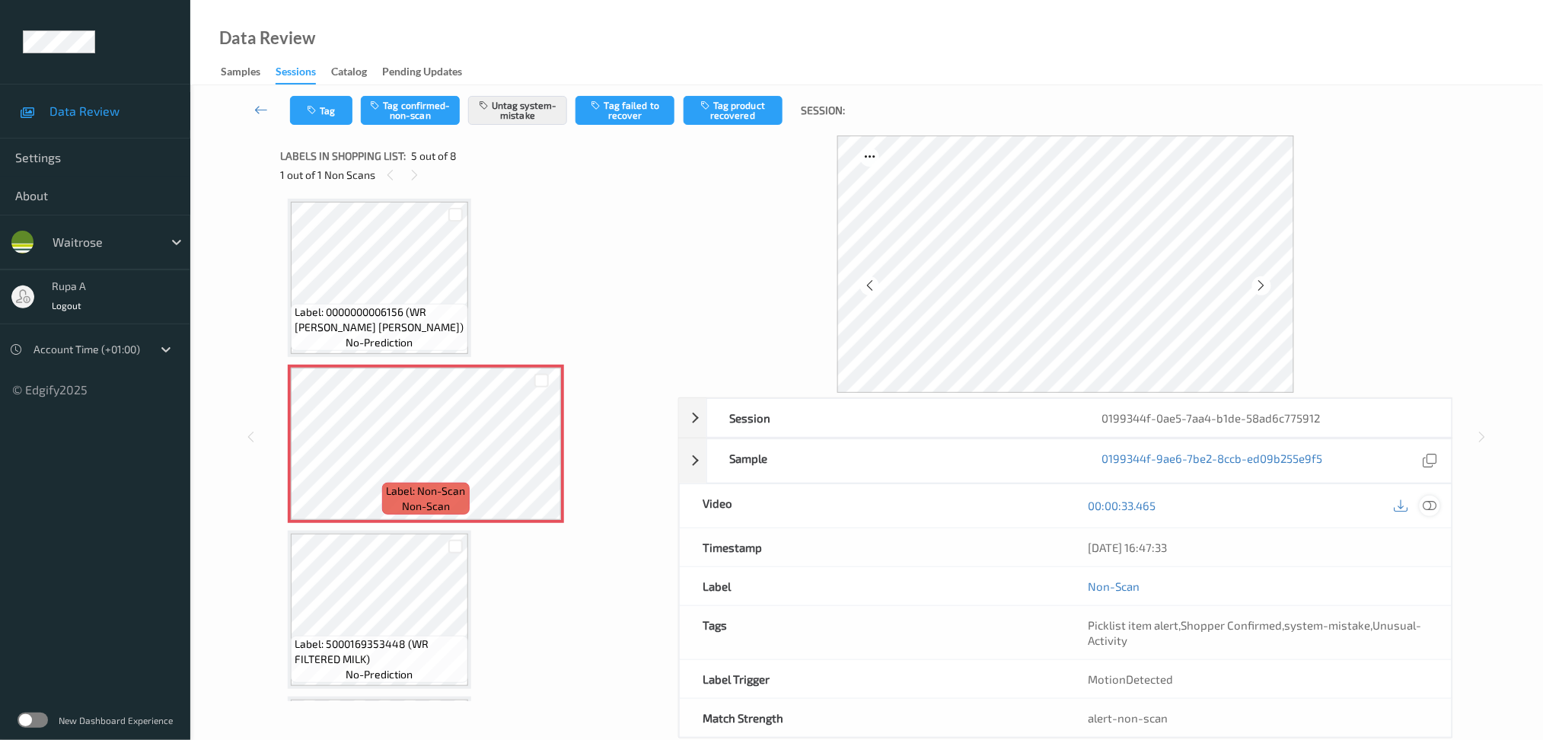
click at [1435, 512] on icon at bounding box center [1430, 506] width 14 height 14
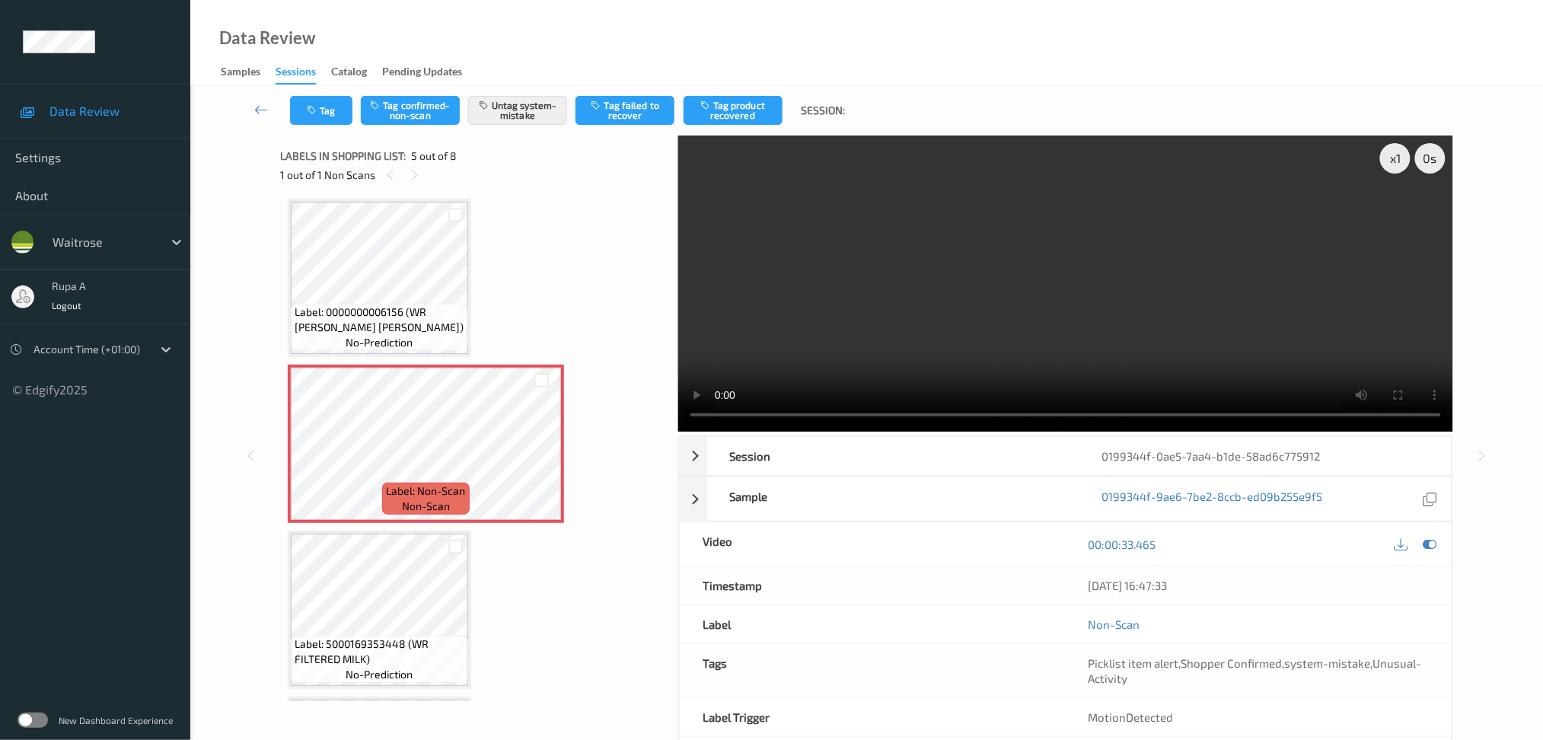
click at [1423, 546] on icon at bounding box center [1430, 544] width 14 height 14
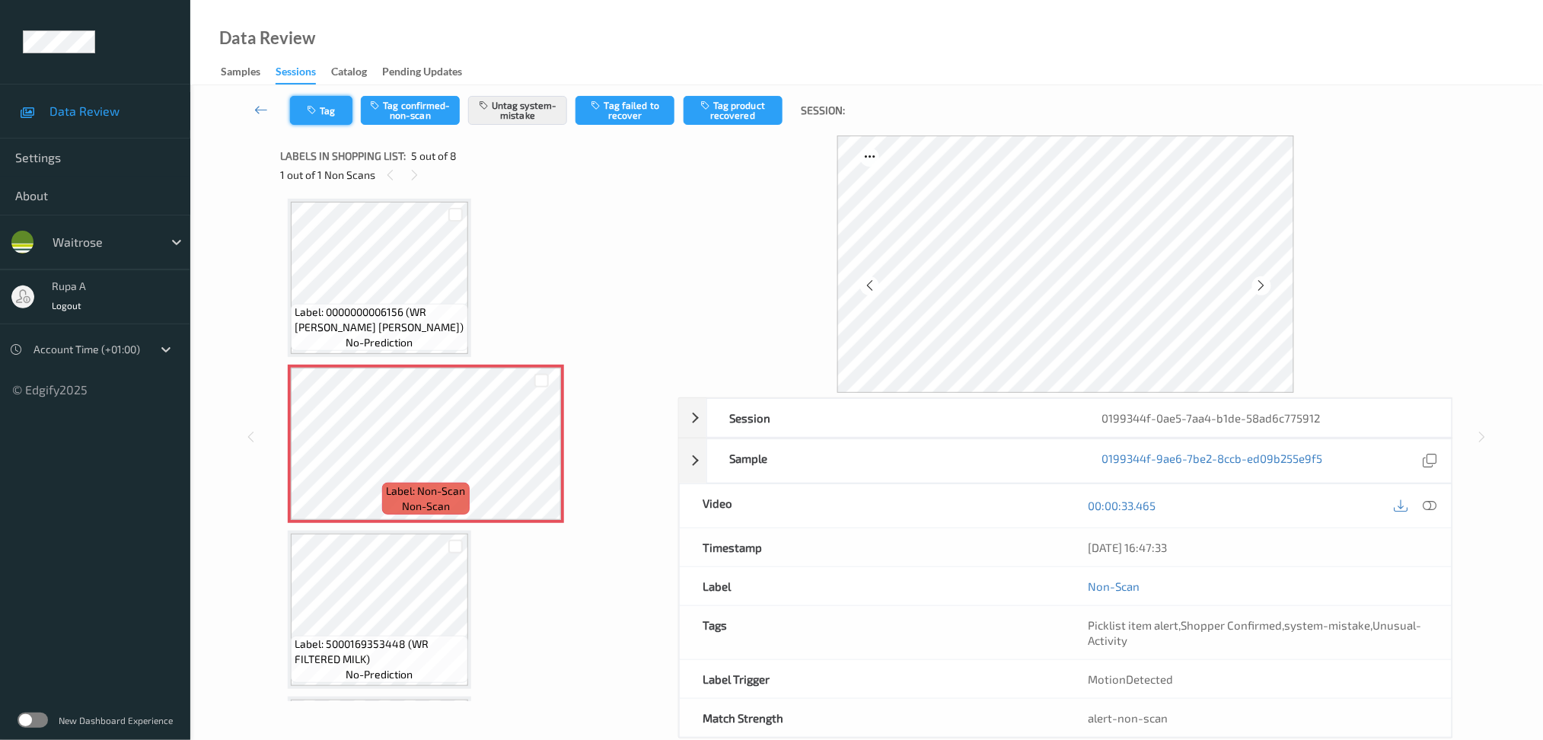
click at [298, 116] on button "Tag" at bounding box center [321, 110] width 62 height 29
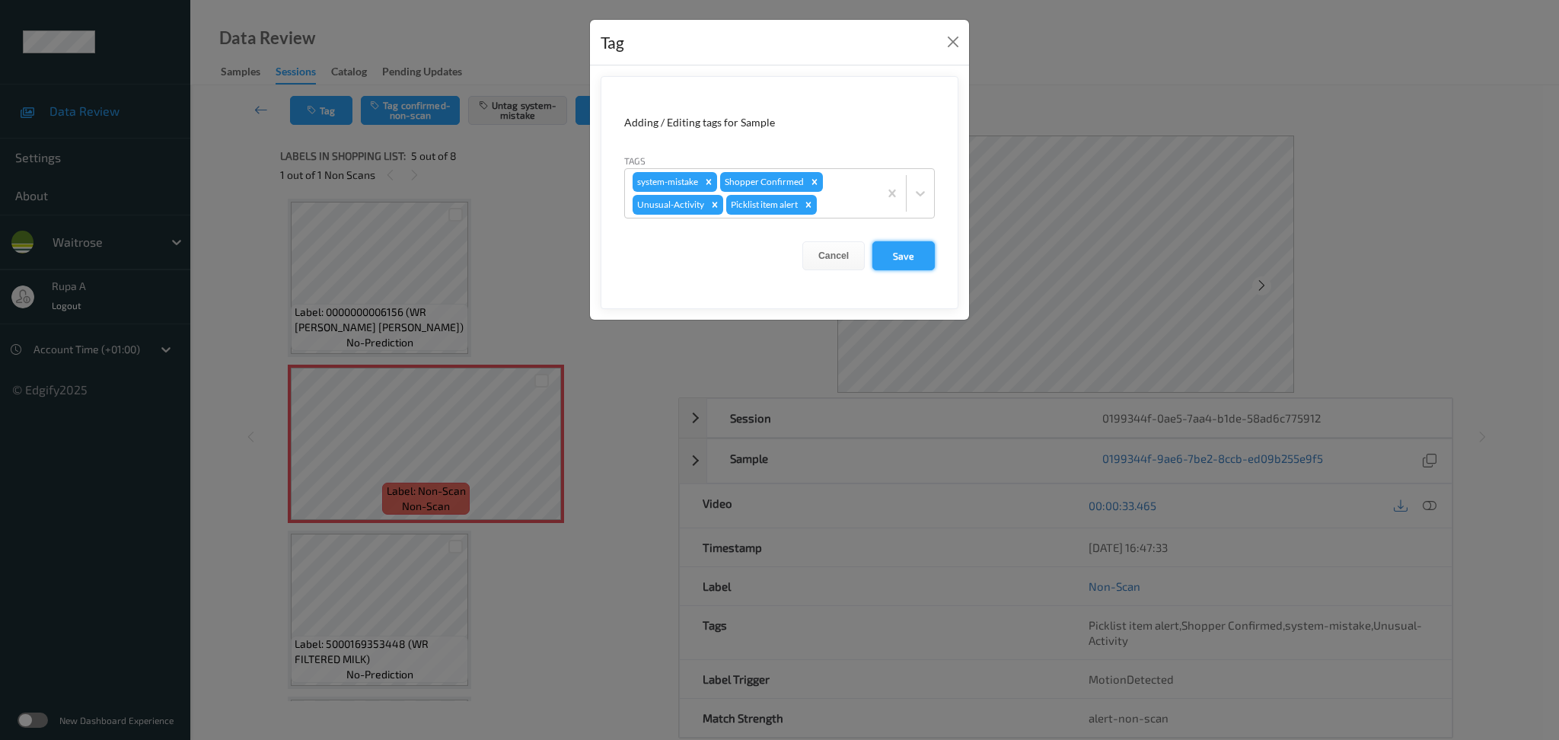
click at [893, 259] on button "Save" at bounding box center [903, 255] width 62 height 29
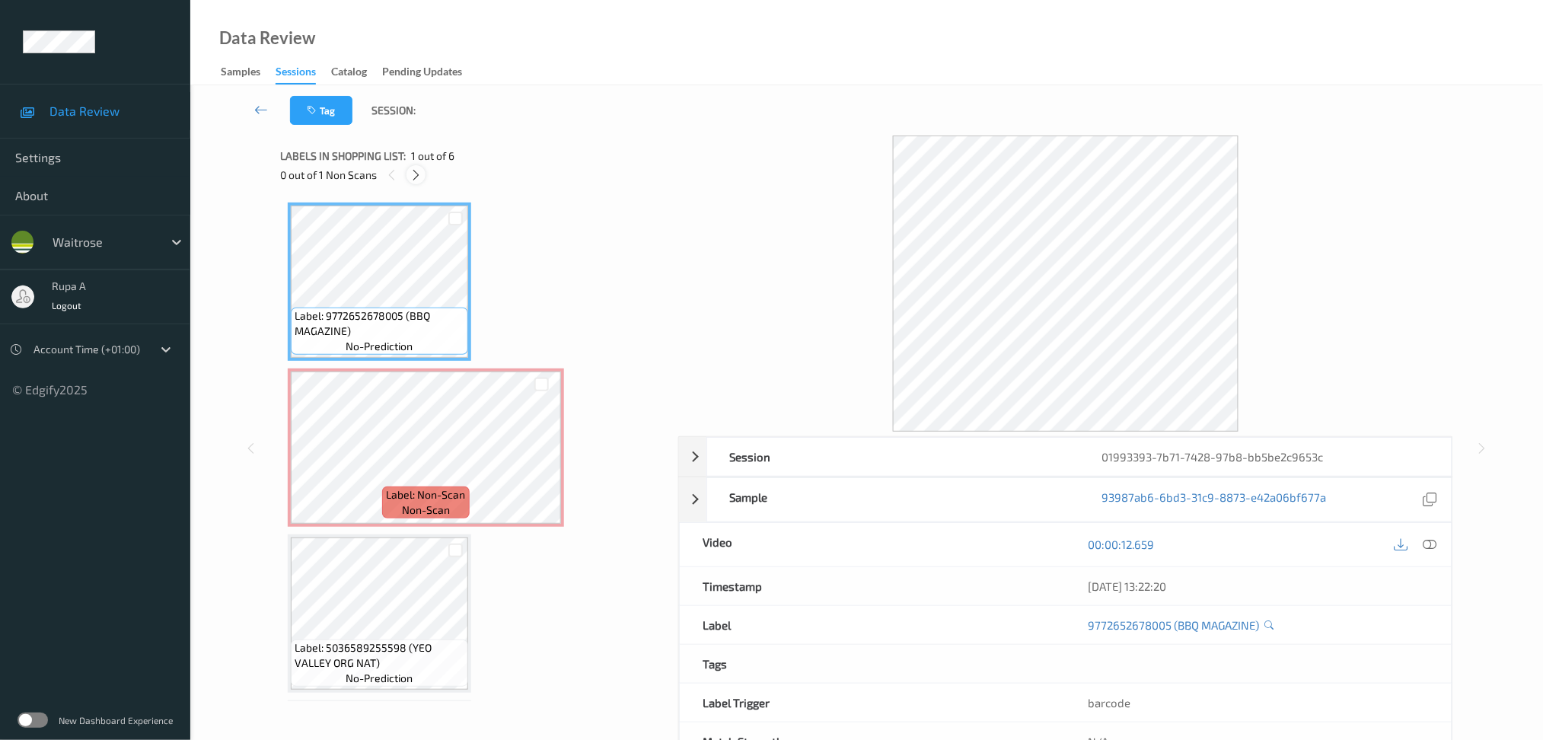
click at [411, 173] on icon at bounding box center [416, 175] width 13 height 14
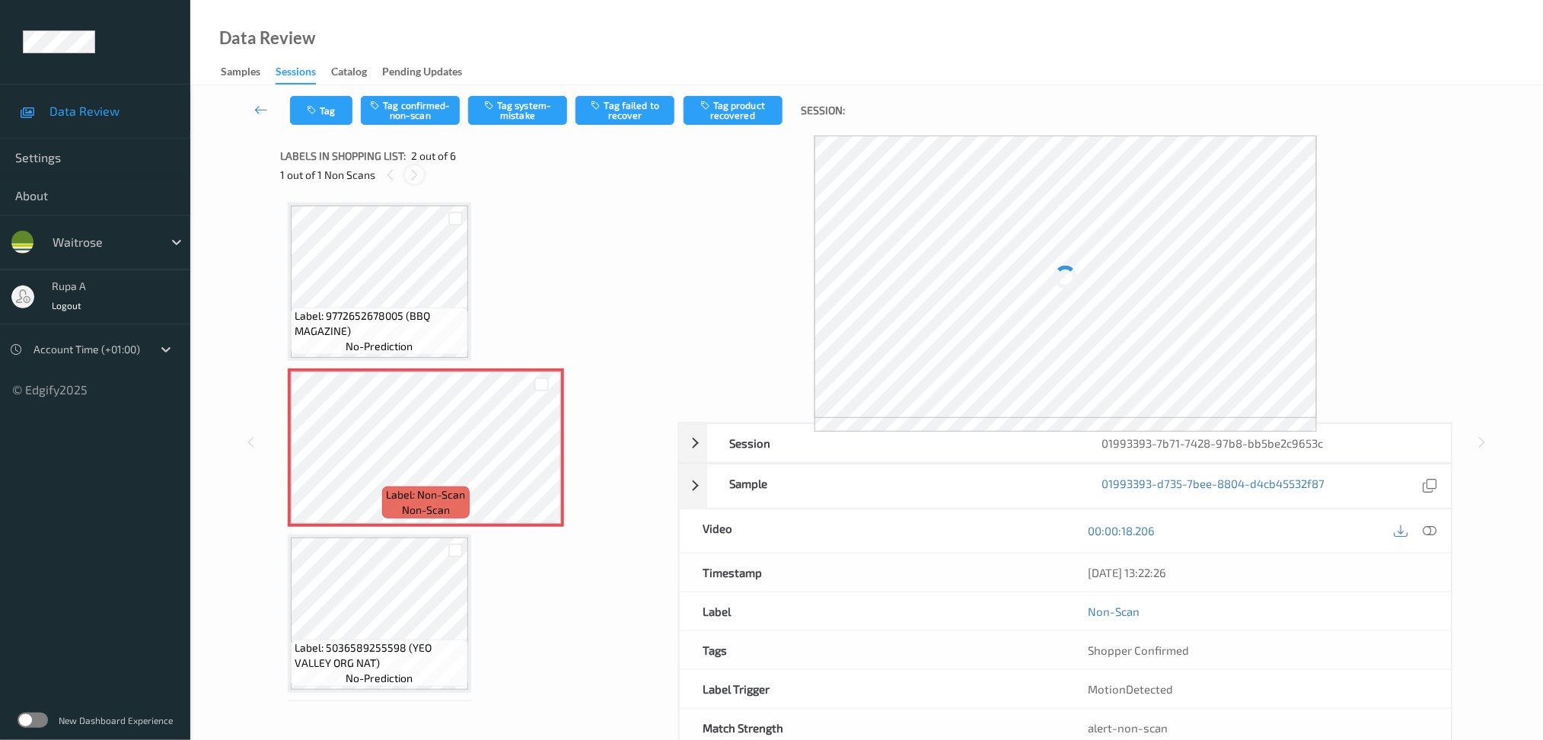
scroll to position [7, 0]
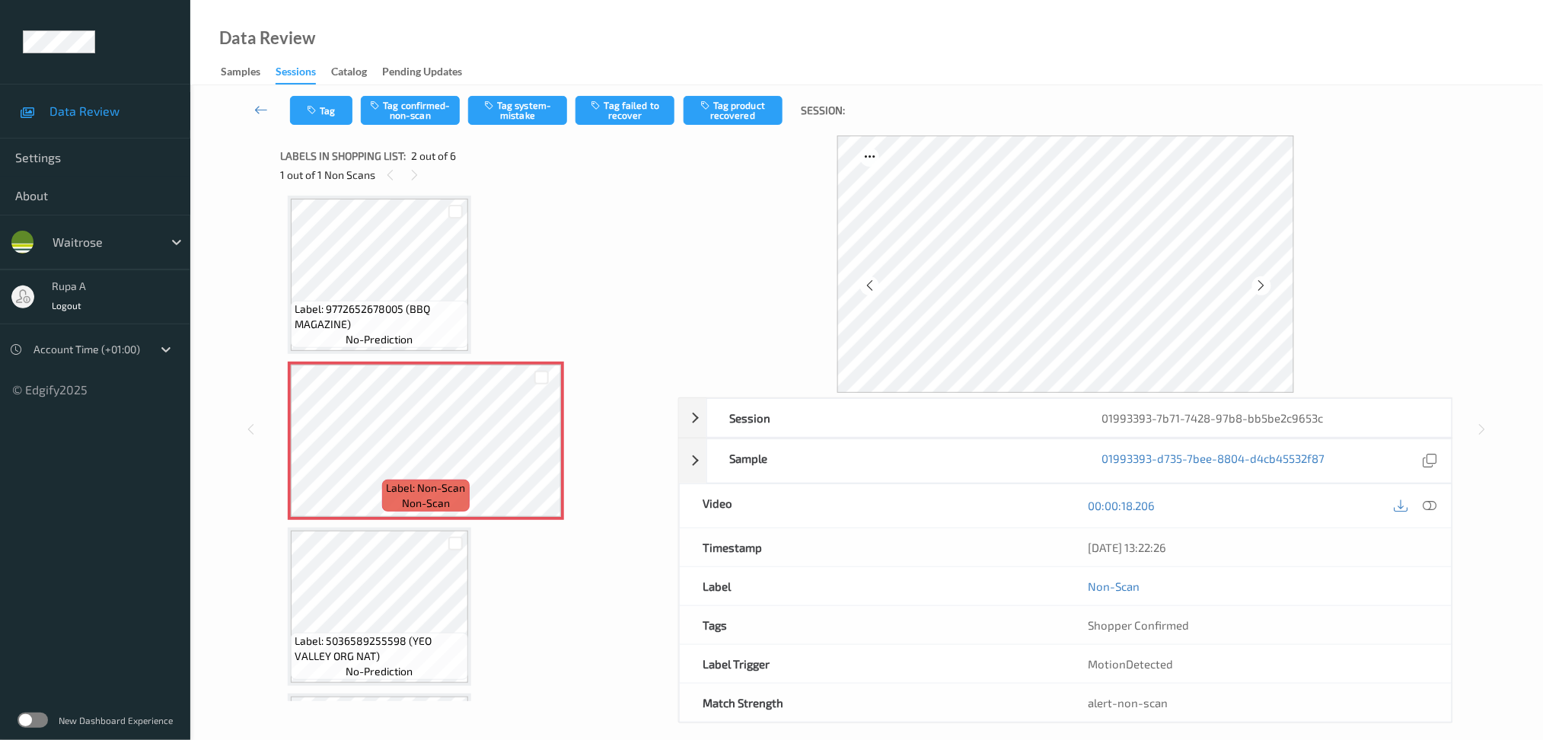
click at [1264, 284] on icon at bounding box center [1261, 286] width 13 height 14
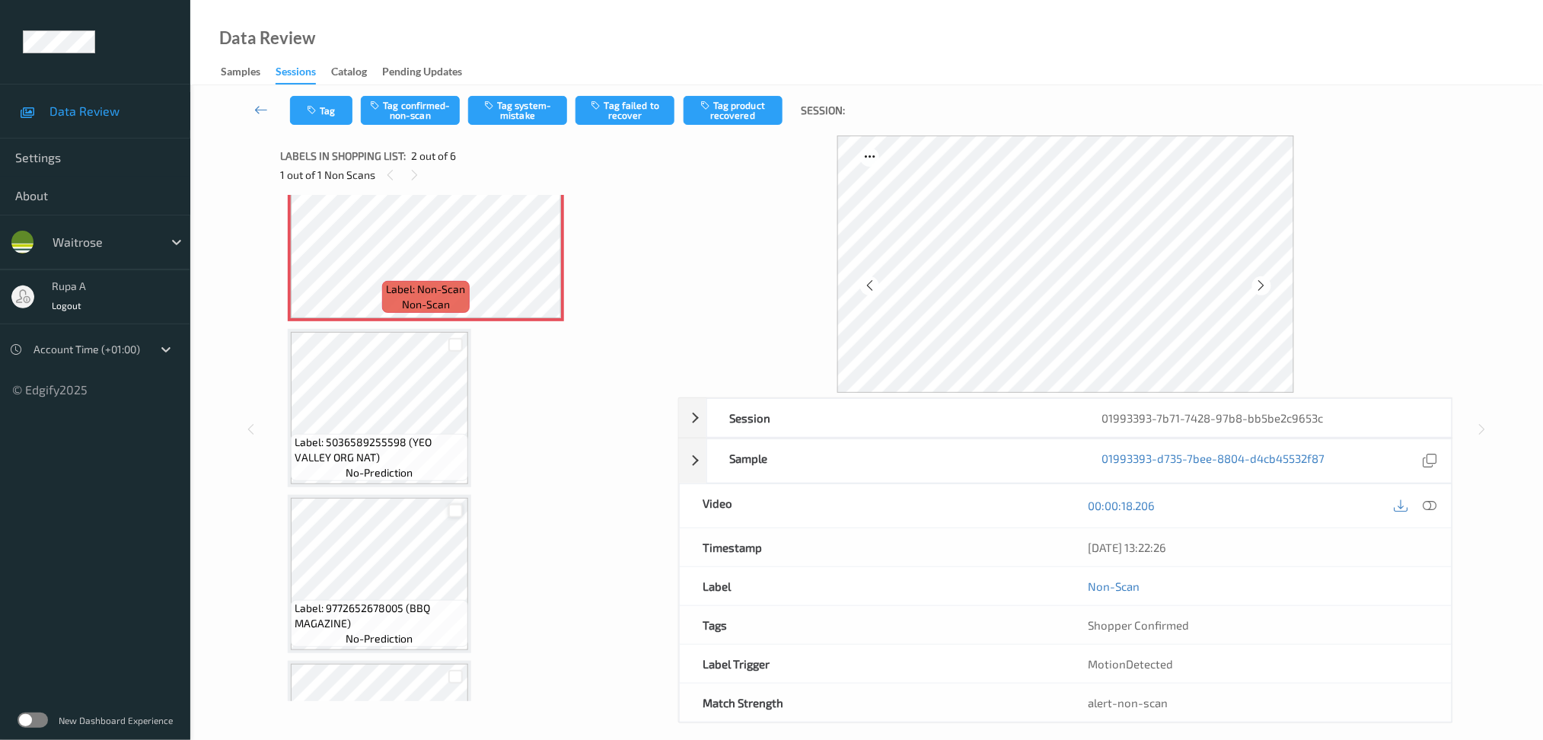
scroll to position [210, 0]
click at [1426, 513] on div at bounding box center [1430, 506] width 21 height 21
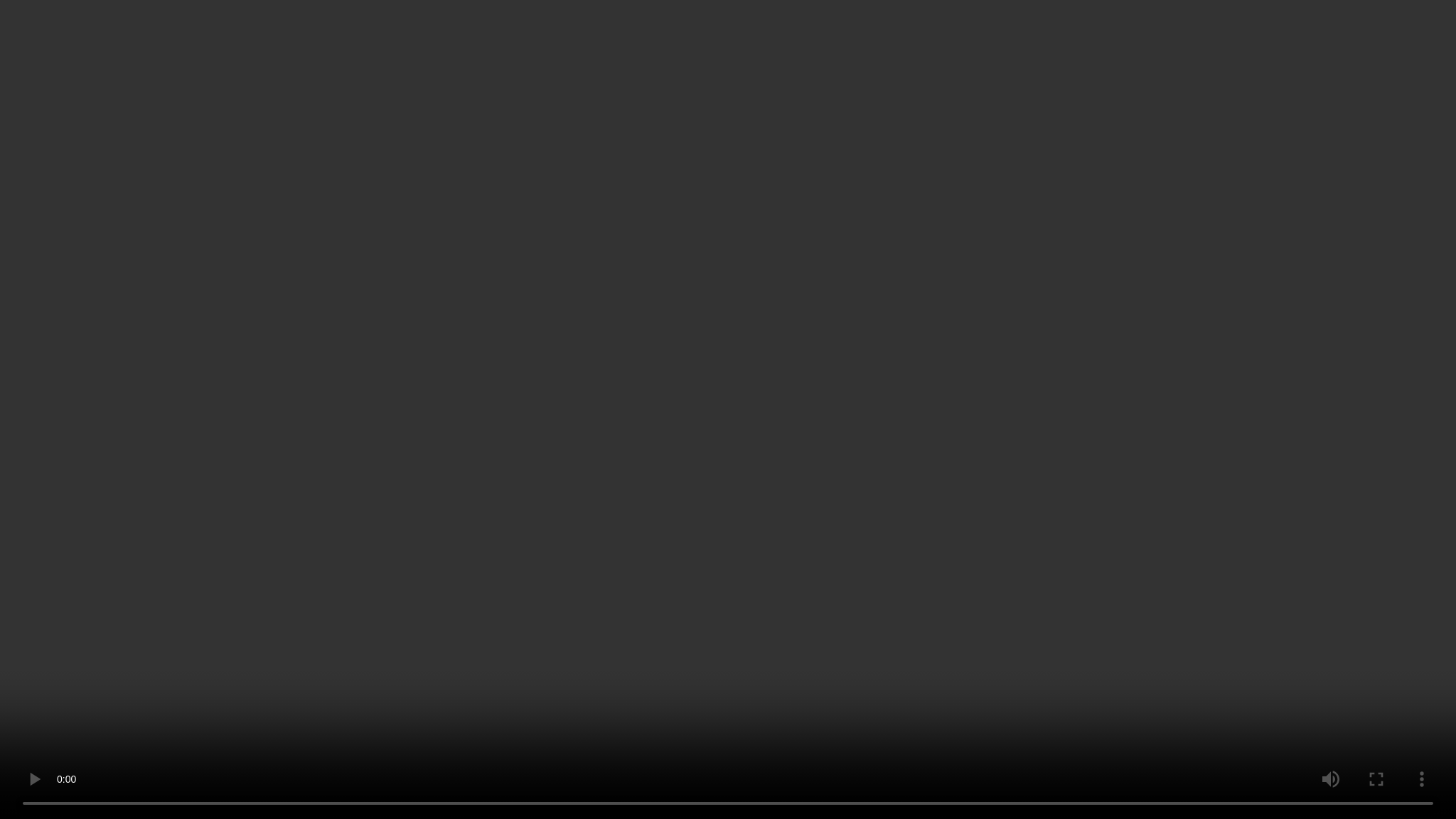
click at [1343, 365] on video at bounding box center [728, 409] width 1456 height 819
click at [1338, 366] on video at bounding box center [728, 409] width 1456 height 819
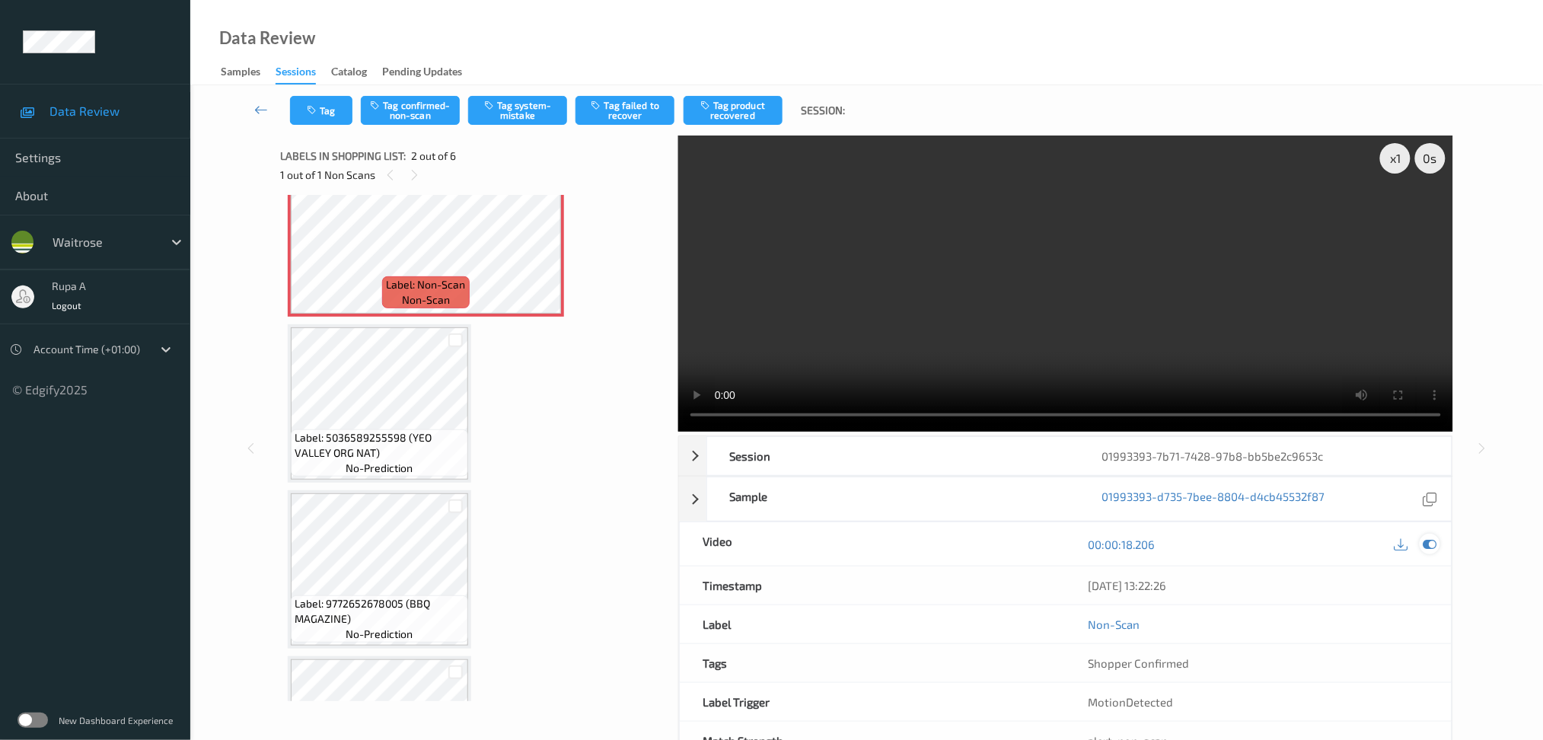
click at [1423, 545] on icon at bounding box center [1430, 544] width 14 height 14
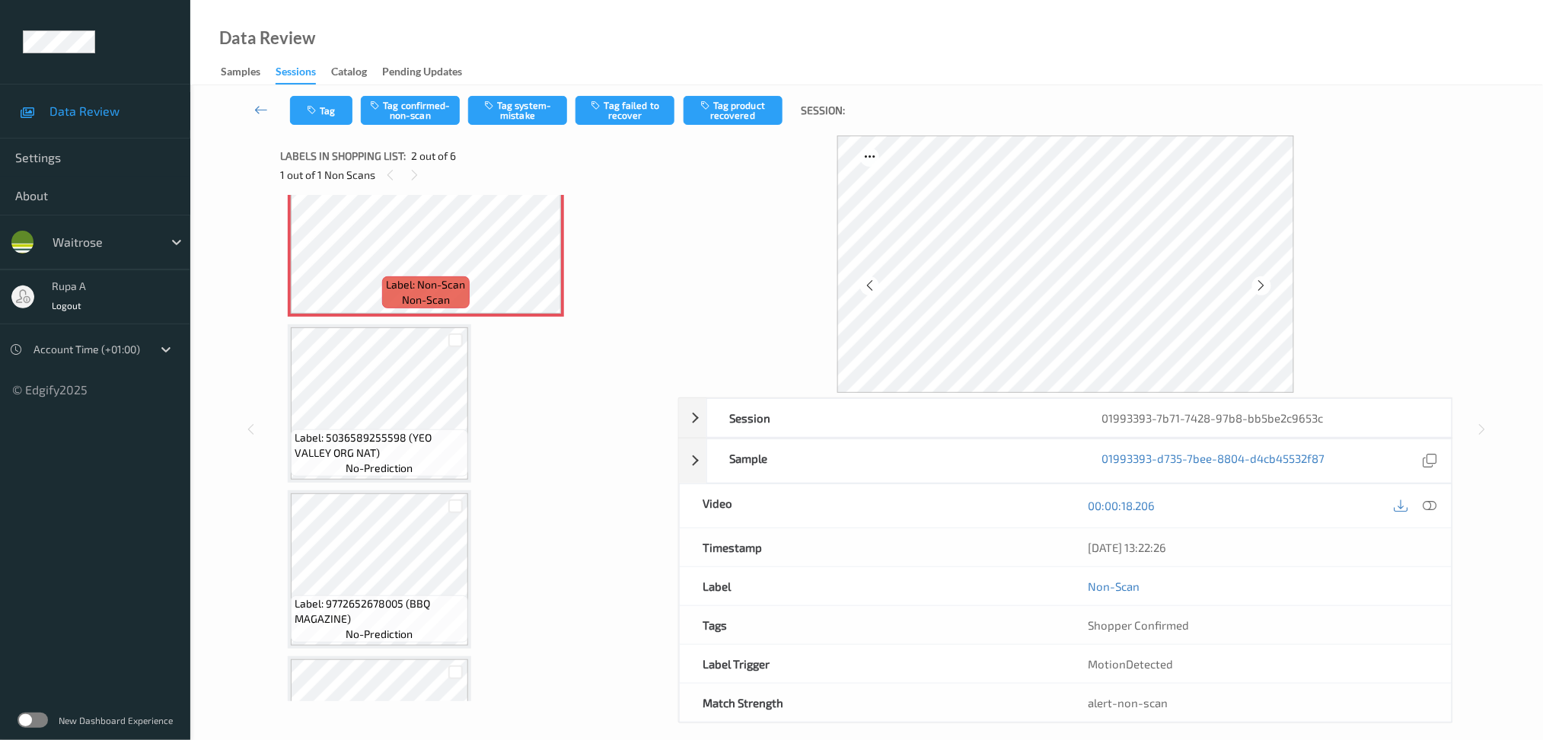
scroll to position [7, 0]
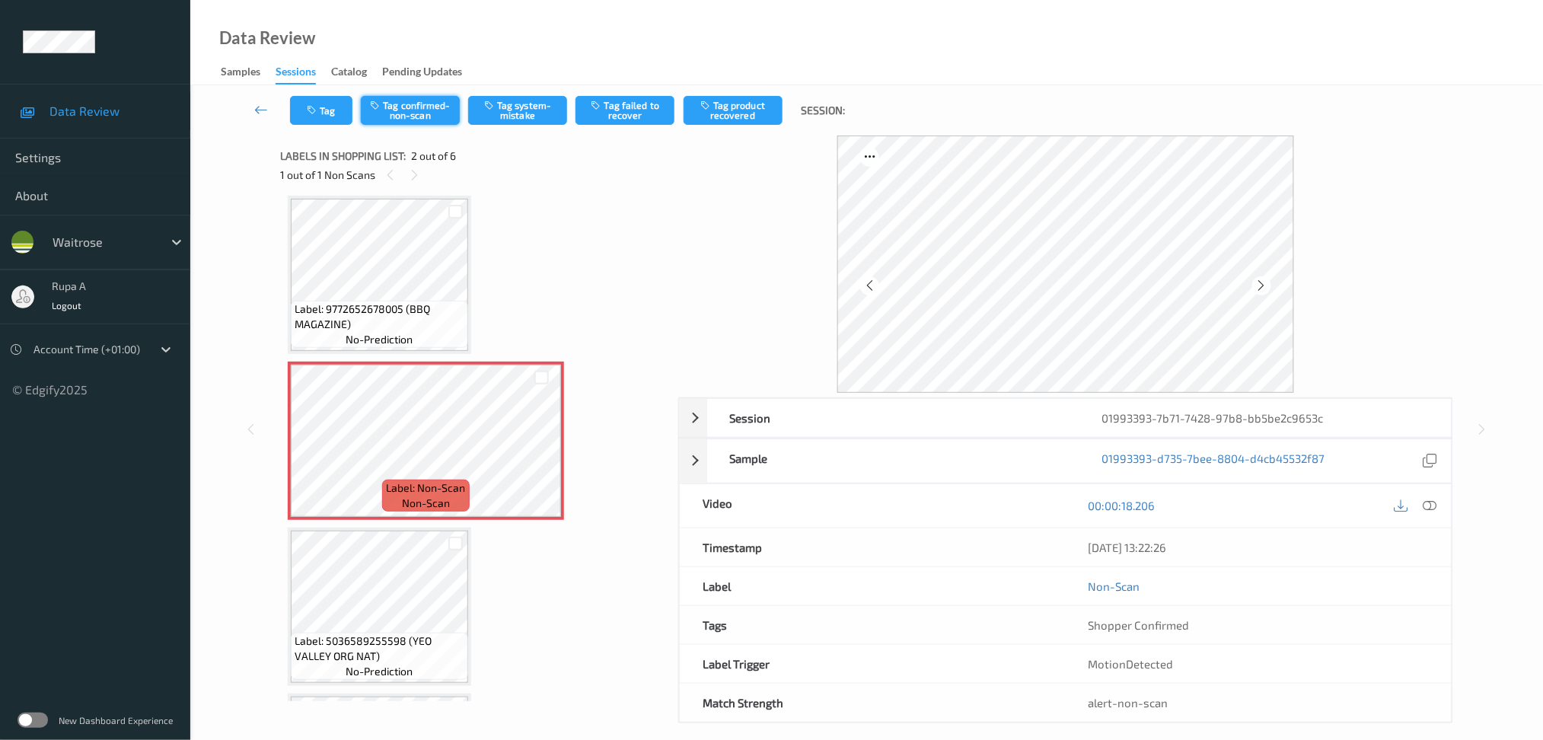
click at [410, 111] on button "Tag confirmed-non-scan" at bounding box center [410, 110] width 99 height 29
click at [416, 111] on button "Tag confirmed-non-scan" at bounding box center [410, 110] width 99 height 29
click at [417, 116] on button "Tag confirmed-non-scan" at bounding box center [410, 110] width 99 height 29
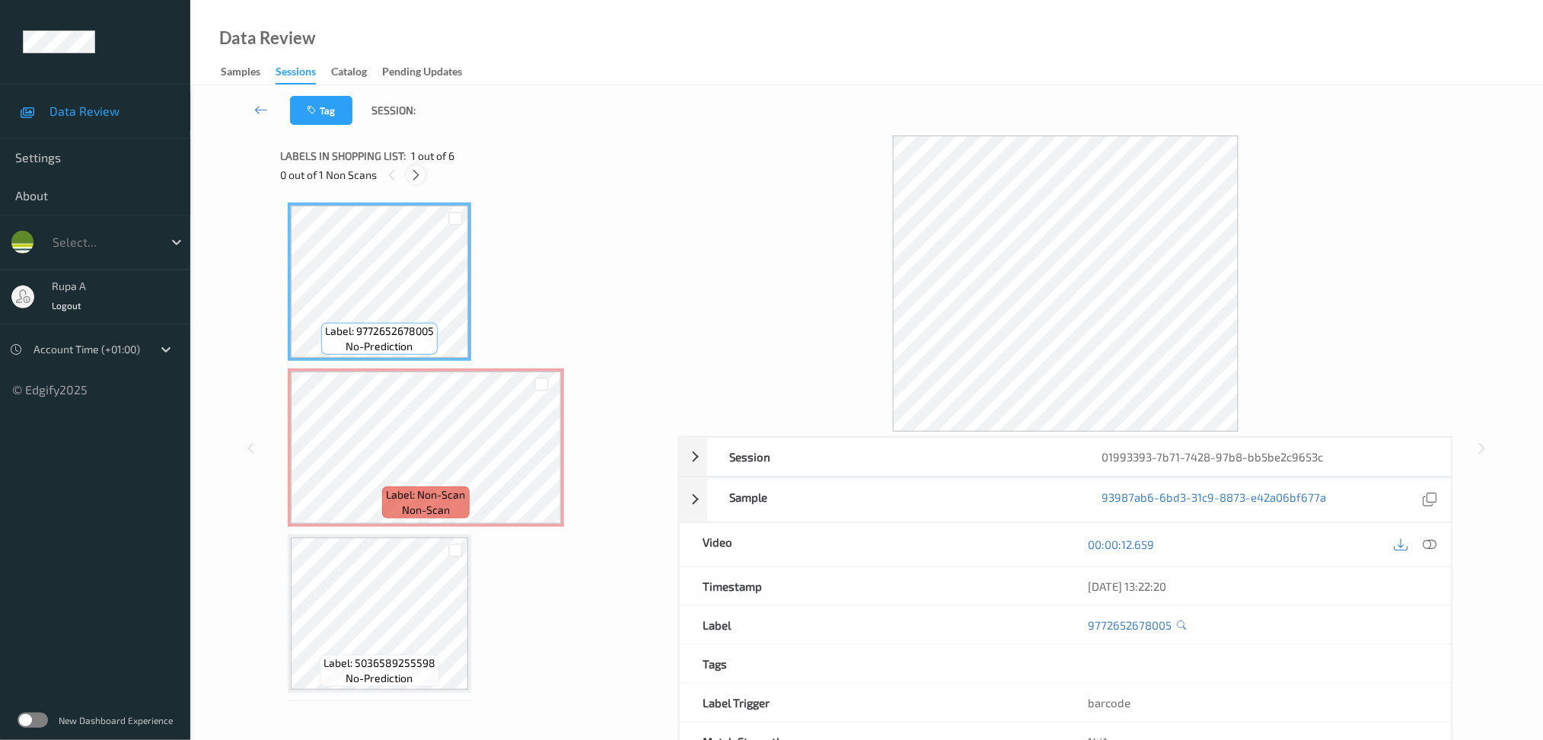
click at [410, 174] on icon at bounding box center [416, 175] width 13 height 14
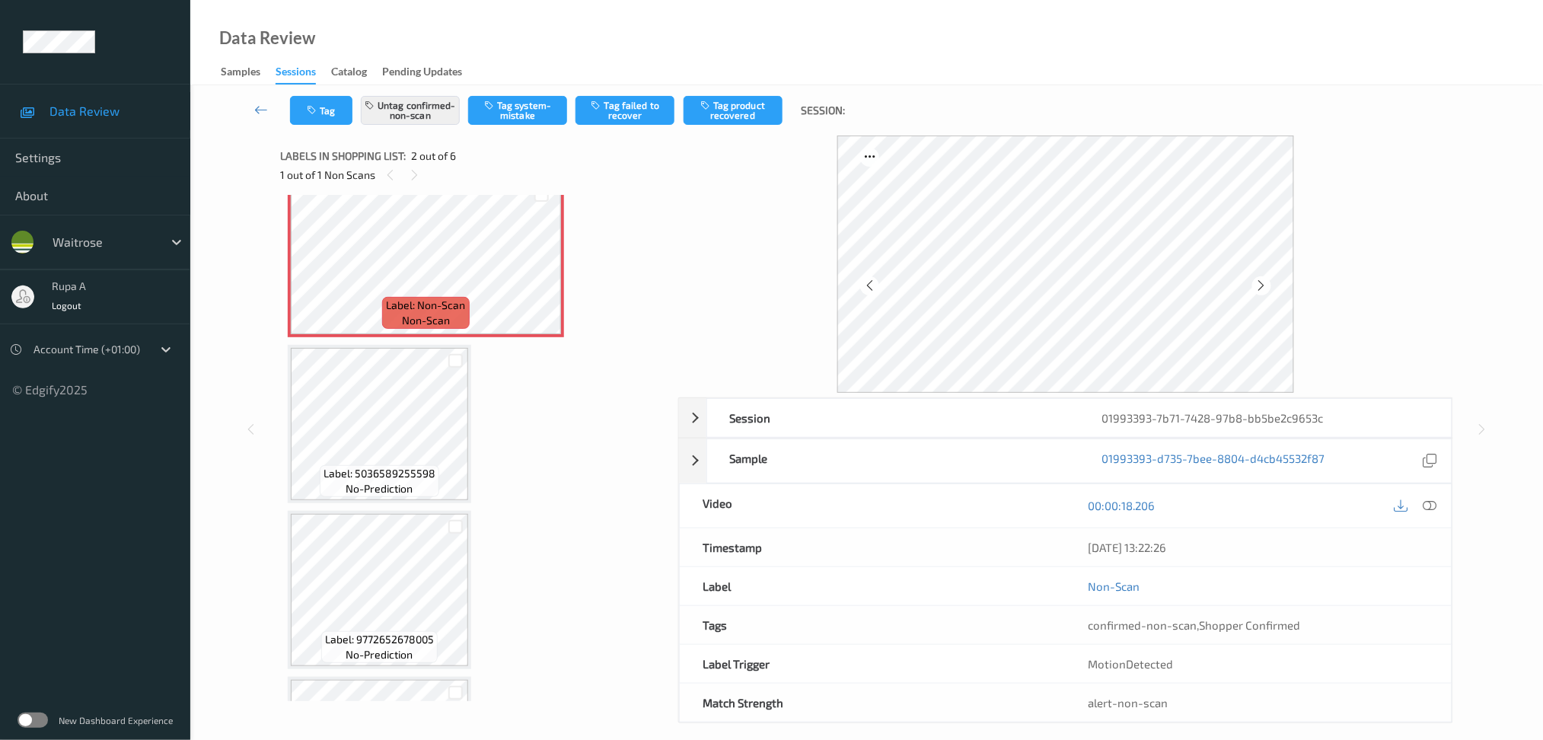
scroll to position [202, 0]
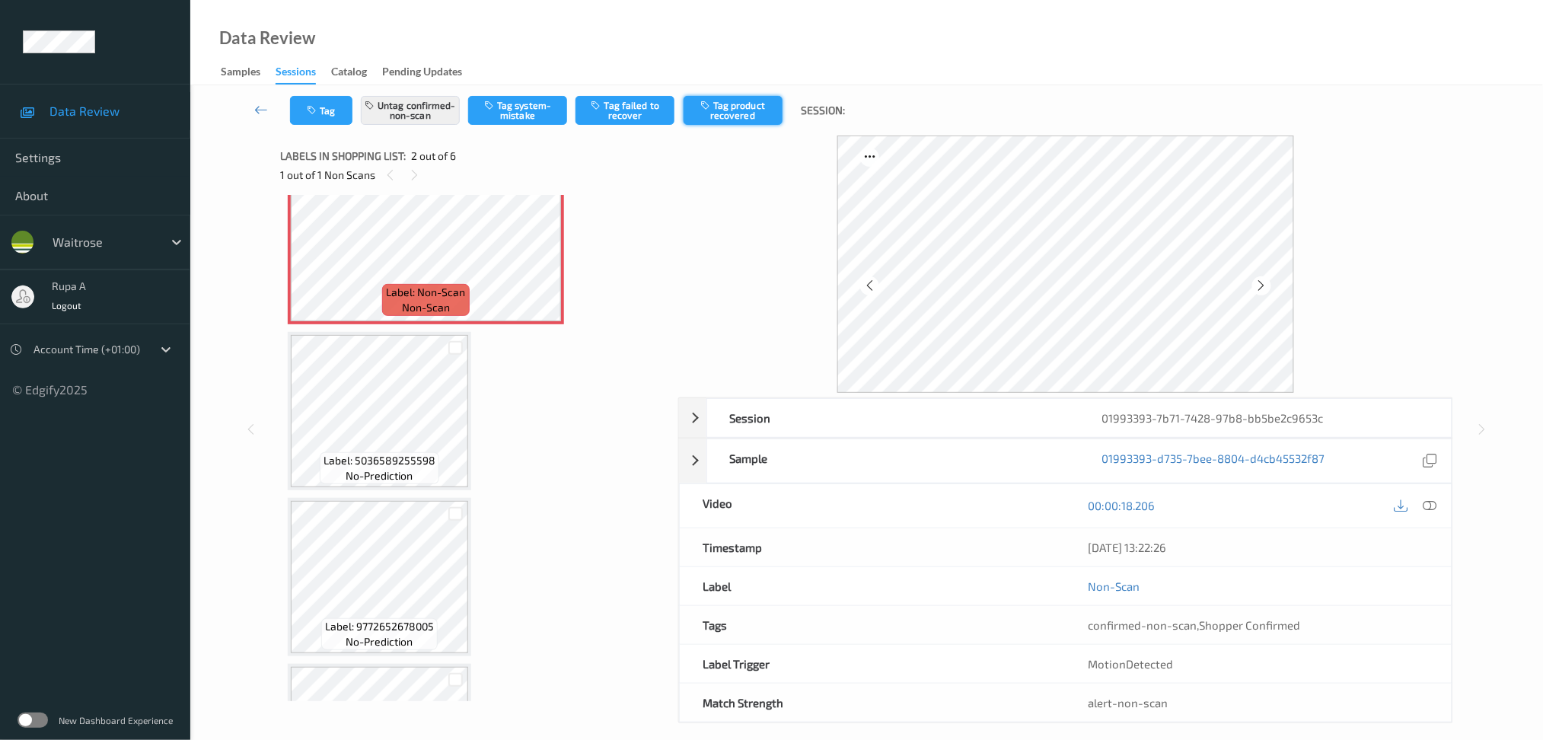
click at [762, 117] on button "Tag product recovered" at bounding box center [733, 110] width 99 height 29
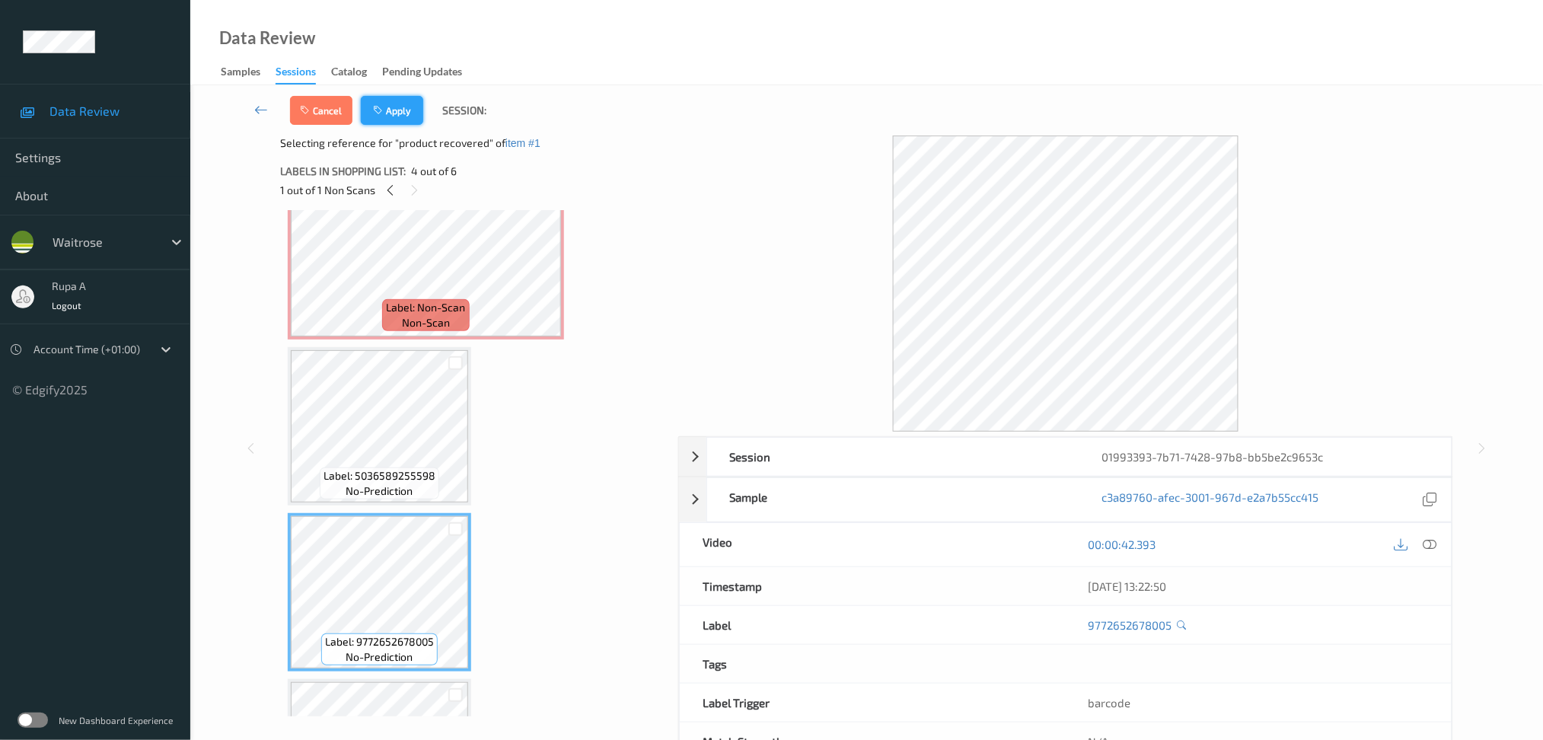
click at [403, 112] on button "Apply" at bounding box center [392, 110] width 62 height 29
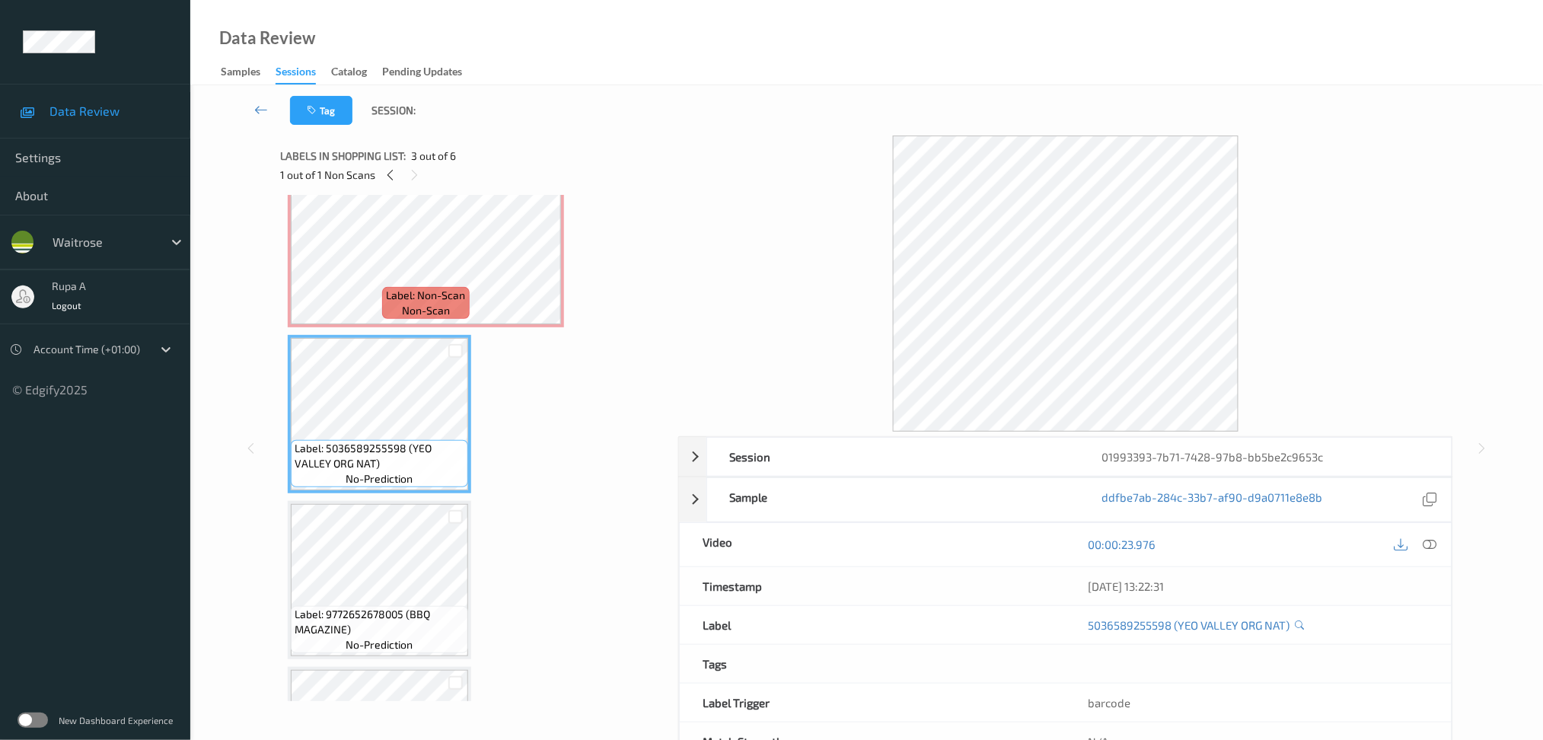
scroll to position [210, 0]
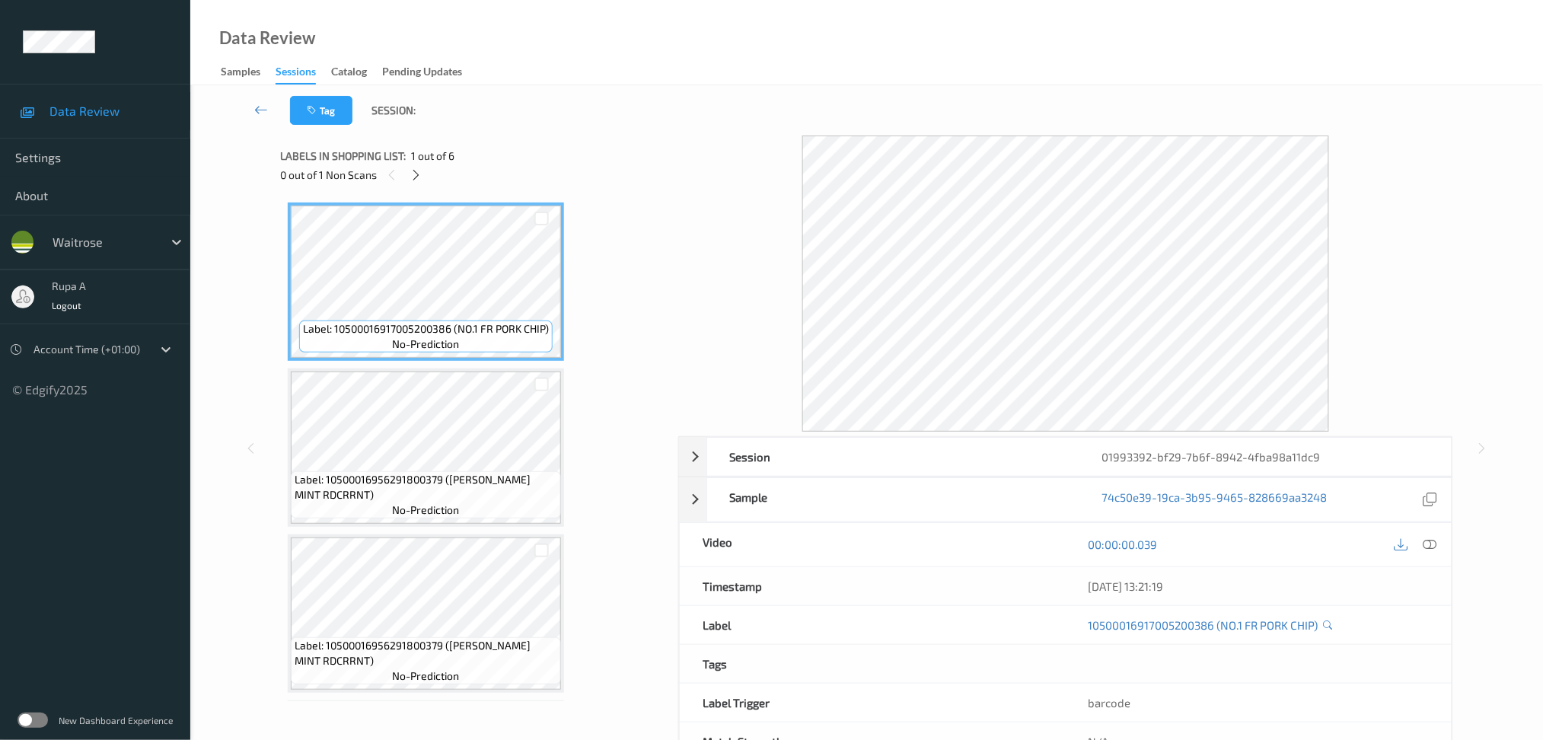
click at [540, 135] on div "Labels in shopping list: 1 out of 6 0 out of 1 Non Scans" at bounding box center [473, 164] width 387 height 59
click at [419, 174] on icon at bounding box center [416, 175] width 13 height 14
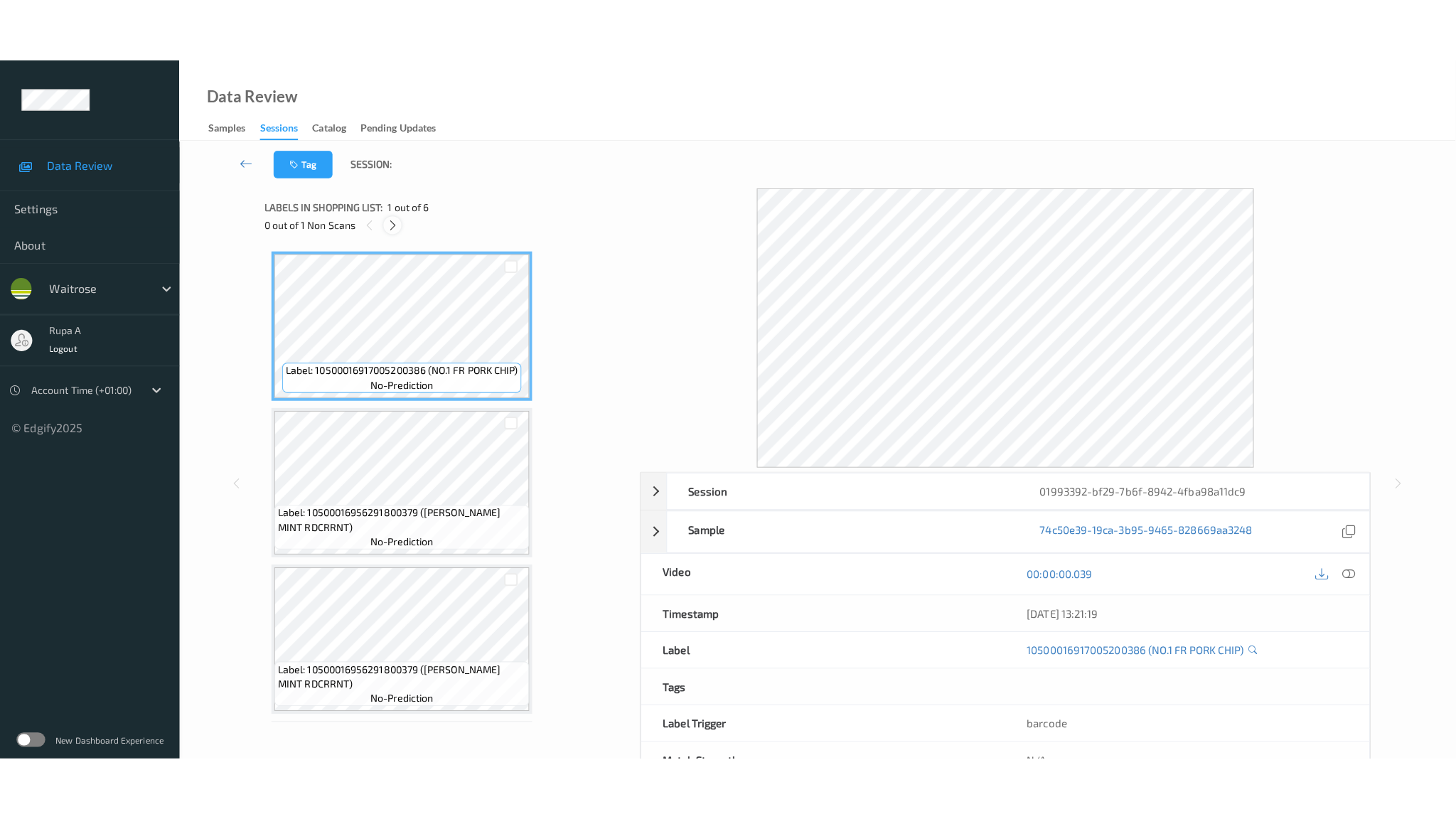
scroll to position [457, 0]
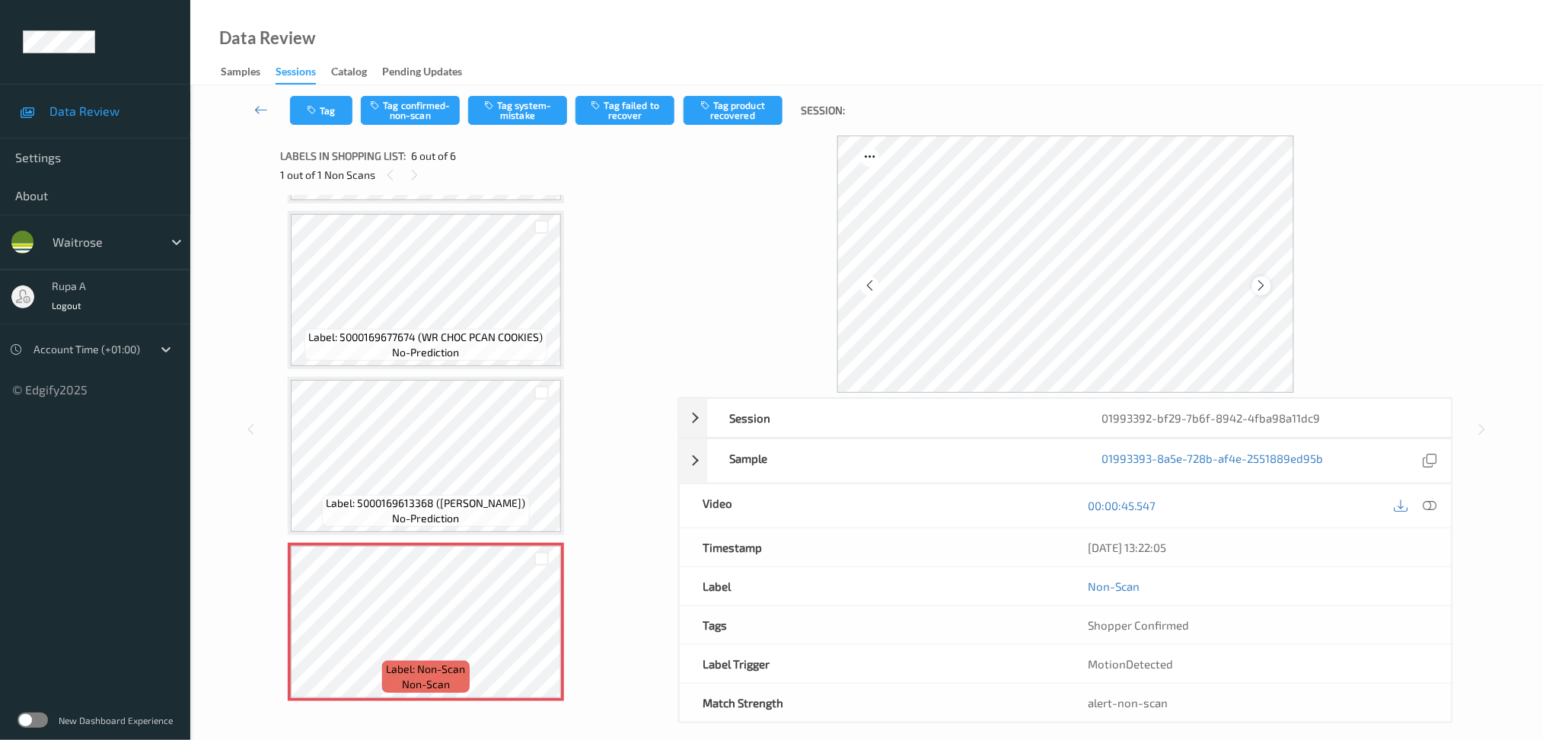
click at [1262, 279] on icon at bounding box center [1261, 286] width 13 height 14
click at [1439, 506] on div at bounding box center [1430, 506] width 21 height 21
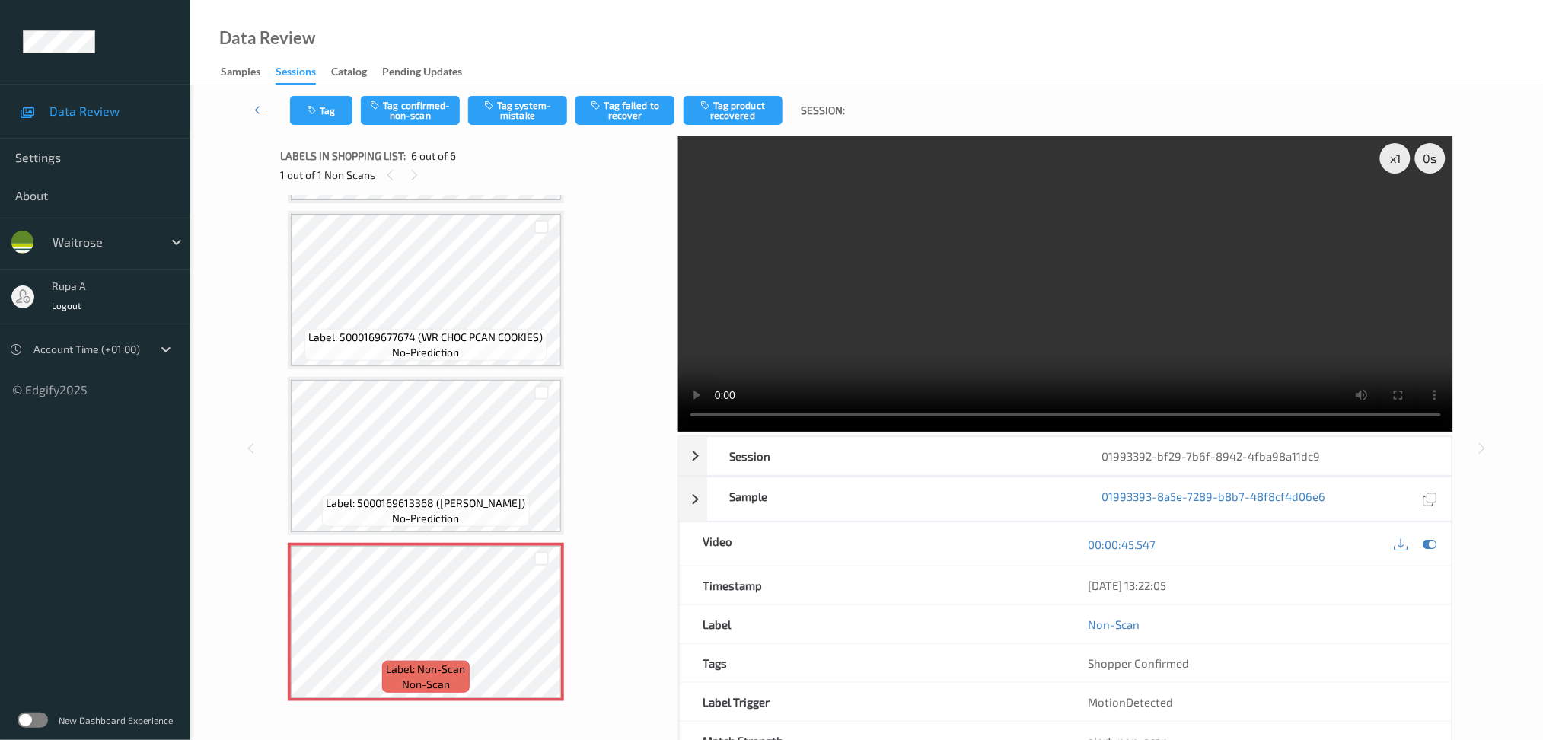
scroll to position [353, 0]
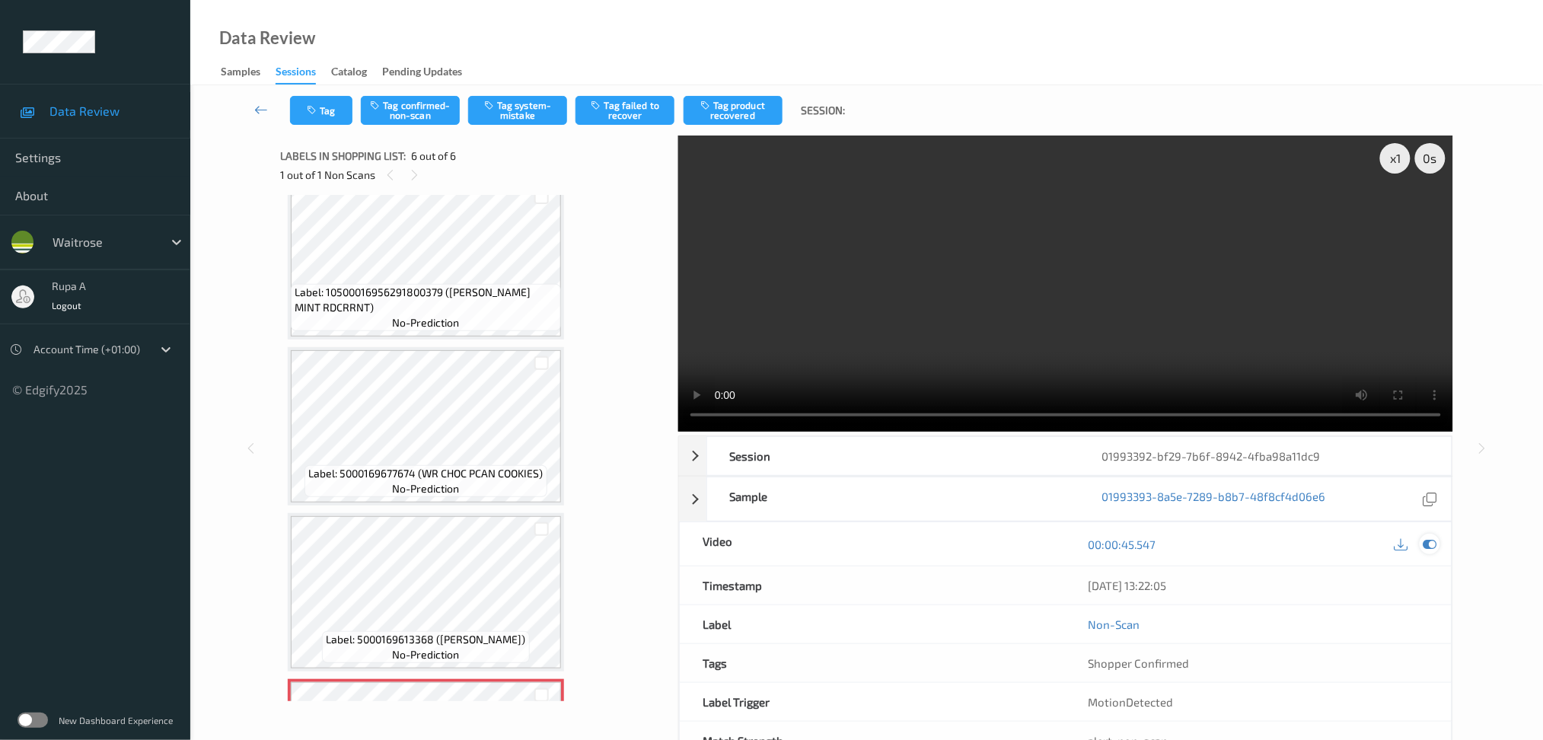
click at [1436, 541] on icon at bounding box center [1430, 544] width 14 height 14
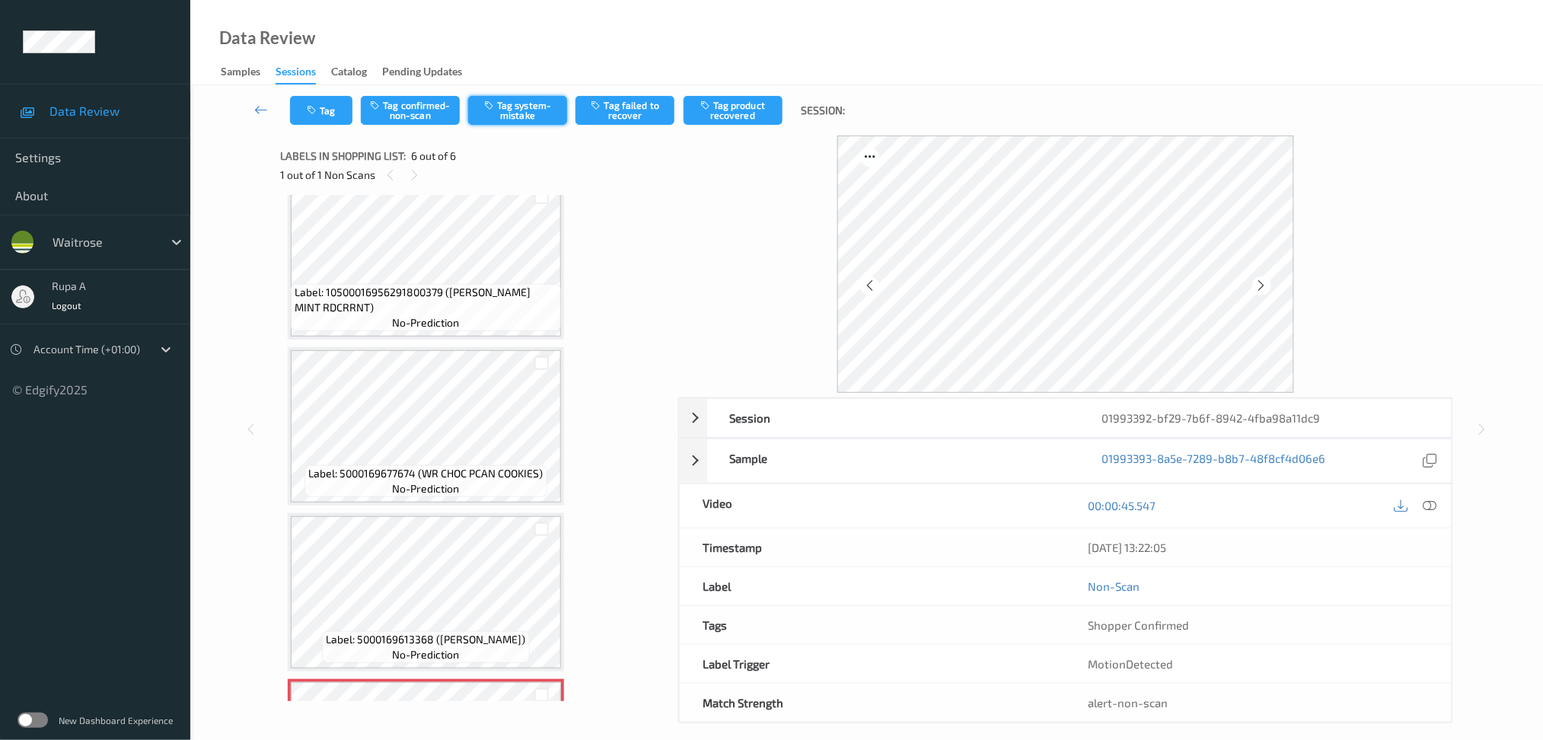
click at [540, 110] on button "Tag system-mistake" at bounding box center [517, 110] width 99 height 29
click at [329, 124] on button "Tag" at bounding box center [321, 110] width 62 height 29
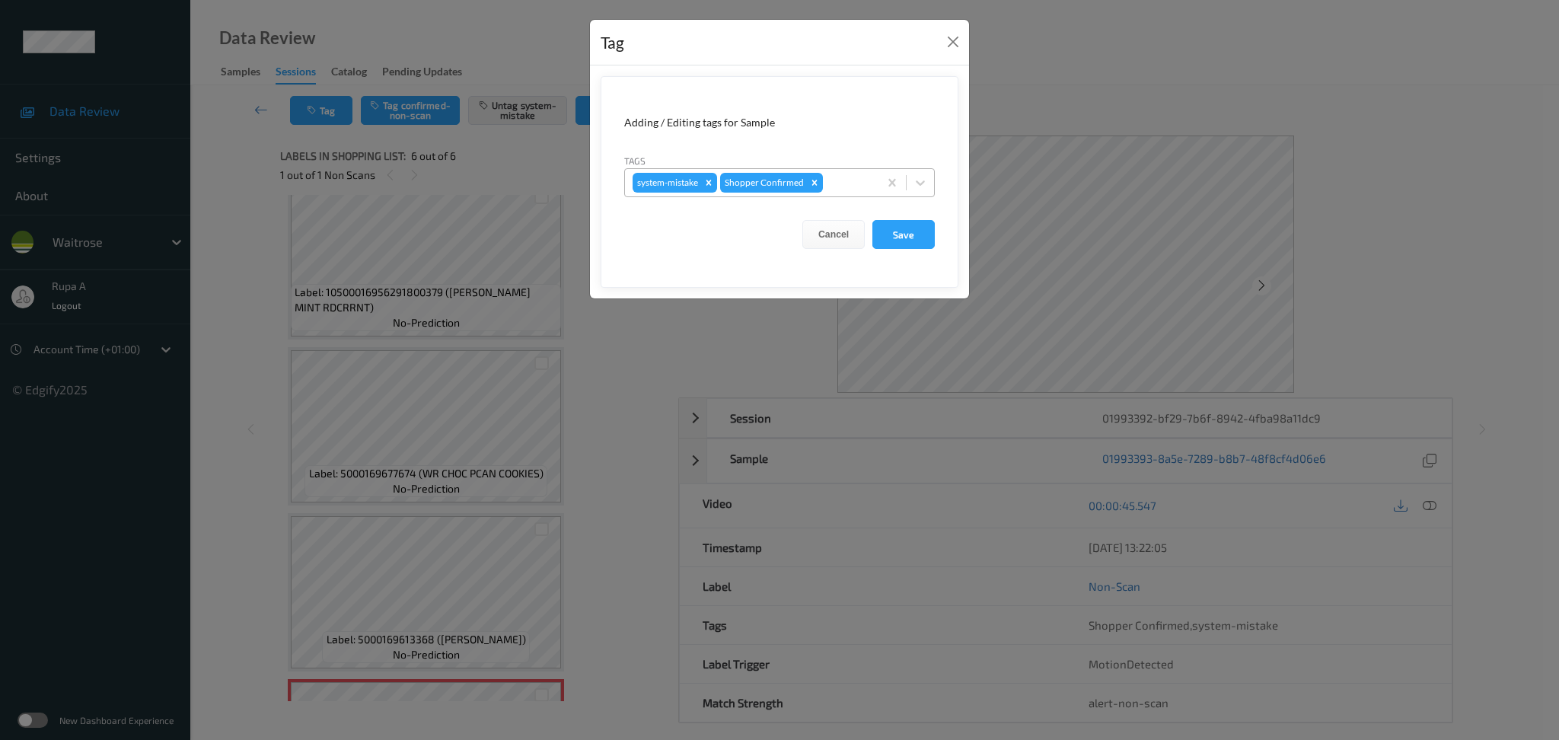
click at [850, 195] on div "system-mistake Shopper Confirmed" at bounding box center [751, 183] width 253 height 26
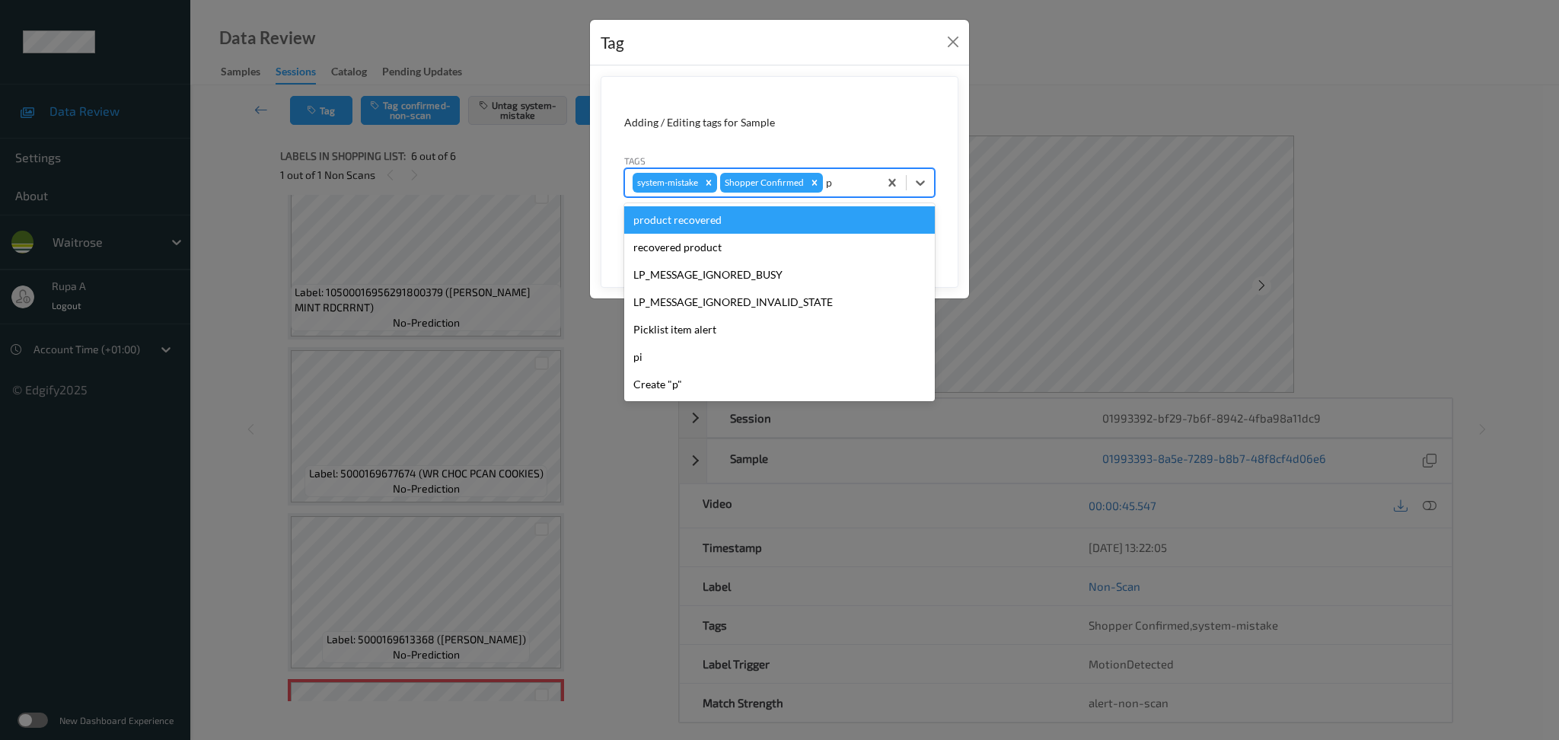
type input "pi"
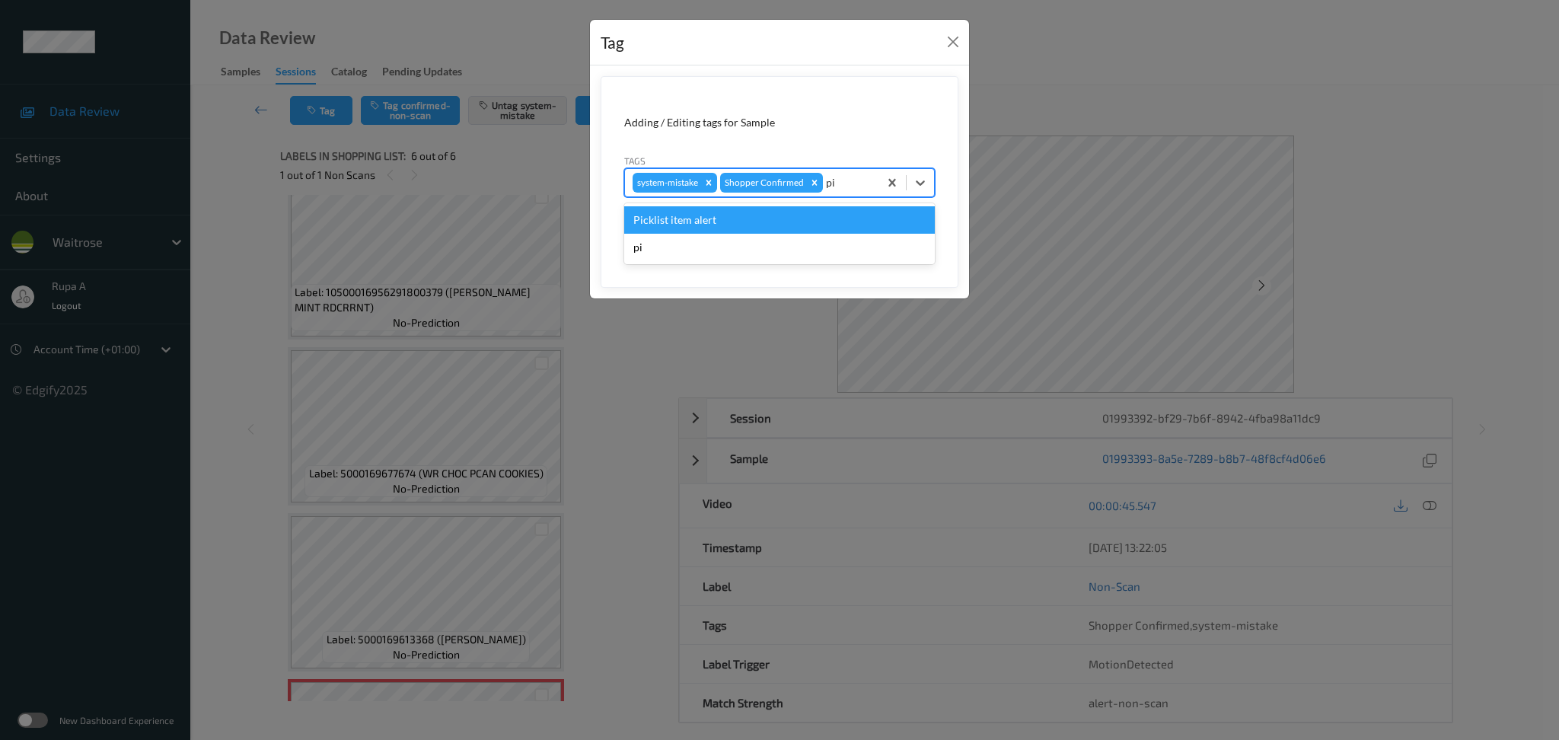
click at [794, 229] on div "Picklist item alert" at bounding box center [779, 219] width 311 height 27
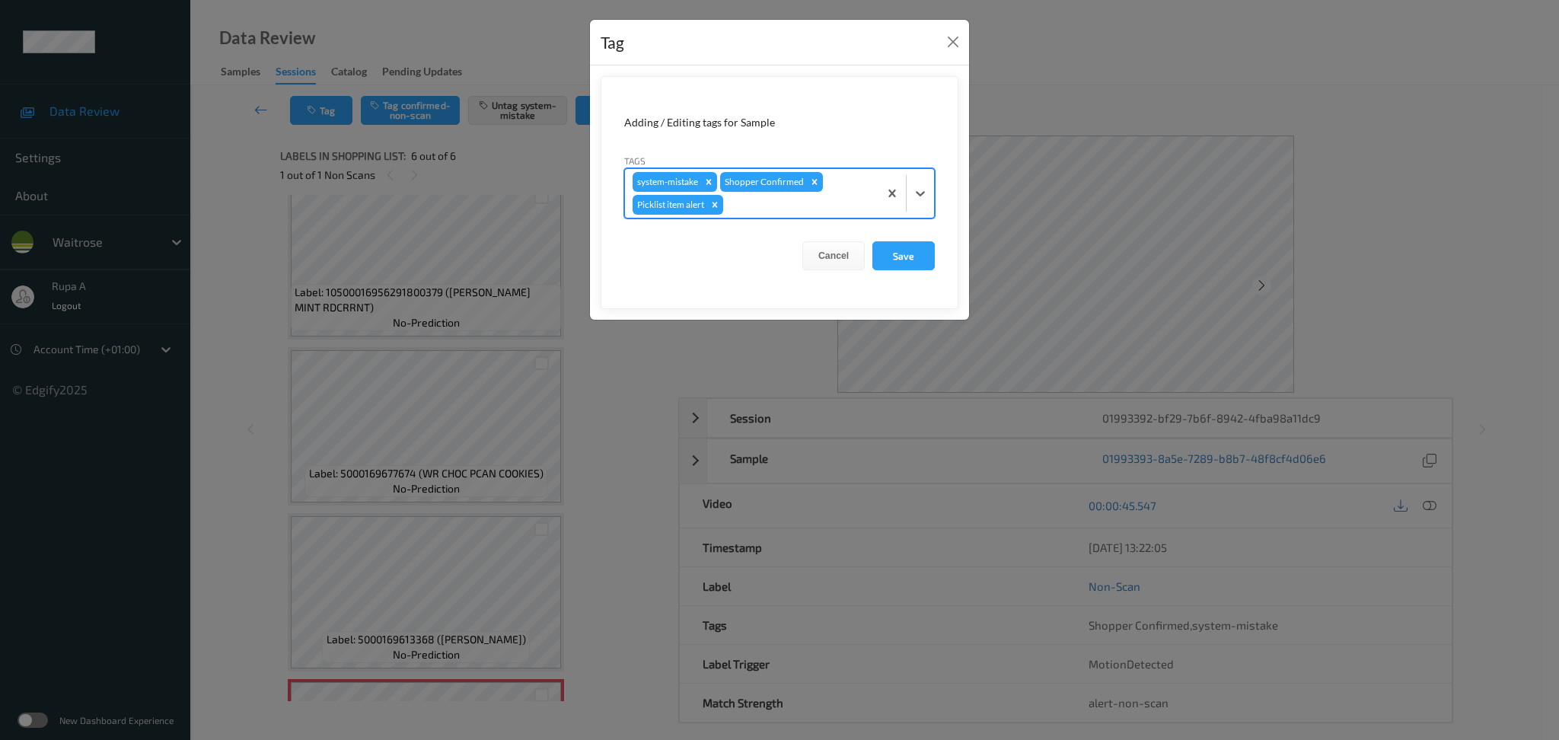
click at [792, 209] on div at bounding box center [798, 205] width 145 height 18
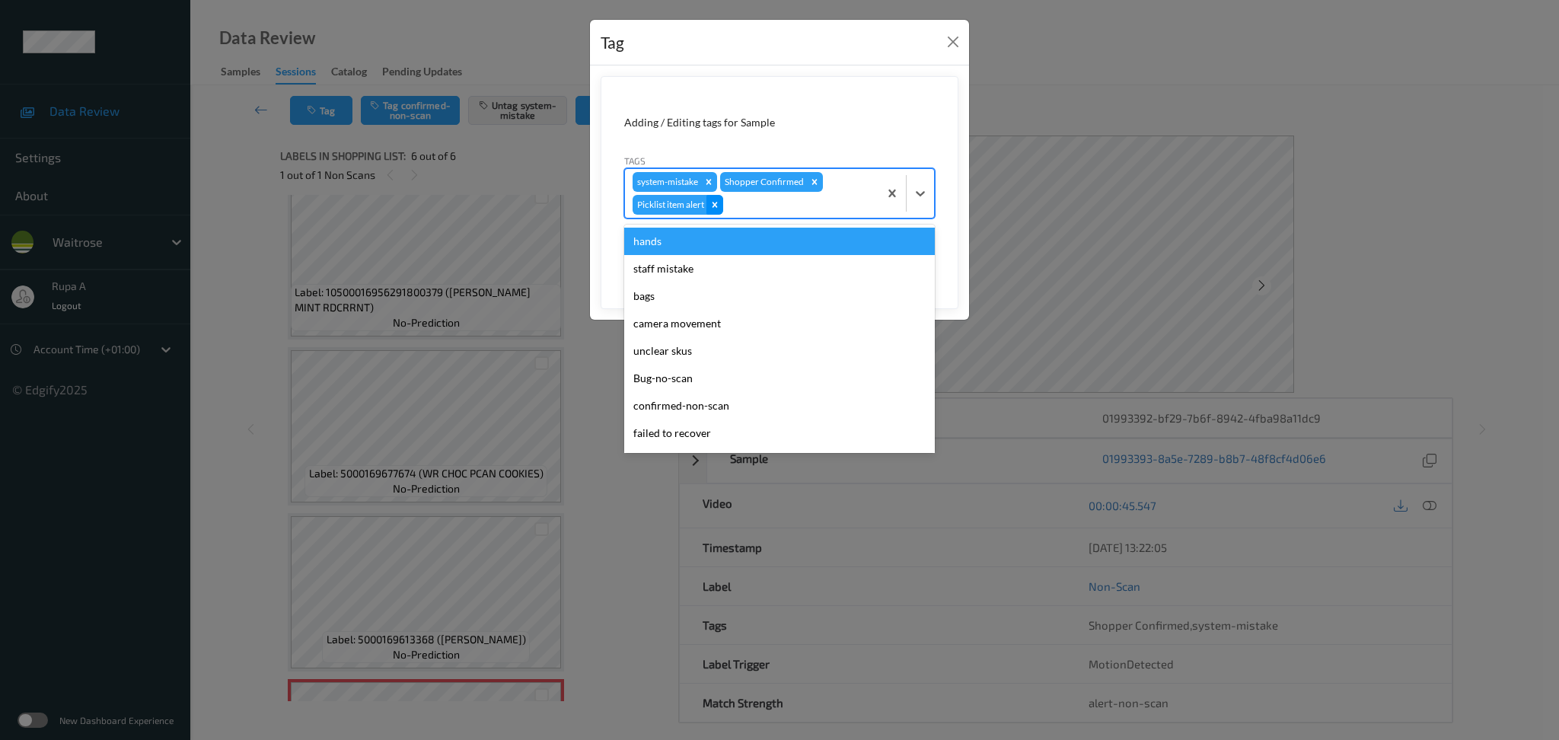
click at [719, 205] on icon "Remove Picklist item alert" at bounding box center [714, 204] width 11 height 11
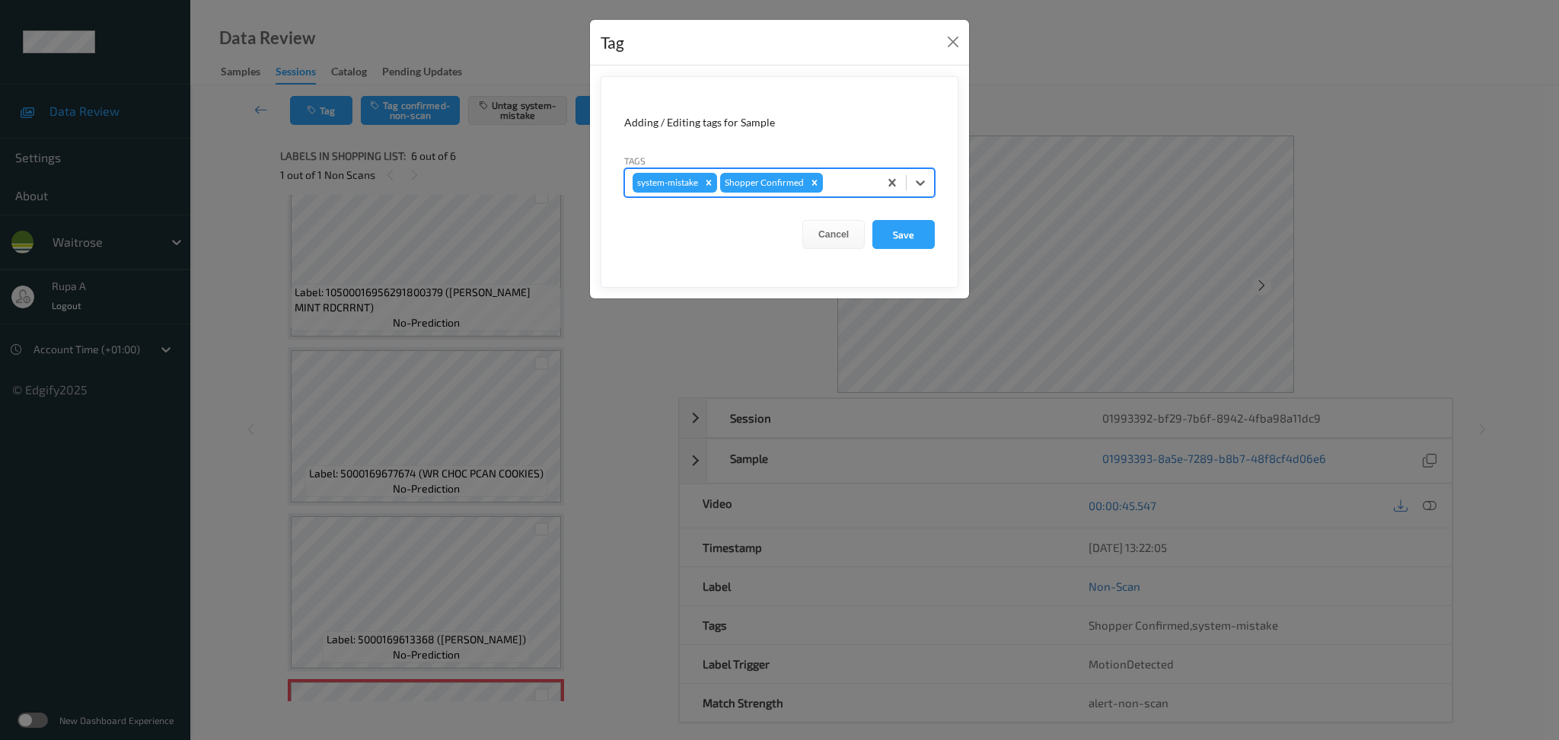
click at [843, 183] on div at bounding box center [848, 183] width 45 height 18
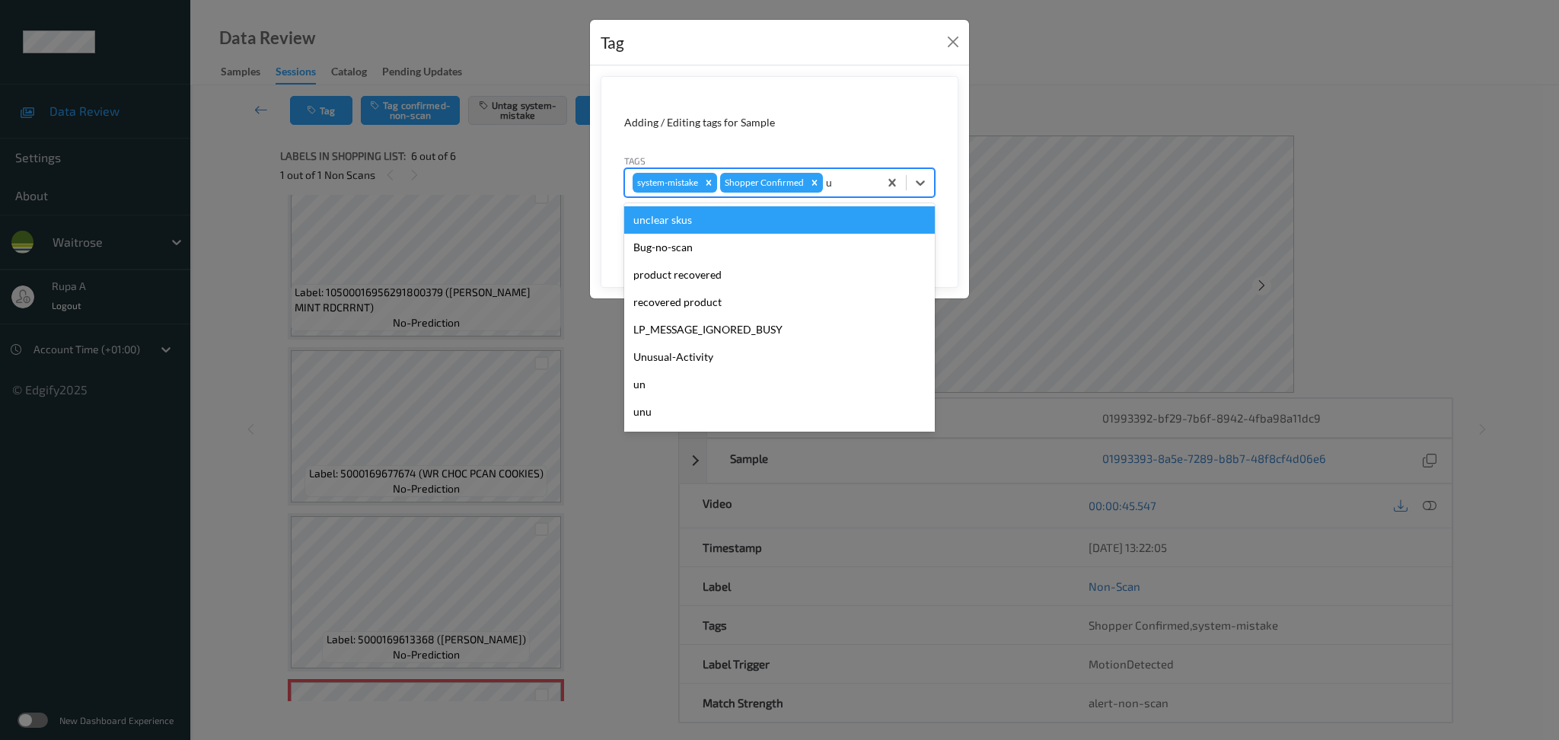
type input "un"
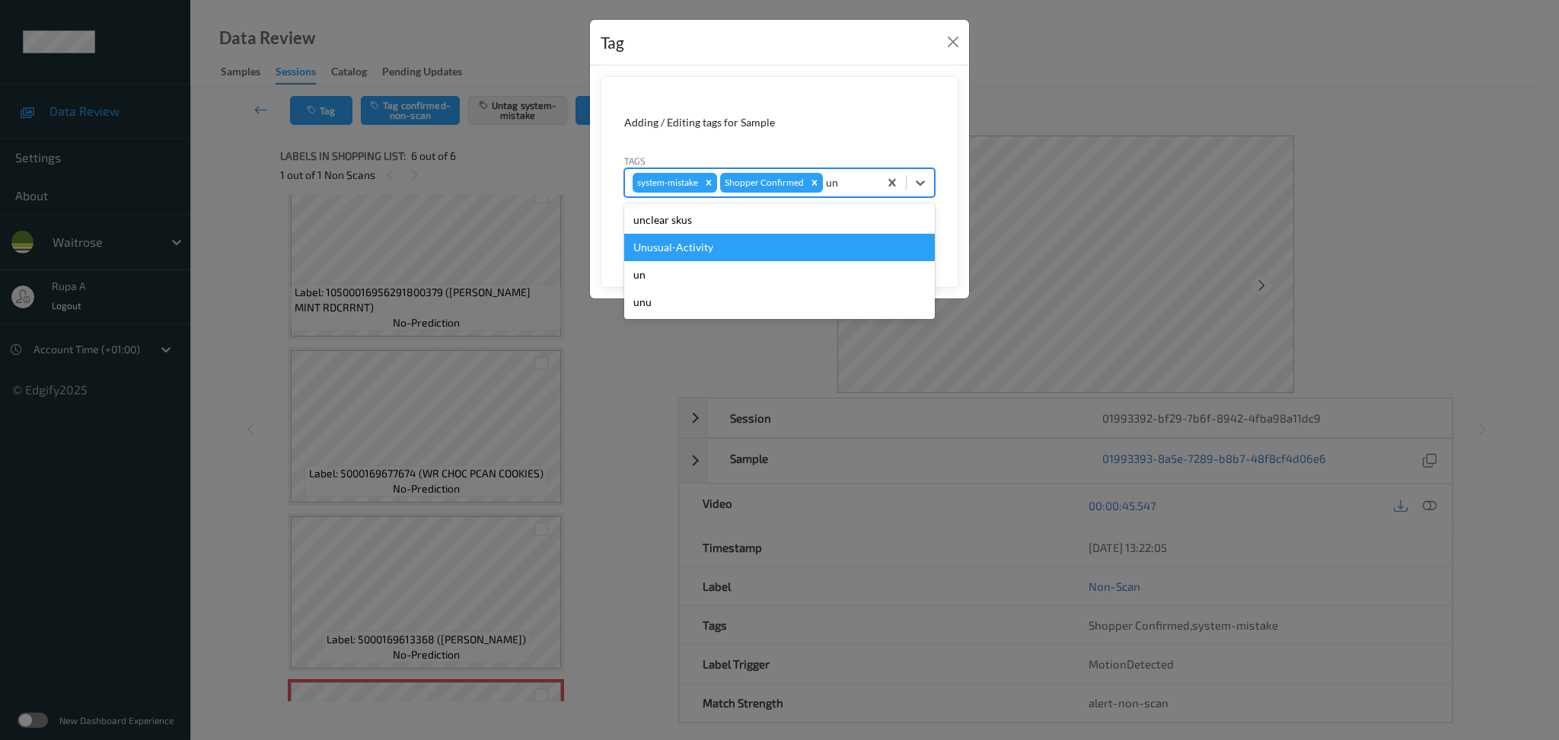
click at [772, 246] on div "Unusual-Activity" at bounding box center [779, 247] width 311 height 27
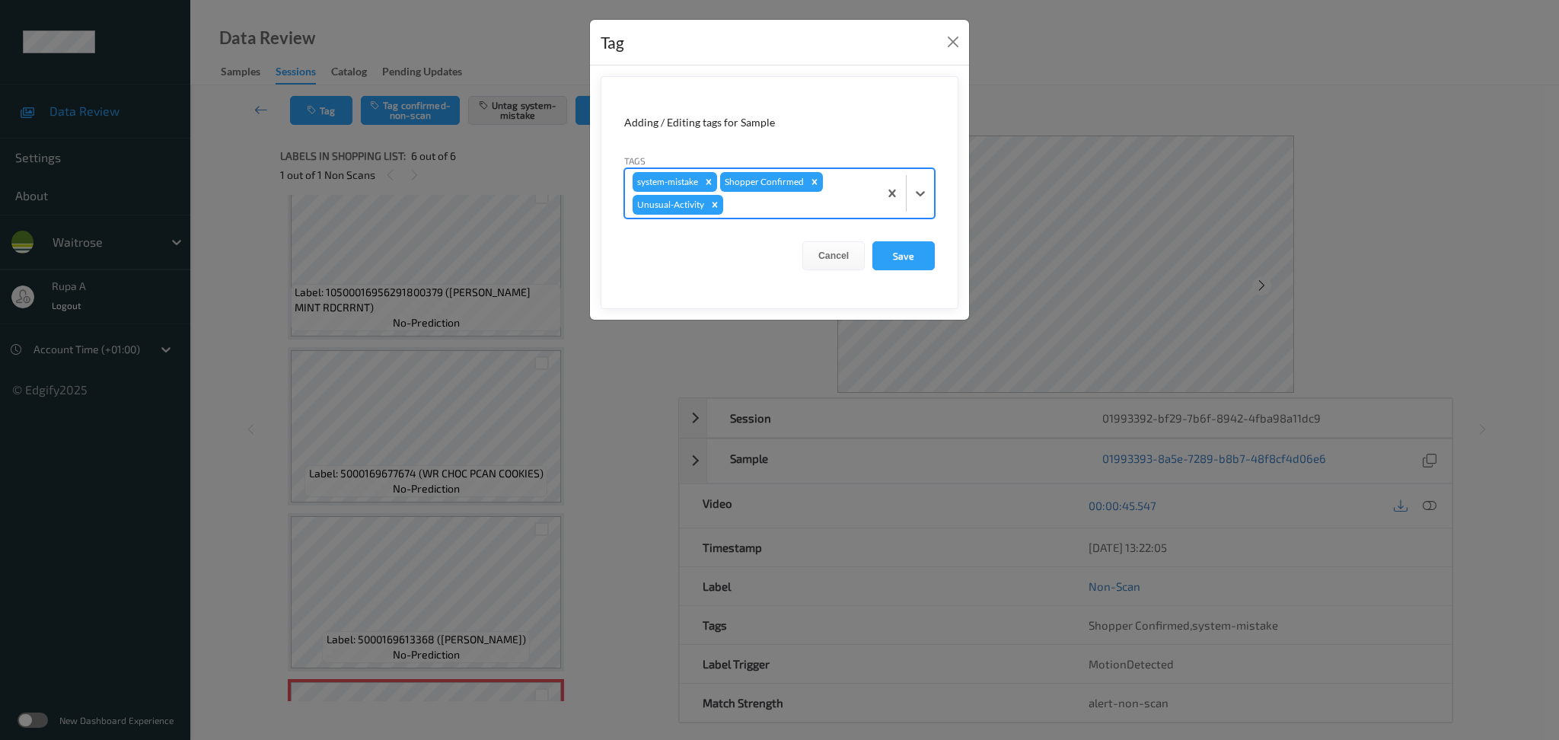
click at [788, 209] on div at bounding box center [798, 205] width 145 height 18
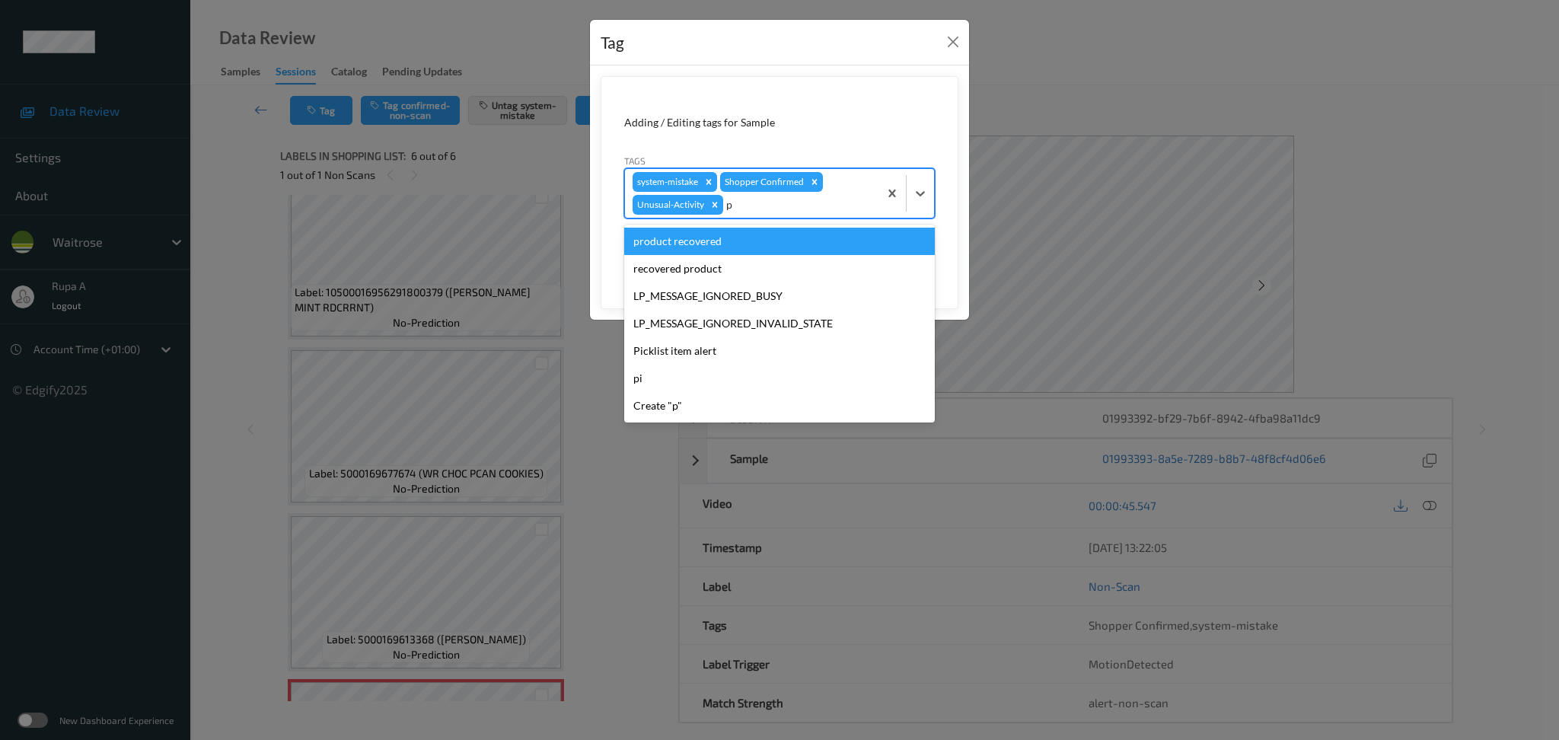
type input "pi"
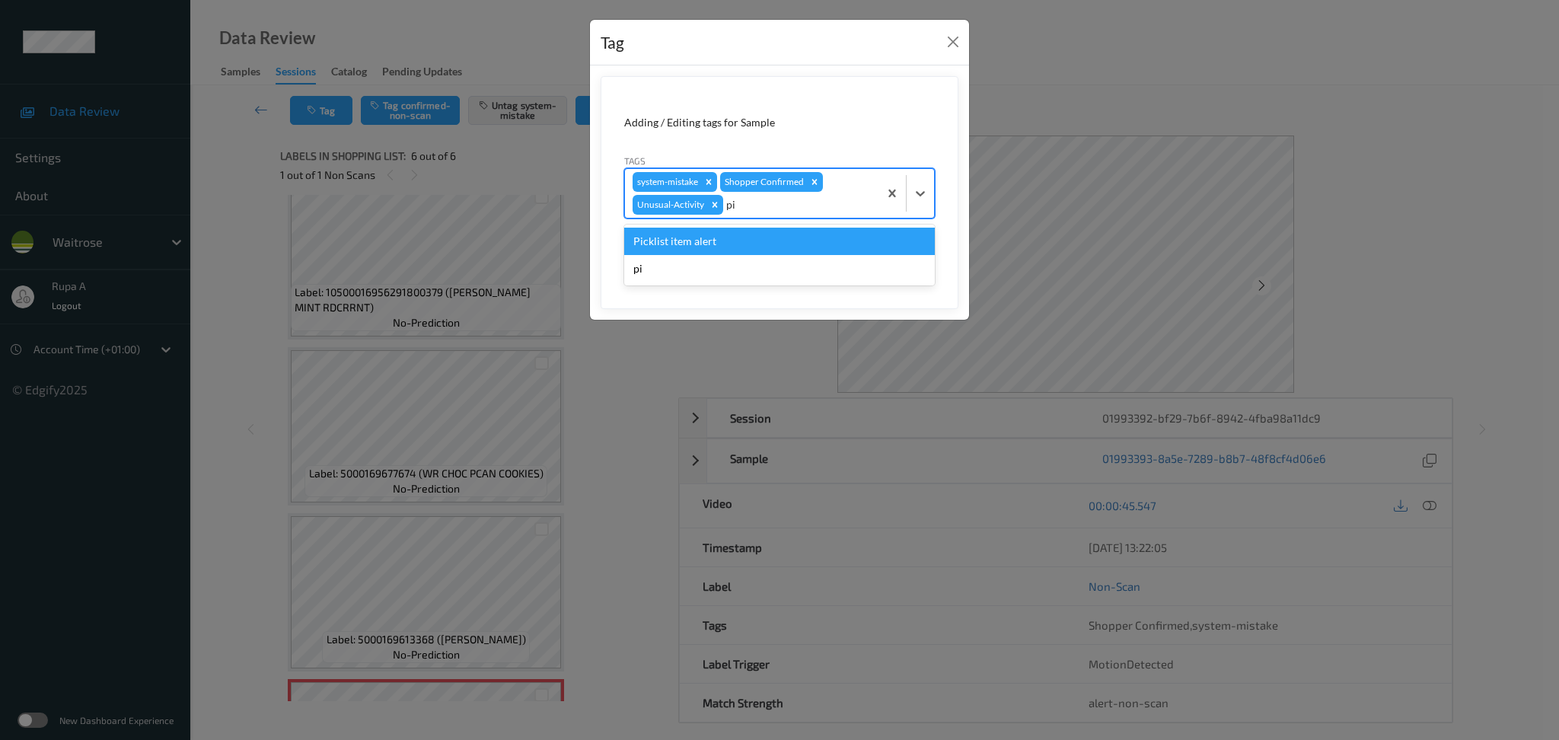
click at [766, 242] on div "Picklist item alert" at bounding box center [779, 241] width 311 height 27
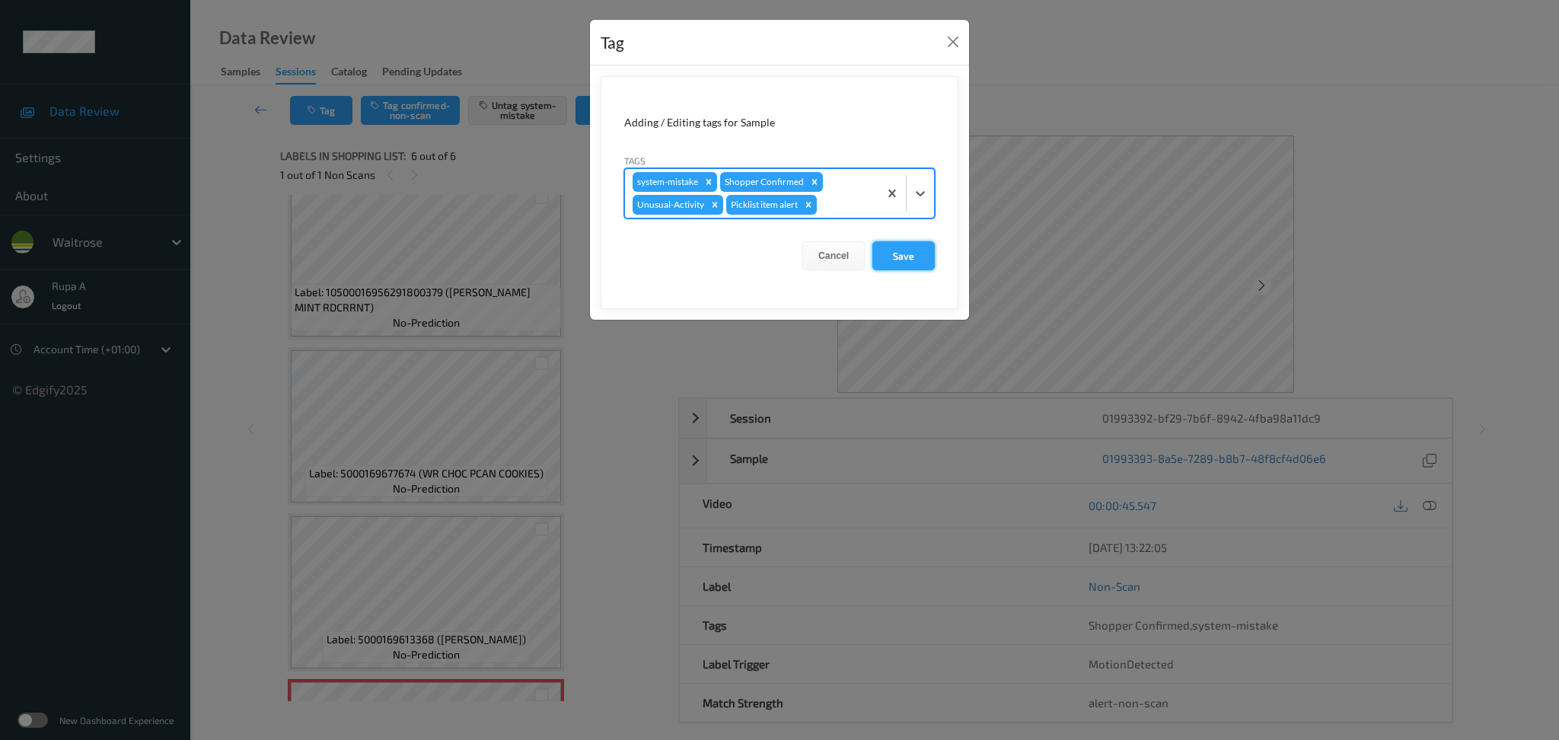
click at [922, 257] on button "Save" at bounding box center [903, 255] width 62 height 29
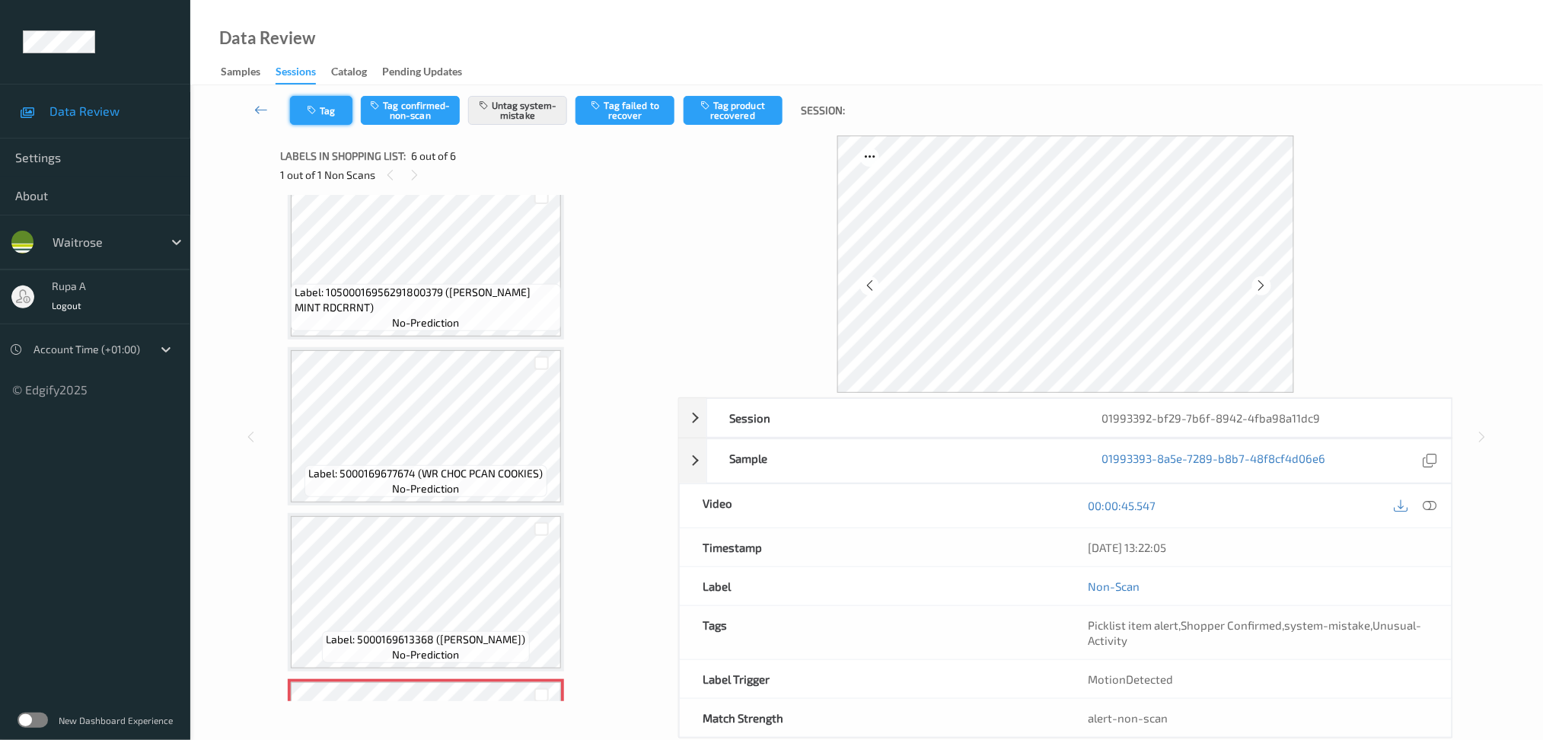
click at [320, 107] on button "Tag" at bounding box center [321, 110] width 62 height 29
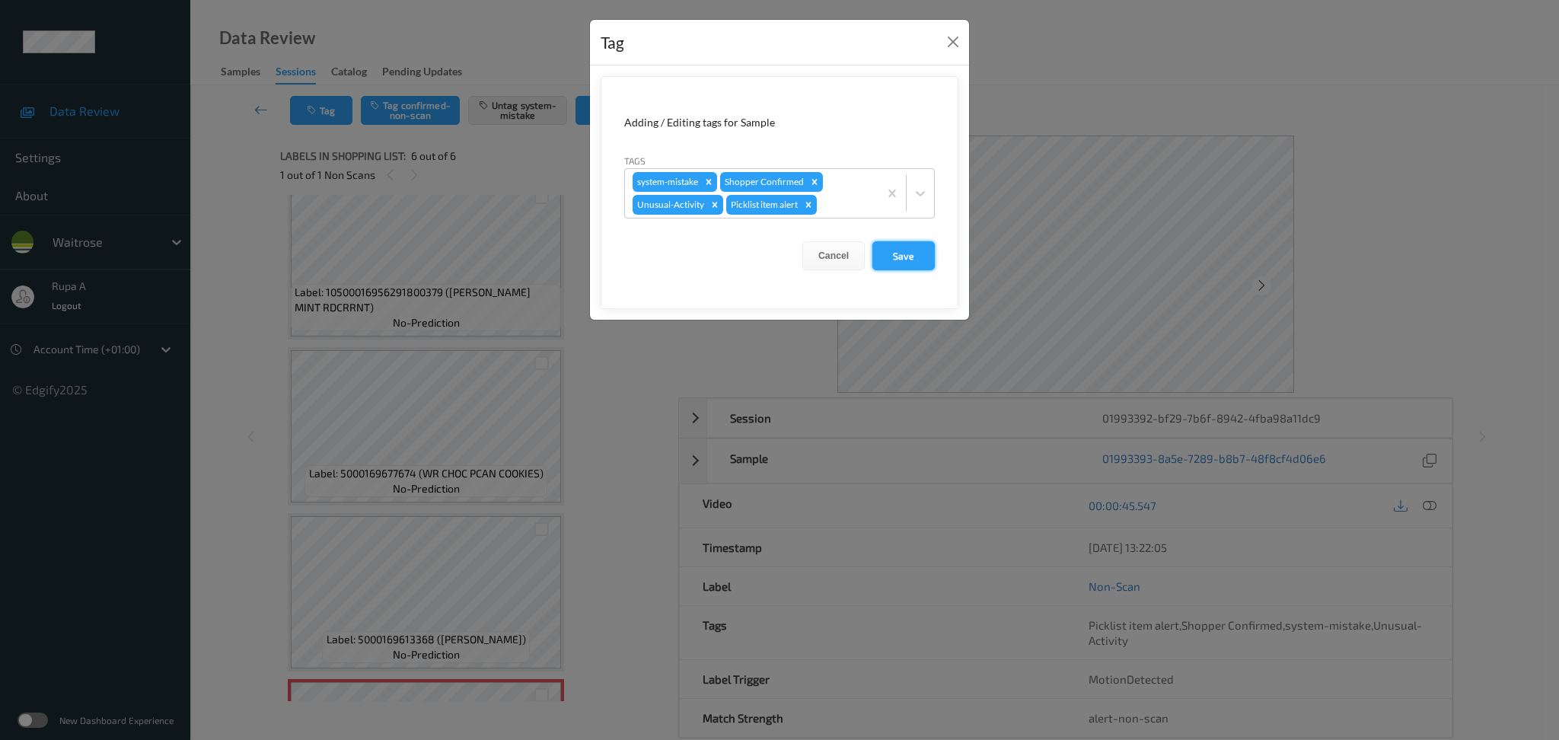
click at [920, 263] on button "Save" at bounding box center [903, 255] width 62 height 29
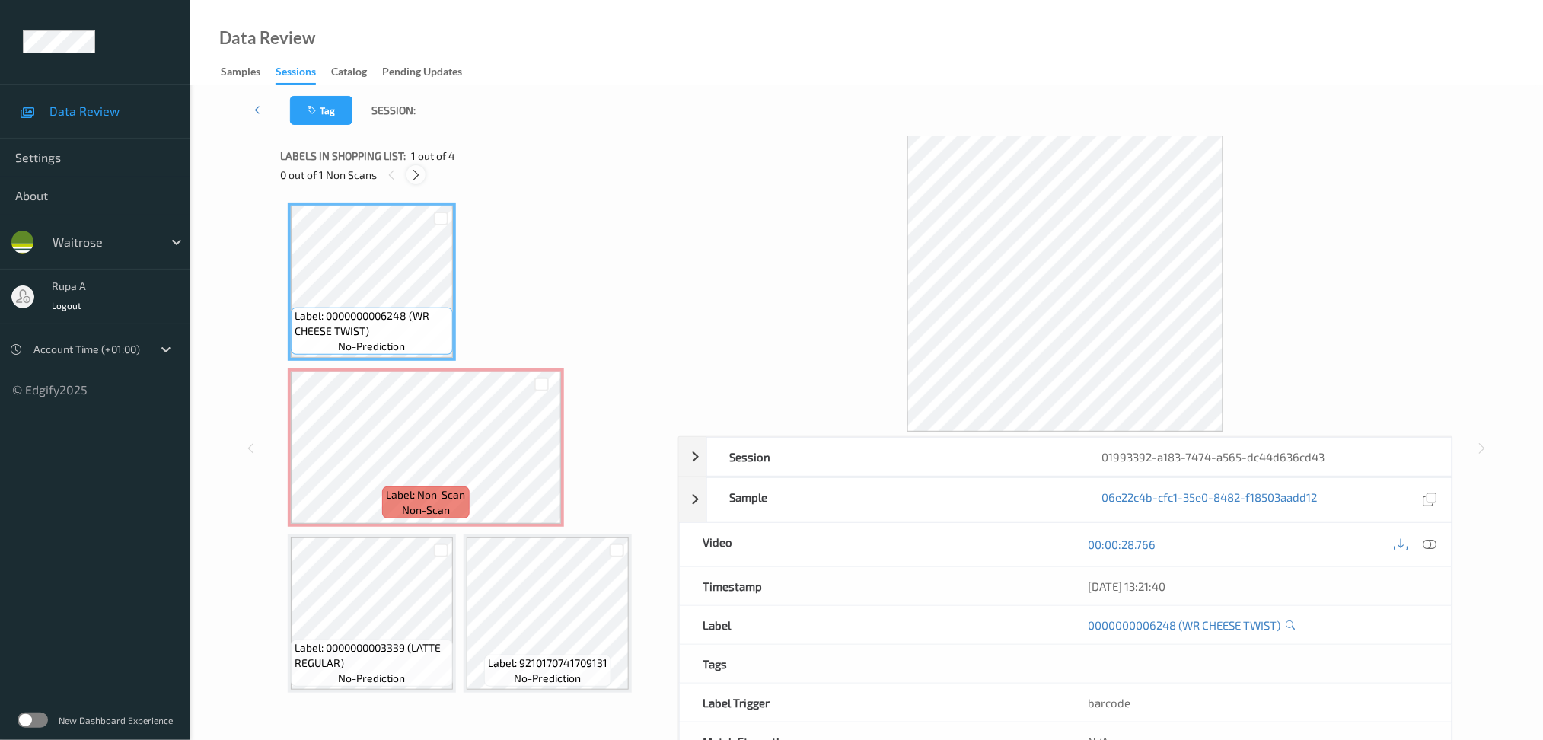
click at [417, 165] on div at bounding box center [415, 174] width 19 height 19
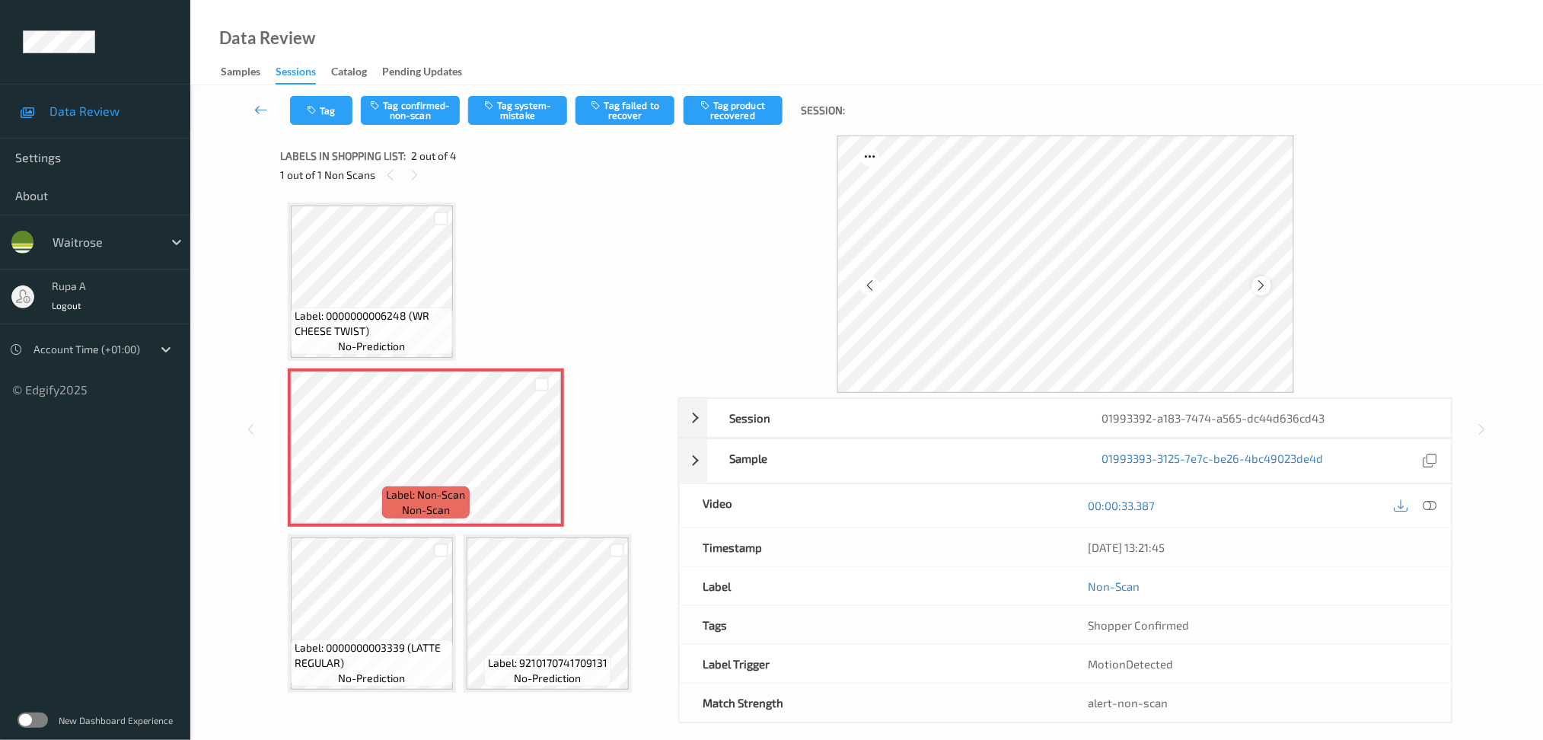
click at [1263, 285] on icon at bounding box center [1261, 286] width 13 height 14
click at [1261, 287] on icon at bounding box center [1261, 286] width 13 height 14
click at [1261, 288] on icon at bounding box center [1261, 286] width 13 height 14
click at [1262, 288] on icon at bounding box center [1261, 286] width 13 height 14
click at [550, 100] on button "Tag system-mistake" at bounding box center [517, 110] width 99 height 29
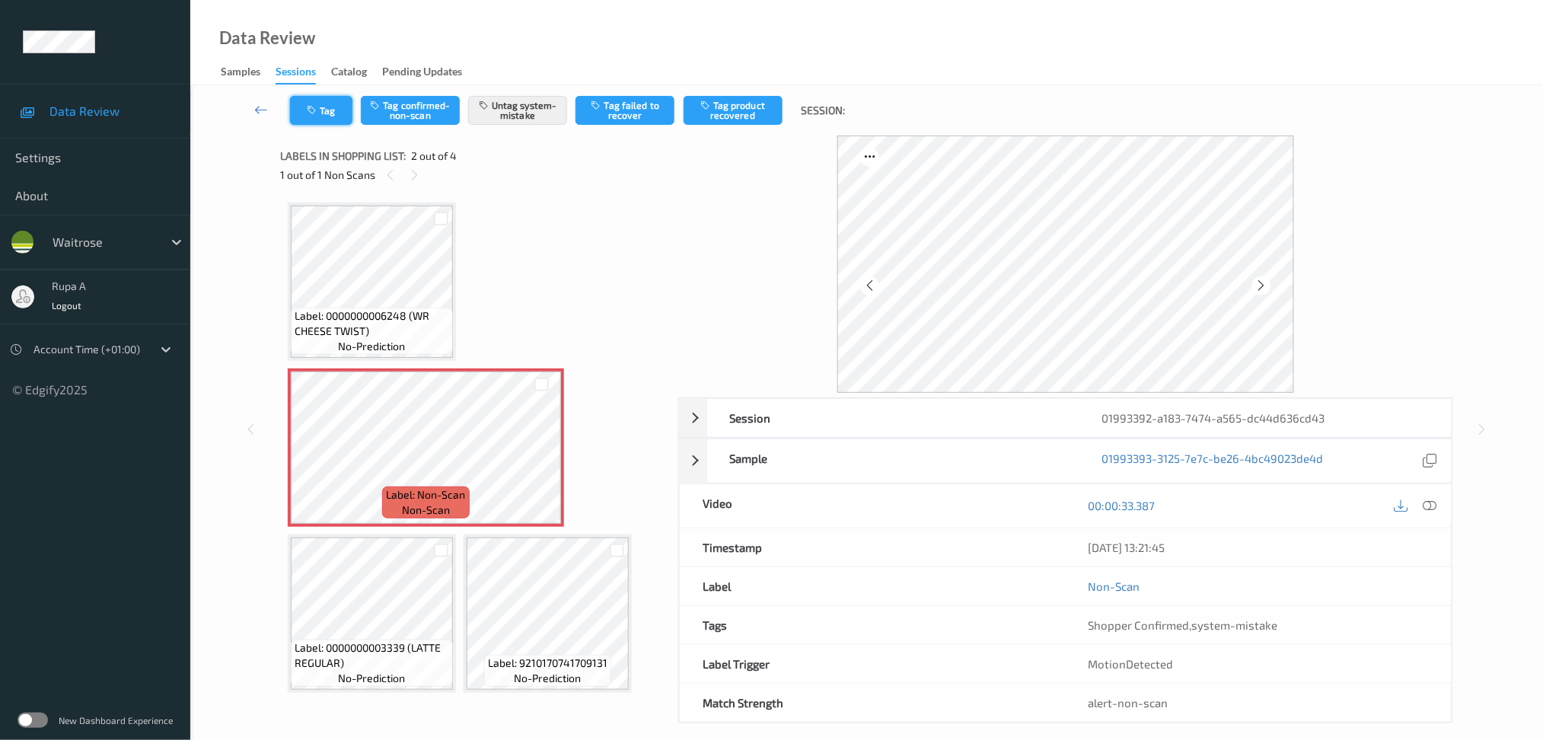
click at [301, 120] on button "Tag" at bounding box center [321, 110] width 62 height 29
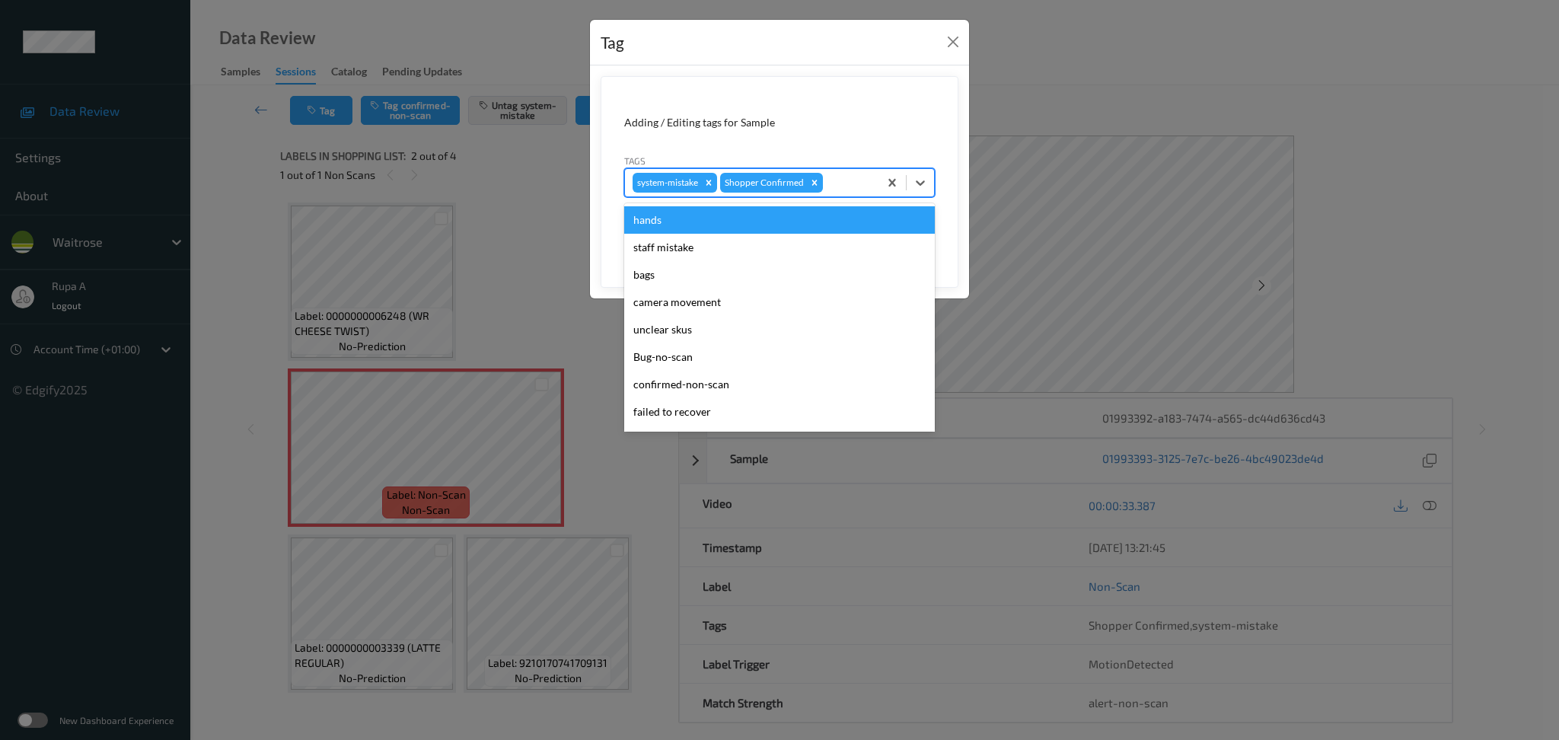
click at [838, 181] on div at bounding box center [848, 183] width 45 height 18
type input "un"
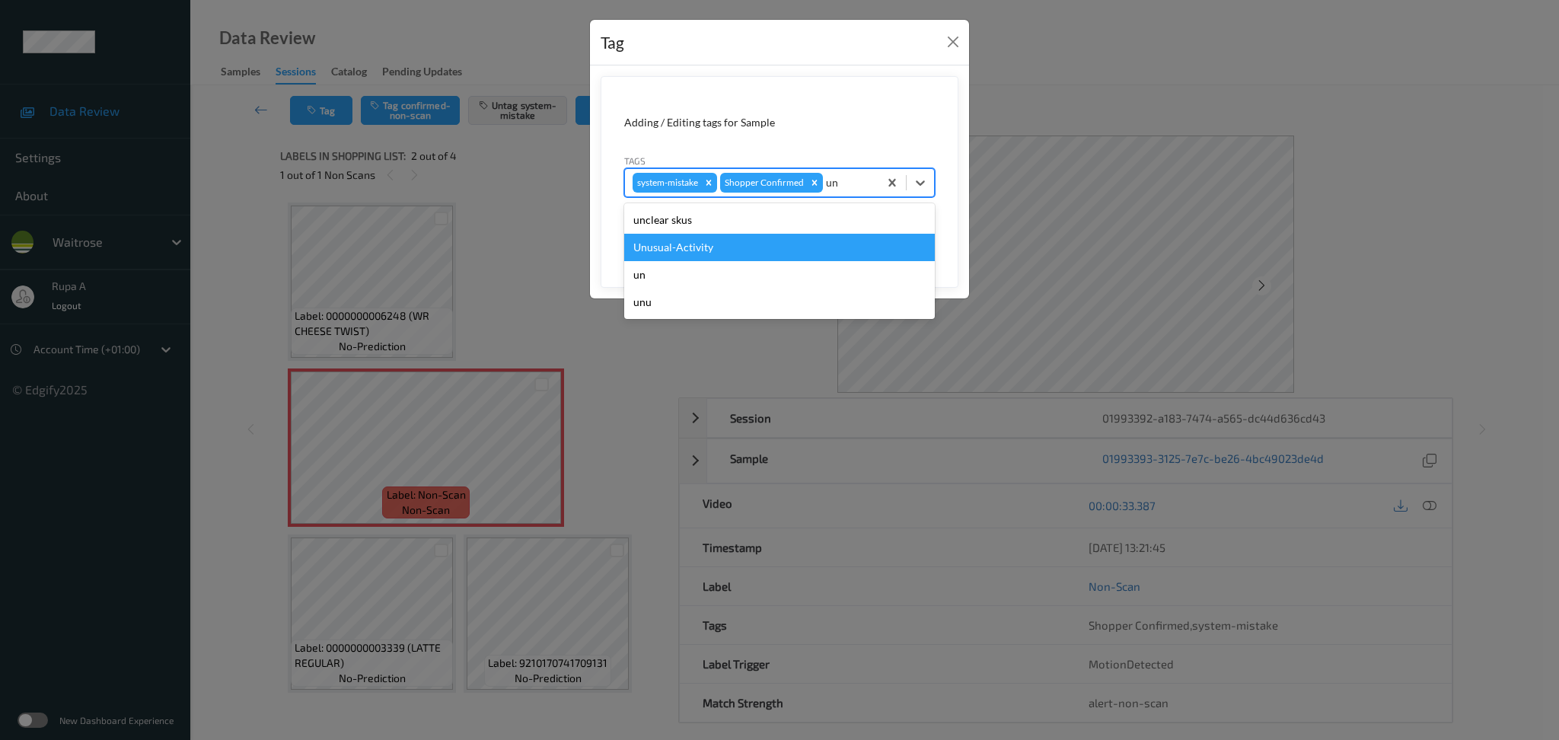
click at [757, 251] on div "Unusual-Activity" at bounding box center [779, 247] width 311 height 27
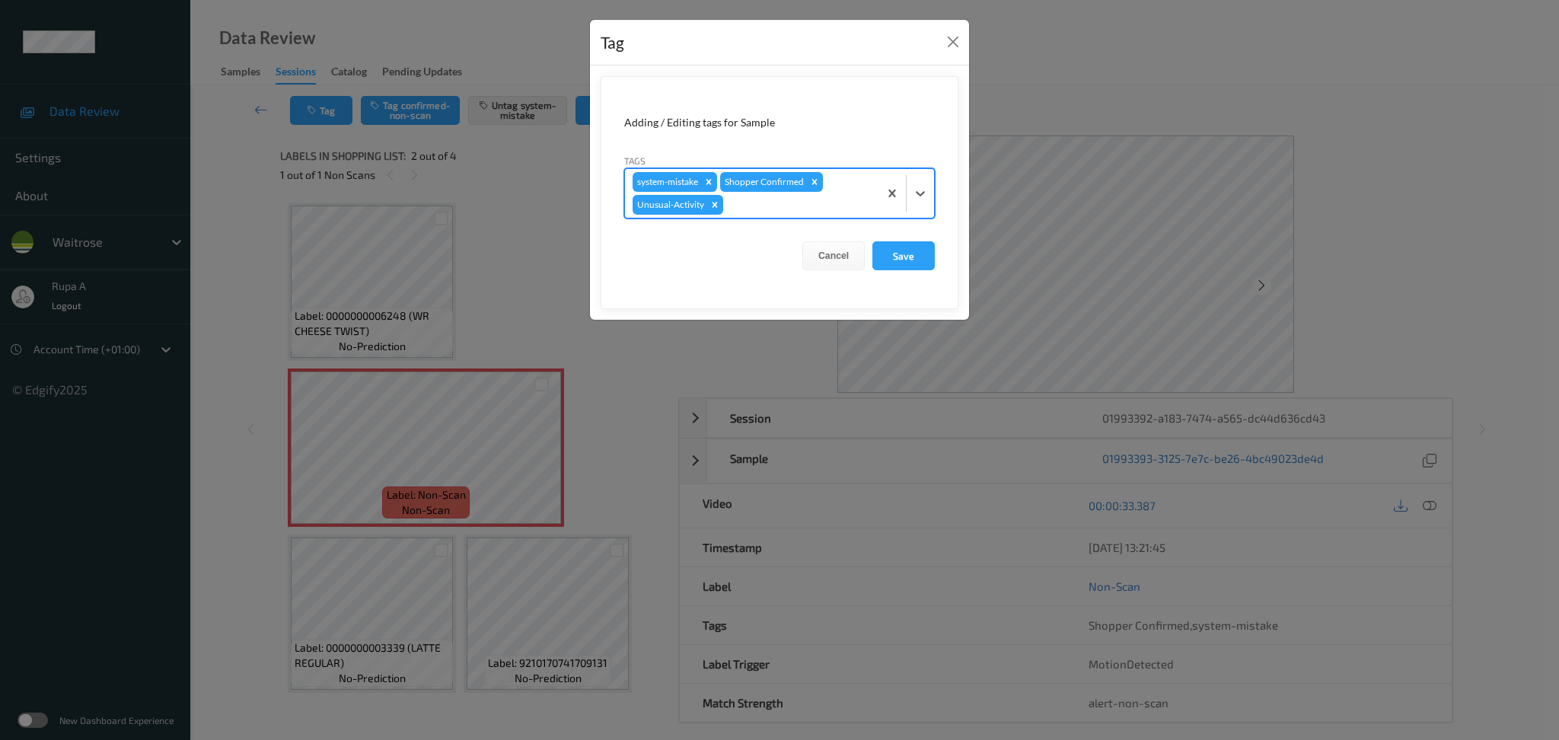
click at [798, 205] on div at bounding box center [798, 205] width 145 height 18
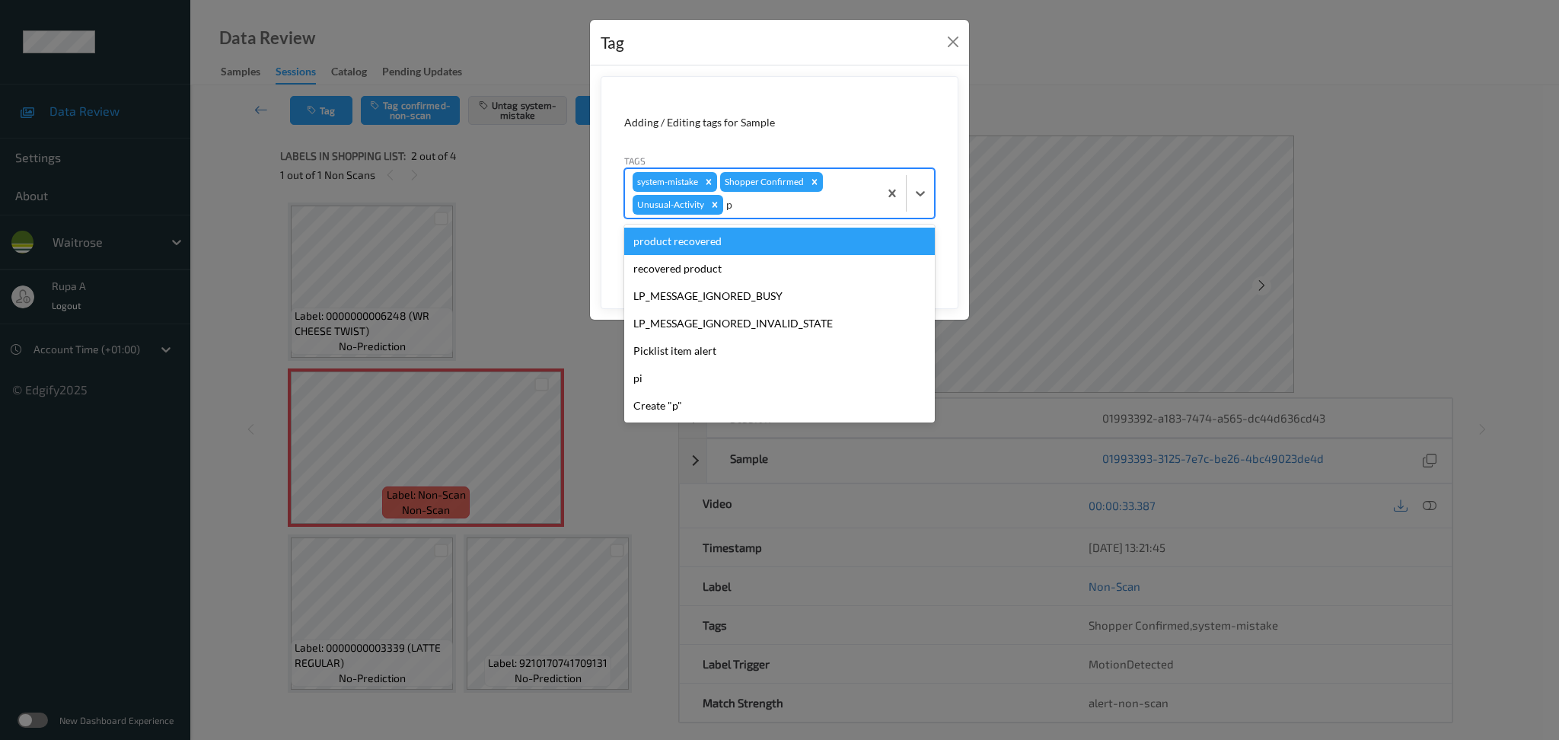
type input "pi"
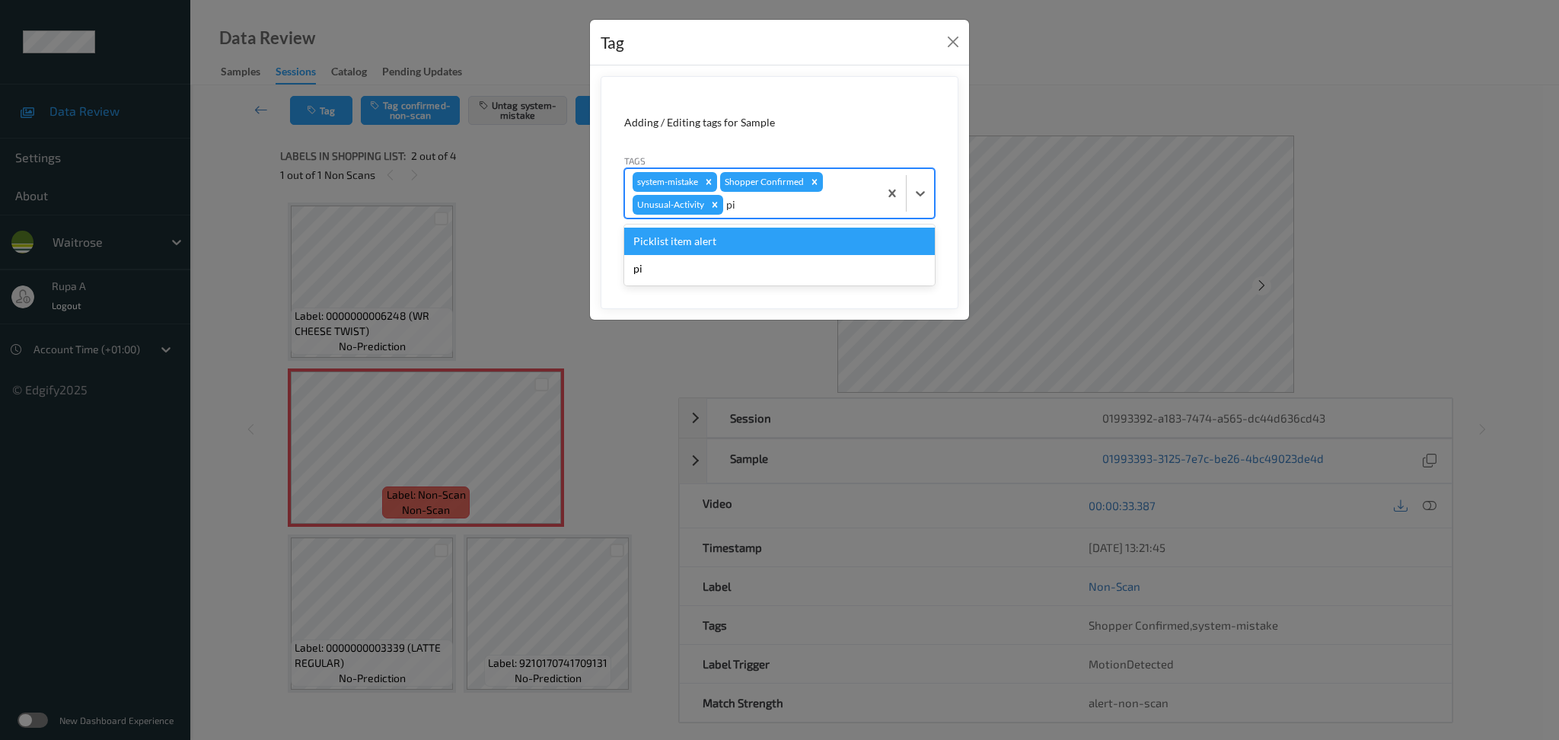
click at [757, 250] on div "Picklist item alert" at bounding box center [779, 241] width 311 height 27
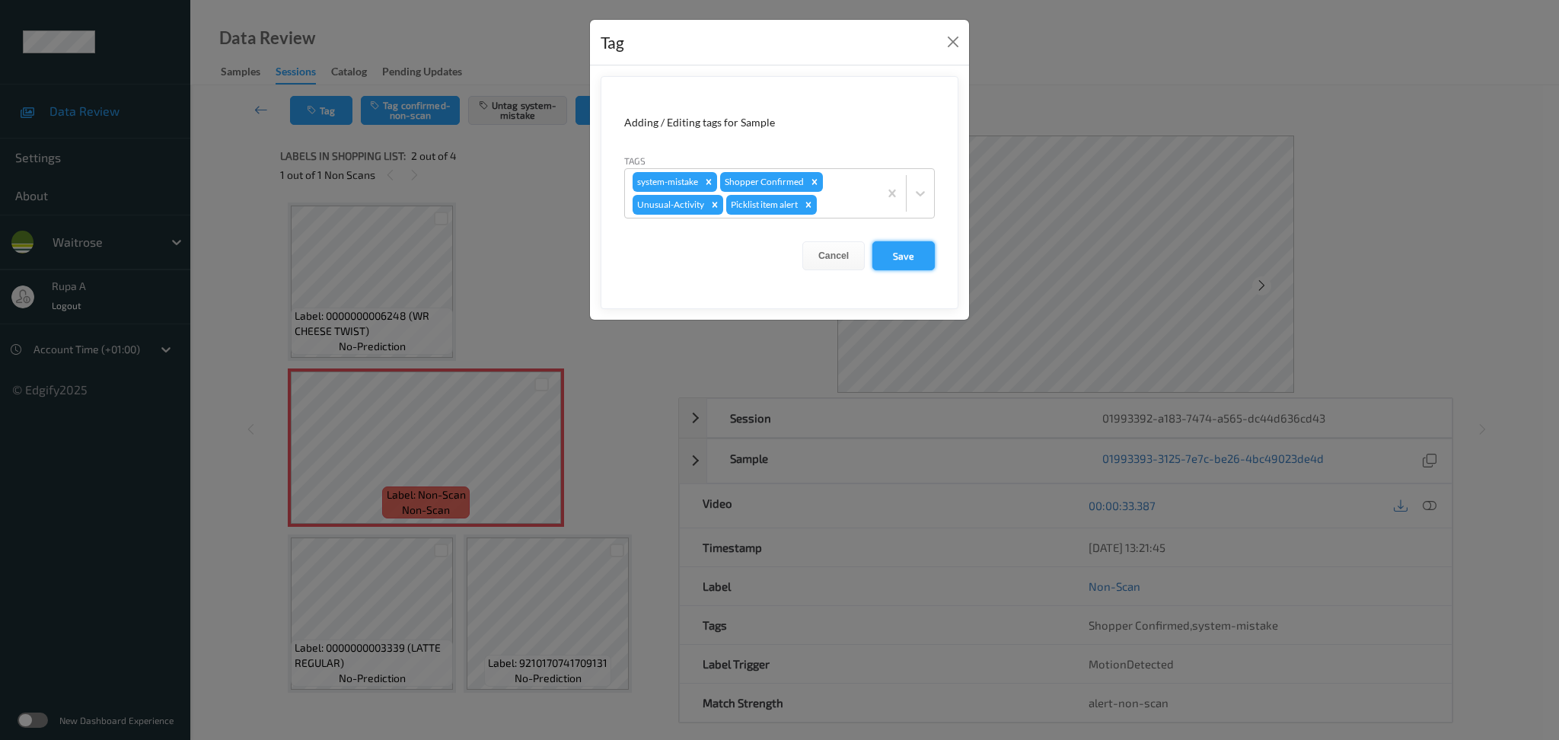
click at [923, 255] on button "Save" at bounding box center [903, 255] width 62 height 29
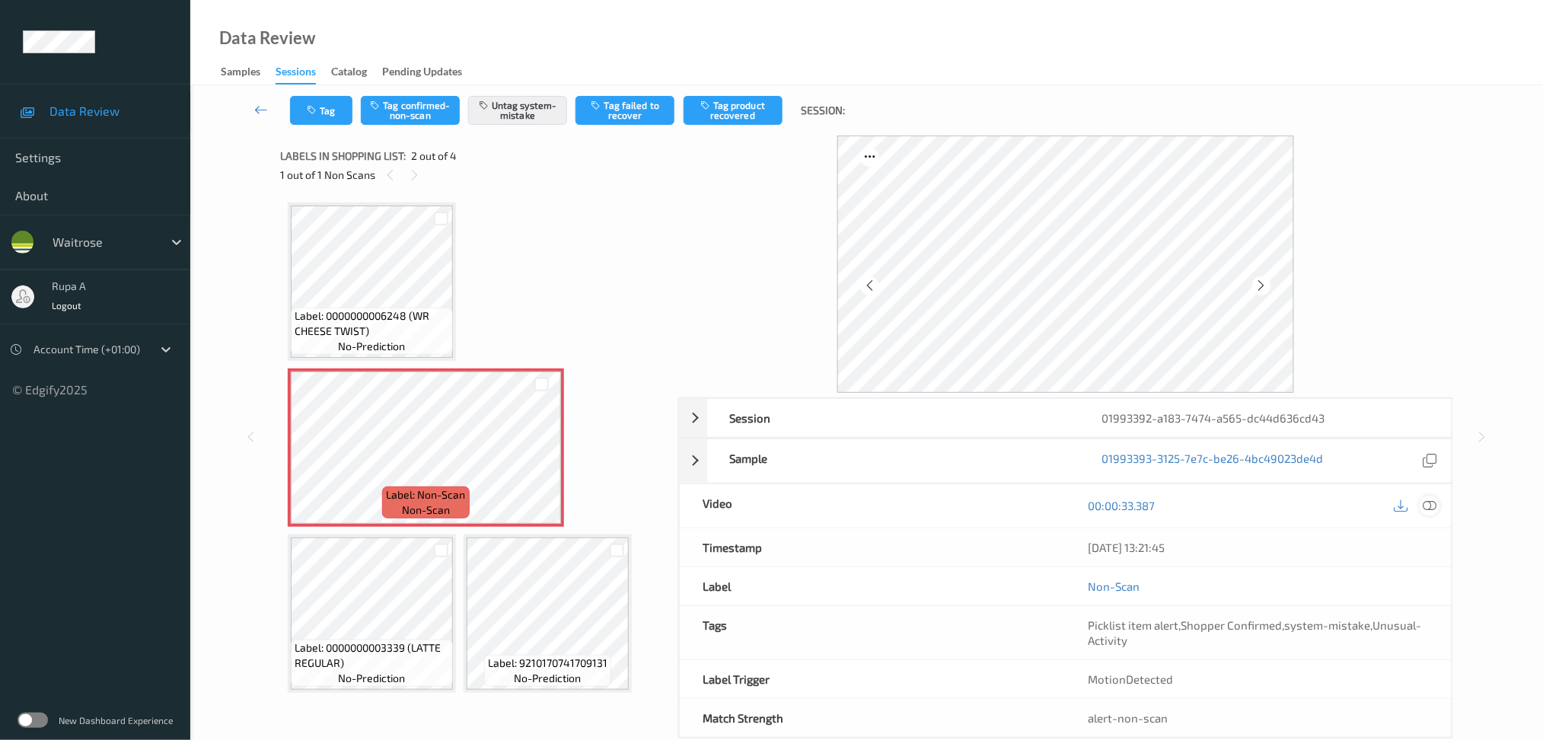
click at [1432, 515] on div at bounding box center [1430, 506] width 21 height 21
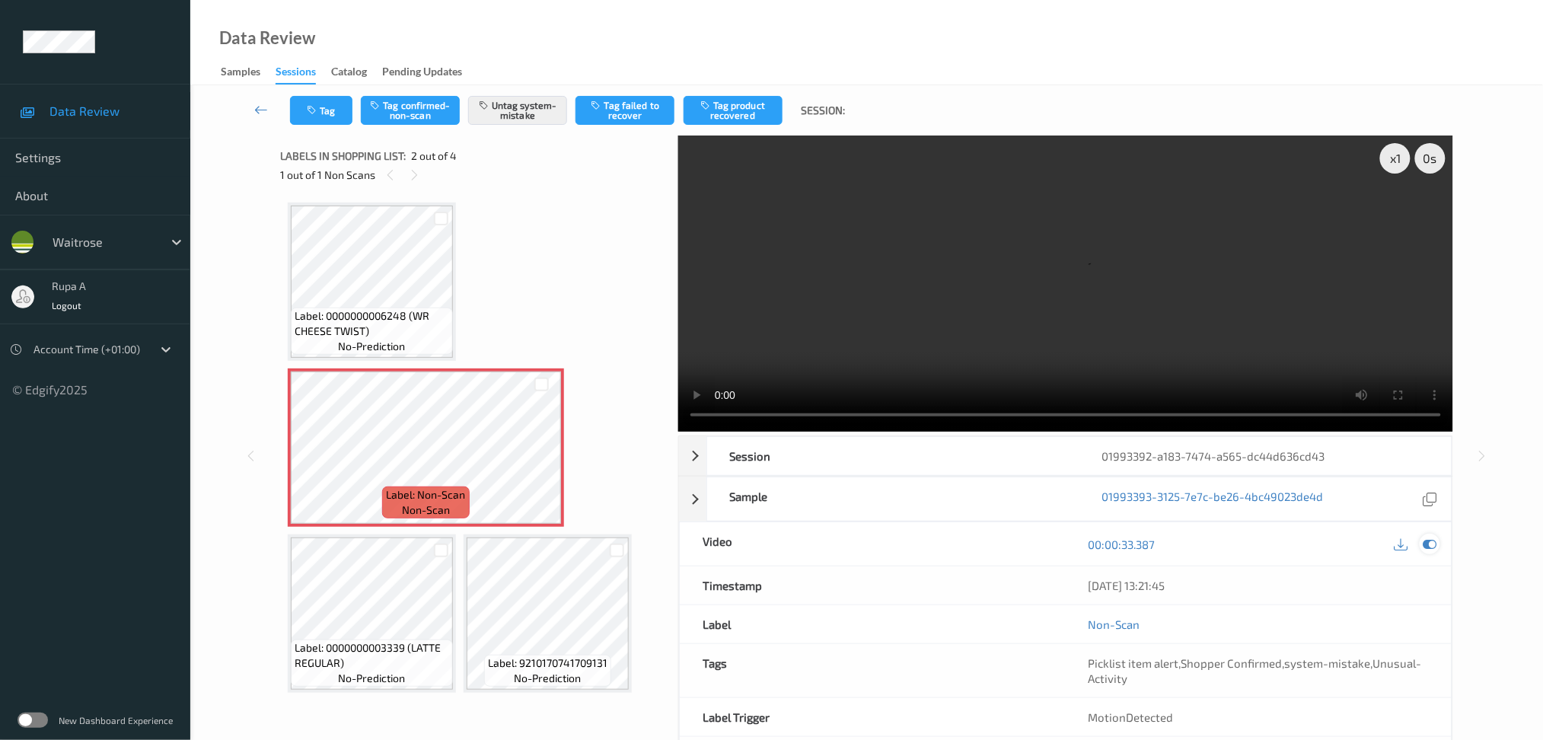
click at [1433, 549] on icon at bounding box center [1430, 544] width 14 height 14
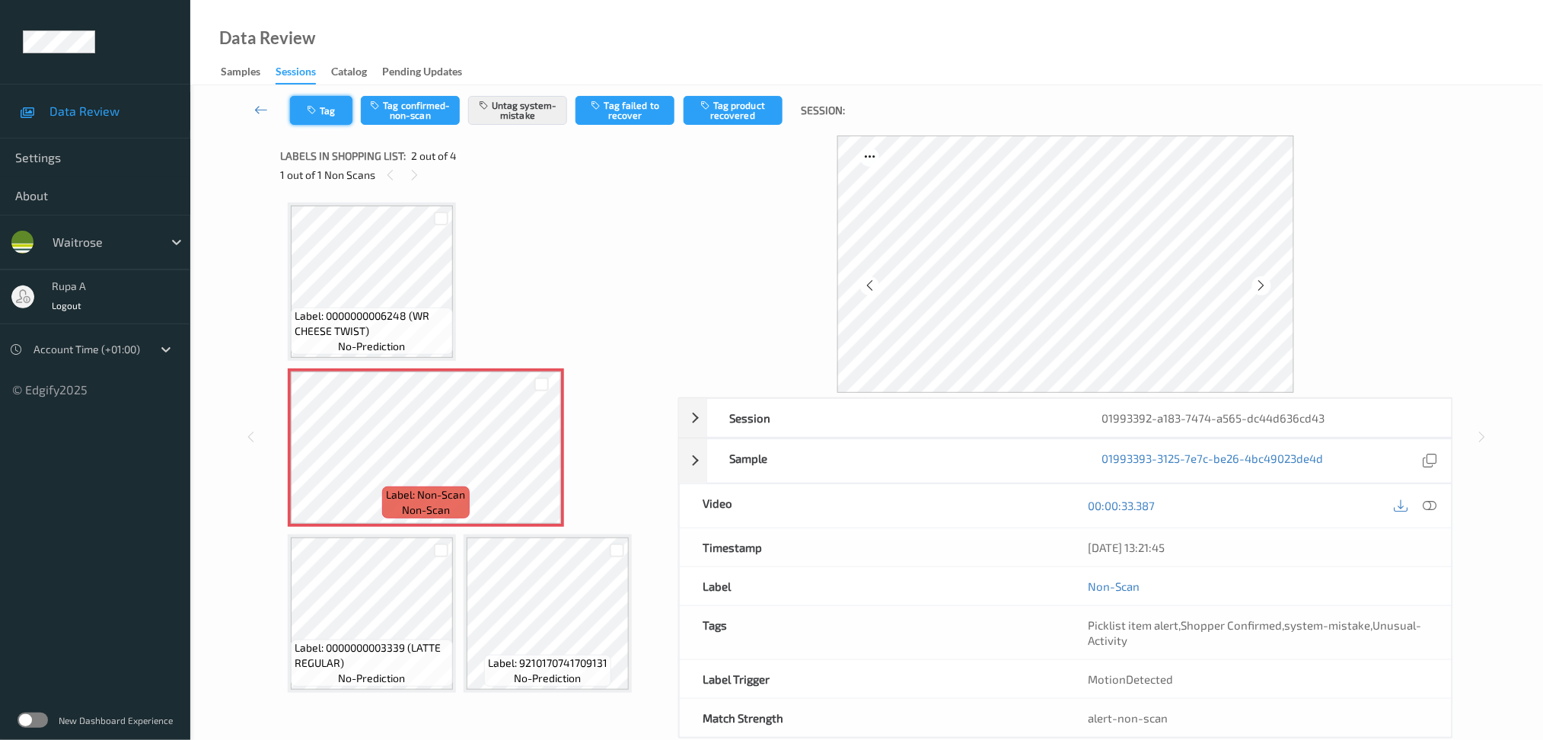
click at [323, 120] on button "Tag" at bounding box center [321, 110] width 62 height 29
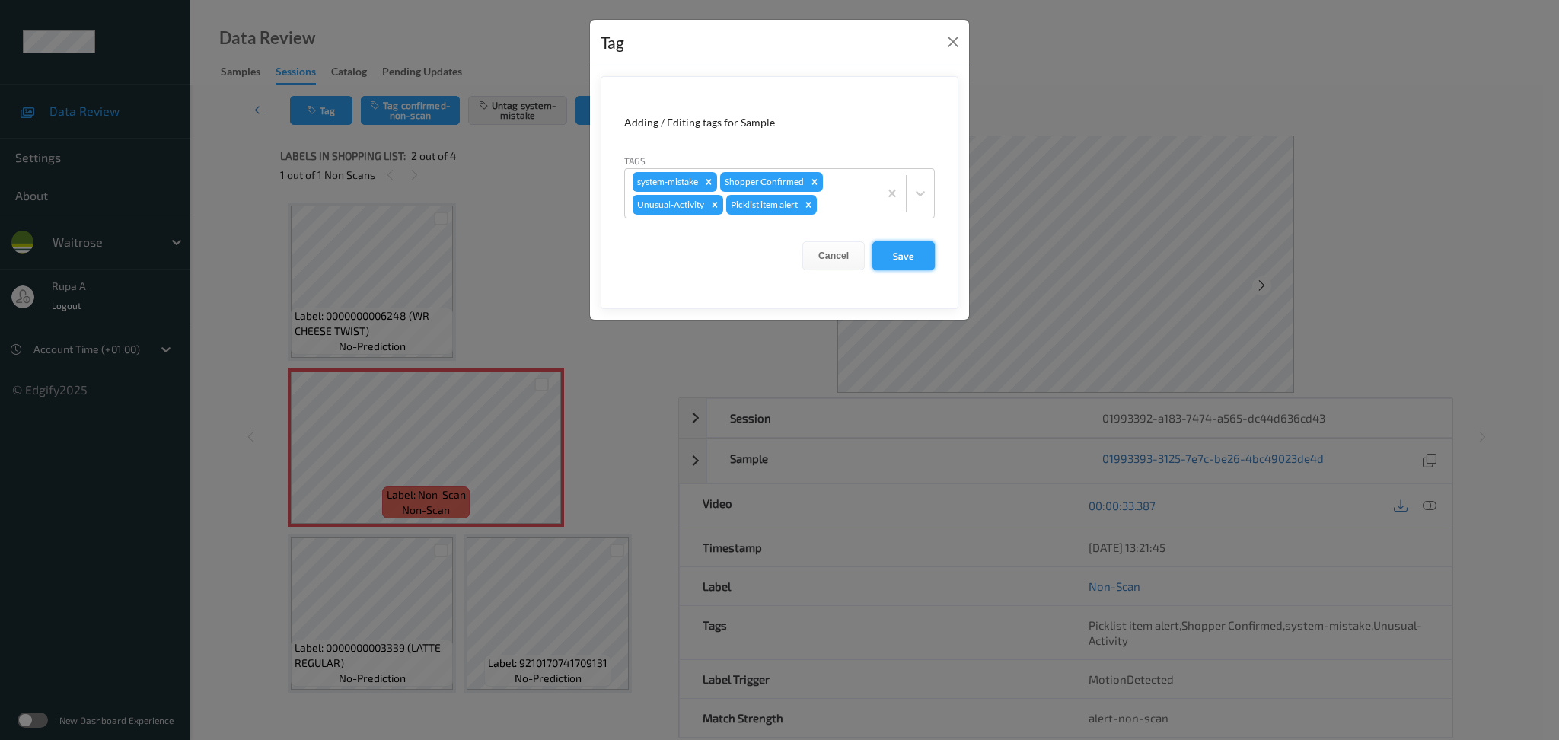
click at [902, 257] on button "Save" at bounding box center [903, 255] width 62 height 29
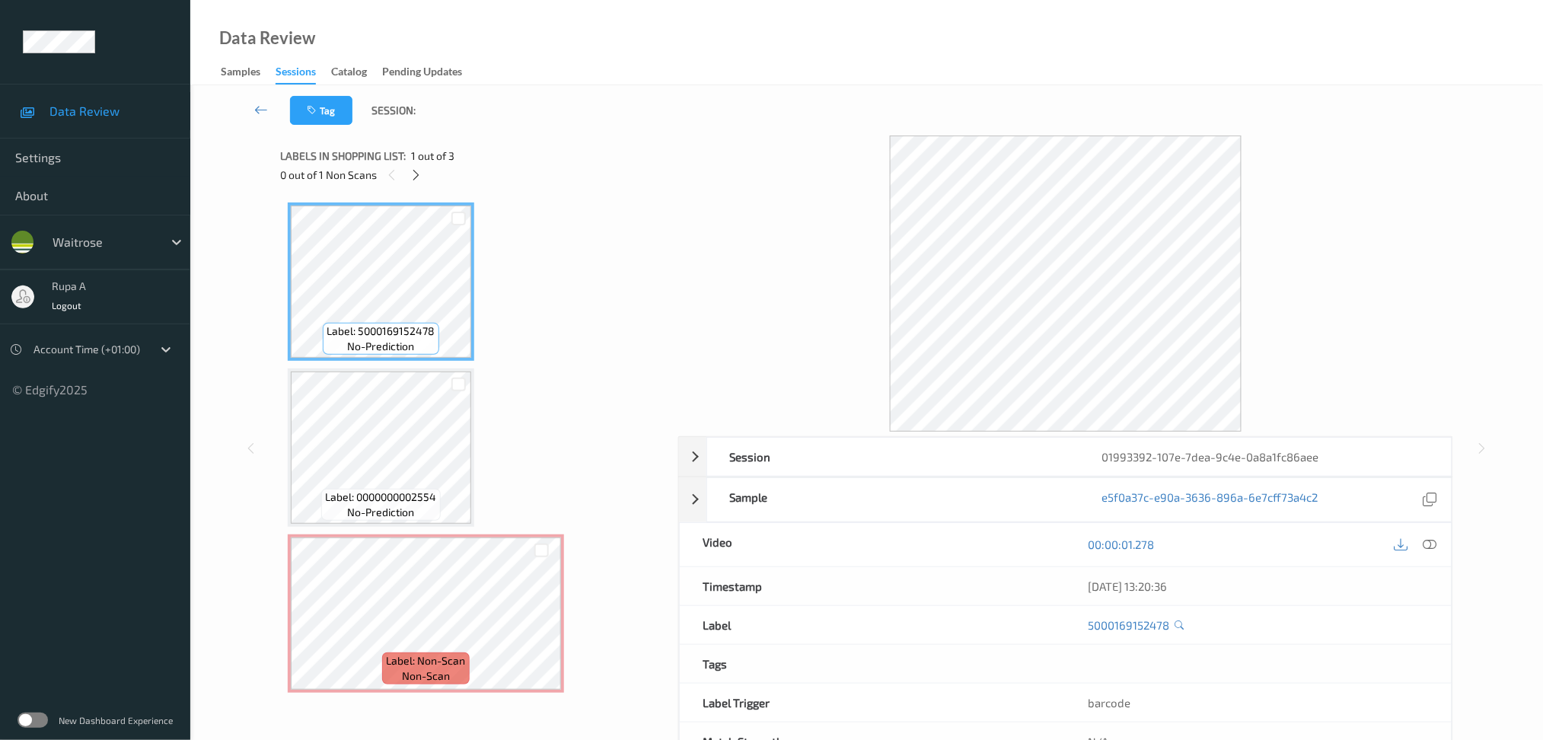
click at [549, 314] on div "Label: 5000169152478 no-prediction Label: 0000000002554 no-prediction Label: No…" at bounding box center [474, 447] width 372 height 490
click at [422, 180] on div at bounding box center [415, 174] width 19 height 19
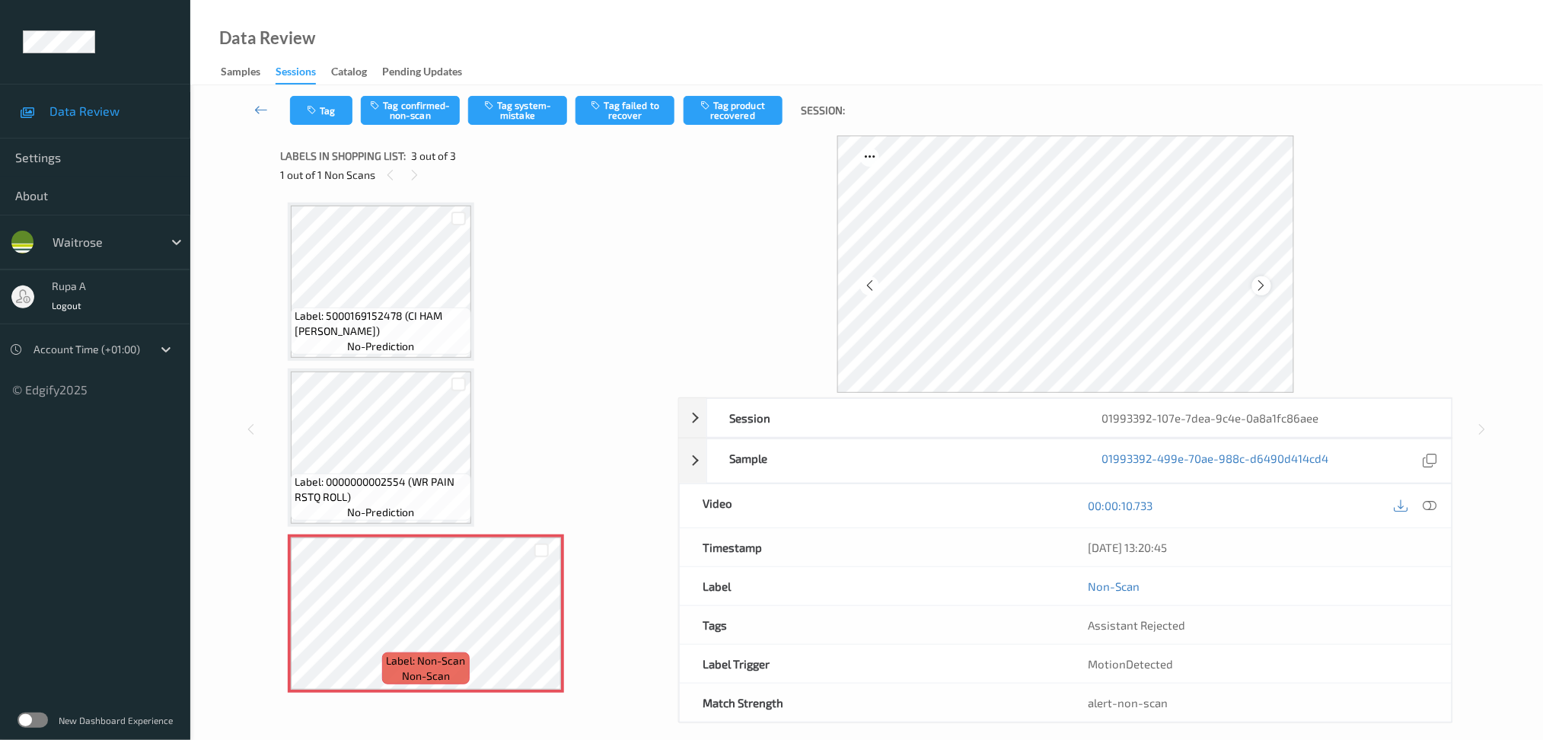
click at [1260, 285] on icon at bounding box center [1261, 286] width 13 height 14
click at [1429, 510] on icon at bounding box center [1430, 506] width 14 height 14
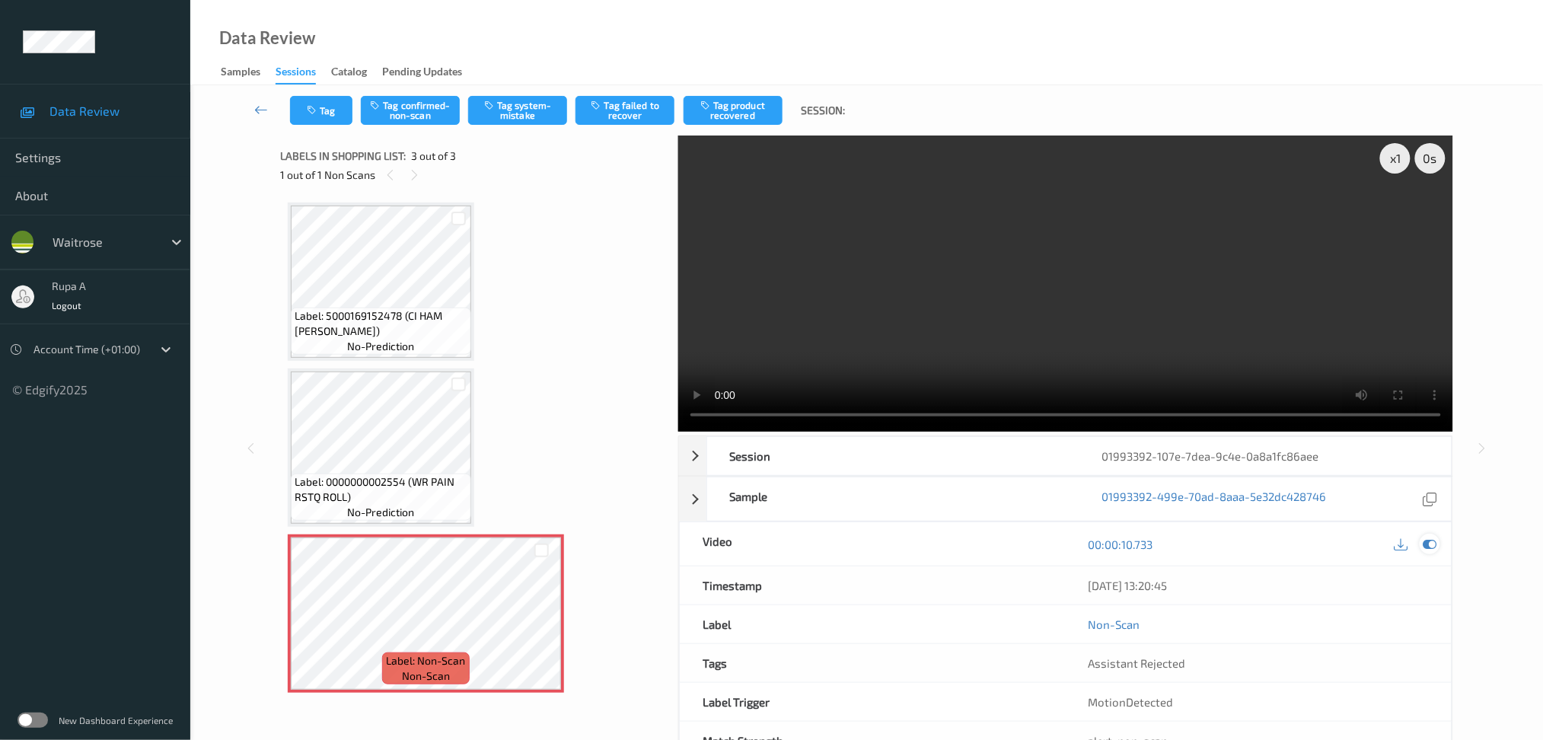
click at [1429, 547] on icon at bounding box center [1430, 544] width 14 height 14
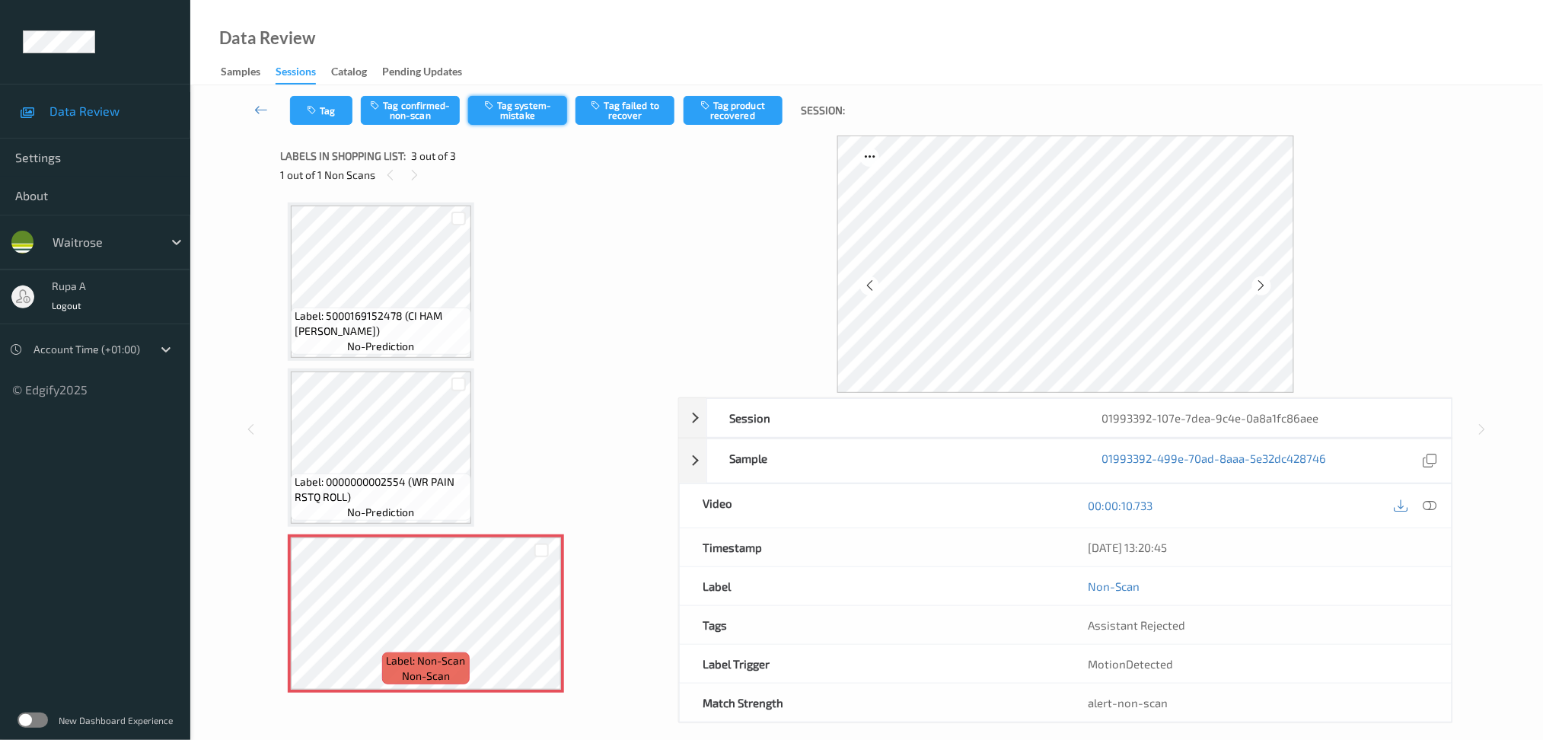
click at [531, 122] on button "Tag system-mistake" at bounding box center [517, 110] width 99 height 29
click at [321, 108] on button "Tag" at bounding box center [321, 110] width 62 height 29
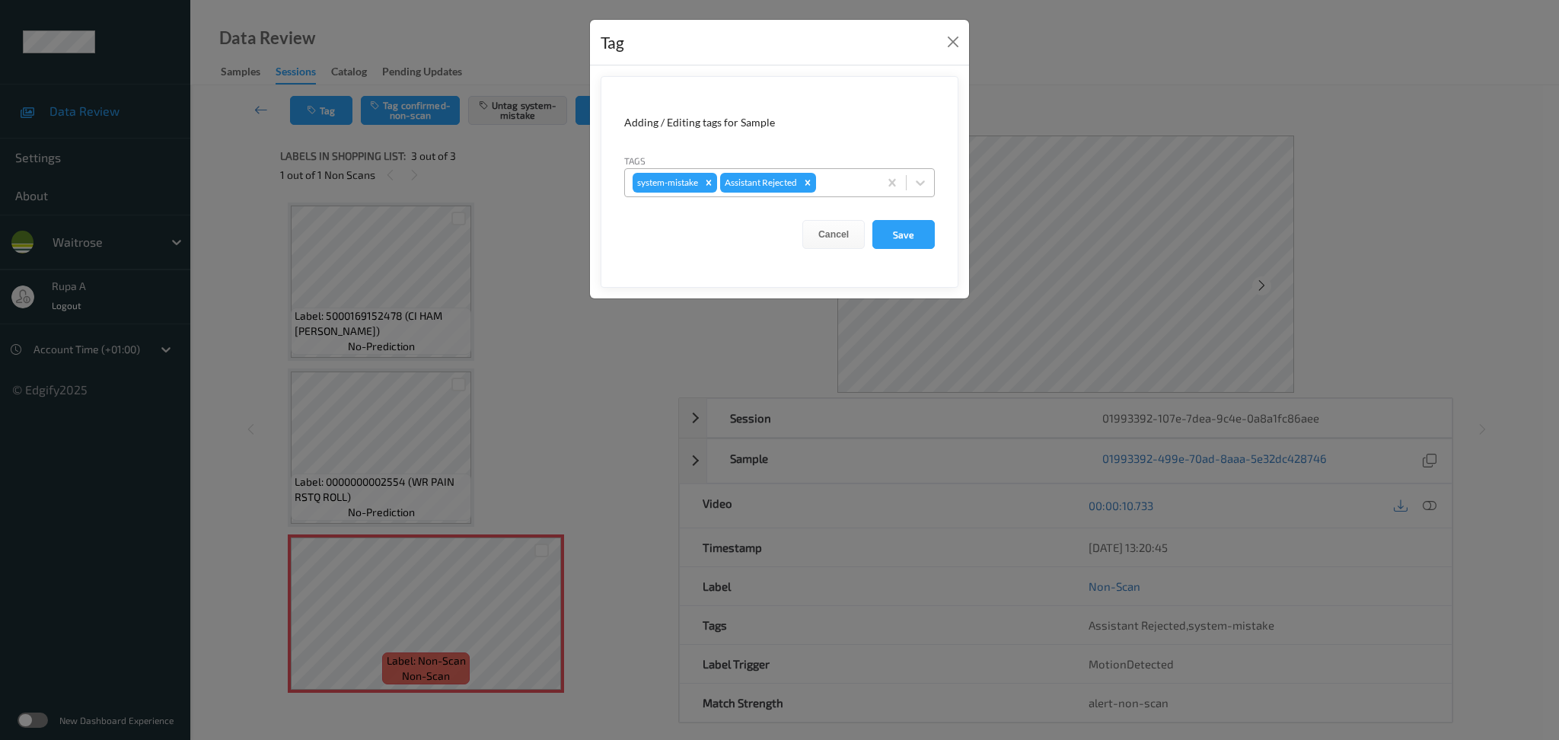
click at [833, 187] on div at bounding box center [845, 183] width 52 height 18
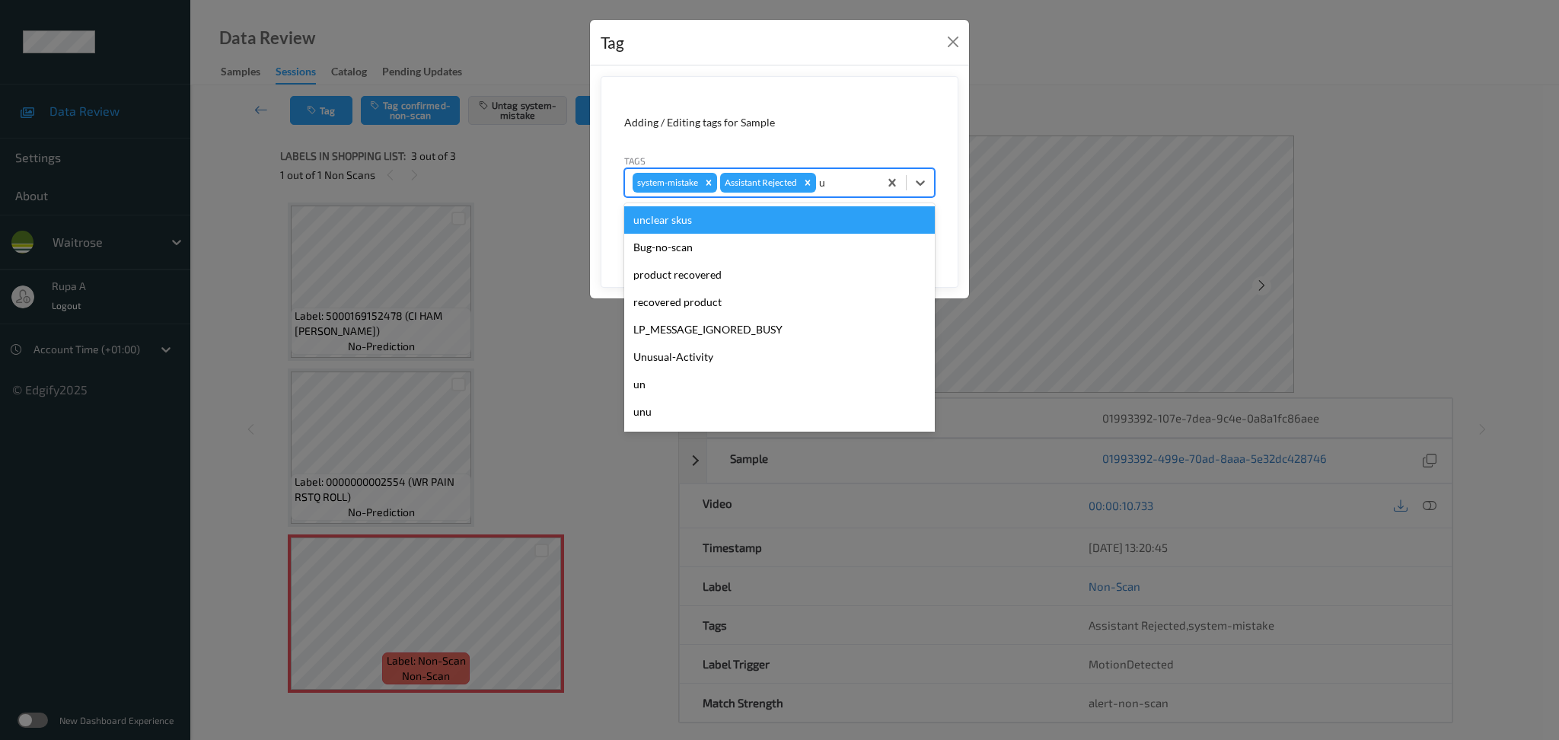
type input "un"
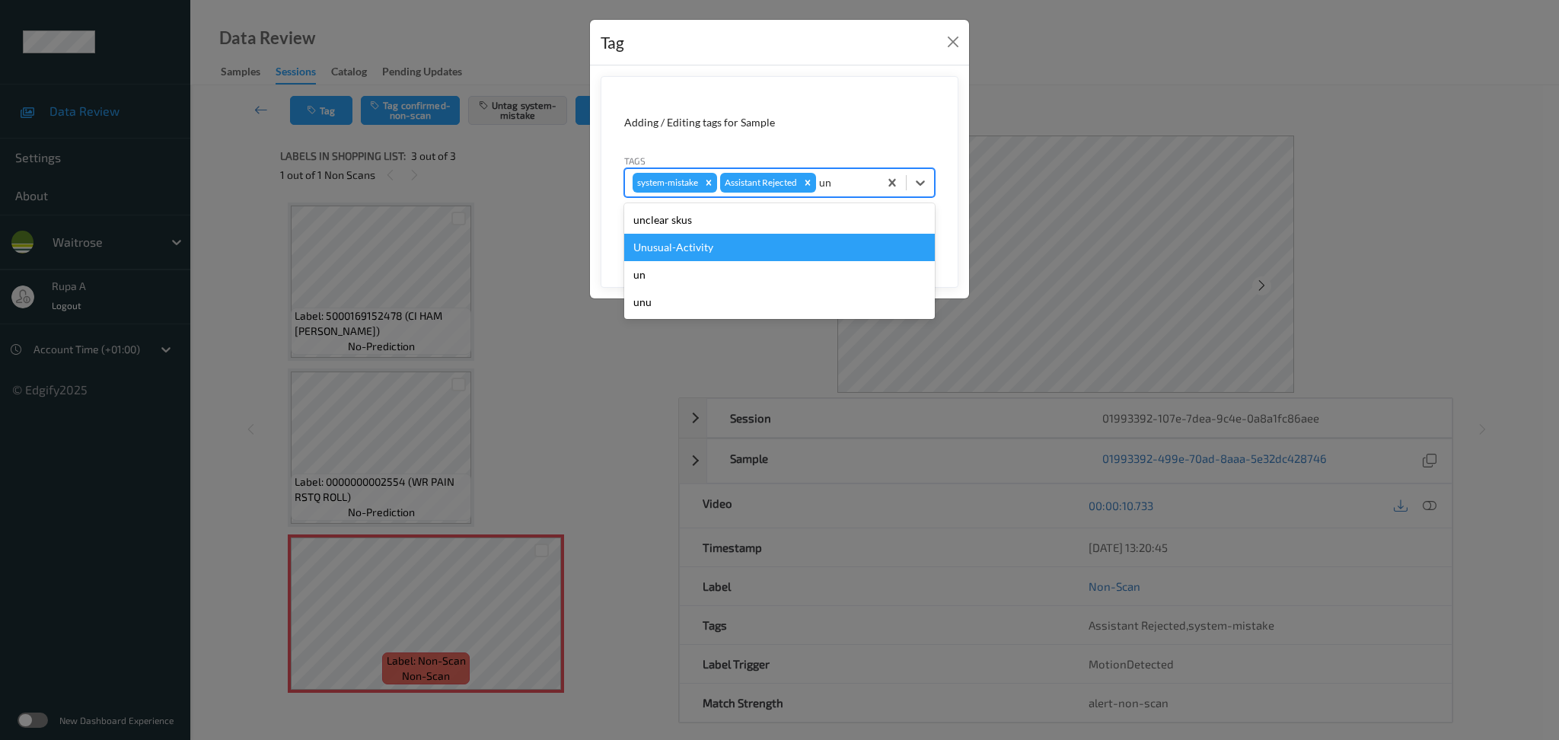
click at [728, 239] on div "Unusual-Activity" at bounding box center [779, 247] width 311 height 27
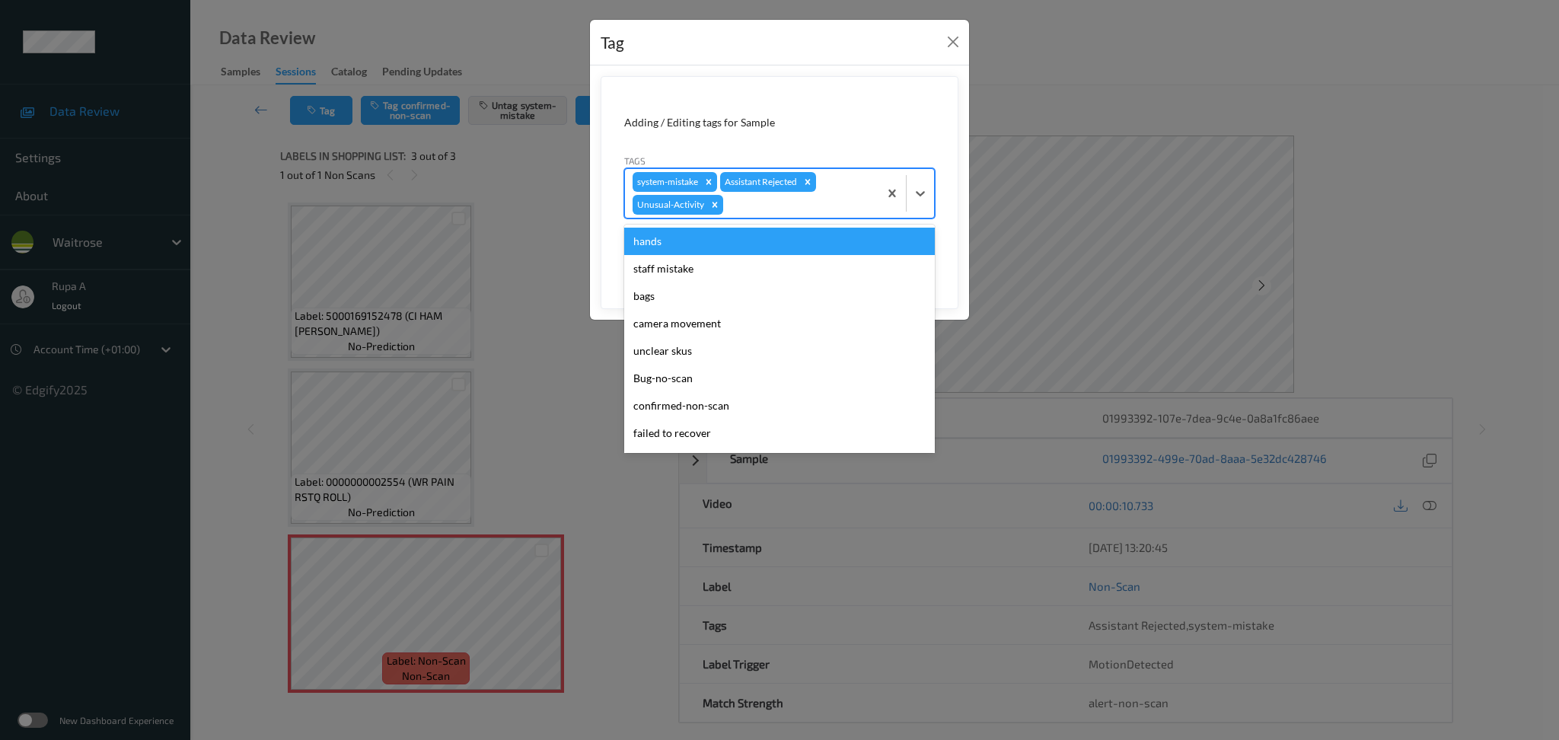
click at [765, 212] on div at bounding box center [798, 205] width 145 height 18
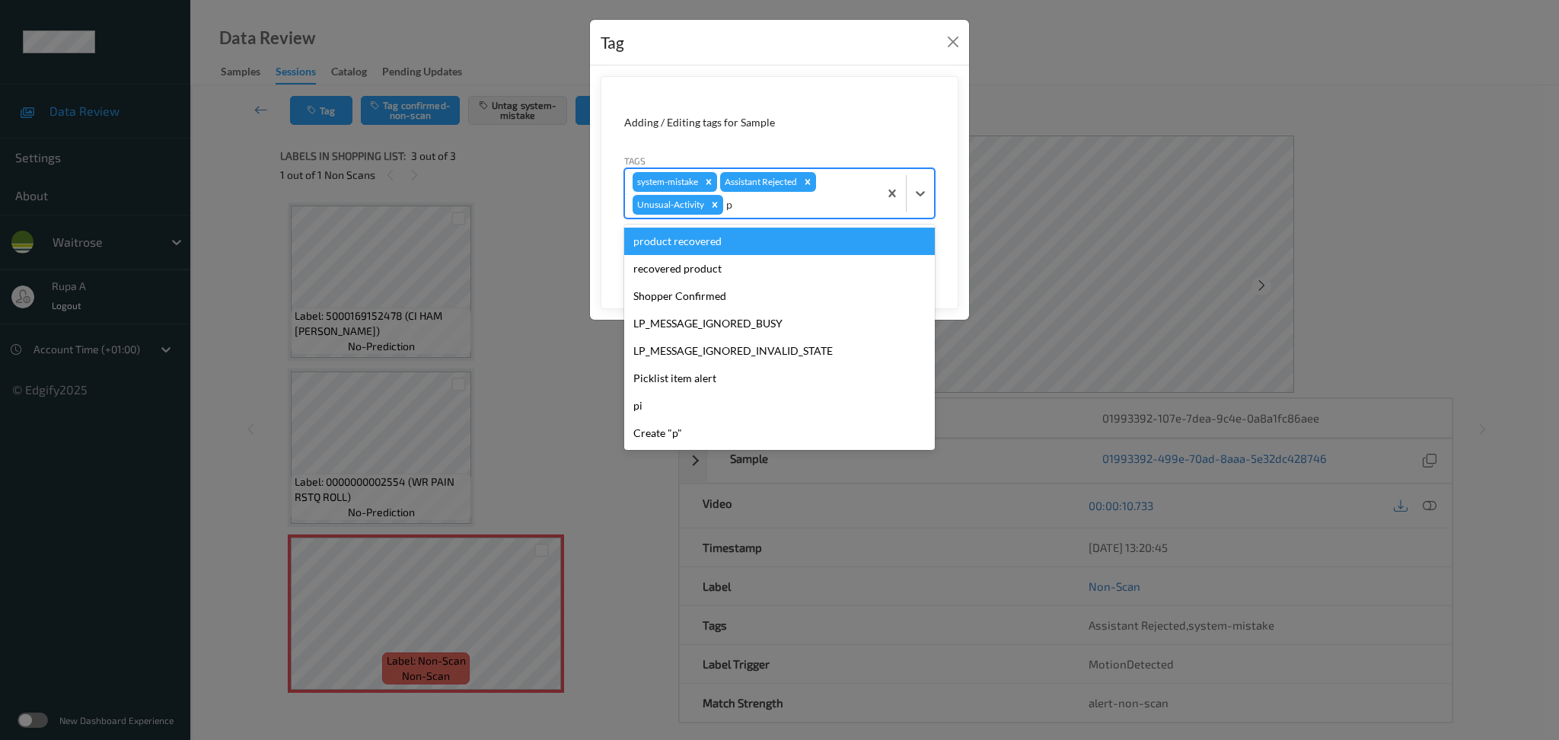
type input "pi"
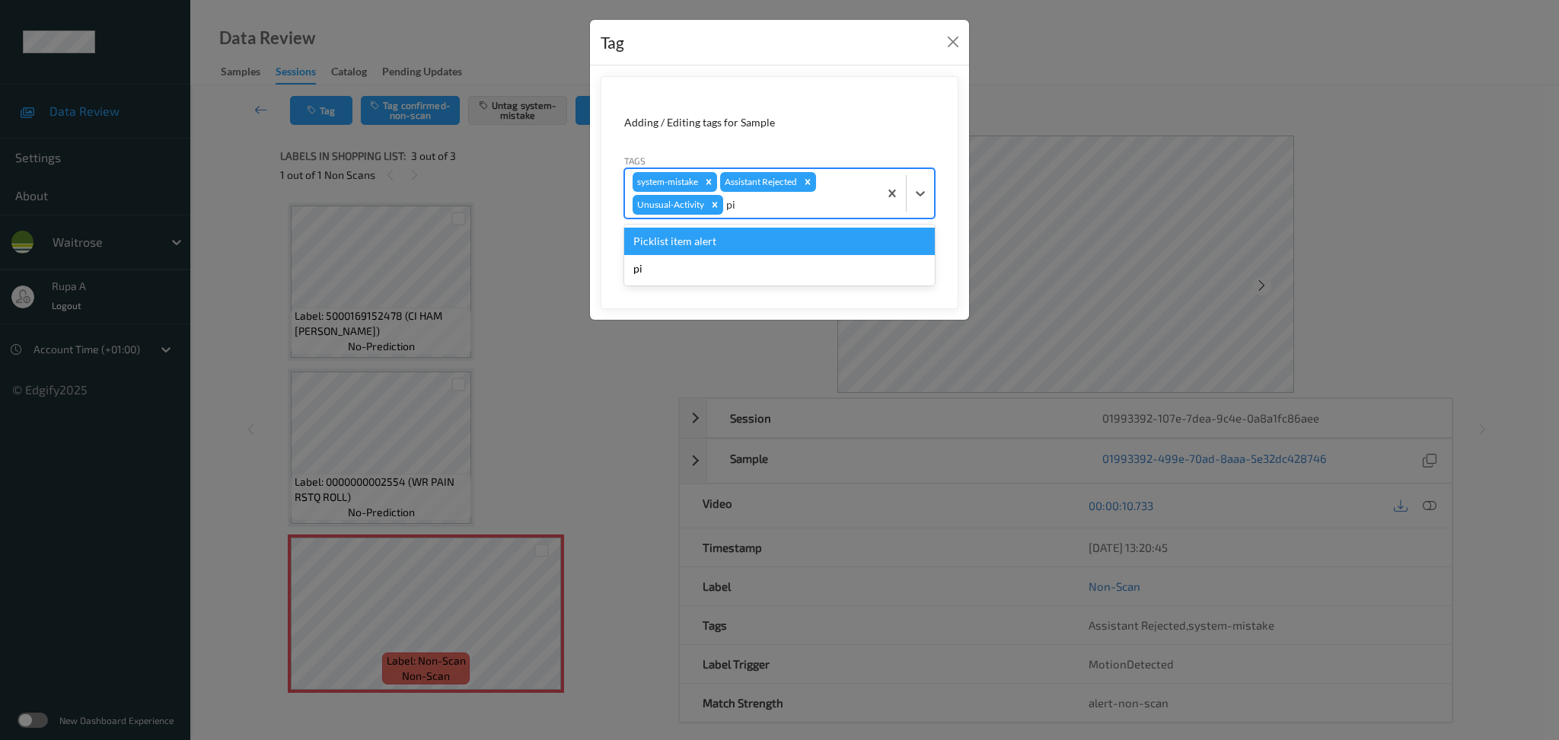
click at [741, 241] on div "Picklist item alert" at bounding box center [779, 241] width 311 height 27
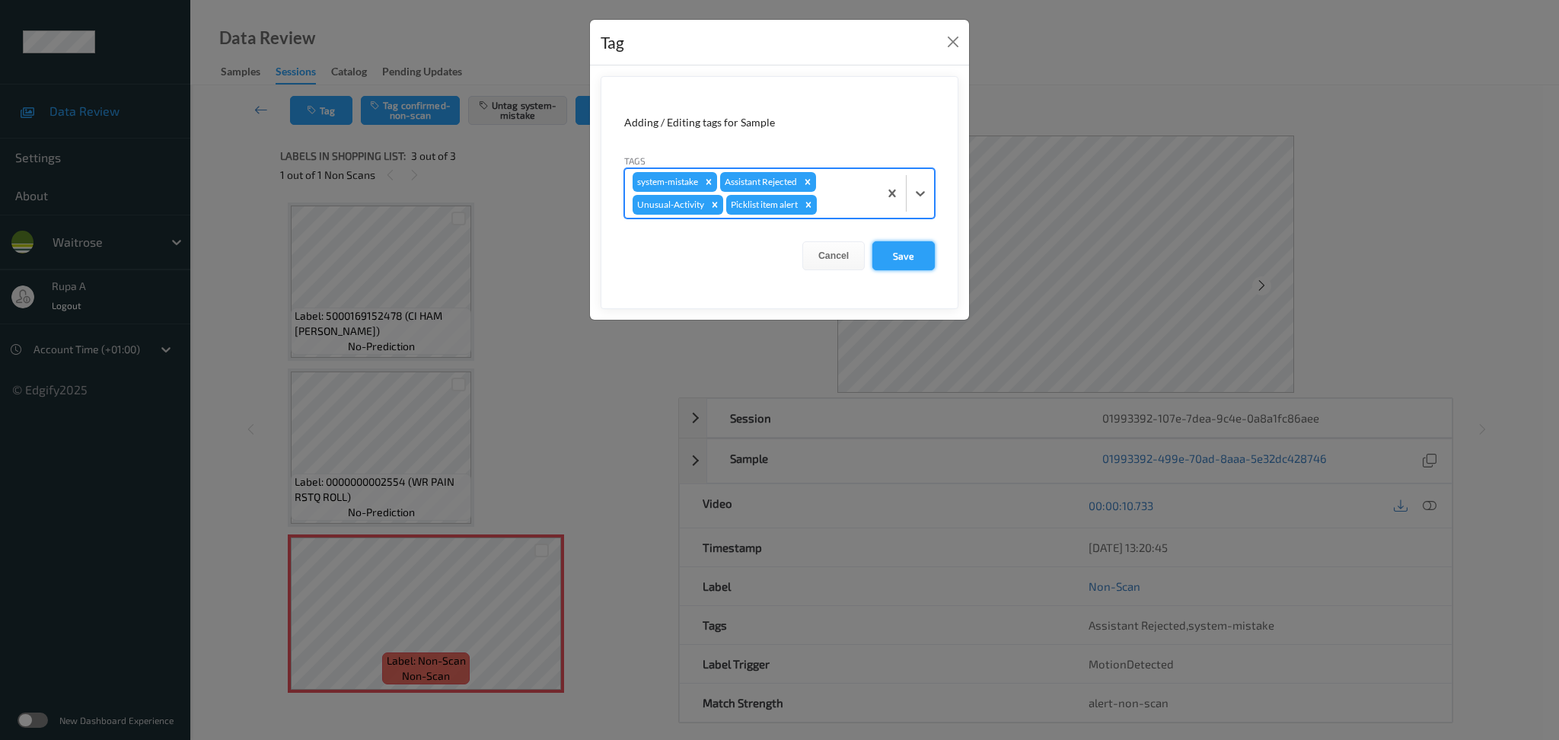
click at [915, 260] on button "Save" at bounding box center [903, 255] width 62 height 29
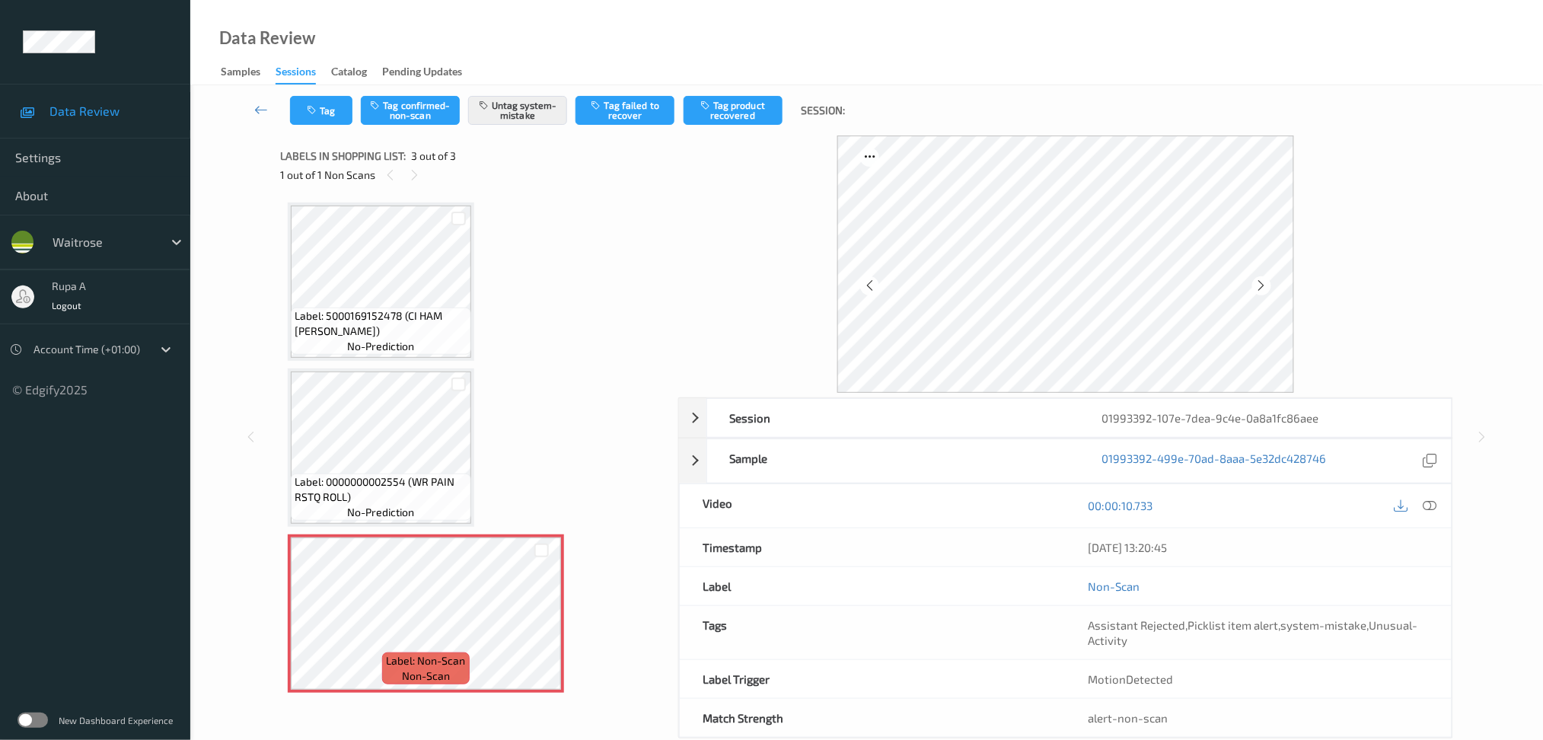
click at [313, 126] on div "Tag Tag confirmed-non-scan Untag system-mistake Tag failed to recover Tag produ…" at bounding box center [867, 110] width 1290 height 50
click at [324, 99] on button "Tag" at bounding box center [321, 110] width 62 height 29
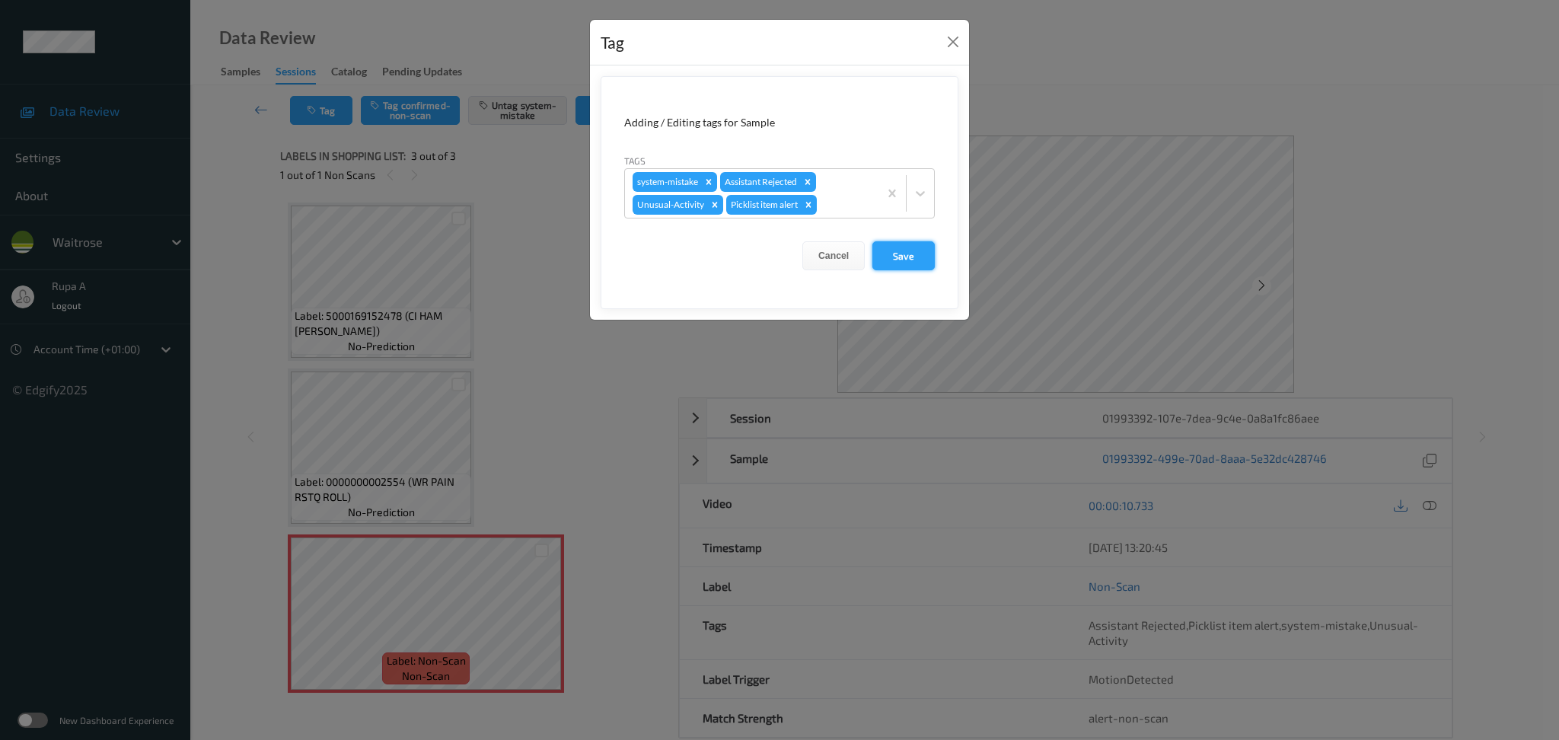
click at [920, 250] on button "Save" at bounding box center [903, 255] width 62 height 29
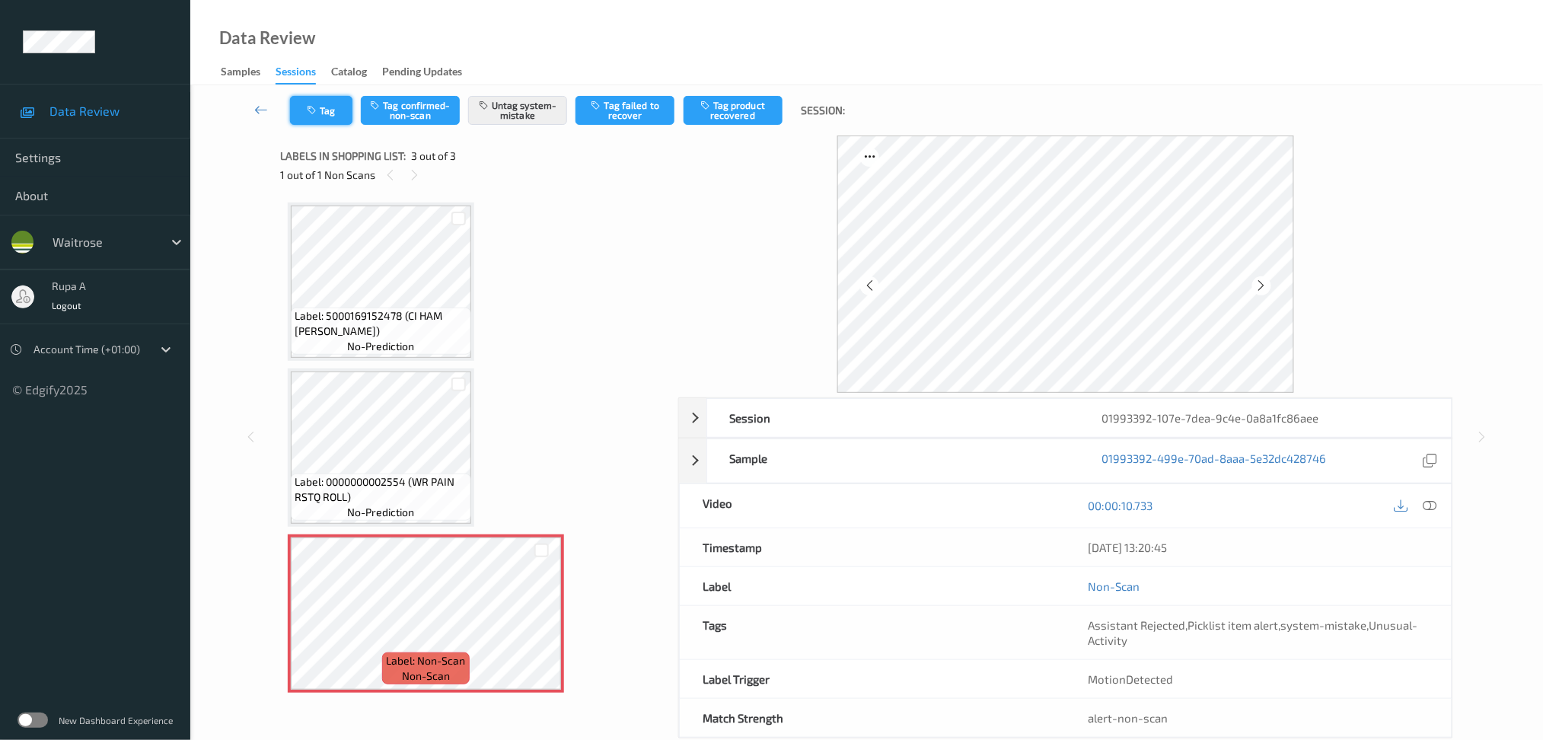
click at [304, 120] on button "Tag" at bounding box center [321, 110] width 62 height 29
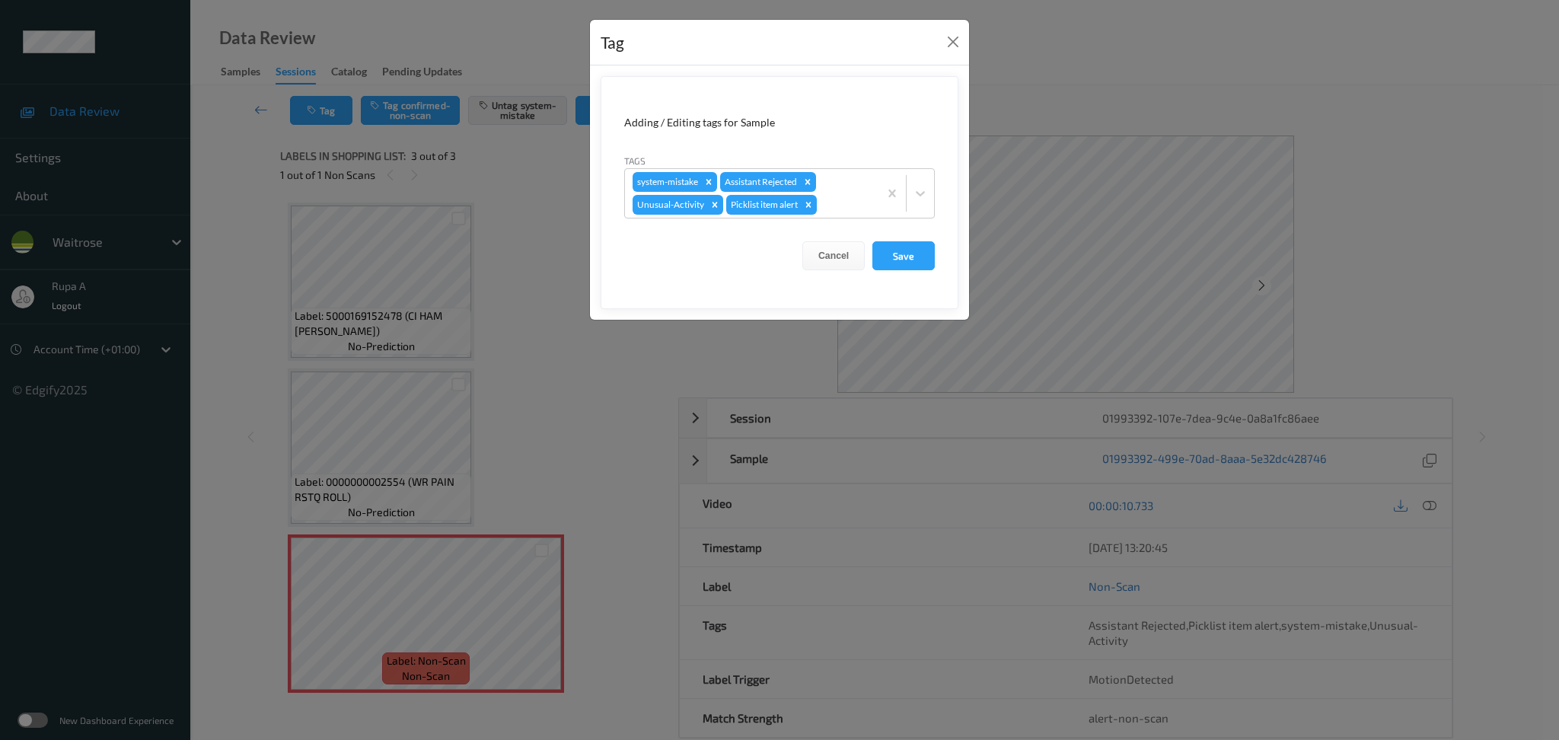
click at [514, 68] on div "Tag Adding / Editing tags for Sample Tags system-mistake Assistant Rejected Unu…" at bounding box center [779, 370] width 1559 height 740
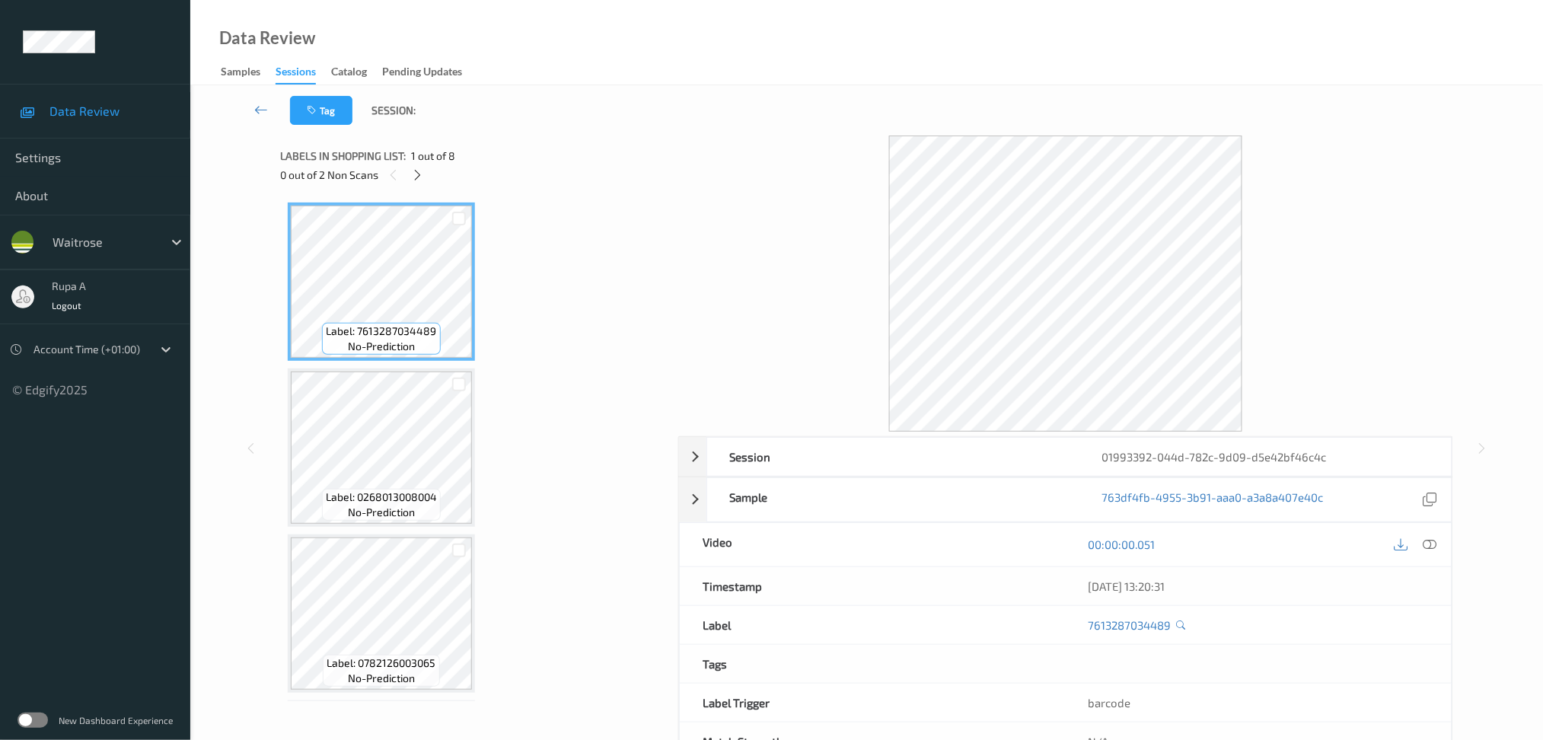
click at [429, 173] on div "0 out of 2 Non Scans" at bounding box center [473, 174] width 387 height 19
click at [416, 177] on icon at bounding box center [417, 175] width 13 height 14
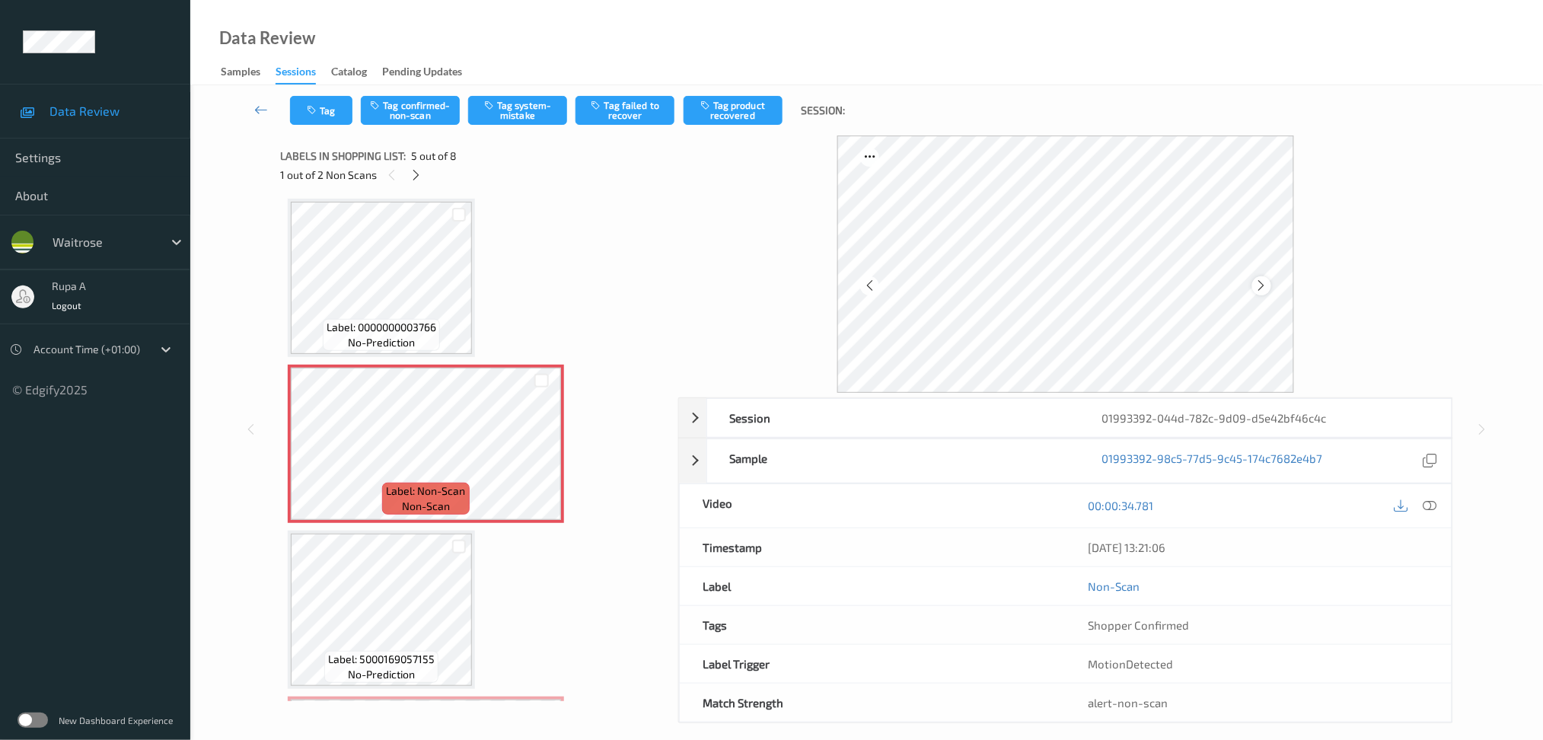
click at [1262, 276] on div at bounding box center [1261, 285] width 19 height 19
click at [527, 116] on button "Tag system-mistake" at bounding box center [517, 110] width 99 height 29
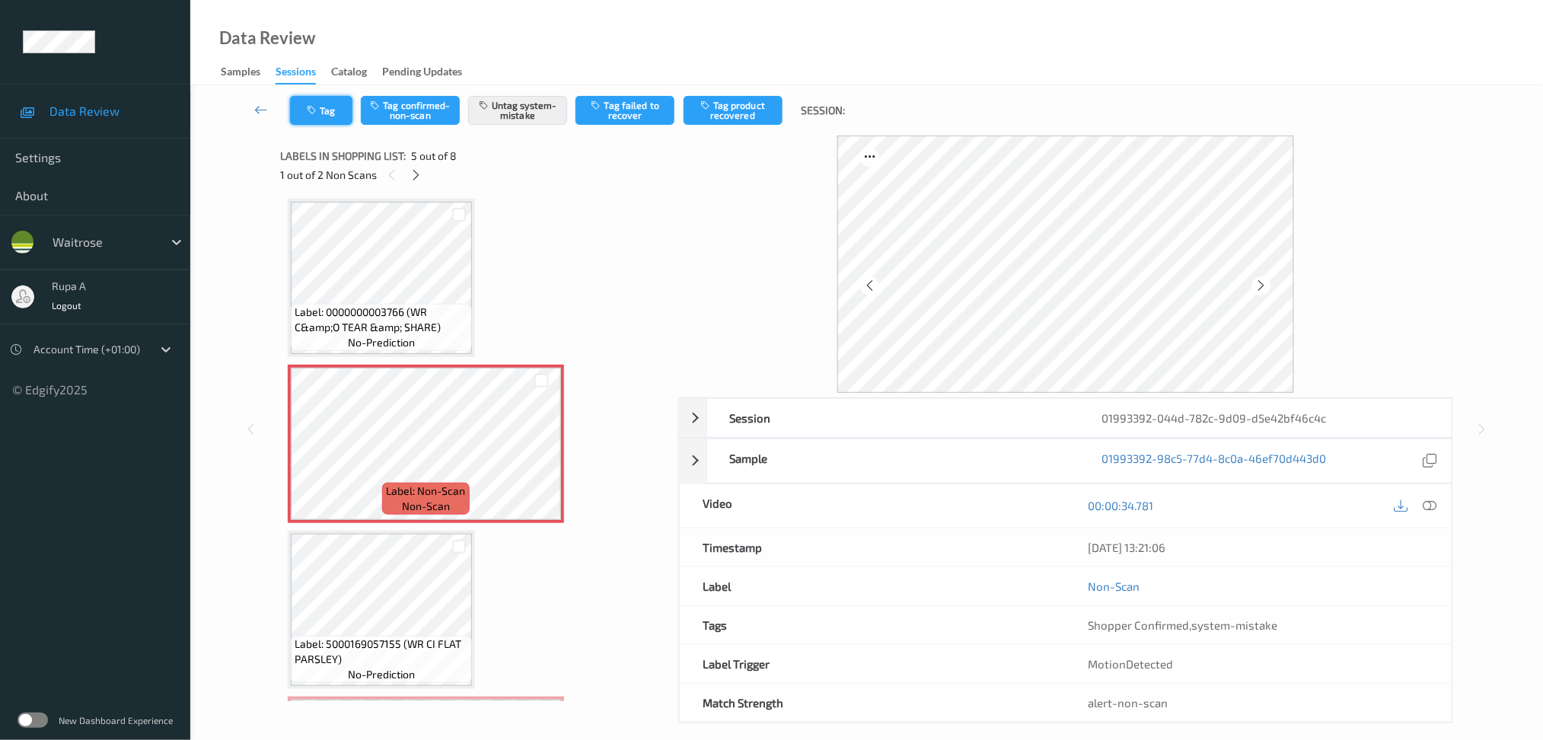
click at [331, 122] on button "Tag" at bounding box center [321, 110] width 62 height 29
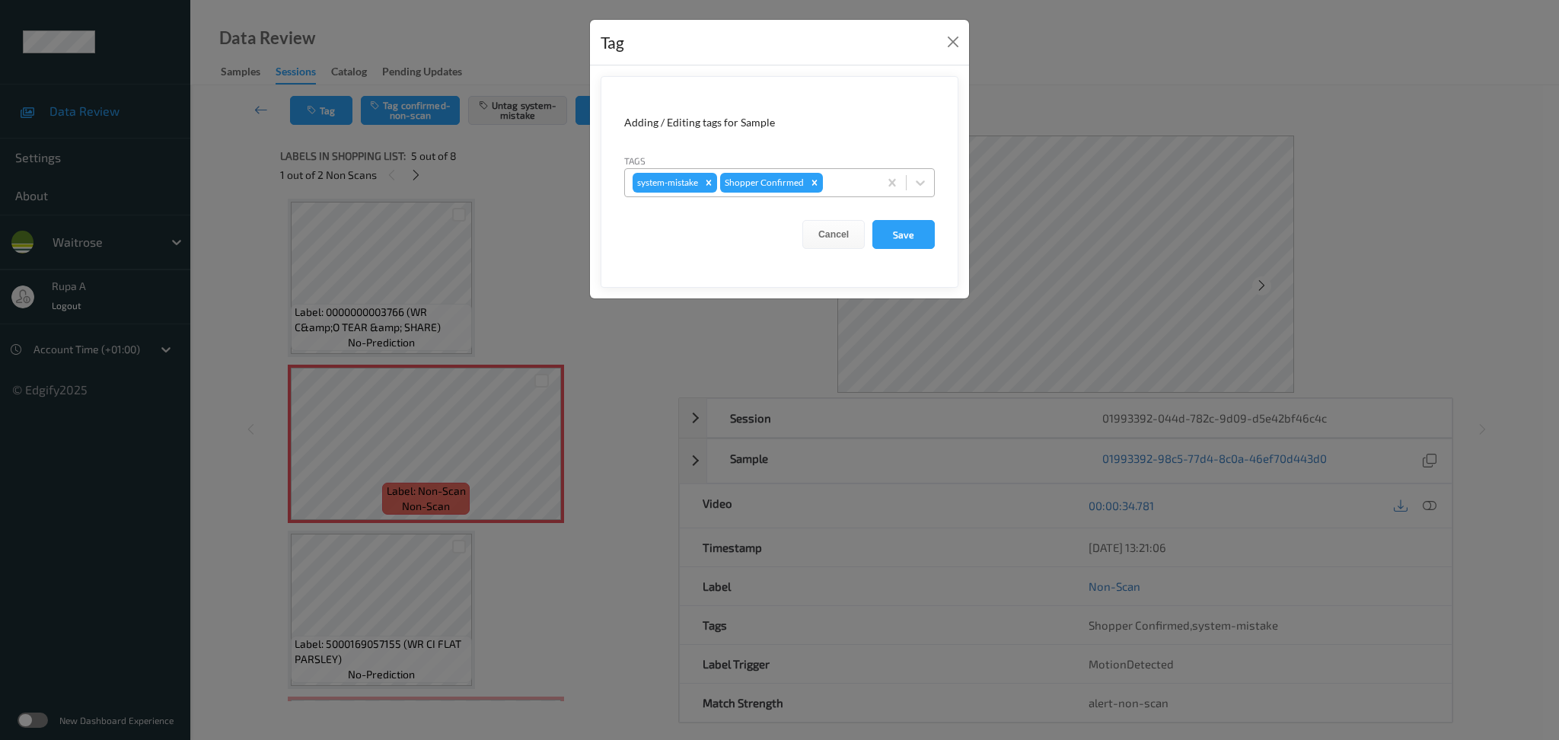
click at [847, 187] on div at bounding box center [848, 183] width 45 height 18
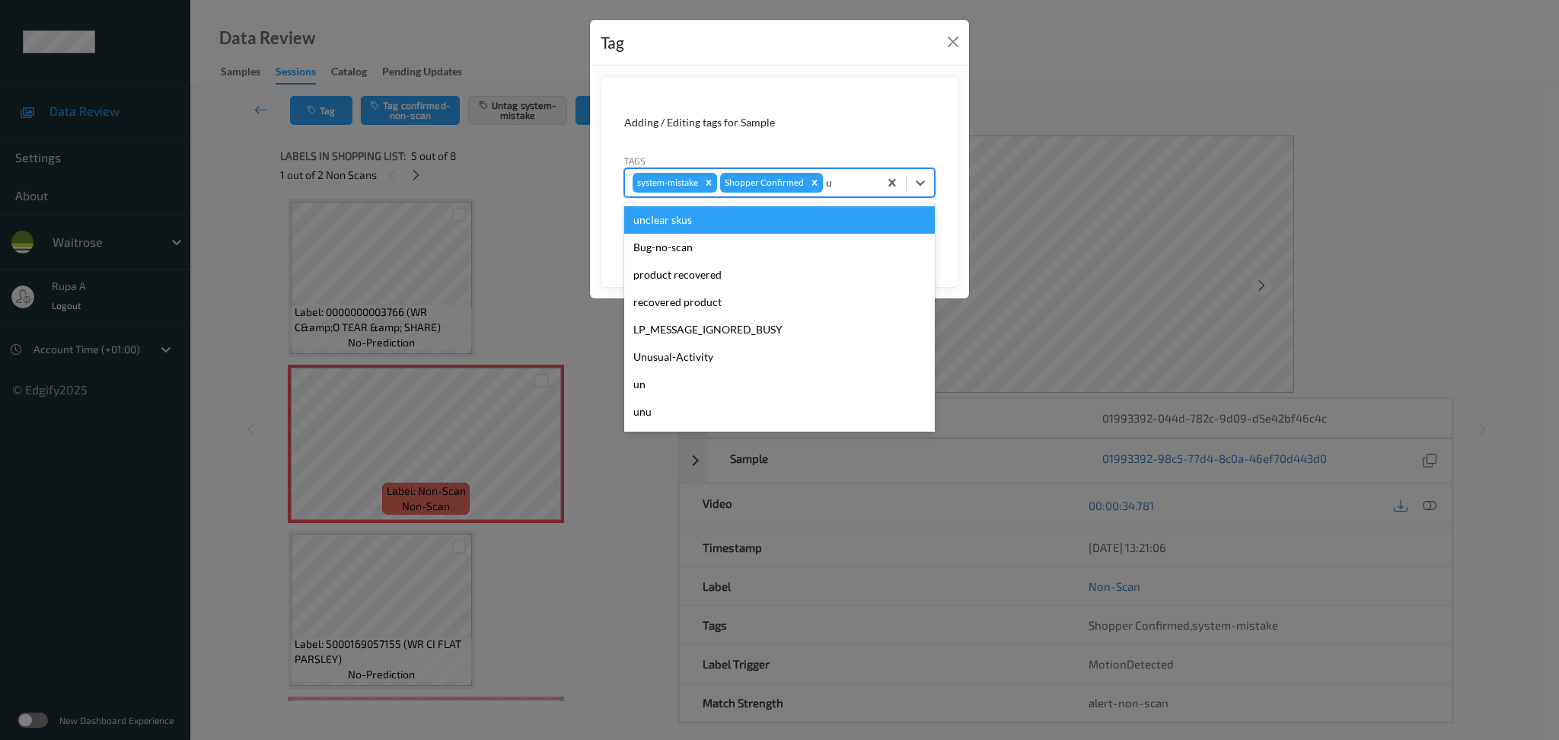
type input "un"
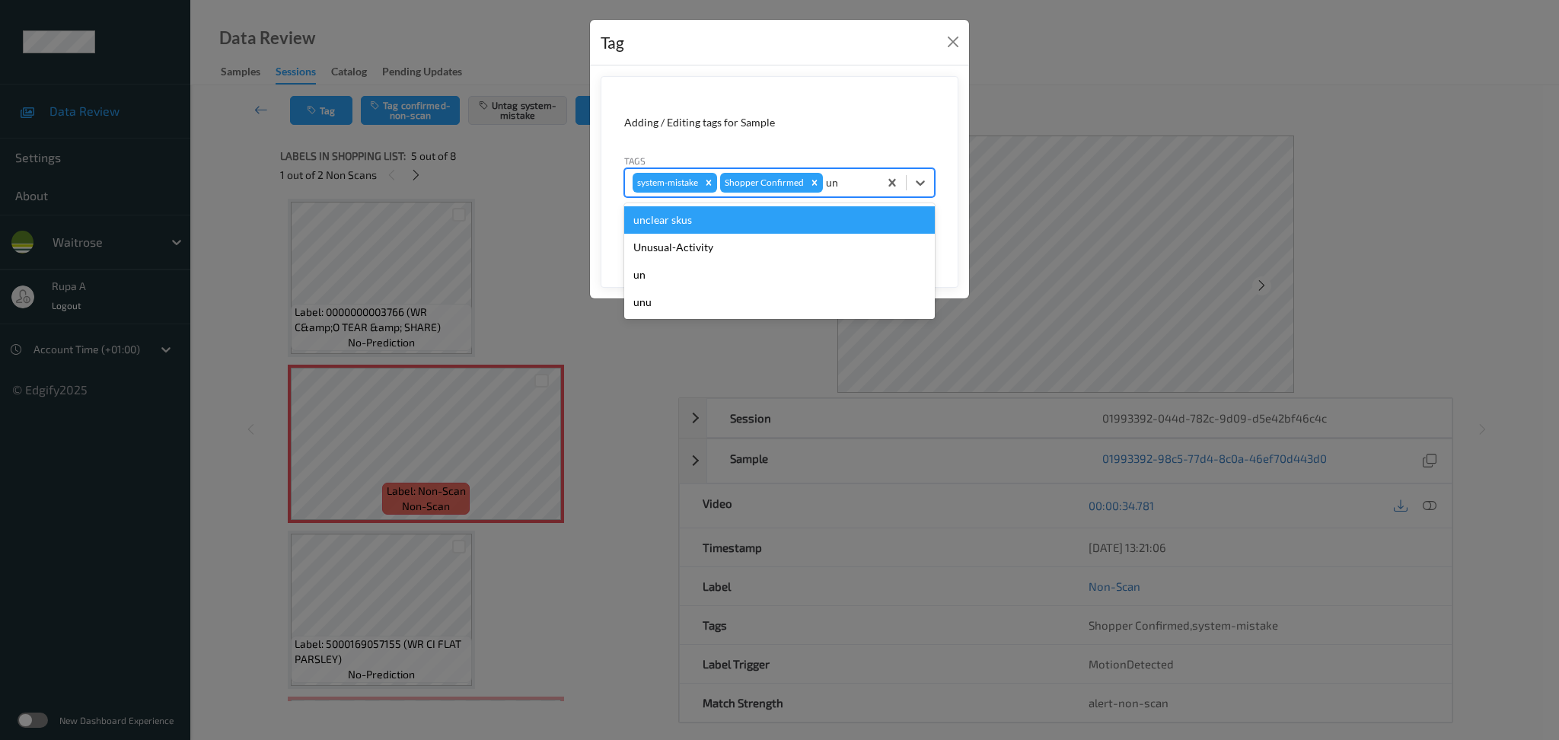
click at [795, 233] on div "unclear skus" at bounding box center [779, 219] width 311 height 27
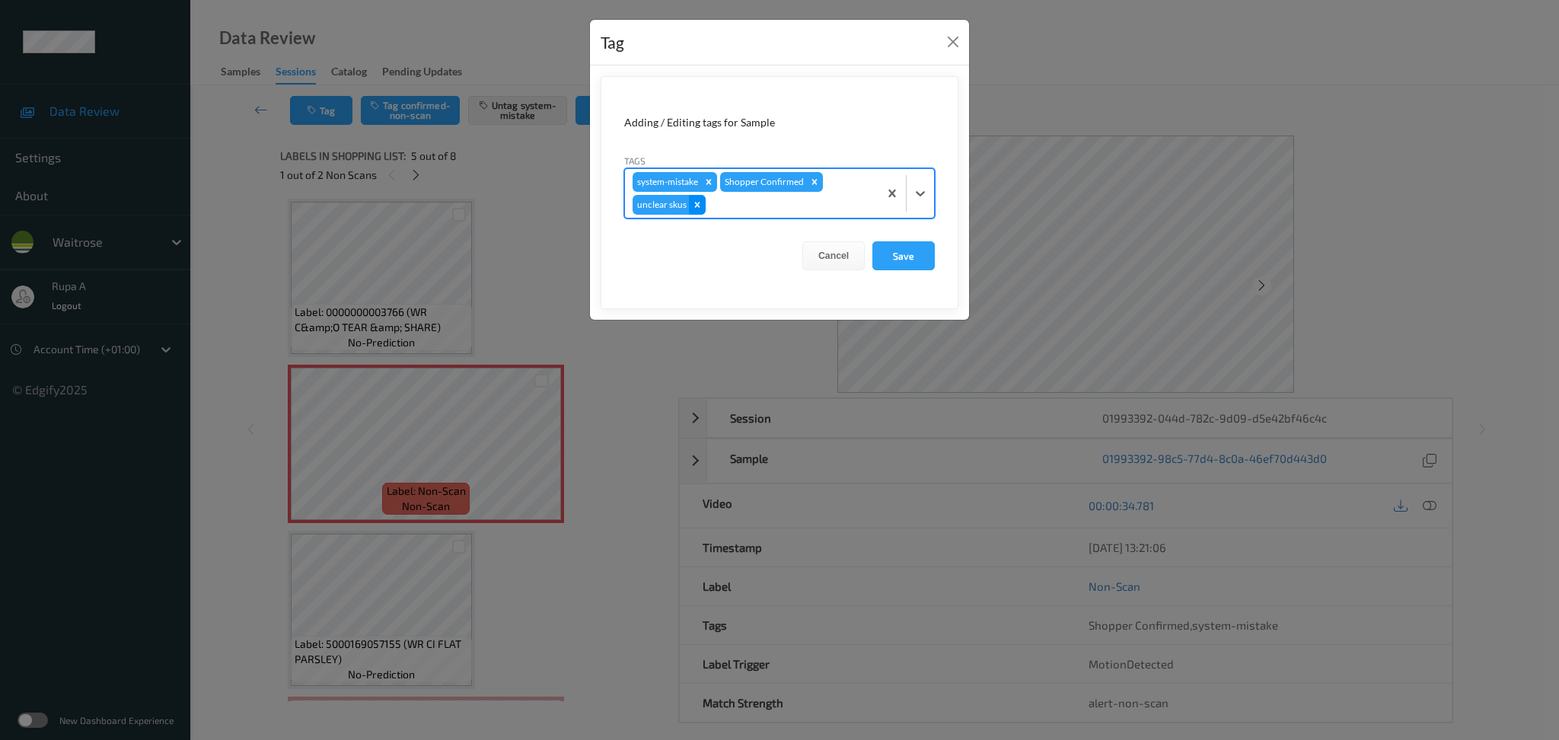
click at [696, 211] on div "Remove unclear skus" at bounding box center [697, 205] width 17 height 20
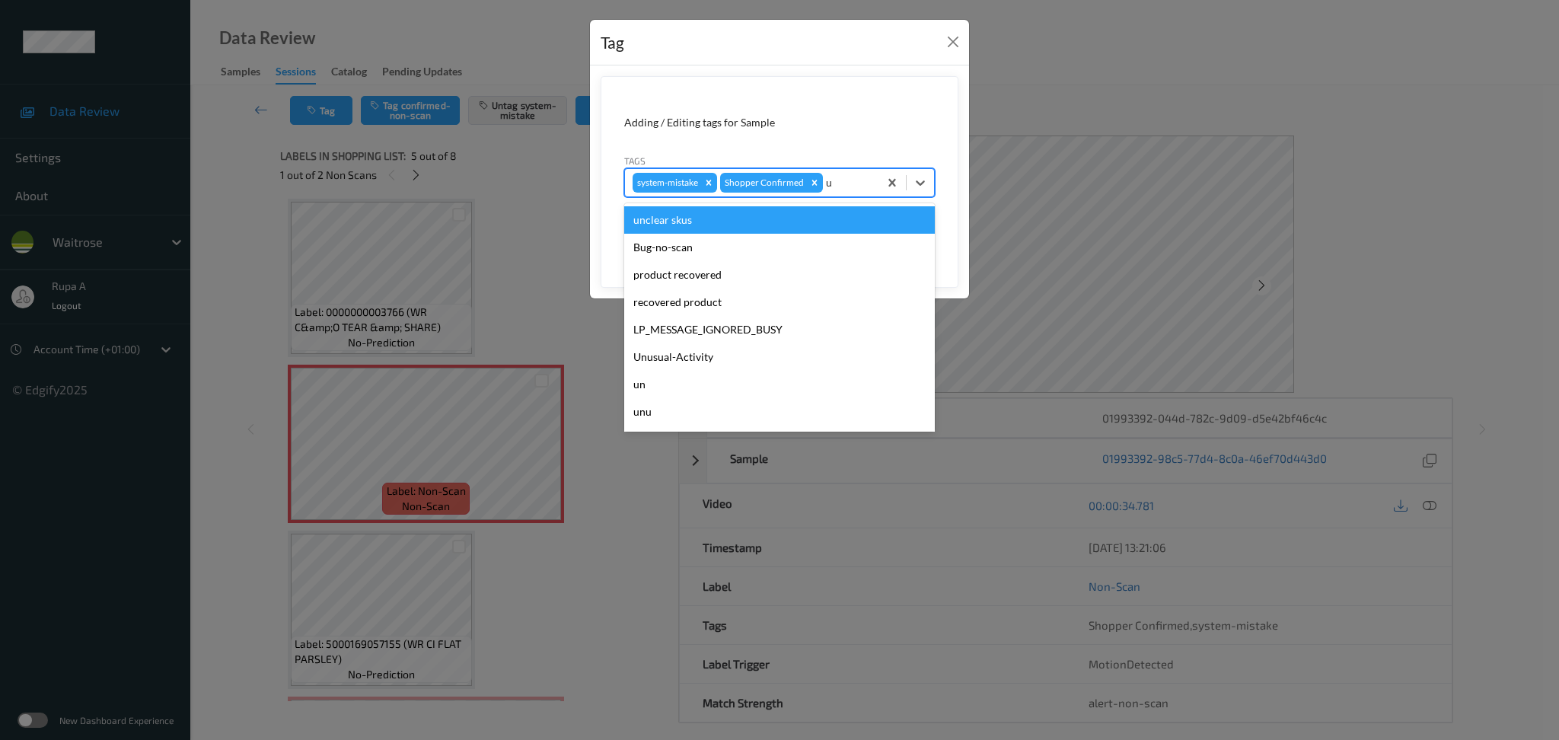
type input "un"
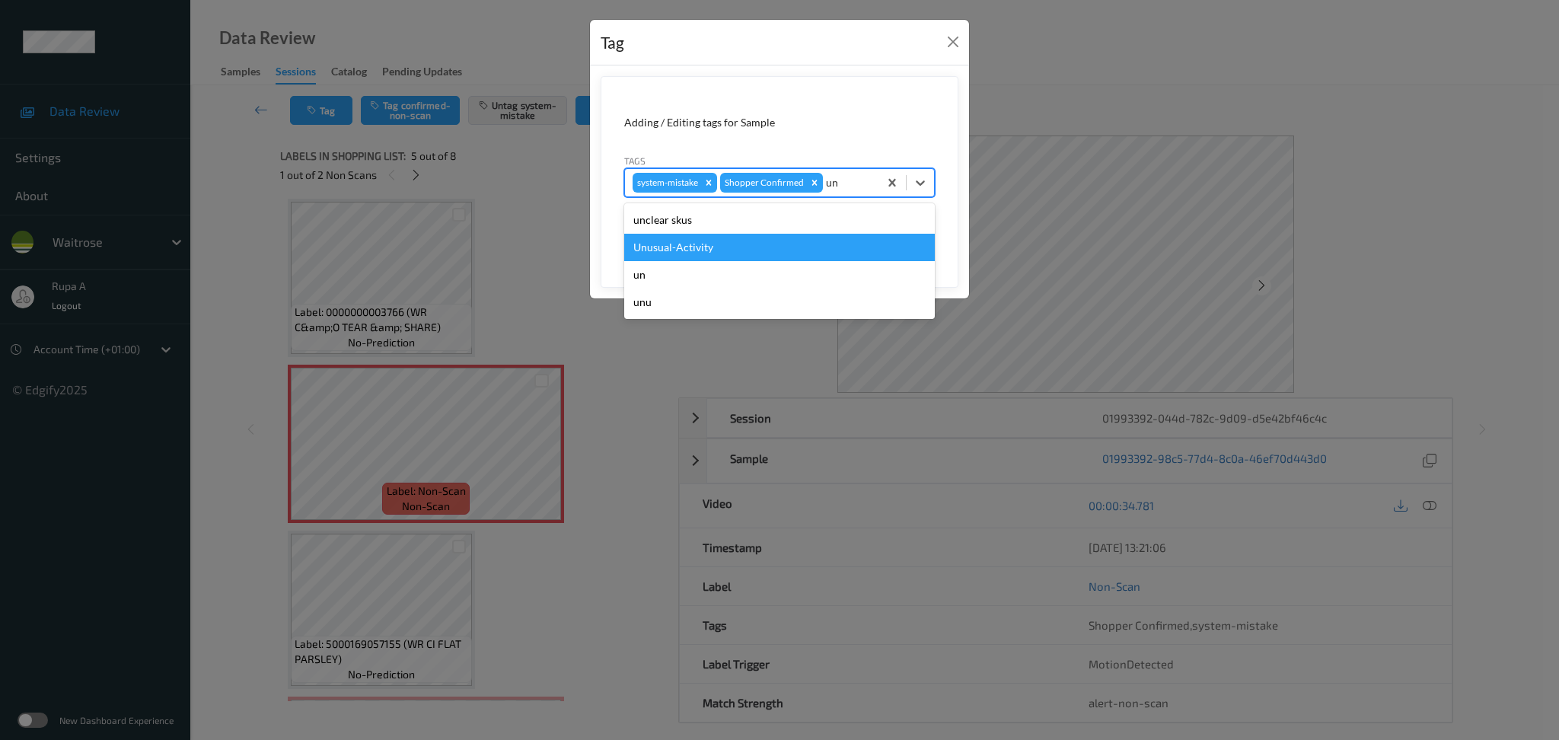
click at [756, 241] on div "Unusual-Activity" at bounding box center [779, 247] width 311 height 27
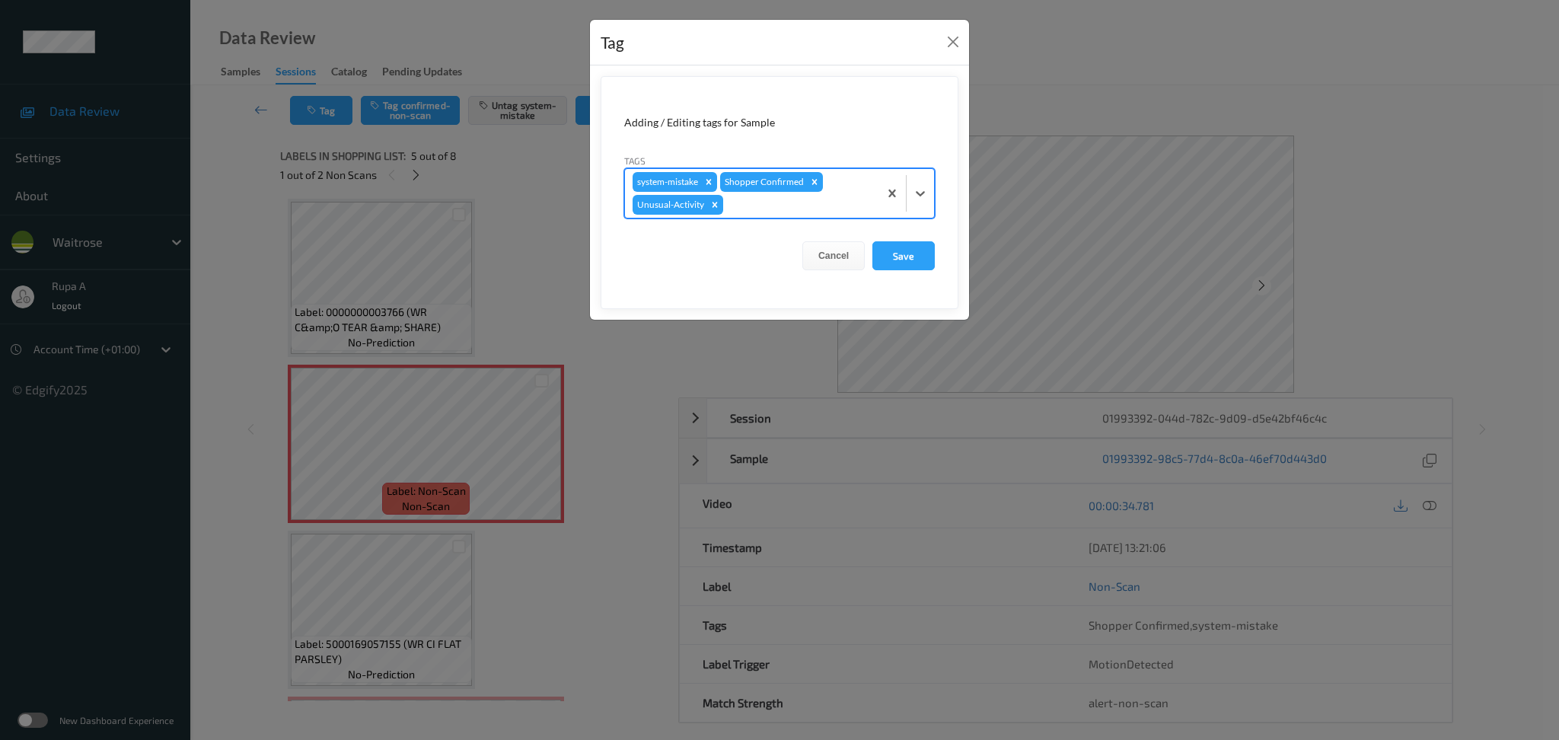
click at [779, 218] on div "system-mistake Shopper Confirmed Unusual-Activity" at bounding box center [779, 193] width 311 height 50
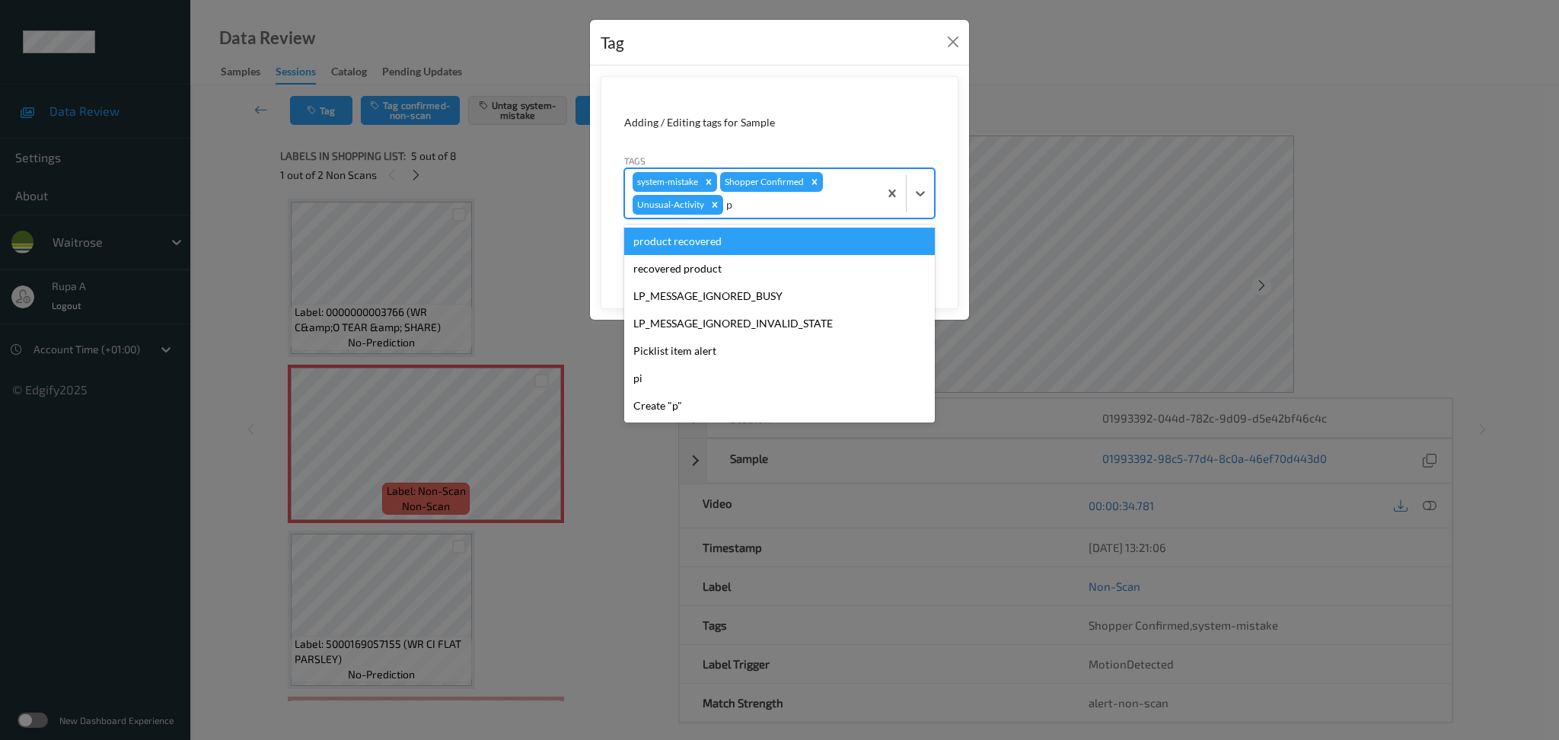
type input "pi"
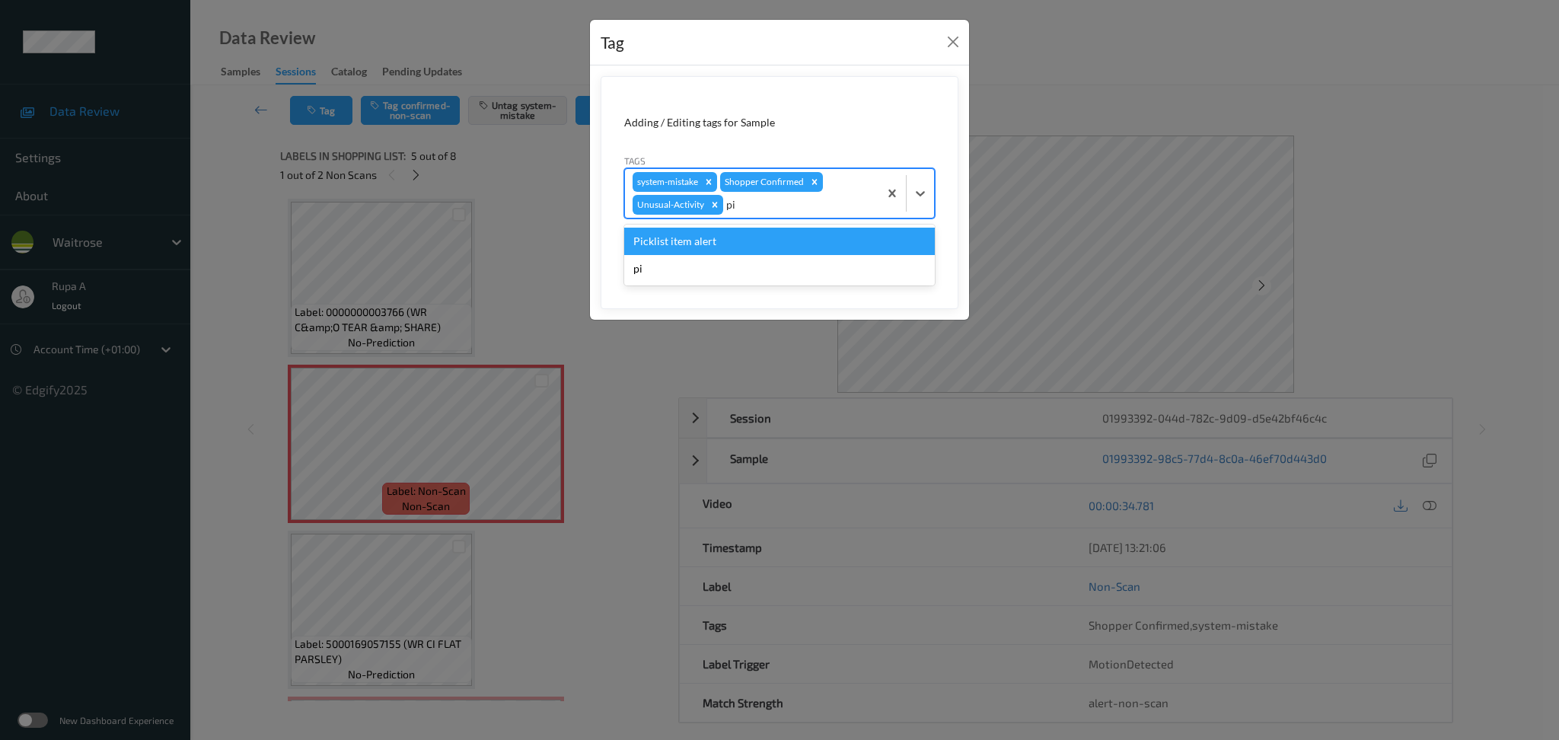
drag, startPoint x: 725, startPoint y: 233, endPoint x: 778, endPoint y: 234, distance: 53.3
click at [724, 234] on div "Picklist item alert" at bounding box center [779, 241] width 311 height 27
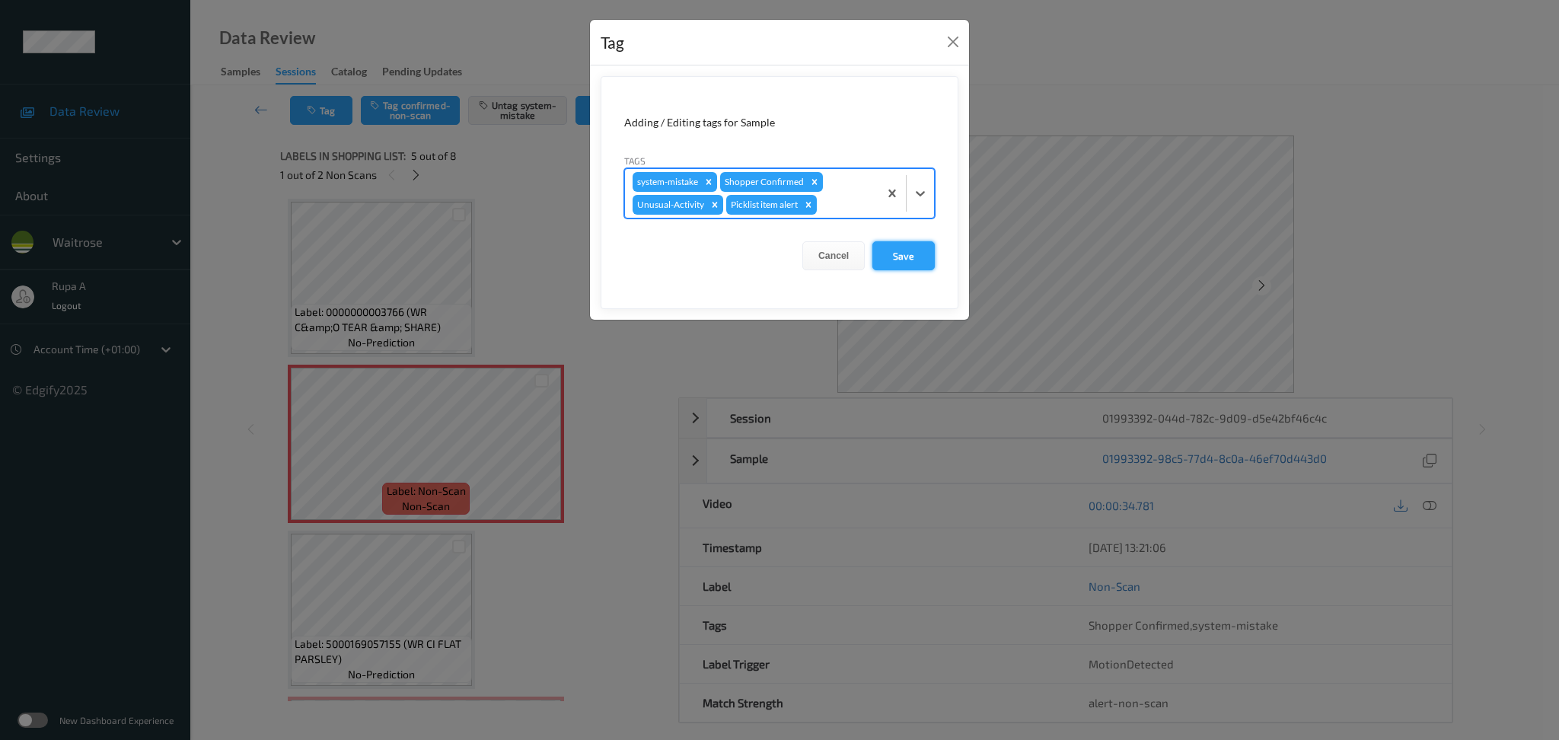
click at [891, 250] on button "Save" at bounding box center [903, 255] width 62 height 29
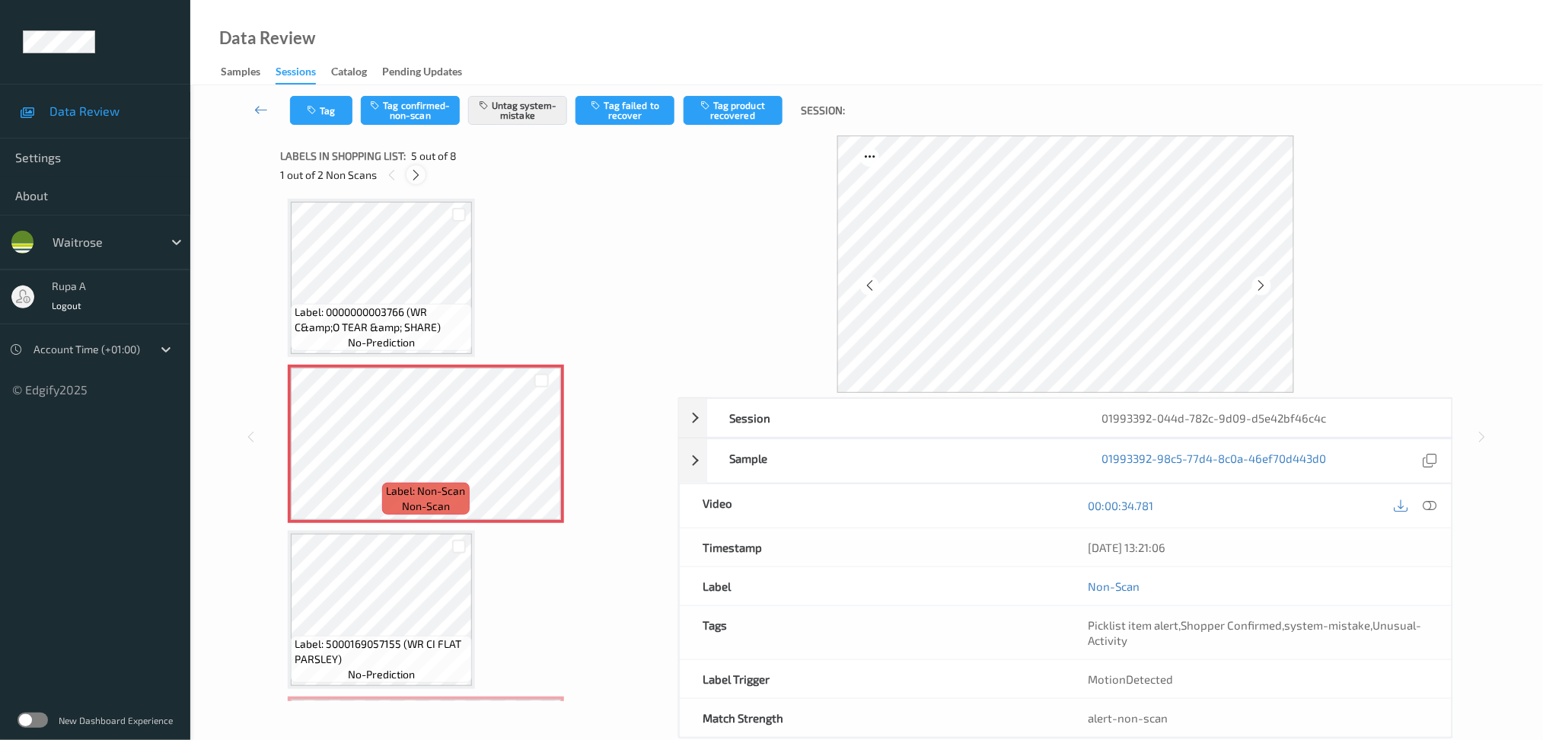
click at [418, 175] on icon at bounding box center [416, 175] width 13 height 14
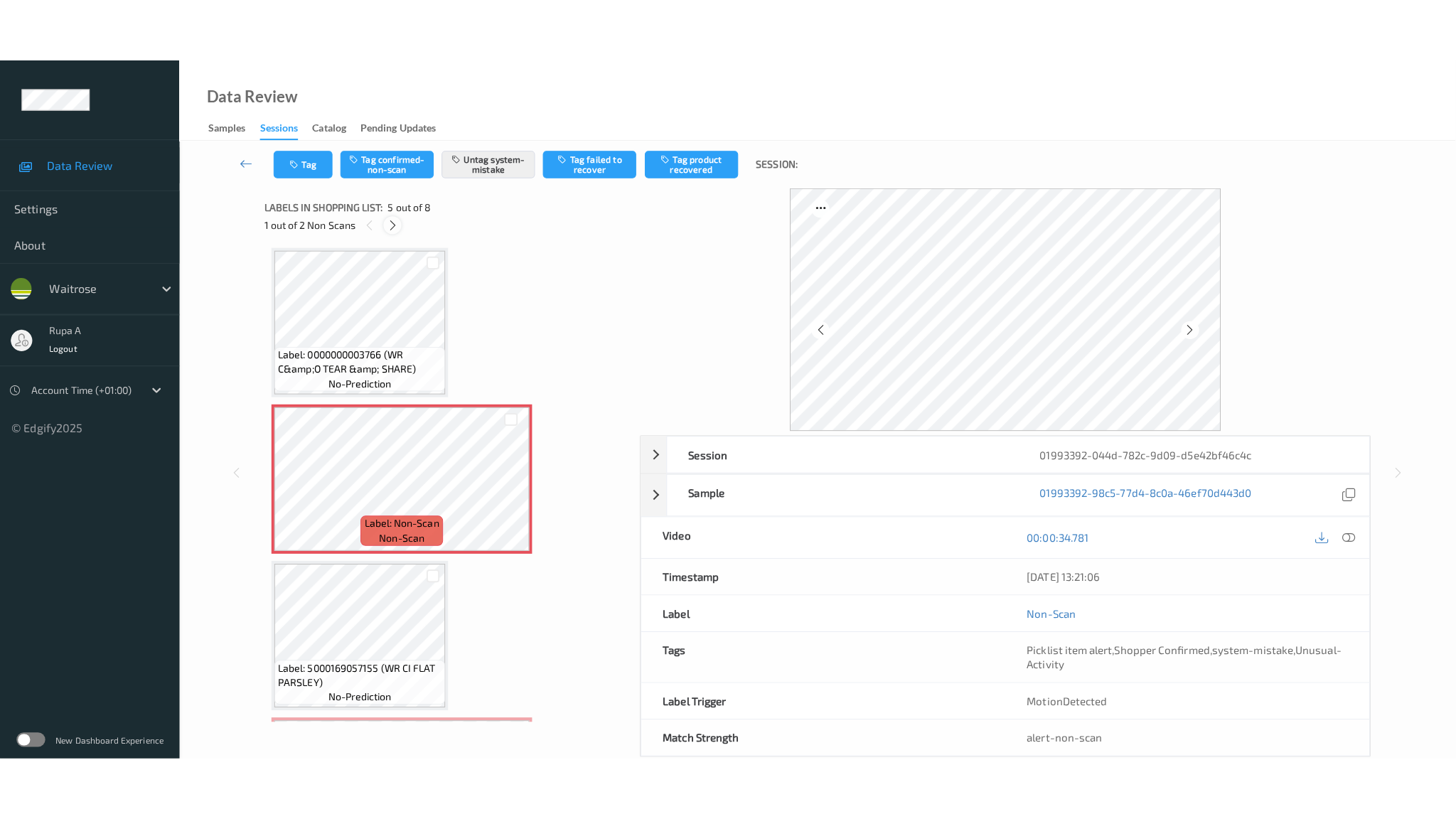
scroll to position [764, 0]
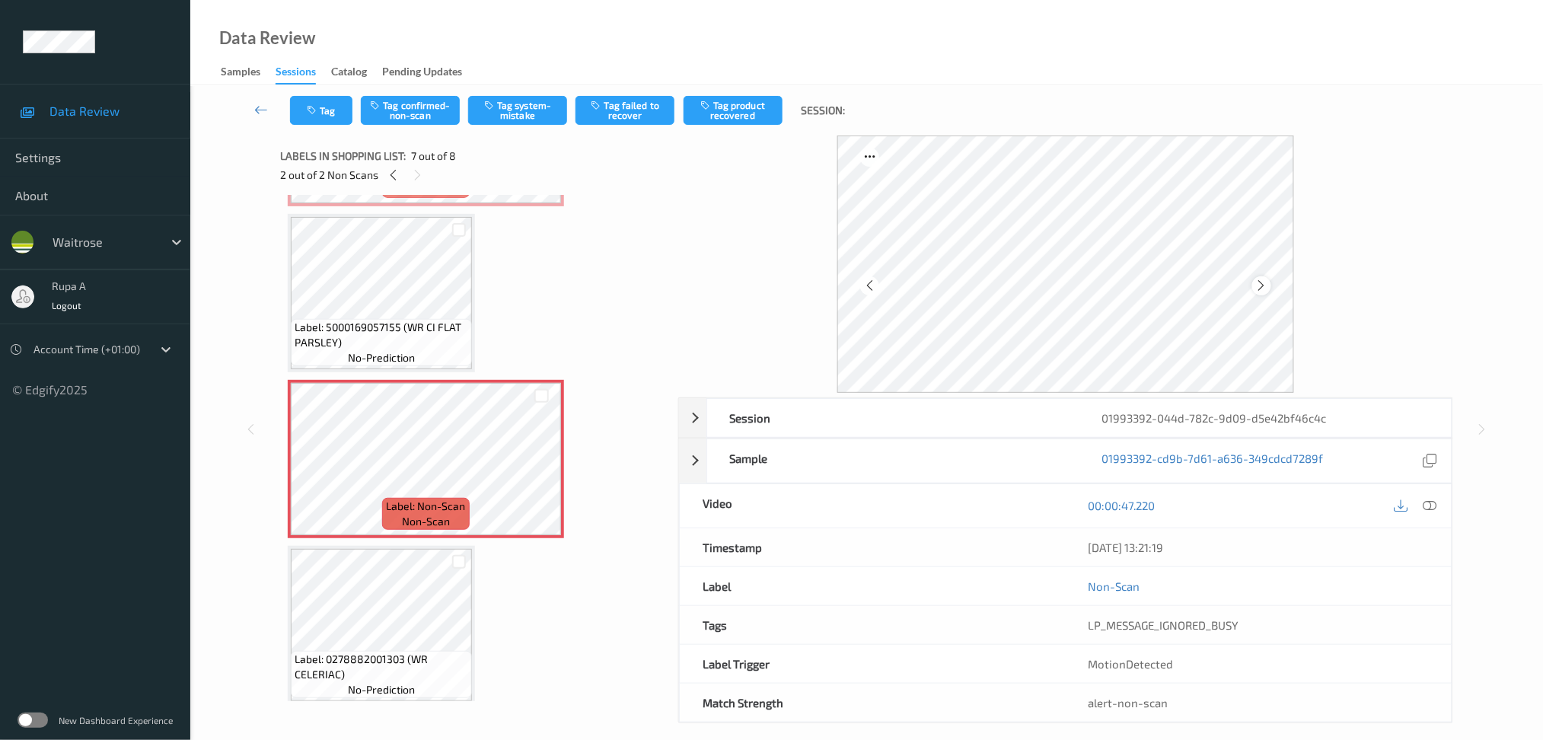
click at [1267, 284] on icon at bounding box center [1261, 286] width 13 height 14
click at [1430, 502] on icon at bounding box center [1430, 506] width 14 height 14
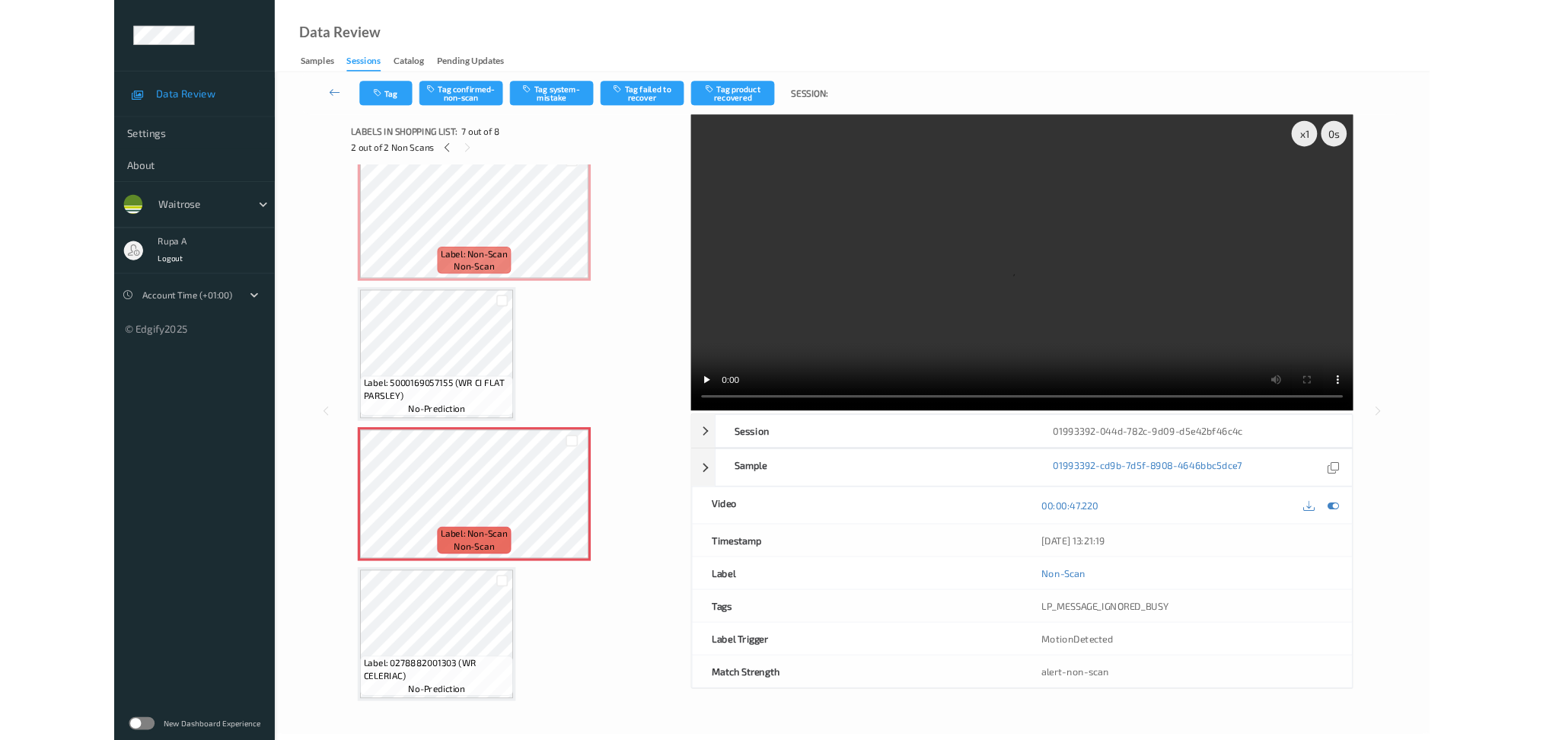
scroll to position [682, 0]
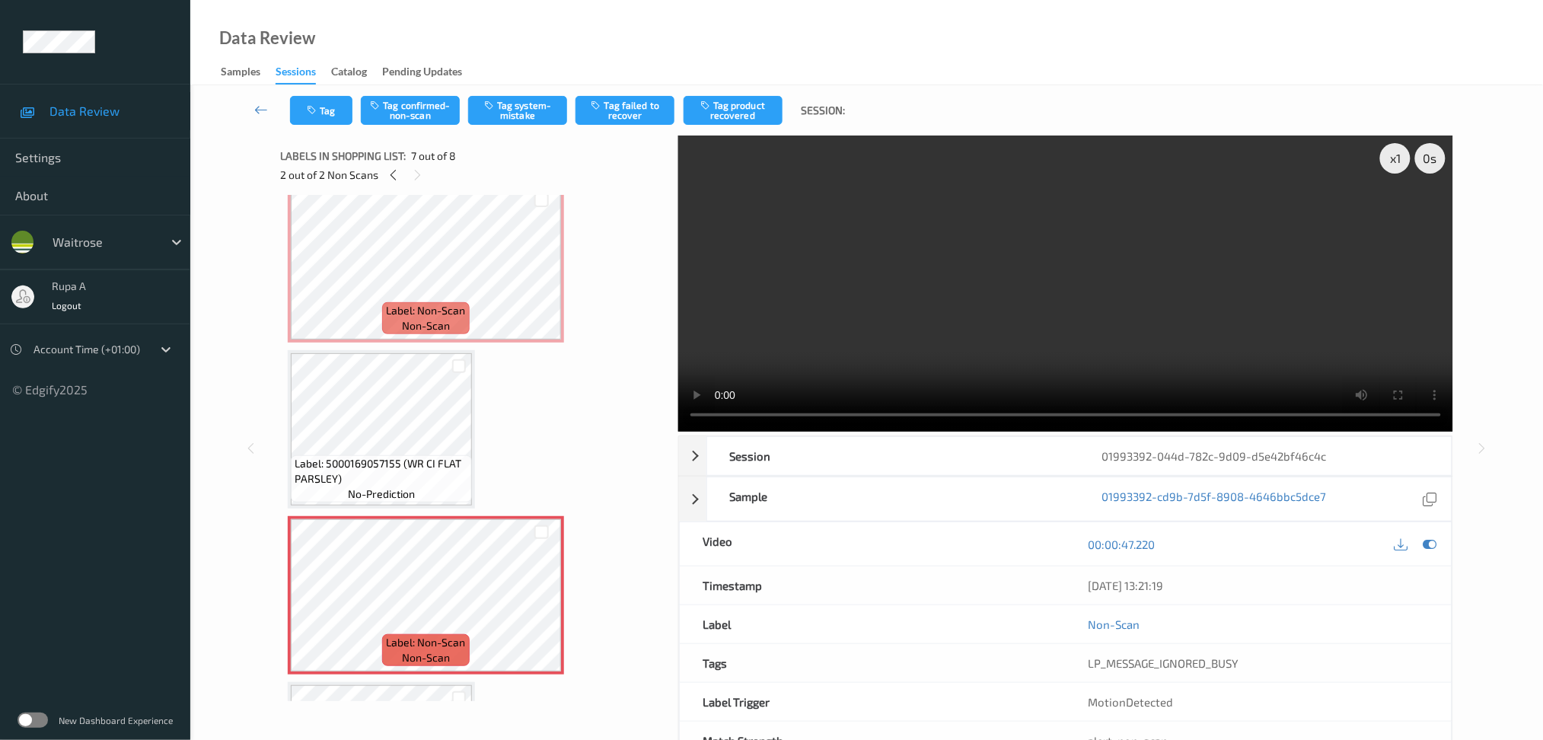
click at [1432, 541] on icon at bounding box center [1430, 544] width 14 height 14
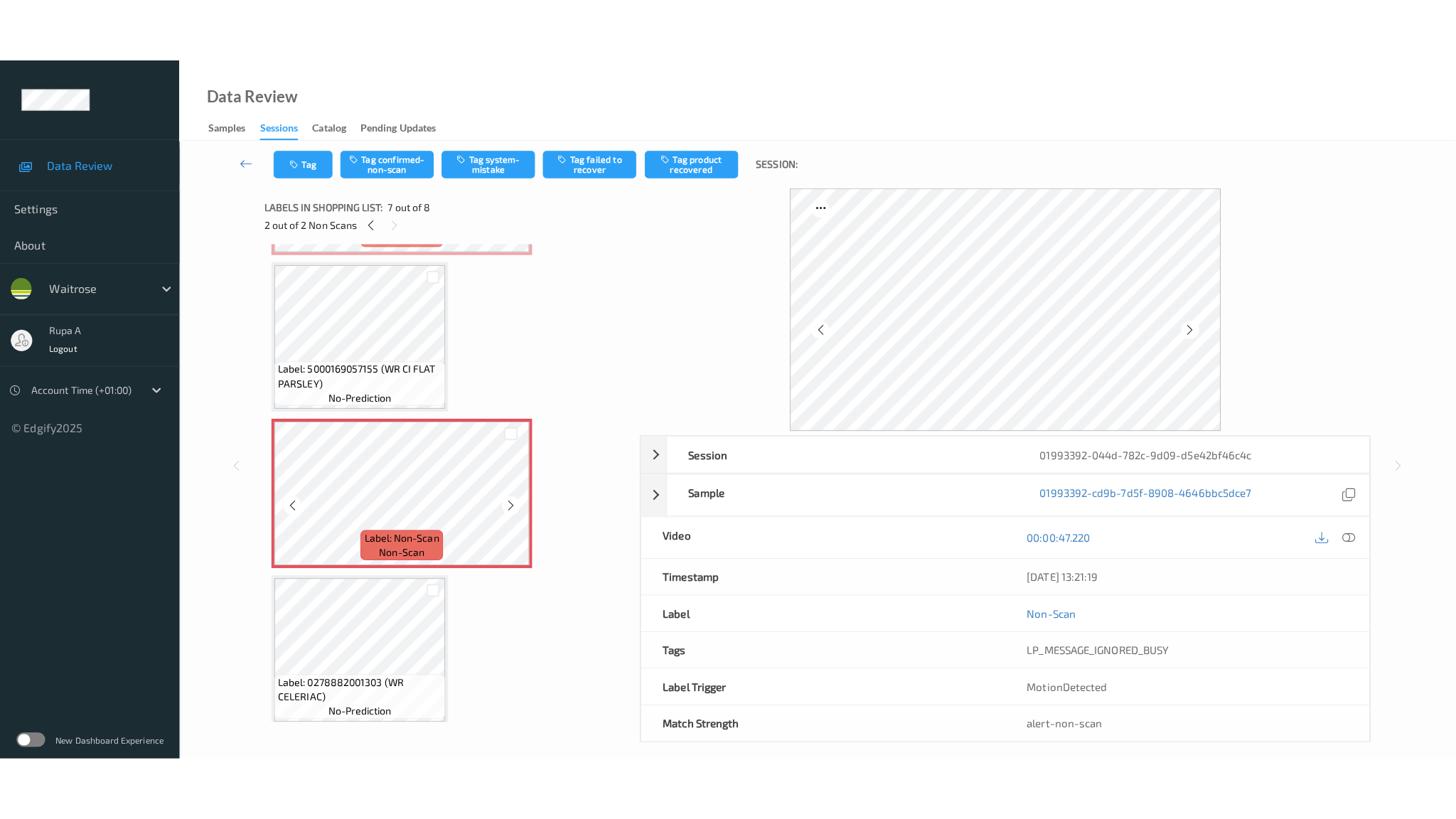
scroll to position [669, 0]
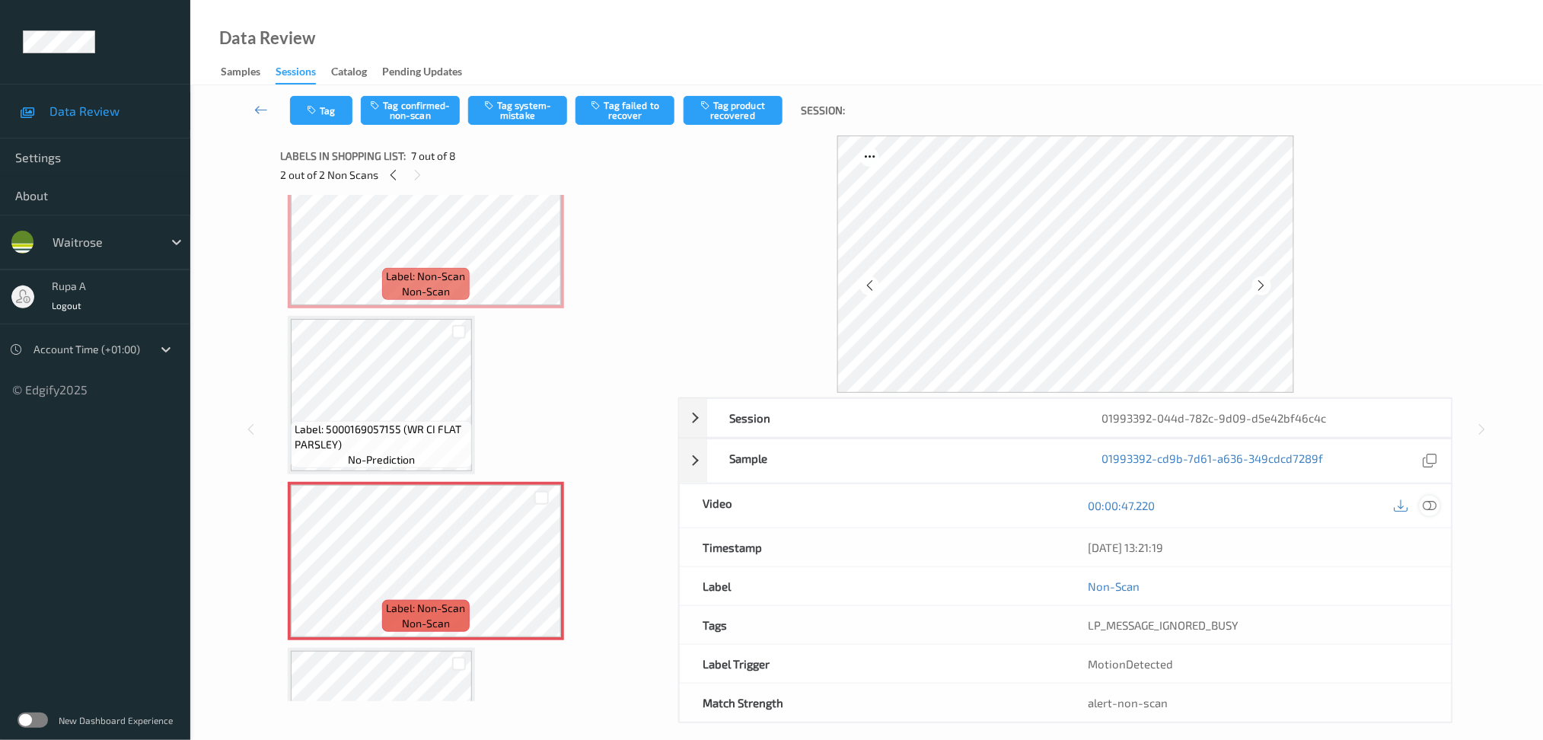
click at [1436, 508] on icon at bounding box center [1430, 506] width 14 height 14
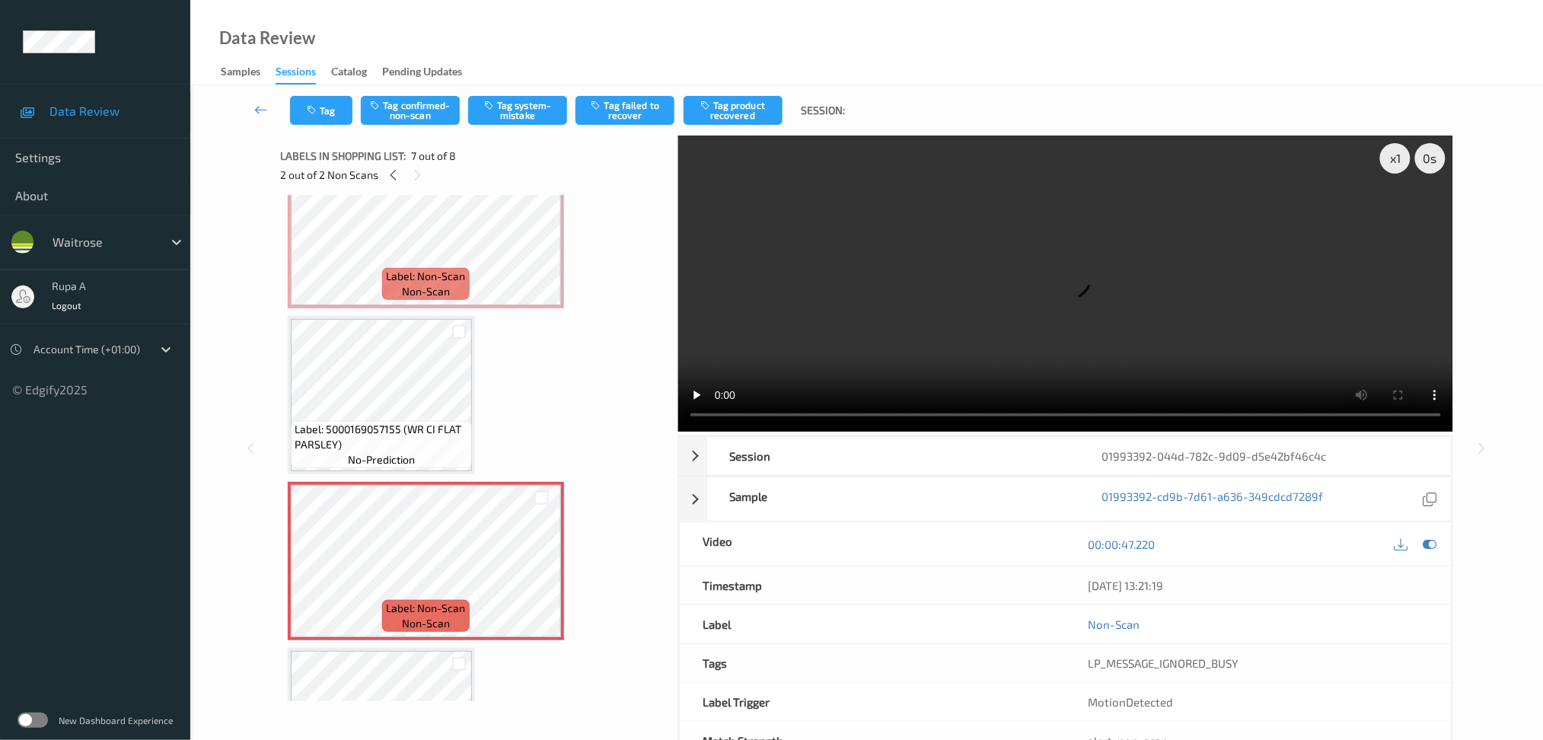
scroll to position [682, 0]
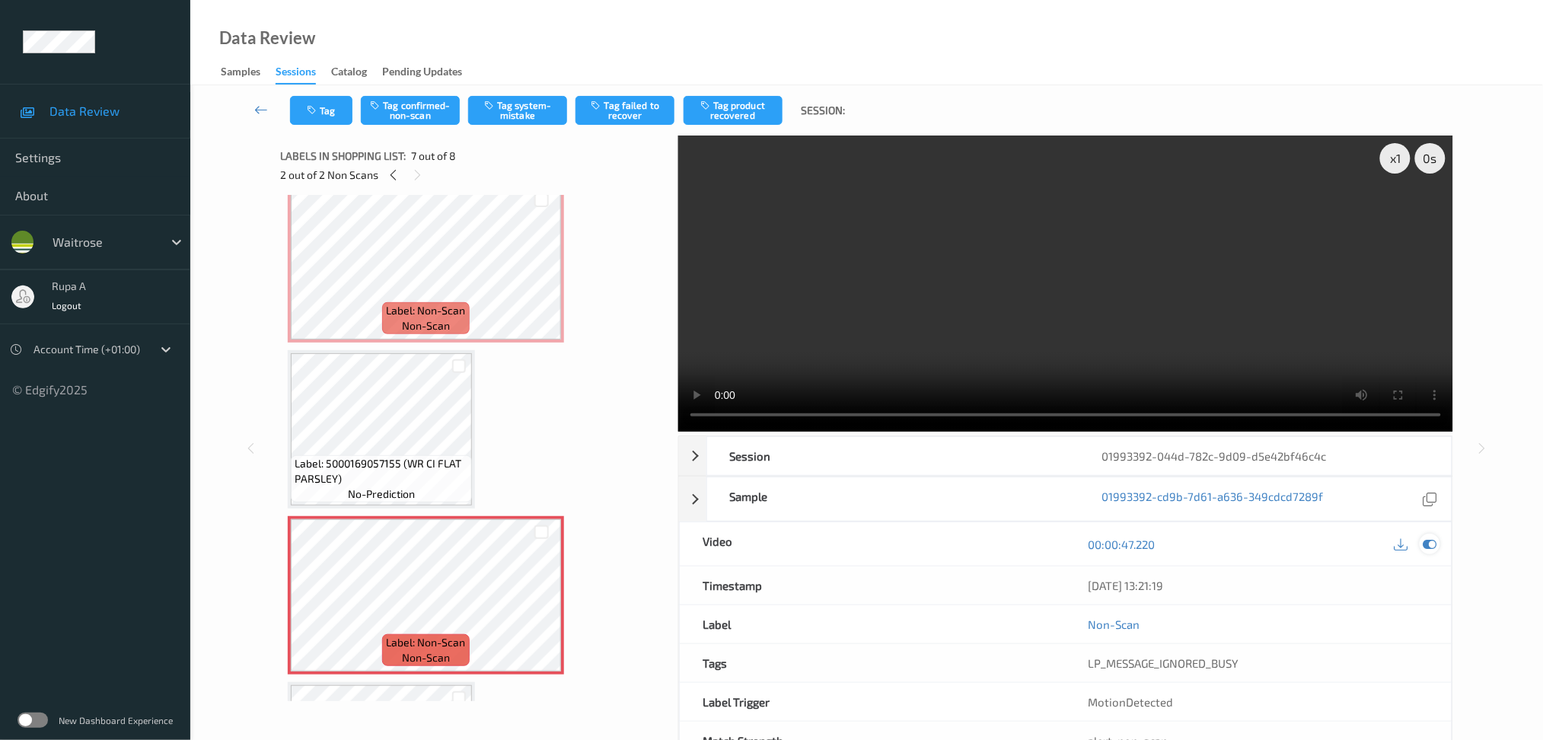
click at [1438, 545] on div at bounding box center [1430, 544] width 21 height 21
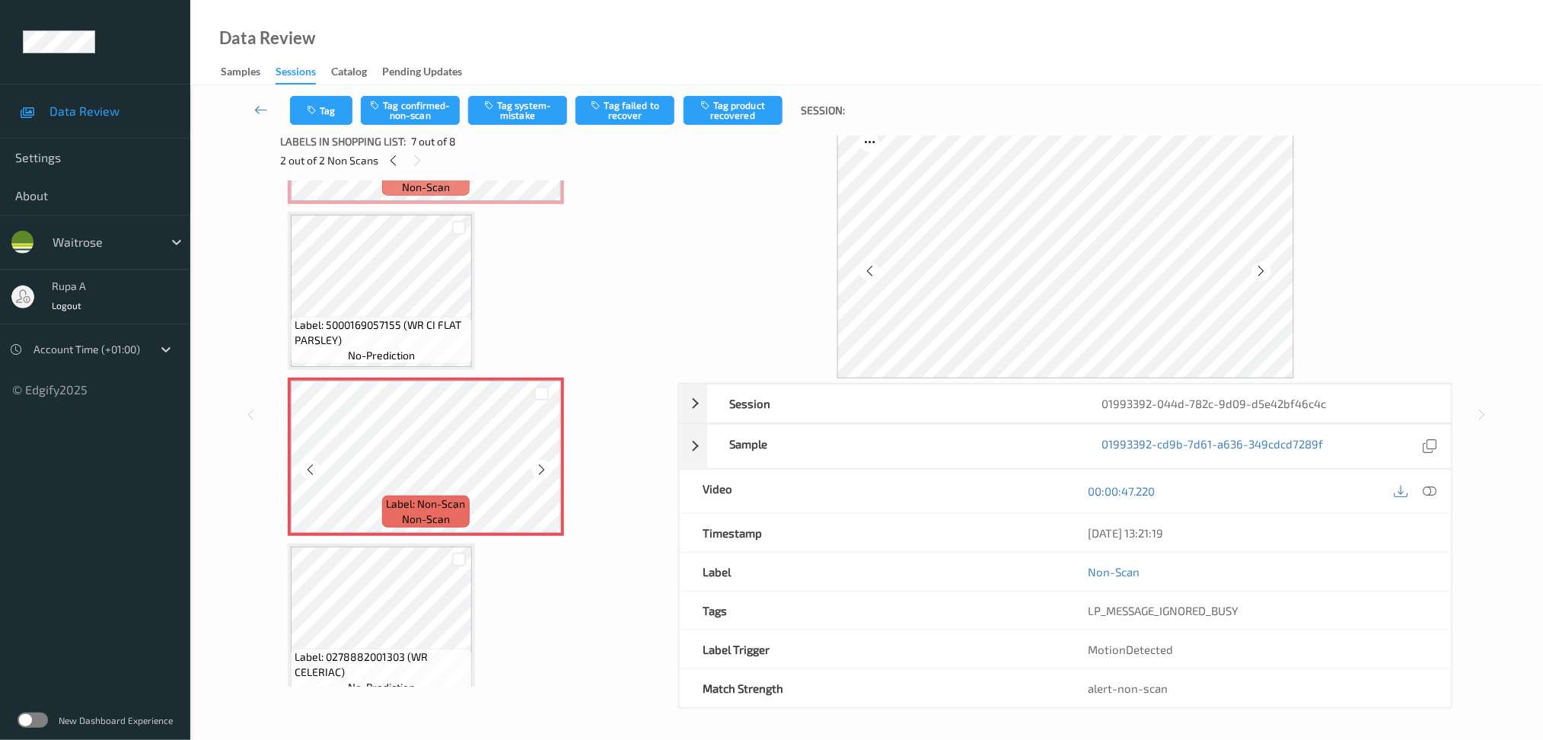
scroll to position [818, 0]
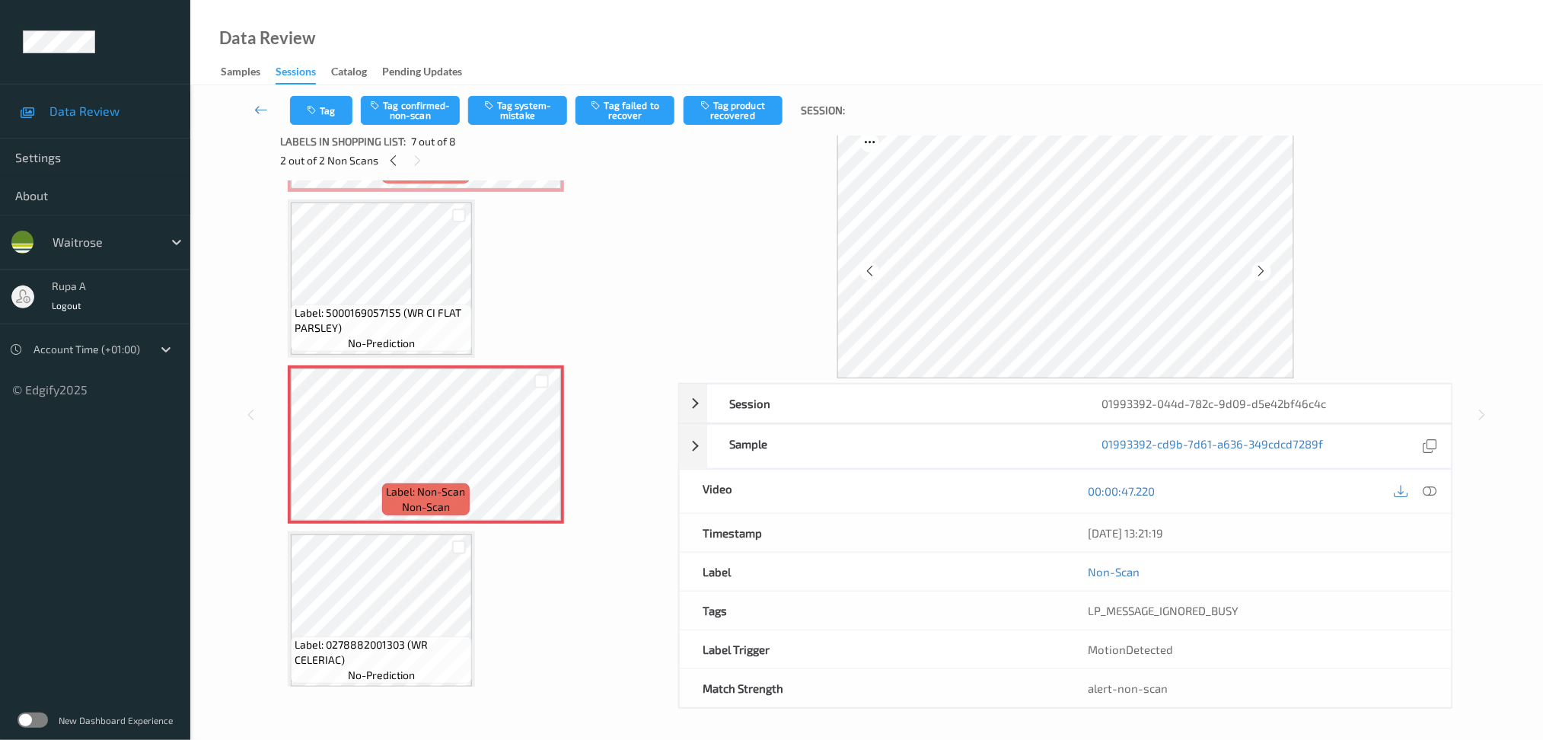
click at [362, 636] on div "Label: 0278882001303 (WR CELERIAC) no-prediction" at bounding box center [381, 659] width 181 height 47
click at [383, 110] on icon "button" at bounding box center [376, 105] width 13 height 11
click at [652, 116] on button "Tag failed to recover" at bounding box center [624, 110] width 99 height 29
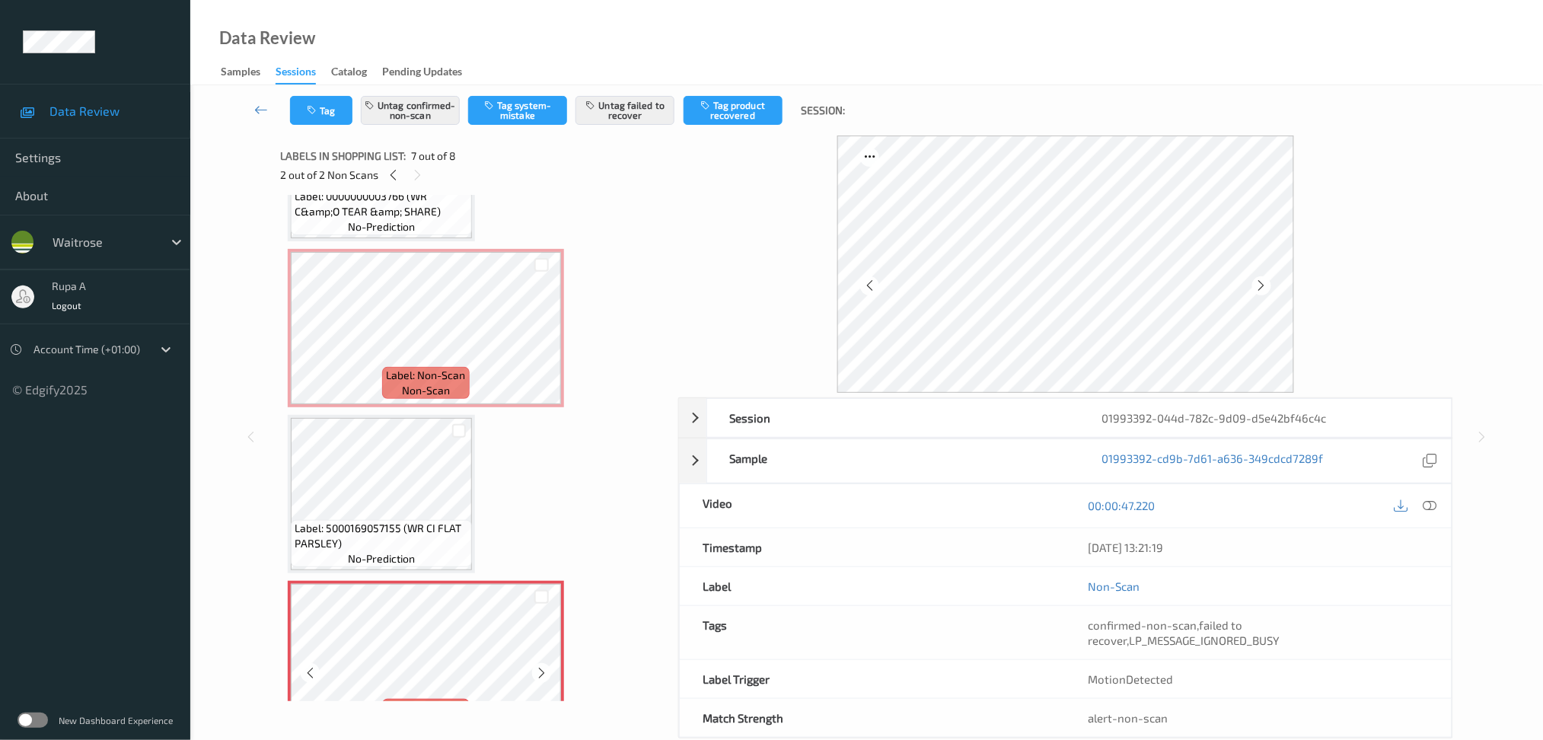
scroll to position [615, 0]
click at [394, 177] on icon at bounding box center [393, 175] width 13 height 14
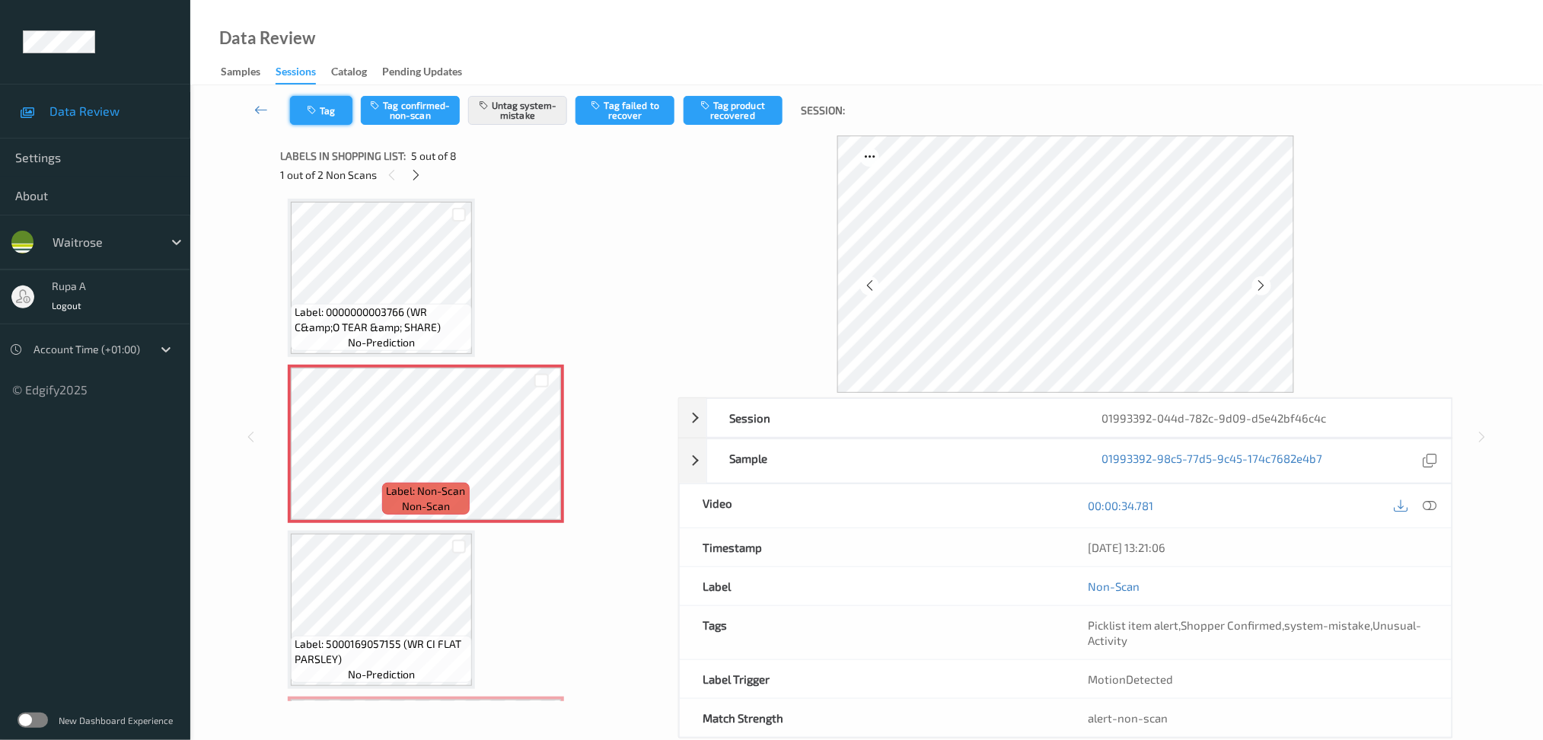
click at [333, 117] on button "Tag" at bounding box center [321, 110] width 62 height 29
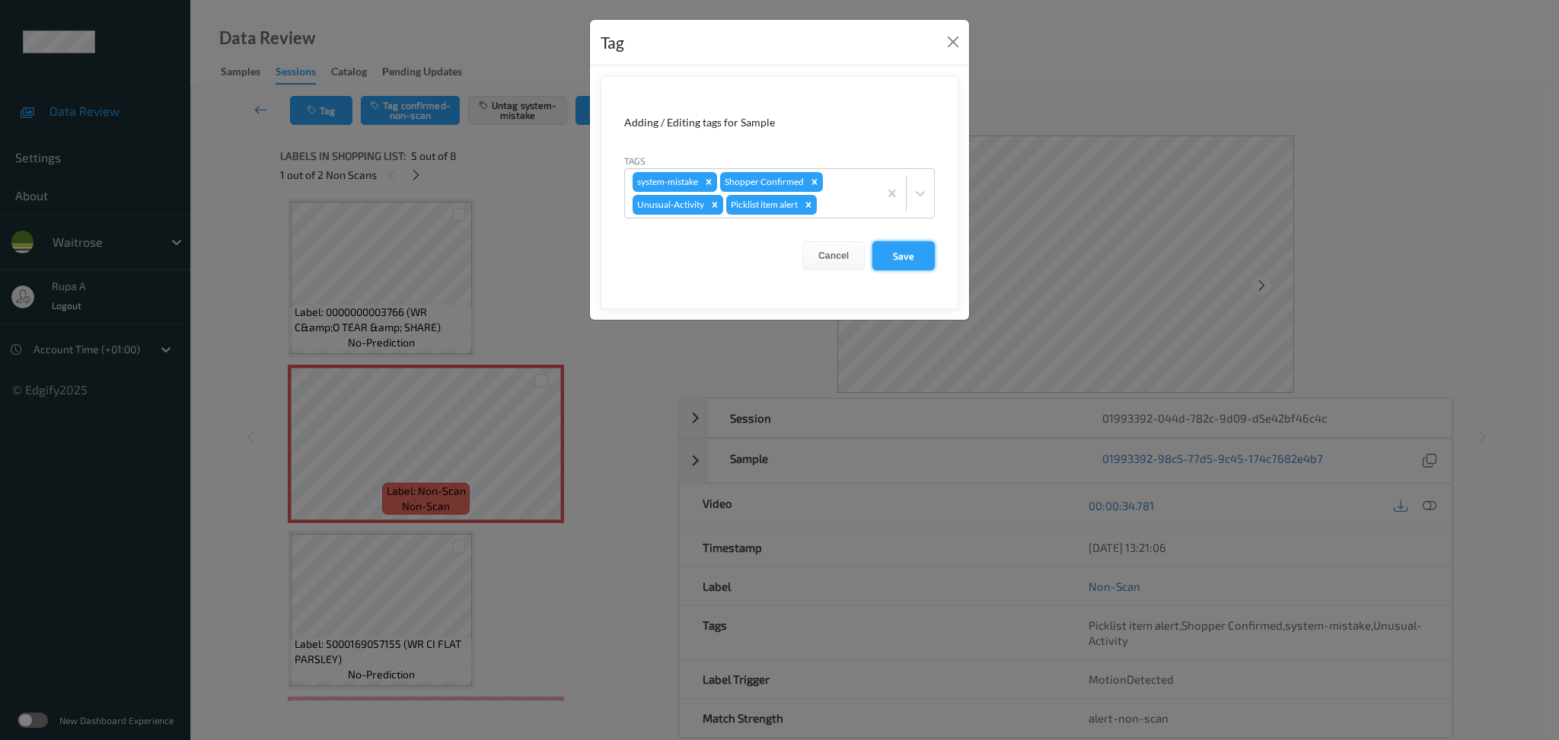
click at [889, 244] on button "Save" at bounding box center [903, 255] width 62 height 29
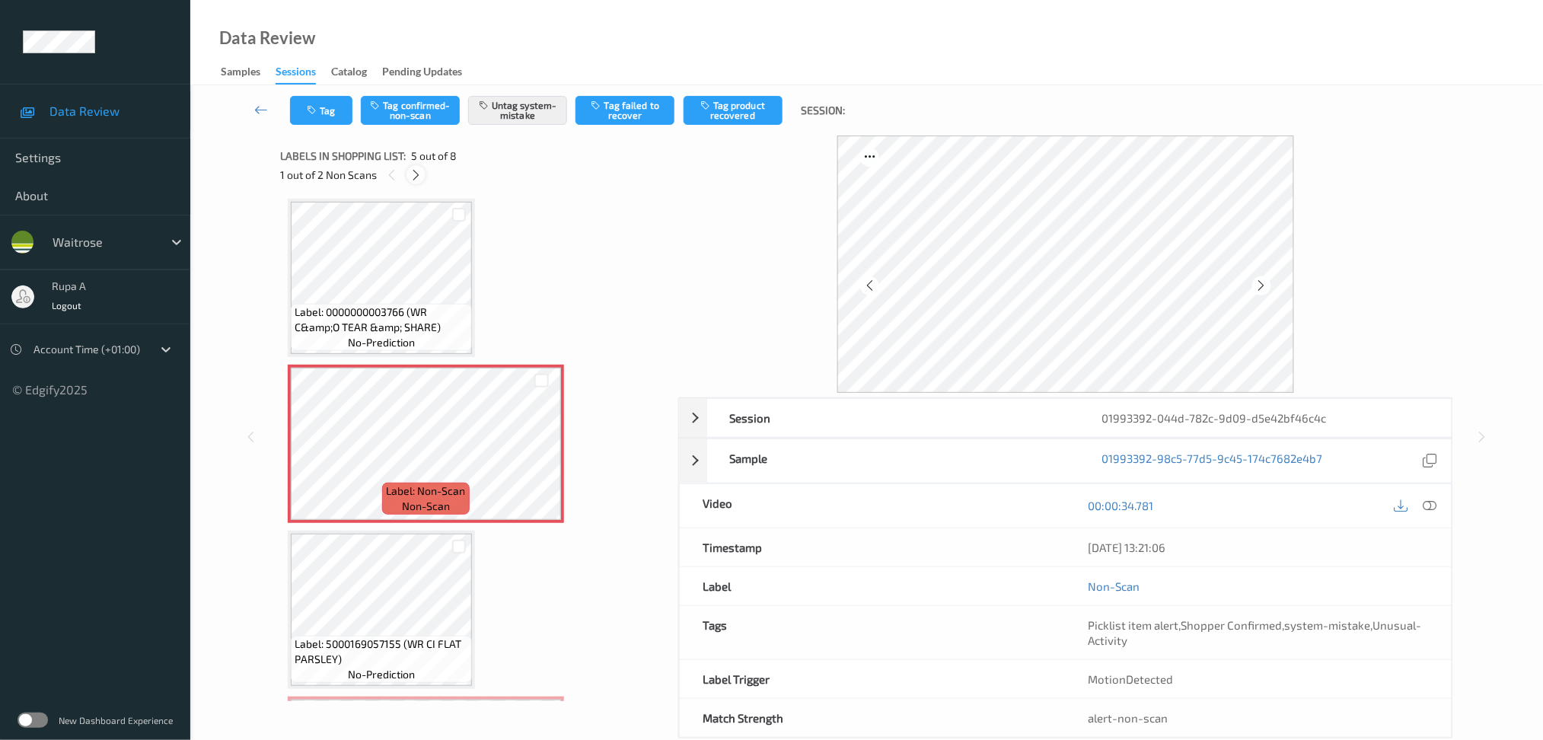
click at [417, 171] on icon at bounding box center [416, 175] width 13 height 14
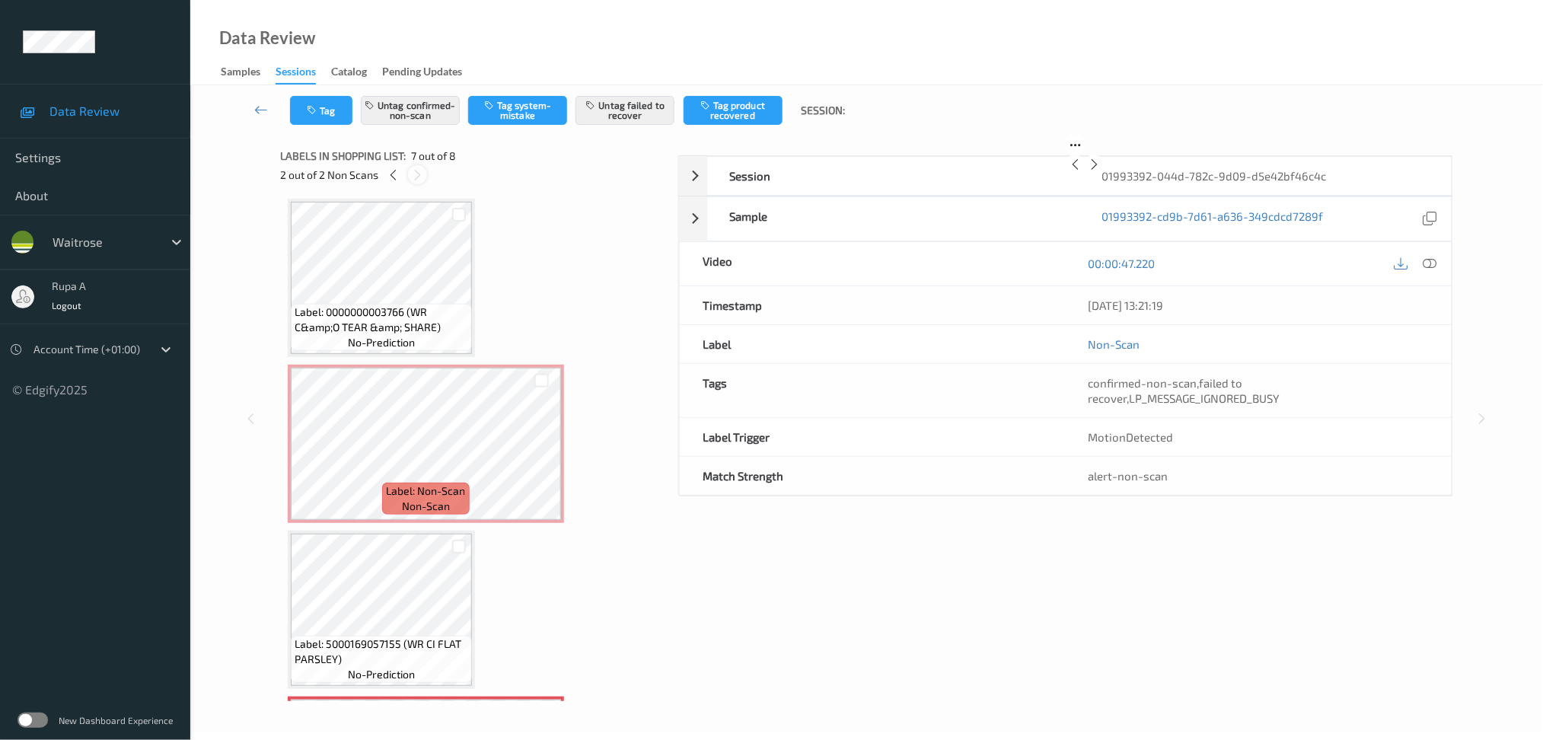
scroll to position [818, 0]
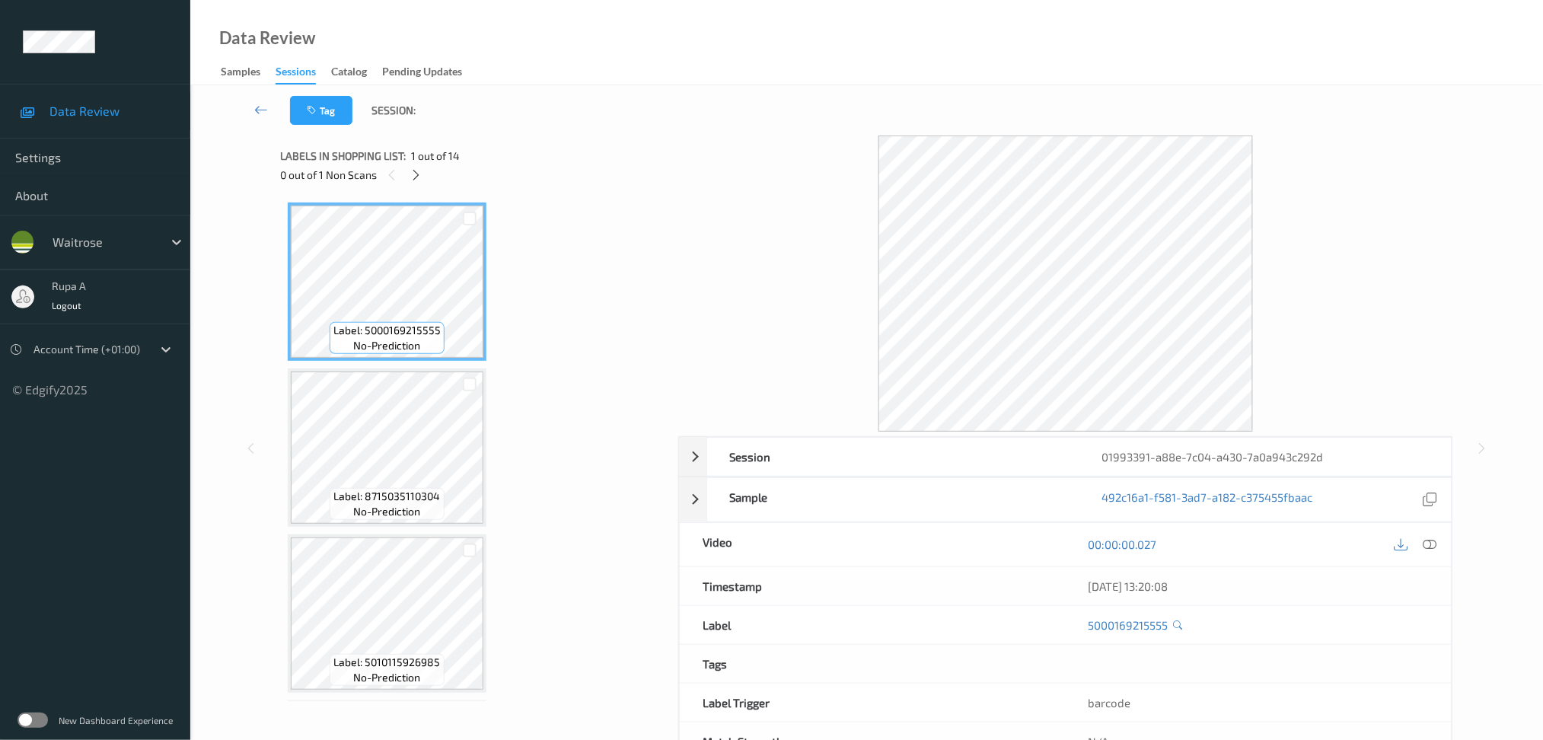
click at [525, 122] on div "Tag Session:" at bounding box center [867, 110] width 1290 height 50
click at [410, 173] on icon at bounding box center [416, 175] width 13 height 14
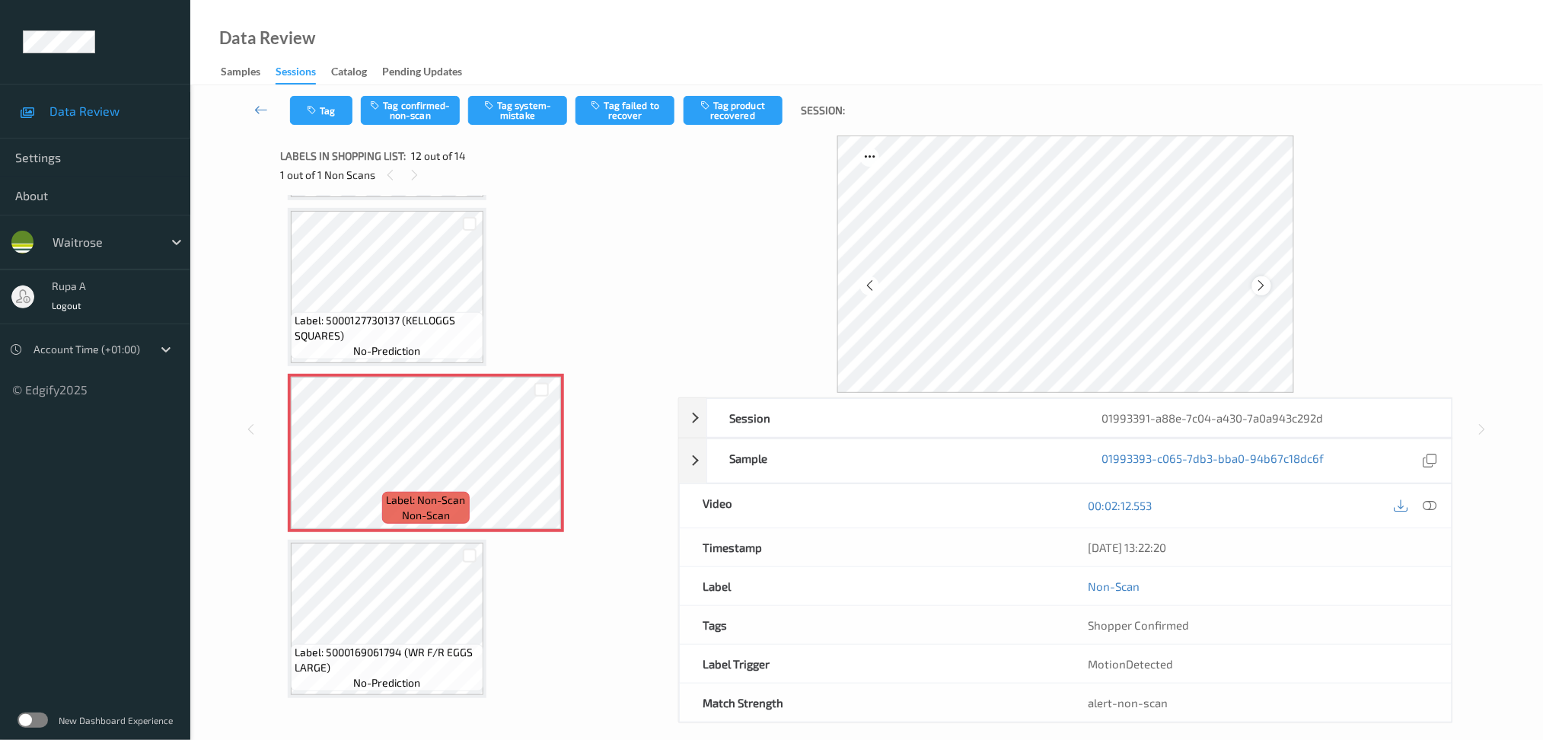
click at [1261, 285] on icon at bounding box center [1261, 286] width 13 height 14
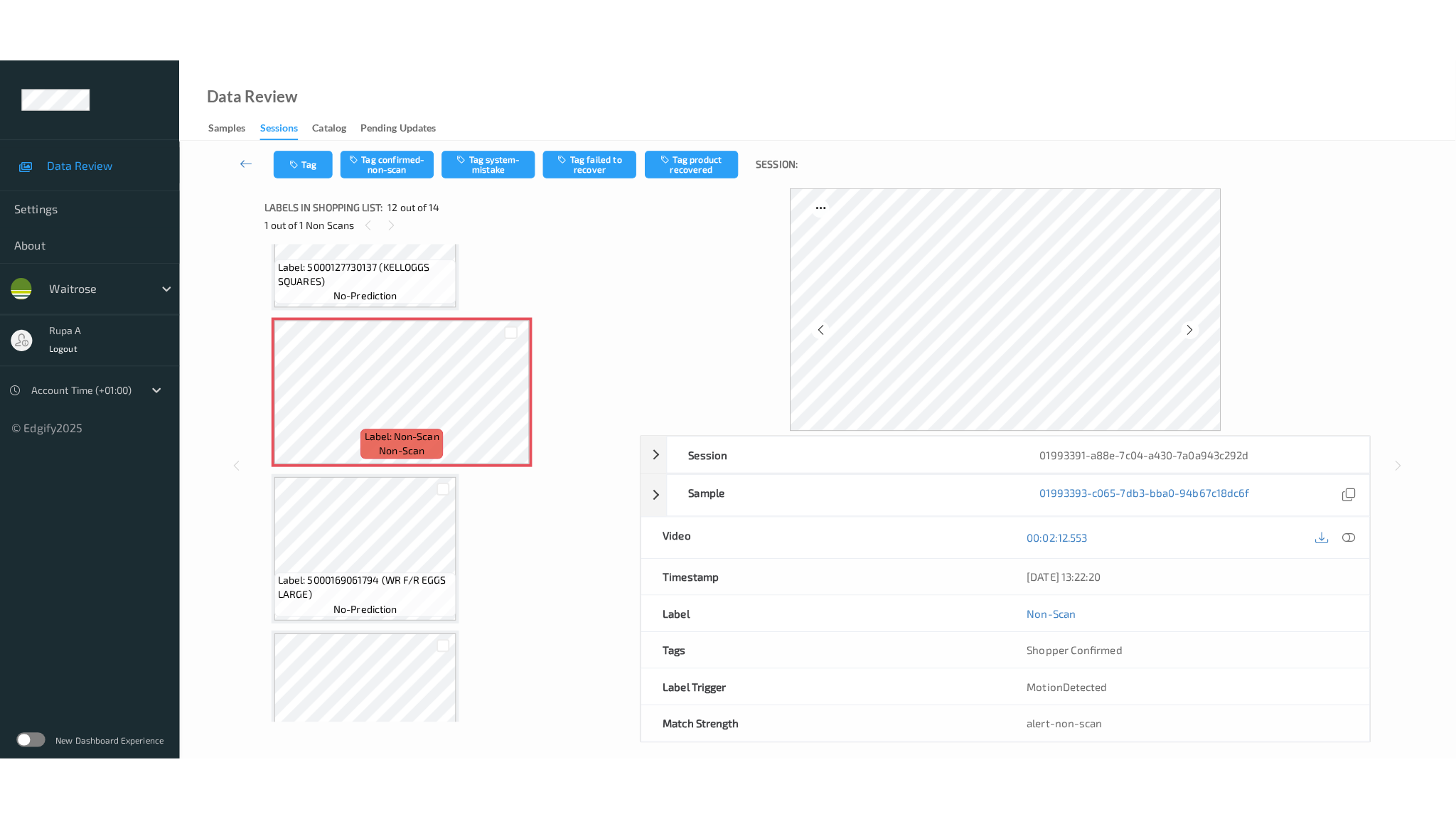
scroll to position [1640, 0]
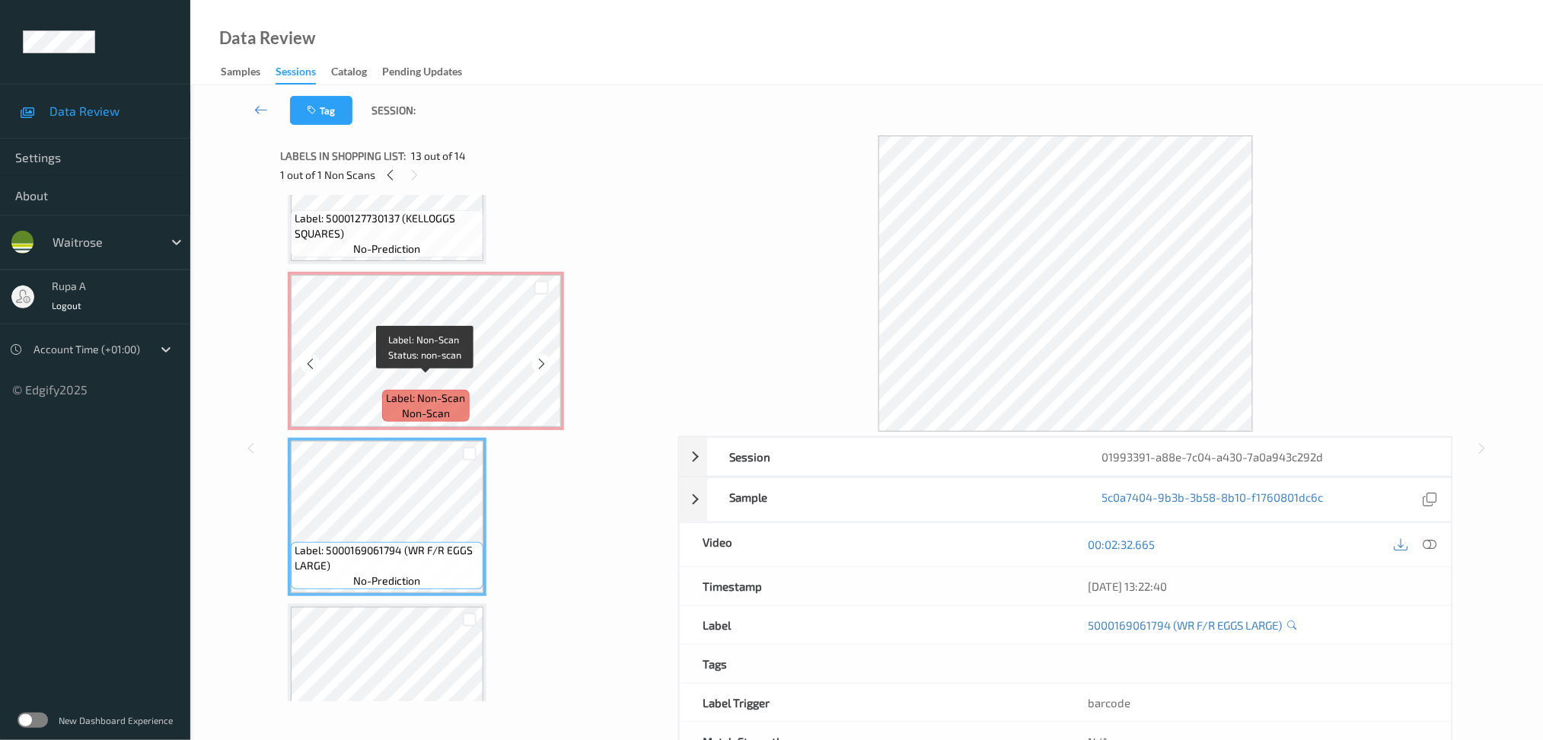
click at [468, 394] on div "Label: Non-Scan non-scan" at bounding box center [425, 406] width 87 height 32
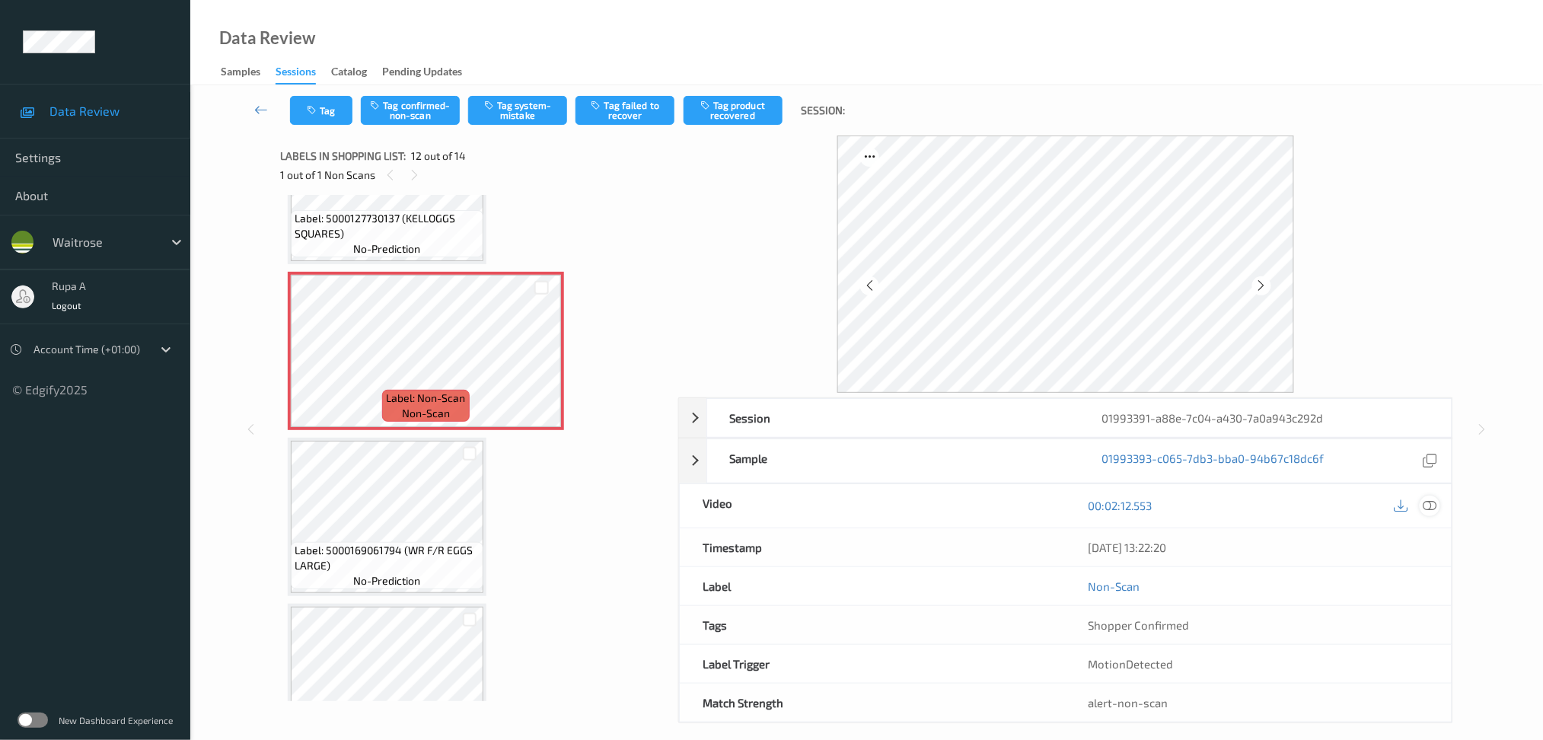
click at [1433, 514] on div at bounding box center [1430, 506] width 21 height 21
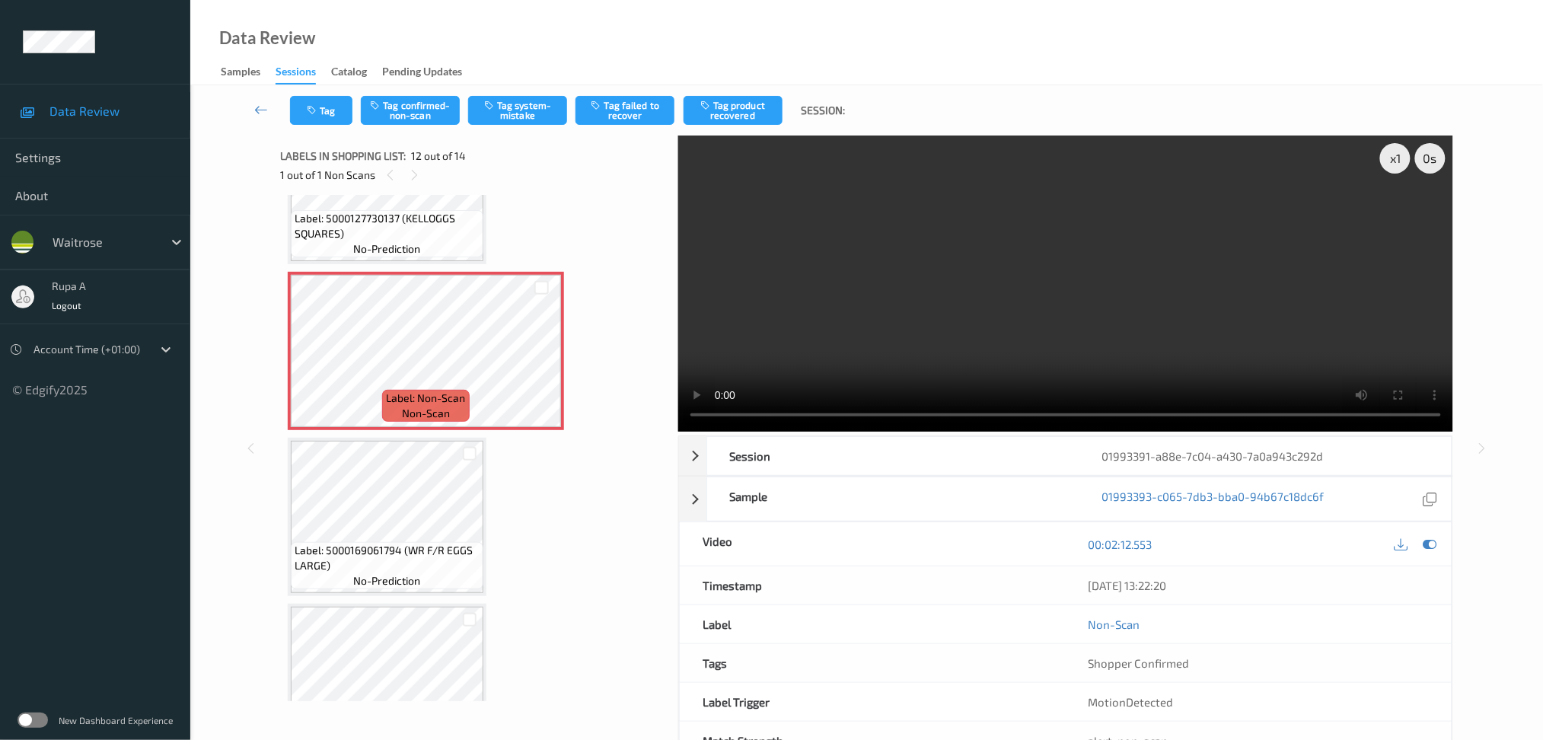
scroll to position [1671, 0]
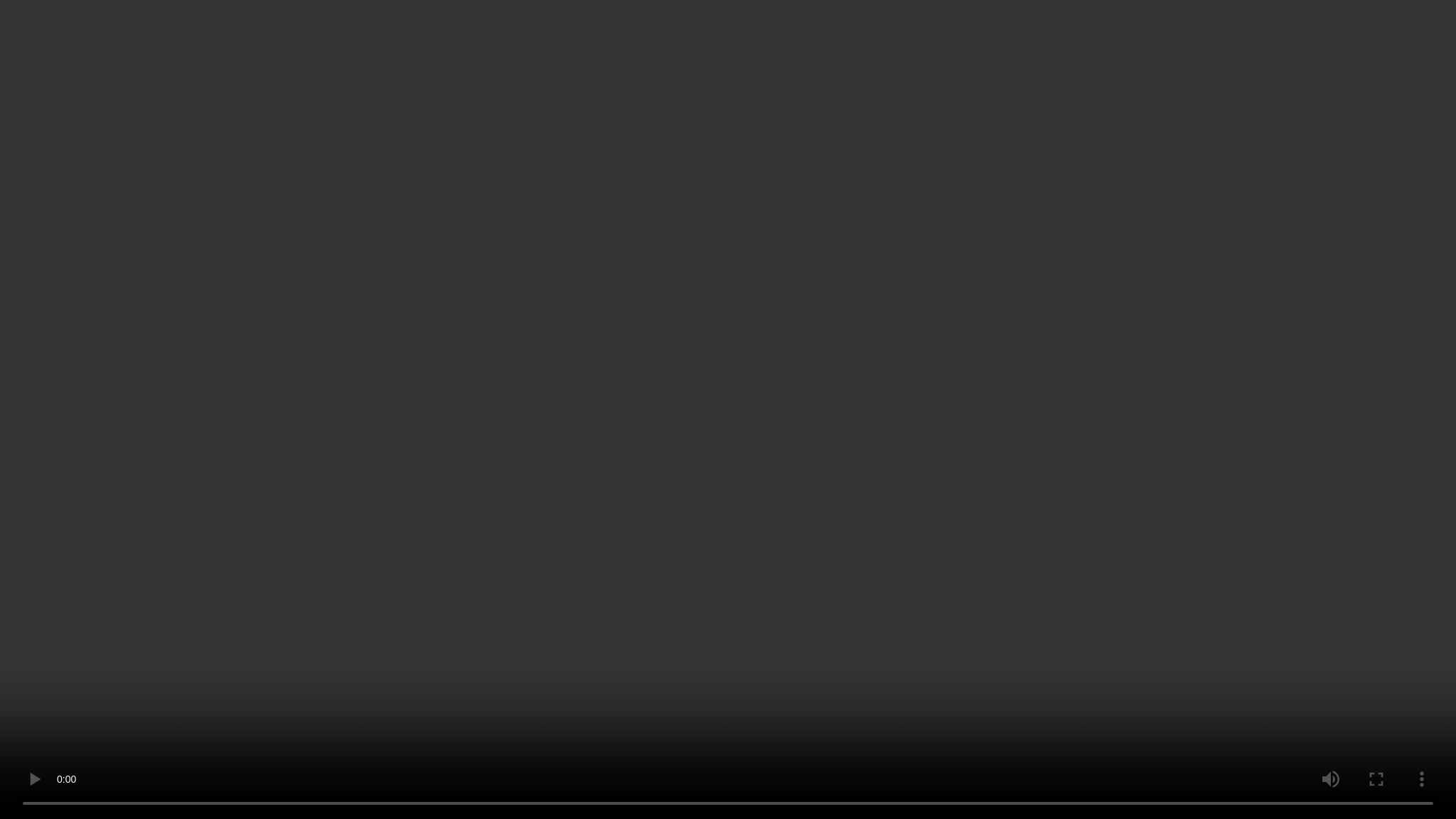
click at [1318, 237] on video at bounding box center [728, 409] width 1456 height 819
click at [1318, 236] on video at bounding box center [728, 409] width 1456 height 819
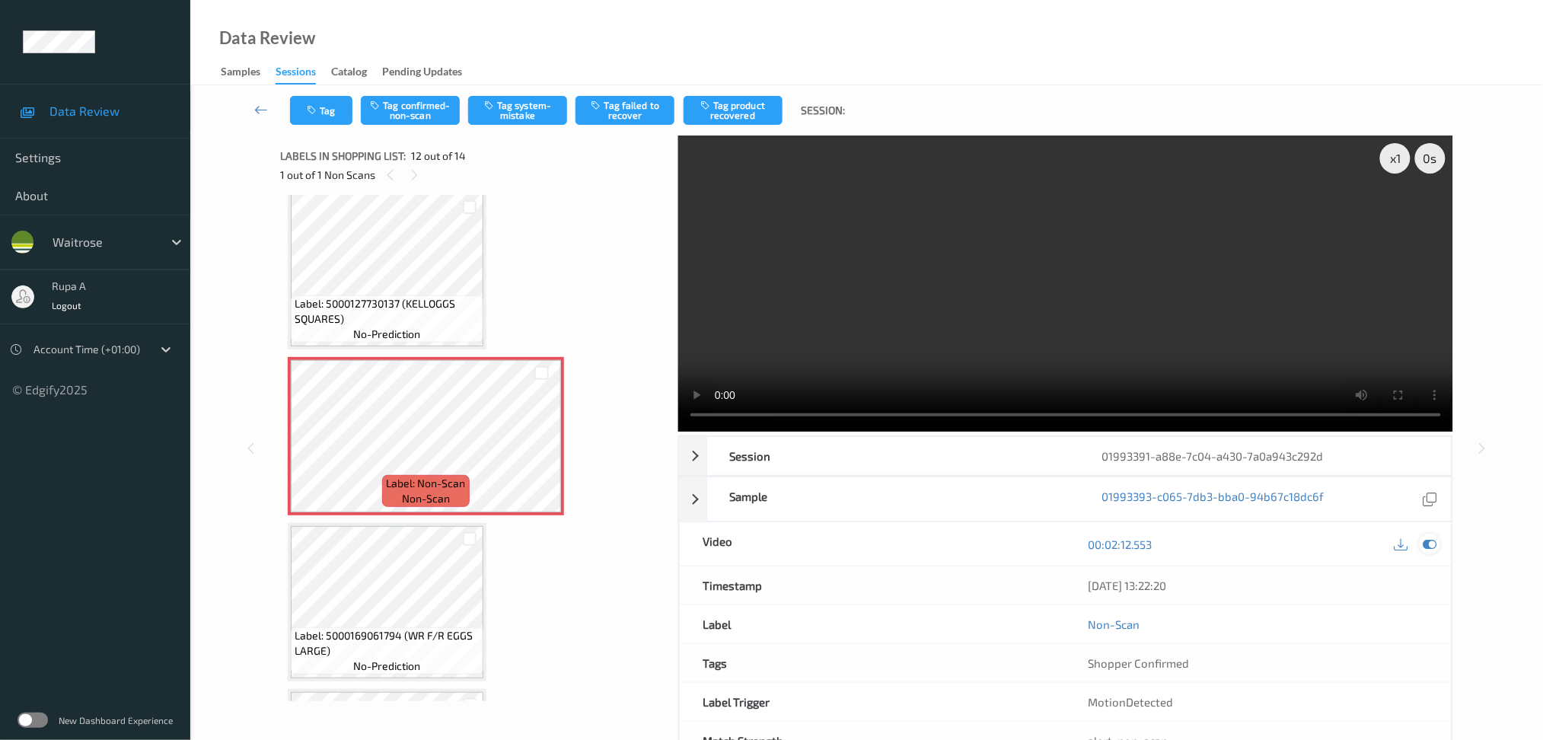
click at [1434, 550] on icon at bounding box center [1430, 544] width 14 height 14
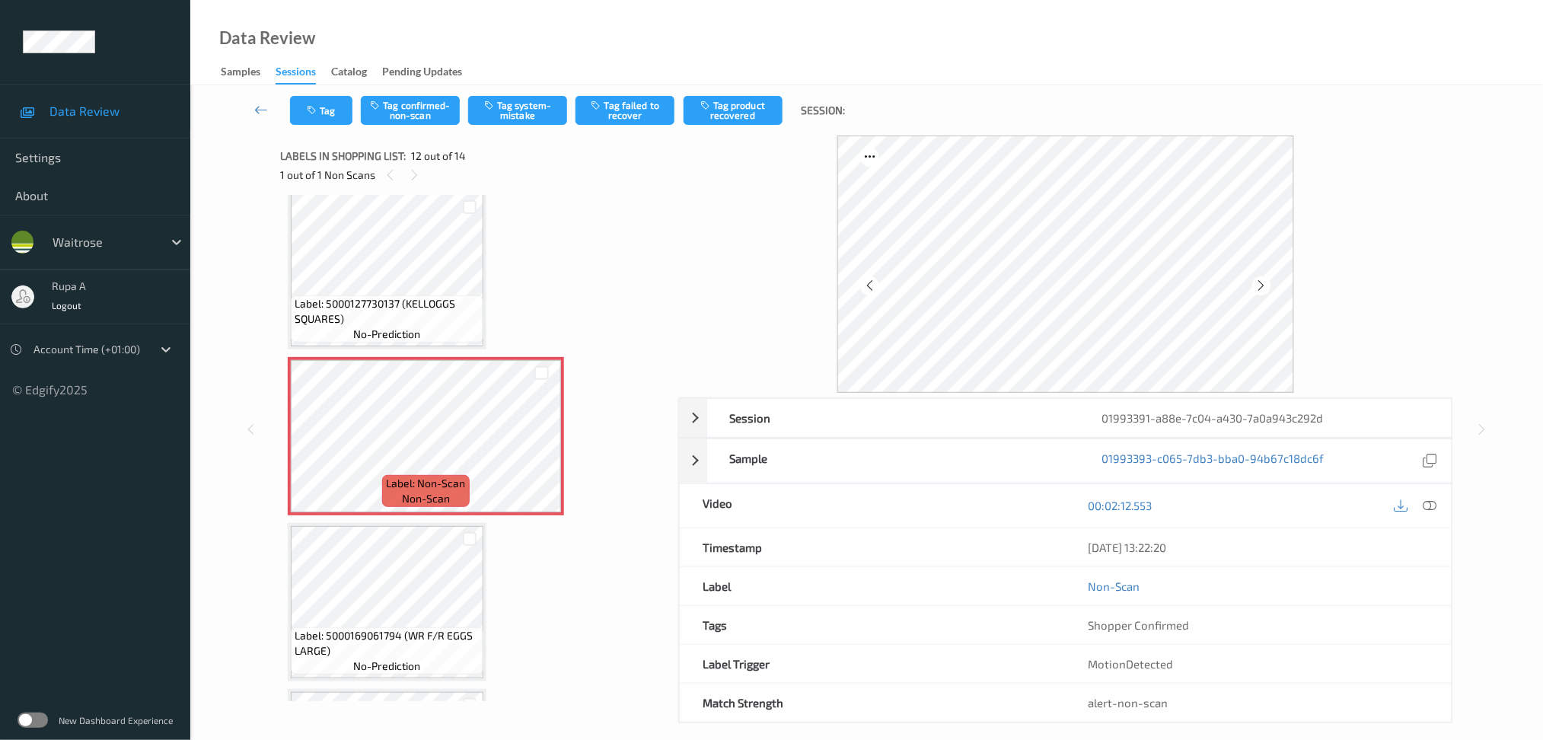
click at [441, 126] on div "Tag Tag confirmed-non-scan Tag system-mistake Tag failed to recover Tag product…" at bounding box center [867, 110] width 1290 height 50
drag, startPoint x: 452, startPoint y: 113, endPoint x: 461, endPoint y: 119, distance: 10.6
click at [456, 113] on button "Tag confirmed-non-scan" at bounding box center [410, 110] width 99 height 29
click at [745, 111] on button "Tag product recovered" at bounding box center [733, 110] width 99 height 29
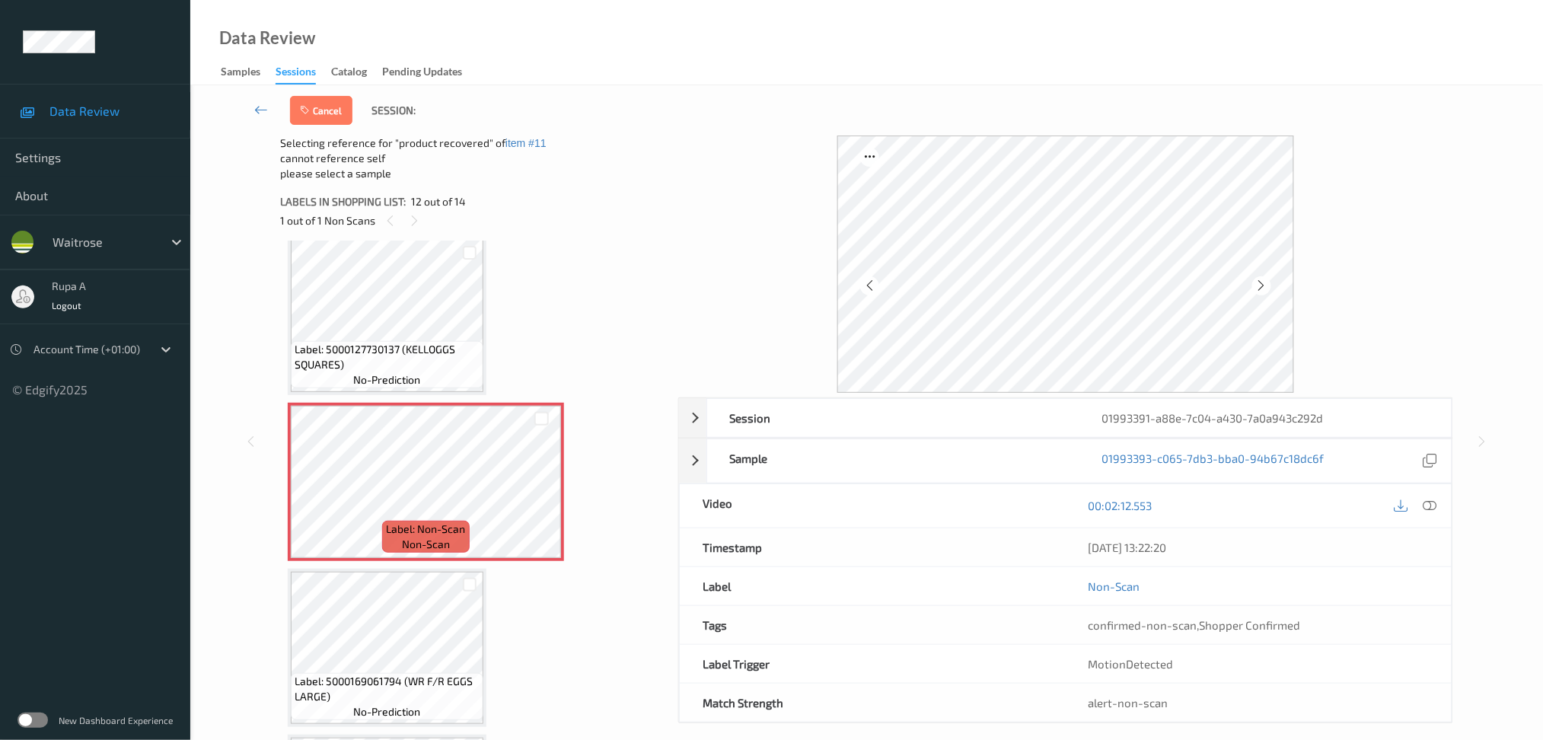
scroll to position [1772, 0]
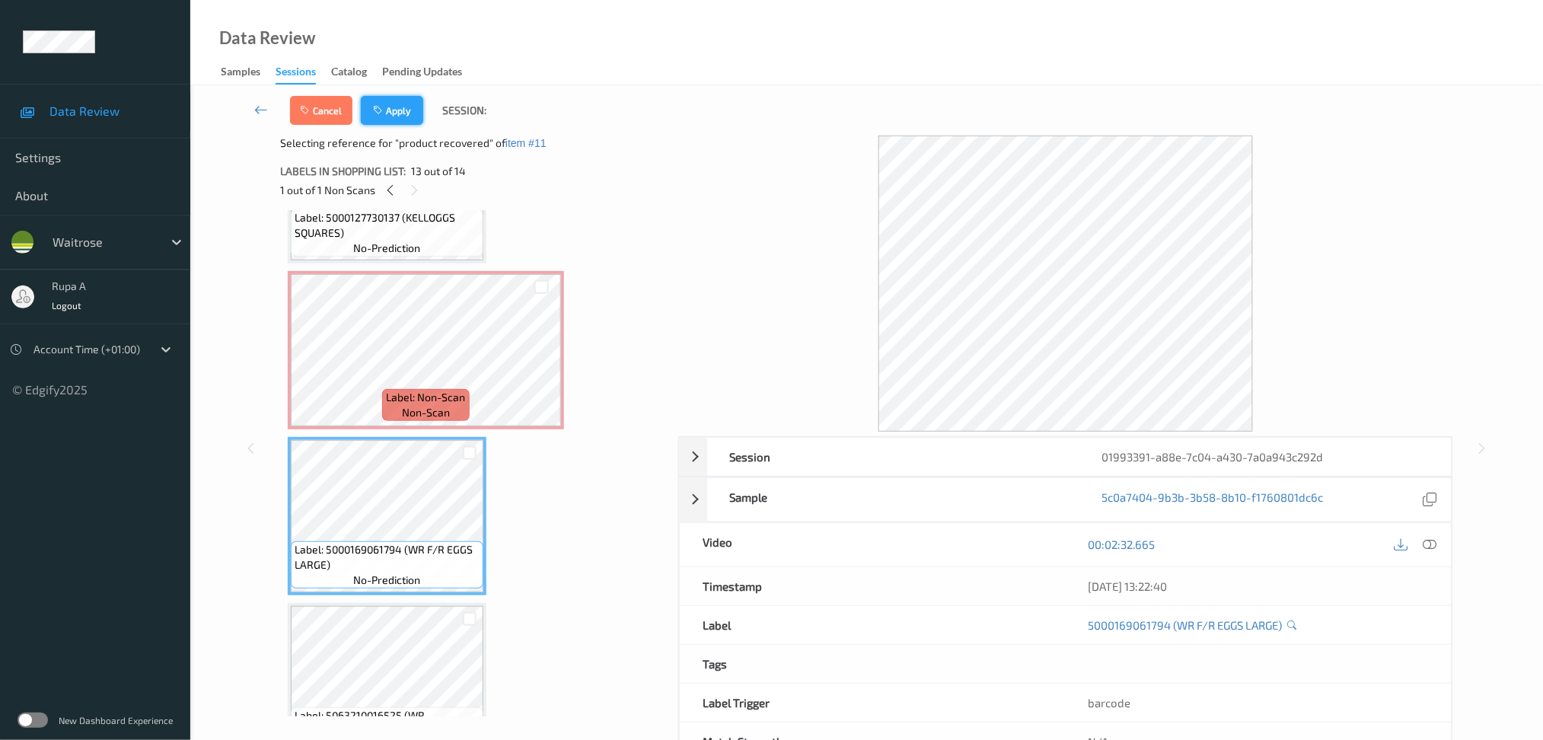
click at [387, 113] on button "Apply" at bounding box center [392, 110] width 62 height 29
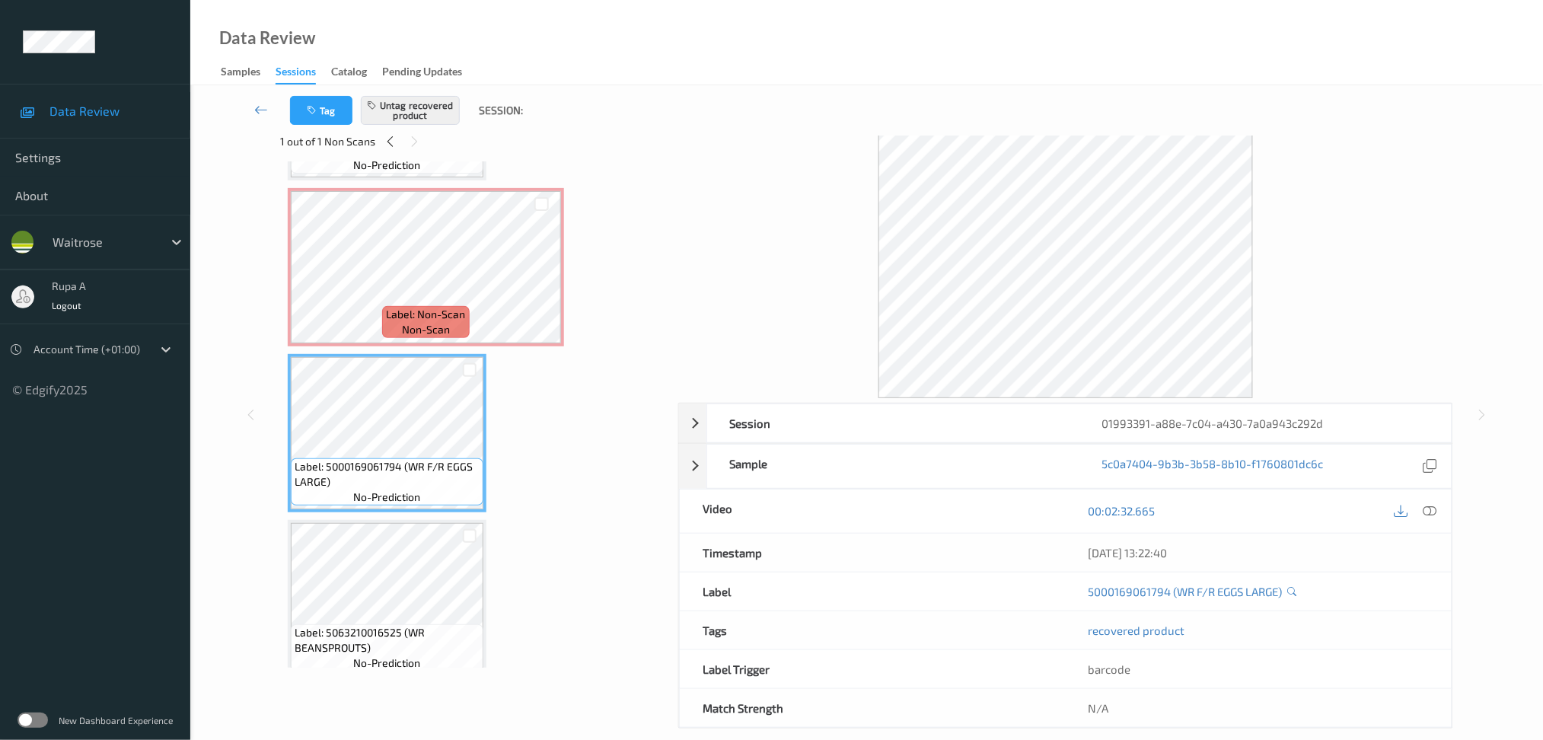
scroll to position [53, 0]
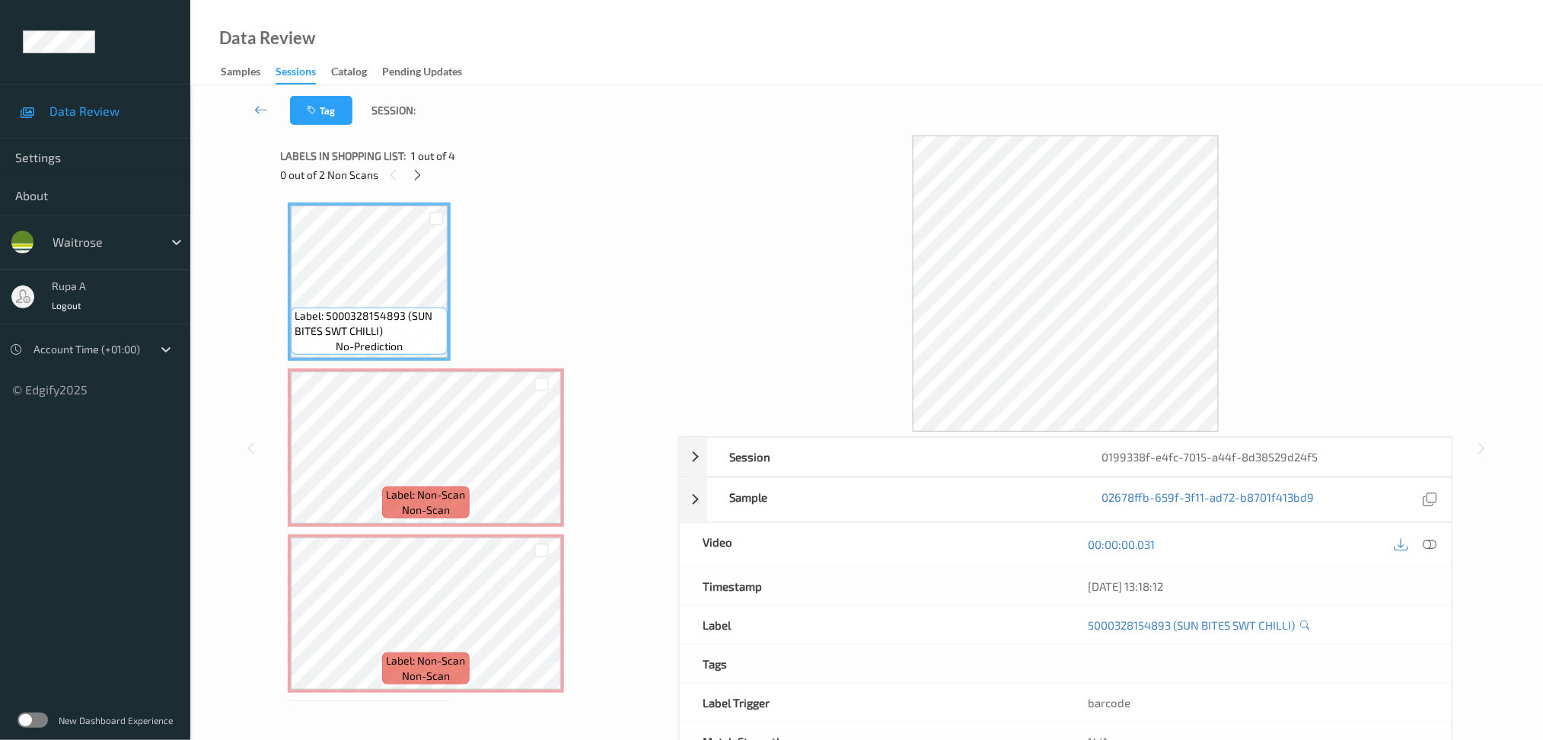
click at [457, 148] on div "Labels in shopping list: 1 out of 4" at bounding box center [473, 155] width 387 height 19
click at [421, 176] on icon at bounding box center [417, 175] width 13 height 14
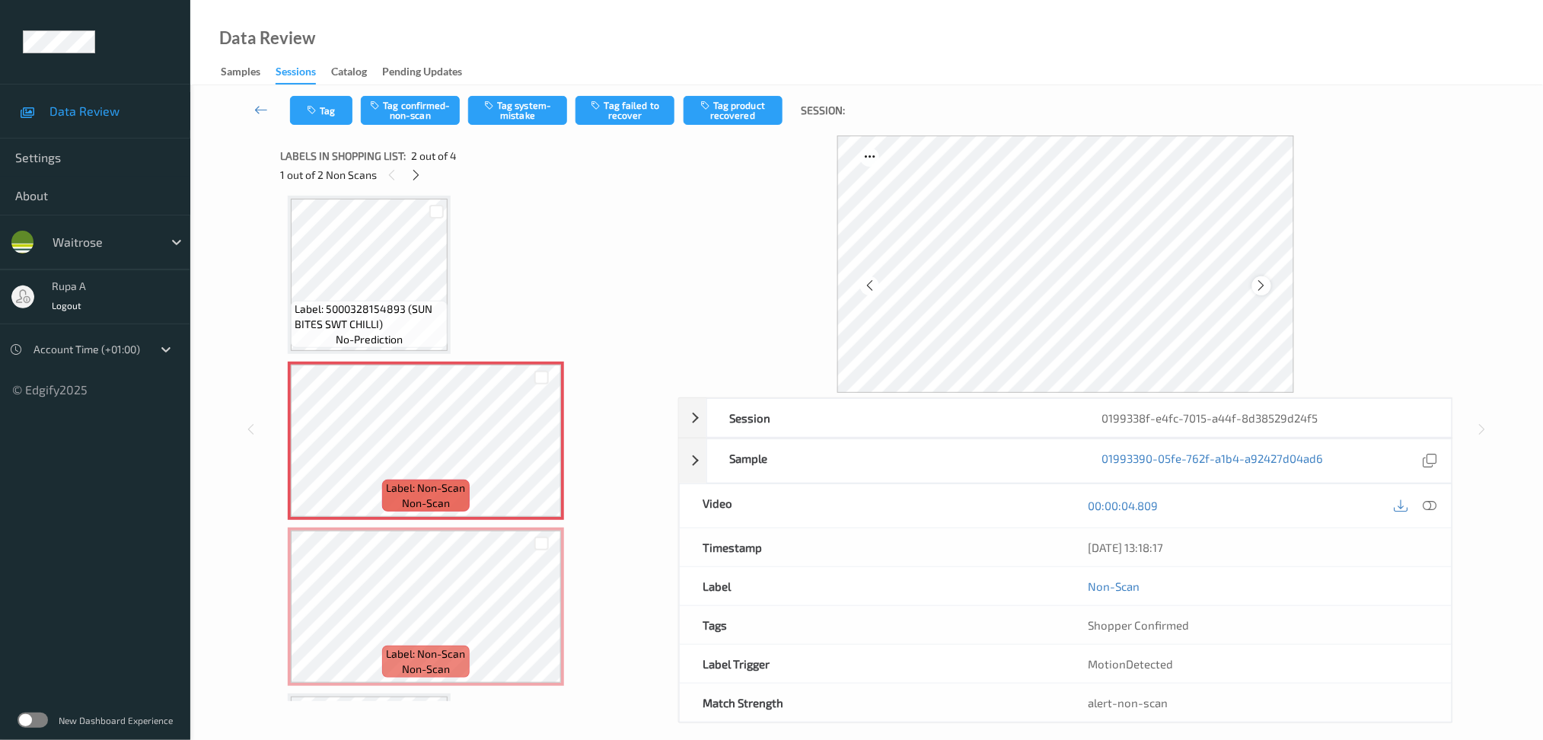
click at [1270, 287] on div at bounding box center [1261, 285] width 19 height 19
click at [1268, 287] on div at bounding box center [1261, 285] width 19 height 19
click at [418, 180] on icon at bounding box center [416, 175] width 13 height 14
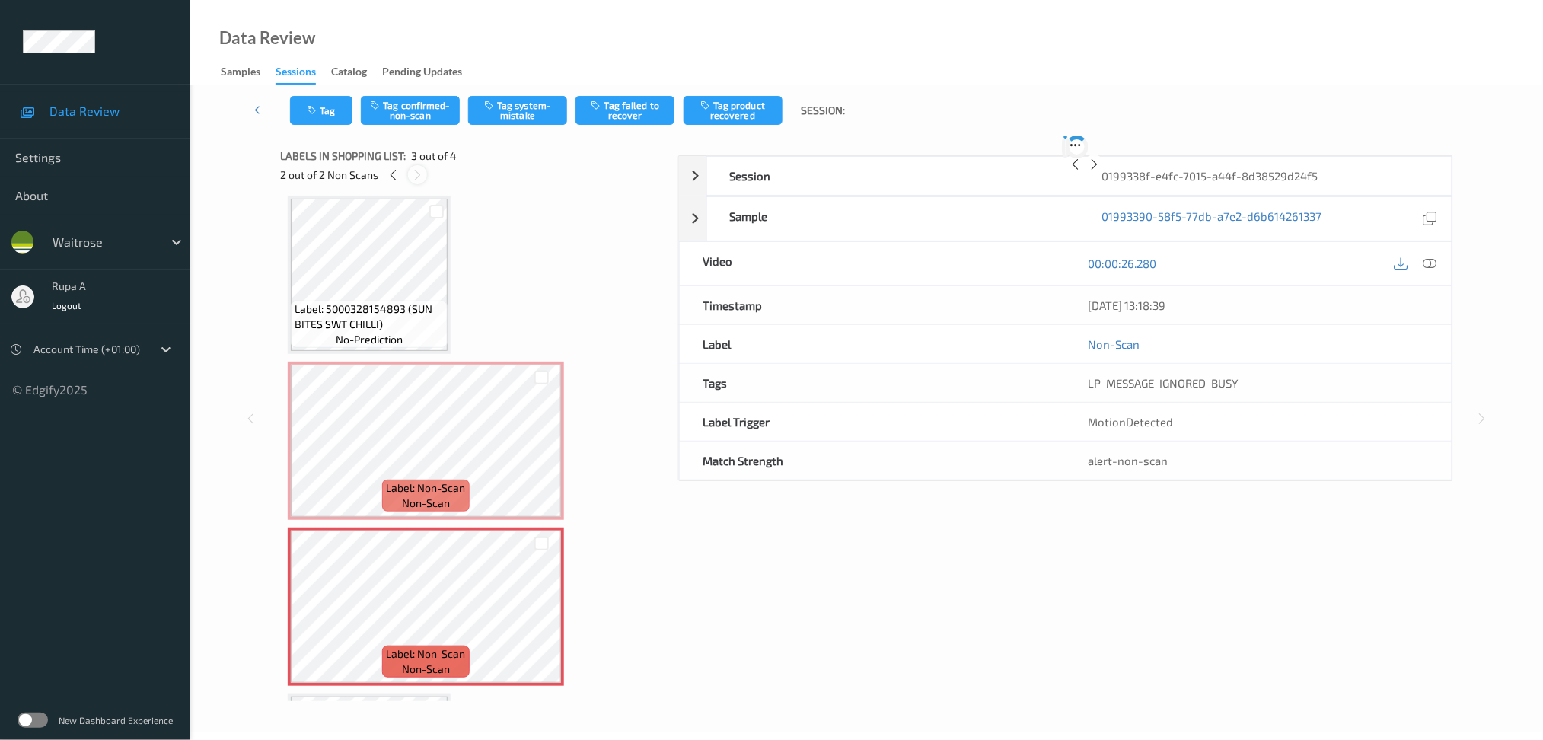
scroll to position [160, 0]
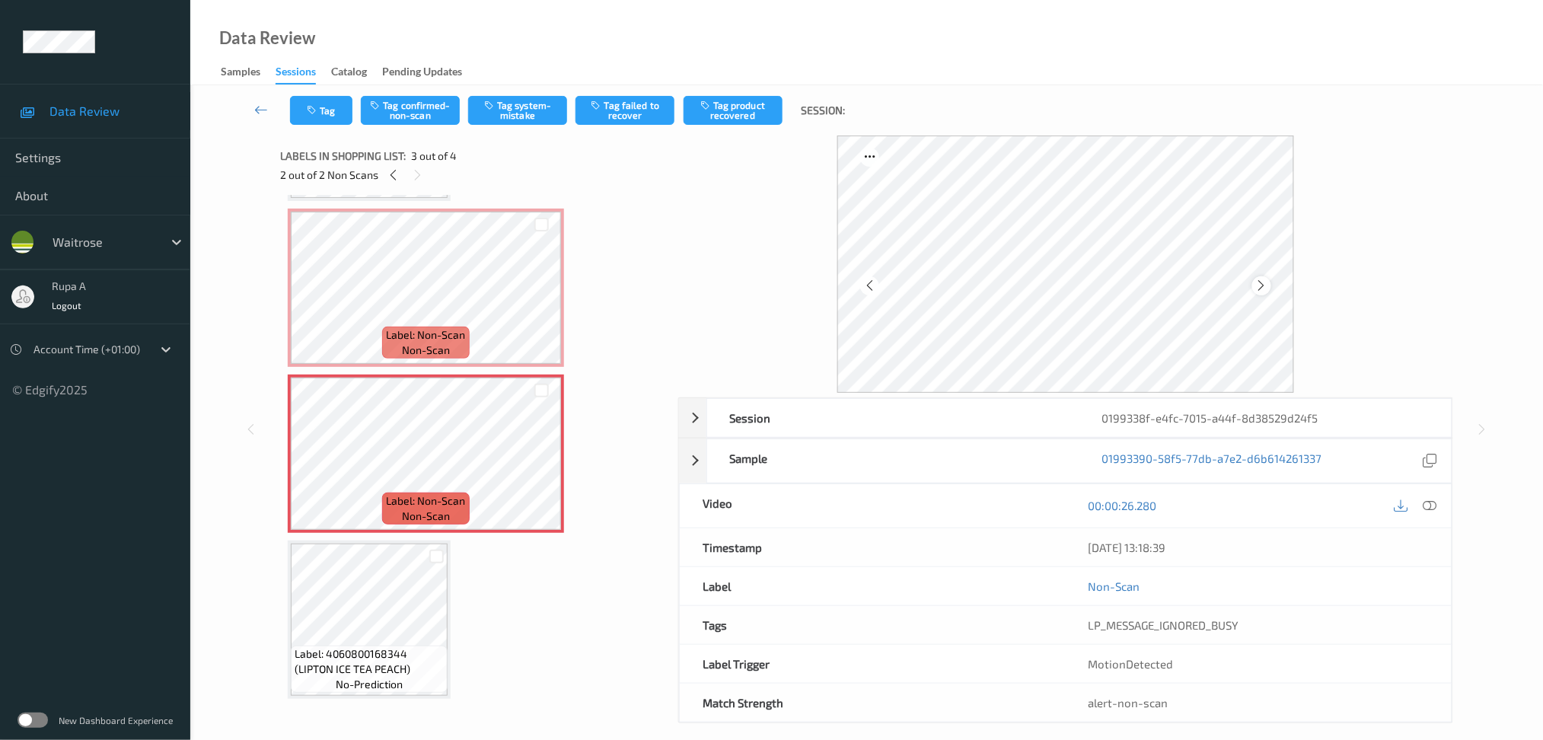
click at [1255, 285] on icon at bounding box center [1261, 286] width 13 height 14
click at [400, 178] on div at bounding box center [393, 174] width 19 height 19
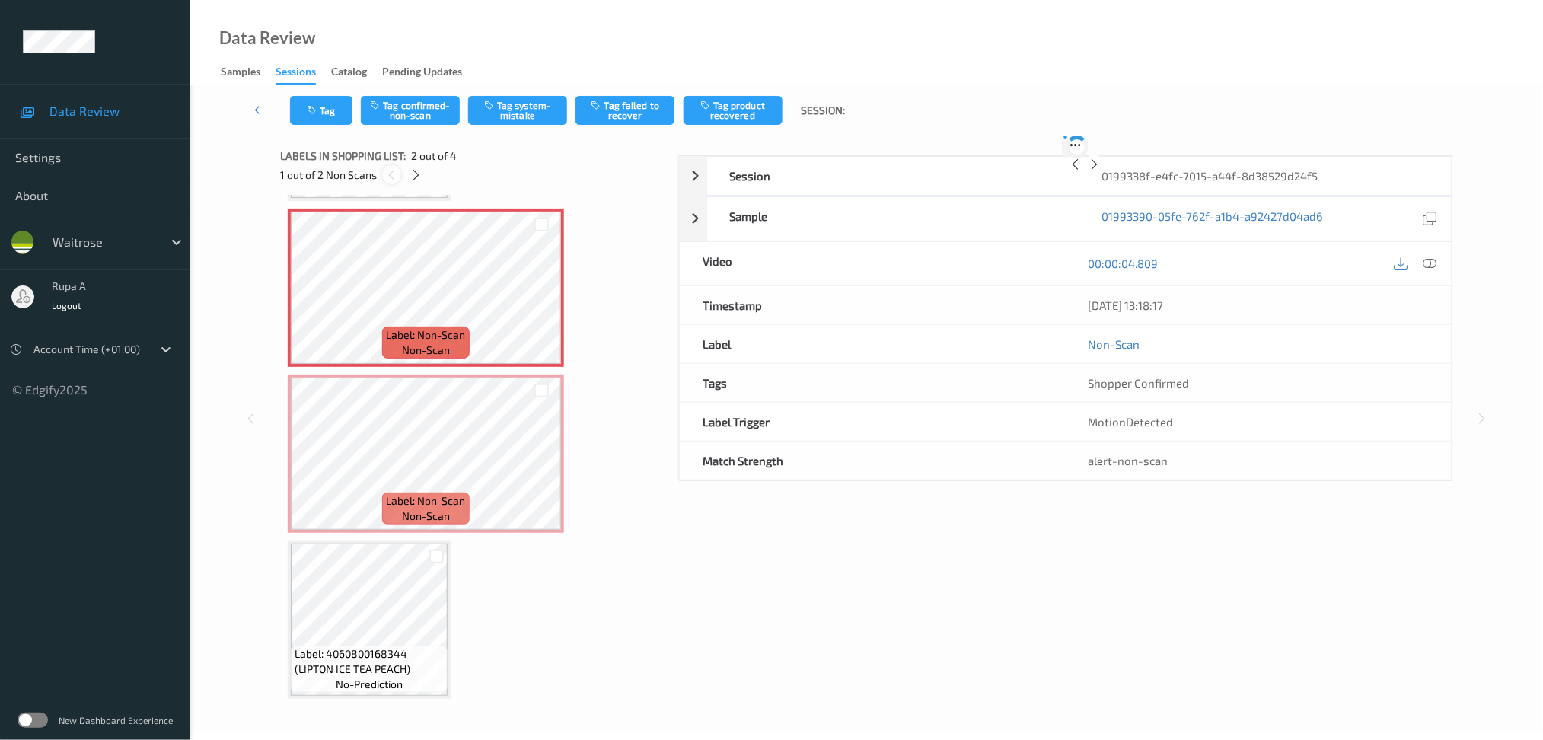
scroll to position [7, 0]
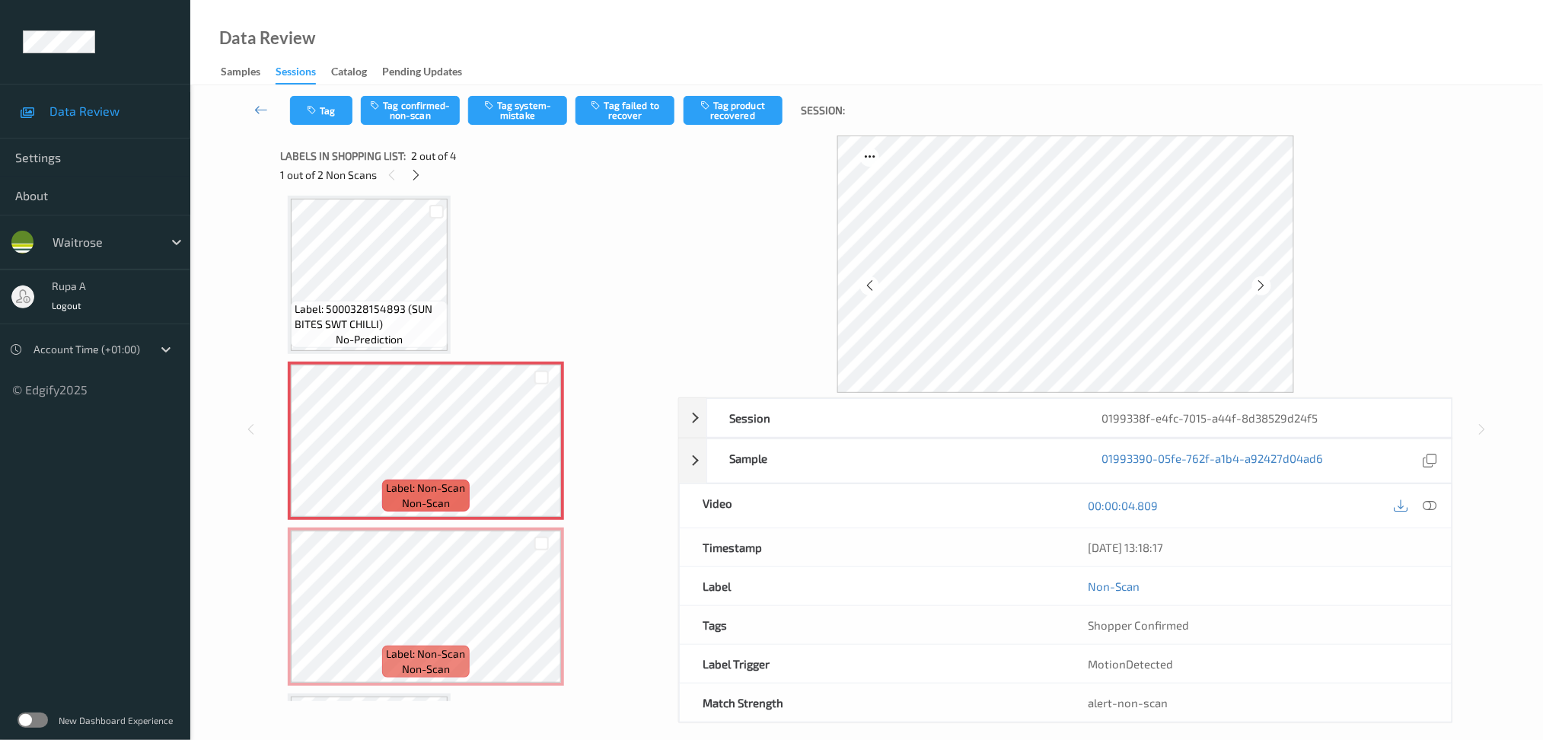
click at [1426, 504] on icon at bounding box center [1430, 506] width 14 height 14
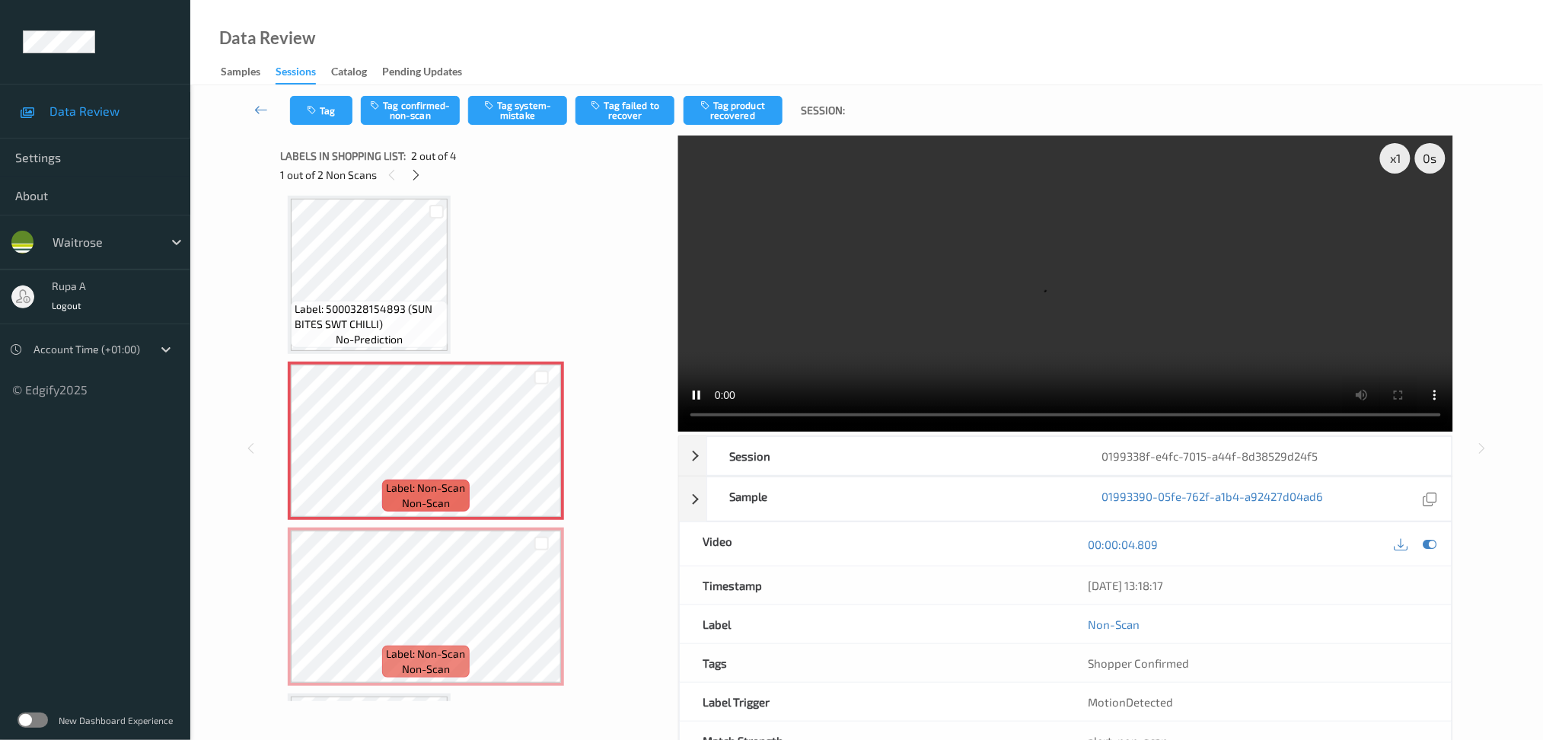
drag, startPoint x: 1427, startPoint y: 540, endPoint x: 1323, endPoint y: 531, distance: 103.9
click at [1427, 540] on icon at bounding box center [1430, 544] width 14 height 14
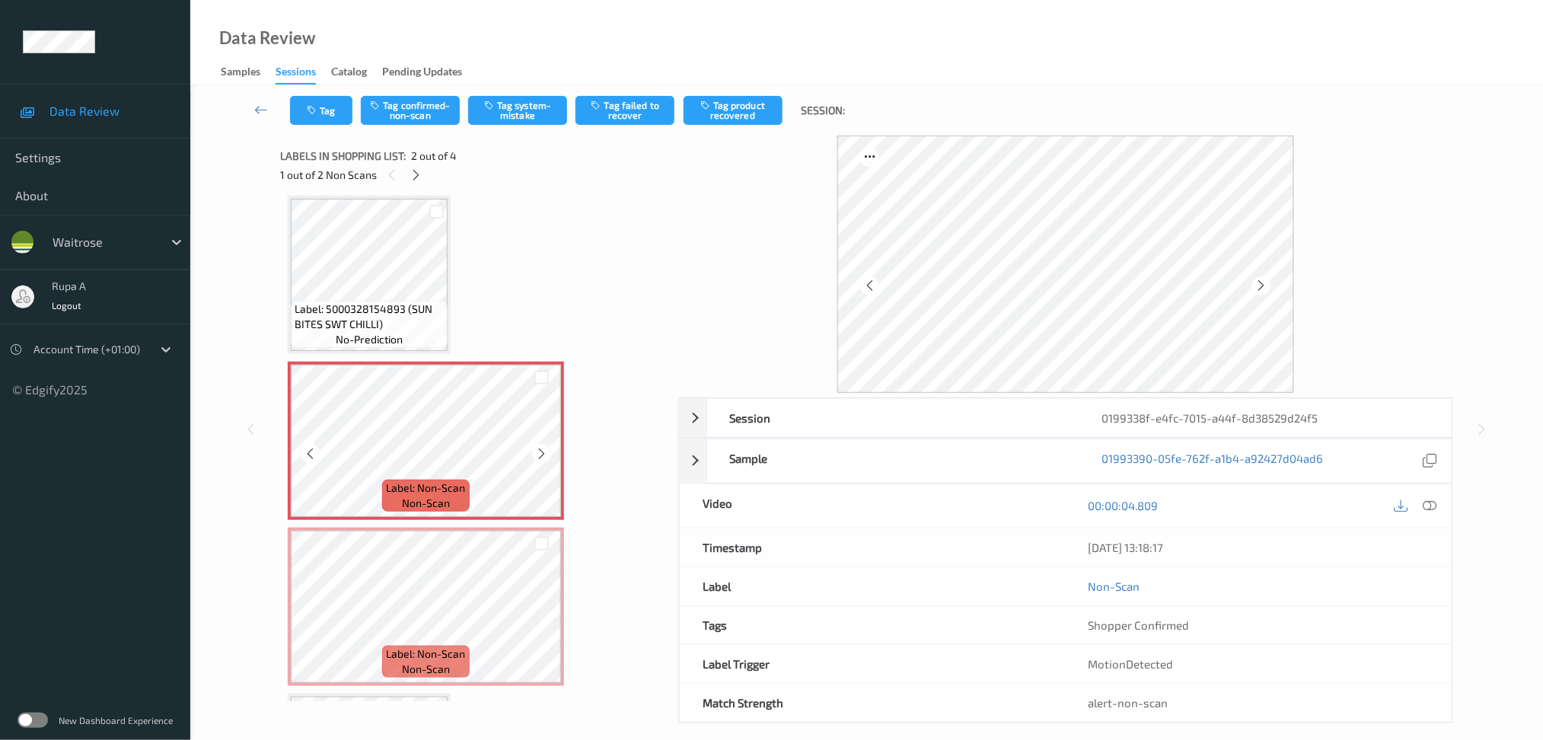
scroll to position [0, 0]
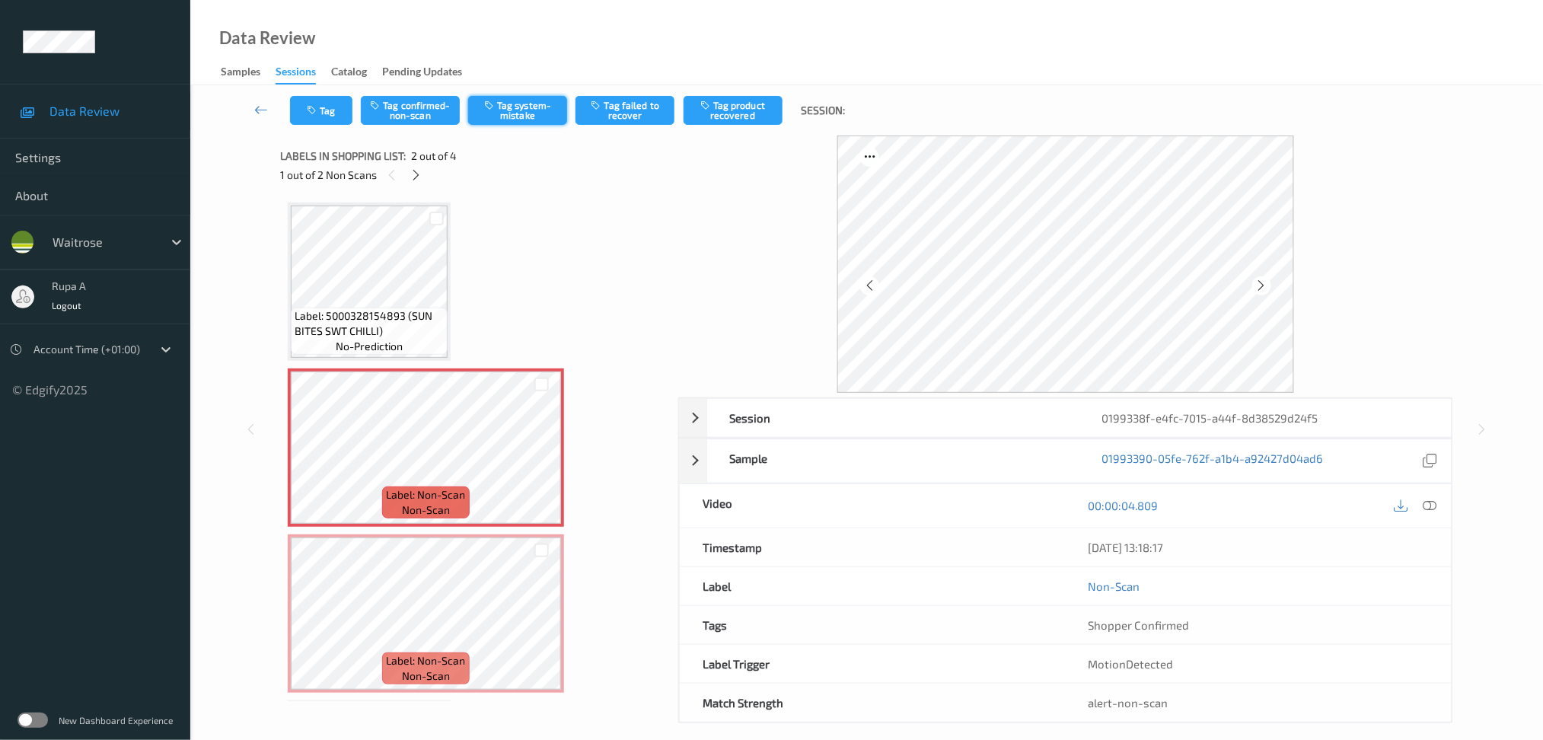
click at [522, 122] on button "Tag system-mistake" at bounding box center [517, 110] width 99 height 29
click at [319, 107] on icon "button" at bounding box center [313, 110] width 13 height 11
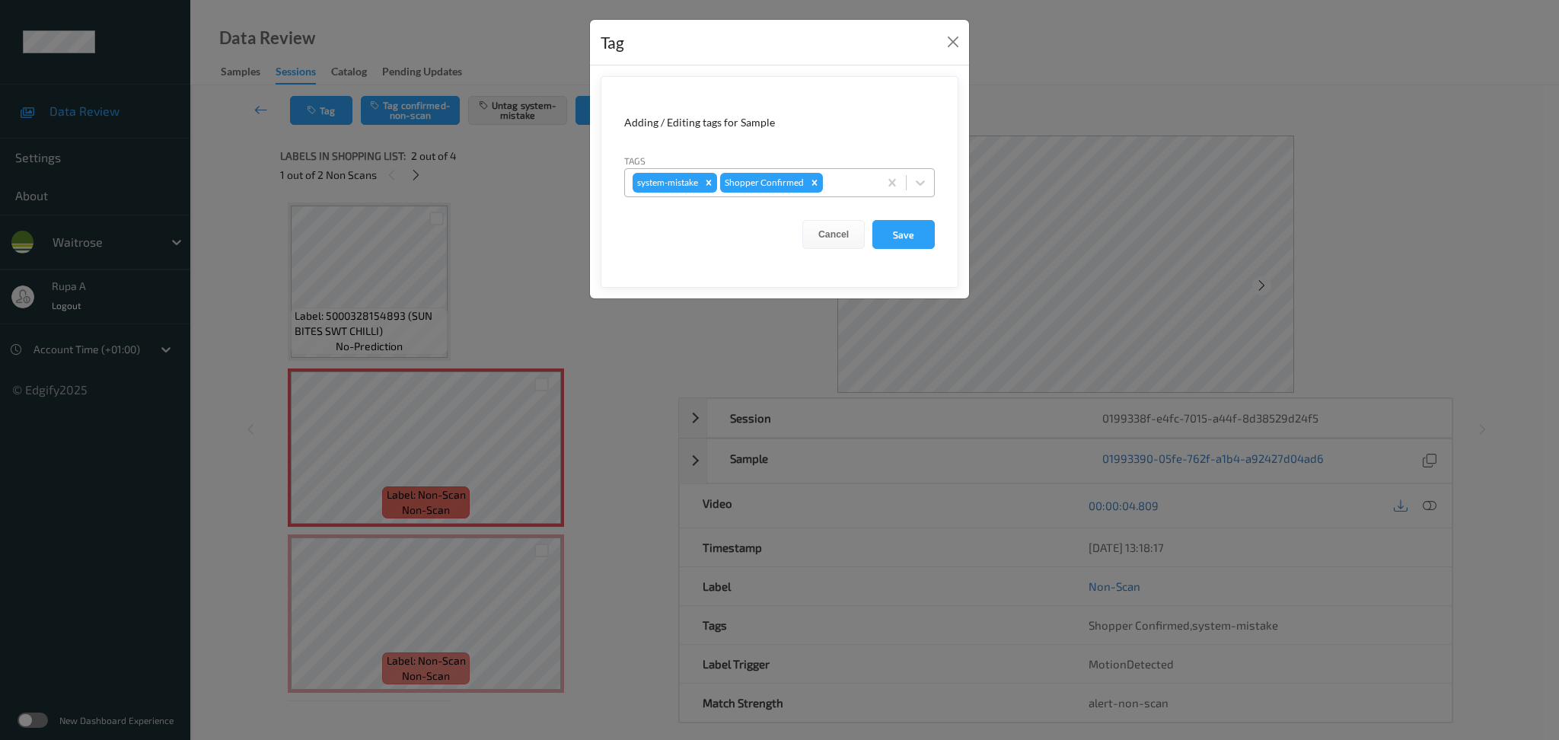
click at [824, 176] on div "system-mistake Shopper Confirmed" at bounding box center [751, 183] width 253 height 26
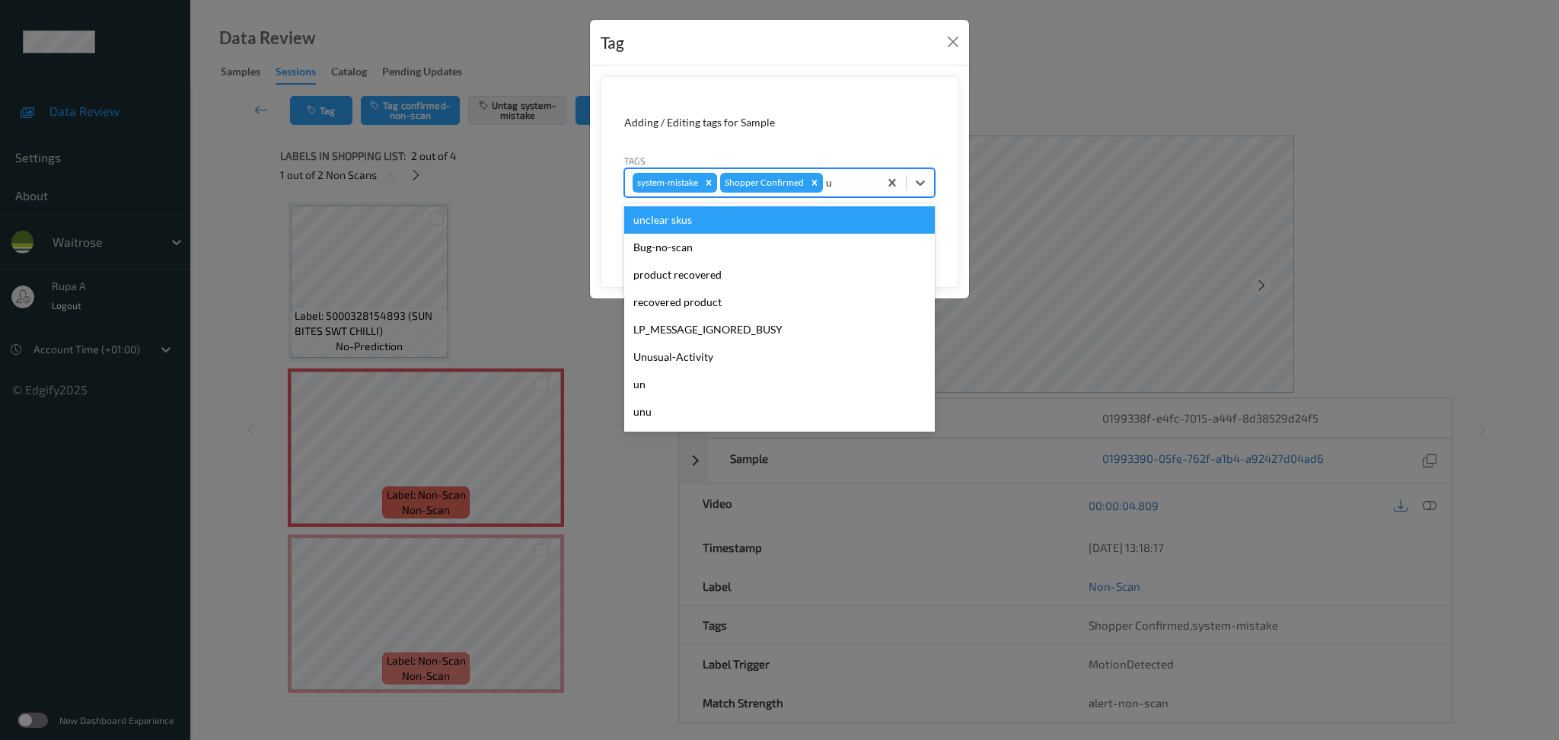
type input "un"
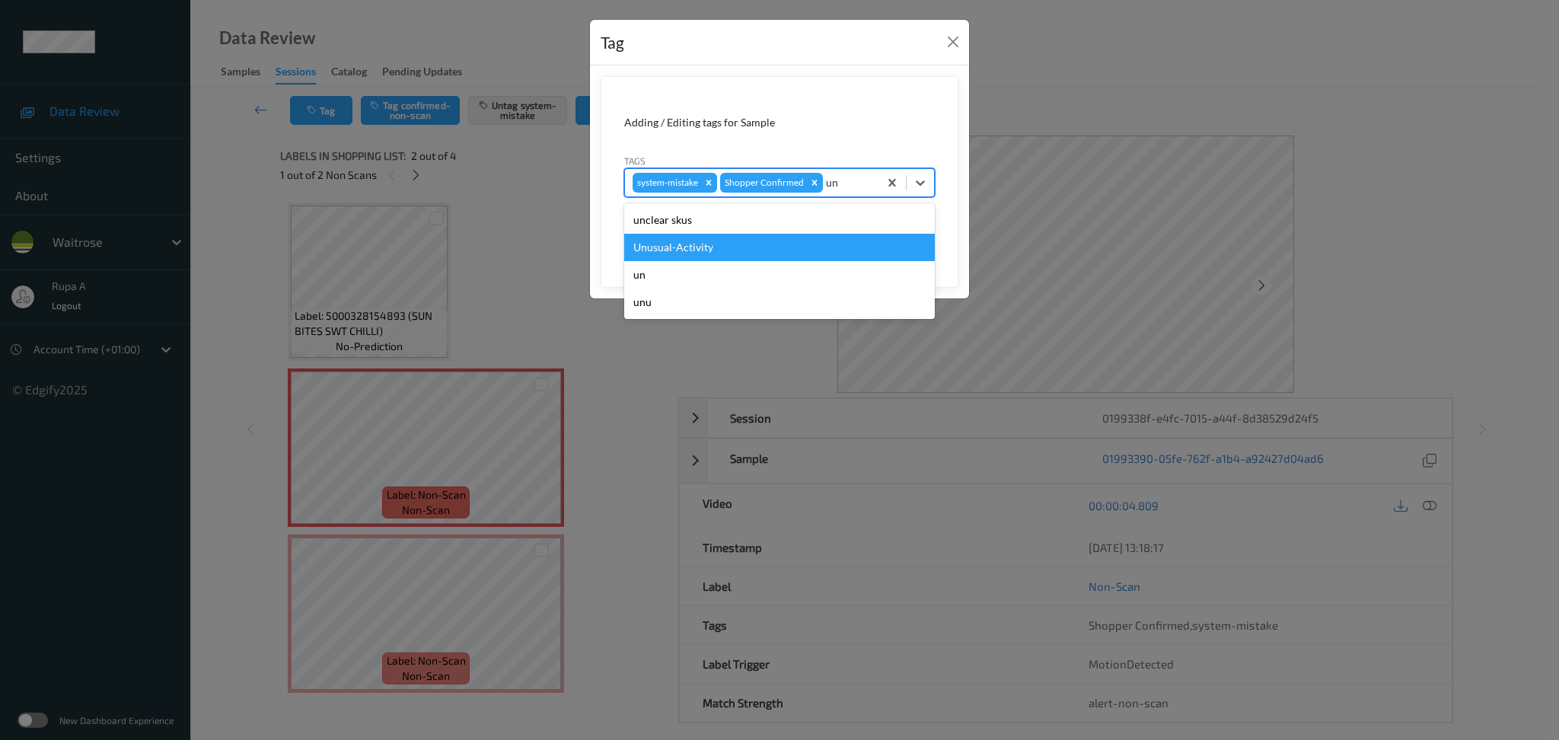
click at [736, 237] on div "Unusual-Activity" at bounding box center [779, 247] width 311 height 27
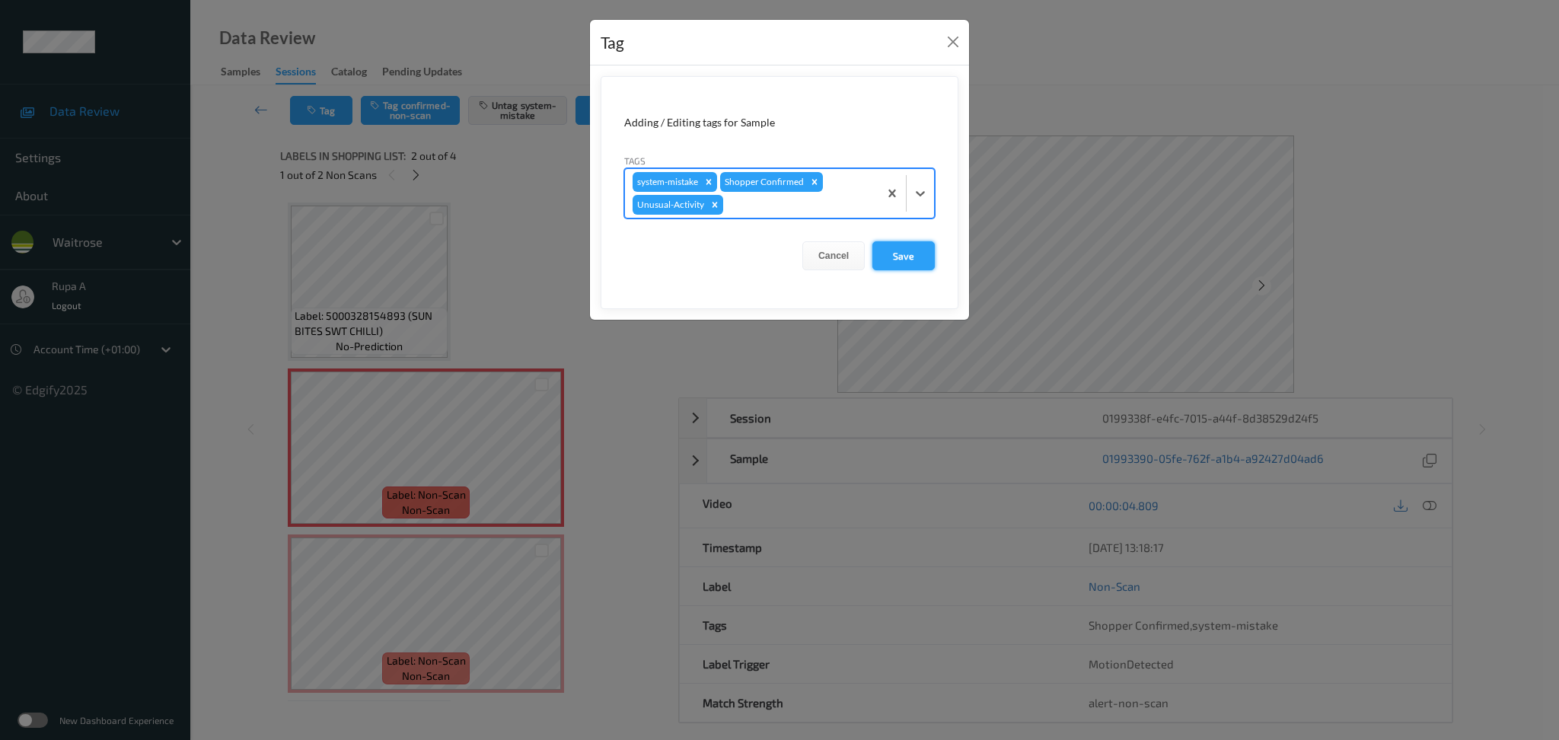
click at [903, 256] on button "Save" at bounding box center [903, 255] width 62 height 29
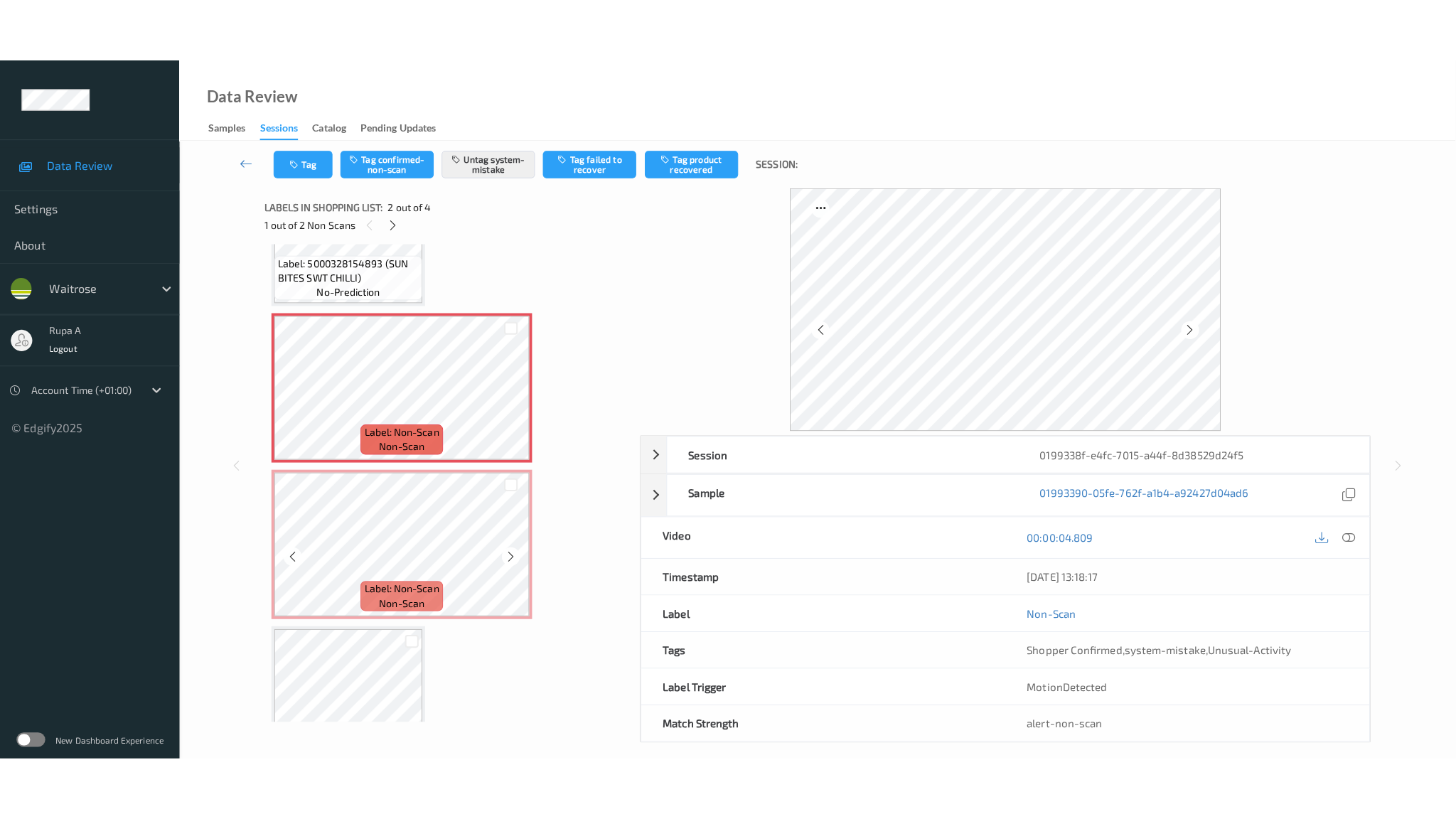
scroll to position [94, 0]
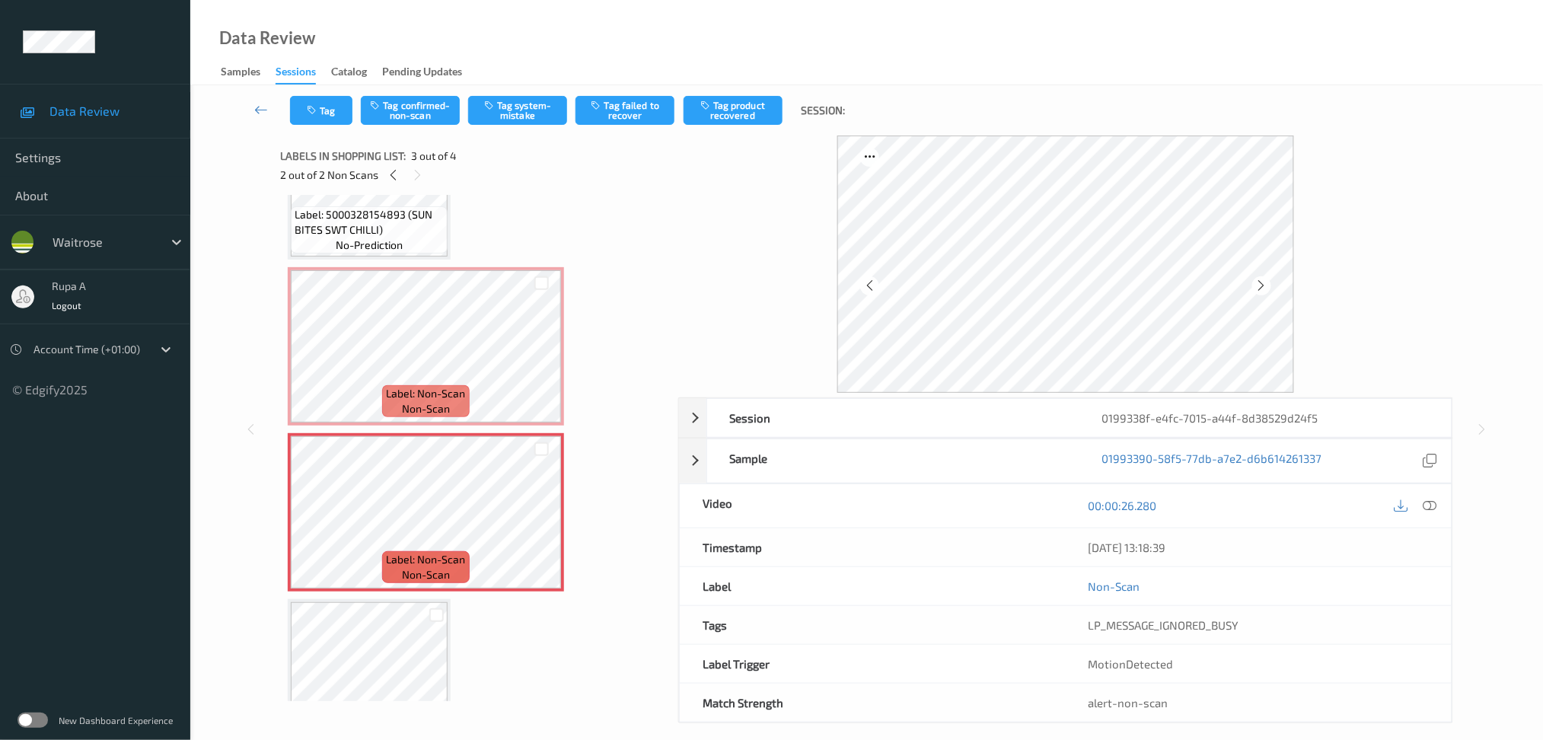
click at [1441, 503] on div "00:00:26.280" at bounding box center [1259, 505] width 386 height 43
click at [1432, 506] on icon at bounding box center [1430, 506] width 14 height 14
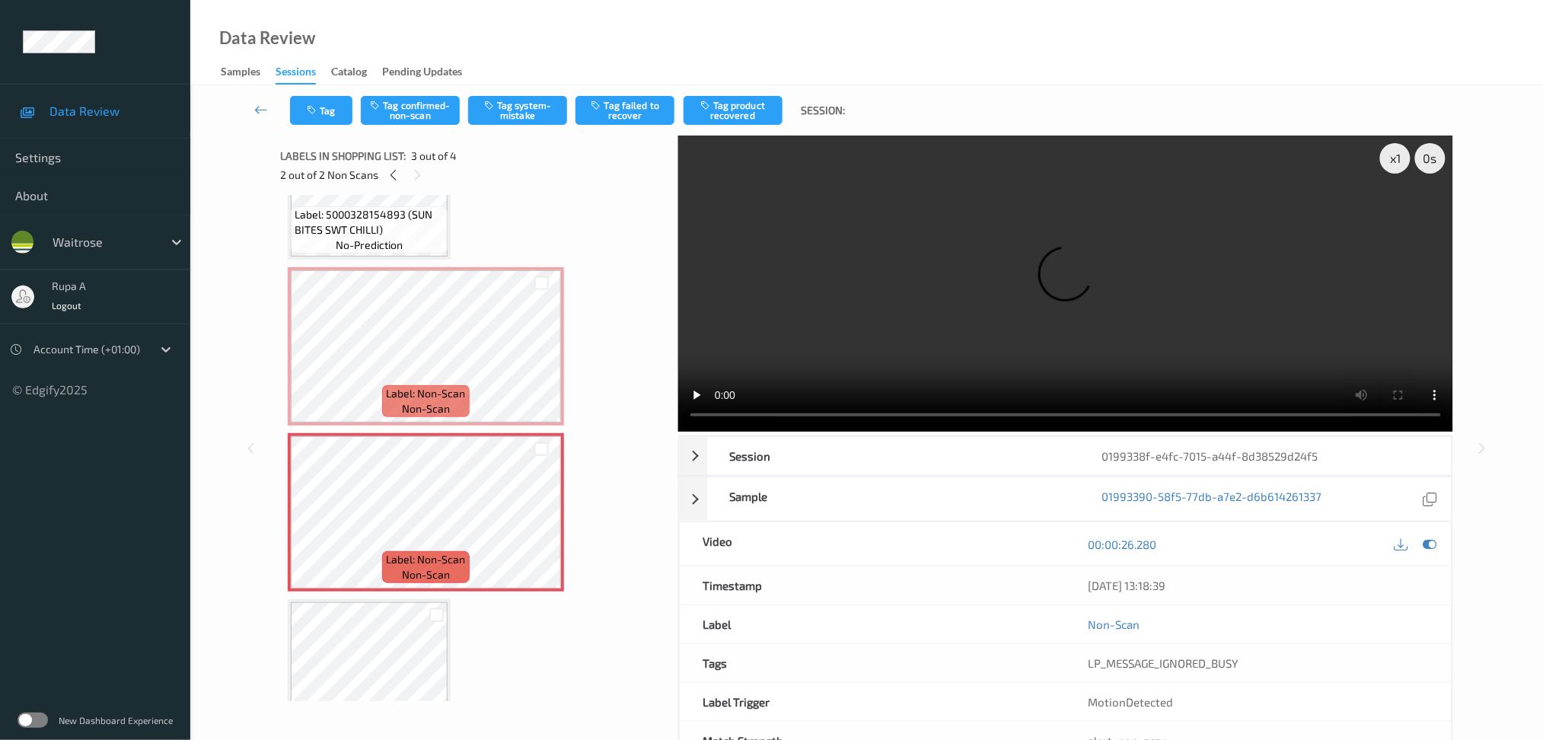
scroll to position [23, 0]
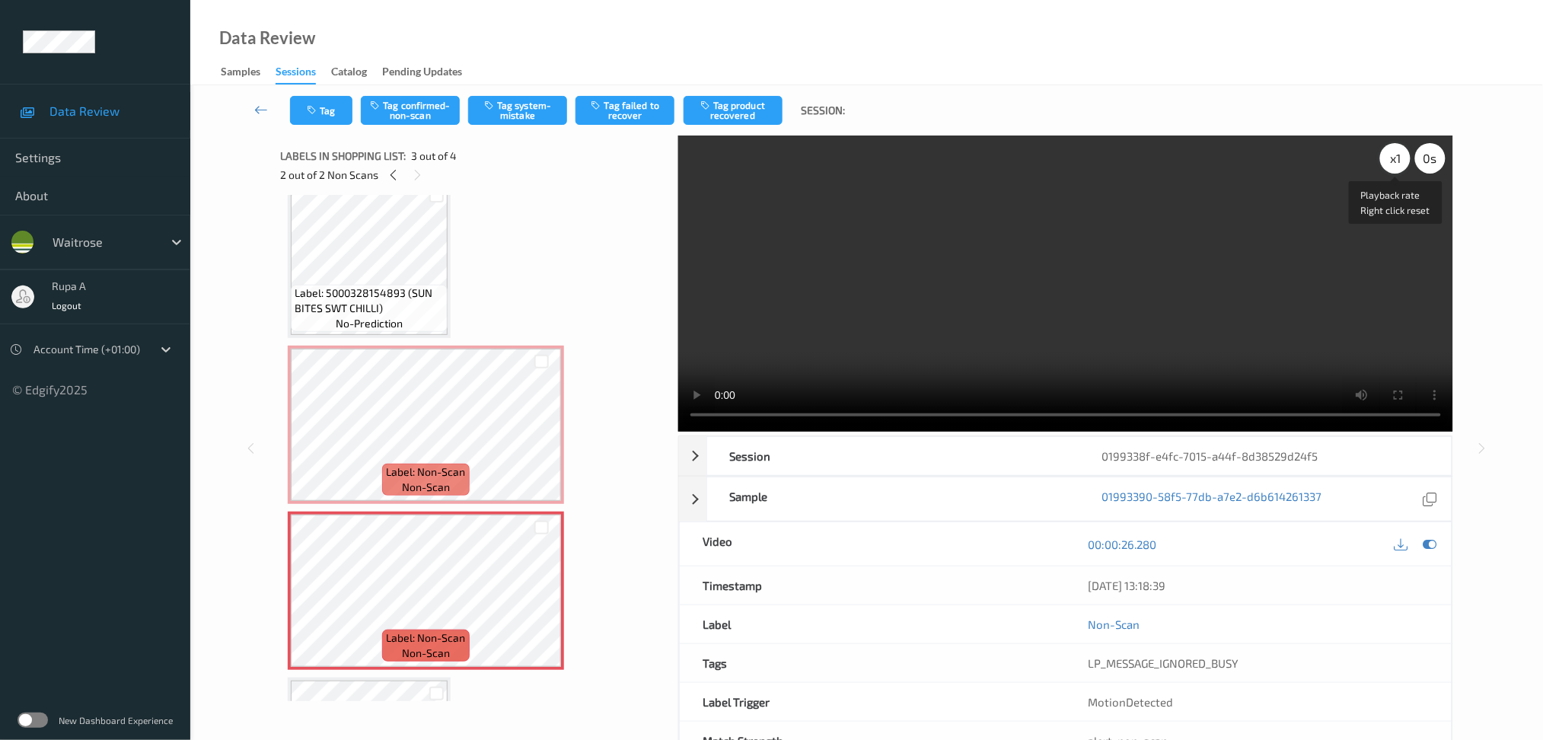
click at [1394, 155] on div "x 1" at bounding box center [1395, 158] width 30 height 30
click at [1429, 550] on icon at bounding box center [1430, 544] width 14 height 14
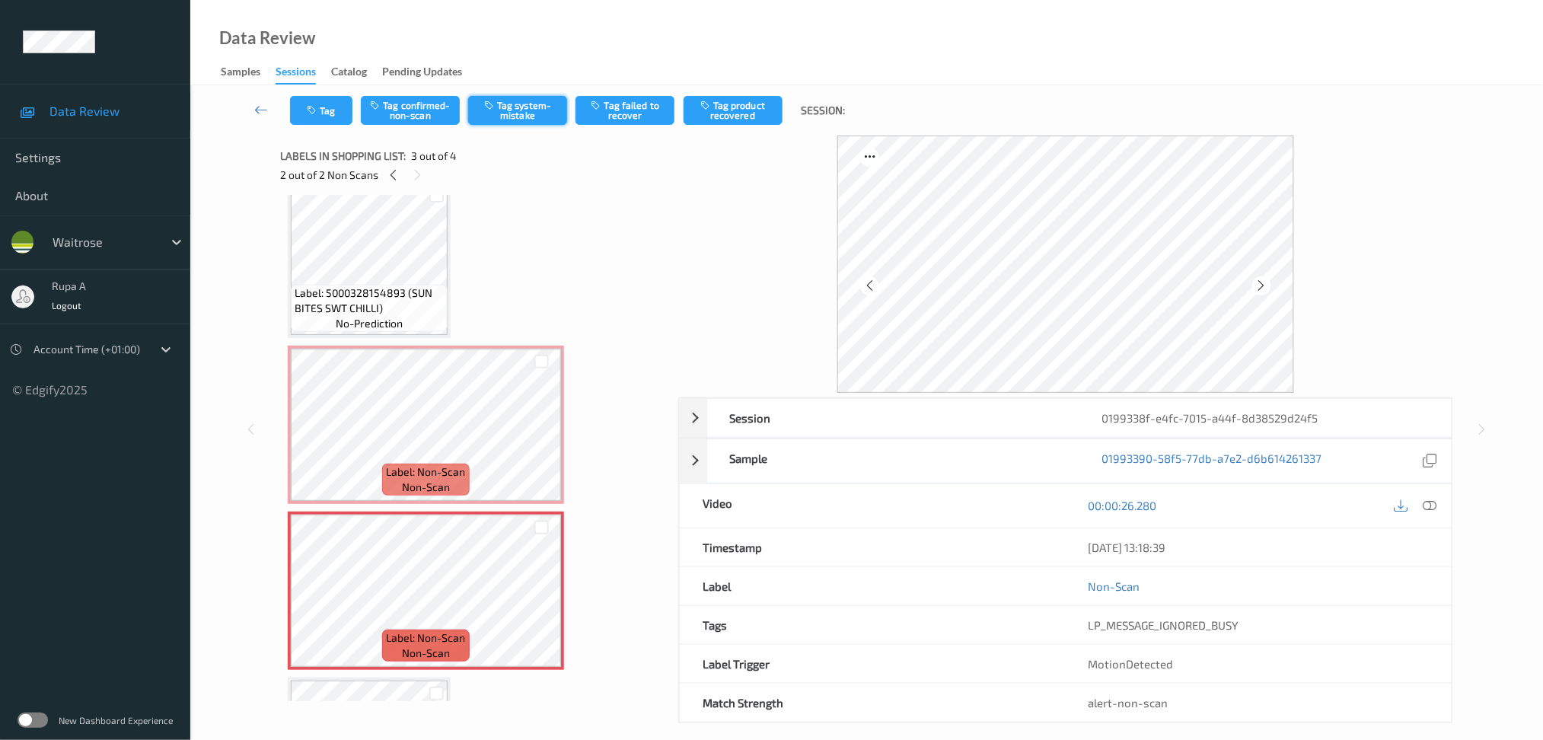
click at [510, 116] on button "Tag system-mistake" at bounding box center [517, 110] width 99 height 29
click at [306, 119] on button "Tag" at bounding box center [321, 110] width 62 height 29
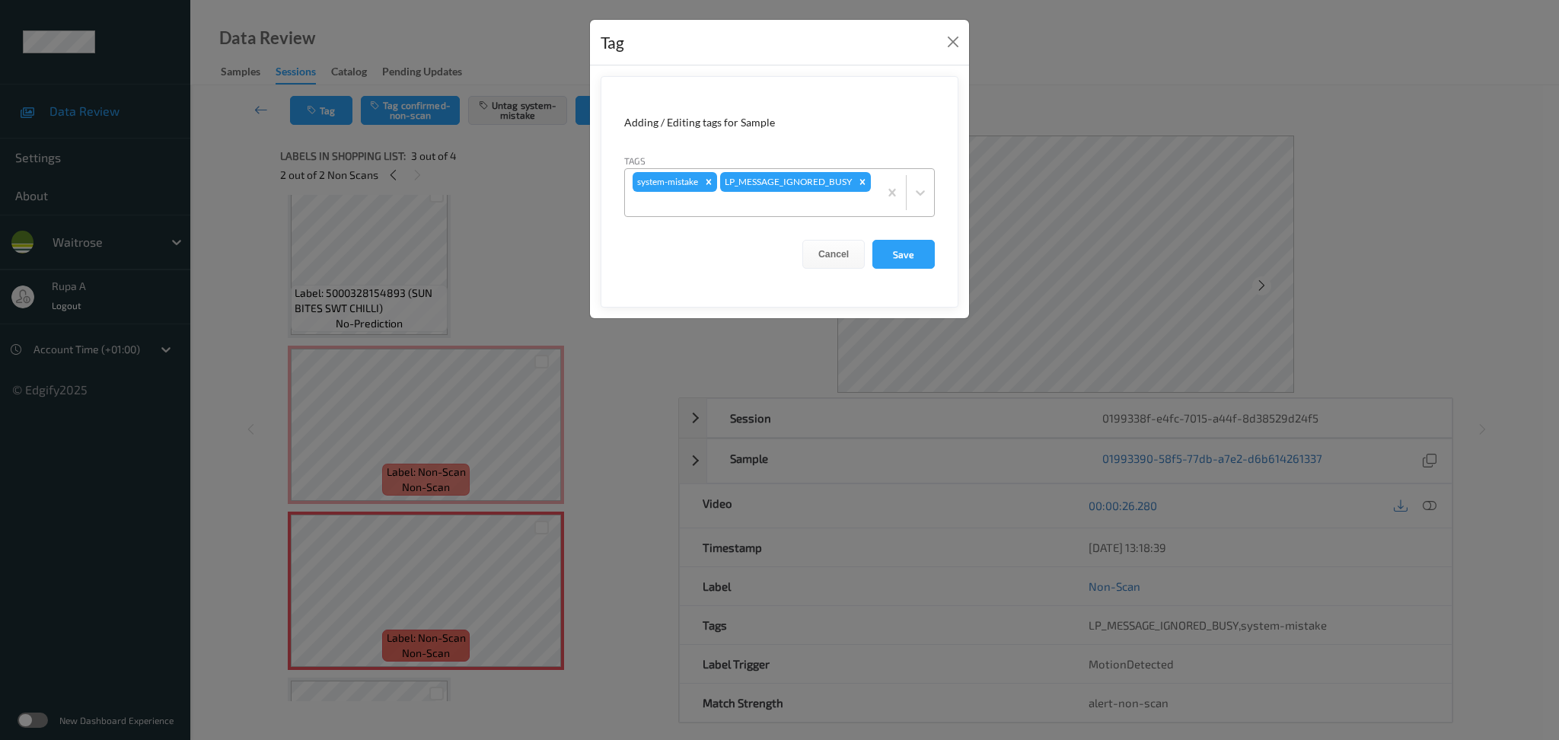
click at [812, 190] on div "system-mistake LP_MESSAGE_IGNORED_BUSY" at bounding box center [751, 192] width 253 height 47
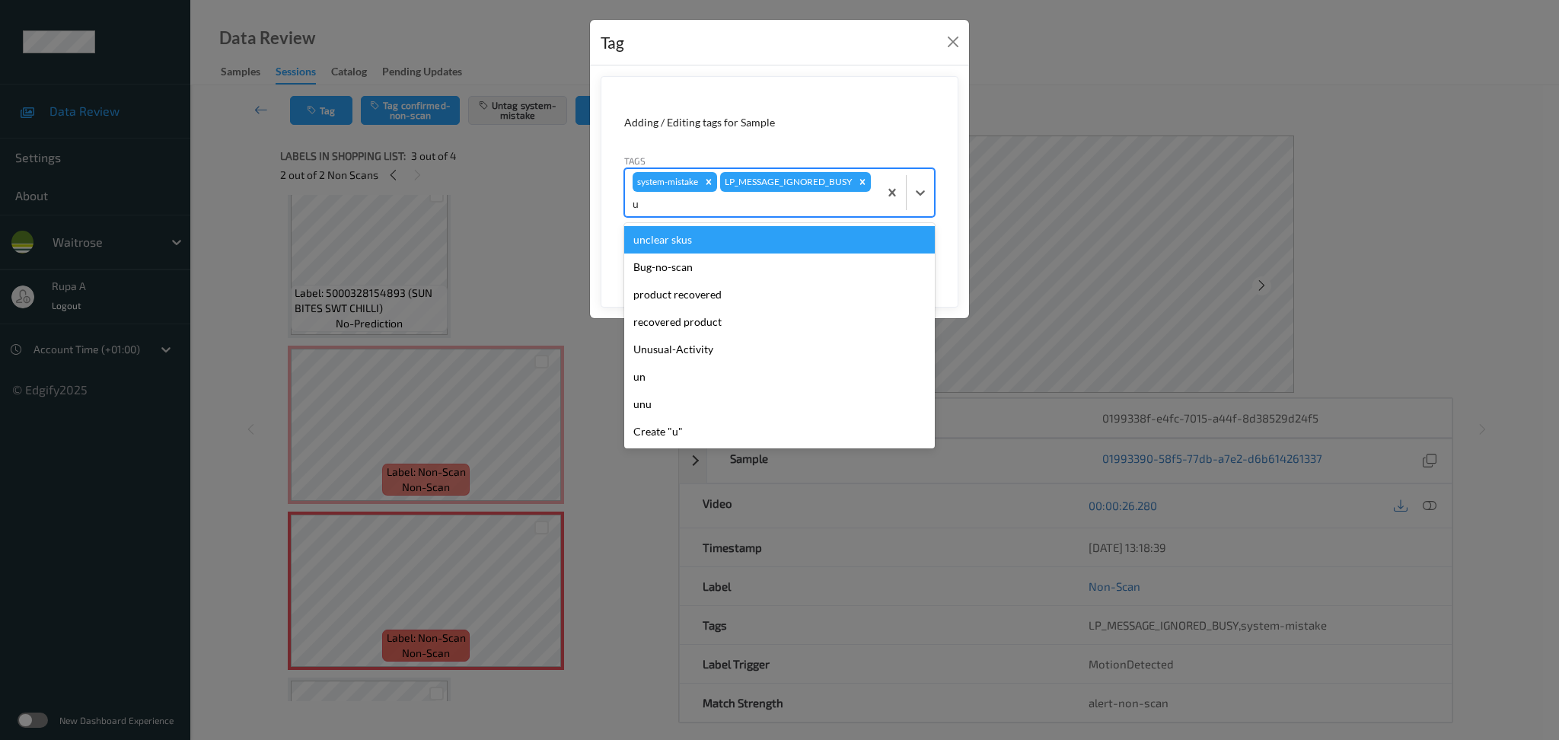
type input "un"
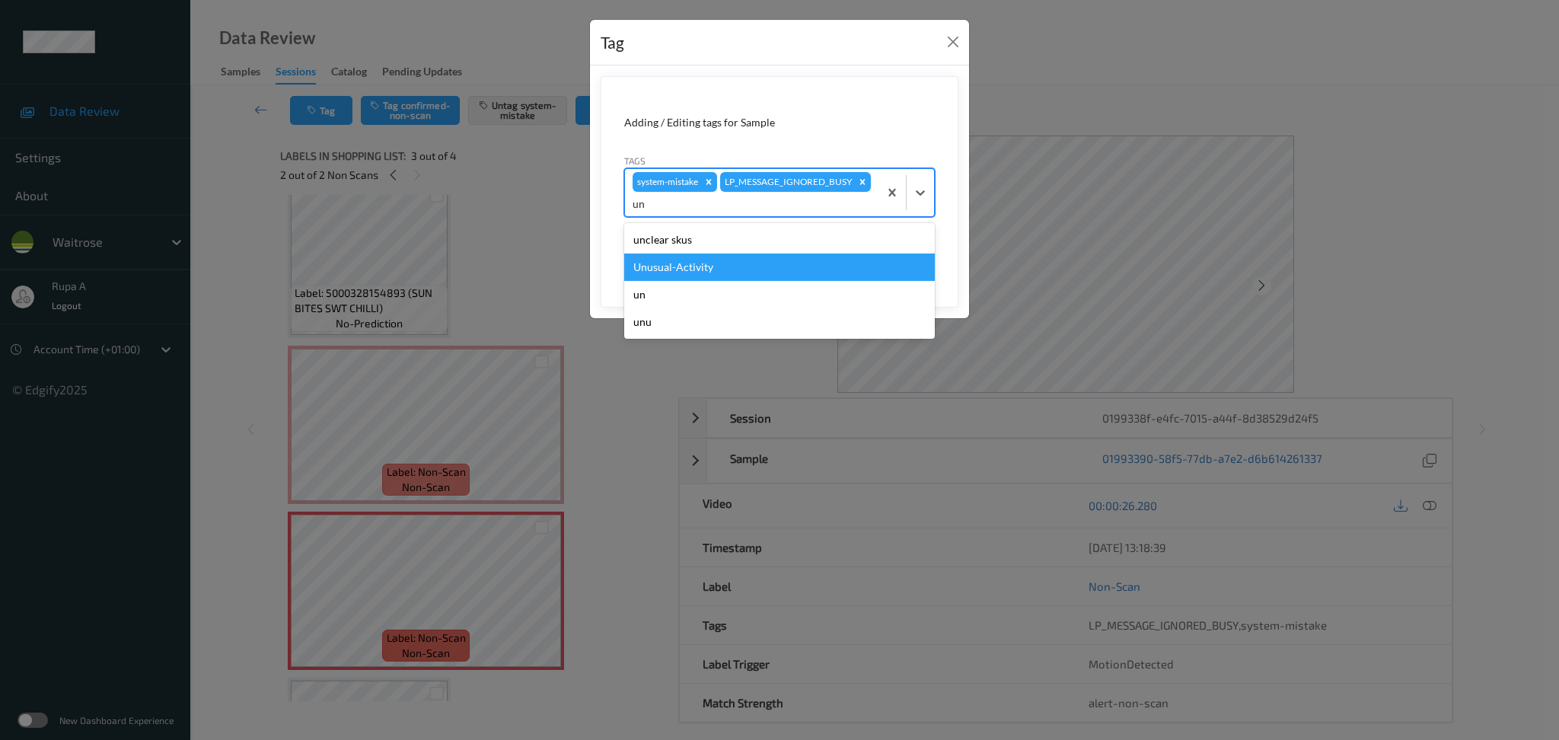
click at [709, 271] on div "Unusual-Activity" at bounding box center [779, 266] width 311 height 27
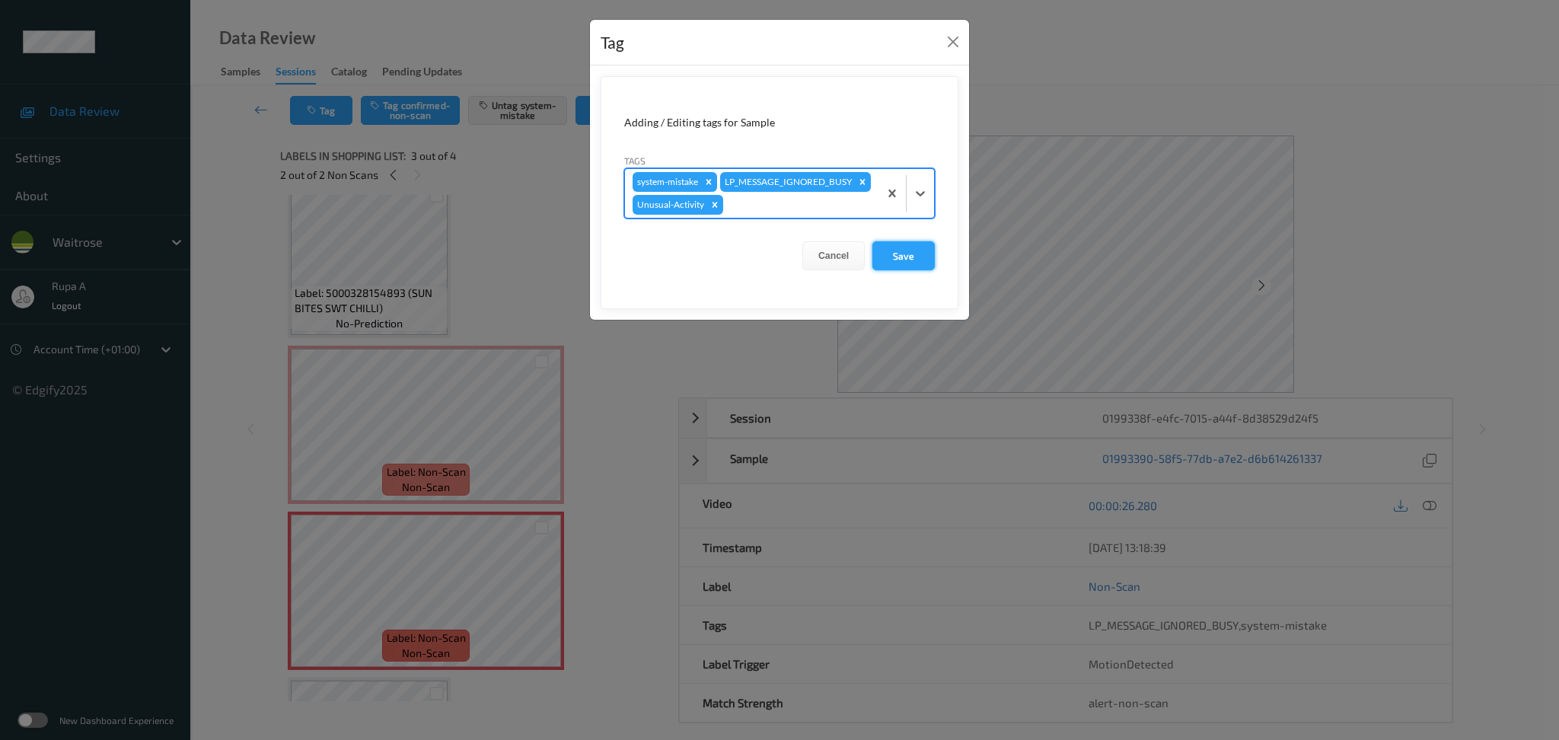
click at [890, 270] on button "Save" at bounding box center [903, 255] width 62 height 29
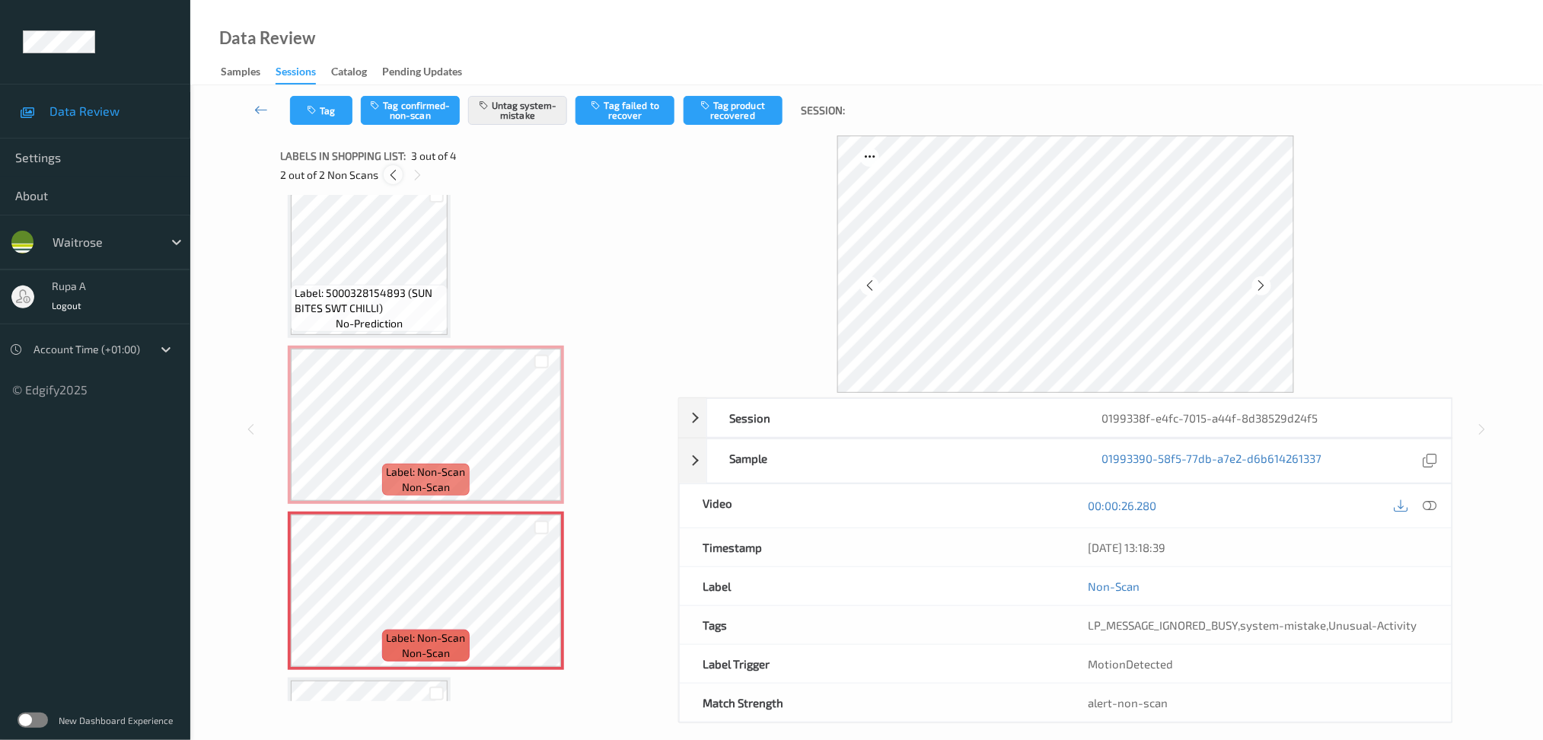
click at [393, 173] on icon at bounding box center [393, 175] width 13 height 14
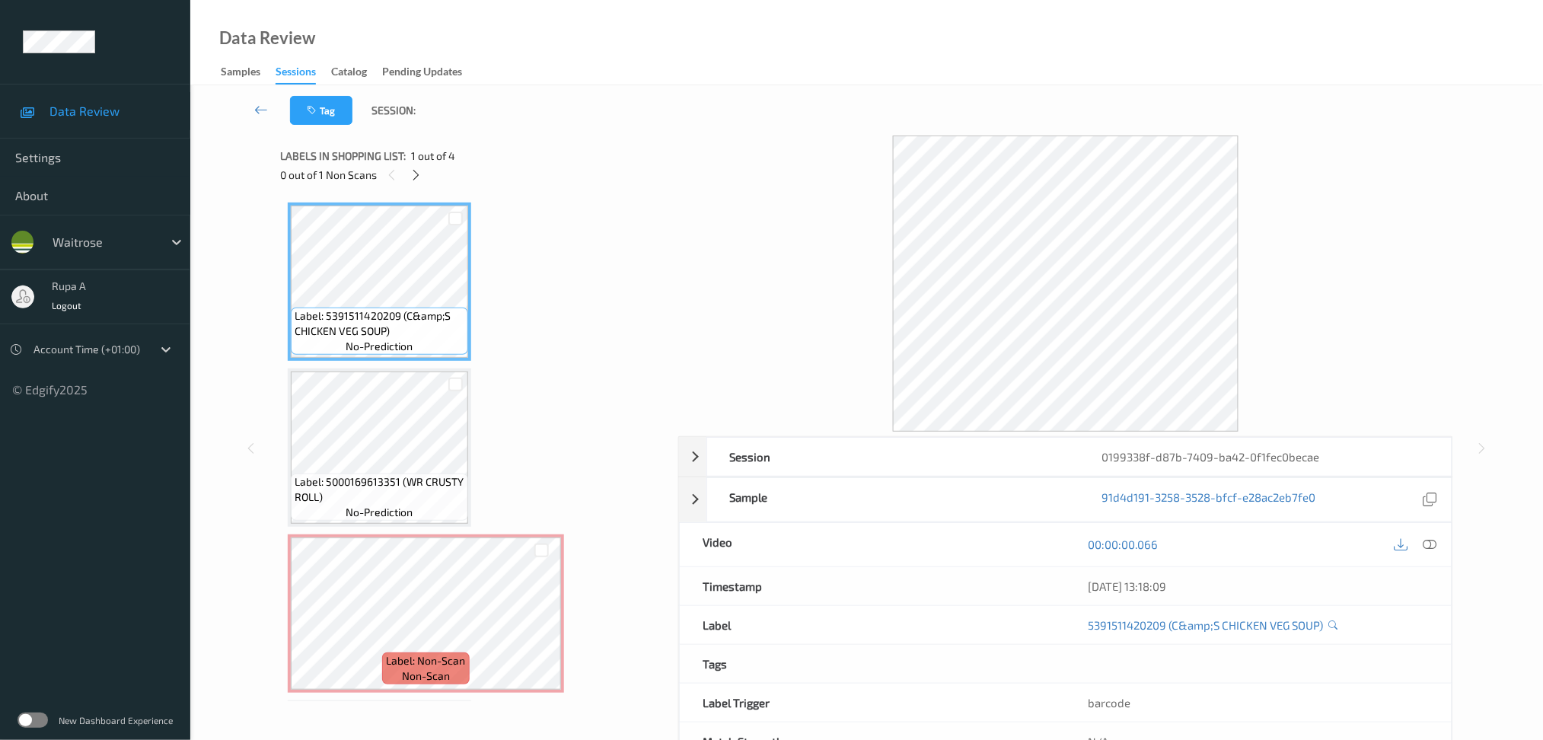
click at [506, 190] on div "Labels in shopping list: 1 out of 4 0 out of 1 Non Scans" at bounding box center [473, 164] width 387 height 59
click at [416, 177] on icon at bounding box center [416, 175] width 13 height 14
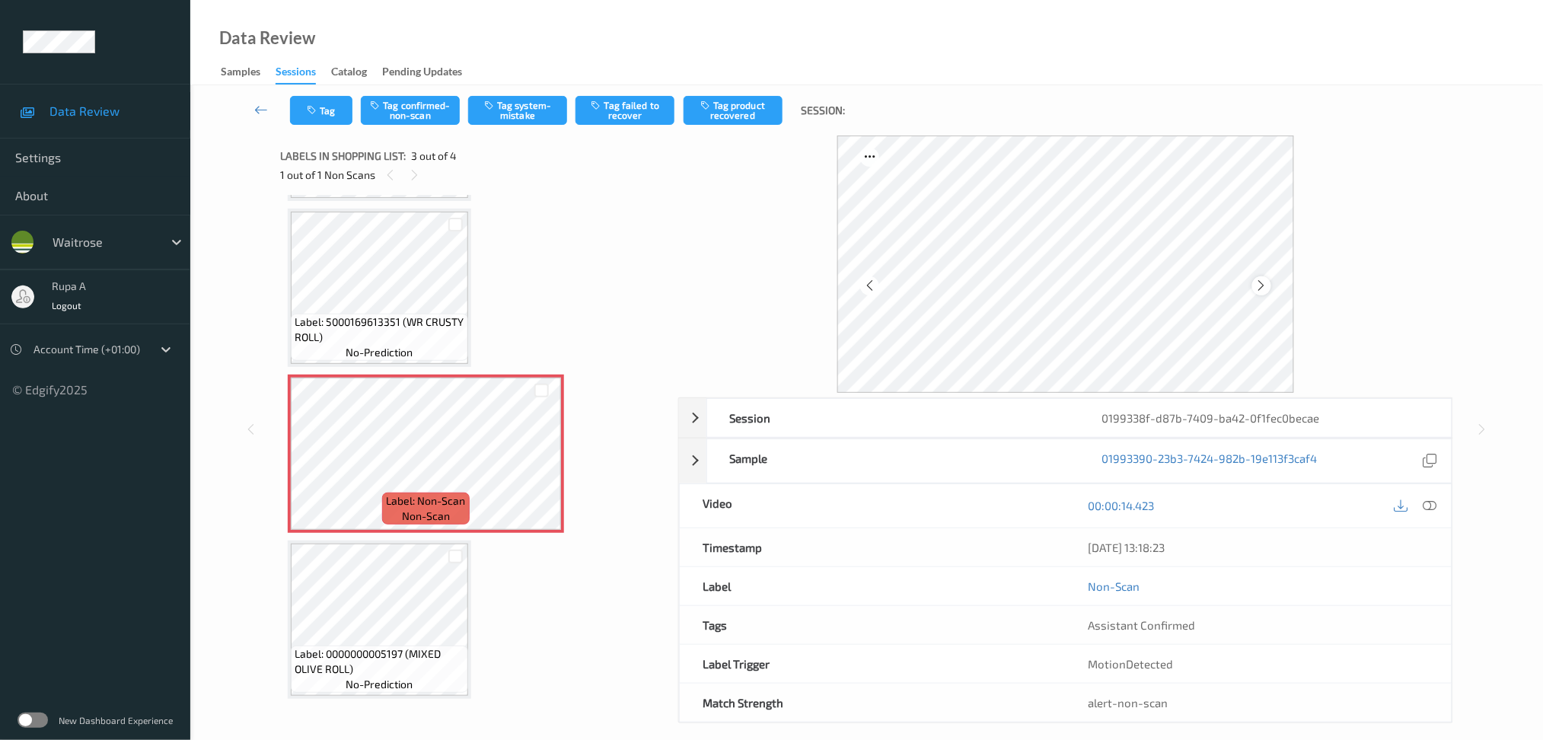
click at [1264, 284] on icon at bounding box center [1261, 286] width 13 height 14
click at [1263, 284] on icon at bounding box center [1261, 286] width 13 height 14
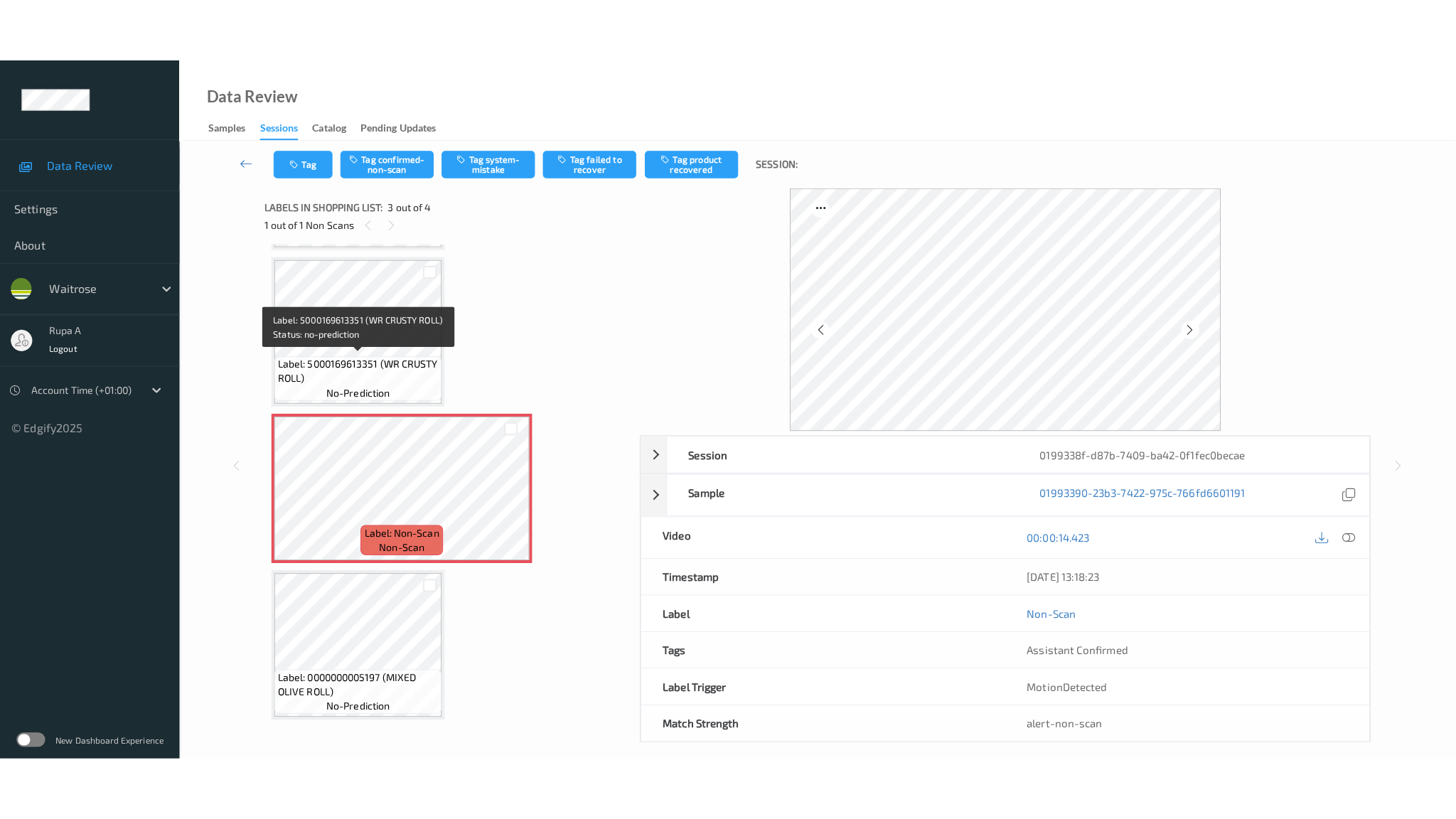
scroll to position [54, 0]
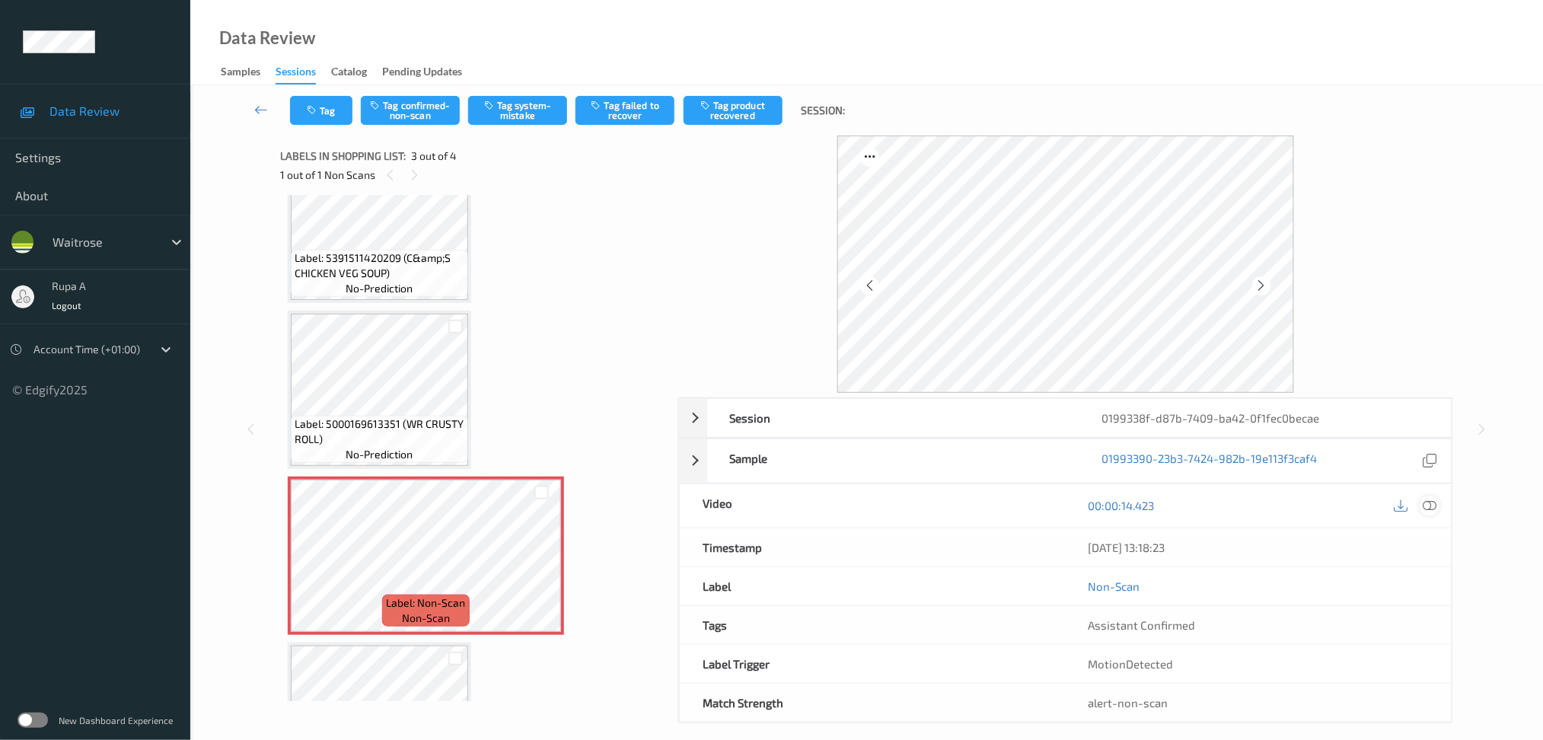
click at [1432, 506] on icon at bounding box center [1430, 506] width 14 height 14
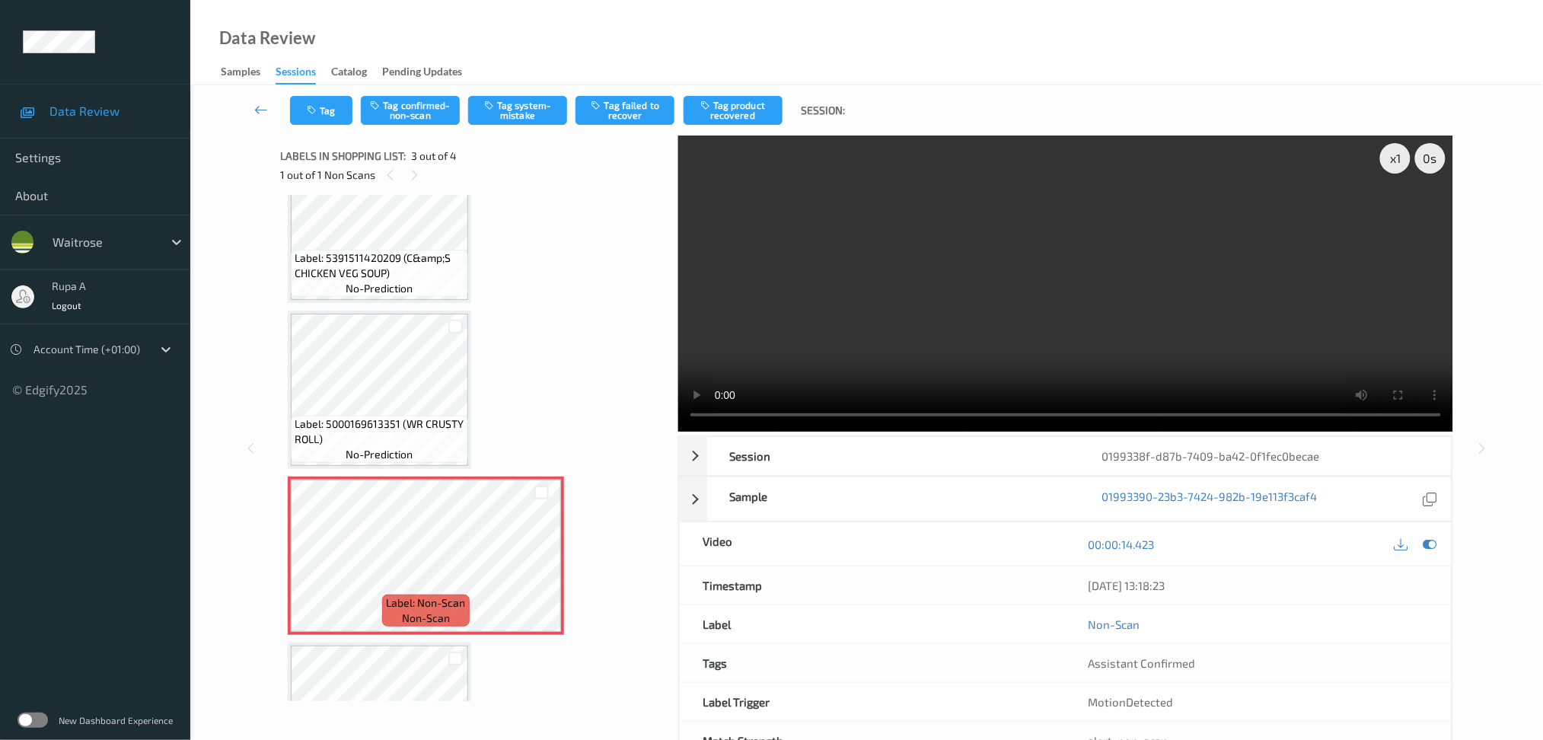
scroll to position [23, 0]
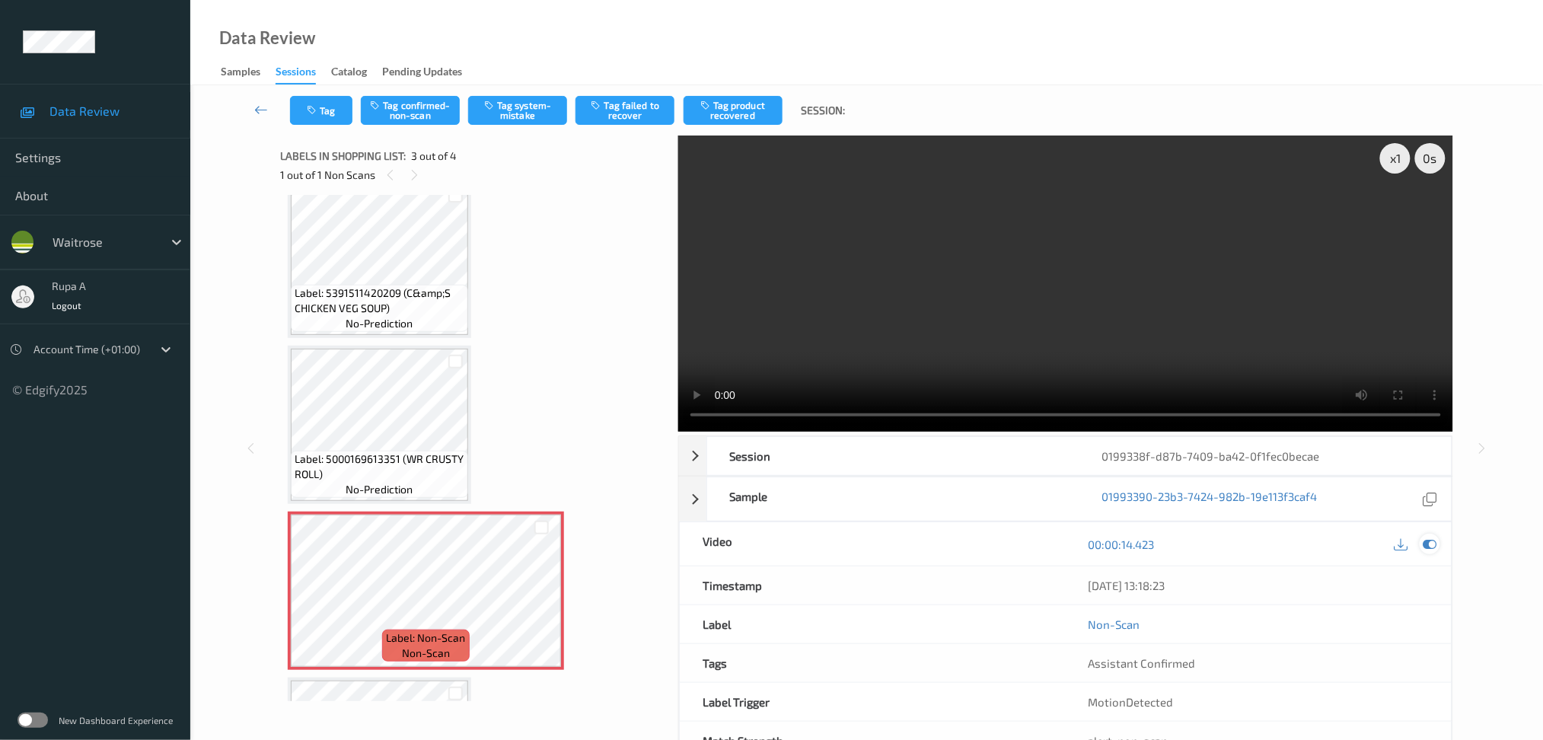
click at [1433, 542] on icon at bounding box center [1430, 544] width 14 height 14
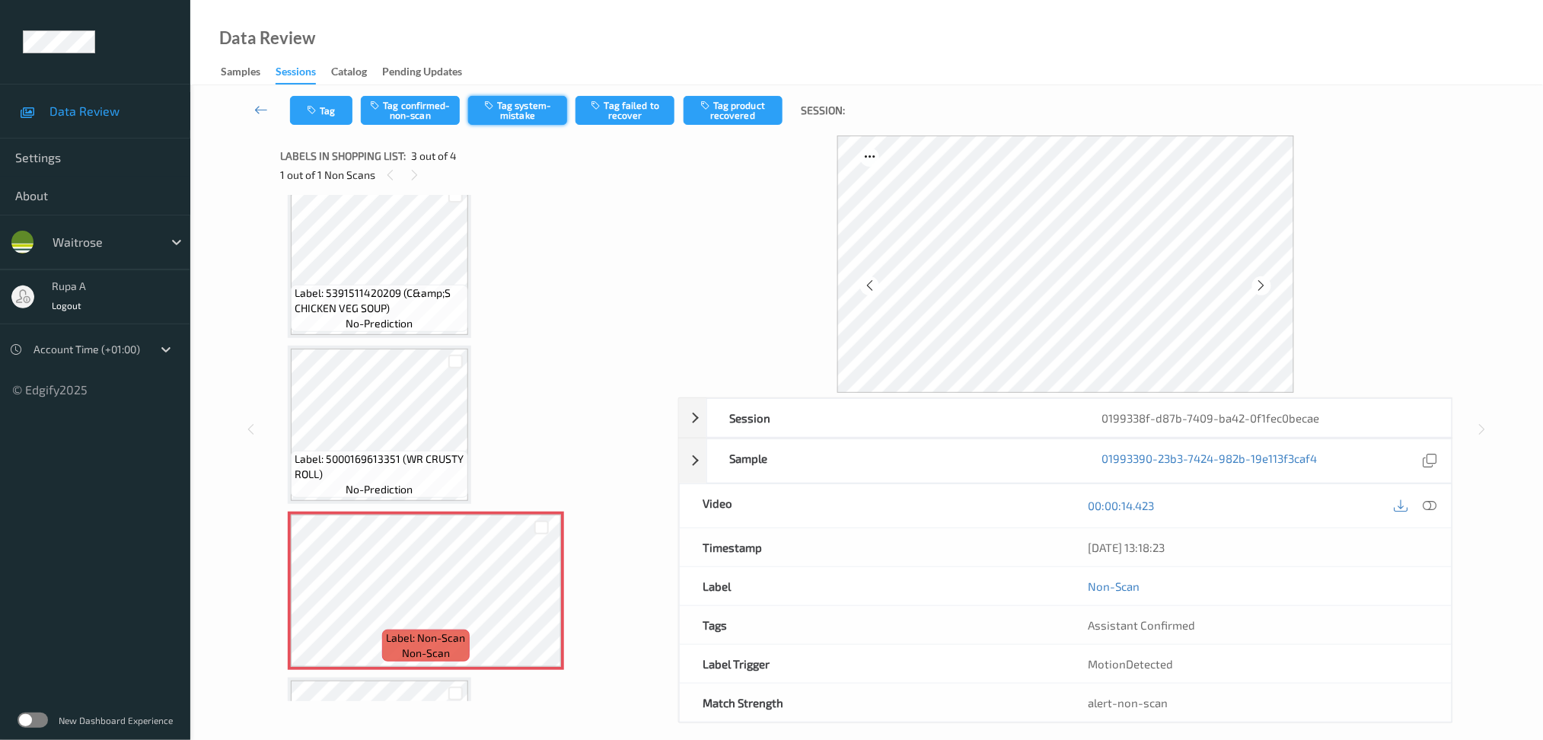
click at [526, 110] on button "Tag system-mistake" at bounding box center [517, 110] width 99 height 29
click at [314, 116] on button "Tag" at bounding box center [321, 110] width 62 height 29
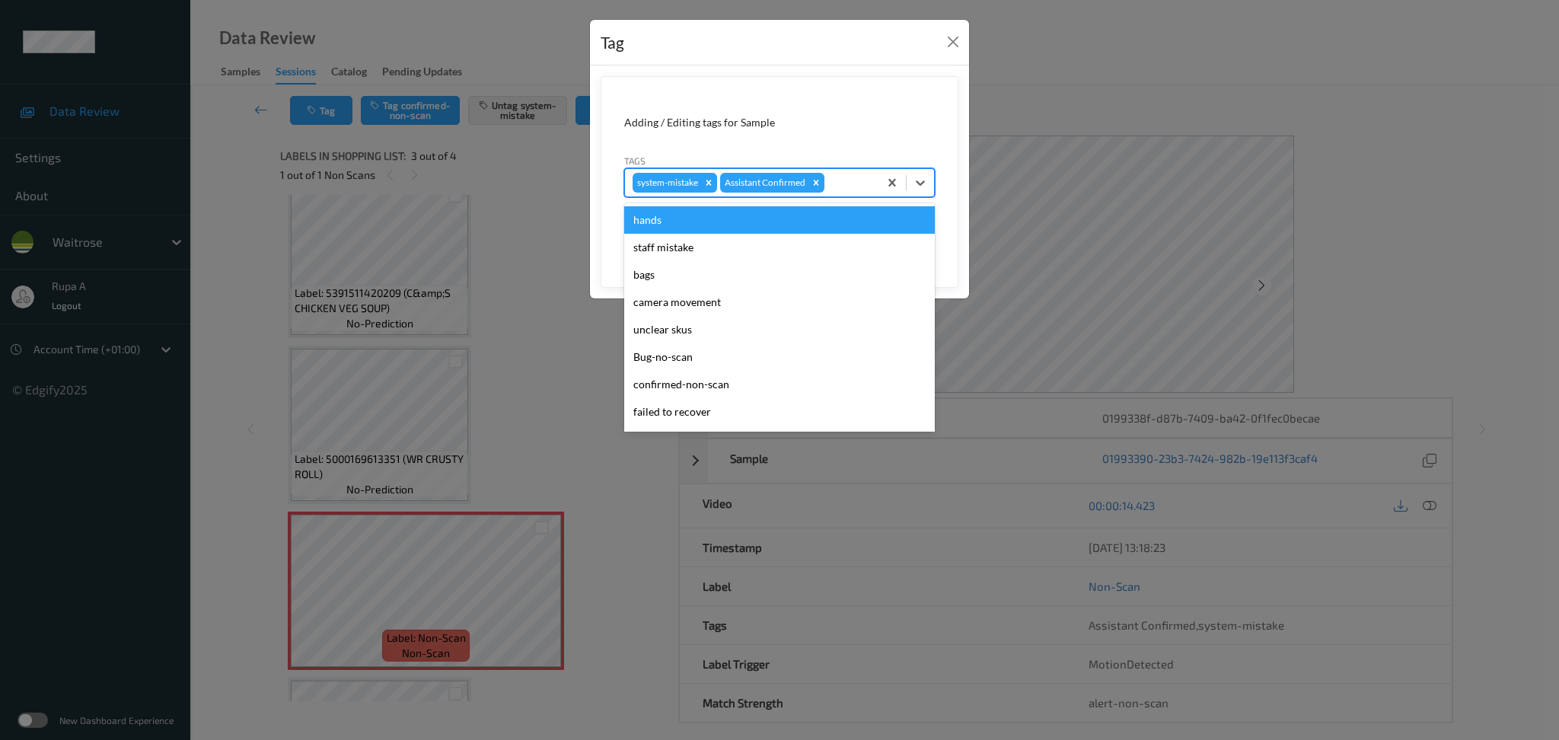
click at [868, 190] on div at bounding box center [848, 183] width 43 height 18
type input "un"
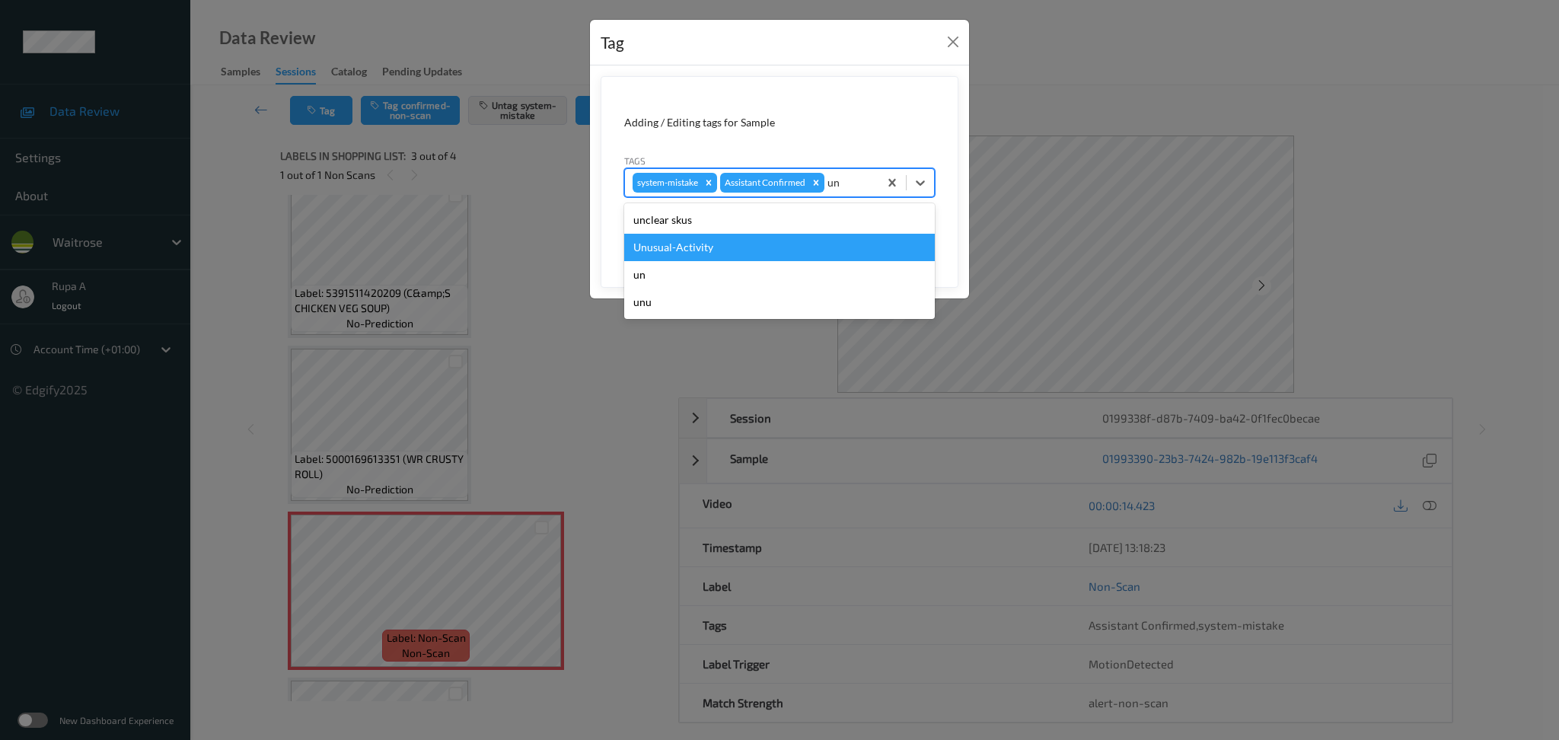
click at [746, 235] on div "Unusual-Activity" at bounding box center [779, 247] width 311 height 27
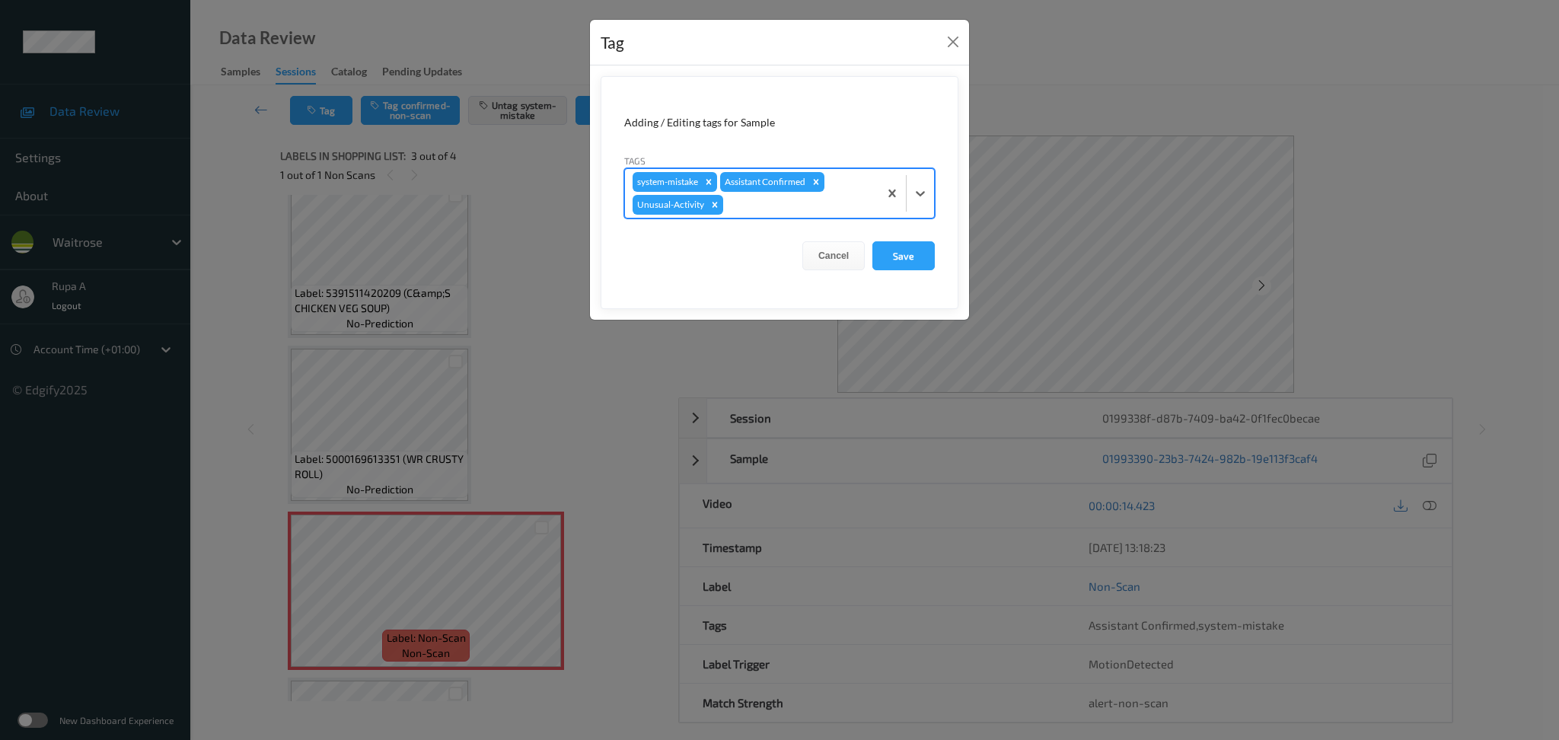
click at [757, 209] on div at bounding box center [798, 205] width 145 height 18
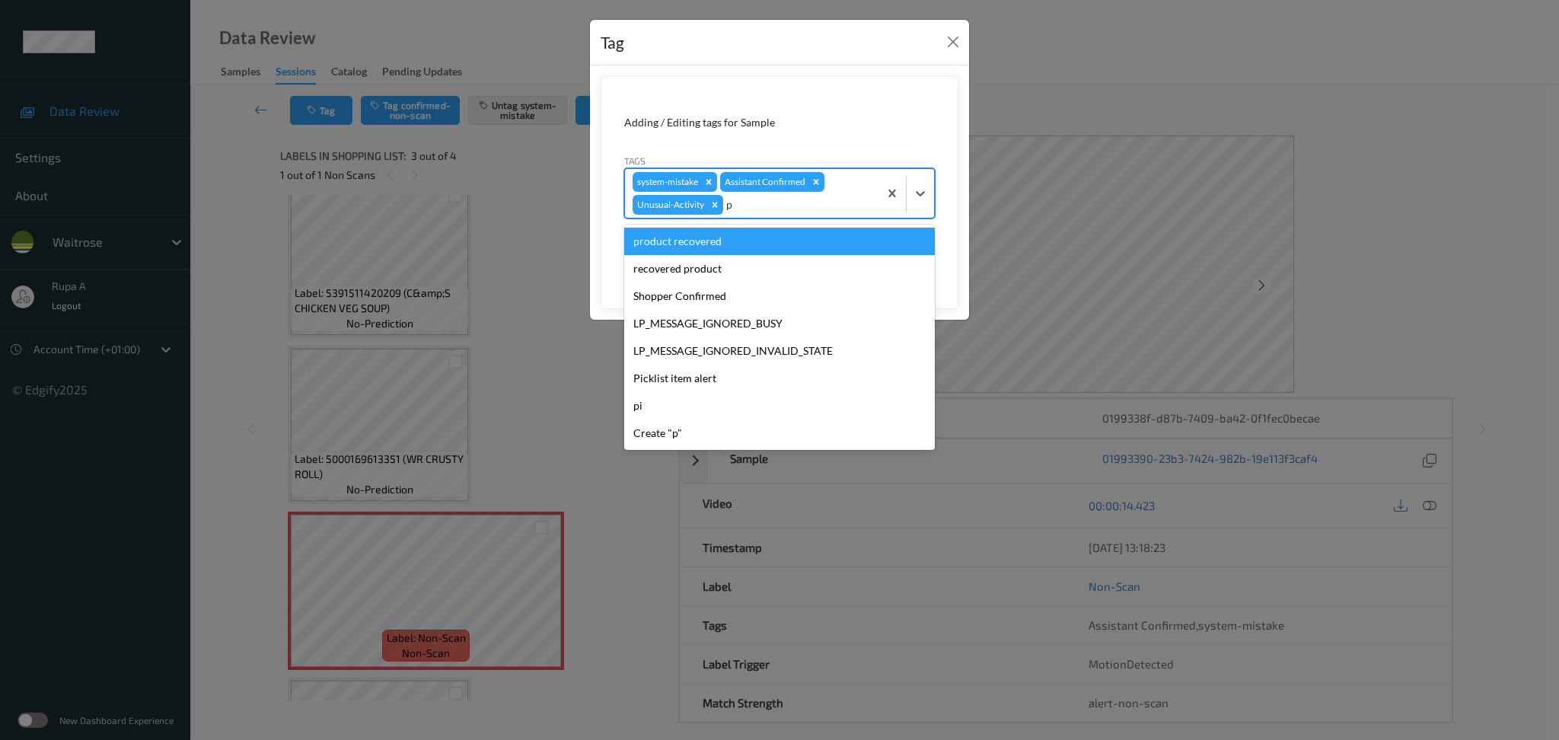
type input "pi"
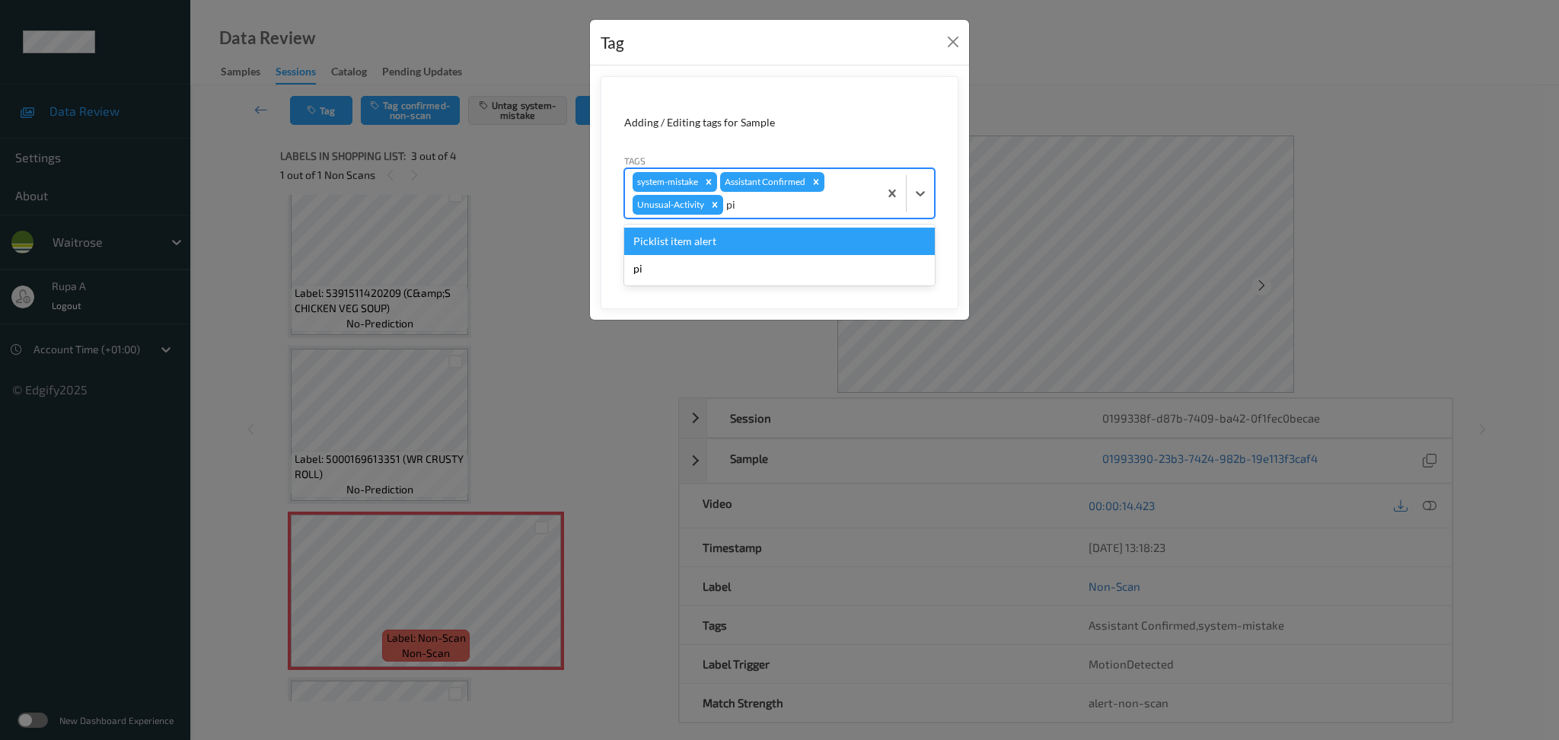
click at [692, 245] on div "Picklist item alert" at bounding box center [779, 241] width 311 height 27
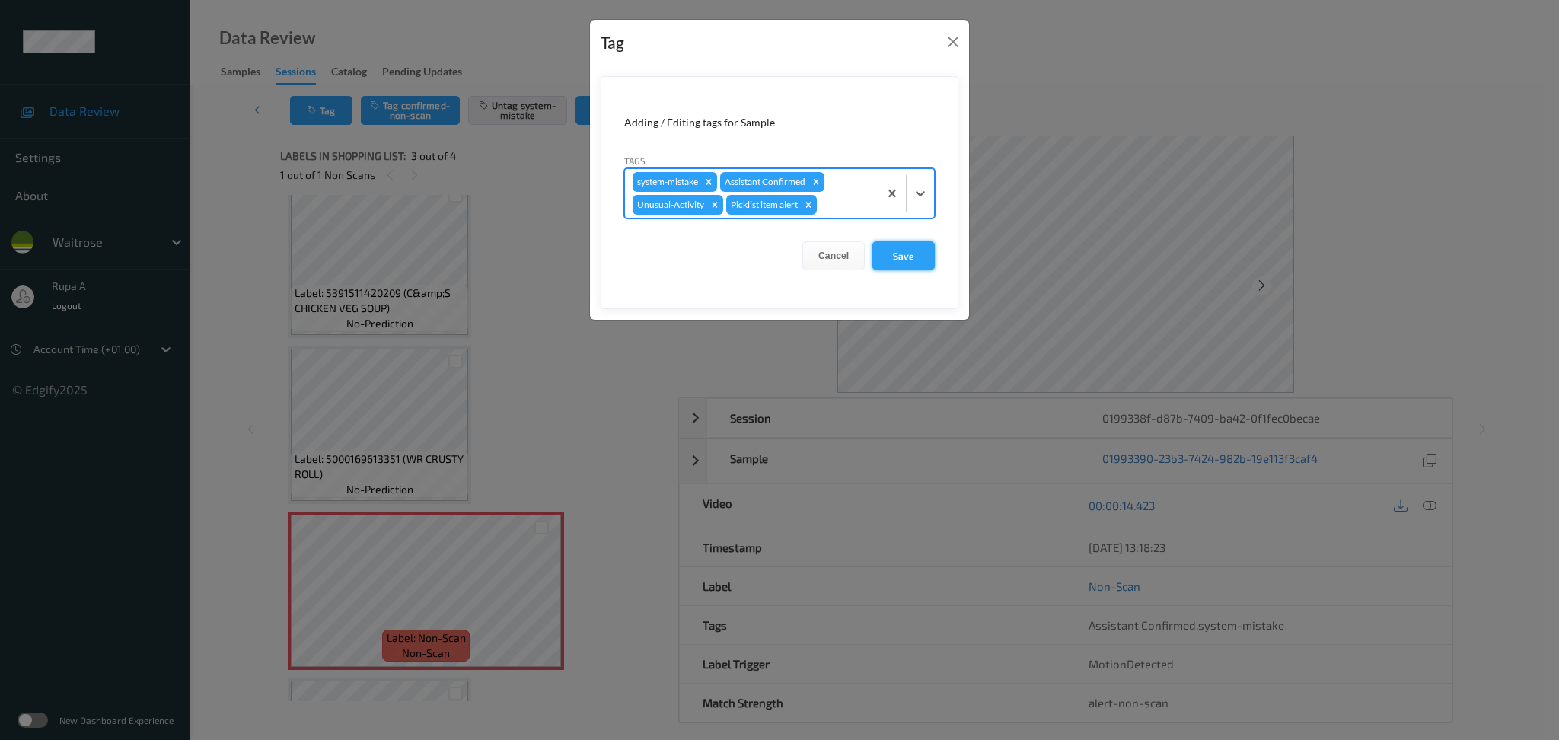
click at [896, 255] on button "Save" at bounding box center [903, 255] width 62 height 29
